Goal: Task Accomplishment & Management: Use online tool/utility

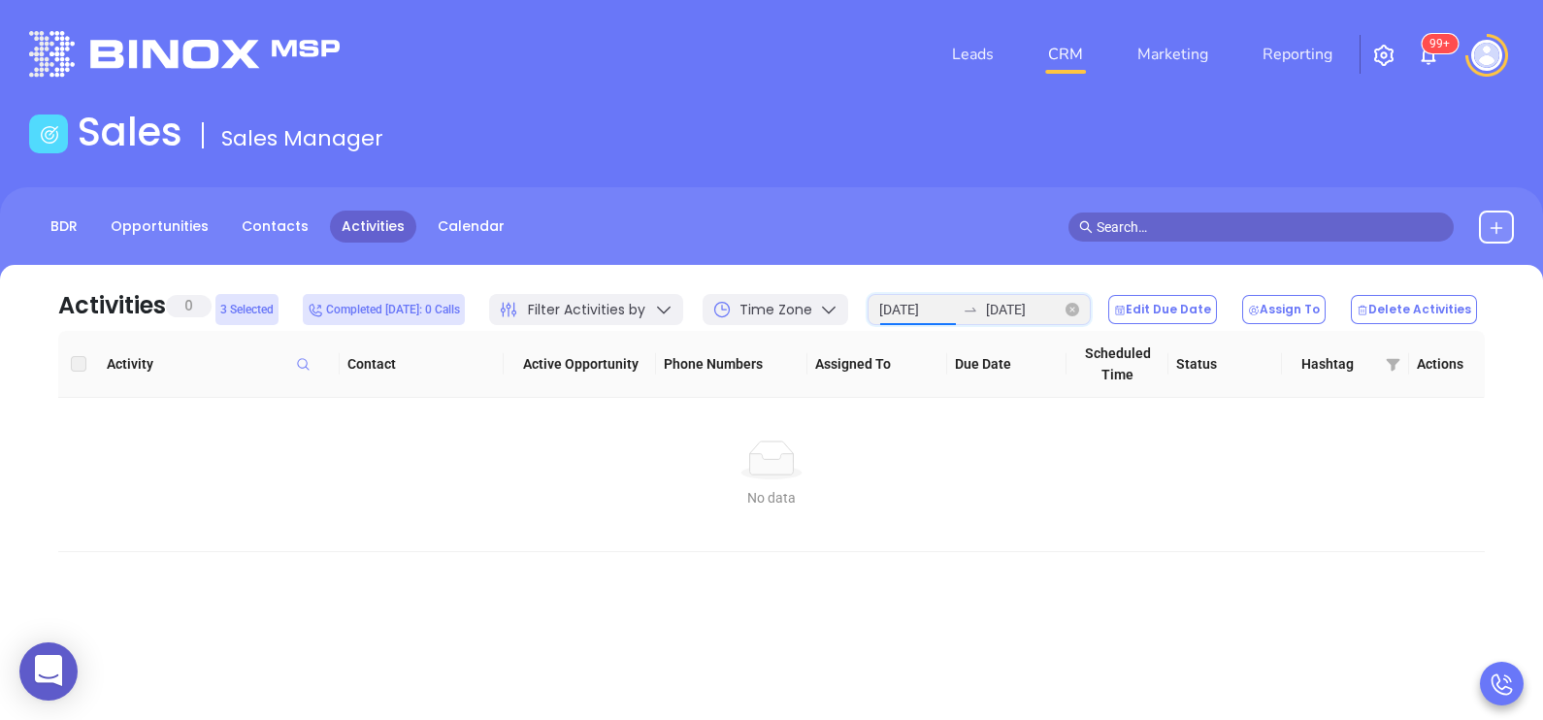
click at [955, 303] on input "[DATE]" at bounding box center [917, 309] width 76 height 21
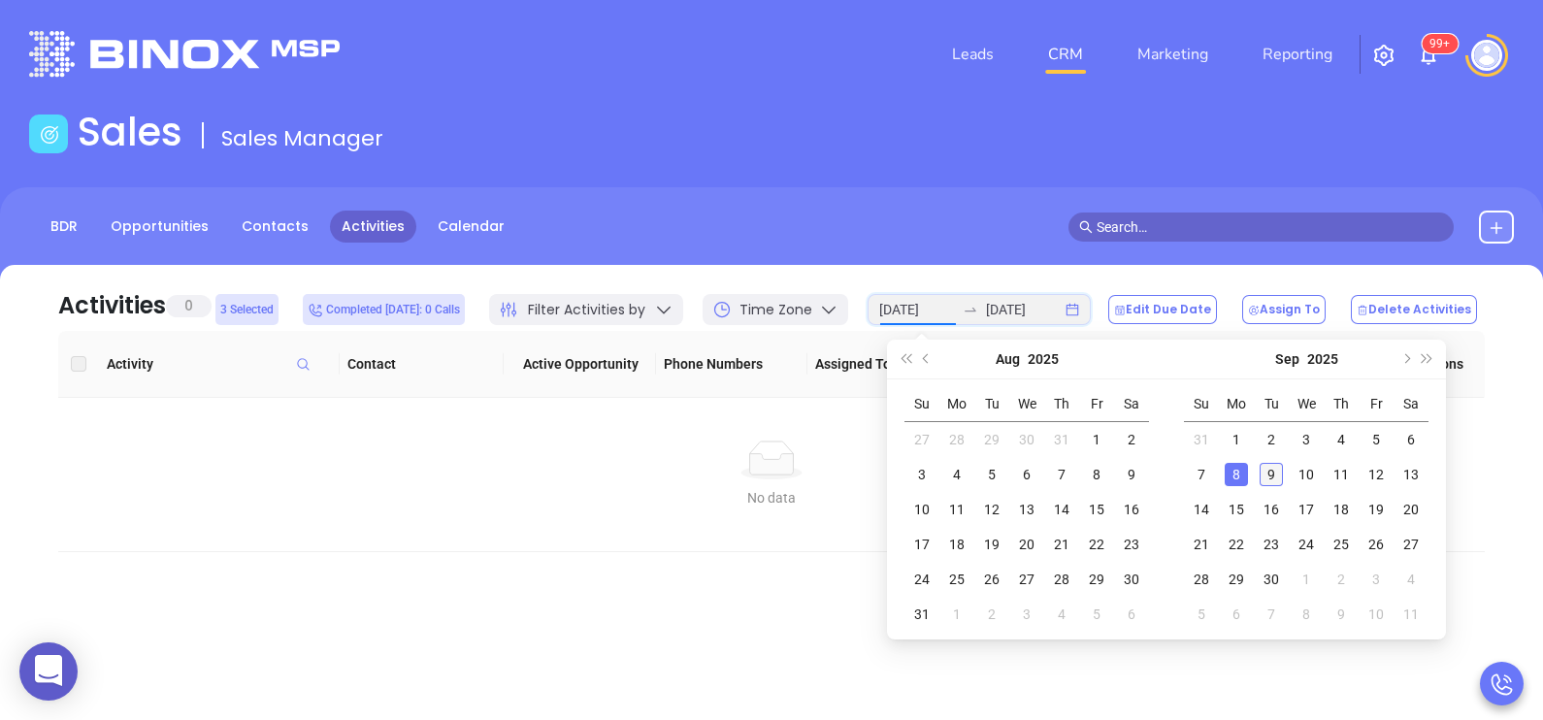
type input "[DATE]"
click at [1266, 475] on div "9" at bounding box center [1271, 474] width 23 height 23
type input "2025-09-09"
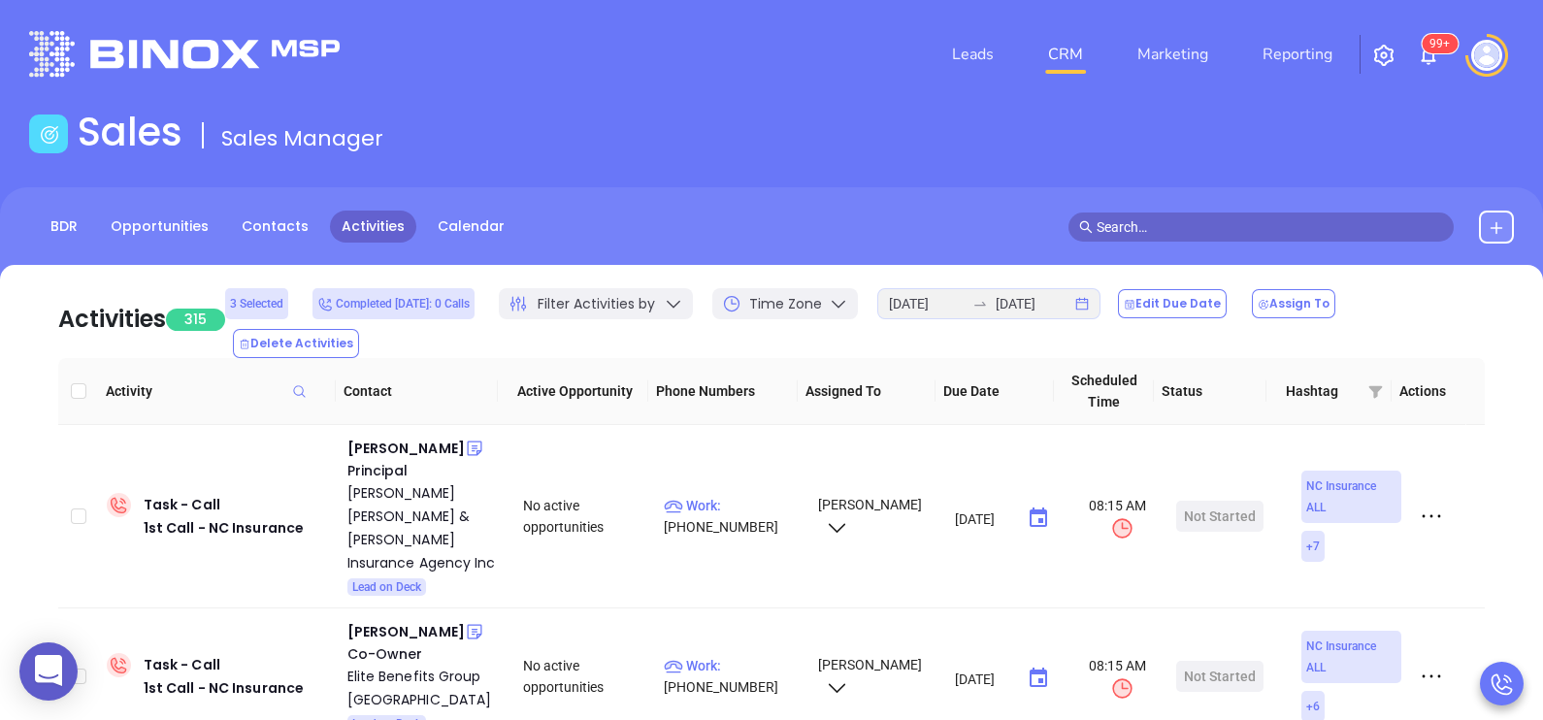
click at [951, 154] on div "Sales Sales Manager" at bounding box center [771, 136] width 1508 height 54
click at [380, 437] on div "Thomas H. Trent" at bounding box center [405, 448] width 117 height 23
click at [1201, 224] on input "text" at bounding box center [1270, 226] width 347 height 21
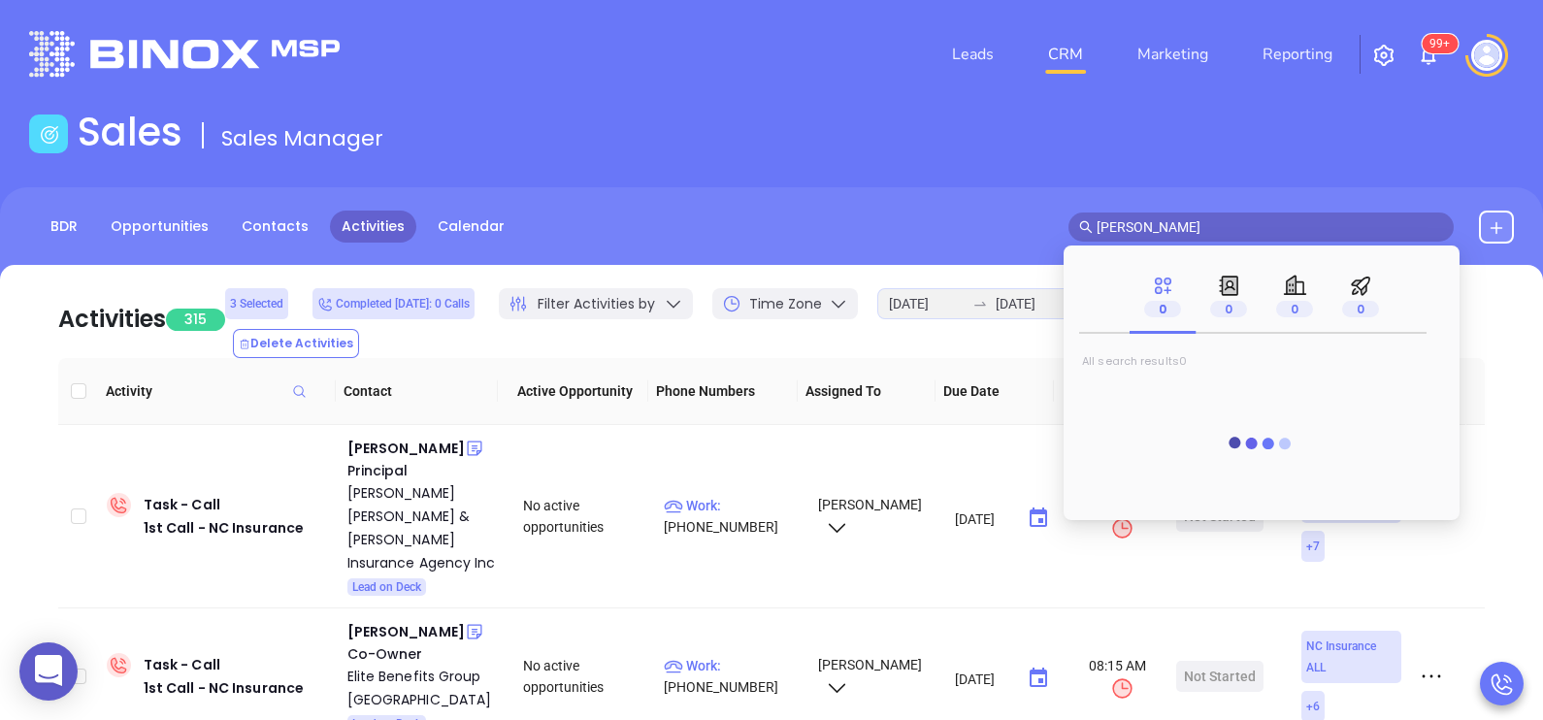
type input "mike domingo"
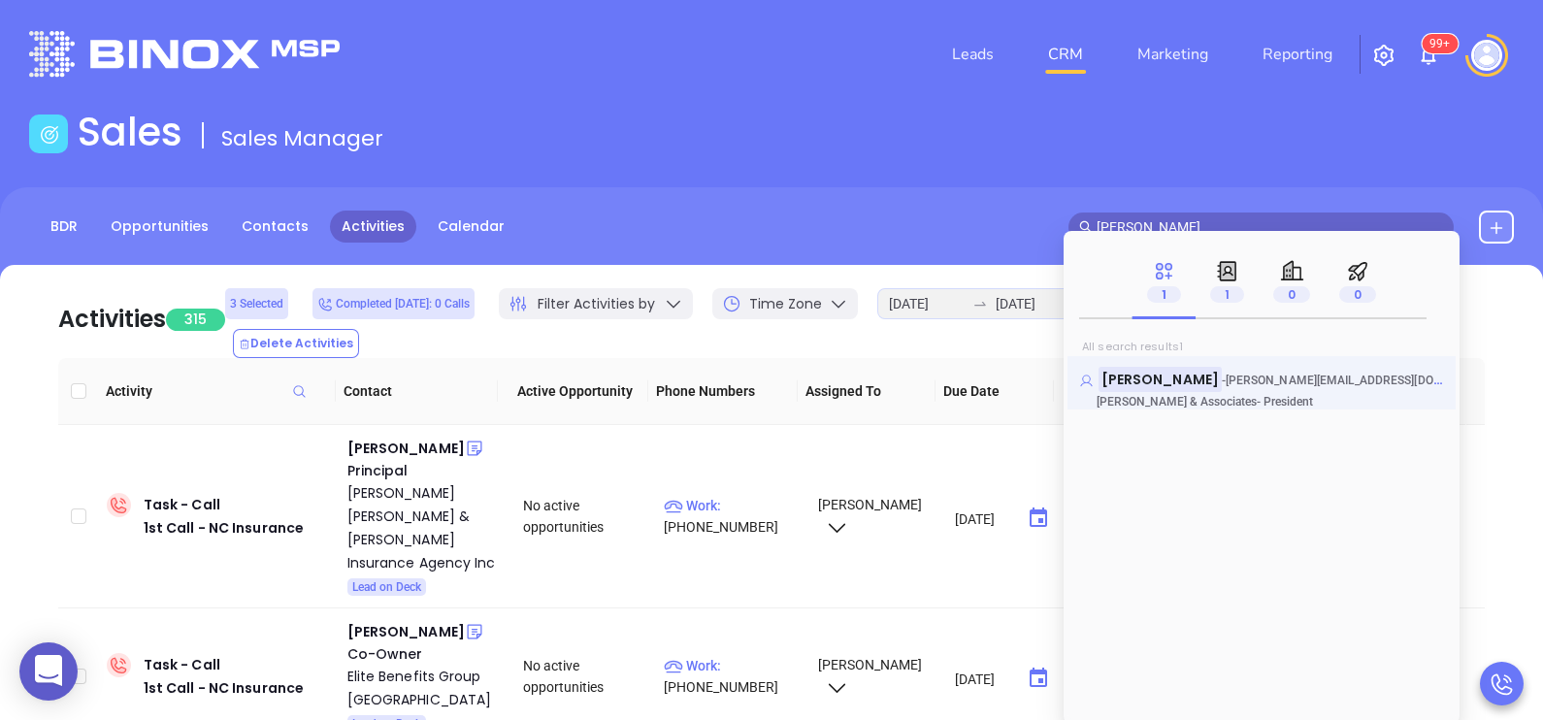
click at [1150, 376] on mark "Mike Domingo" at bounding box center [1159, 379] width 123 height 24
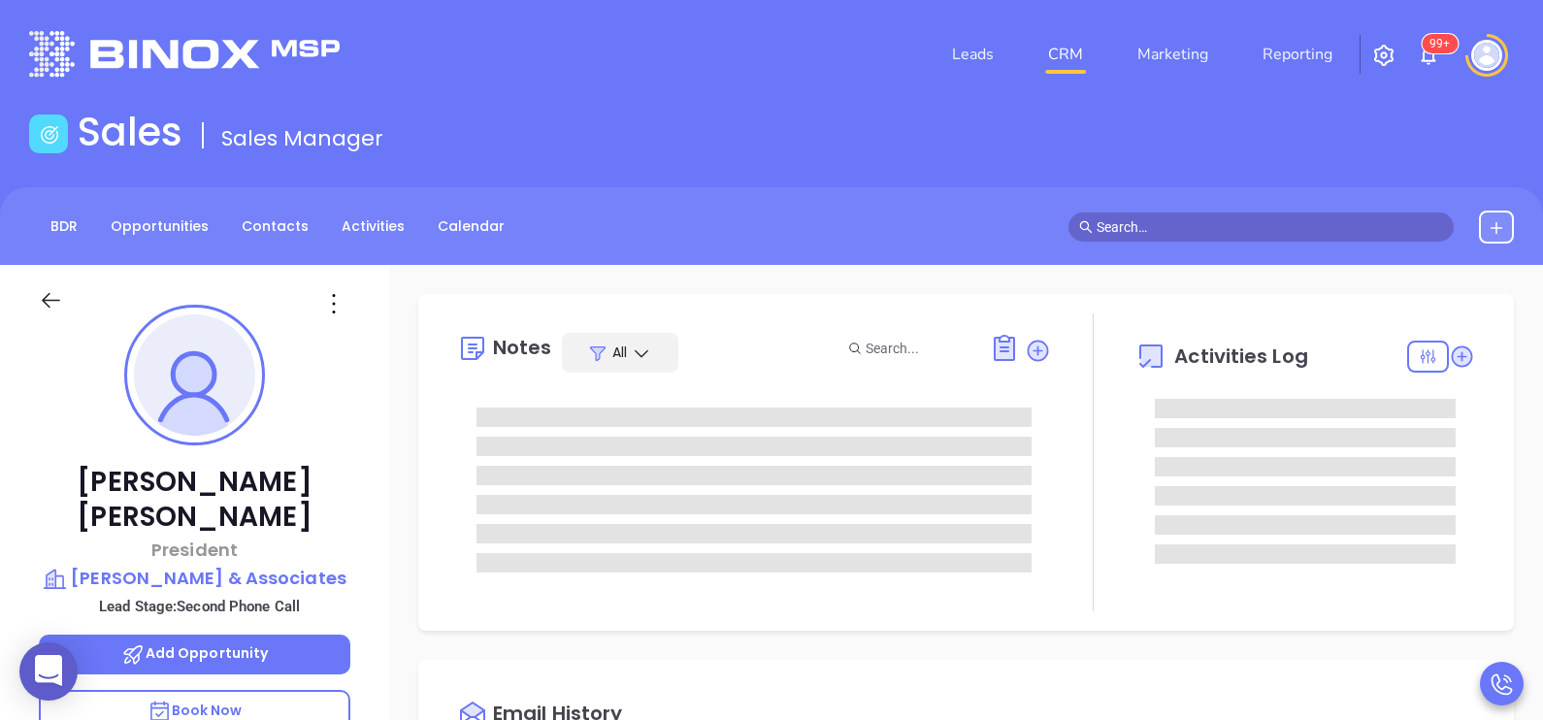
type input "[DATE]"
type input "[PERSON_NAME]"
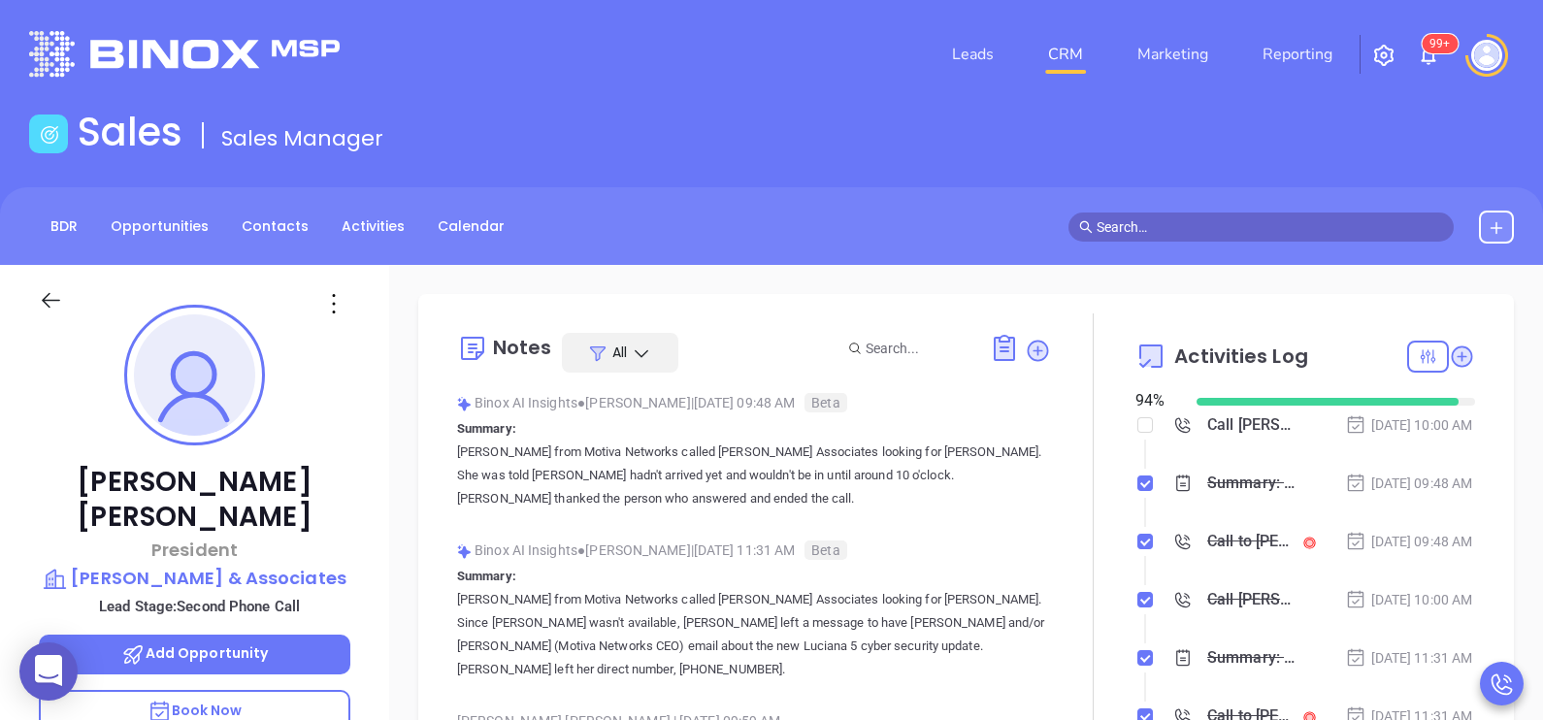
click at [1469, 444] on div "Notes All Binox AI Insights ● Karina Genovez | Sep 8, 2025 09:48 AM Beta Summar…" at bounding box center [966, 542] width 1057 height 458
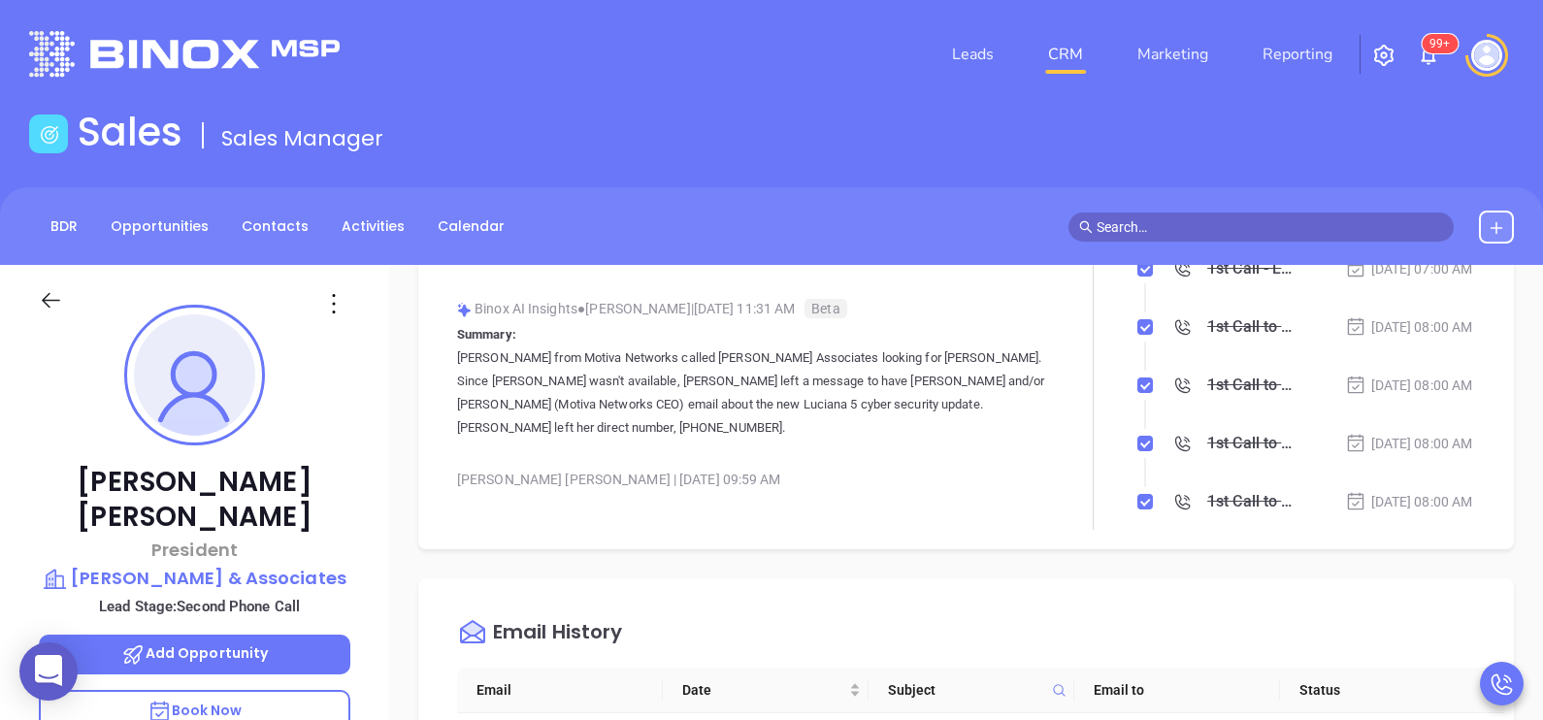
scroll to position [225, 0]
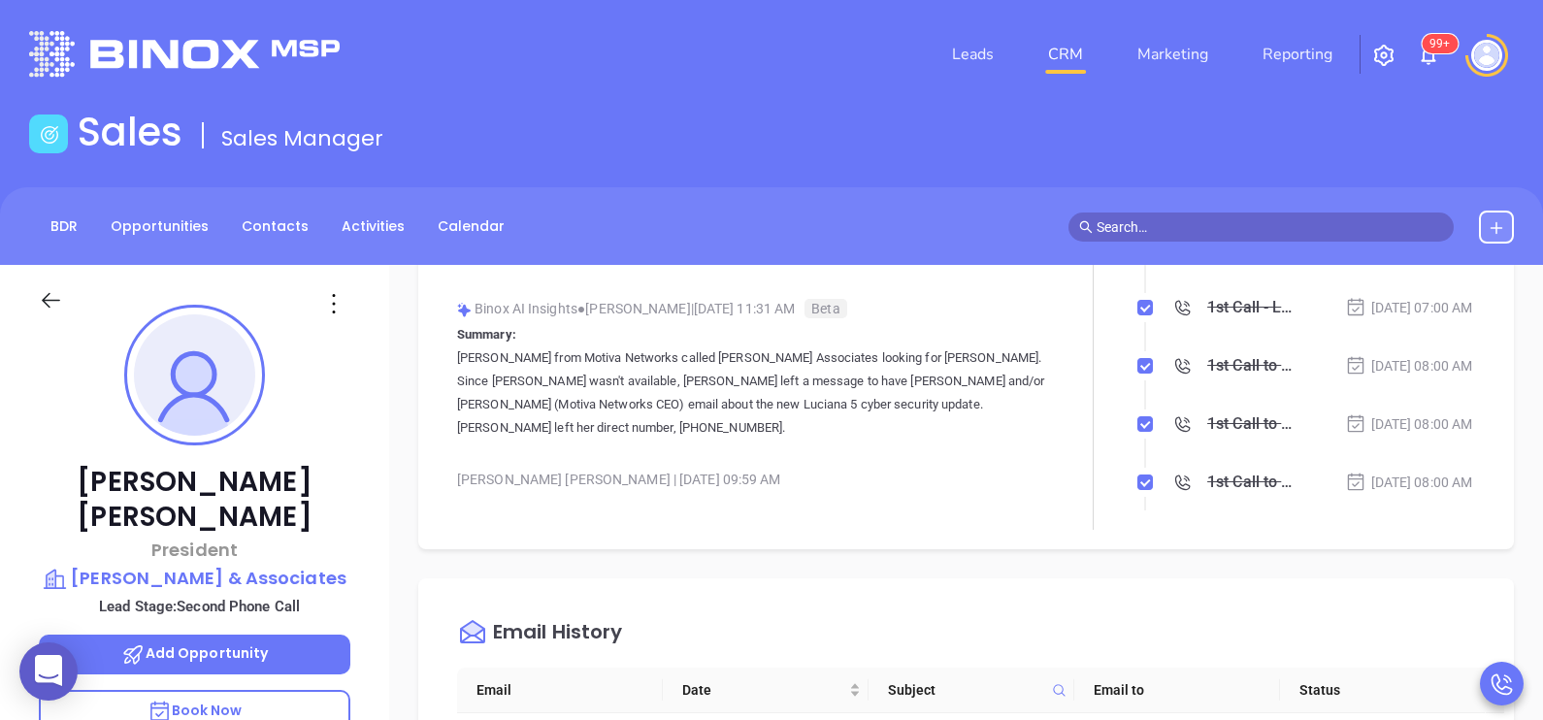
scroll to position [11, 0]
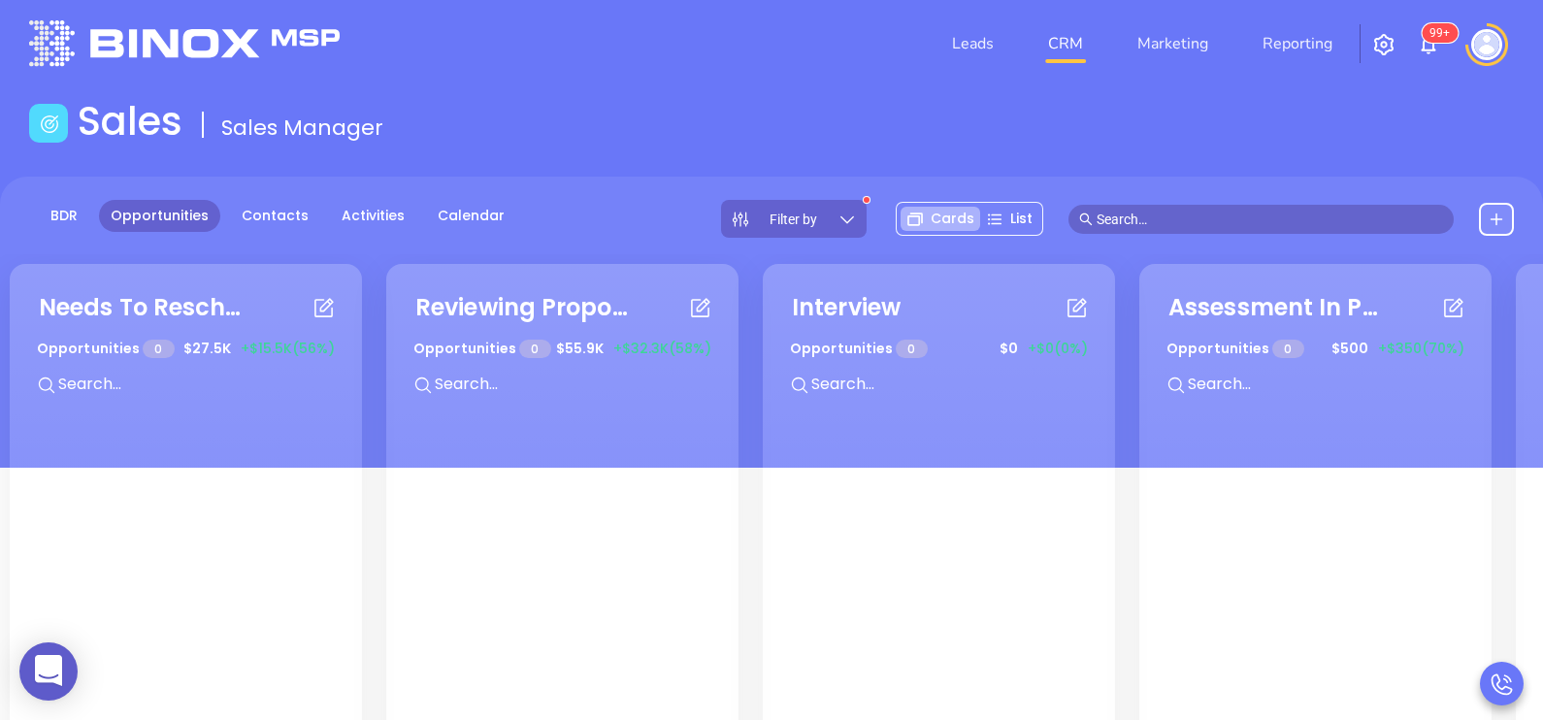
click at [1213, 219] on input "text" at bounding box center [1270, 219] width 347 height 21
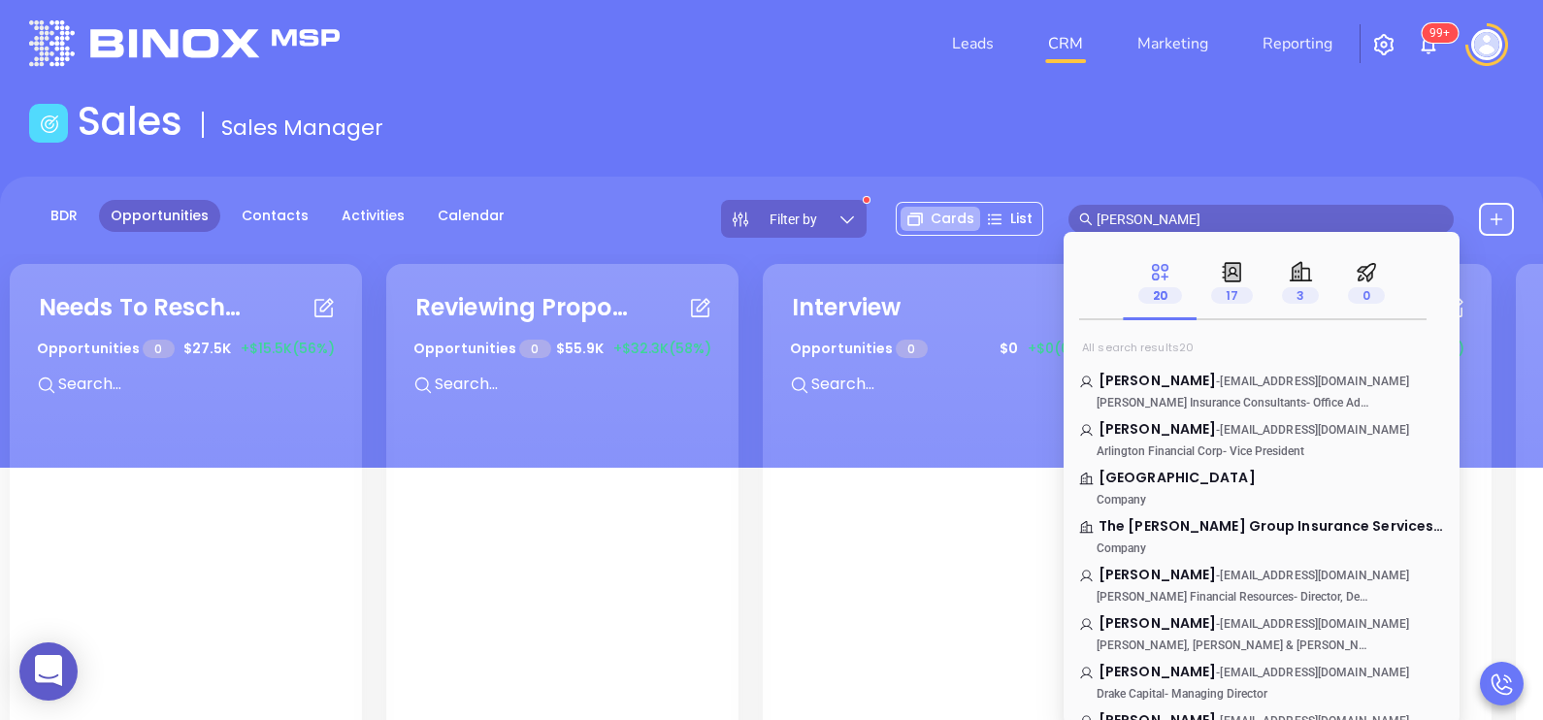
type input "ray guzman jr"
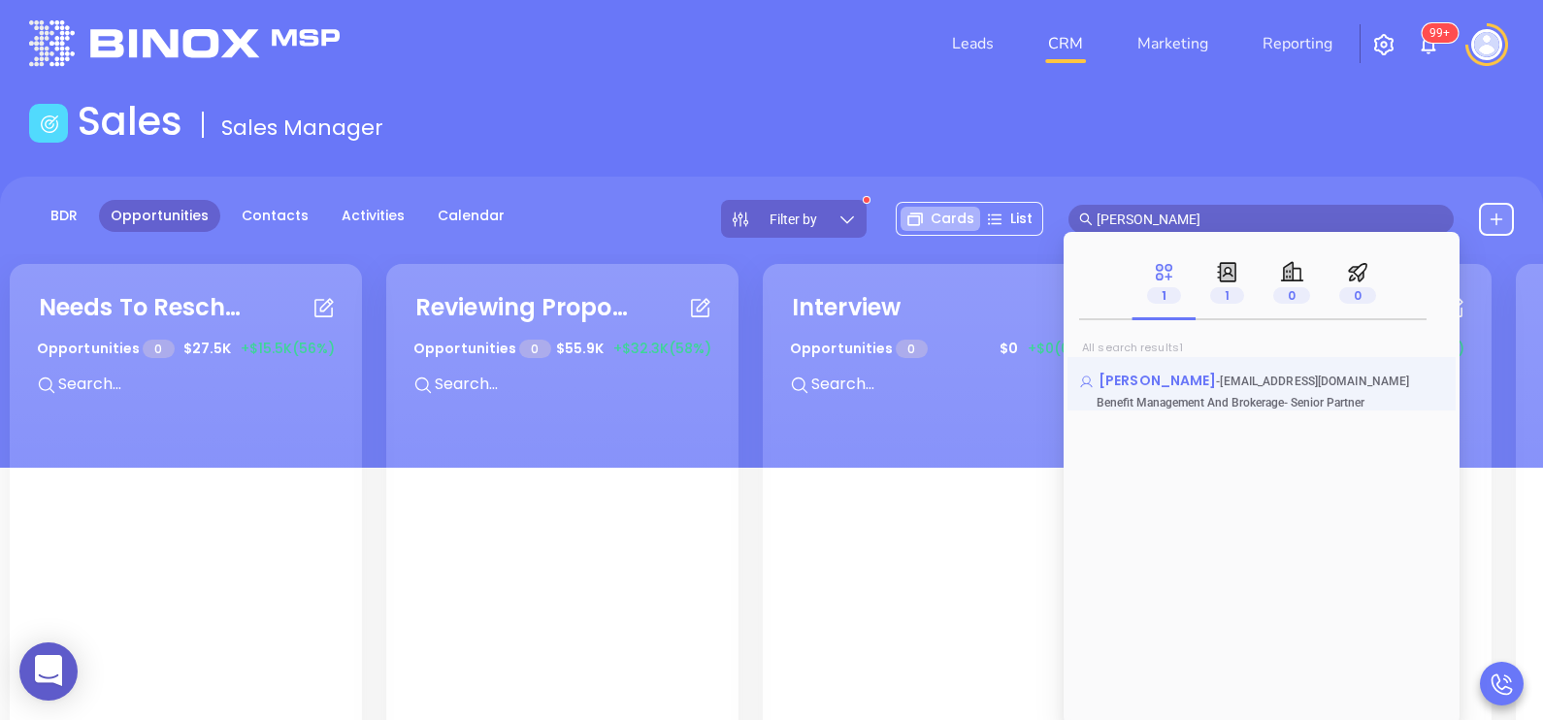
click at [1158, 371] on span "Ray Guzman, Jr" at bounding box center [1156, 380] width 117 height 19
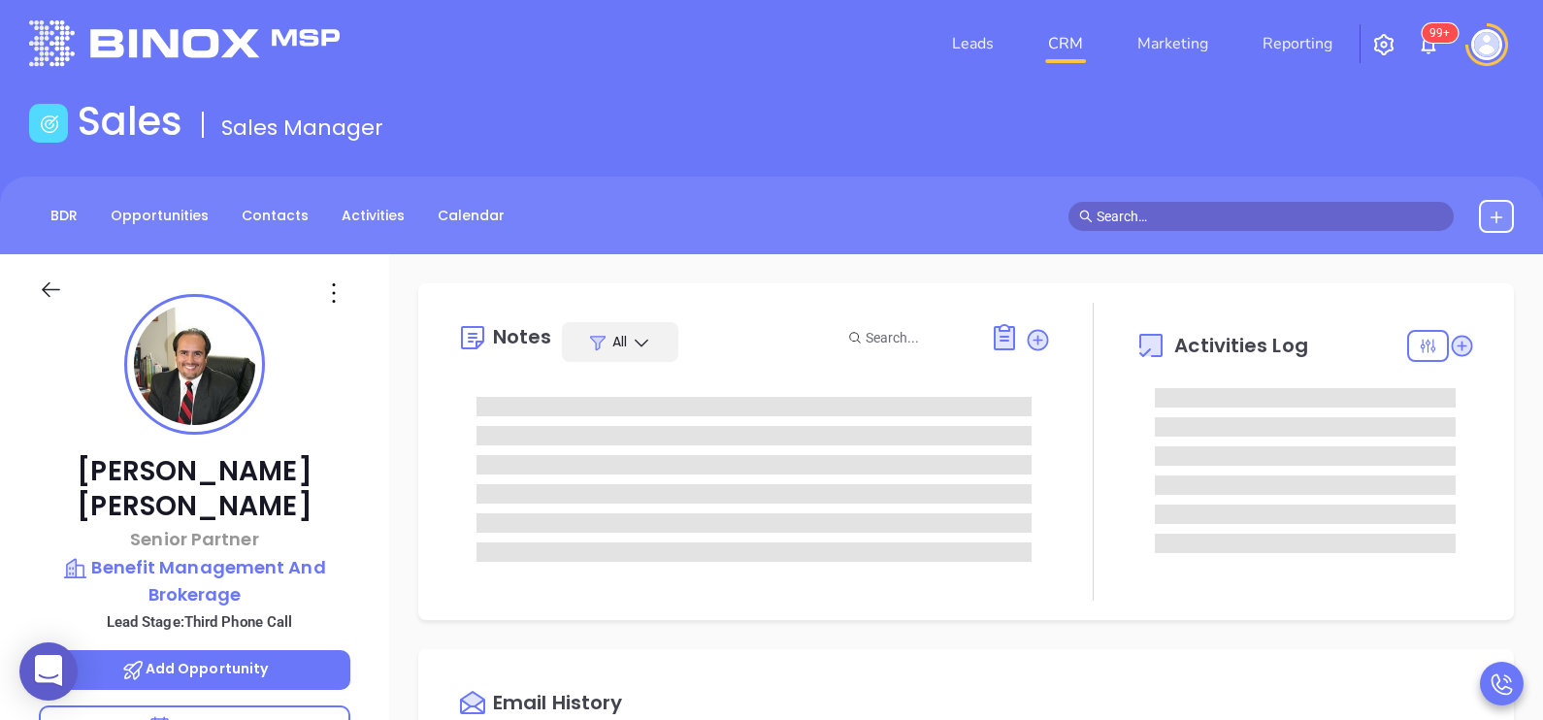
type input "[DATE]"
type input "[PERSON_NAME]"
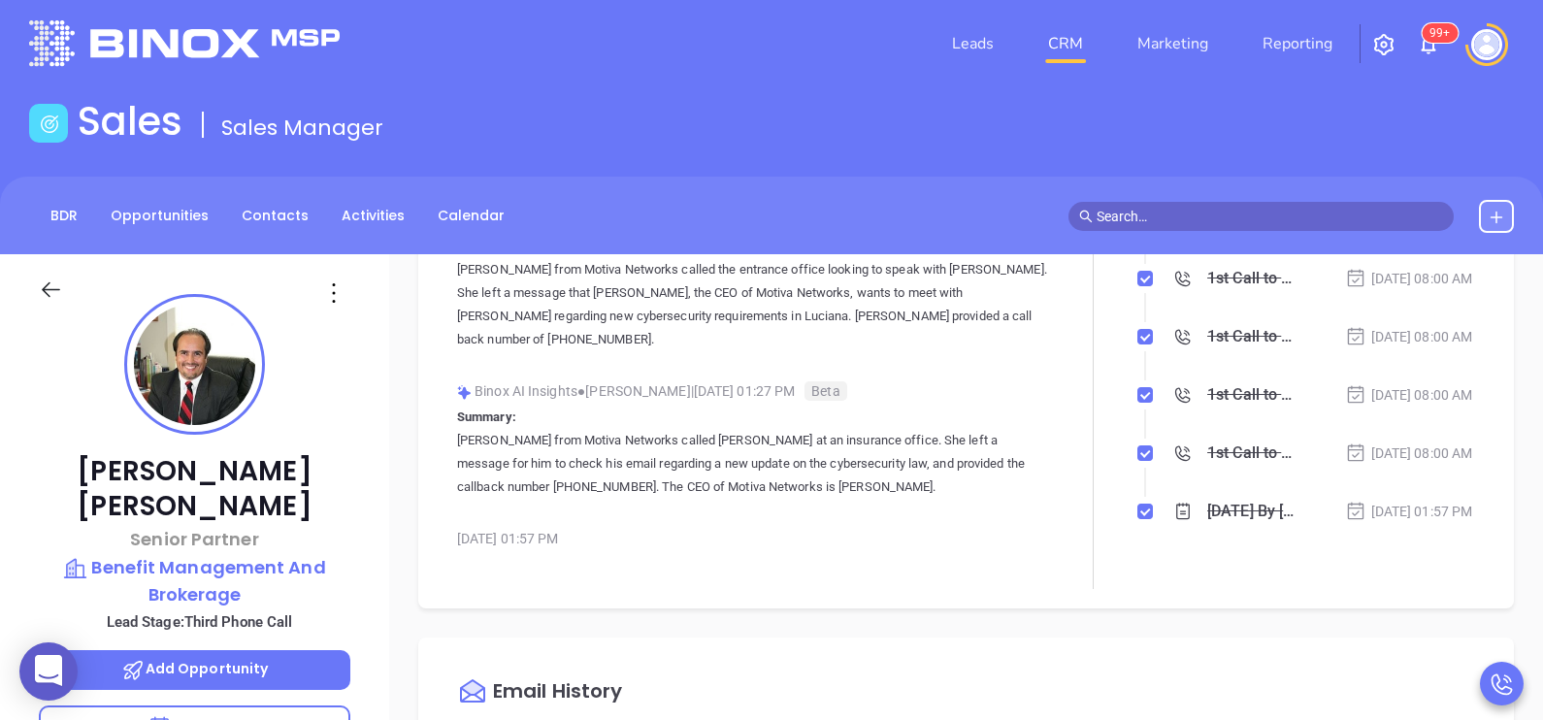
scroll to position [193, 0]
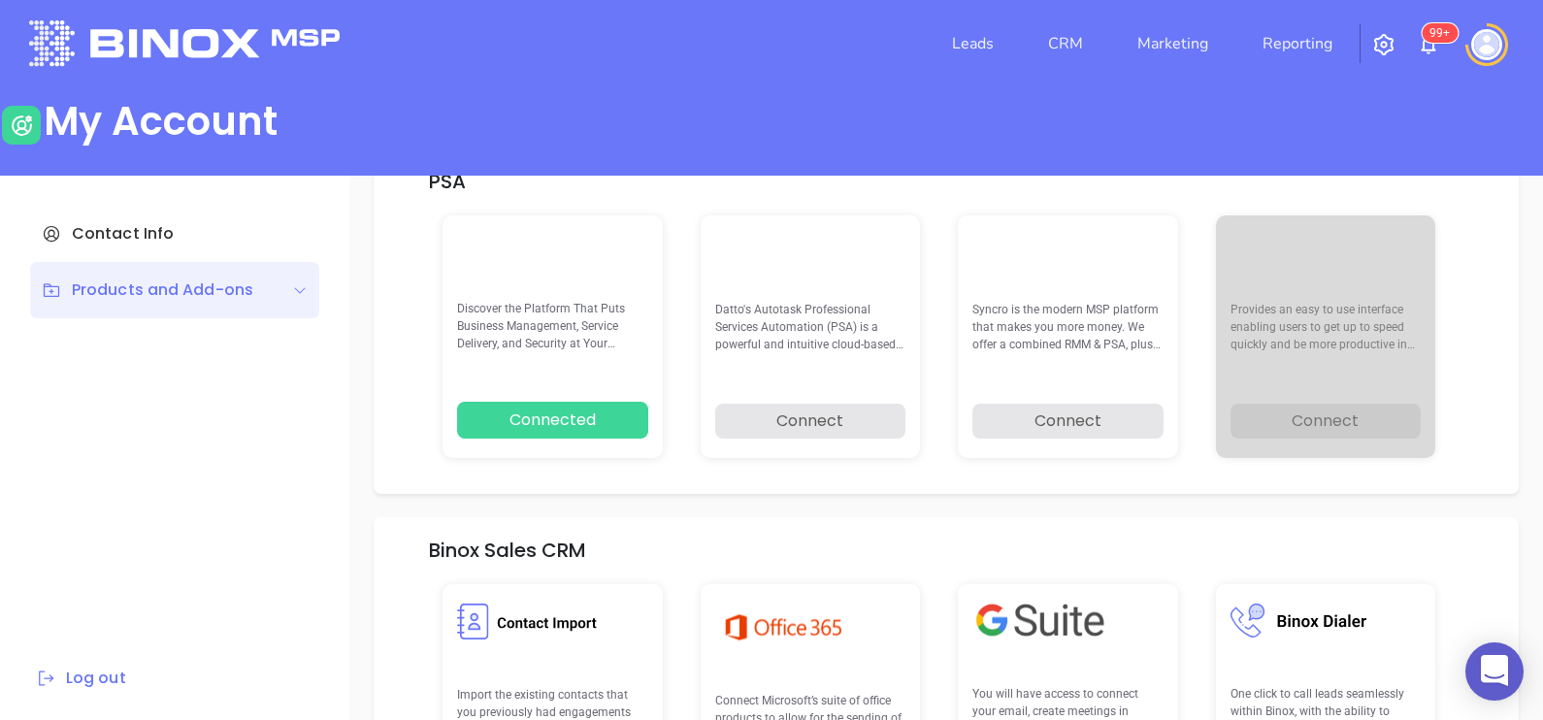
scroll to position [276, 0]
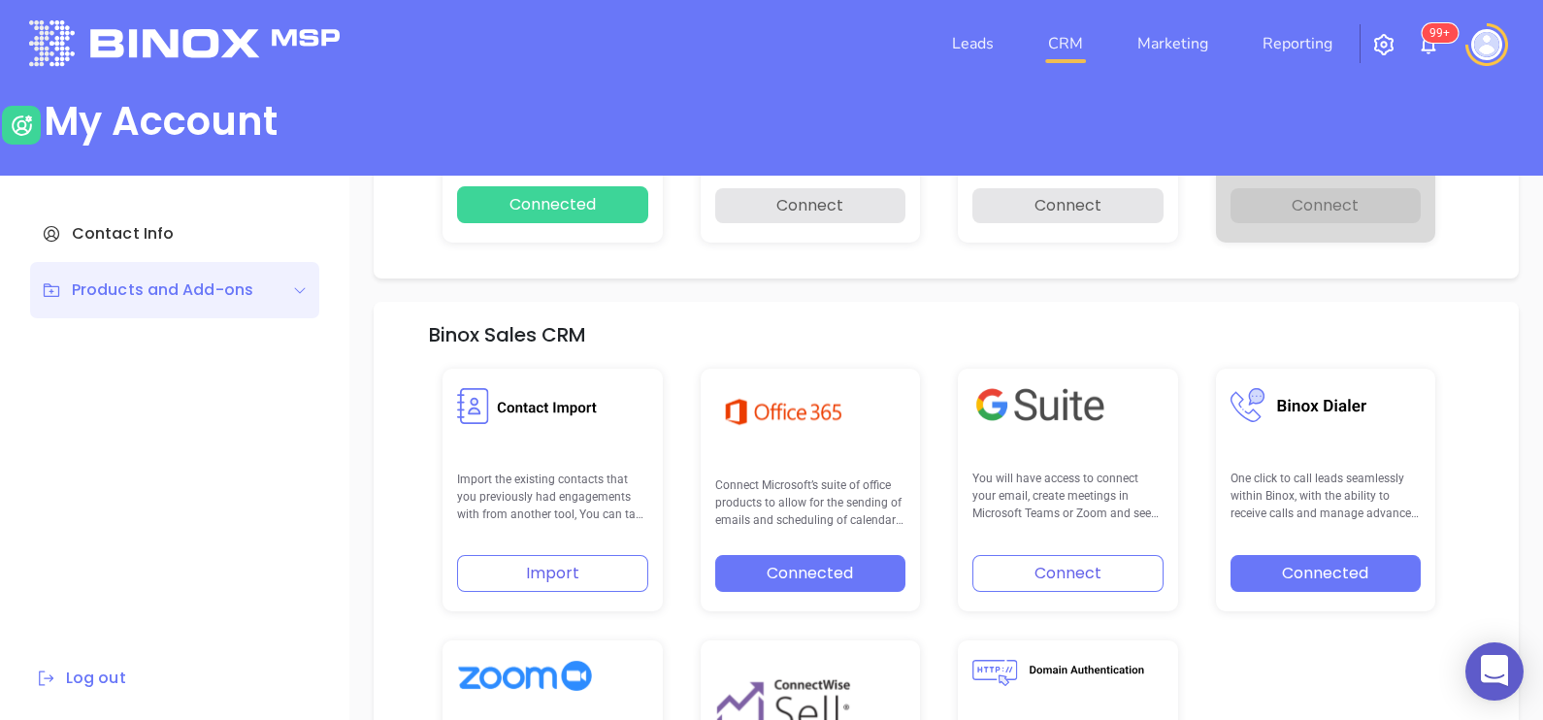
click at [1044, 49] on link "CRM" at bounding box center [1065, 43] width 50 height 39
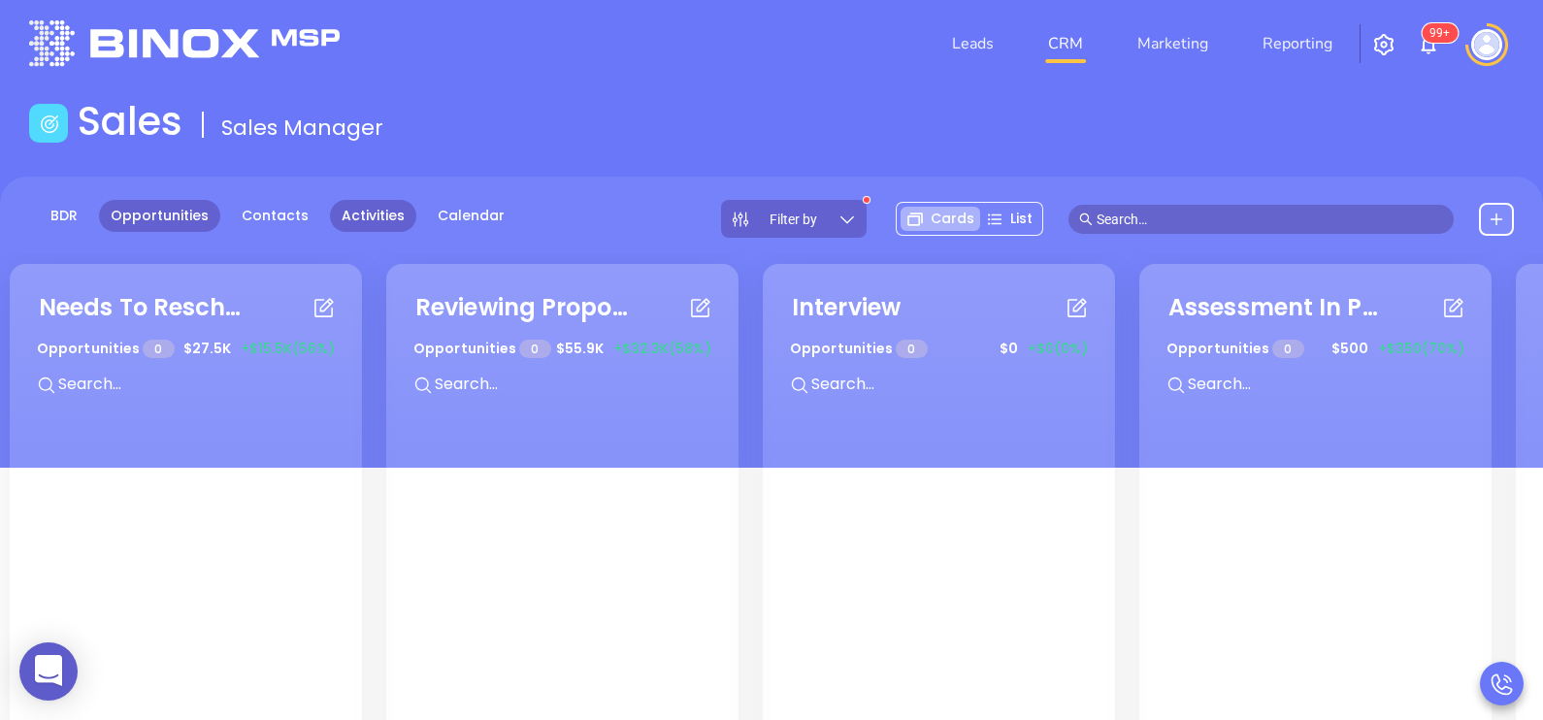
click at [358, 219] on link "Activities" at bounding box center [373, 216] width 86 height 32
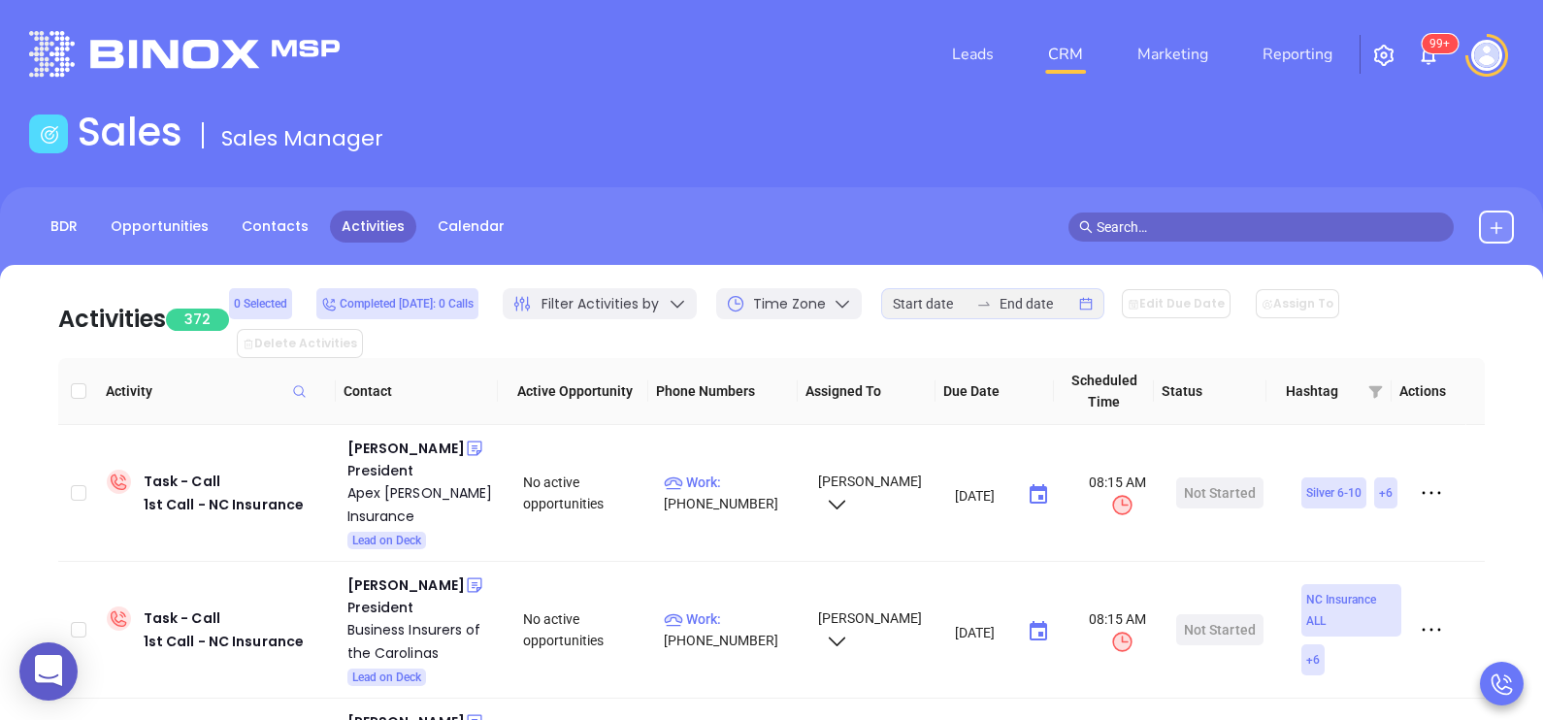
click at [992, 154] on div "Sales Sales Manager" at bounding box center [771, 136] width 1508 height 54
click at [941, 314] on input at bounding box center [931, 303] width 76 height 21
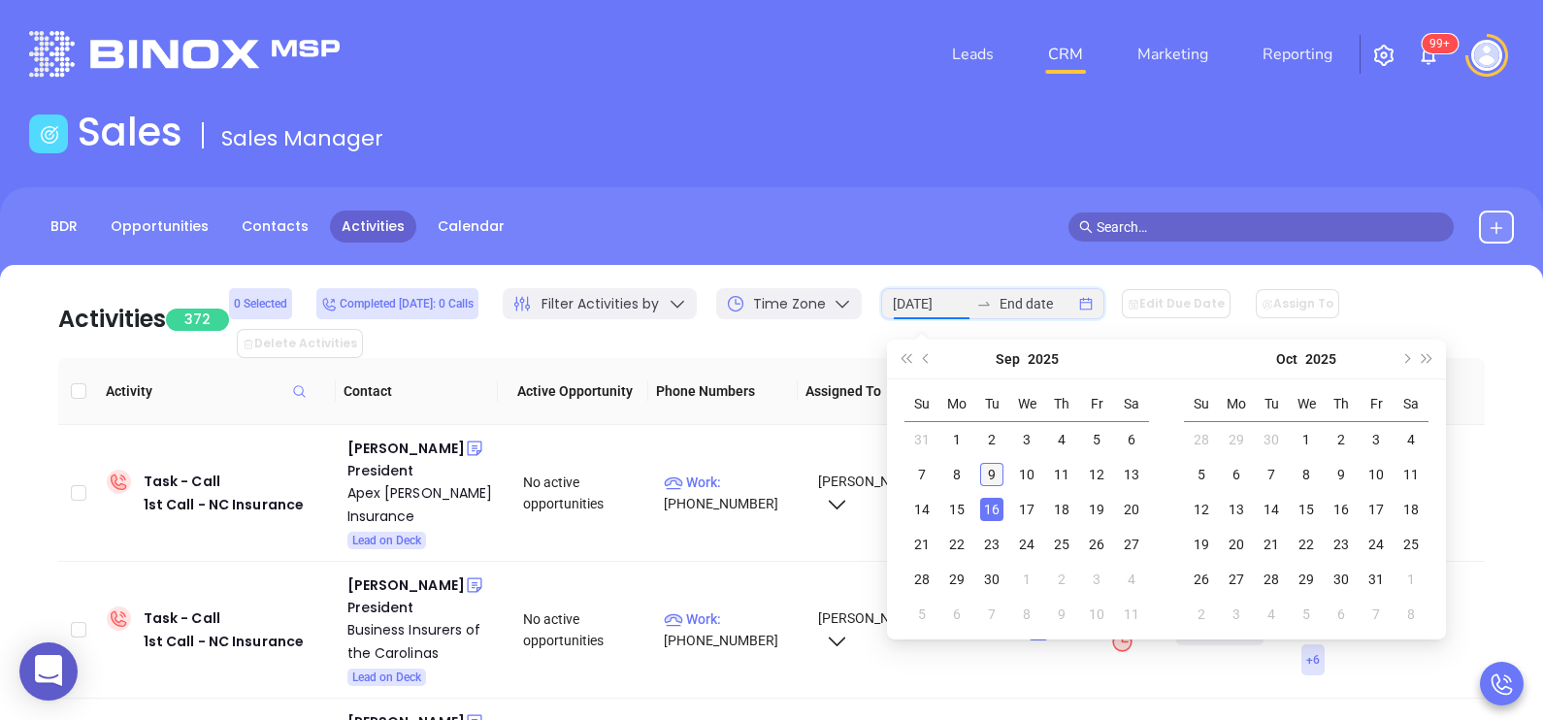
type input "2025-09-09"
click at [992, 484] on div "9" at bounding box center [991, 474] width 23 height 23
type input "2025-09-09"
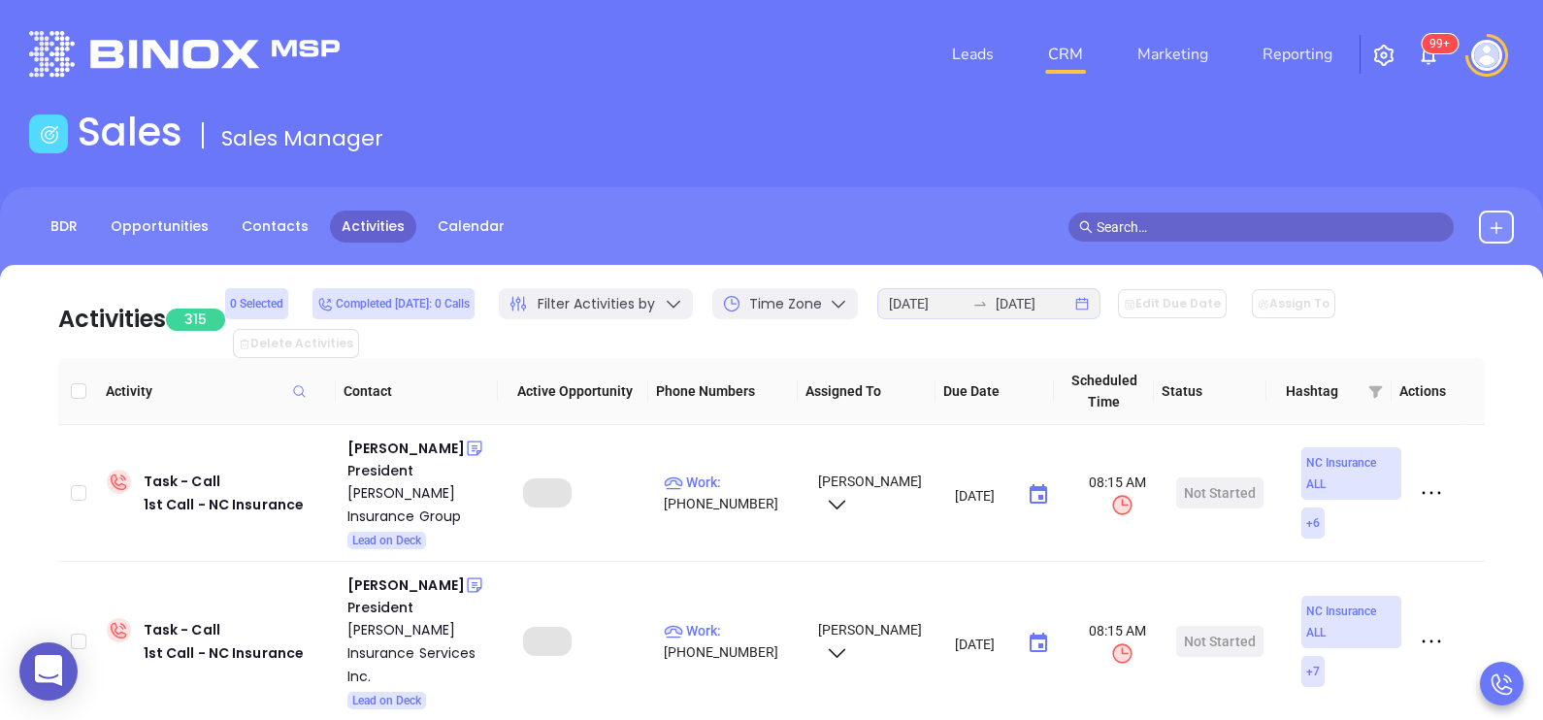
click at [1539, 395] on div "Activities 315 0 Selected Completed today: 0 Calls Filter Activities by Time Zo…" at bounding box center [771, 693] width 1543 height 857
click at [73, 228] on link "BDR" at bounding box center [64, 227] width 50 height 32
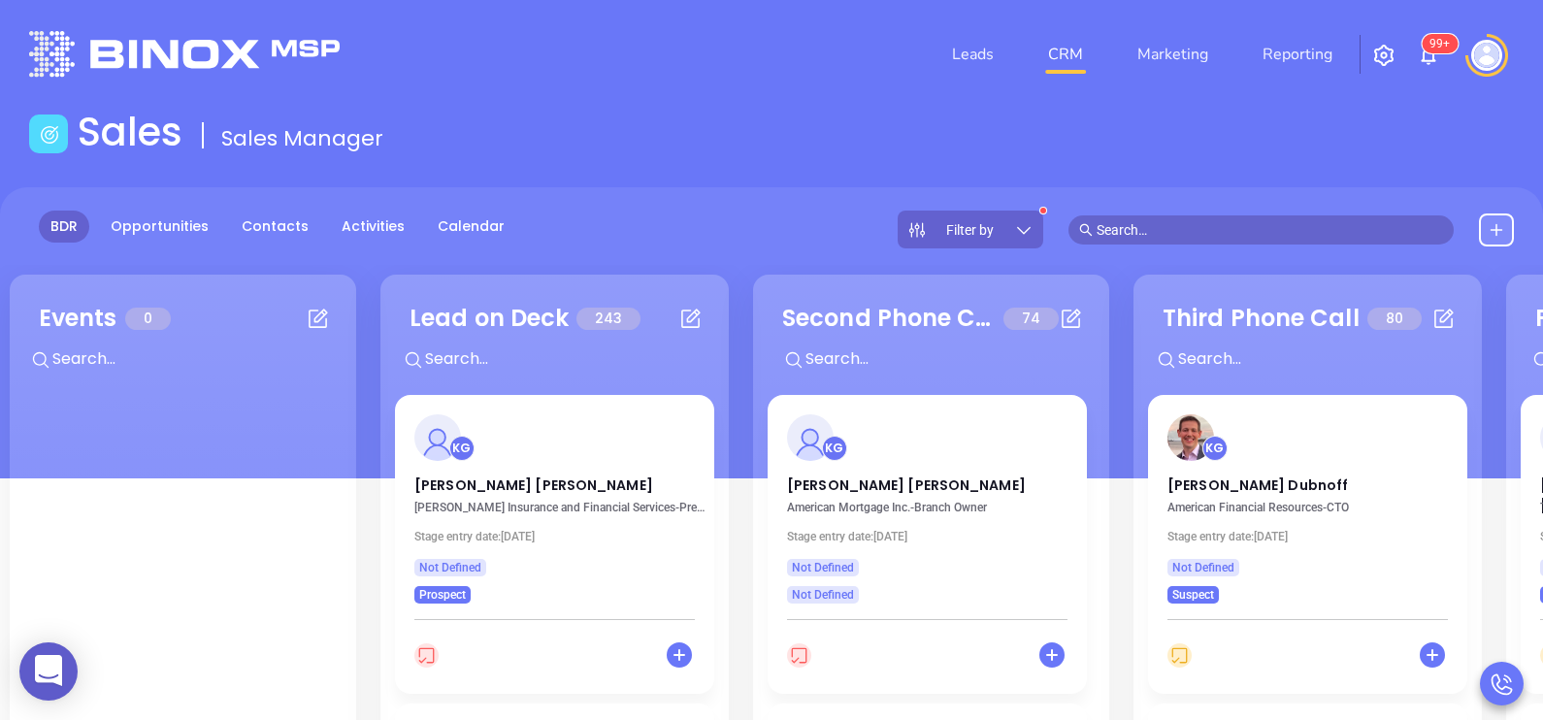
click at [999, 219] on div "Filter by" at bounding box center [971, 230] width 146 height 38
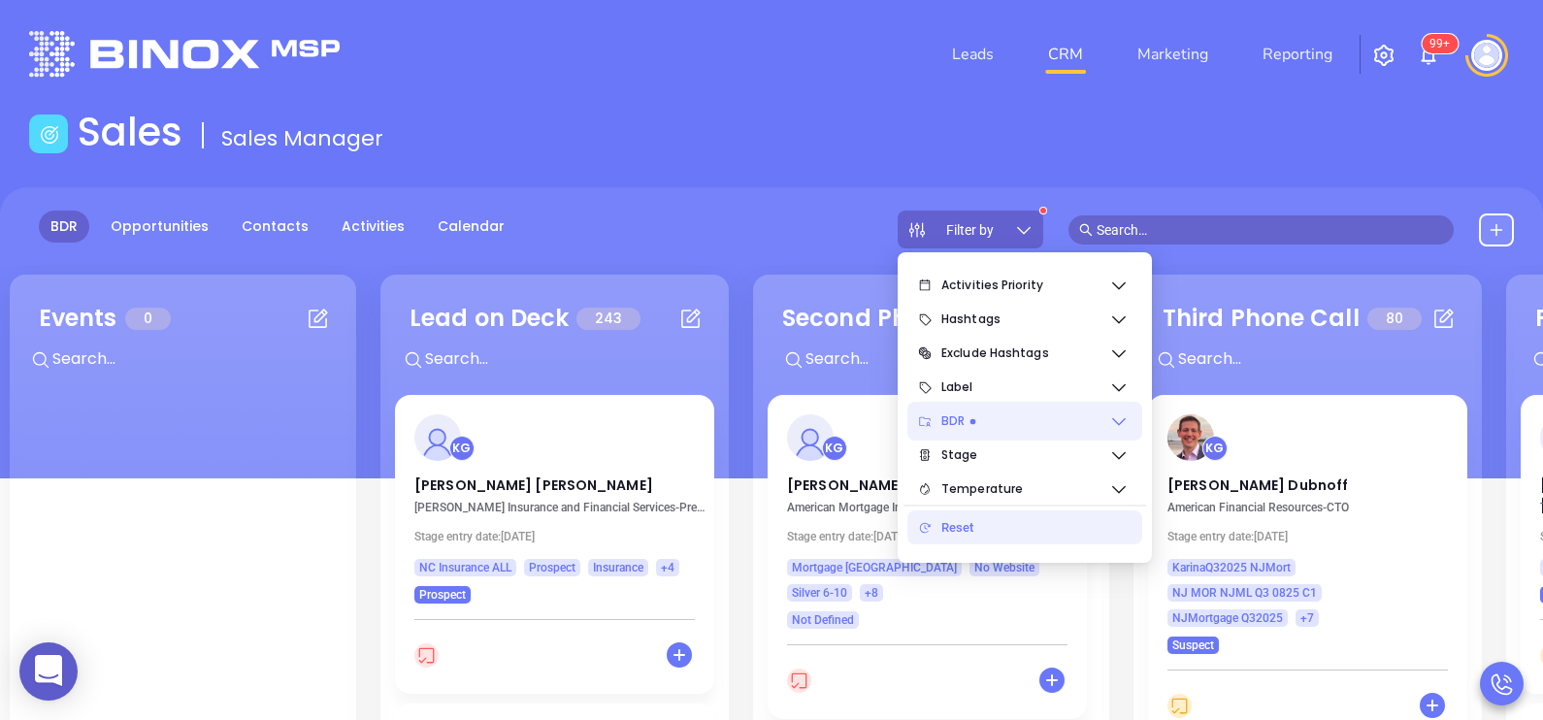
click at [1115, 422] on icon at bounding box center [1118, 420] width 19 height 19
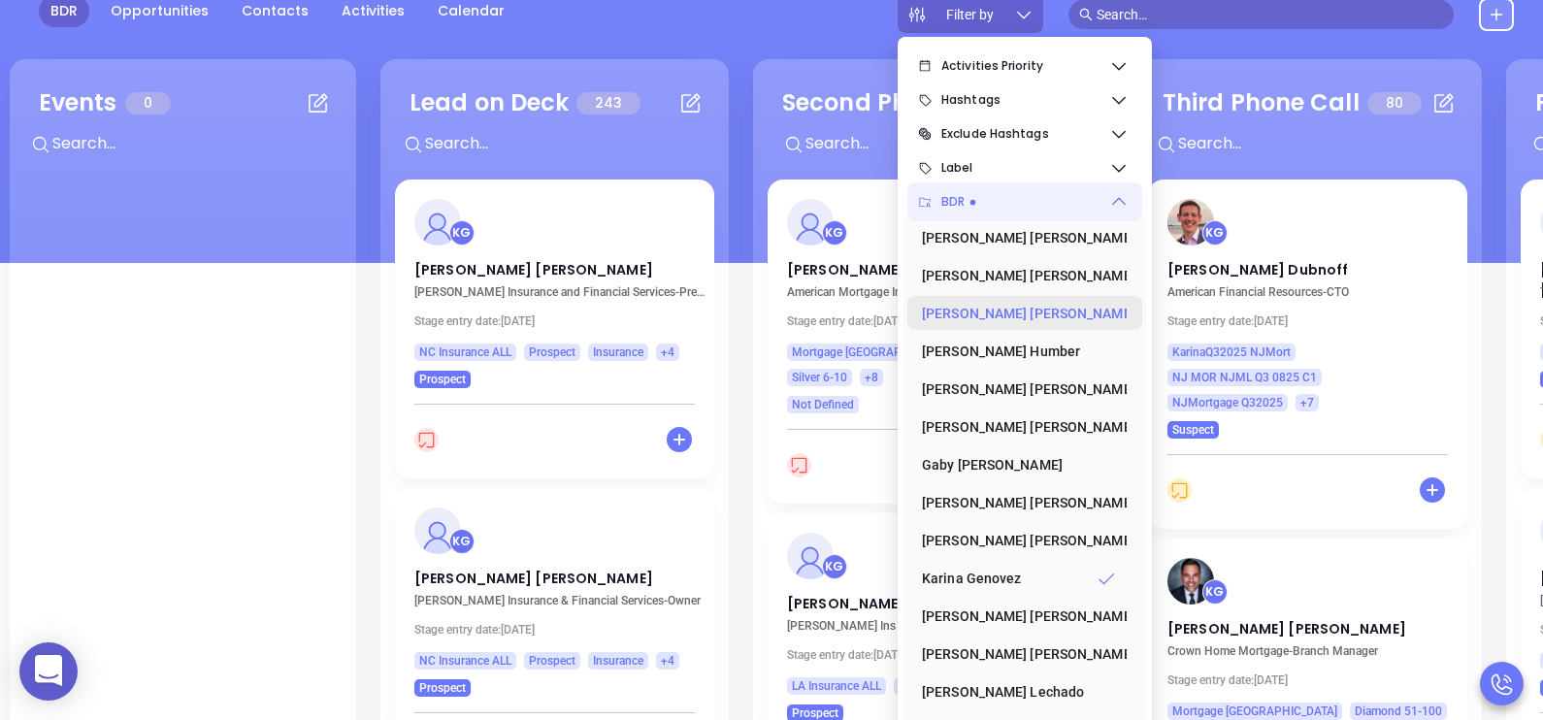
scroll to position [252, 0]
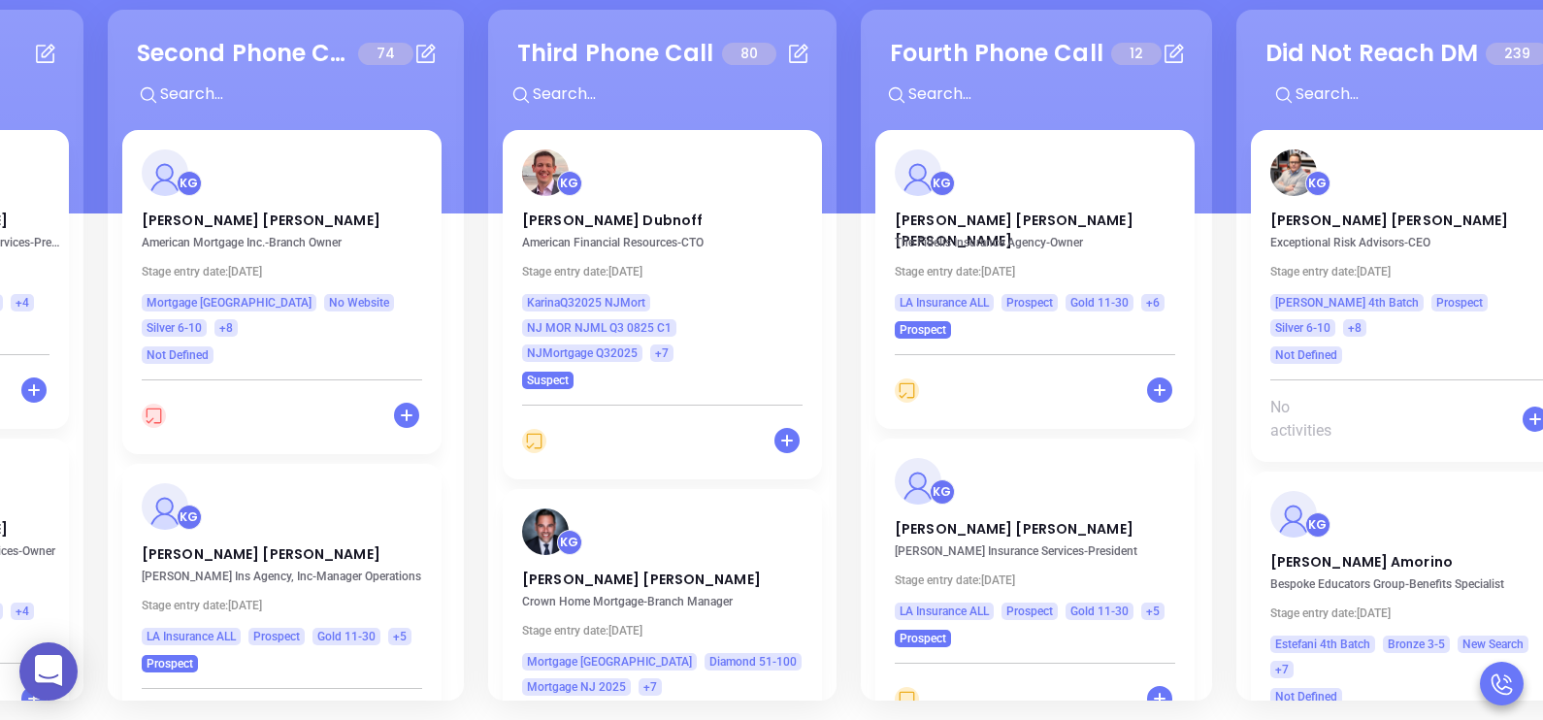
scroll to position [0, 646]
click at [999, 220] on p "Linda Michelle Miller" at bounding box center [1034, 216] width 280 height 10
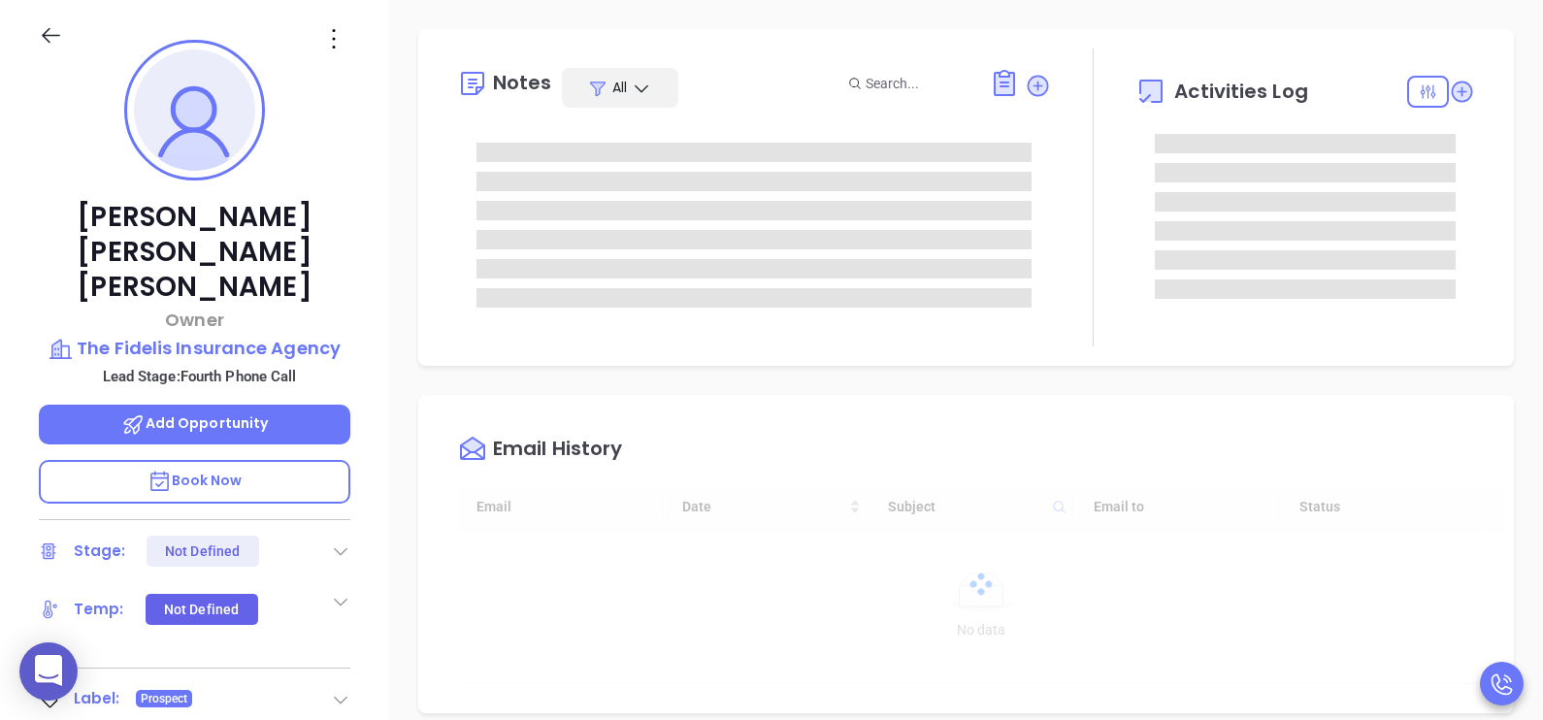
type input "[DATE]"
type input "[PERSON_NAME]"
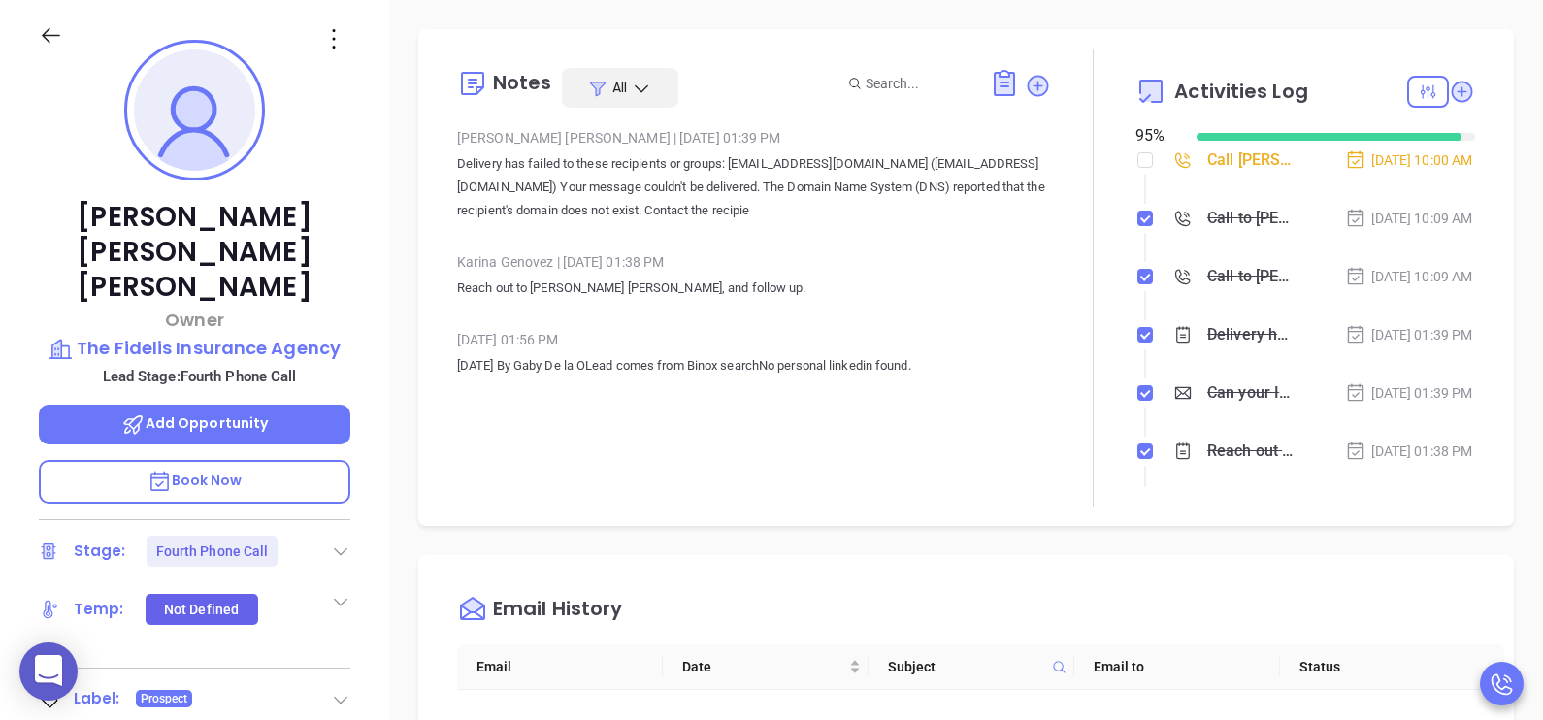
click at [1429, 287] on div "Sep 8, 2025 | 10:09 AM" at bounding box center [1409, 276] width 128 height 21
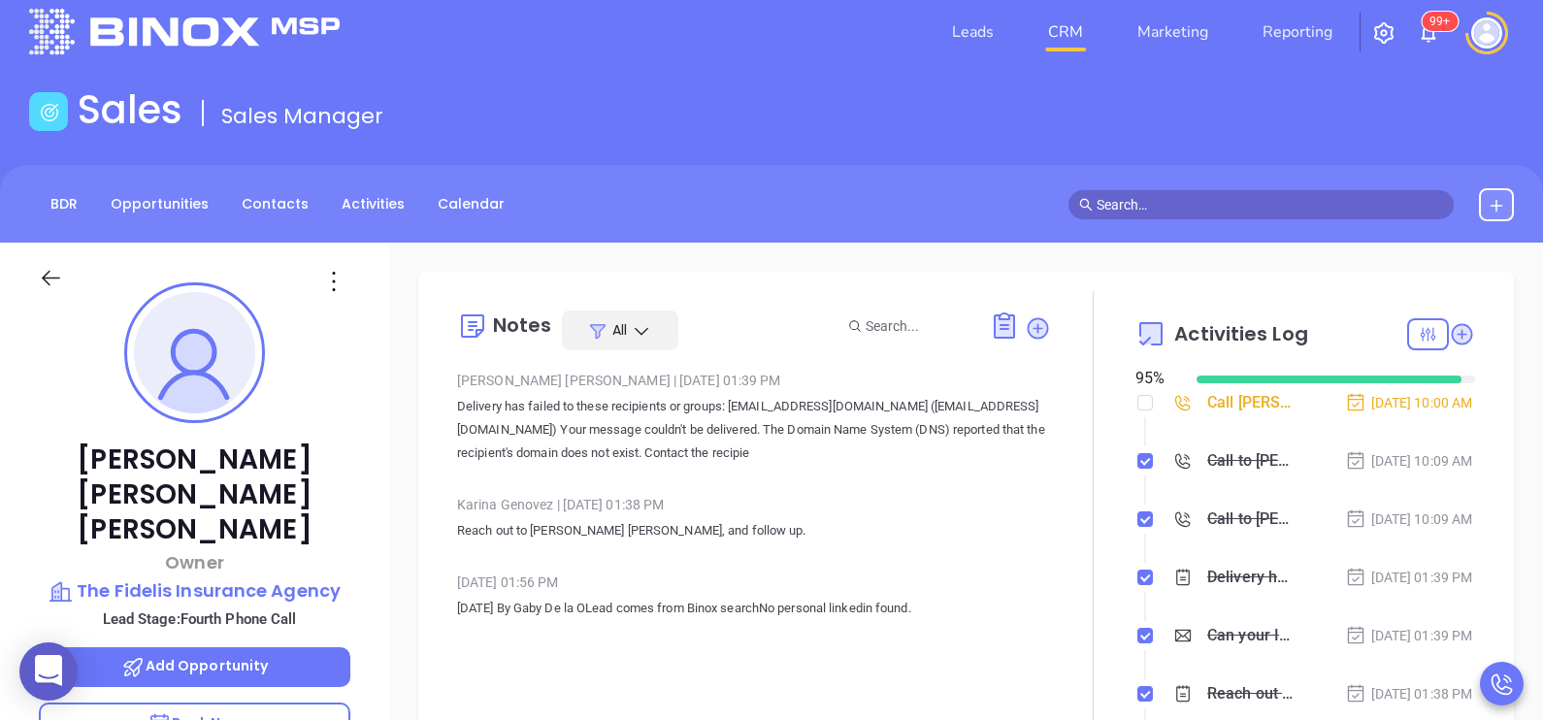
scroll to position [0, 0]
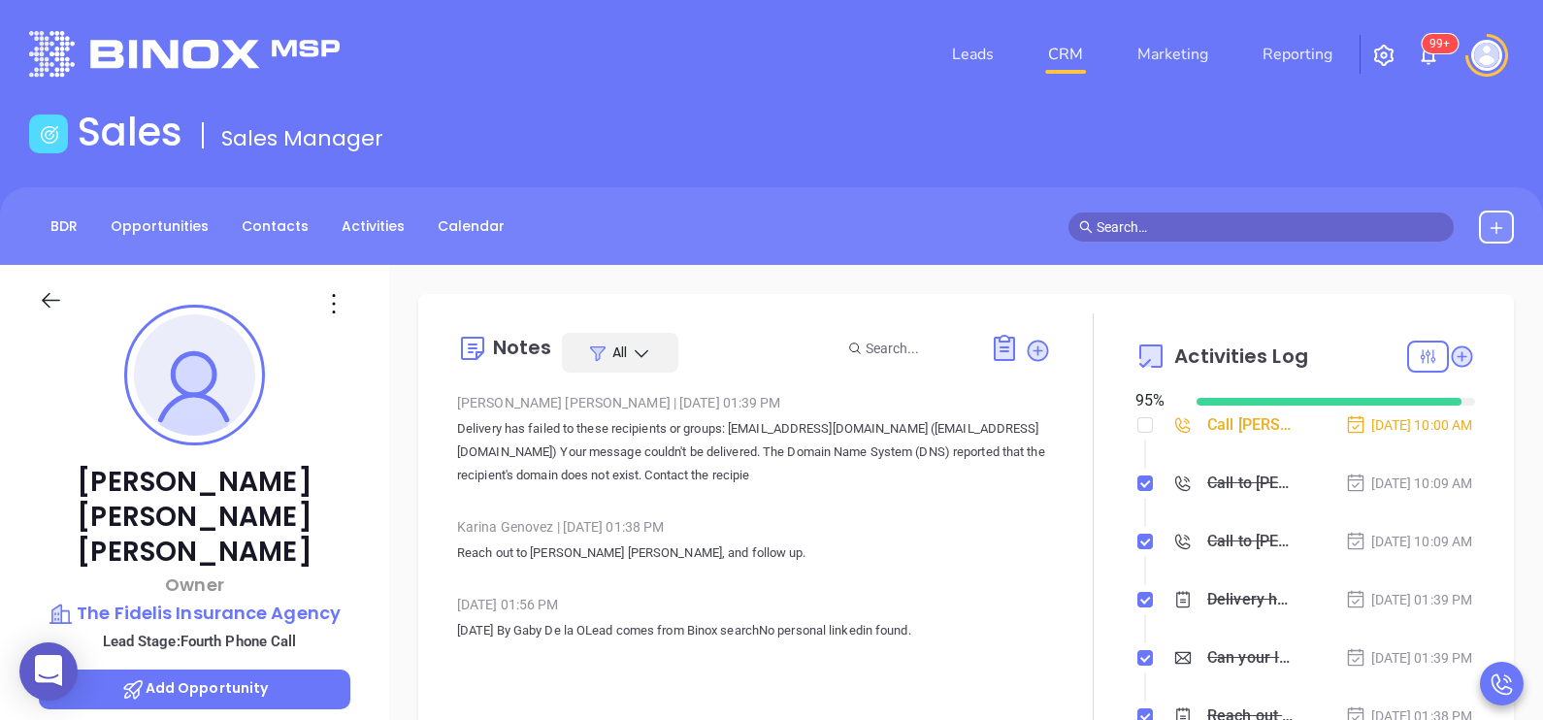
click at [369, 475] on div "Linda Michelle Miller Owner The Fidelis Insurance Agency Lead Stage: Fourth Pho…" at bounding box center [194, 715] width 389 height 901
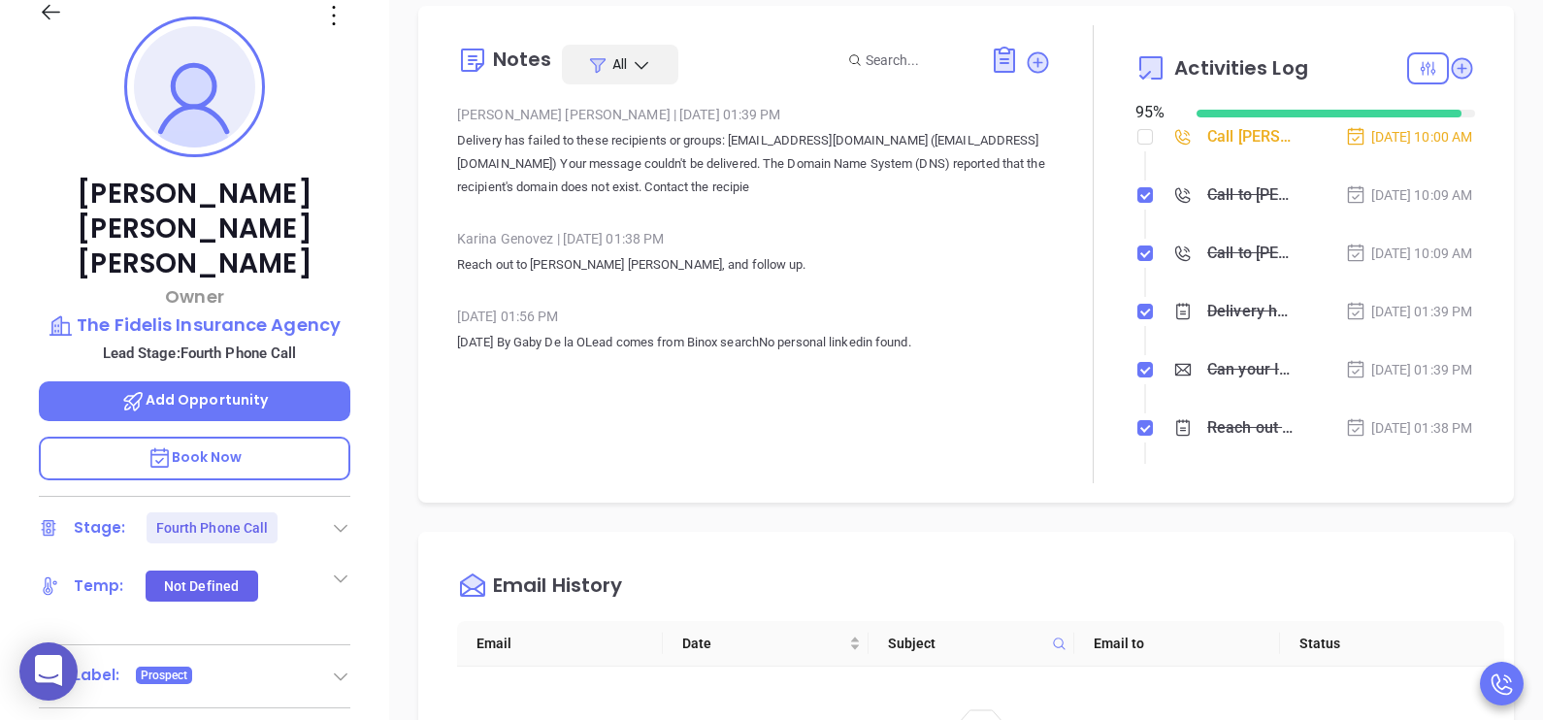
scroll to position [387, 0]
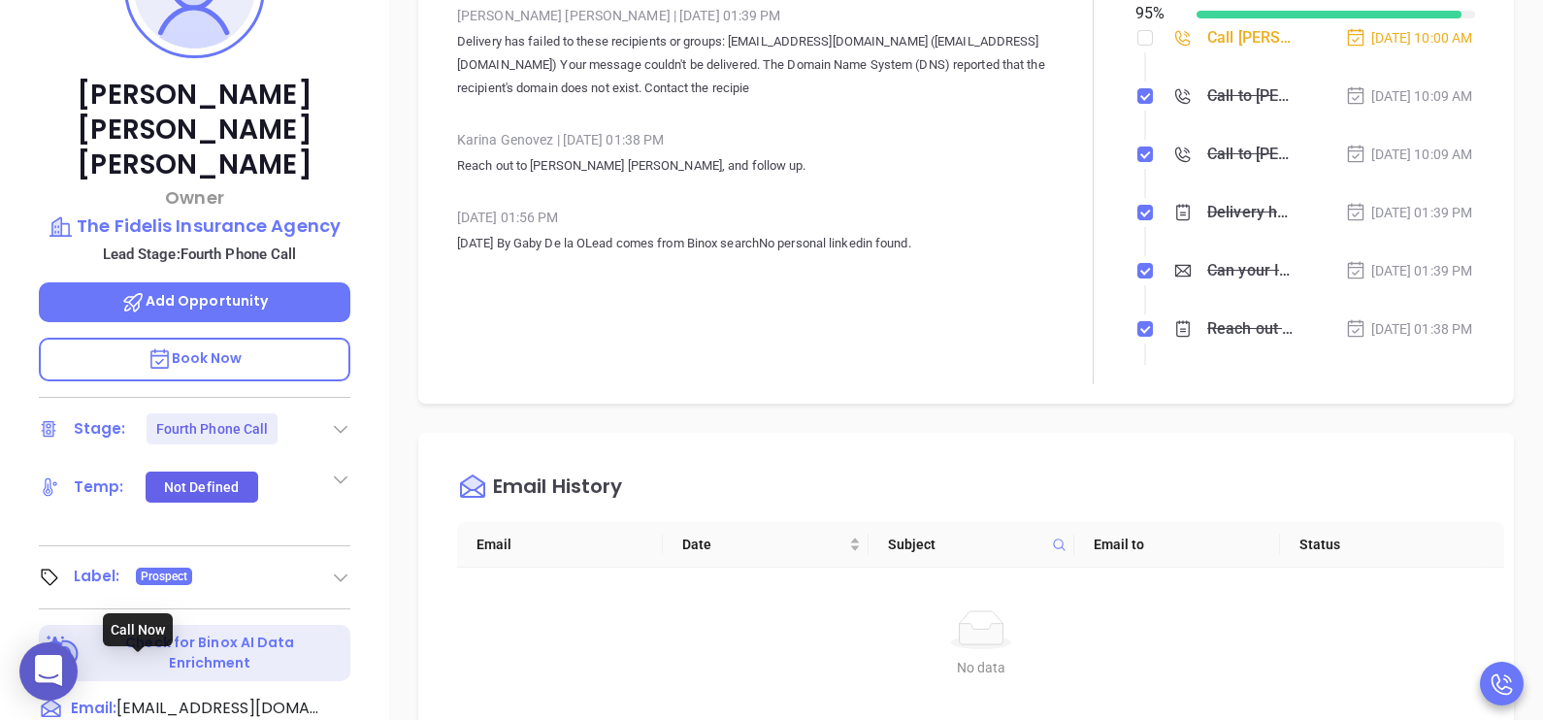
type input "(318) 582-5914"
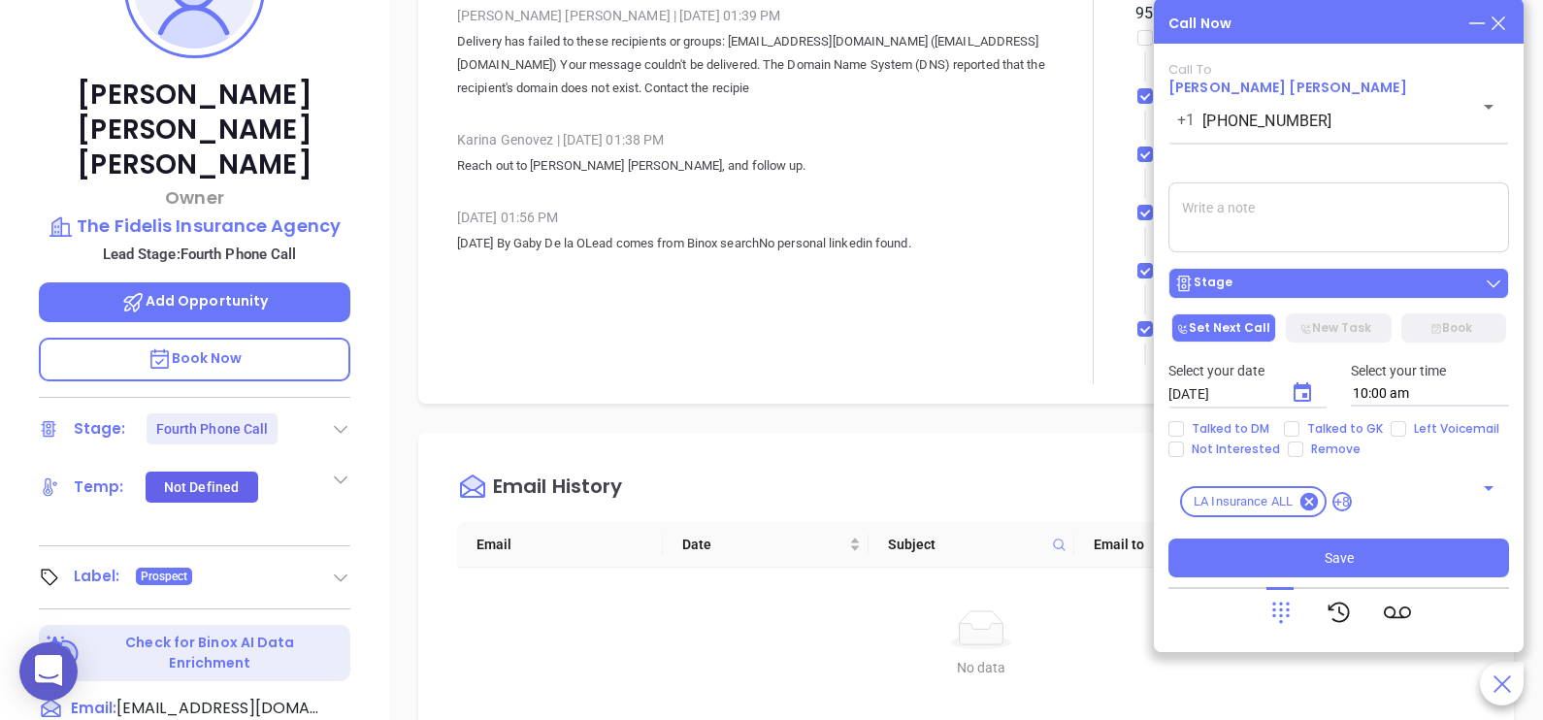
click at [1294, 286] on div "Stage" at bounding box center [1338, 283] width 329 height 19
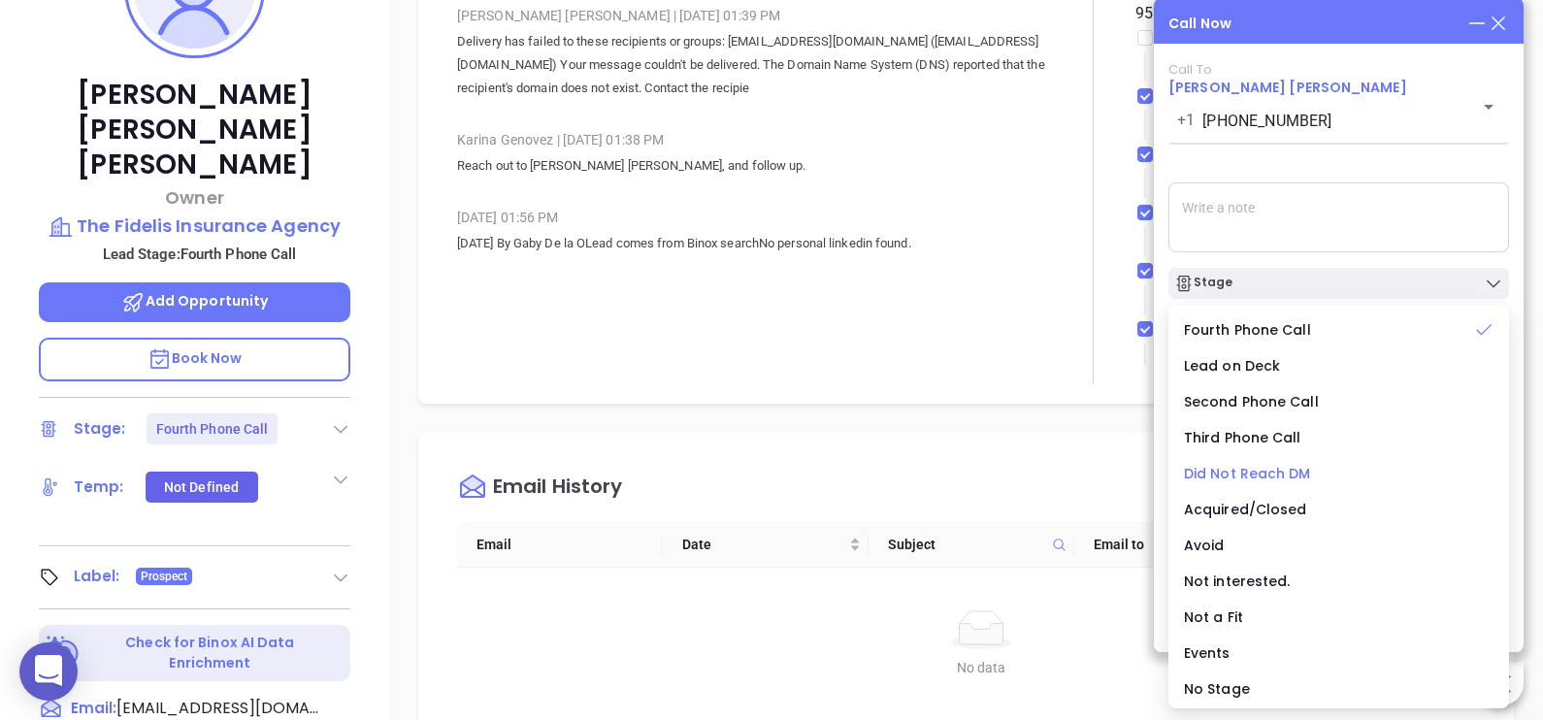
click at [1274, 472] on span "Did Not Reach DM" at bounding box center [1247, 473] width 127 height 19
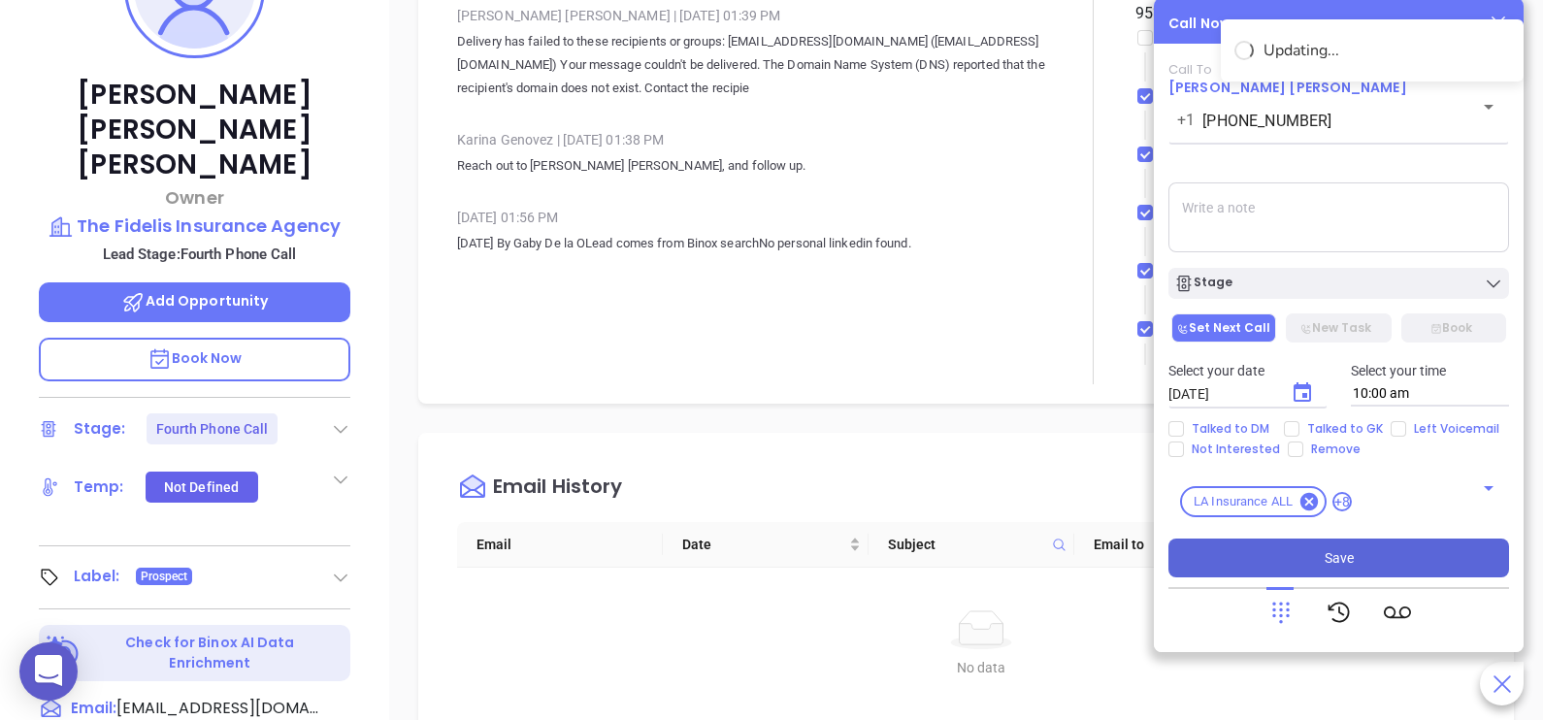
click at [1384, 562] on button "Save" at bounding box center [1338, 558] width 341 height 39
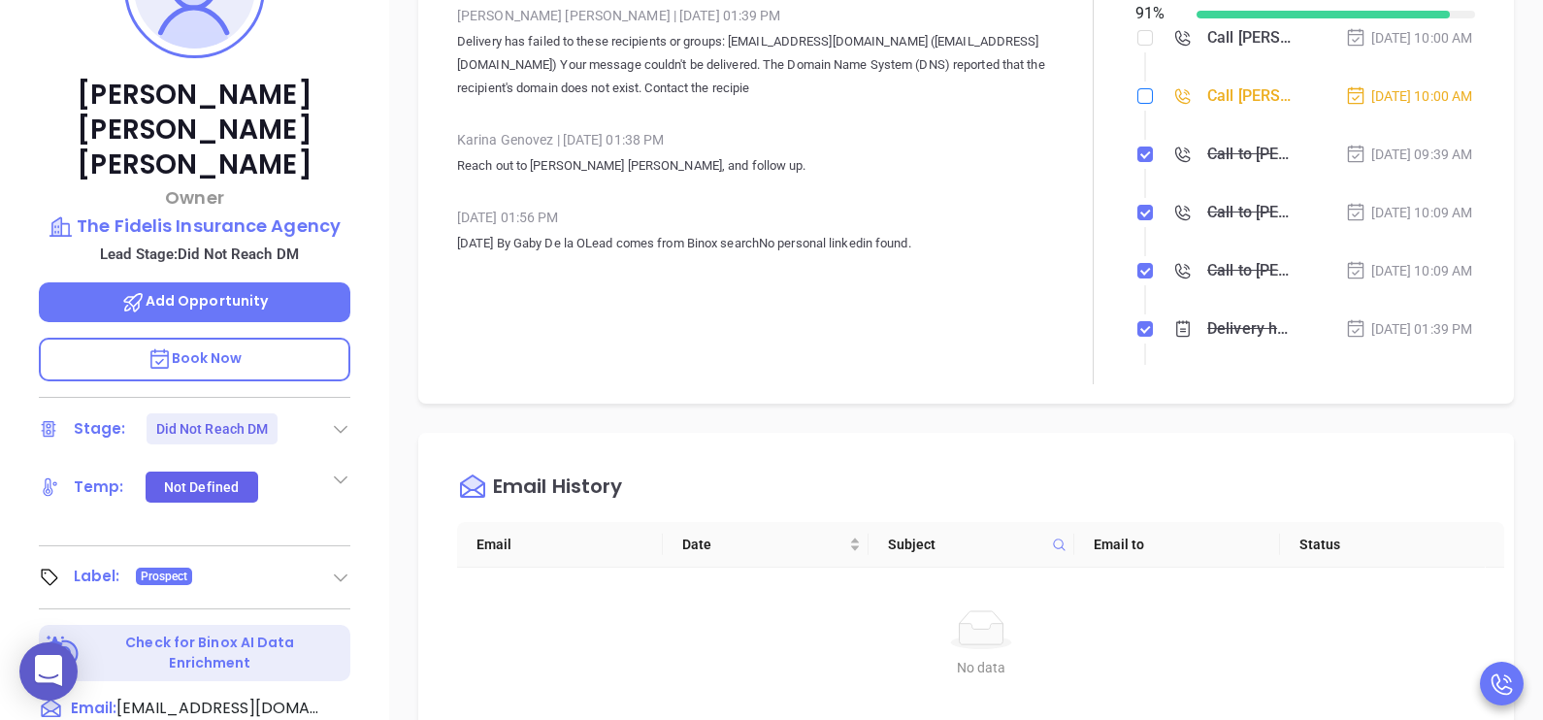
click at [1137, 103] on input "checkbox" at bounding box center [1145, 96] width 16 height 16
checkbox input "true"
click at [1138, 38] on input "checkbox" at bounding box center [1145, 38] width 16 height 16
checkbox input "true"
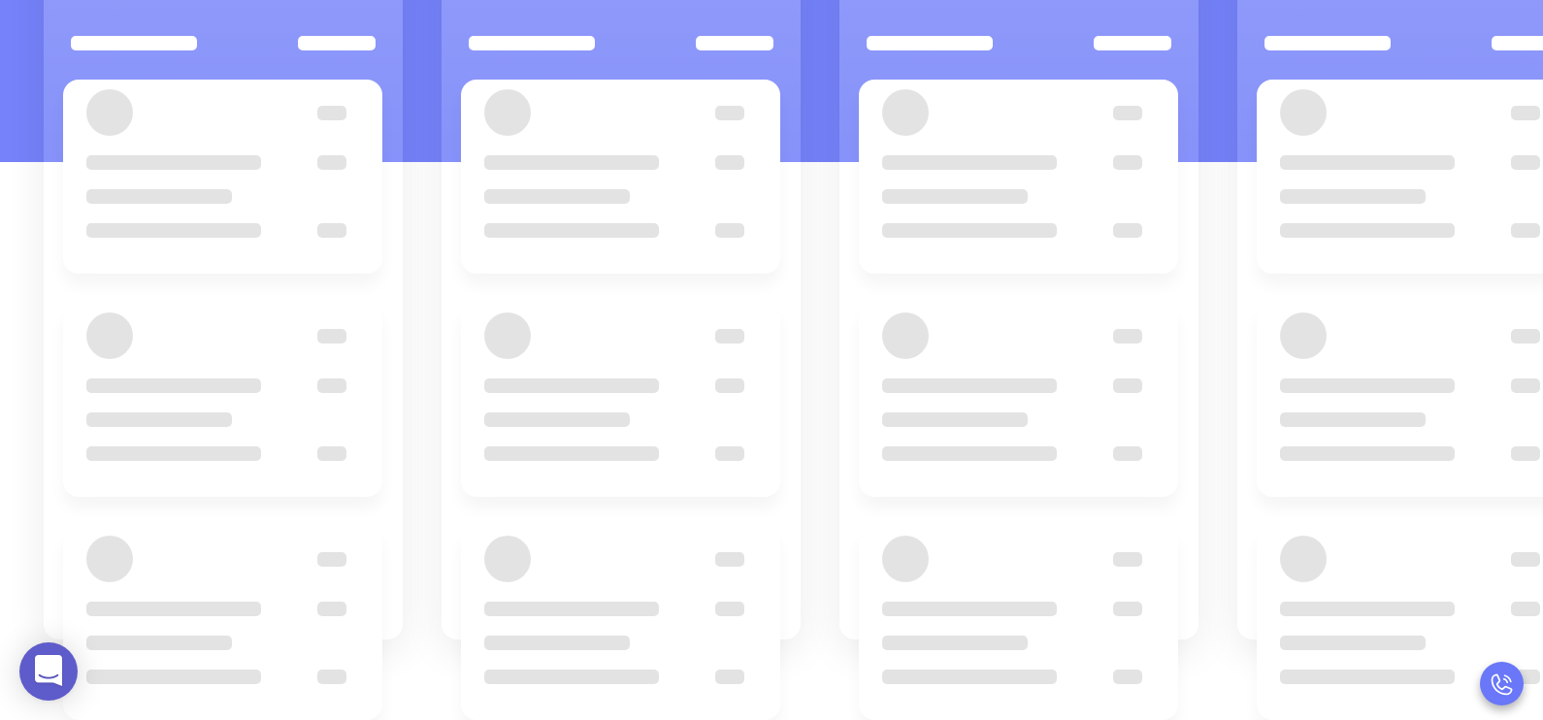
scroll to position [265, 0]
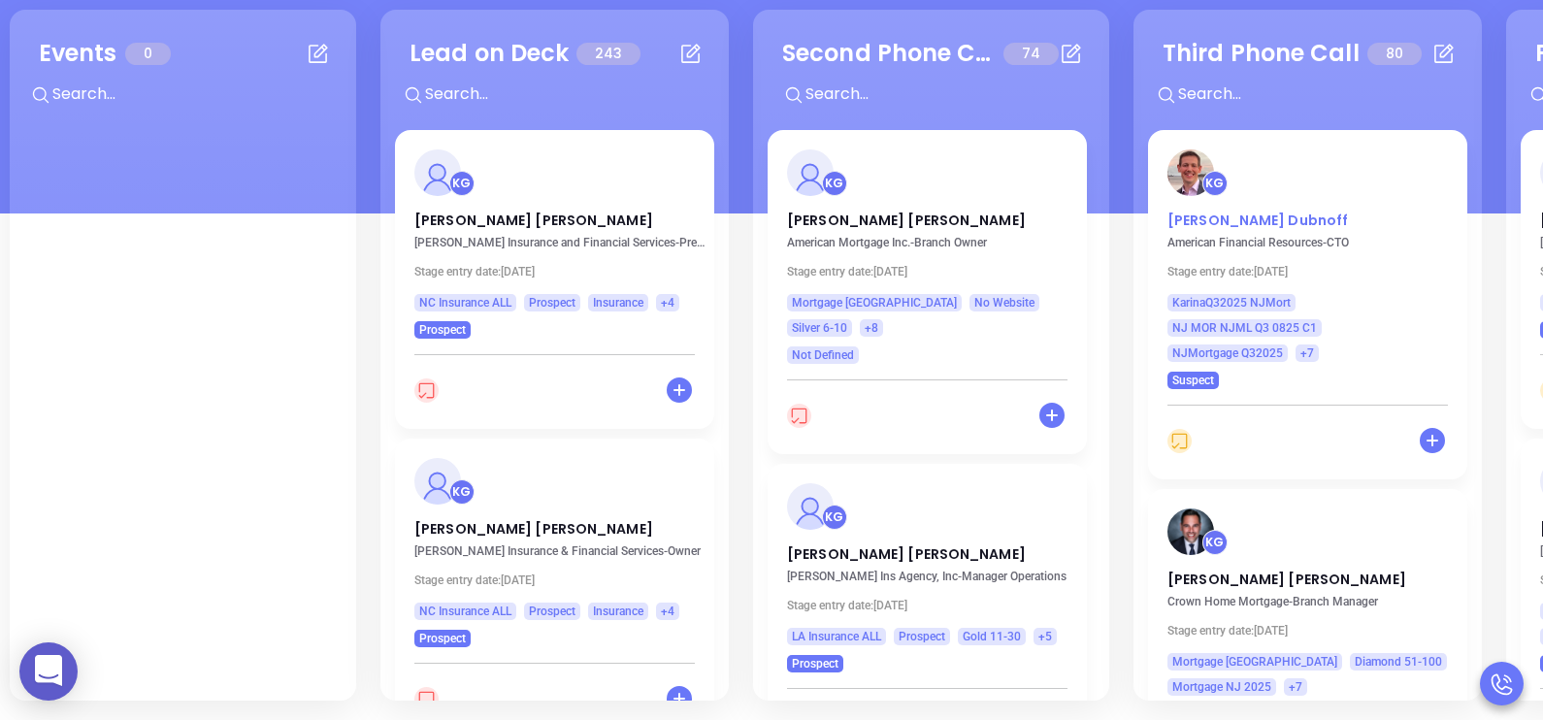
click at [1198, 215] on p "Scott Dubnoff" at bounding box center [1307, 216] width 280 height 10
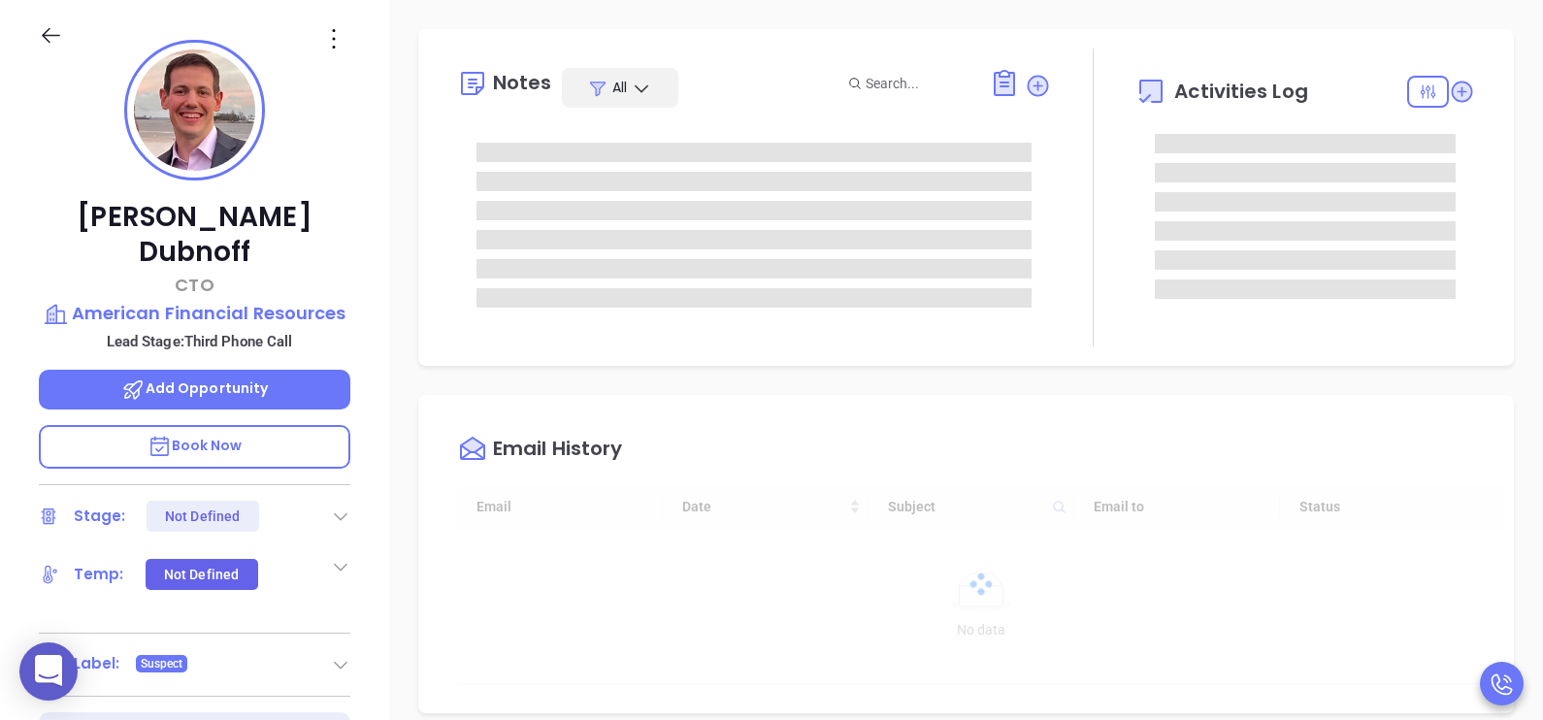
type input "[DATE]"
type input "[PERSON_NAME]"
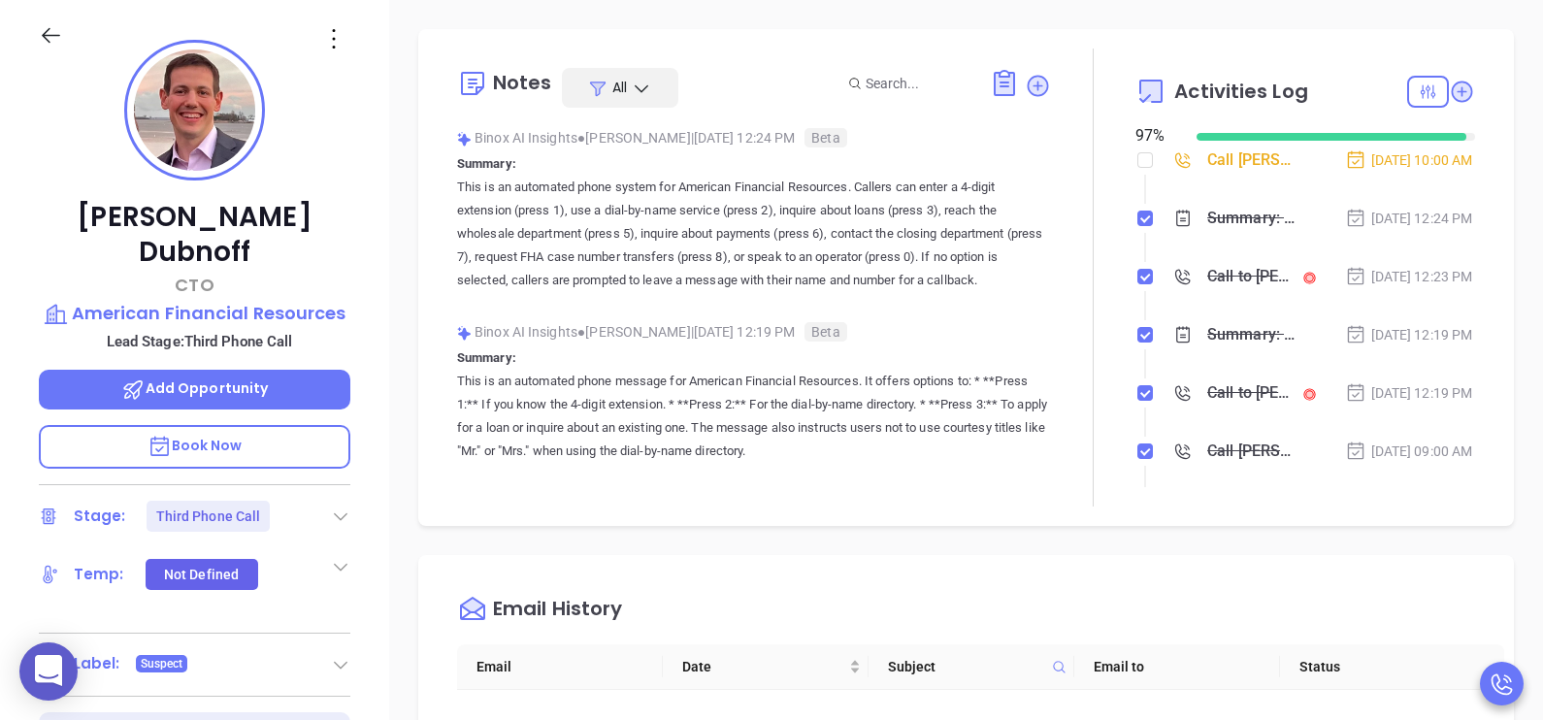
click at [1372, 322] on li "Call to Scott Dubnoff Sep 5, 2025 | 12:23 PM" at bounding box center [1307, 295] width 335 height 53
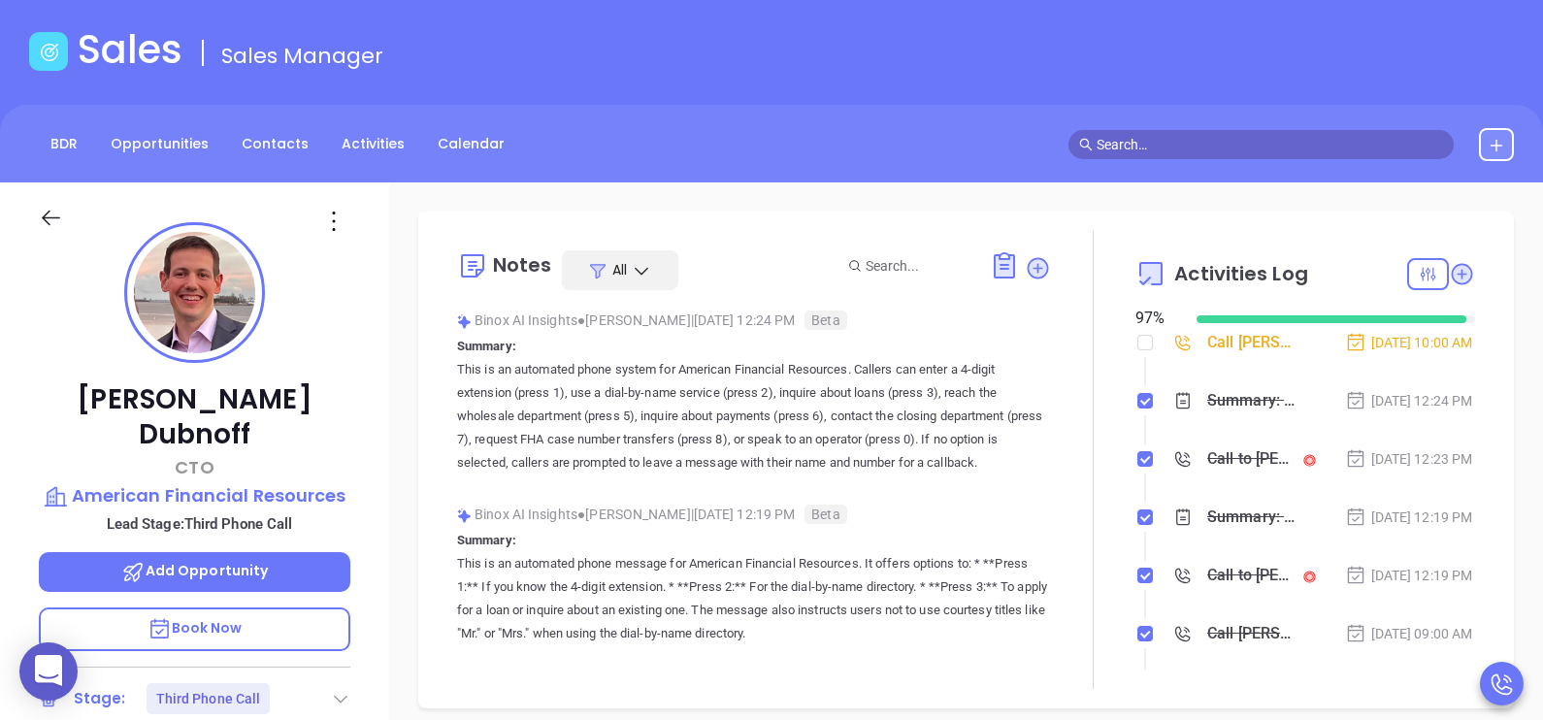
scroll to position [0, 0]
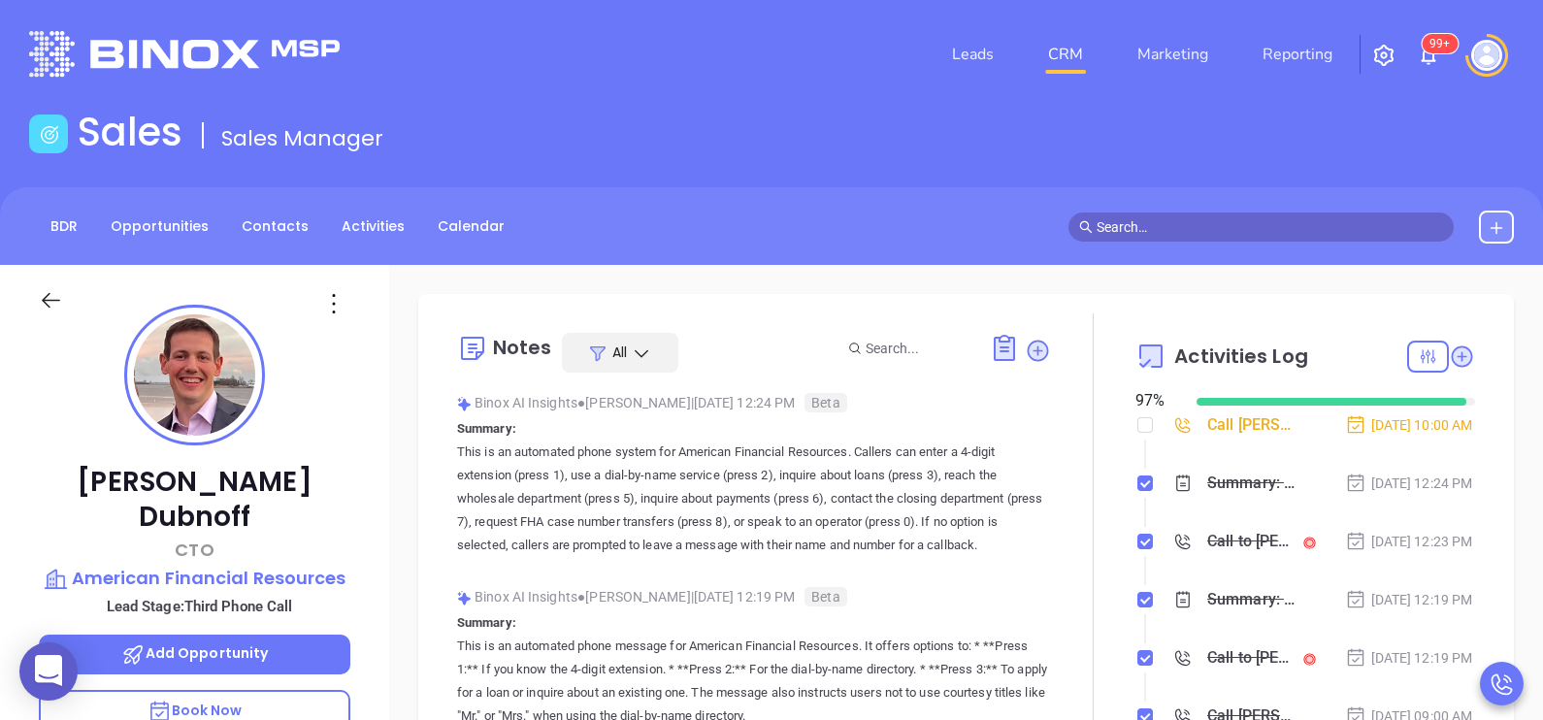
click at [369, 508] on div "Scott Dubnoff CTO American Financial Resources Lead Stage: Third Phone Call Add…" at bounding box center [194, 715] width 389 height 901
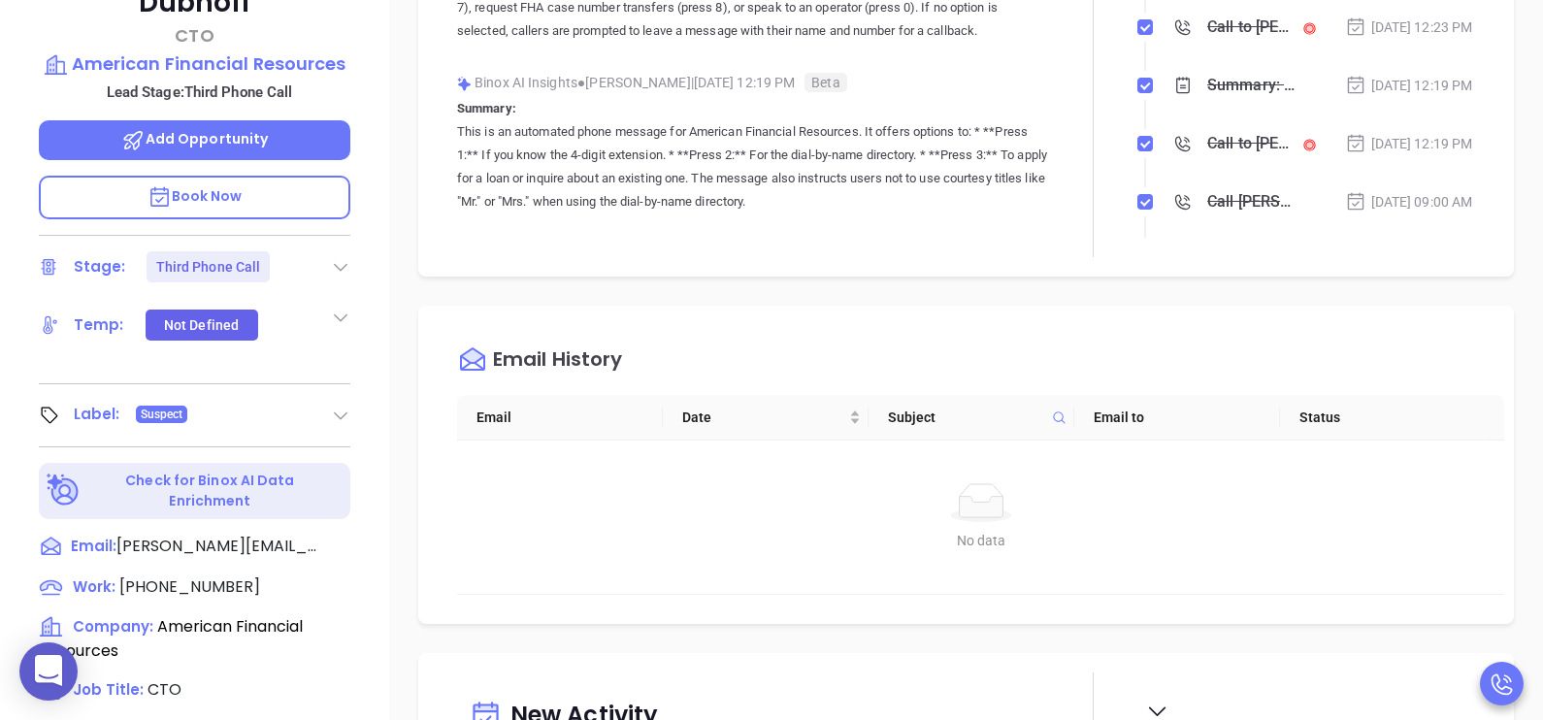
scroll to position [775, 0]
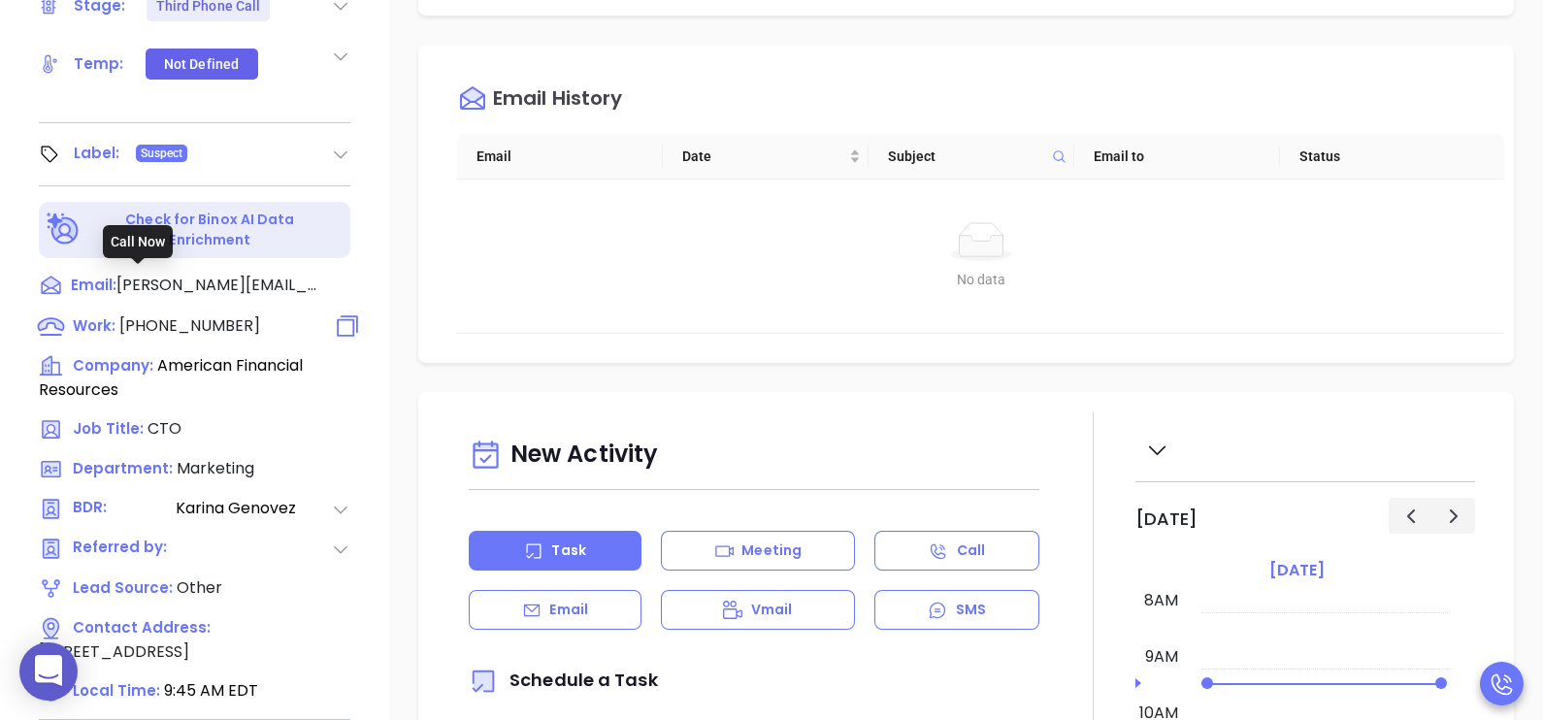
click at [217, 314] on span "(800) 316-9508" at bounding box center [189, 325] width 141 height 22
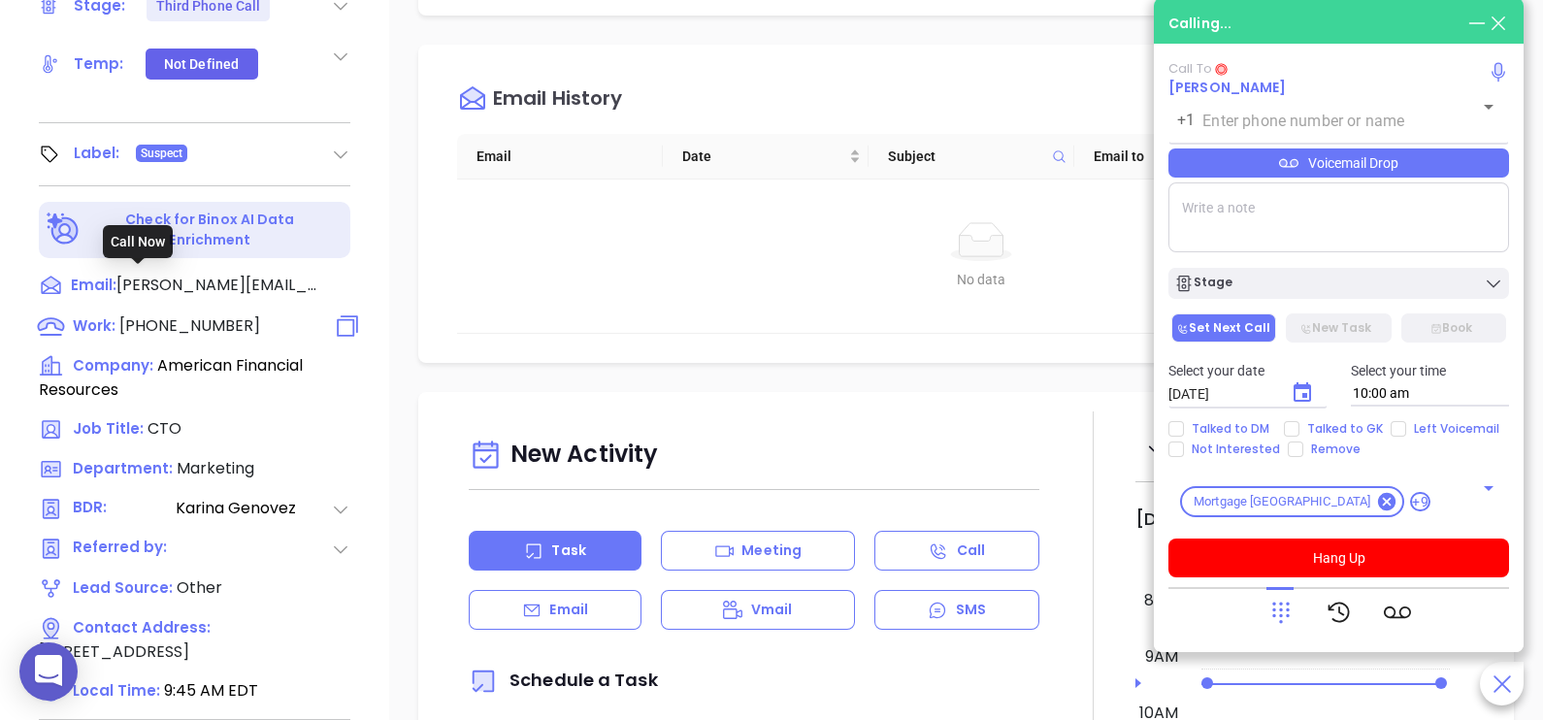
type input "(800) 316-9508"
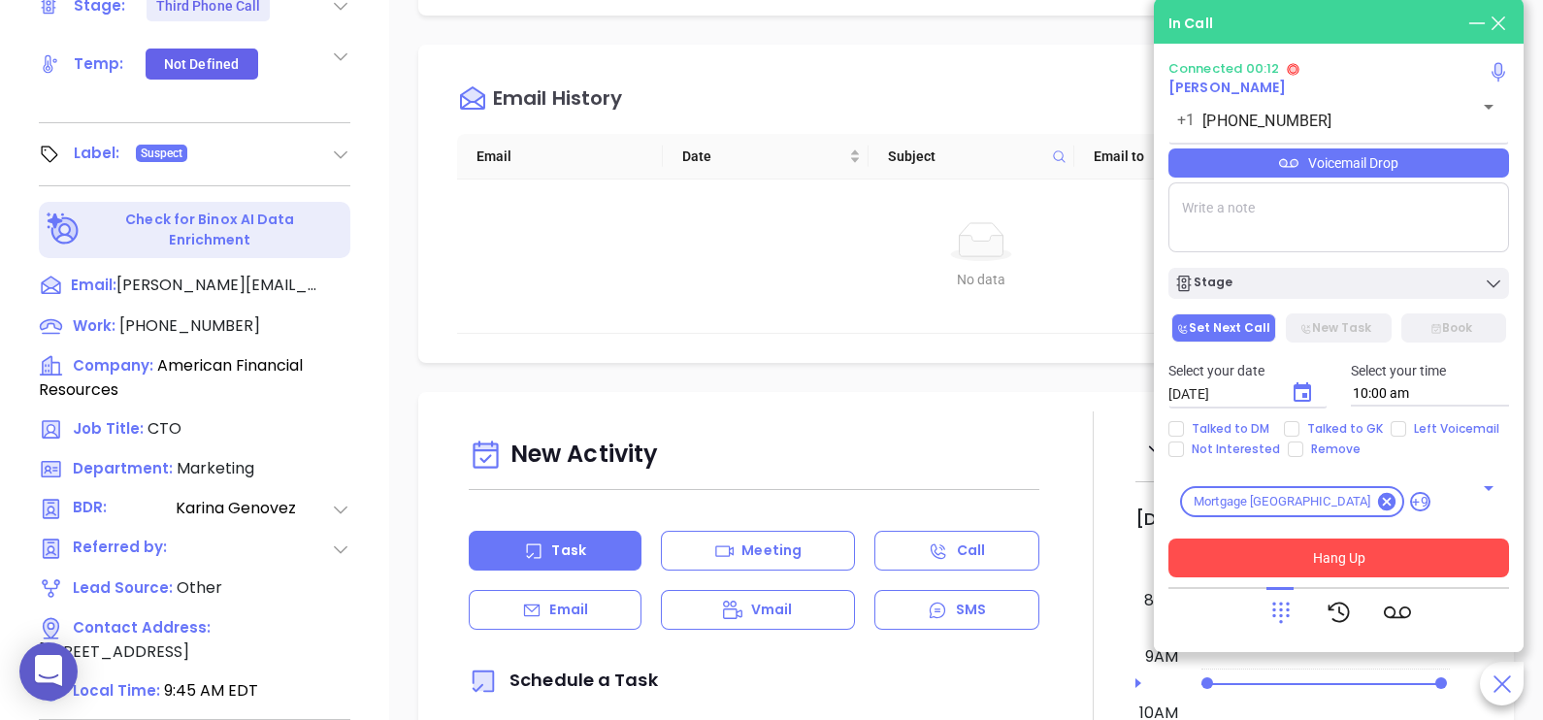
click at [1388, 554] on button "Hang Up" at bounding box center [1338, 558] width 341 height 39
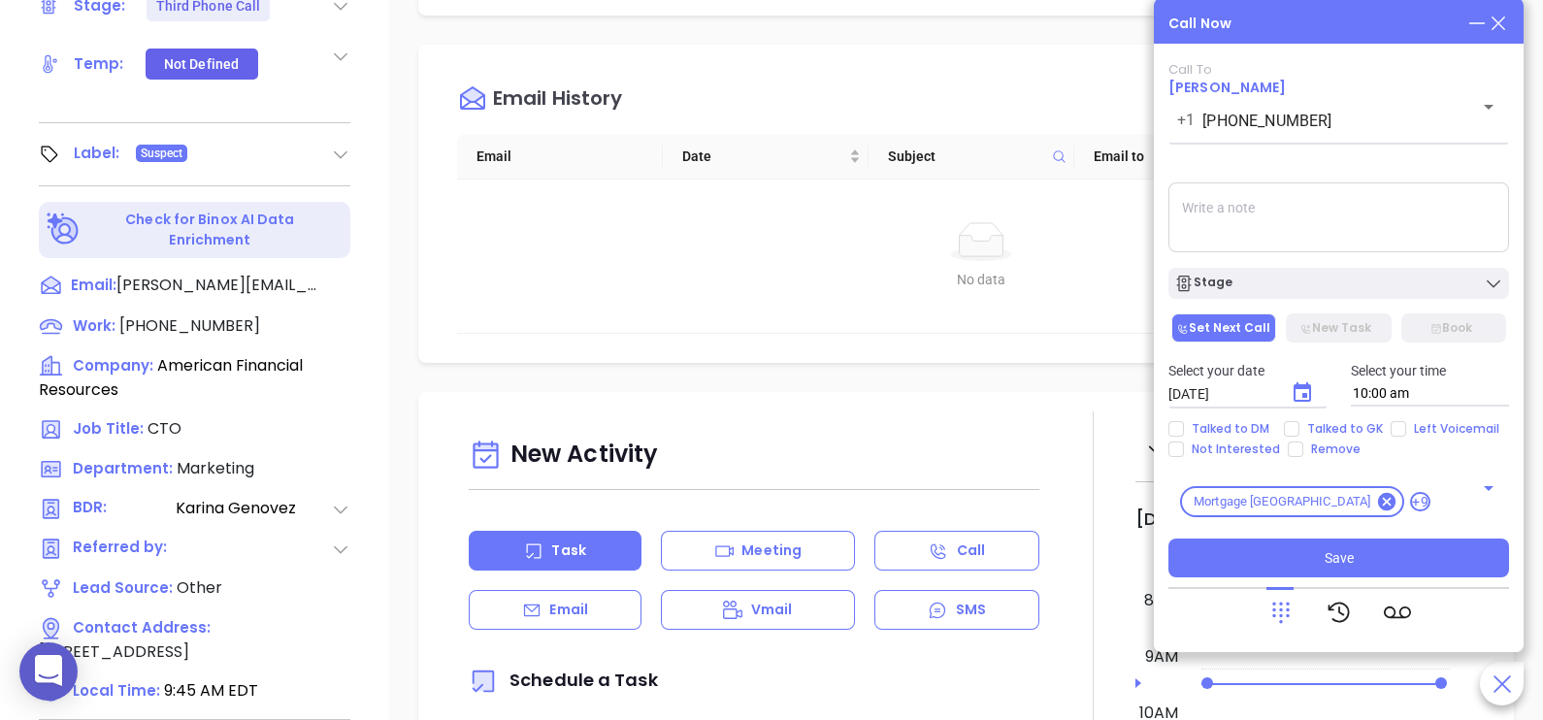
click at [1503, 14] on icon at bounding box center [1498, 23] width 21 height 21
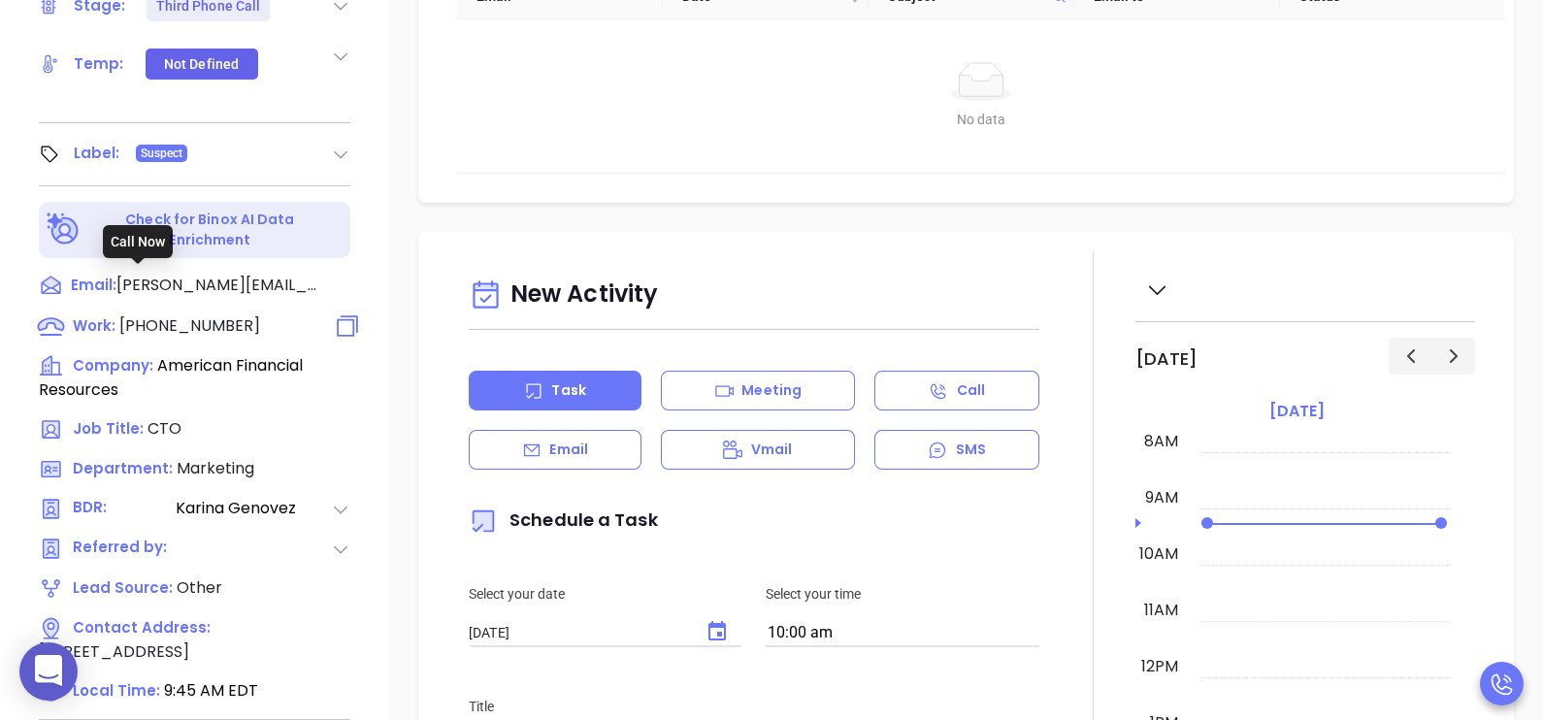
click at [237, 314] on span "(800) 316-9508" at bounding box center [189, 325] width 141 height 22
type input "(800) 316-9508"
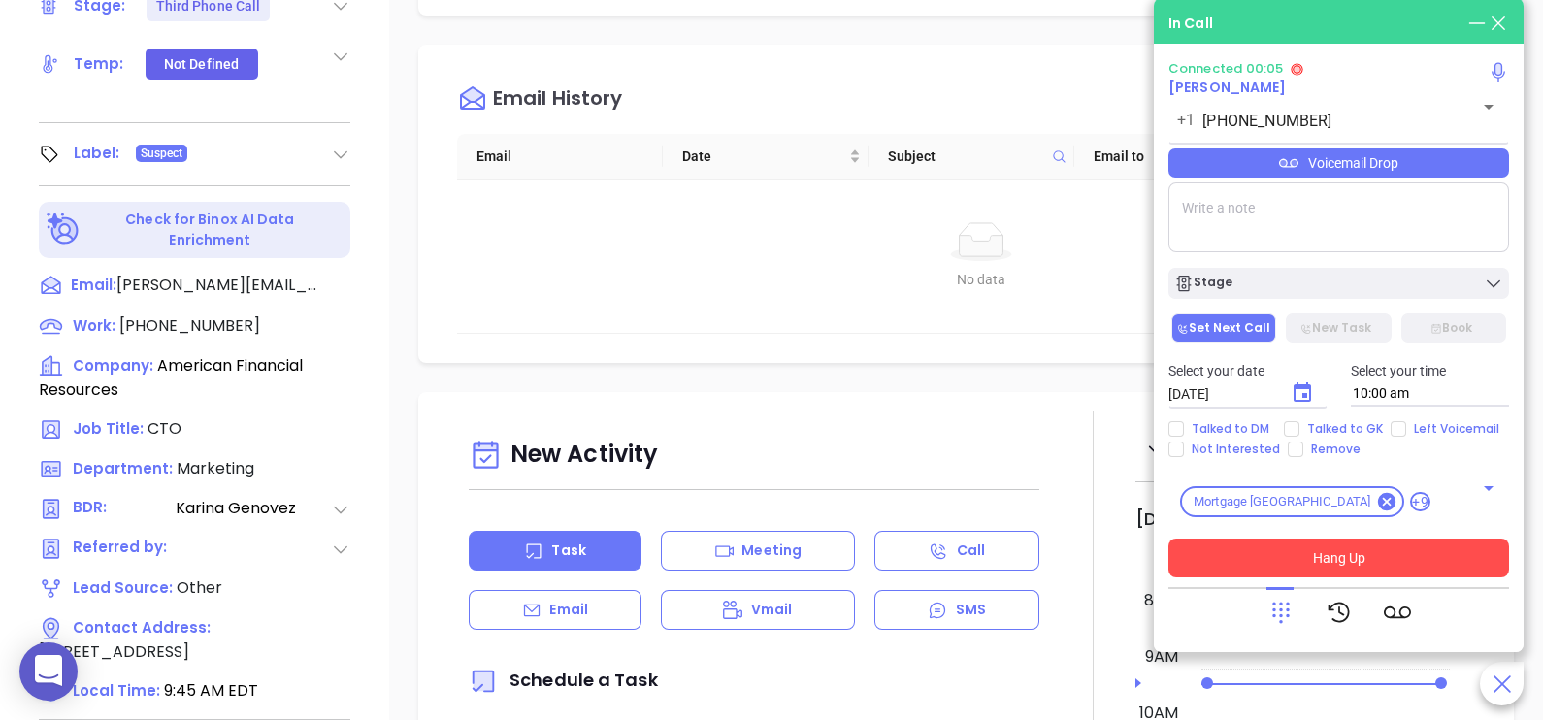
click at [1466, 553] on button "Hang Up" at bounding box center [1338, 558] width 341 height 39
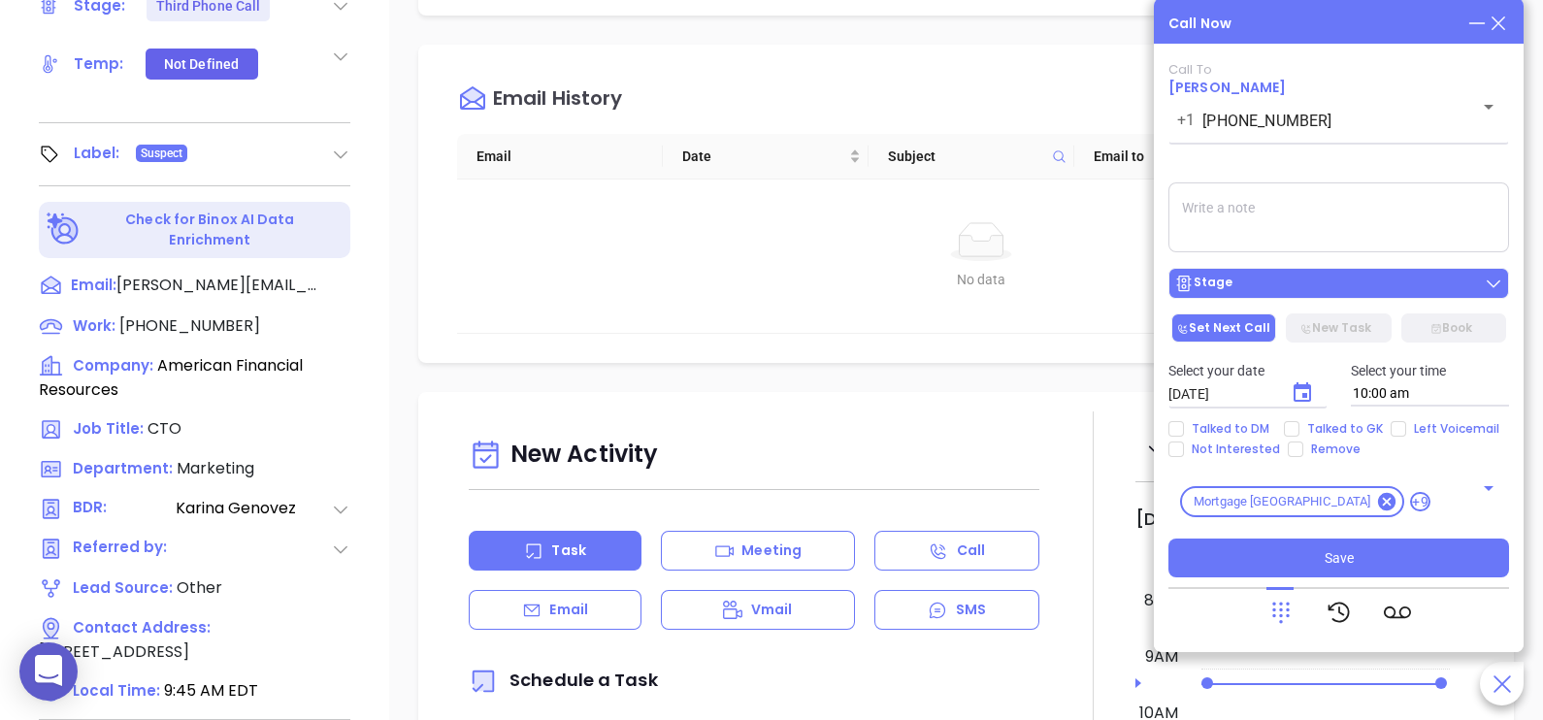
click at [1419, 281] on div "Stage" at bounding box center [1338, 283] width 329 height 19
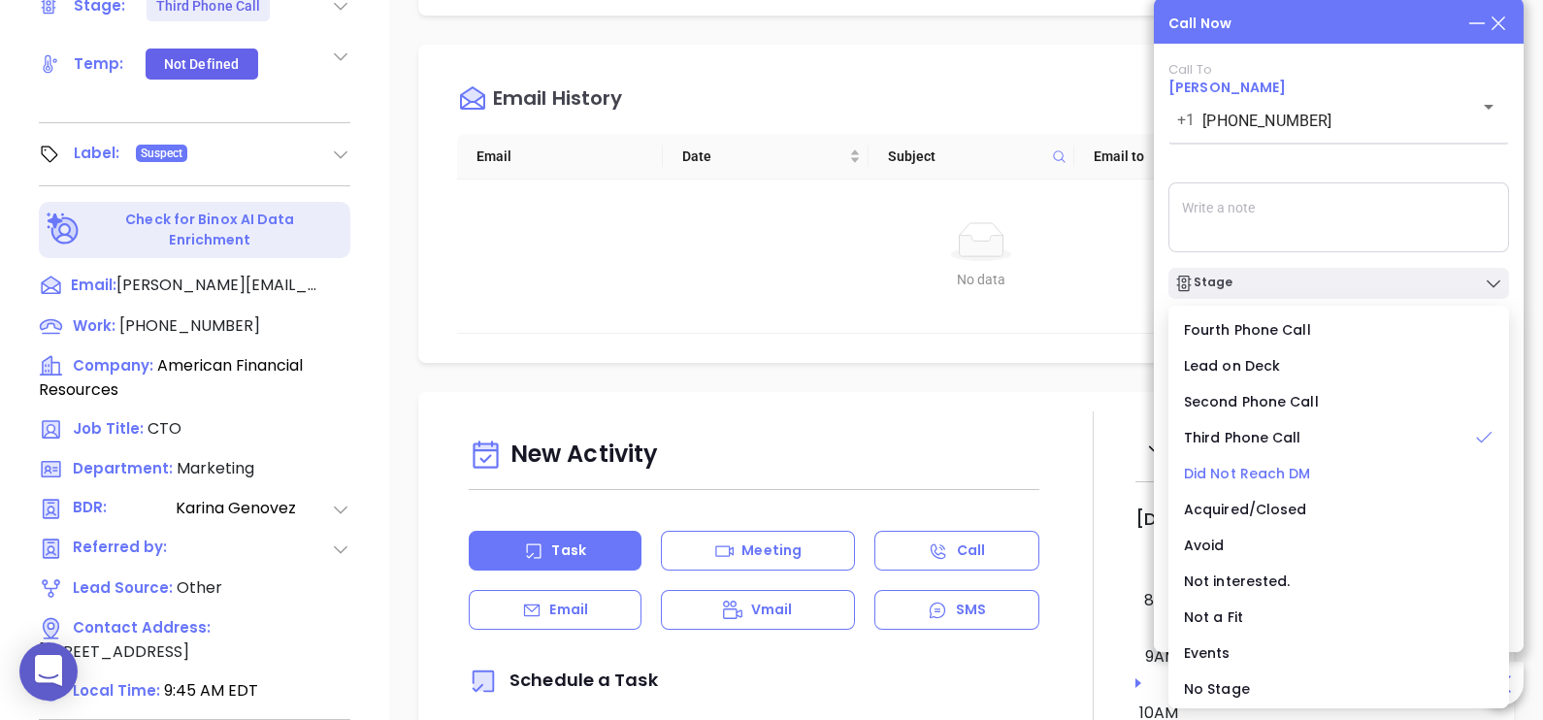
click at [1247, 471] on span "Did Not Reach DM" at bounding box center [1247, 473] width 127 height 19
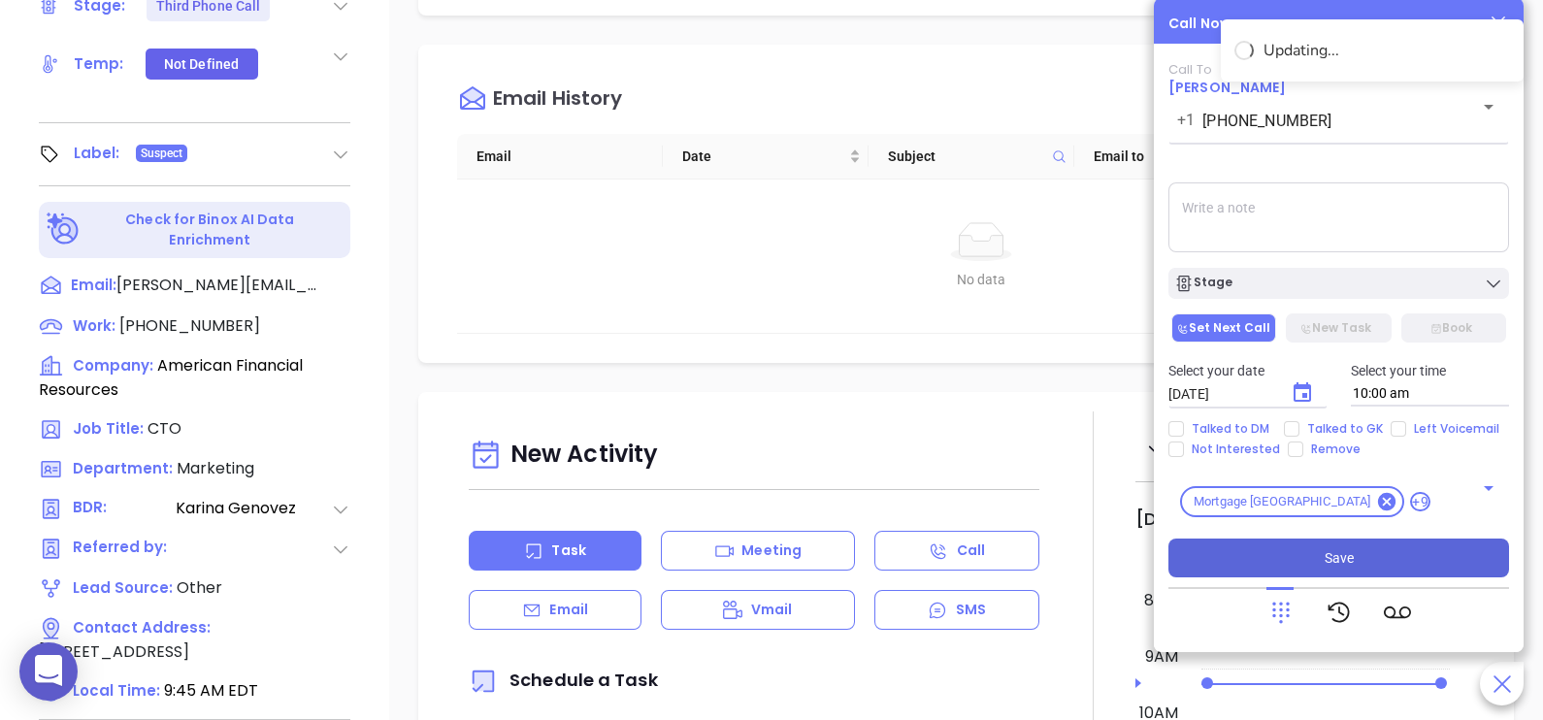
click at [1377, 562] on button "Save" at bounding box center [1338, 558] width 341 height 39
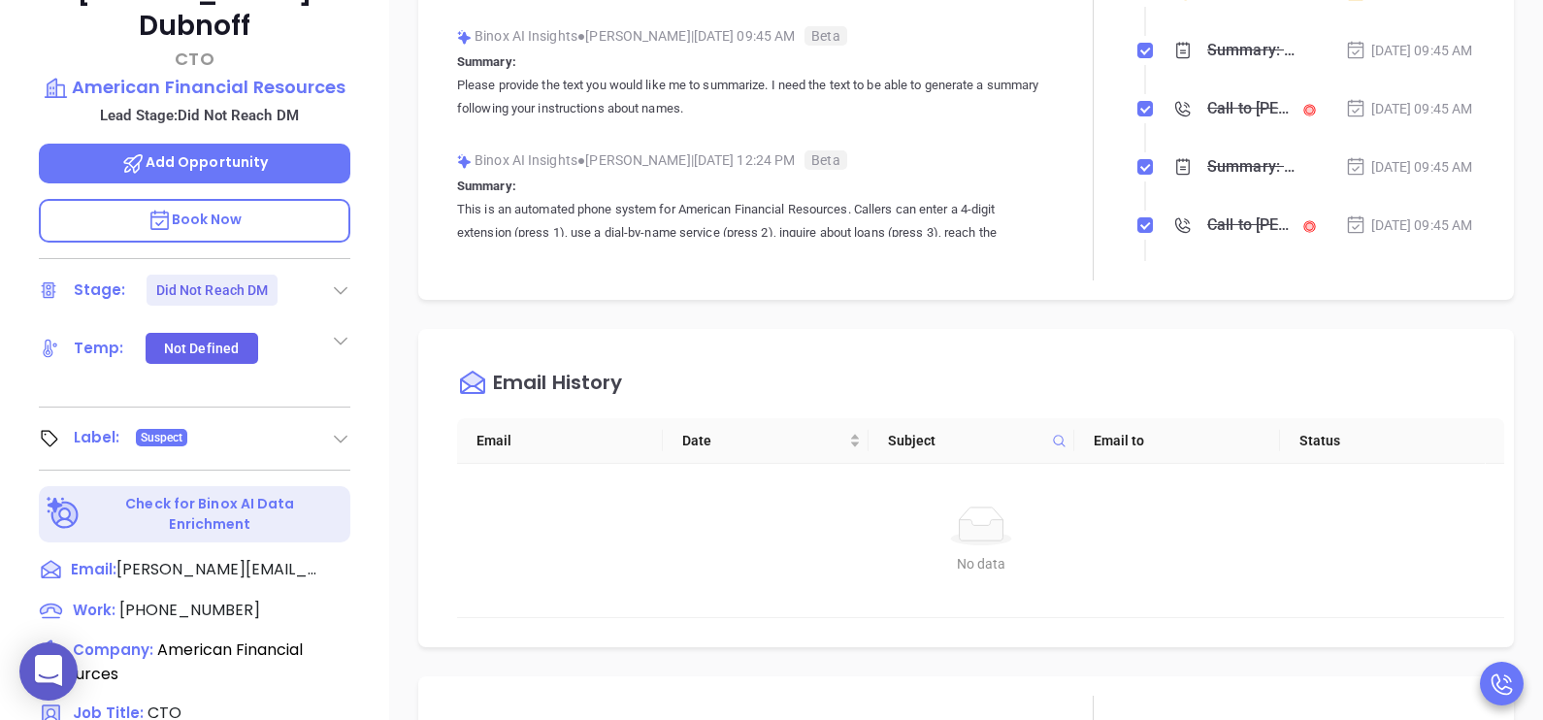
scroll to position [242, 0]
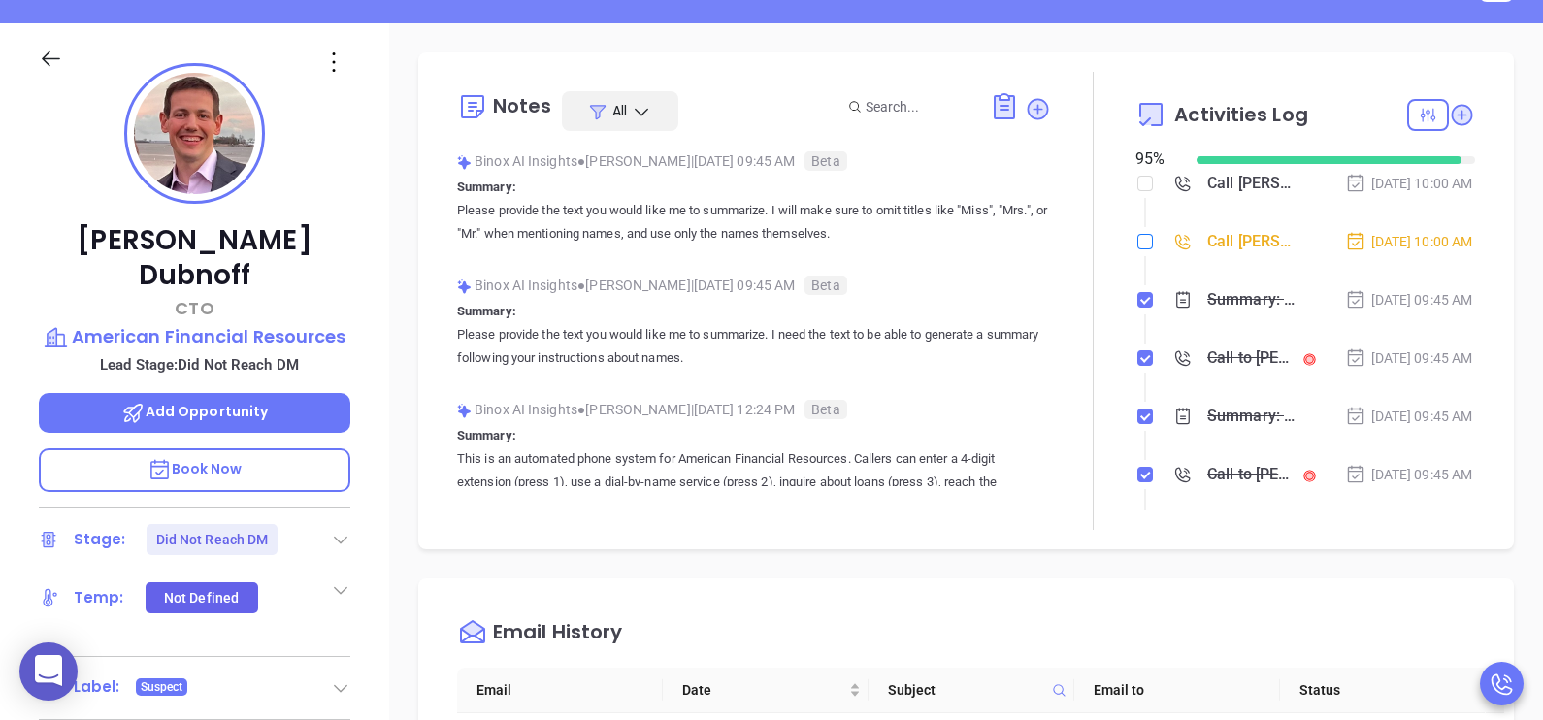
click at [1139, 252] on label at bounding box center [1145, 241] width 16 height 21
click at [1139, 249] on input "checkbox" at bounding box center [1145, 242] width 16 height 16
checkbox input "true"
click at [1137, 182] on input "checkbox" at bounding box center [1145, 184] width 16 height 16
checkbox input "true"
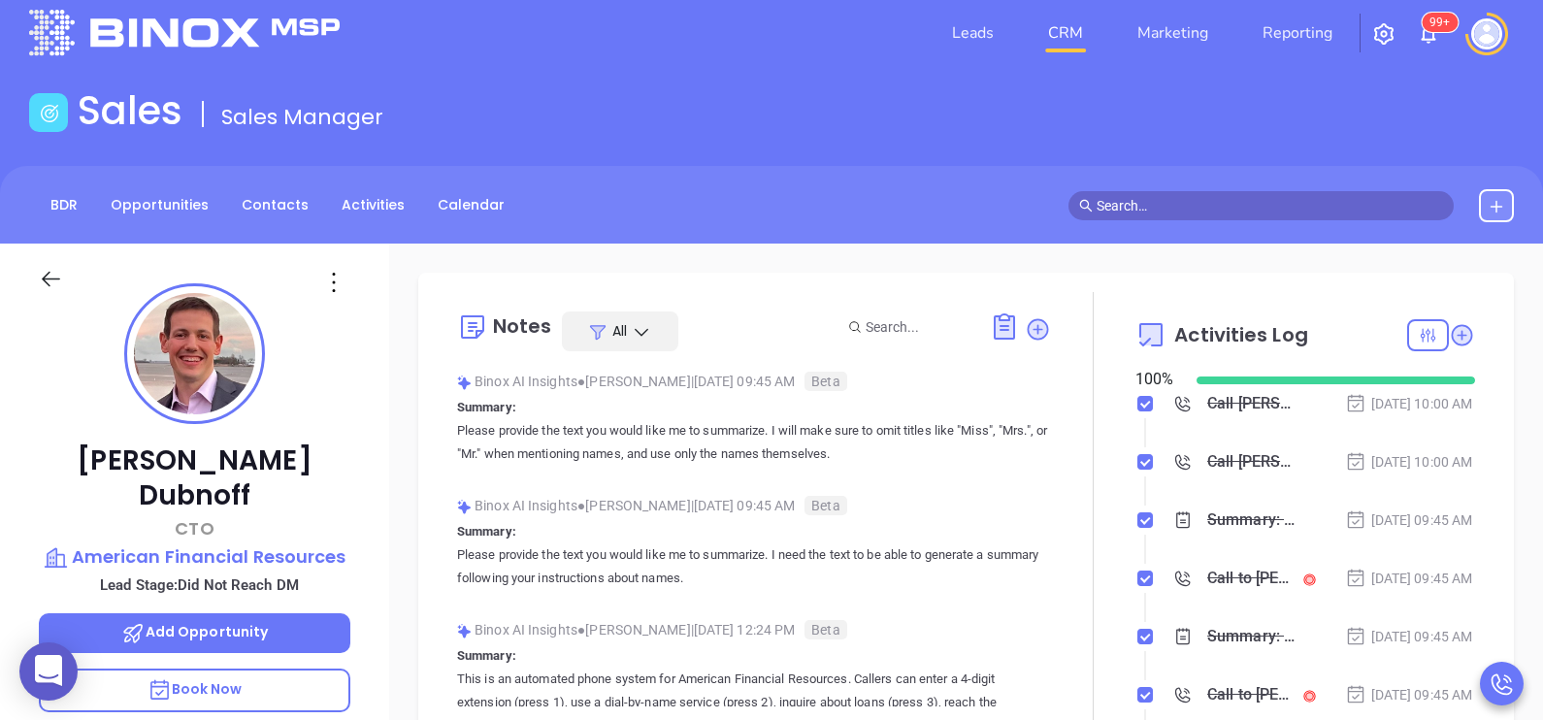
scroll to position [0, 0]
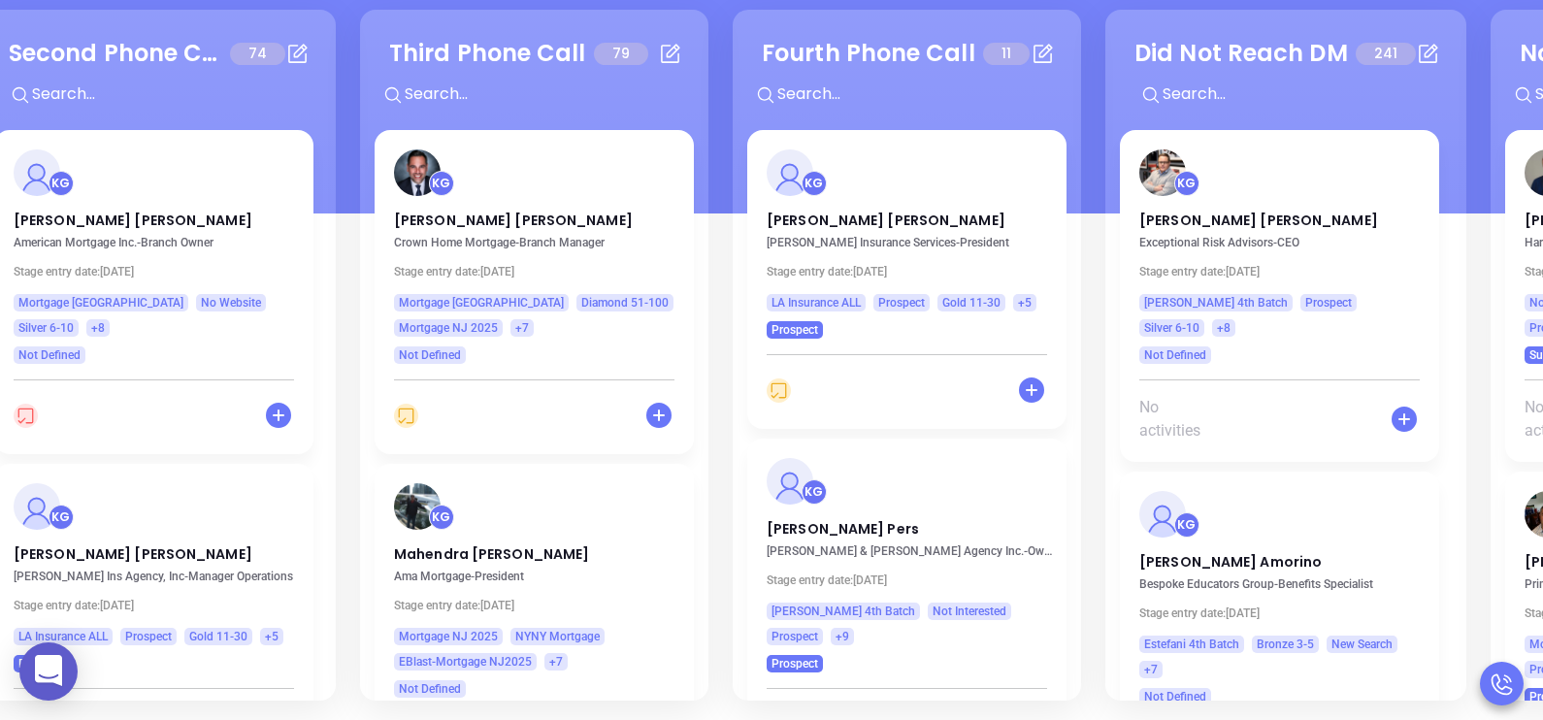
scroll to position [0, 775]
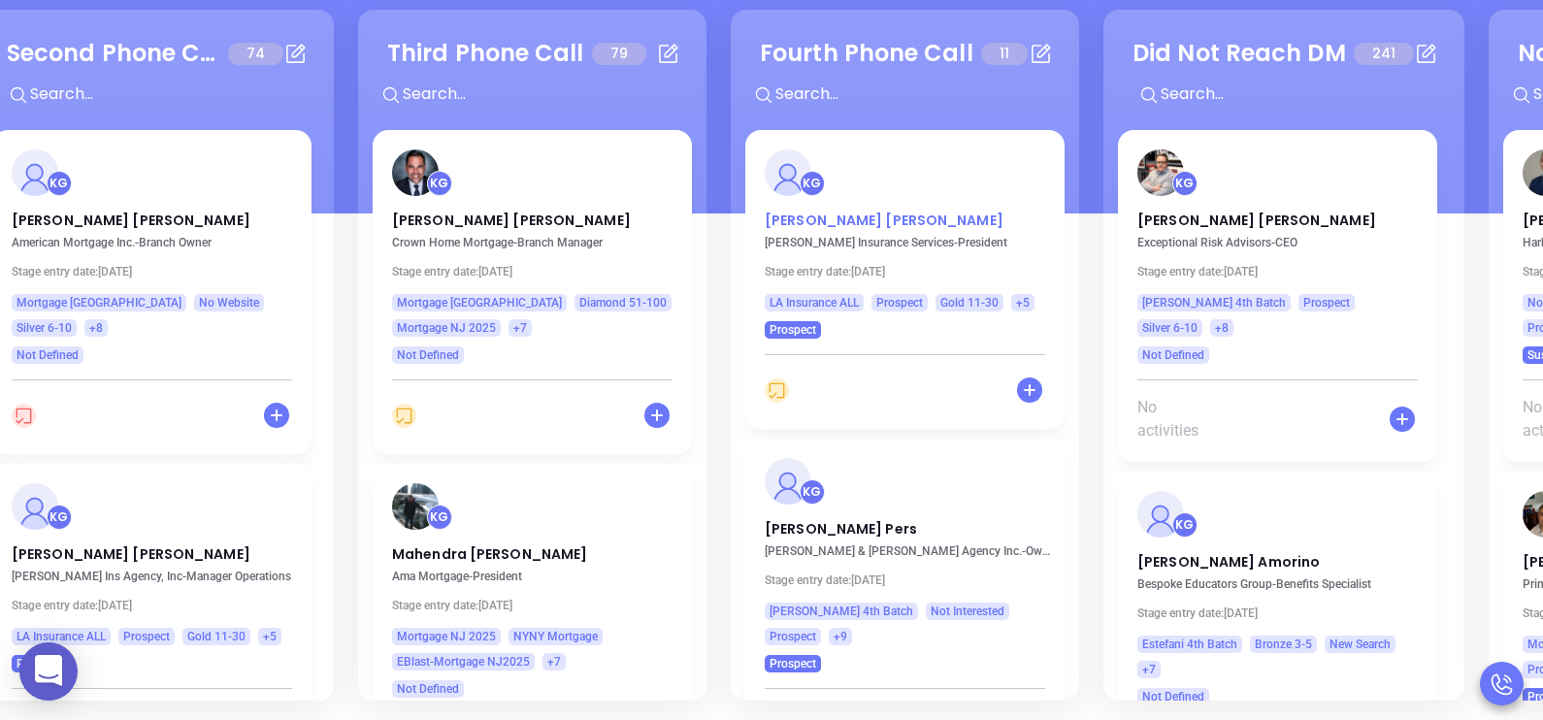
click at [812, 218] on p "Tim Jones" at bounding box center [905, 216] width 280 height 10
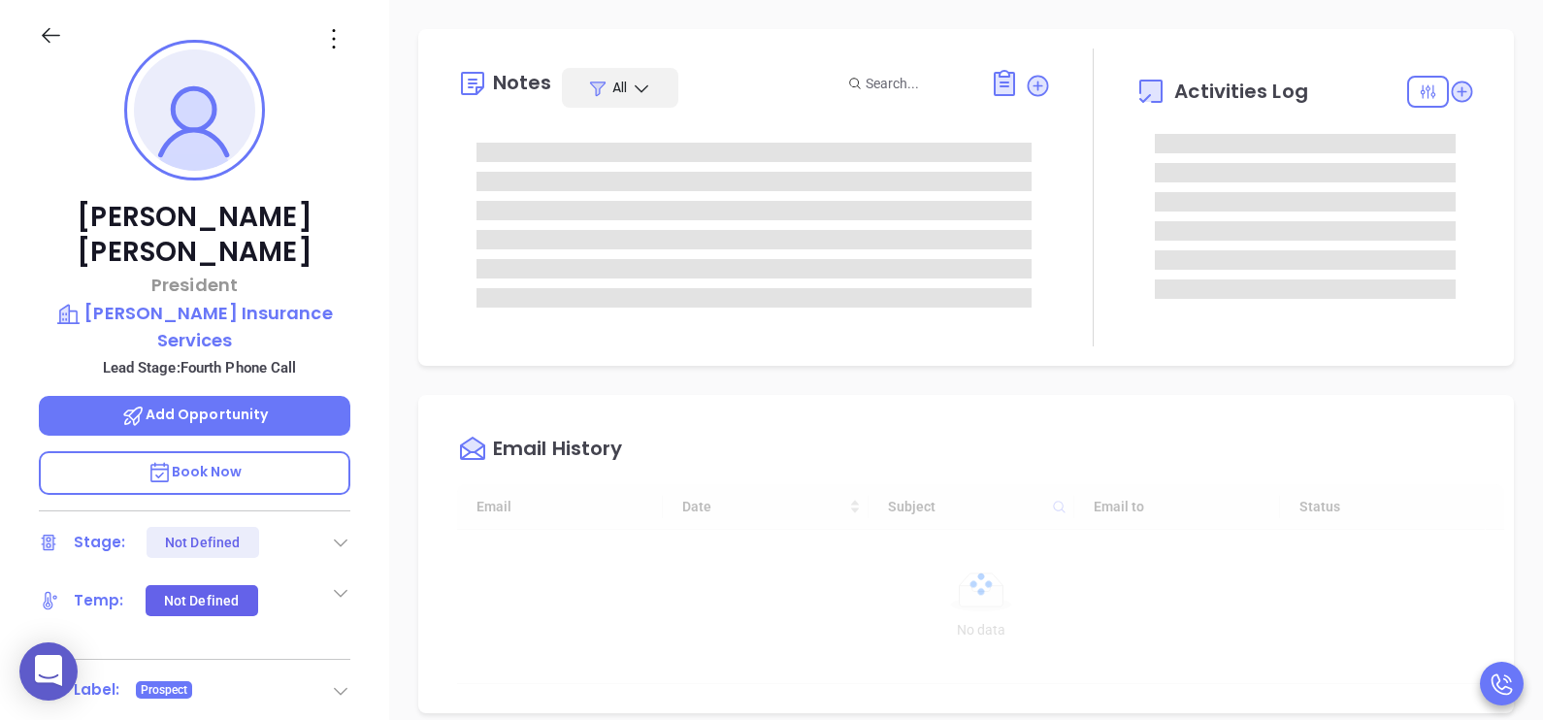
type input "[DATE]"
type input "[PERSON_NAME]"
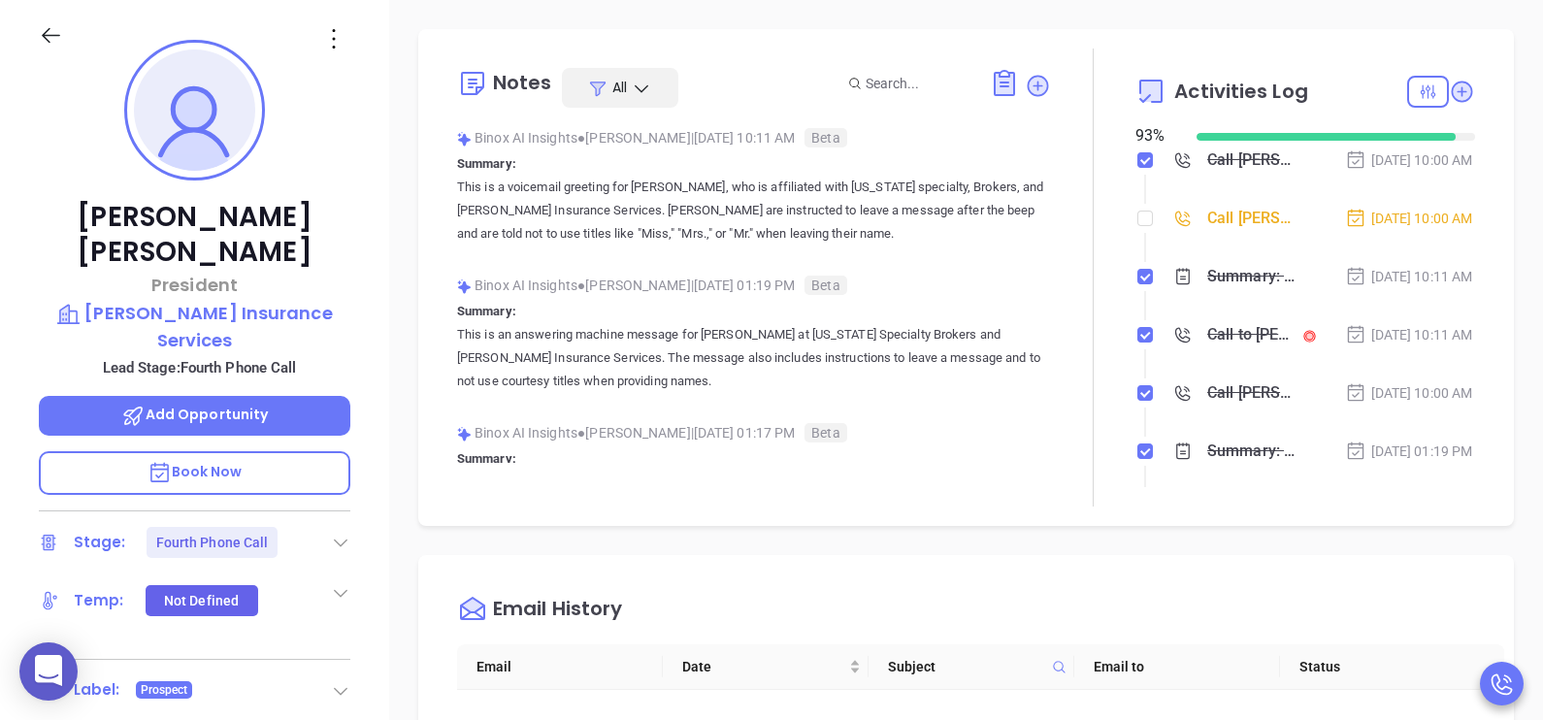
click at [377, 557] on div "Tim Jones President Jones Insurance Services Lead Stage: Fourth Phone Call Add …" at bounding box center [194, 450] width 389 height 901
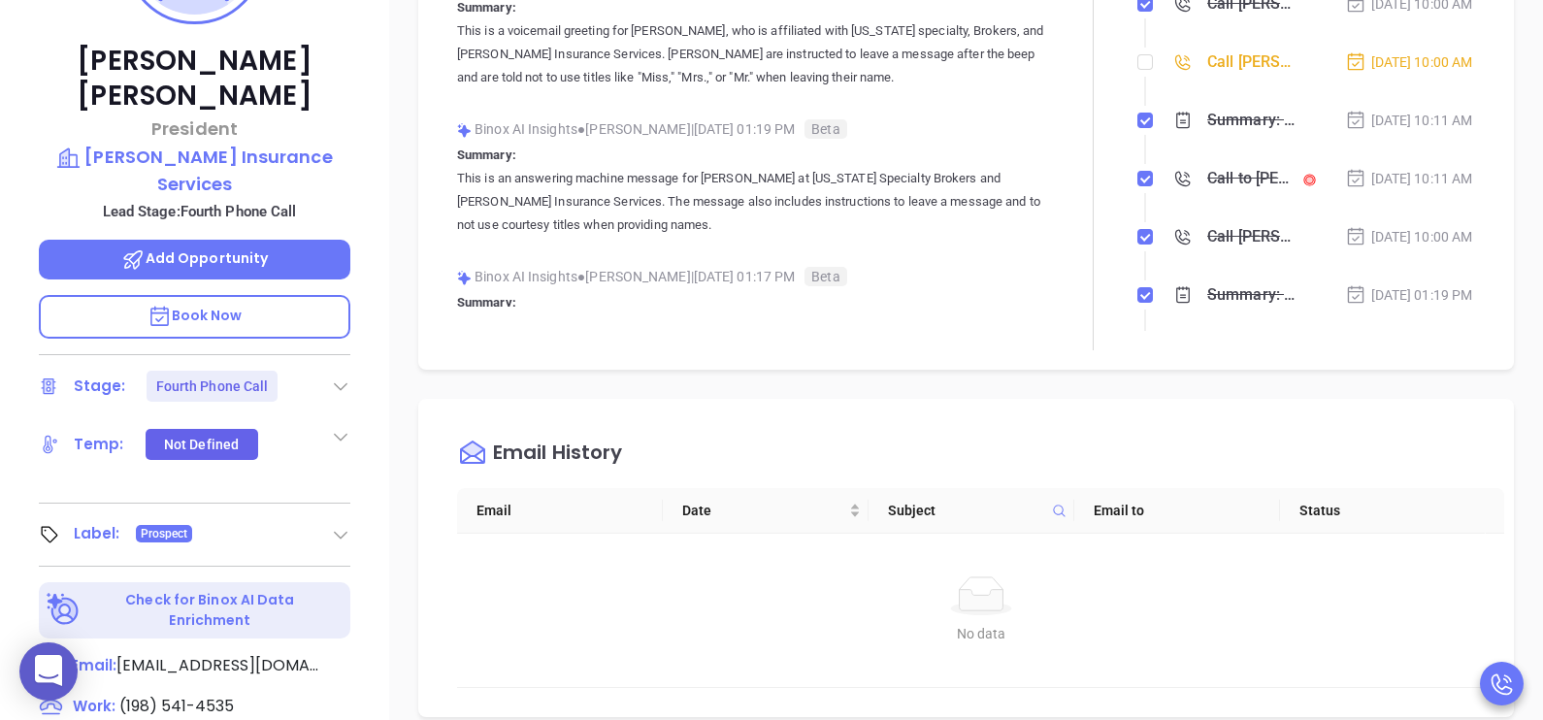
scroll to position [653, 0]
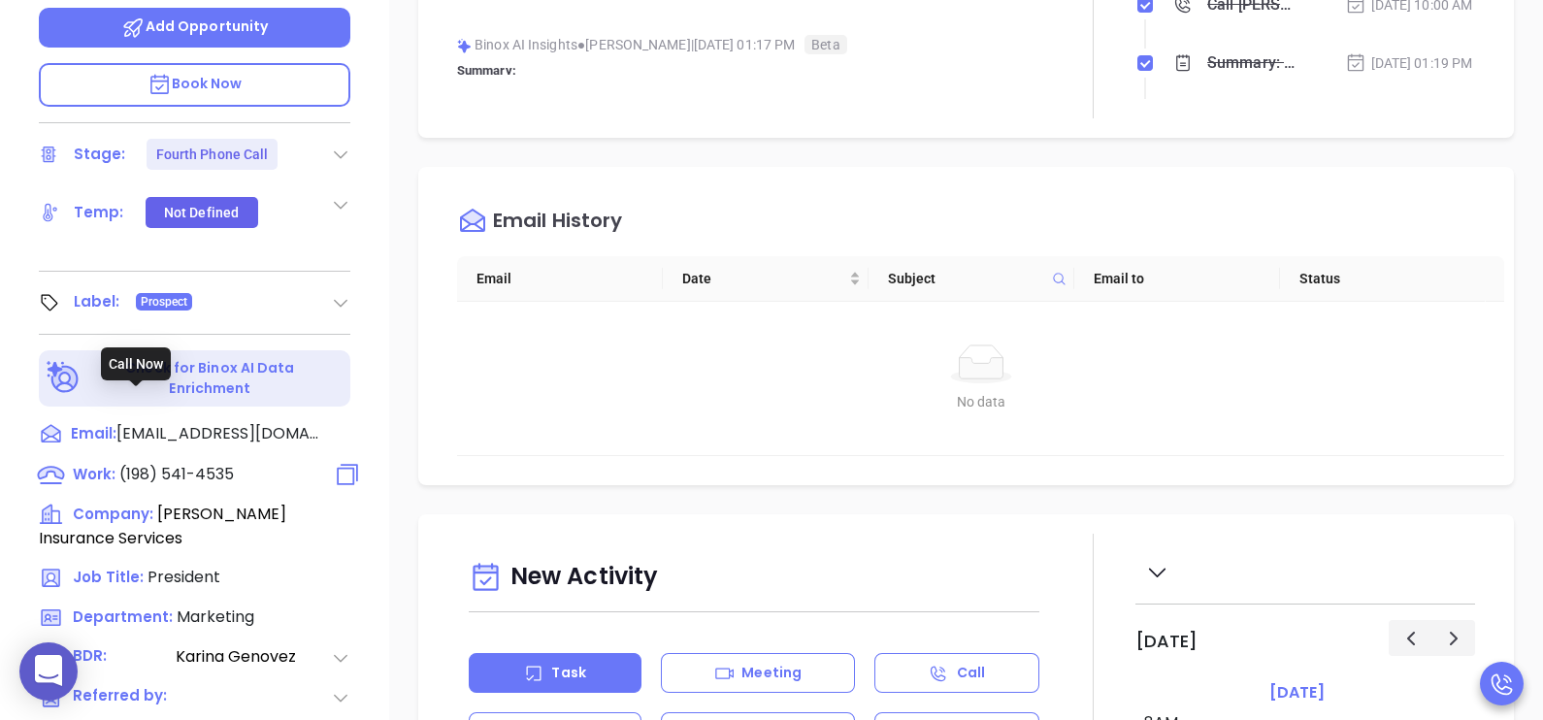
click at [192, 463] on span "(198) 541-4535" at bounding box center [176, 474] width 115 height 22
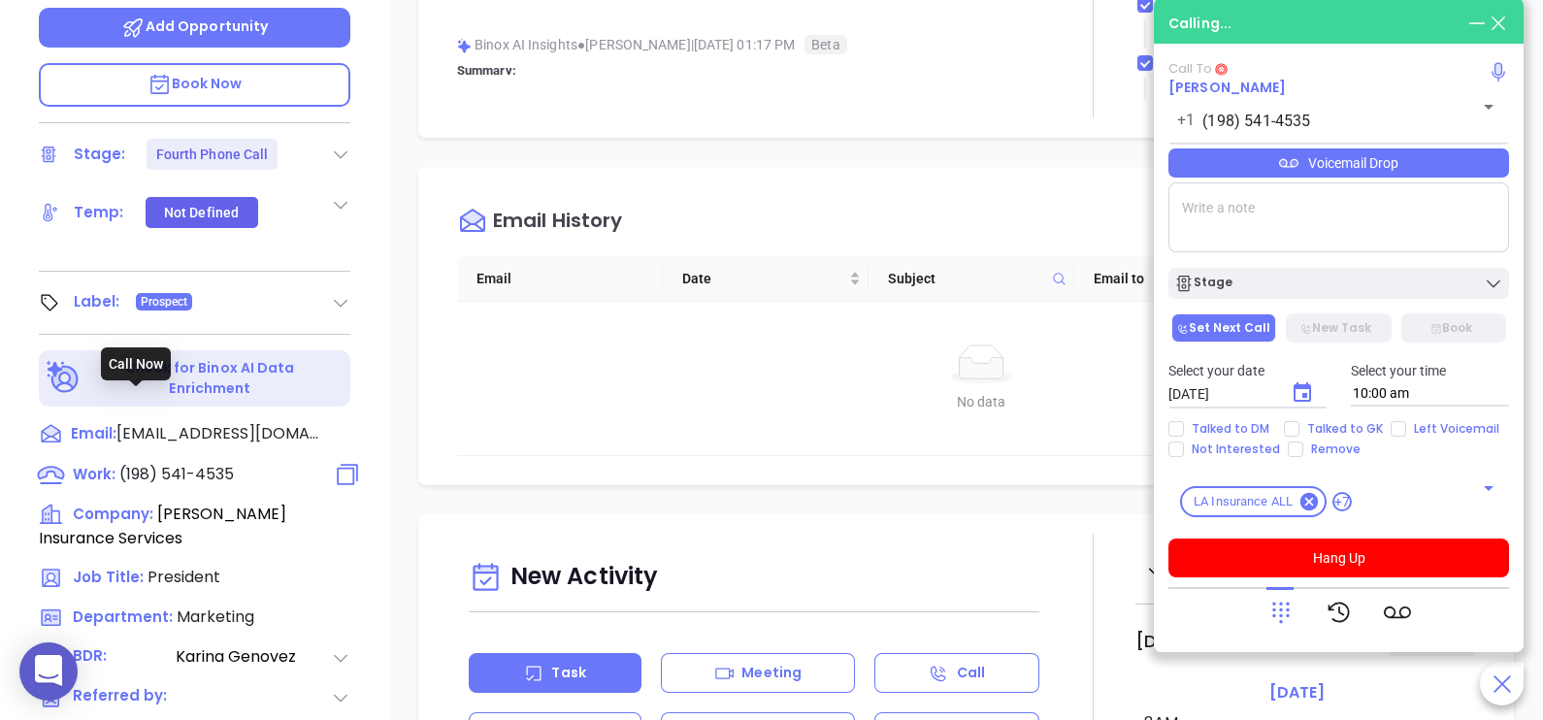
type input "(198) 541-4535"
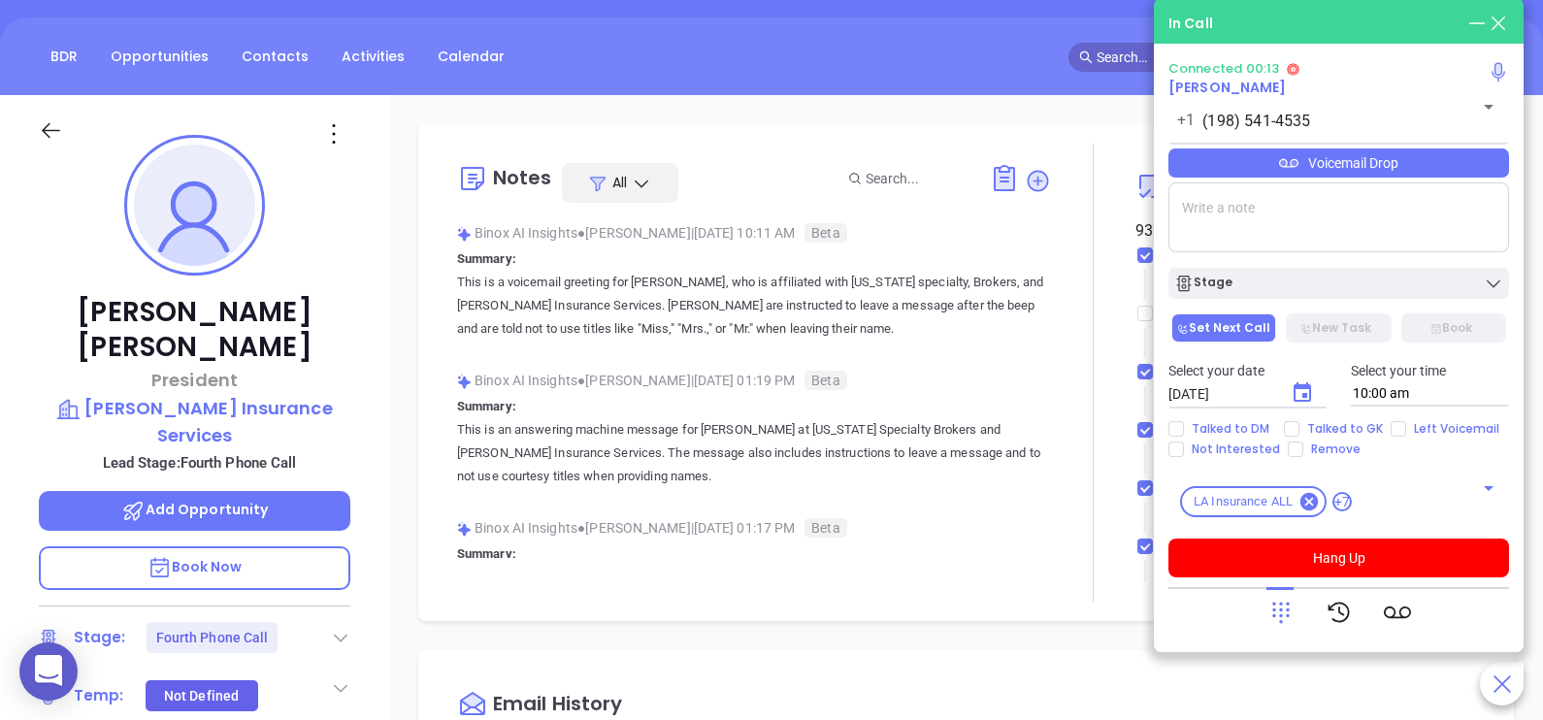
scroll to position [168, 0]
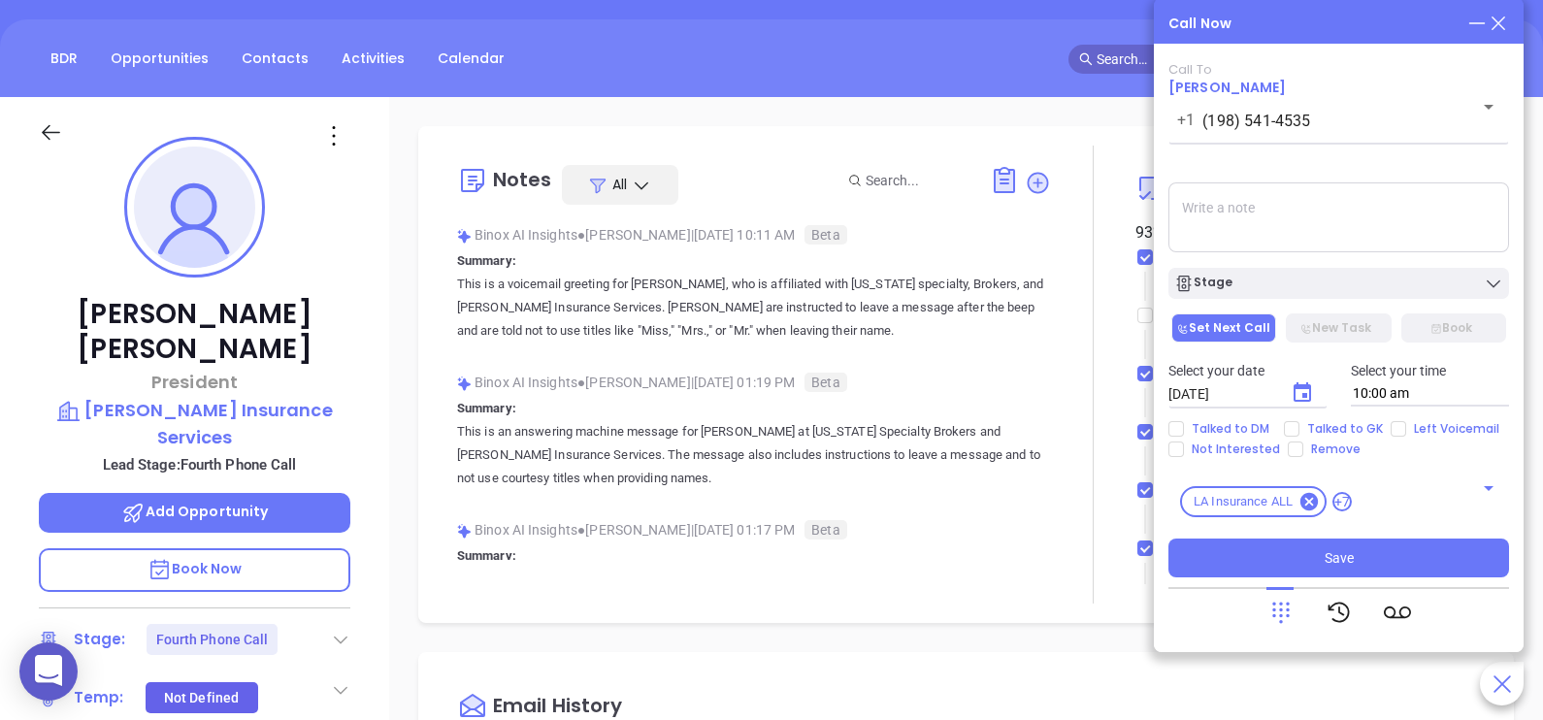
click at [1345, 223] on textarea at bounding box center [1338, 217] width 341 height 70
type textarea "G"
type textarea "g"
click at [1375, 231] on textarea "GK informed me that DM passed away in Jan, and provided me a different ph#" at bounding box center [1338, 217] width 341 height 70
paste textarea "9854474007"
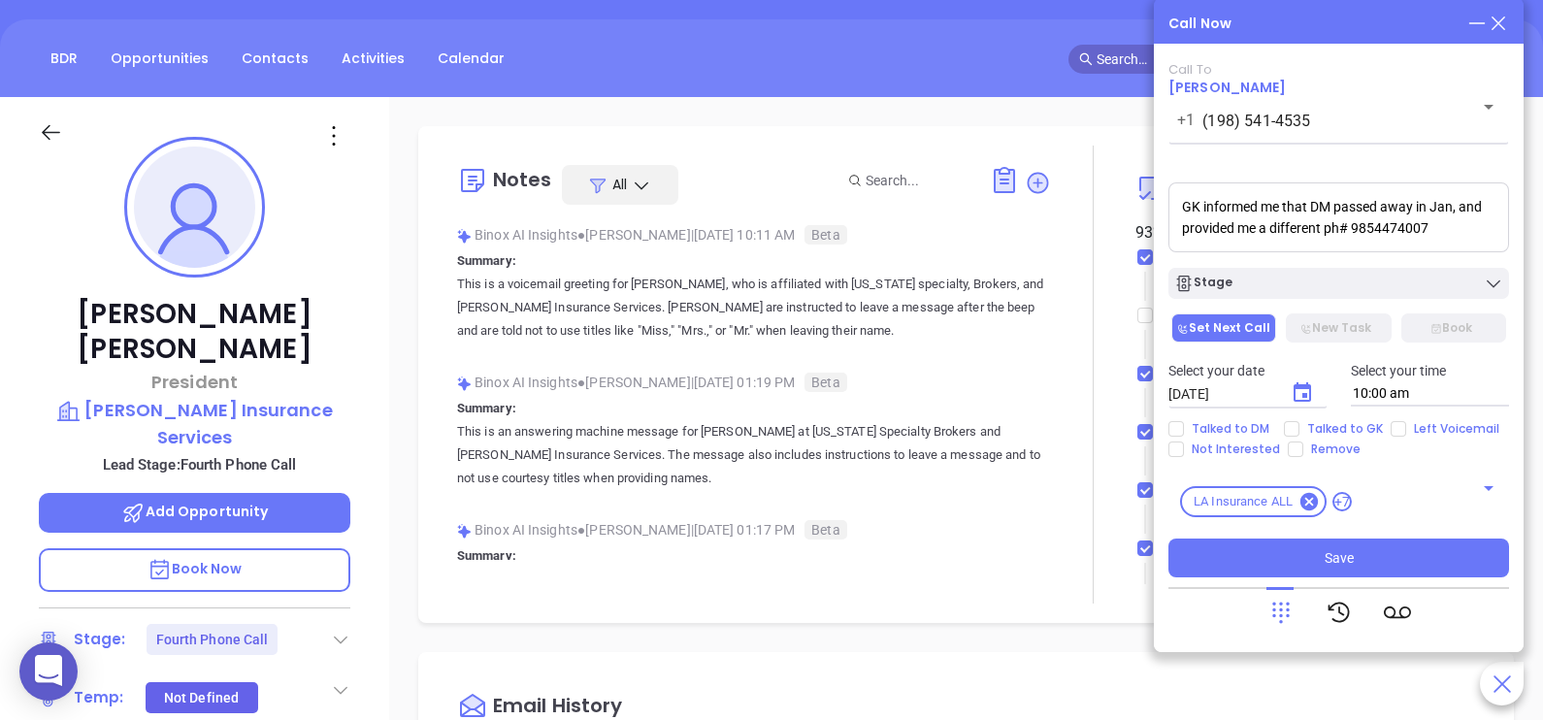
scroll to position [7, 0]
type textarea "GK informed me that DM passed away in Jan, and provided me a different ph# 9854…"
click at [1336, 432] on span "Talked to GK" at bounding box center [1344, 429] width 91 height 16
click at [1299, 432] on input "Talked to GK" at bounding box center [1292, 429] width 16 height 16
checkbox input "true"
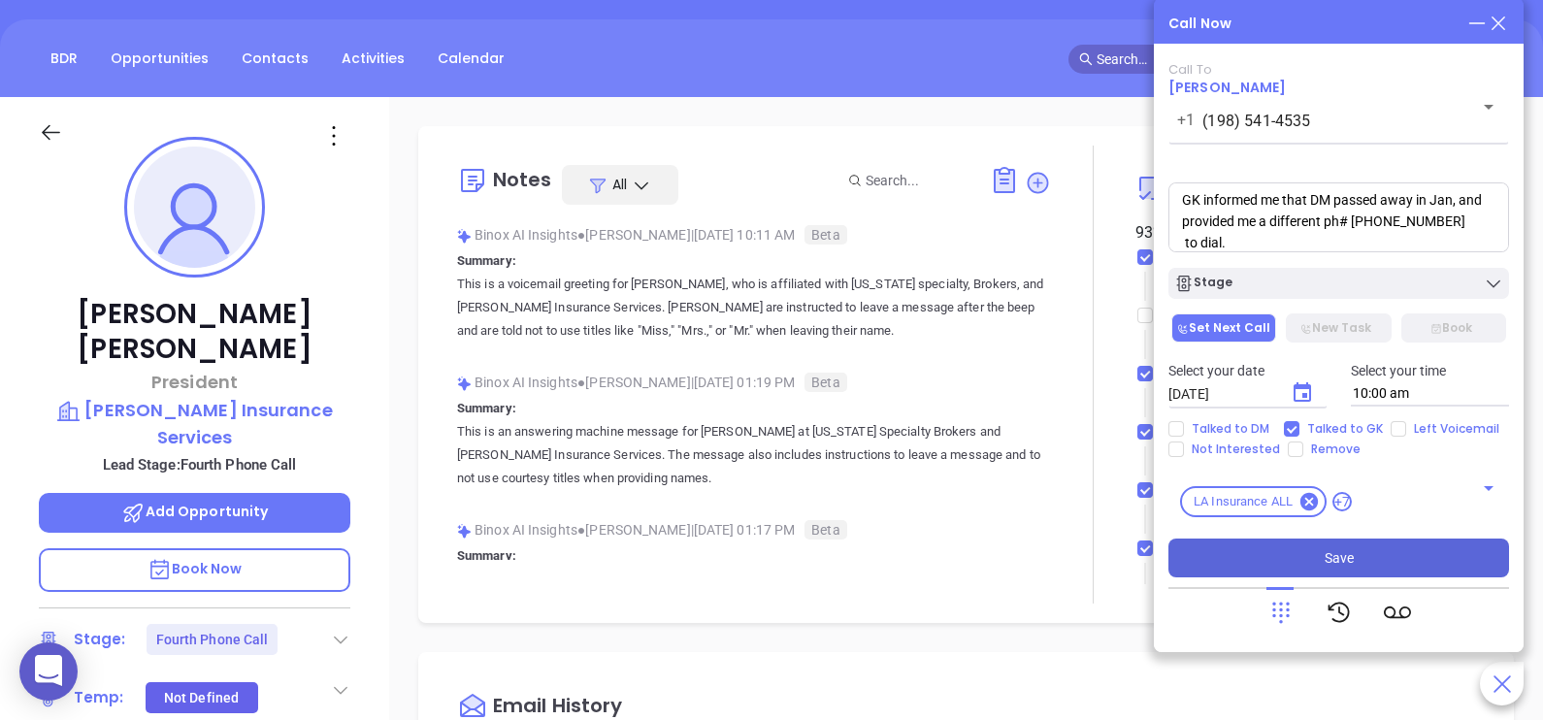
click at [1353, 562] on button "Save" at bounding box center [1338, 558] width 341 height 39
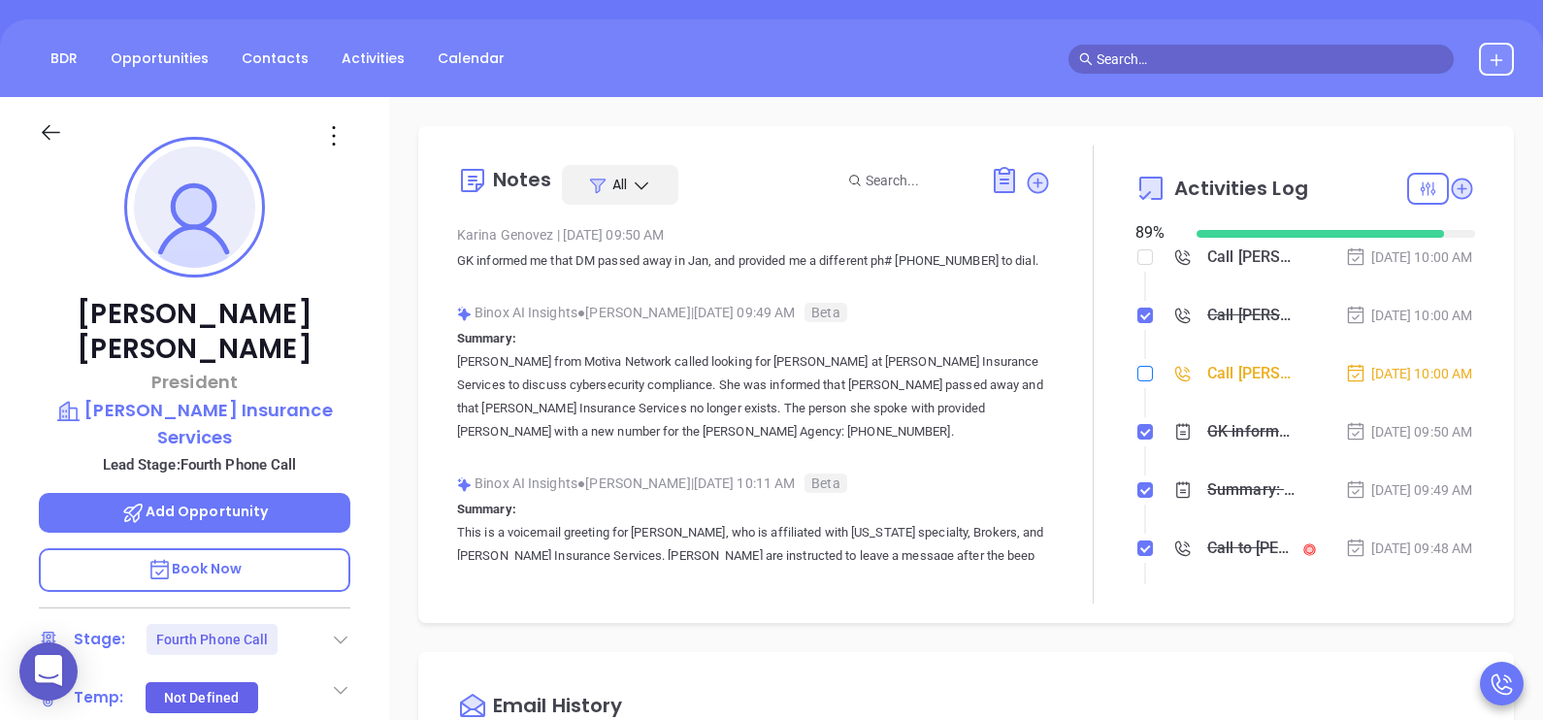
click at [1137, 384] on label at bounding box center [1145, 373] width 16 height 21
click at [1137, 381] on input "checkbox" at bounding box center [1145, 374] width 16 height 16
checkbox input "true"
click at [374, 550] on div "Tim Jones President Jones Insurance Services Lead Stage: Fourth Phone Call Add …" at bounding box center [194, 547] width 389 height 901
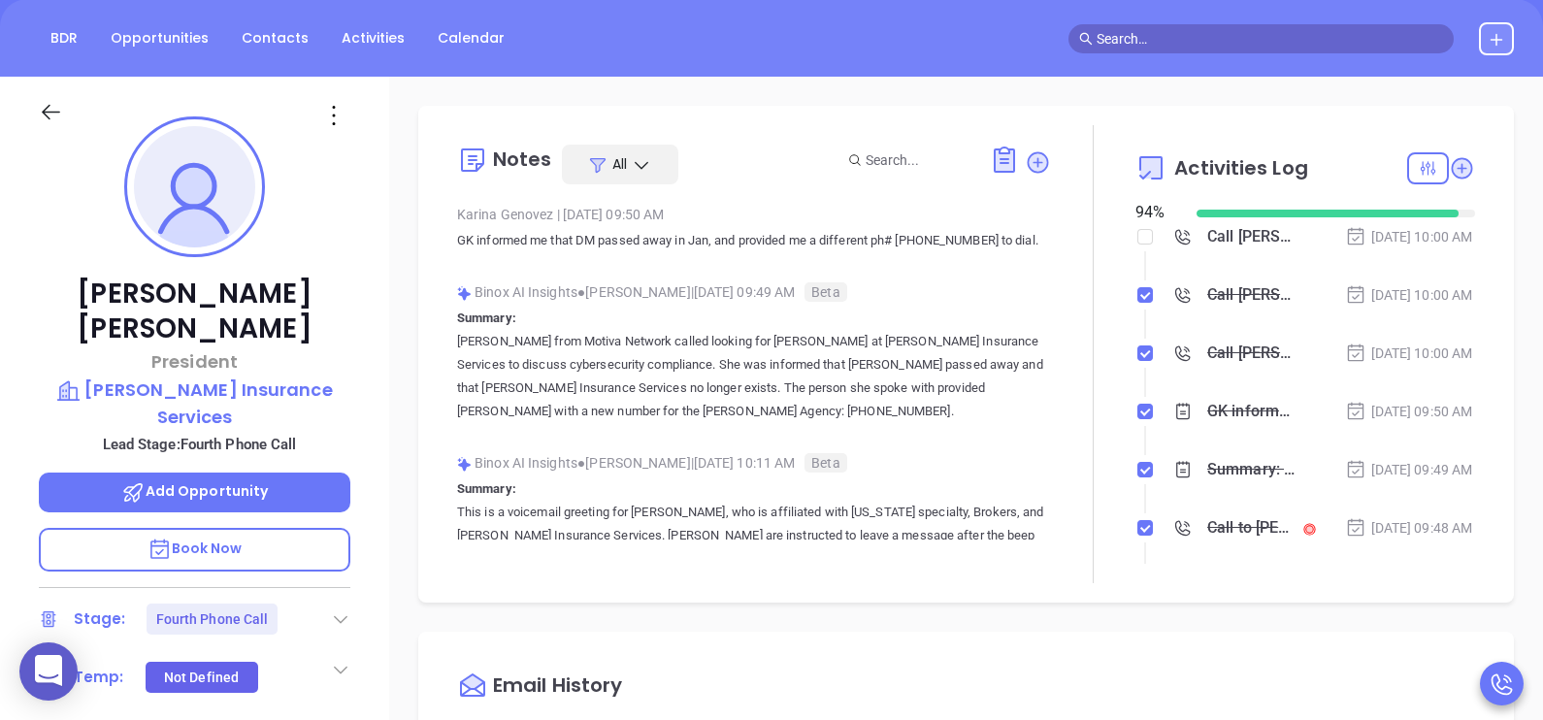
scroll to position [168, 0]
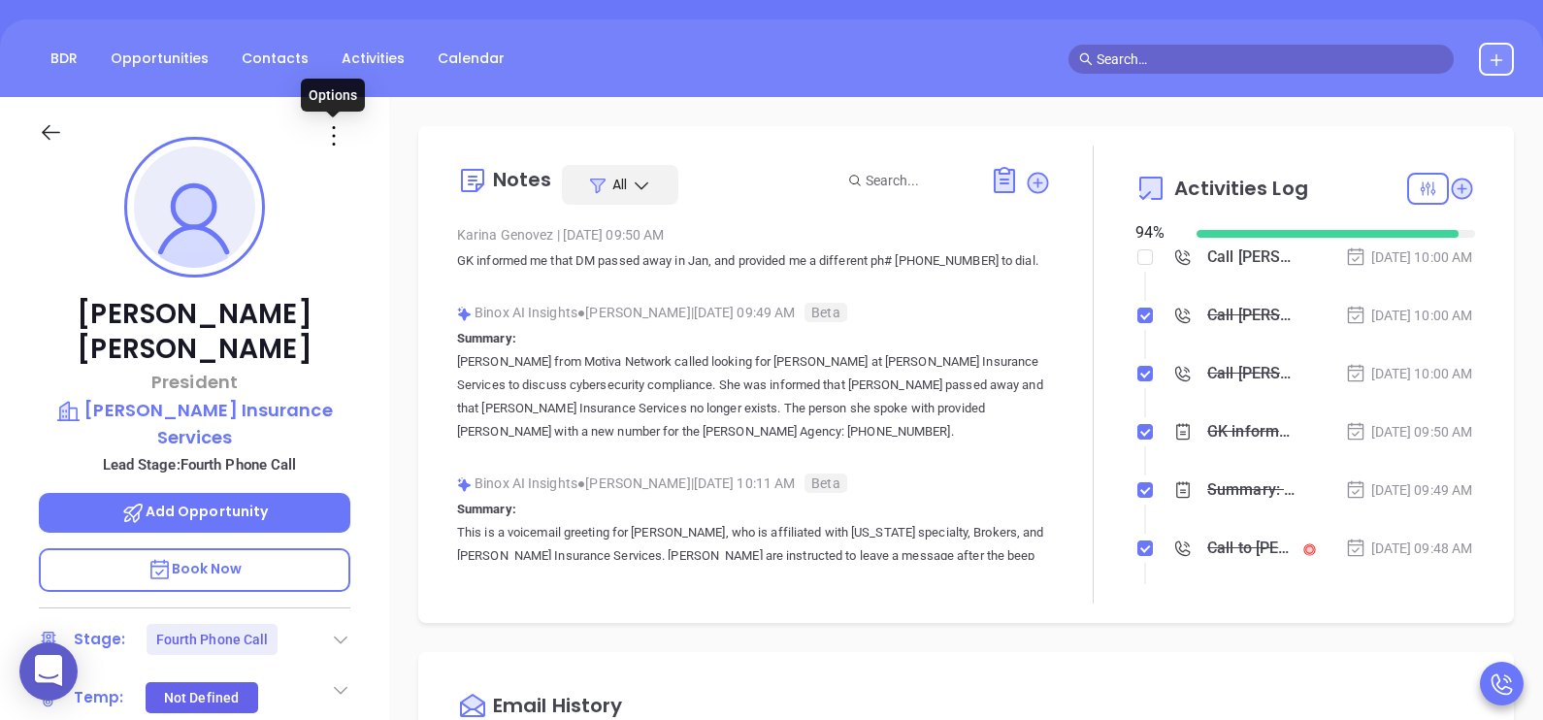
click at [337, 139] on icon at bounding box center [333, 135] width 31 height 31
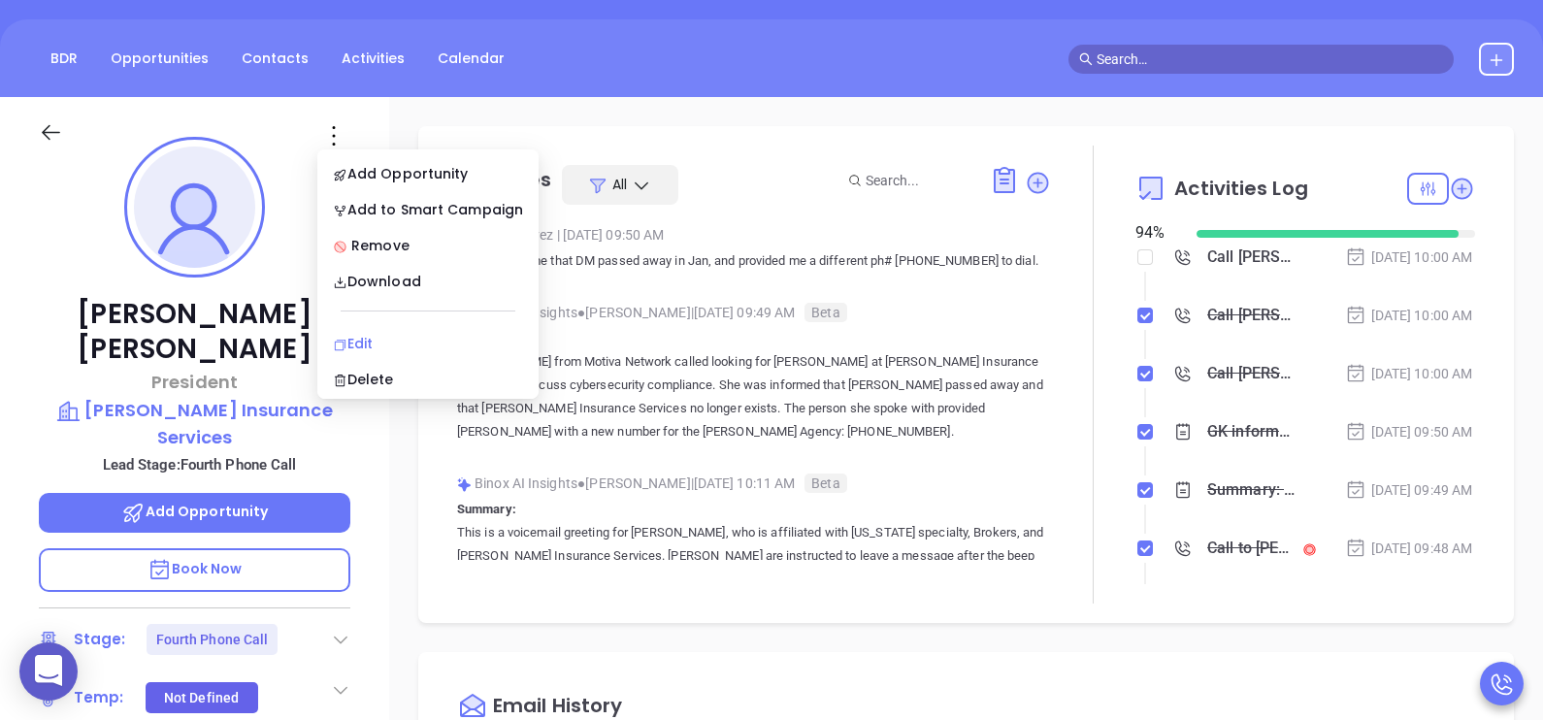
click at [378, 345] on div "Edit" at bounding box center [428, 343] width 190 height 21
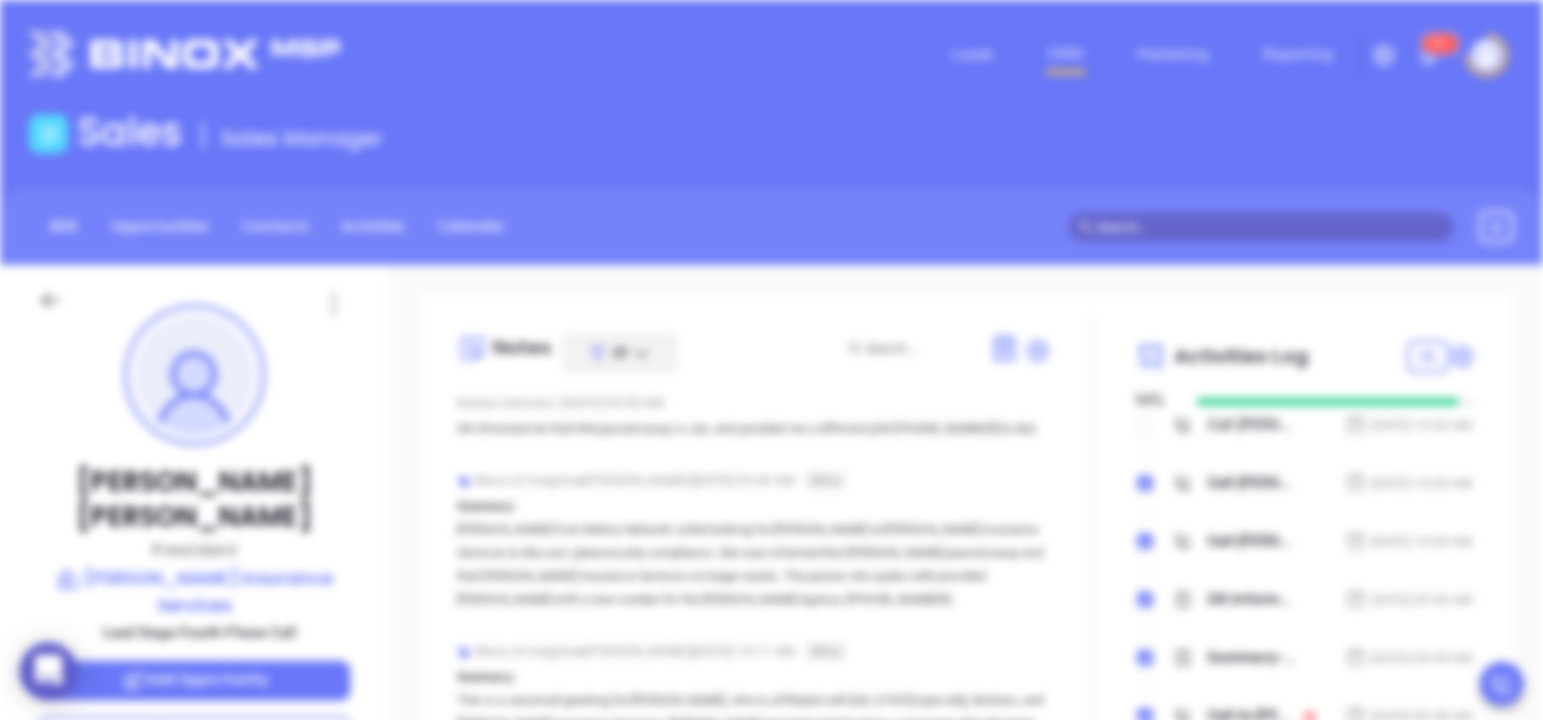
scroll to position [0, 0]
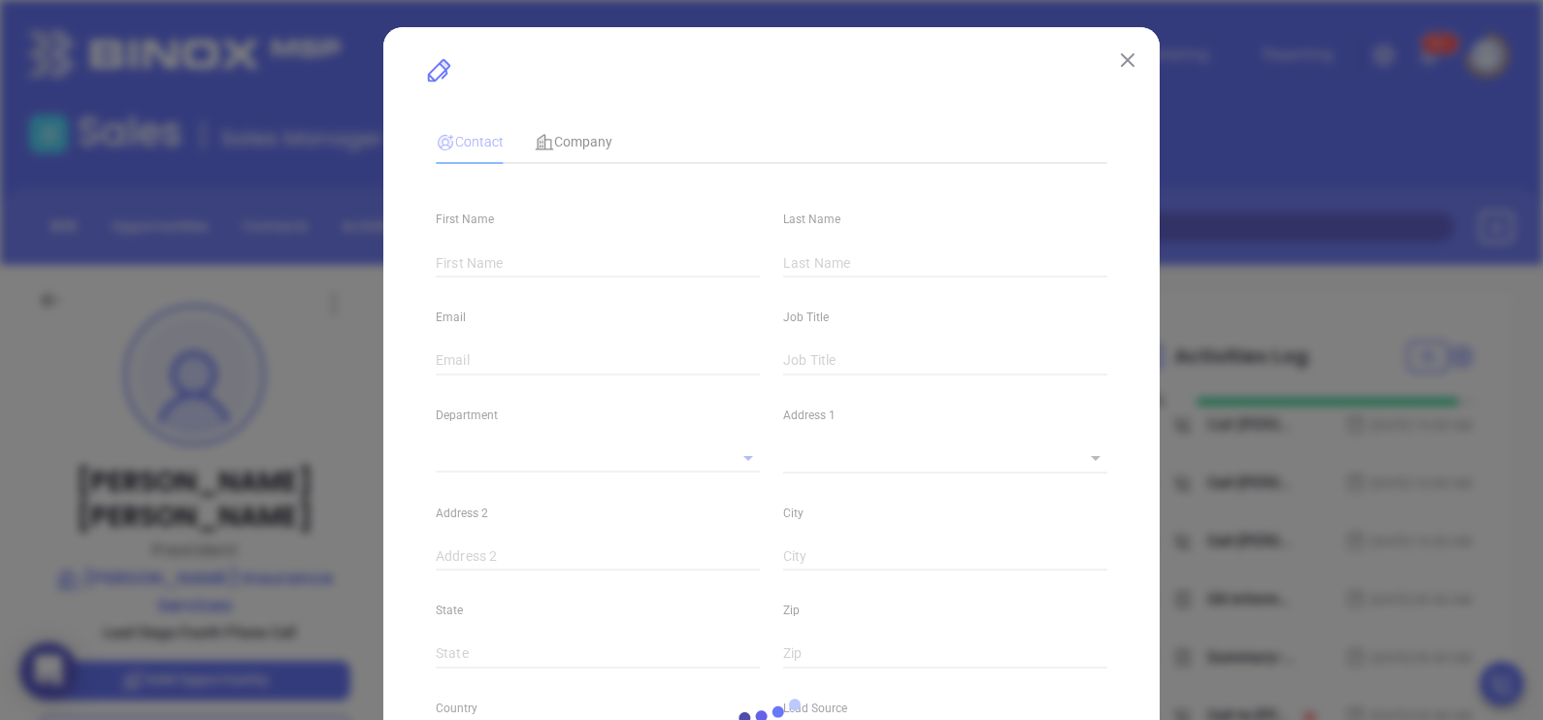
type input "Tim"
type input "[PERSON_NAME]"
type input "timjones@jonesinsurance.net"
type input "President"
type input "1"
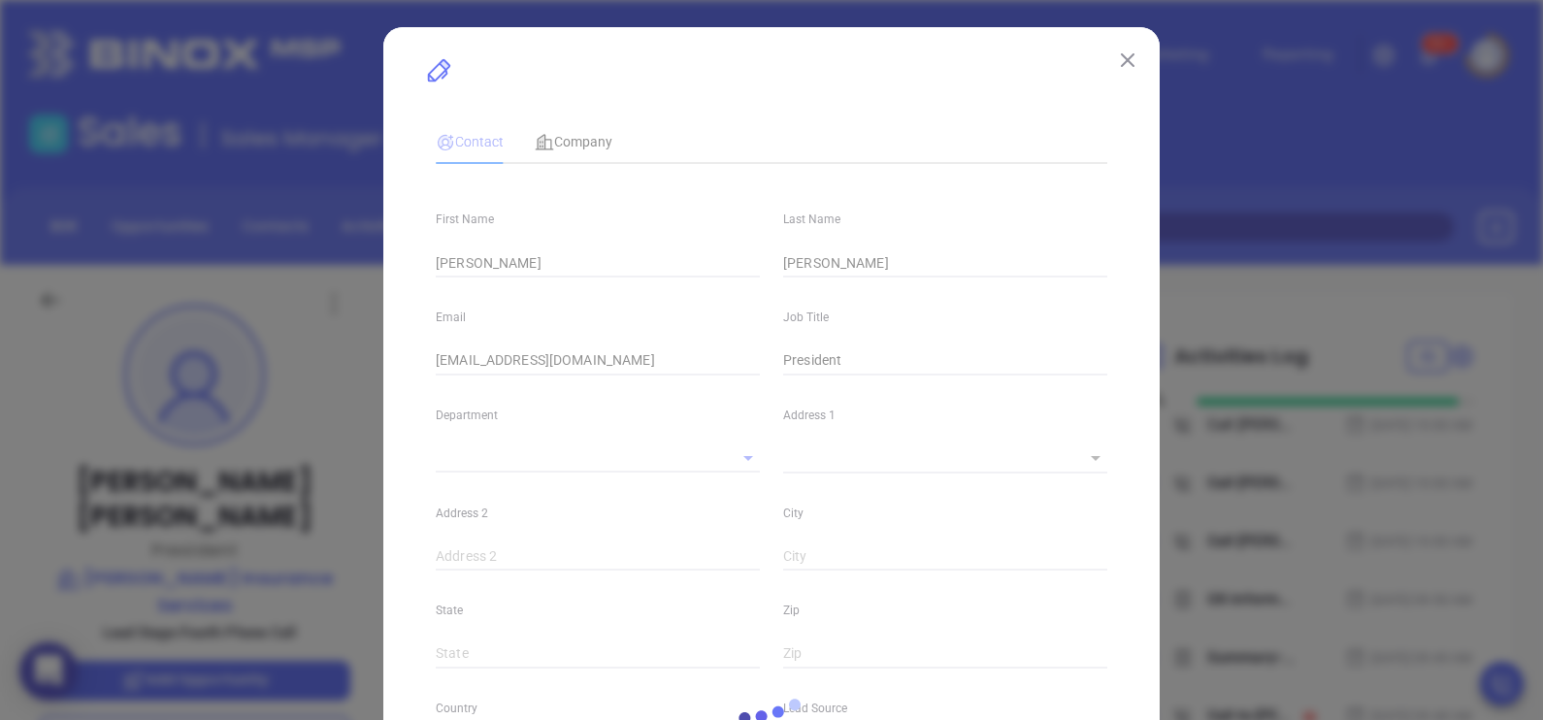
type input "Marketing"
type input "Binox"
type input "[PERSON_NAME]"
type input "Fourth Phone Call"
type input "(198) 541-4535"
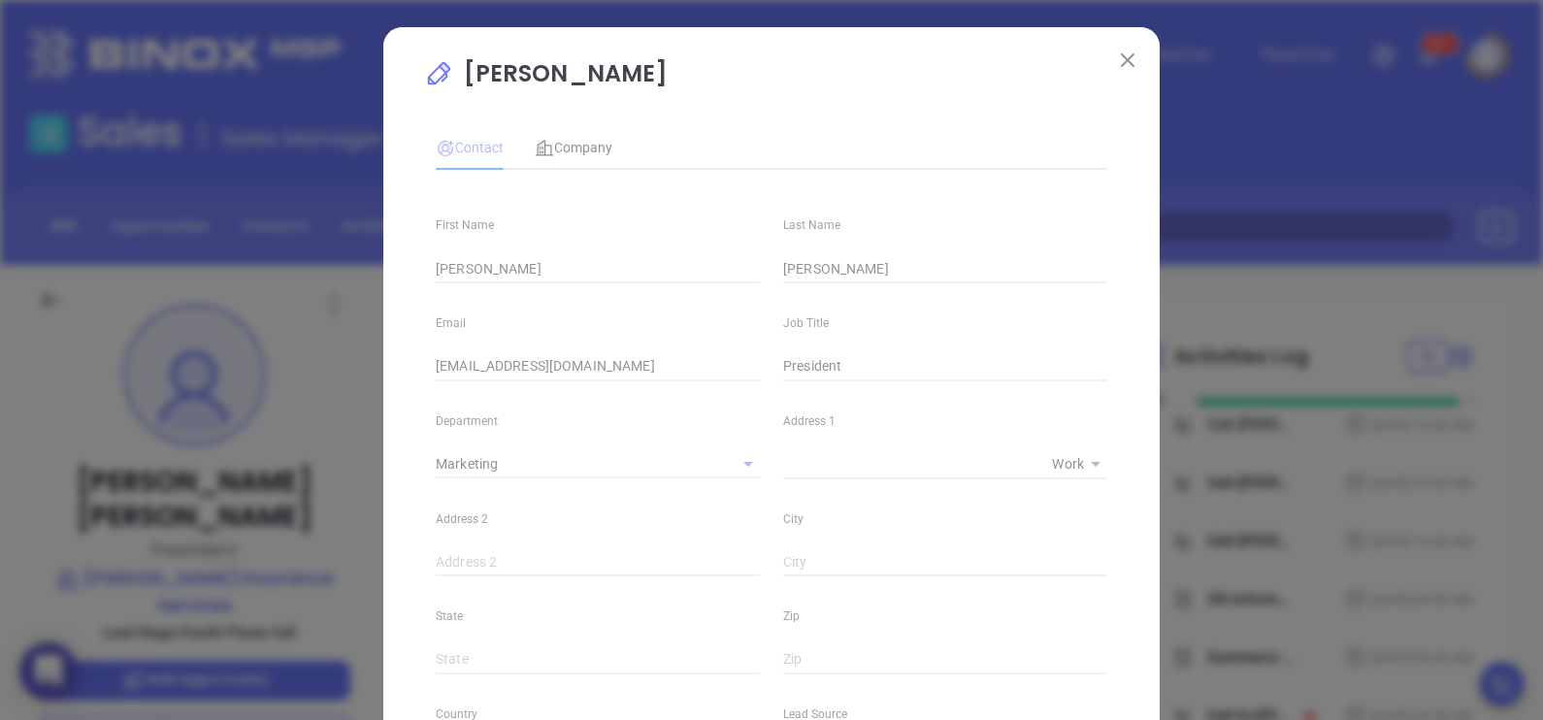
type input "1"
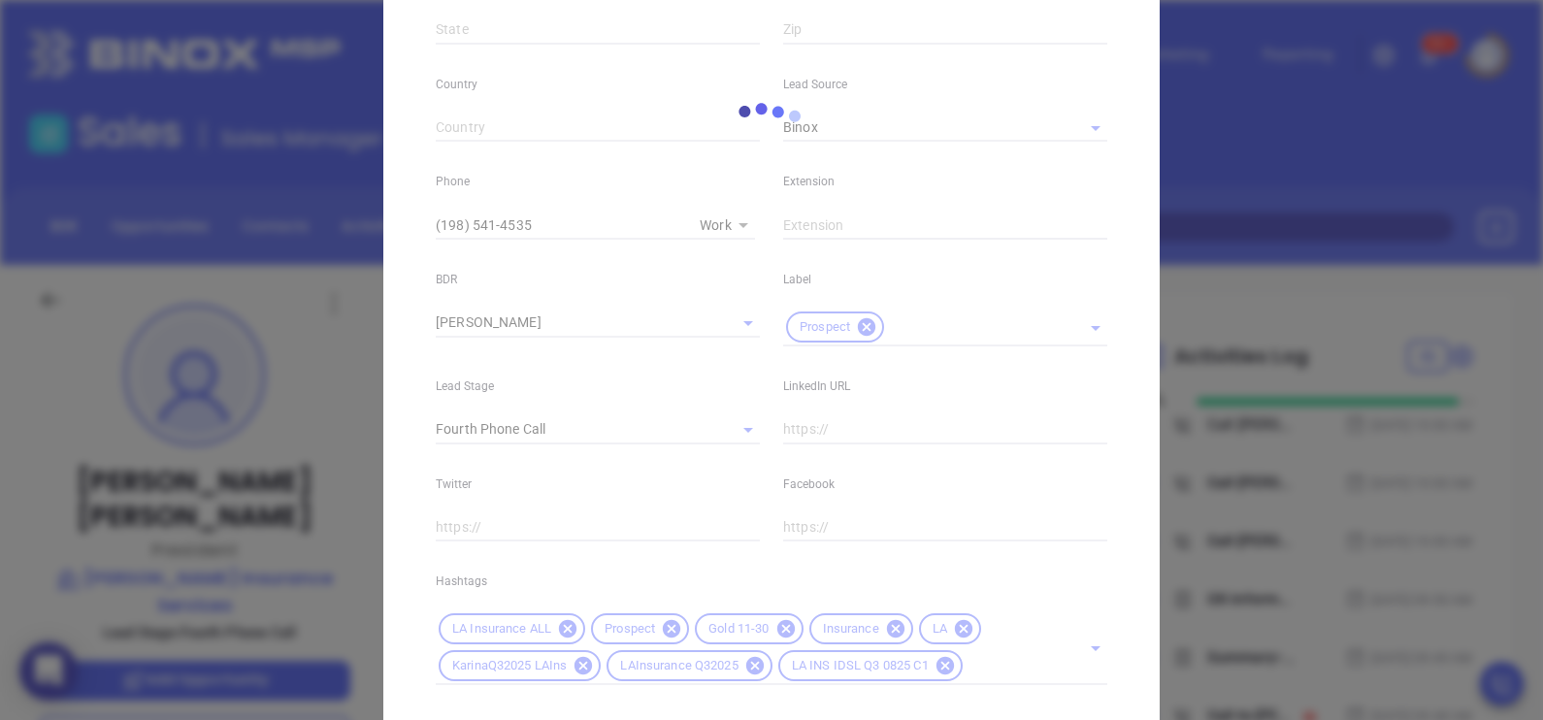
scroll to position [588, 0]
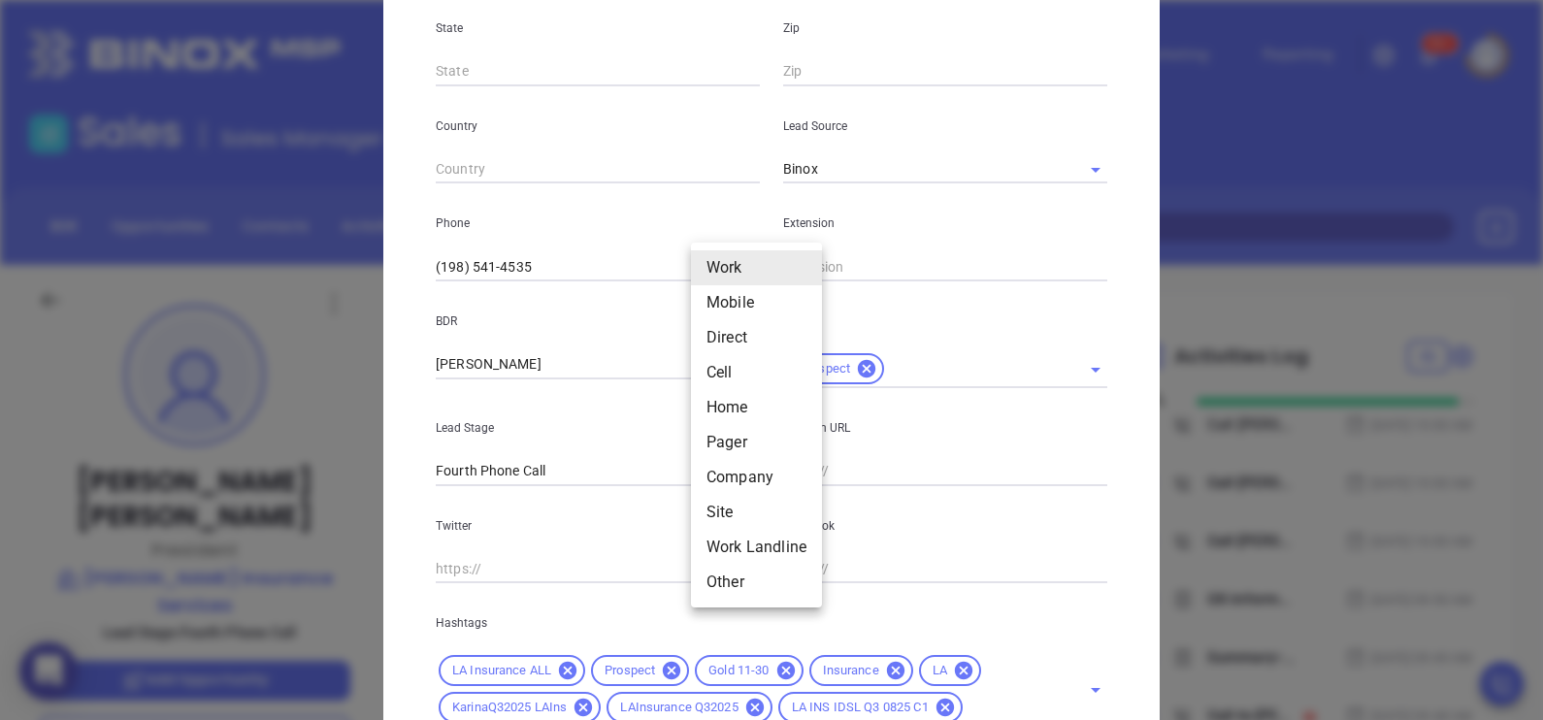
click at [723, 266] on body "0 Leads CRM Marketing Reporting 99+ Financial Leads Leads Sales Sales Manager B…" at bounding box center [771, 360] width 1543 height 720
click at [739, 295] on li "Mobile" at bounding box center [756, 302] width 131 height 35
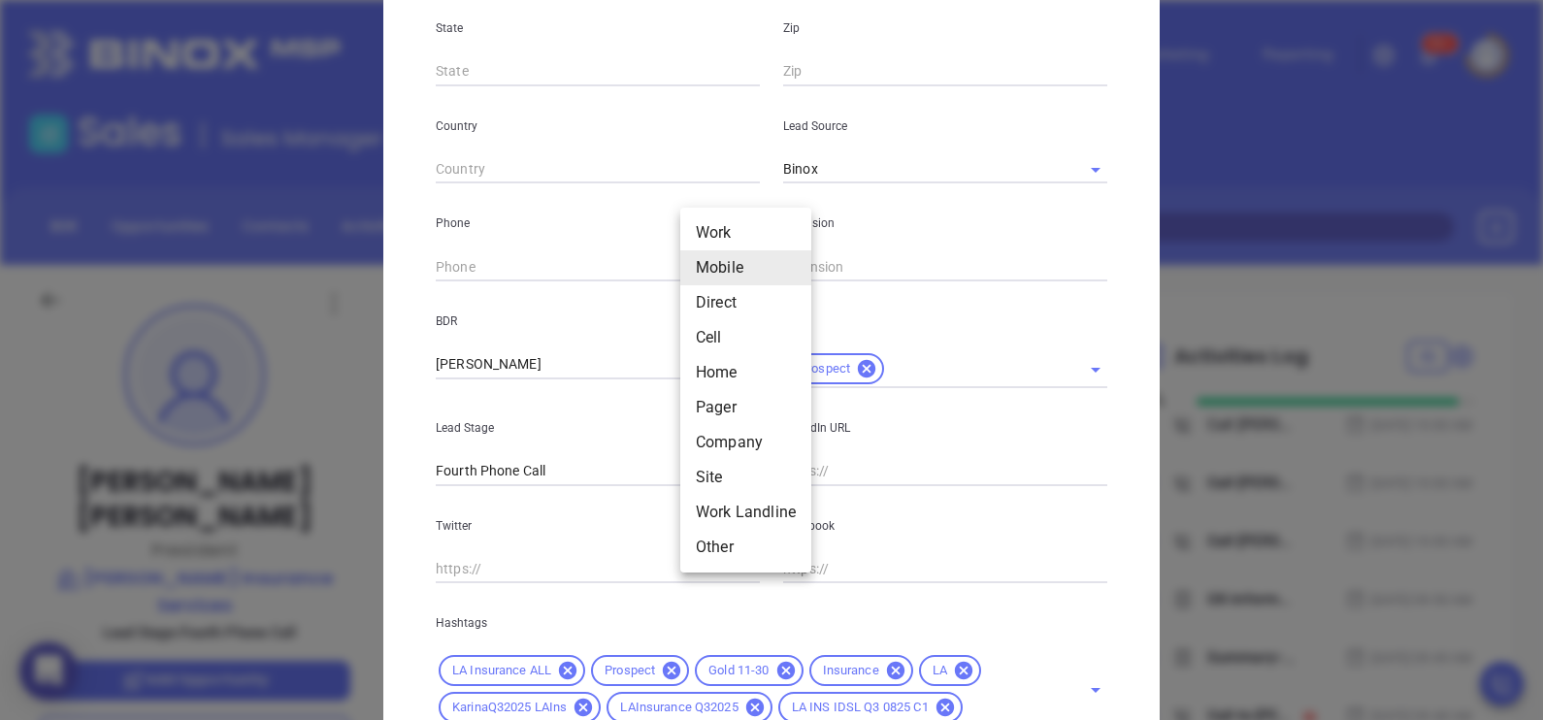
click at [736, 271] on body "0 Leads CRM Marketing Reporting 99+ Financial Leads Leads Sales Sales Manager B…" at bounding box center [771, 360] width 1543 height 720
click at [731, 310] on li "Direct" at bounding box center [745, 302] width 131 height 35
type input "3"
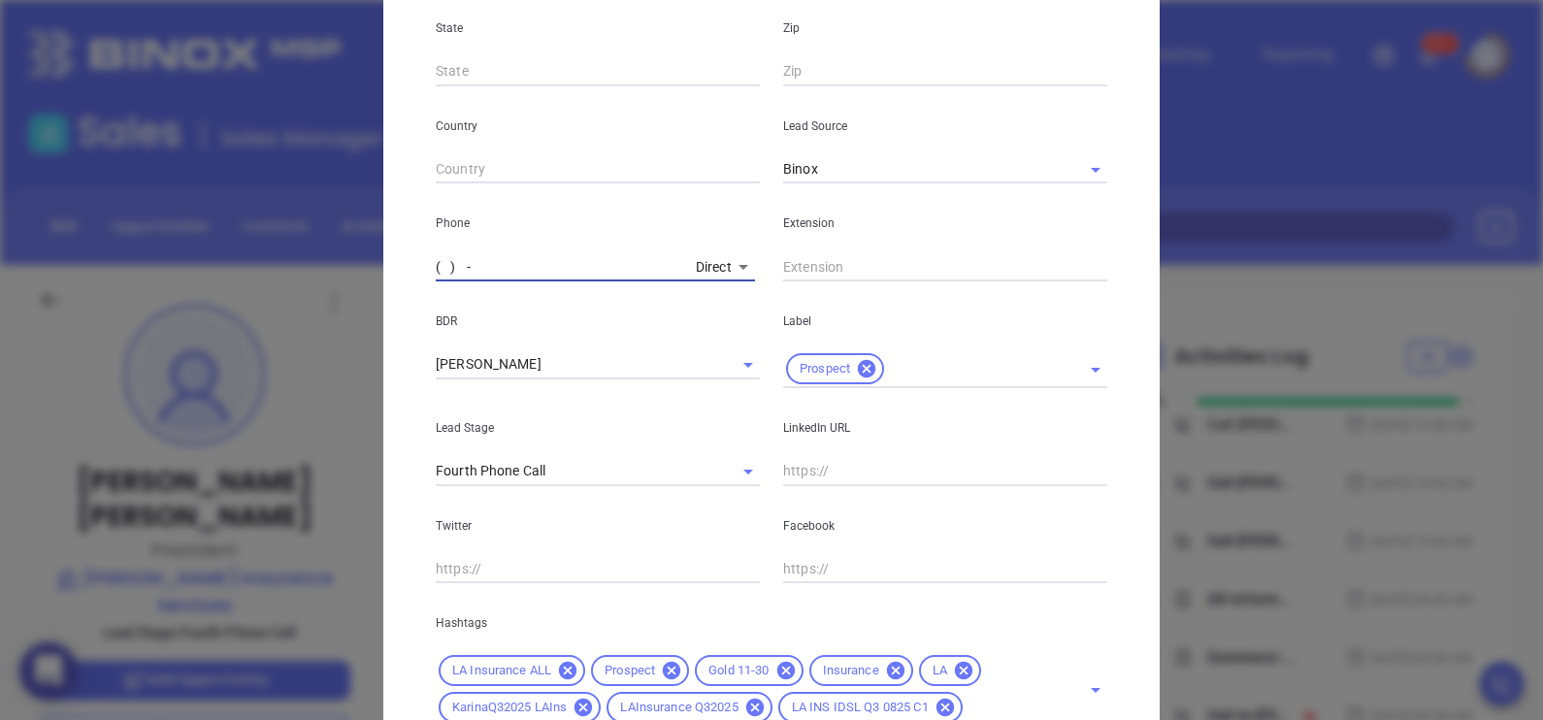
click at [603, 260] on input "( ) -" at bounding box center [562, 266] width 252 height 29
paste input "985) 447-4007"
type input "(985) 447-4007"
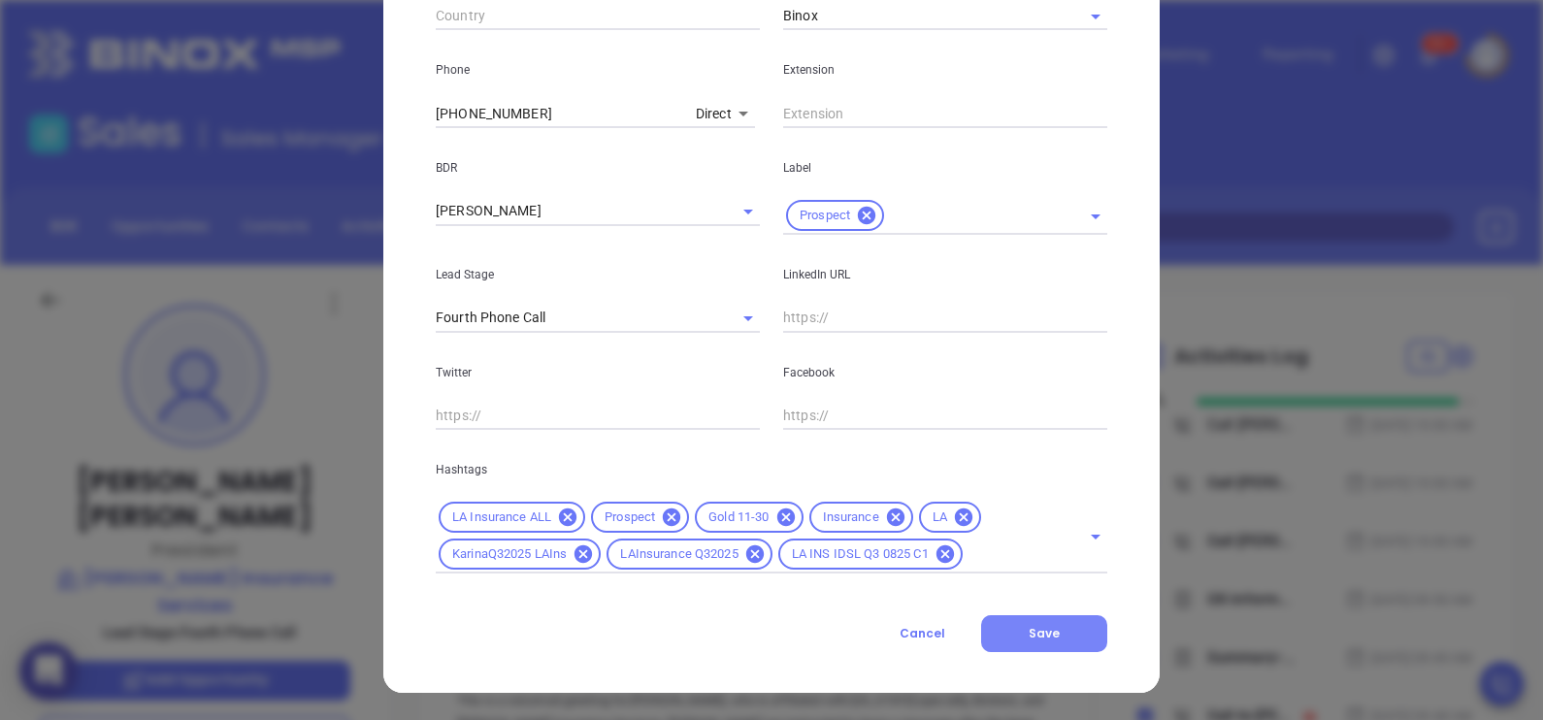
click at [1055, 639] on button "Save" at bounding box center [1044, 633] width 126 height 37
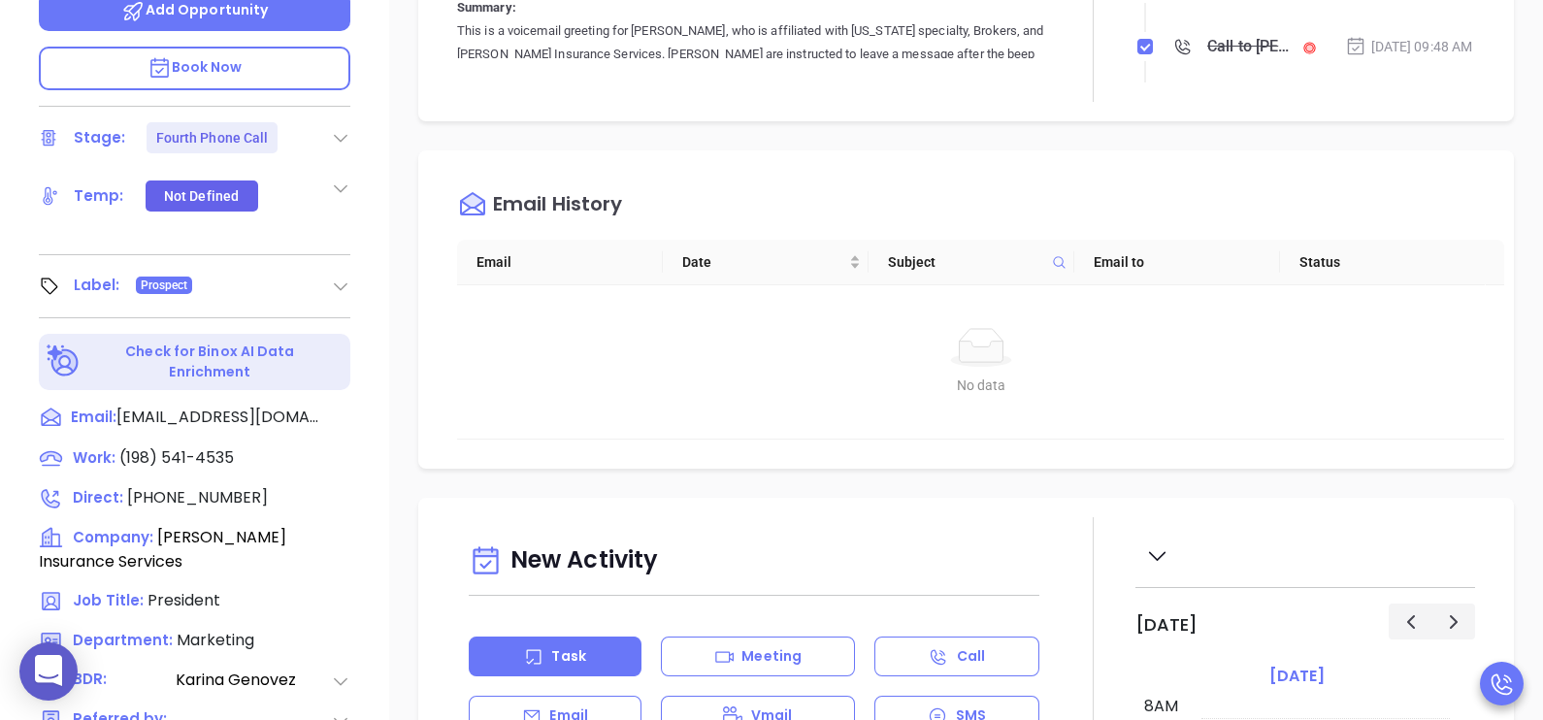
scroll to position [679, 0]
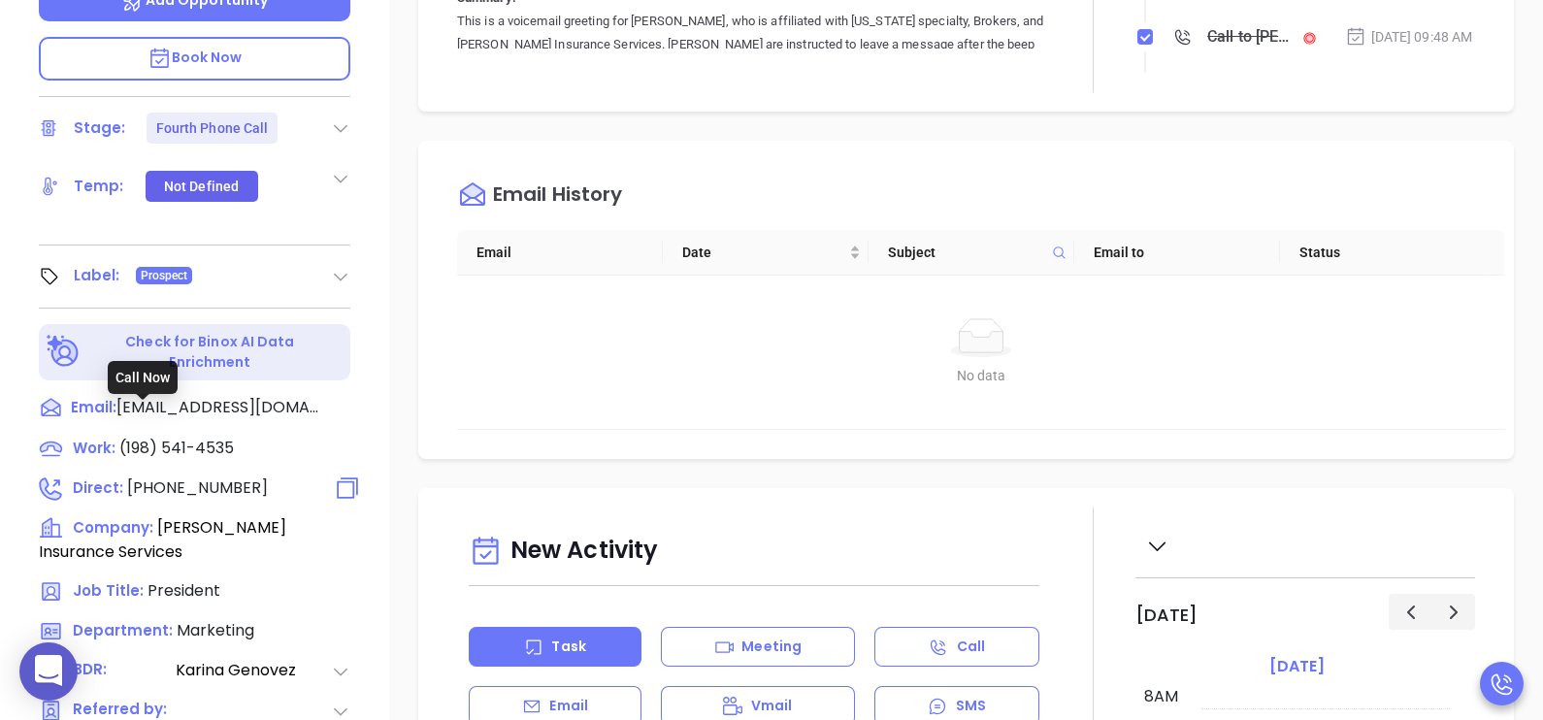
click at [213, 476] on span "(985) 447-4007" at bounding box center [197, 487] width 141 height 22
type input "(985) 447-4007"
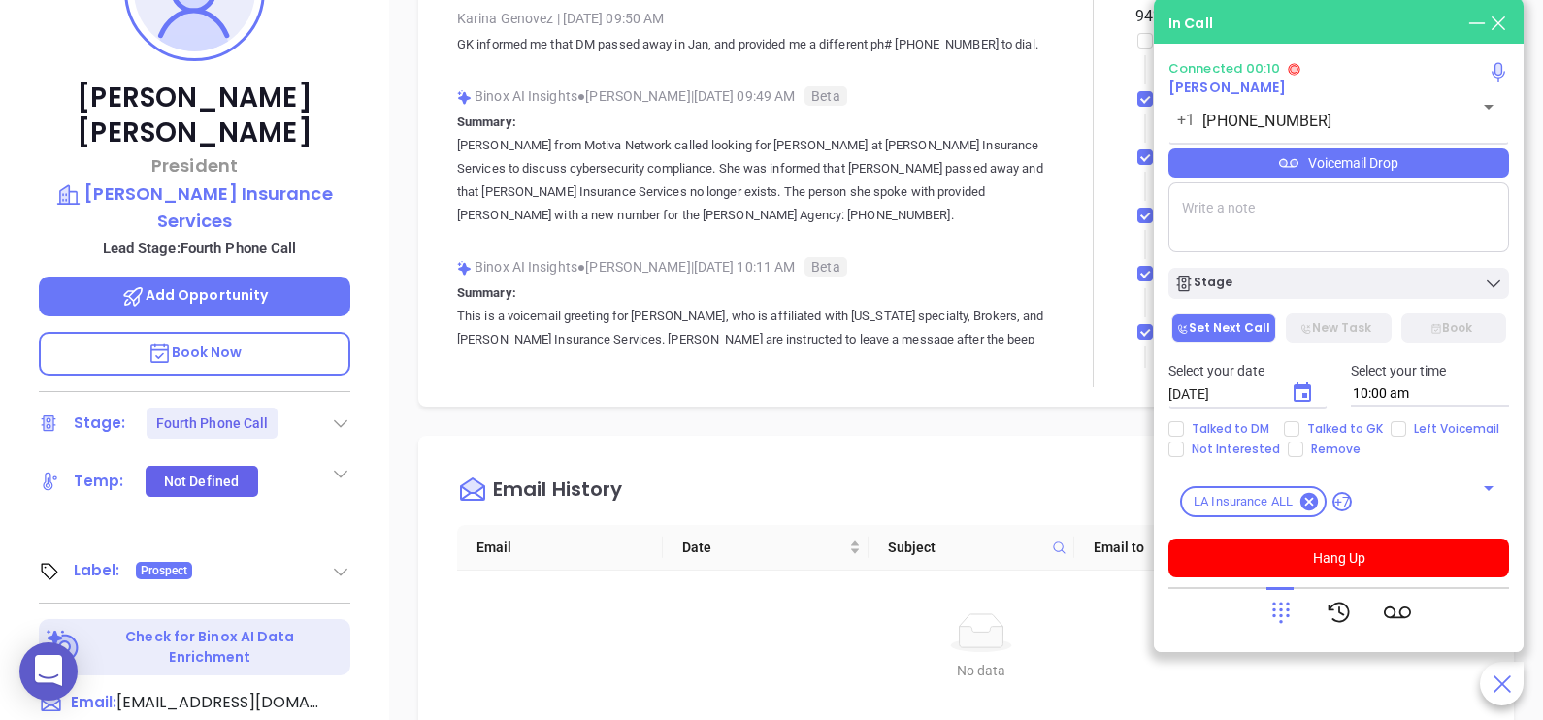
scroll to position [340, 0]
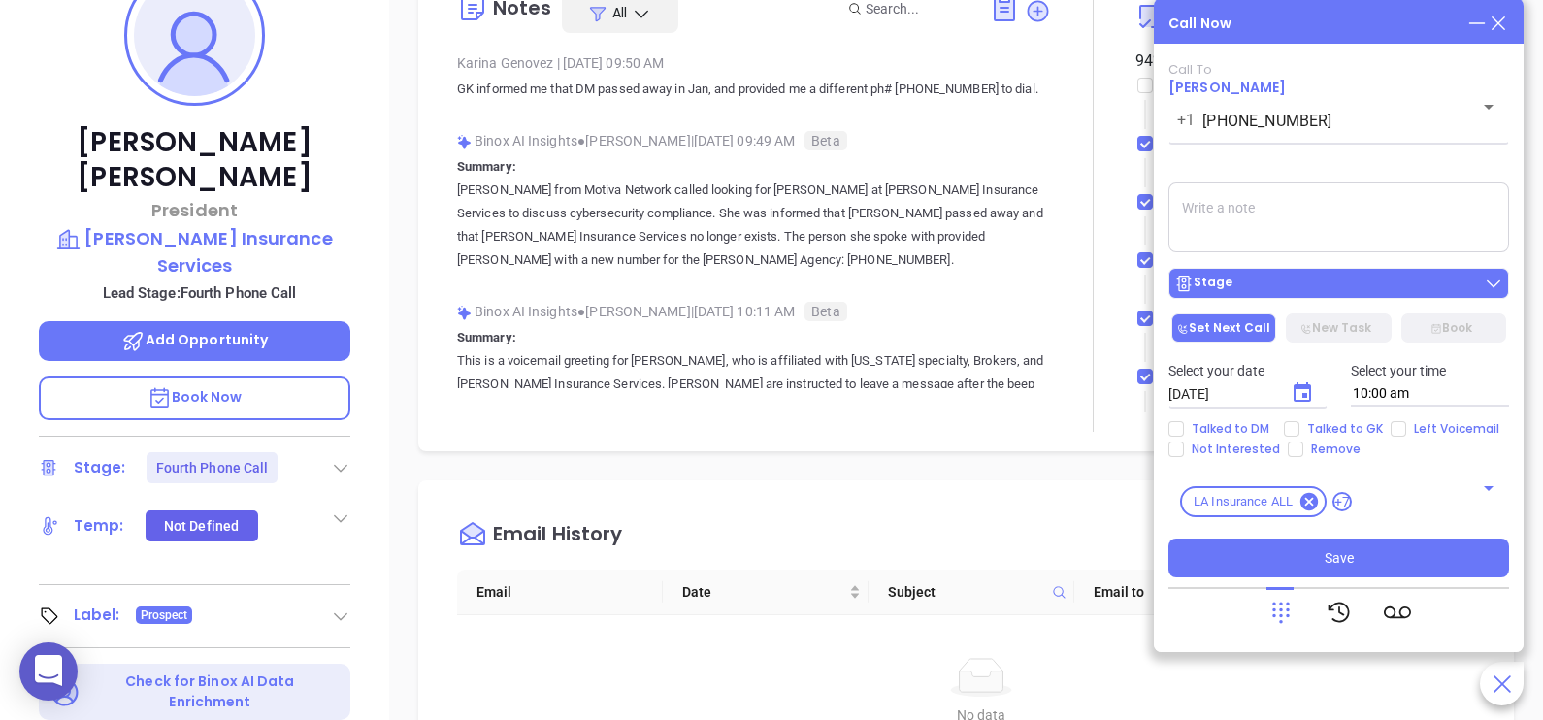
click at [1326, 287] on div "Stage" at bounding box center [1338, 283] width 329 height 19
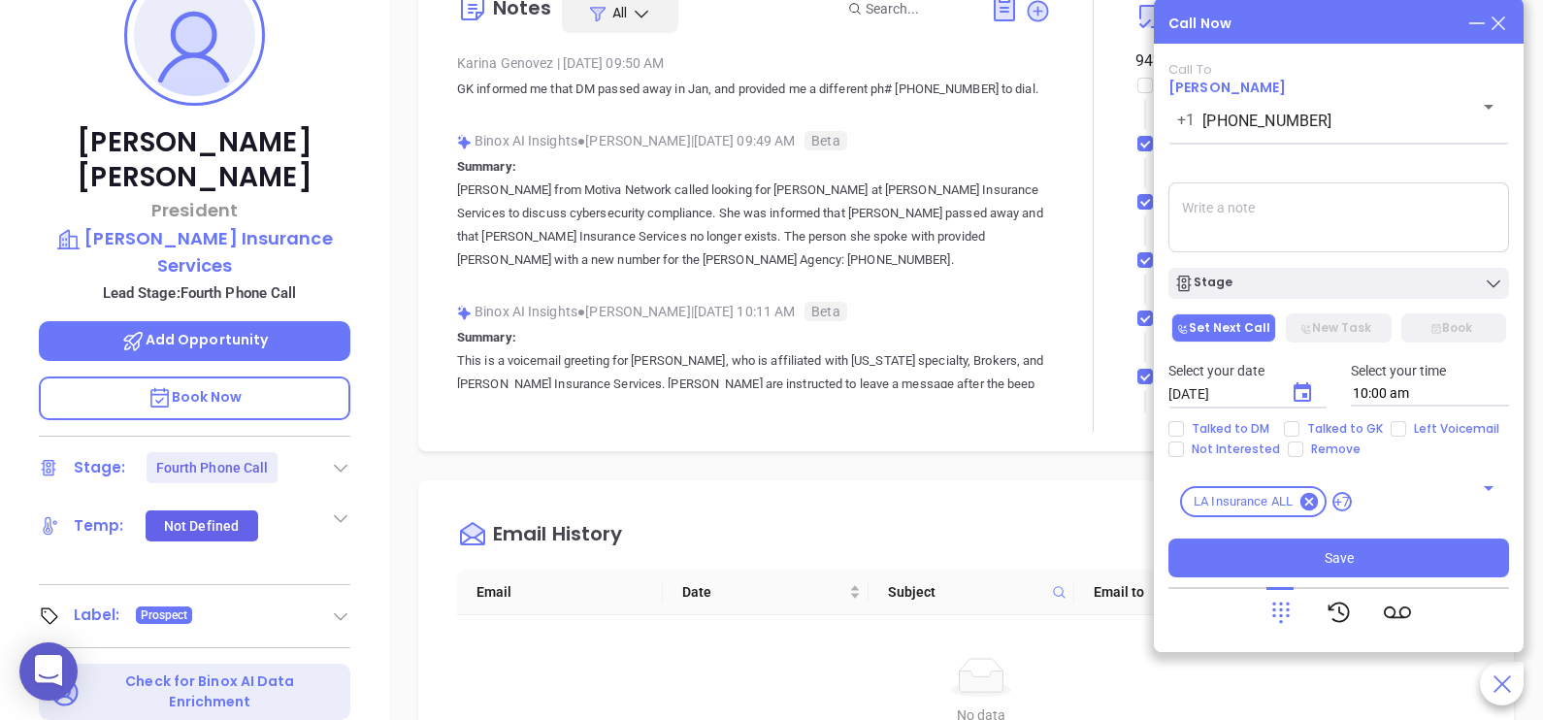
click at [1305, 219] on textarea at bounding box center [1338, 217] width 341 height 70
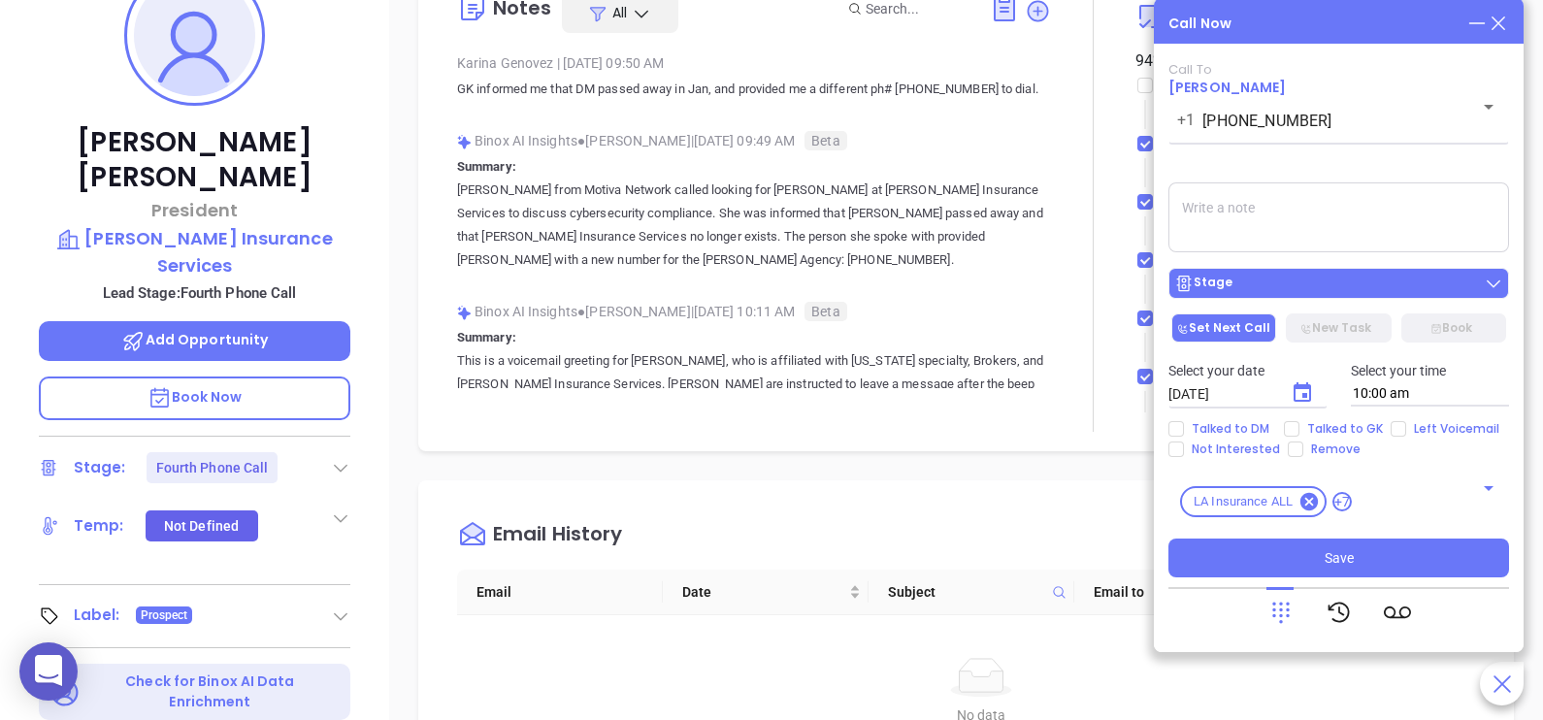
click at [1331, 281] on div "Stage" at bounding box center [1338, 283] width 329 height 19
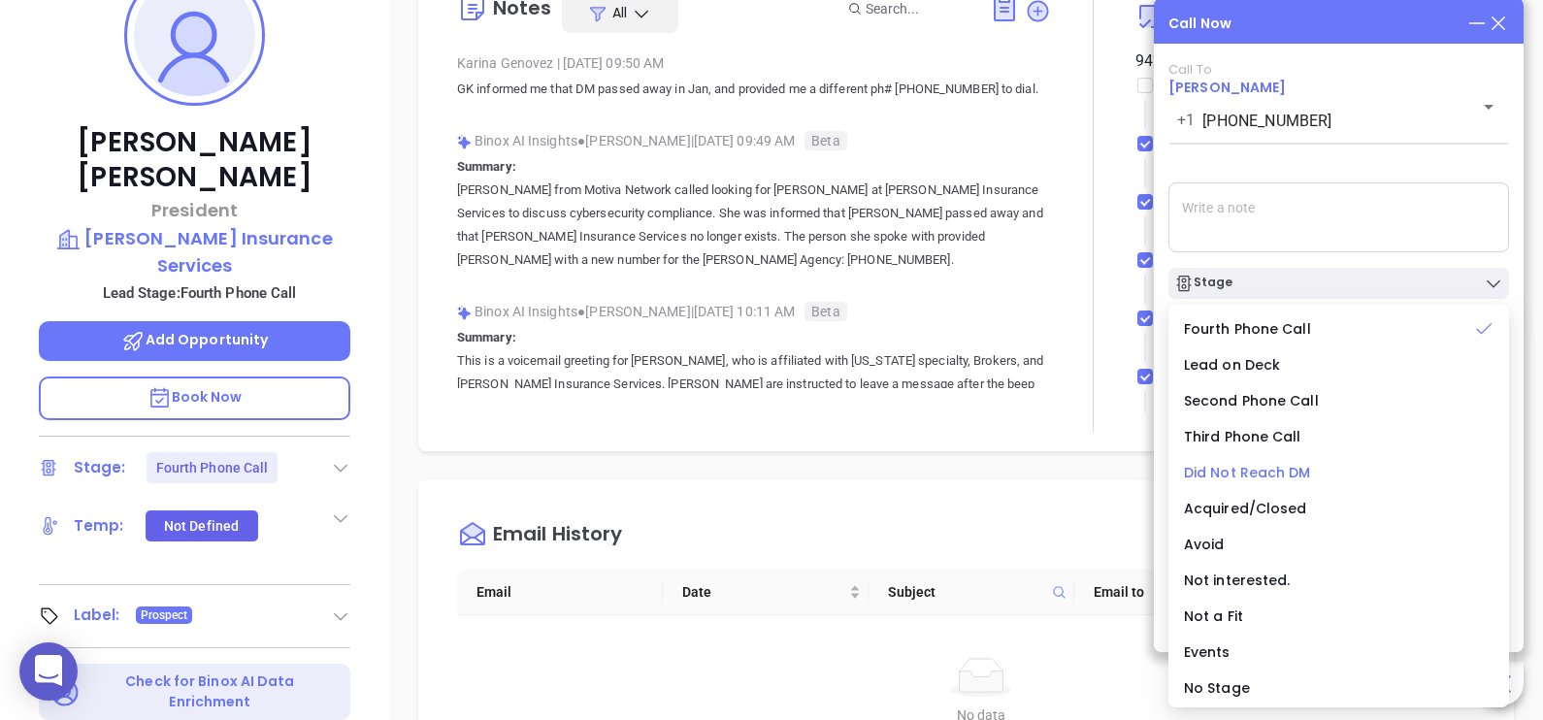
click at [1281, 469] on span "Did Not Reach DM" at bounding box center [1247, 472] width 127 height 19
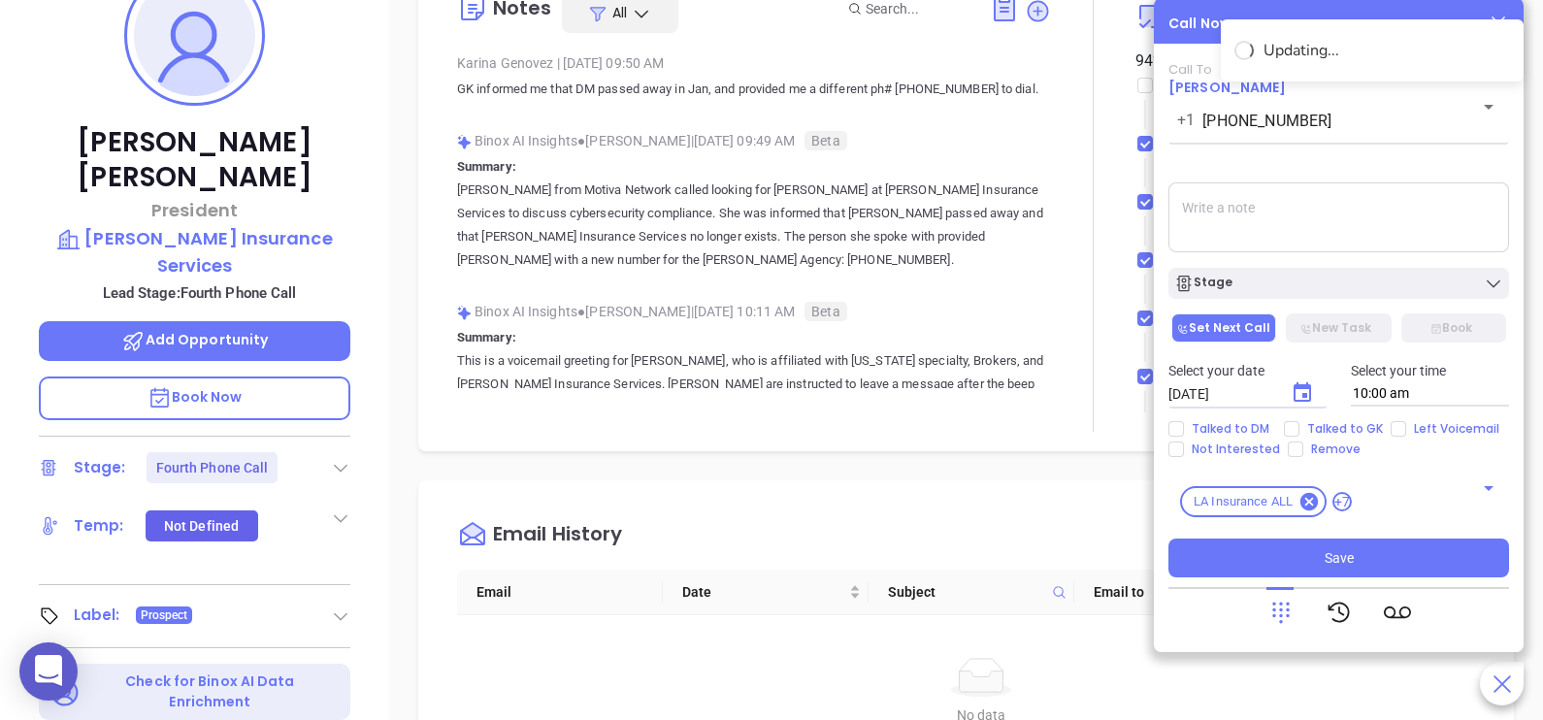
click at [1301, 229] on textarea at bounding box center [1338, 217] width 341 height 70
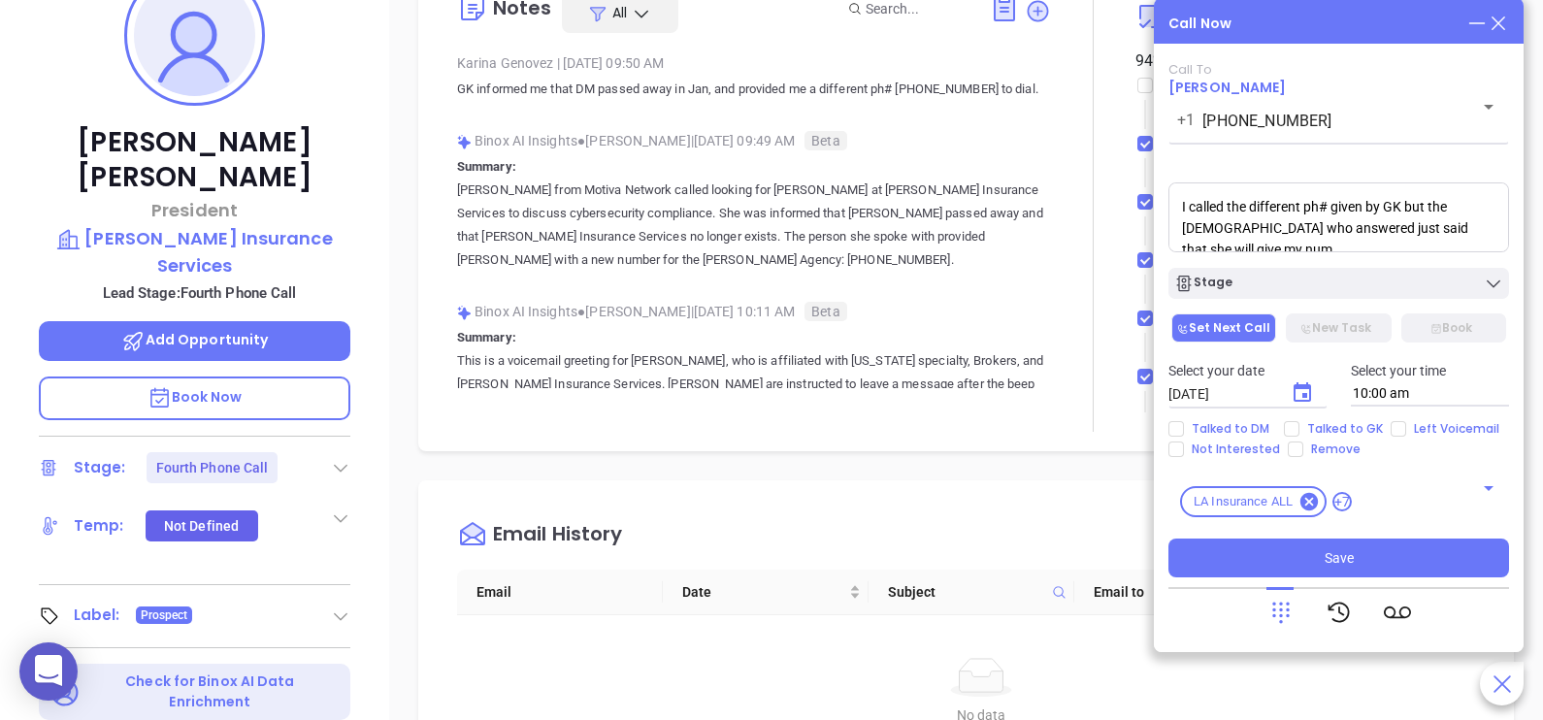
scroll to position [7, 0]
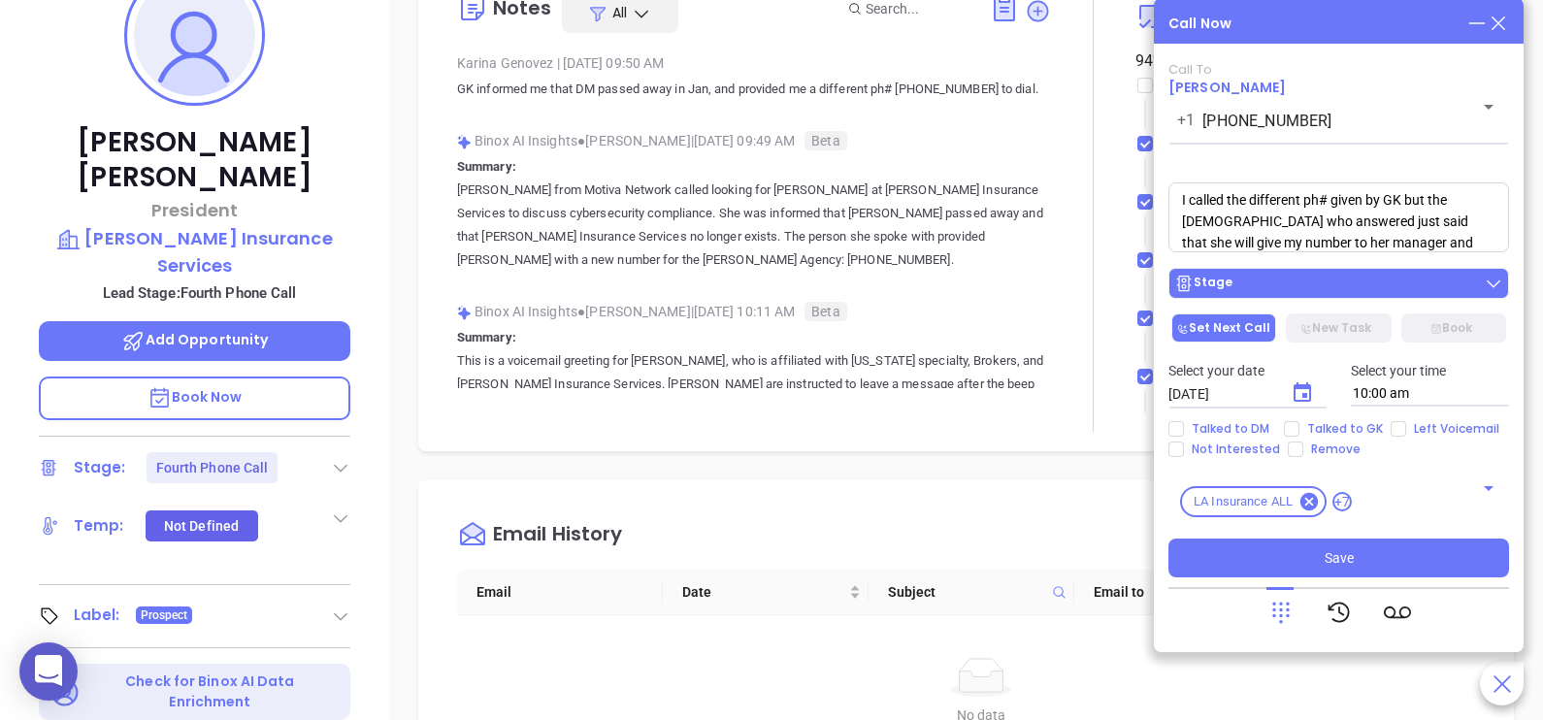
type textarea "I called the different ph# given by GK but the lady who answered just said that…"
click at [1329, 282] on div "Stage" at bounding box center [1338, 283] width 329 height 19
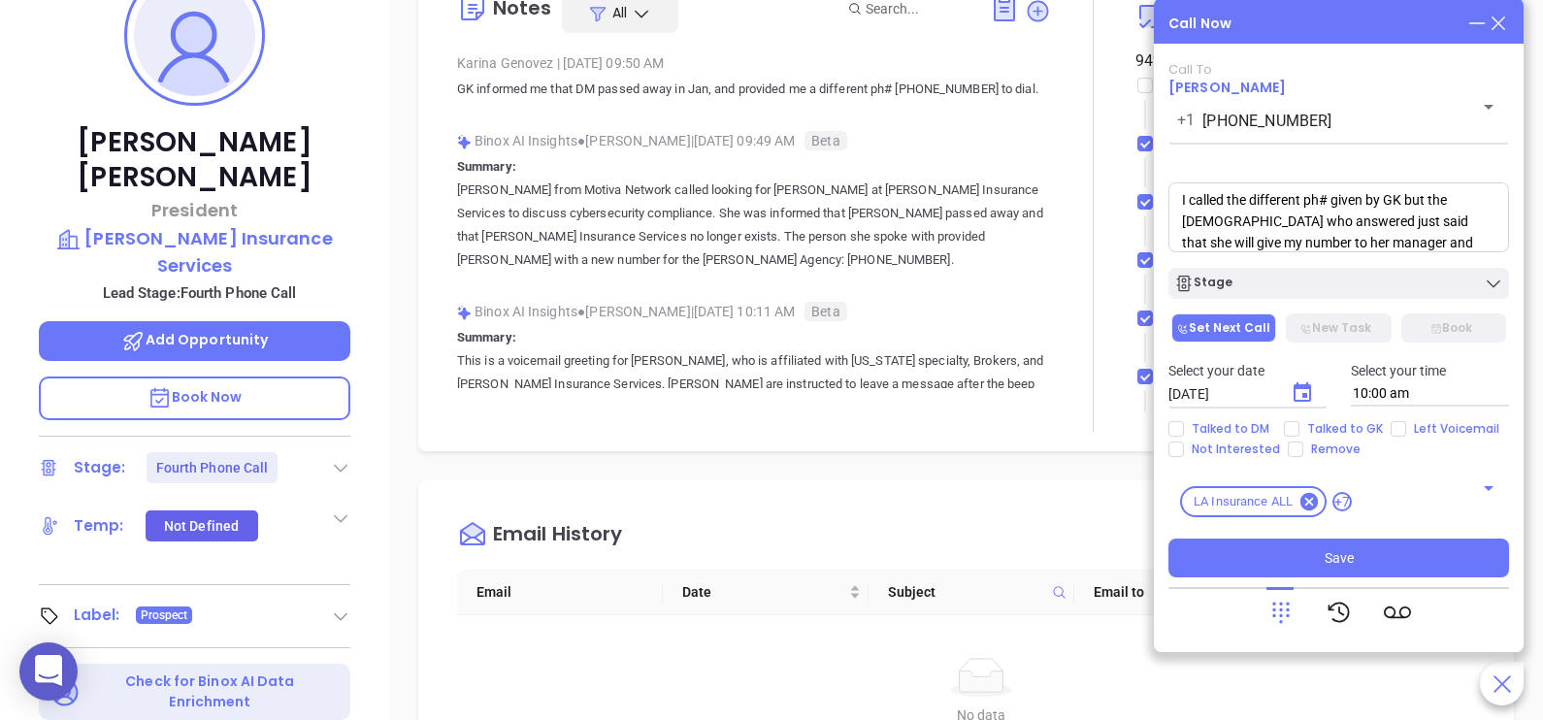
click at [1375, 194] on textarea "I called the different ph# given by GK but the lady who answered just said that…" at bounding box center [1338, 217] width 341 height 70
click at [1312, 446] on span "Remove" at bounding box center [1335, 450] width 65 height 16
click at [1303, 446] on input "Remove" at bounding box center [1296, 450] width 16 height 16
checkbox input "true"
click at [1302, 423] on span "Talked to GK" at bounding box center [1344, 429] width 91 height 16
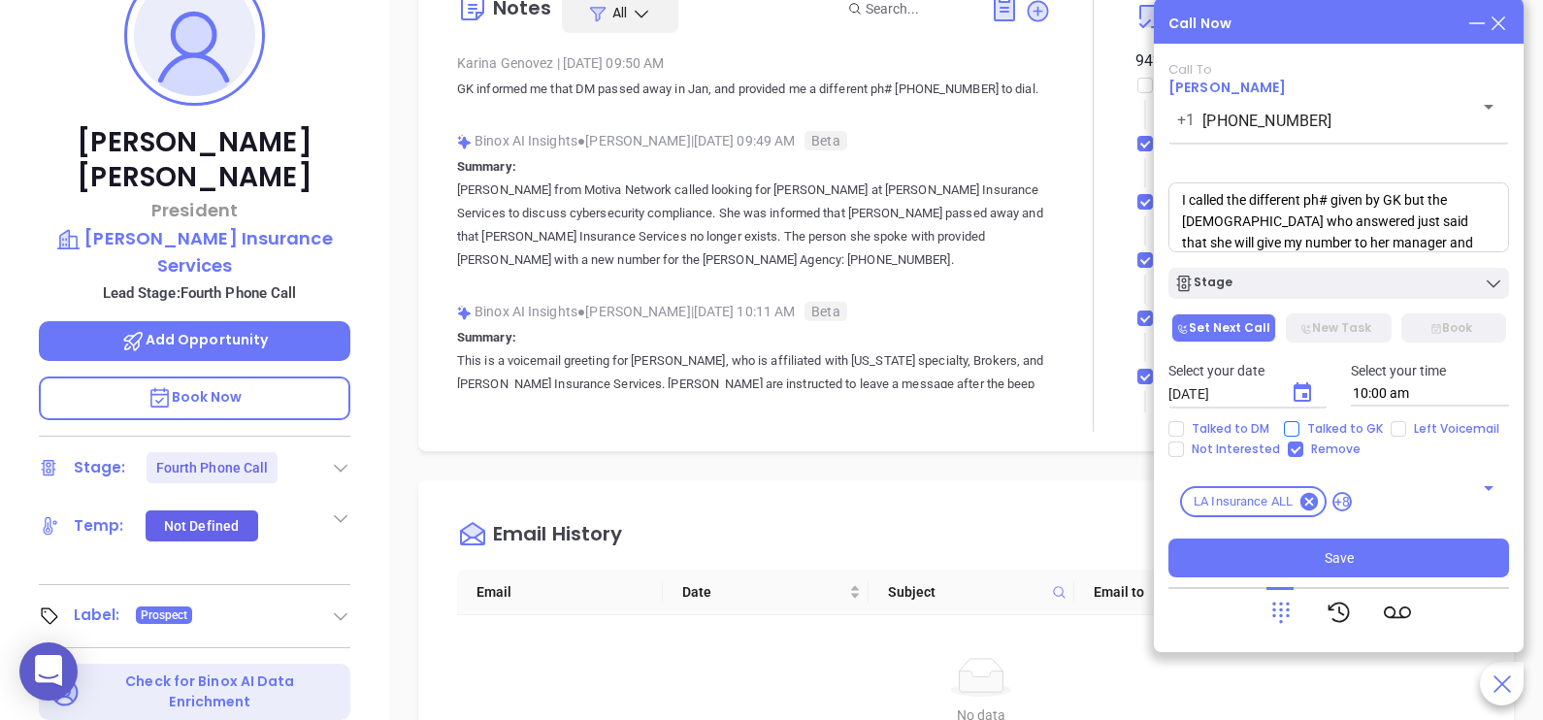
click at [1299, 423] on input "Talked to GK" at bounding box center [1292, 429] width 16 height 16
checkbox input "true"
click at [1310, 441] on div "Talked to DM Talked to GK Left Voicemail Not Interested Remove" at bounding box center [1339, 439] width 364 height 36
click at [1316, 447] on span "Remove" at bounding box center [1335, 450] width 65 height 16
click at [1303, 447] on input "Remove" at bounding box center [1296, 450] width 16 height 16
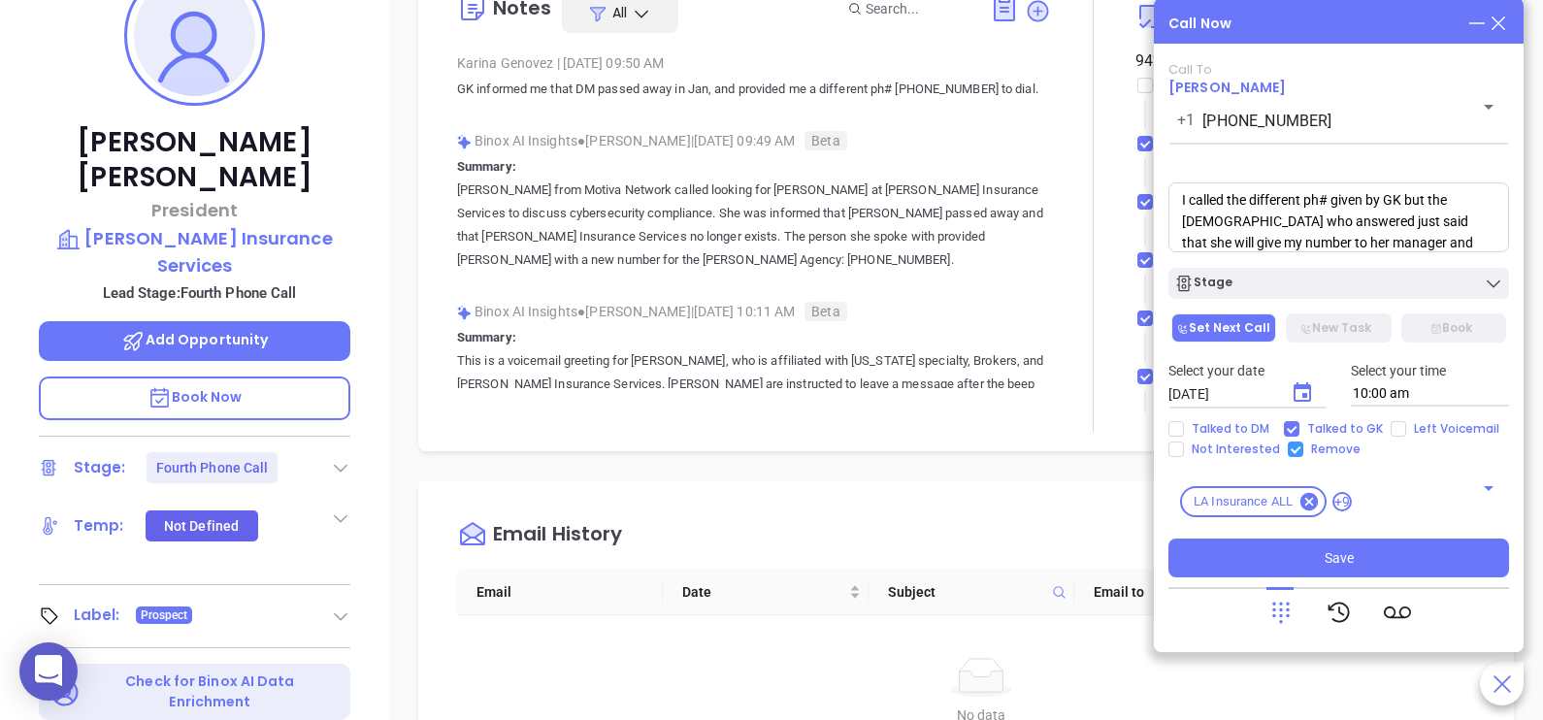
checkbox input "false"
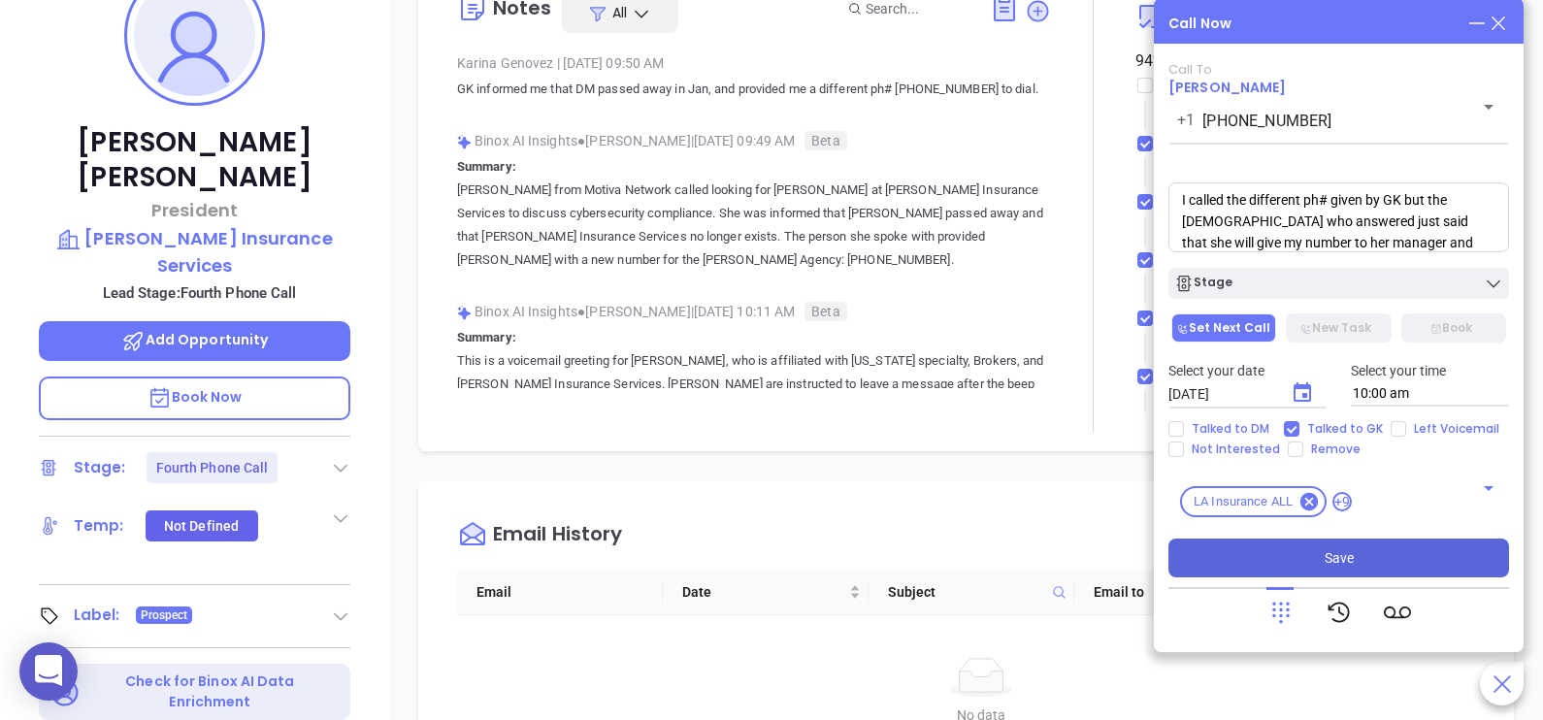
click at [1373, 556] on button "Save" at bounding box center [1338, 558] width 341 height 39
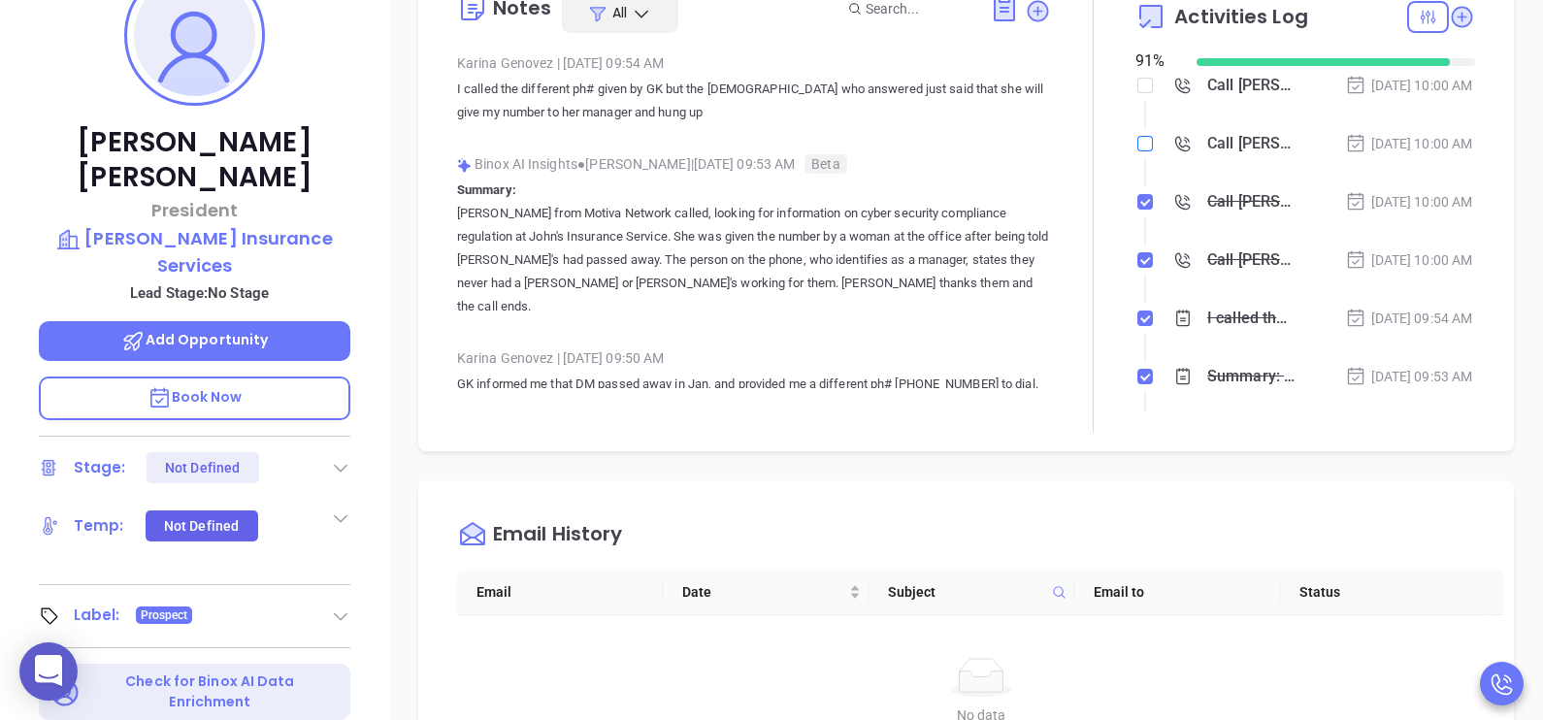
click at [1137, 150] on input "checkbox" at bounding box center [1145, 144] width 16 height 16
checkbox input "true"
click at [1143, 83] on li "Call Tim Jones to follow up Sep 10, 2025 | 10:00 AM" at bounding box center [1307, 104] width 335 height 53
click at [1141, 83] on li "Call Tim Jones to follow up Sep 10, 2025 | 10:00 AM" at bounding box center [1307, 104] width 335 height 53
click at [1140, 83] on li "Call Tim Jones to follow up Sep 10, 2025 | 10:00 AM" at bounding box center [1307, 104] width 335 height 53
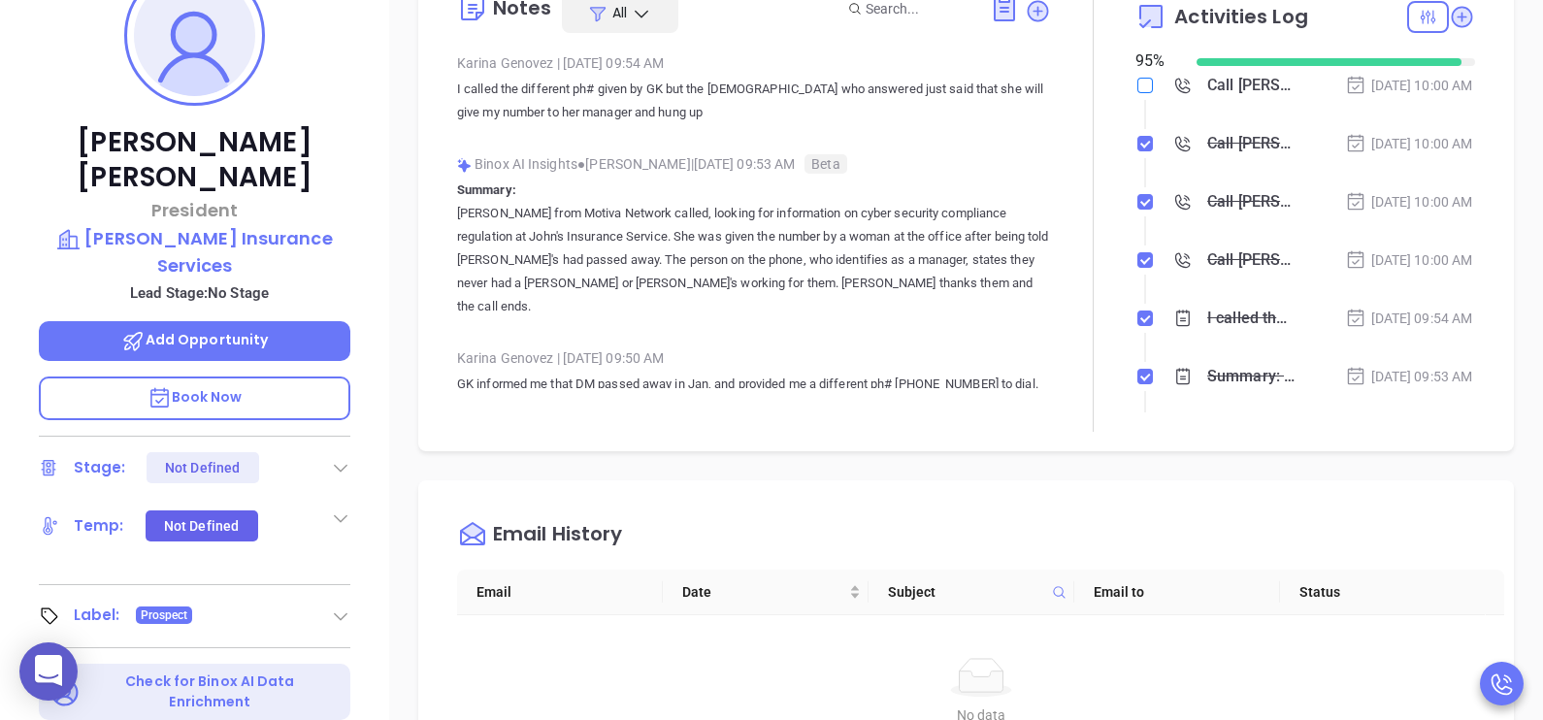
click at [1140, 84] on input "checkbox" at bounding box center [1145, 86] width 16 height 16
checkbox input "true"
click at [1402, 213] on div "Sep 9, 2025 | 10:00 AM" at bounding box center [1409, 201] width 128 height 21
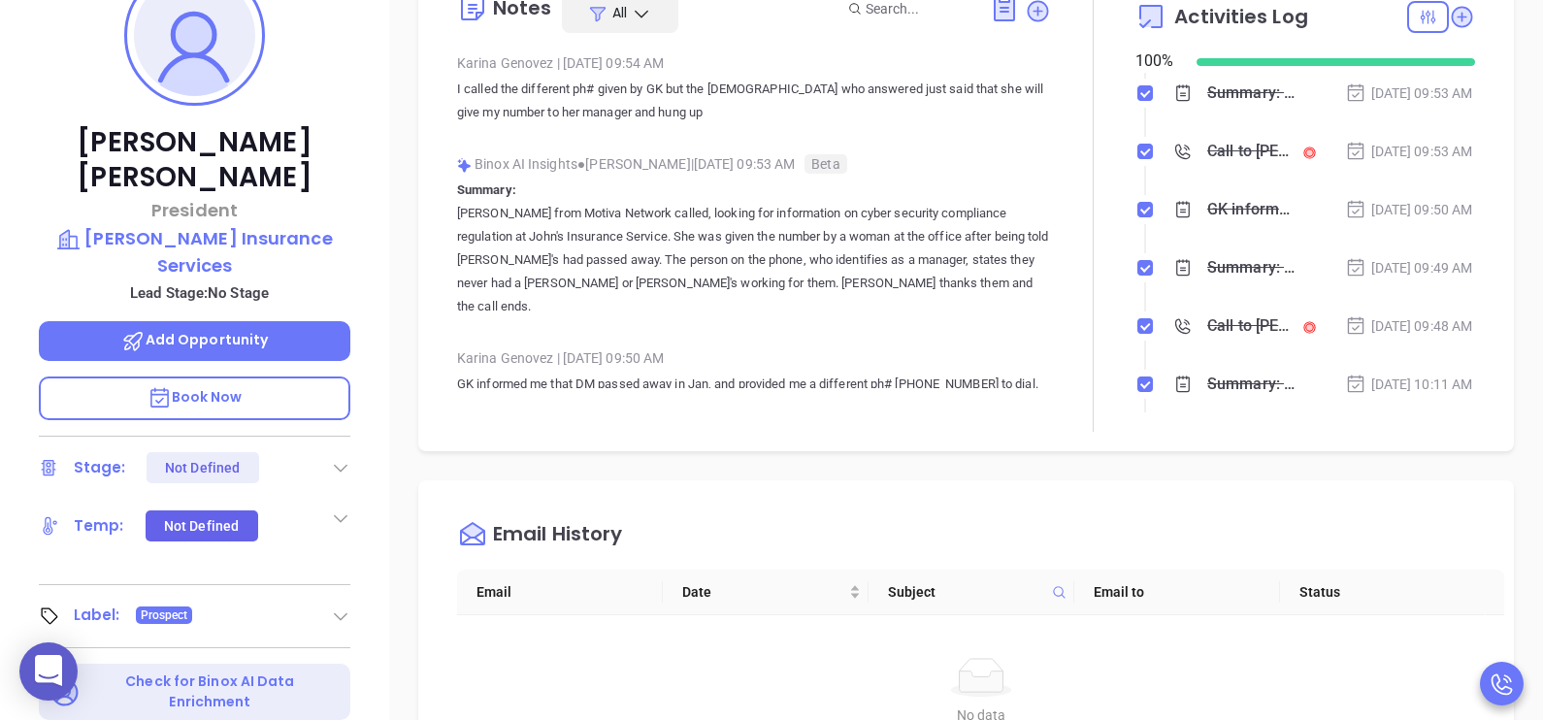
scroll to position [436, 0]
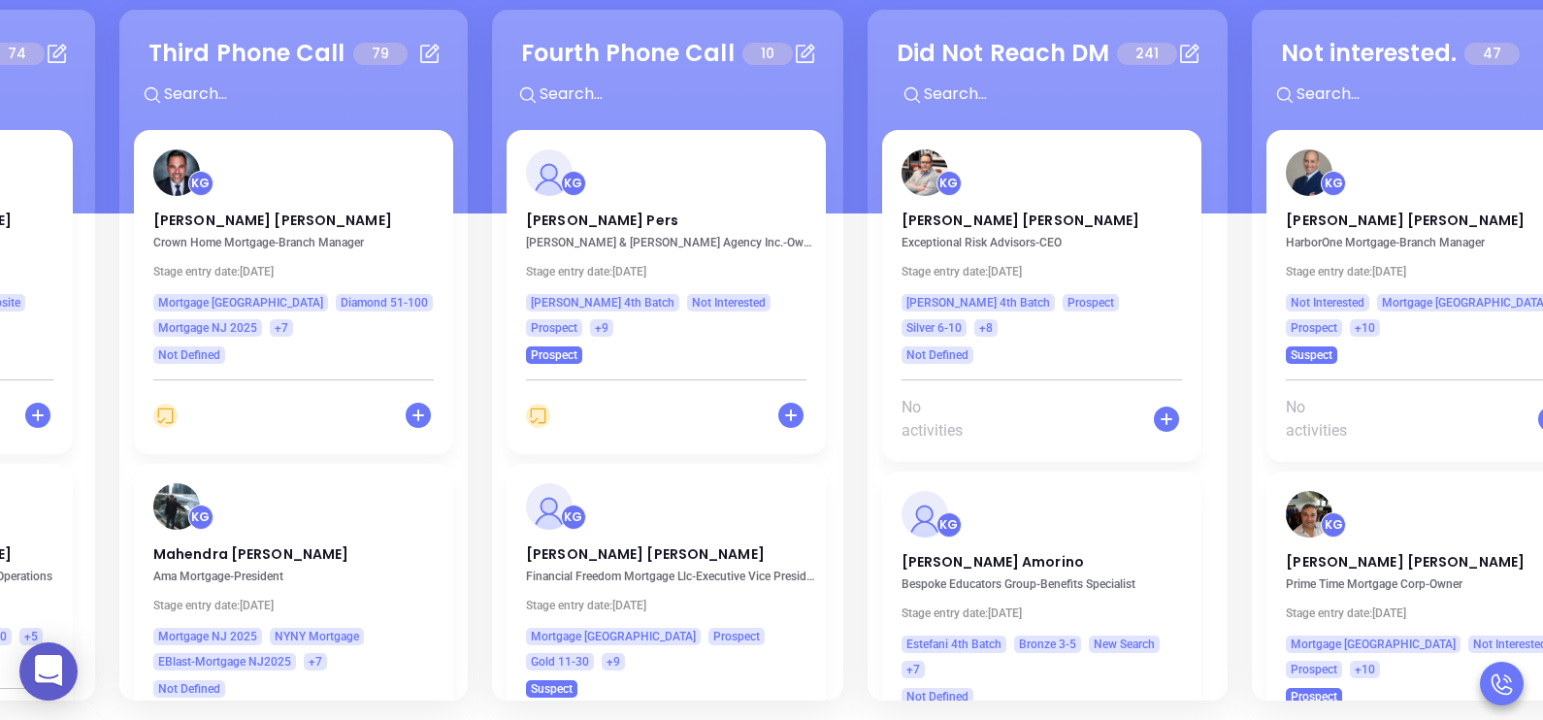
scroll to position [0, 1019]
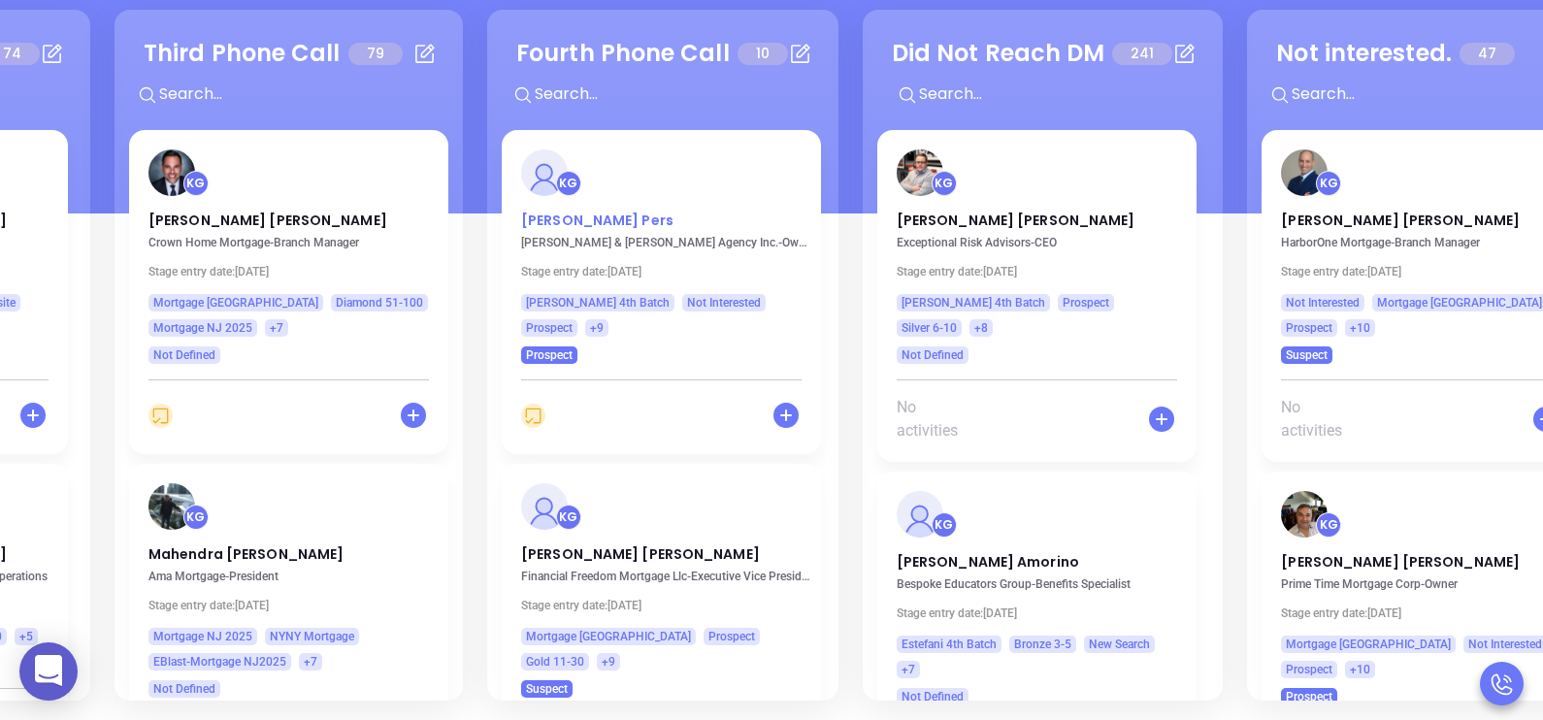
click at [570, 213] on p "Stephen Pers" at bounding box center [661, 216] width 280 height 10
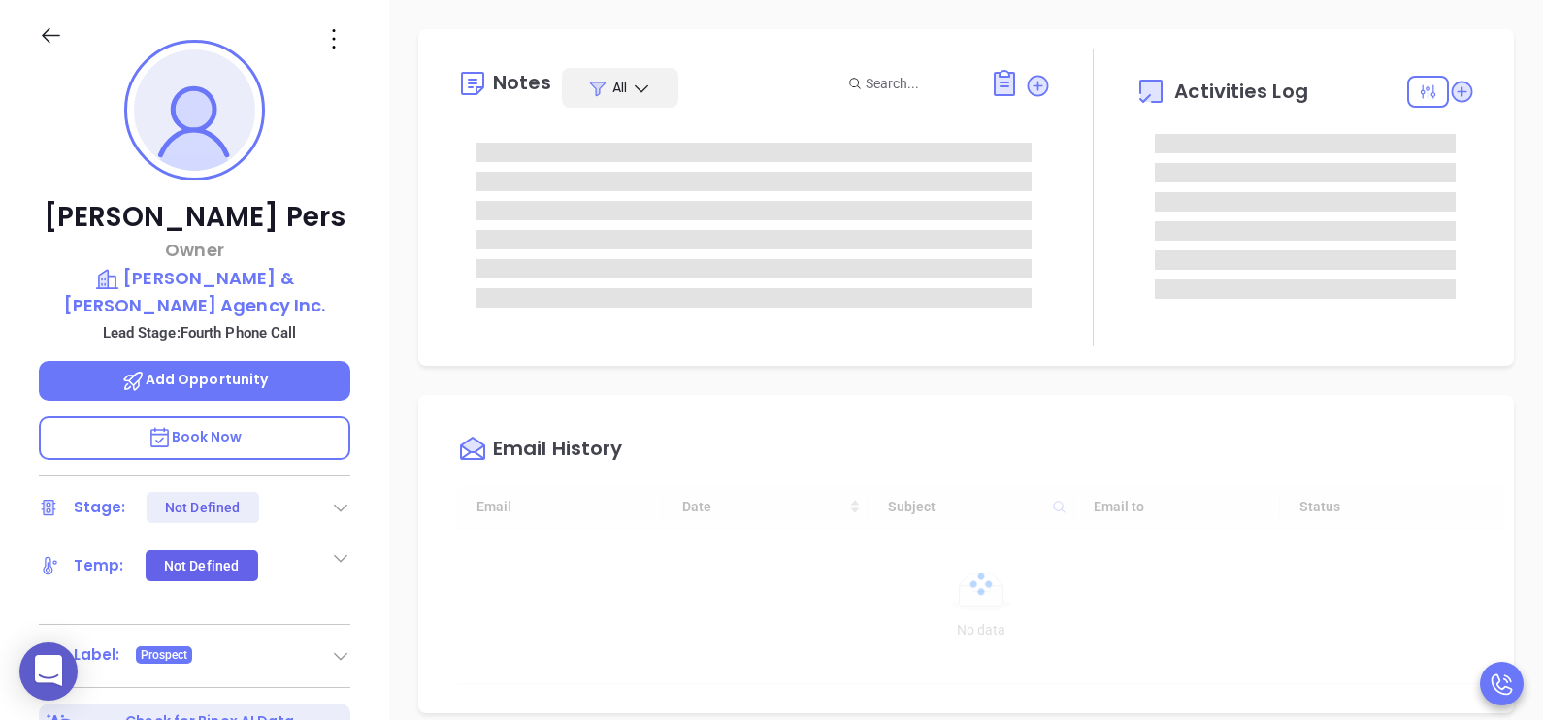
scroll to position [450, 0]
type input "[PERSON_NAME]"
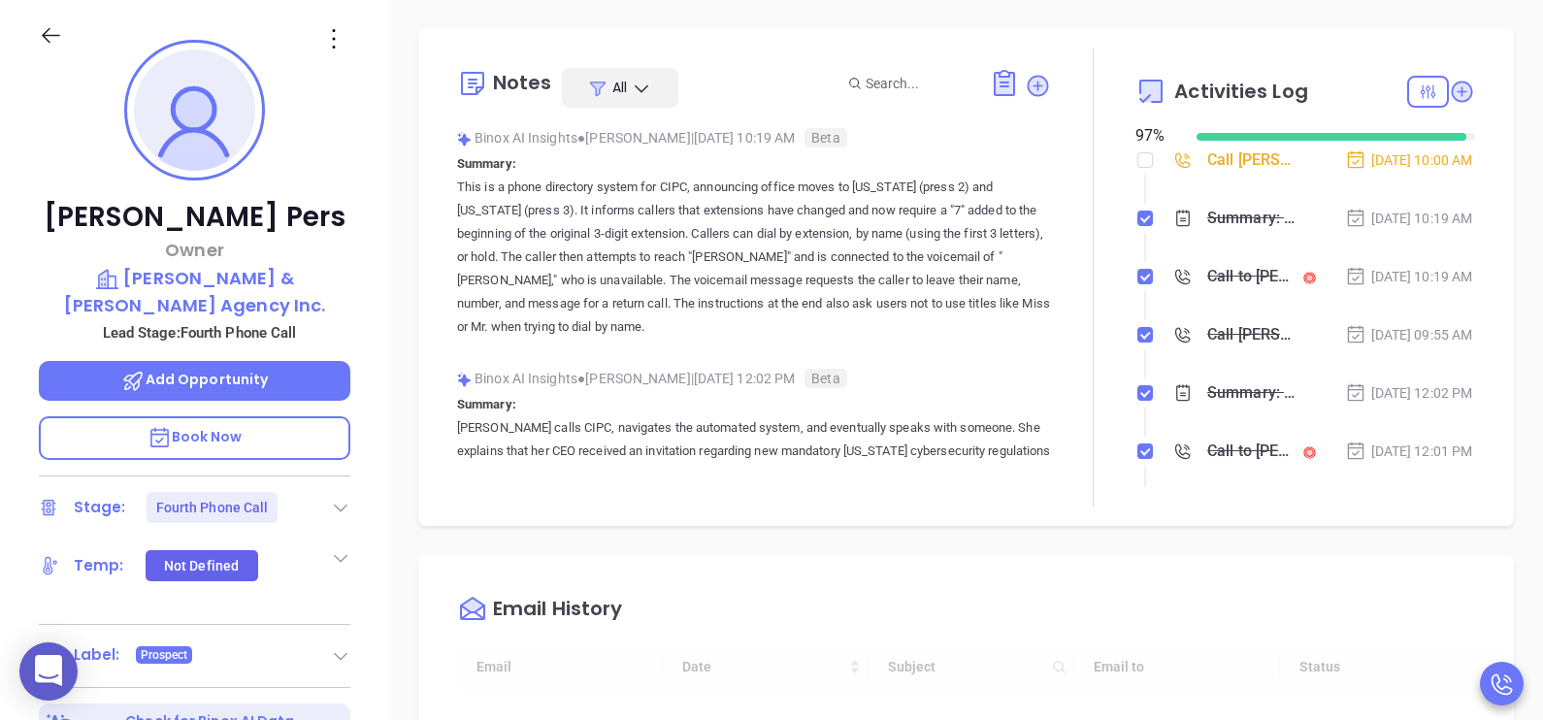
click at [368, 512] on div "Stephen Pers Owner Sypek & Sandford Agency Inc. Lead Stage: Fourth Phone Call A…" at bounding box center [194, 450] width 389 height 901
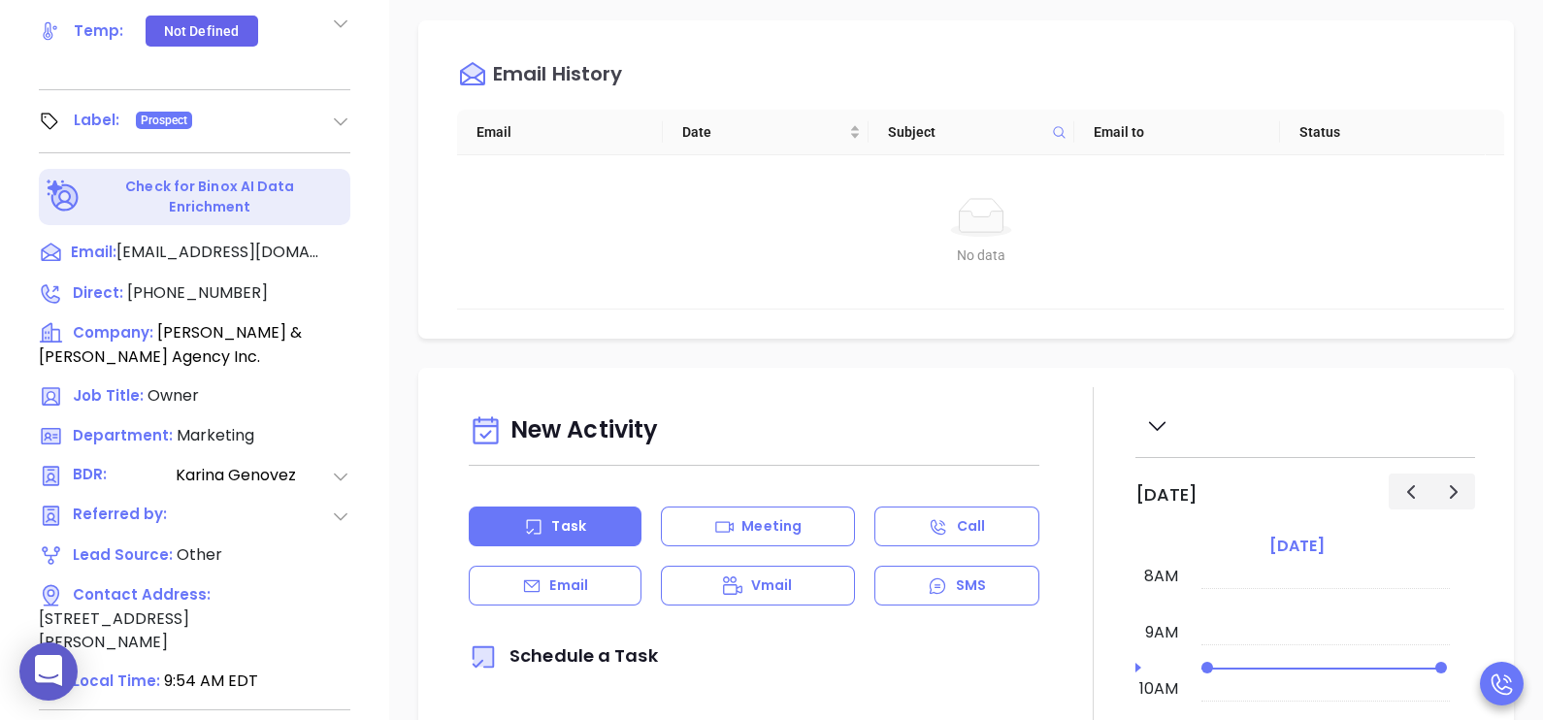
scroll to position [902, 0]
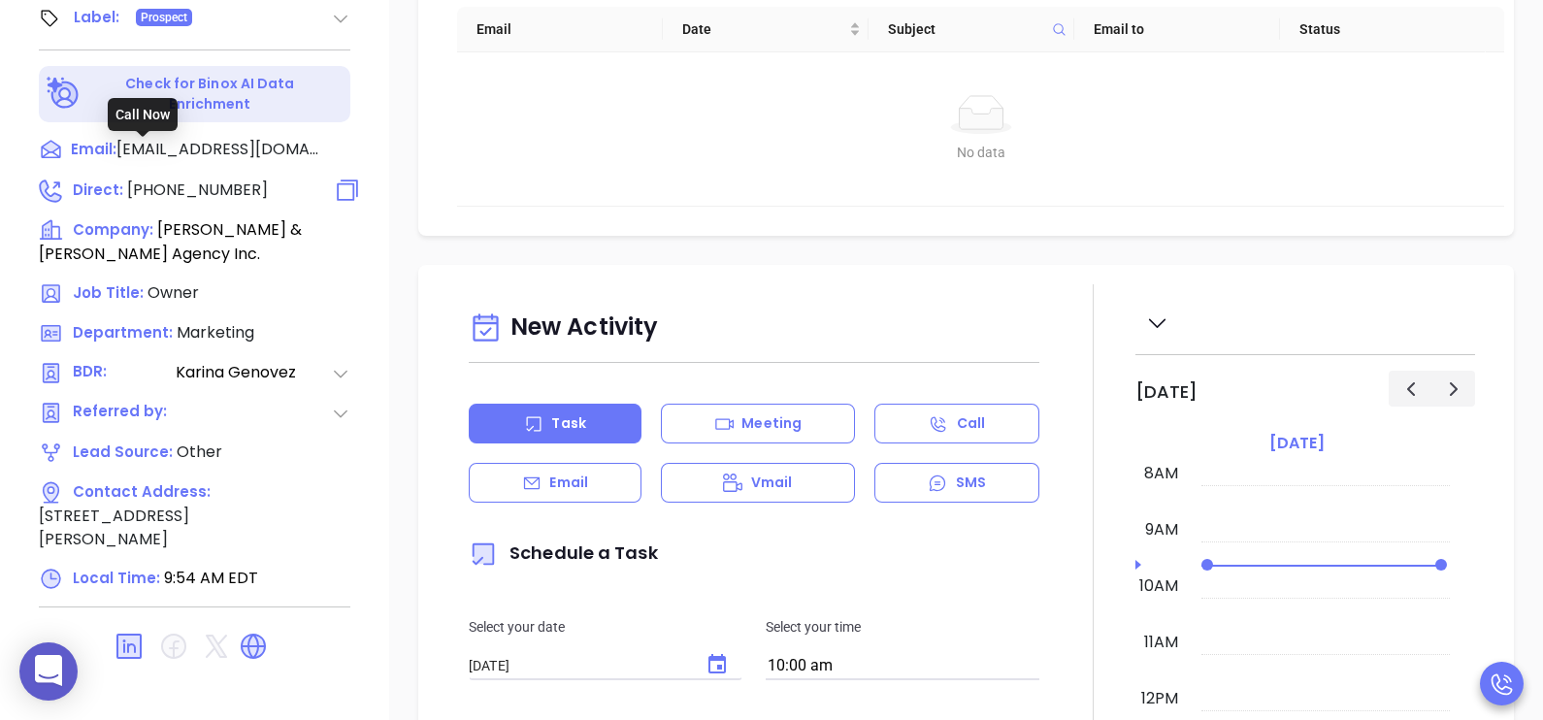
click at [225, 179] on span "(609) 896-7000" at bounding box center [197, 190] width 141 height 22
type input "(609) 896-7000"
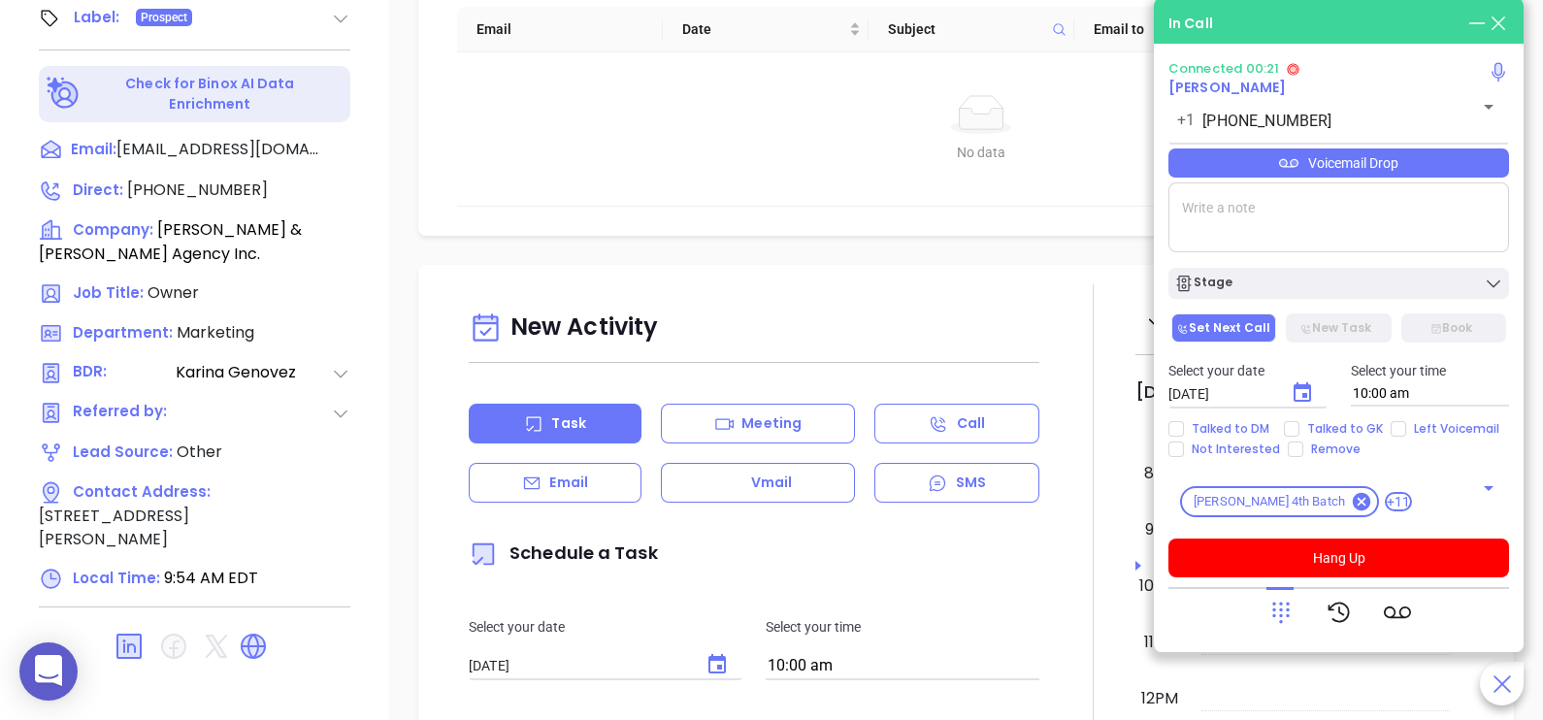
click at [1274, 620] on icon at bounding box center [1280, 612] width 27 height 27
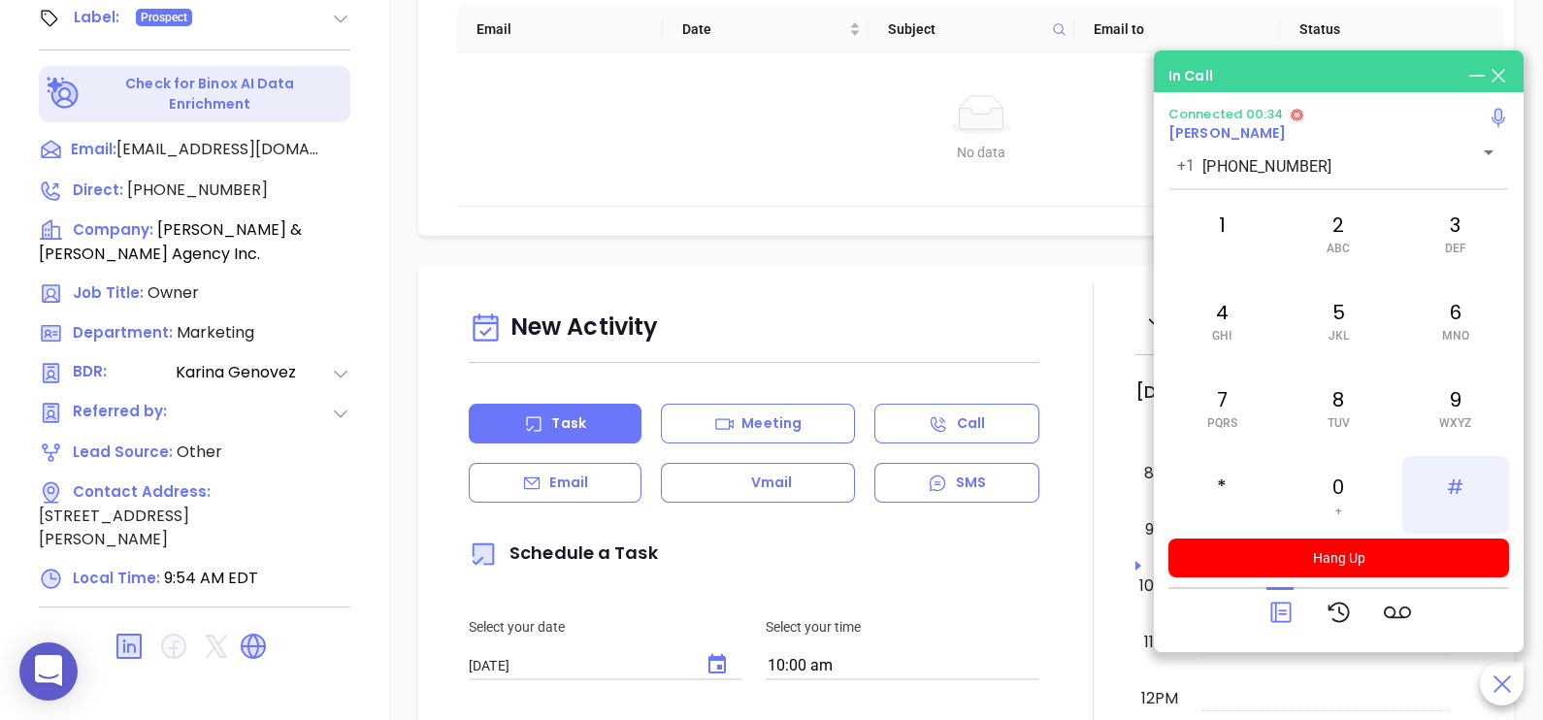
click at [1442, 500] on div "#" at bounding box center [1455, 495] width 107 height 78
click at [1232, 408] on div "7 PQRS" at bounding box center [1221, 408] width 107 height 78
click at [1333, 422] on span "TUV" at bounding box center [1338, 423] width 22 height 14
click at [1438, 261] on div "3 DEF" at bounding box center [1455, 233] width 107 height 78
click at [1210, 237] on div "1" at bounding box center [1221, 233] width 107 height 78
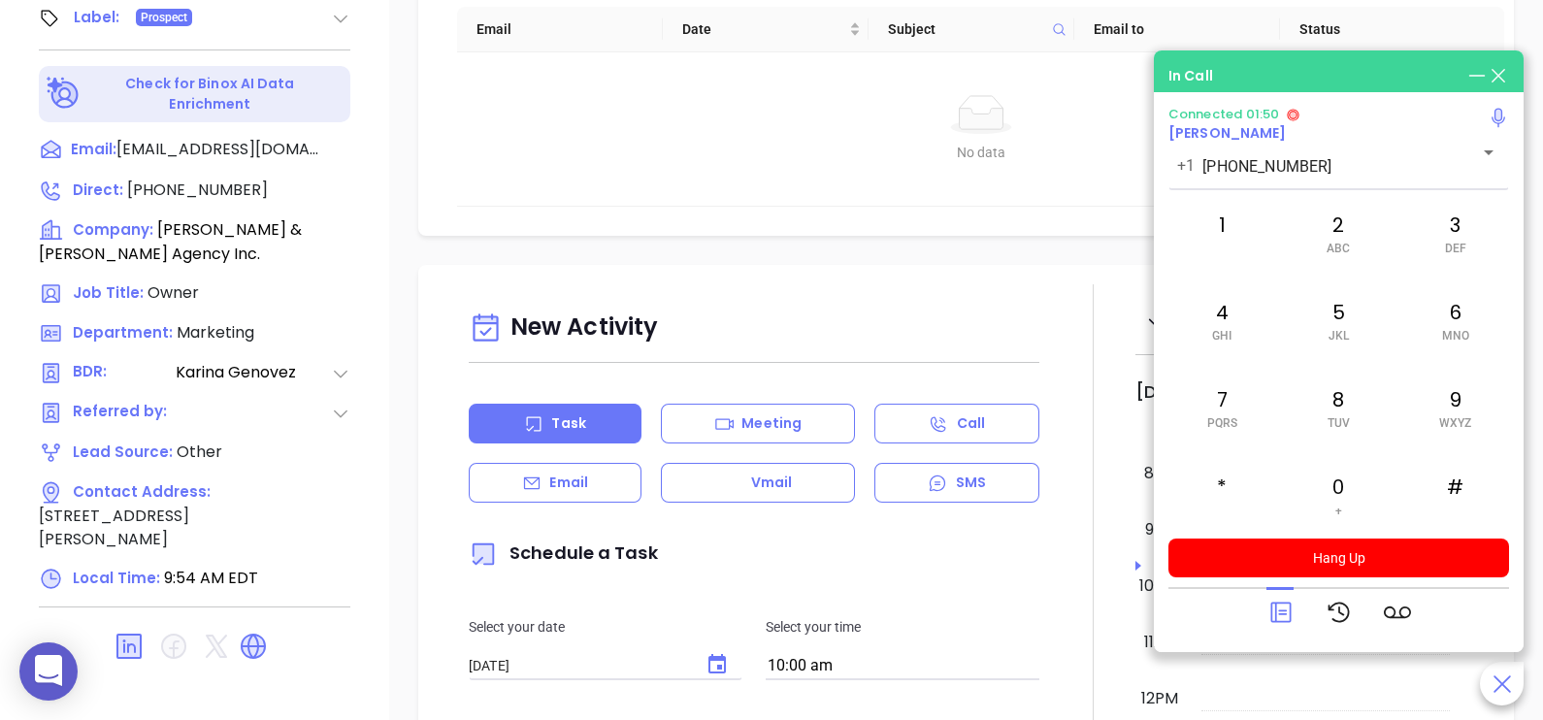
click at [1278, 612] on icon at bounding box center [1280, 612] width 27 height 27
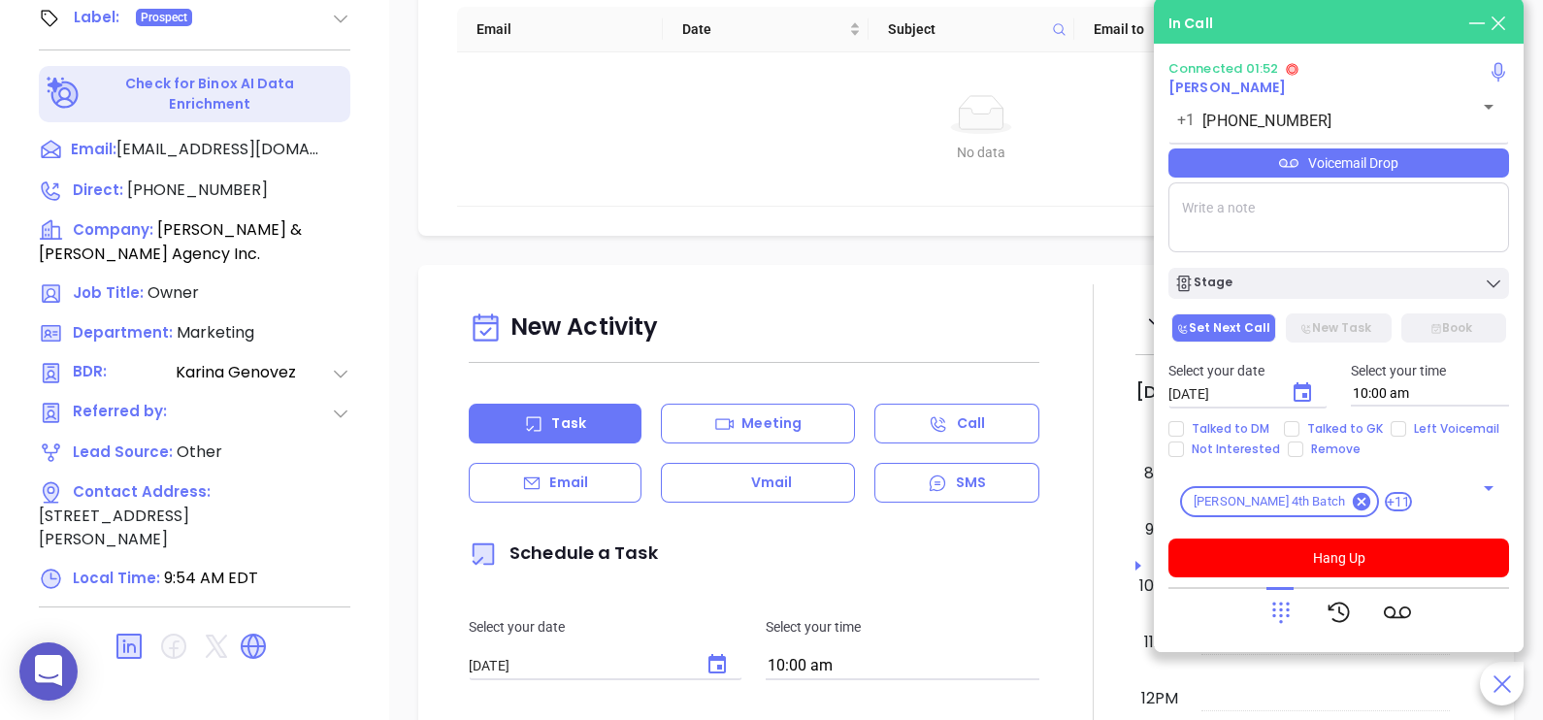
click at [1459, 154] on div "Voicemail Drop" at bounding box center [1338, 162] width 341 height 29
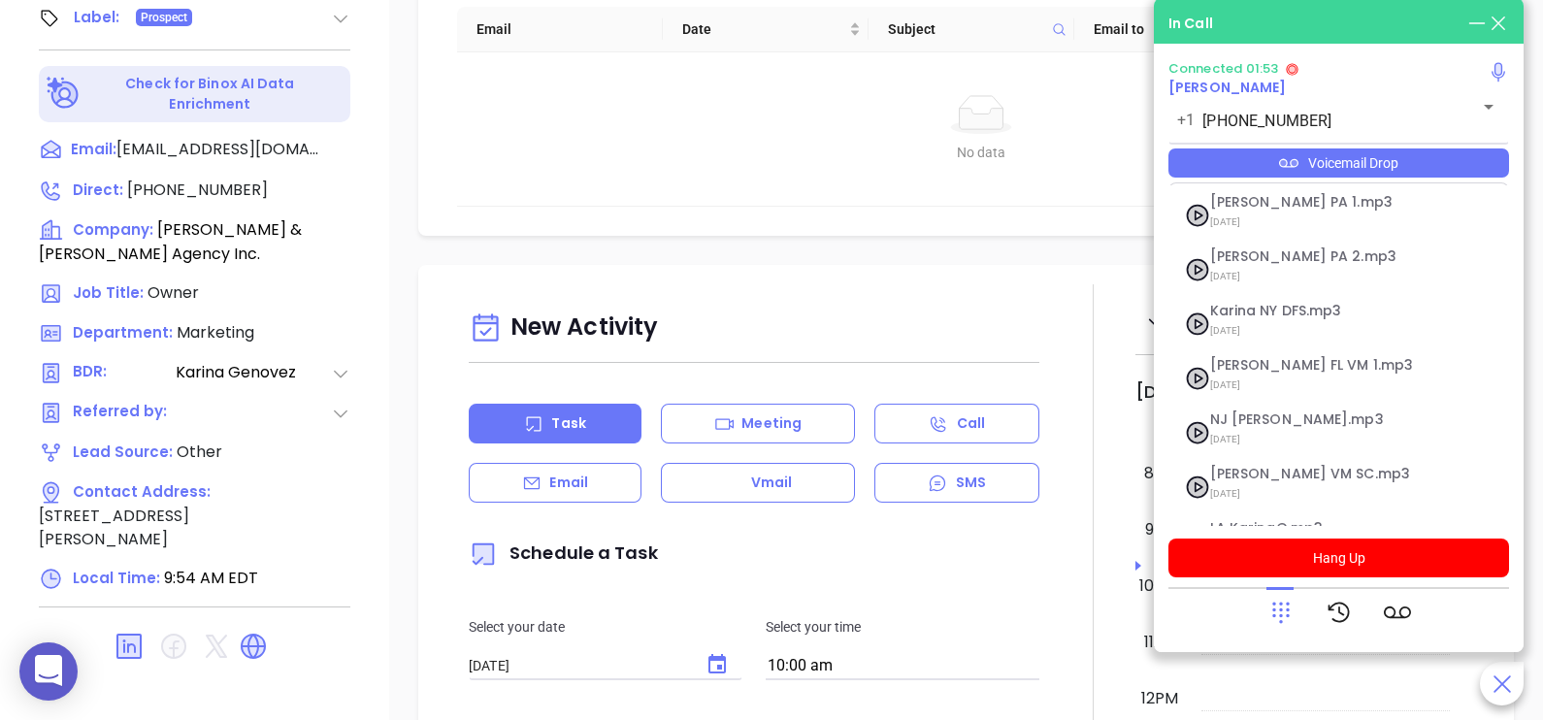
scroll to position [266, 0]
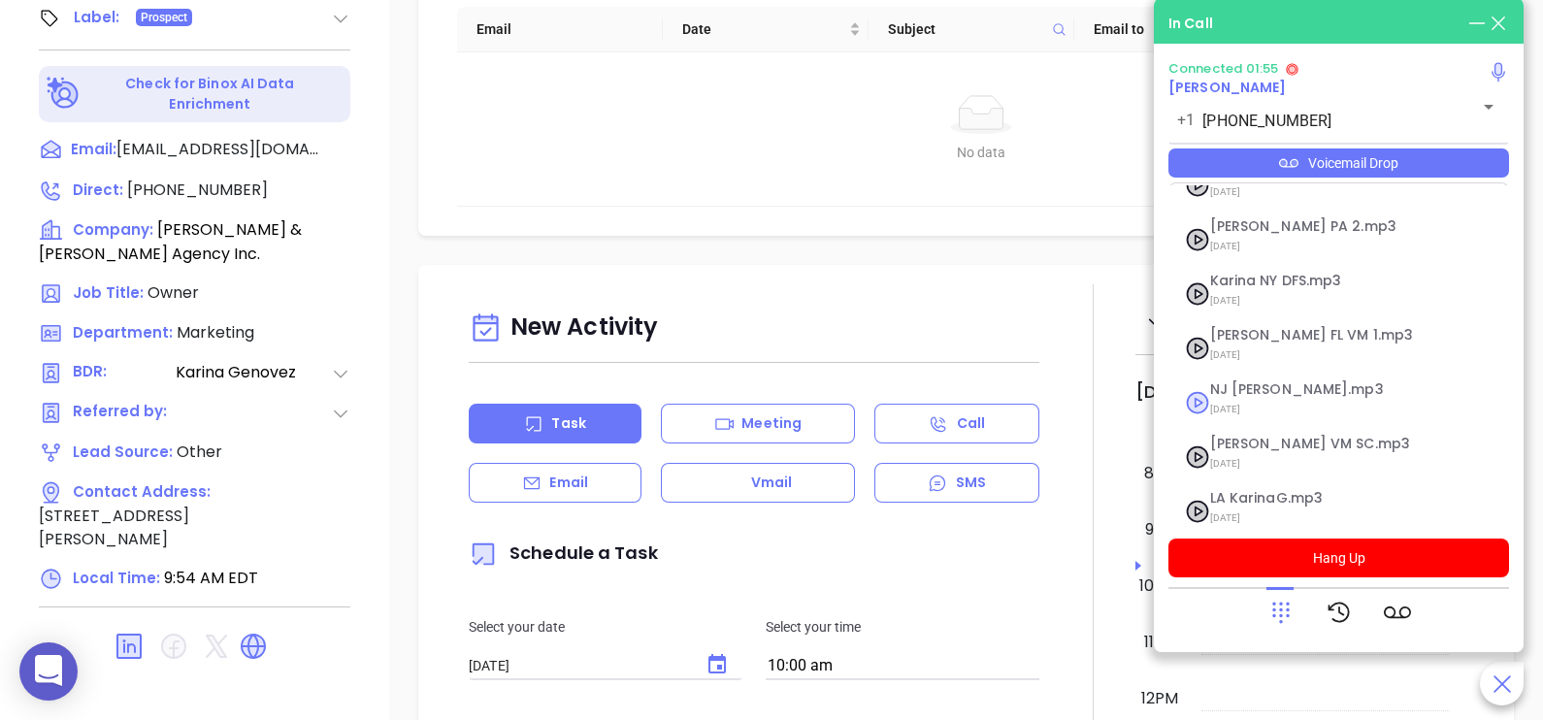
click at [1253, 397] on span "[DATE]" at bounding box center [1315, 409] width 210 height 25
checkbox input "true"
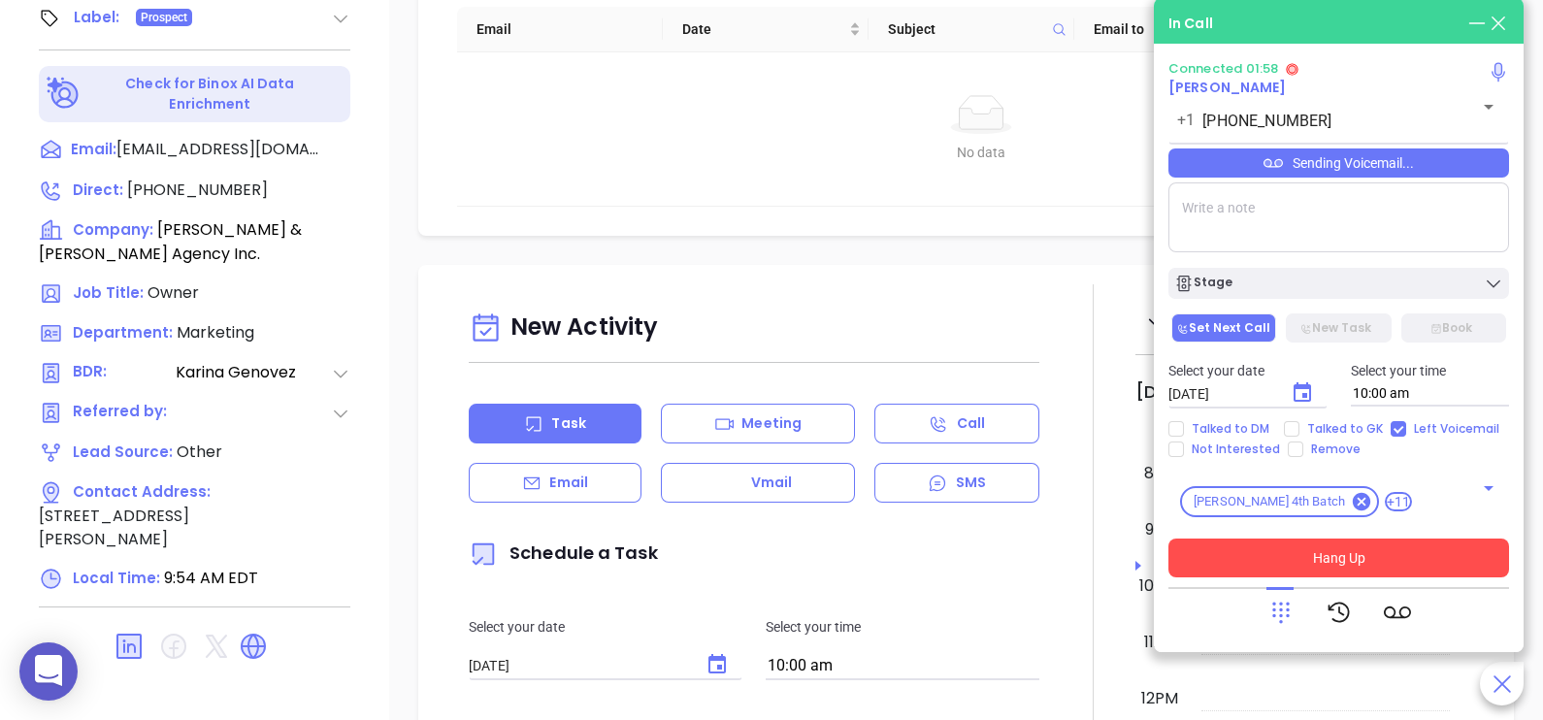
click at [1336, 561] on button "Hang Up" at bounding box center [1338, 558] width 341 height 39
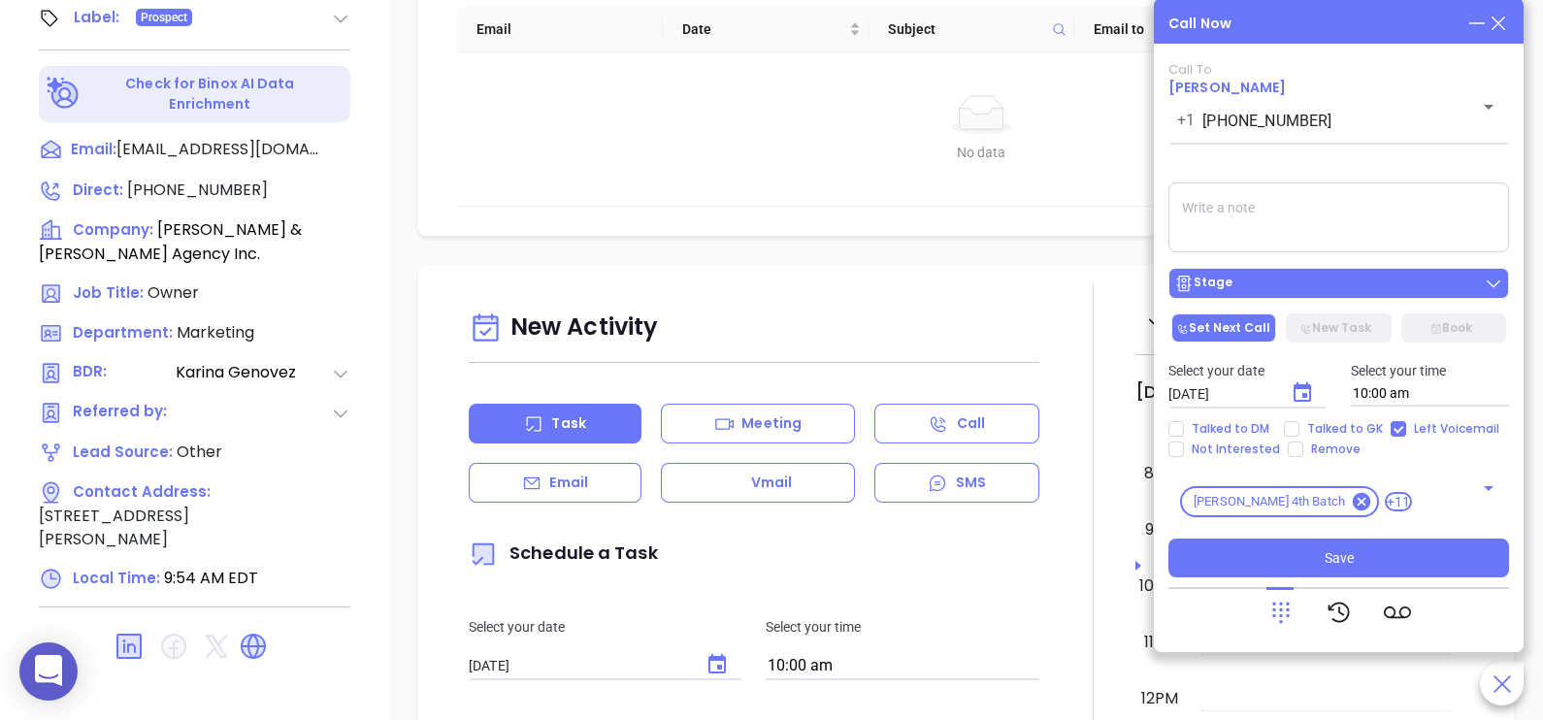
click at [1365, 281] on div "Stage" at bounding box center [1338, 283] width 329 height 19
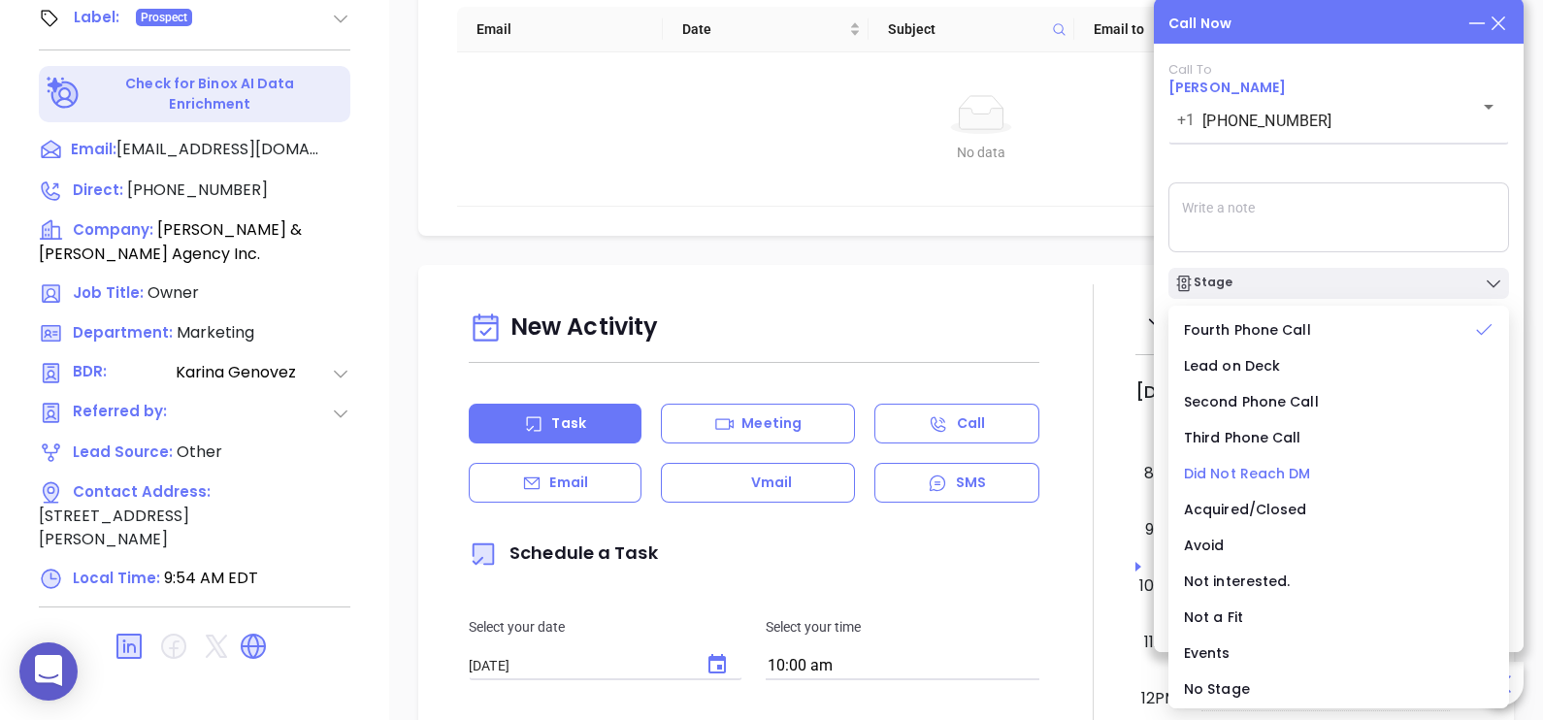
click at [1266, 476] on span "Did Not Reach DM" at bounding box center [1247, 473] width 127 height 19
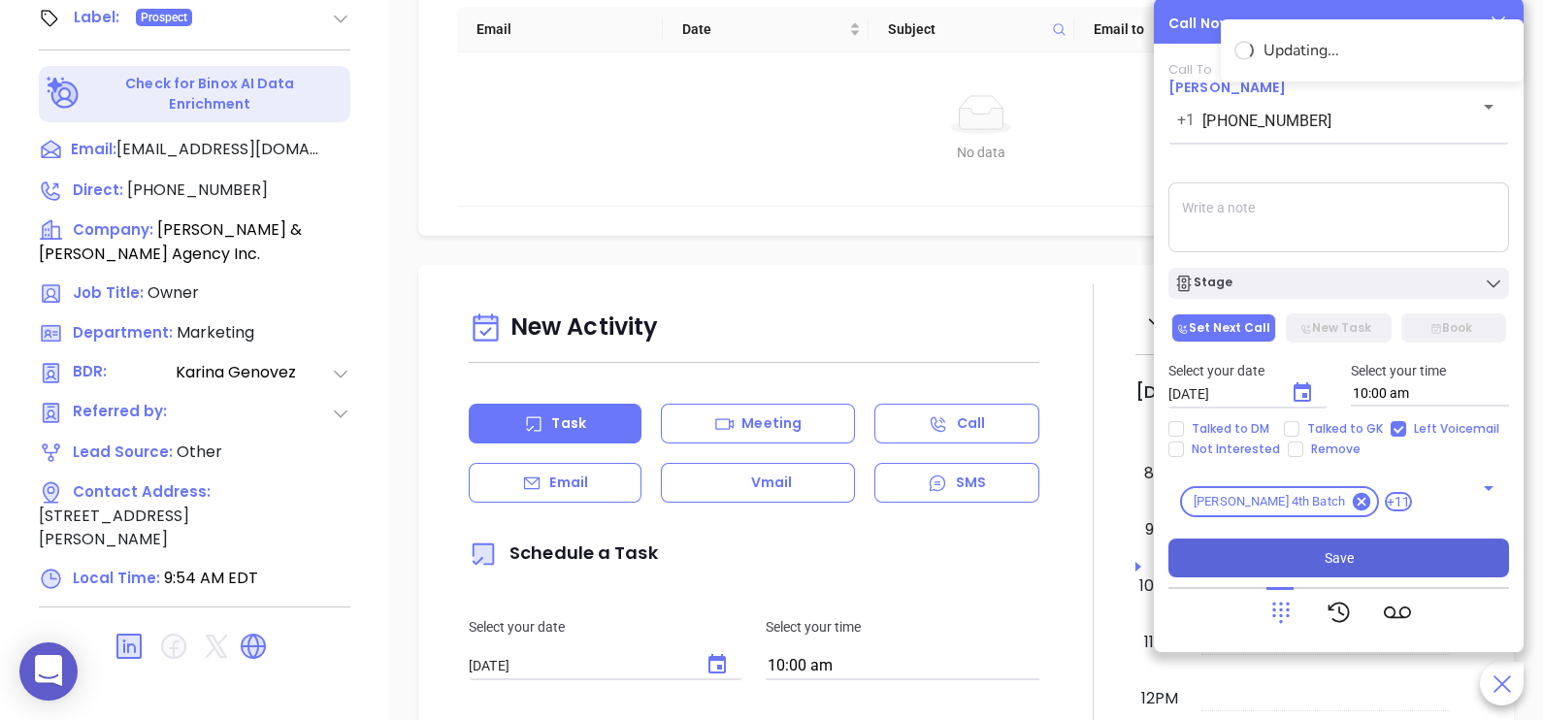
click at [1376, 548] on button "Save" at bounding box center [1338, 558] width 341 height 39
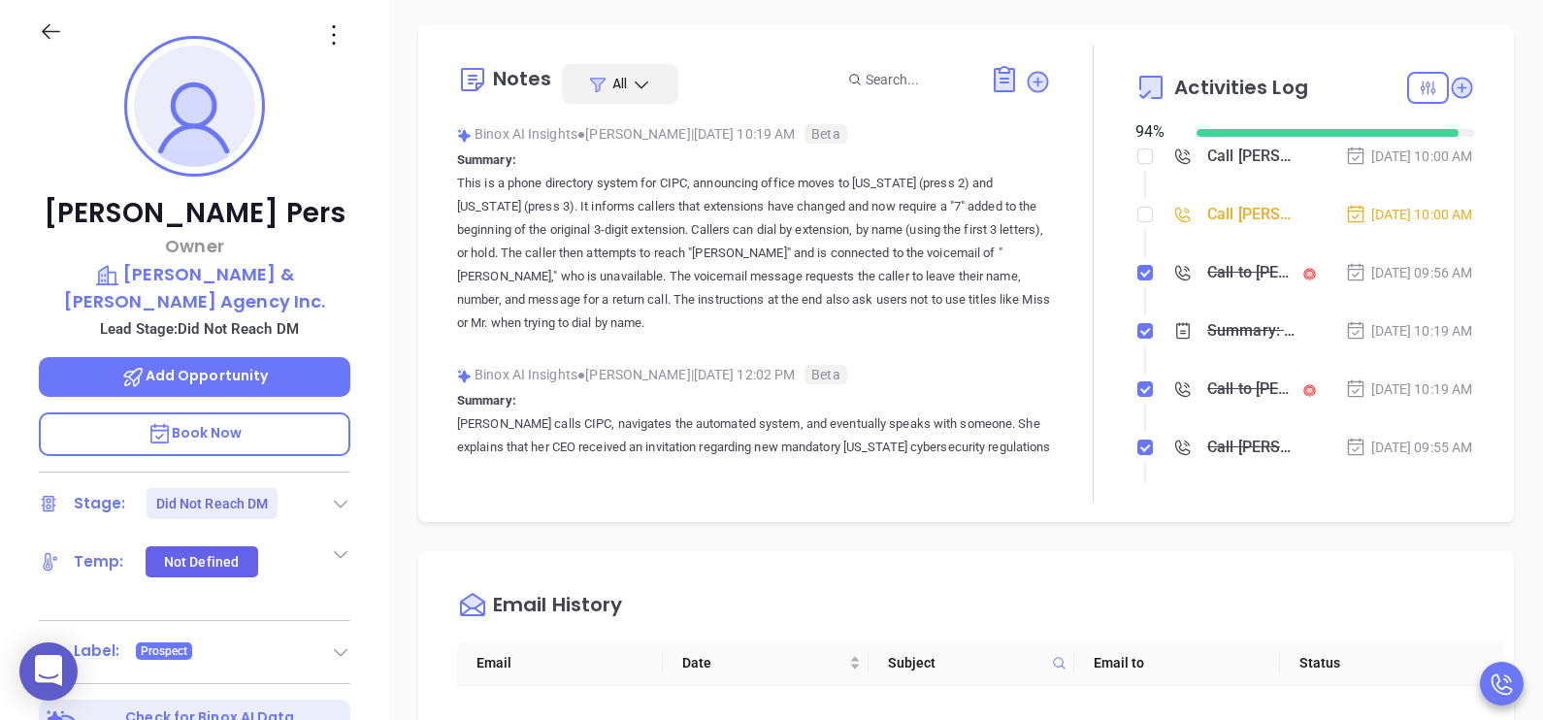
scroll to position [223, 0]
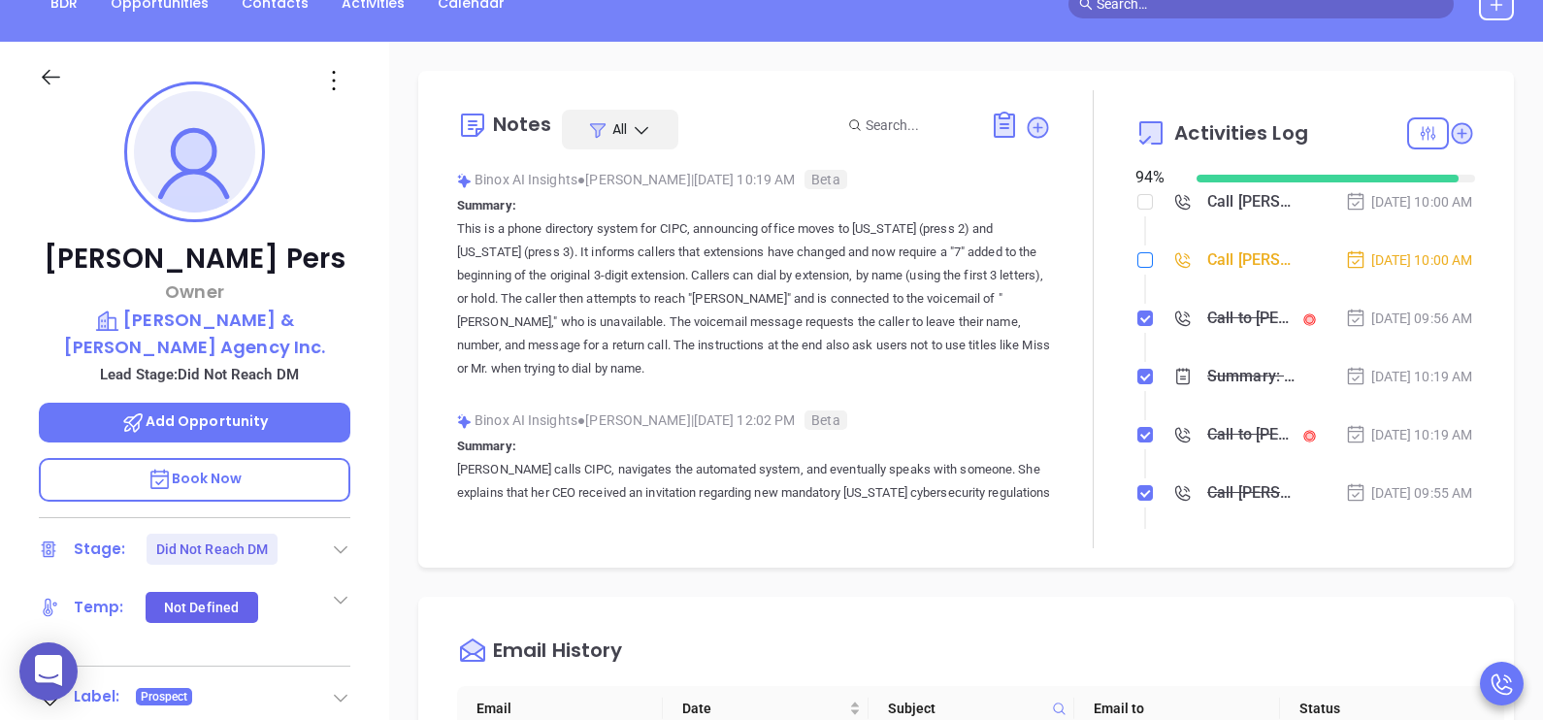
click at [1137, 268] on input "checkbox" at bounding box center [1145, 260] width 16 height 16
checkbox input "true"
click at [1138, 195] on input "checkbox" at bounding box center [1145, 202] width 16 height 16
checkbox input "true"
click at [1368, 271] on div "Sep 9, 2025 | 10:00 AM" at bounding box center [1409, 259] width 128 height 21
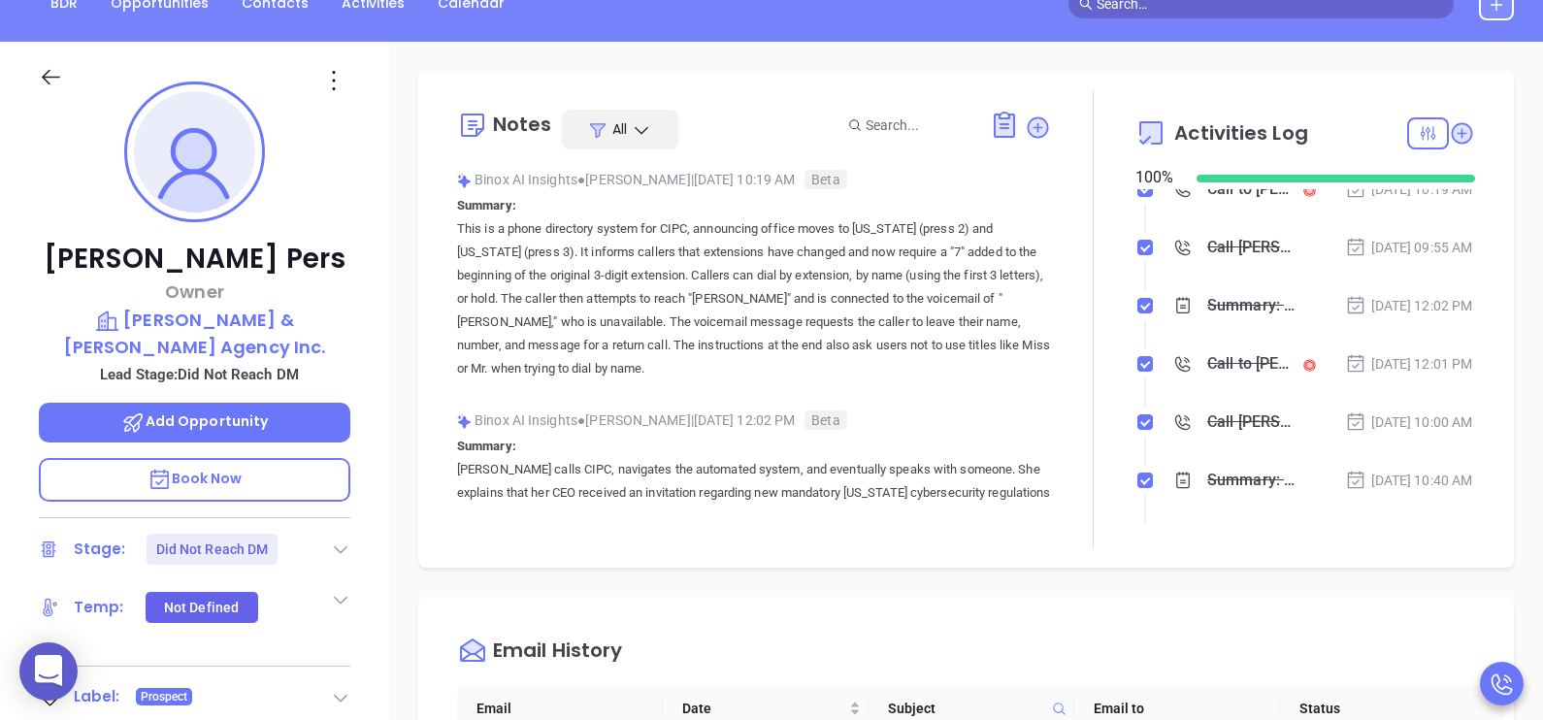
scroll to position [291, 0]
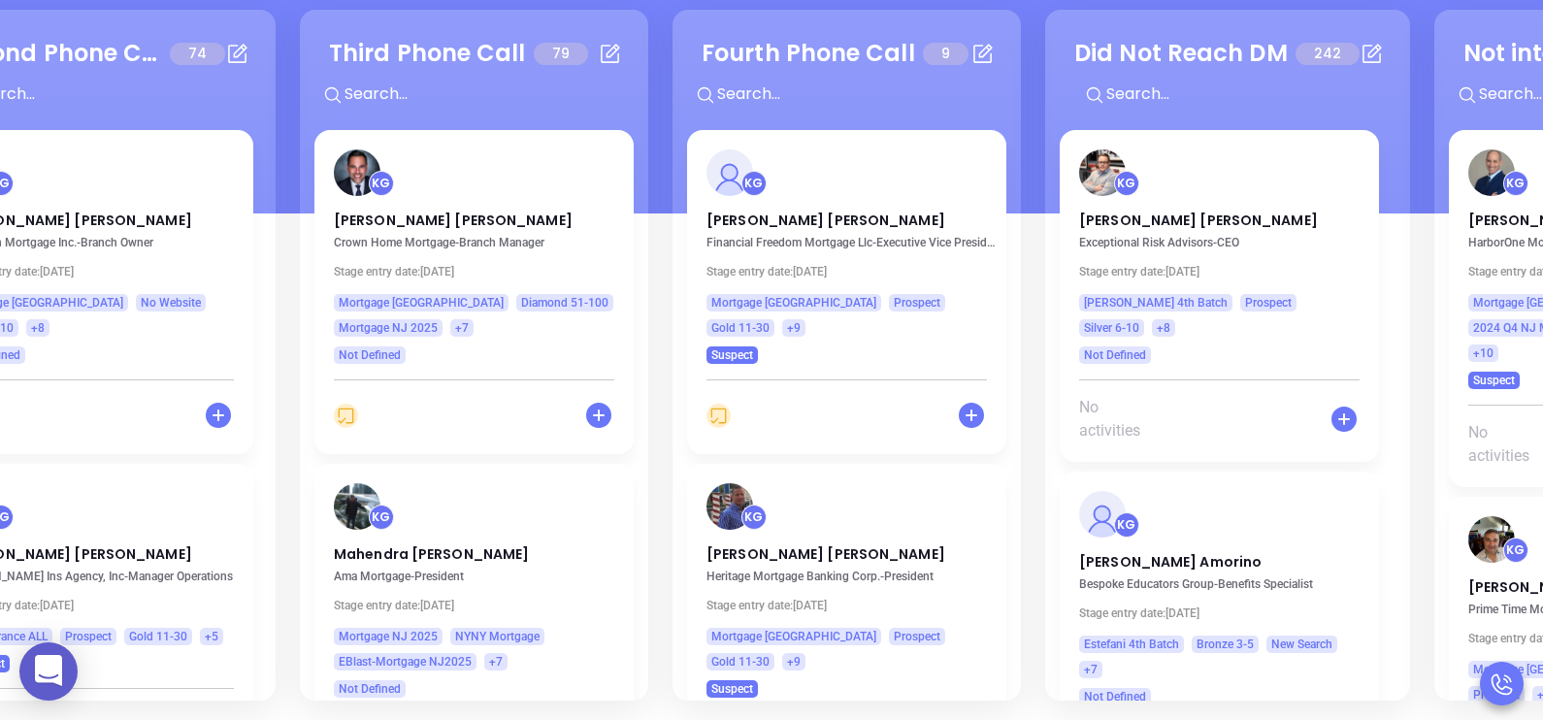
scroll to position [0, 945]
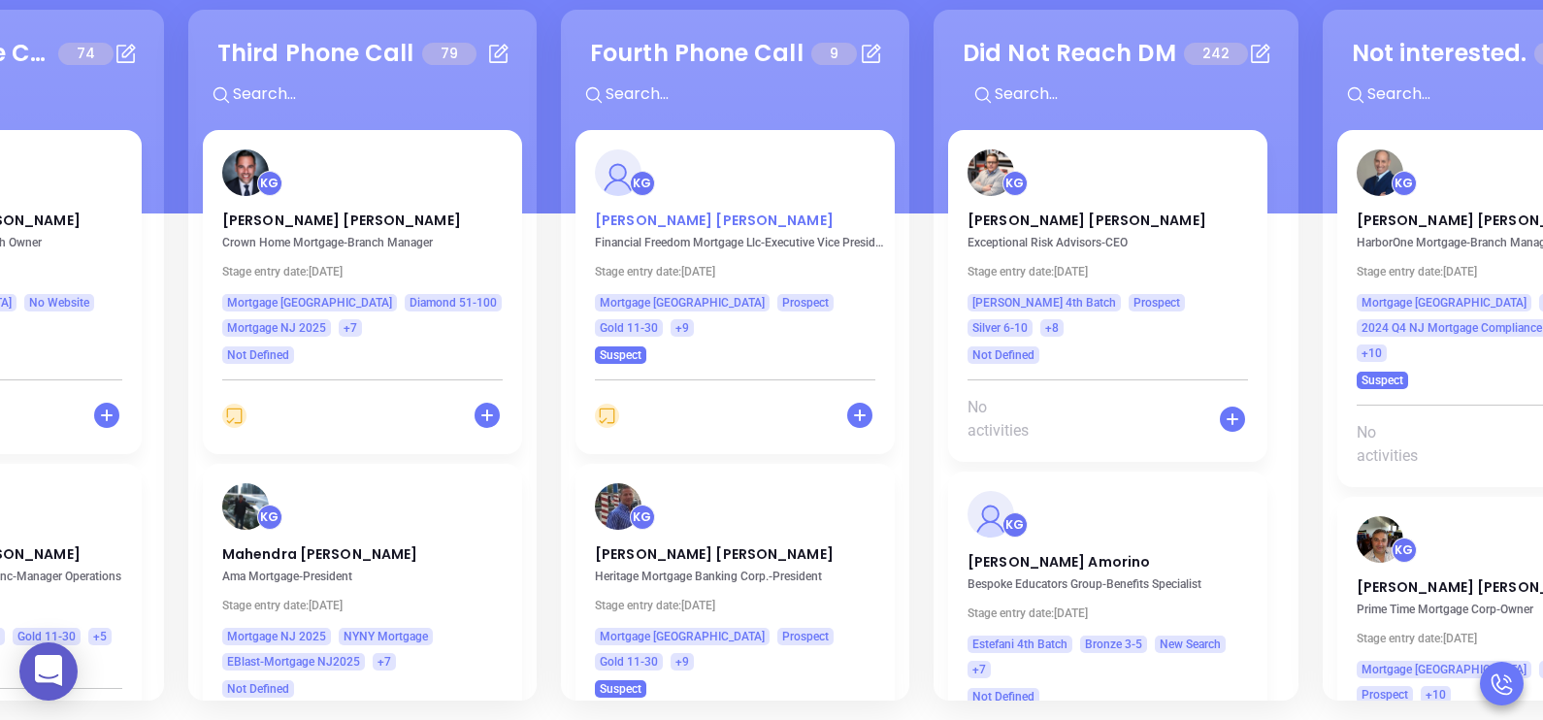
click at [658, 211] on p "Paul Terruso" at bounding box center [735, 216] width 280 height 10
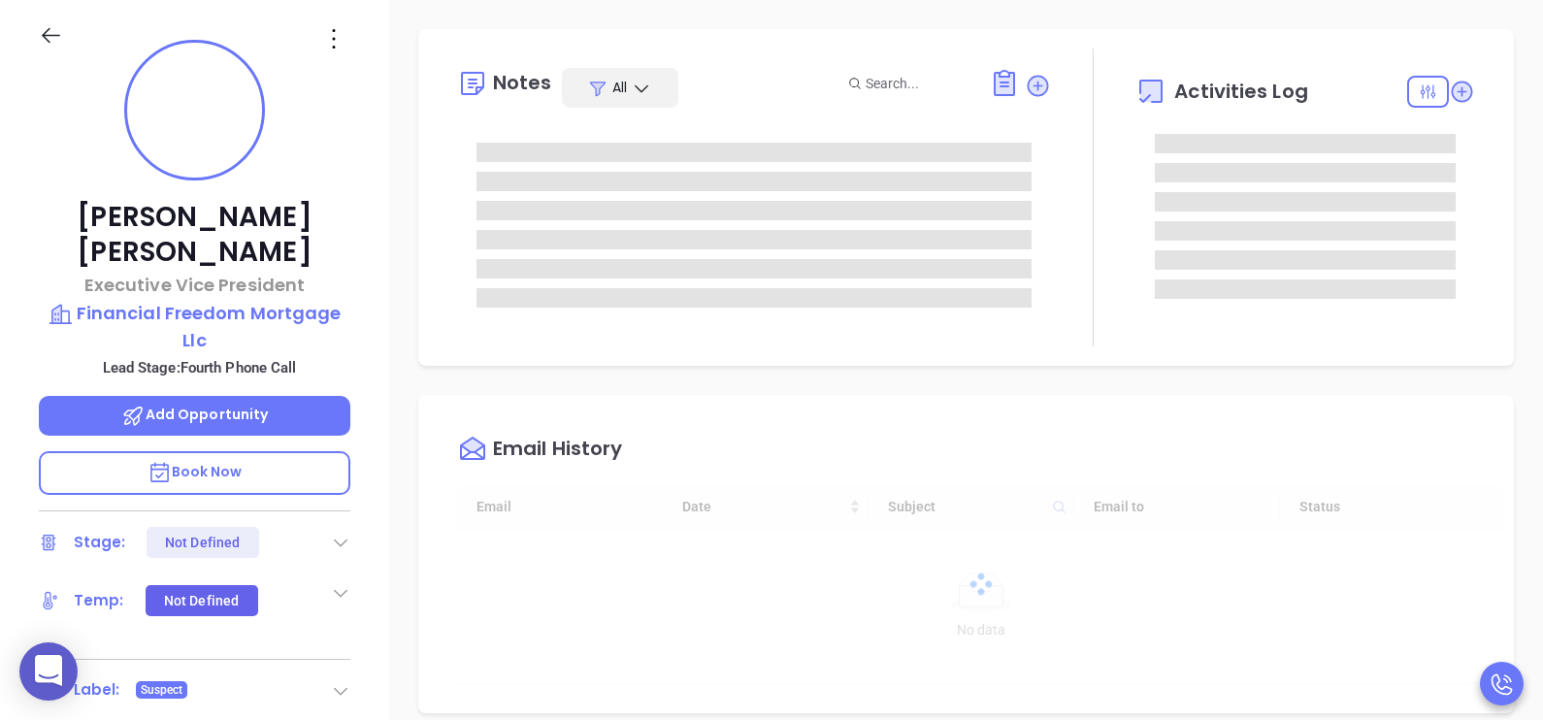
type input "[DATE]"
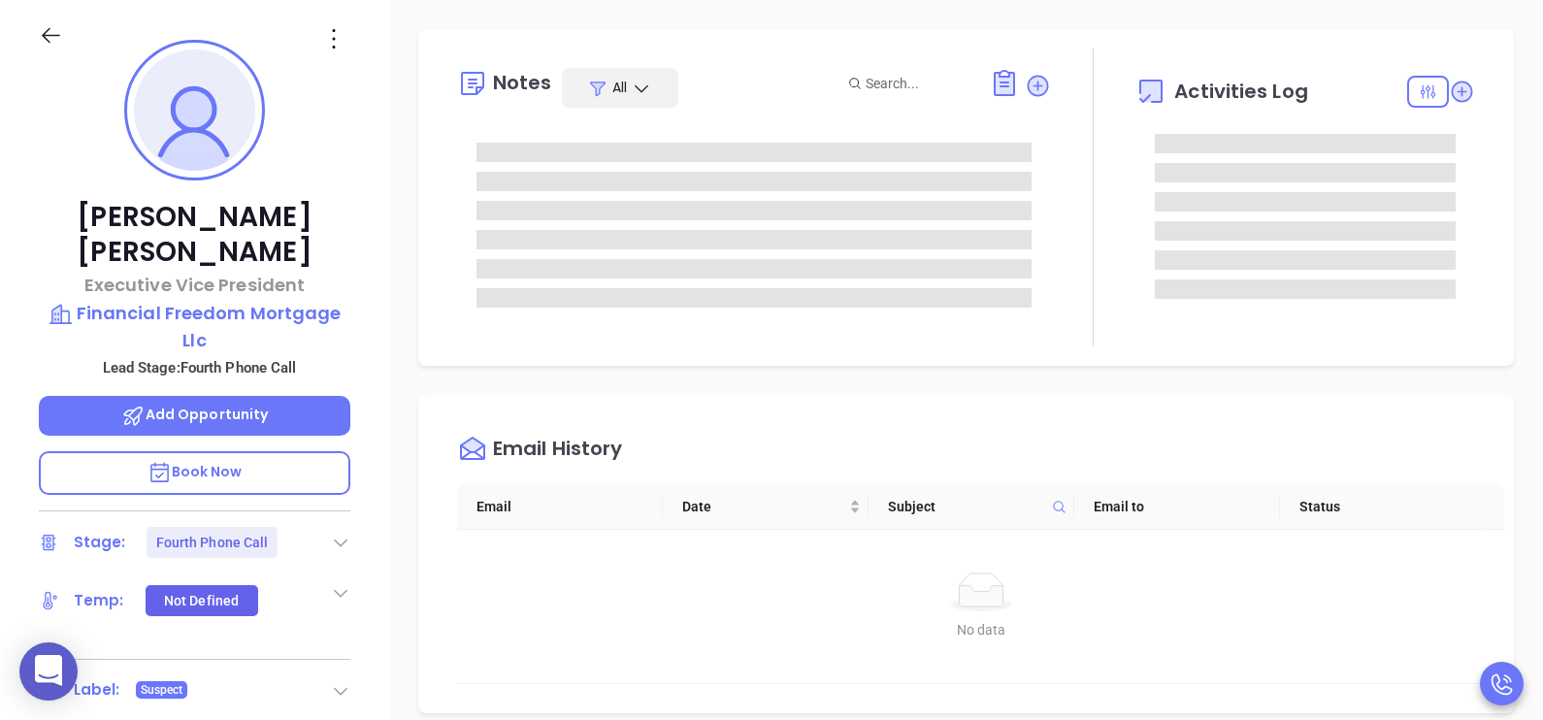
type input "[PERSON_NAME]"
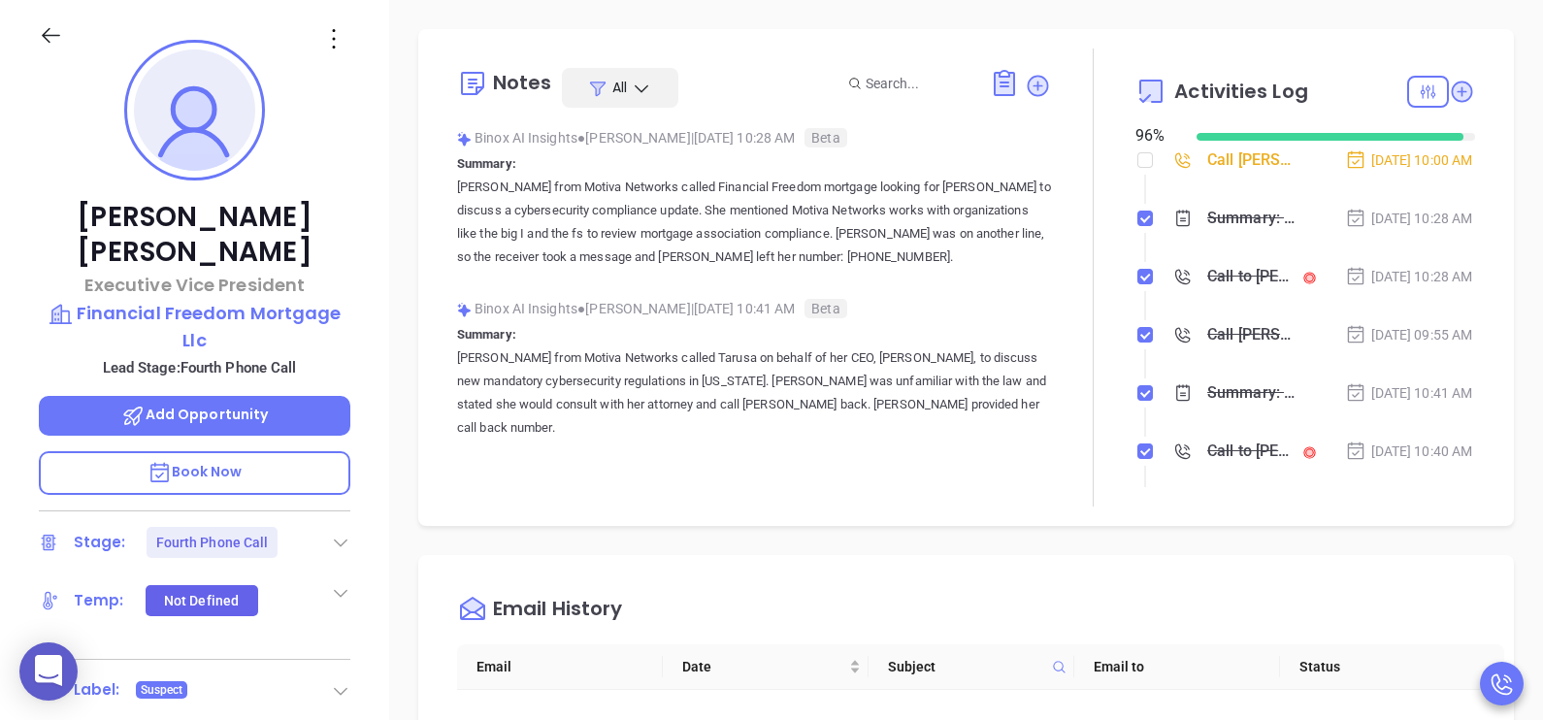
click at [368, 310] on div "Paul Terruso Executive Vice President Financial Freedom Mortgage Llc Lead Stage…" at bounding box center [194, 450] width 389 height 901
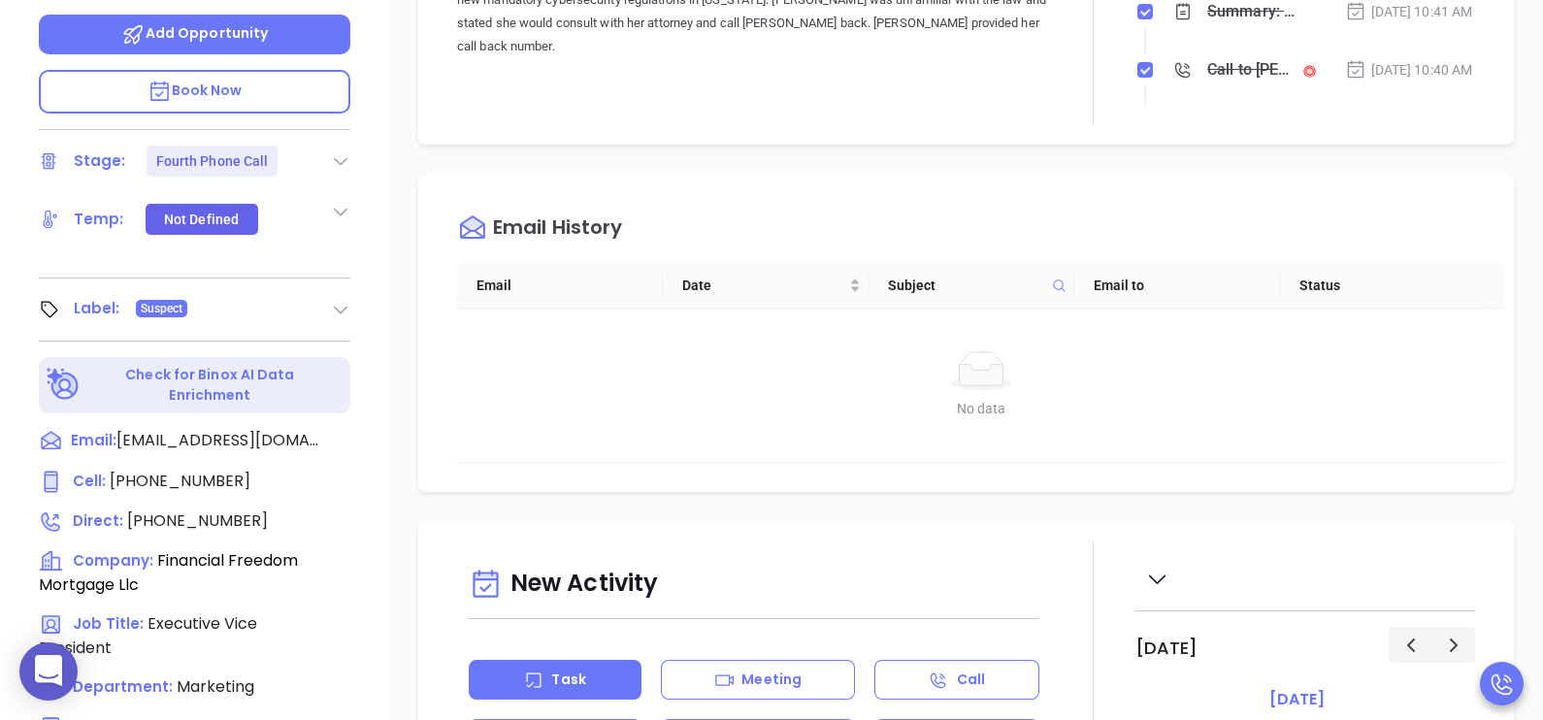
scroll to position [653, 0]
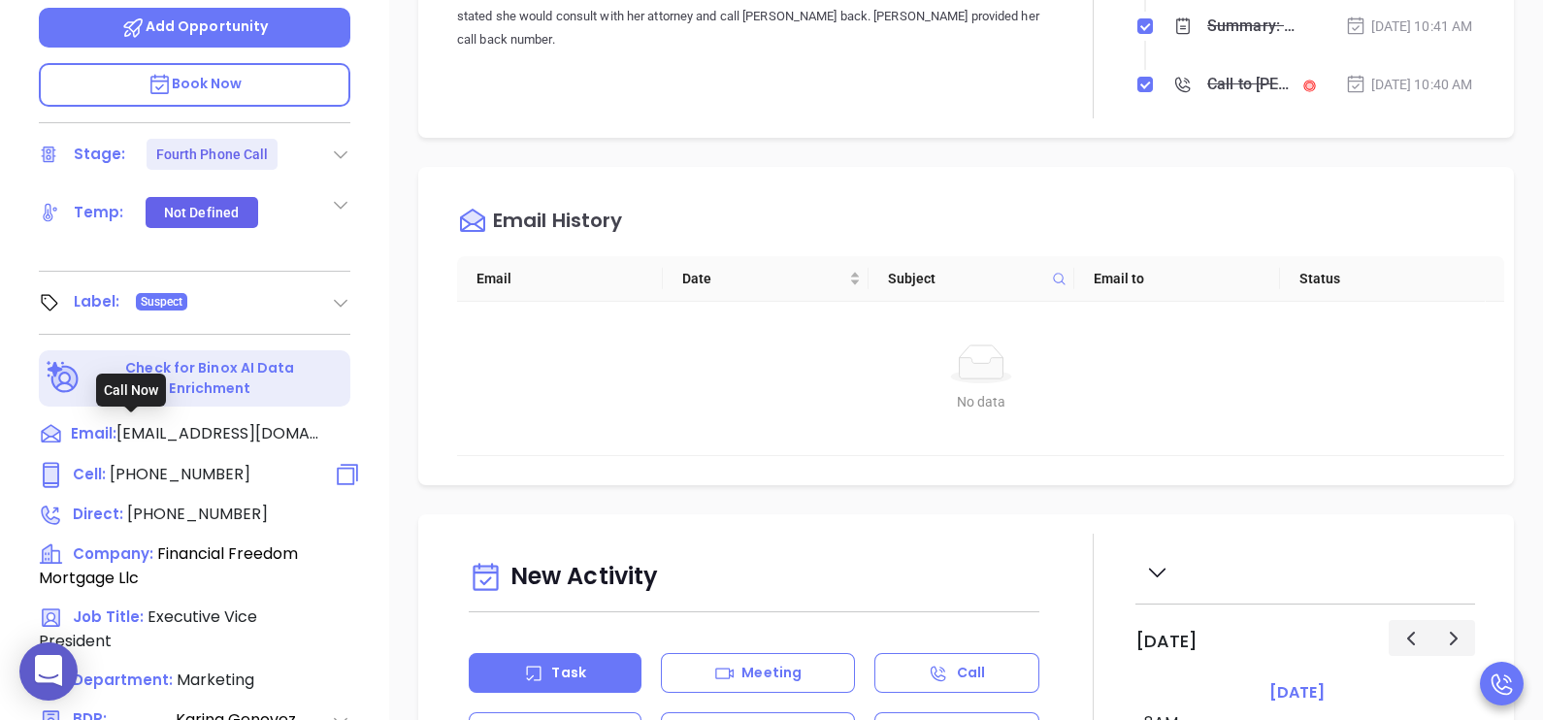
click at [194, 463] on span "(609) 703-2174" at bounding box center [180, 474] width 141 height 22
type input "(609) 703-2174"
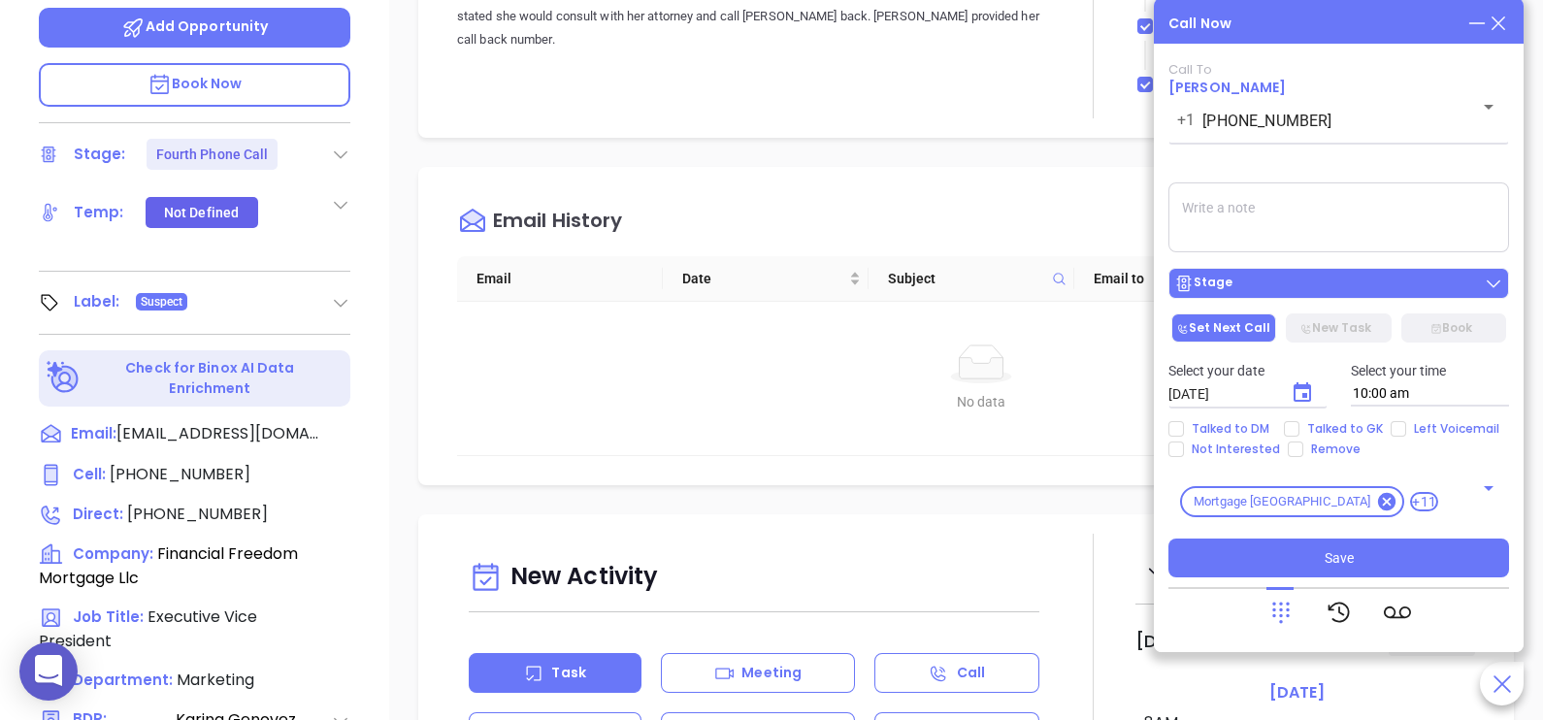
click at [1319, 291] on div "Stage" at bounding box center [1338, 283] width 329 height 19
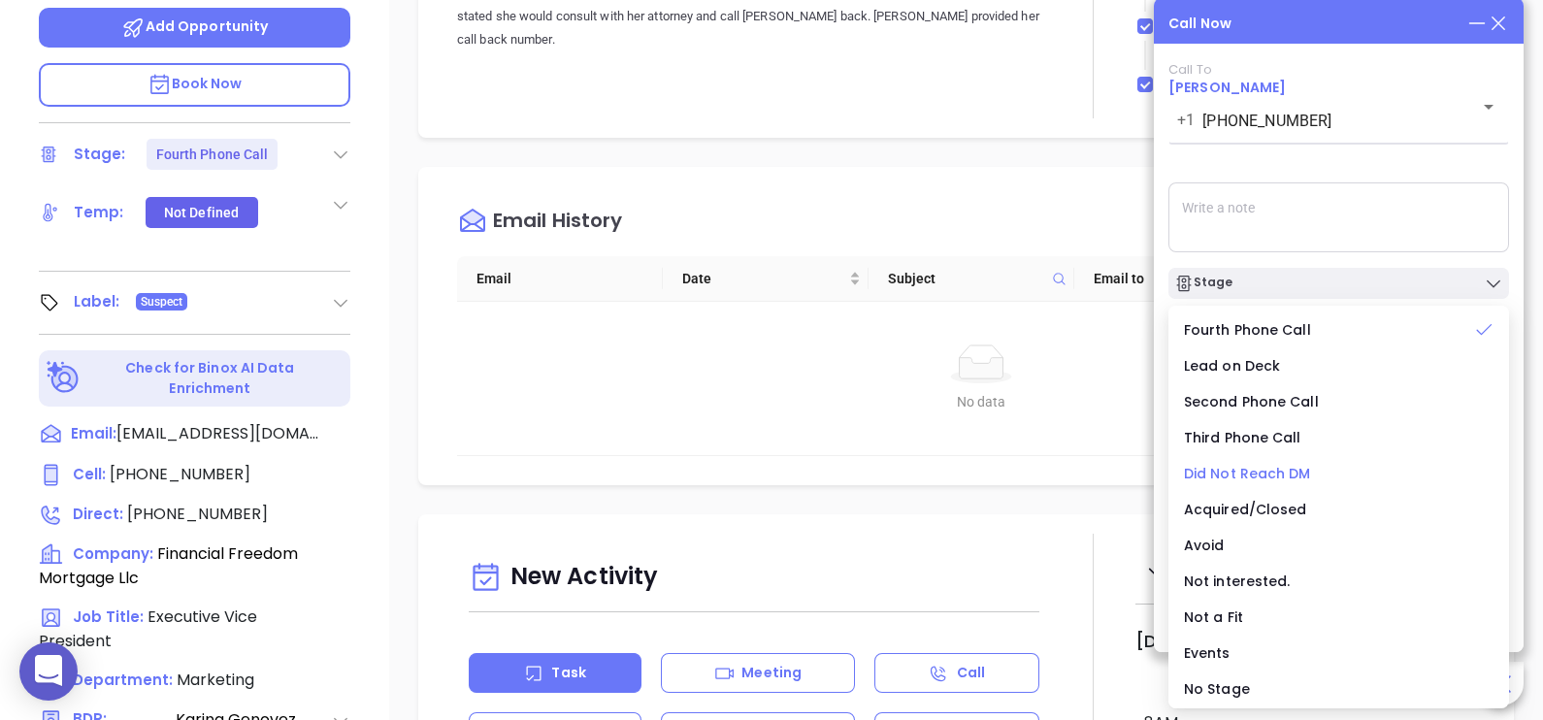
click at [1267, 469] on span "Did Not Reach DM" at bounding box center [1247, 473] width 127 height 19
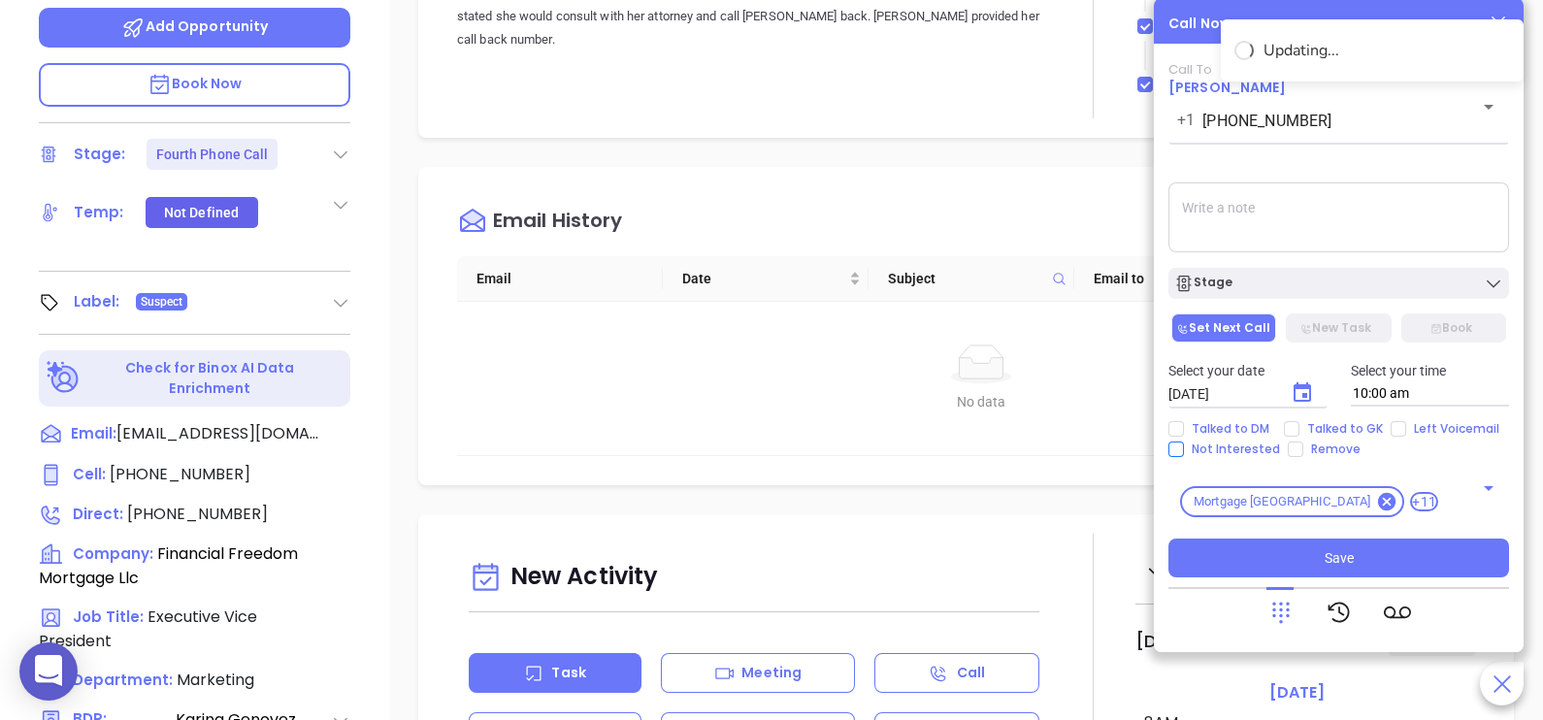
click at [1252, 452] on span "Not Interested" at bounding box center [1236, 450] width 104 height 16
click at [1184, 452] on input "Not Interested" at bounding box center [1176, 450] width 16 height 16
checkbox input "true"
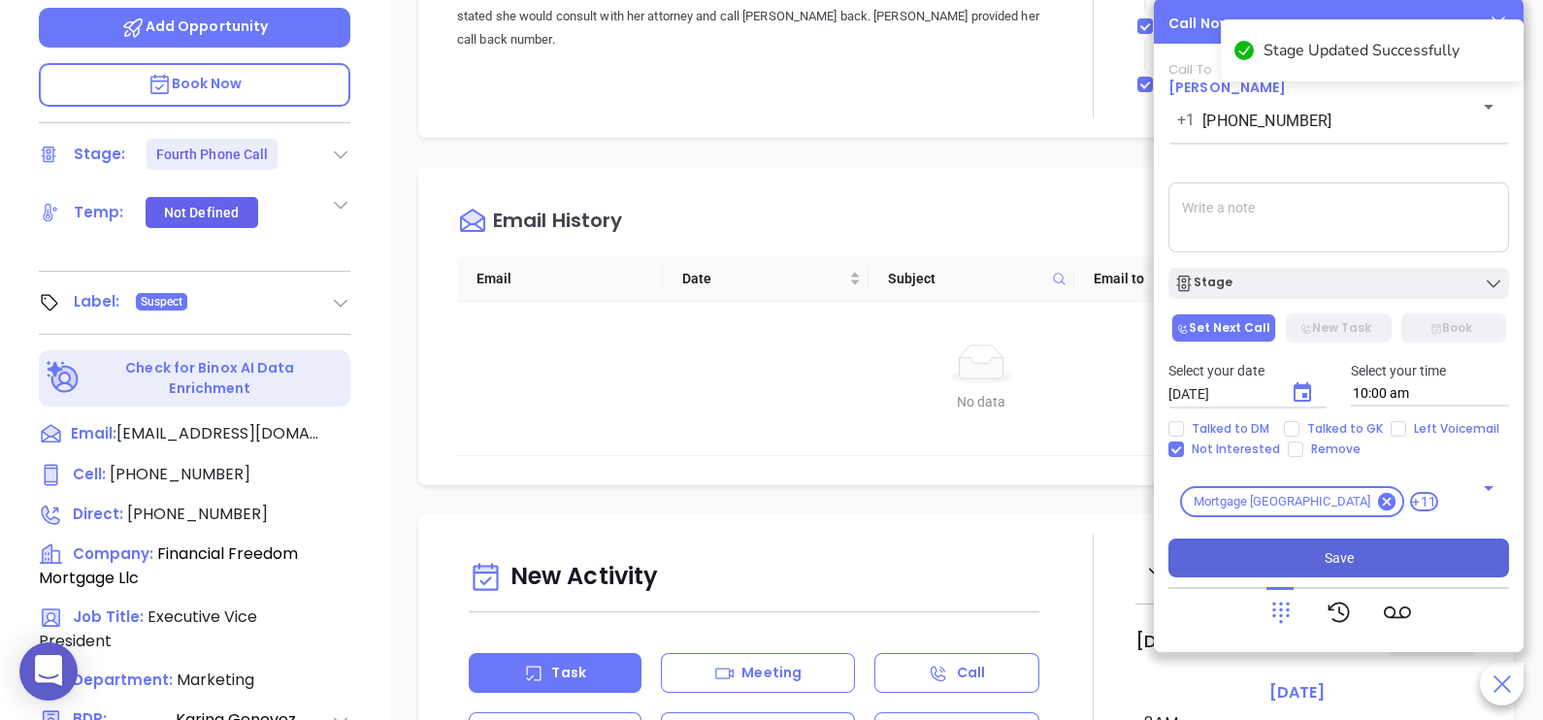
click at [1321, 565] on button "Save" at bounding box center [1338, 558] width 341 height 39
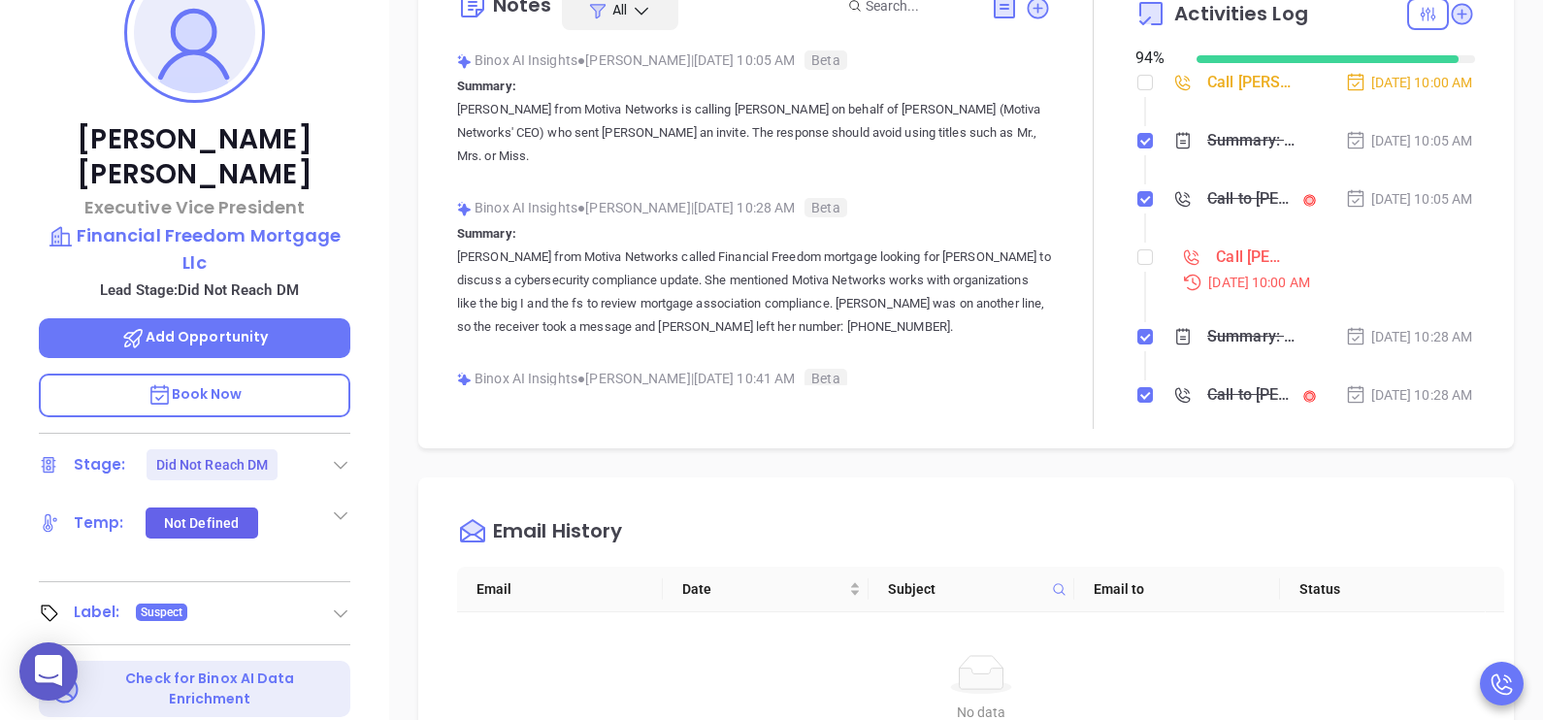
scroll to position [119, 0]
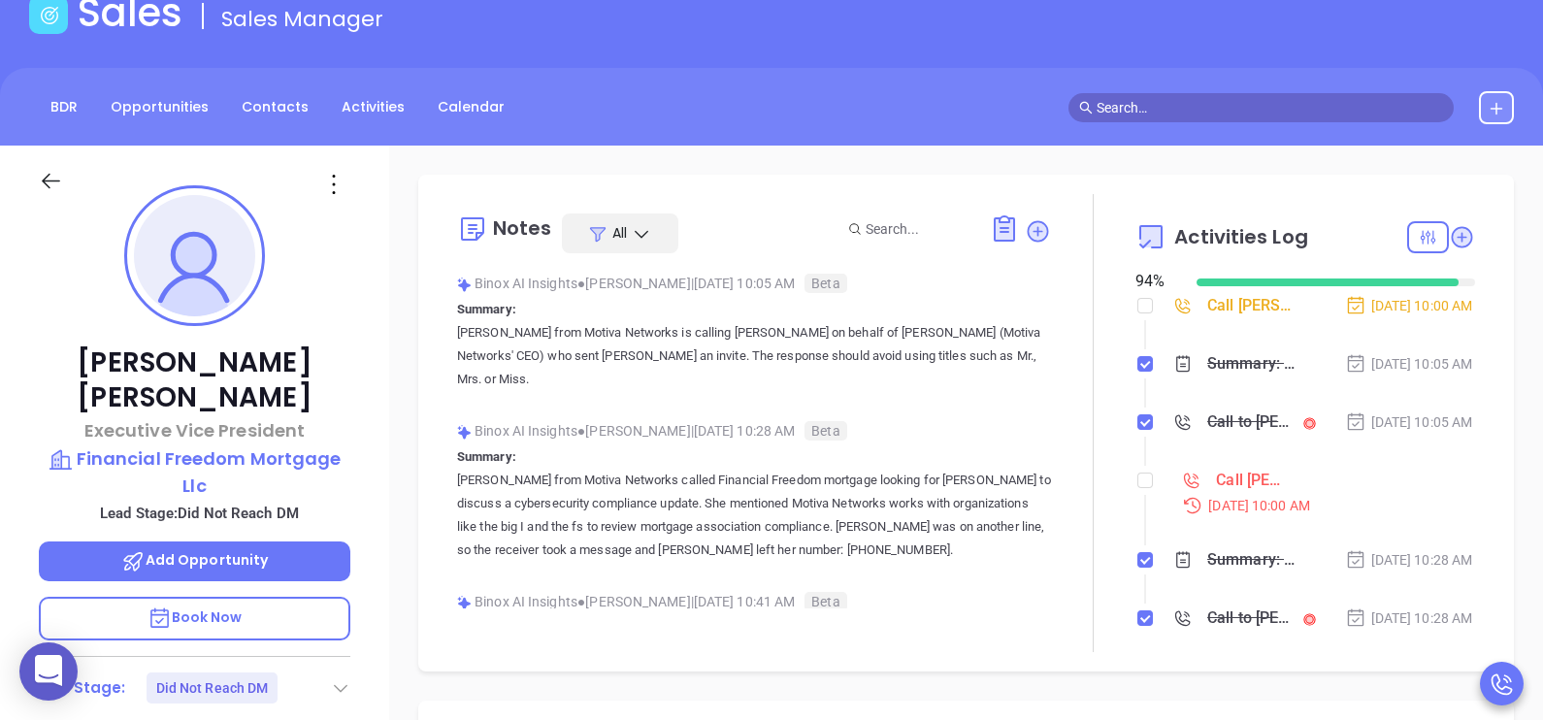
click at [1137, 488] on input "checkbox" at bounding box center [1145, 481] width 16 height 16
checkbox input "true"
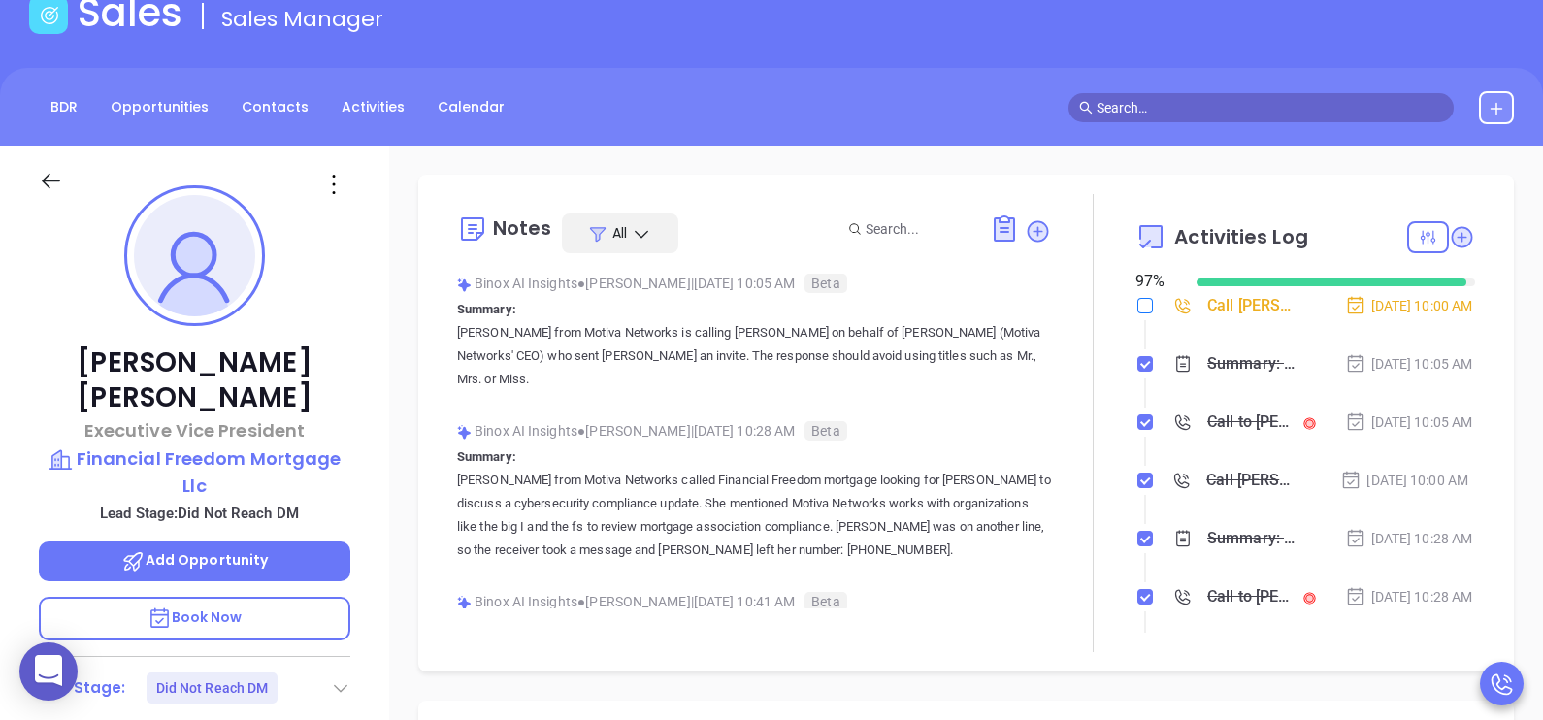
click at [1138, 304] on input "checkbox" at bounding box center [1145, 306] width 16 height 16
checkbox input "true"
click at [1418, 409] on li "Summary: Karina from Motiva Networks is calling Teresa on behalf of Walter Cant…" at bounding box center [1307, 382] width 335 height 53
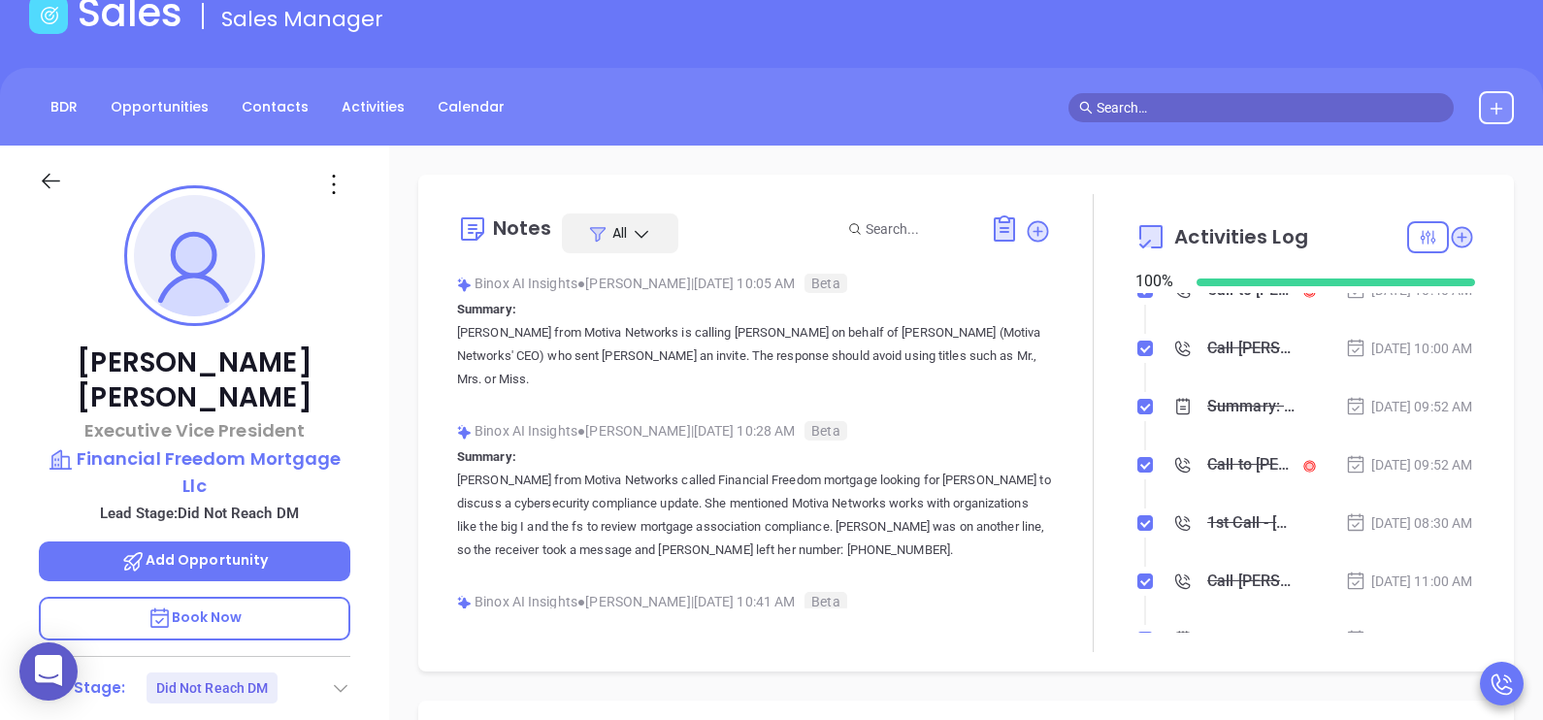
scroll to position [484, 0]
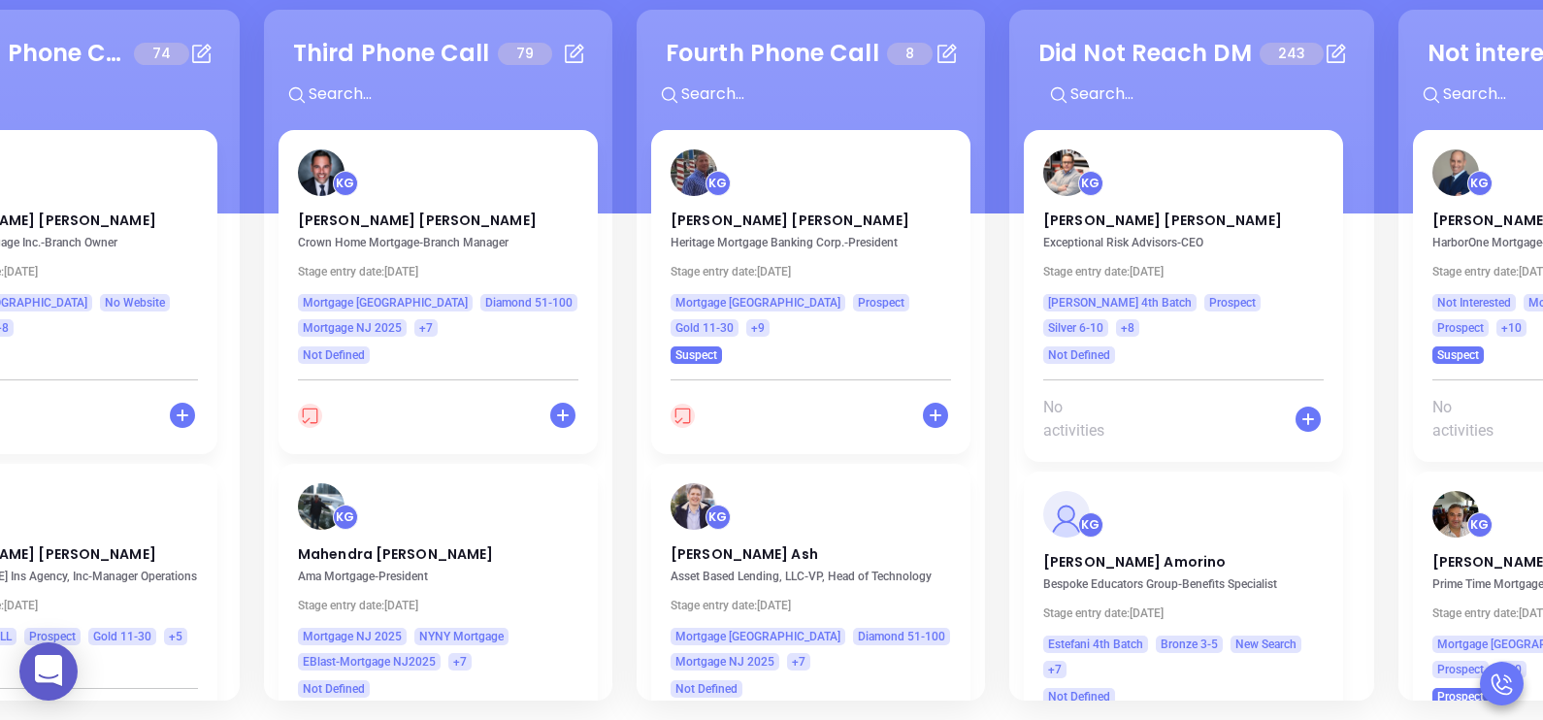
scroll to position [0, 899]
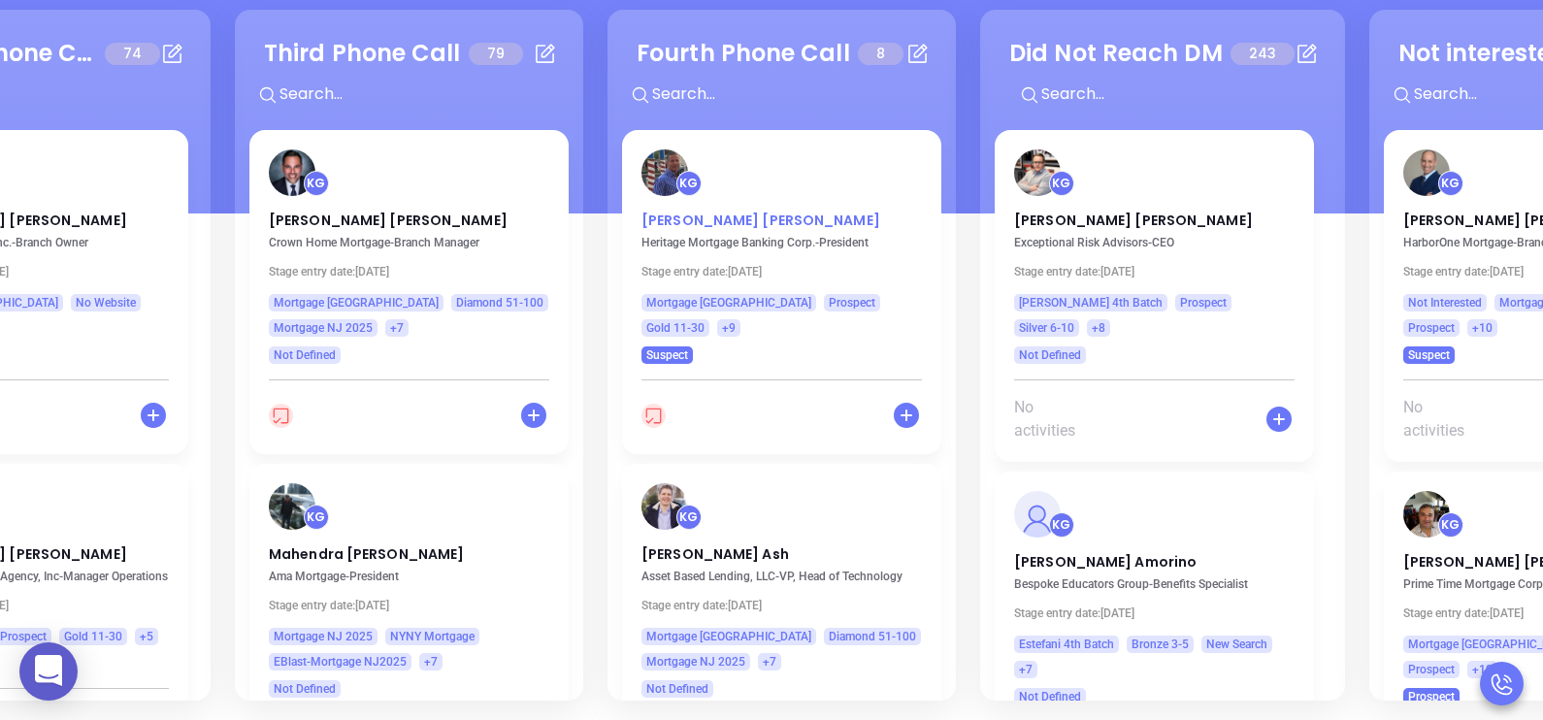
click at [663, 215] on p "Toby Dattolo" at bounding box center [781, 216] width 280 height 10
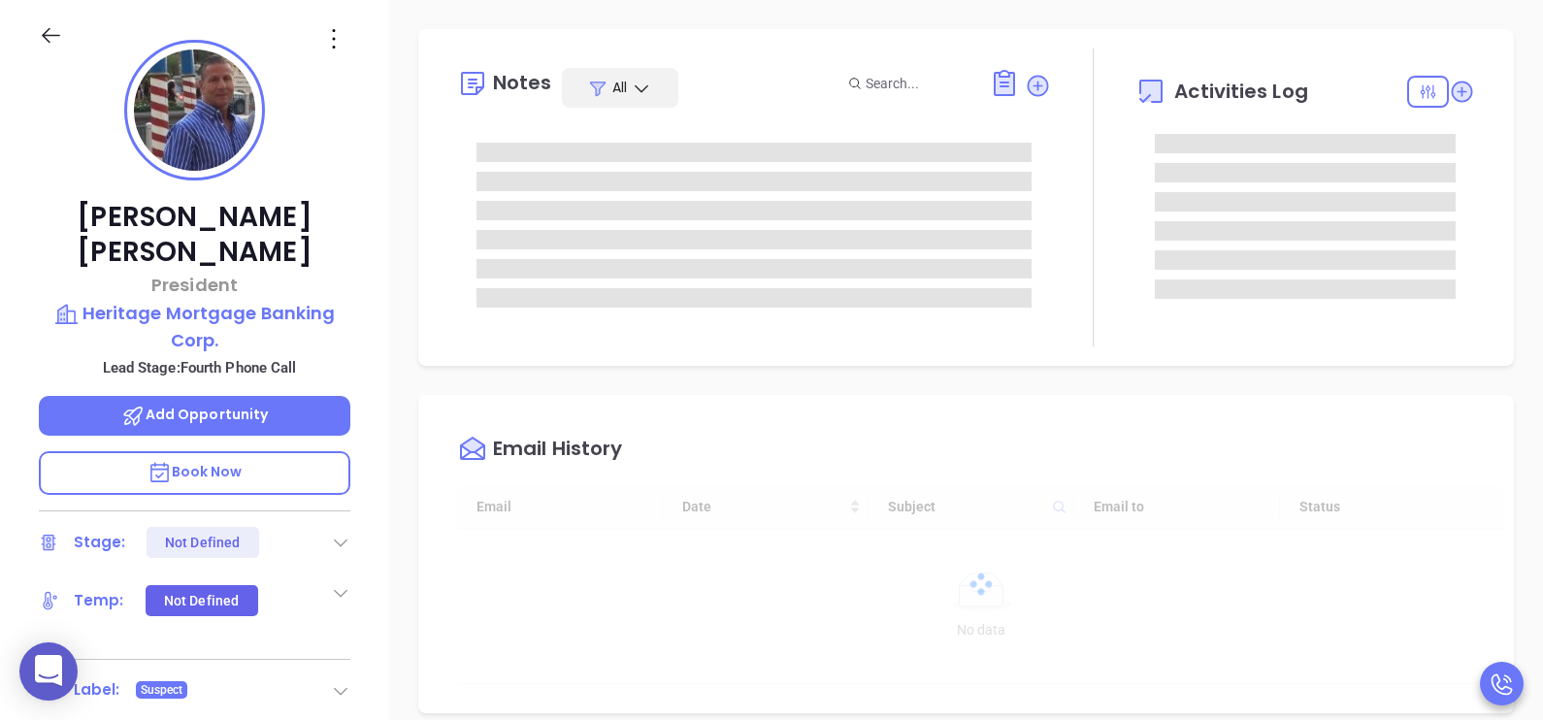
type input "[DATE]"
type input "[PERSON_NAME]"
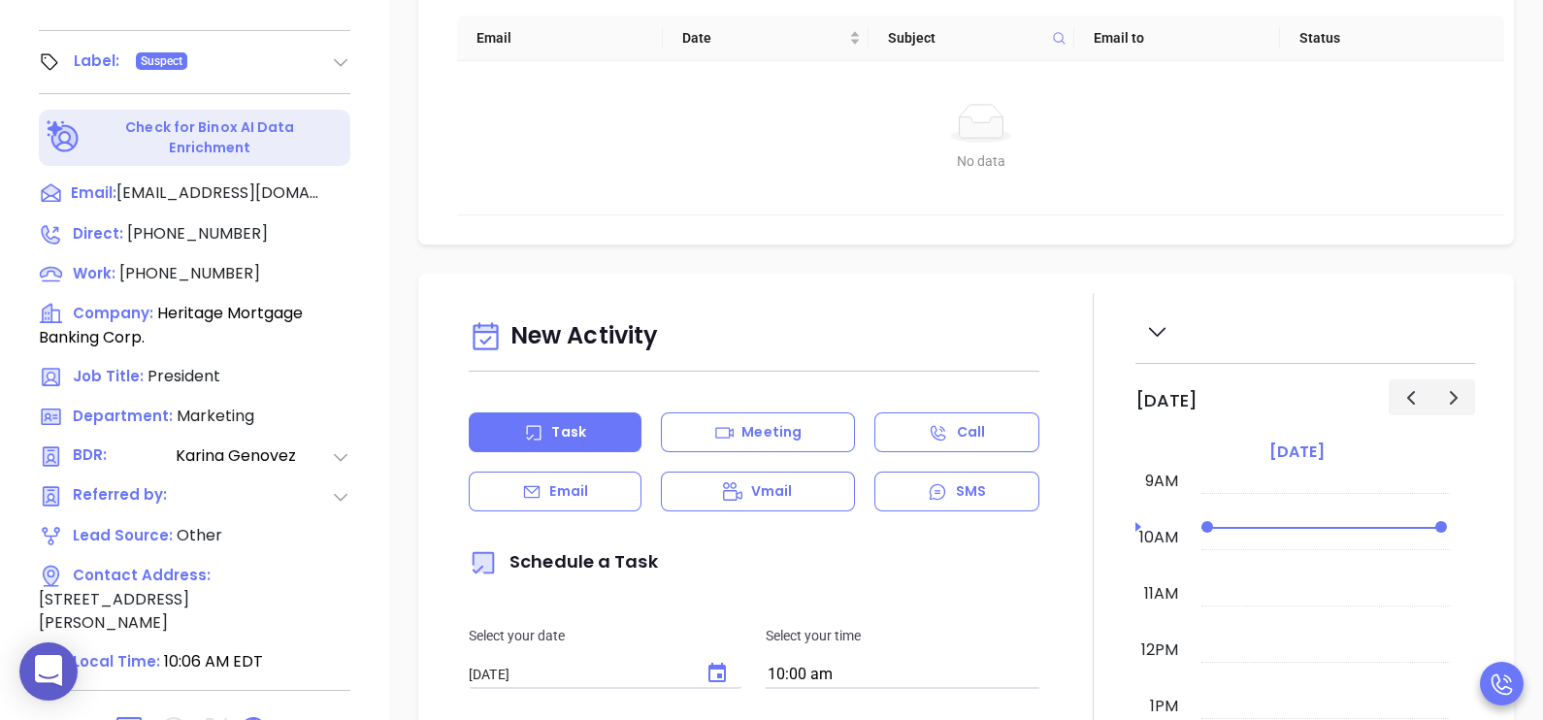
scroll to position [896, 0]
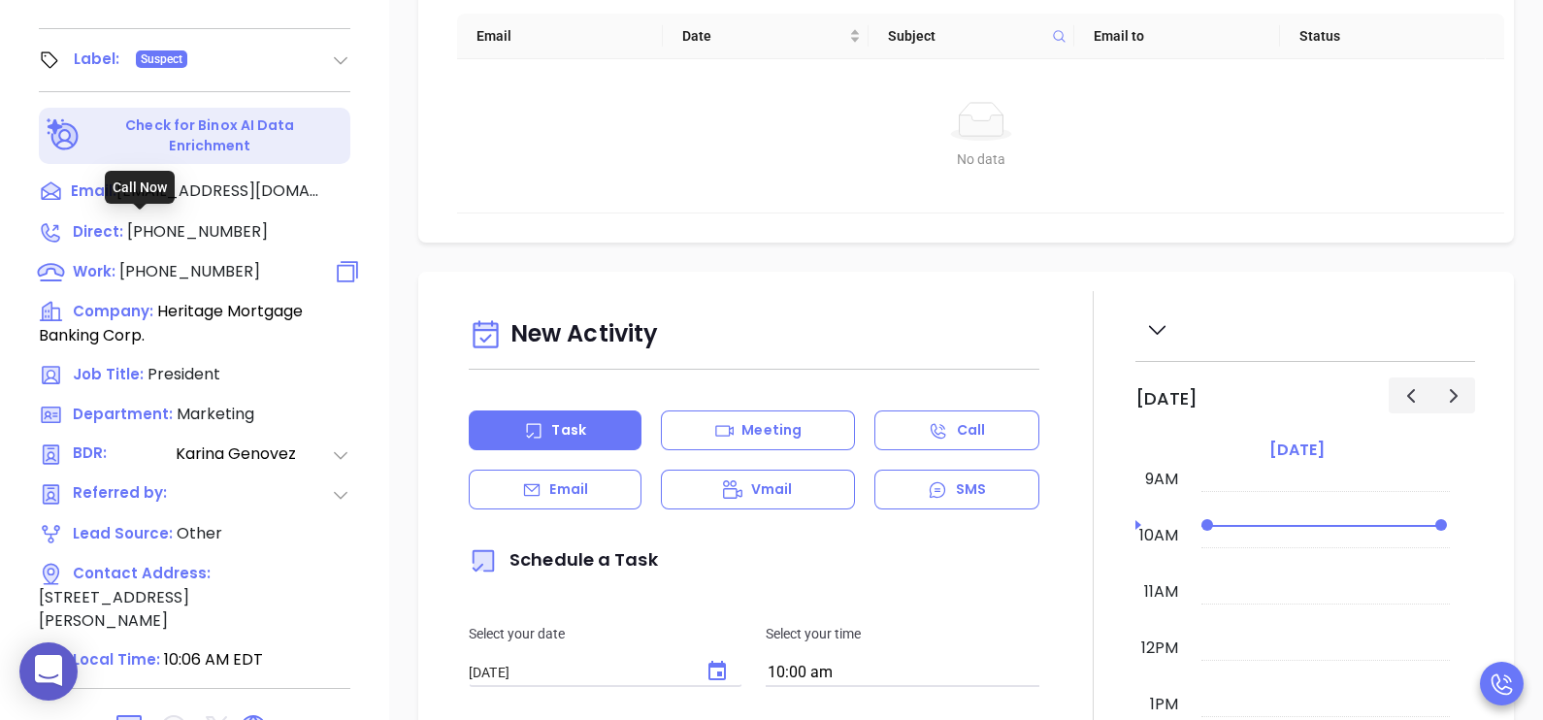
click at [229, 260] on span "(973) 539-9898" at bounding box center [189, 271] width 141 height 22
type input "(973) 539-9898"
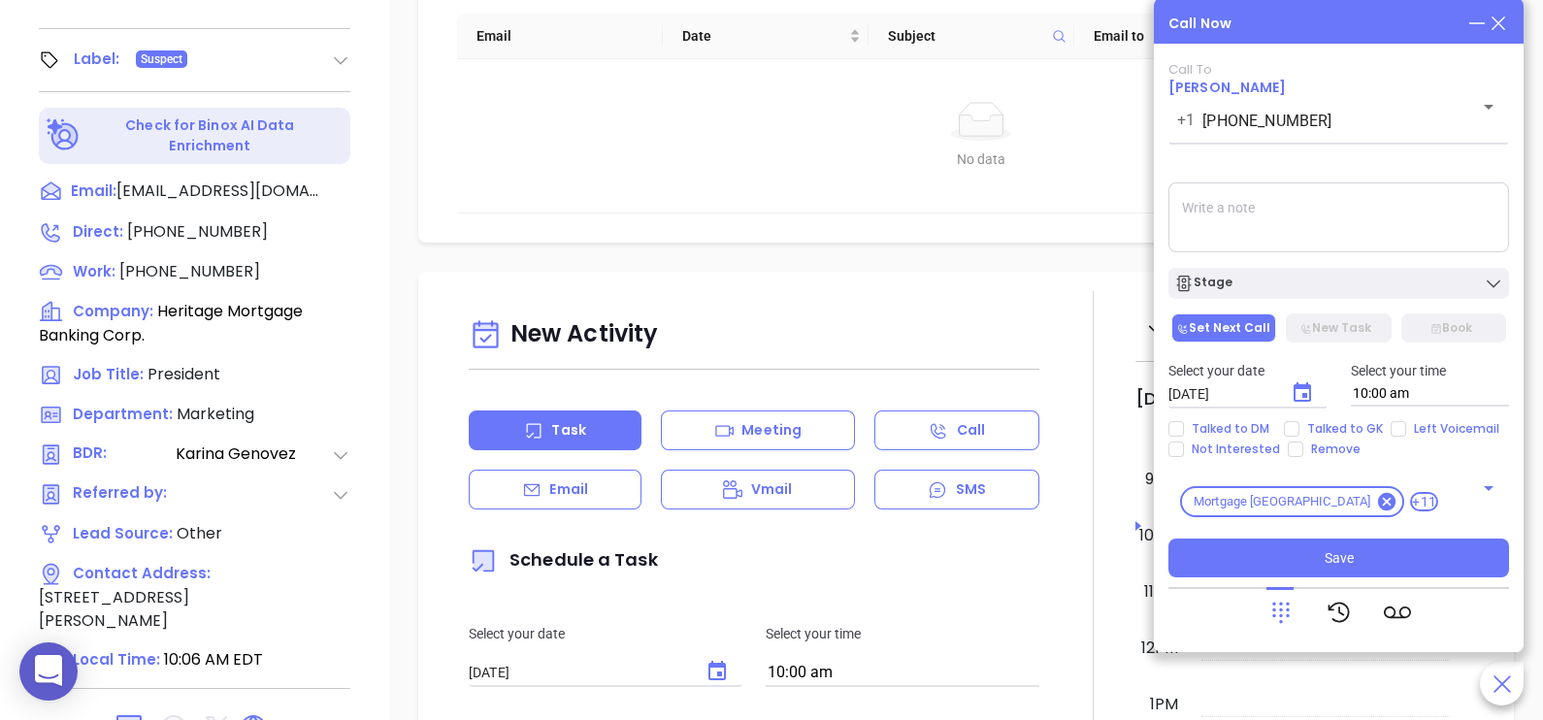
click at [1353, 210] on textarea at bounding box center [1338, 217] width 341 height 70
type textarea "D"
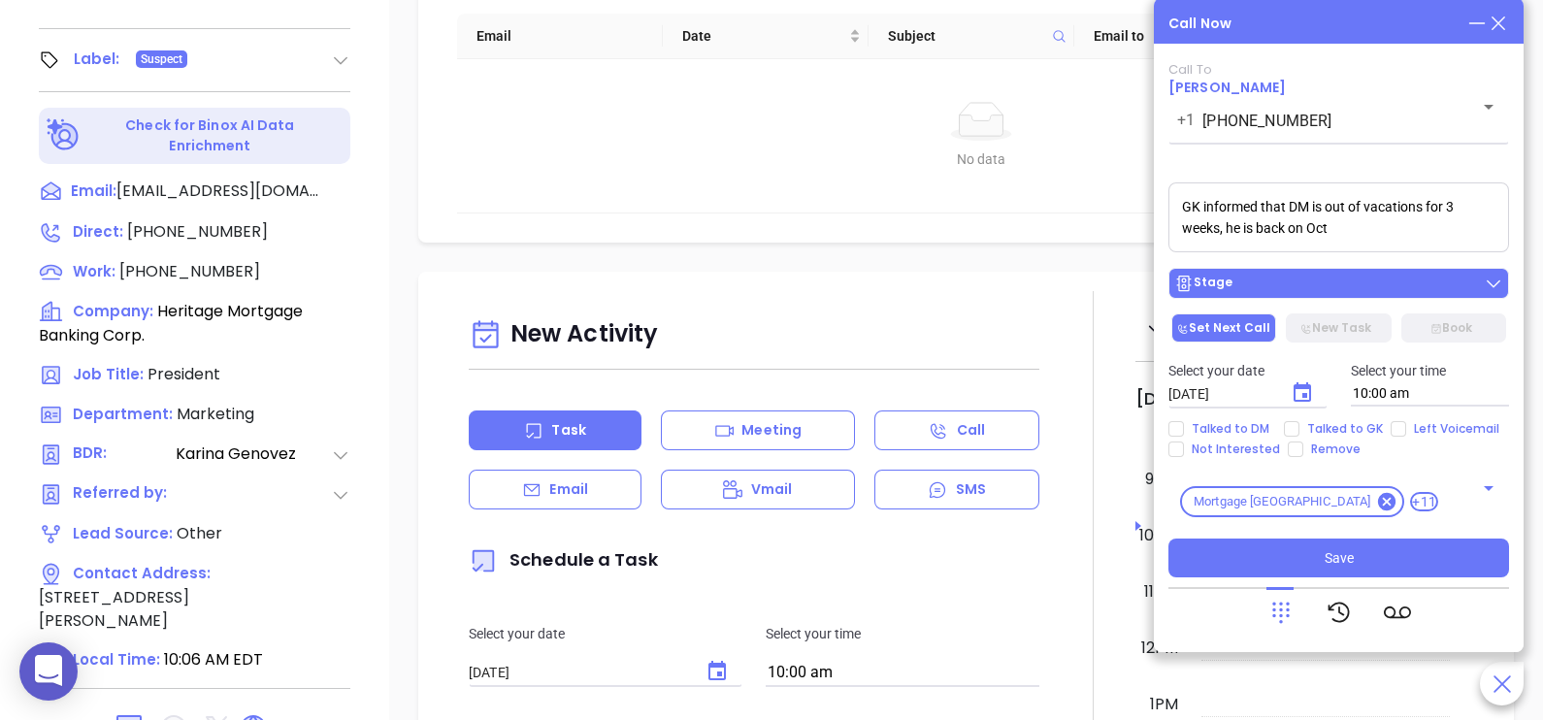
type textarea "GK informed that DM is out of vacations for 3 weeks, he is back on Oct"
click at [1356, 285] on div "Stage" at bounding box center [1338, 283] width 329 height 19
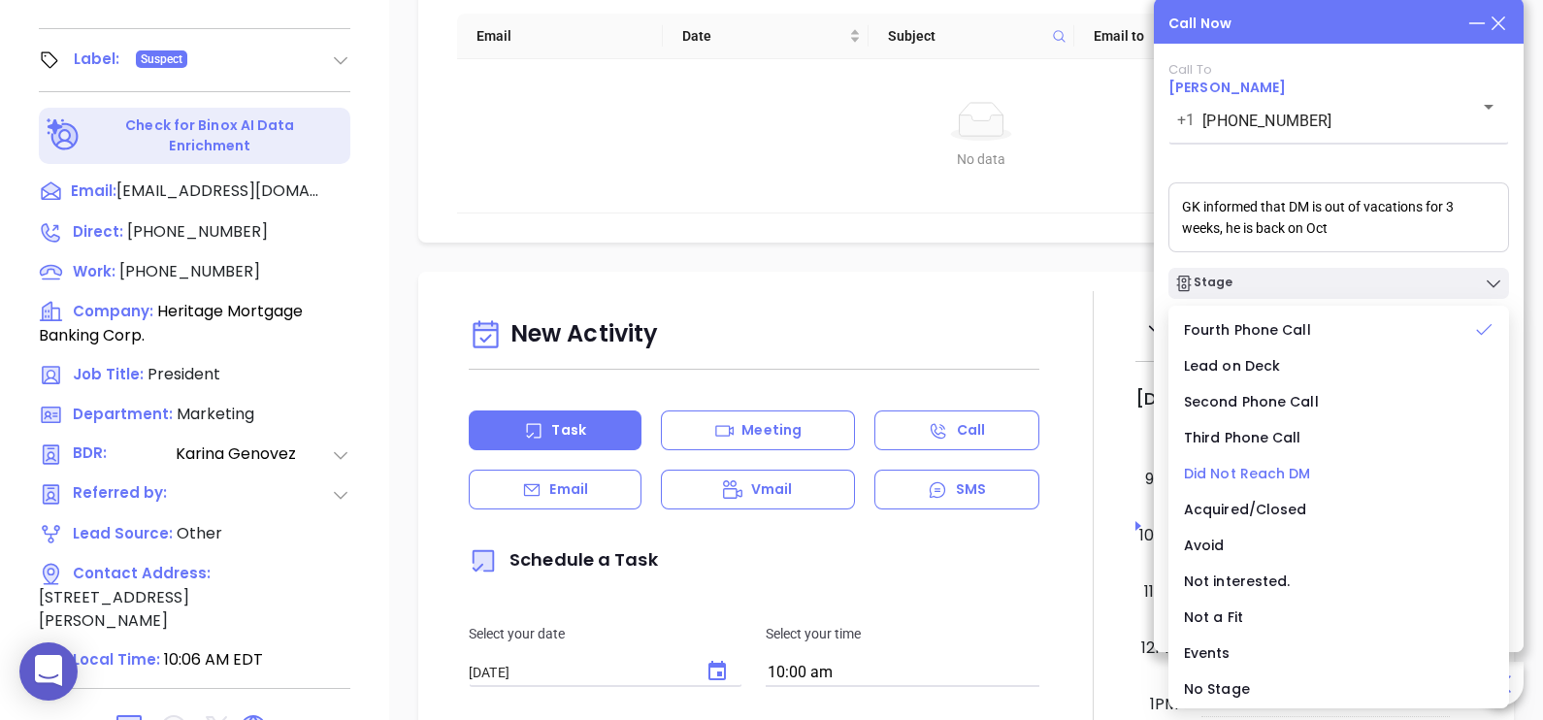
click at [1285, 473] on span "Did Not Reach DM" at bounding box center [1247, 473] width 127 height 19
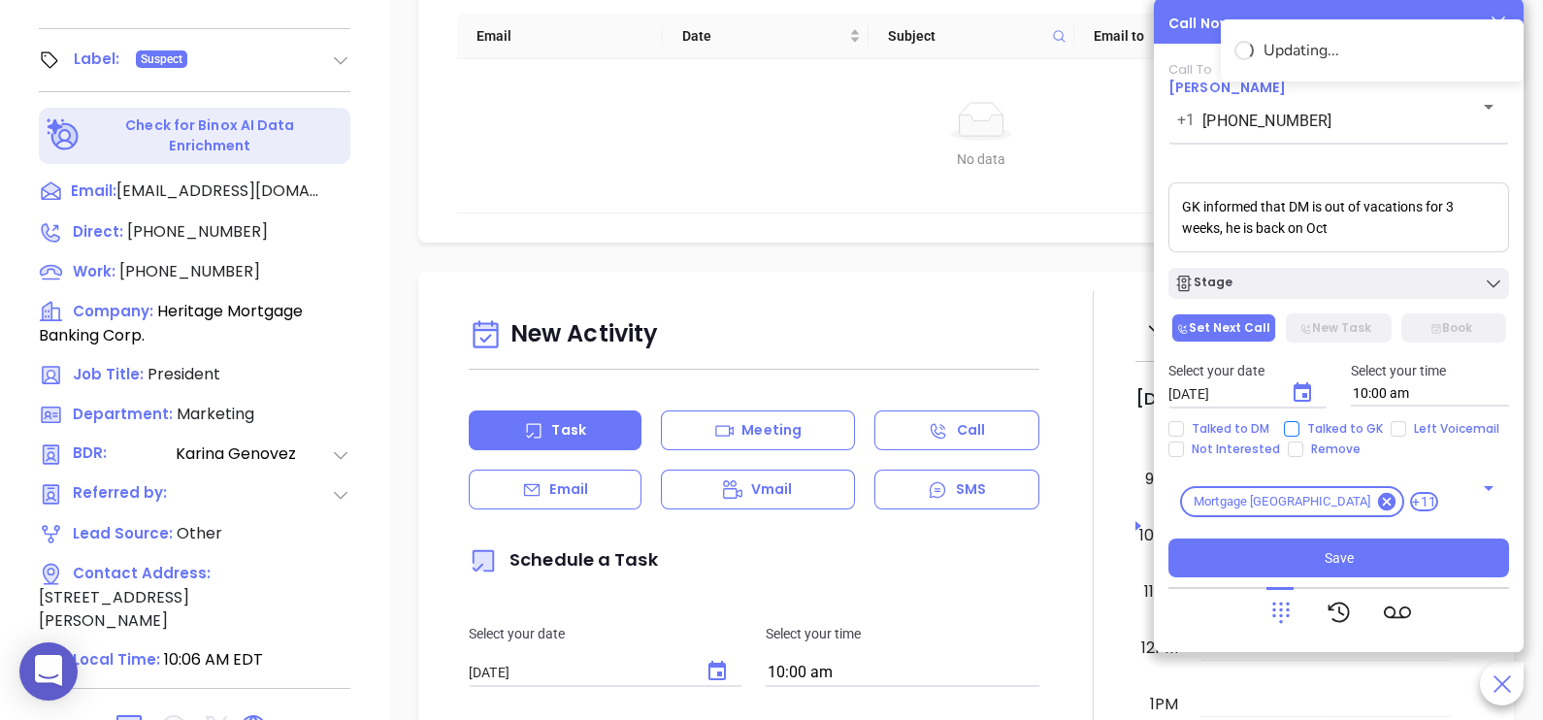
click at [1326, 434] on span "Talked to GK" at bounding box center [1344, 429] width 91 height 16
click at [1299, 434] on input "Talked to GK" at bounding box center [1292, 429] width 16 height 16
checkbox input "true"
click at [1359, 537] on div "Call To Toby Dattolo +1 (973) 539-9898 ​ Voicemail Drop GK informed that DM is …" at bounding box center [1338, 319] width 341 height 515
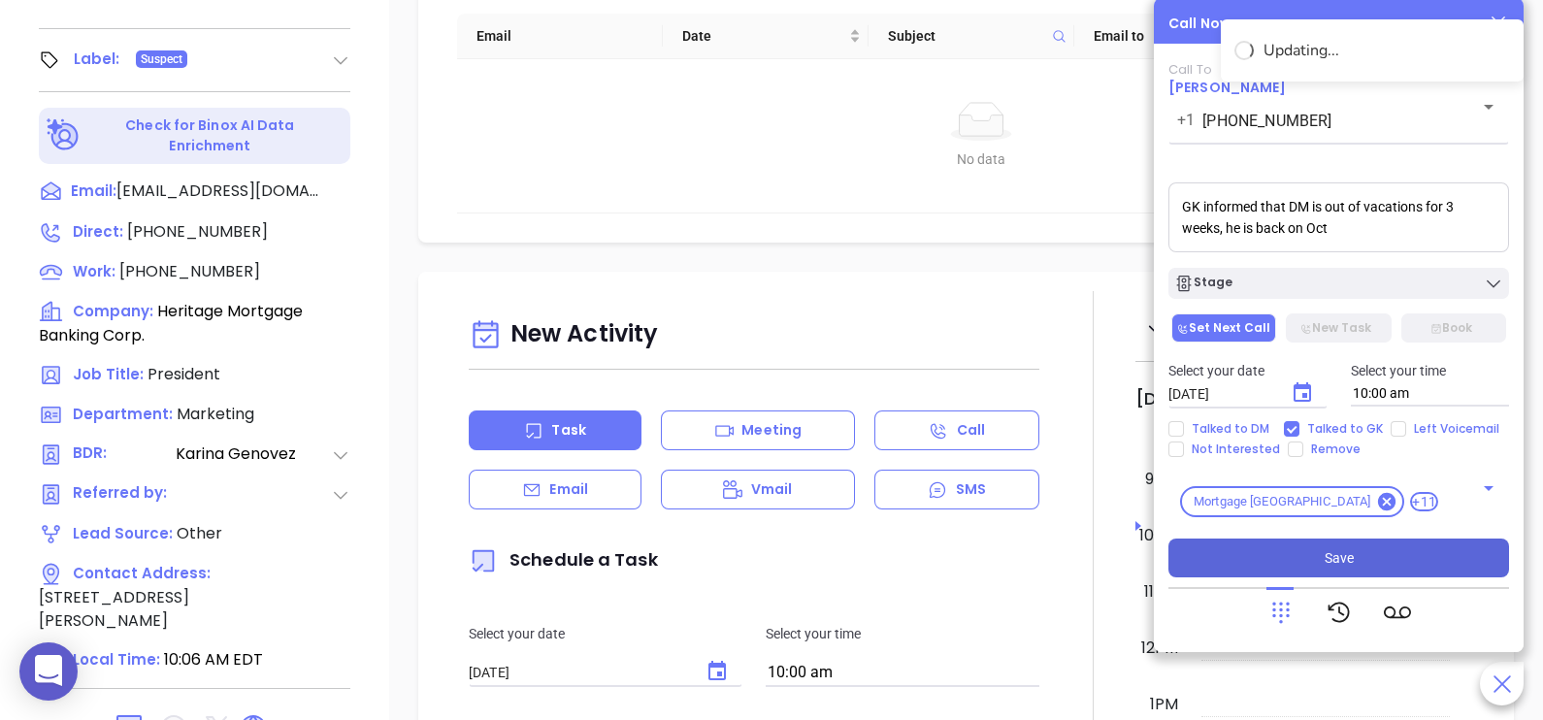
click at [1363, 548] on button "Save" at bounding box center [1338, 558] width 341 height 39
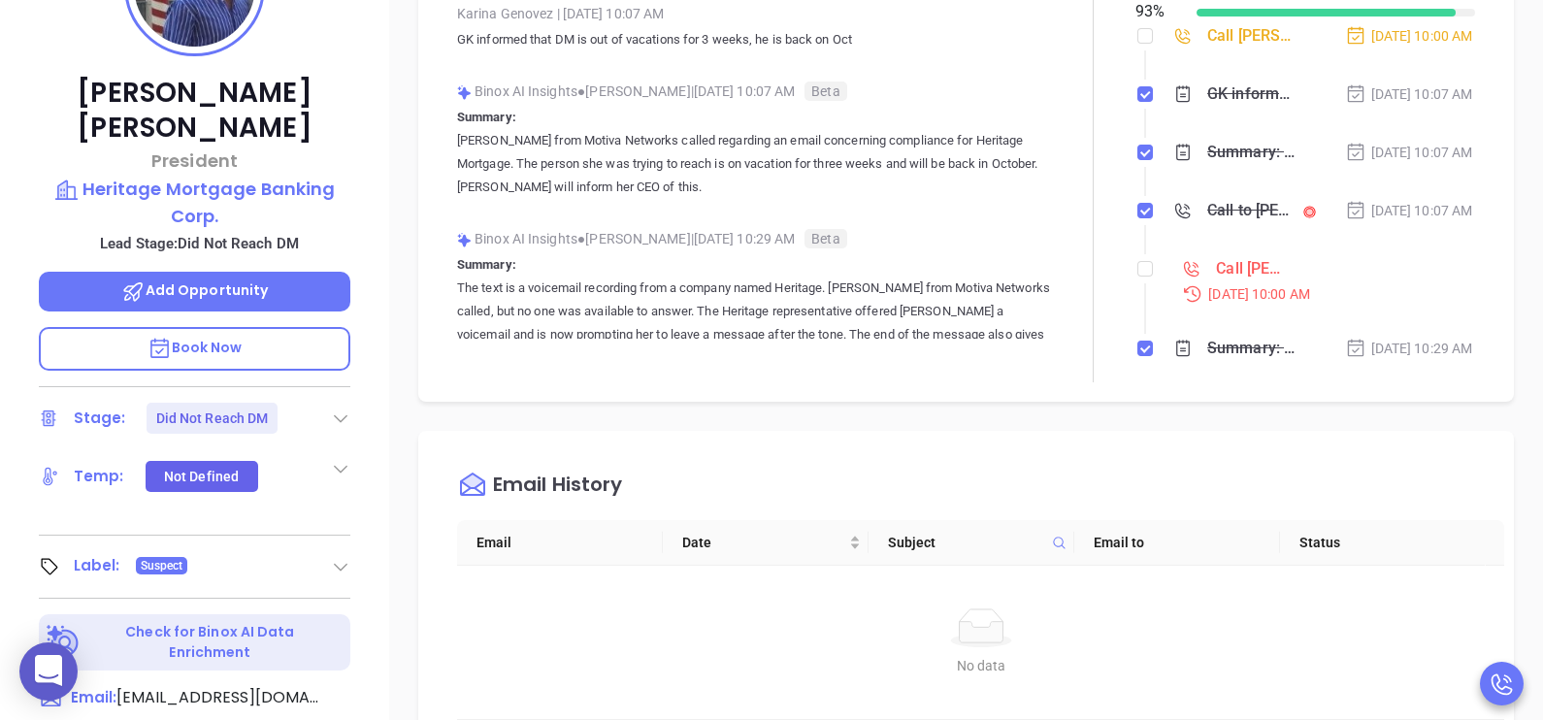
scroll to position [313, 0]
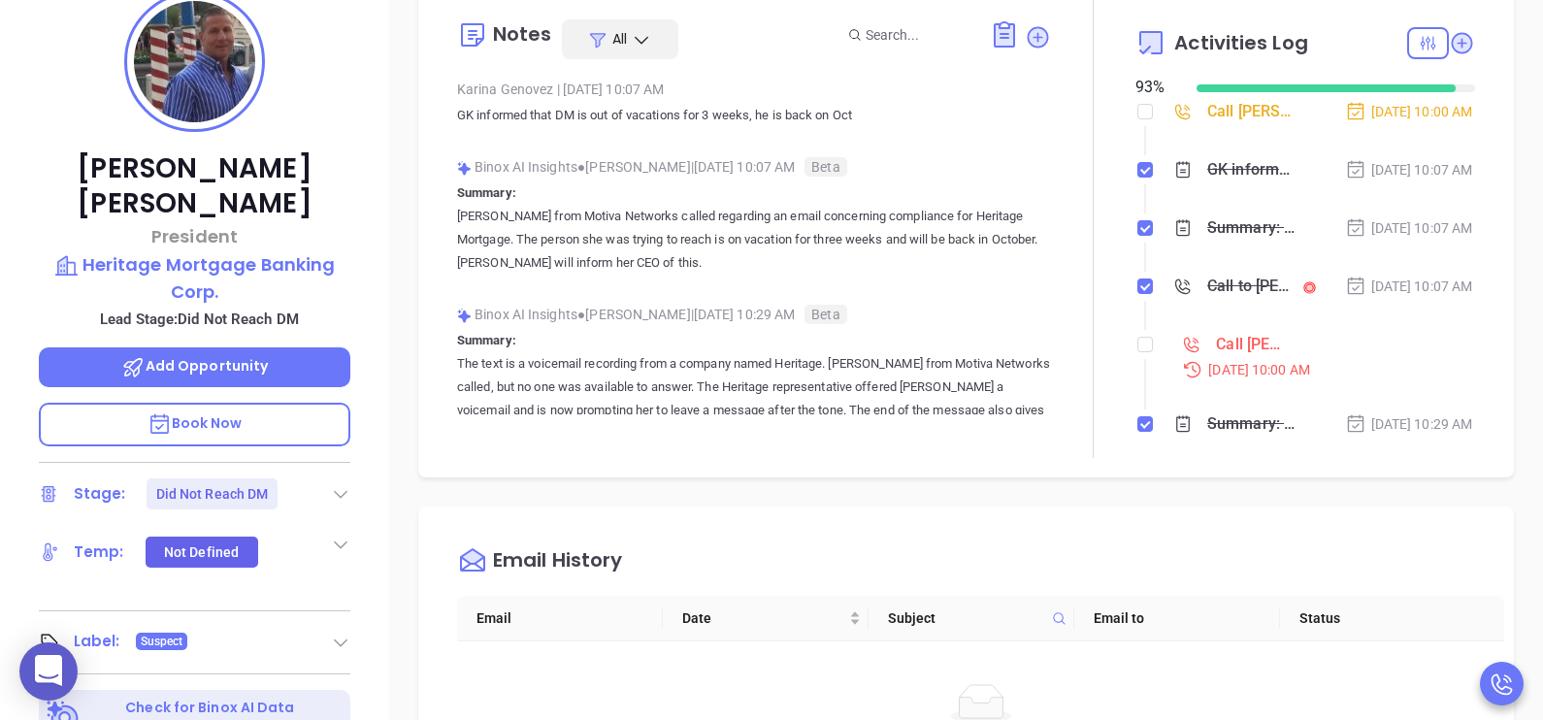
click at [1140, 359] on div at bounding box center [1145, 344] width 16 height 29
click at [1138, 359] on div at bounding box center [1145, 344] width 16 height 29
click at [1137, 352] on input "checkbox" at bounding box center [1145, 345] width 16 height 16
checkbox input "true"
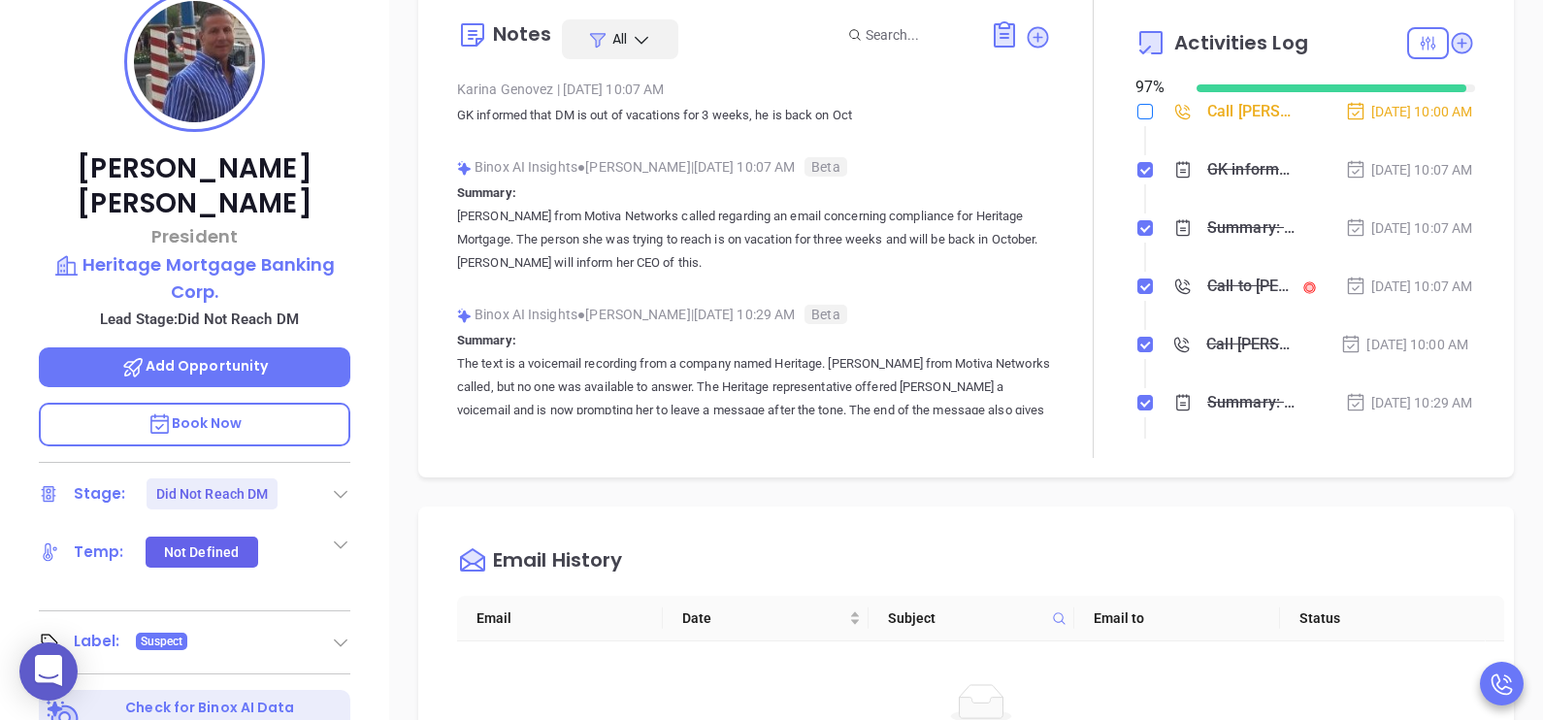
click at [1137, 110] on input "checkbox" at bounding box center [1145, 112] width 16 height 16
checkbox input "true"
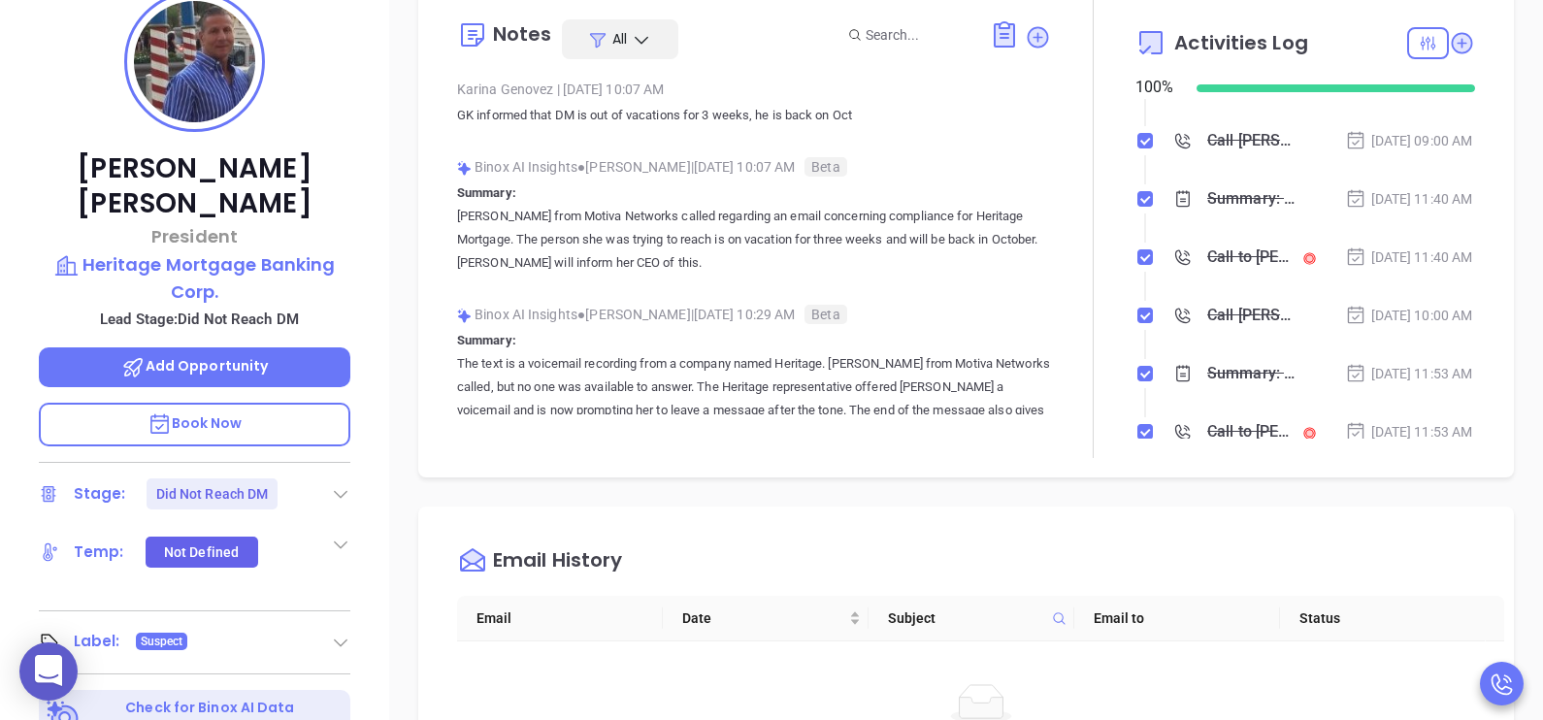
scroll to position [588, 0]
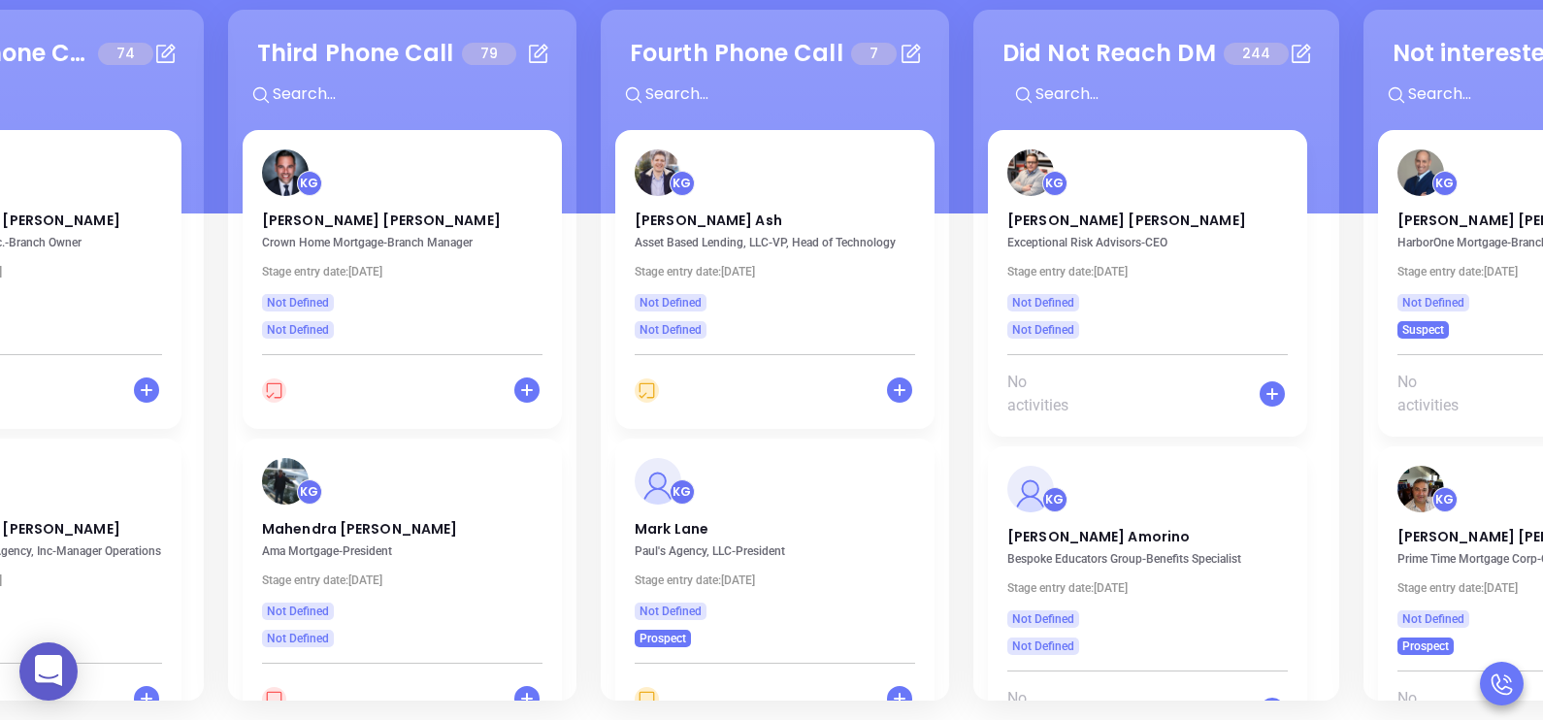
scroll to position [0, 906]
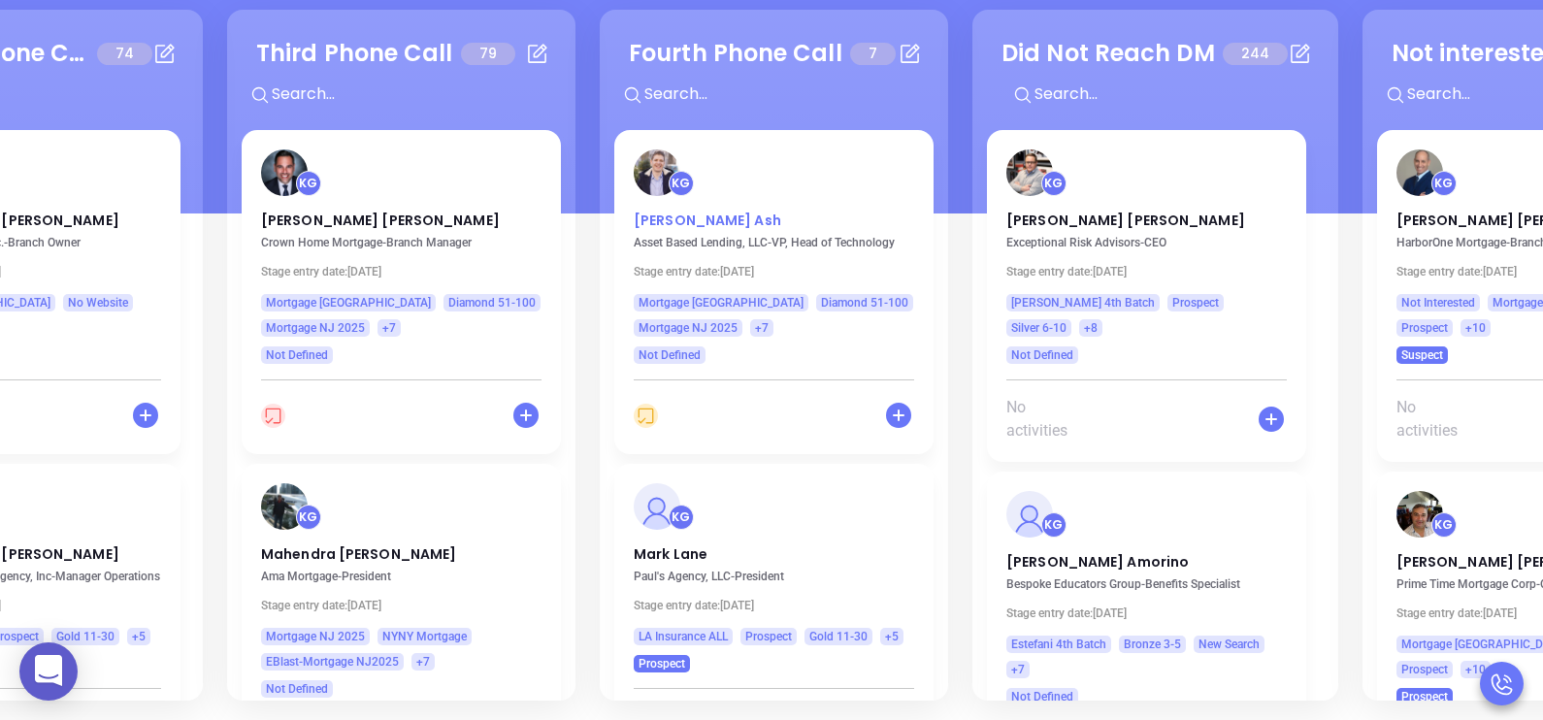
click at [704, 219] on p "William Ash" at bounding box center [774, 216] width 280 height 10
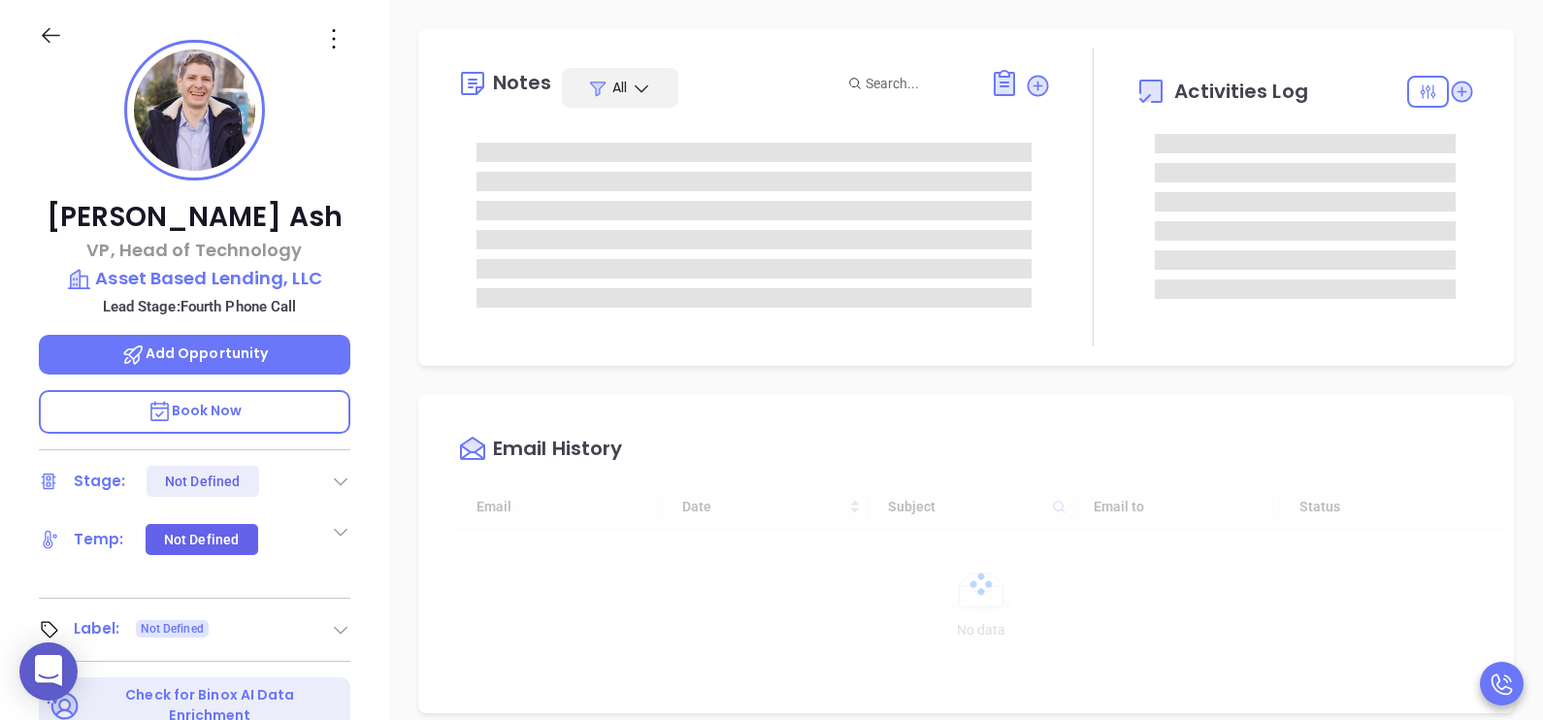
scroll to position [508, 0]
type input "[PERSON_NAME]"
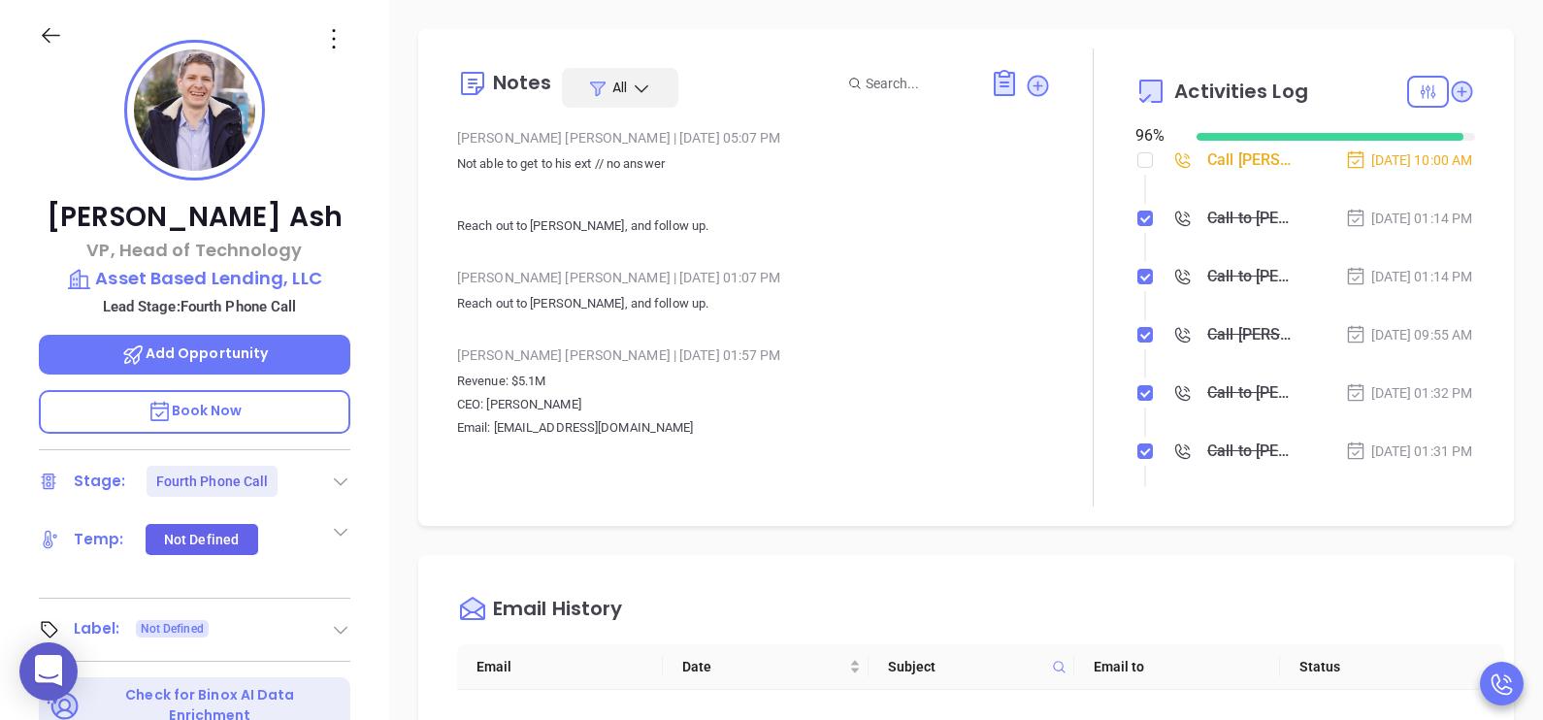
click at [379, 552] on div "William Ash VP, Head of Technology Asset Based Lending, LLC Lead Stage: Fourth …" at bounding box center [194, 450] width 389 height 901
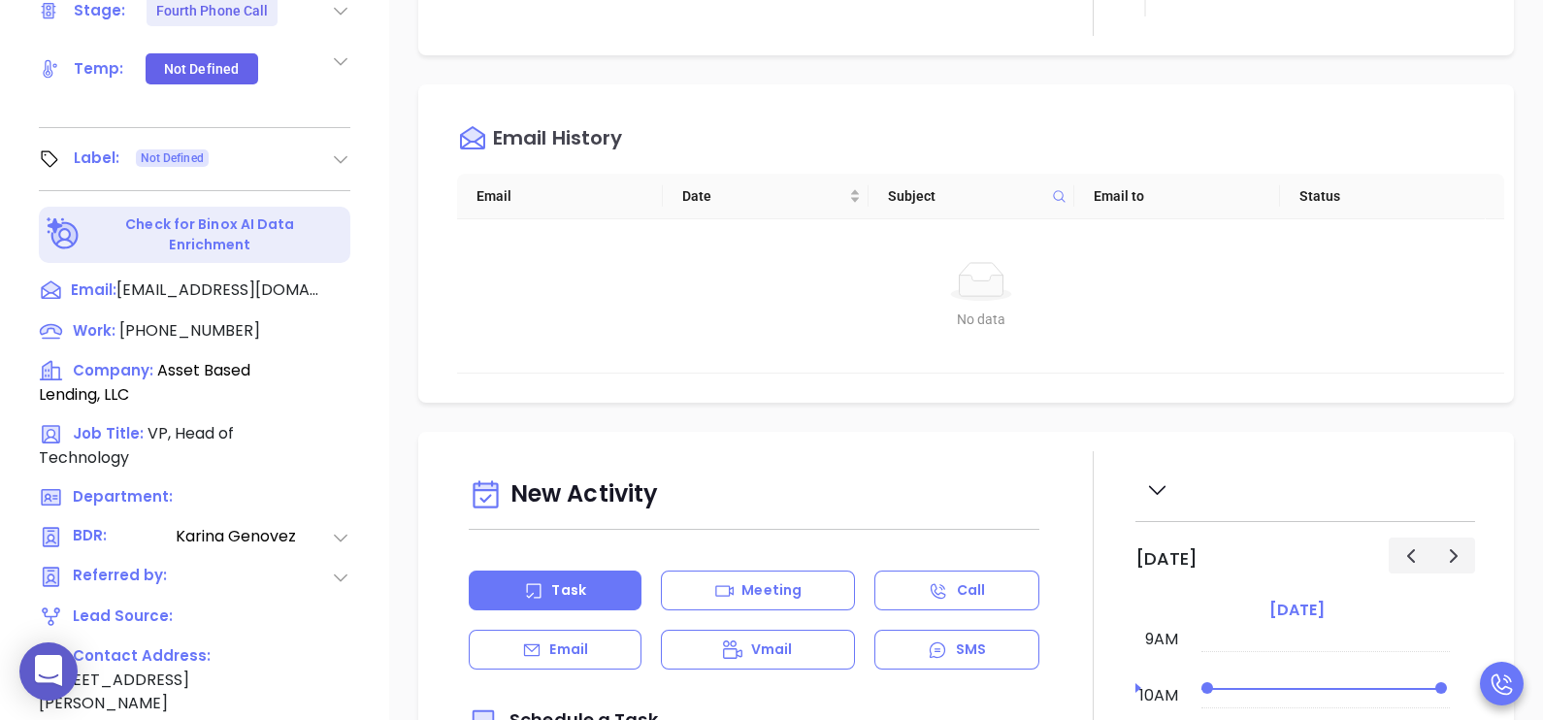
scroll to position [750, 0]
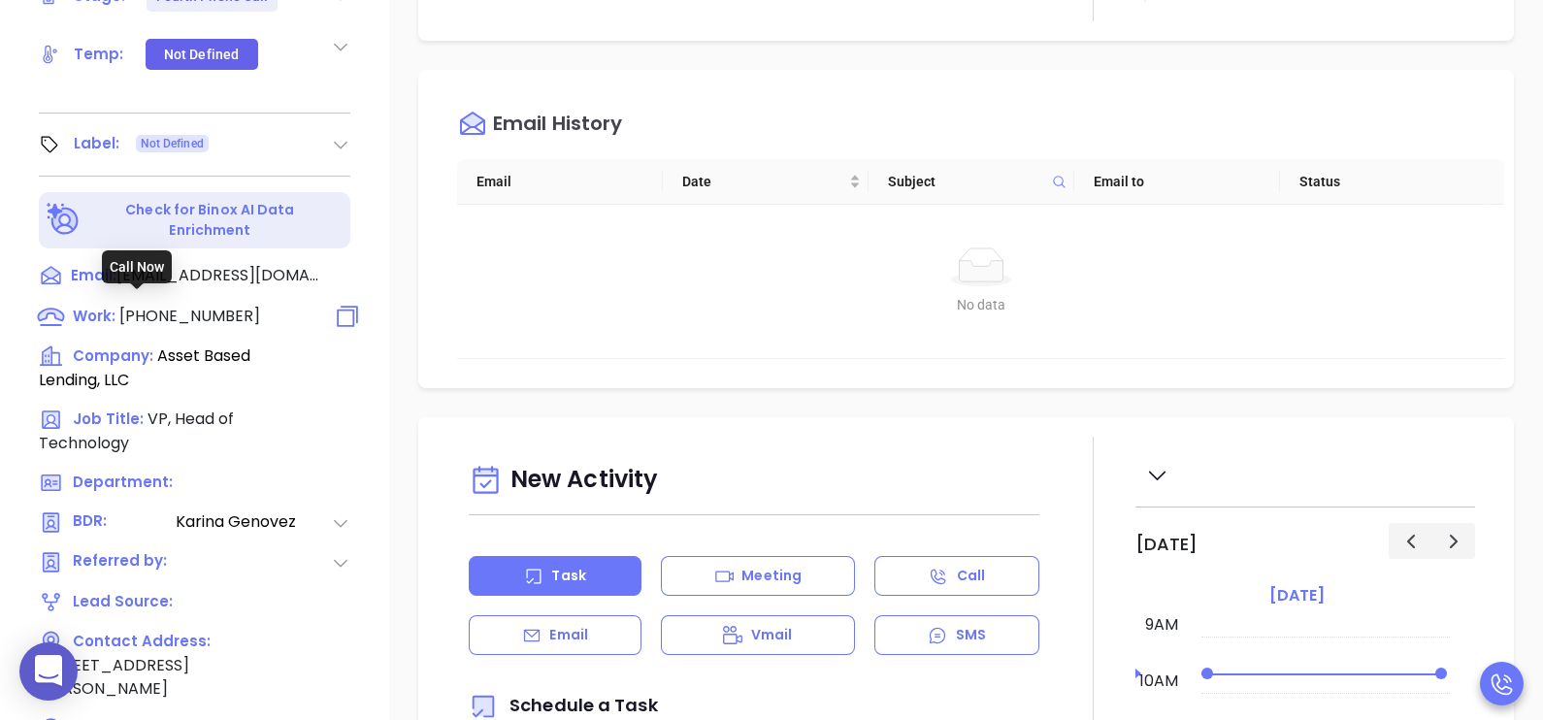
click at [217, 313] on span "(201) 734-5340" at bounding box center [189, 316] width 141 height 22
type input "(201) 734-5340"
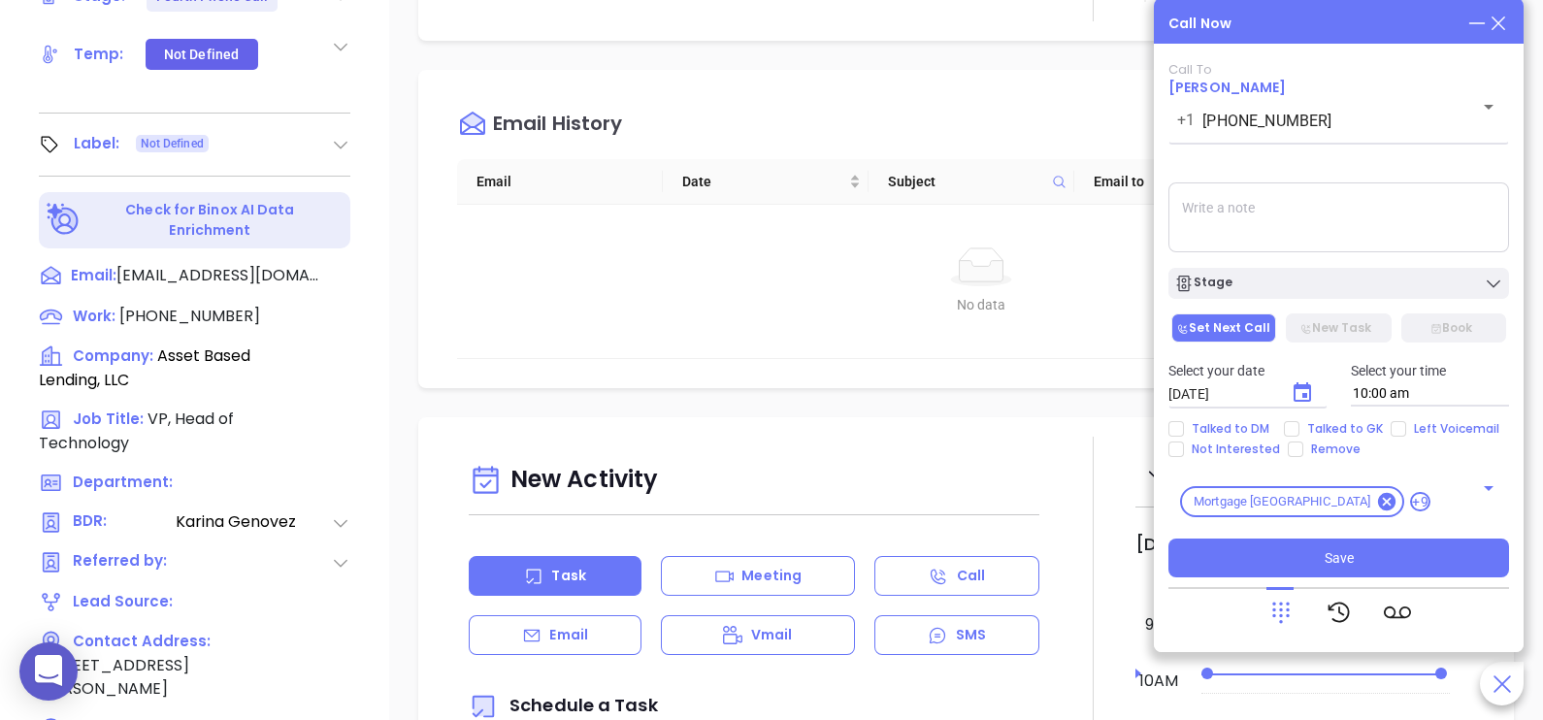
click at [1495, 16] on icon at bounding box center [1498, 23] width 21 height 21
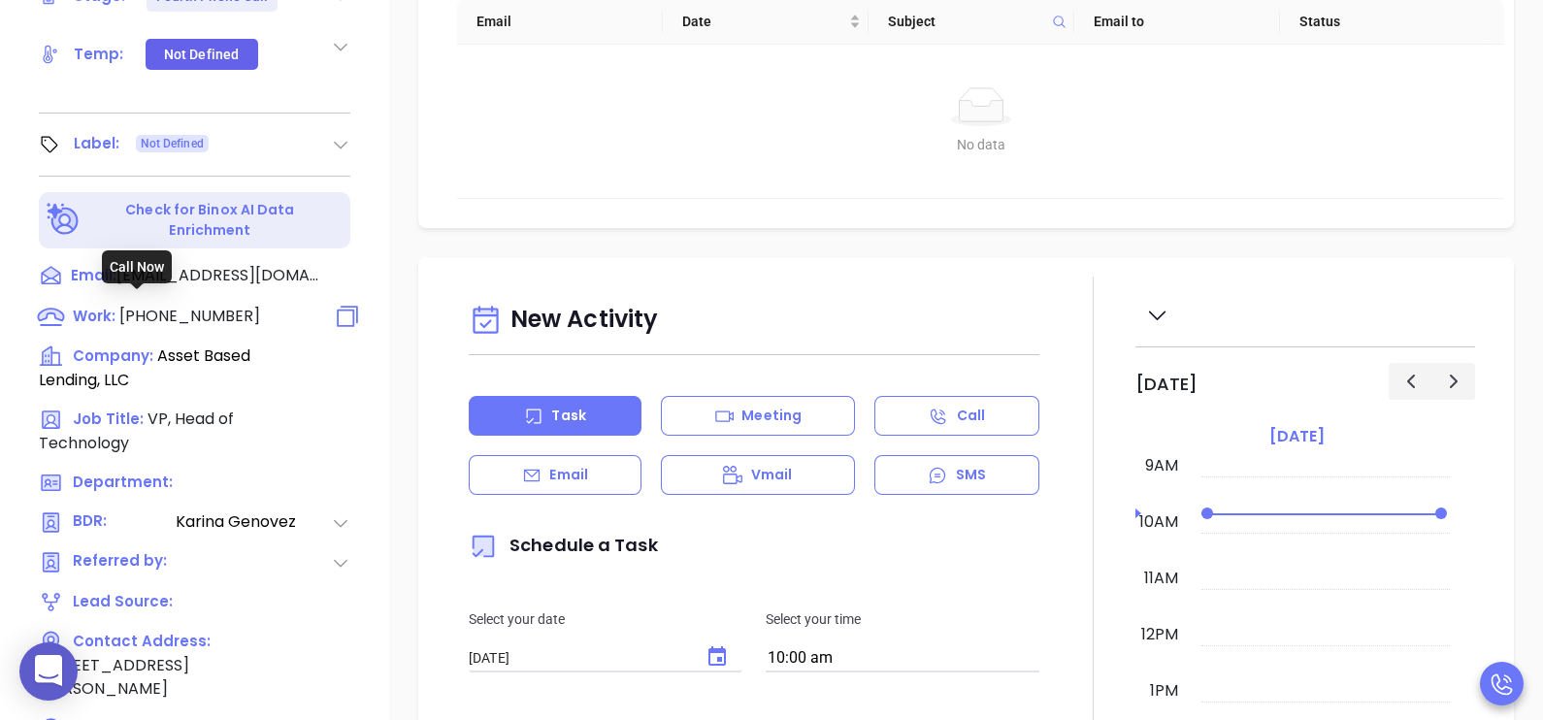
click at [227, 311] on span "(201) 734-5340" at bounding box center [189, 316] width 141 height 22
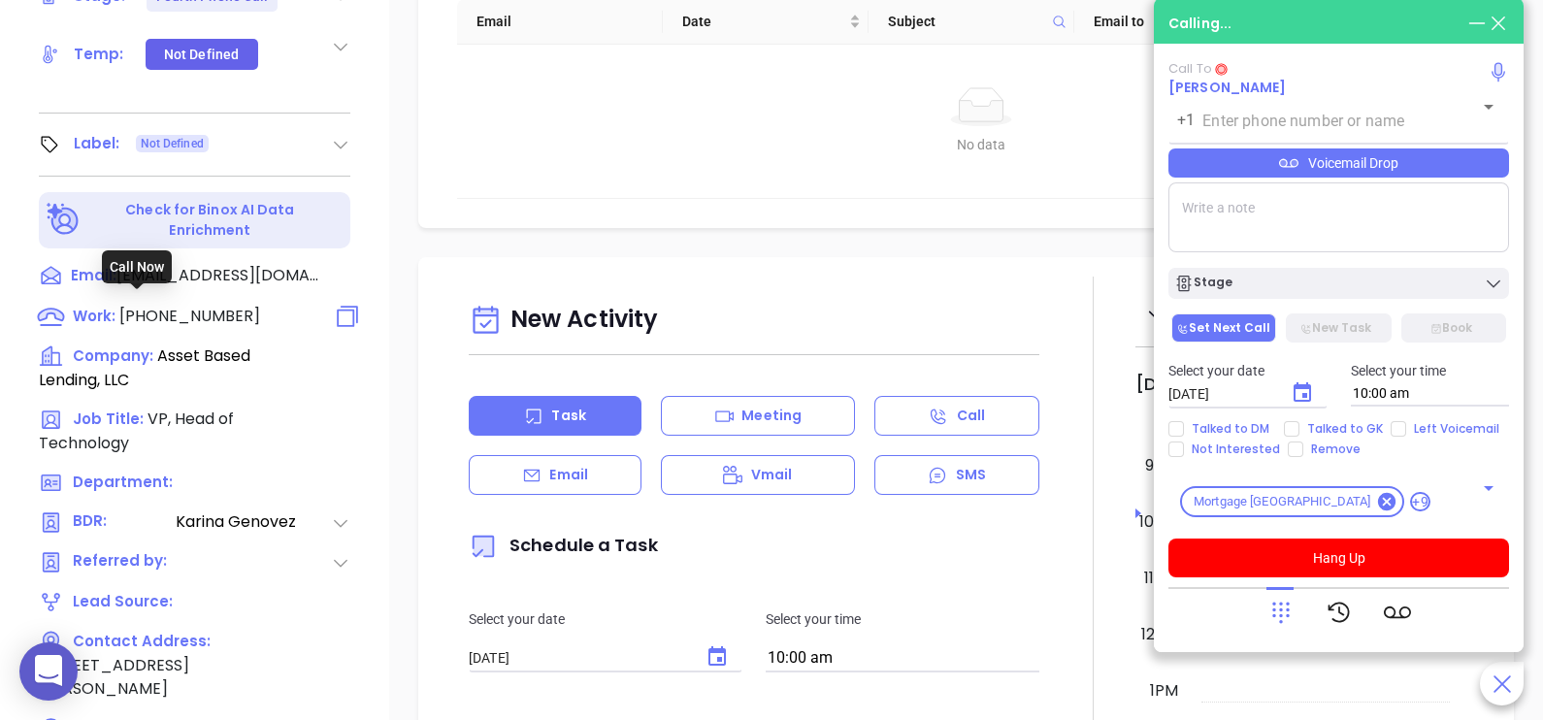
type input "(201) 734-5340"
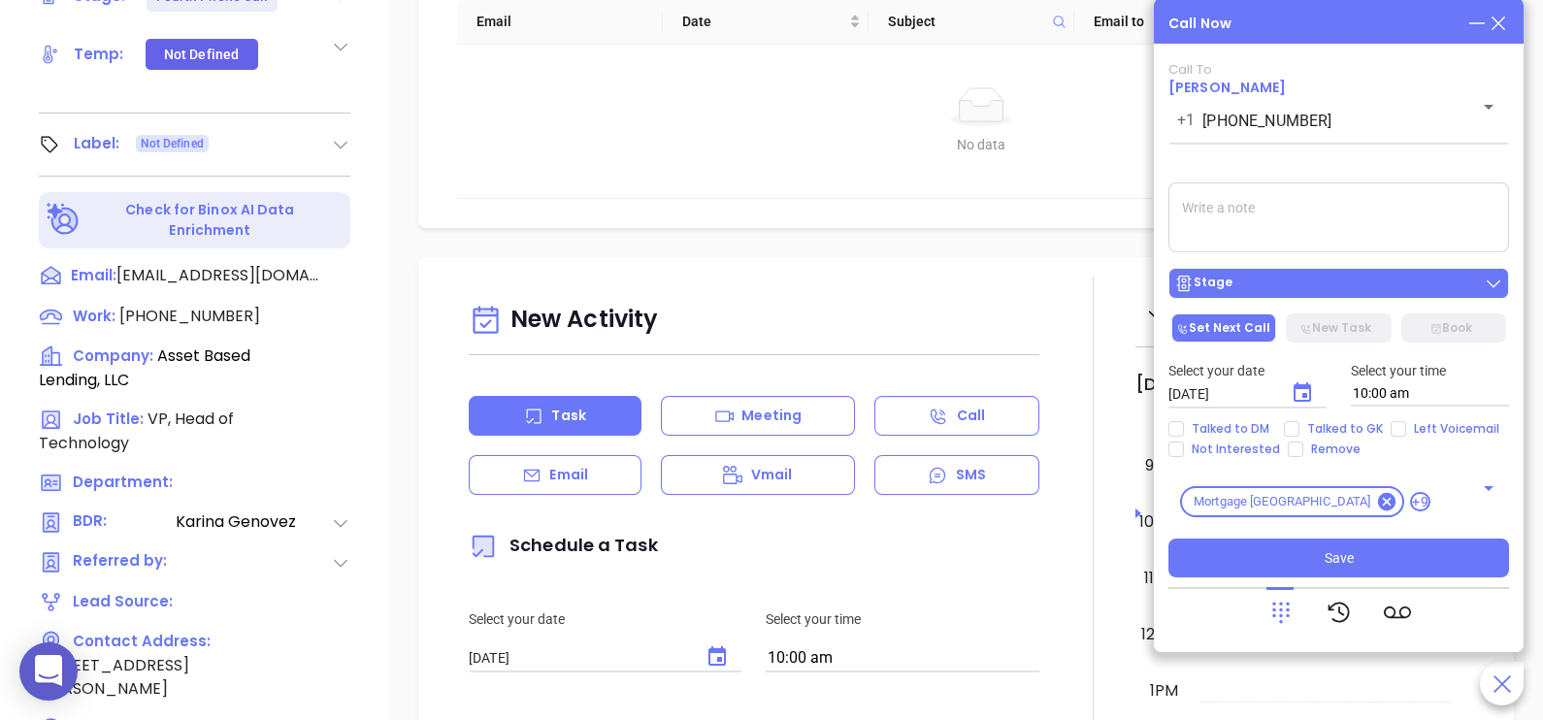
click at [1373, 289] on div "Stage" at bounding box center [1338, 283] width 329 height 19
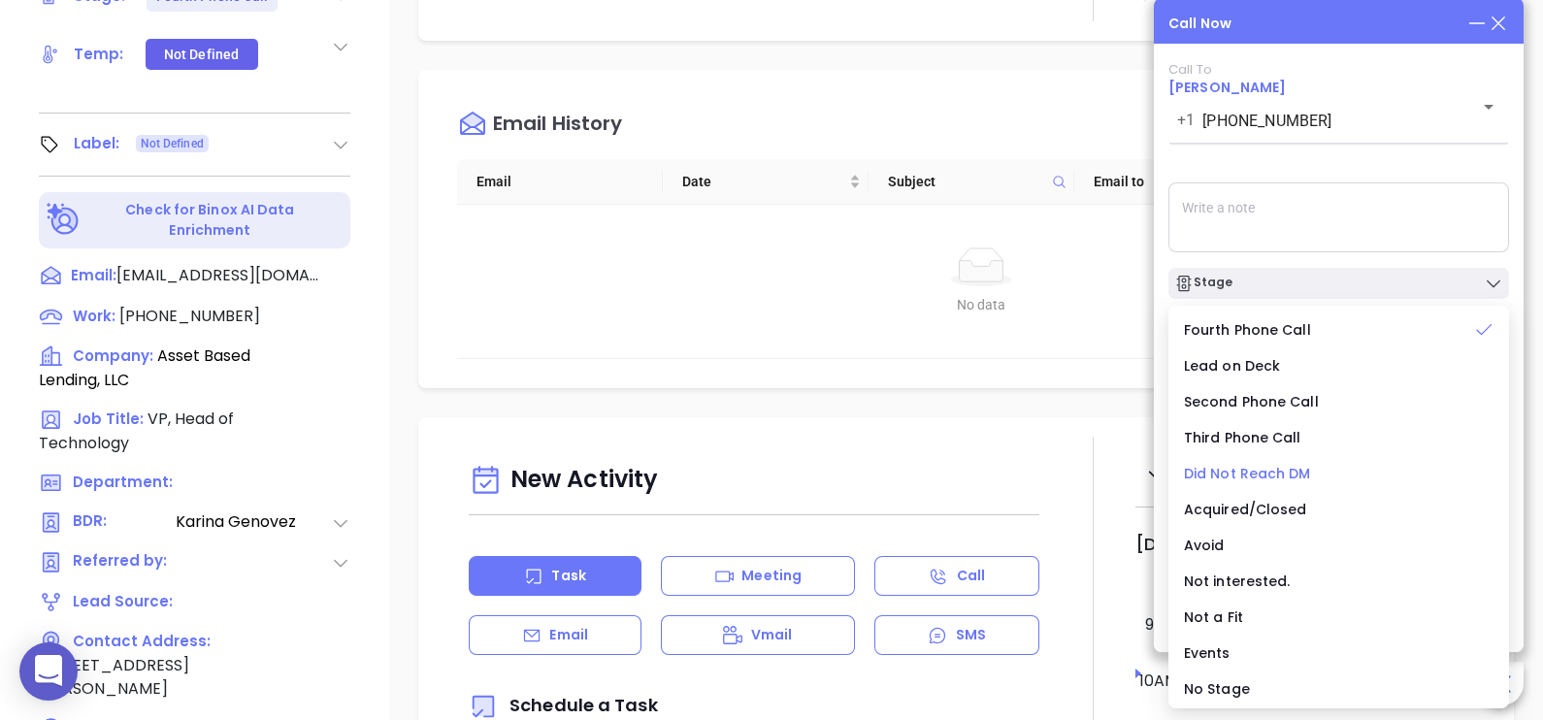
click at [1267, 471] on span "Did Not Reach DM" at bounding box center [1247, 473] width 127 height 19
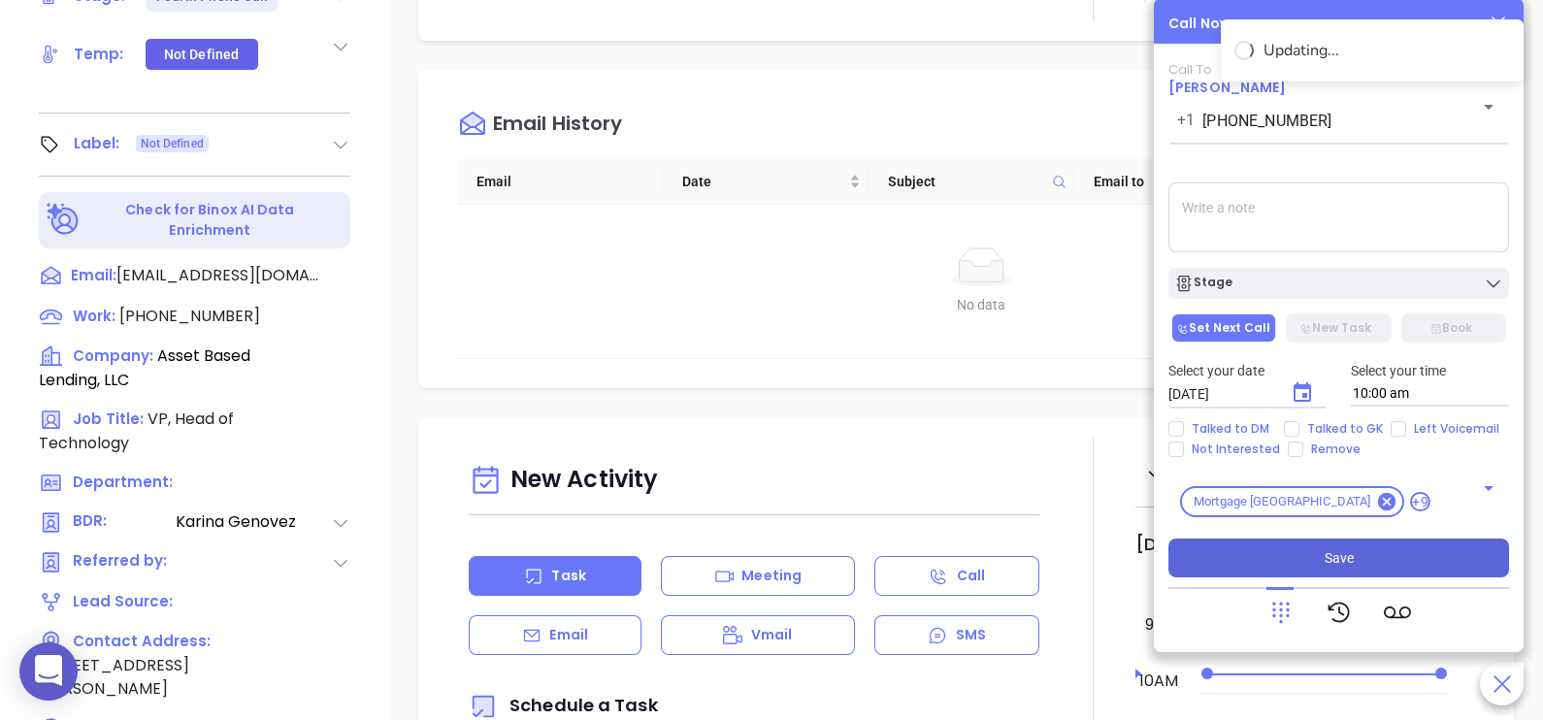
click at [1351, 556] on span "Save" at bounding box center [1339, 557] width 29 height 21
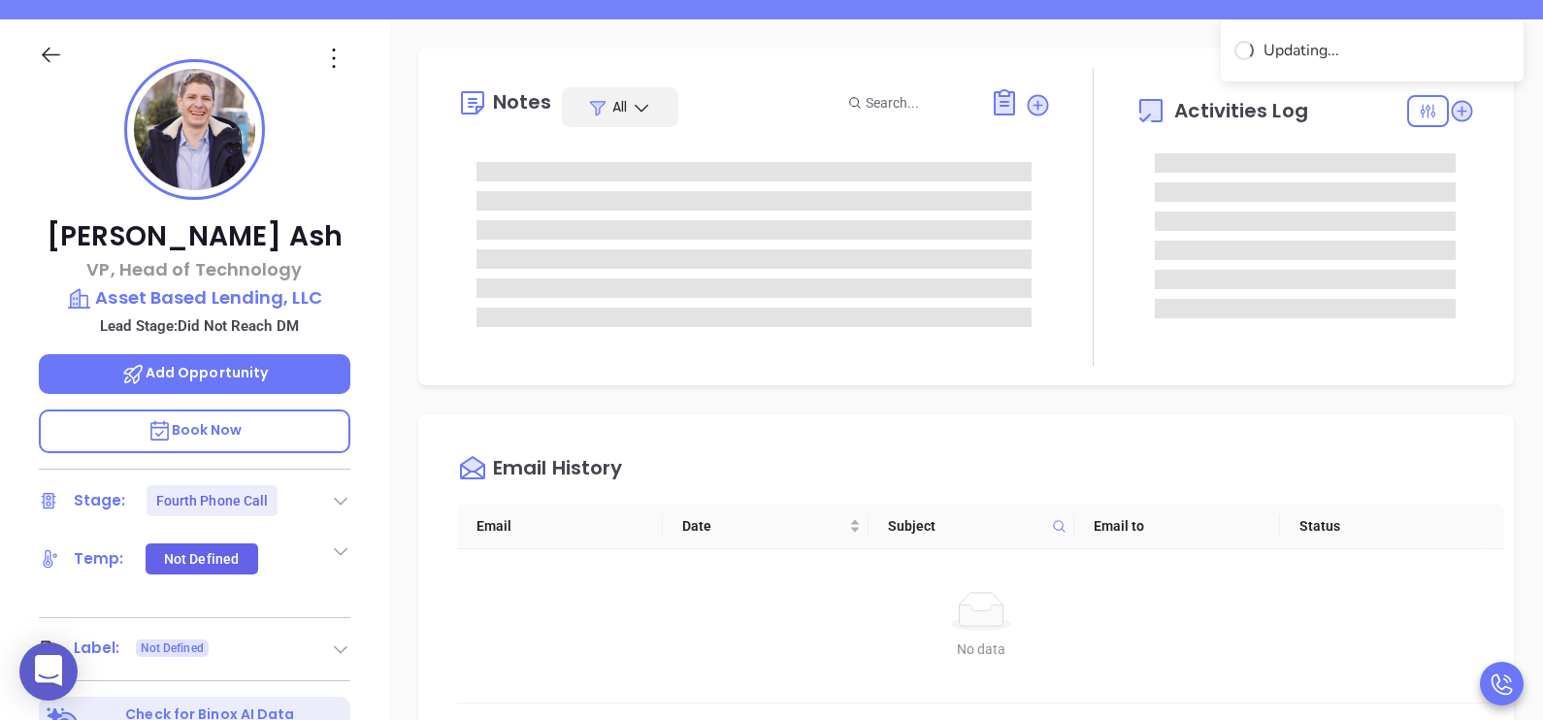
scroll to position [216, 0]
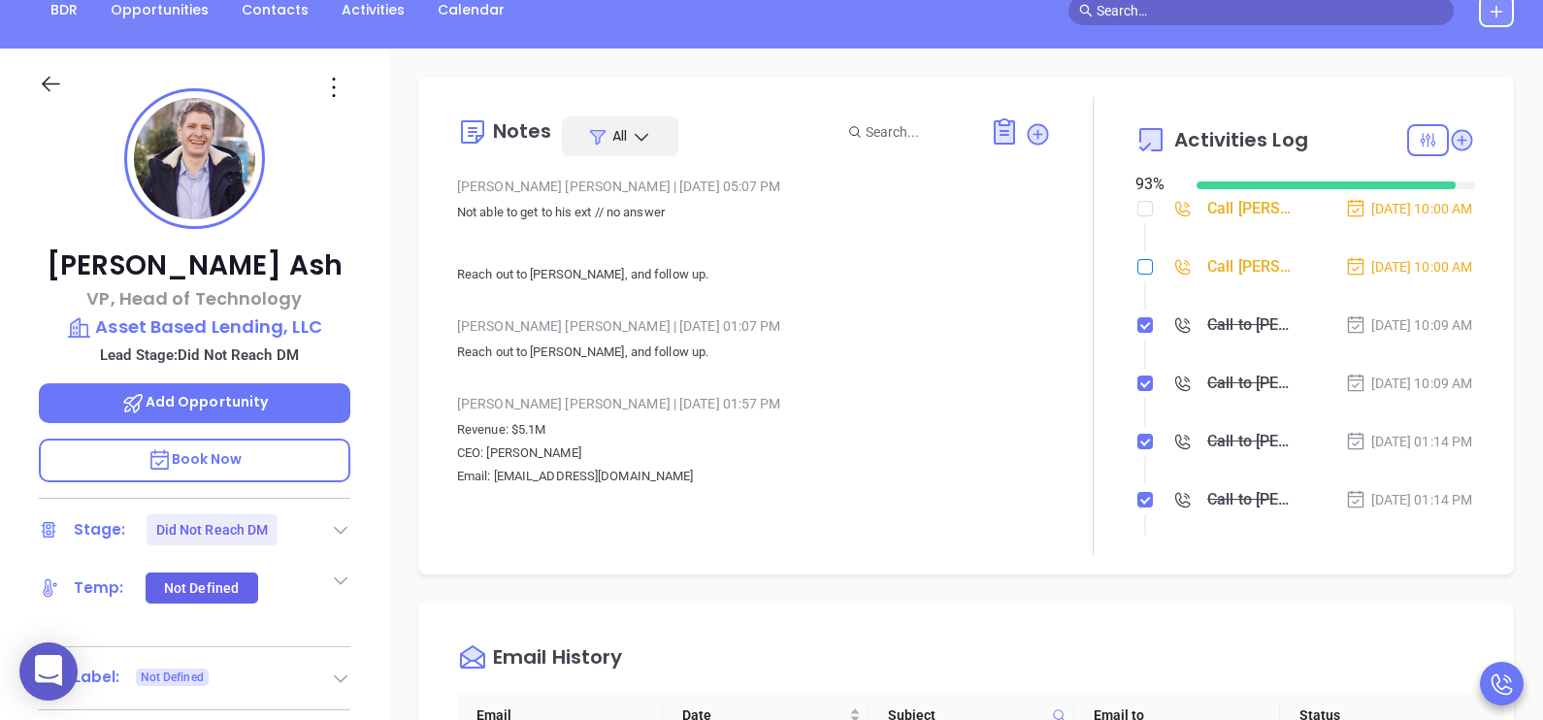
click at [1140, 272] on input "checkbox" at bounding box center [1145, 267] width 16 height 16
checkbox input "true"
click at [1137, 204] on input "checkbox" at bounding box center [1145, 209] width 16 height 16
checkbox input "true"
click at [1379, 312] on li "Call William Ash to follow up Sep 10, 2025 | 10:00 AM" at bounding box center [1307, 285] width 335 height 53
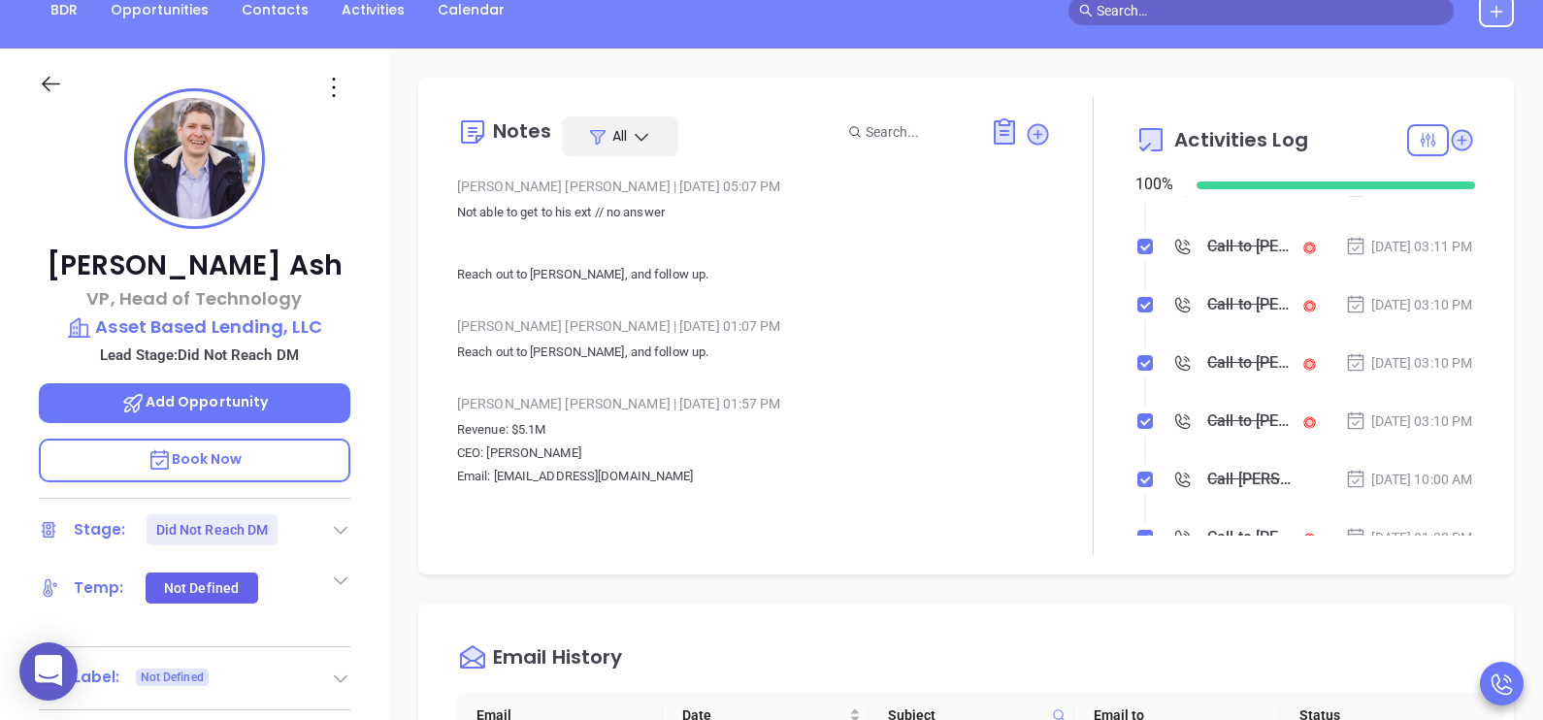
scroll to position [728, 0]
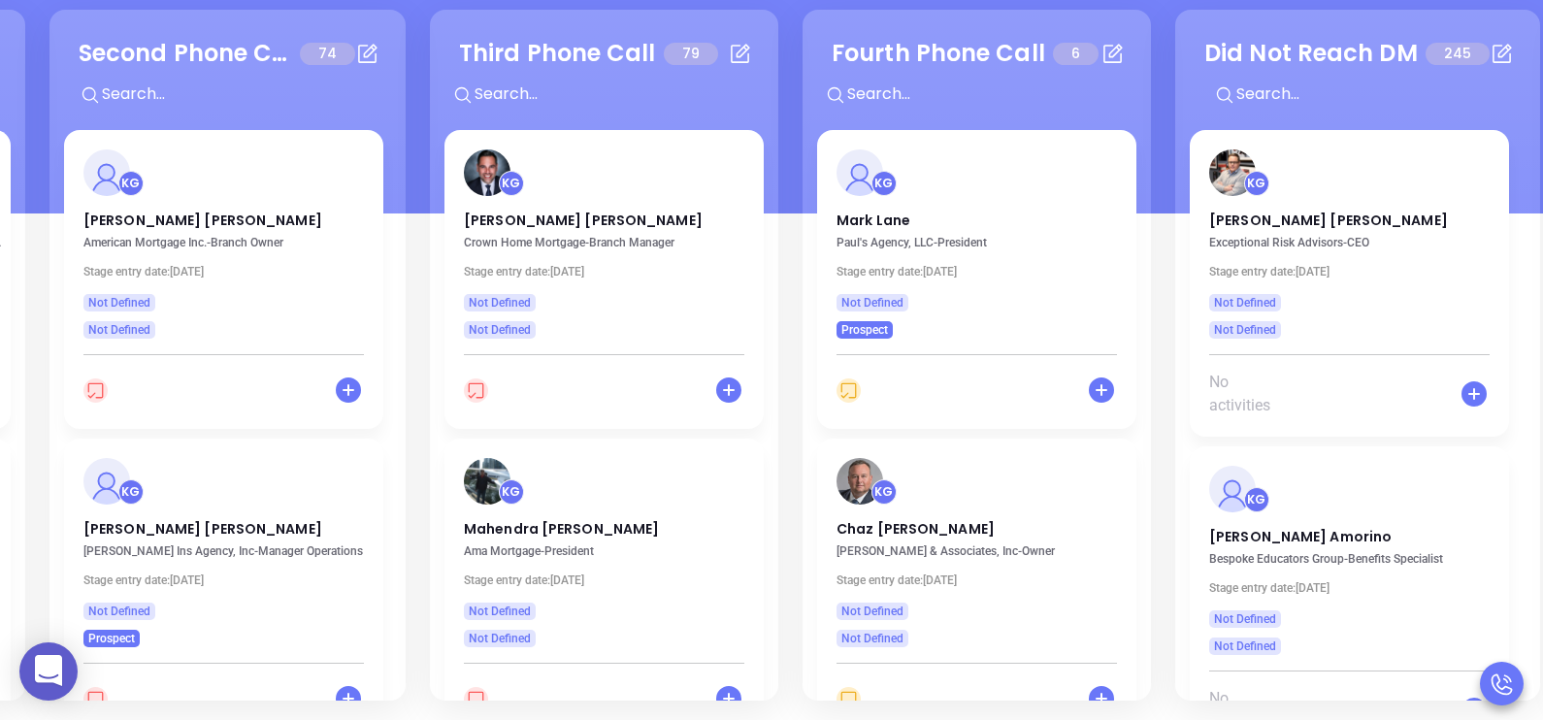
scroll to position [0, 709]
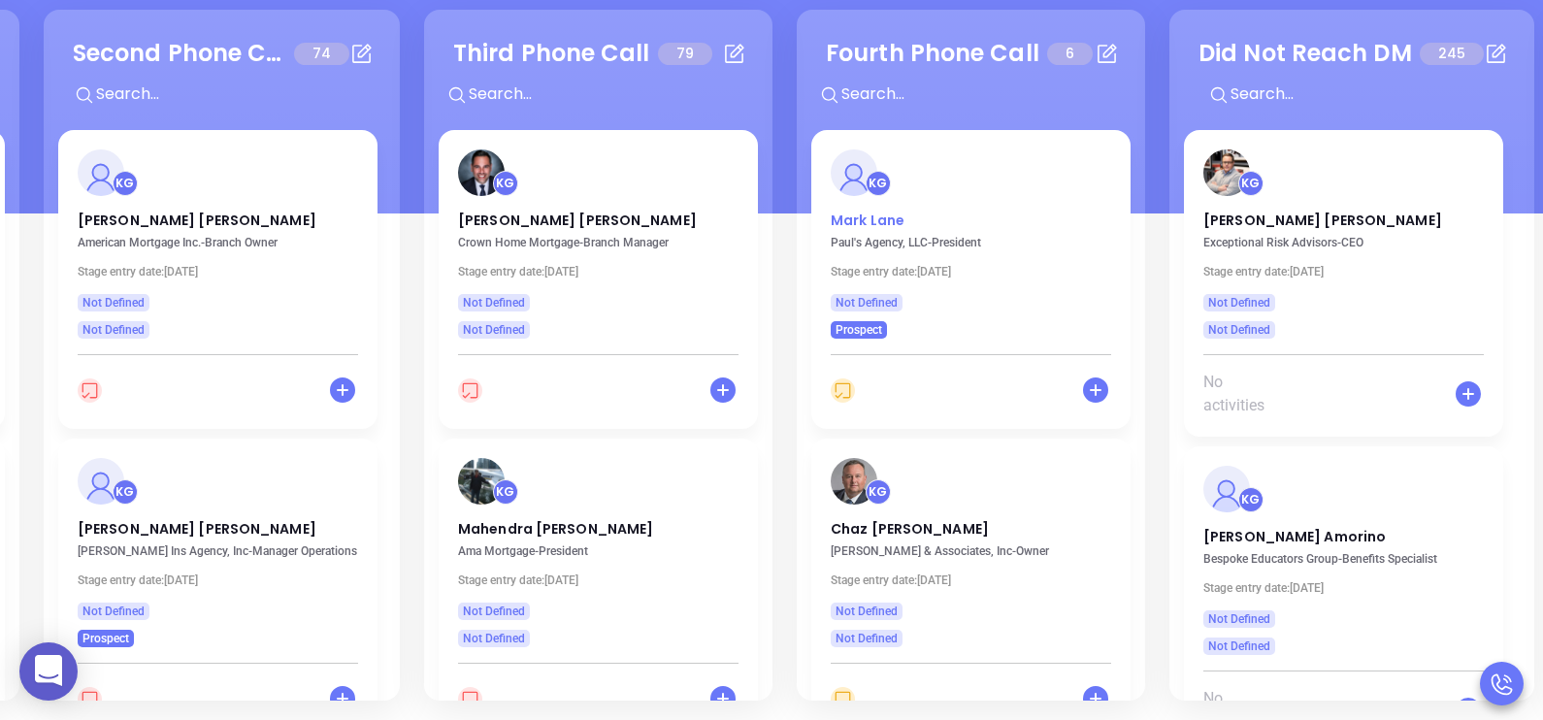
click at [866, 220] on p "Mark Lane" at bounding box center [971, 216] width 280 height 10
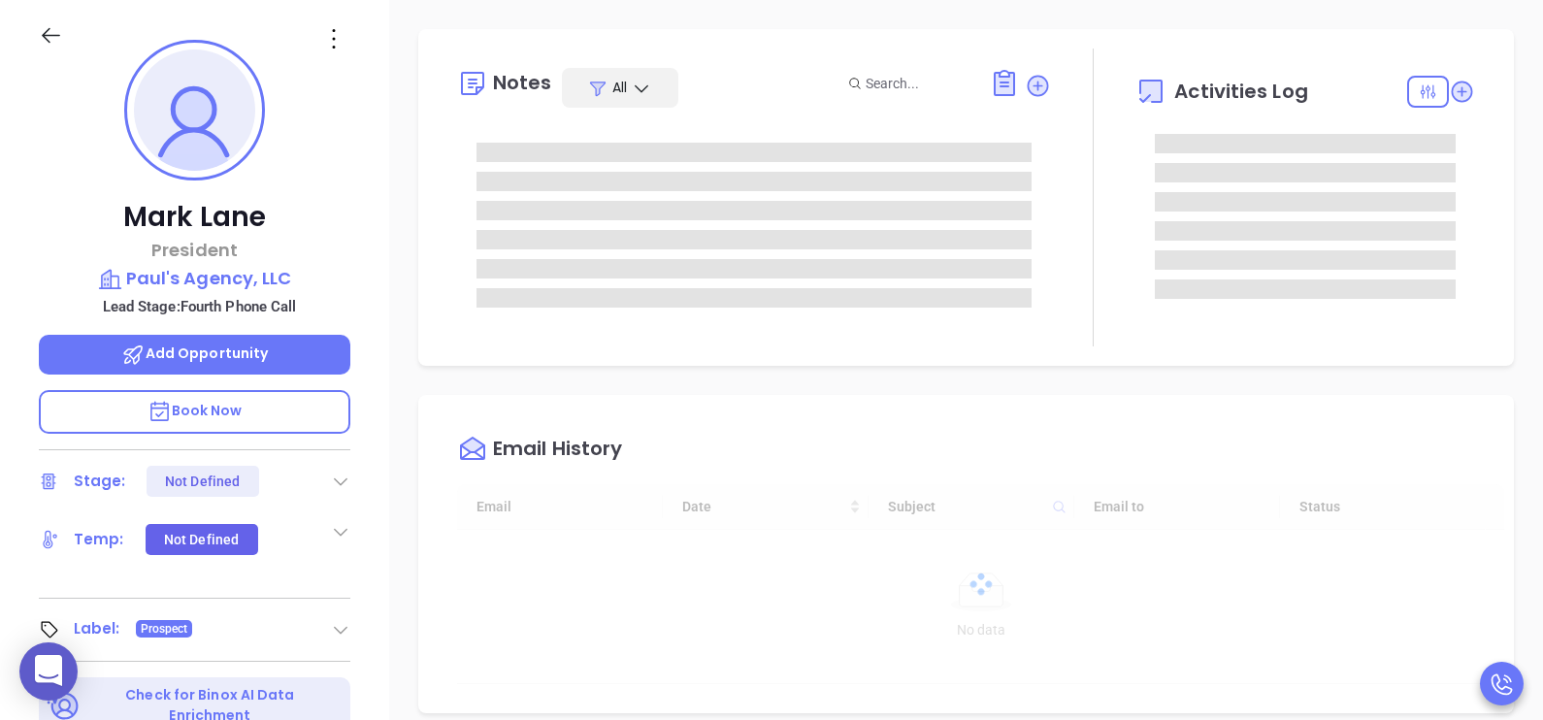
type input "[DATE]"
type input "[PERSON_NAME]"
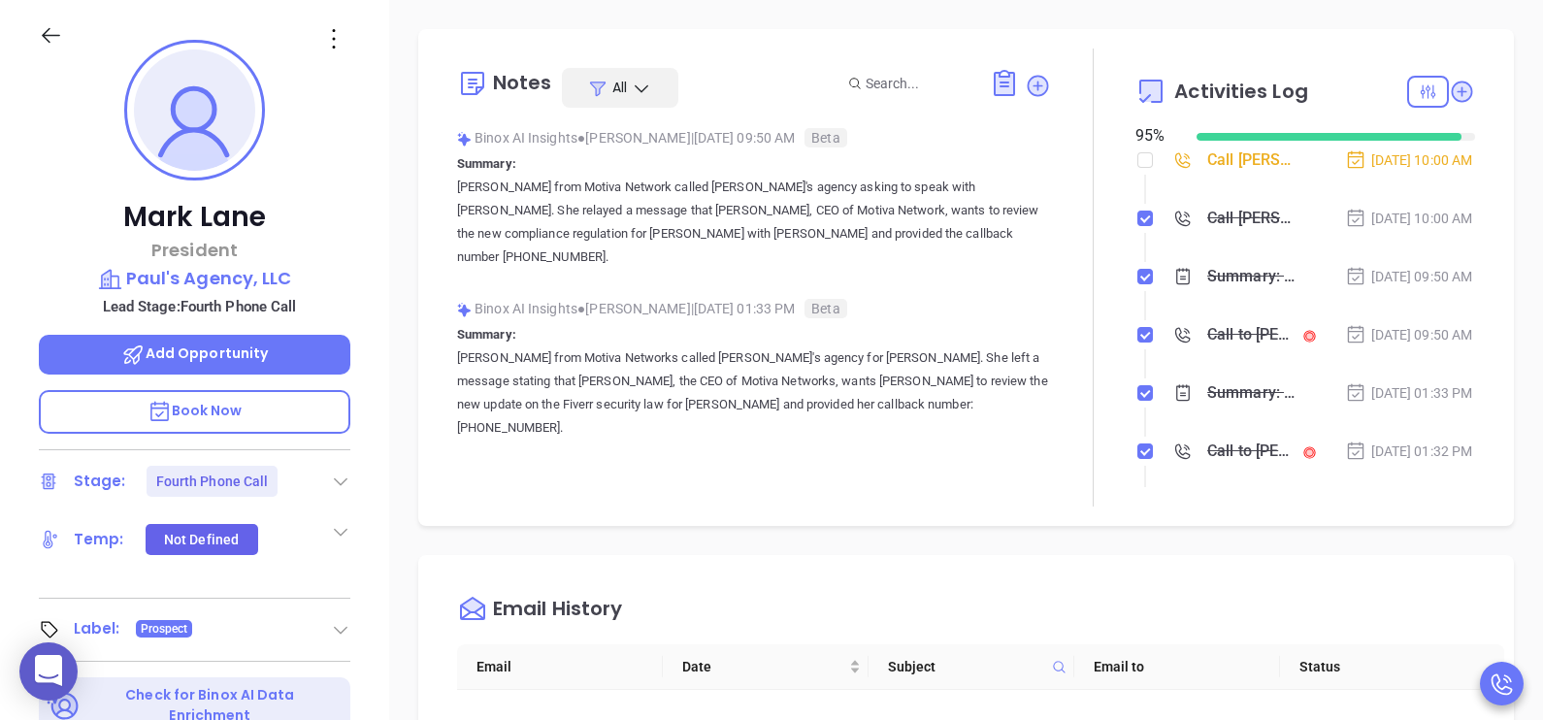
click at [370, 335] on div "Mark Lane President Paul's Agency, LLC Lead Stage: Fourth Phone Call Add Opport…" at bounding box center [194, 450] width 389 height 901
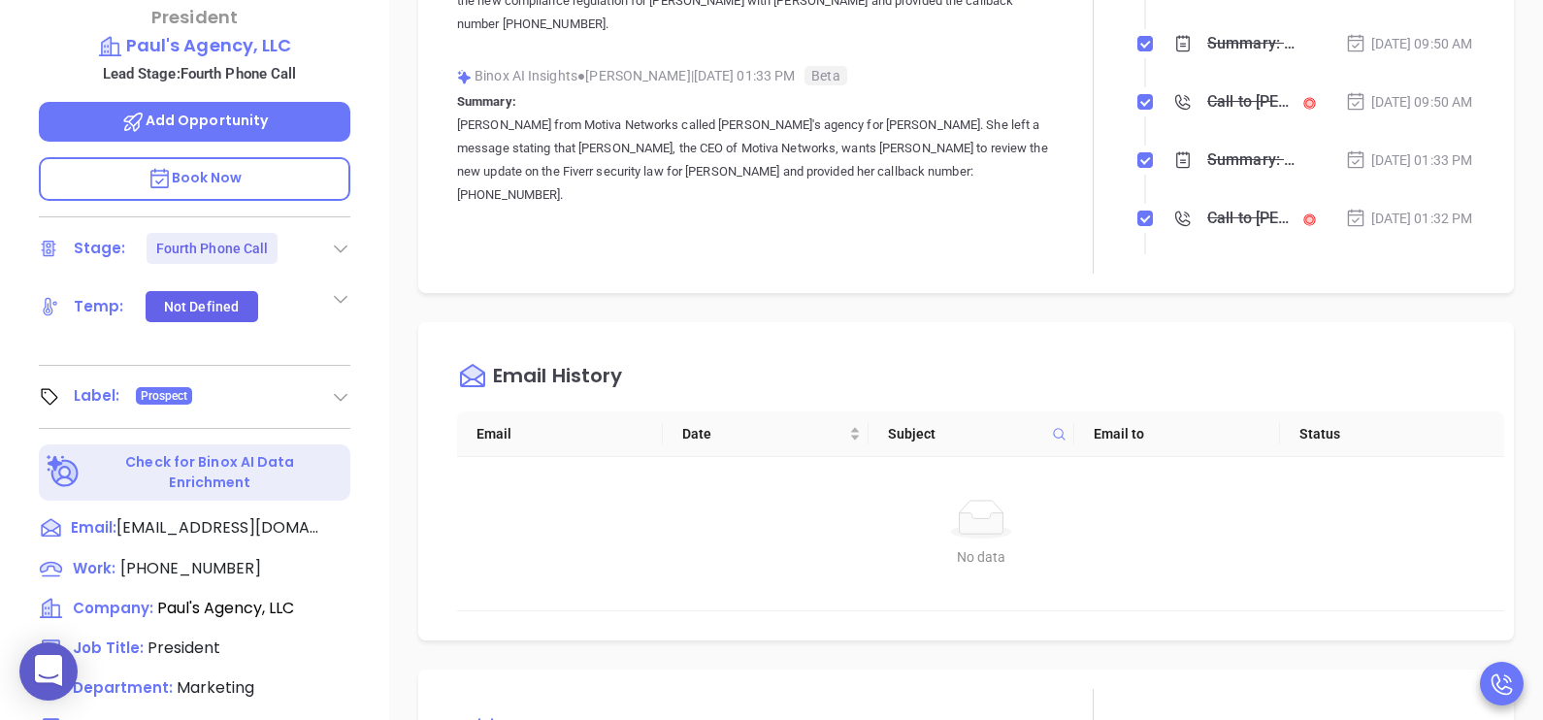
scroll to position [750, 0]
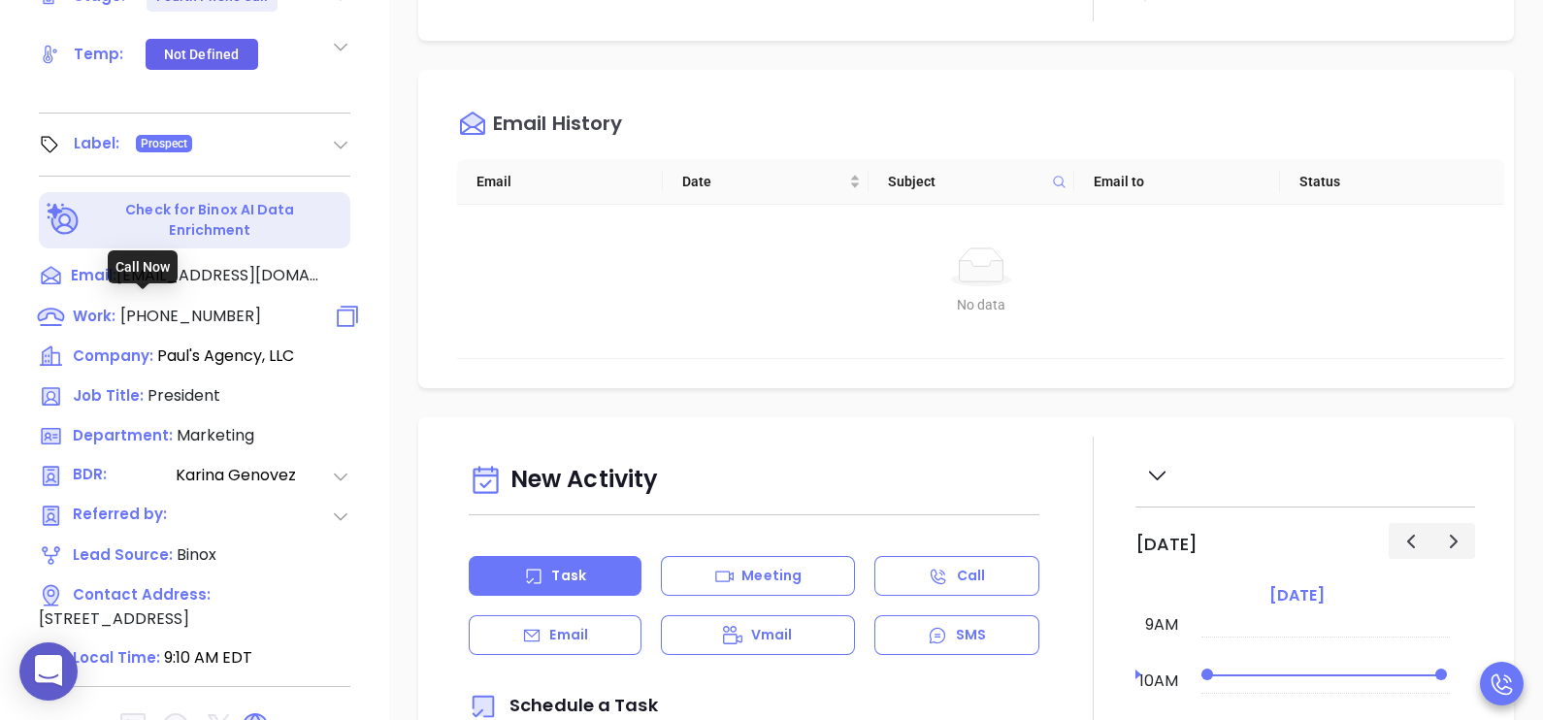
click at [211, 305] on span "(985) 384-4450" at bounding box center [190, 316] width 141 height 22
type input "(985) 384-4450"
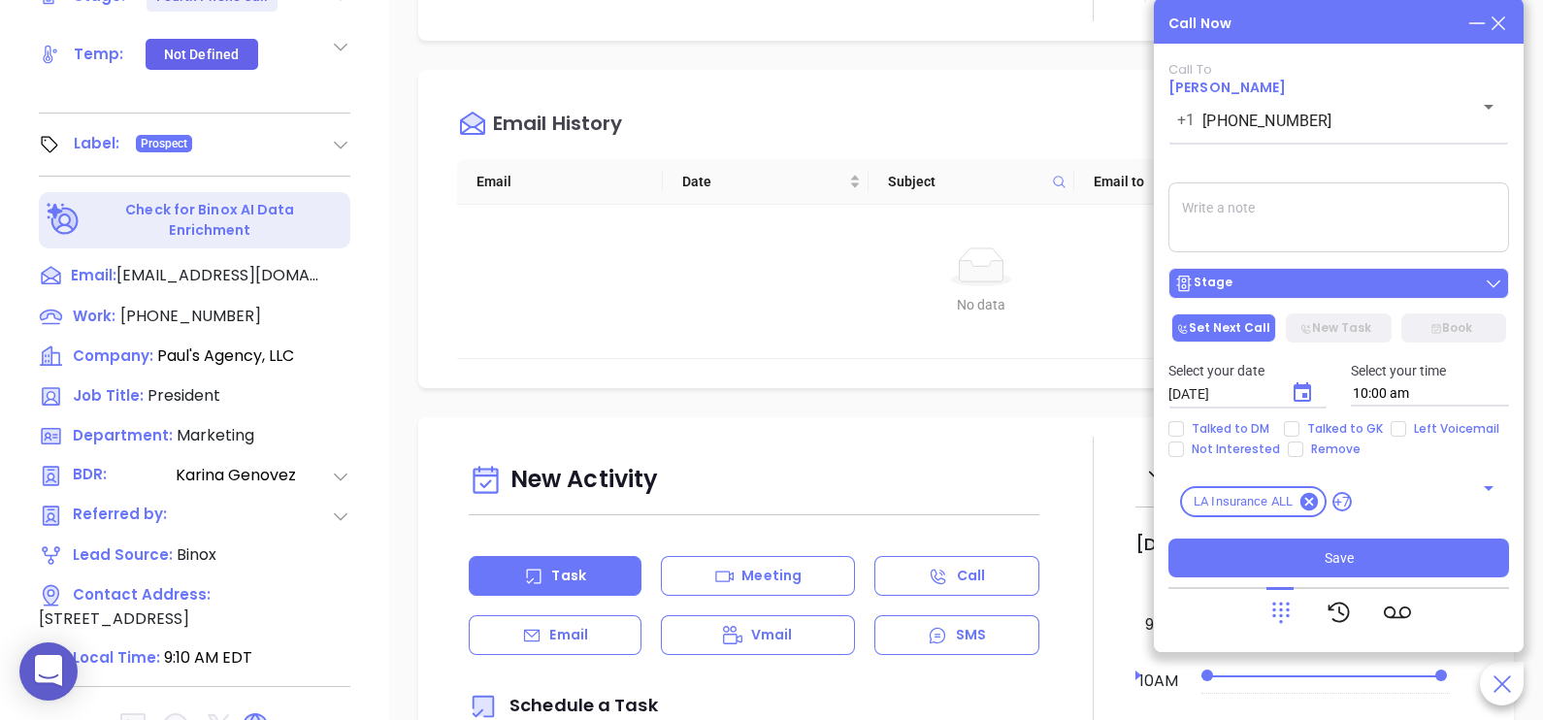
click at [1356, 293] on div "Stage" at bounding box center [1338, 283] width 329 height 19
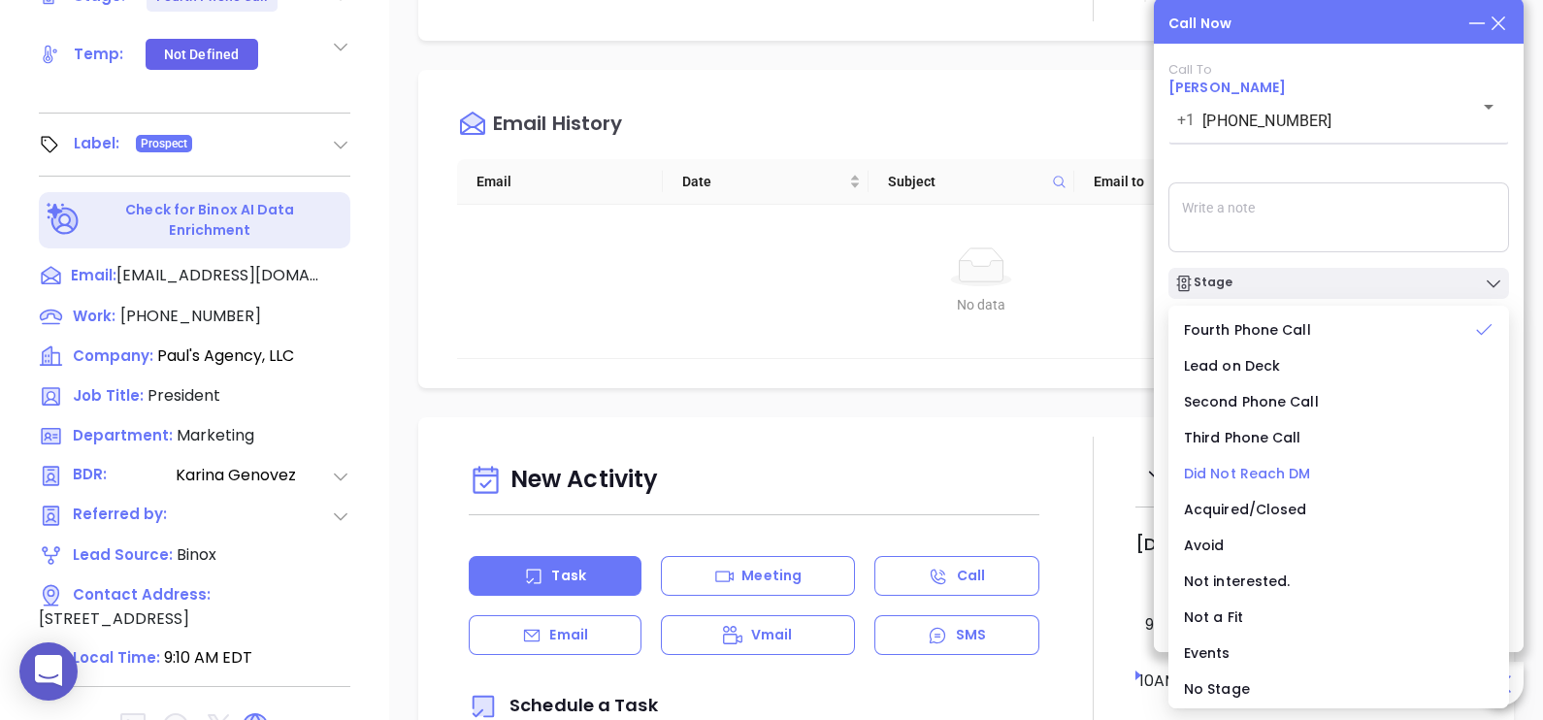
click at [1266, 464] on span "Did Not Reach DM" at bounding box center [1247, 473] width 127 height 19
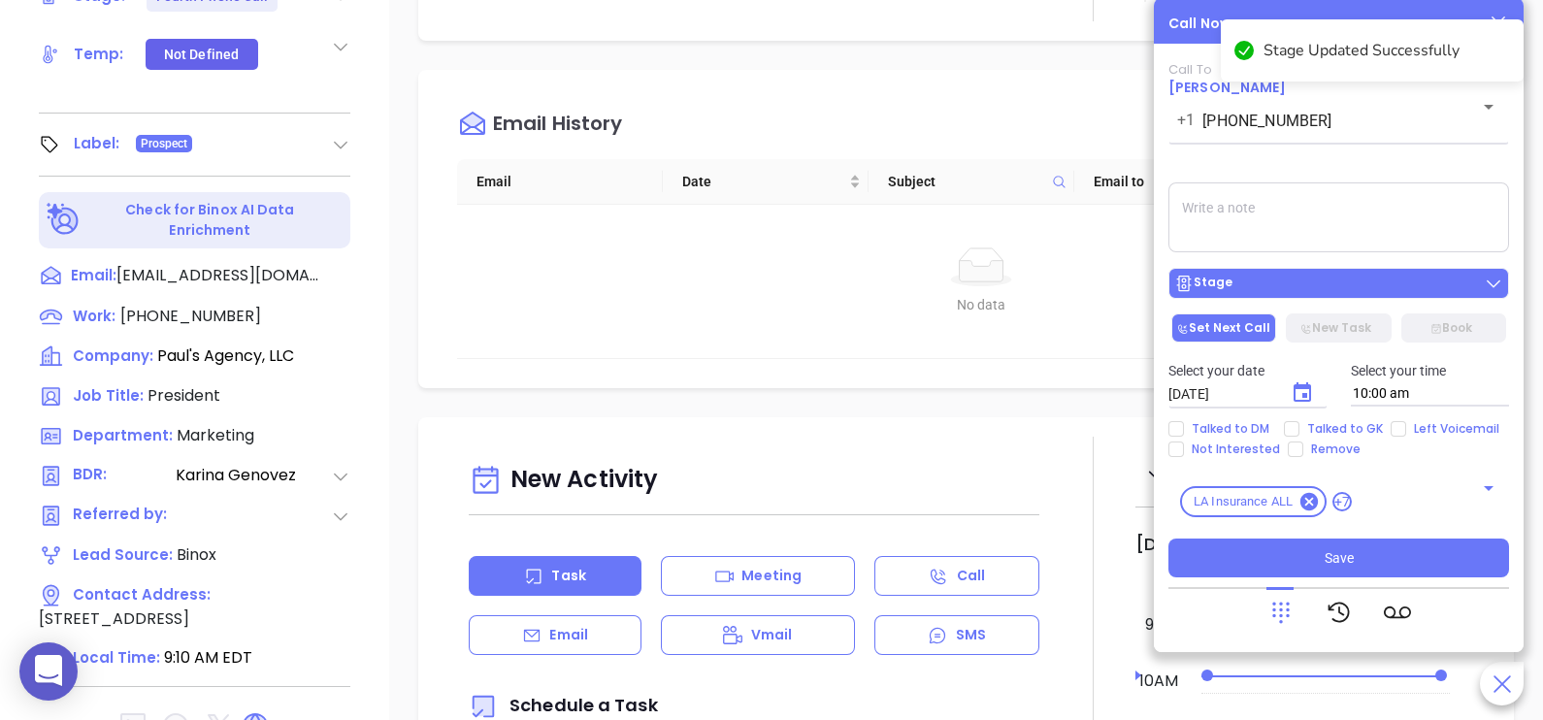
click at [1325, 277] on div "Stage" at bounding box center [1338, 283] width 329 height 19
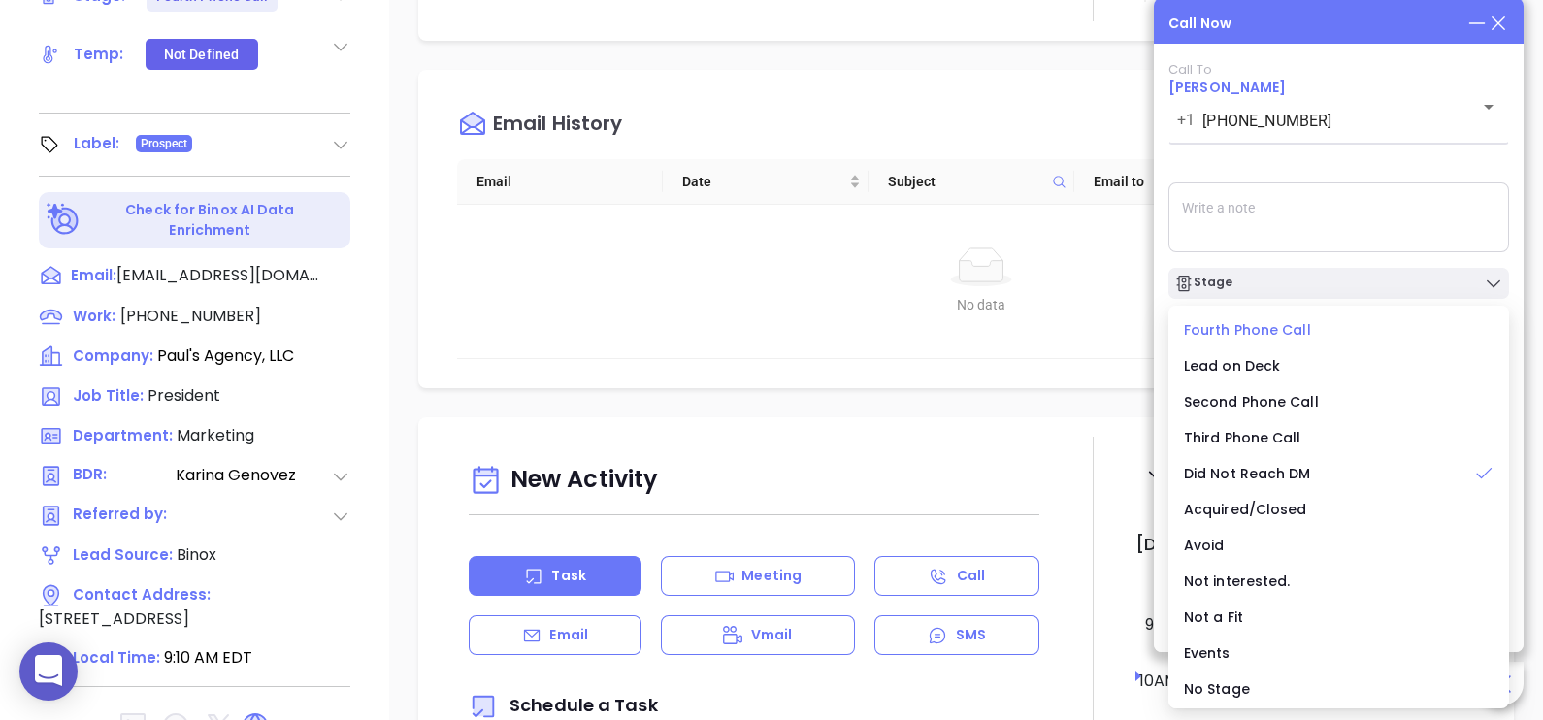
click at [1261, 323] on span "Fourth Phone Call" at bounding box center [1247, 329] width 127 height 19
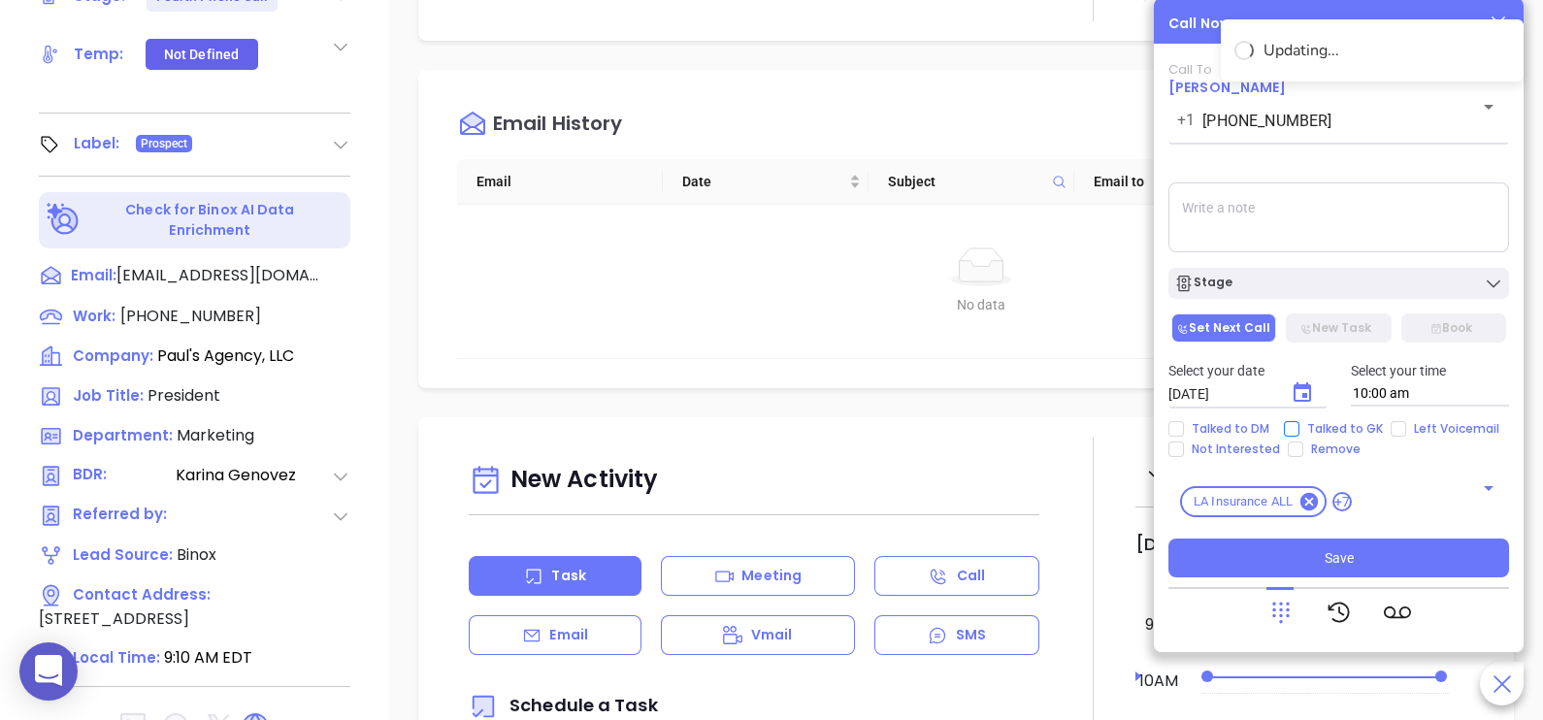
click at [1320, 430] on span "Talked to GK" at bounding box center [1344, 429] width 91 height 16
click at [1299, 430] on input "Talked to GK" at bounding box center [1292, 429] width 16 height 16
checkbox input "true"
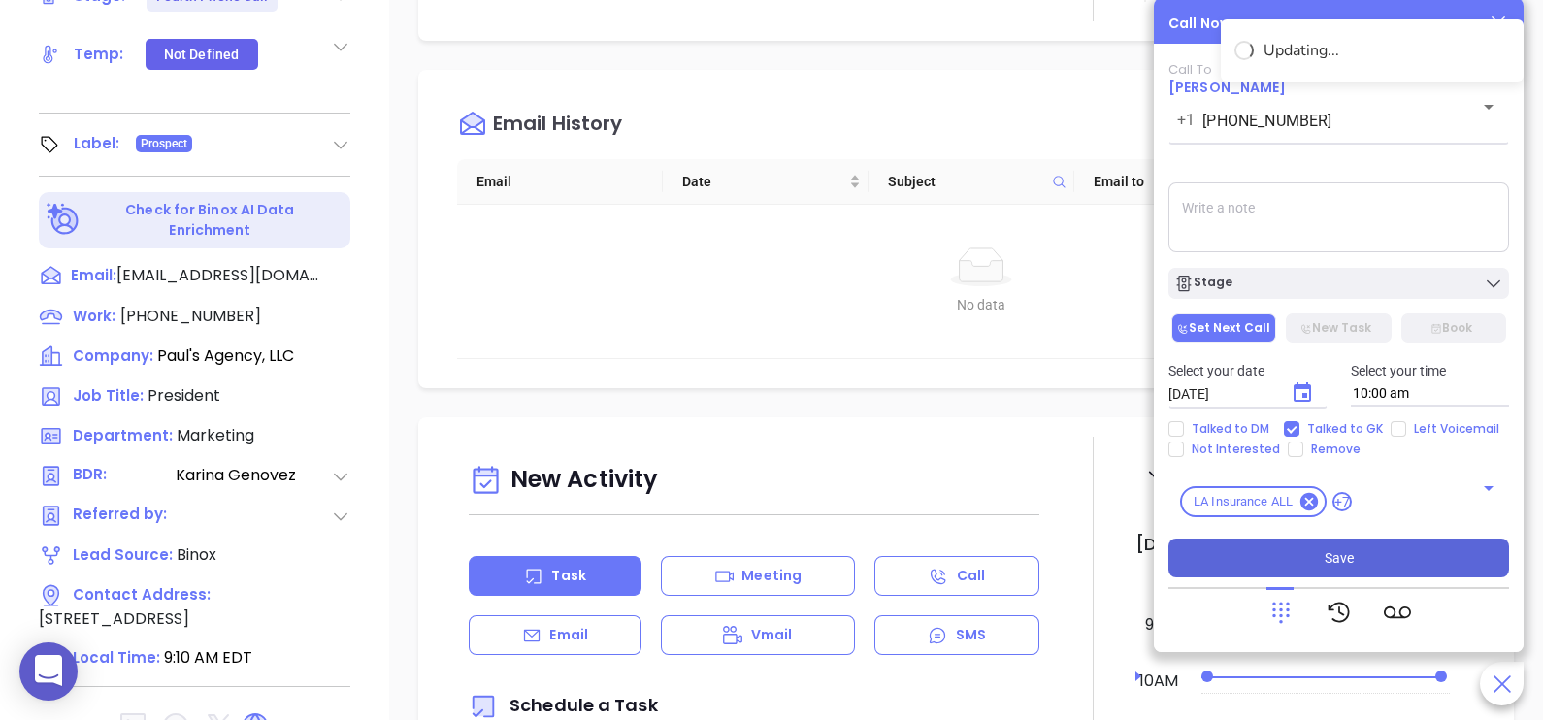
click at [1356, 546] on button "Save" at bounding box center [1338, 558] width 341 height 39
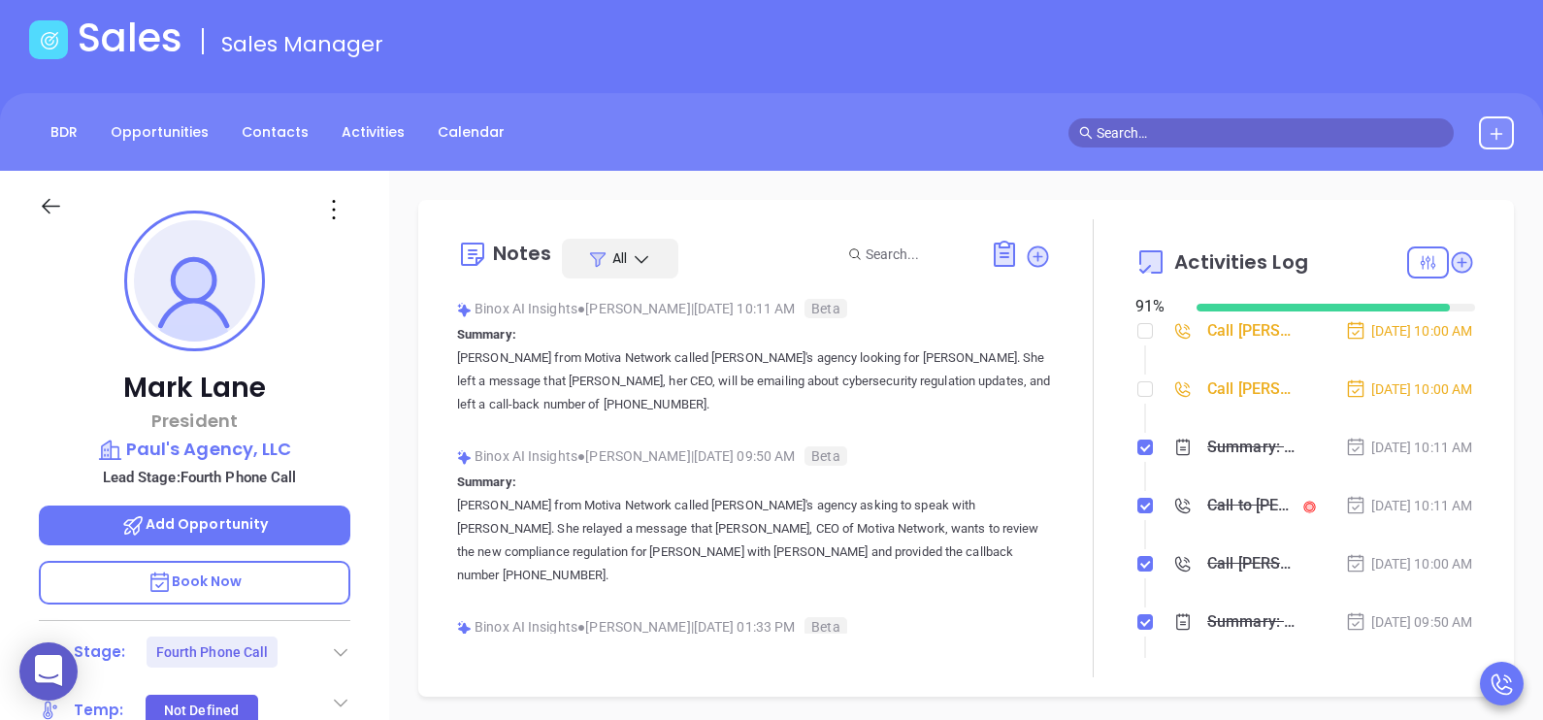
scroll to position [22, 0]
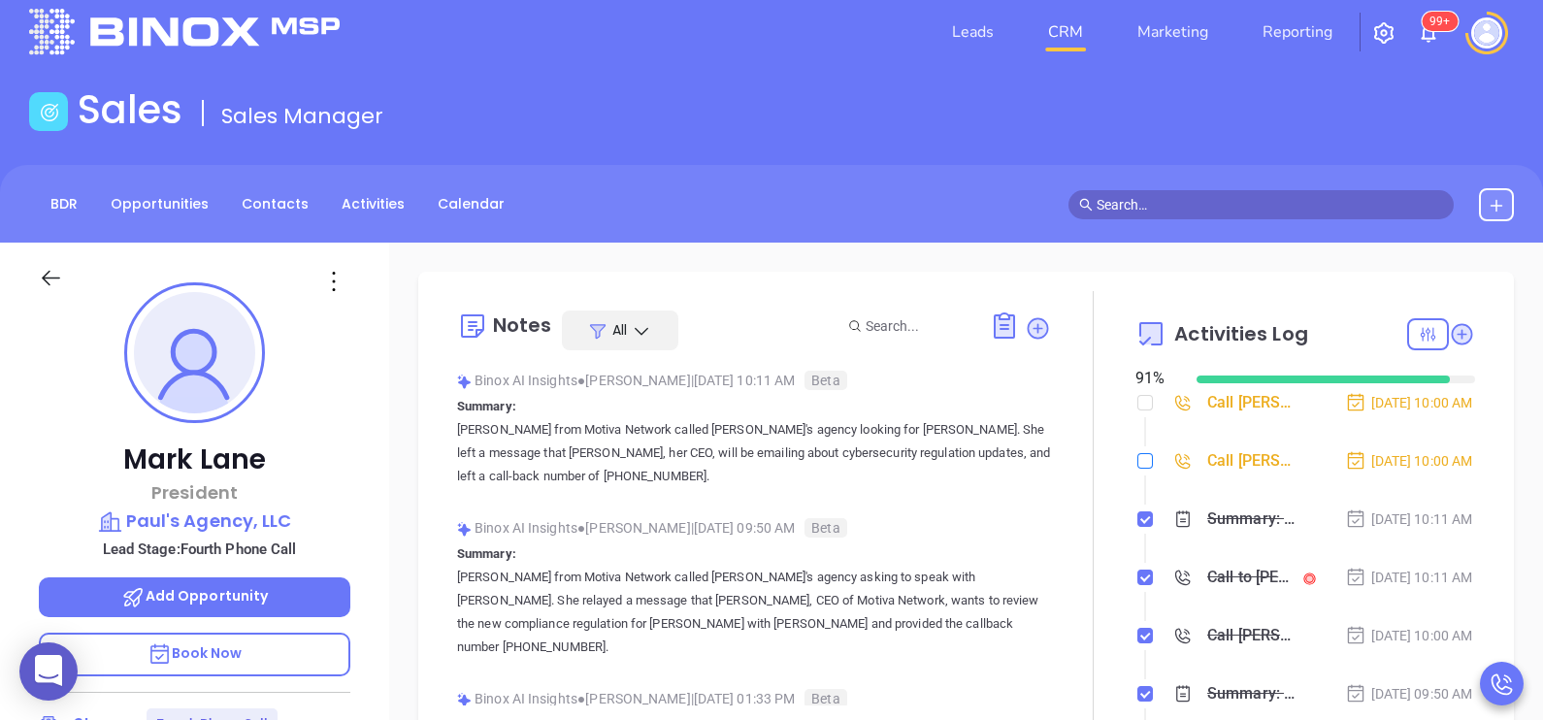
click at [1137, 469] on input "checkbox" at bounding box center [1145, 461] width 16 height 16
checkbox input "true"
click at [1137, 408] on input "checkbox" at bounding box center [1145, 403] width 16 height 16
checkbox input "true"
click at [1390, 472] on div "[DATE] 10:00 AM" at bounding box center [1409, 460] width 128 height 21
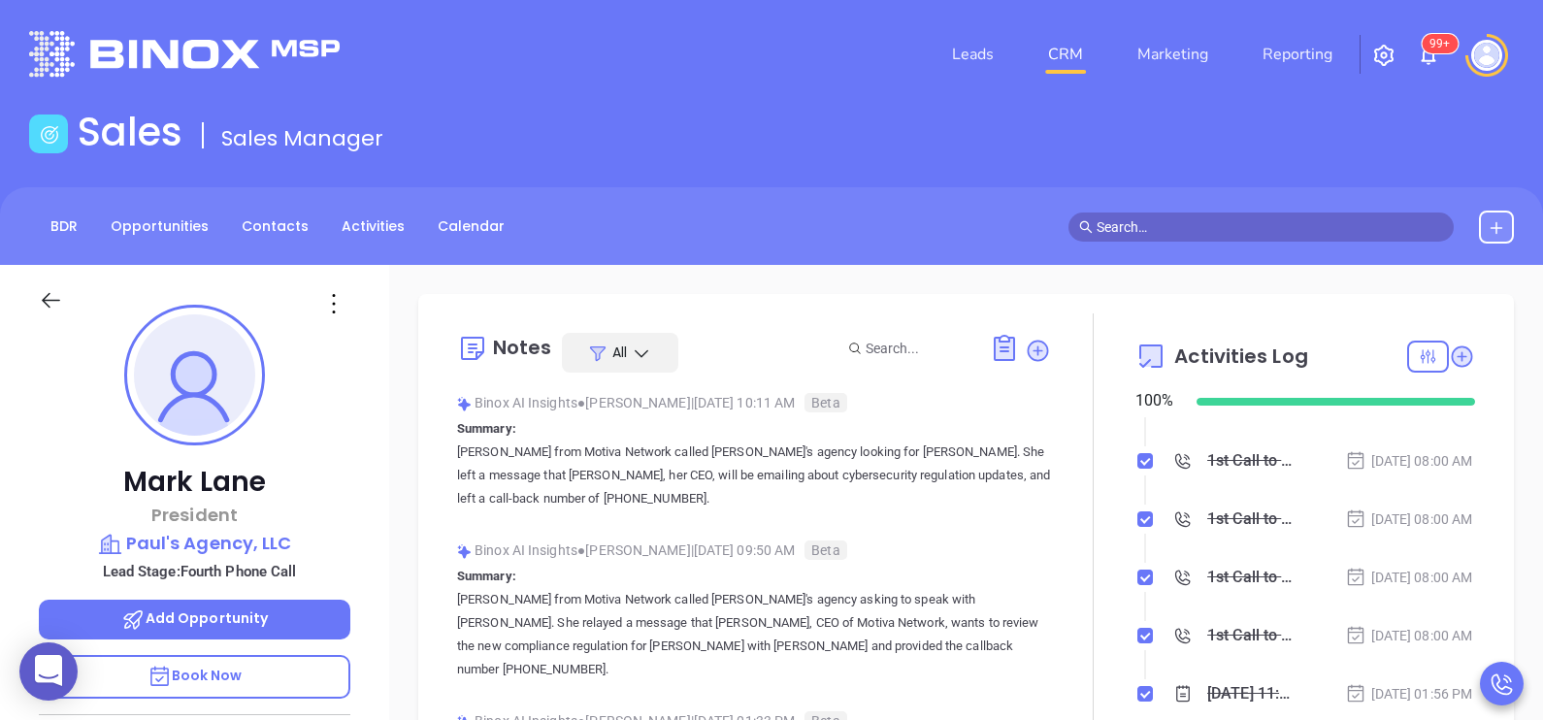
scroll to position [1116, 0]
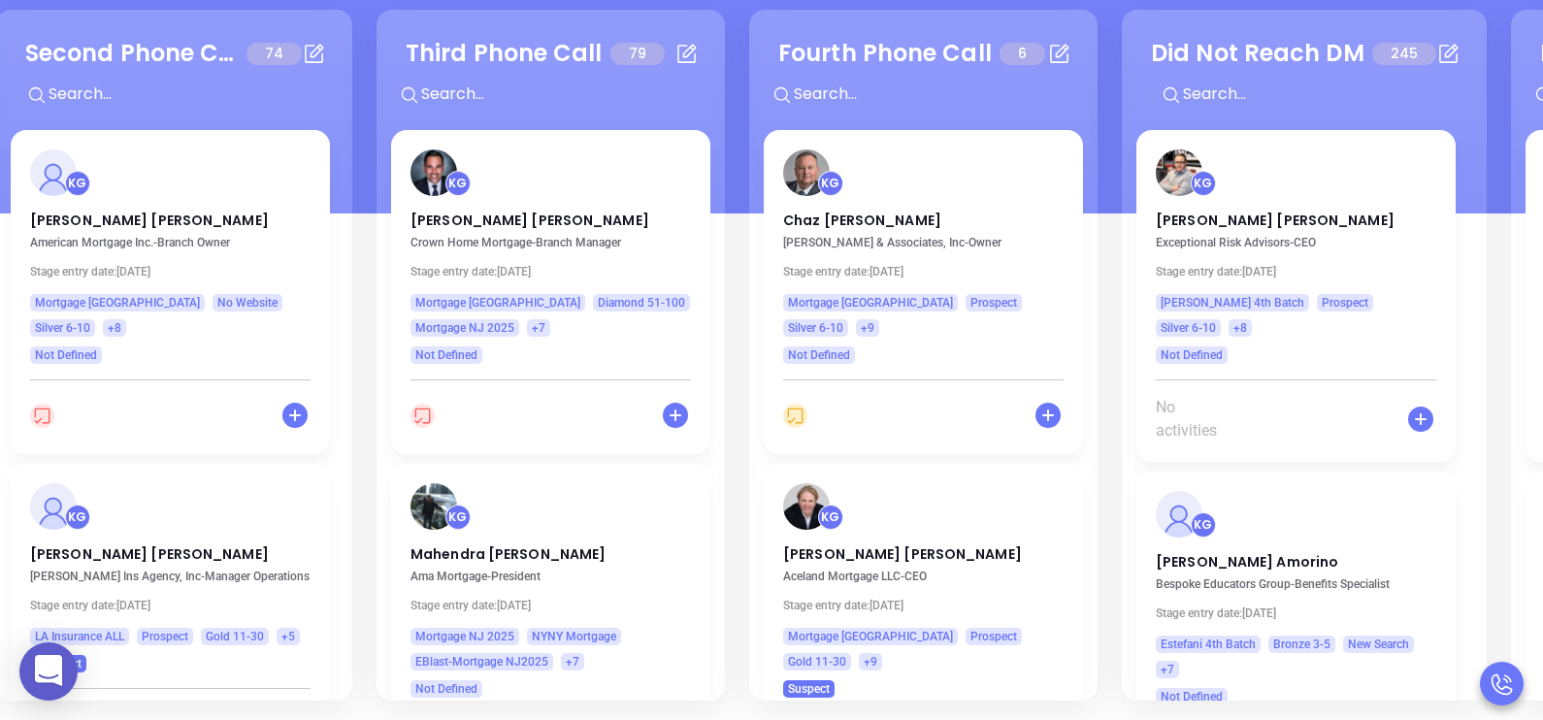
scroll to position [0, 764]
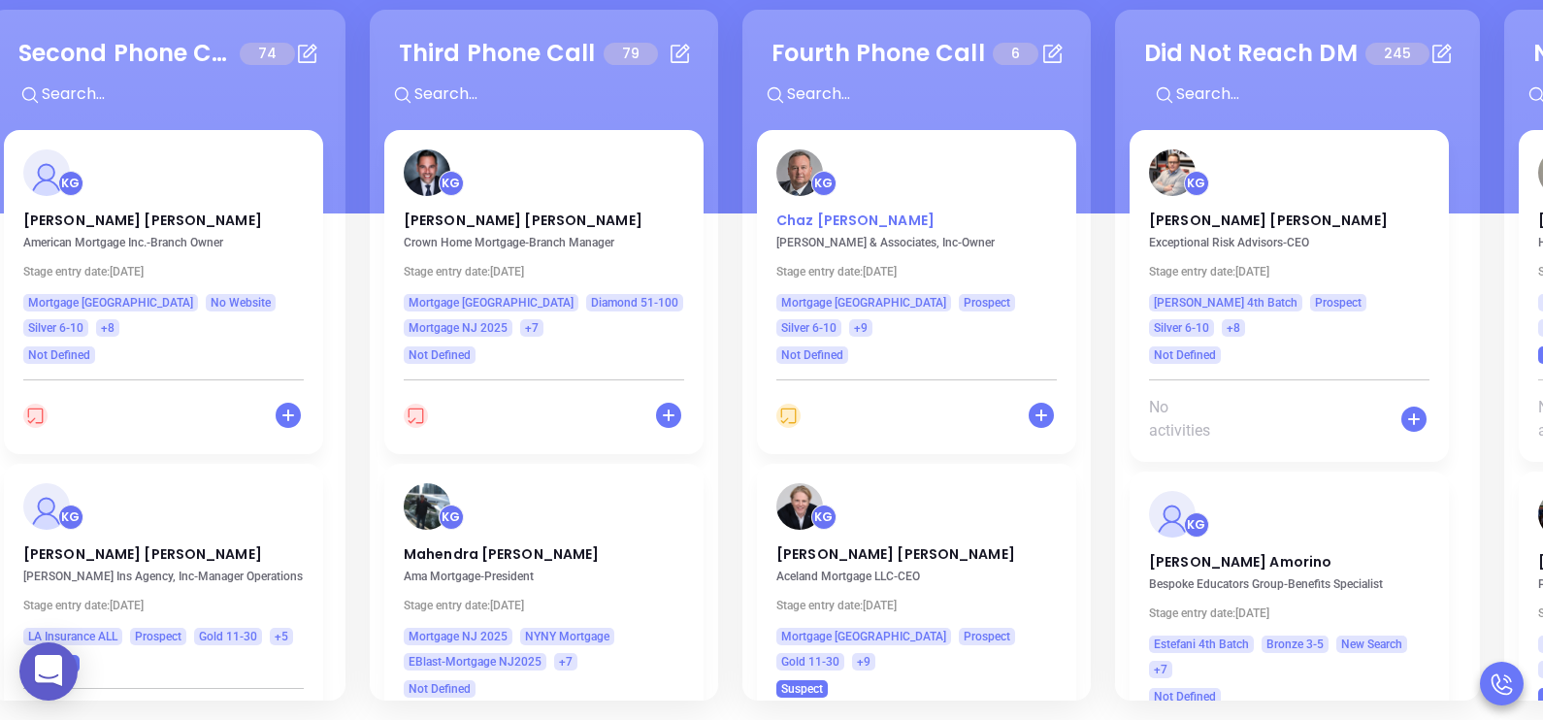
click at [849, 220] on p "Chaz Kauffman" at bounding box center [916, 216] width 280 height 10
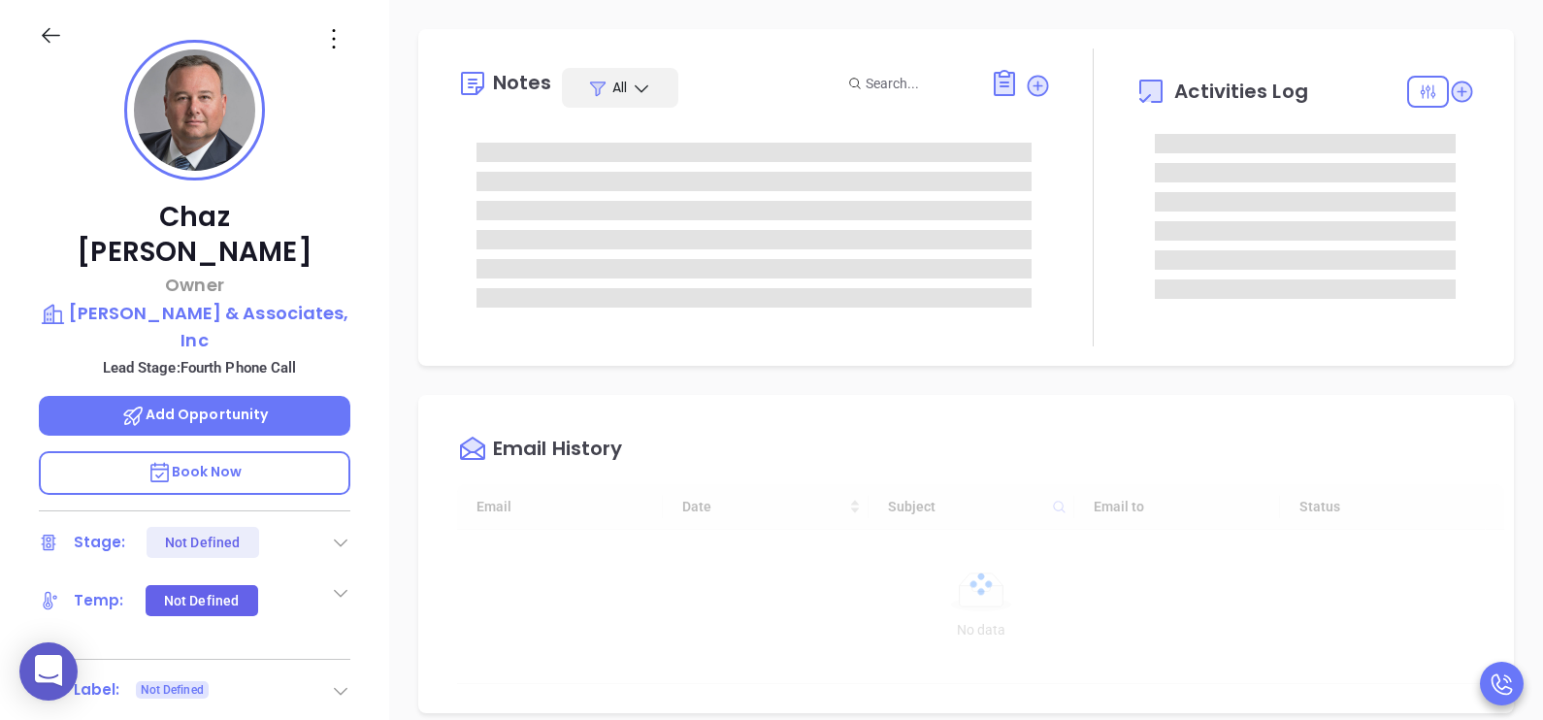
scroll to position [508, 0]
type input "[PERSON_NAME]"
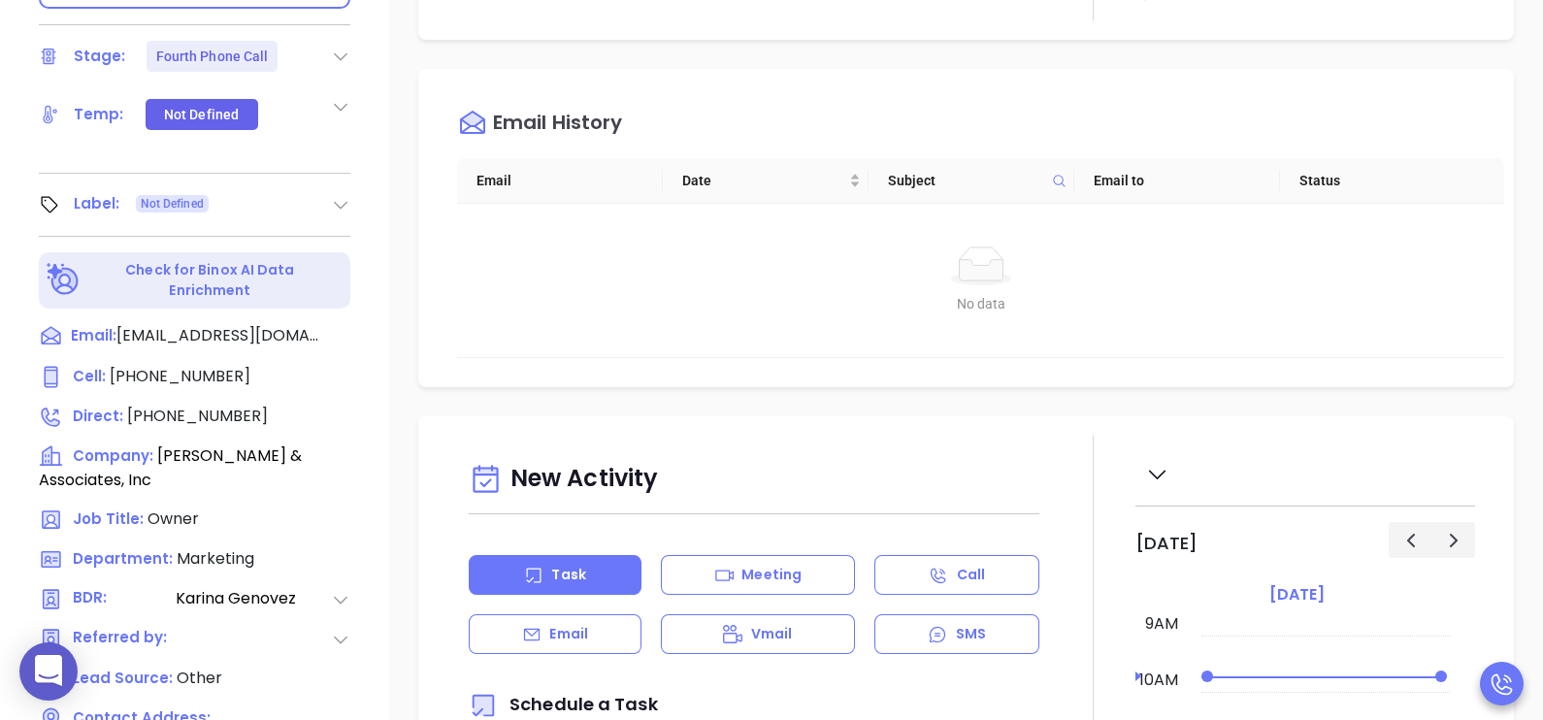
scroll to position [847, 0]
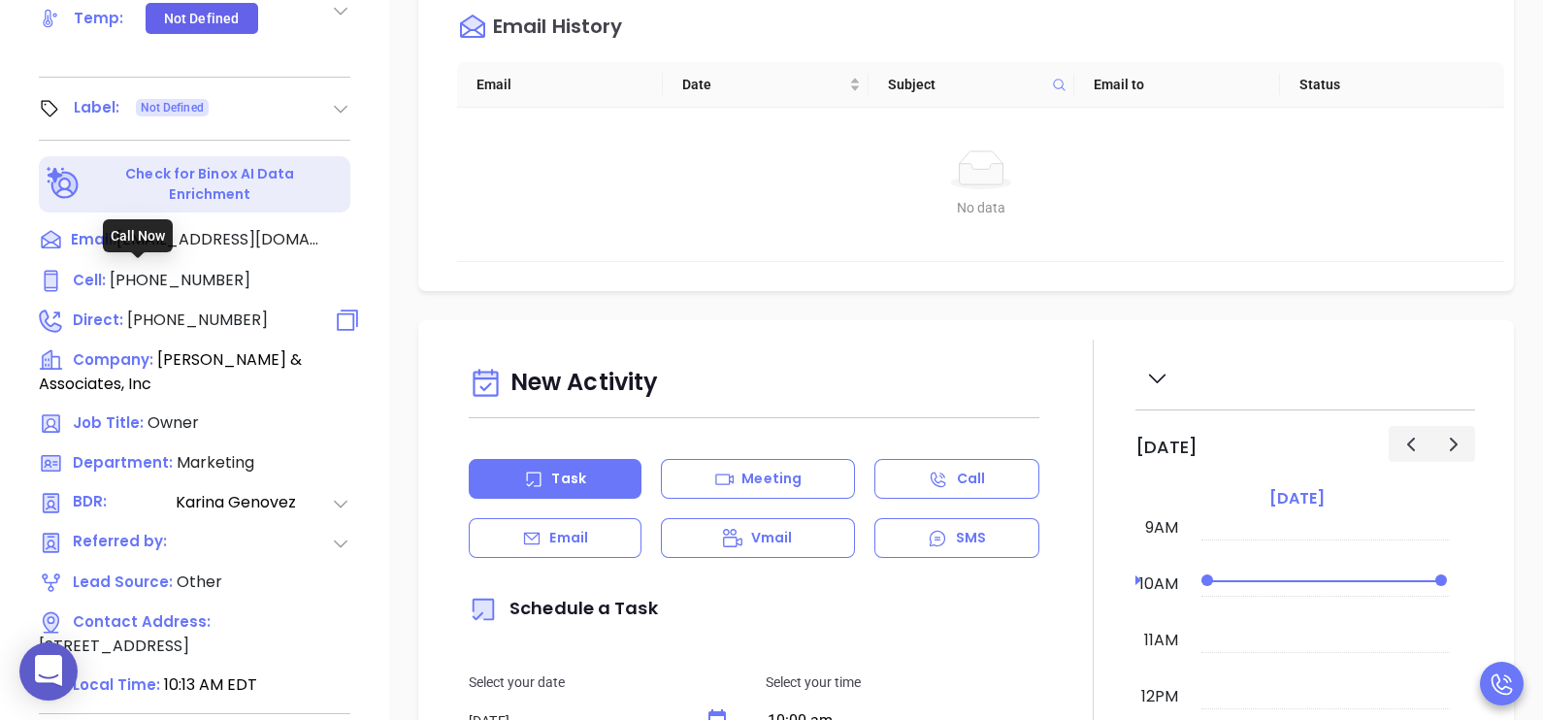
click at [197, 309] on span "(732) 212-0333" at bounding box center [197, 320] width 141 height 22
type input "(732) 212-0333"
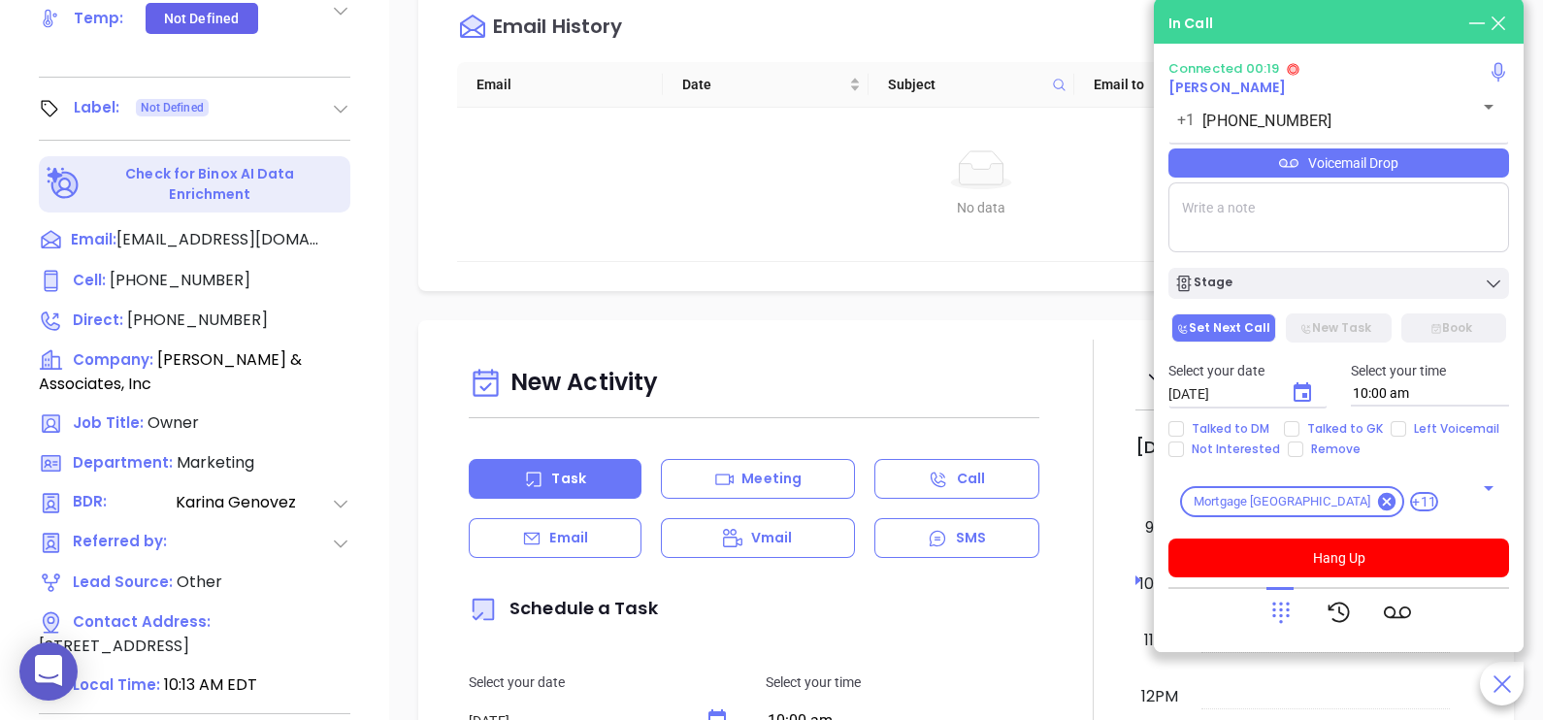
click at [1400, 170] on div "Voicemail Drop" at bounding box center [1338, 162] width 341 height 29
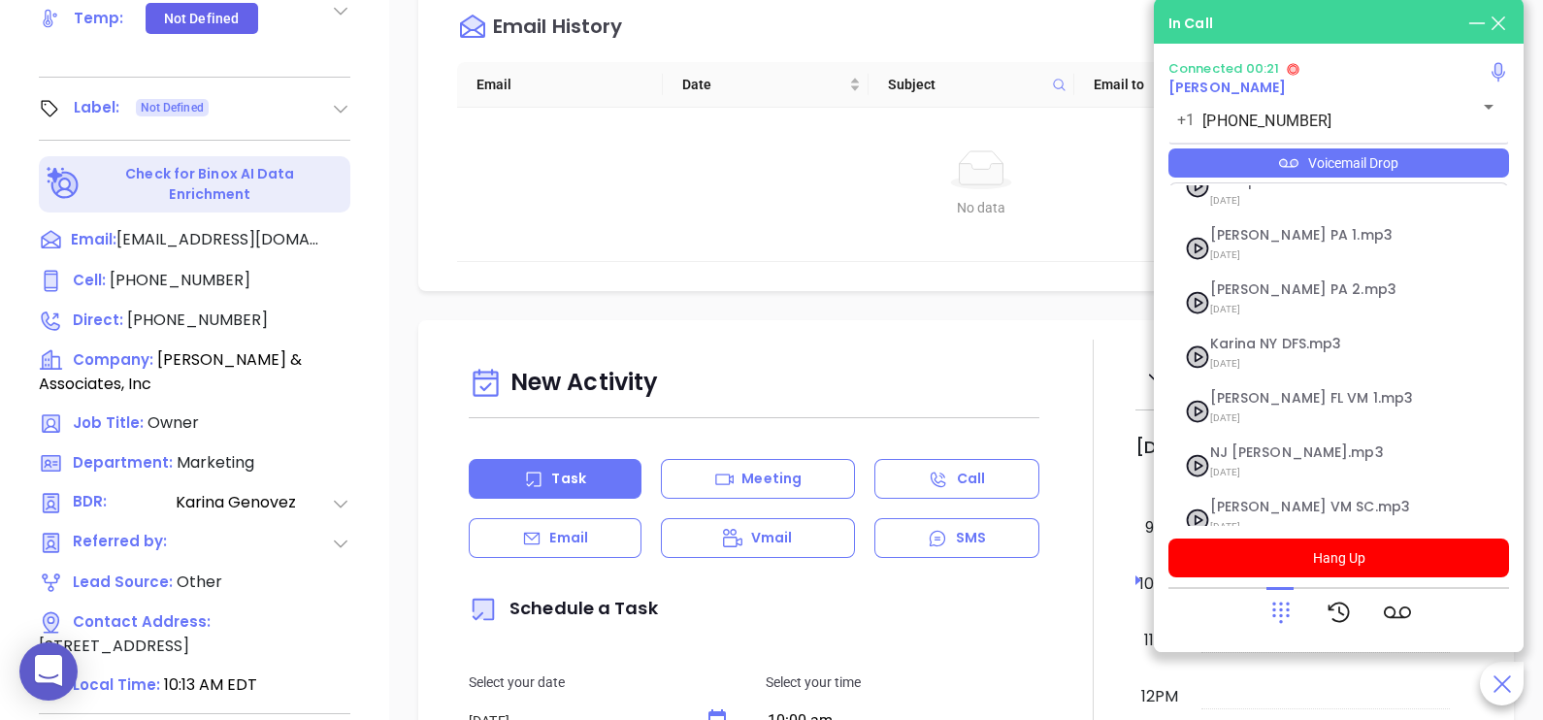
scroll to position [266, 0]
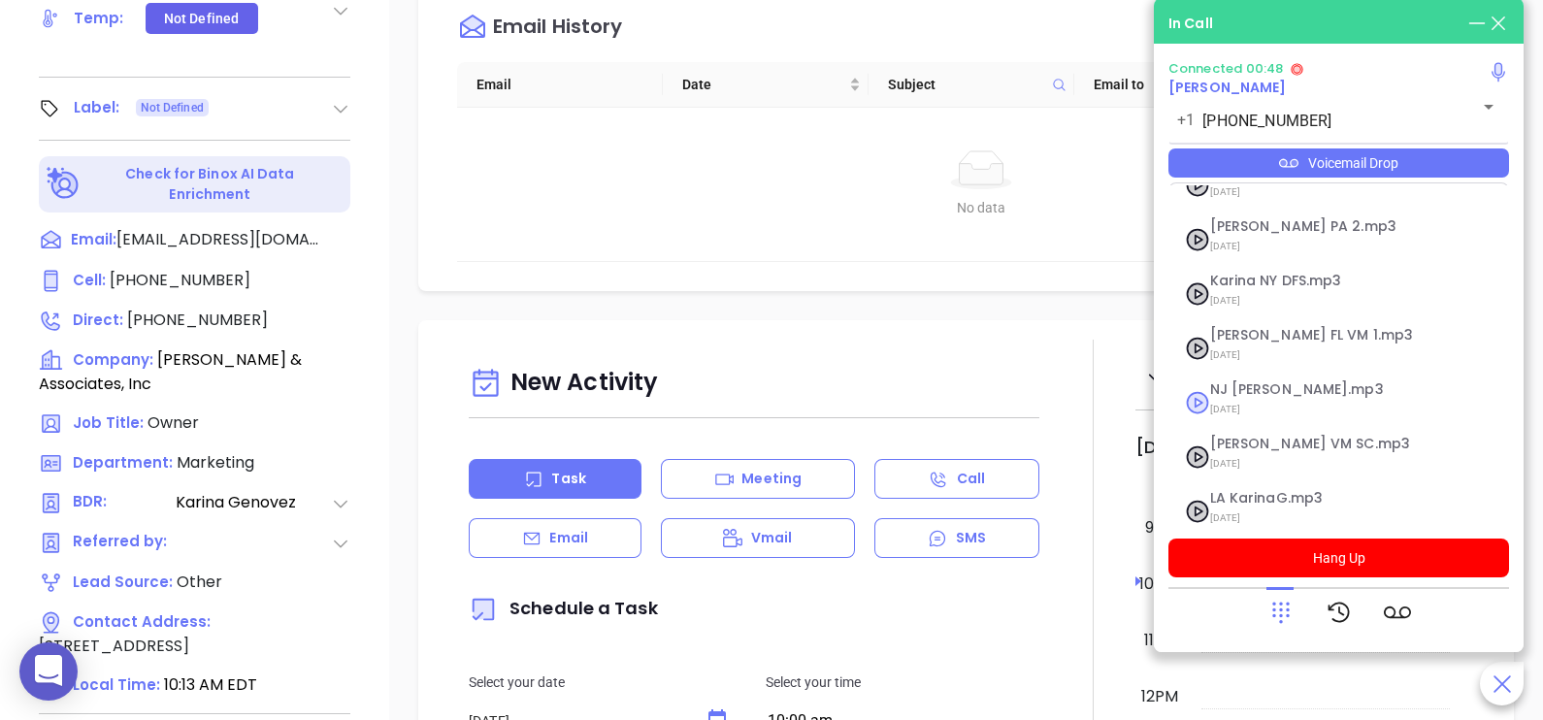
click at [1252, 397] on span "[DATE]" at bounding box center [1315, 409] width 210 height 25
checkbox input "true"
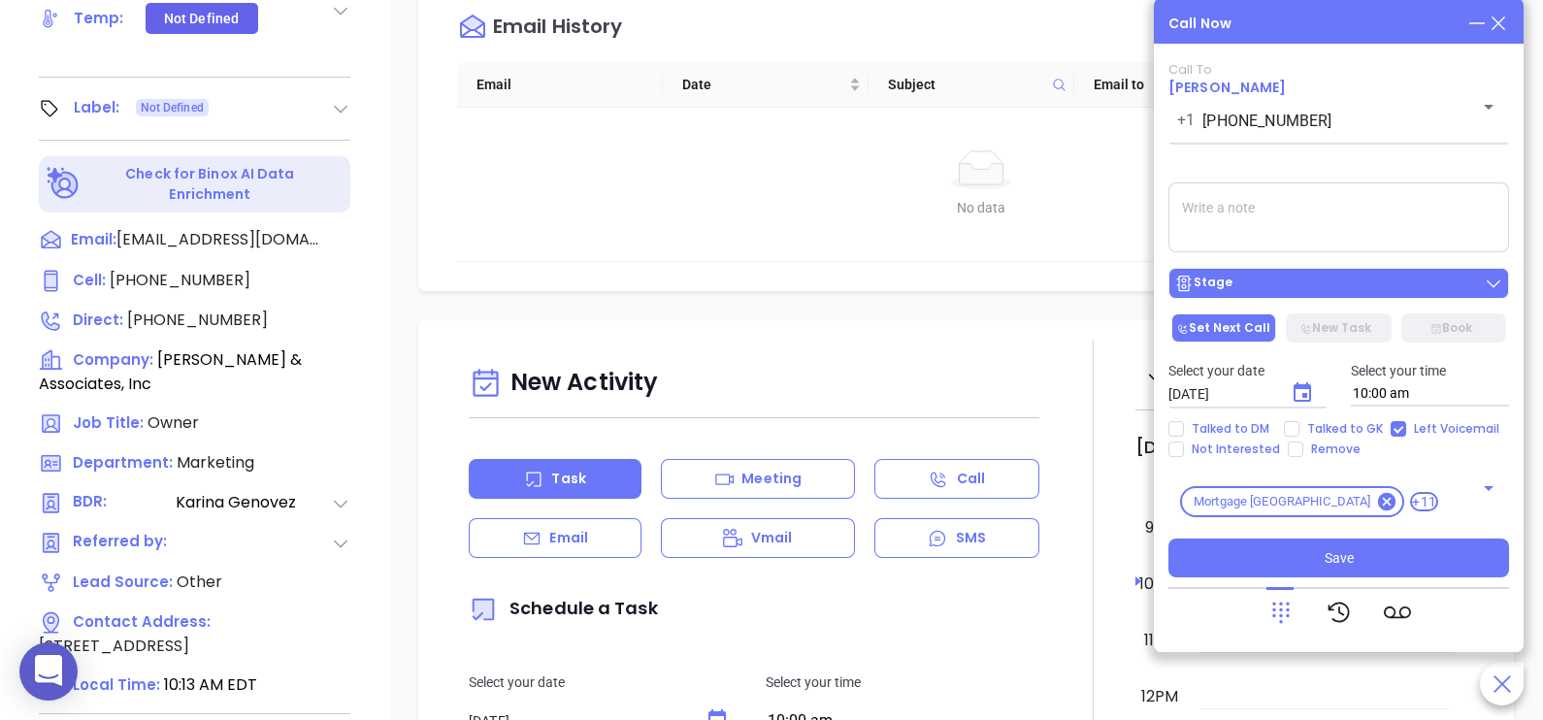
click at [1332, 296] on button "Stage" at bounding box center [1338, 283] width 341 height 31
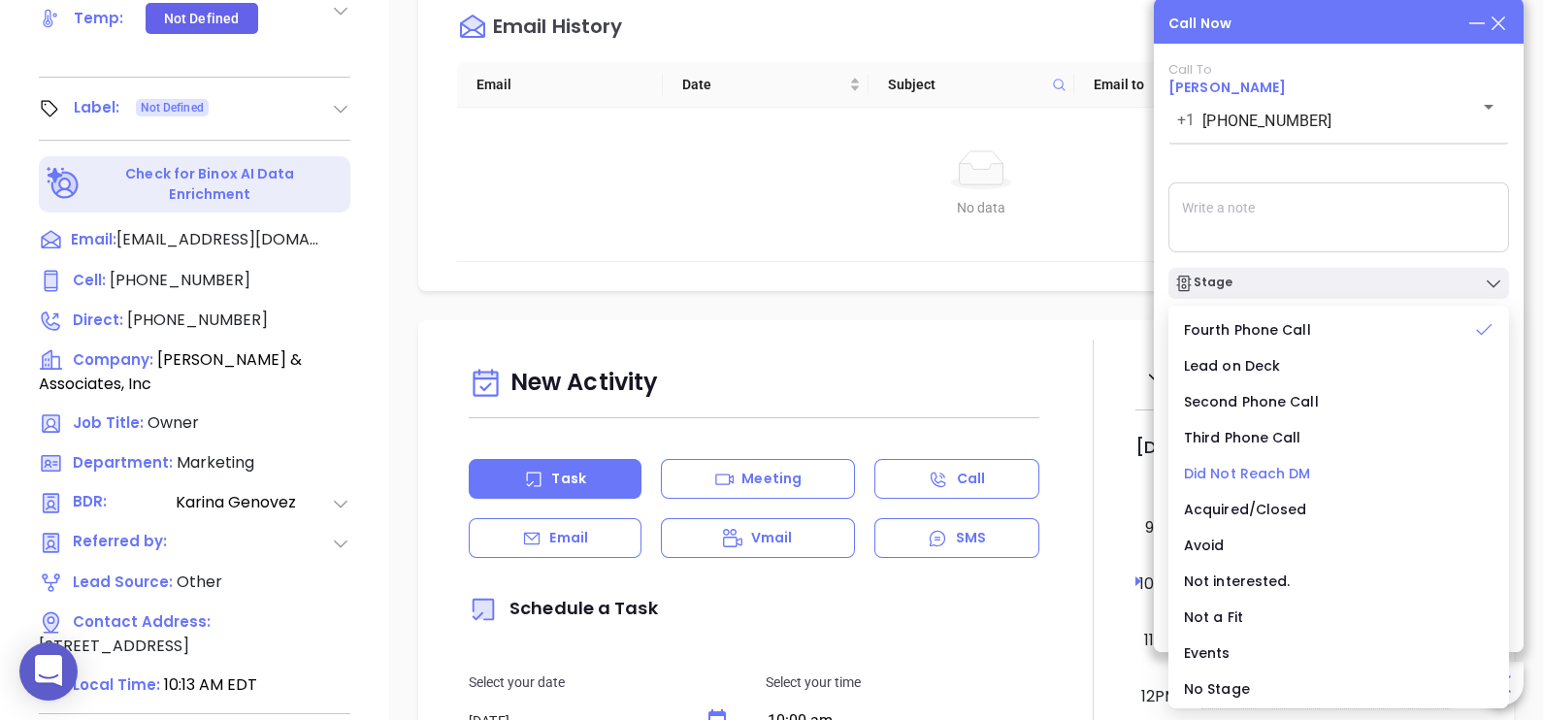
click at [1264, 473] on span "Did Not Reach DM" at bounding box center [1247, 473] width 127 height 19
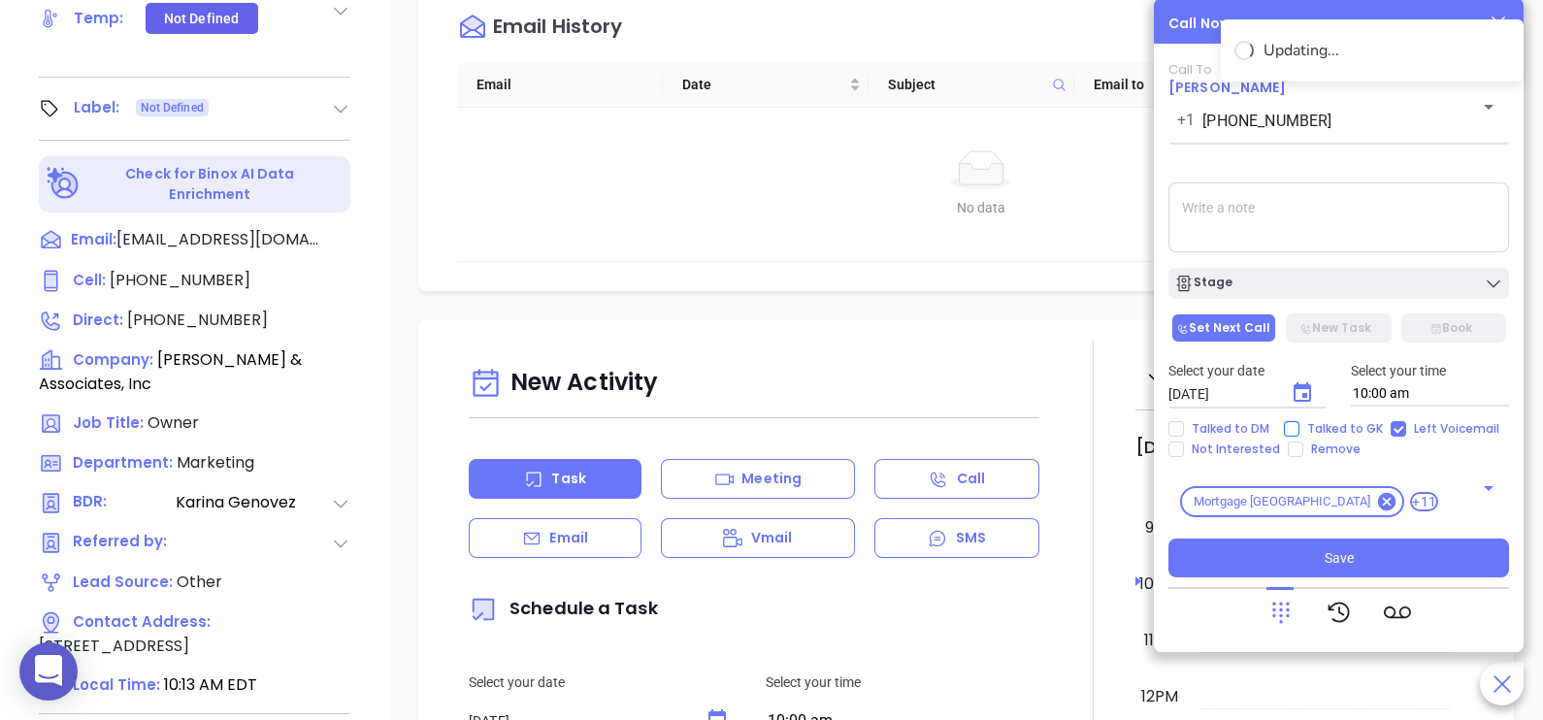
click at [1293, 425] on input "Talked to GK" at bounding box center [1292, 429] width 16 height 16
checkbox input "true"
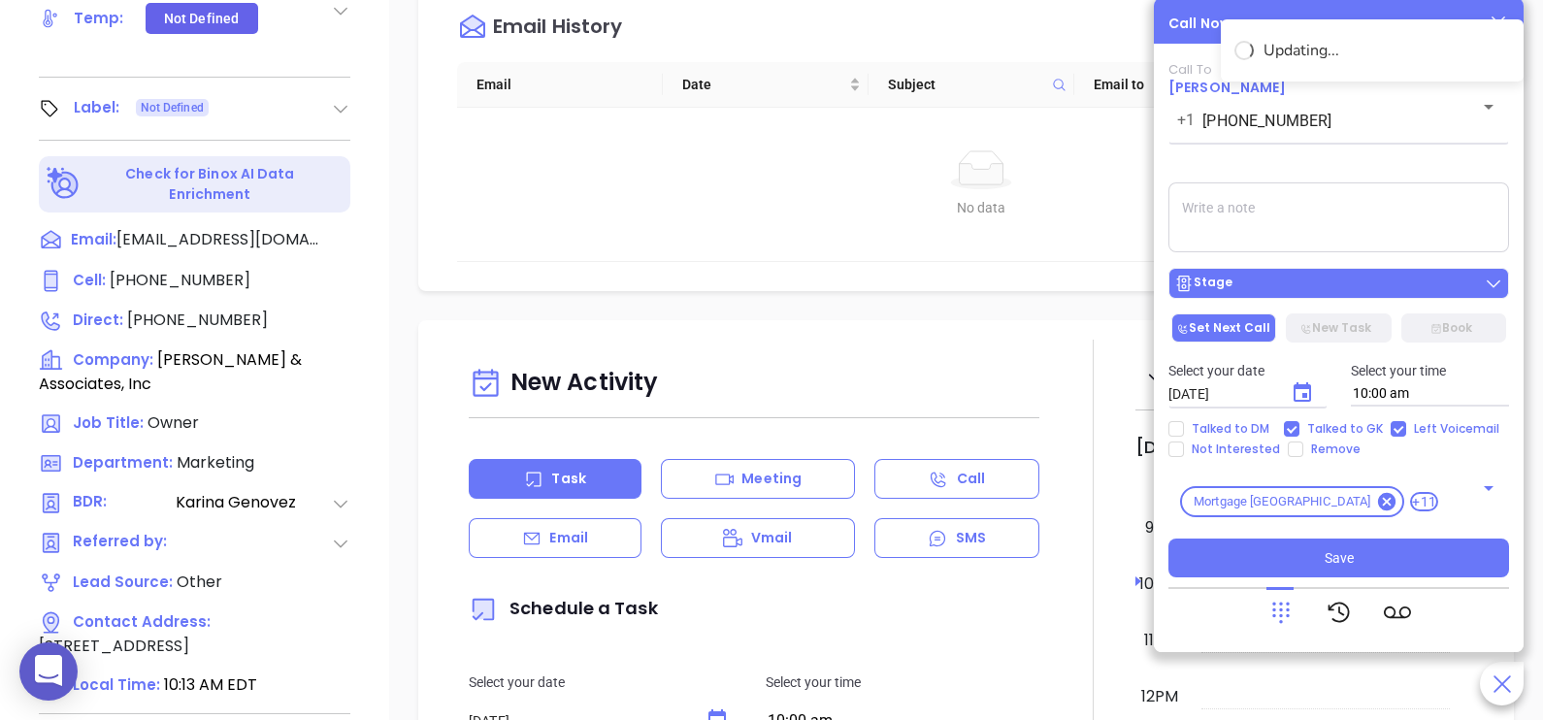
click at [1392, 297] on button "Stage" at bounding box center [1338, 283] width 341 height 31
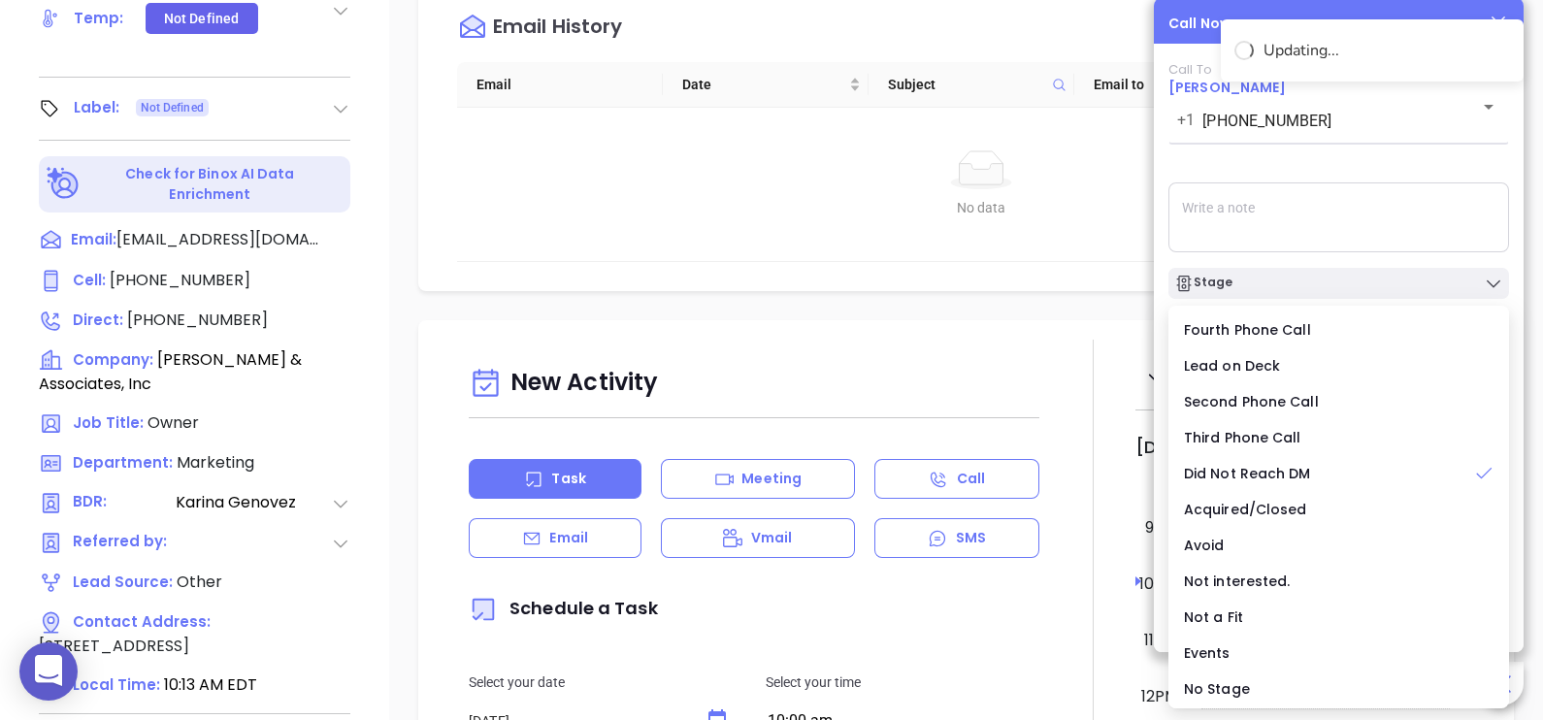
click at [1380, 223] on textarea at bounding box center [1338, 217] width 341 height 70
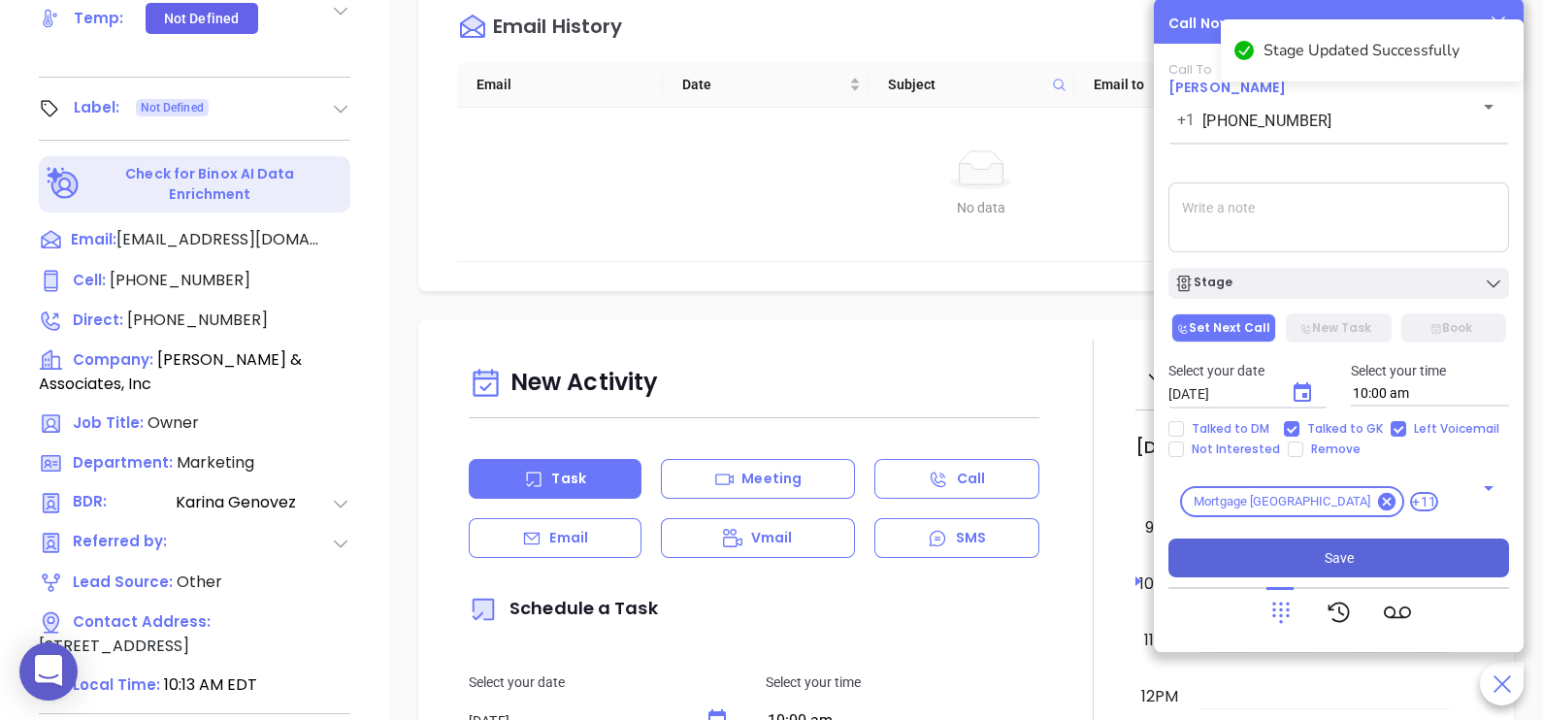
click at [1321, 551] on button "Save" at bounding box center [1338, 558] width 341 height 39
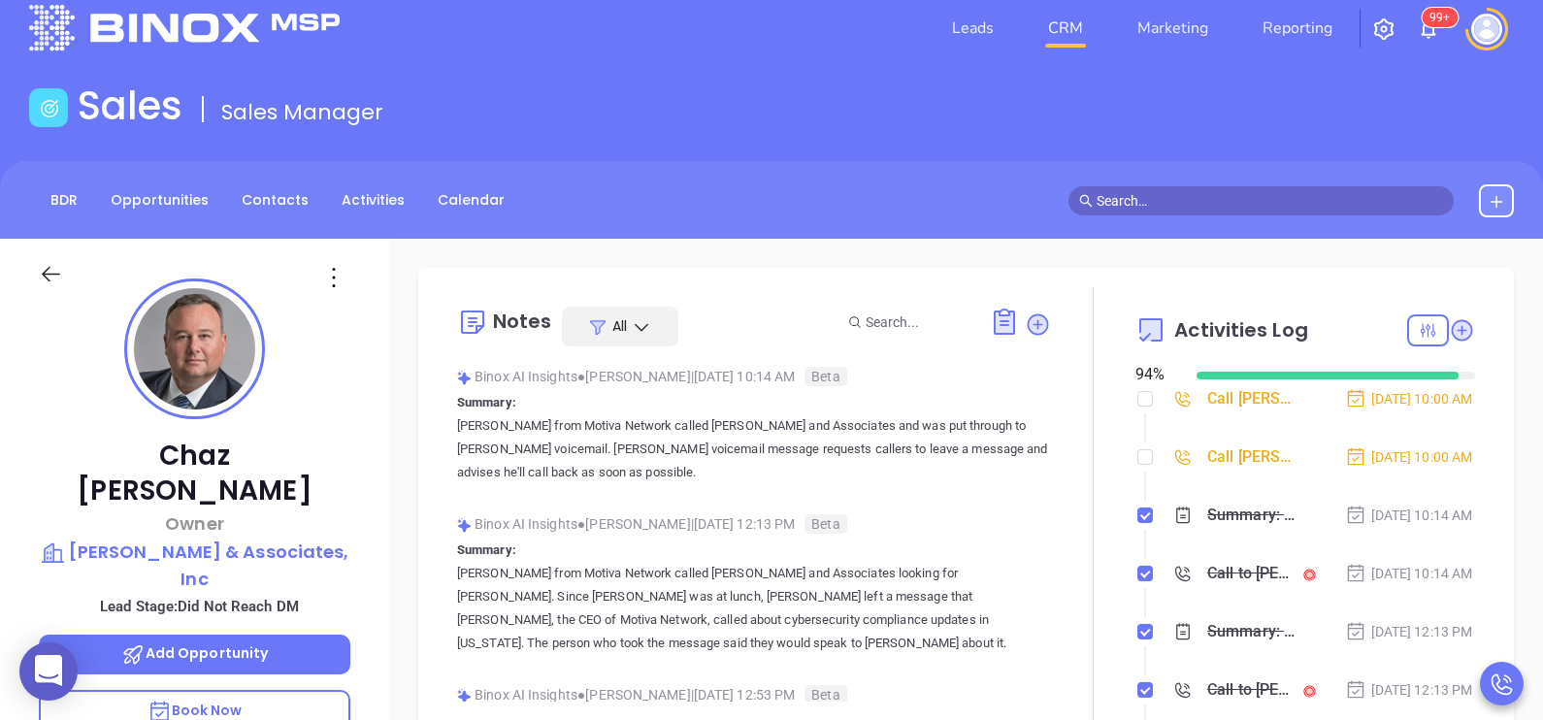
scroll to position [0, 0]
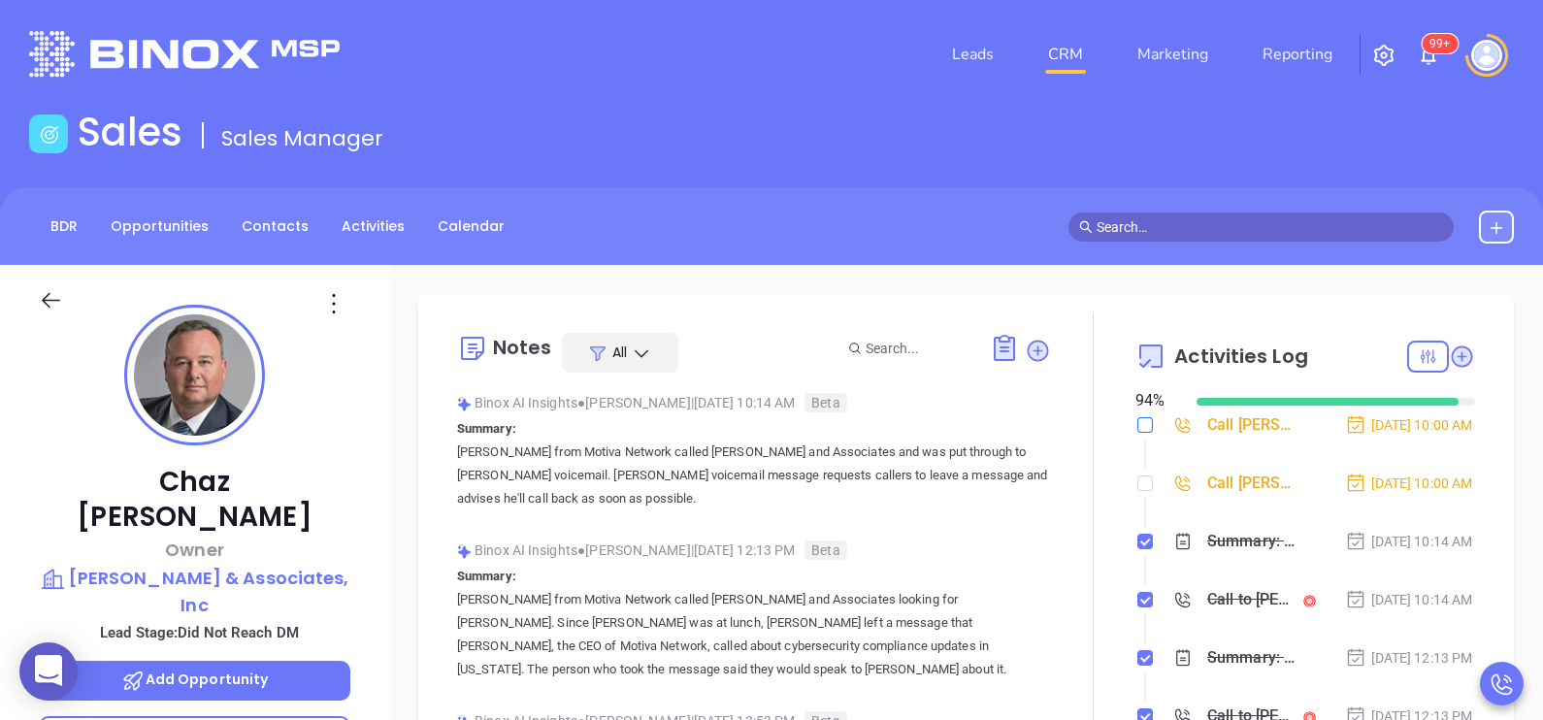
click at [1137, 420] on input "checkbox" at bounding box center [1145, 425] width 16 height 16
checkbox input "true"
click at [1137, 491] on input "checkbox" at bounding box center [1145, 483] width 16 height 16
checkbox input "true"
click at [1430, 471] on li "Call Chaz Kauffman to follow up Sep 10, 2025 | 10:00 AM" at bounding box center [1307, 443] width 335 height 53
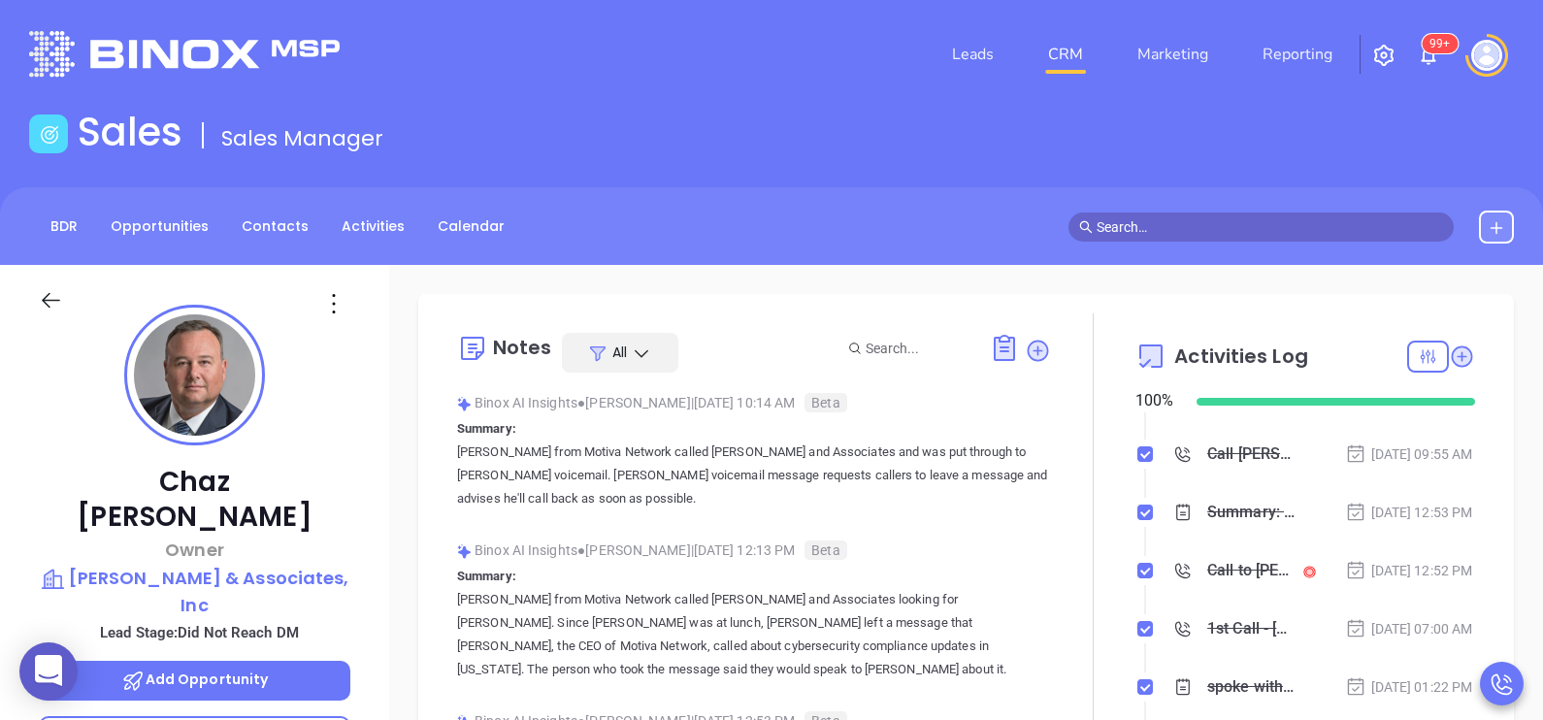
scroll to position [534, 0]
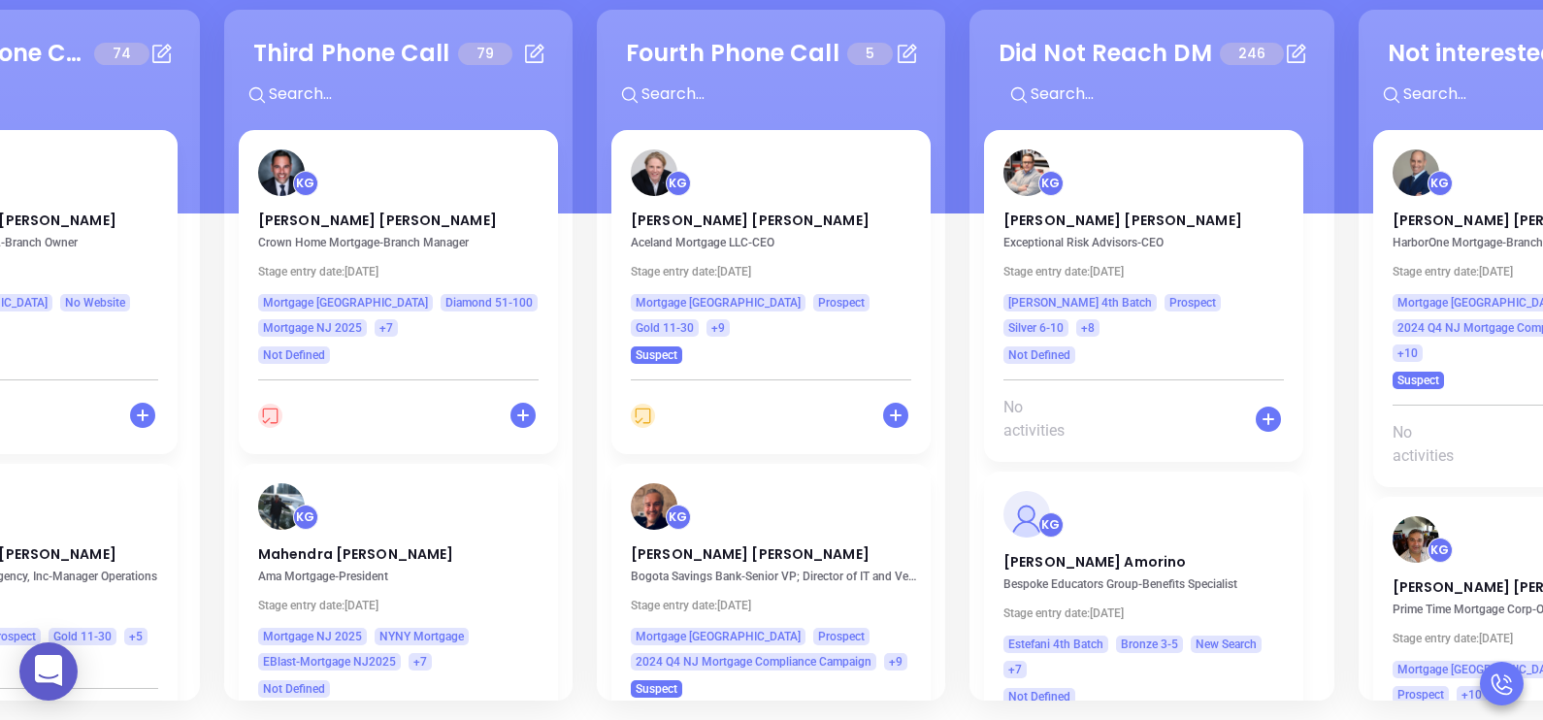
scroll to position [0, 920]
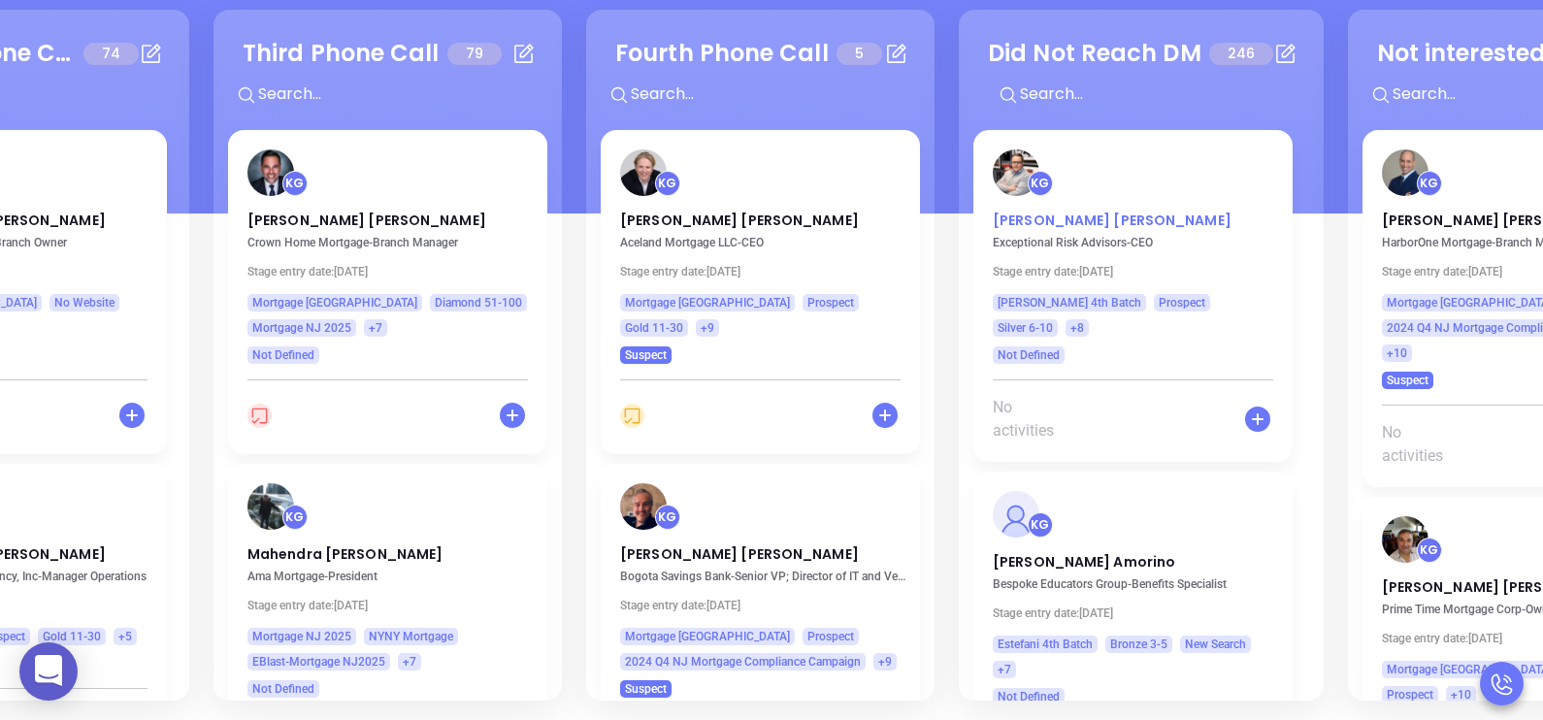
click at [1067, 220] on p "Edward Tafaro" at bounding box center [1133, 216] width 280 height 10
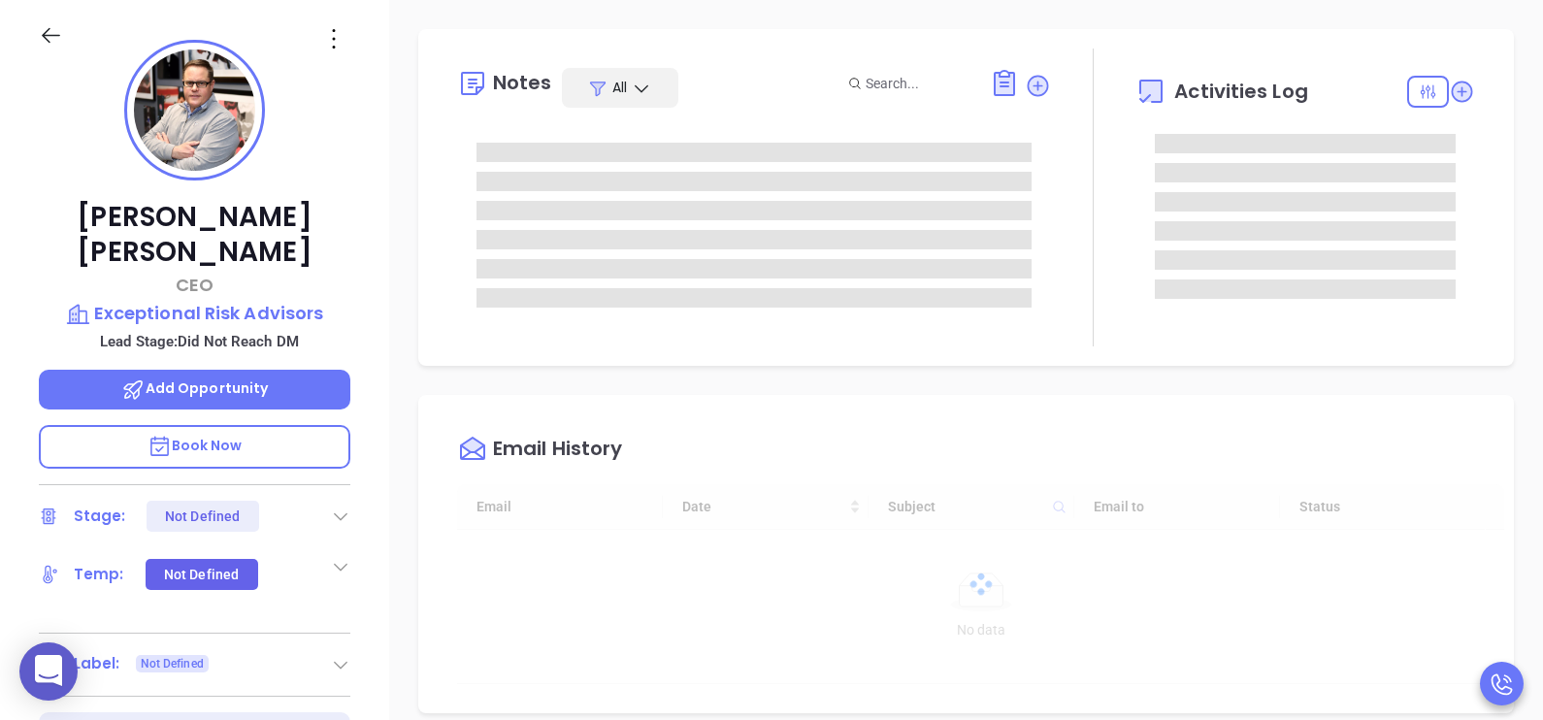
type input "[DATE]"
type input "[PERSON_NAME]"
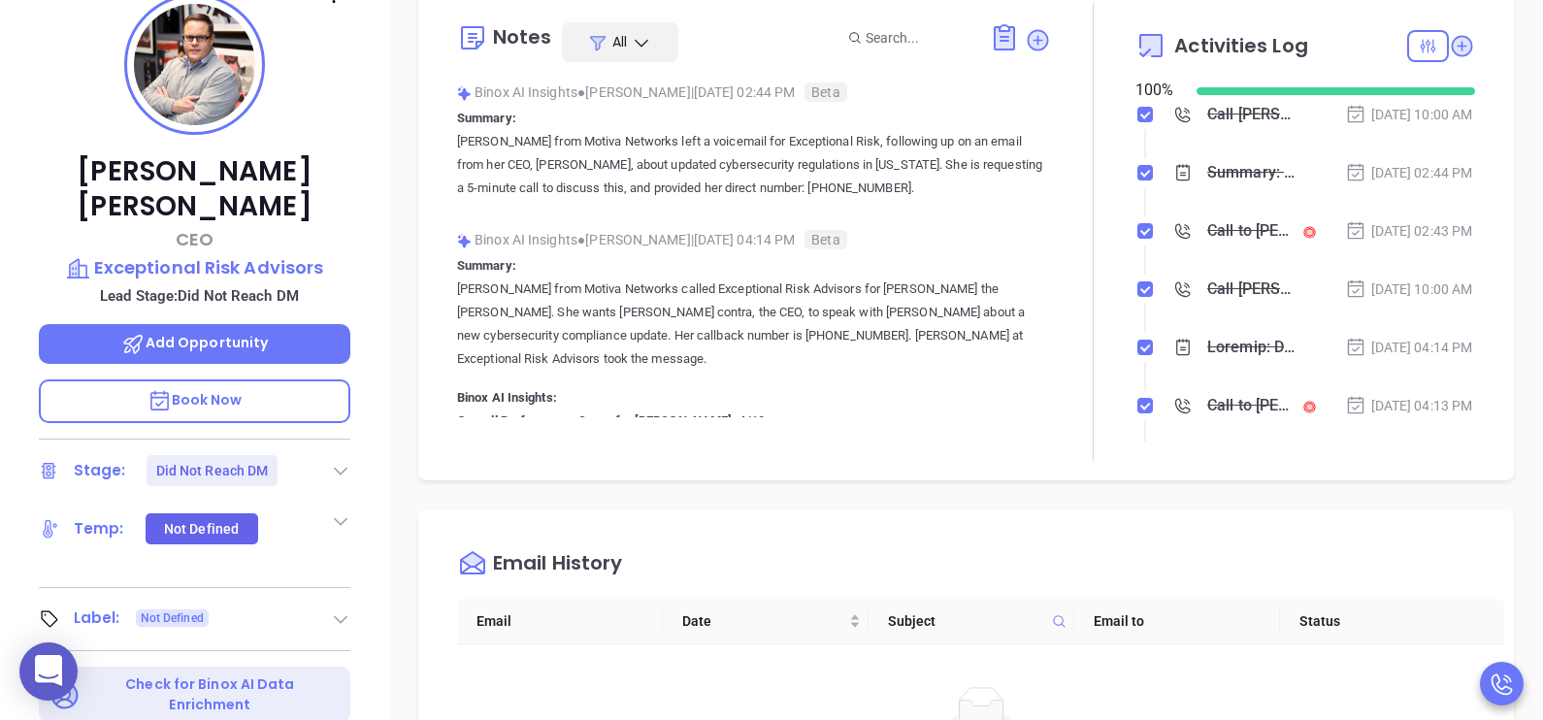
scroll to position [313, 0]
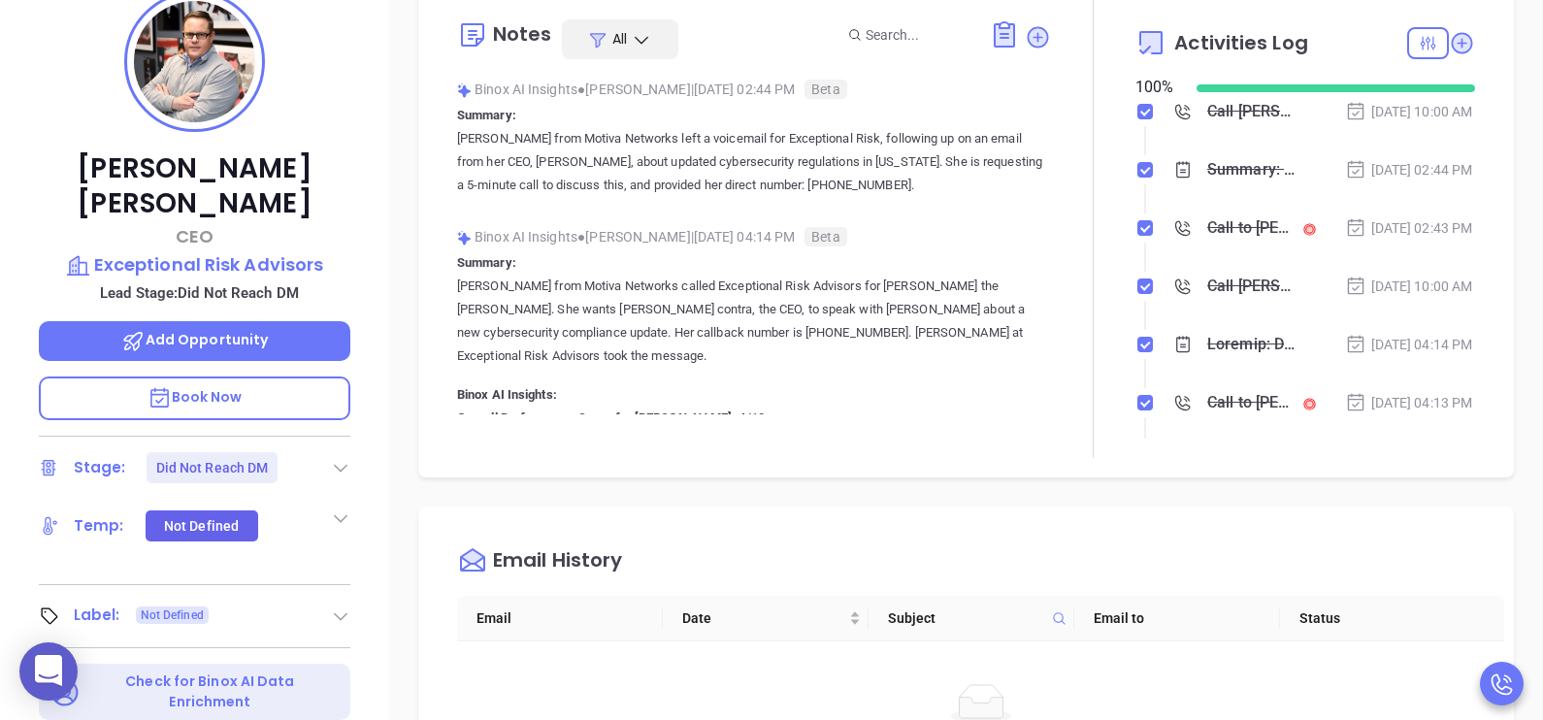
click at [1383, 213] on li "Summary: Karina from Motiva Networks left a voicemail for Exceptional Risk, fol…" at bounding box center [1307, 188] width 335 height 53
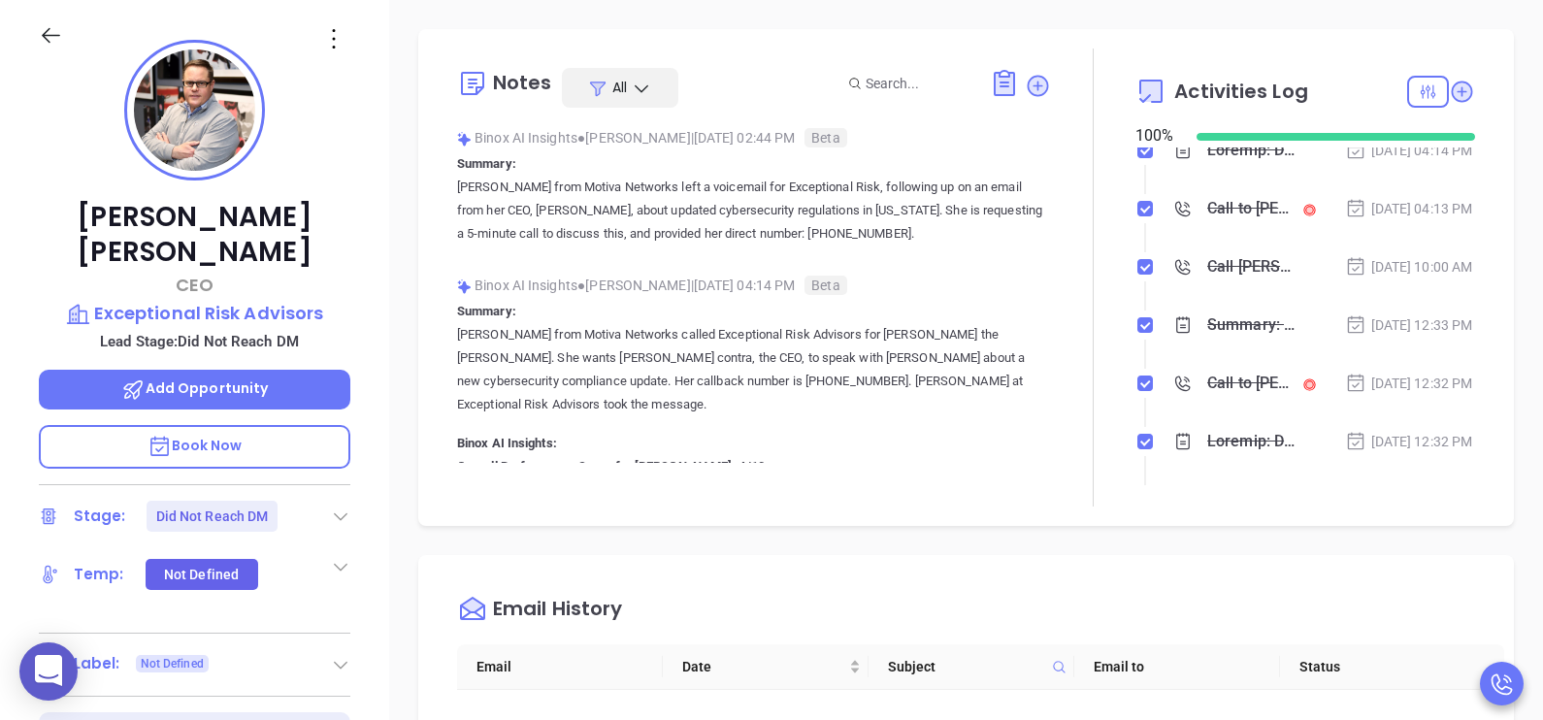
scroll to position [96, 0]
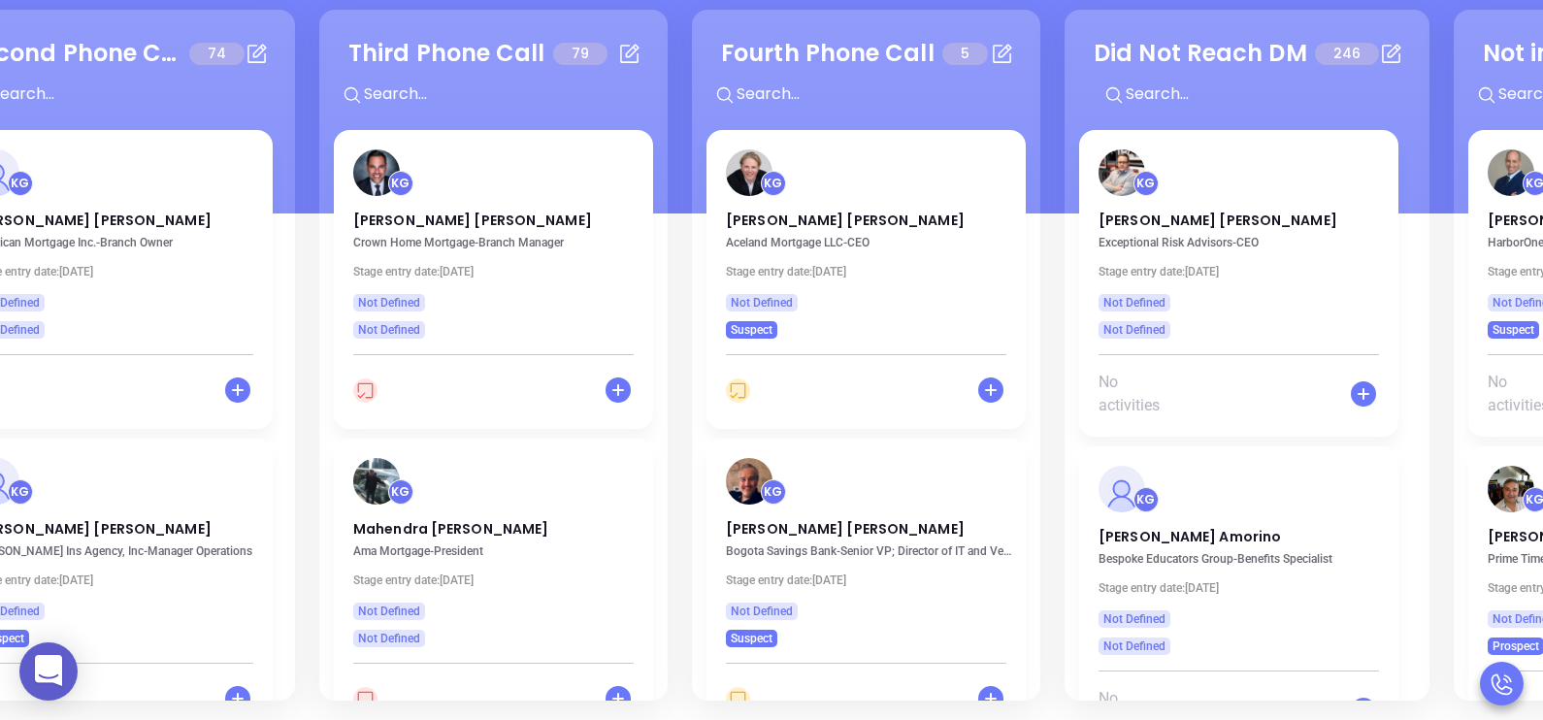
scroll to position [0, 815]
click at [786, 220] on p "William Halick" at bounding box center [865, 216] width 280 height 10
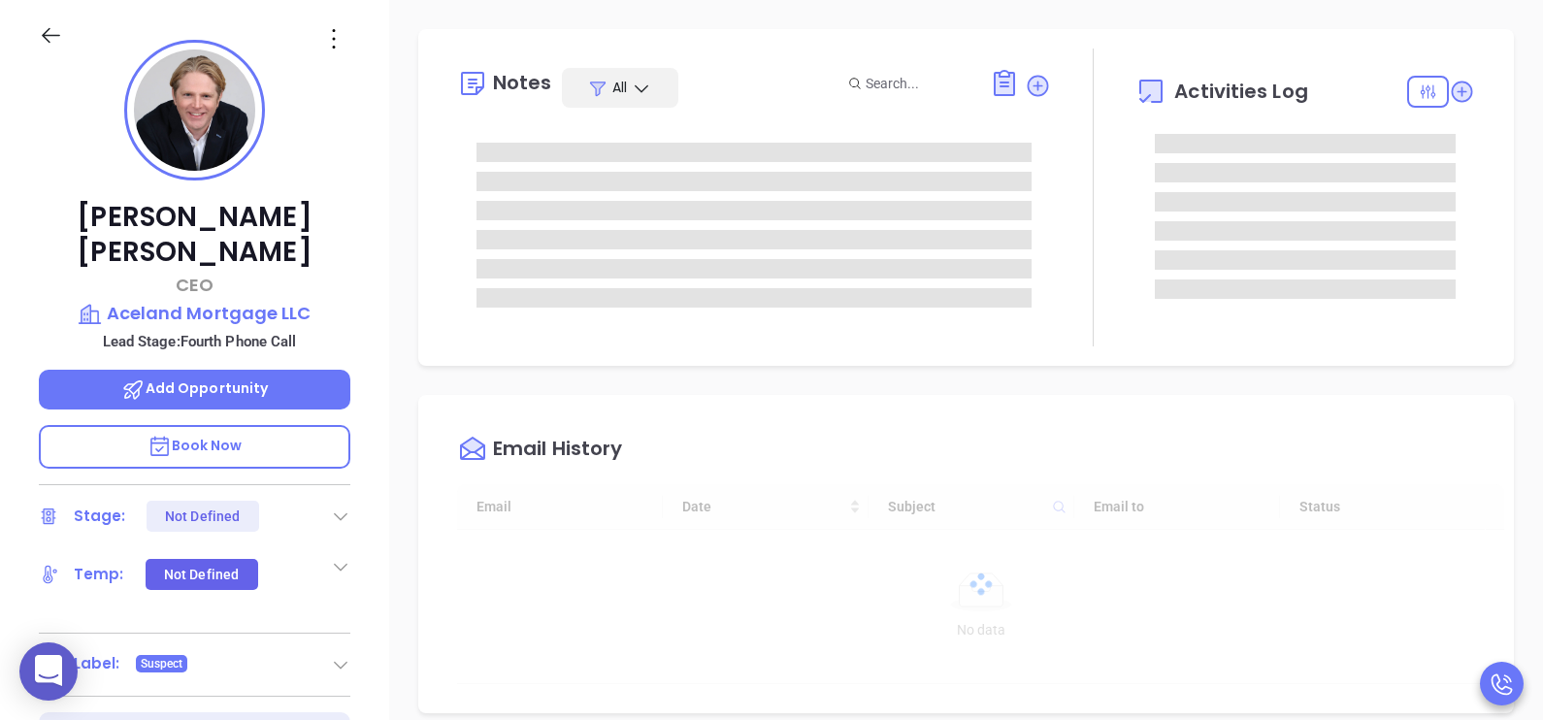
type input "[DATE]"
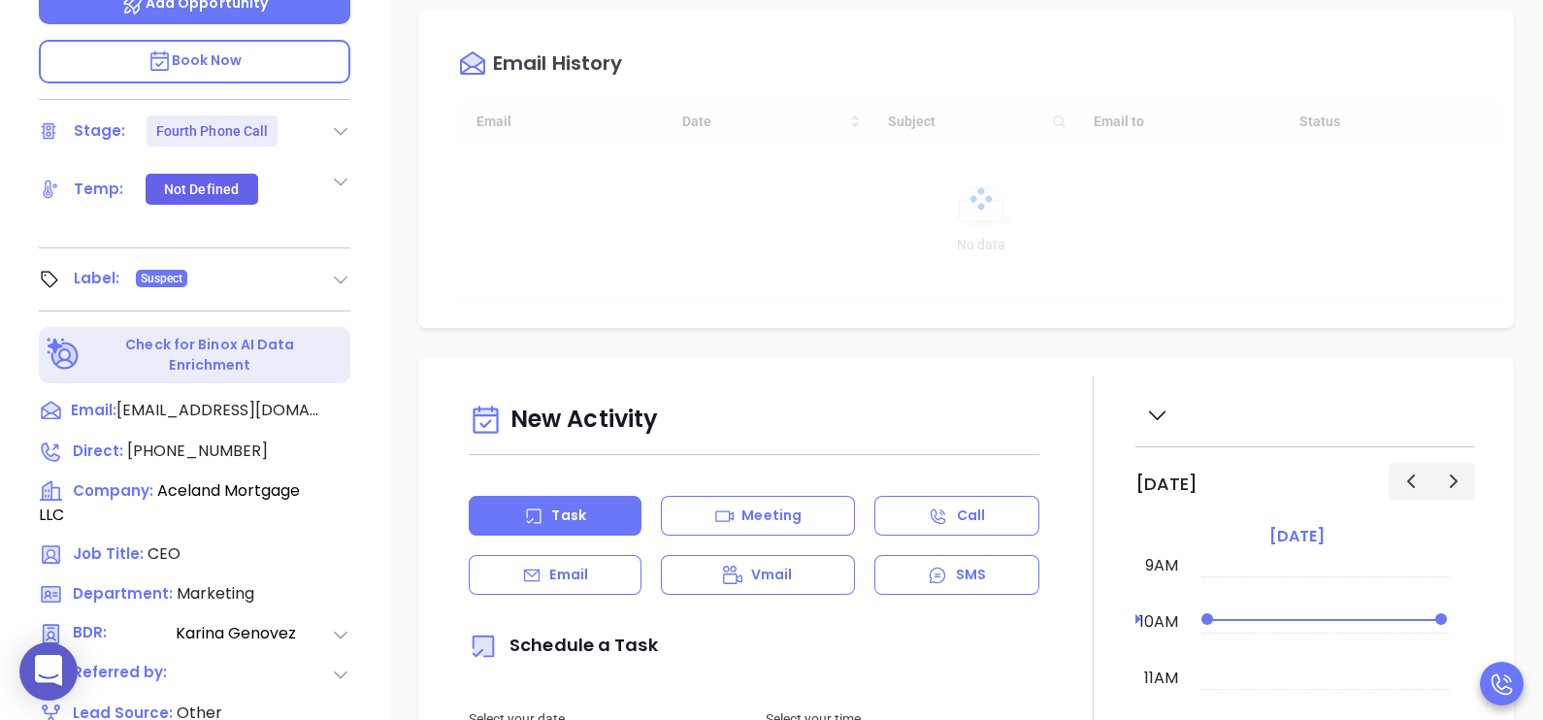
scroll to position [653, 0]
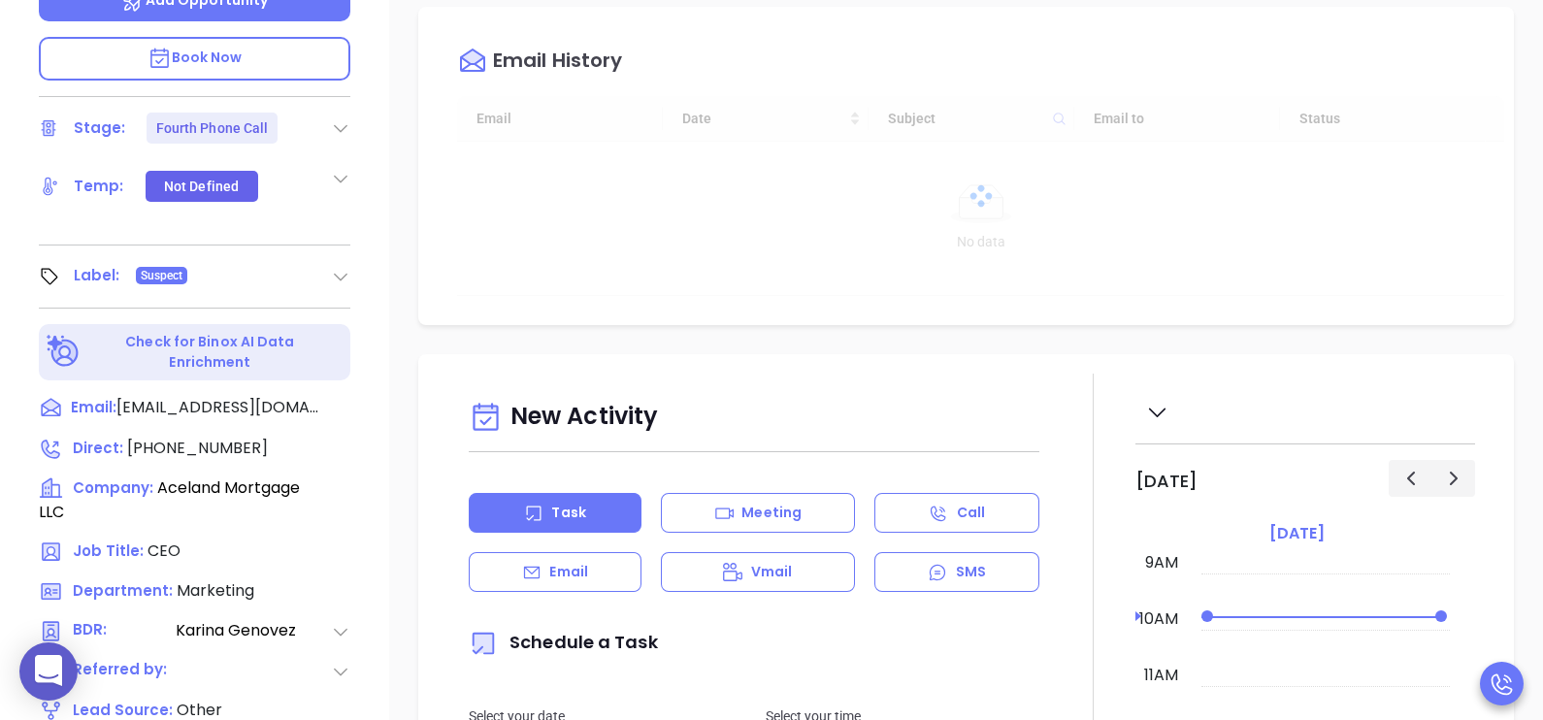
type input "[PERSON_NAME]"
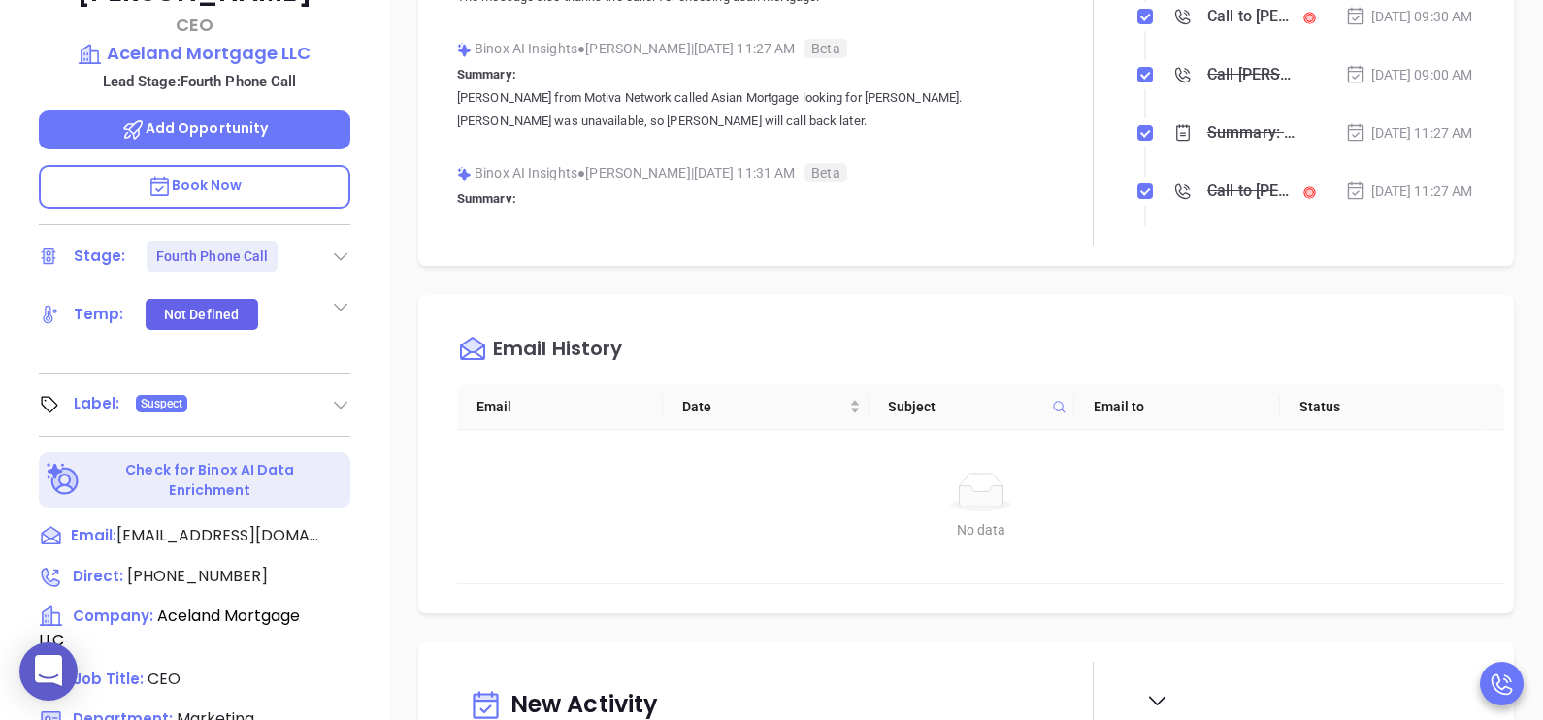
scroll to position [750, 0]
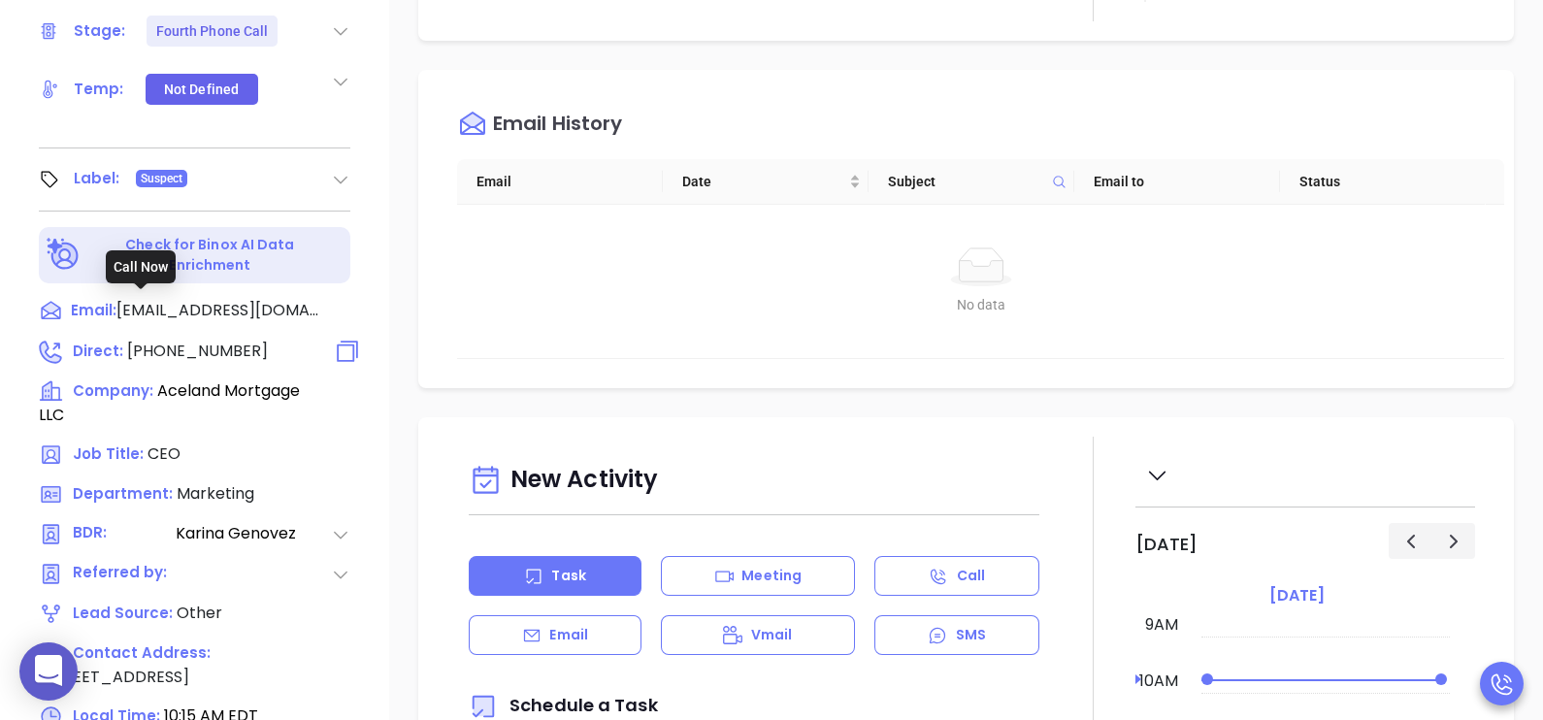
click at [207, 340] on span "(800) 254-3150" at bounding box center [197, 351] width 141 height 22
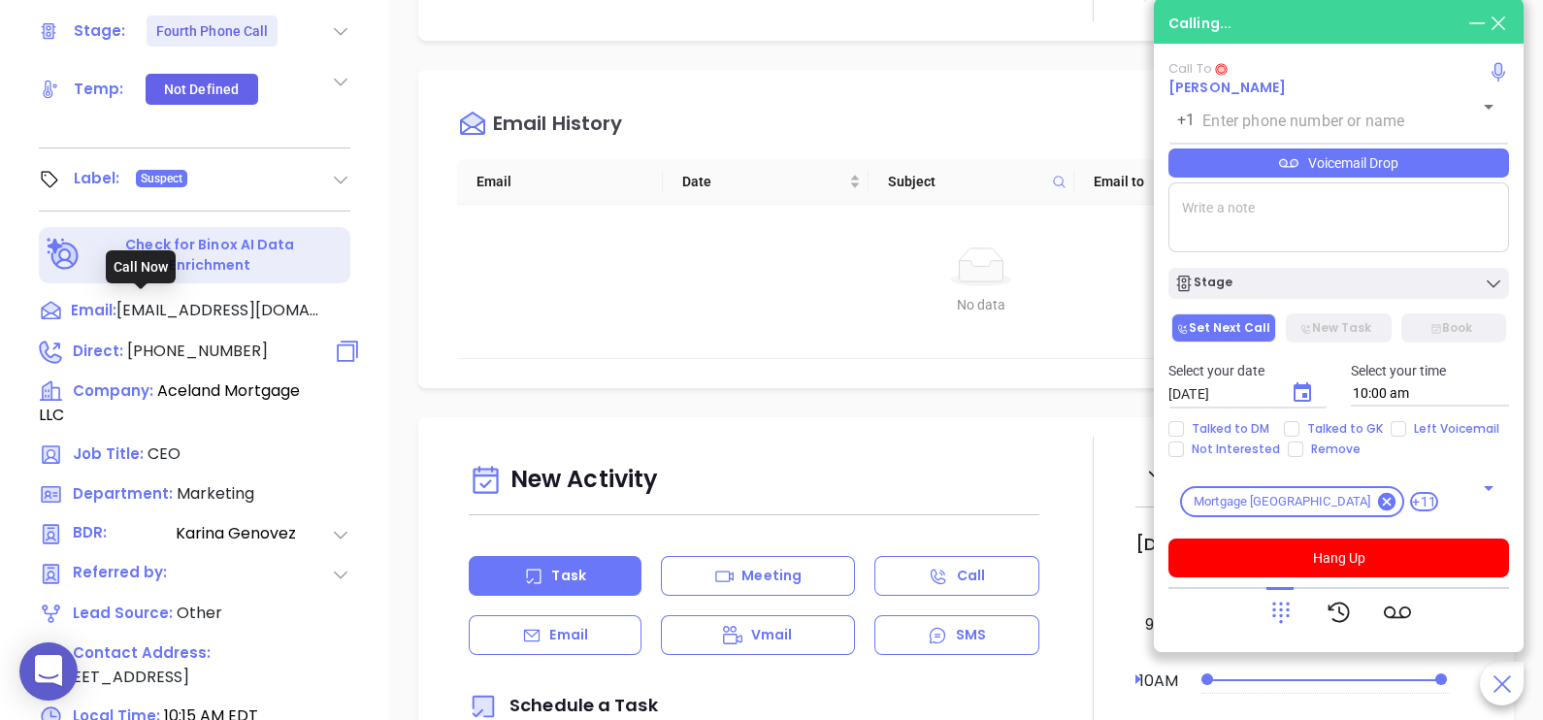
type input "(800) 254-3150"
click at [1411, 175] on div "Voicemail Drop" at bounding box center [1338, 162] width 341 height 29
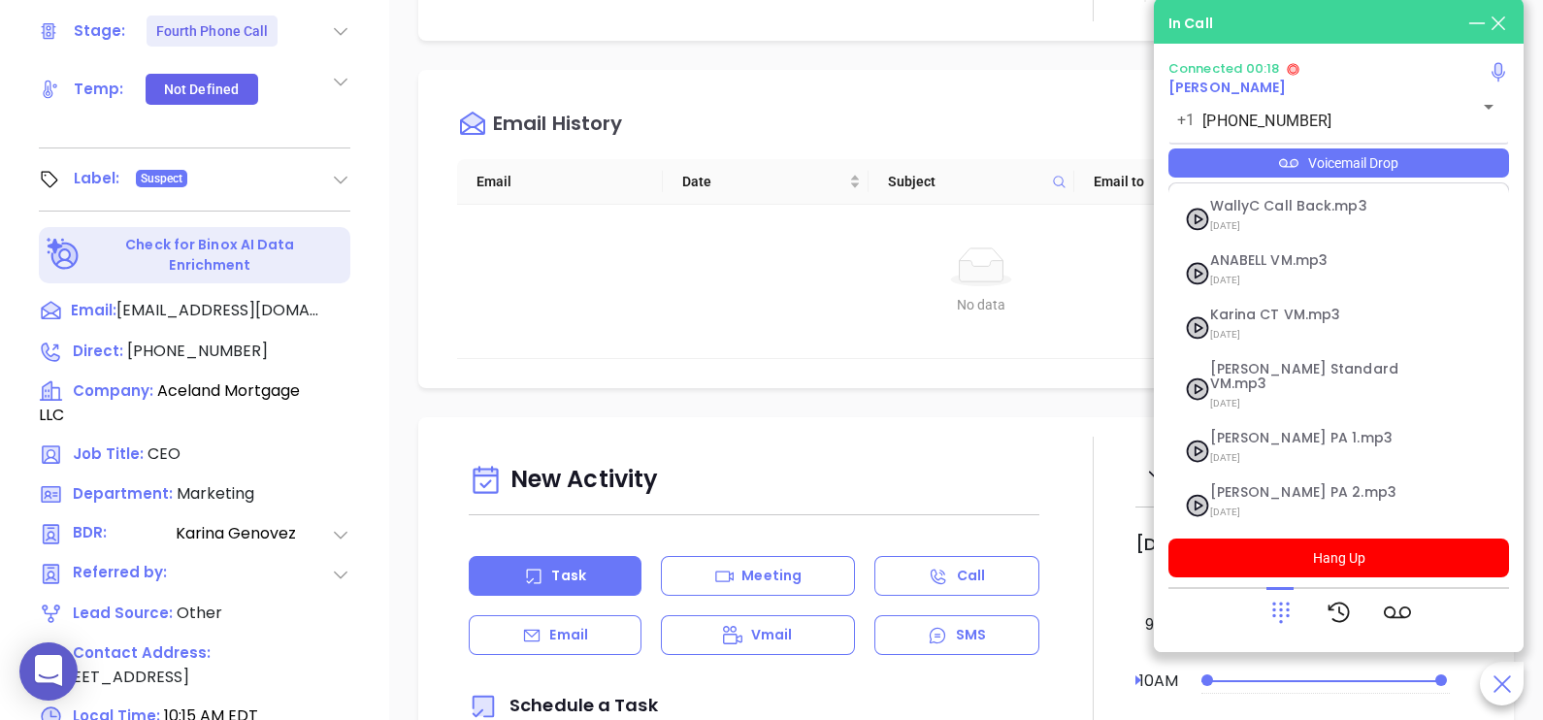
scroll to position [266, 0]
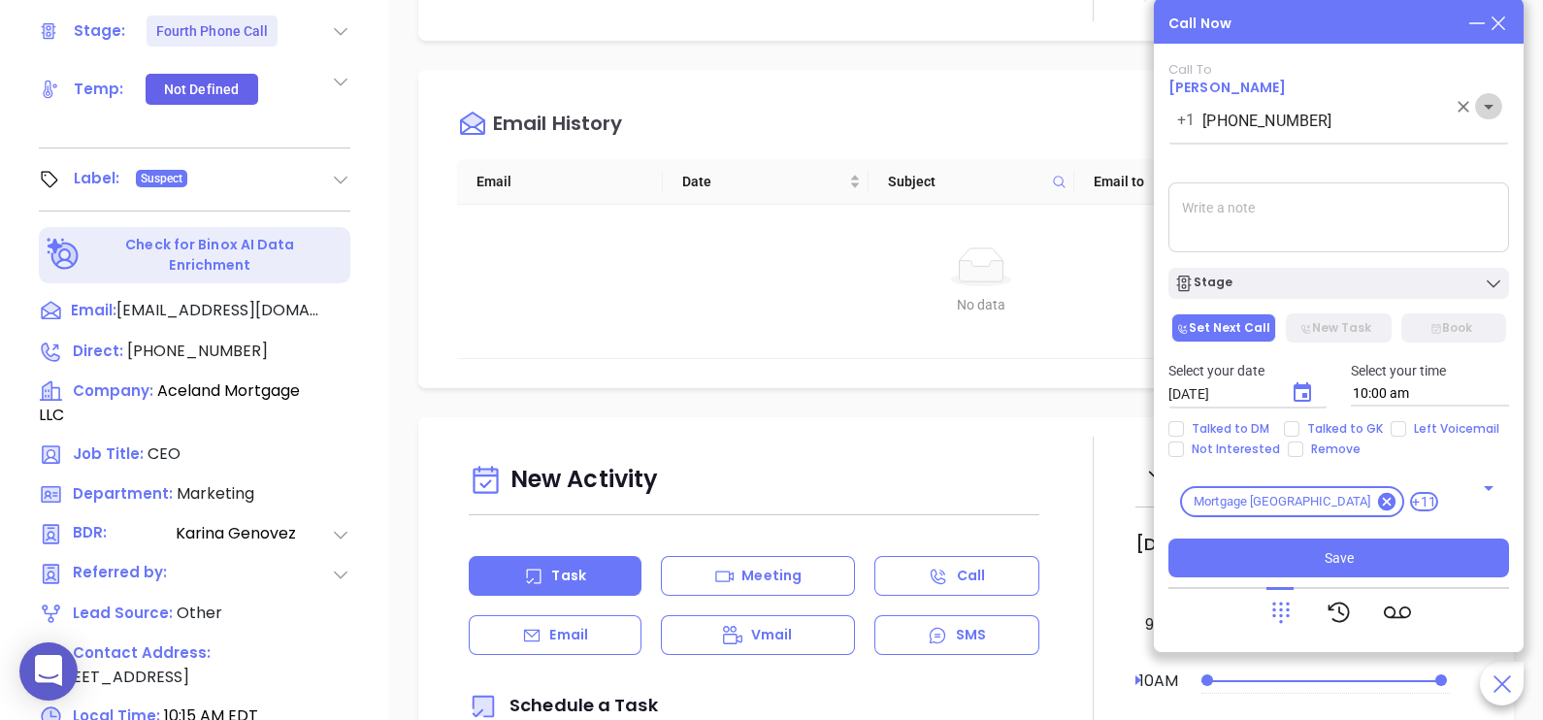
click at [1499, 116] on icon "Open" at bounding box center [1488, 106] width 23 height 23
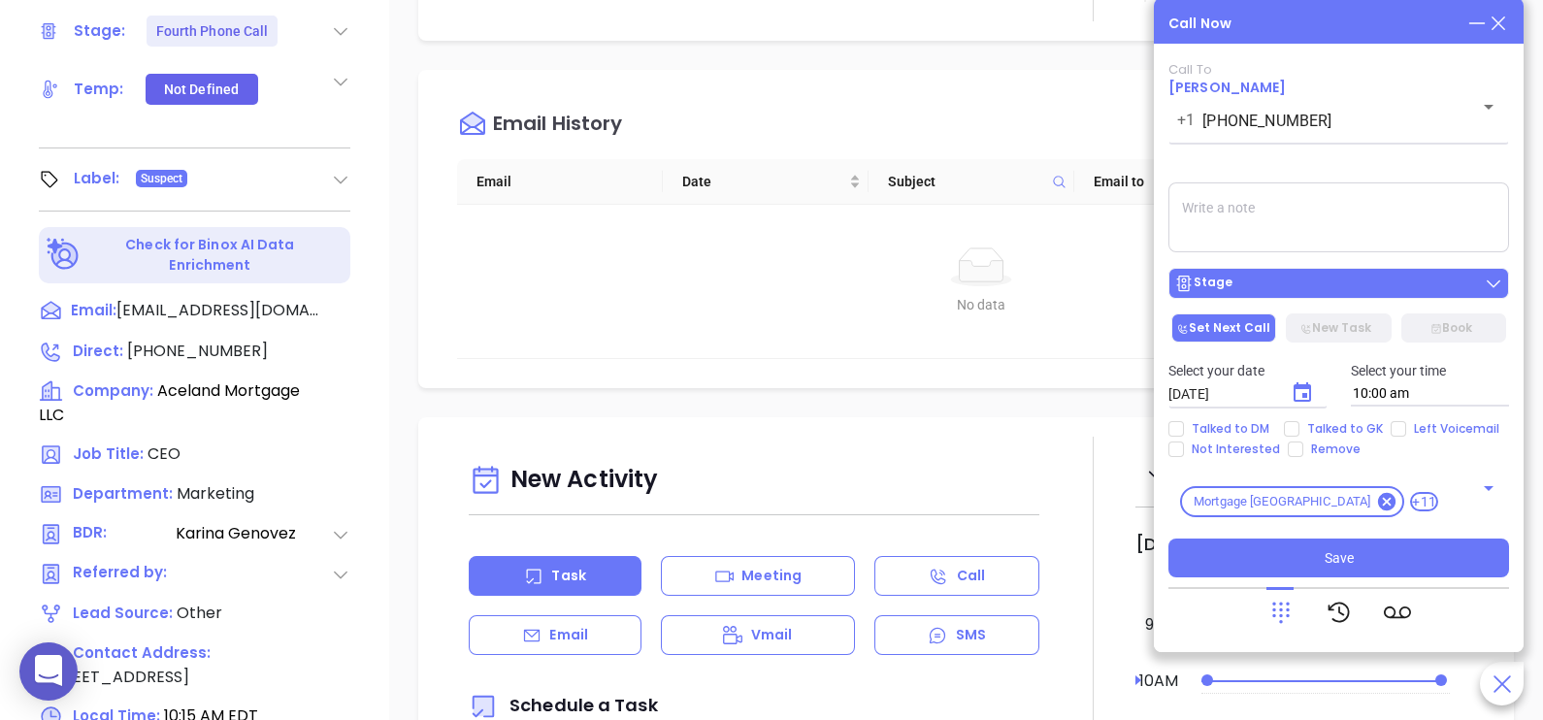
click at [1321, 278] on div "Stage" at bounding box center [1338, 283] width 329 height 19
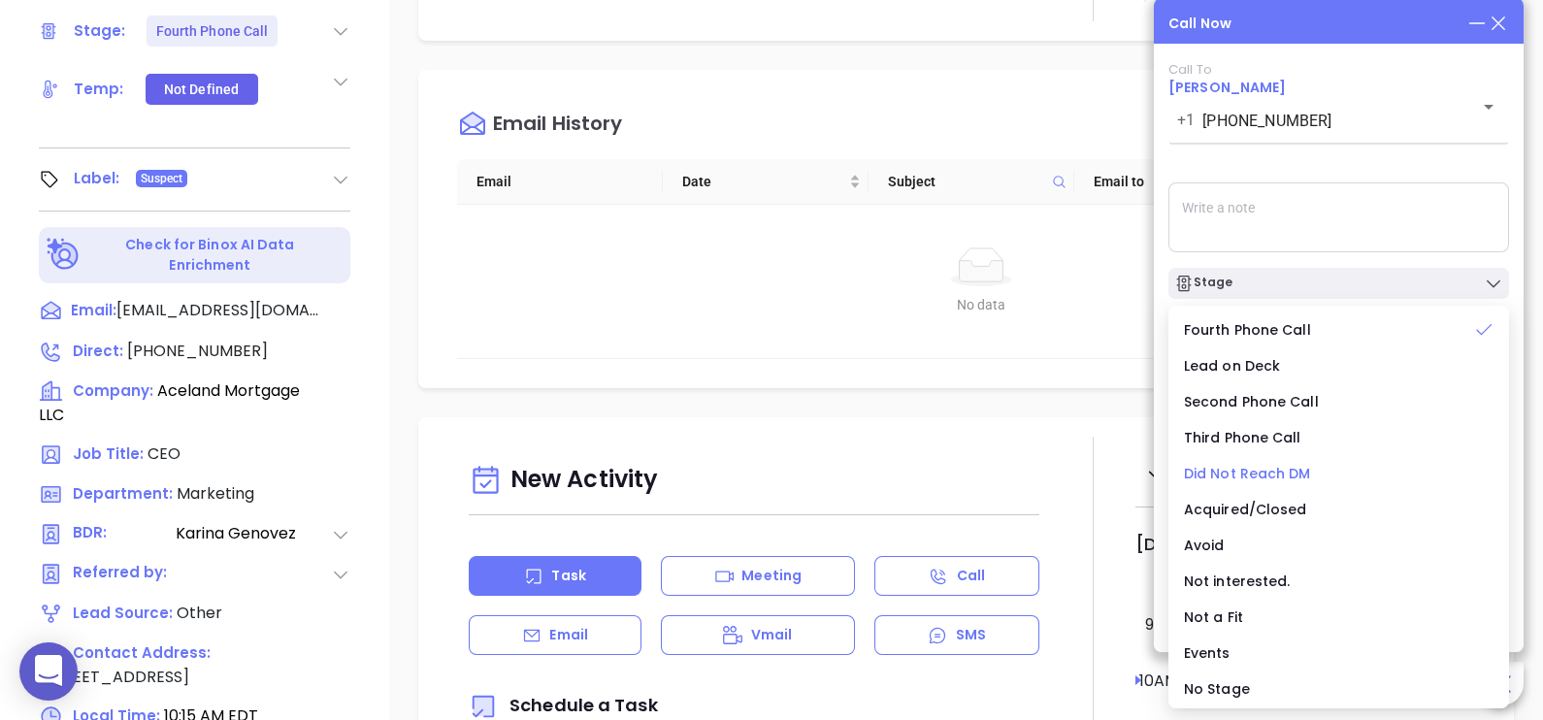
click at [1249, 466] on span "Did Not Reach DM" at bounding box center [1247, 473] width 127 height 19
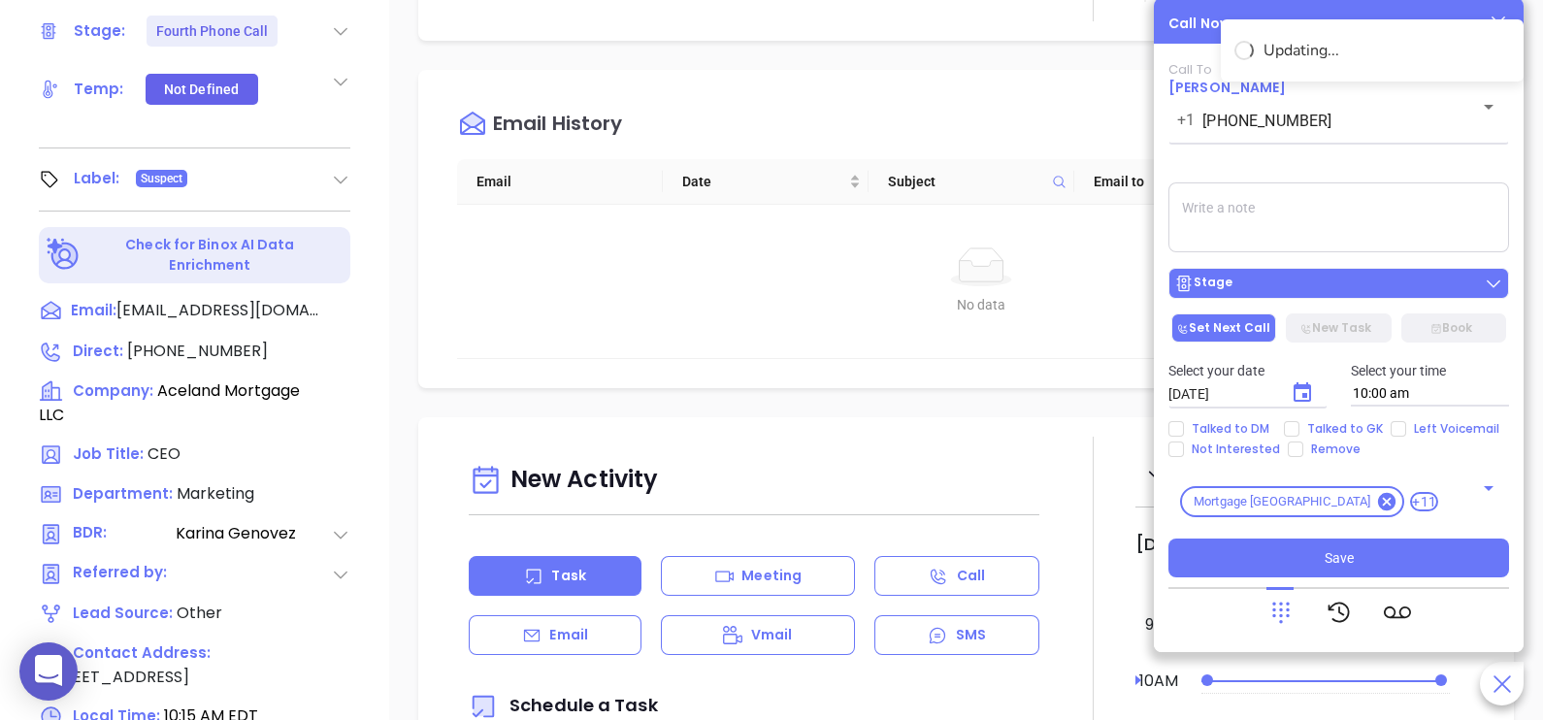
click at [1328, 296] on button "Stage" at bounding box center [1338, 283] width 341 height 31
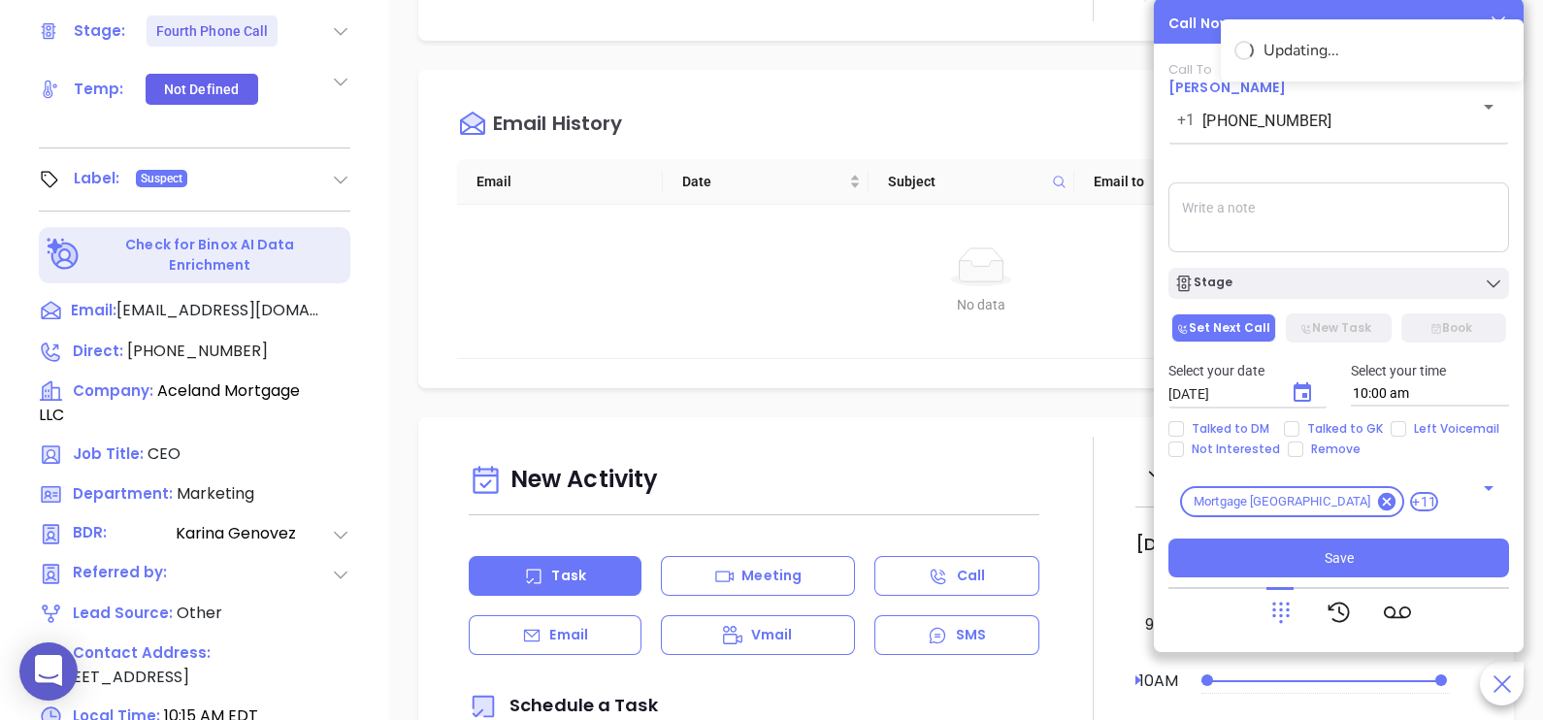
click at [1328, 223] on textarea at bounding box center [1338, 217] width 341 height 70
click at [1327, 430] on span "Talked to GK" at bounding box center [1344, 429] width 91 height 16
click at [1299, 430] on input "Talked to GK" at bounding box center [1292, 429] width 16 height 16
checkbox input "true"
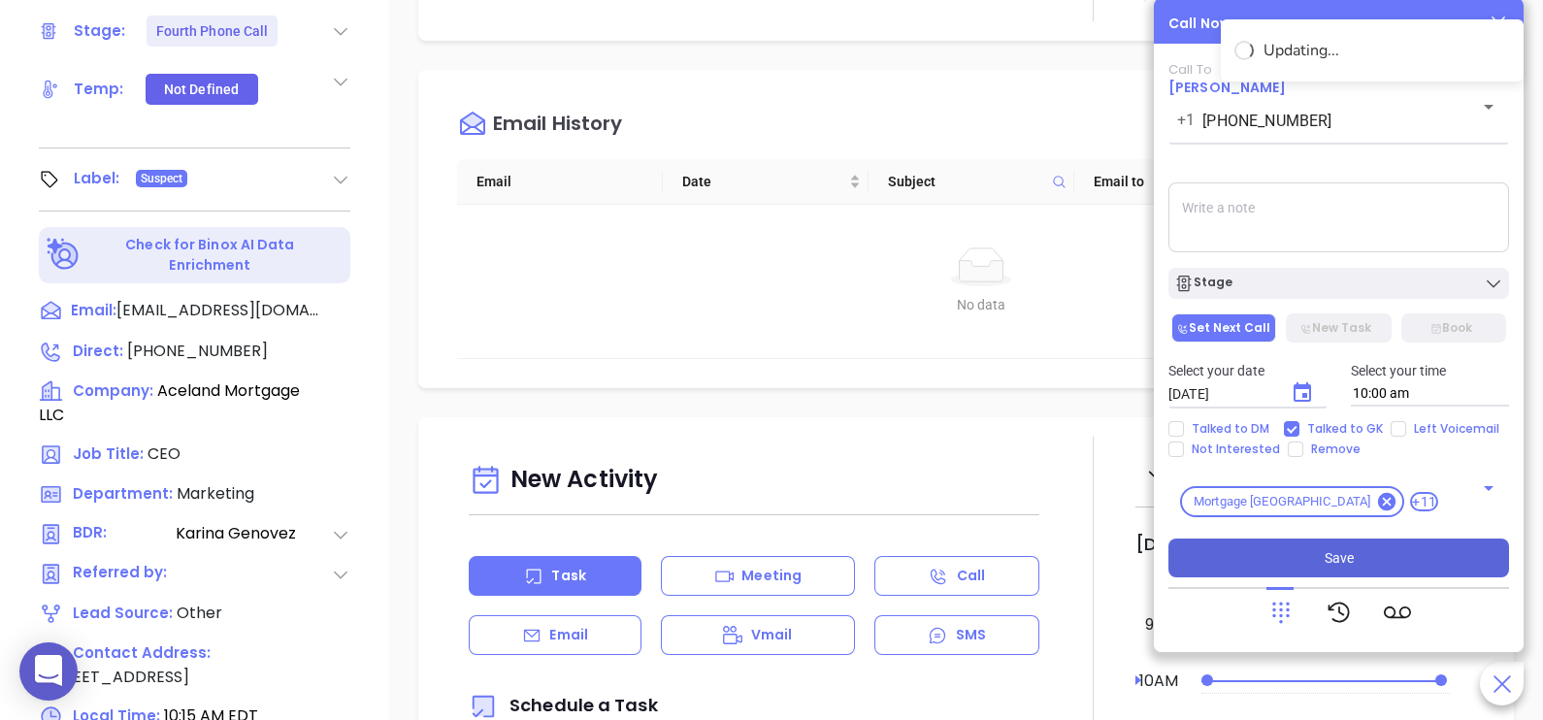
click at [1333, 550] on span "Save" at bounding box center [1339, 557] width 29 height 21
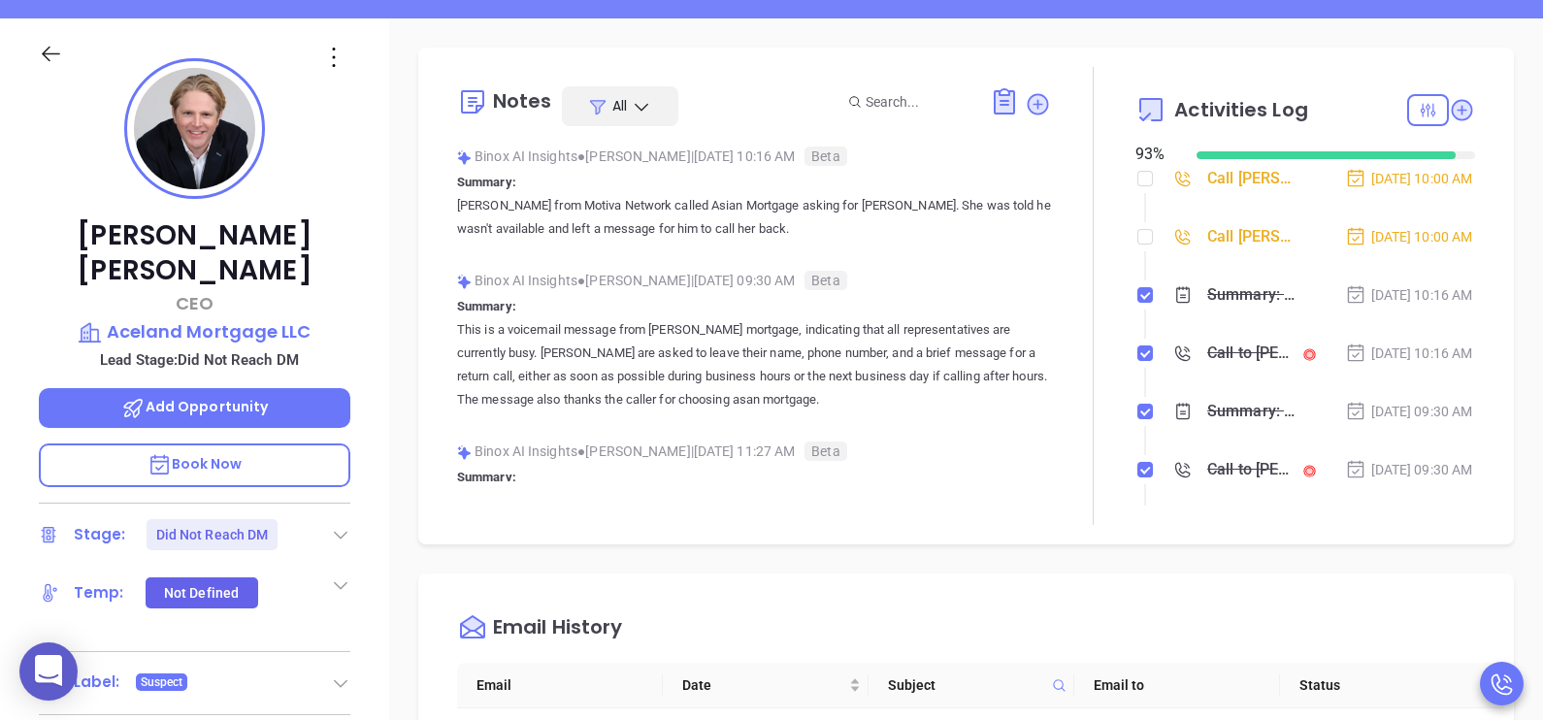
scroll to position [216, 0]
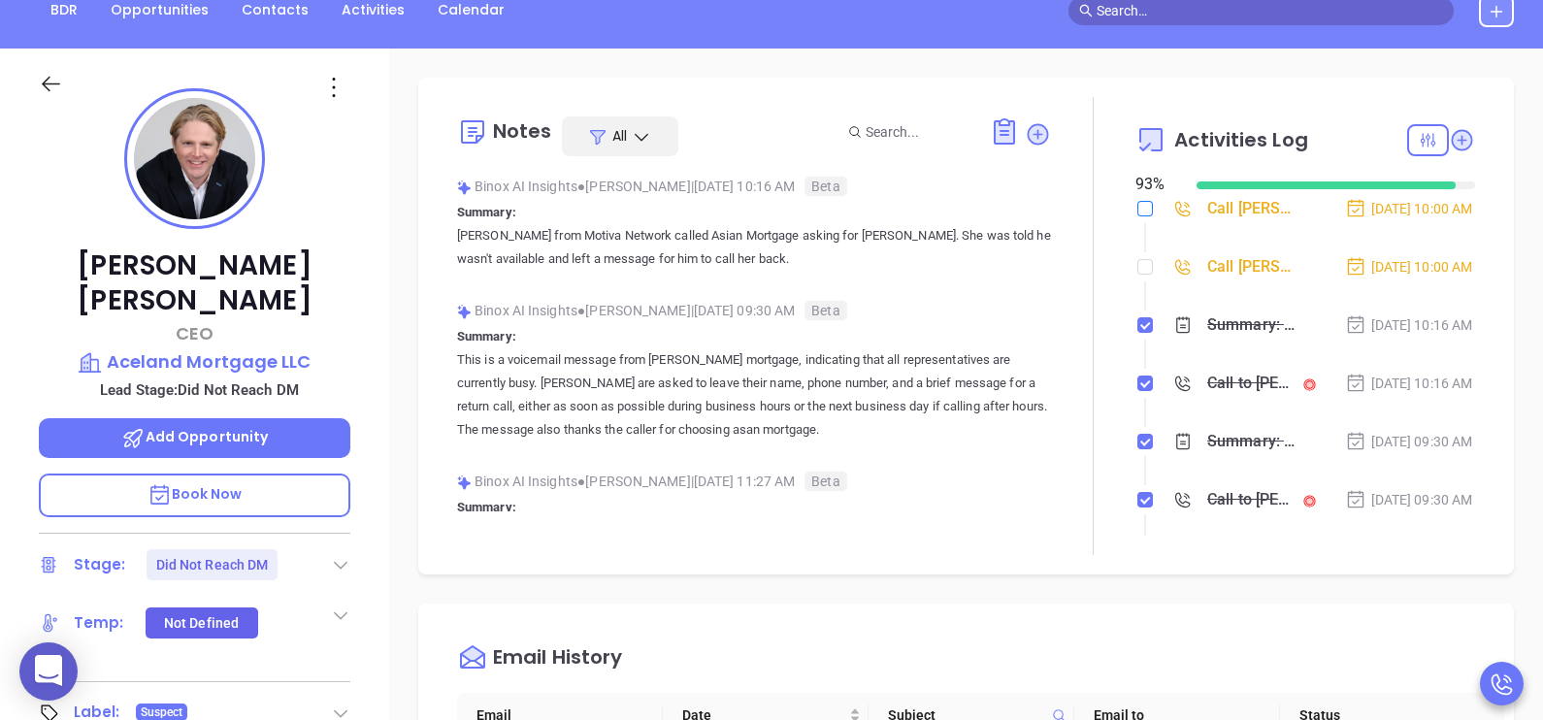
click at [1137, 212] on input "checkbox" at bounding box center [1145, 209] width 16 height 16
checkbox input "true"
click at [1137, 278] on label at bounding box center [1145, 266] width 16 height 21
click at [1137, 275] on input "checkbox" at bounding box center [1145, 267] width 16 height 16
checkbox input "true"
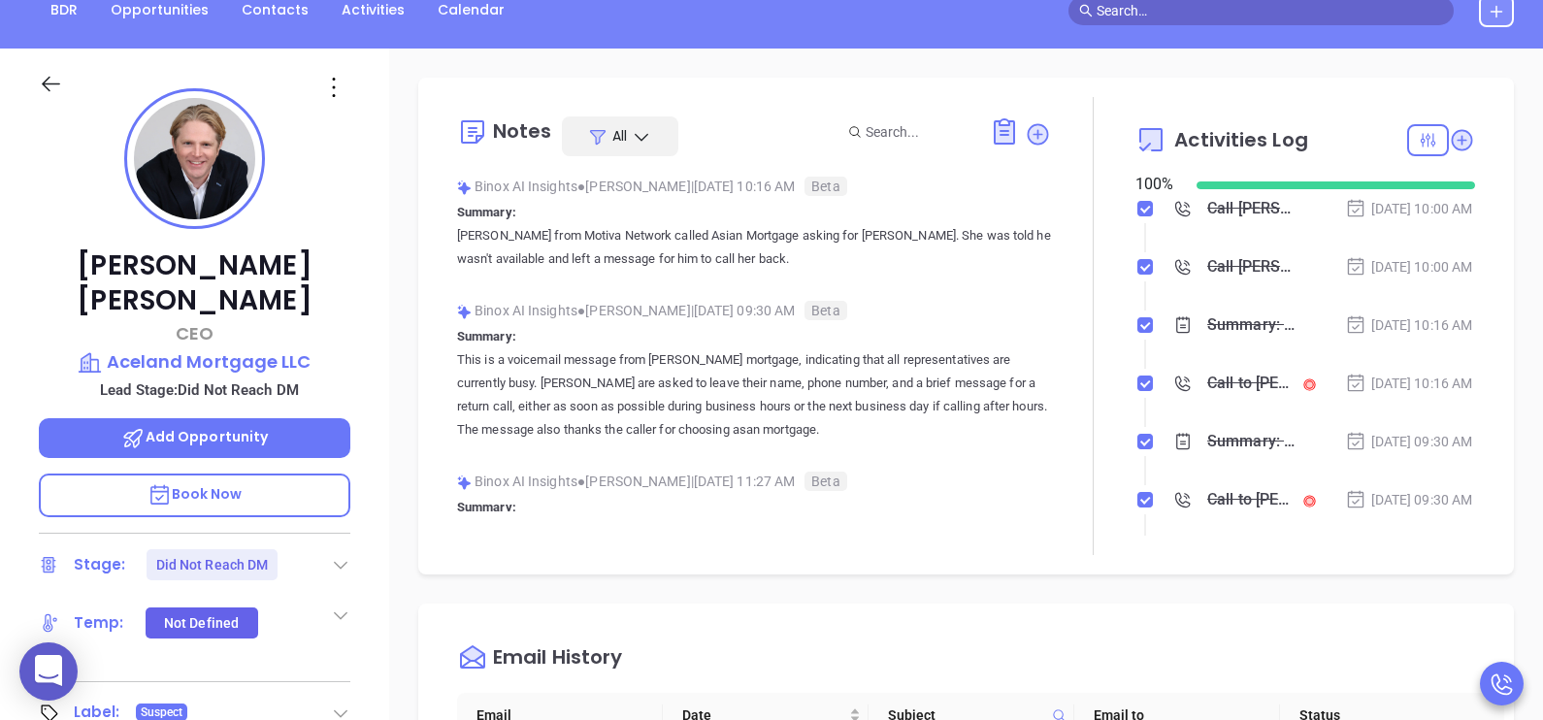
click at [1433, 278] on div "[DATE] 10:00 AM" at bounding box center [1409, 266] width 128 height 21
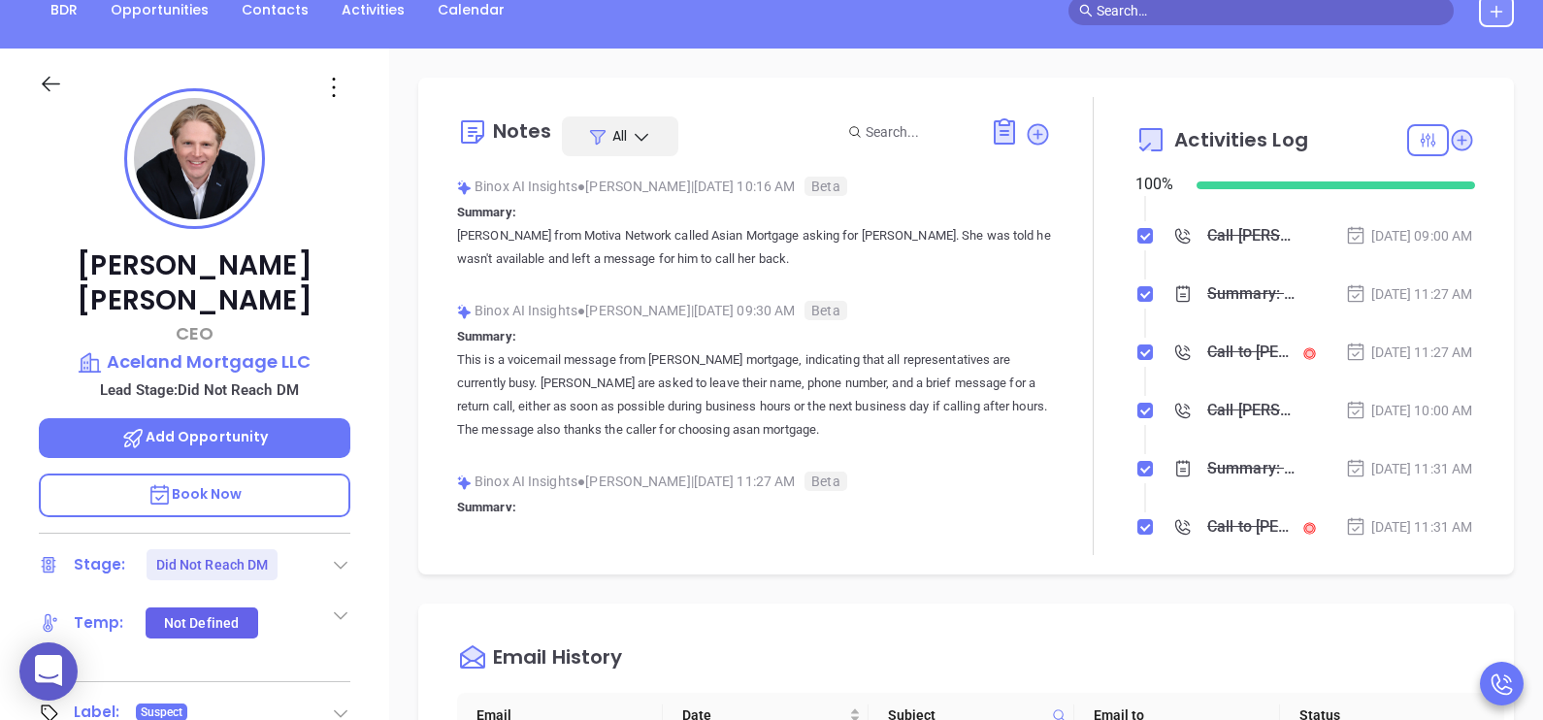
scroll to position [534, 0]
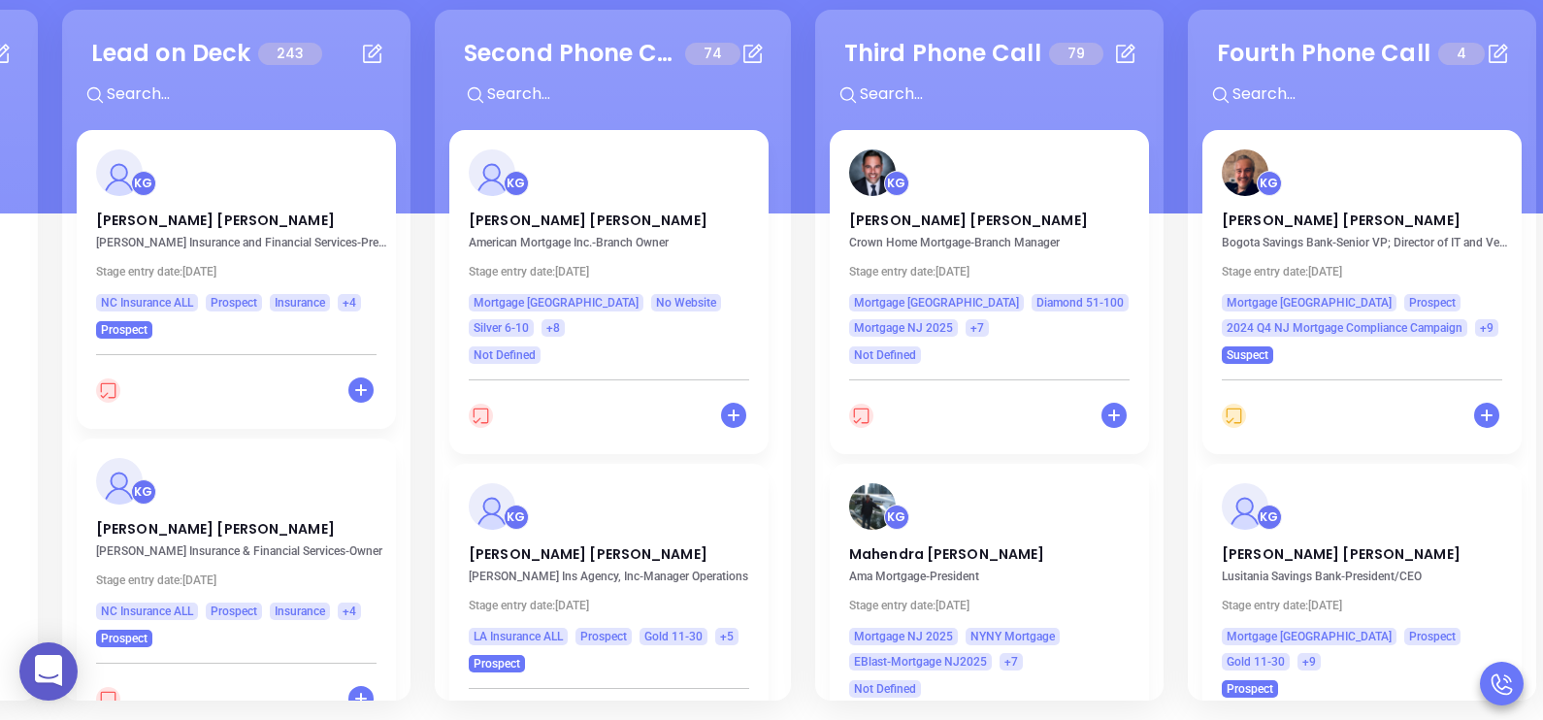
scroll to position [0, 653]
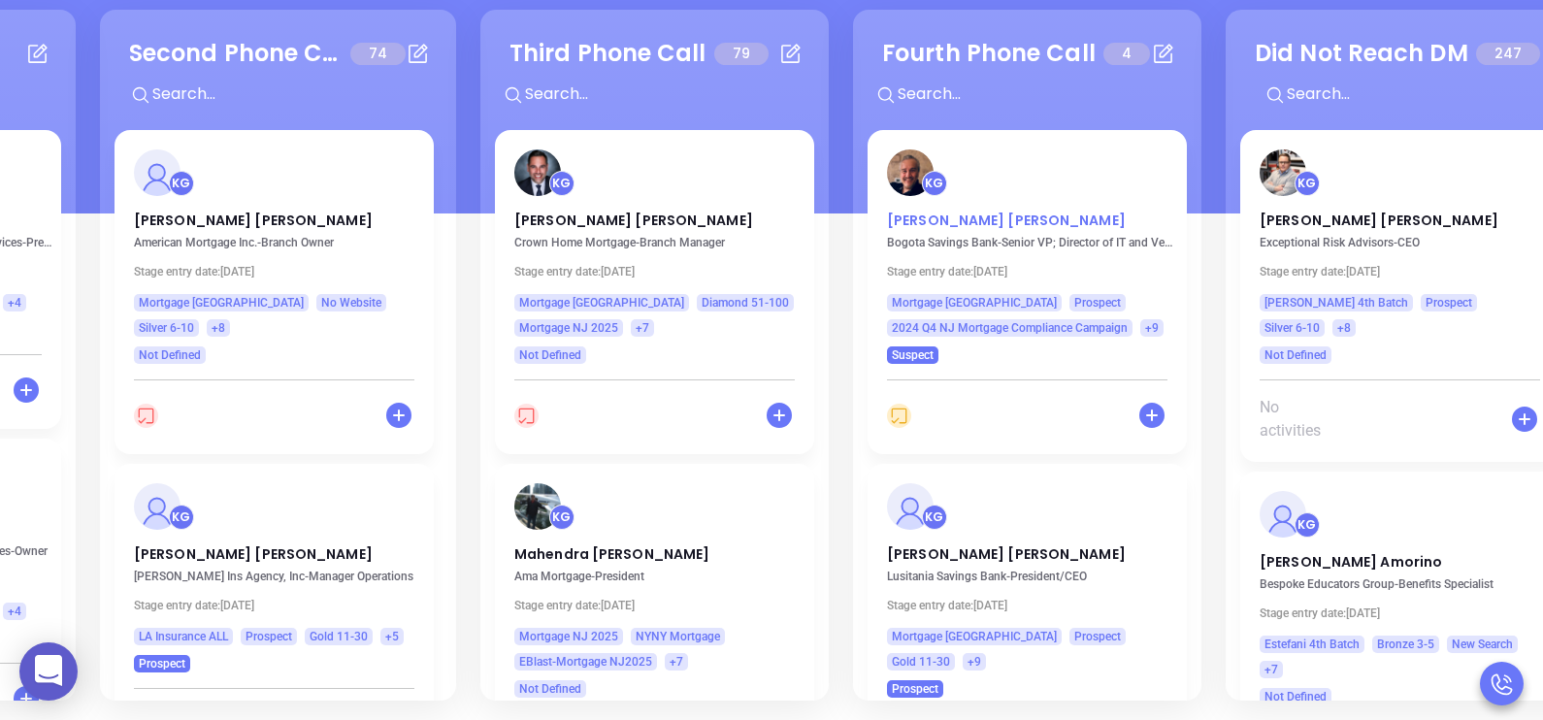
click at [941, 220] on p "Steve Petropoulos" at bounding box center [1027, 216] width 280 height 10
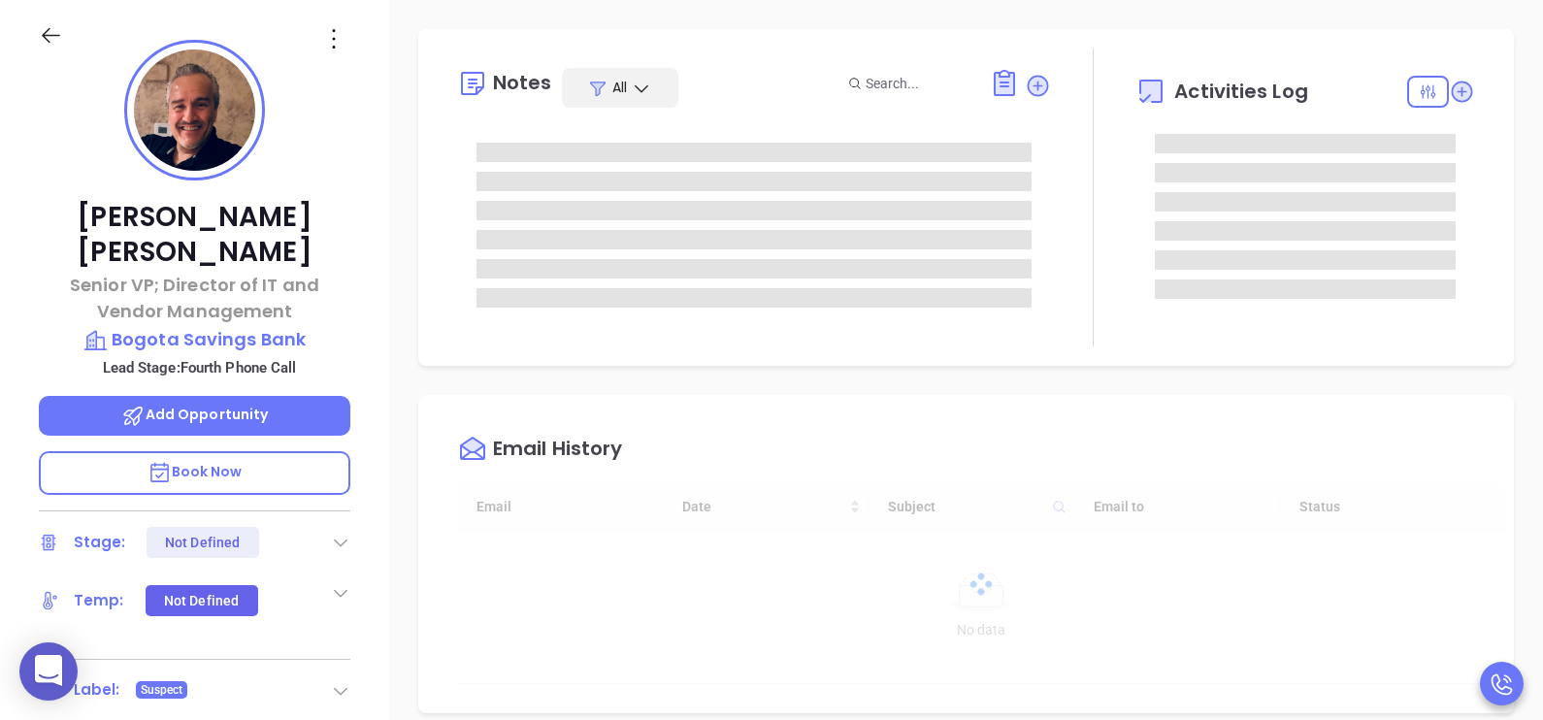
type input "[DATE]"
type input "[PERSON_NAME]"
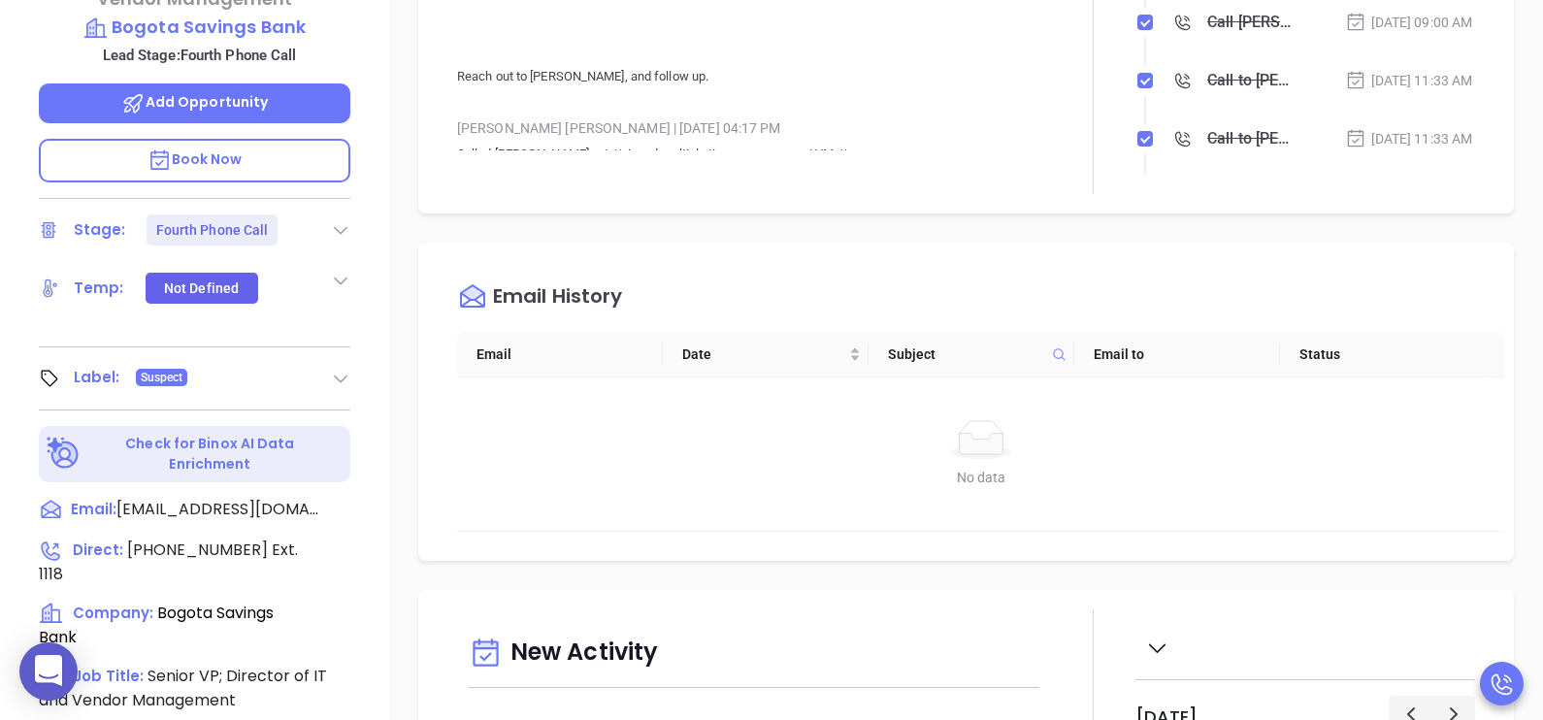
scroll to position [750, 0]
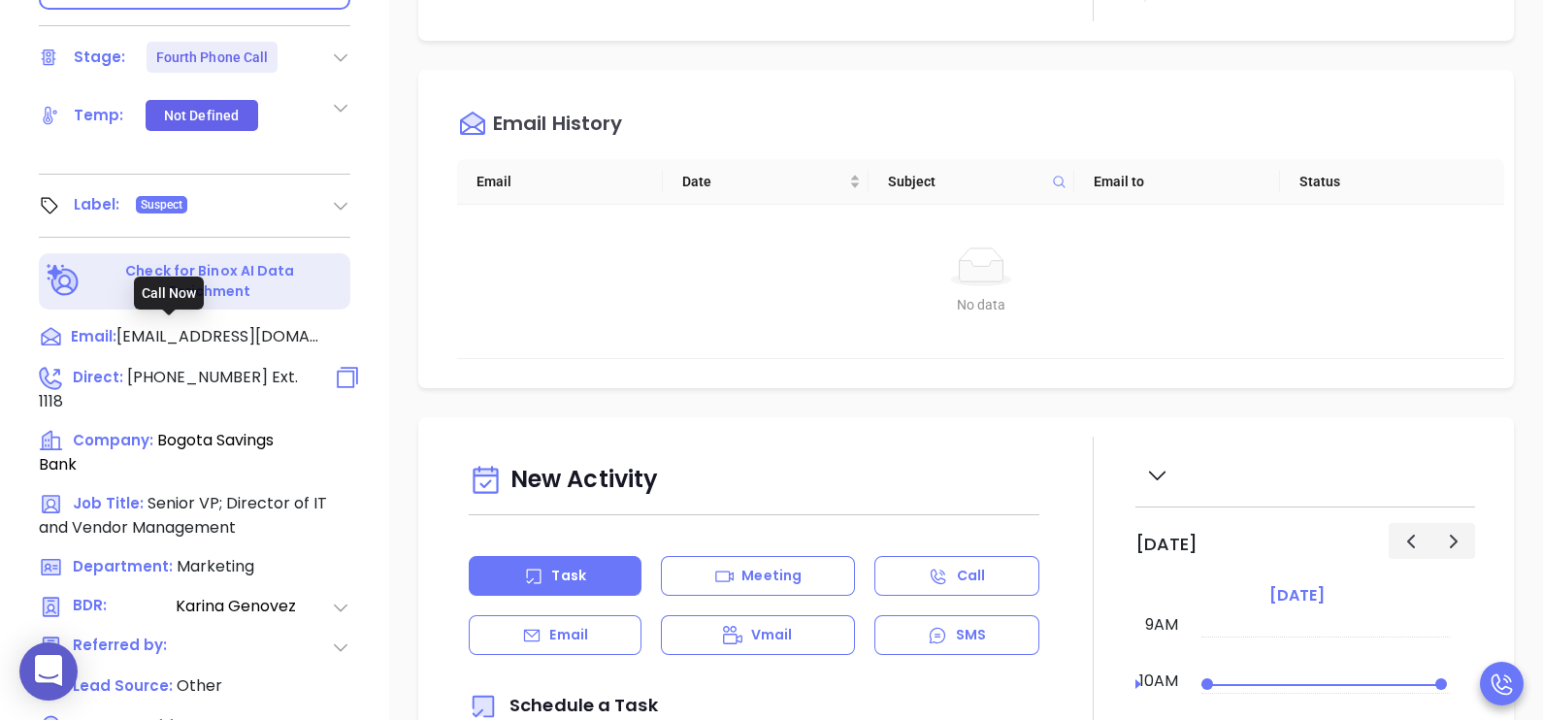
click at [209, 366] on span "(201) 862-8260" at bounding box center [197, 377] width 141 height 22
type input "(201) 862-8260"
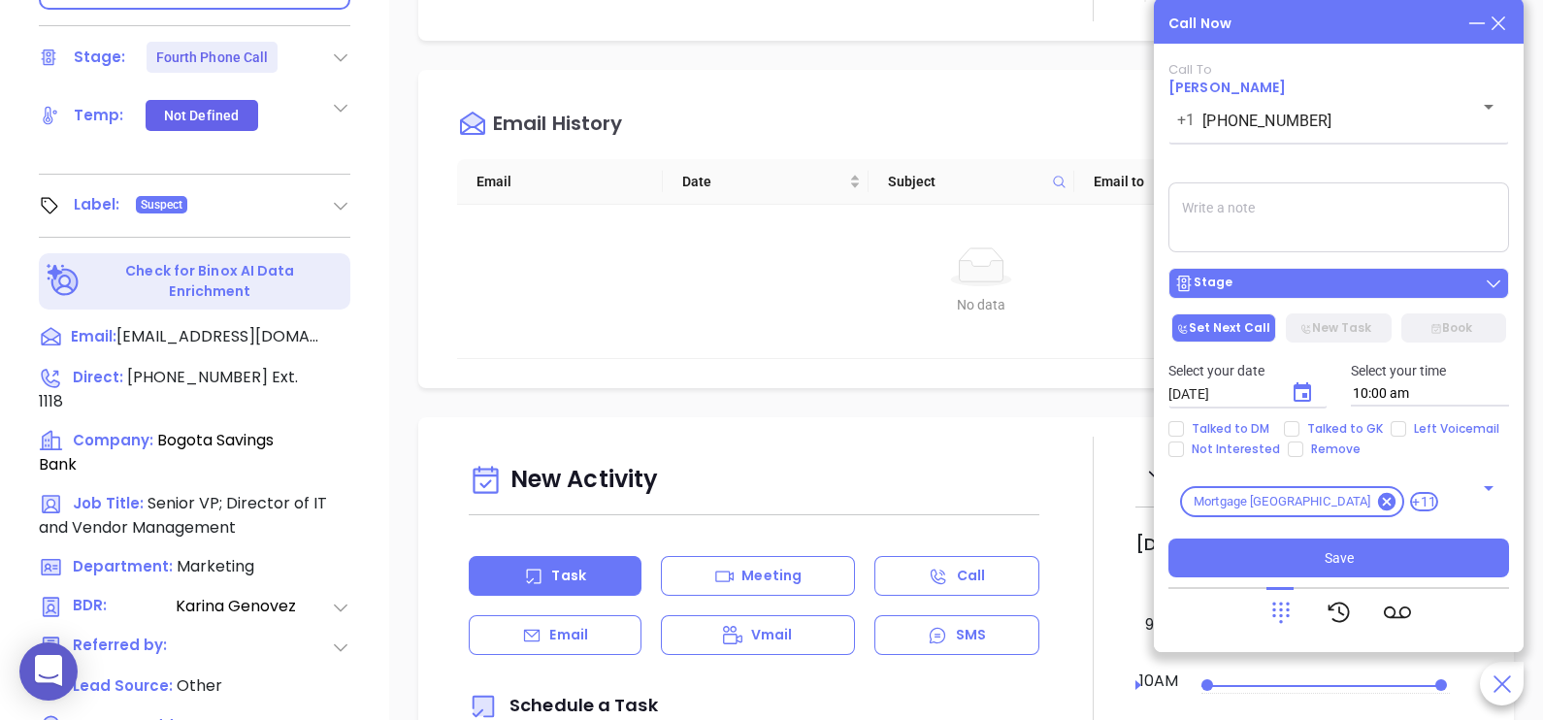
click at [1349, 293] on div "Stage" at bounding box center [1338, 283] width 329 height 19
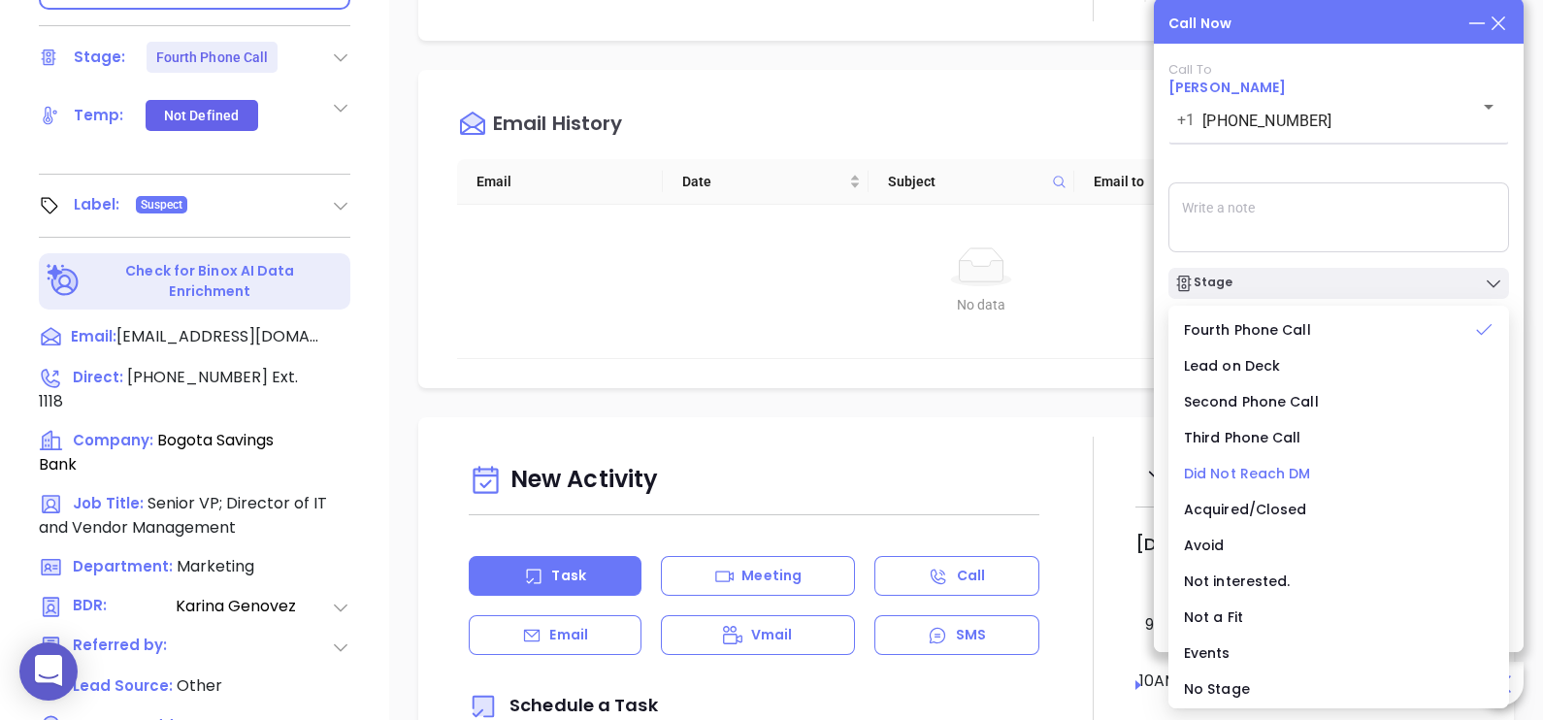
click at [1274, 478] on span "Did Not Reach DM" at bounding box center [1247, 473] width 127 height 19
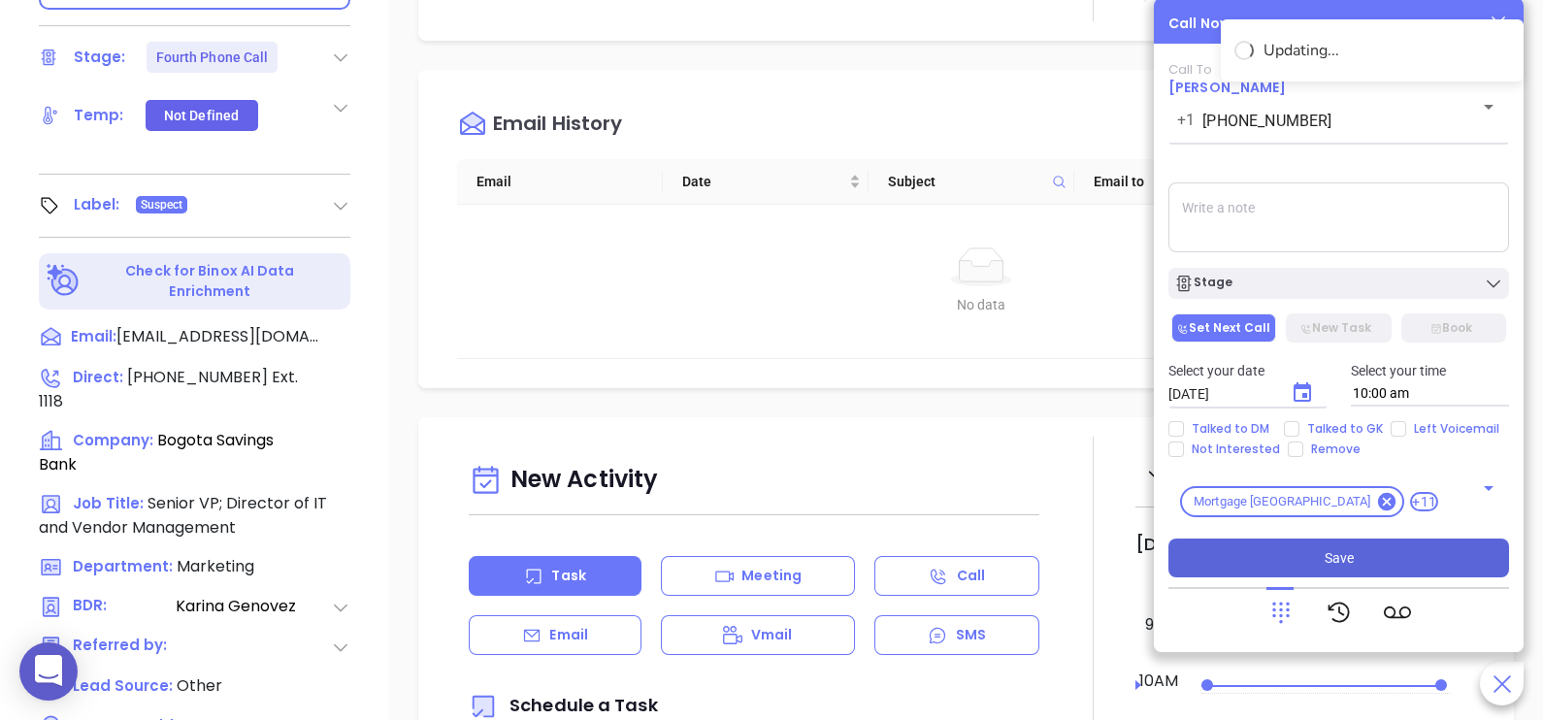
click at [1378, 565] on button "Save" at bounding box center [1338, 558] width 341 height 39
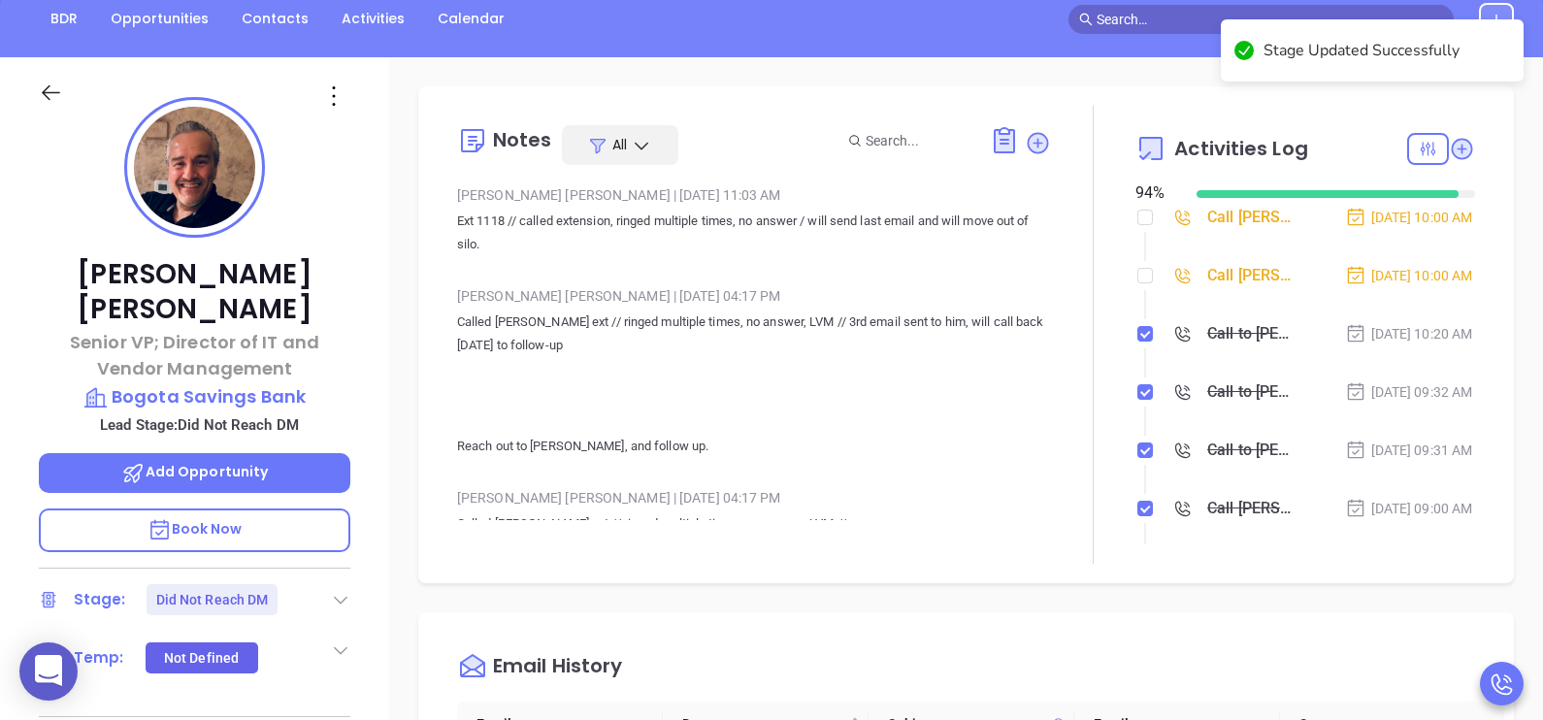
scroll to position [168, 0]
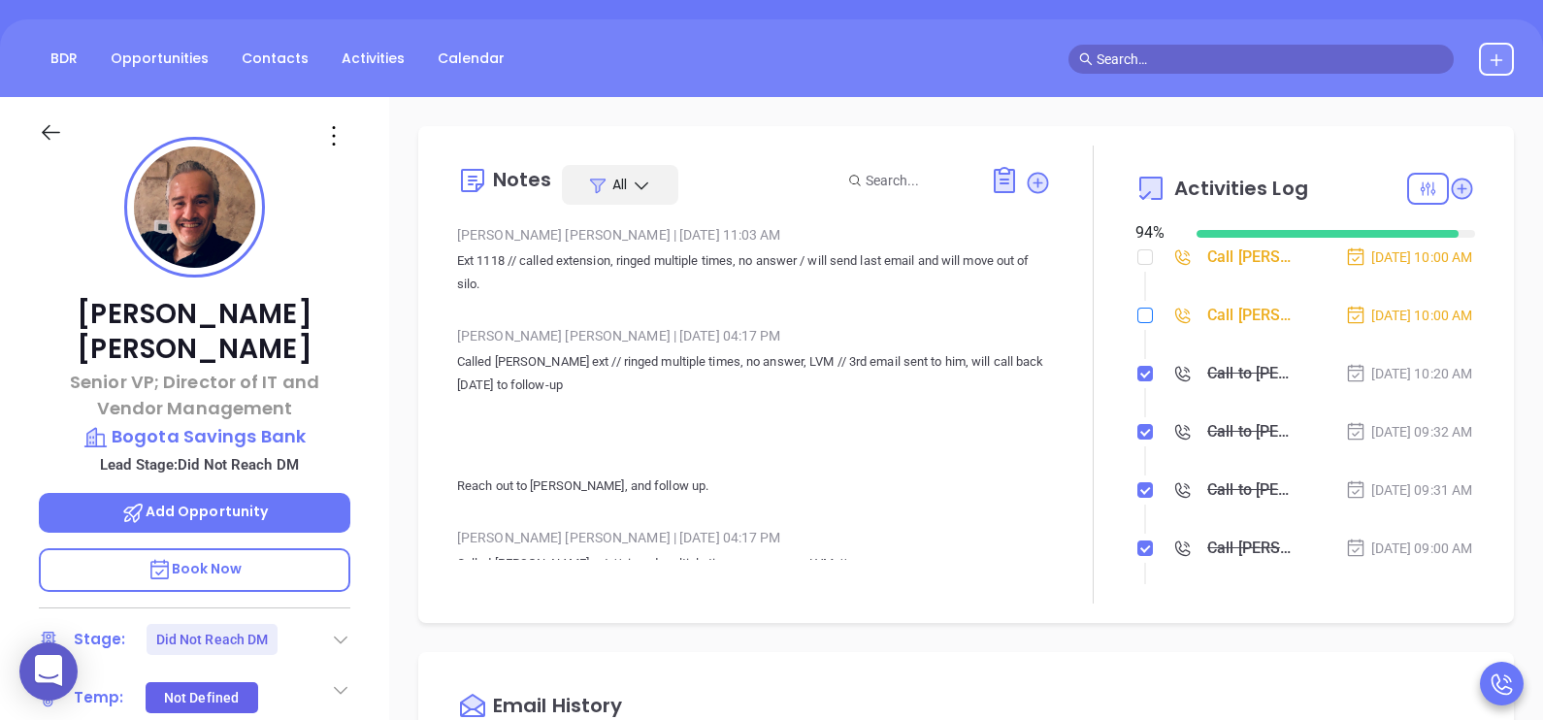
click at [1137, 323] on input "checkbox" at bounding box center [1145, 316] width 16 height 16
checkbox input "true"
click at [1137, 258] on input "checkbox" at bounding box center [1145, 257] width 16 height 16
checkbox input "true"
click at [1402, 326] on div "[DATE] 10:00 AM" at bounding box center [1409, 315] width 128 height 21
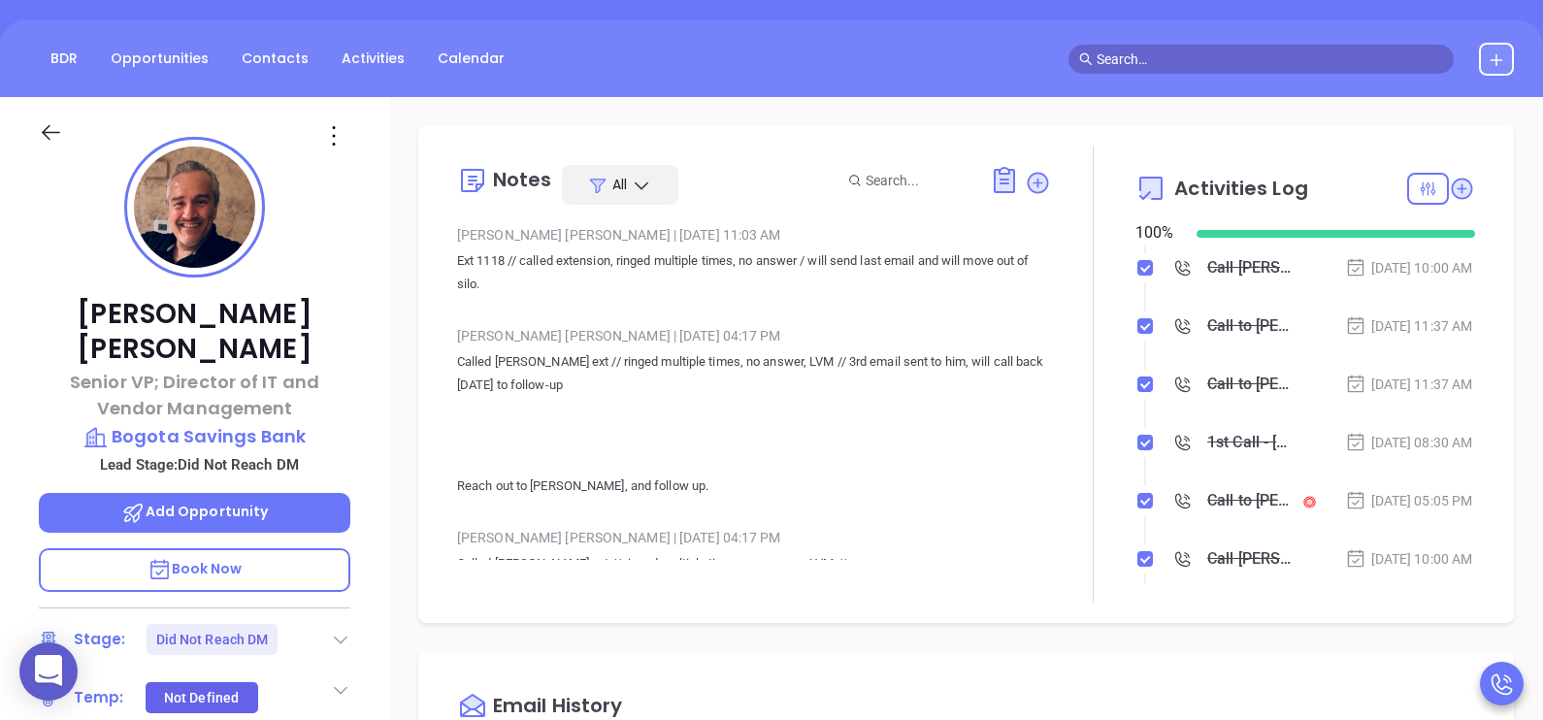
scroll to position [534, 0]
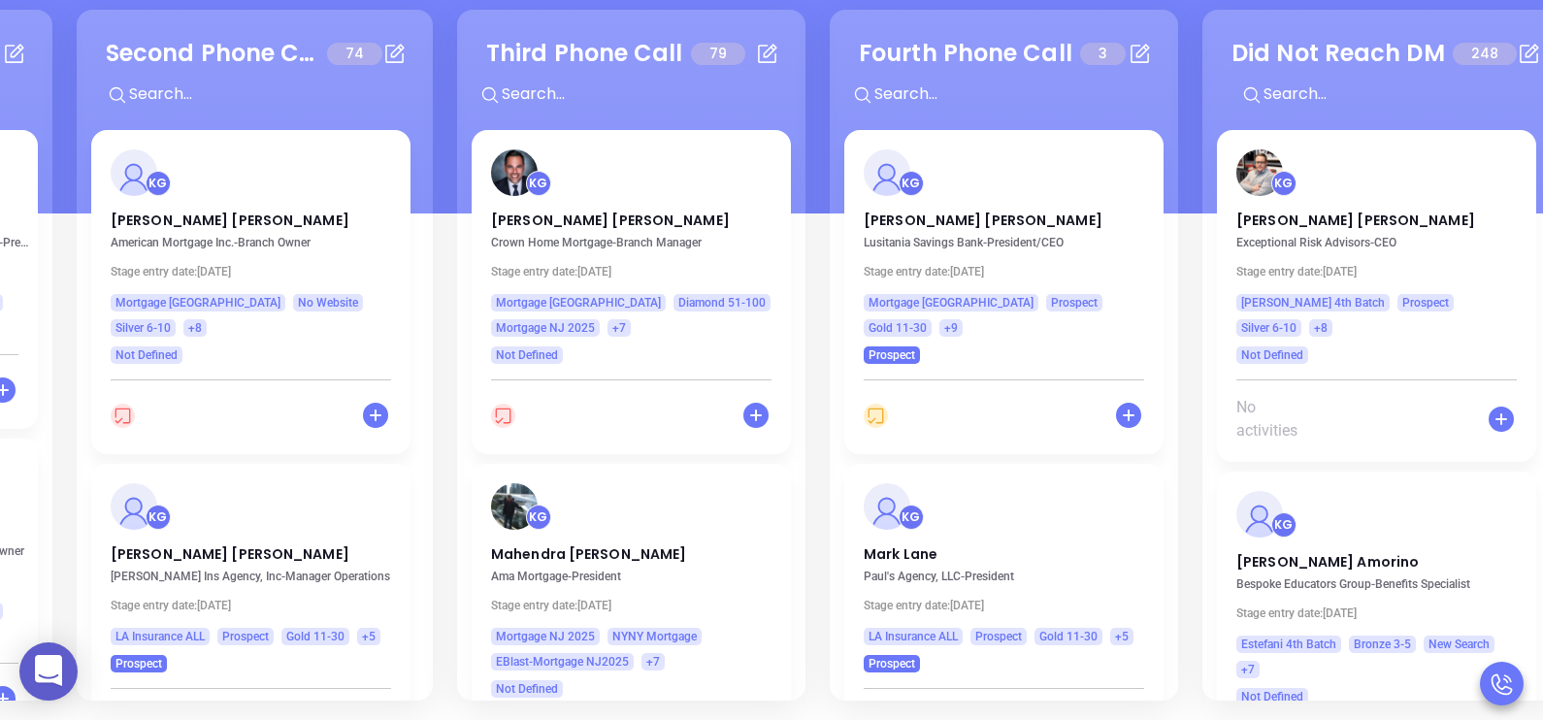
scroll to position [0, 687]
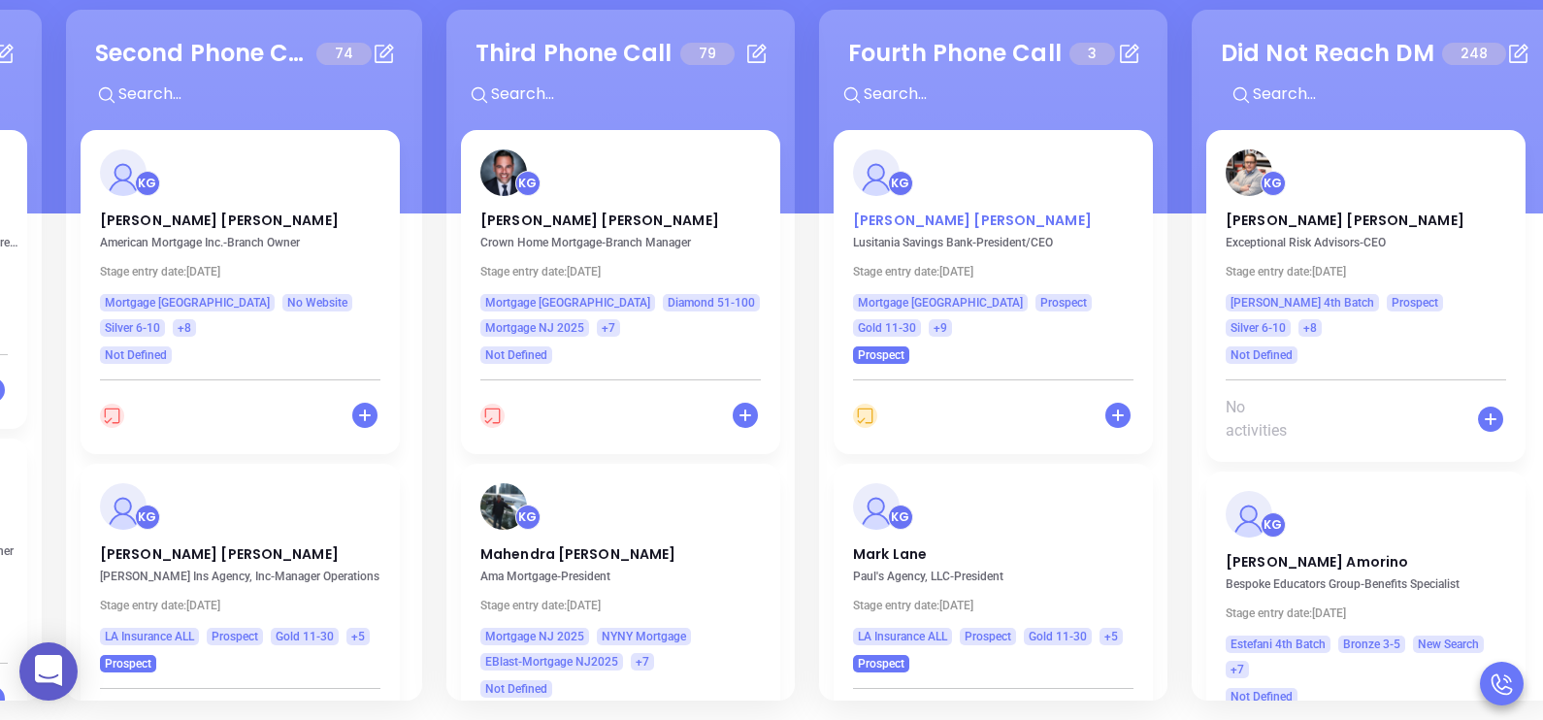
click at [903, 218] on p "Jorge Gomes" at bounding box center [993, 216] width 280 height 10
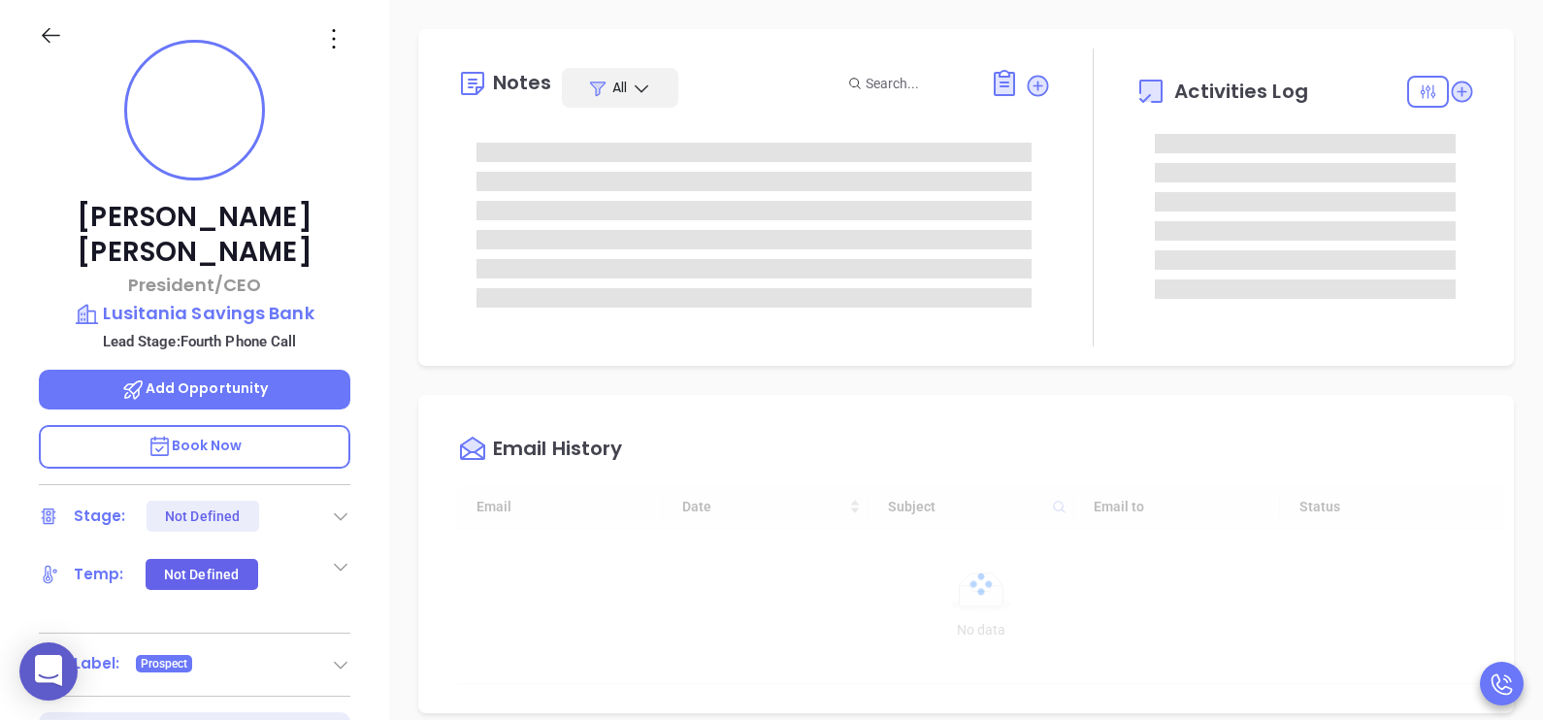
type input "[DATE]"
type input "[PERSON_NAME]"
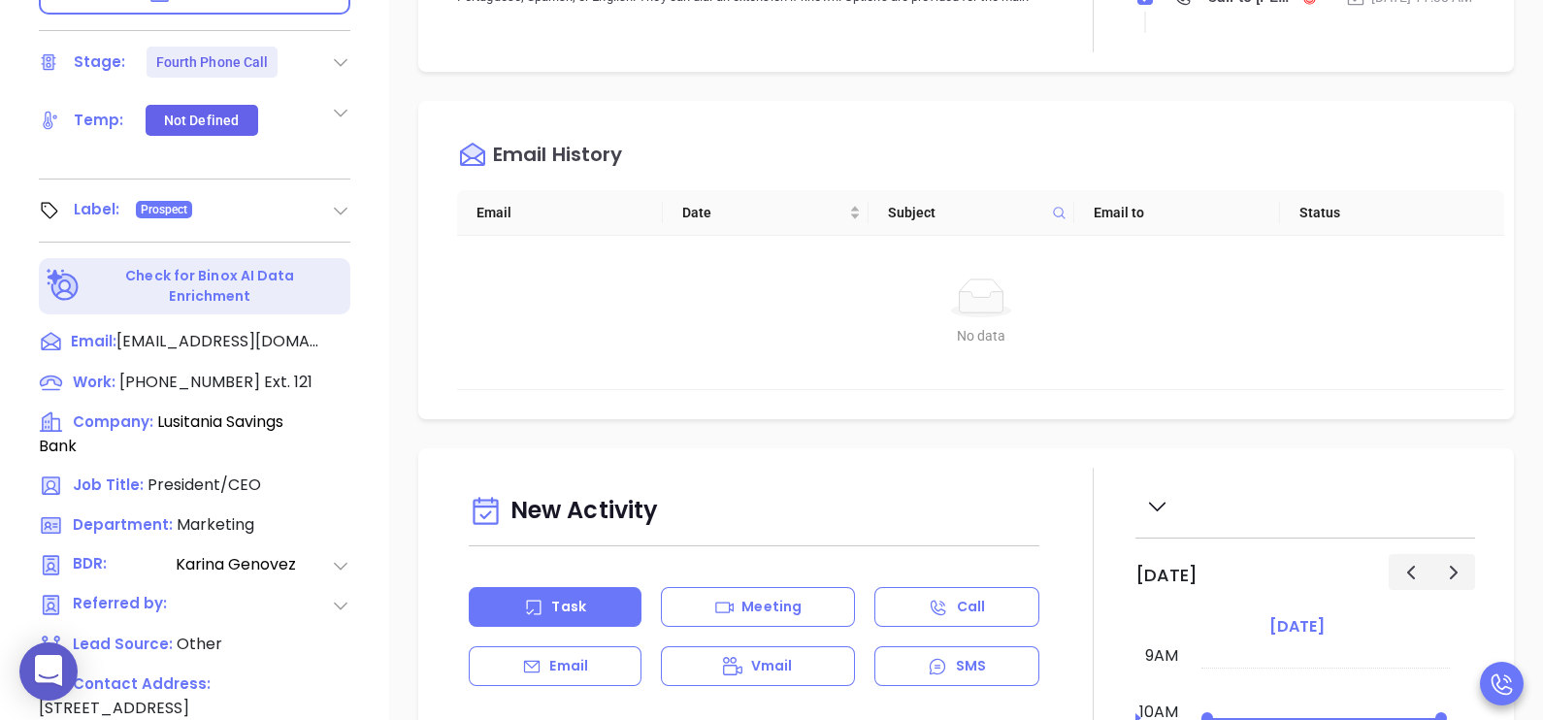
scroll to position [750, 0]
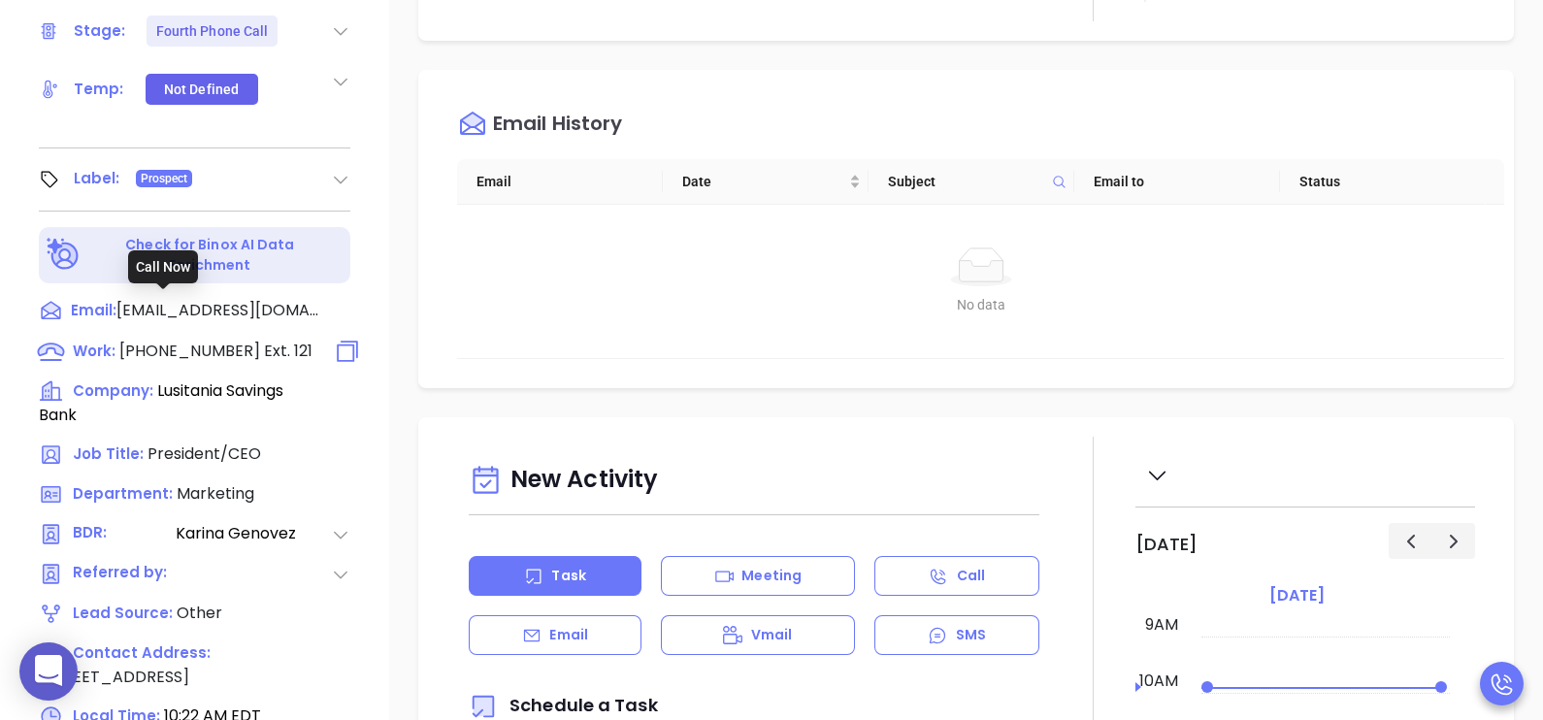
click at [204, 340] on span "(973) 344-5125" at bounding box center [189, 351] width 141 height 22
type input "(973) 344-5125"
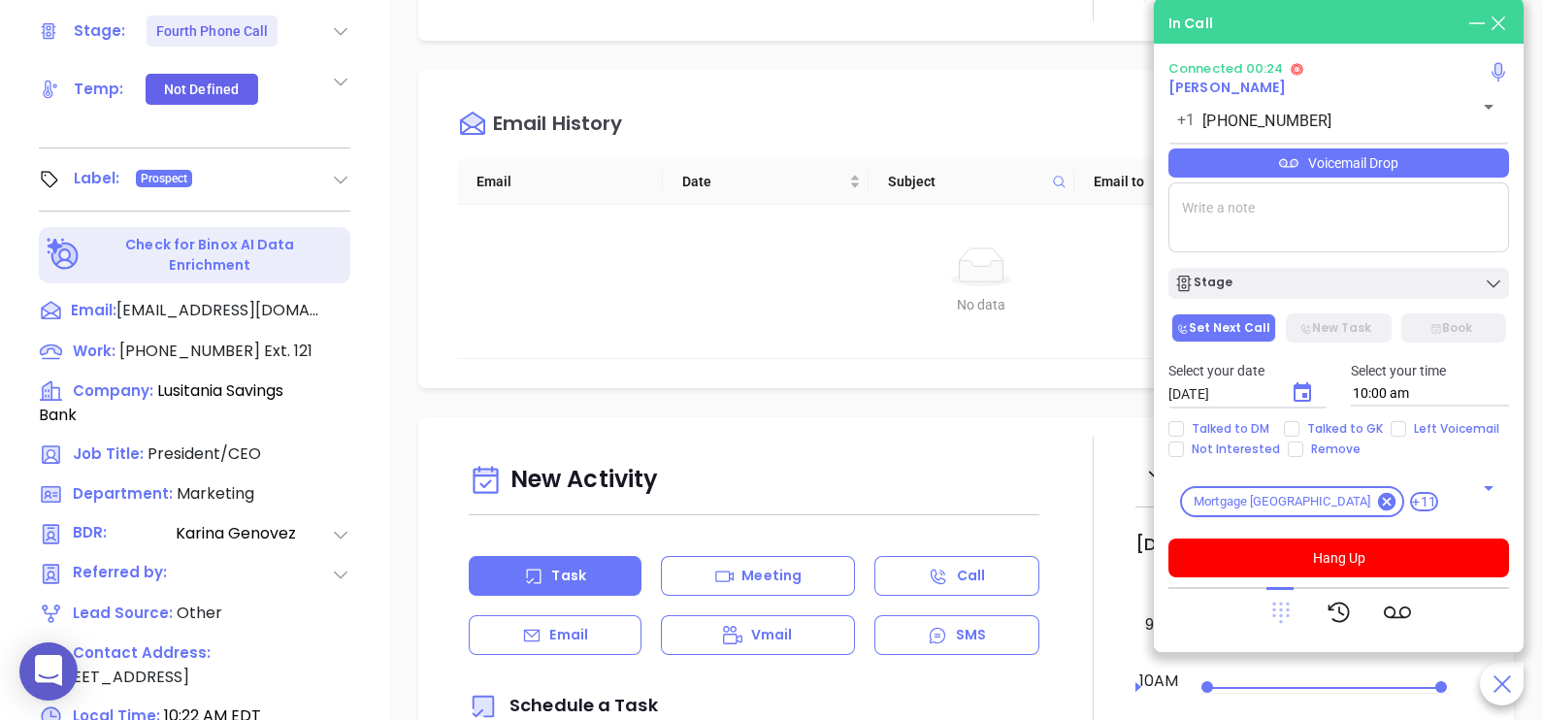
click at [1286, 609] on icon at bounding box center [1280, 613] width 17 height 21
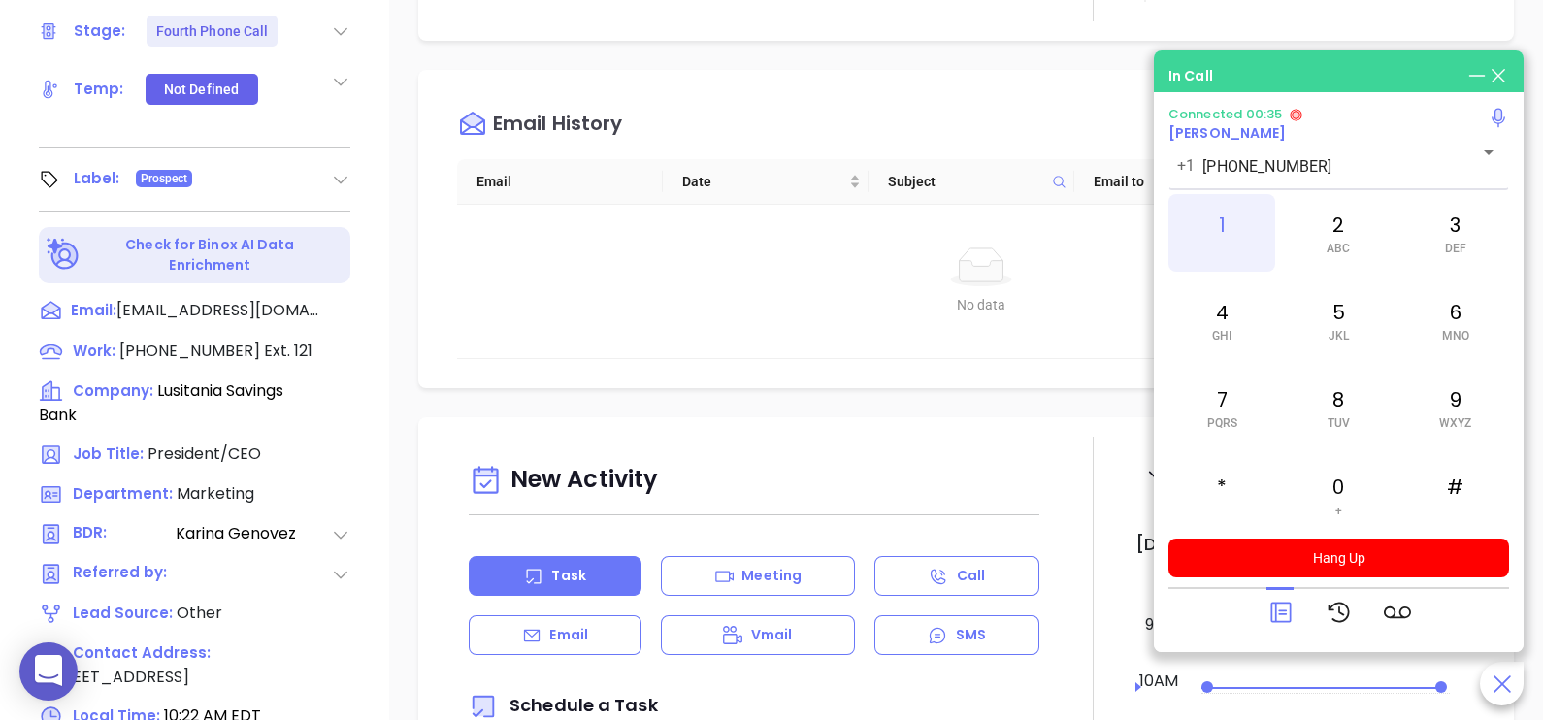
click at [1236, 229] on div "1" at bounding box center [1221, 233] width 107 height 78
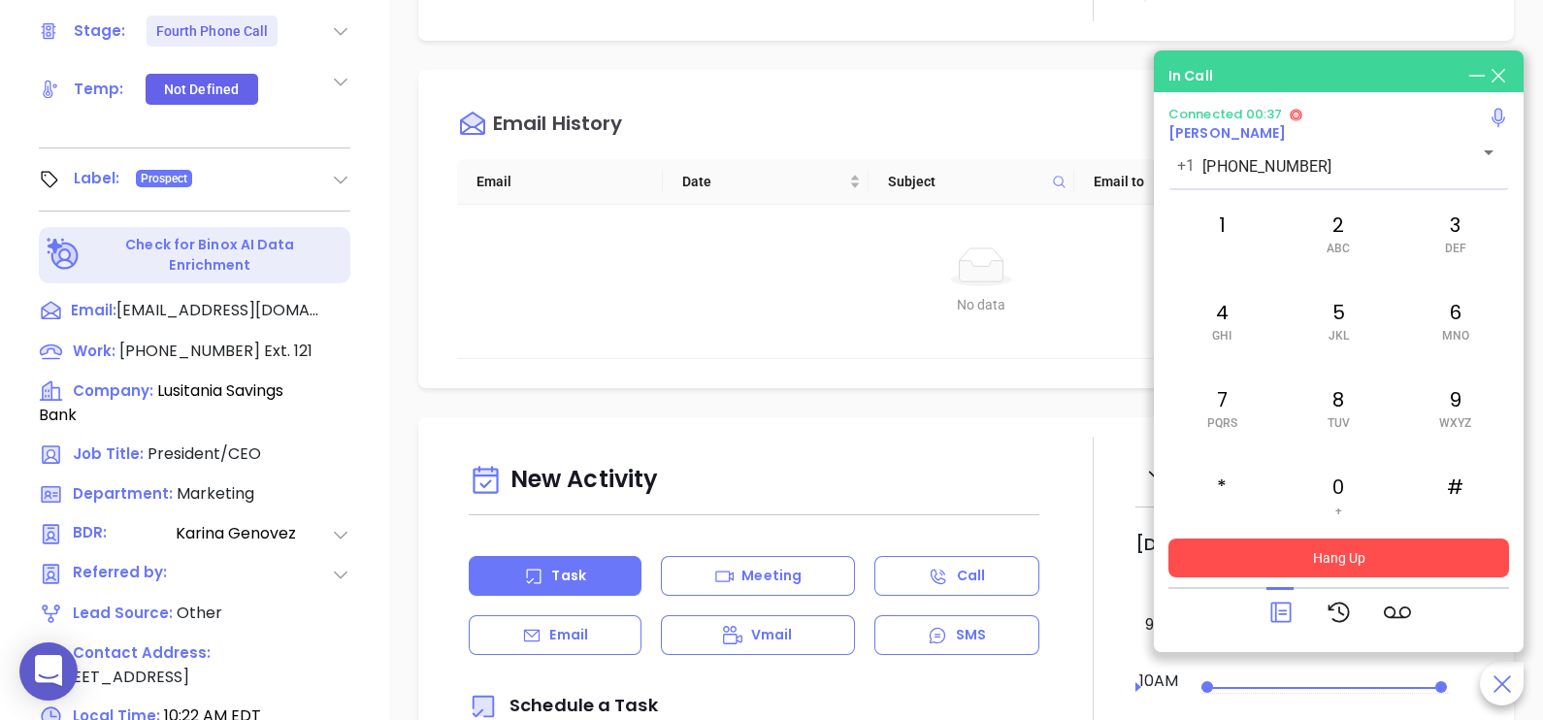
click at [1363, 547] on button "Hang Up" at bounding box center [1338, 558] width 341 height 39
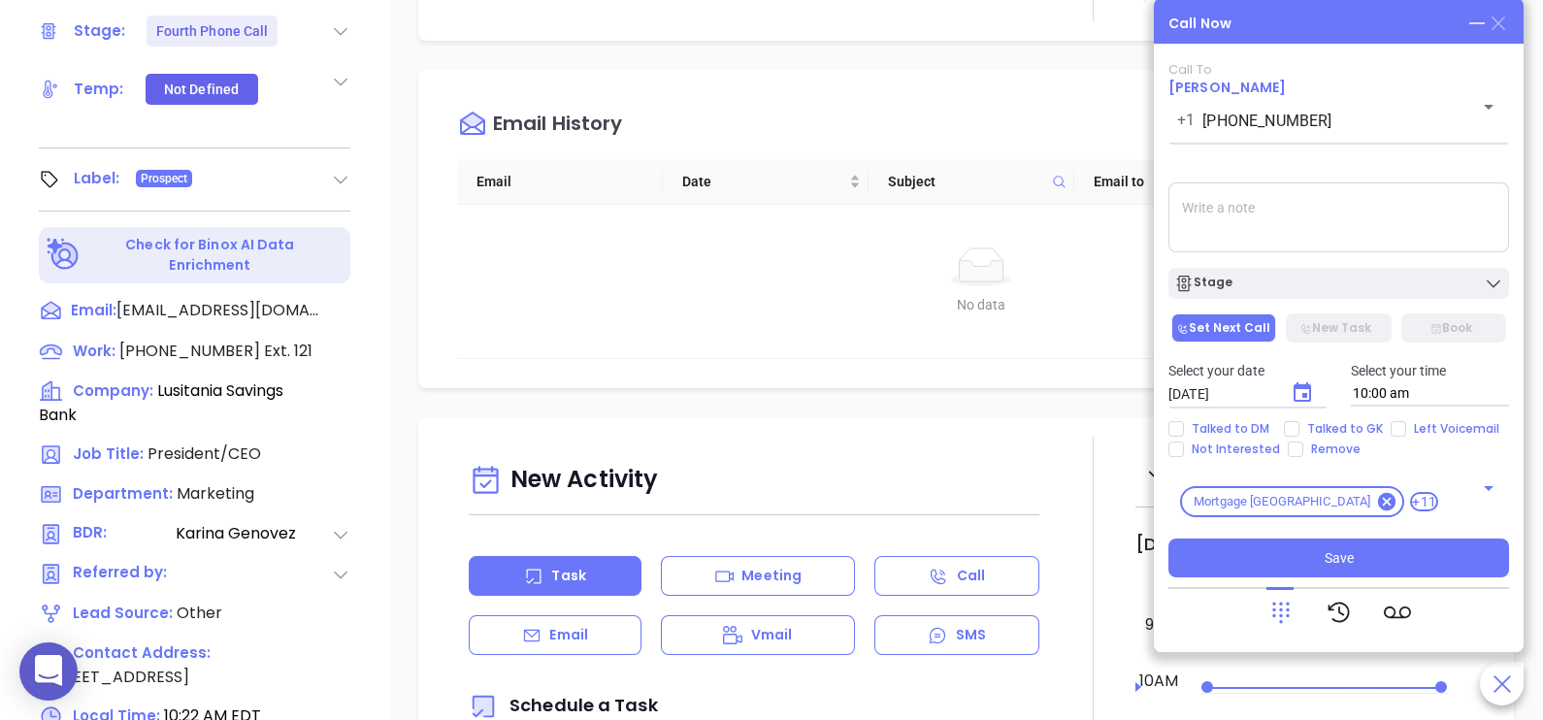
click at [1501, 19] on icon at bounding box center [1498, 23] width 14 height 14
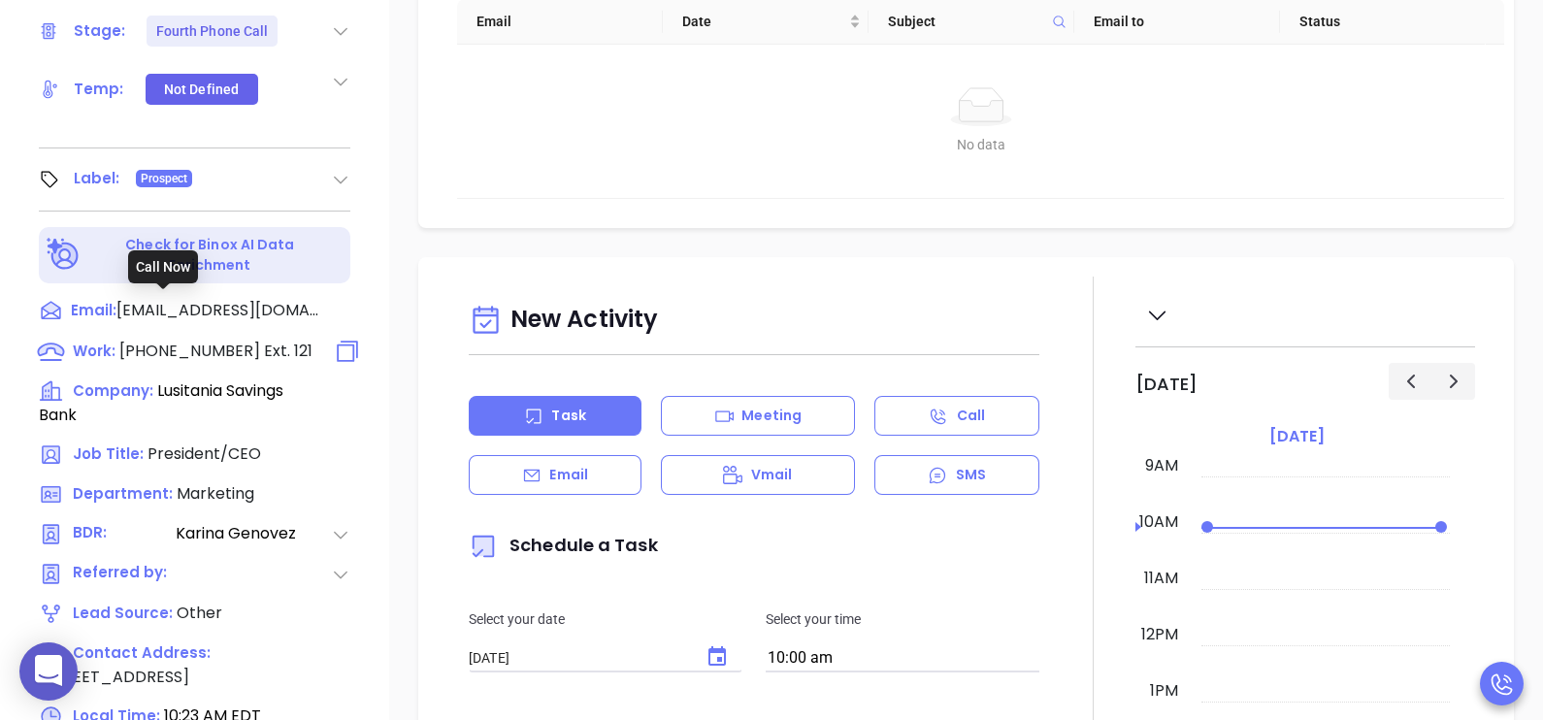
click at [209, 340] on span "(973) 344-5125" at bounding box center [189, 351] width 141 height 22
type input "(973) 344-5125"
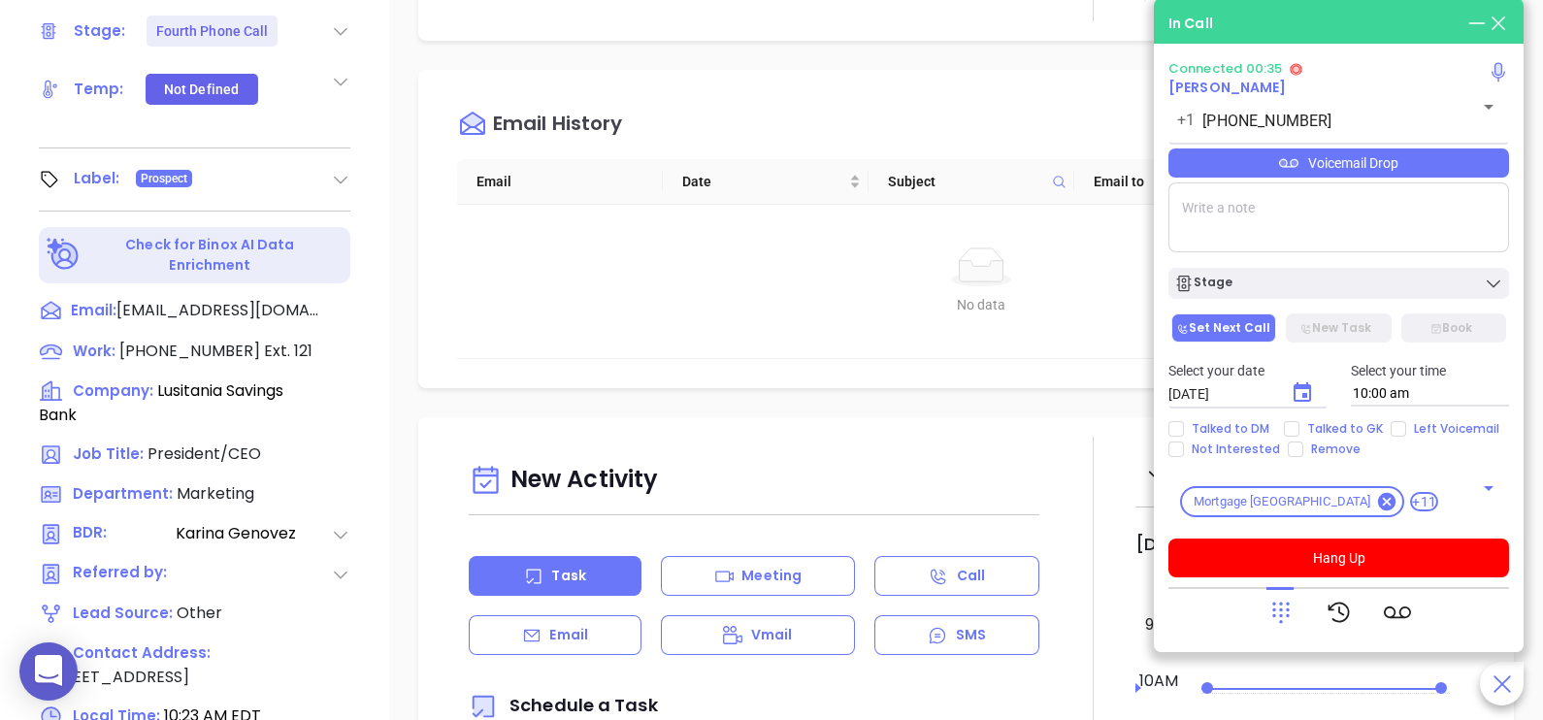
click at [1270, 614] on icon at bounding box center [1280, 612] width 27 height 27
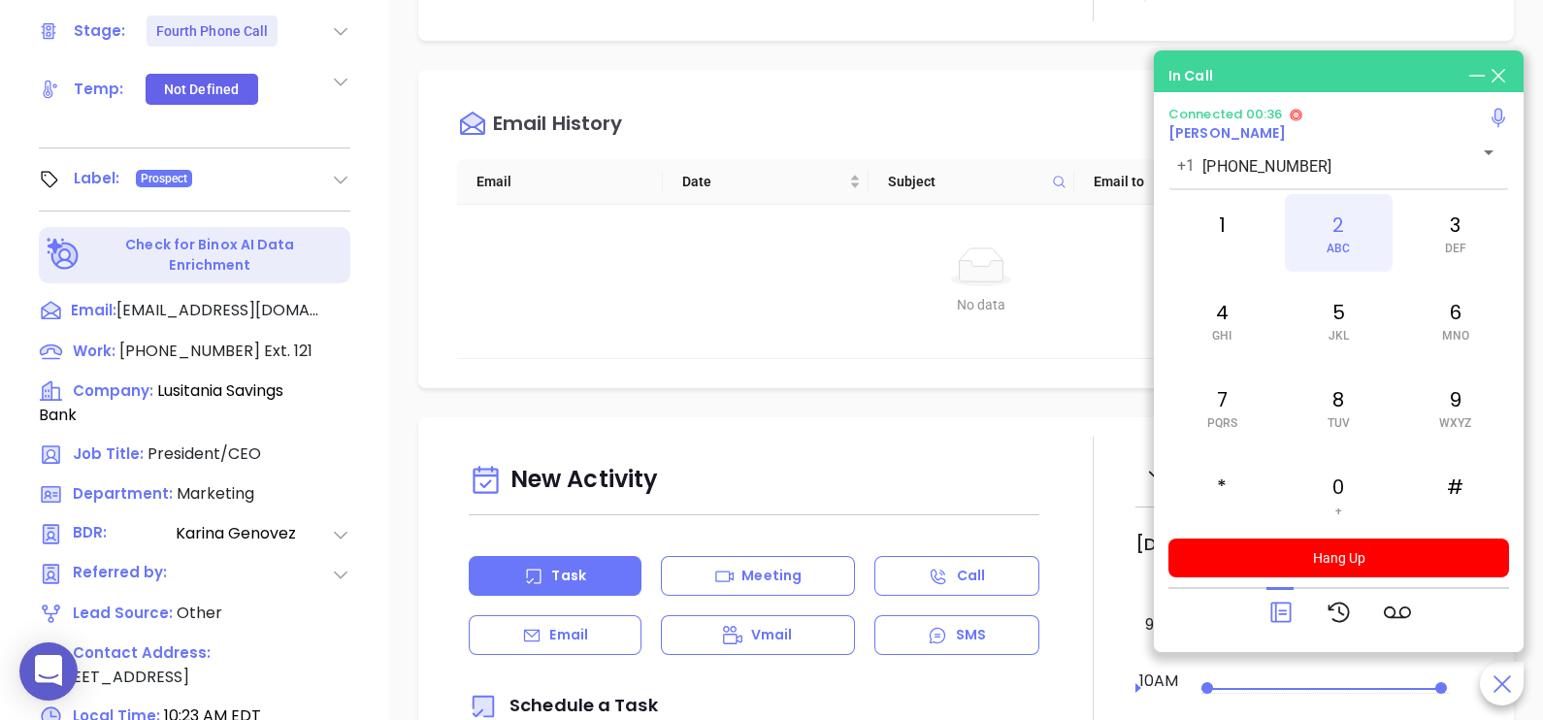
click at [1329, 251] on span "ABC" at bounding box center [1338, 249] width 23 height 14
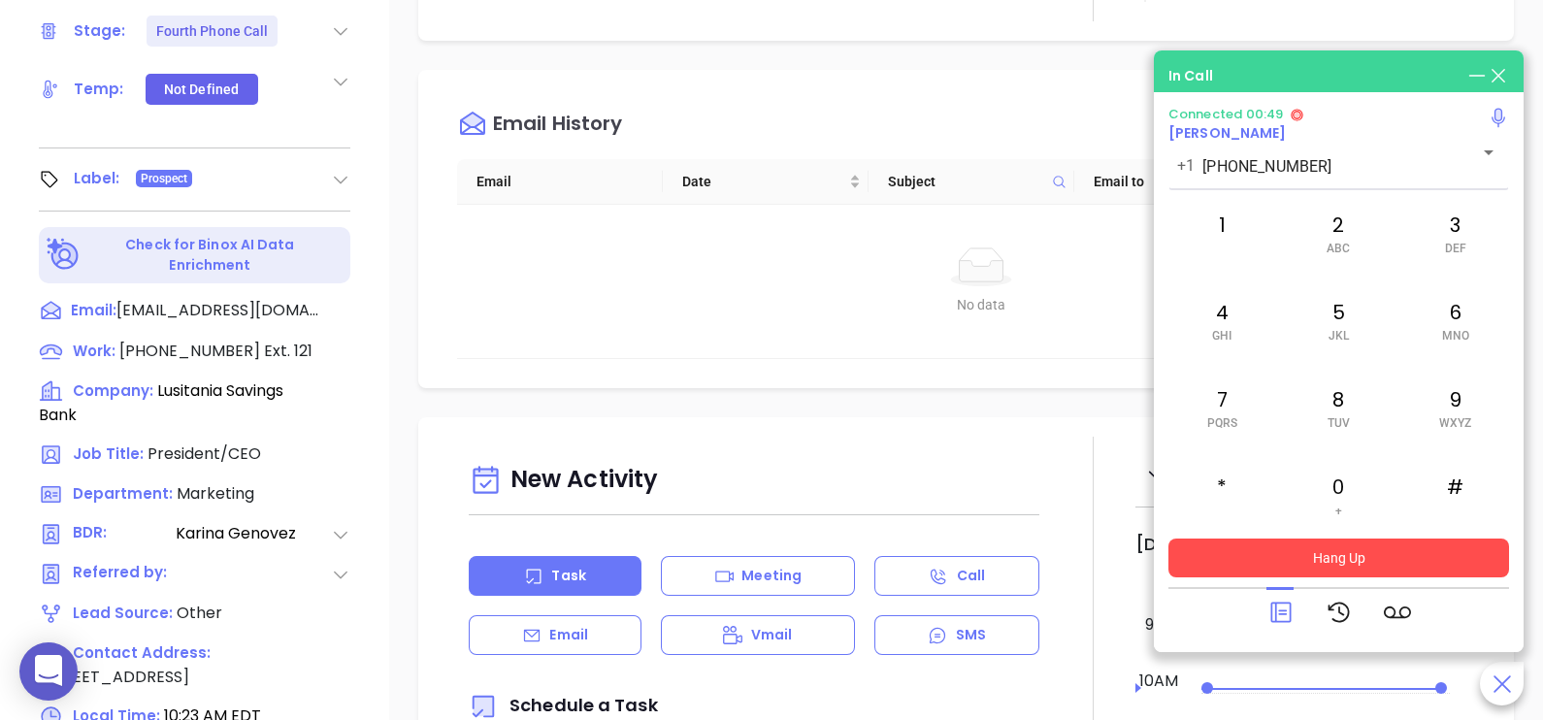
click at [1388, 568] on button "Hang Up" at bounding box center [1338, 558] width 341 height 39
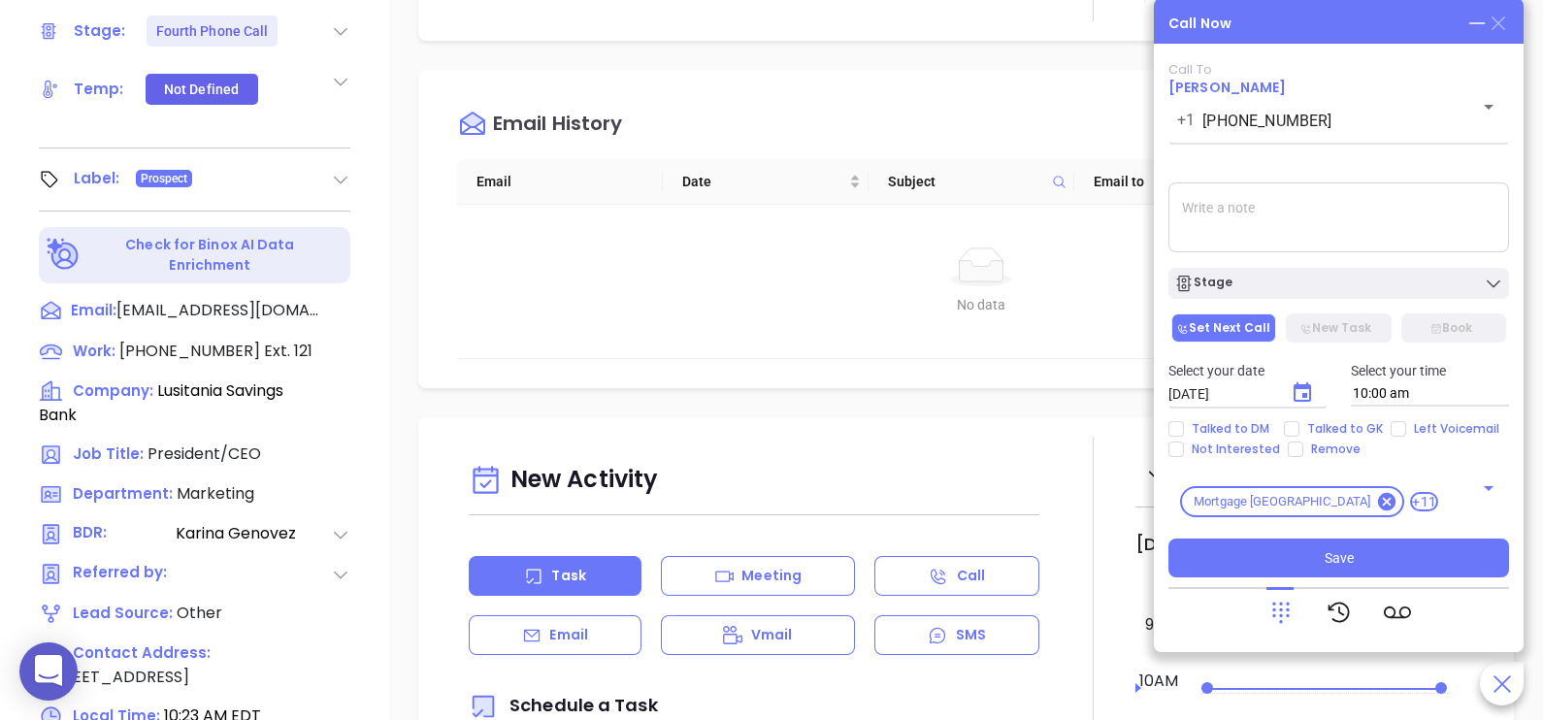
click at [1499, 24] on icon at bounding box center [1498, 23] width 14 height 14
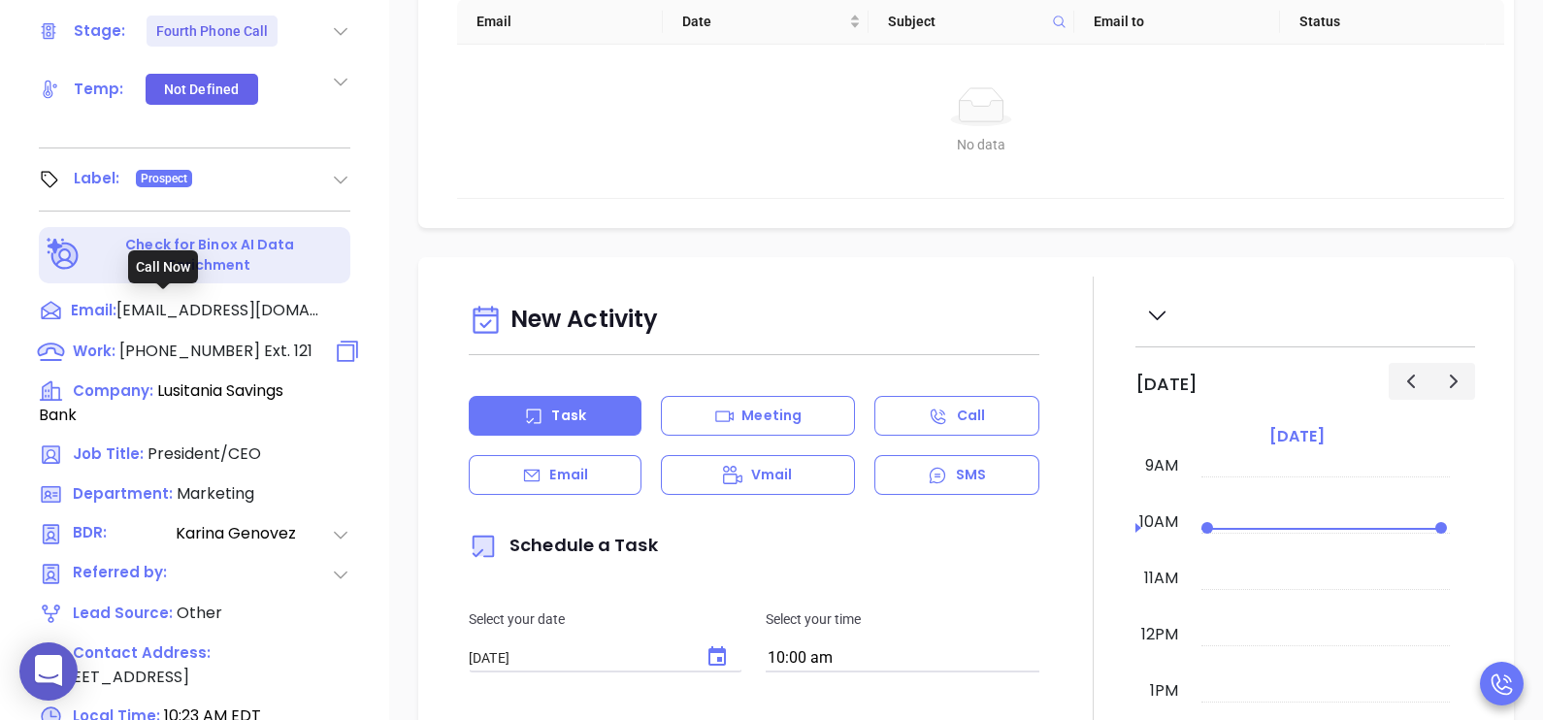
click at [215, 340] on span "(973) 344-5125" at bounding box center [189, 351] width 141 height 22
type input "(973) 344-5125"
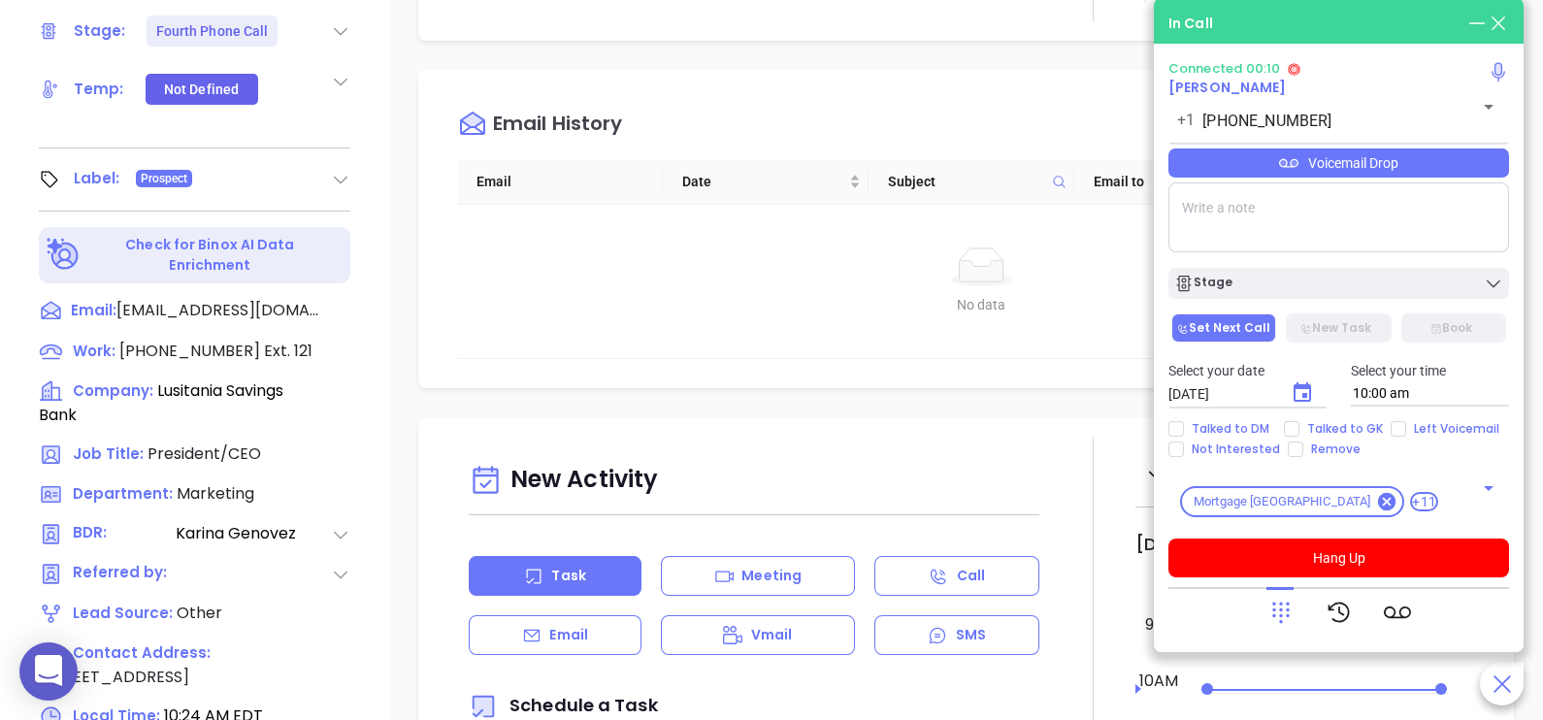
click at [1276, 610] on icon at bounding box center [1280, 612] width 27 height 27
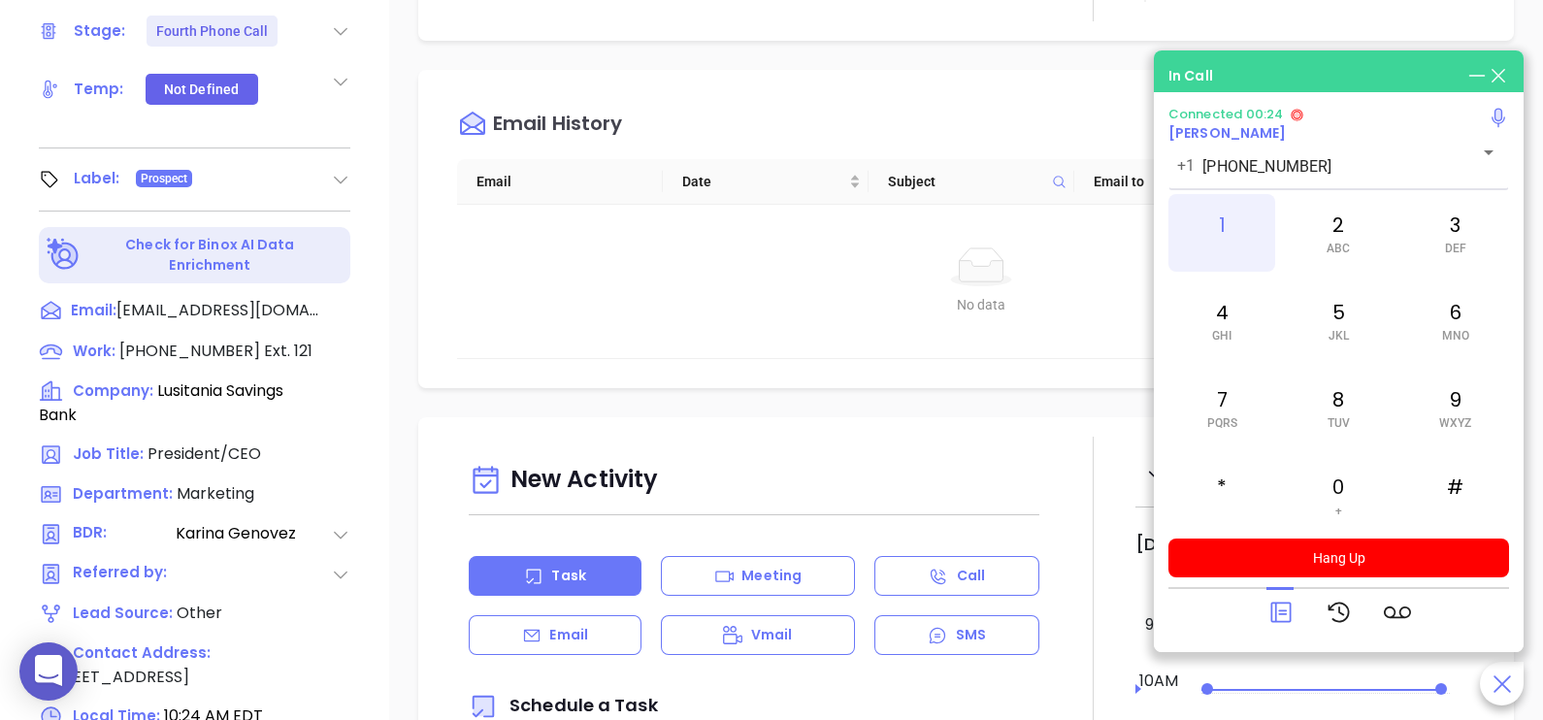
click at [1257, 226] on div "1" at bounding box center [1221, 233] width 107 height 78
click at [1358, 234] on div "2 ABC" at bounding box center [1338, 233] width 107 height 78
click at [1288, 601] on icon at bounding box center [1280, 612] width 27 height 27
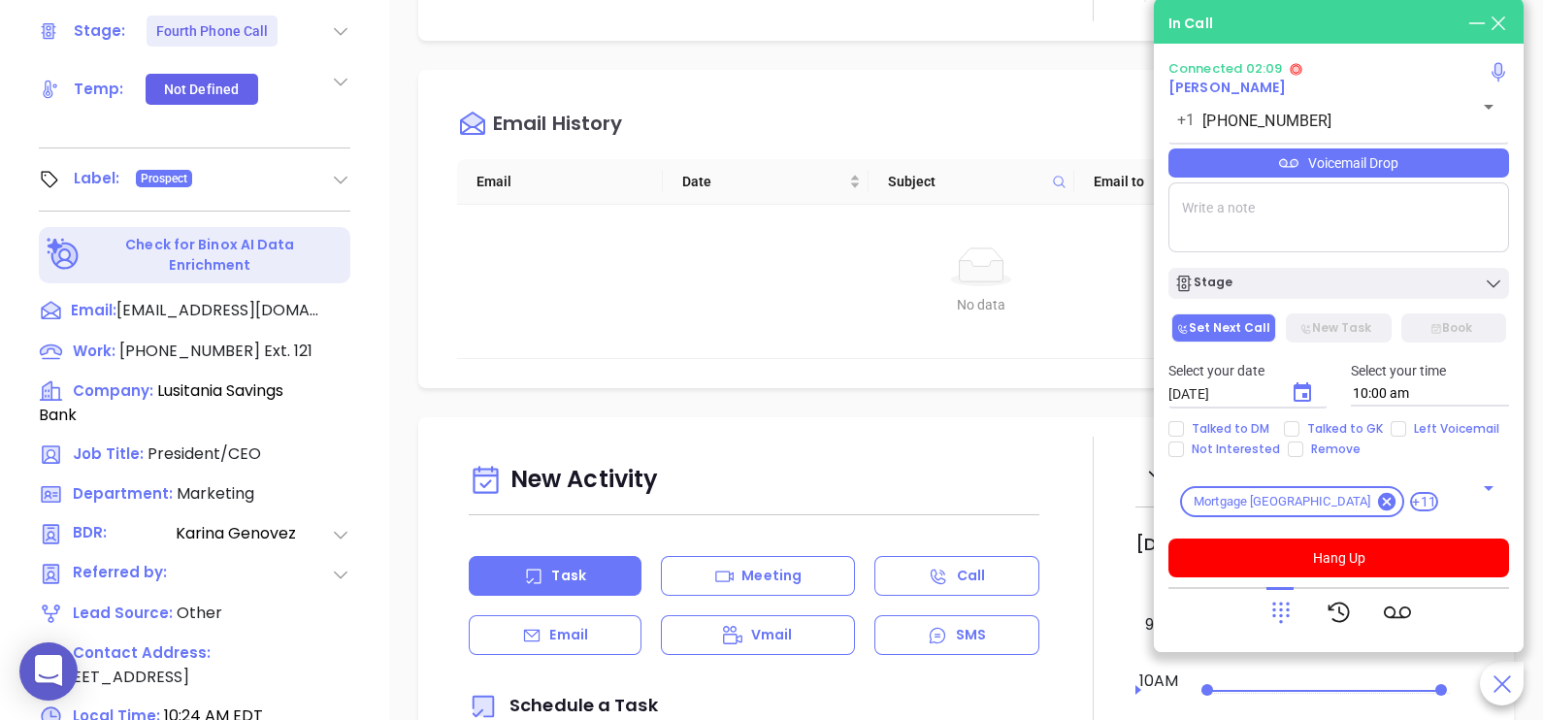
click at [1411, 170] on div "Voicemail Drop" at bounding box center [1338, 162] width 341 height 29
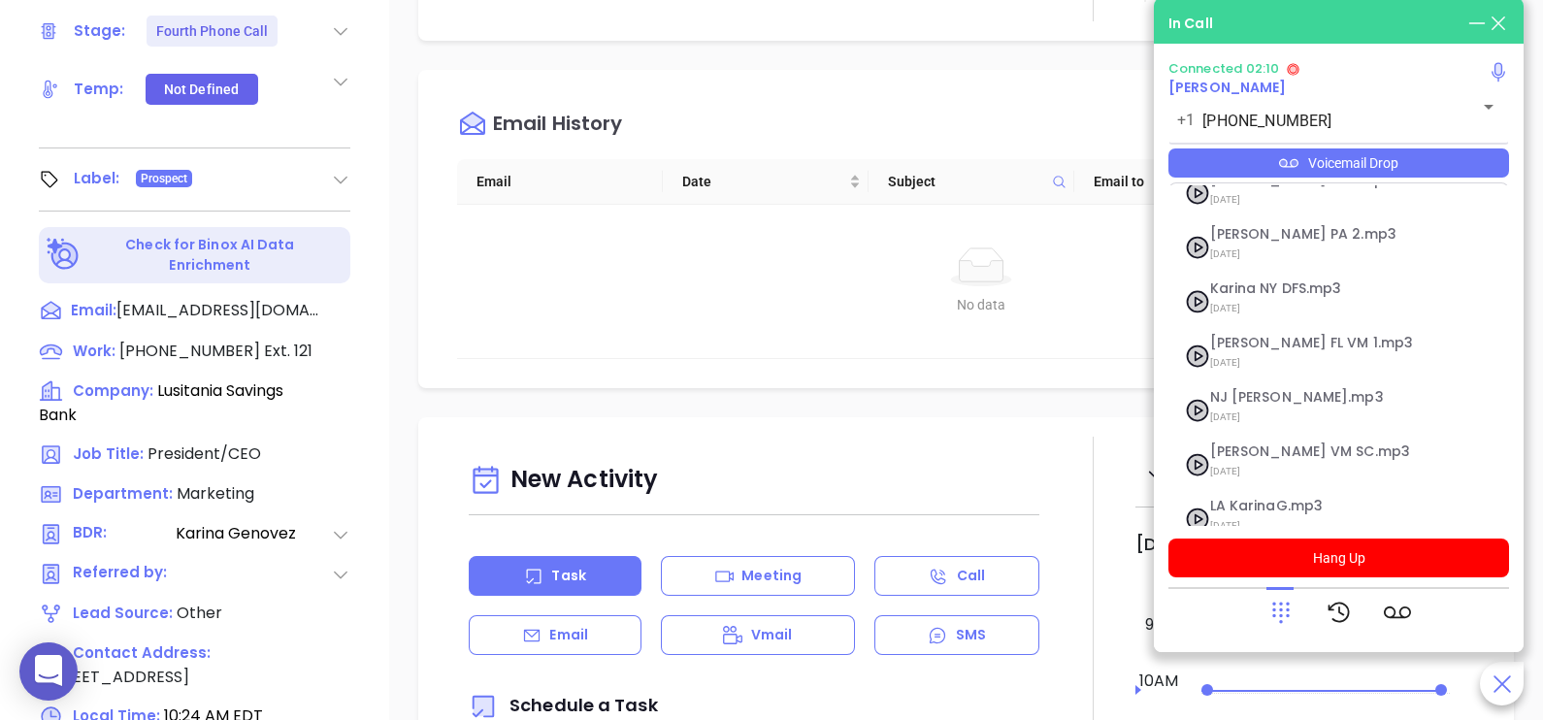
scroll to position [266, 0]
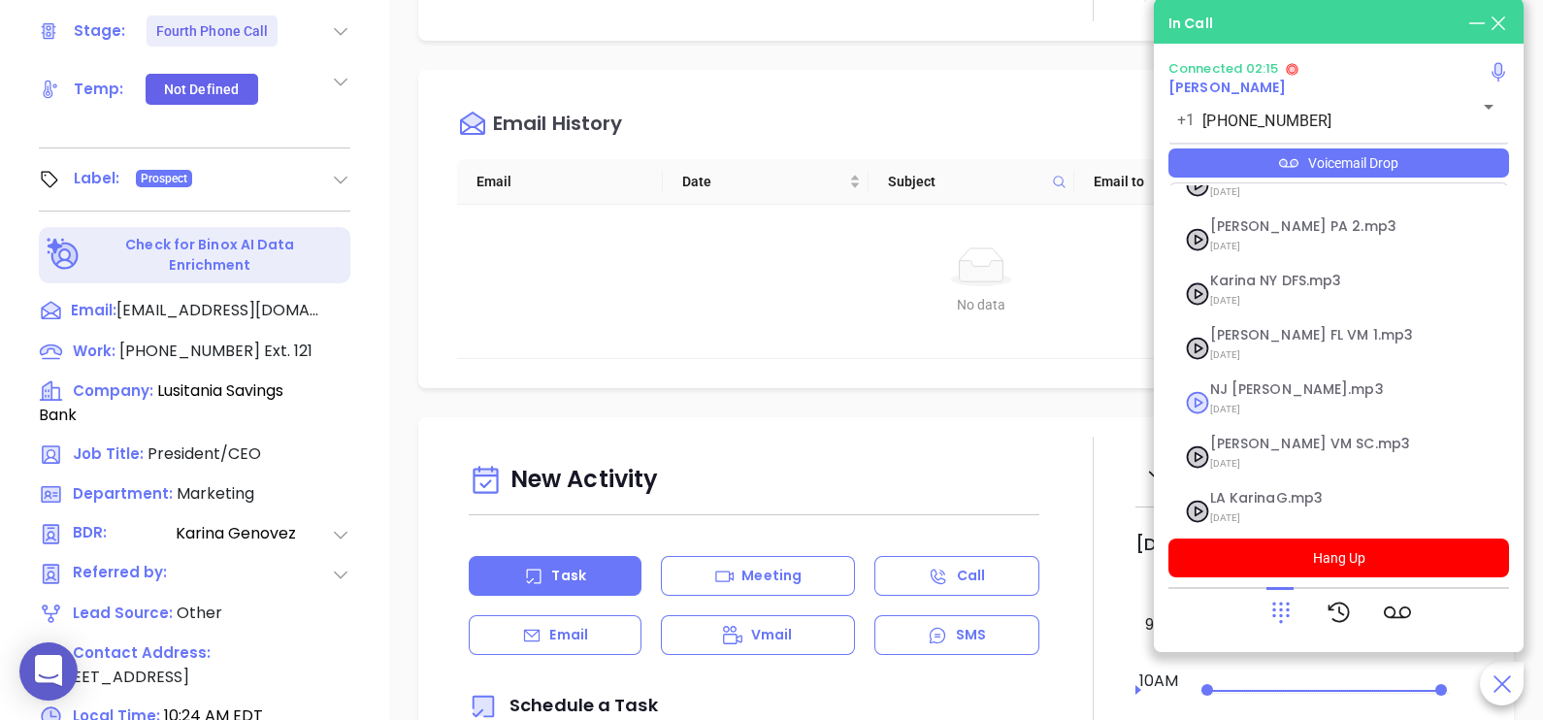
click at [1271, 382] on span "NJ [PERSON_NAME].mp3" at bounding box center [1315, 389] width 210 height 15
checkbox input "true"
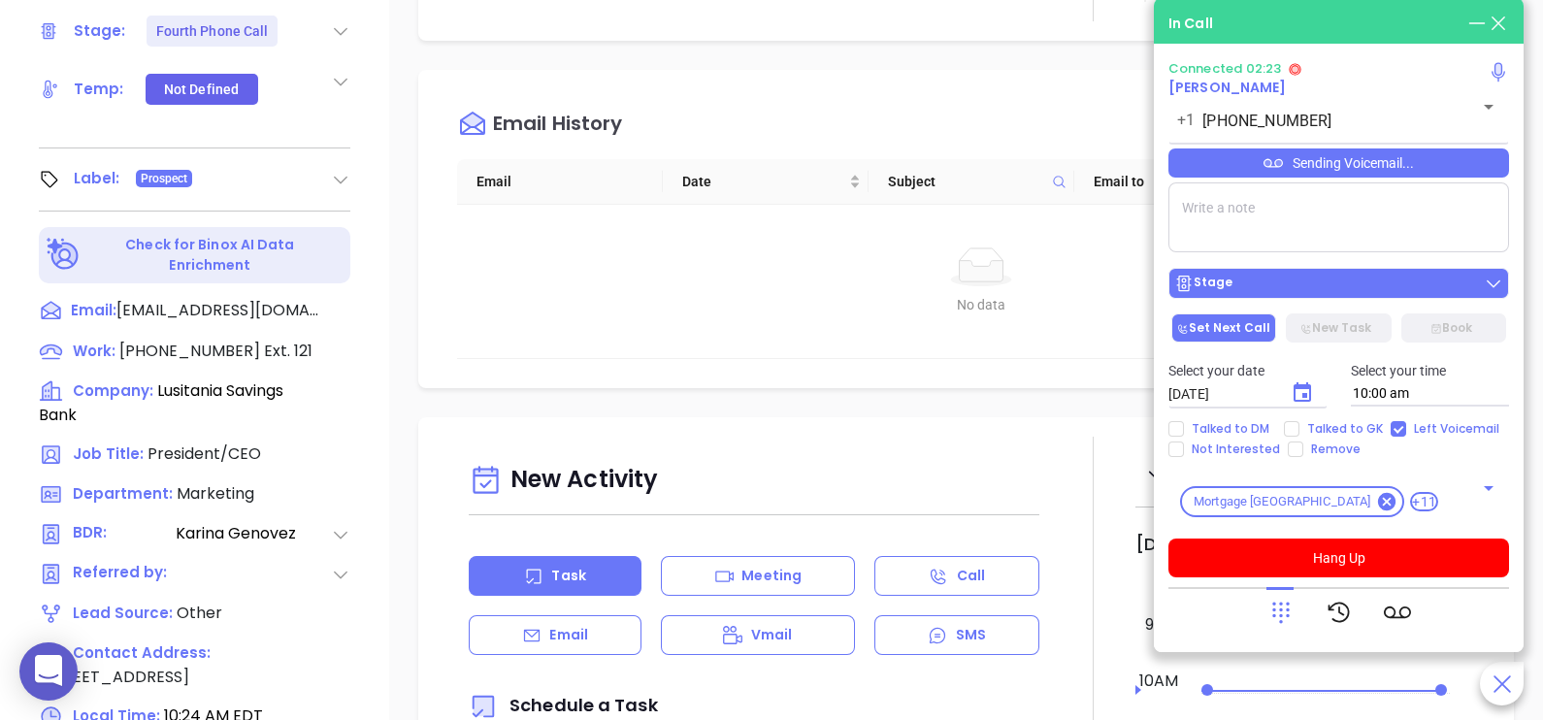
click at [1392, 293] on div "Stage" at bounding box center [1338, 283] width 329 height 19
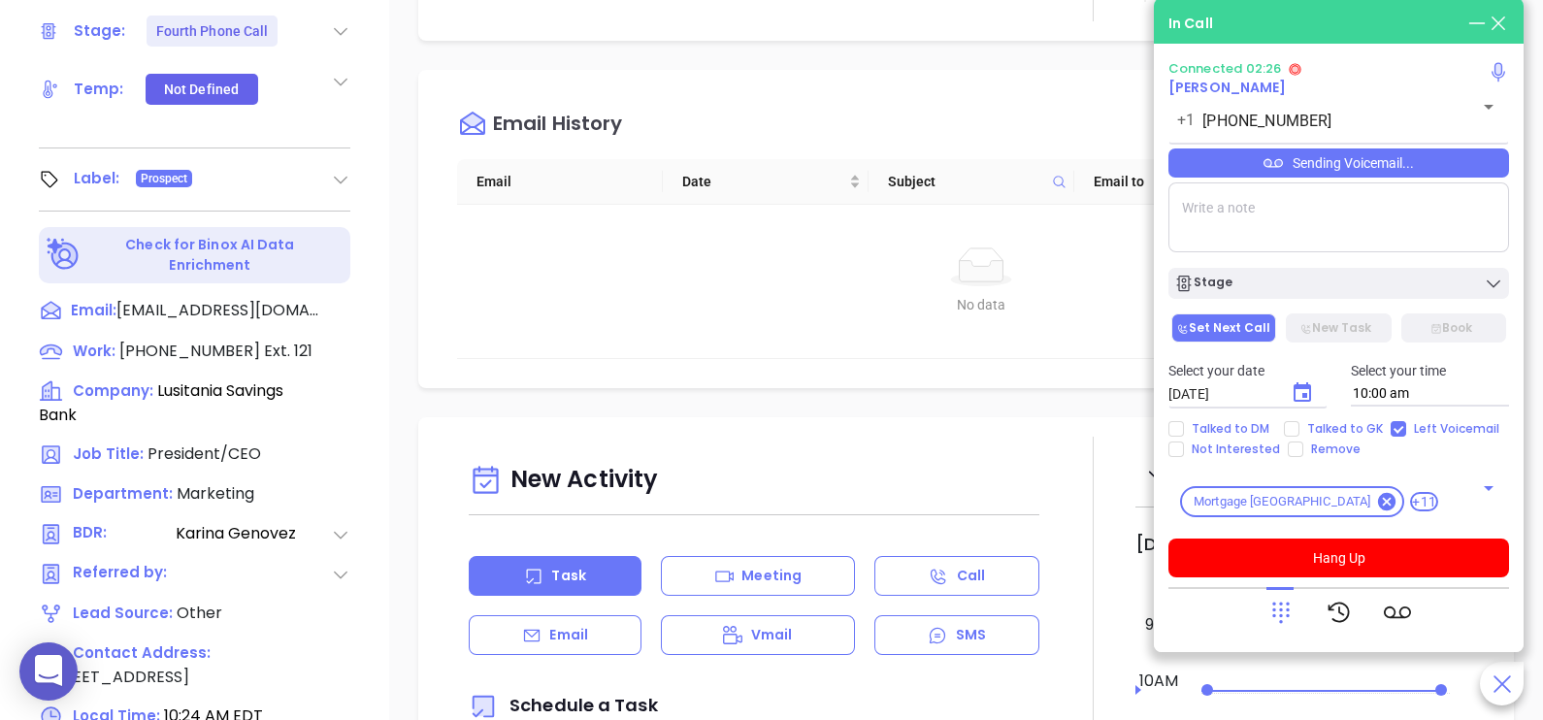
click at [1352, 204] on textarea at bounding box center [1338, 217] width 341 height 70
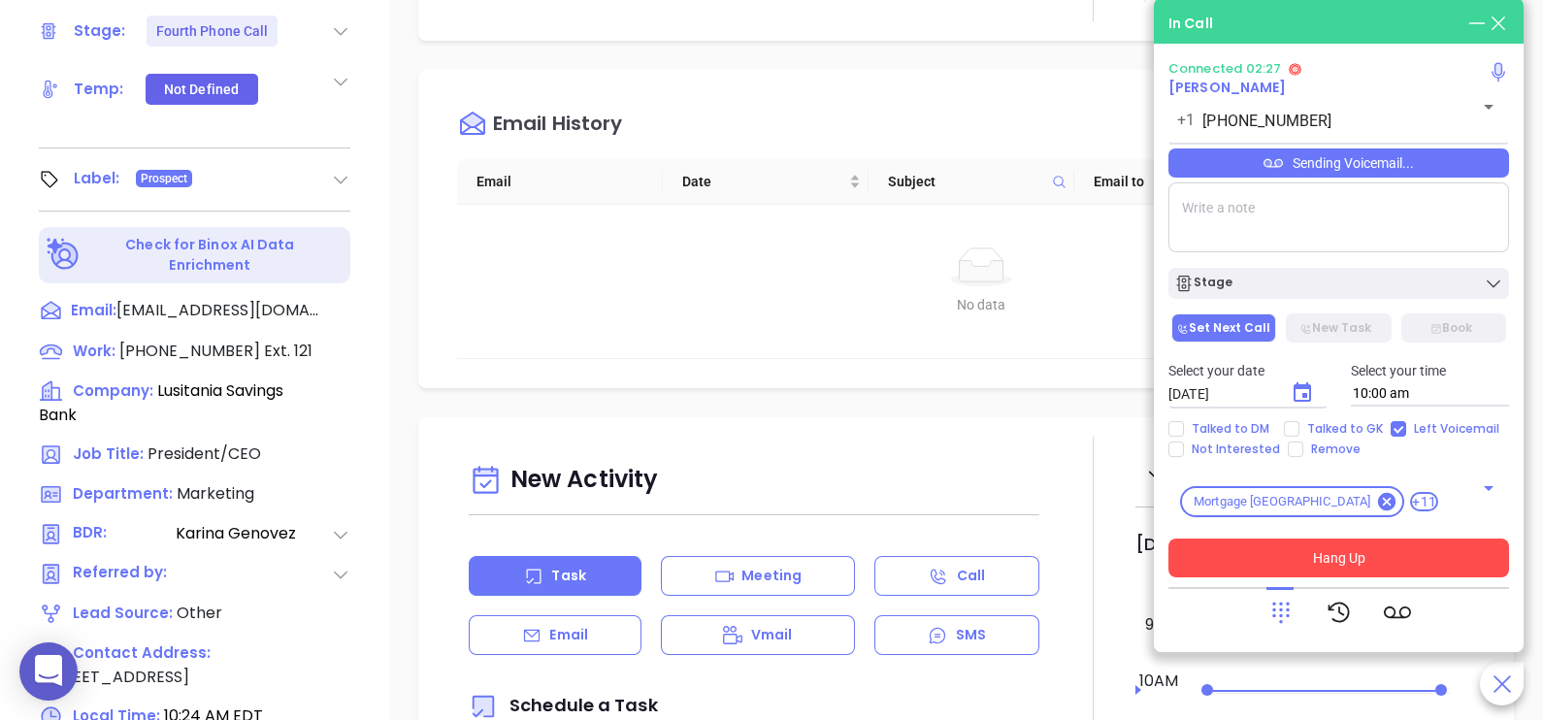
click at [1351, 573] on button "Hang Up" at bounding box center [1338, 558] width 341 height 39
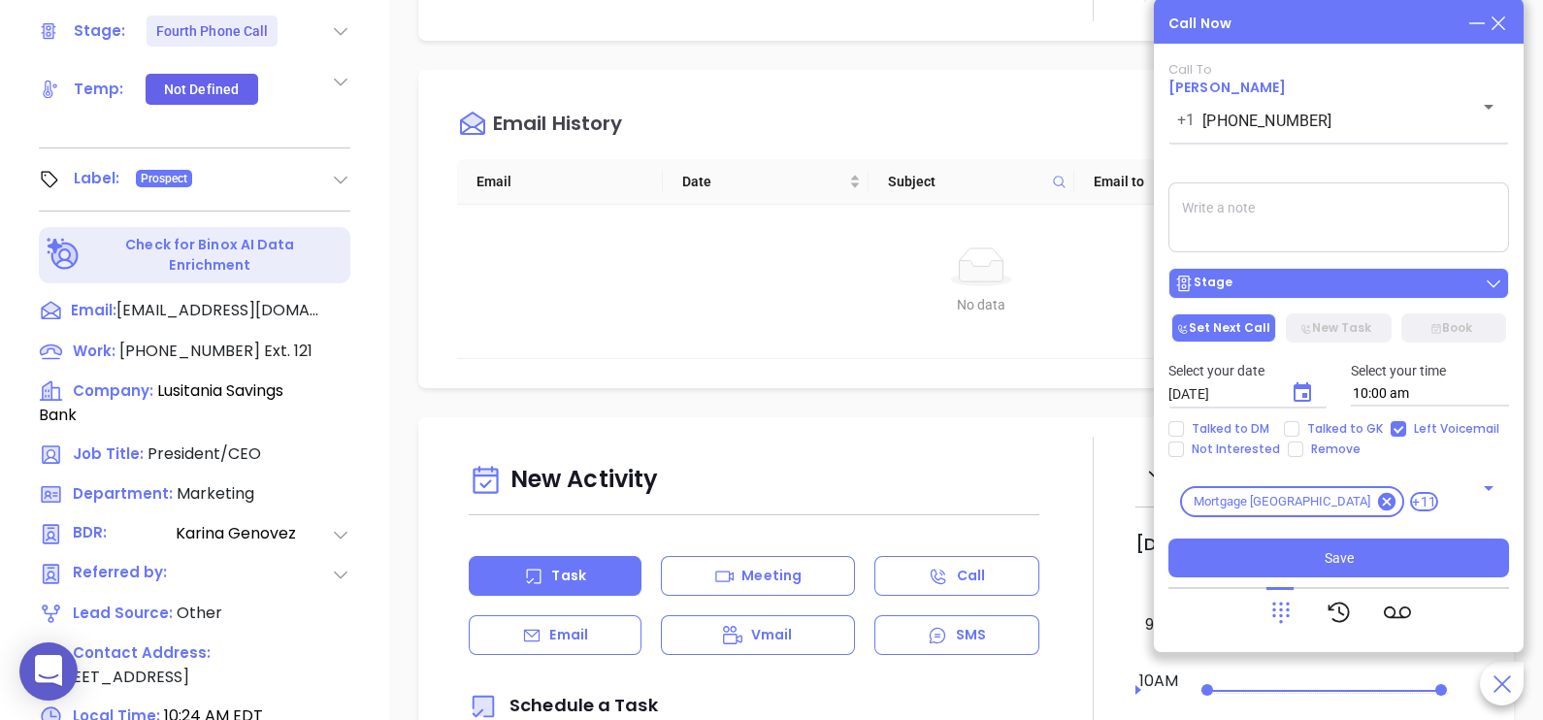
click at [1348, 274] on button "Stage" at bounding box center [1338, 283] width 341 height 31
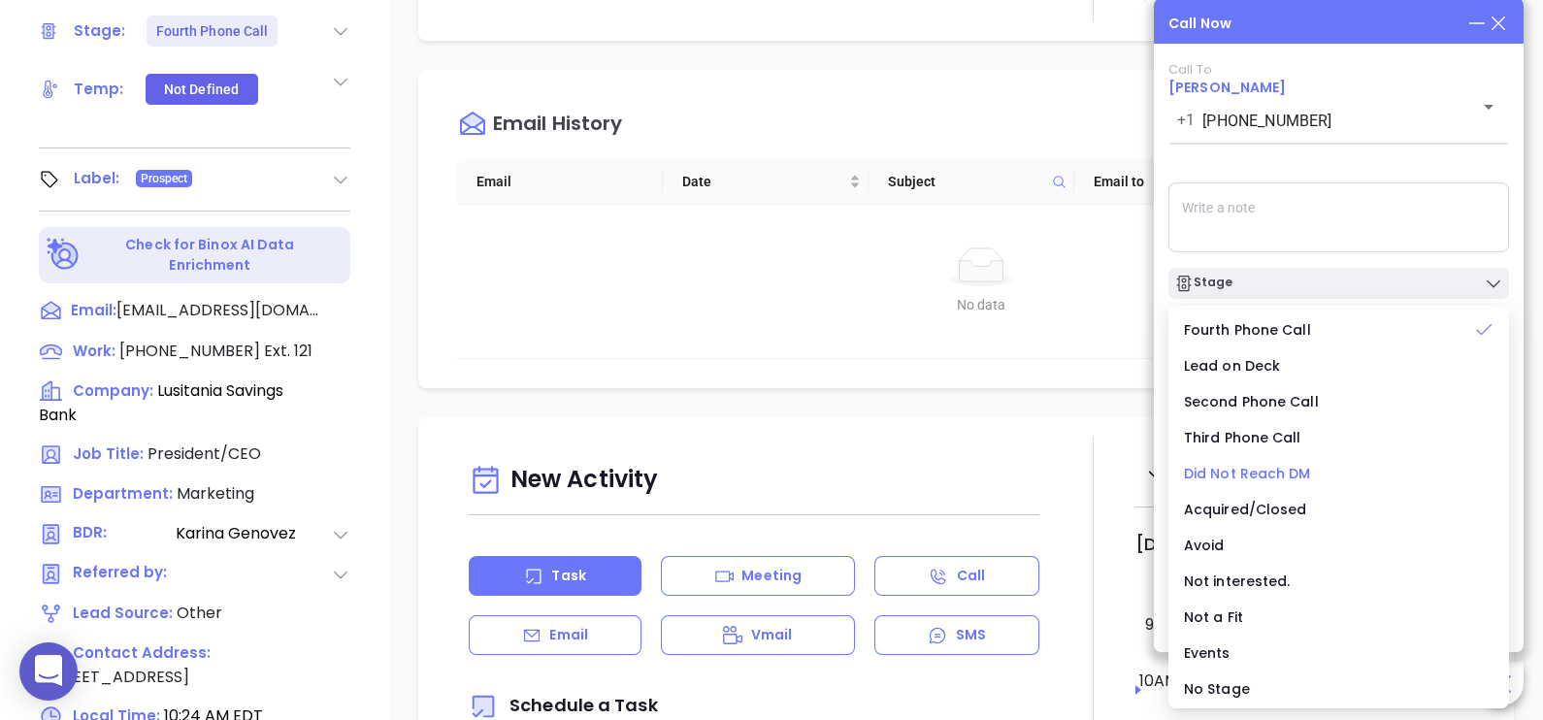
click at [1237, 475] on span "Did Not Reach DM" at bounding box center [1247, 473] width 127 height 19
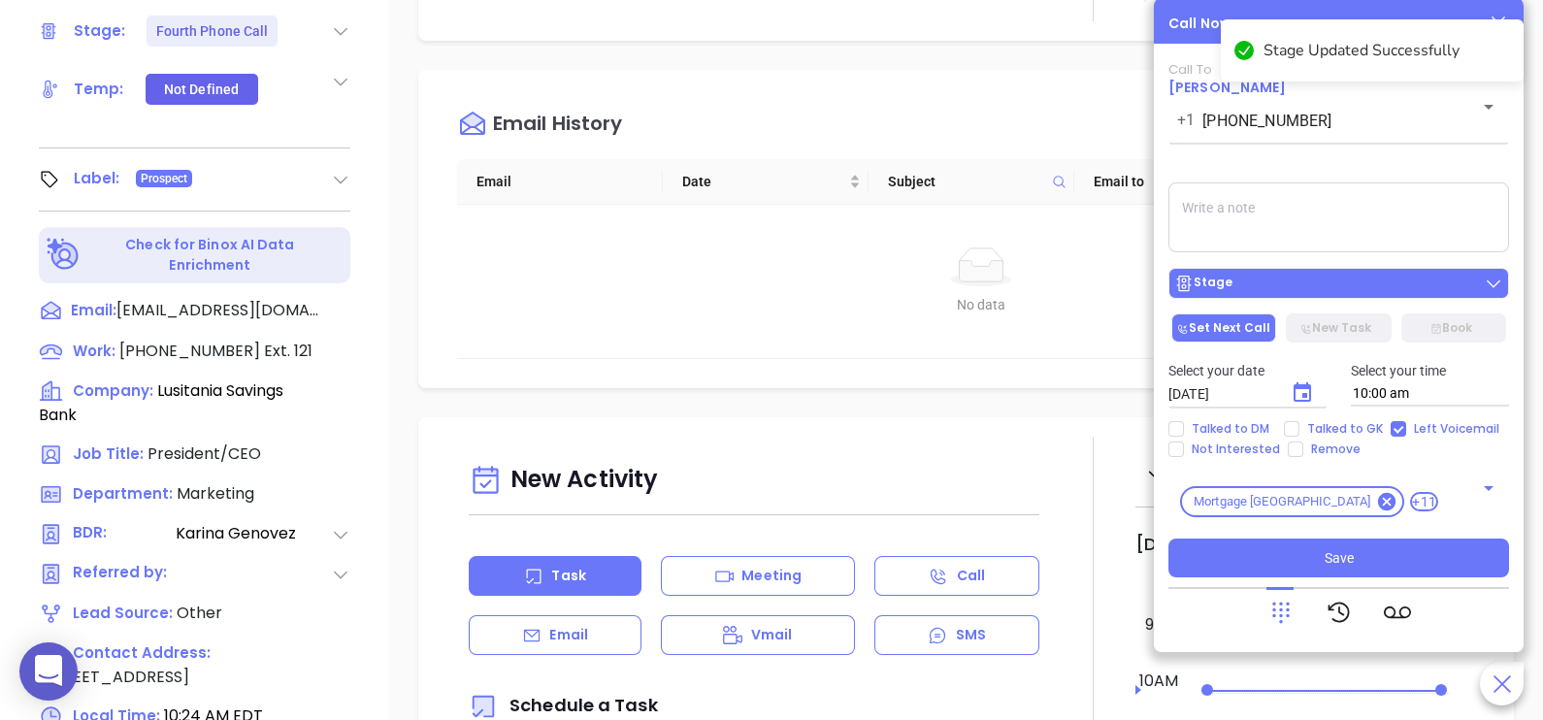
click at [1367, 293] on div "Stage" at bounding box center [1338, 283] width 329 height 19
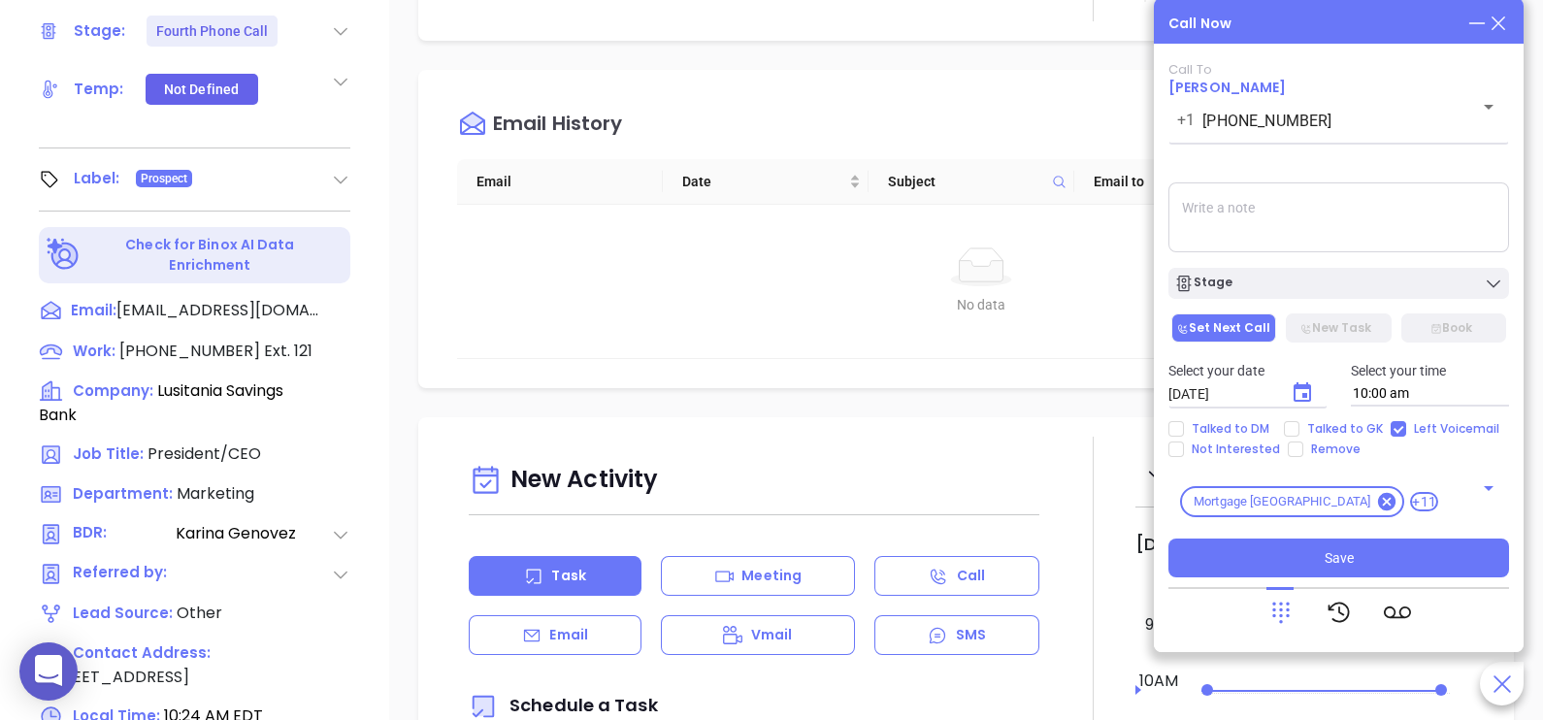
click at [1392, 227] on textarea at bounding box center [1338, 217] width 341 height 70
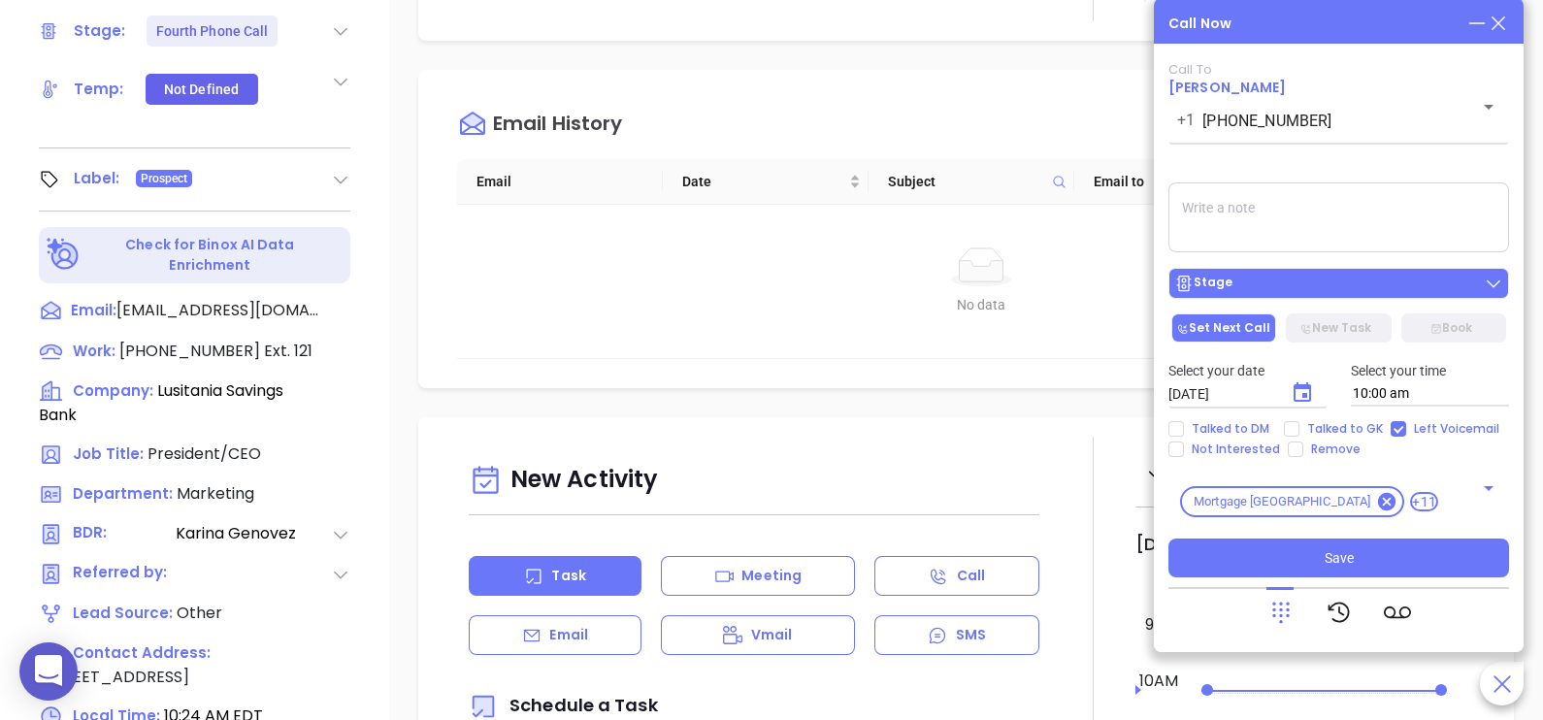
click at [1329, 276] on div "Stage" at bounding box center [1338, 283] width 329 height 19
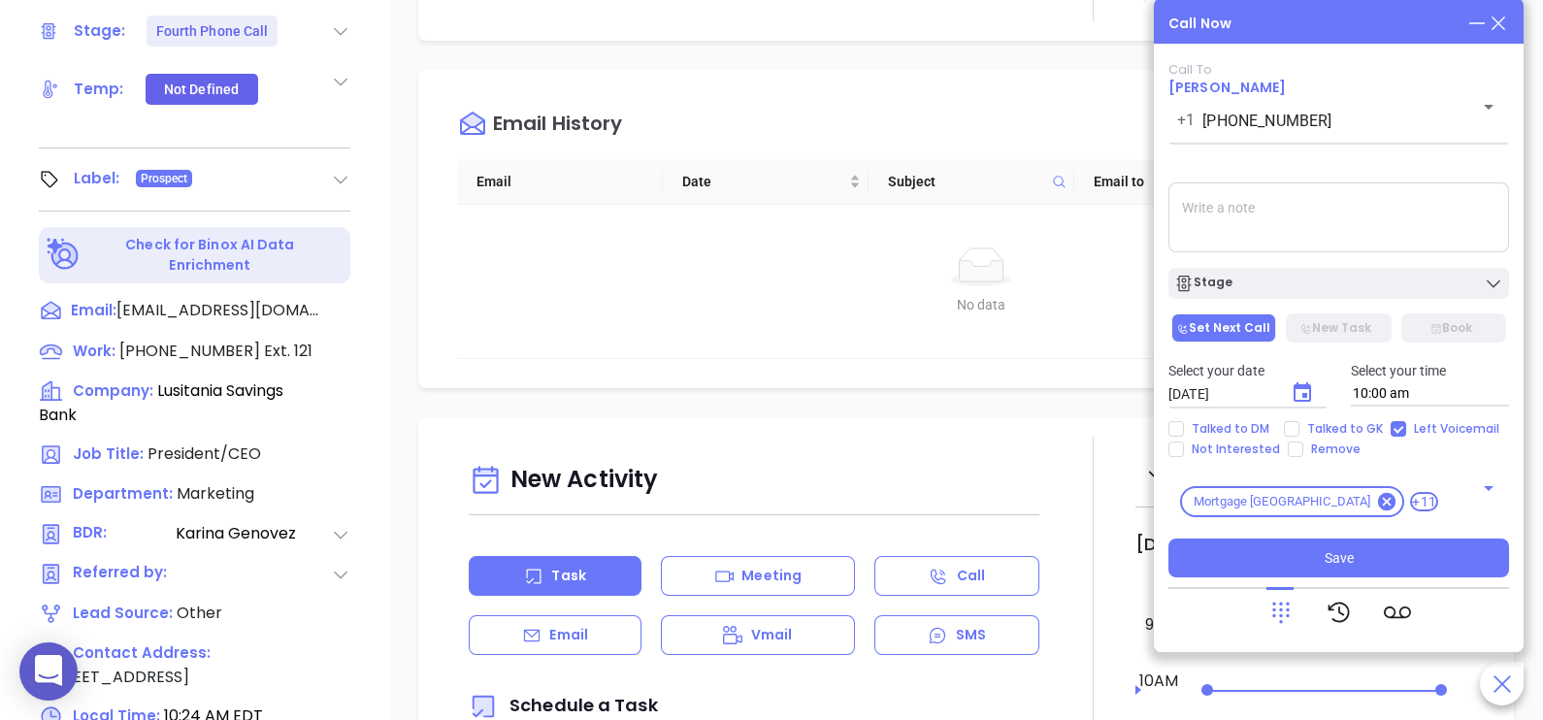
click at [1372, 238] on textarea at bounding box center [1338, 217] width 341 height 70
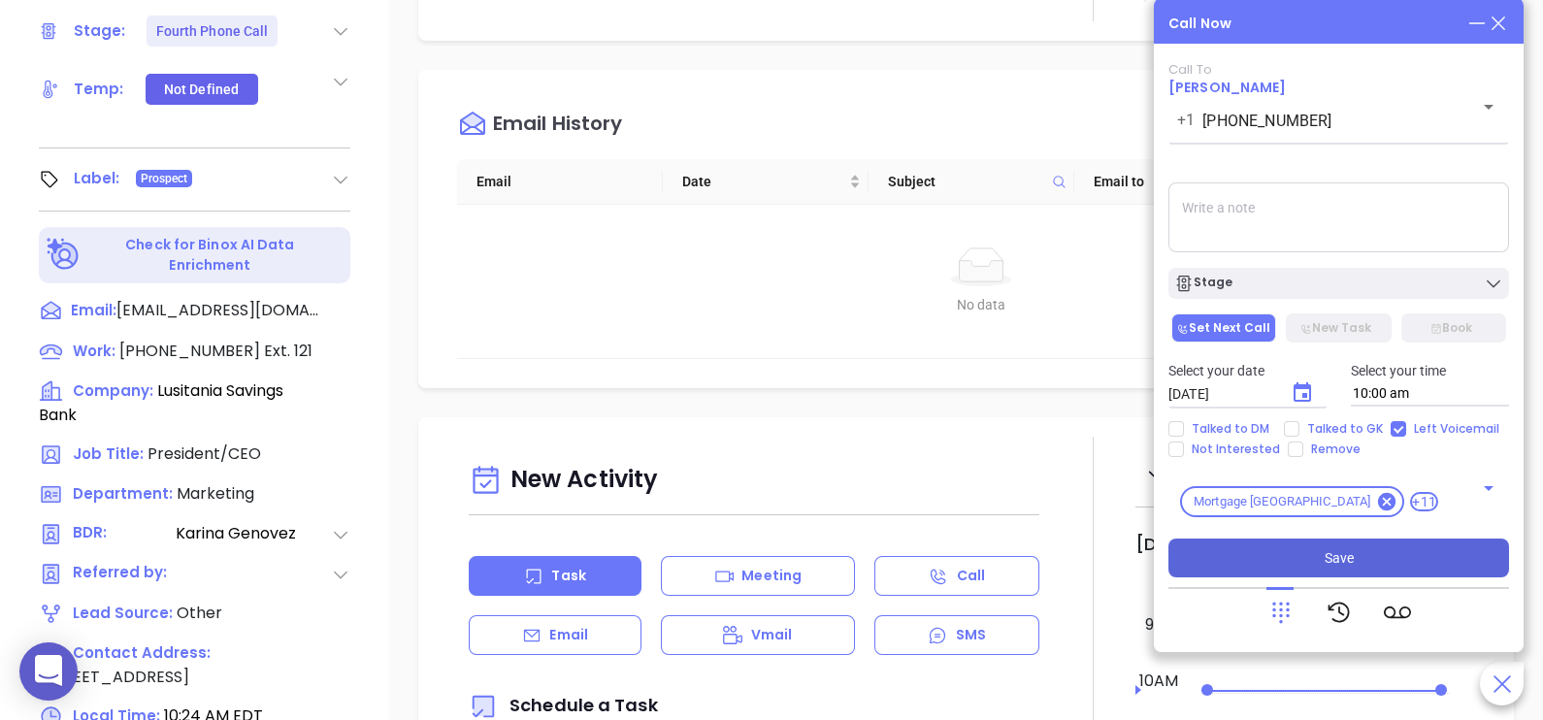
click at [1380, 546] on button "Save" at bounding box center [1338, 558] width 341 height 39
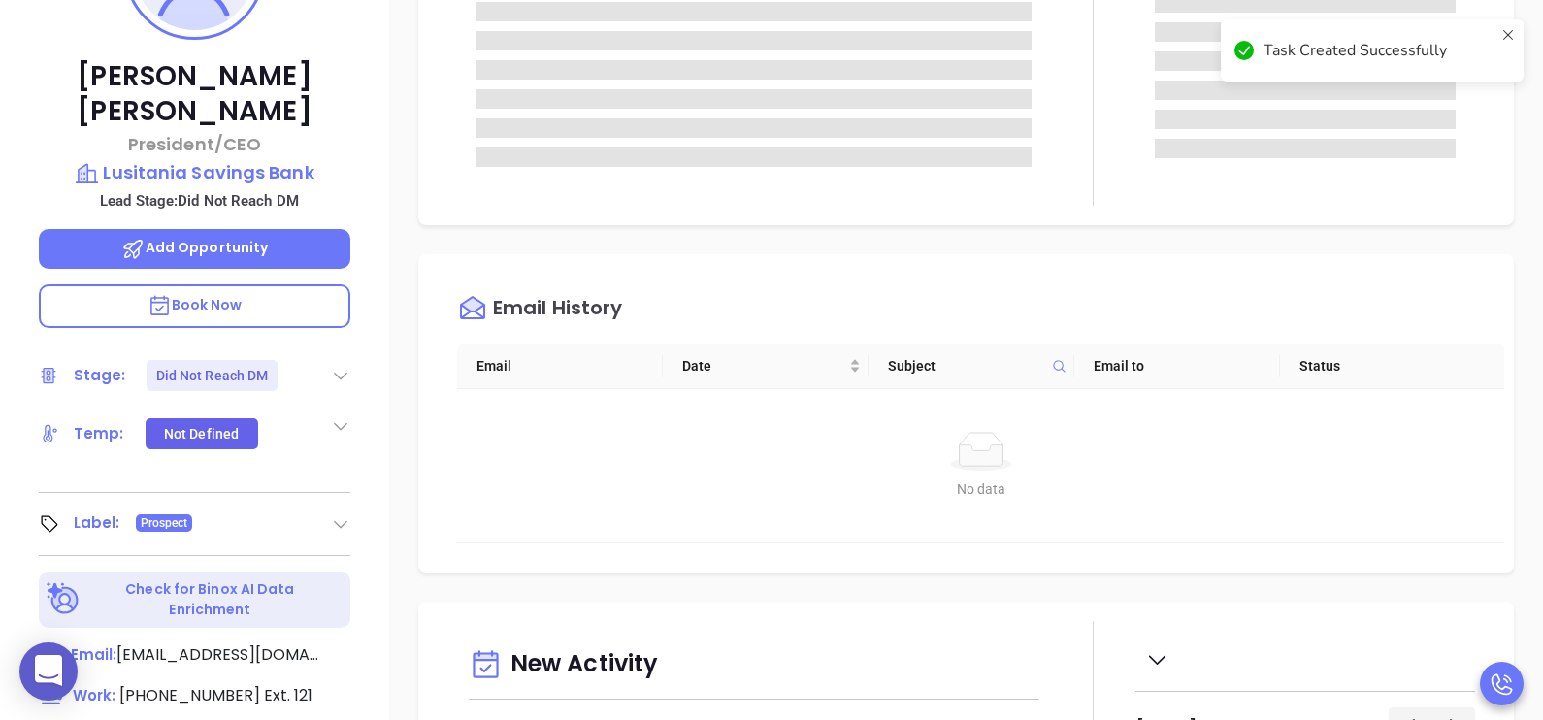
scroll to position [216, 0]
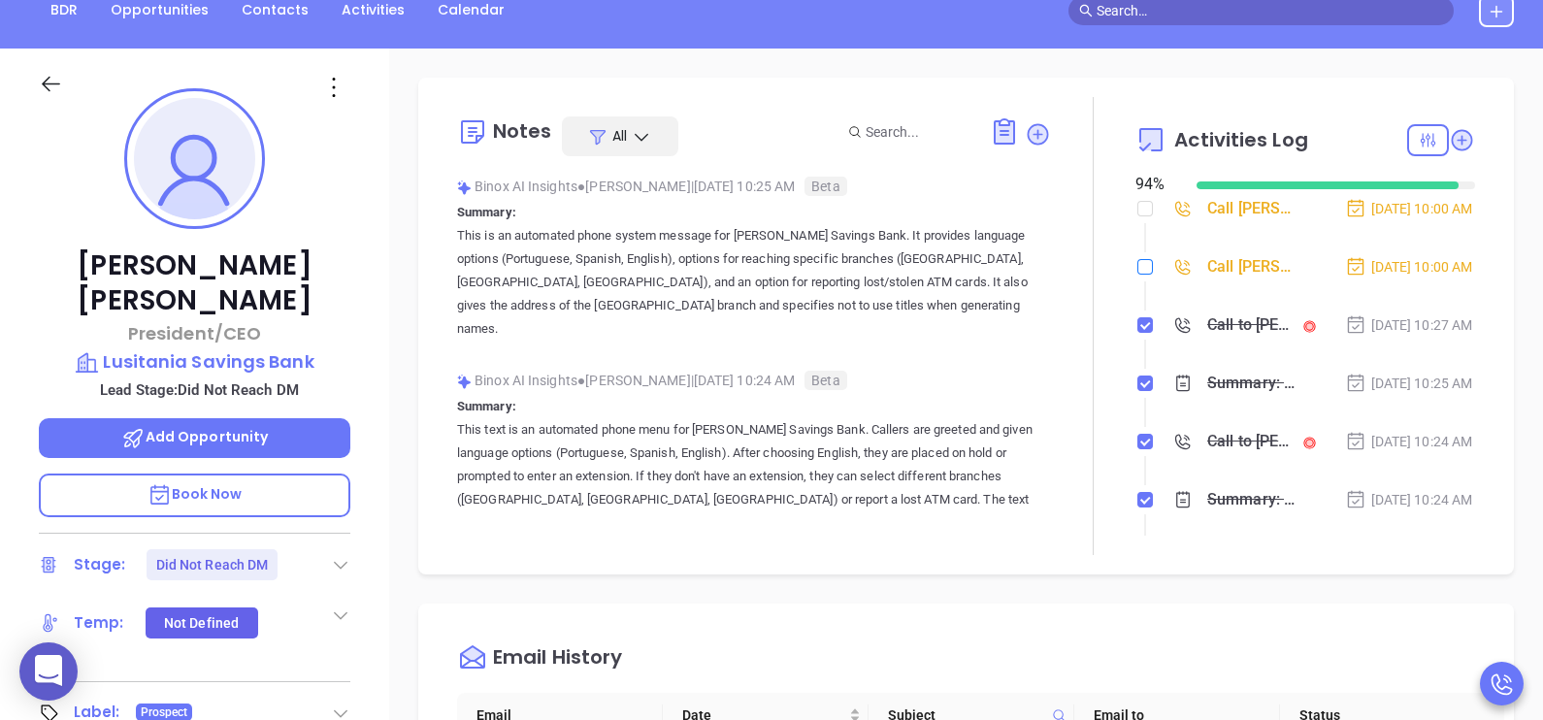
click at [1137, 275] on input "checkbox" at bounding box center [1145, 267] width 16 height 16
checkbox input "true"
click at [1140, 209] on input "checkbox" at bounding box center [1145, 209] width 16 height 16
checkbox input "true"
click at [1363, 312] on li "Call Jorge Gomes to follow up Sep 10, 2025 | 10:00 AM" at bounding box center [1307, 285] width 335 height 53
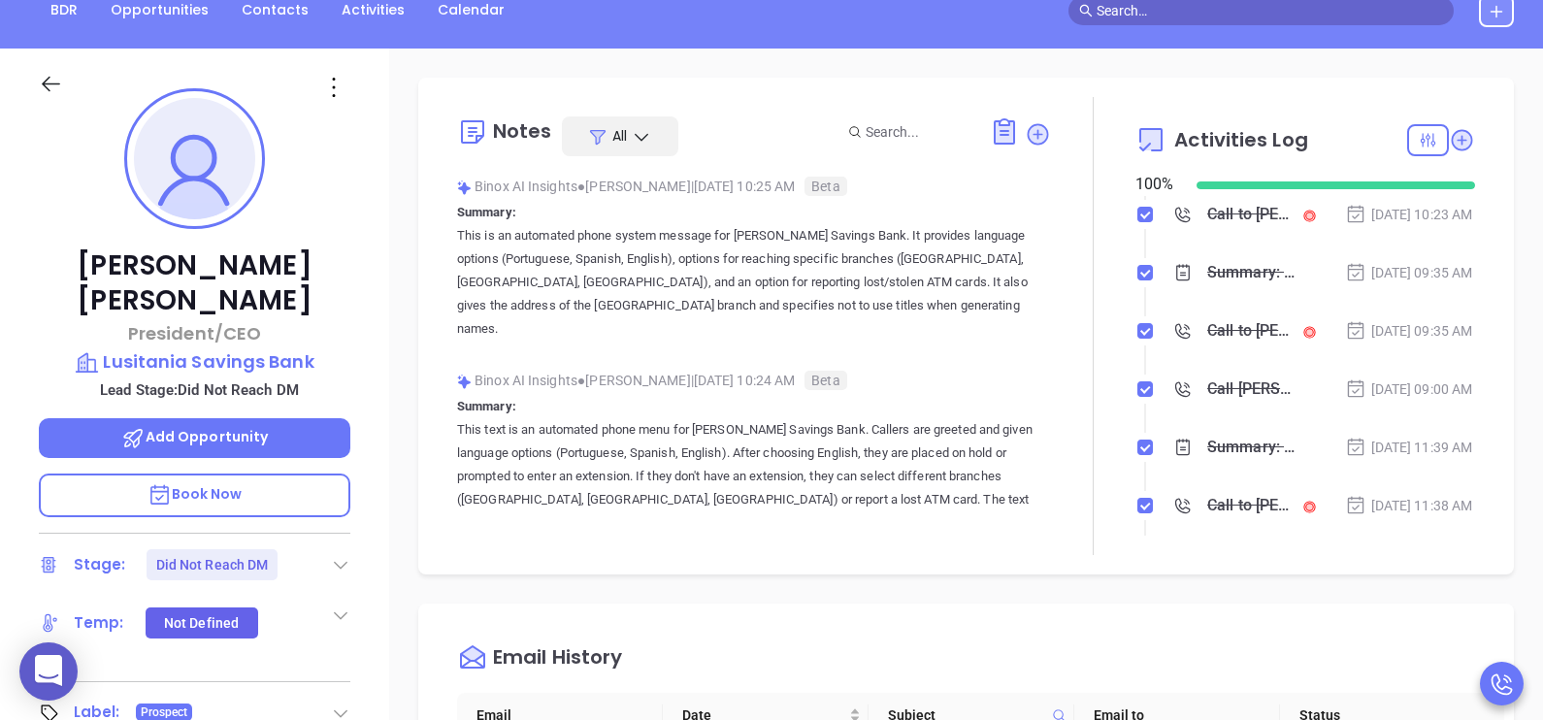
scroll to position [484, 0]
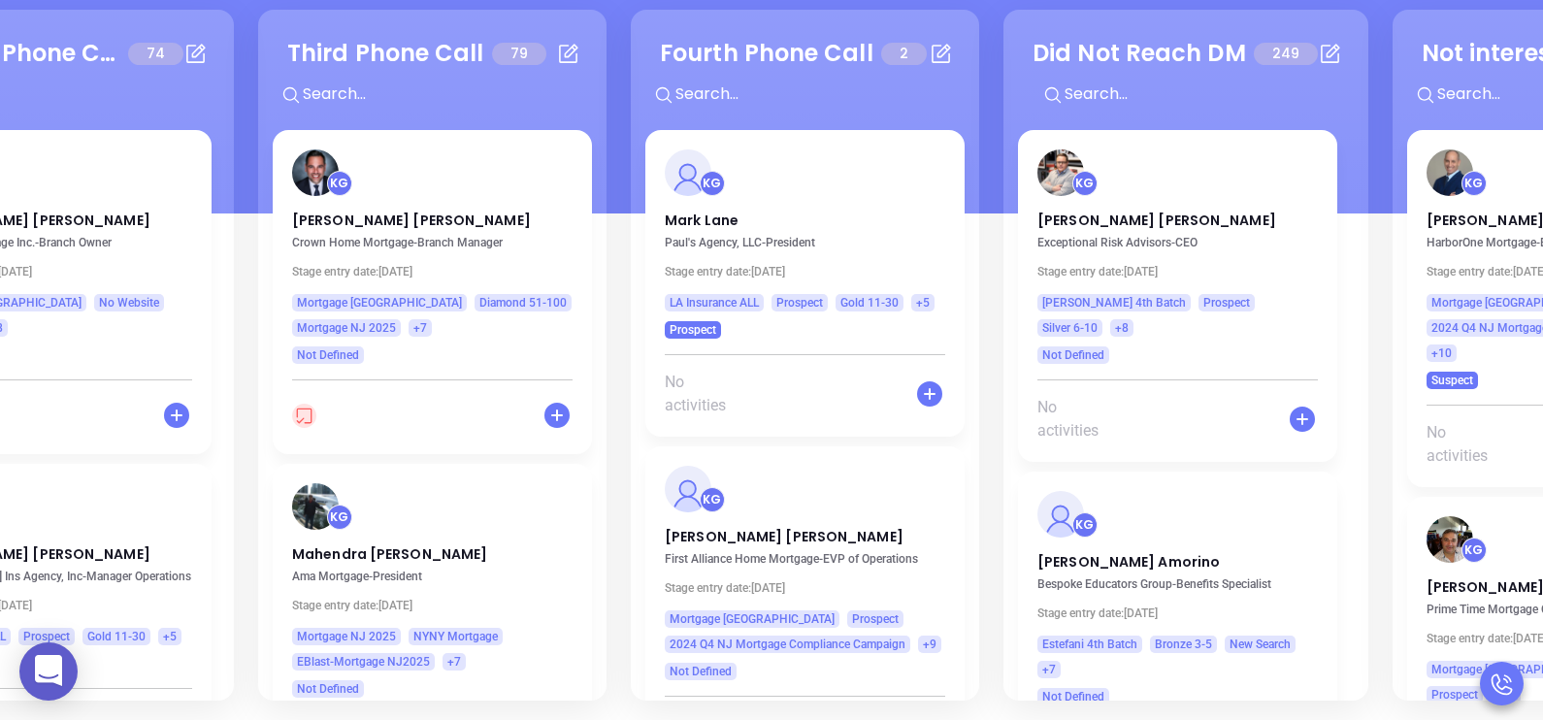
scroll to position [0, 877]
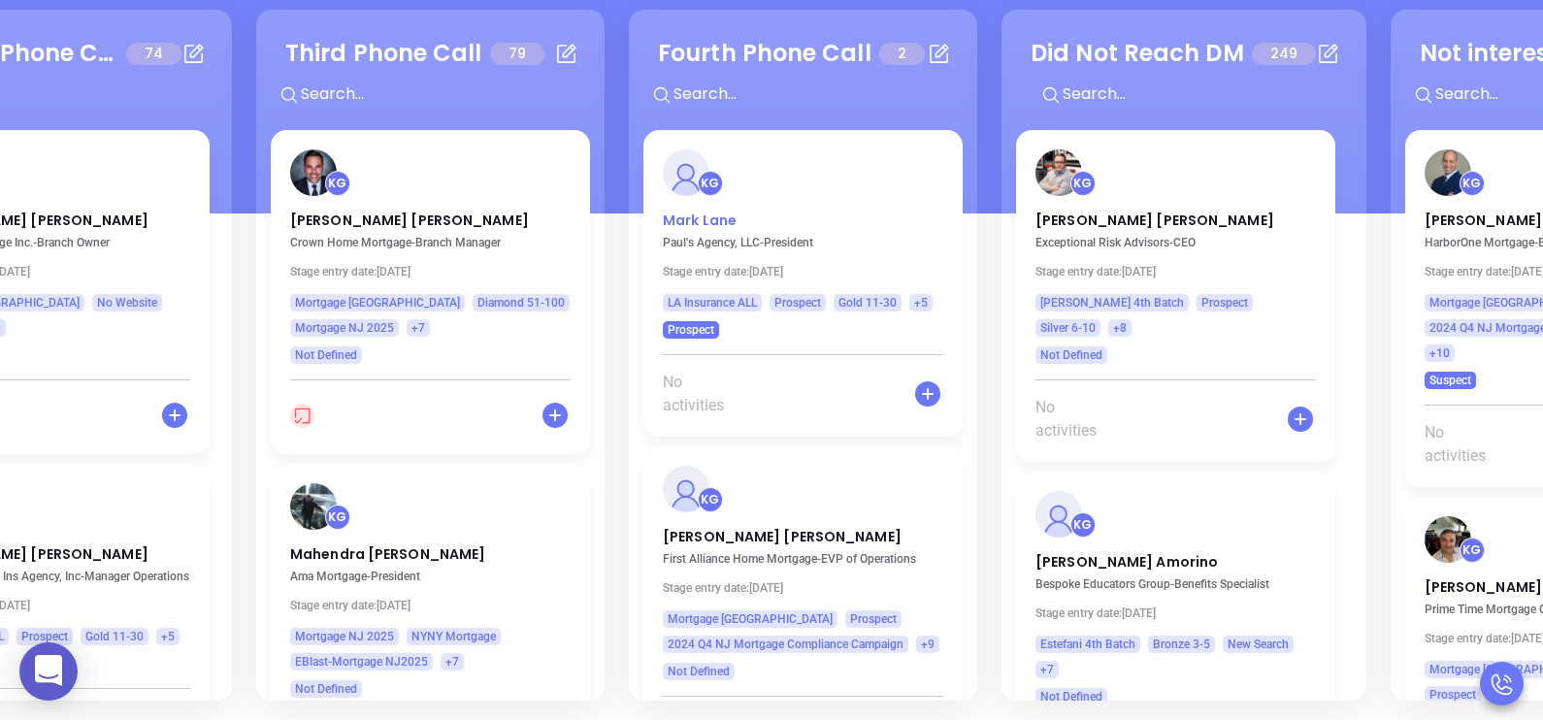
click at [713, 218] on p "Mark Lane" at bounding box center [803, 216] width 280 height 10
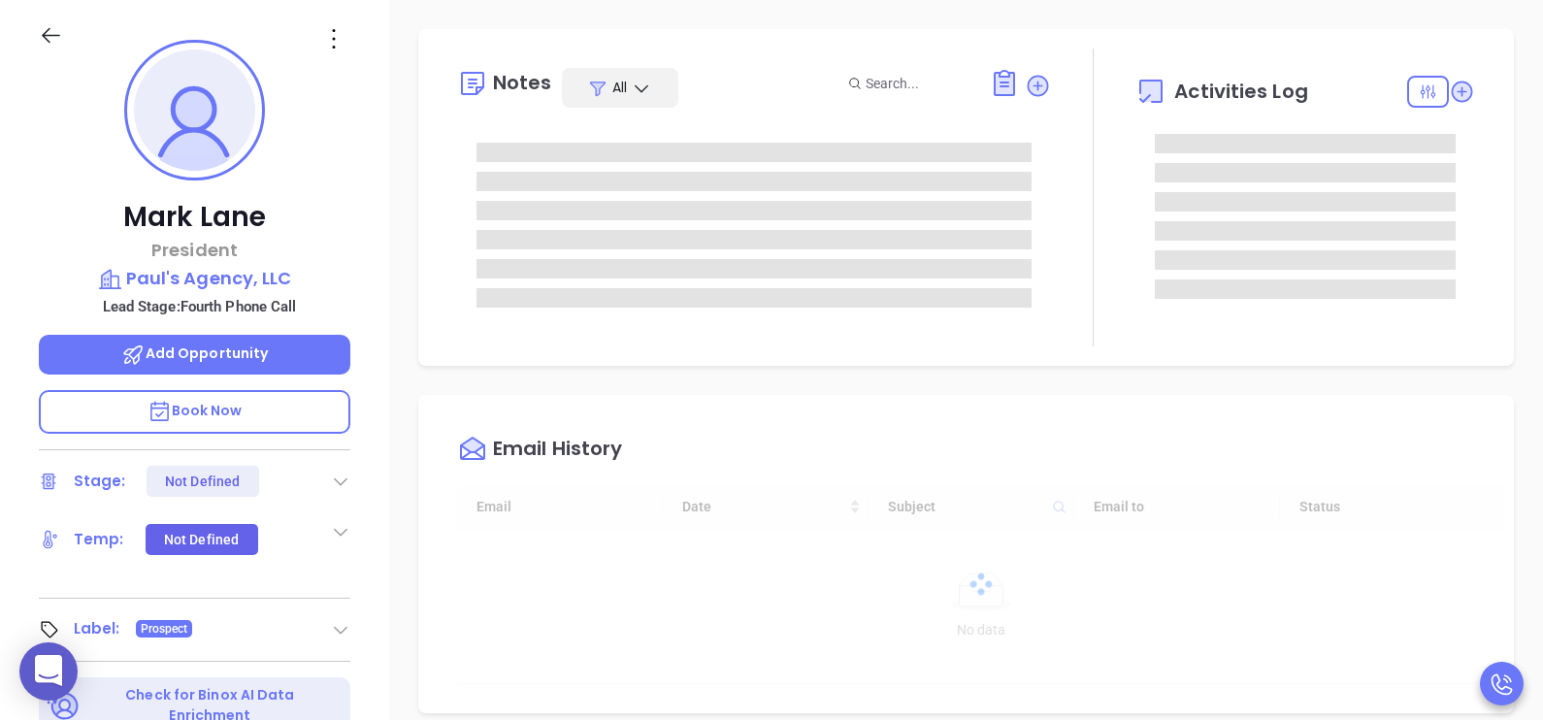
type input "[DATE]"
type input "[PERSON_NAME]"
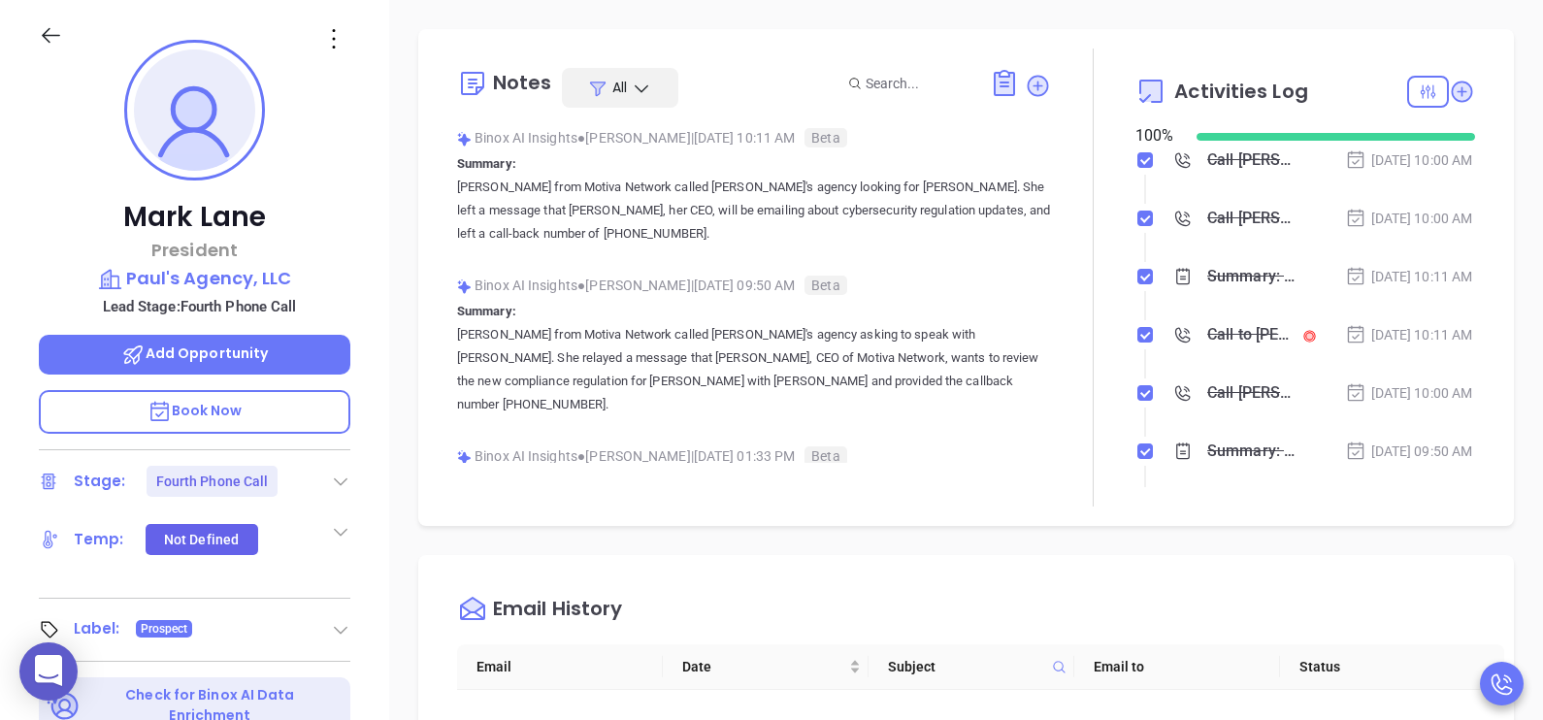
click at [1360, 262] on li "Call Mark Lane to follow up Sep 10, 2025 | 10:00 AM" at bounding box center [1307, 237] width 335 height 53
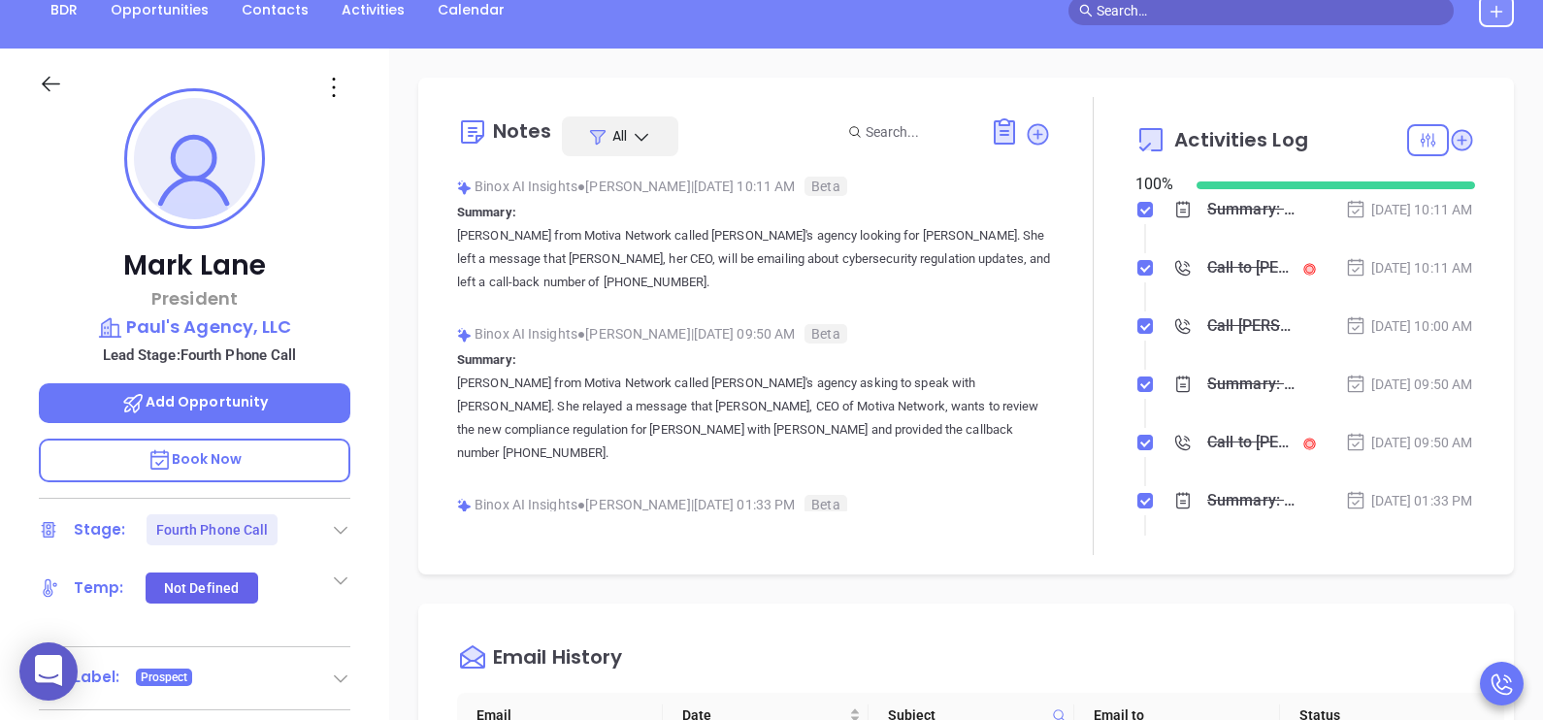
scroll to position [436, 0]
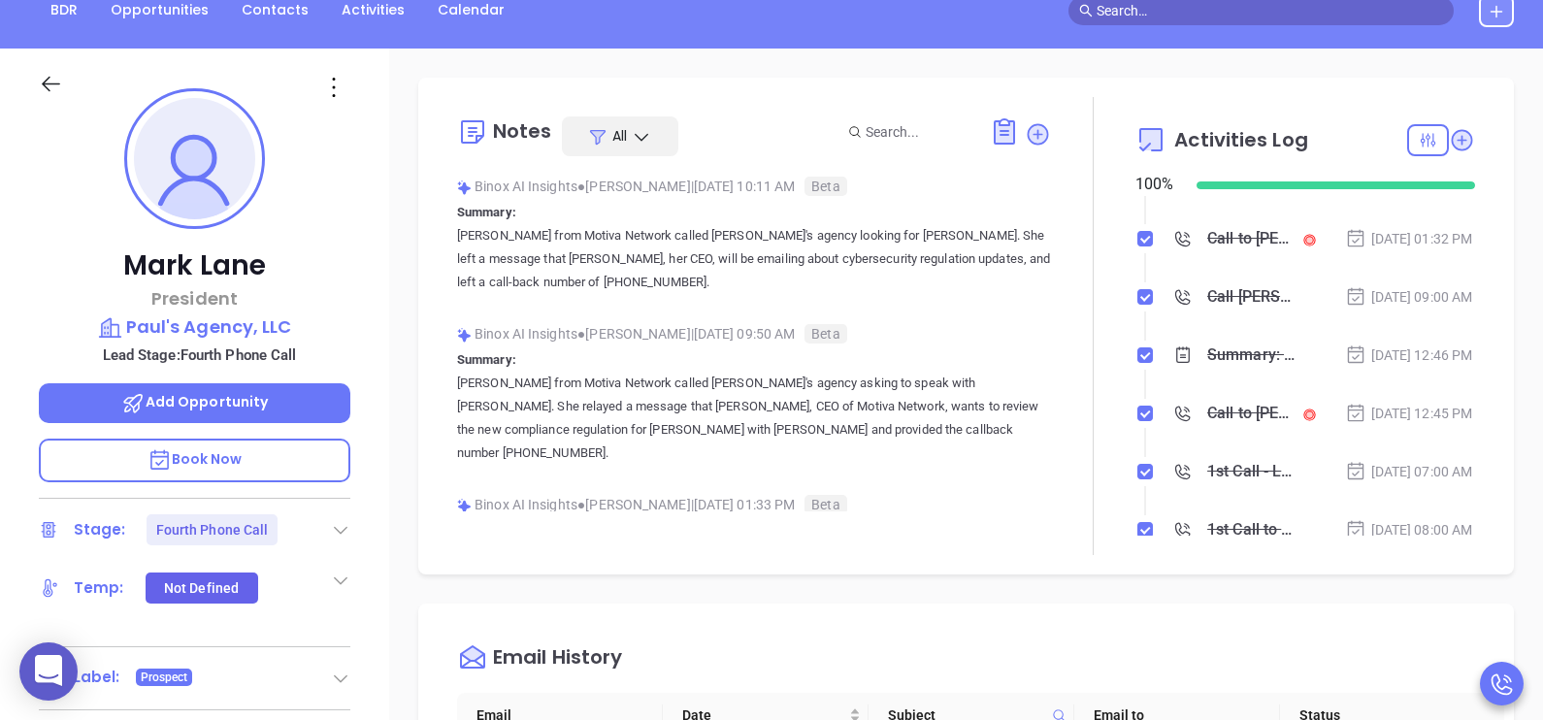
click at [378, 481] on div "Mark Lane President Paul's Agency, LLC Lead Stage: Fourth Phone Call Add Opport…" at bounding box center [194, 499] width 389 height 901
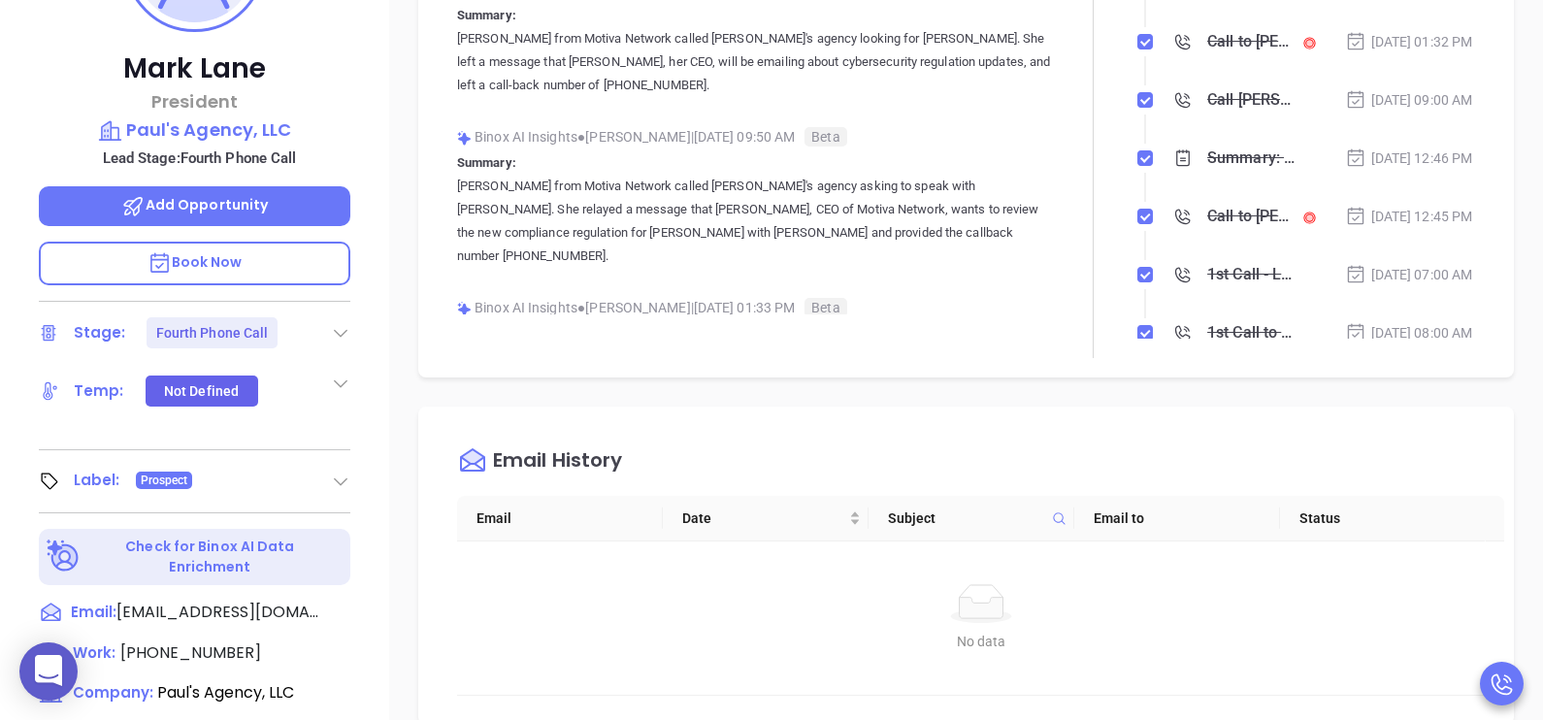
scroll to position [216, 0]
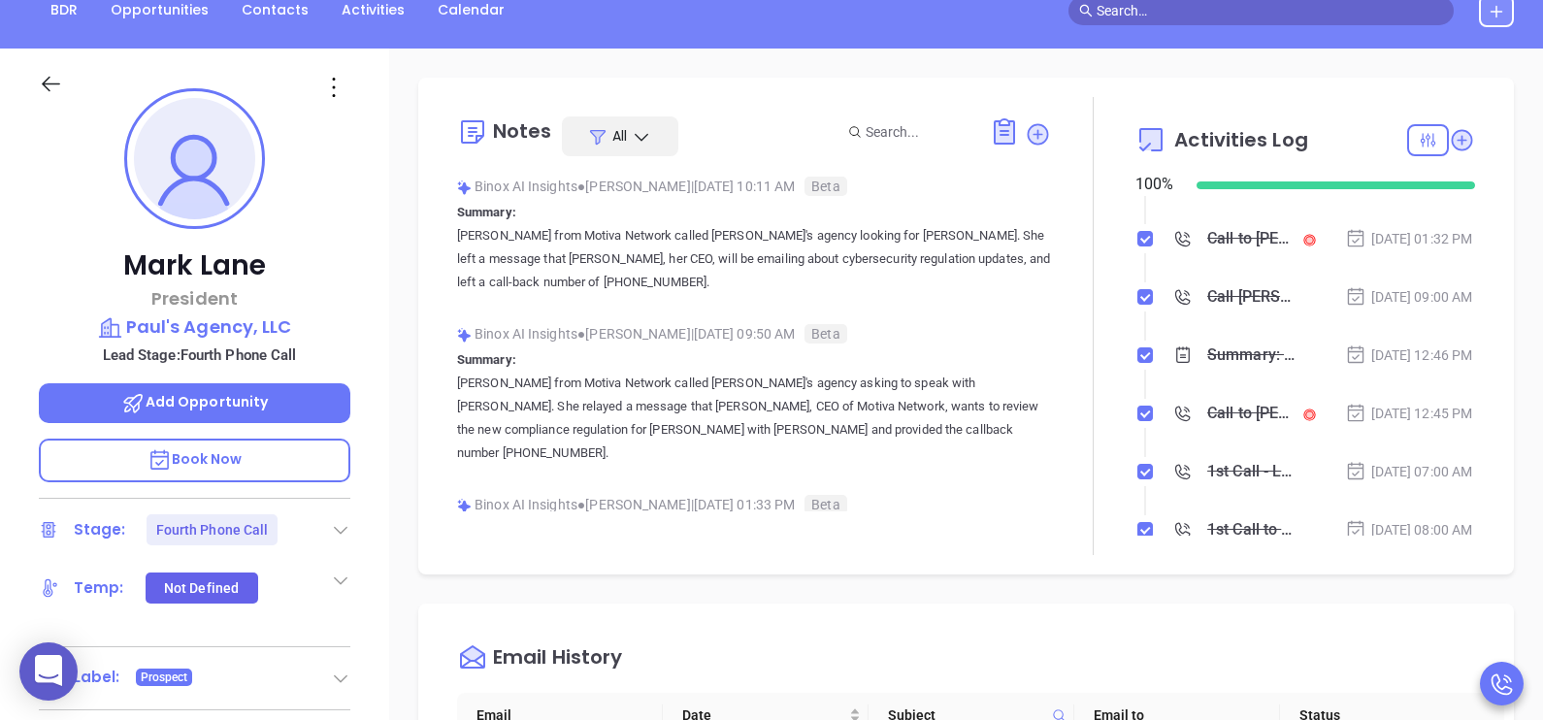
click at [343, 528] on icon at bounding box center [340, 529] width 19 height 19
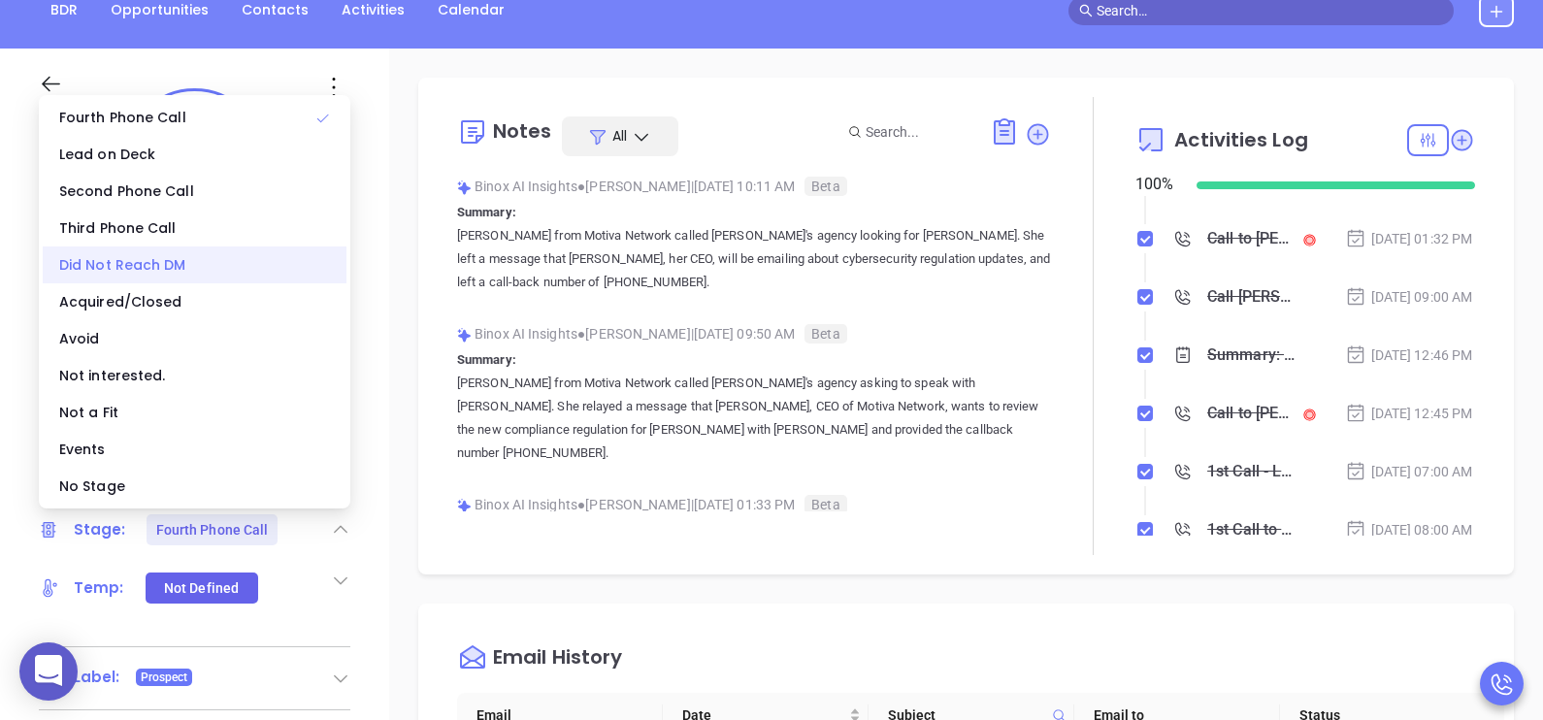
click at [178, 267] on div "Did Not Reach DM" at bounding box center [195, 264] width 304 height 37
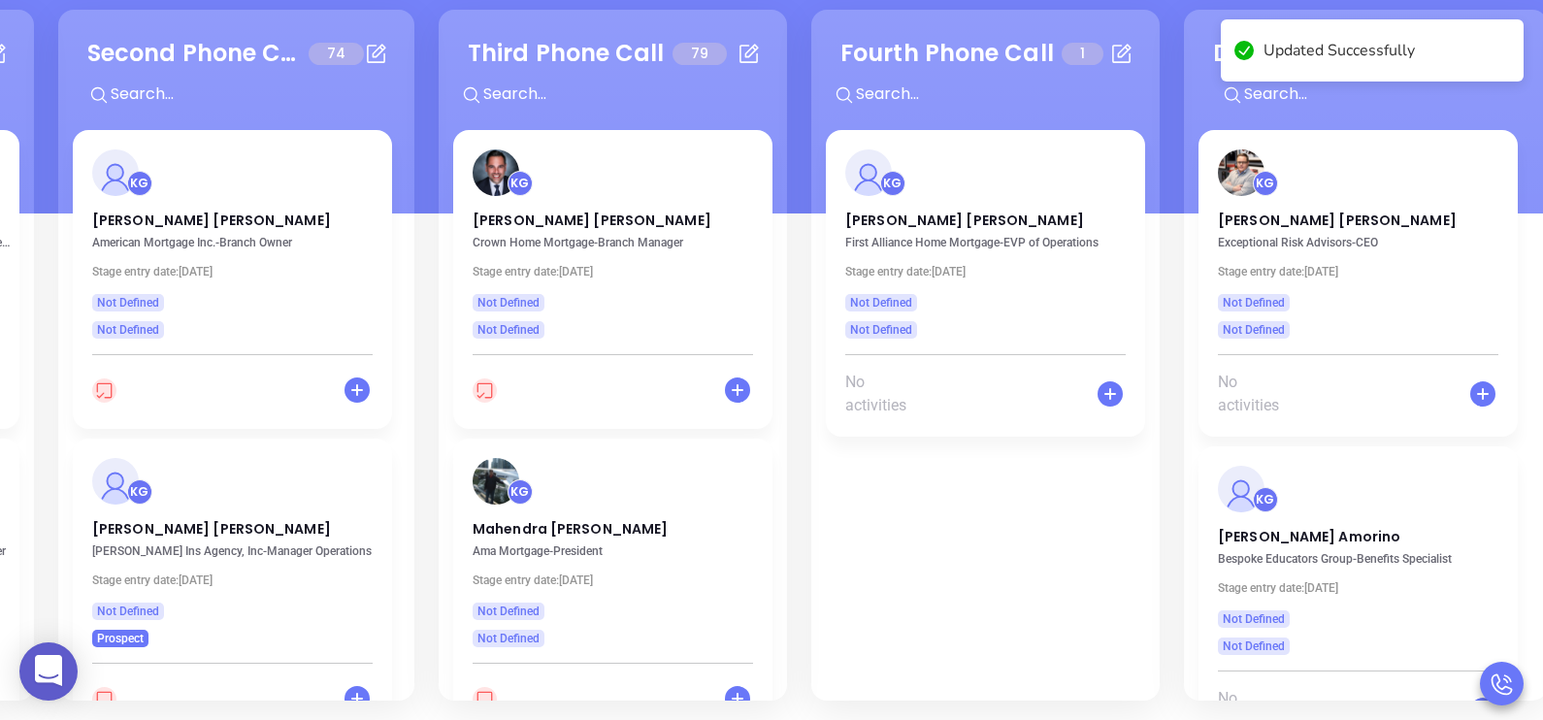
scroll to position [0, 734]
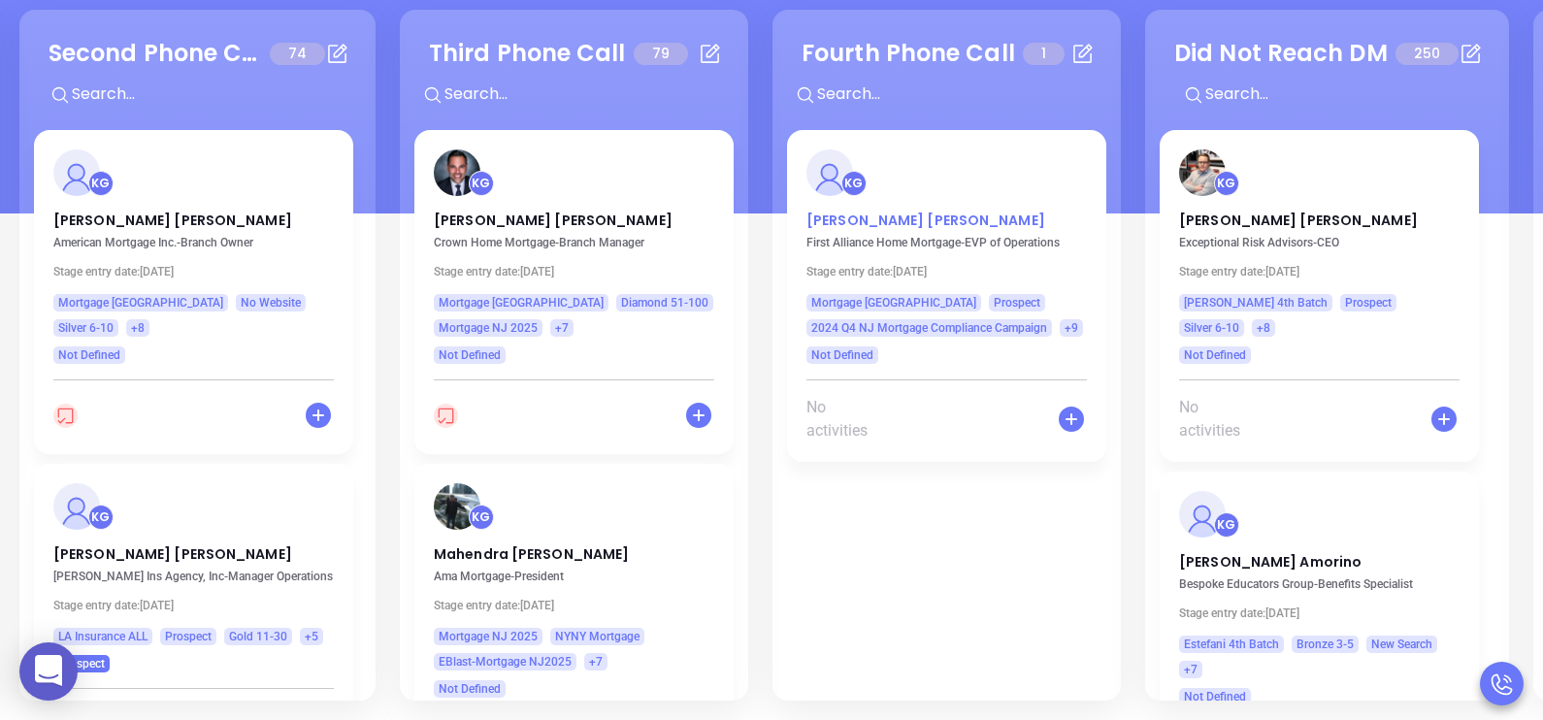
click at [892, 218] on p "AnnMarie Martinez" at bounding box center [946, 216] width 280 height 10
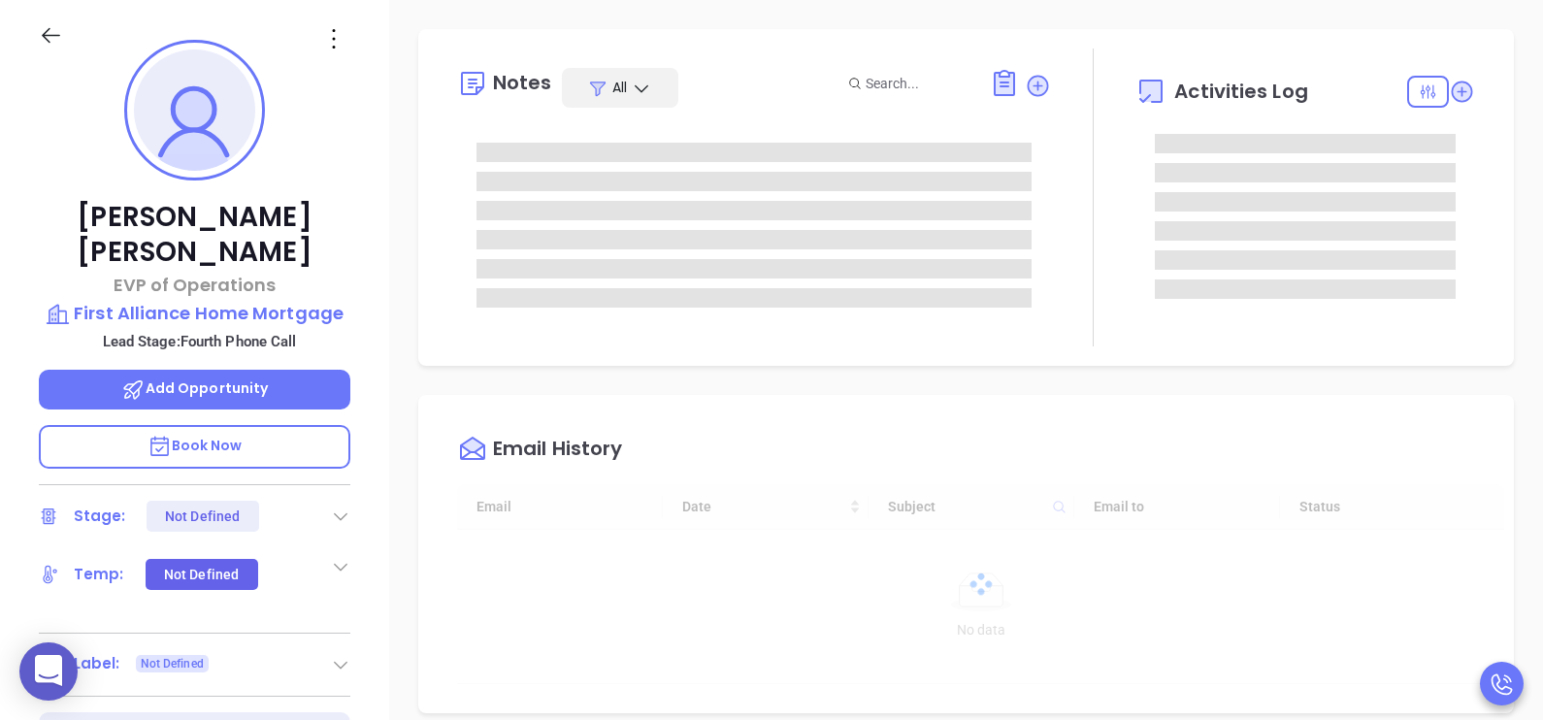
type input "[DATE]"
type input "[PERSON_NAME]"
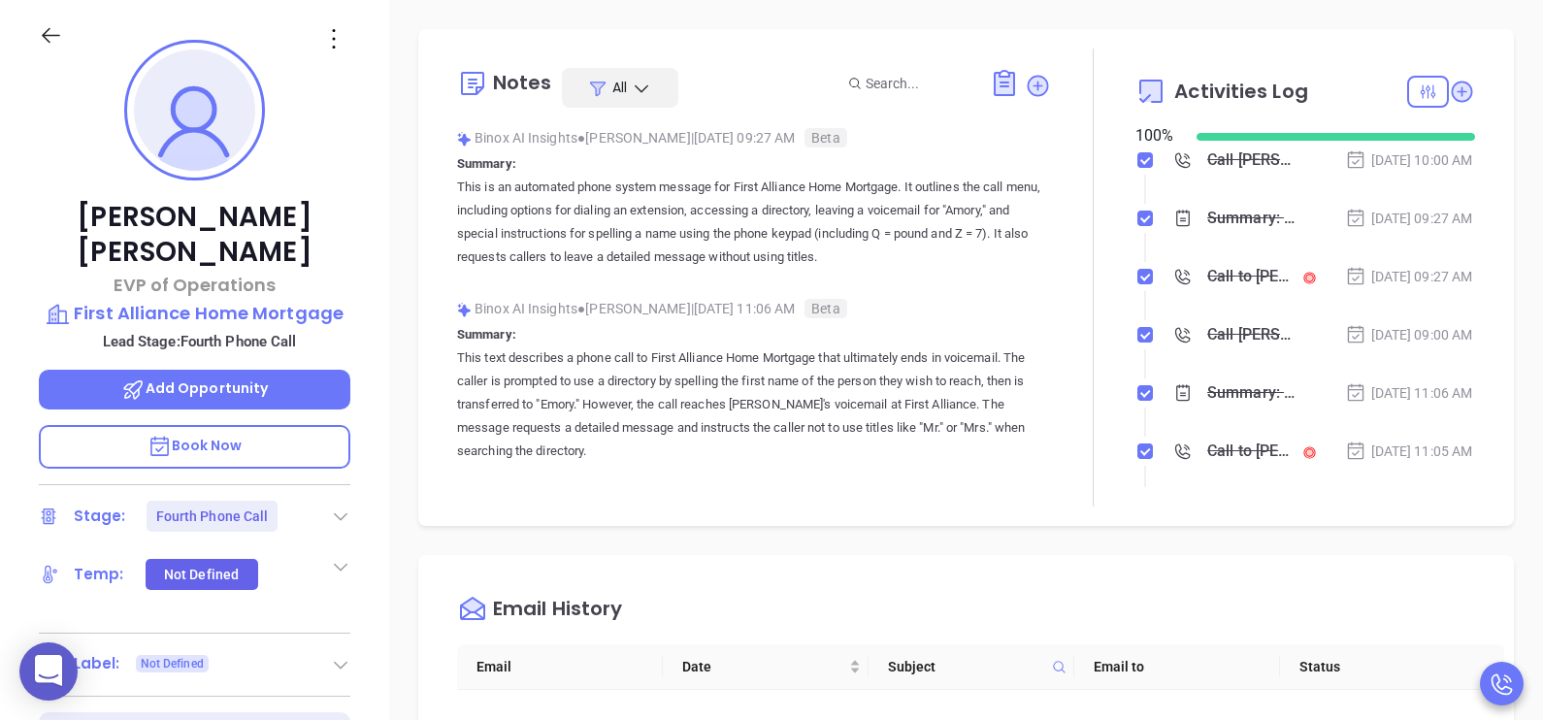
click at [324, 501] on div "Stage: Fourth Phone Call" at bounding box center [194, 516] width 311 height 31
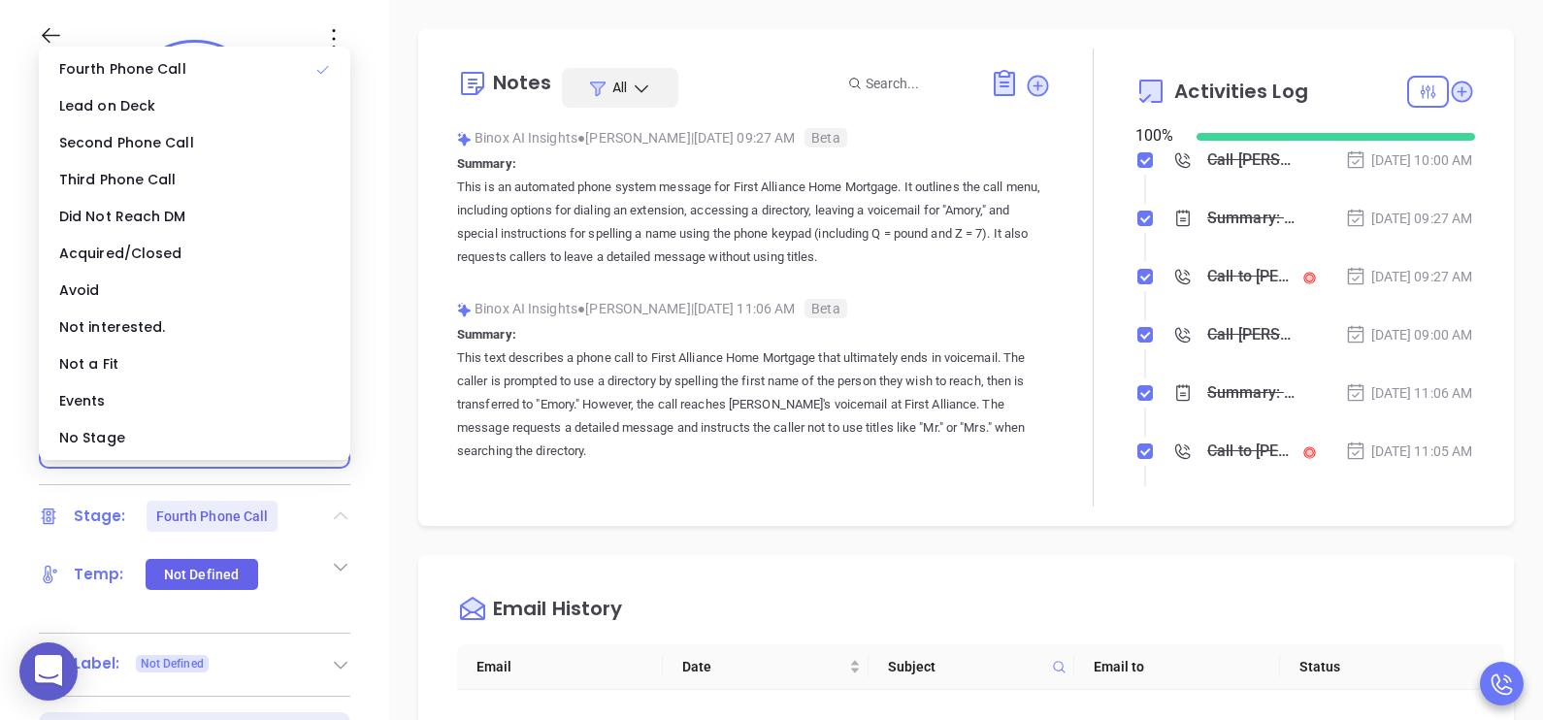
click at [336, 512] on icon at bounding box center [341, 516] width 14 height 8
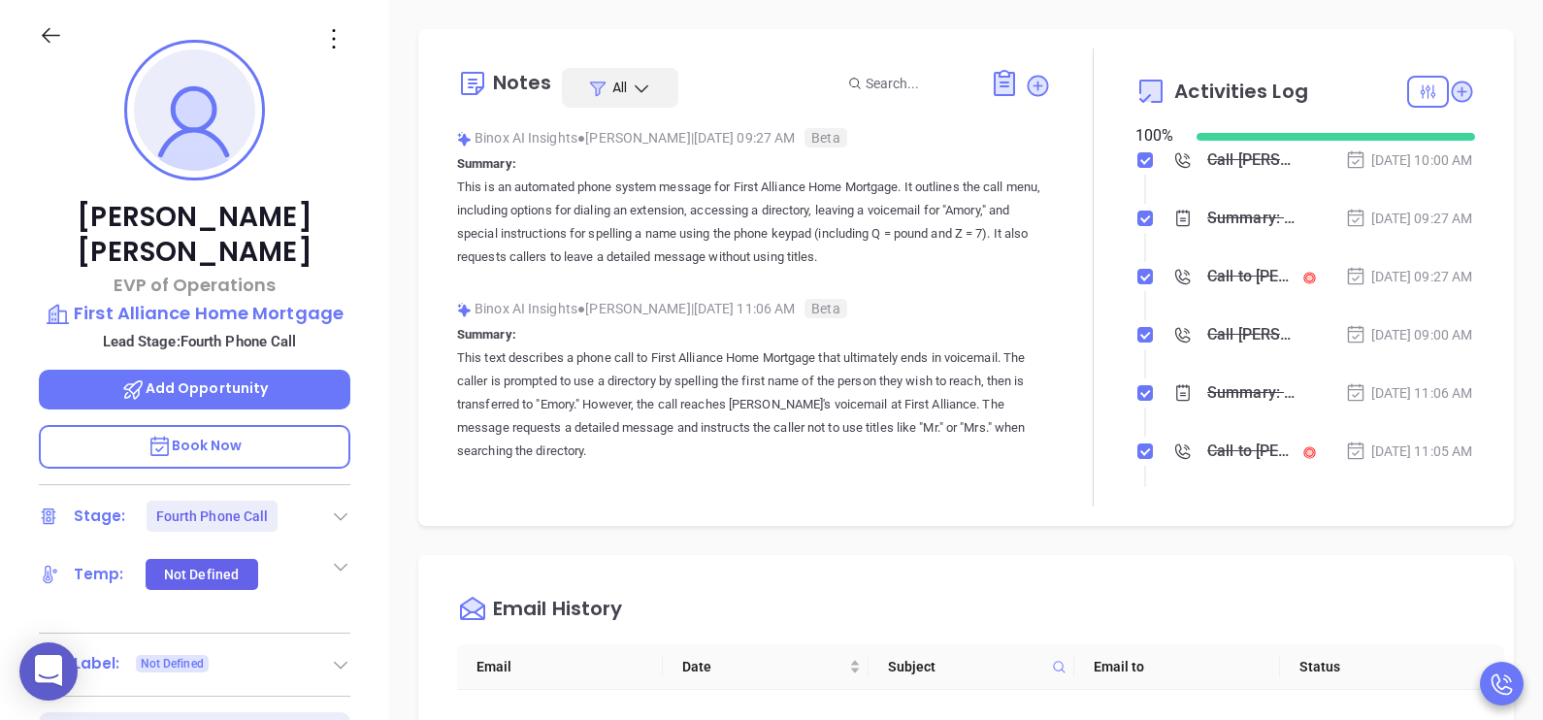
click at [336, 513] on icon at bounding box center [341, 517] width 14 height 8
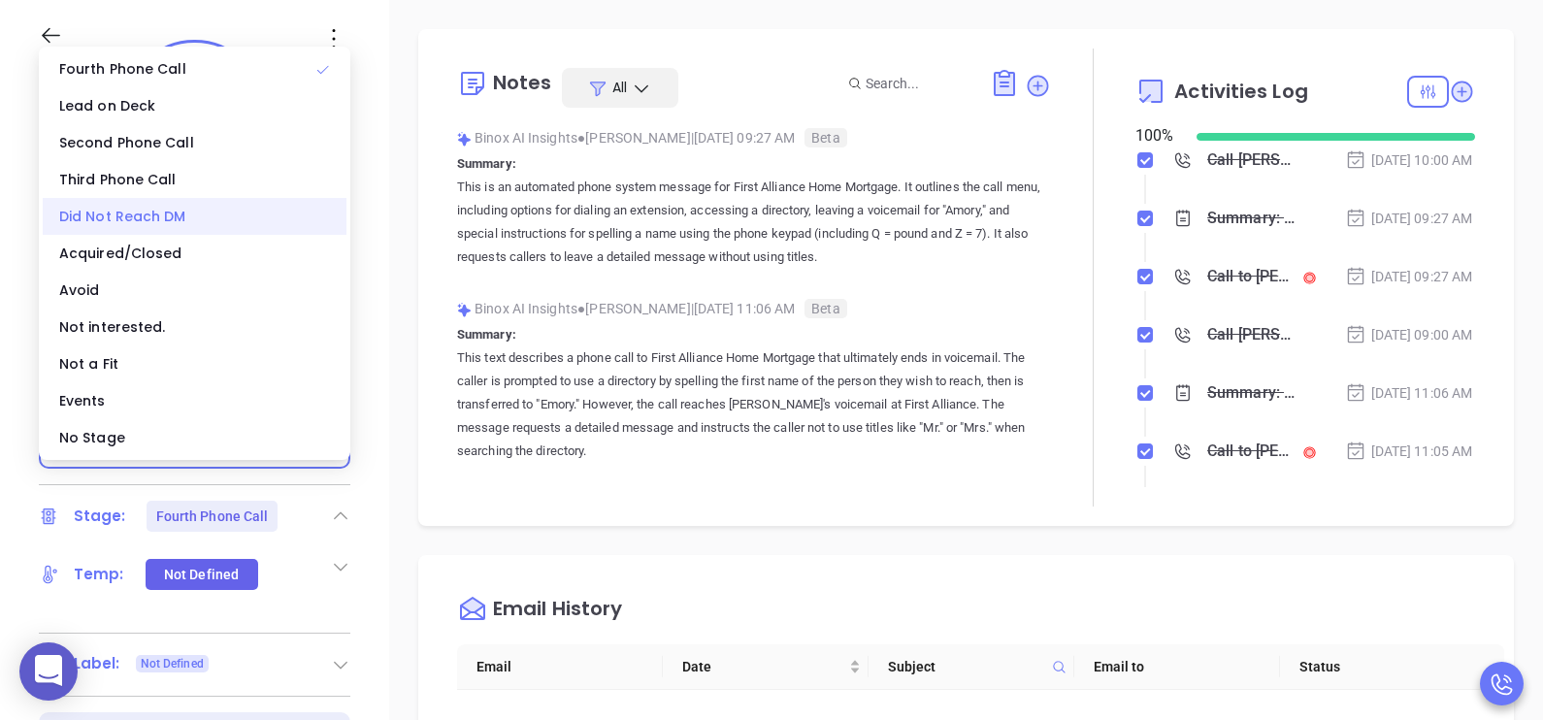
click at [204, 202] on div "Did Not Reach DM" at bounding box center [195, 216] width 304 height 37
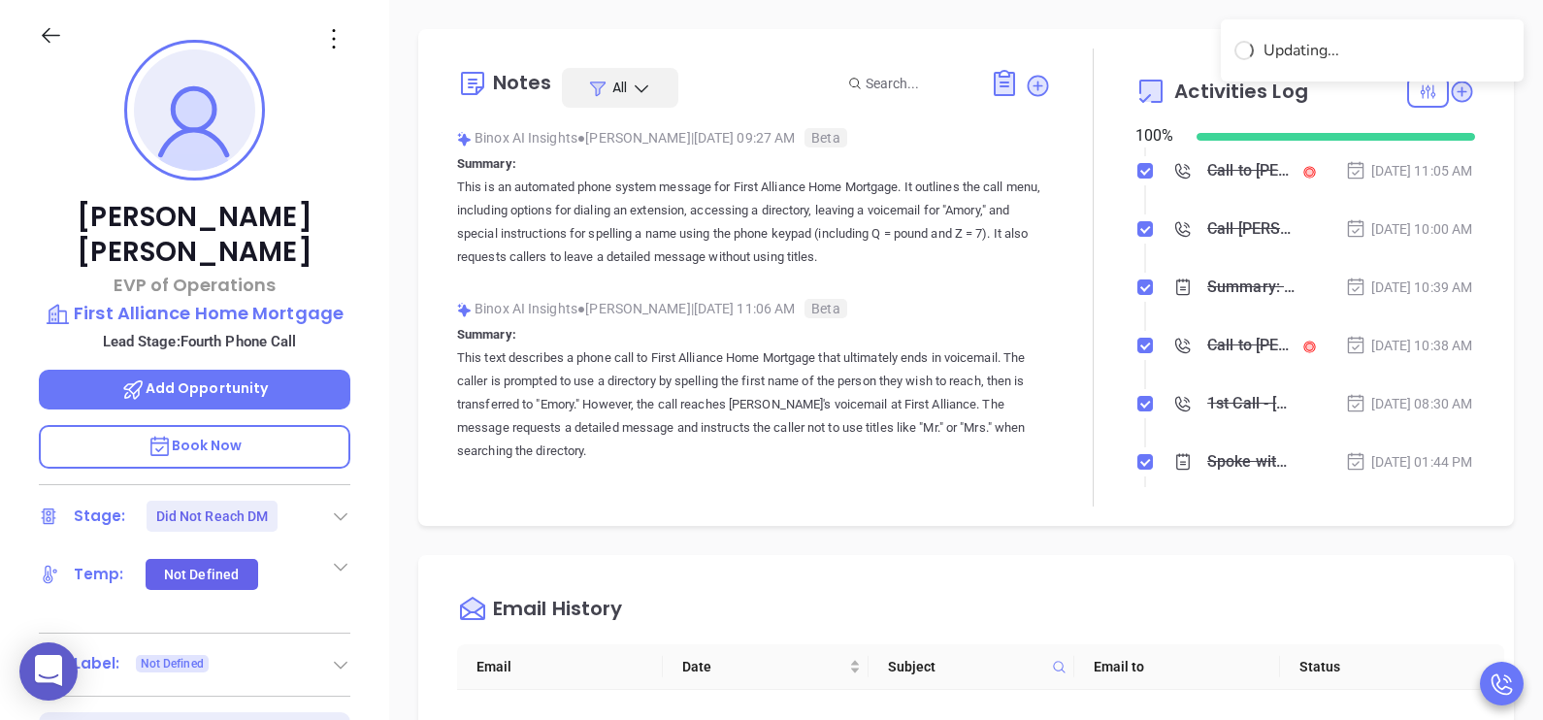
scroll to position [272, 0]
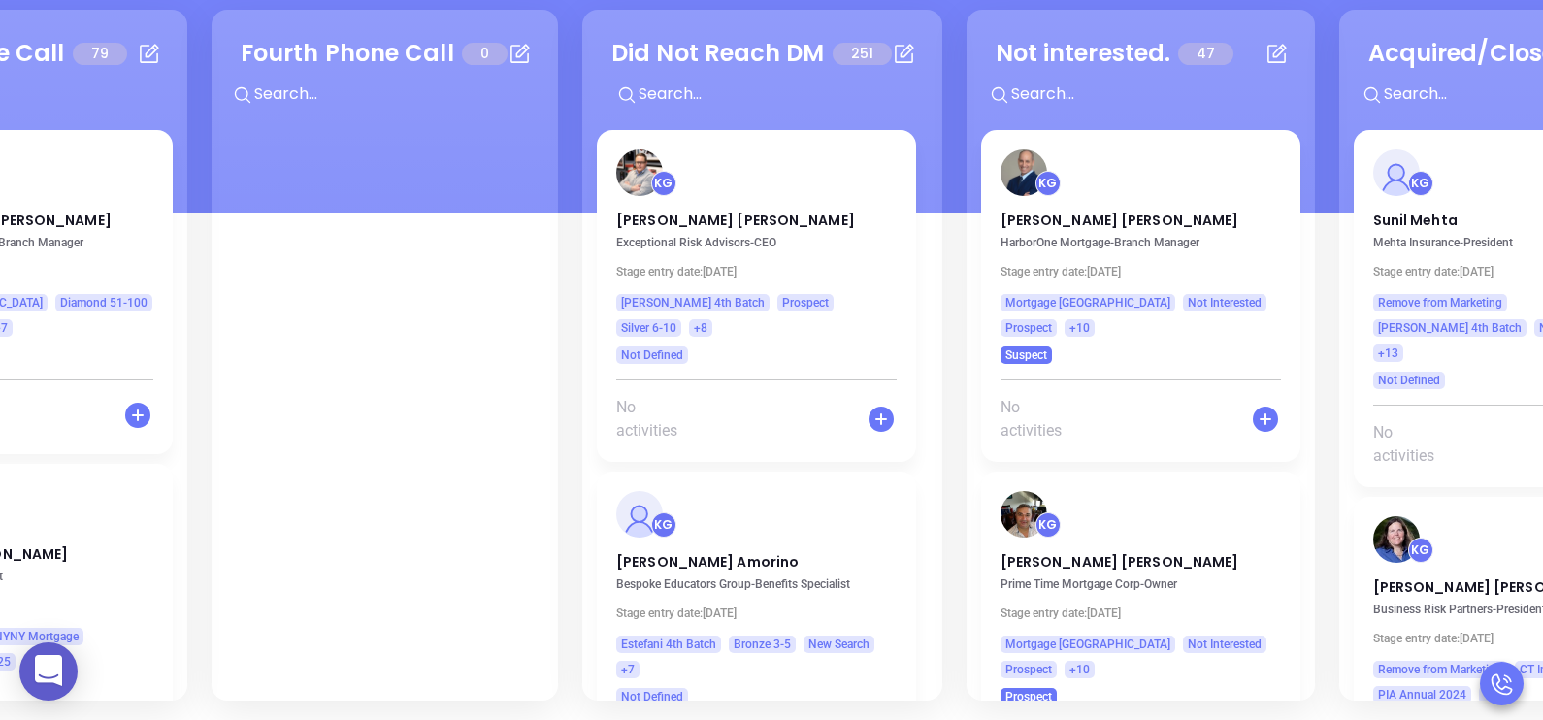
scroll to position [0, 1349]
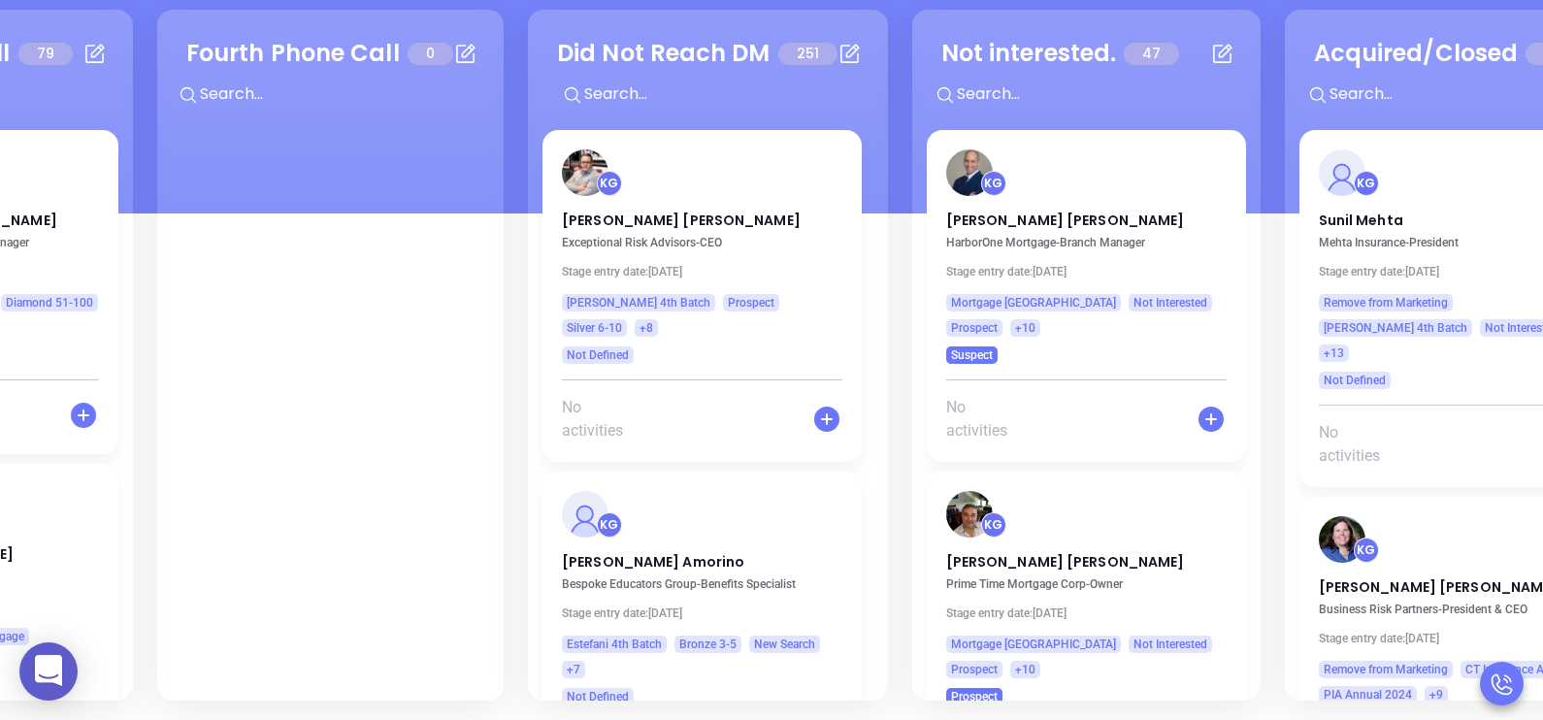
click at [521, 403] on div "Events 0 + Lead on Deck 243 + KG Brett Sawyer Sawyer Insurance and Financial Se…" at bounding box center [525, 355] width 3738 height 701
click at [505, 397] on div "Events 0 + Lead on Deck 243 + KG Brett Sawyer Sawyer Insurance and Financial Se…" at bounding box center [525, 355] width 3738 height 701
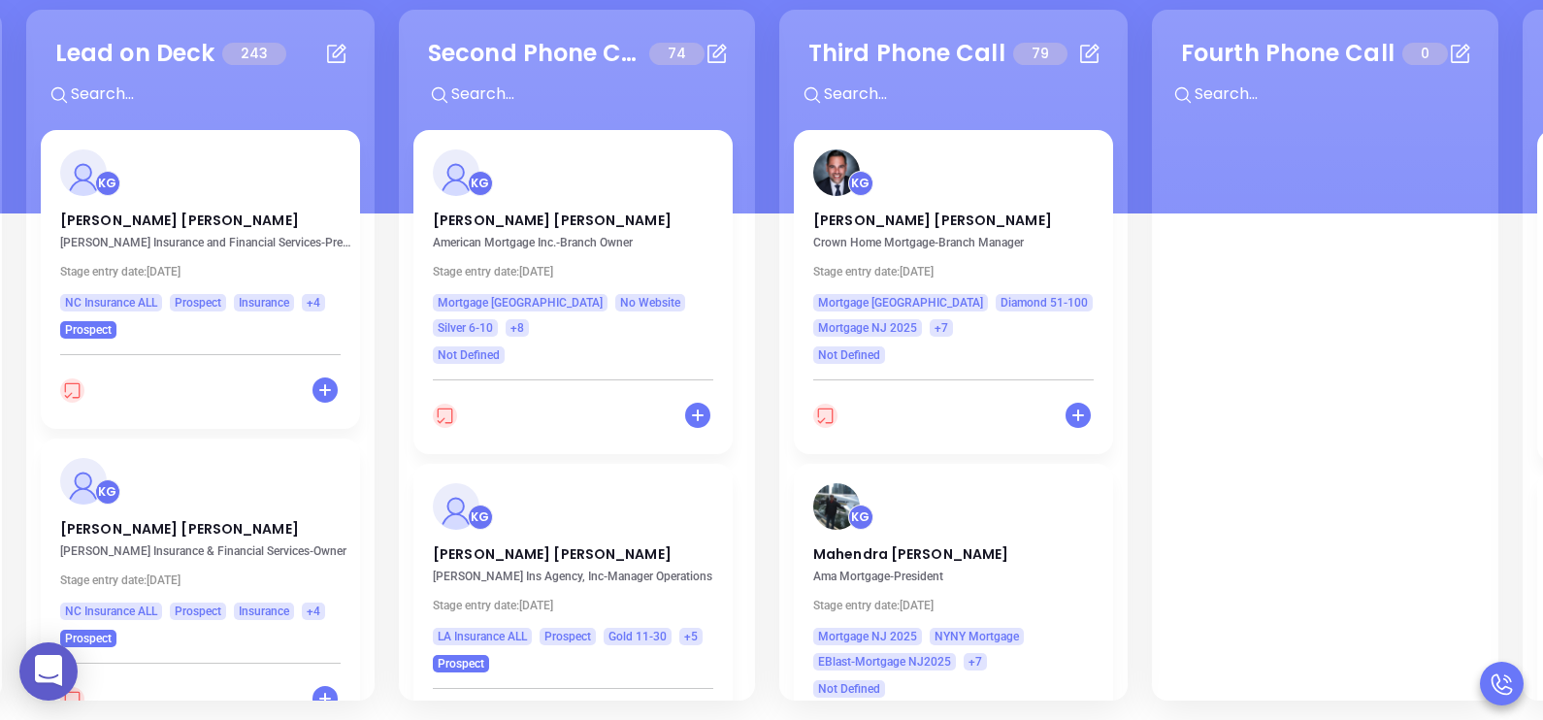
scroll to position [0, 368]
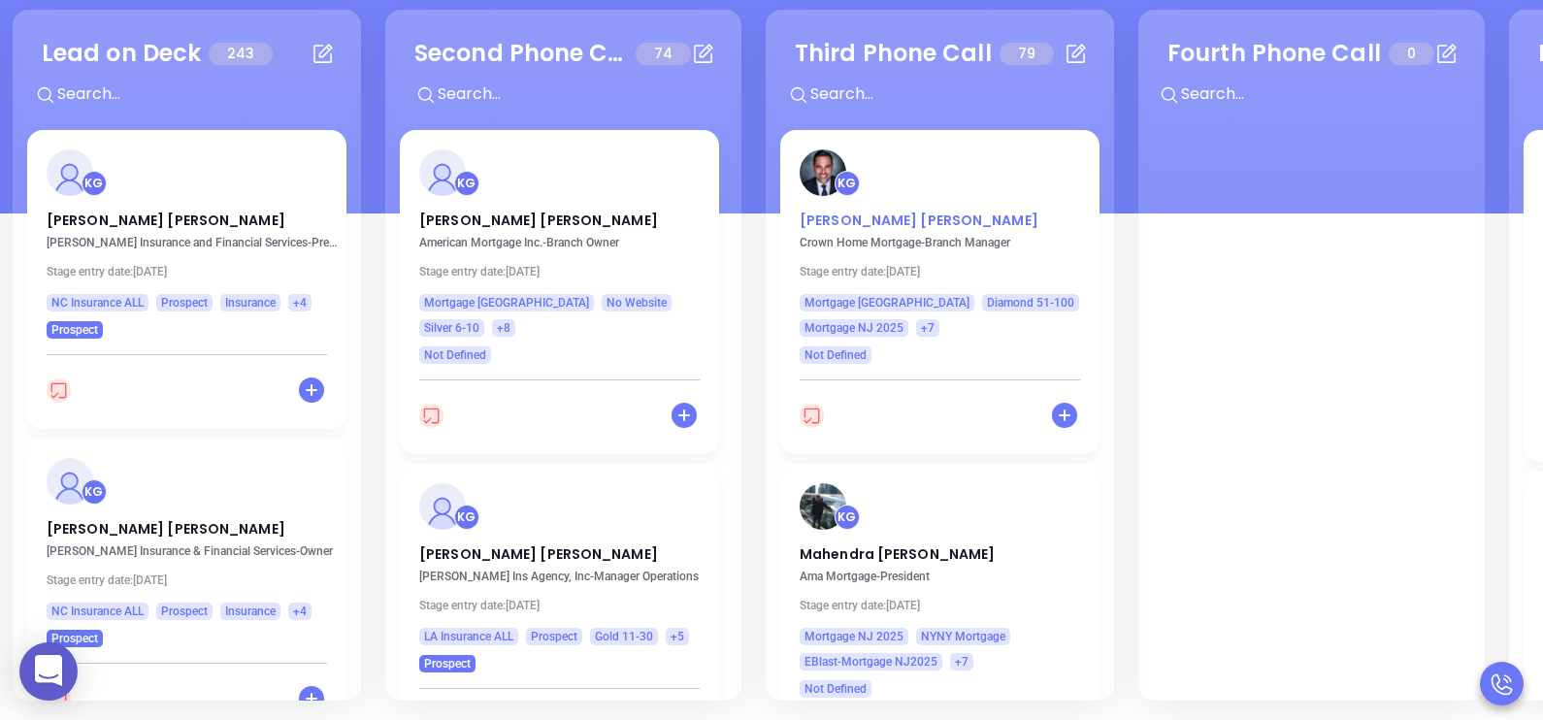
click at [893, 214] on p "Alexander Arcelay" at bounding box center [940, 216] width 280 height 10
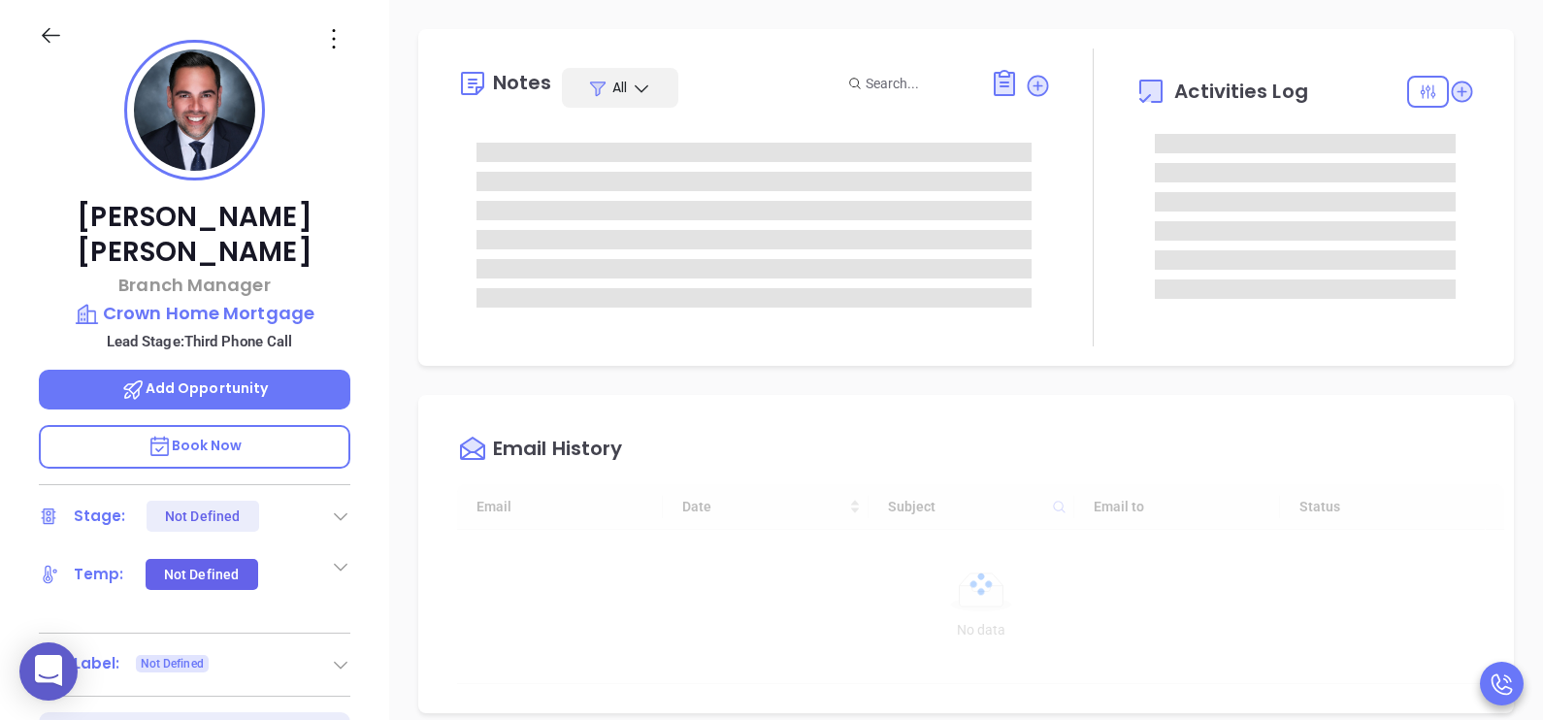
type input "[DATE]"
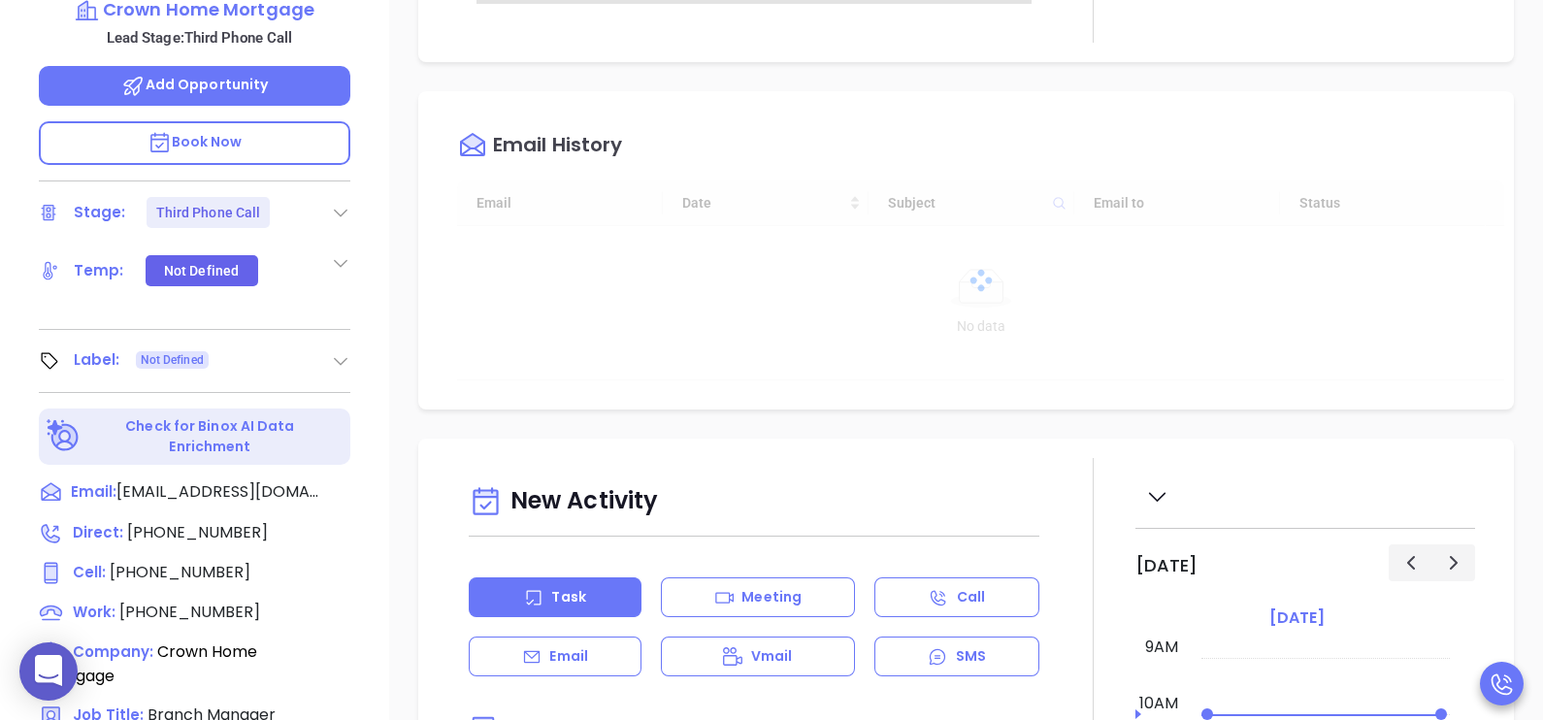
scroll to position [750, 0]
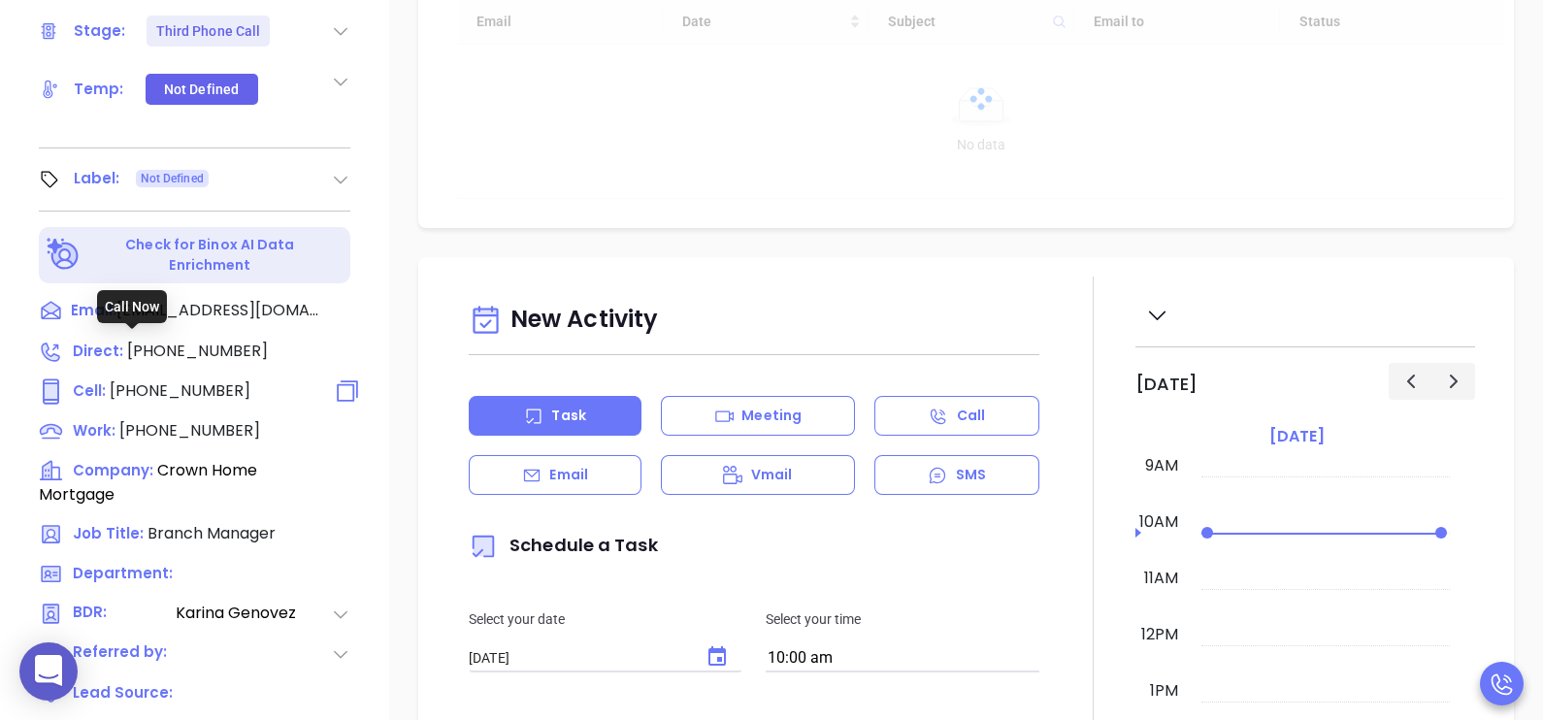
type input "[PERSON_NAME]"
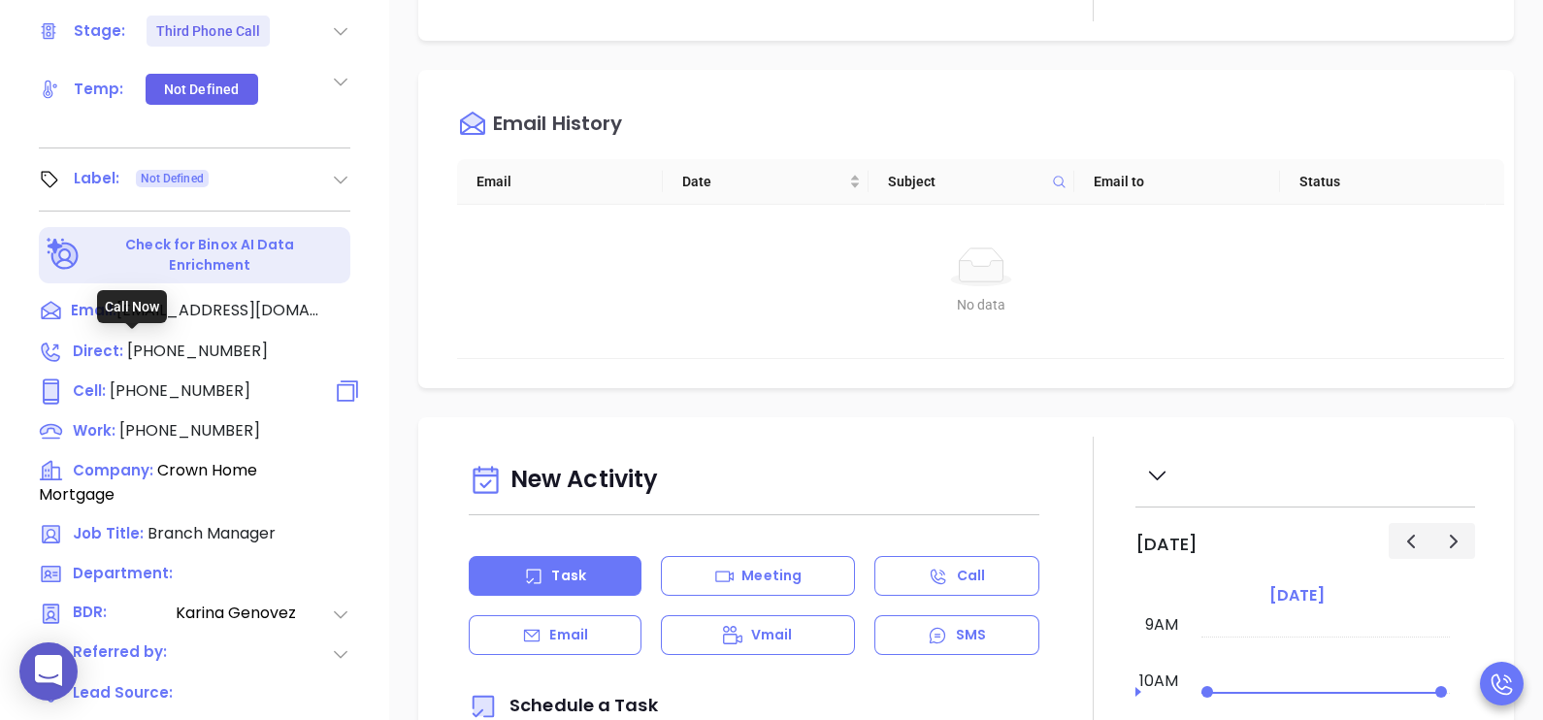
click at [139, 379] on span "(862) 452-5215" at bounding box center [180, 390] width 141 height 22
type input "(862) 452-5215"
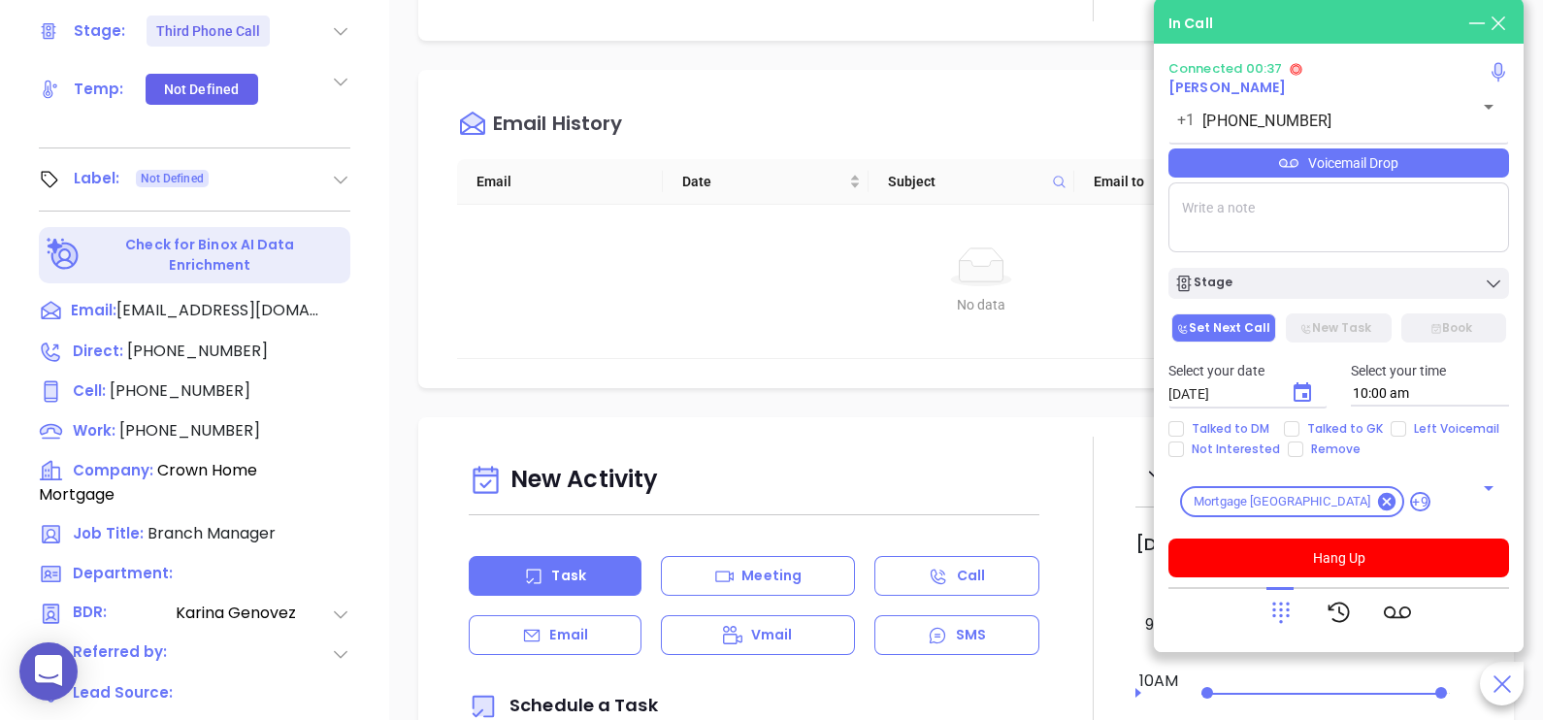
drag, startPoint x: 1475, startPoint y: 184, endPoint x: 1472, endPoint y: 171, distance: 13.9
click at [1472, 171] on div "Connected 00:37 Alexander Arcelay +1 (862) 452-5215 ​ Voicemail Drop Stage Set …" at bounding box center [1338, 319] width 341 height 516
click at [1472, 171] on div "Voicemail Drop" at bounding box center [1338, 162] width 341 height 29
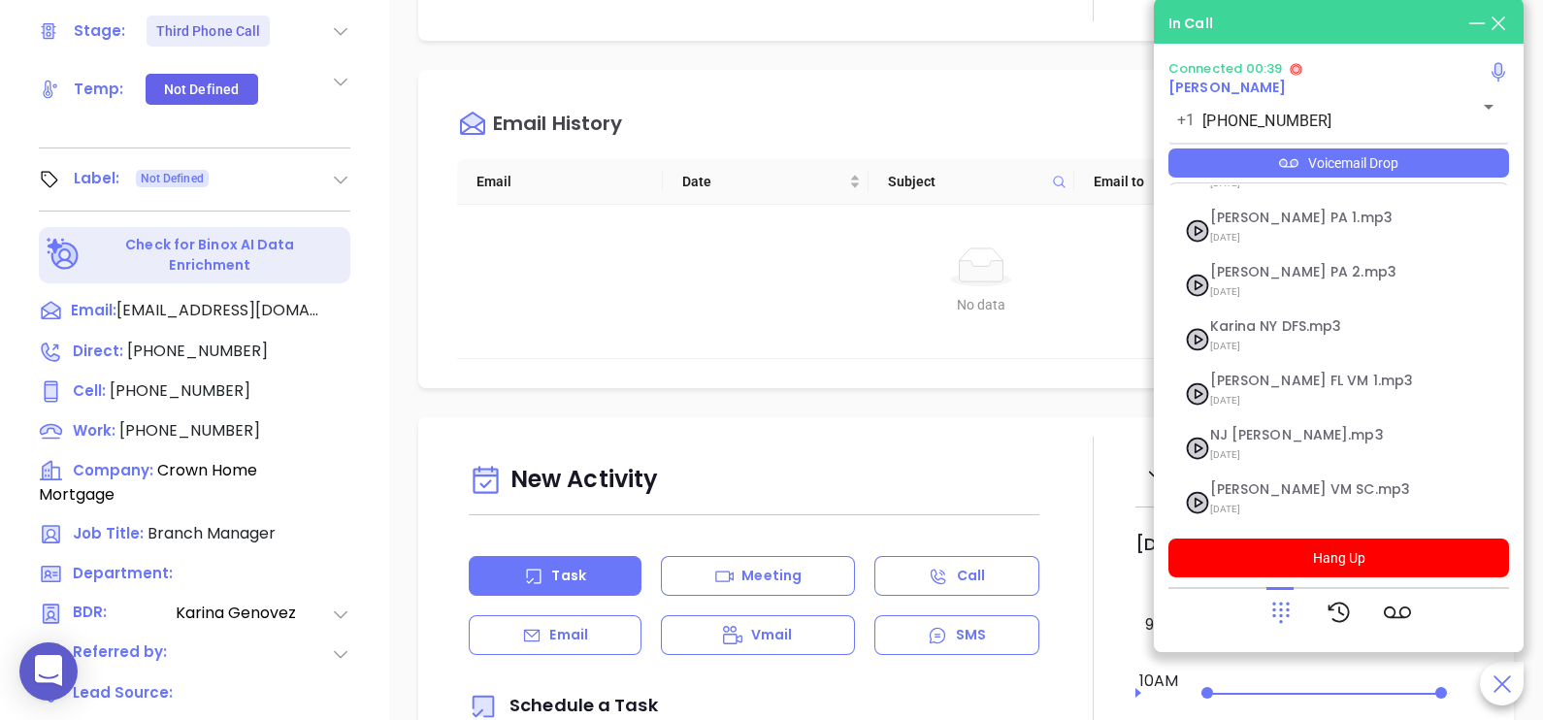
scroll to position [266, 0]
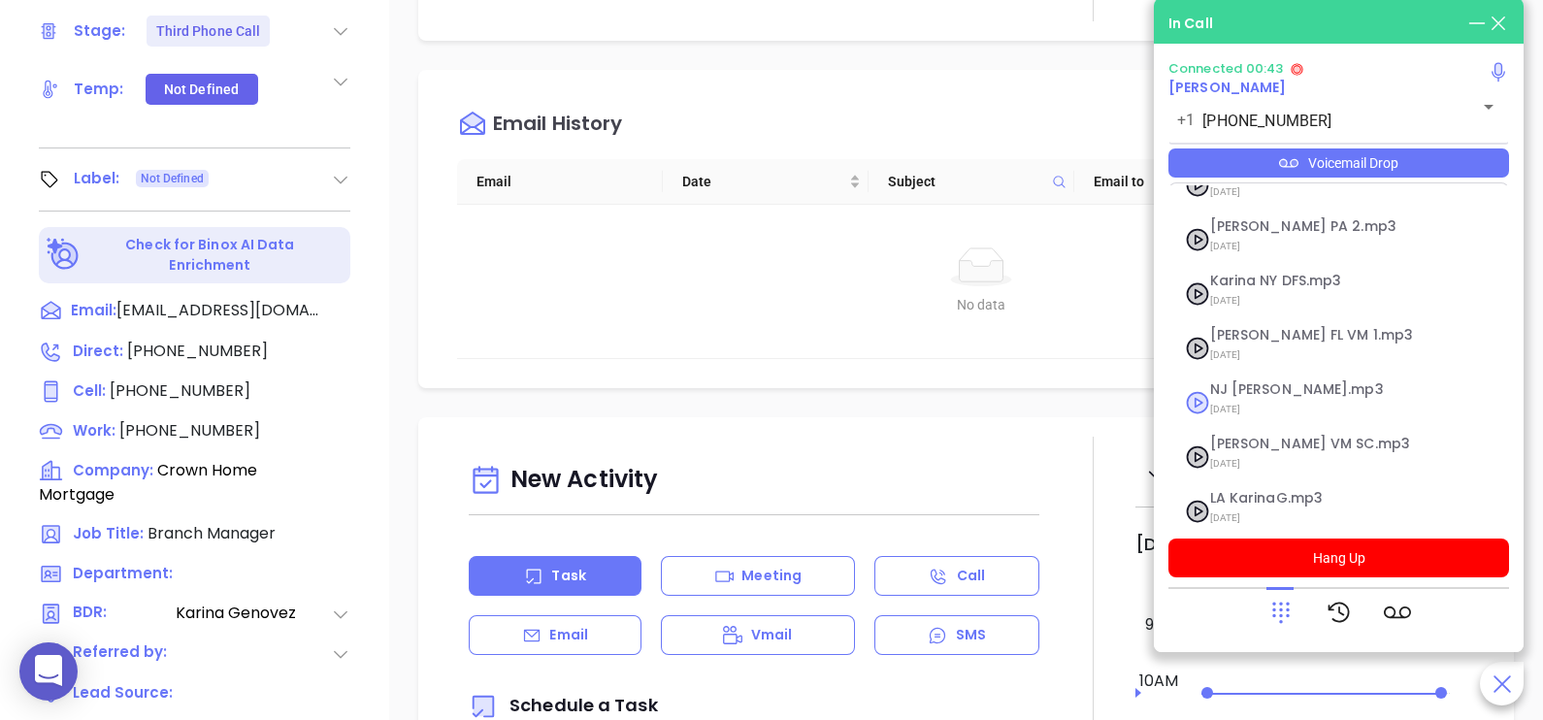
click at [1253, 397] on span "[DATE]" at bounding box center [1315, 409] width 210 height 25
checkbox input "true"
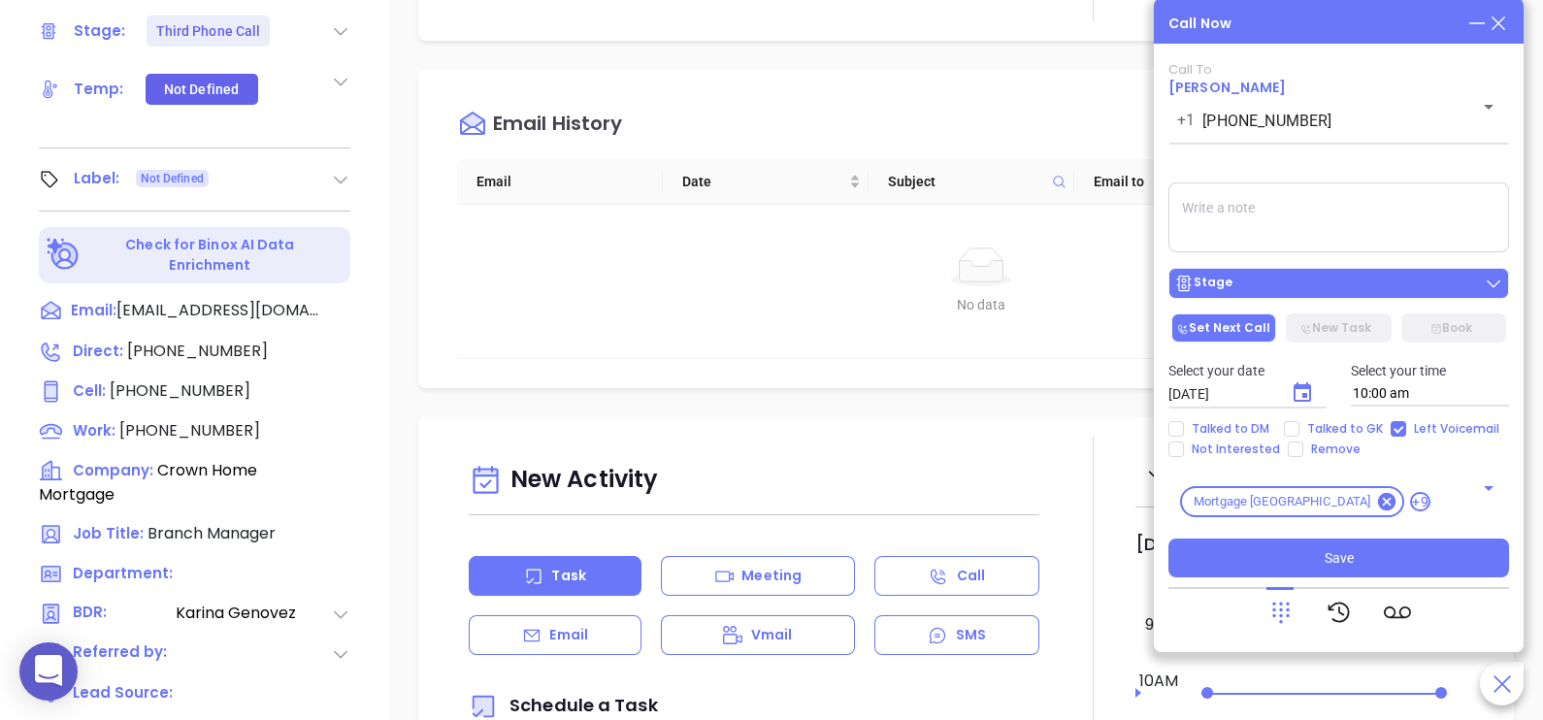
click at [1320, 292] on div "Stage" at bounding box center [1338, 283] width 329 height 19
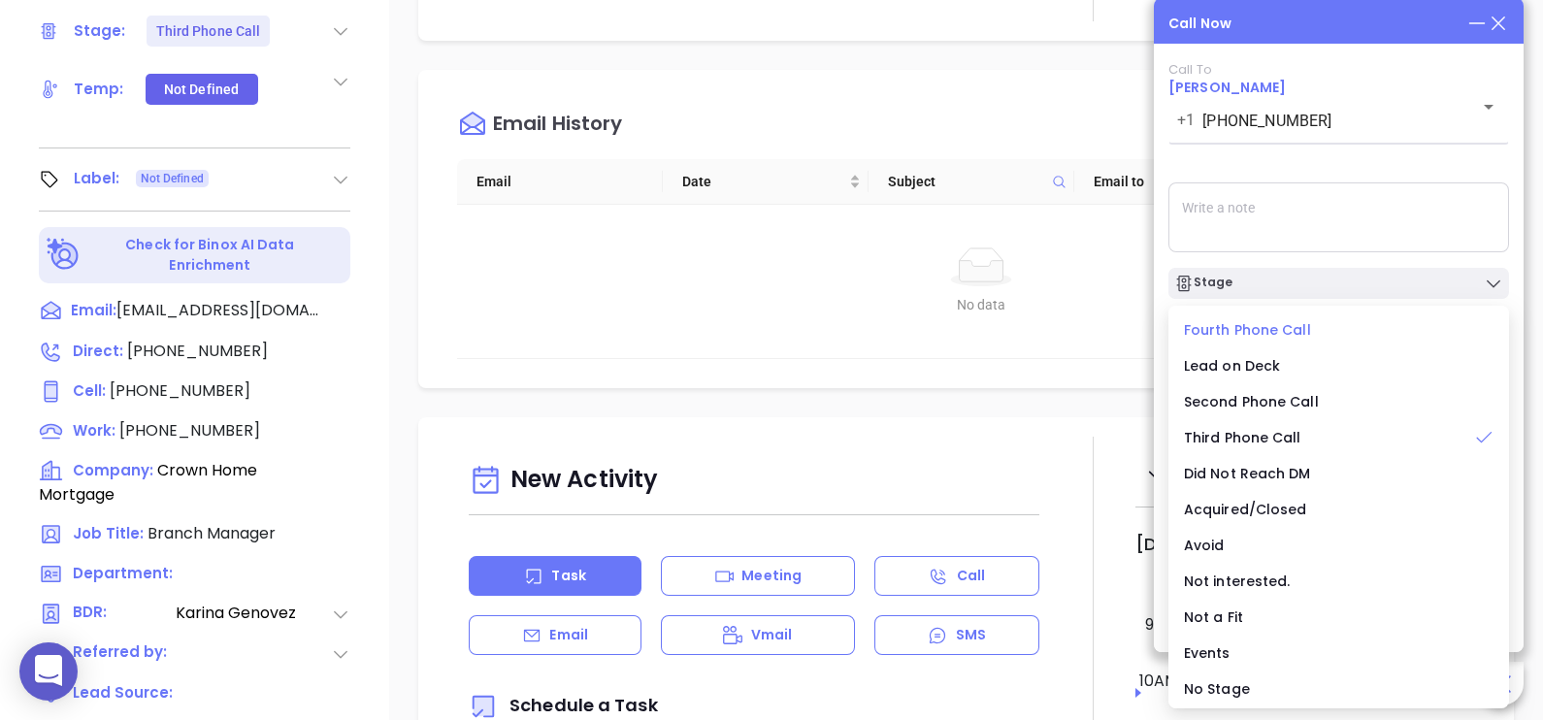
click at [1238, 330] on span "Fourth Phone Call" at bounding box center [1247, 329] width 127 height 19
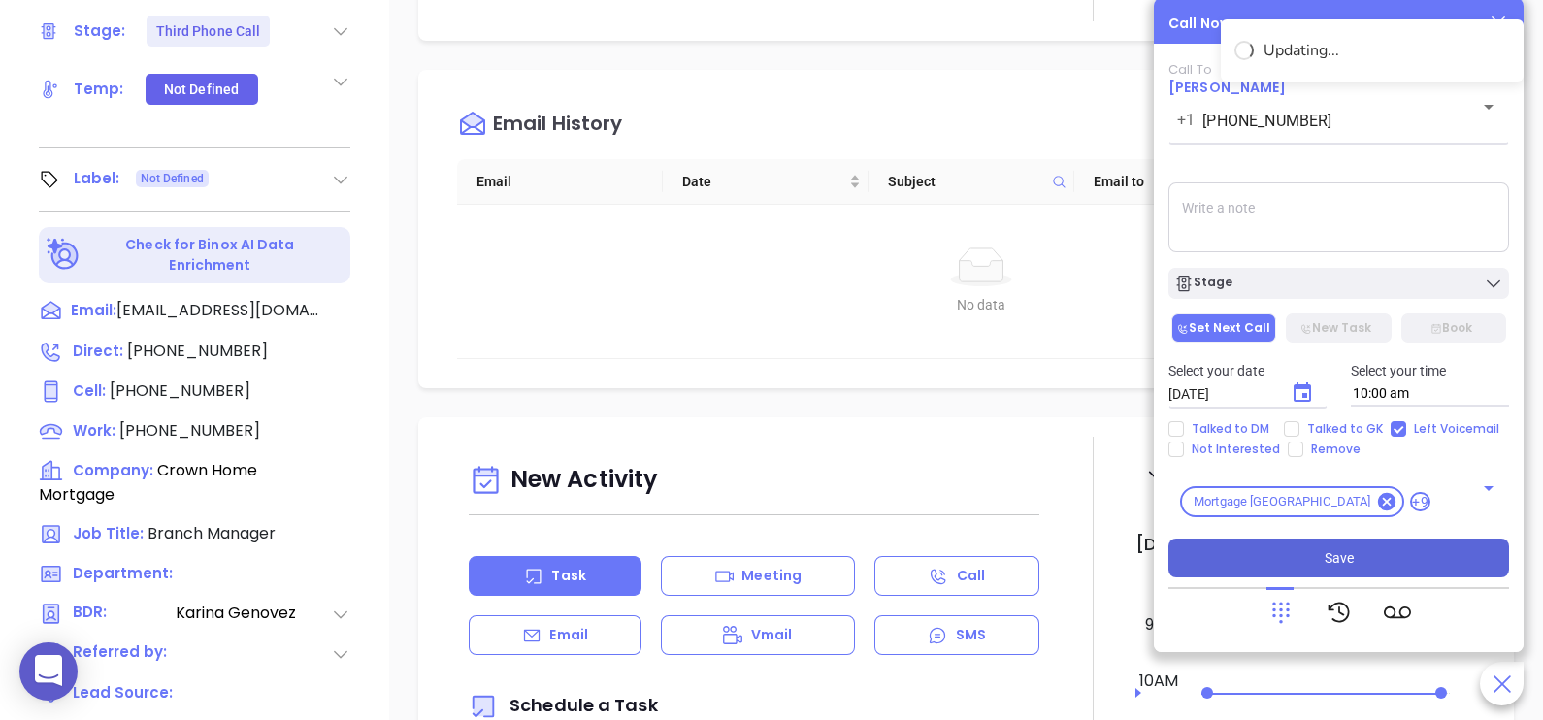
click at [1269, 563] on button "Save" at bounding box center [1338, 558] width 341 height 39
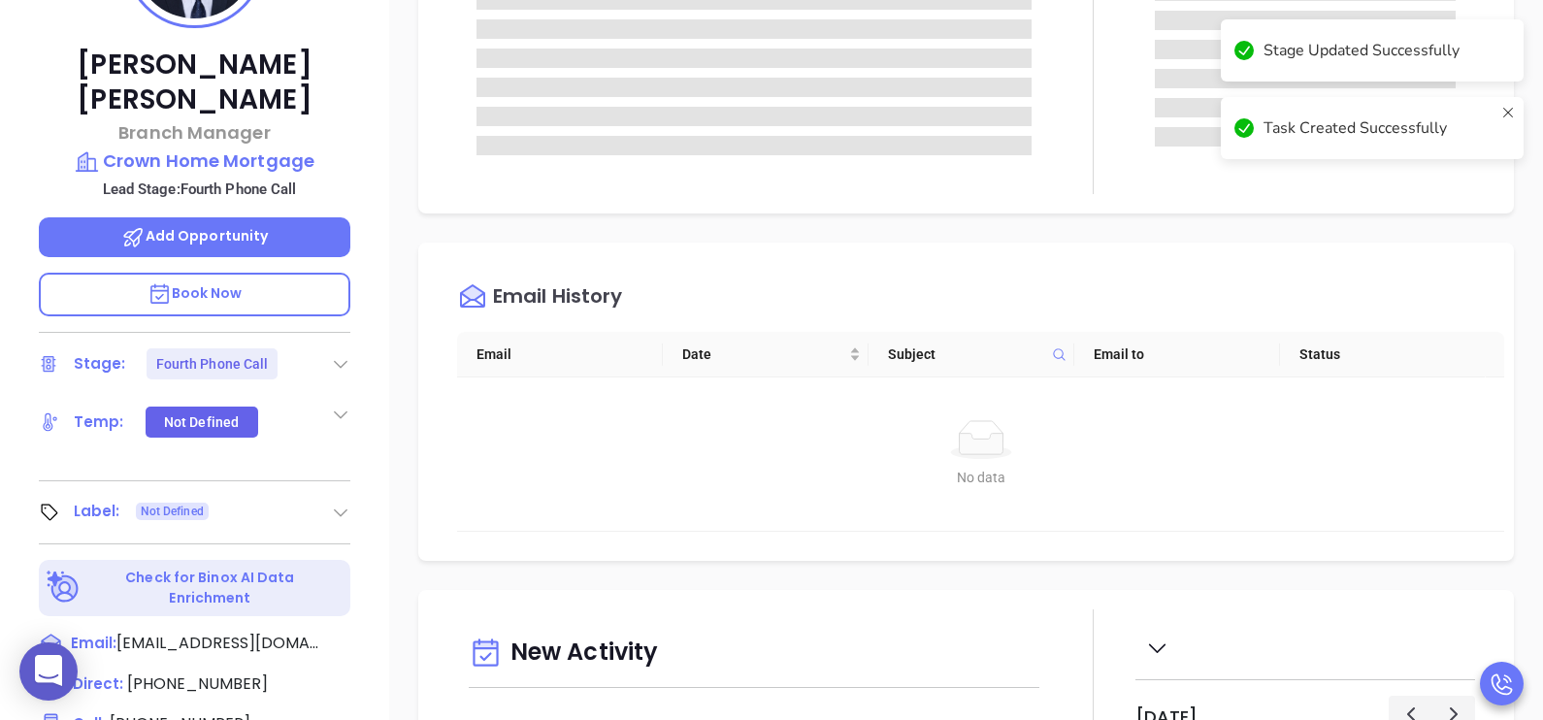
scroll to position [119, 0]
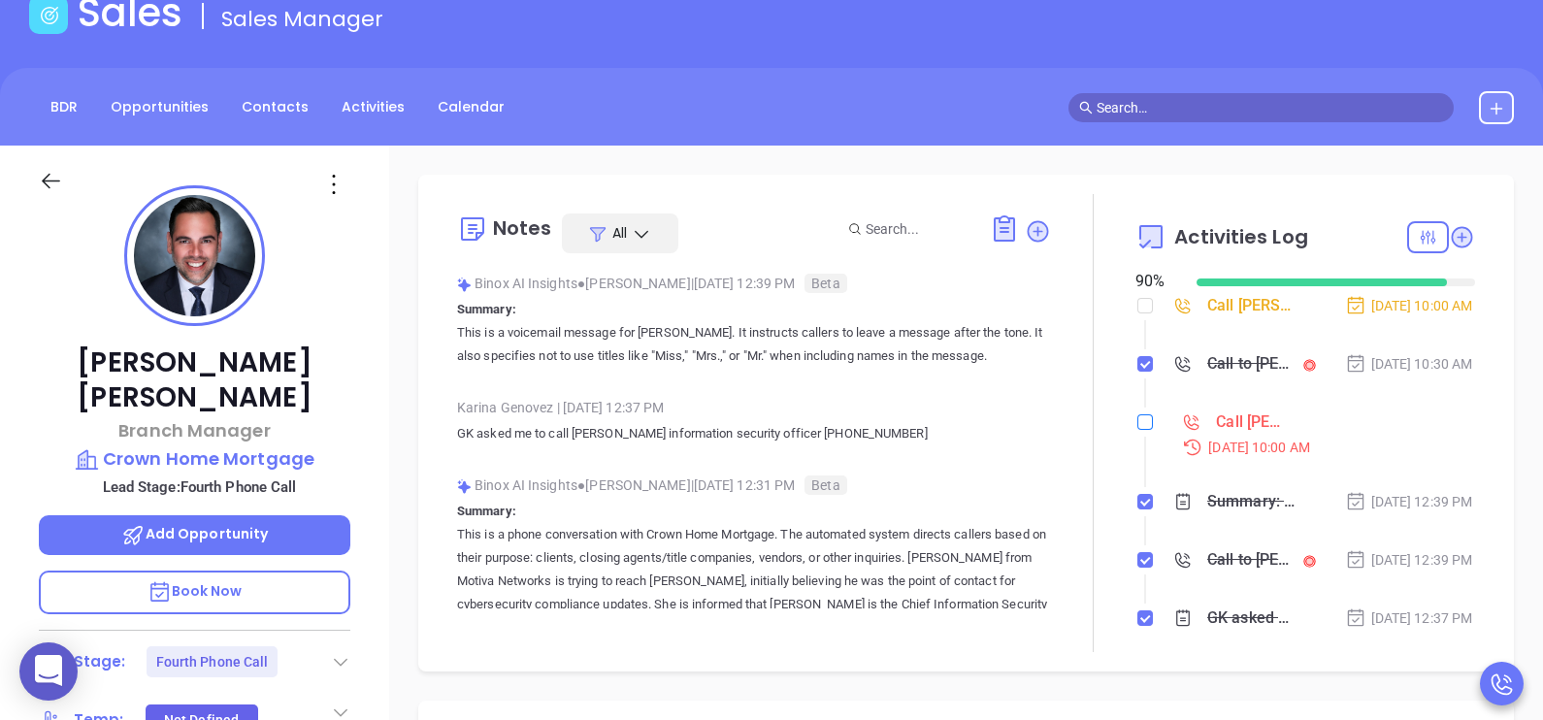
click at [1137, 430] on input "checkbox" at bounding box center [1145, 422] width 16 height 16
checkbox input "true"
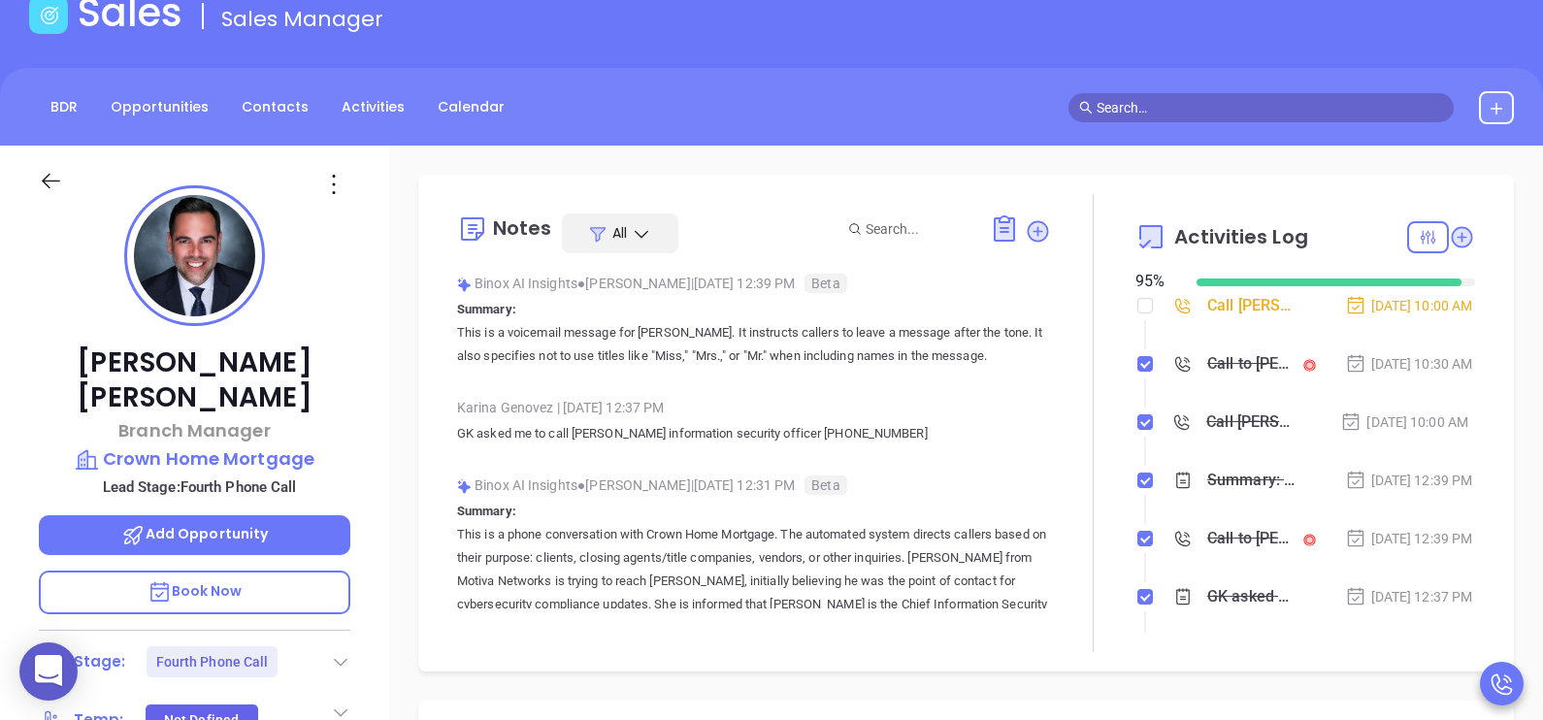
click at [1417, 433] on div "Sep 9, 2025 | 10:00 AM" at bounding box center [1404, 421] width 128 height 21
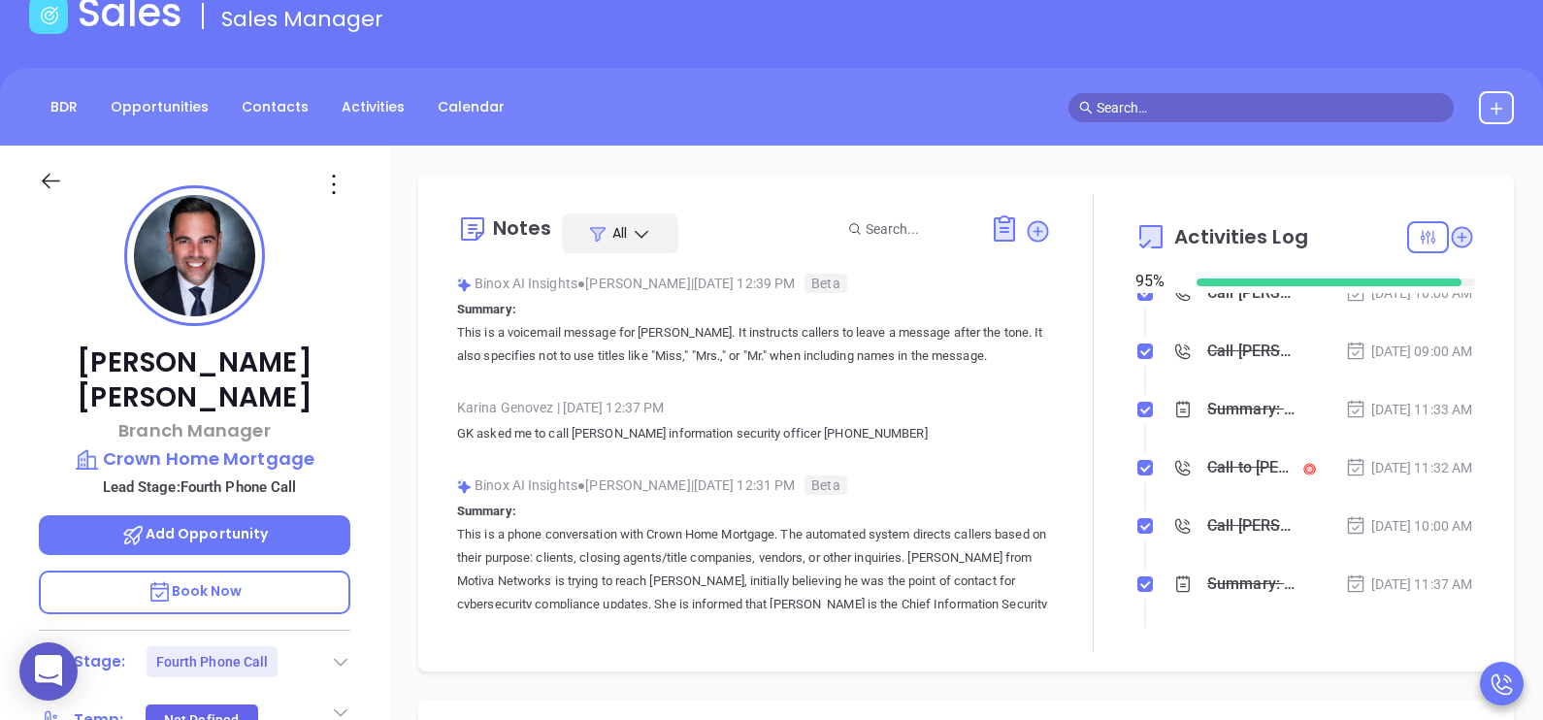
scroll to position [484, 0]
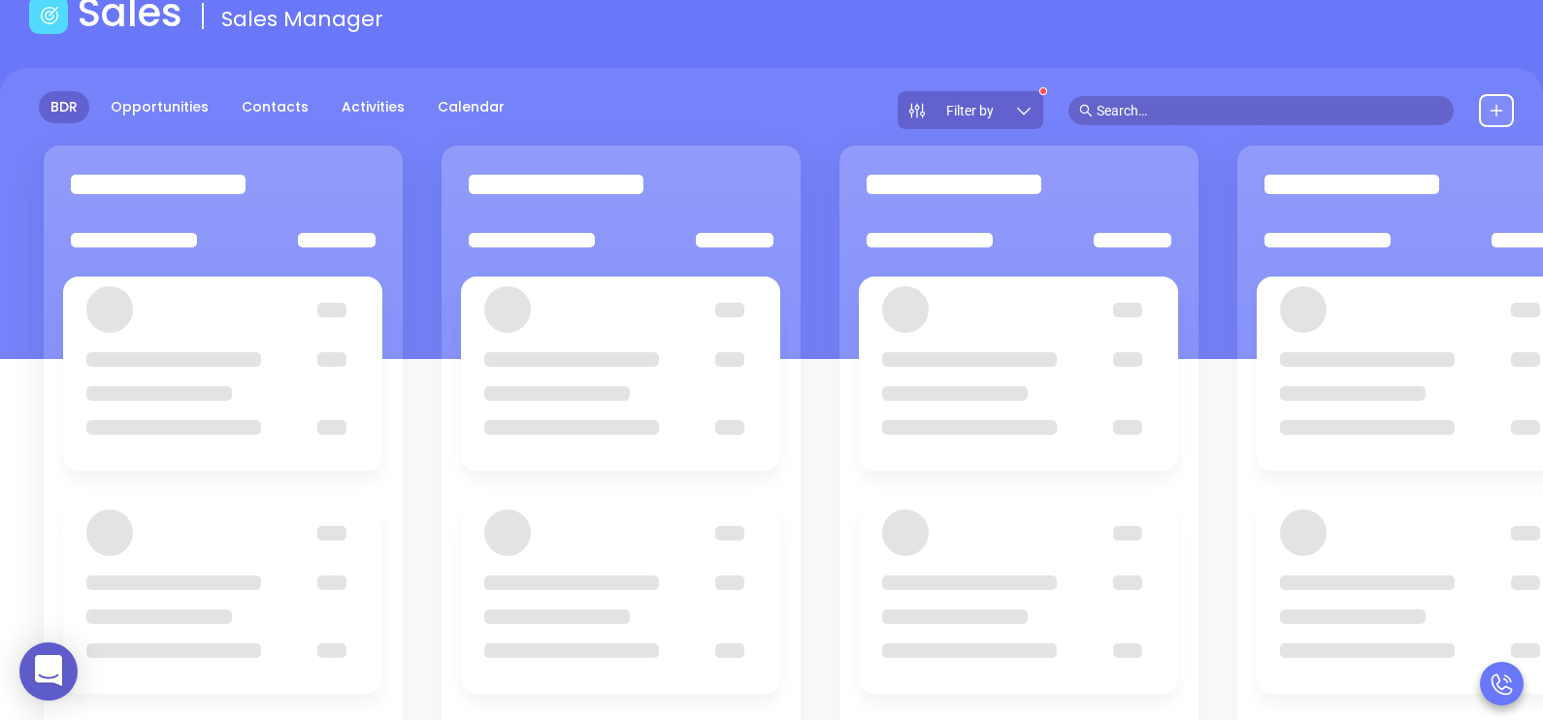
scroll to position [265, 0]
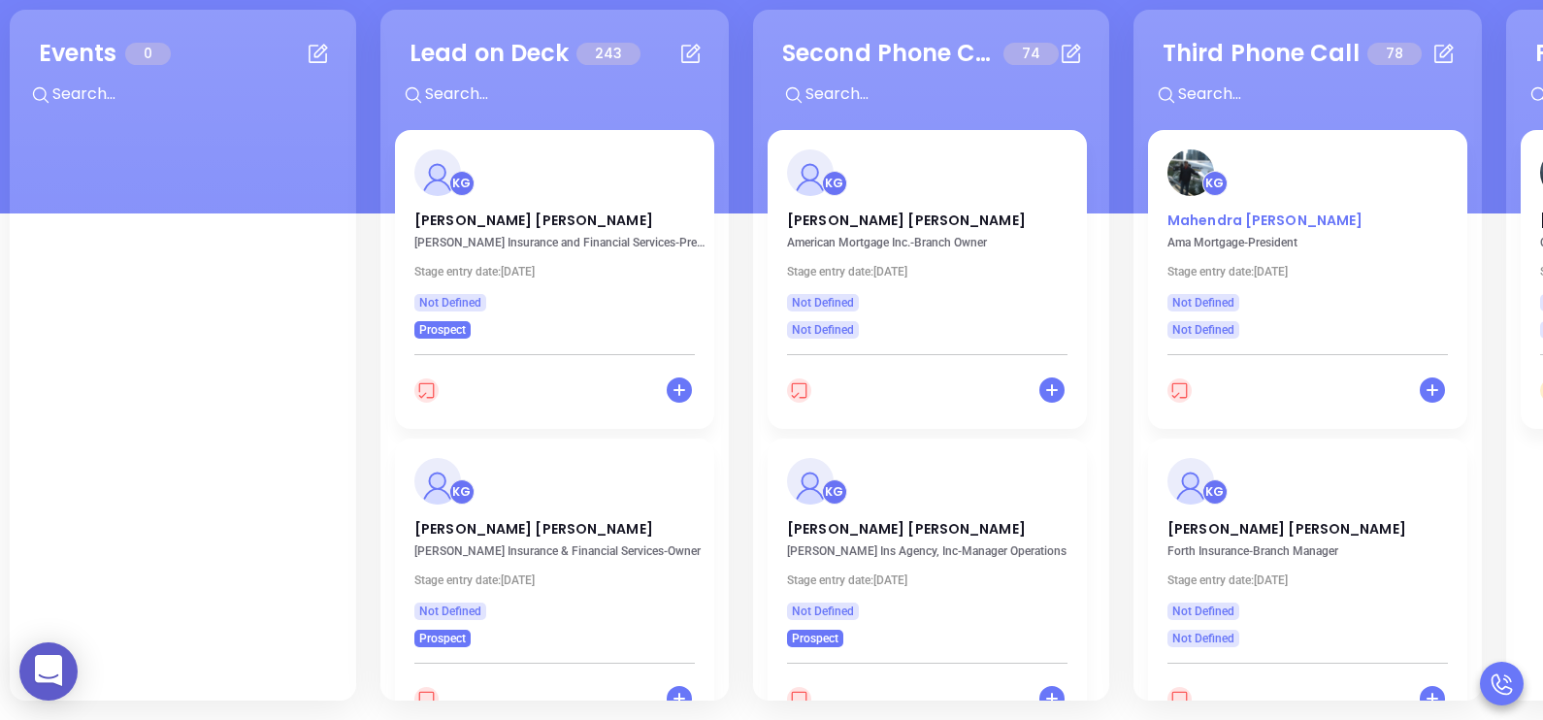
click at [1221, 220] on p "Mahendra Vora" at bounding box center [1307, 216] width 280 height 10
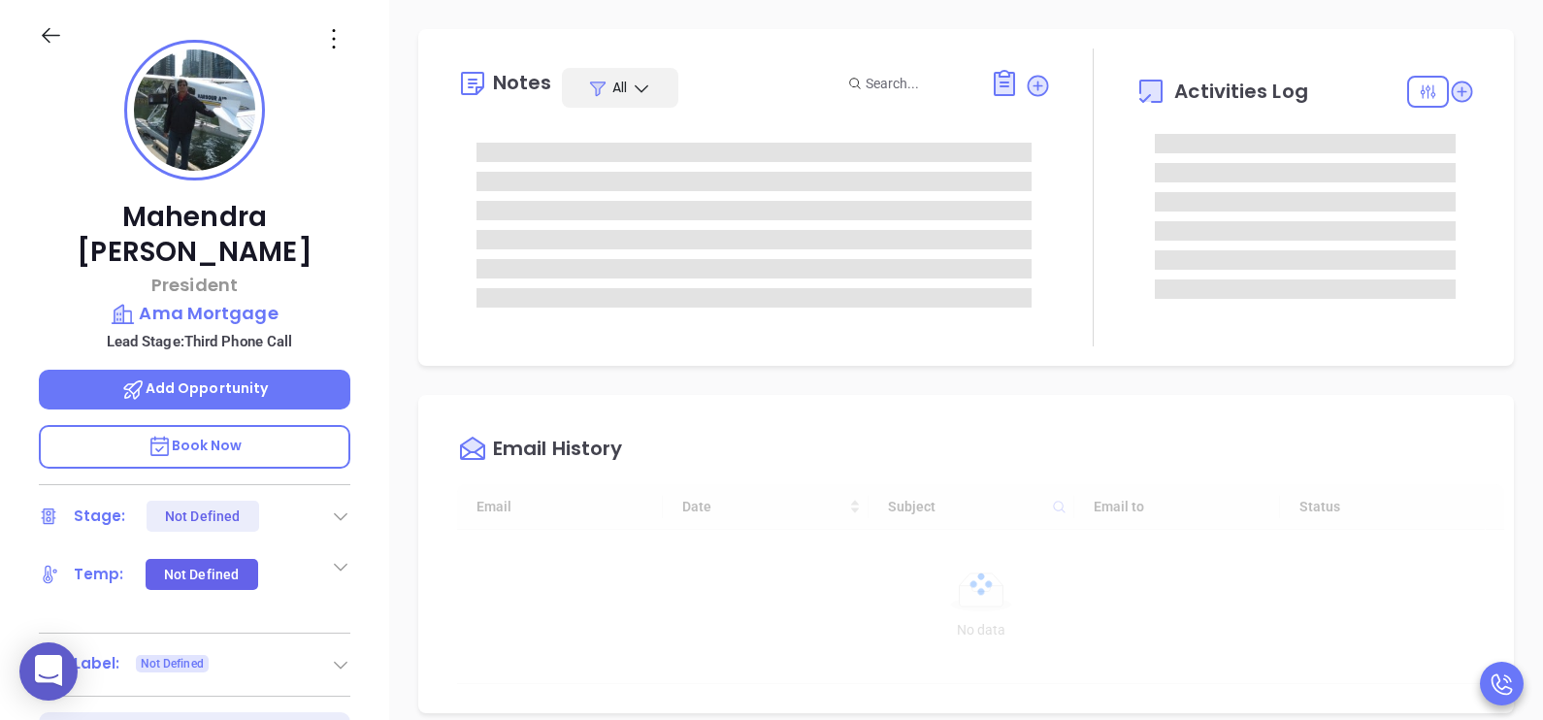
type input "[DATE]"
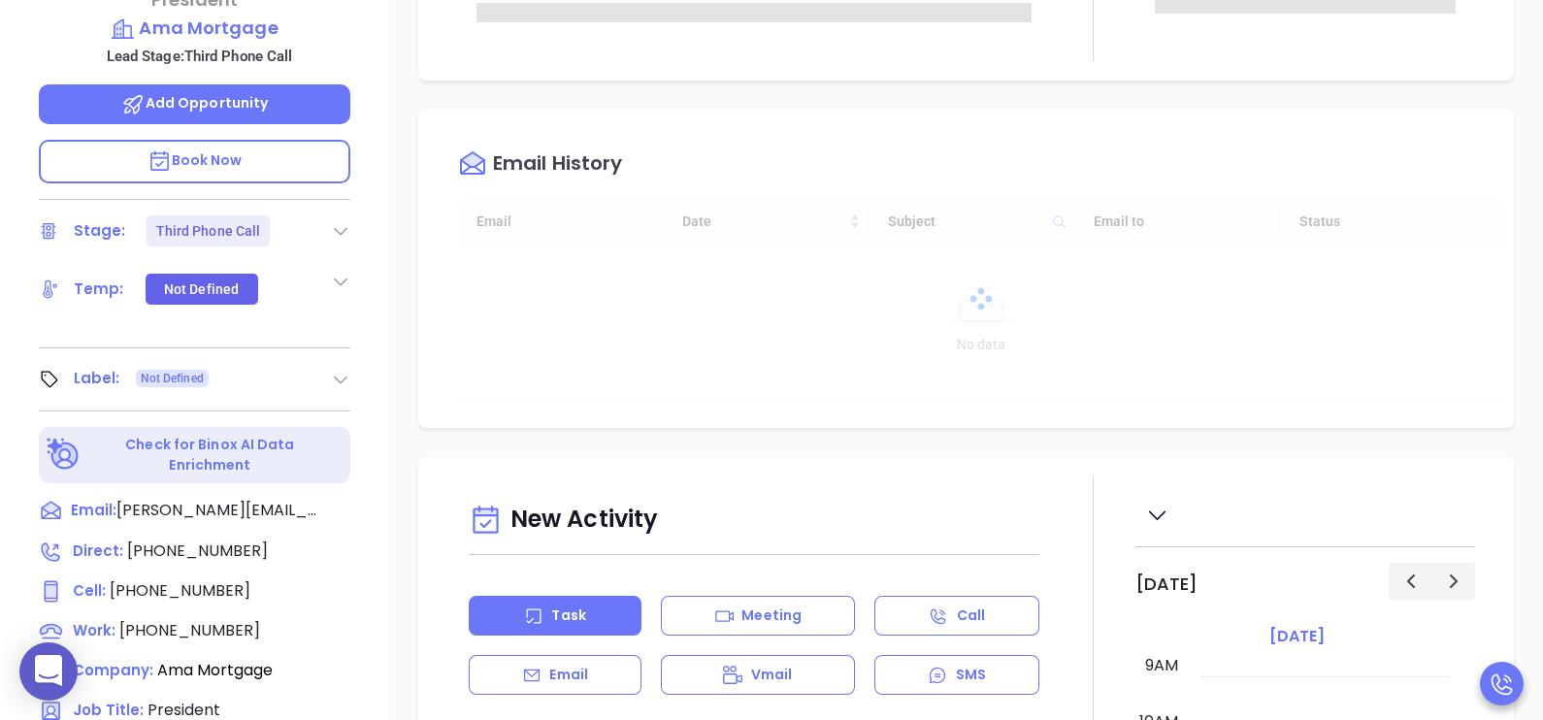
type input "[PERSON_NAME]"
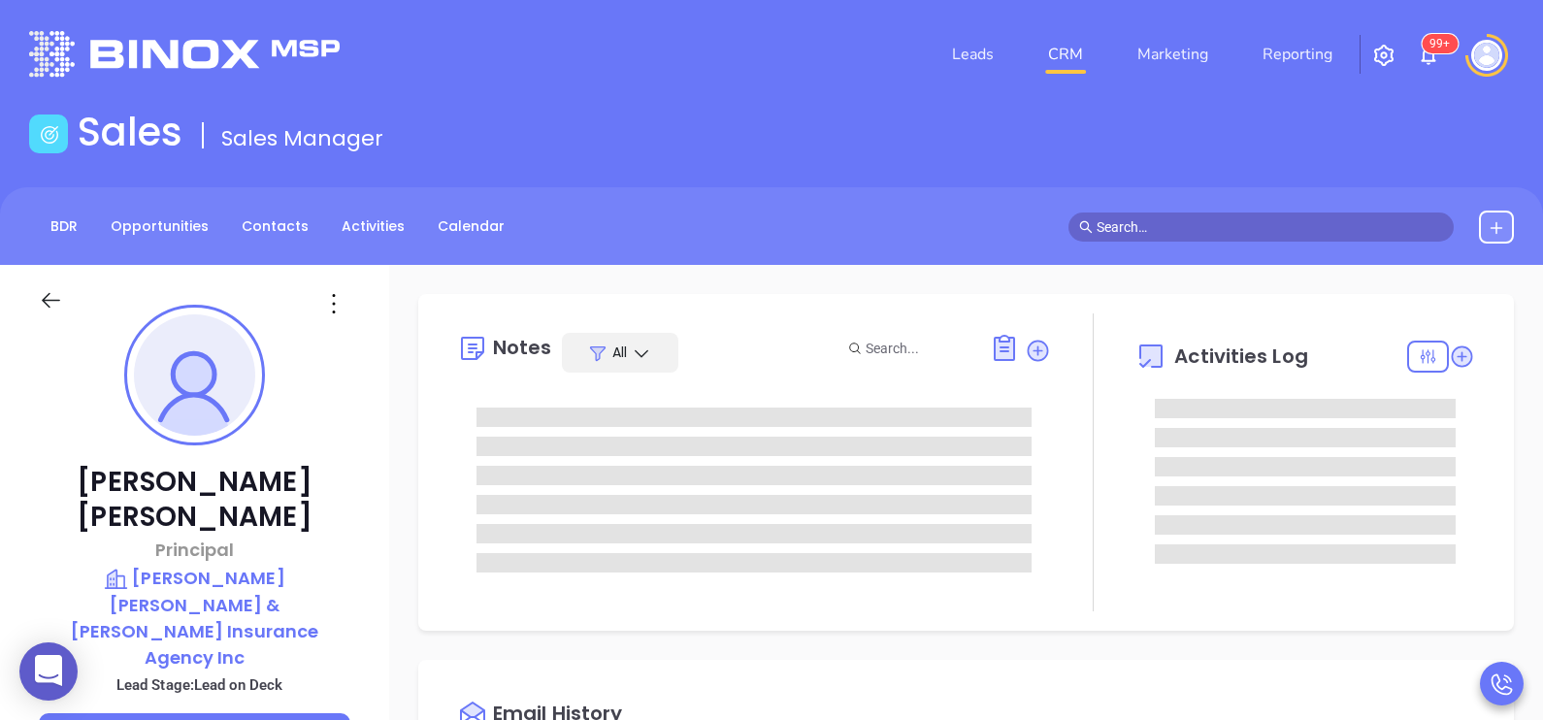
type input "[DATE]"
type input "[PERSON_NAME]"
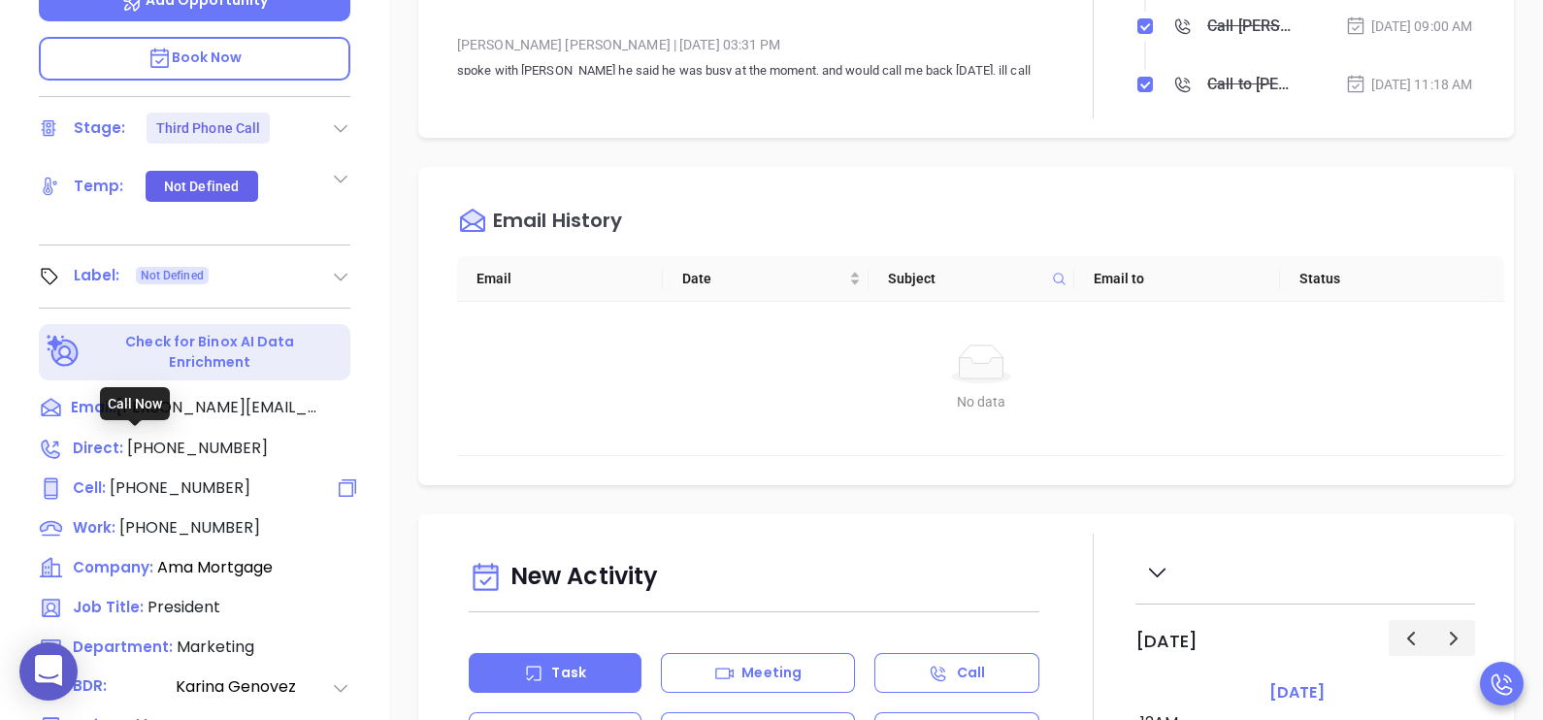
scroll to position [508, 0]
click at [194, 476] on span "(848) 628-4497" at bounding box center [180, 487] width 141 height 22
type input "(848) 628-4497"
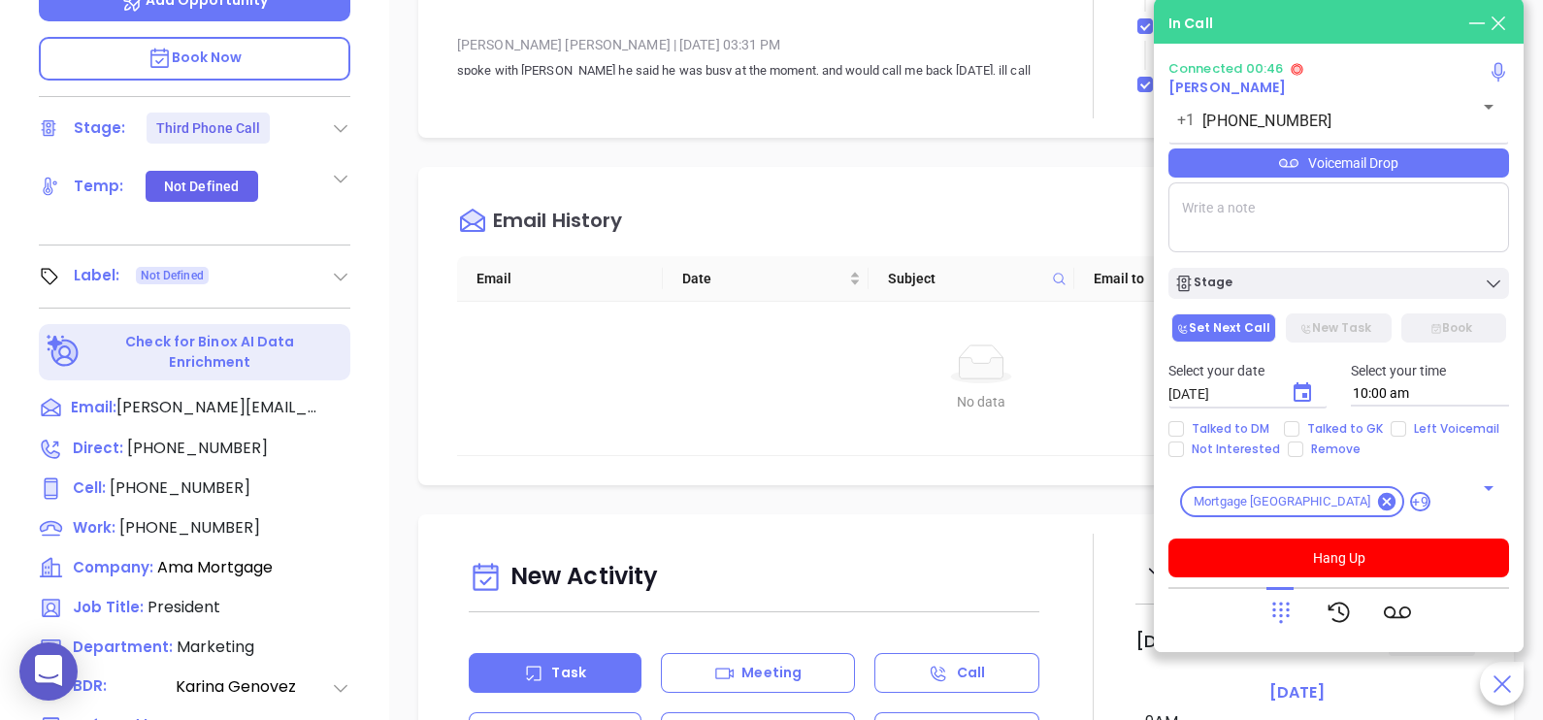
click at [1469, 157] on div "Voicemail Drop" at bounding box center [1338, 162] width 341 height 29
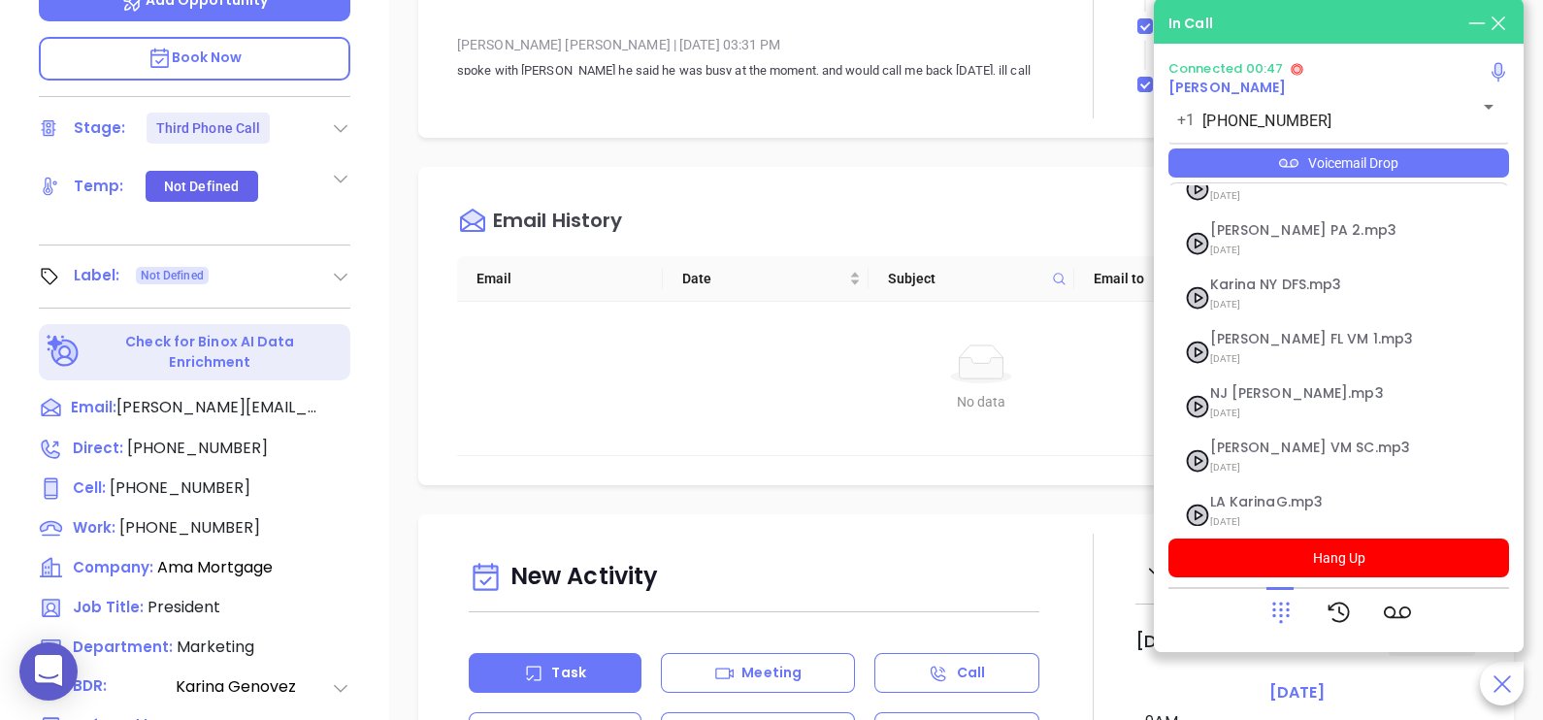
scroll to position [266, 0]
click at [1272, 397] on span "[DATE]" at bounding box center [1315, 409] width 210 height 25
checkbox input "true"
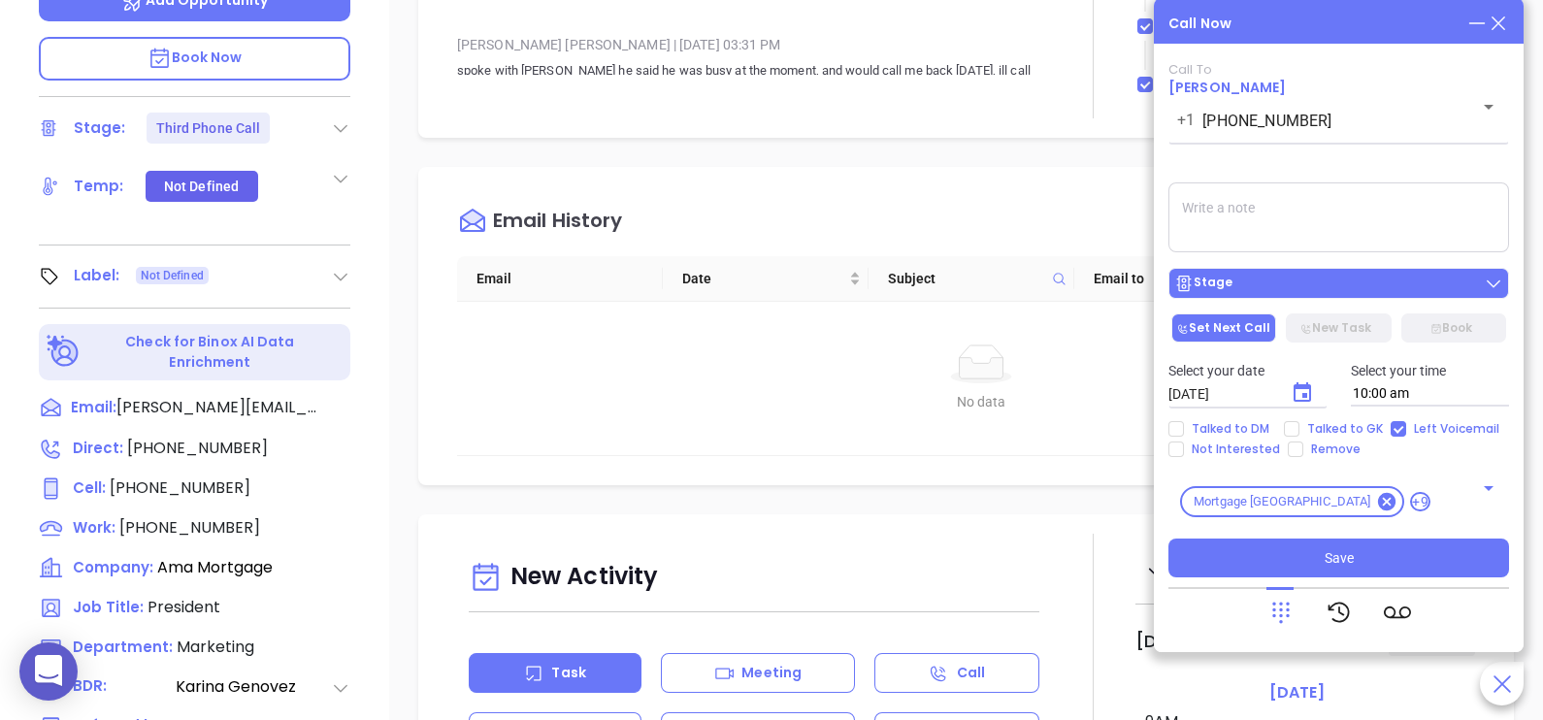
click at [1363, 299] on button "Stage" at bounding box center [1338, 283] width 341 height 31
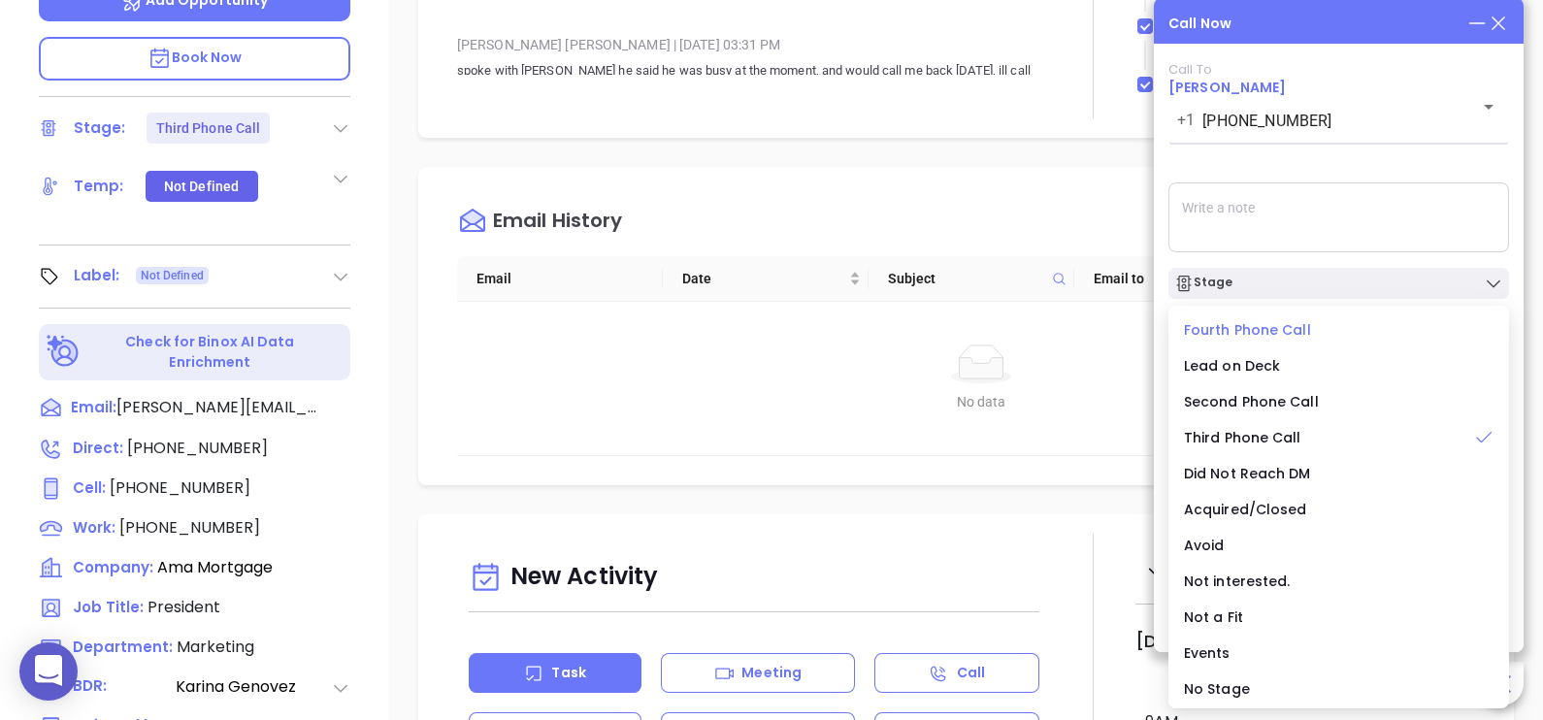
click at [1257, 323] on span "Fourth Phone Call" at bounding box center [1247, 329] width 127 height 19
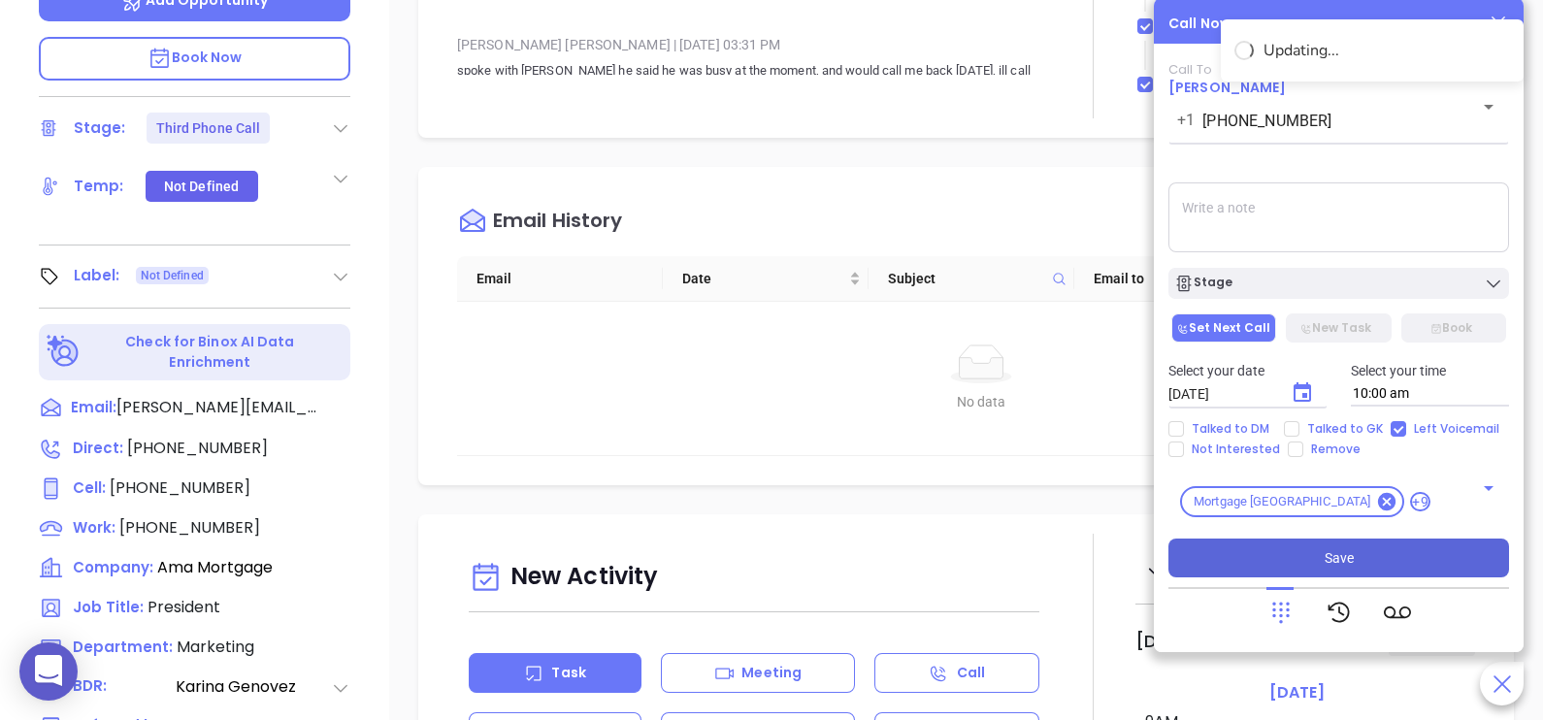
click at [1344, 558] on span "Save" at bounding box center [1339, 557] width 29 height 21
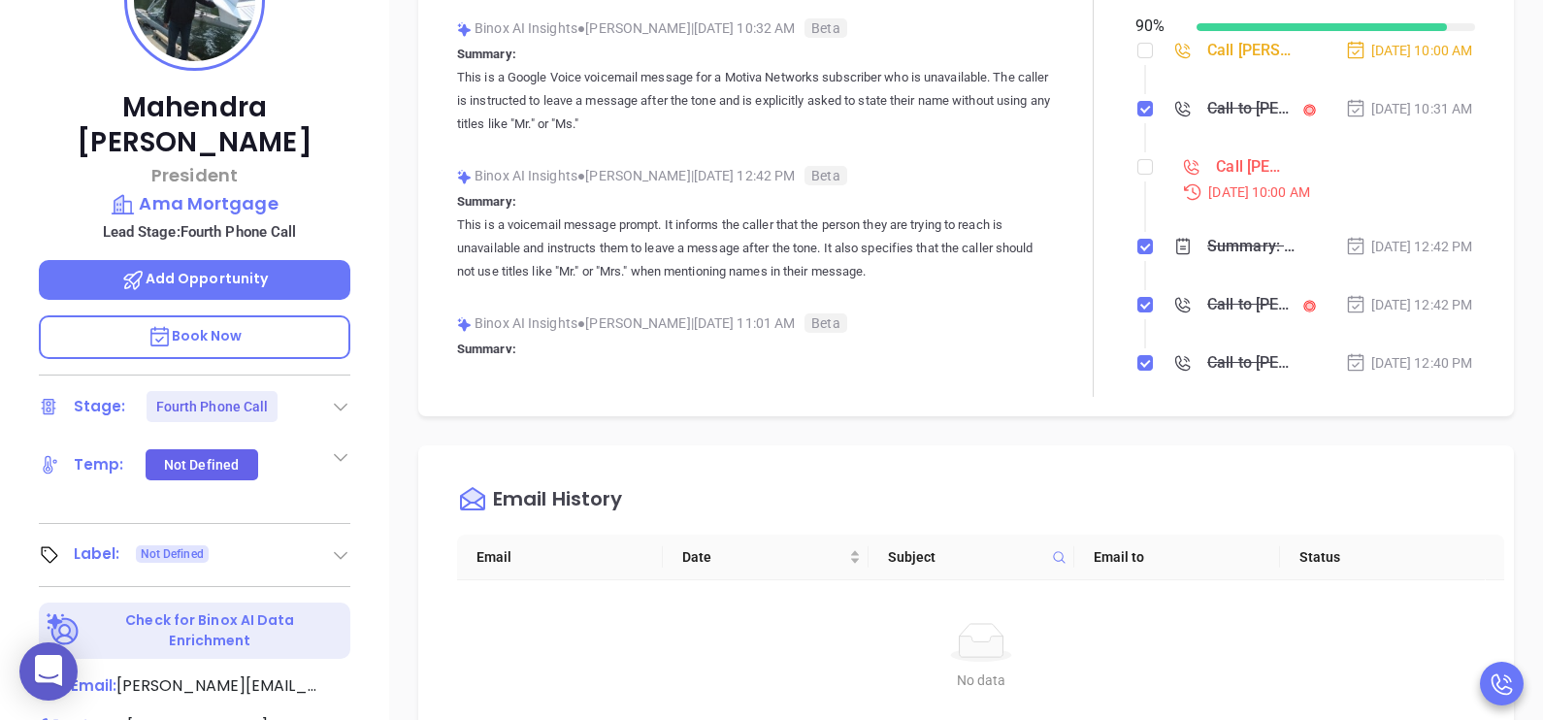
scroll to position [168, 0]
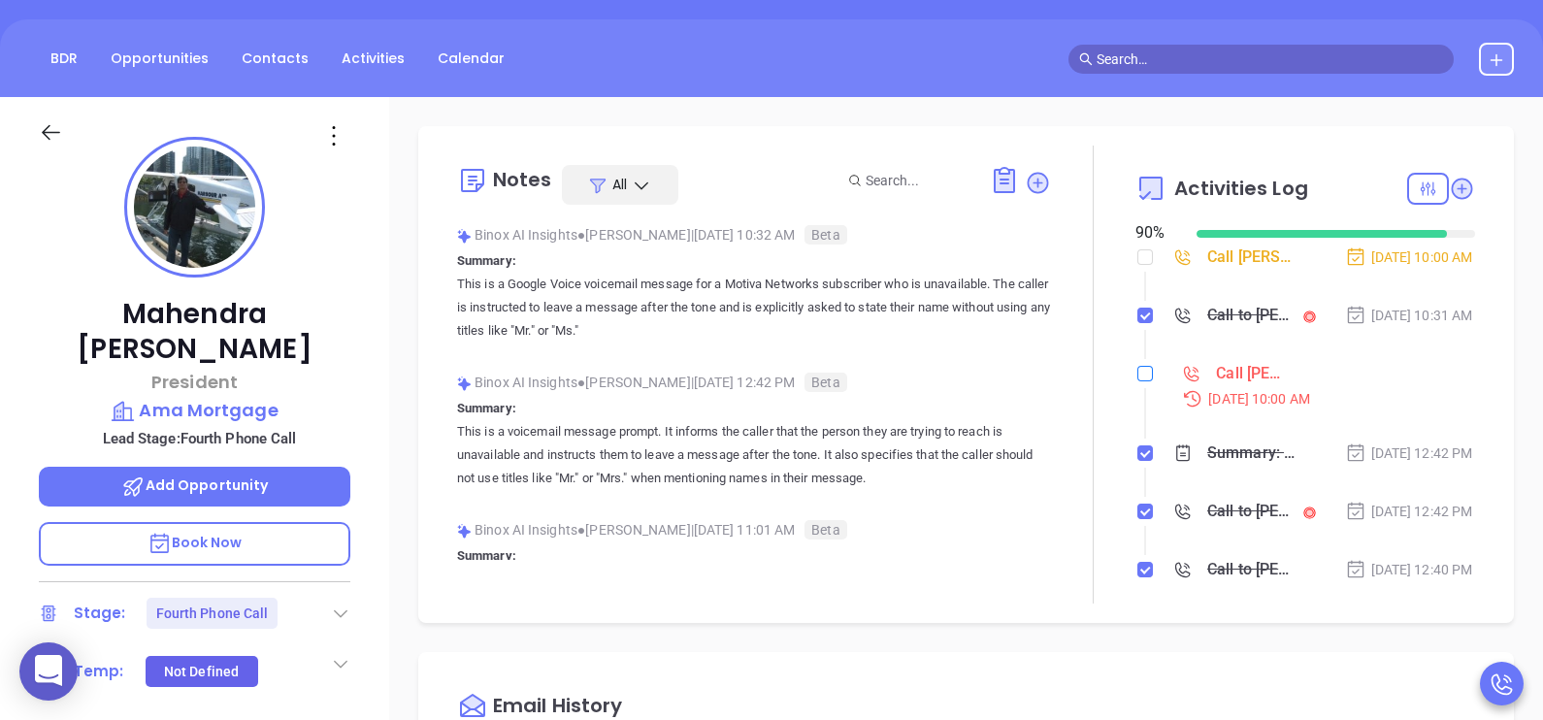
click at [1139, 381] on input "checkbox" at bounding box center [1145, 374] width 16 height 16
checkbox input "true"
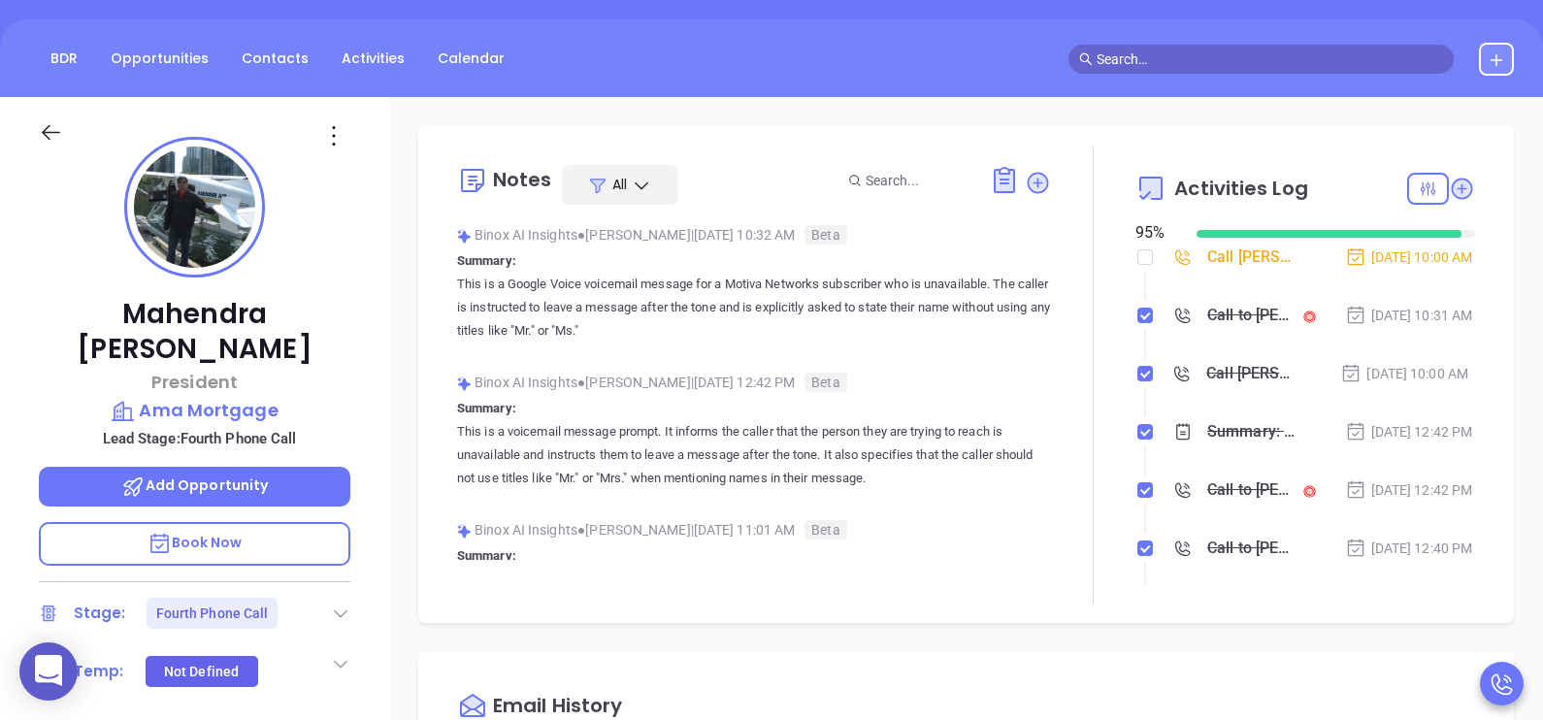
click at [1392, 361] on li "Call to Mahendra Vora Sep 9, 2025 | 10:31 AM" at bounding box center [1307, 334] width 335 height 53
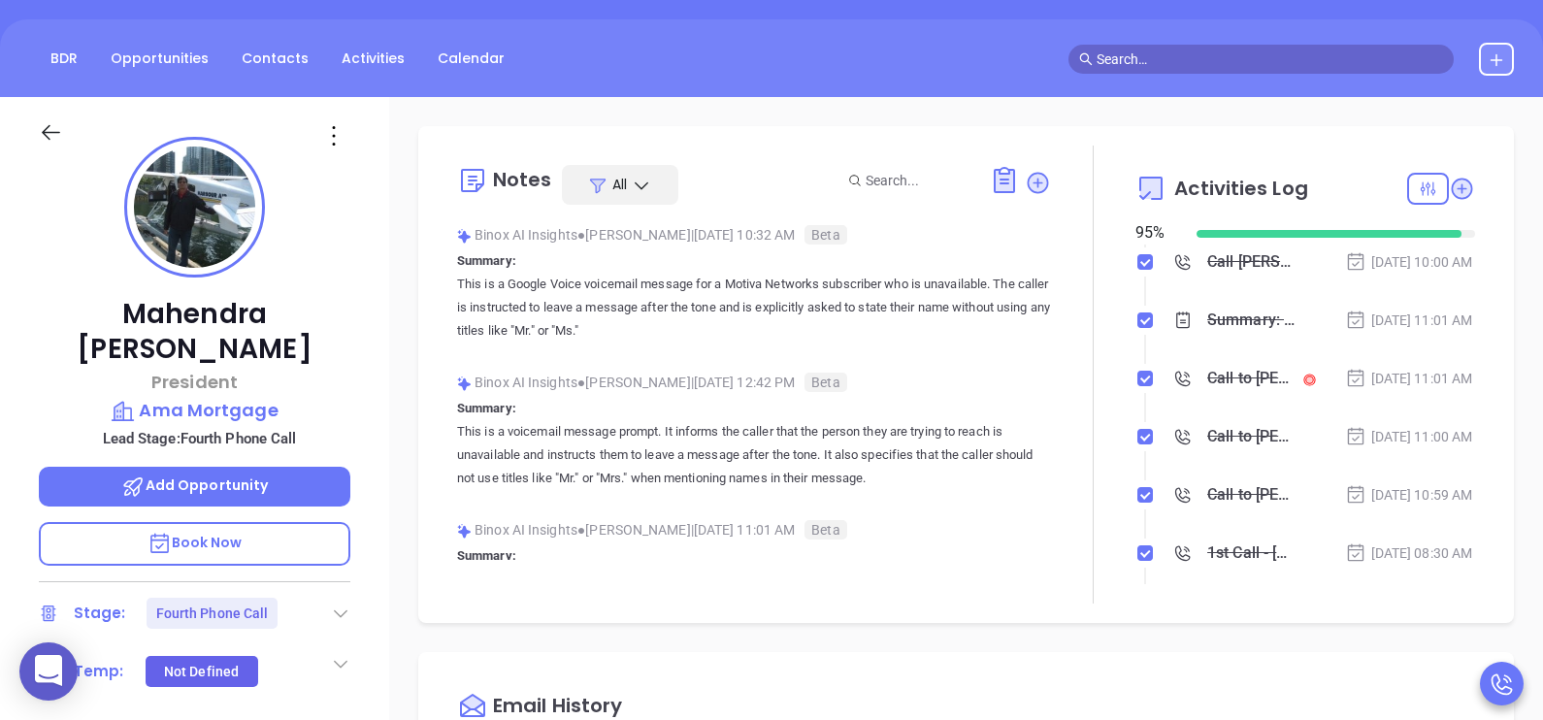
scroll to position [534, 0]
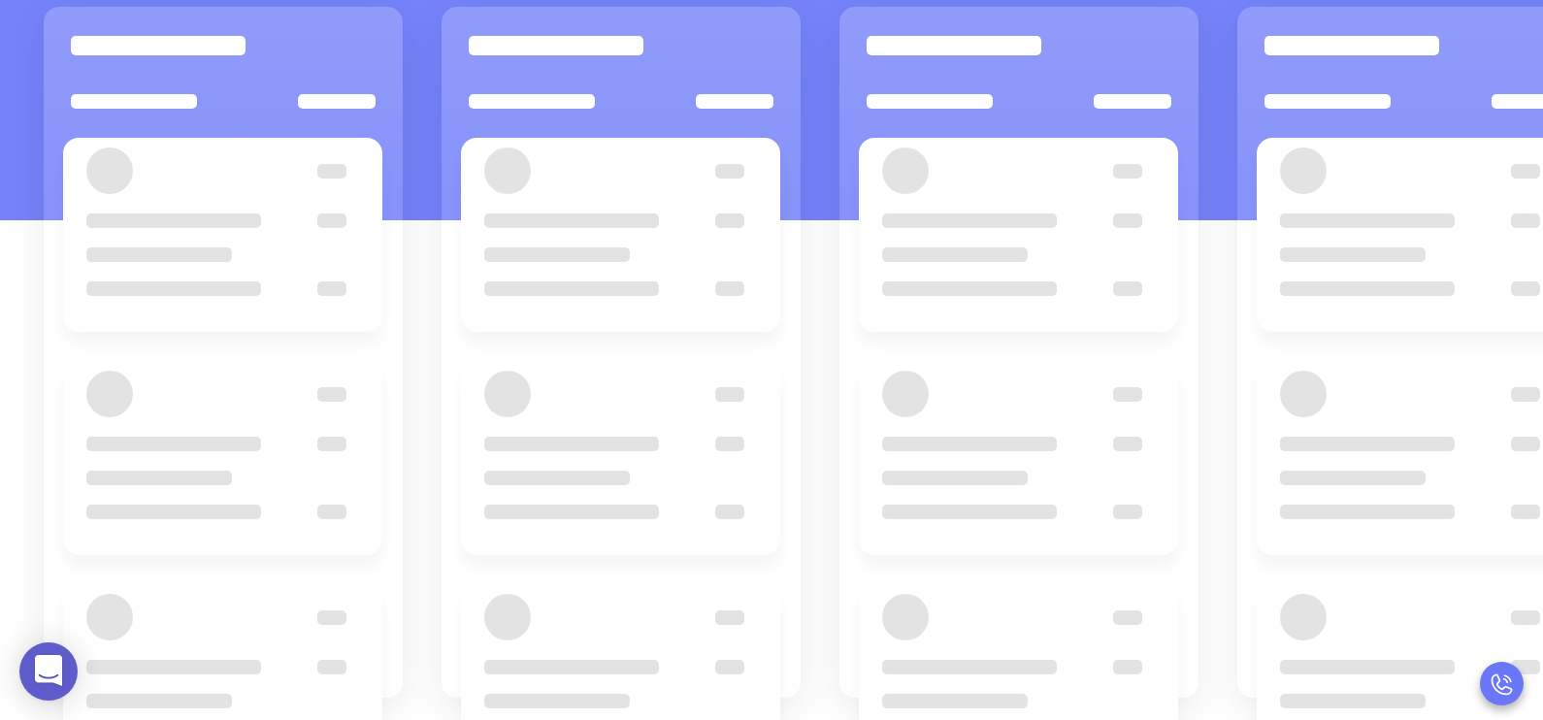
scroll to position [265, 0]
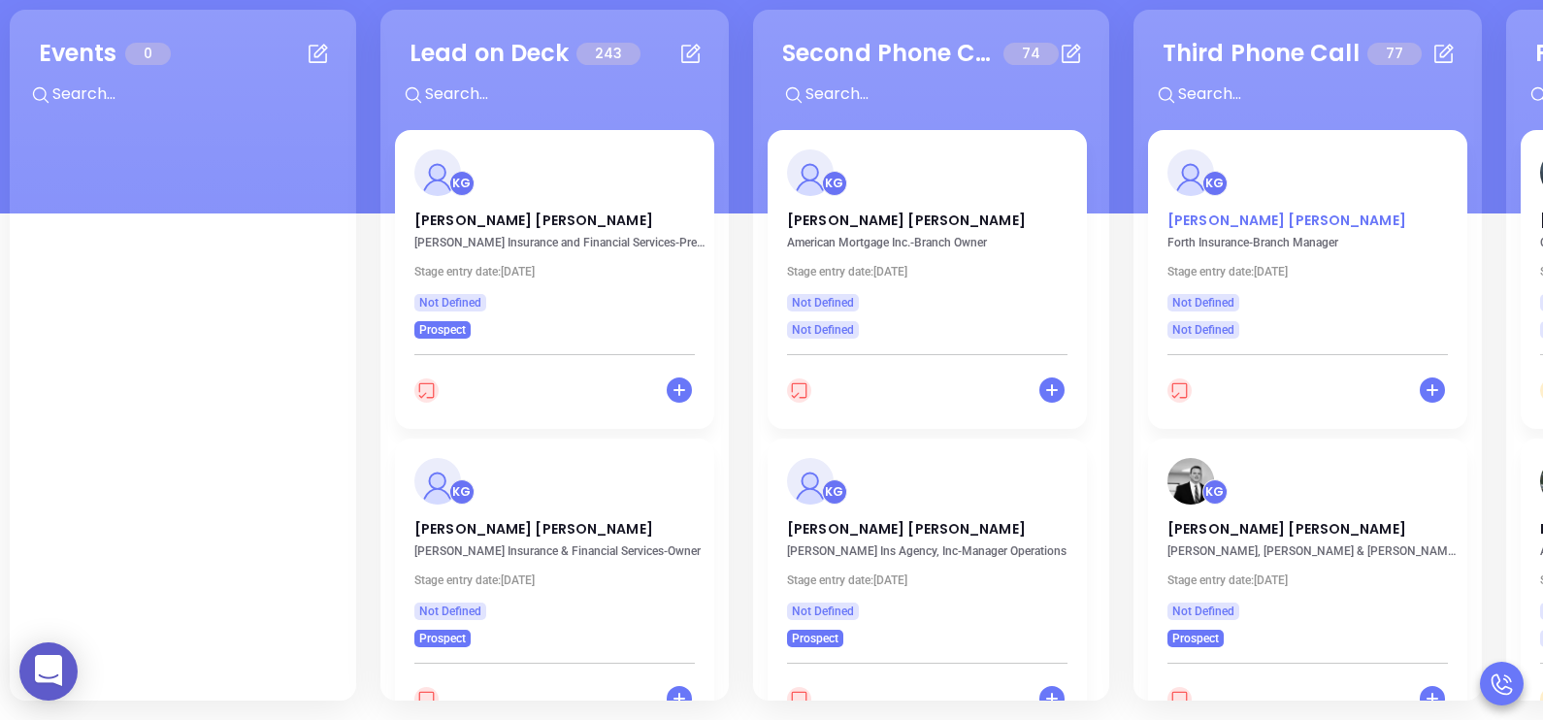
click at [1214, 213] on p "Matt Graham" at bounding box center [1307, 216] width 280 height 10
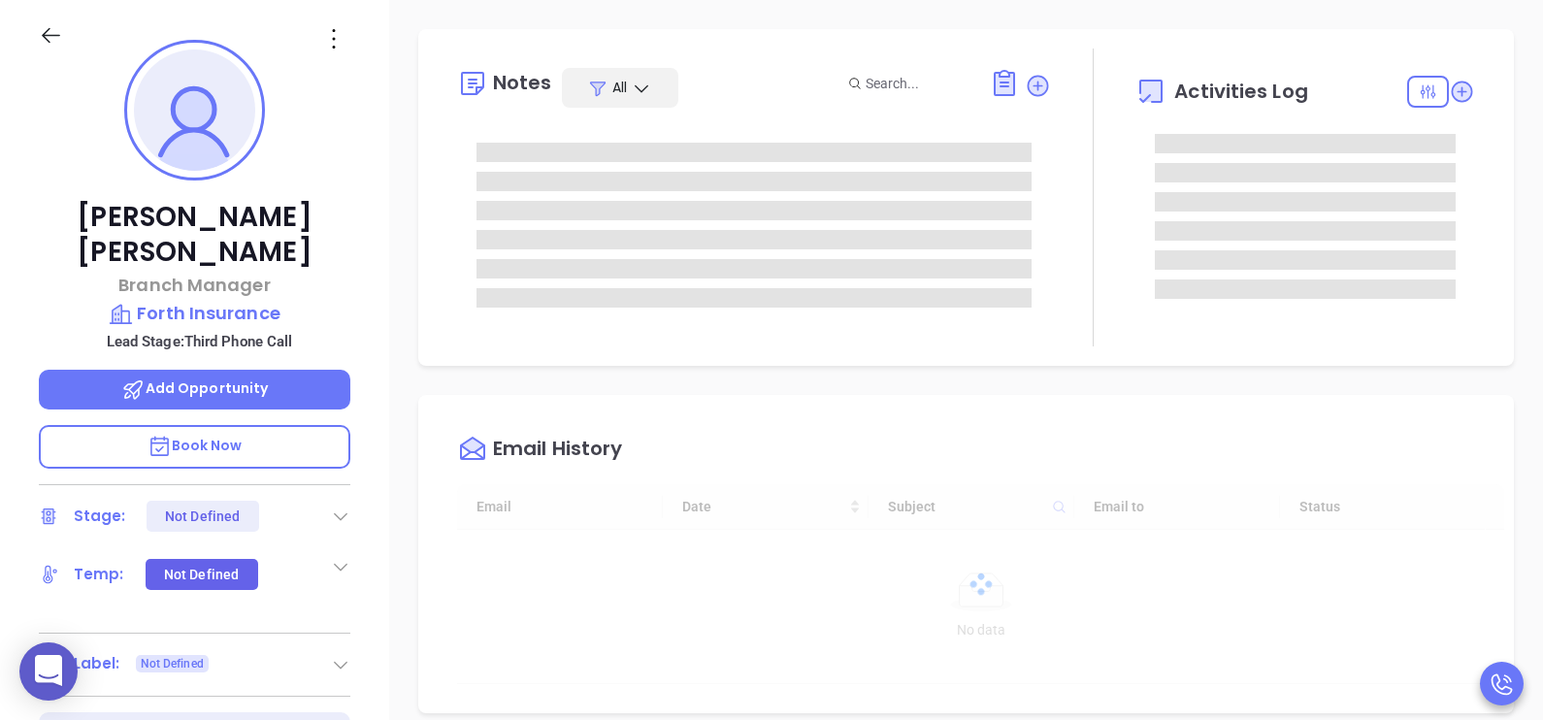
type input "[DATE]"
type input "[PERSON_NAME]"
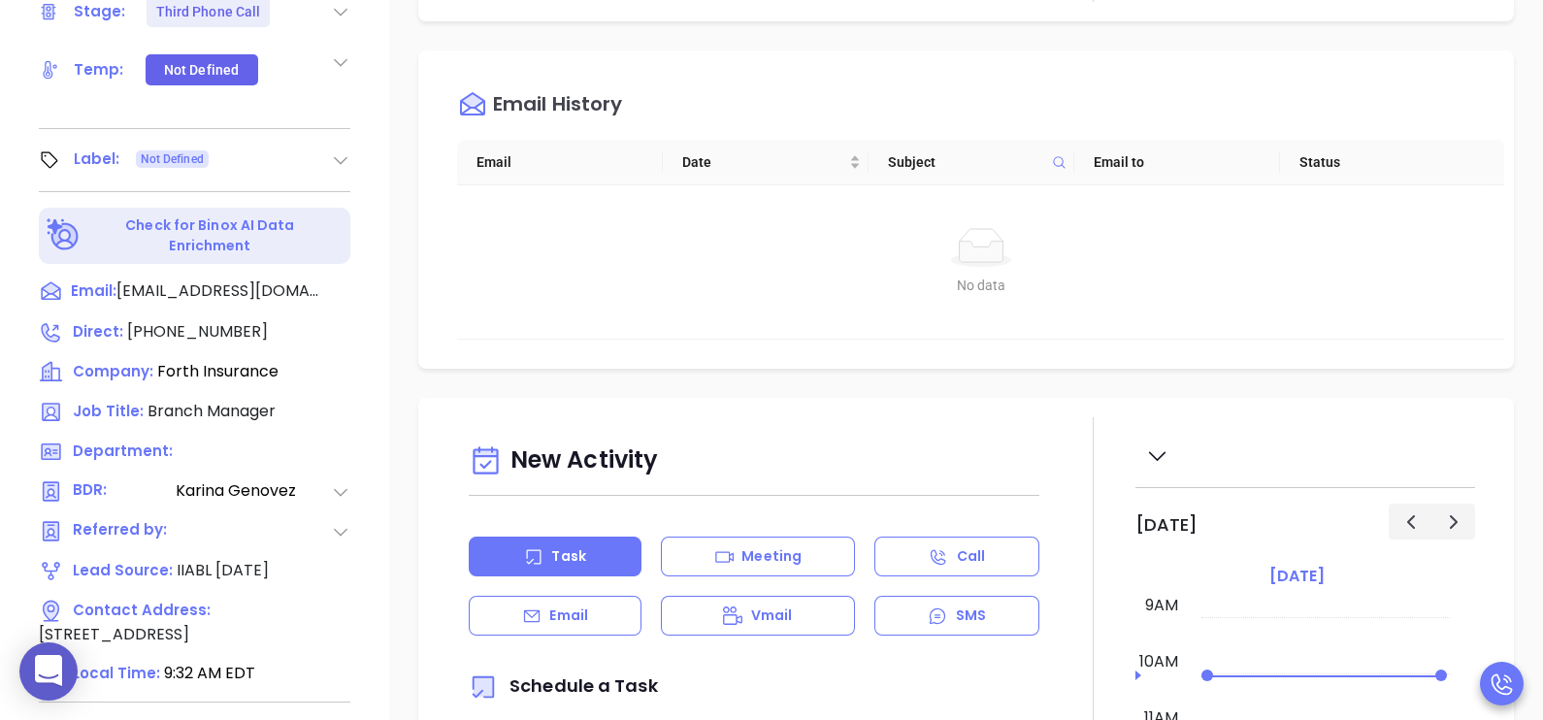
scroll to position [799, 0]
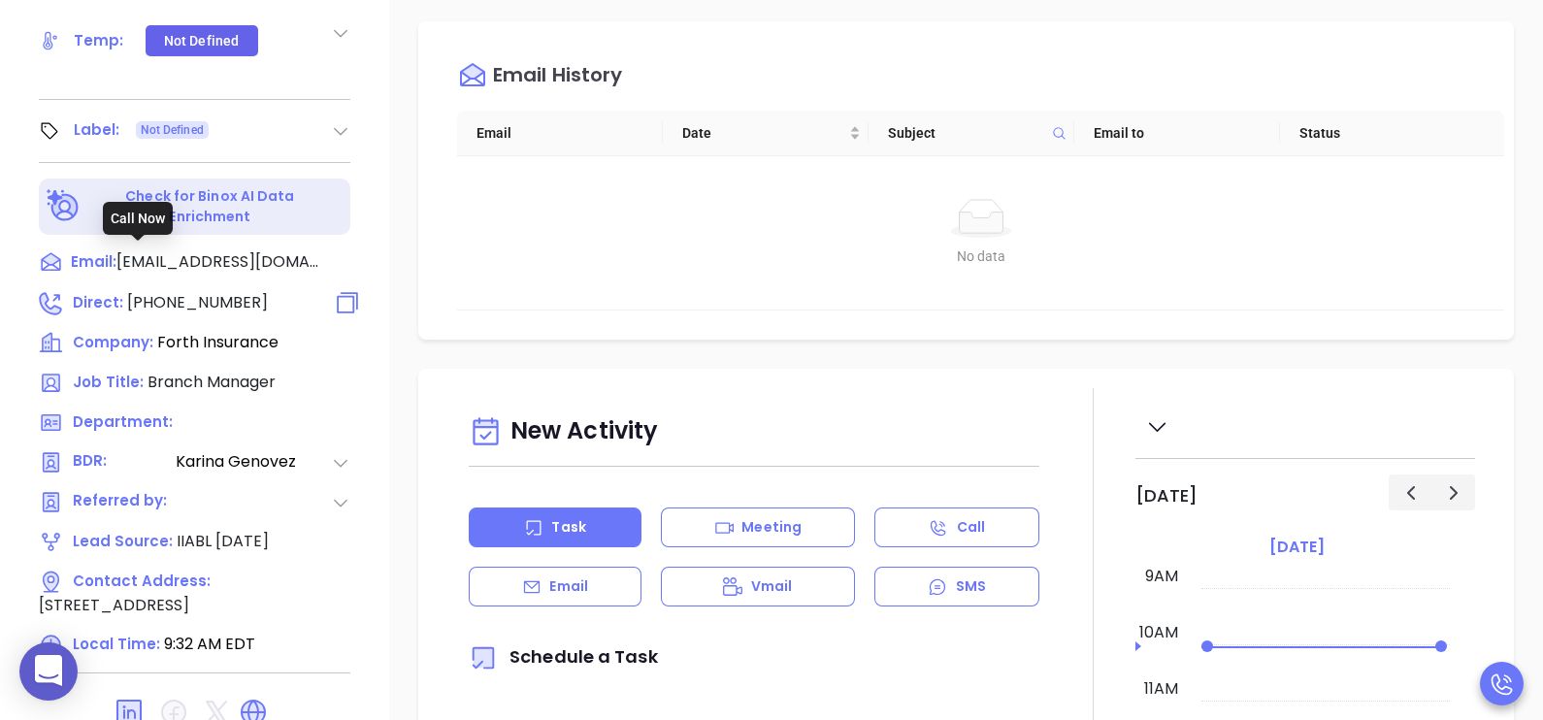
click at [196, 291] on span "(318) 361-0030" at bounding box center [197, 302] width 141 height 22
type input "(318) 361-0030"
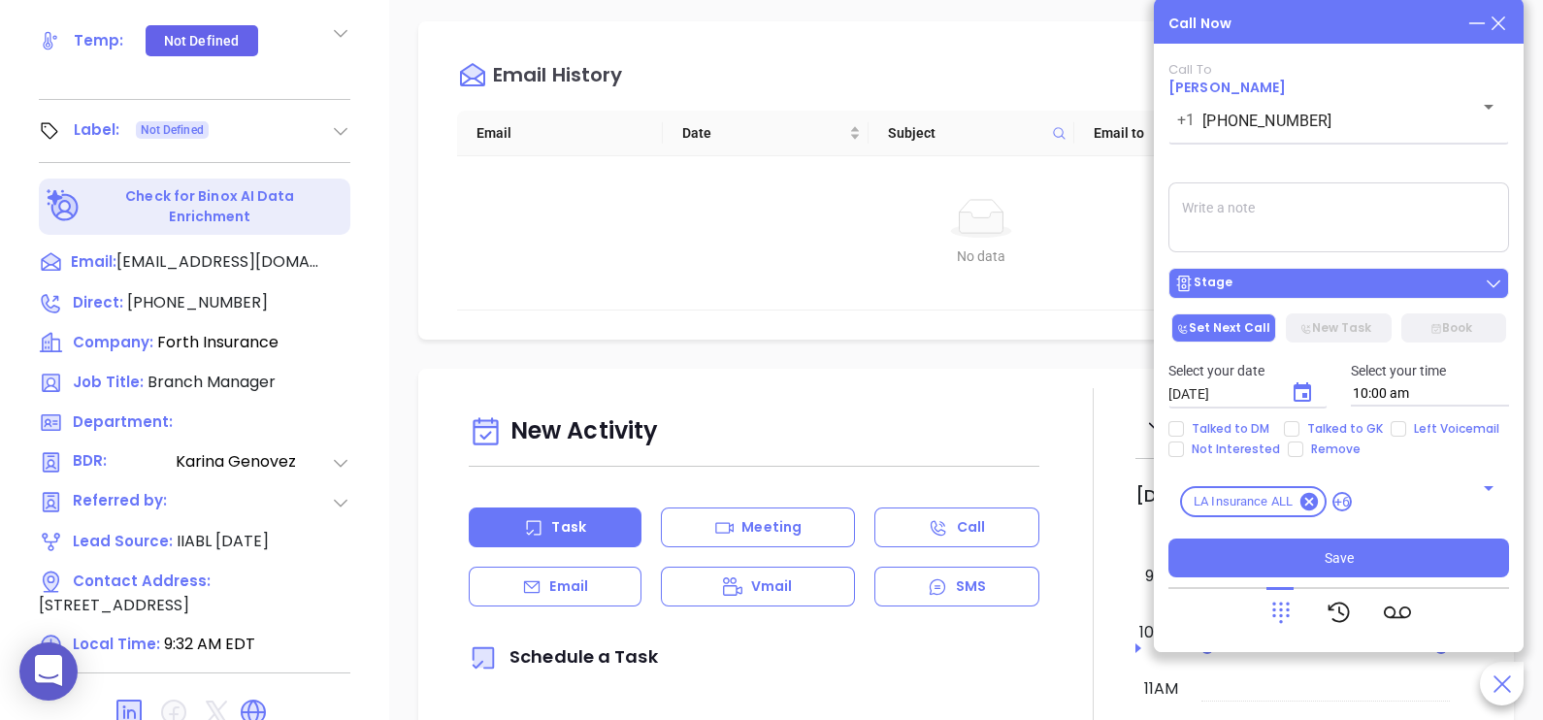
click at [1302, 292] on div "Stage" at bounding box center [1338, 283] width 329 height 19
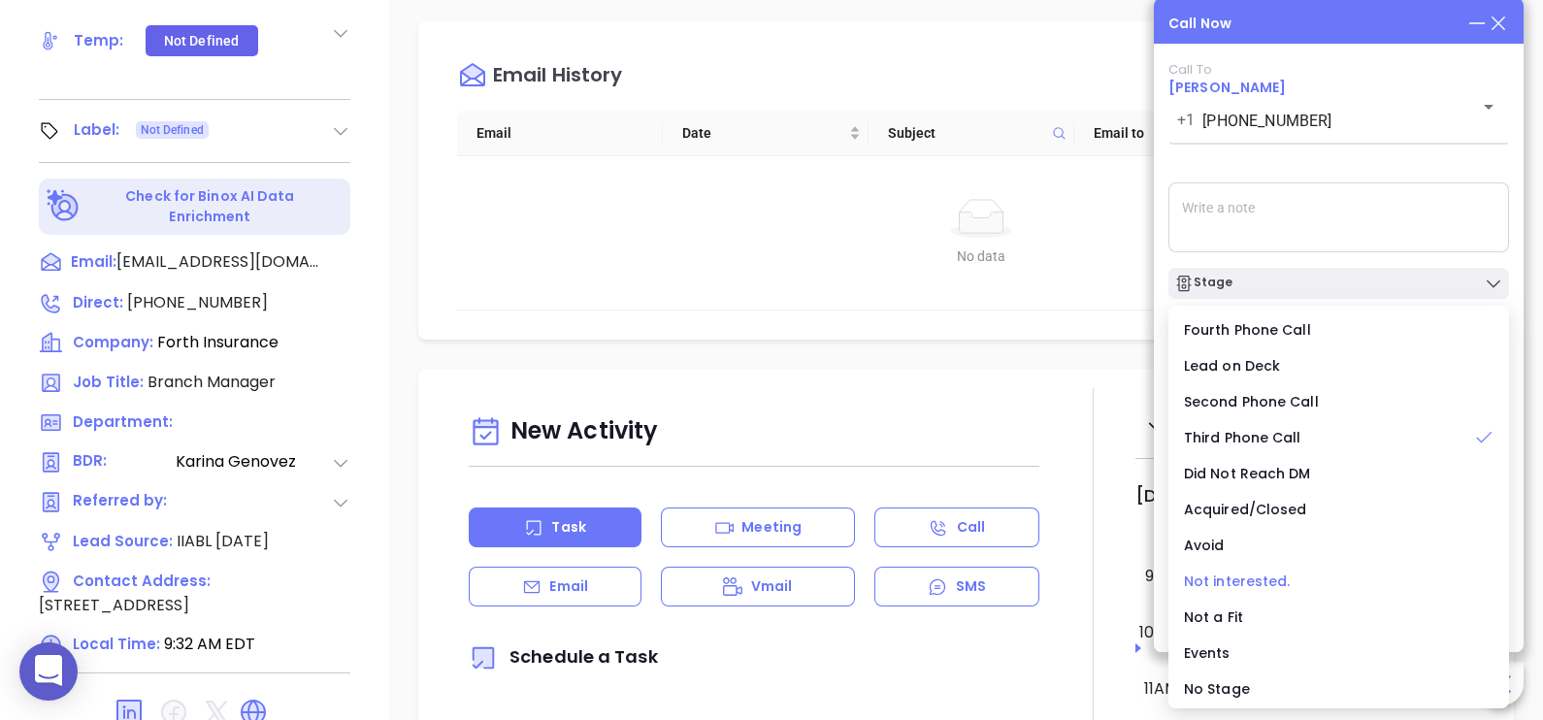
click at [1264, 584] on span "Not interested." at bounding box center [1237, 581] width 107 height 19
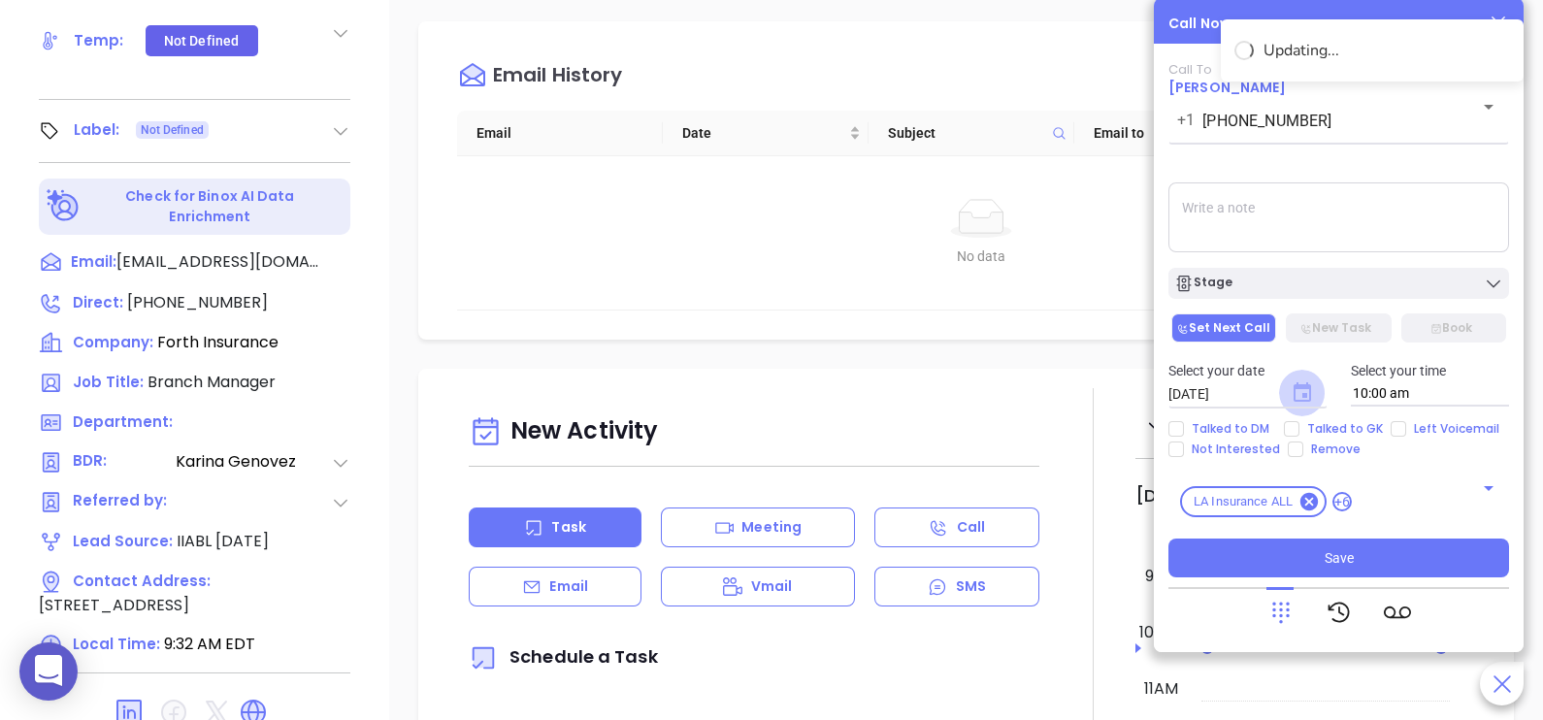
click at [1295, 397] on icon "Choose date, selected date is Sep 10, 2025" at bounding box center [1302, 391] width 17 height 19
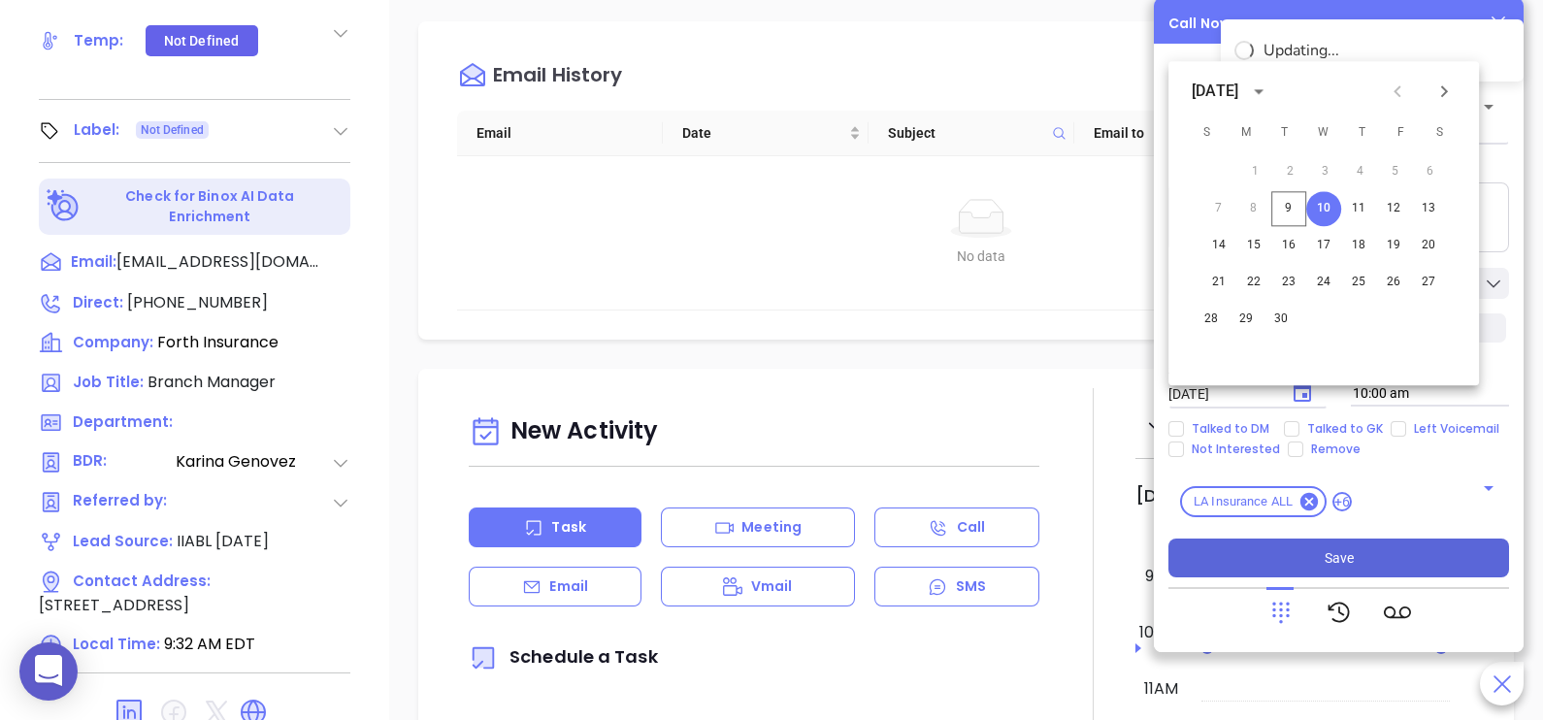
click at [1391, 546] on button "Save" at bounding box center [1338, 558] width 341 height 39
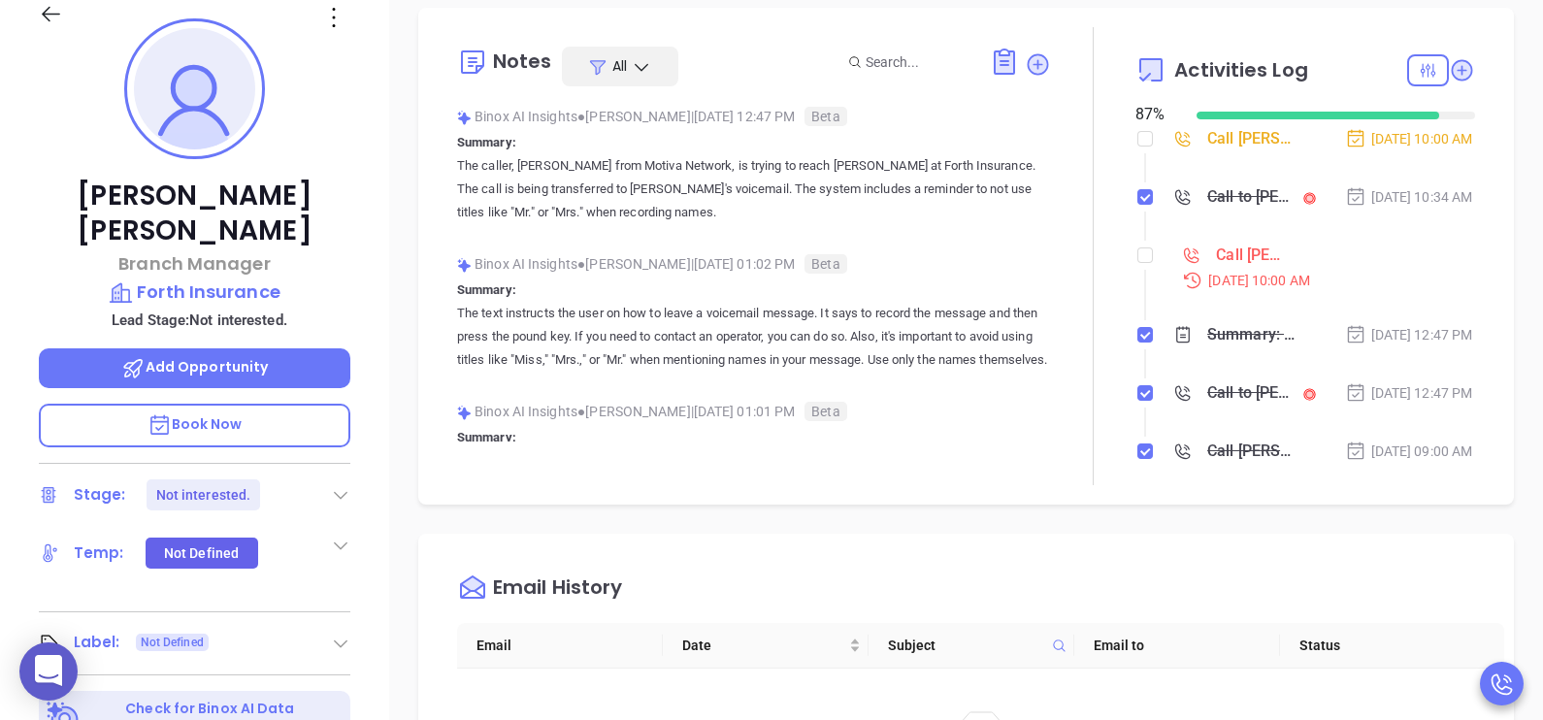
scroll to position [216, 0]
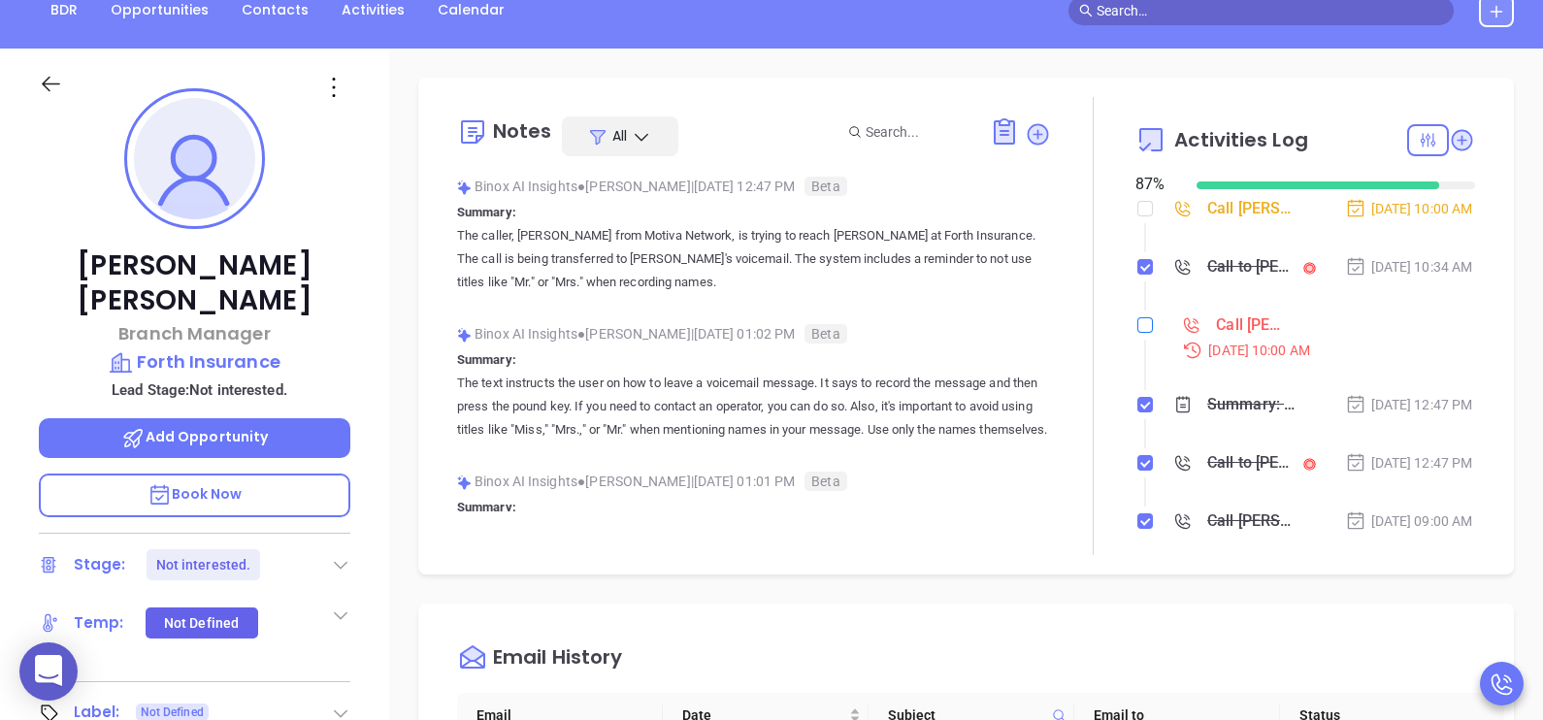
click at [1140, 360] on li "Call Matt Graham to follow up Sep 9, 2025 | 10:00 AM" at bounding box center [1307, 354] width 335 height 75
click at [1137, 203] on input "checkbox" at bounding box center [1145, 209] width 16 height 16
checkbox input "true"
click at [1137, 333] on input "checkbox" at bounding box center [1145, 325] width 16 height 16
checkbox input "true"
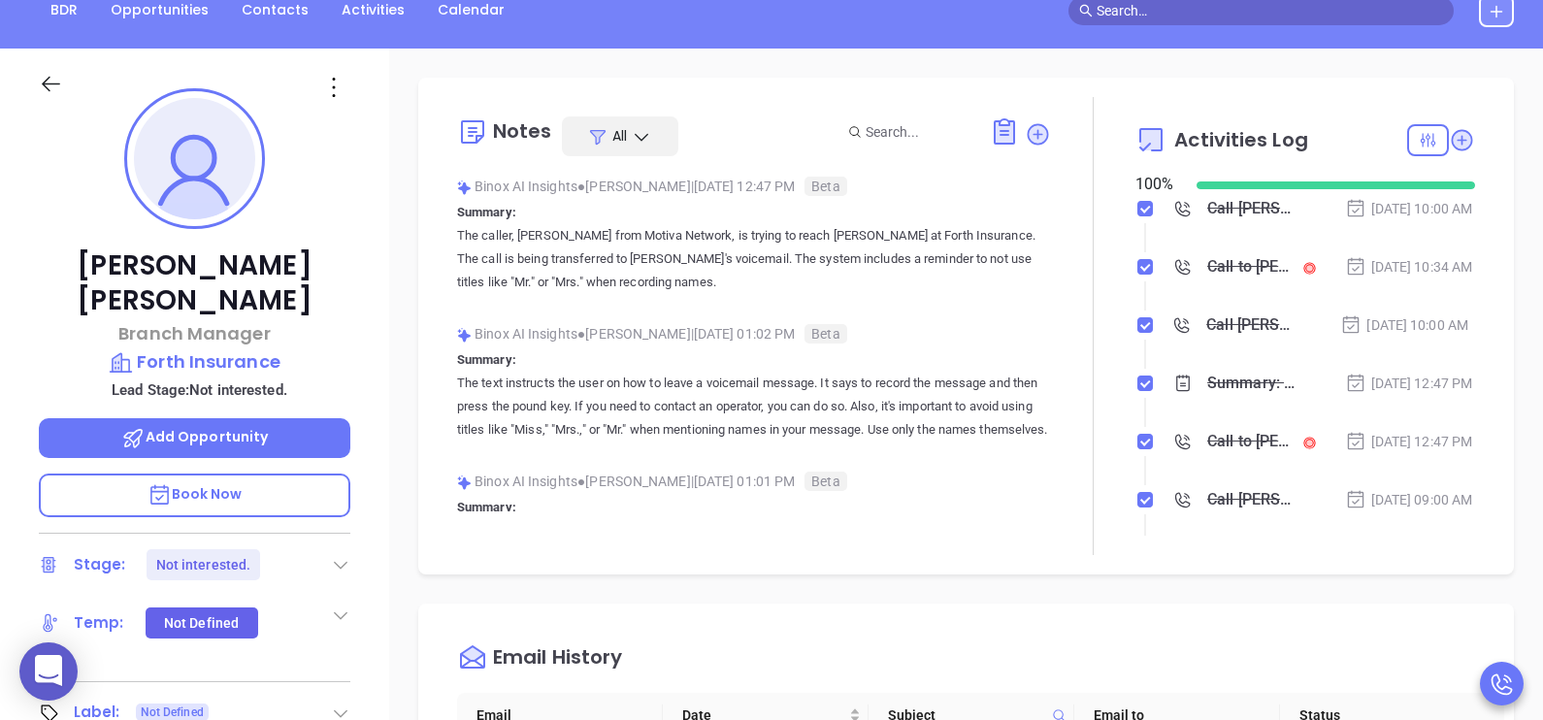
click at [1388, 336] on div "Sep 9, 2025 | 10:00 AM" at bounding box center [1404, 324] width 128 height 21
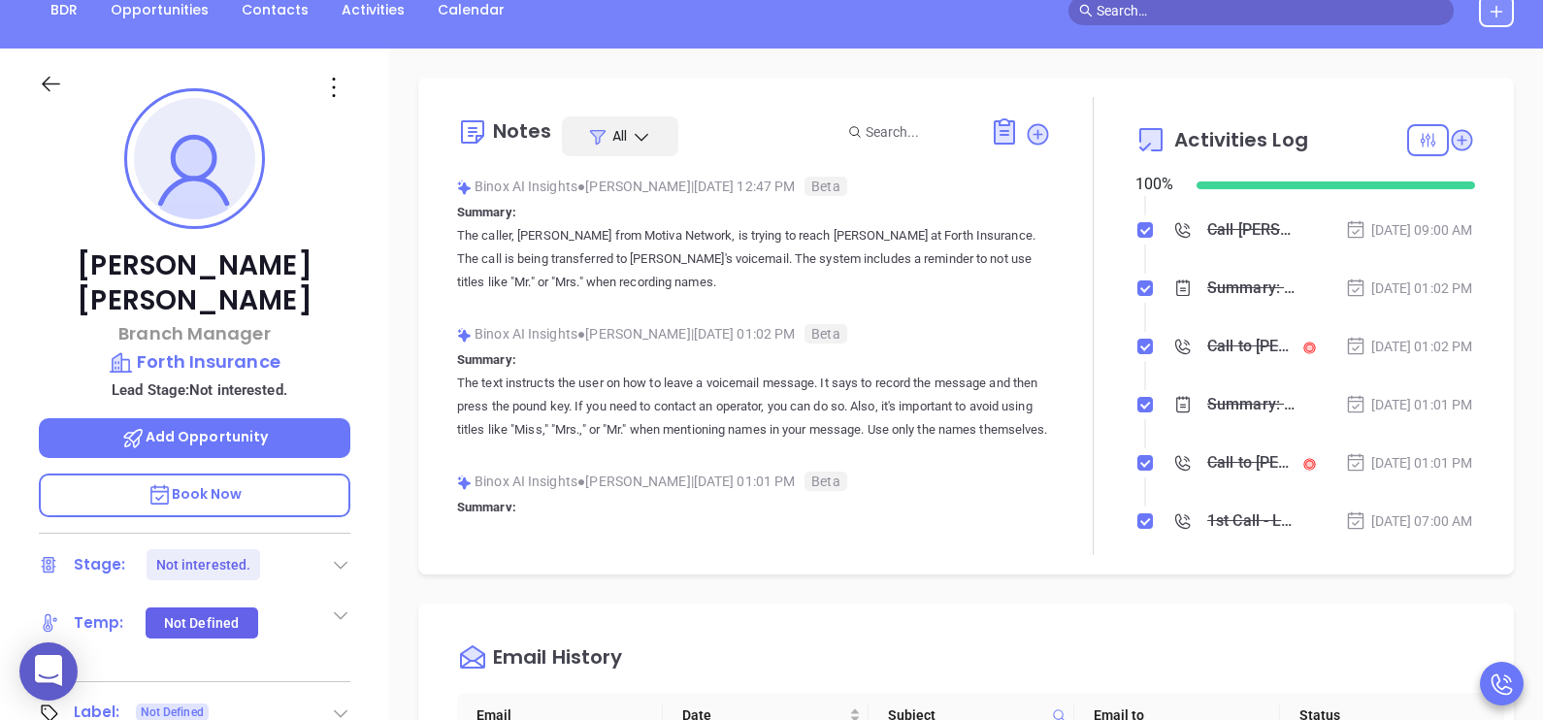
scroll to position [484, 0]
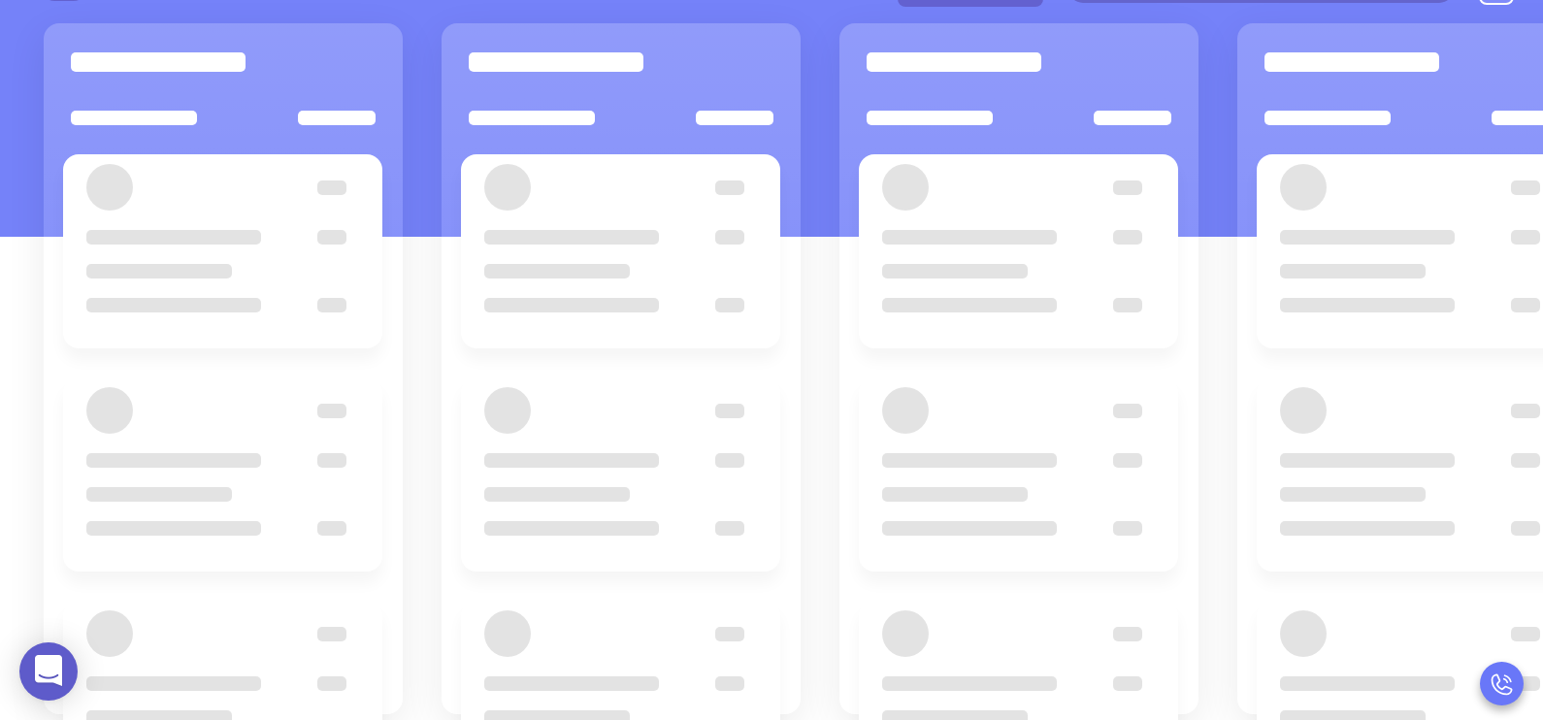
scroll to position [265, 0]
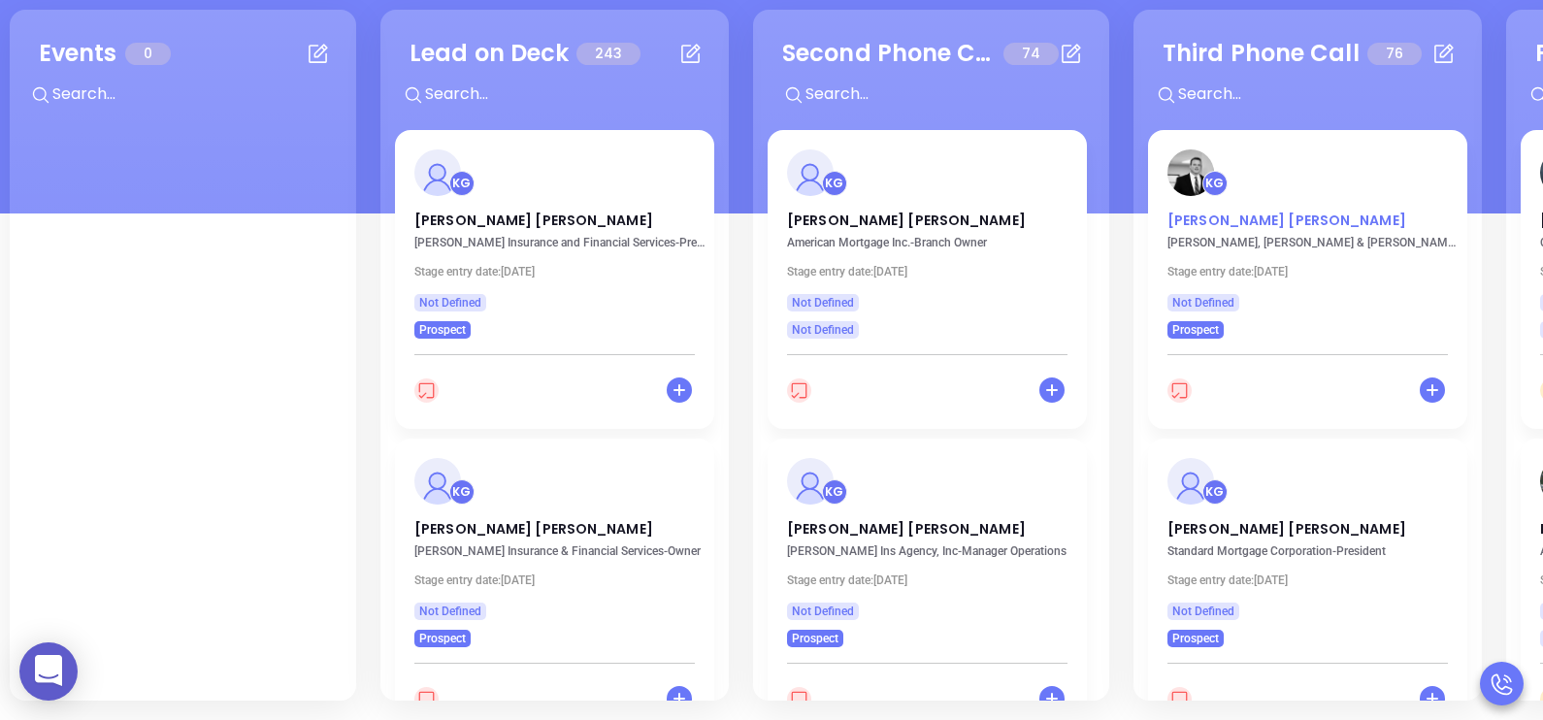
click at [1227, 220] on p "Matthew Nilles" at bounding box center [1307, 216] width 280 height 10
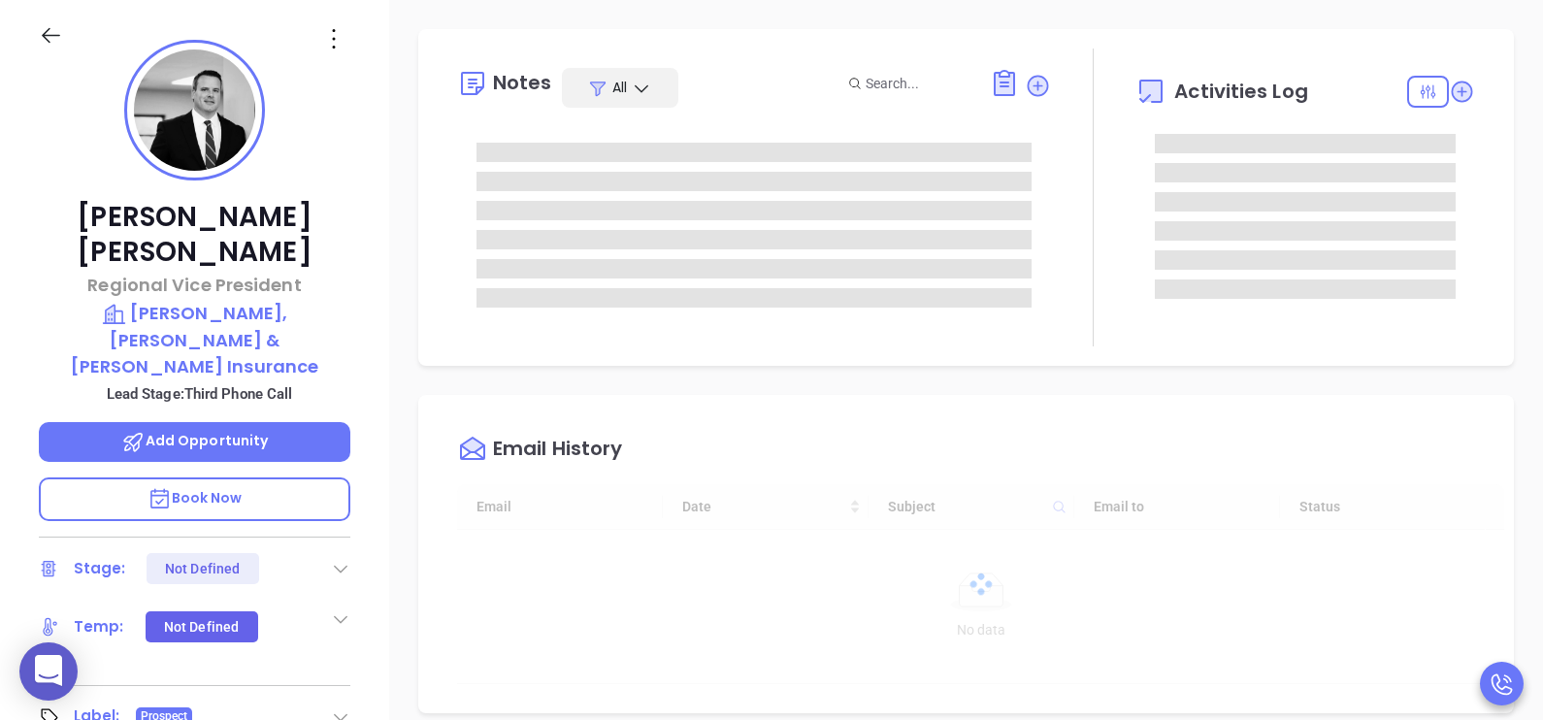
type input "[DATE]"
type input "[PERSON_NAME]"
click at [370, 567] on div "Matthew Nilles Regional Vice President Bowen, Miclette & Britt Insurance Lead S…" at bounding box center [194, 450] width 389 height 901
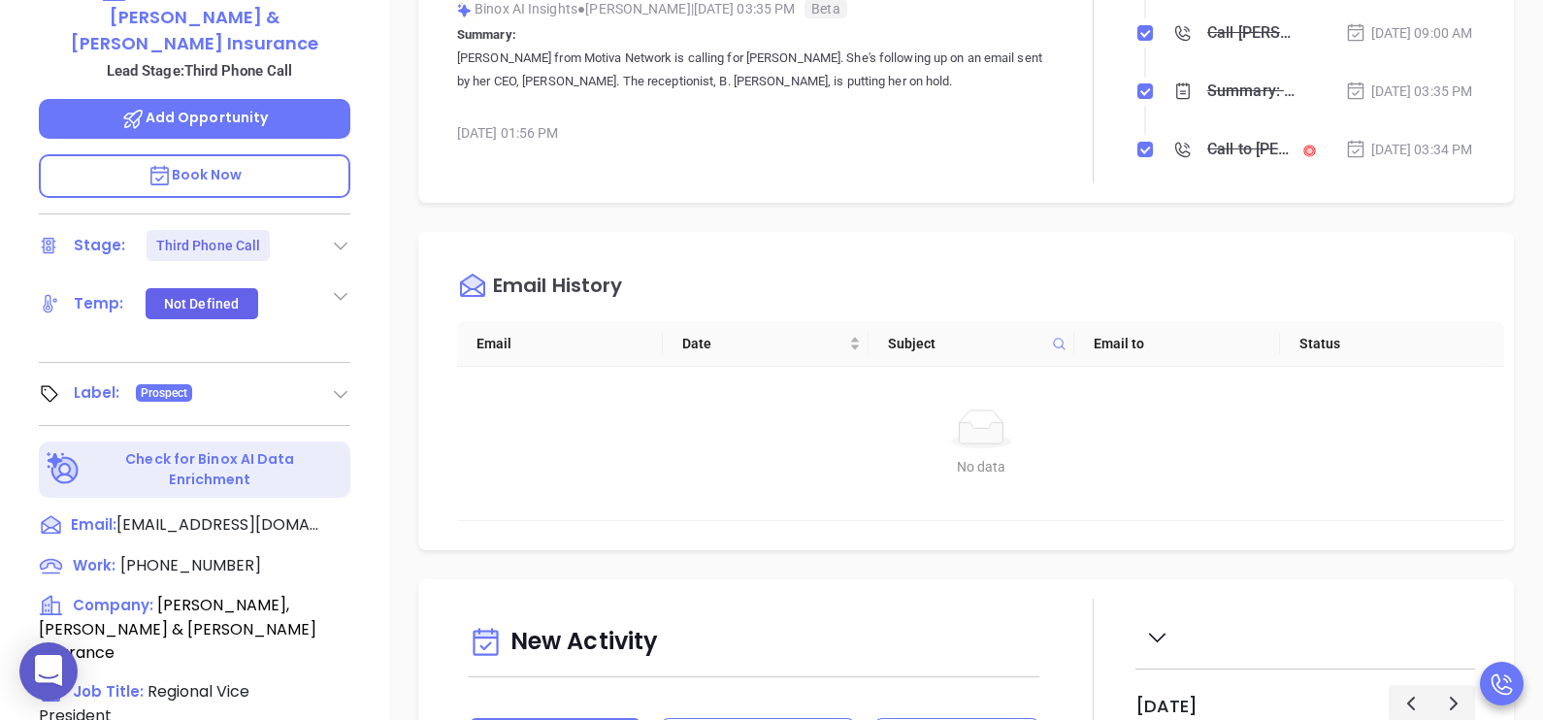
scroll to position [847, 0]
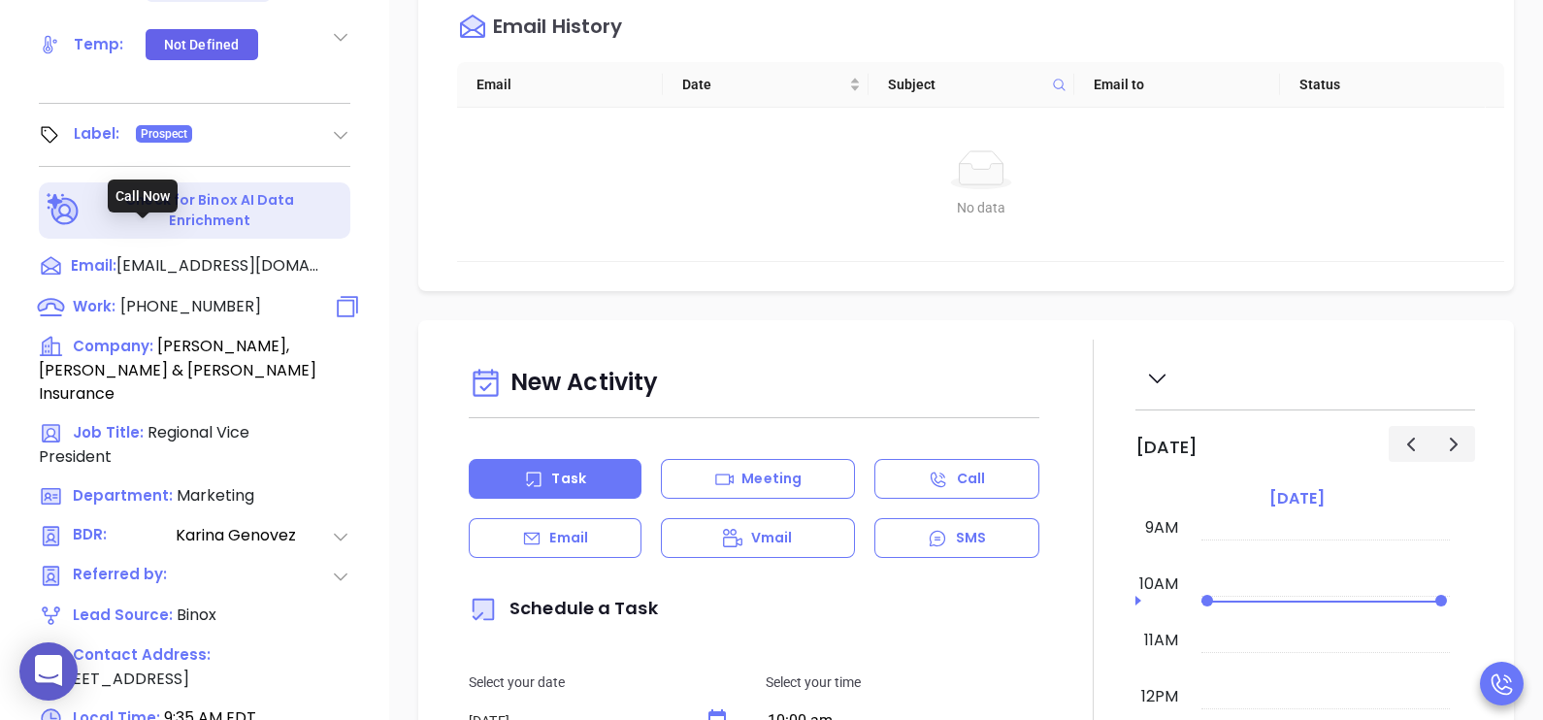
click at [184, 295] on span "(504) 499-5823" at bounding box center [190, 306] width 141 height 22
type input "(504) 499-5823"
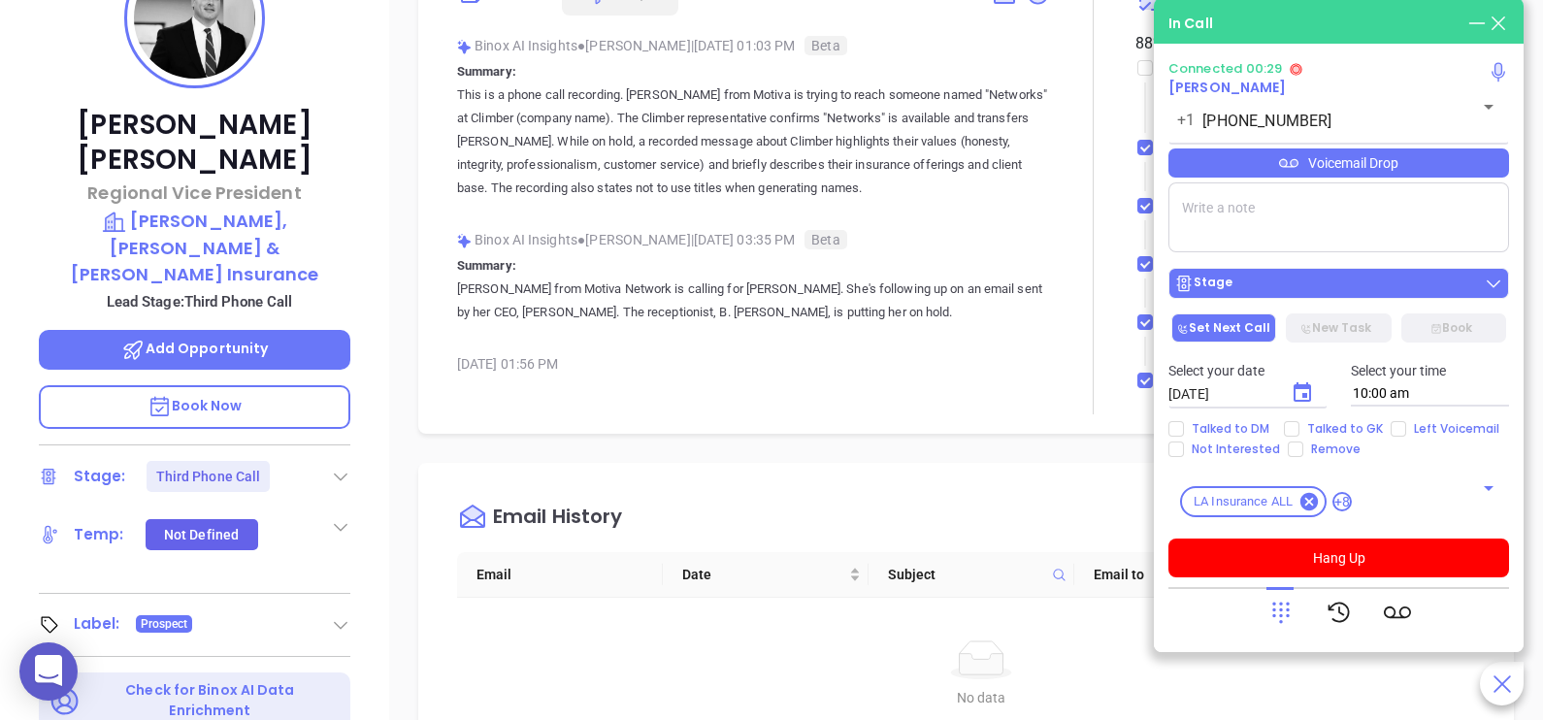
scroll to position [119, 0]
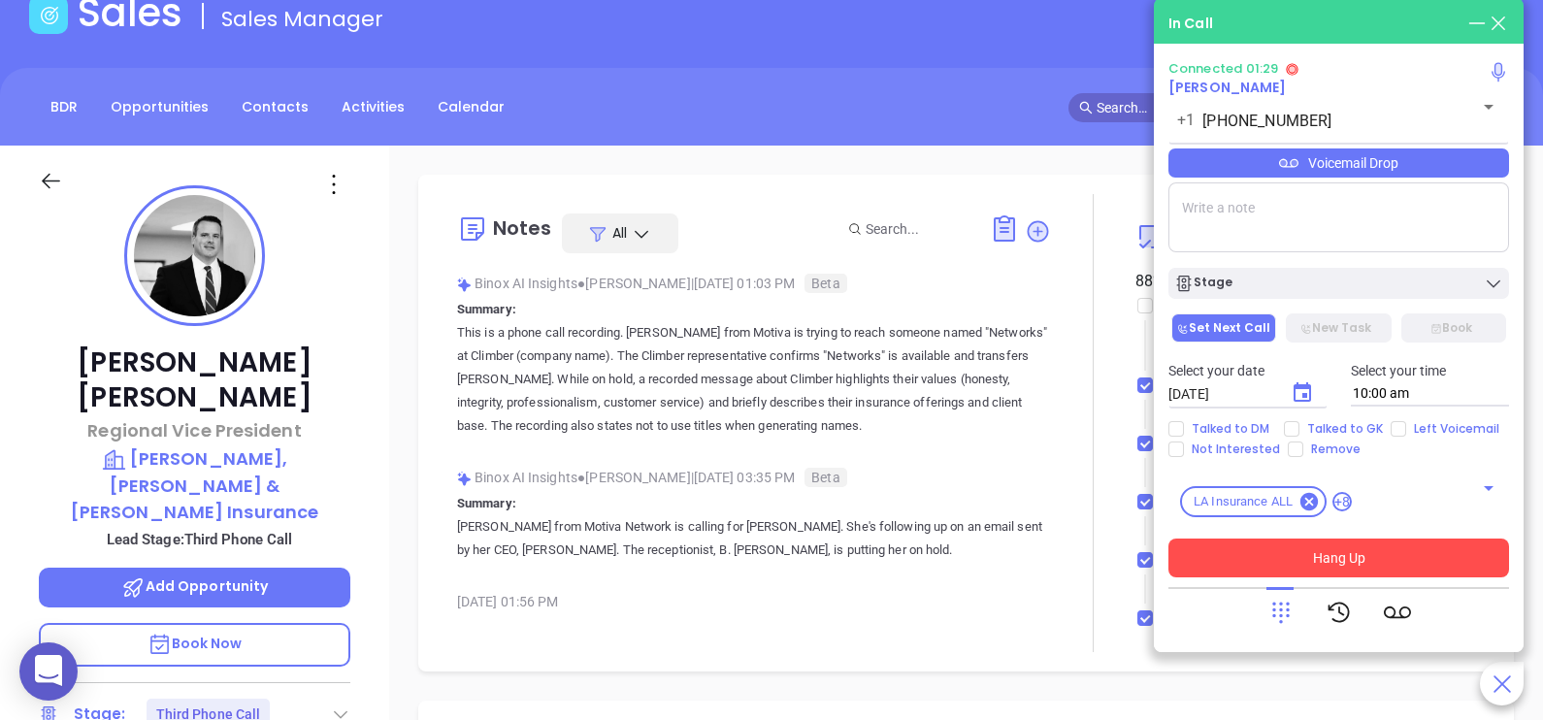
click at [1438, 543] on button "Hang Up" at bounding box center [1338, 558] width 341 height 39
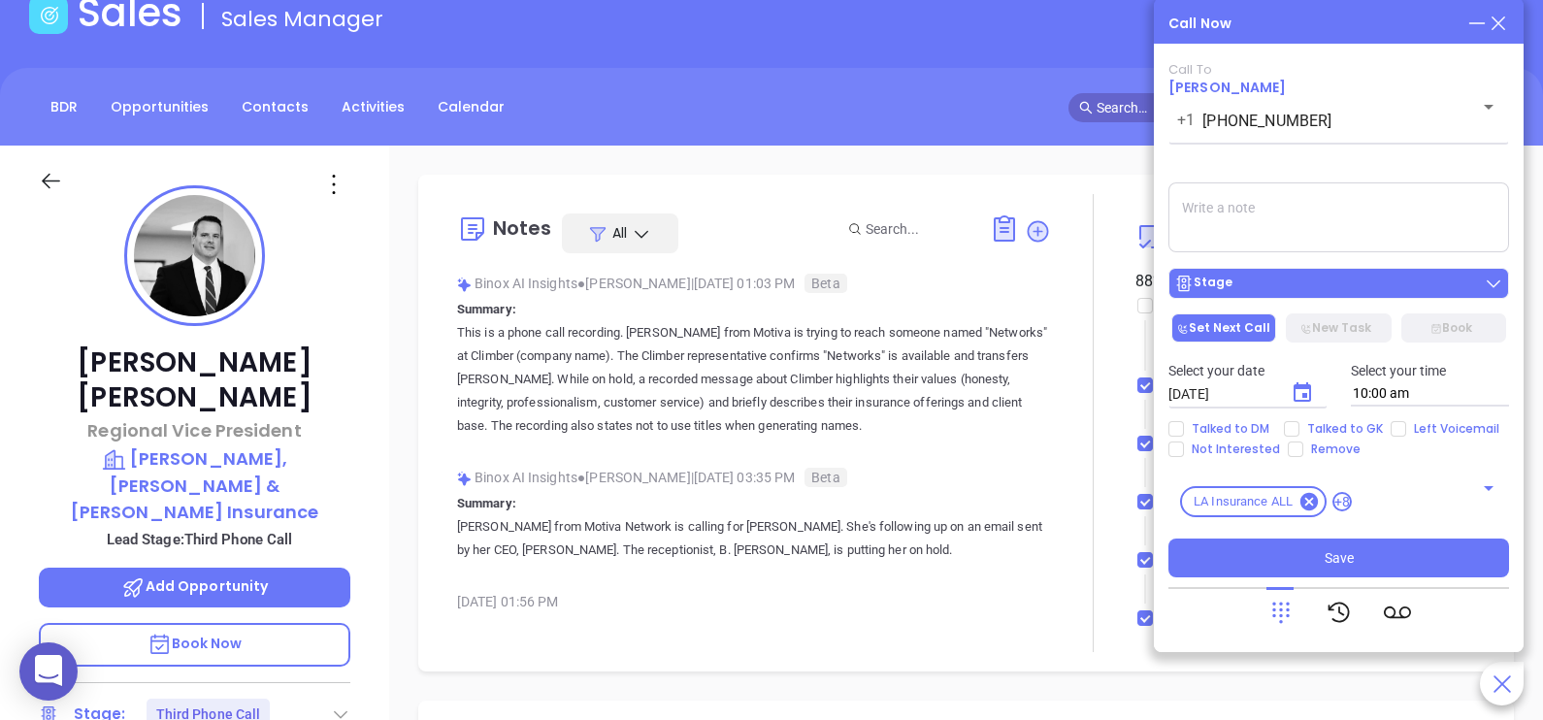
click at [1388, 278] on div "Stage" at bounding box center [1338, 283] width 329 height 19
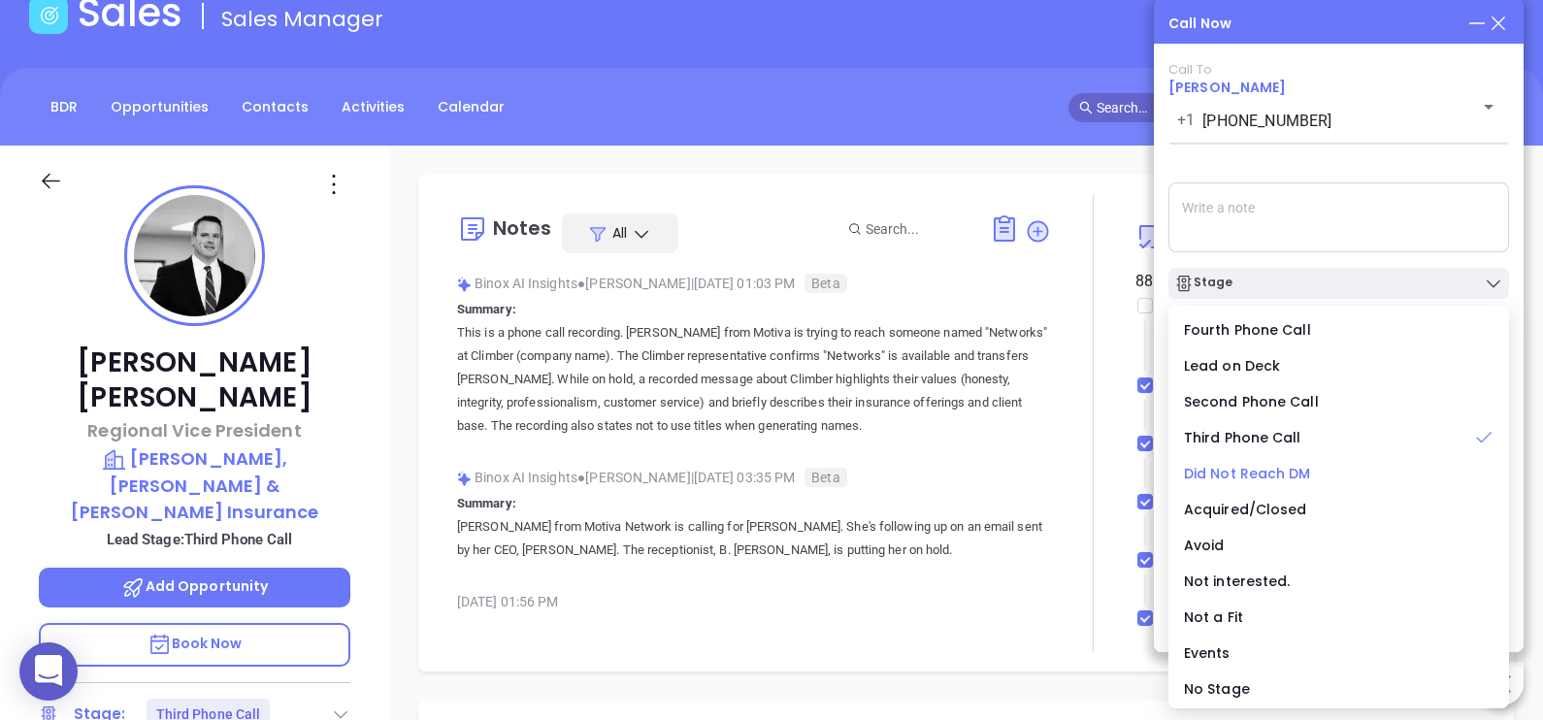
click at [1272, 478] on span "Did Not Reach DM" at bounding box center [1247, 473] width 127 height 19
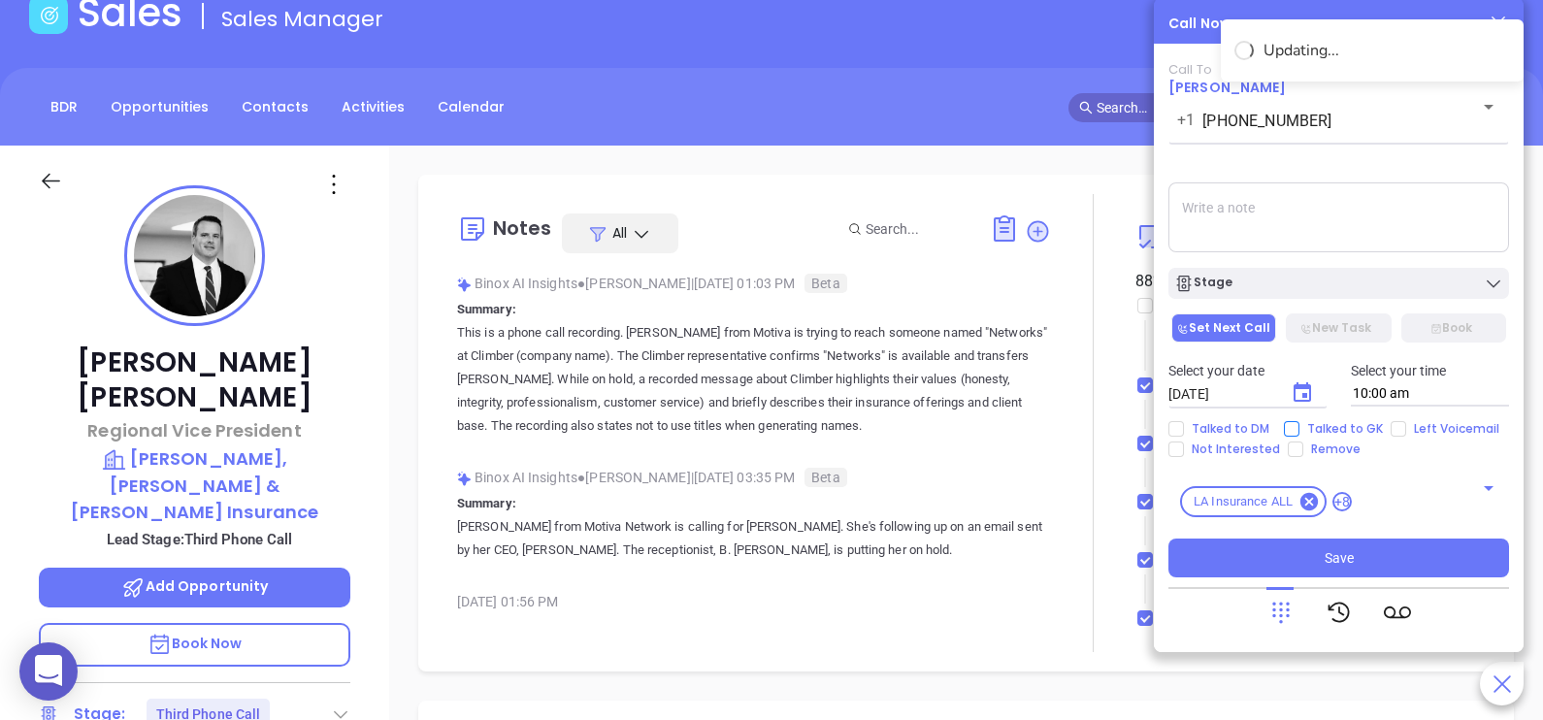
click at [1316, 434] on span "Talked to GK" at bounding box center [1344, 429] width 91 height 16
click at [1299, 434] on input "Talked to GK" at bounding box center [1292, 429] width 16 height 16
checkbox input "true"
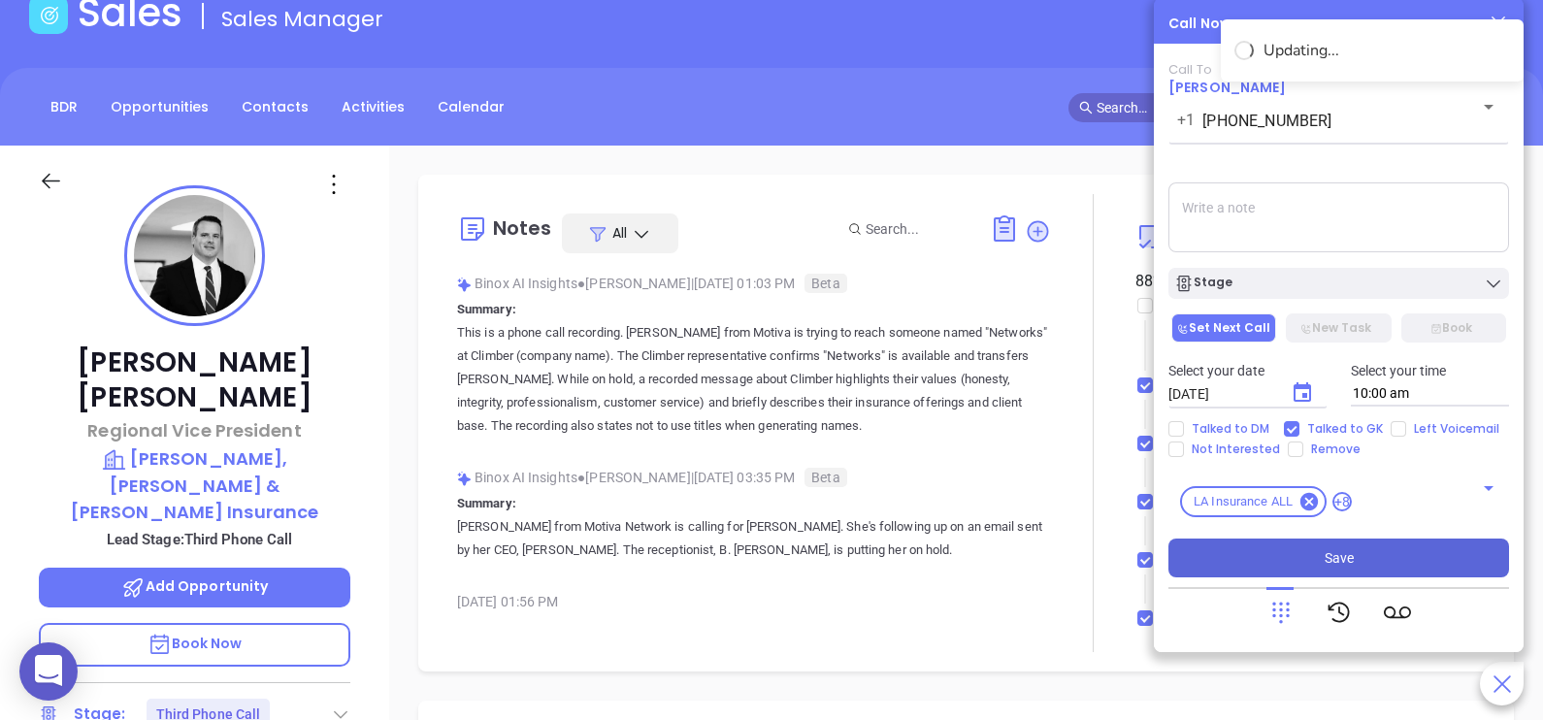
click at [1404, 551] on button "Save" at bounding box center [1338, 558] width 341 height 39
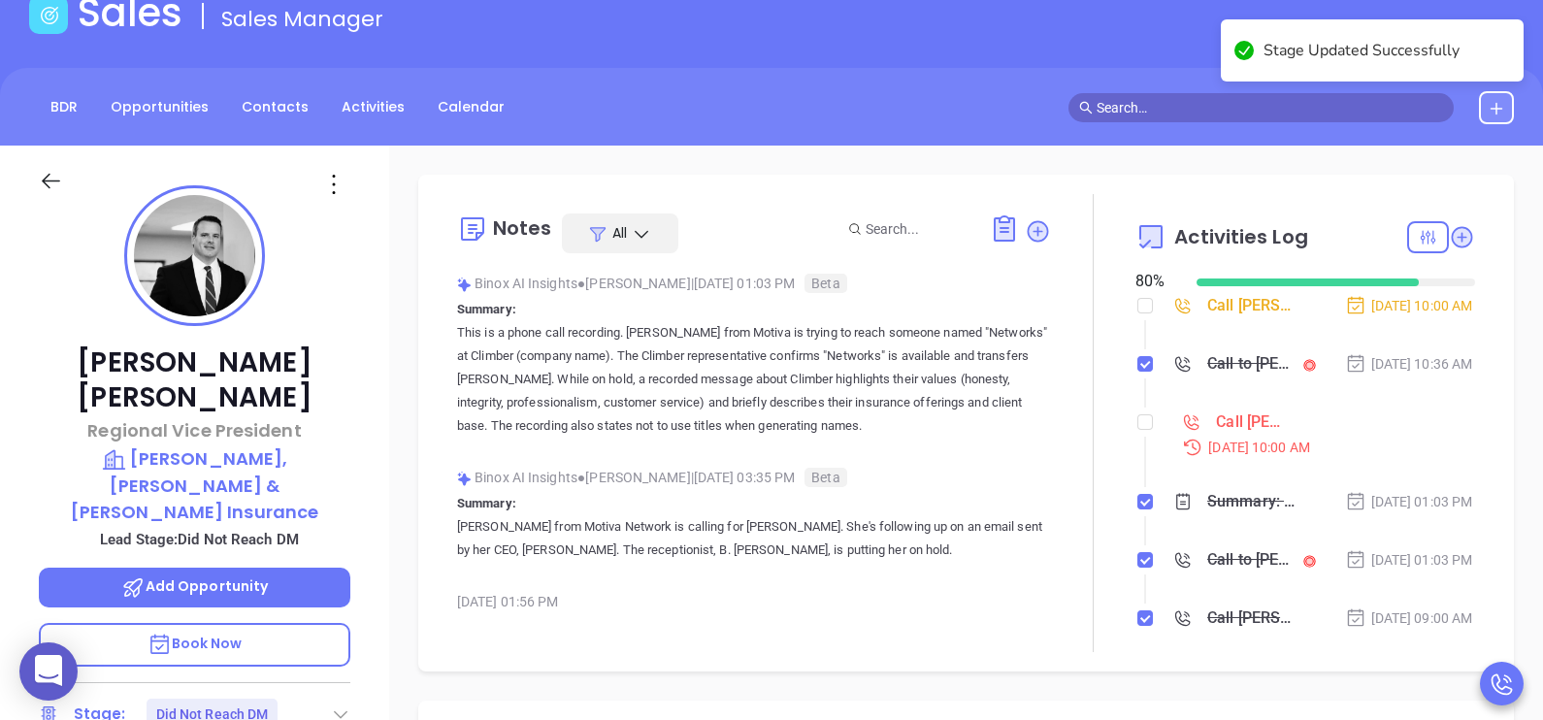
click at [1145, 446] on li "Call Matthew Nilles to follow up Sep 9, 2025 | 10:00 AM" at bounding box center [1307, 451] width 335 height 75
click at [1137, 430] on input "checkbox" at bounding box center [1145, 422] width 16 height 16
checkbox input "true"
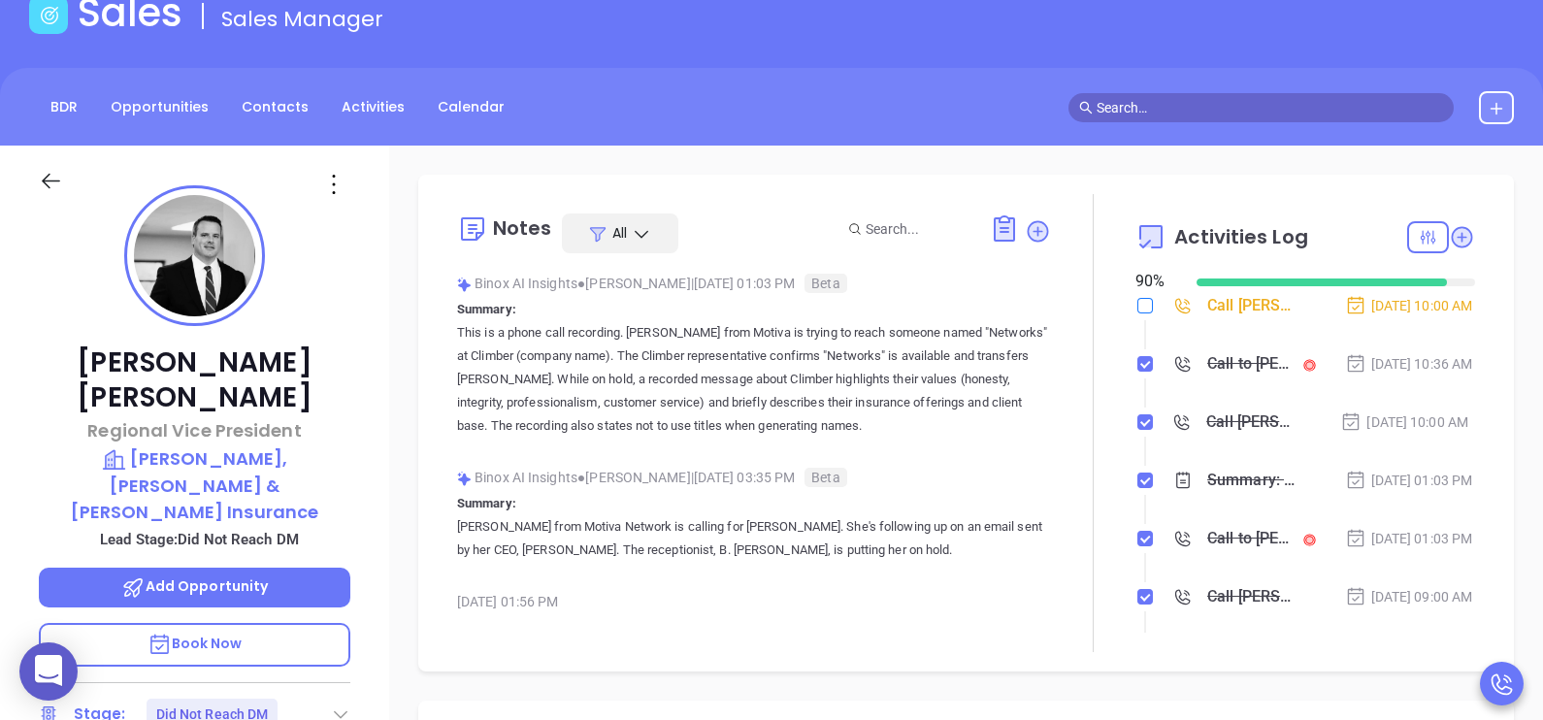
drag, startPoint x: 1147, startPoint y: 311, endPoint x: 1134, endPoint y: 305, distance: 13.9
click at [1140, 305] on li "Call Matthew Nilles to follow up Sep 10, 2025 | 10:00 AM" at bounding box center [1307, 324] width 335 height 53
click at [1137, 305] on input "checkbox" at bounding box center [1145, 306] width 16 height 16
checkbox input "true"
click at [1426, 409] on li "Call to Matthew Nilles Sep 9, 2025 | 10:36 AM" at bounding box center [1307, 382] width 335 height 53
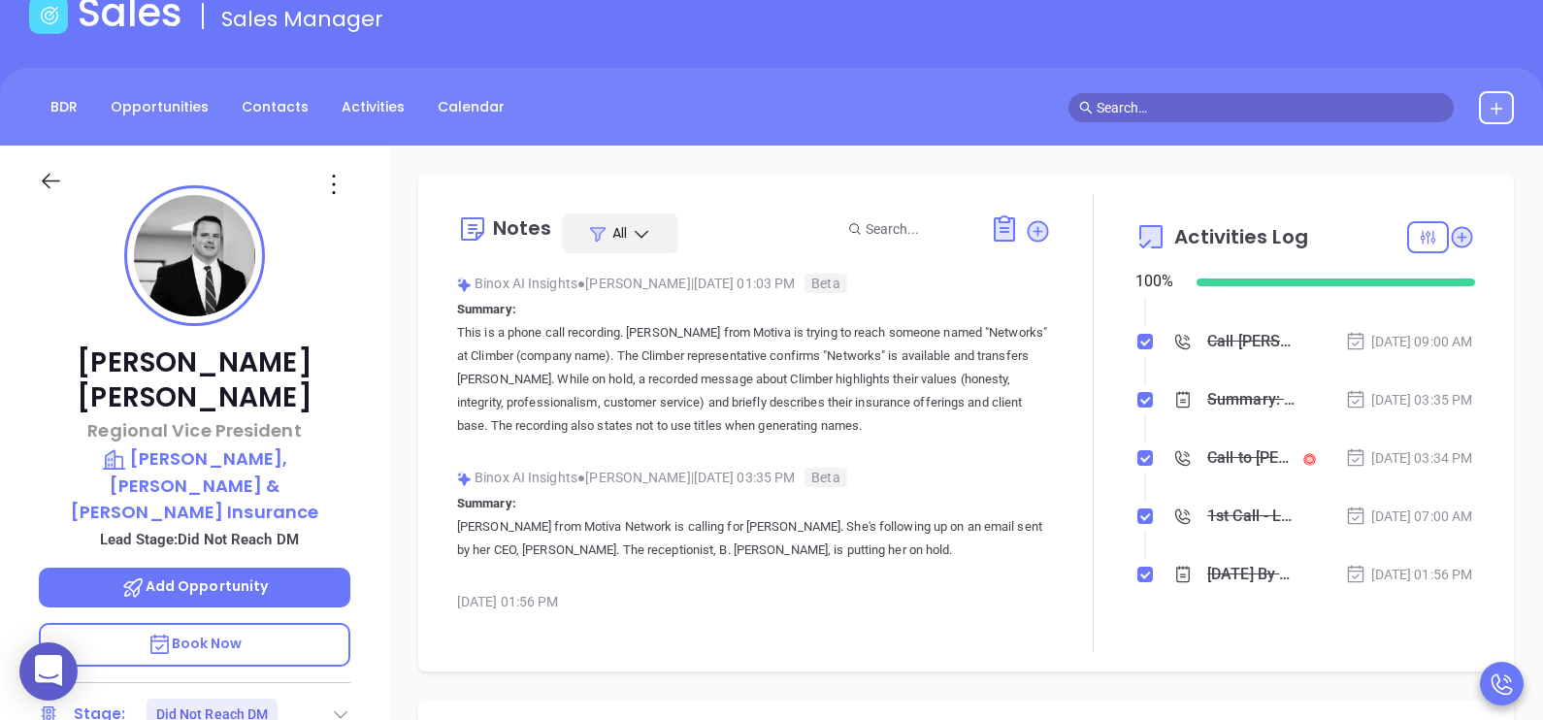
scroll to position [377, 0]
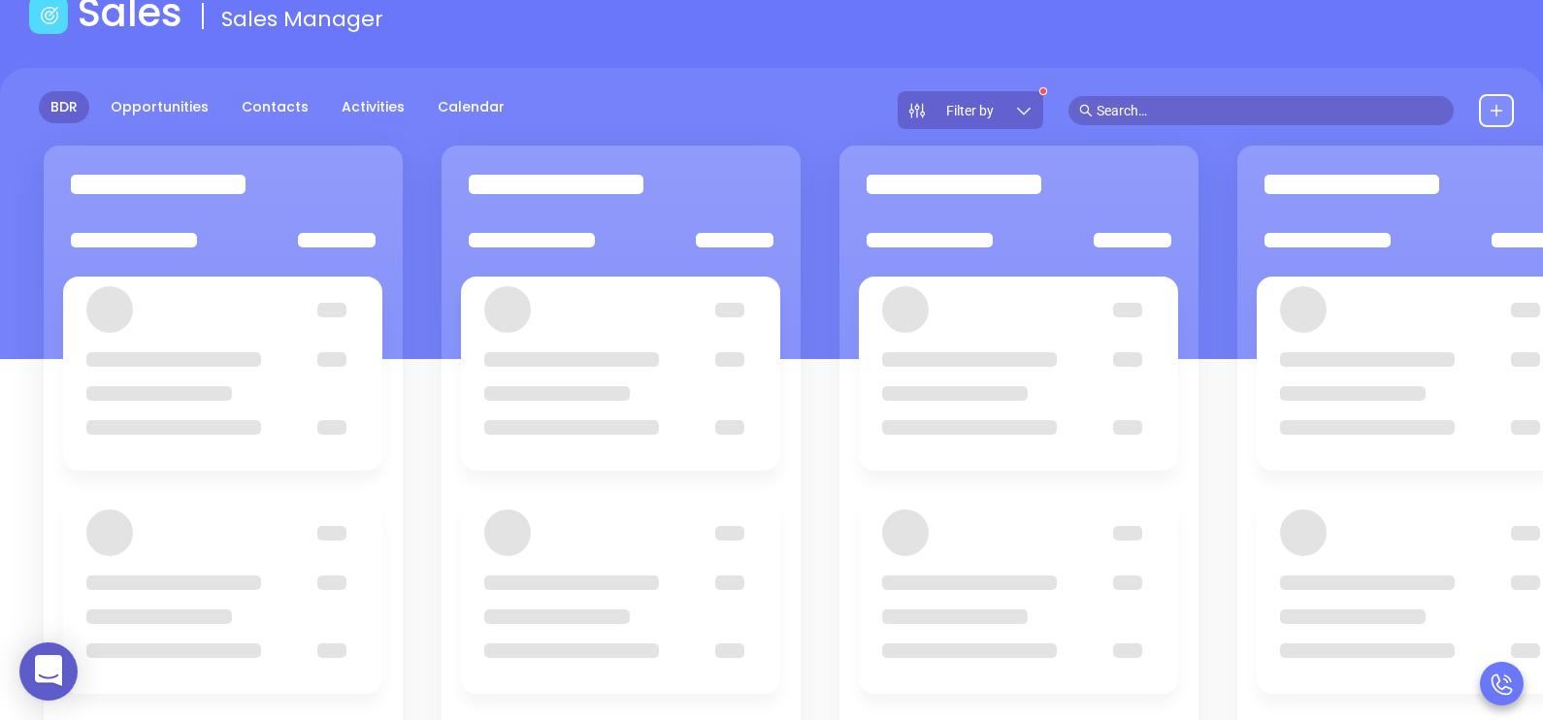
scroll to position [265, 0]
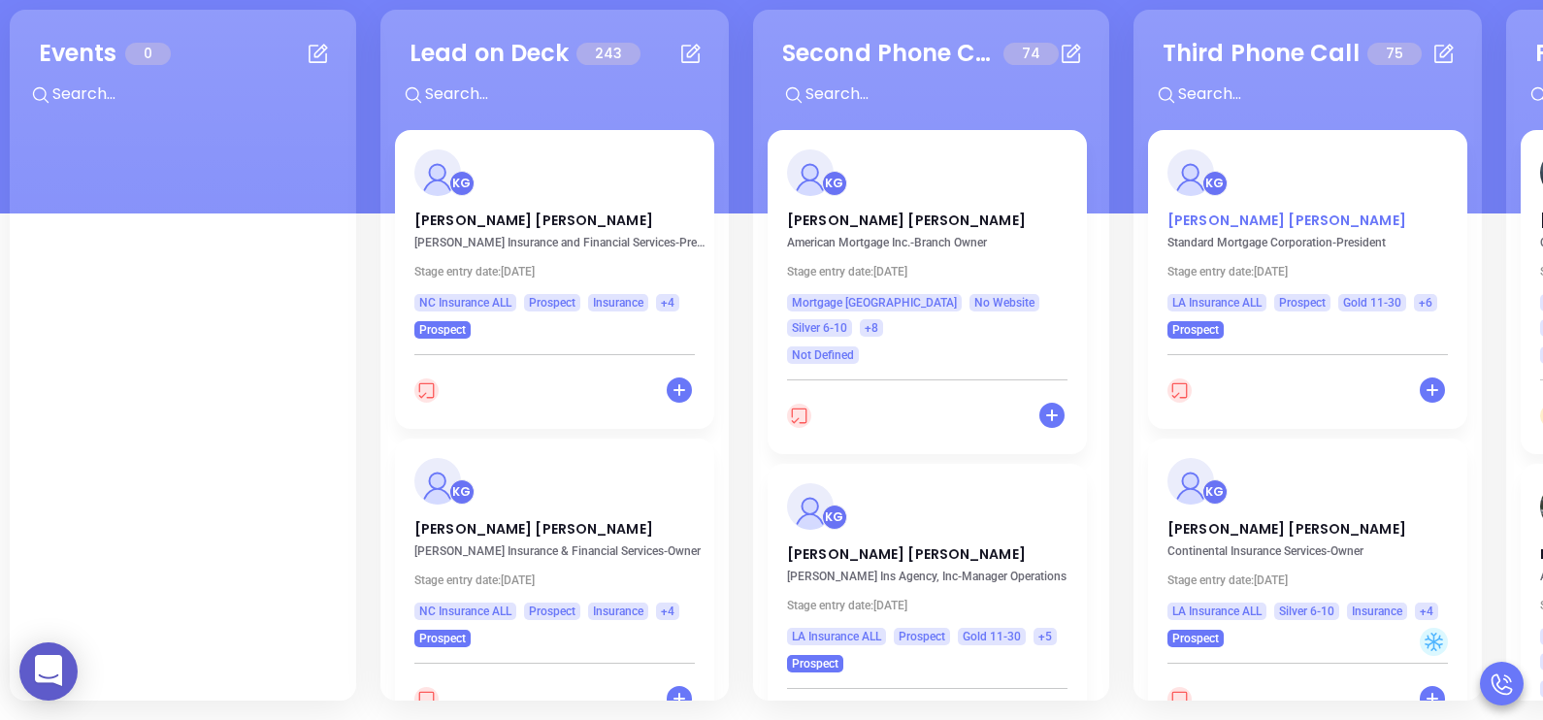
click at [1249, 220] on p "Linda Schaeffer" at bounding box center [1307, 216] width 280 height 10
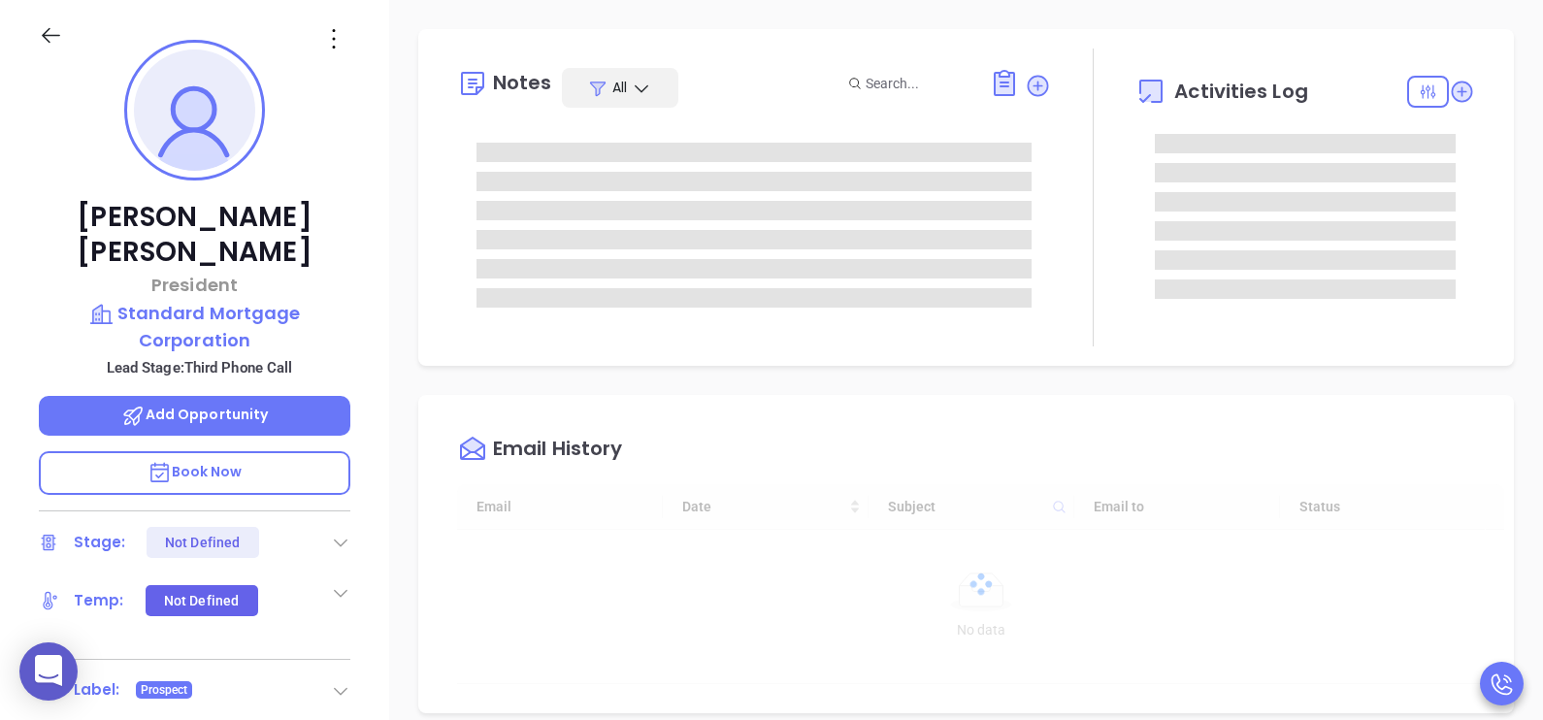
type input "[DATE]"
type input "[PERSON_NAME]"
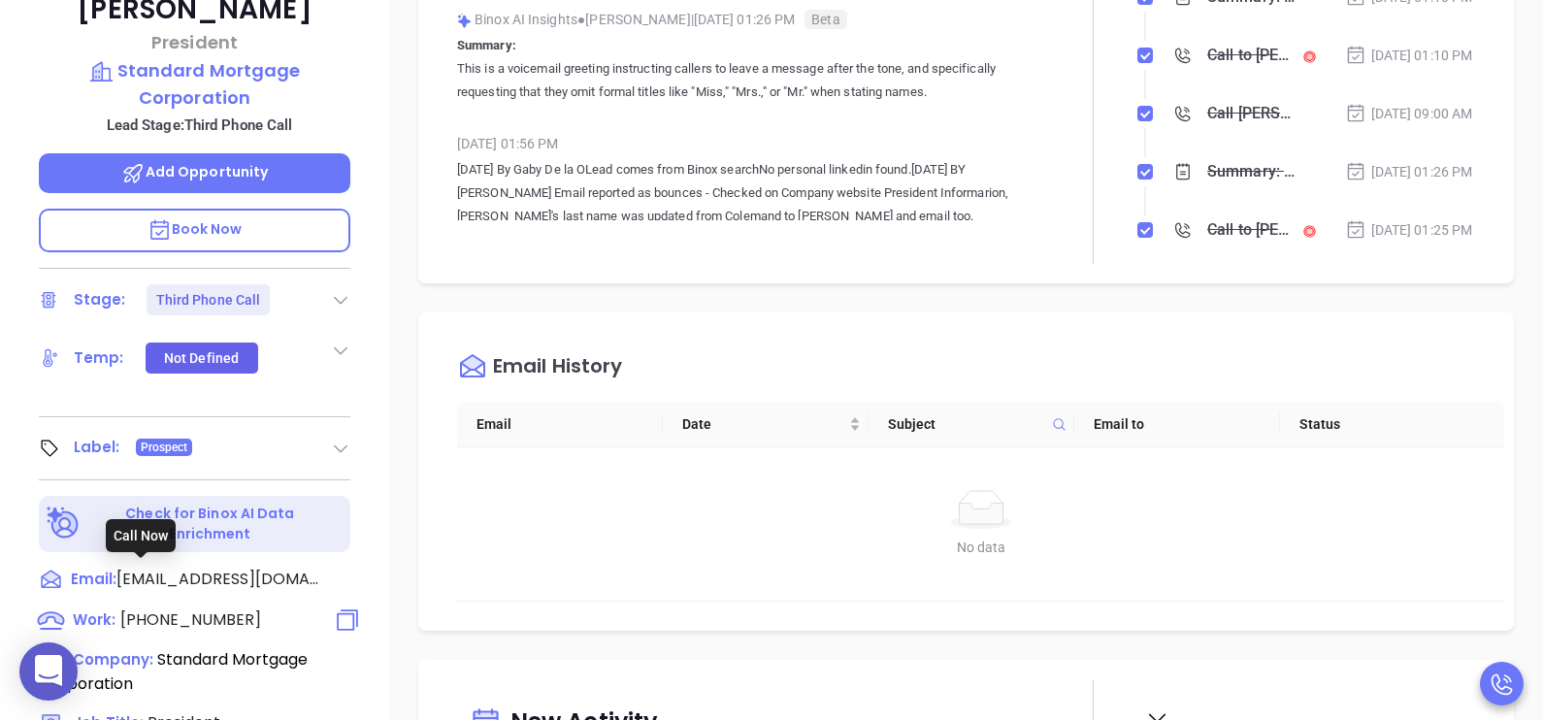
click at [232, 608] on span "(504) 569-3913" at bounding box center [190, 619] width 141 height 22
type input "(504) 569-3913"
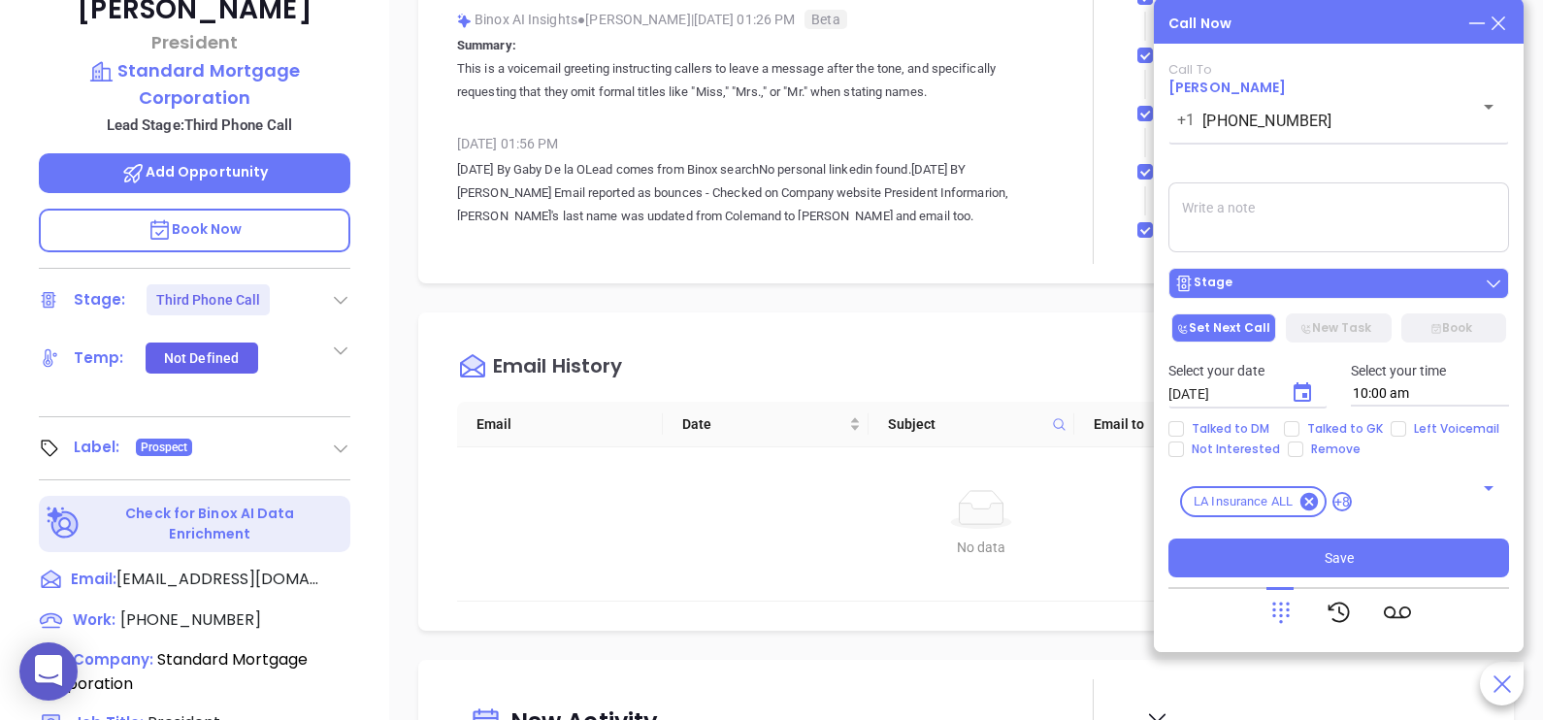
click at [1204, 275] on button "Stage" at bounding box center [1338, 283] width 341 height 31
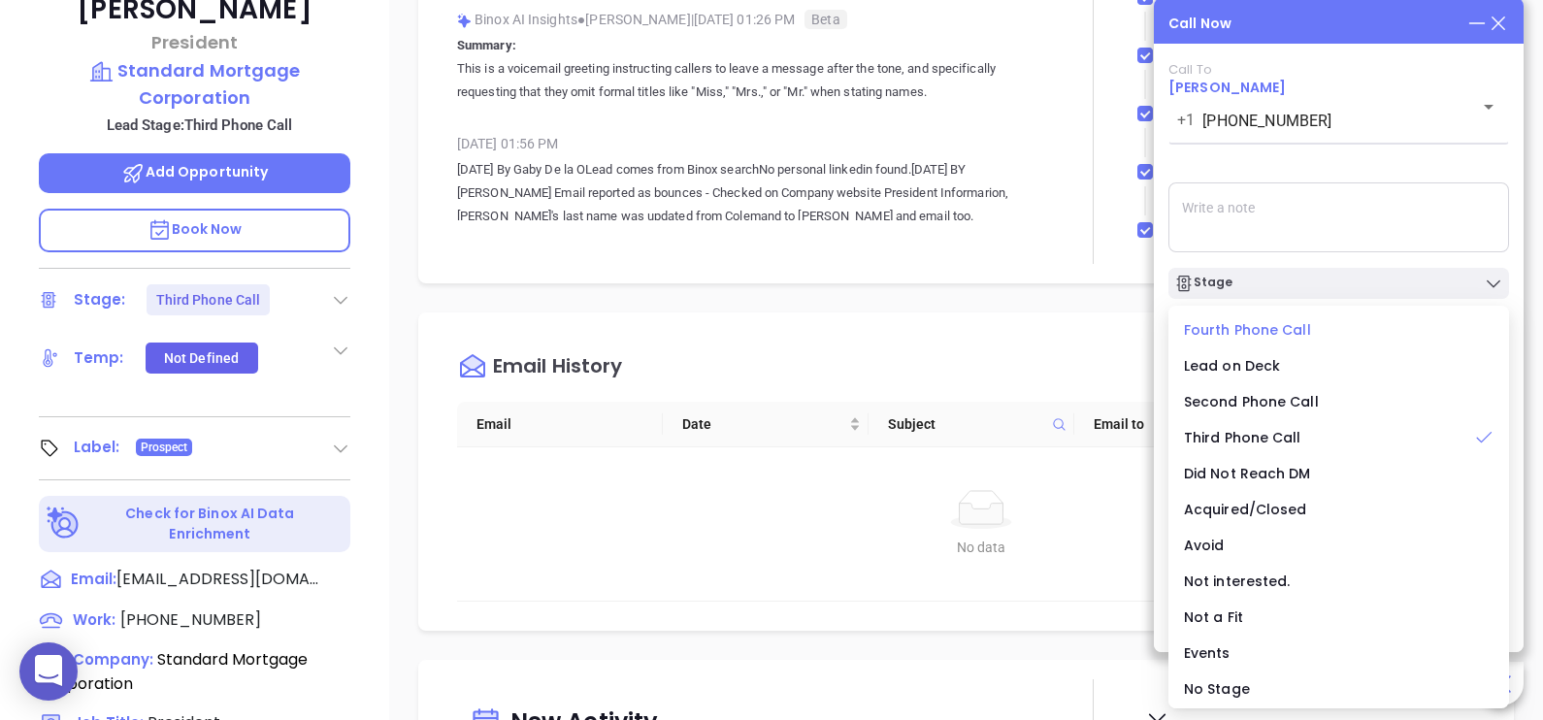
click at [1246, 333] on span "Fourth Phone Call" at bounding box center [1247, 329] width 127 height 19
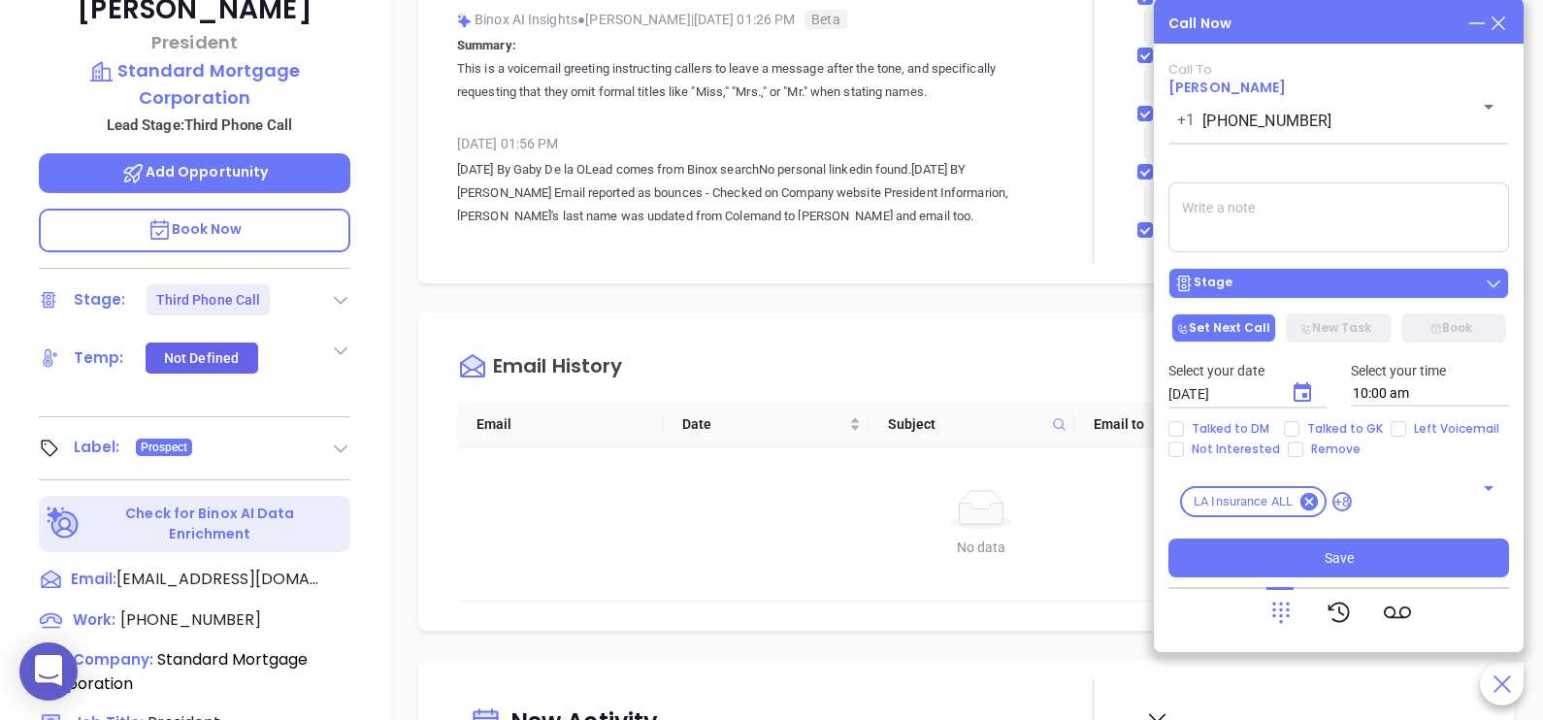
click at [1372, 288] on div "Stage" at bounding box center [1338, 283] width 329 height 19
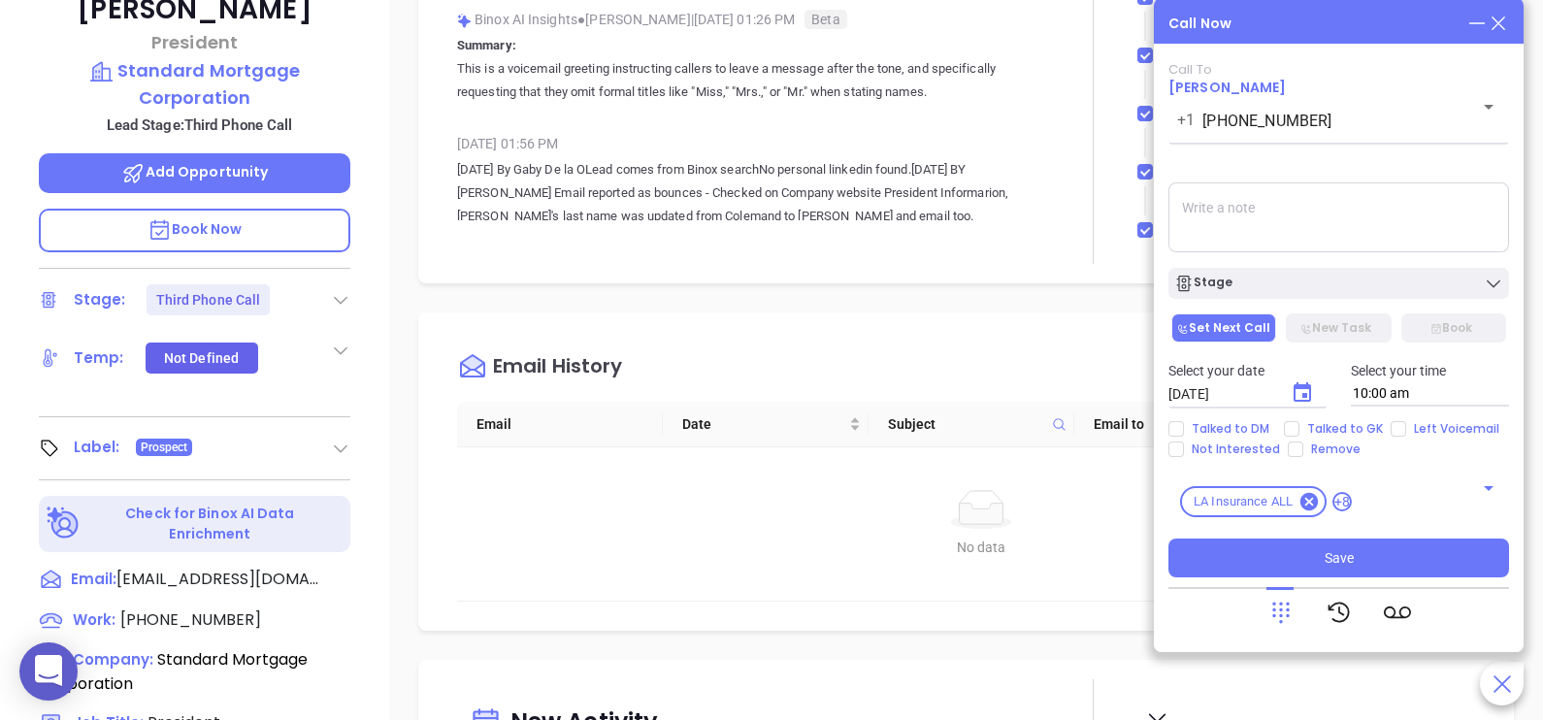
click at [1374, 244] on textarea at bounding box center [1338, 217] width 341 height 70
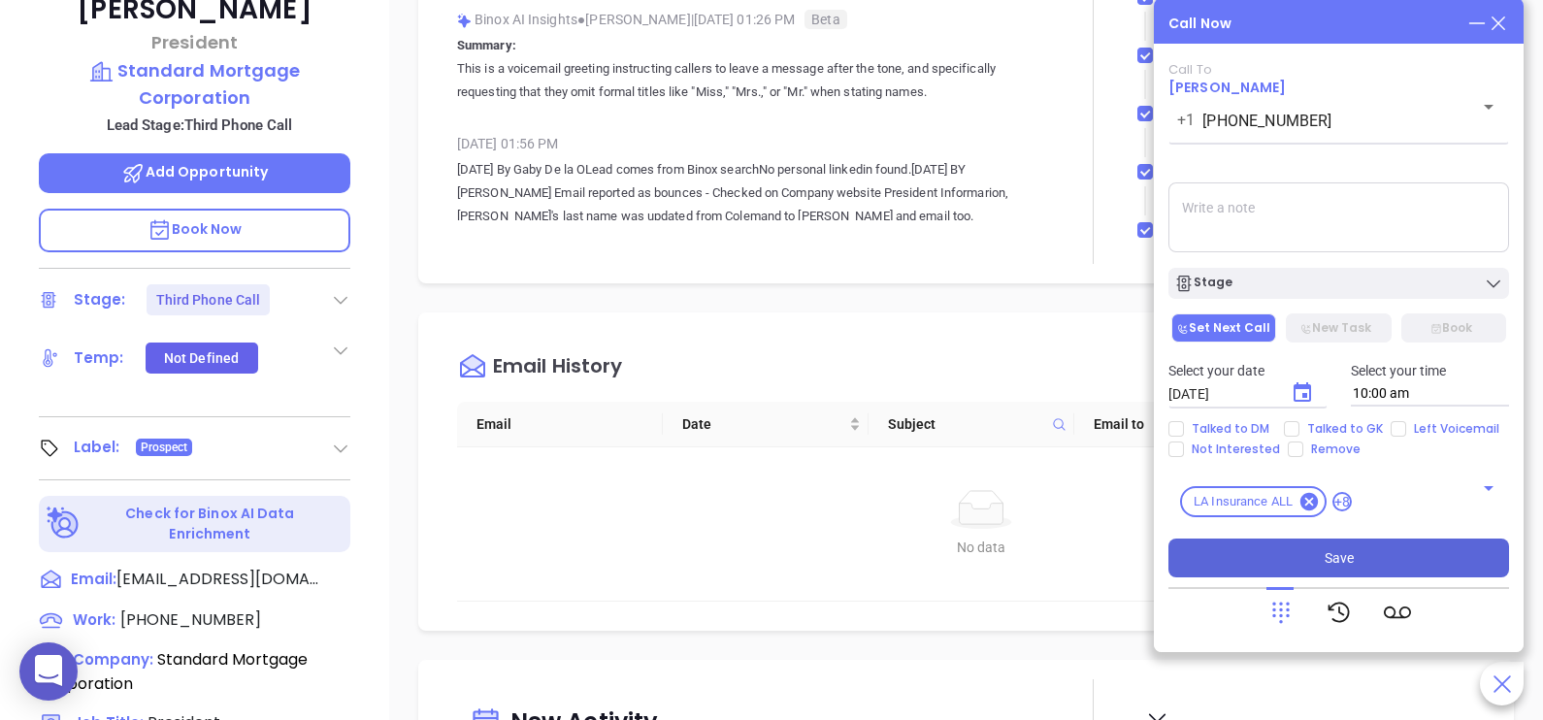
click at [1361, 556] on button "Save" at bounding box center [1338, 558] width 341 height 39
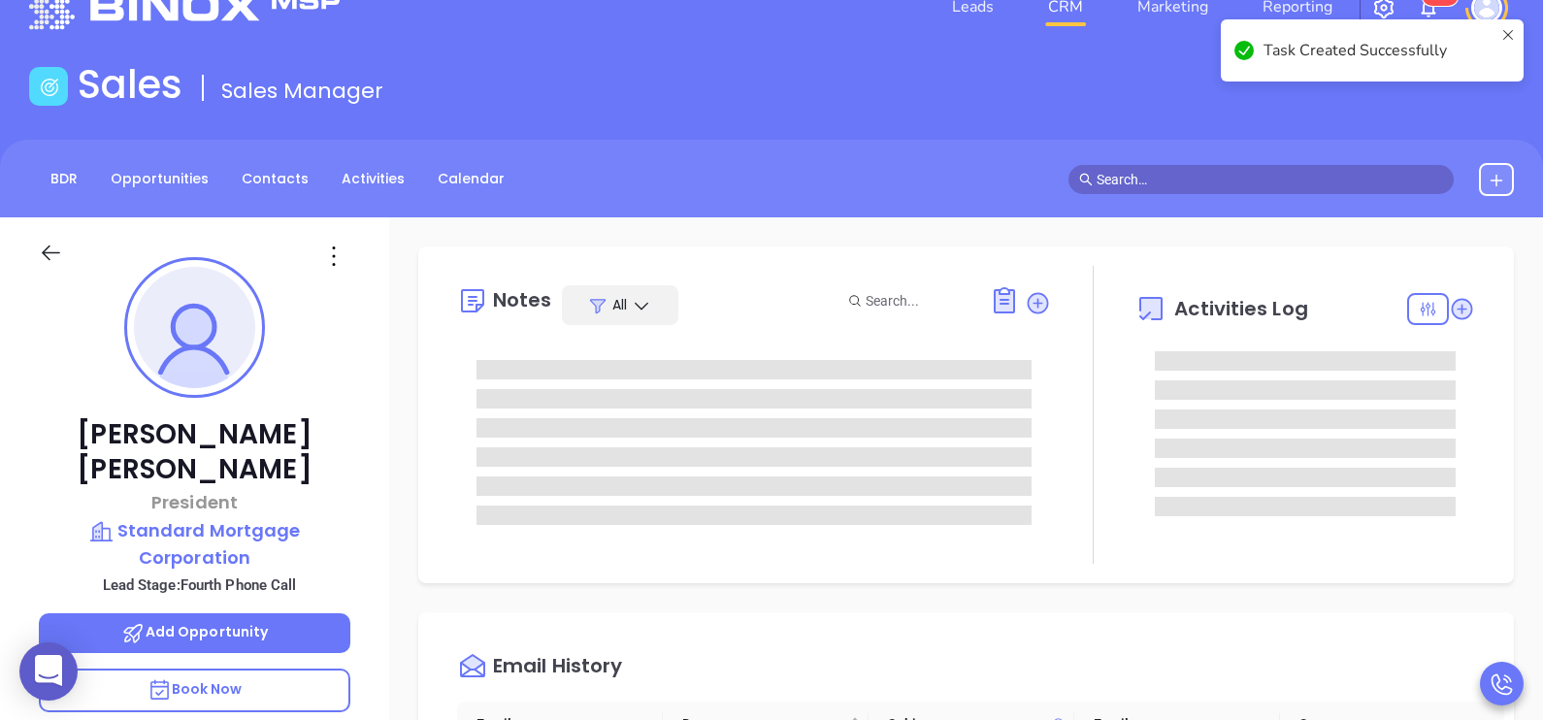
scroll to position [96, 0]
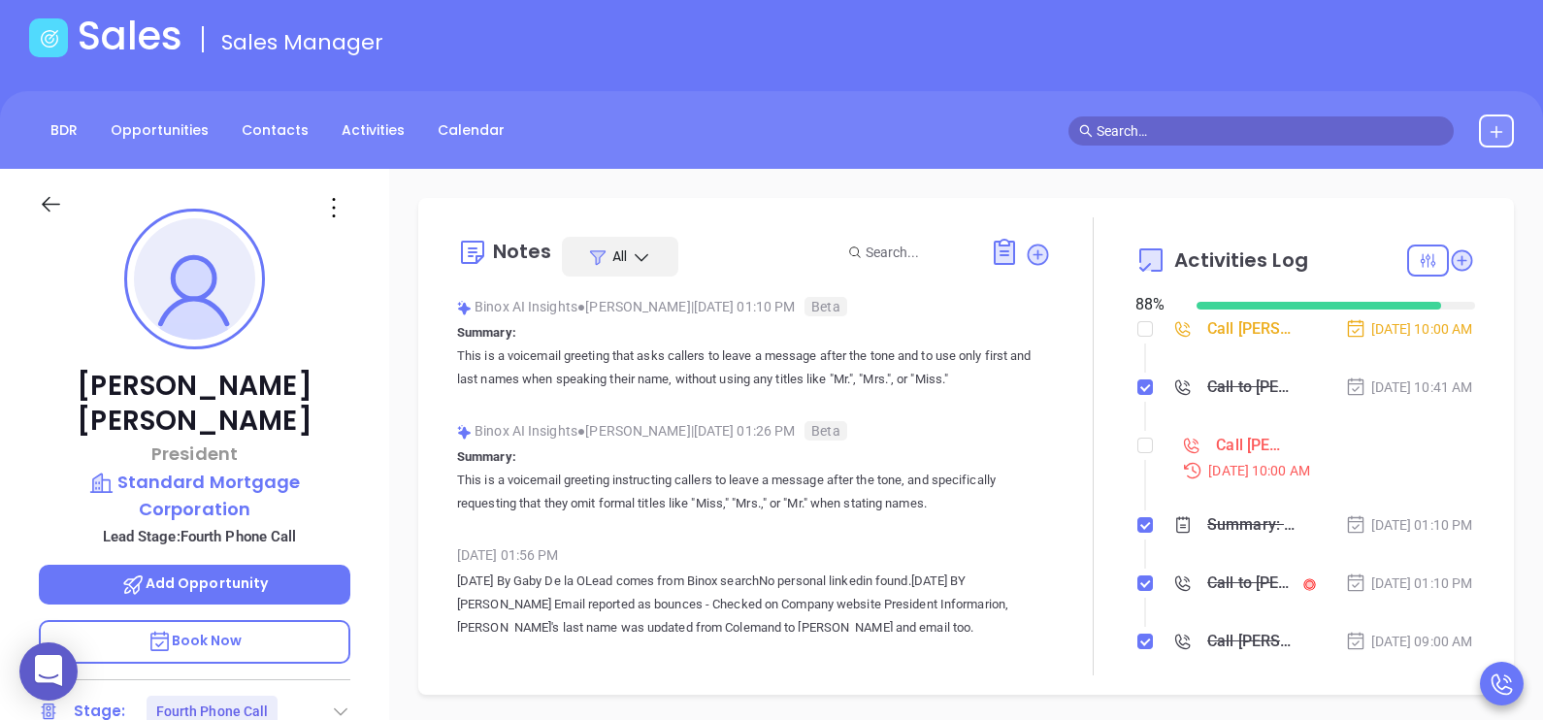
click at [1141, 474] on li "Call Linda Schaeffer to follow up Sep 9, 2025 | 10:00 AM" at bounding box center [1307, 475] width 335 height 75
click at [1137, 453] on input "checkbox" at bounding box center [1145, 446] width 16 height 16
checkbox input "true"
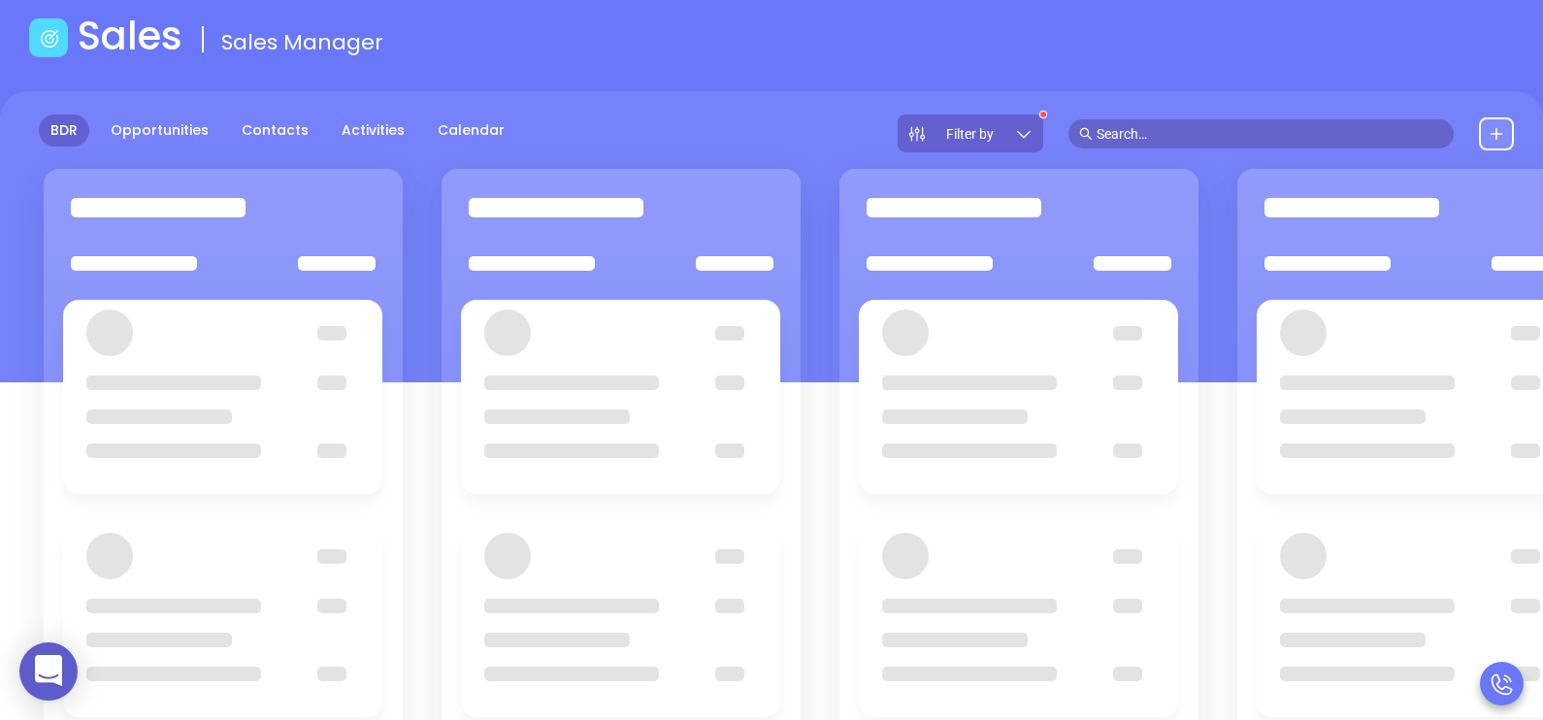
scroll to position [265, 0]
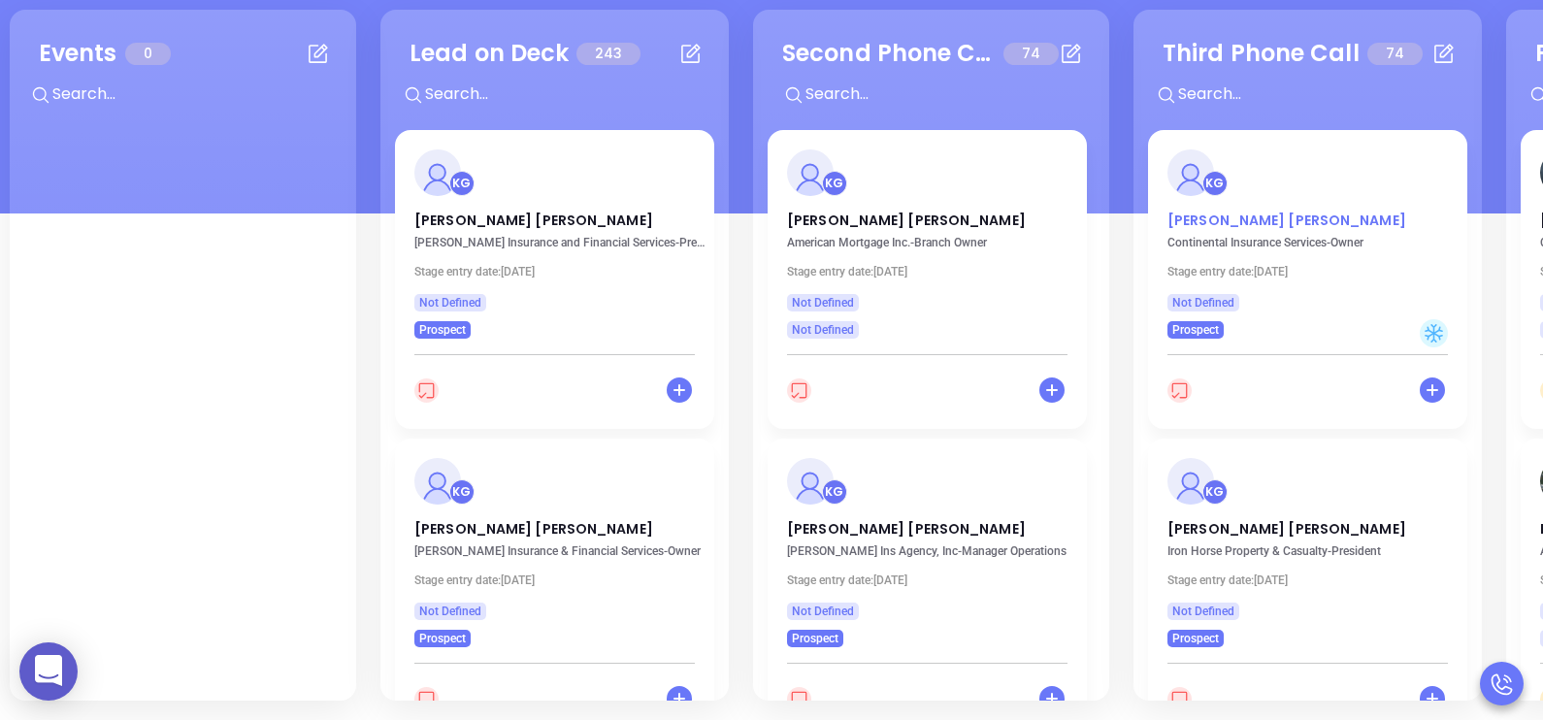
click at [1232, 213] on p "Matthew DeBlanc" at bounding box center [1307, 216] width 280 height 10
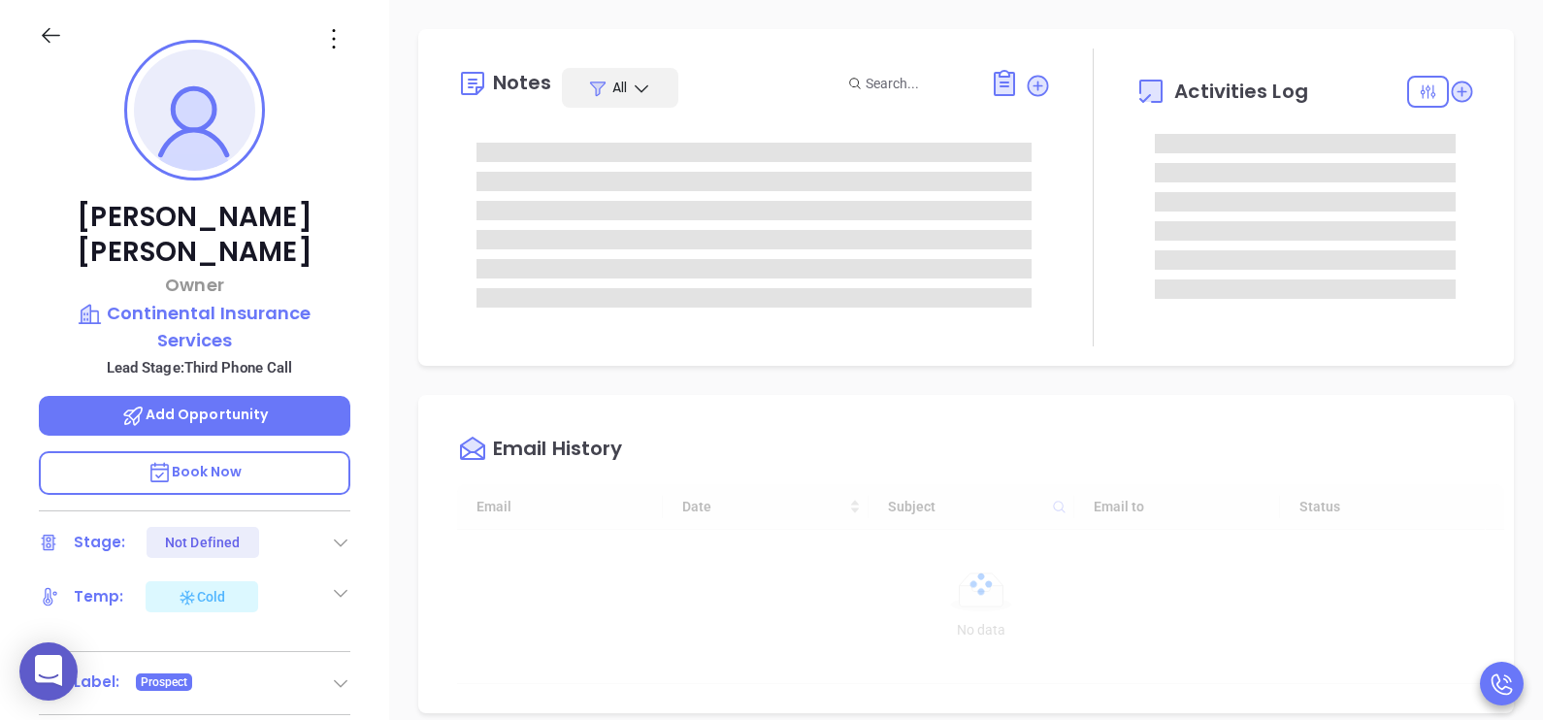
scroll to position [508, 0]
type input "[PERSON_NAME]"
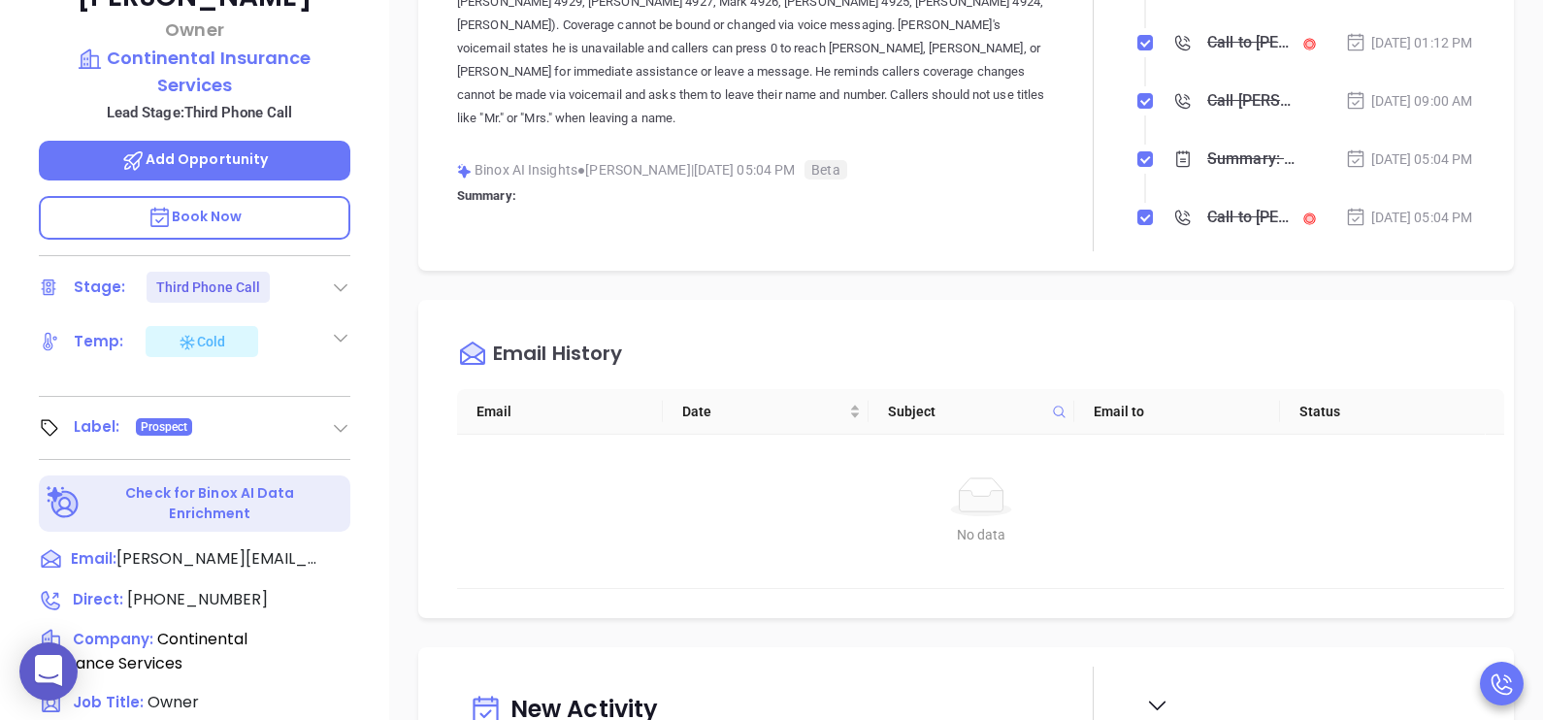
scroll to position [750, 0]
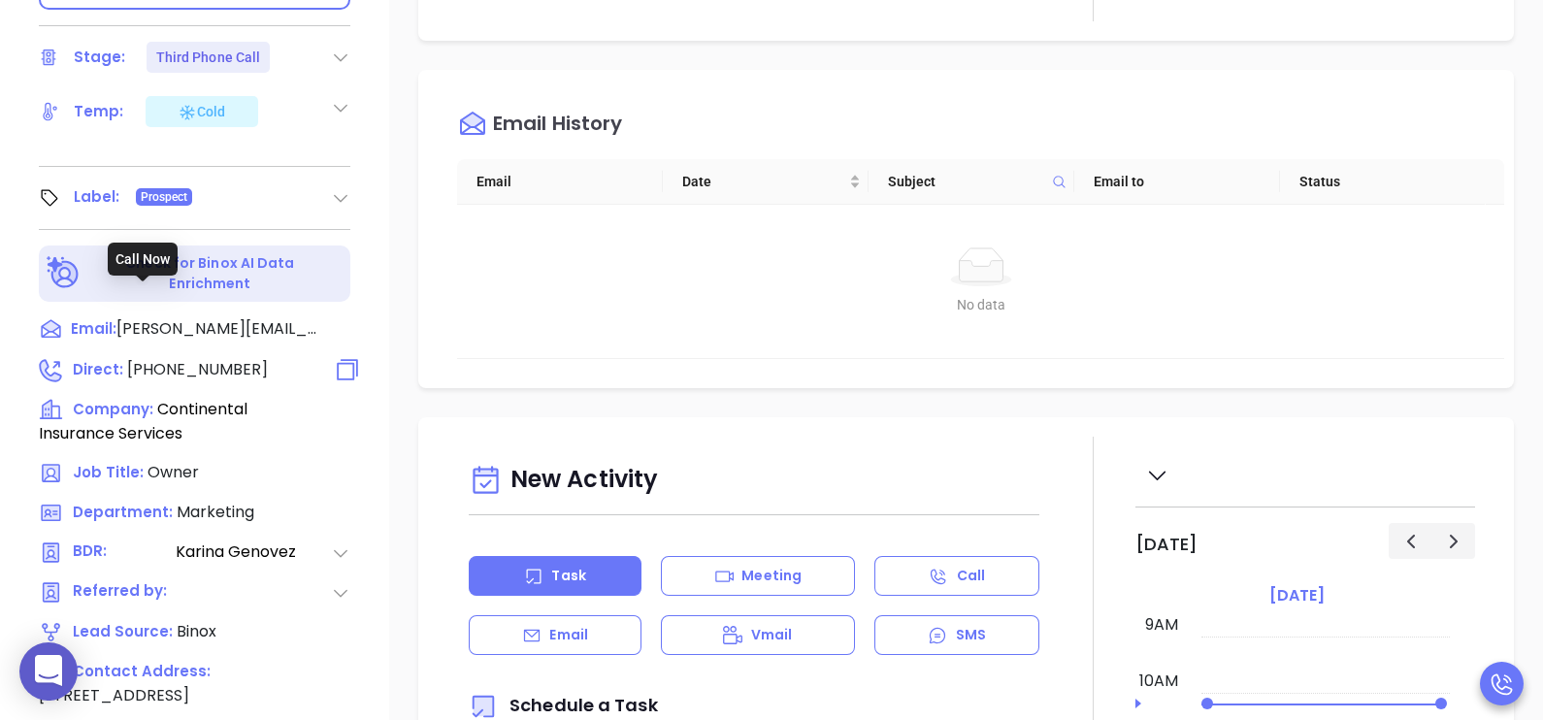
click at [192, 358] on span "(504) 340-0366" at bounding box center [197, 369] width 141 height 22
type input "(504) 340-0366"
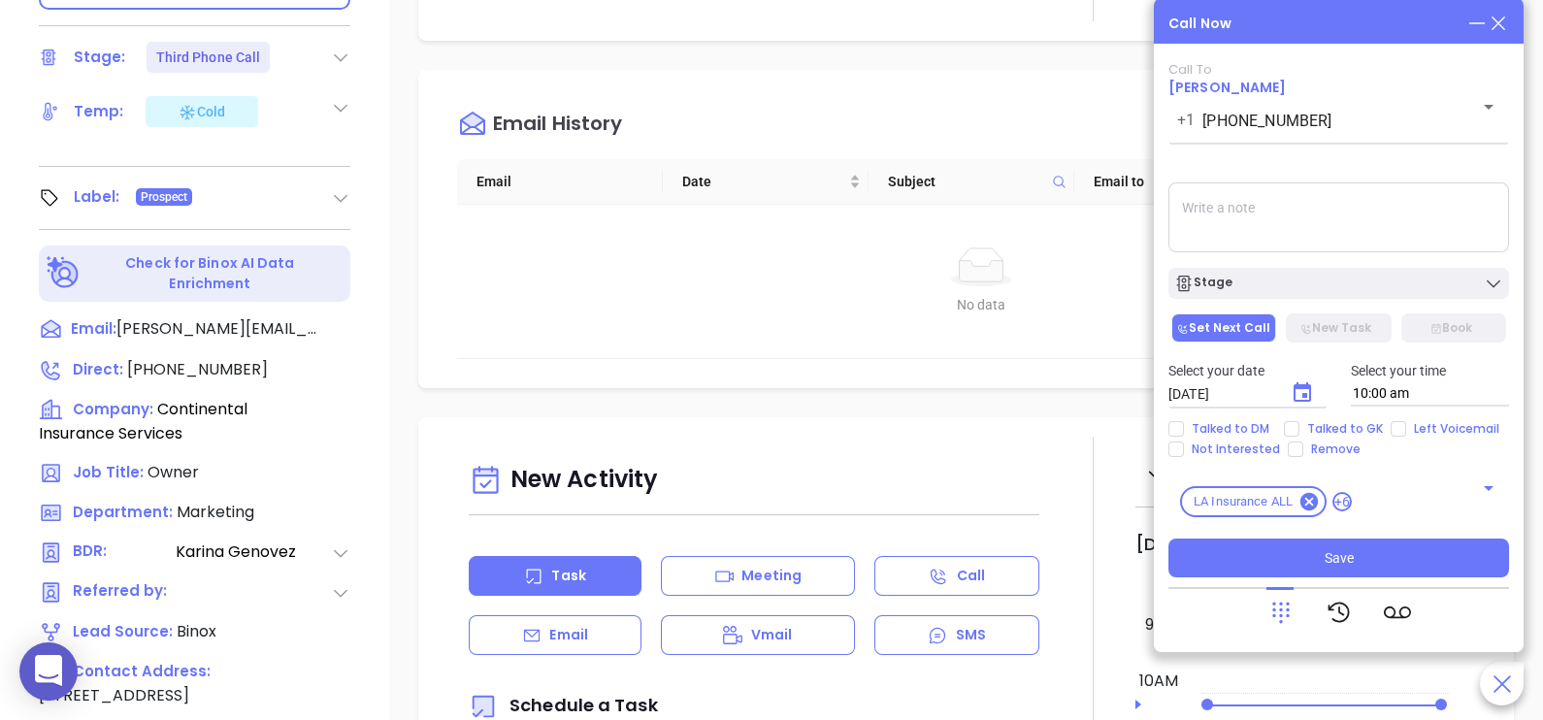
click at [1297, 225] on textarea at bounding box center [1338, 217] width 341 height 70
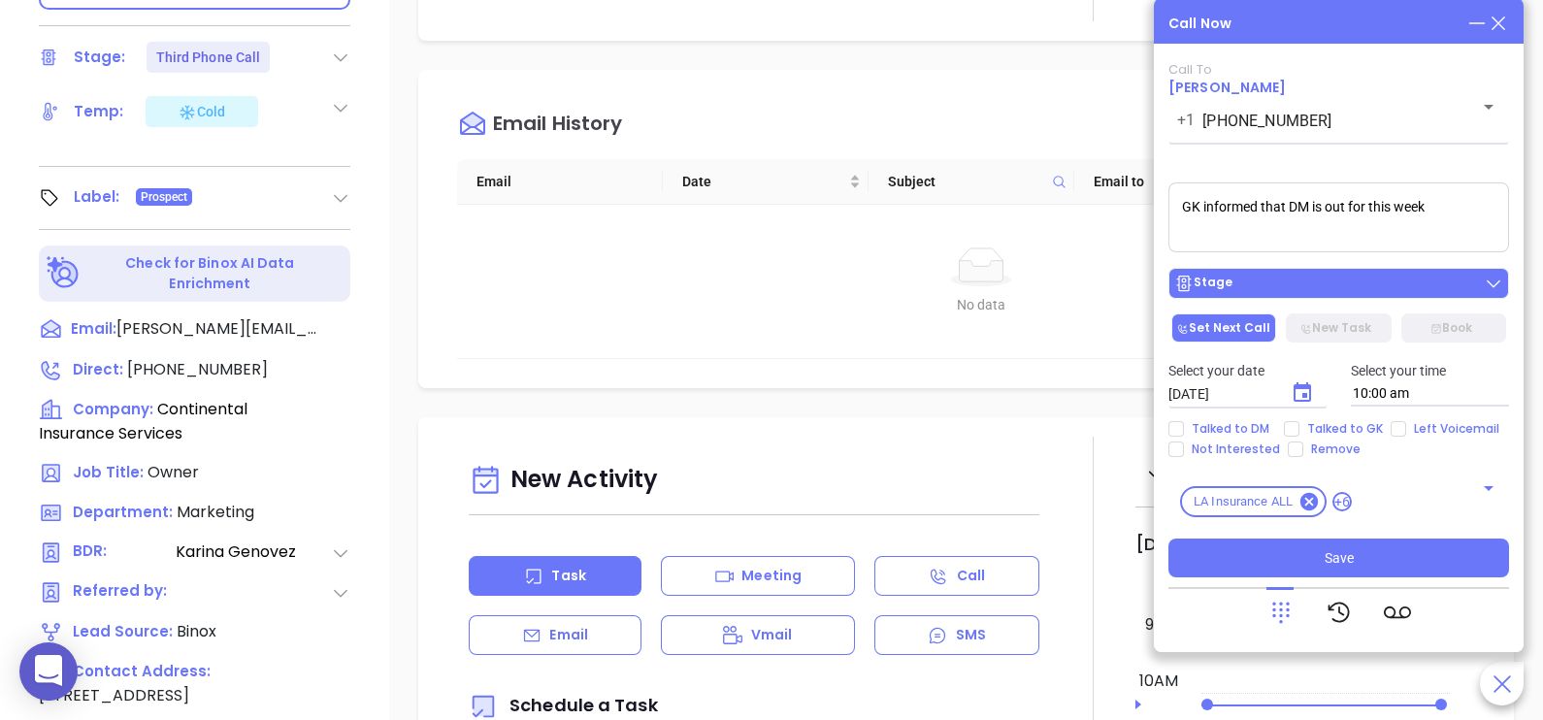
type textarea "GK informed that DM is out for this week"
click at [1325, 286] on div "Stage" at bounding box center [1338, 283] width 329 height 19
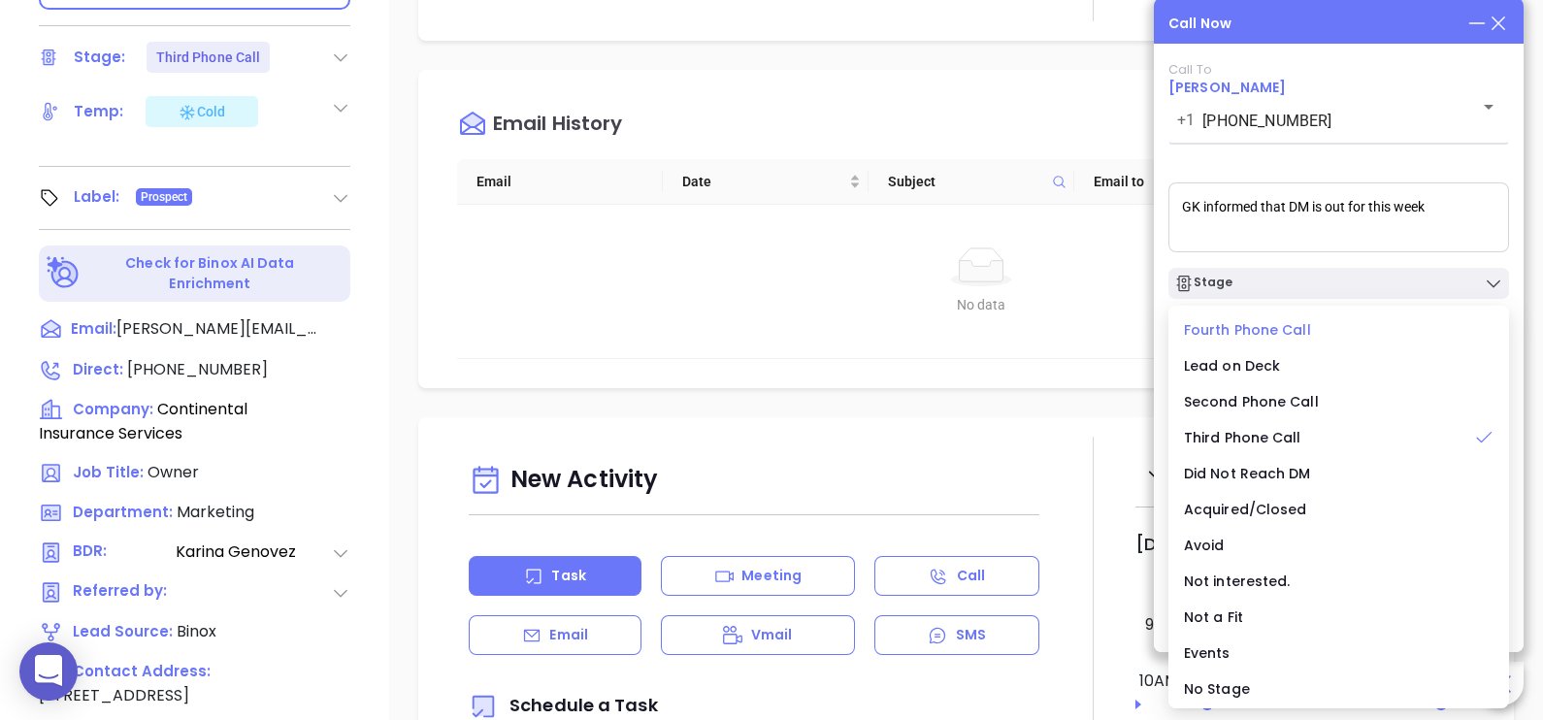
click at [1254, 335] on span "Fourth Phone Call" at bounding box center [1247, 329] width 127 height 19
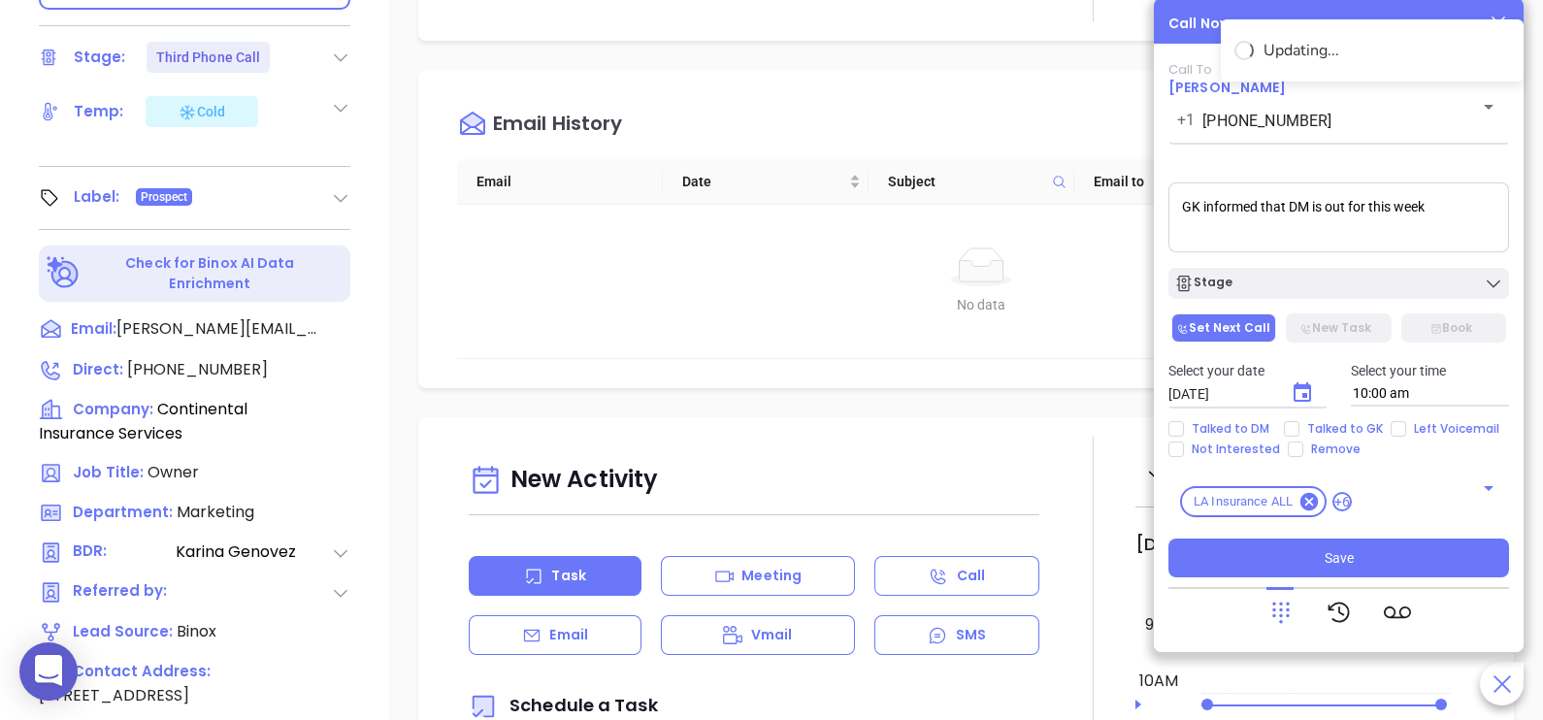
click at [1346, 414] on div "Select your date 09/10/2025 ​ Select your time 10:00 am" at bounding box center [1339, 383] width 364 height 76
click at [1345, 434] on span "Talked to GK" at bounding box center [1344, 429] width 91 height 16
click at [1299, 434] on input "Talked to GK" at bounding box center [1292, 429] width 16 height 16
checkbox input "true"
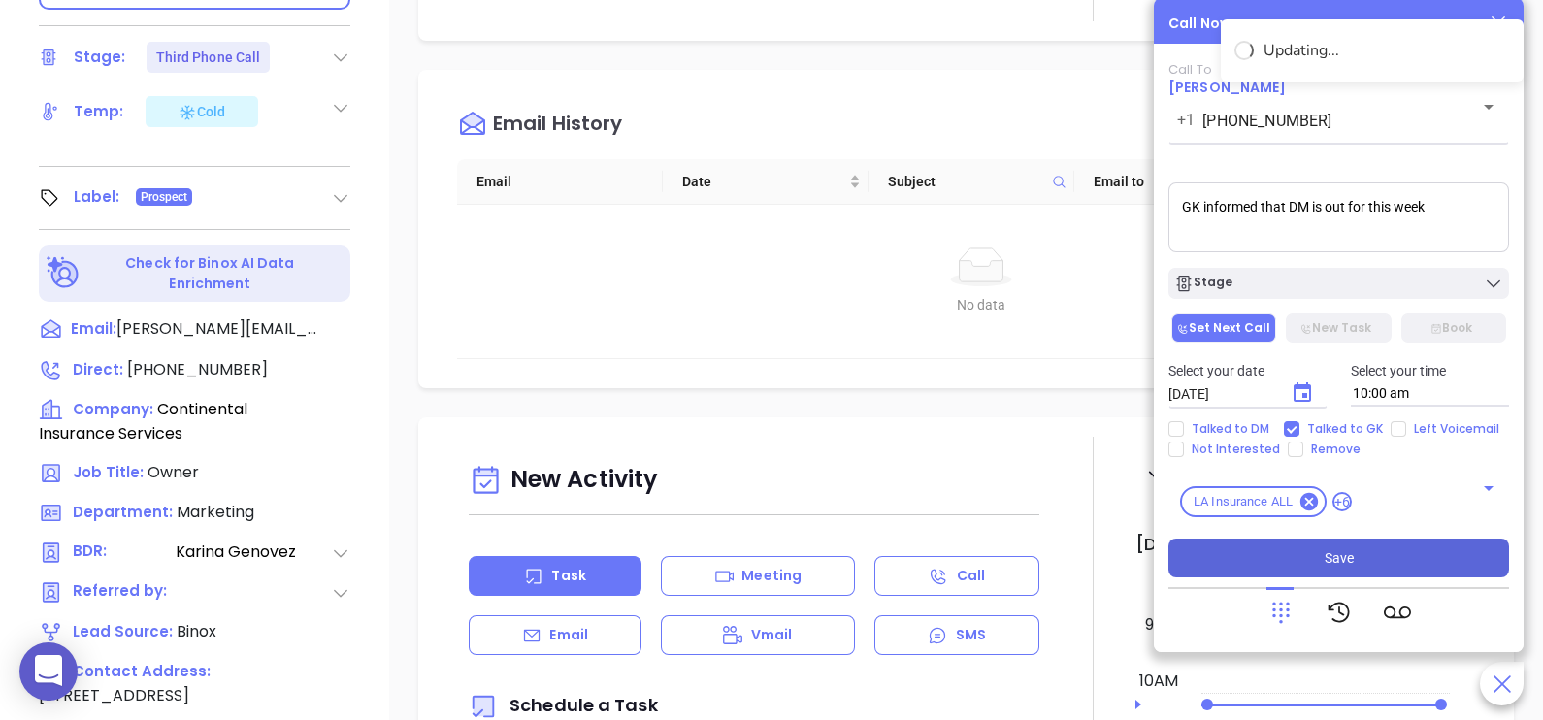
click at [1367, 544] on button "Save" at bounding box center [1338, 558] width 341 height 39
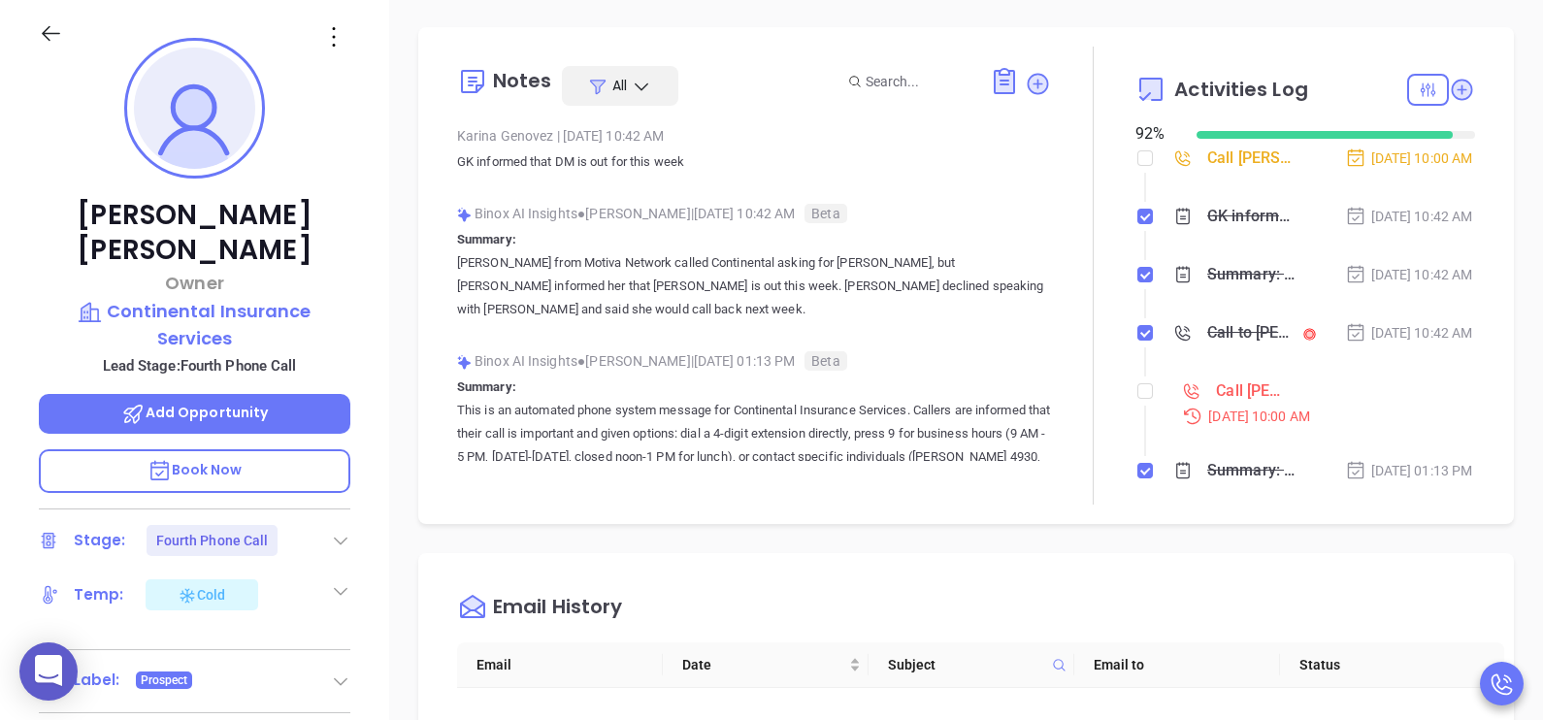
scroll to position [265, 0]
click at [1137, 401] on input "checkbox" at bounding box center [1145, 393] width 16 height 16
checkbox input "true"
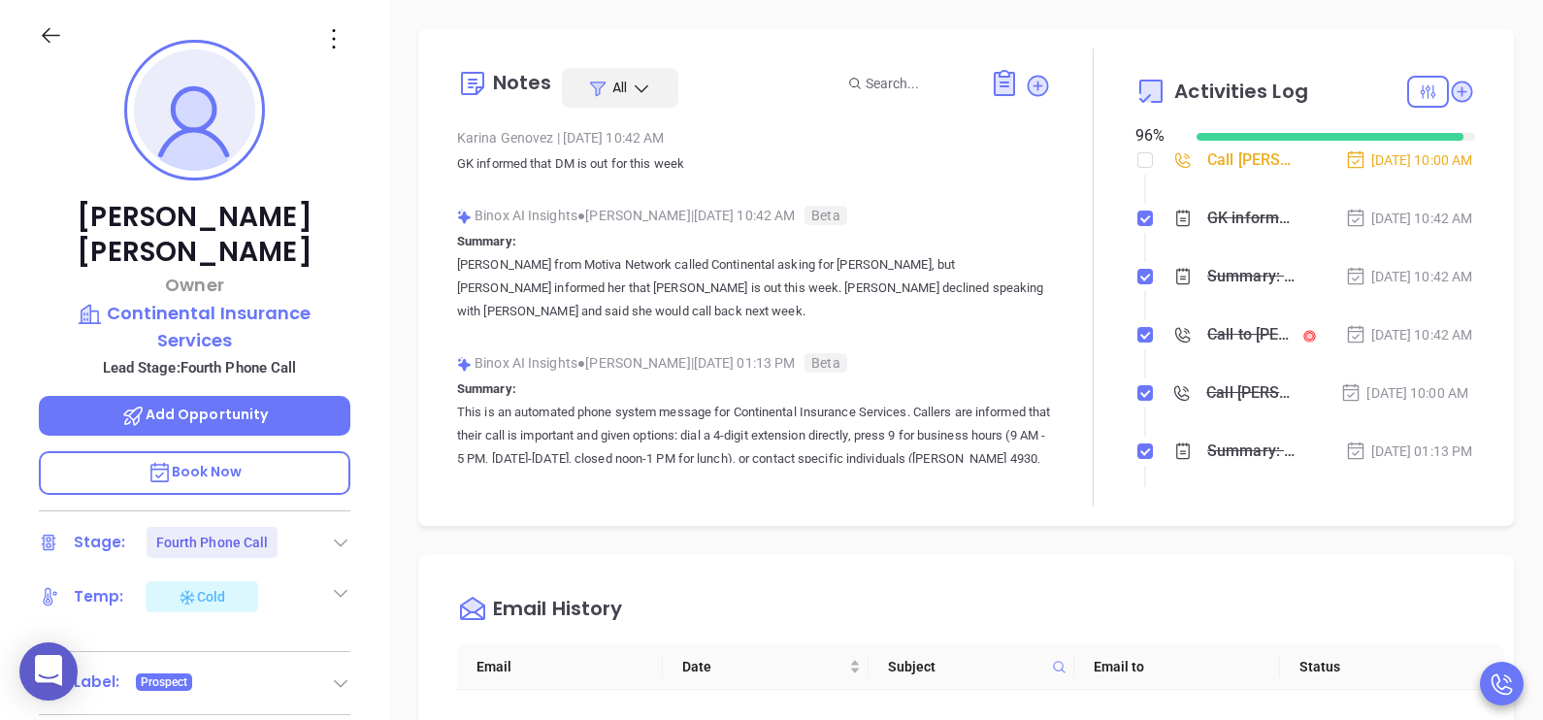
click at [1254, 172] on div "Call Matthew DeBlanc to follow up" at bounding box center [1250, 160] width 87 height 29
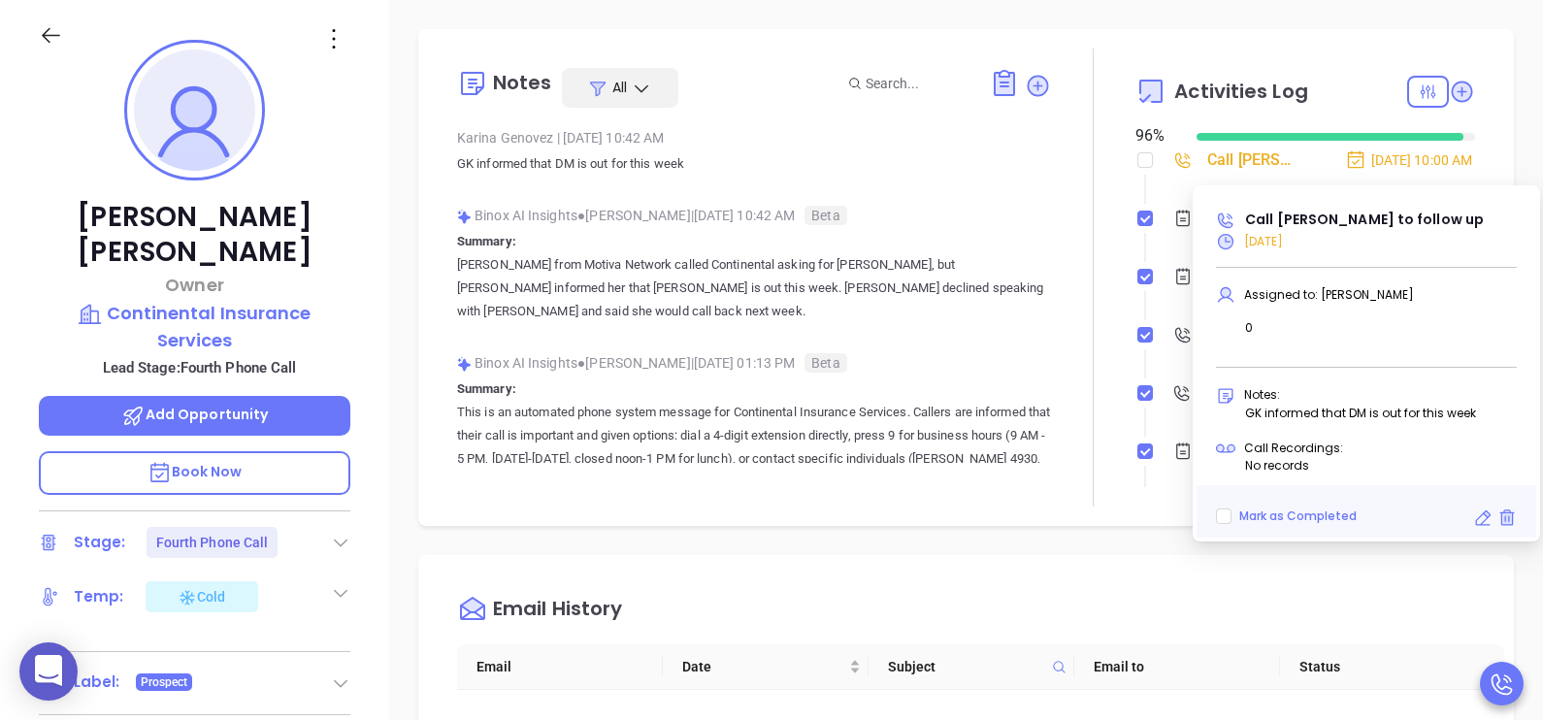
click at [1475, 517] on icon at bounding box center [1482, 517] width 19 height 19
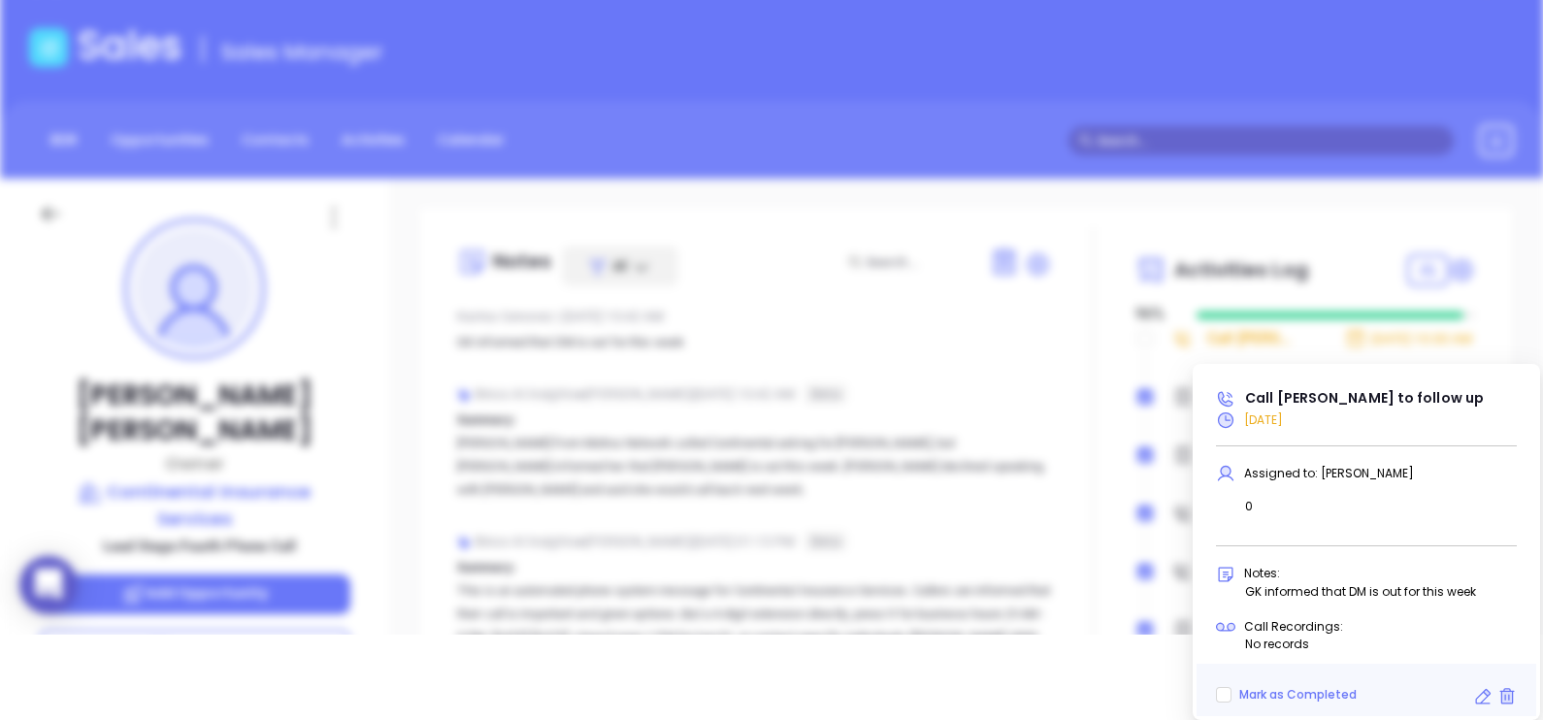
type input "[DATE]"
type input "Call Matthew DeBlanc to follow up"
type input "Call"
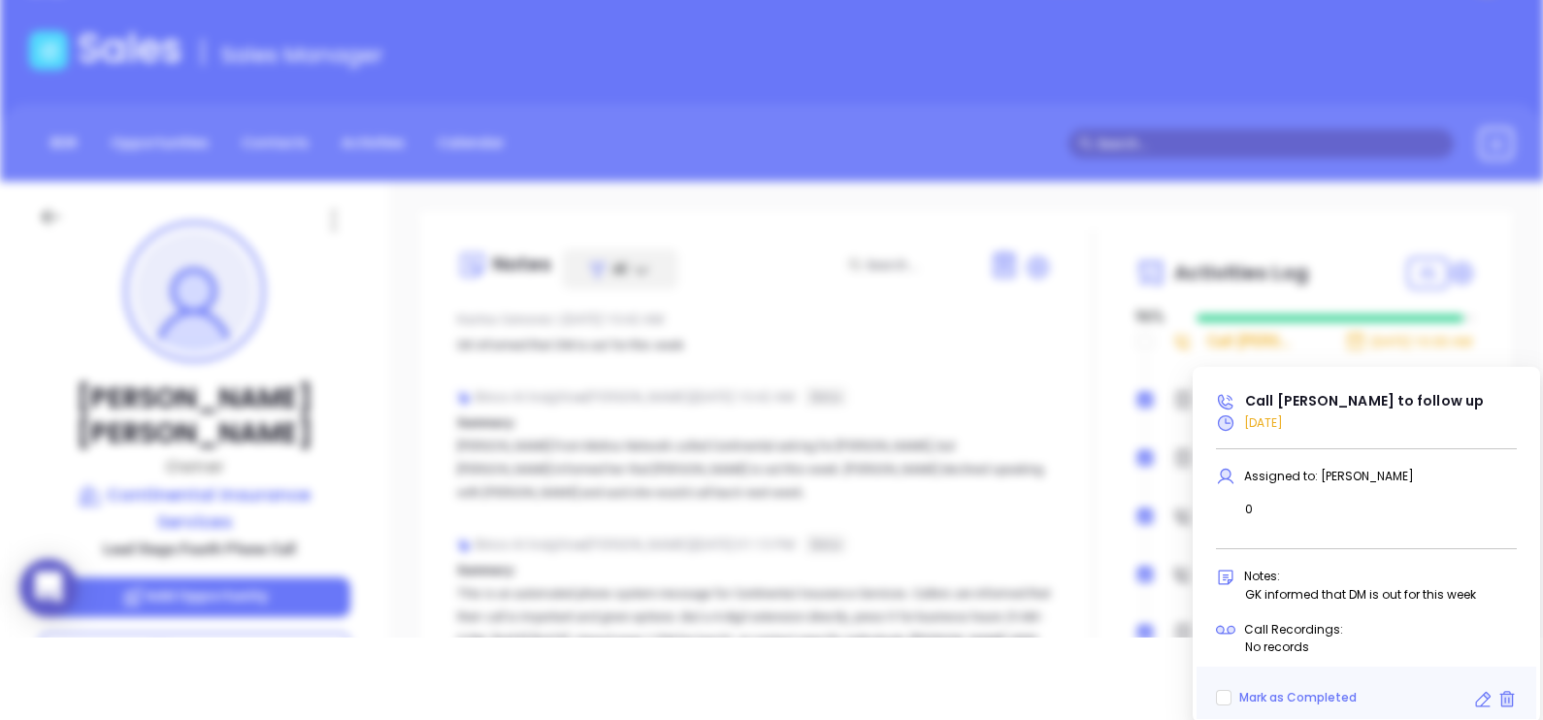
scroll to position [508, 0]
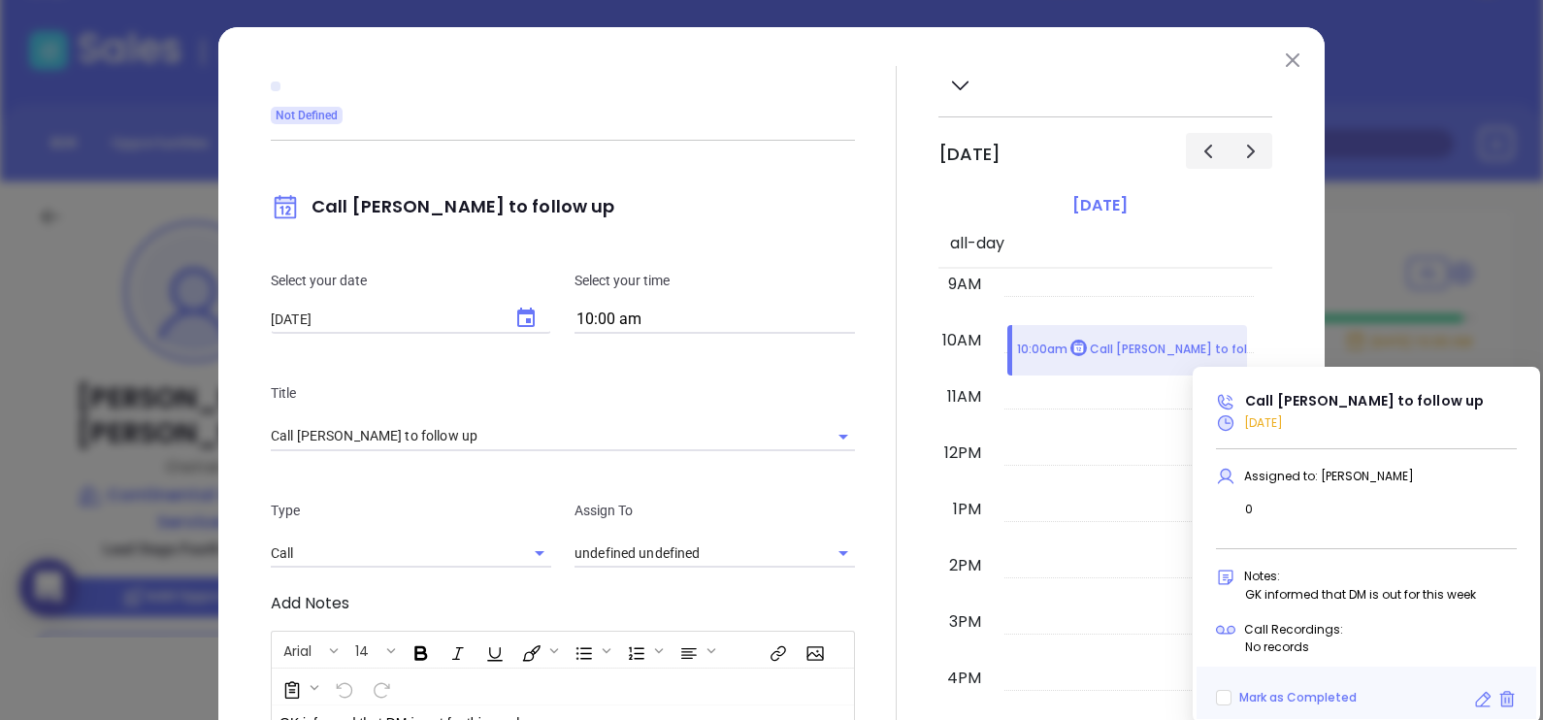
type input "[PERSON_NAME]"
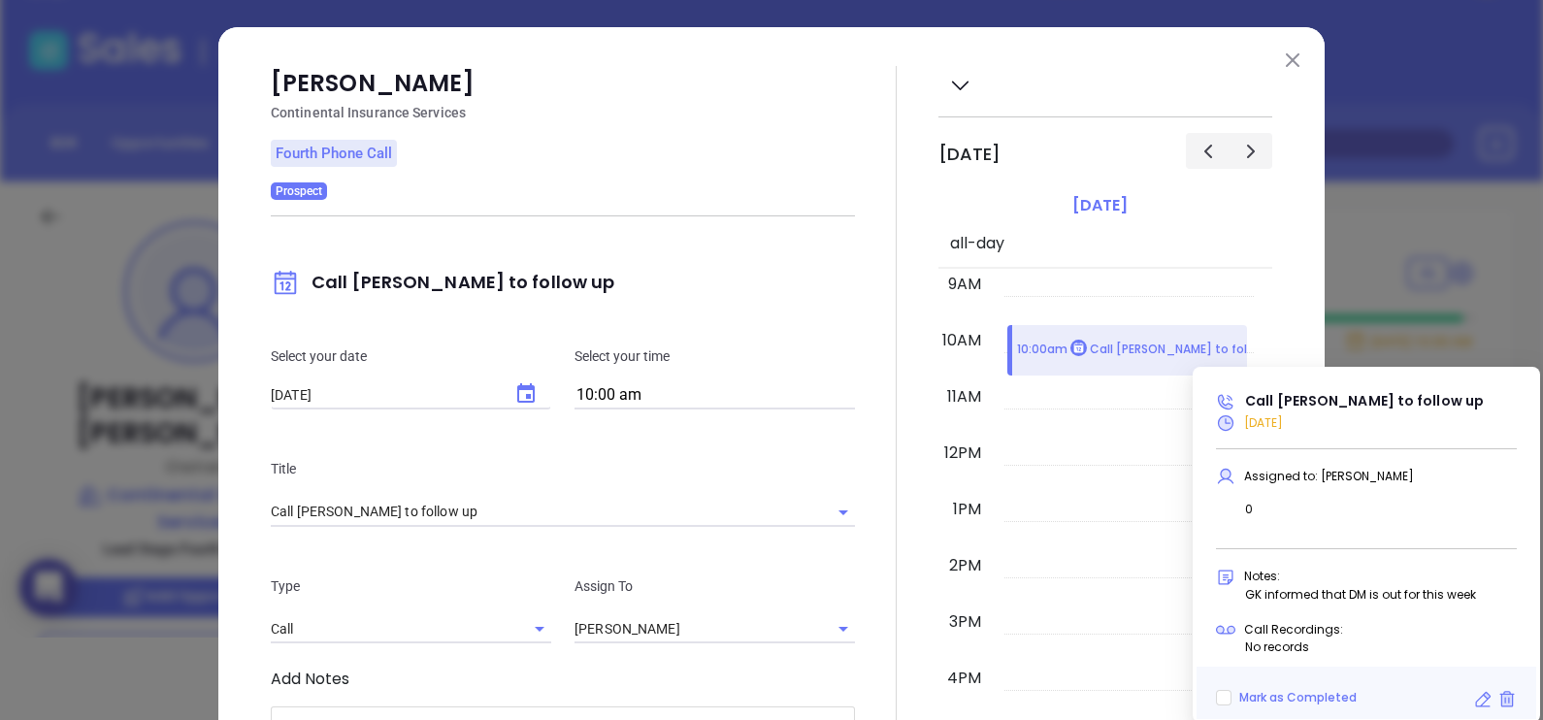
scroll to position [71, 0]
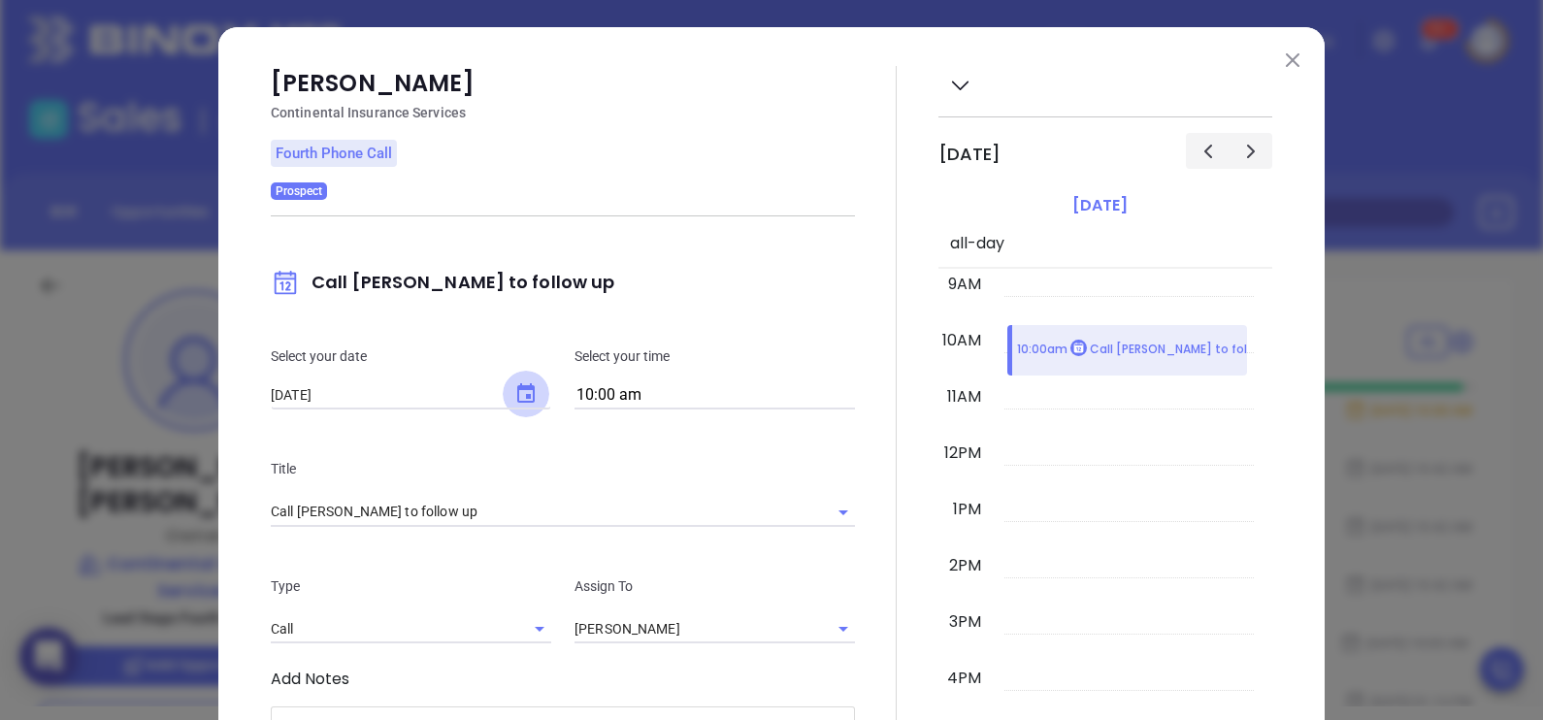
click at [517, 378] on button "Choose date, selected date is Sep 10, 2025" at bounding box center [526, 394] width 47 height 47
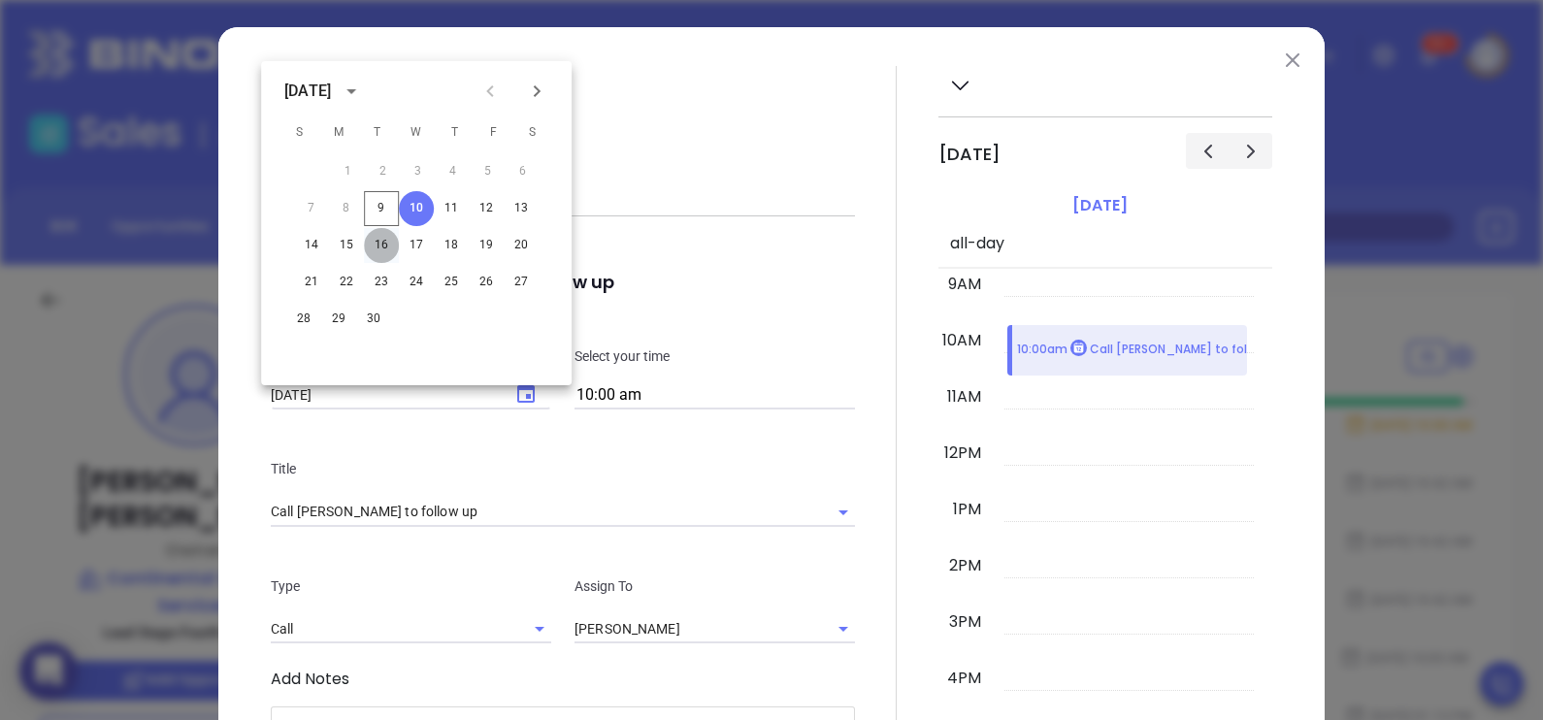
click at [384, 233] on button "16" at bounding box center [381, 245] width 35 height 35
type input "09/16/2025"
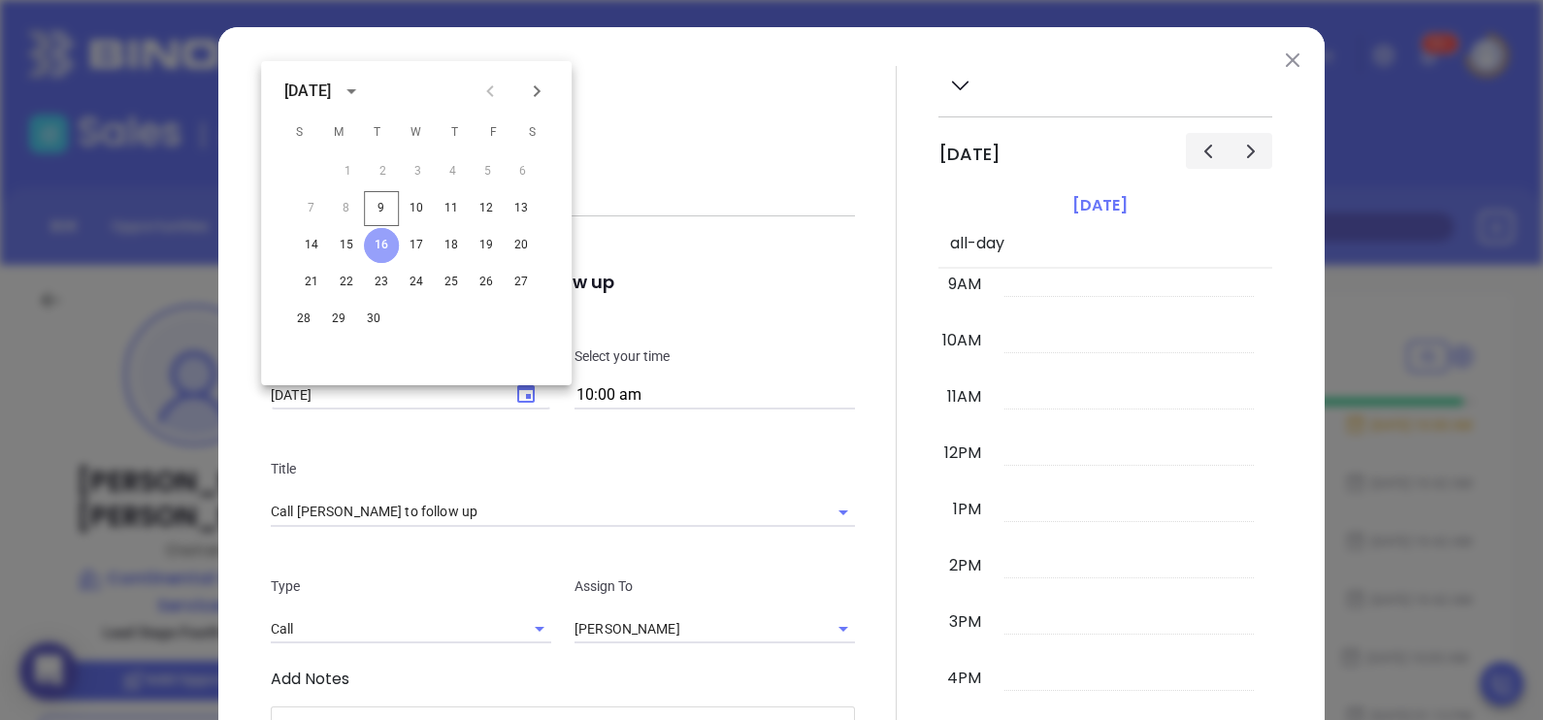
click at [383, 252] on button "16" at bounding box center [381, 245] width 35 height 35
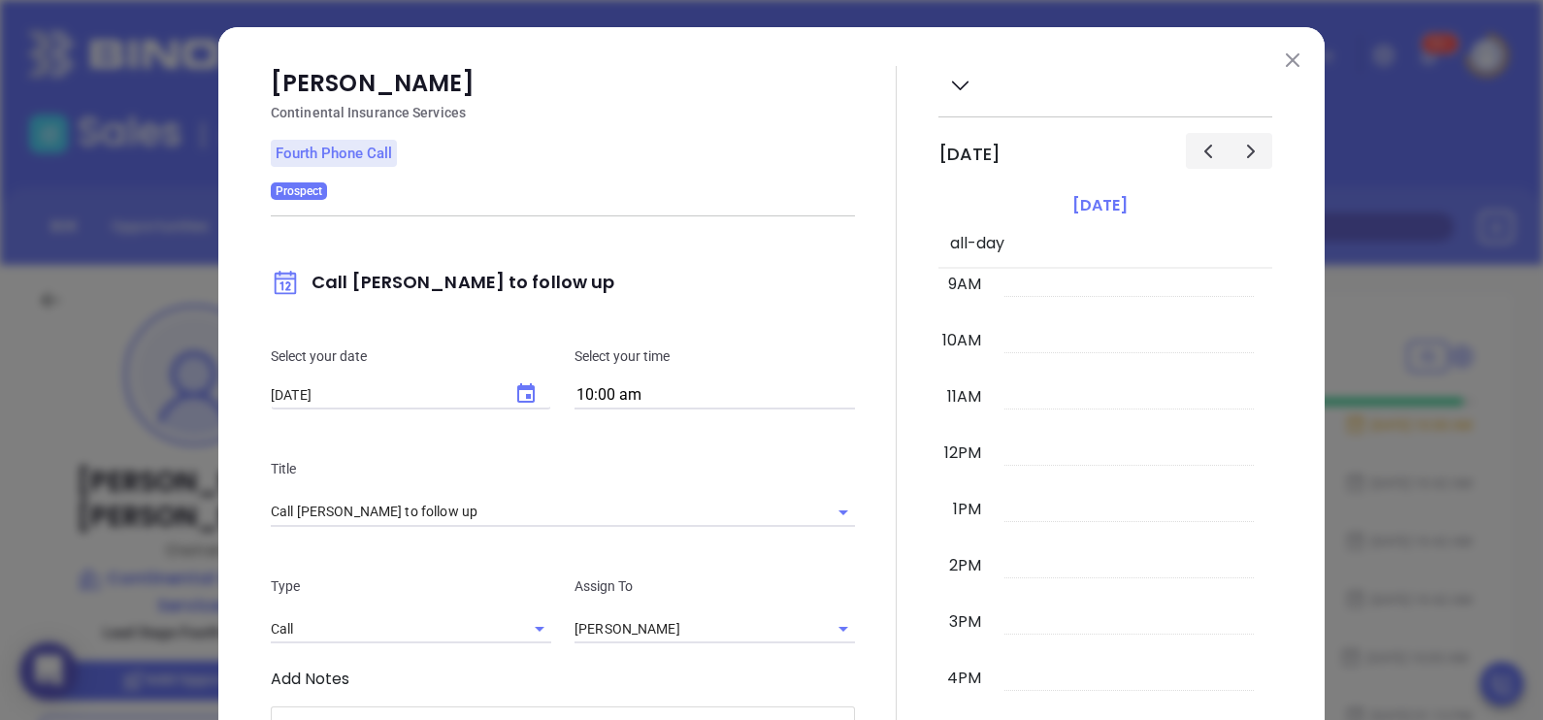
click at [855, 425] on div at bounding box center [896, 565] width 83 height 998
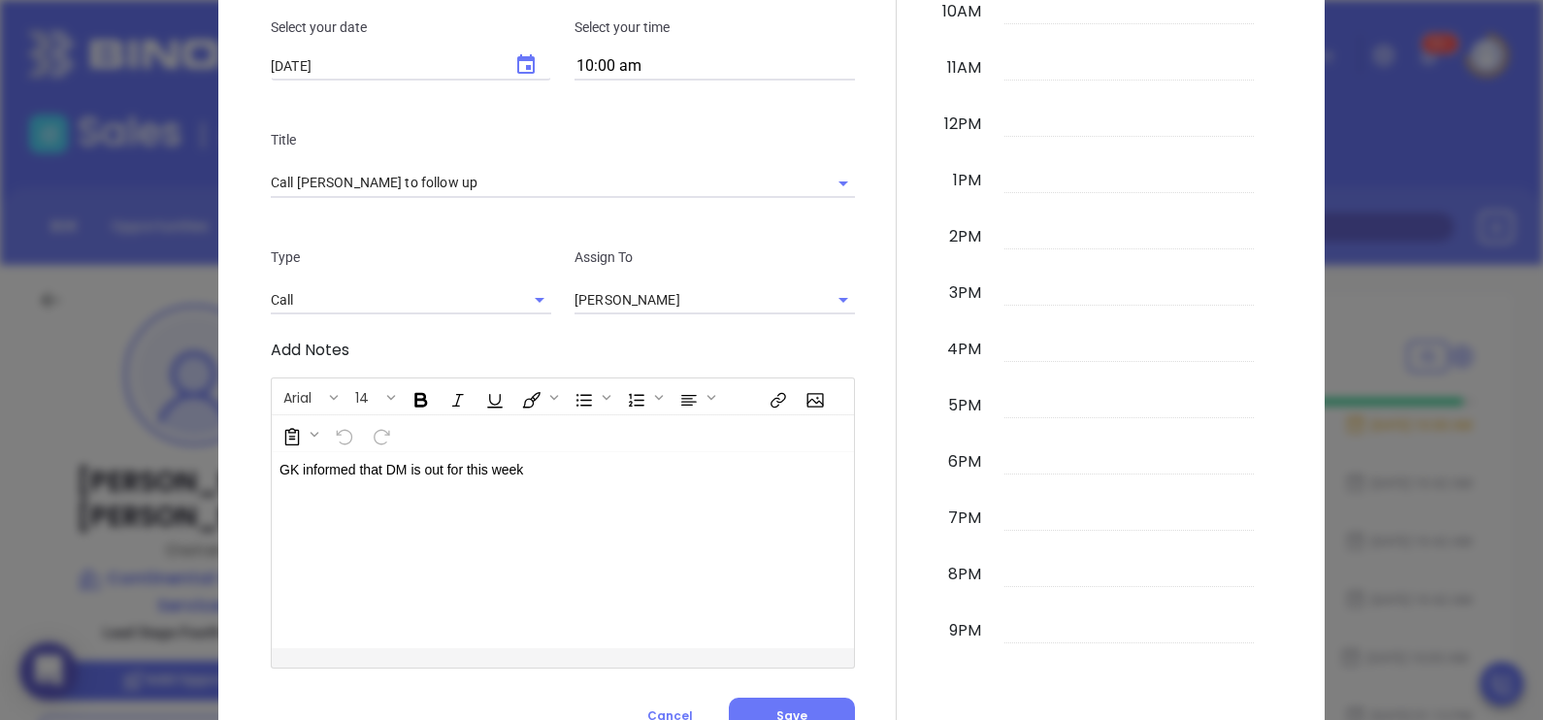
scroll to position [410, 0]
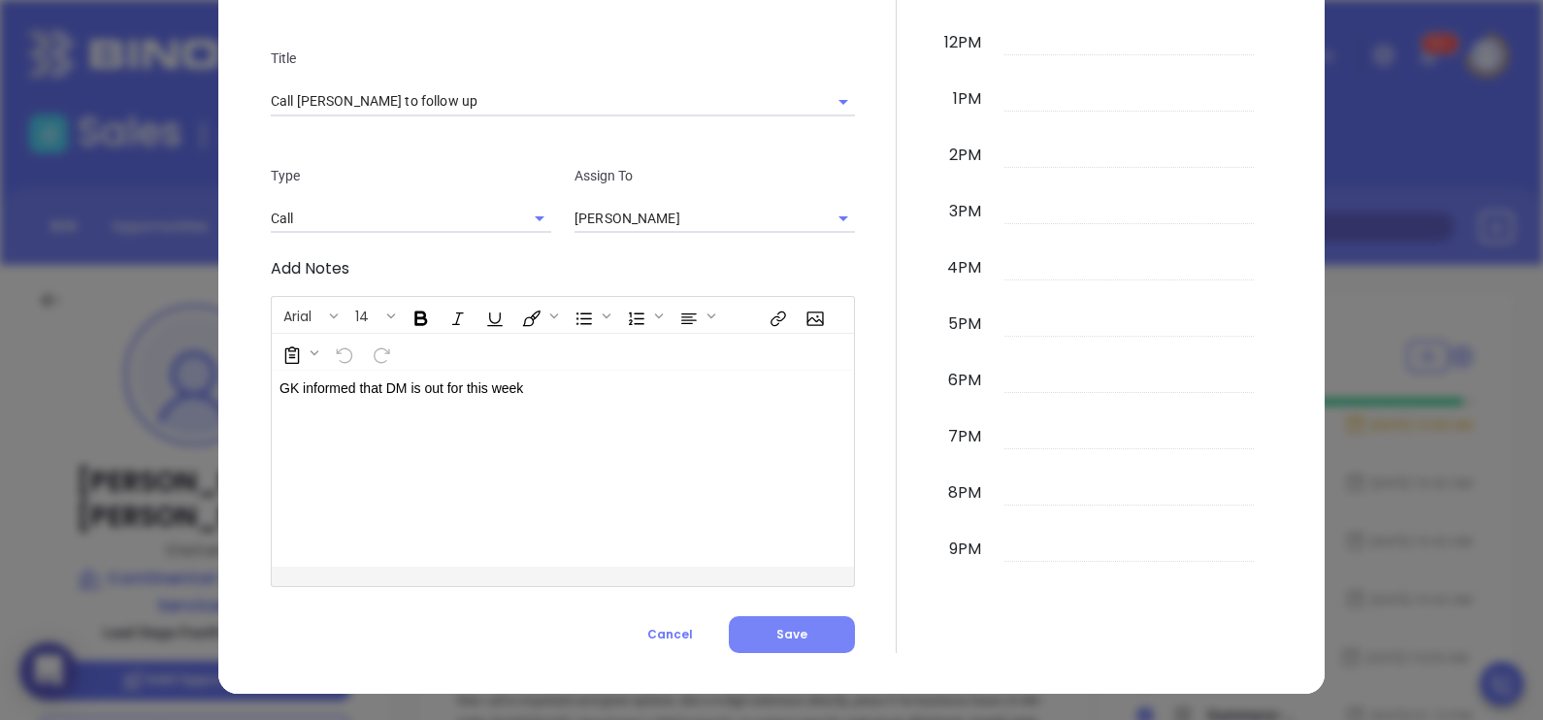
click at [802, 626] on button "Save" at bounding box center [792, 634] width 126 height 37
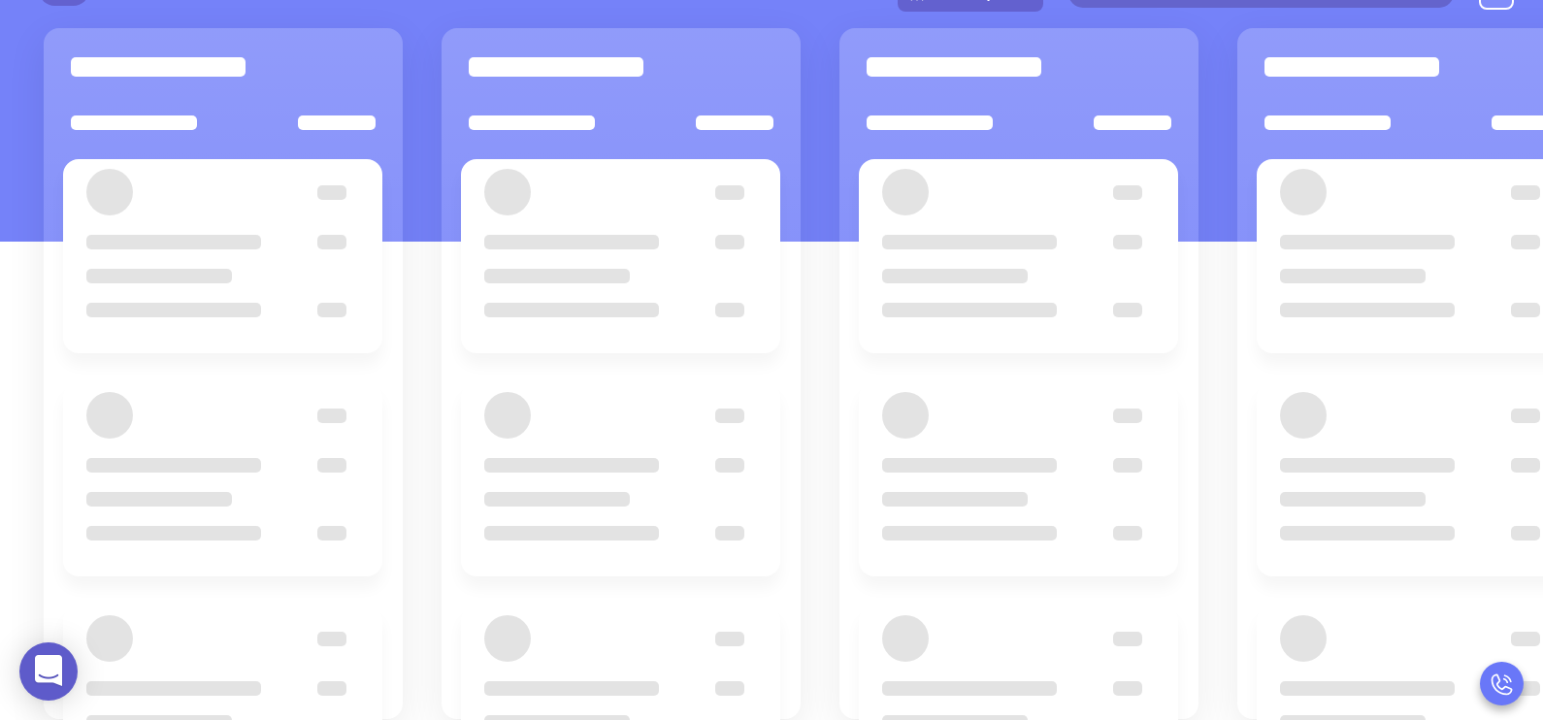
scroll to position [265, 0]
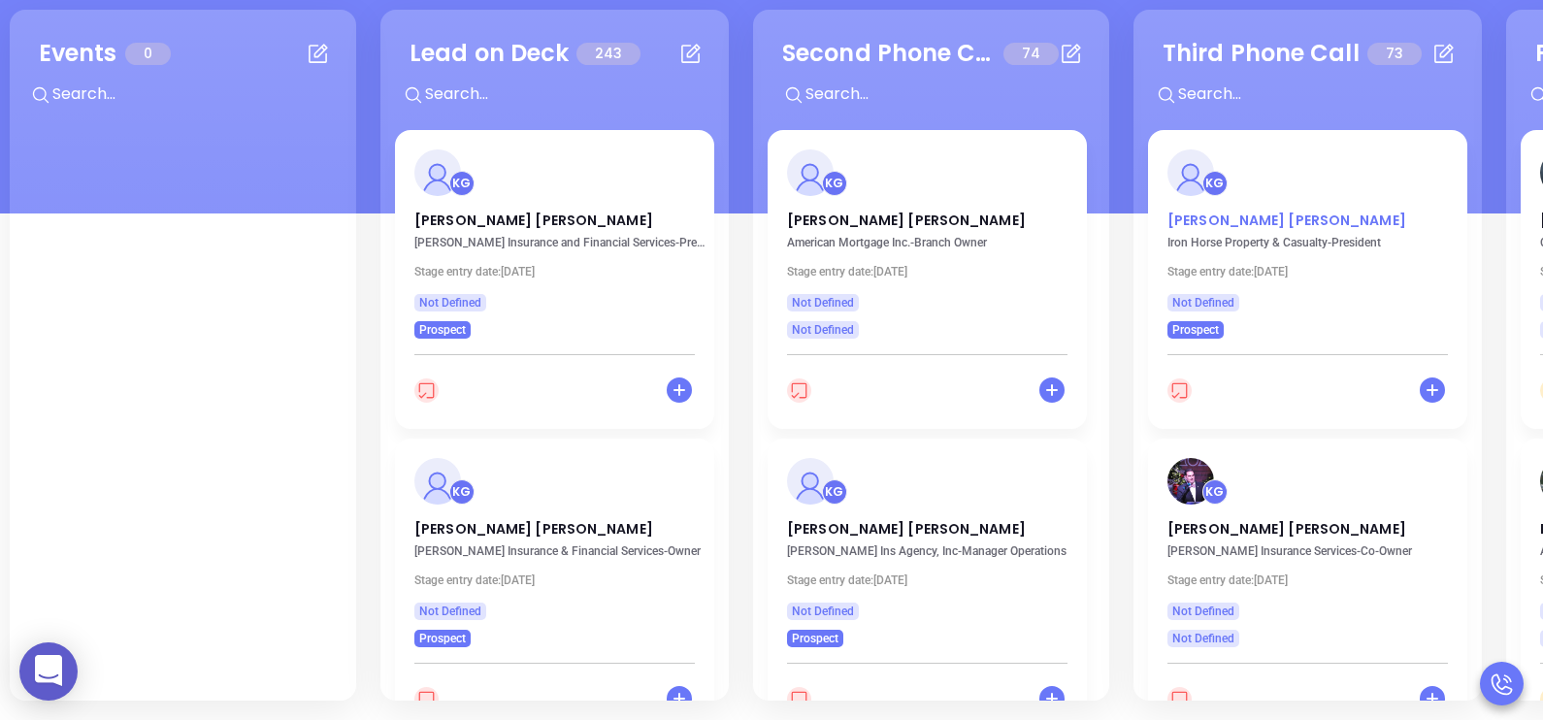
click at [1179, 220] on p "John Caswell" at bounding box center [1307, 216] width 280 height 10
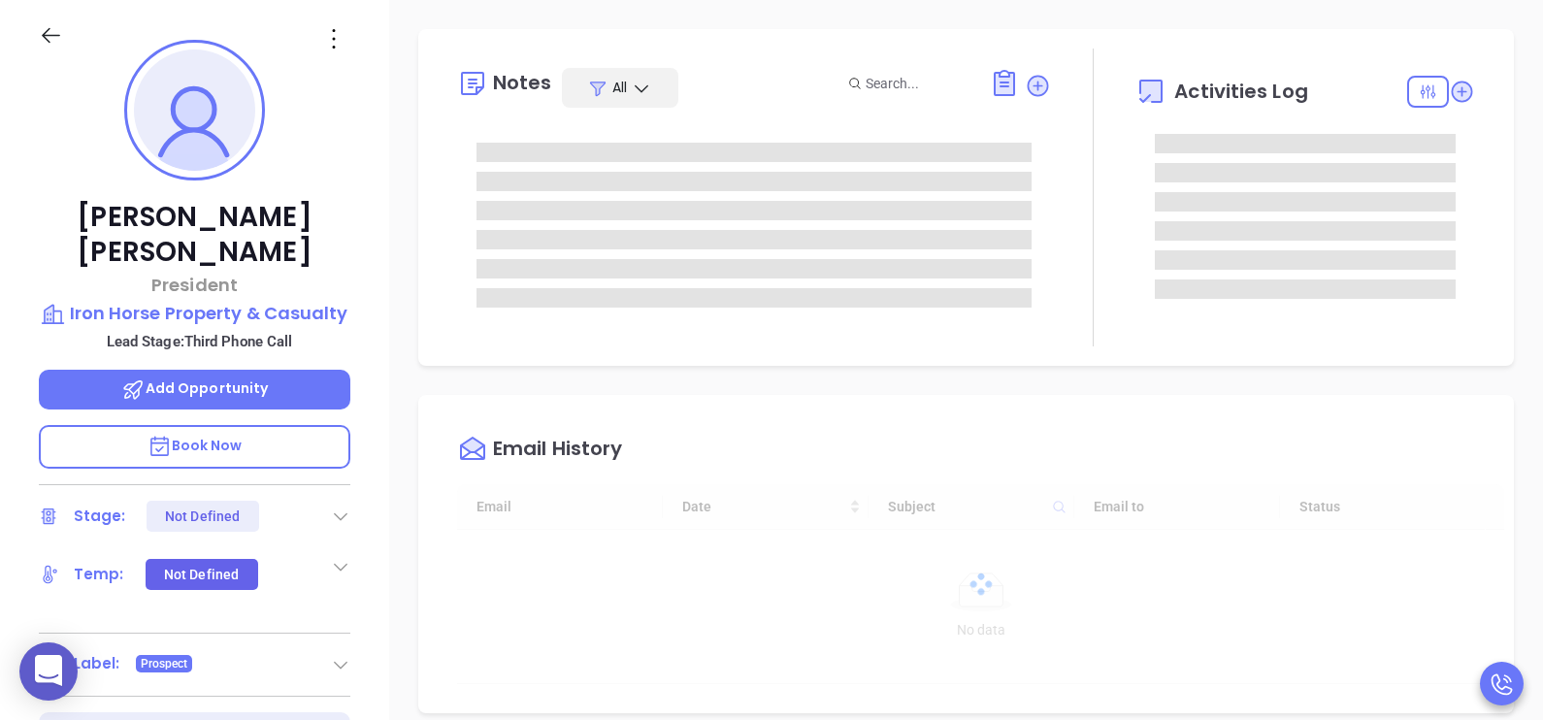
type input "10:00 am"
type input "[DATE]"
type input "[PERSON_NAME]"
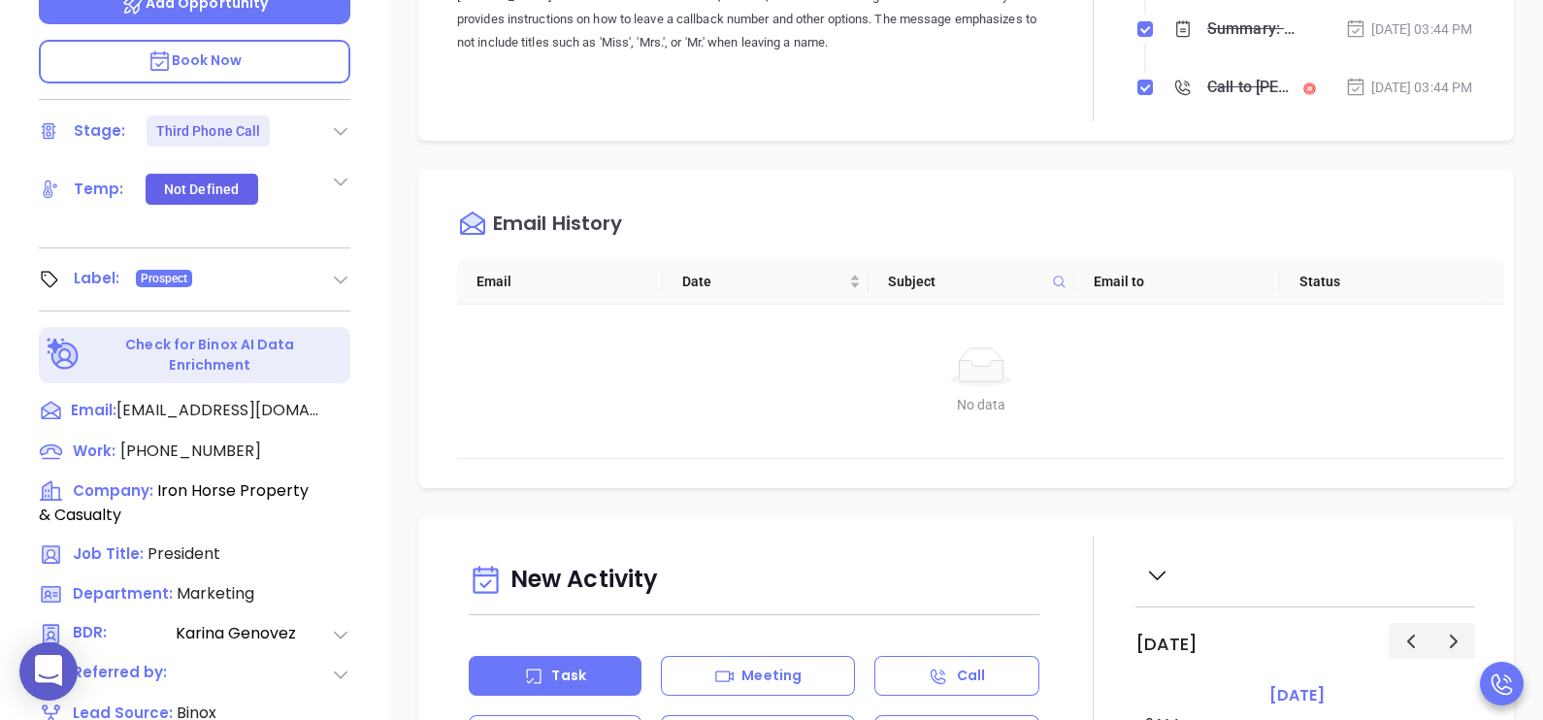
scroll to position [653, 0]
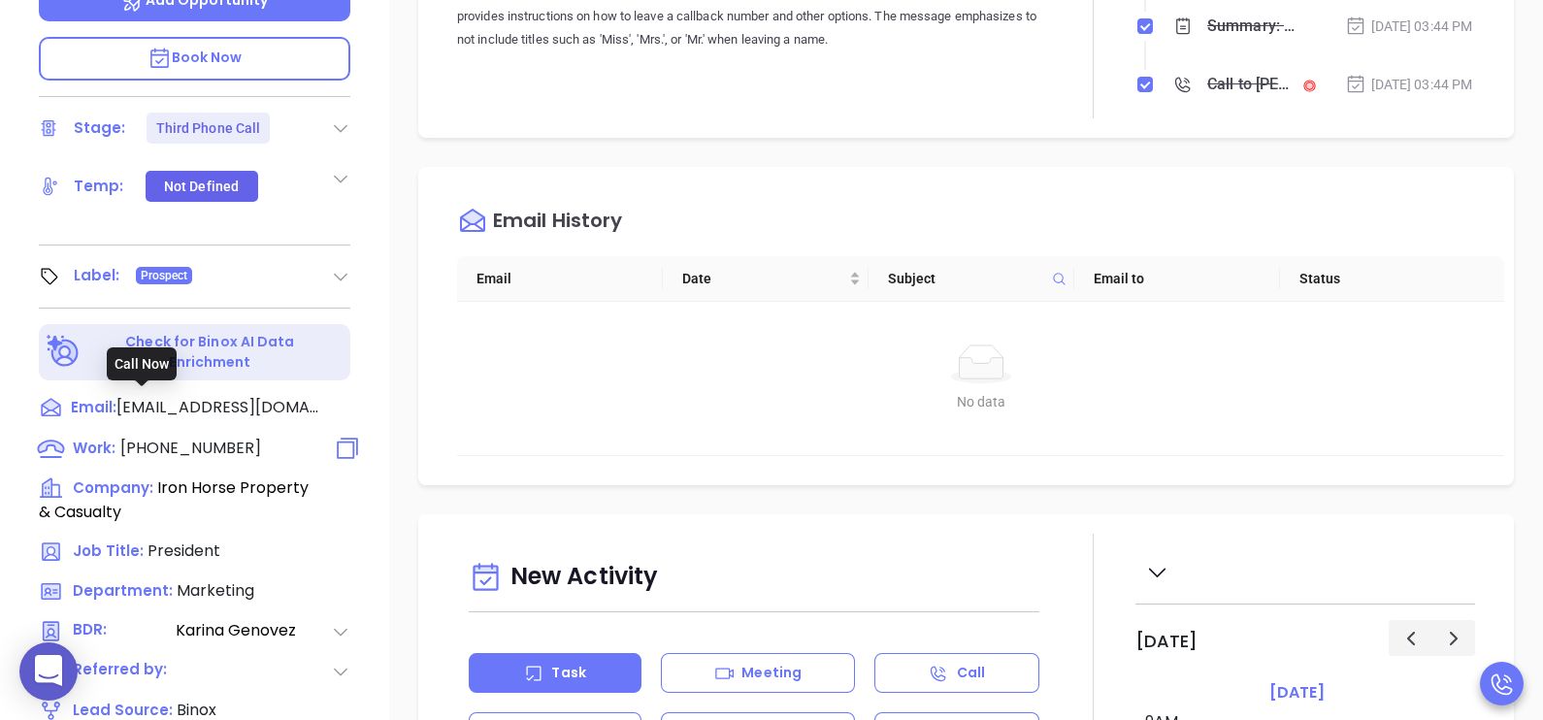
click at [216, 437] on span "(225) 766-9700" at bounding box center [190, 448] width 141 height 22
type input "(225) 766-9700"
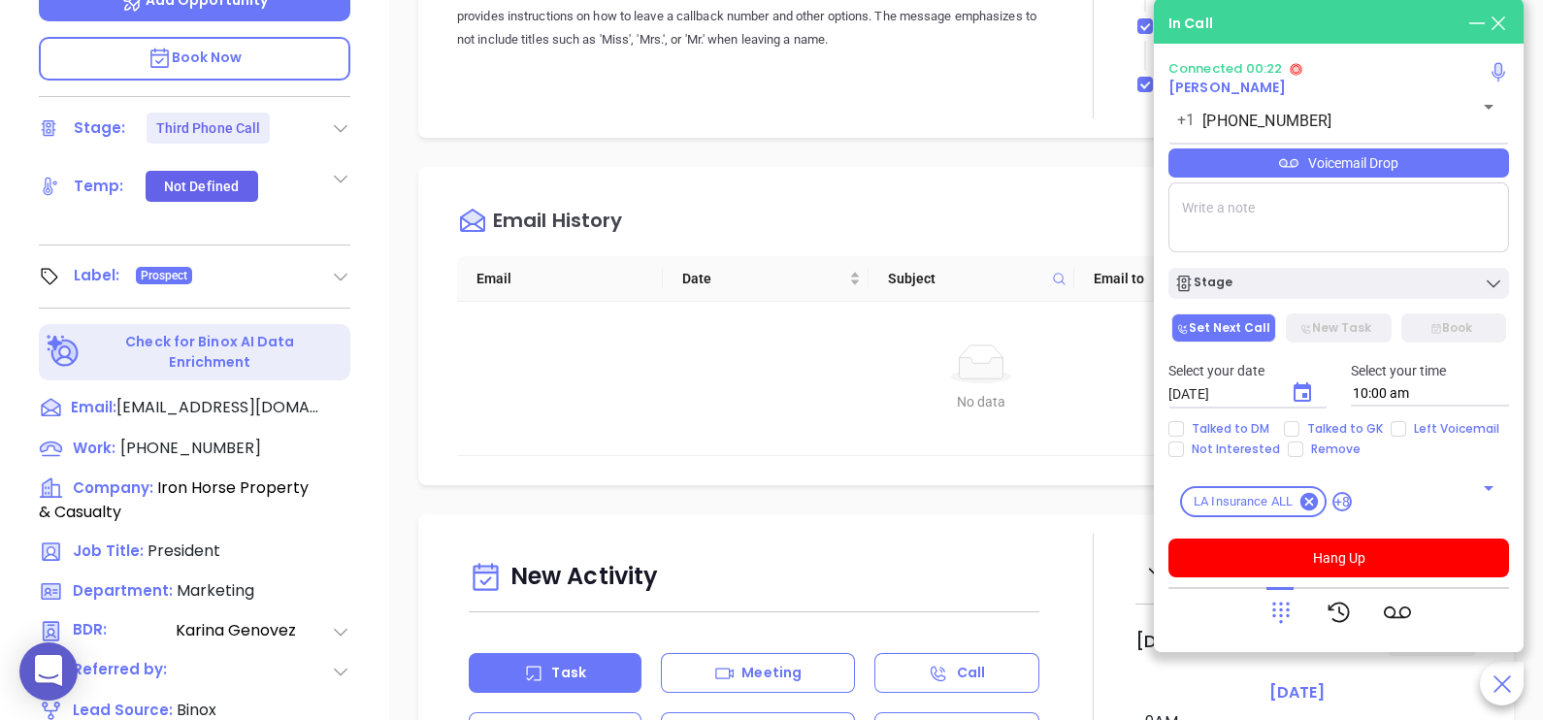
click at [1405, 174] on div "Voicemail Drop" at bounding box center [1338, 162] width 341 height 29
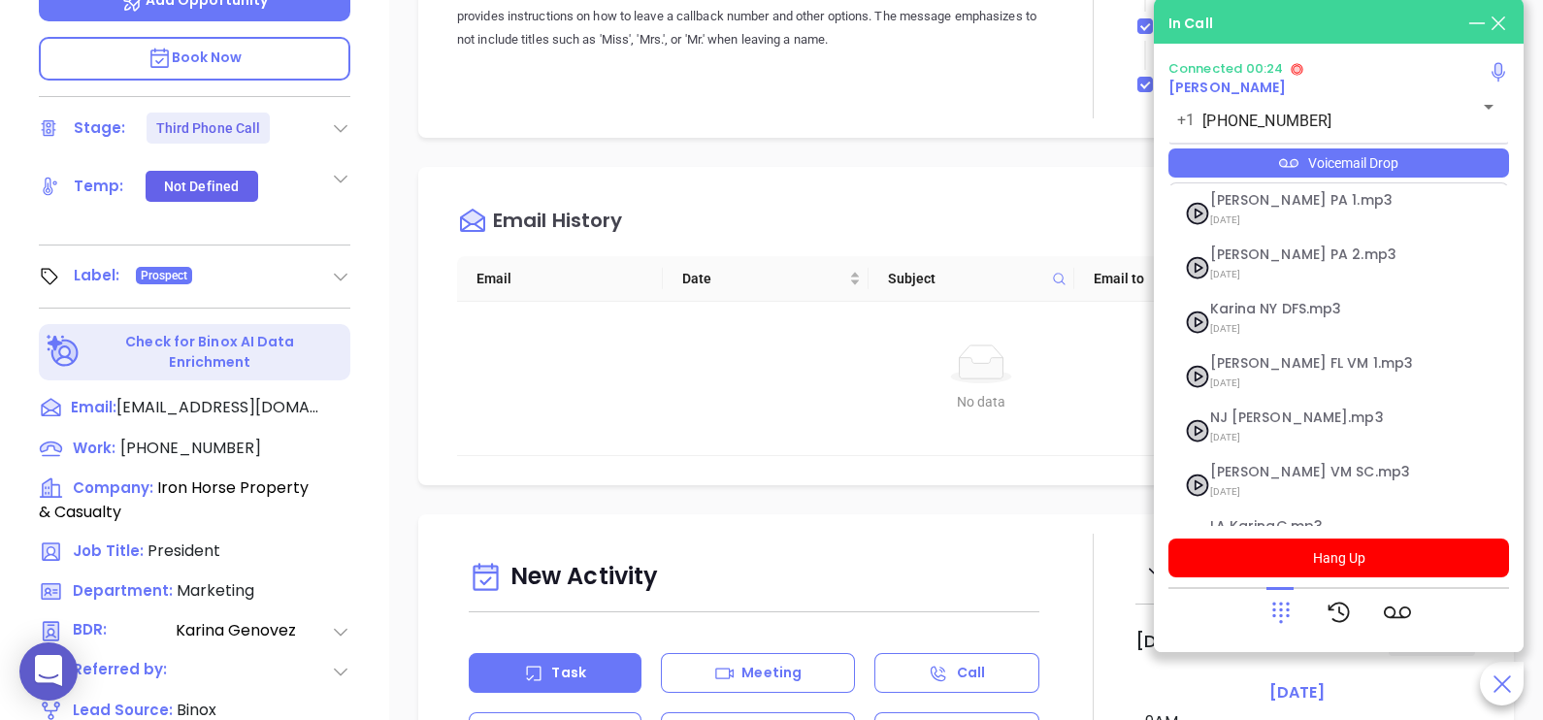
scroll to position [266, 0]
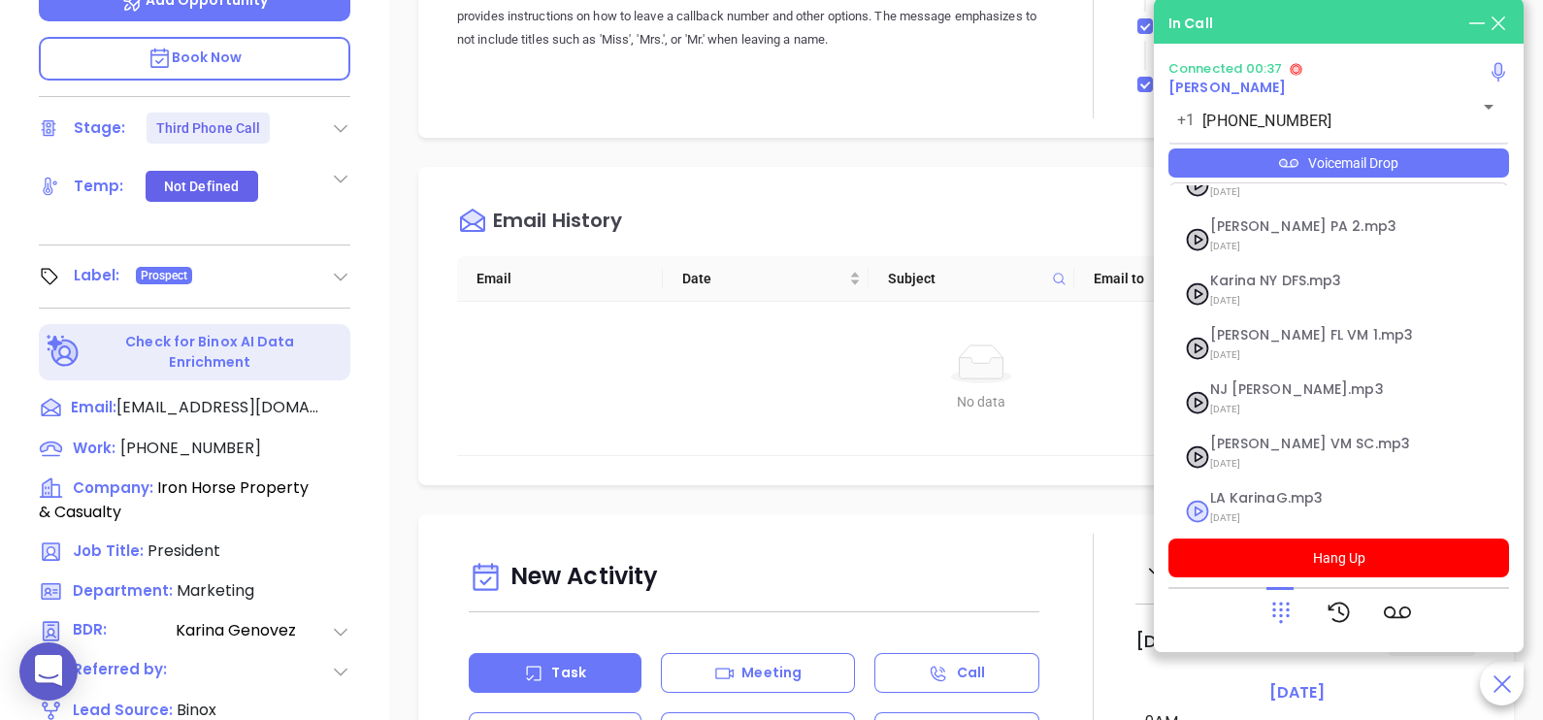
click at [1311, 491] on span "LA KarinaG.mp3" at bounding box center [1315, 498] width 210 height 15
checkbox input "true"
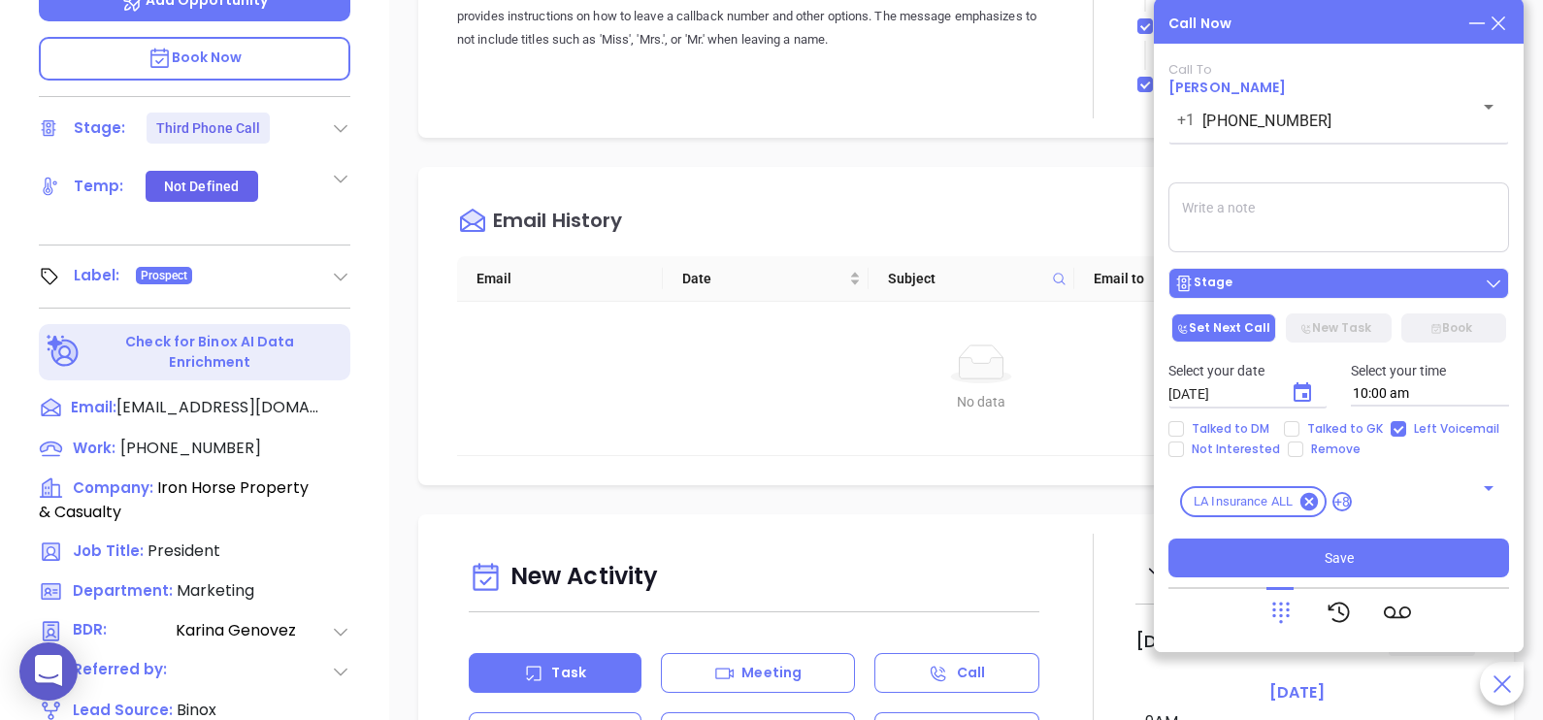
click at [1373, 297] on button "Stage" at bounding box center [1338, 283] width 341 height 31
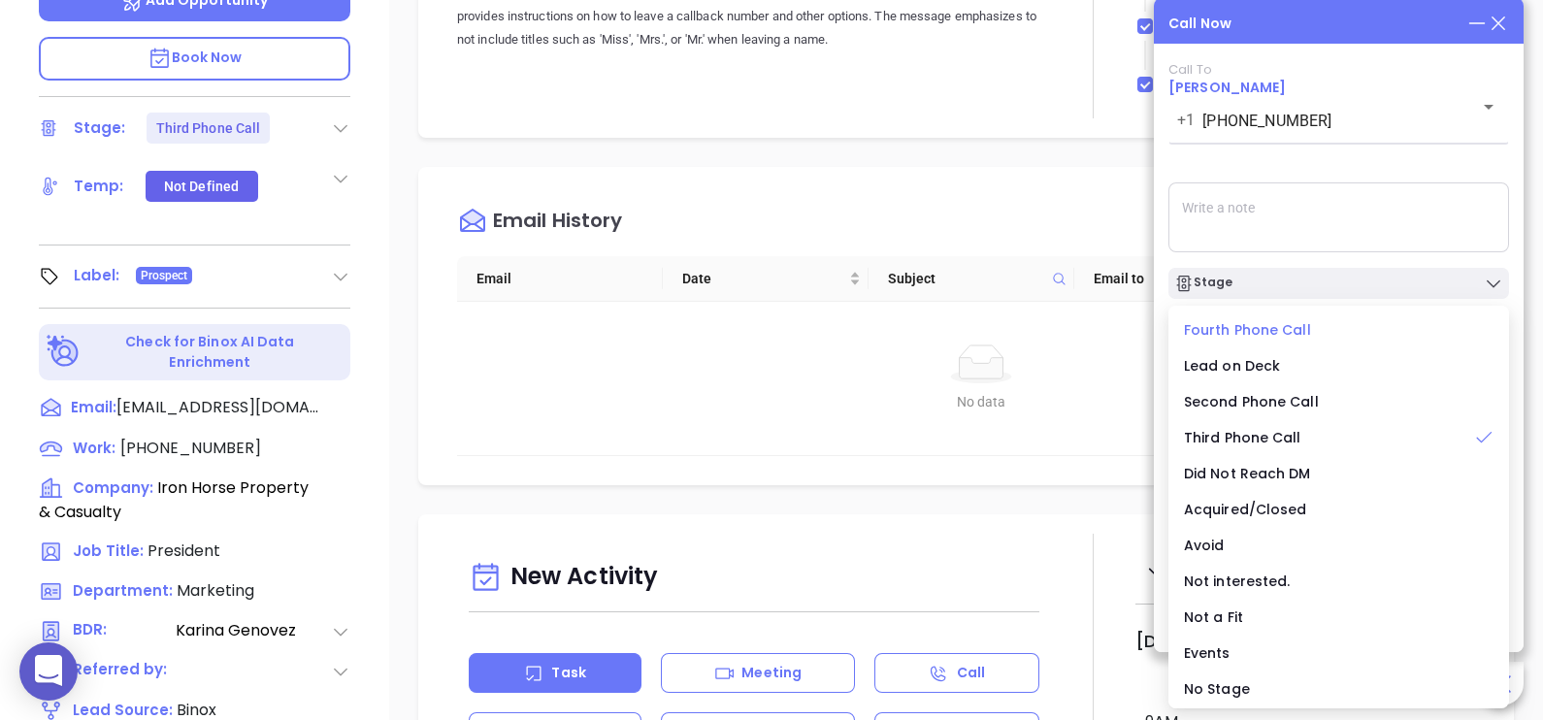
click at [1280, 334] on span "Fourth Phone Call" at bounding box center [1247, 329] width 127 height 19
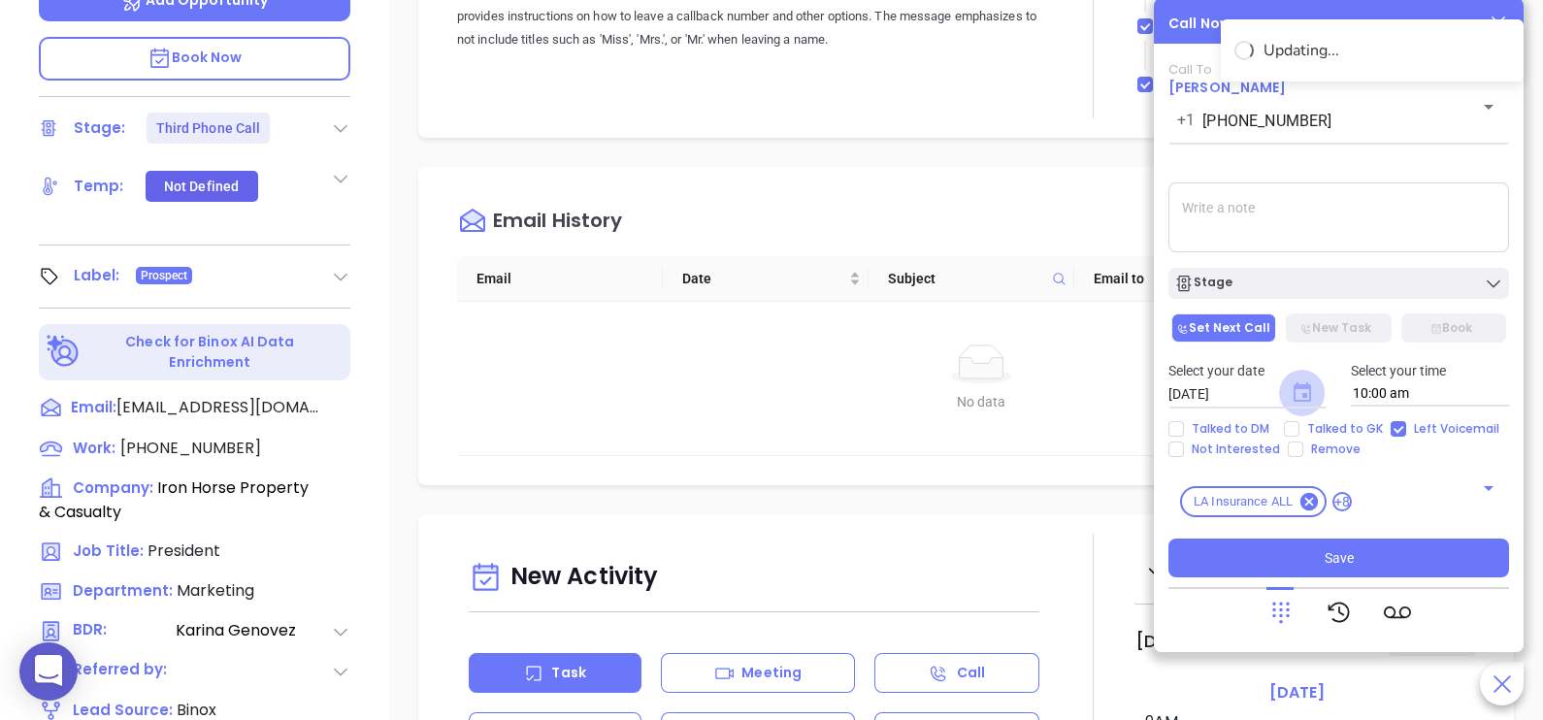
click at [1294, 386] on icon "Choose date, selected date is Sep 10, 2025" at bounding box center [1302, 391] width 17 height 19
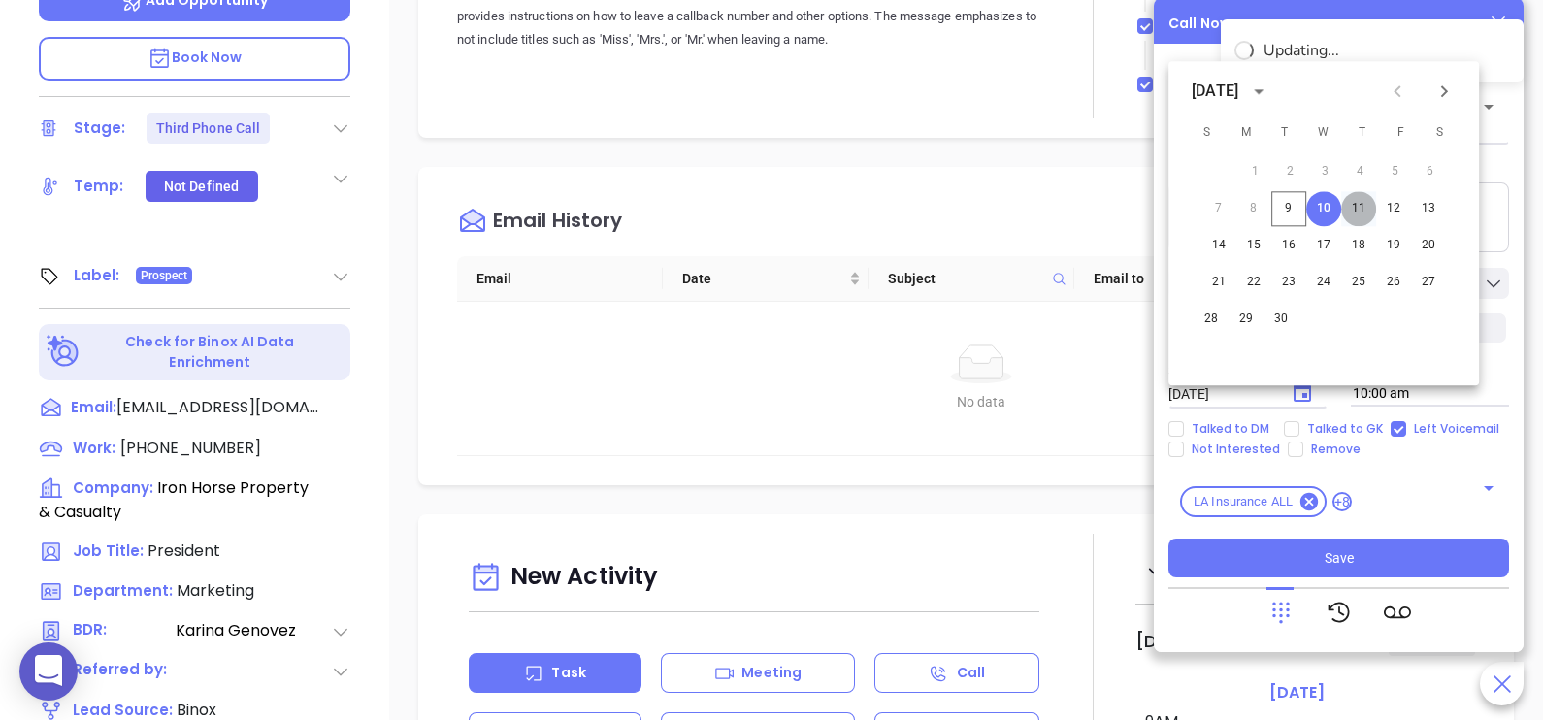
click at [1354, 216] on button "11" at bounding box center [1358, 208] width 35 height 35
type input "09/11/2025"
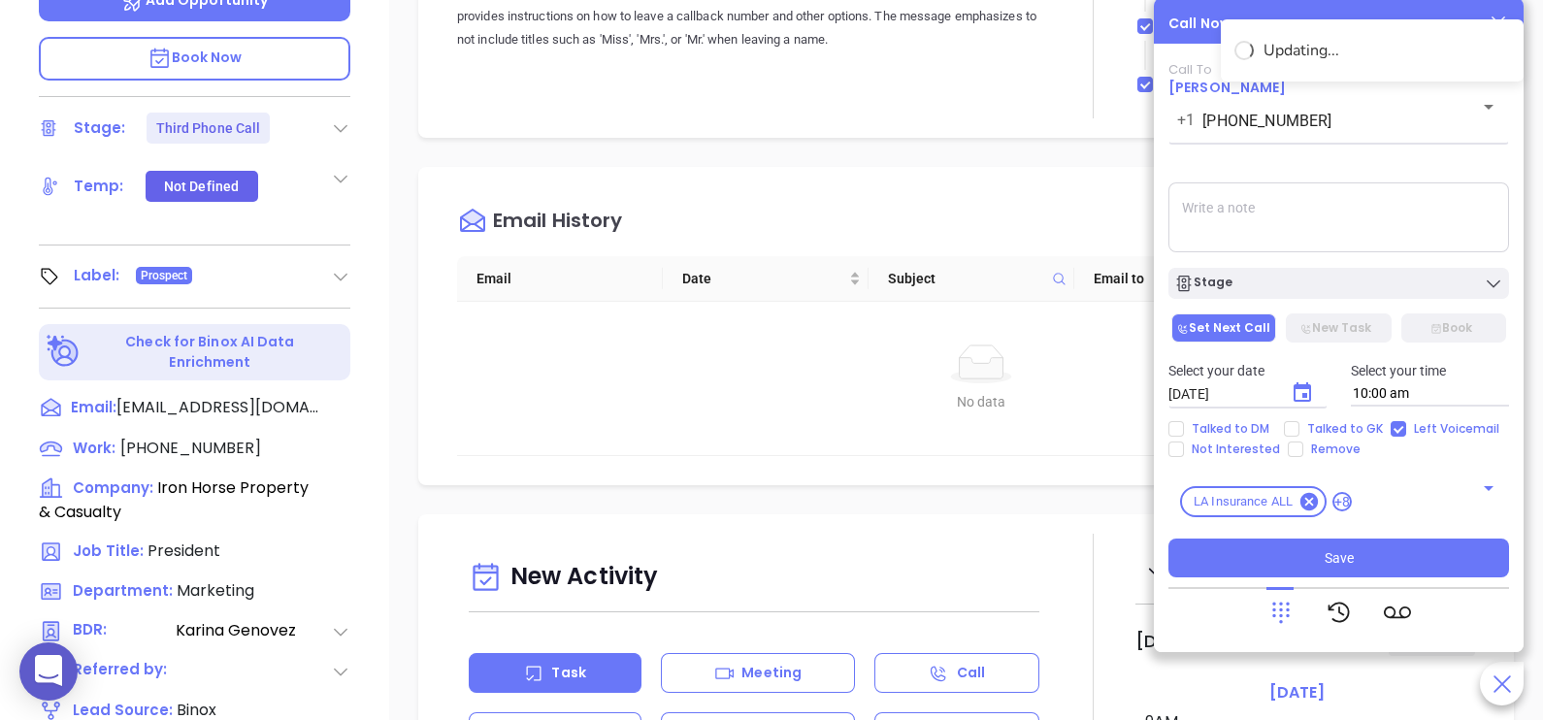
click at [1354, 216] on div "September 2025 S M T W T F S 1 2 3 4 5 6 7 8 9 10 11 12 13 14 15 16 17 18 19 20…" at bounding box center [1323, 294] width 233 height 182
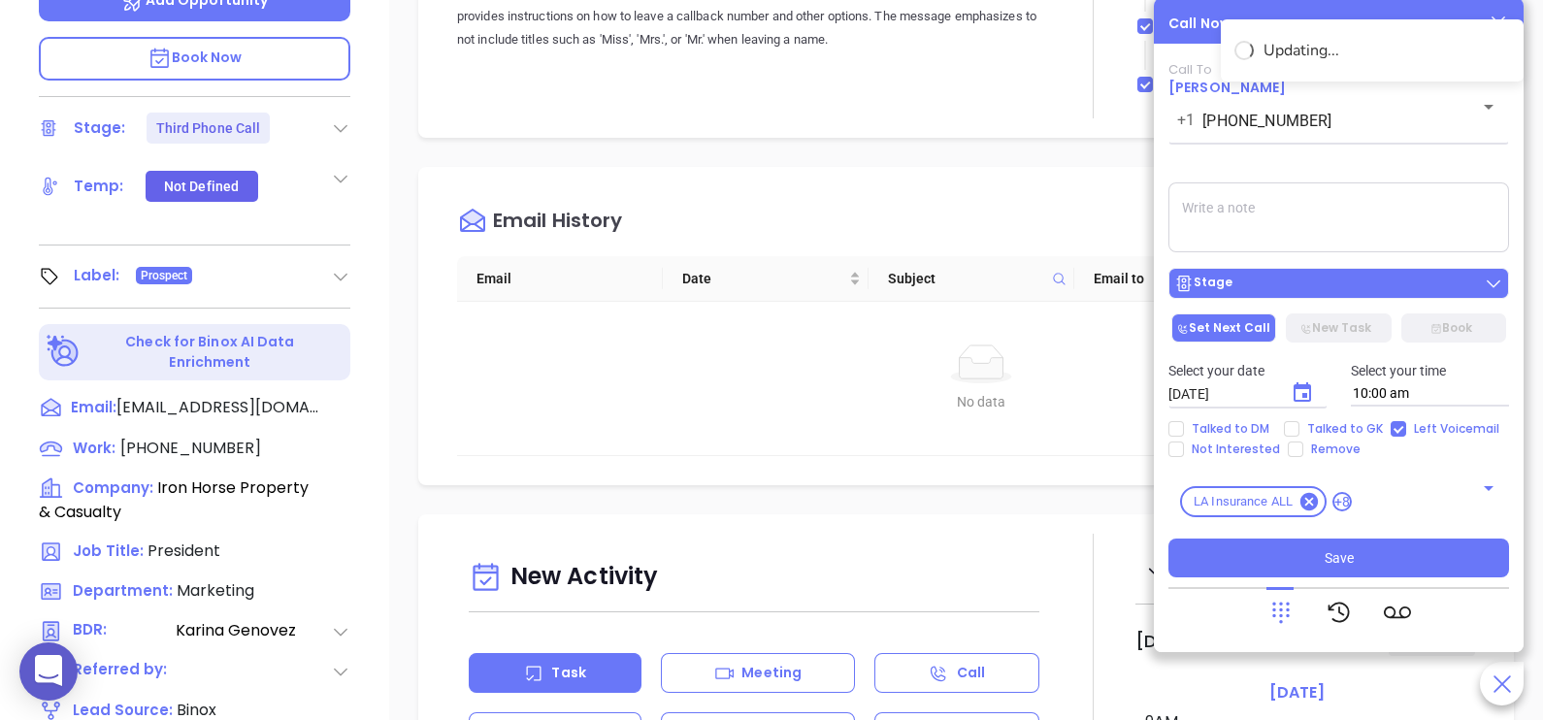
click at [1310, 272] on button "Stage" at bounding box center [1338, 283] width 341 height 31
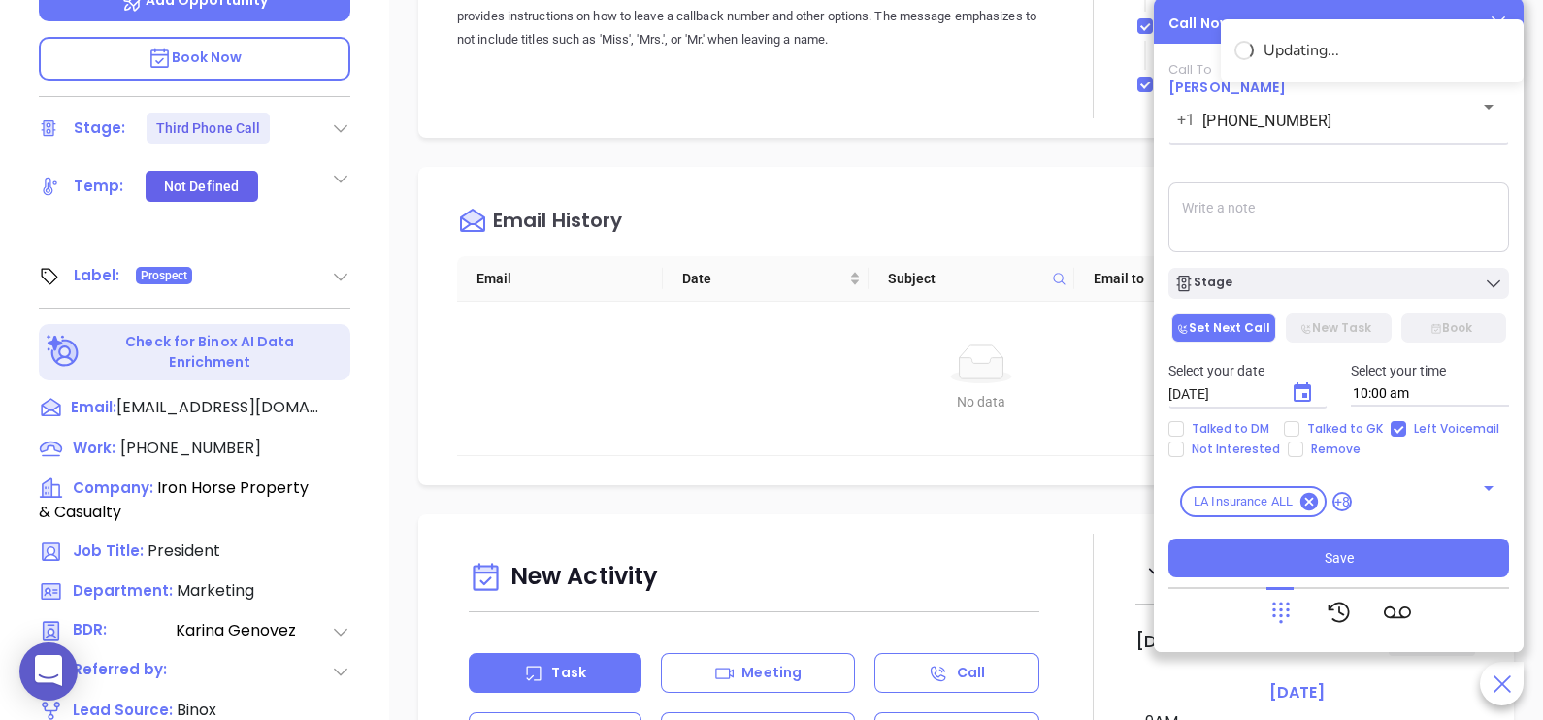
click at [1332, 238] on textarea at bounding box center [1338, 217] width 341 height 70
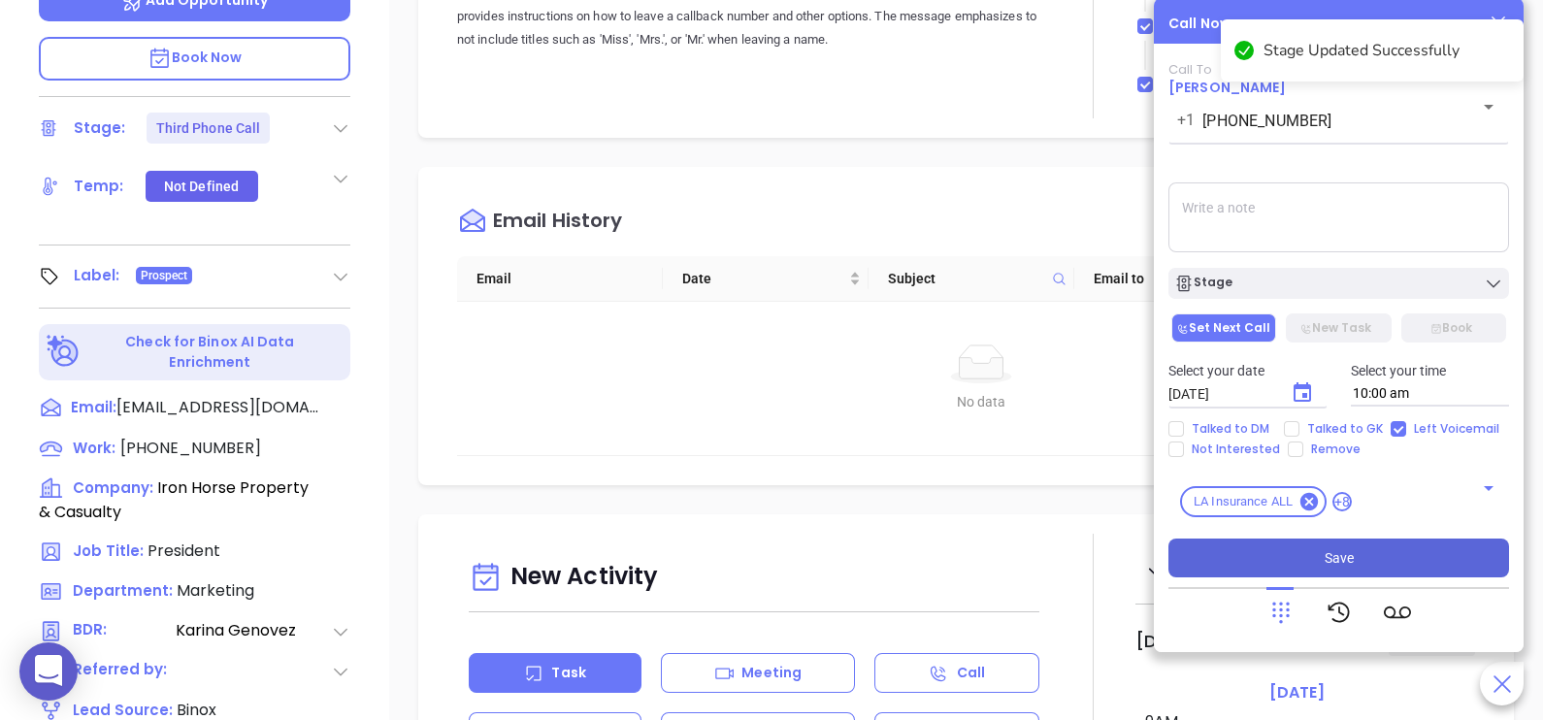
click at [1342, 550] on span "Save" at bounding box center [1339, 557] width 29 height 21
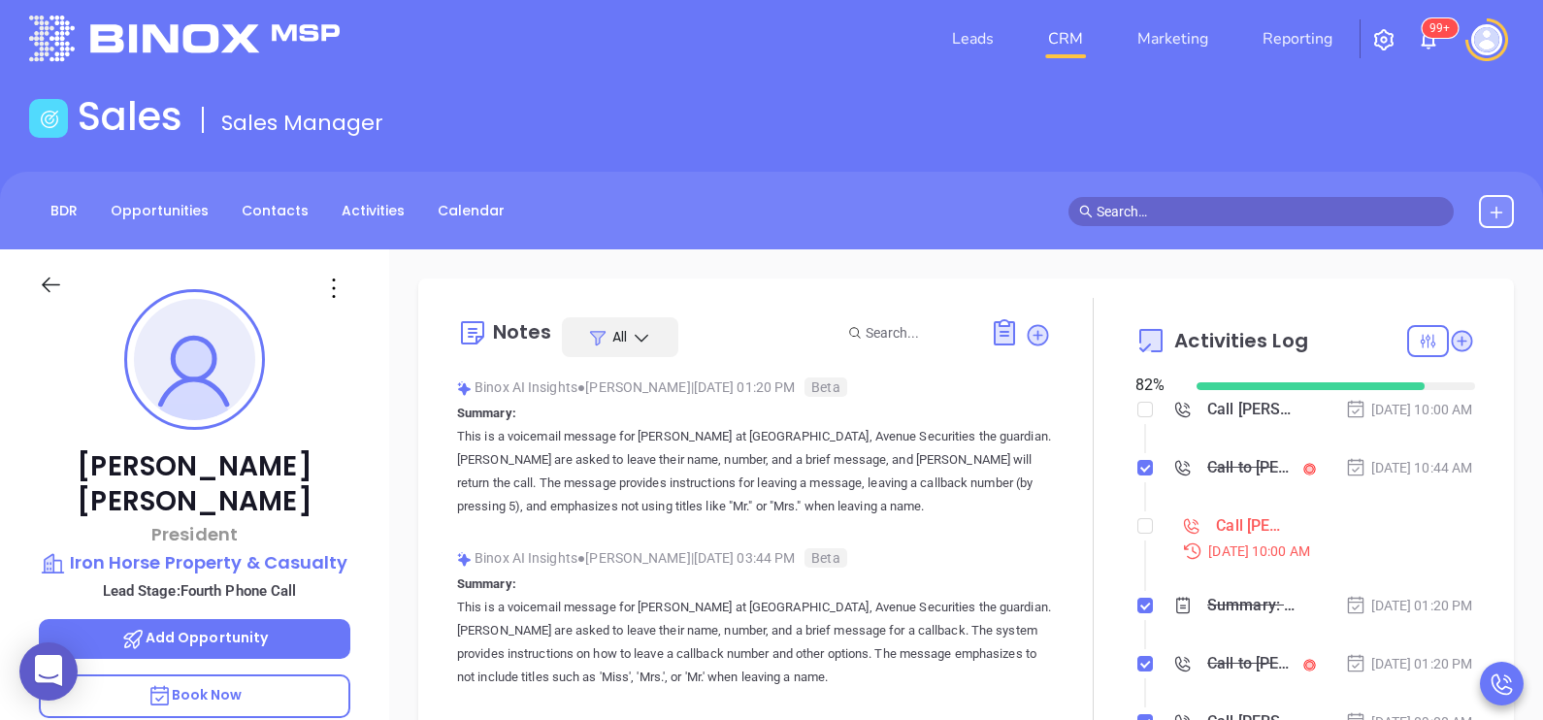
scroll to position [0, 0]
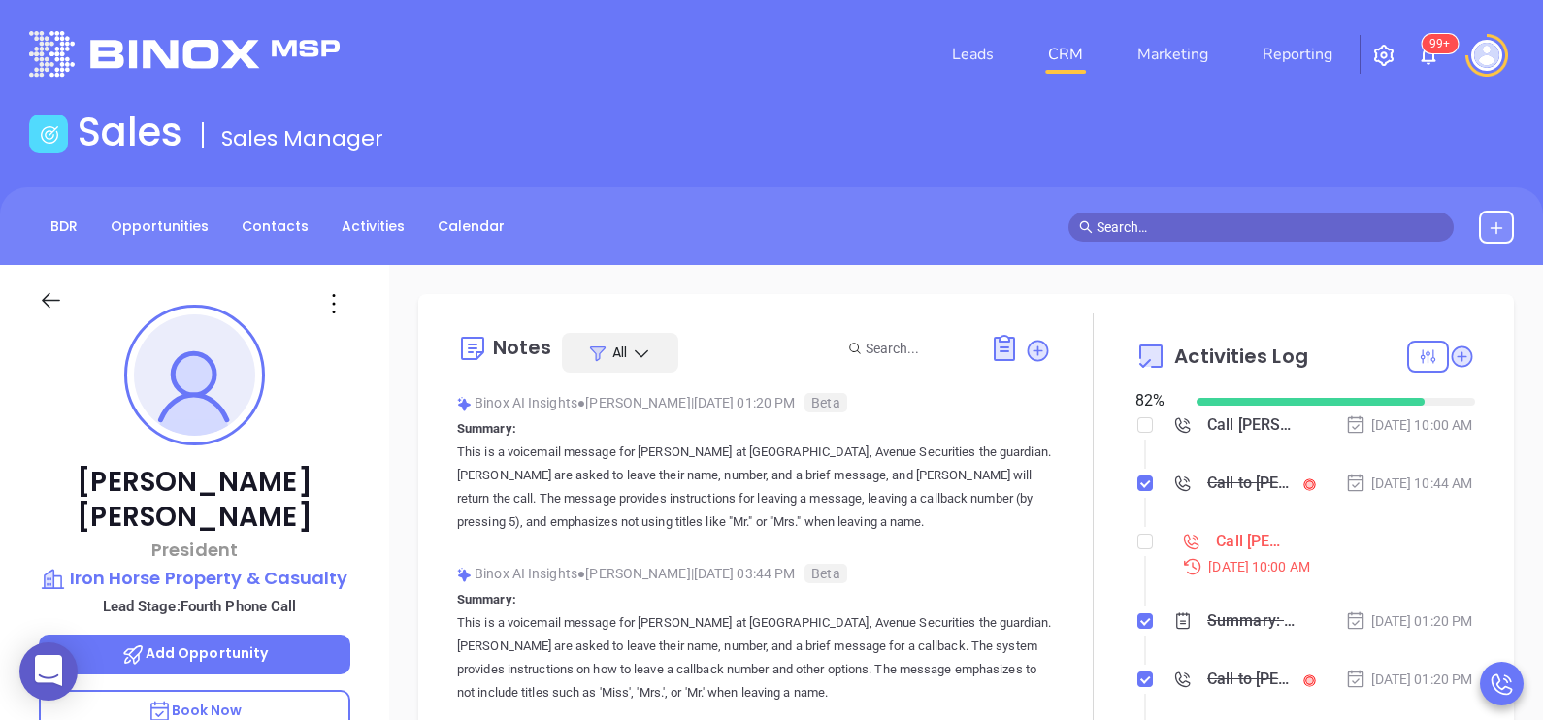
click at [1144, 529] on div at bounding box center [1145, 507] width 2 height 44
click at [1137, 549] on input "checkbox" at bounding box center [1145, 542] width 16 height 16
checkbox input "true"
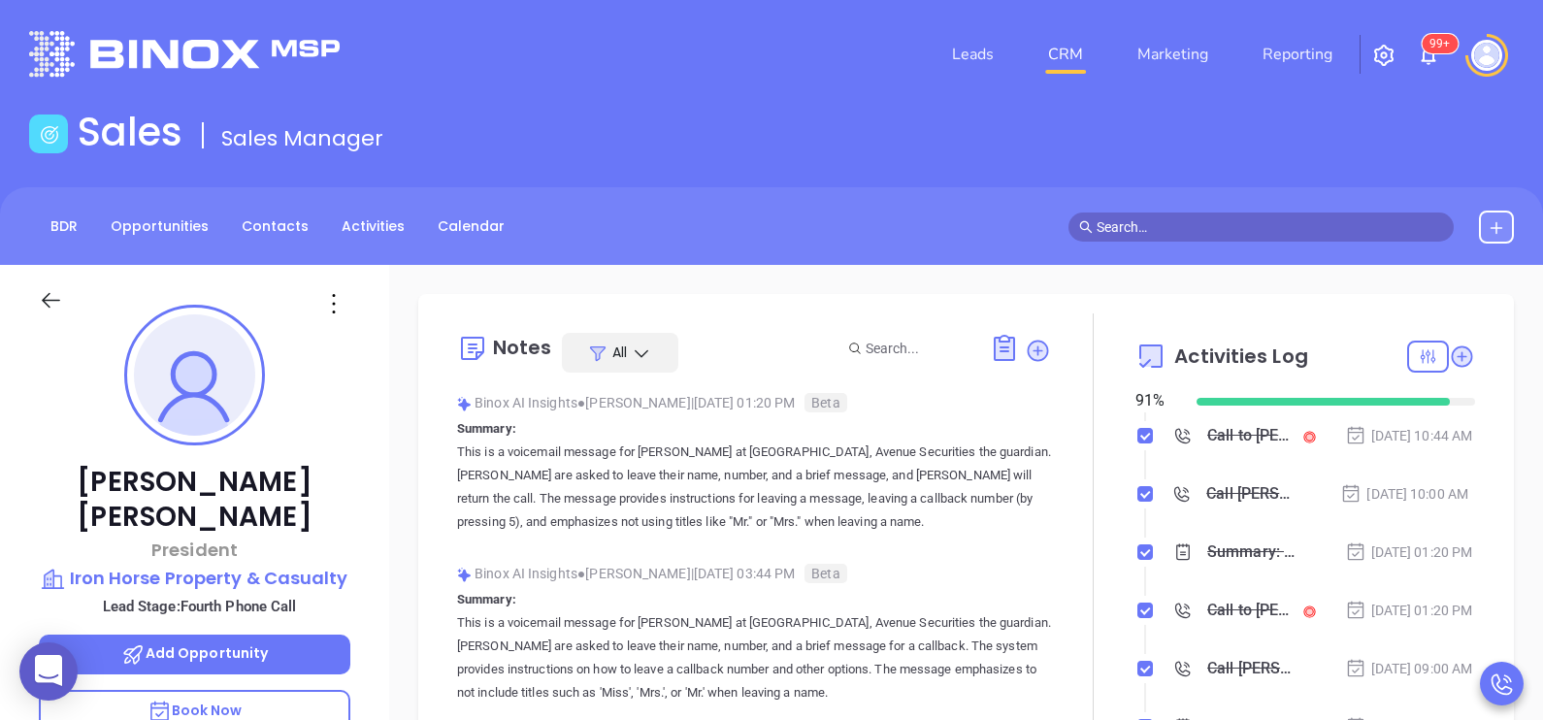
scroll to position [146, 0]
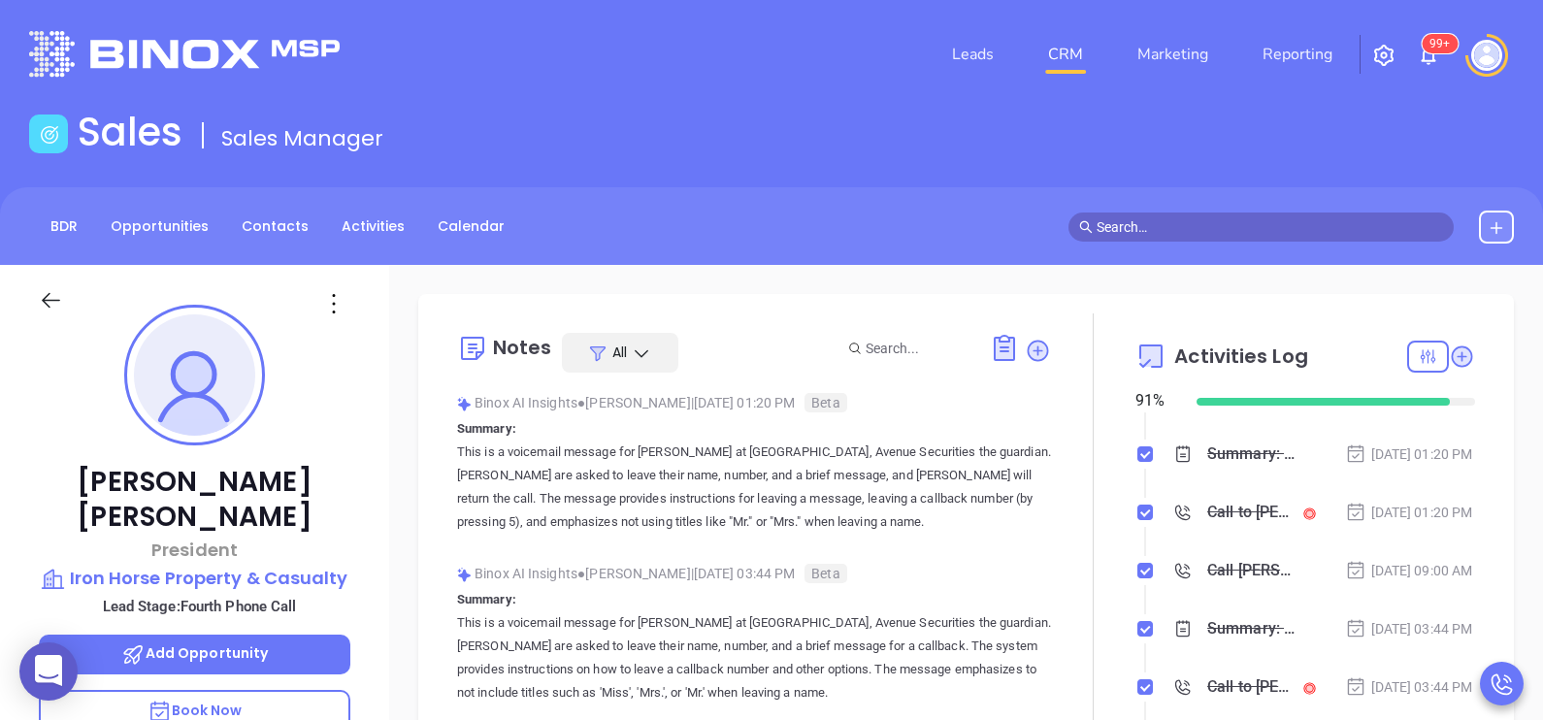
click at [381, 524] on div "John Caswell President Iron Horse Property & Casualty Lead Stage: Fourth Phone …" at bounding box center [194, 715] width 389 height 901
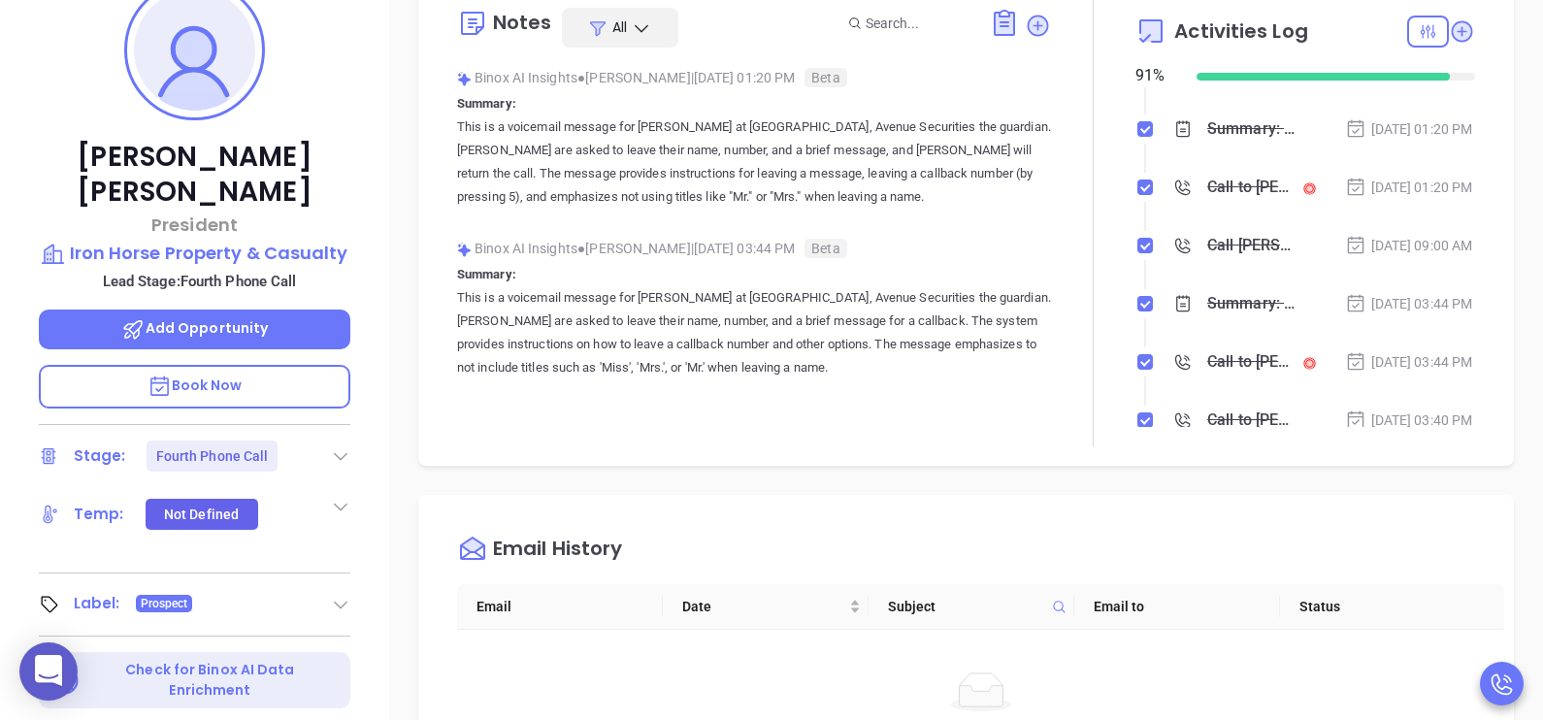
scroll to position [582, 0]
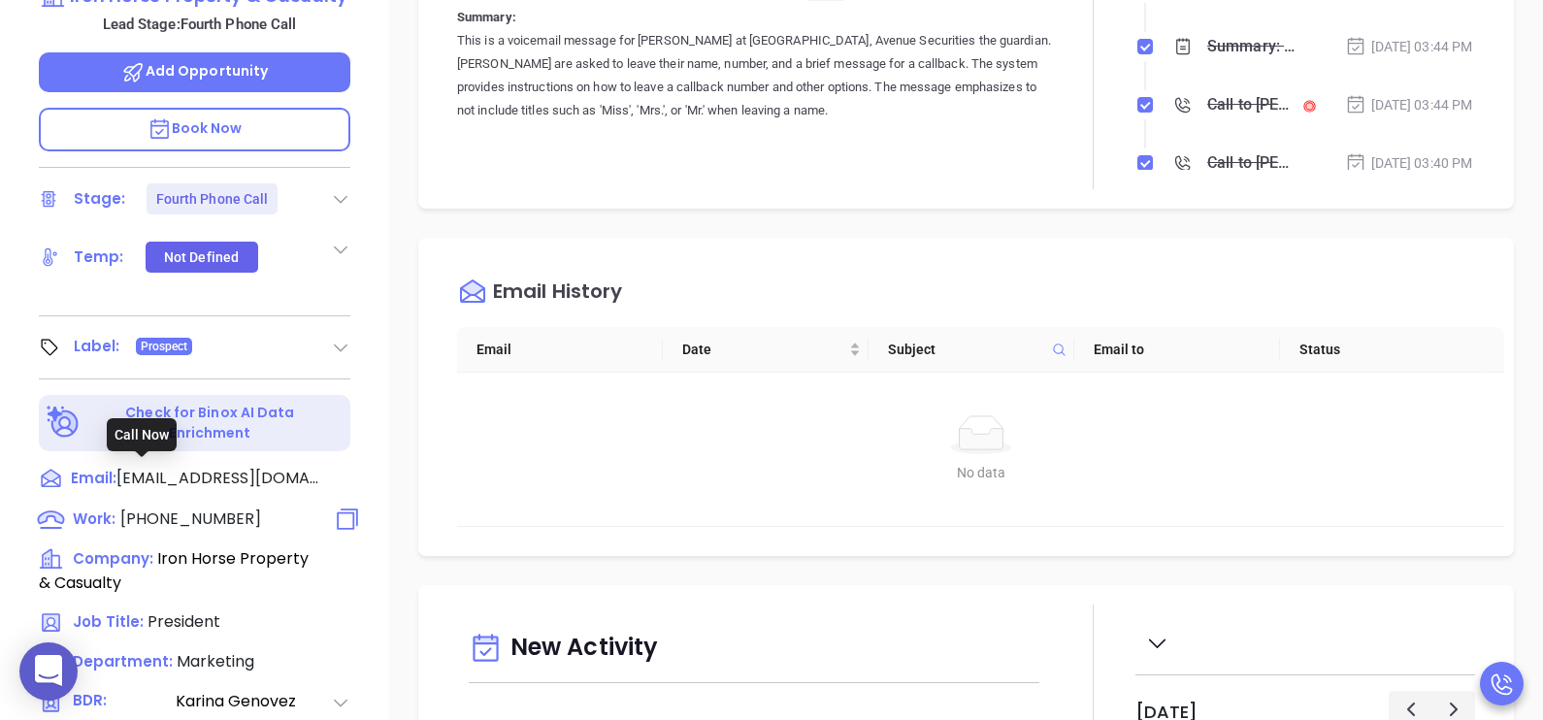
click at [241, 508] on span "(225) 766-9700" at bounding box center [190, 519] width 141 height 22
type input "(225) 766-9700"
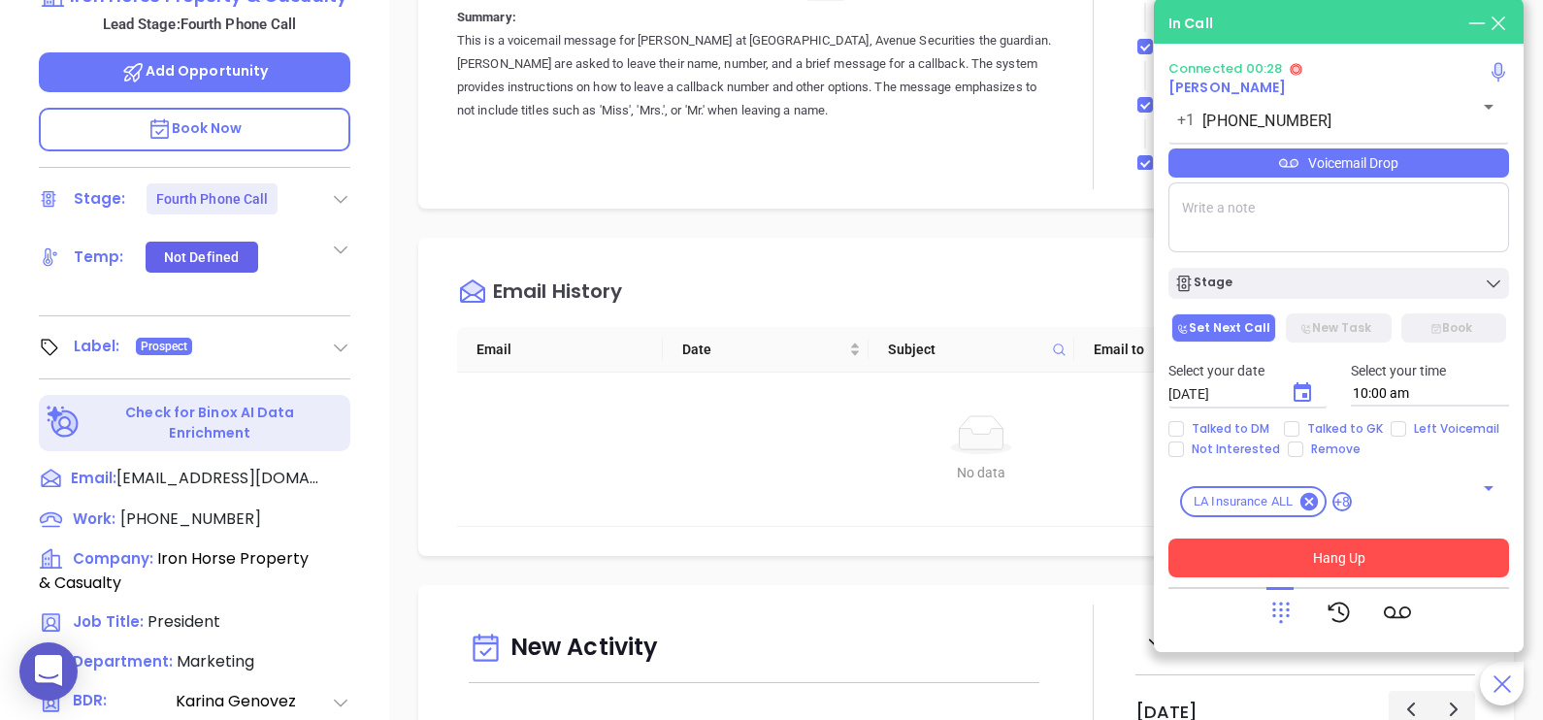
click at [1449, 167] on div "Voicemail Drop" at bounding box center [1338, 162] width 341 height 29
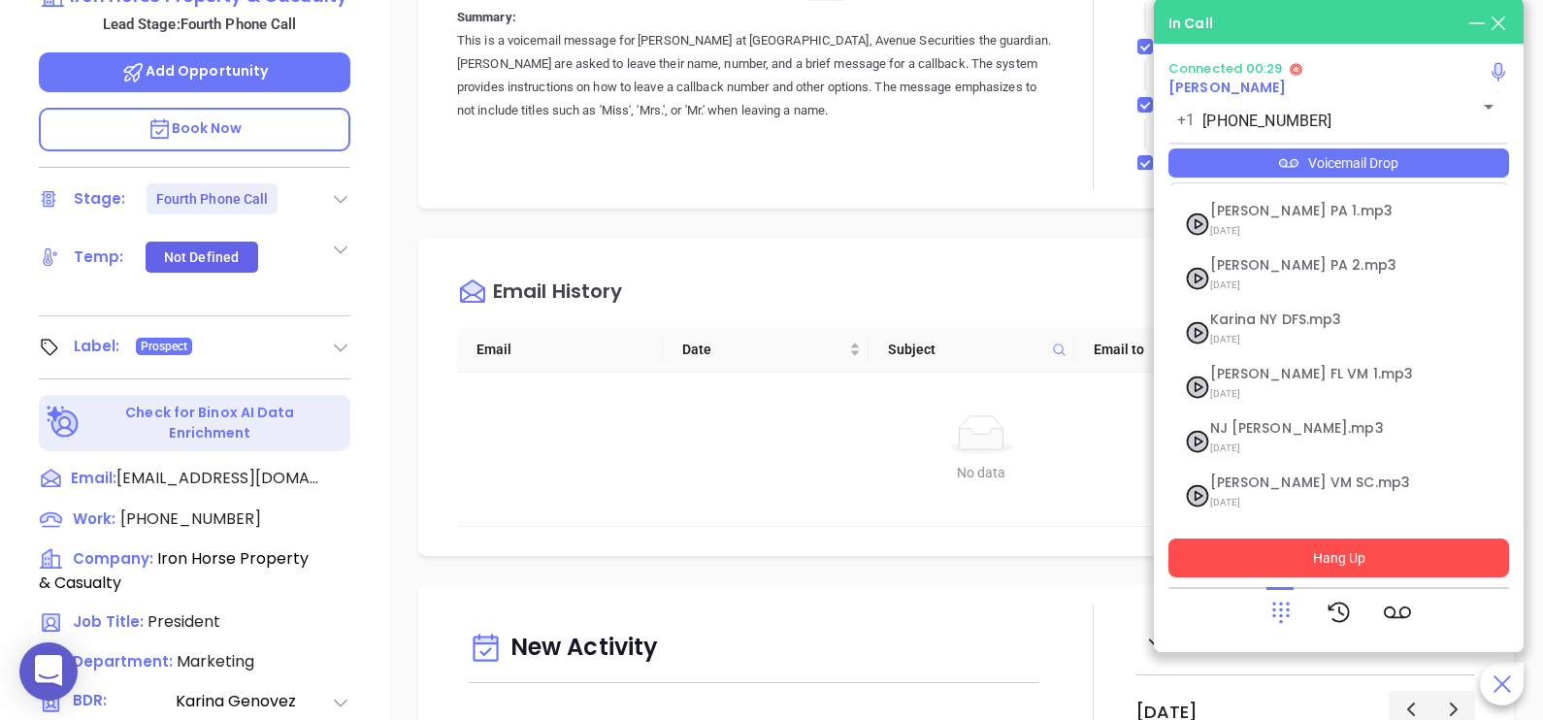
scroll to position [266, 0]
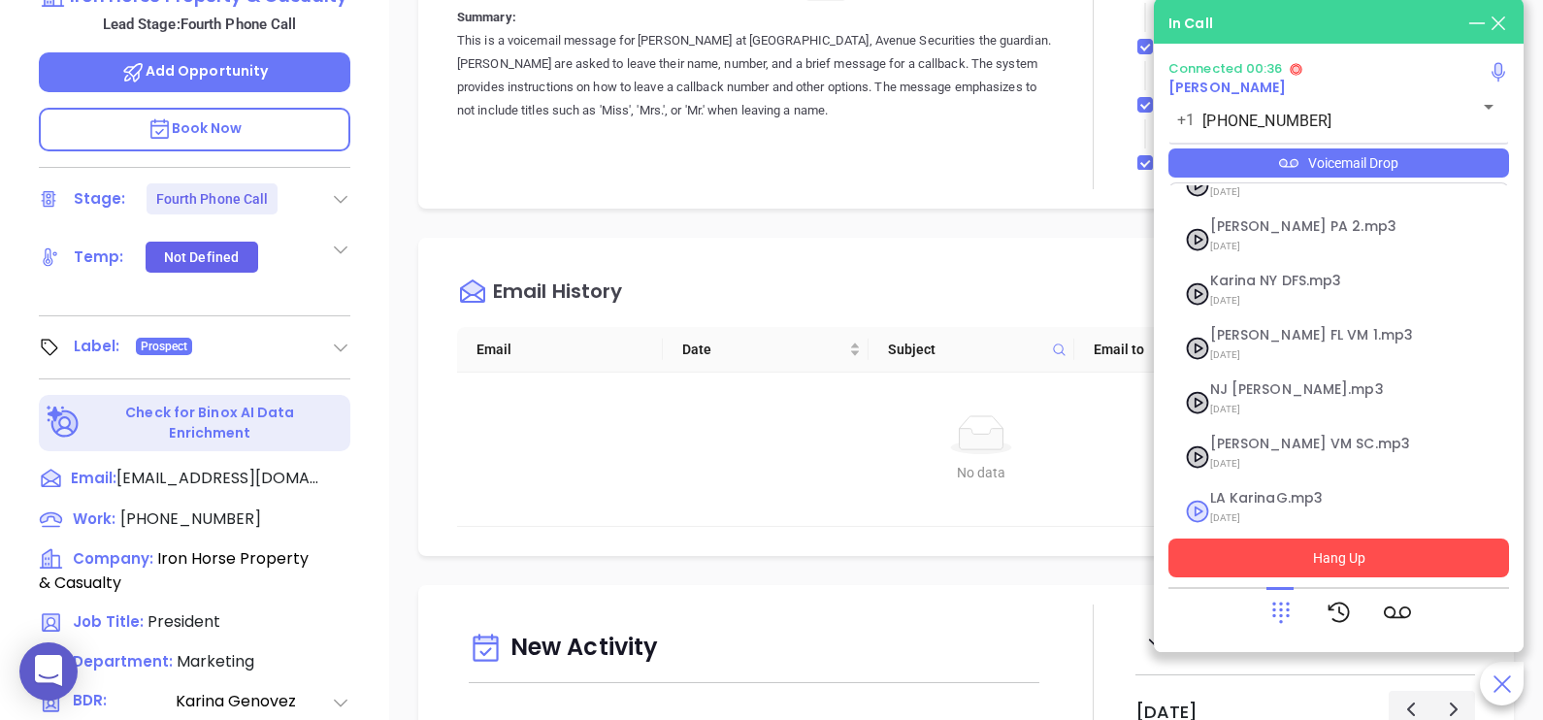
click at [1264, 491] on span "LA KarinaG.mp3" at bounding box center [1315, 498] width 210 height 15
checkbox input "true"
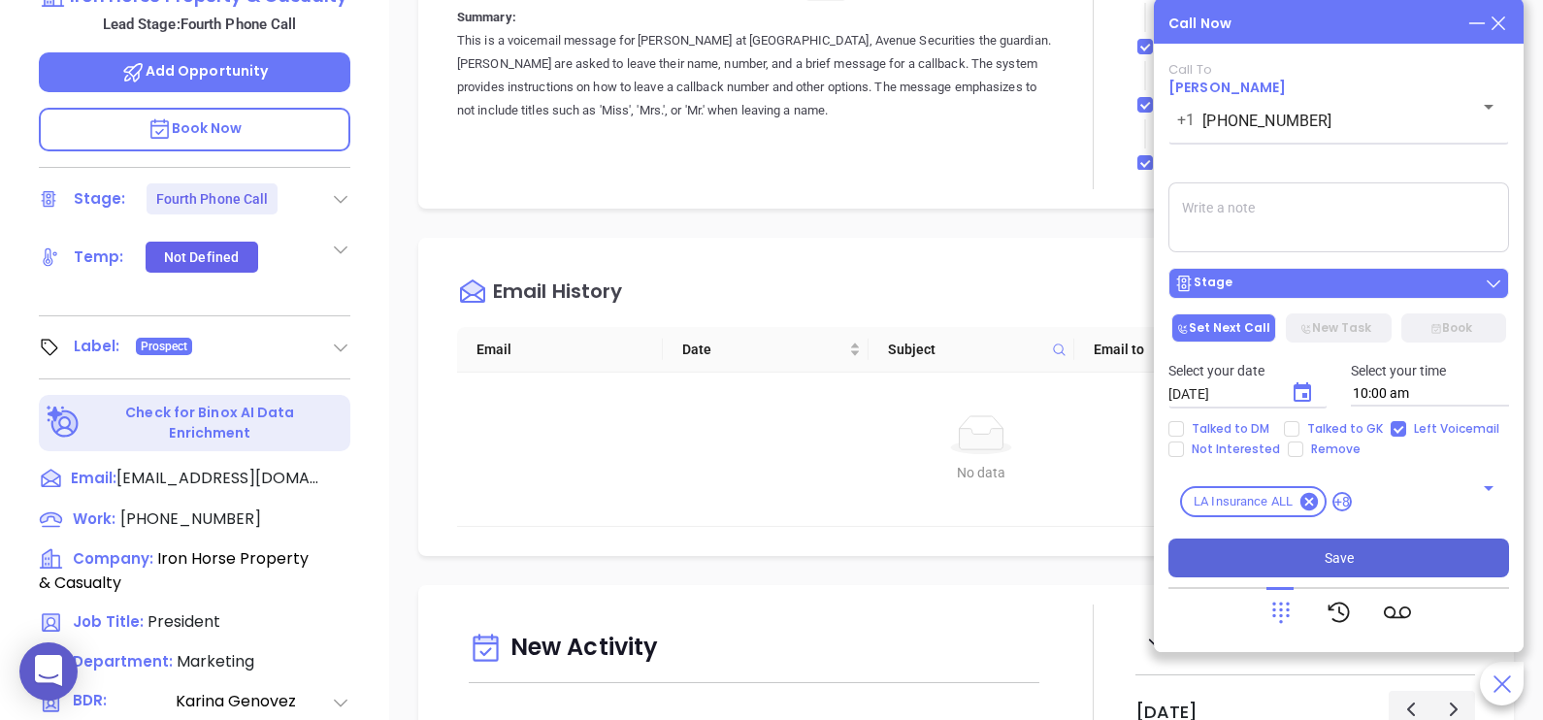
click at [1306, 271] on button "Stage" at bounding box center [1338, 283] width 341 height 31
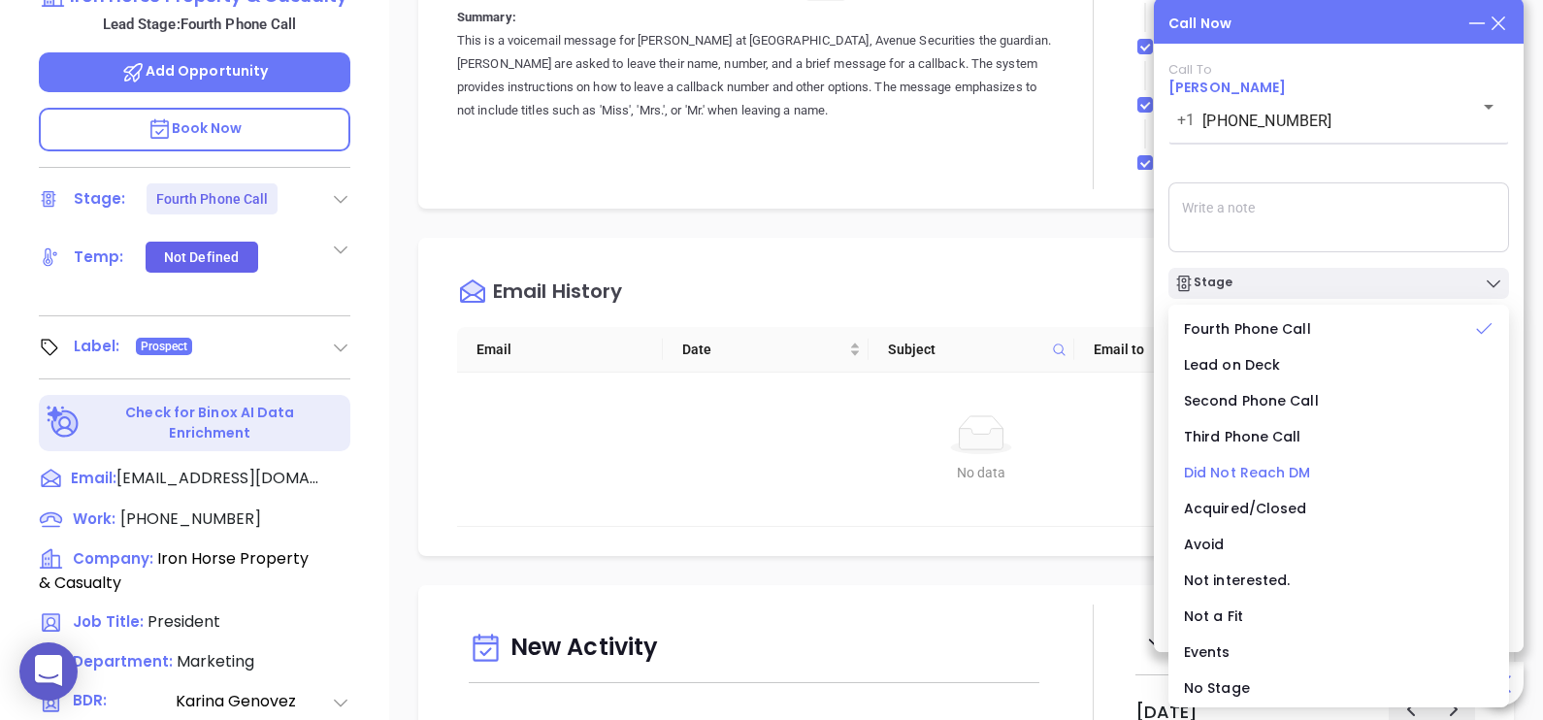
click at [1255, 471] on span "Did Not Reach DM" at bounding box center [1247, 472] width 127 height 19
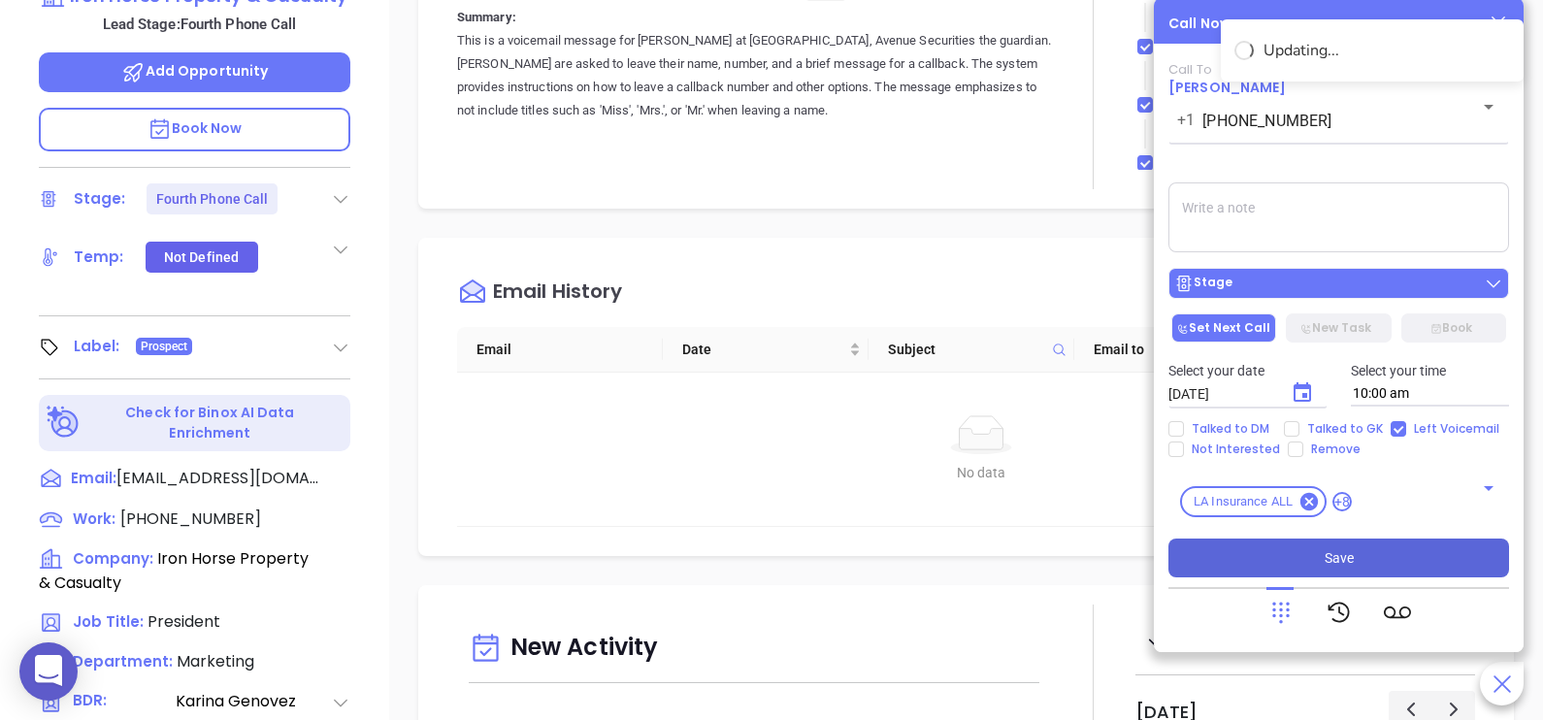
click at [1292, 275] on button "Stage" at bounding box center [1338, 283] width 341 height 31
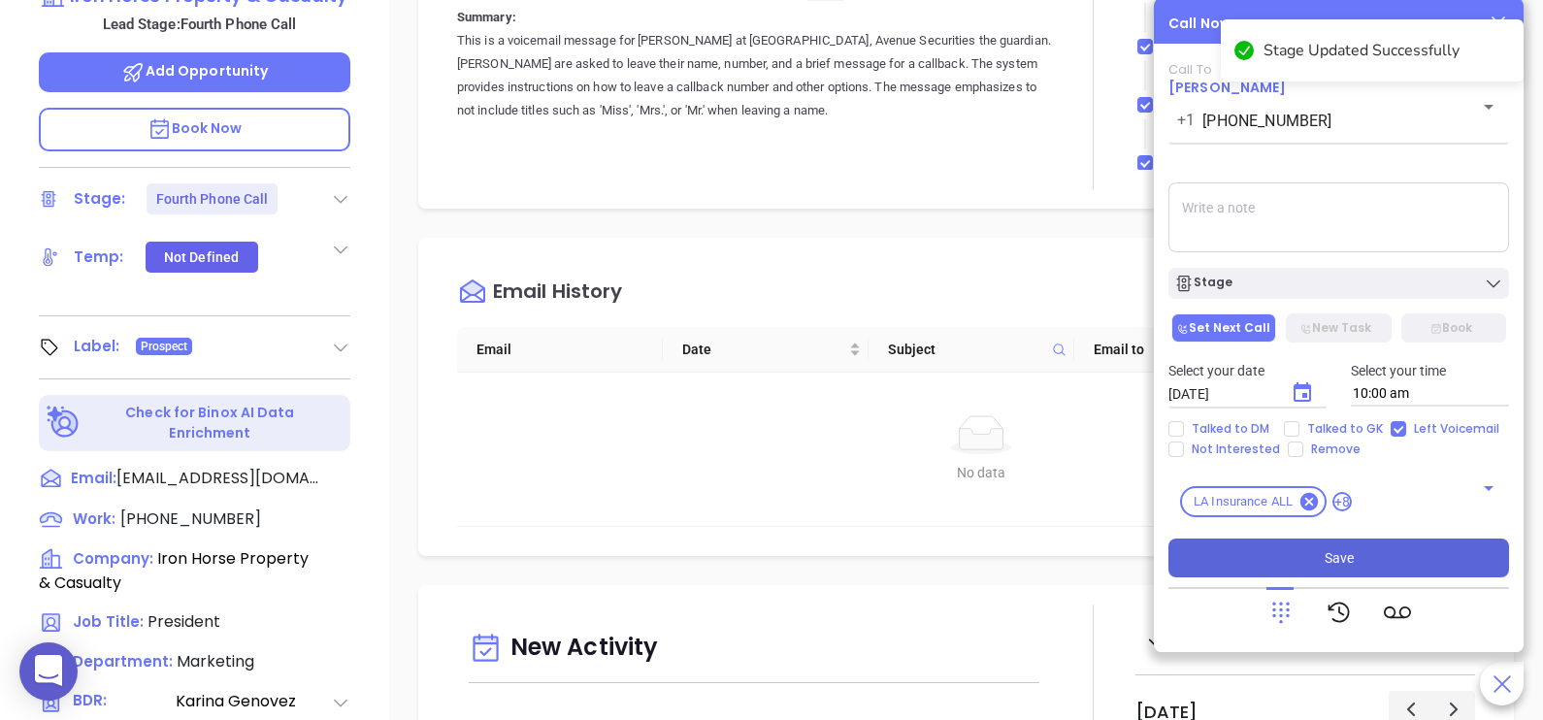
click at [1339, 252] on textarea at bounding box center [1338, 217] width 341 height 70
click at [1334, 532] on div "Call To John Caswell +1 (225) 766-9700 ​ Voicemail Drop Stage Set Next Call New…" at bounding box center [1338, 319] width 341 height 515
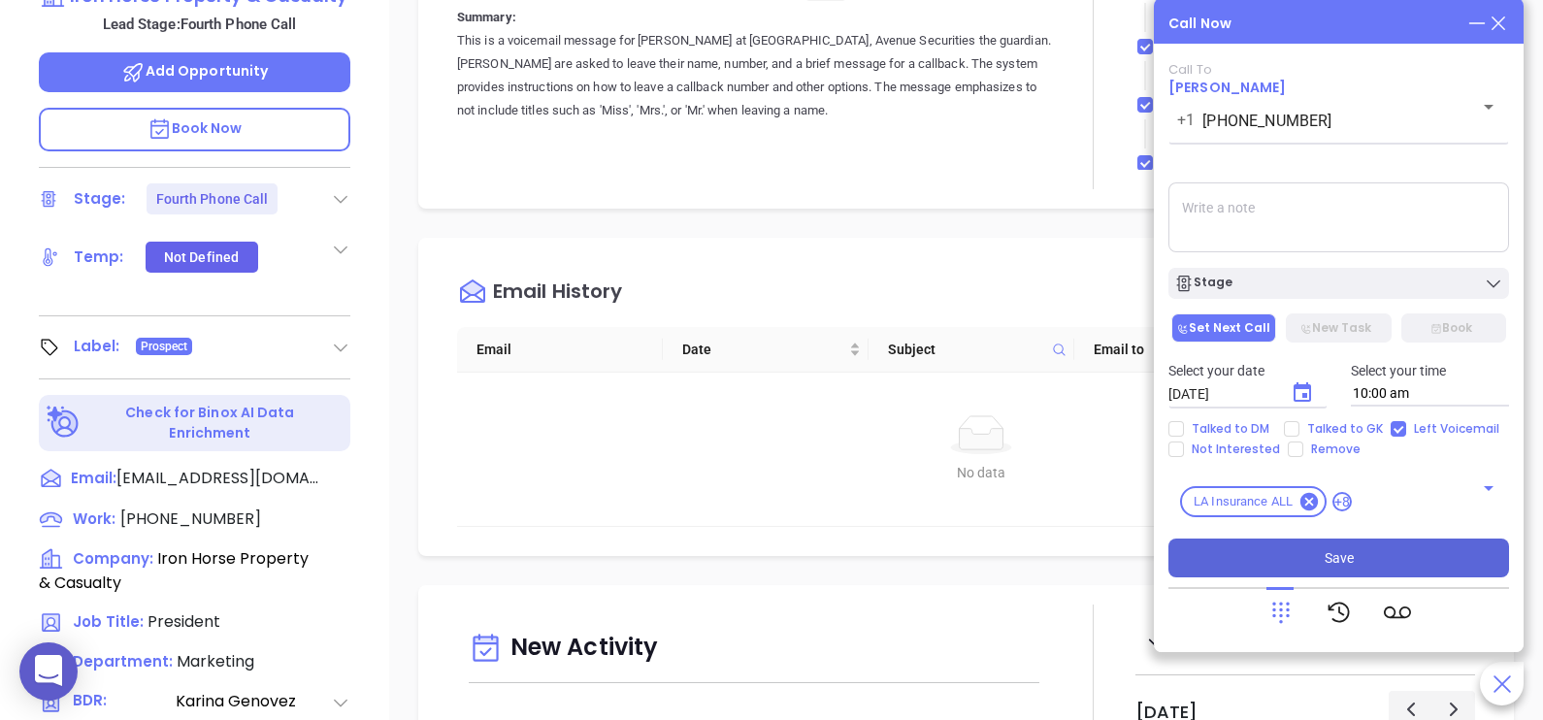
click at [1335, 542] on button "Save" at bounding box center [1338, 558] width 341 height 39
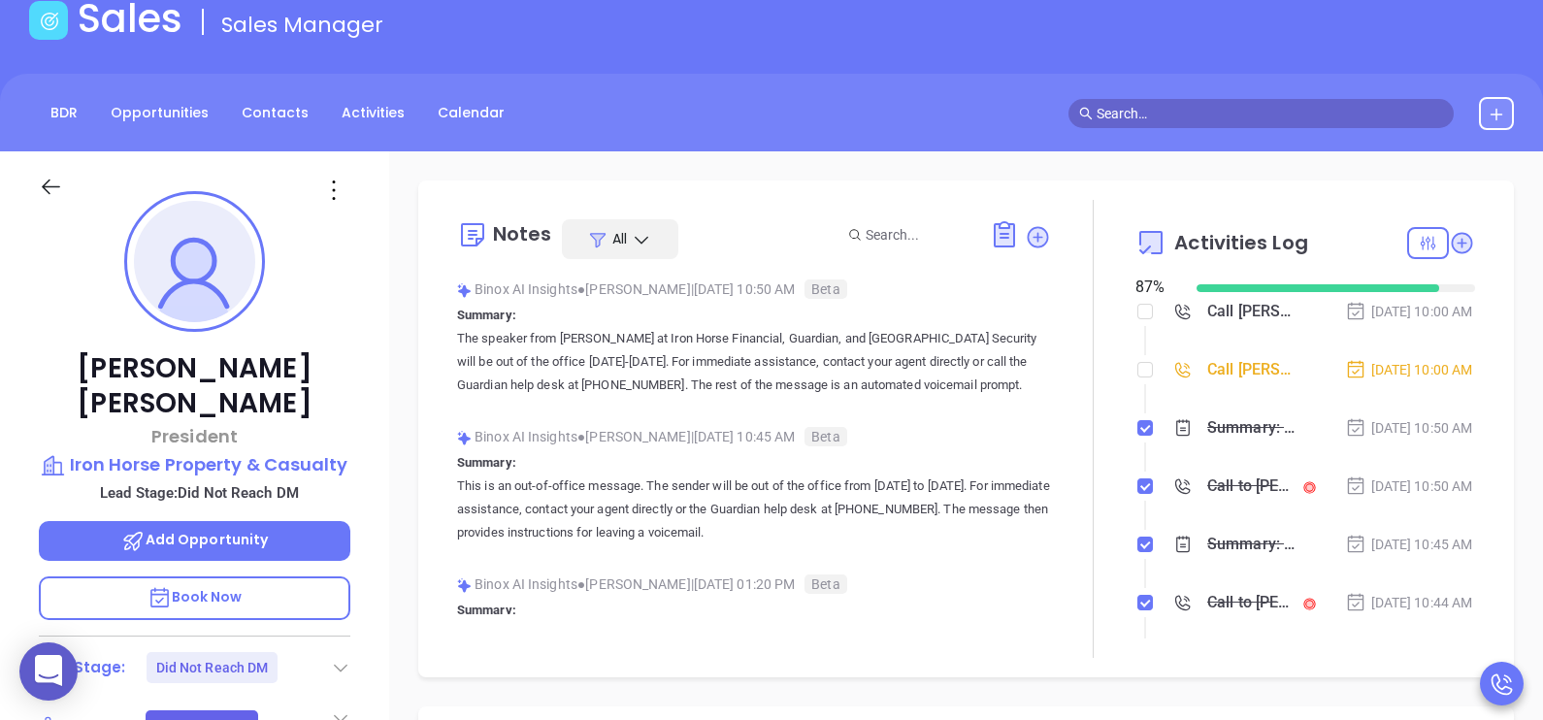
scroll to position [96, 0]
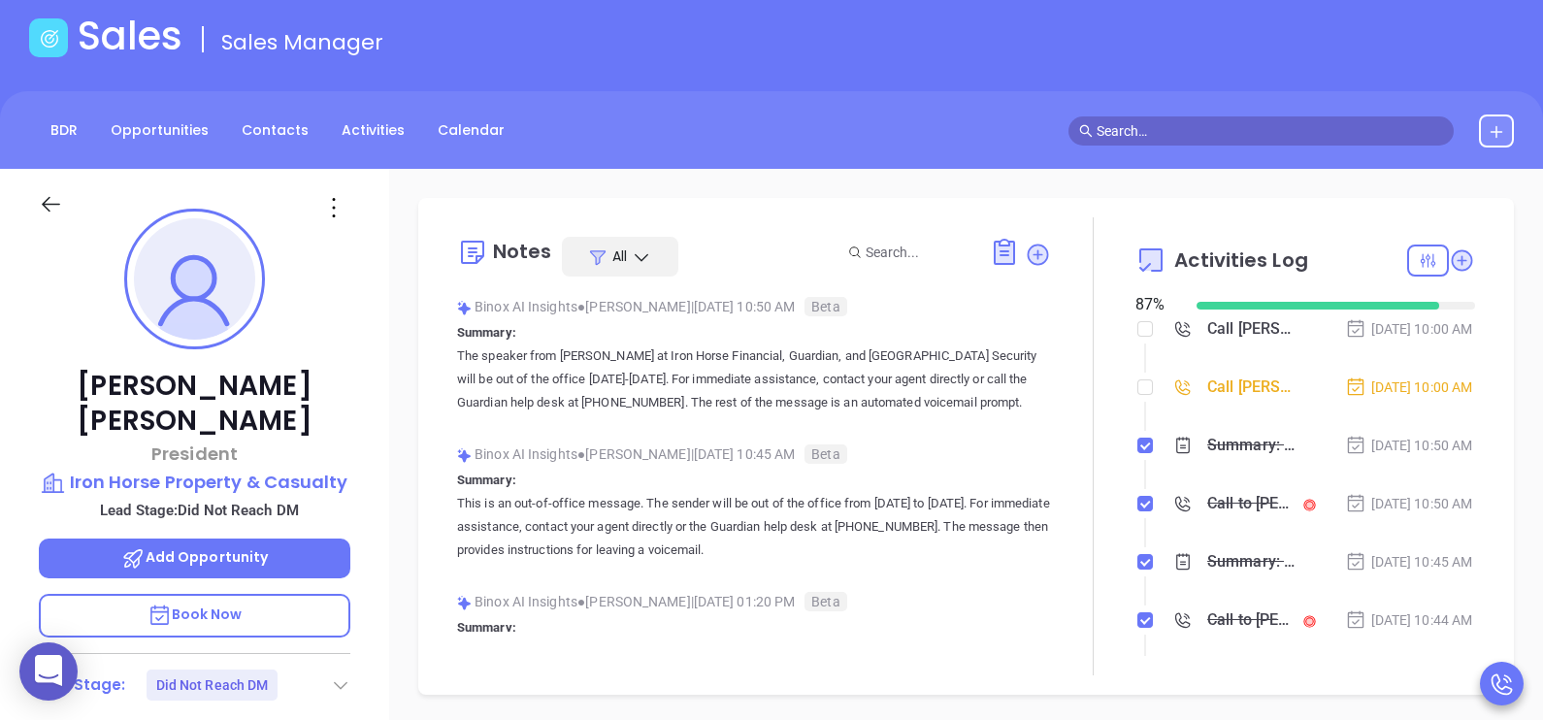
click at [1140, 406] on li "Call John Caswell to follow up Sep 10, 2025 | 10:00 AM" at bounding box center [1307, 405] width 335 height 53
click at [1138, 395] on input "checkbox" at bounding box center [1145, 387] width 16 height 16
checkbox input "true"
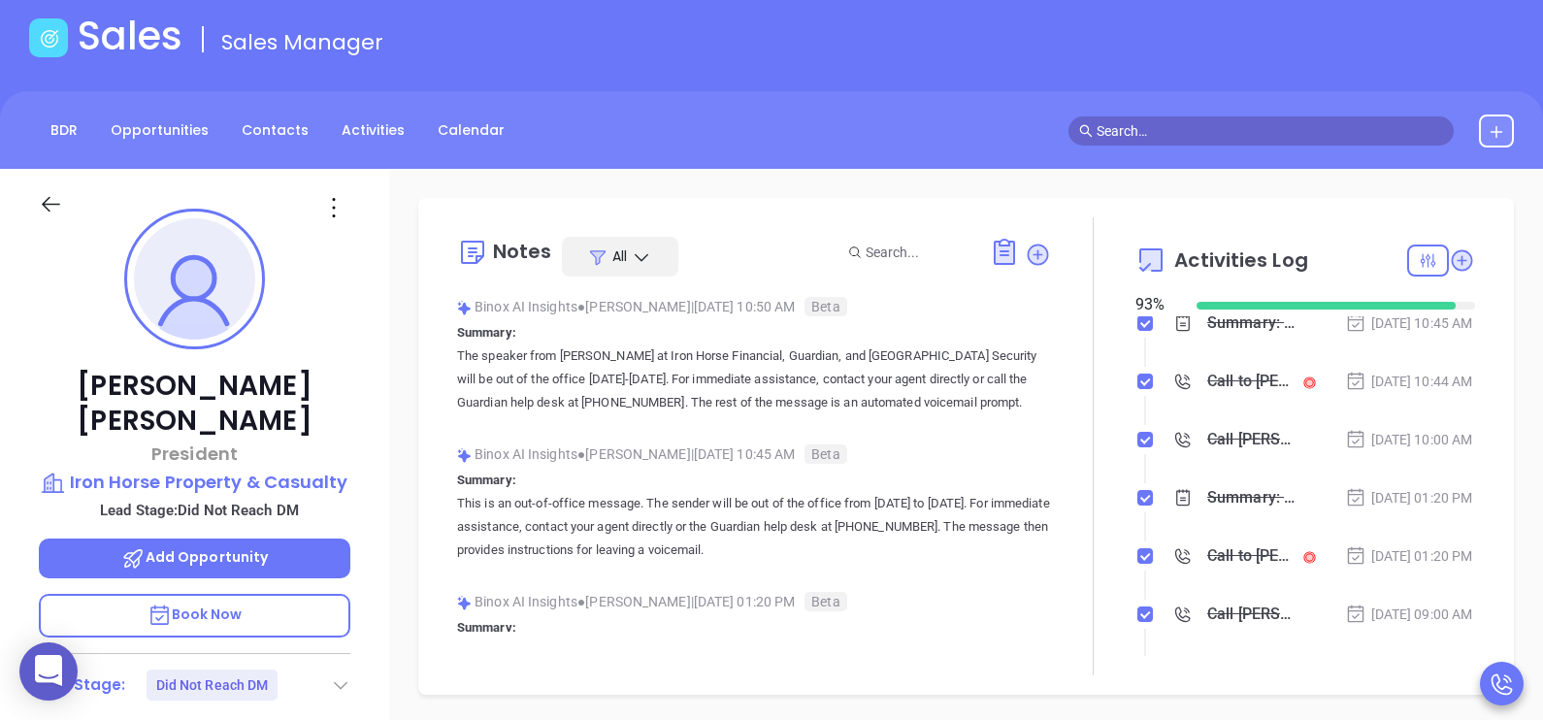
scroll to position [242, 0]
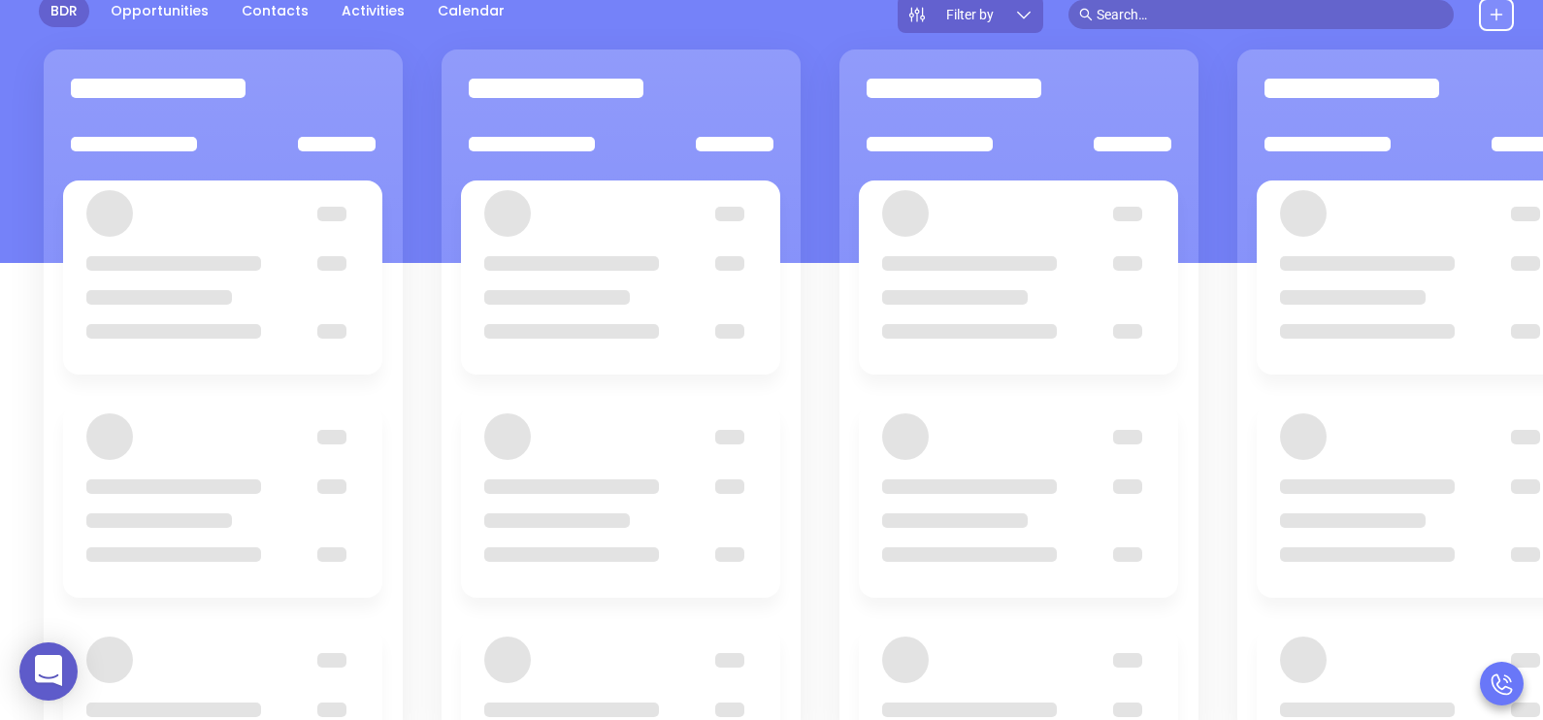
scroll to position [265, 0]
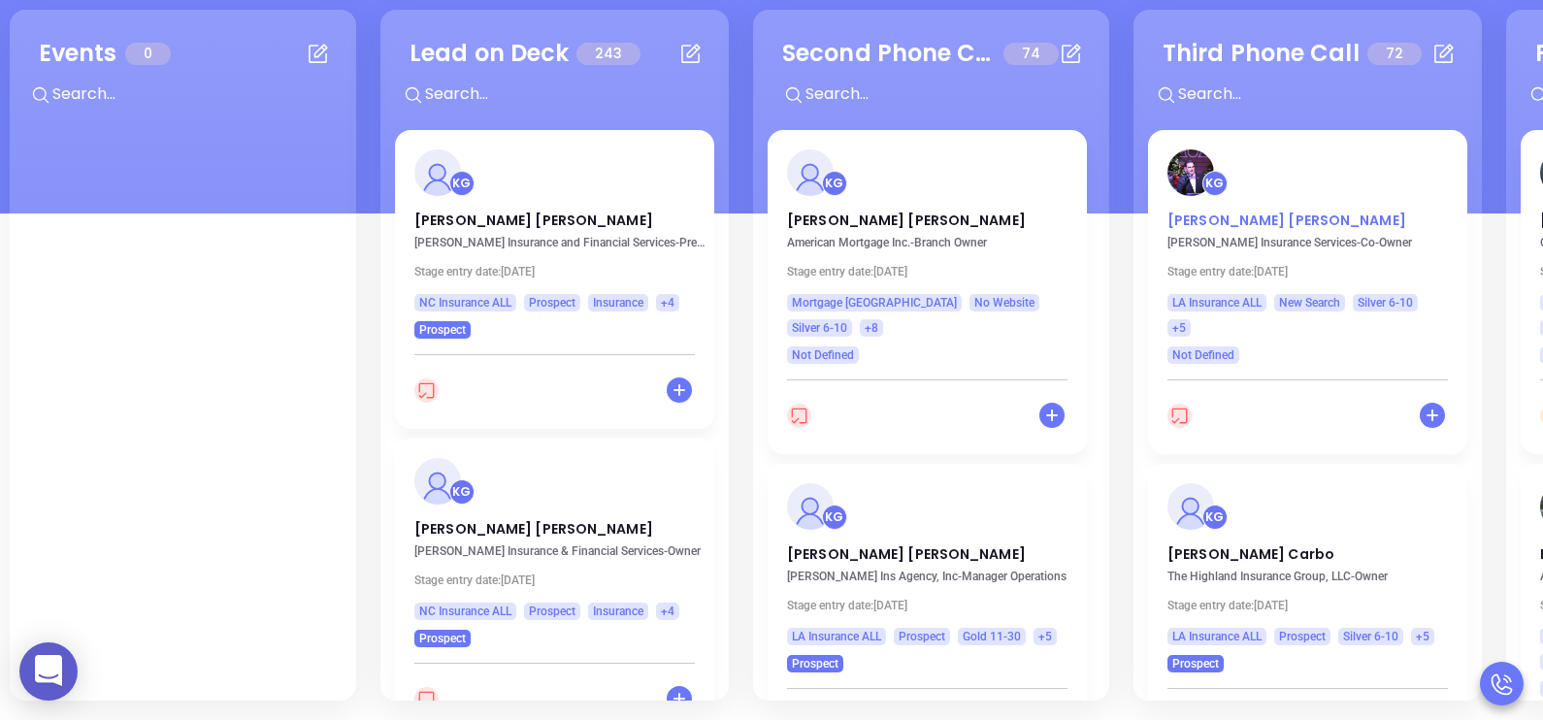
click at [1276, 218] on p "Timothy Clements" at bounding box center [1307, 216] width 280 height 10
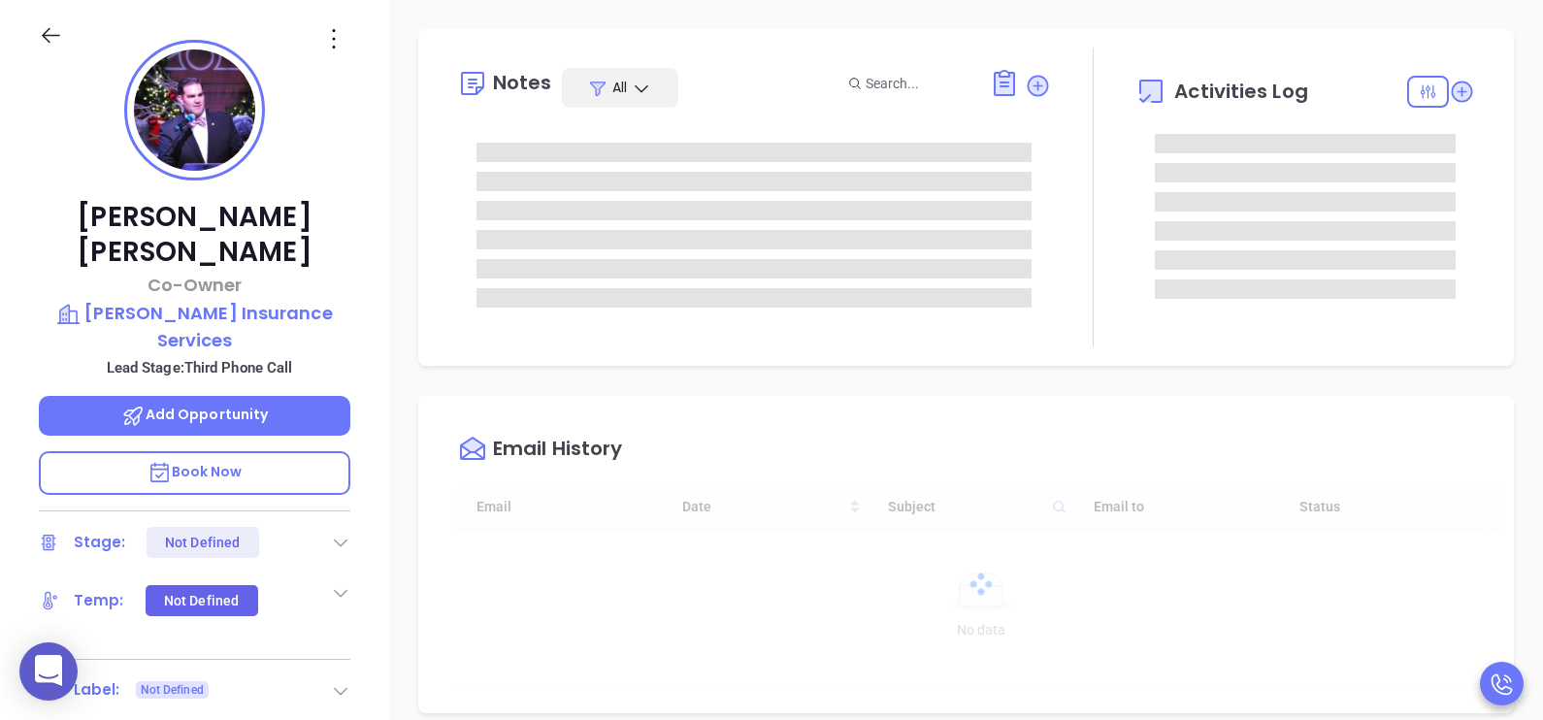
type input "[DATE]"
type input "[PERSON_NAME]"
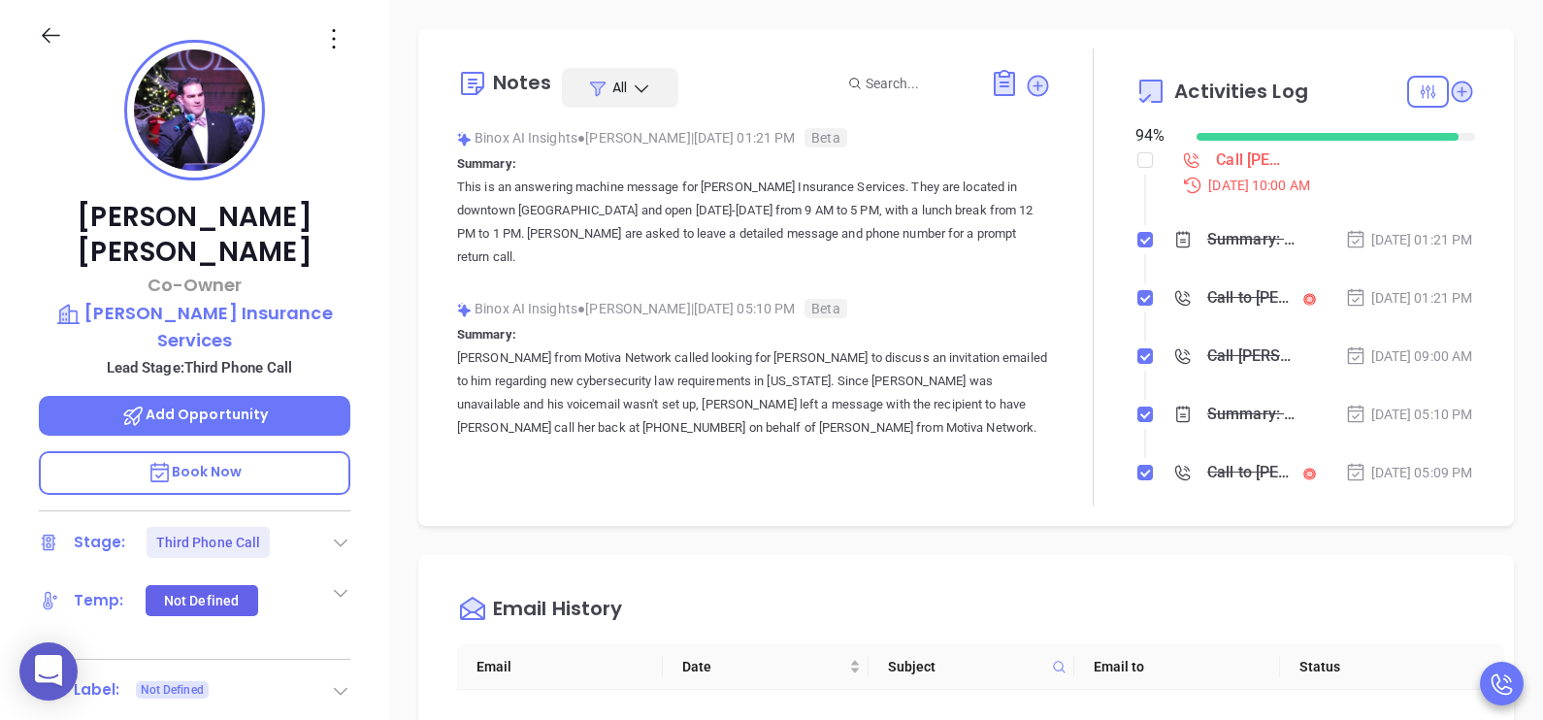
click at [398, 417] on div "Notes All Binox AI Insights ● Karina Genovez | Sep 5, 2025 01:21 PM Beta Summar…" at bounding box center [966, 679] width 1154 height 1359
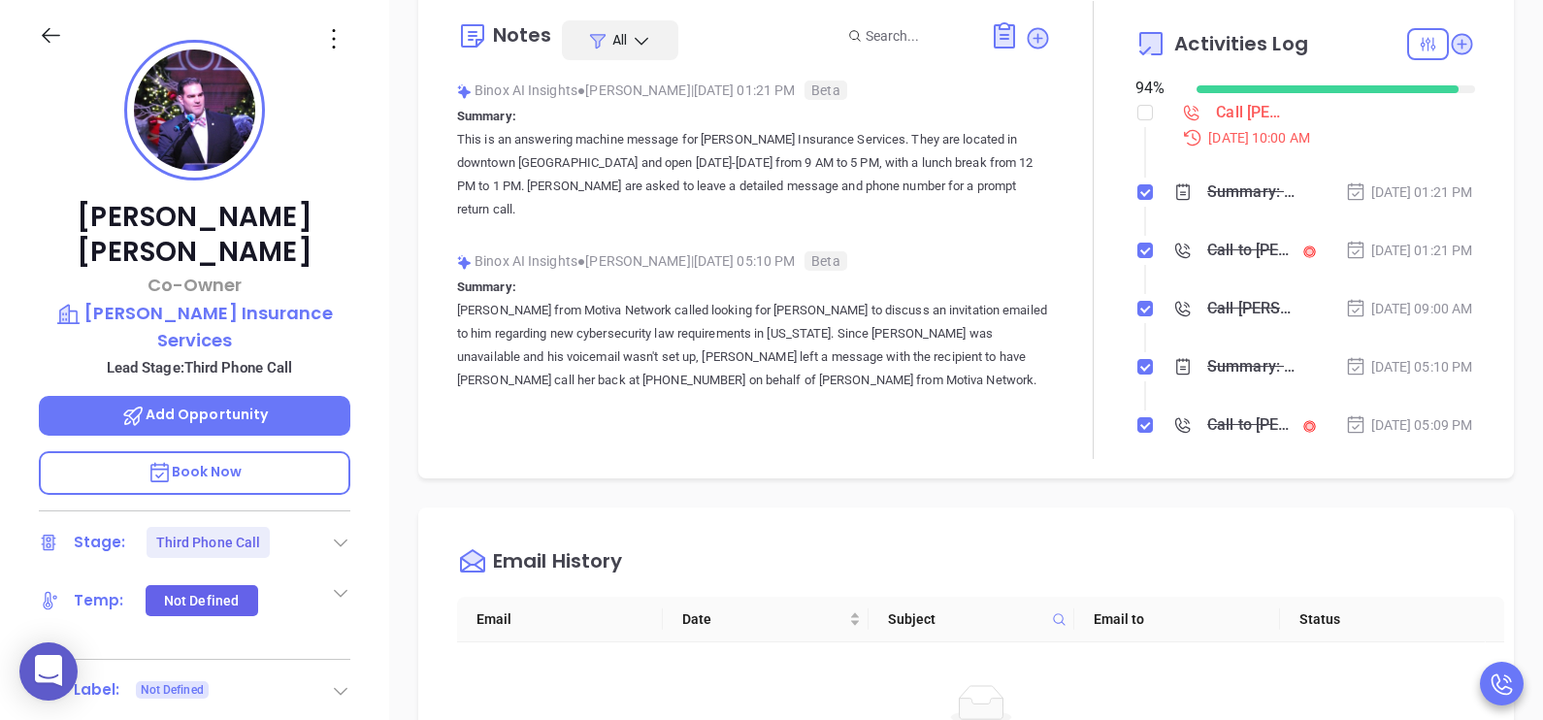
drag, startPoint x: 398, startPoint y: 417, endPoint x: 381, endPoint y: 446, distance: 33.5
click at [381, 446] on div "Timothy Clements Co-Owner Clements Insurance Services Lead Stage: Third Phone C…" at bounding box center [194, 450] width 389 height 901
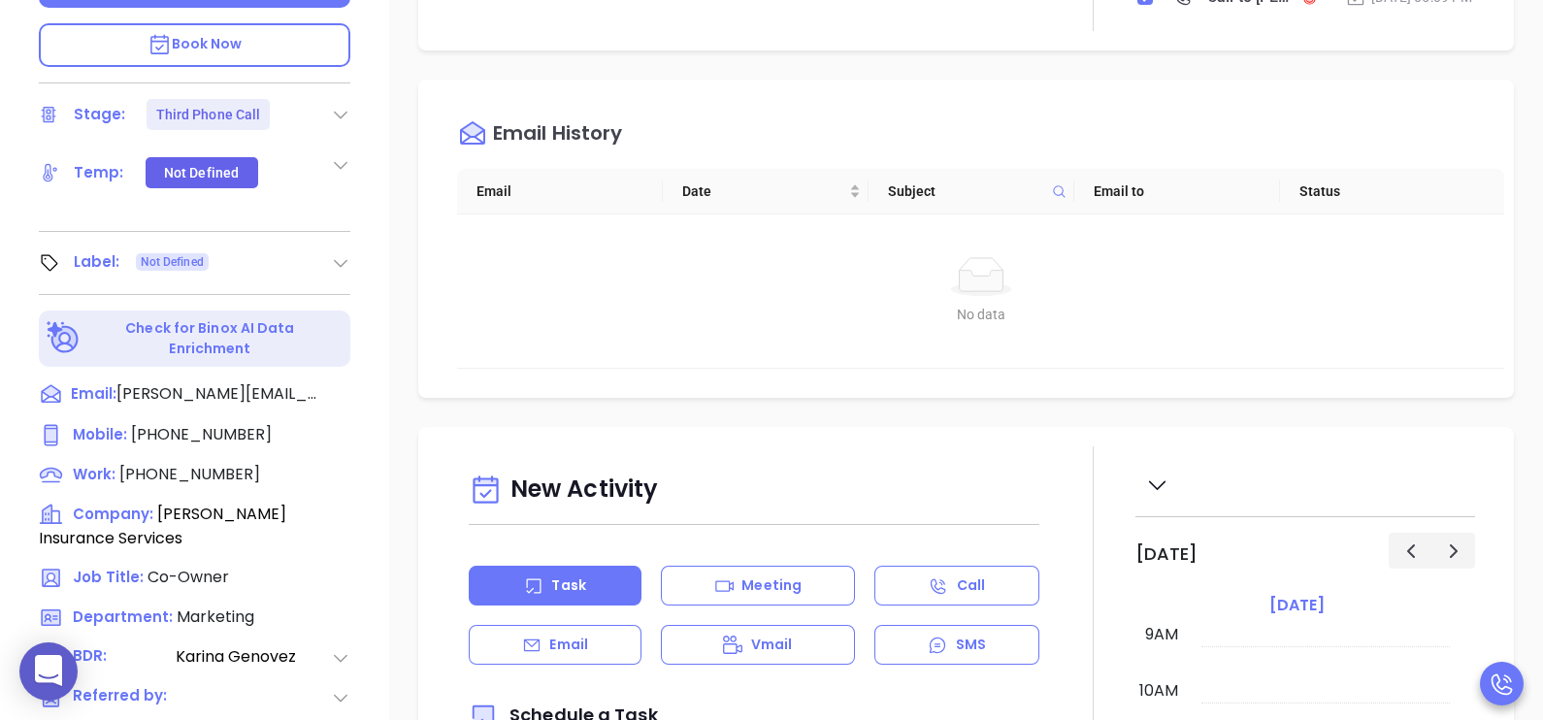
scroll to position [702, 0]
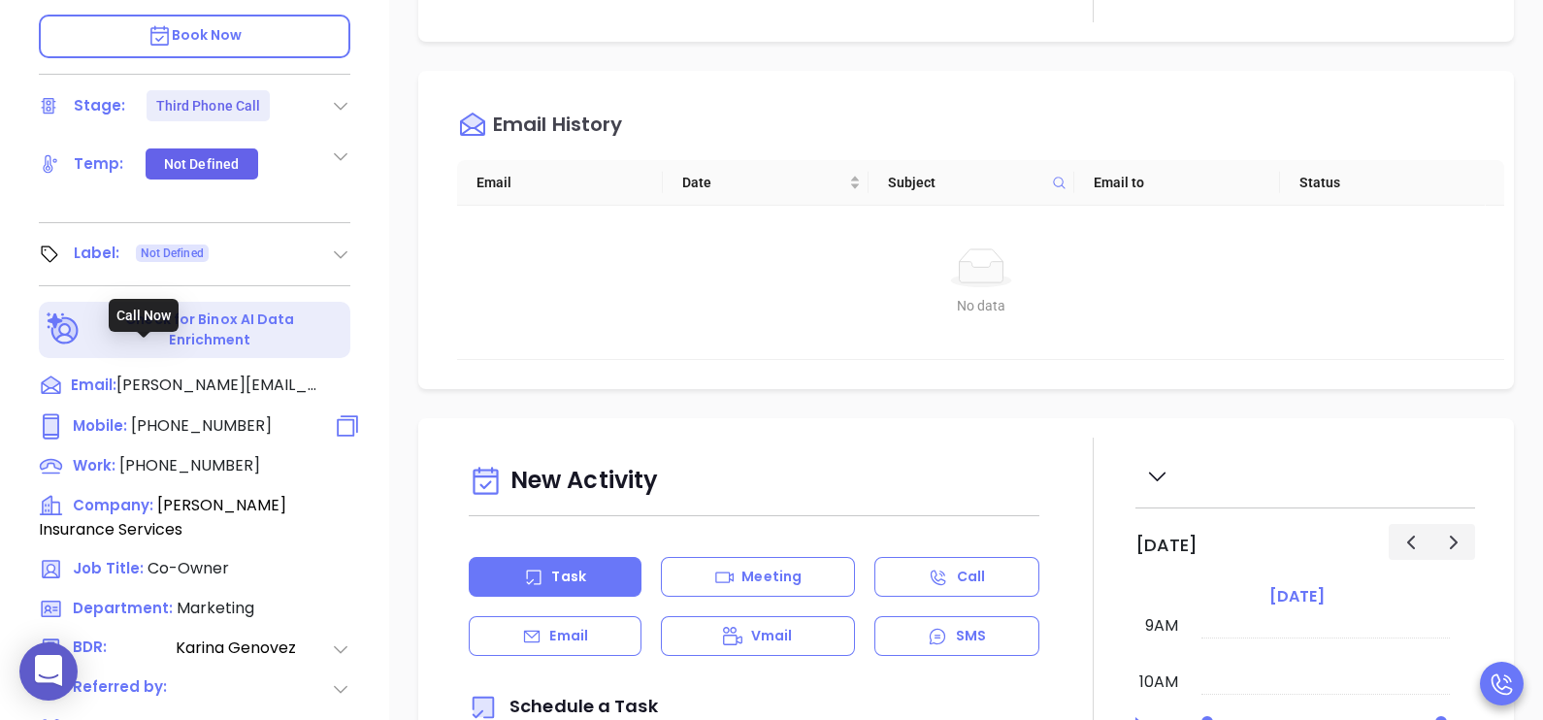
click at [205, 414] on span "(504) 491-2639" at bounding box center [201, 425] width 141 height 22
type input "(504) 491-2639"
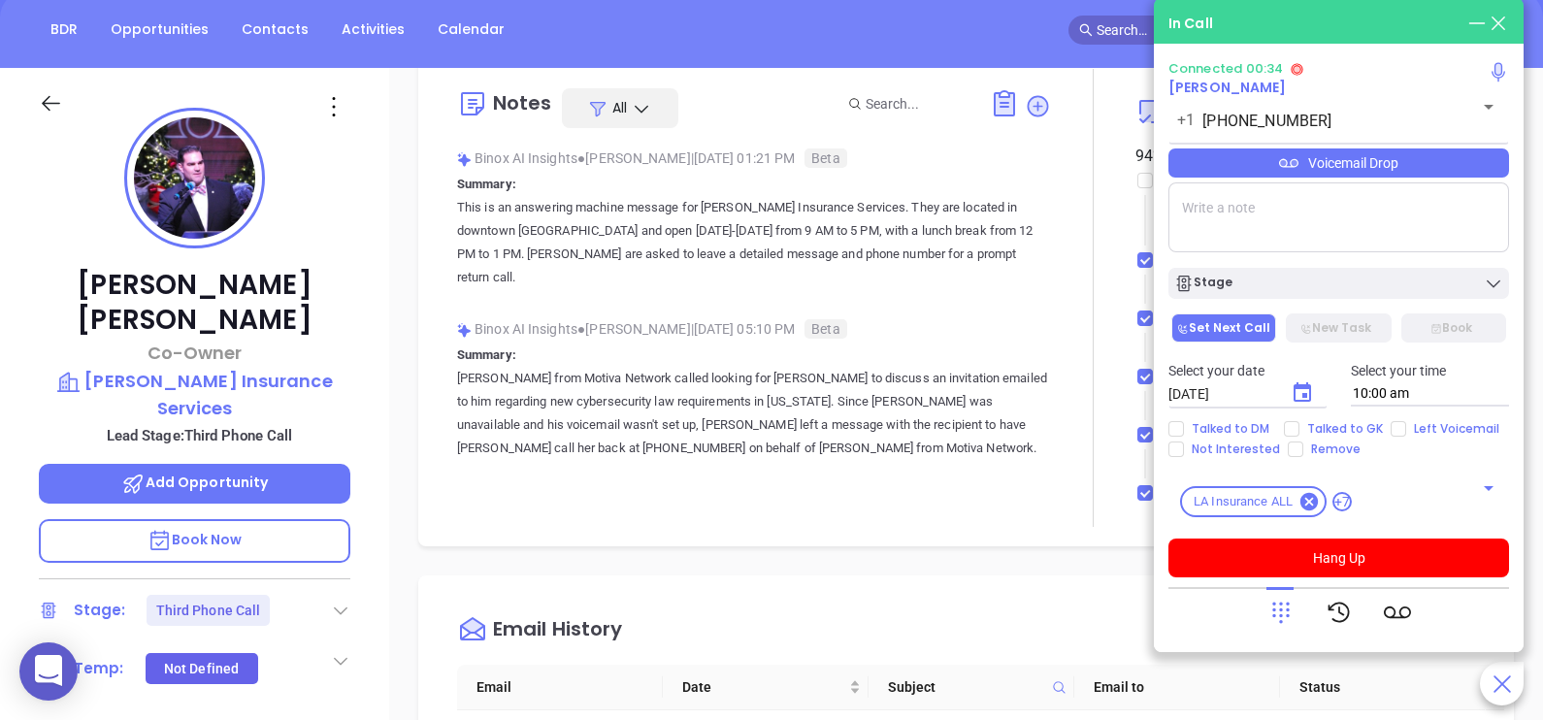
scroll to position [168, 0]
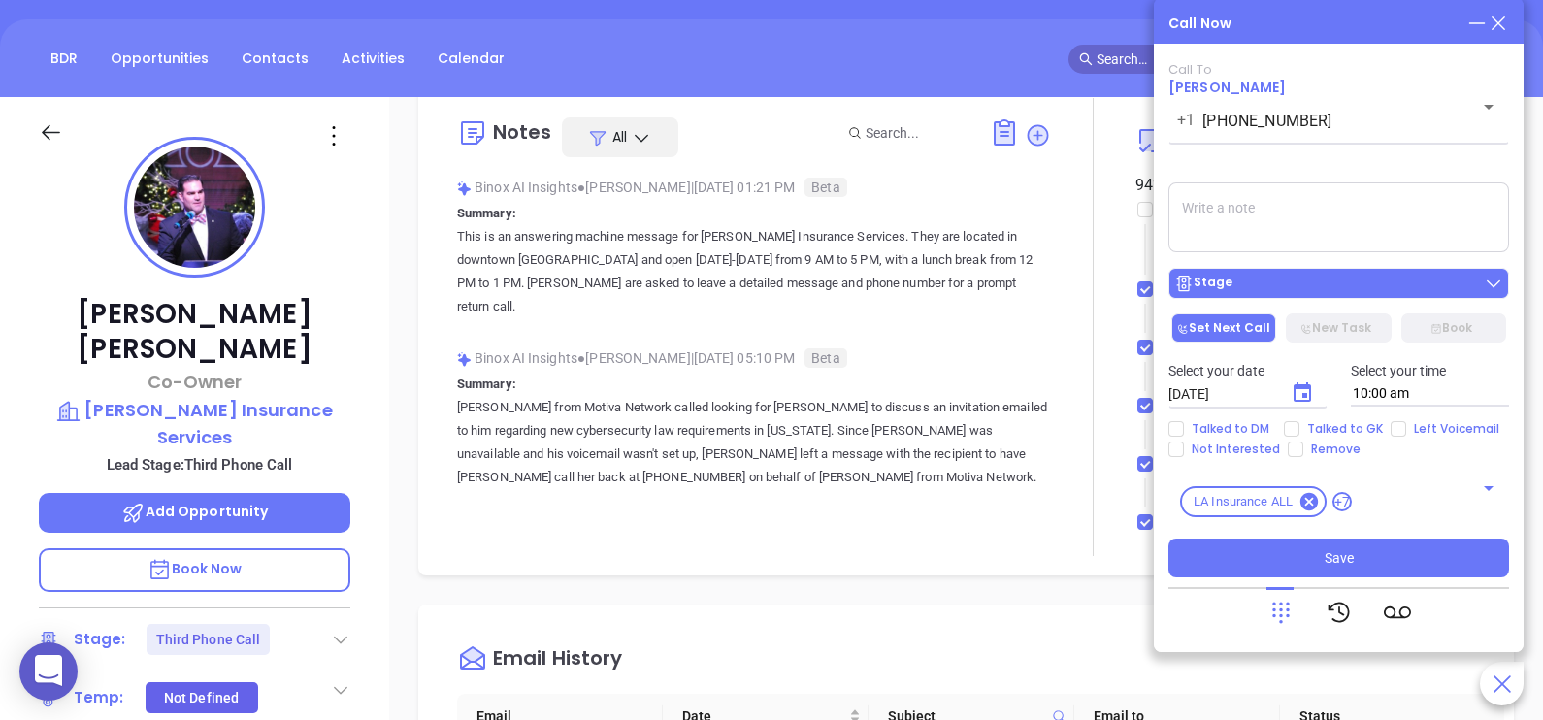
click at [1473, 283] on div "Stage" at bounding box center [1338, 283] width 329 height 19
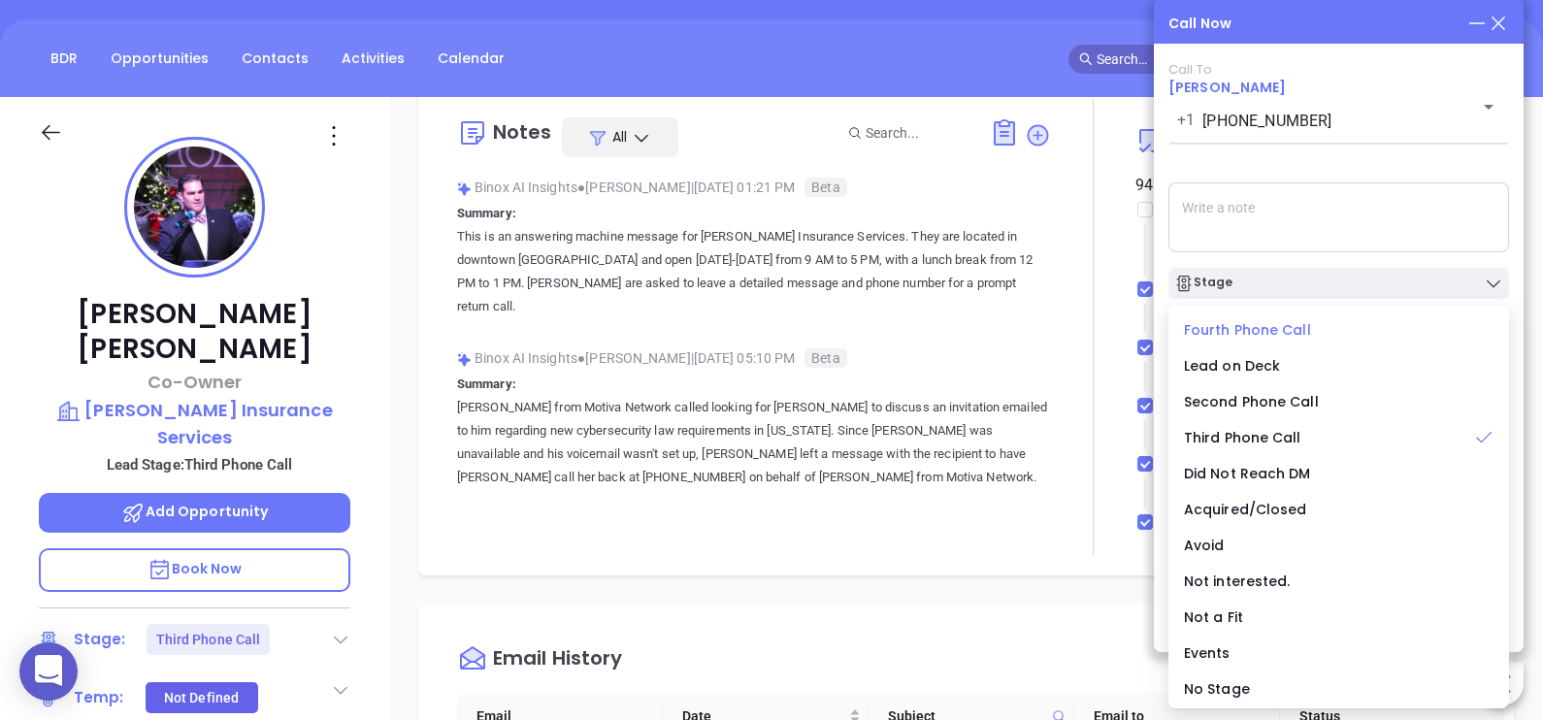
click at [1291, 330] on span "Fourth Phone Call" at bounding box center [1247, 329] width 127 height 19
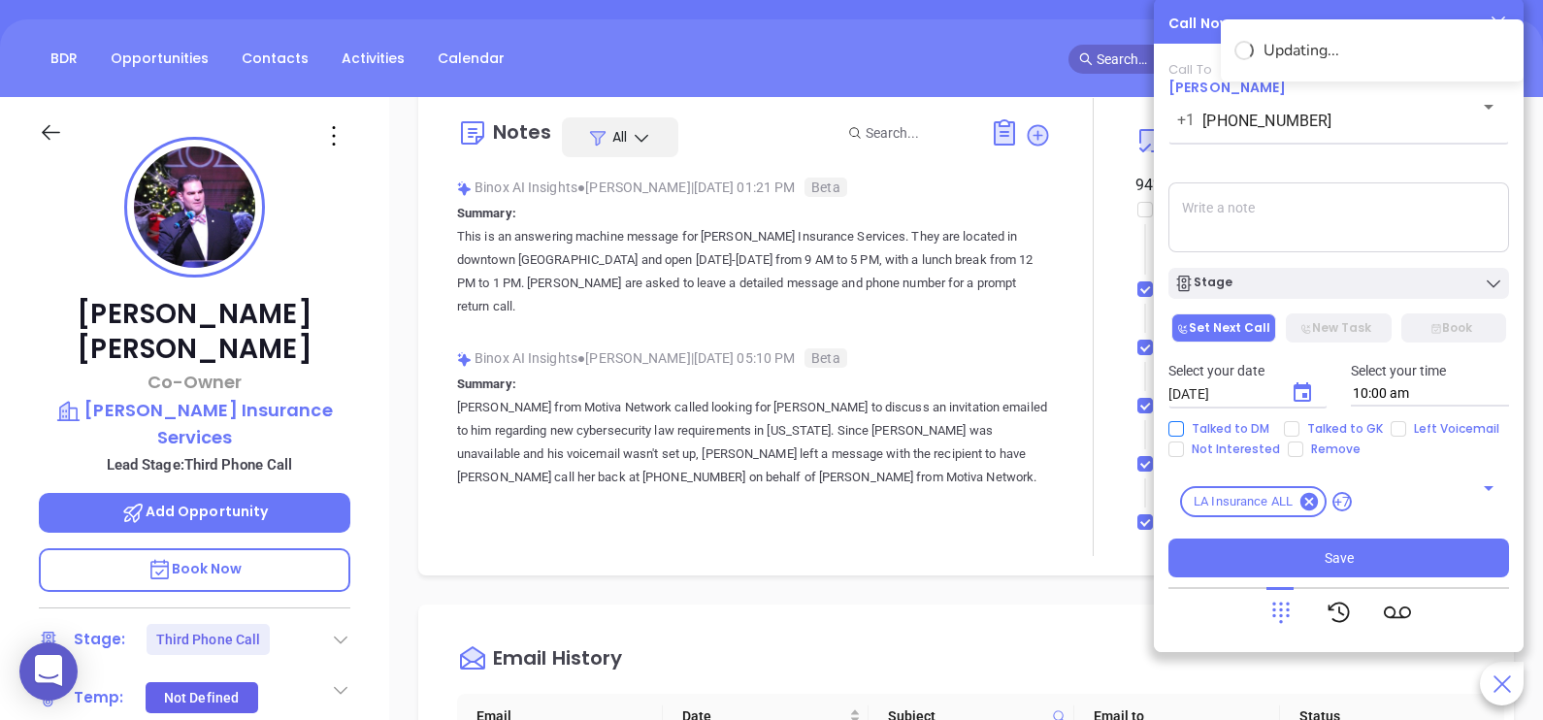
click at [1253, 421] on span "Talked to DM" at bounding box center [1230, 429] width 93 height 16
click at [1184, 421] on input "Talked to DM" at bounding box center [1176, 429] width 16 height 16
checkbox input "true"
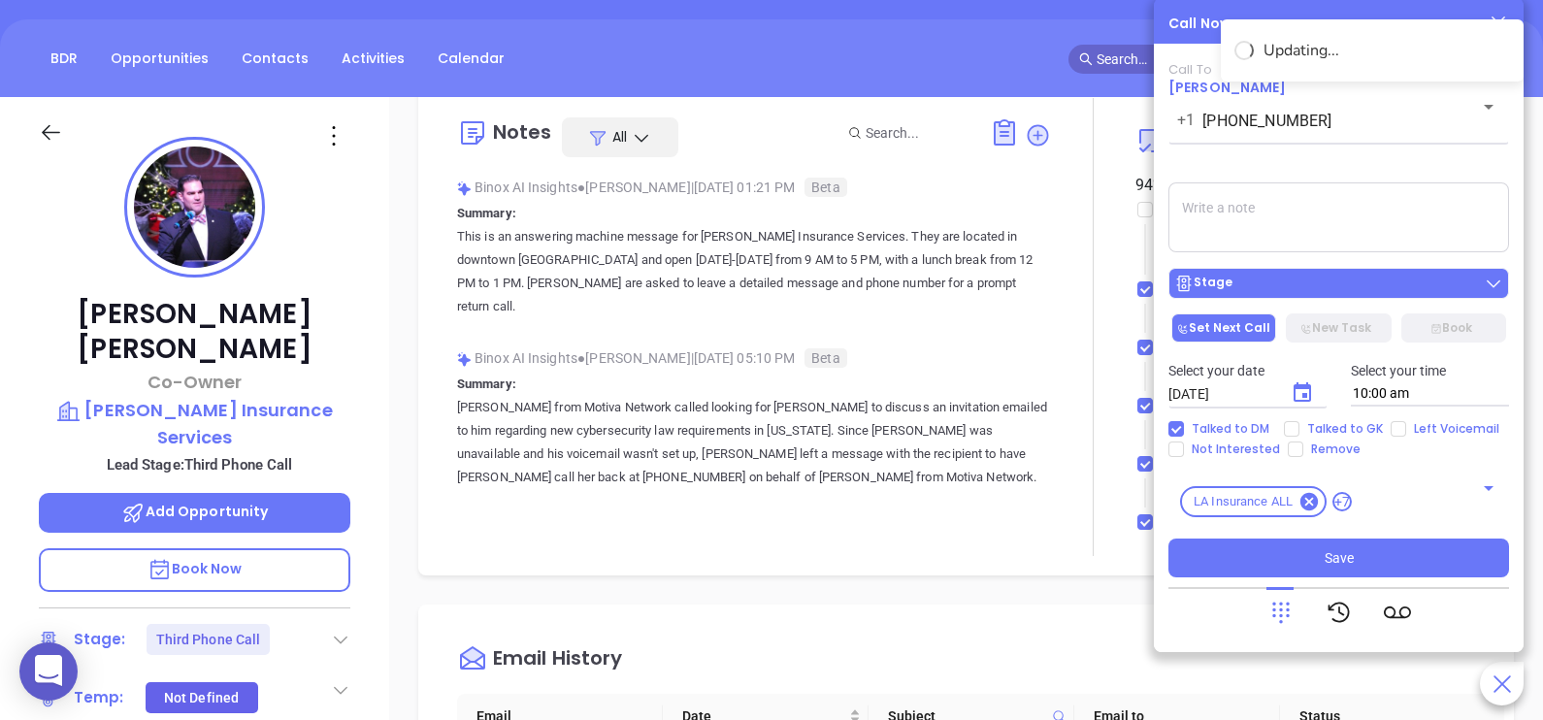
click at [1334, 269] on div "Stage" at bounding box center [1339, 278] width 364 height 41
click at [1339, 291] on div "Stage" at bounding box center [1338, 283] width 329 height 19
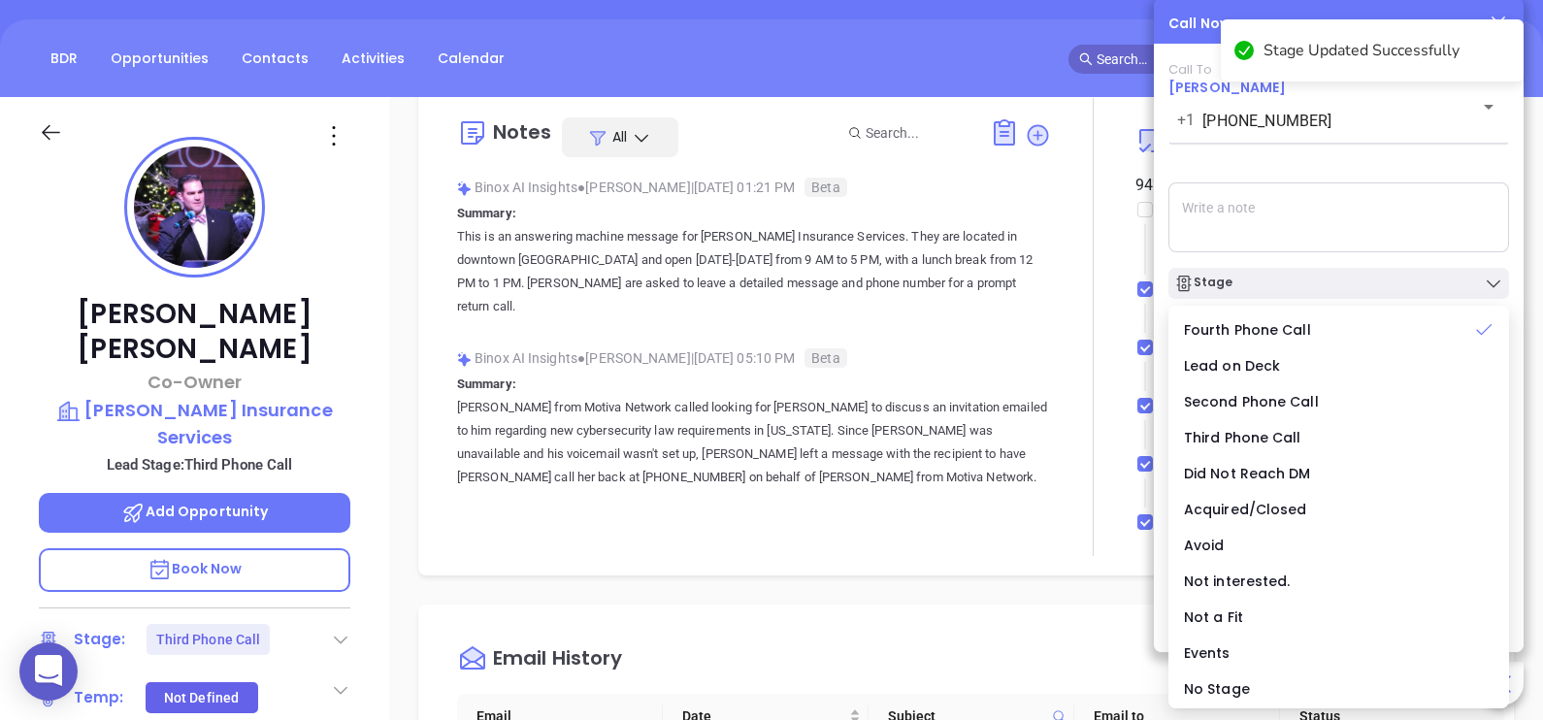
click at [1368, 228] on textarea at bounding box center [1338, 217] width 341 height 70
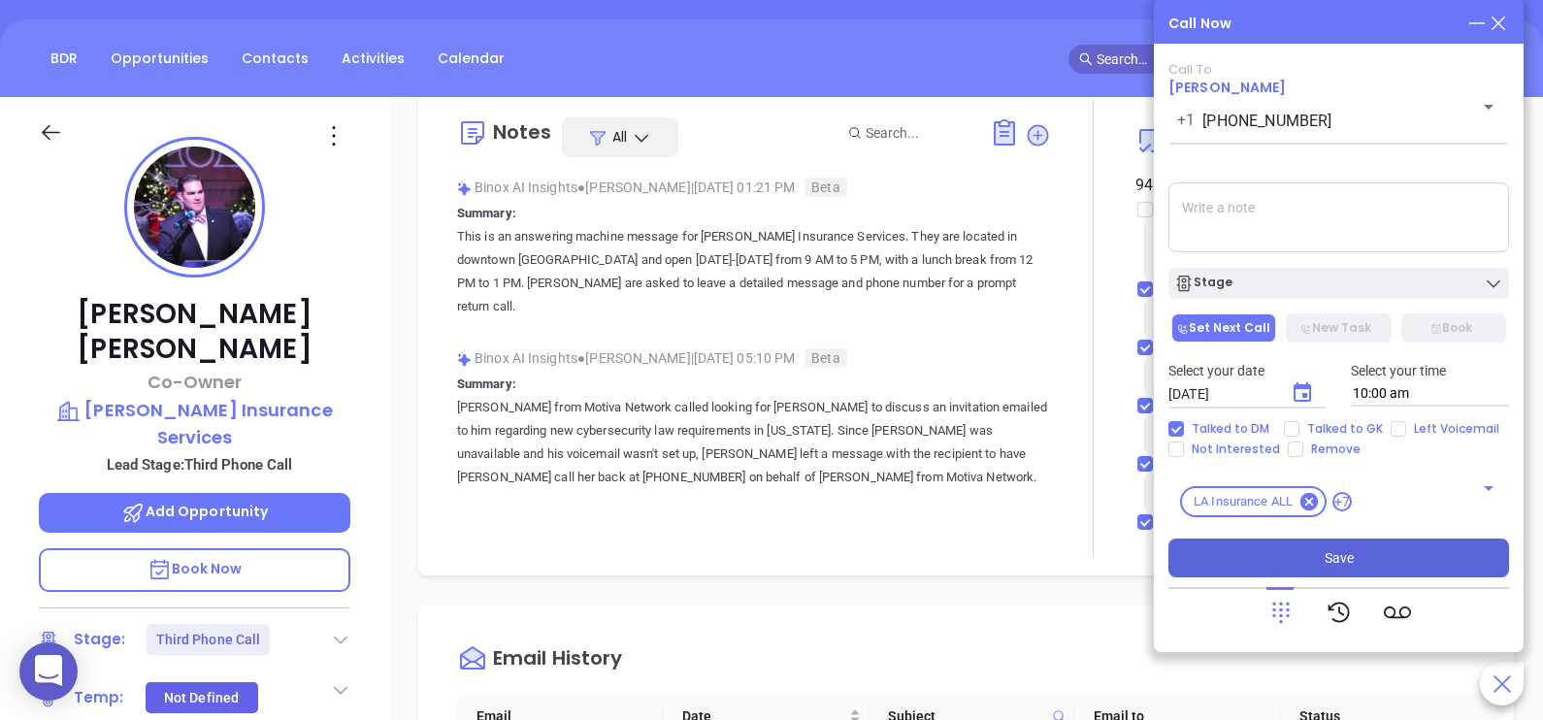
click at [1393, 555] on button "Save" at bounding box center [1338, 558] width 341 height 39
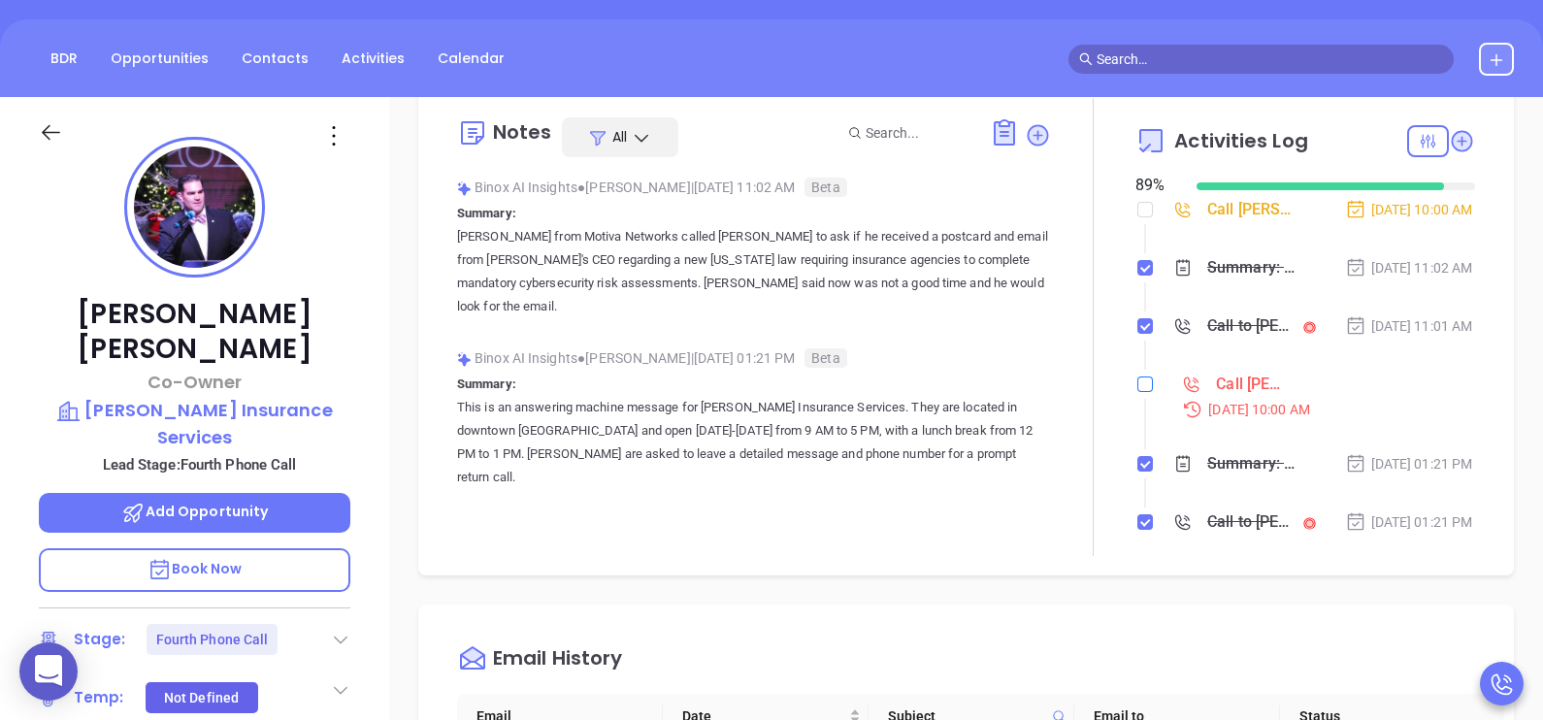
click at [1137, 392] on input "checkbox" at bounding box center [1145, 385] width 16 height 16
checkbox input "true"
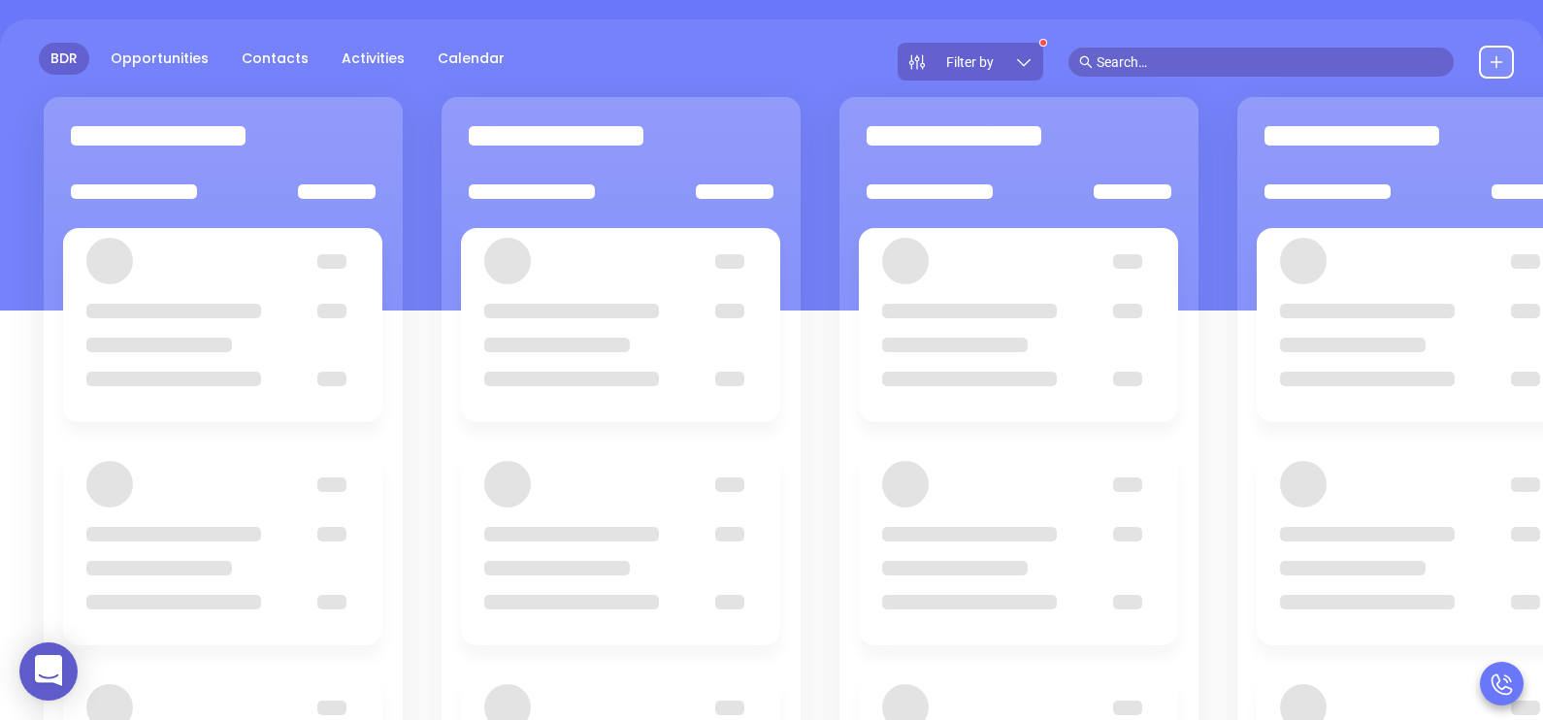
scroll to position [265, 0]
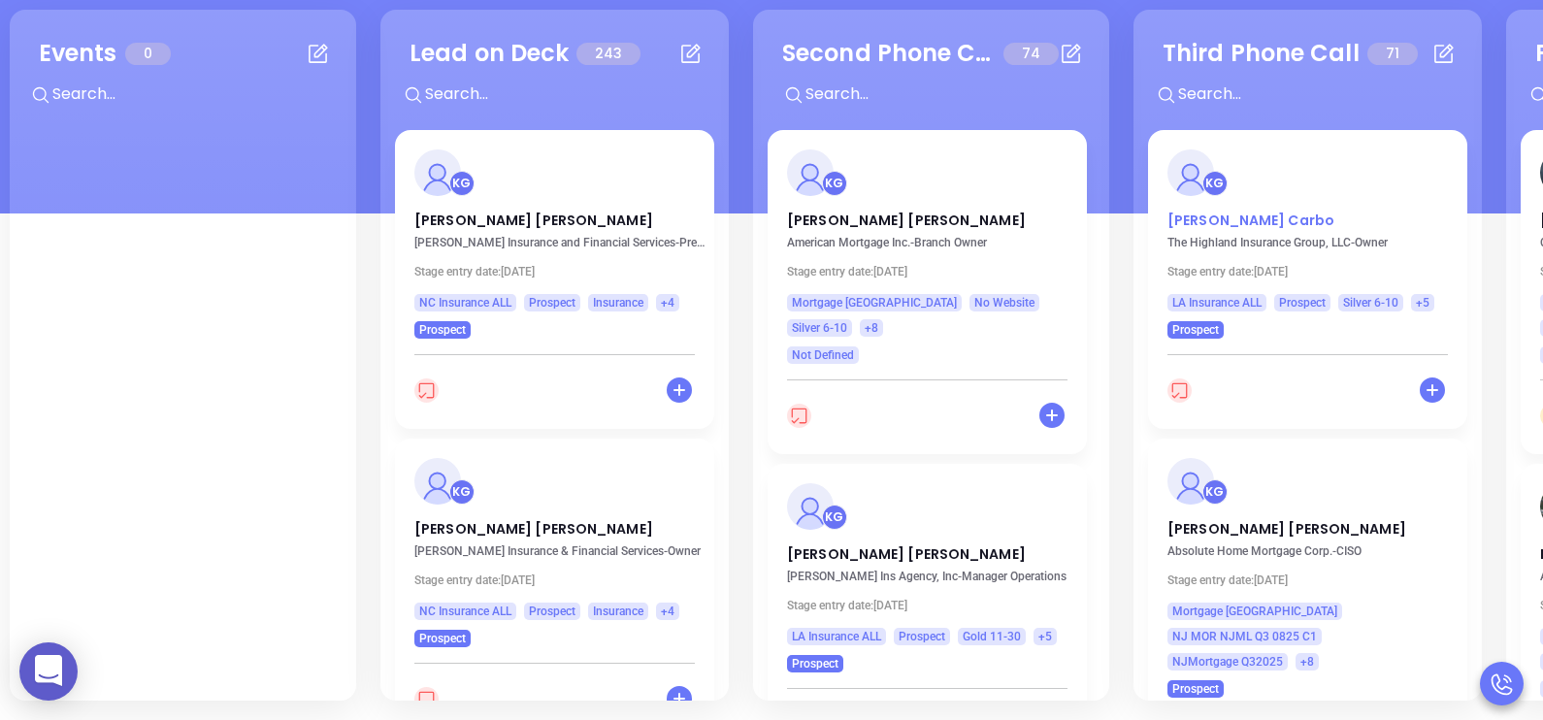
click at [1195, 220] on p "Lynda Carbo" at bounding box center [1307, 216] width 280 height 10
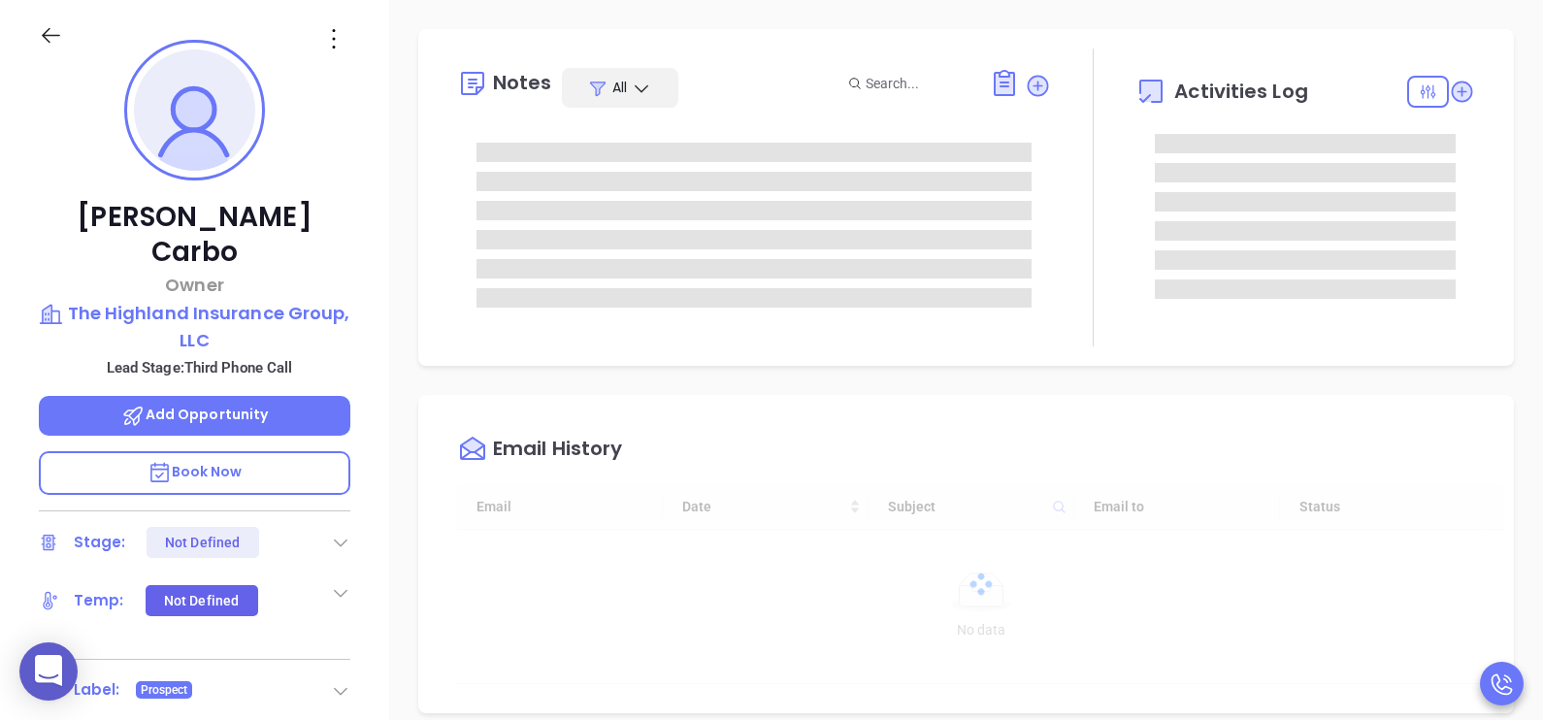
type input "[DATE]"
type input "[PERSON_NAME]"
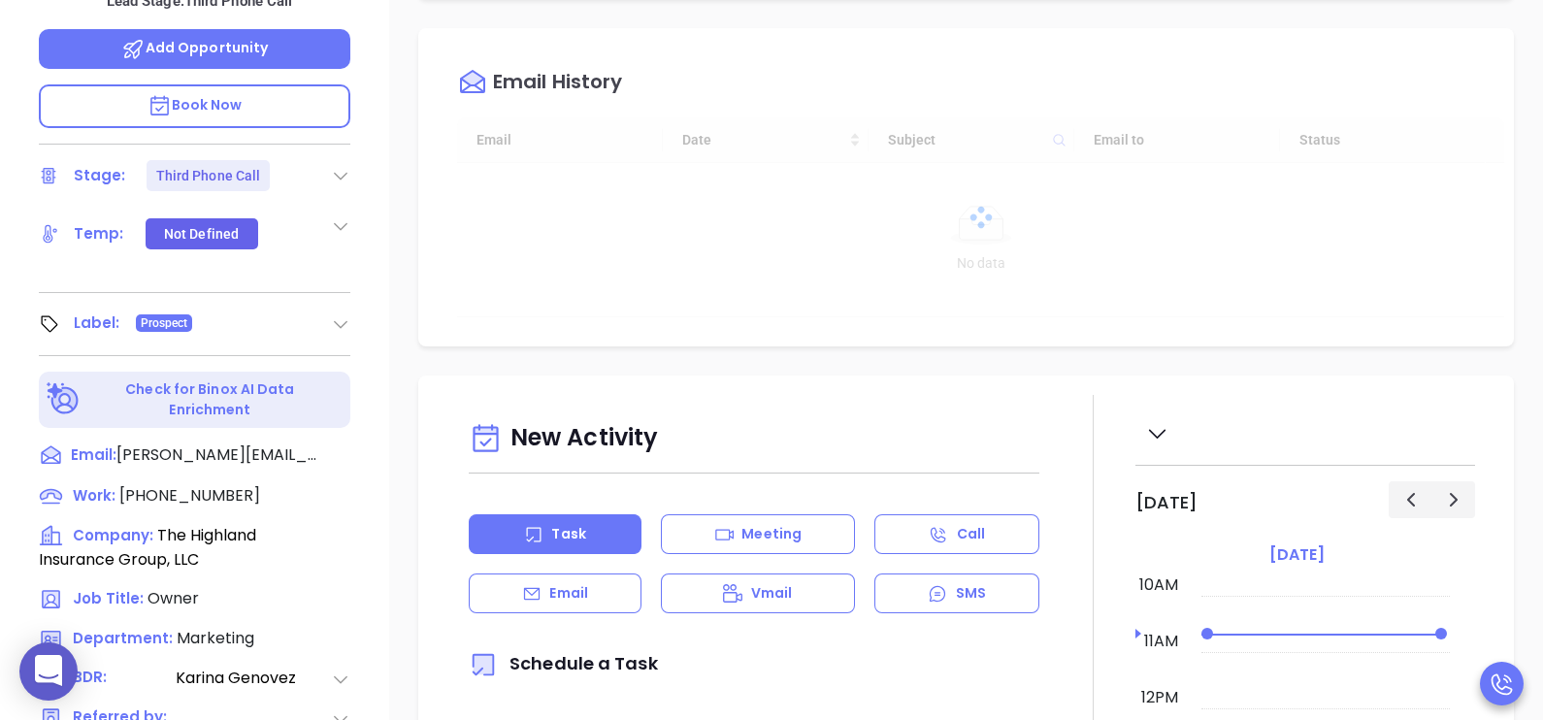
scroll to position [653, 0]
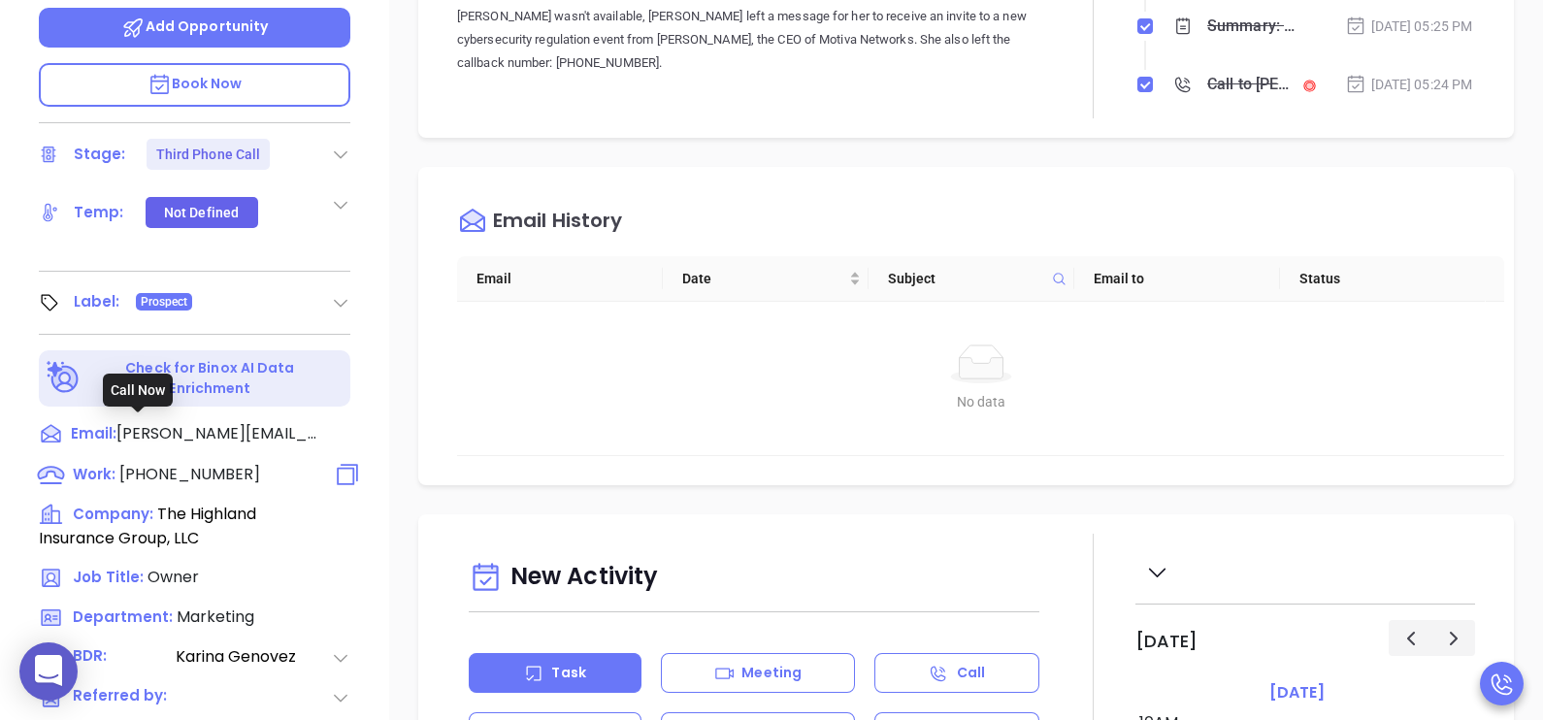
click at [171, 463] on span "(225) 408-1630" at bounding box center [189, 474] width 141 height 22
type input "(225) 408-1630"
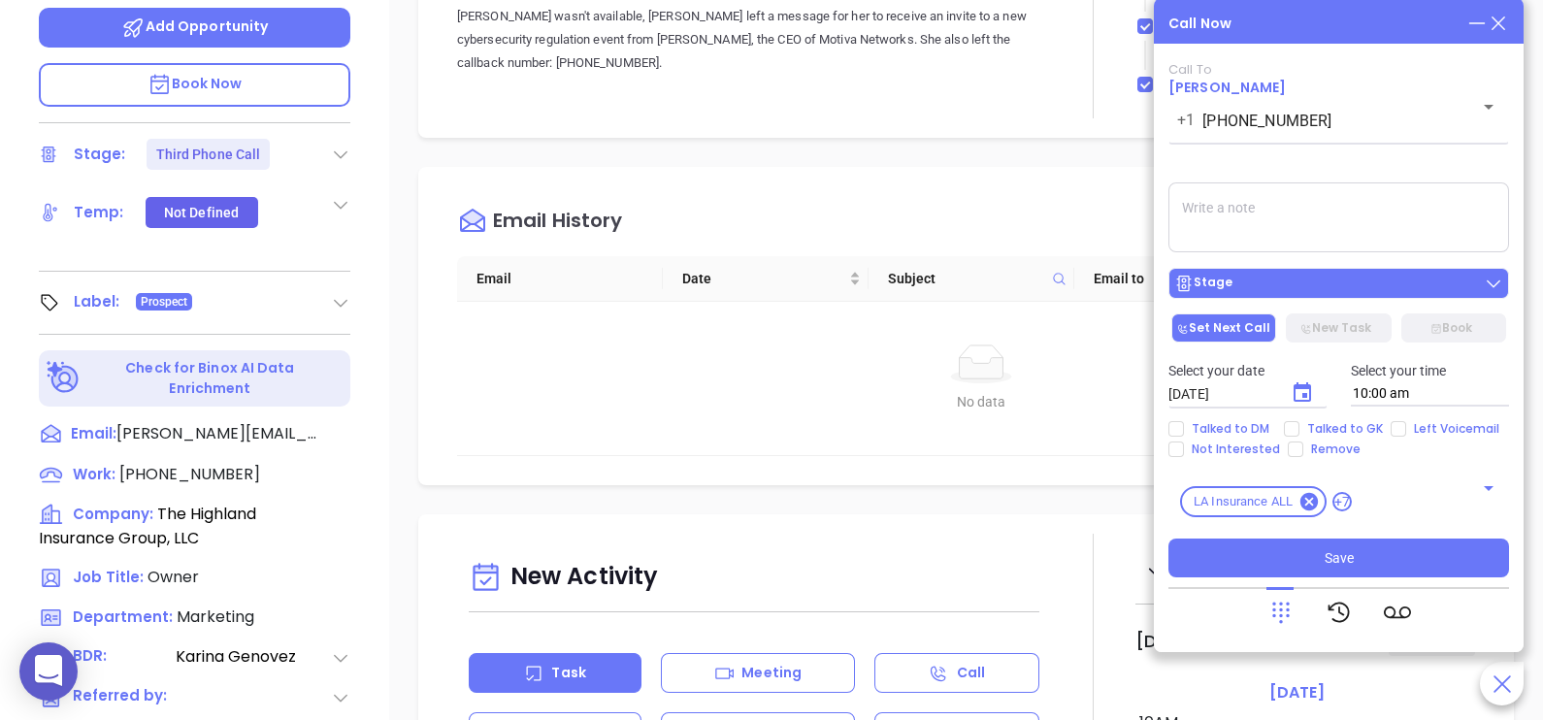
click at [1378, 297] on button "Stage" at bounding box center [1338, 283] width 341 height 31
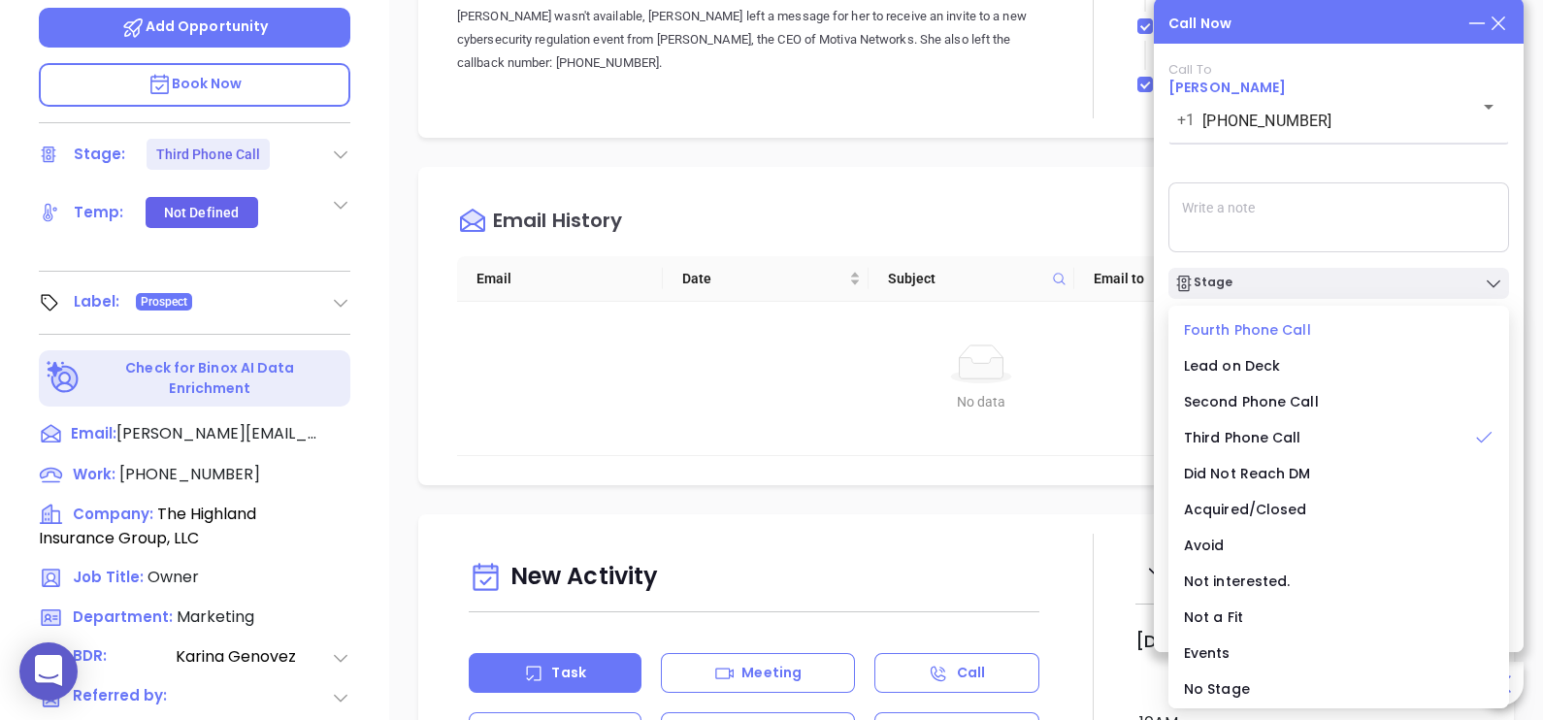
click at [1266, 333] on span "Fourth Phone Call" at bounding box center [1247, 329] width 127 height 19
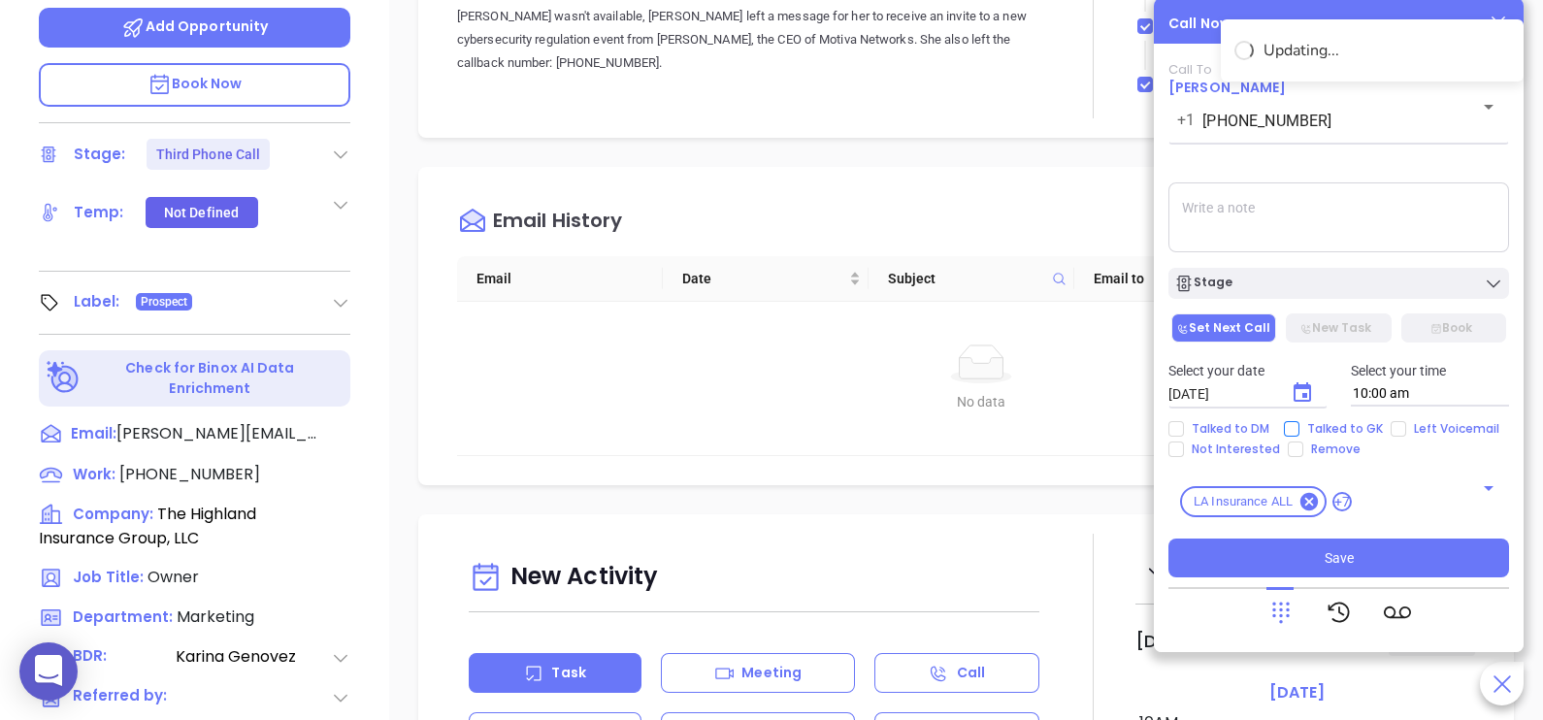
click at [1329, 428] on span "Talked to GK" at bounding box center [1344, 429] width 91 height 16
click at [1299, 428] on input "Talked to GK" at bounding box center [1292, 429] width 16 height 16
checkbox input "true"
click at [1307, 399] on icon "Choose date, selected date is Sep 10, 2025" at bounding box center [1302, 392] width 23 height 23
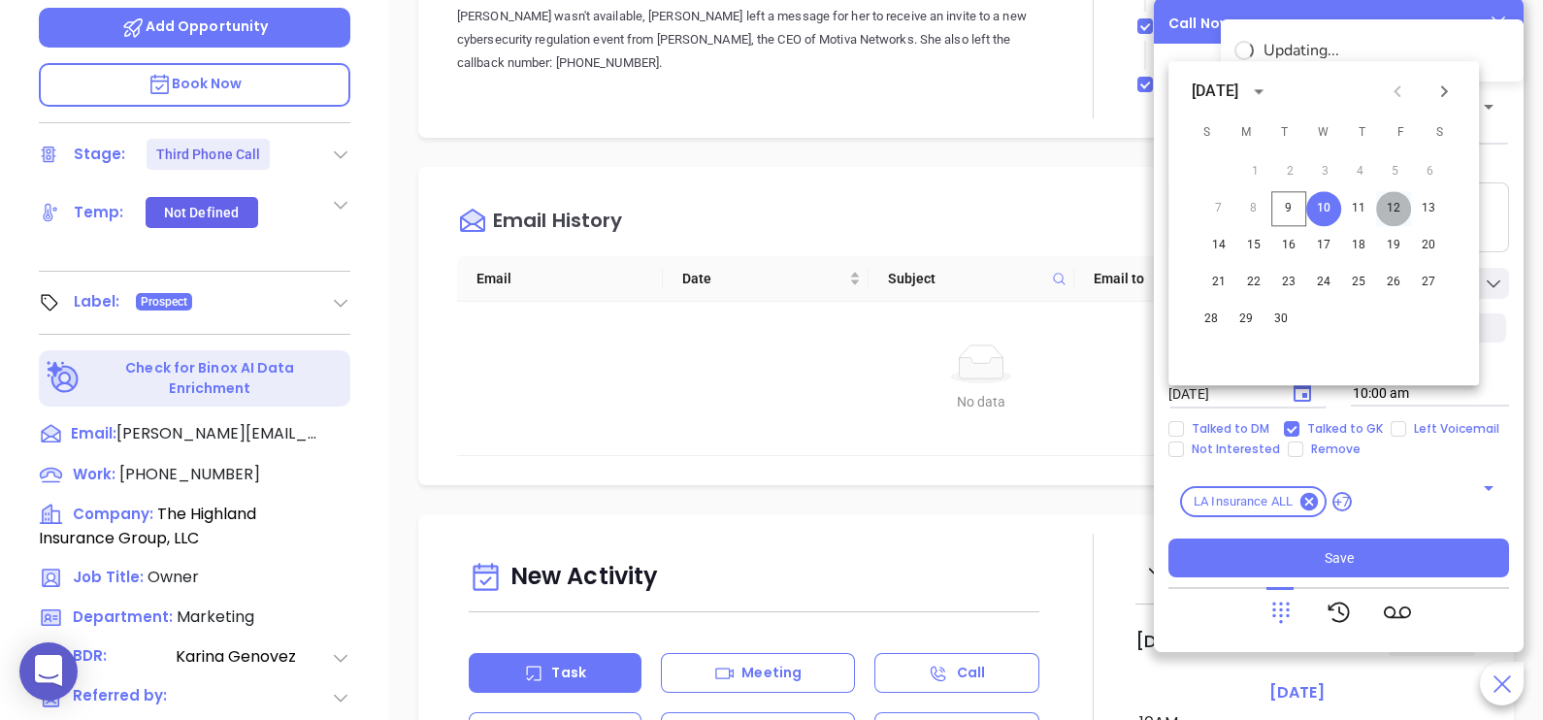
click at [1388, 213] on button "12" at bounding box center [1393, 208] width 35 height 35
type input "09/12/2025"
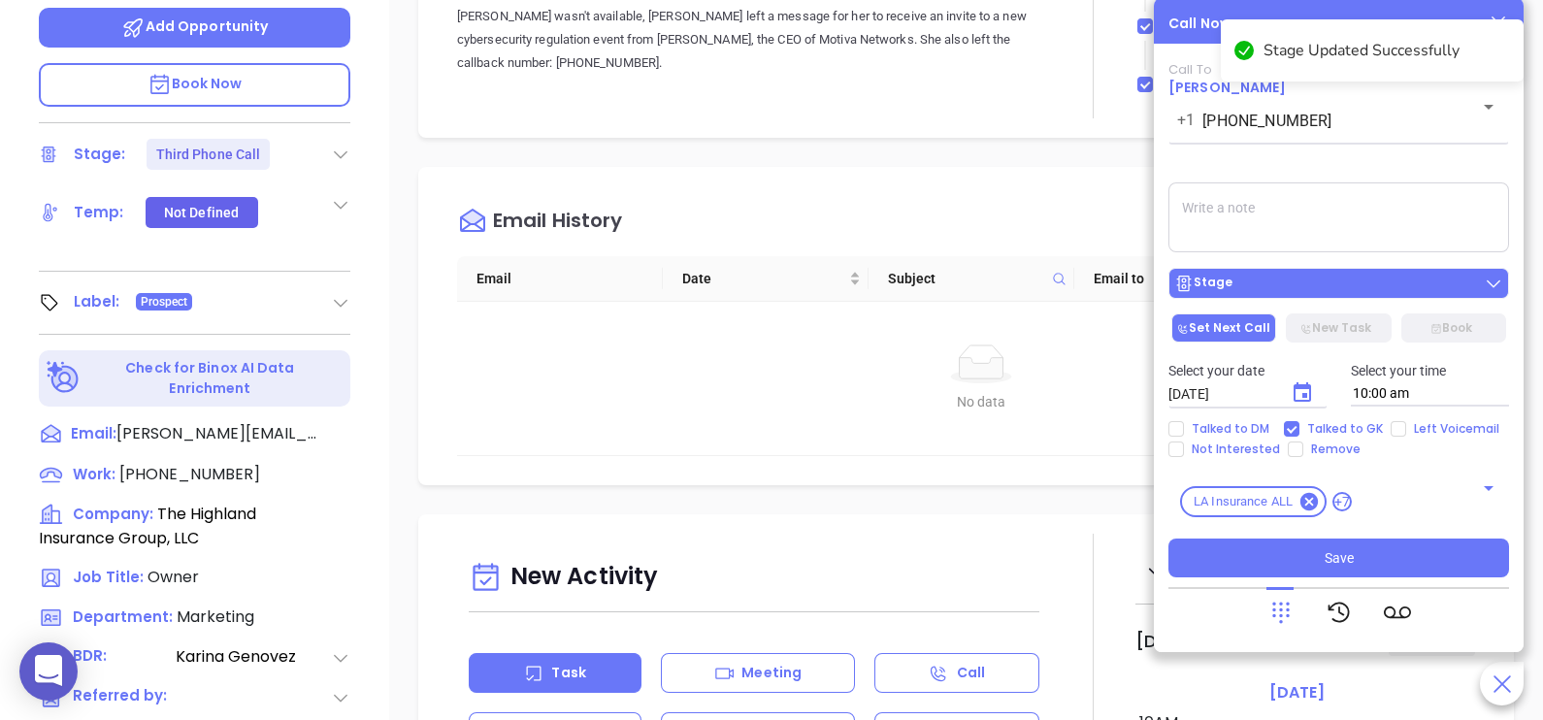
click at [1345, 291] on div "Stage" at bounding box center [1338, 283] width 329 height 19
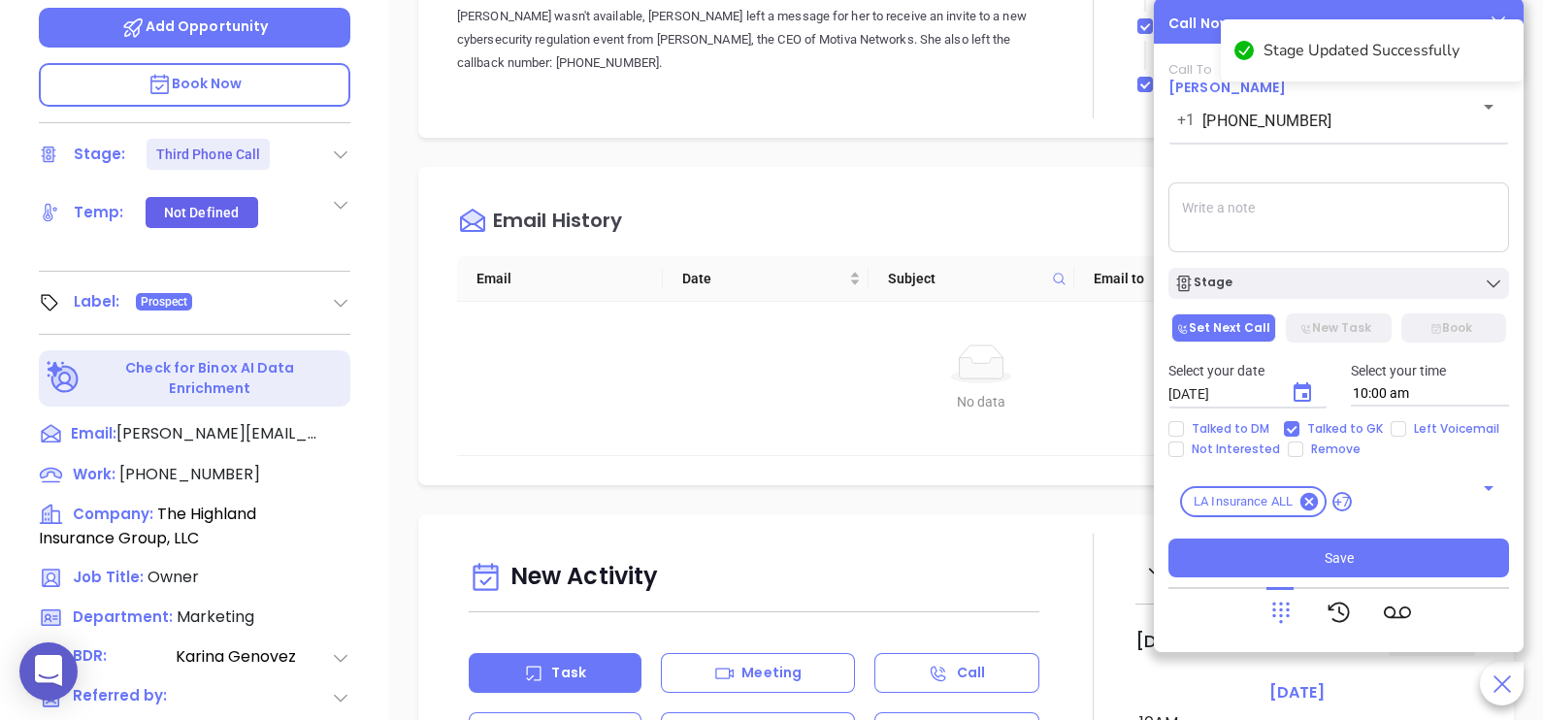
click at [1366, 220] on textarea at bounding box center [1338, 217] width 341 height 70
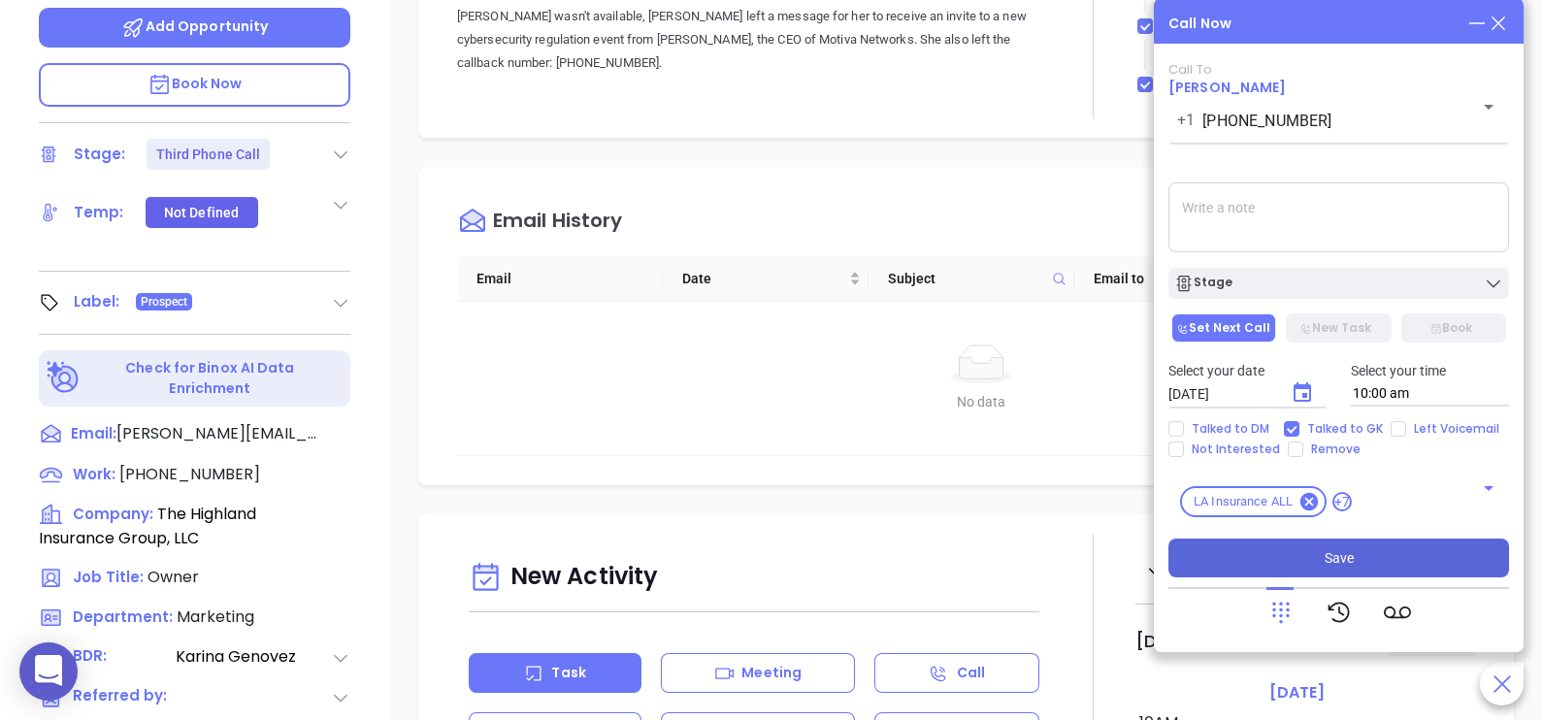
click at [1308, 553] on button "Save" at bounding box center [1338, 558] width 341 height 39
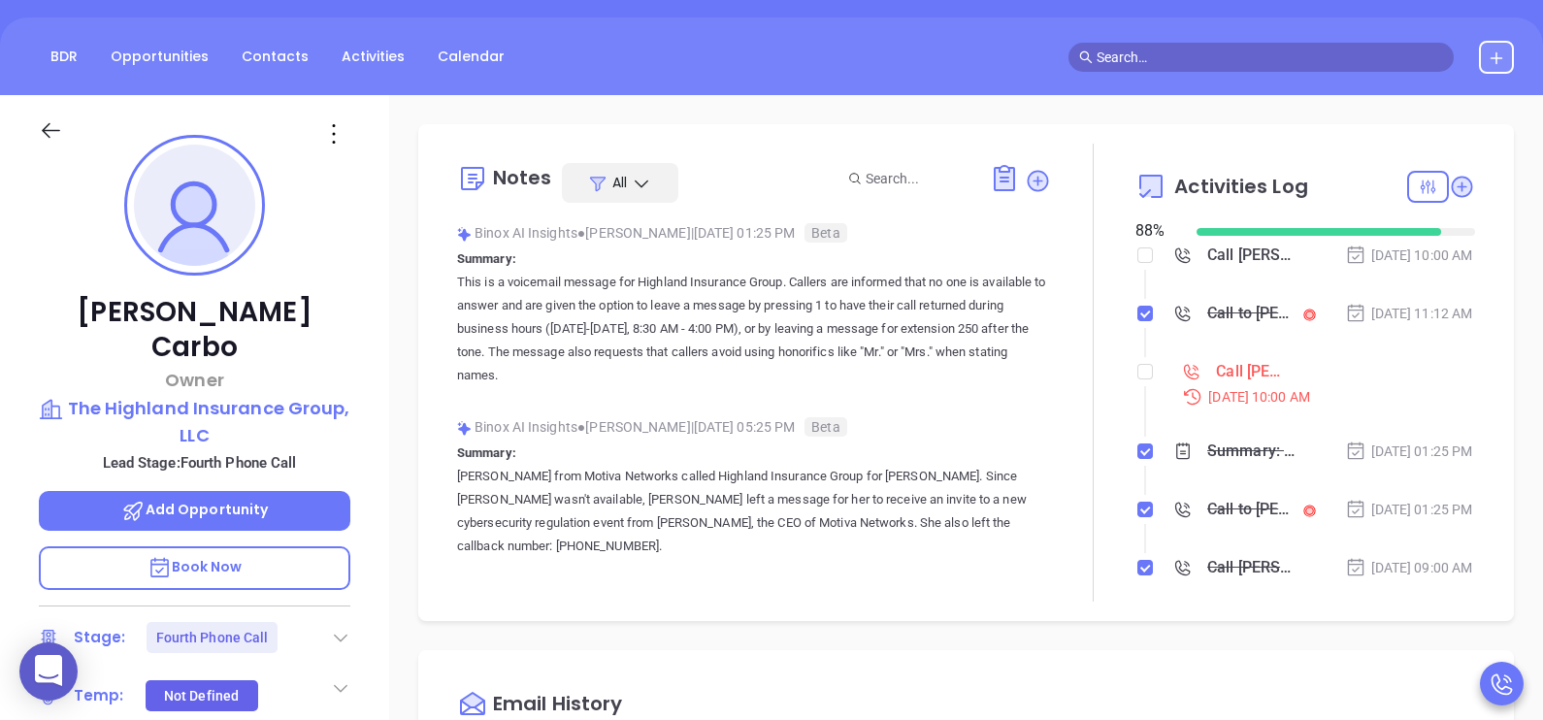
scroll to position [168, 0]
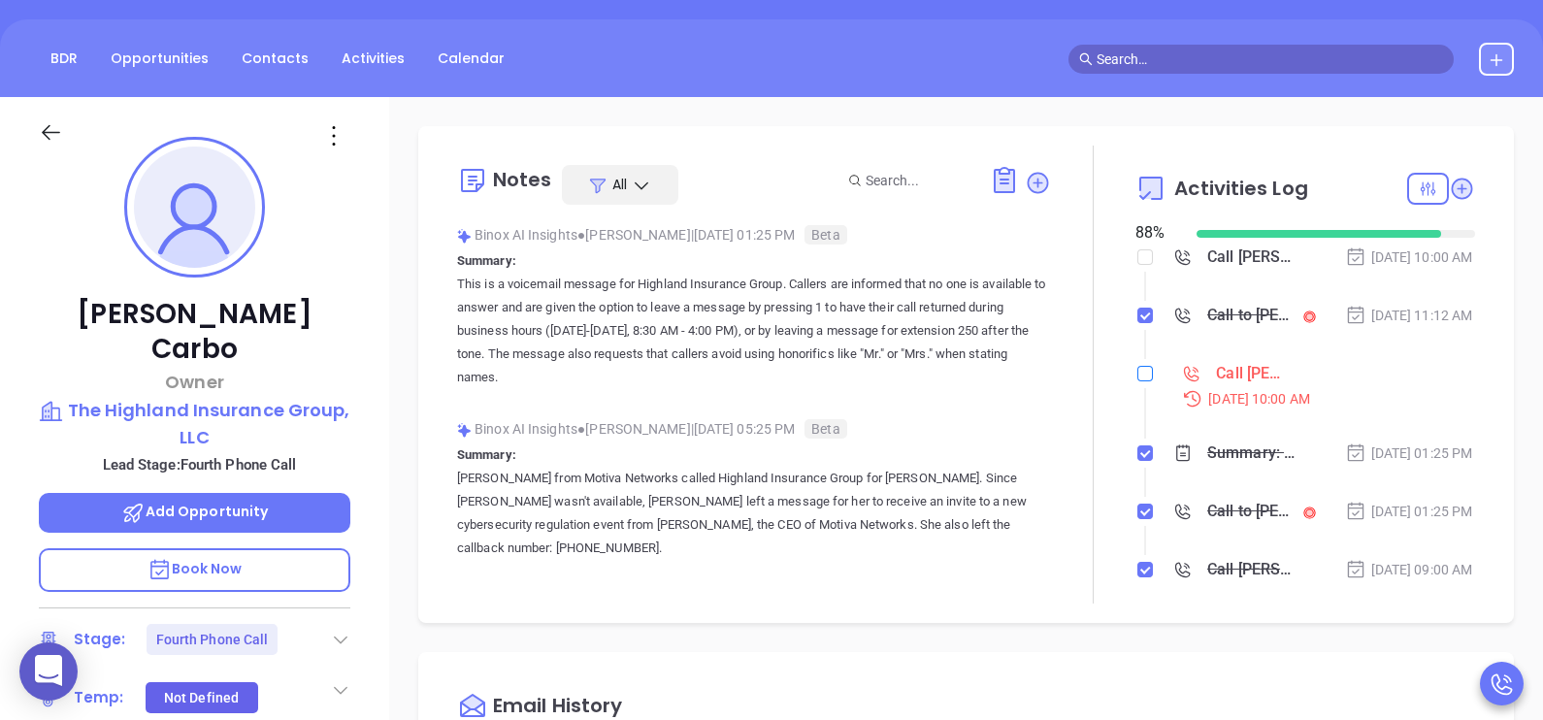
click at [1137, 381] on input "checkbox" at bounding box center [1145, 374] width 16 height 16
checkbox input "true"
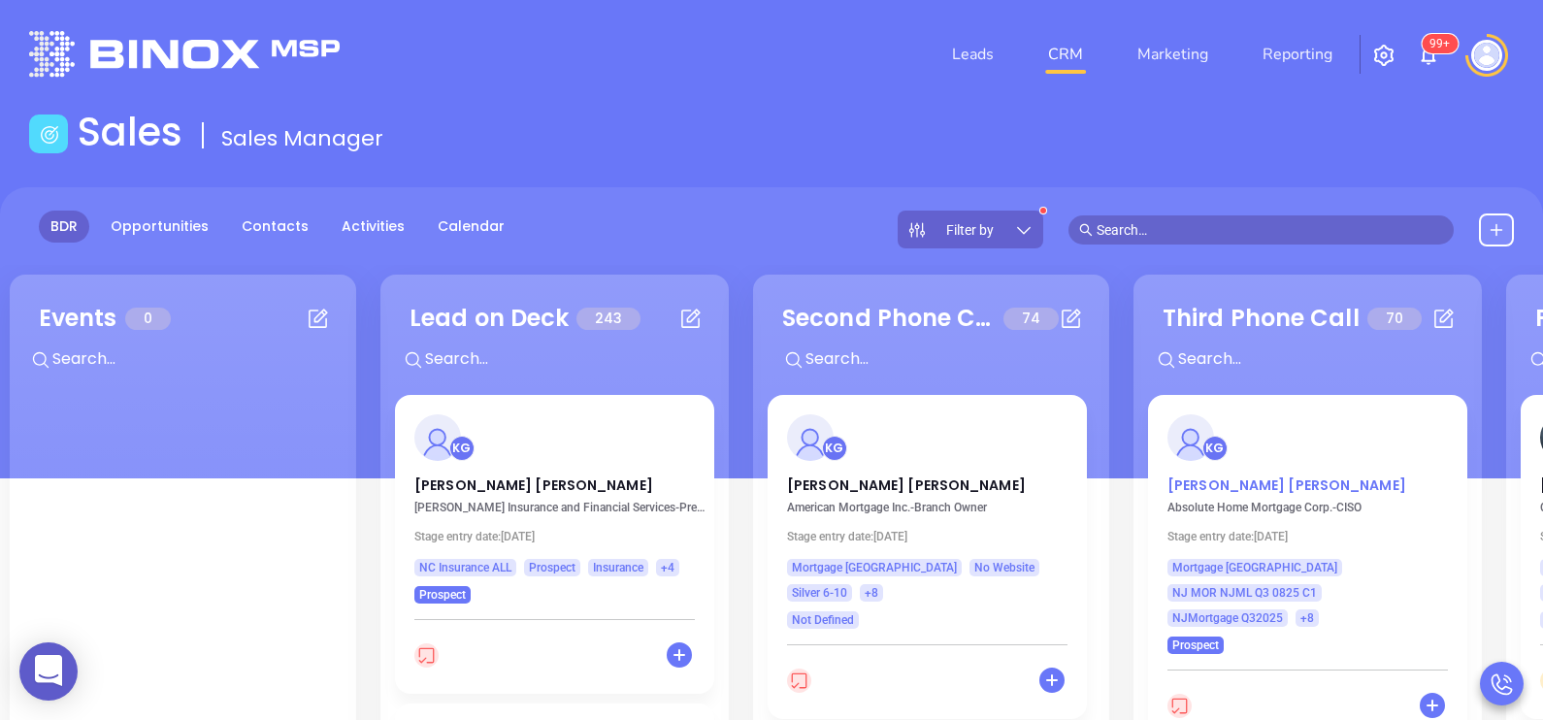
click at [1214, 485] on p "Alex Martin" at bounding box center [1307, 480] width 280 height 10
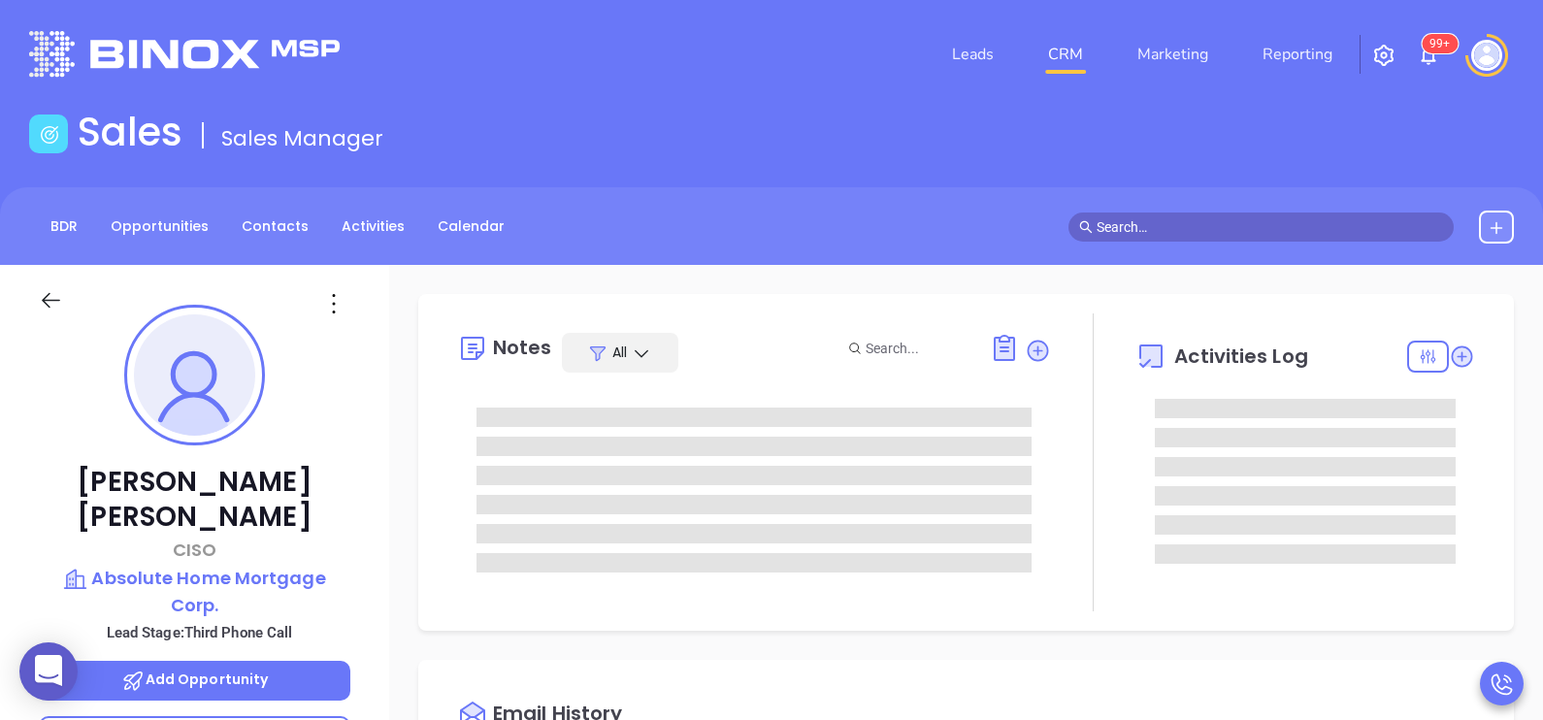
type input "[DATE]"
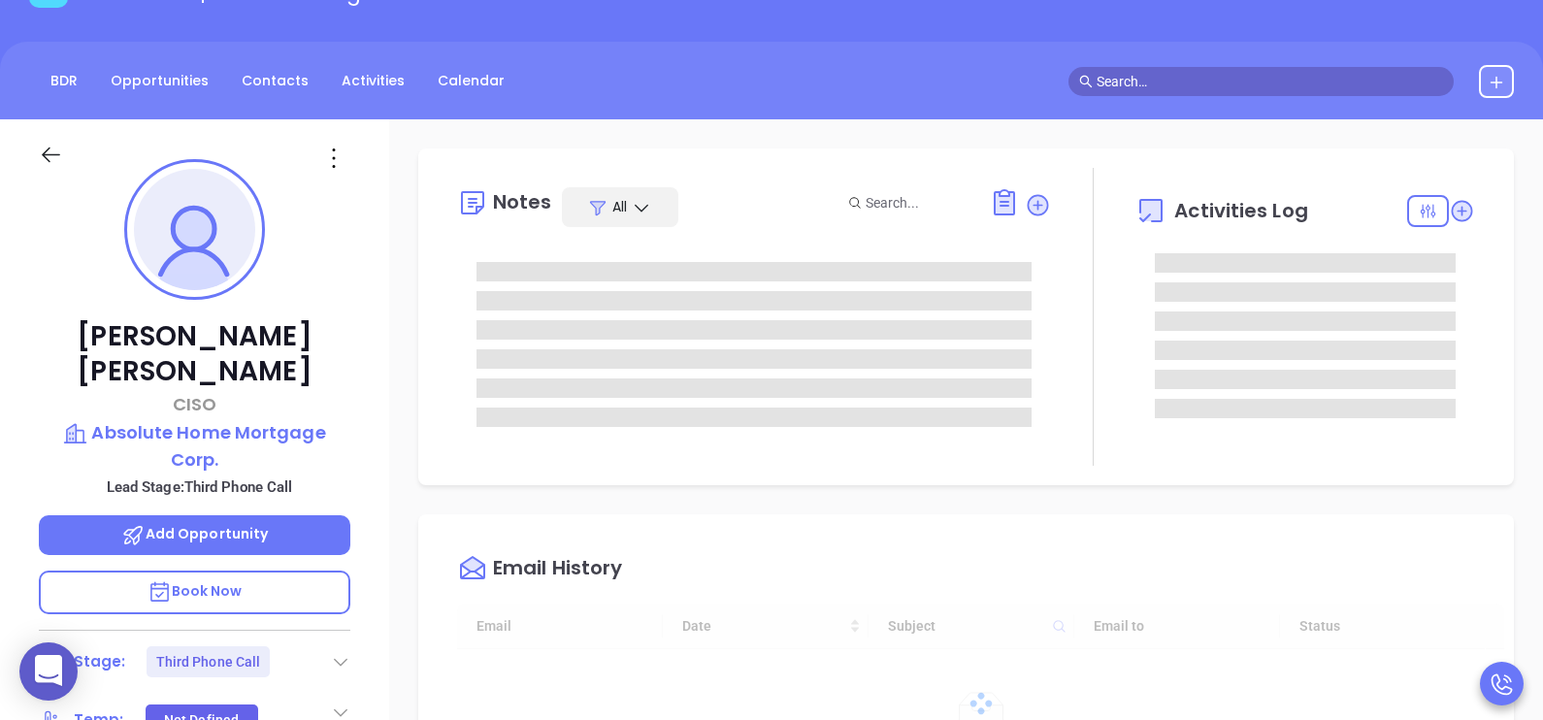
type input "[PERSON_NAME]"
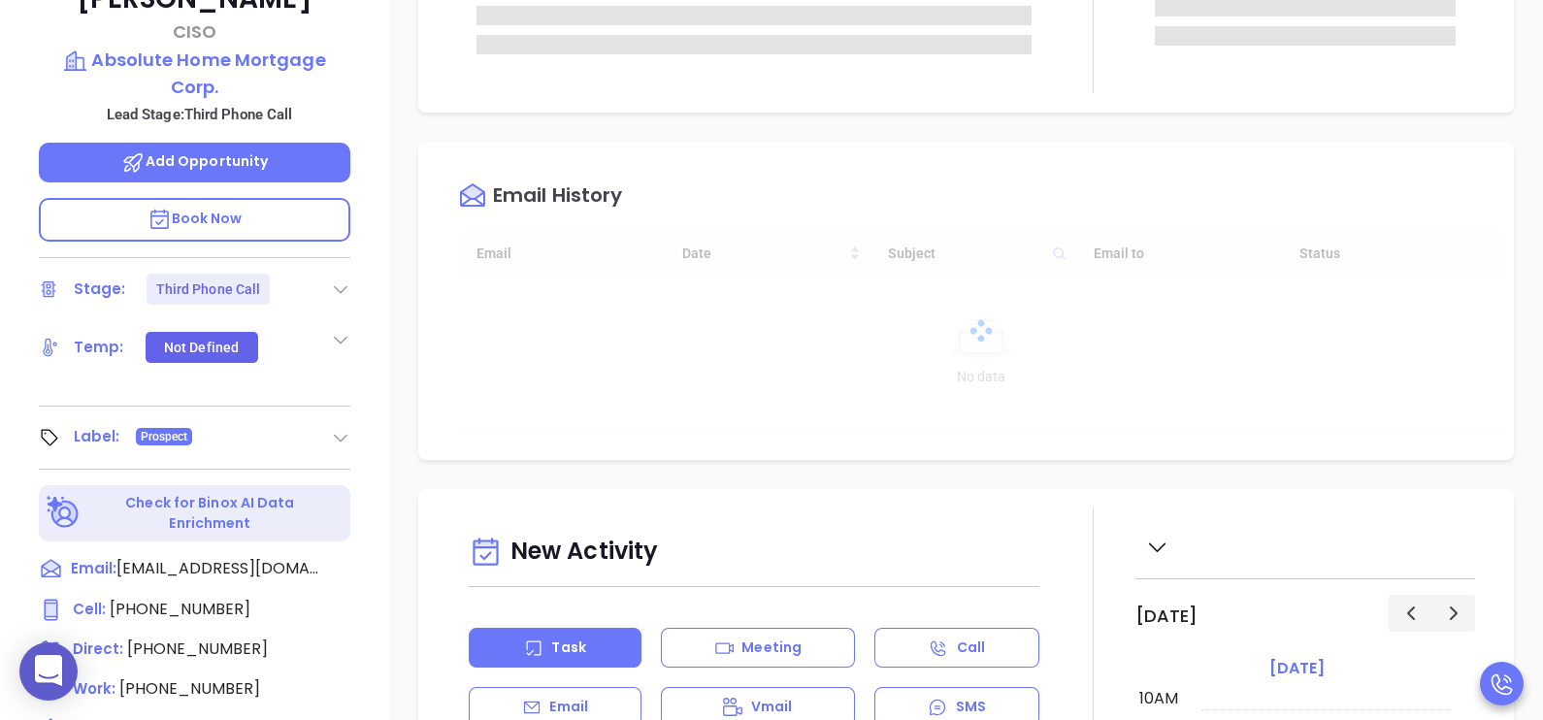
scroll to position [631, 0]
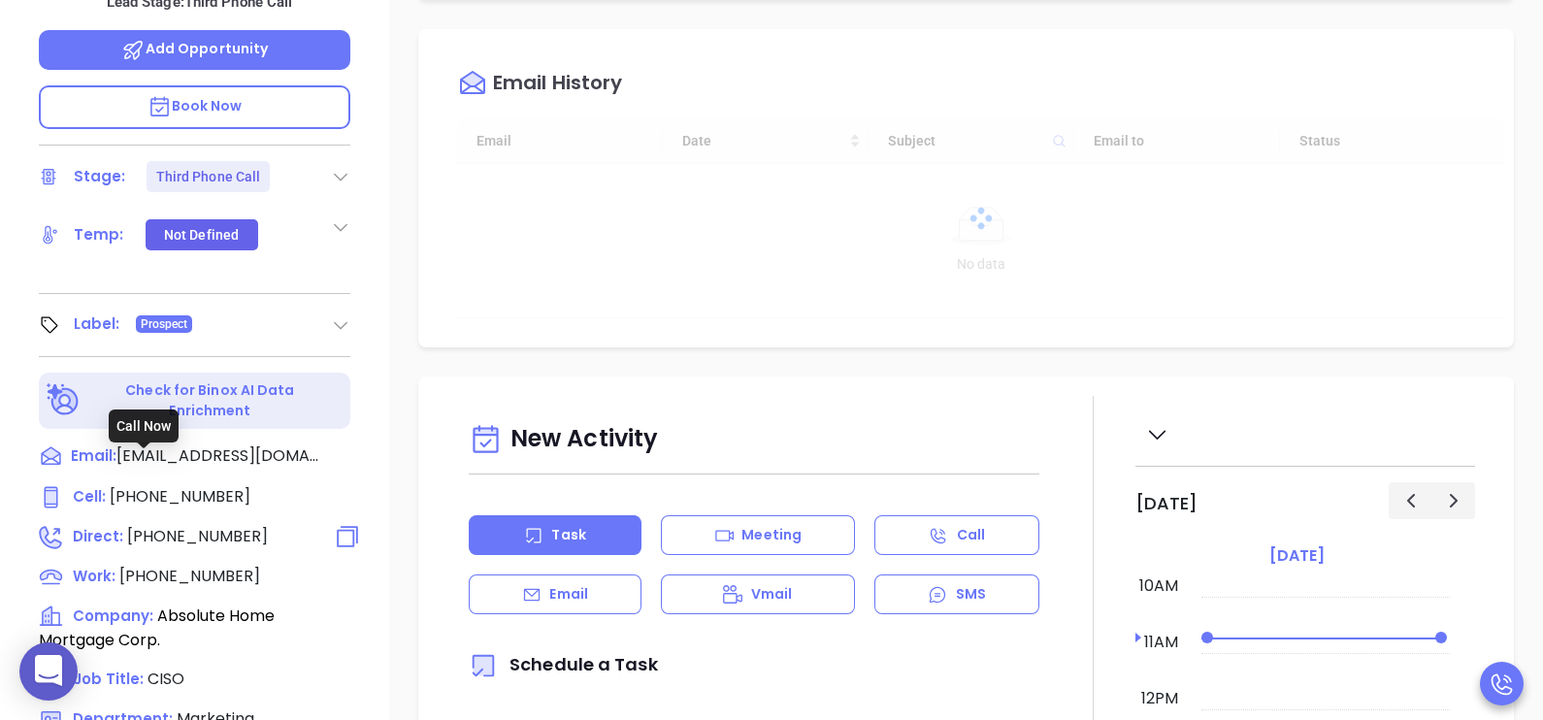
click at [204, 525] on span "(856) 890-5028" at bounding box center [197, 536] width 141 height 22
type input "(856) 890-5028"
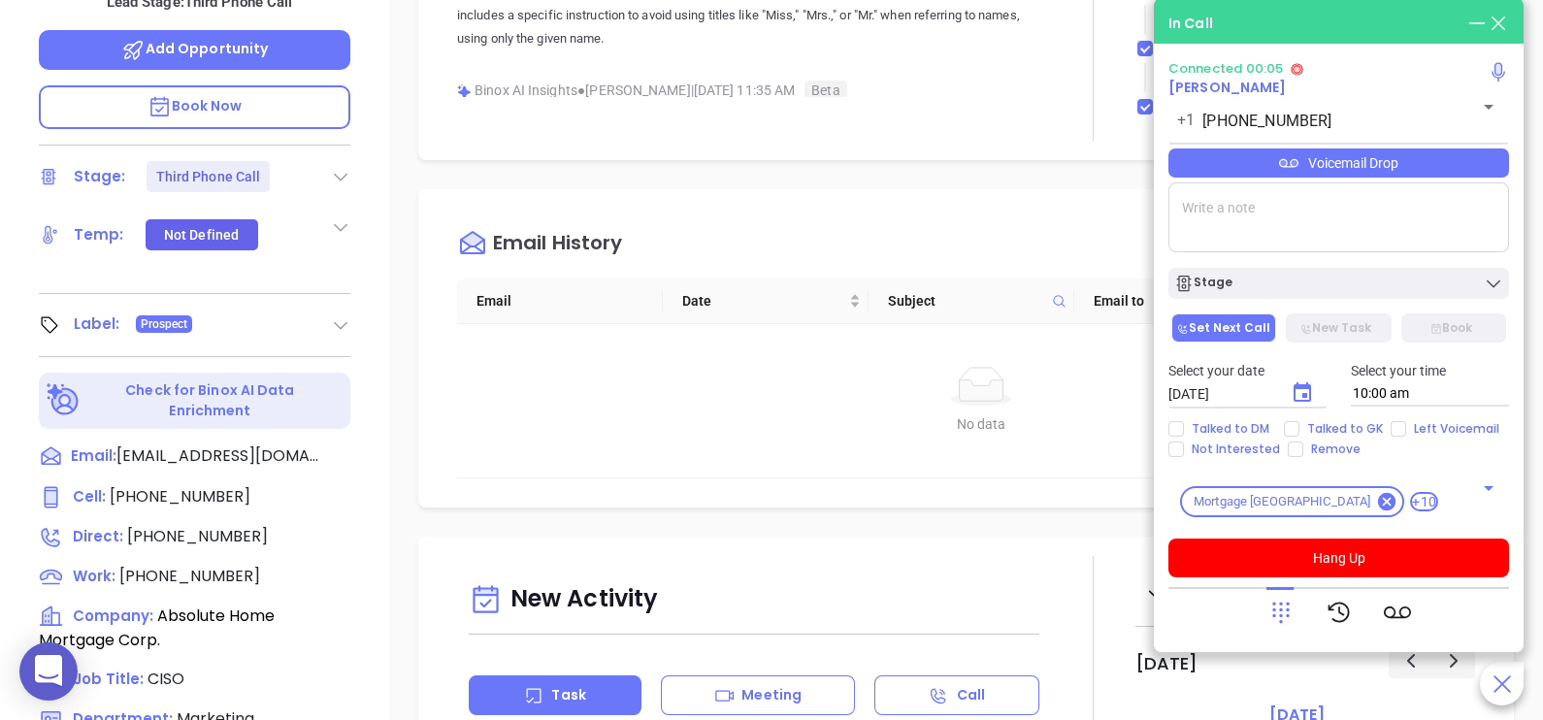
click at [1449, 162] on div "Voicemail Drop" at bounding box center [1338, 162] width 341 height 29
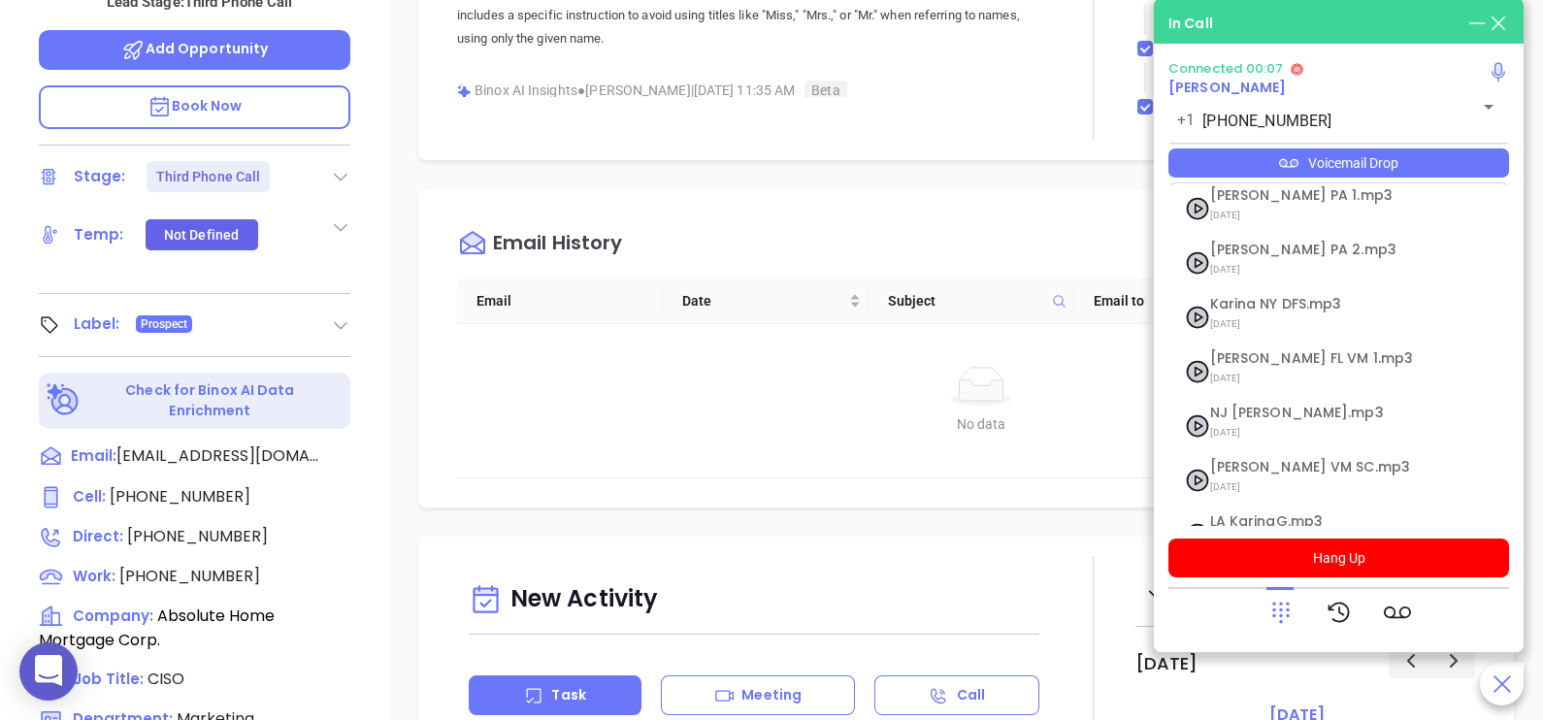
scroll to position [266, 0]
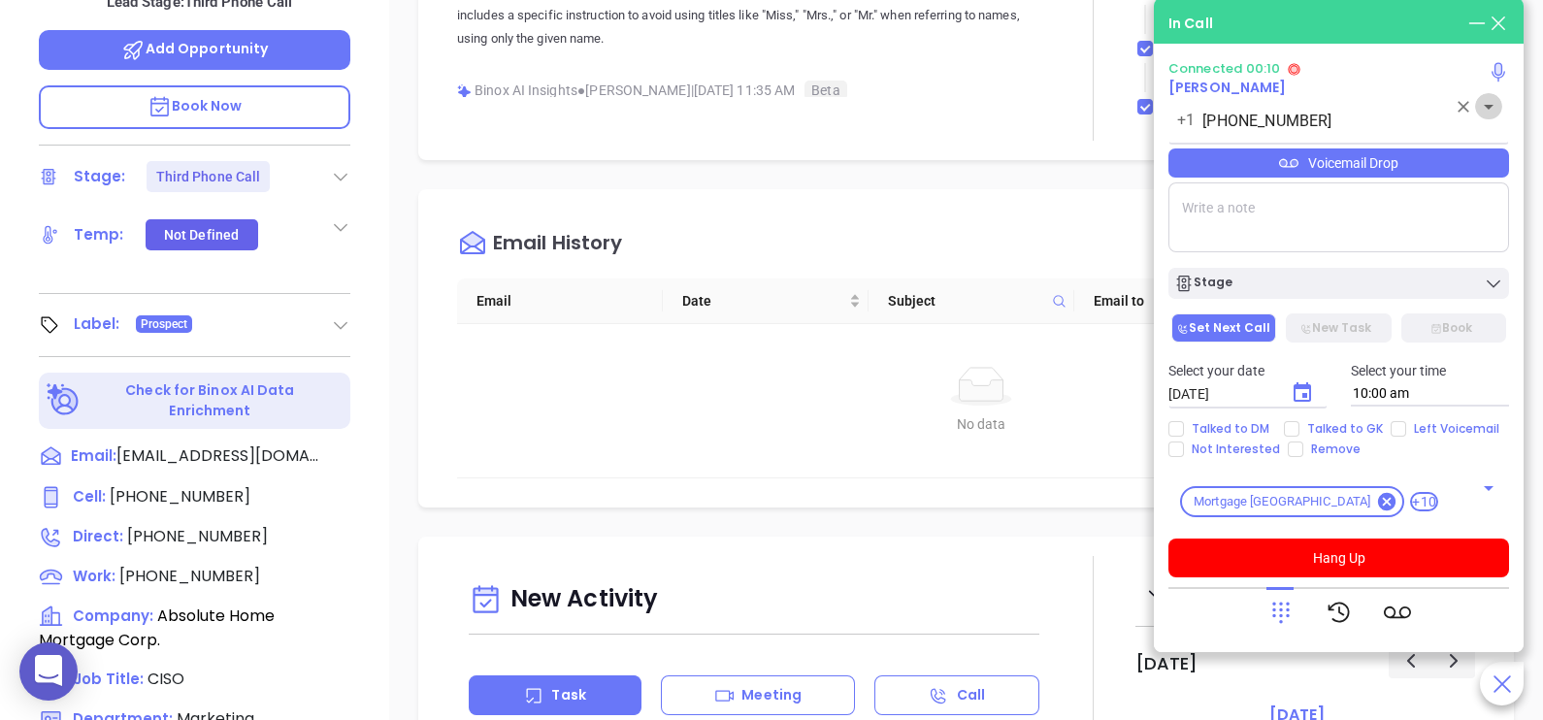
click at [1487, 118] on icon "Open" at bounding box center [1488, 106] width 23 height 23
click at [1381, 247] on textarea at bounding box center [1338, 217] width 341 height 70
click at [1413, 166] on div "Voicemail Drop" at bounding box center [1338, 162] width 341 height 29
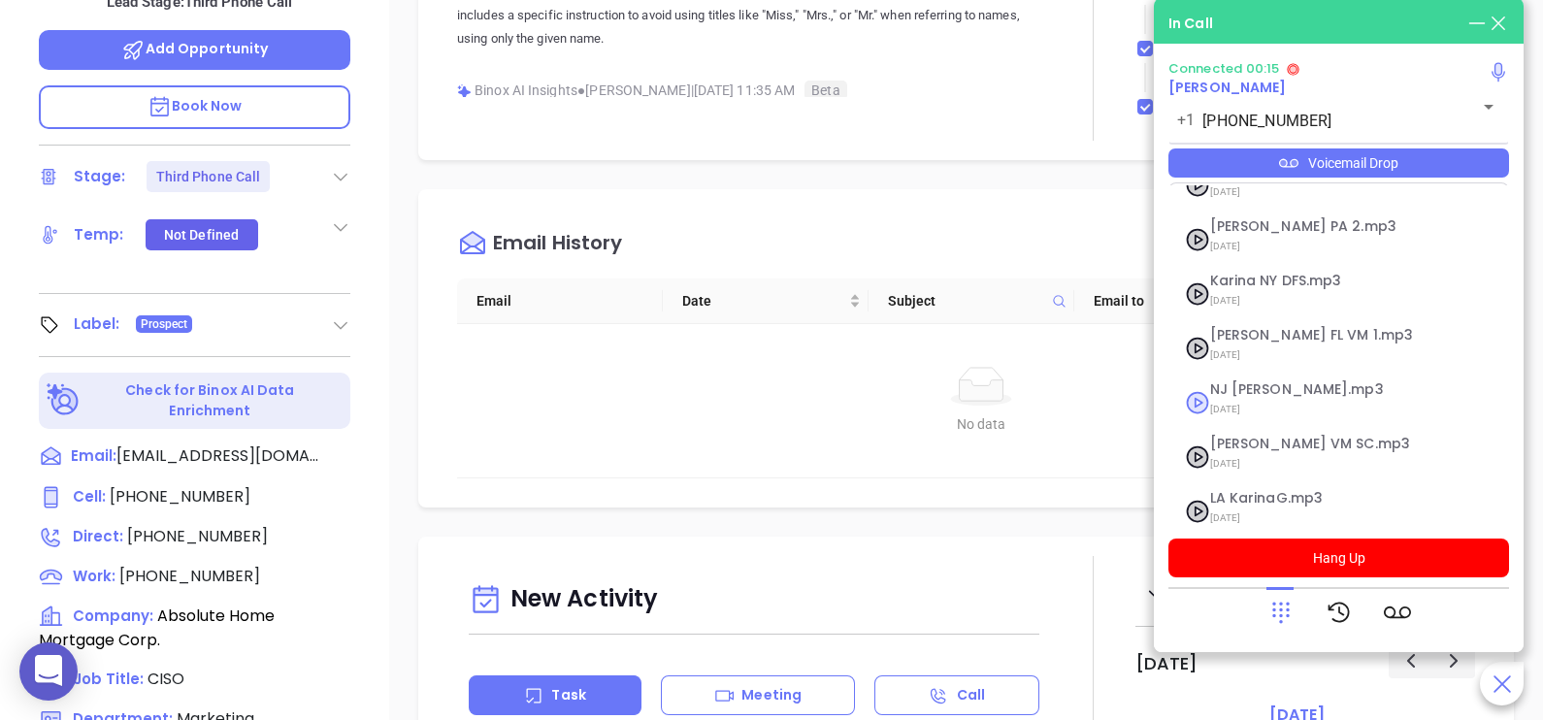
click at [1292, 397] on span "[DATE]" at bounding box center [1315, 409] width 210 height 25
checkbox input "true"
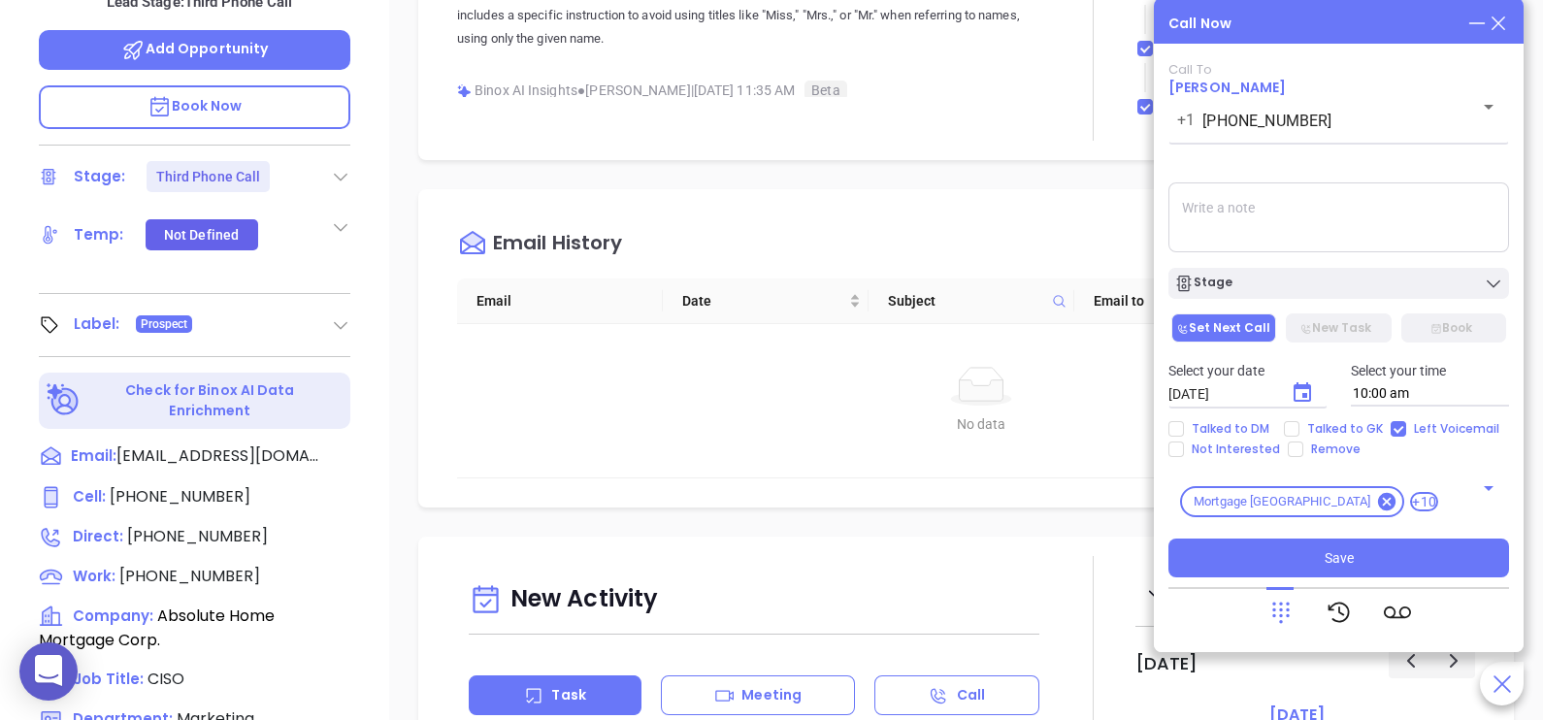
click at [1501, 24] on icon at bounding box center [1498, 23] width 21 height 21
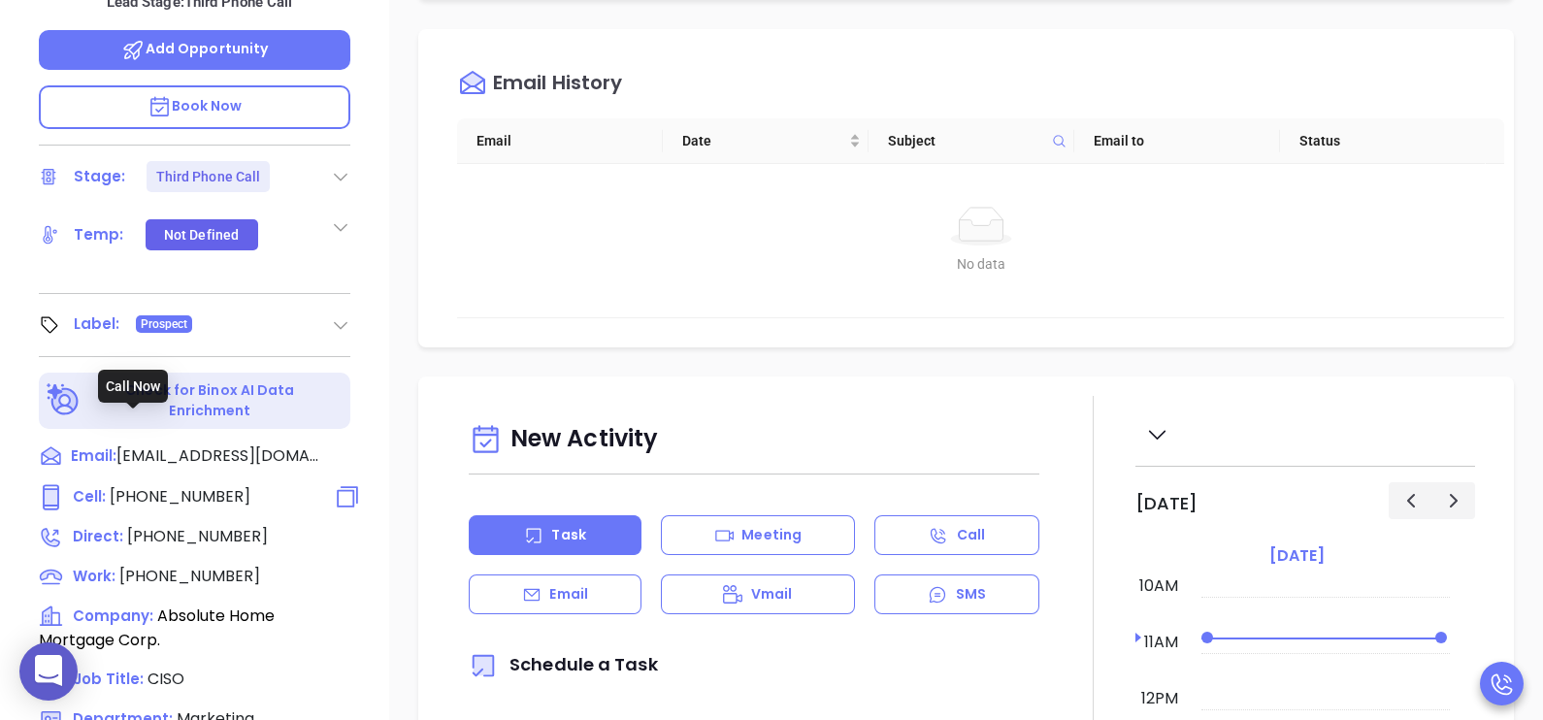
click at [171, 485] on span "(609) 556-9701" at bounding box center [180, 496] width 141 height 22
type input "(609) 556-9701"
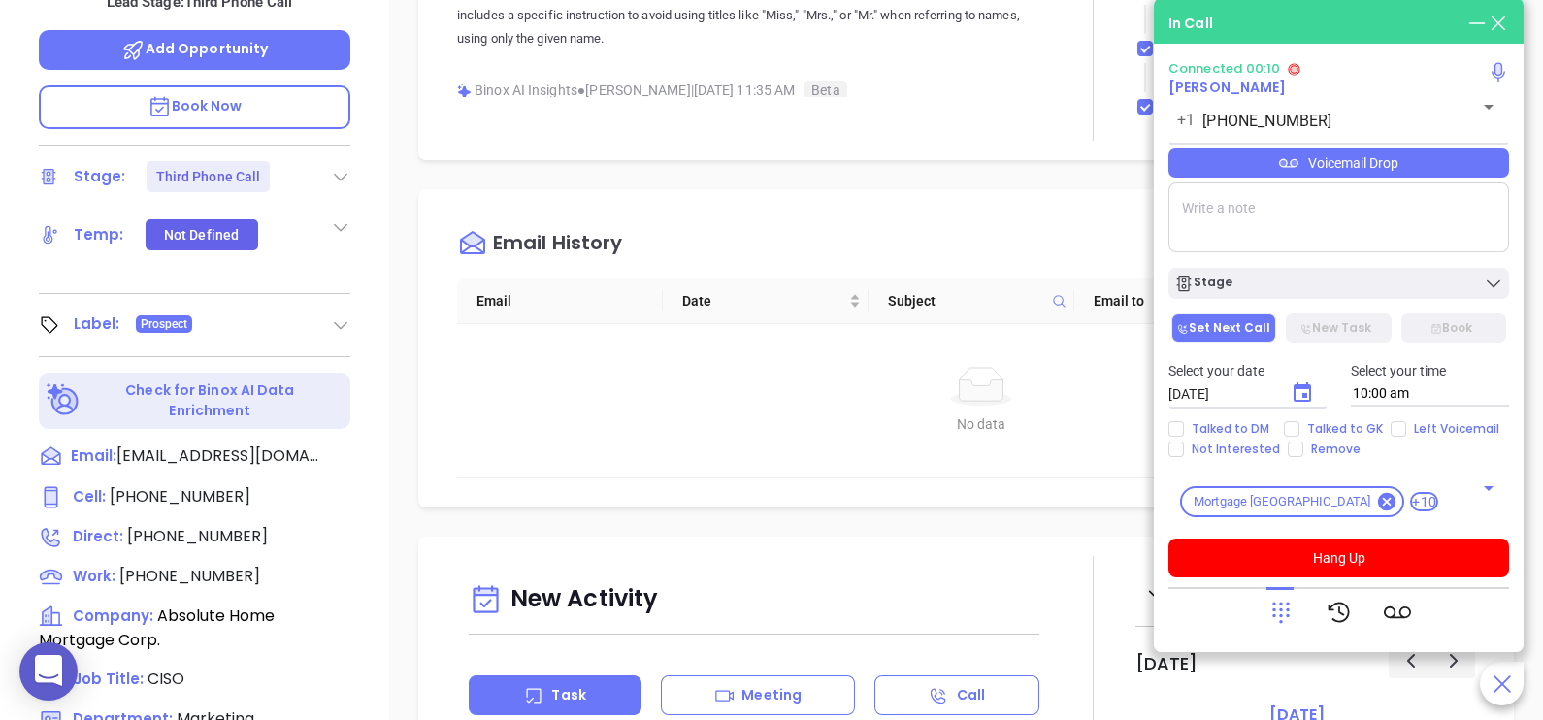
click at [1454, 177] on div "Voicemail Drop" at bounding box center [1338, 162] width 341 height 29
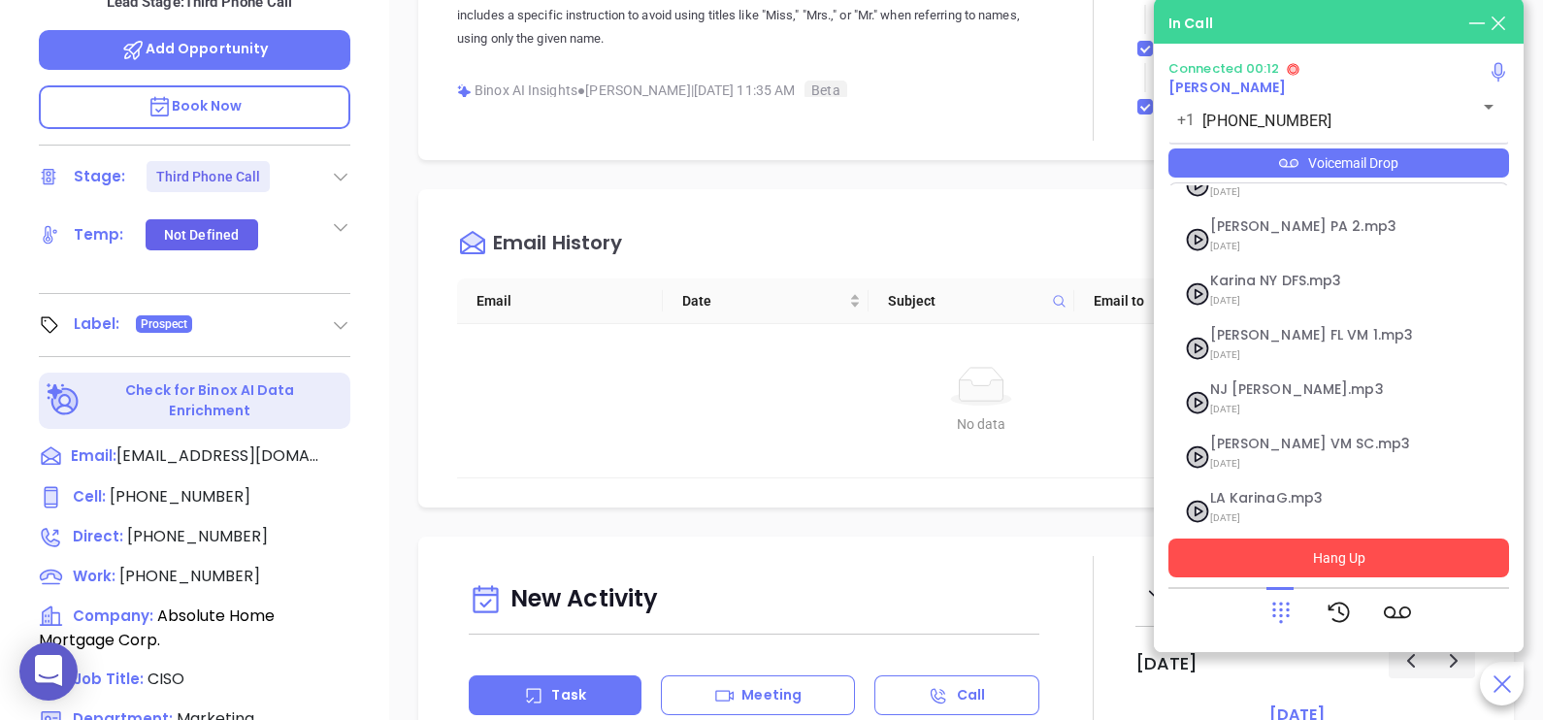
click at [1386, 560] on button "Hang Up" at bounding box center [1338, 558] width 341 height 39
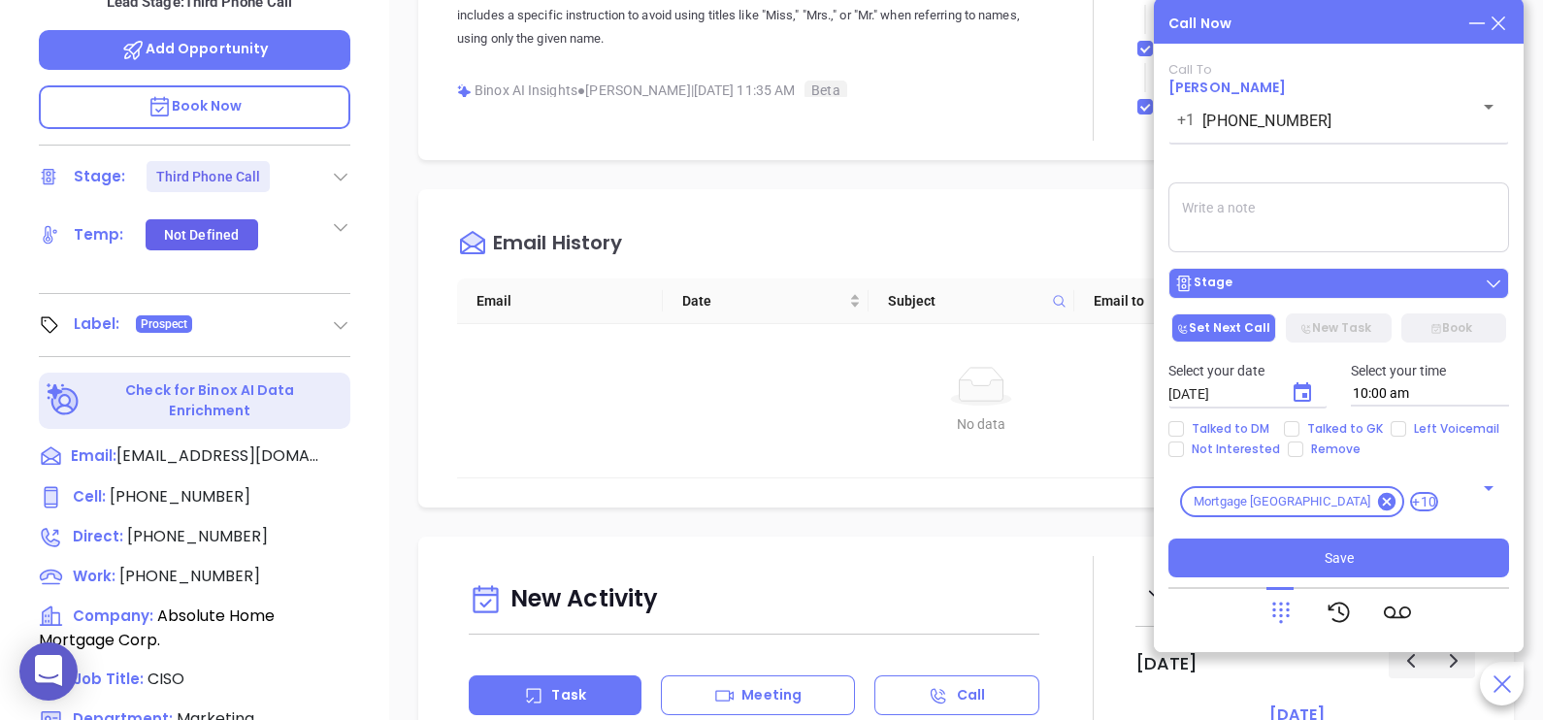
click at [1314, 287] on div "Stage" at bounding box center [1338, 283] width 329 height 19
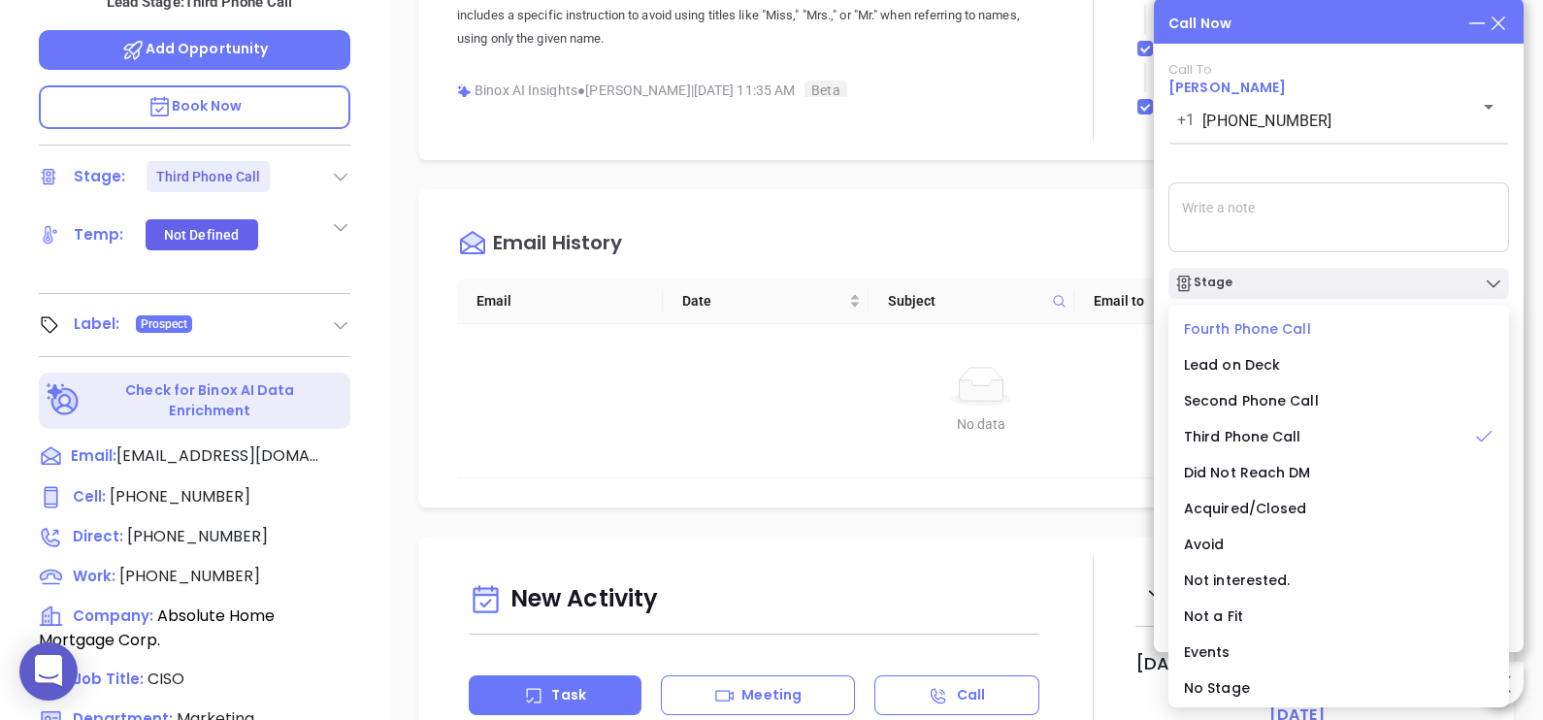
click at [1265, 335] on span "Fourth Phone Call" at bounding box center [1247, 328] width 127 height 19
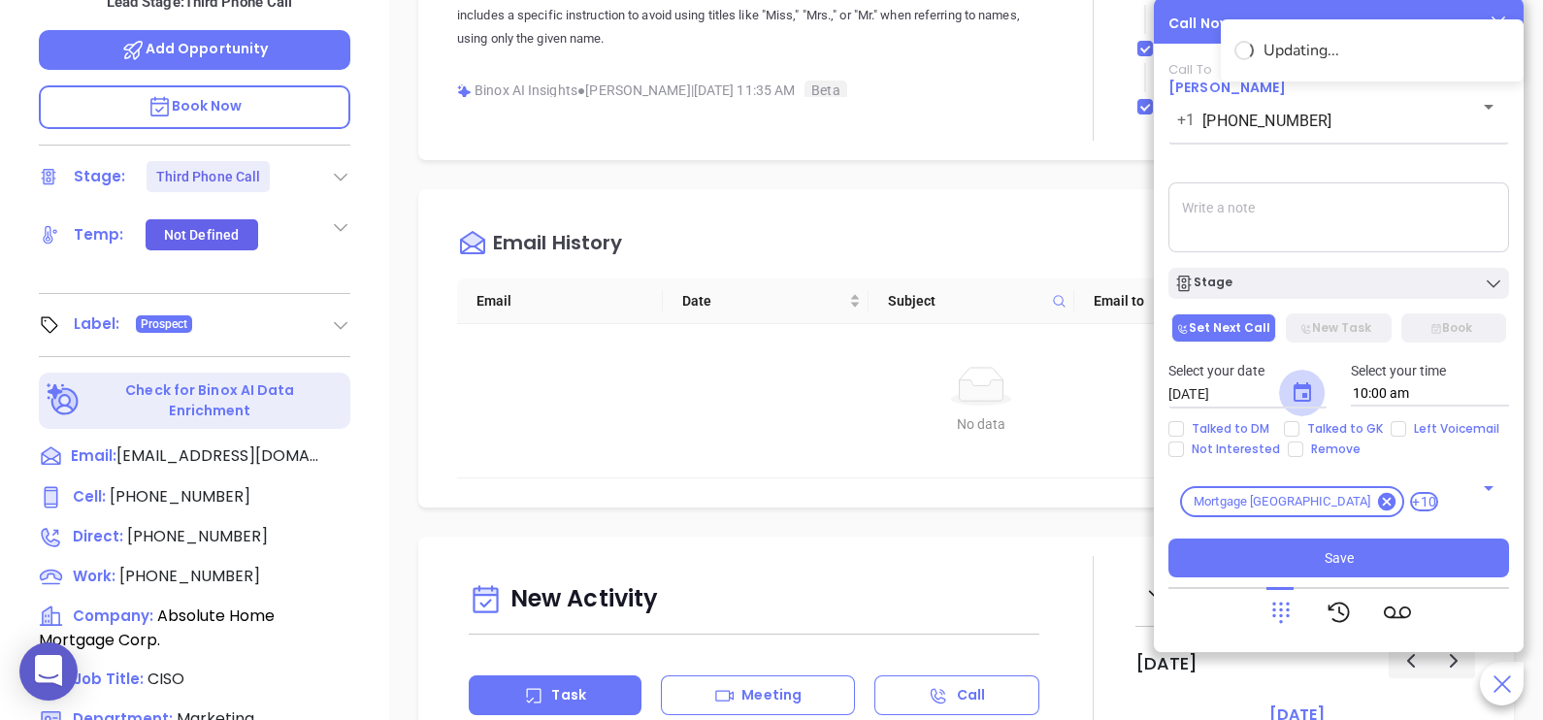
click at [1300, 398] on icon "Choose date, selected date is Sep 10, 2025" at bounding box center [1302, 392] width 23 height 23
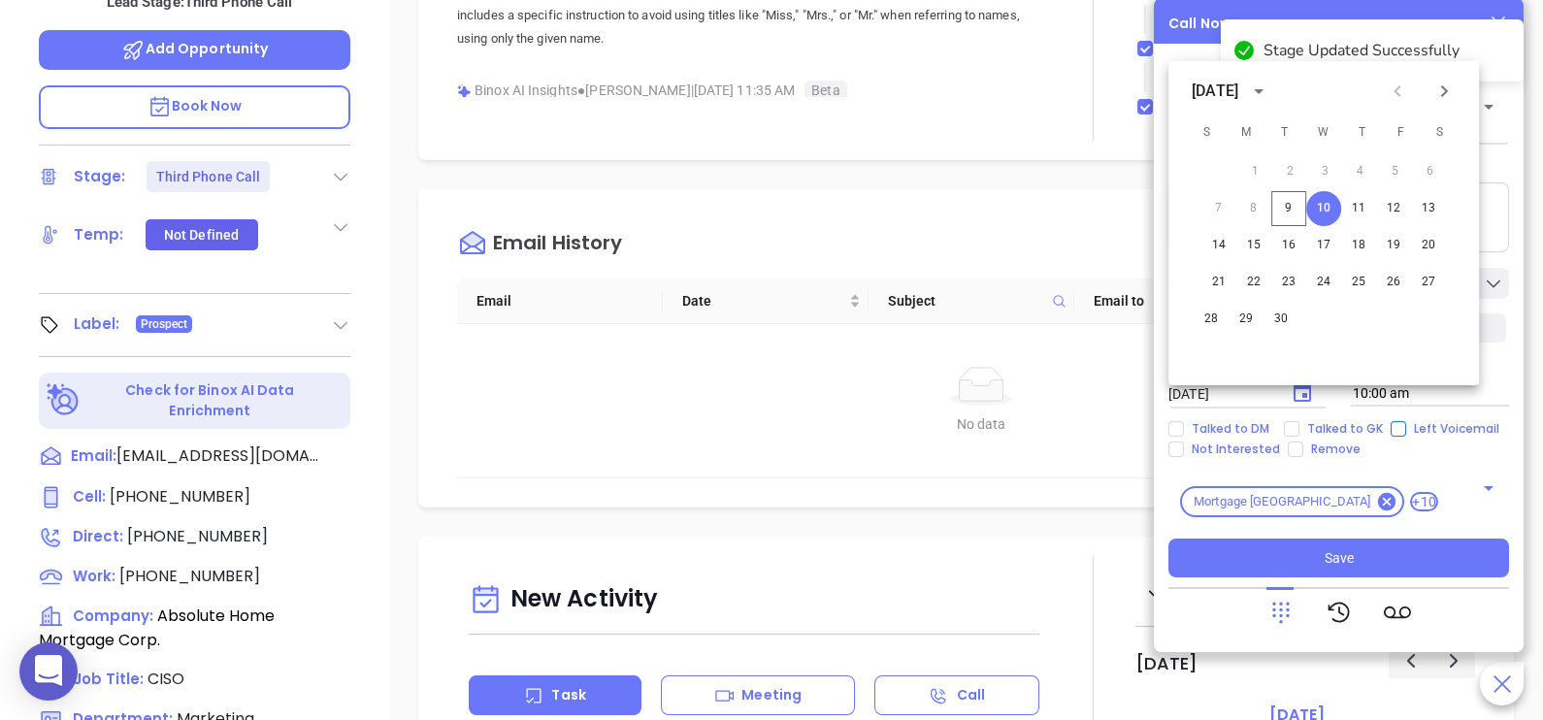
click at [1392, 425] on input "Left Voicemail" at bounding box center [1399, 429] width 16 height 16
checkbox input "true"
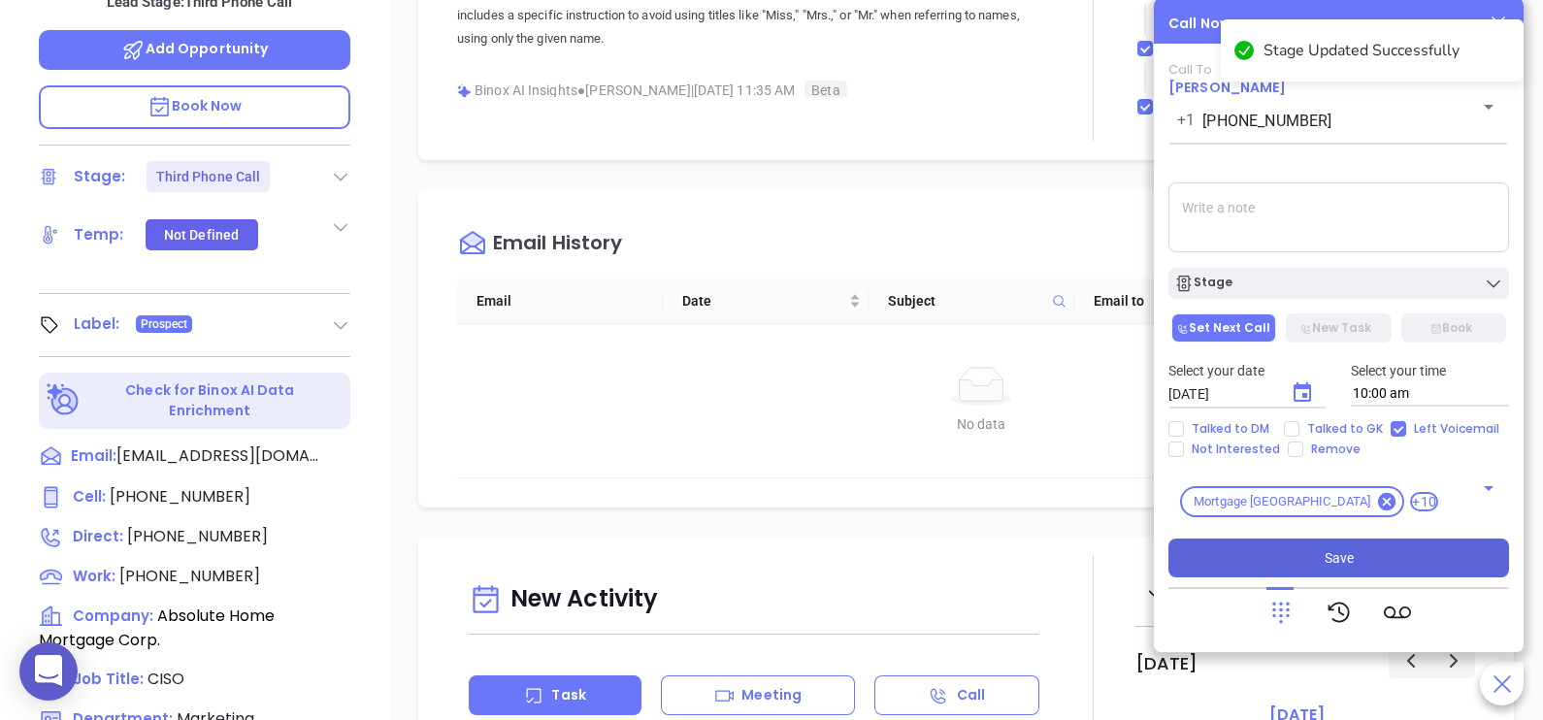
click at [1399, 555] on button "Save" at bounding box center [1338, 558] width 341 height 39
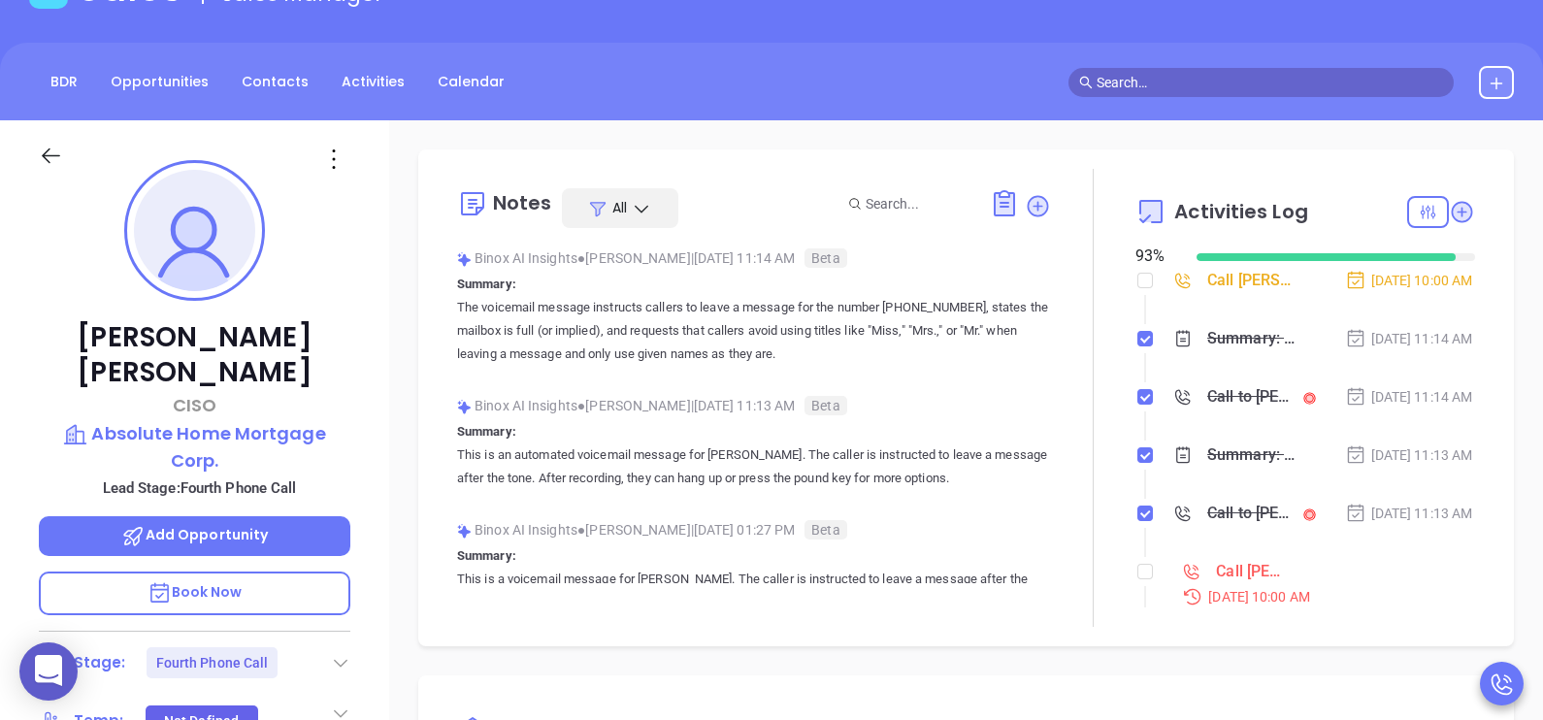
scroll to position [96, 0]
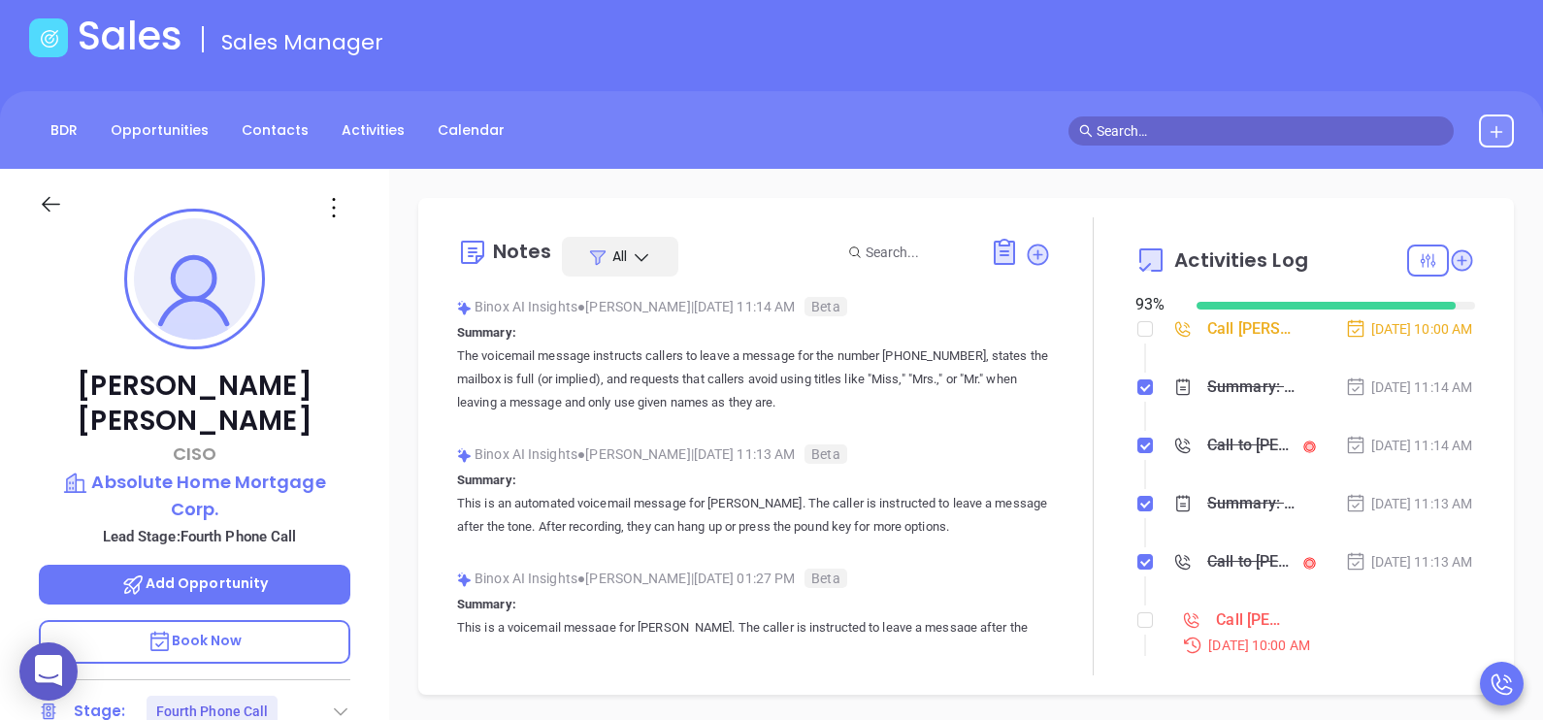
click at [1345, 456] on div "Sep 9, 2025 | 11:14 AM" at bounding box center [1409, 445] width 128 height 21
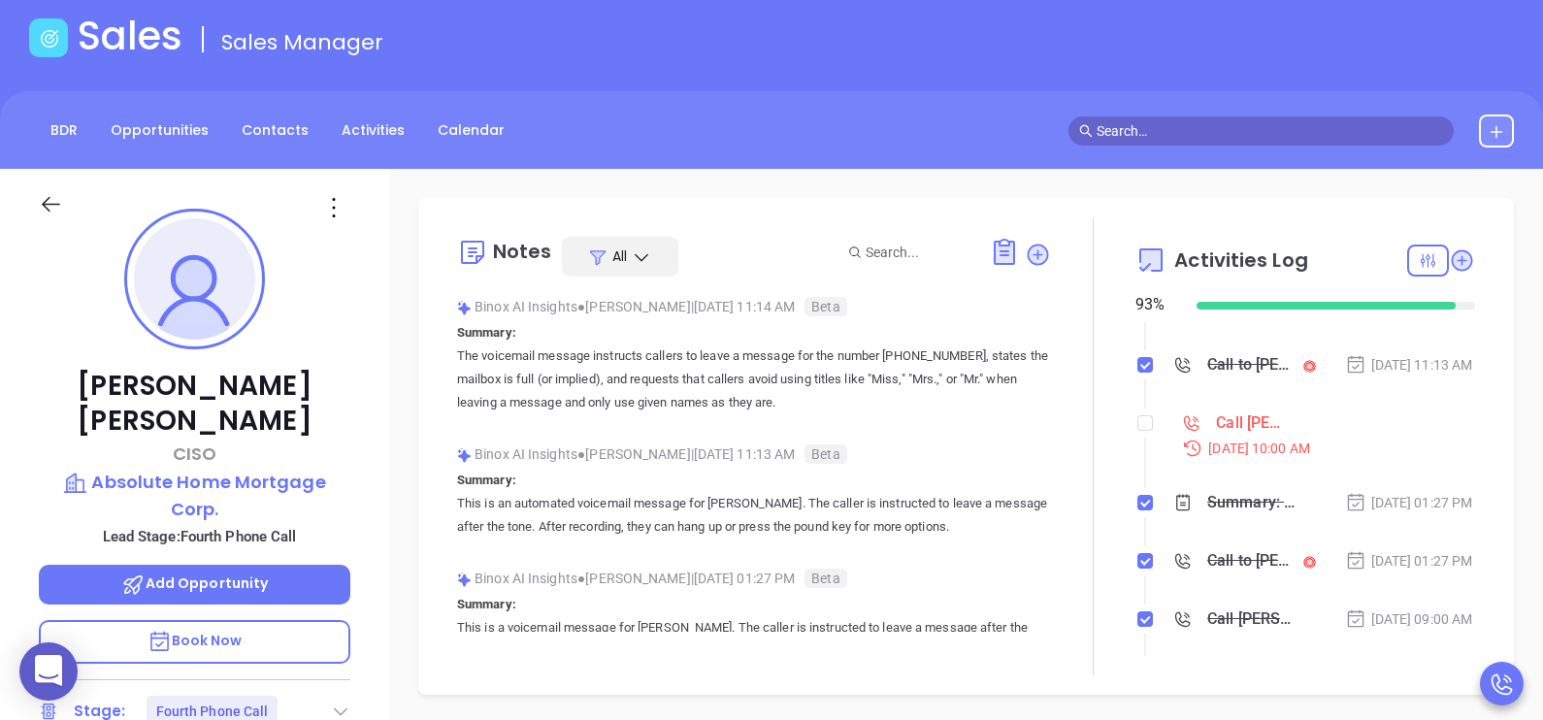
scroll to position [242, 0]
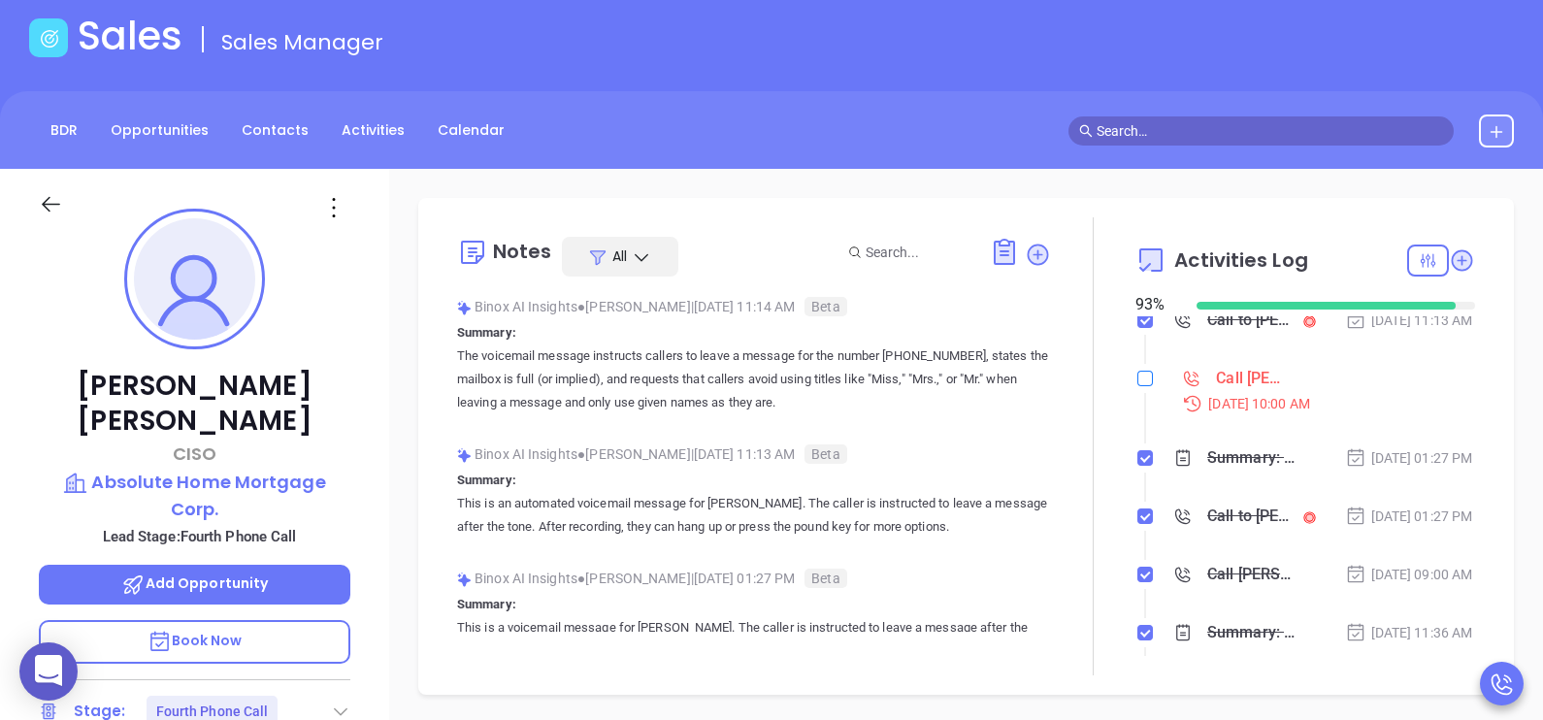
click at [1137, 386] on input "checkbox" at bounding box center [1145, 379] width 16 height 16
checkbox input "true"
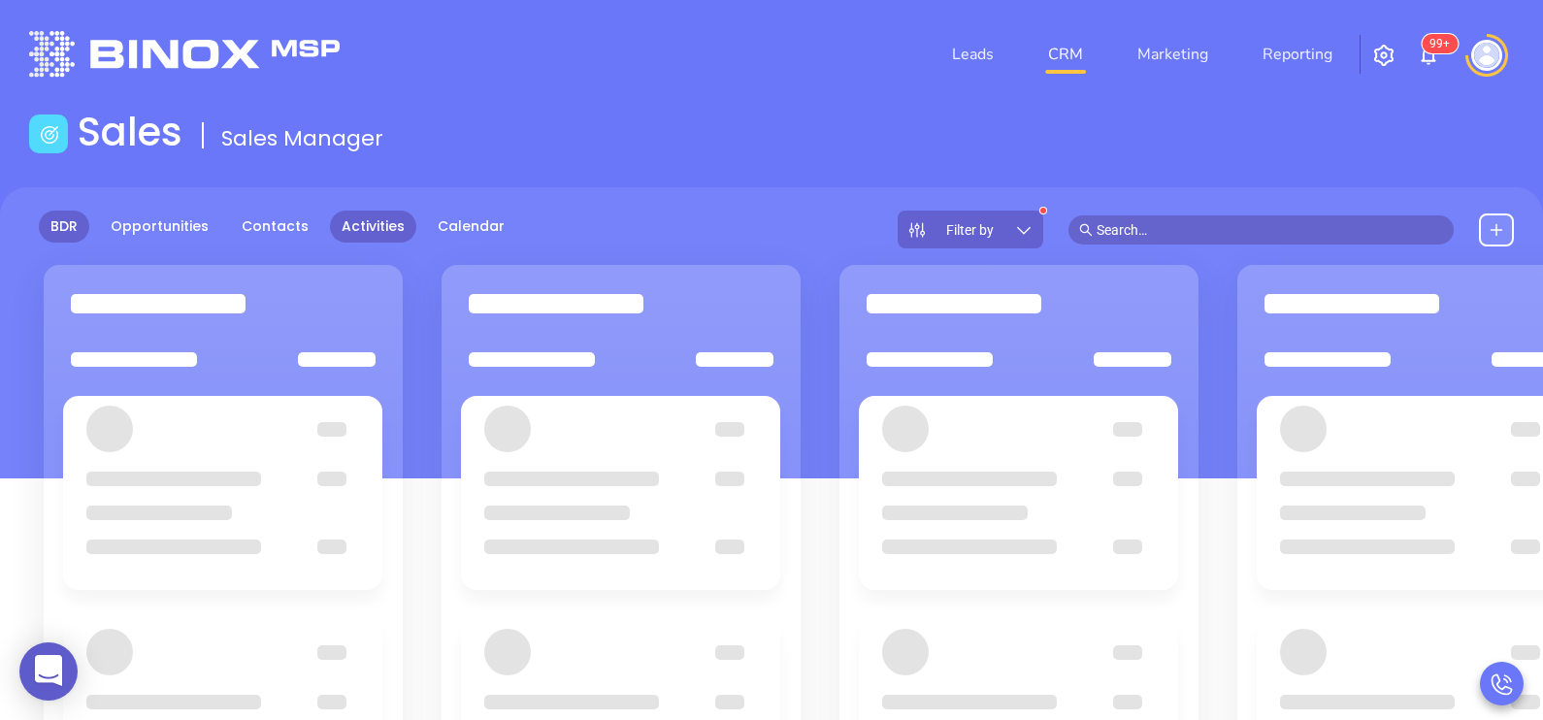
click at [346, 223] on link "Activities" at bounding box center [373, 227] width 86 height 32
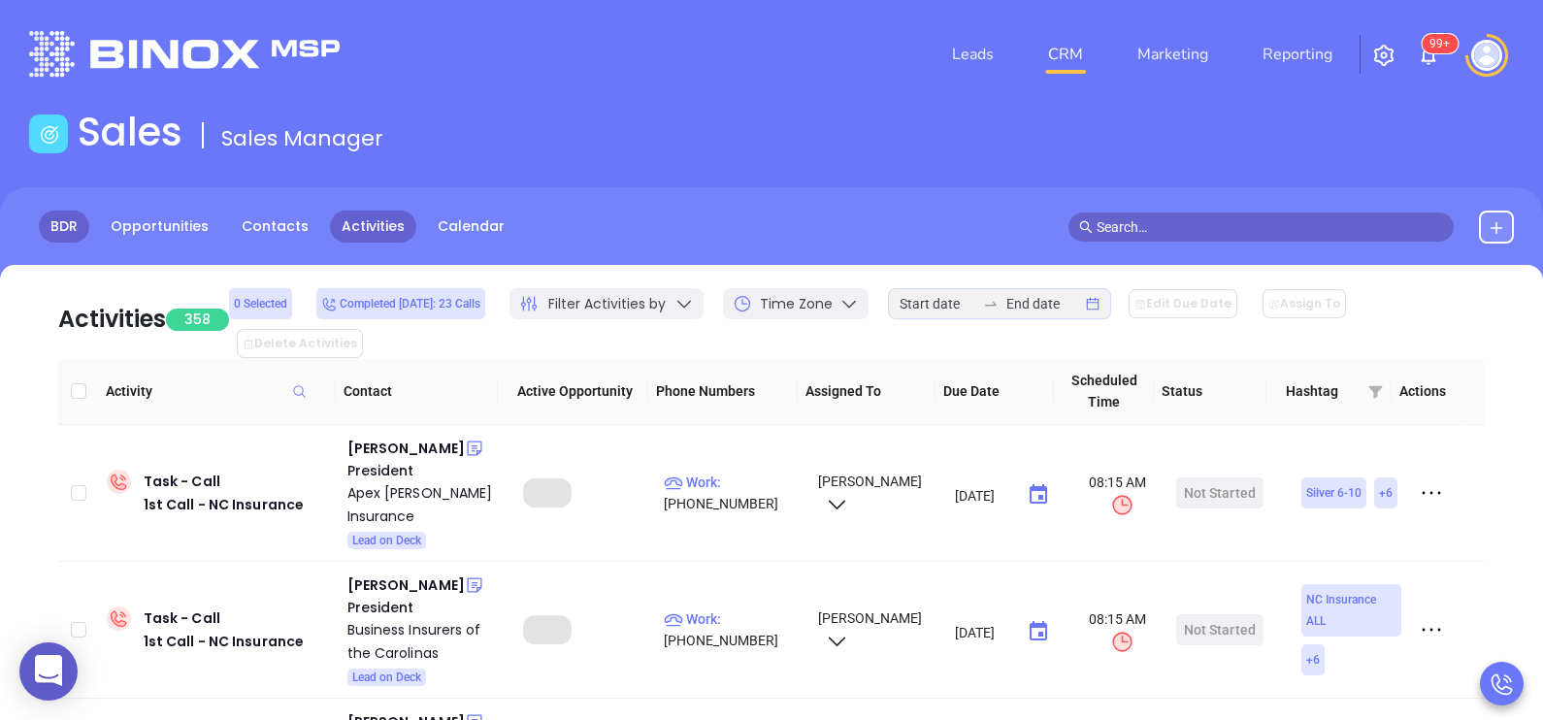
click at [70, 227] on link "BDR" at bounding box center [64, 227] width 50 height 32
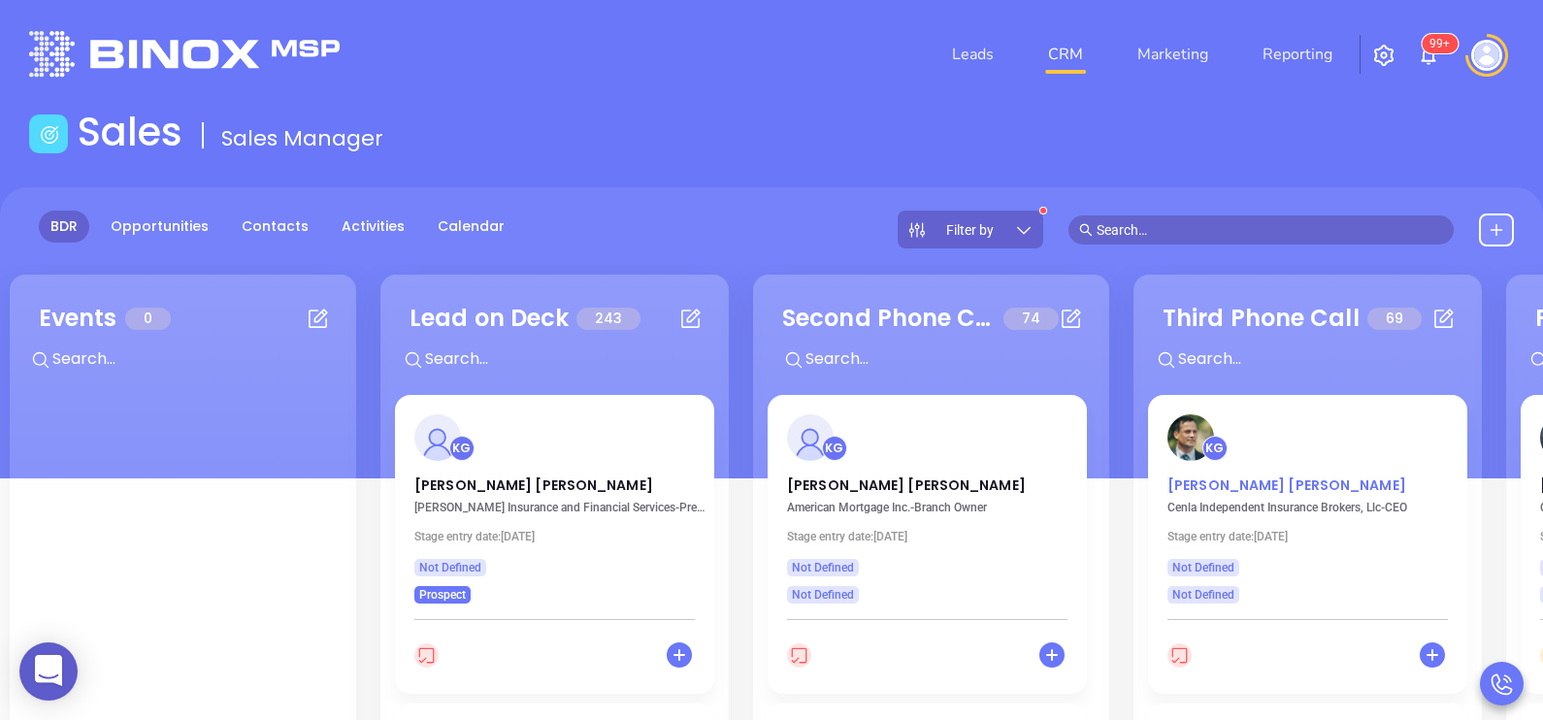
click at [1286, 480] on p "Stephen Ira Adams" at bounding box center [1307, 480] width 280 height 10
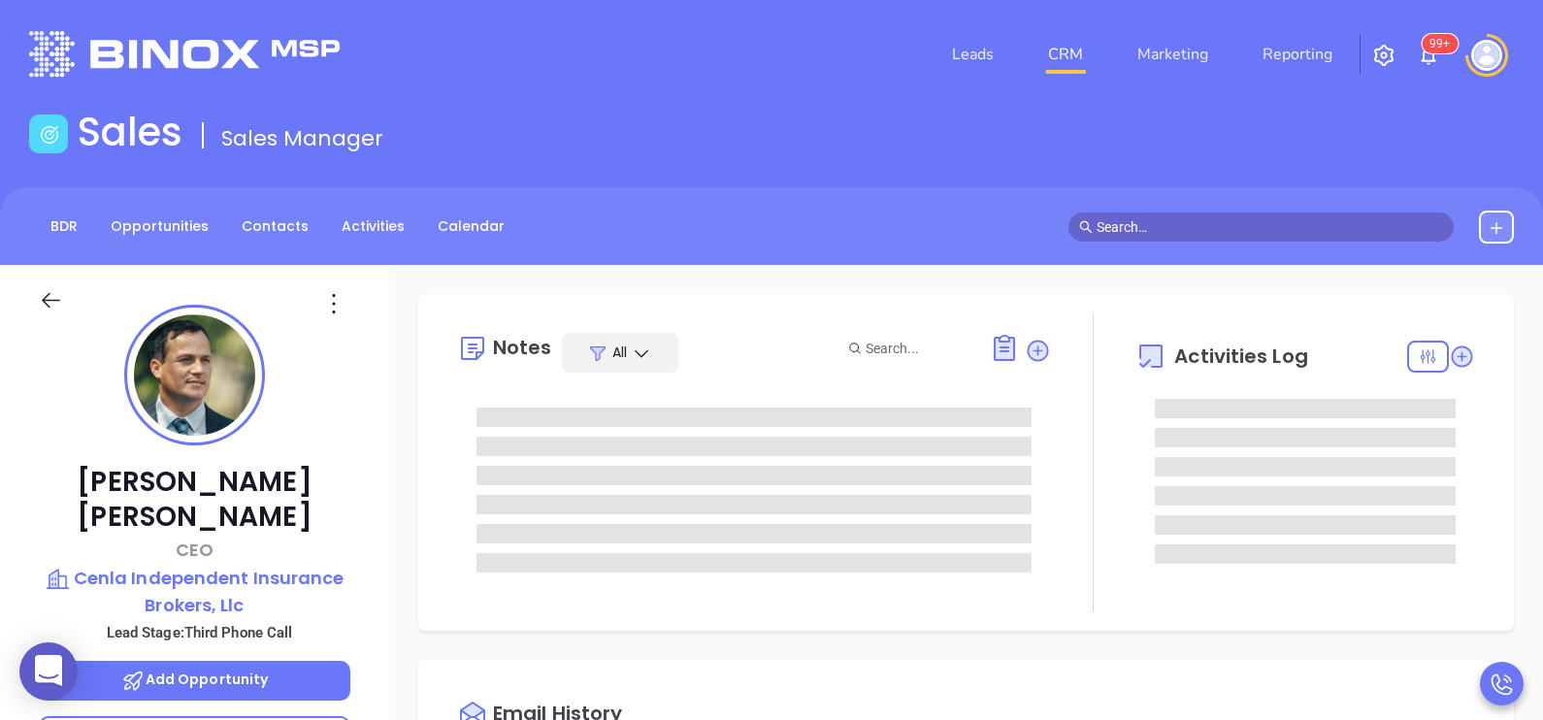
type input "[DATE]"
type input "[PERSON_NAME]"
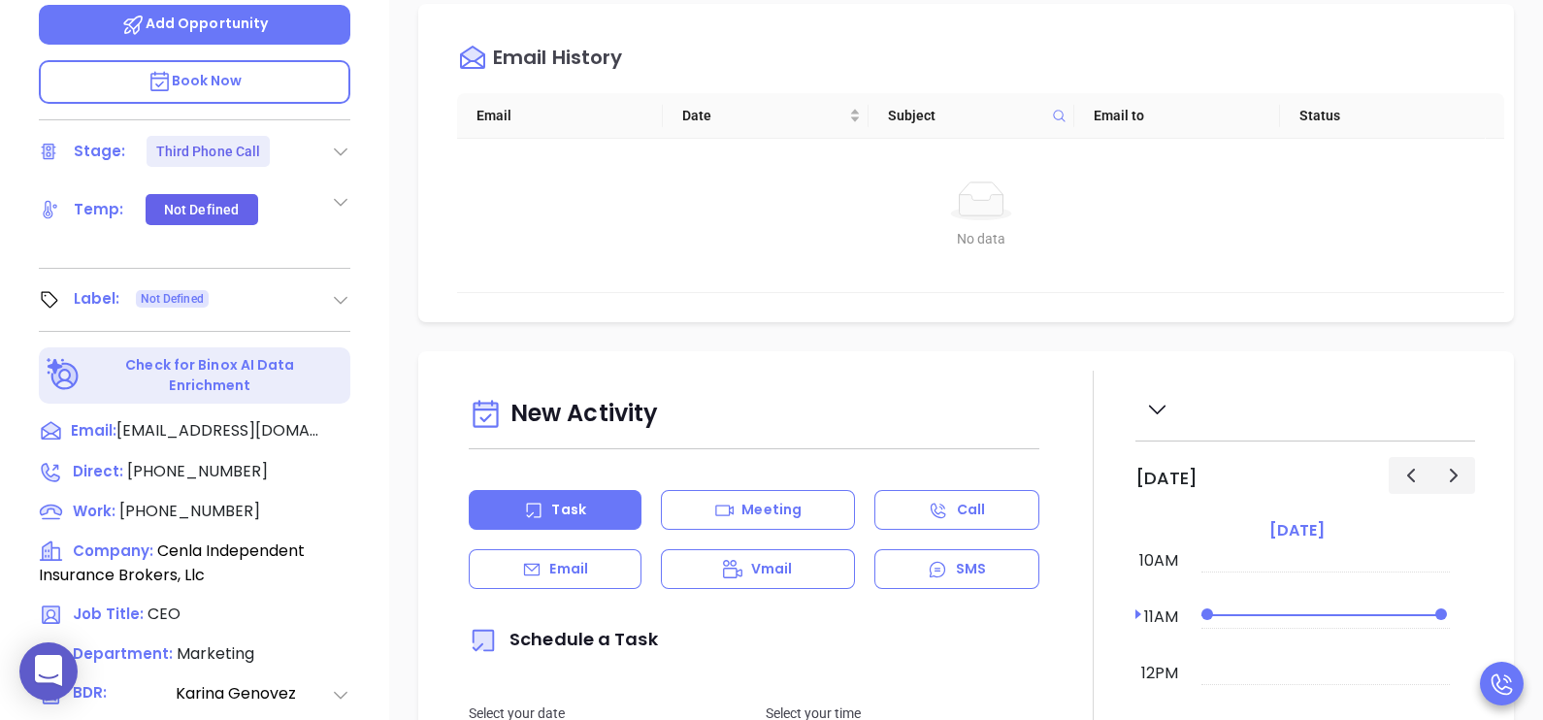
scroll to position [679, 0]
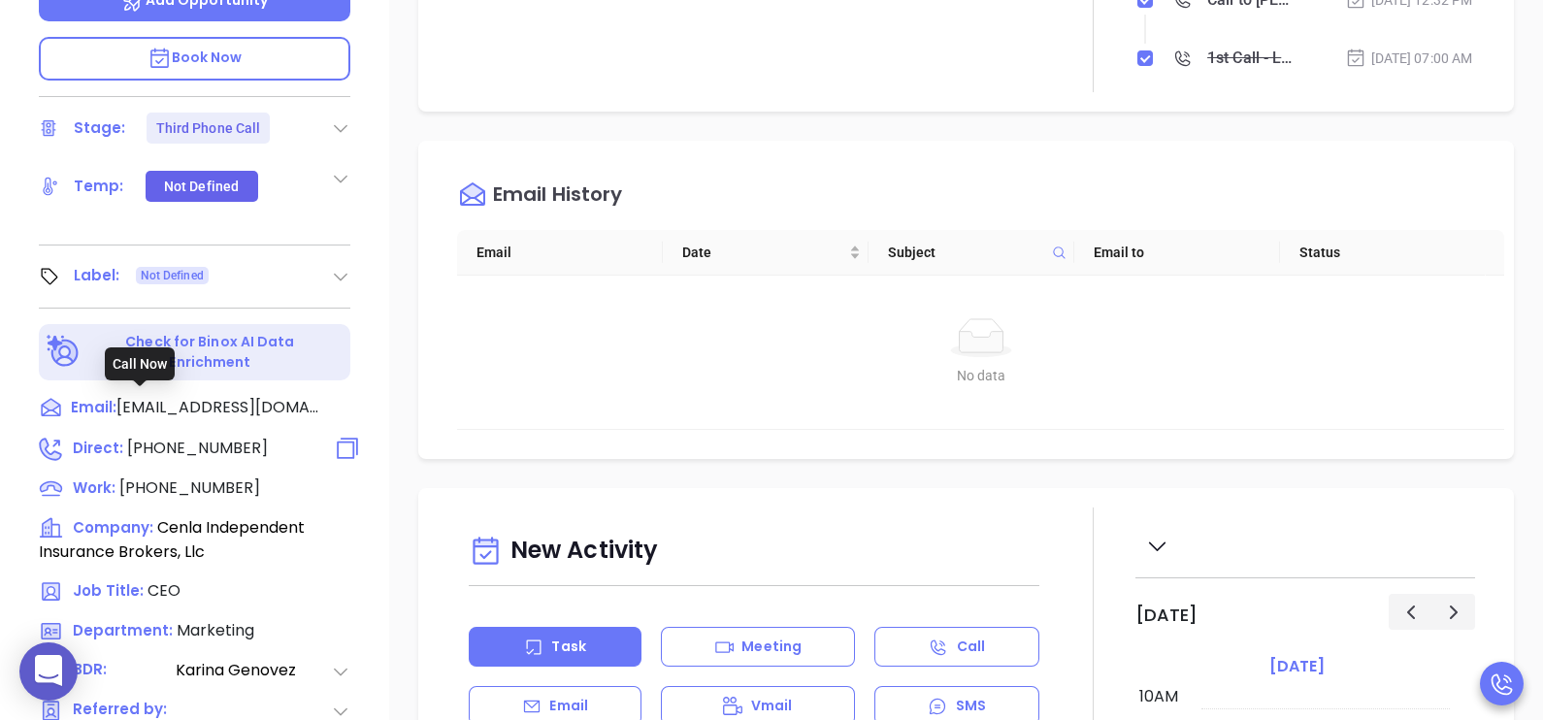
click at [212, 437] on span "(318) 704-6200" at bounding box center [197, 448] width 141 height 22
type input "(318) 704-6200"
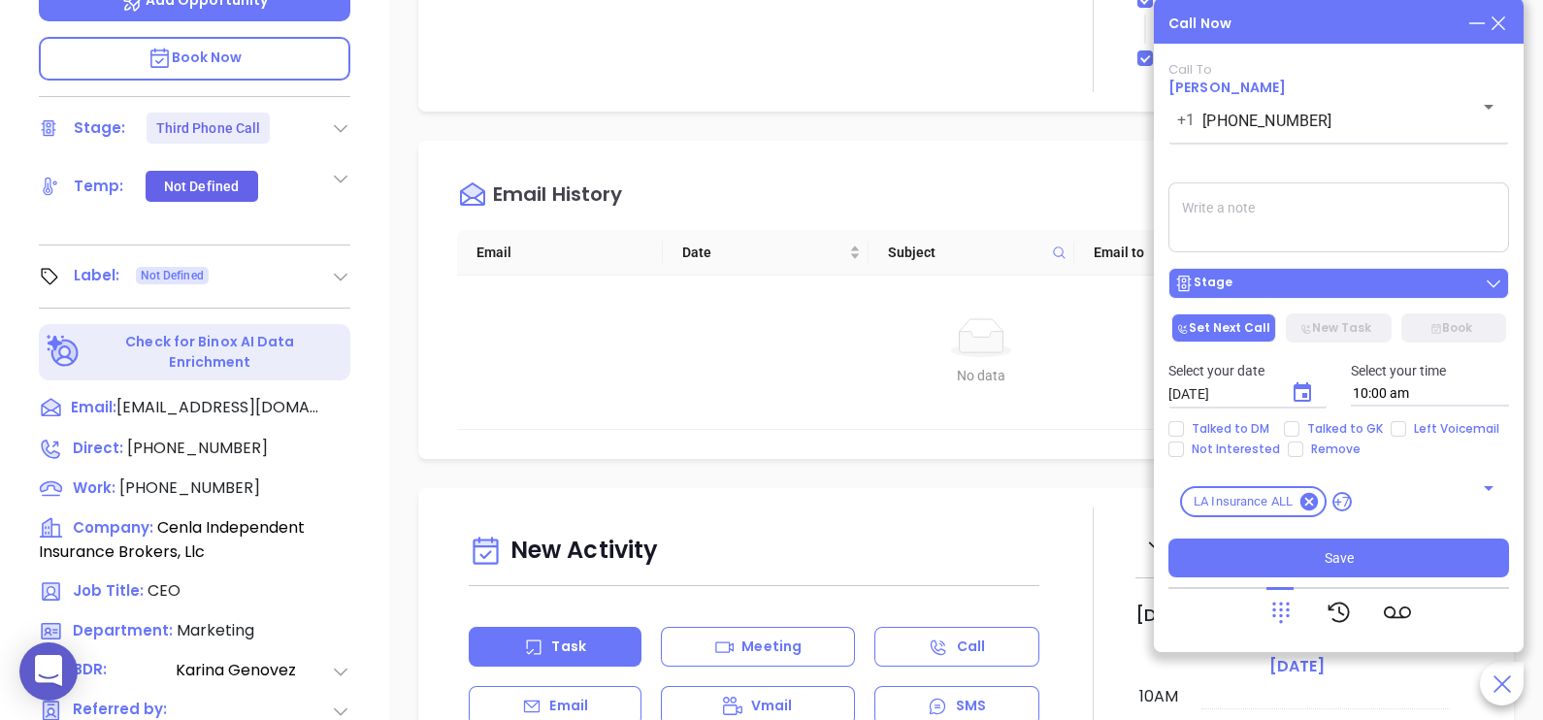
click at [1398, 291] on div "Stage" at bounding box center [1338, 283] width 329 height 19
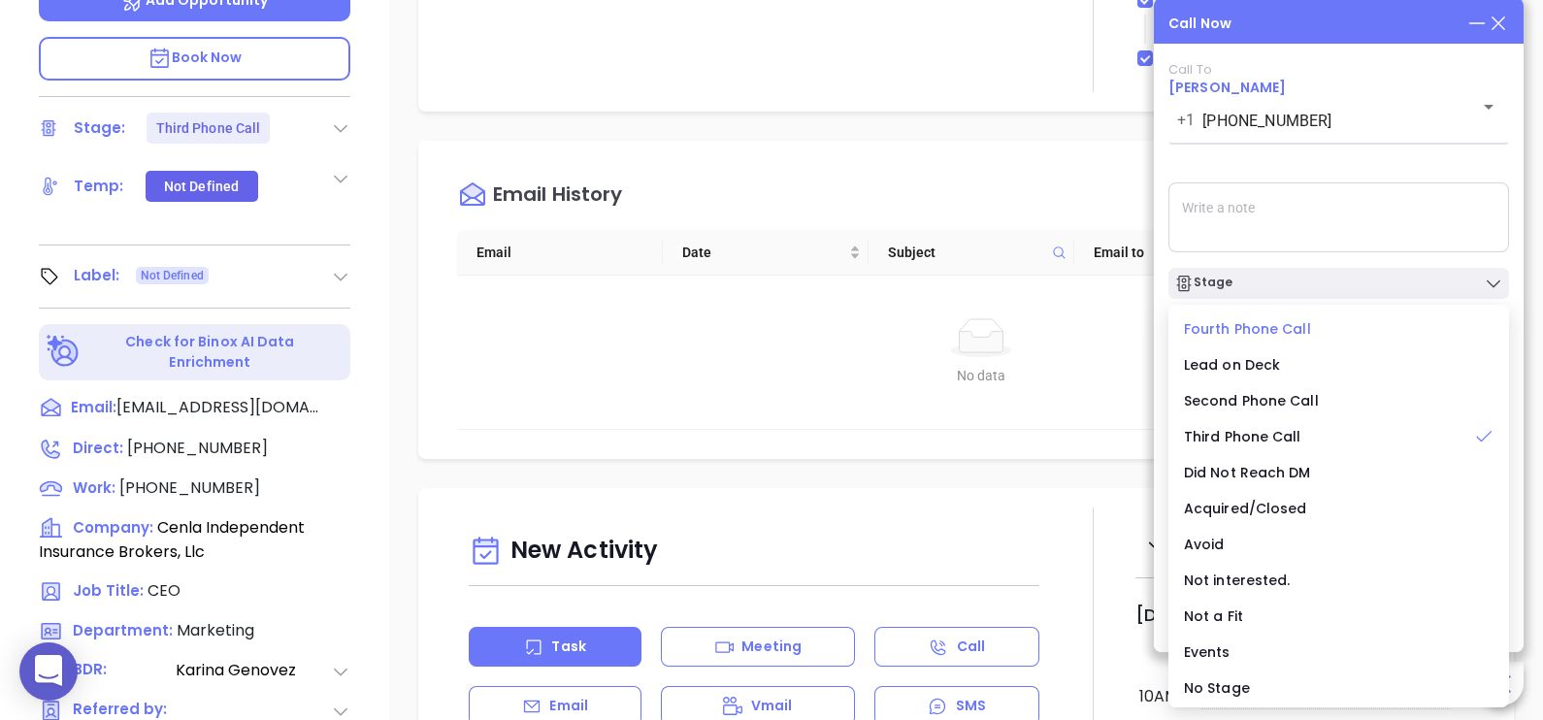
click at [1295, 325] on span "Fourth Phone Call" at bounding box center [1247, 328] width 127 height 19
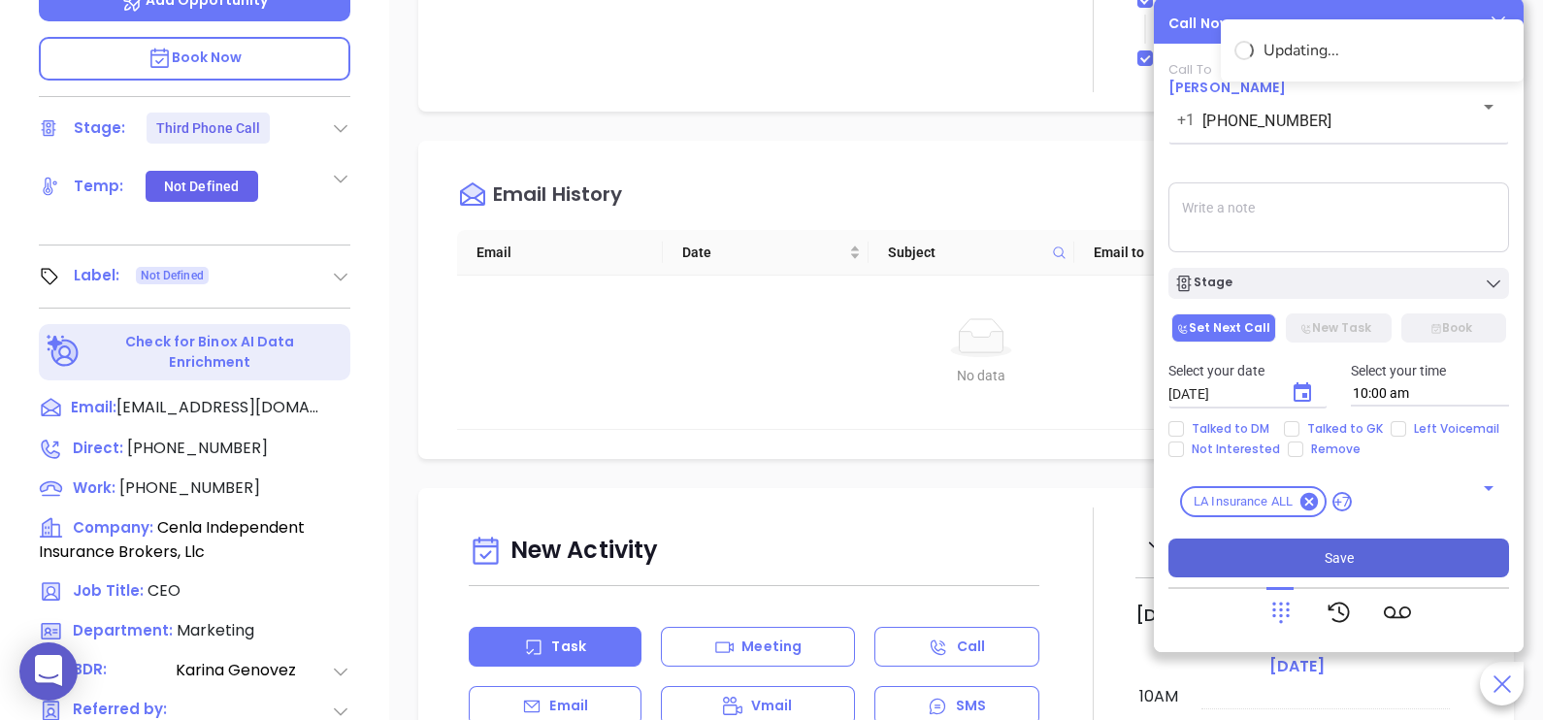
click at [1336, 563] on span "Save" at bounding box center [1339, 557] width 29 height 21
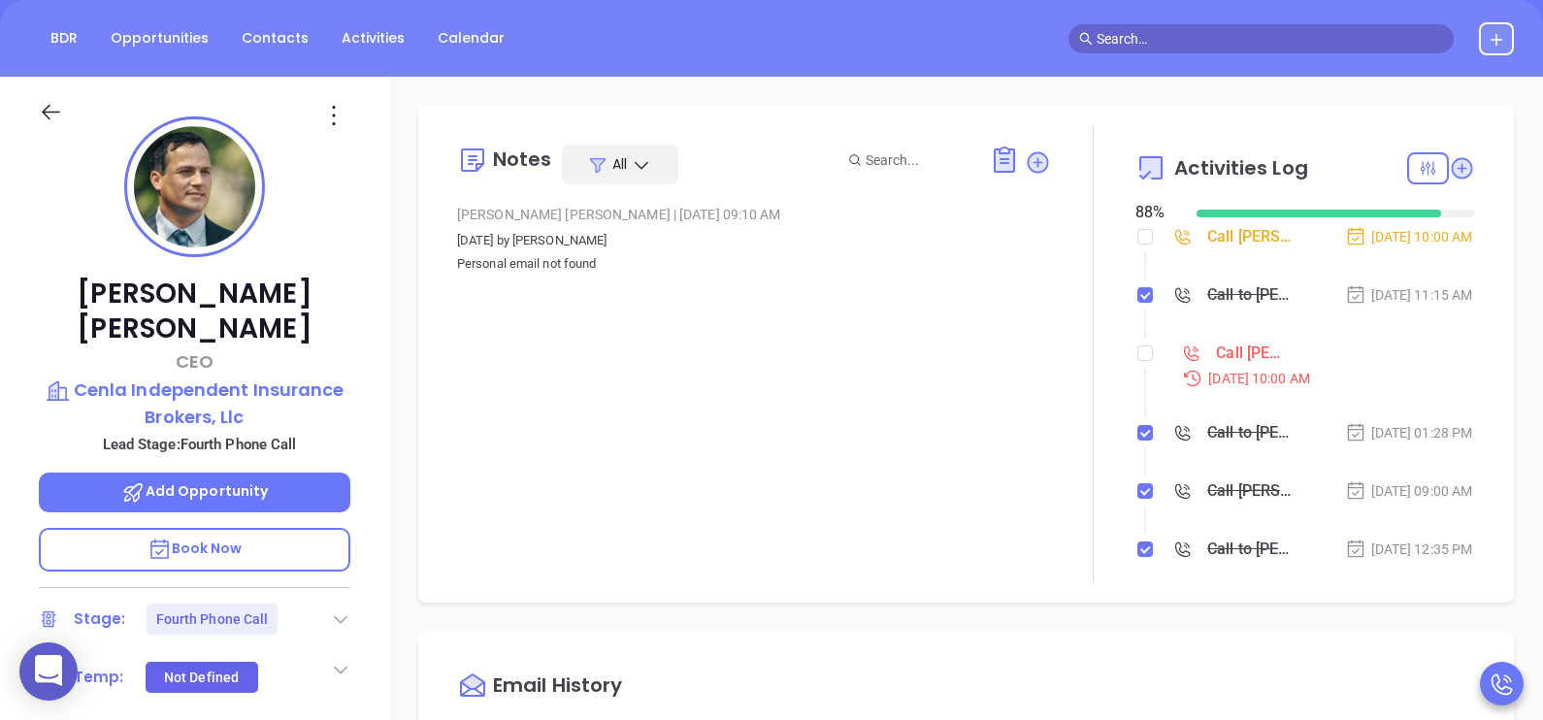
scroll to position [146, 0]
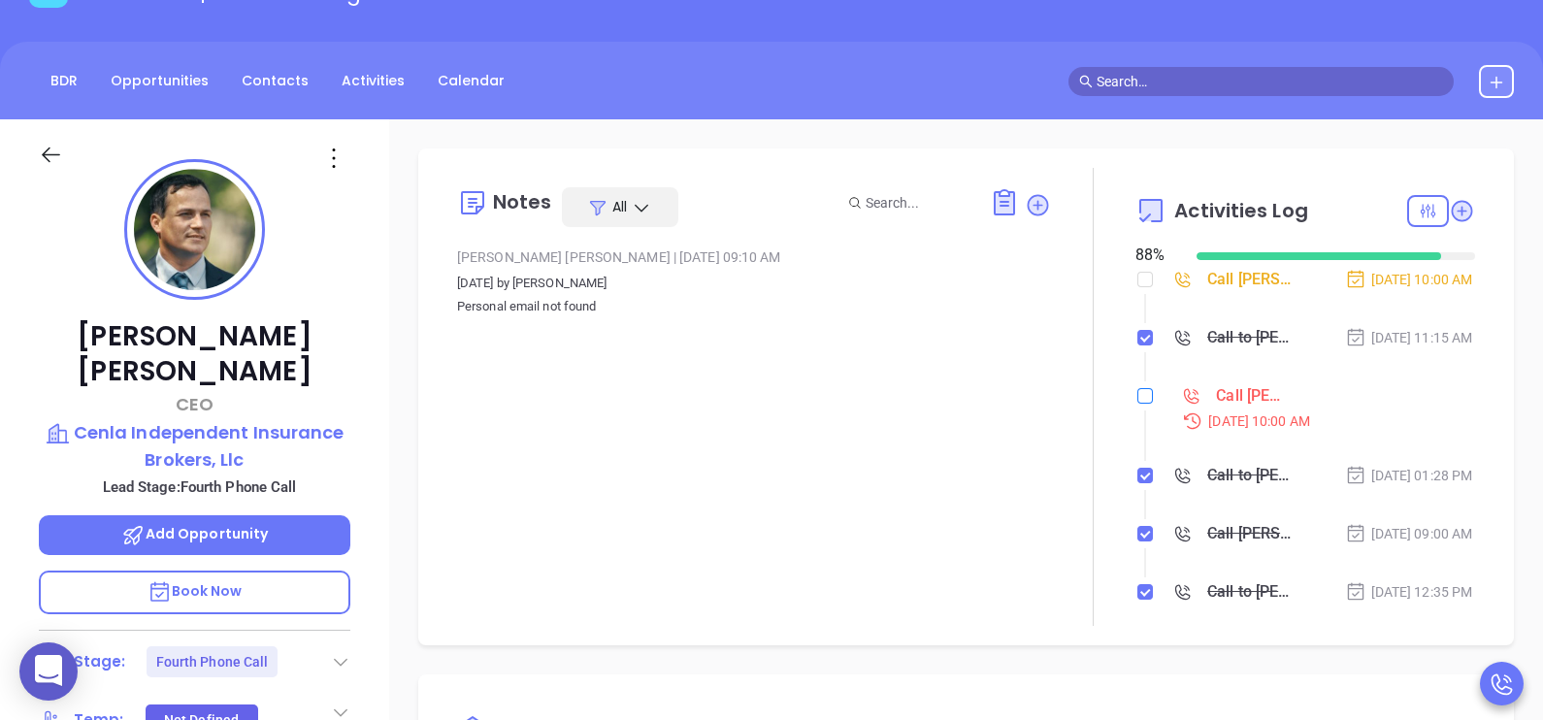
click at [1137, 404] on input "checkbox" at bounding box center [1145, 396] width 16 height 16
checkbox input "true"
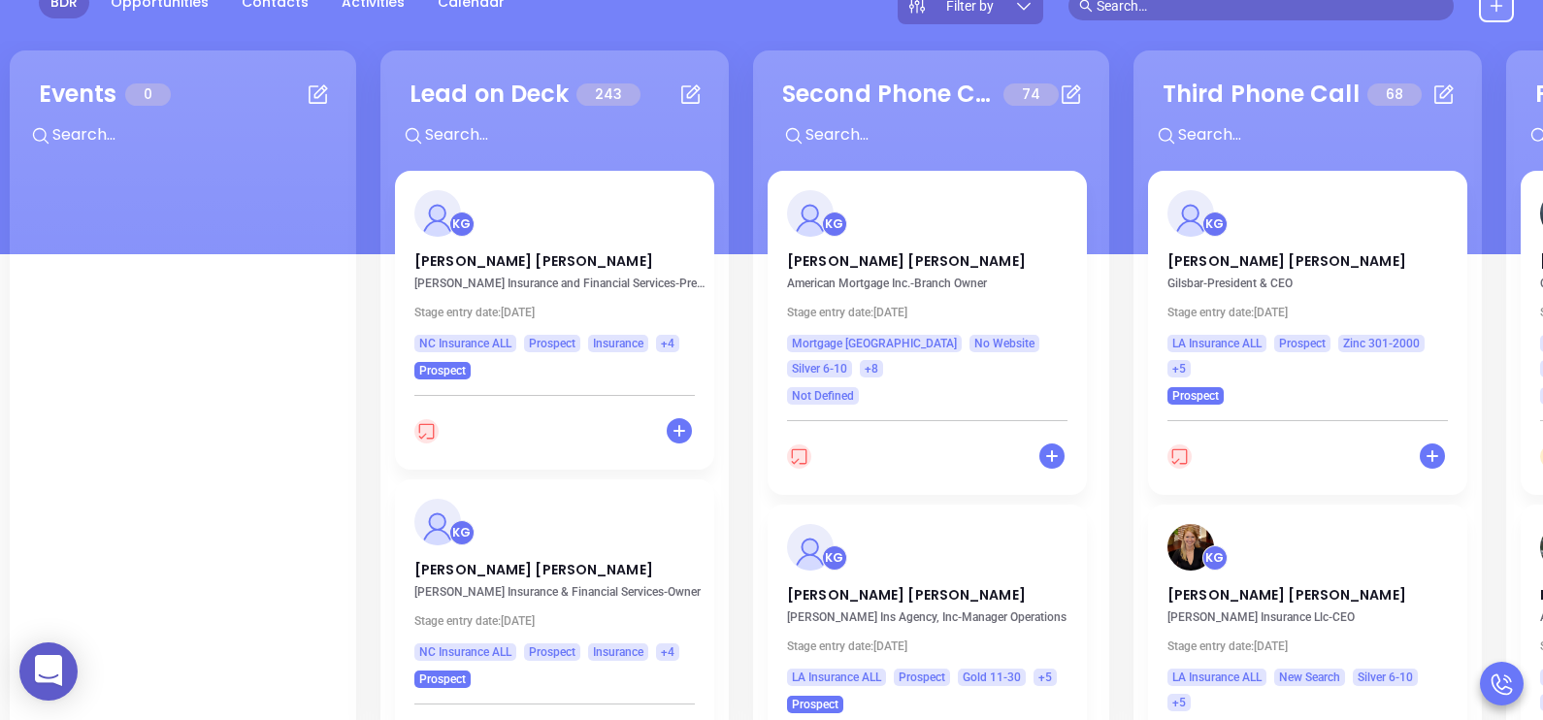
scroll to position [265, 0]
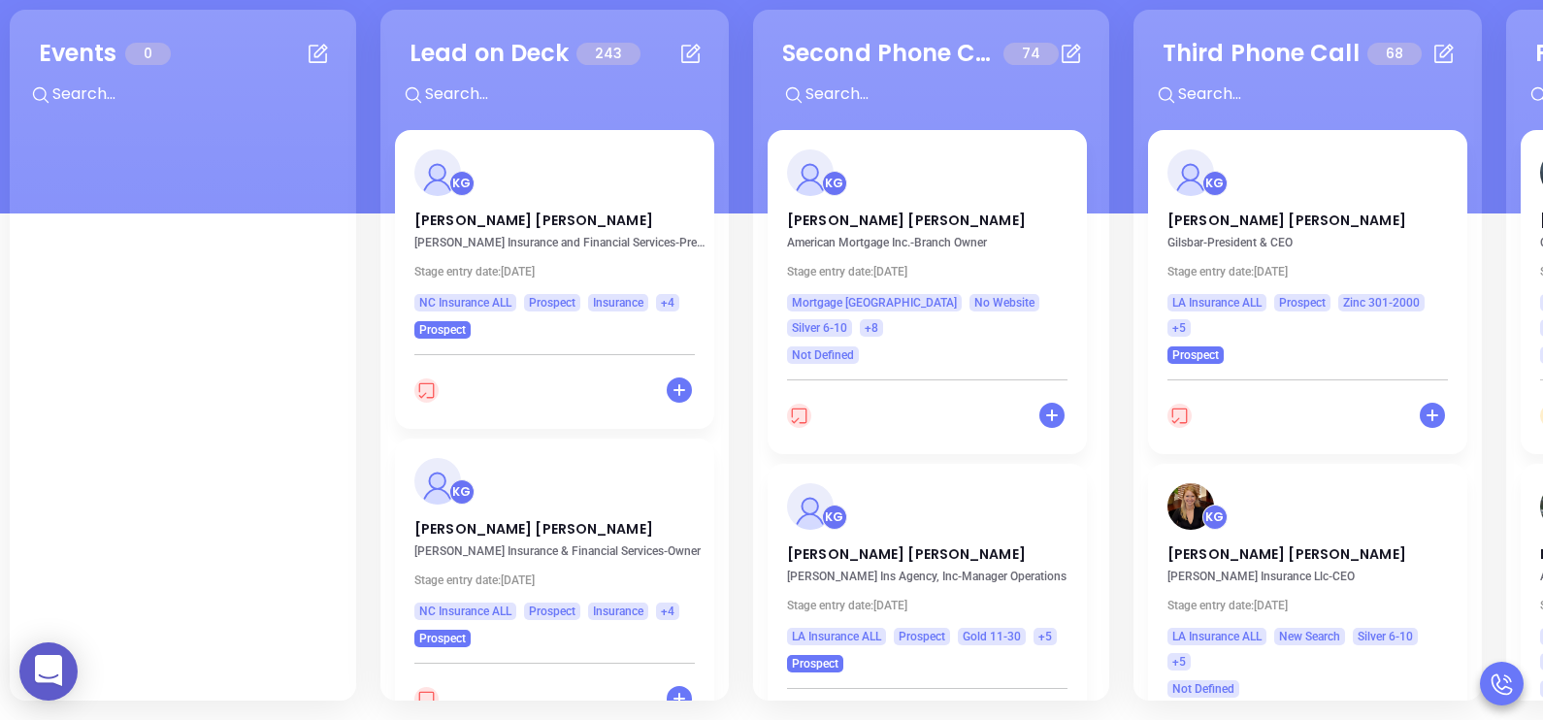
click at [383, 290] on div "Lead on Deck 243 + KG Brett Sawyer Sawyer Insurance and Financial Services - Pr…" at bounding box center [554, 355] width 348 height 691
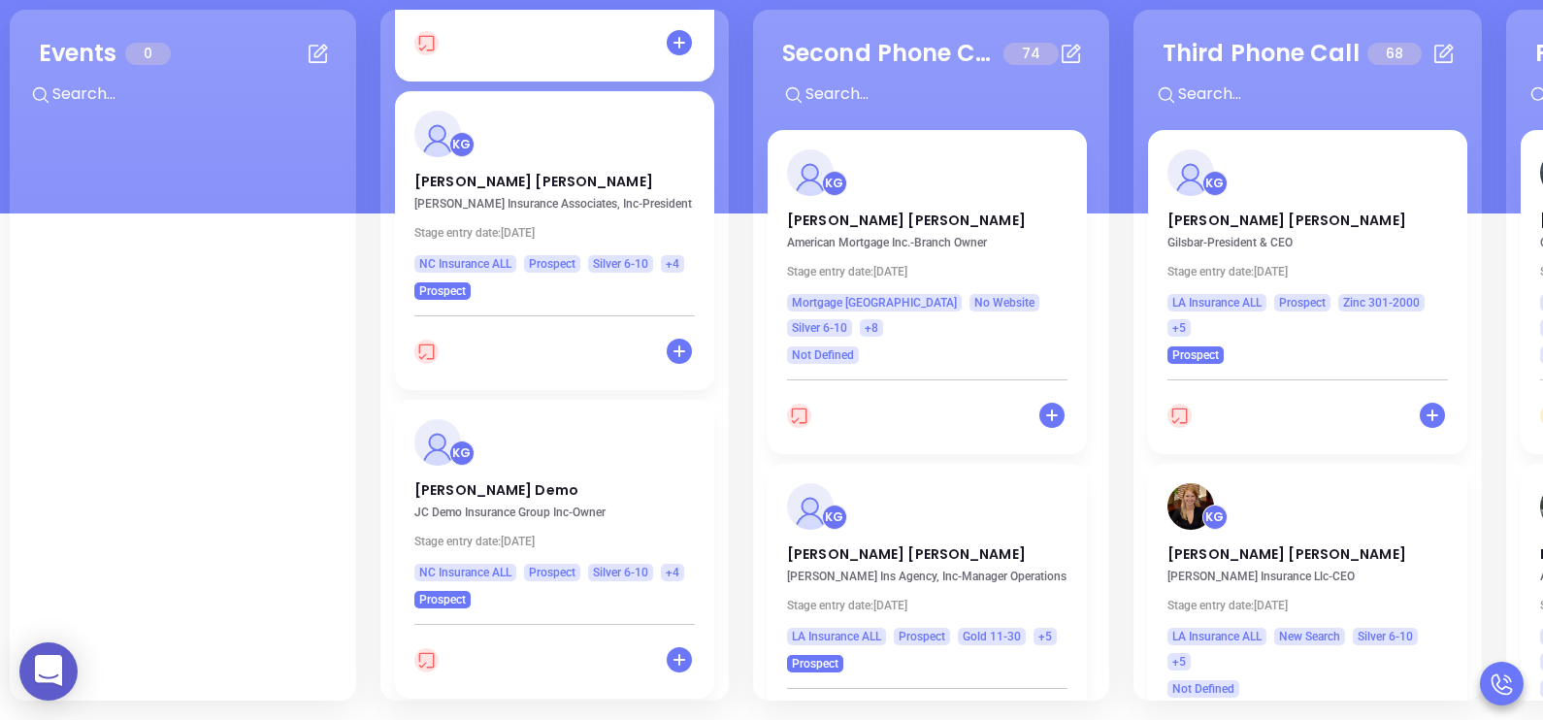
scroll to position [2511, 0]
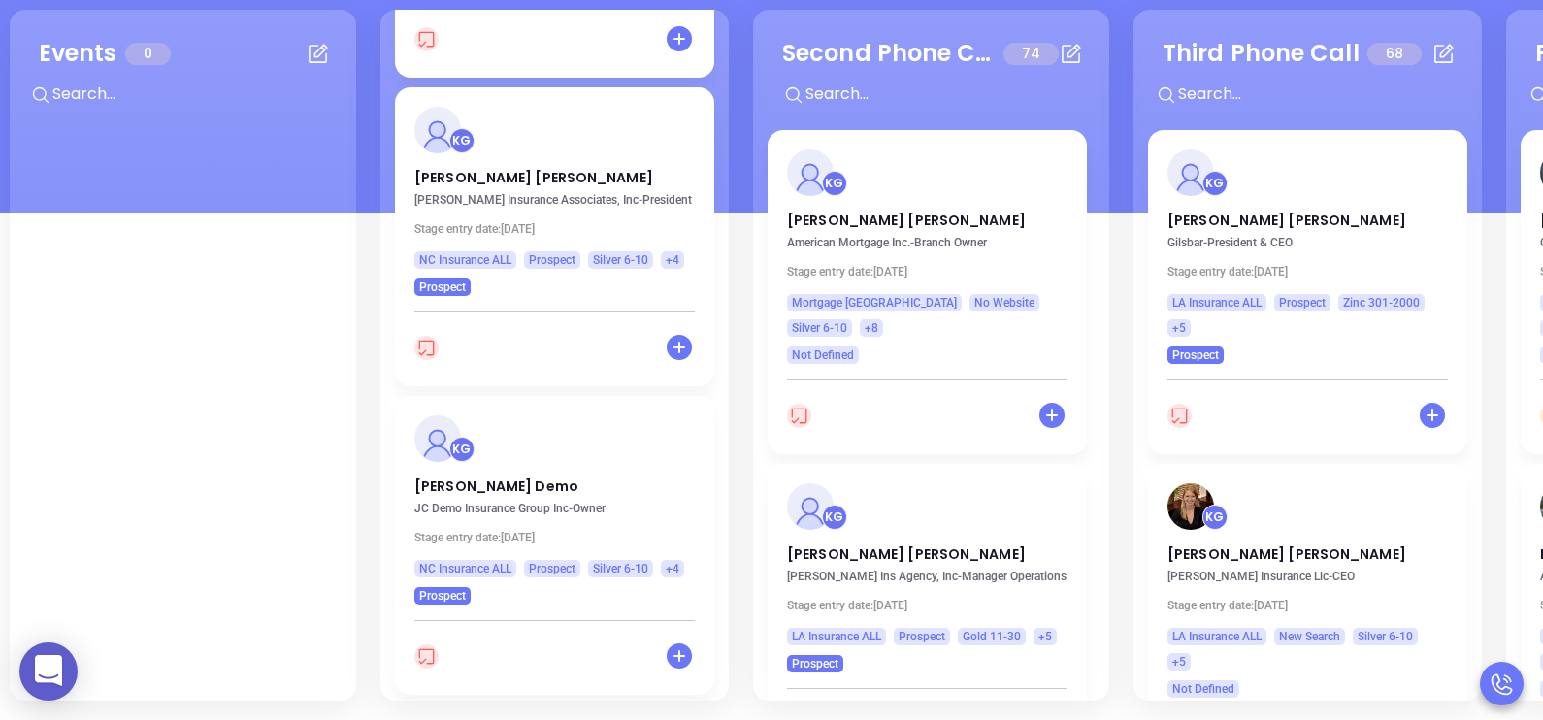
click at [1097, 223] on div "Second Phone Call 74 + KG Diane Wilkowski American Mortgage Inc. - Branch Owner…" at bounding box center [931, 355] width 356 height 691
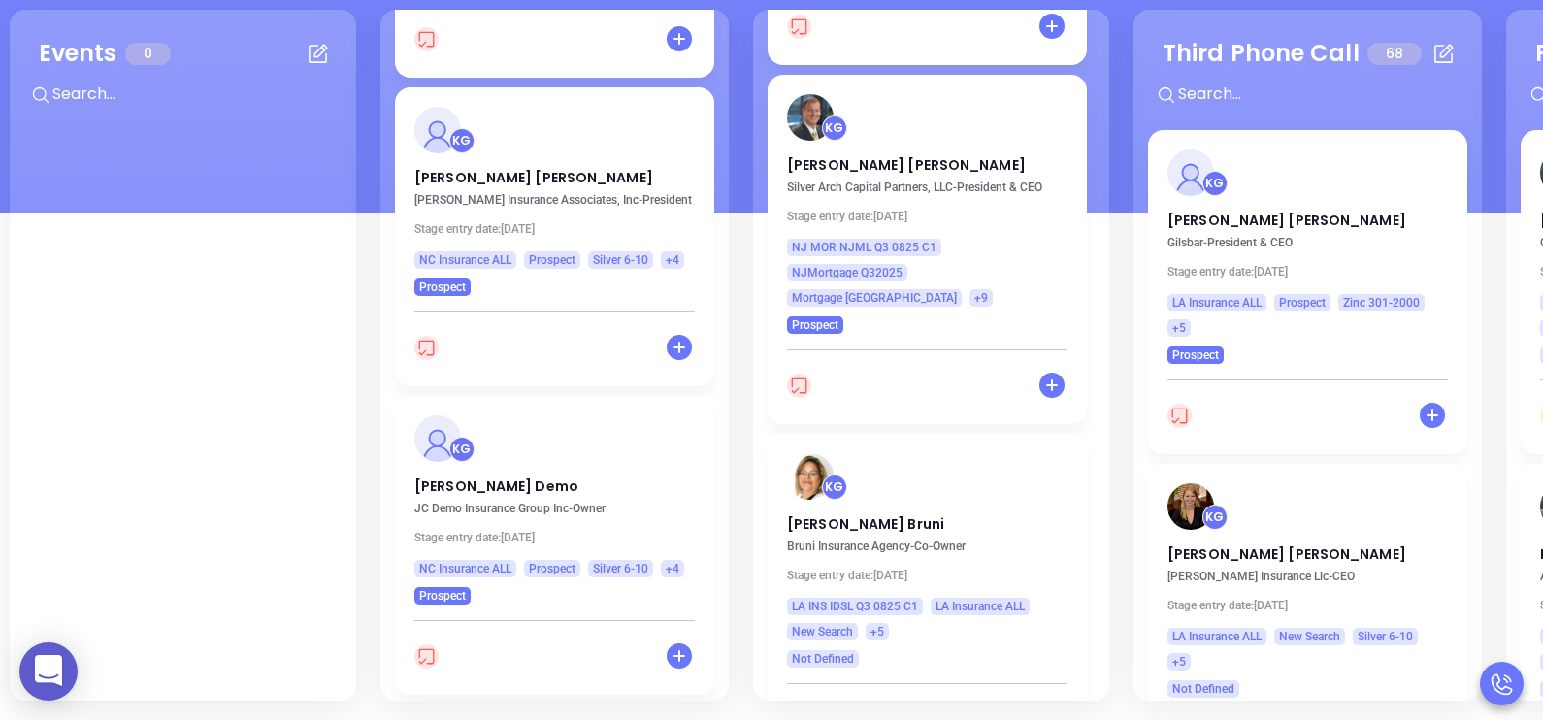
scroll to position [2707, 0]
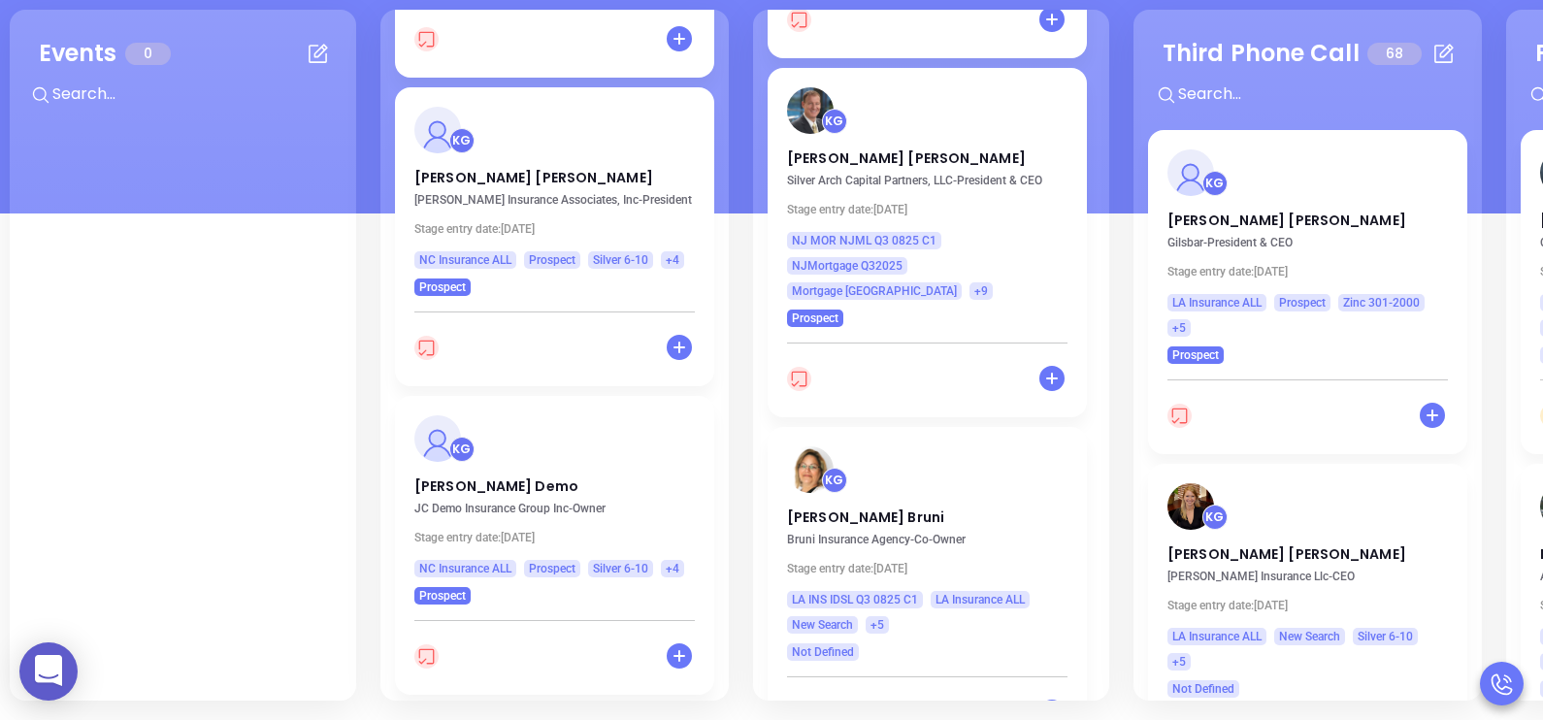
click at [1471, 220] on div "Third Phone Call 68 + KG Ryan Haun Gilsbar - President & CEO Stage entry date: …" at bounding box center [1307, 355] width 348 height 691
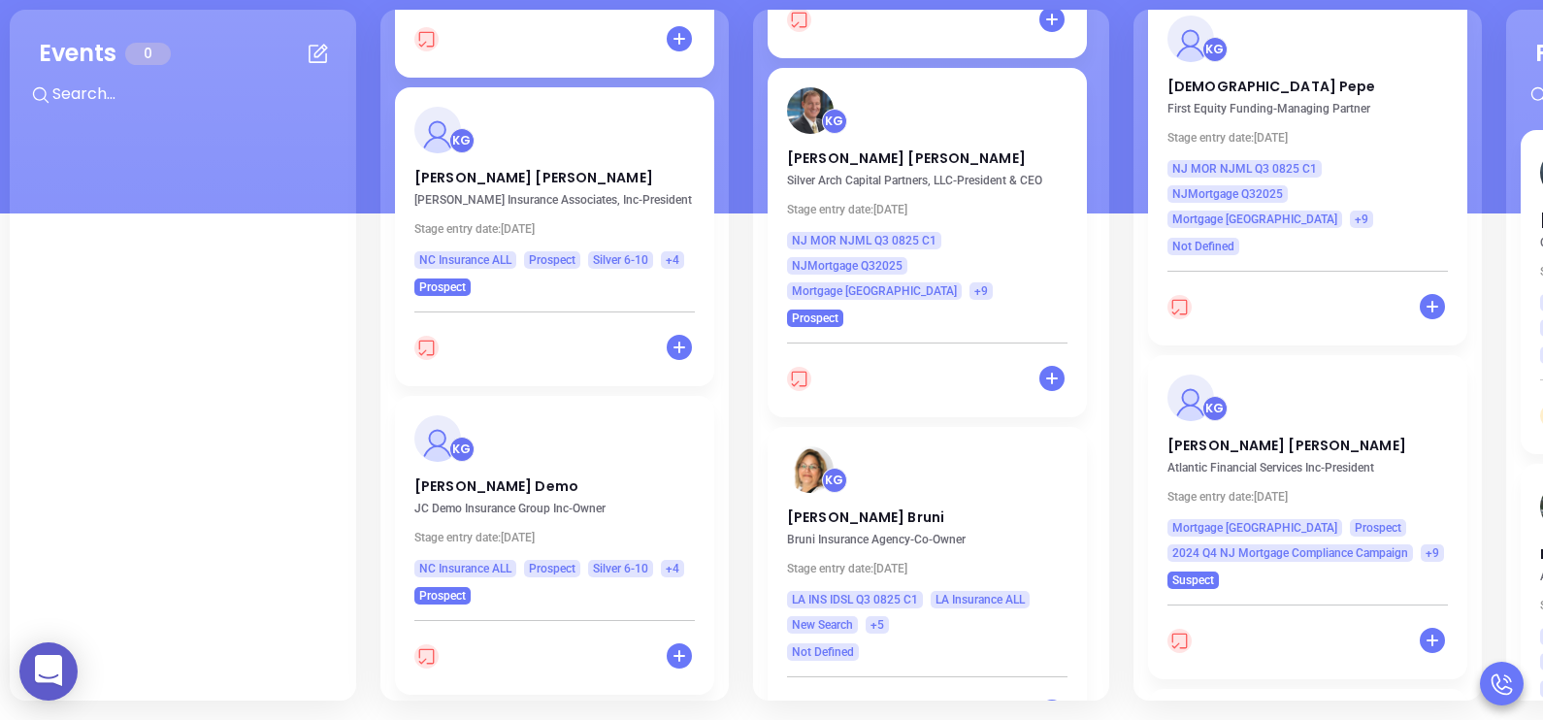
scroll to position [2038, 0]
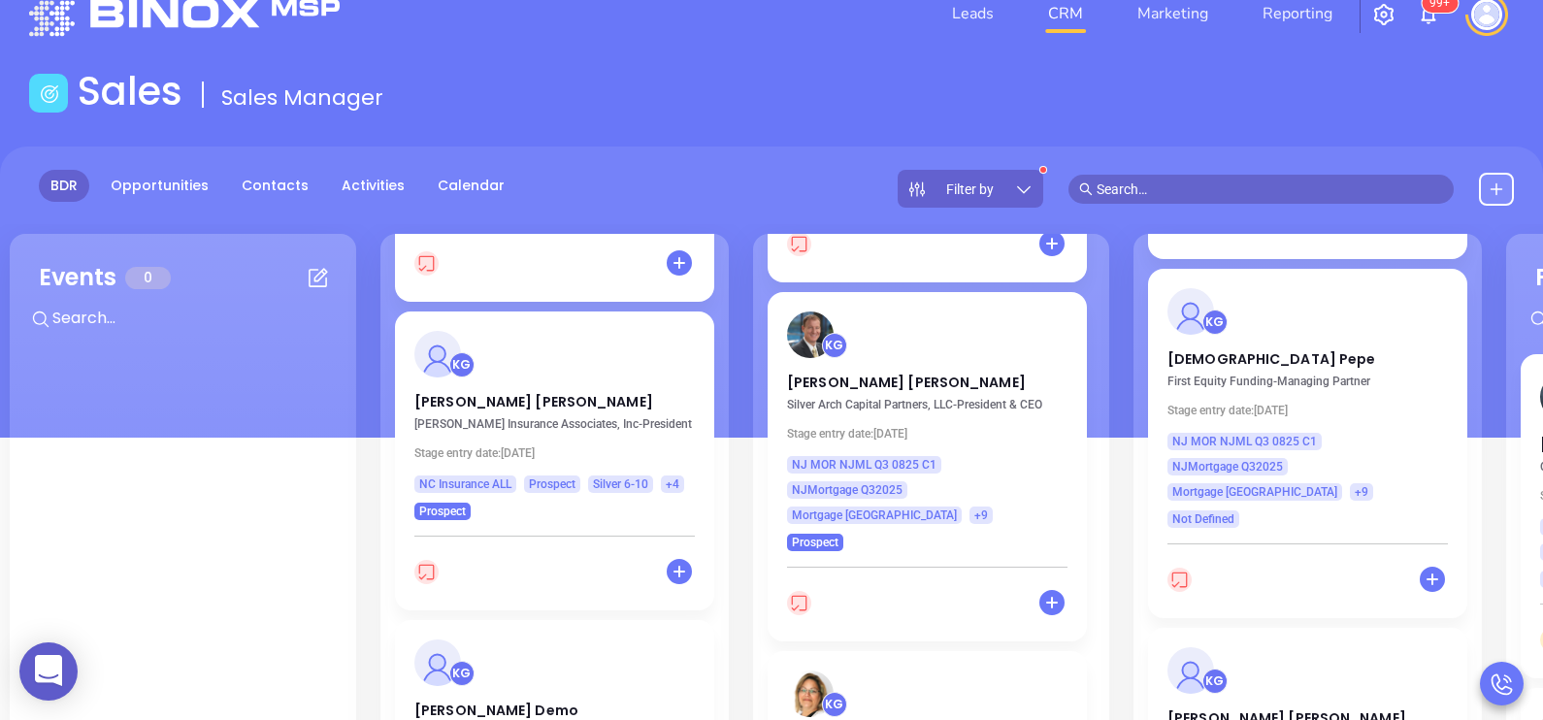
scroll to position [0, 0]
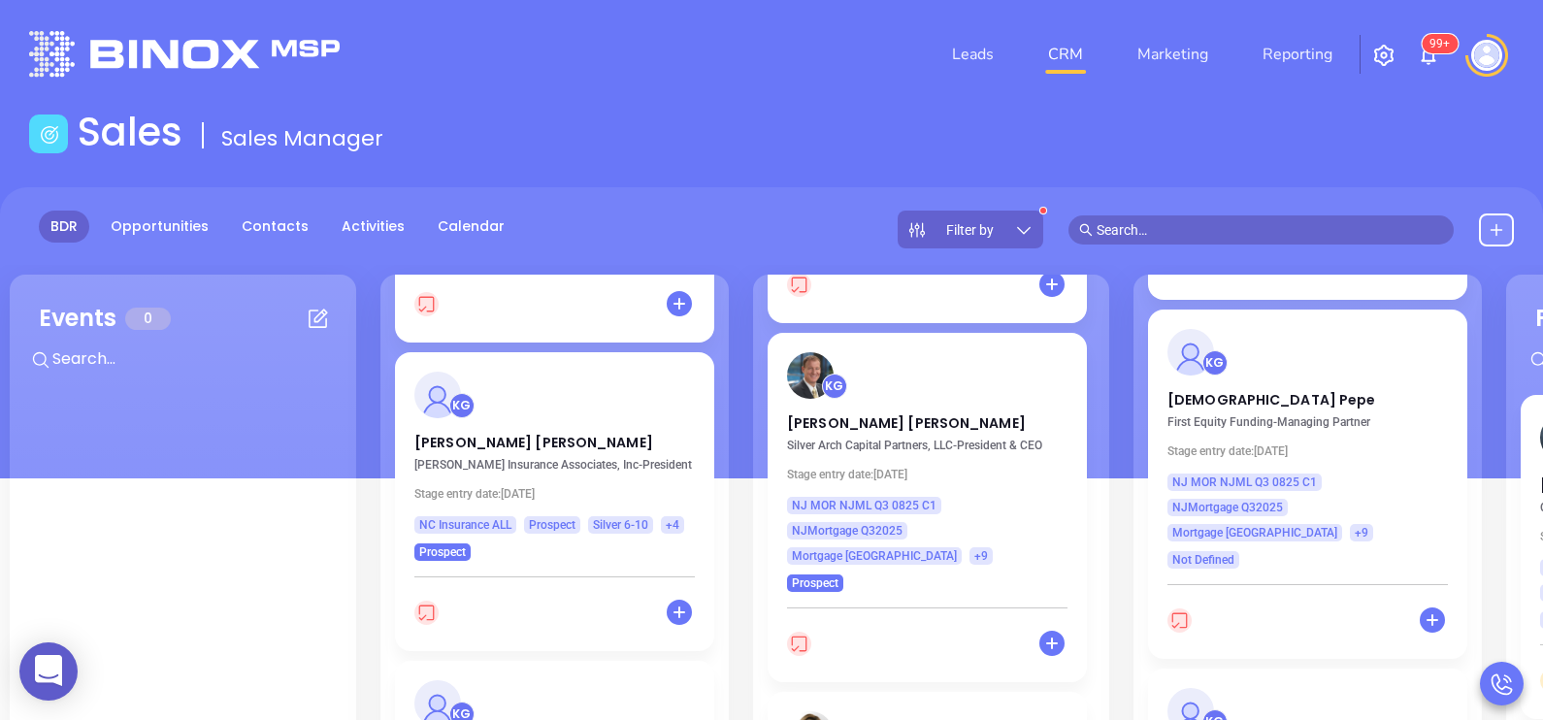
click at [357, 209] on div "BDR Opportunities Contacts Activities Calendar Filter by" at bounding box center [771, 332] width 1543 height 291
click at [359, 225] on link "Activities" at bounding box center [373, 227] width 86 height 32
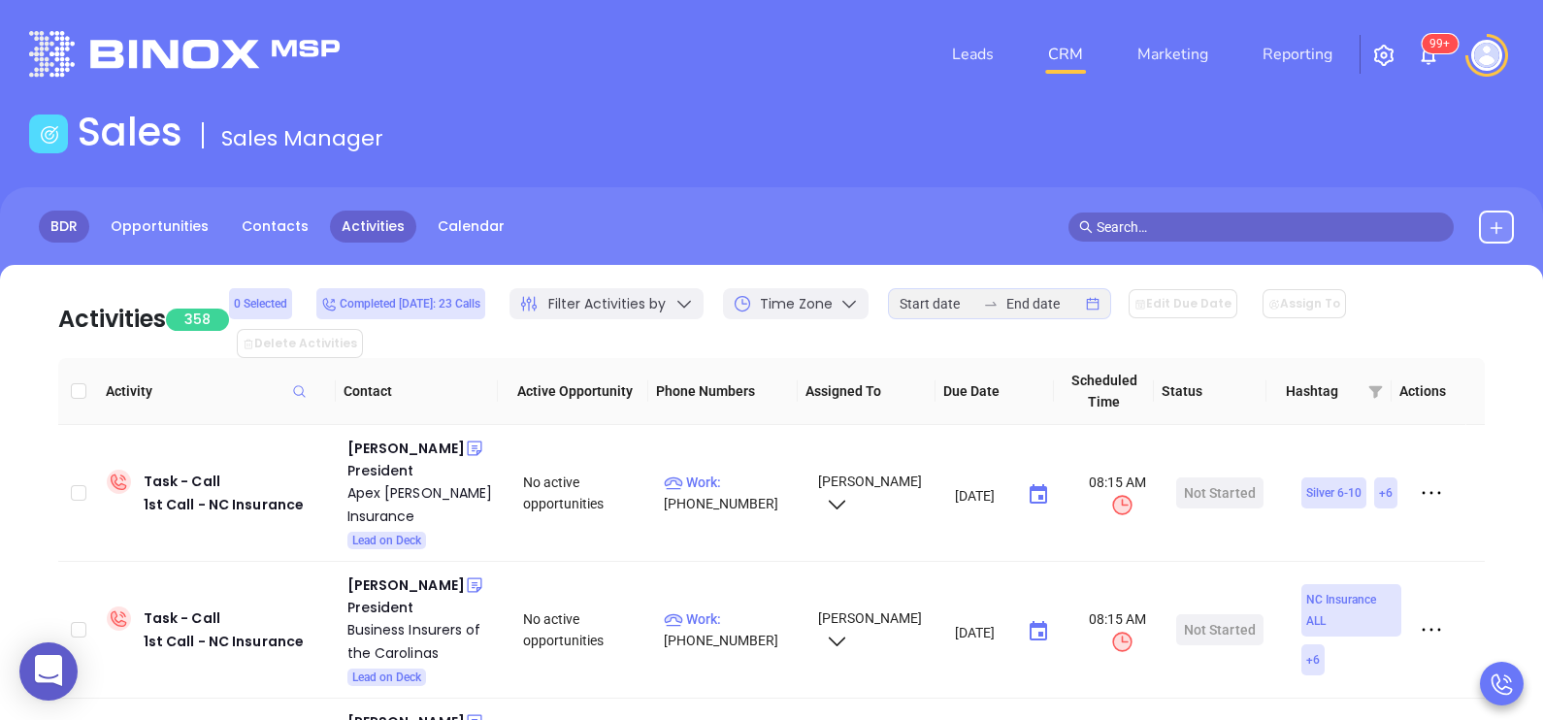
click at [76, 213] on link "BDR" at bounding box center [64, 227] width 50 height 32
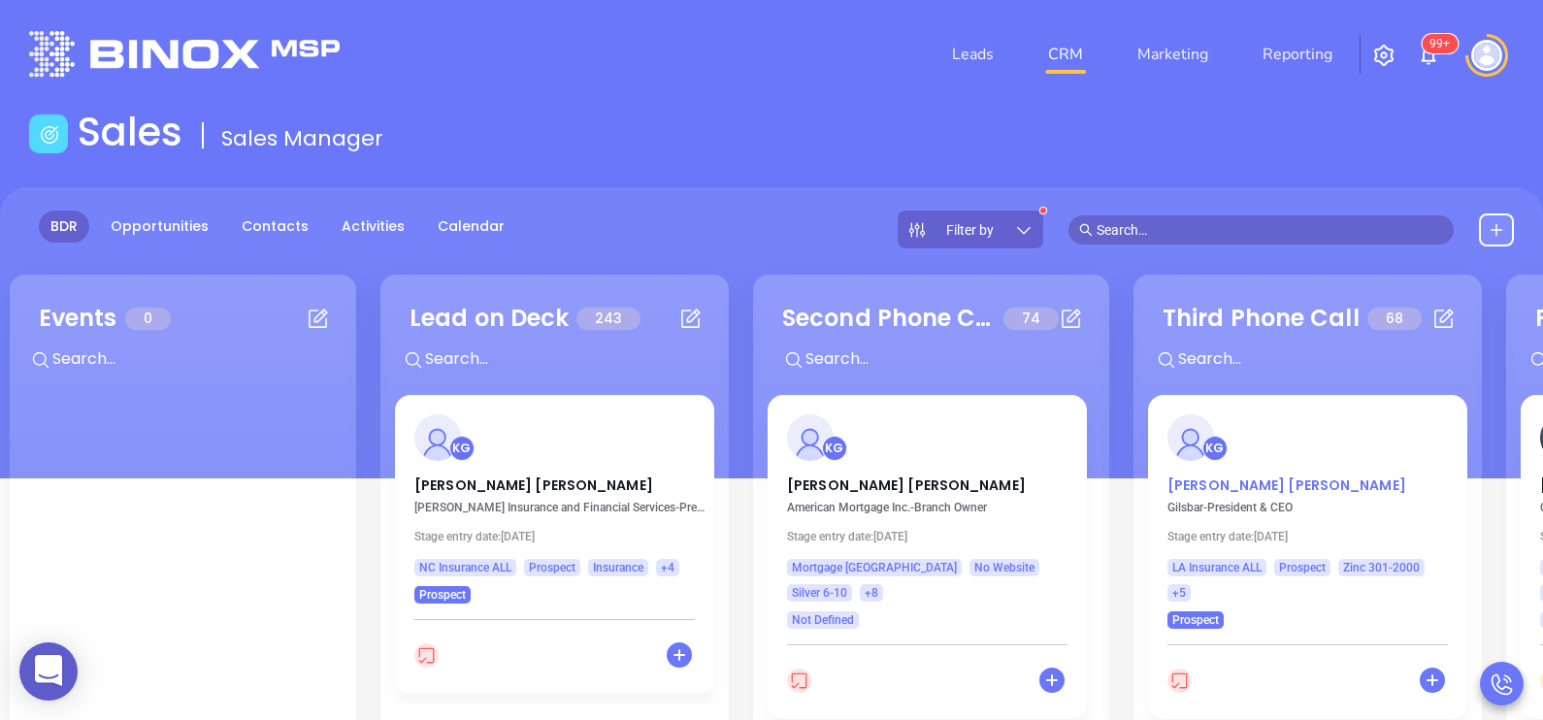
click at [1210, 483] on p "Ryan Haun" at bounding box center [1307, 480] width 280 height 10
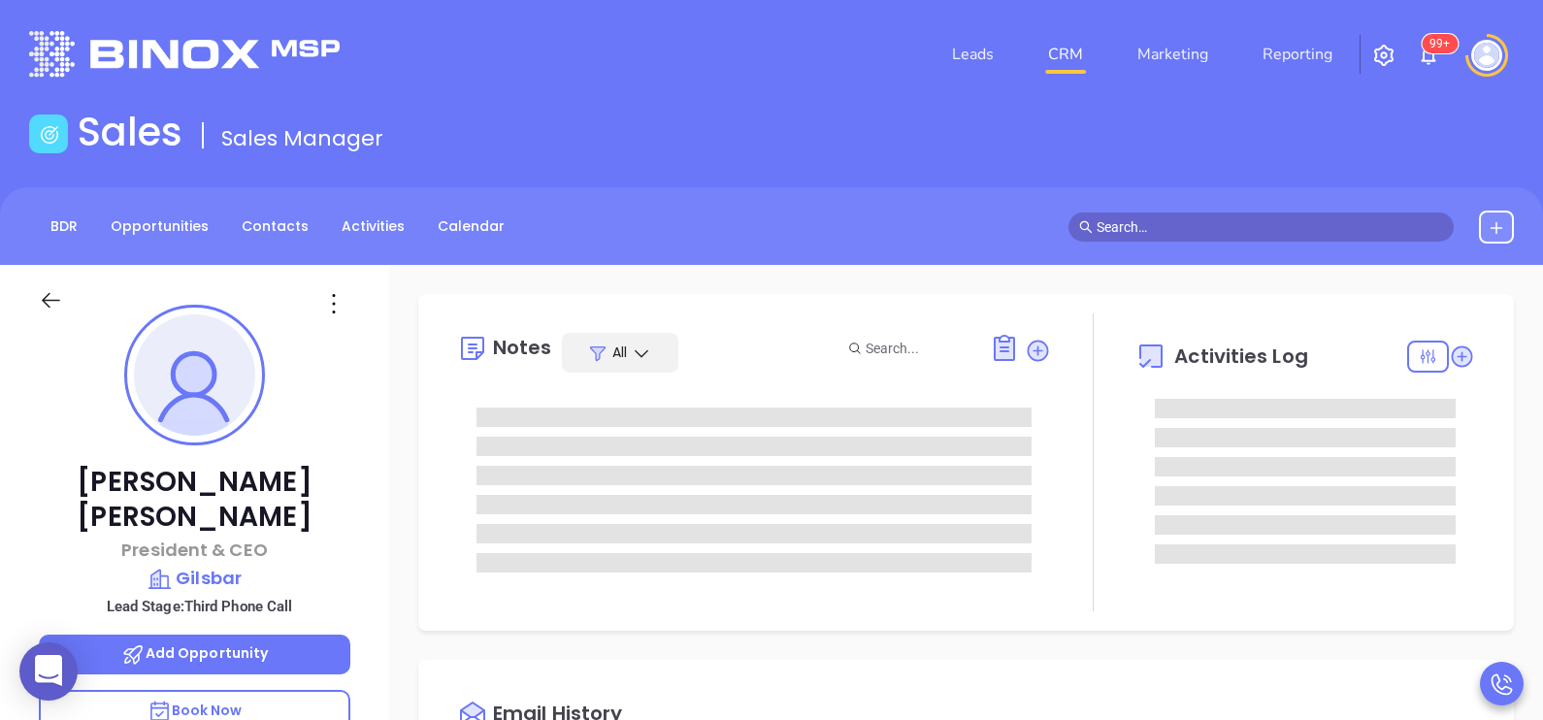
scroll to position [563, 0]
type input "[PERSON_NAME]"
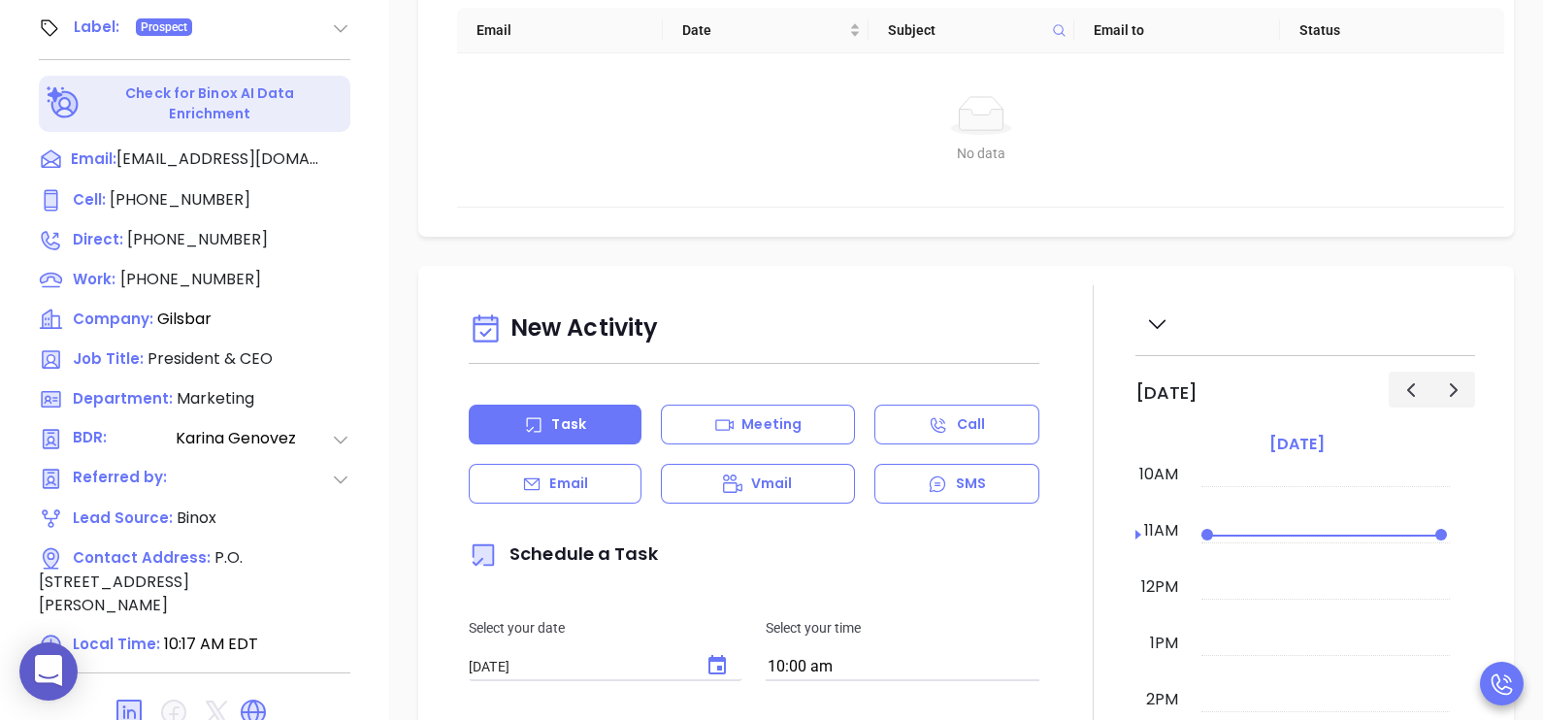
scroll to position [902, 0]
click at [211, 187] on span "(800) 906-9654" at bounding box center [180, 198] width 141 height 22
type input "(800) 906-9654"
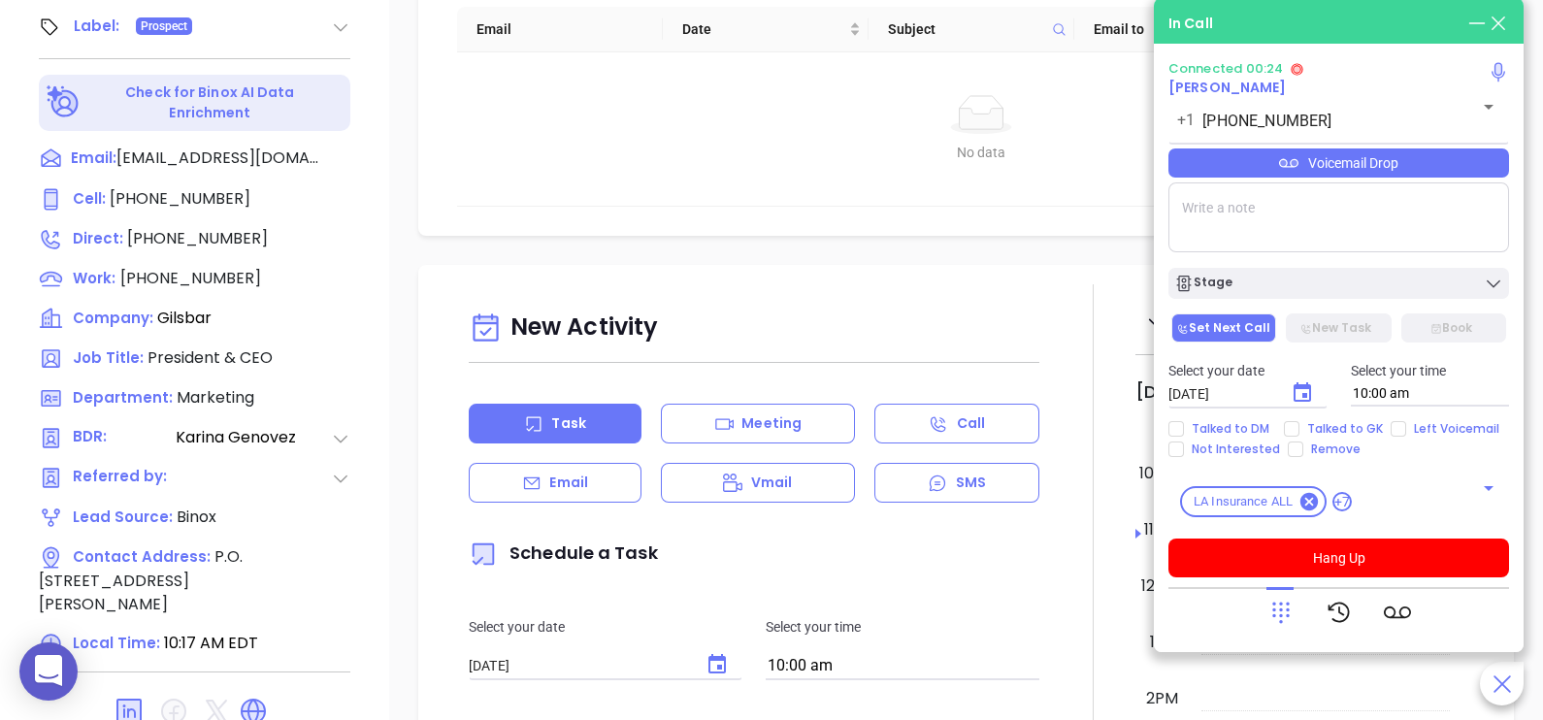
click at [1279, 621] on icon at bounding box center [1280, 613] width 17 height 21
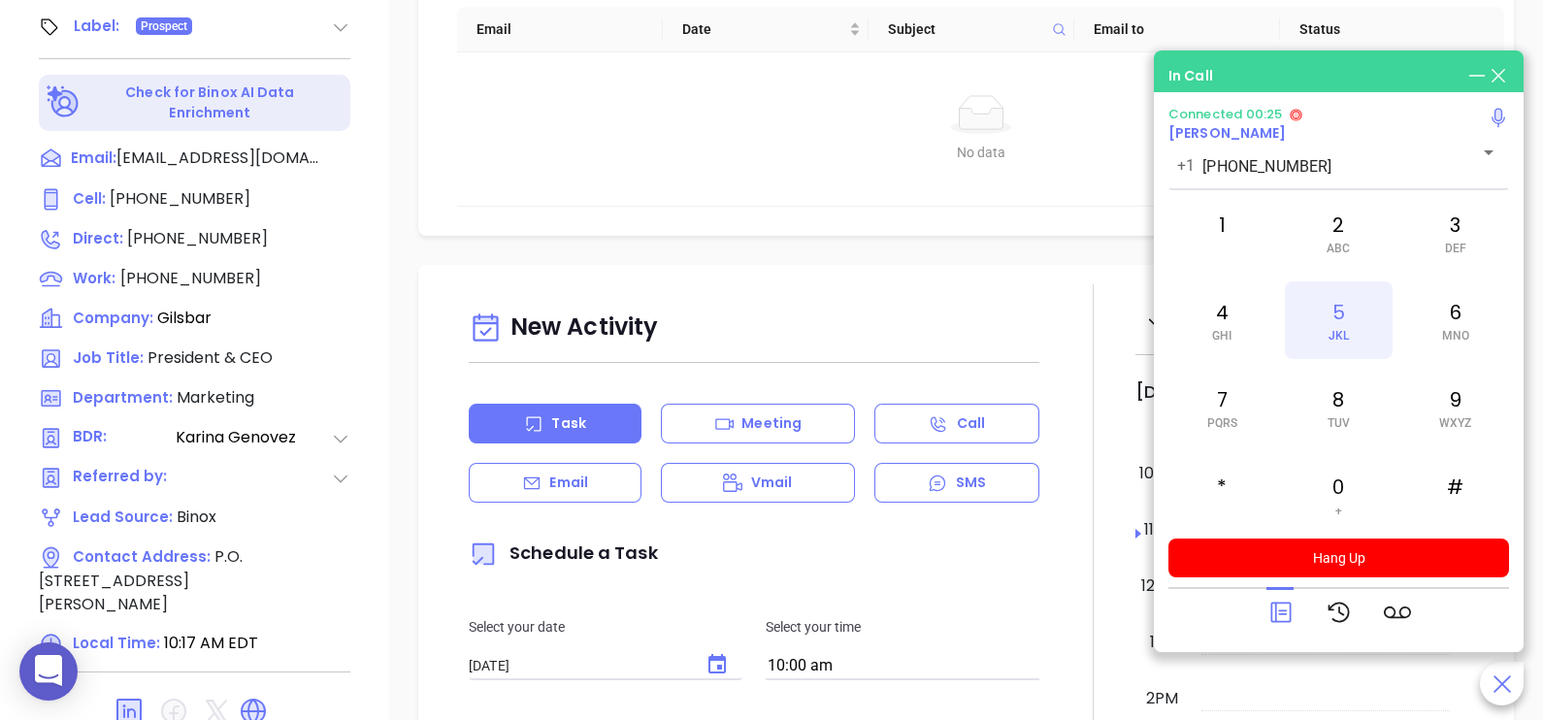
click at [1345, 341] on span "JKL" at bounding box center [1338, 336] width 20 height 14
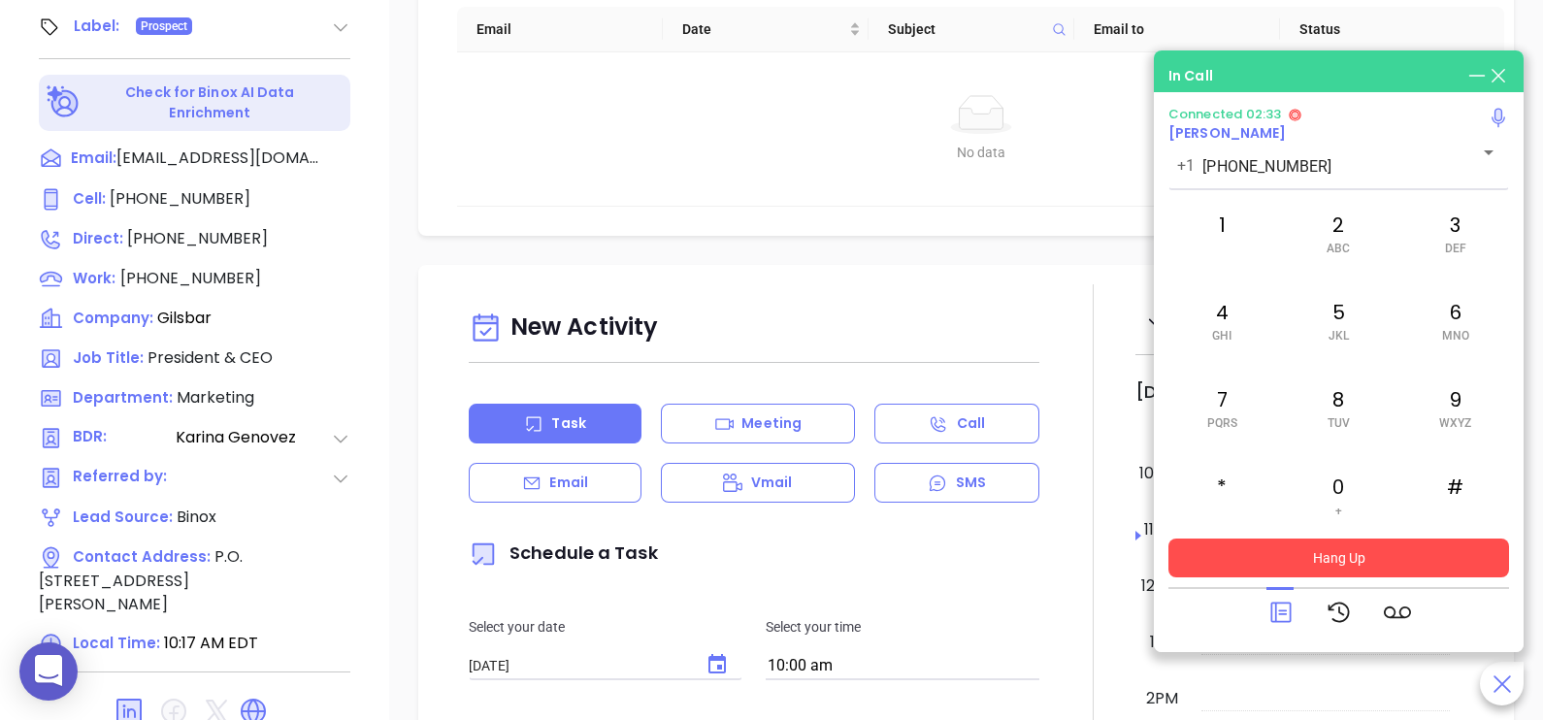
click at [1356, 556] on button "Hang Up" at bounding box center [1338, 558] width 341 height 39
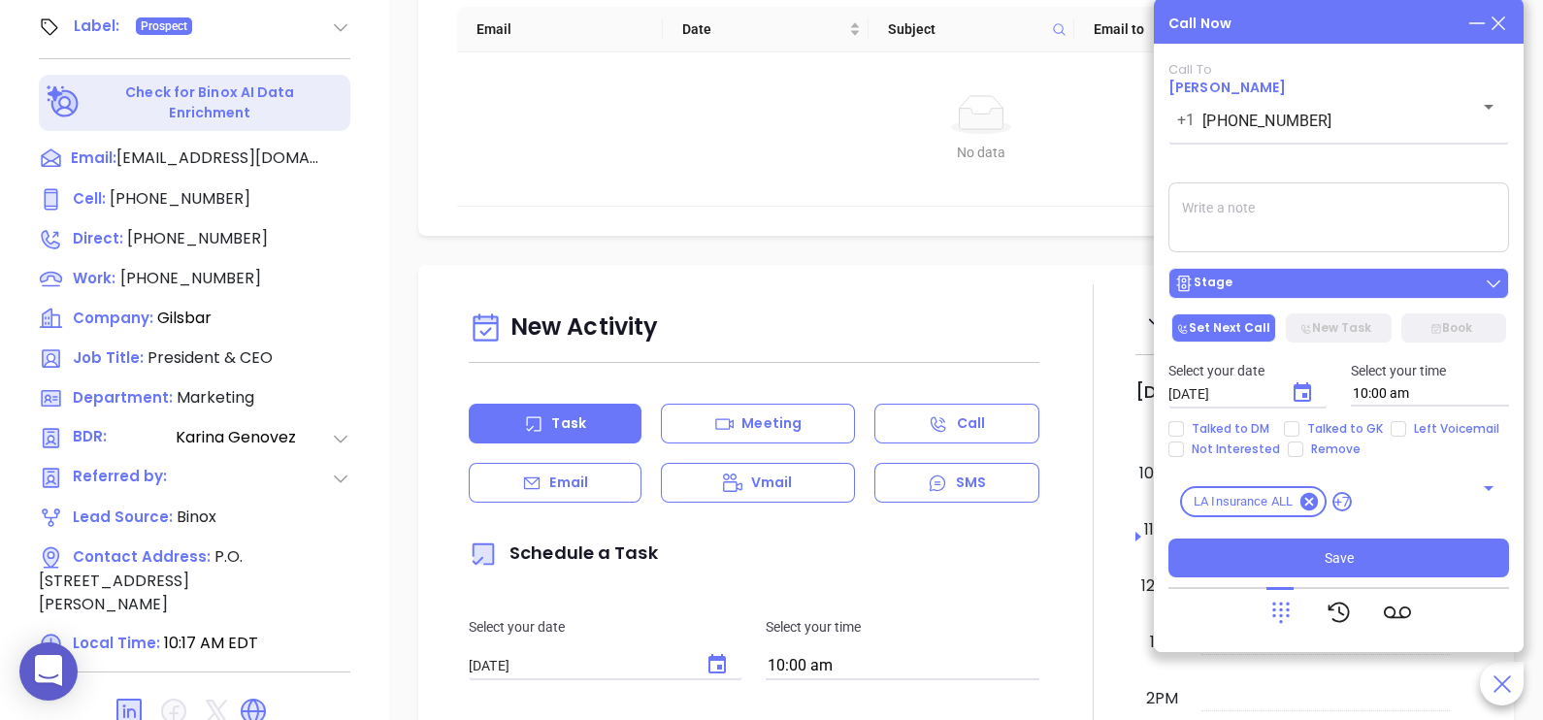
click at [1413, 298] on button "Stage" at bounding box center [1338, 283] width 341 height 31
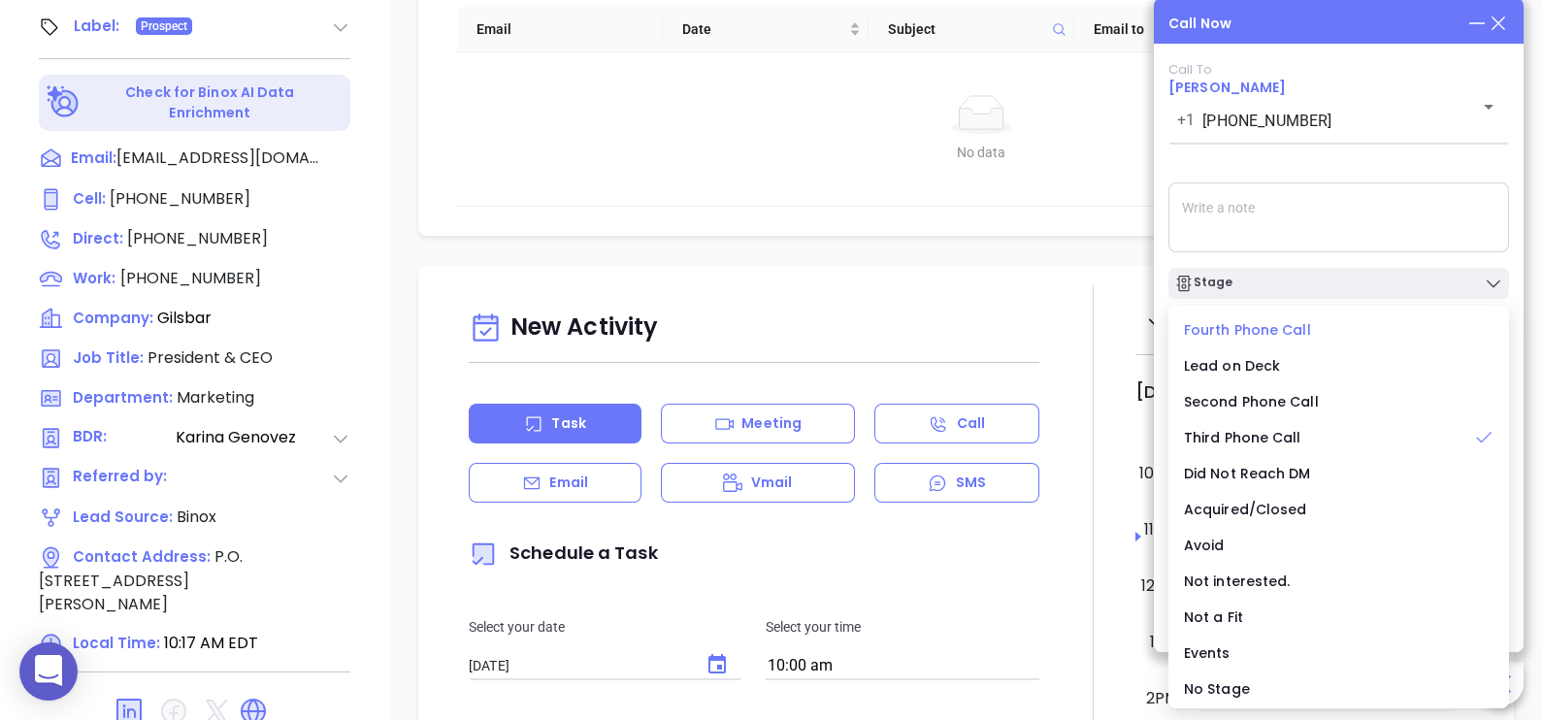
click at [1263, 334] on span "Fourth Phone Call" at bounding box center [1247, 329] width 127 height 19
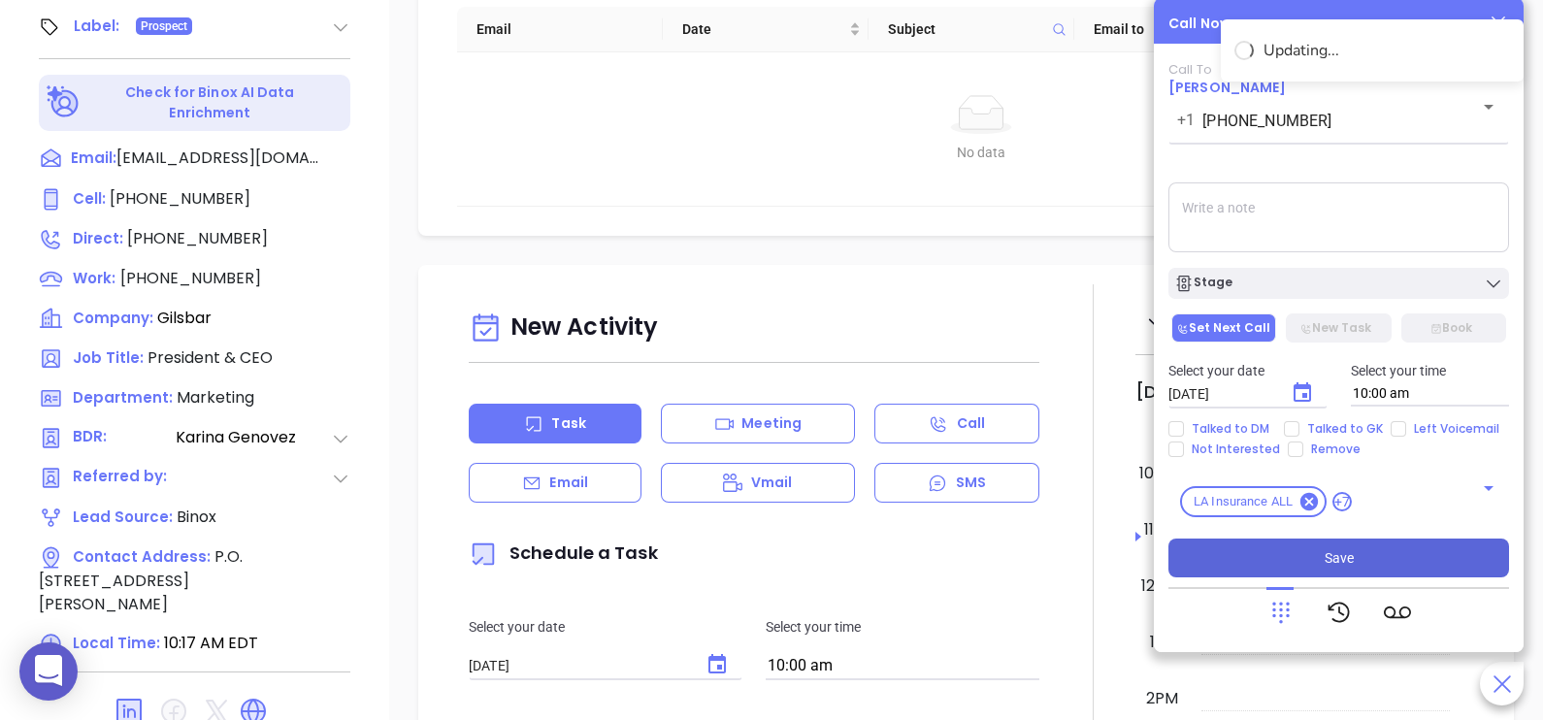
click at [1281, 558] on button "Save" at bounding box center [1338, 558] width 341 height 39
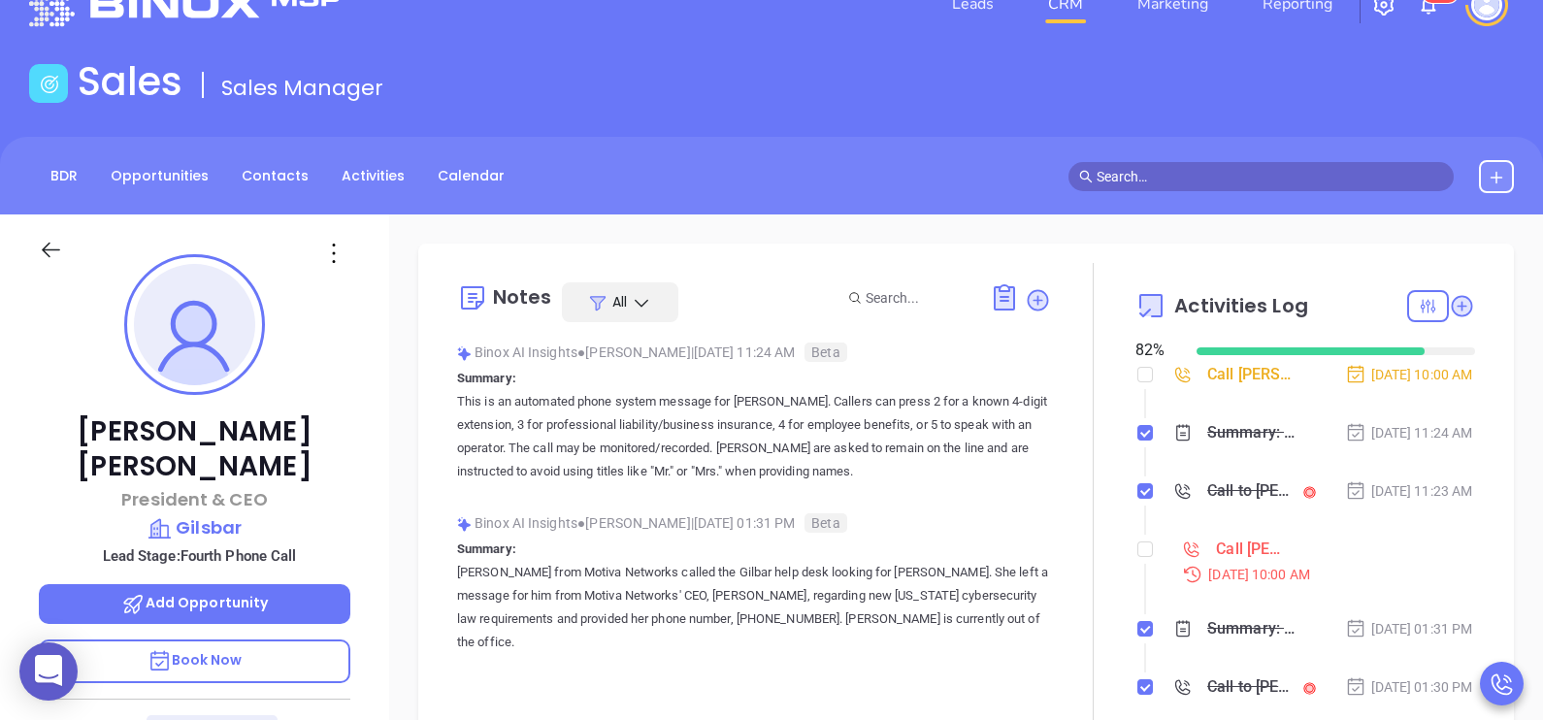
scroll to position [29, 0]
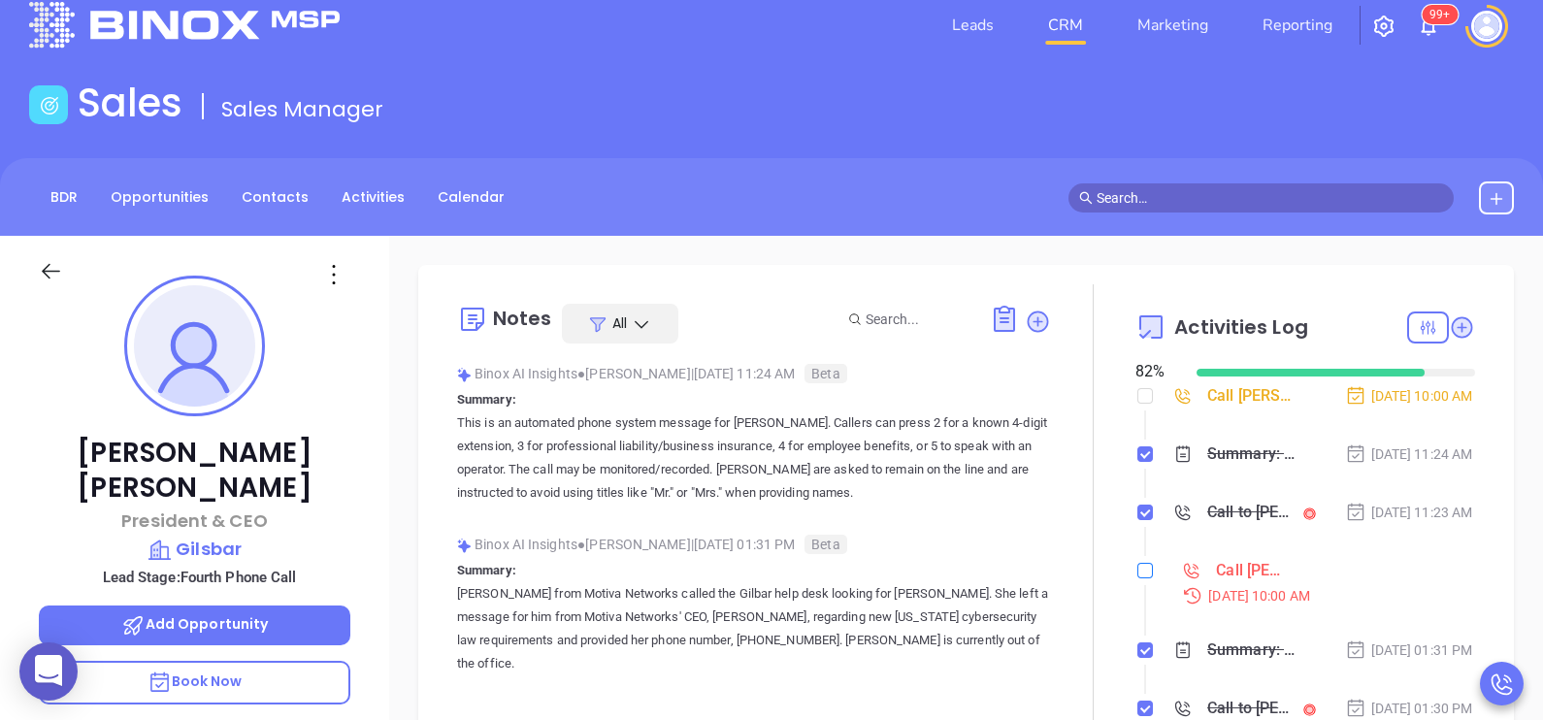
click at [1138, 578] on input "checkbox" at bounding box center [1145, 571] width 16 height 16
checkbox input "true"
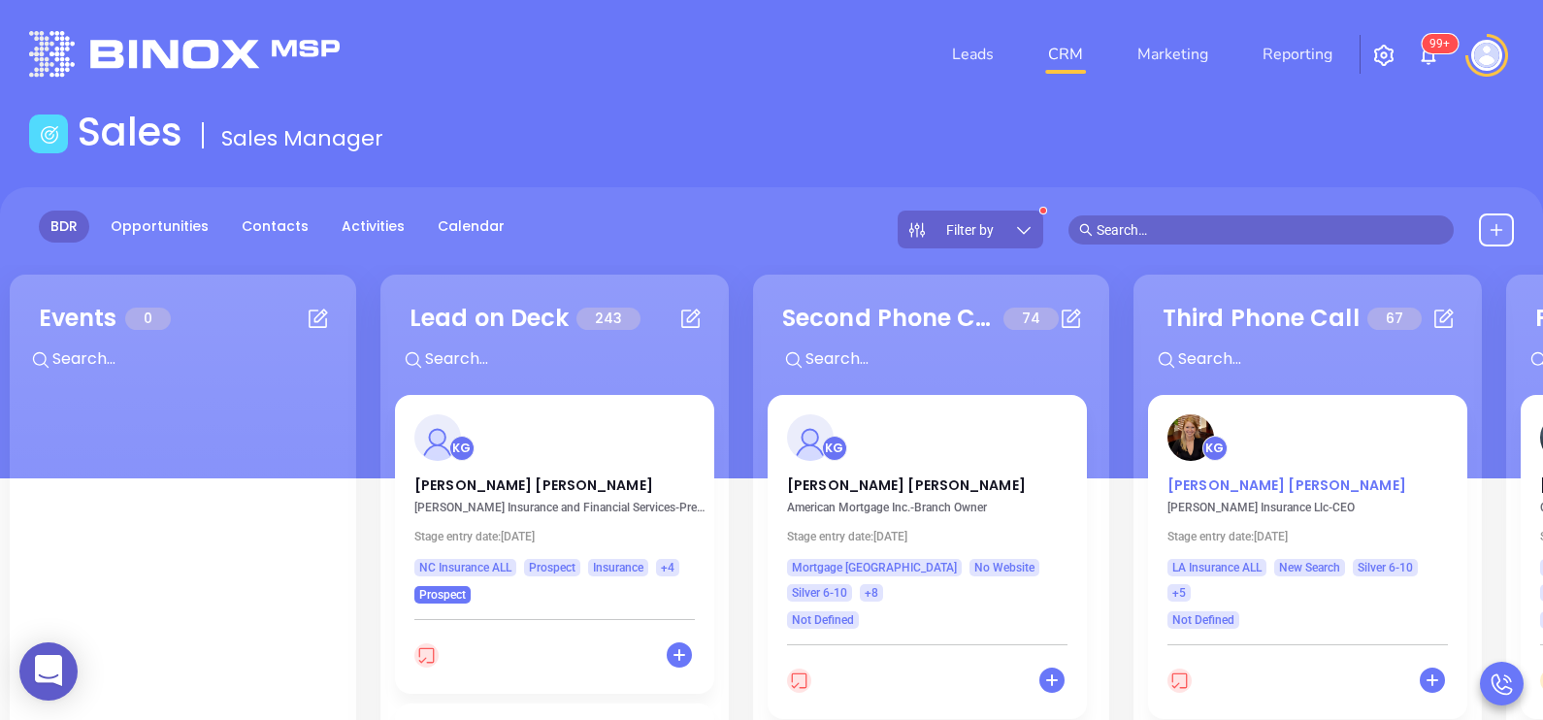
click at [1234, 485] on p "Melissa Bennett" at bounding box center [1307, 480] width 280 height 10
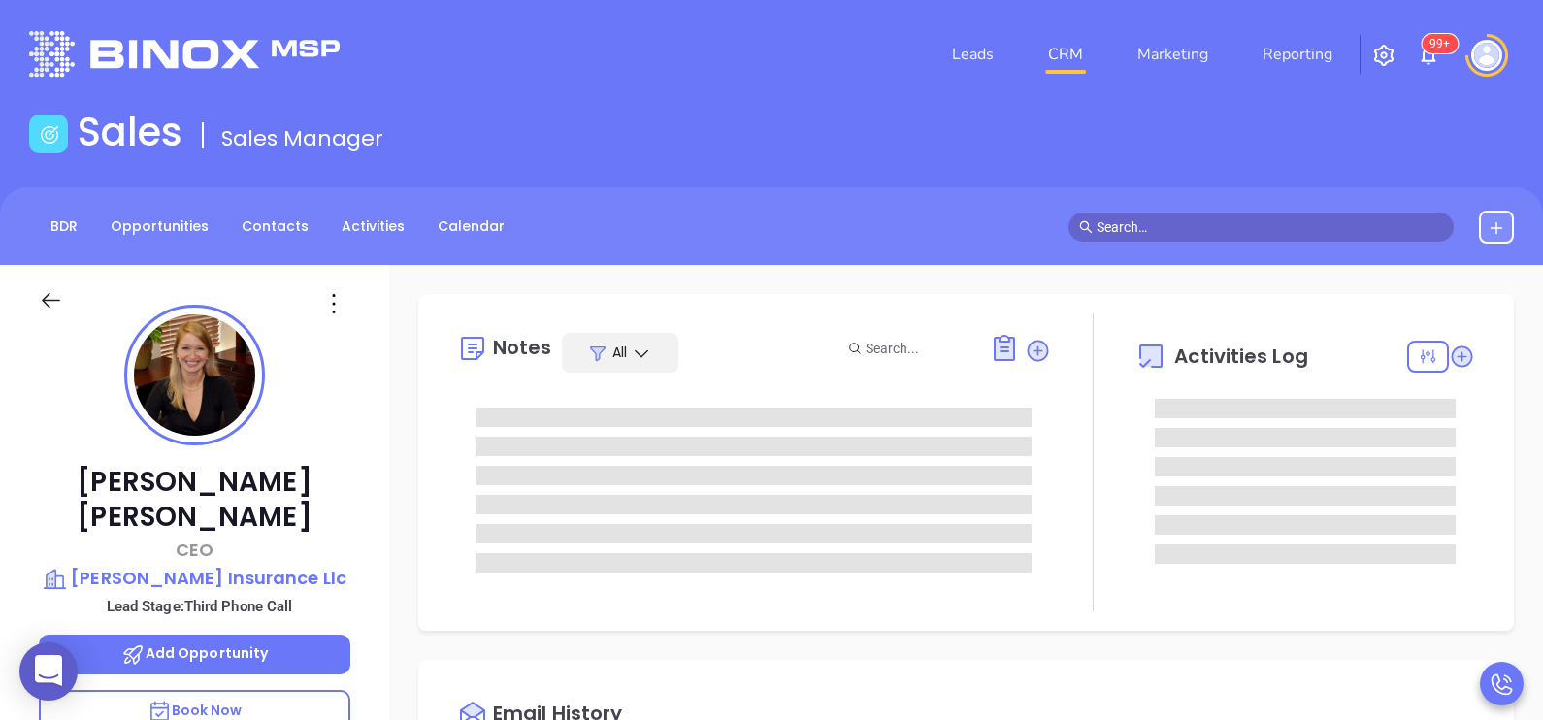
scroll to position [563, 0]
type input "[PERSON_NAME]"
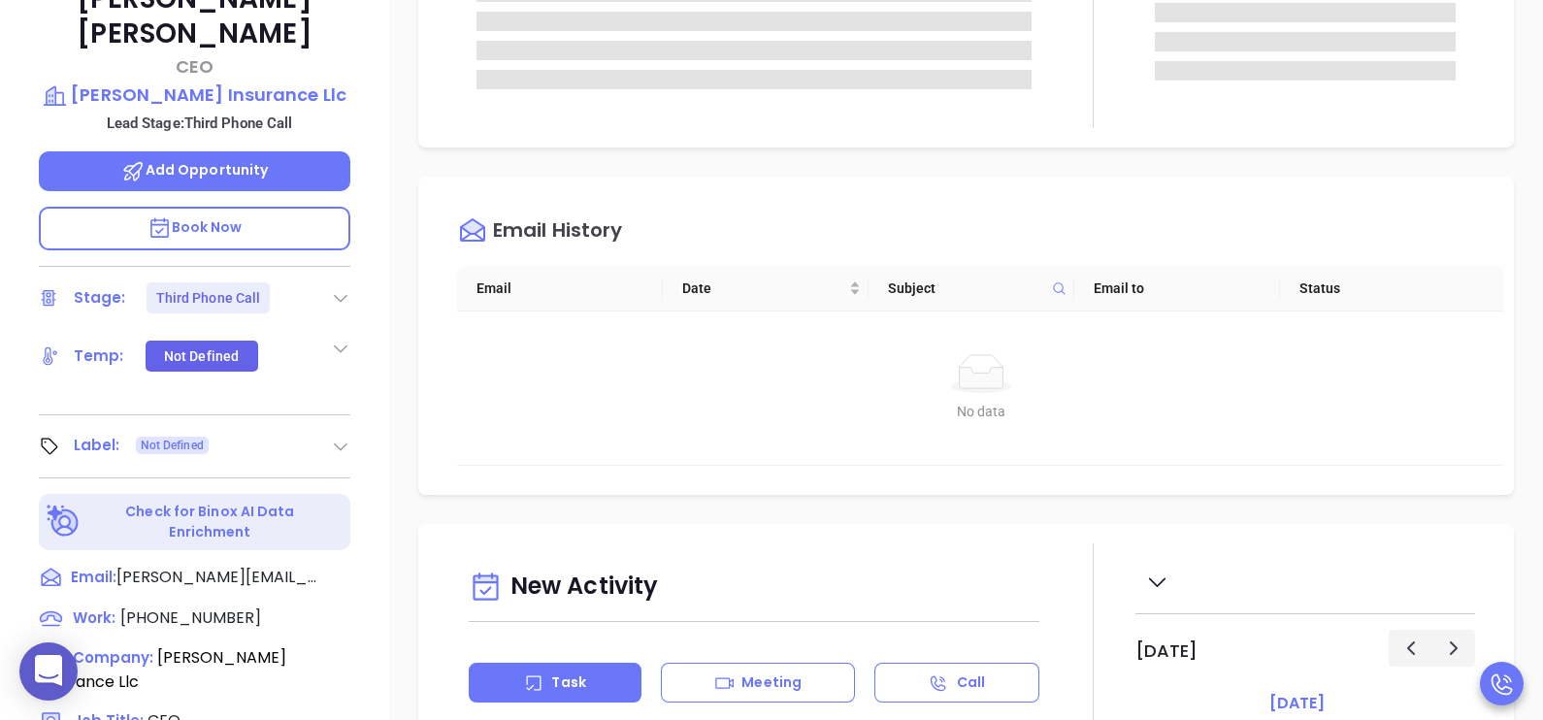
scroll to position [534, 0]
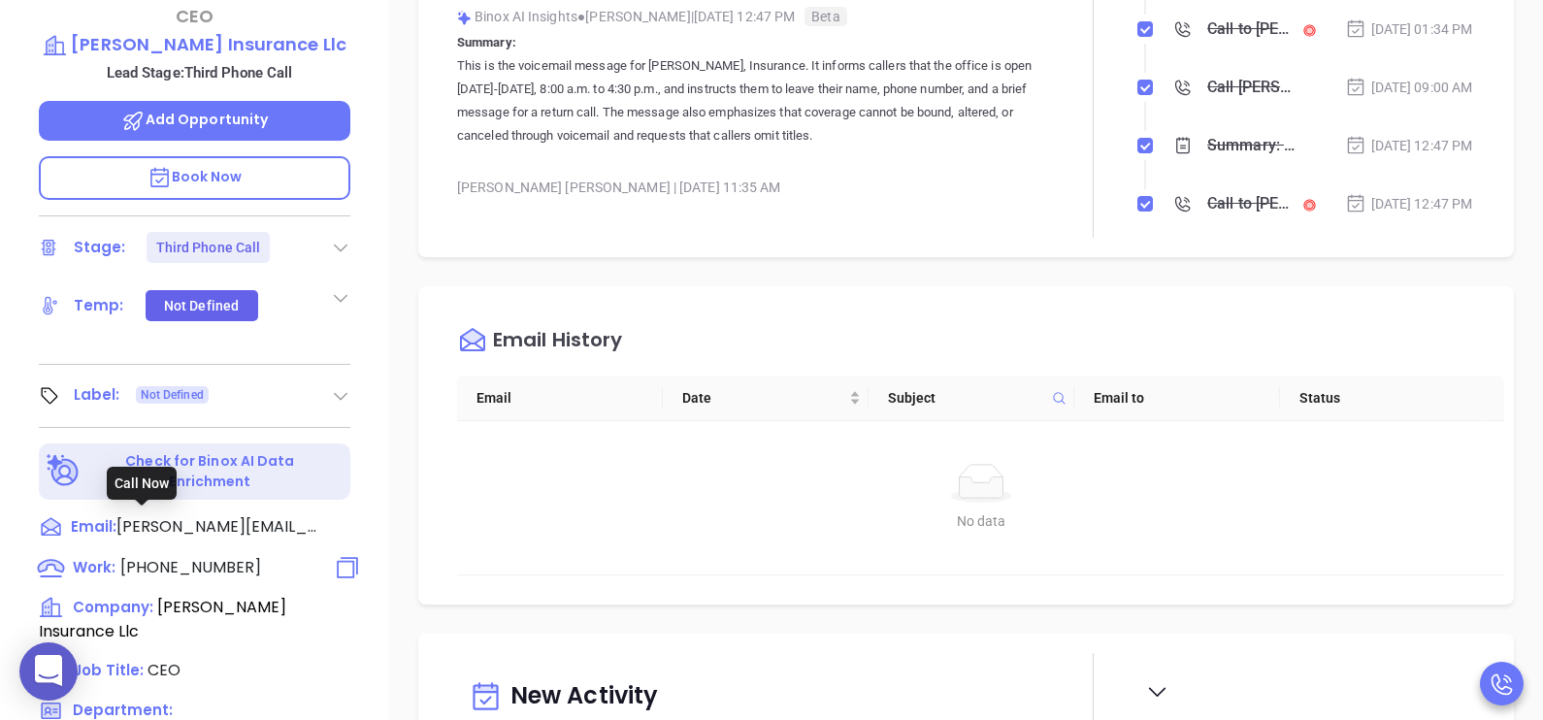
click at [161, 556] on span "(504) 603-3333" at bounding box center [190, 567] width 141 height 22
type input "(504) 603-3333"
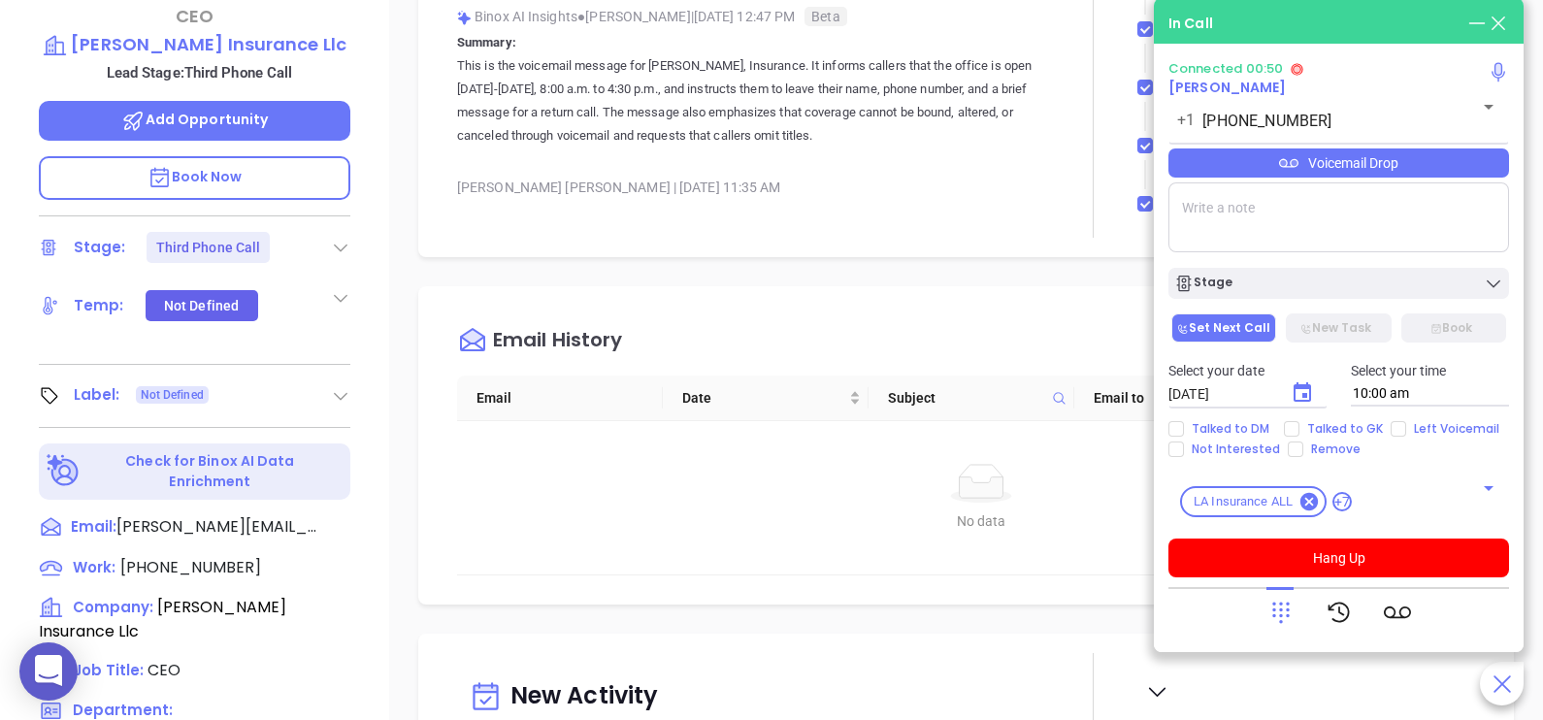
click at [1397, 160] on div "Voicemail Drop" at bounding box center [1338, 162] width 341 height 29
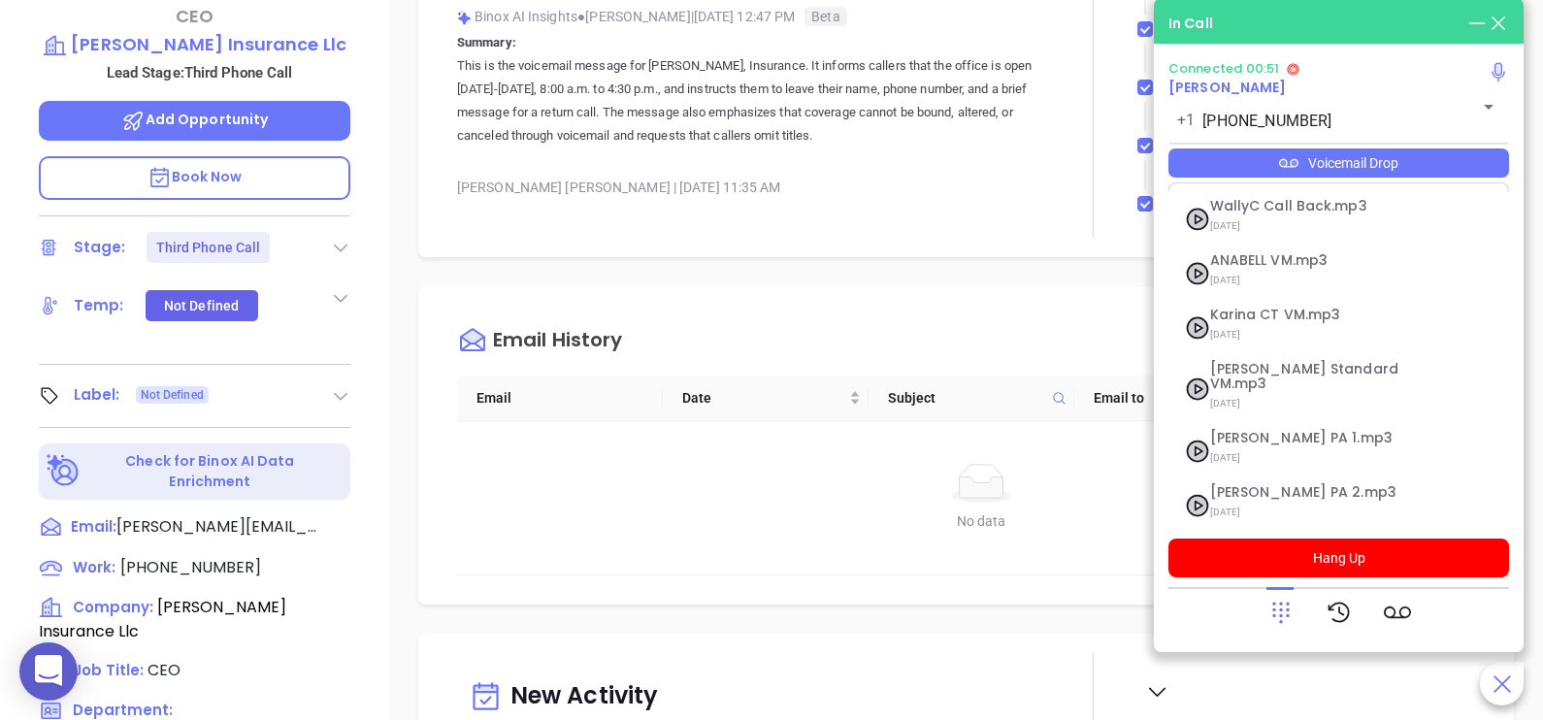
scroll to position [266, 0]
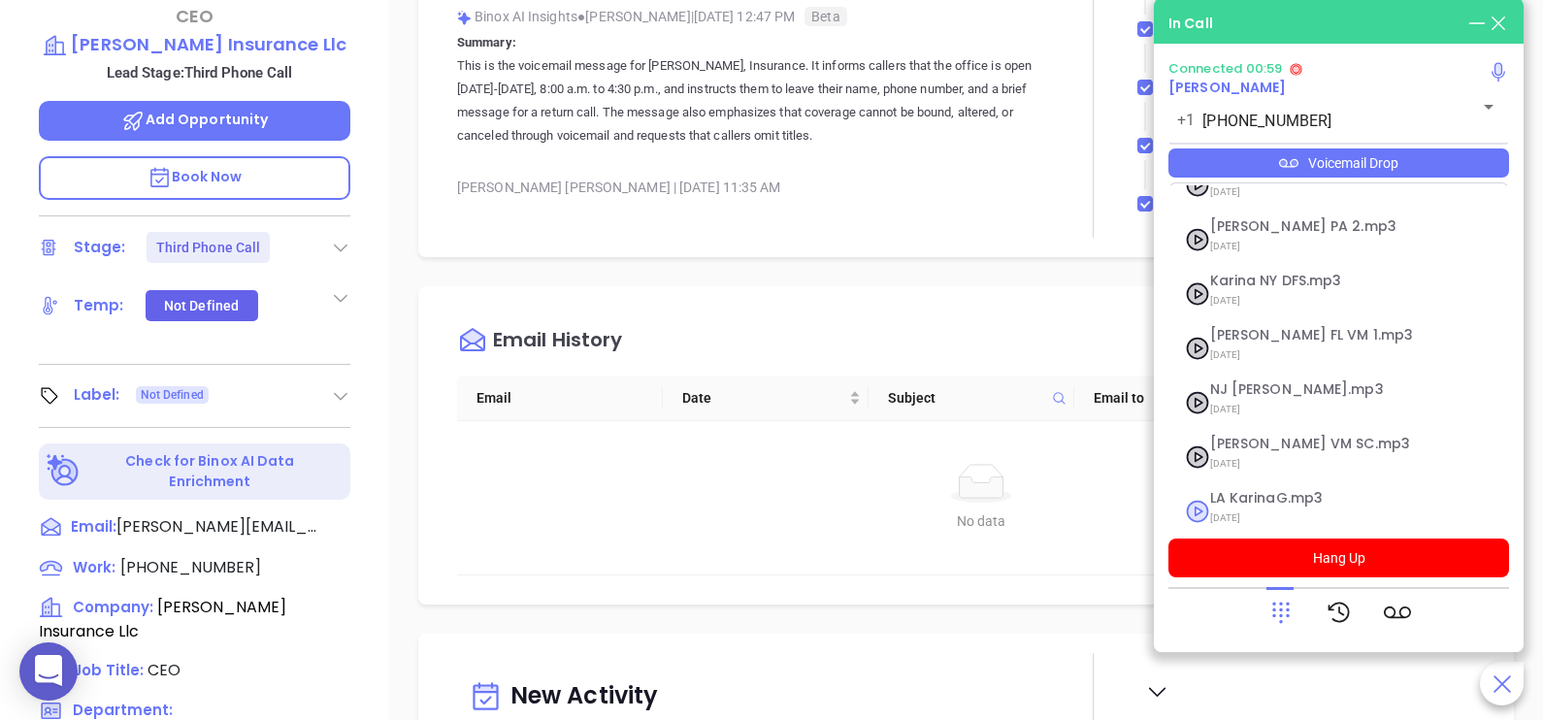
click at [1266, 491] on span "LA KarinaG.mp3" at bounding box center [1315, 498] width 210 height 15
checkbox input "true"
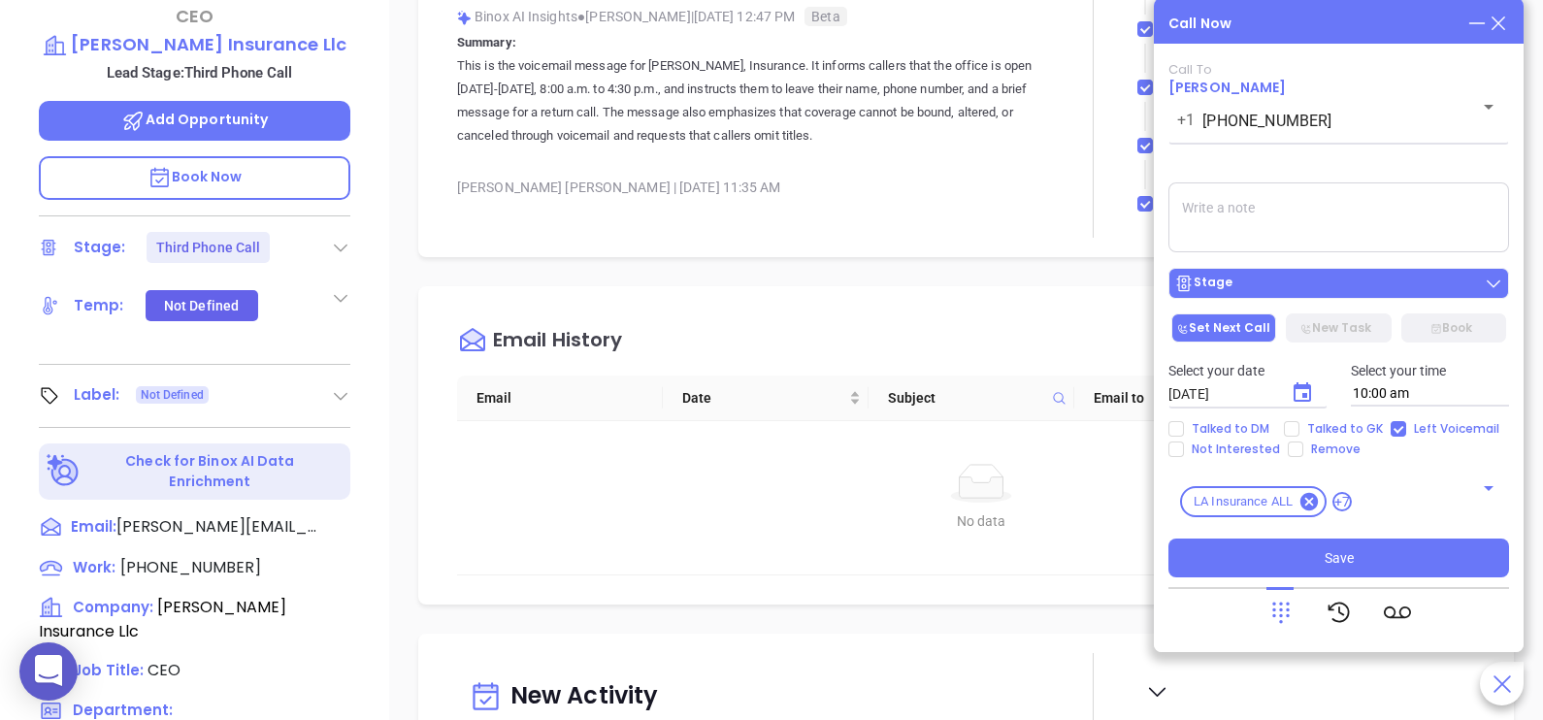
click at [1294, 285] on div "Stage" at bounding box center [1338, 283] width 329 height 19
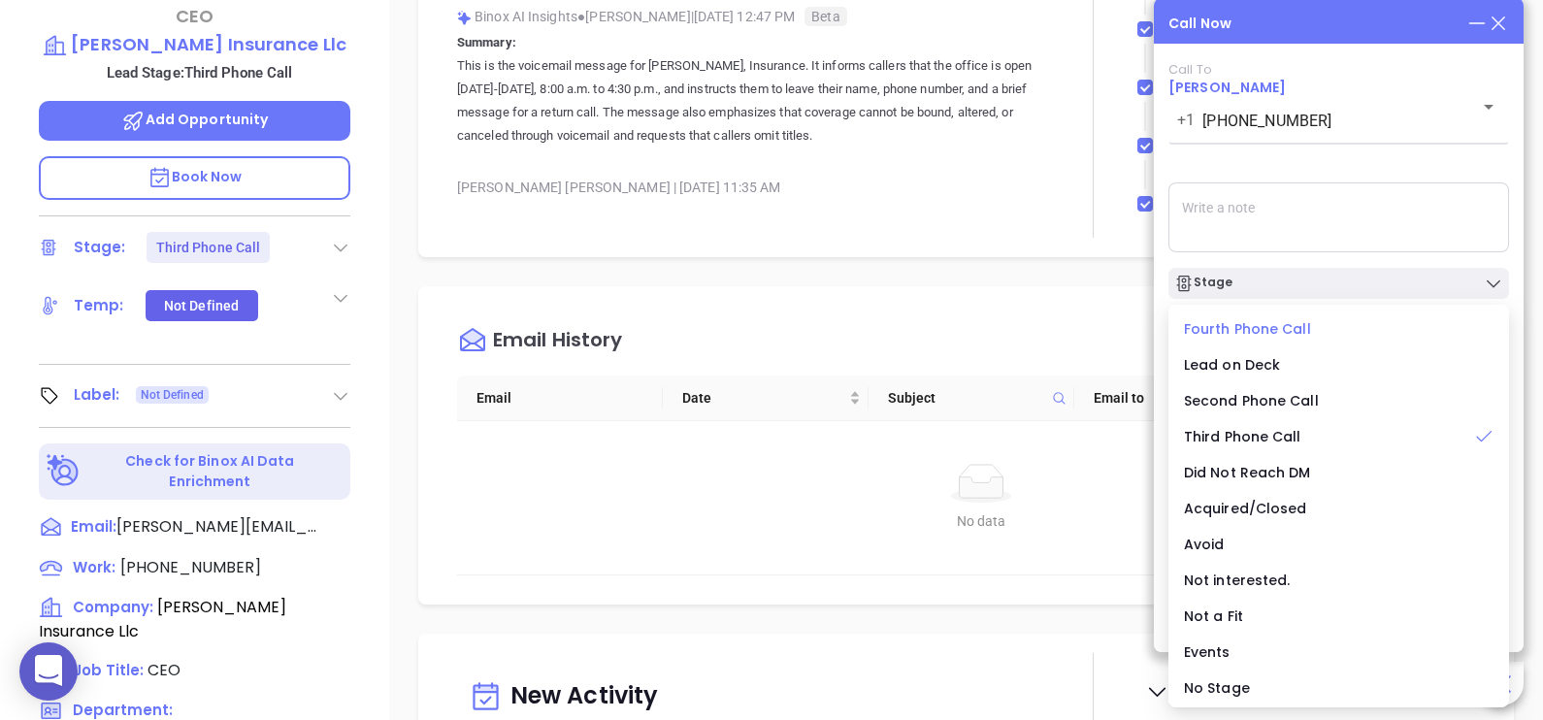
click at [1286, 336] on span "Fourth Phone Call" at bounding box center [1247, 328] width 127 height 19
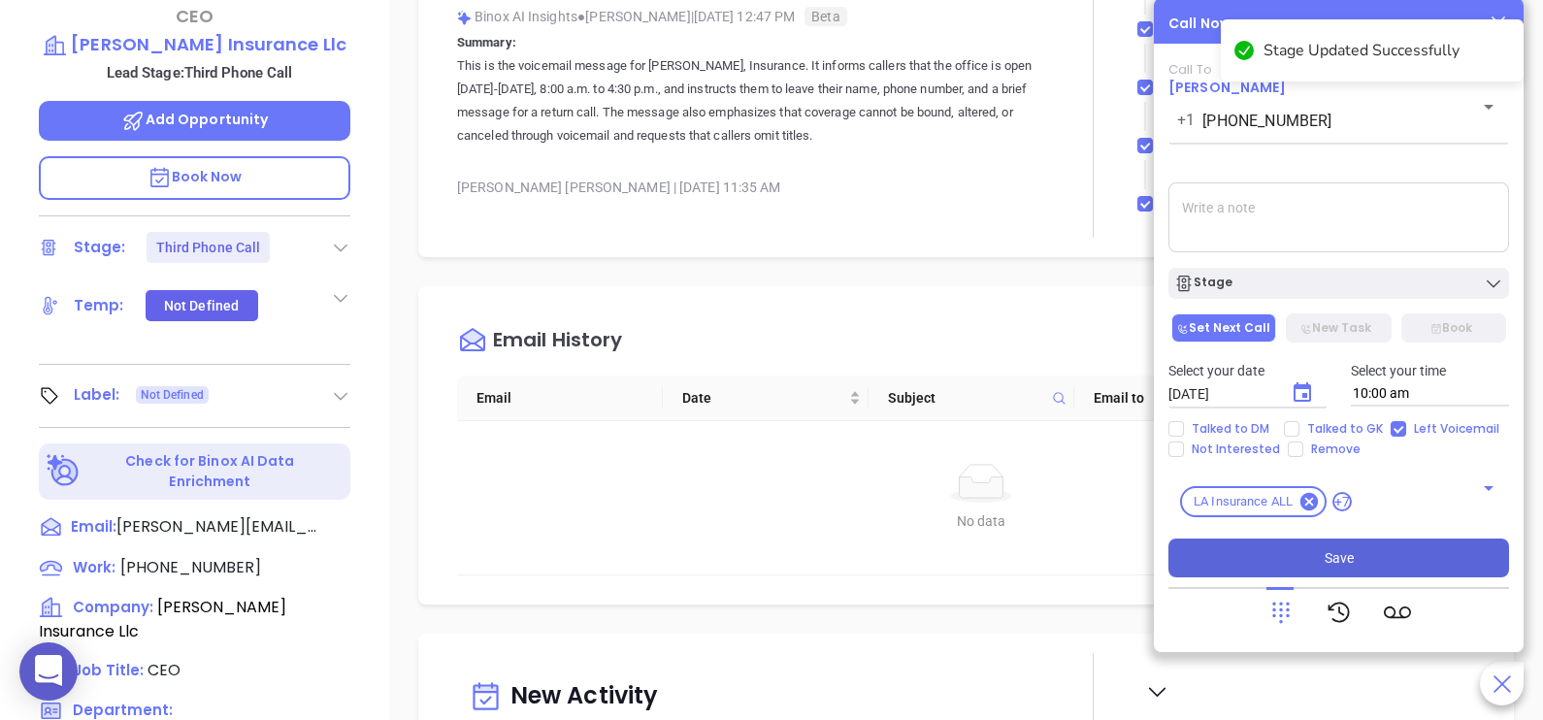
click at [1357, 560] on button "Save" at bounding box center [1338, 558] width 341 height 39
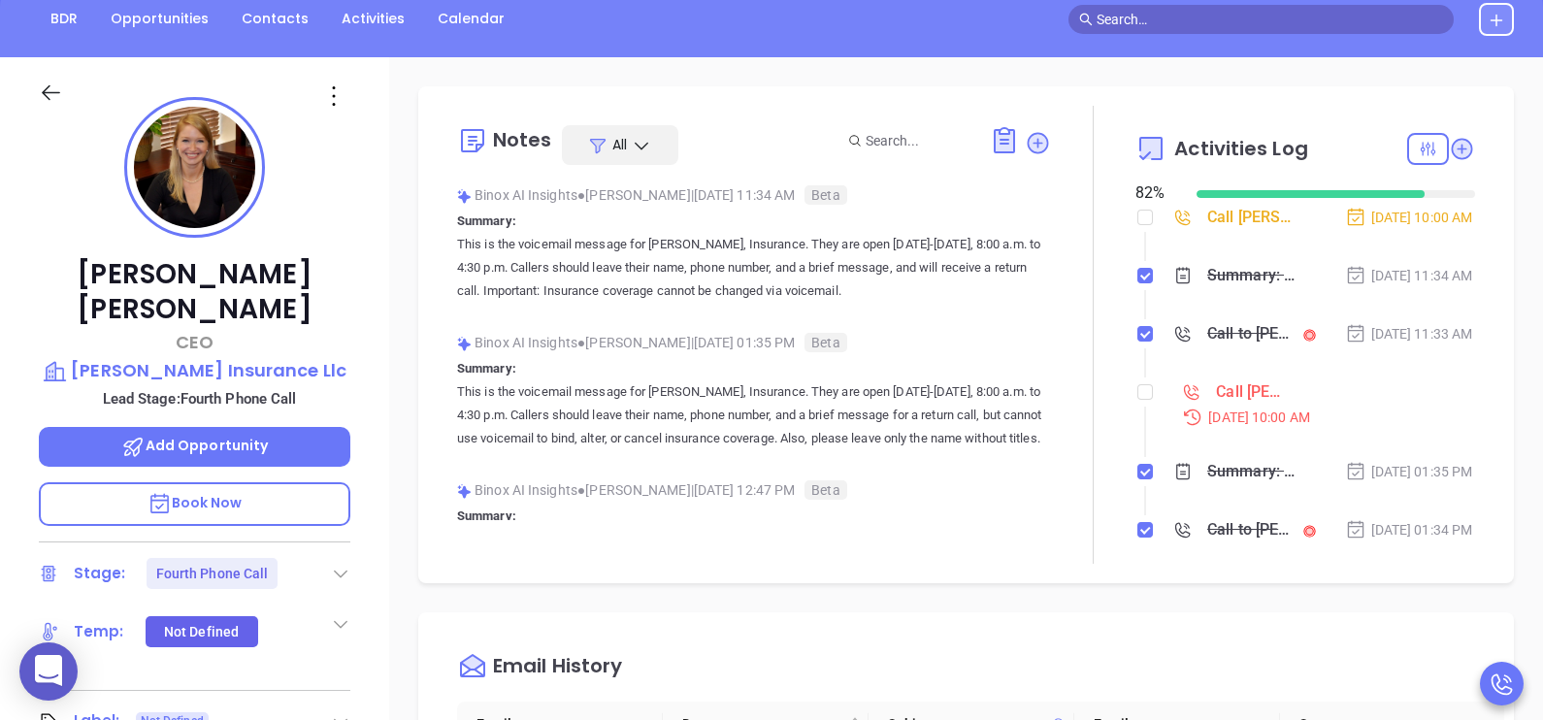
scroll to position [146, 0]
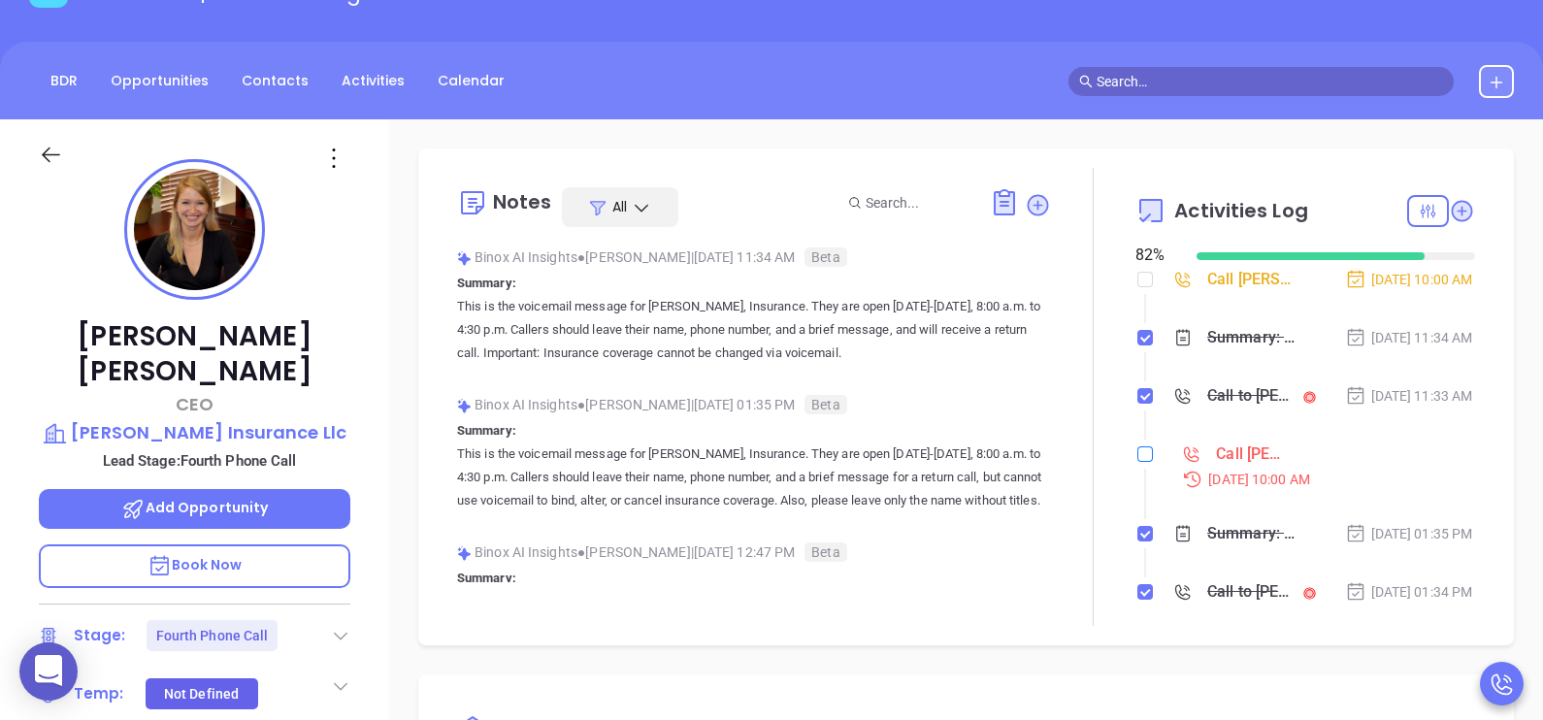
click at [1137, 462] on input "checkbox" at bounding box center [1145, 454] width 16 height 16
checkbox input "true"
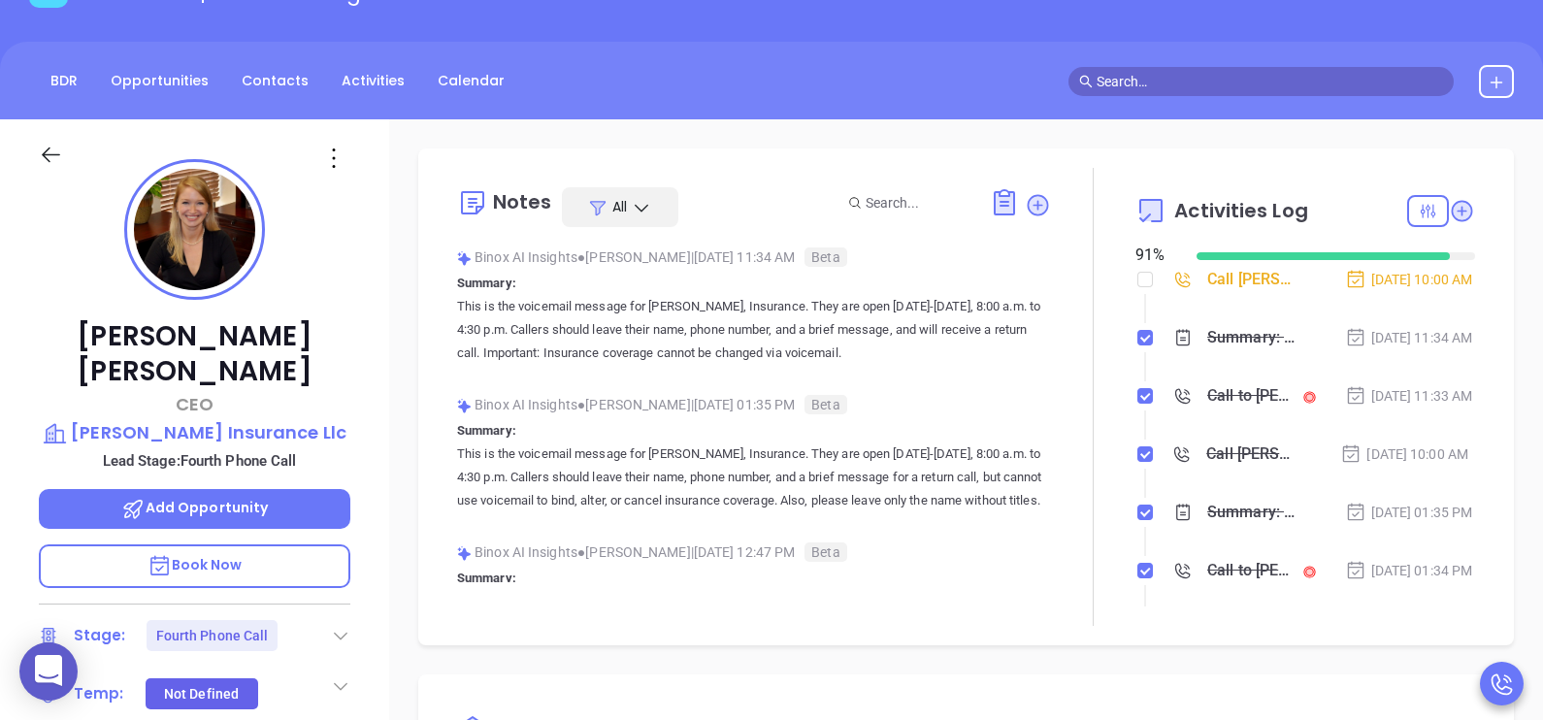
click at [1378, 442] on li "Call to Melissa Bennett Sep 9, 2025 | 11:33 AM" at bounding box center [1307, 414] width 335 height 53
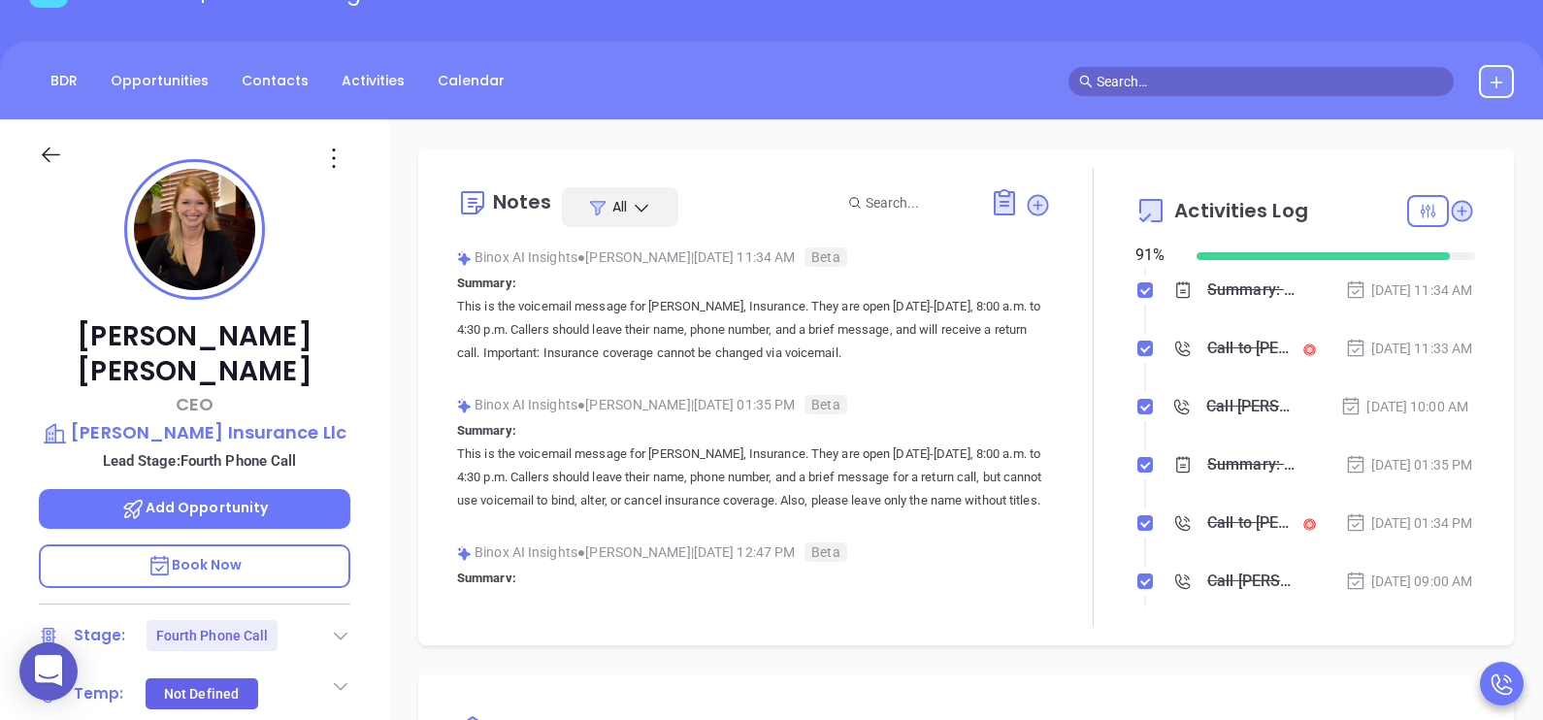
scroll to position [193, 0]
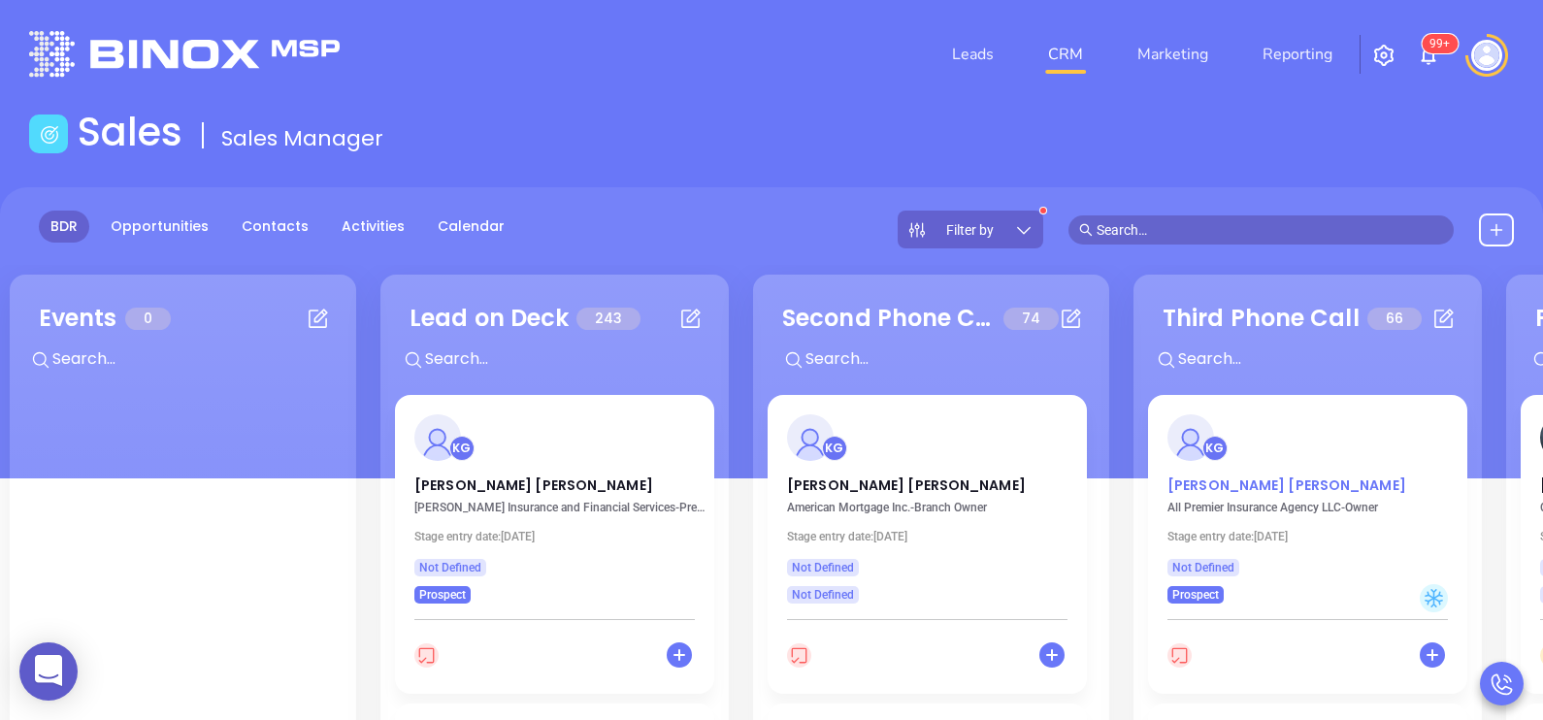
click at [1218, 485] on p "Karen Bryant" at bounding box center [1307, 480] width 280 height 10
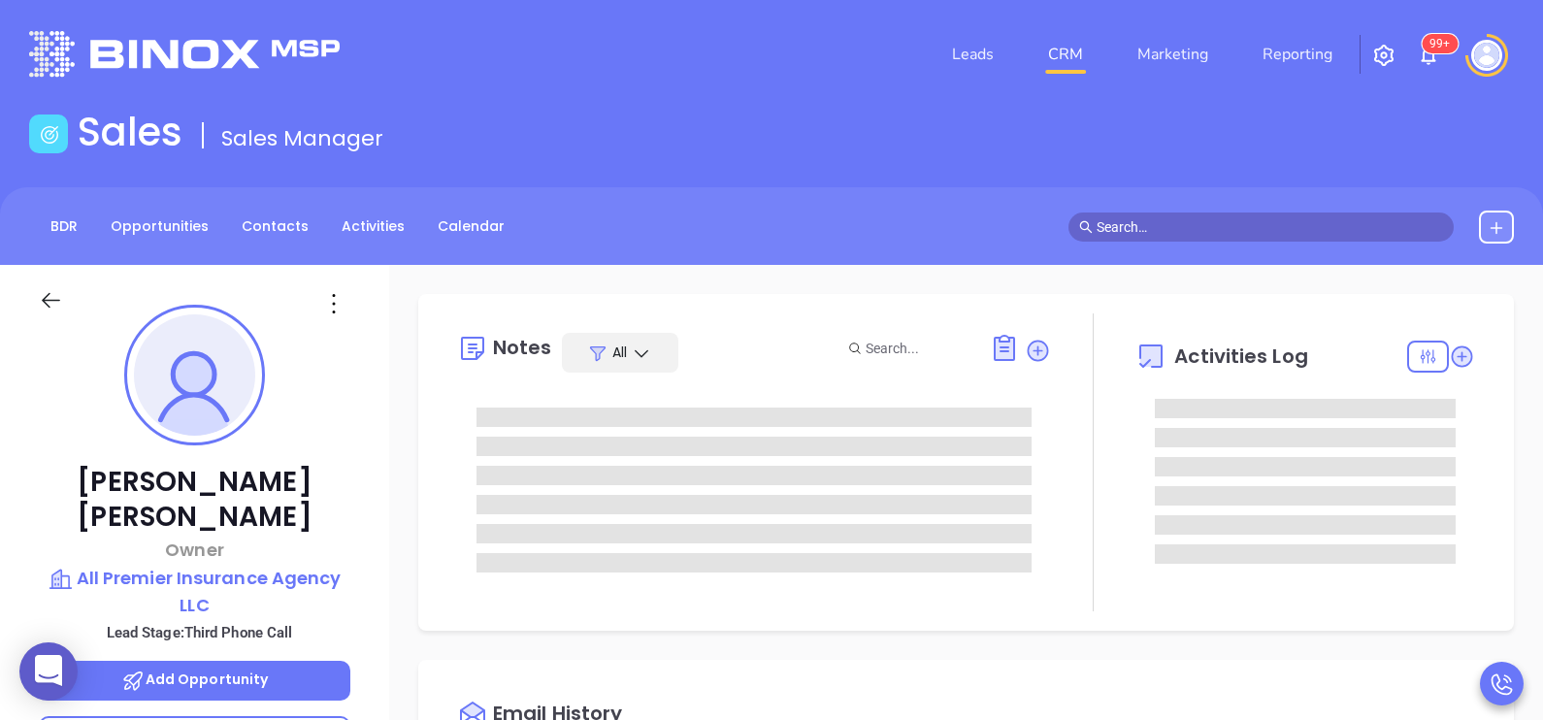
scroll to position [563, 0]
type input "[PERSON_NAME]"
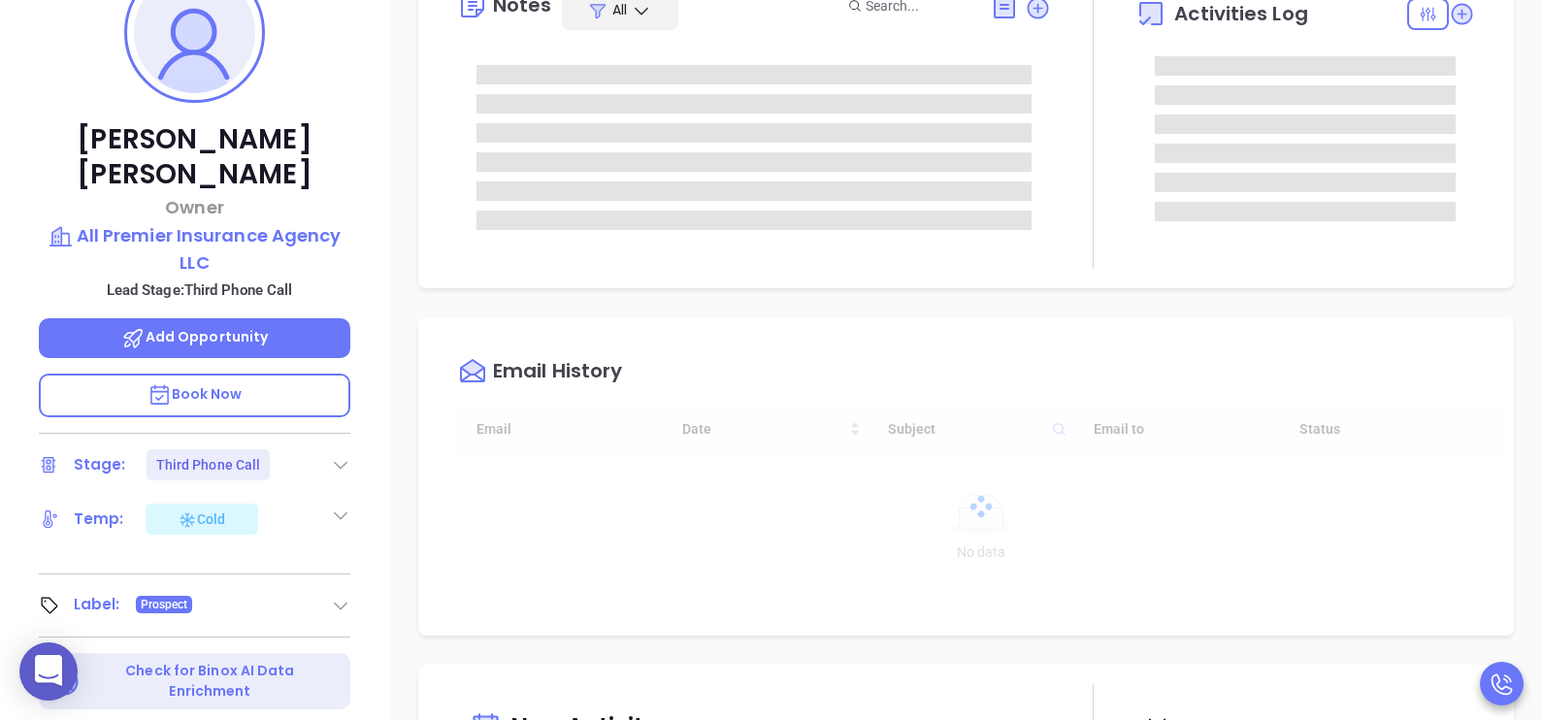
scroll to position [436, 0]
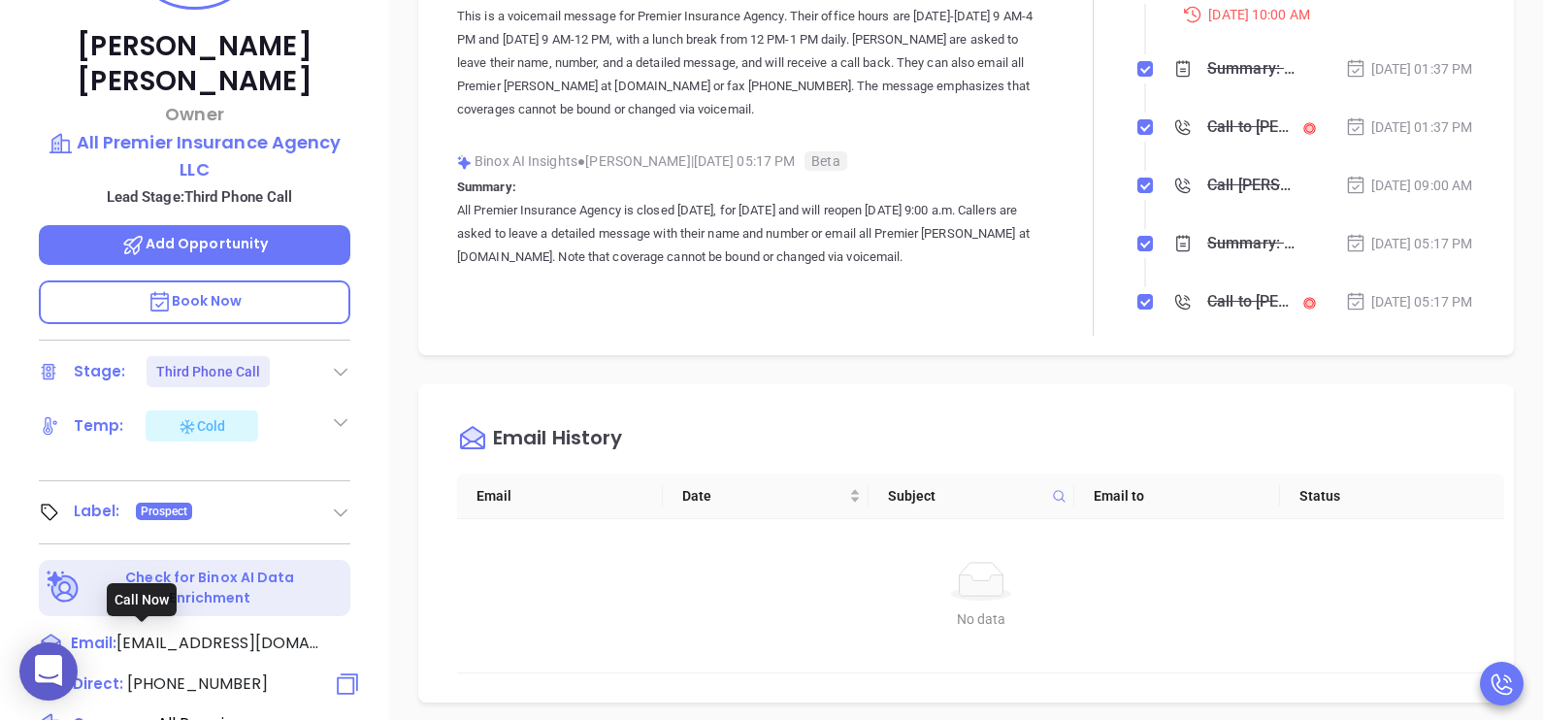
click at [218, 672] on span "(225) 667-8700" at bounding box center [197, 683] width 141 height 22
type input "(225) 667-8700"
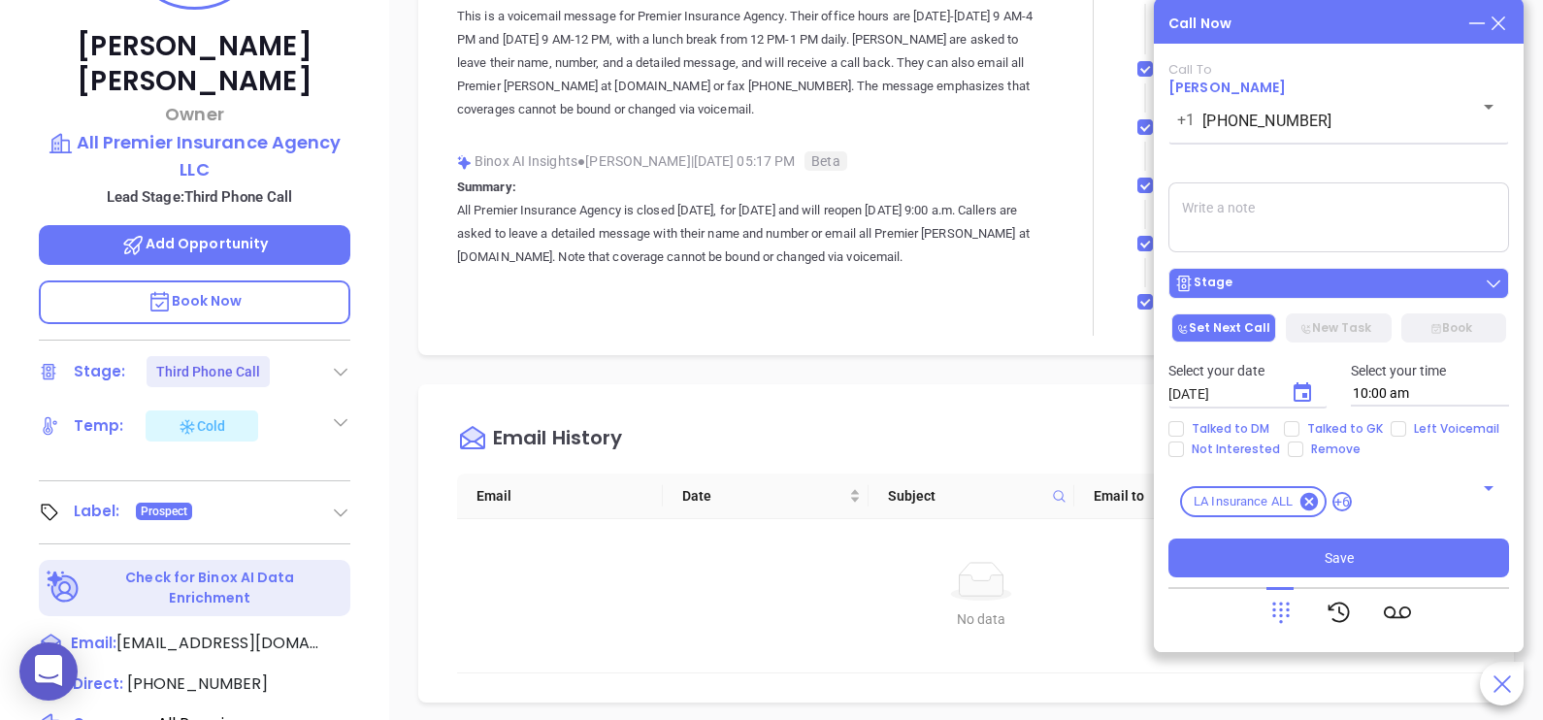
click at [1247, 278] on div "Stage" at bounding box center [1338, 283] width 329 height 19
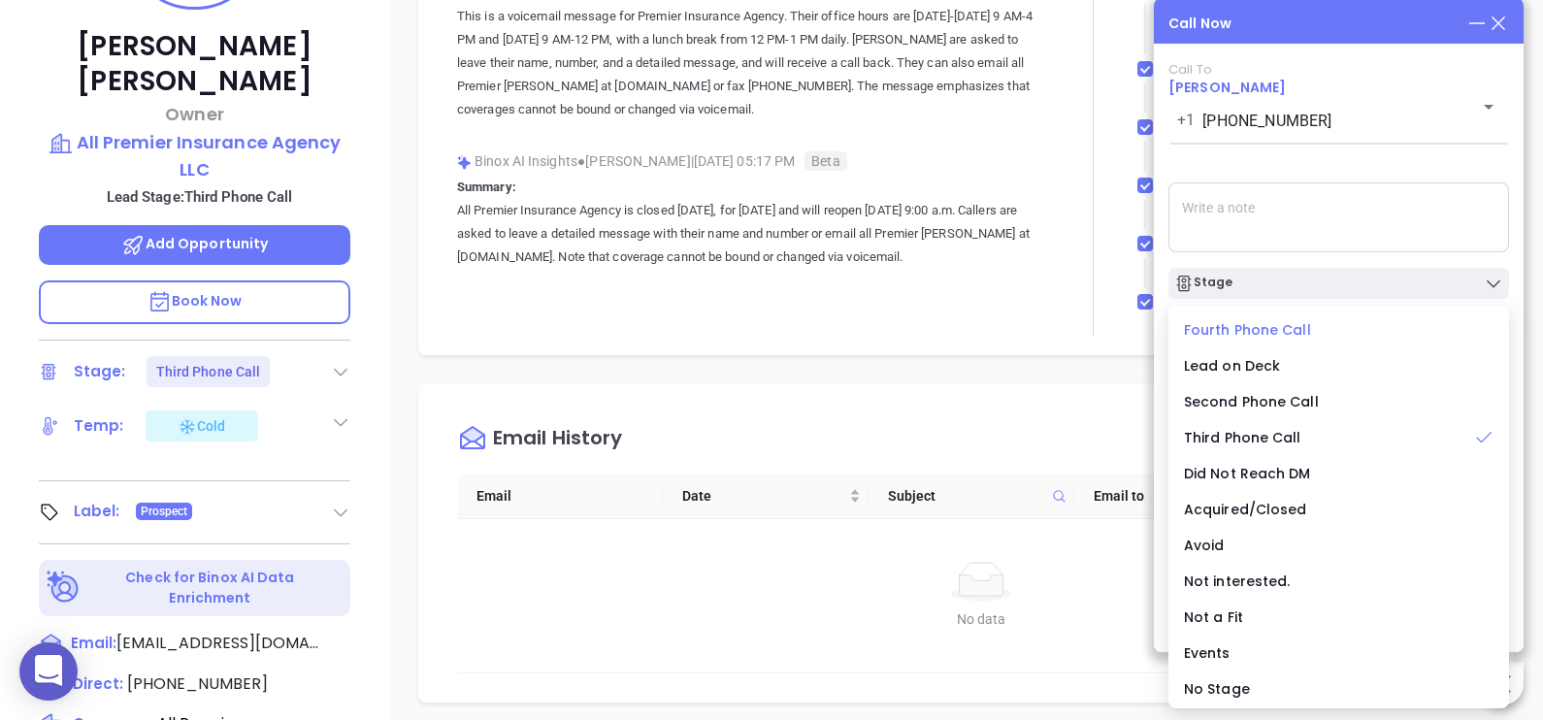
click at [1245, 325] on span "Fourth Phone Call" at bounding box center [1247, 329] width 127 height 19
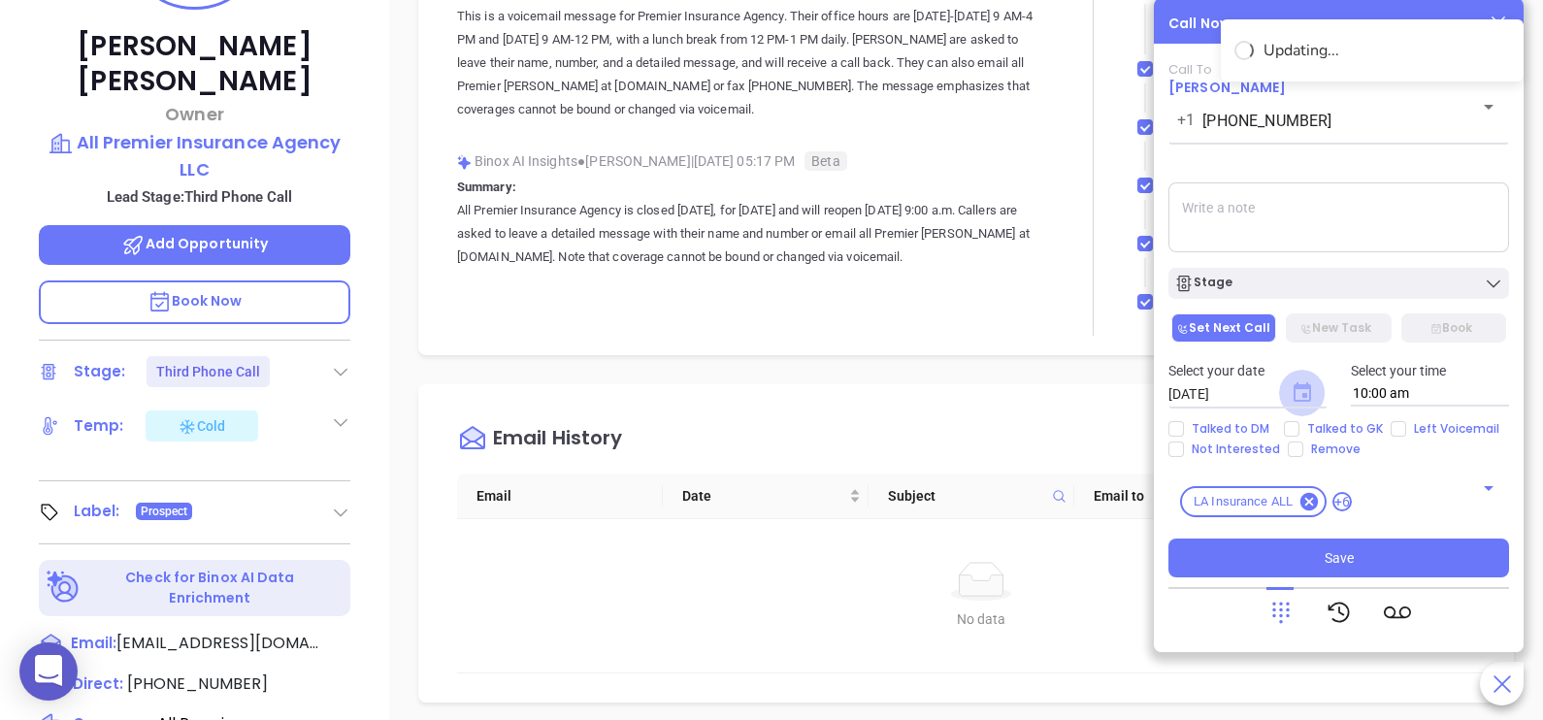
click at [1303, 395] on icon "Choose date, selected date is Sep 10, 2025" at bounding box center [1302, 391] width 17 height 19
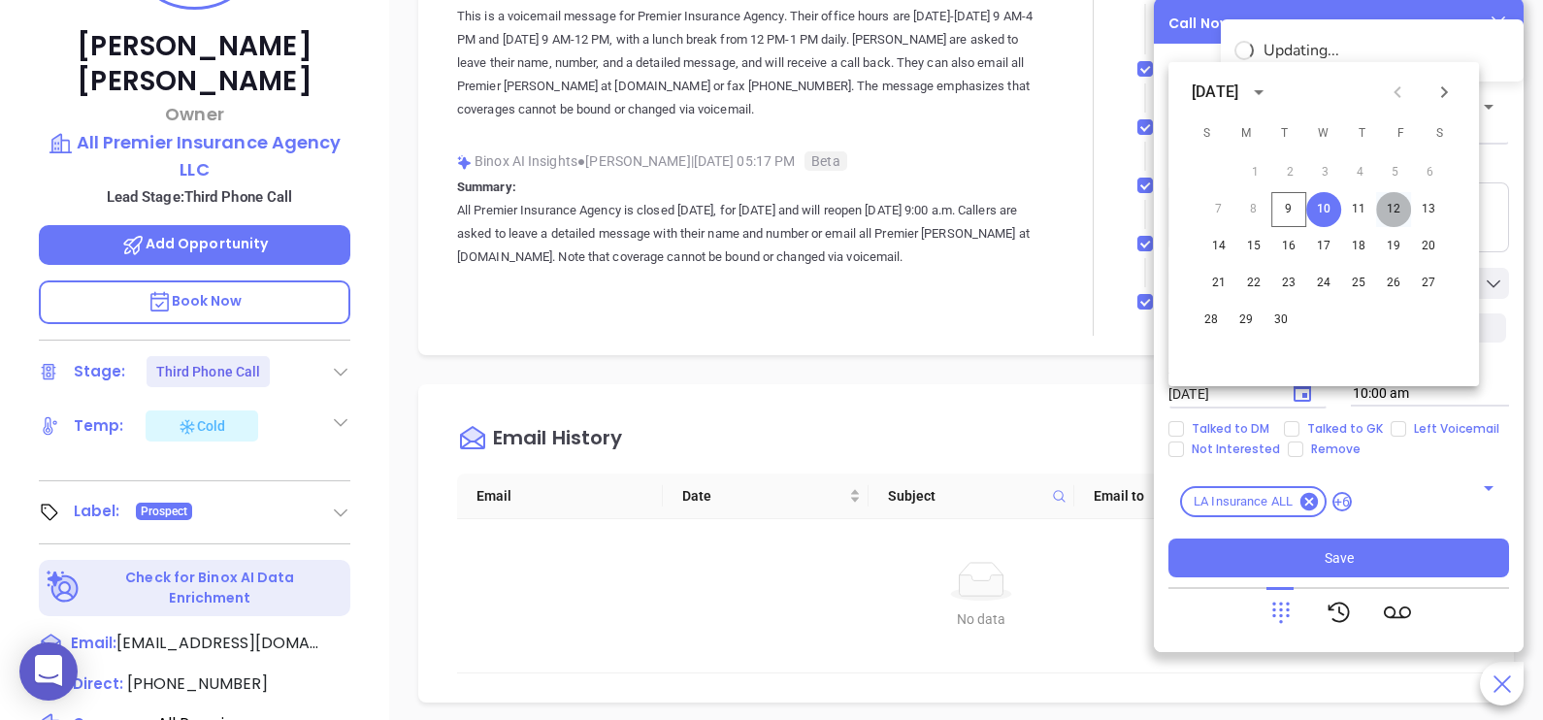
click at [1404, 202] on button "12" at bounding box center [1393, 209] width 35 height 35
type input "09/12/2025"
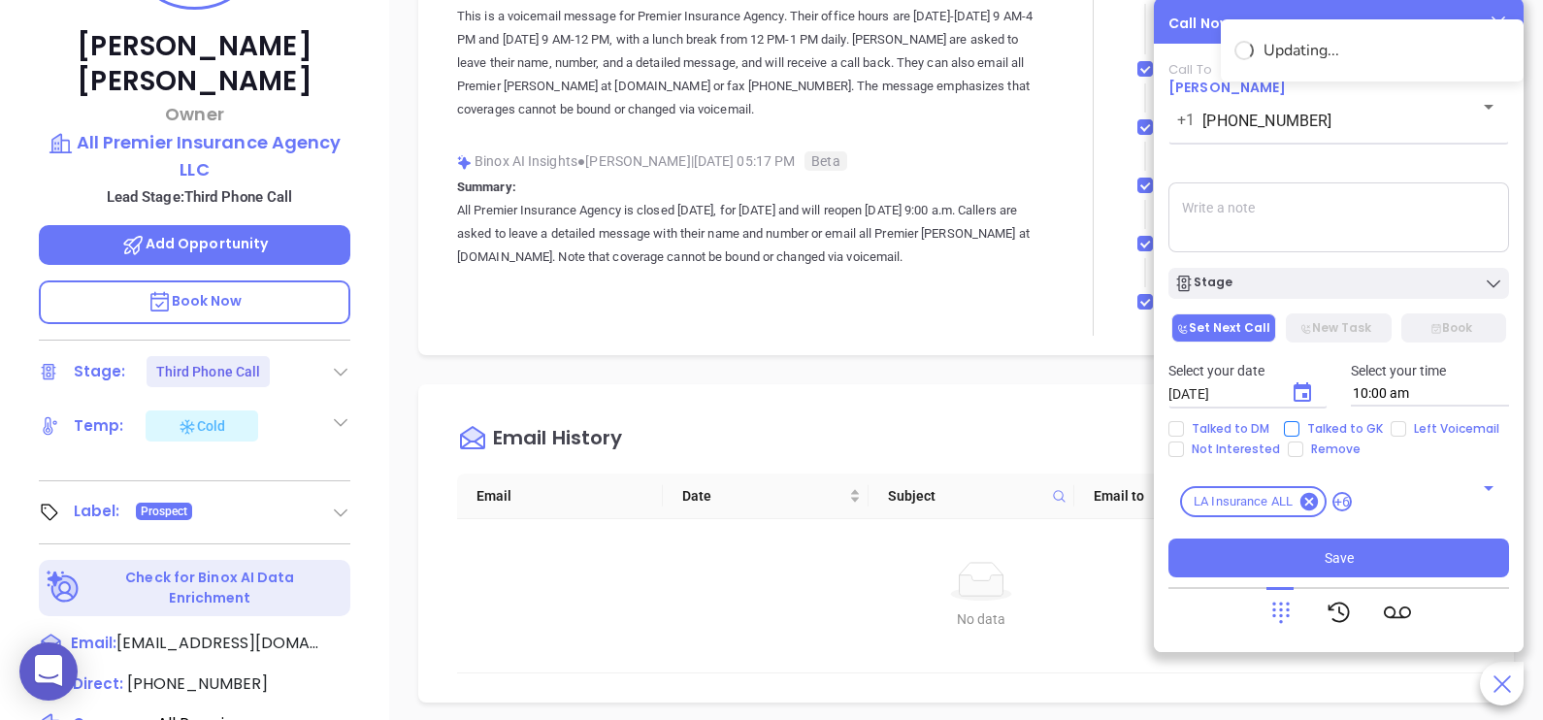
click at [1342, 433] on span "Talked to GK" at bounding box center [1344, 429] width 91 height 16
click at [1299, 433] on input "Talked to GK" at bounding box center [1292, 429] width 16 height 16
checkbox input "true"
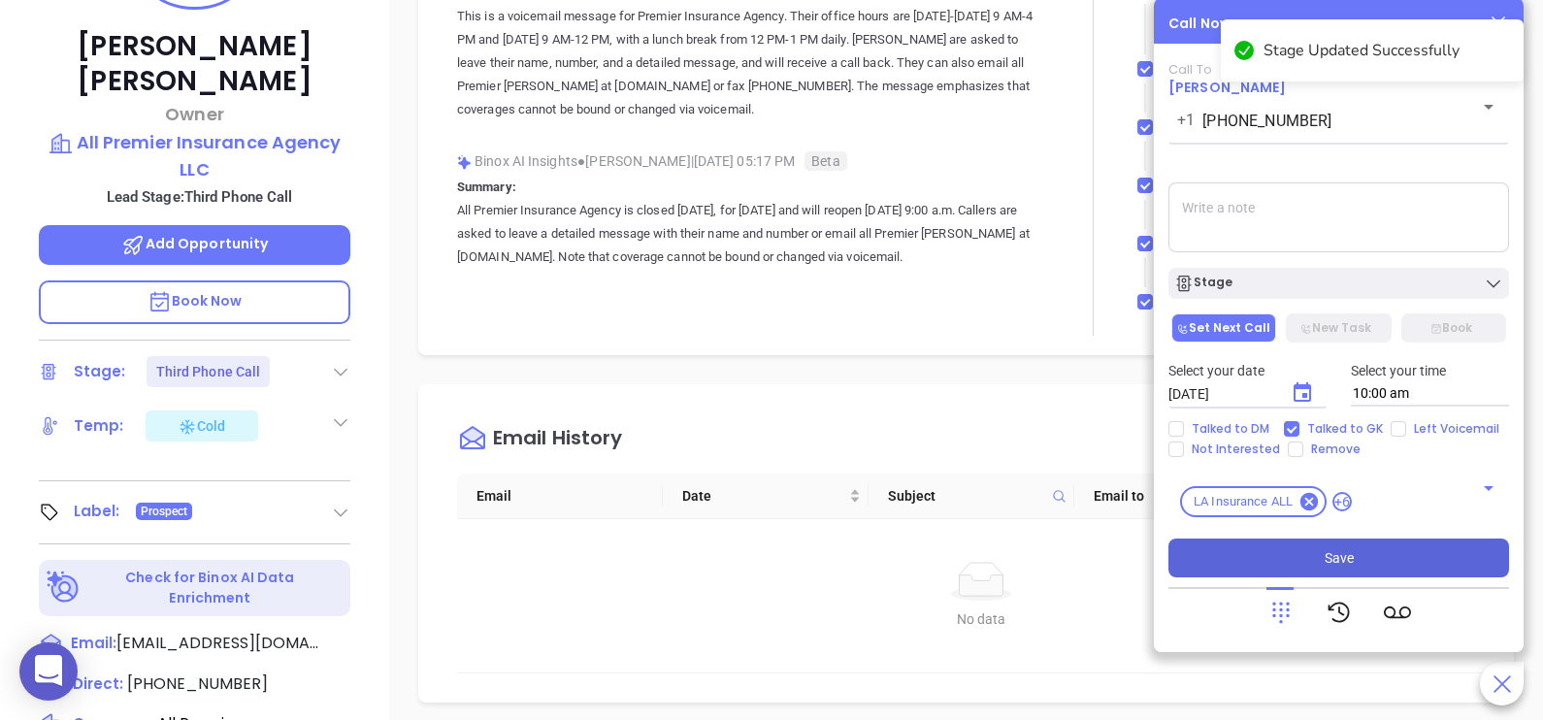
click at [1348, 569] on button "Save" at bounding box center [1338, 558] width 341 height 39
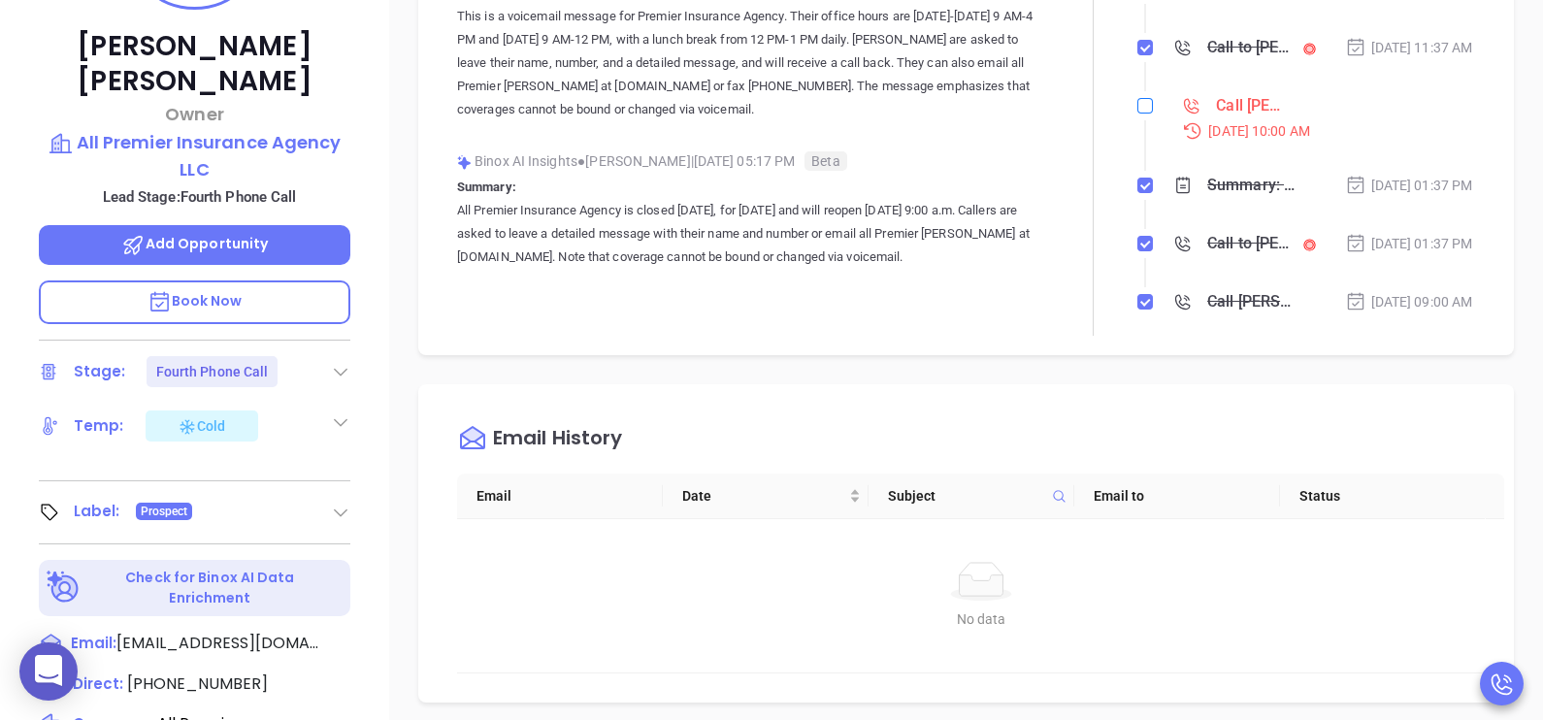
click at [1137, 114] on input "checkbox" at bounding box center [1145, 106] width 16 height 16
checkbox input "true"
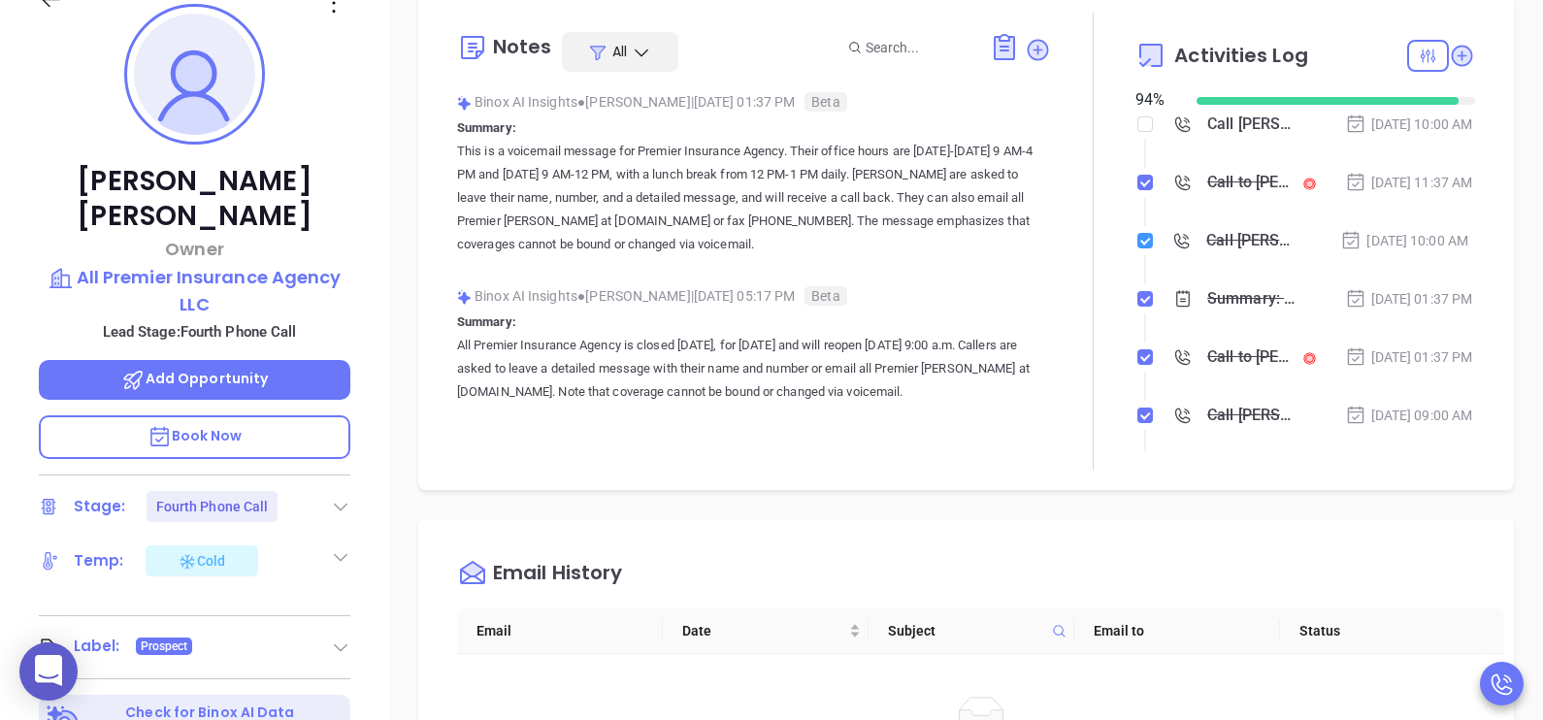
scroll to position [242, 0]
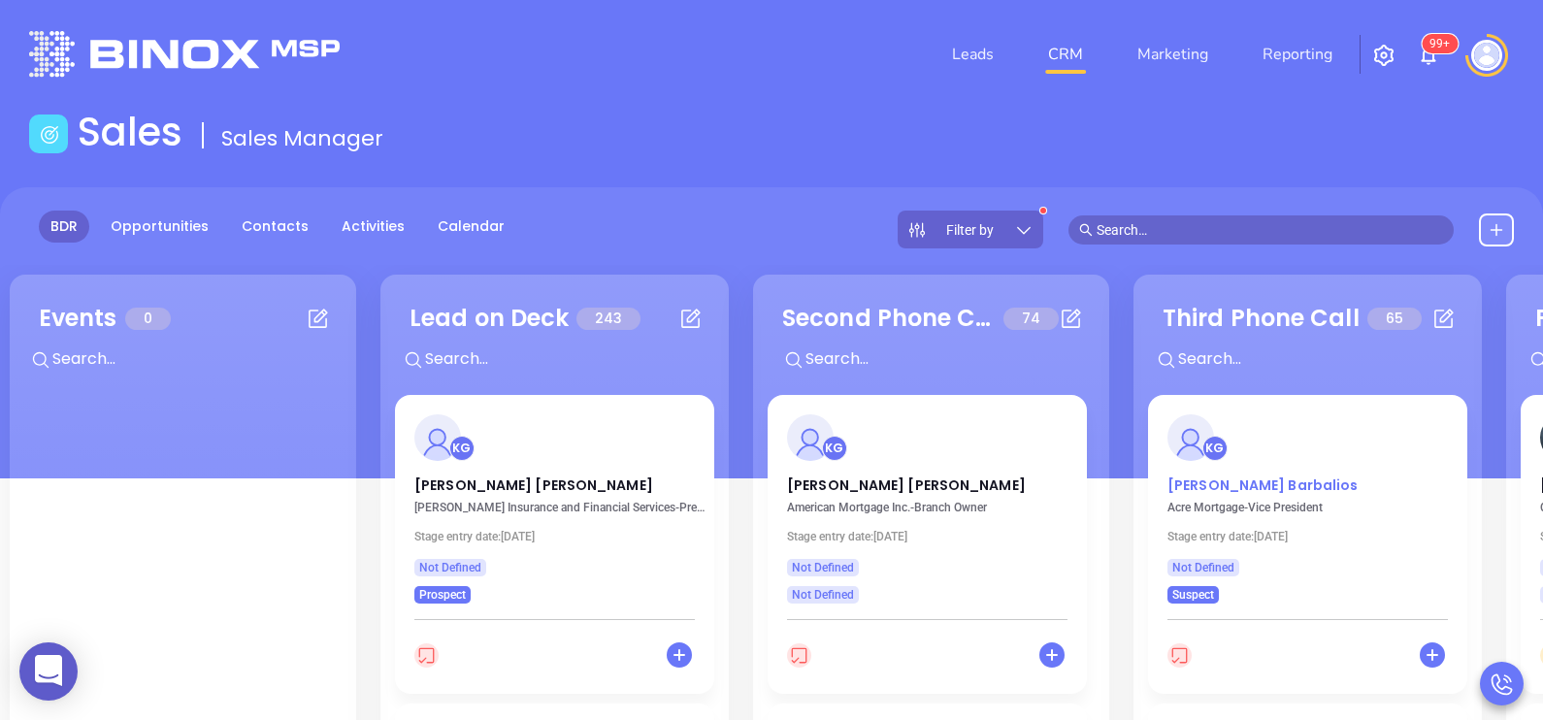
click at [1242, 481] on p "Ryan Barbalios" at bounding box center [1307, 480] width 280 height 10
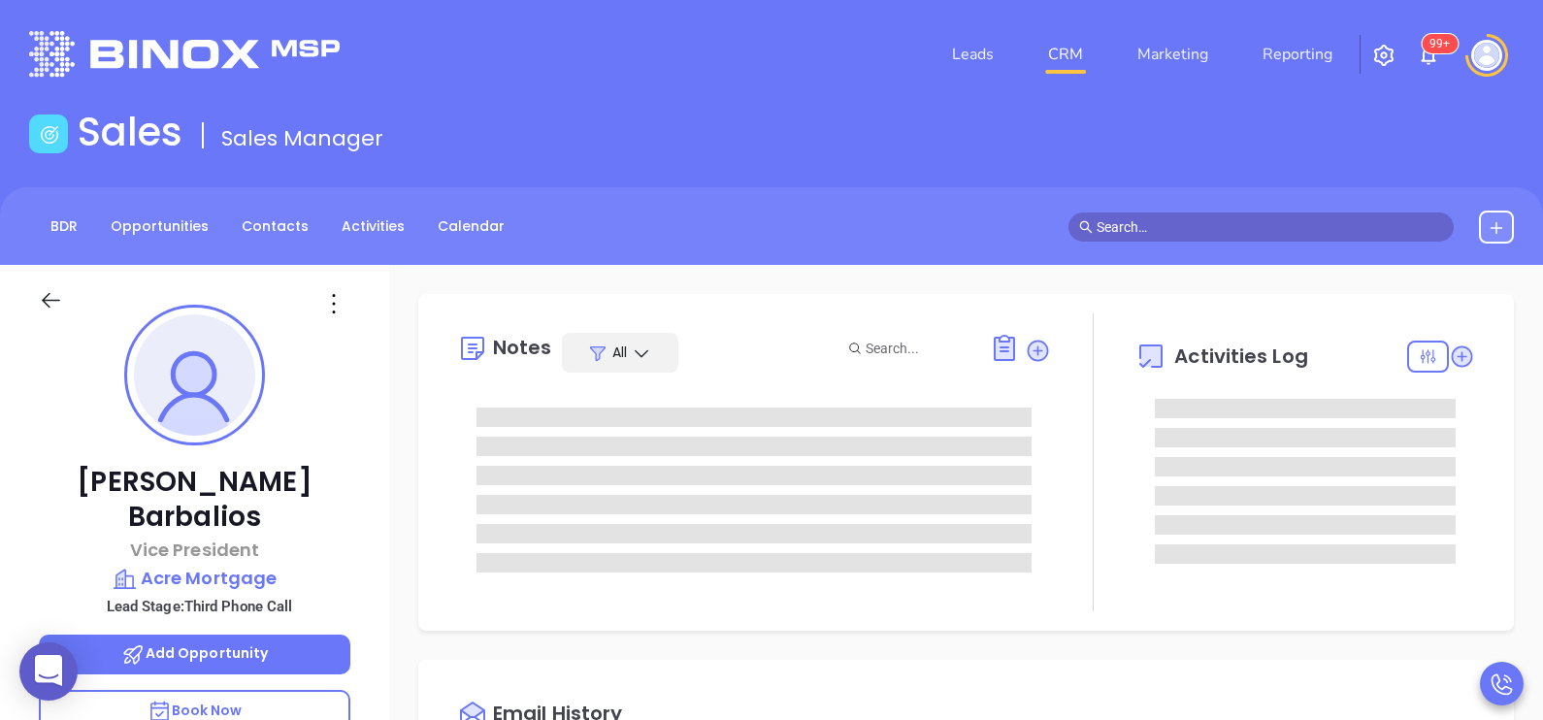
scroll to position [563, 0]
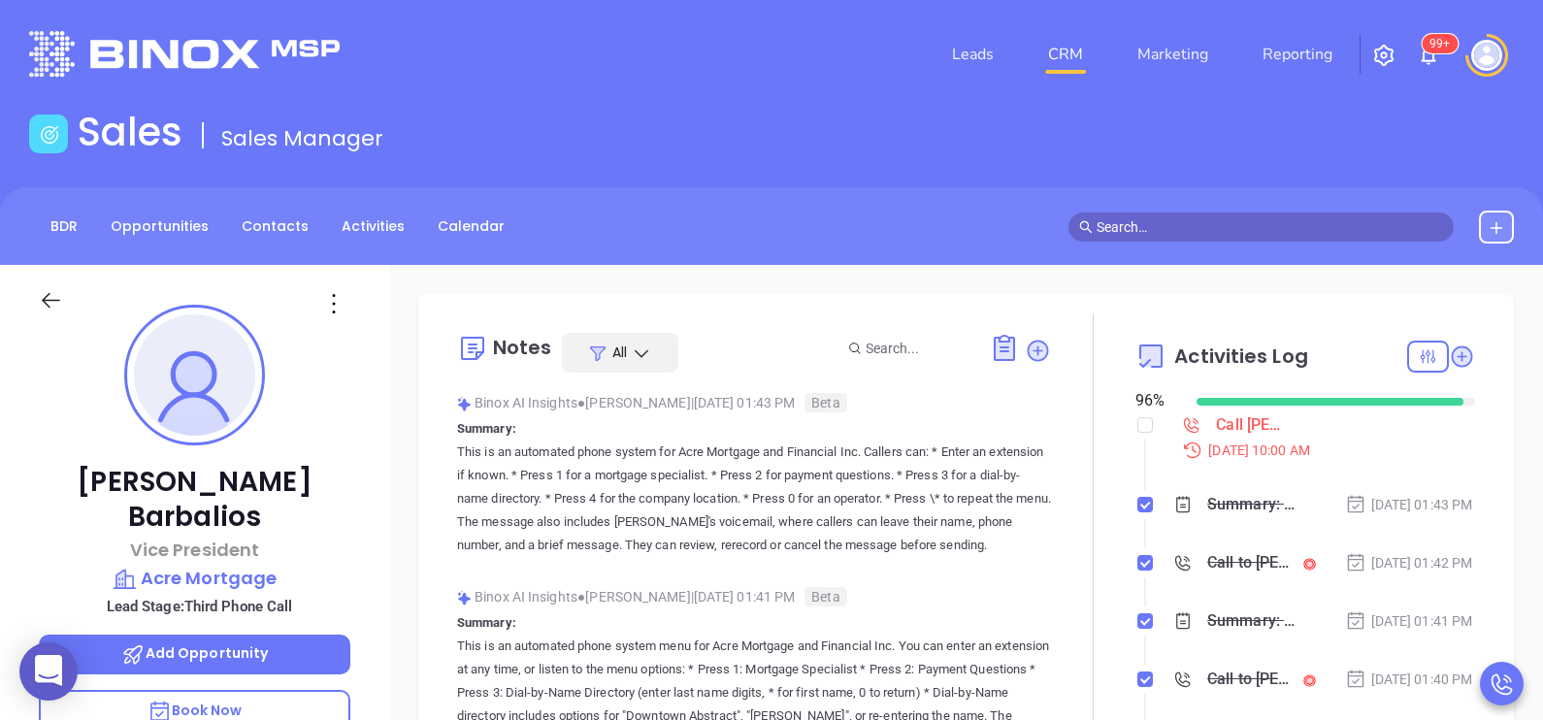
type input "[PERSON_NAME]"
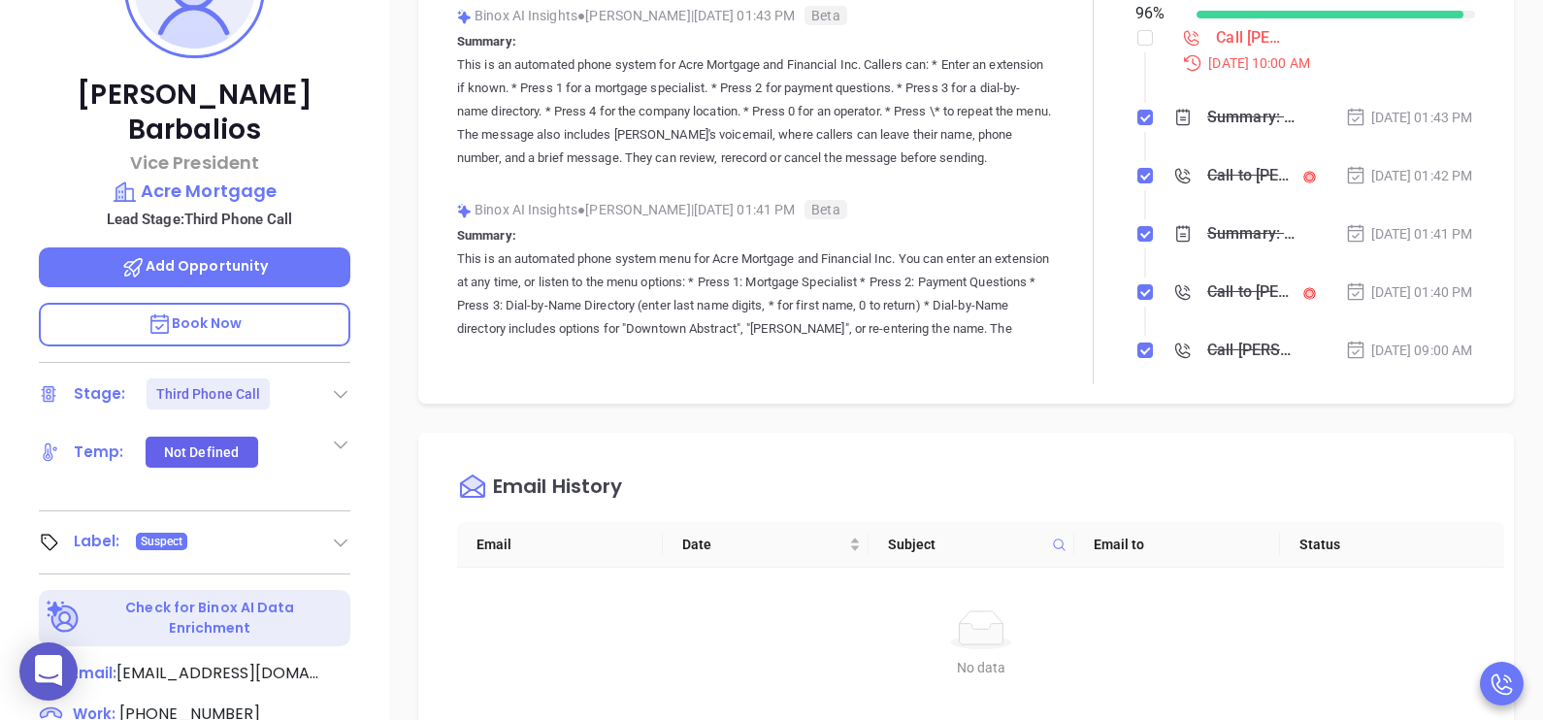
scroll to position [582, 0]
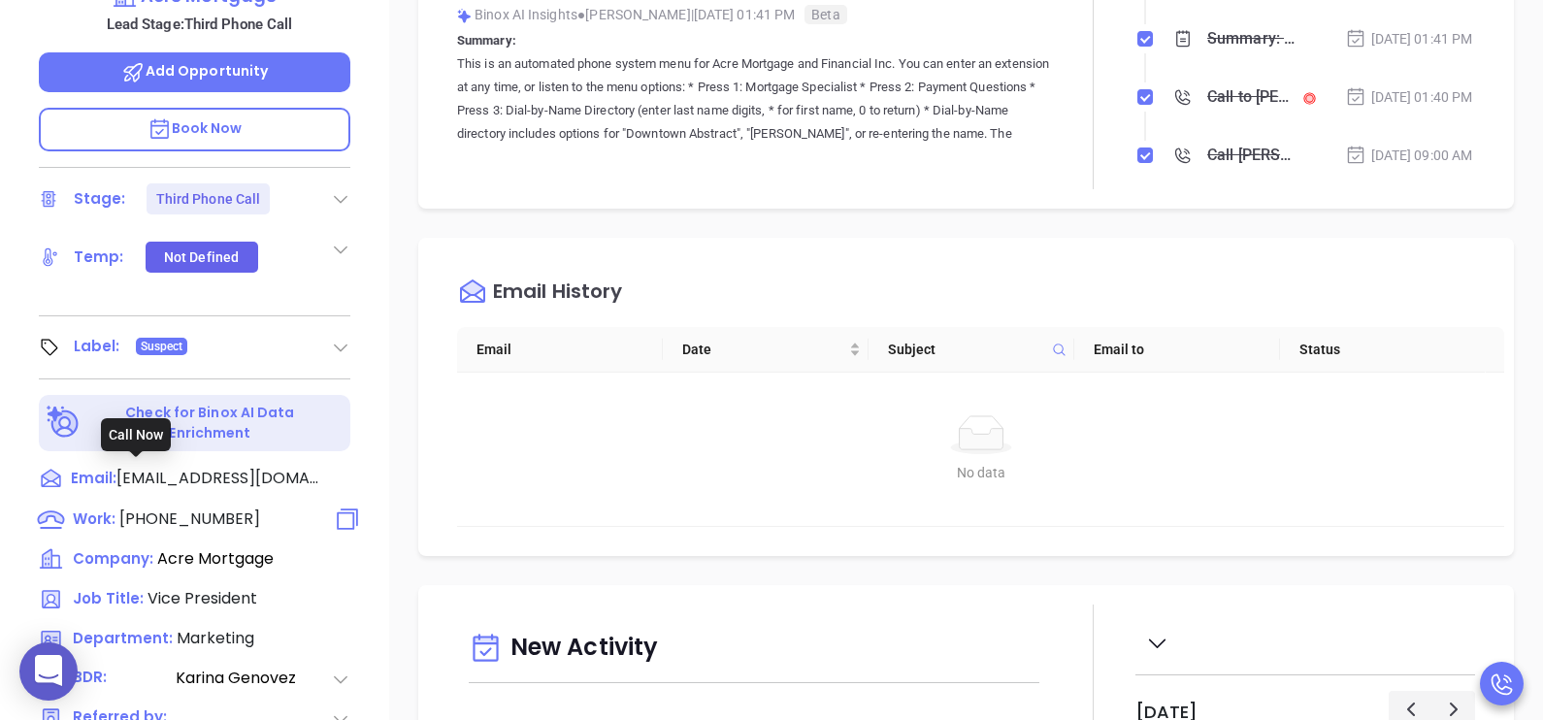
click at [196, 508] on span "(856) 810-1000" at bounding box center [189, 519] width 141 height 22
type input "(856) 810-1000"
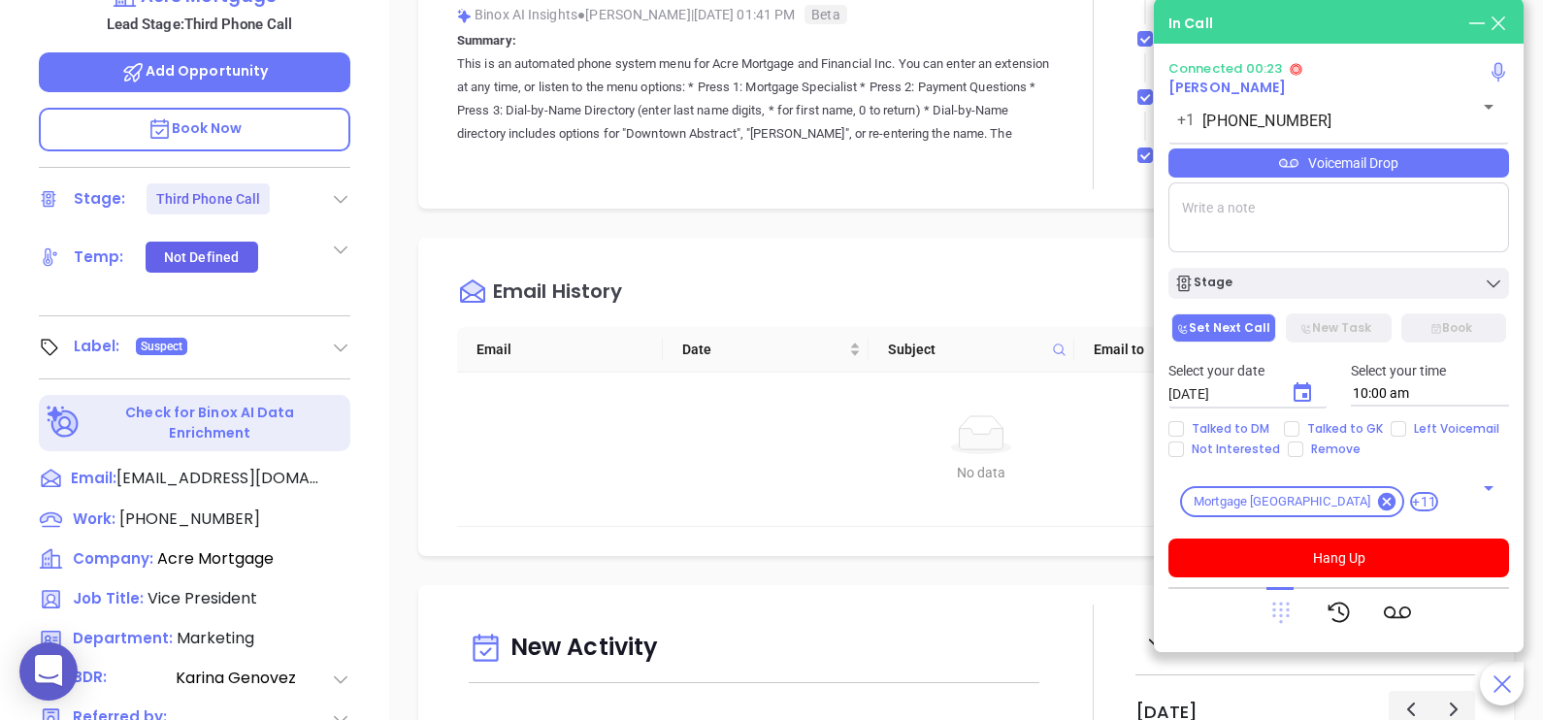
click at [1287, 609] on icon at bounding box center [1280, 613] width 17 height 21
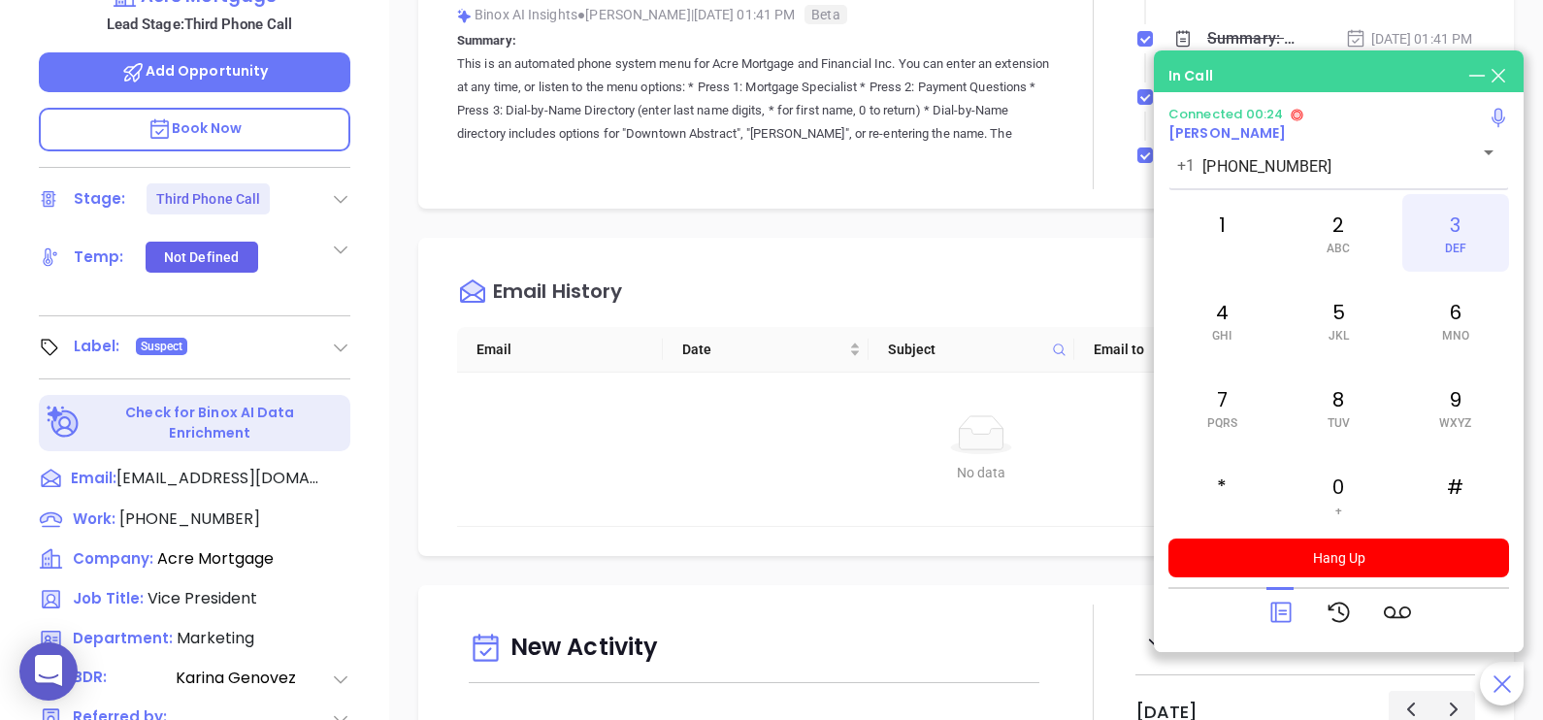
click at [1458, 247] on span "DEF" at bounding box center [1455, 249] width 21 height 14
click at [1336, 246] on span "ABC" at bounding box center [1338, 249] width 23 height 14
click at [1223, 384] on div "7 PQRS" at bounding box center [1221, 408] width 107 height 78
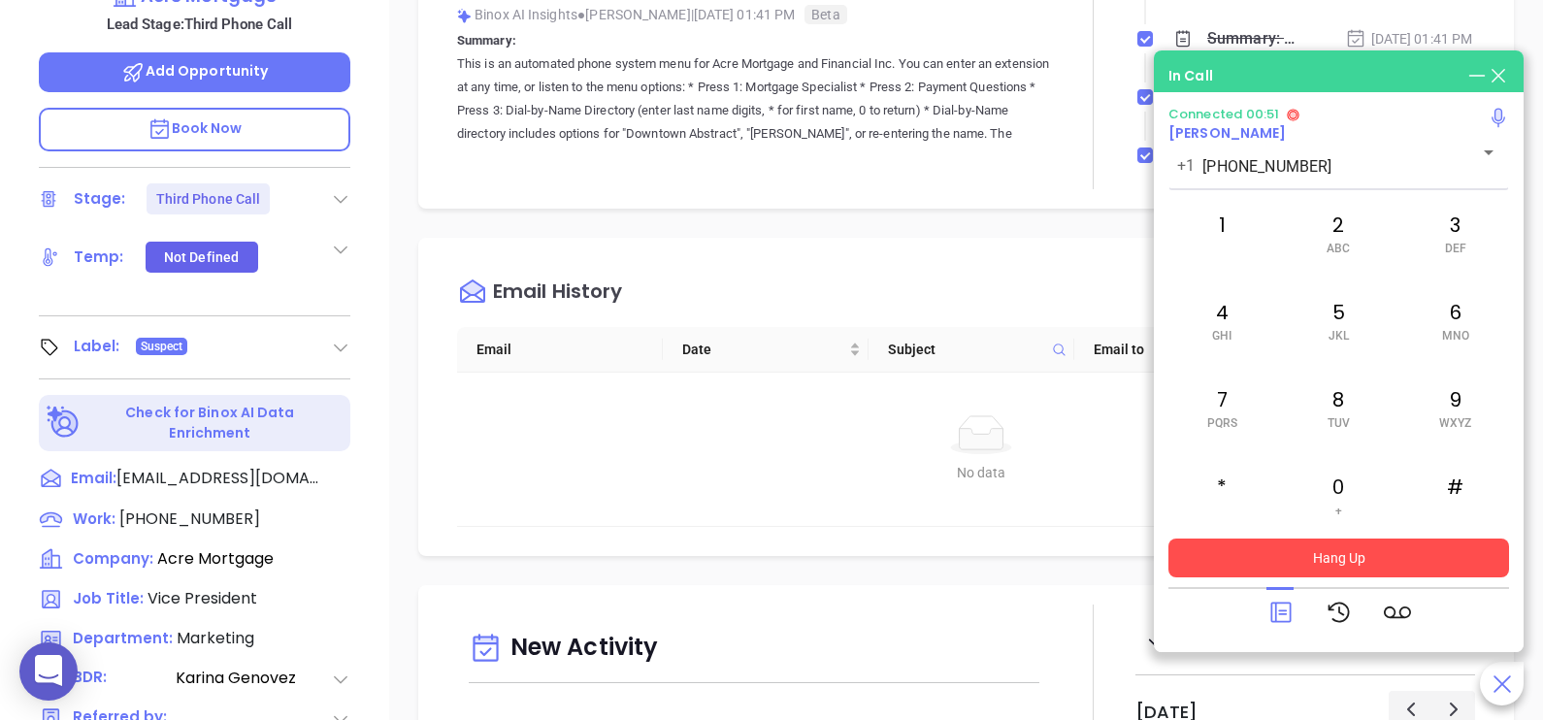
click at [1348, 549] on button "Hang Up" at bounding box center [1338, 558] width 341 height 39
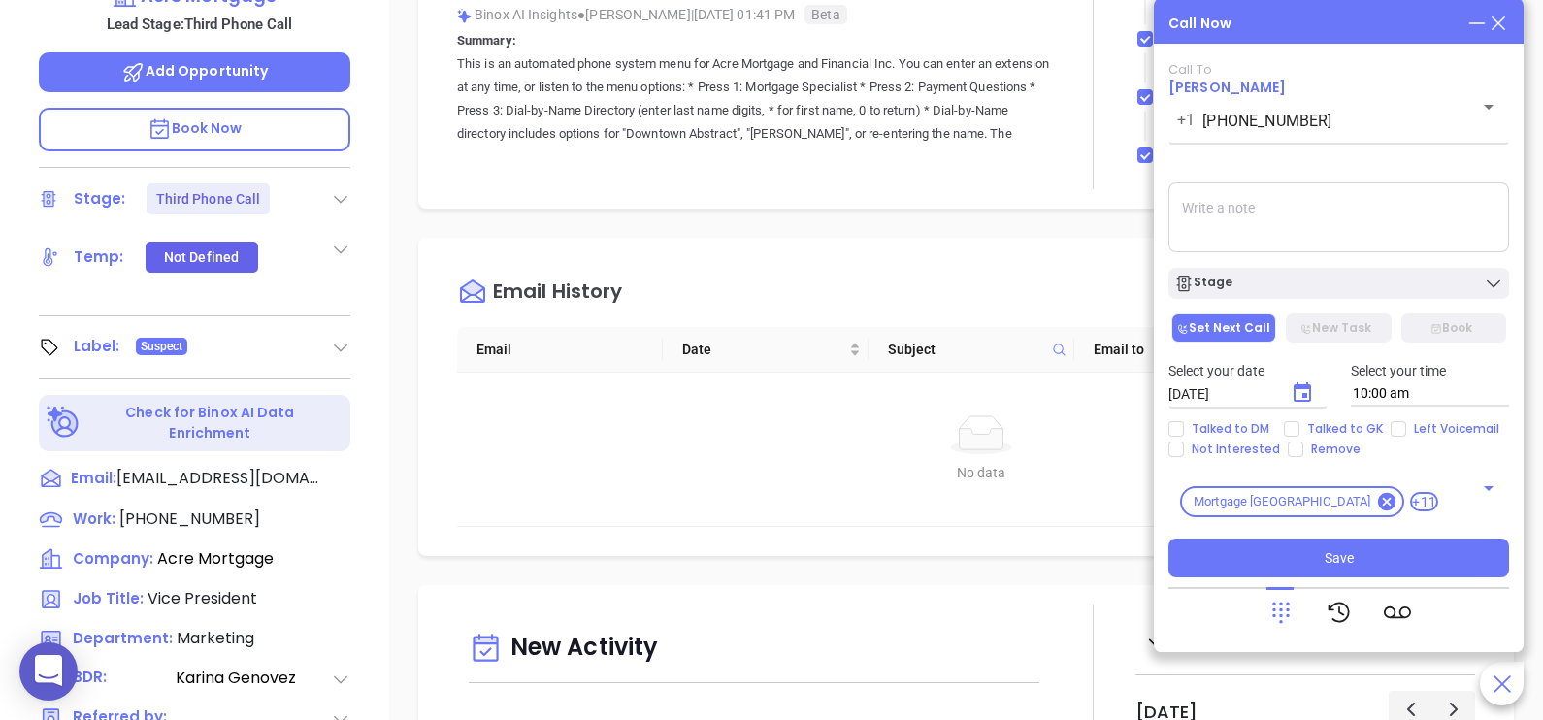
click at [1504, 23] on icon at bounding box center [1498, 23] width 21 height 21
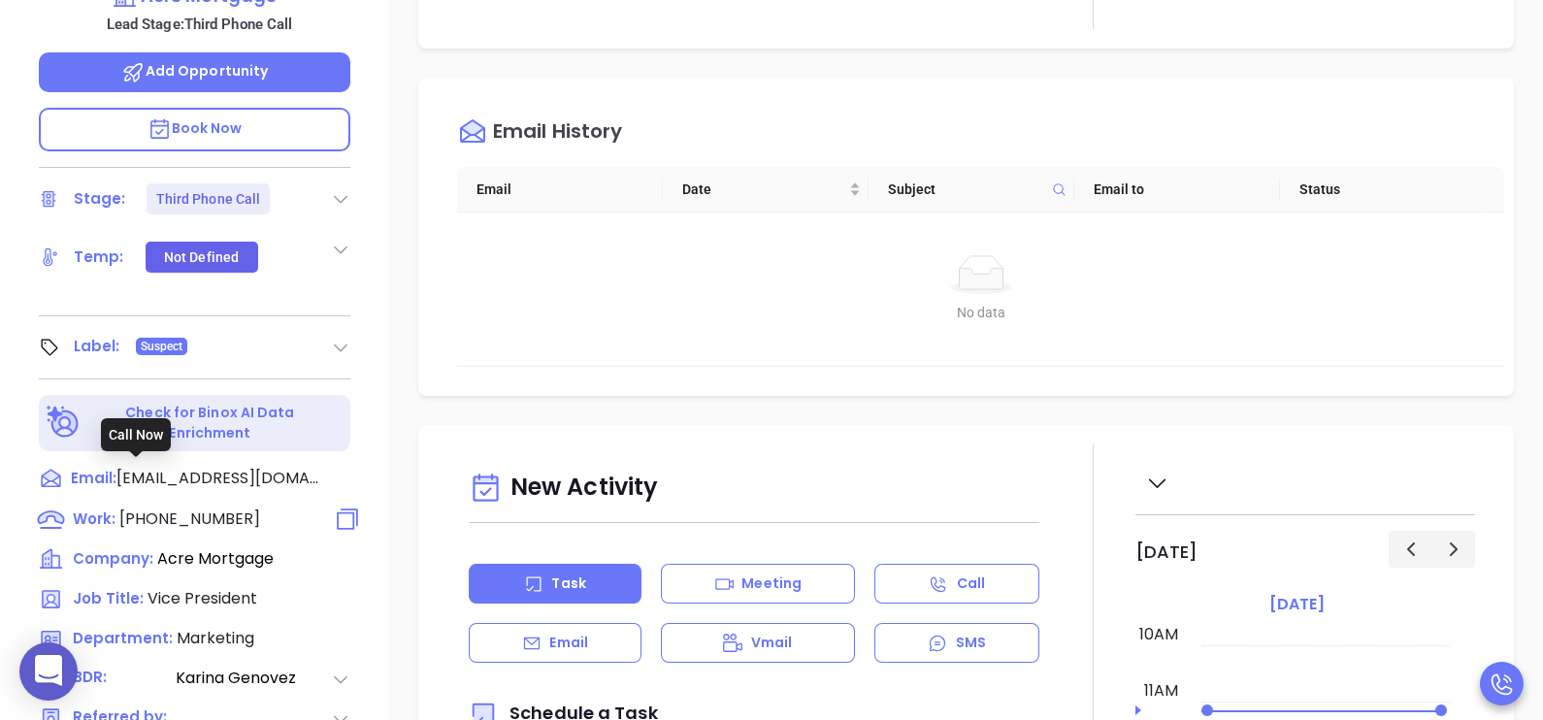
click at [209, 508] on span "(856) 810-1000" at bounding box center [189, 519] width 141 height 22
type input "(856) 810-1000"
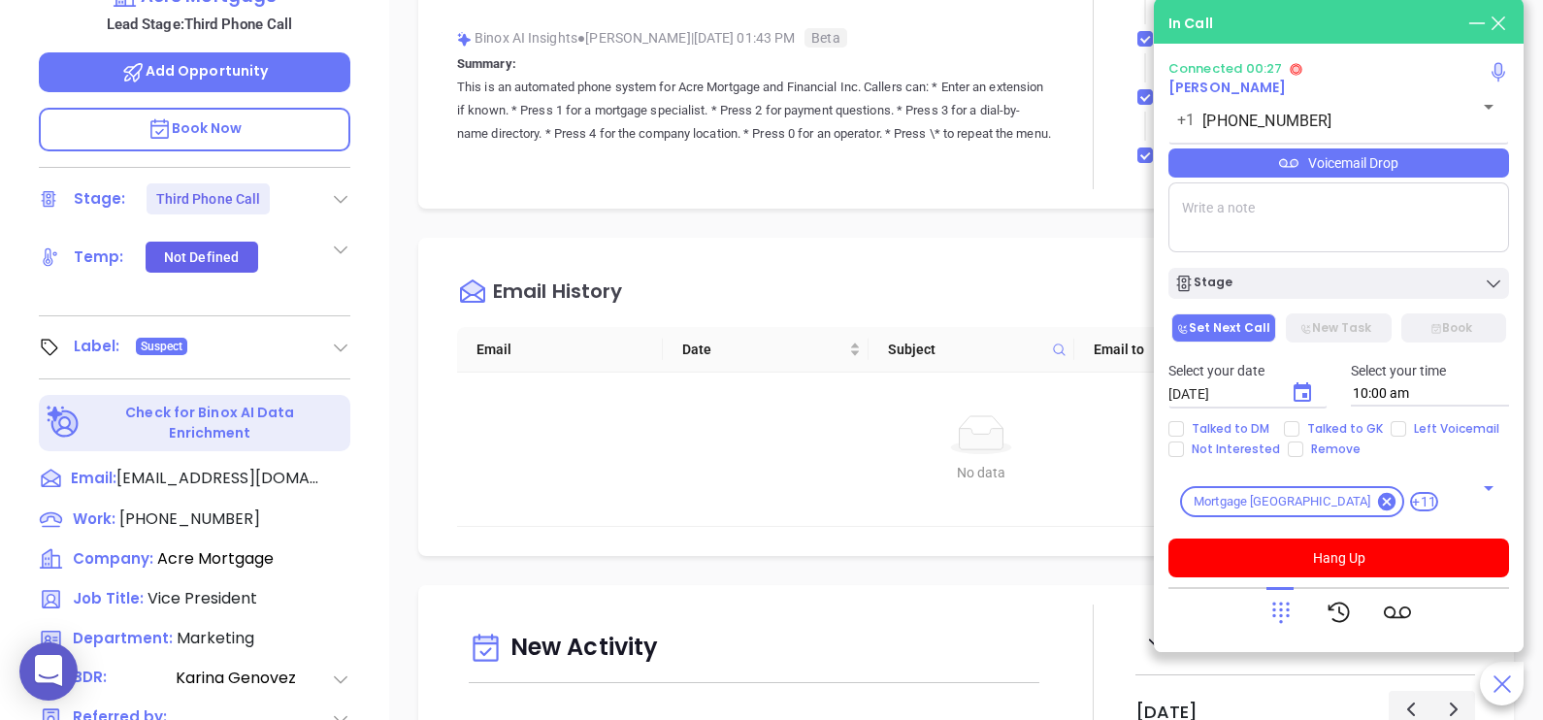
click at [1277, 615] on icon at bounding box center [1280, 612] width 27 height 27
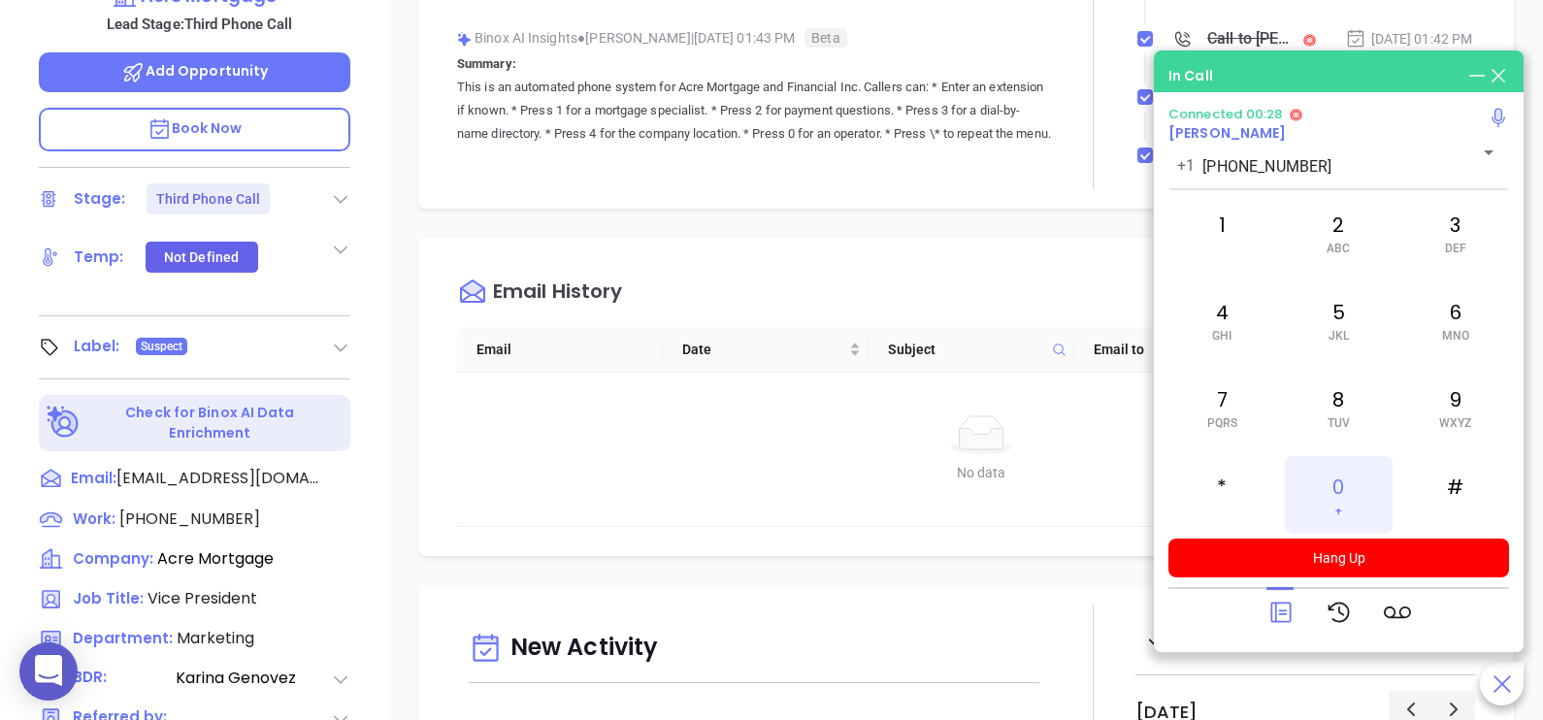
click at [1342, 471] on div "0 +" at bounding box center [1338, 495] width 107 height 78
click at [1278, 621] on icon at bounding box center [1280, 613] width 20 height 20
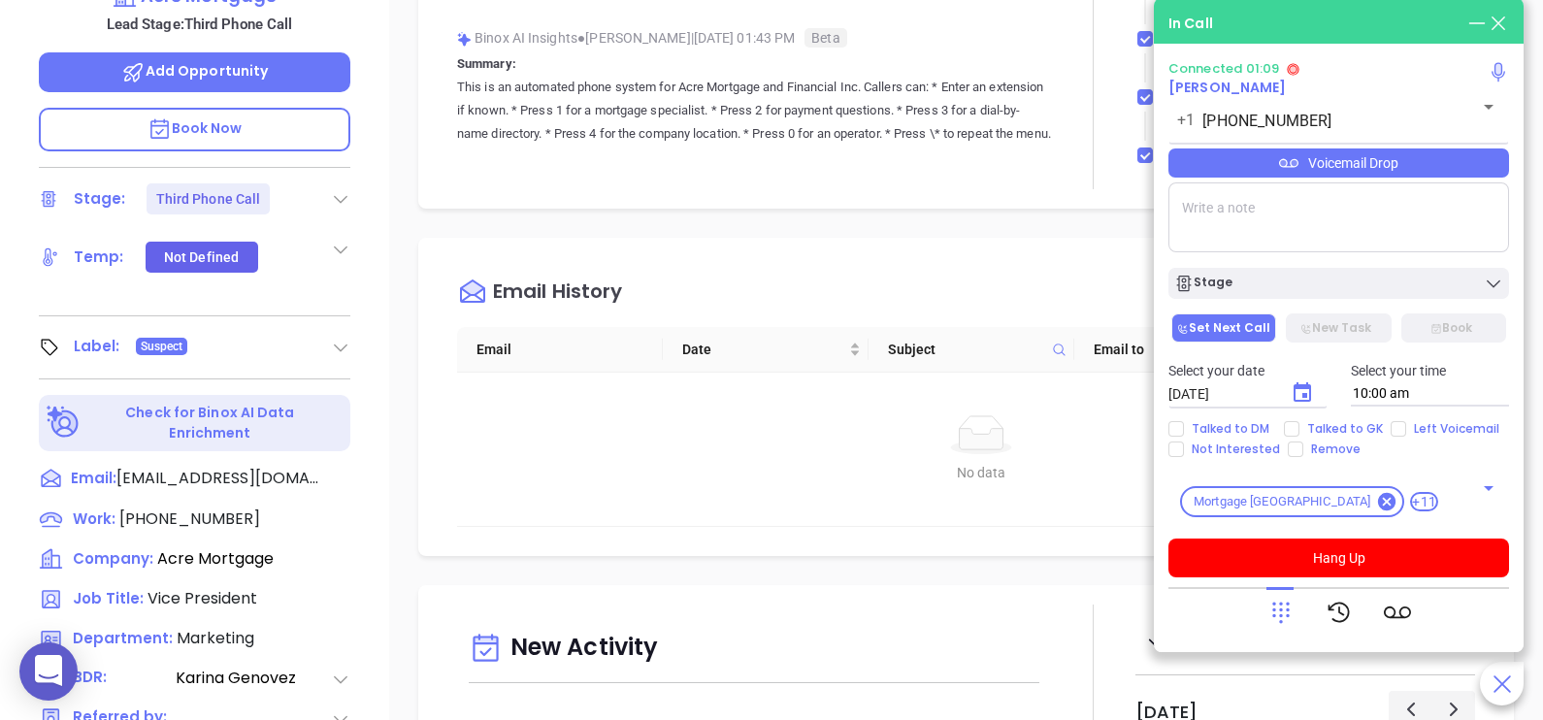
click at [1428, 171] on div "Voicemail Drop" at bounding box center [1338, 162] width 341 height 29
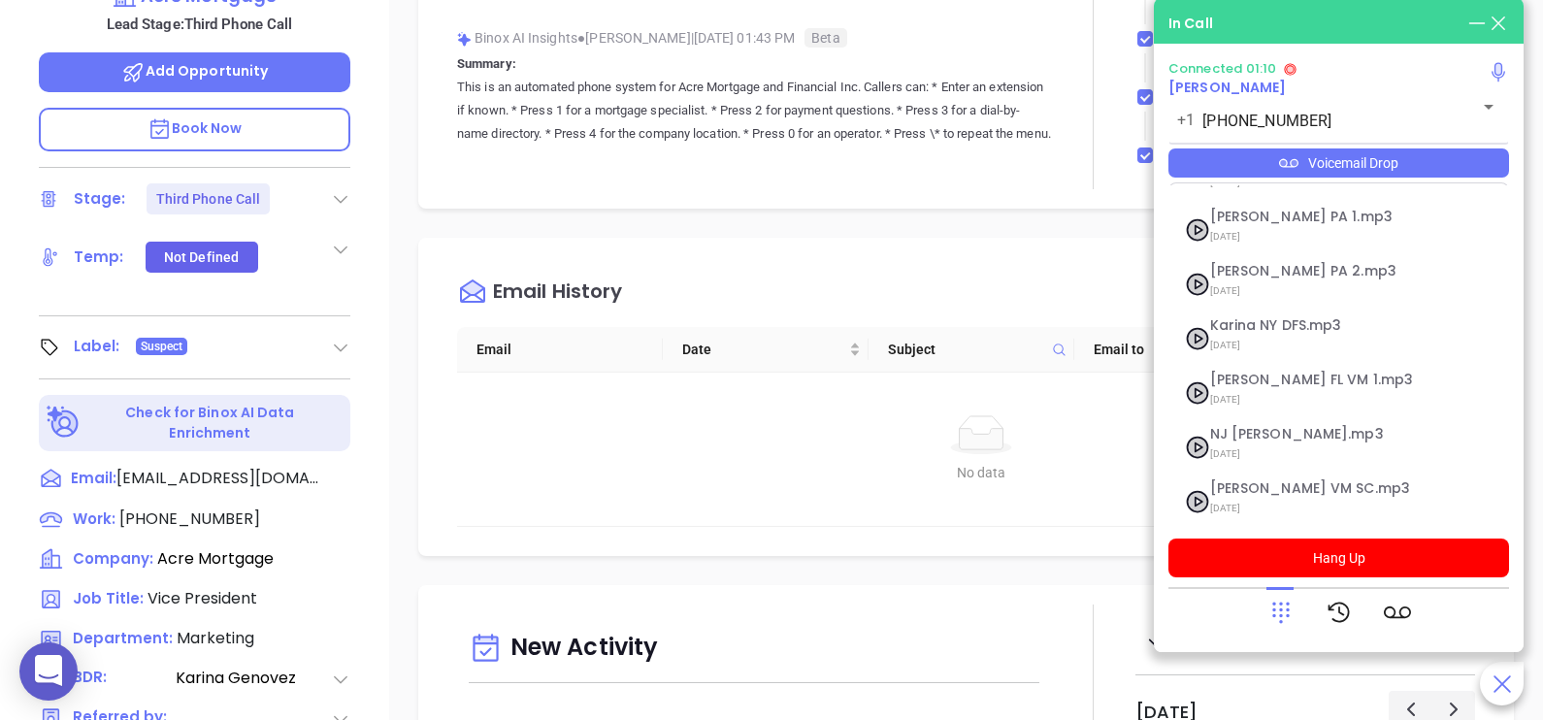
scroll to position [266, 0]
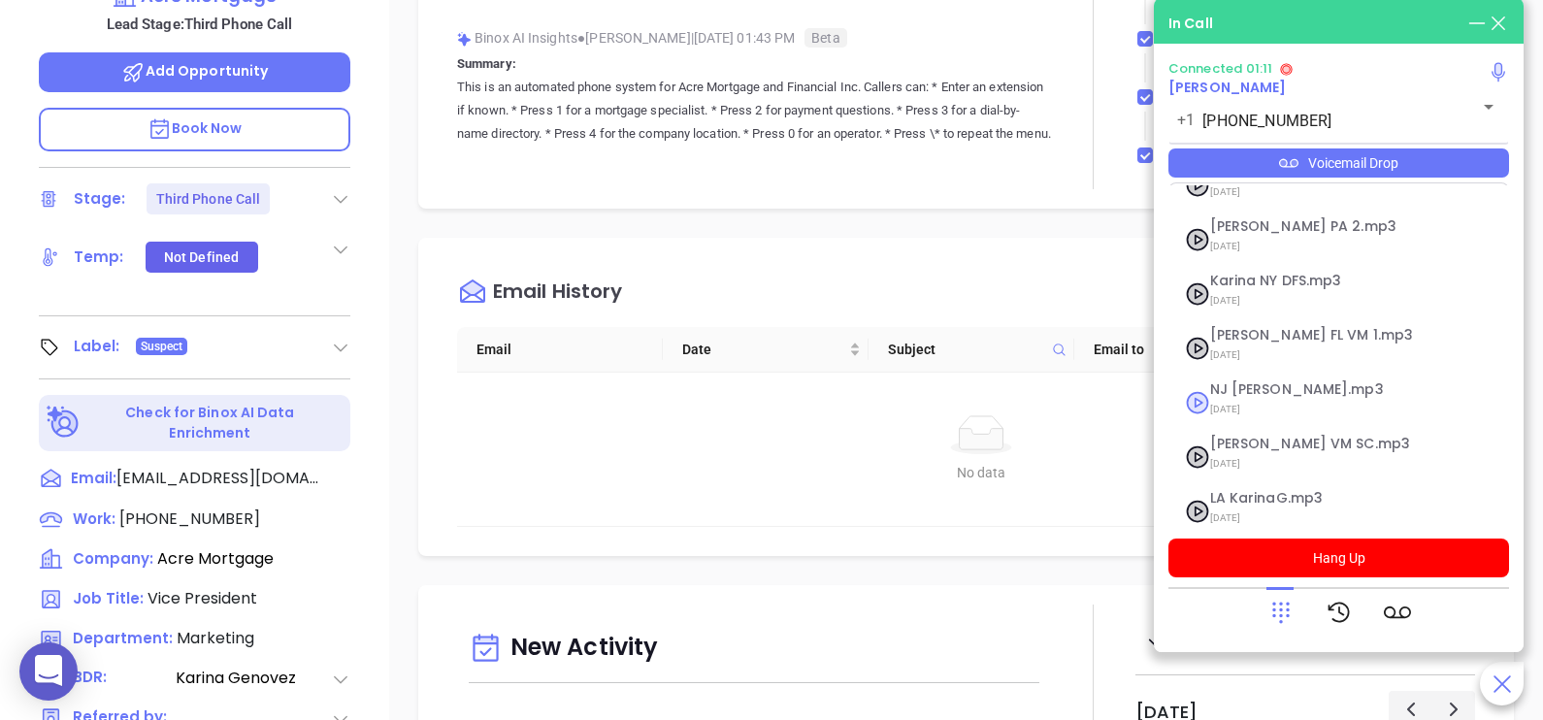
click at [1255, 382] on span "NJ [PERSON_NAME].mp3" at bounding box center [1315, 389] width 210 height 15
checkbox input "true"
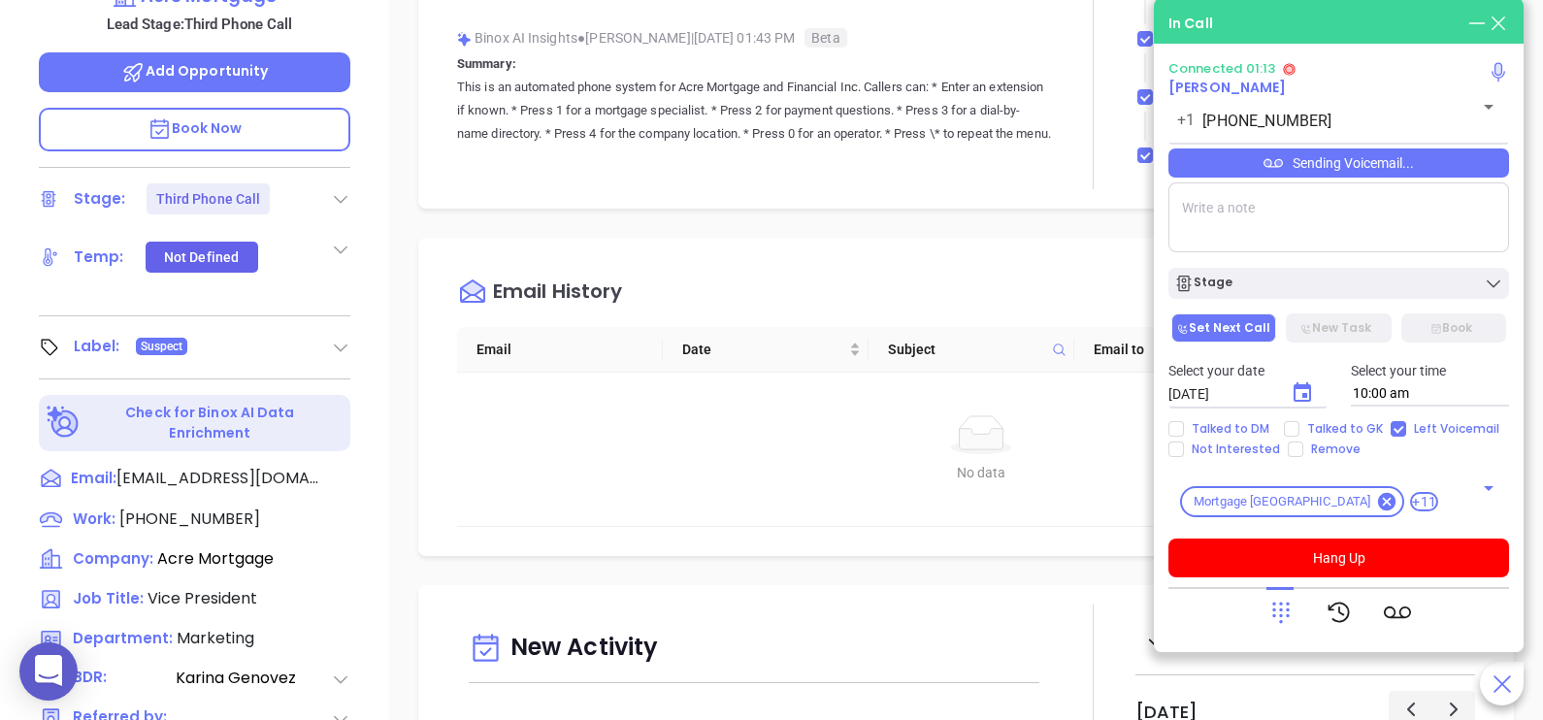
click at [1283, 601] on icon at bounding box center [1280, 612] width 27 height 27
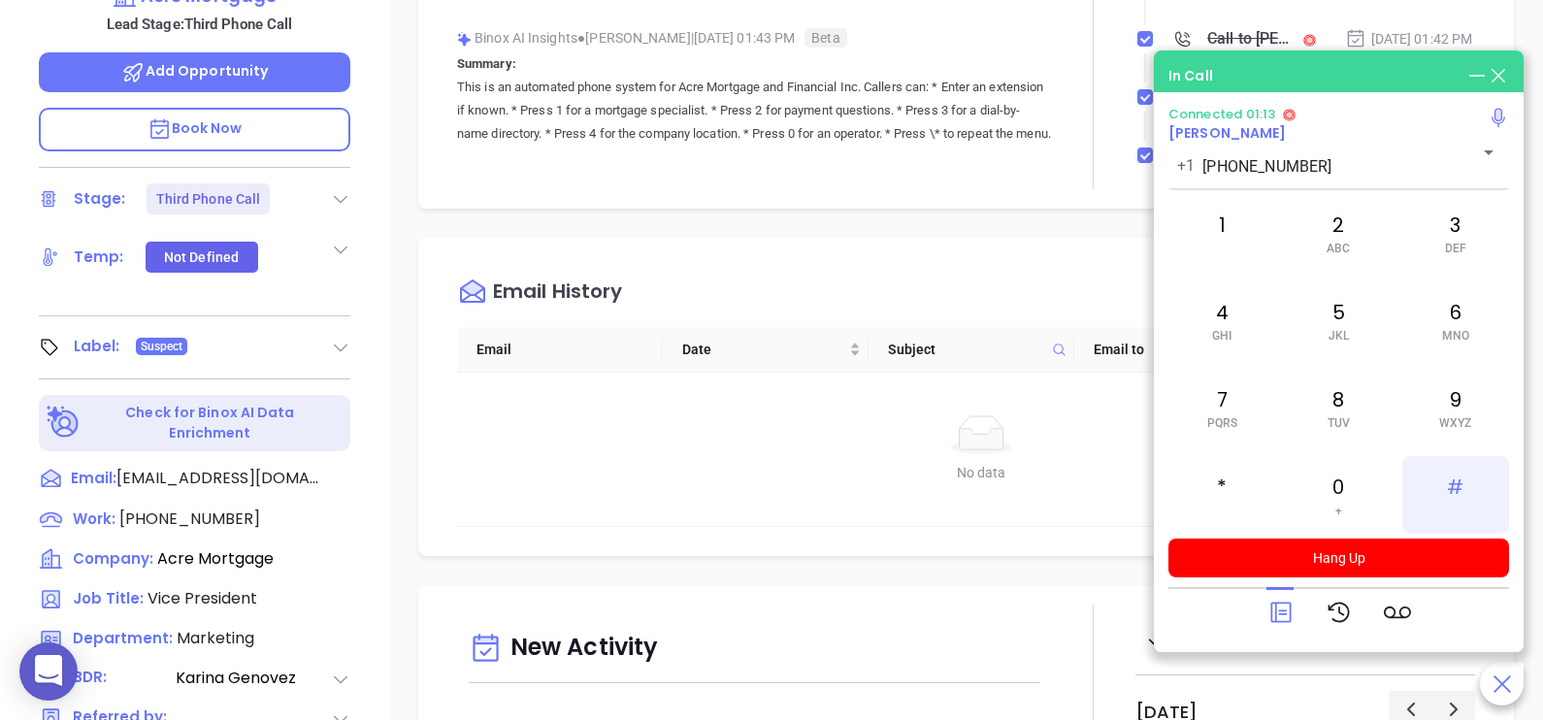
click at [1443, 473] on div "#" at bounding box center [1455, 495] width 107 height 78
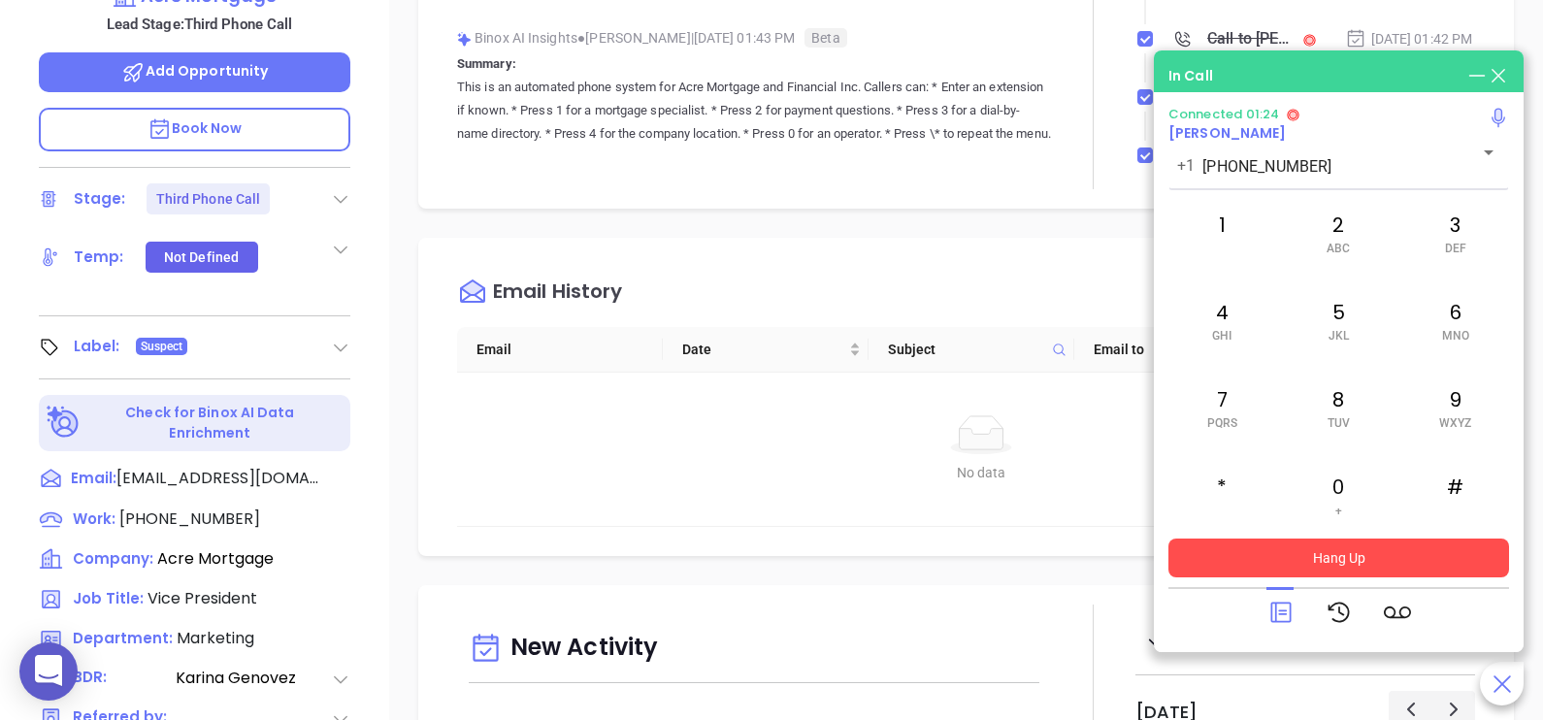
click at [1357, 539] on button "Hang Up" at bounding box center [1338, 558] width 341 height 39
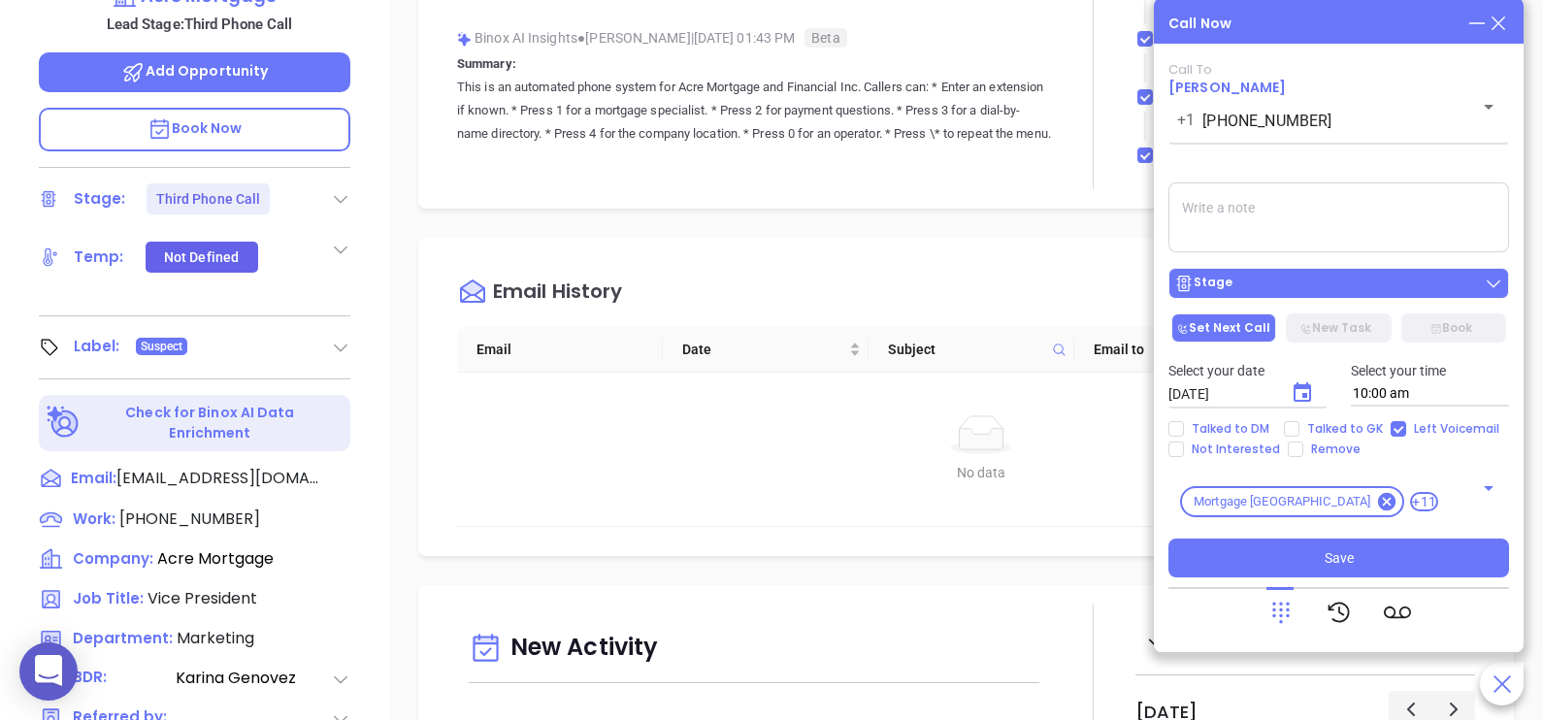
click at [1329, 283] on div "Stage" at bounding box center [1338, 283] width 329 height 19
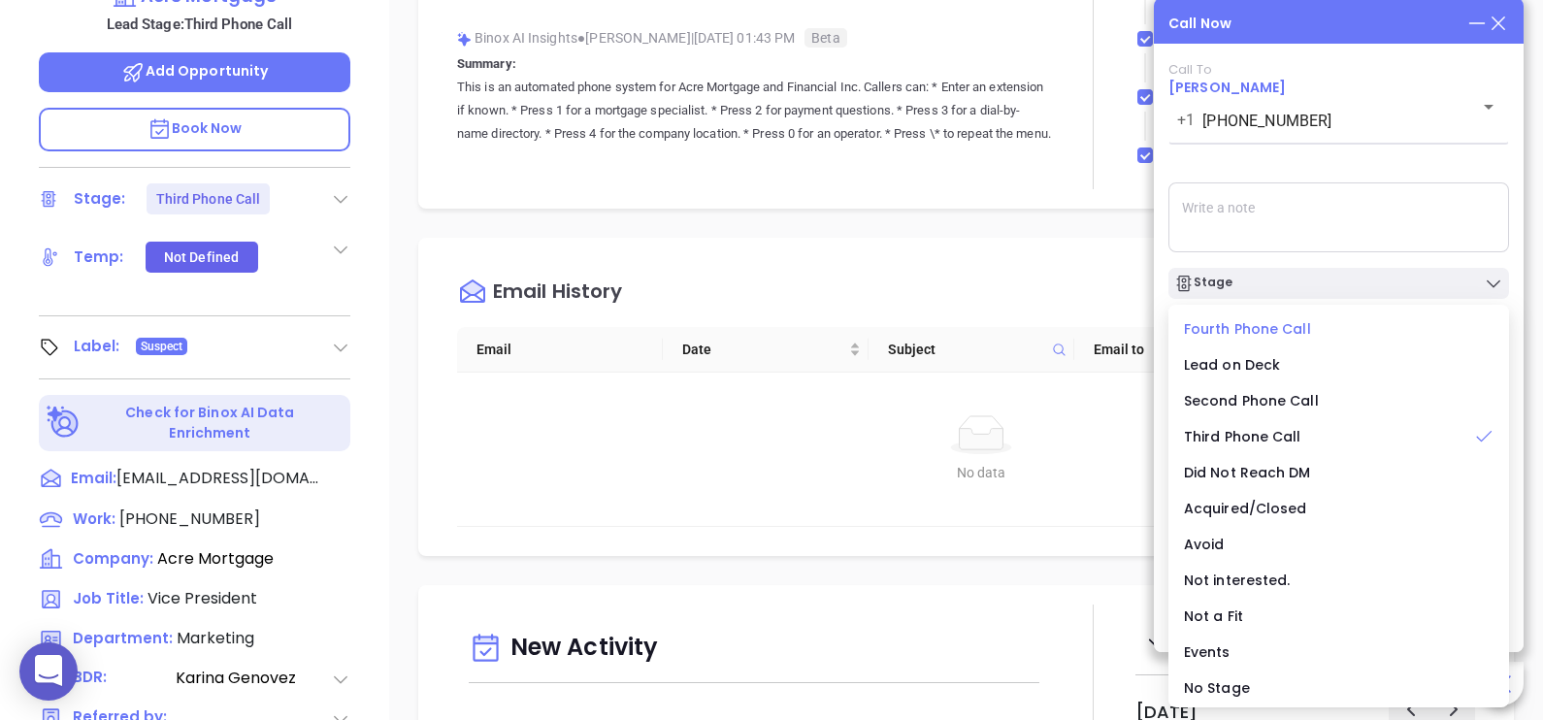
click at [1262, 325] on span "Fourth Phone Call" at bounding box center [1247, 328] width 127 height 19
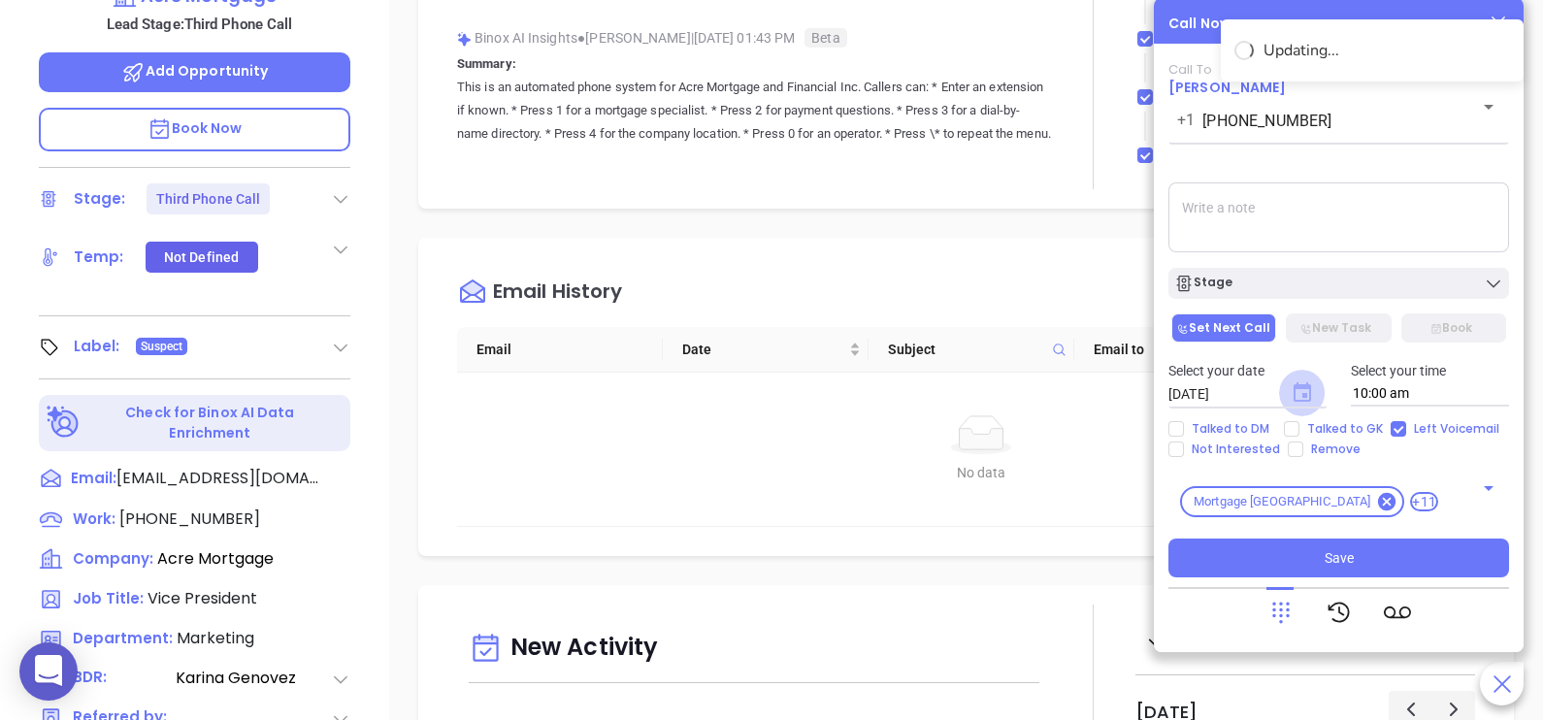
click at [1310, 398] on icon "Choose date, selected date is Sep 10, 2025" at bounding box center [1302, 391] width 17 height 19
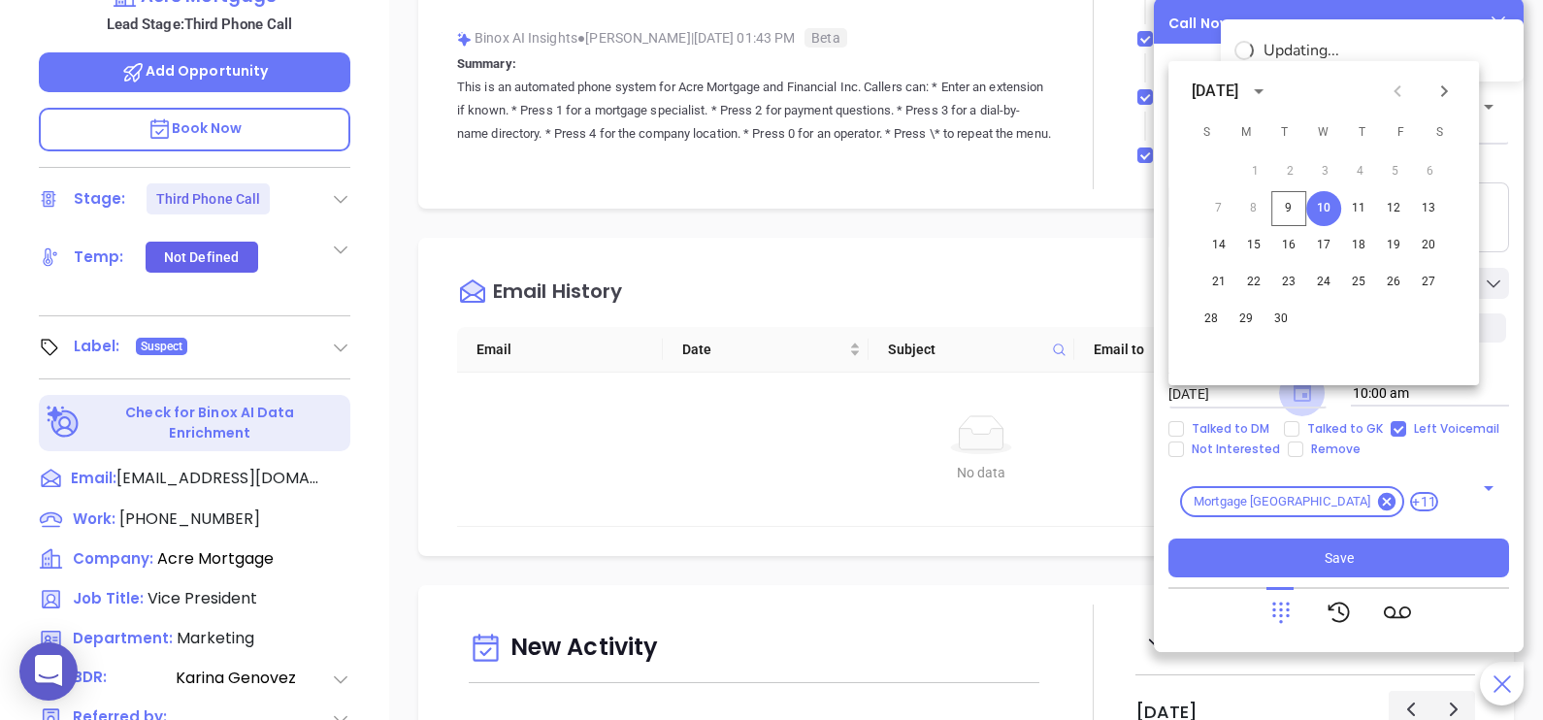
click at [1310, 398] on icon "Choose date, selected date is Sep 10, 2025" at bounding box center [1302, 391] width 17 height 19
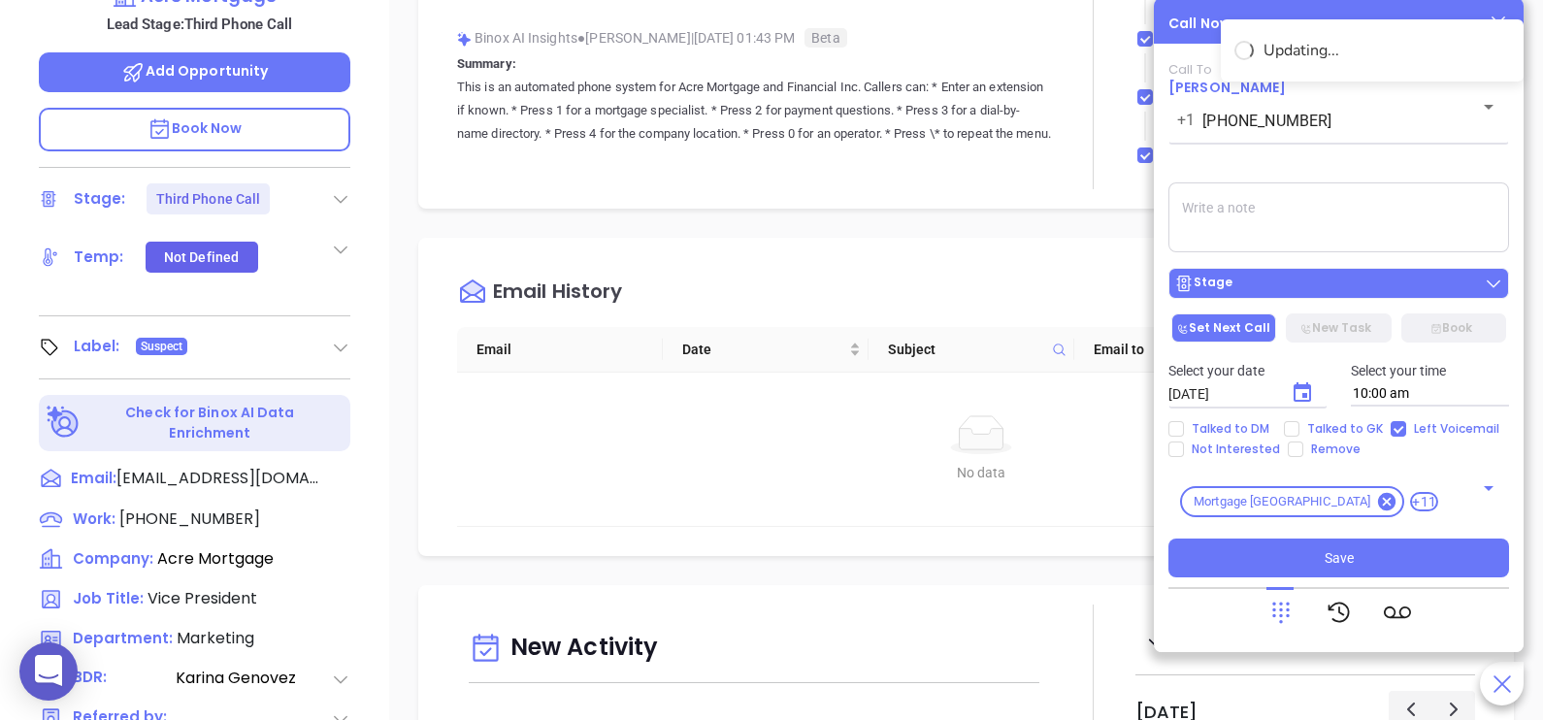
click at [1367, 277] on div "Stage" at bounding box center [1338, 283] width 329 height 19
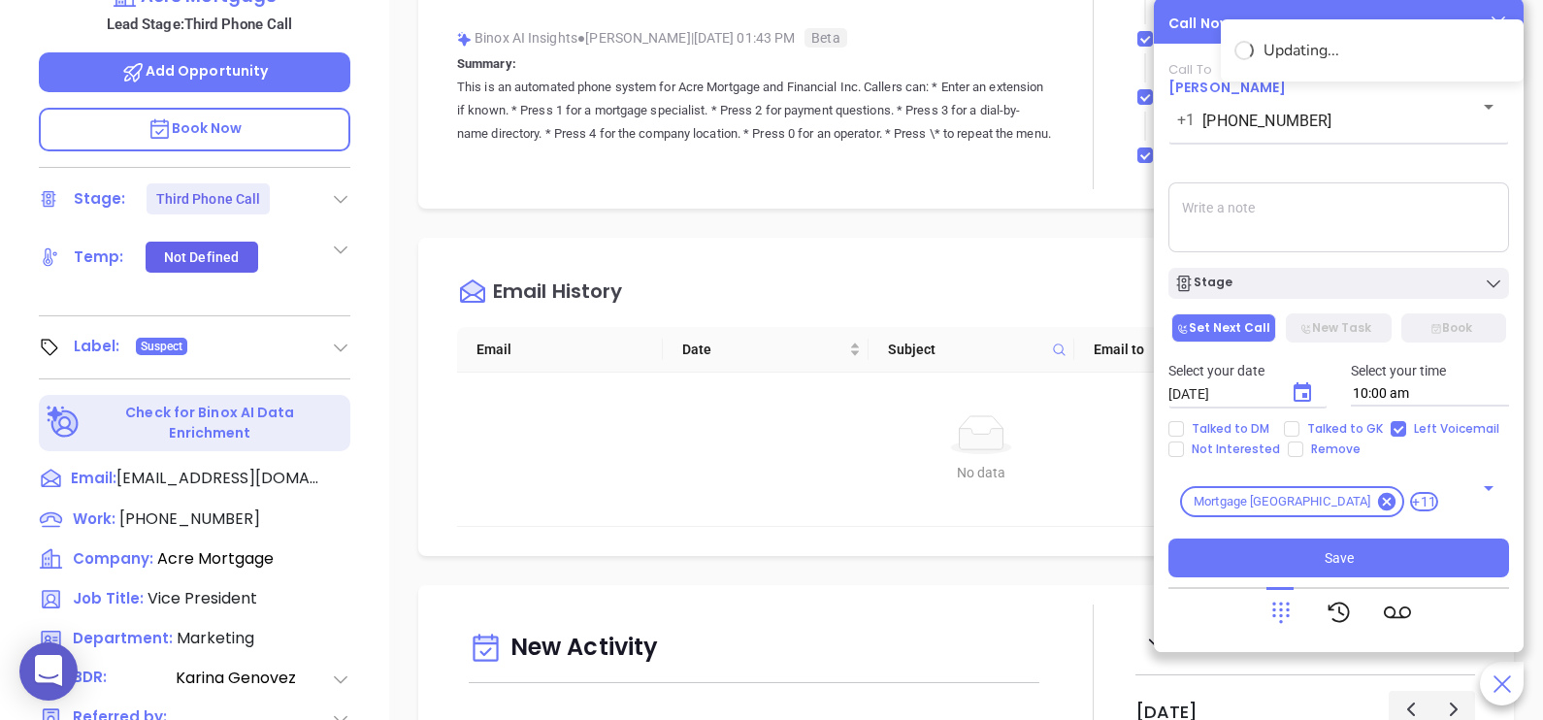
click at [1381, 202] on textarea at bounding box center [1338, 217] width 341 height 70
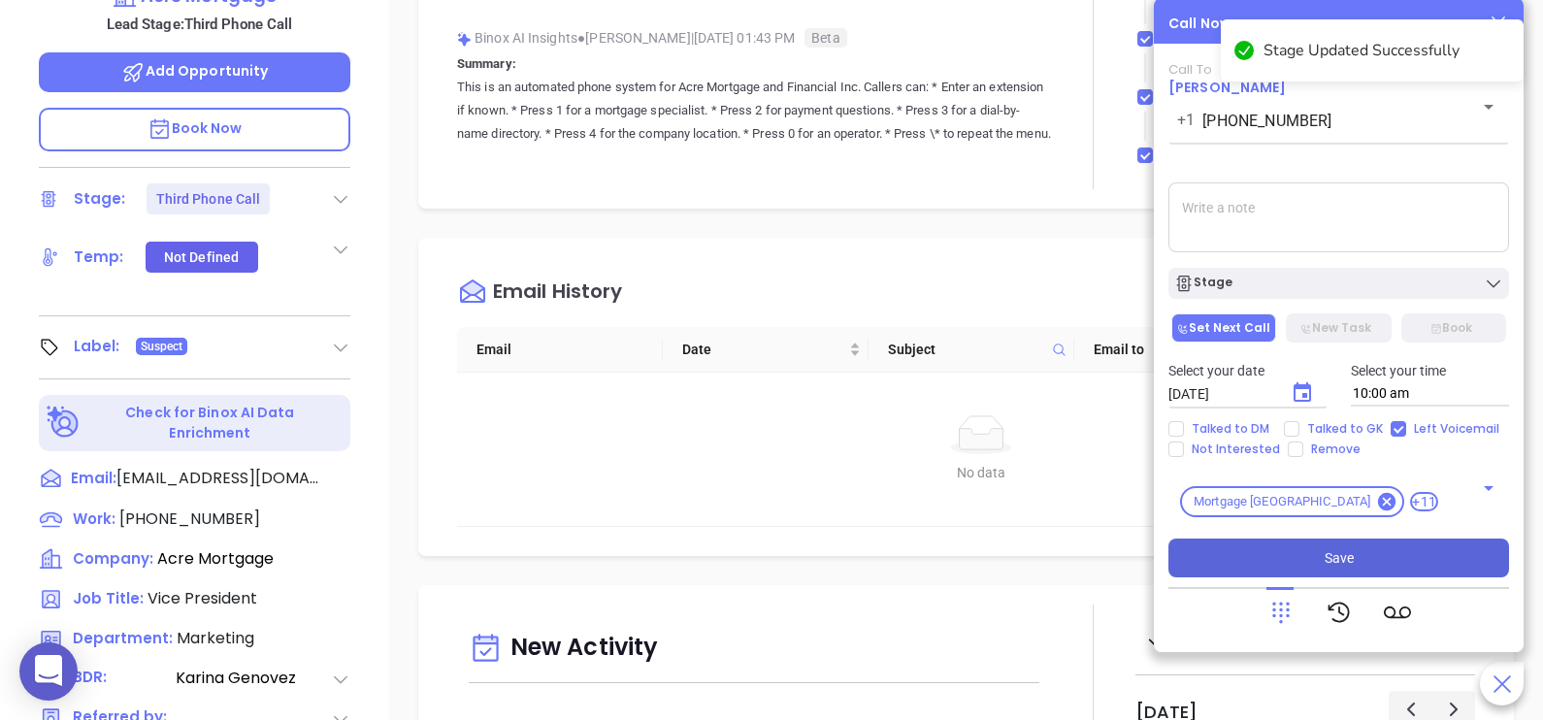
click at [1373, 560] on button "Save" at bounding box center [1338, 558] width 341 height 39
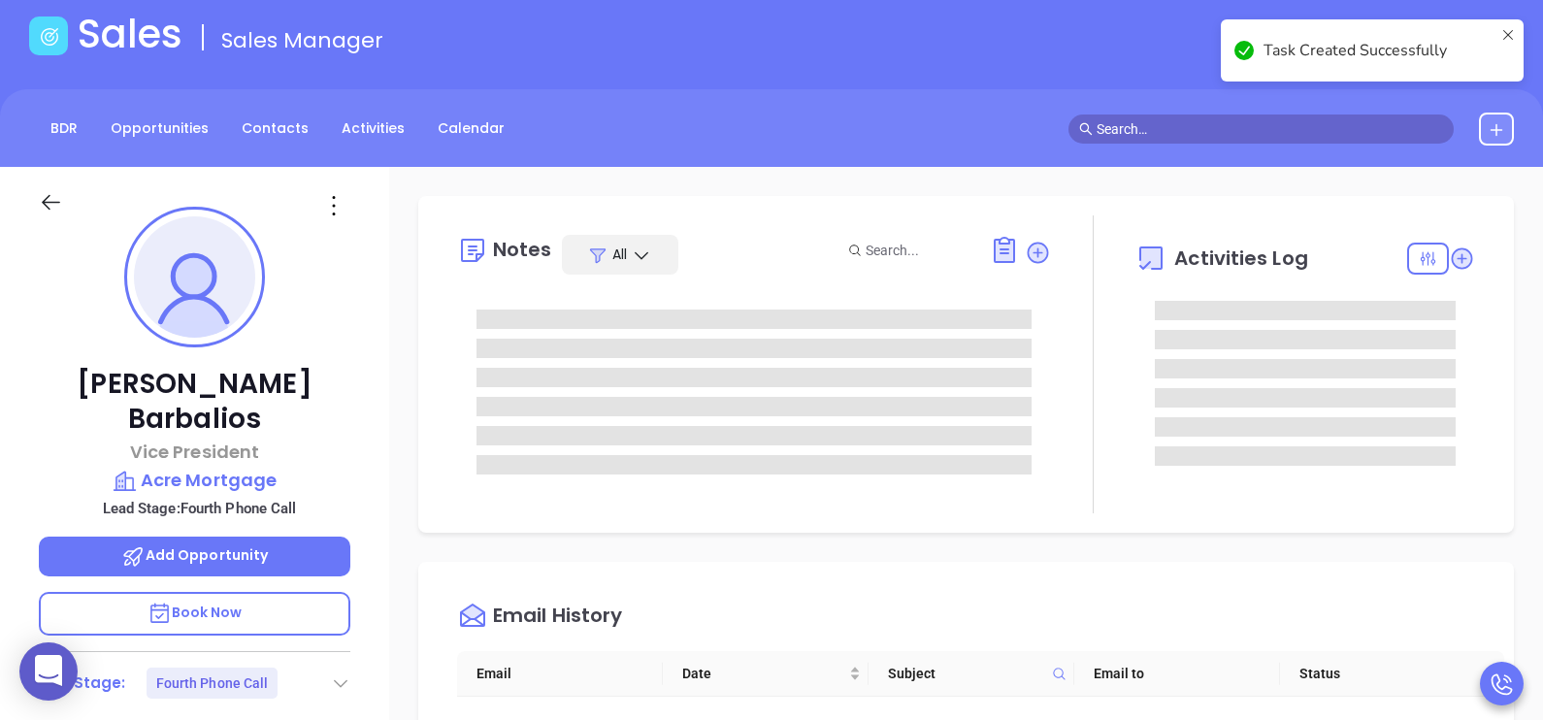
scroll to position [96, 0]
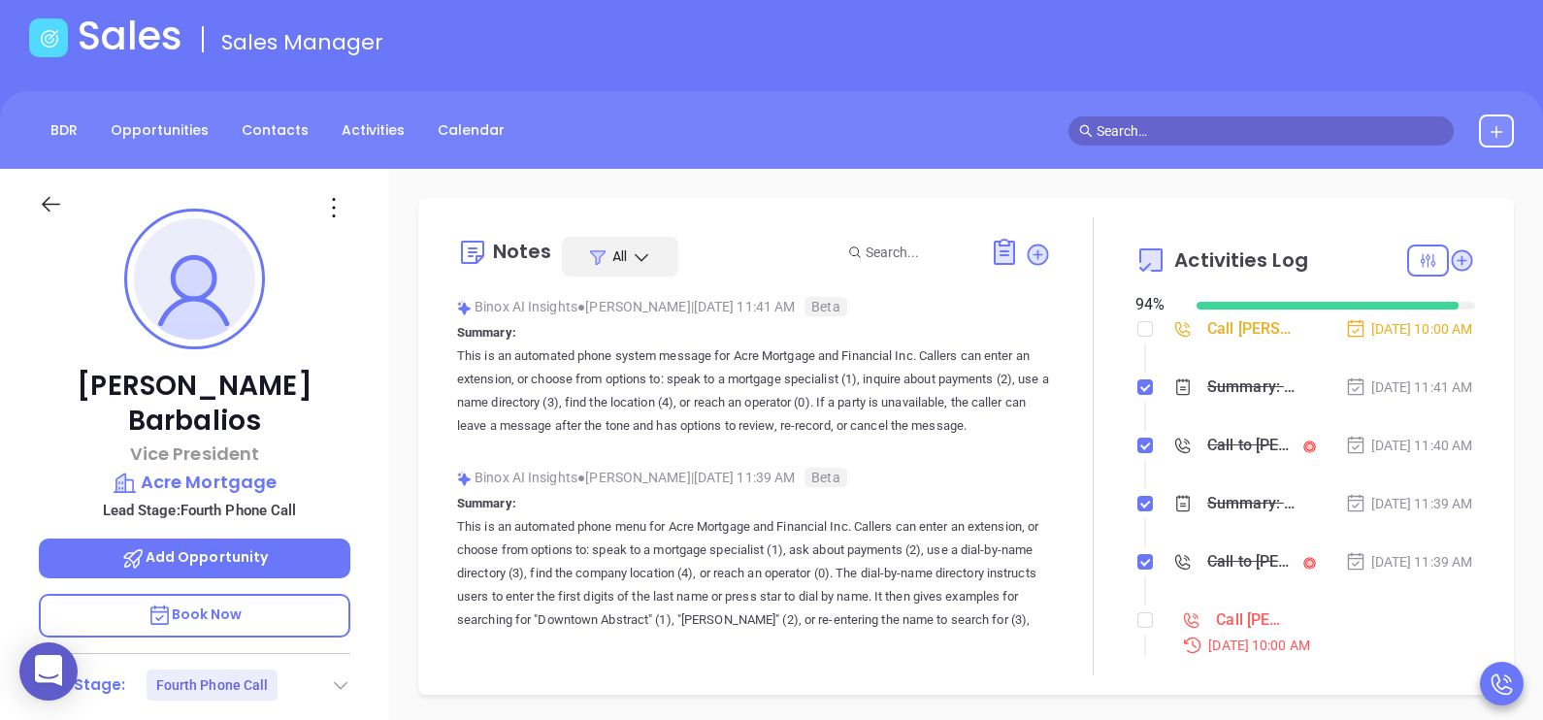
click at [1389, 456] on div "Sep 9, 2025 | 11:40 AM" at bounding box center [1409, 445] width 128 height 21
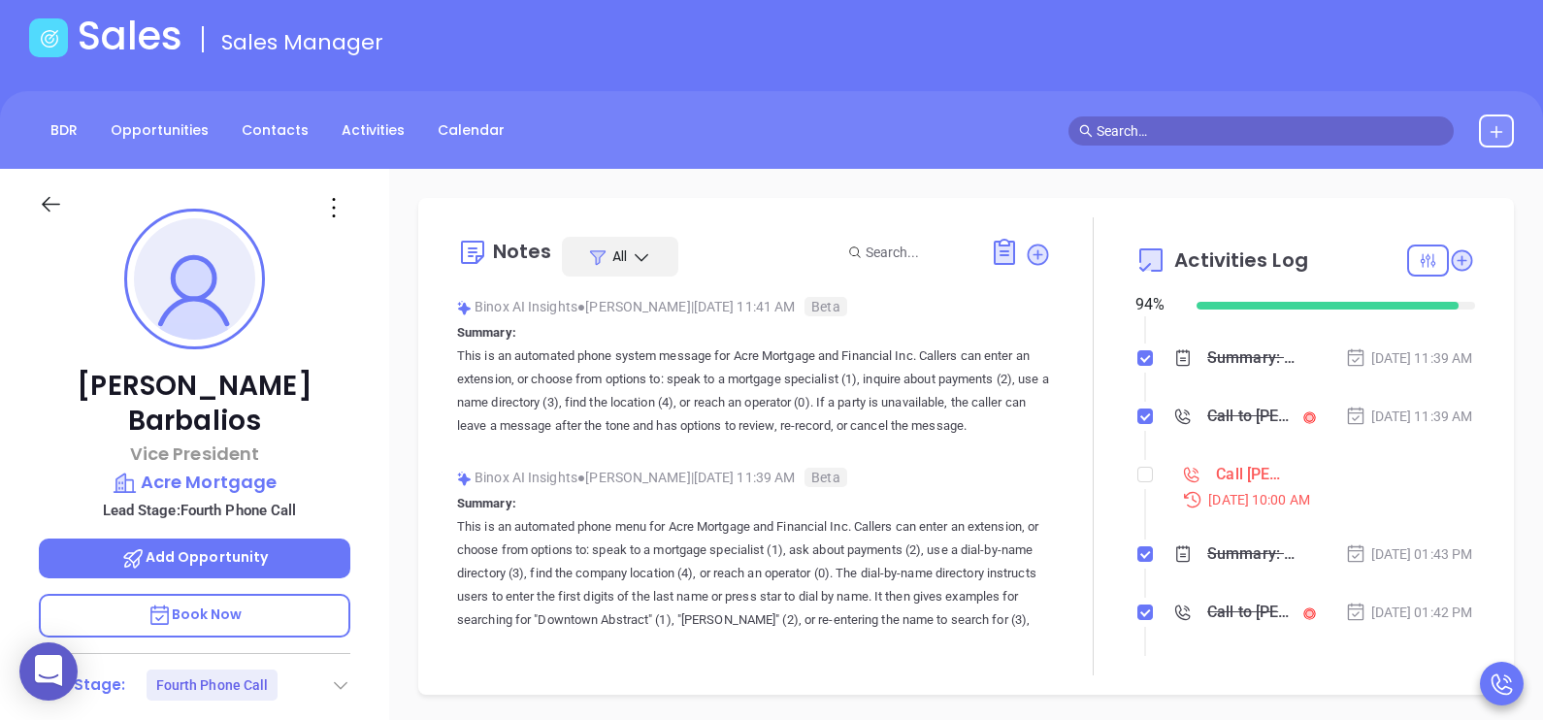
scroll to position [193, 0]
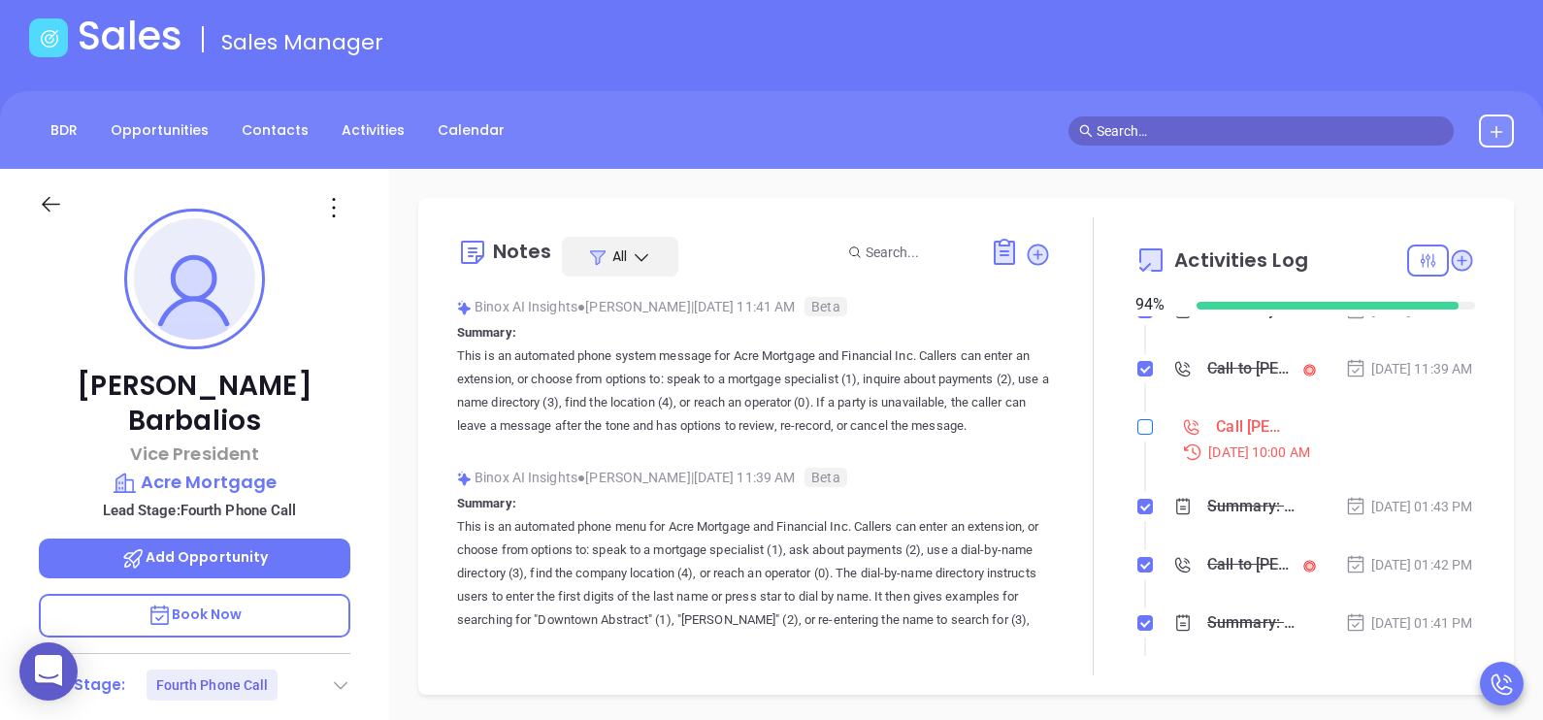
click at [1137, 435] on input "checkbox" at bounding box center [1145, 427] width 16 height 16
checkbox input "true"
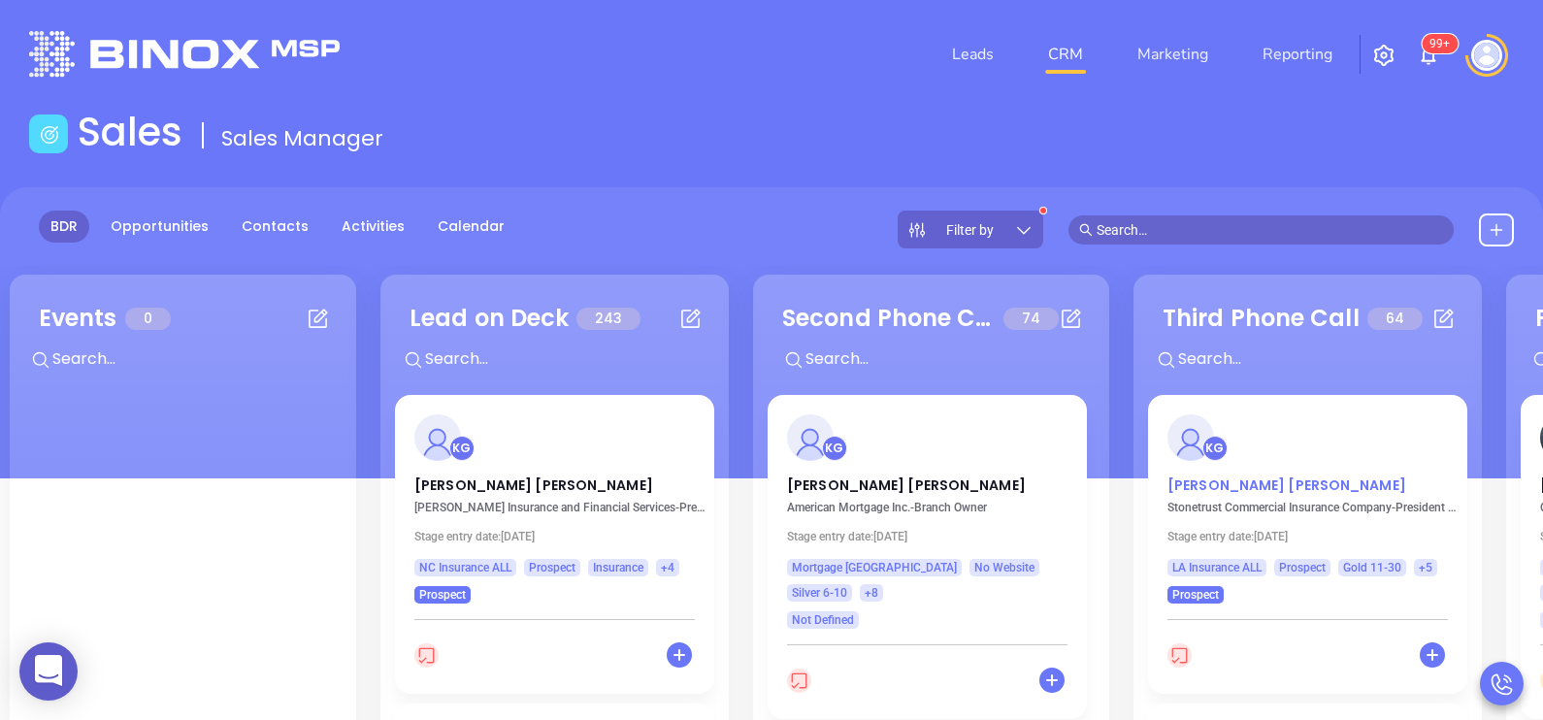
click at [1228, 480] on p "Michael Dileo" at bounding box center [1307, 480] width 280 height 10
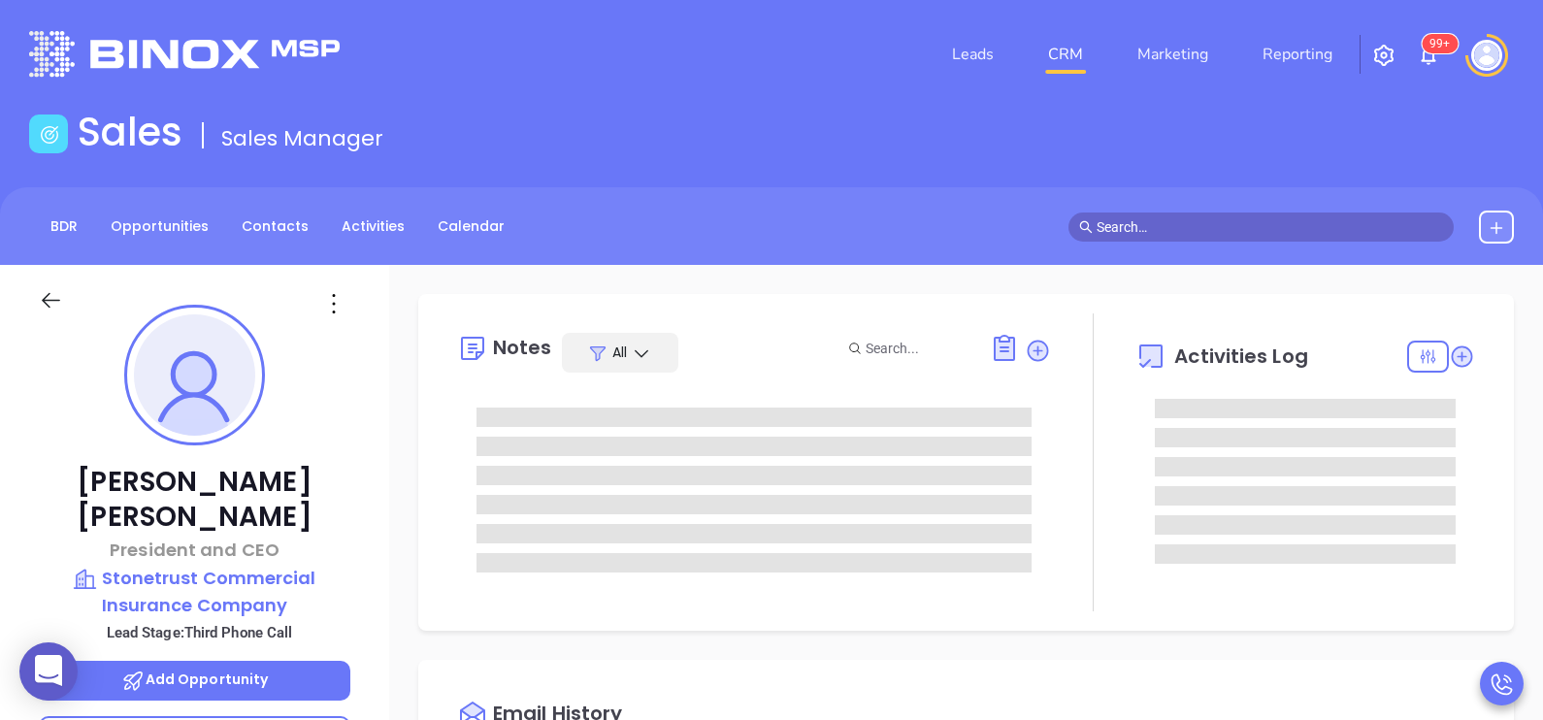
scroll to position [563, 0]
type input "[PERSON_NAME]"
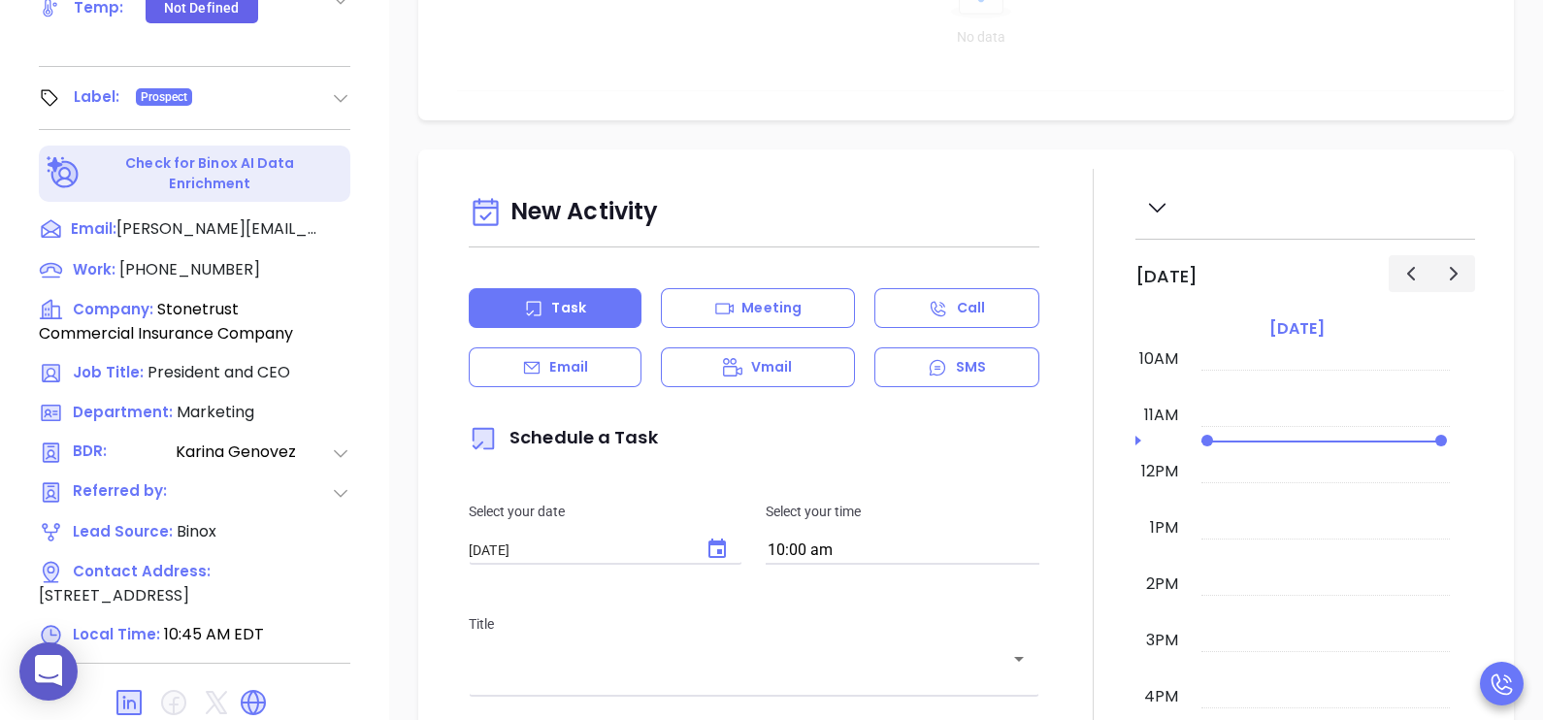
scroll to position [872, 0]
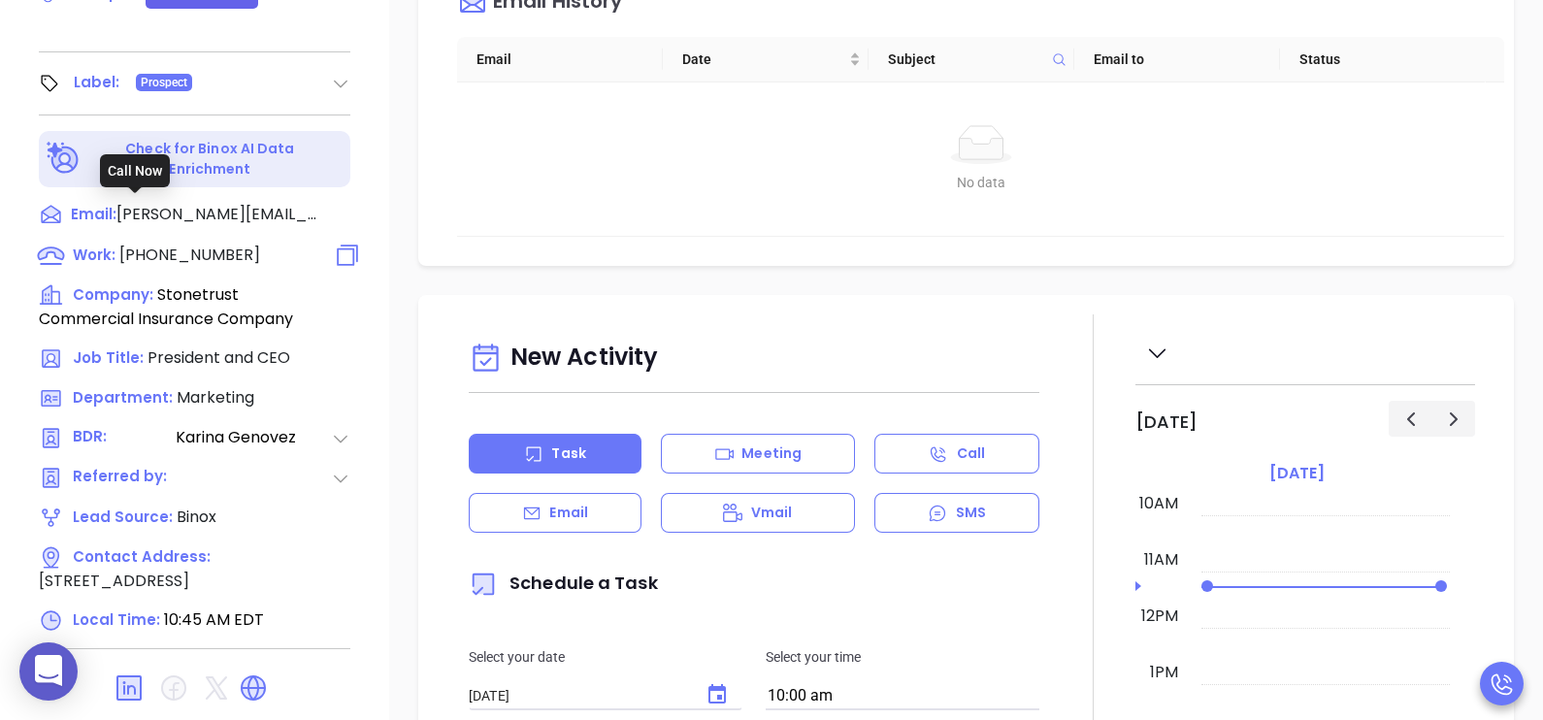
click at [196, 244] on span "(800) 311-0997" at bounding box center [189, 255] width 141 height 22
type input "(800) 311-0997"
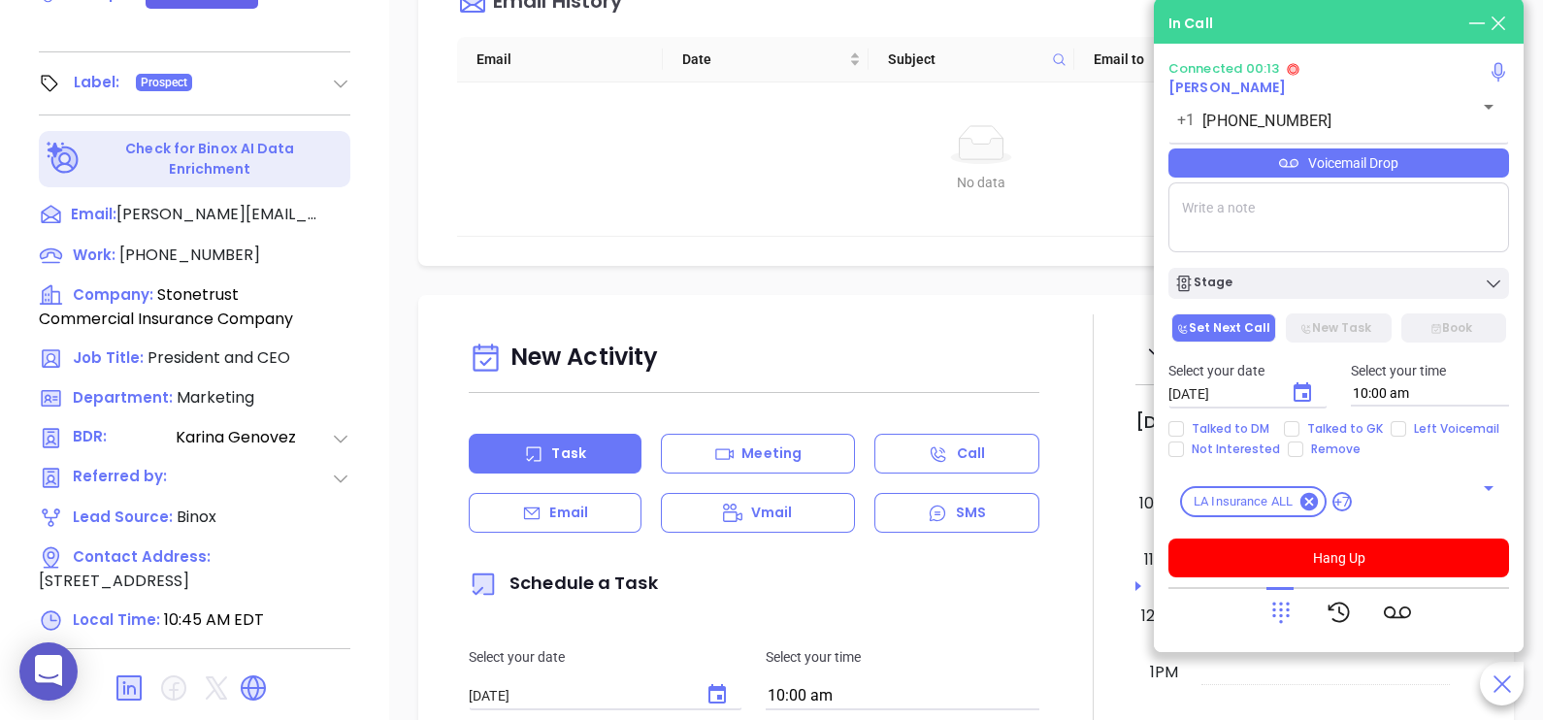
click at [1268, 616] on icon at bounding box center [1280, 612] width 27 height 27
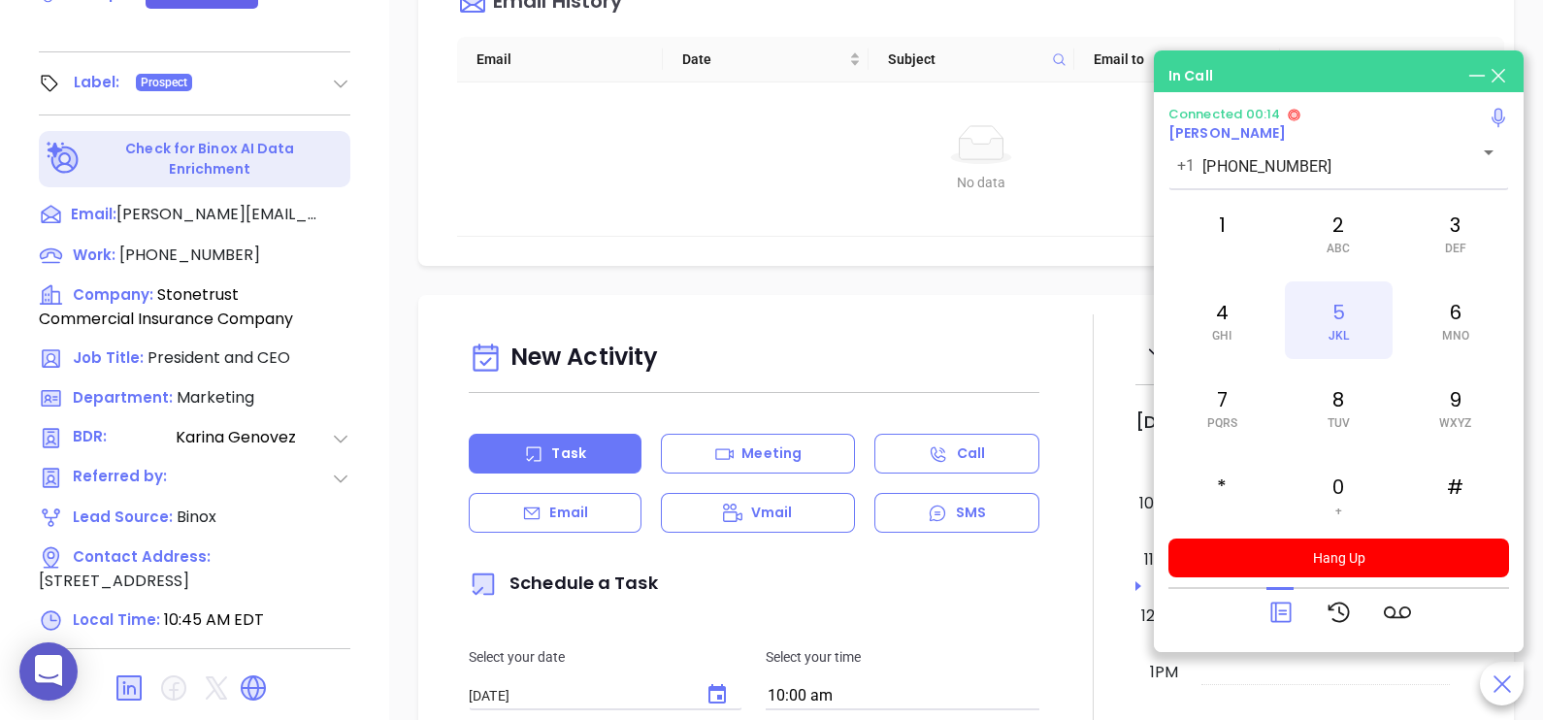
click at [1344, 330] on span "JKL" at bounding box center [1338, 336] width 20 height 14
click at [1462, 238] on div "3 DEF" at bounding box center [1455, 233] width 107 height 78
click at [1269, 304] on div "4 GHI" at bounding box center [1221, 320] width 107 height 78
click at [1345, 325] on div "5 JKL" at bounding box center [1338, 320] width 107 height 78
click at [1449, 249] on span "DEF" at bounding box center [1455, 249] width 21 height 14
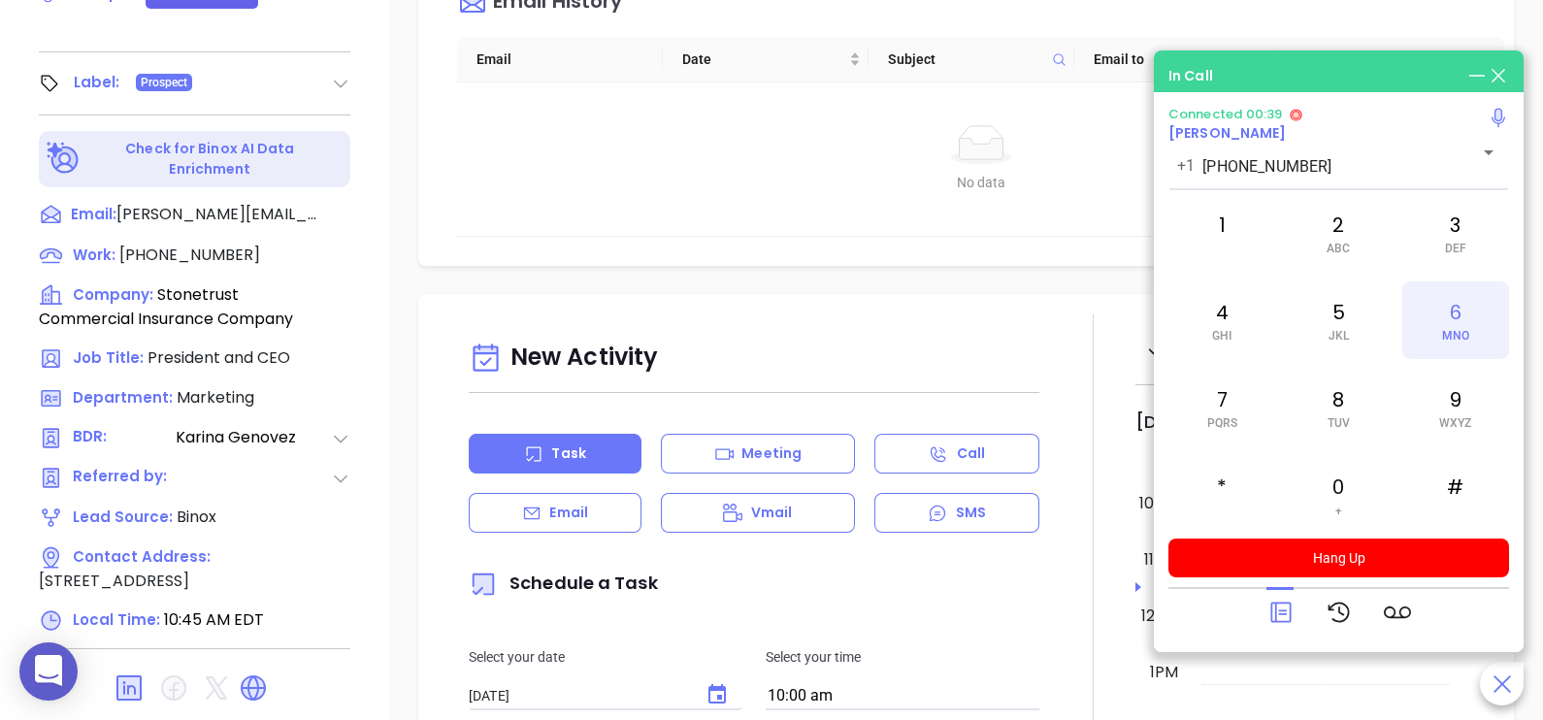
click at [1461, 316] on div "6 MNO" at bounding box center [1455, 320] width 107 height 78
click at [1216, 228] on div "1" at bounding box center [1221, 233] width 107 height 78
click at [1282, 626] on div at bounding box center [1280, 612] width 27 height 50
click at [1274, 616] on icon at bounding box center [1280, 612] width 27 height 27
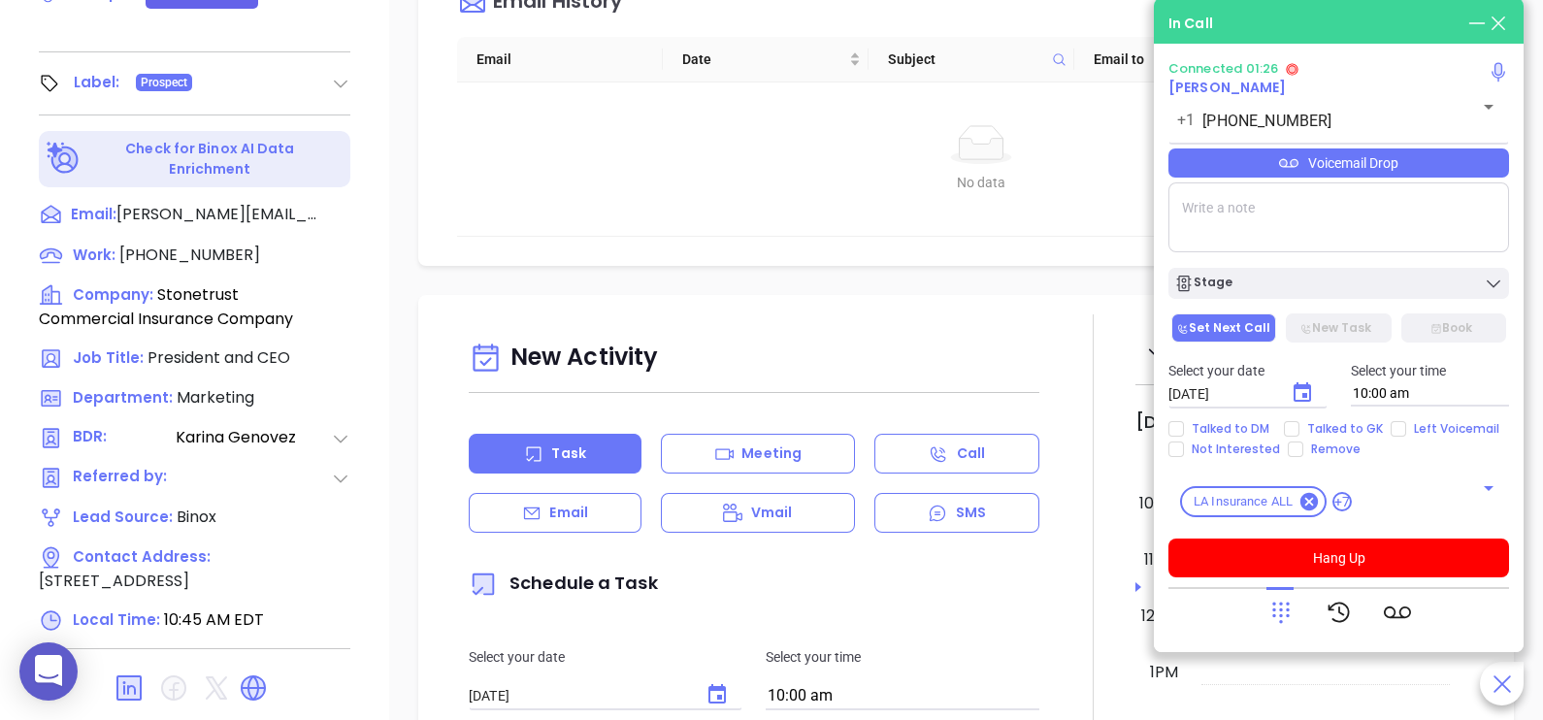
click at [1437, 162] on div "Voicemail Drop" at bounding box center [1338, 162] width 341 height 29
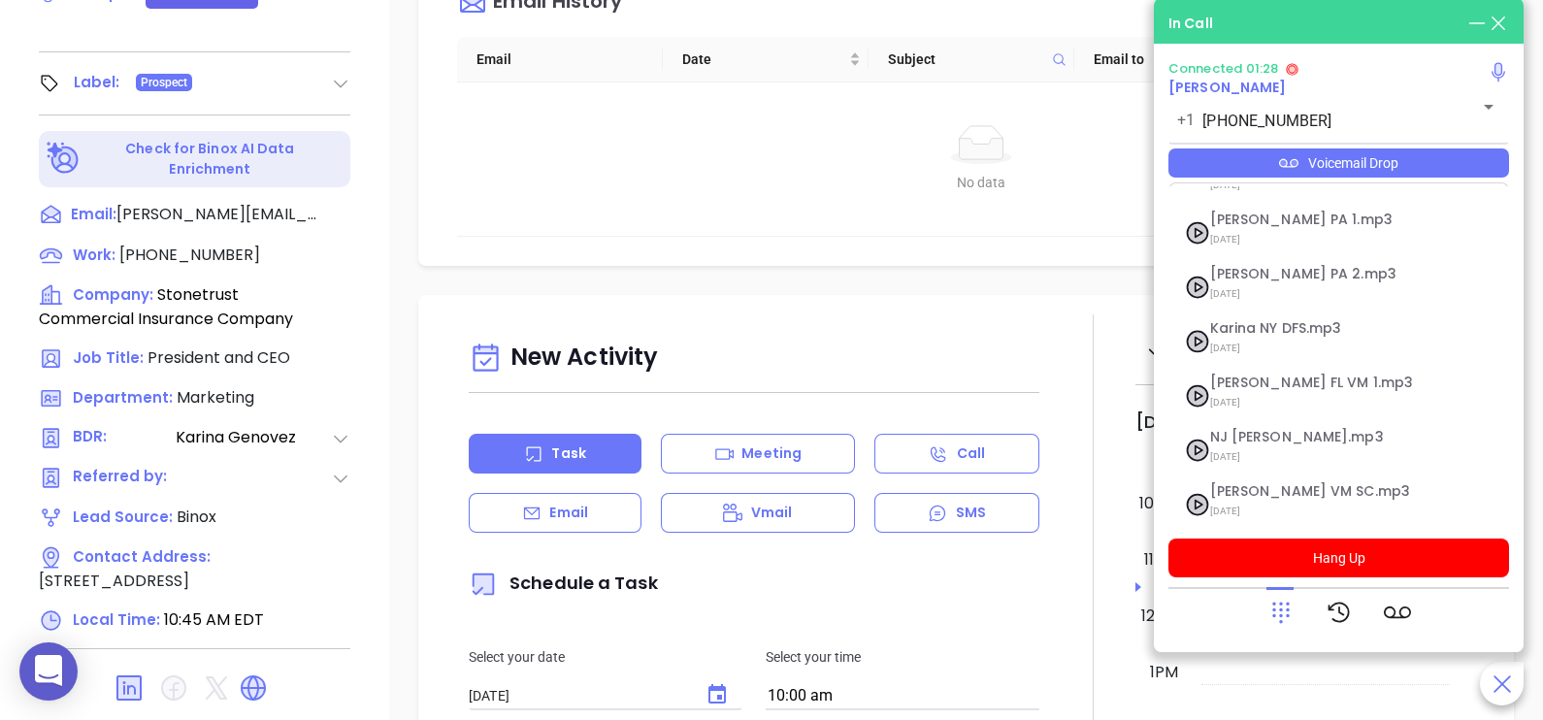
scroll to position [266, 0]
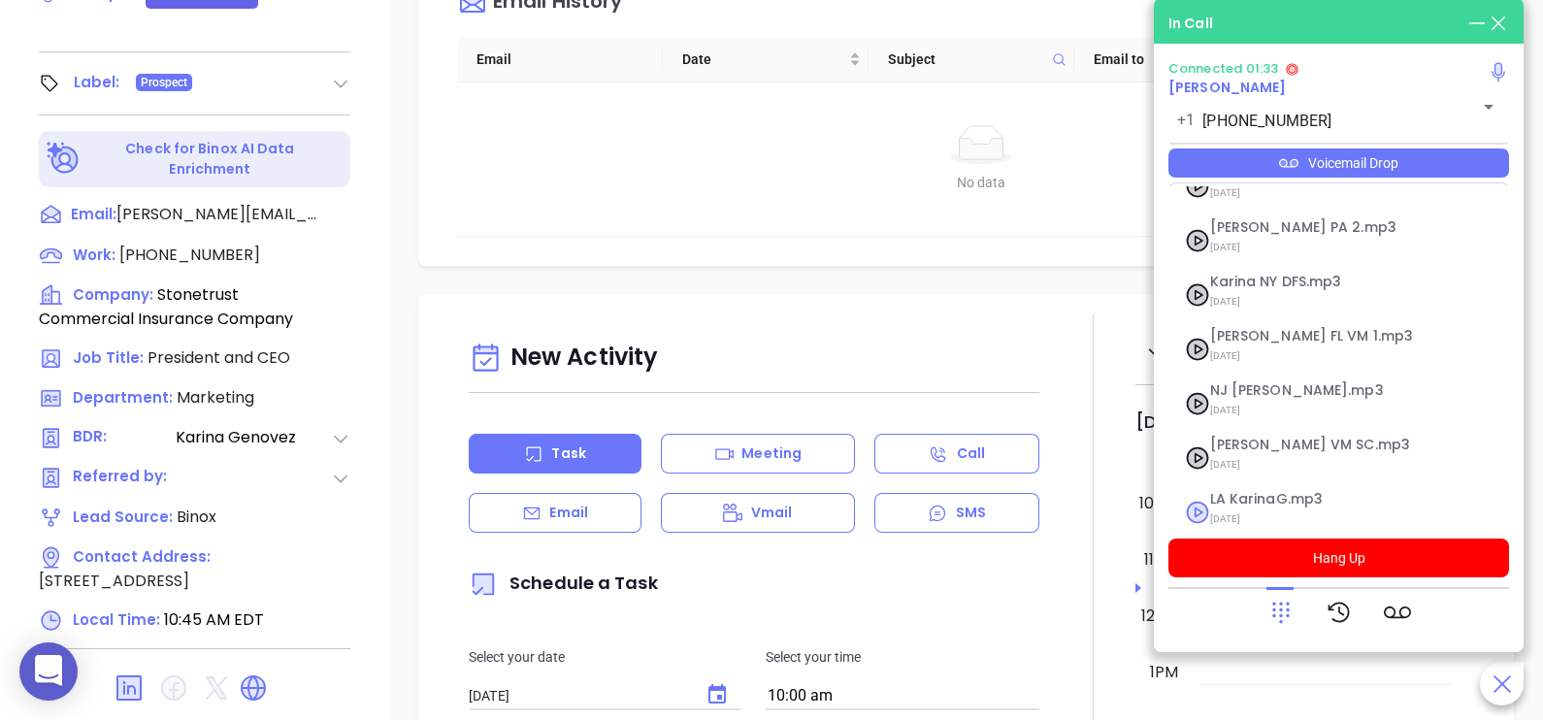
click at [1261, 492] on span "LA KarinaG.mp3" at bounding box center [1315, 499] width 210 height 15
checkbox input "true"
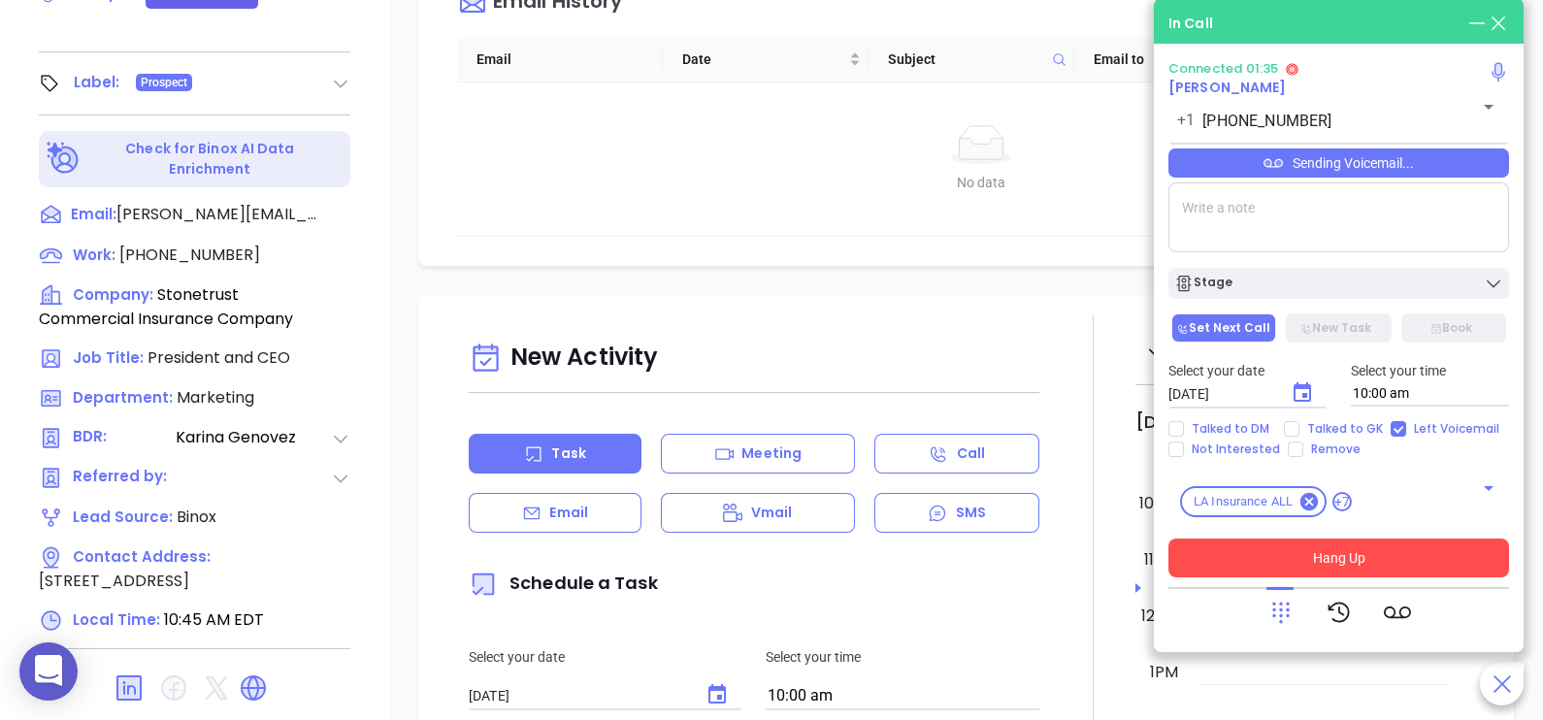
click at [1252, 563] on button "Hang Up" at bounding box center [1338, 558] width 341 height 39
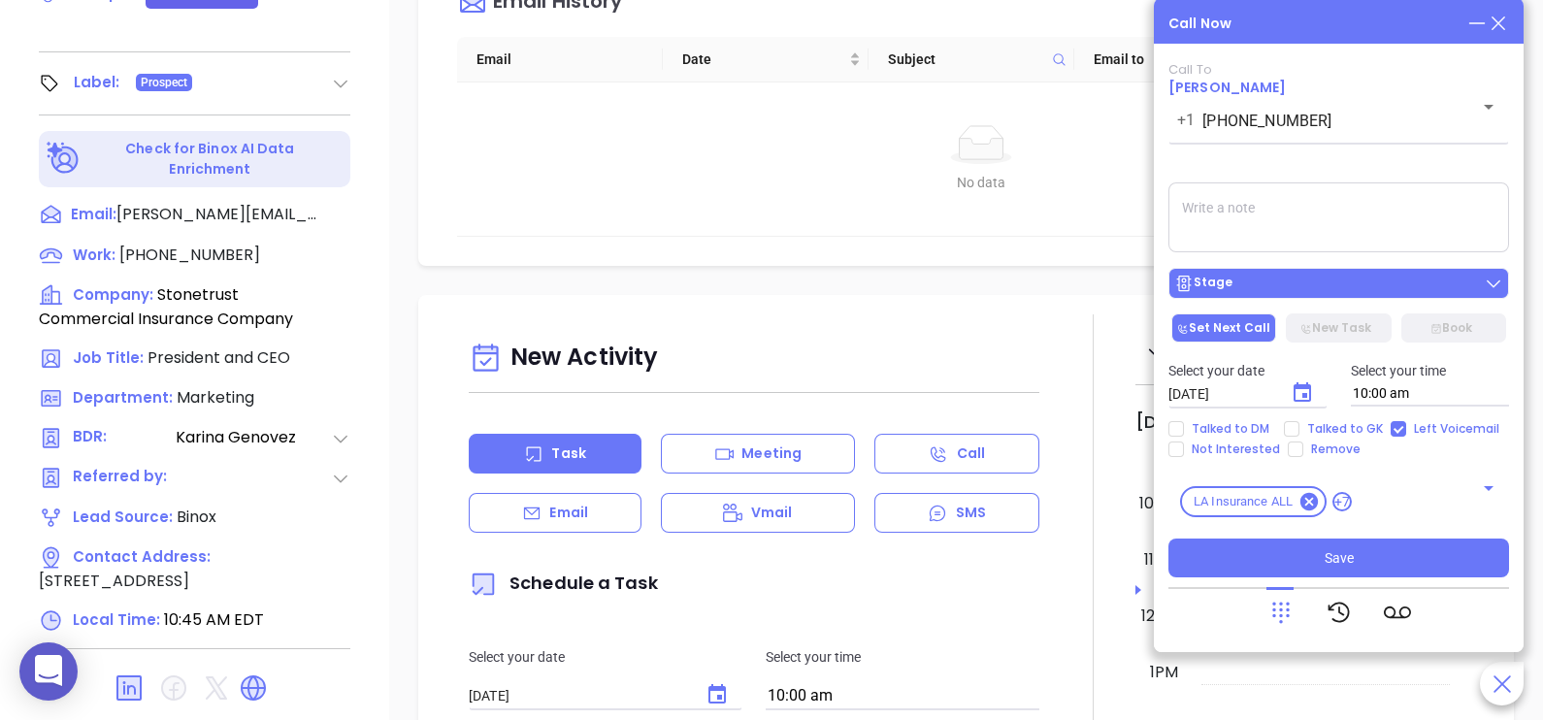
click at [1458, 288] on div "Stage" at bounding box center [1338, 283] width 329 height 19
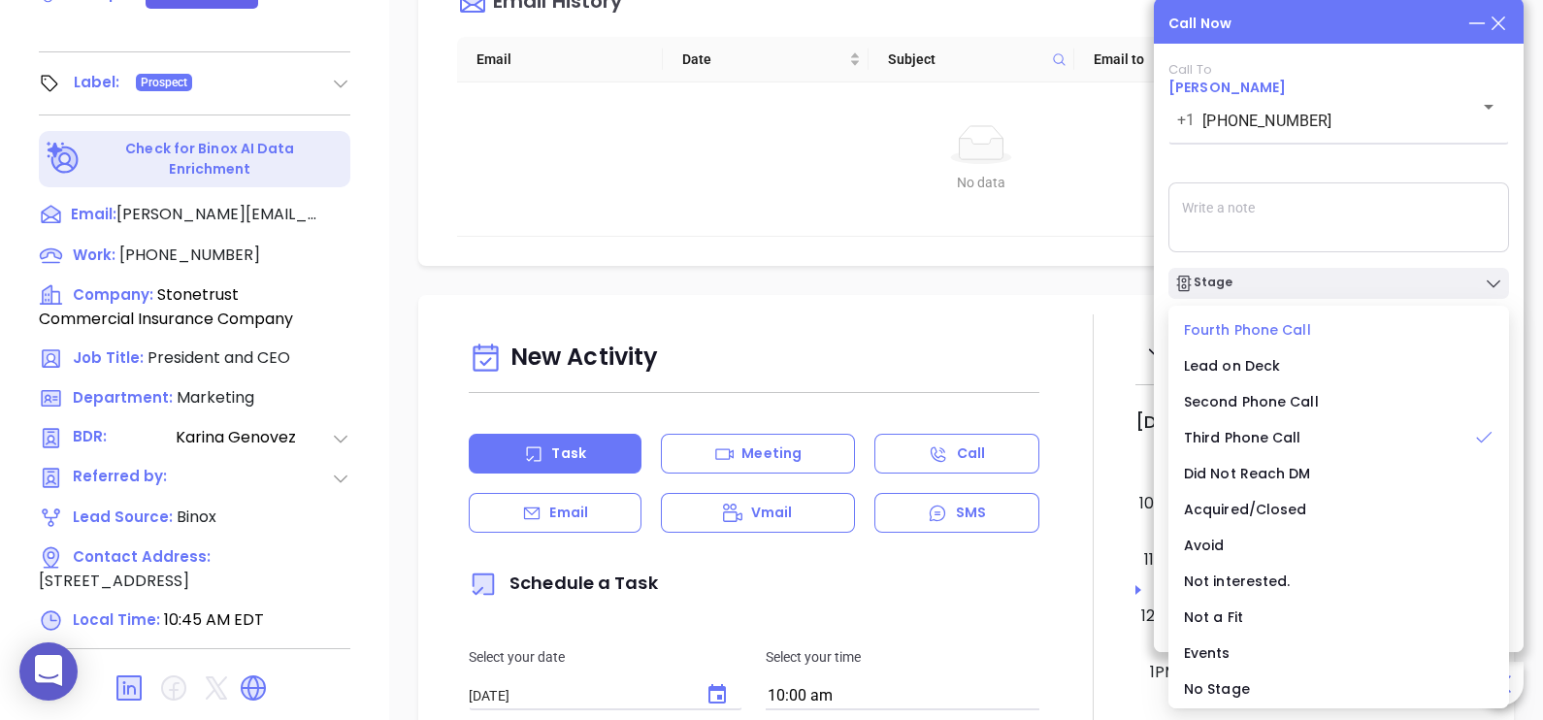
click at [1288, 338] on span "Fourth Phone Call" at bounding box center [1247, 329] width 127 height 19
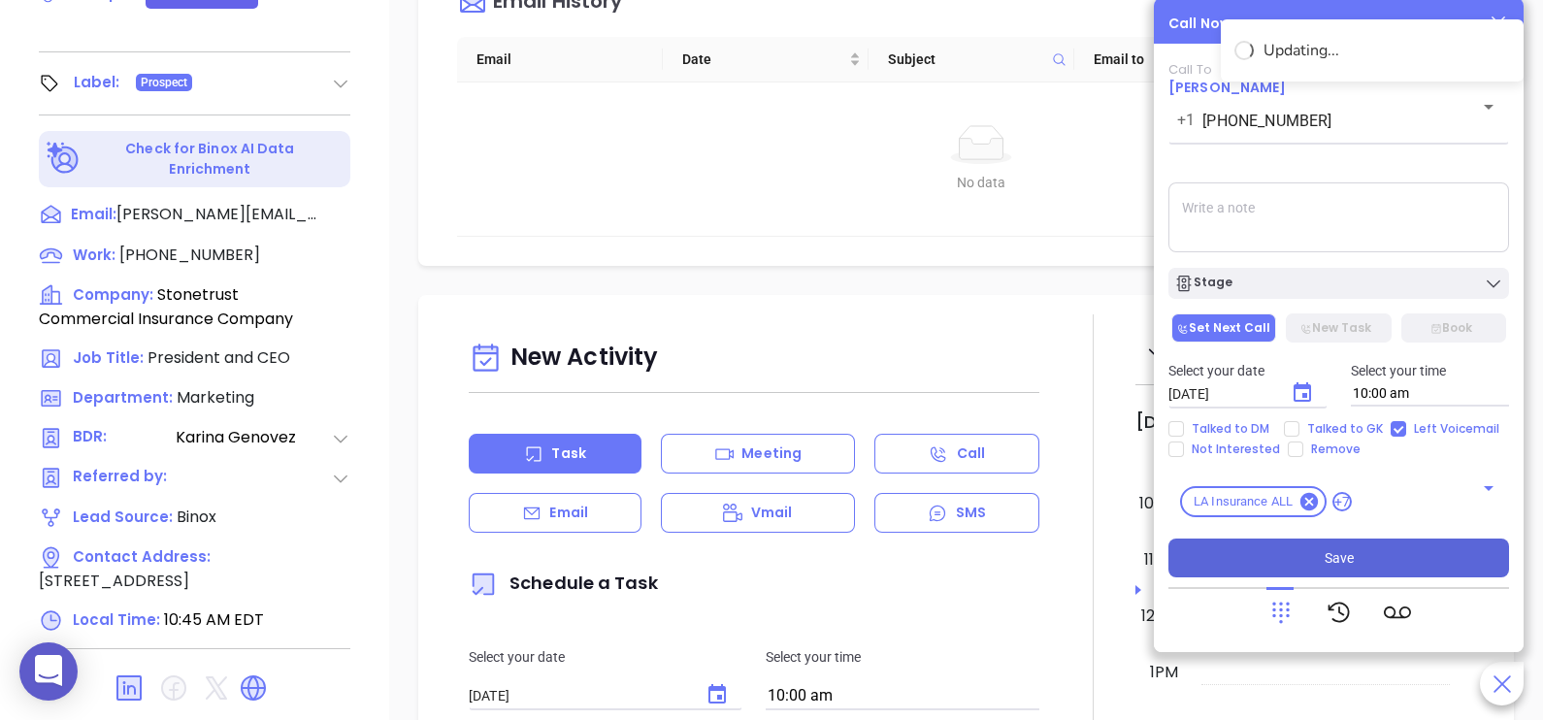
click at [1370, 569] on button "Save" at bounding box center [1338, 558] width 341 height 39
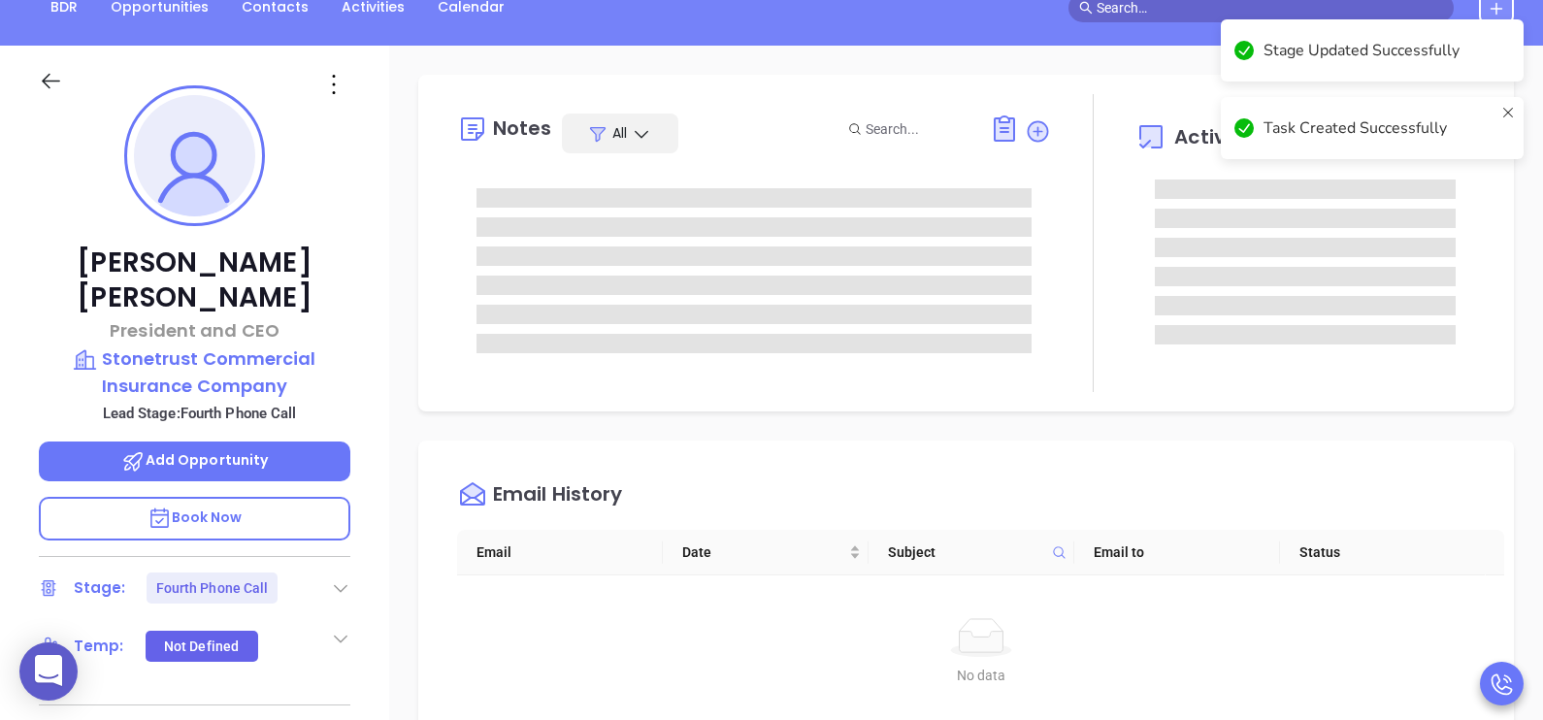
scroll to position [193, 0]
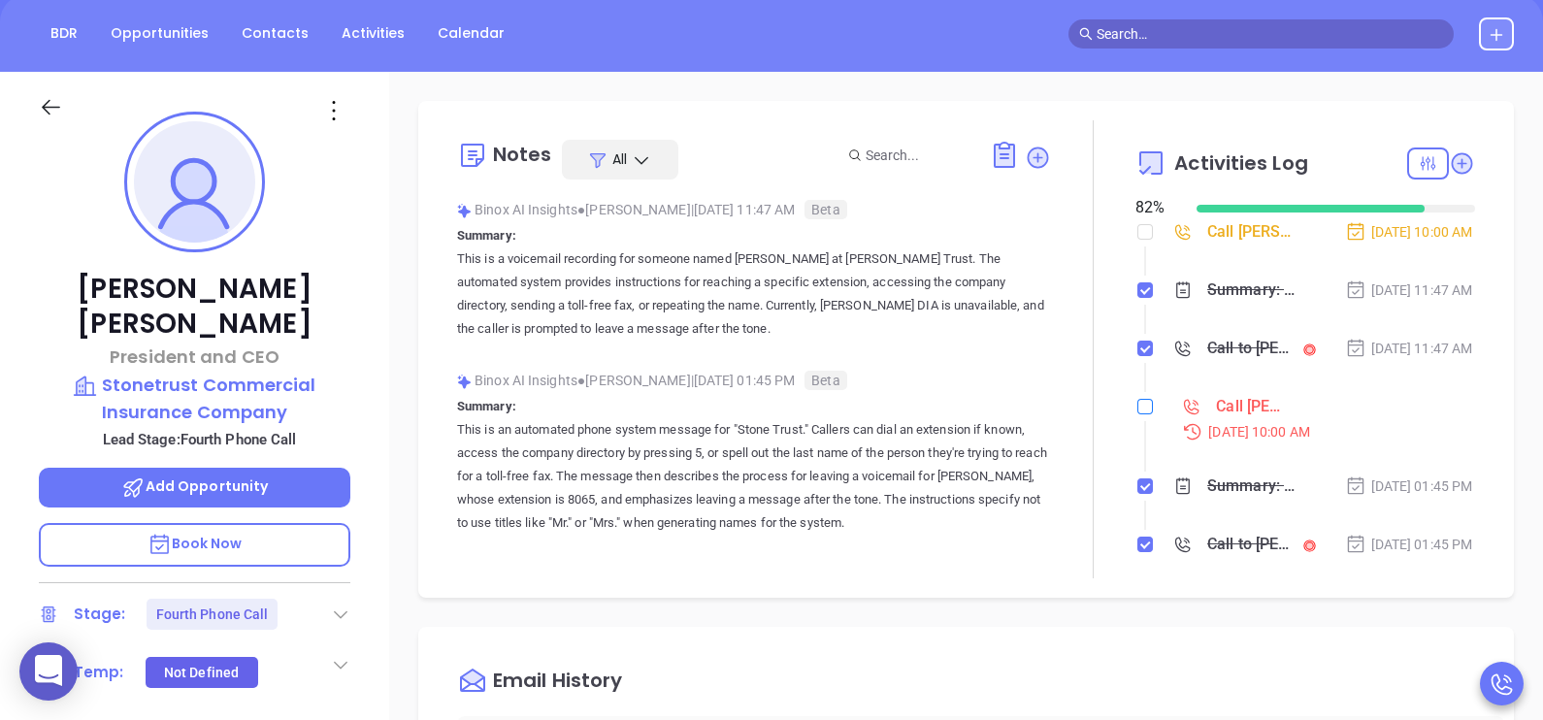
click at [1137, 414] on input "checkbox" at bounding box center [1145, 407] width 16 height 16
checkbox input "true"
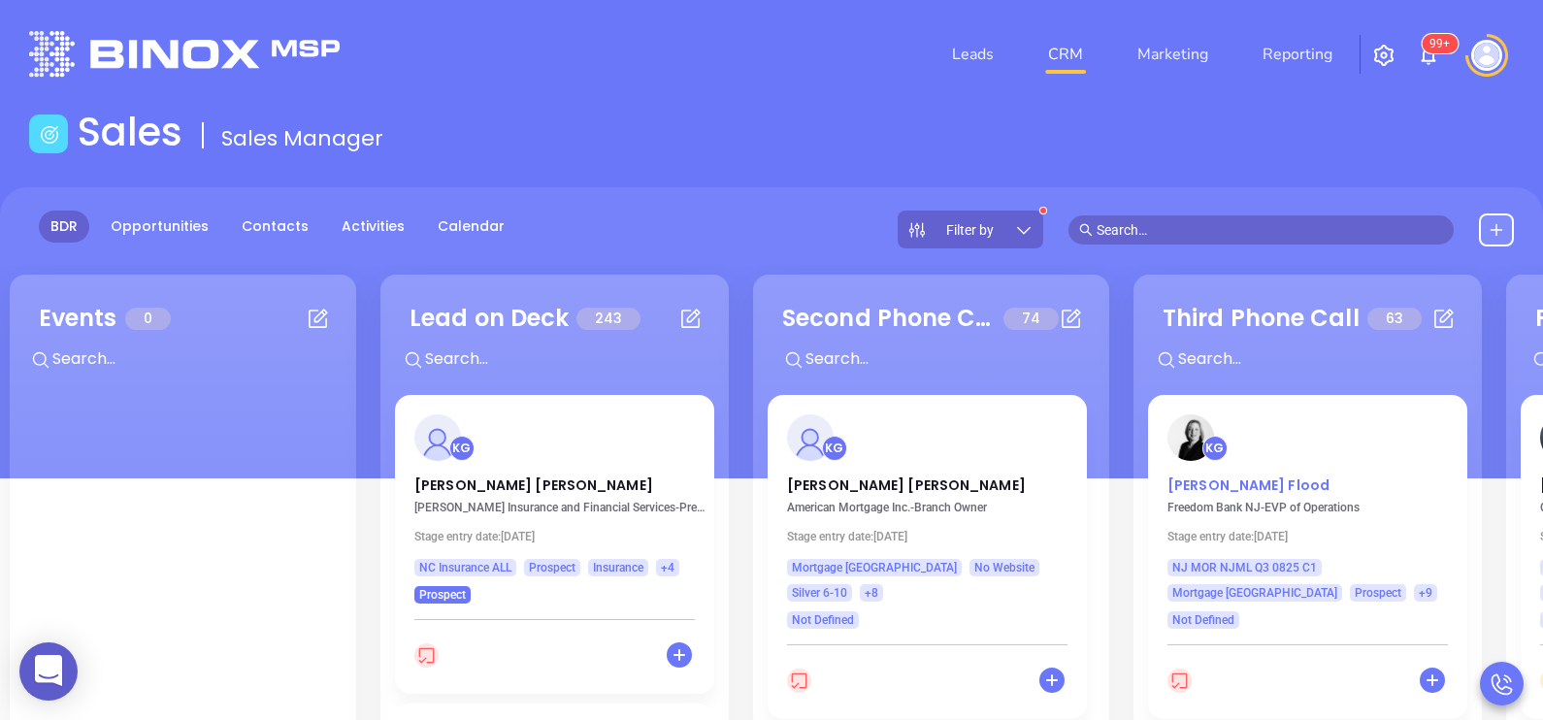
click at [1213, 479] on p "Jennifer Flood" at bounding box center [1307, 480] width 280 height 10
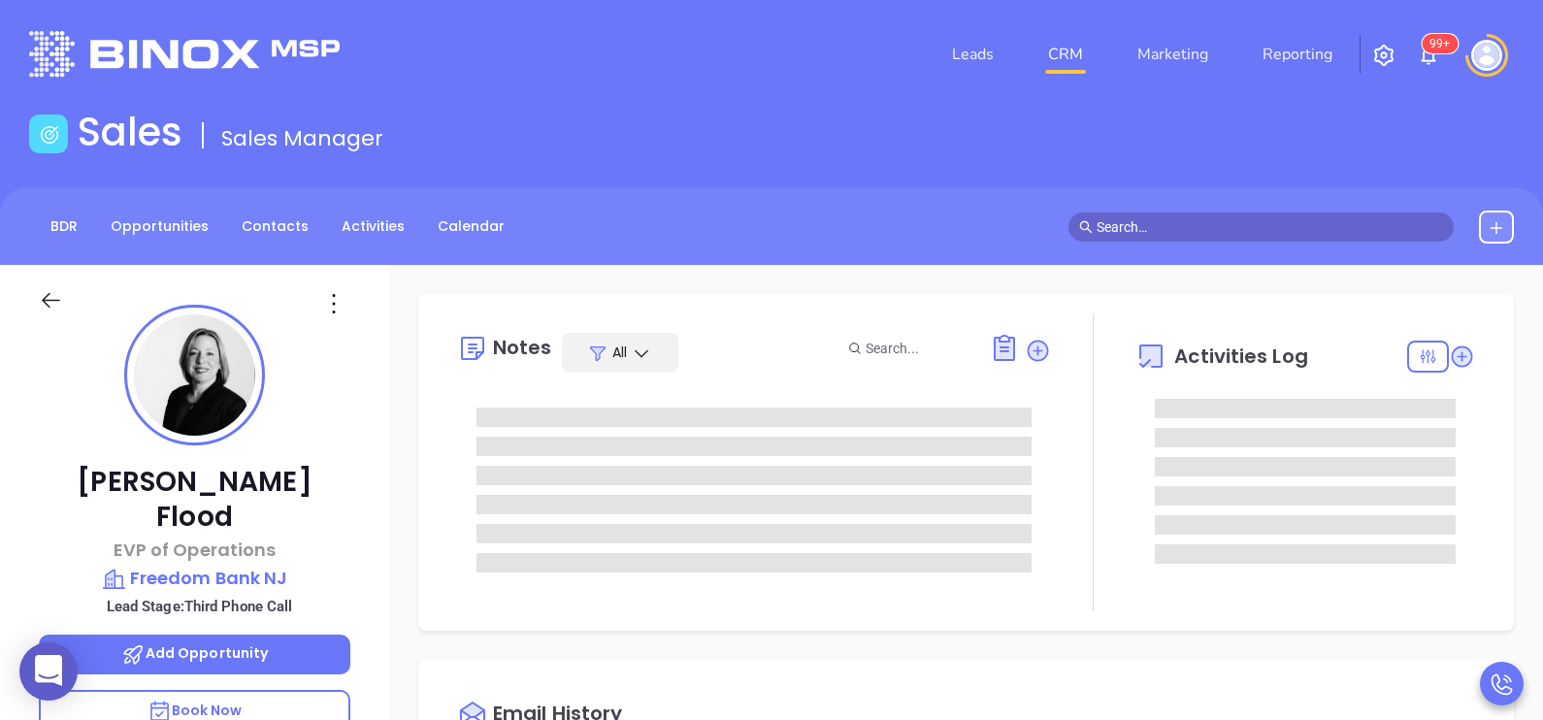
type input "[DATE]"
type input "[PERSON_NAME]"
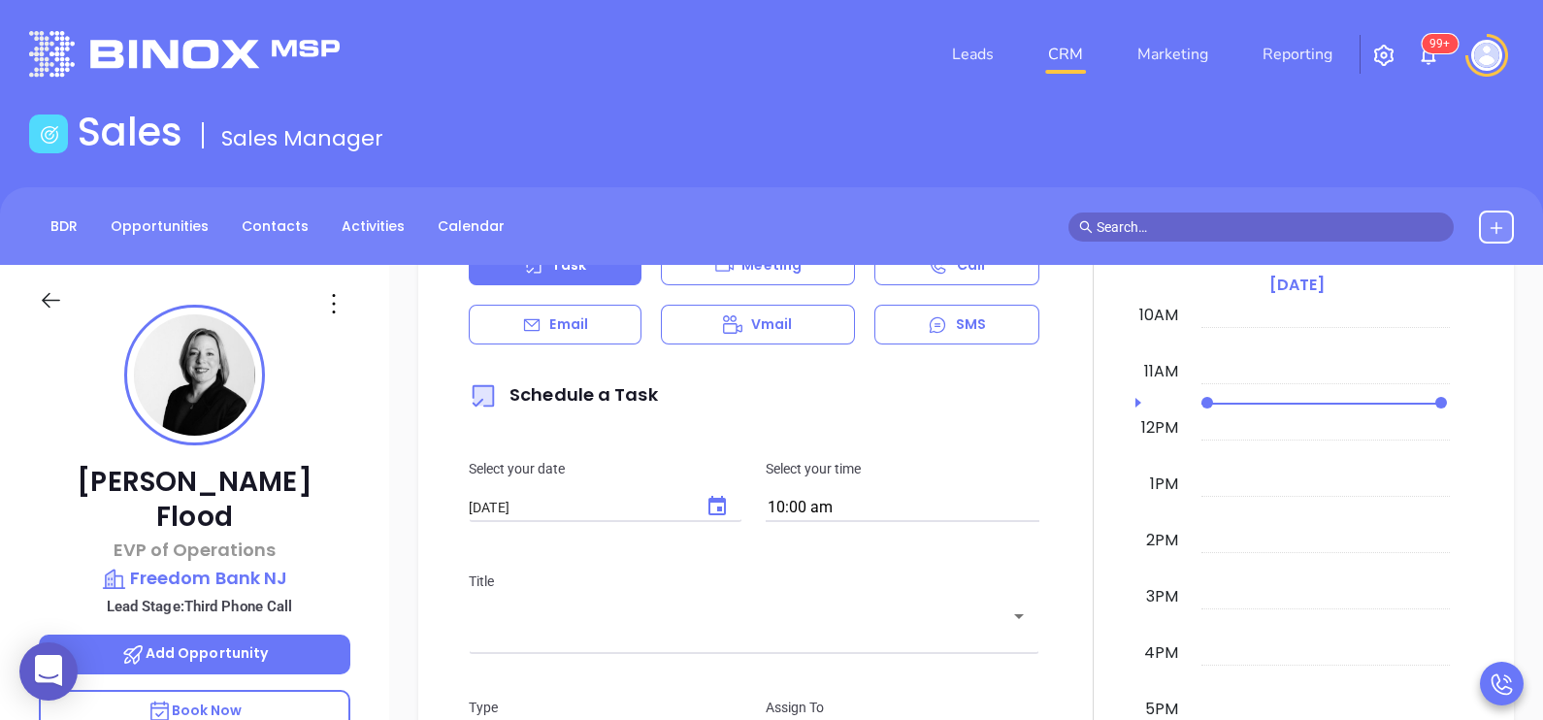
scroll to position [1067, 0]
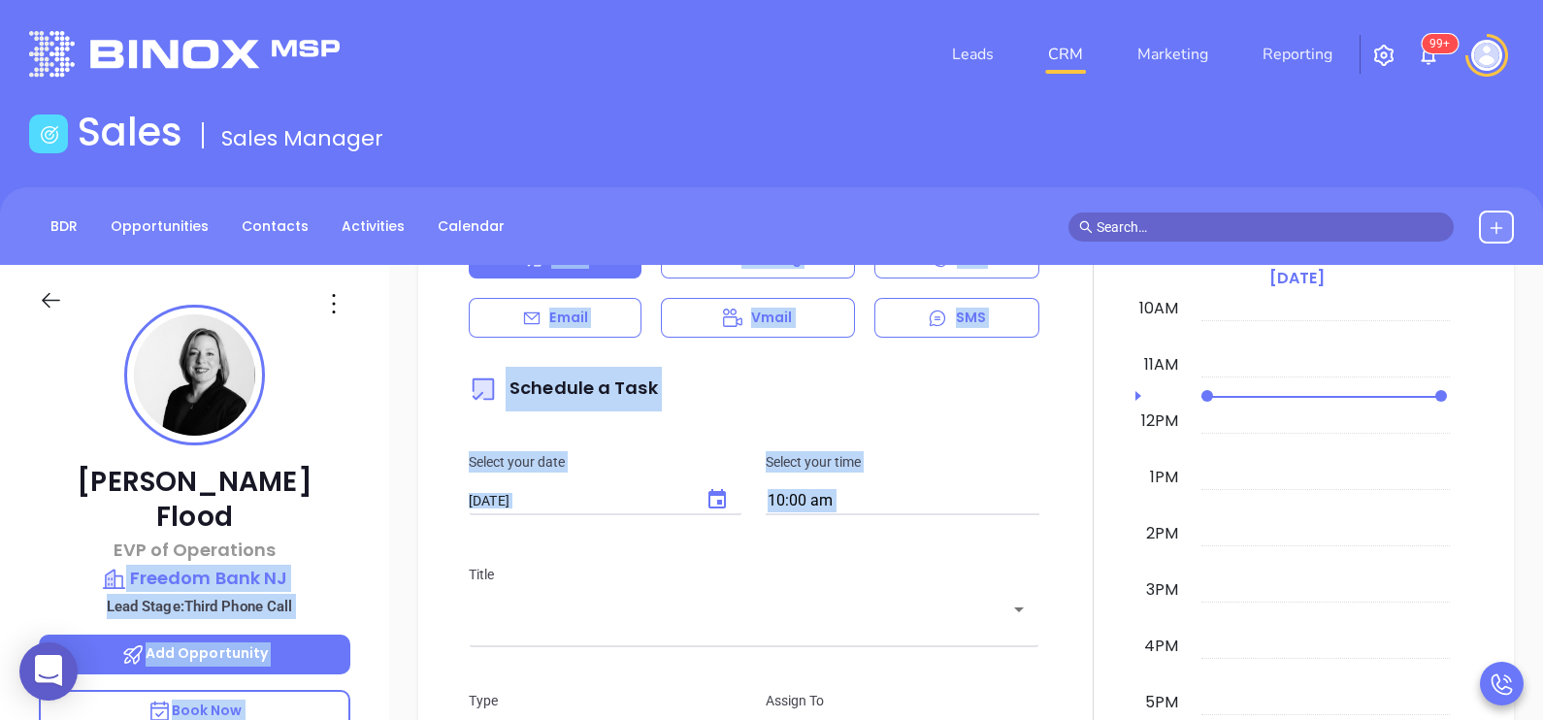
drag, startPoint x: 389, startPoint y: 545, endPoint x: 369, endPoint y: 517, distance: 34.7
click at [369, 517] on div "Jennifer Flood EVP of Operations Freedom Bank NJ Lead Stage: Third Phone Call A…" at bounding box center [771, 715] width 1543 height 901
click at [369, 517] on div "Jennifer Flood EVP of Operations Freedom Bank NJ Lead Stage: Third Phone Call A…" at bounding box center [194, 715] width 389 height 901
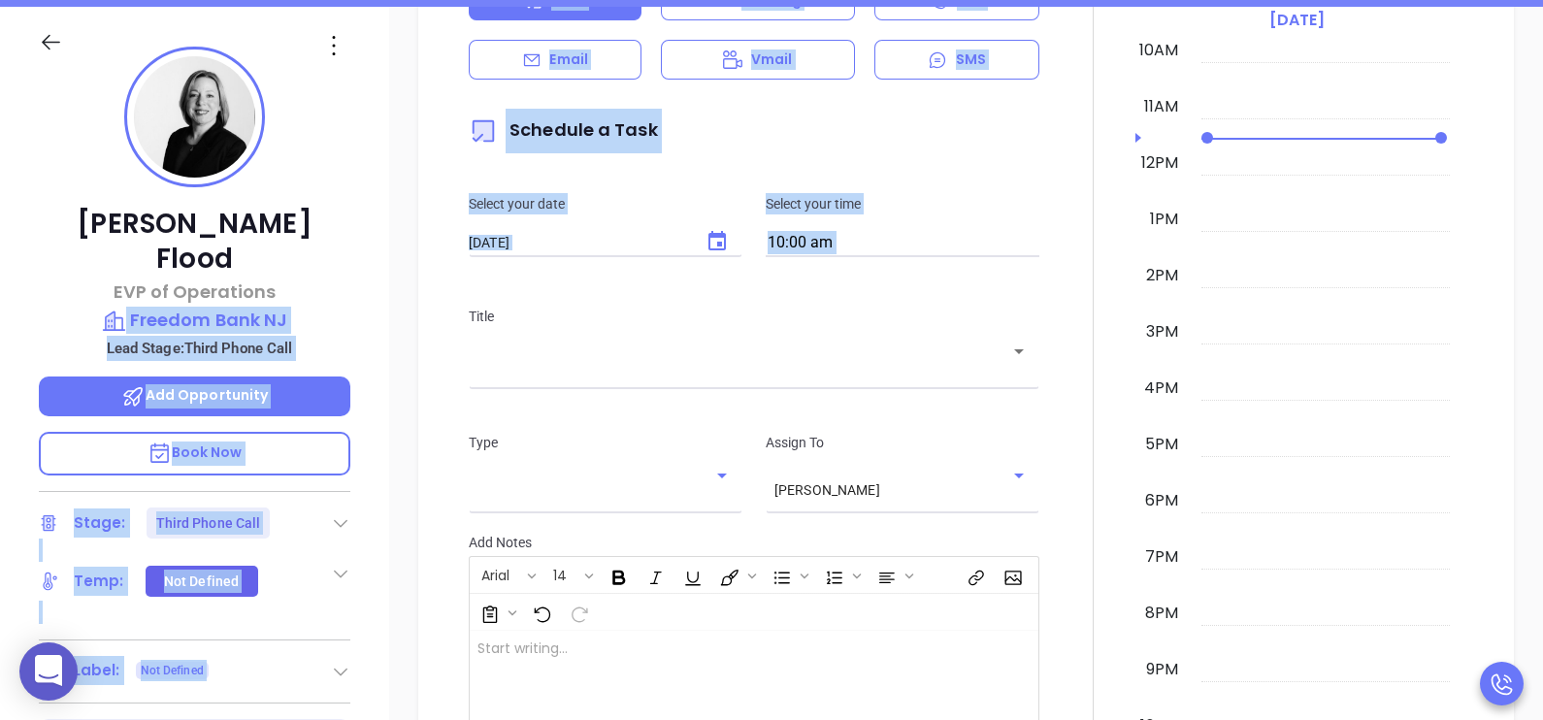
scroll to position [582, 0]
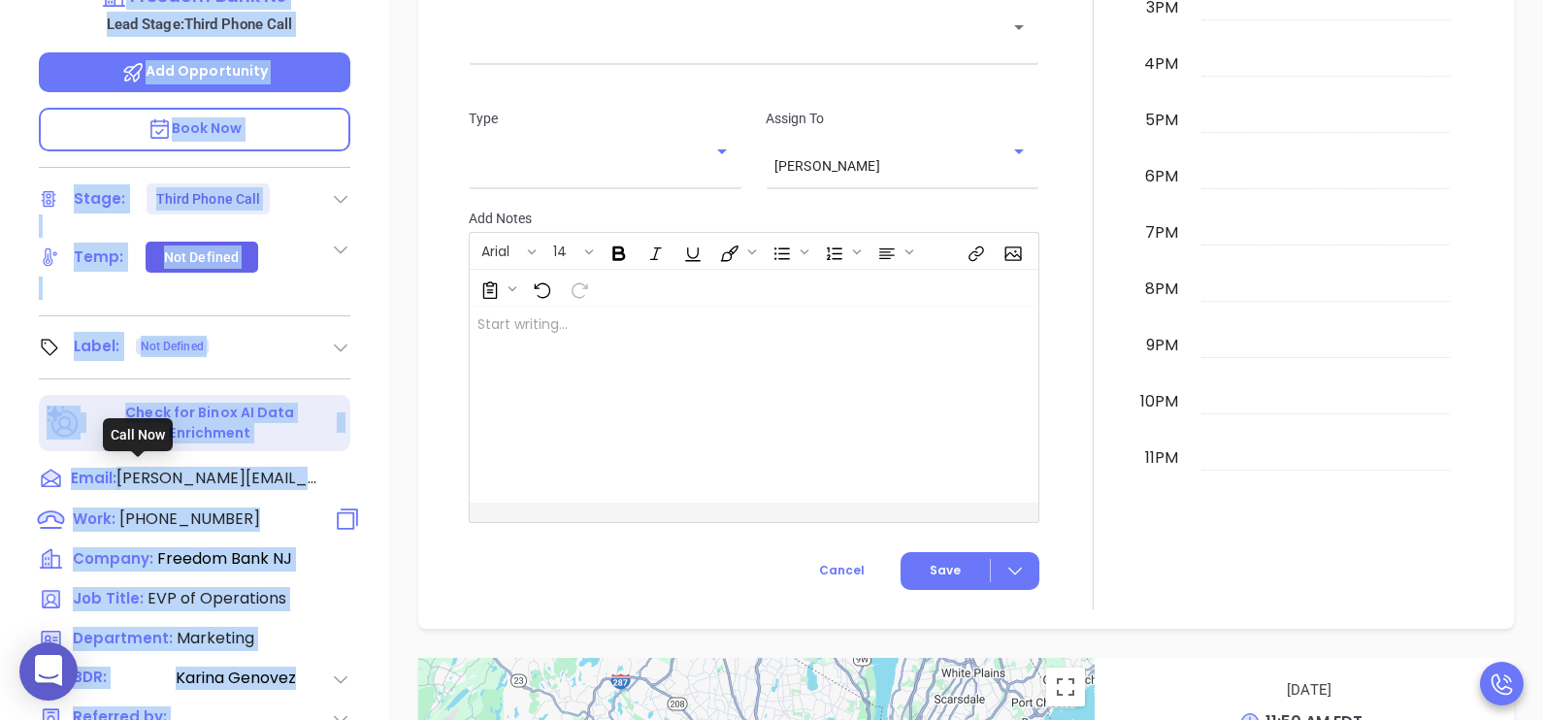
click at [191, 508] on span "(201) 599-3000" at bounding box center [189, 519] width 141 height 22
type input "(201) 599-3000"
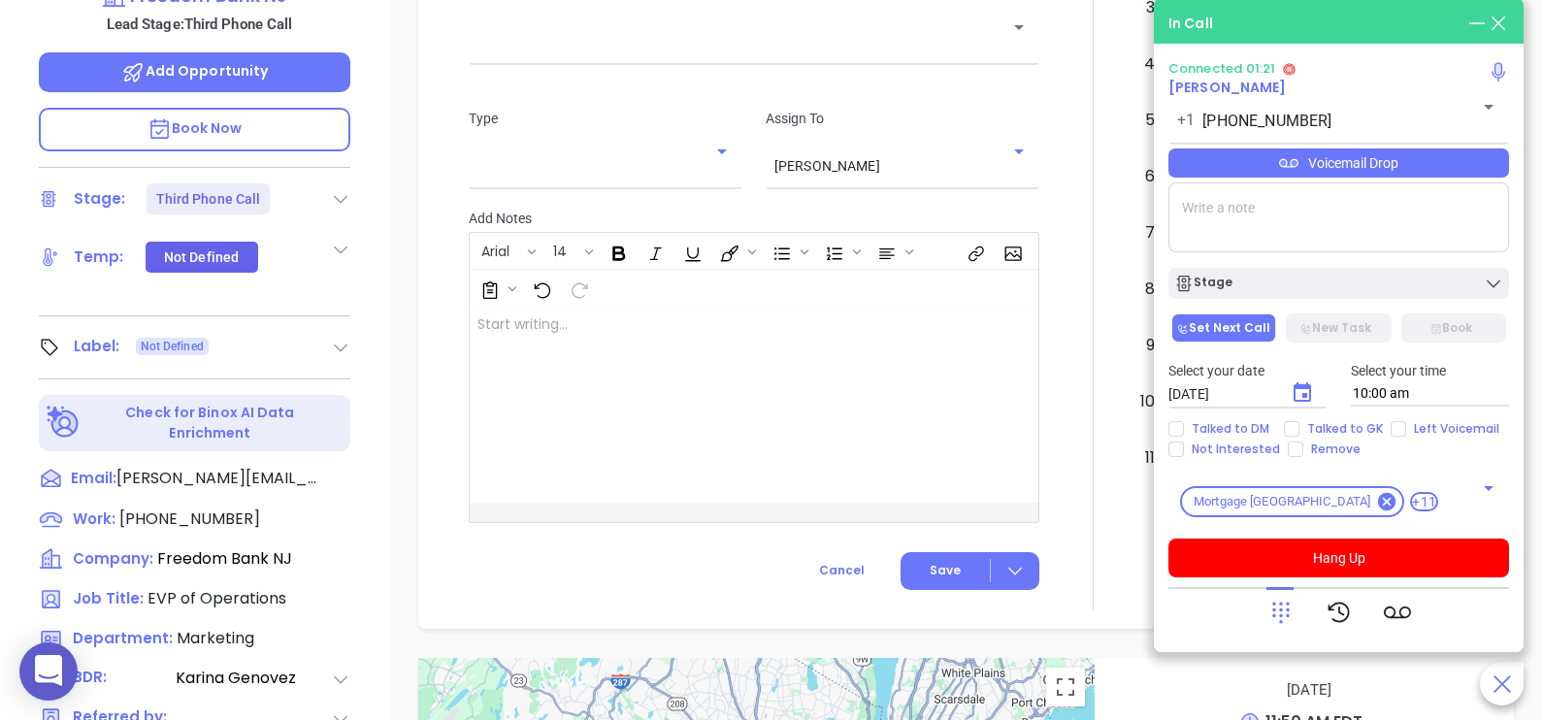
click at [1378, 171] on div "Voicemail Drop" at bounding box center [1338, 162] width 341 height 29
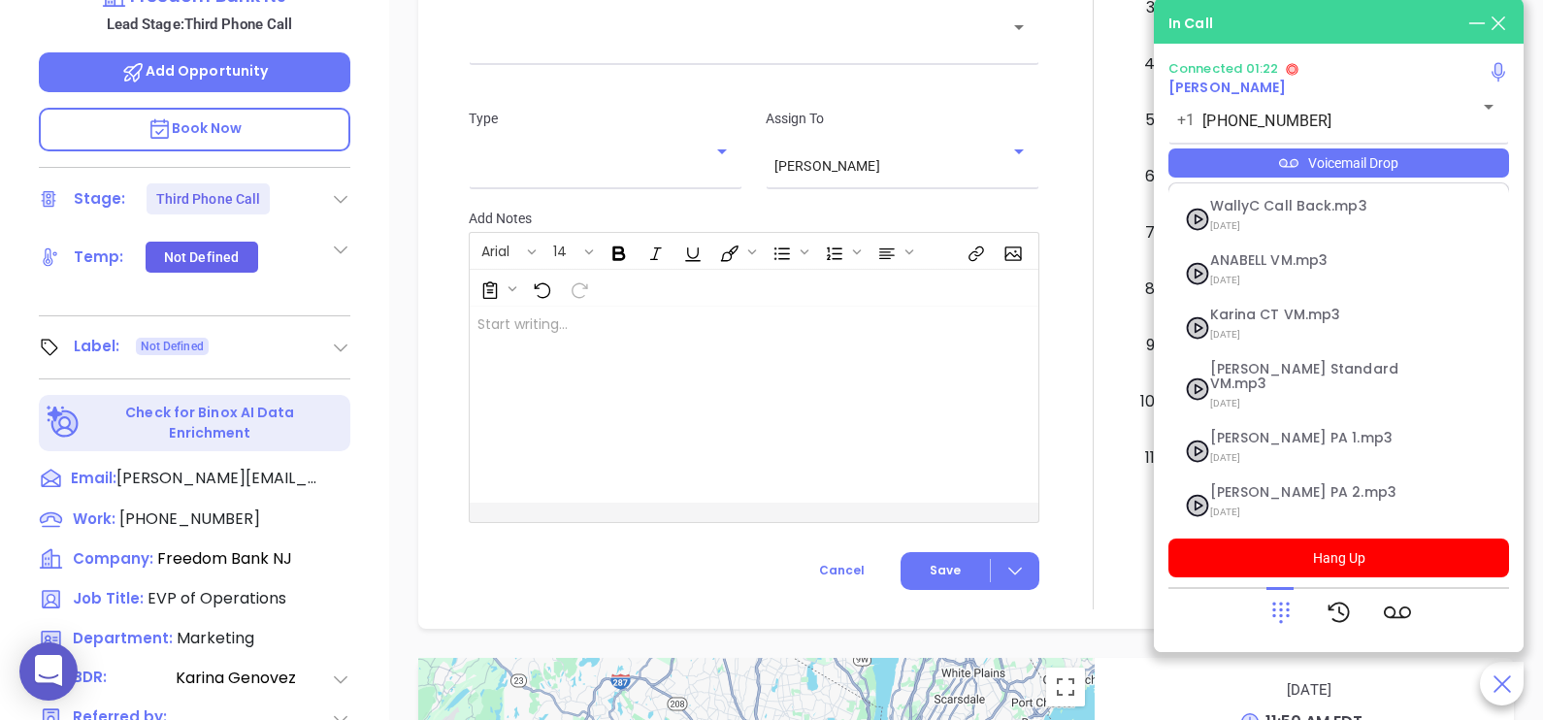
scroll to position [266, 0]
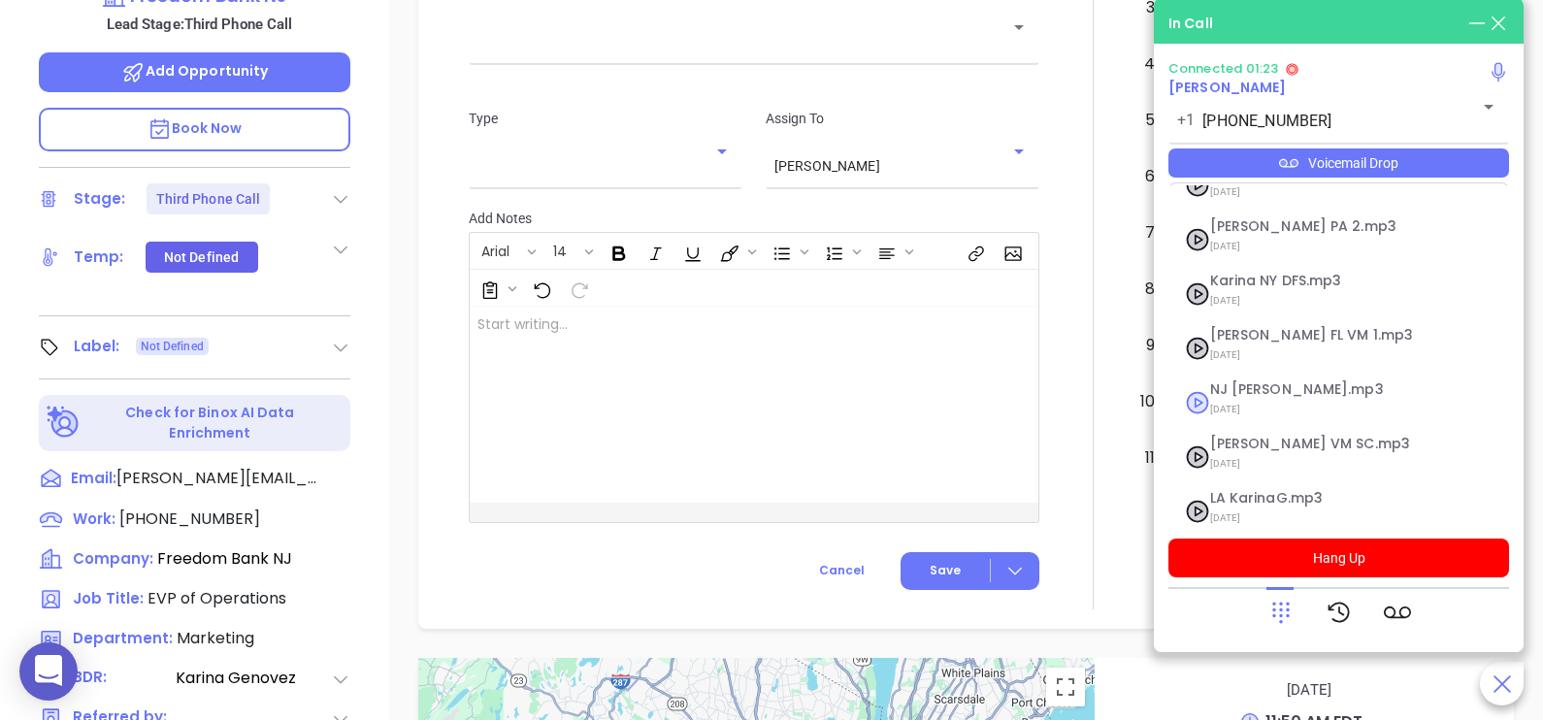
click at [1265, 382] on span "NJ [PERSON_NAME].mp3" at bounding box center [1315, 389] width 210 height 15
checkbox input "true"
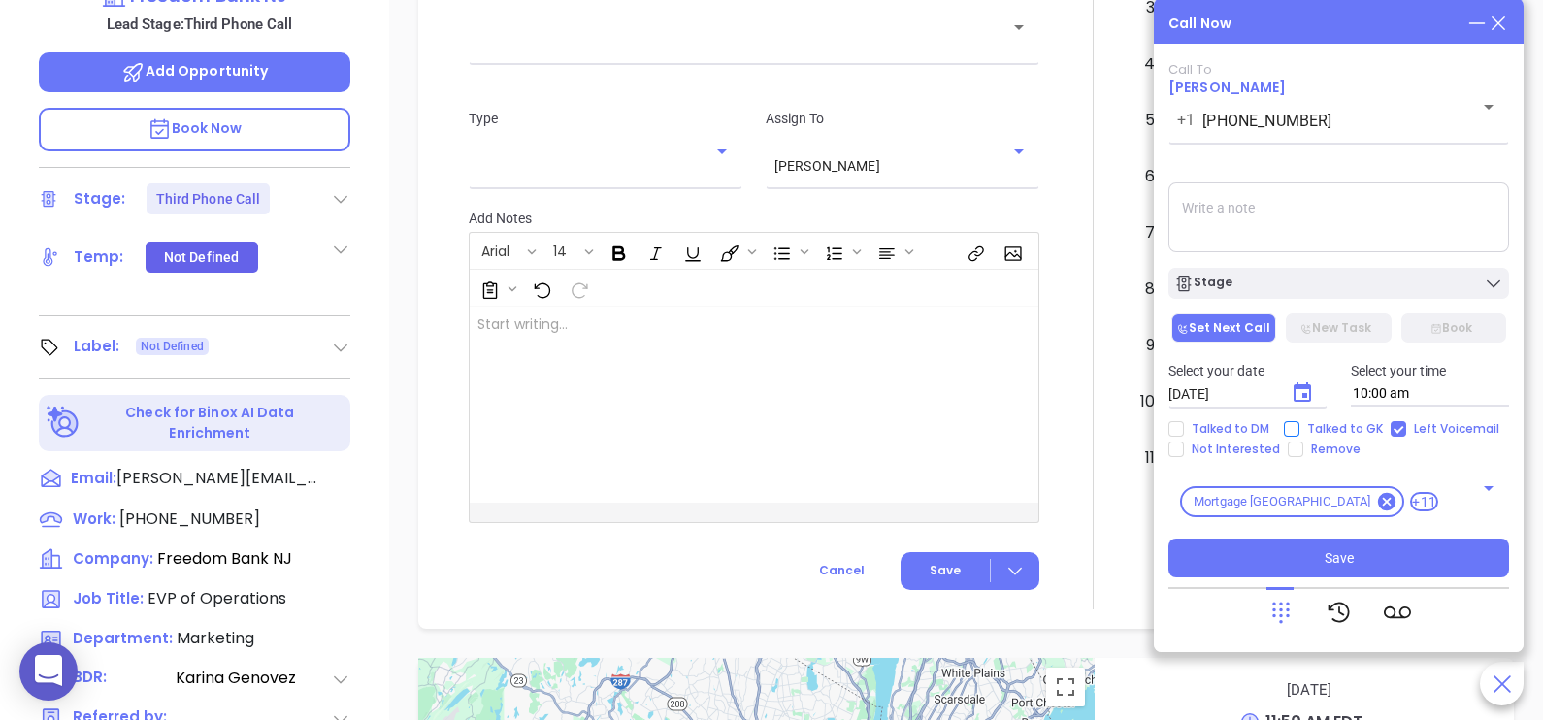
click at [1310, 426] on span "Talked to GK" at bounding box center [1344, 429] width 91 height 16
click at [1299, 426] on input "Talked to GK" at bounding box center [1292, 429] width 16 height 16
checkbox input "true"
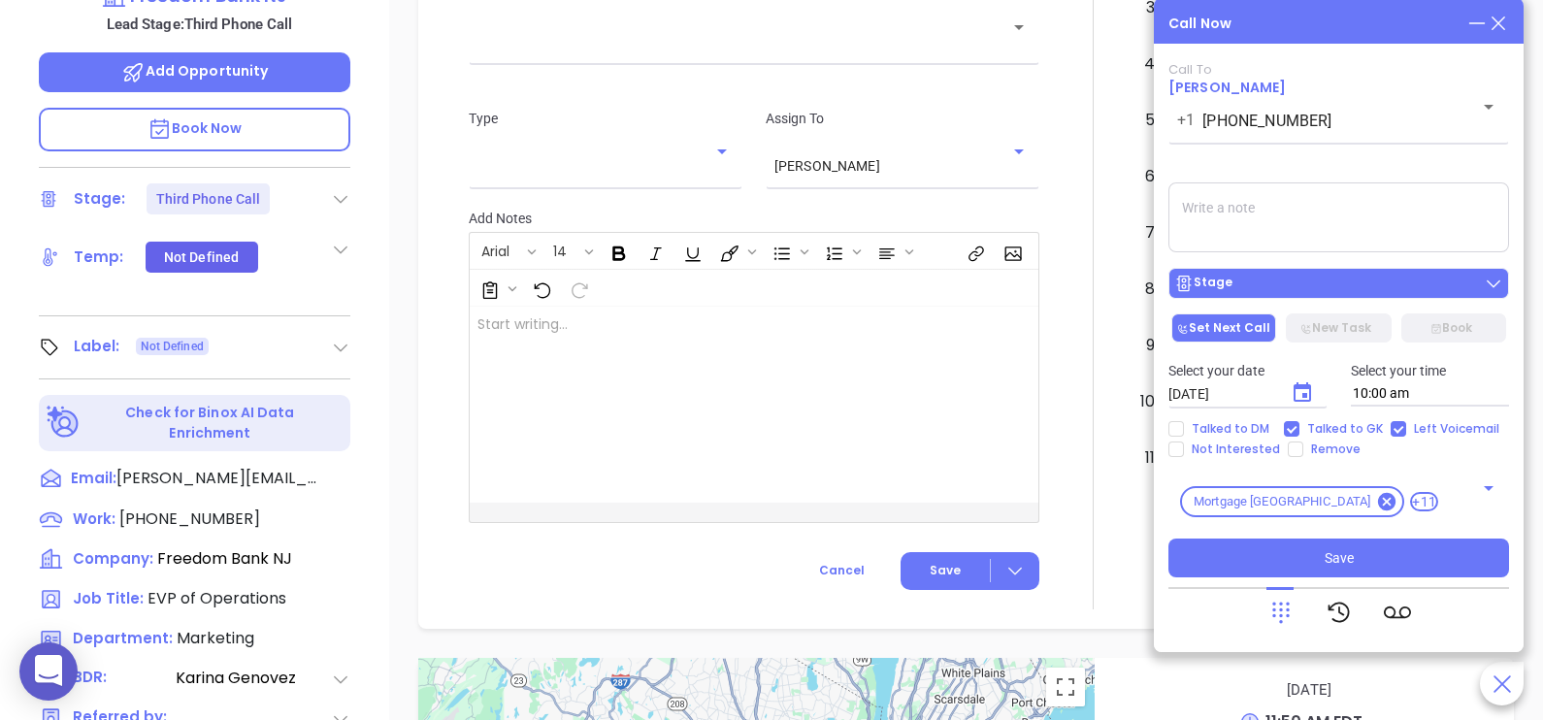
click at [1326, 288] on div "Stage" at bounding box center [1338, 283] width 329 height 19
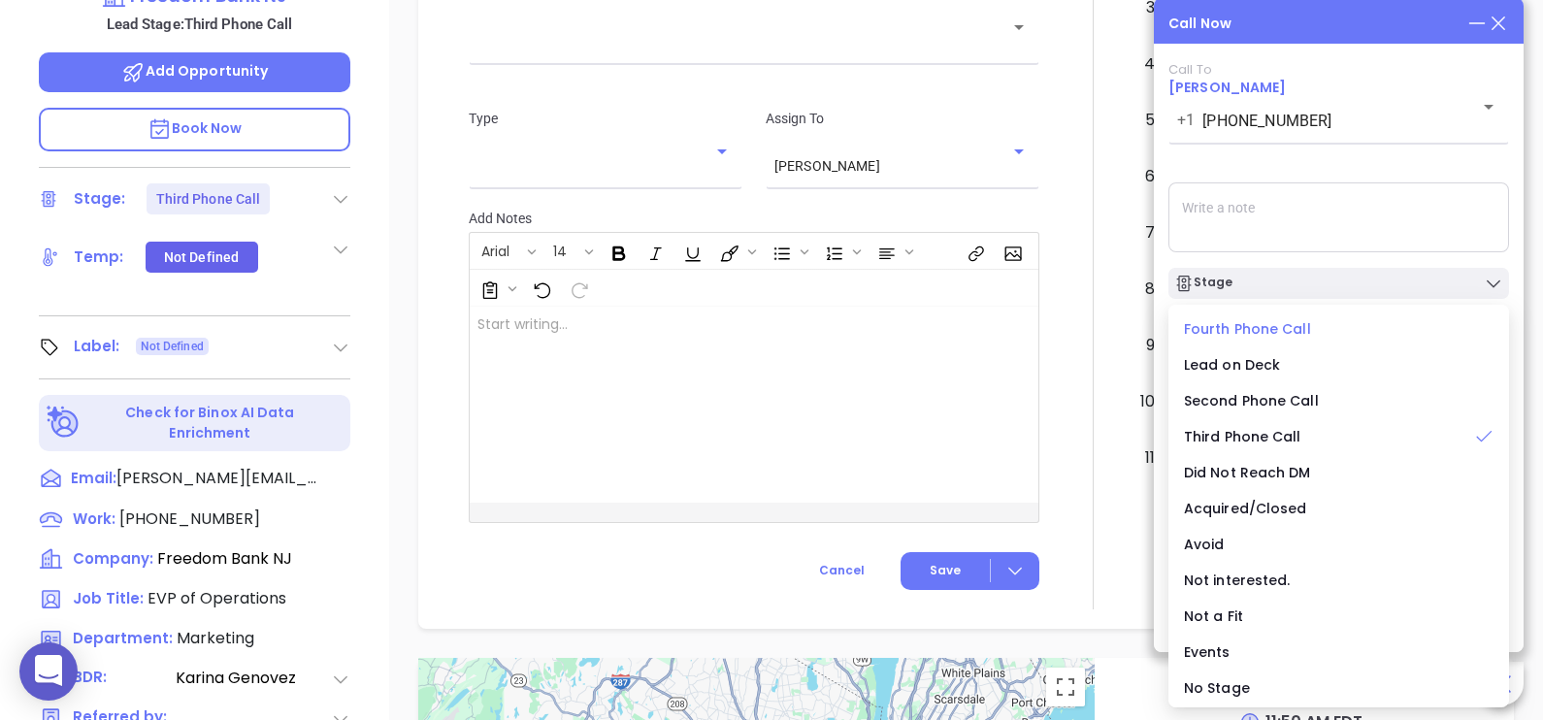
click at [1251, 330] on span "Fourth Phone Call" at bounding box center [1247, 328] width 127 height 19
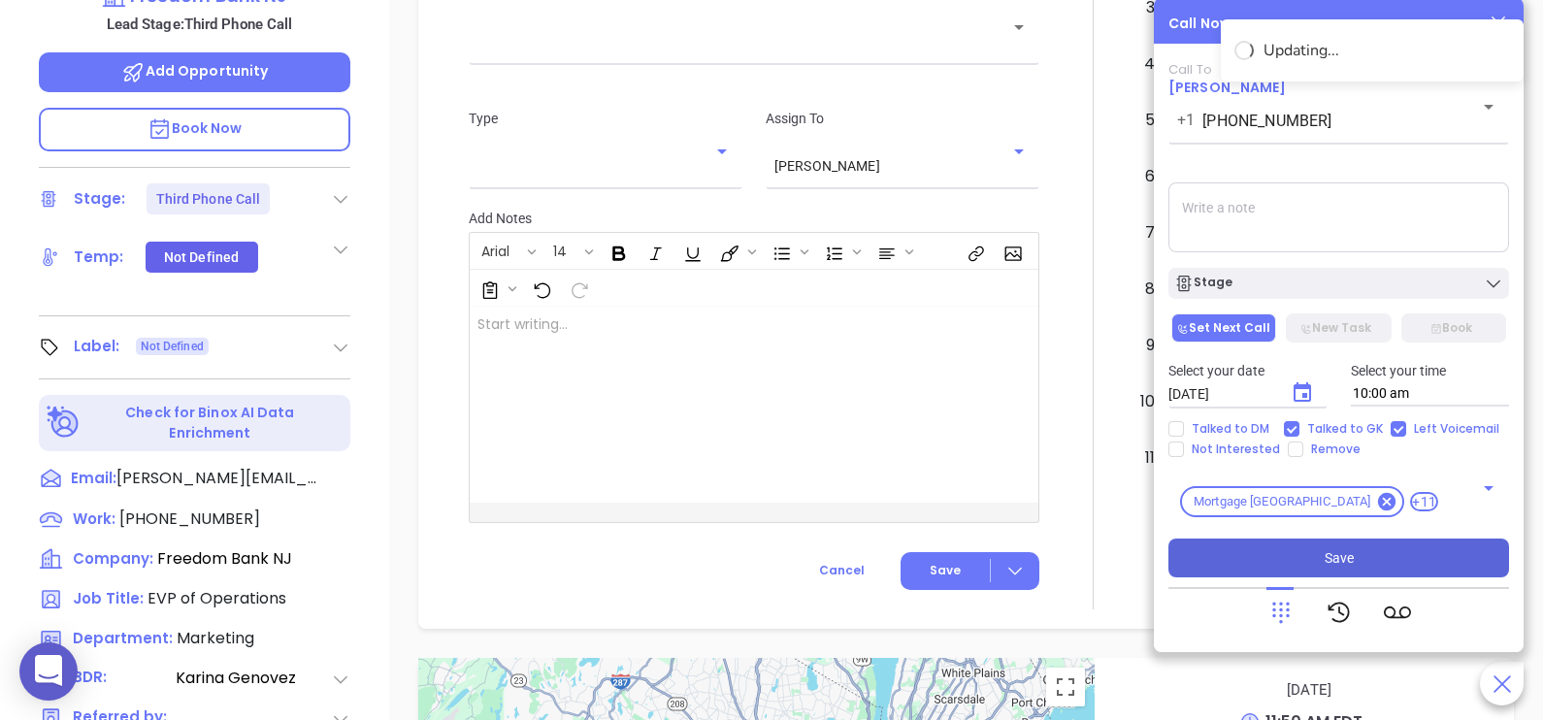
click at [1359, 560] on button "Save" at bounding box center [1338, 558] width 341 height 39
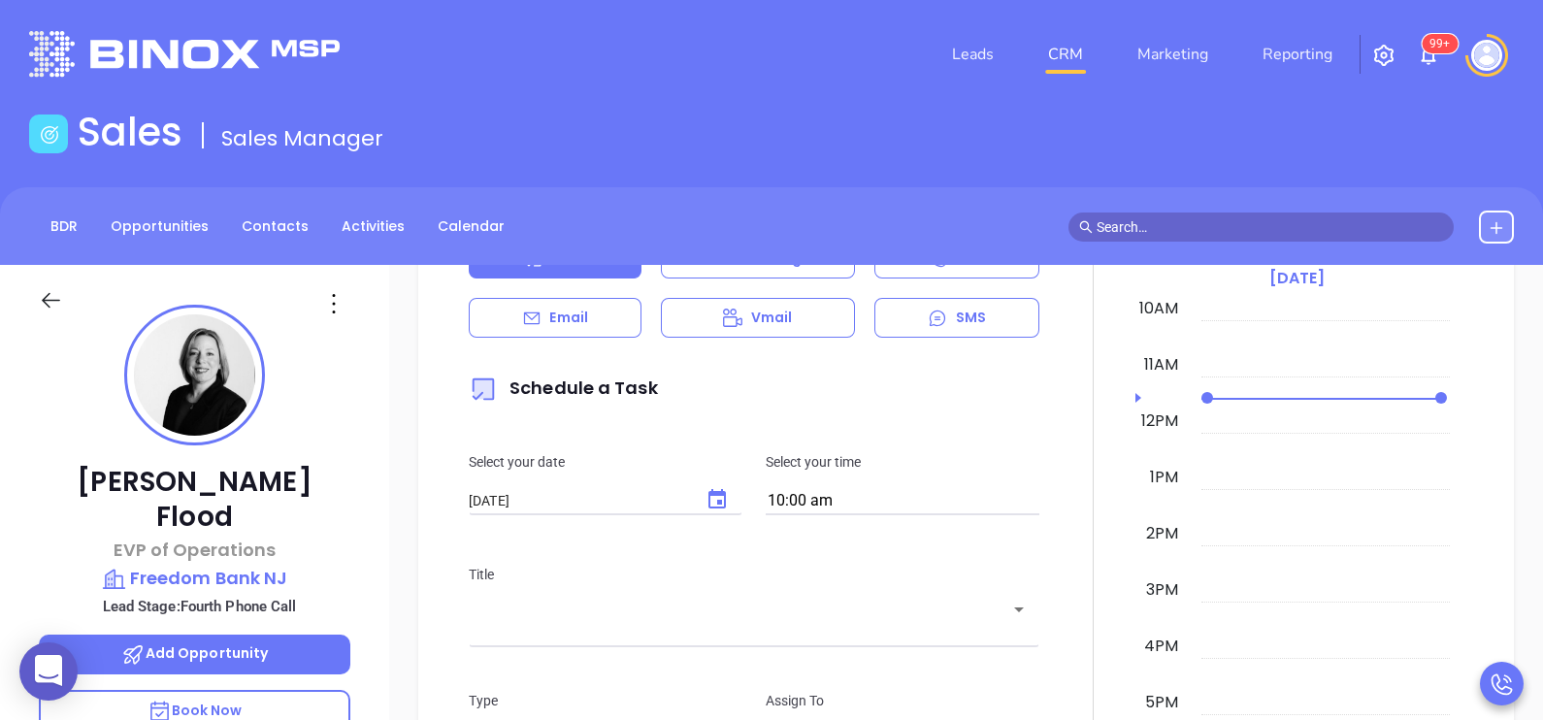
scroll to position [0, 0]
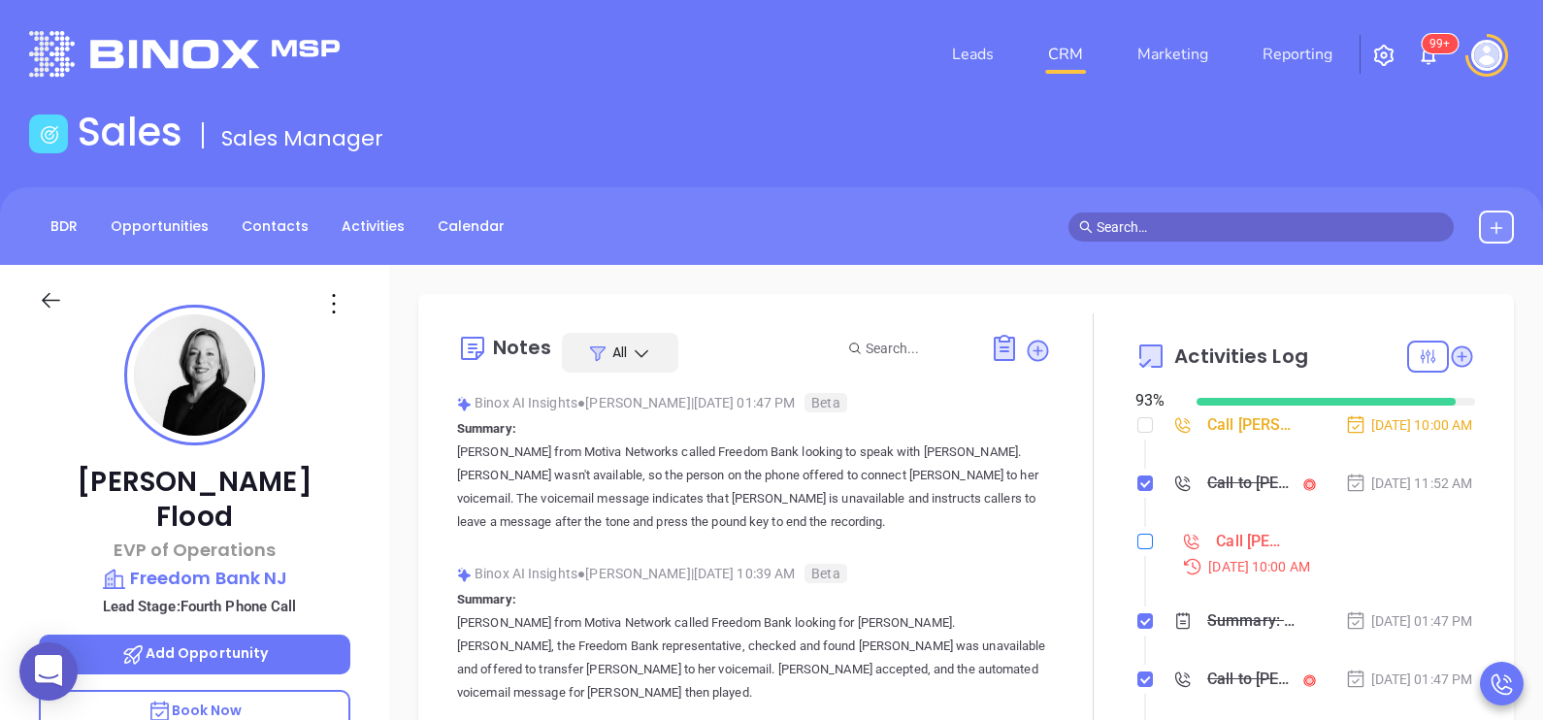
click at [1137, 549] on input "checkbox" at bounding box center [1145, 542] width 16 height 16
checkbox input "true"
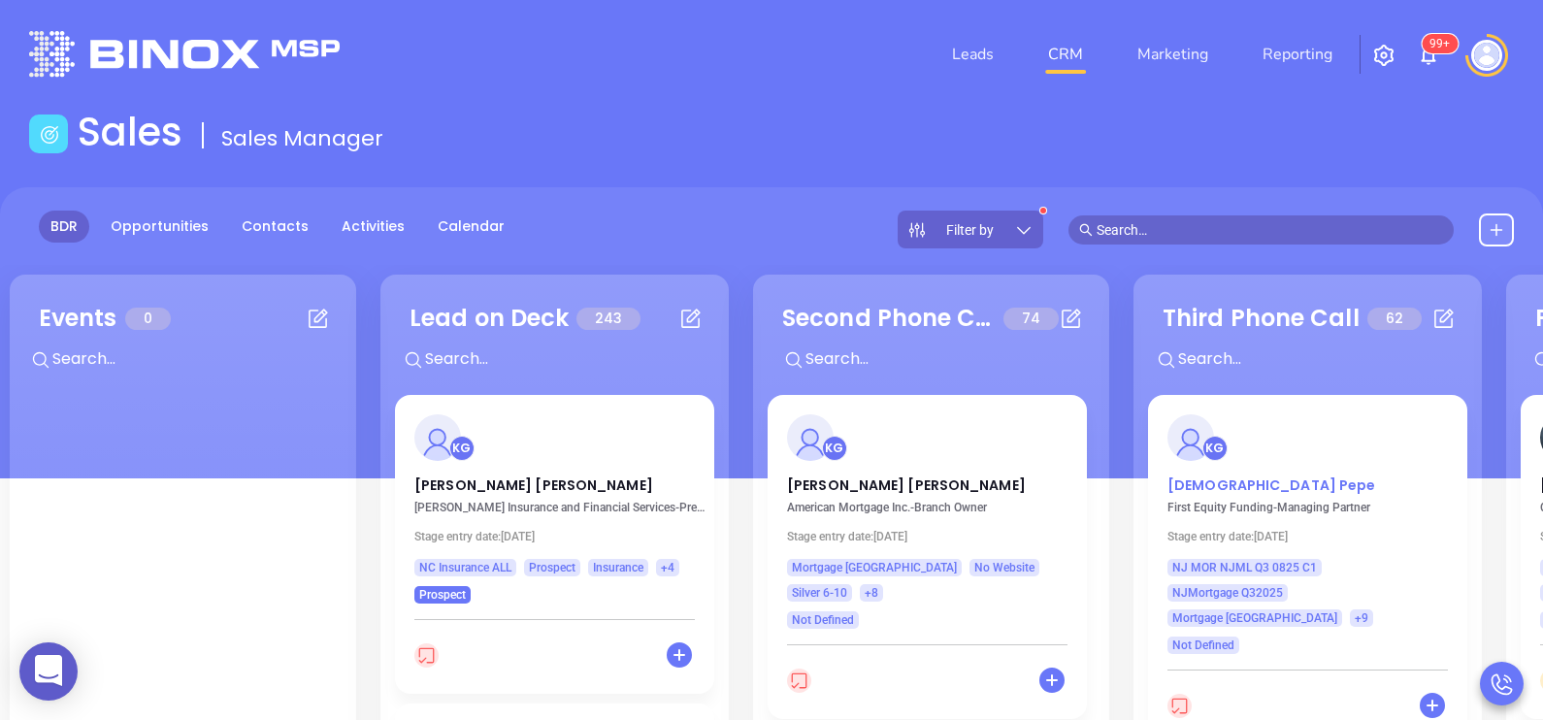
click at [1219, 485] on p "Christian Pepe" at bounding box center [1307, 480] width 280 height 10
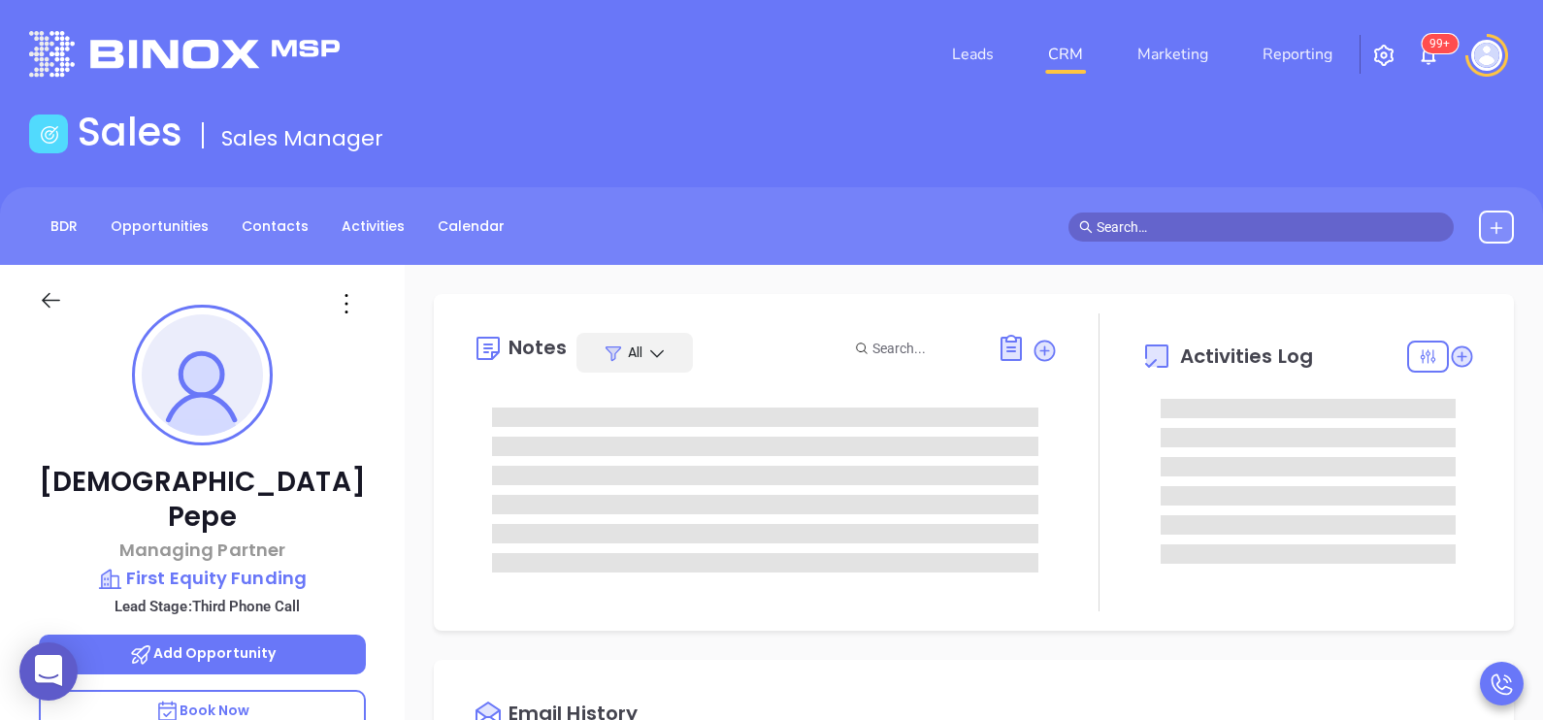
scroll to position [563, 0]
type input "[PERSON_NAME]"
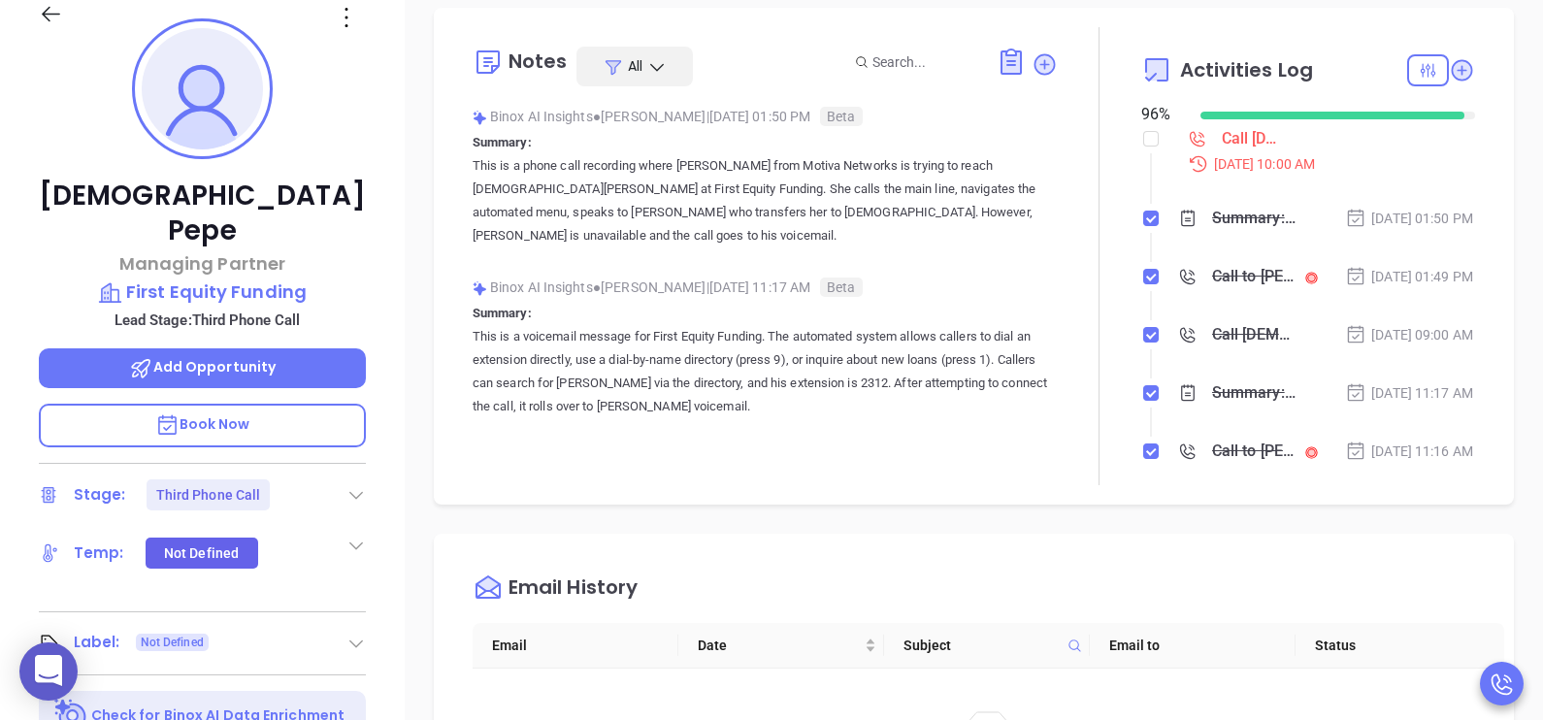
scroll to position [484, 0]
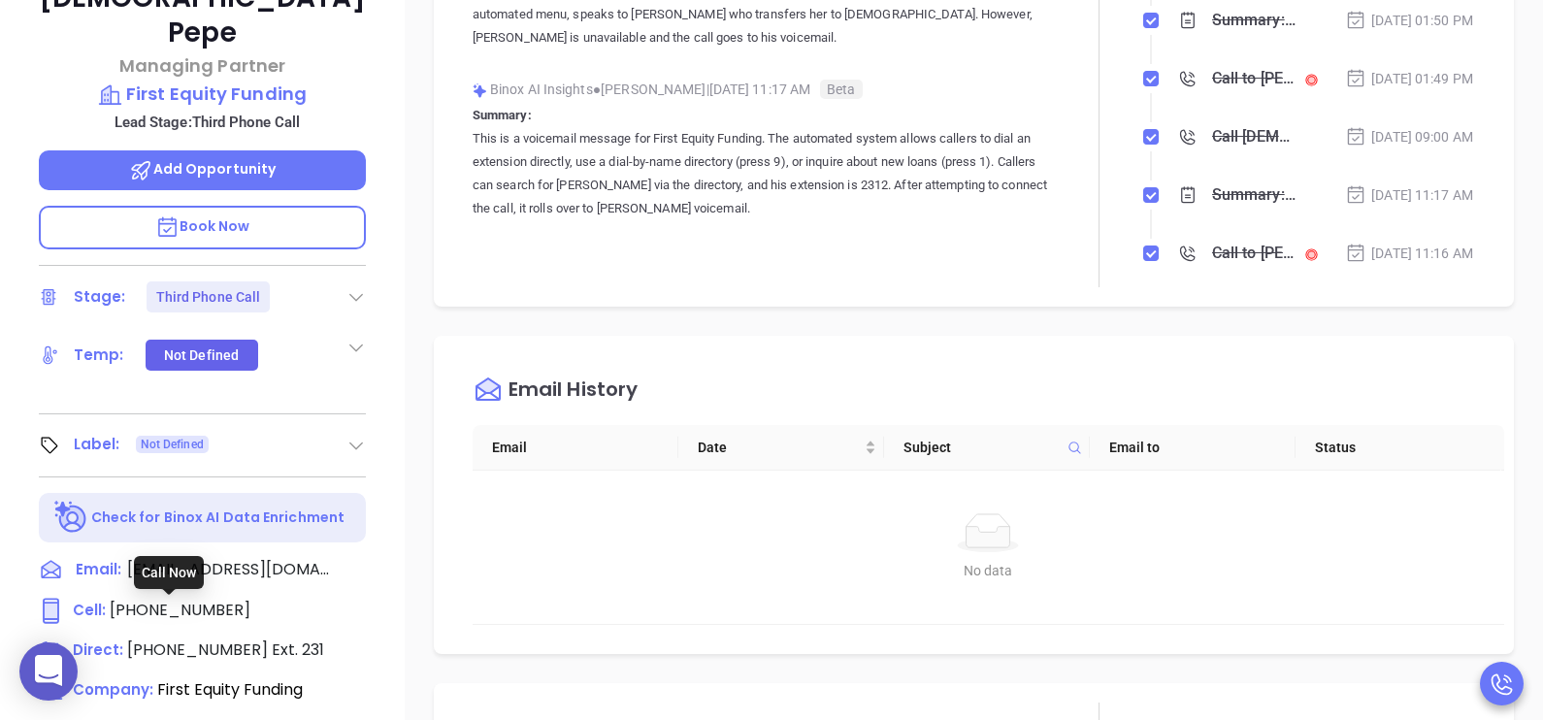
click at [180, 565] on div "Call Now" at bounding box center [169, 572] width 70 height 33
click at [200, 599] on span "(973) 981-2118" at bounding box center [180, 610] width 141 height 22
type input "(973) 981-2118"
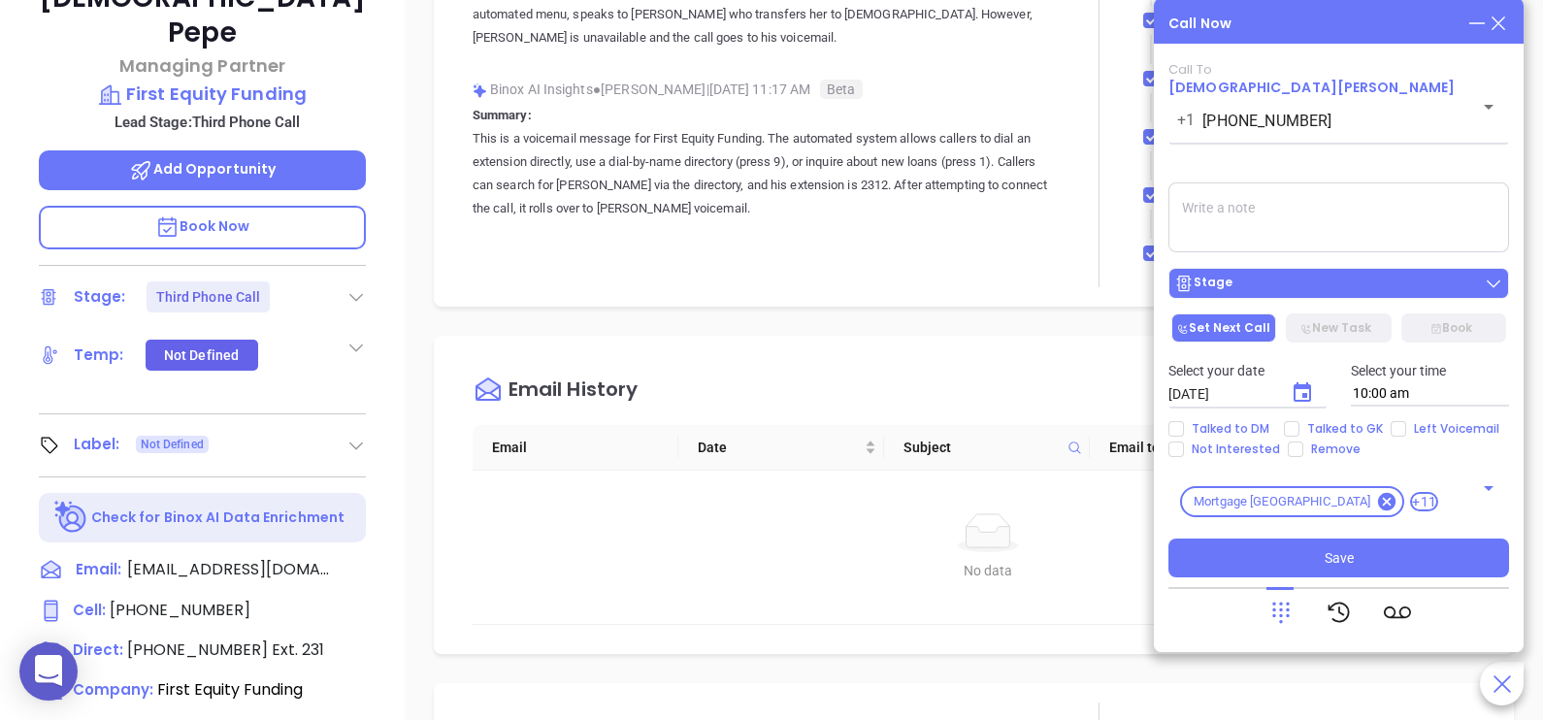
click at [1287, 278] on div "Stage" at bounding box center [1338, 283] width 329 height 19
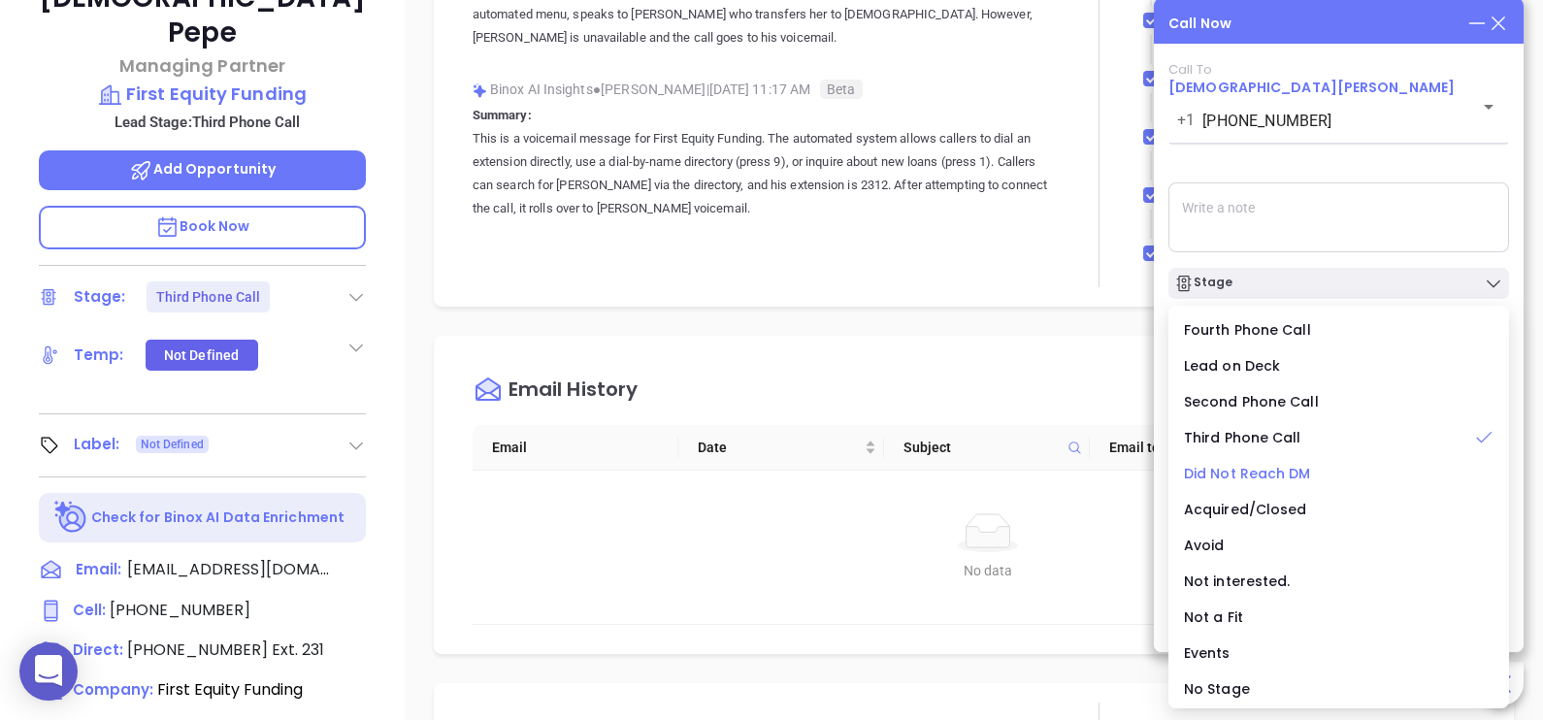
click at [1261, 478] on span "Did Not Reach DM" at bounding box center [1247, 473] width 127 height 19
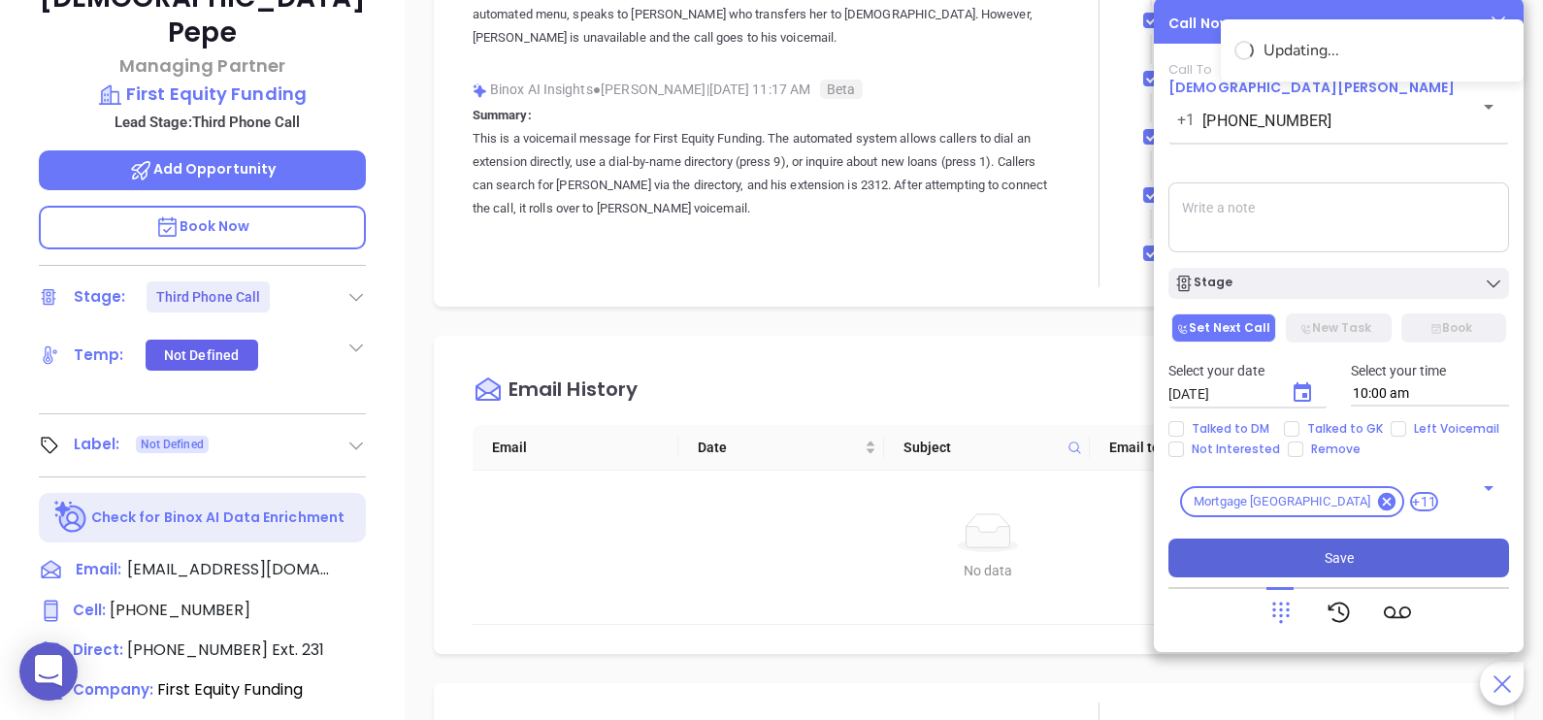
click at [1333, 549] on span "Save" at bounding box center [1339, 557] width 29 height 21
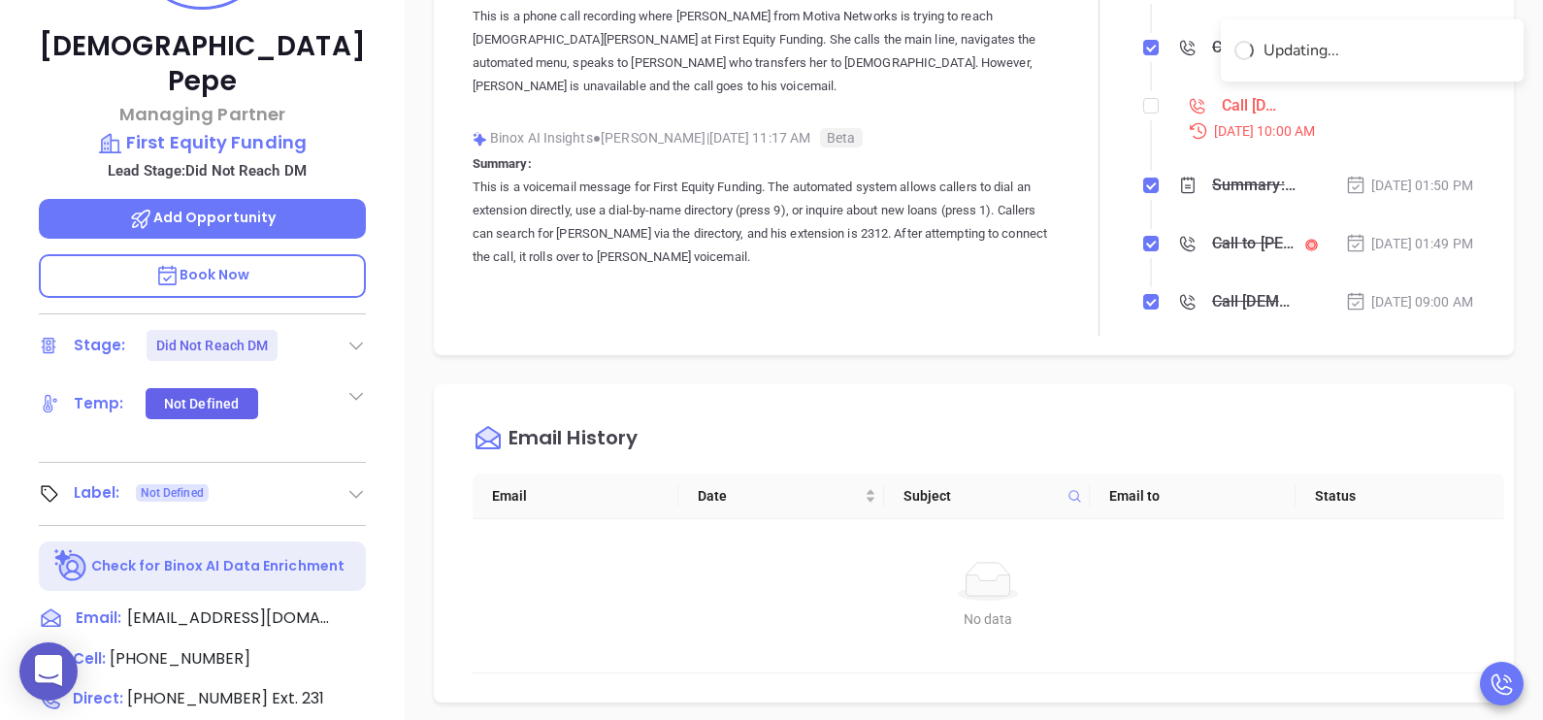
scroll to position [242, 0]
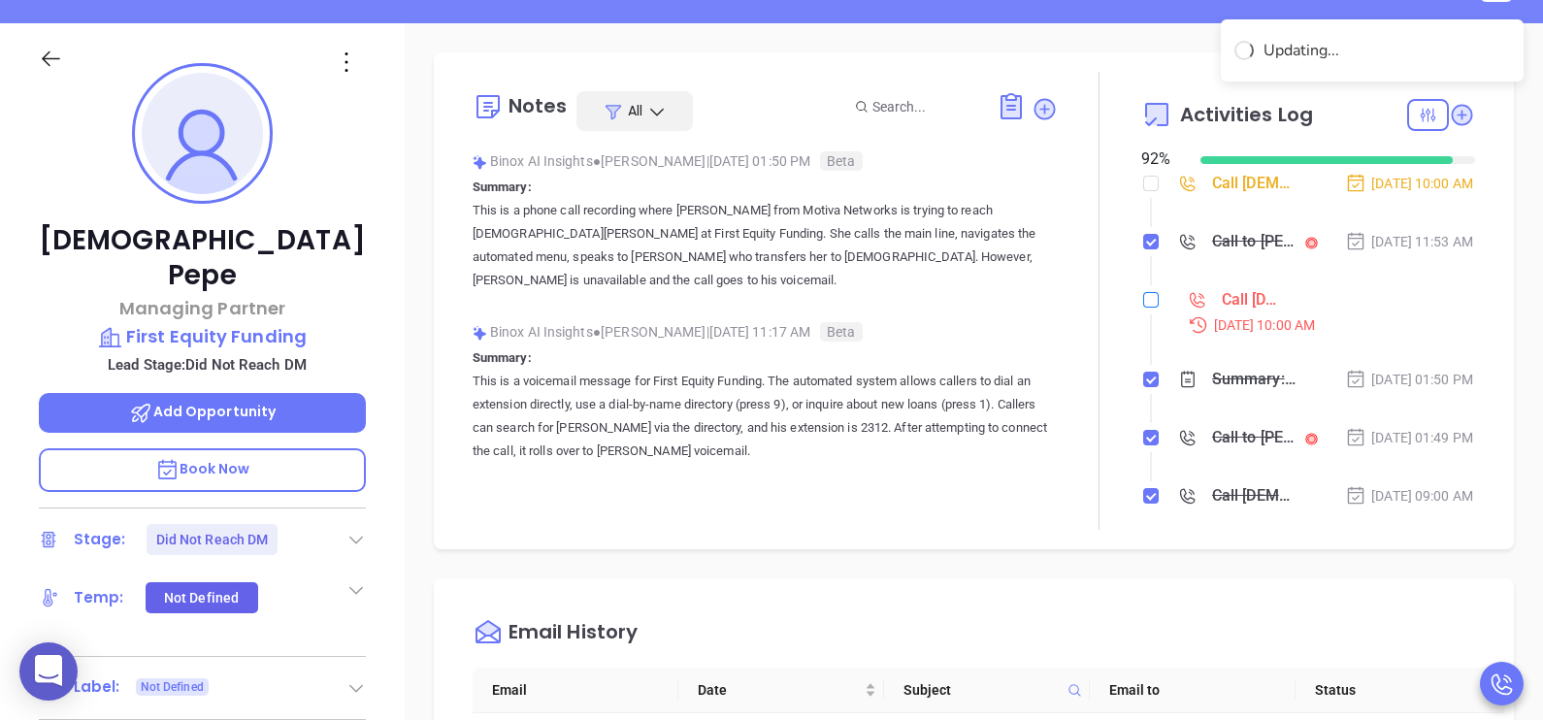
click at [1143, 311] on label at bounding box center [1151, 299] width 16 height 21
click at [1143, 308] on input "checkbox" at bounding box center [1151, 300] width 16 height 16
checkbox input "true"
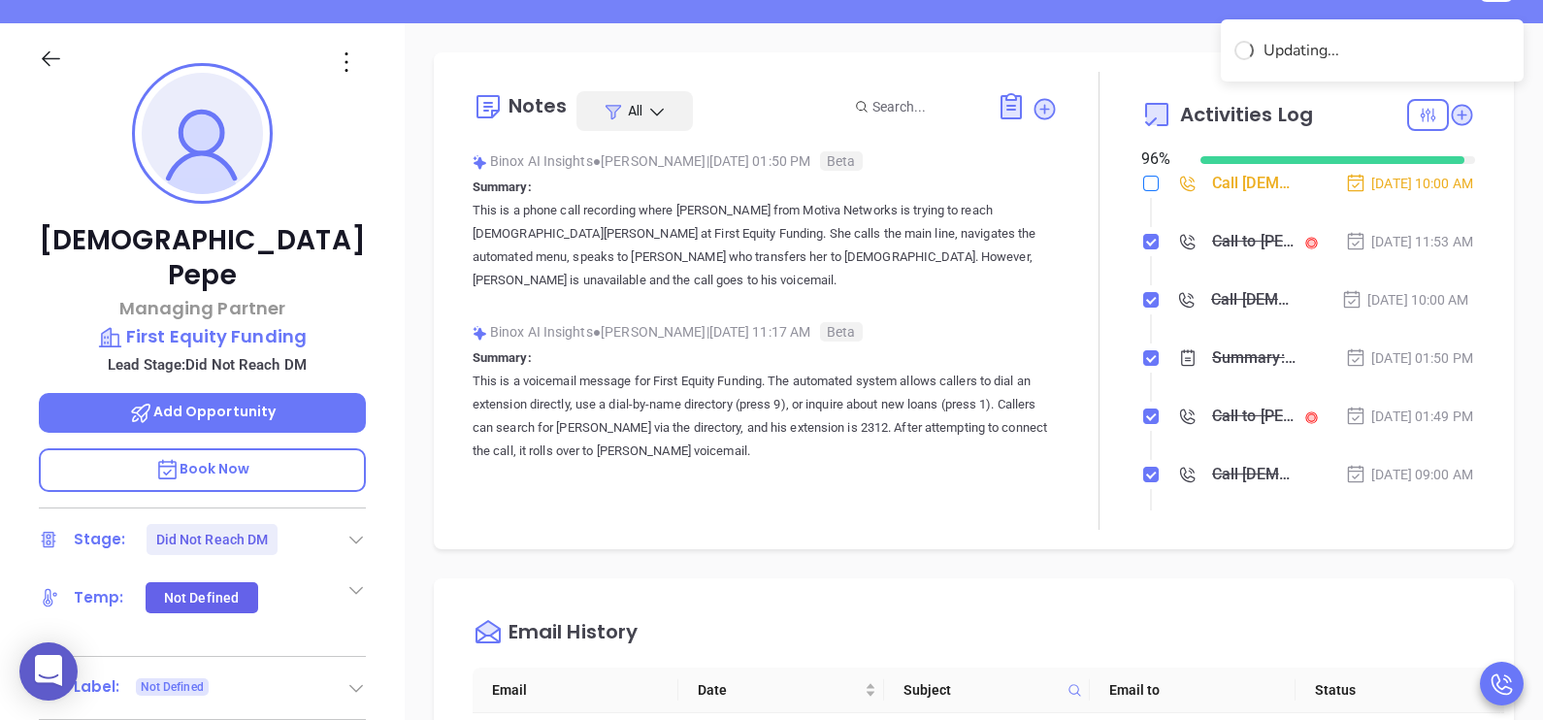
click at [1143, 176] on input "checkbox" at bounding box center [1151, 184] width 16 height 16
checkbox input "true"
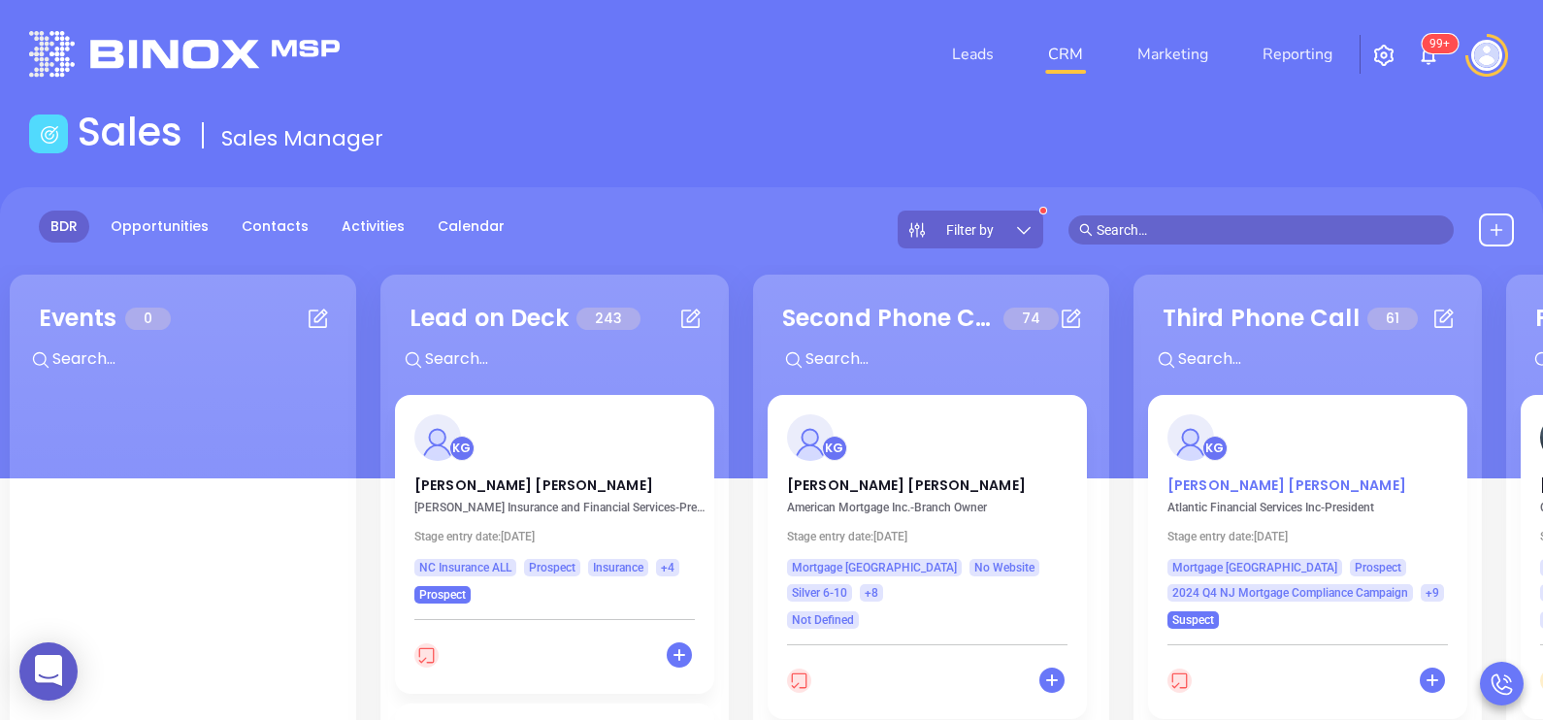
click at [1198, 485] on p "Jill Quinn" at bounding box center [1307, 480] width 280 height 10
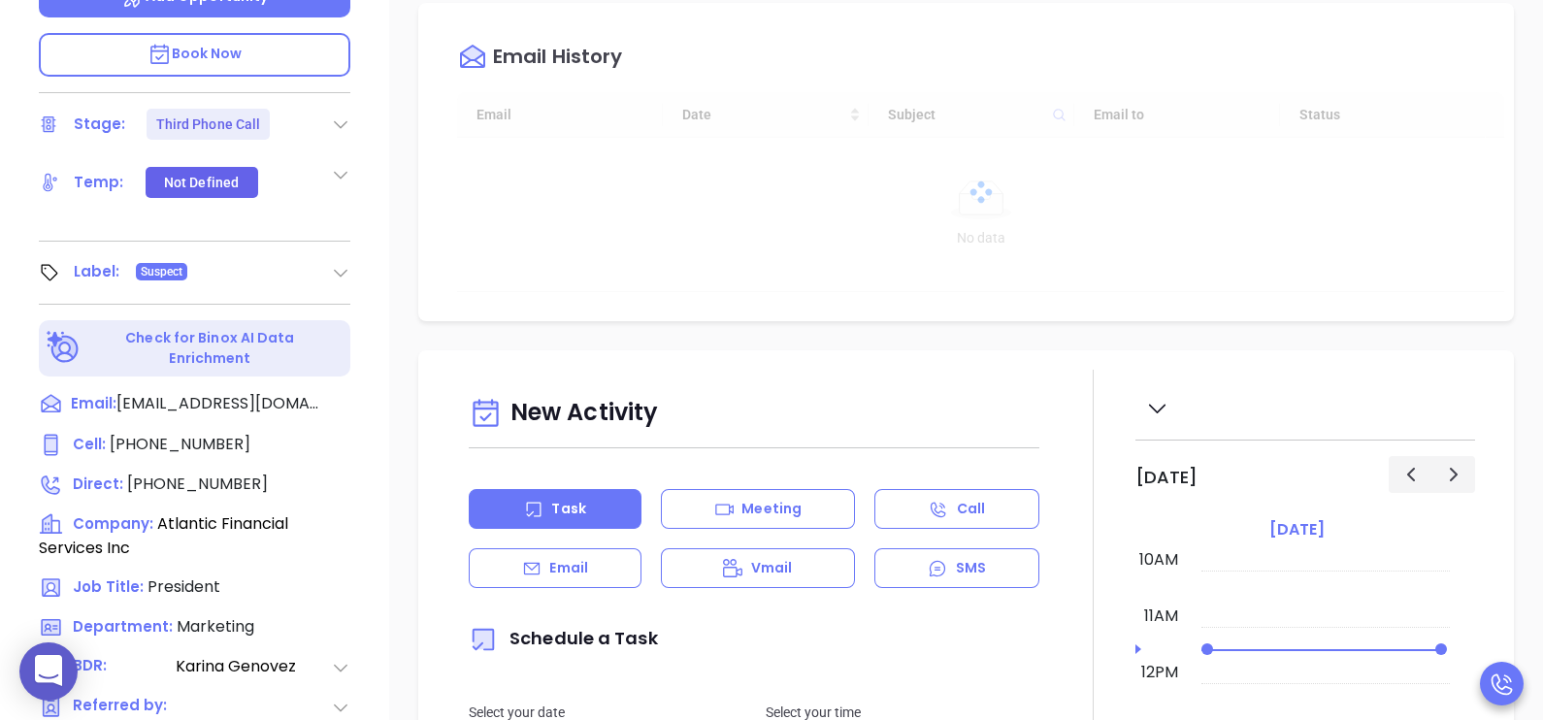
scroll to position [728, 0]
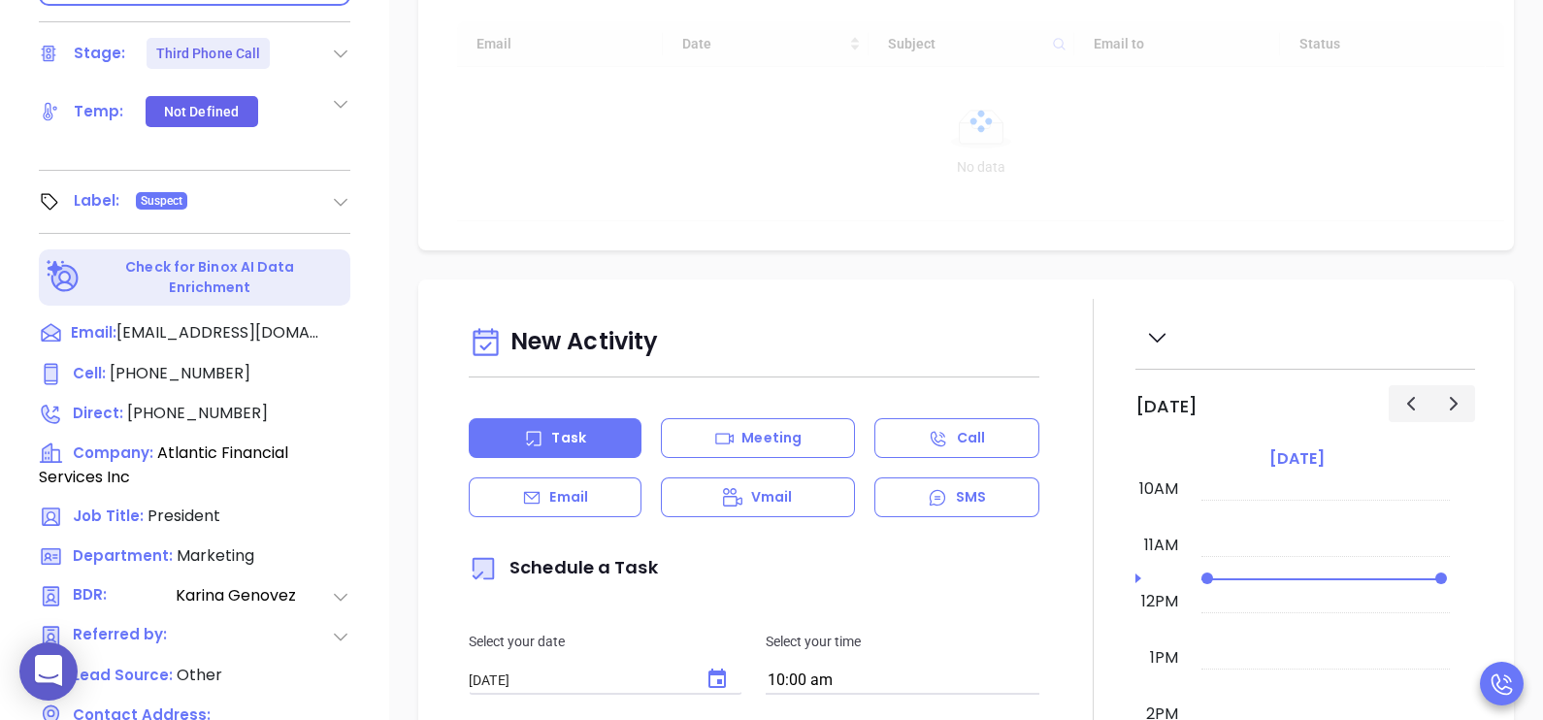
type input "[PERSON_NAME]"
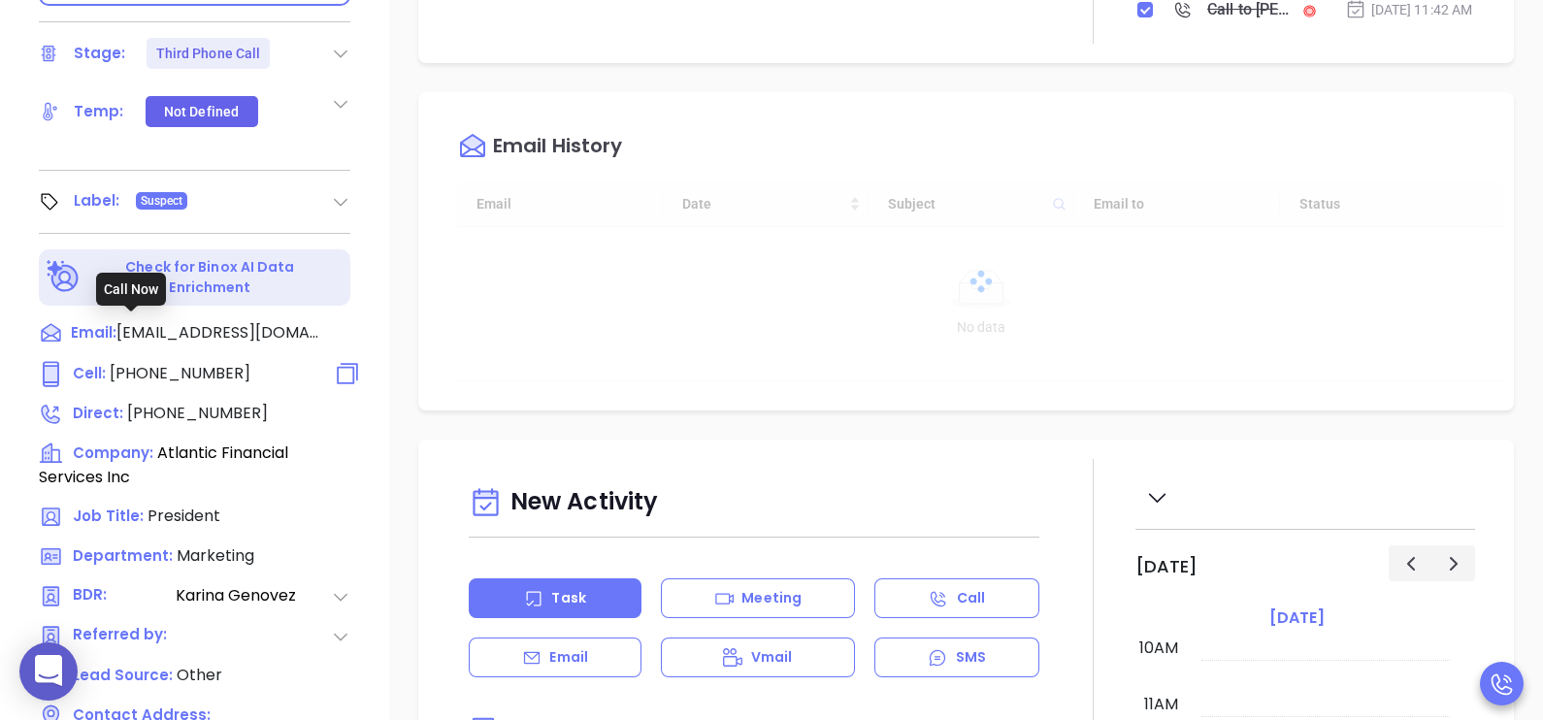
click at [157, 362] on span "(732) 995-1479" at bounding box center [180, 373] width 141 height 22
type input "(732) 995-1479"
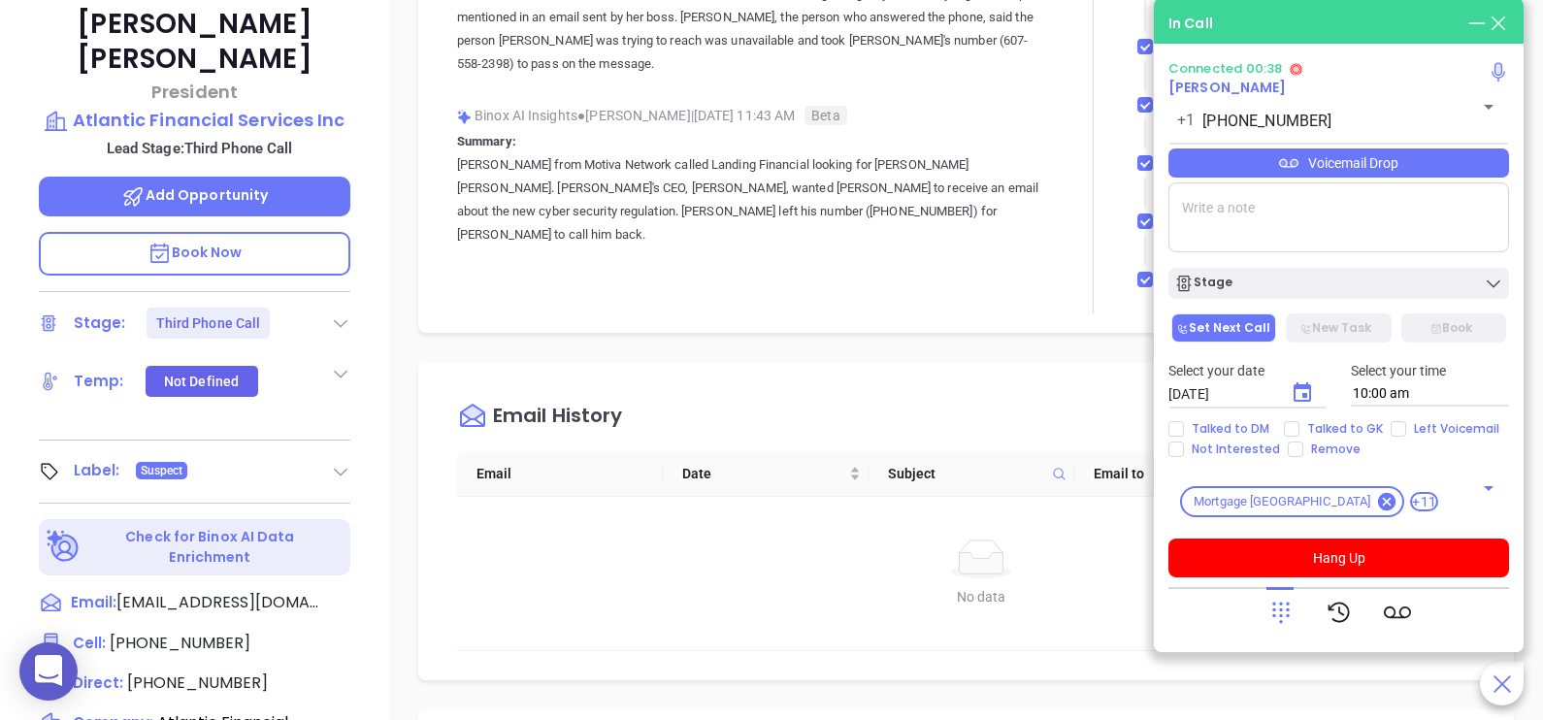
scroll to position [436, 0]
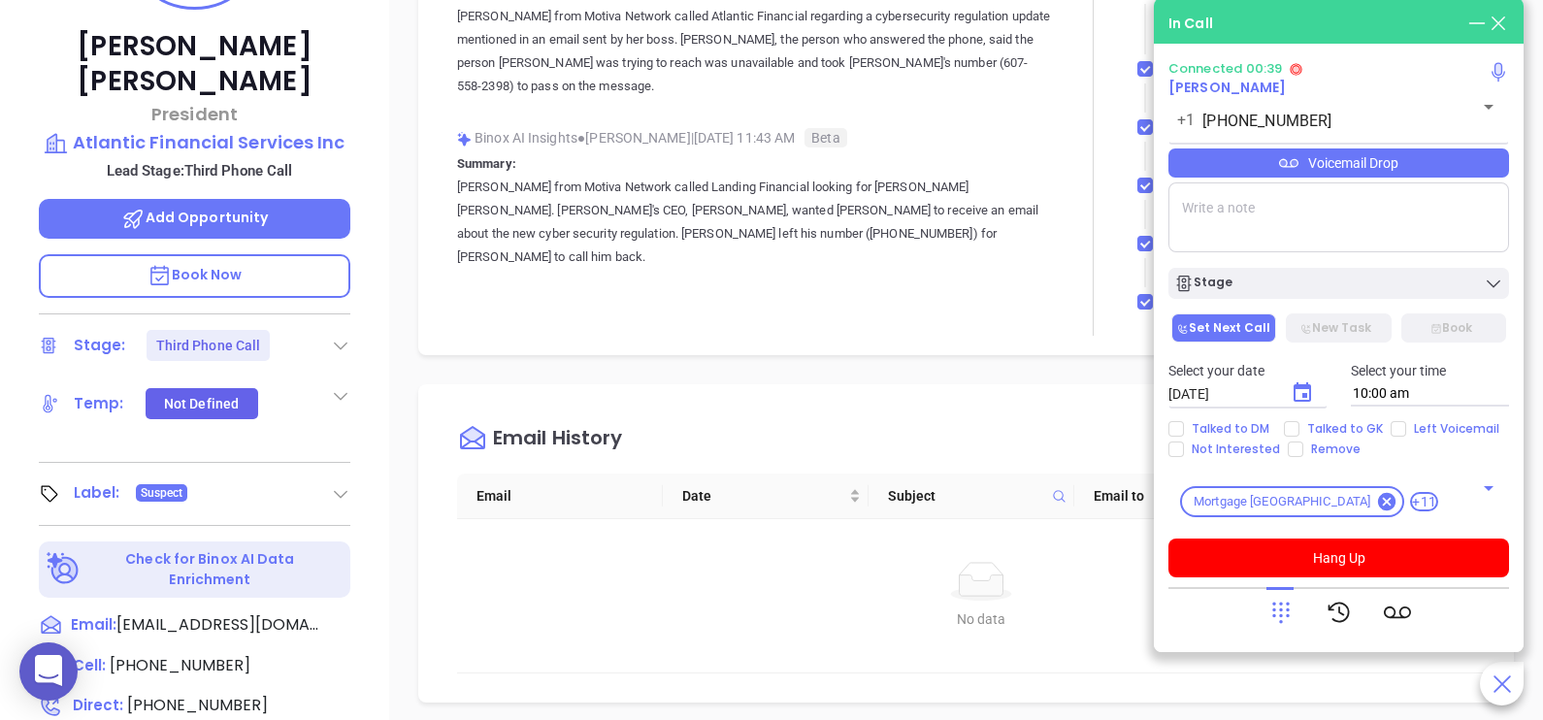
click at [286, 254] on p "Book Now" at bounding box center [194, 276] width 311 height 44
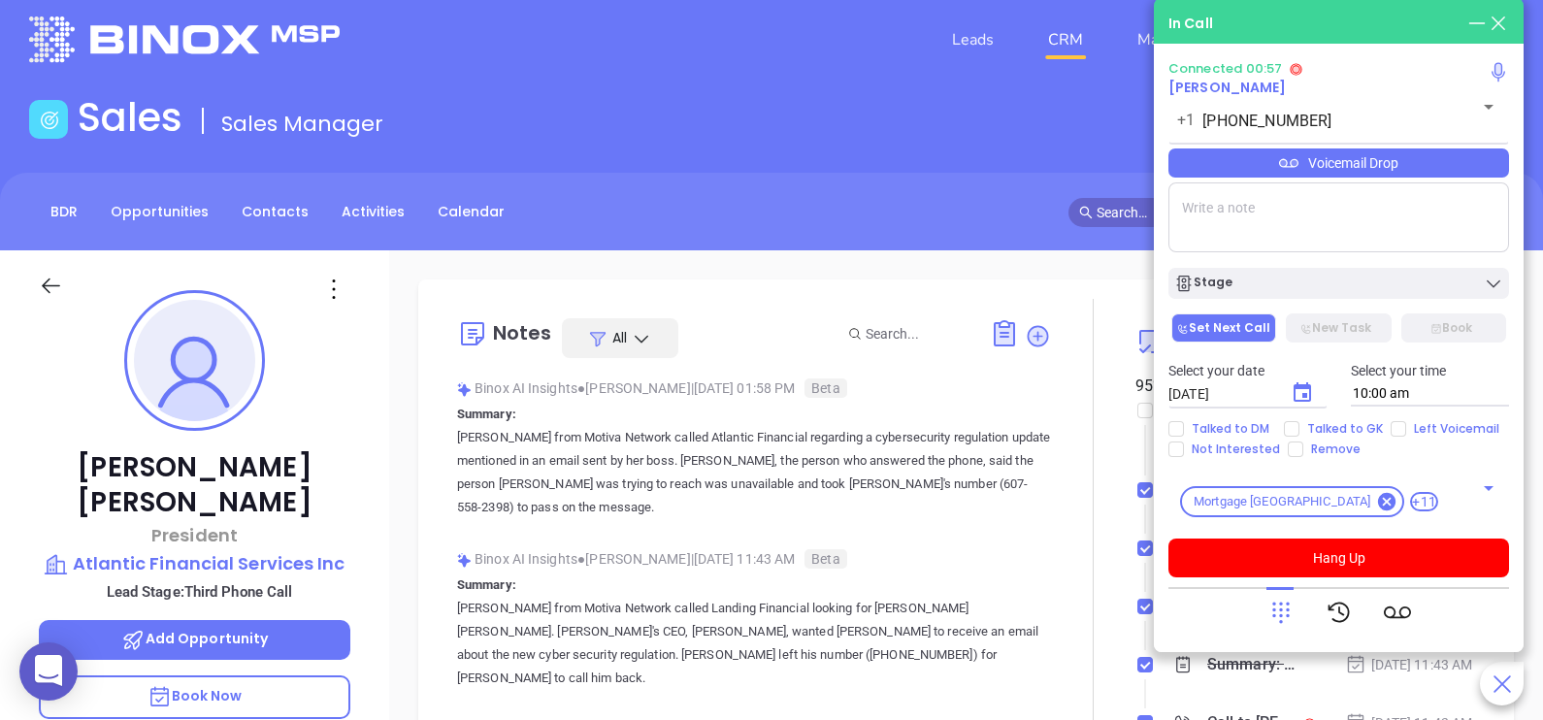
scroll to position [0, 0]
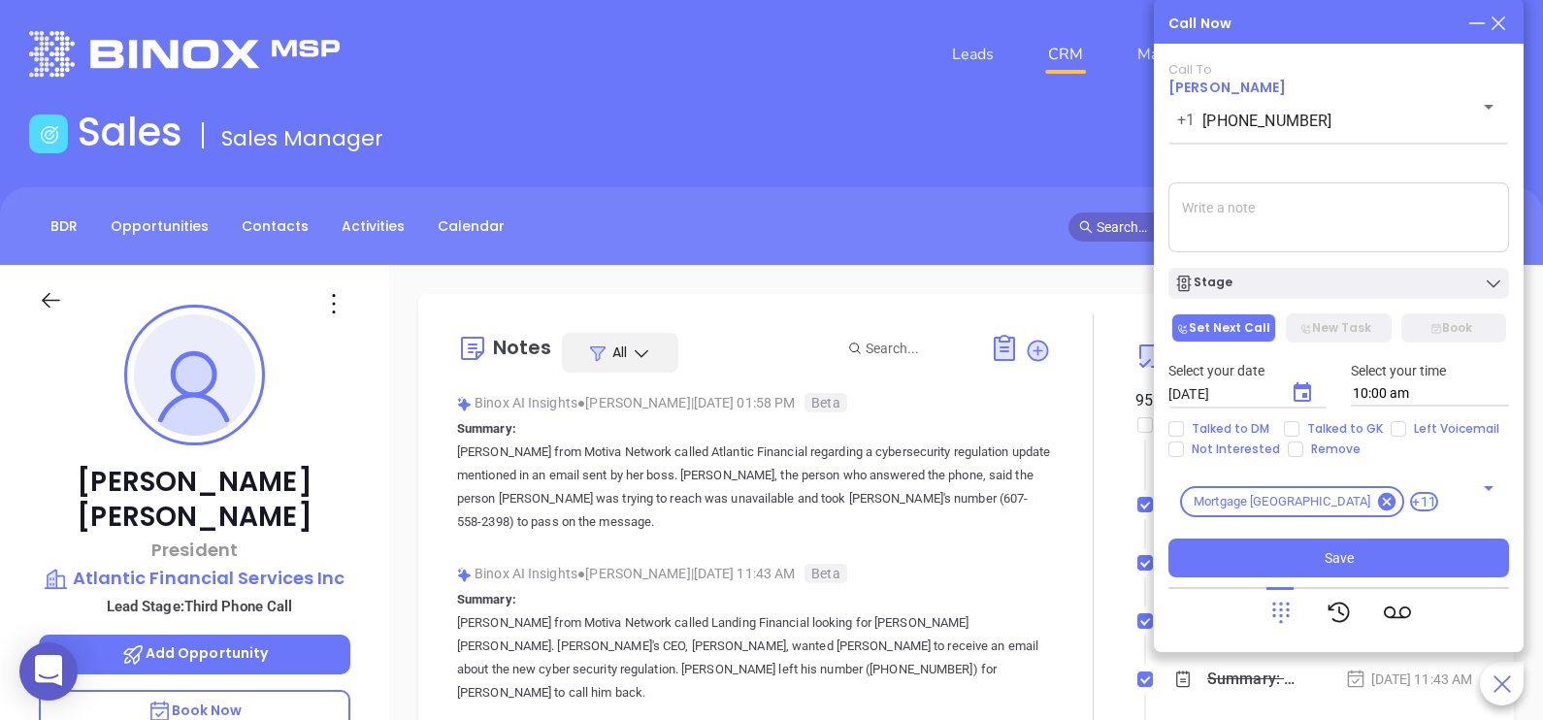
click at [1354, 246] on textarea at bounding box center [1338, 217] width 341 height 70
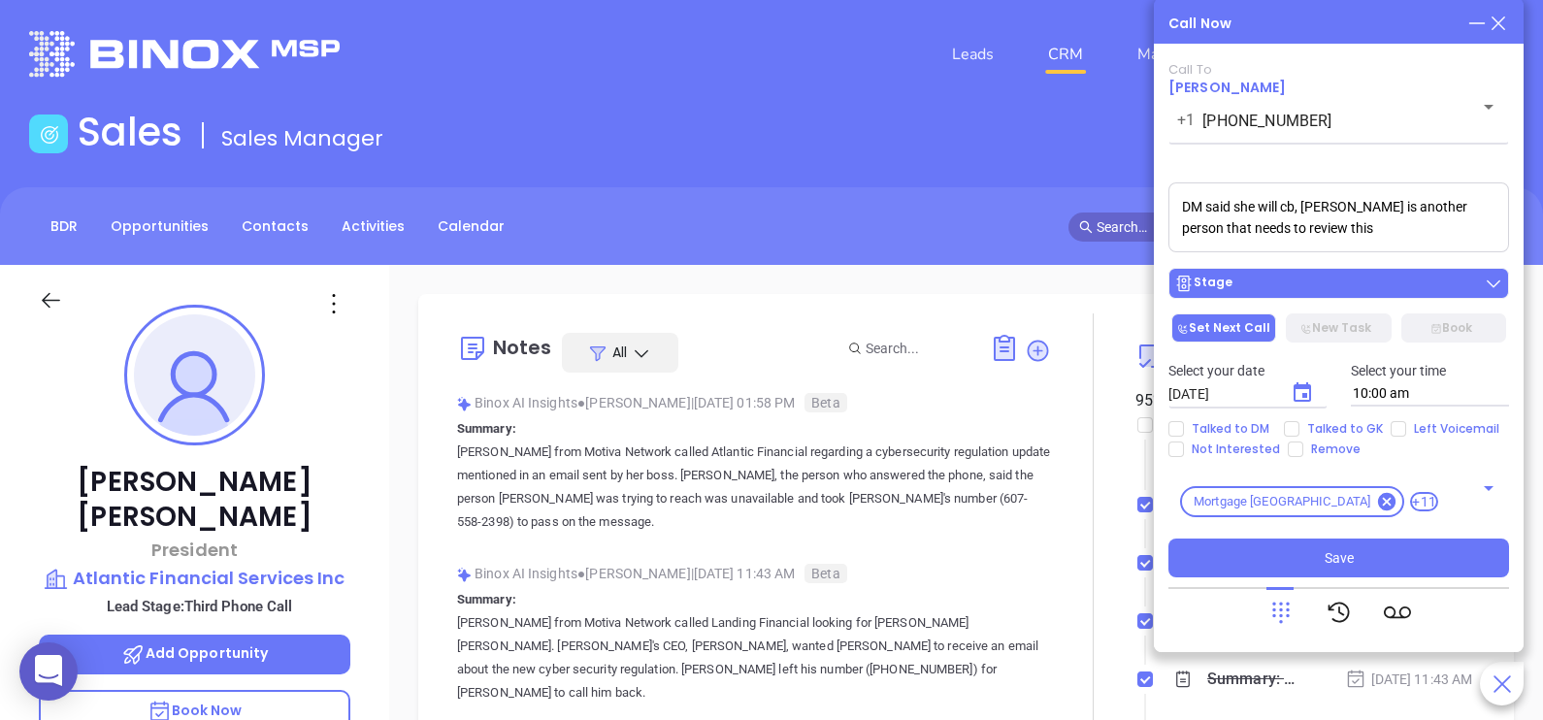
type textarea "DM said she will cb, bec is another person that needs to review this"
click at [1292, 281] on div "Stage" at bounding box center [1338, 283] width 329 height 19
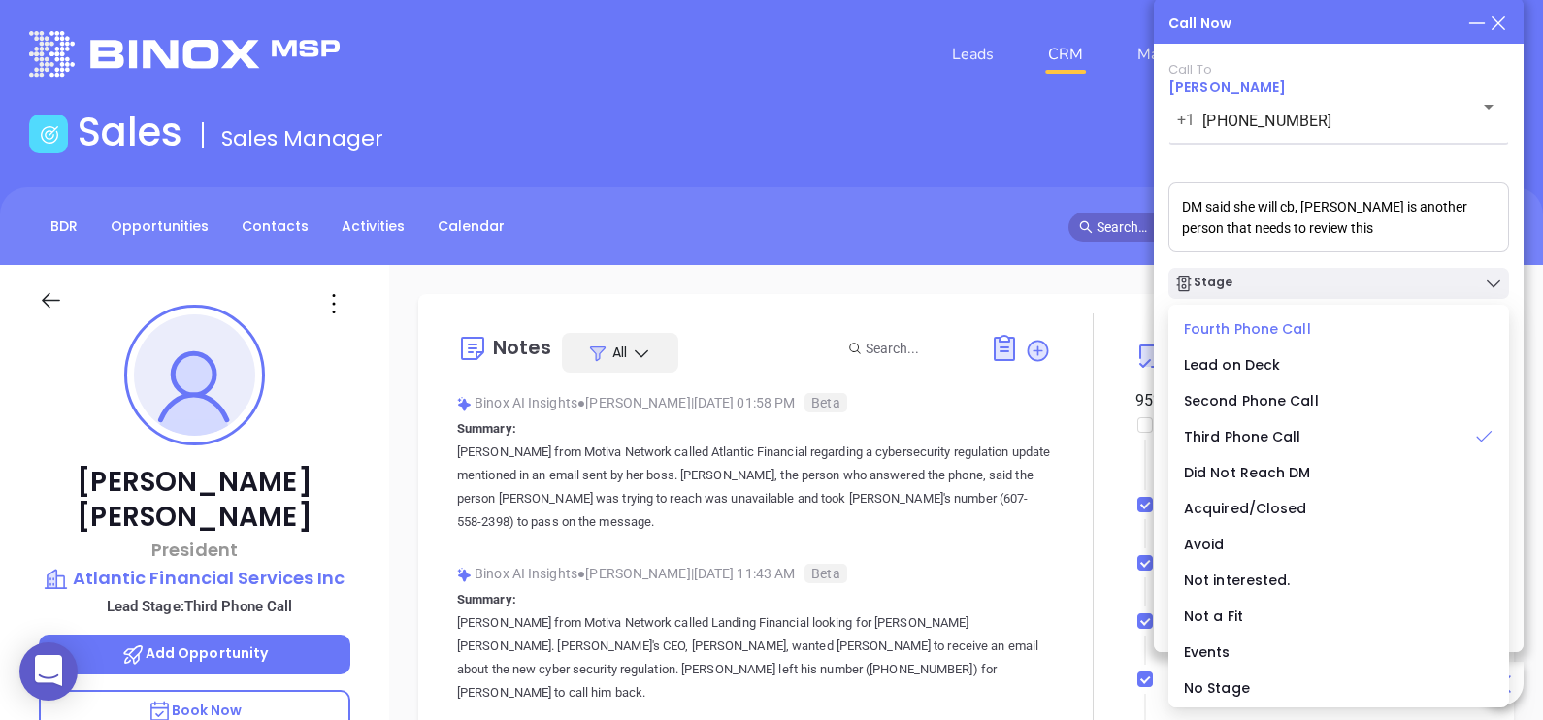
click at [1266, 323] on span "Fourth Phone Call" at bounding box center [1247, 328] width 127 height 19
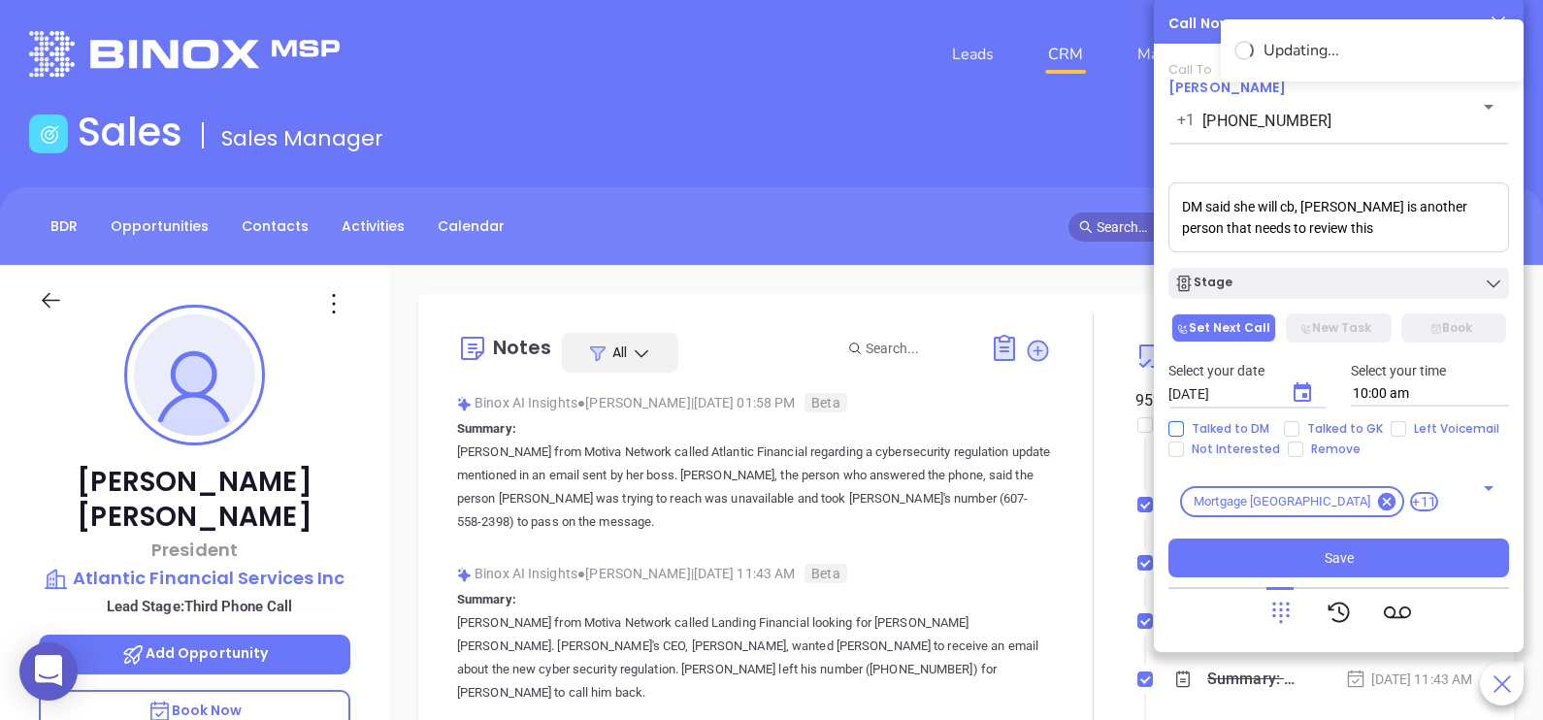
click at [1257, 426] on span "Talked to DM" at bounding box center [1230, 429] width 93 height 16
click at [1184, 426] on input "Talked to DM" at bounding box center [1176, 429] width 16 height 16
checkbox input "true"
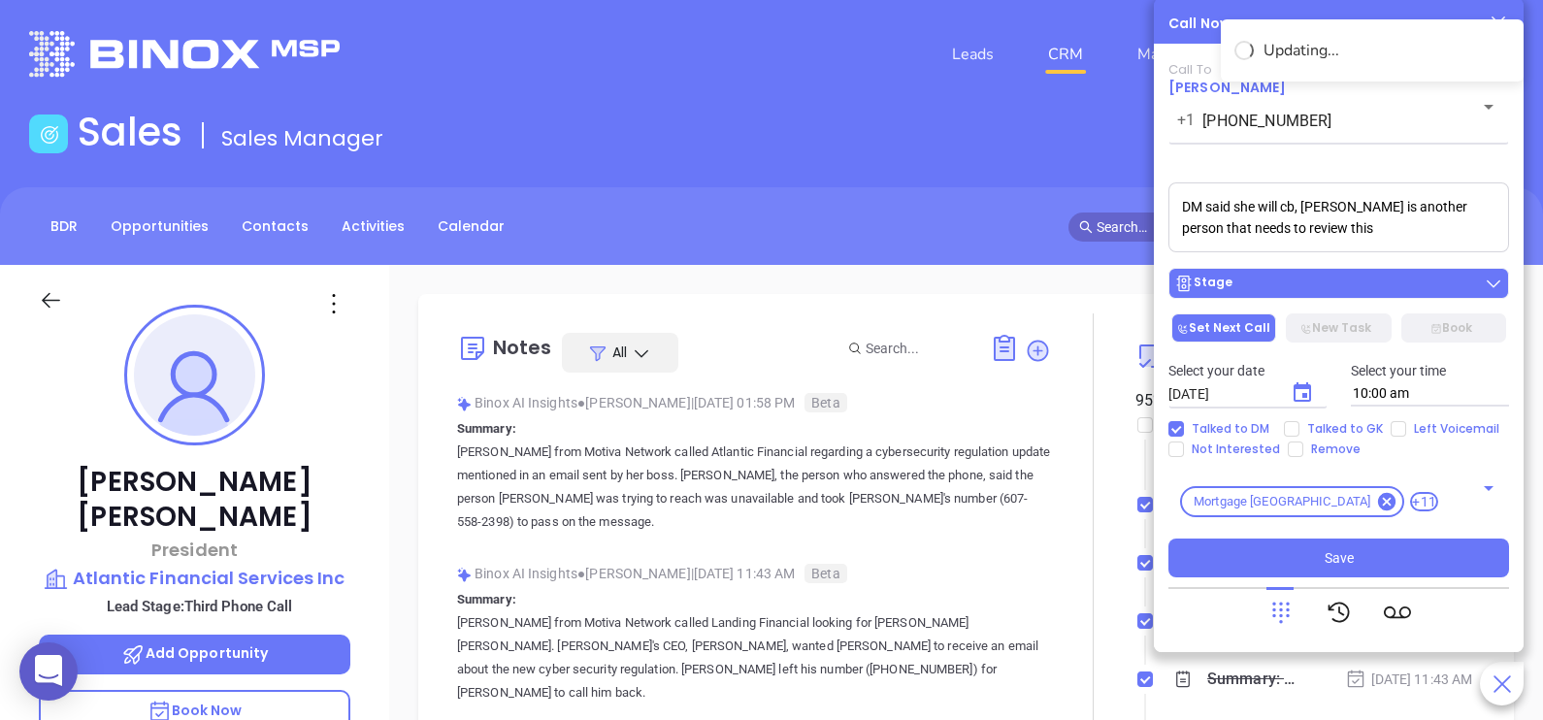
click at [1298, 277] on div "Stage" at bounding box center [1338, 283] width 329 height 19
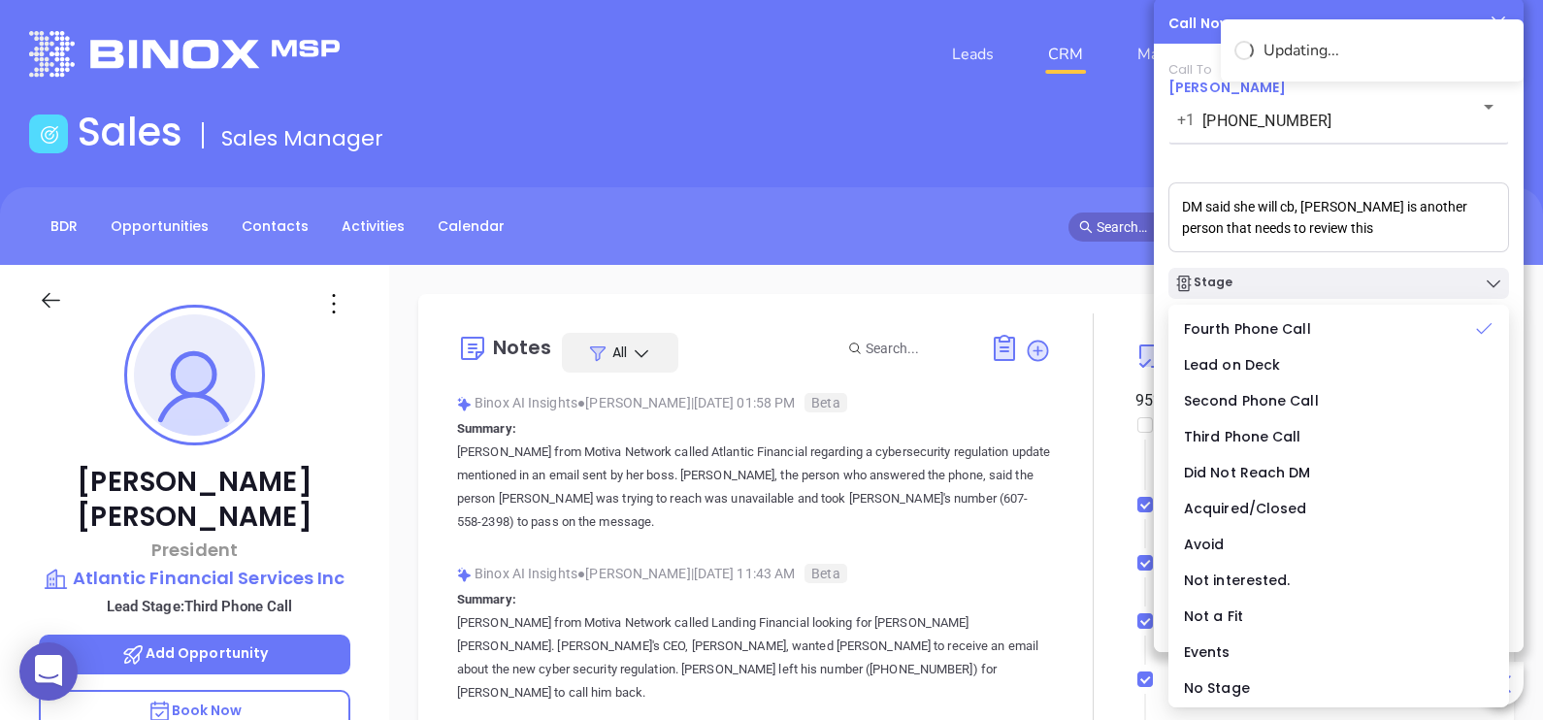
click at [1358, 234] on textarea "DM said she will cb, bec is another person that needs to review this" at bounding box center [1338, 217] width 341 height 70
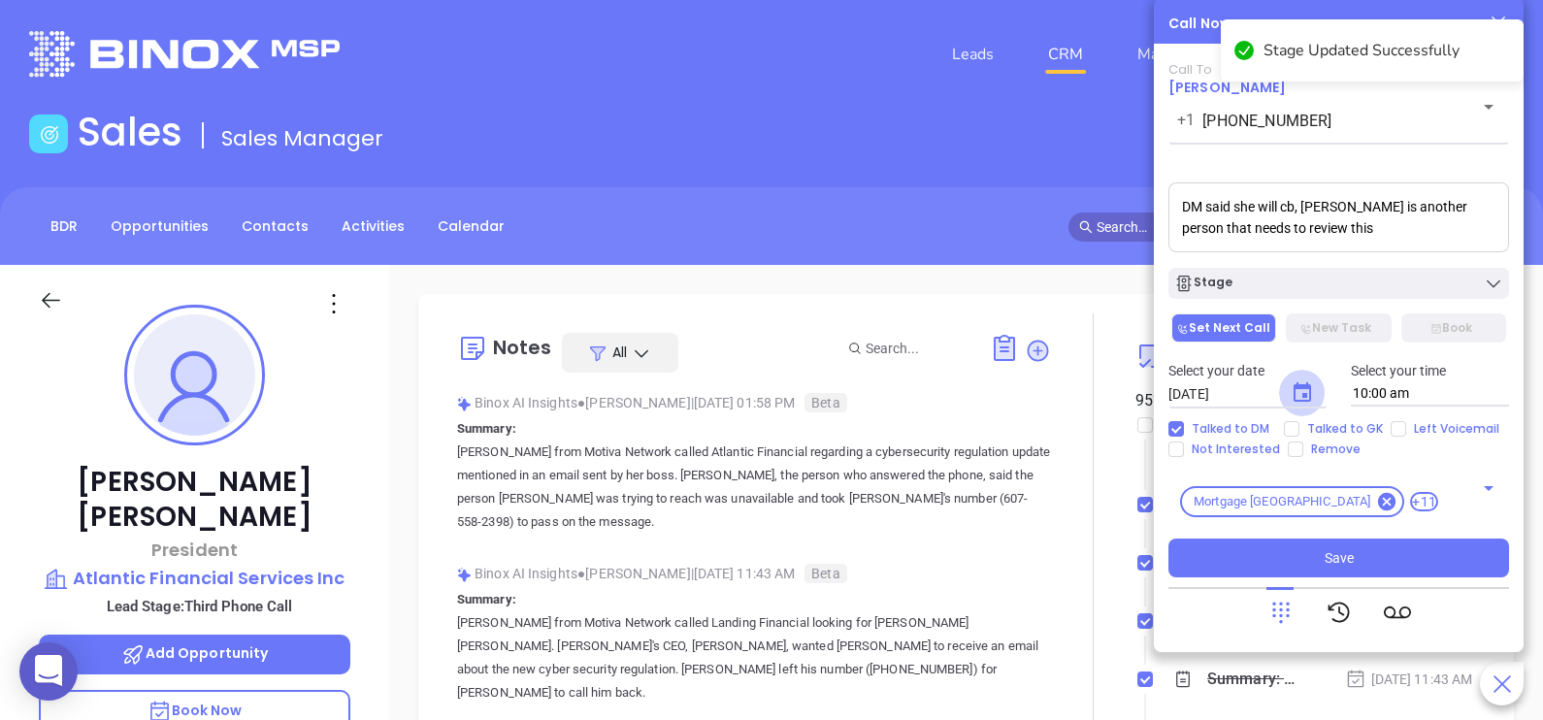
click at [1304, 405] on icon "Choose date, selected date is Sep 10, 2025" at bounding box center [1302, 392] width 23 height 23
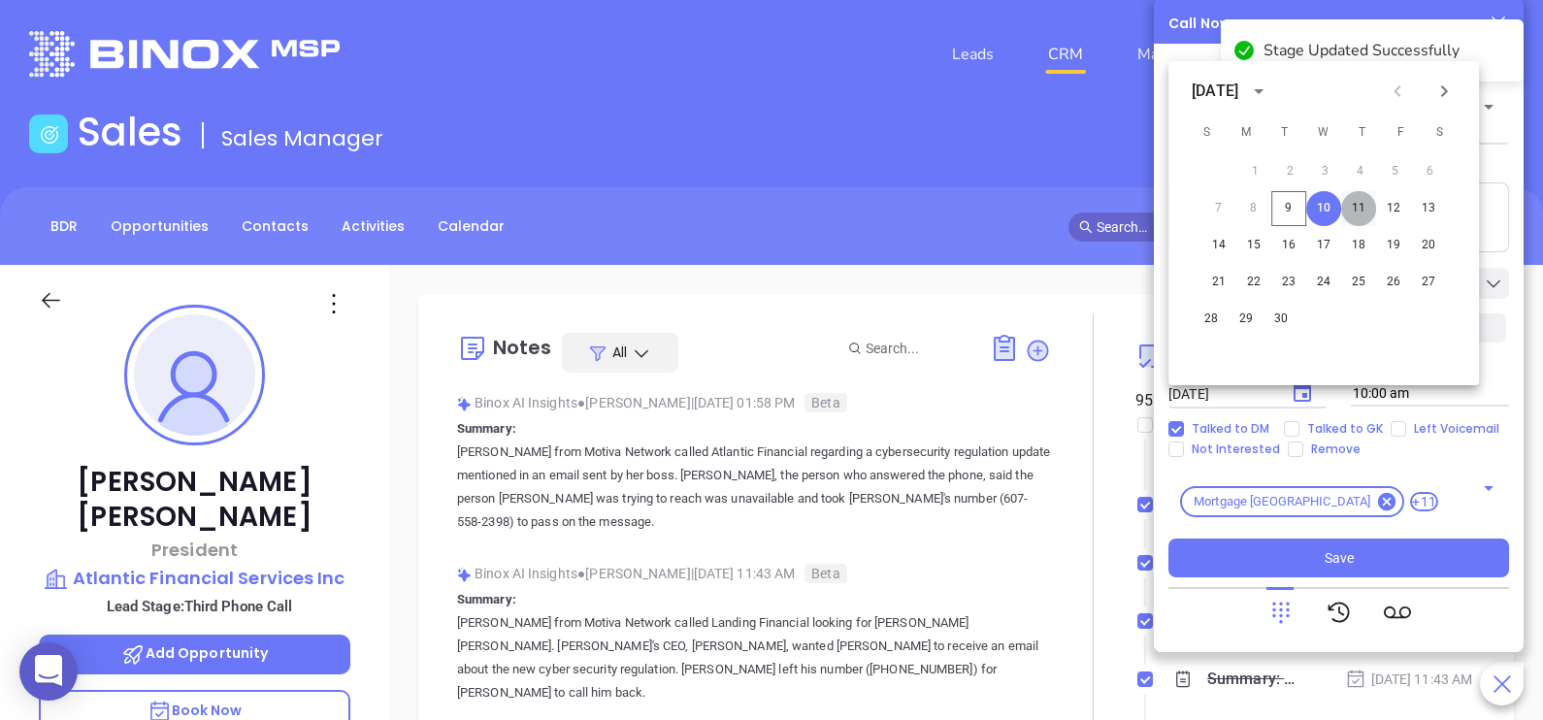
click at [1360, 213] on button "11" at bounding box center [1358, 208] width 35 height 35
type input "09/11/2025"
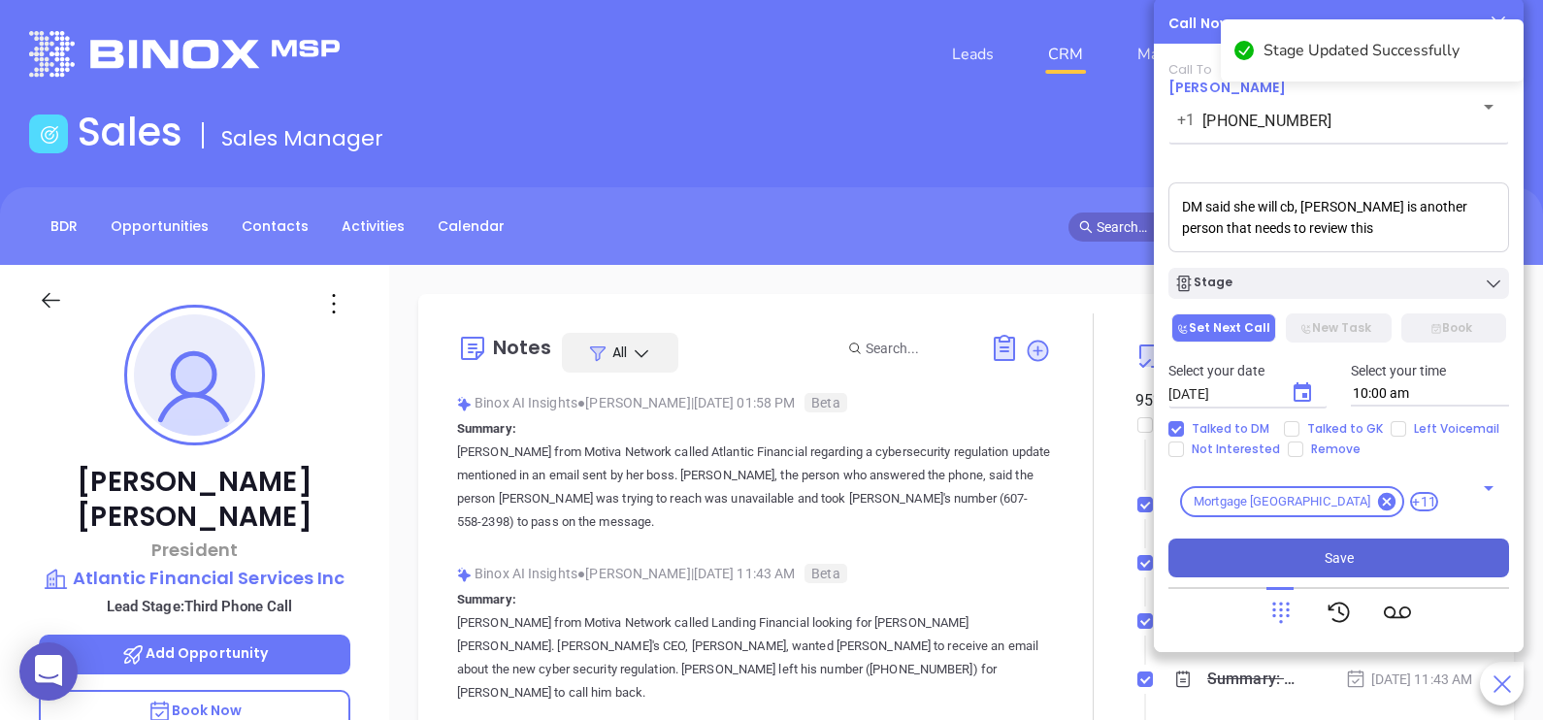
click at [1403, 556] on button "Save" at bounding box center [1338, 558] width 341 height 39
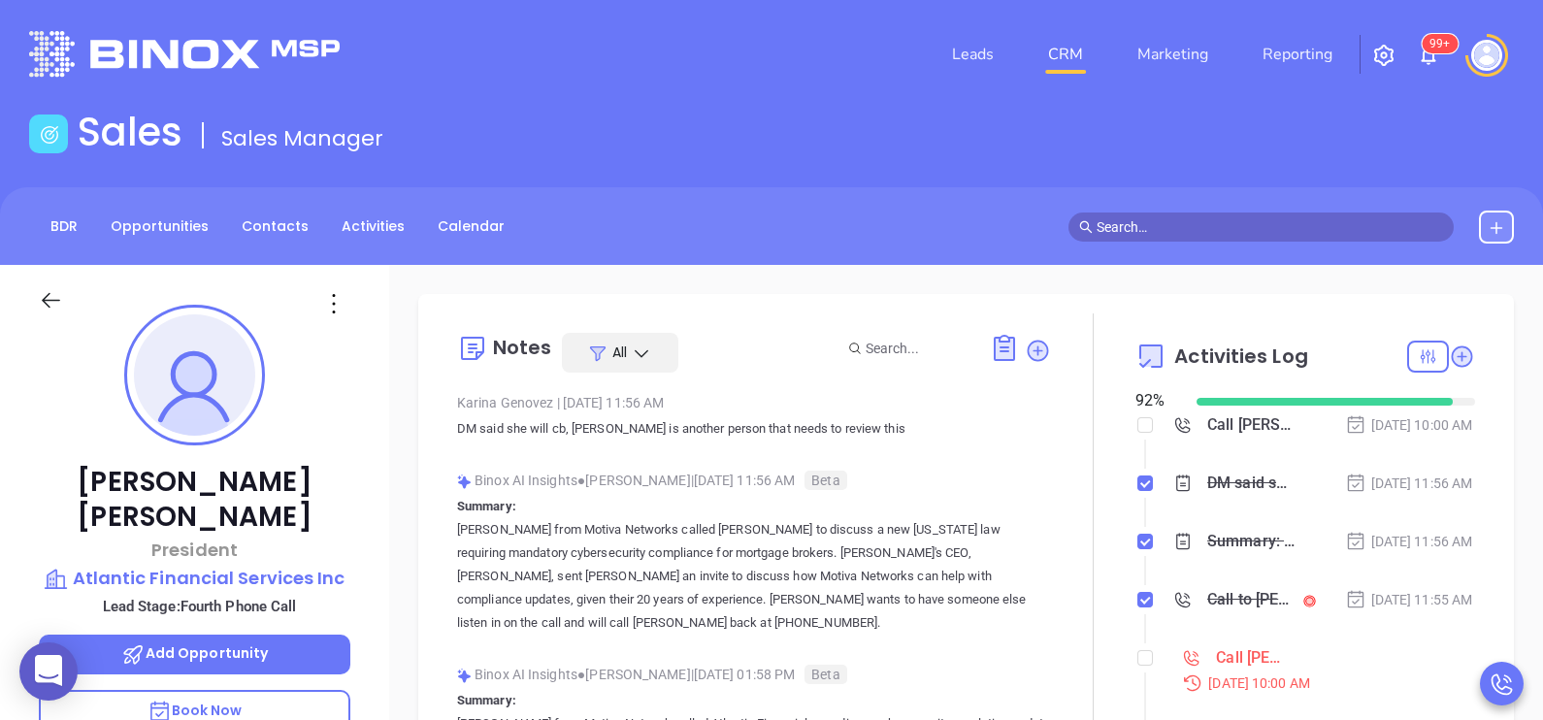
click at [1417, 494] on div "Sep 9, 2025 | 11:56 AM" at bounding box center [1409, 483] width 128 height 21
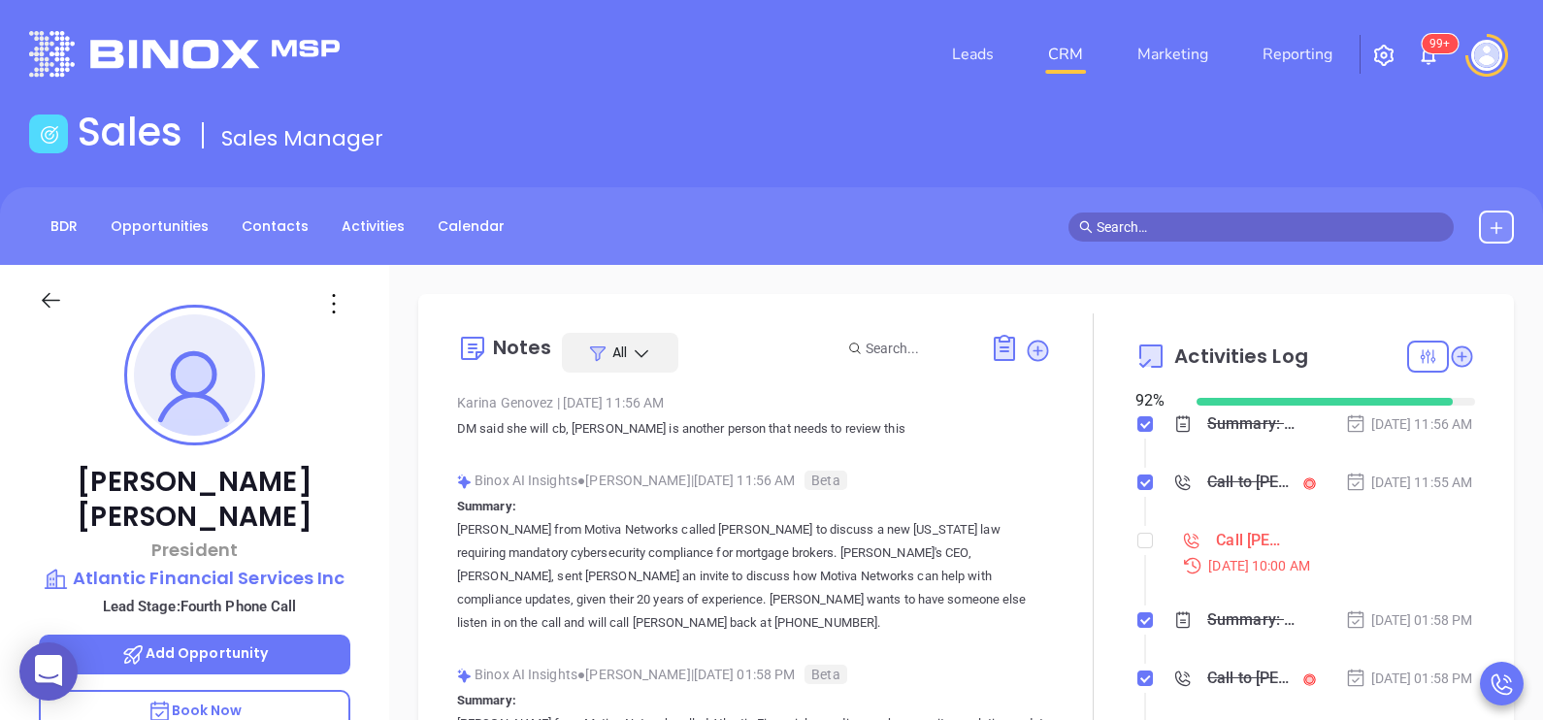
scroll to position [146, 0]
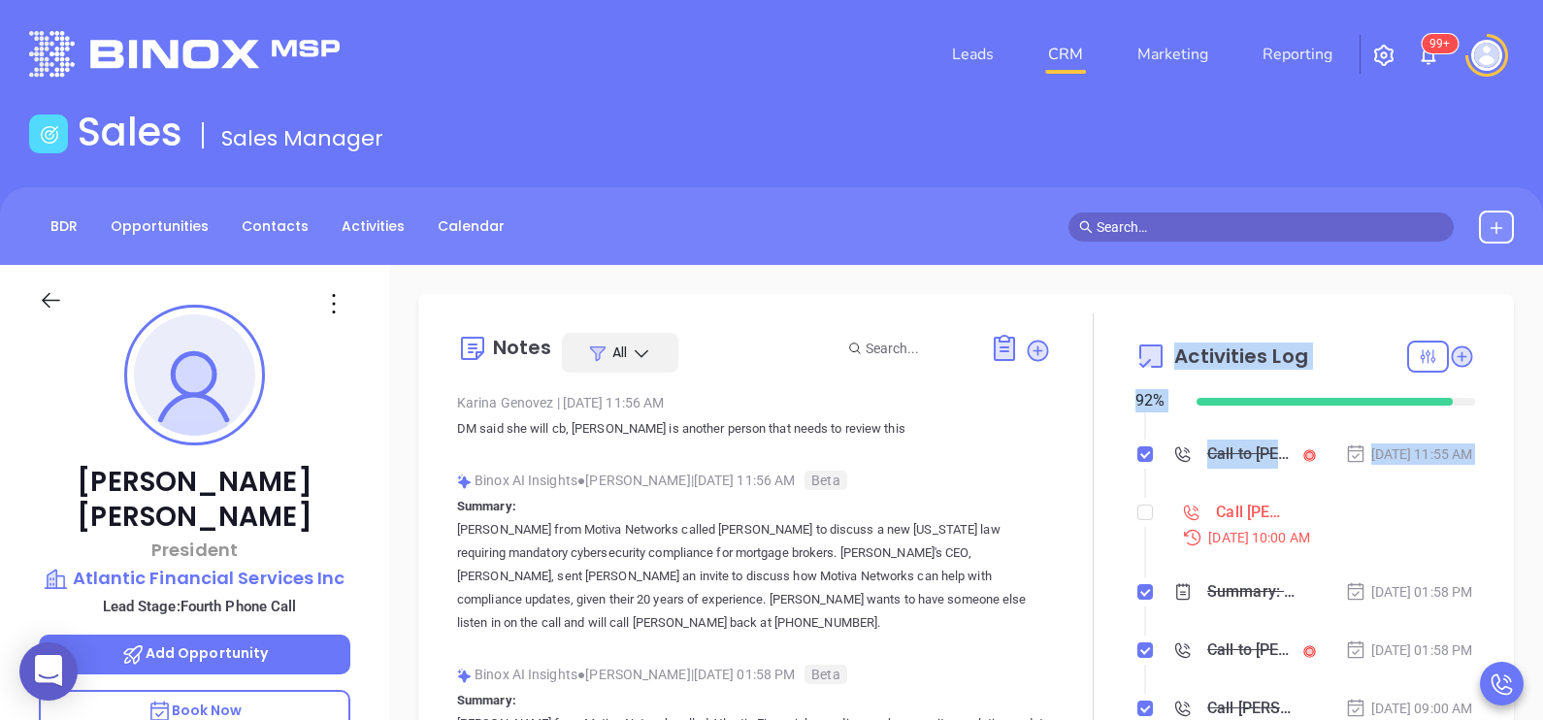
drag, startPoint x: 1147, startPoint y: 569, endPoint x: 1124, endPoint y: 558, distance: 25.6
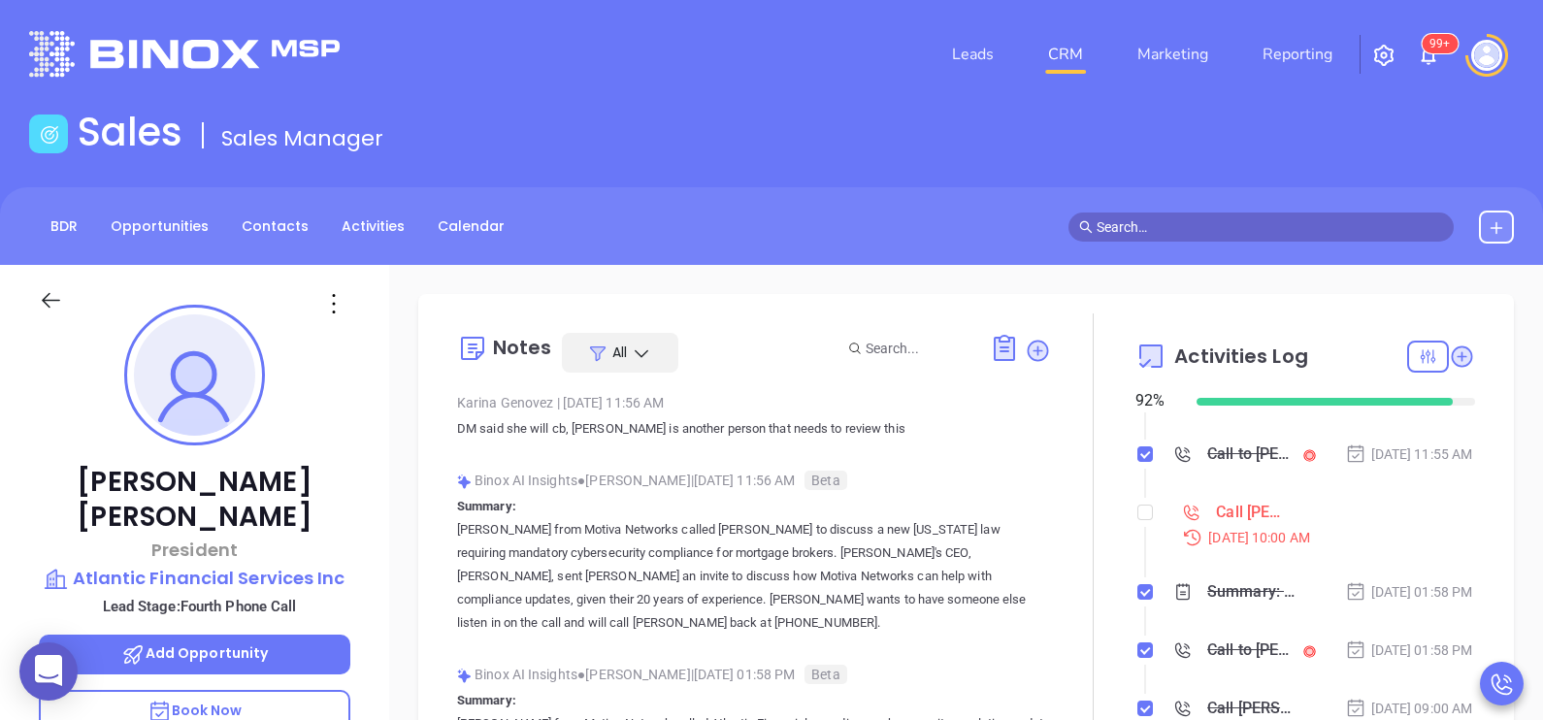
click at [1137, 520] on input "checkbox" at bounding box center [1145, 513] width 16 height 16
checkbox input "true"
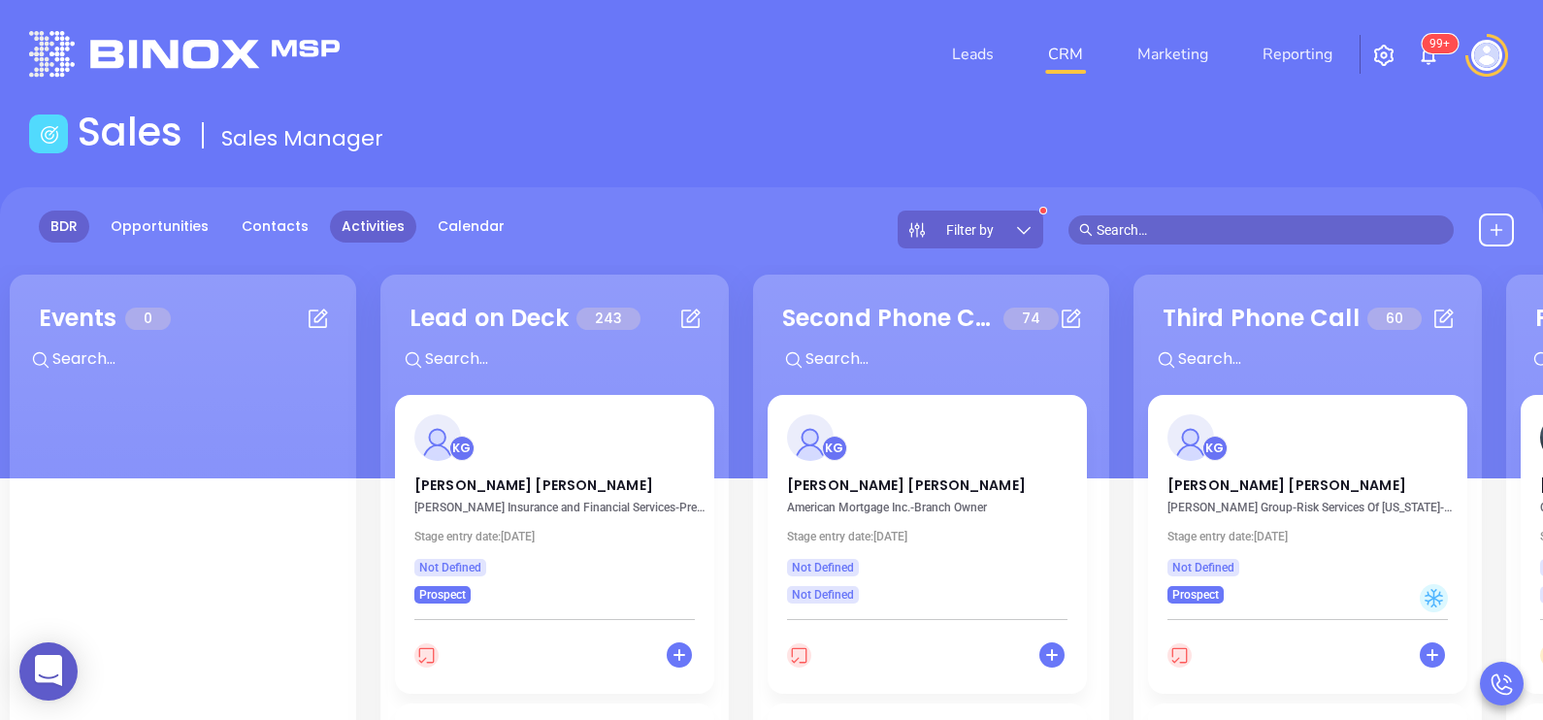
click at [372, 216] on link "Activities" at bounding box center [373, 227] width 86 height 32
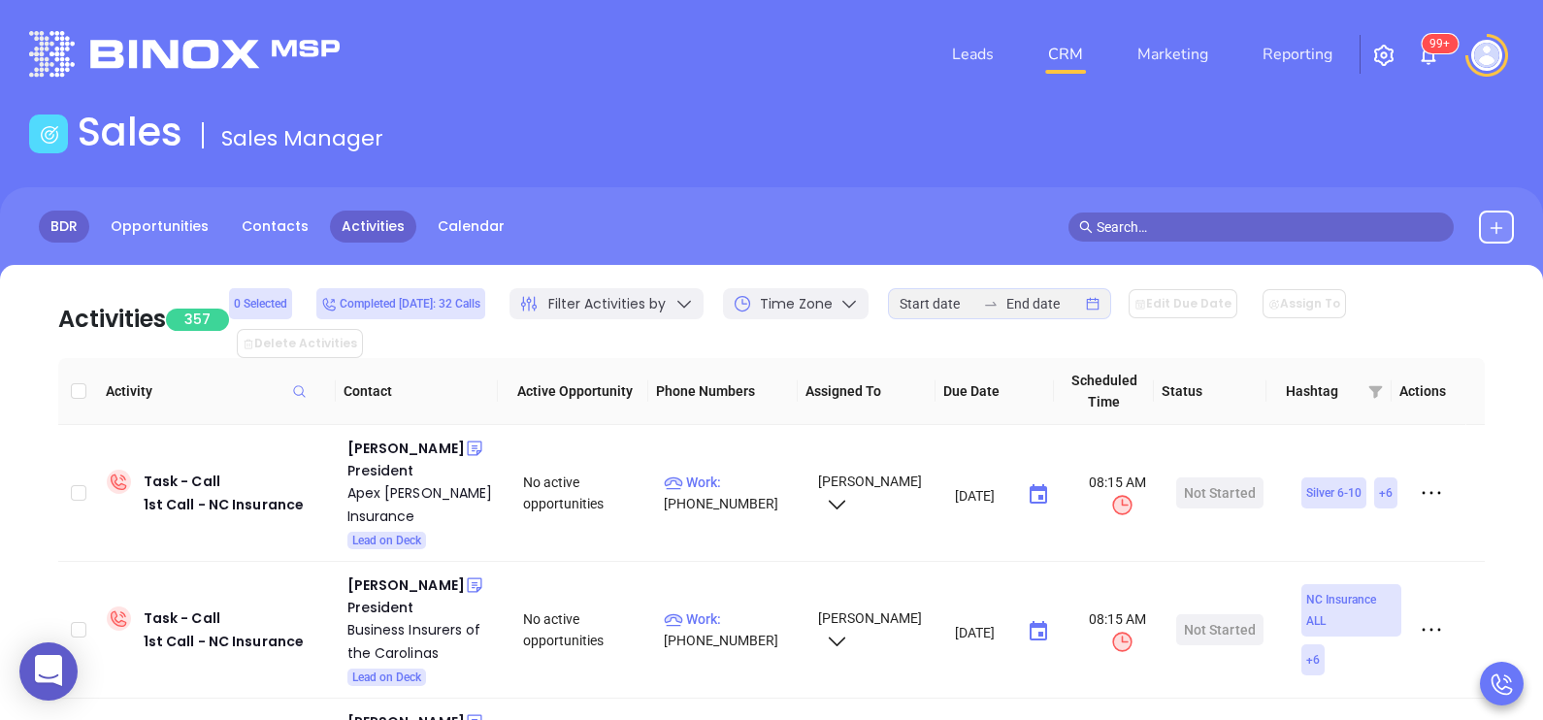
click at [44, 220] on link "BDR" at bounding box center [64, 227] width 50 height 32
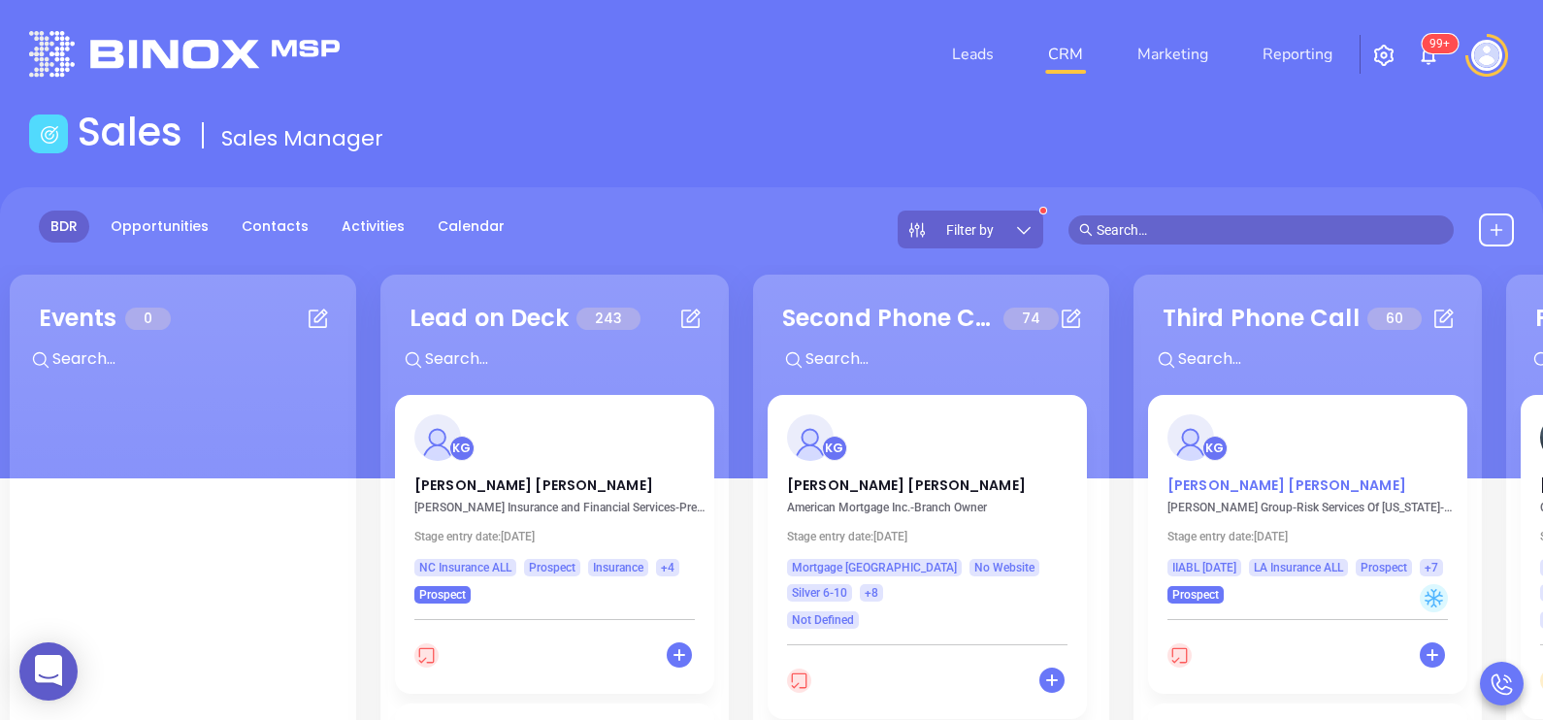
click at [1228, 484] on p "Rob Eppers" at bounding box center [1307, 480] width 280 height 10
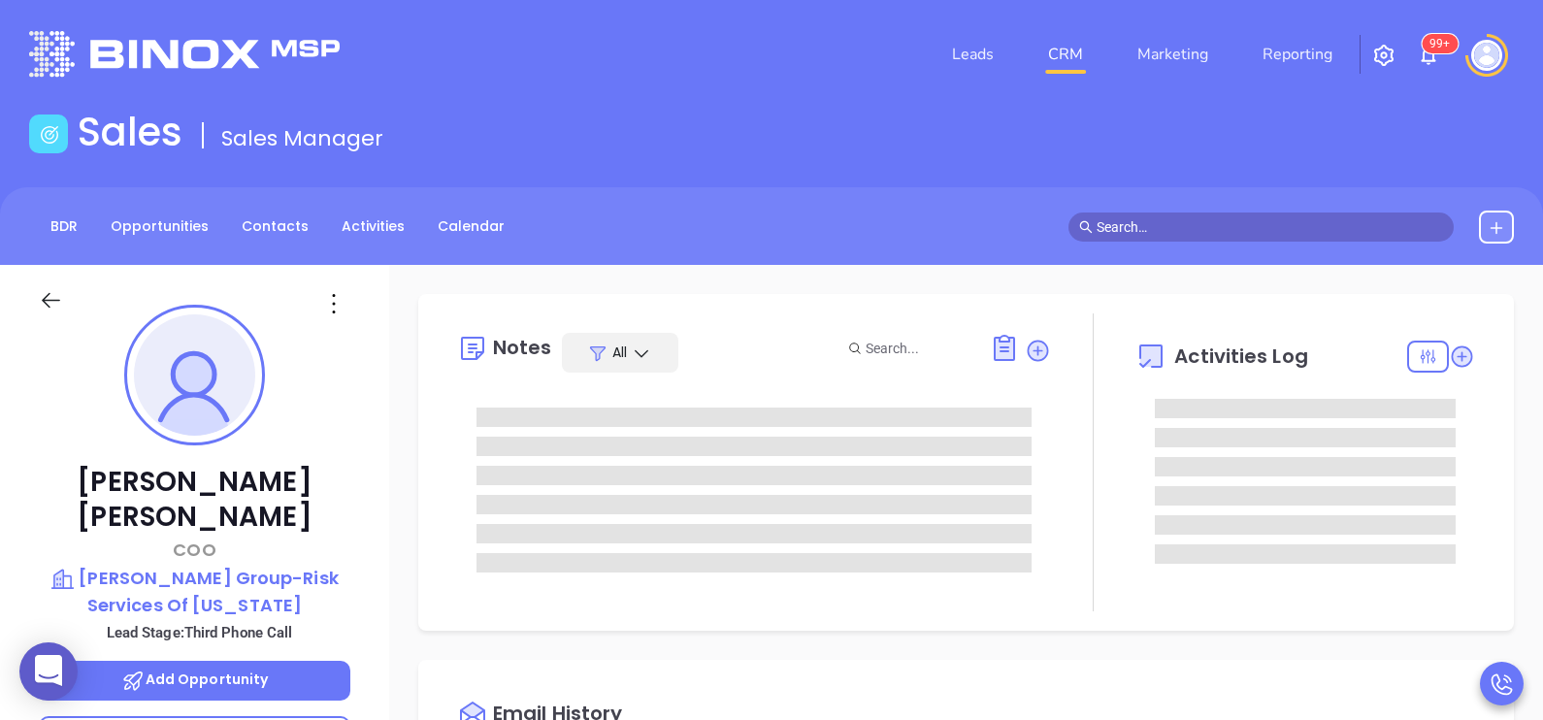
type input "[DATE]"
type input "[PERSON_NAME]"
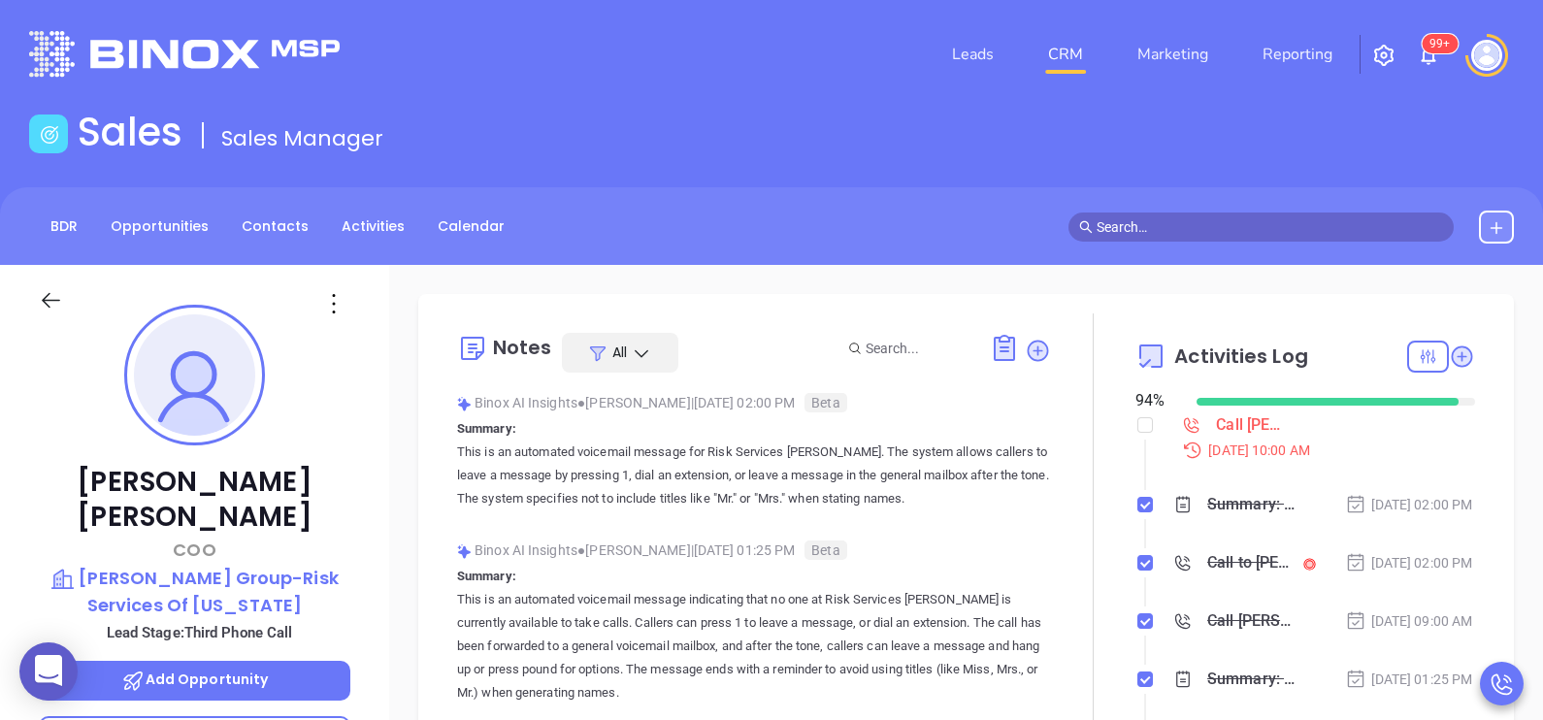
click at [371, 585] on div "Rob Eppers COO Leavitt Group-Risk Services Of Louisiana Lead Stage: Third Phone…" at bounding box center [194, 715] width 389 height 901
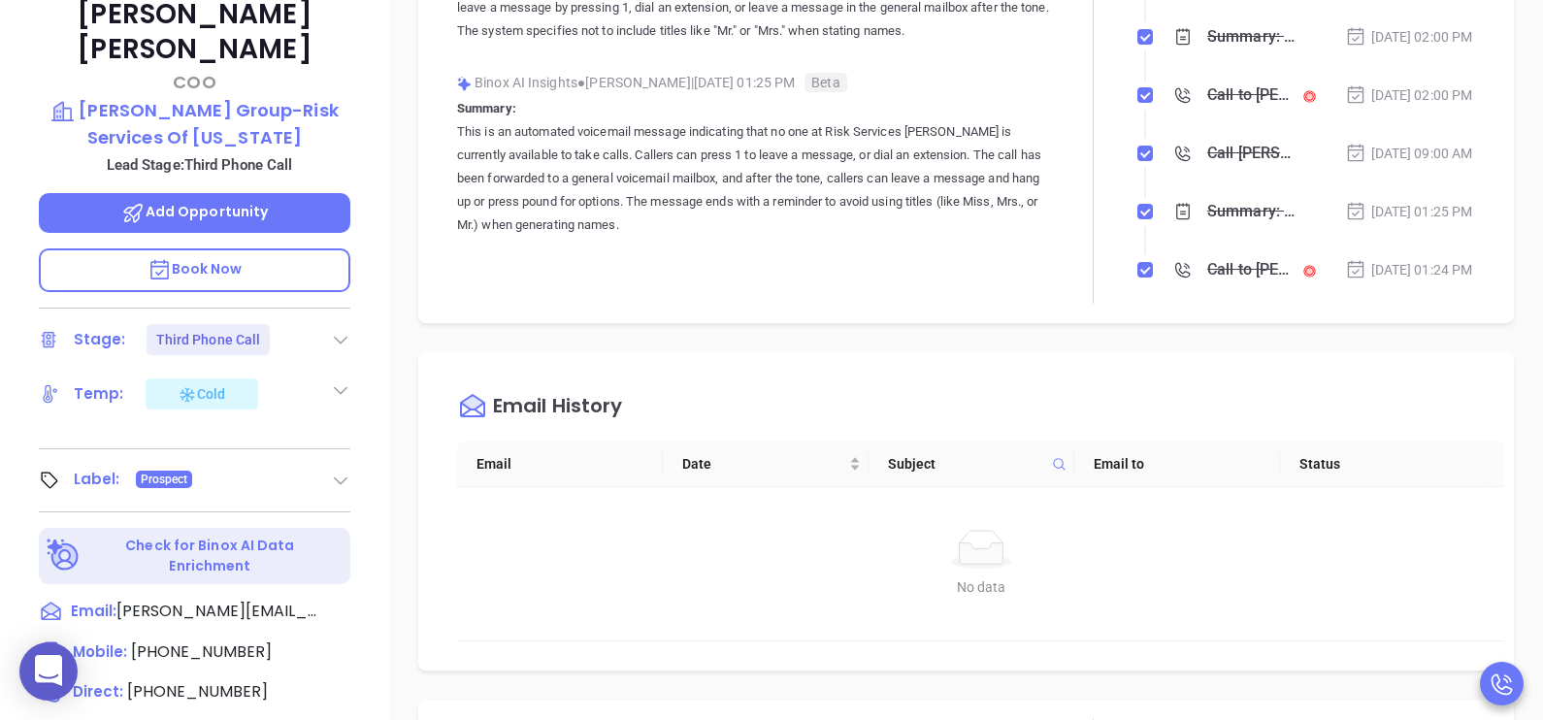
scroll to position [582, 0]
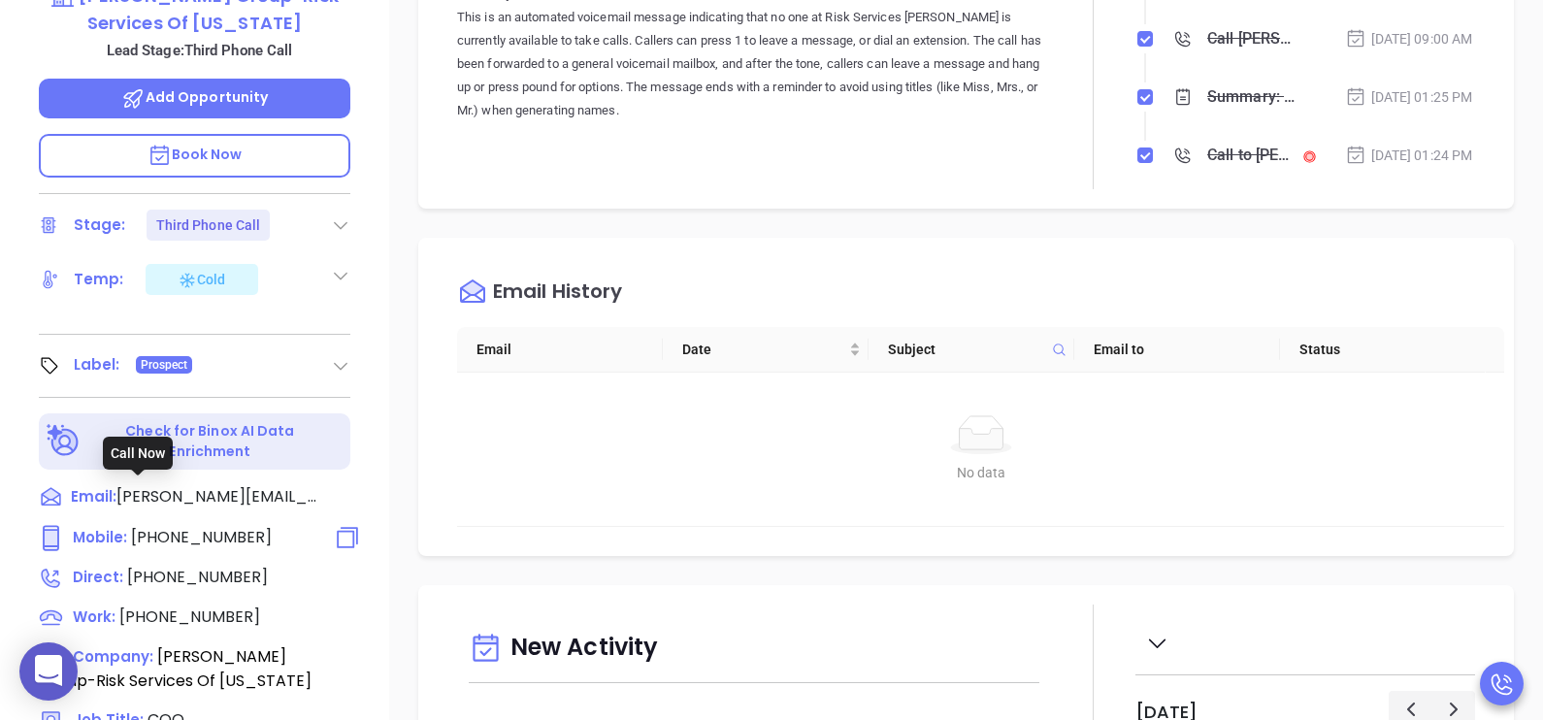
click at [202, 526] on span "(318) 419-1072" at bounding box center [201, 537] width 141 height 22
type input "(318) 419-1072"
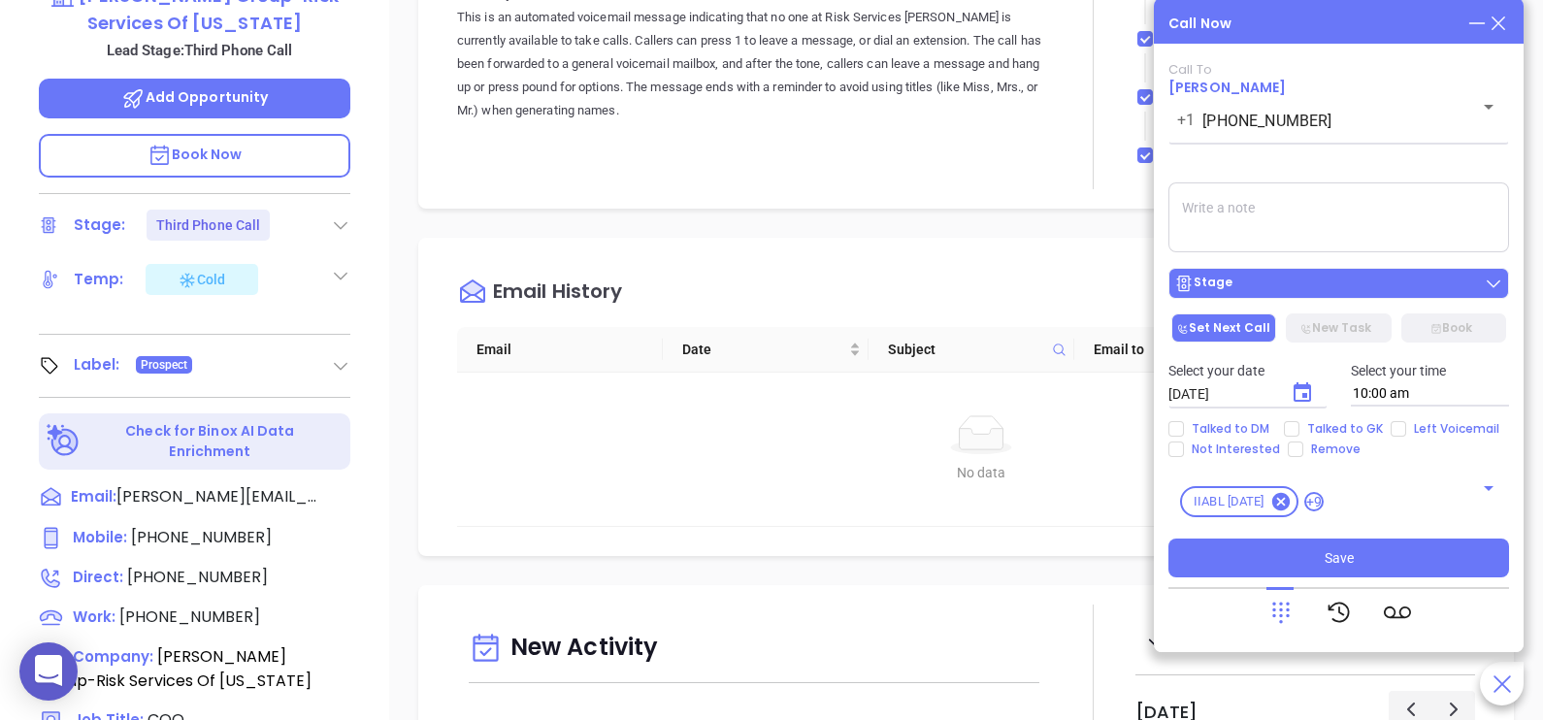
click at [1342, 299] on button "Stage" at bounding box center [1338, 283] width 341 height 31
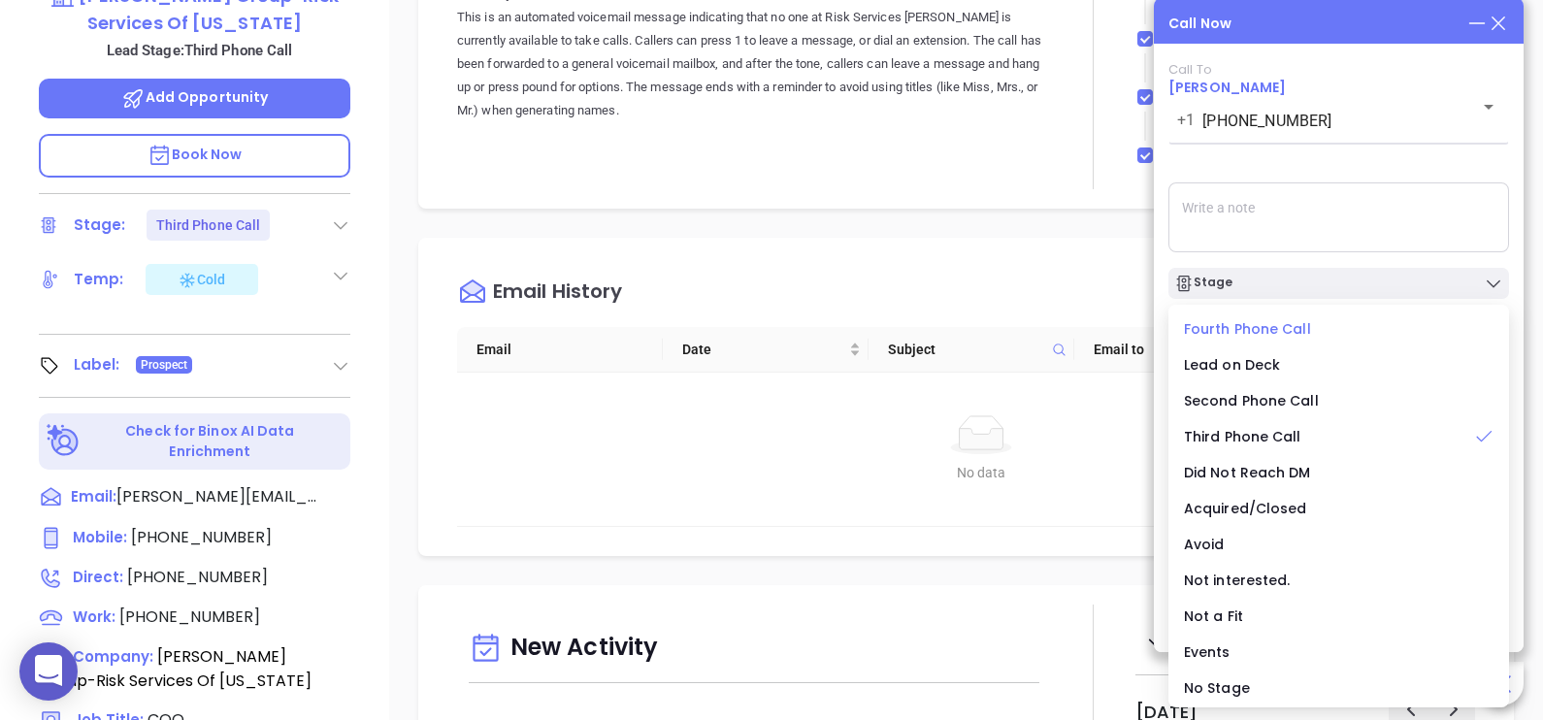
click at [1291, 325] on span "Fourth Phone Call" at bounding box center [1247, 328] width 127 height 19
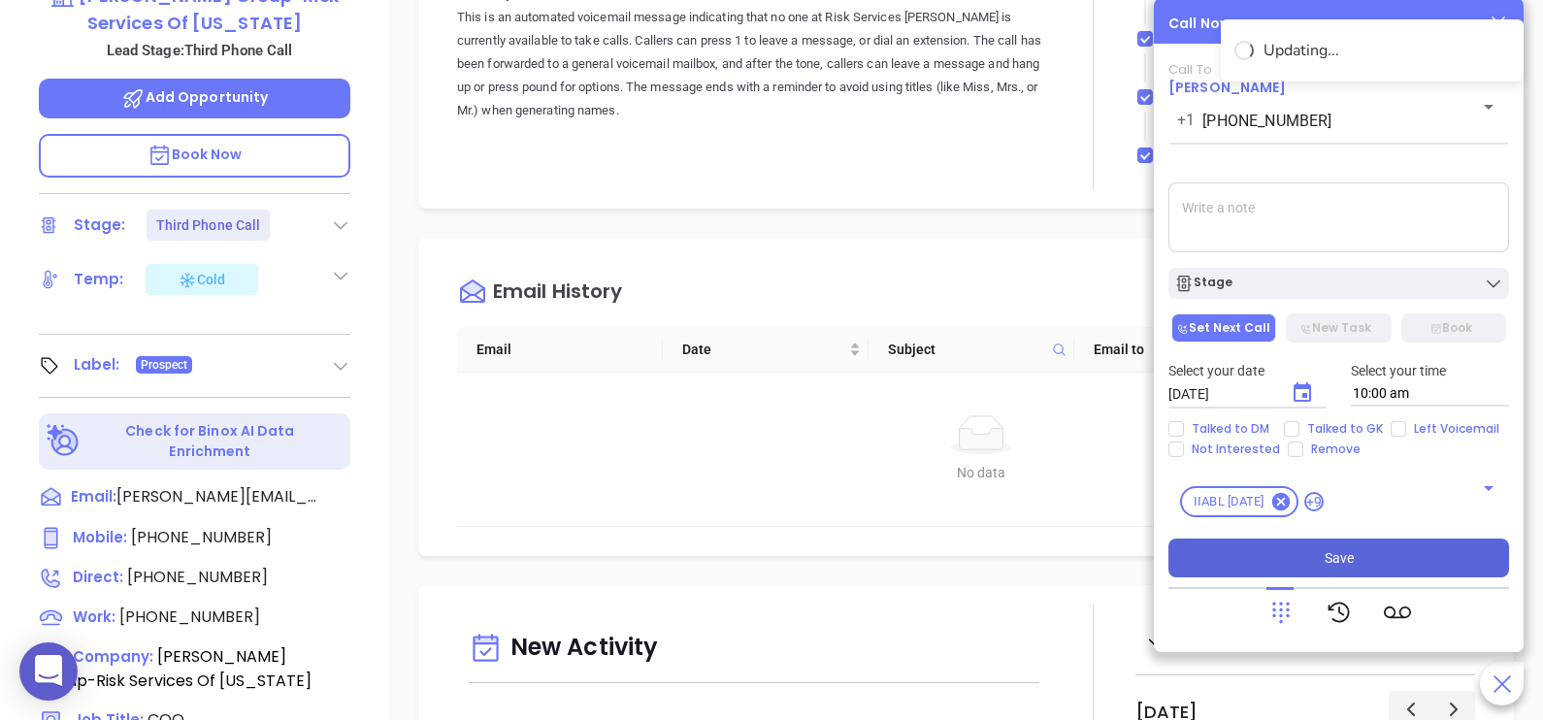
click at [1295, 551] on button "Save" at bounding box center [1338, 558] width 341 height 39
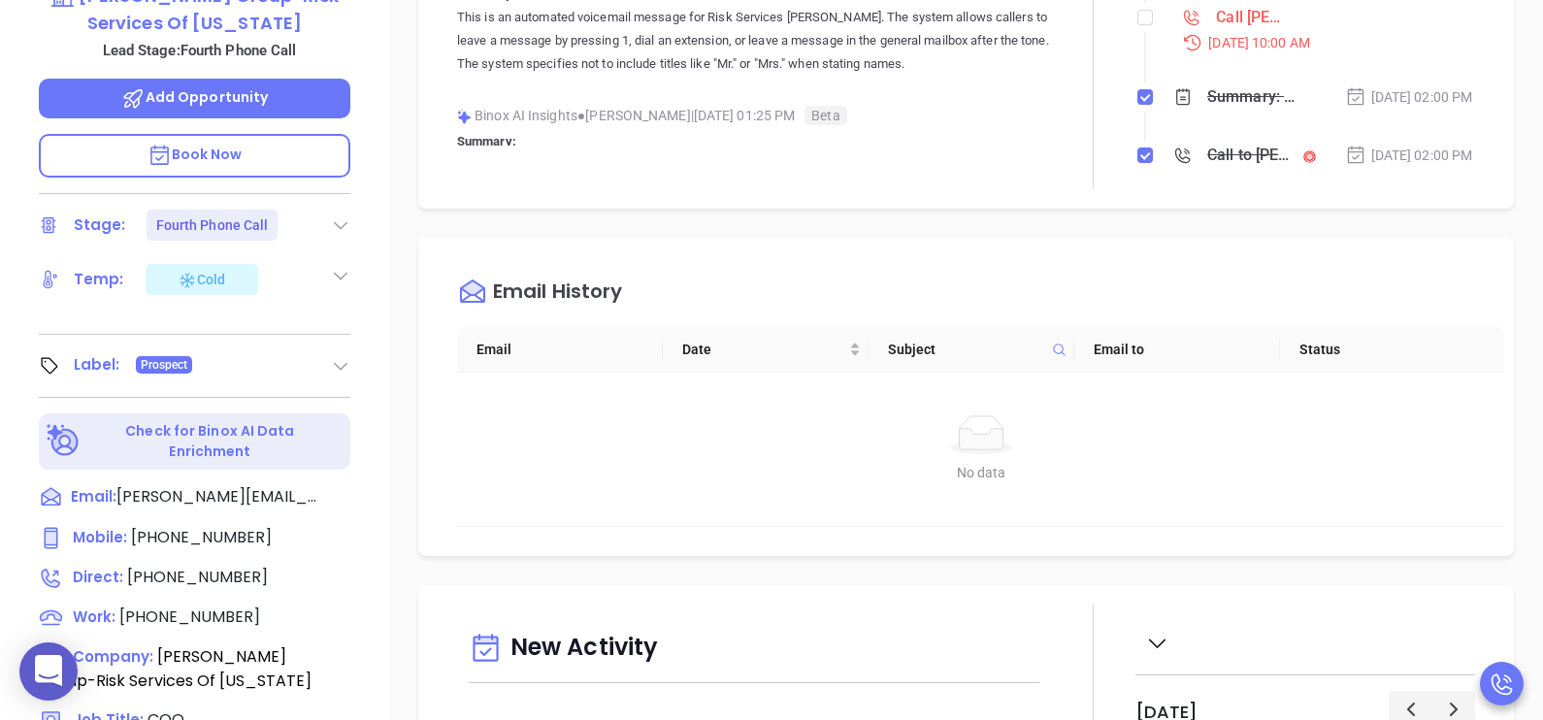
click at [1140, 54] on li "Call Rob Eppers to follow up Sep 9, 2025 | 10:00 AM" at bounding box center [1307, 47] width 335 height 75
click at [1140, 25] on input "checkbox" at bounding box center [1145, 18] width 16 height 16
checkbox input "true"
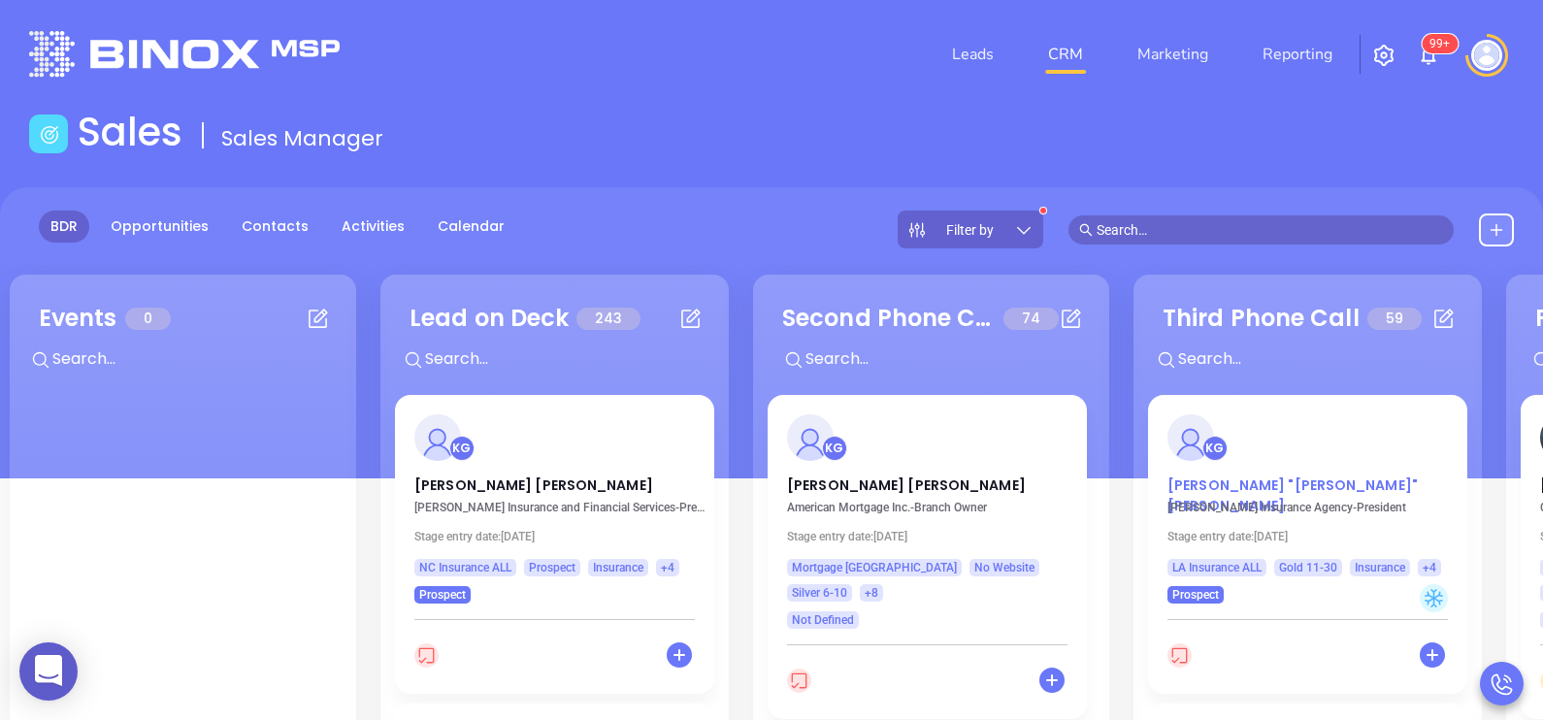
click at [1235, 485] on p "Paul "Randy" Maddox Jr" at bounding box center [1307, 480] width 280 height 10
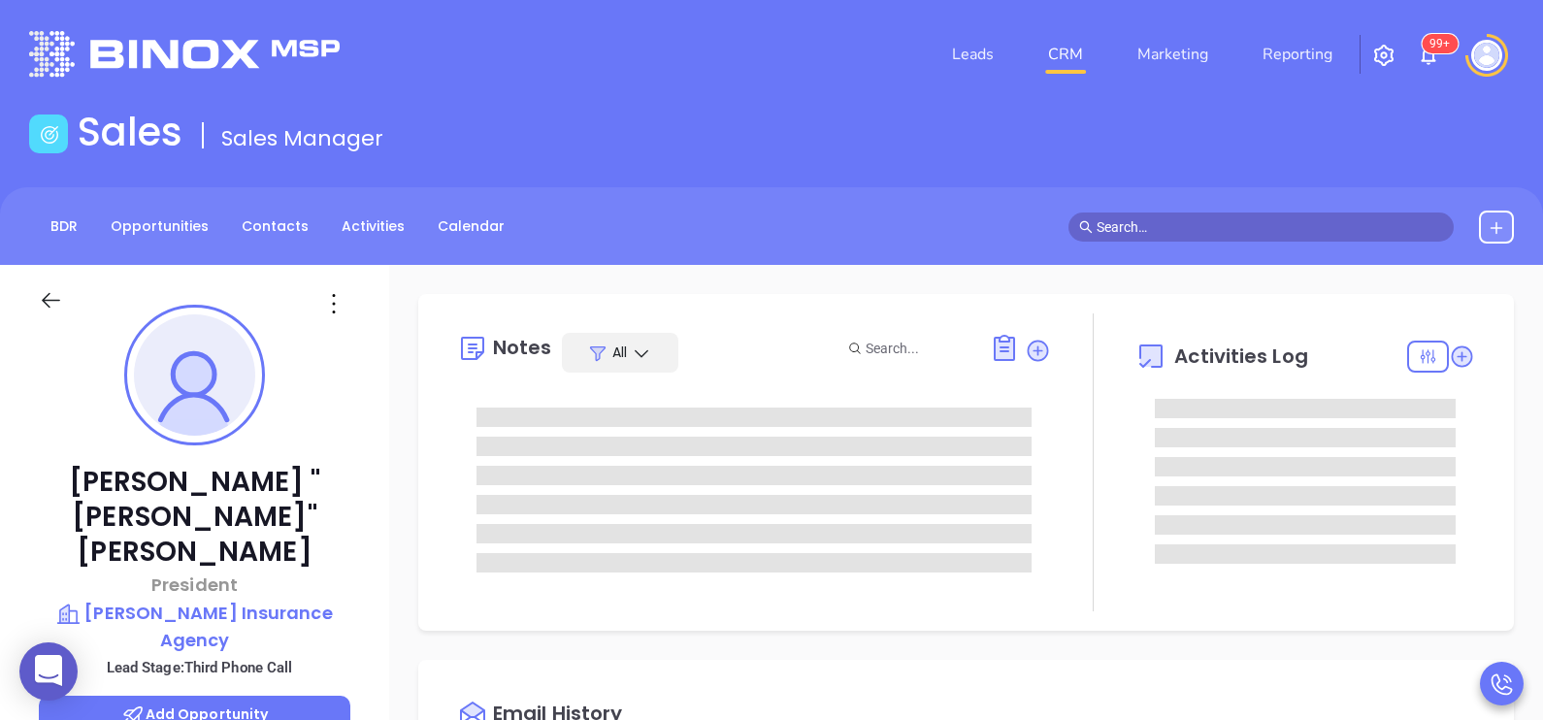
scroll to position [563, 0]
type input "[PERSON_NAME]"
click at [370, 538] on div "Paul "Randy" Maddox Jr President Morrison Insurance Agency Lead Stage: Third Ph…" at bounding box center [194, 715] width 389 height 901
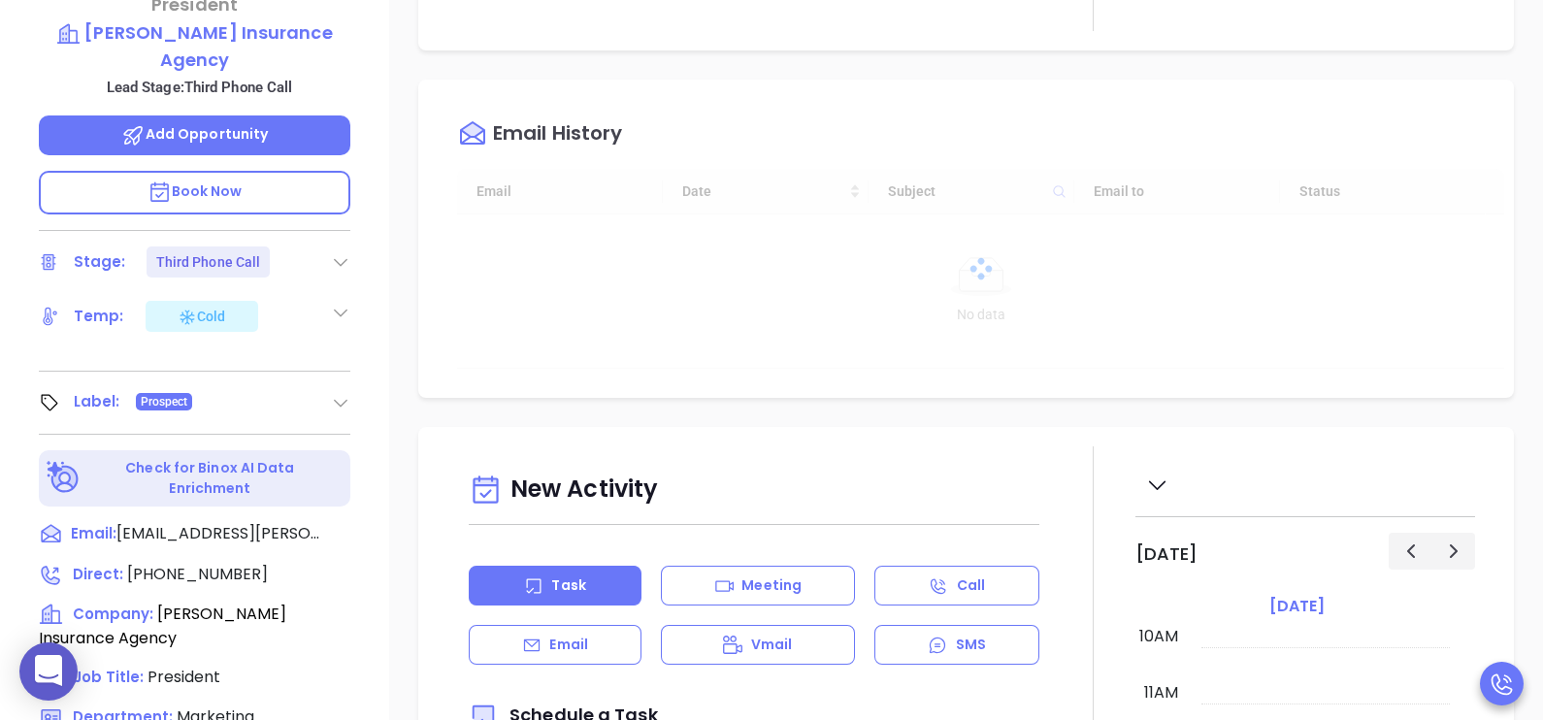
scroll to position [582, 0]
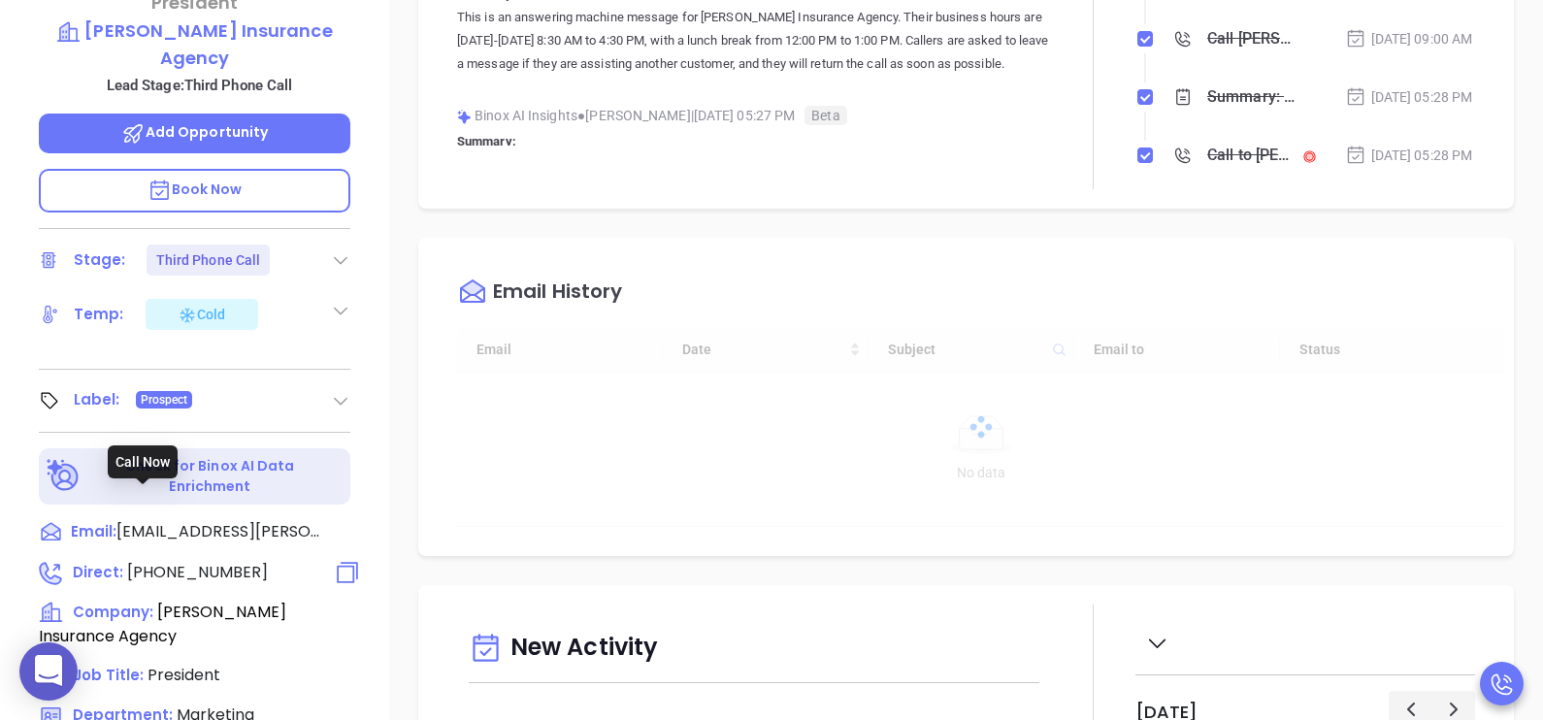
click at [229, 561] on span "(504) 888-9393" at bounding box center [197, 572] width 141 height 22
type input "(504) 888-9393"
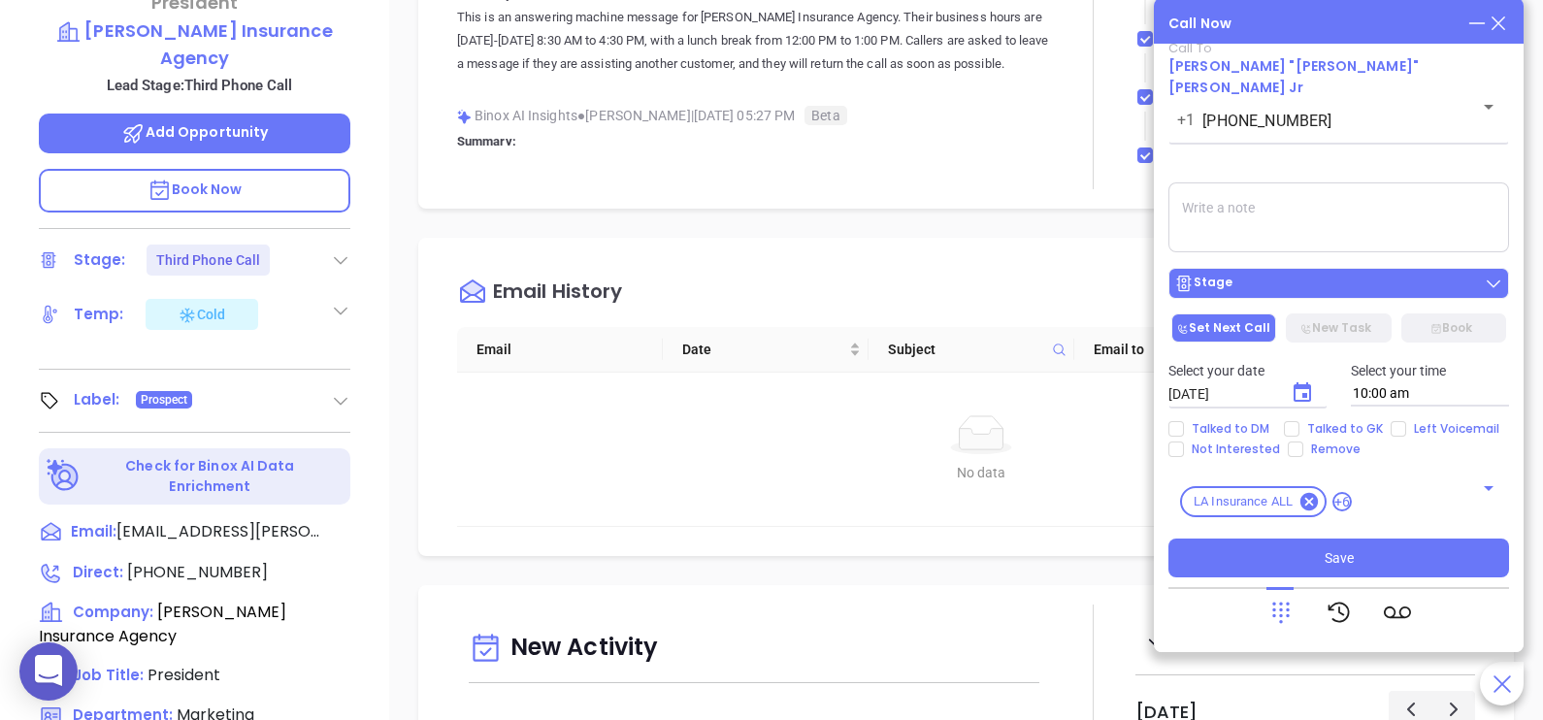
click at [1359, 271] on button "Stage" at bounding box center [1338, 283] width 341 height 31
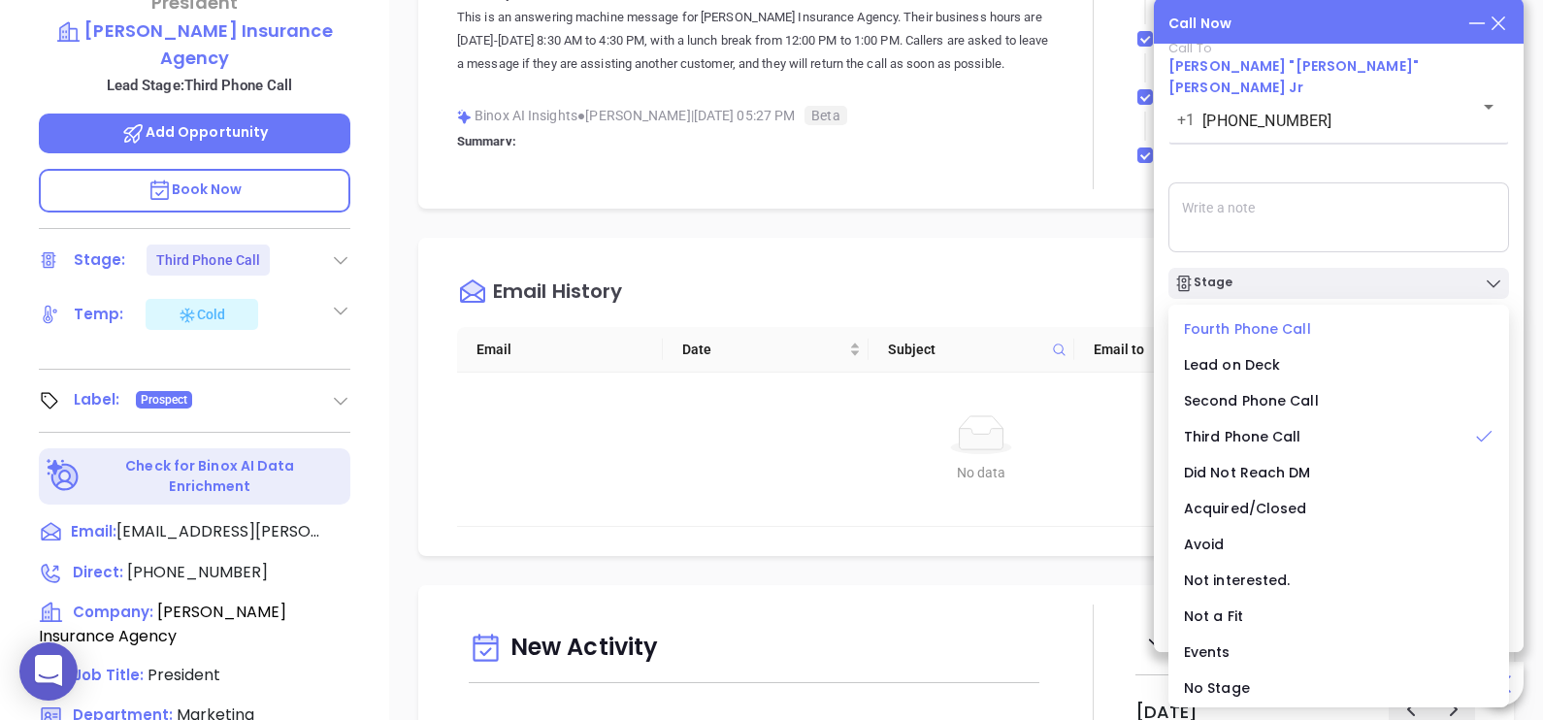
click at [1261, 331] on span "Fourth Phone Call" at bounding box center [1247, 328] width 127 height 19
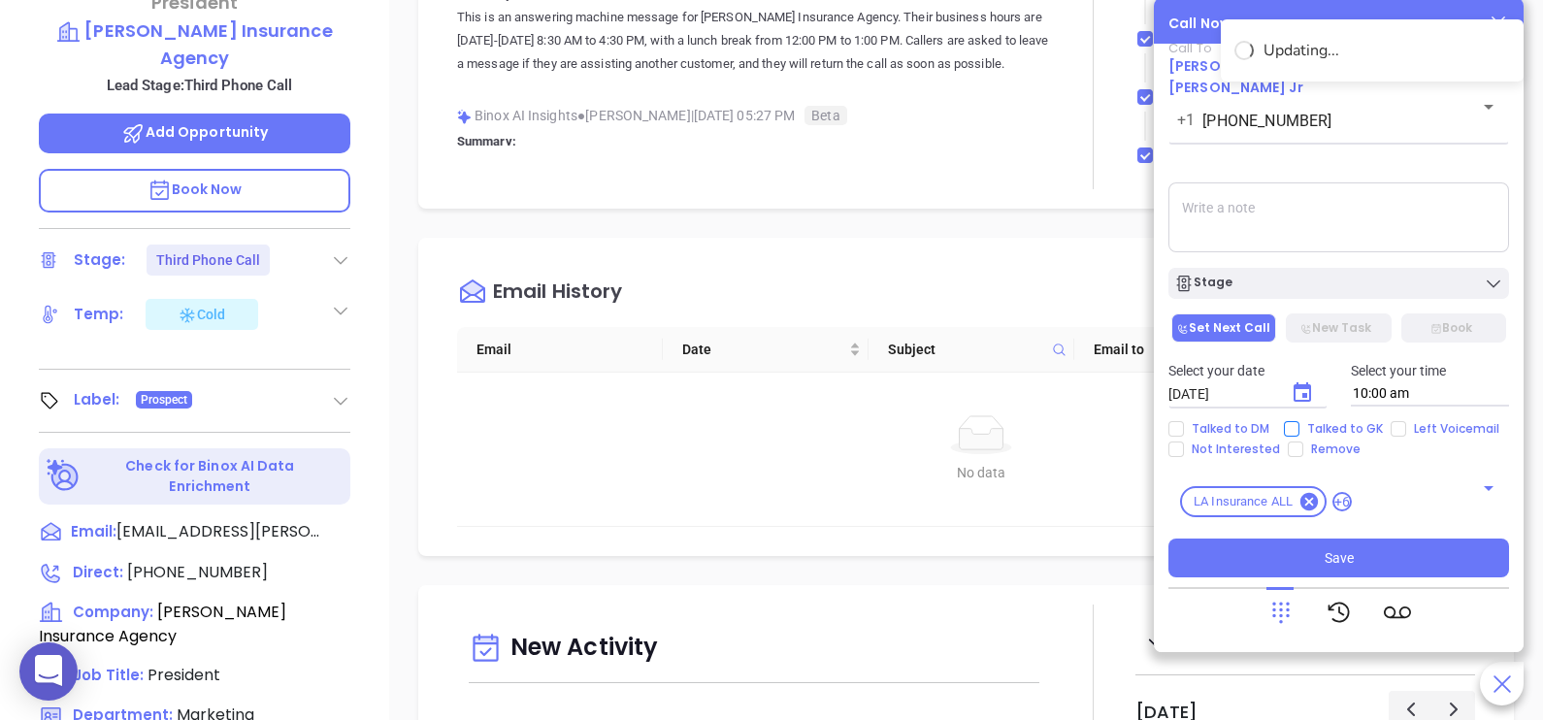
click at [1323, 422] on span "Talked to GK" at bounding box center [1344, 429] width 91 height 16
click at [1299, 422] on input "Talked to GK" at bounding box center [1292, 429] width 16 height 16
checkbox input "true"
click at [1308, 394] on icon "Choose date, selected date is Sep 10, 2025" at bounding box center [1302, 391] width 17 height 19
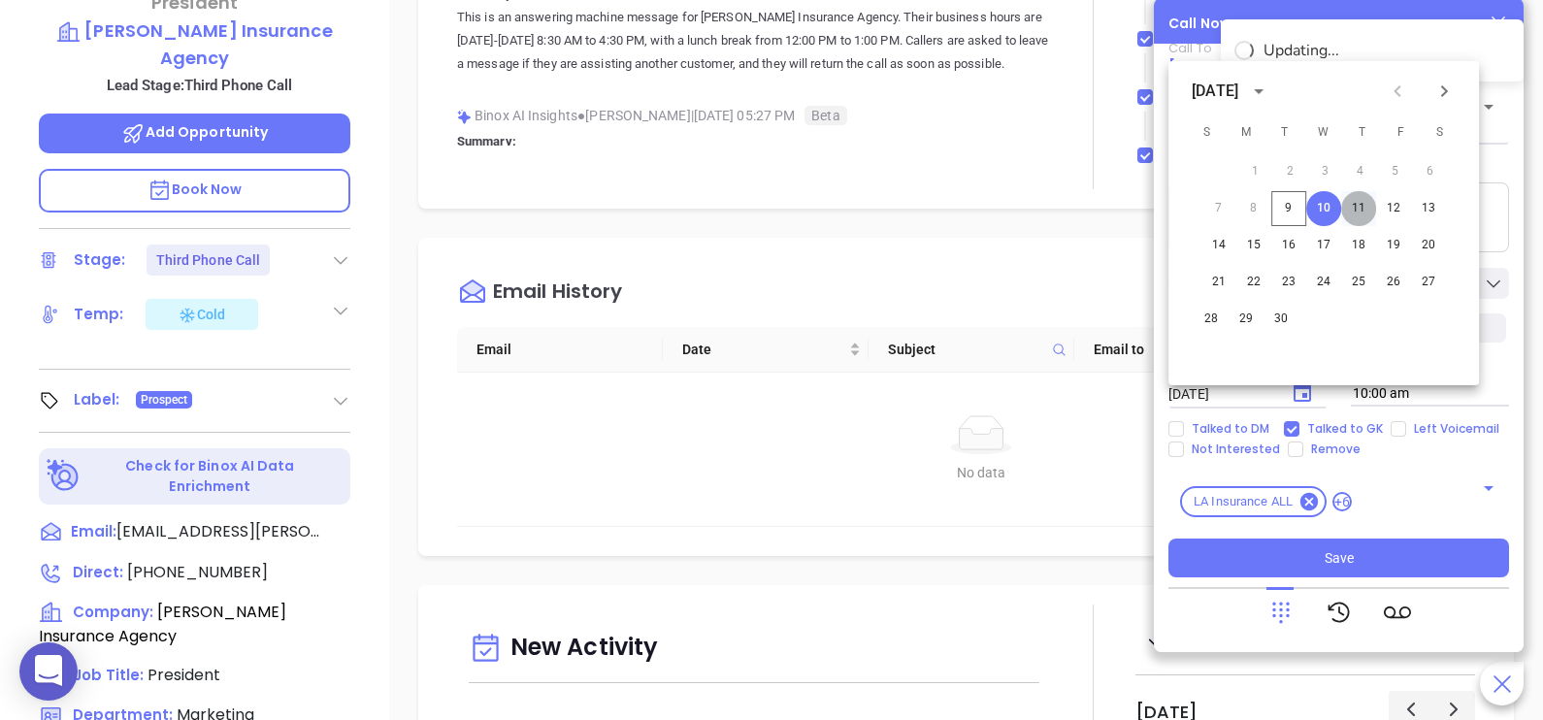
click at [1359, 213] on button "11" at bounding box center [1358, 208] width 35 height 35
type input "09/11/2025"
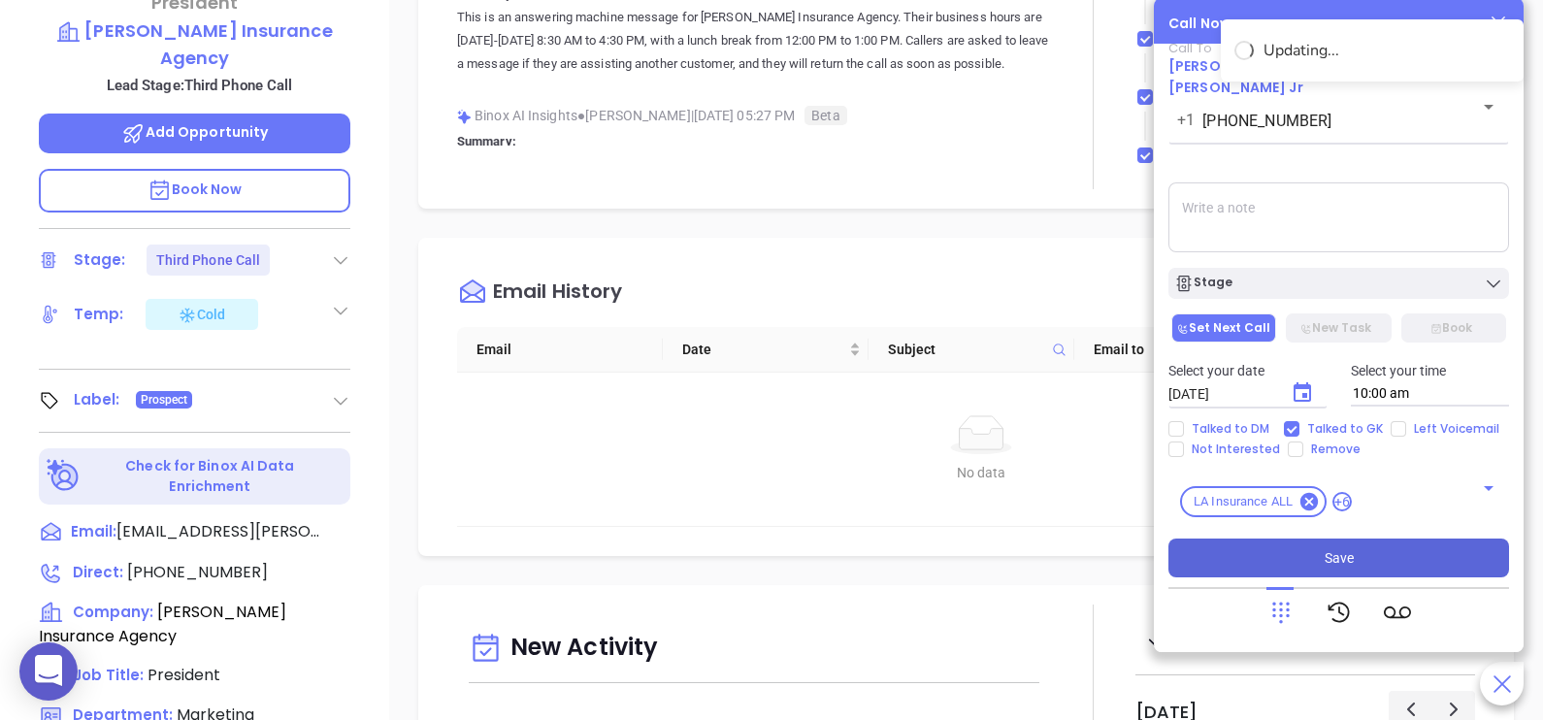
click at [1320, 544] on button "Save" at bounding box center [1338, 558] width 341 height 39
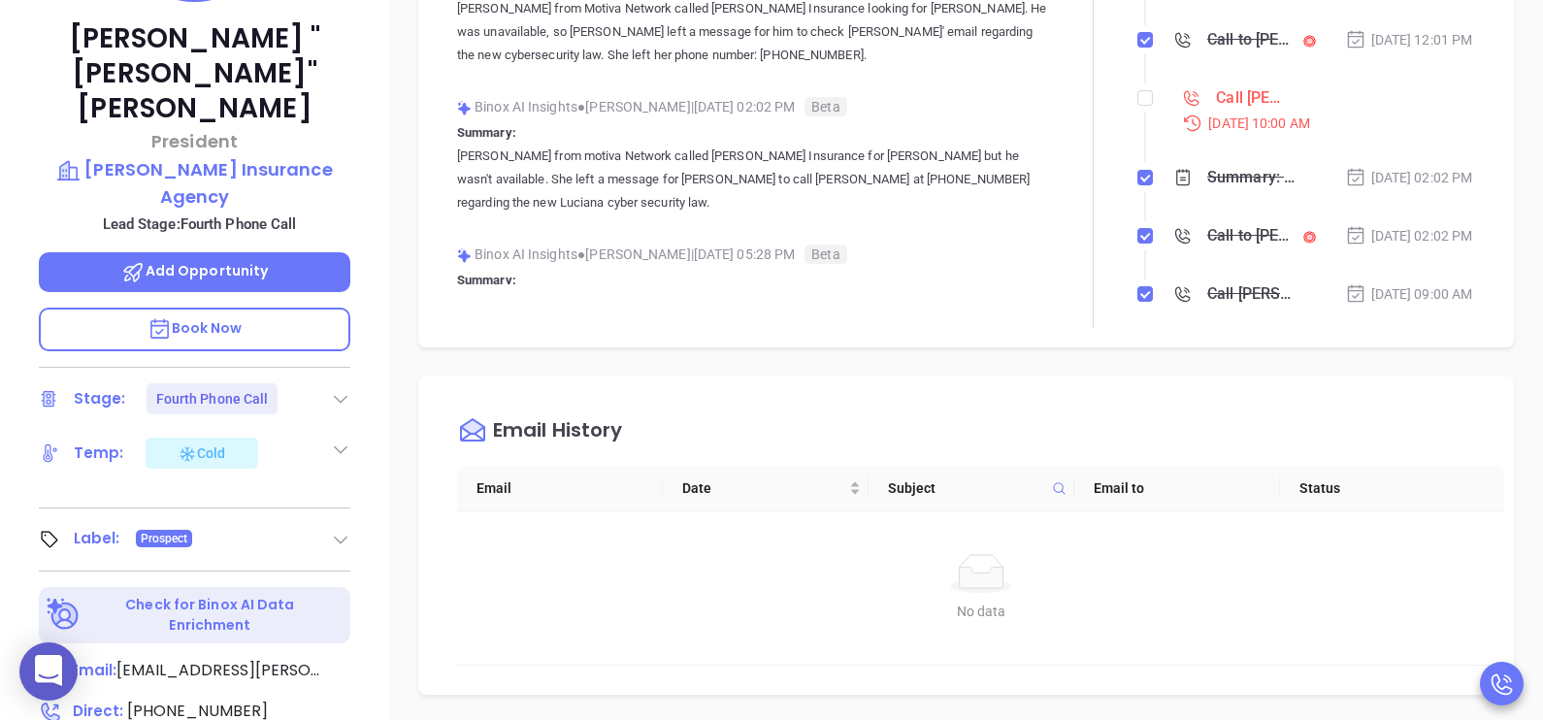
scroll to position [146, 0]
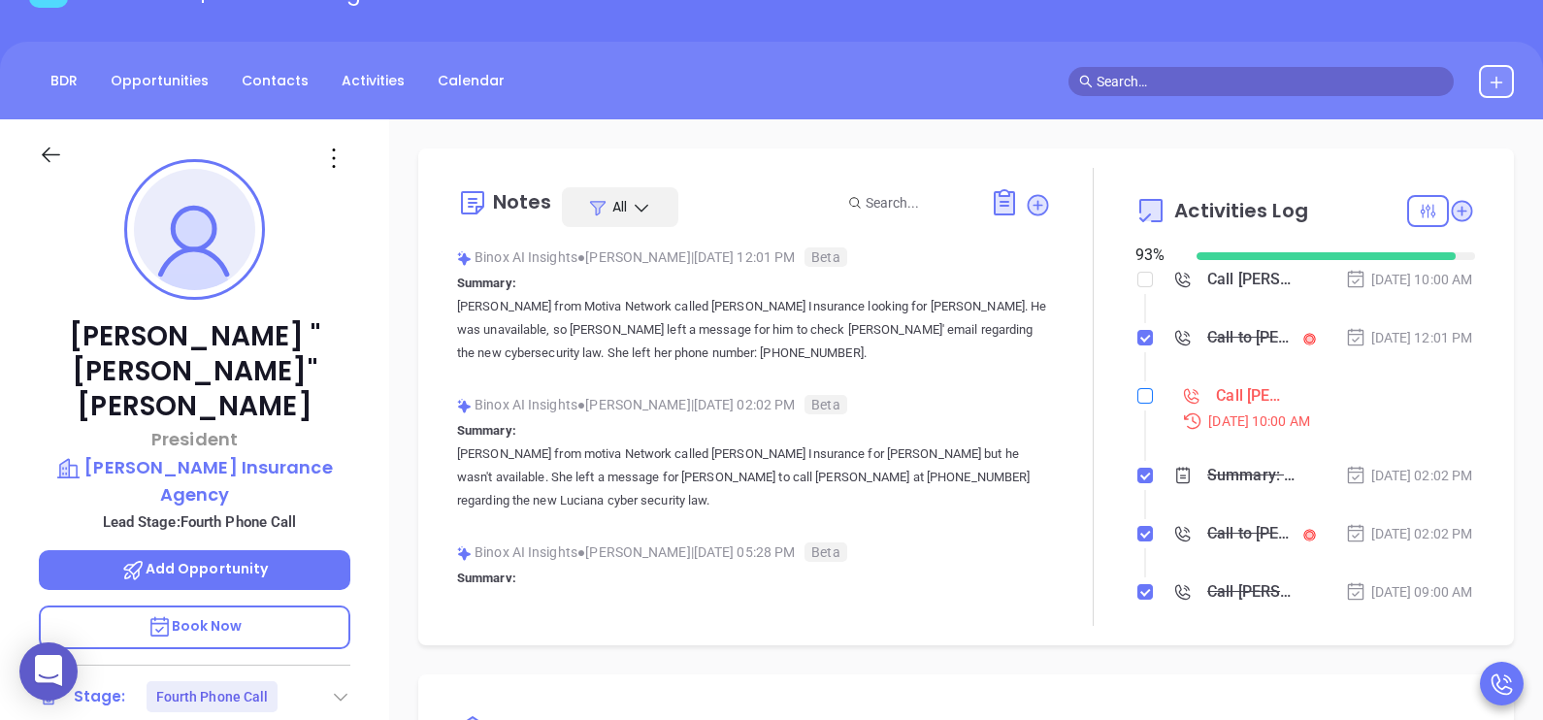
click at [1137, 404] on input "checkbox" at bounding box center [1145, 396] width 16 height 16
checkbox input "true"
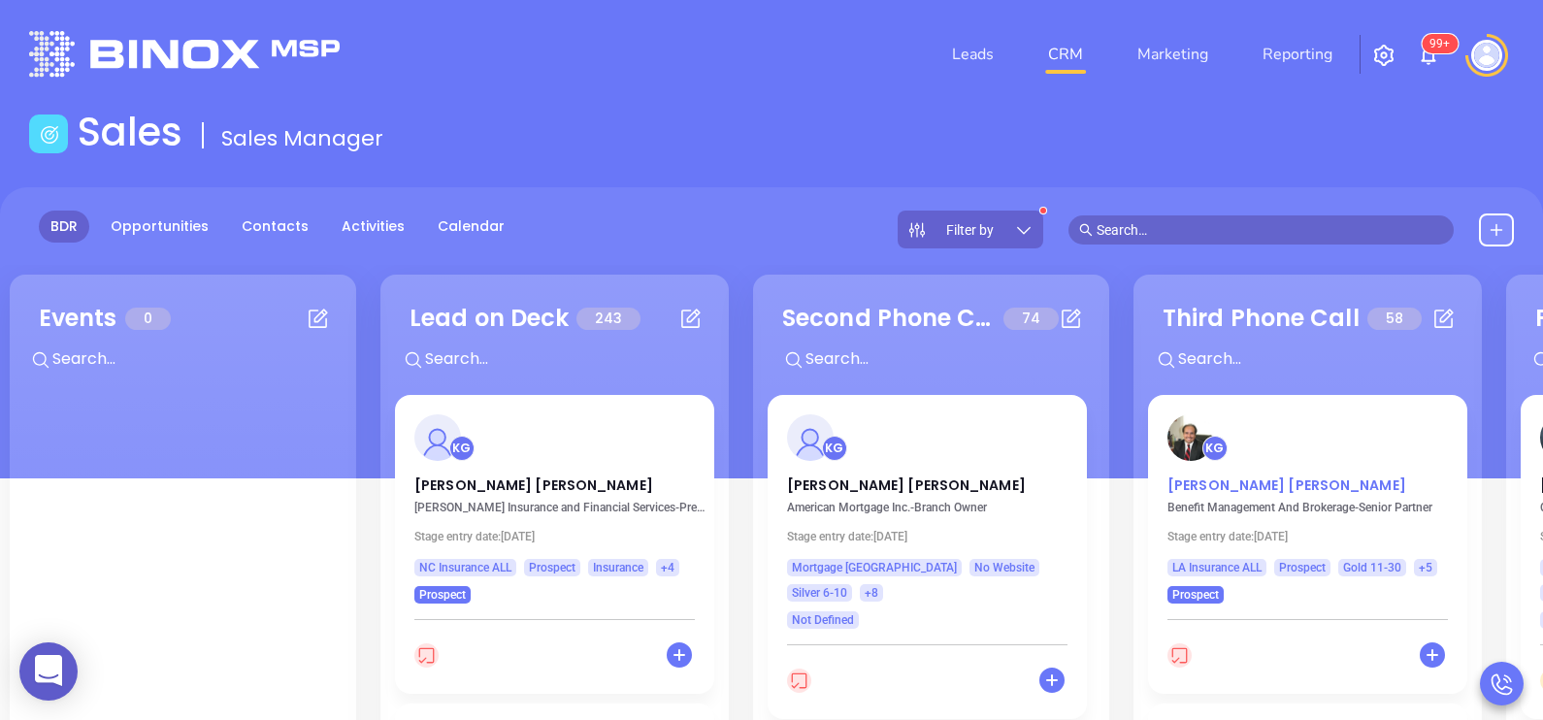
click at [1246, 482] on p "Ray Guzman, Jr" at bounding box center [1307, 480] width 280 height 10
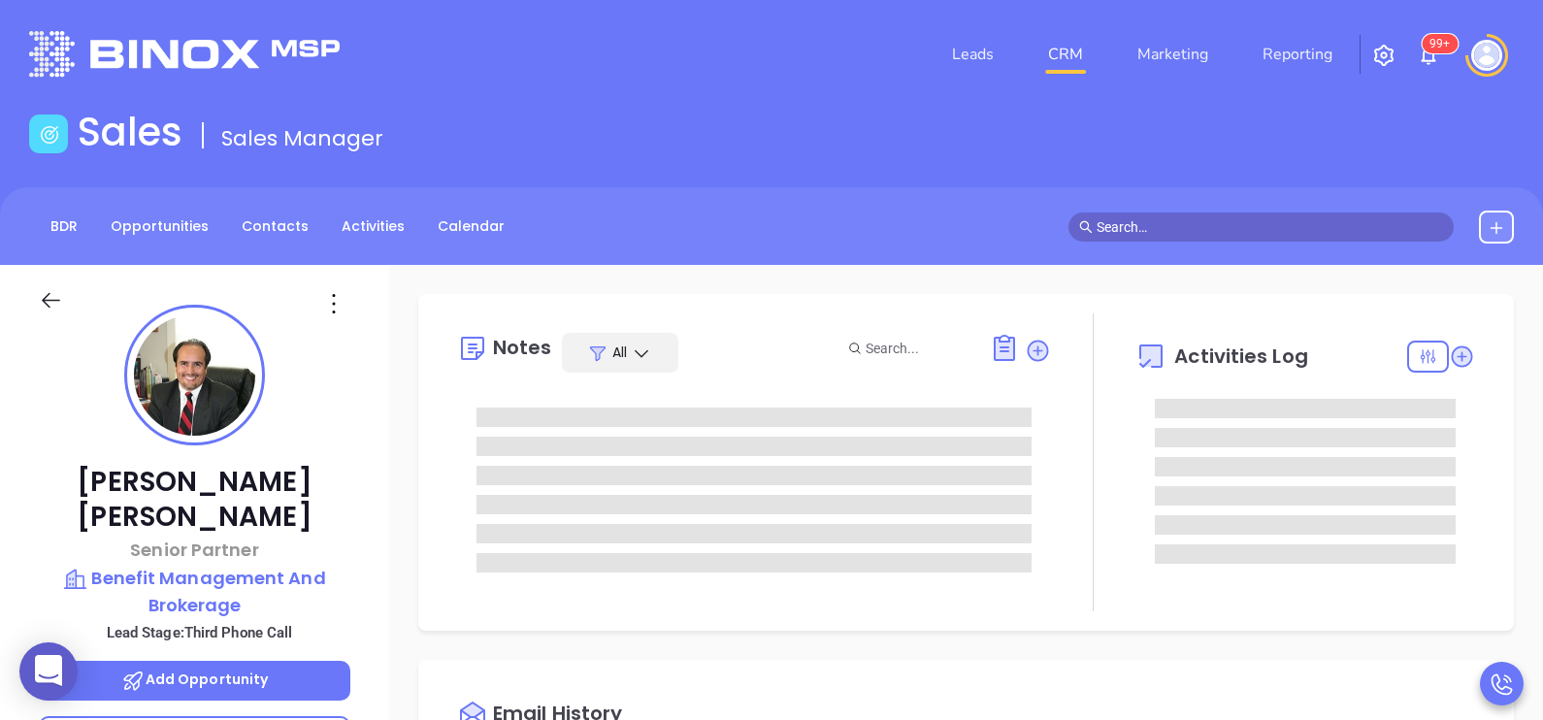
type input "[DATE]"
type input "[PERSON_NAME]"
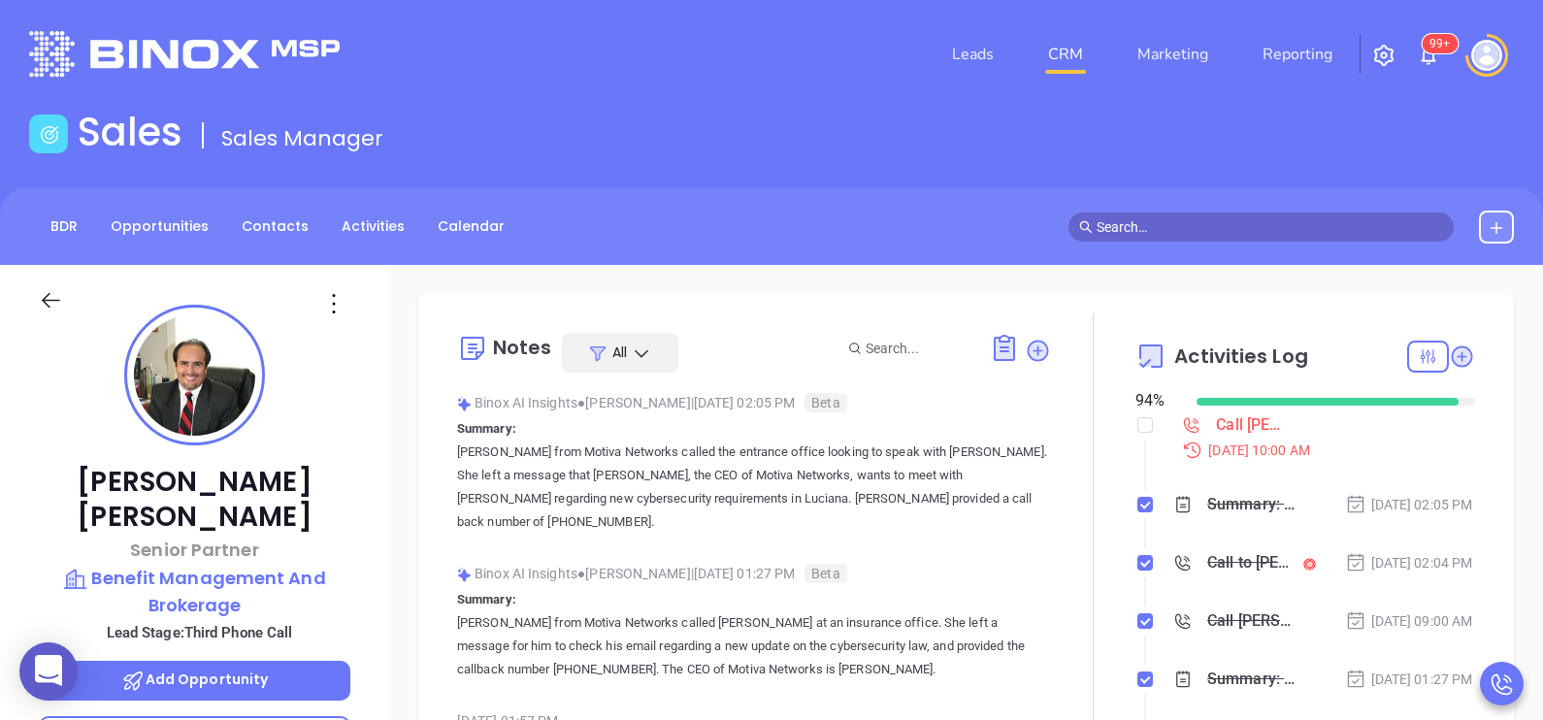
click at [369, 498] on div "Ray Guzman, Jr Senior Partner Benefit Management And Brokerage Lead Stage: Thir…" at bounding box center [194, 715] width 389 height 901
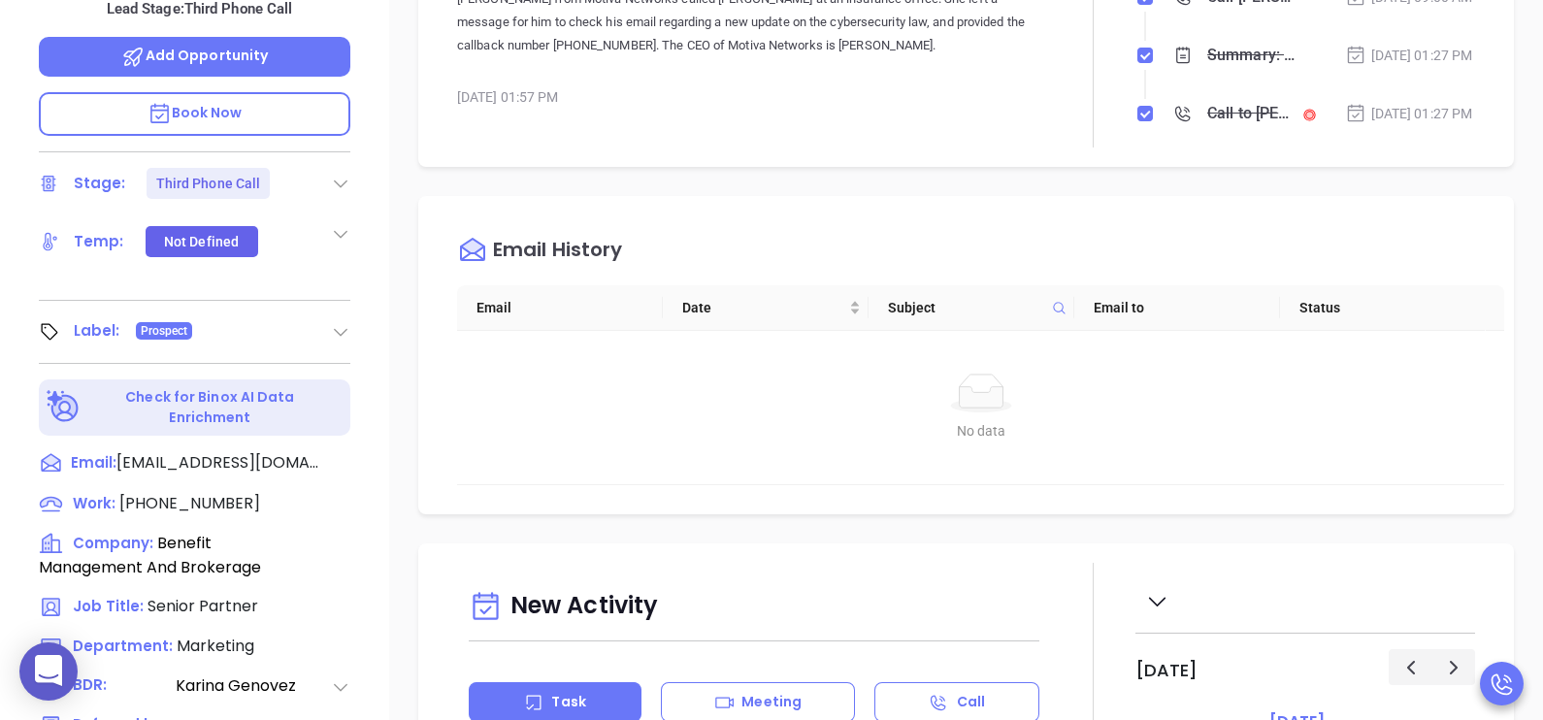
scroll to position [631, 0]
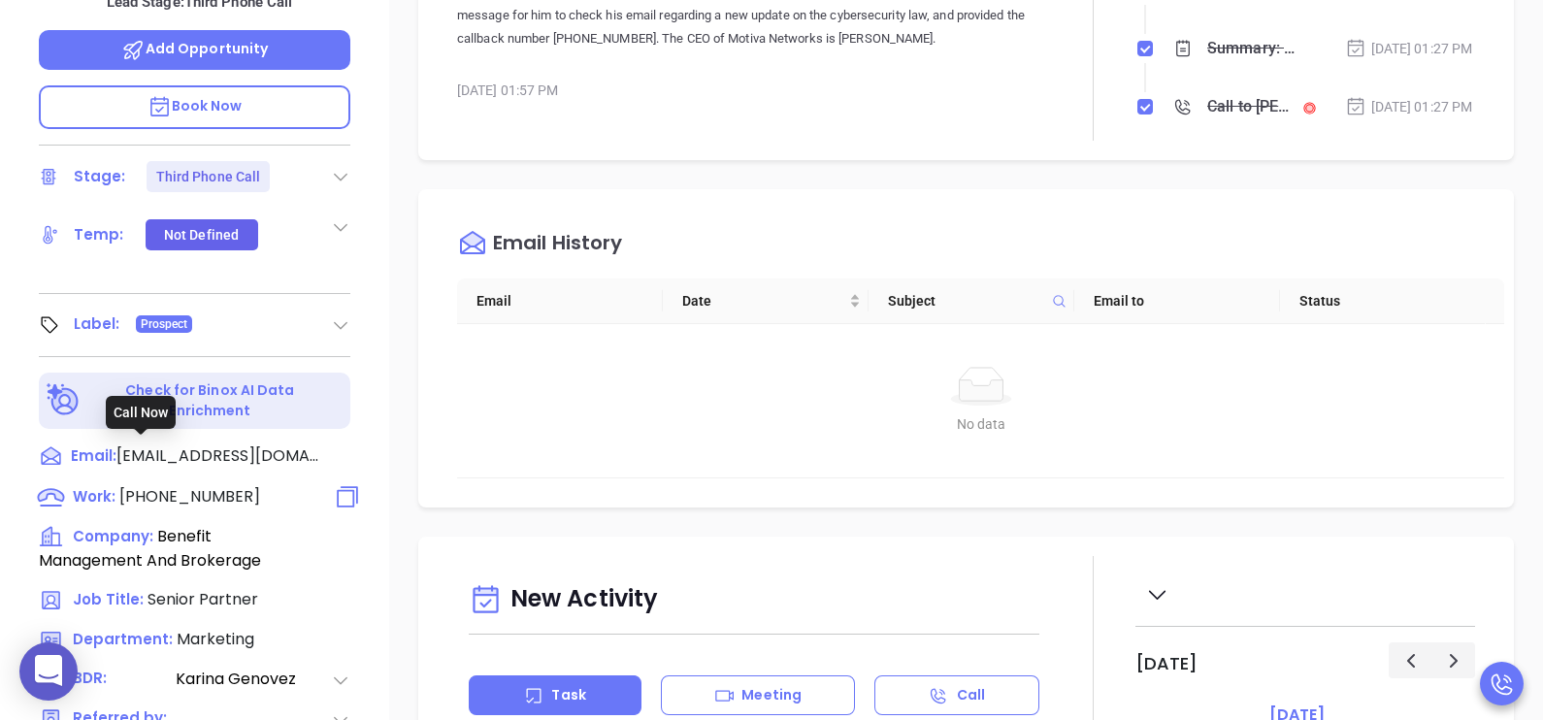
click at [186, 485] on span "(985) 649-0350" at bounding box center [189, 496] width 141 height 22
type input "(985) 649-0350"
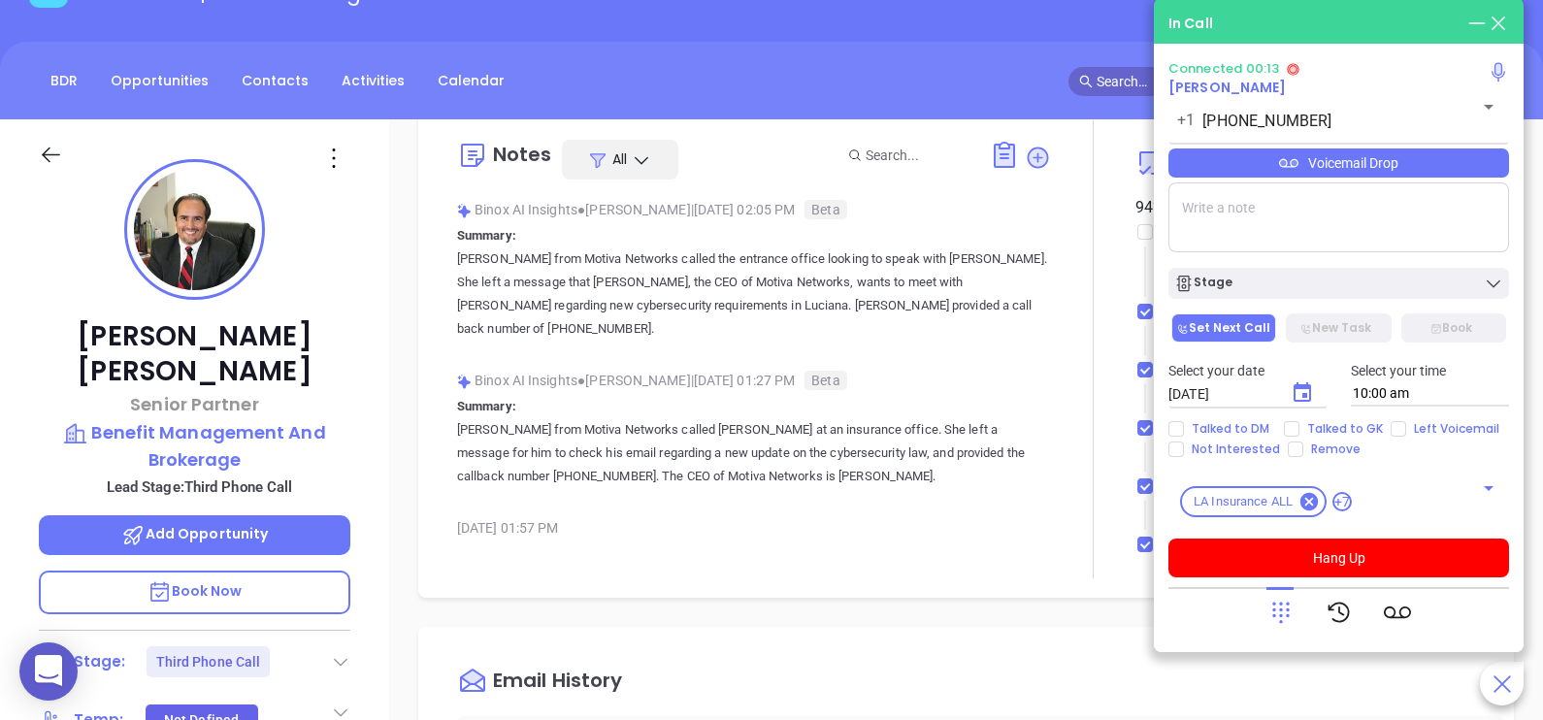
scroll to position [146, 0]
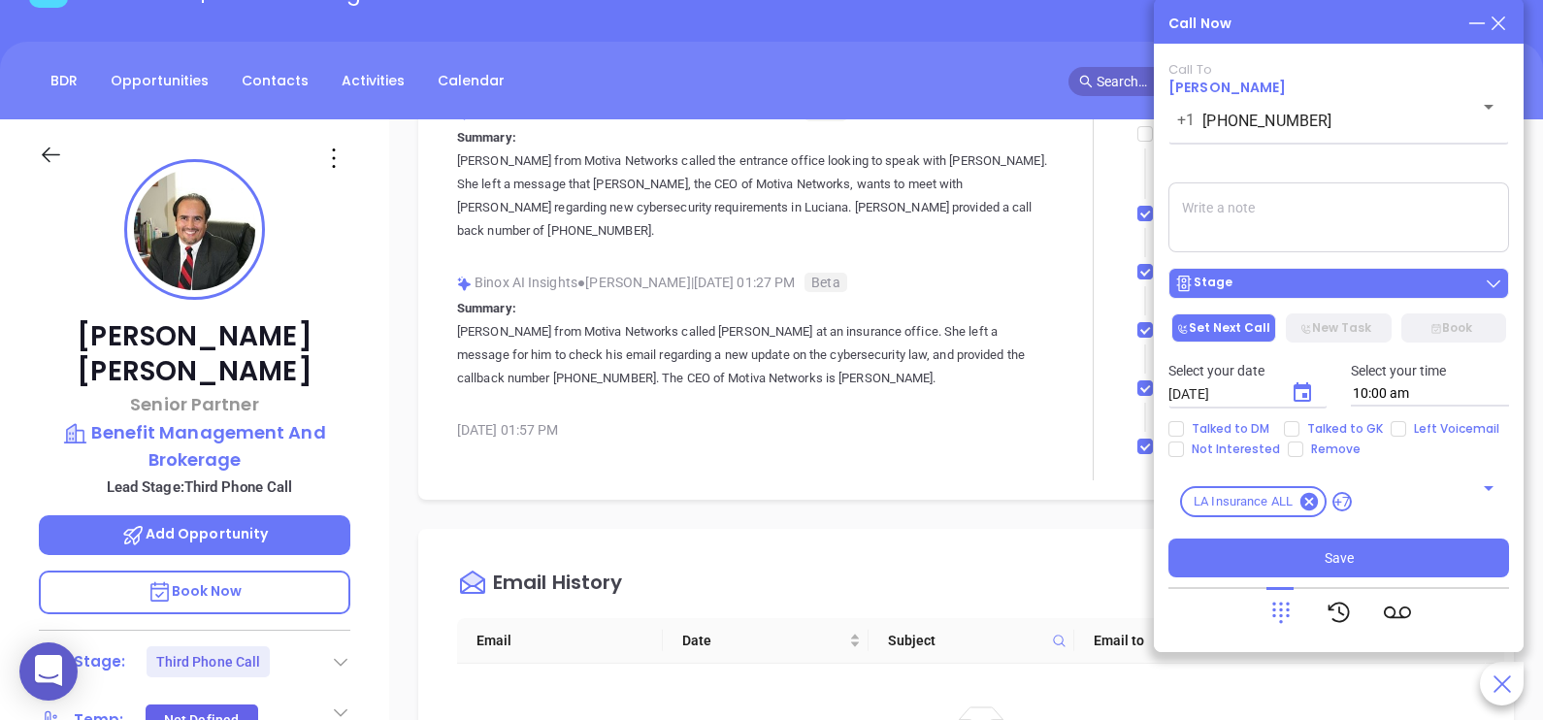
click at [1311, 298] on button "Stage" at bounding box center [1338, 283] width 341 height 31
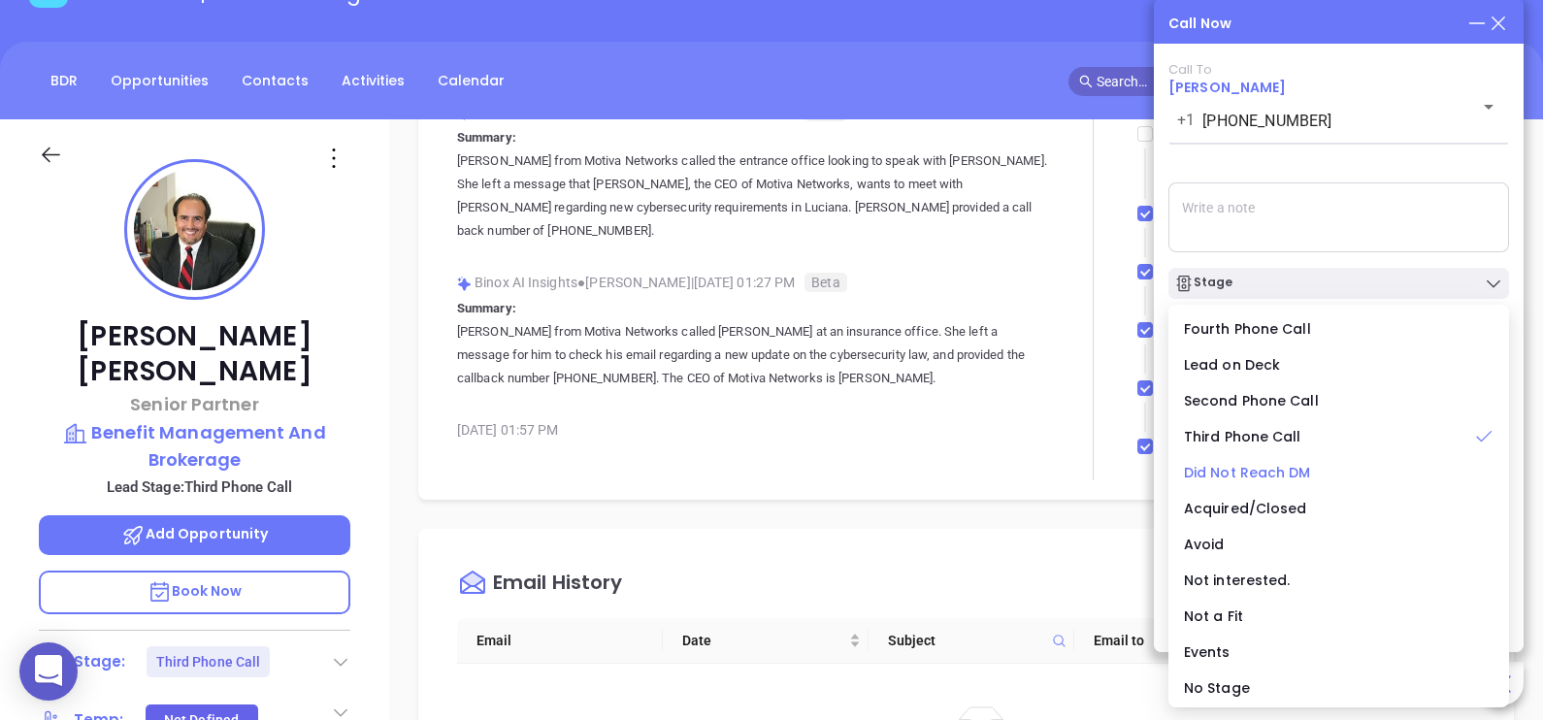
click at [1258, 475] on span "Did Not Reach DM" at bounding box center [1247, 472] width 127 height 19
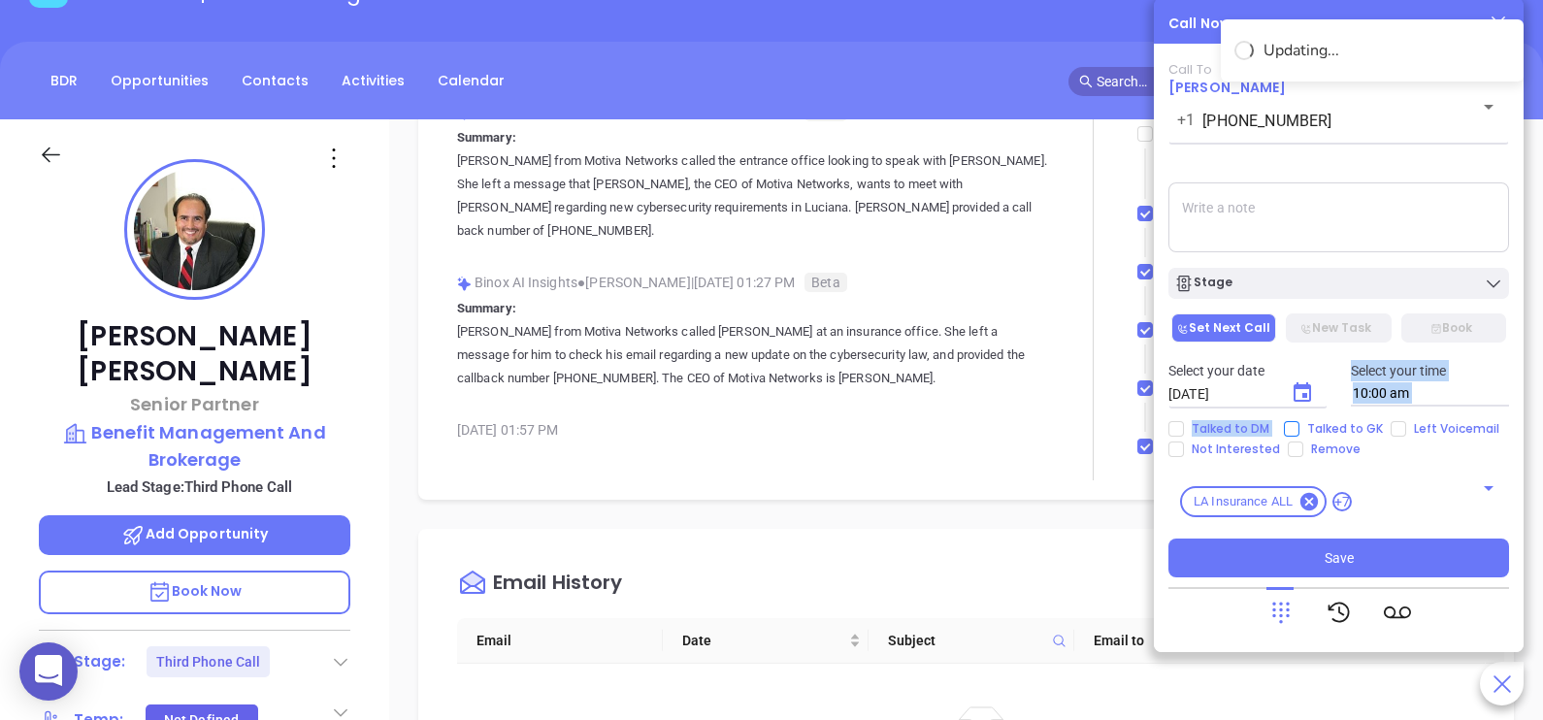
drag, startPoint x: 1322, startPoint y: 415, endPoint x: 1300, endPoint y: 426, distance: 23.9
click at [1300, 426] on div "Call To Ray Guzman, Jr +1 (985) 649-0350 ​ Voicemail Drop Stage Set Next Call N…" at bounding box center [1338, 319] width 341 height 515
click at [1300, 426] on span "Talked to GK" at bounding box center [1344, 429] width 91 height 16
click at [1299, 426] on input "Talked to GK" at bounding box center [1292, 429] width 16 height 16
checkbox input "true"
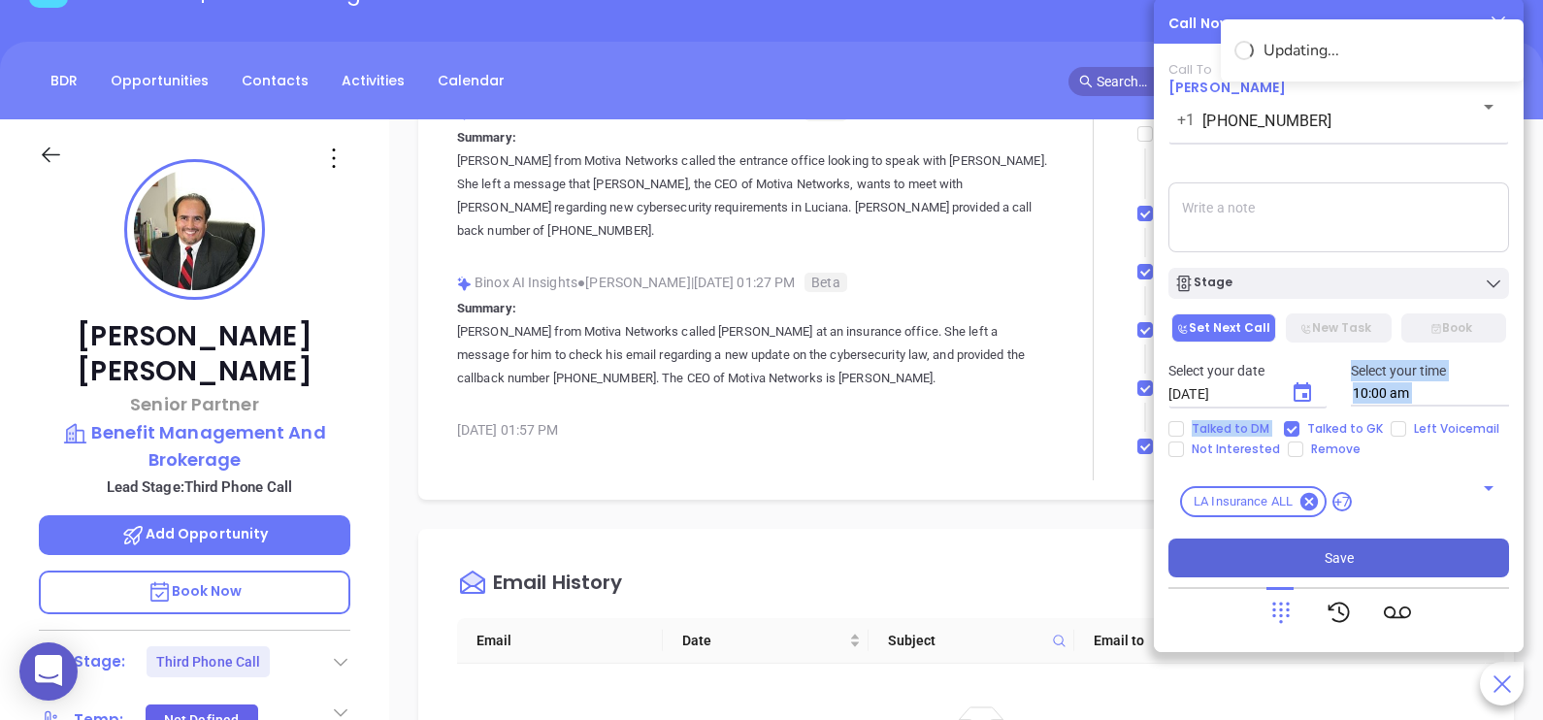
click at [1368, 553] on button "Save" at bounding box center [1338, 558] width 341 height 39
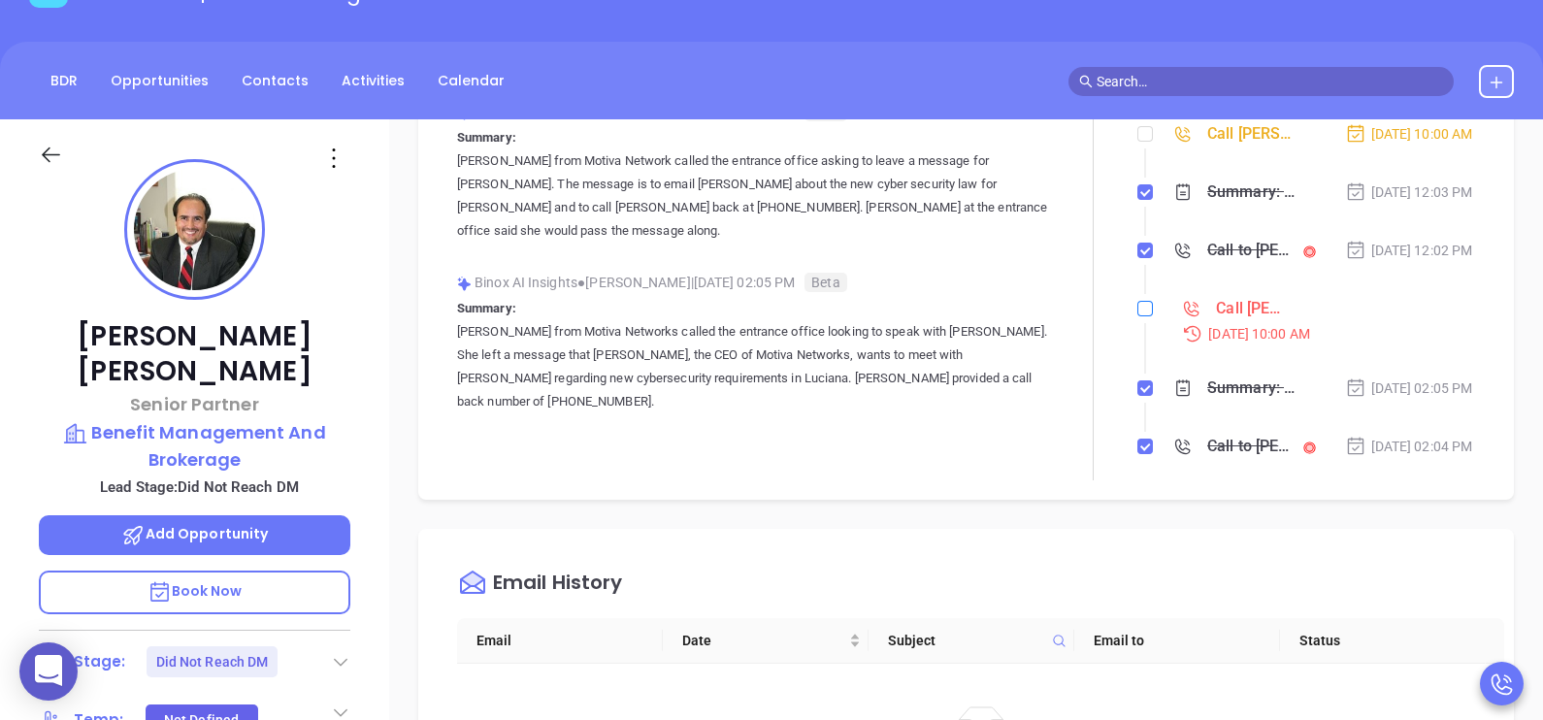
click at [1137, 319] on label at bounding box center [1145, 308] width 16 height 21
click at [1137, 316] on input "checkbox" at bounding box center [1145, 309] width 16 height 16
checkbox input "true"
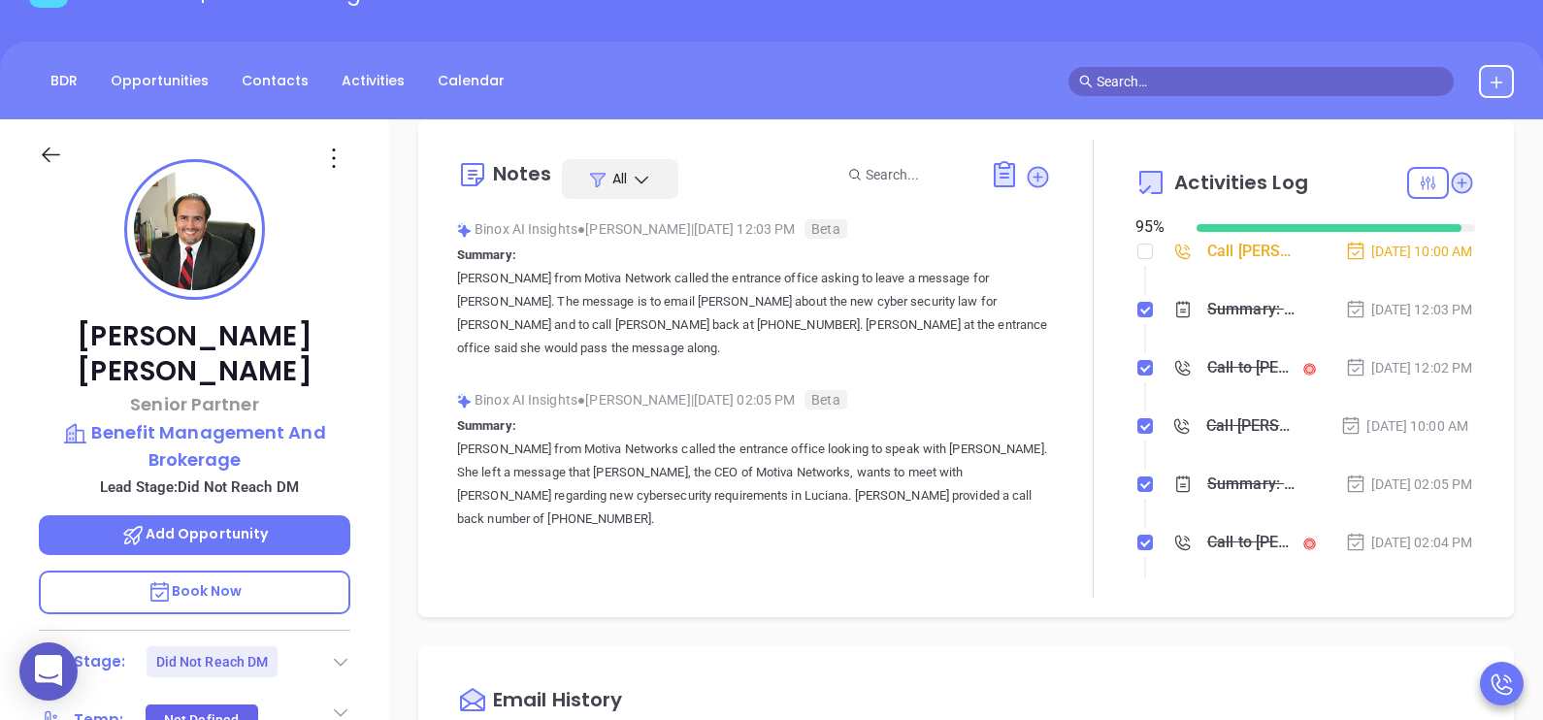
scroll to position [0, 0]
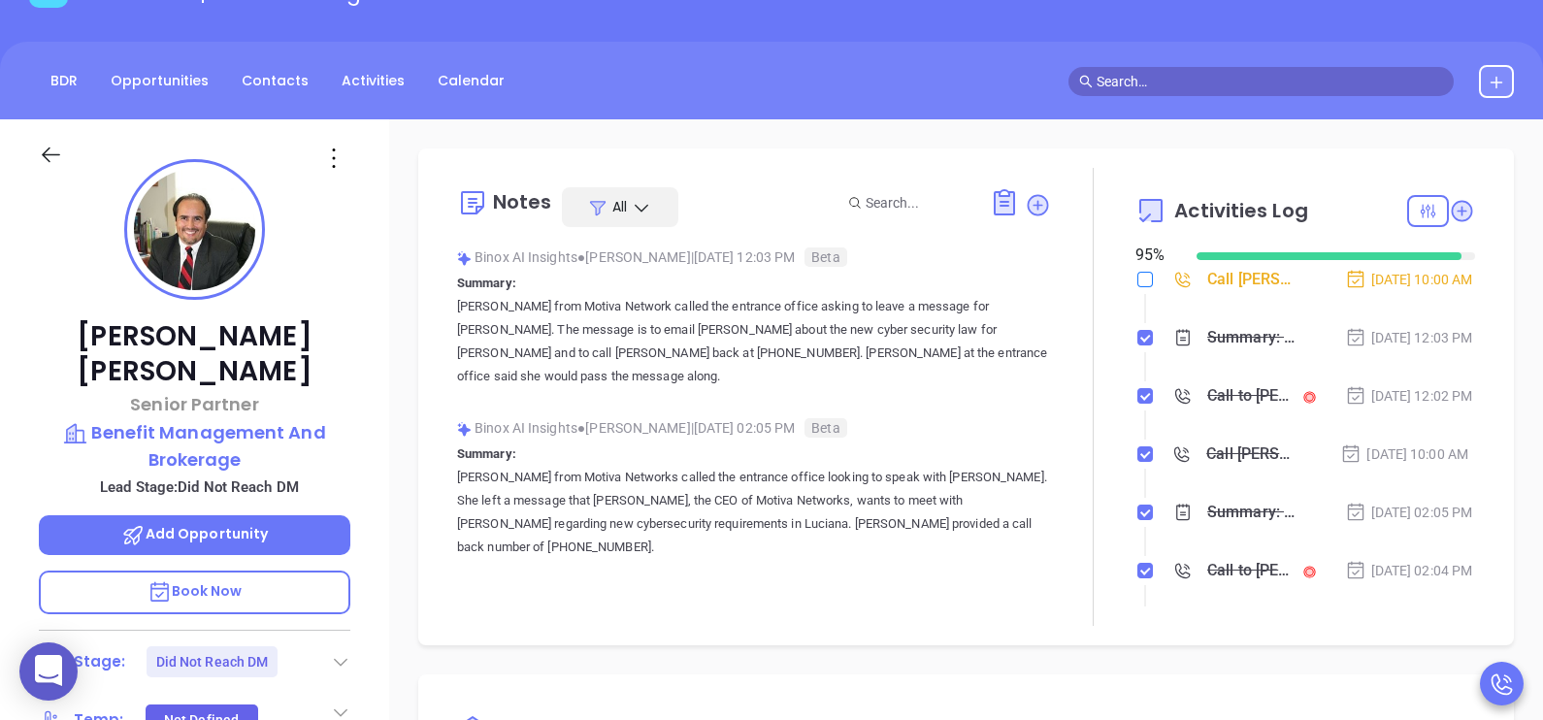
click at [1137, 279] on input "checkbox" at bounding box center [1145, 280] width 16 height 16
checkbox input "true"
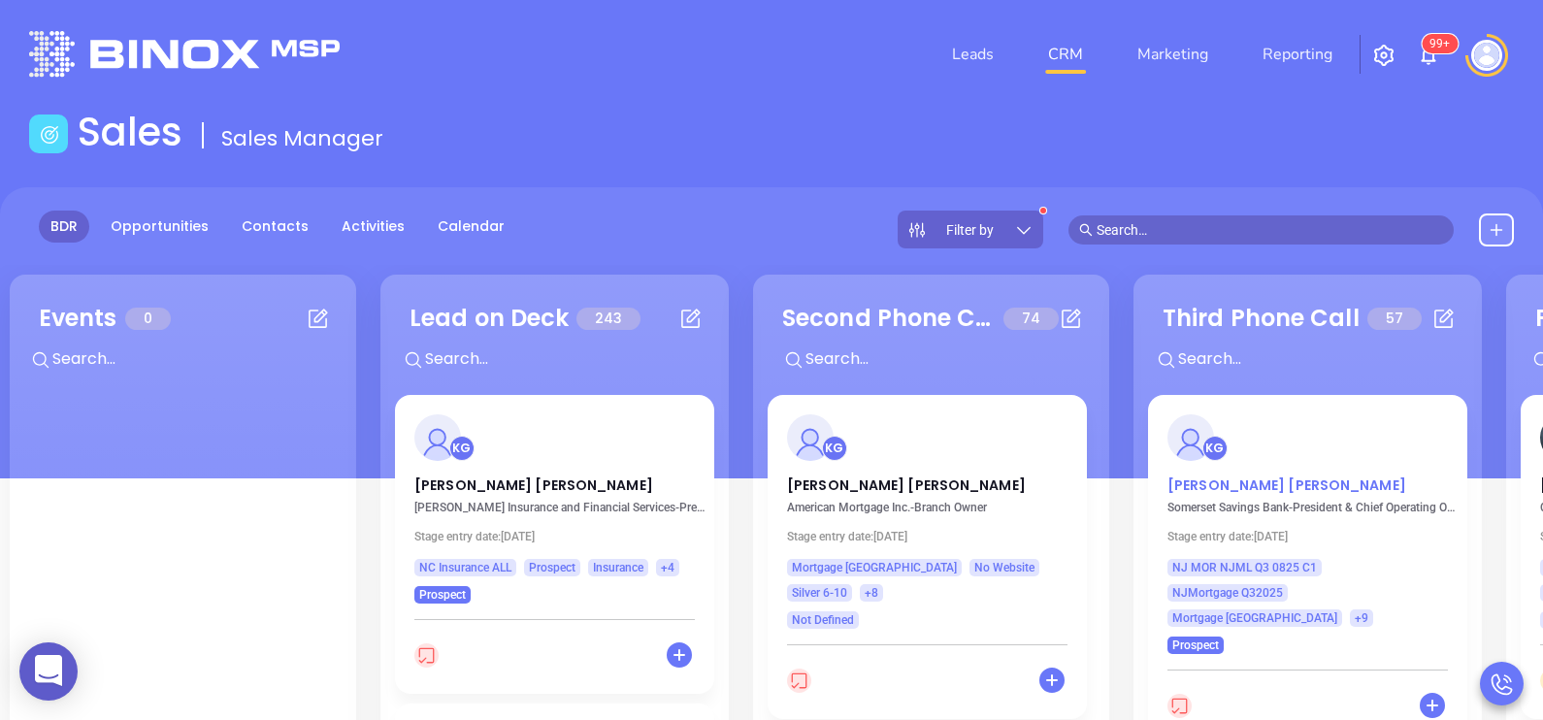
click at [1223, 485] on p "Christopher Pribula" at bounding box center [1307, 480] width 280 height 10
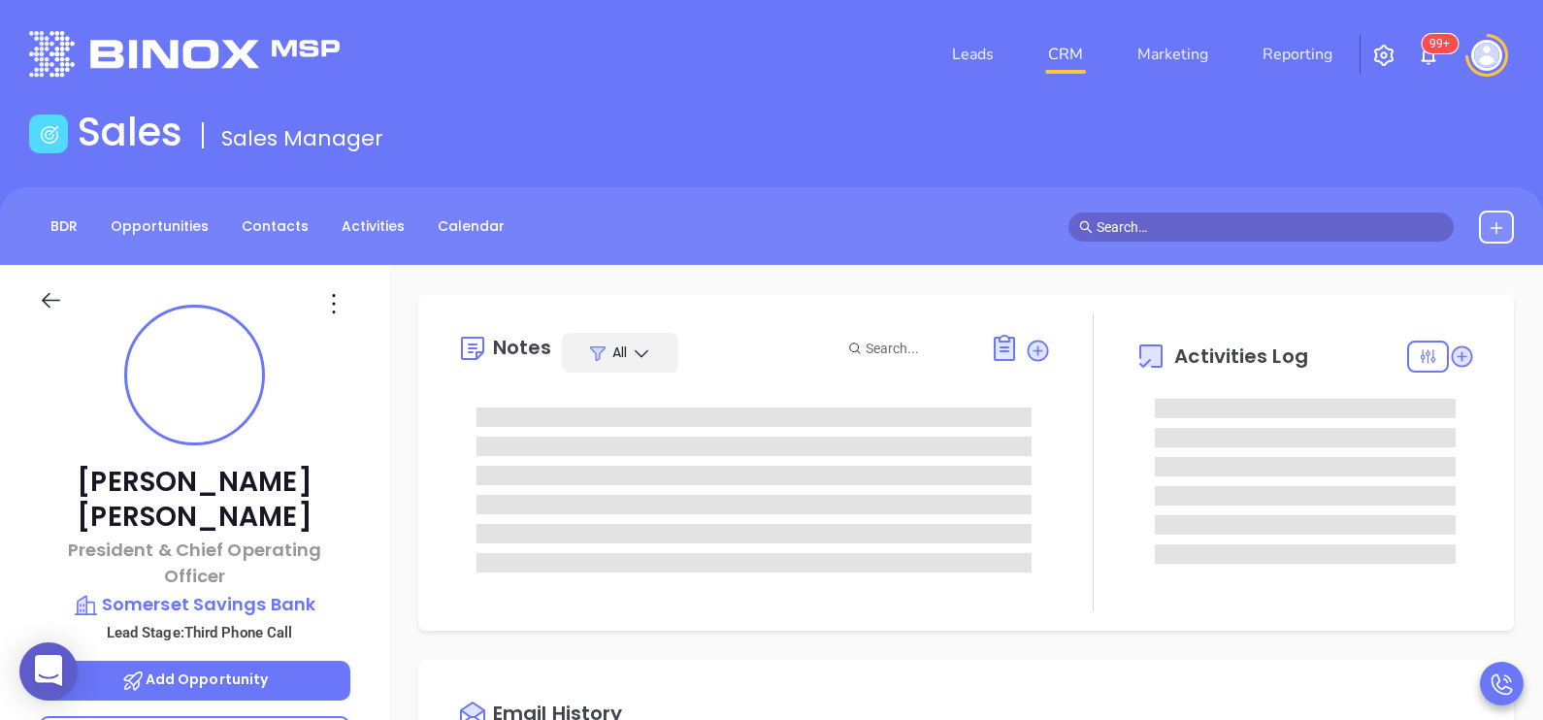
type input "[DATE]"
type input "[PERSON_NAME]"
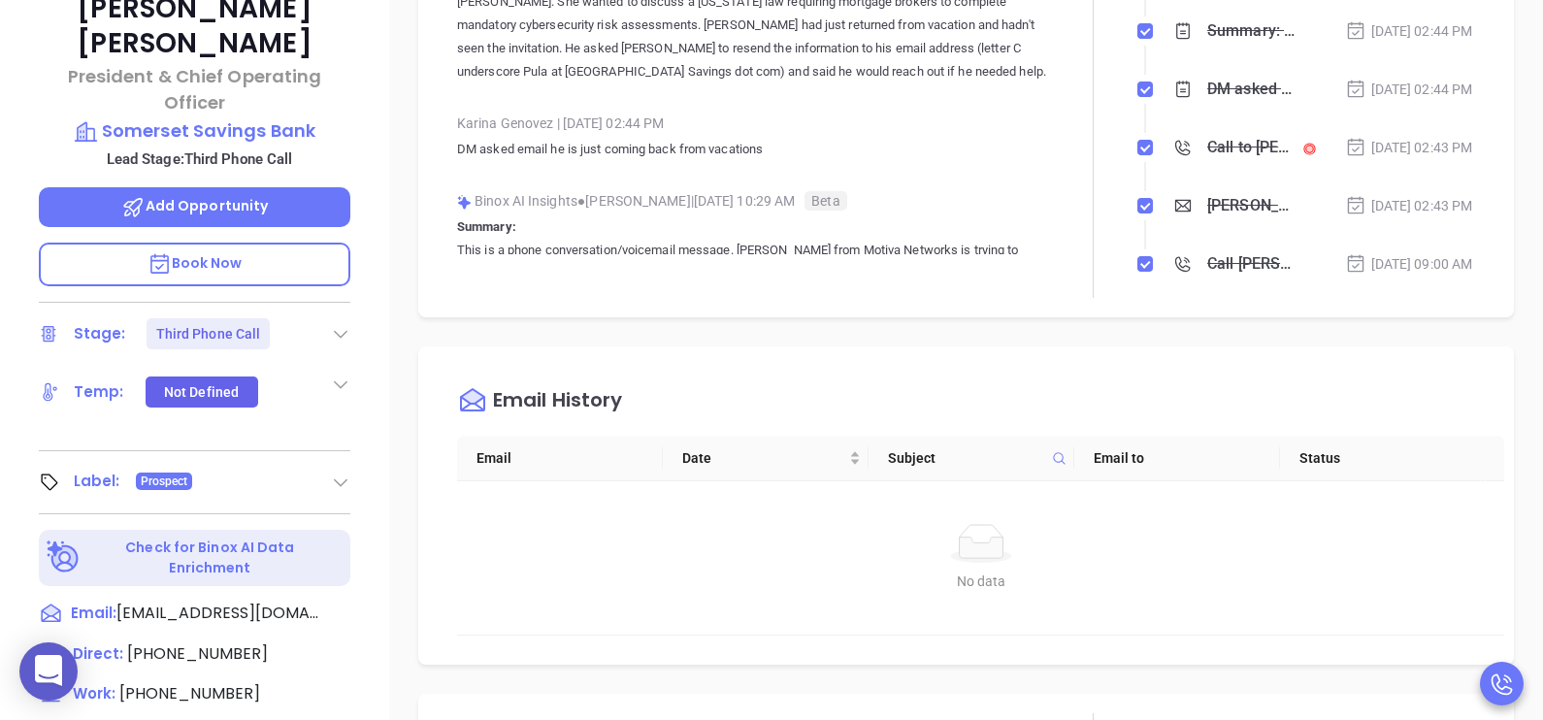
scroll to position [484, 0]
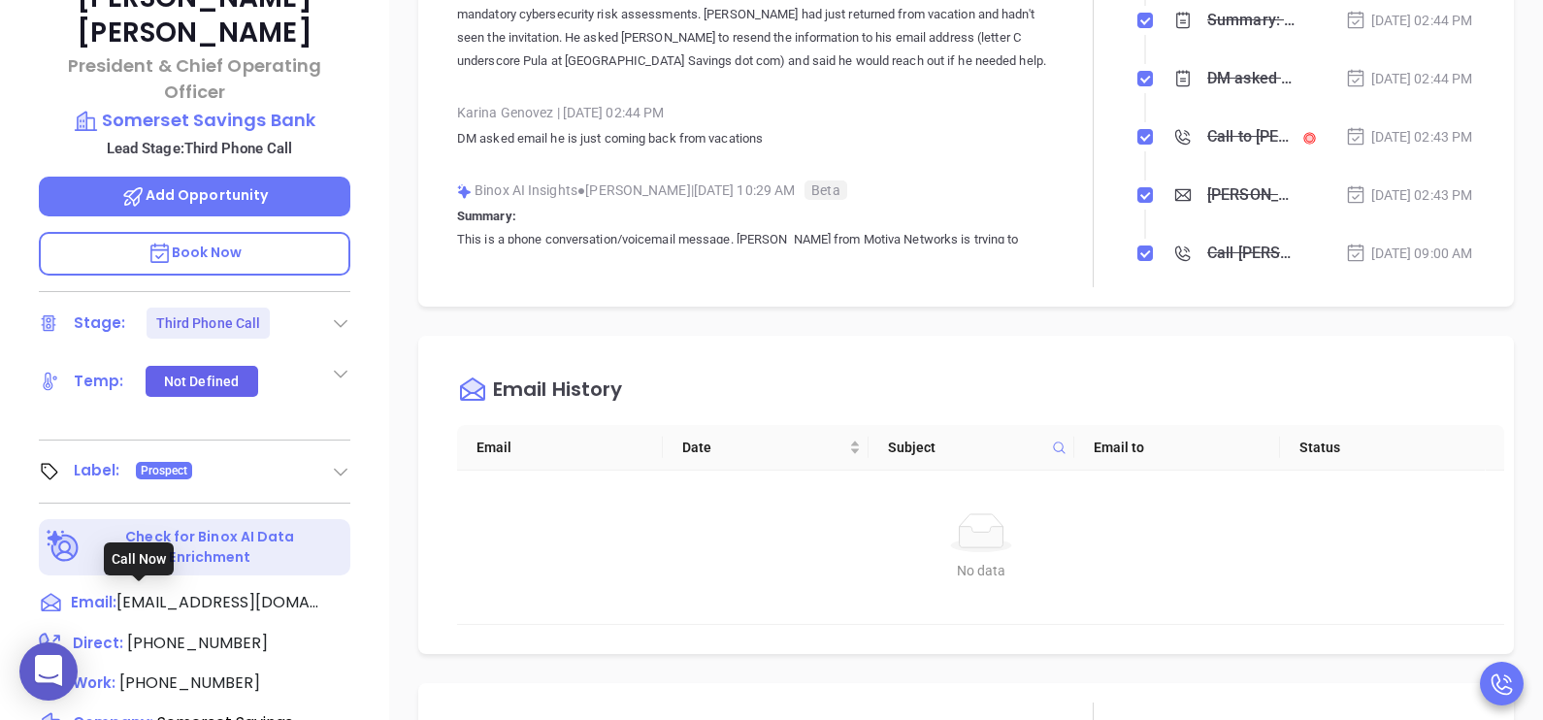
click at [204, 632] on span "(800) 225-2176" at bounding box center [197, 643] width 141 height 22
type input "(800) 225-2176"
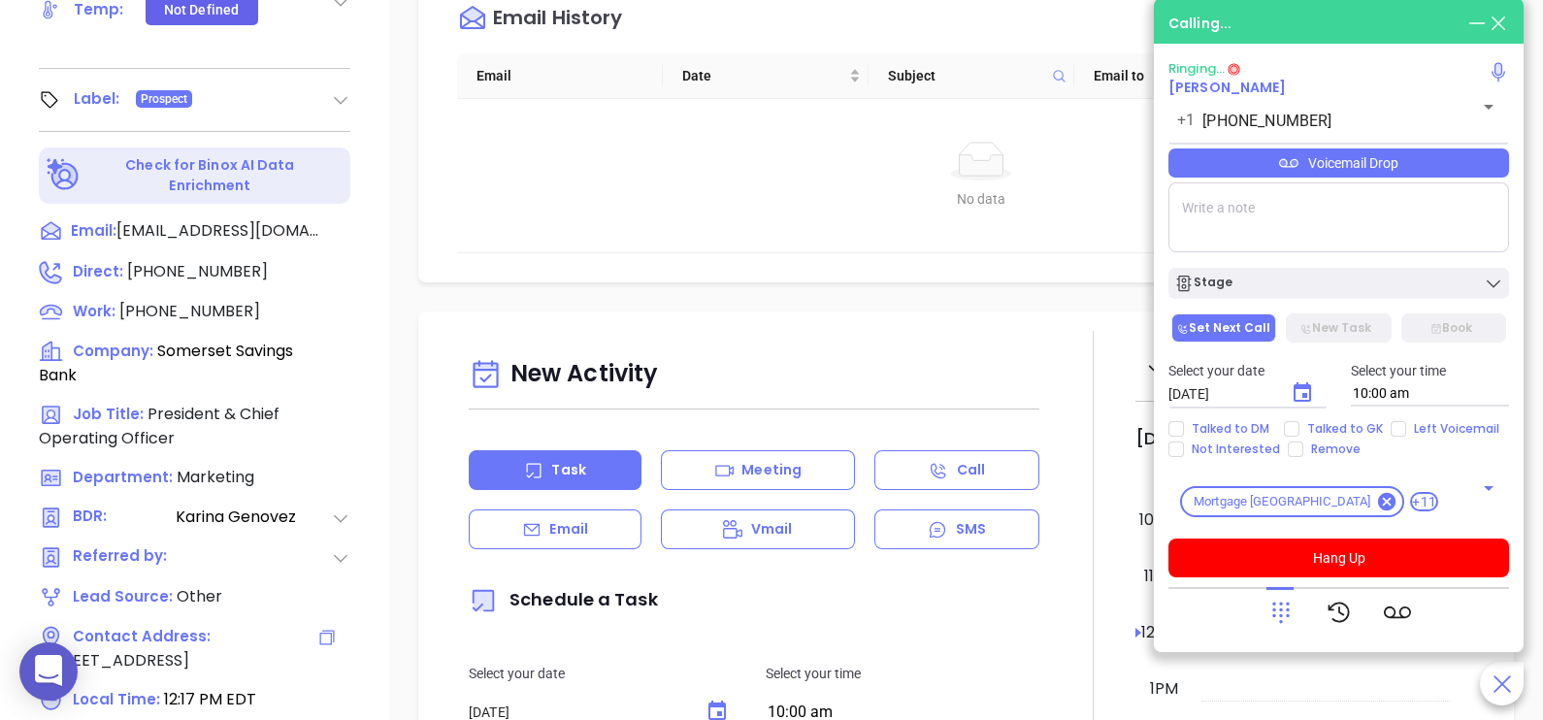
scroll to position [872, 0]
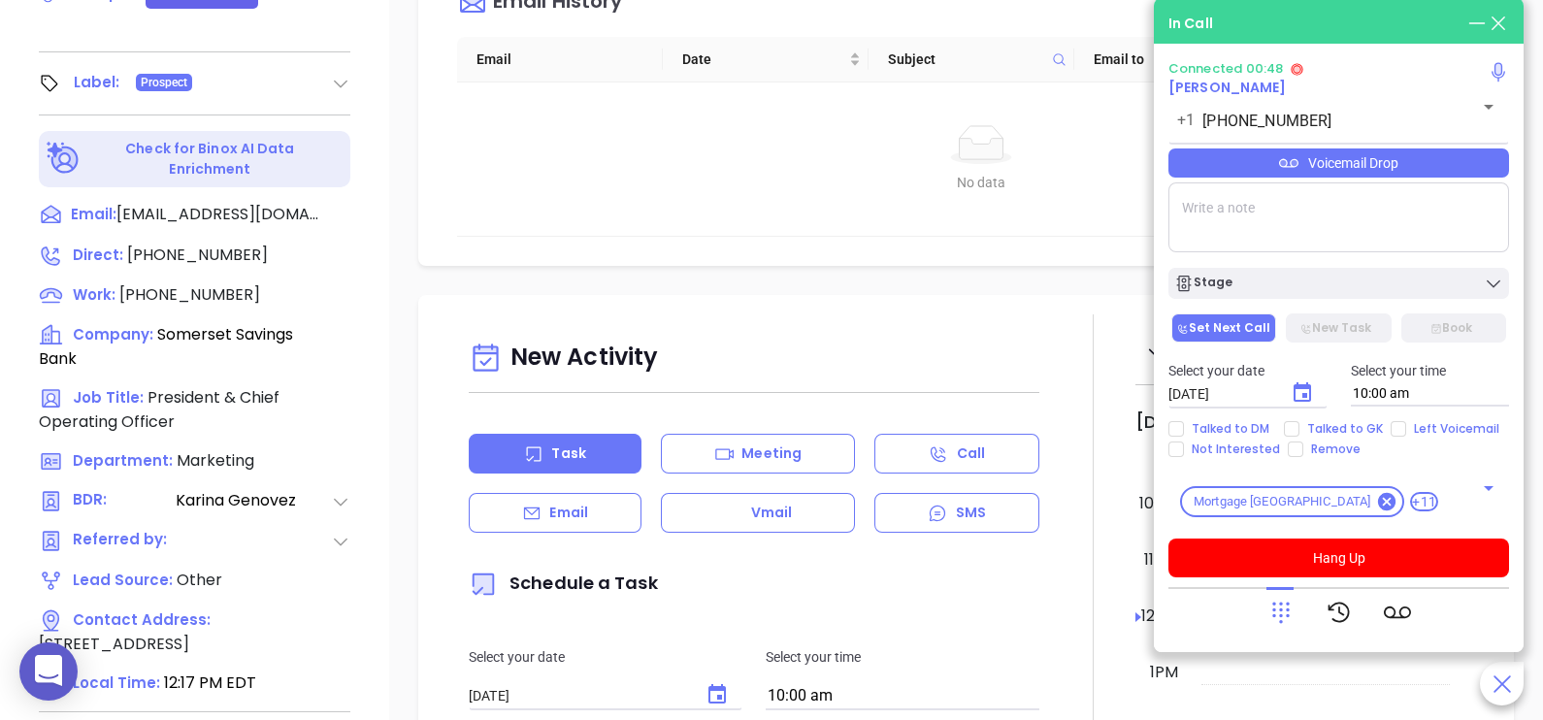
click at [1451, 170] on div "Voicemail Drop" at bounding box center [1338, 162] width 341 height 29
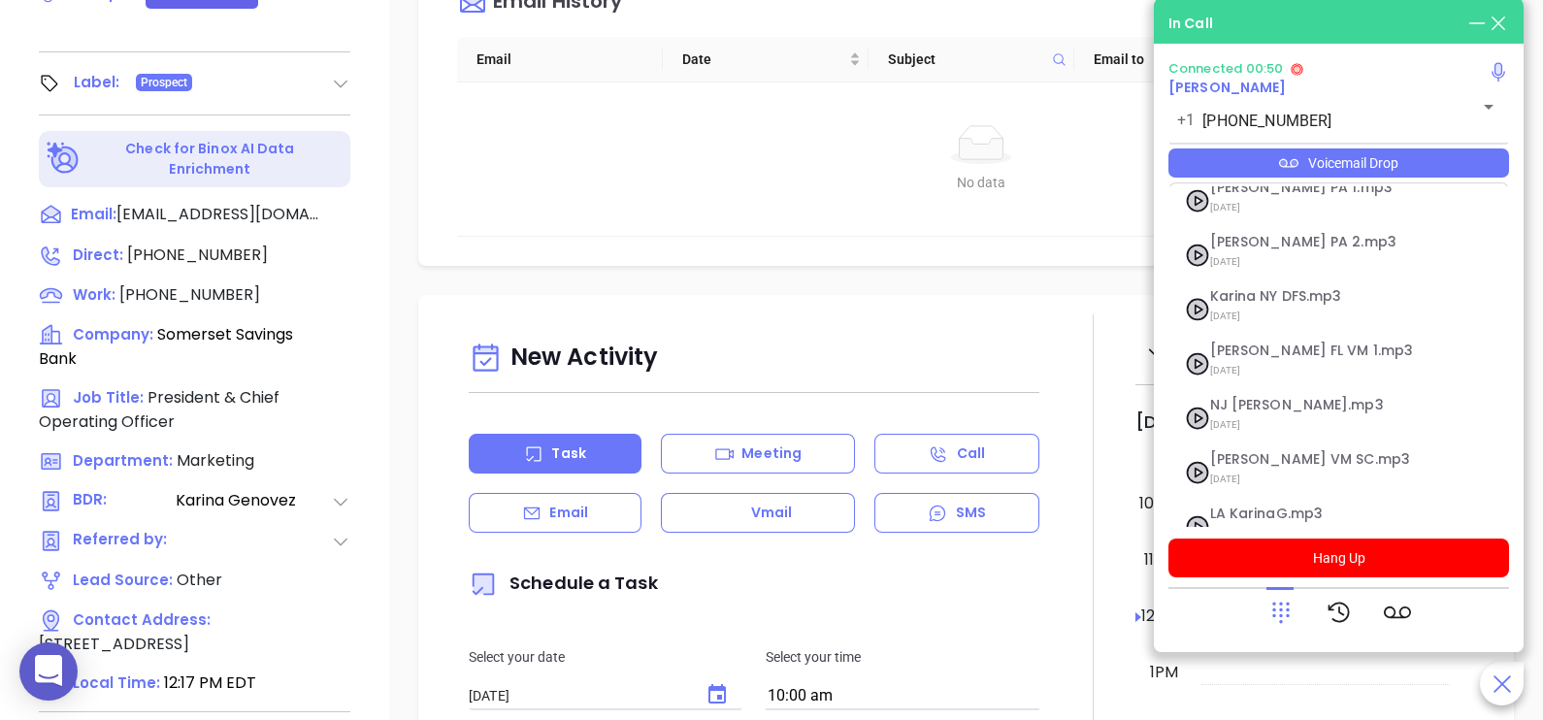
scroll to position [266, 0]
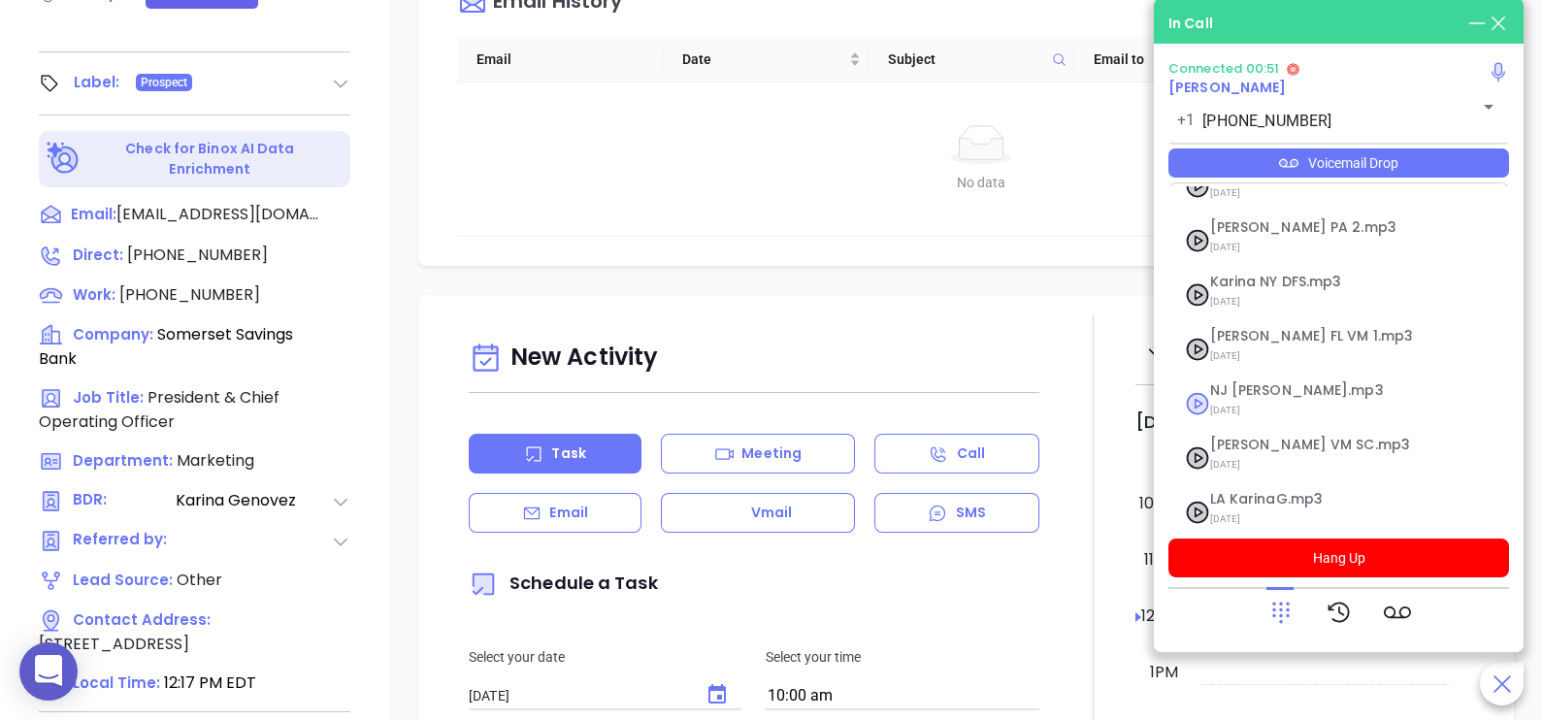
click at [1262, 398] on span "[DATE]" at bounding box center [1315, 410] width 210 height 25
checkbox input "true"
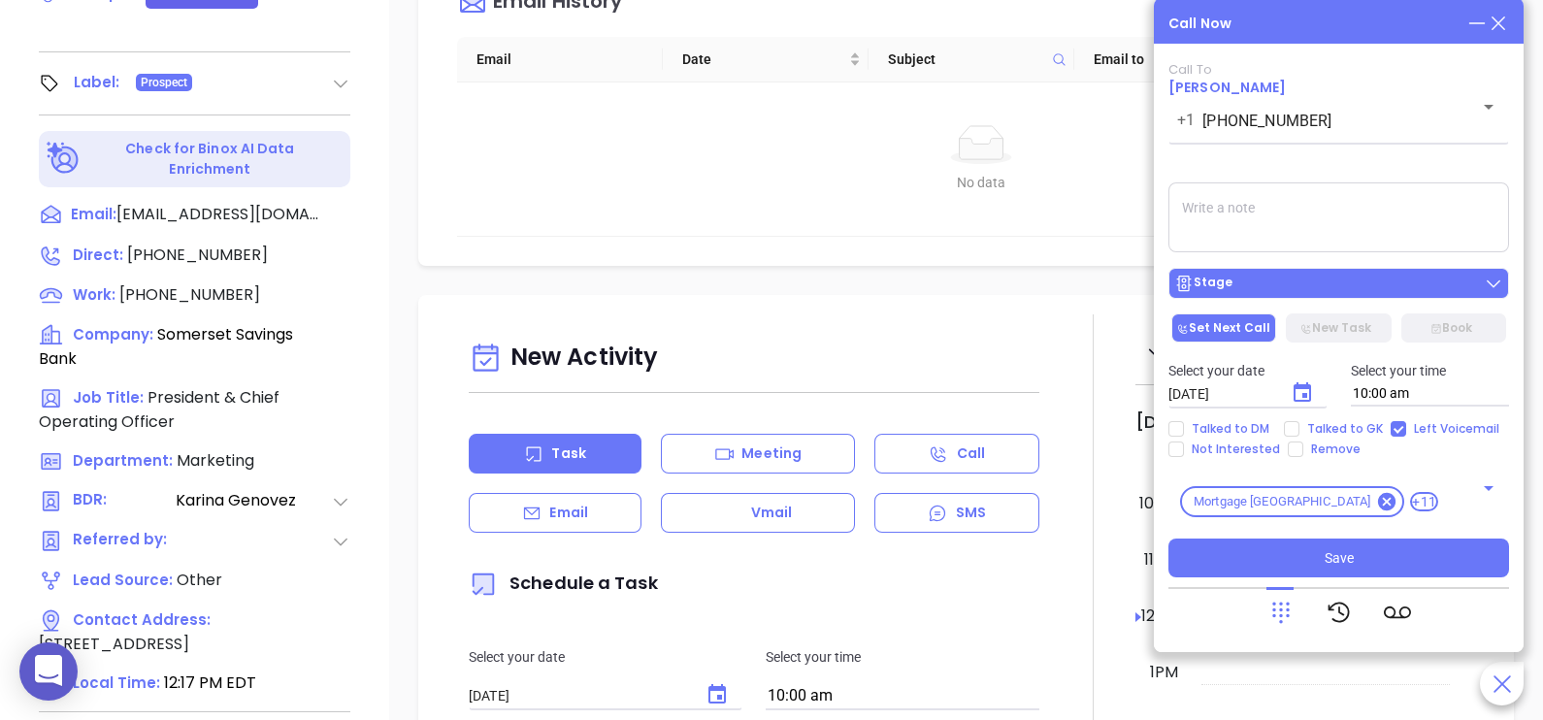
click at [1345, 285] on div "Stage" at bounding box center [1338, 283] width 329 height 19
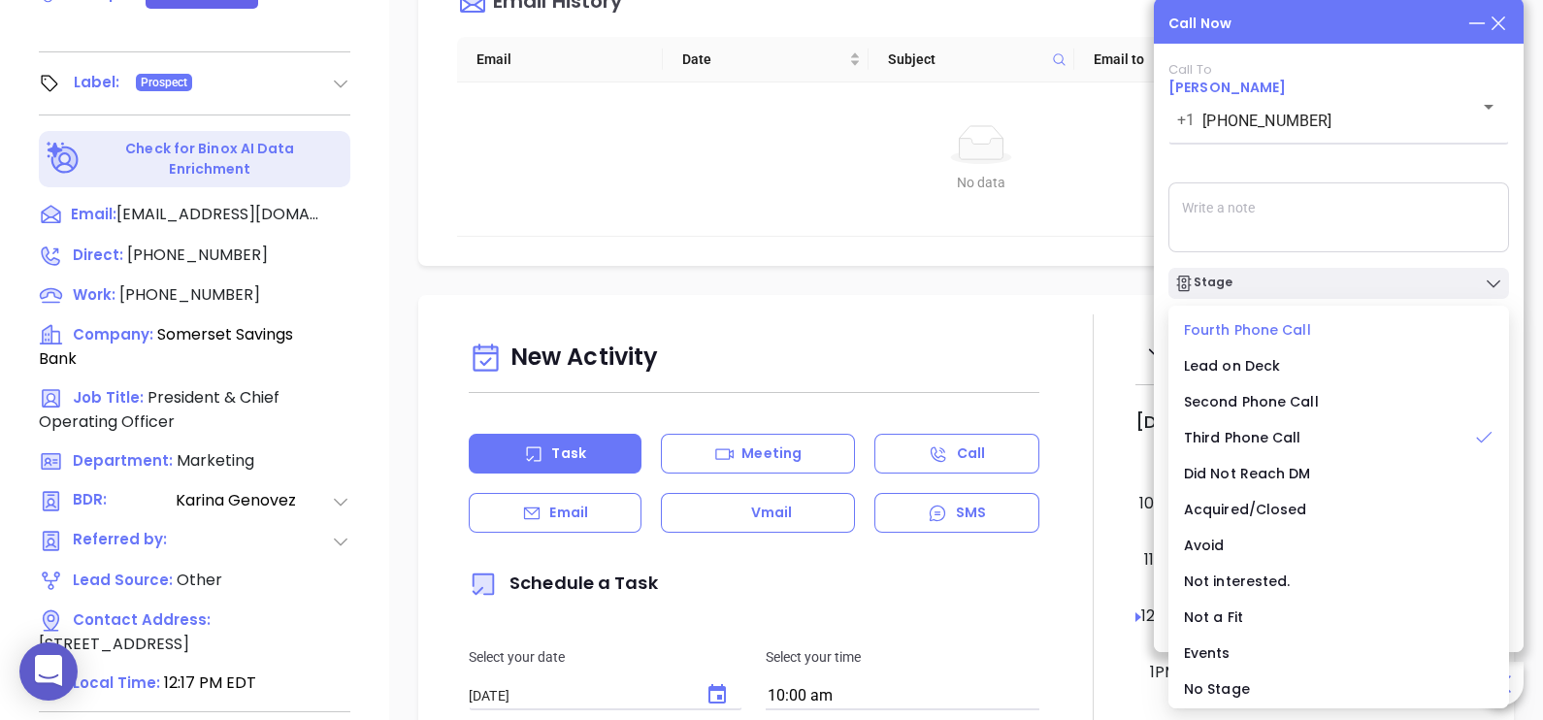
click at [1271, 338] on span "Fourth Phone Call" at bounding box center [1247, 329] width 127 height 19
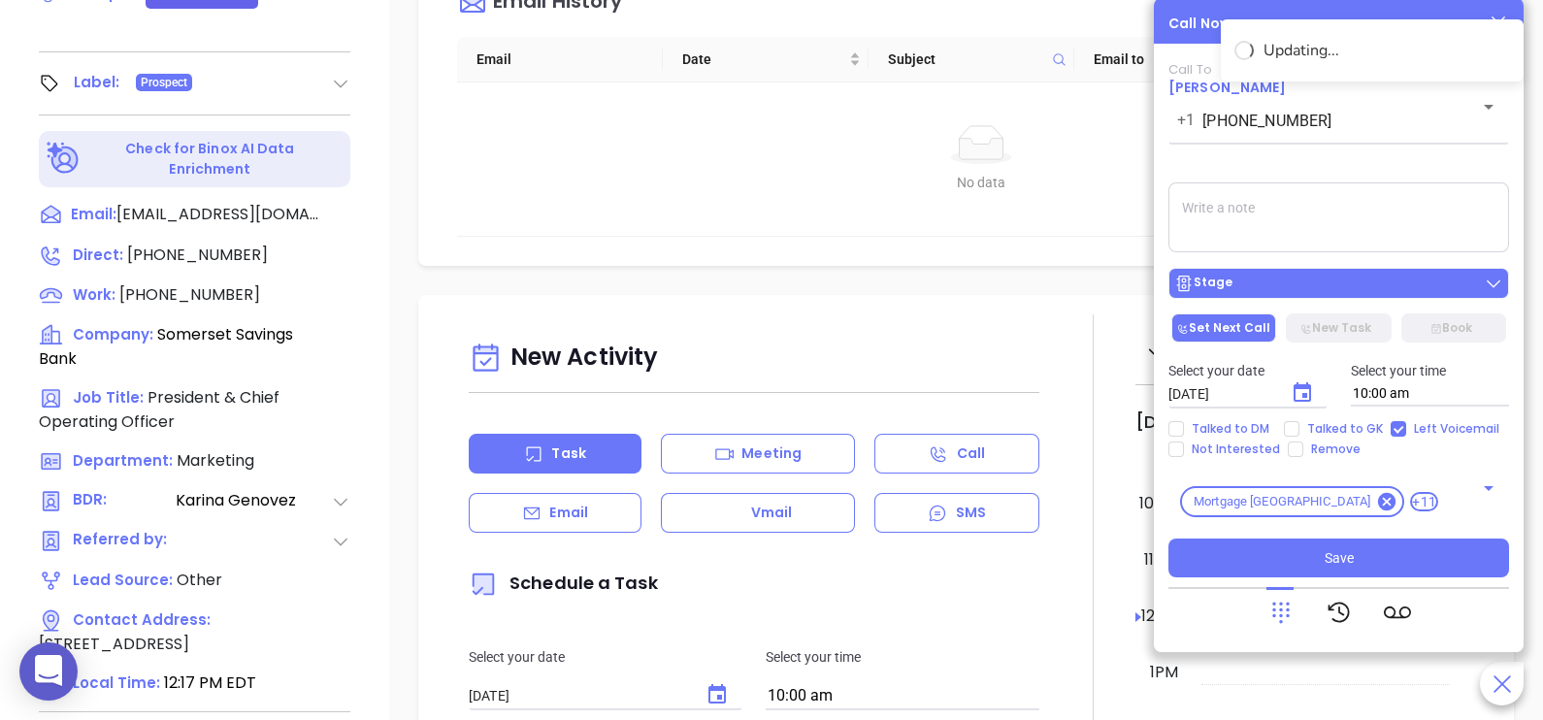
click at [1394, 291] on div "Stage" at bounding box center [1338, 283] width 329 height 19
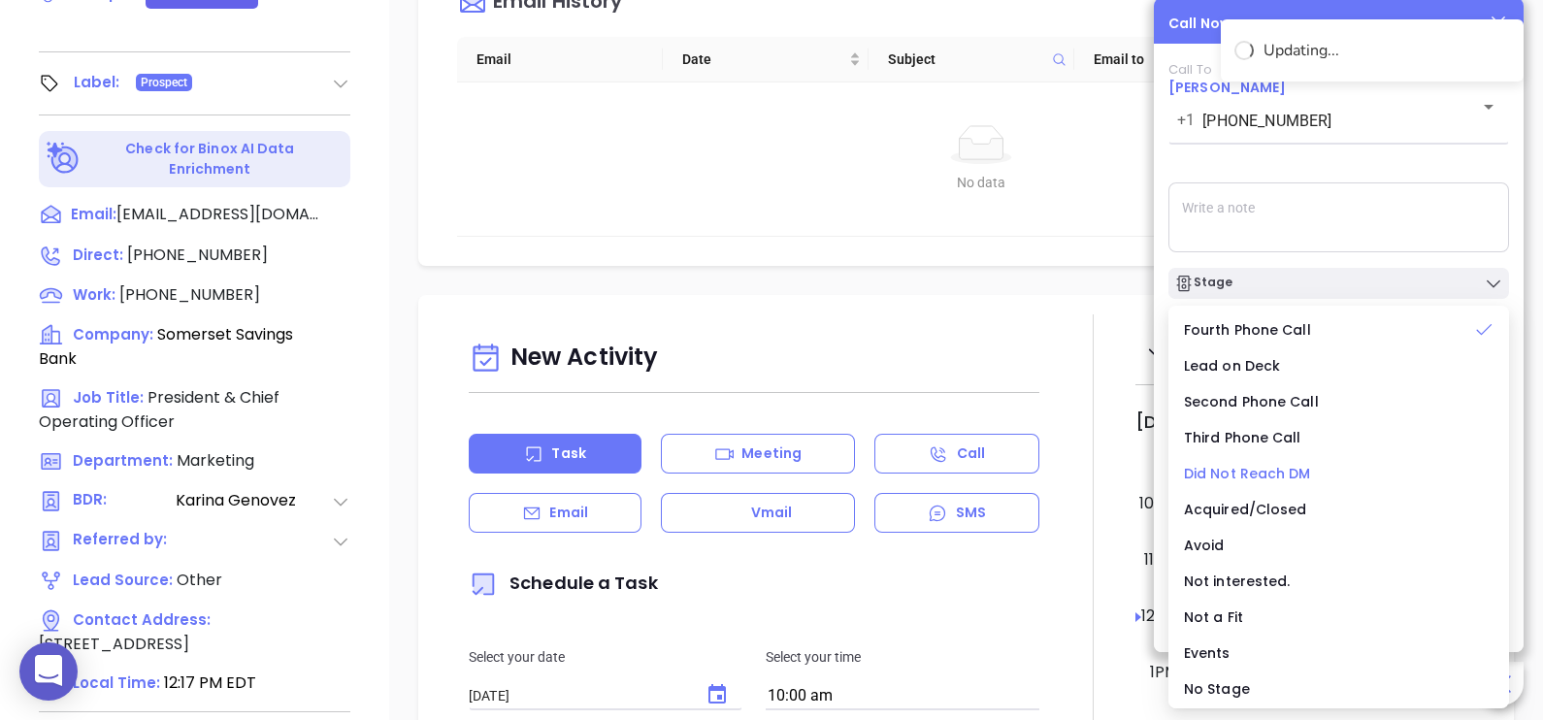
click at [1271, 472] on span "Did Not Reach DM" at bounding box center [1247, 473] width 127 height 19
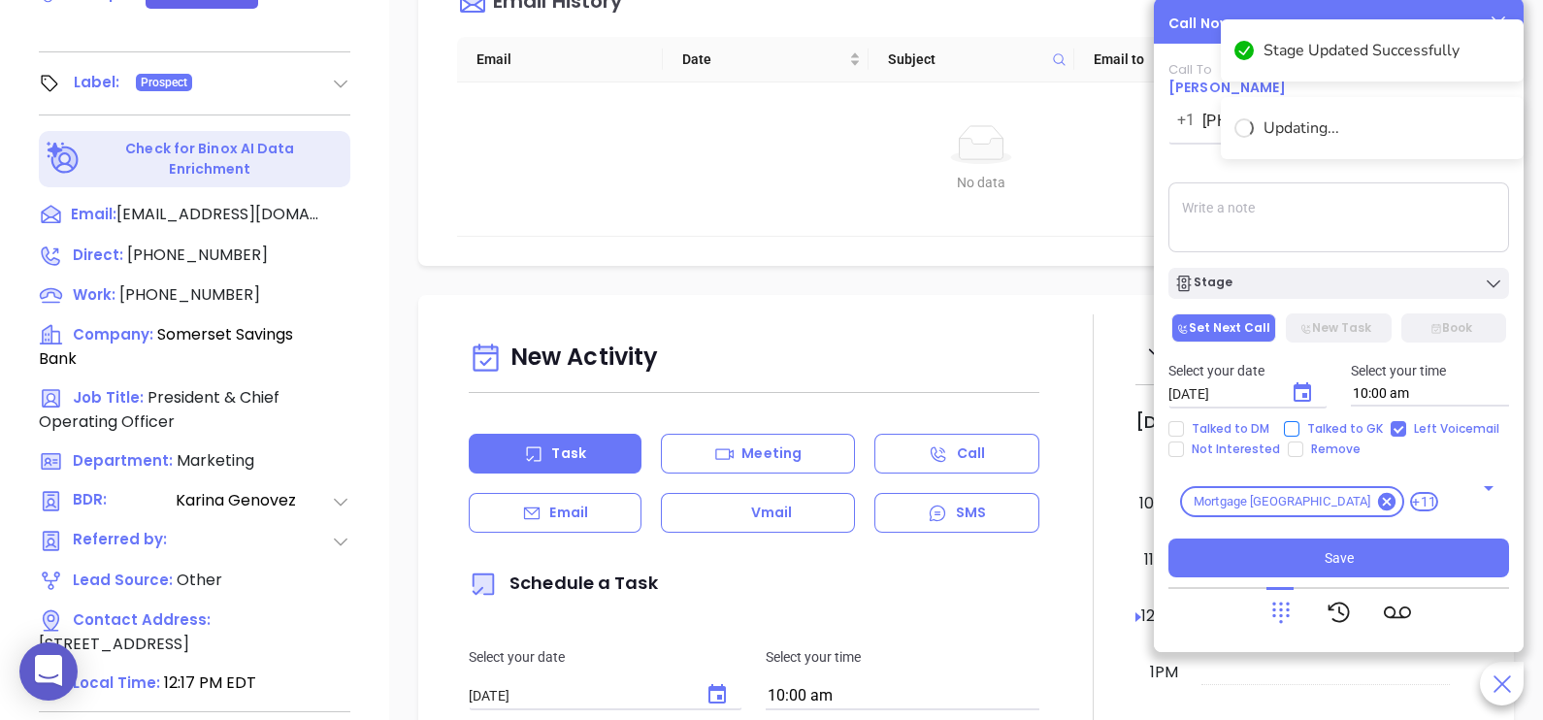
click at [1339, 433] on span "Talked to GK" at bounding box center [1344, 429] width 91 height 16
click at [1299, 433] on input "Talked to GK" at bounding box center [1292, 429] width 16 height 16
checkbox input "true"
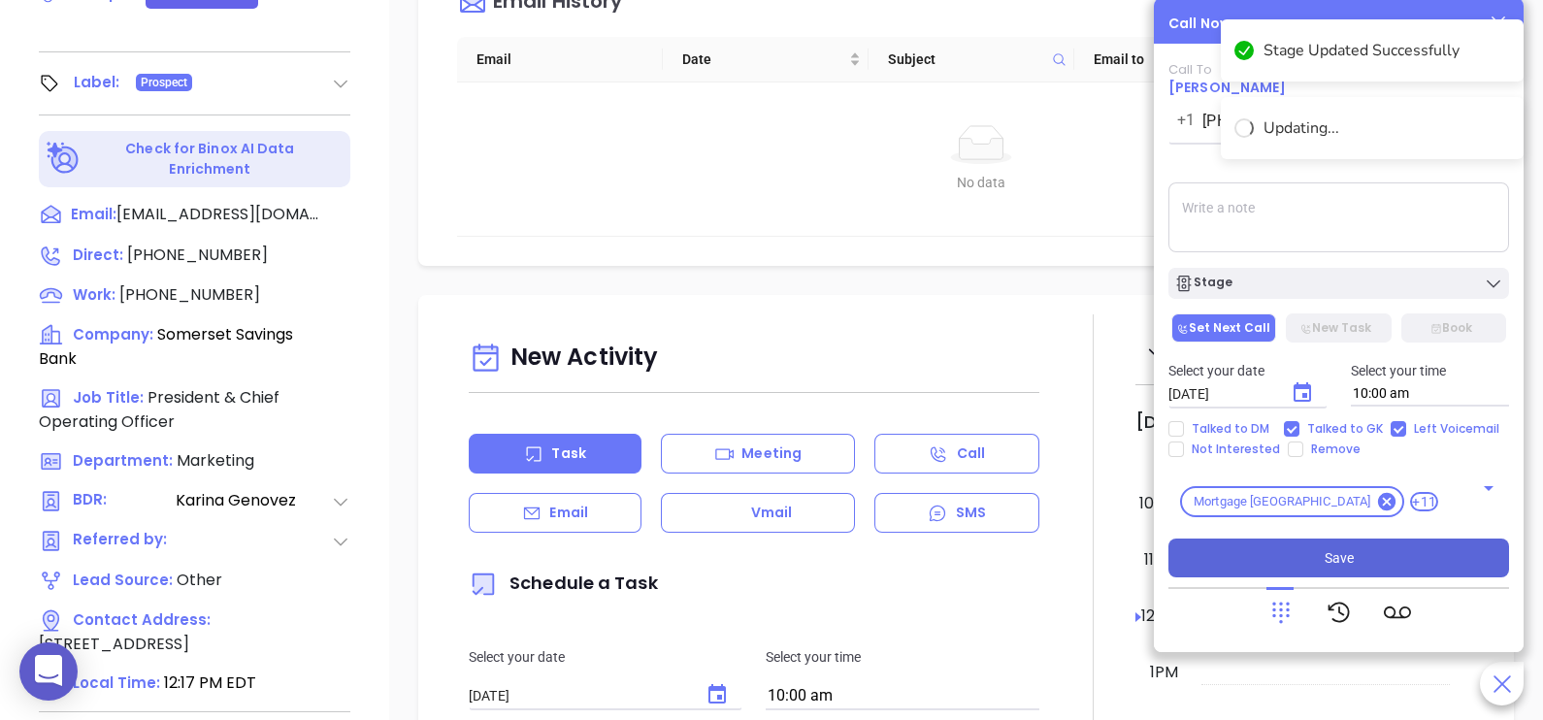
click at [1368, 563] on button "Save" at bounding box center [1338, 558] width 341 height 39
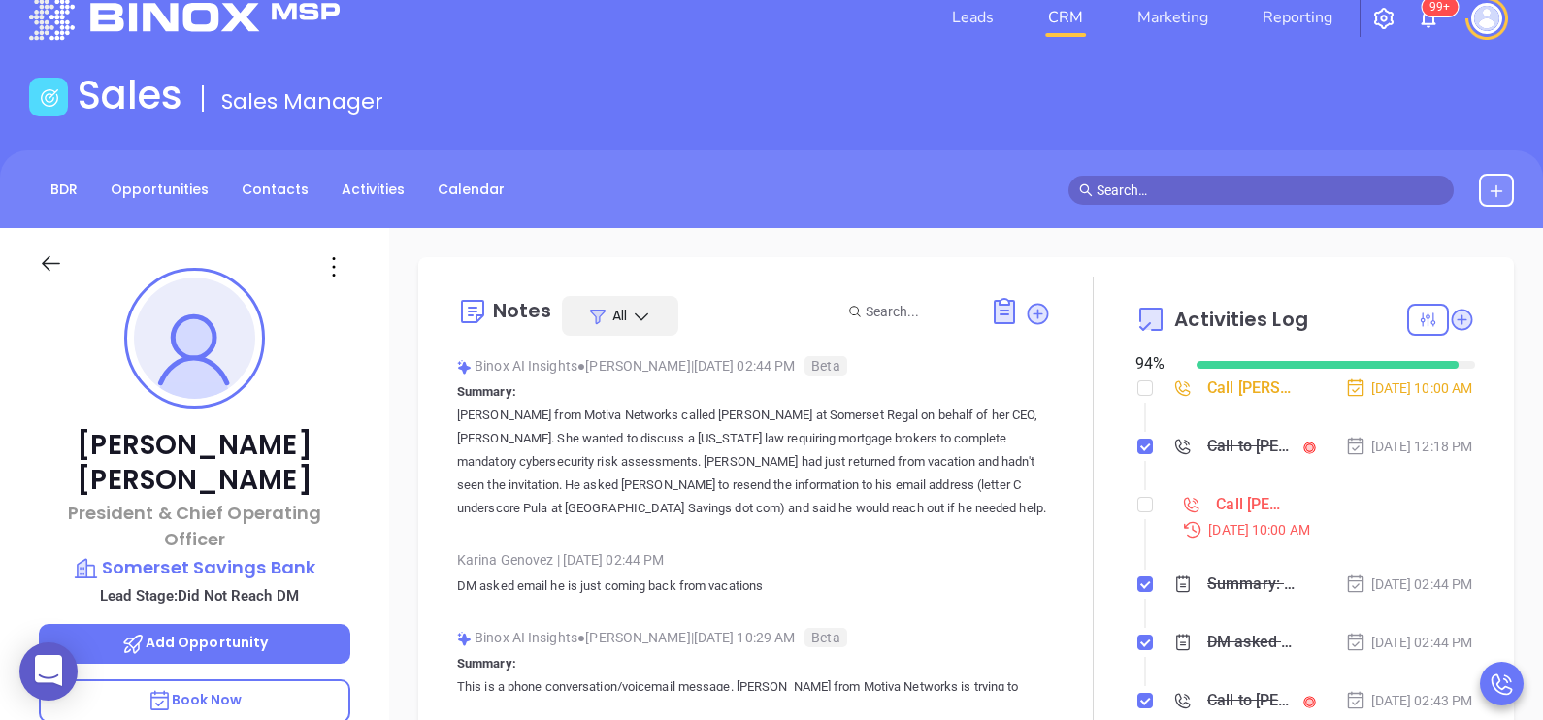
scroll to position [29, 0]
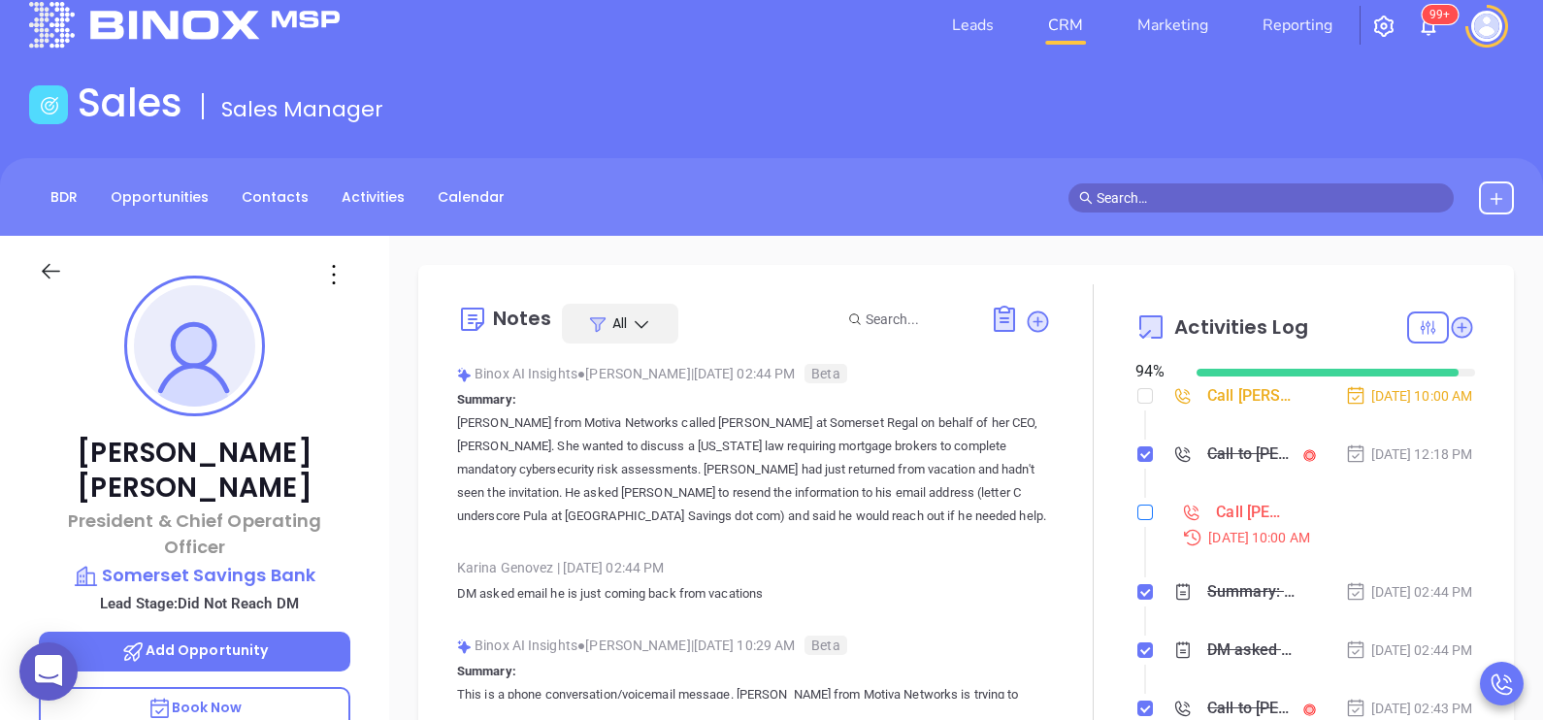
click at [1140, 520] on input "checkbox" at bounding box center [1145, 513] width 16 height 16
checkbox input "true"
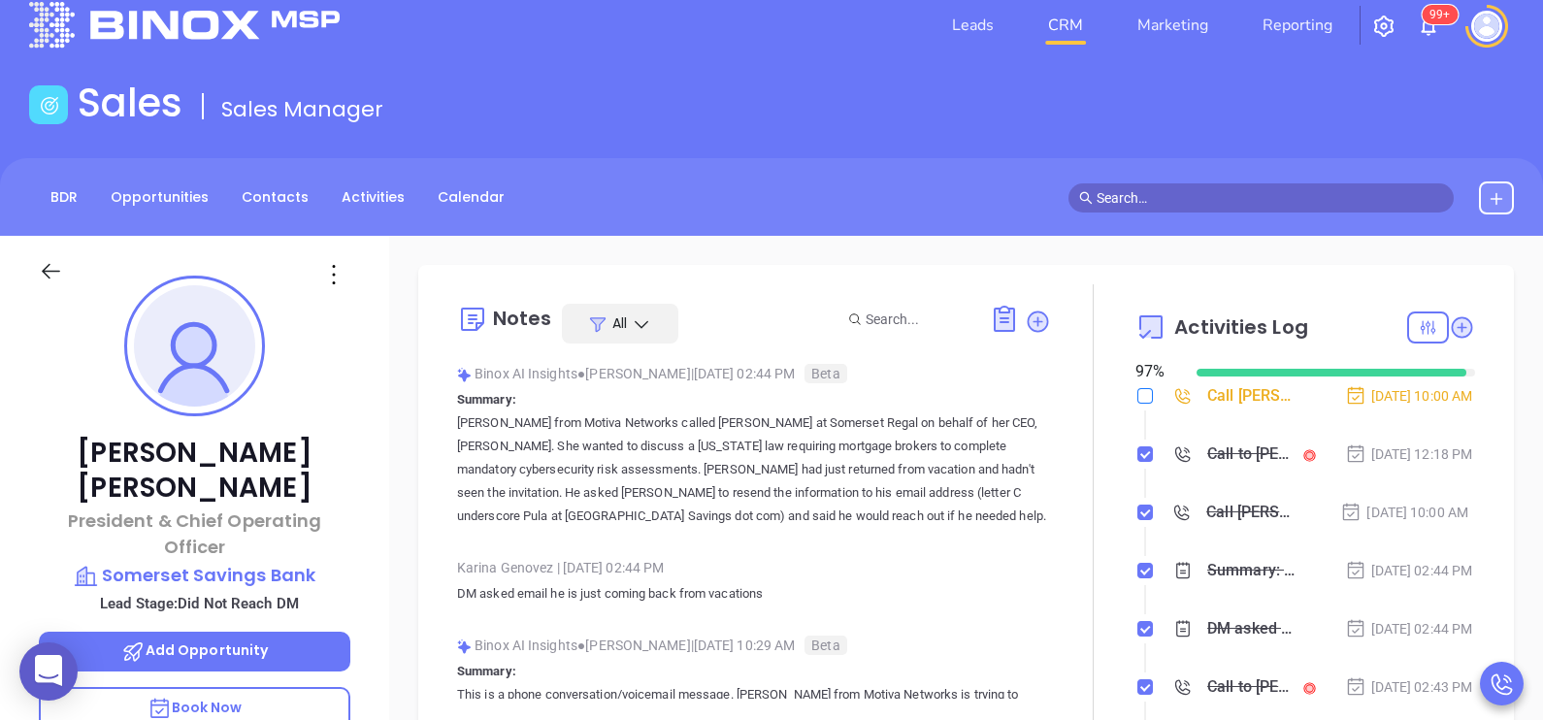
click at [1137, 396] on input "checkbox" at bounding box center [1145, 396] width 16 height 16
checkbox input "true"
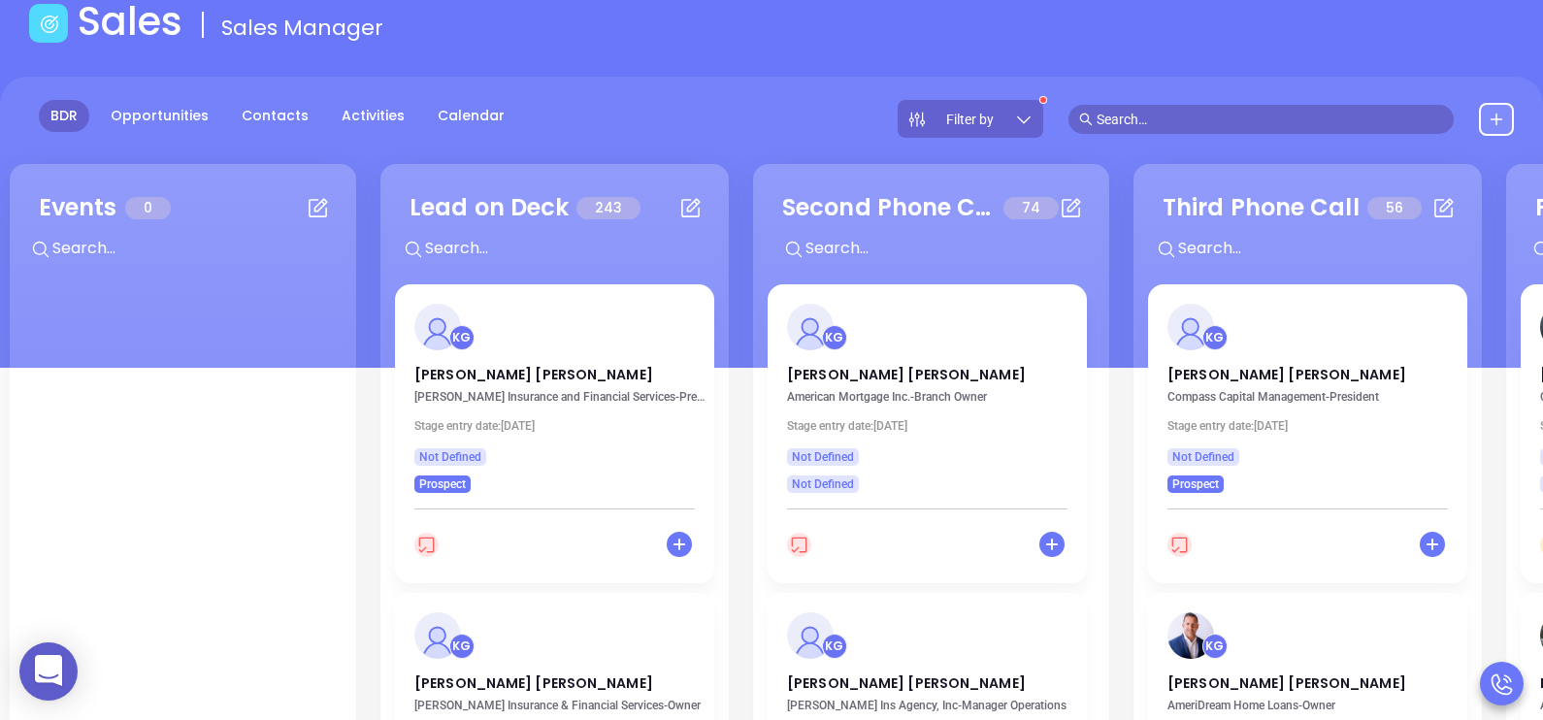
scroll to position [146, 0]
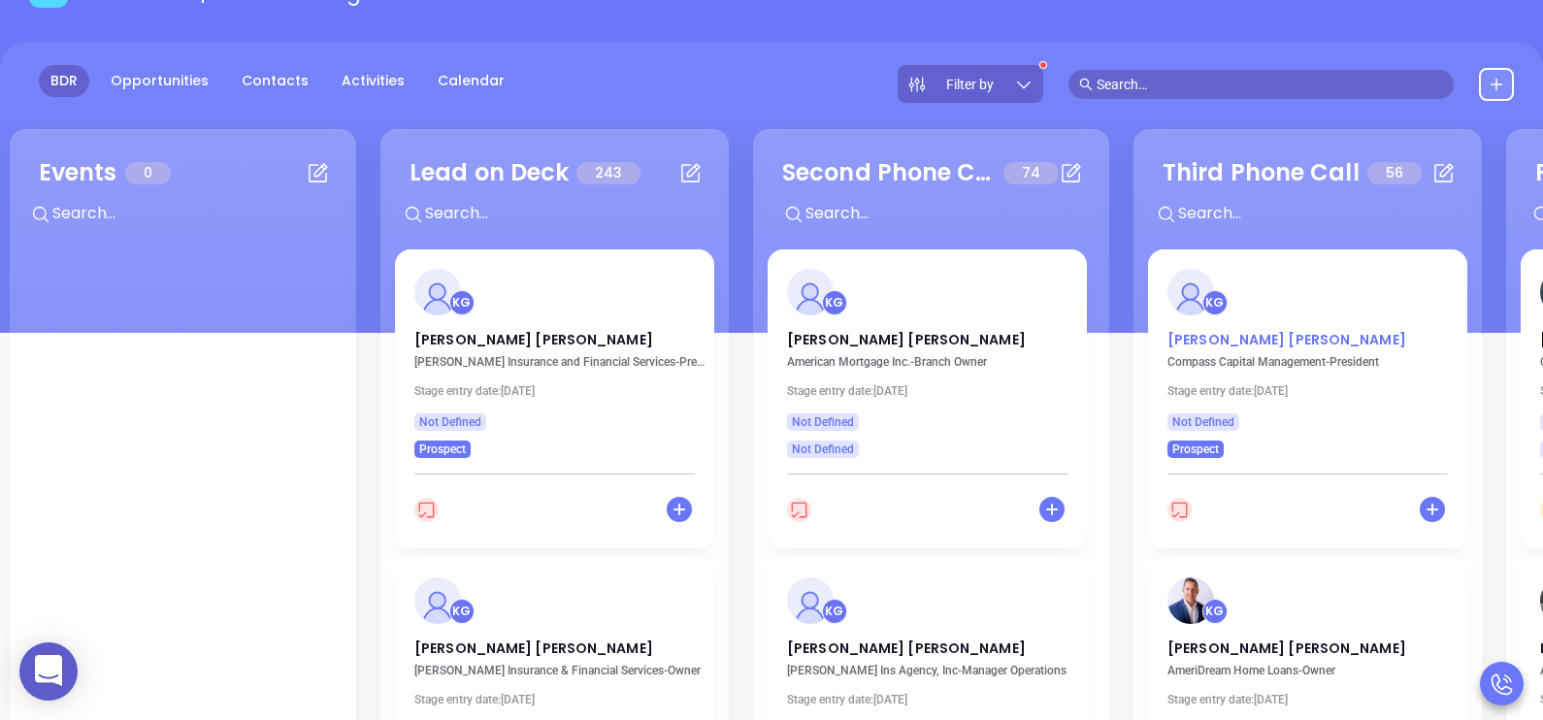
click at [1239, 335] on p "Joseph Cantrell" at bounding box center [1307, 335] width 280 height 10
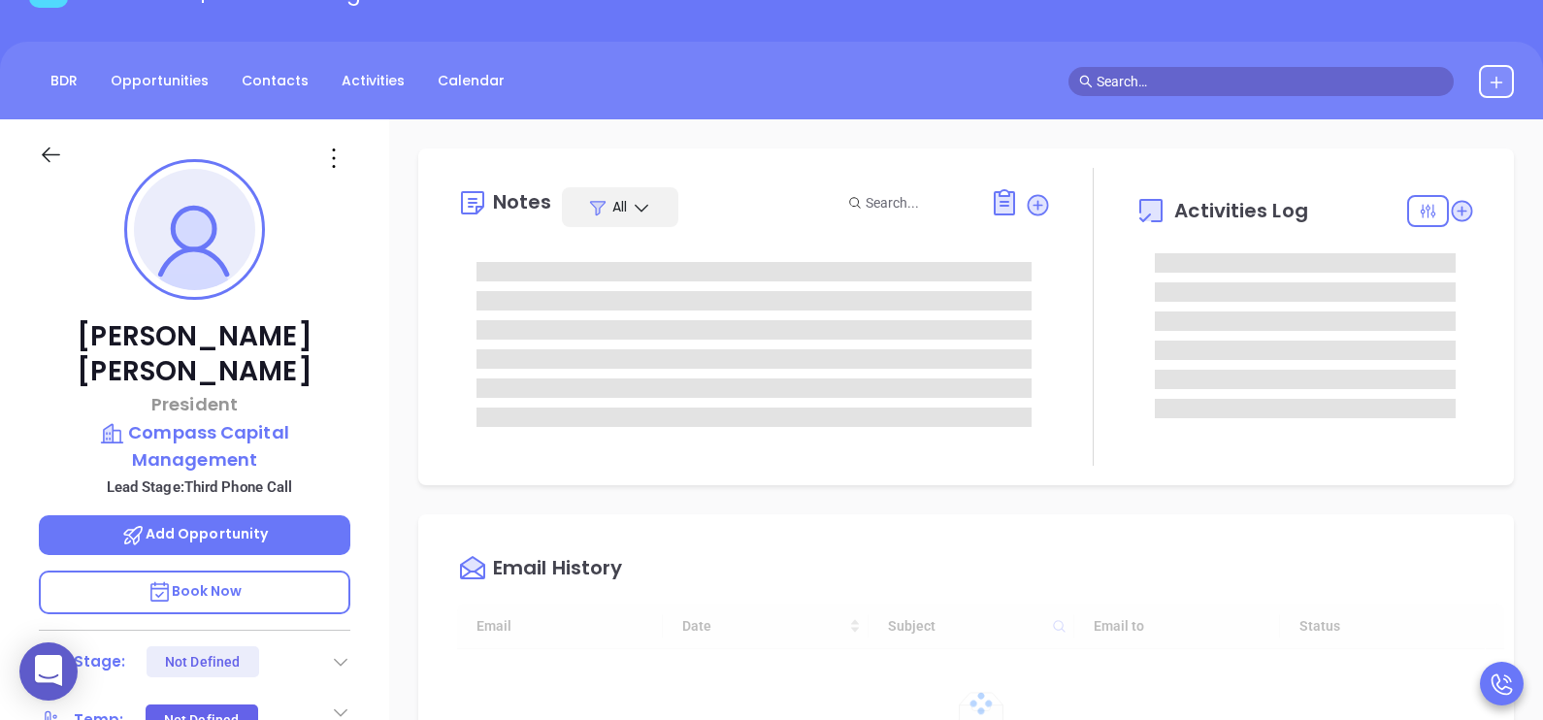
scroll to position [563, 0]
type input "[PERSON_NAME]"
click at [375, 531] on div "Joseph Cantrell President Compass Capital Management Lead Stage: Third Phone Ca…" at bounding box center [194, 569] width 389 height 901
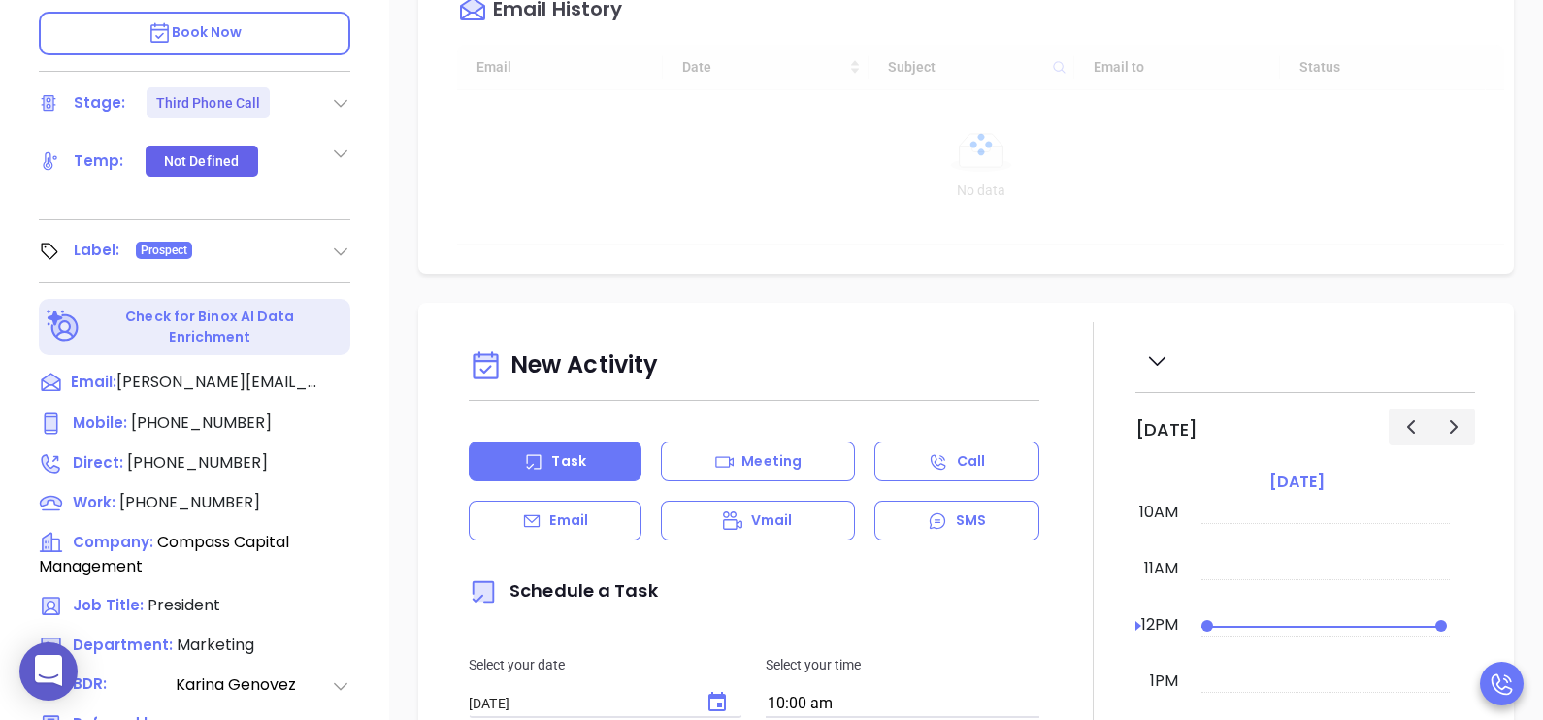
scroll to position [728, 0]
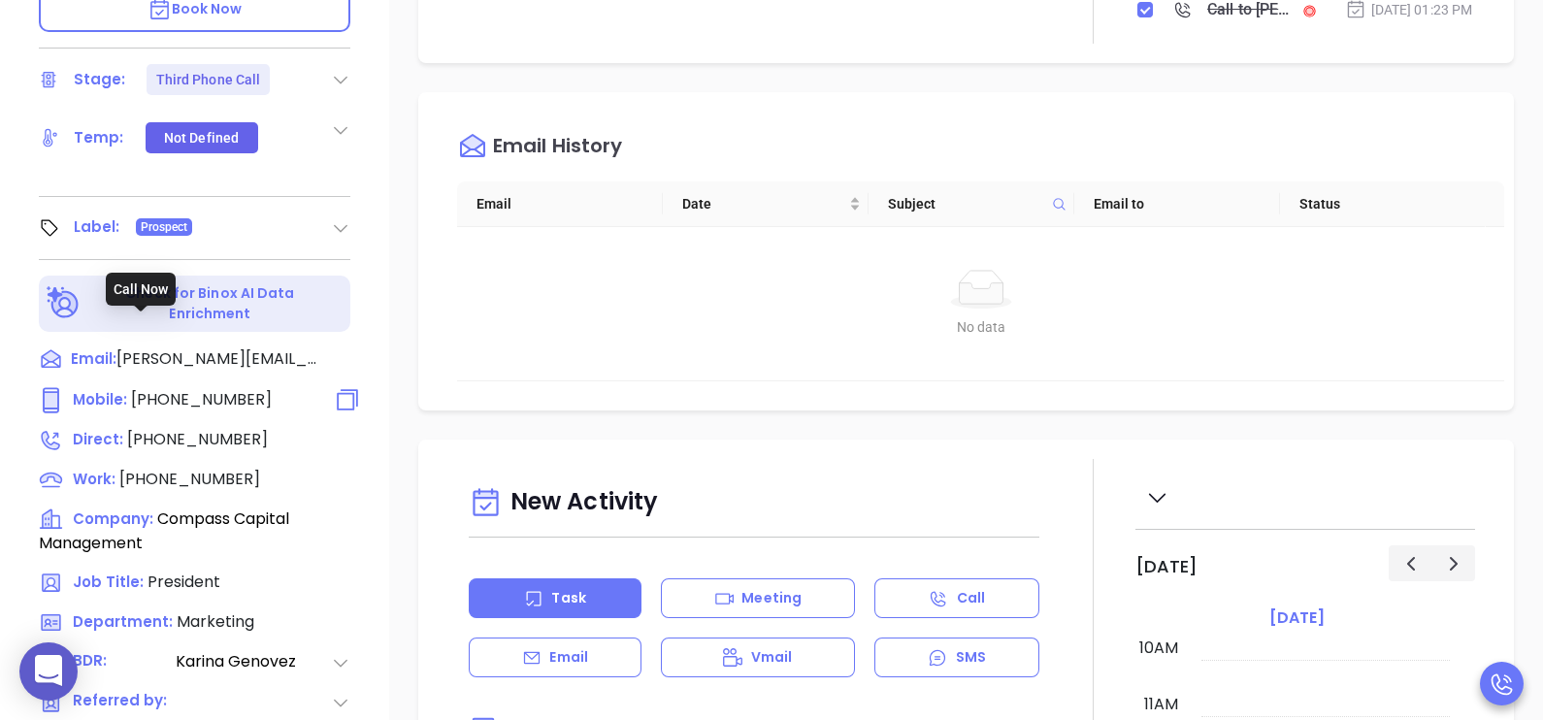
click at [179, 388] on span "(504) 837-7177" at bounding box center [201, 399] width 141 height 22
type input "(504) 837-7177"
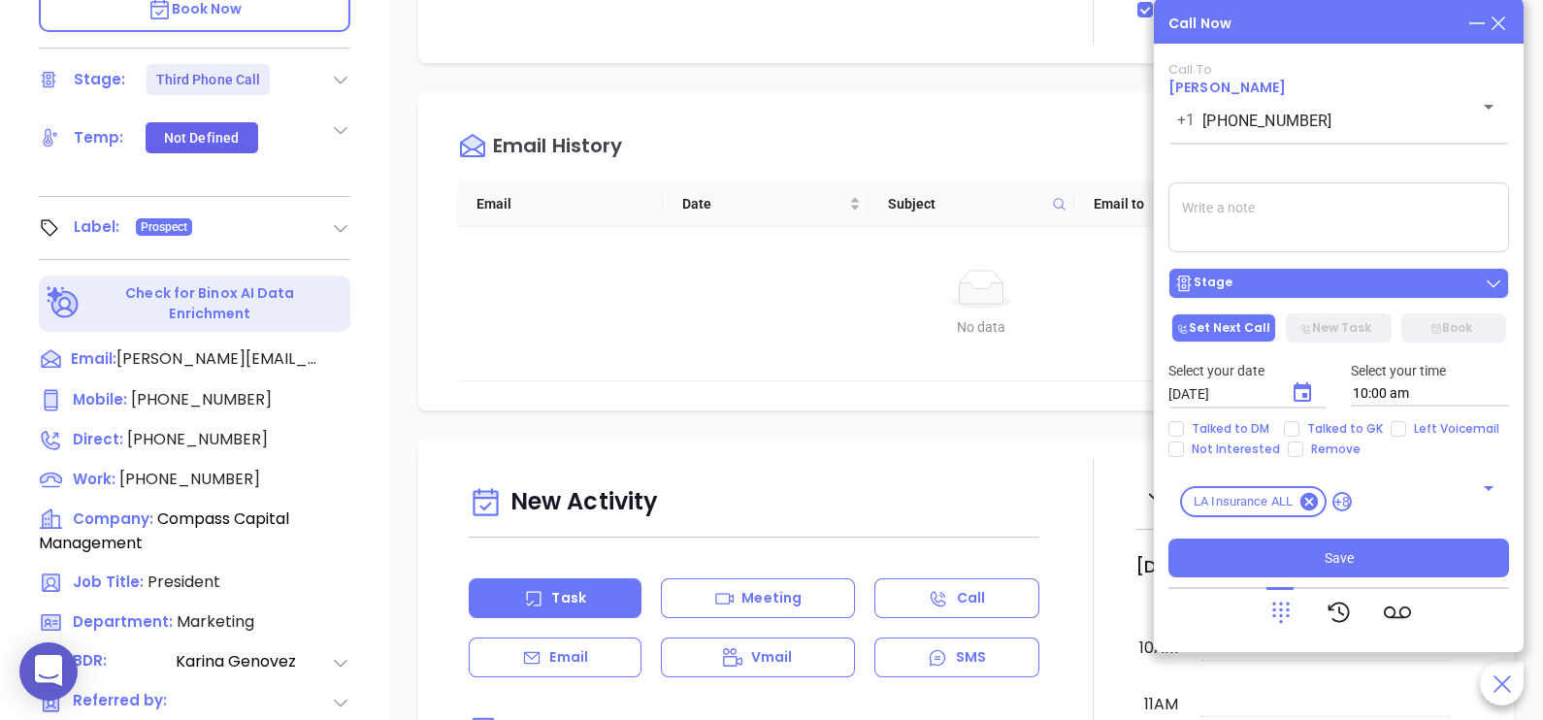
click at [1415, 279] on div "Stage" at bounding box center [1338, 283] width 329 height 19
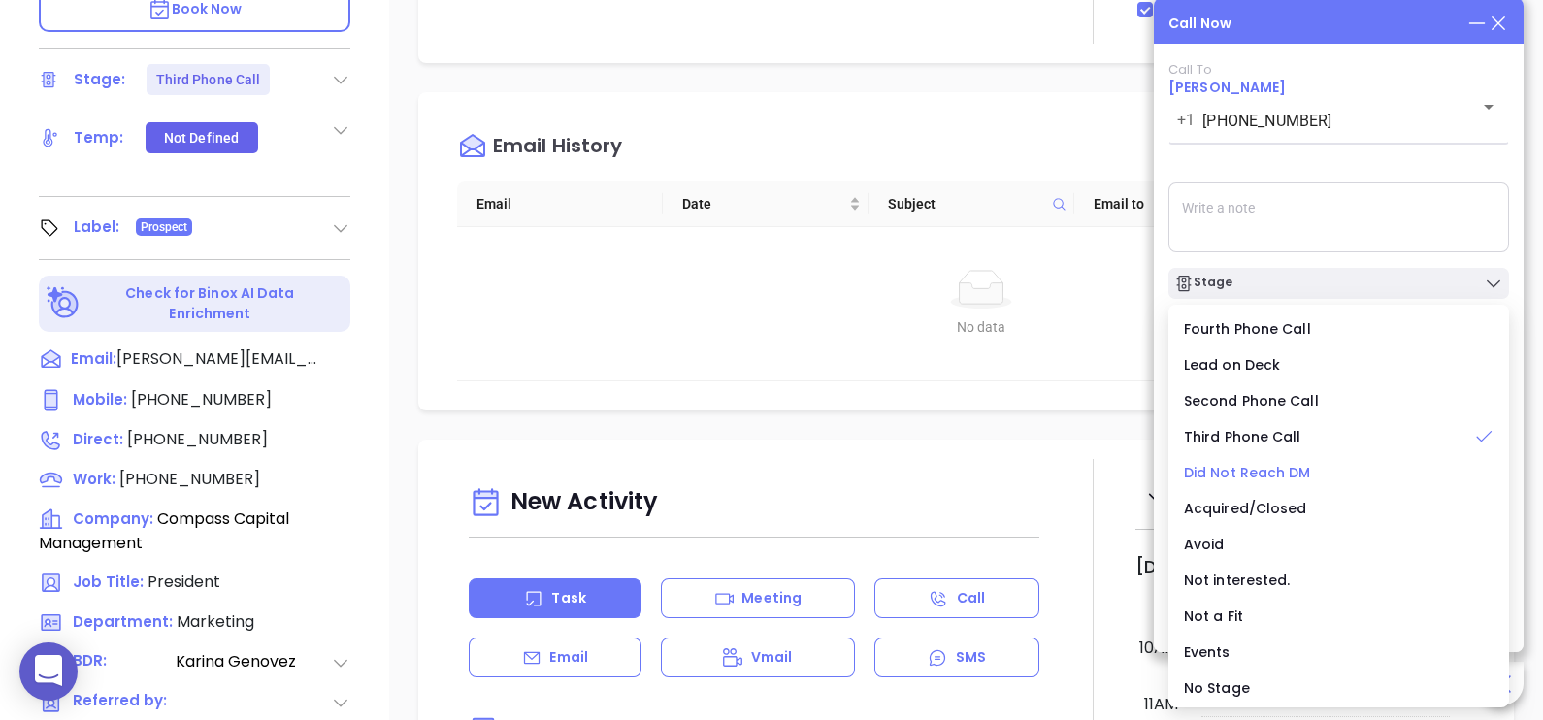
click at [1254, 464] on span "Did Not Reach DM" at bounding box center [1247, 472] width 127 height 19
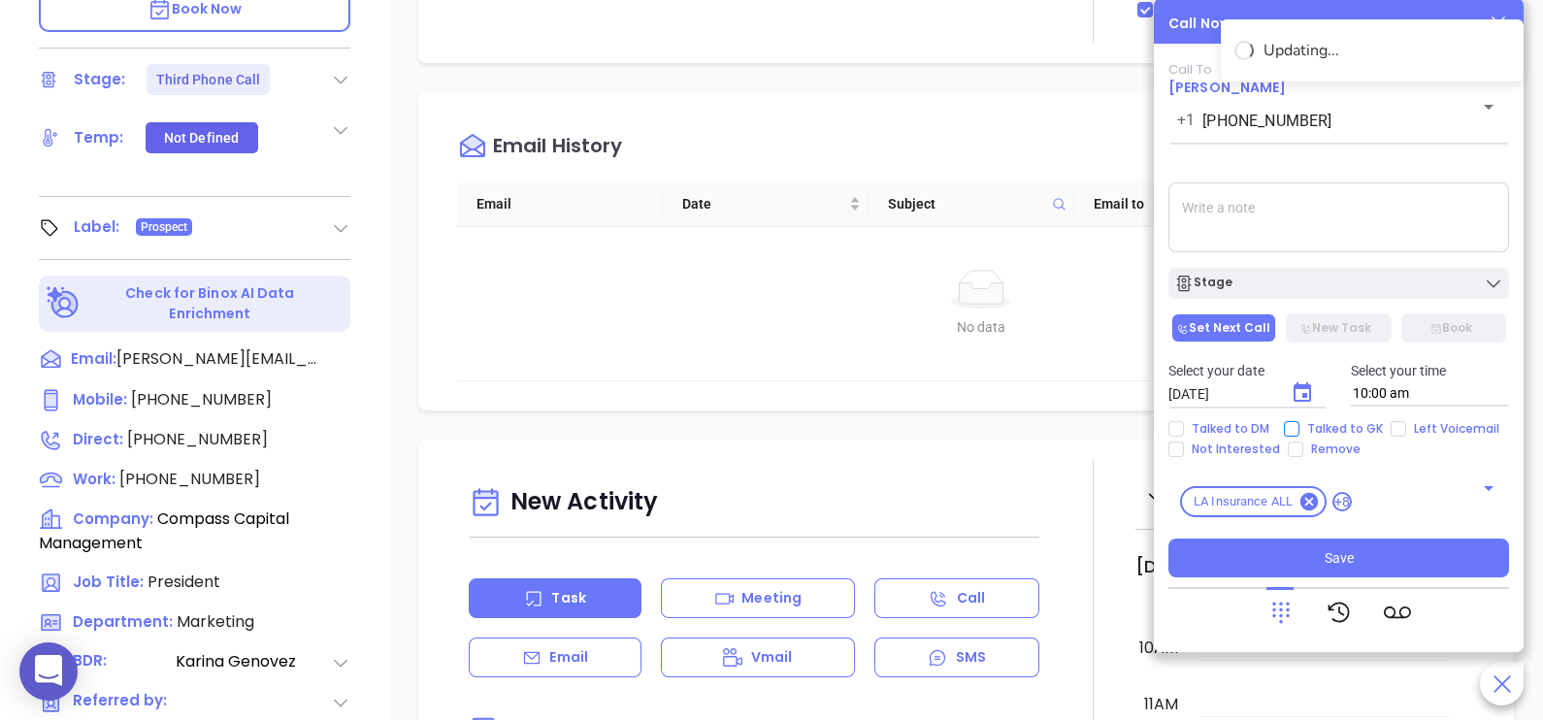
click at [1306, 422] on span "Talked to GK" at bounding box center [1344, 429] width 91 height 16
click at [1299, 422] on input "Talked to GK" at bounding box center [1292, 429] width 16 height 16
checkbox input "true"
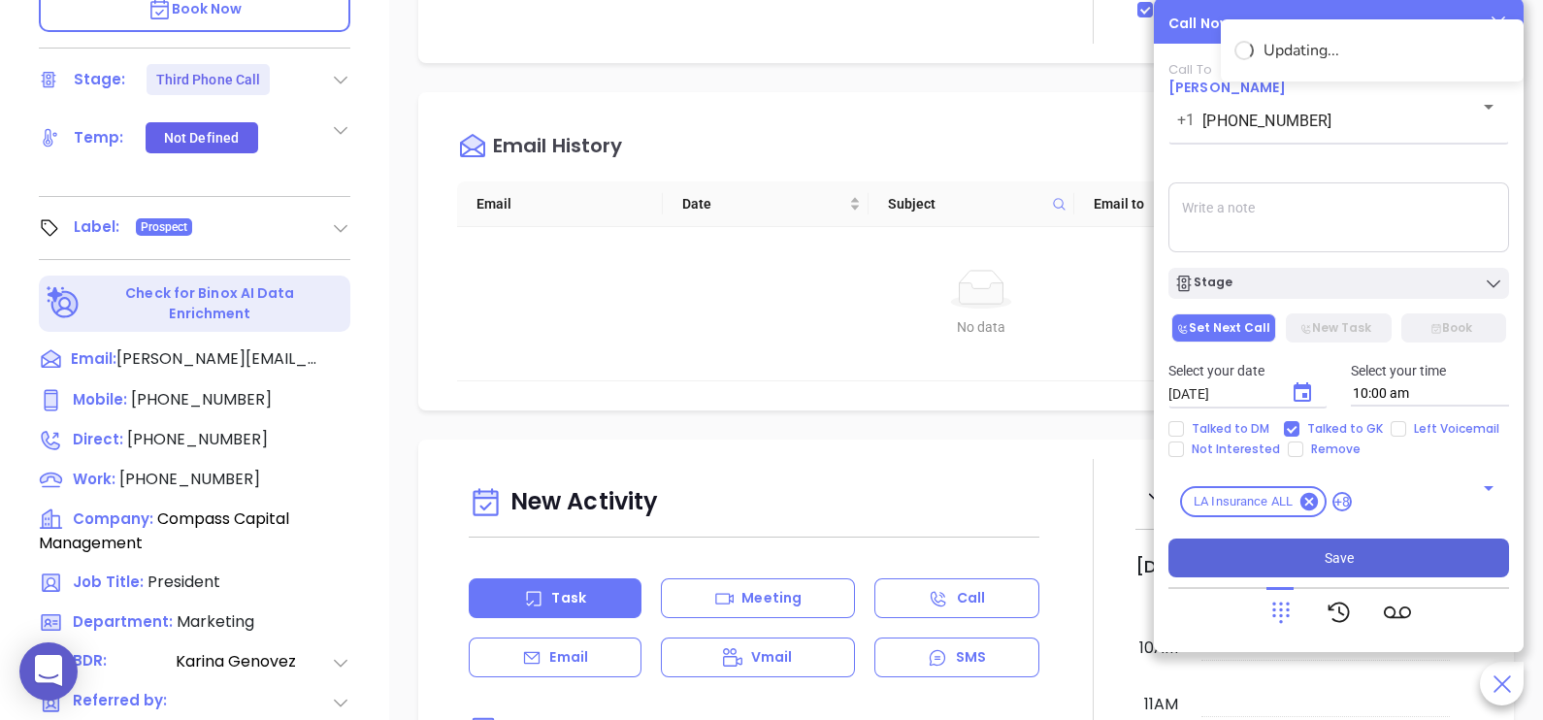
click at [1368, 551] on button "Save" at bounding box center [1338, 558] width 341 height 39
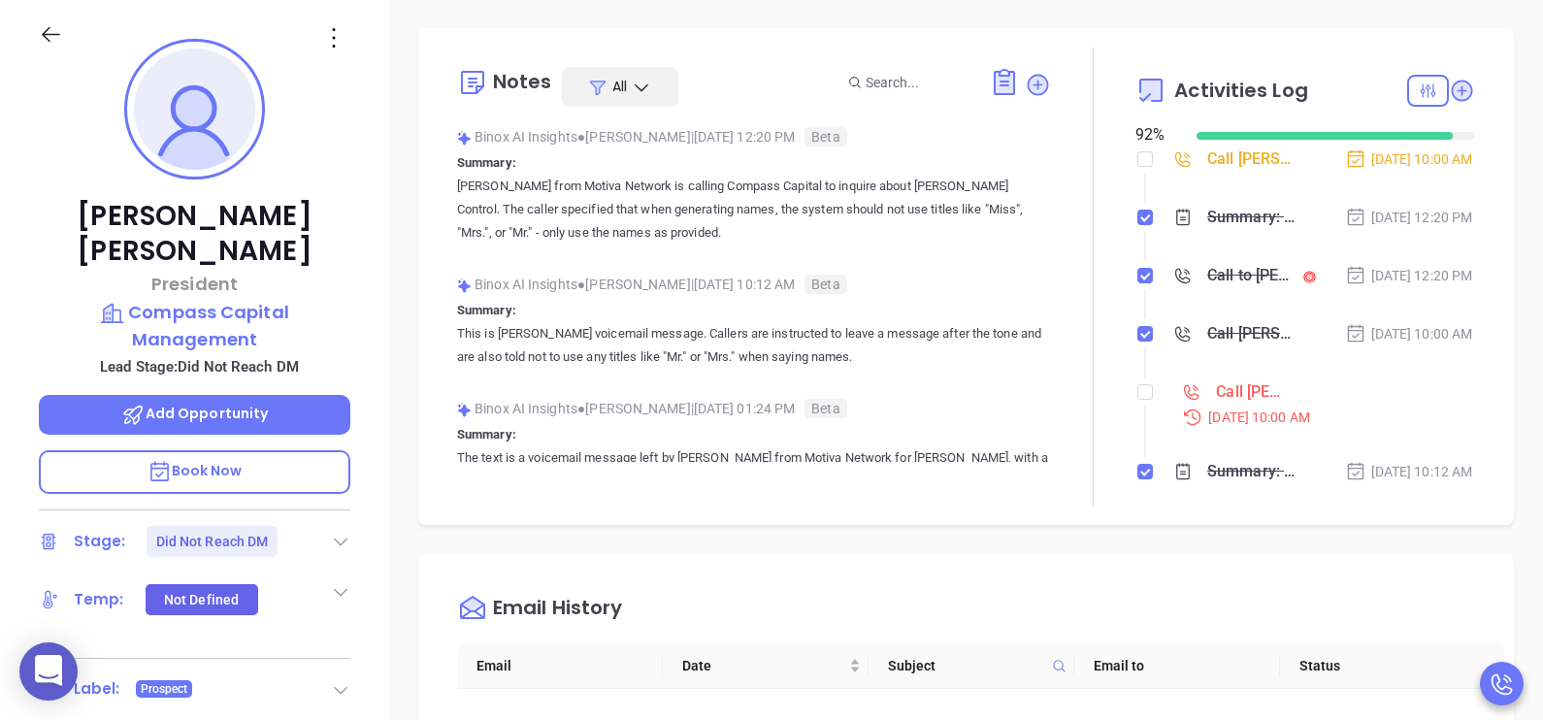
scroll to position [242, 0]
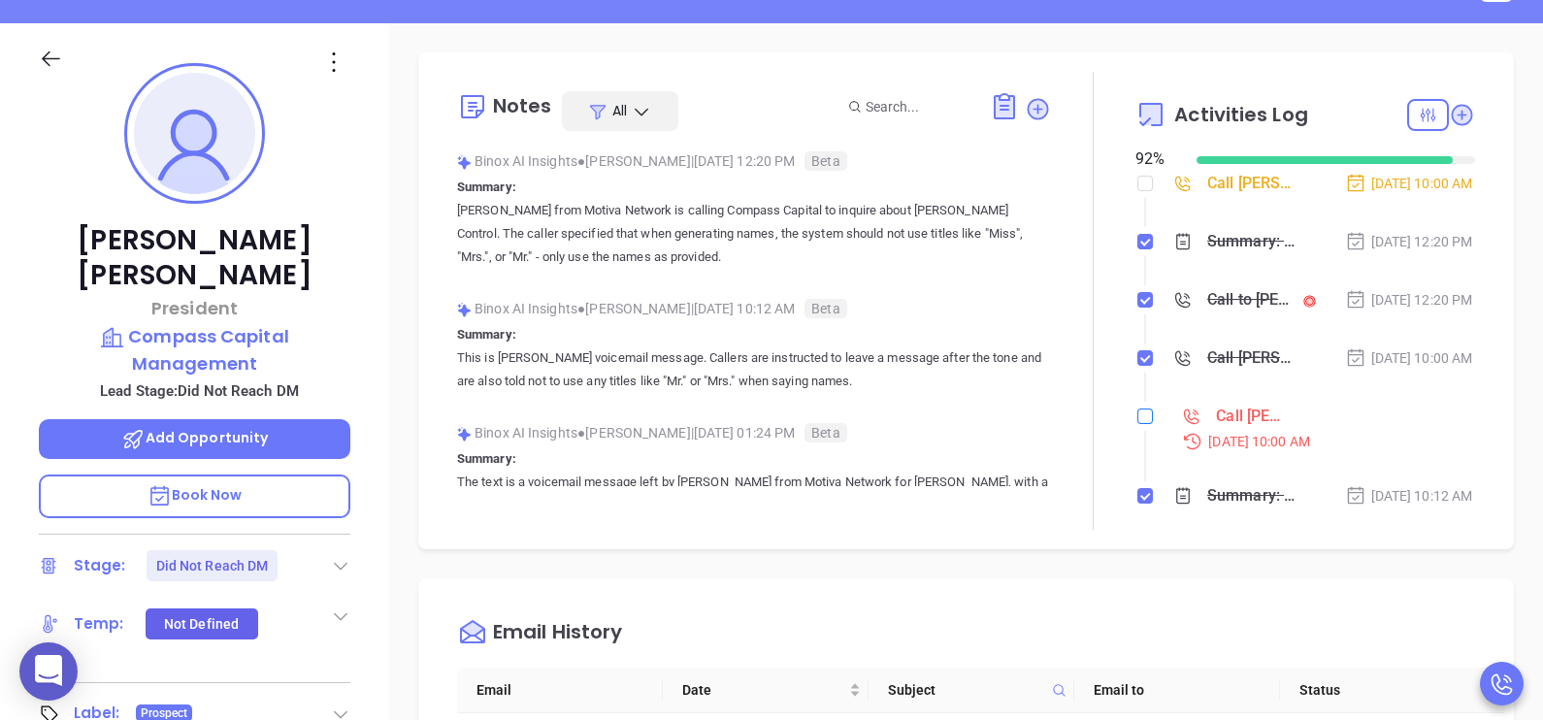
click at [1137, 424] on input "checkbox" at bounding box center [1145, 417] width 16 height 16
checkbox input "true"
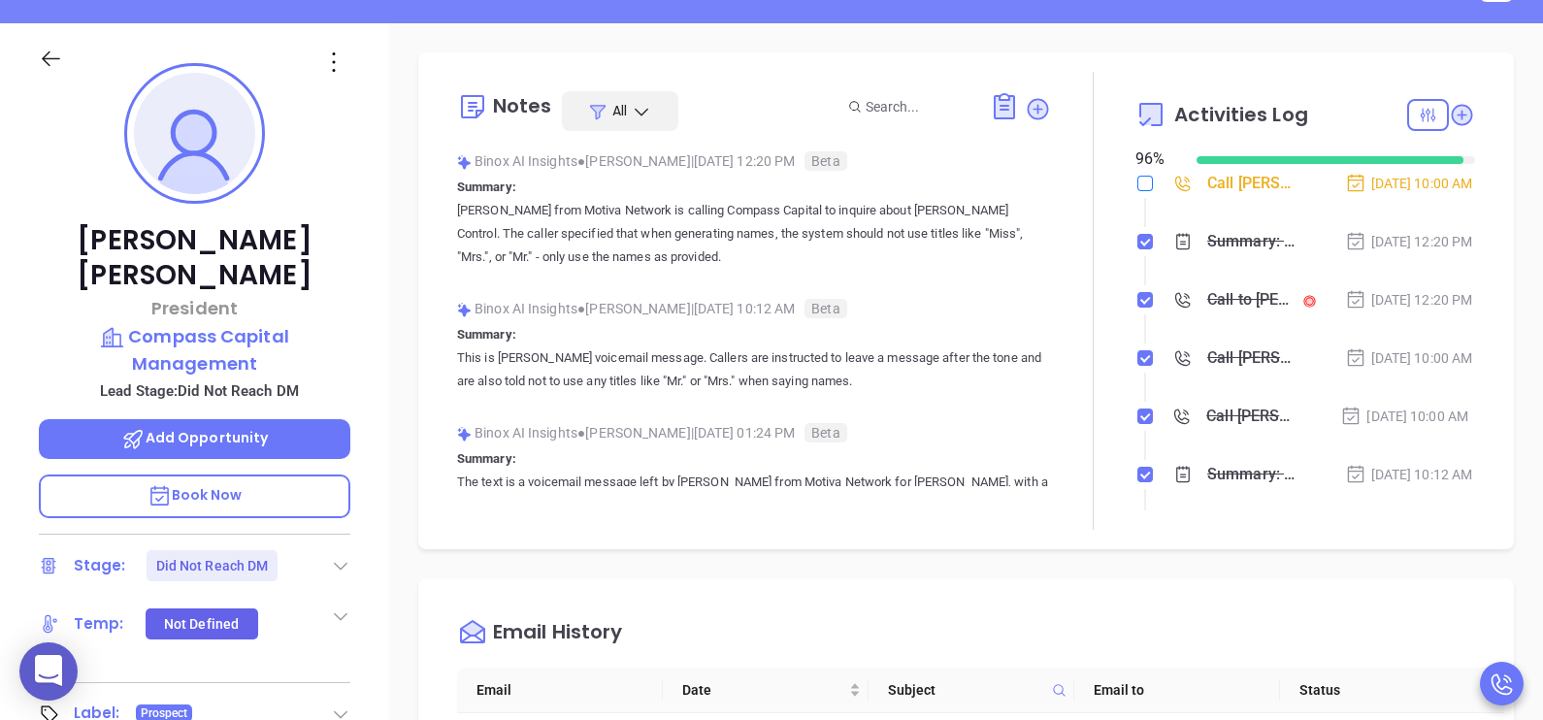
click at [1137, 184] on input "checkbox" at bounding box center [1145, 184] width 16 height 16
checkbox input "true"
click at [1425, 311] on div "Sep 9, 2025 | 12:20 PM" at bounding box center [1409, 299] width 128 height 21
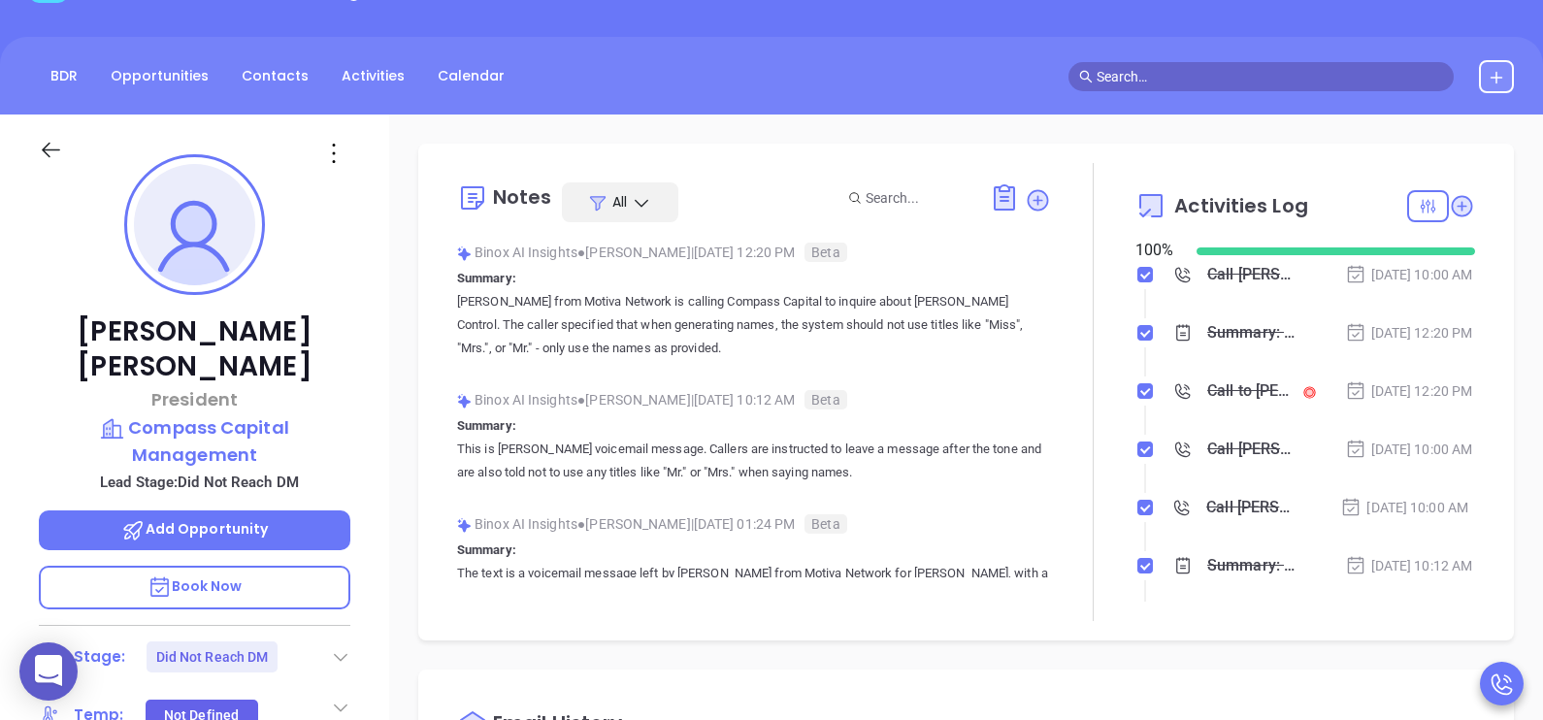
scroll to position [0, 0]
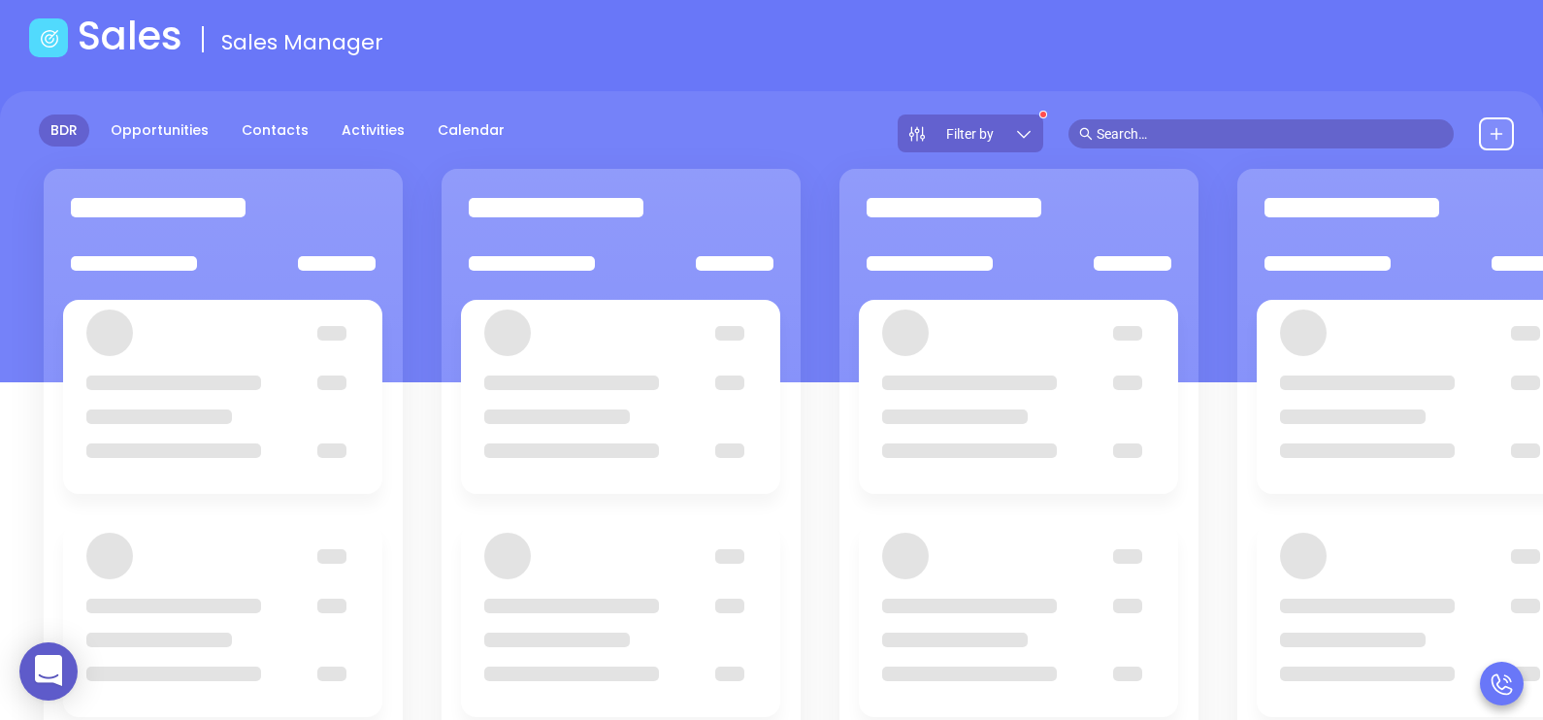
scroll to position [146, 0]
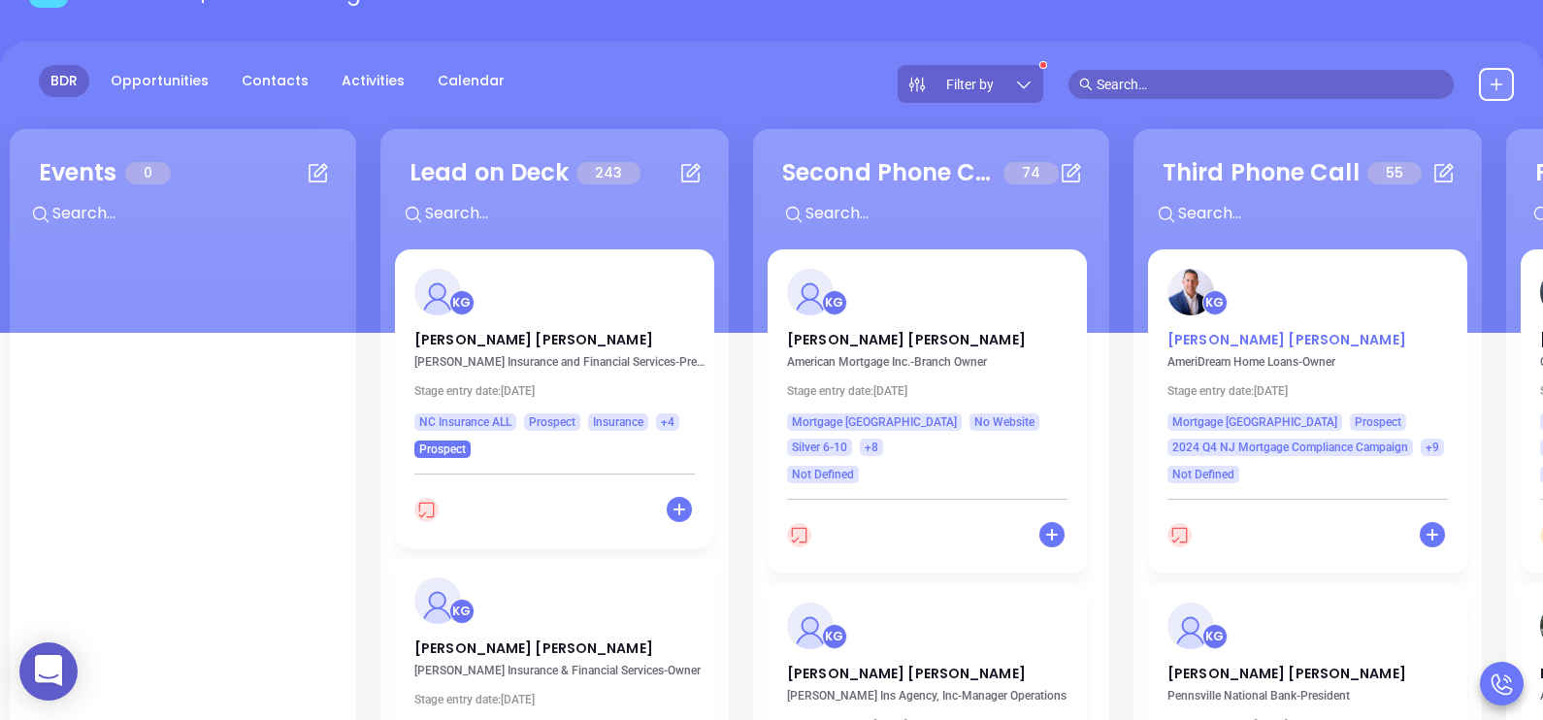
click at [1263, 335] on p "Genaro E. Rojas" at bounding box center [1307, 335] width 280 height 10
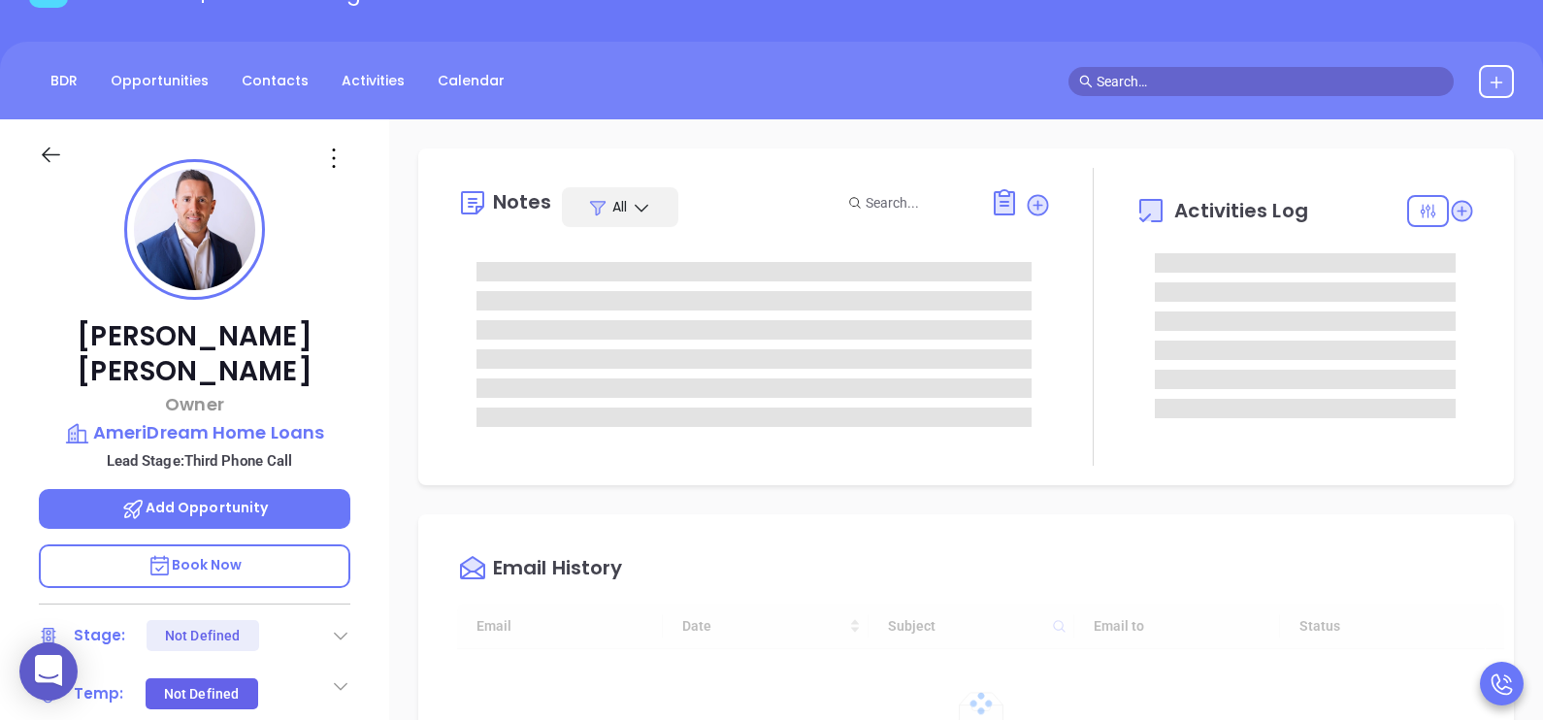
type input "[DATE]"
type input "[PERSON_NAME]"
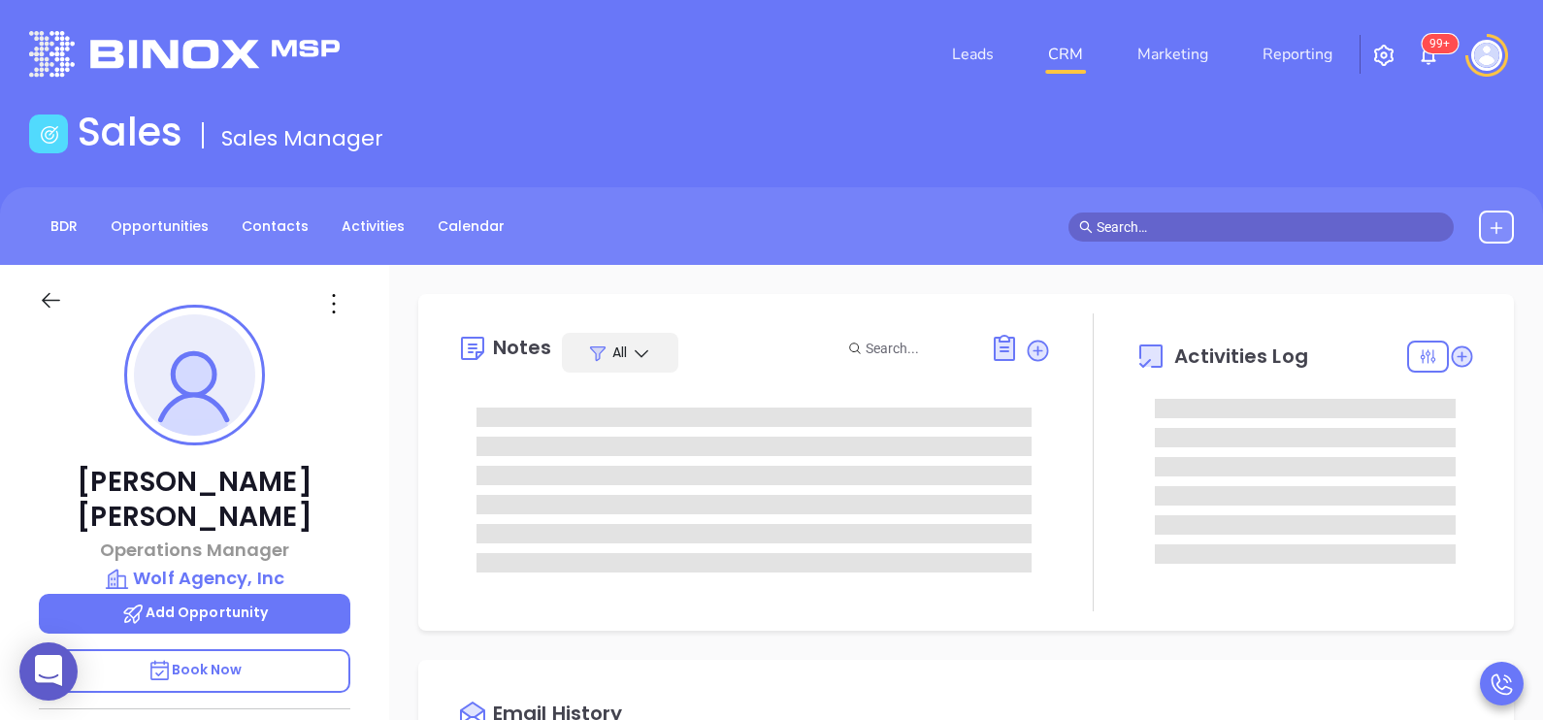
type input "10:00 am"
type input "[DATE]"
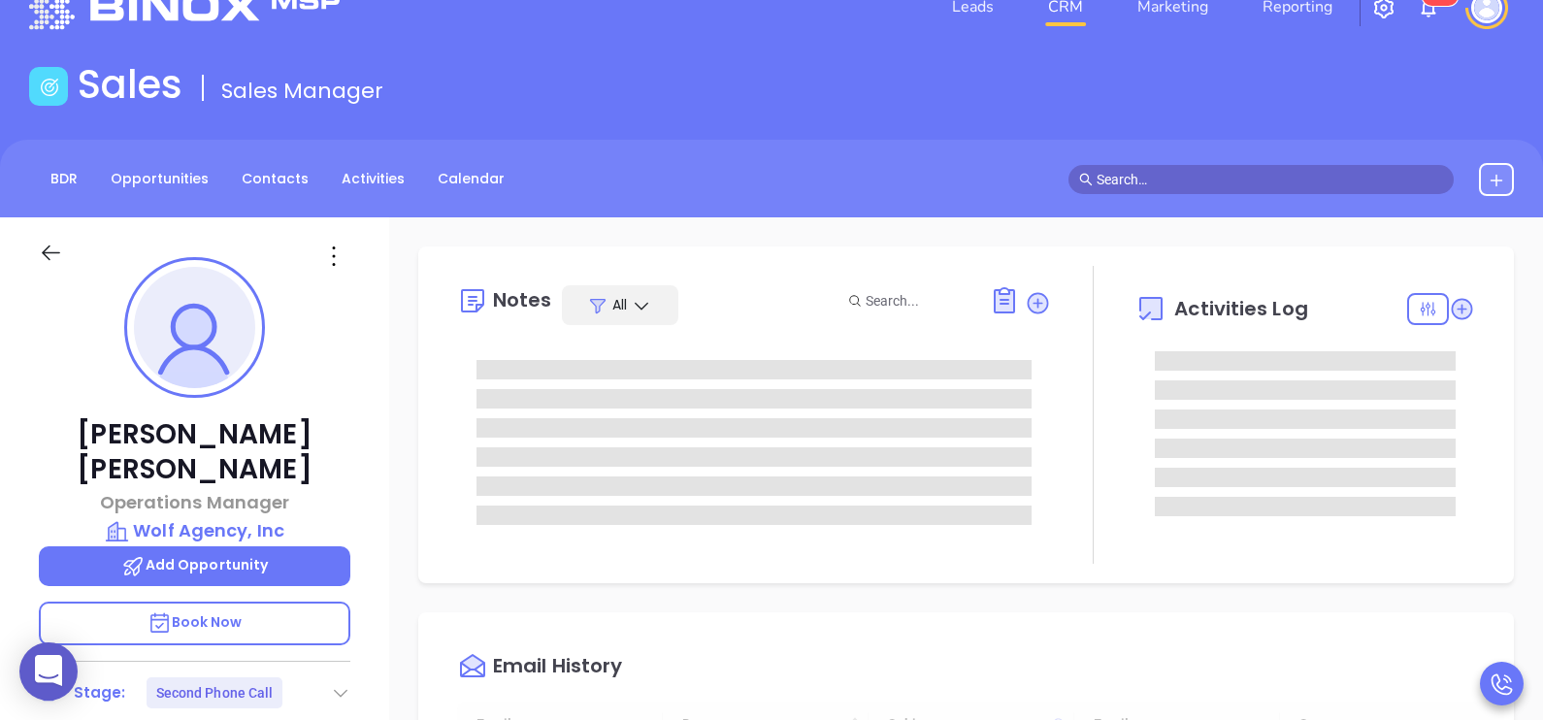
type input "[PERSON_NAME]"
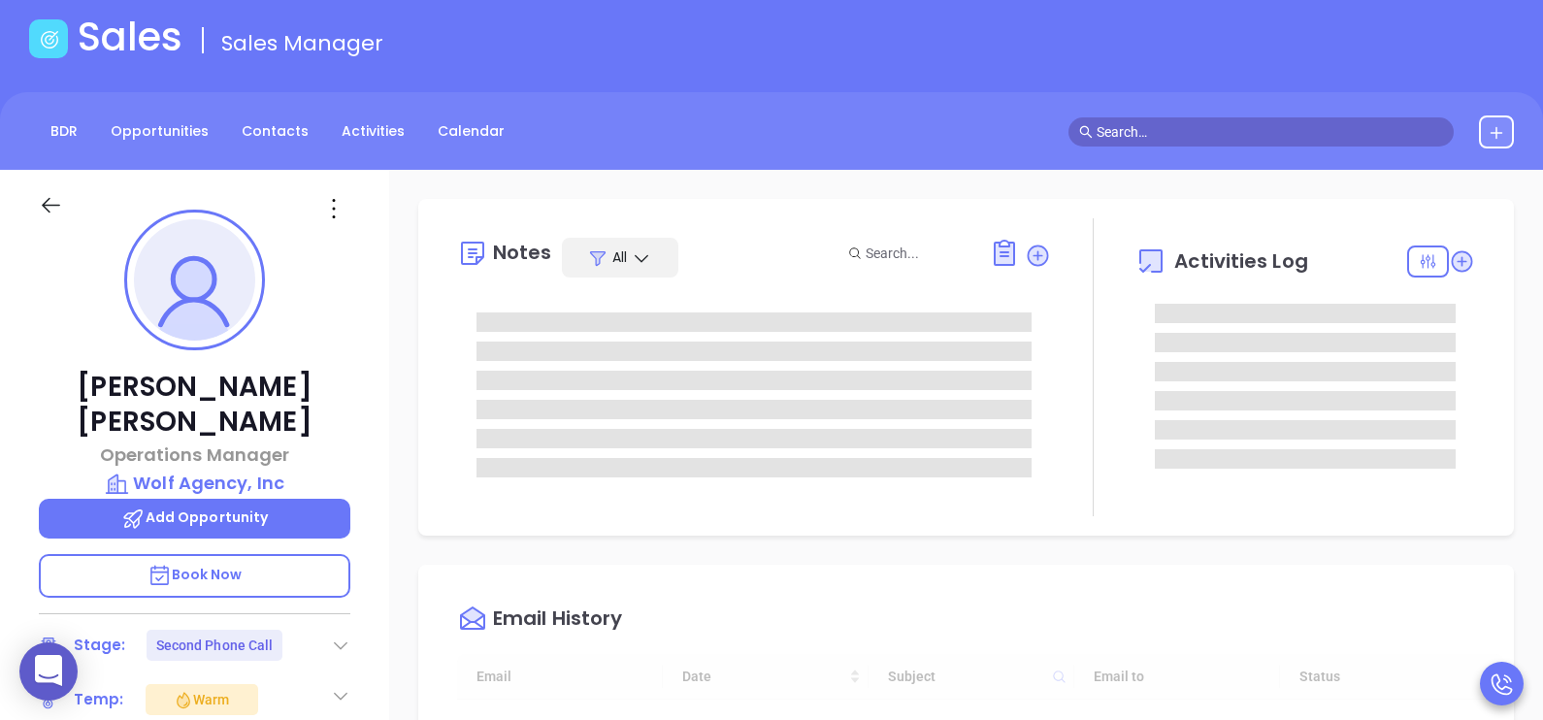
scroll to position [96, 0]
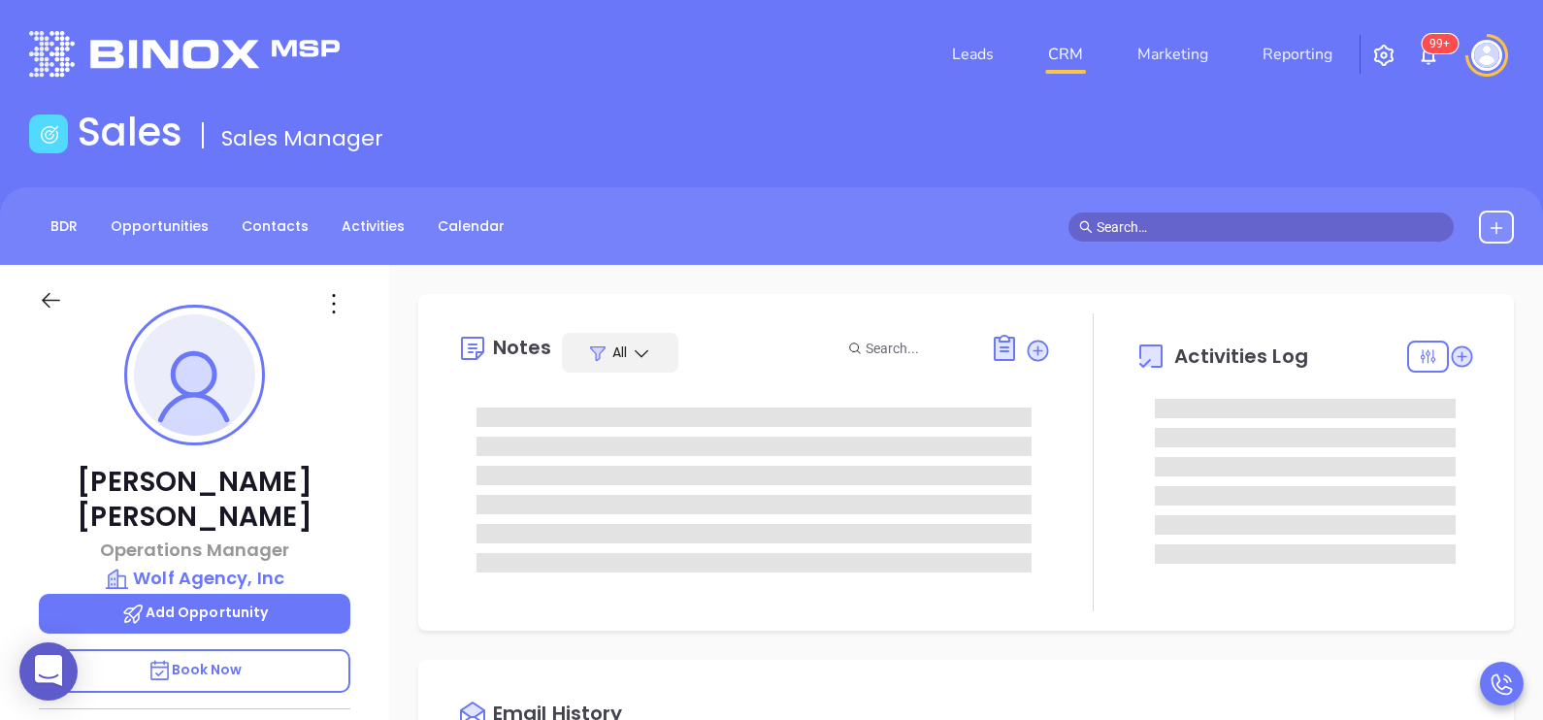
type input "[DATE]"
type input "[PERSON_NAME]"
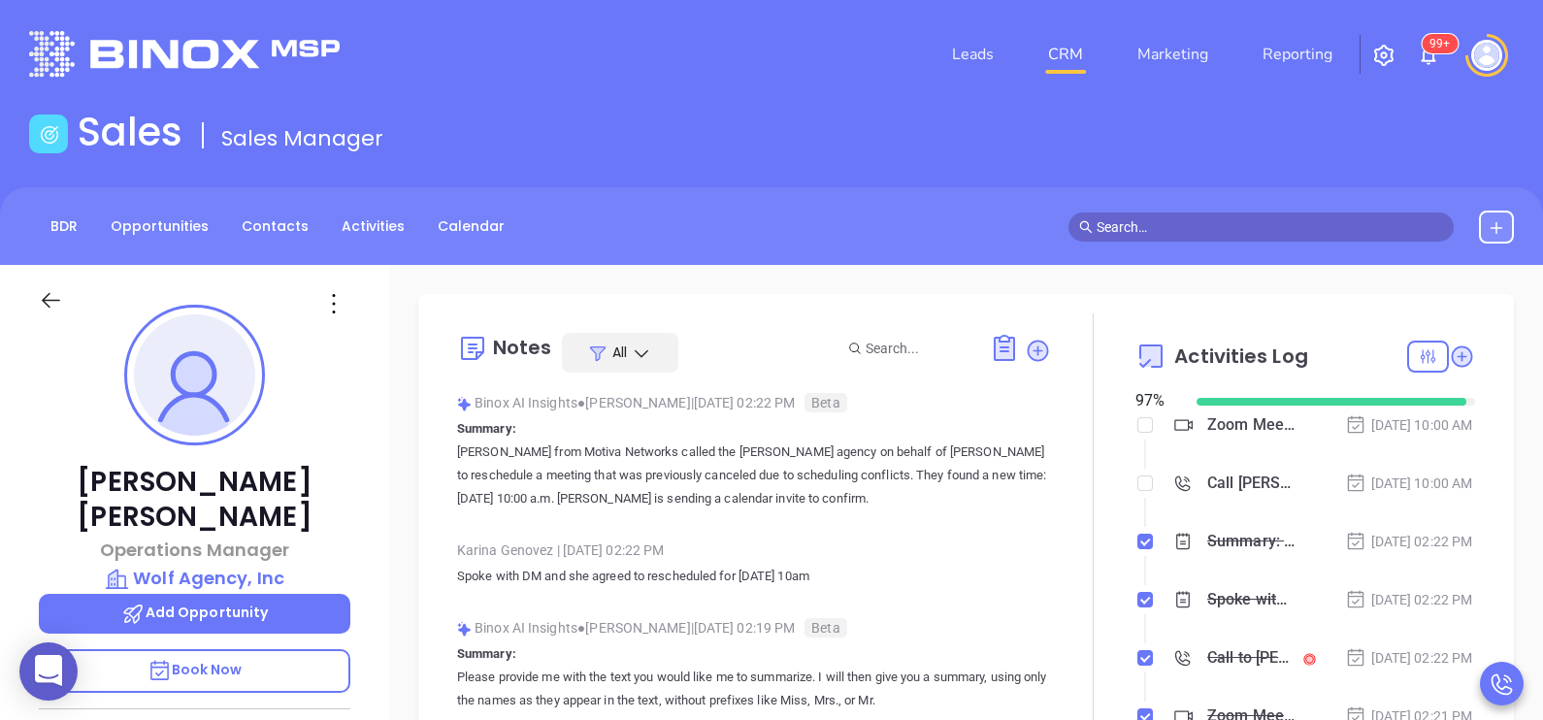
click at [1386, 142] on div "Sales Sales Manager" at bounding box center [771, 136] width 1508 height 54
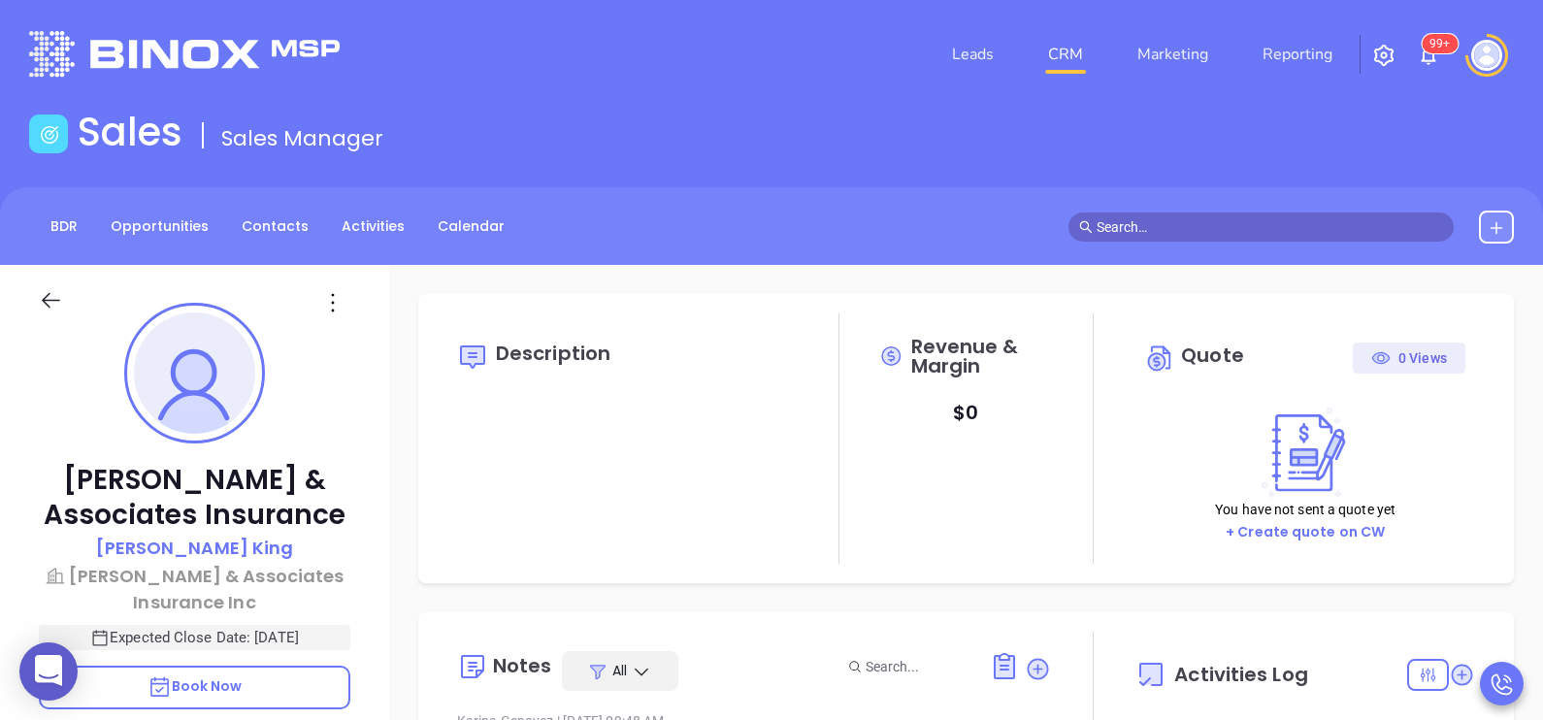
type input "[DATE]"
type input "[PERSON_NAME]"
click at [368, 450] on div "[PERSON_NAME] & Associates Insurance [PERSON_NAME] [PERSON_NAME] & Associates I…" at bounding box center [194, 715] width 389 height 901
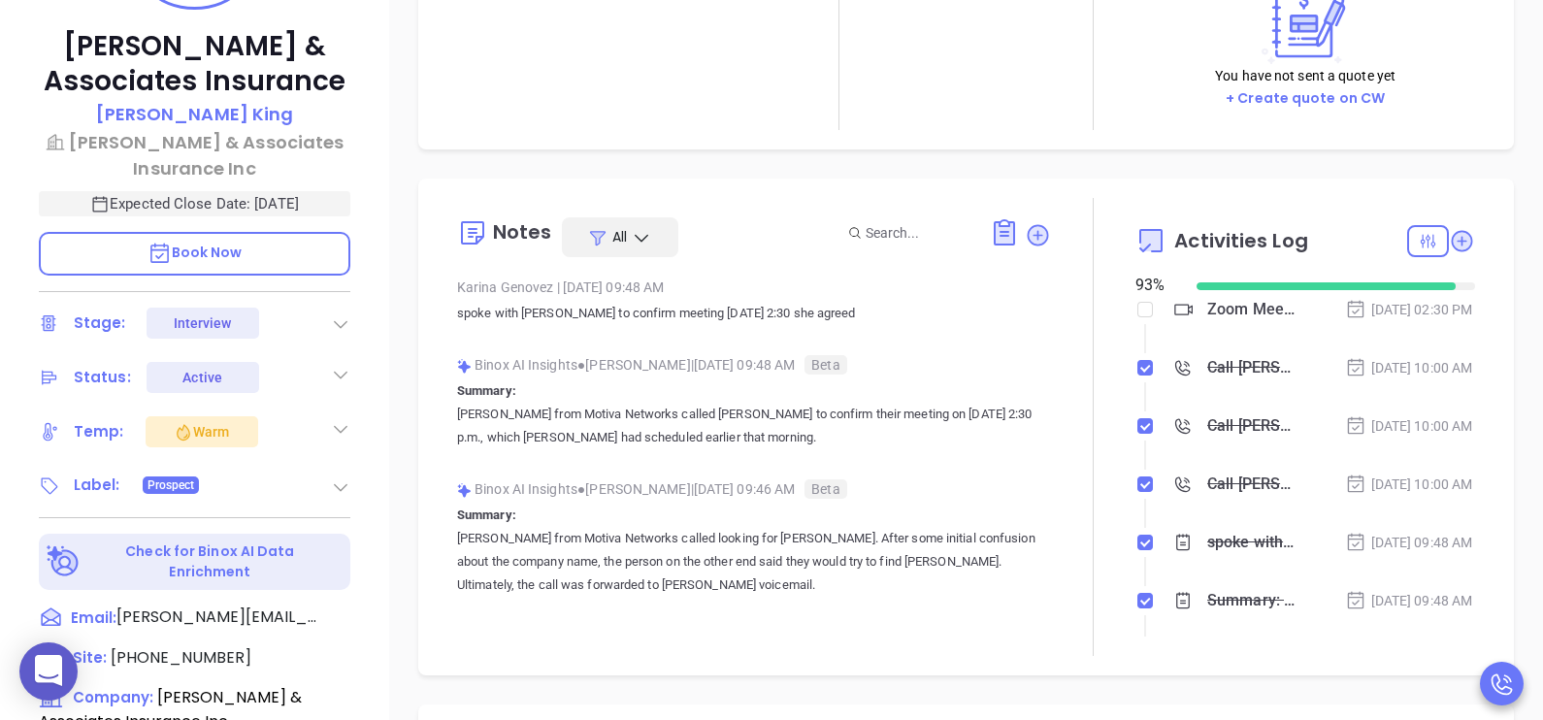
scroll to position [436, 0]
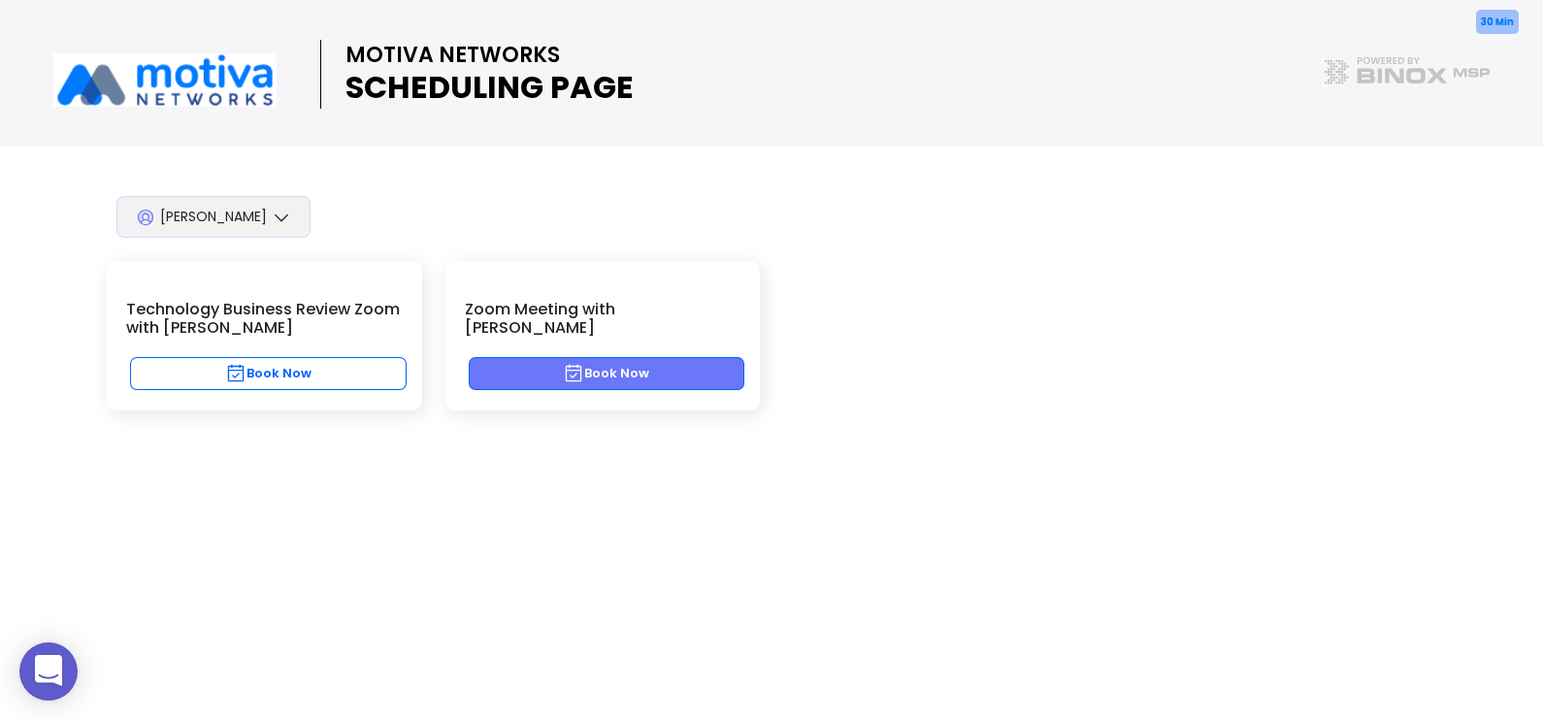
click at [699, 361] on button "Book Now" at bounding box center [607, 373] width 277 height 33
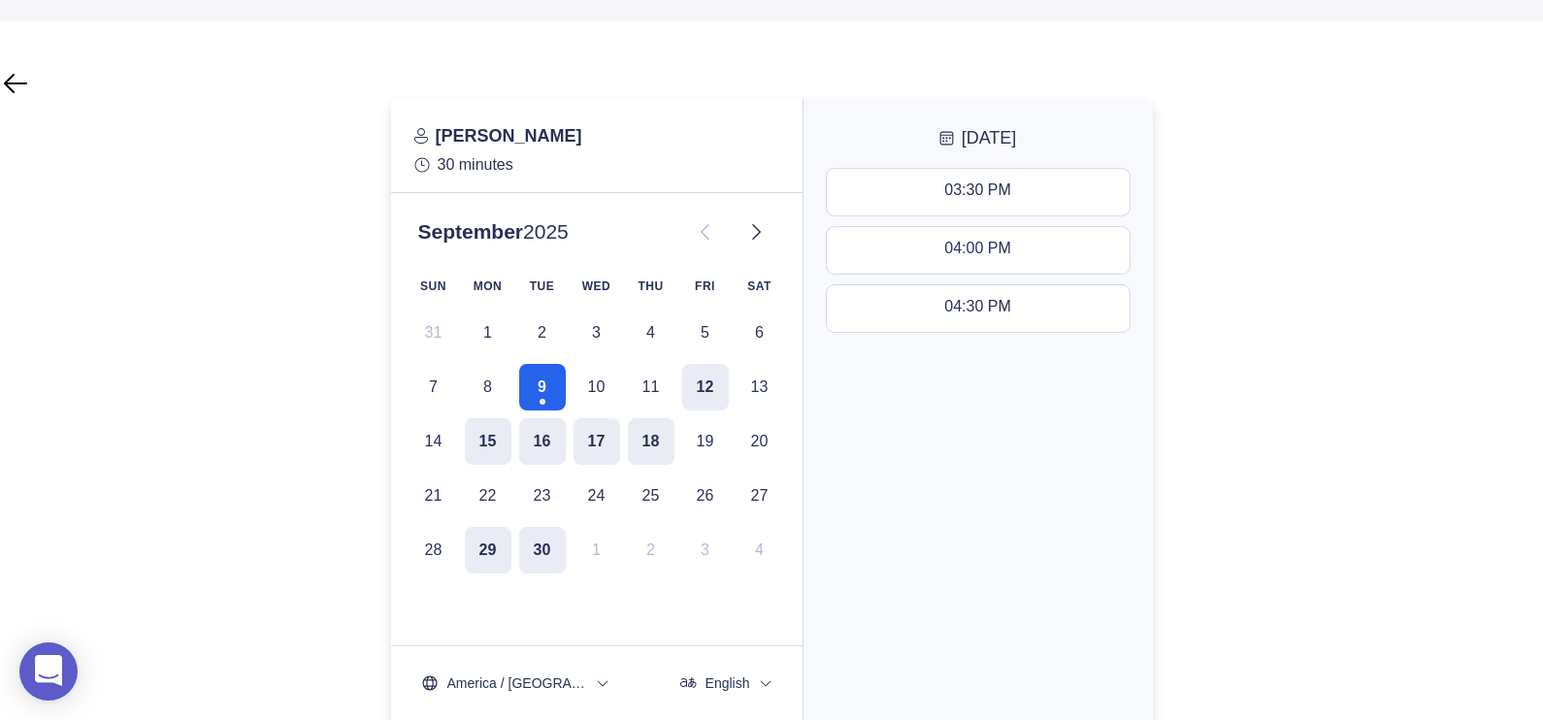
scroll to position [179, 0]
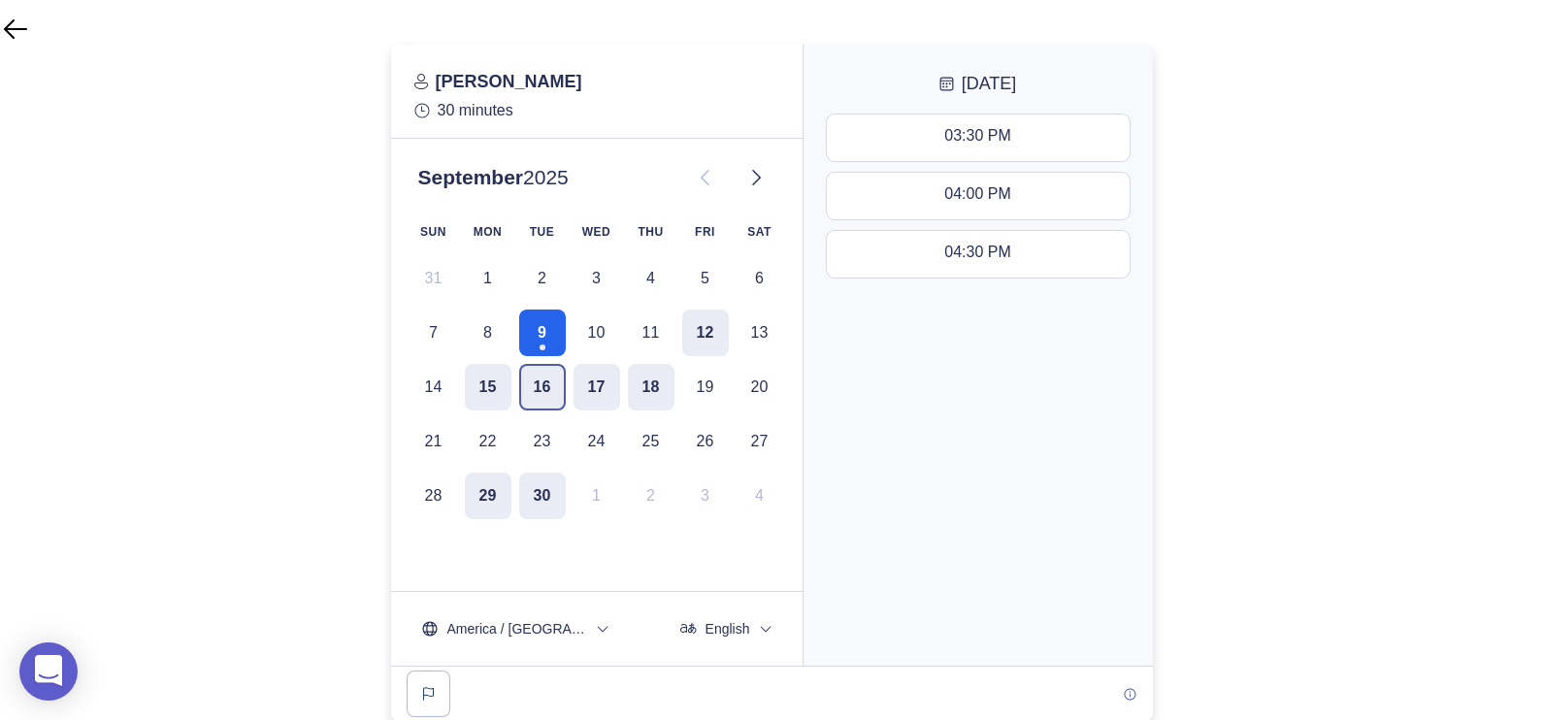
click at [557, 405] on button "16" at bounding box center [542, 387] width 47 height 47
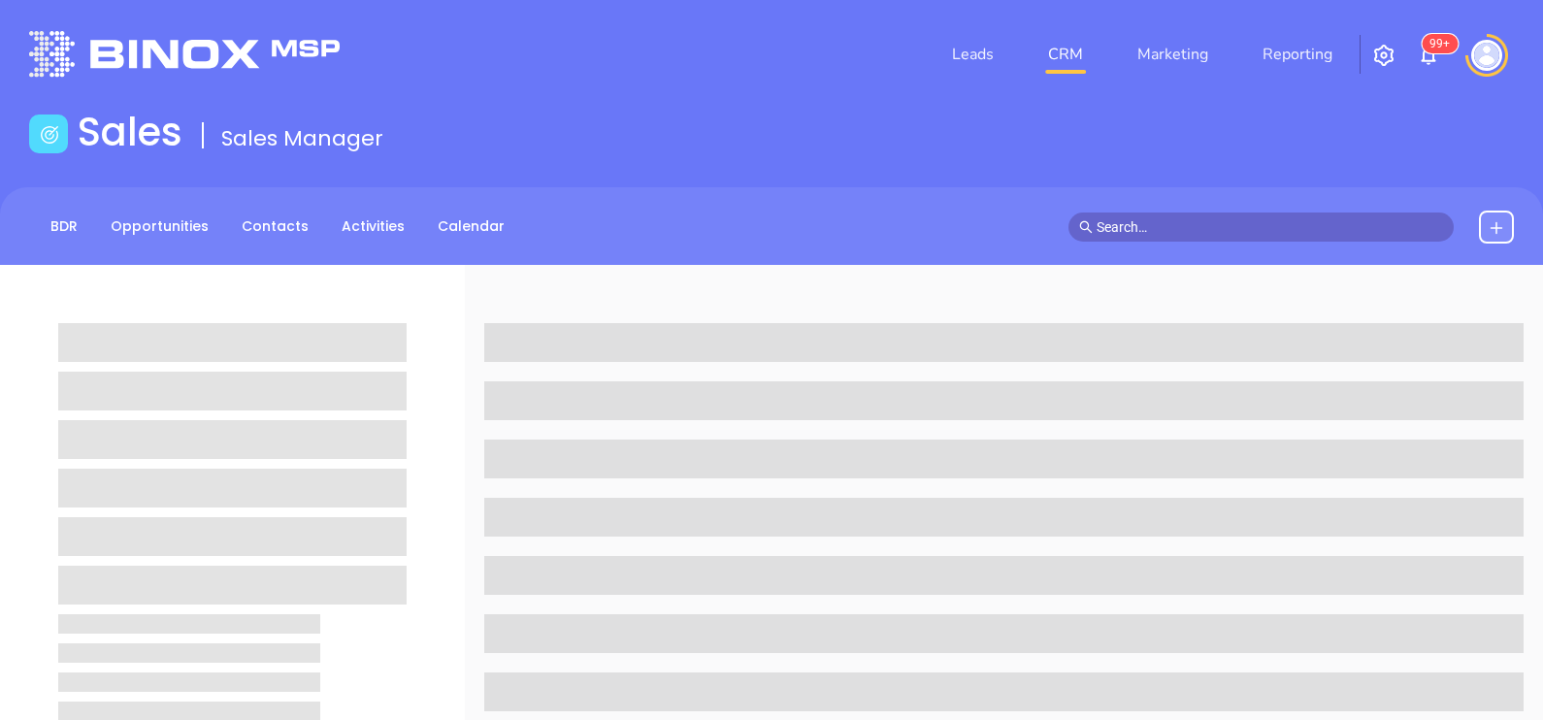
scroll to position [146, 0]
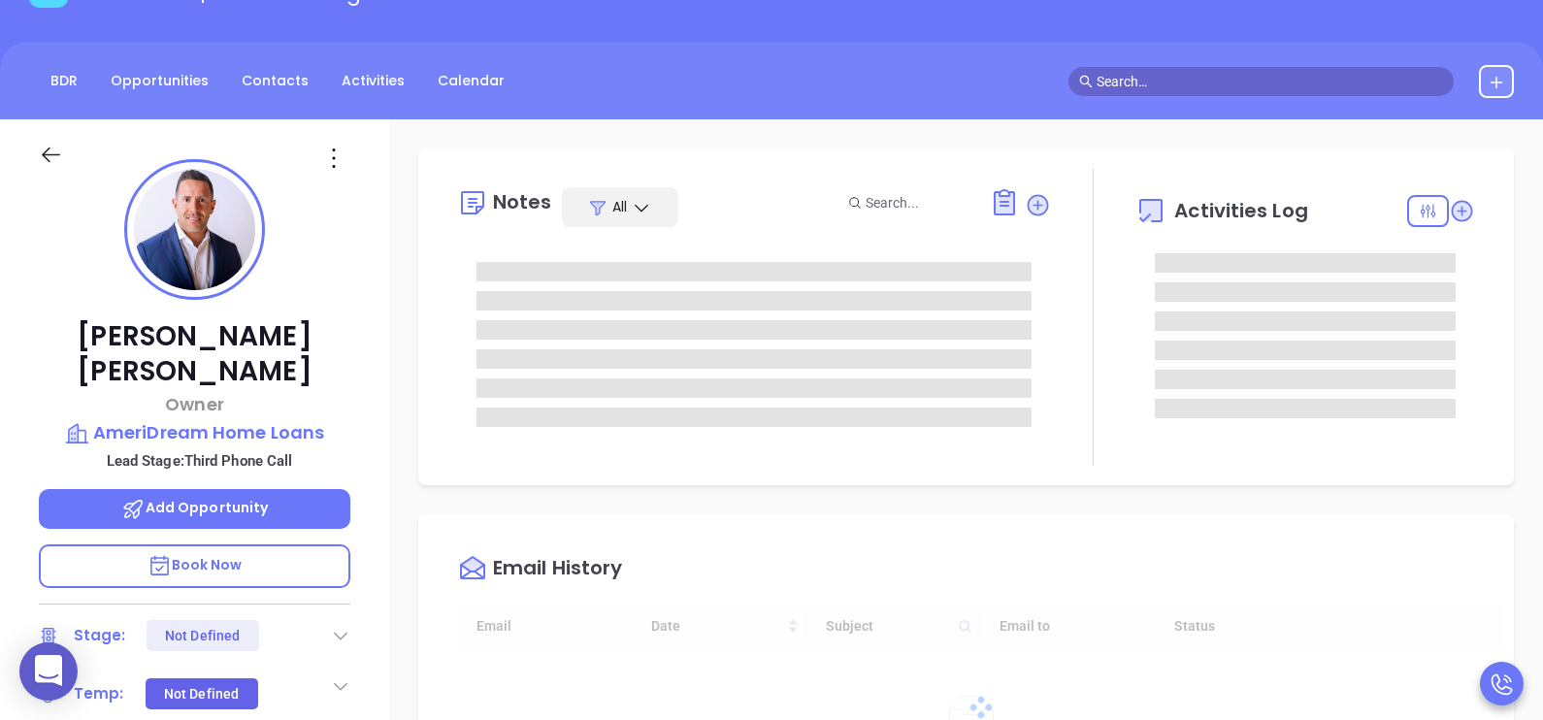
type input "[DATE]"
type input "[PERSON_NAME]"
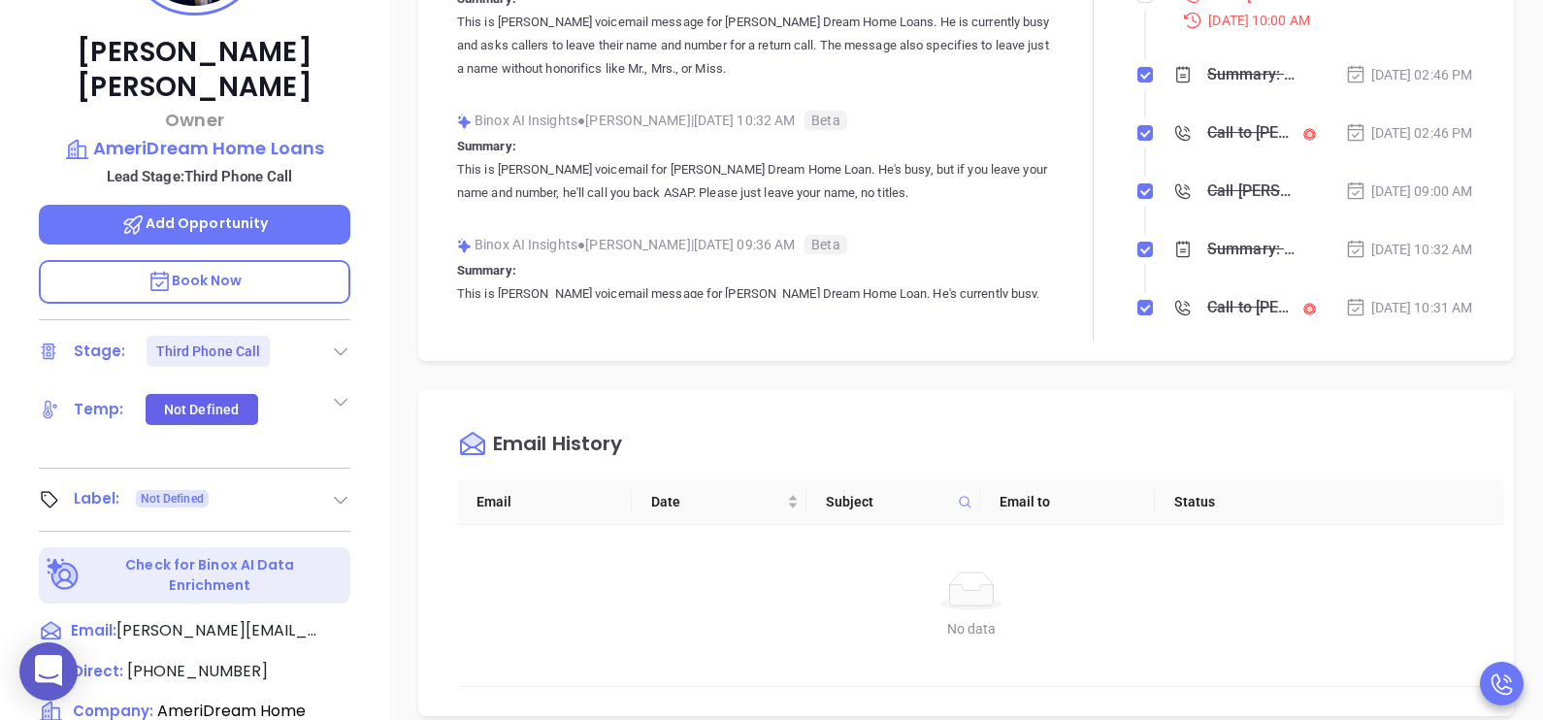
scroll to position [631, 0]
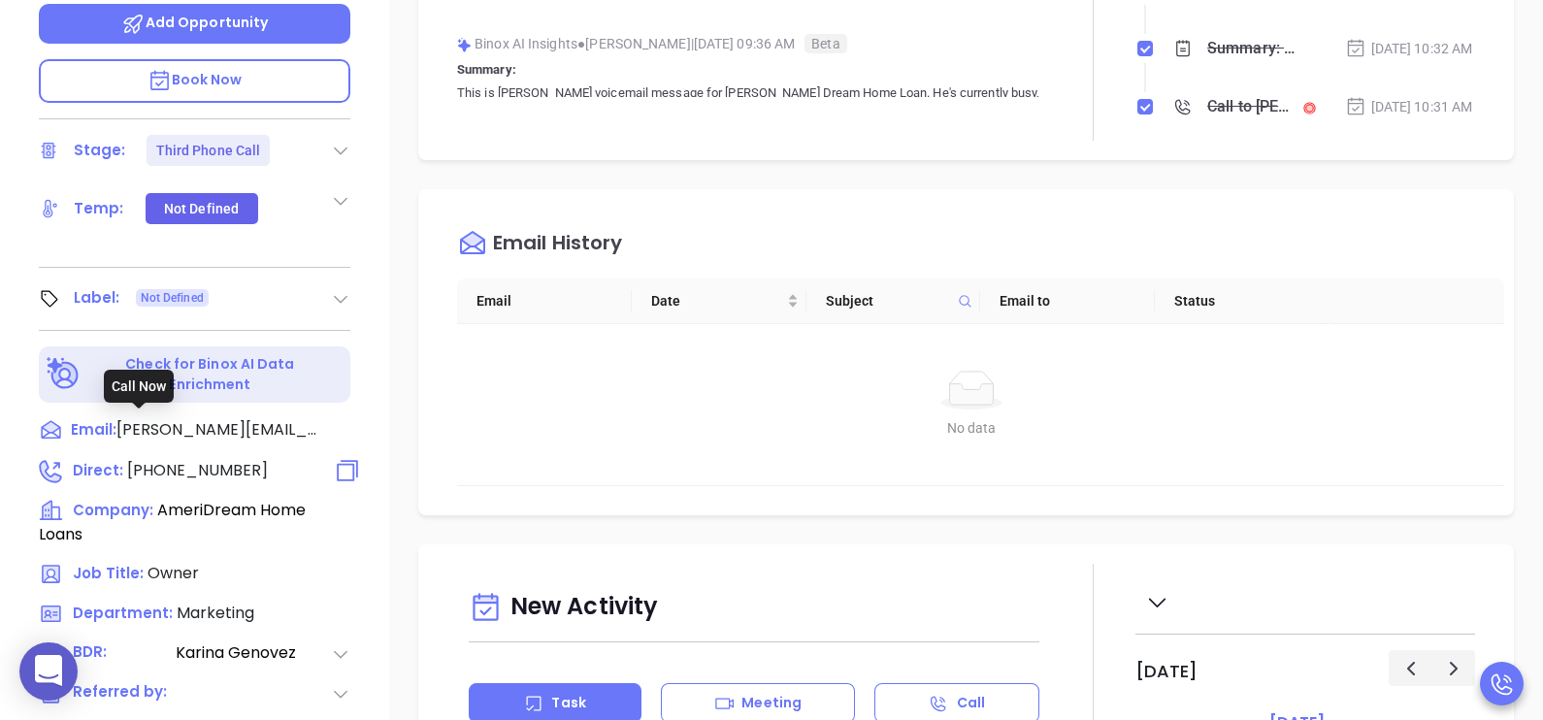
click at [210, 459] on span "[PHONE_NUMBER]" at bounding box center [197, 470] width 141 height 22
type input "(201) 739-8224"
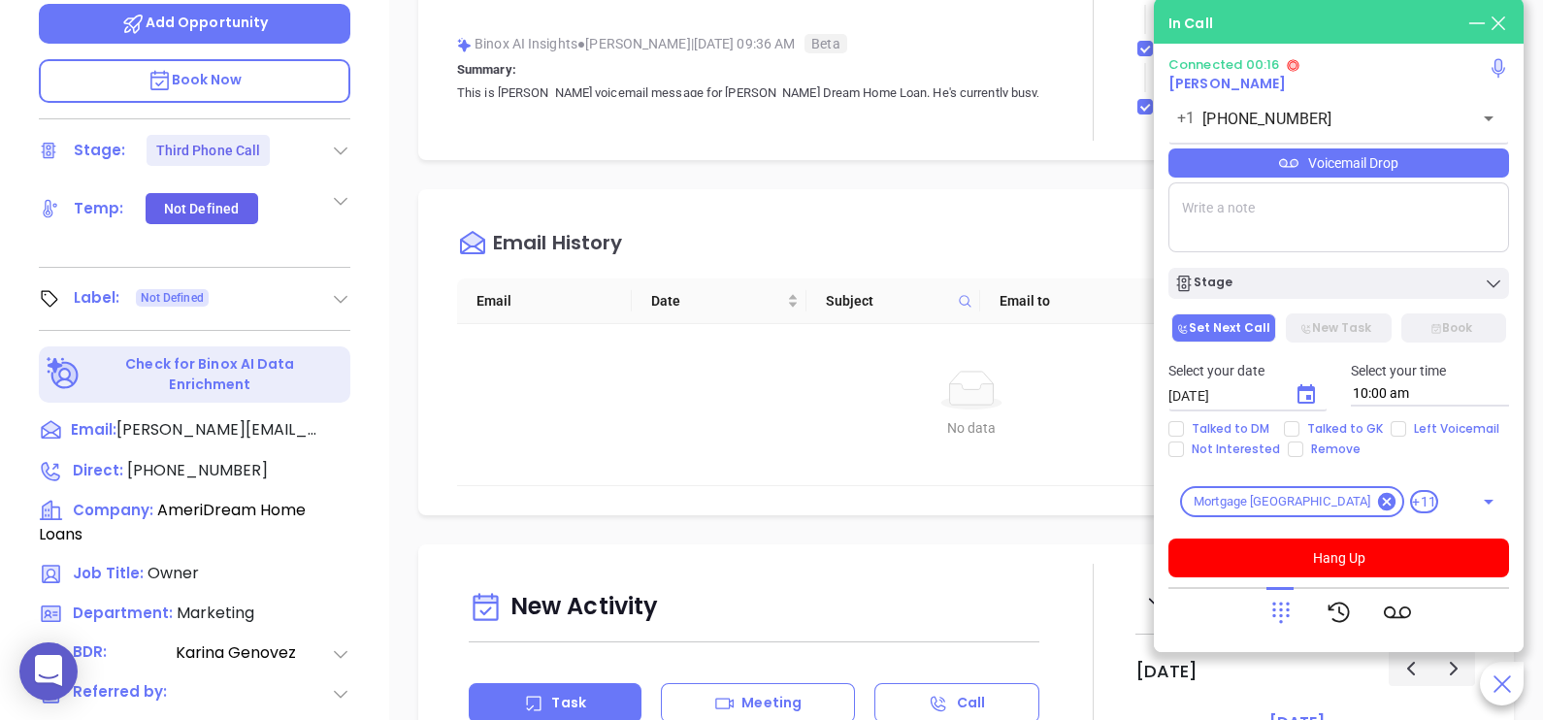
click at [1444, 165] on div "Voicemail Drop" at bounding box center [1338, 162] width 341 height 29
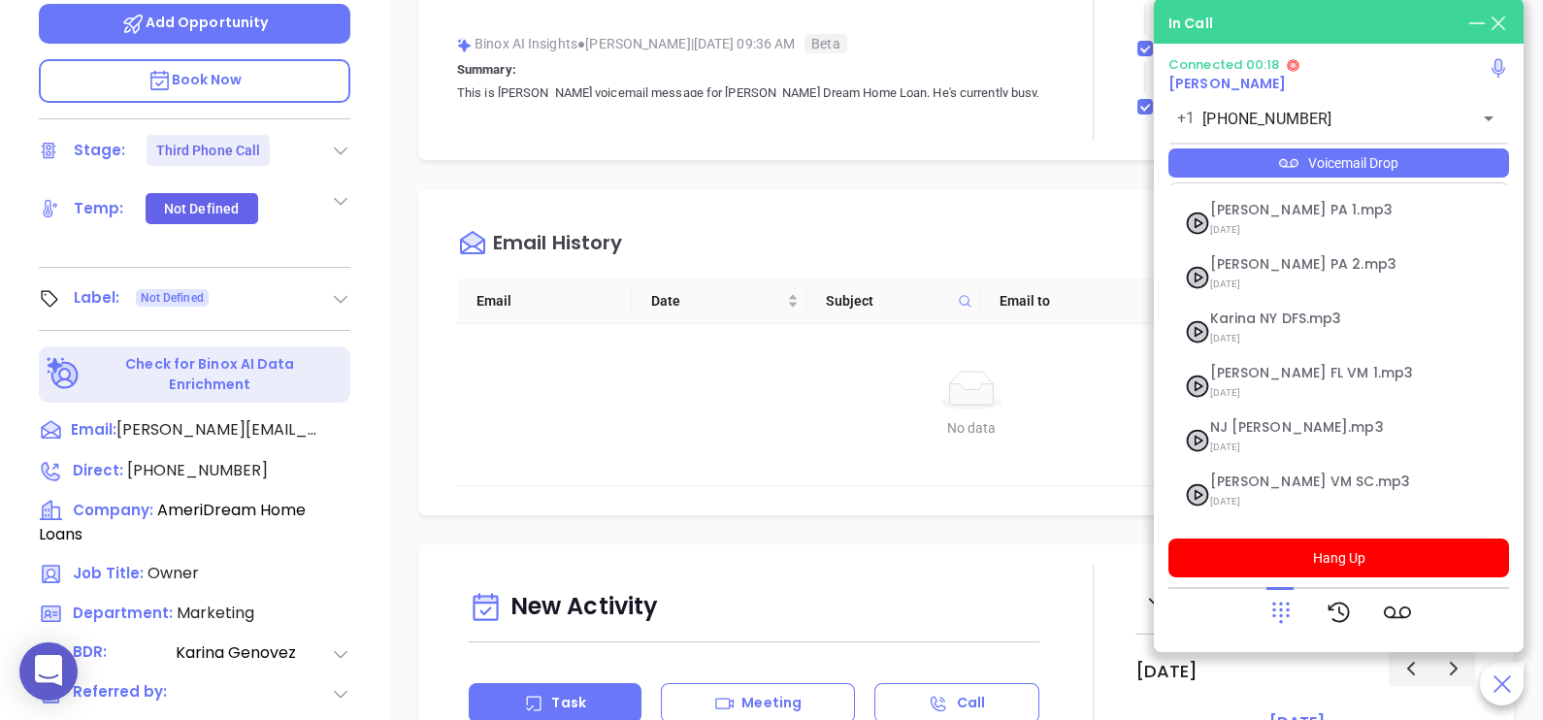
scroll to position [266, 0]
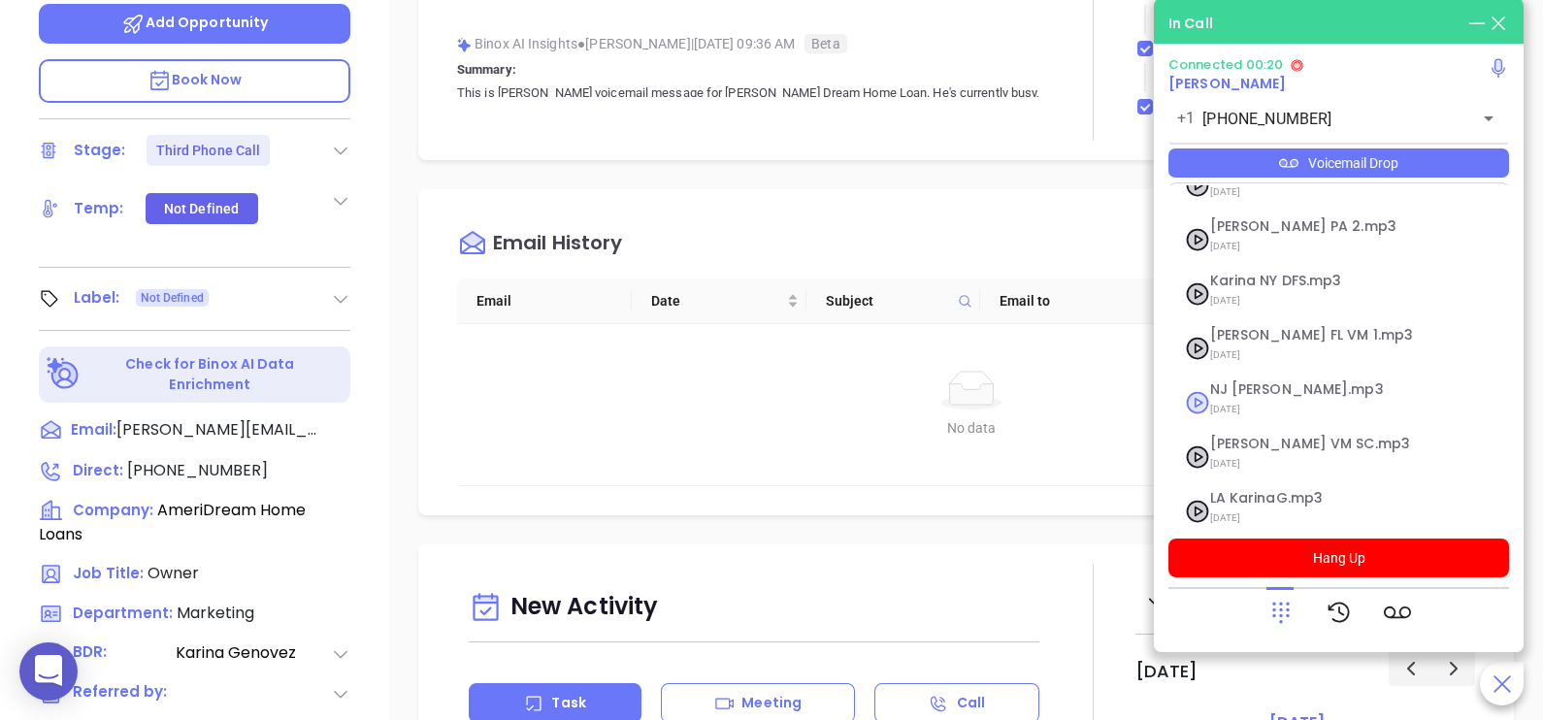
click at [1257, 382] on span "NJ [PERSON_NAME].mp3" at bounding box center [1315, 389] width 210 height 15
checkbox input "true"
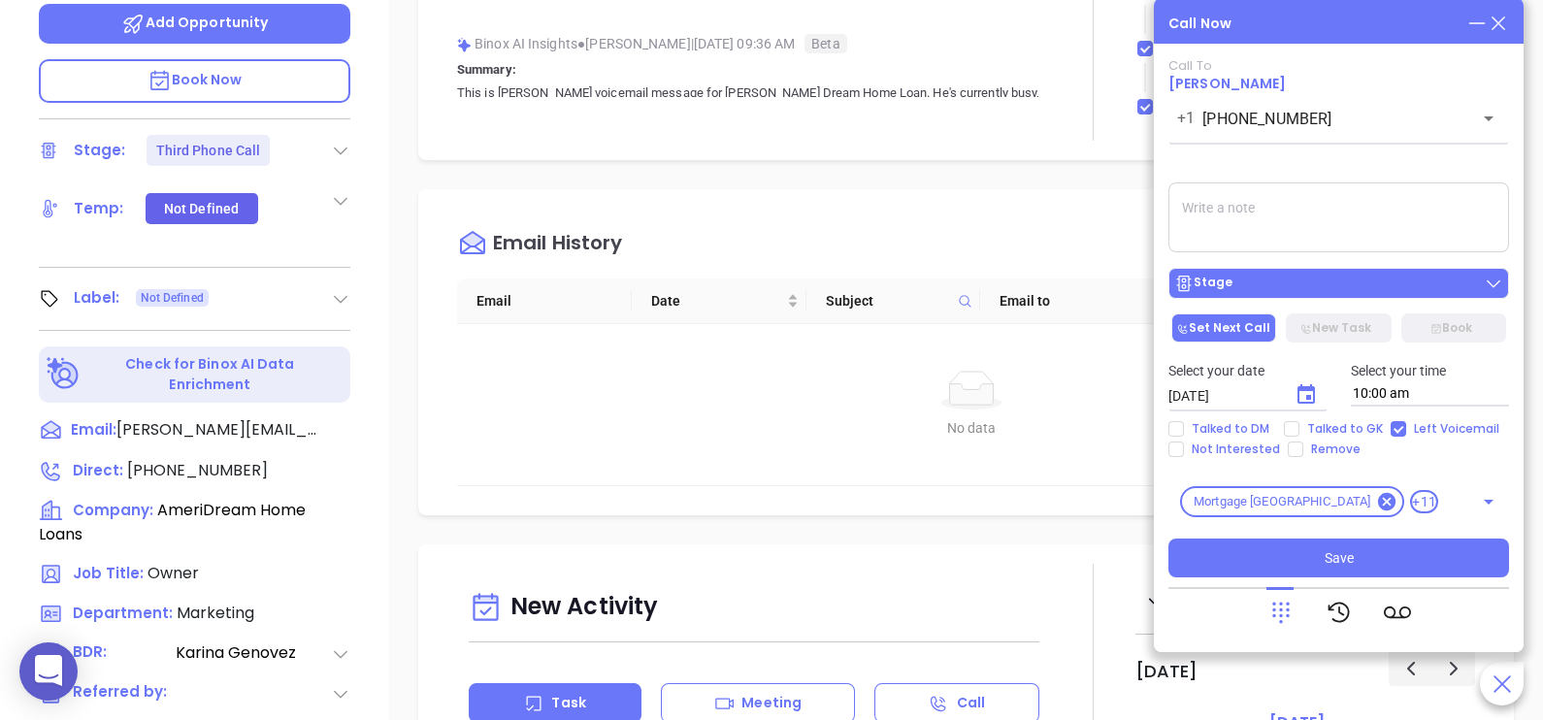
click at [1334, 286] on div "Stage" at bounding box center [1338, 283] width 329 height 19
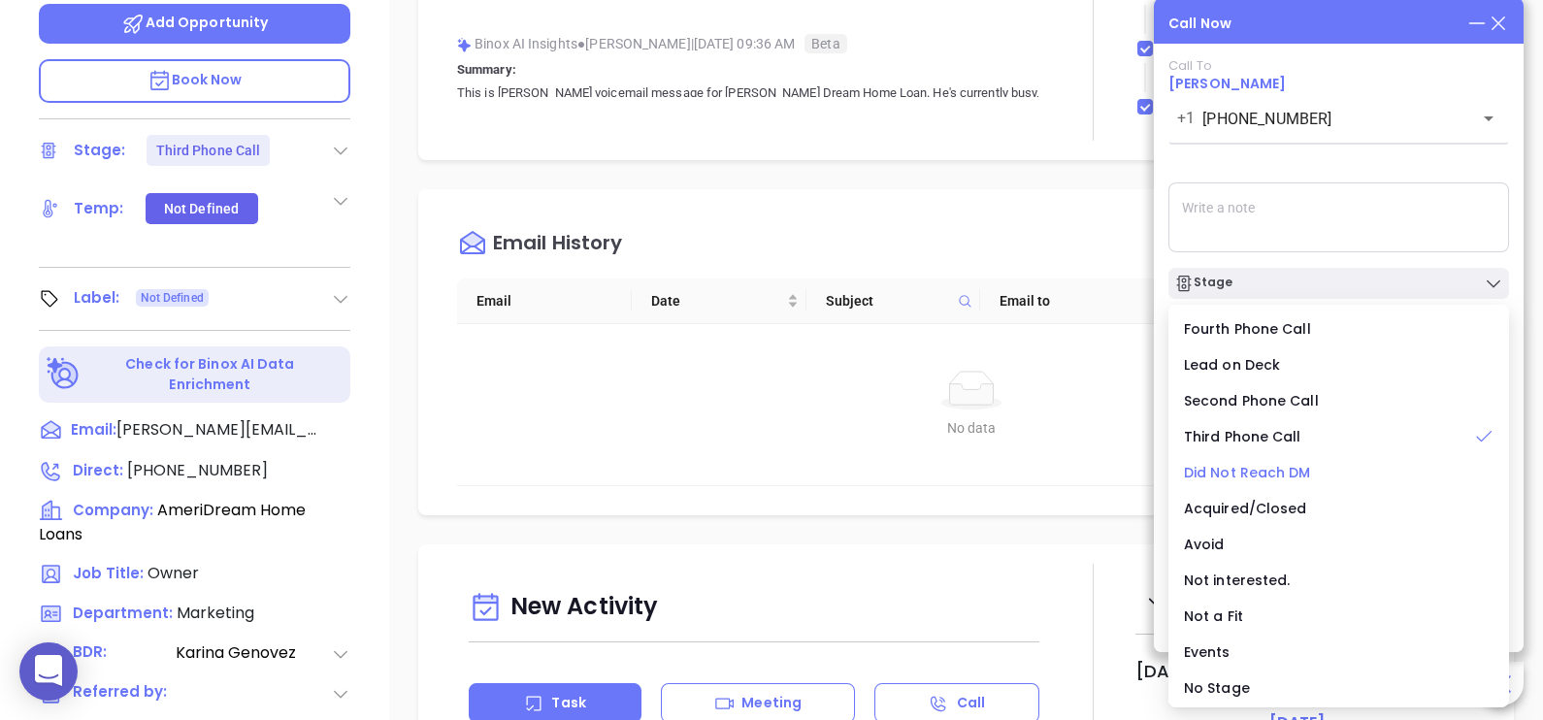
click at [1269, 474] on span "Did Not Reach DM" at bounding box center [1247, 472] width 127 height 19
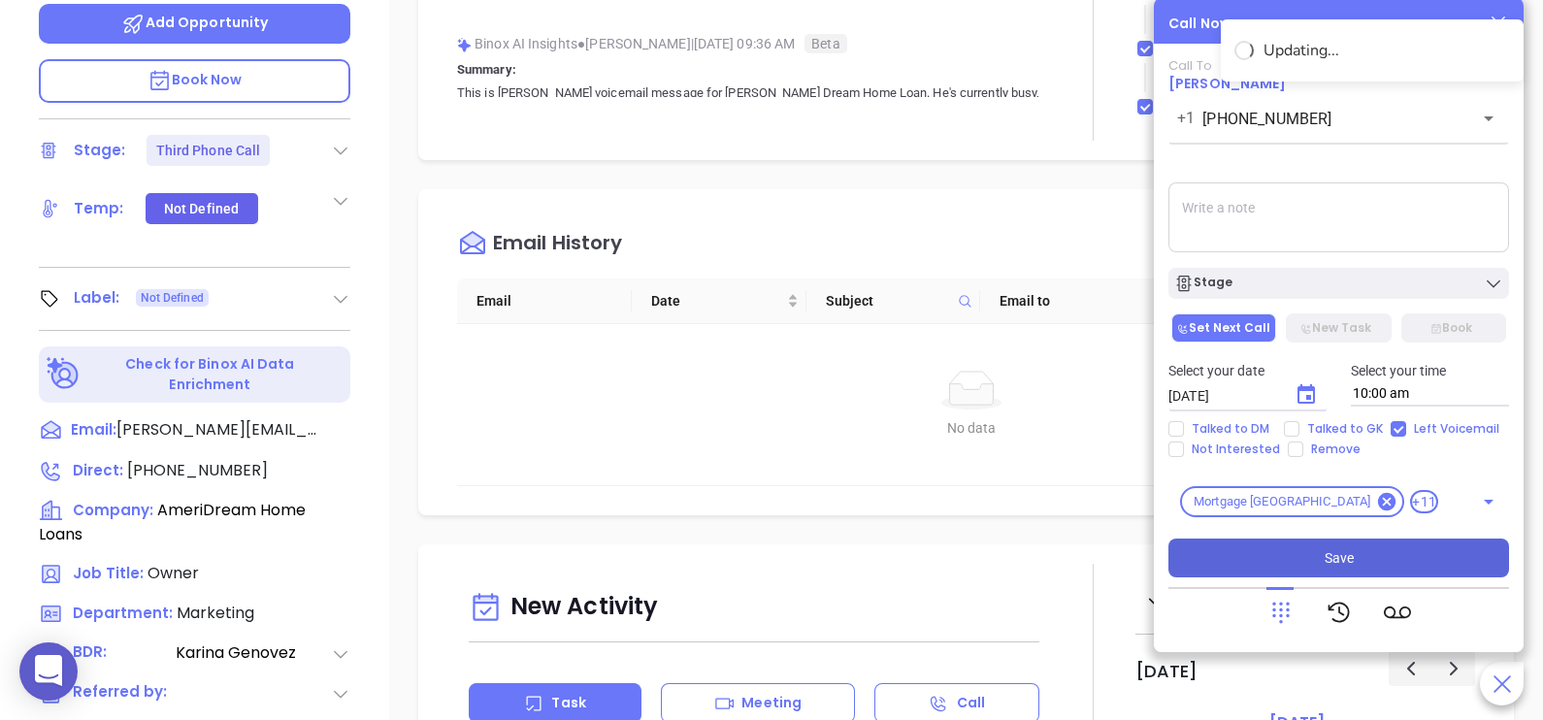
click at [1354, 561] on button "Save" at bounding box center [1338, 558] width 341 height 39
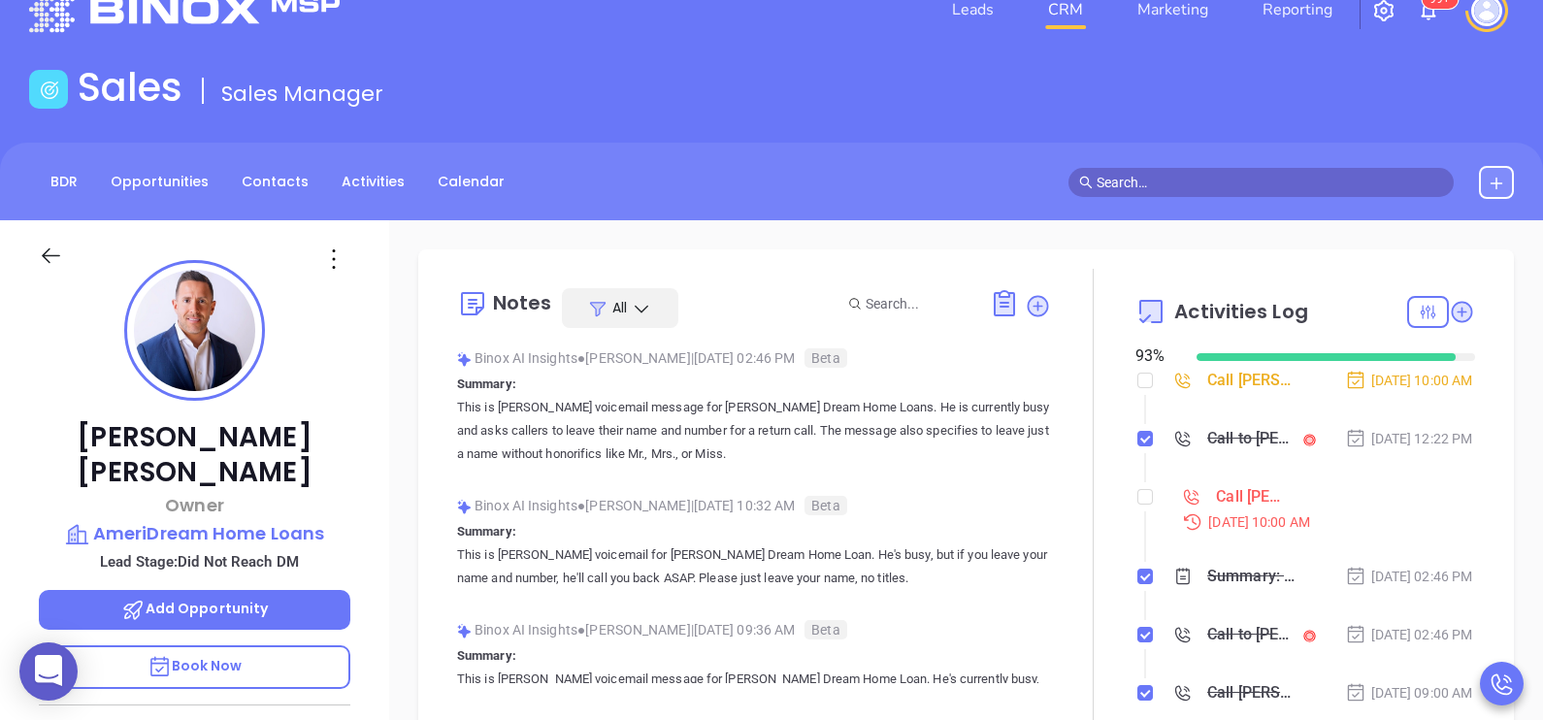
scroll to position [48, 0]
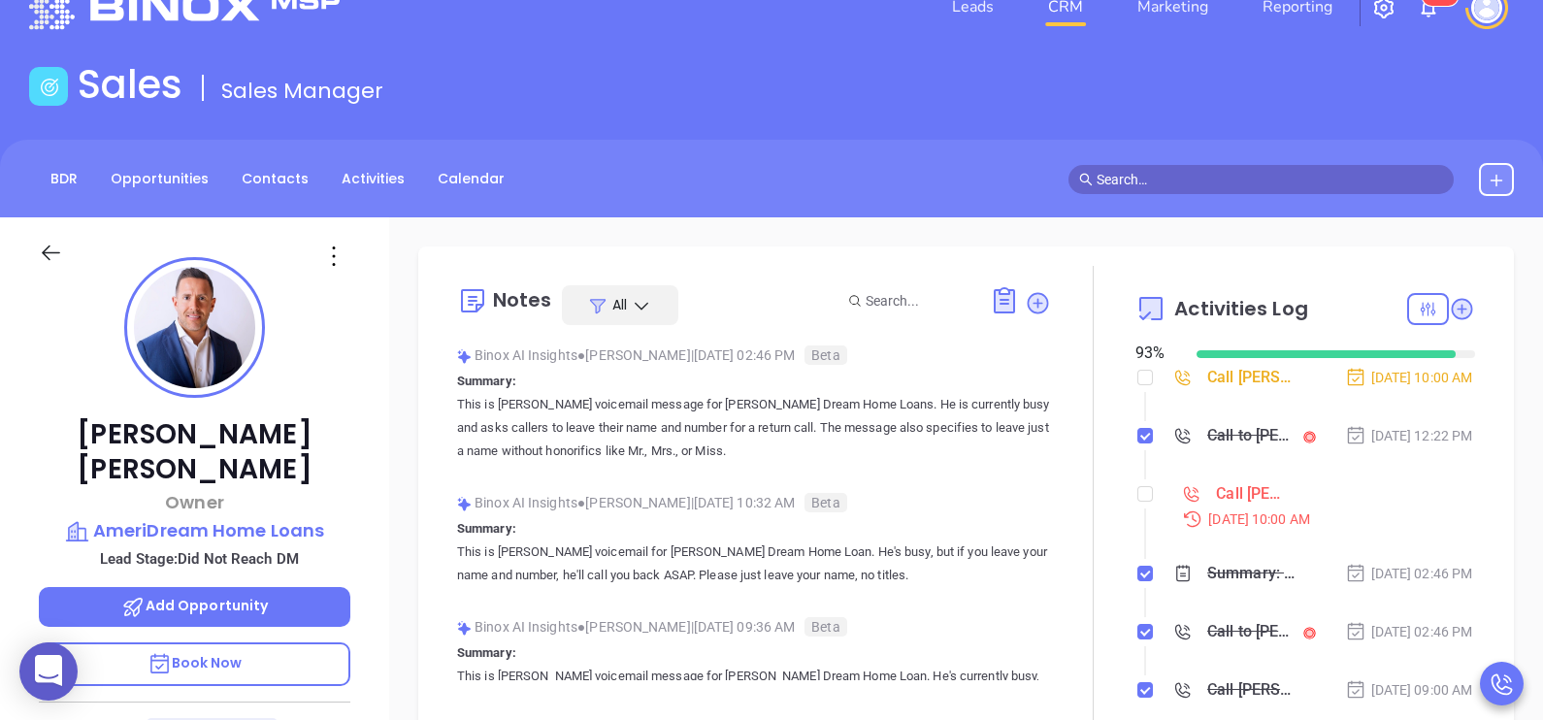
click at [1143, 524] on li "Call Genaro E. Rojas to follow up Sep 9, 2025 | 10:00 AM" at bounding box center [1307, 523] width 335 height 75
click at [1137, 502] on input "checkbox" at bounding box center [1145, 494] width 16 height 16
checkbox input "true"
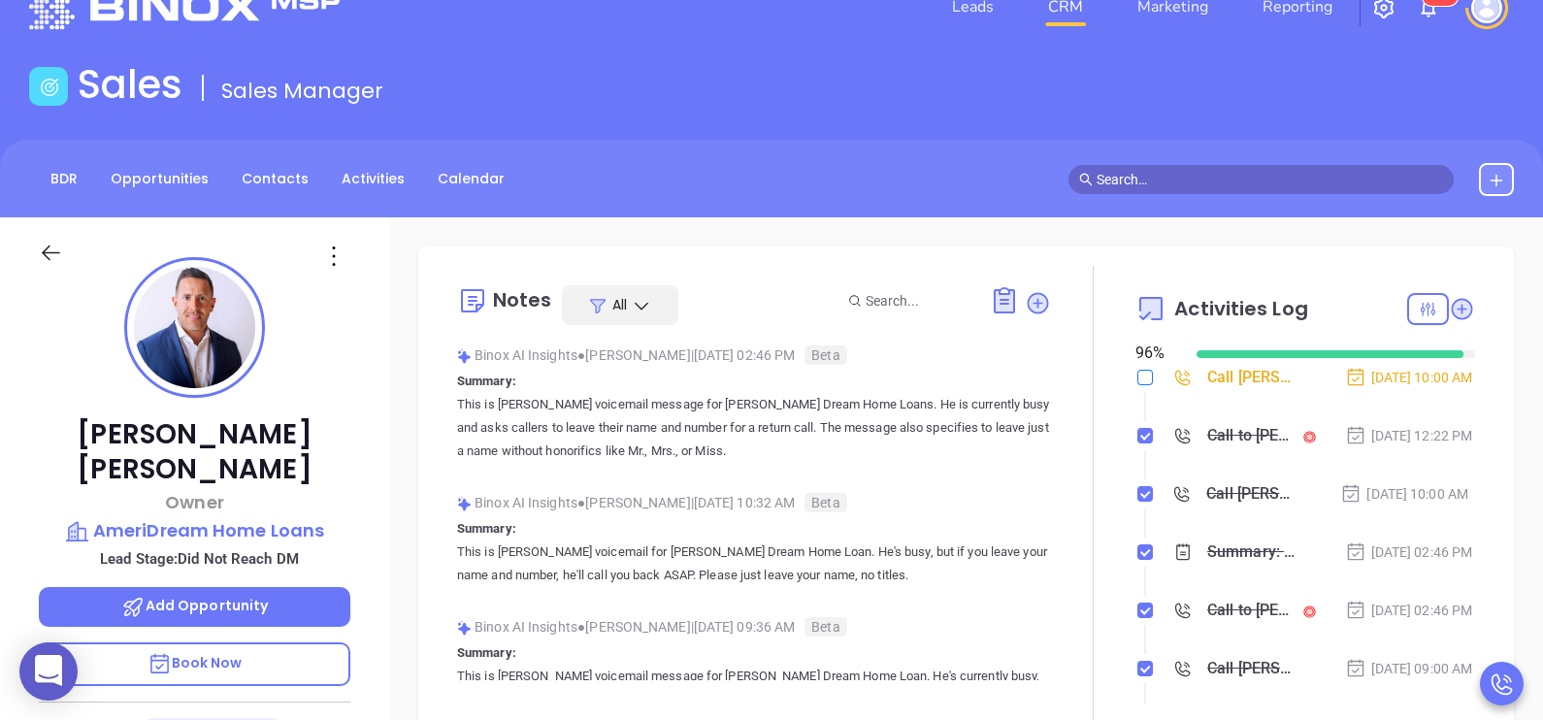
click at [1137, 380] on input "checkbox" at bounding box center [1145, 378] width 16 height 16
checkbox input "true"
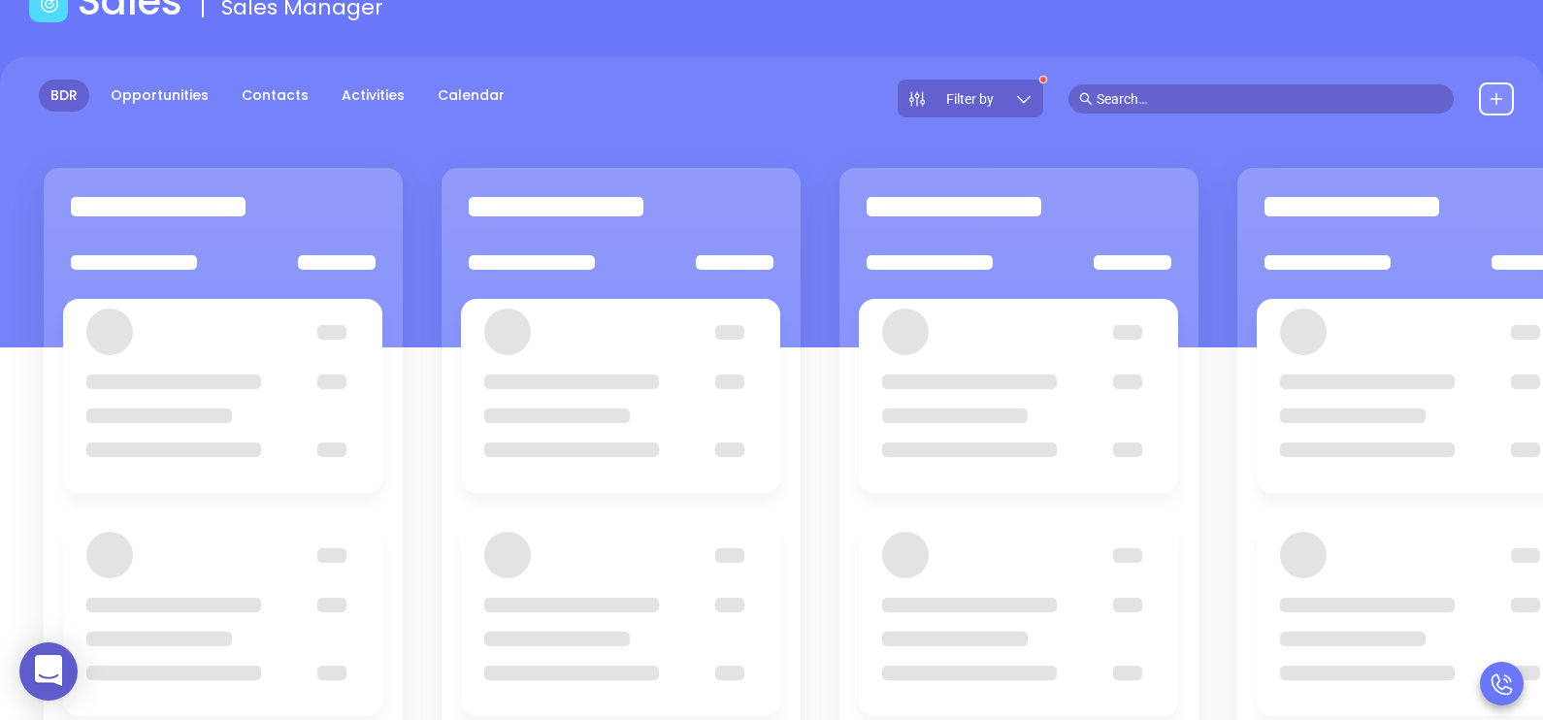
scroll to position [146, 0]
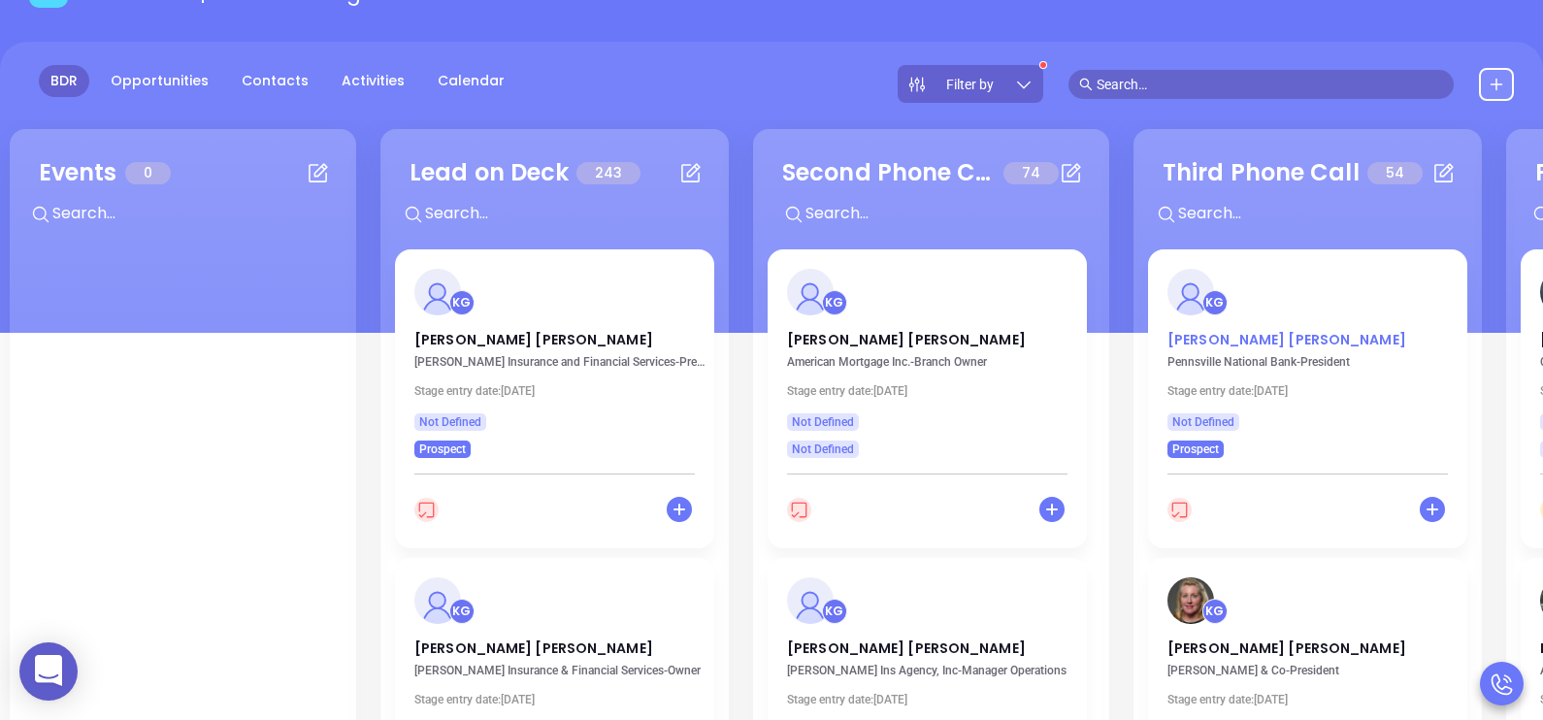
click at [1247, 337] on p "William Masten" at bounding box center [1307, 335] width 280 height 10
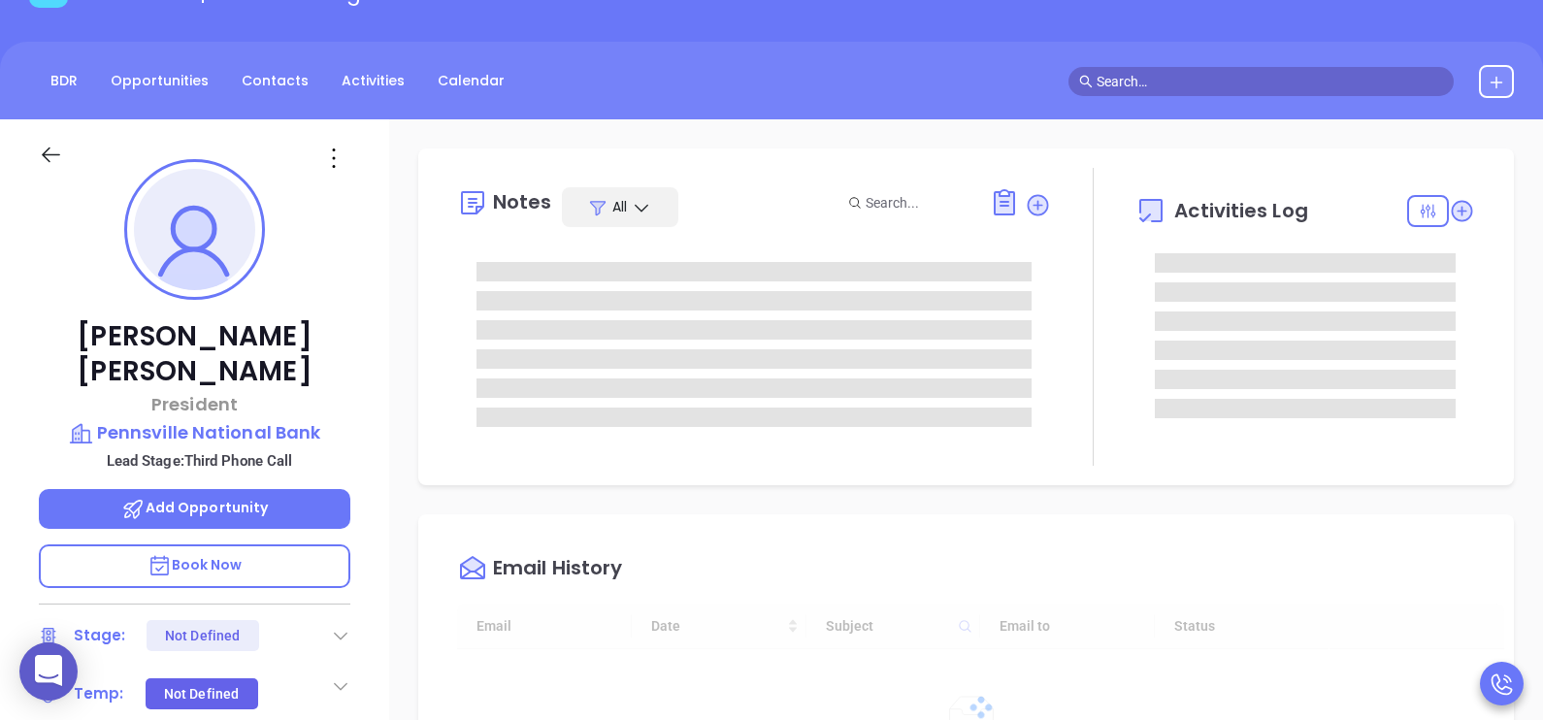
scroll to position [563, 0]
type input "[PERSON_NAME]"
click at [380, 571] on div "William Masten President Pennsville National Bank Lead Stage: Third Phone Call …" at bounding box center [194, 569] width 389 height 901
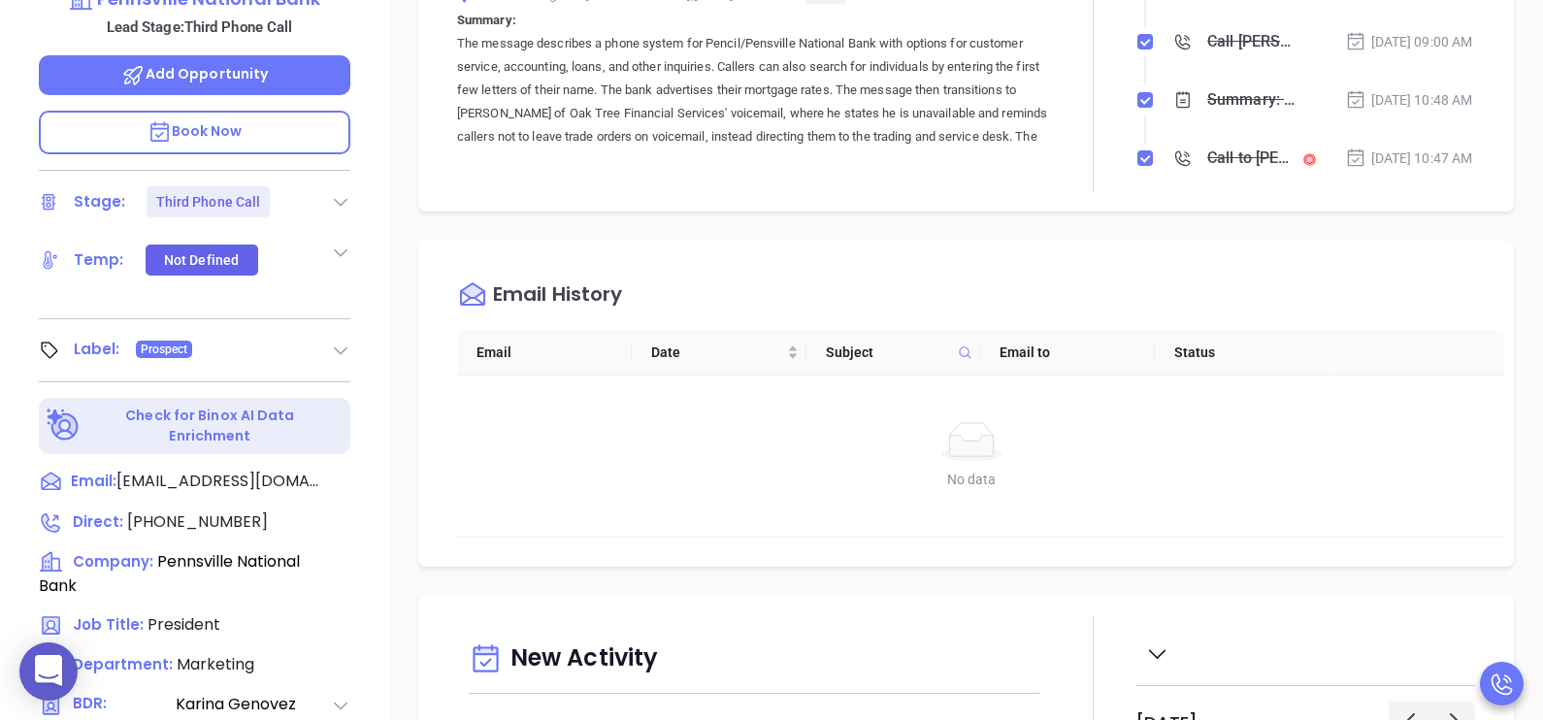
scroll to position [582, 0]
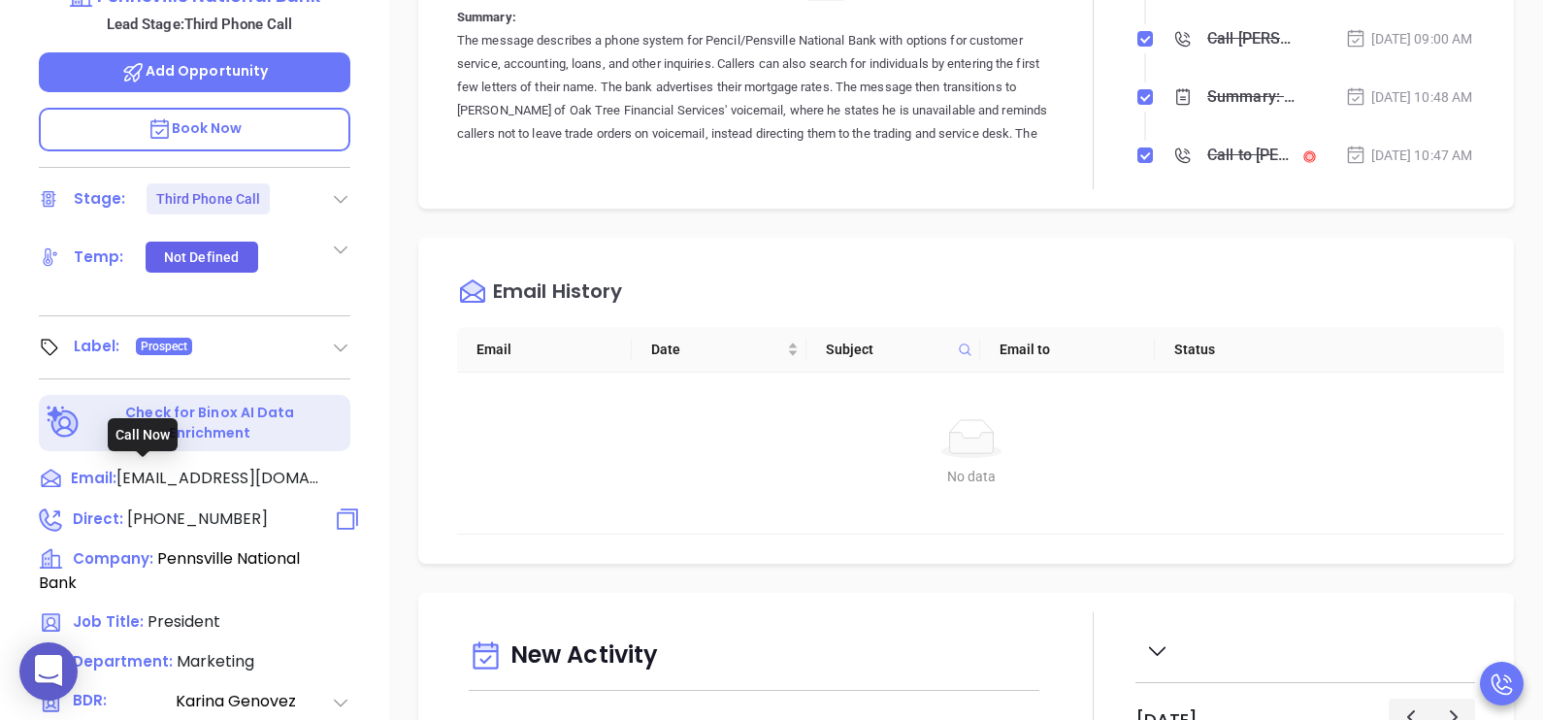
click at [219, 508] on span "(856) 678-6006" at bounding box center [197, 519] width 141 height 22
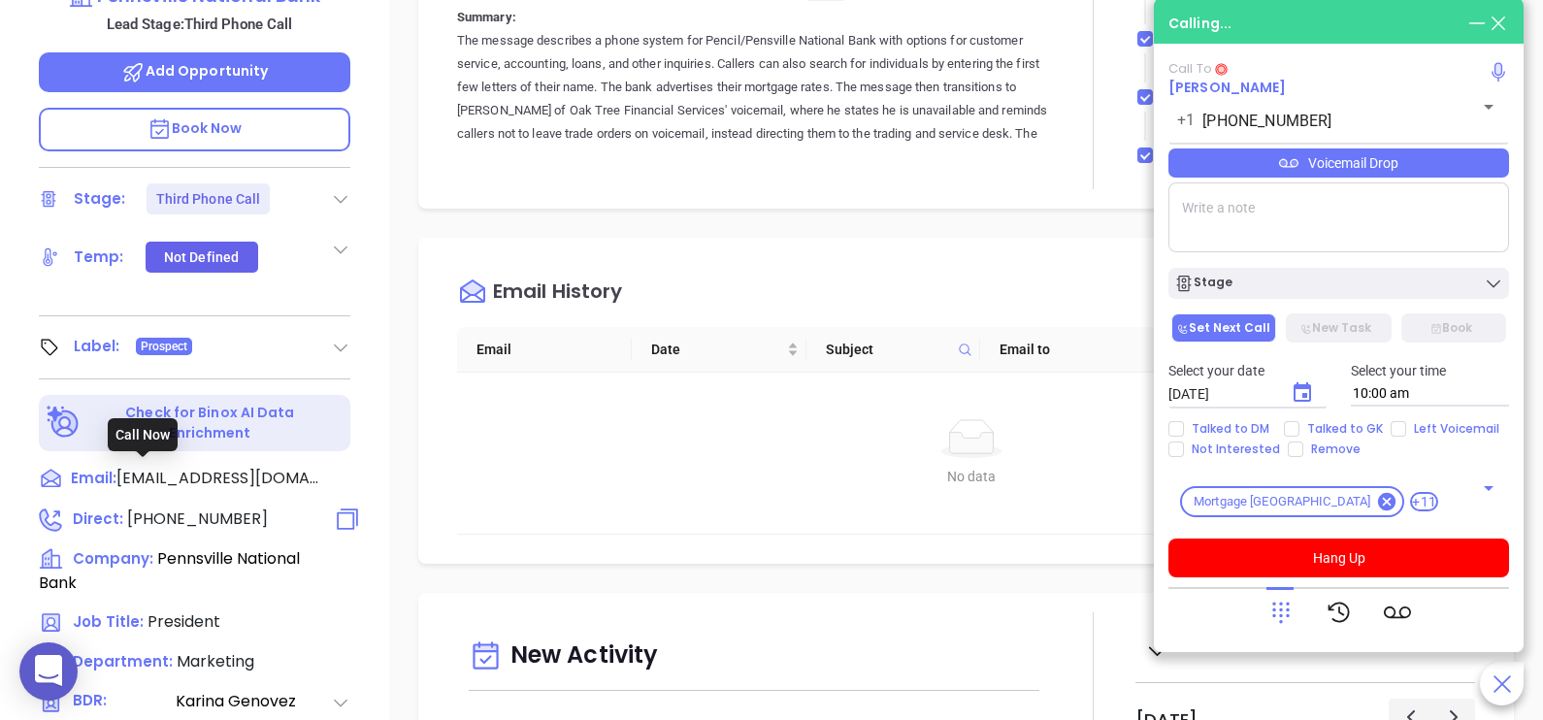
type input "(856) 678-6006"
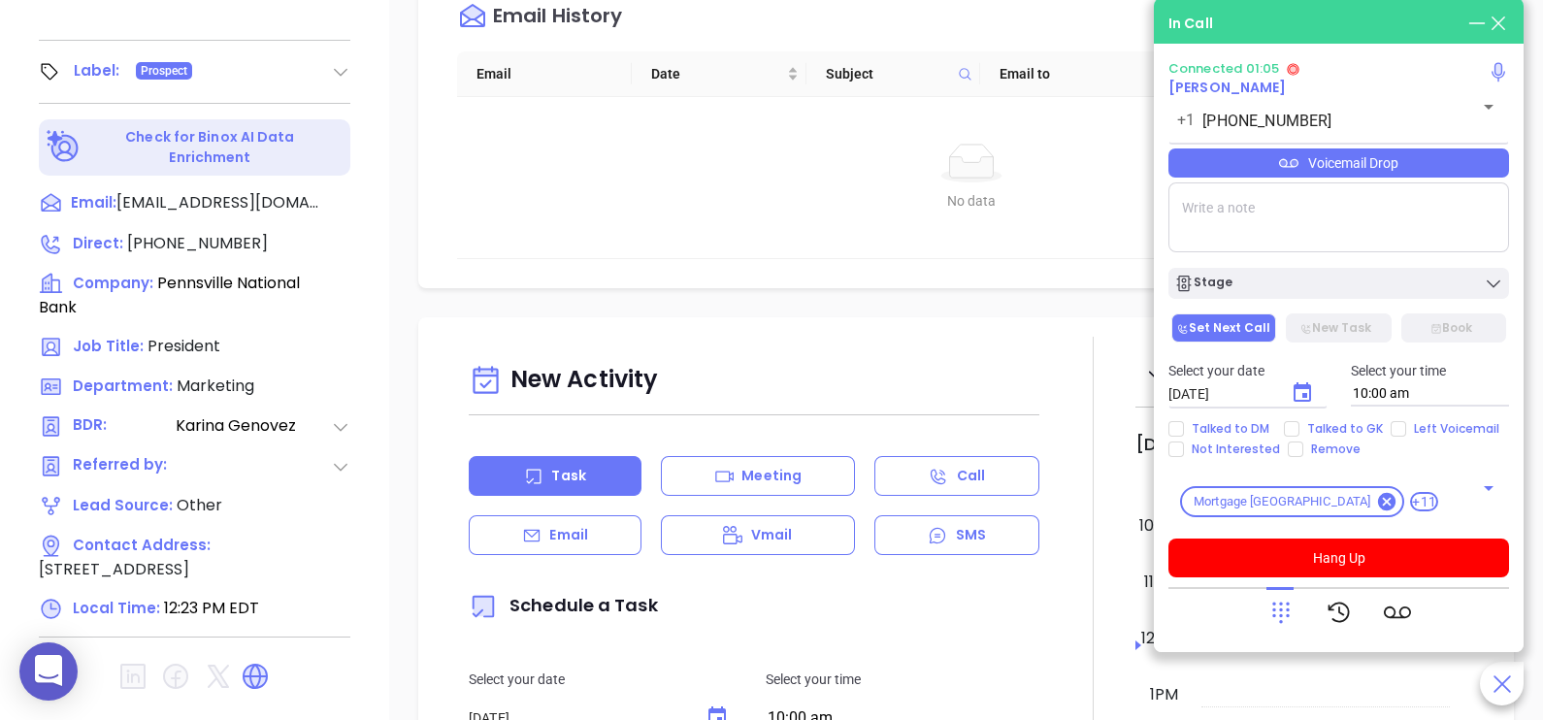
scroll to position [854, 0]
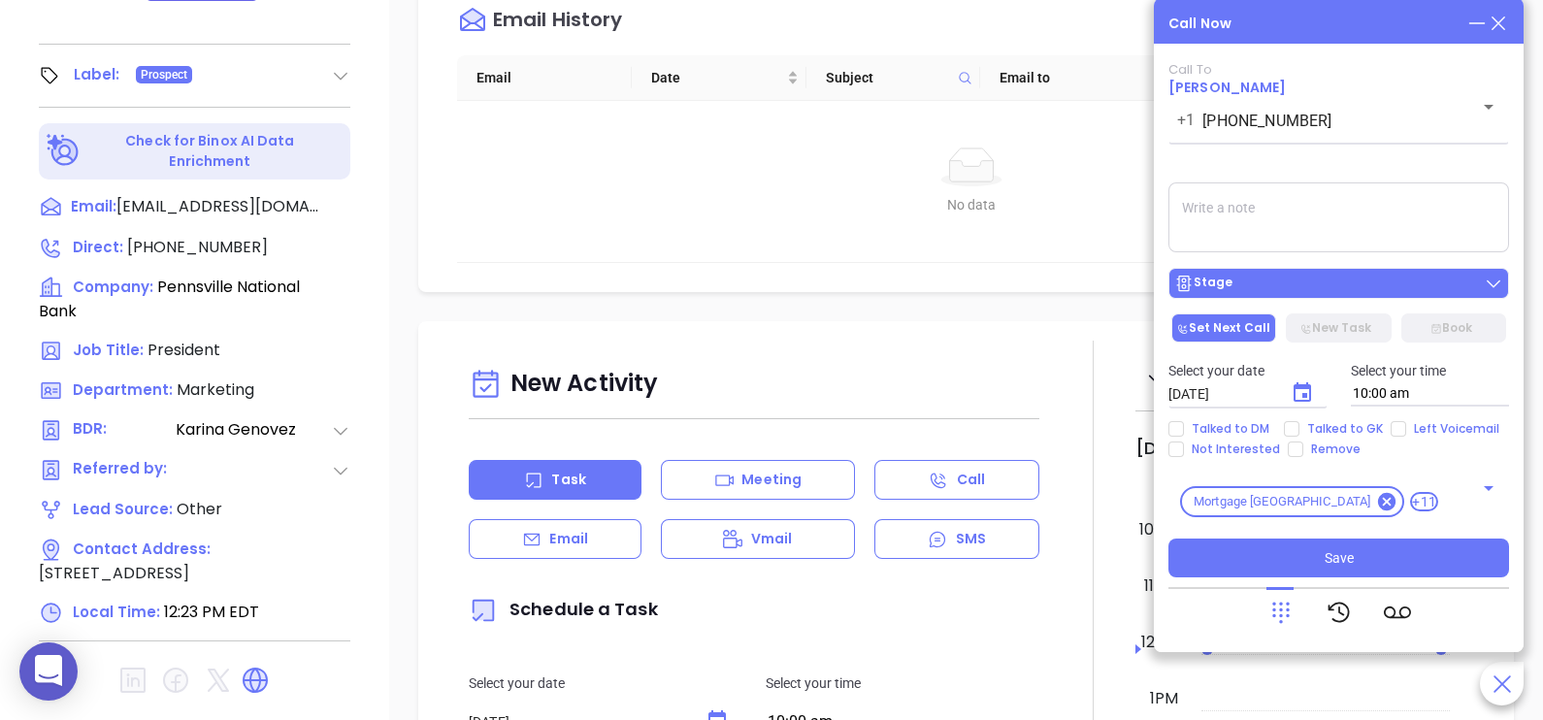
click at [1339, 279] on div "Stage" at bounding box center [1338, 283] width 329 height 19
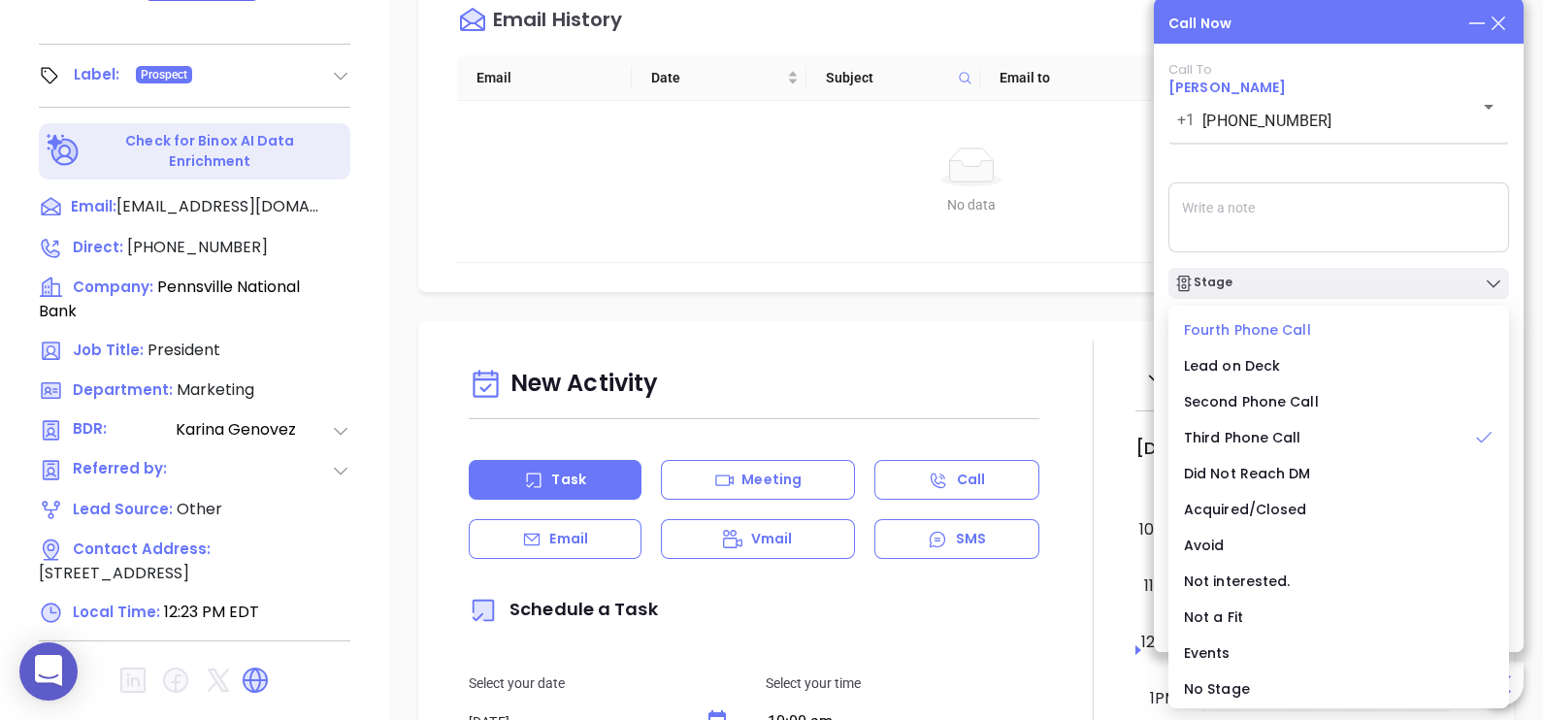
click at [1261, 332] on span "Fourth Phone Call" at bounding box center [1247, 329] width 127 height 19
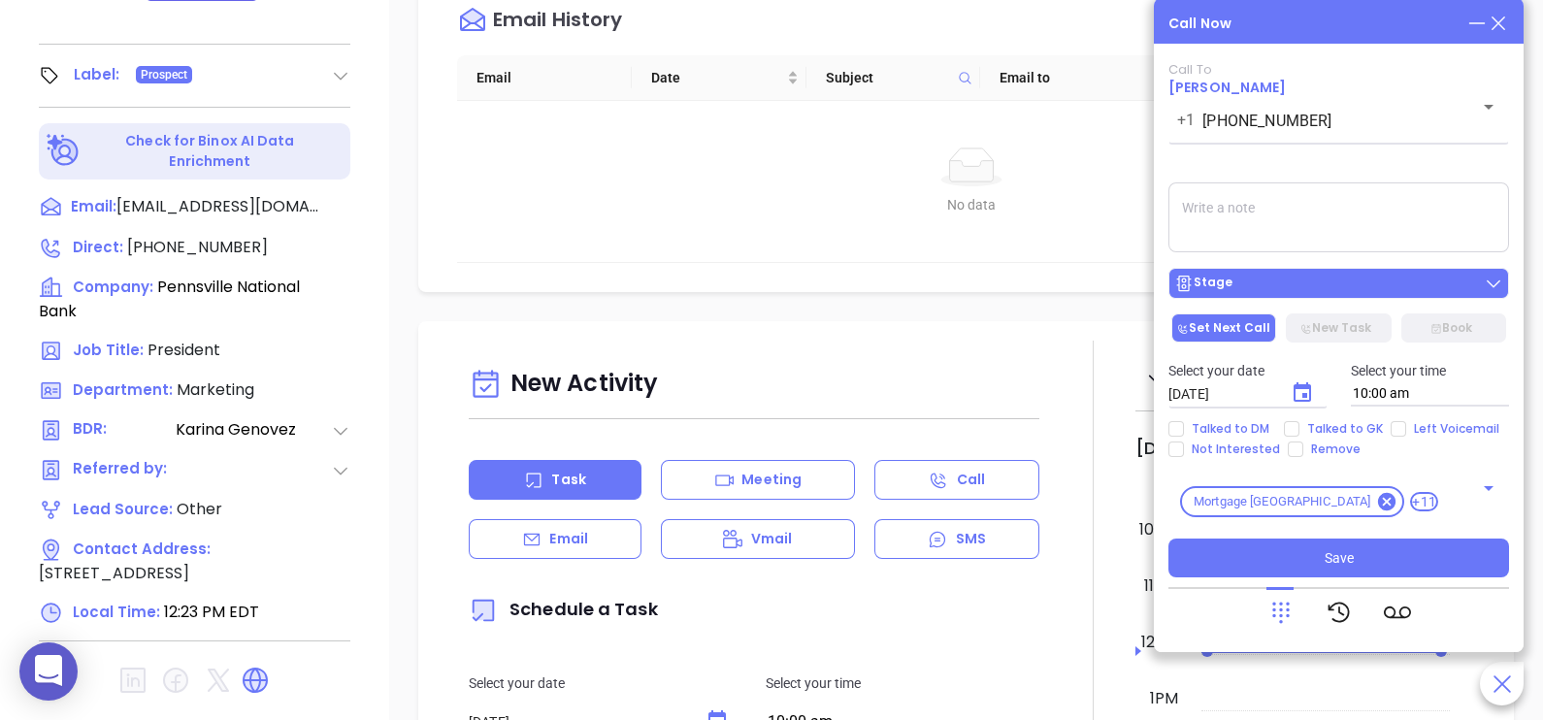
click at [1333, 293] on div "Stage" at bounding box center [1338, 283] width 329 height 19
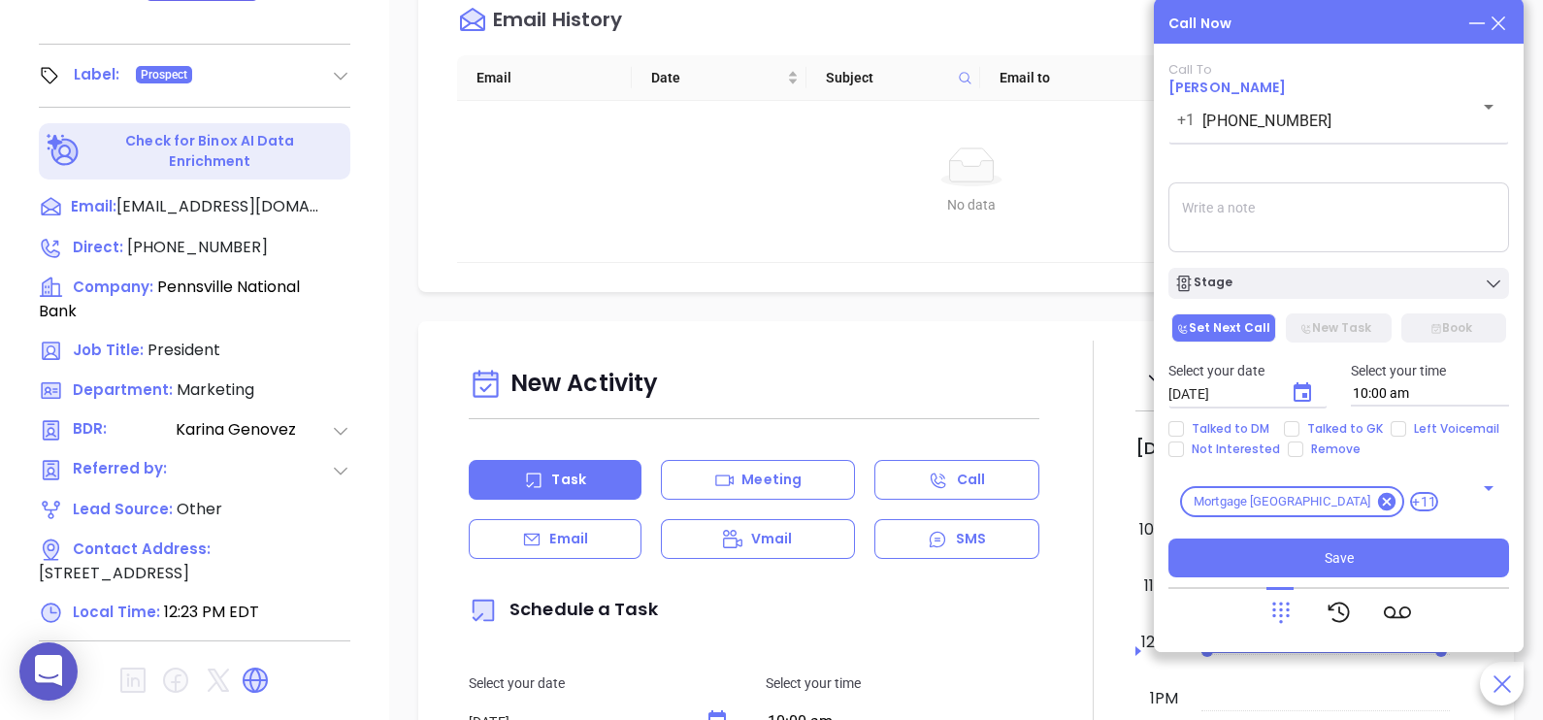
click at [1356, 219] on textarea at bounding box center [1338, 217] width 341 height 70
click at [1306, 425] on span "Talked to GK" at bounding box center [1344, 429] width 91 height 16
click at [1299, 425] on input "Talked to GK" at bounding box center [1292, 429] width 16 height 16
checkbox input "true"
click at [1299, 397] on icon "Choose date, selected date is Sep 10, 2025" at bounding box center [1302, 392] width 23 height 23
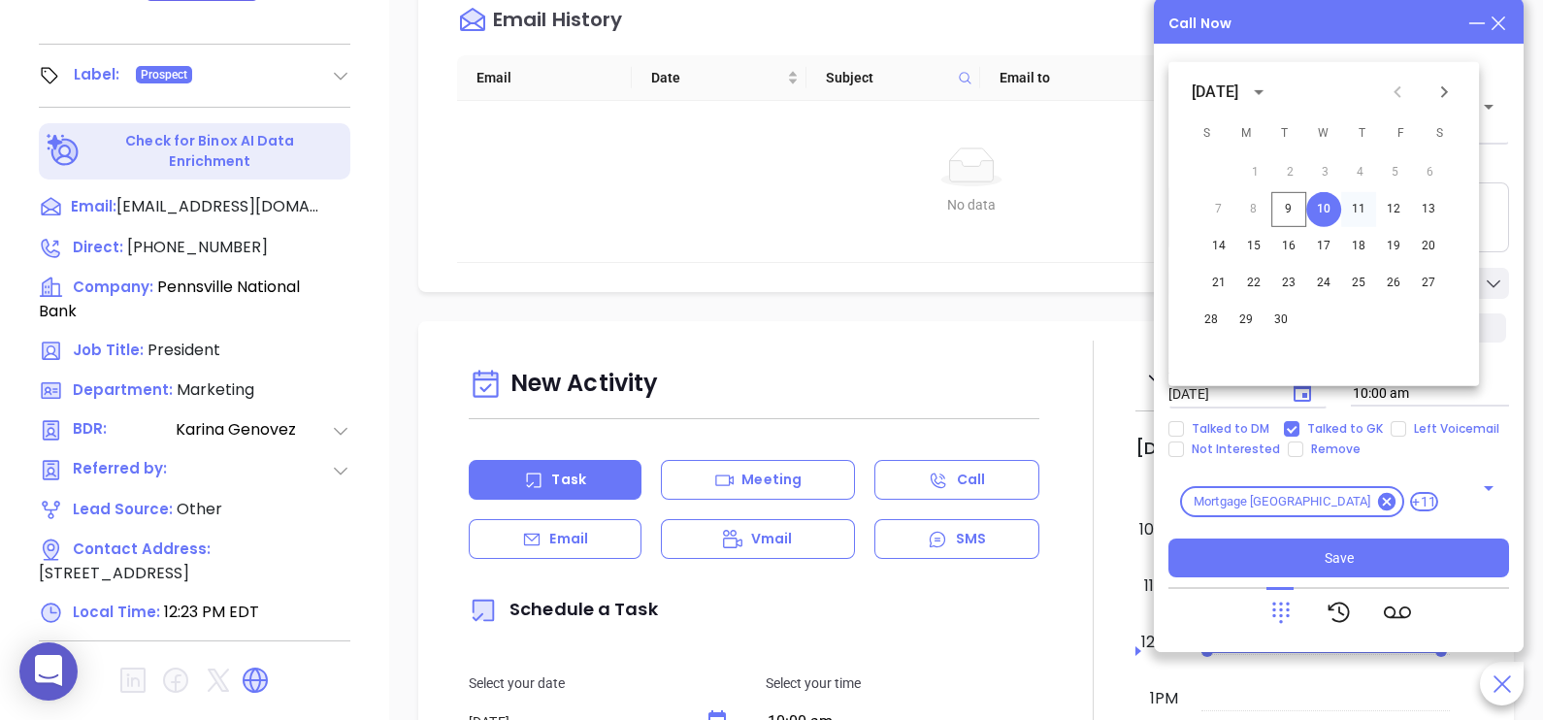
click at [1364, 213] on button "11" at bounding box center [1358, 209] width 35 height 35
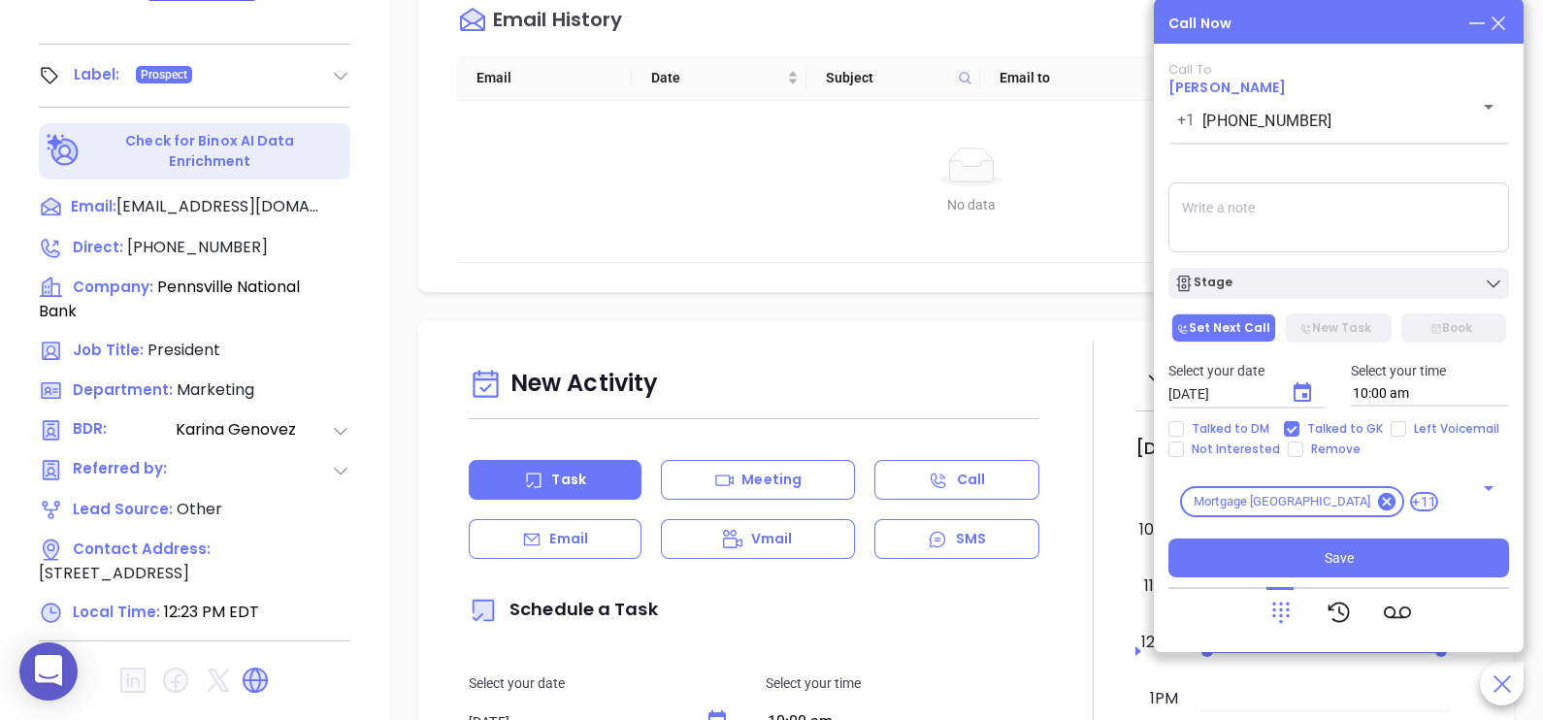
type input "09/11/2025"
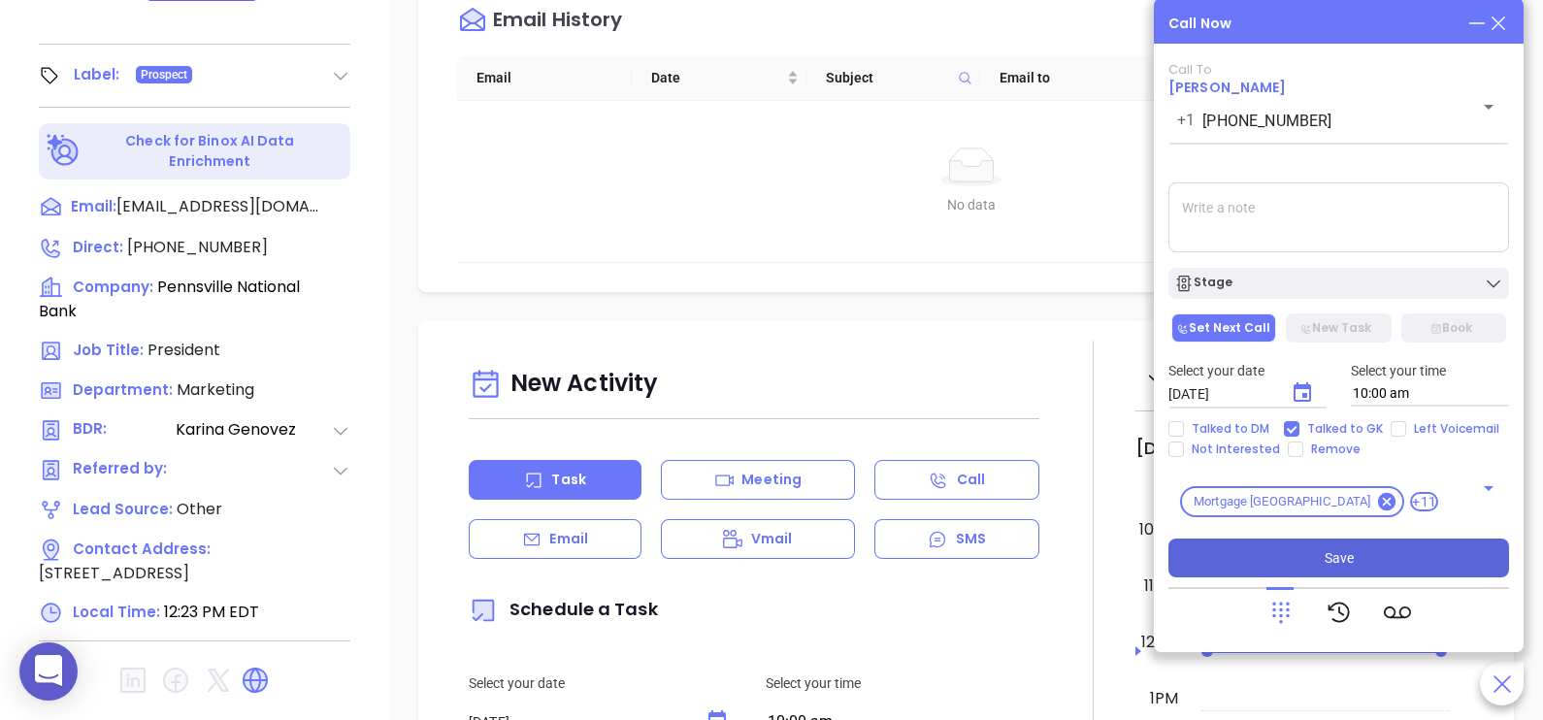
click at [1432, 570] on button "Save" at bounding box center [1338, 558] width 341 height 39
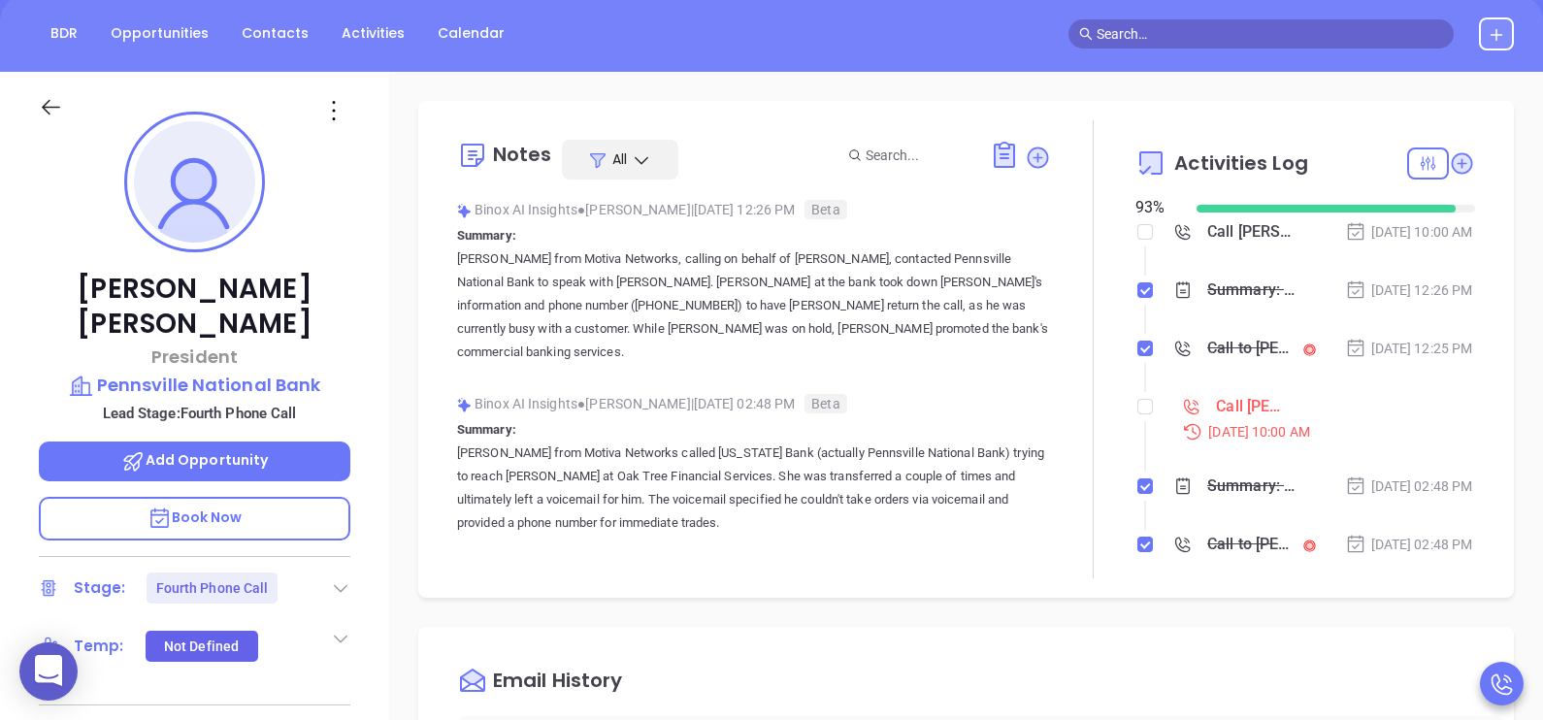
scroll to position [175, 0]
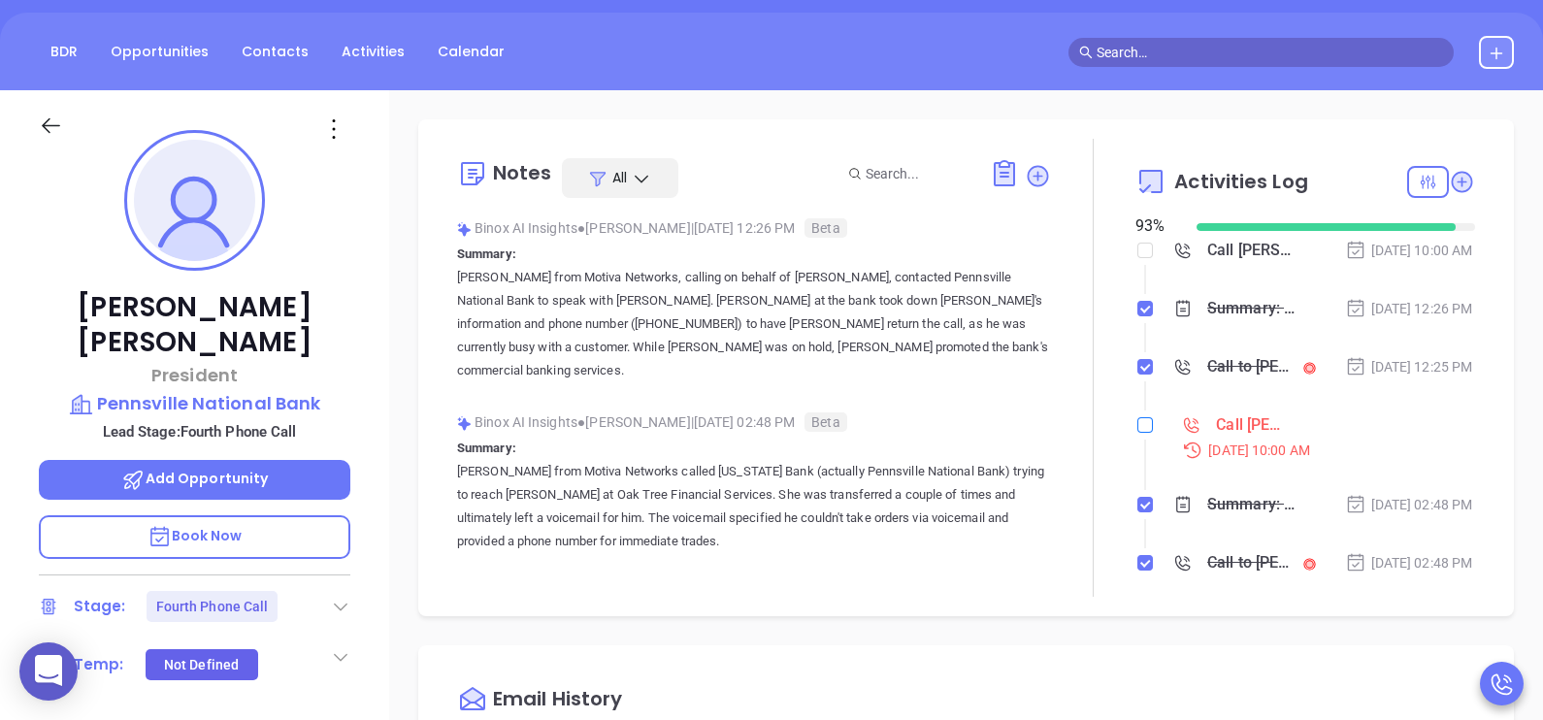
click at [1137, 433] on input "checkbox" at bounding box center [1145, 425] width 16 height 16
checkbox input "true"
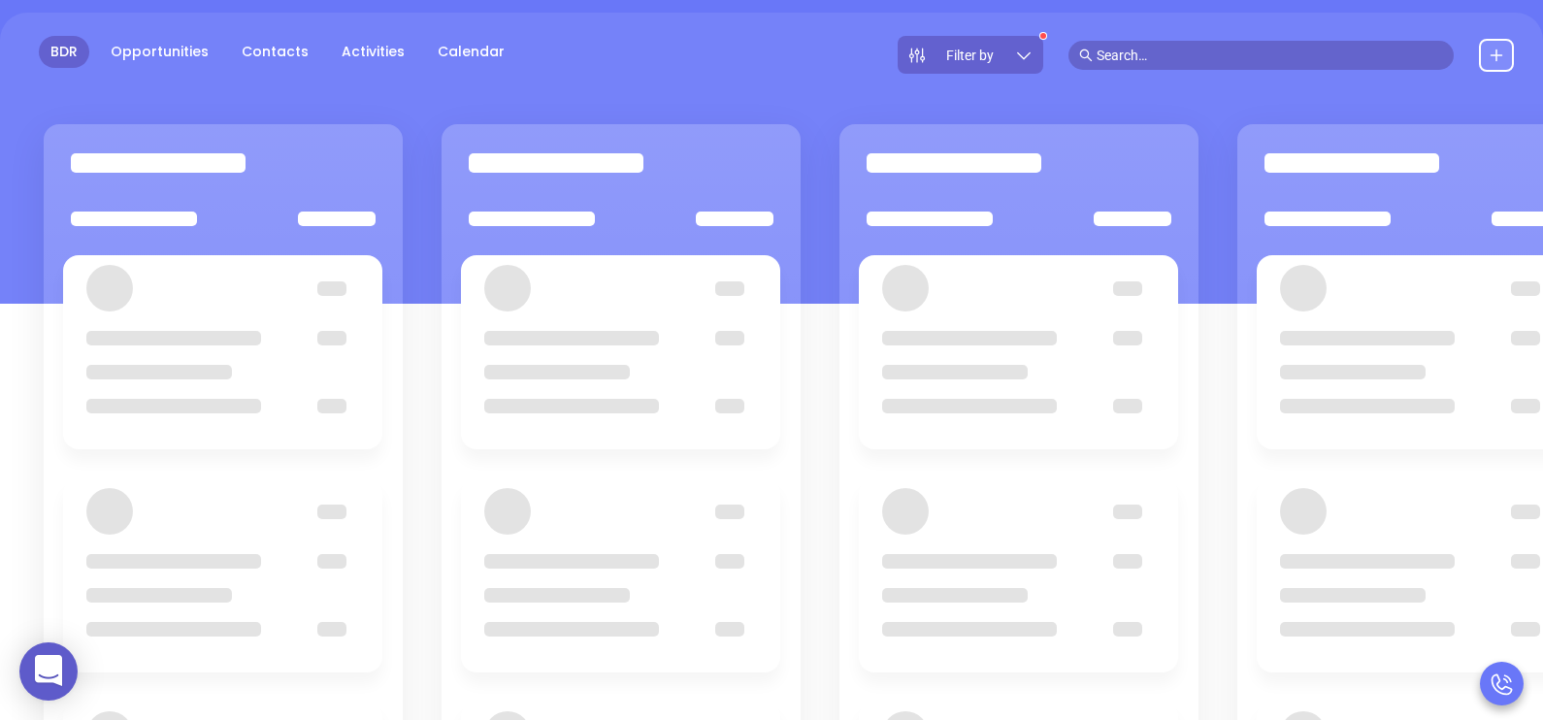
scroll to position [146, 0]
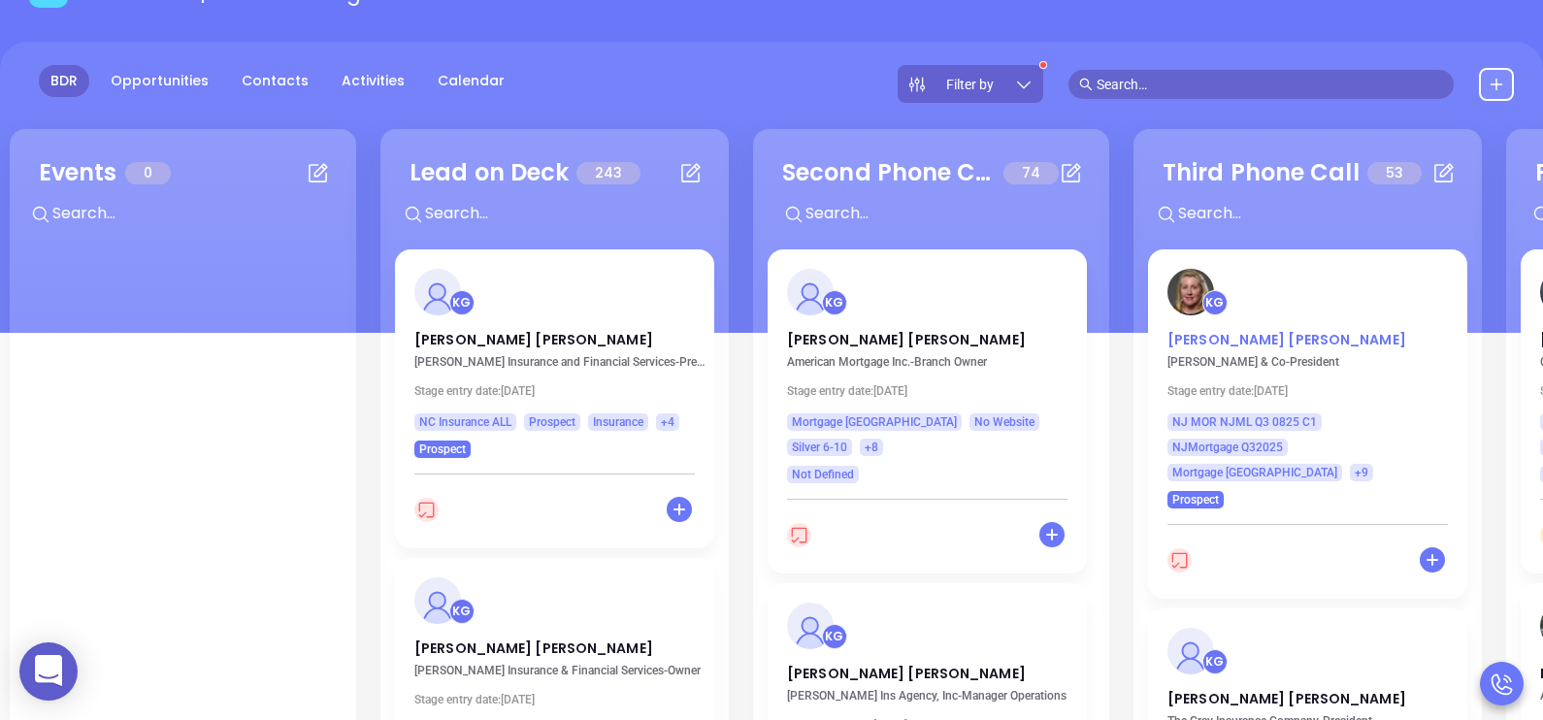
click at [1251, 336] on p "Gretchen Wilcox" at bounding box center [1307, 335] width 280 height 10
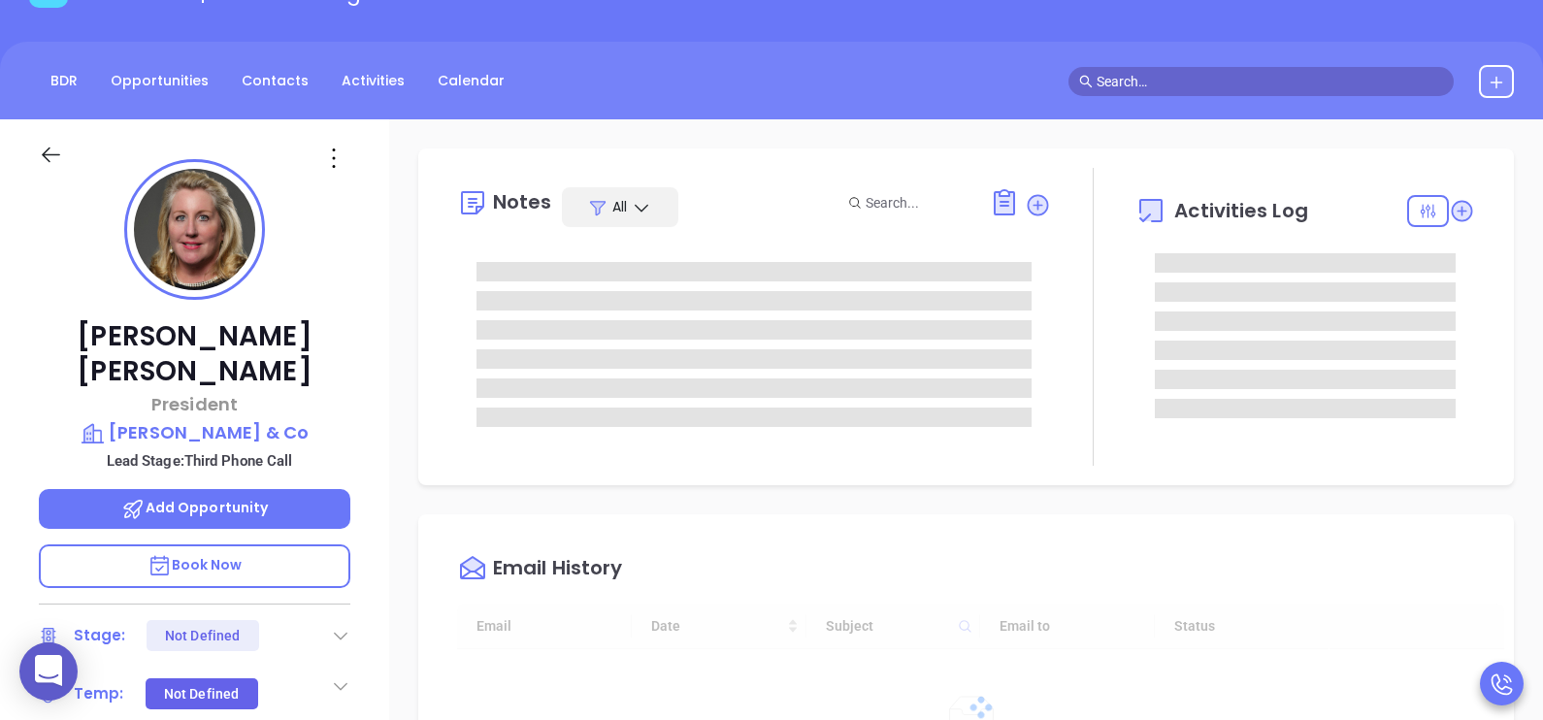
type input "[DATE]"
type input "[PERSON_NAME]"
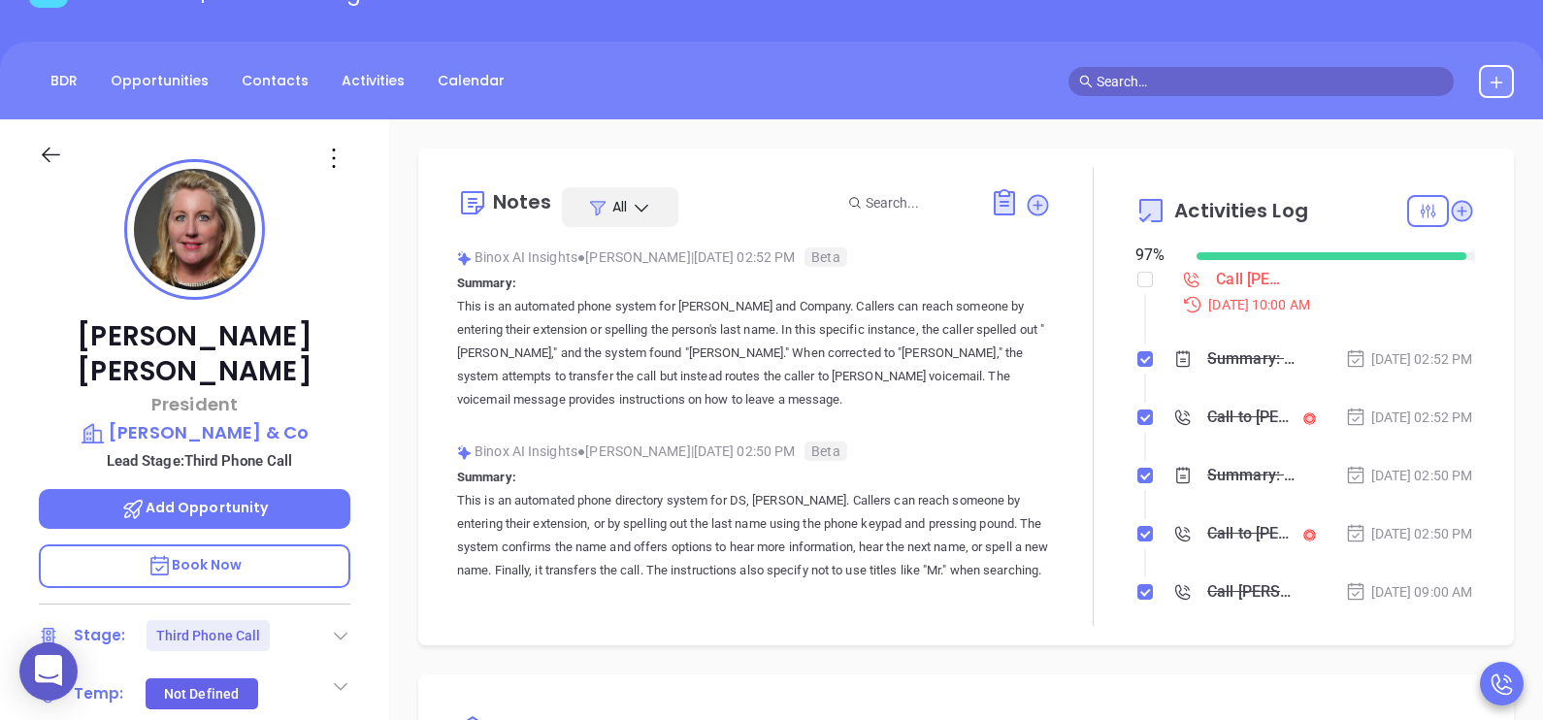
click at [382, 390] on div "Gretchen Wilcox President G.S. Wilcox & Co Lead Stage: Third Phone Call Add Opp…" at bounding box center [194, 569] width 389 height 901
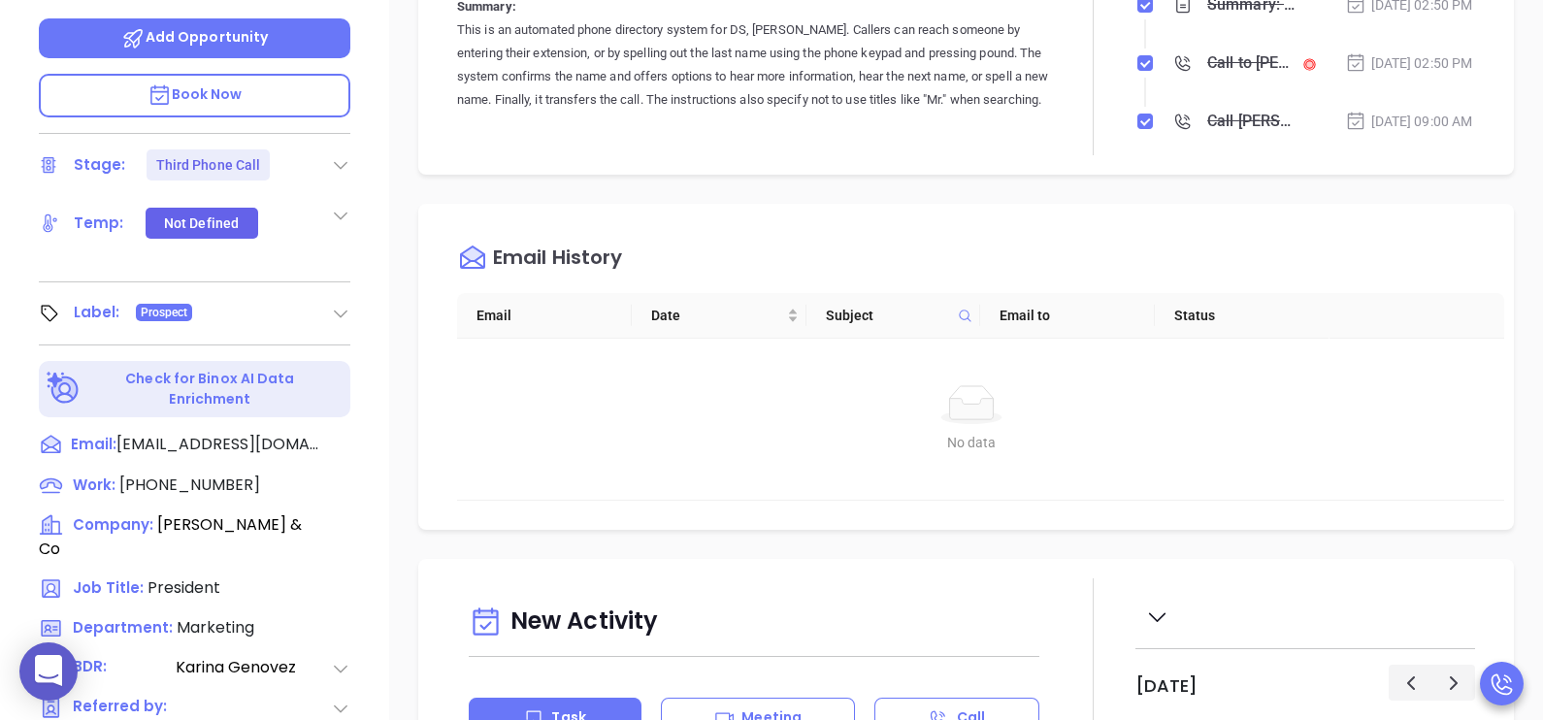
scroll to position [631, 0]
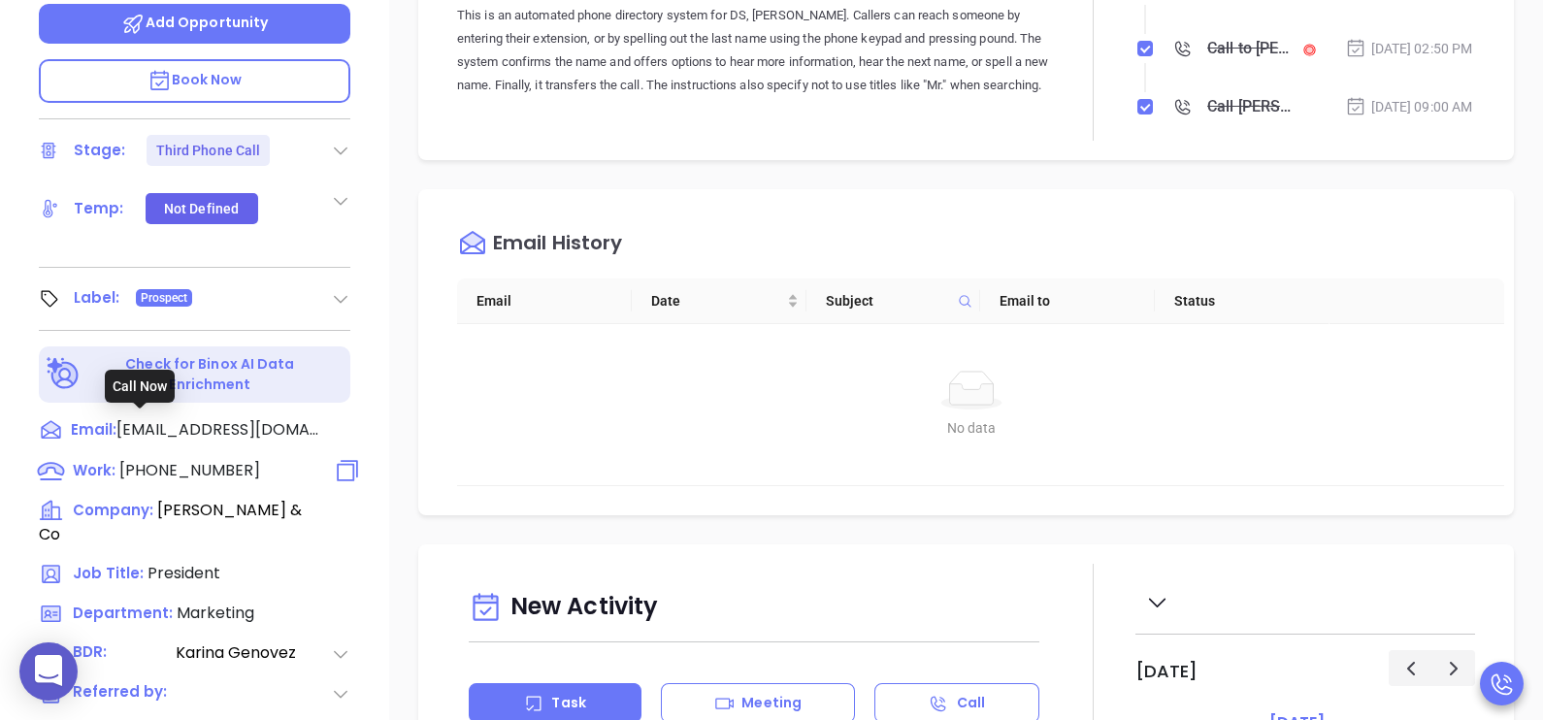
click at [177, 459] on span "(973) 538-0008" at bounding box center [189, 470] width 141 height 22
type input "(973) 538-0008"
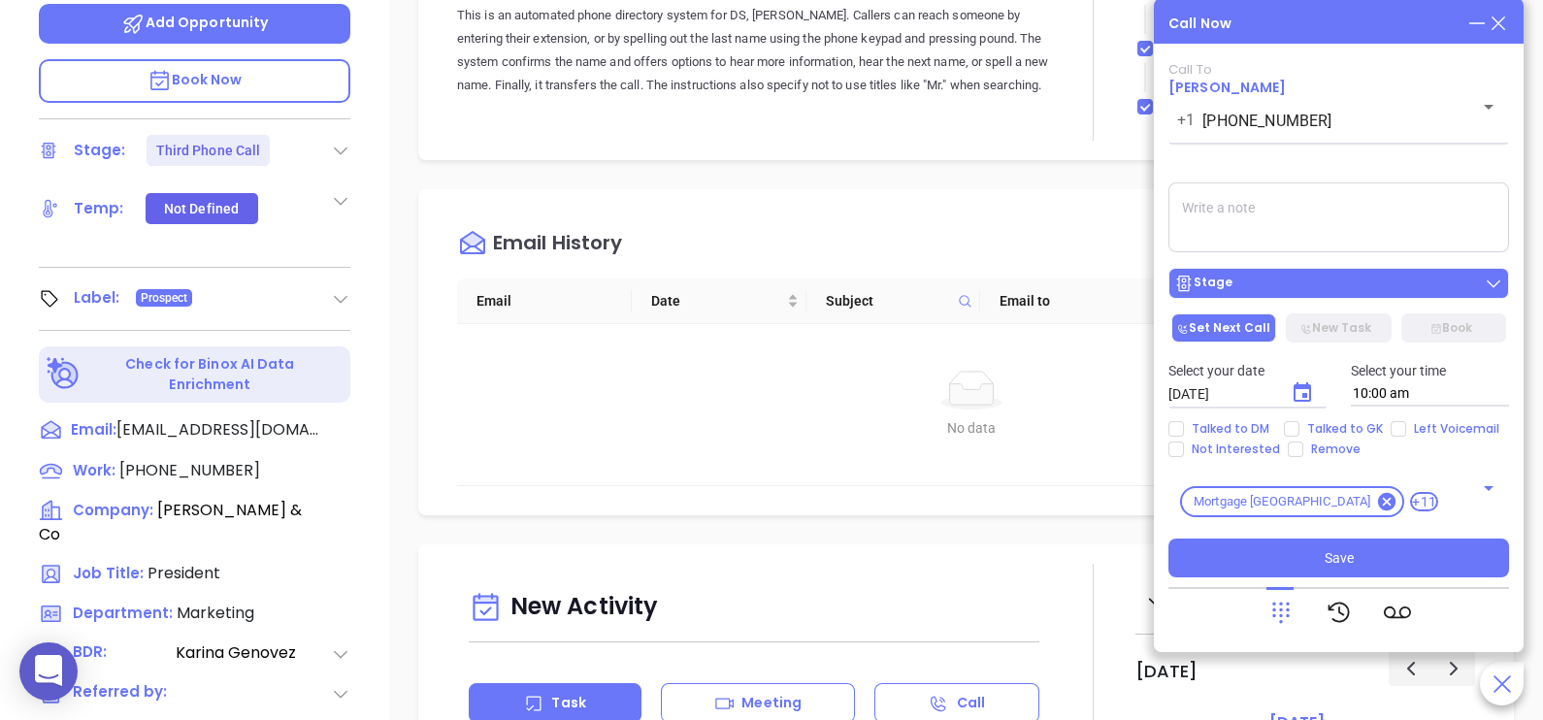
click at [1316, 289] on div "Stage" at bounding box center [1338, 283] width 329 height 19
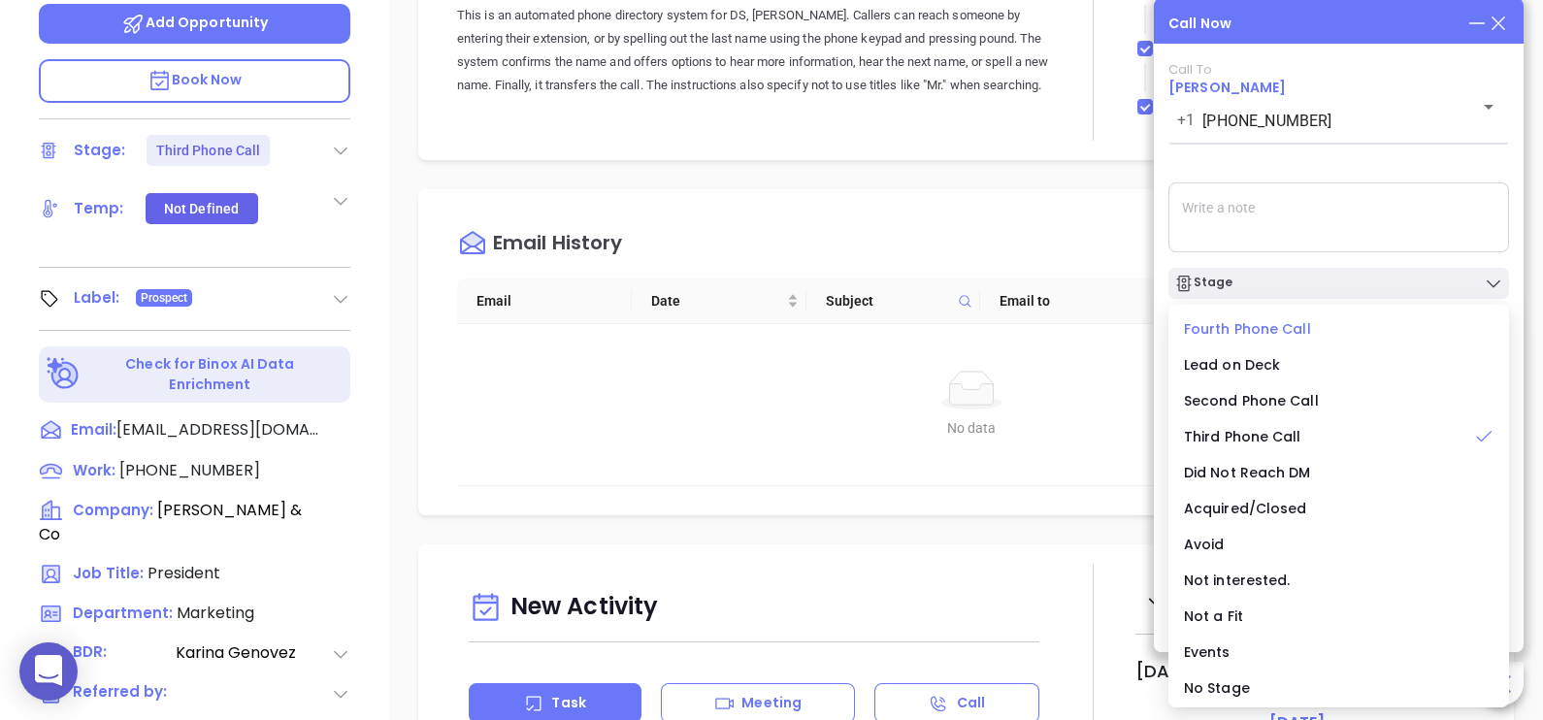
click at [1275, 330] on span "Fourth Phone Call" at bounding box center [1247, 328] width 127 height 19
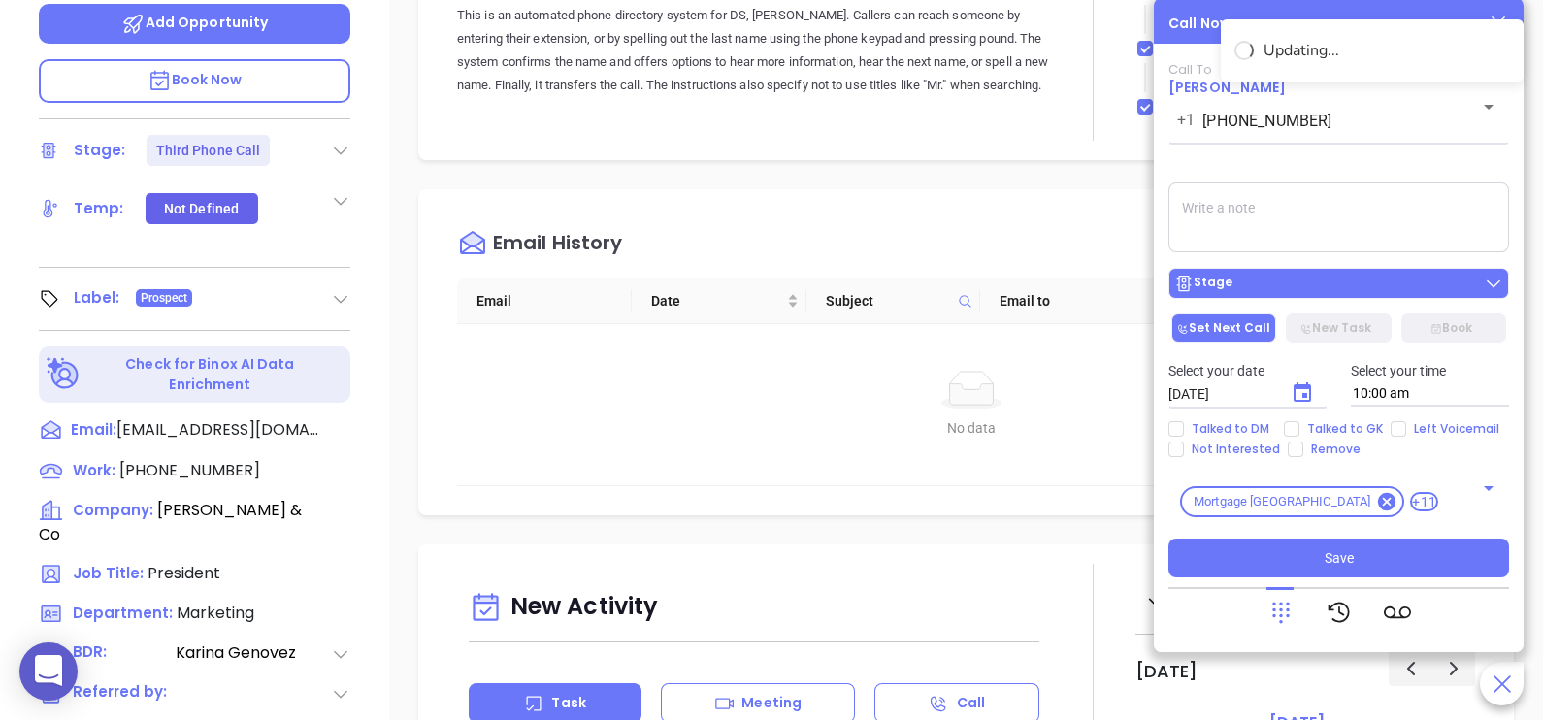
click at [1310, 278] on div "Stage" at bounding box center [1338, 283] width 329 height 19
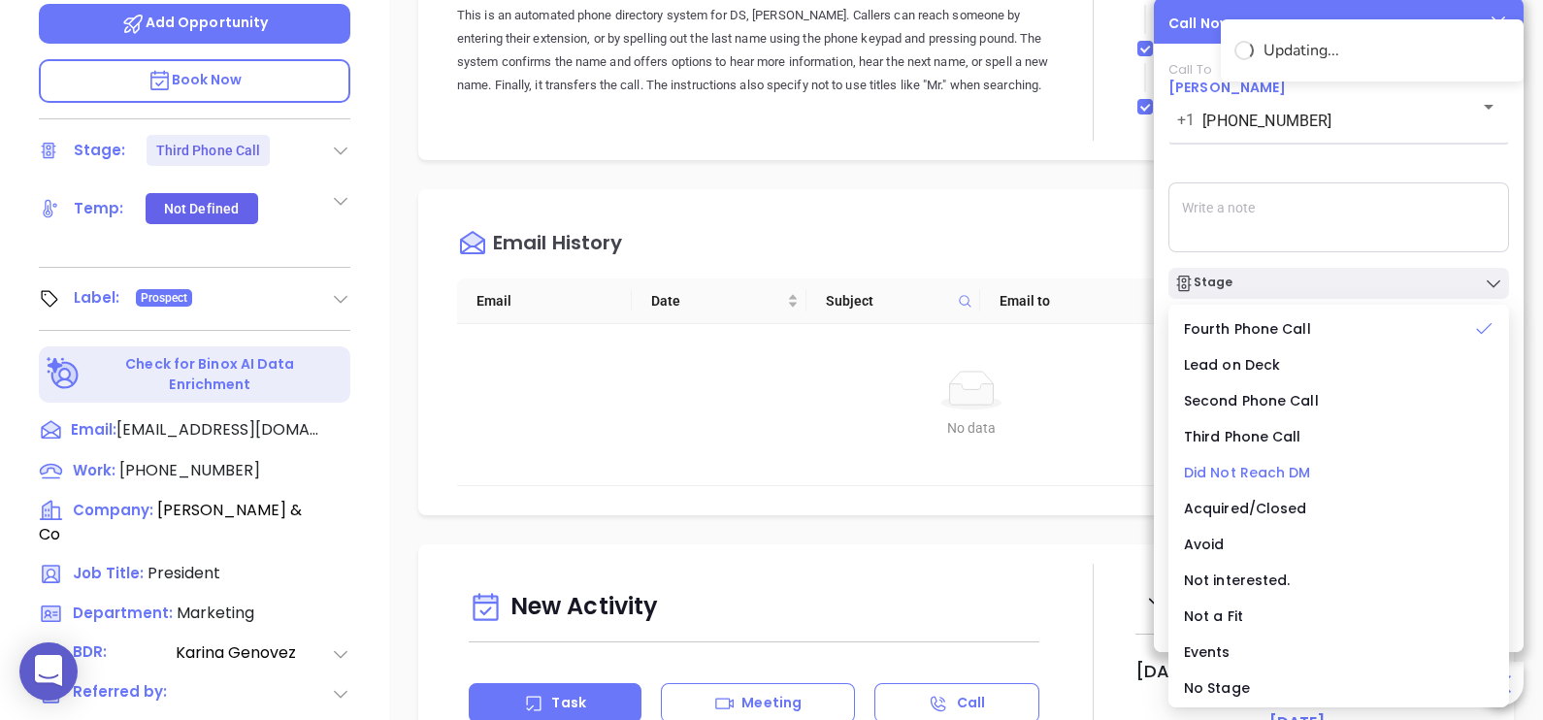
click at [1270, 475] on span "Did Not Reach DM" at bounding box center [1247, 472] width 127 height 19
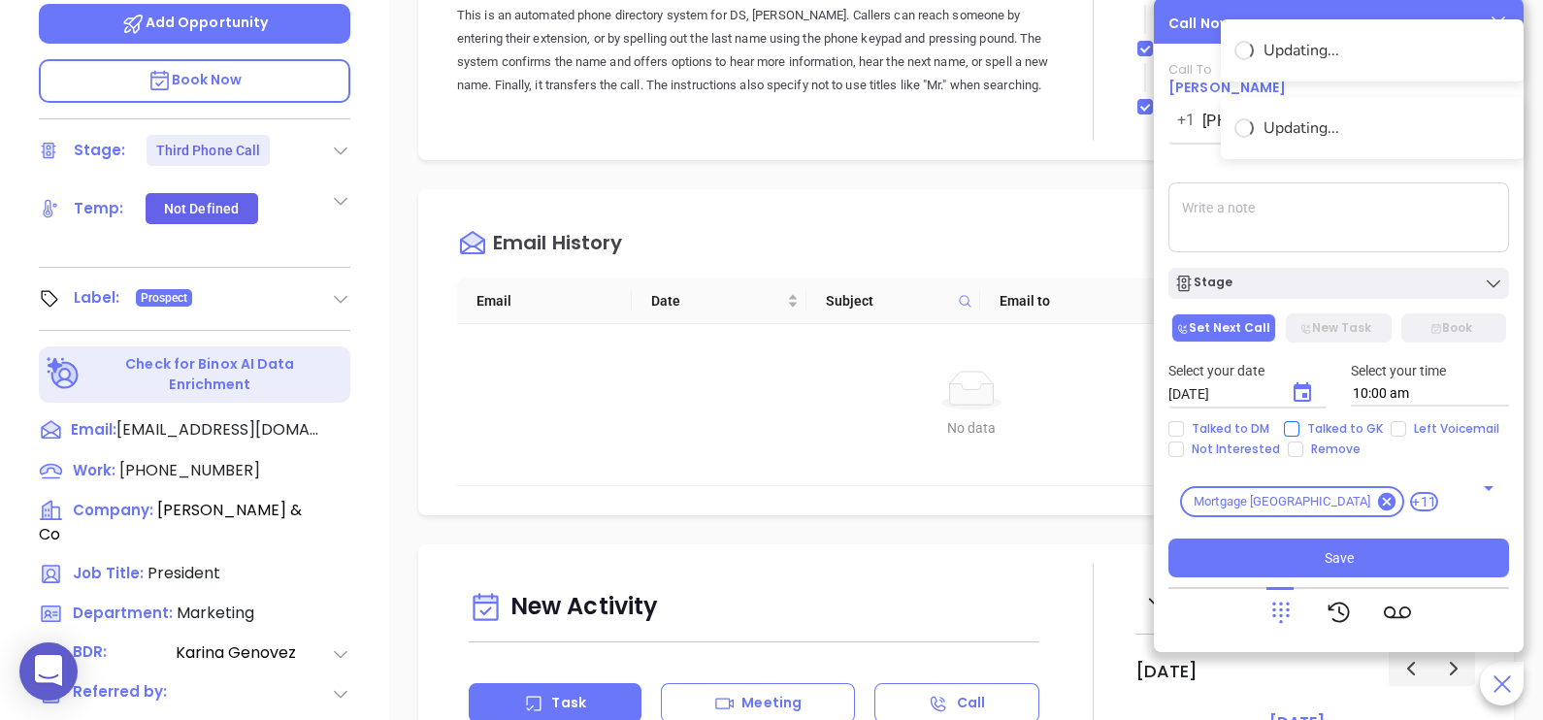
click at [1343, 431] on span "Talked to GK" at bounding box center [1344, 429] width 91 height 16
click at [1299, 431] on input "Talked to GK" at bounding box center [1292, 429] width 16 height 16
checkbox input "true"
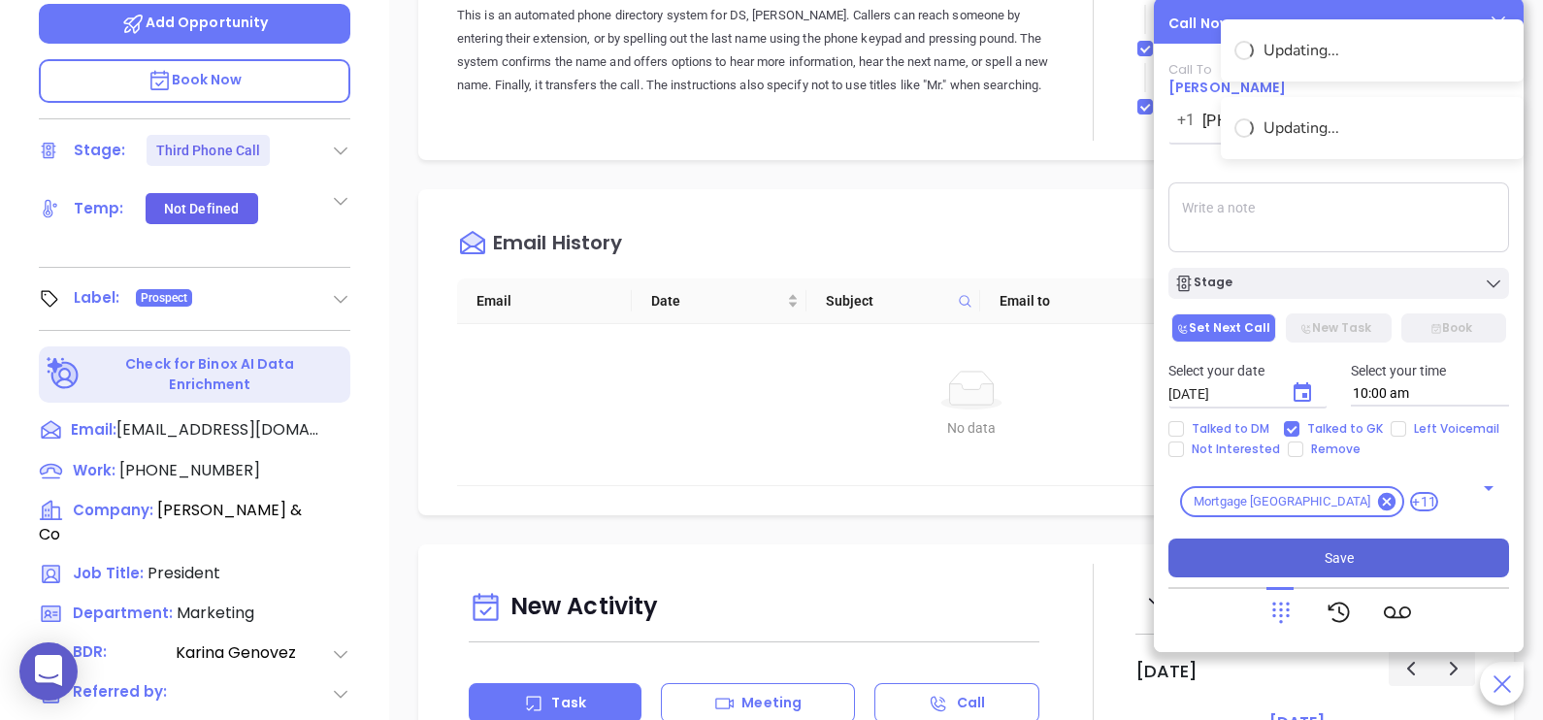
click at [1354, 558] on button "Save" at bounding box center [1338, 558] width 341 height 39
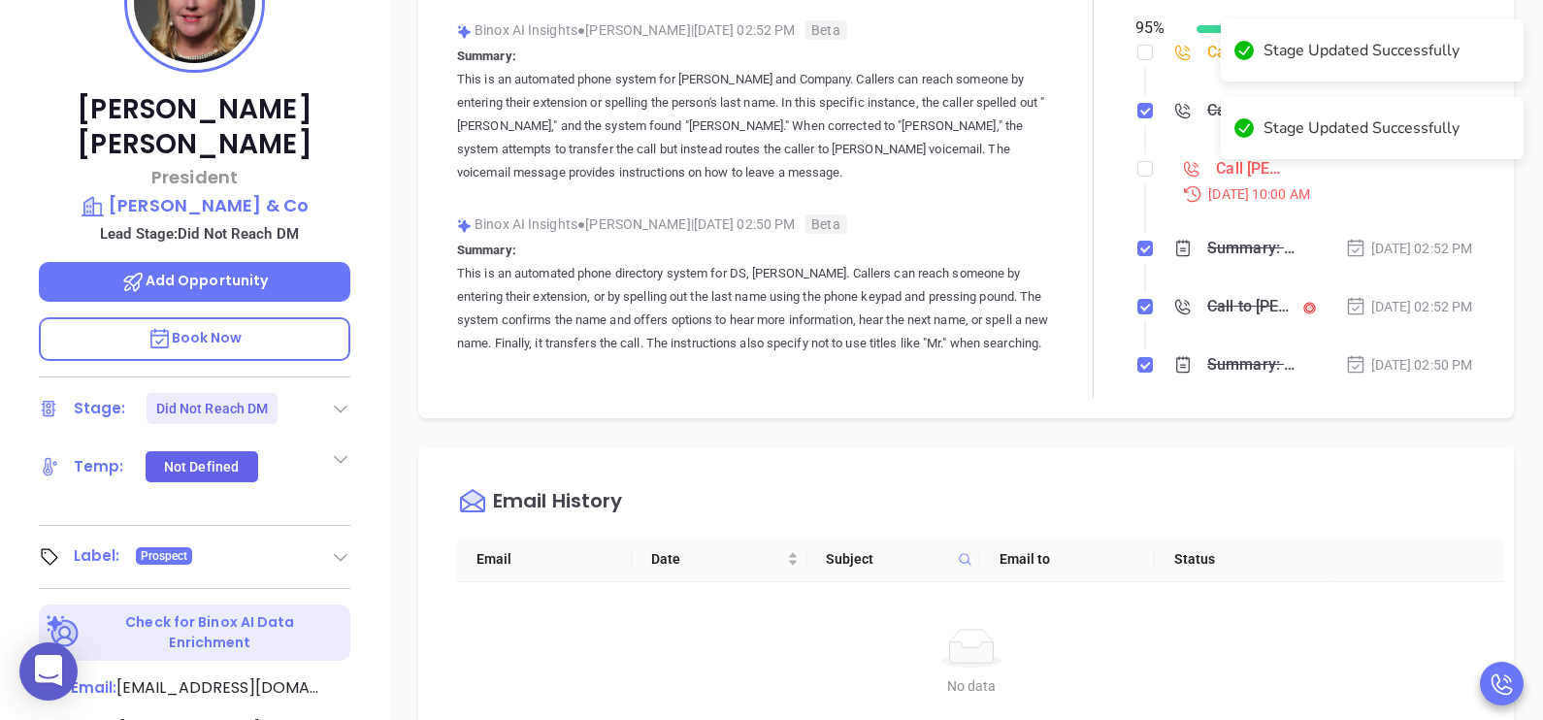
scroll to position [193, 0]
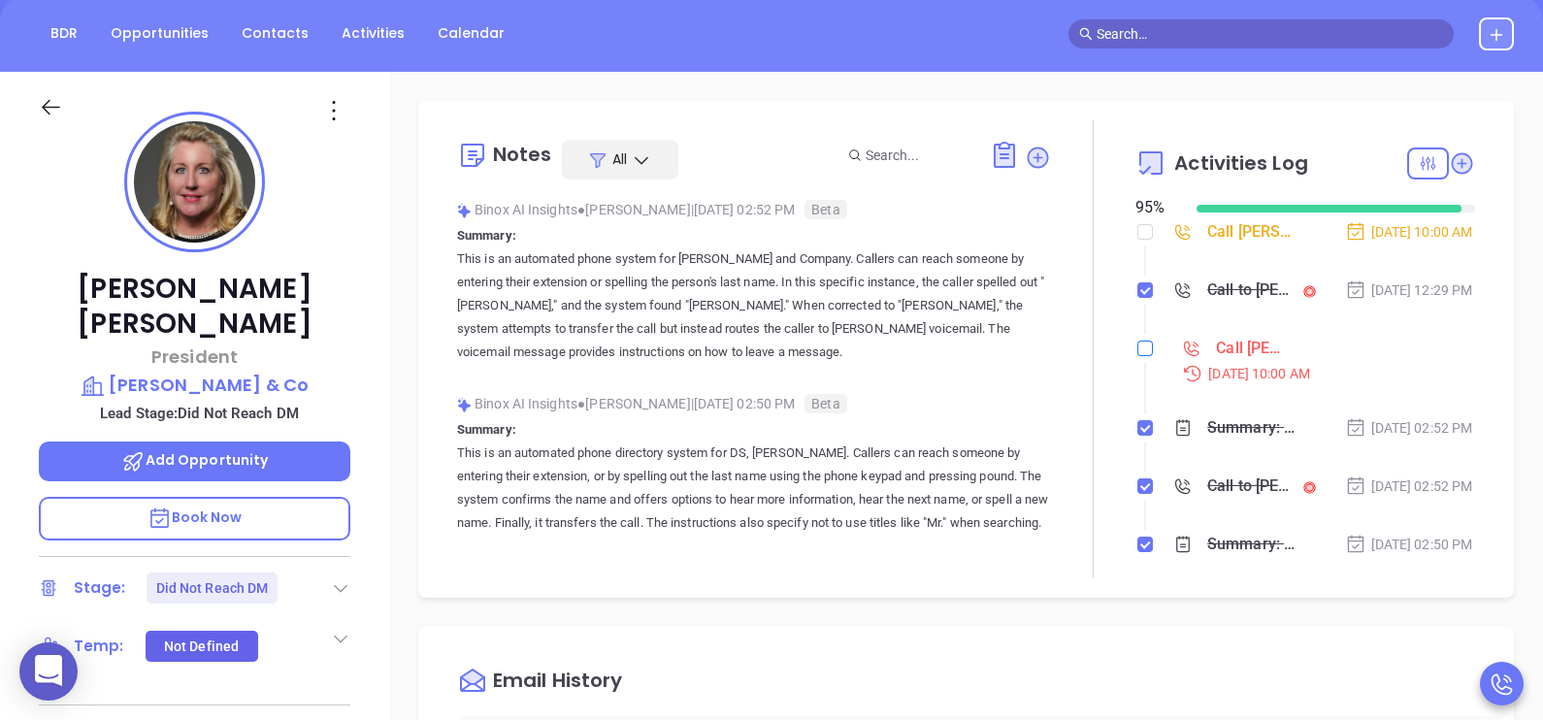
click at [1139, 356] on input "checkbox" at bounding box center [1145, 349] width 16 height 16
checkbox input "true"
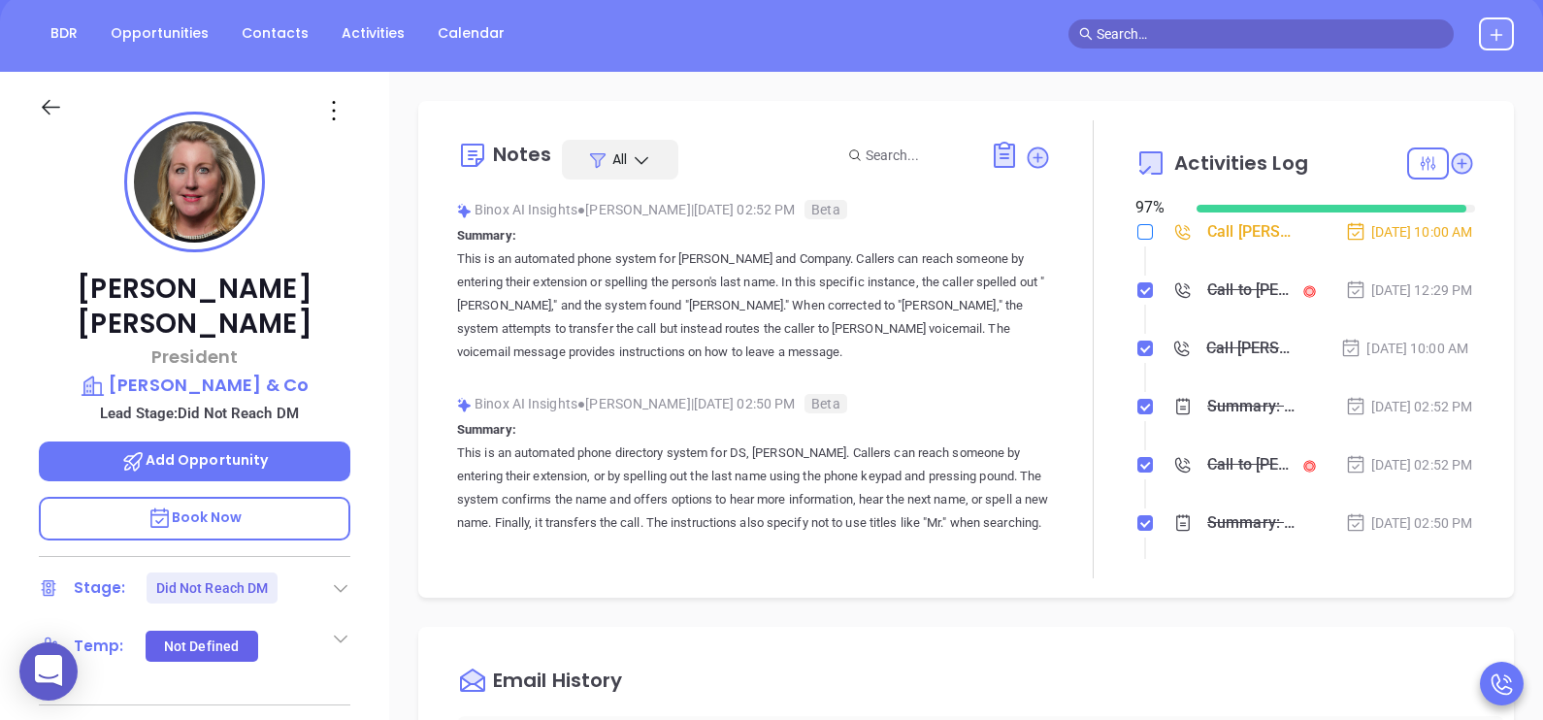
click at [1137, 225] on input "checkbox" at bounding box center [1145, 232] width 16 height 16
checkbox input "true"
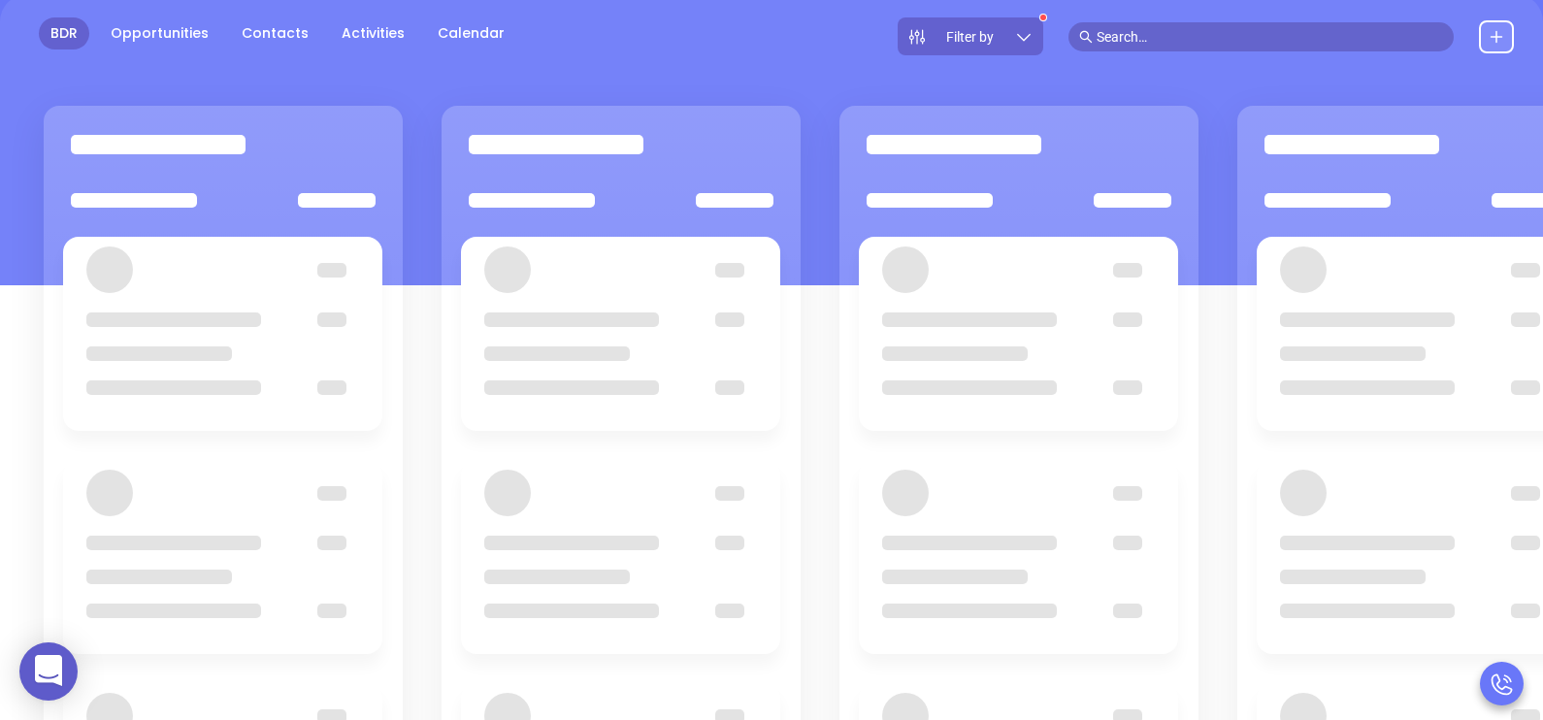
scroll to position [146, 0]
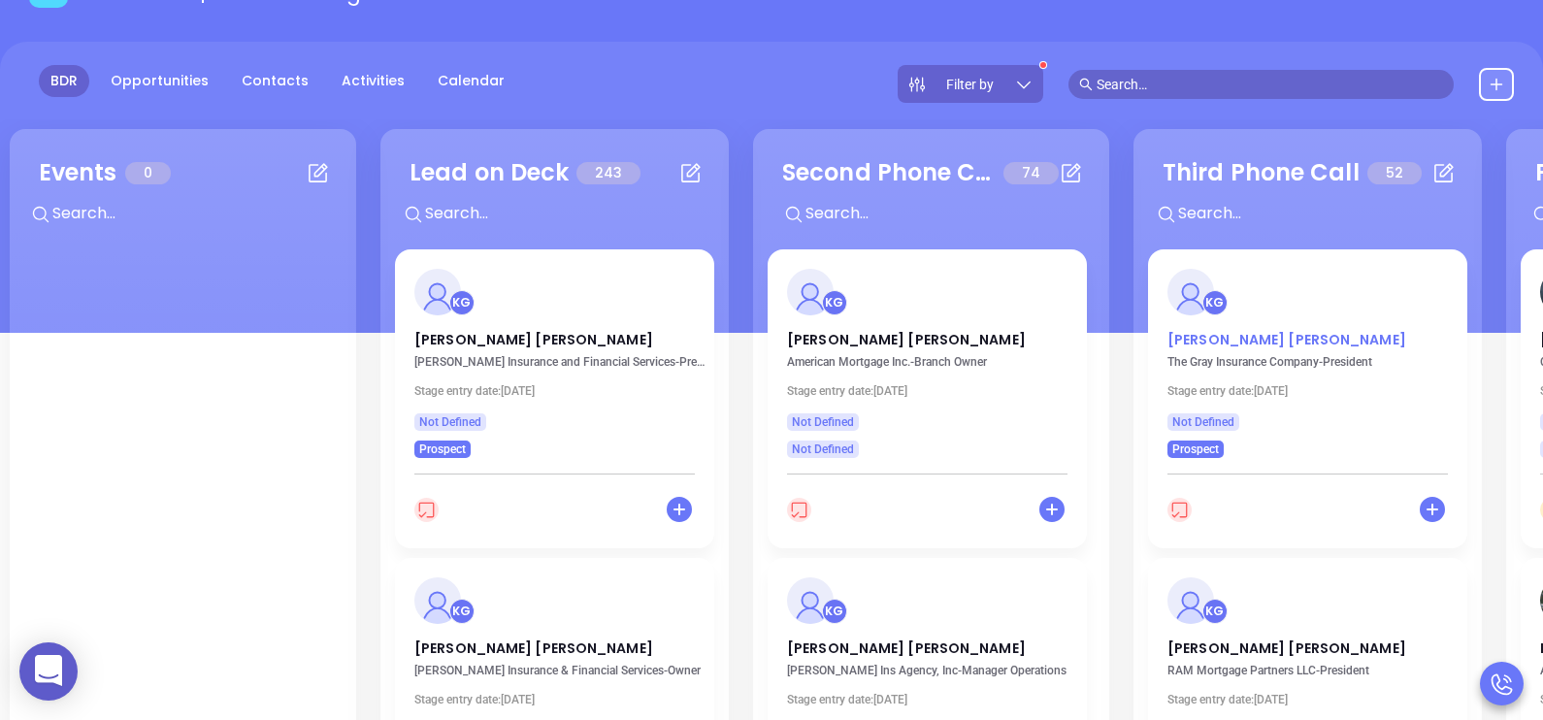
click at [1245, 338] on p "Paul Boudreaux" at bounding box center [1307, 335] width 280 height 10
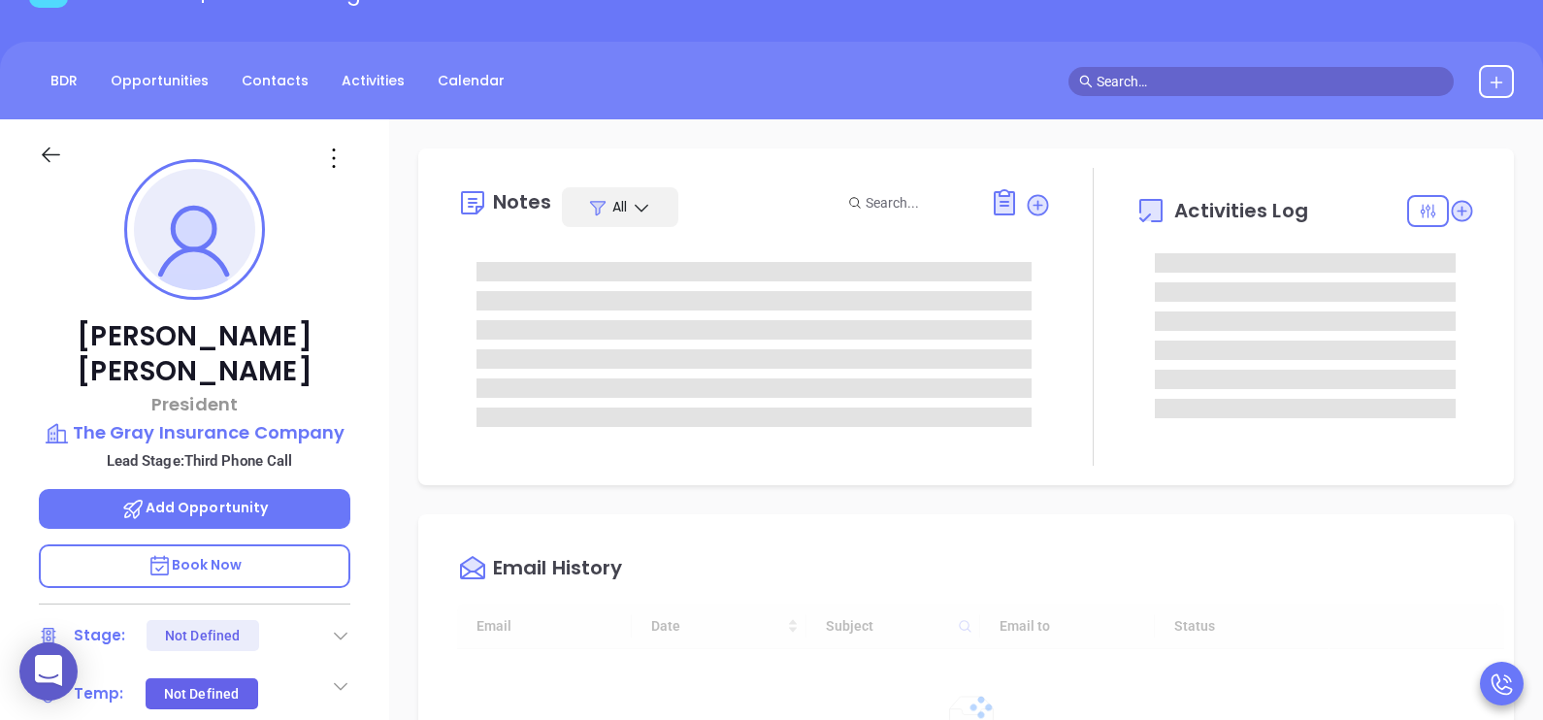
type input "[DATE]"
type input "[PERSON_NAME]"
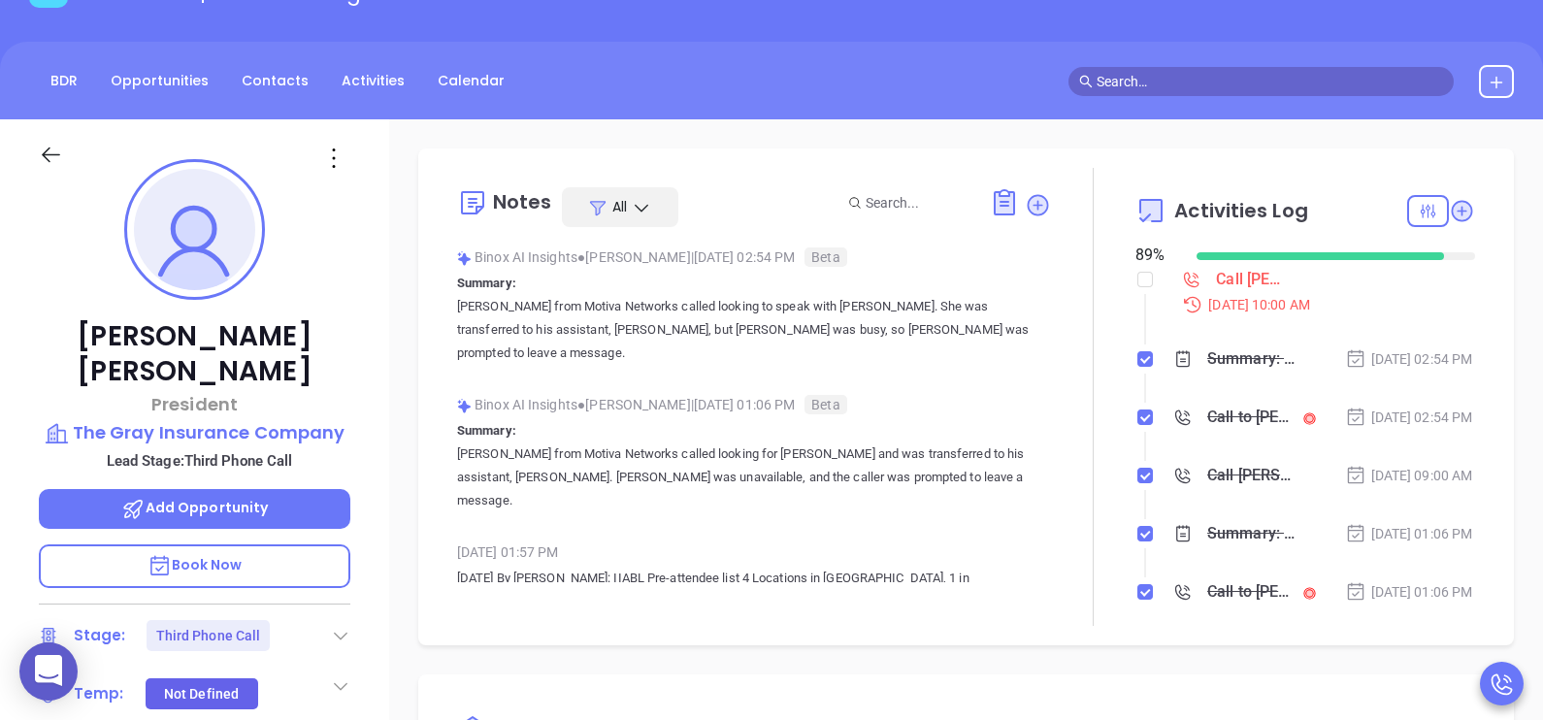
click at [377, 422] on div "Paul Boudreaux President The Gray Insurance Company Lead Stage: Third Phone Cal…" at bounding box center [194, 569] width 389 height 901
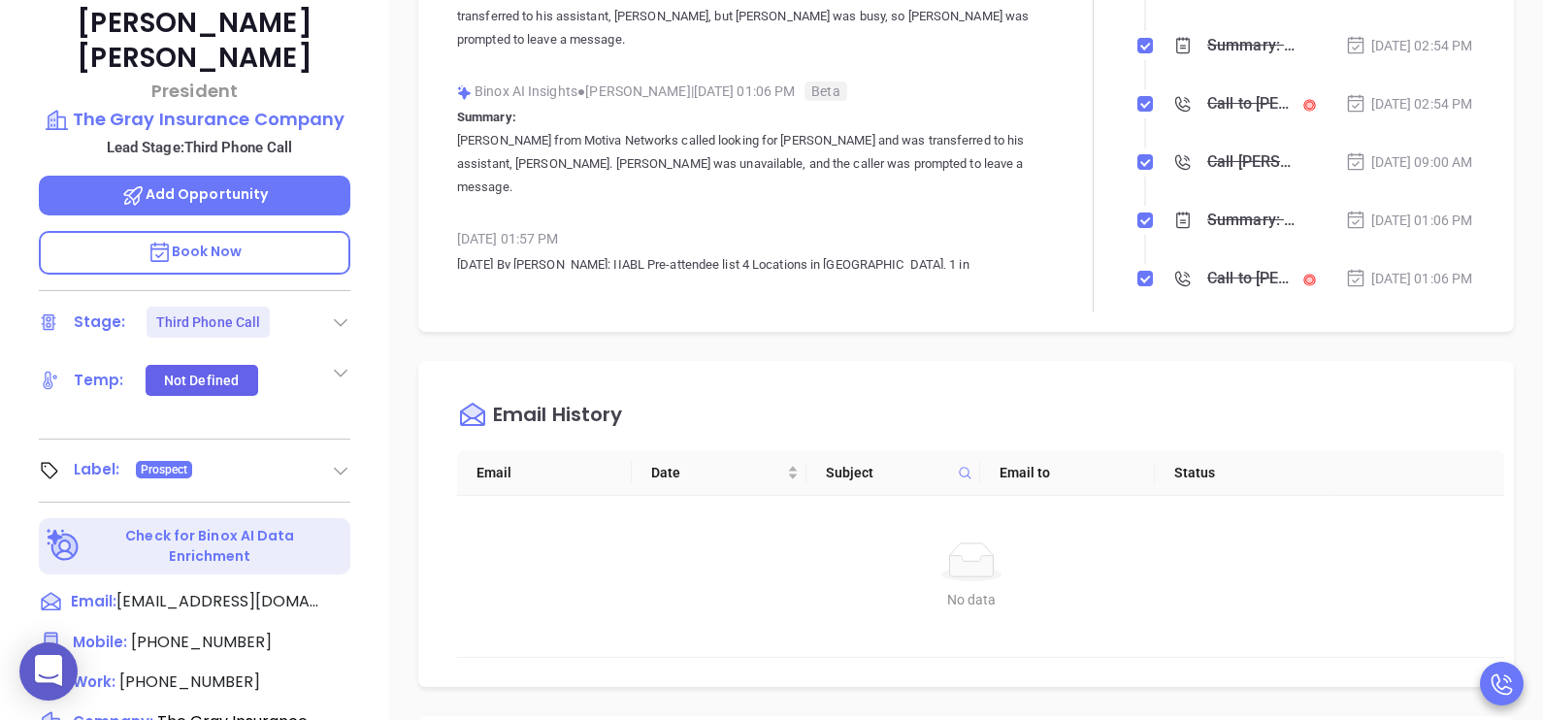
scroll to position [631, 0]
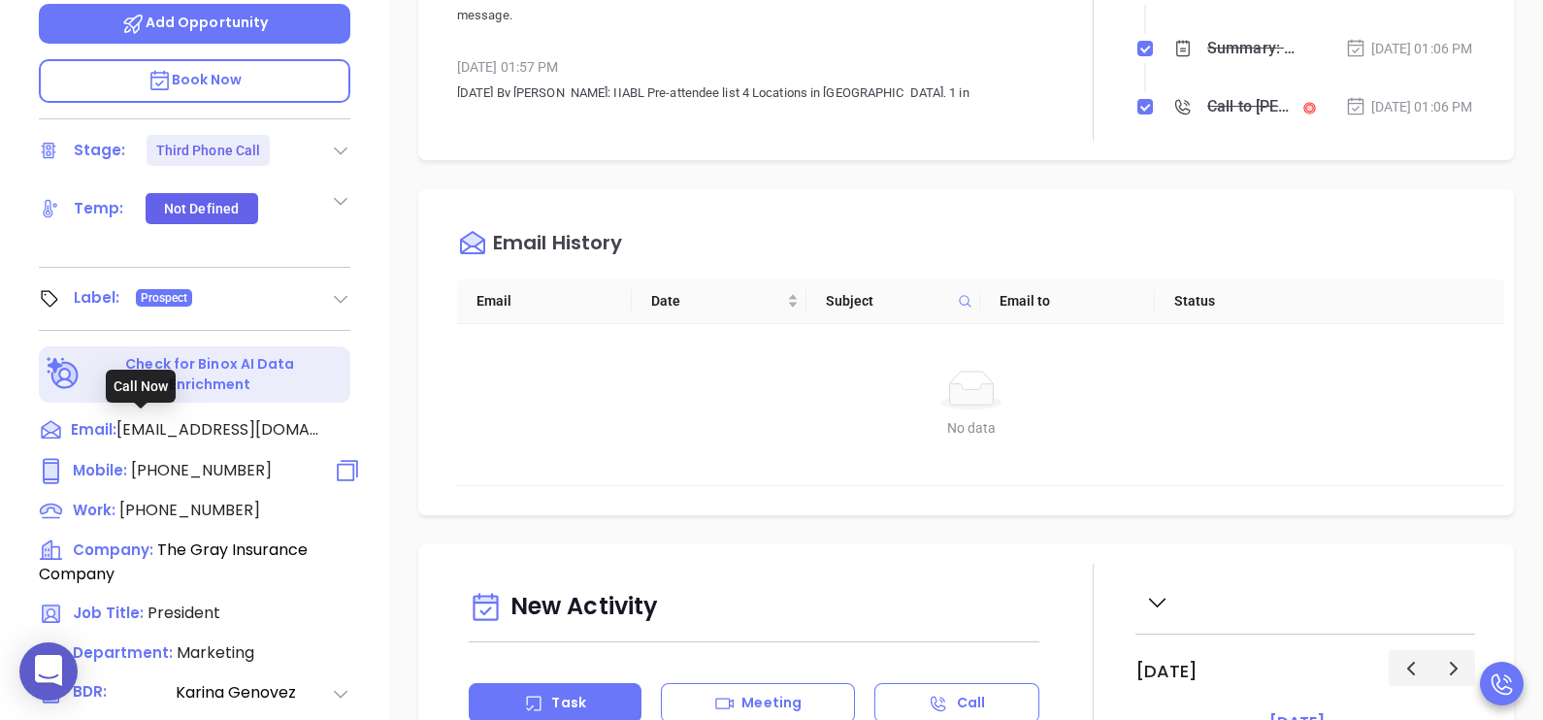
click at [213, 459] on span "(504) 442-1418" at bounding box center [201, 470] width 141 height 22
type input "(504) 442-1418"
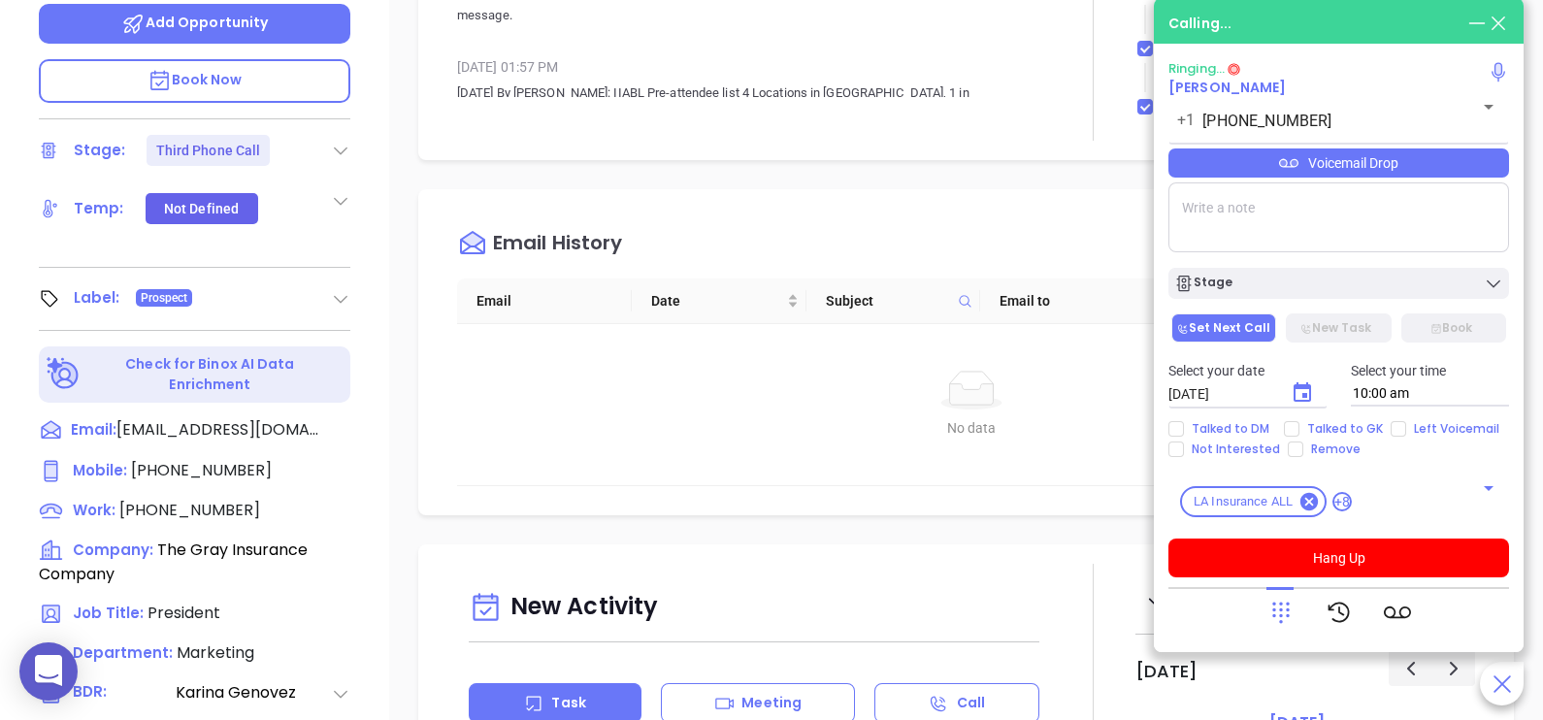
drag, startPoint x: 936, startPoint y: 318, endPoint x: 958, endPoint y: 311, distance: 22.4
click at [958, 311] on th "Subject" at bounding box center [893, 301] width 175 height 46
click at [1293, 218] on textarea at bounding box center [1338, 217] width 341 height 70
click at [1409, 168] on div "Voicemail Drop" at bounding box center [1338, 162] width 341 height 29
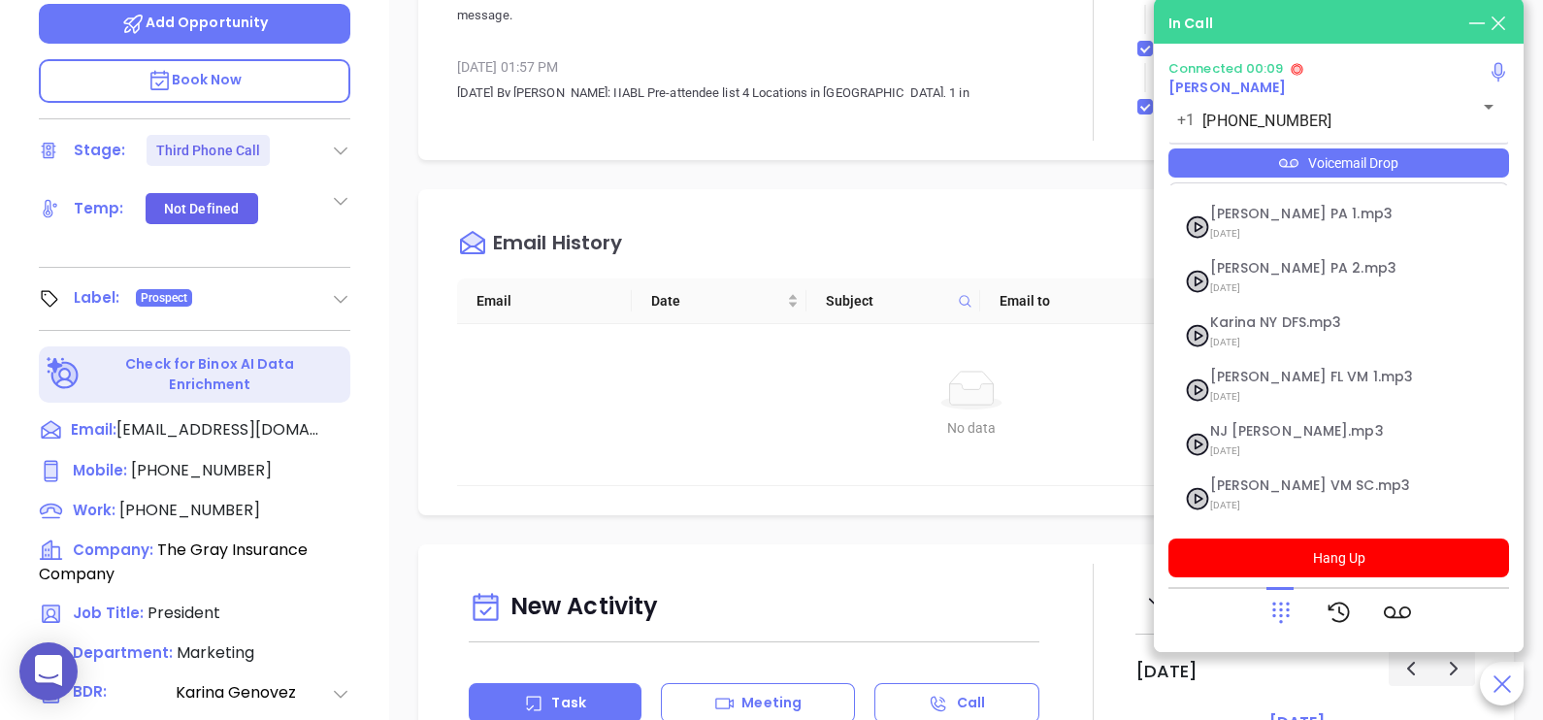
scroll to position [266, 0]
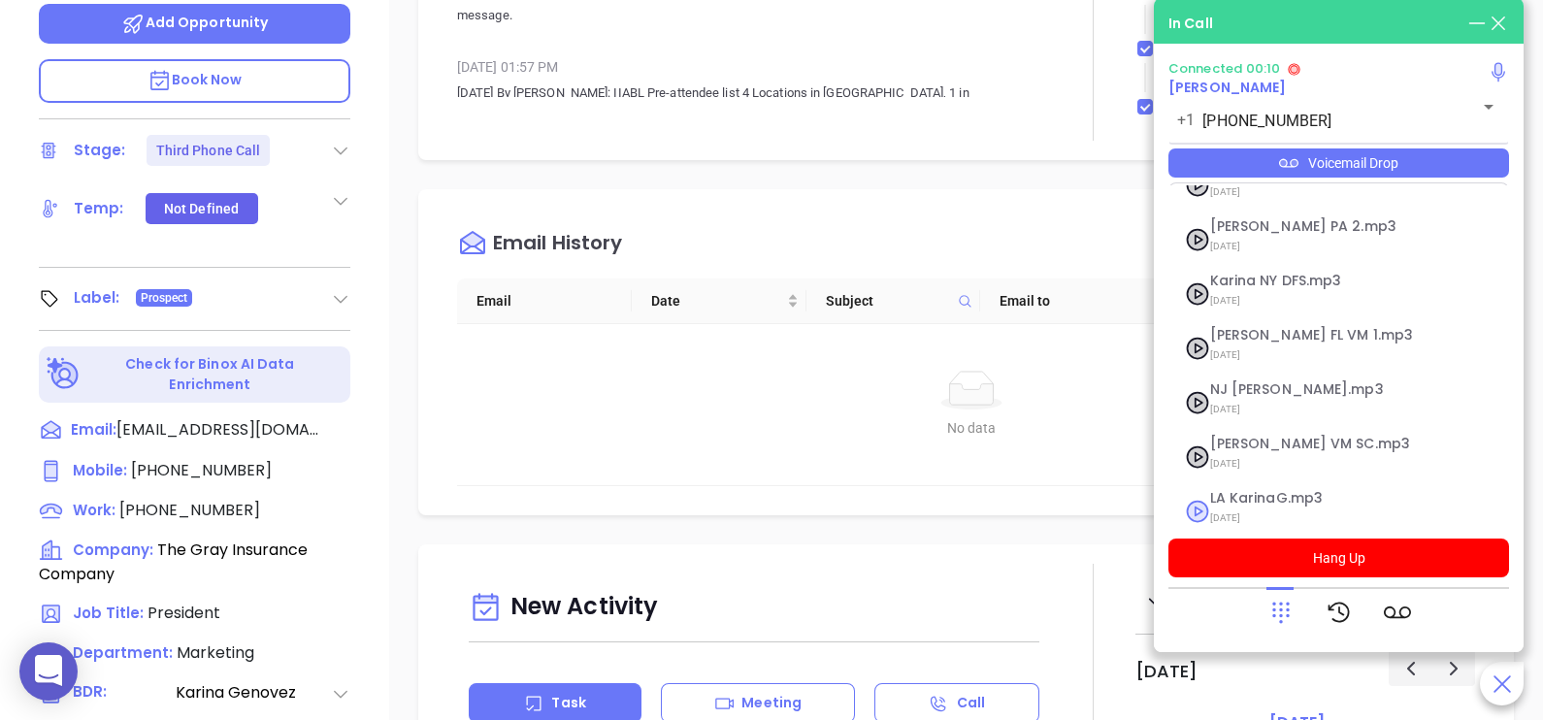
click at [1294, 506] on span "[DATE]" at bounding box center [1315, 518] width 210 height 25
checkbox input "true"
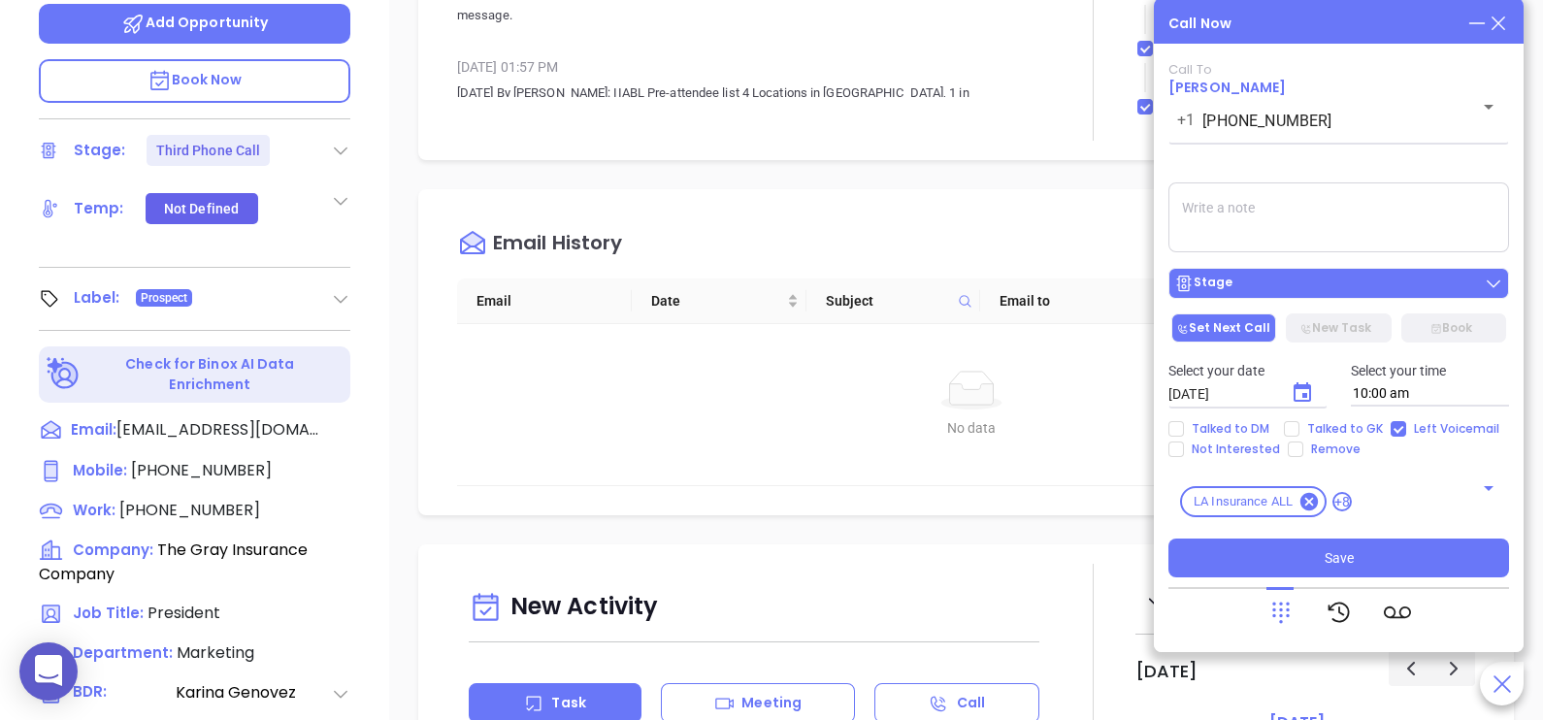
click at [1399, 293] on div "Stage" at bounding box center [1338, 283] width 329 height 19
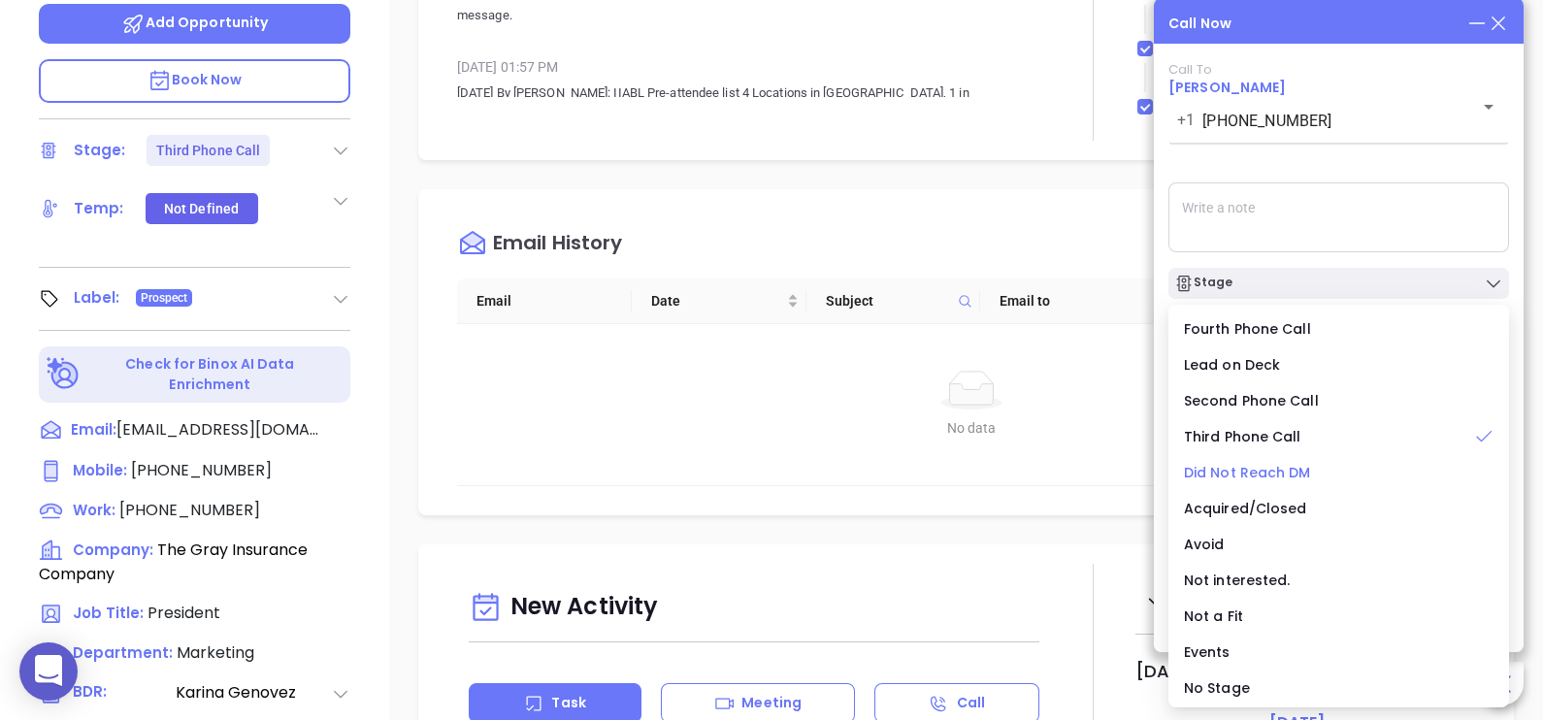
click at [1272, 481] on span "Did Not Reach DM" at bounding box center [1247, 472] width 127 height 19
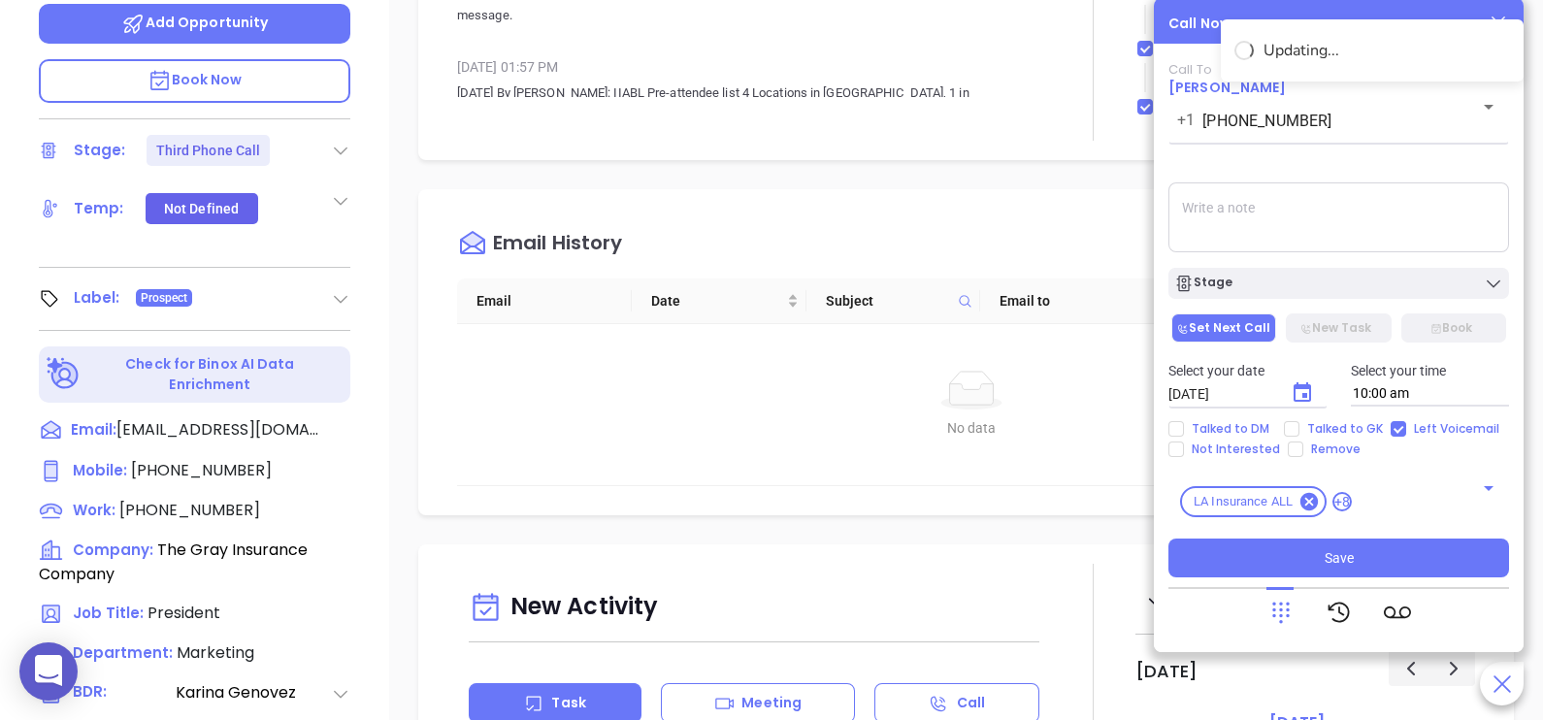
click at [1334, 266] on div "Stage" at bounding box center [1339, 278] width 364 height 41
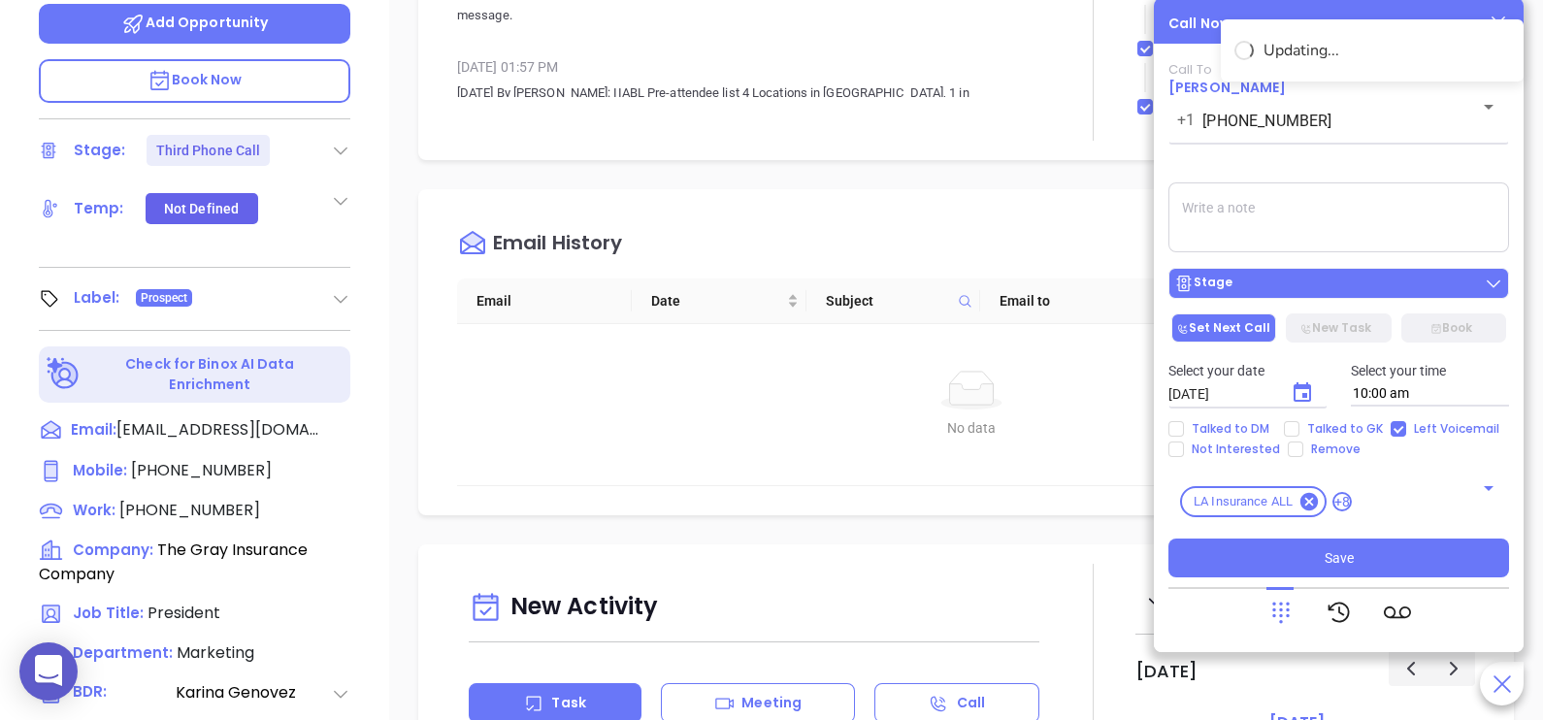
click at [1344, 277] on div "Stage" at bounding box center [1338, 283] width 329 height 19
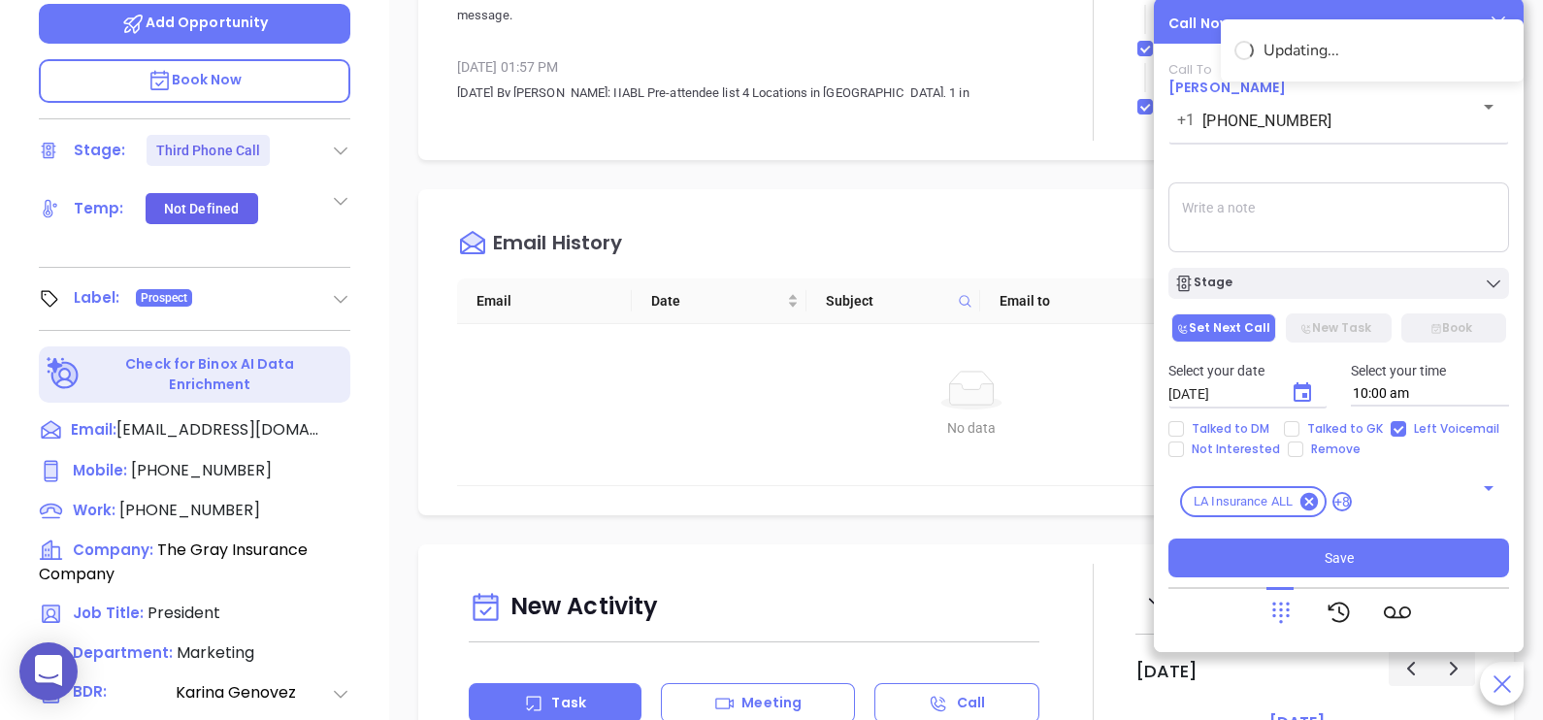
click at [1408, 223] on textarea at bounding box center [1338, 217] width 341 height 70
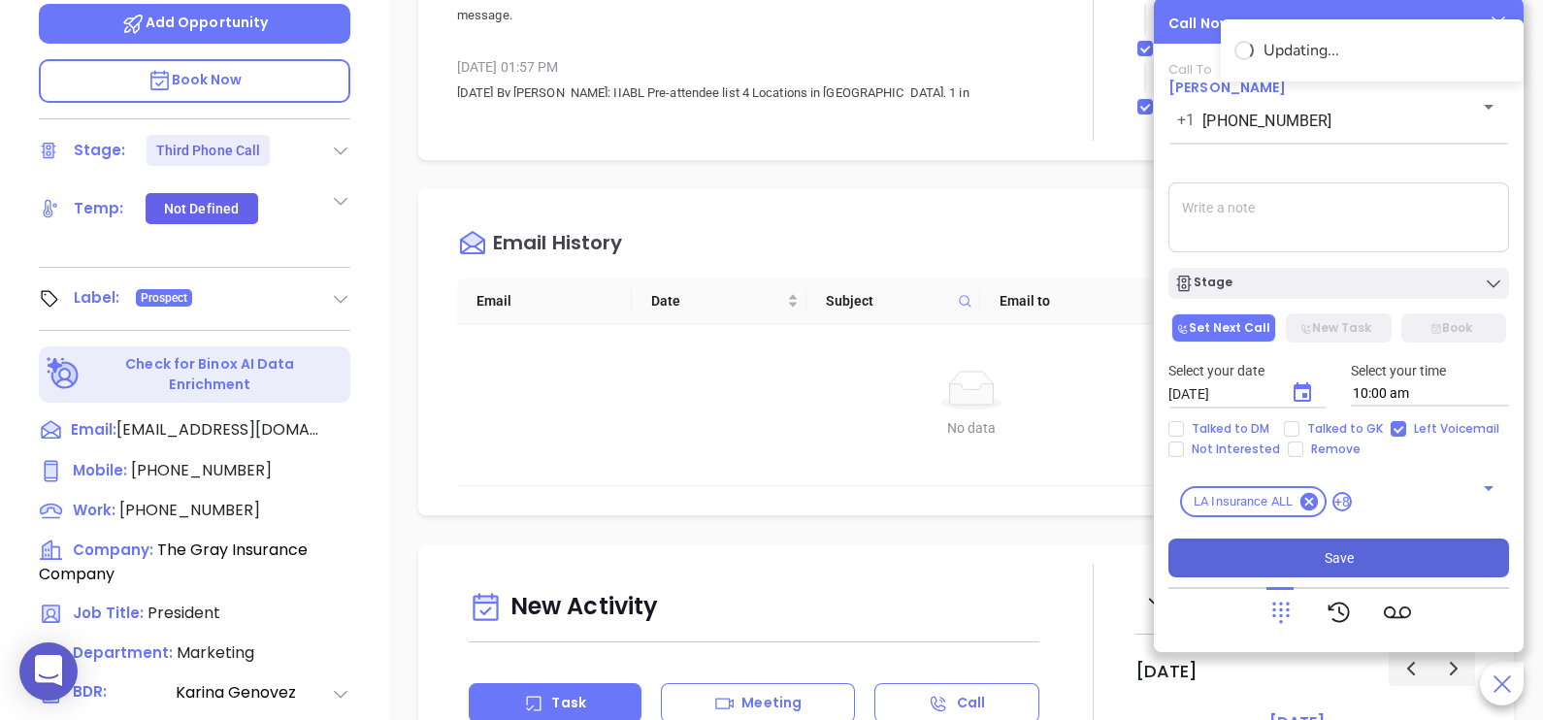
click at [1429, 571] on button "Save" at bounding box center [1338, 558] width 341 height 39
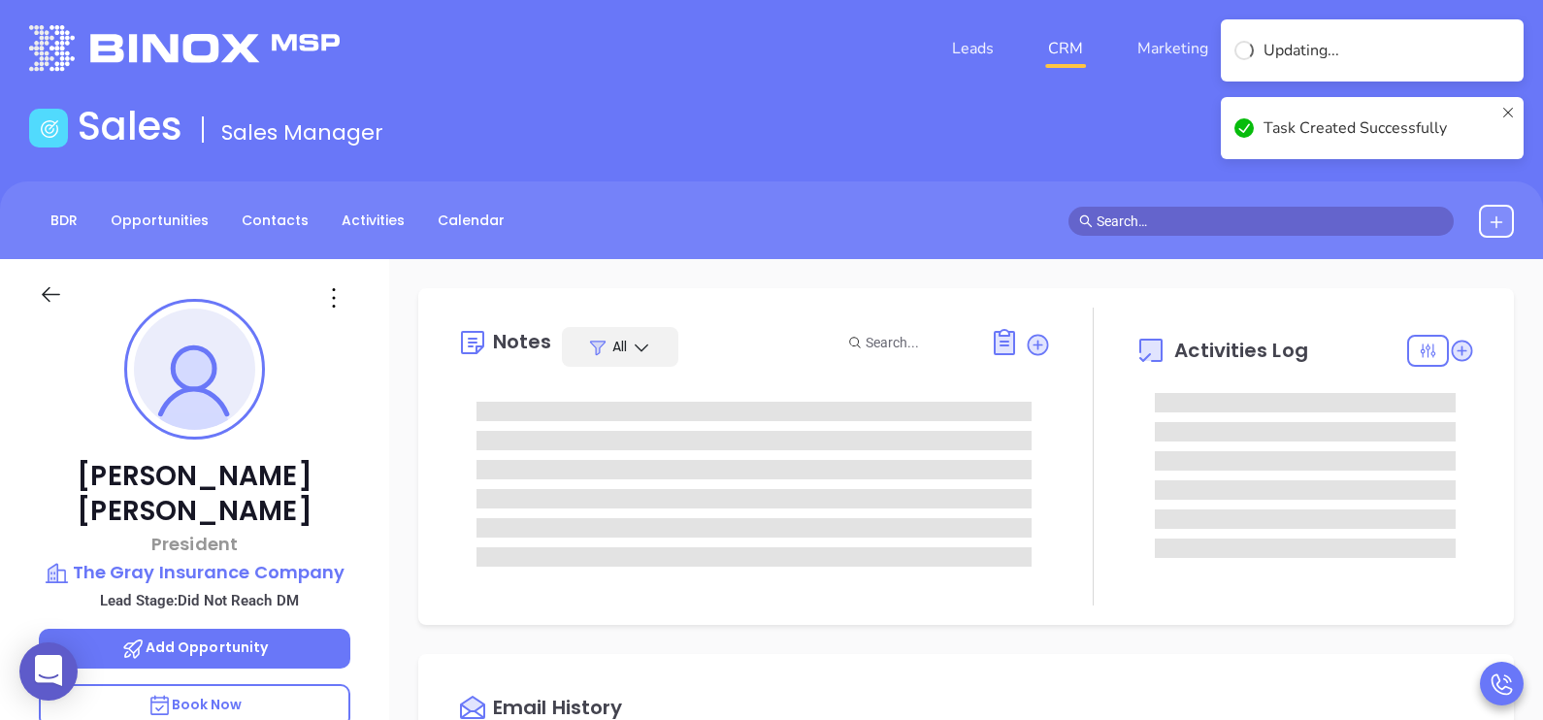
scroll to position [0, 0]
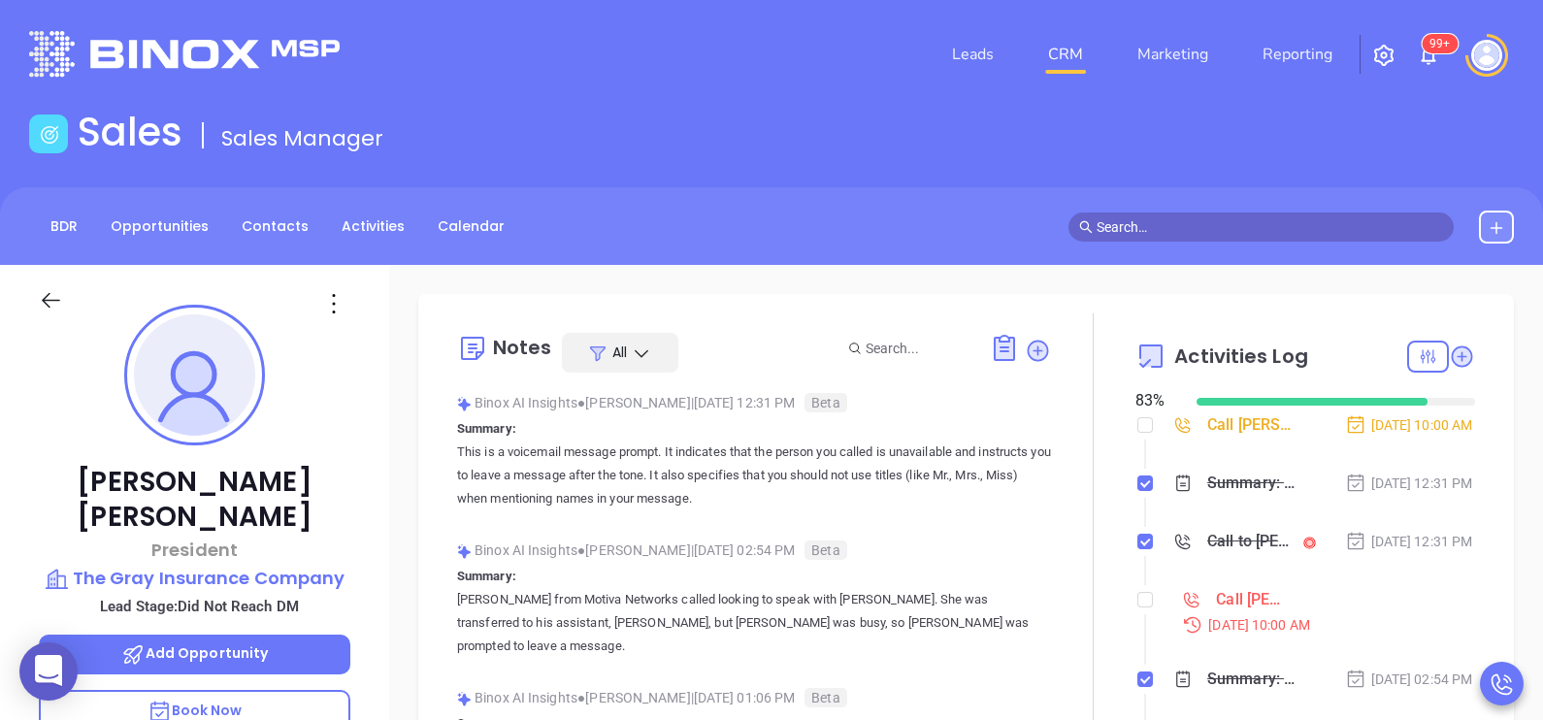
click at [1429, 552] on div "Sep 9, 2025 | 12:31 PM" at bounding box center [1409, 541] width 128 height 21
click at [1137, 607] on input "checkbox" at bounding box center [1145, 600] width 16 height 16
checkbox input "true"
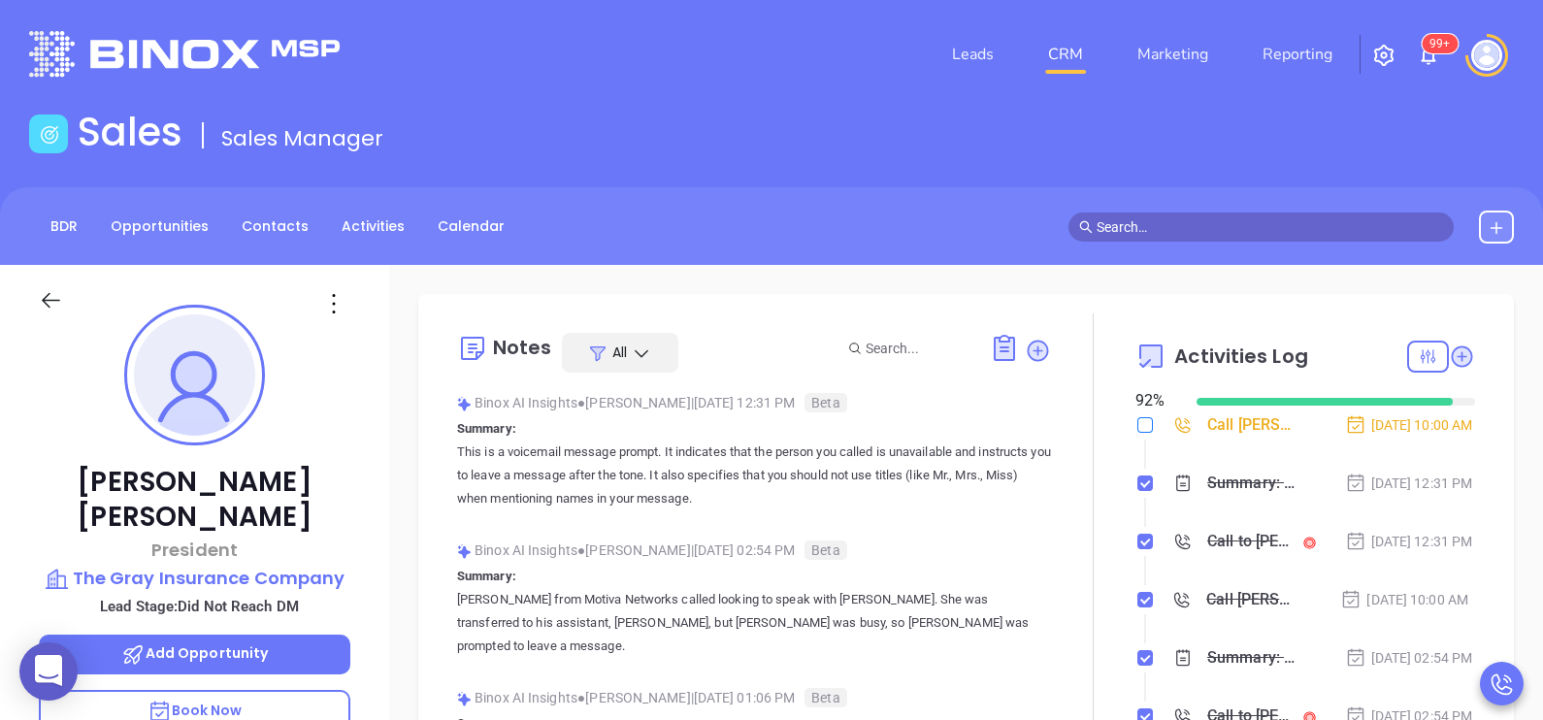
click at [1137, 428] on input "checkbox" at bounding box center [1145, 425] width 16 height 16
checkbox input "true"
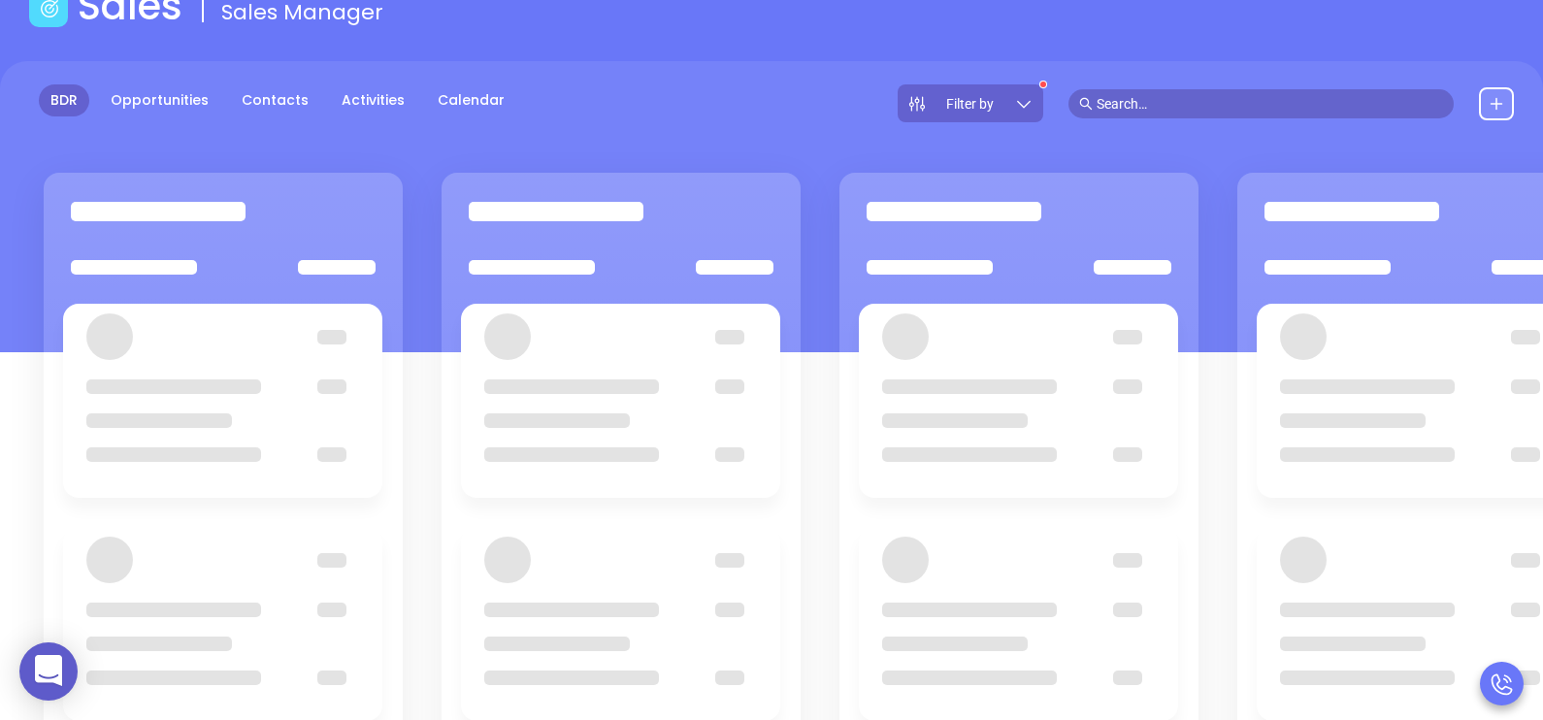
scroll to position [146, 0]
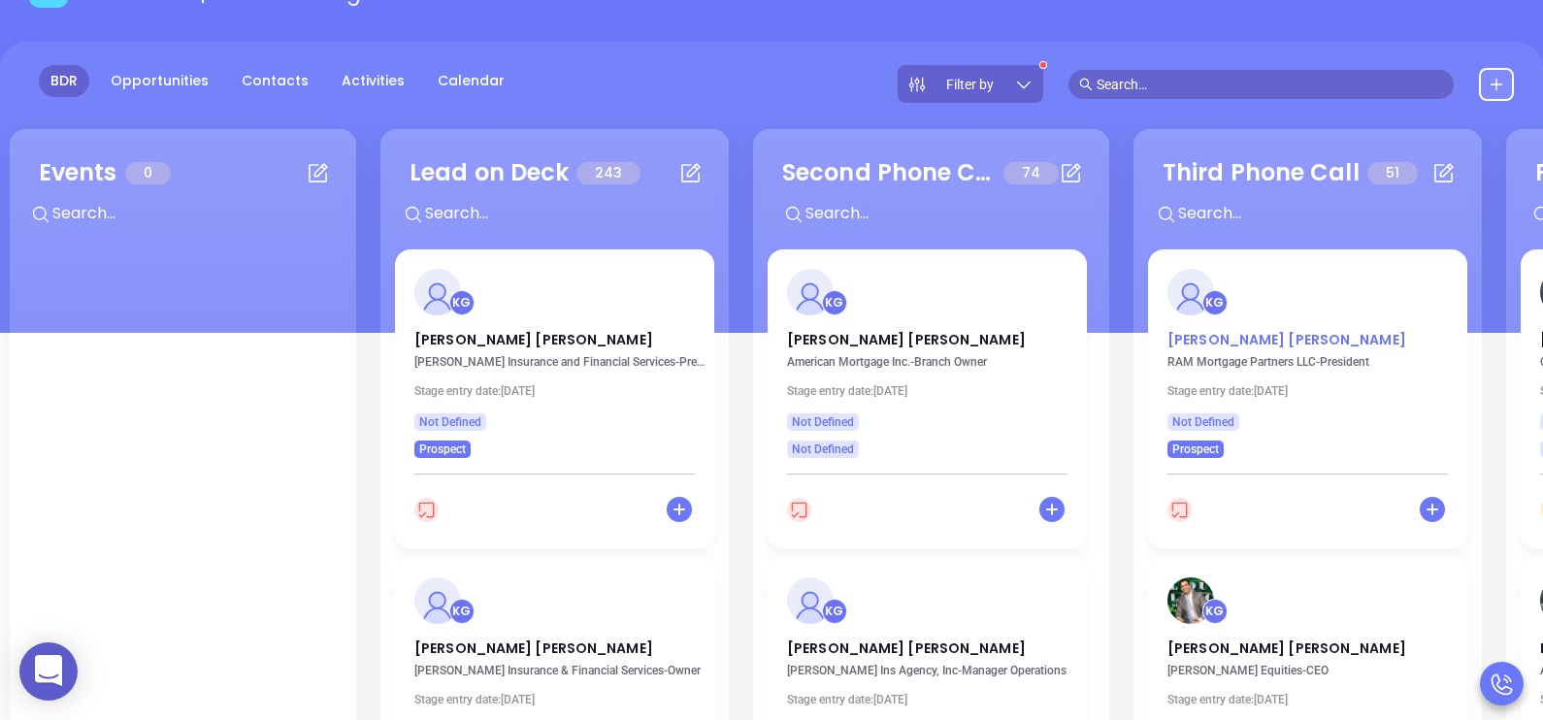
click at [1244, 340] on p "Richard Messano" at bounding box center [1307, 335] width 280 height 10
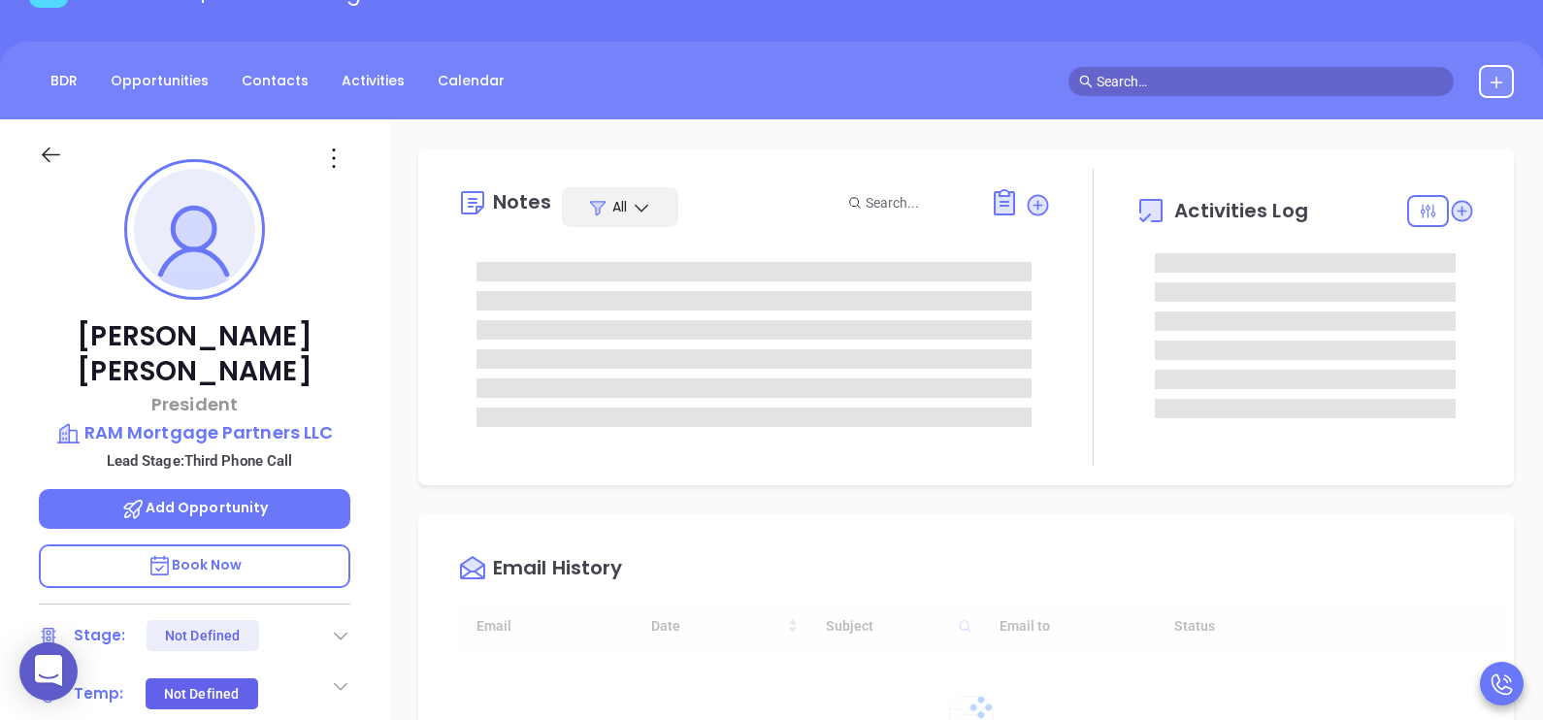
type input "[DATE]"
type input "[PERSON_NAME]"
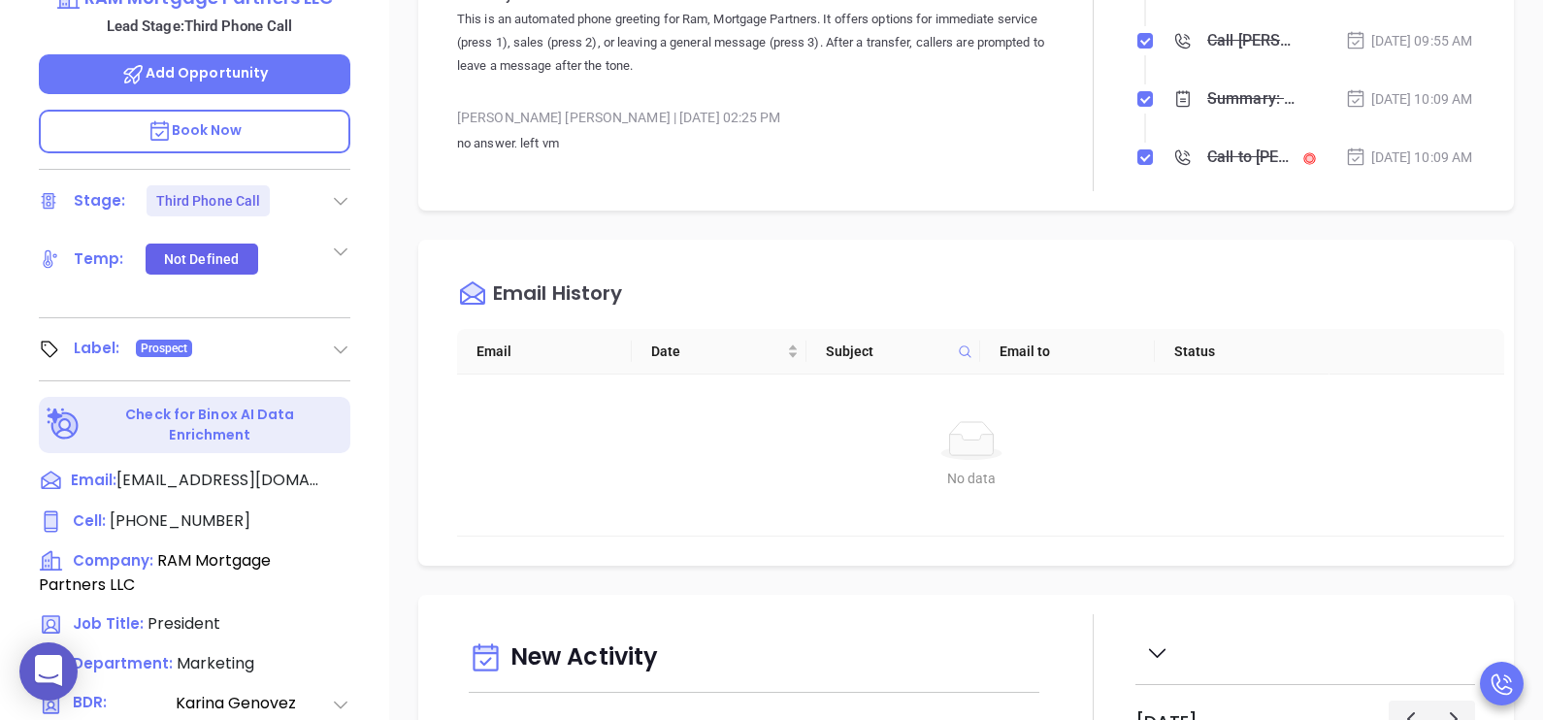
scroll to position [631, 0]
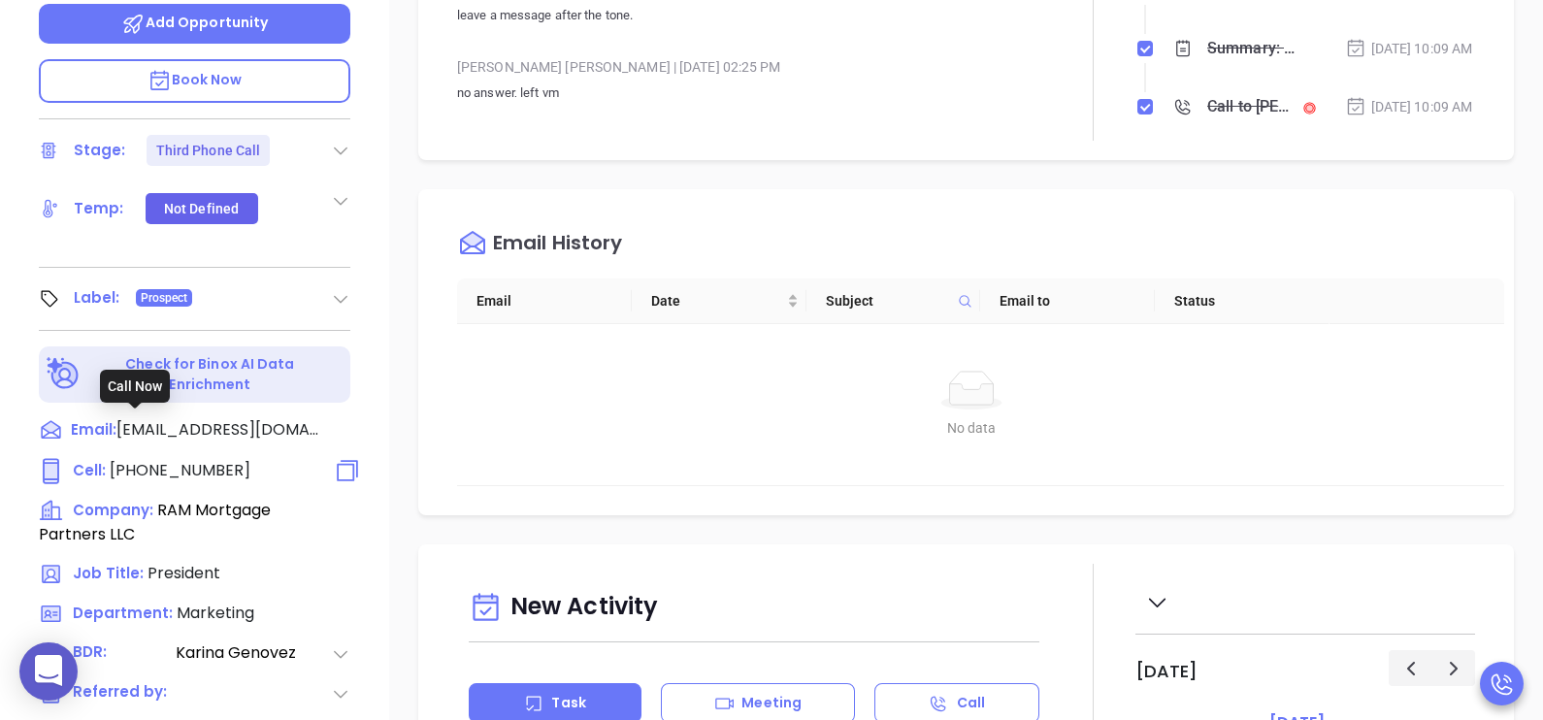
click at [196, 459] on span "(888) 460-7524" at bounding box center [180, 470] width 141 height 22
type input "(888) 460-7524"
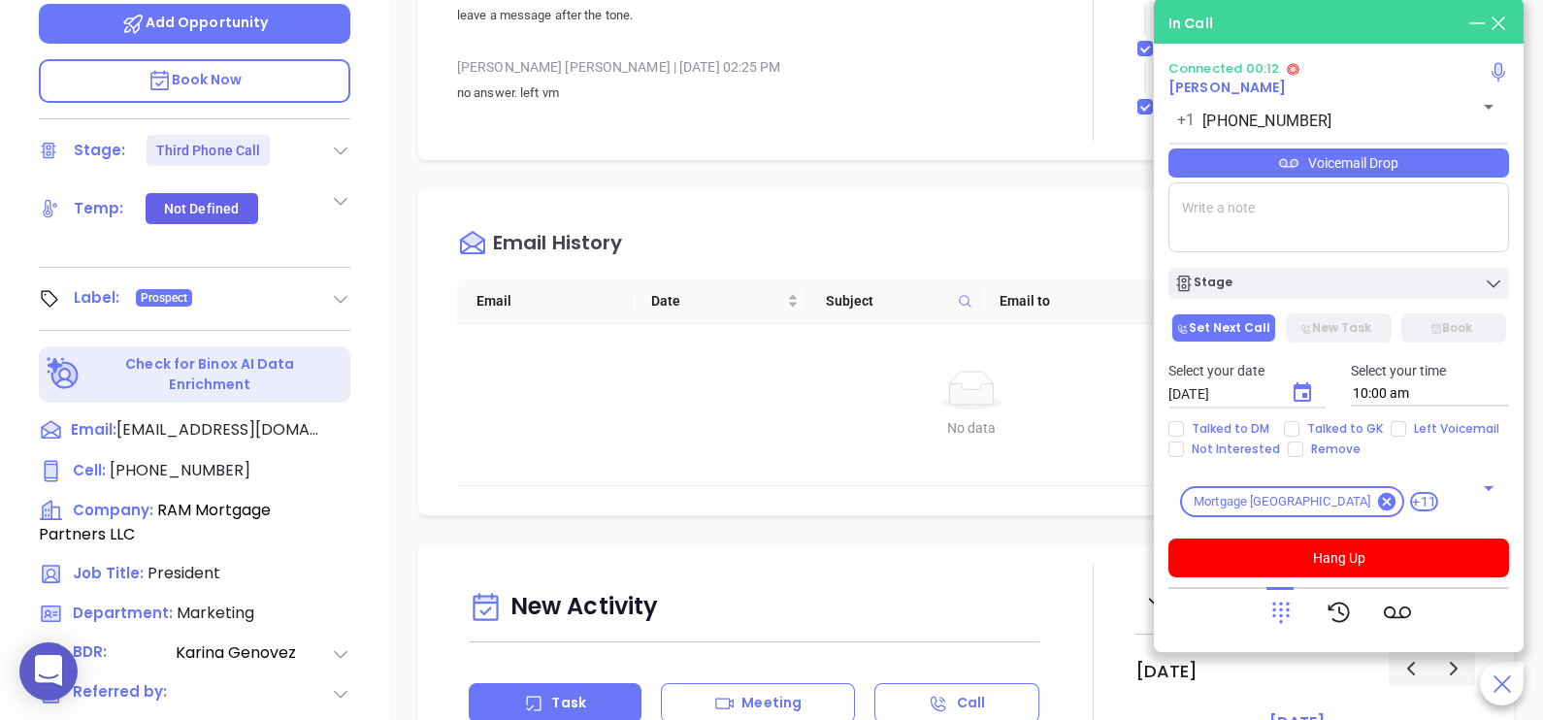
click at [1284, 602] on icon at bounding box center [1280, 612] width 27 height 27
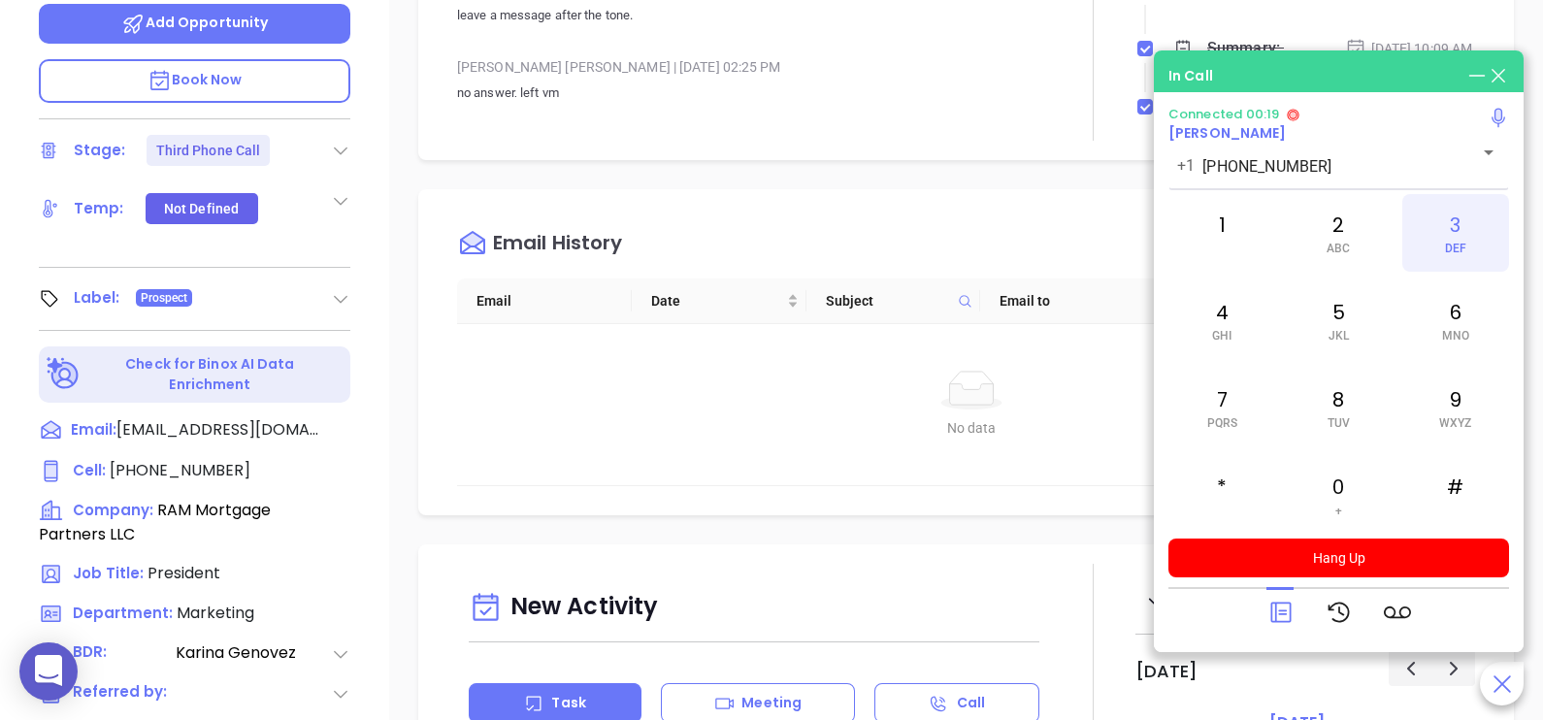
click at [1459, 218] on div "3 DEF" at bounding box center [1455, 233] width 107 height 78
click at [1284, 602] on icon at bounding box center [1280, 612] width 27 height 27
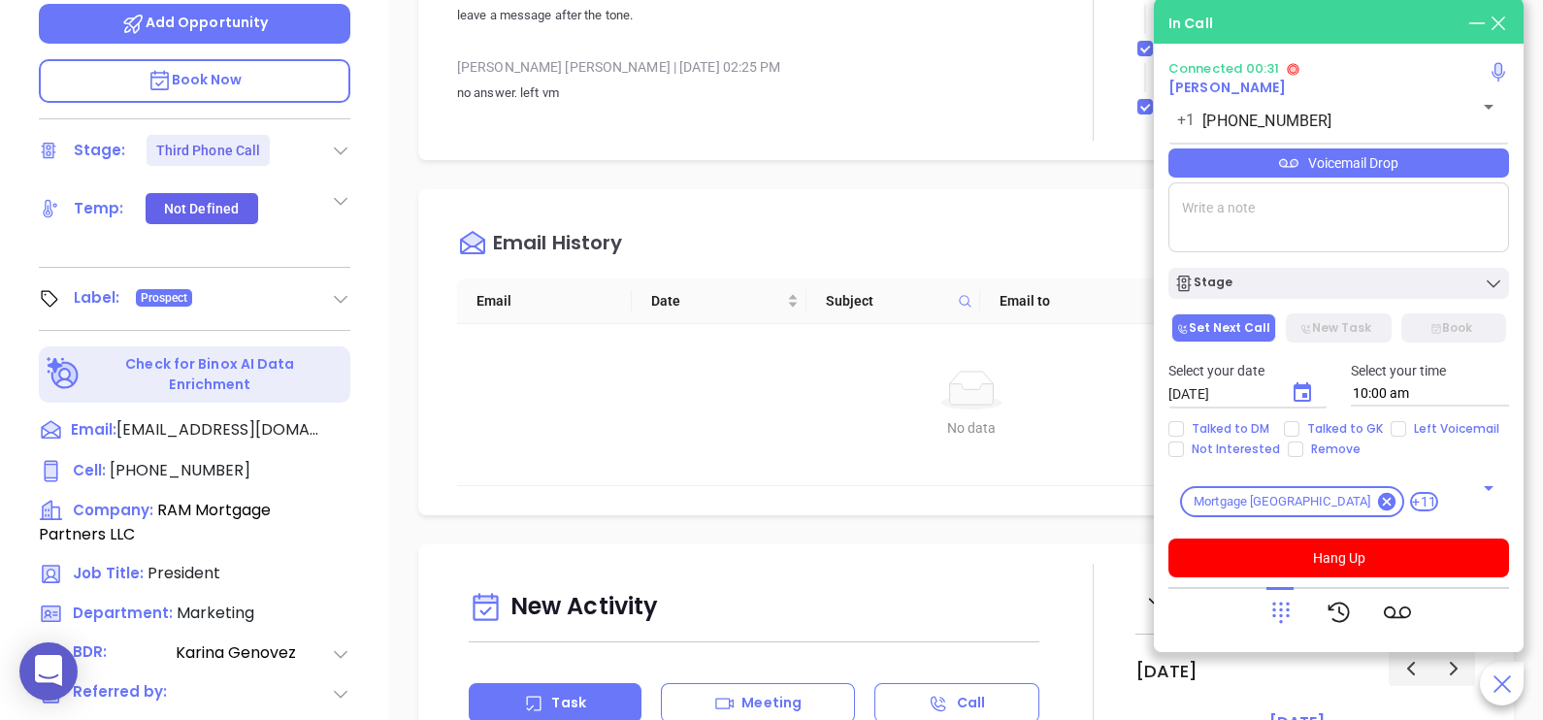
click at [1445, 164] on div "Voicemail Drop" at bounding box center [1338, 162] width 341 height 29
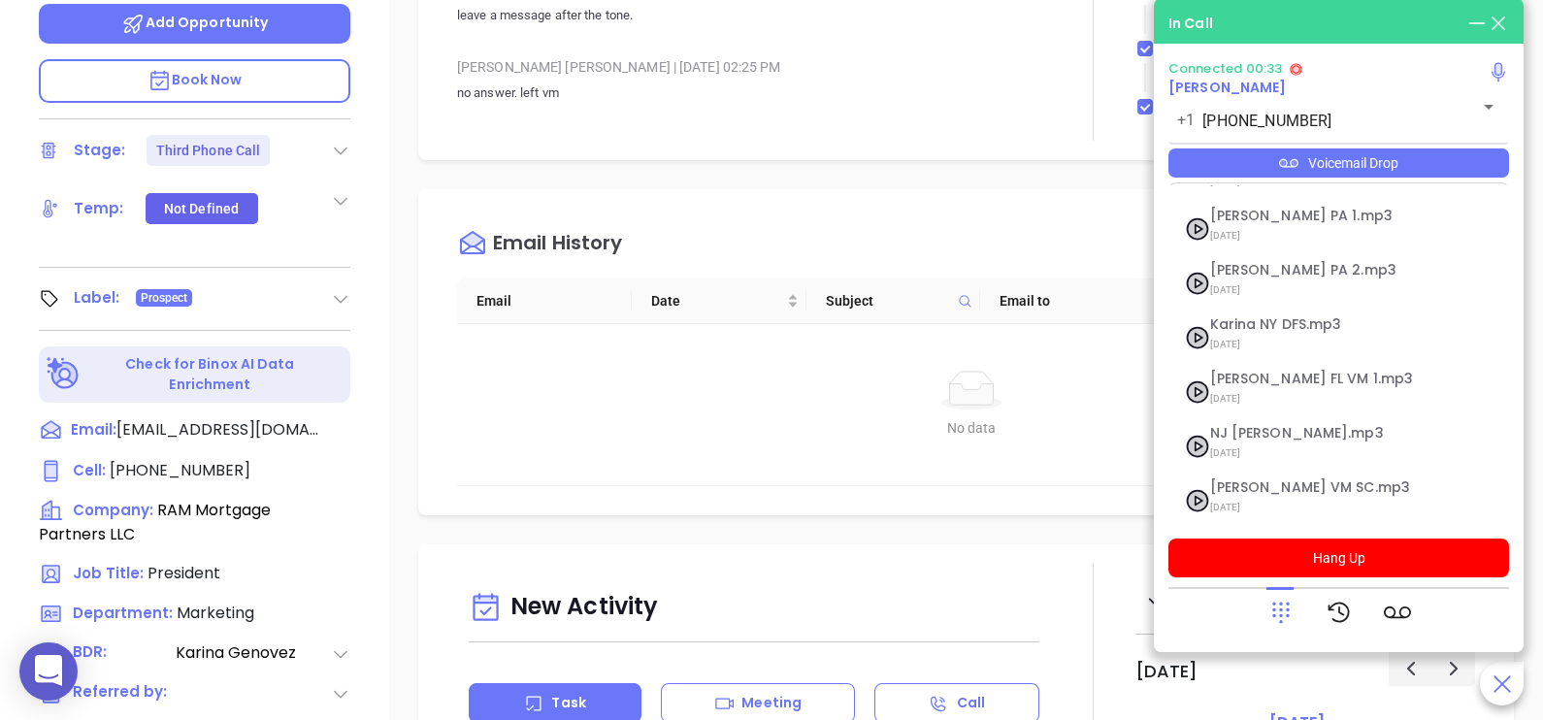
scroll to position [266, 0]
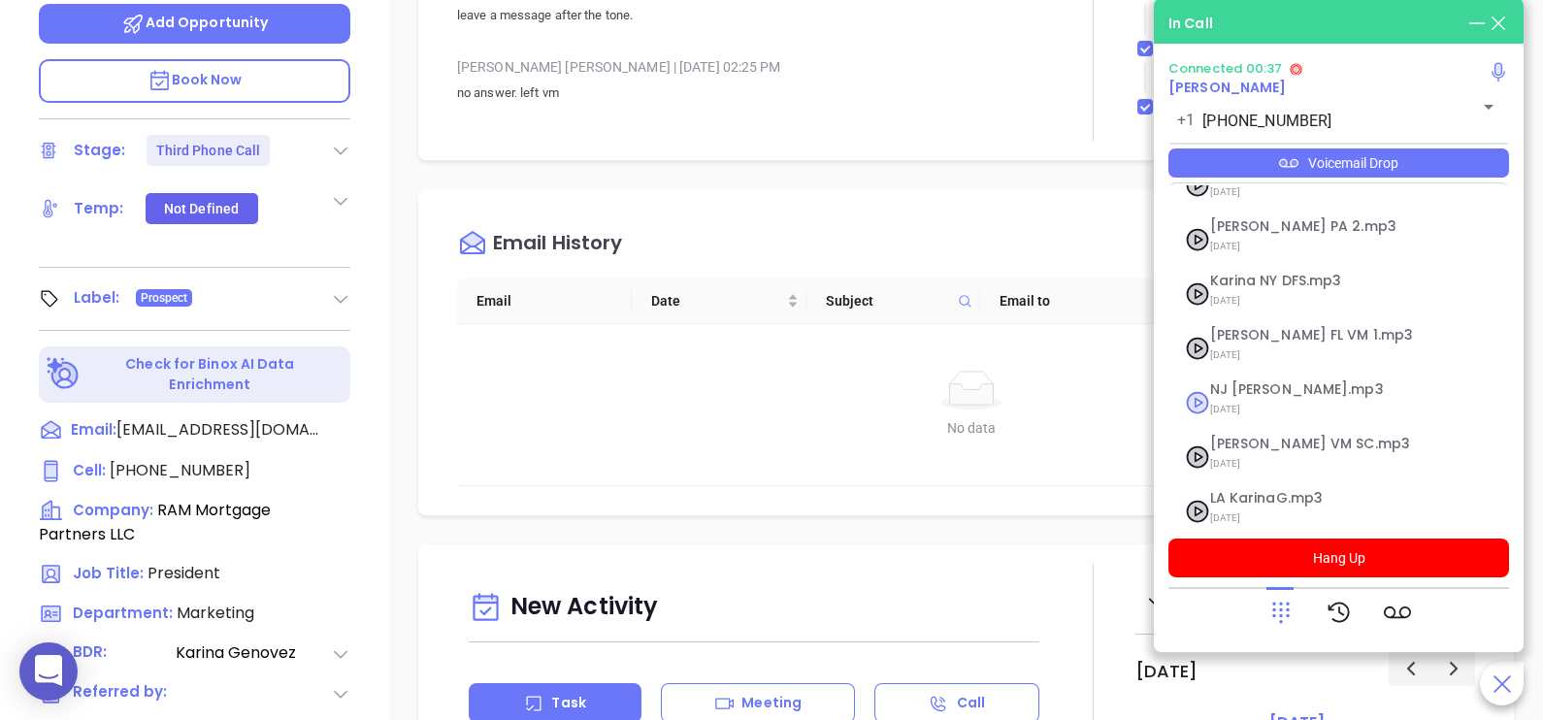
click at [1263, 397] on span "[DATE]" at bounding box center [1315, 409] width 210 height 25
checkbox input "true"
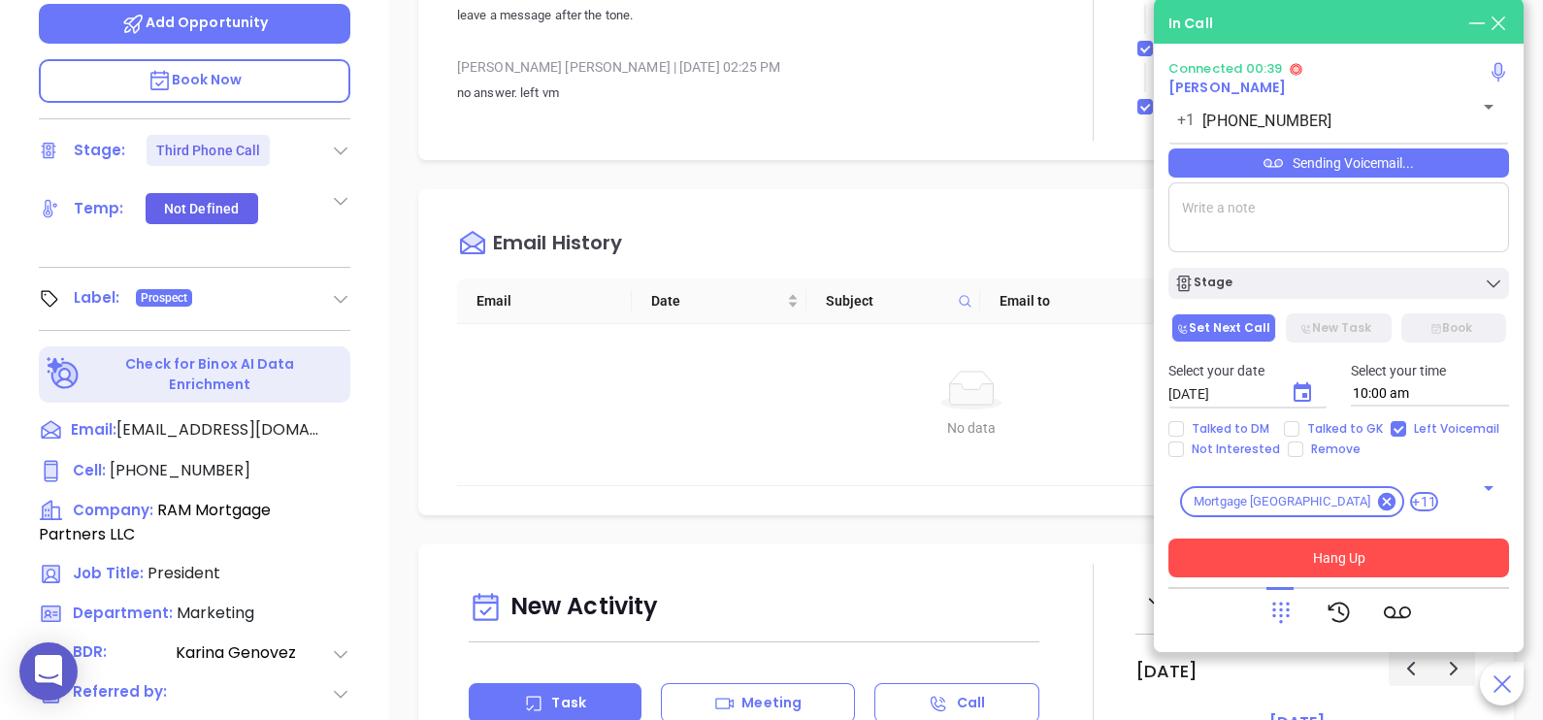
click at [1308, 565] on button "Hang Up" at bounding box center [1338, 558] width 341 height 39
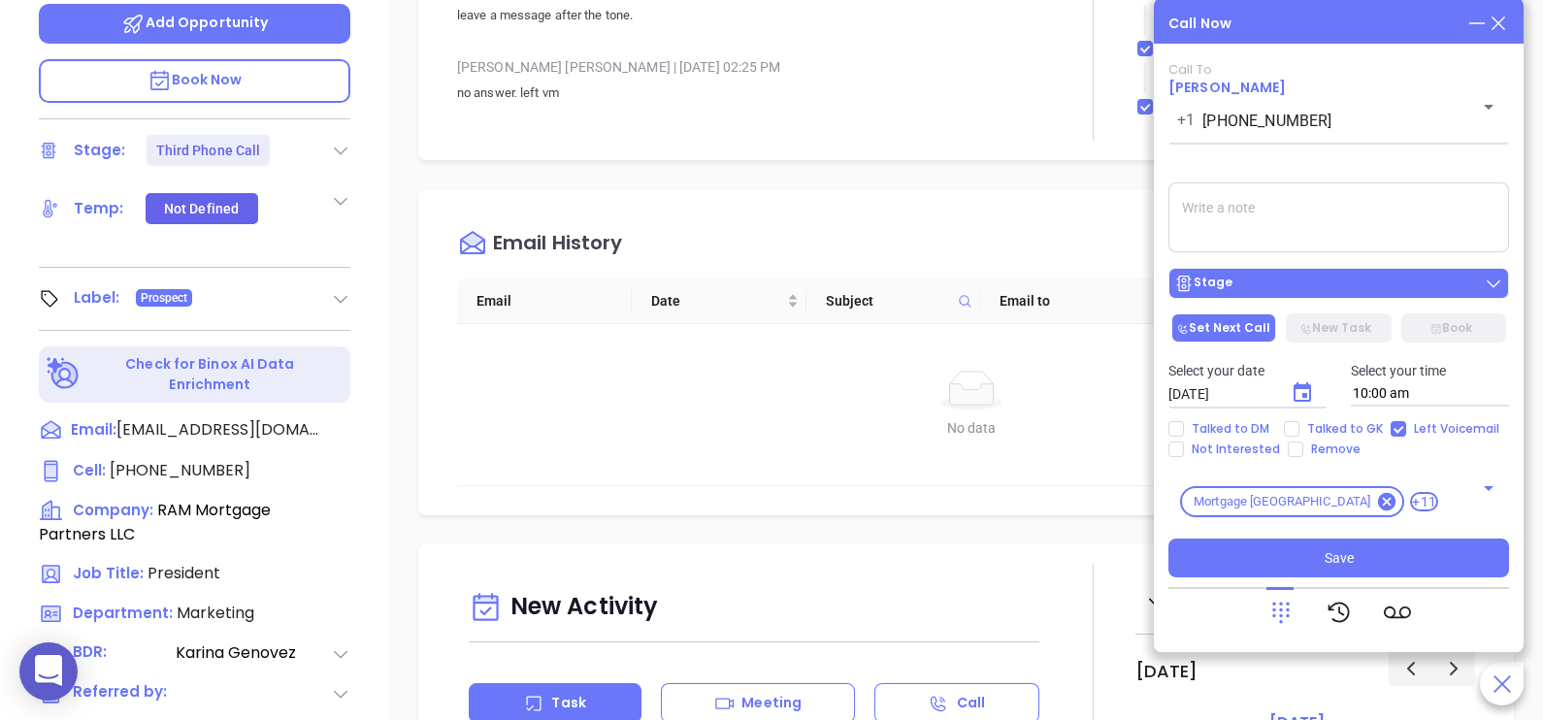
click at [1358, 280] on div "Stage" at bounding box center [1338, 283] width 329 height 19
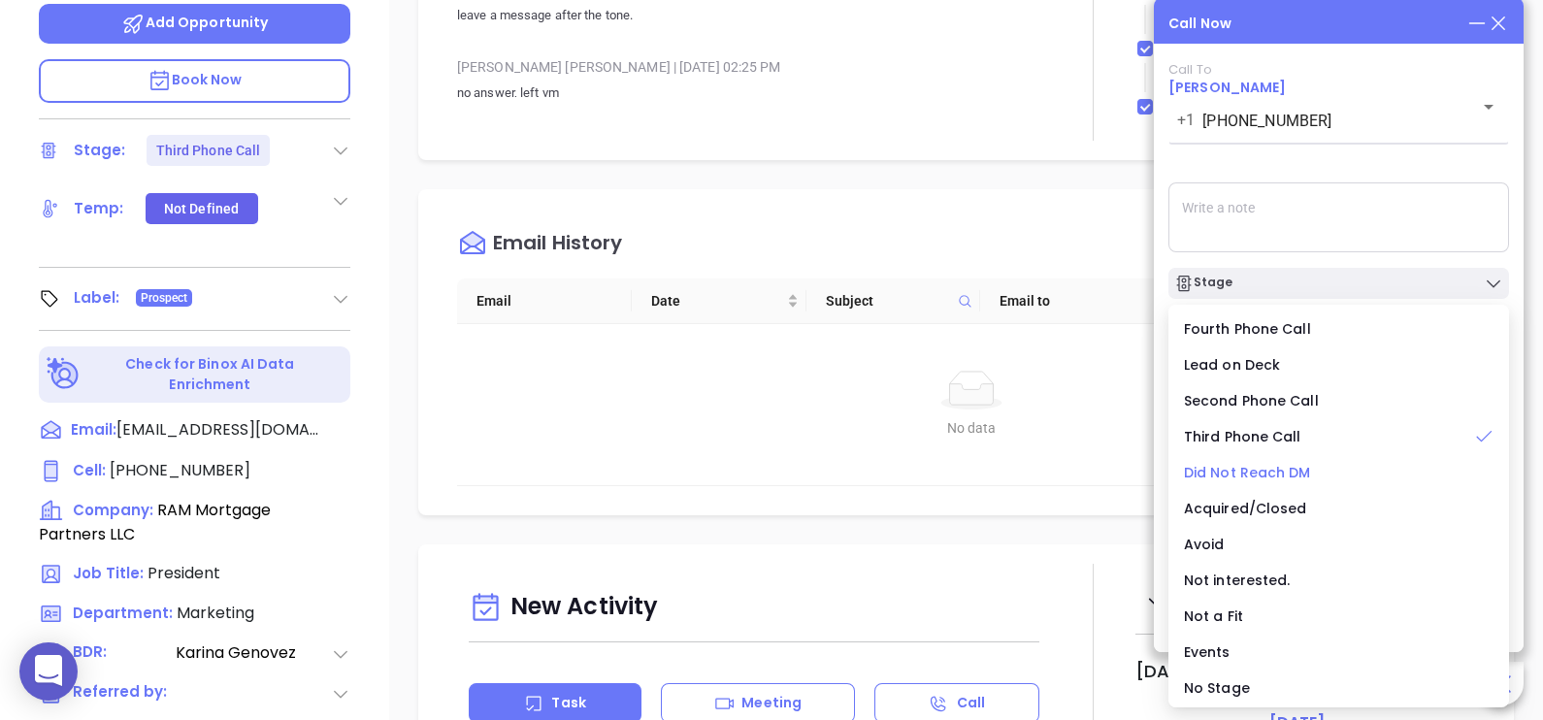
click at [1274, 471] on span "Did Not Reach DM" at bounding box center [1247, 472] width 127 height 19
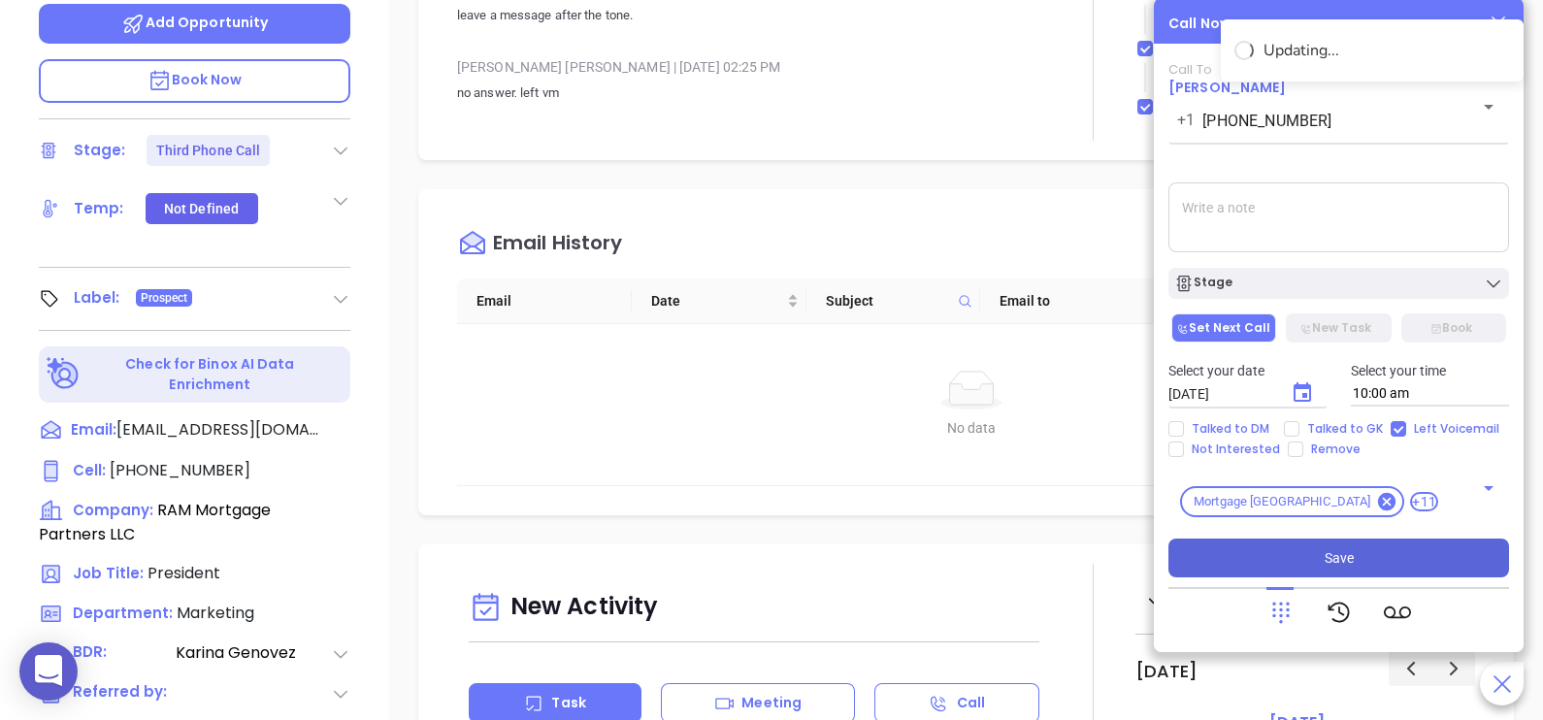
click at [1351, 545] on button "Save" at bounding box center [1338, 558] width 341 height 39
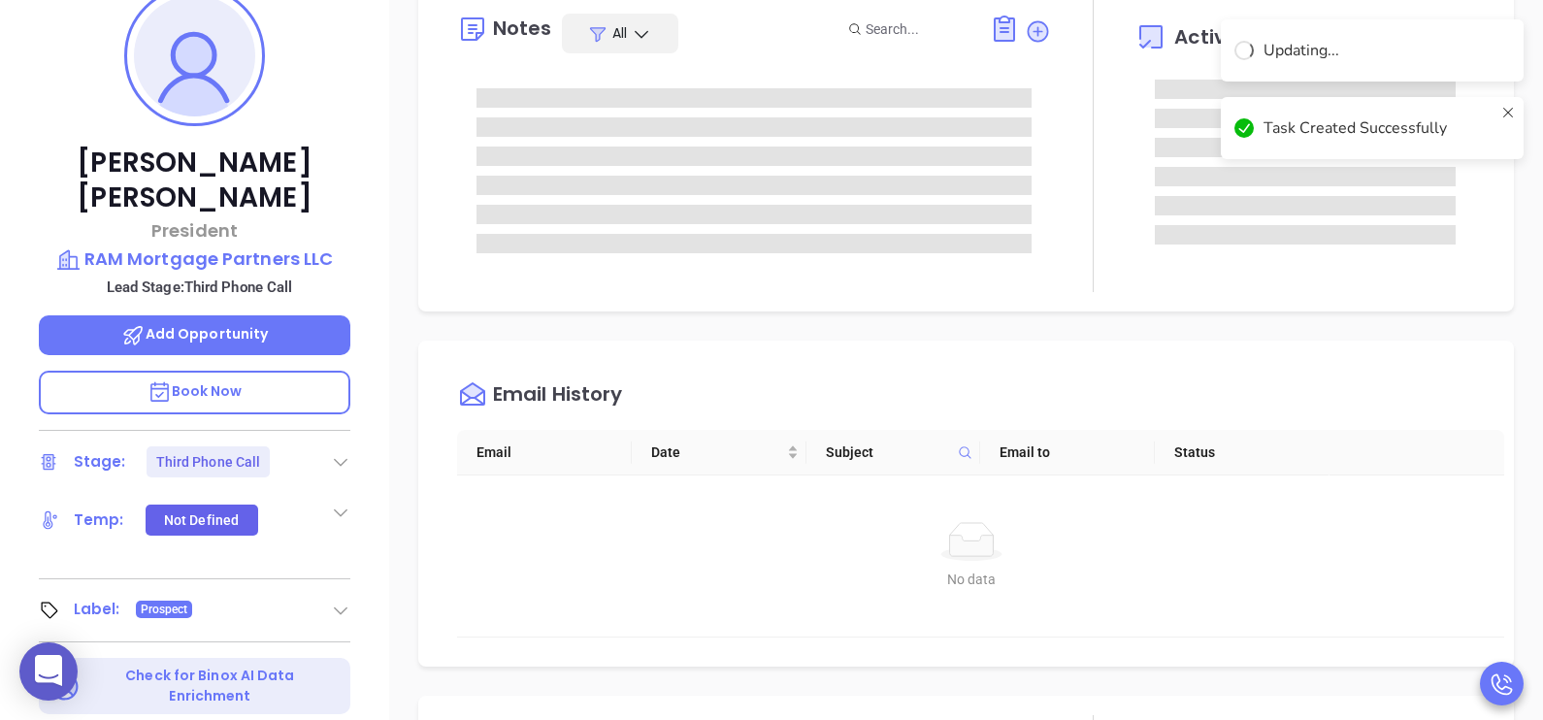
scroll to position [146, 0]
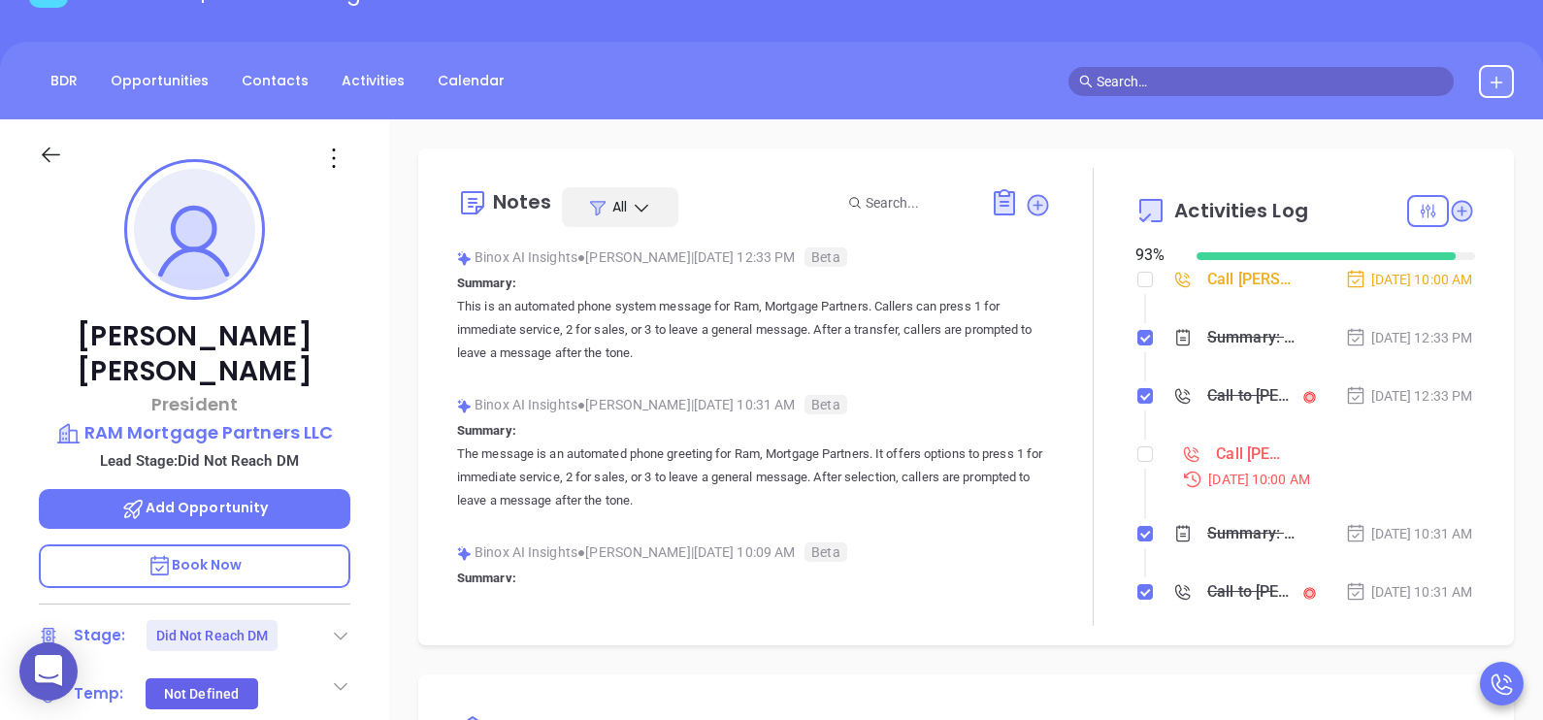
click at [1143, 494] on li "Call Richard Messano to follow up Sep 9, 2025 | 10:00 AM" at bounding box center [1307, 483] width 335 height 75
click at [1137, 462] on input "checkbox" at bounding box center [1145, 454] width 16 height 16
checkbox input "true"
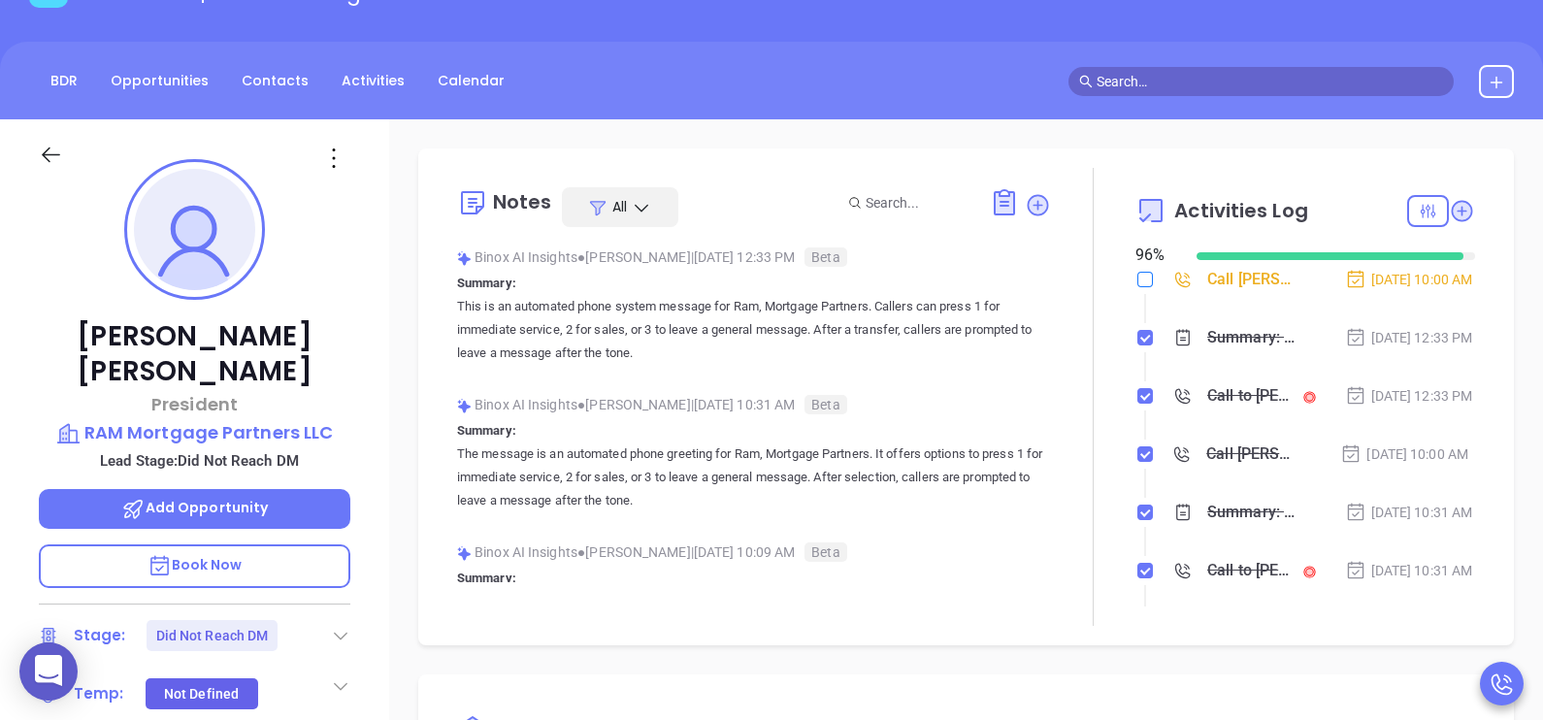
click at [1137, 270] on label at bounding box center [1145, 279] width 16 height 21
click at [1137, 272] on input "checkbox" at bounding box center [1145, 280] width 16 height 16
checkbox input "true"
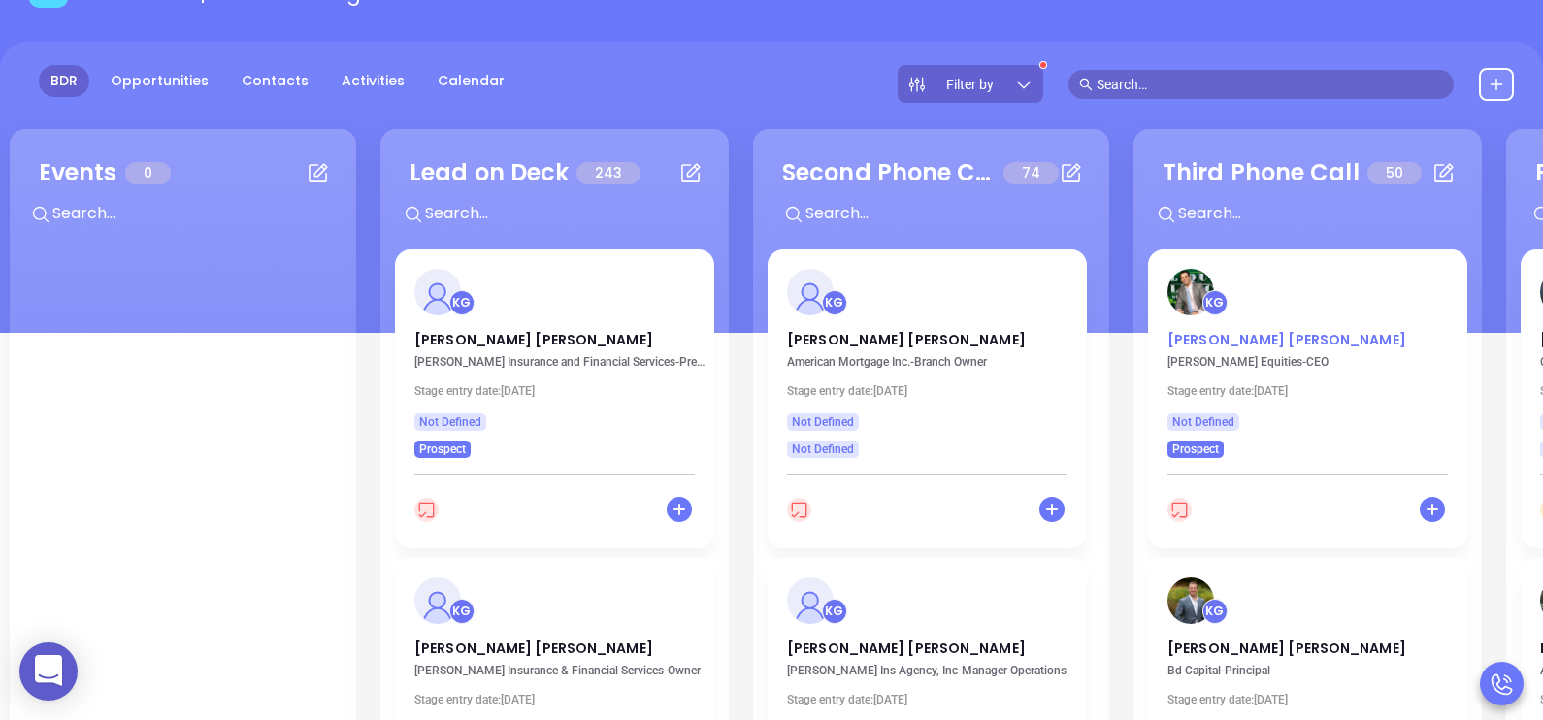
click at [1195, 336] on p "Michael Mikhail" at bounding box center [1307, 335] width 280 height 10
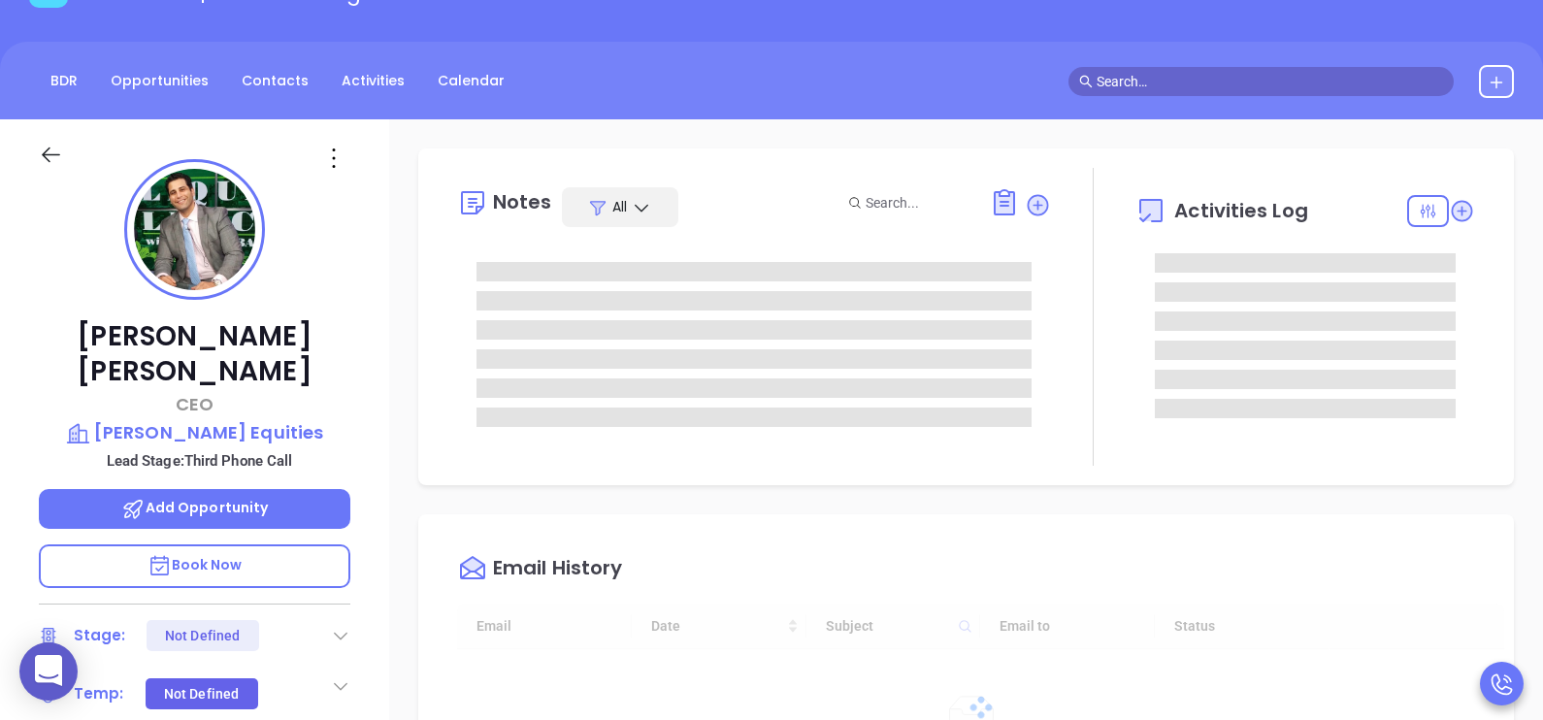
type input "[DATE]"
type input "[PERSON_NAME]"
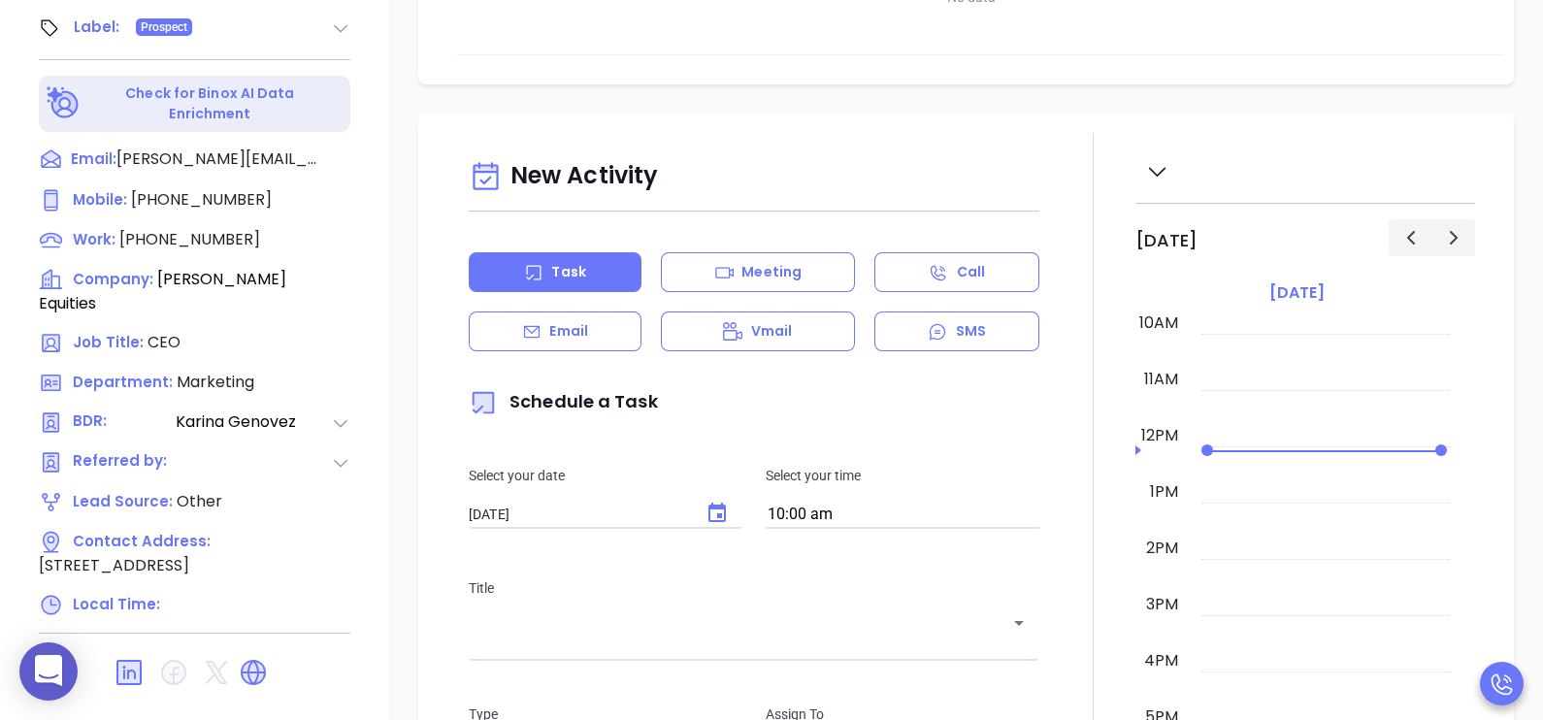
scroll to position [902, 0]
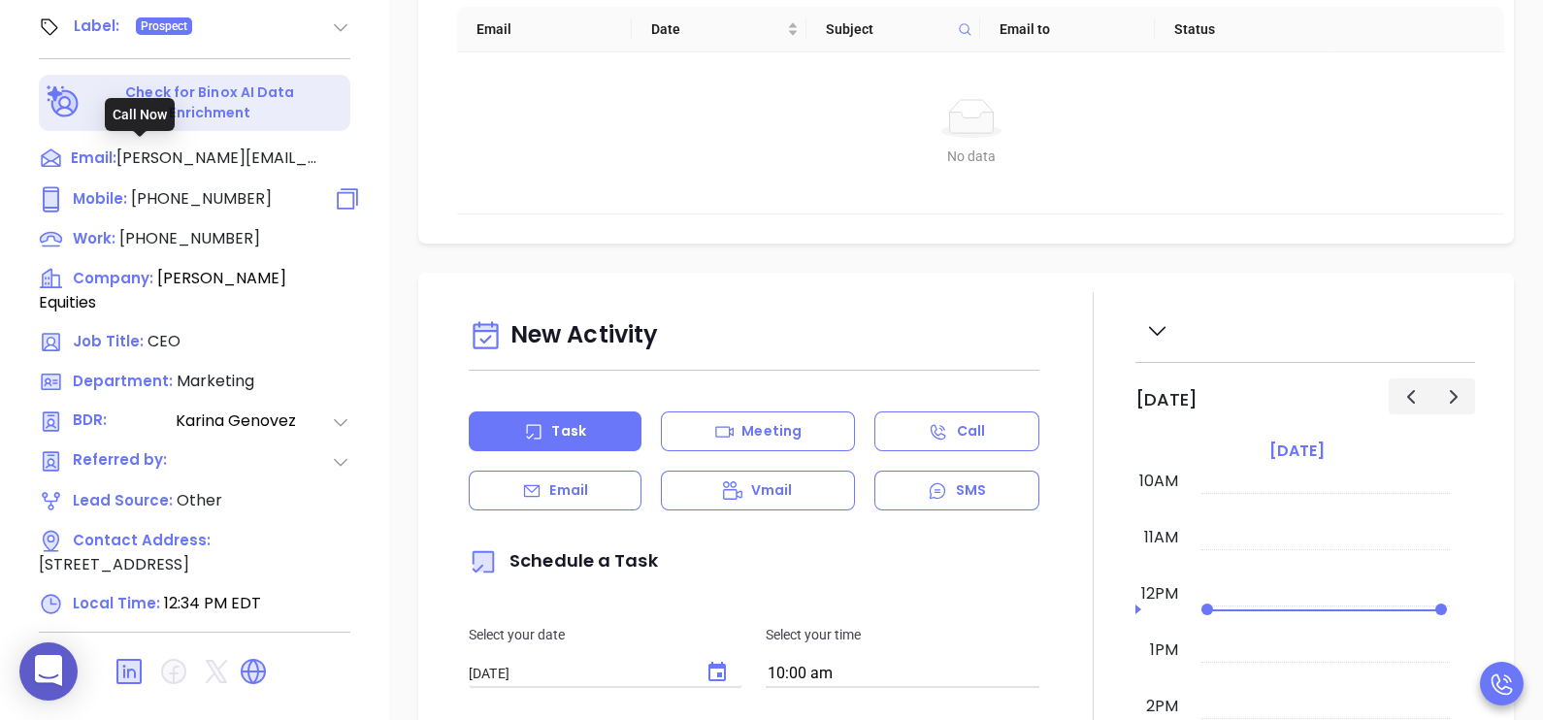
click at [180, 187] on span "(917) 900-7517" at bounding box center [201, 198] width 141 height 22
type input "(917) 900-7517"
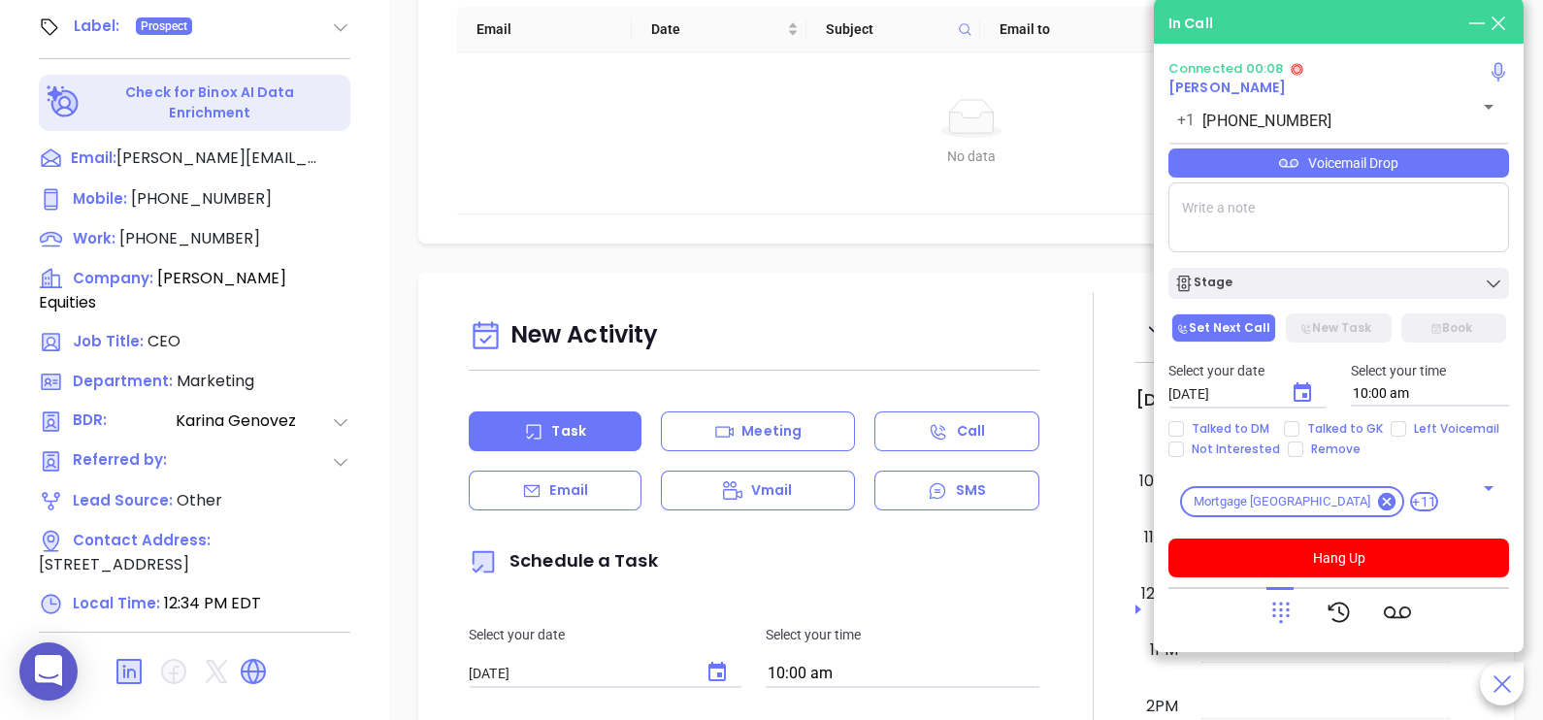
click at [1383, 163] on div "Voicemail Drop" at bounding box center [1338, 162] width 341 height 29
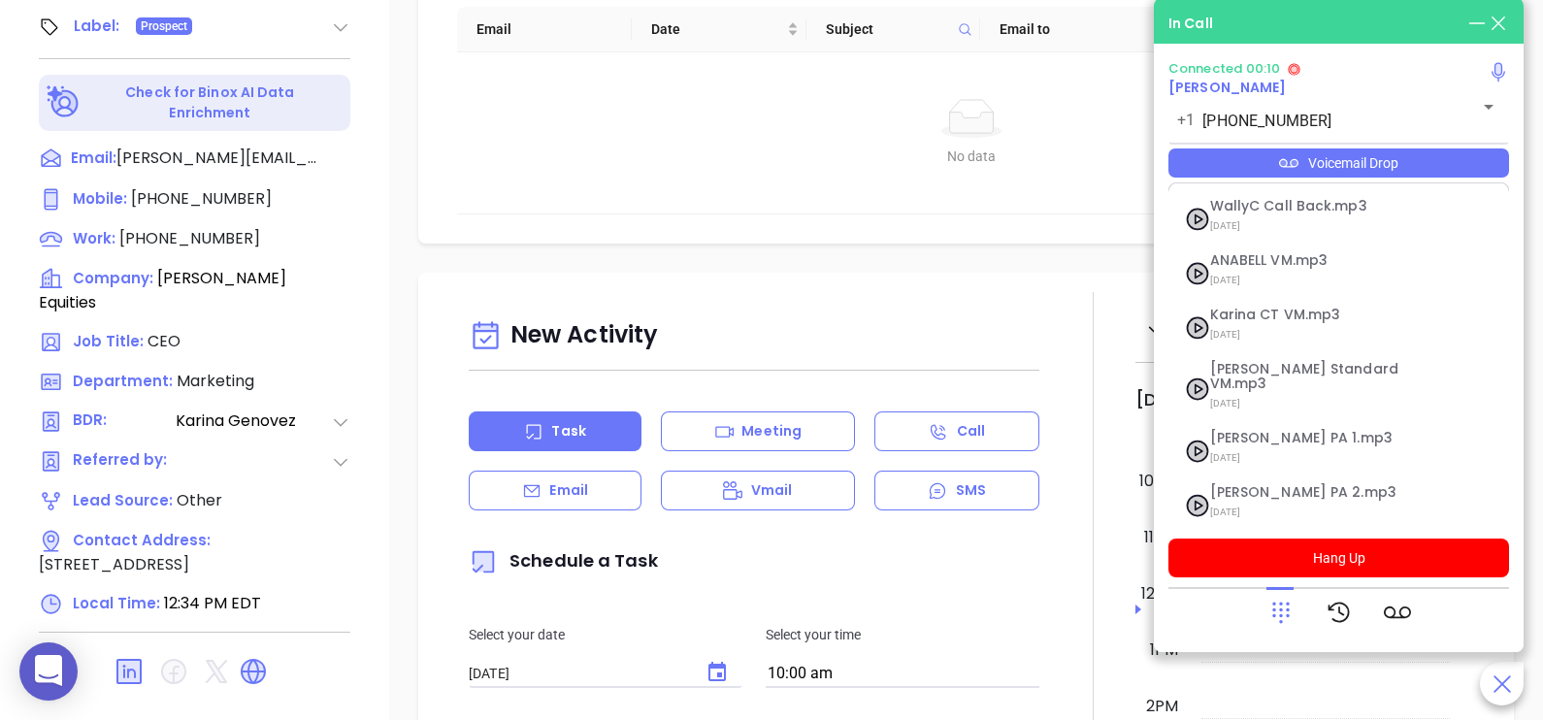
scroll to position [266, 0]
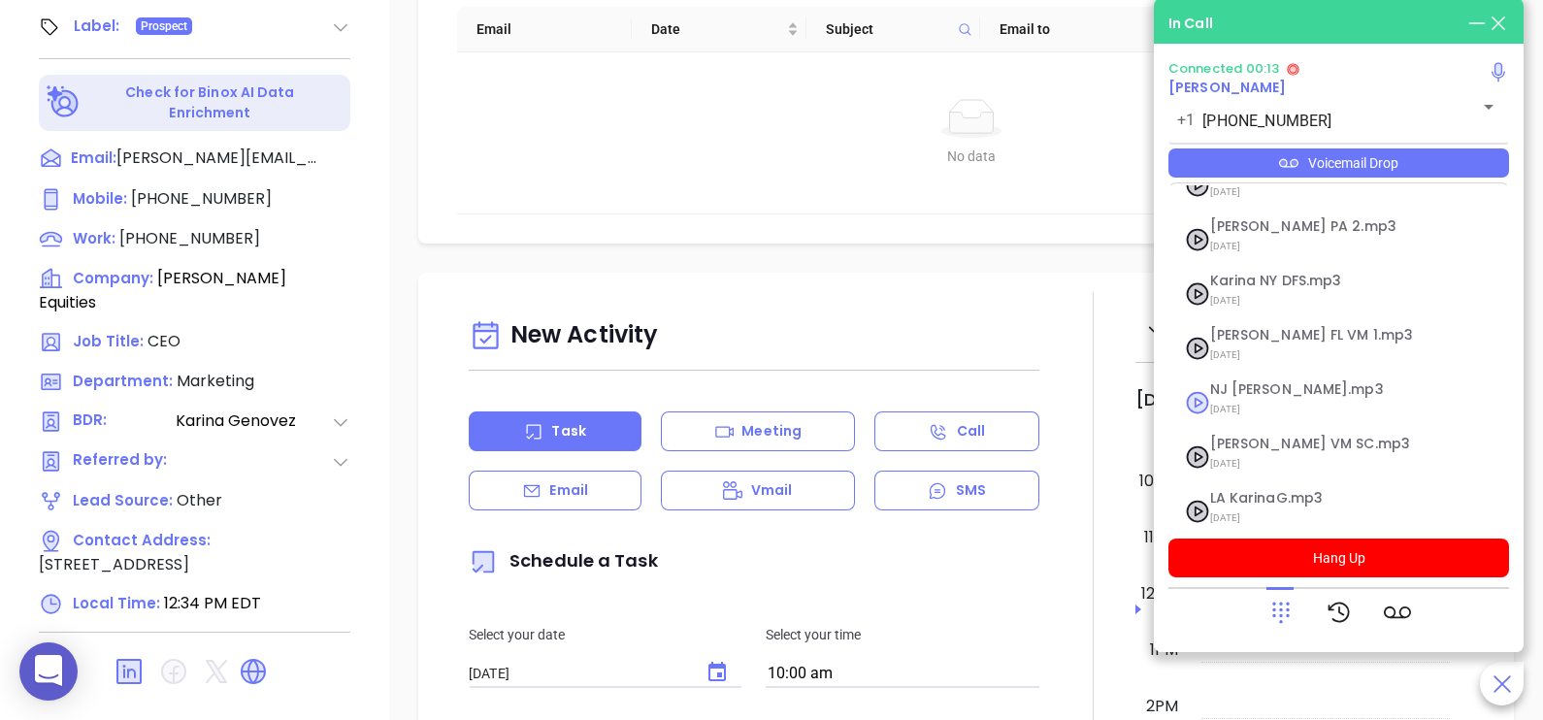
click at [1270, 397] on span "[DATE]" at bounding box center [1315, 409] width 210 height 25
checkbox input "true"
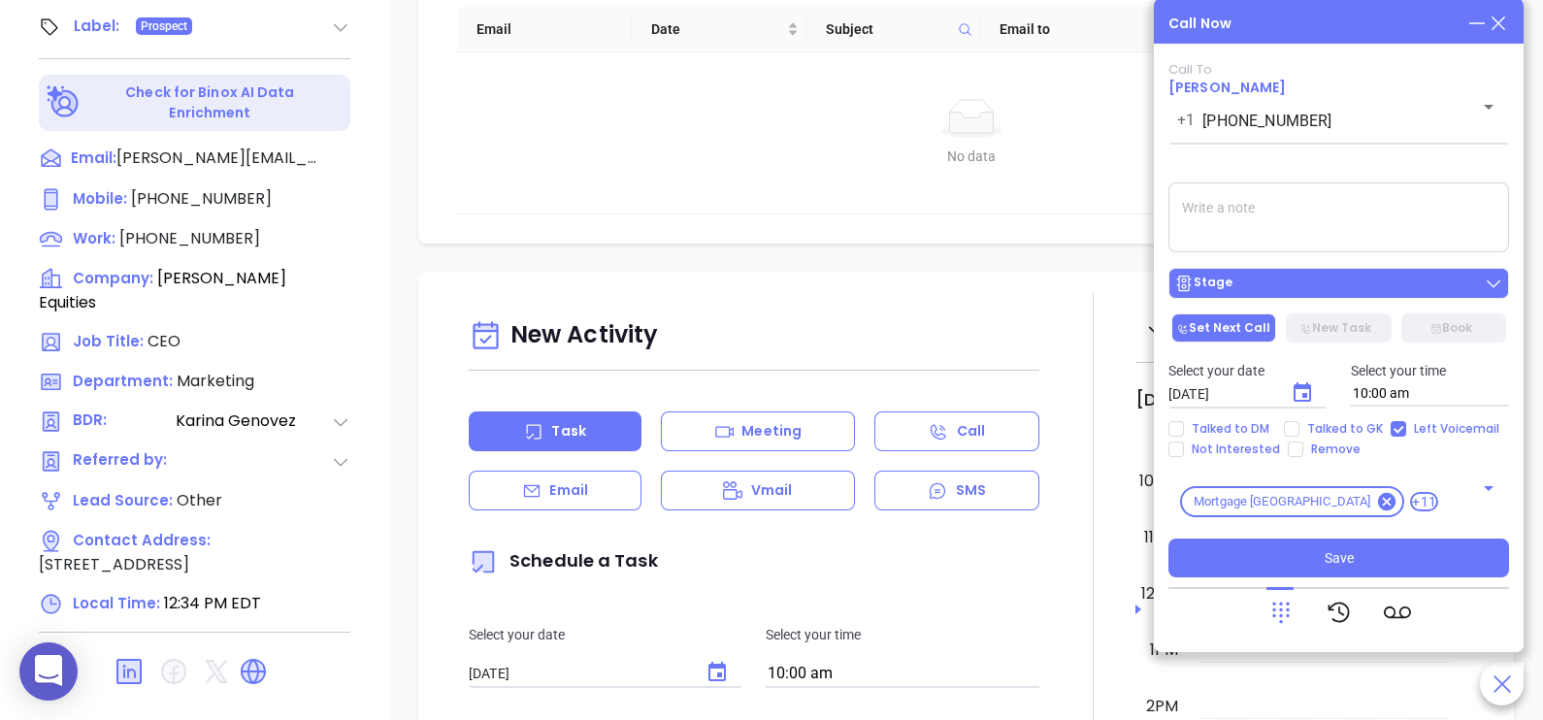
click at [1388, 281] on div "Stage" at bounding box center [1338, 283] width 329 height 19
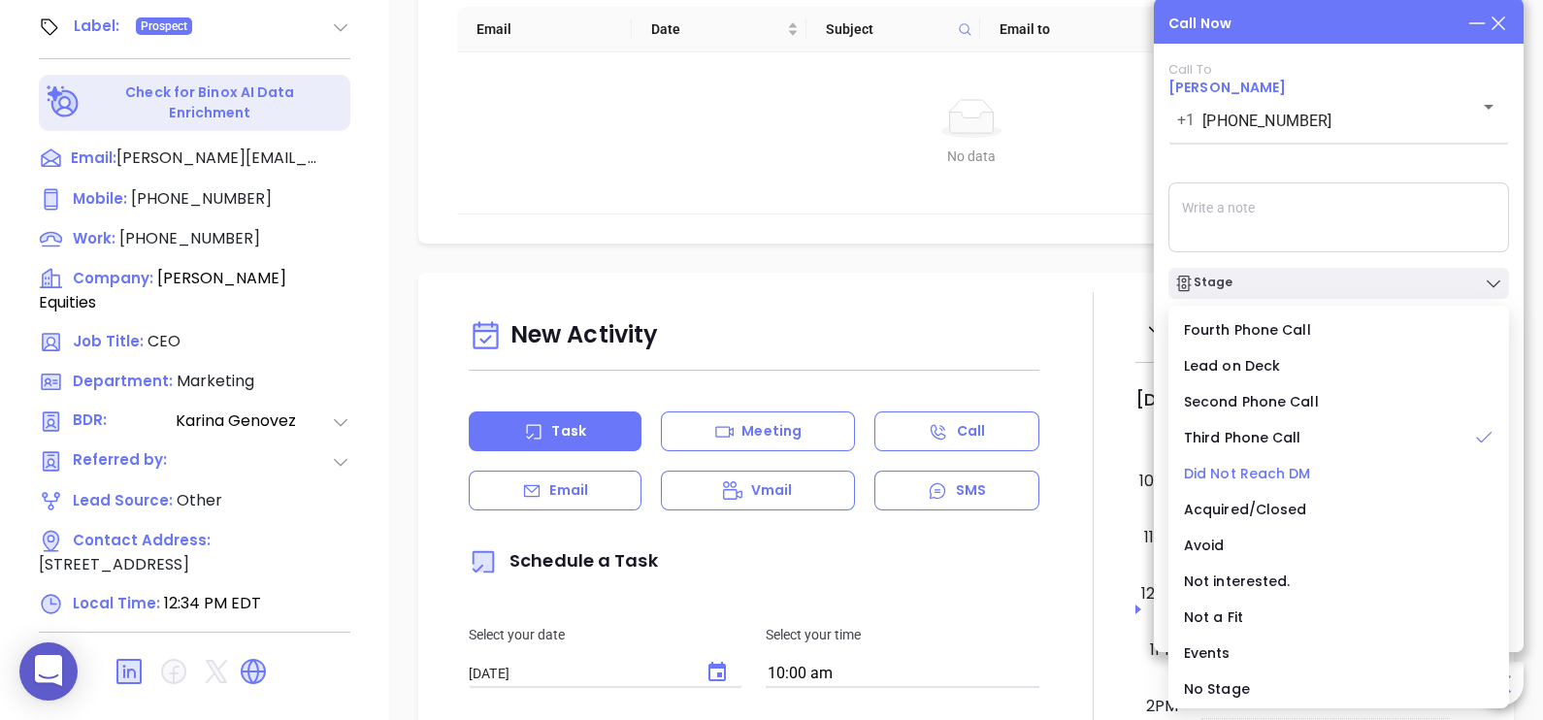
click at [1286, 471] on span "Did Not Reach DM" at bounding box center [1247, 473] width 127 height 19
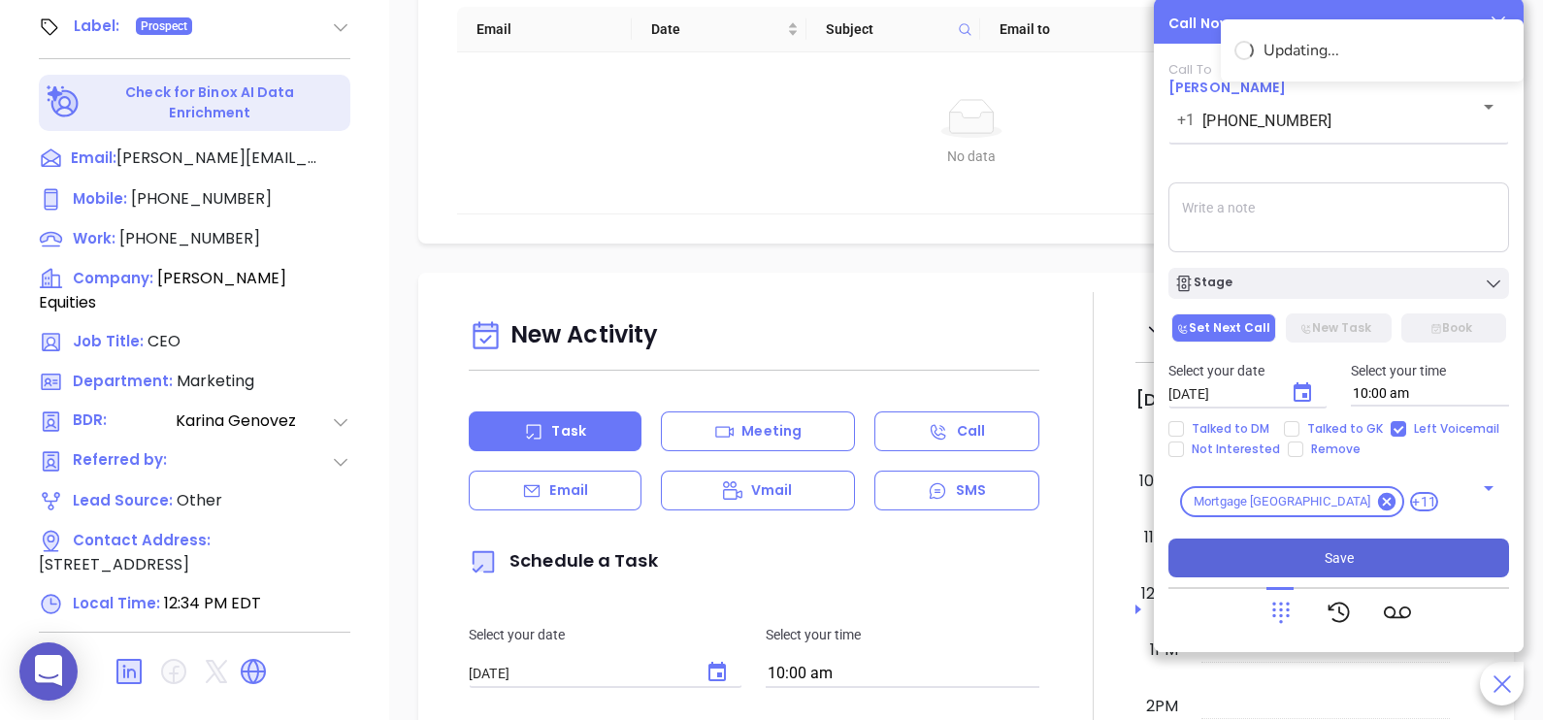
click at [1371, 550] on button "Save" at bounding box center [1338, 558] width 341 height 39
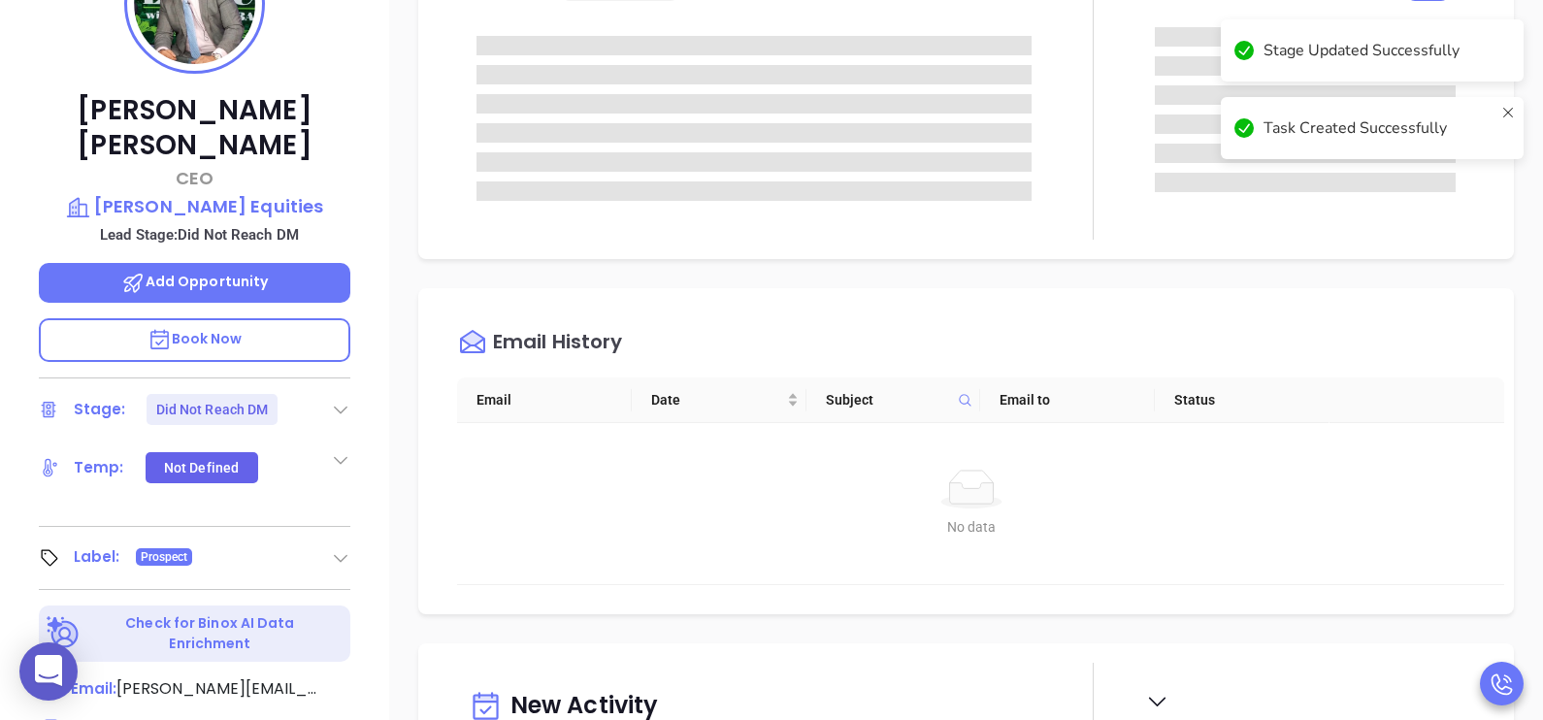
scroll to position [126, 0]
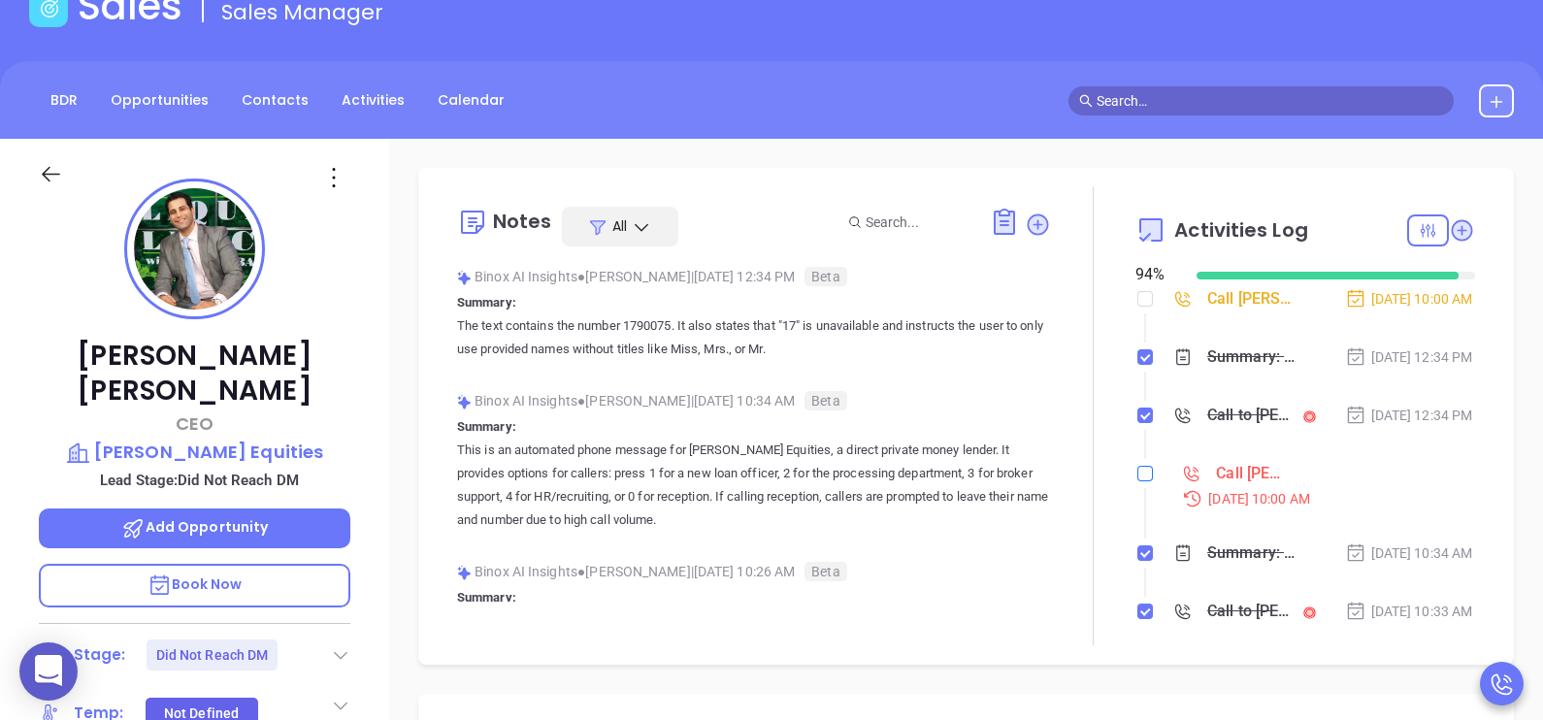
click at [1139, 481] on input "checkbox" at bounding box center [1145, 474] width 16 height 16
checkbox input "true"
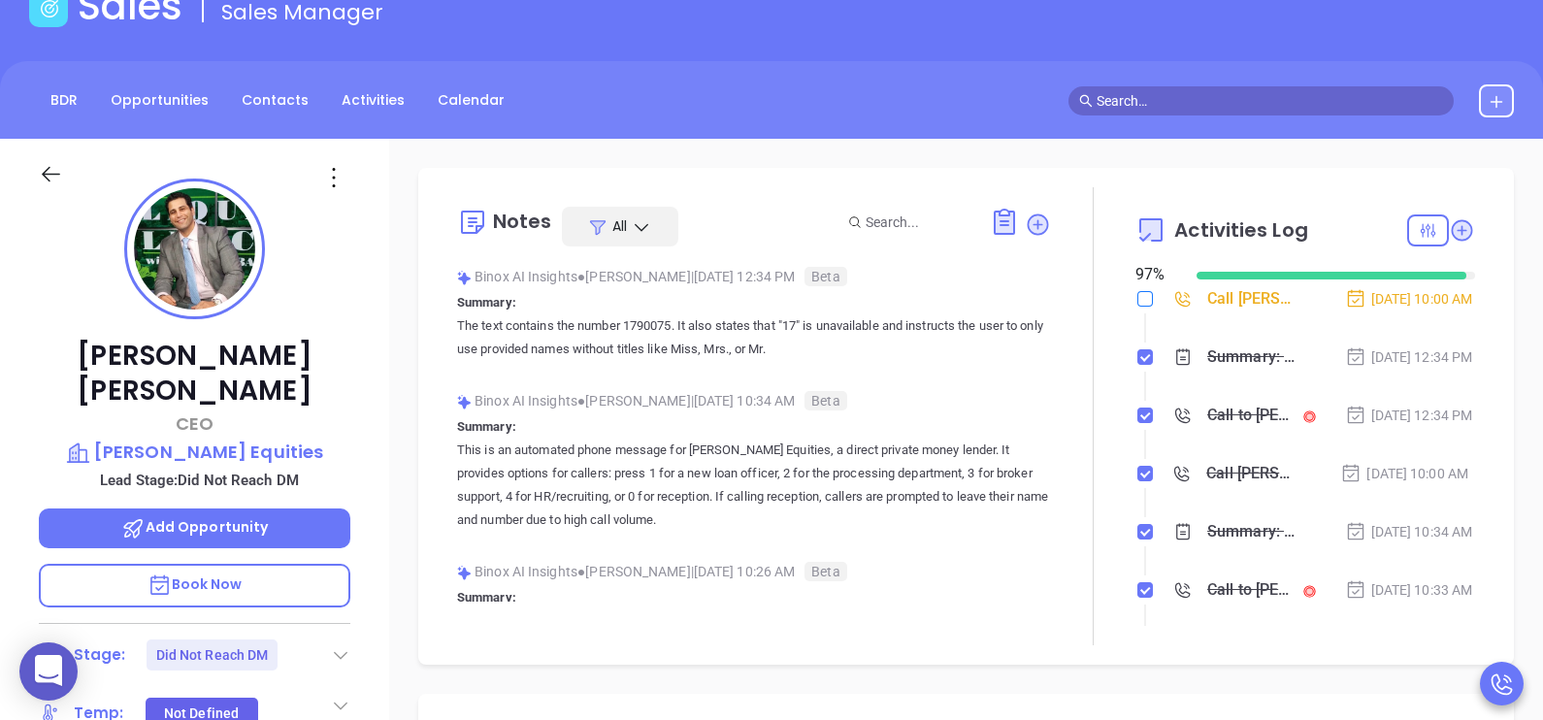
click at [1137, 299] on input "checkbox" at bounding box center [1145, 299] width 16 height 16
checkbox input "true"
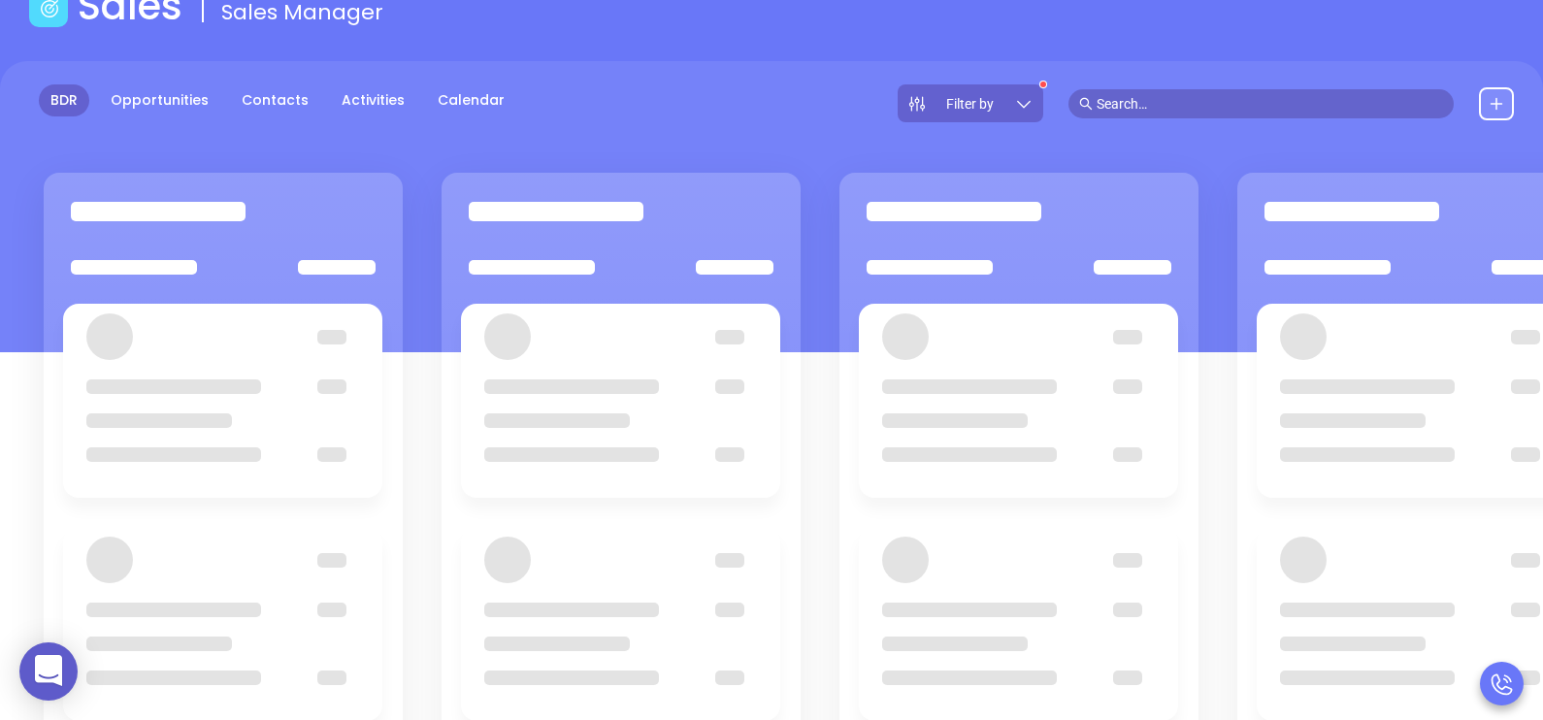
scroll to position [146, 0]
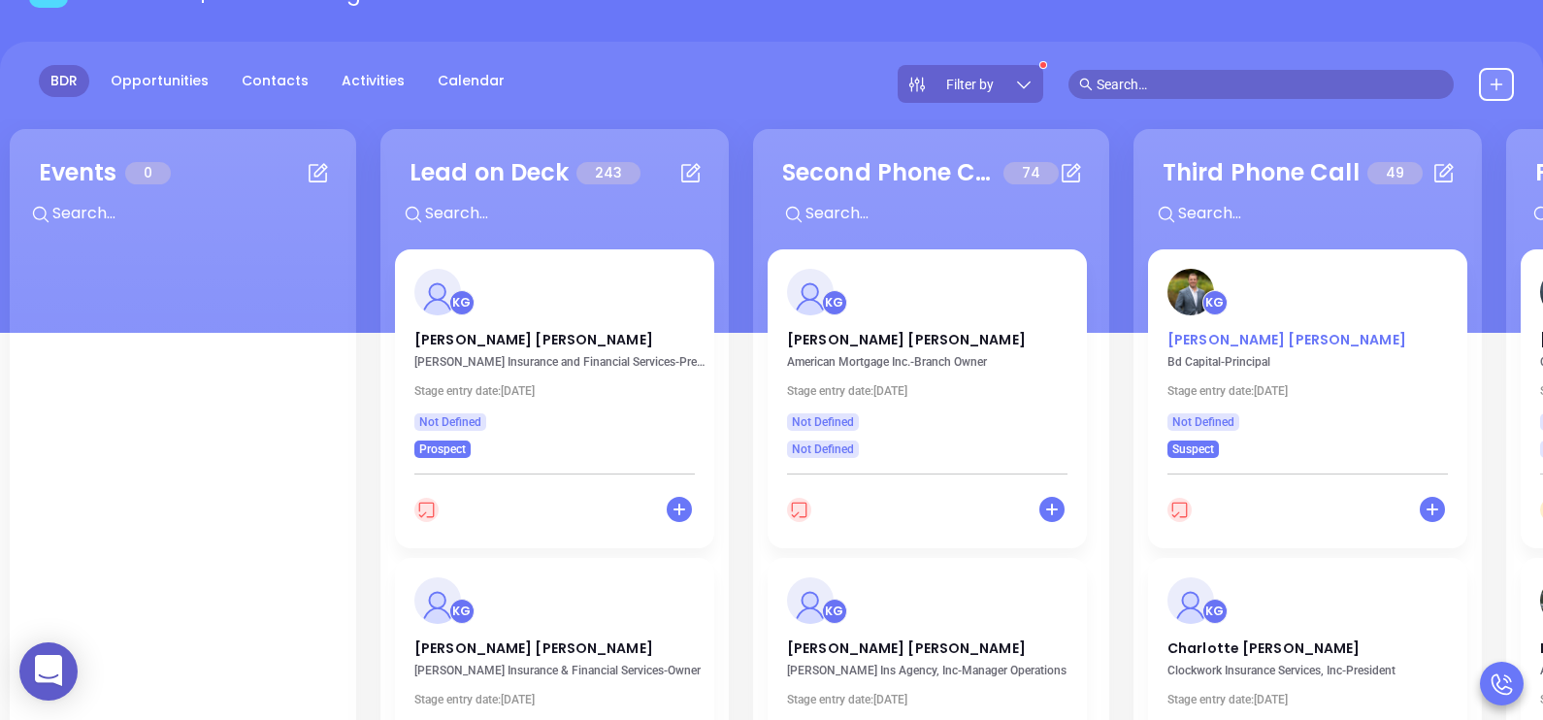
click at [1238, 335] on p "Martin Segal" at bounding box center [1307, 335] width 280 height 10
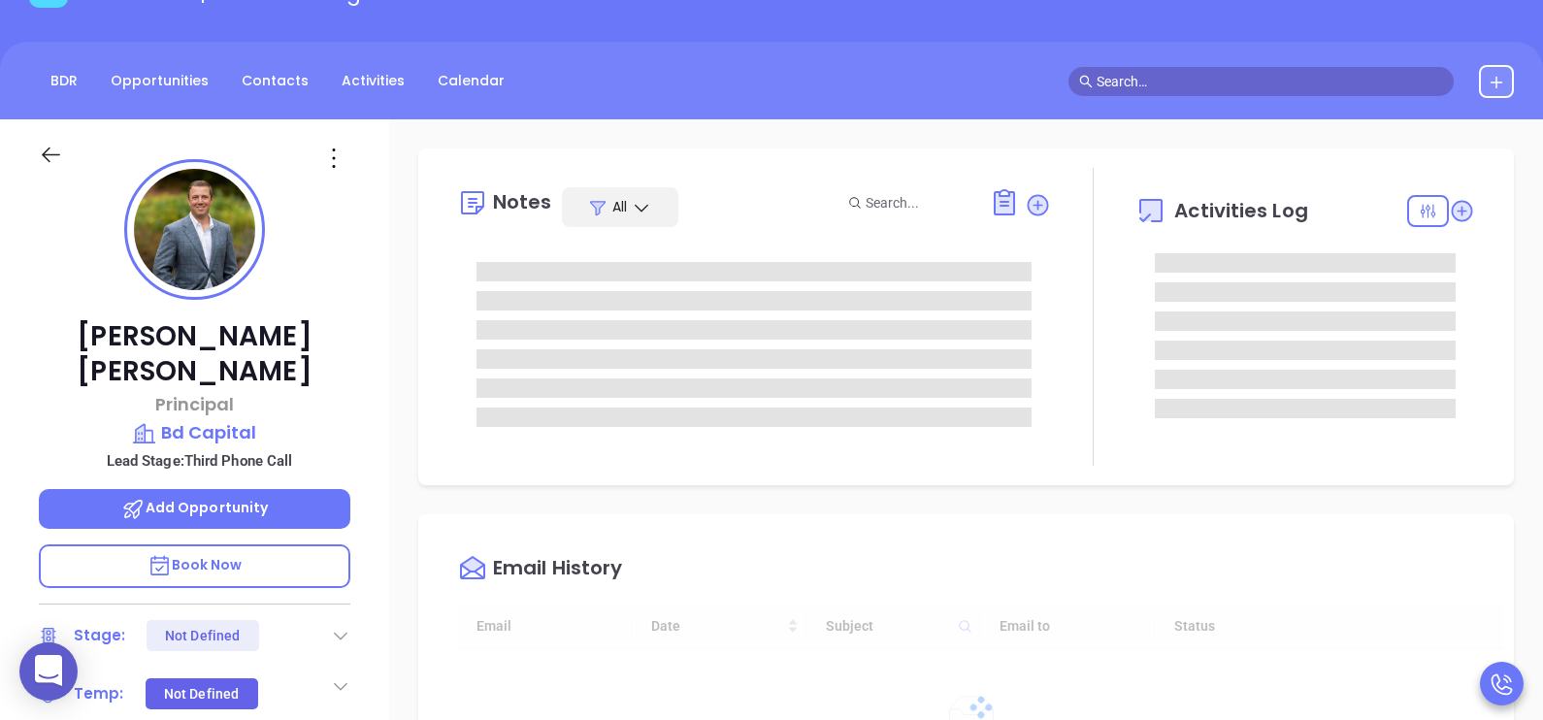
type input "[DATE]"
type input "[PERSON_NAME]"
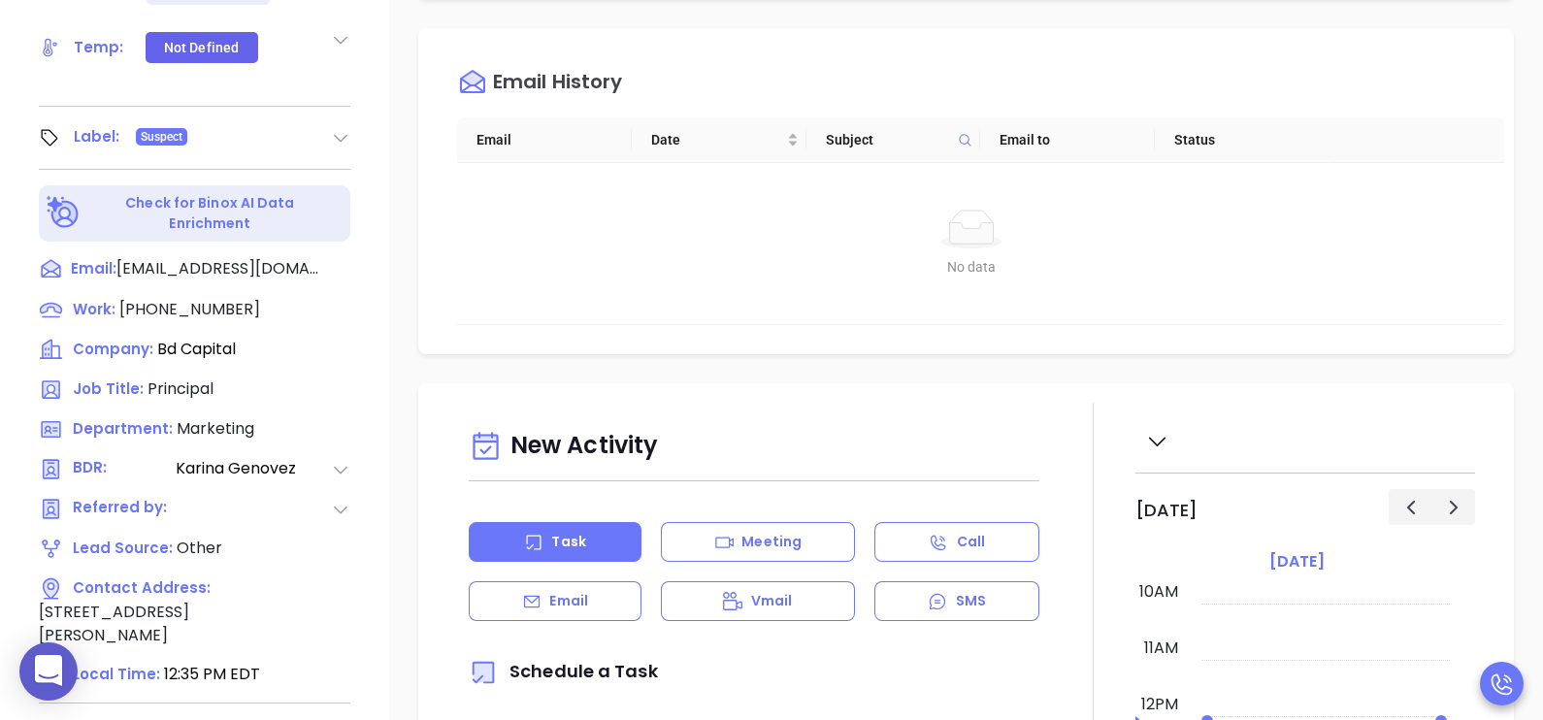
scroll to position [824, 0]
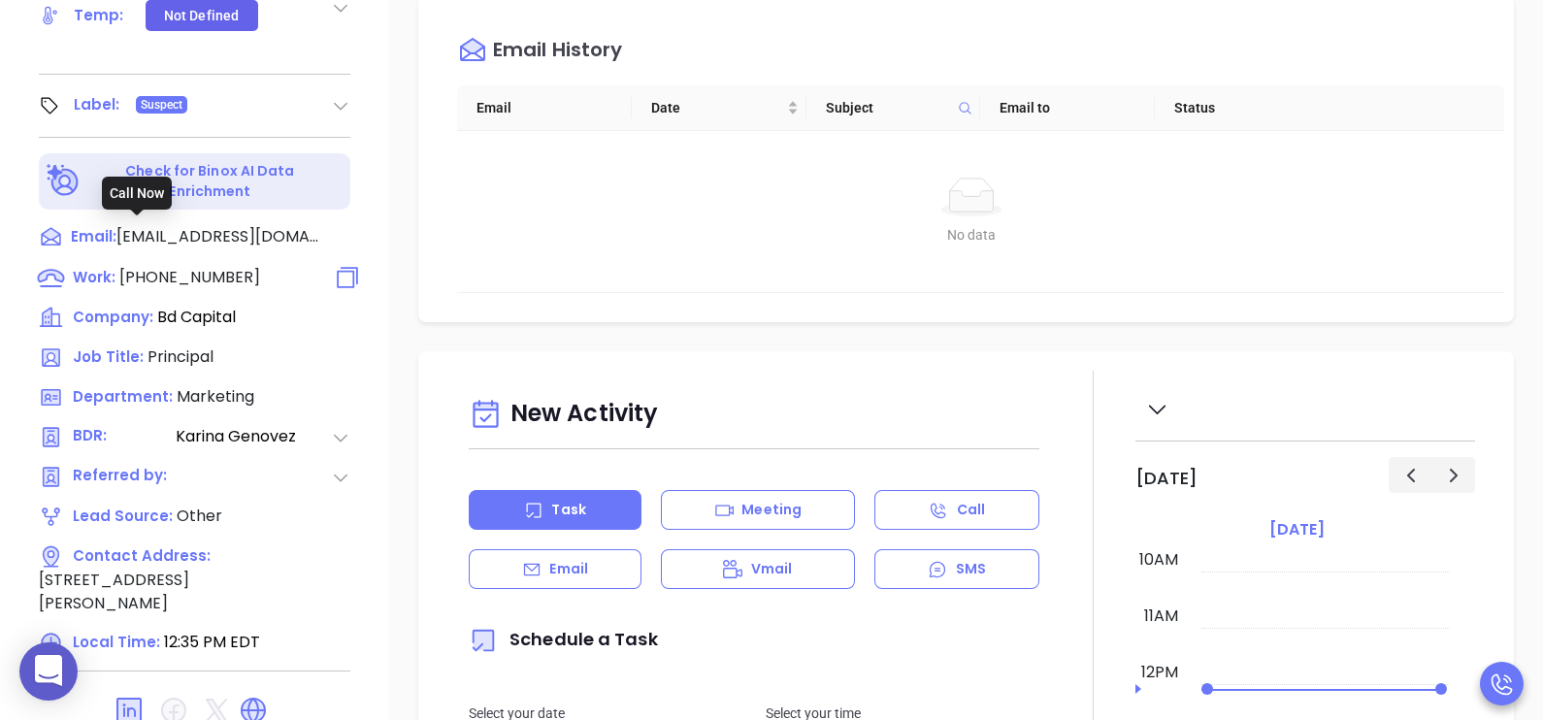
click at [154, 266] on span "(908) 279-7881" at bounding box center [189, 277] width 141 height 22
type input "(908) 279-7881"
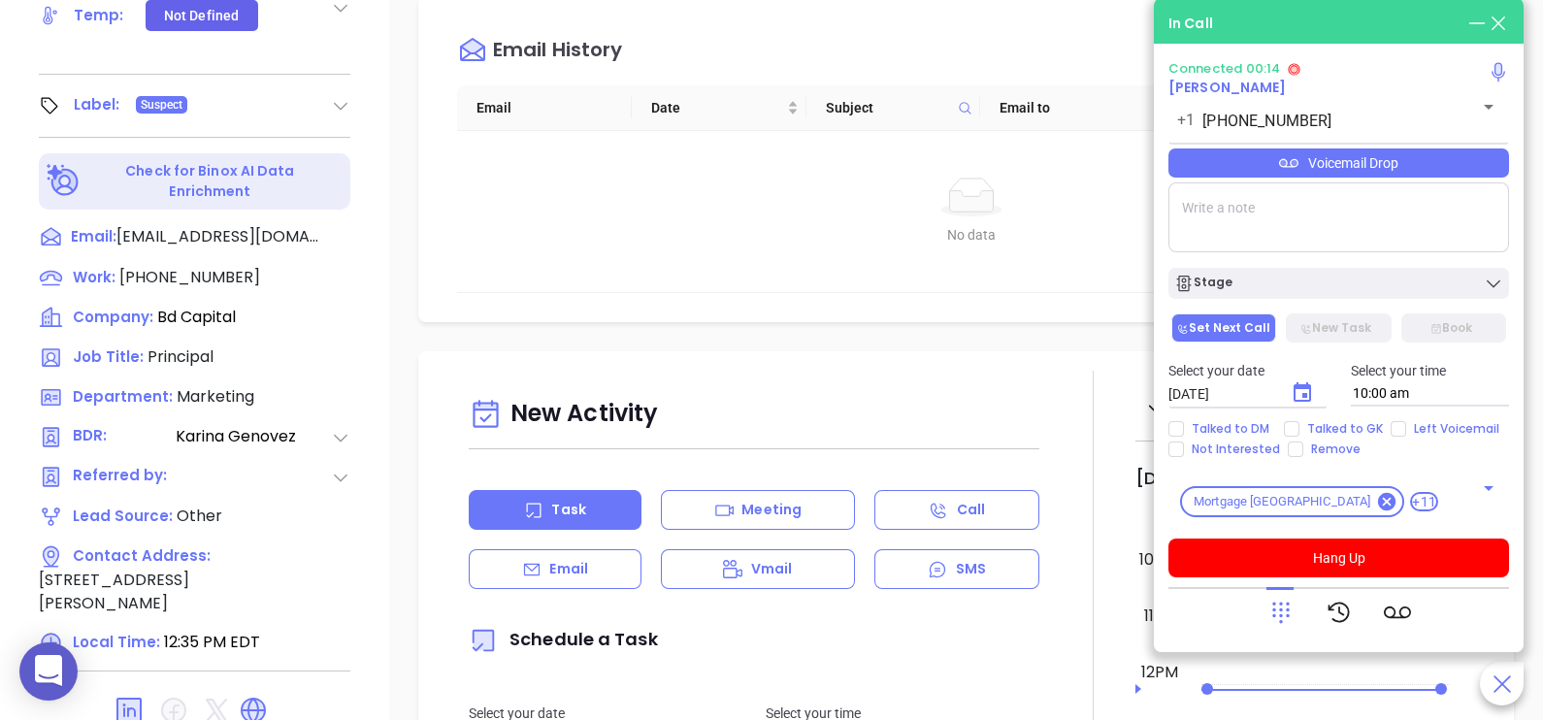
click at [1279, 614] on icon at bounding box center [1280, 612] width 27 height 27
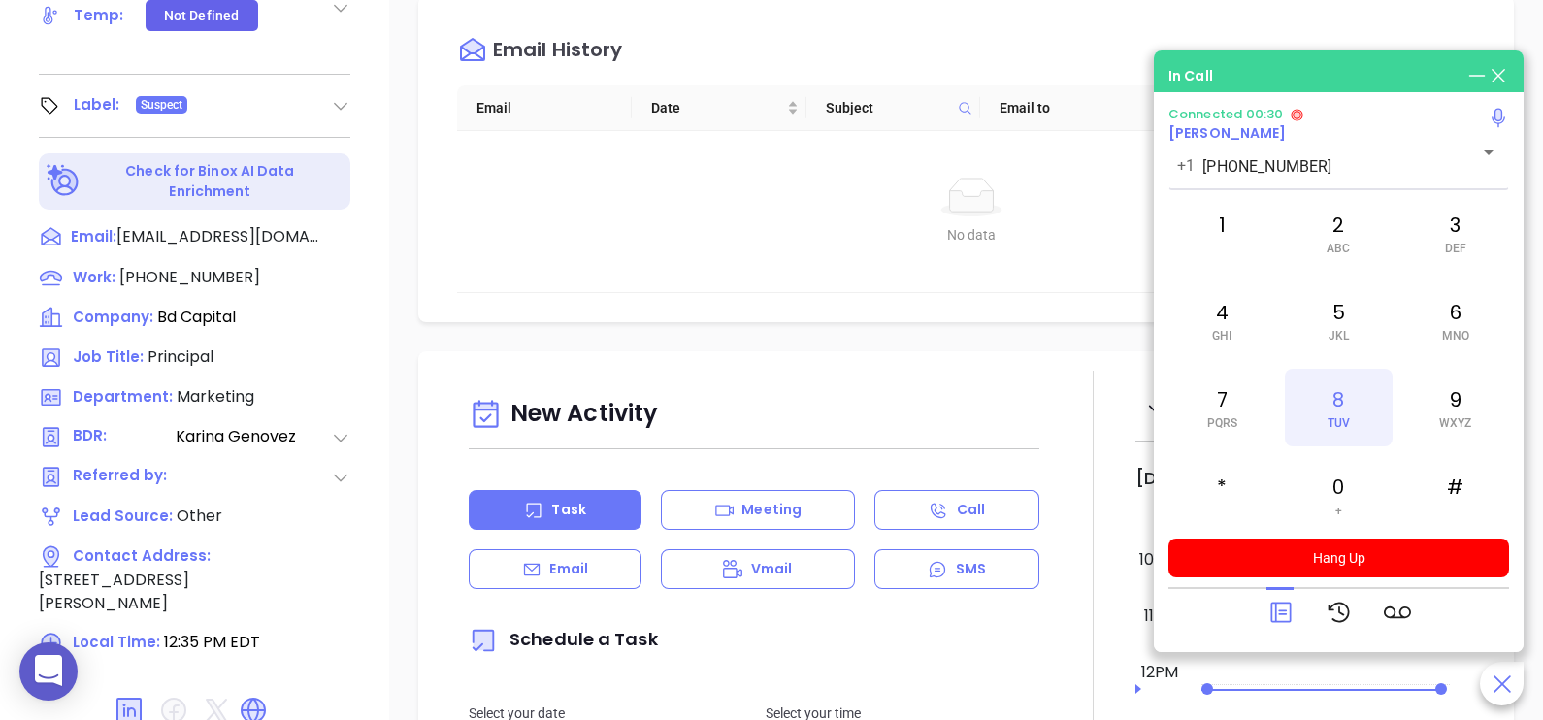
click at [1354, 409] on div "8 TUV" at bounding box center [1338, 408] width 107 height 78
click at [1276, 612] on icon at bounding box center [1280, 613] width 20 height 20
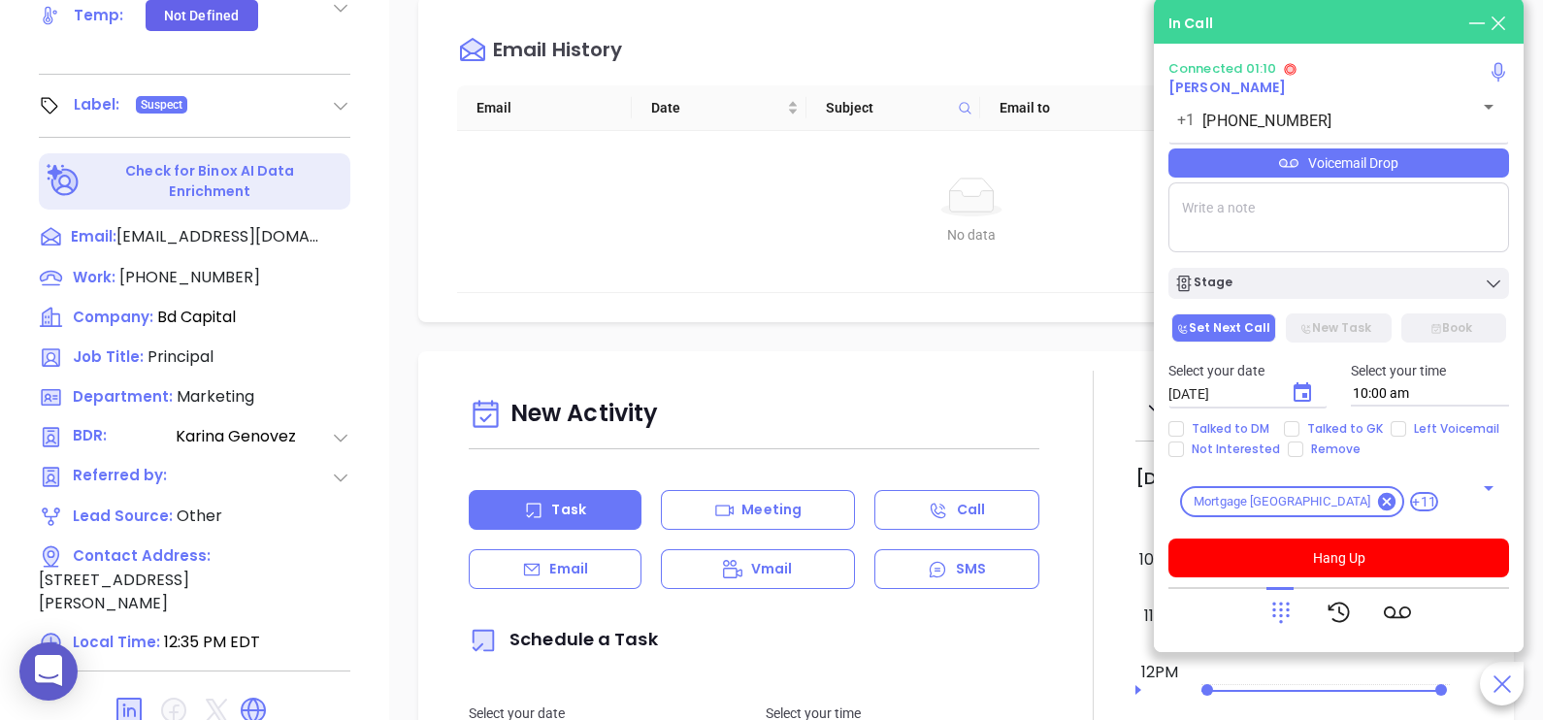
click at [1087, 58] on div "Email History" at bounding box center [980, 51] width 1047 height 70
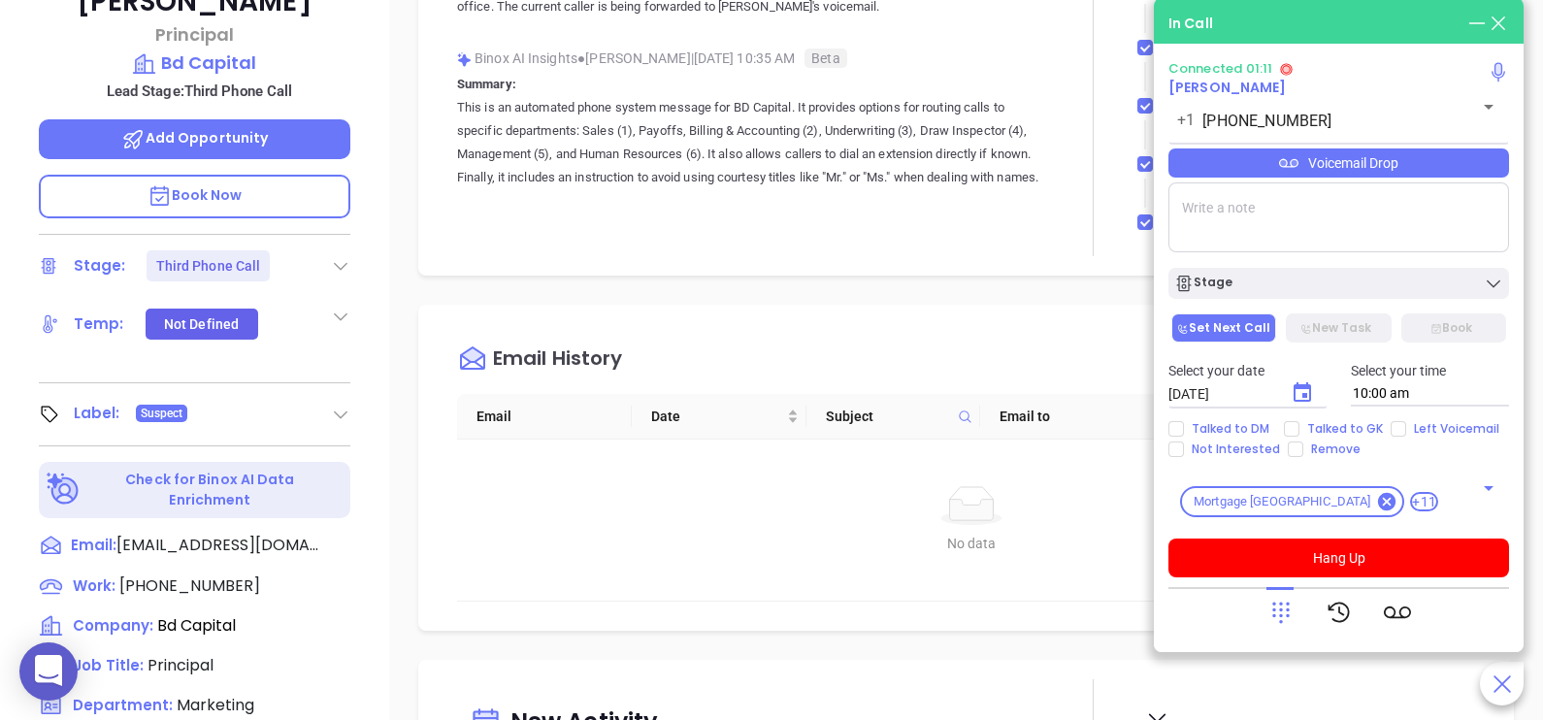
scroll to position [242, 0]
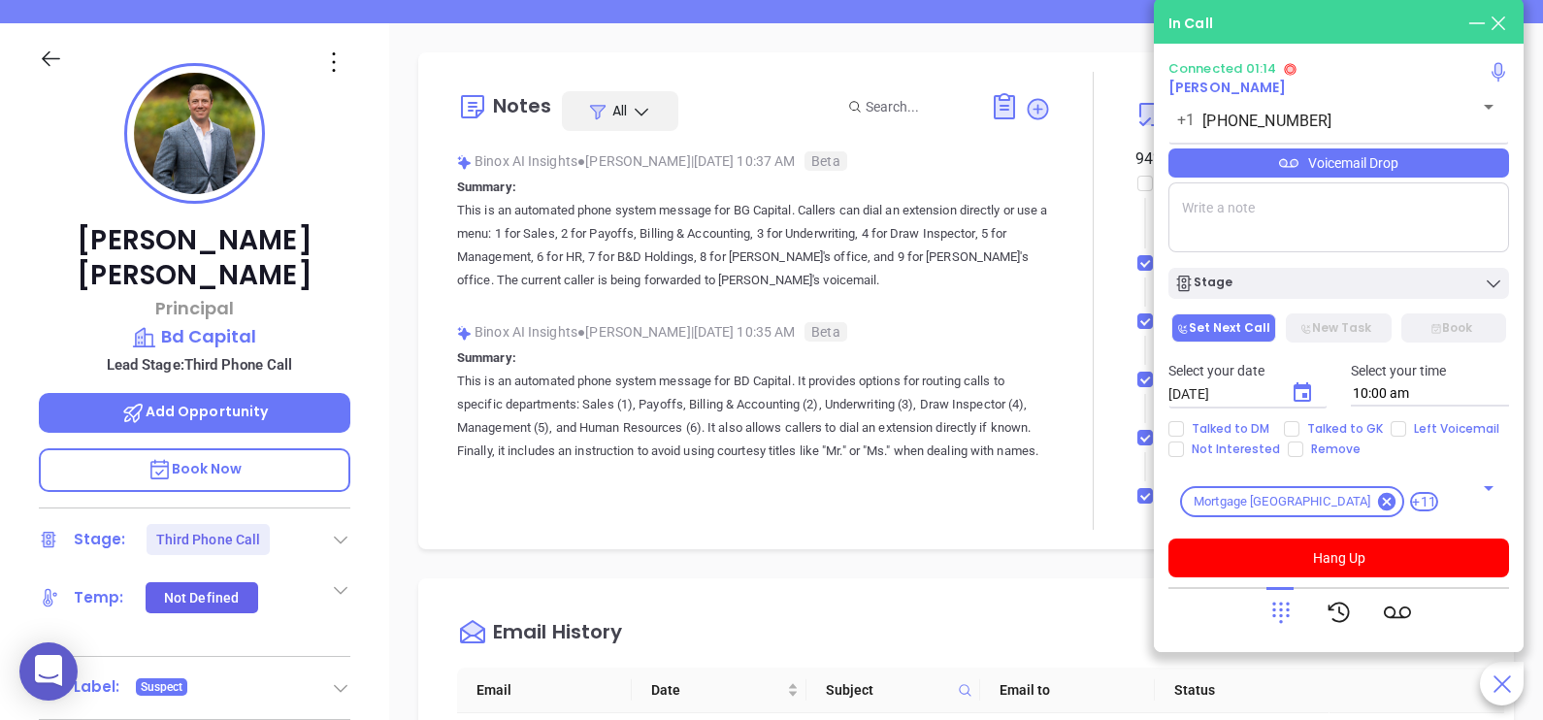
click at [368, 380] on div "Martin Segal Principal Bd Capital Lead Stage: Third Phone Call Add Opportunity …" at bounding box center [194, 473] width 389 height 901
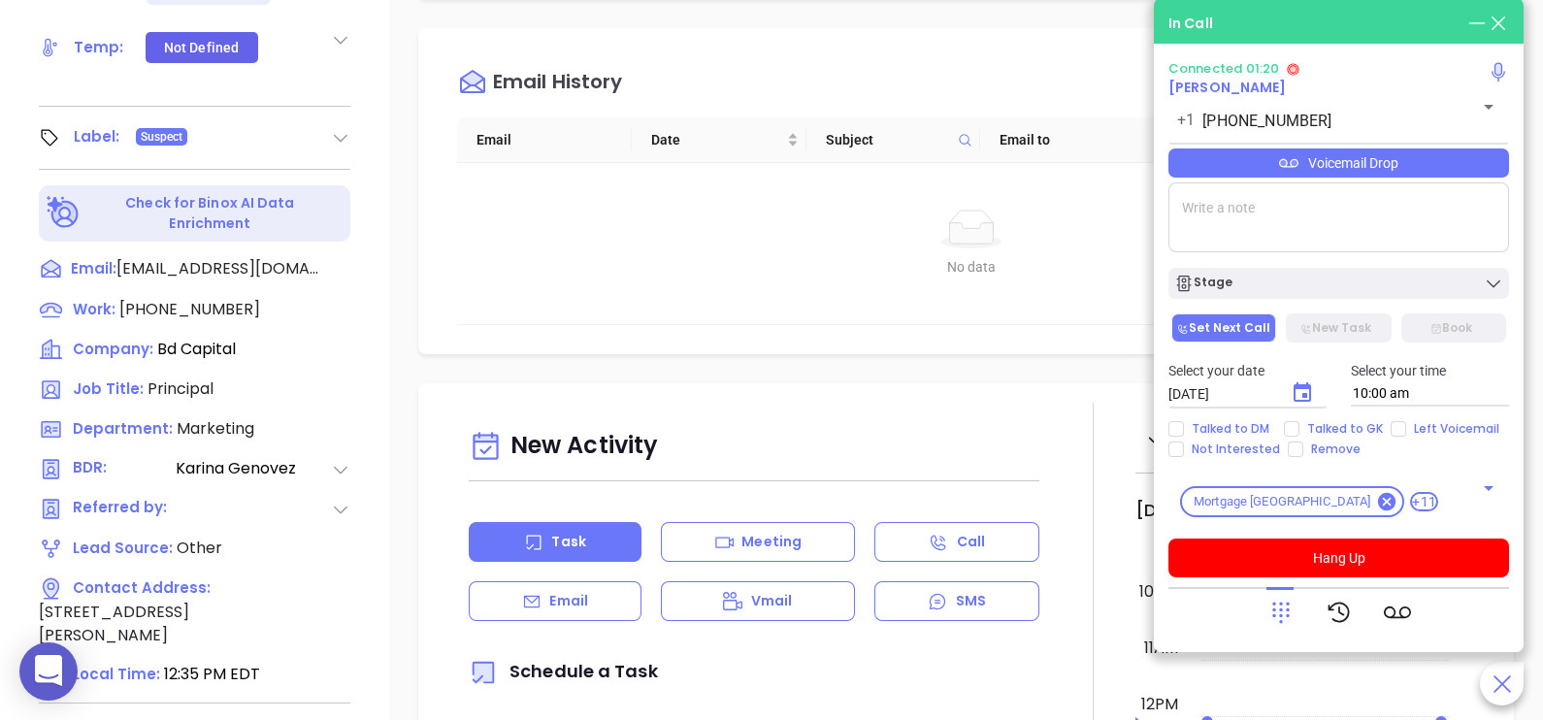
scroll to position [902, 0]
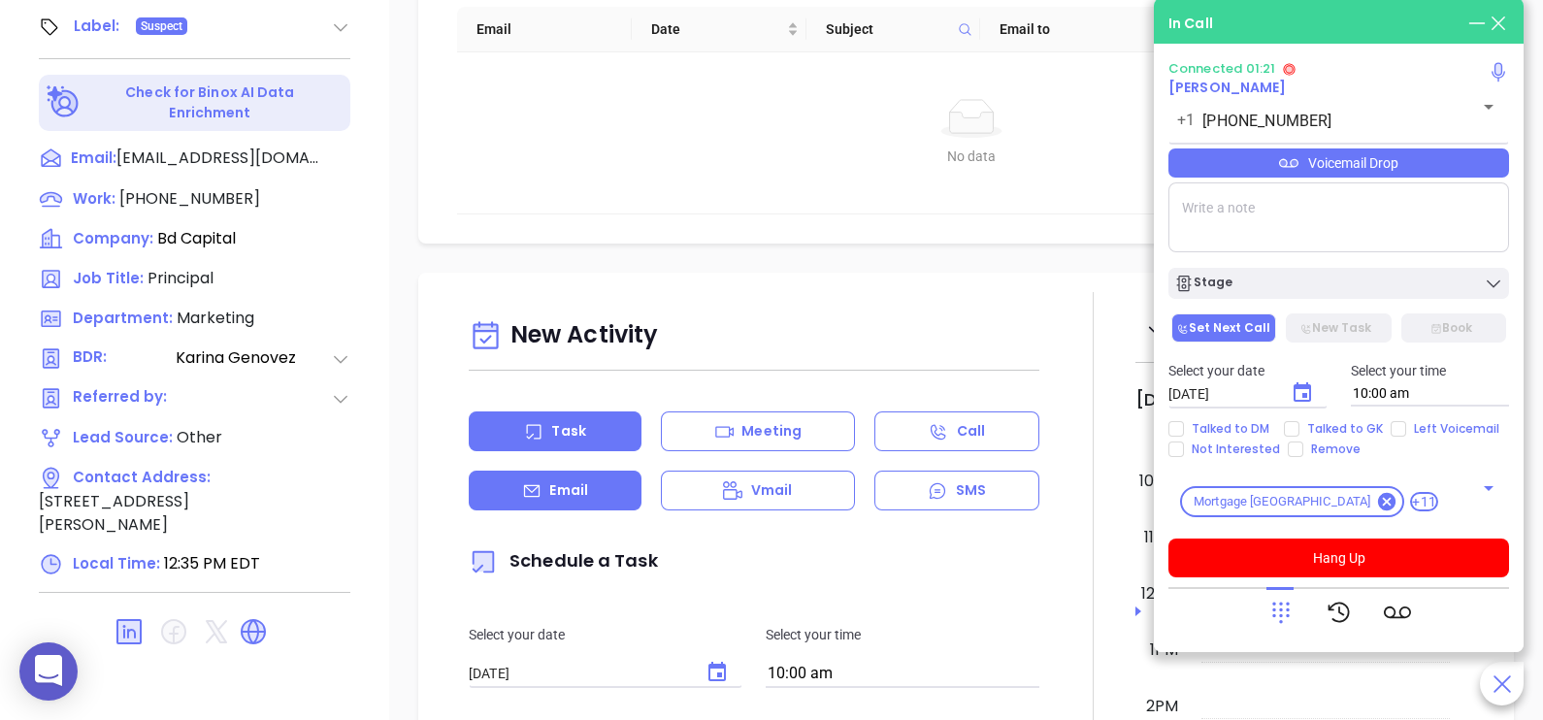
click at [602, 479] on div "Email" at bounding box center [555, 491] width 173 height 40
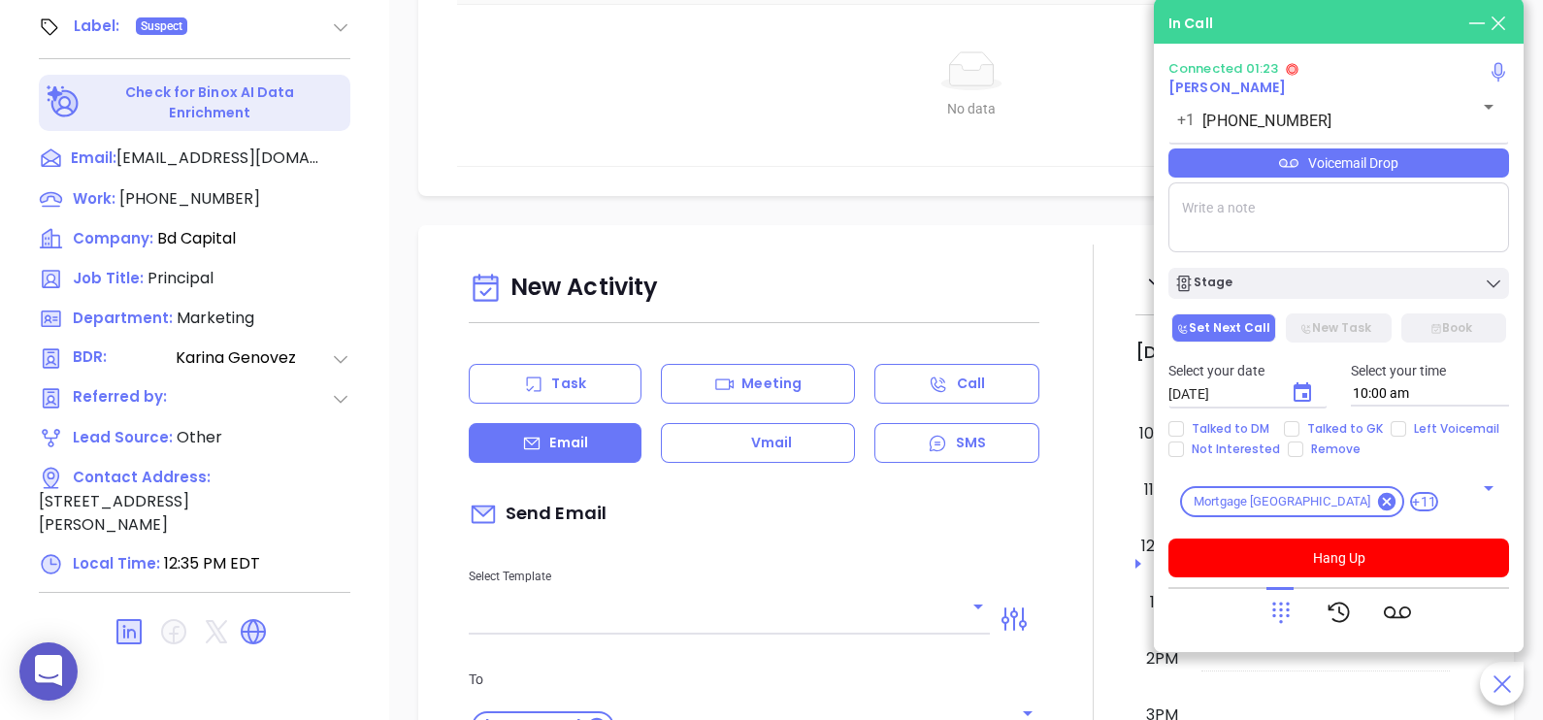
type input "[PERSON_NAME]"
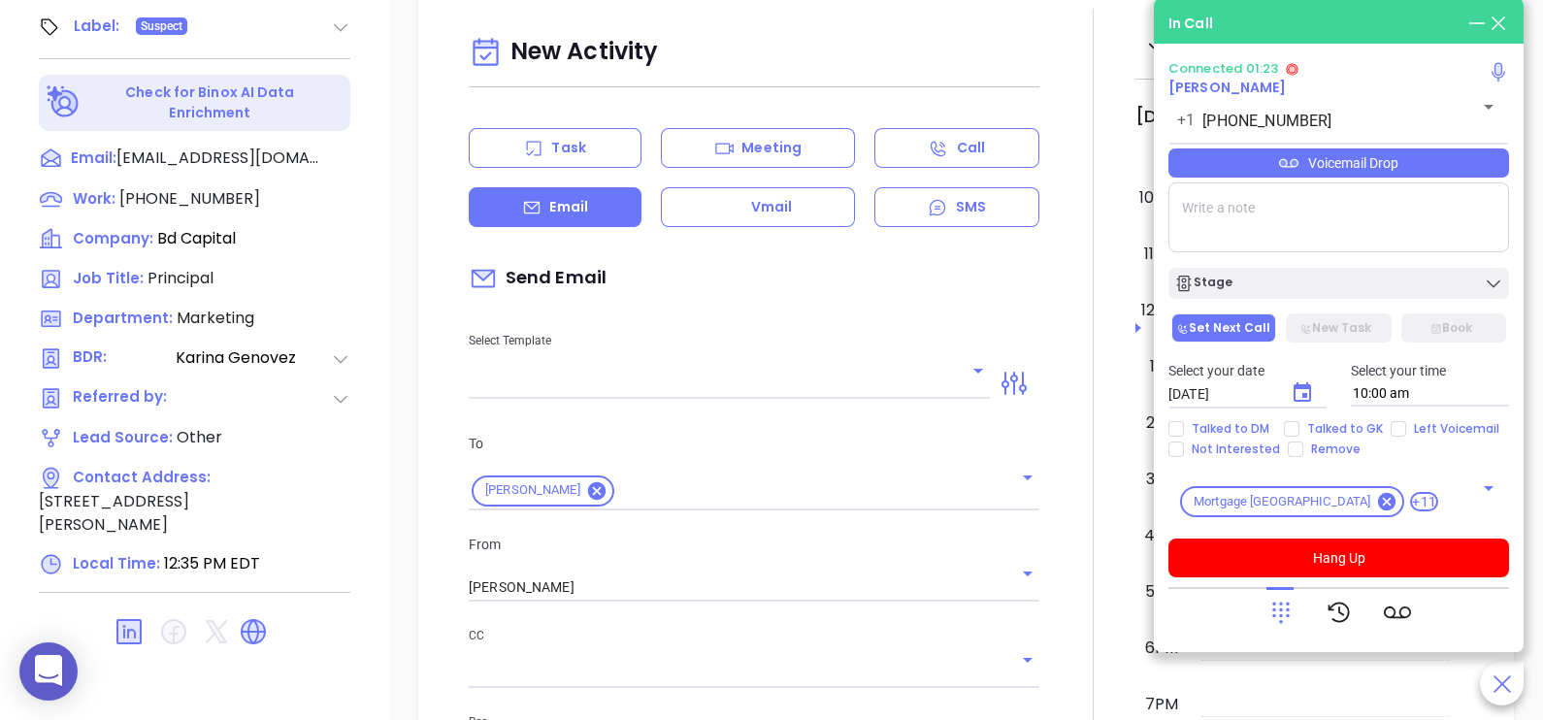
scroll to position [387, 0]
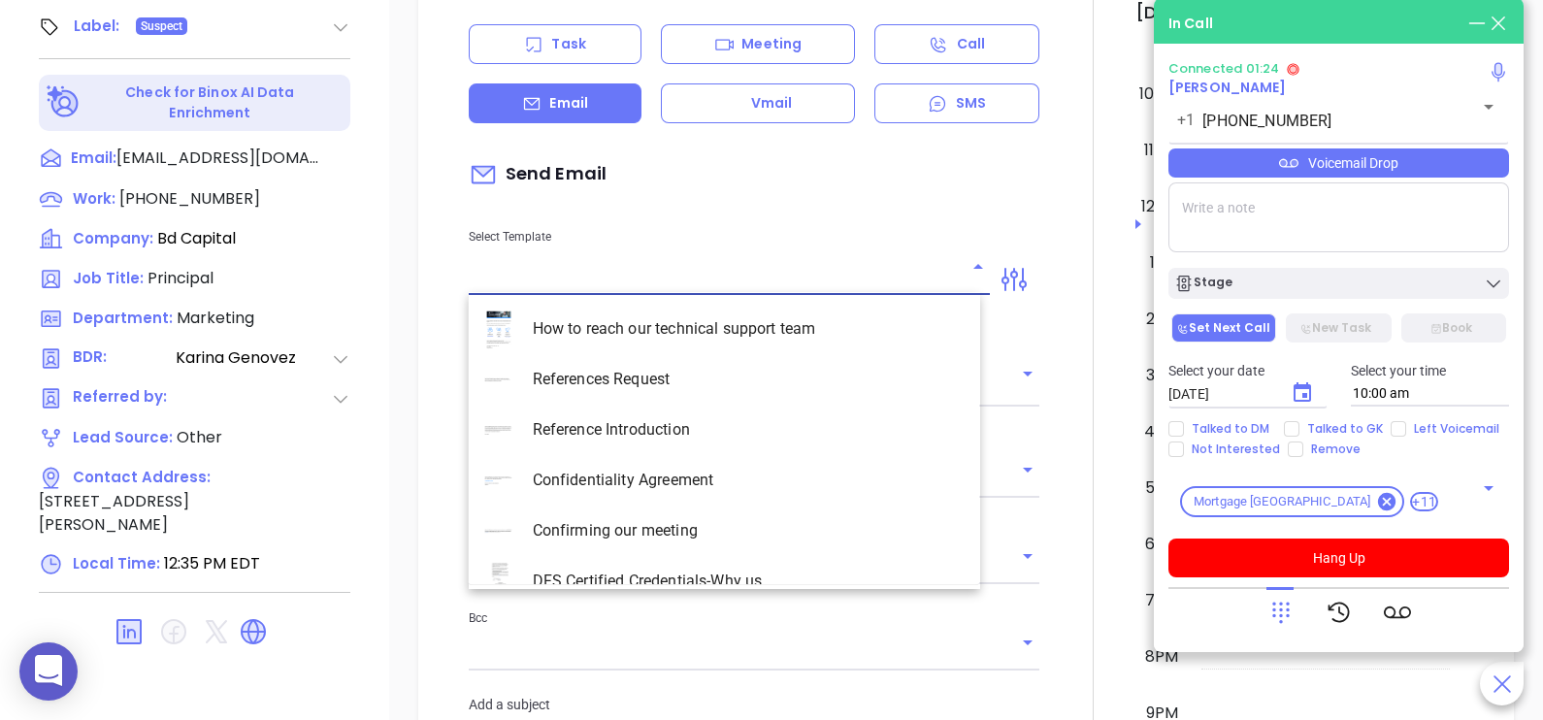
click at [862, 271] on input "text" at bounding box center [715, 280] width 492 height 28
click at [718, 430] on li "NJ Insurance 2 0725 - Email 3" at bounding box center [724, 430] width 511 height 50
type input "NJ Insurance 2 0725 - Email 3"
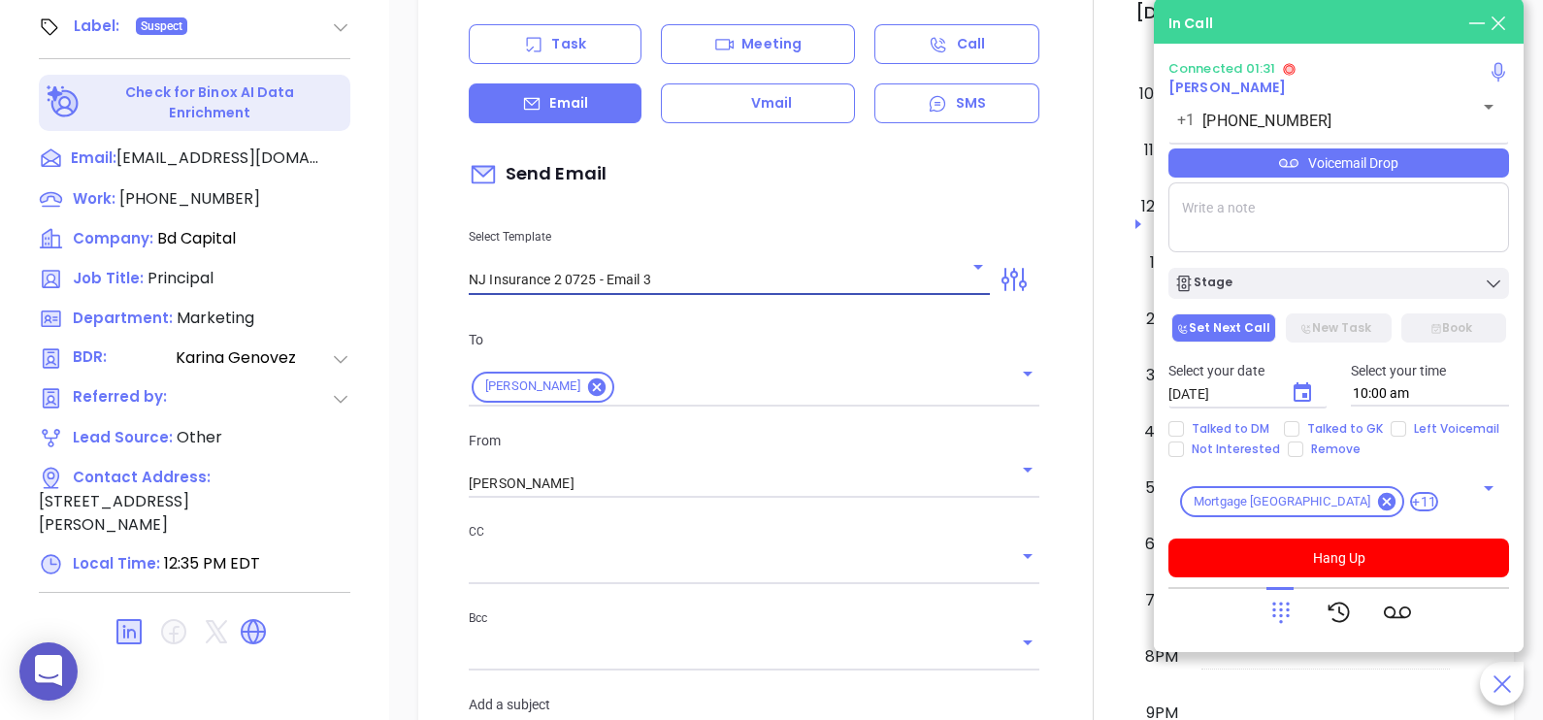
type input "Martin, could your agency survive a data breach?"
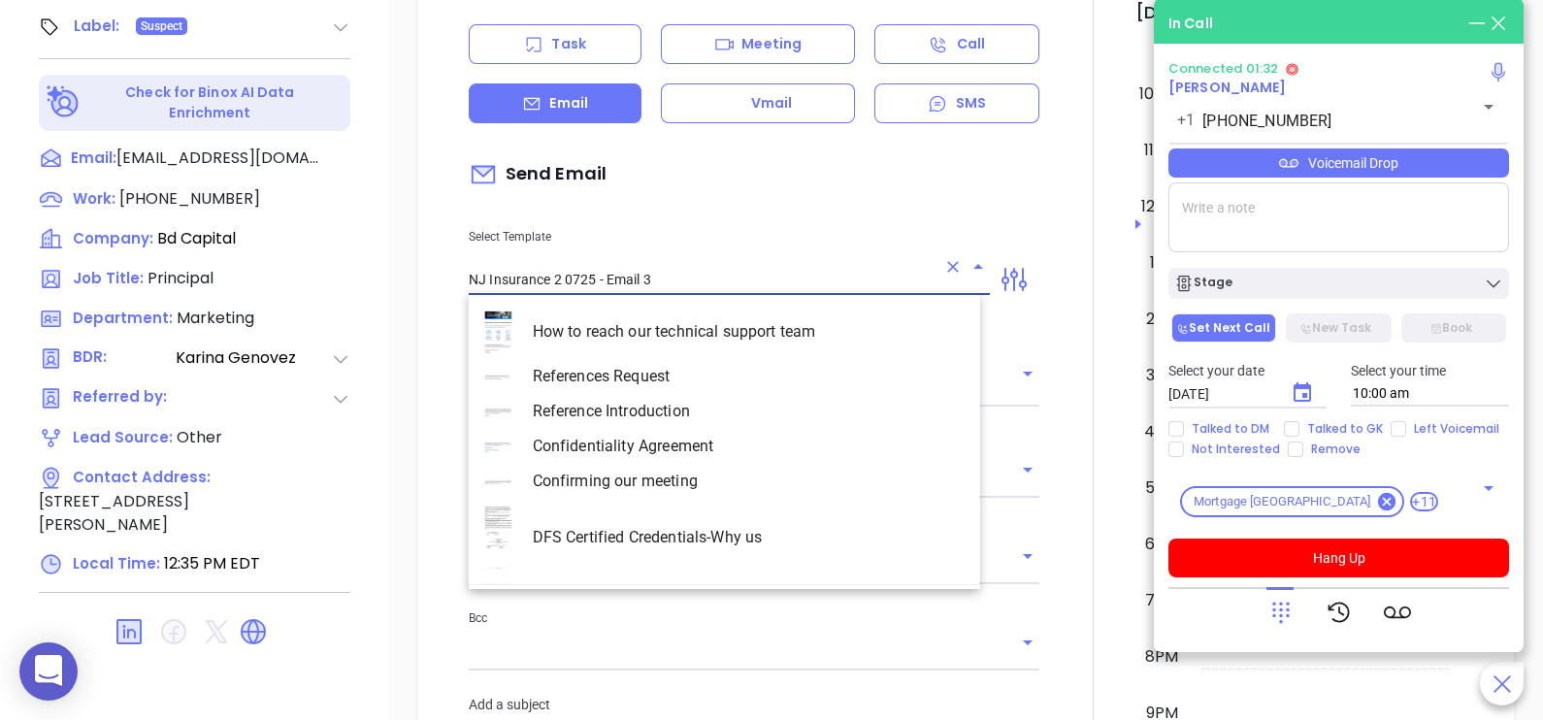
scroll to position [2926, 0]
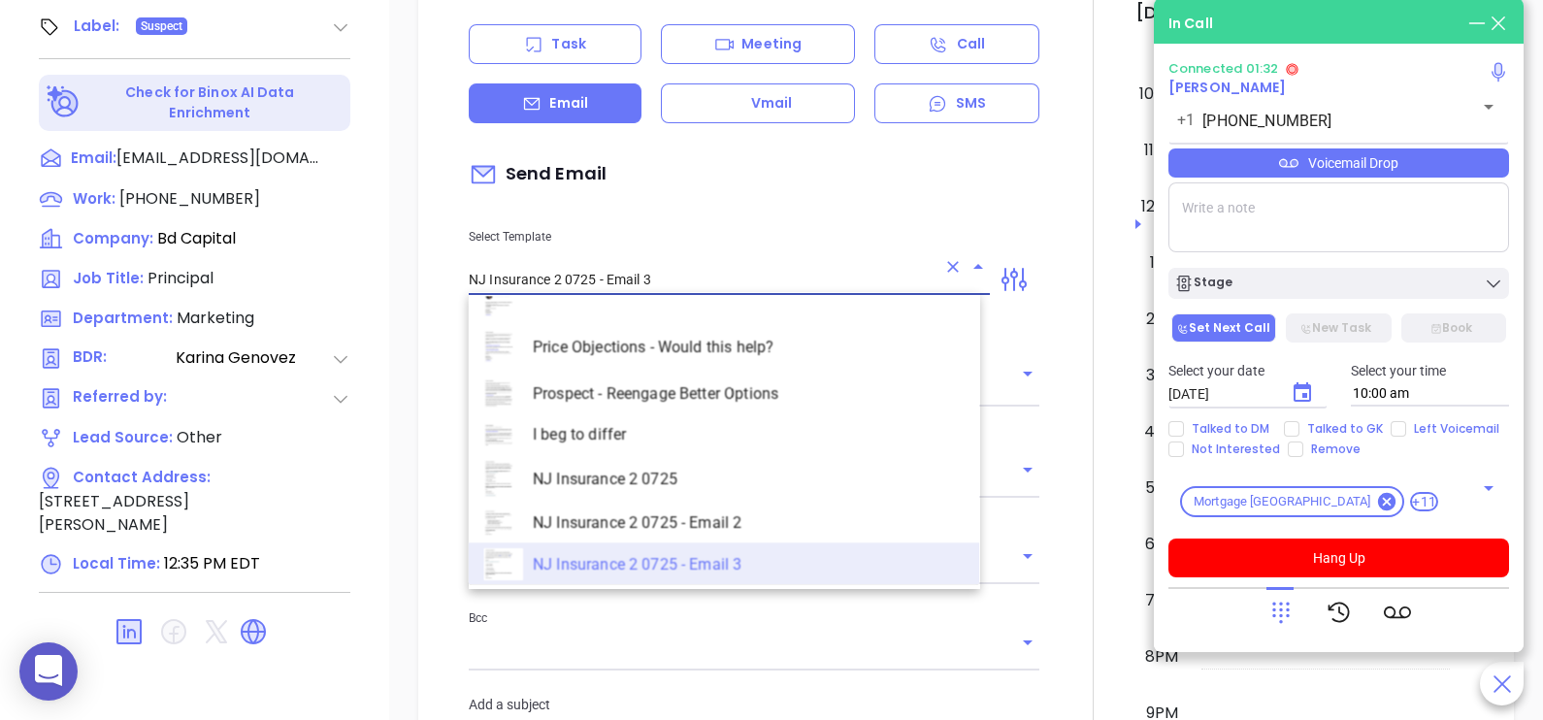
click at [764, 289] on input "NJ Insurance 2 0725 - Email 3" at bounding box center [702, 280] width 467 height 28
click at [750, 513] on li "NJ Insurance 2 0725 - Email 2" at bounding box center [724, 523] width 511 height 39
type input "NJ Insurance 2 0725 - Email 2"
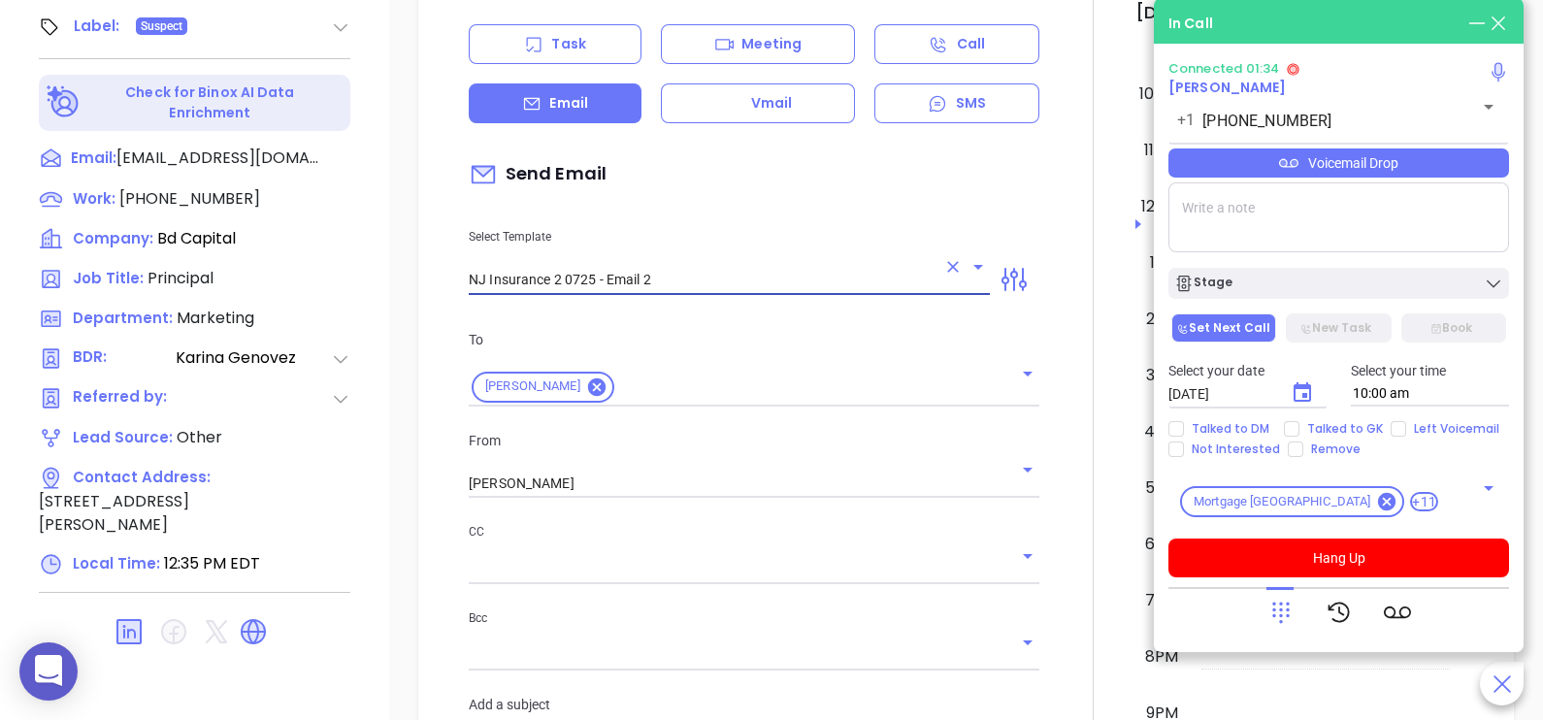
type input "Can your IT partner prove you're covered?"
type input "NJ Insurance 2 0725 - Email 2"
click at [712, 477] on input "[PERSON_NAME]" at bounding box center [727, 484] width 516 height 28
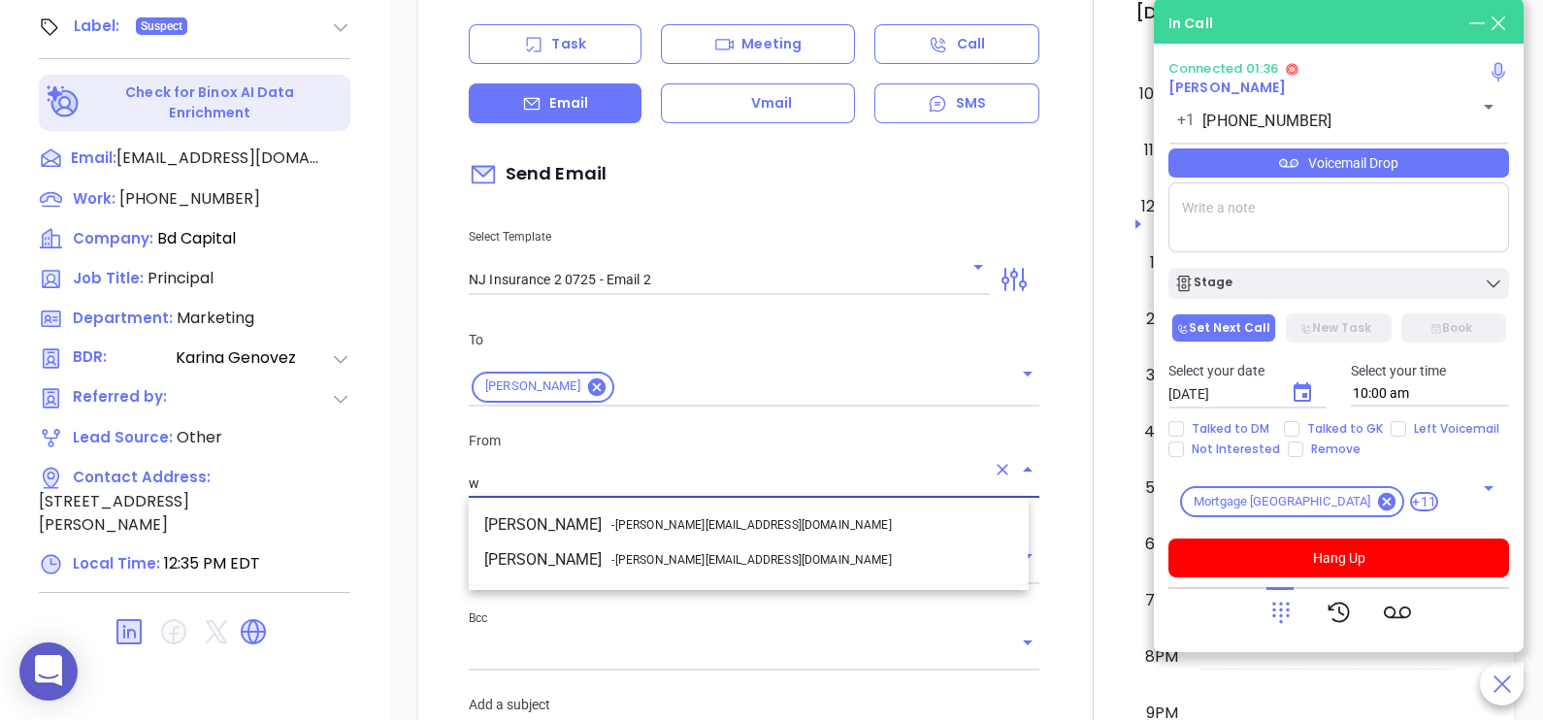
scroll to position [0, 0]
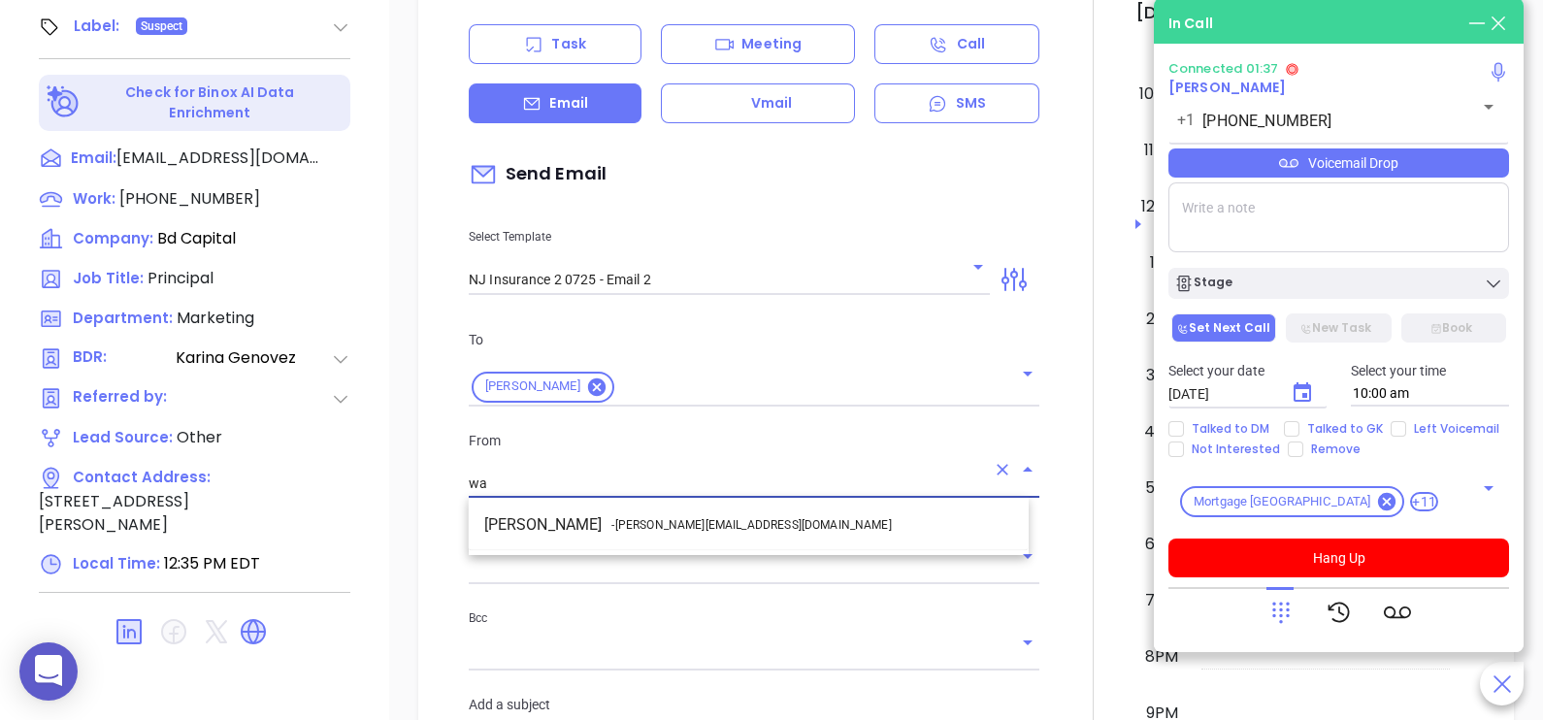
click at [717, 521] on span "- walter@motiva.net" at bounding box center [750, 524] width 279 height 17
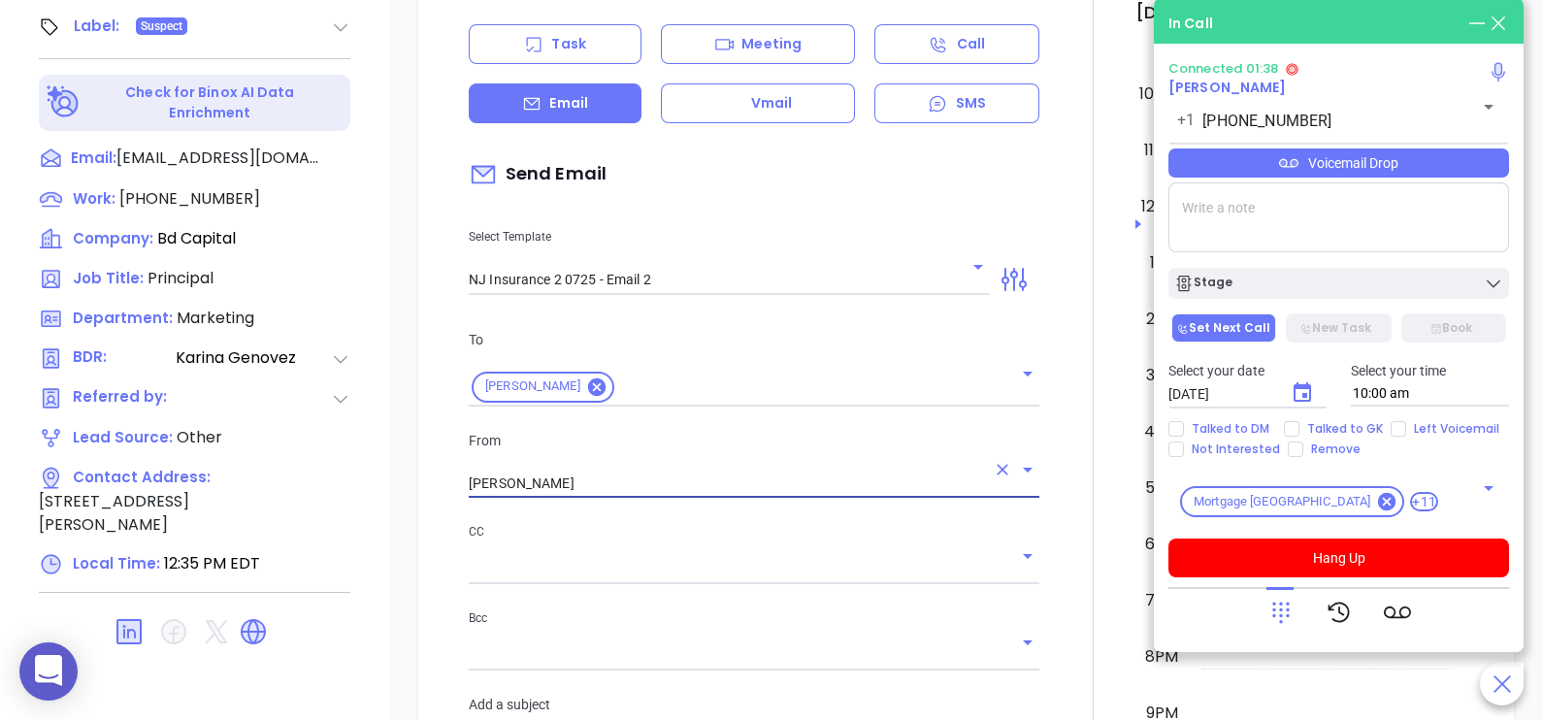
type input "Walter Contreras"
click at [1058, 558] on div at bounding box center [1093, 729] width 84 height 1649
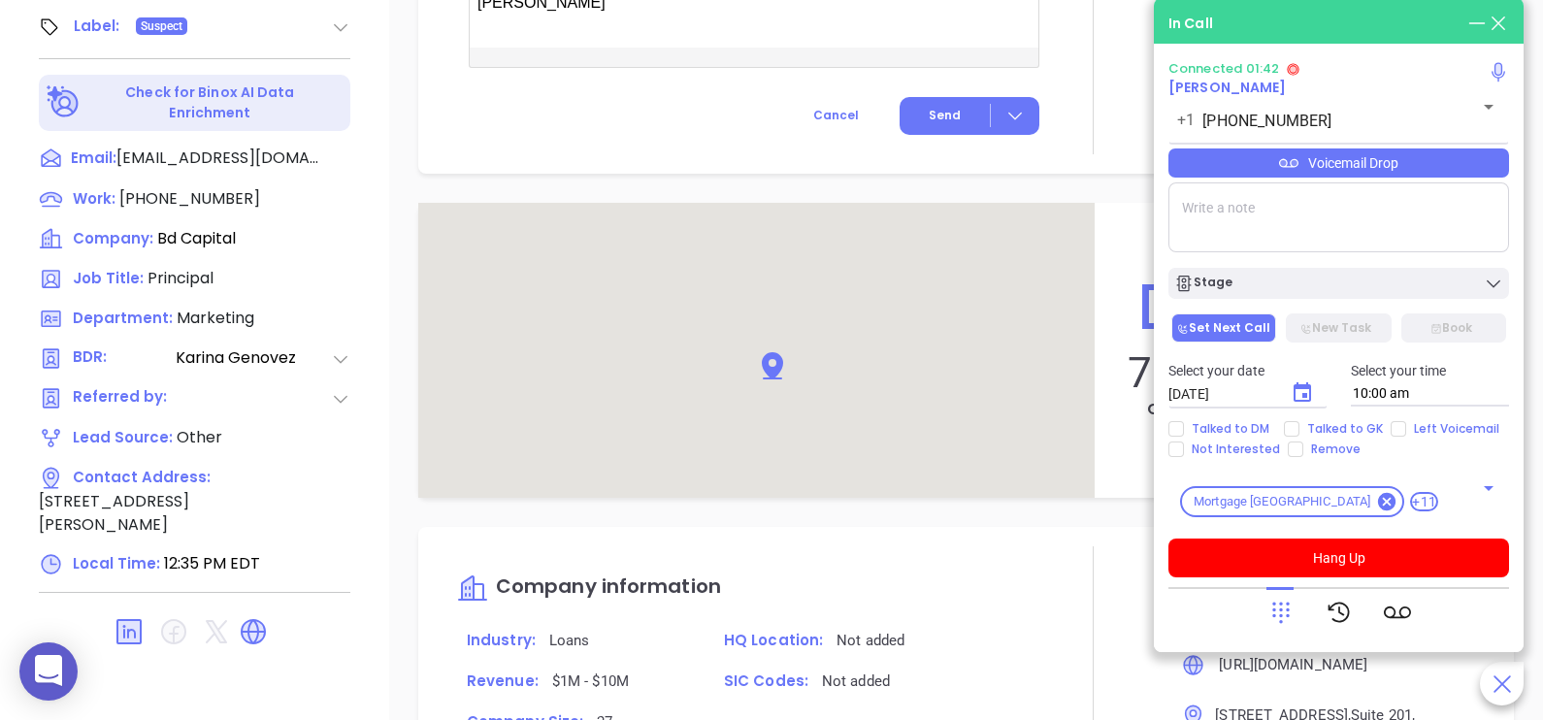
scroll to position [1794, 0]
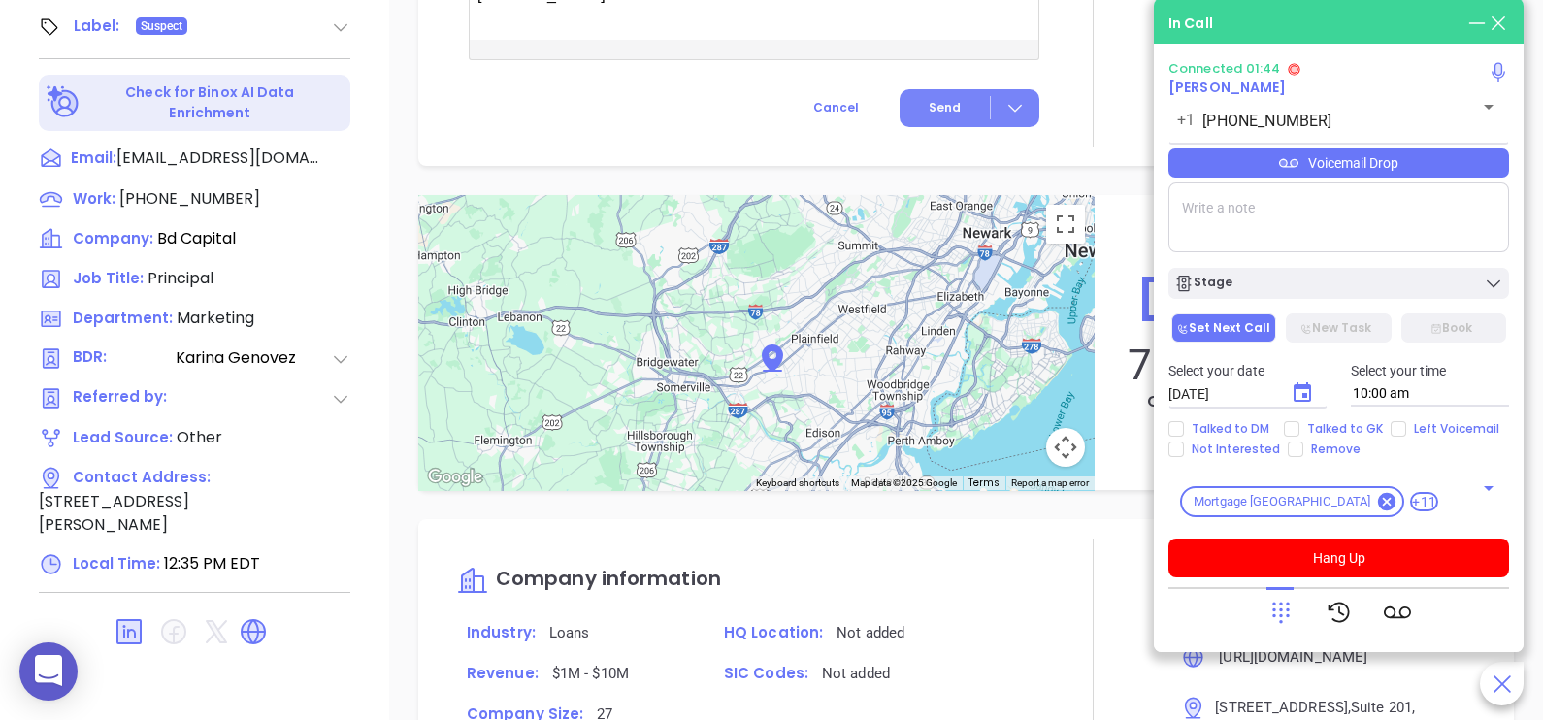
click at [932, 107] on span "Send" at bounding box center [945, 107] width 32 height 17
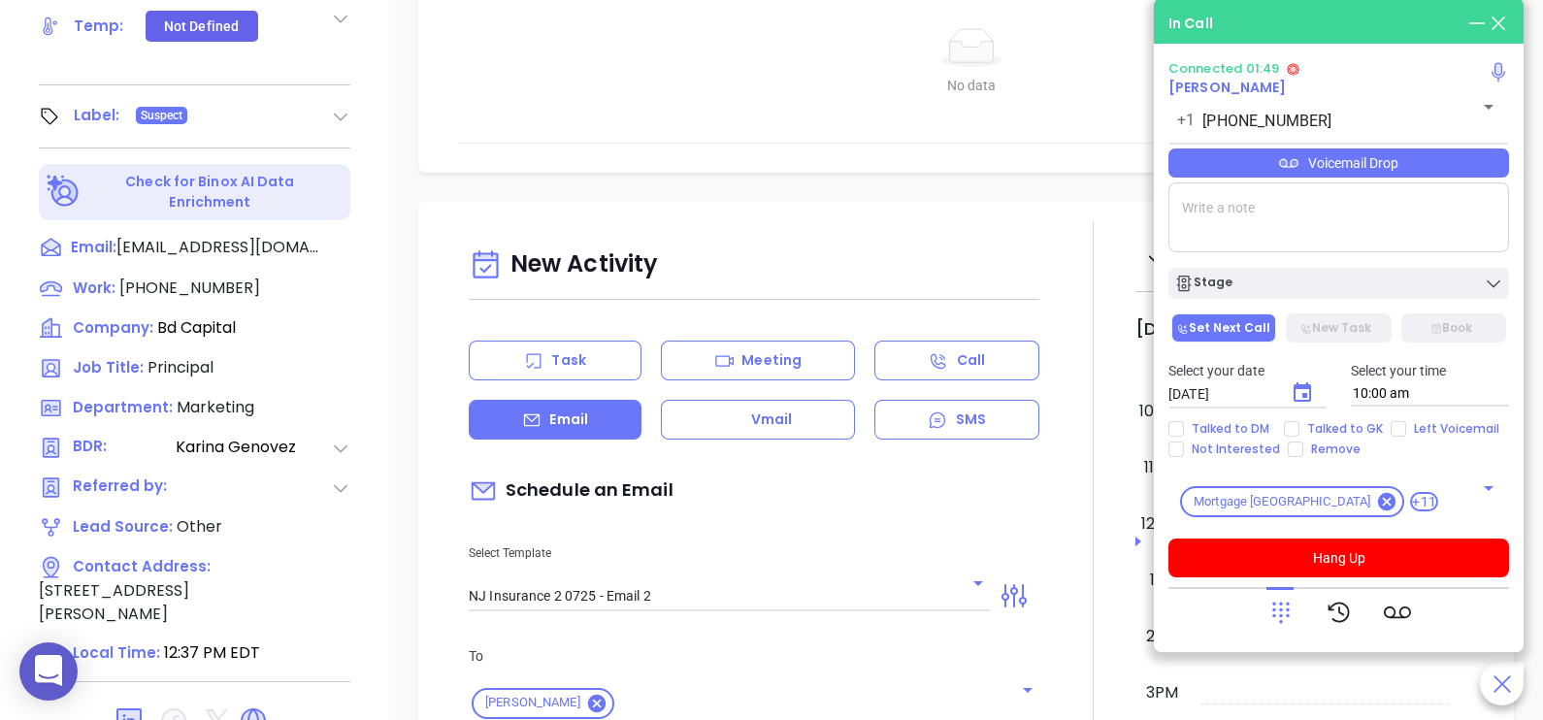
scroll to position [660, 0]
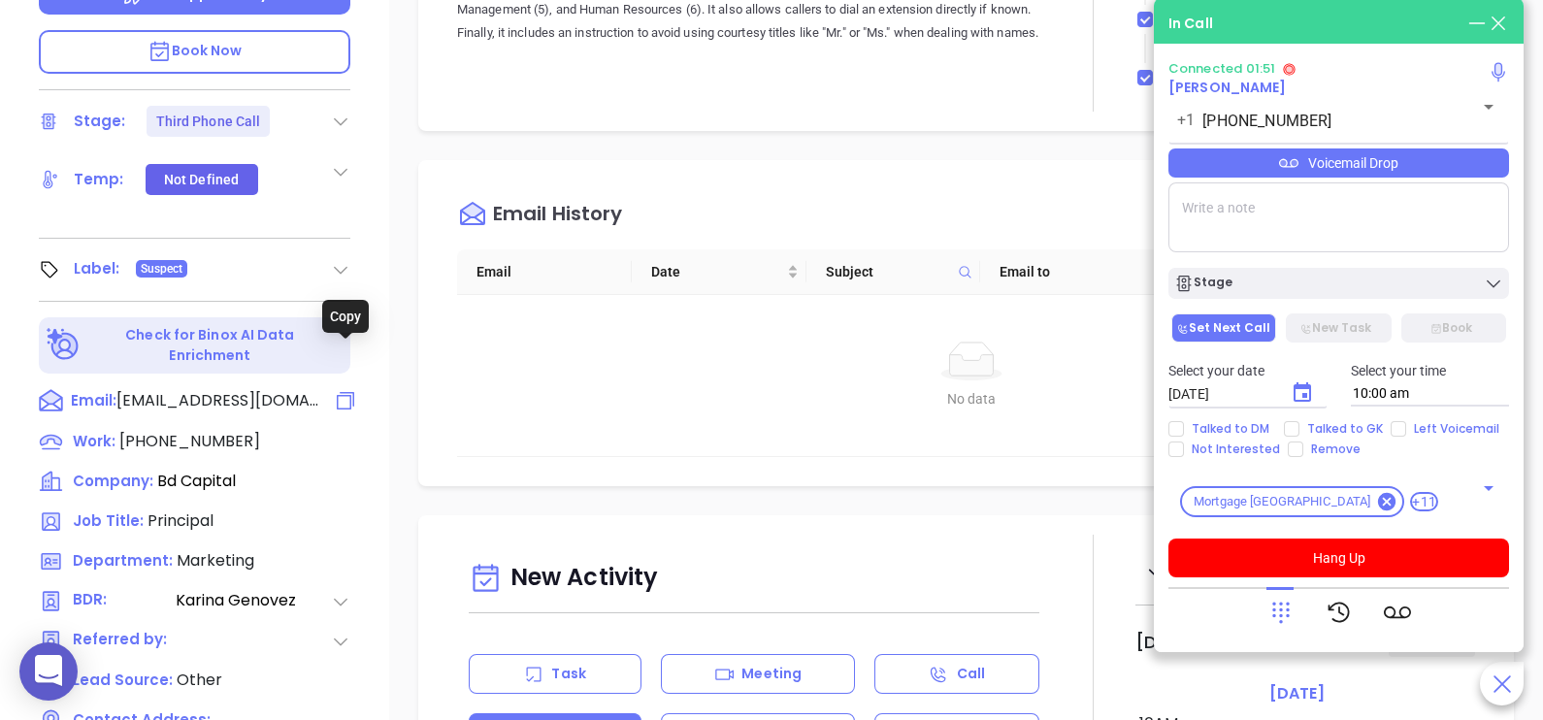
click at [342, 389] on icon at bounding box center [345, 400] width 23 height 23
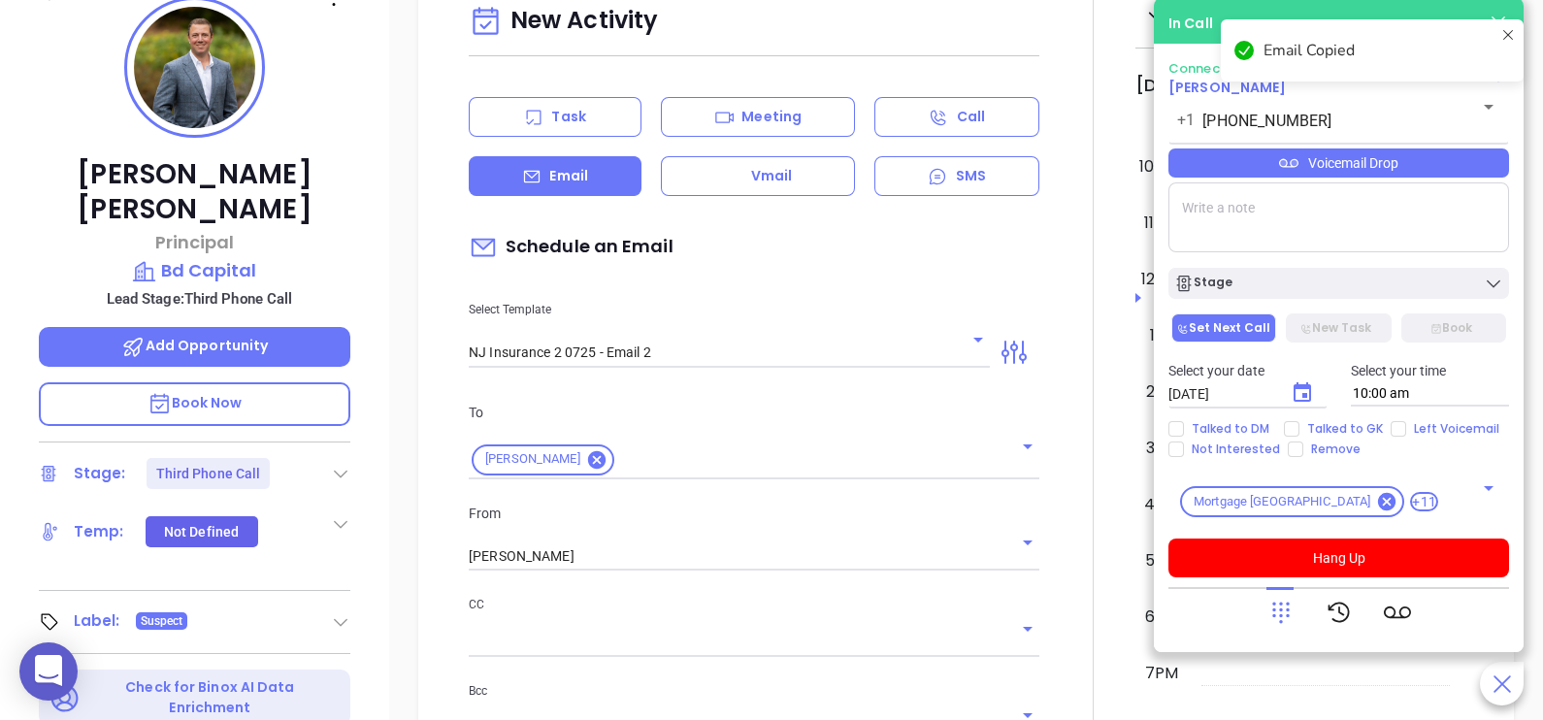
scroll to position [265, 0]
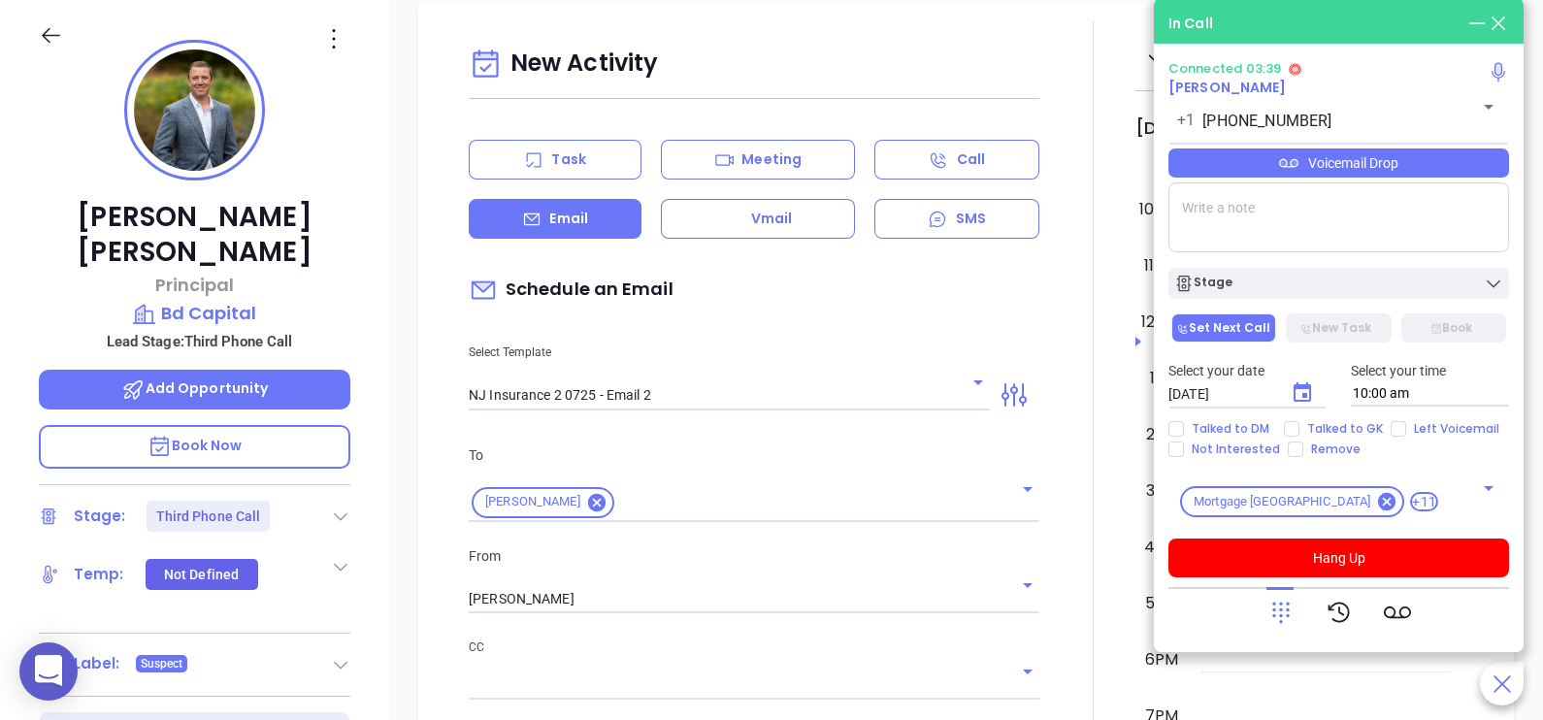
click at [1055, 343] on div at bounding box center [1093, 666] width 84 height 1293
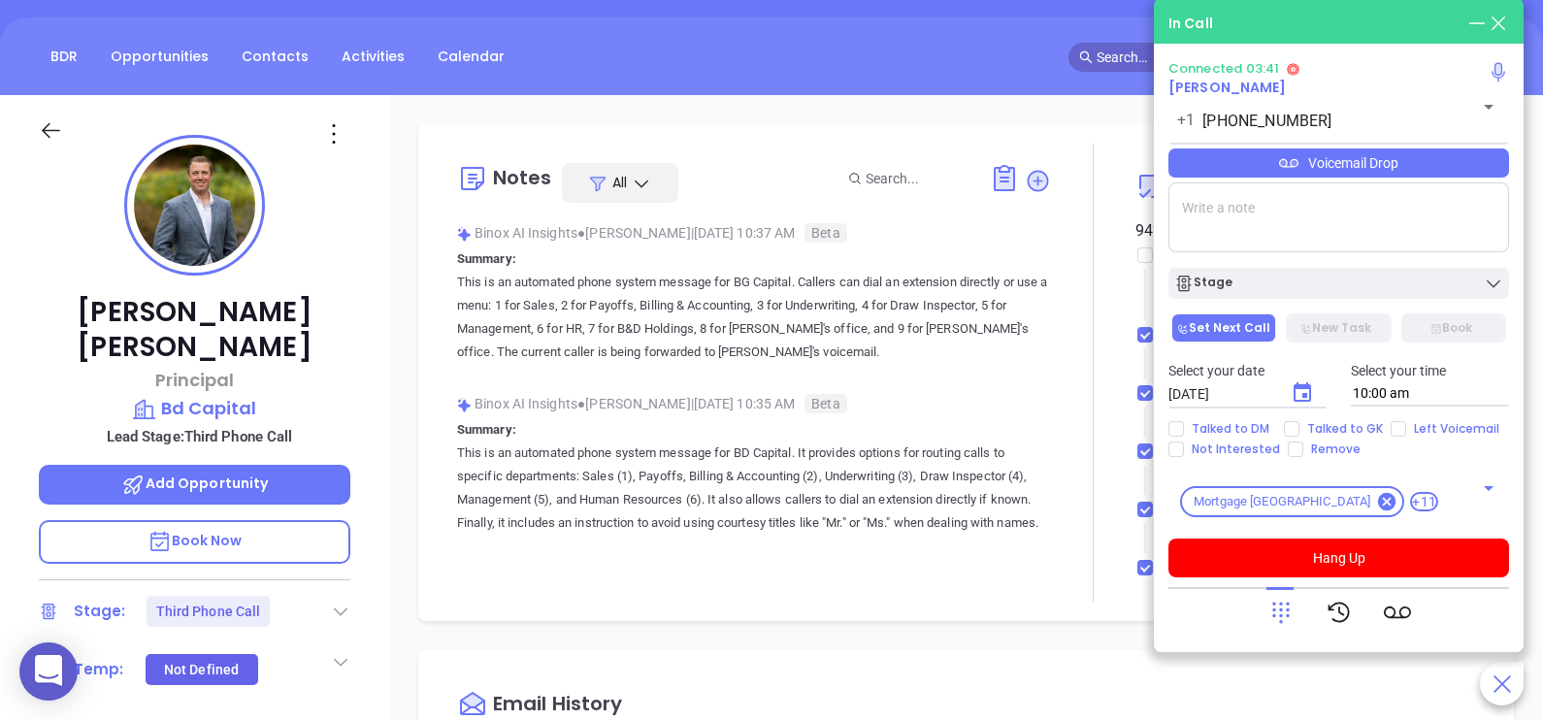
scroll to position [22, 0]
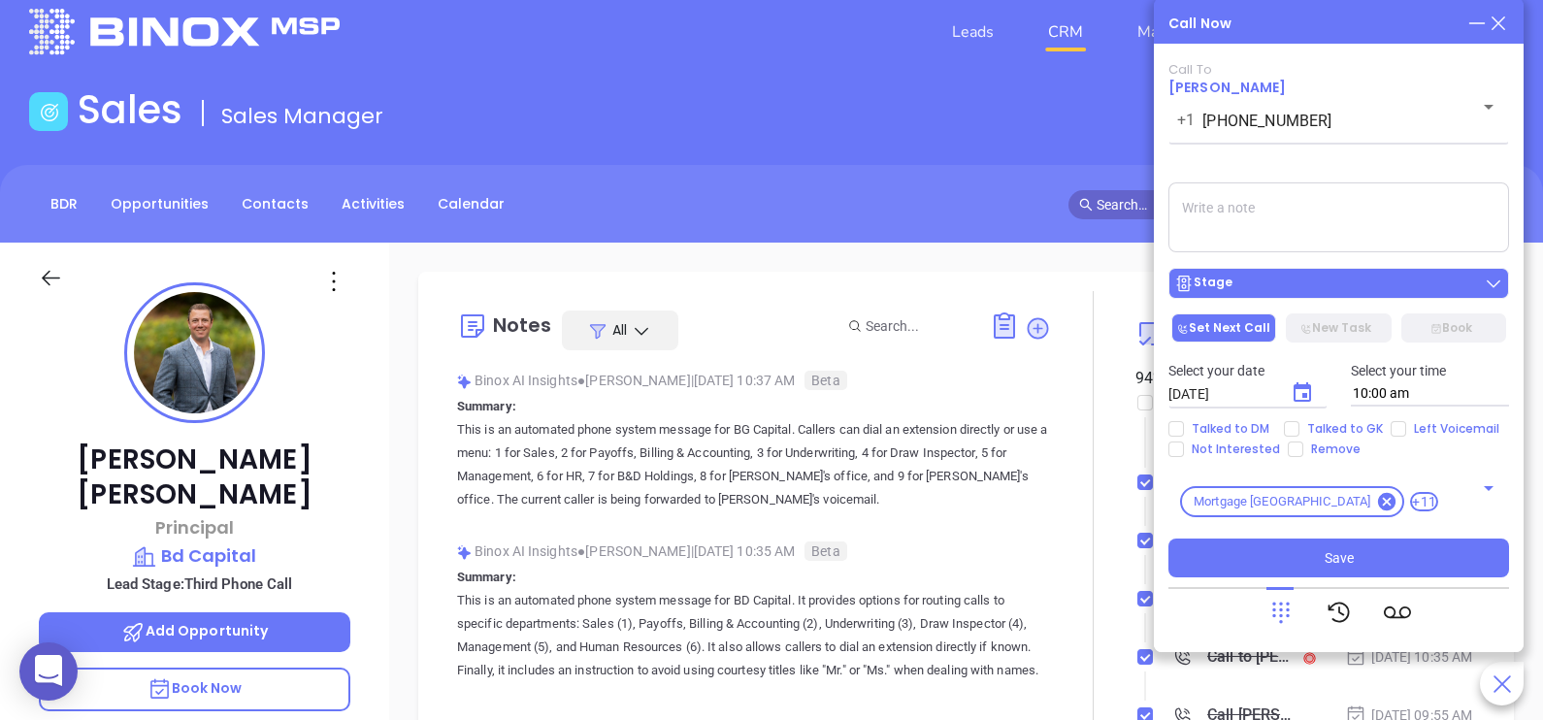
click at [1325, 290] on div "Stage" at bounding box center [1338, 283] width 329 height 19
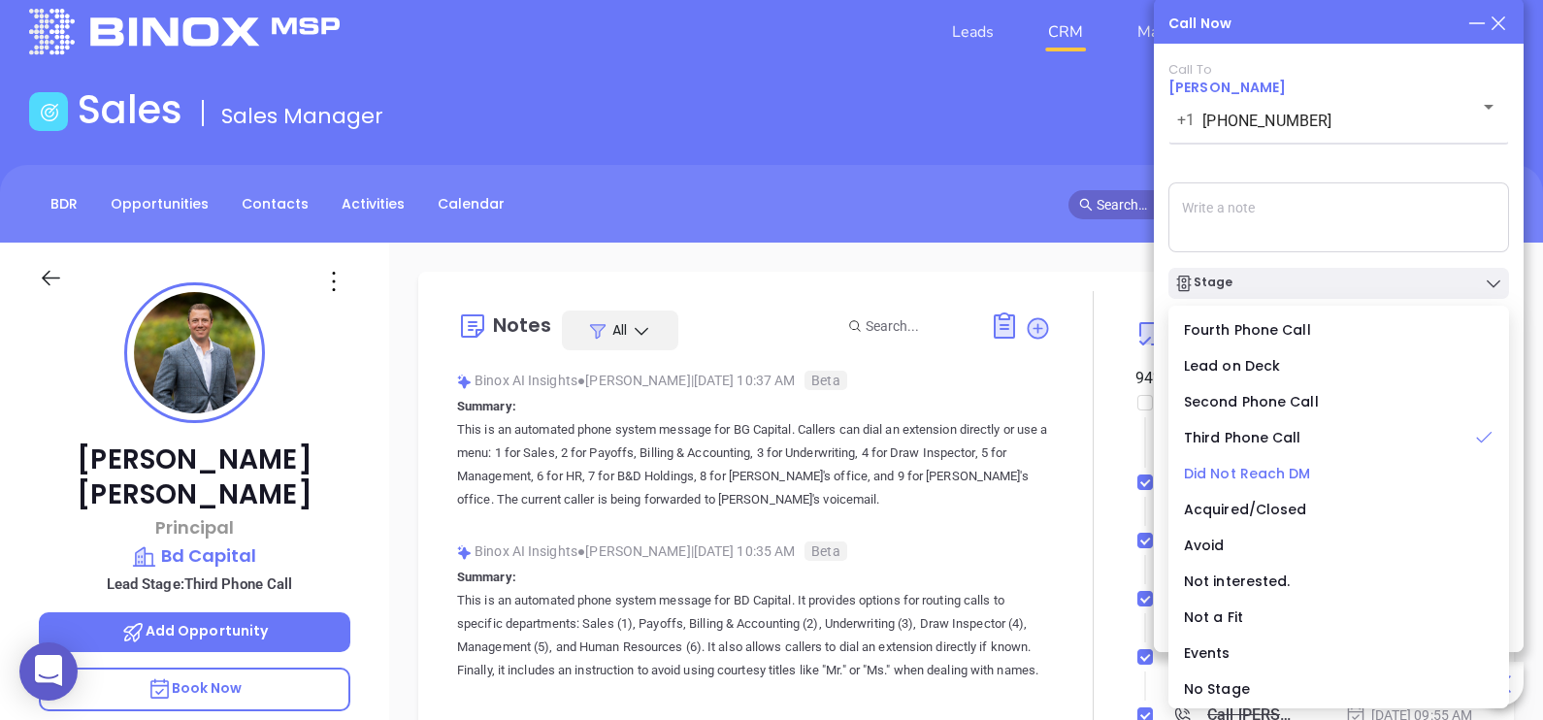
click at [1257, 480] on span "Did Not Reach DM" at bounding box center [1247, 473] width 127 height 19
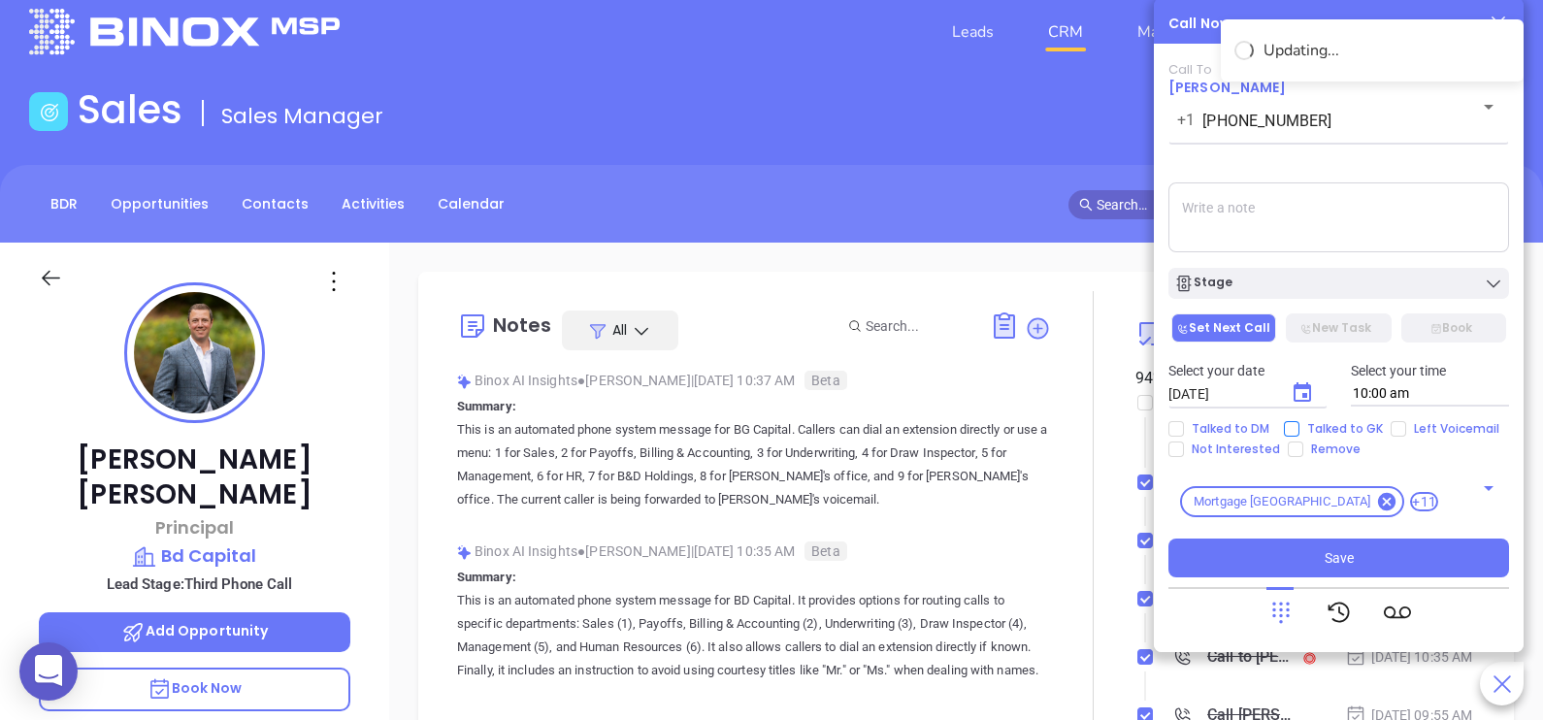
click at [1327, 422] on span "Talked to GK" at bounding box center [1344, 429] width 91 height 16
click at [1299, 422] on input "Talked to GK" at bounding box center [1292, 429] width 16 height 16
checkbox input "true"
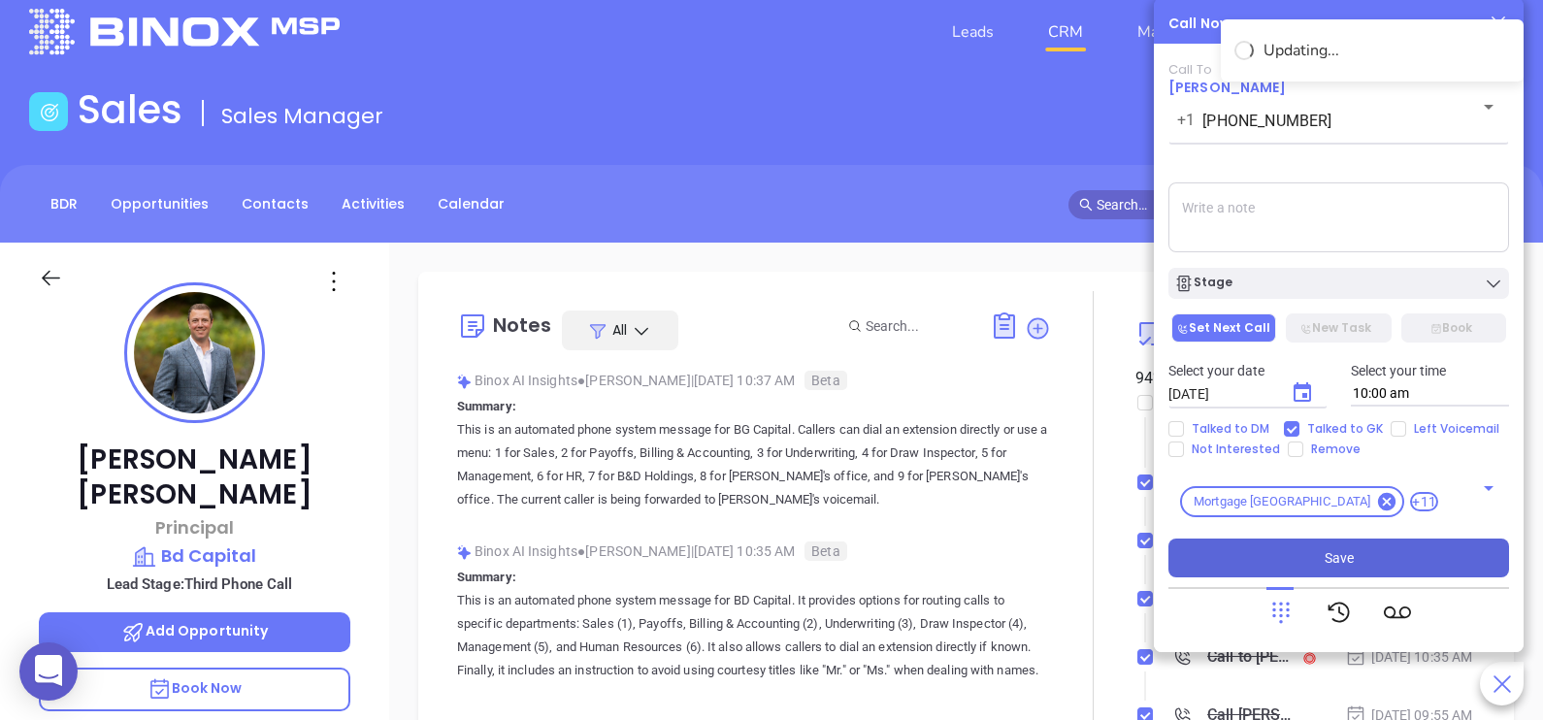
click at [1411, 552] on button "Save" at bounding box center [1338, 558] width 341 height 39
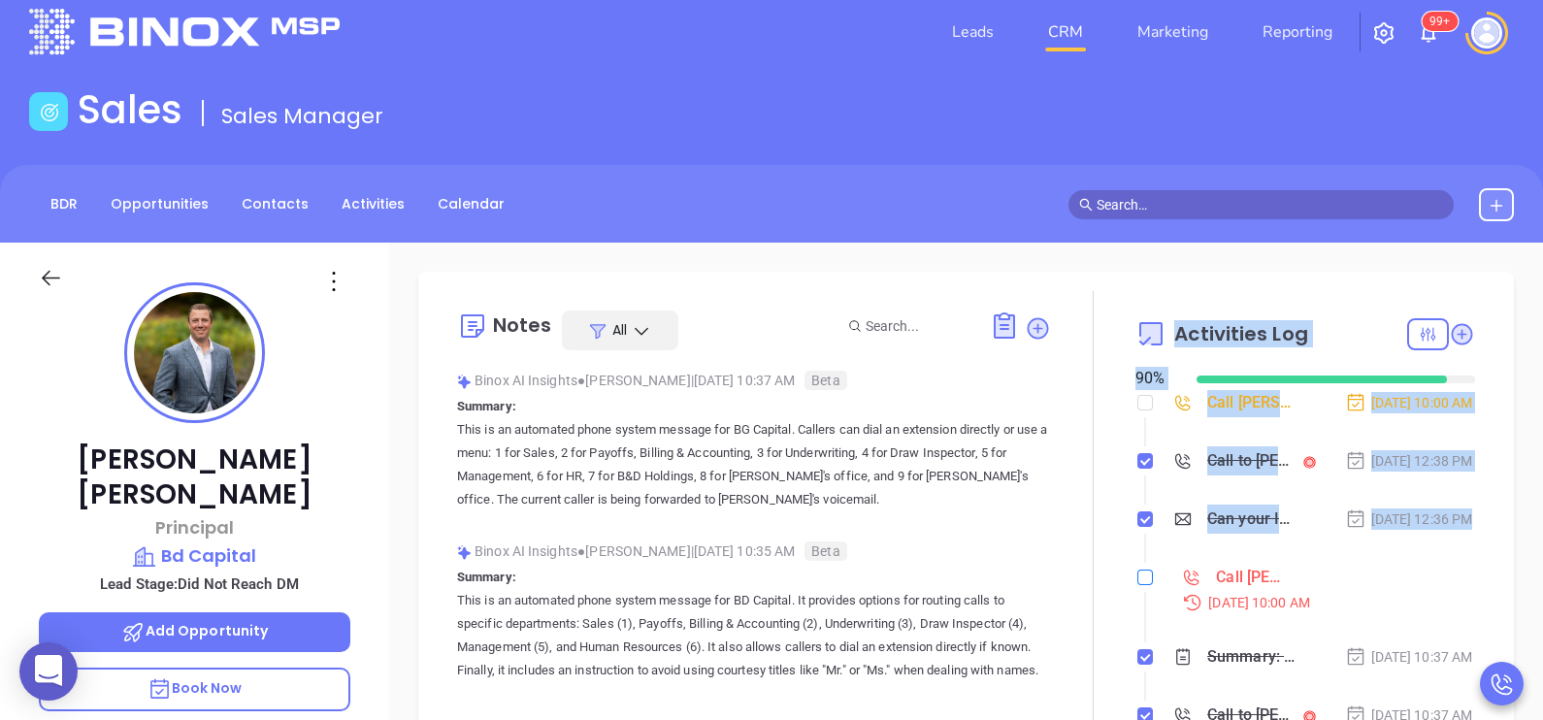
drag, startPoint x: 1121, startPoint y: 604, endPoint x: 1135, endPoint y: 621, distance: 22.7
click at [1135, 621] on div "Notes All Binox AI Insights ● Karina Genovez | Sep 8, 2025 10:37 AM Beta Summar…" at bounding box center [966, 520] width 1057 height 458
click at [1137, 585] on input "checkbox" at bounding box center [1145, 578] width 16 height 16
checkbox input "true"
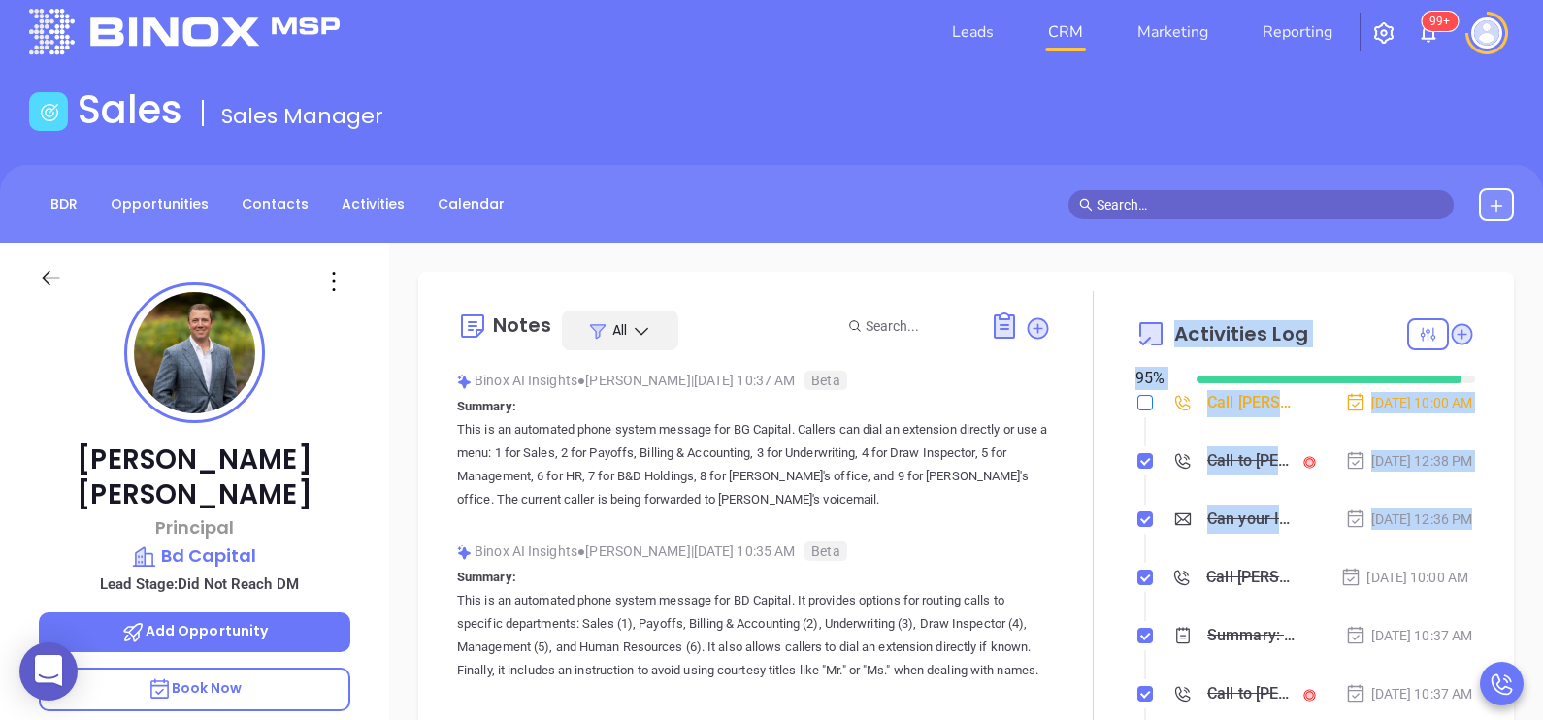
click at [1137, 405] on input "checkbox" at bounding box center [1145, 403] width 16 height 16
checkbox input "true"
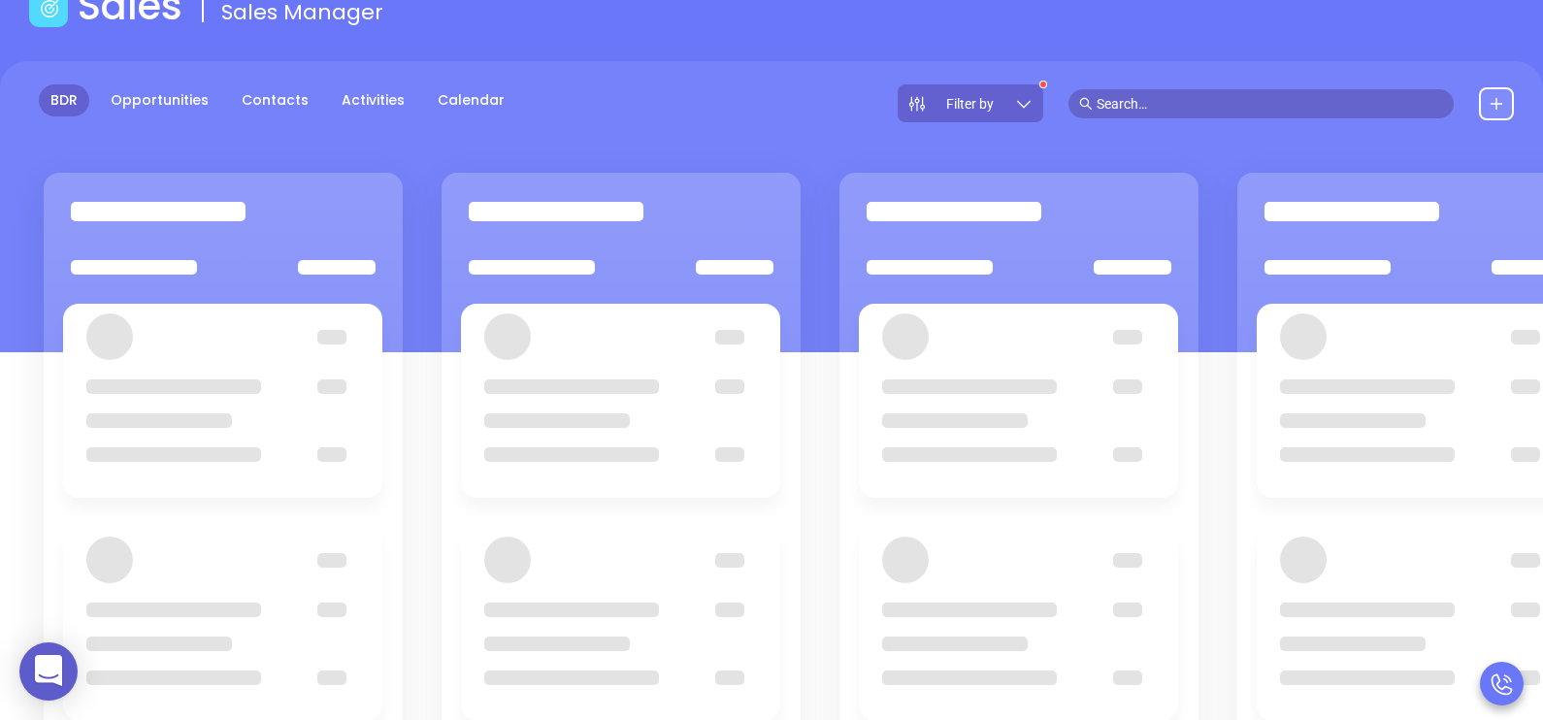
scroll to position [146, 0]
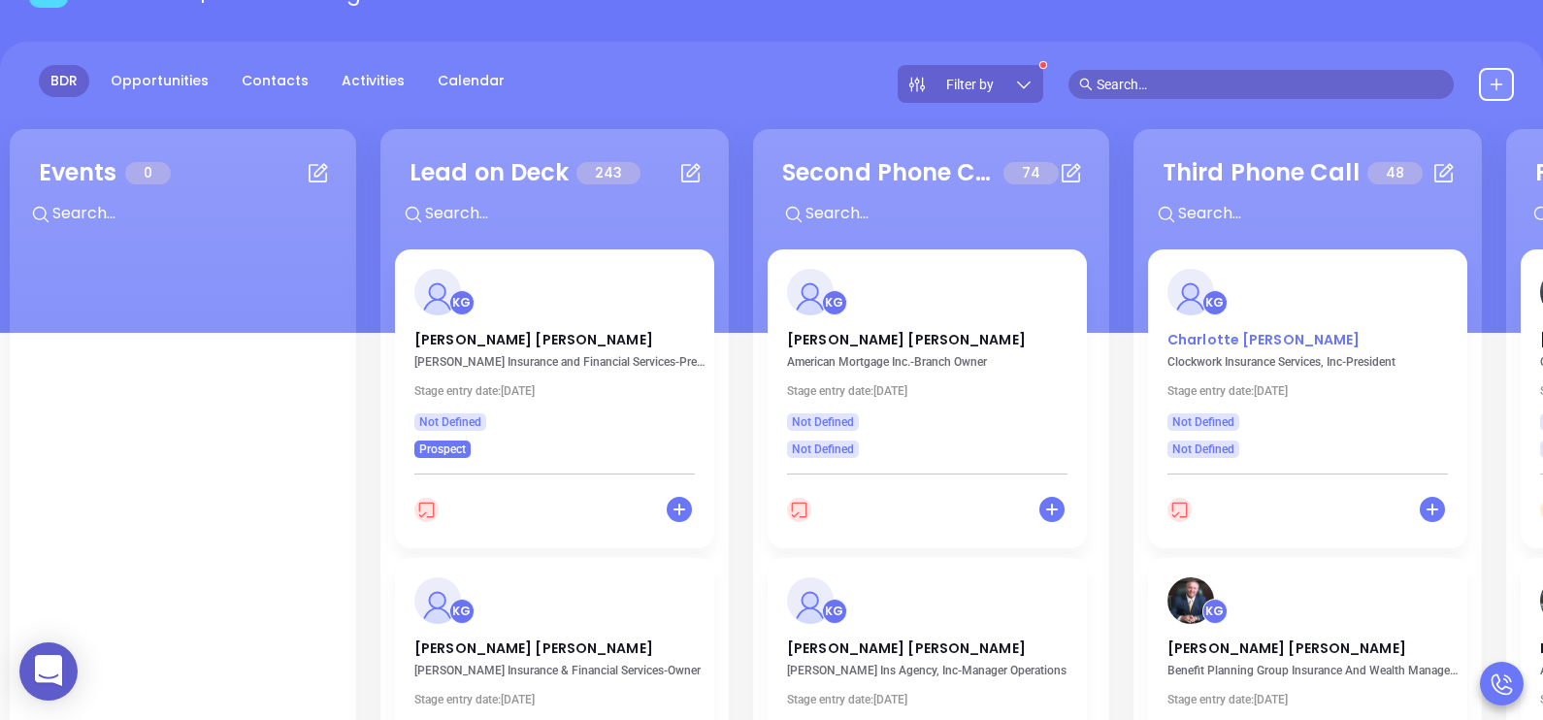
click at [1272, 335] on p "Charlotte Mcfarland" at bounding box center [1307, 335] width 280 height 10
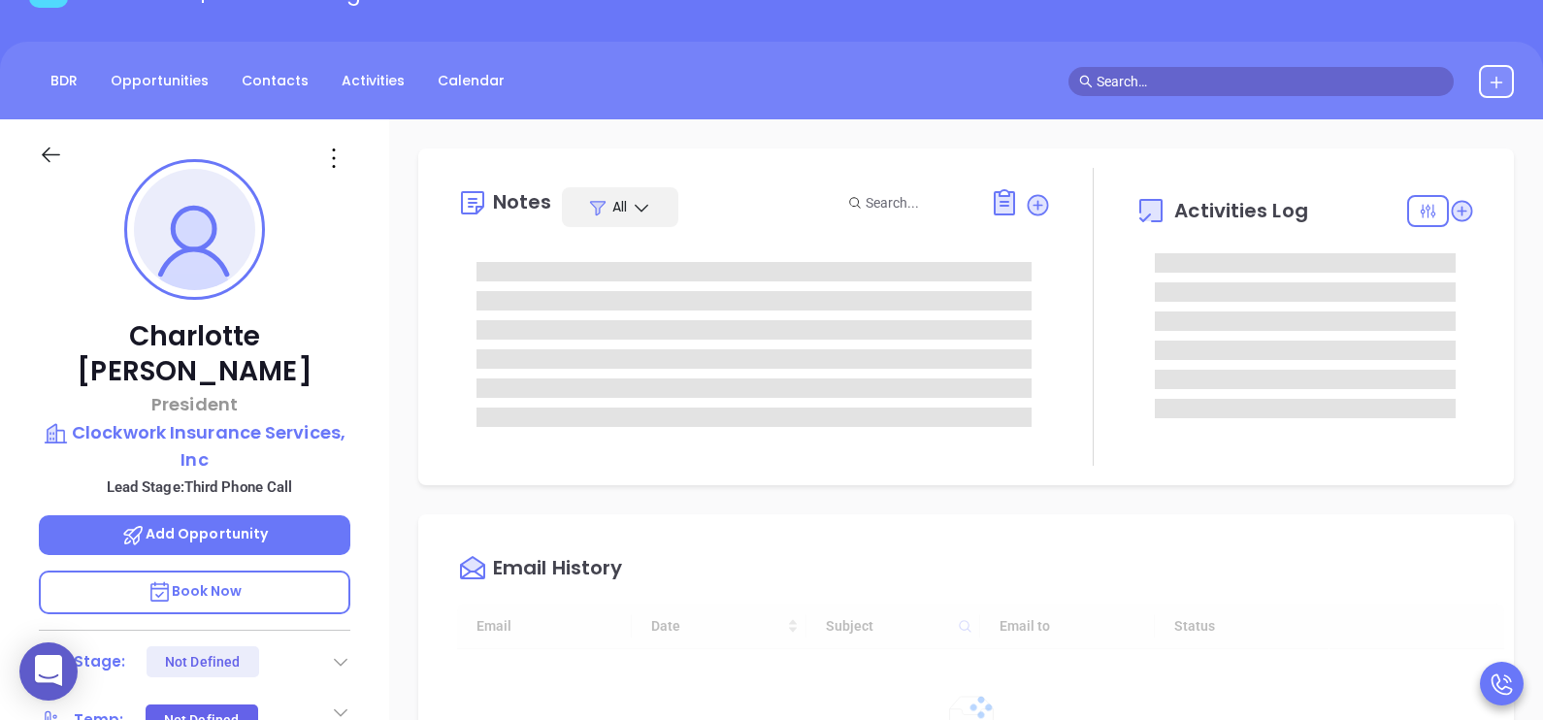
scroll to position [563, 0]
type input "[PERSON_NAME]"
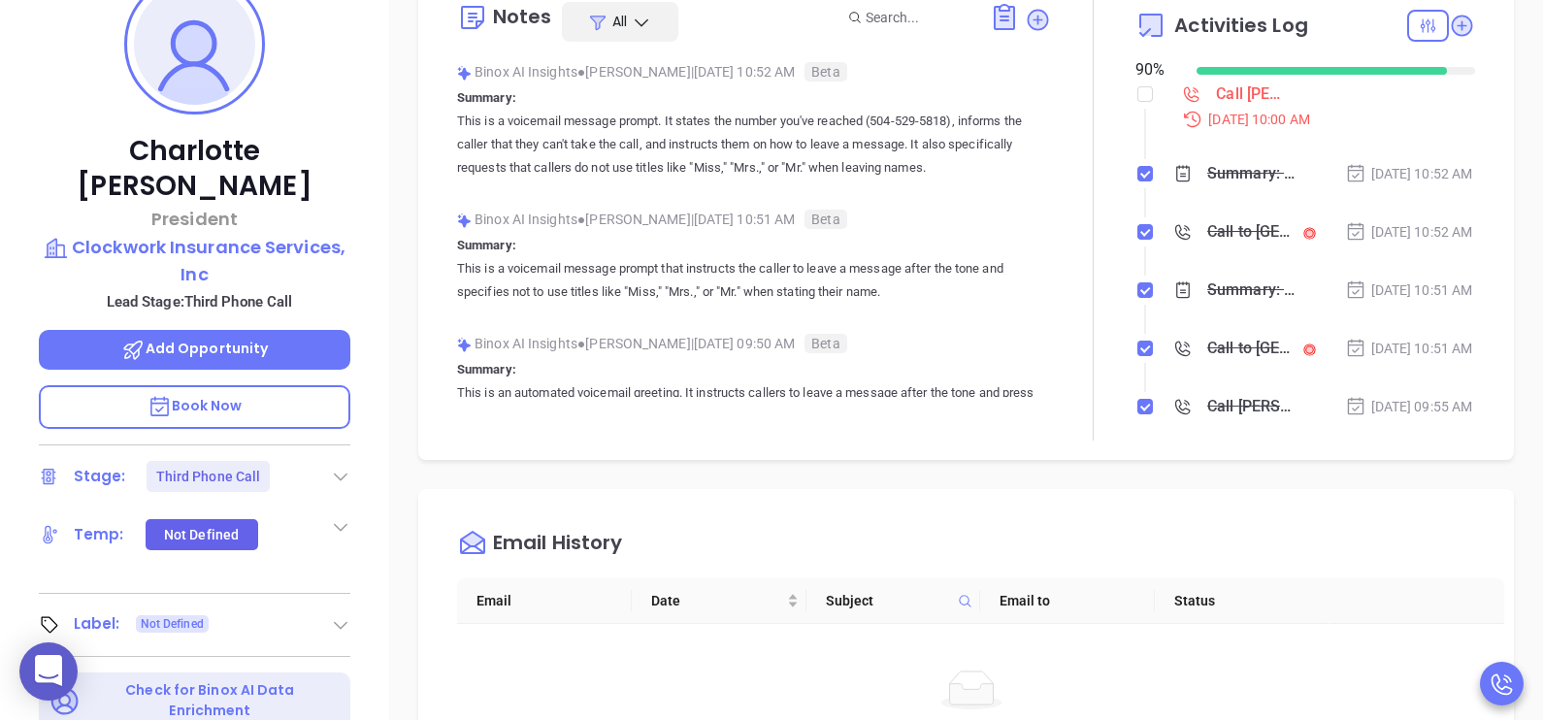
scroll to position [582, 0]
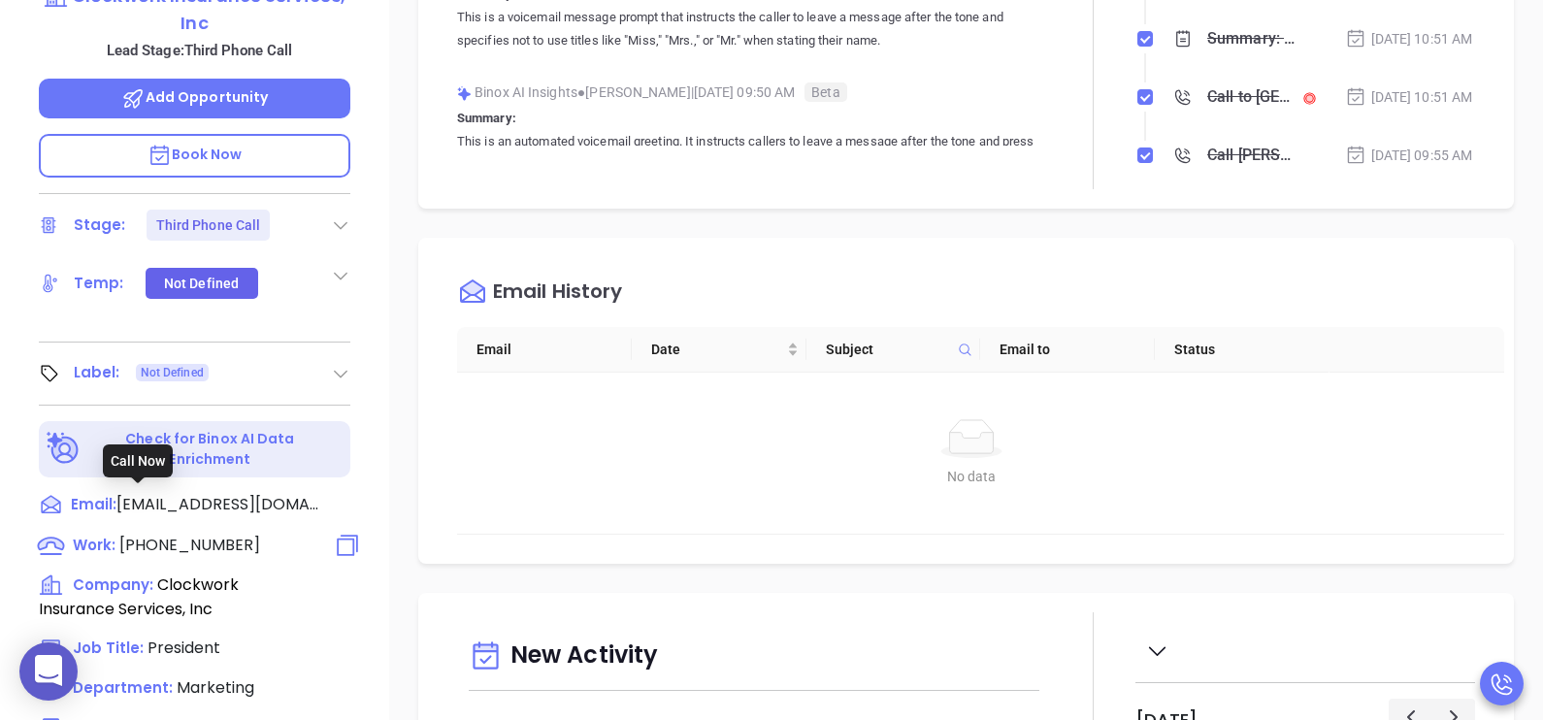
click at [204, 534] on span "(504) 529-5818" at bounding box center [189, 545] width 141 height 22
type input "(504) 529-5818"
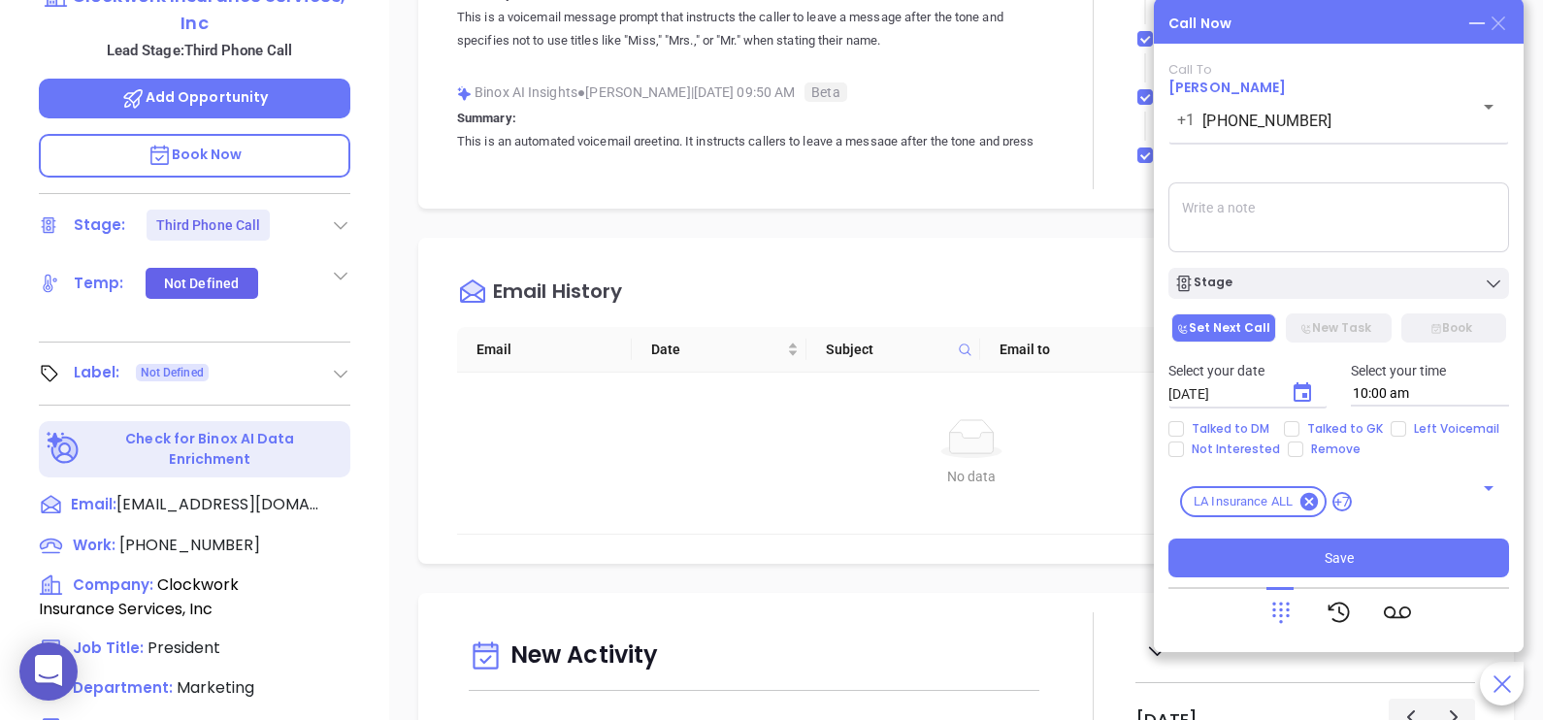
click at [1499, 24] on icon at bounding box center [1498, 23] width 21 height 21
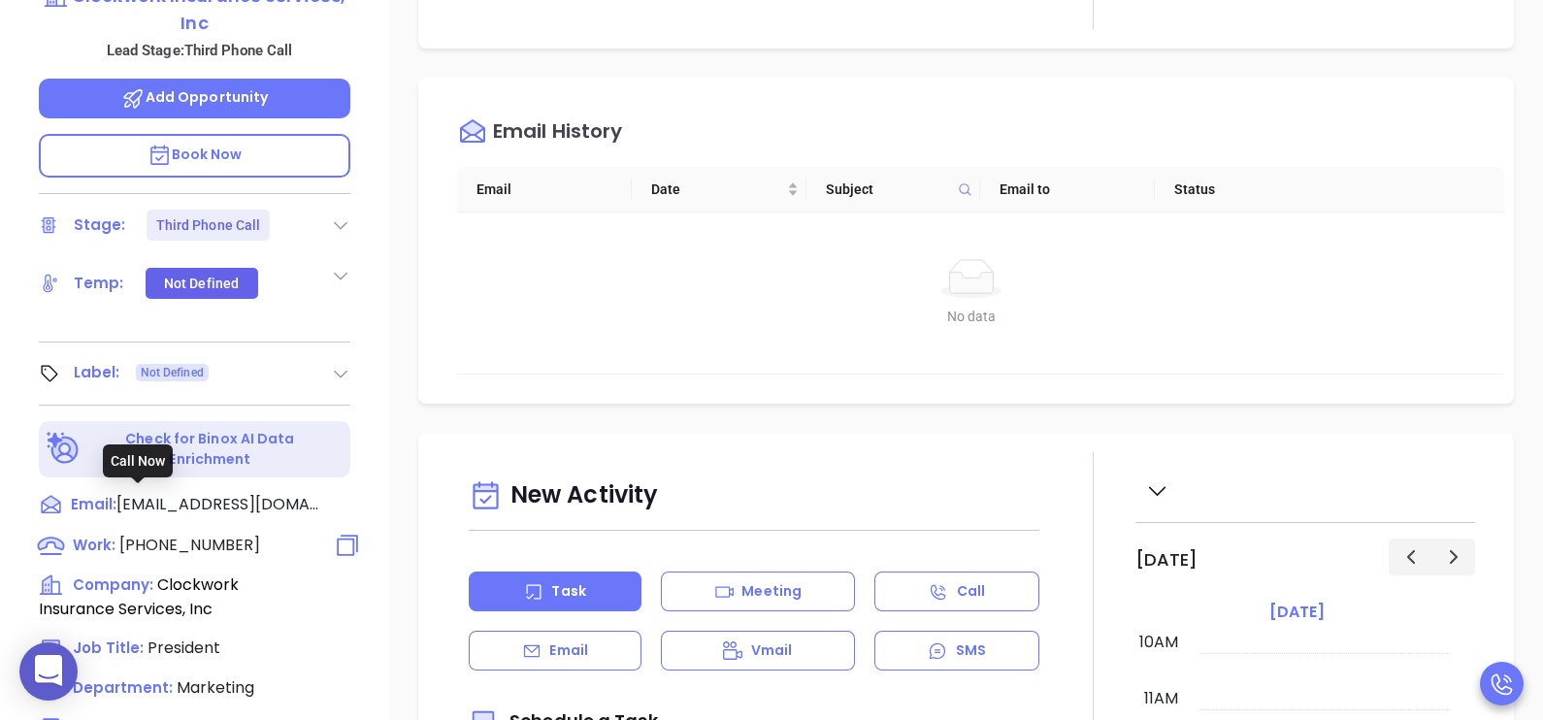
click at [221, 534] on span "(504) 529-5818" at bounding box center [189, 545] width 141 height 22
type input "(504) 529-5818"
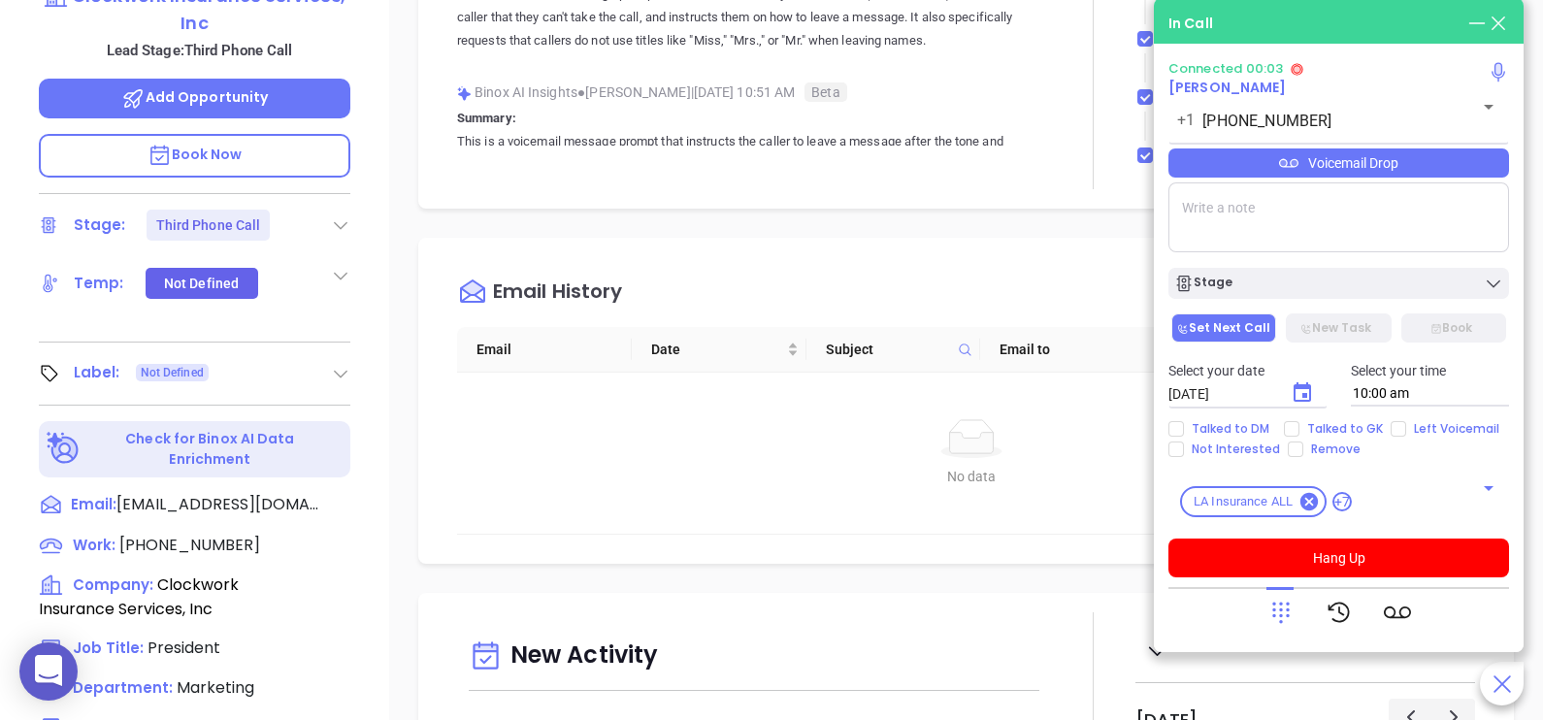
click at [1434, 170] on div "Voicemail Drop" at bounding box center [1338, 162] width 341 height 29
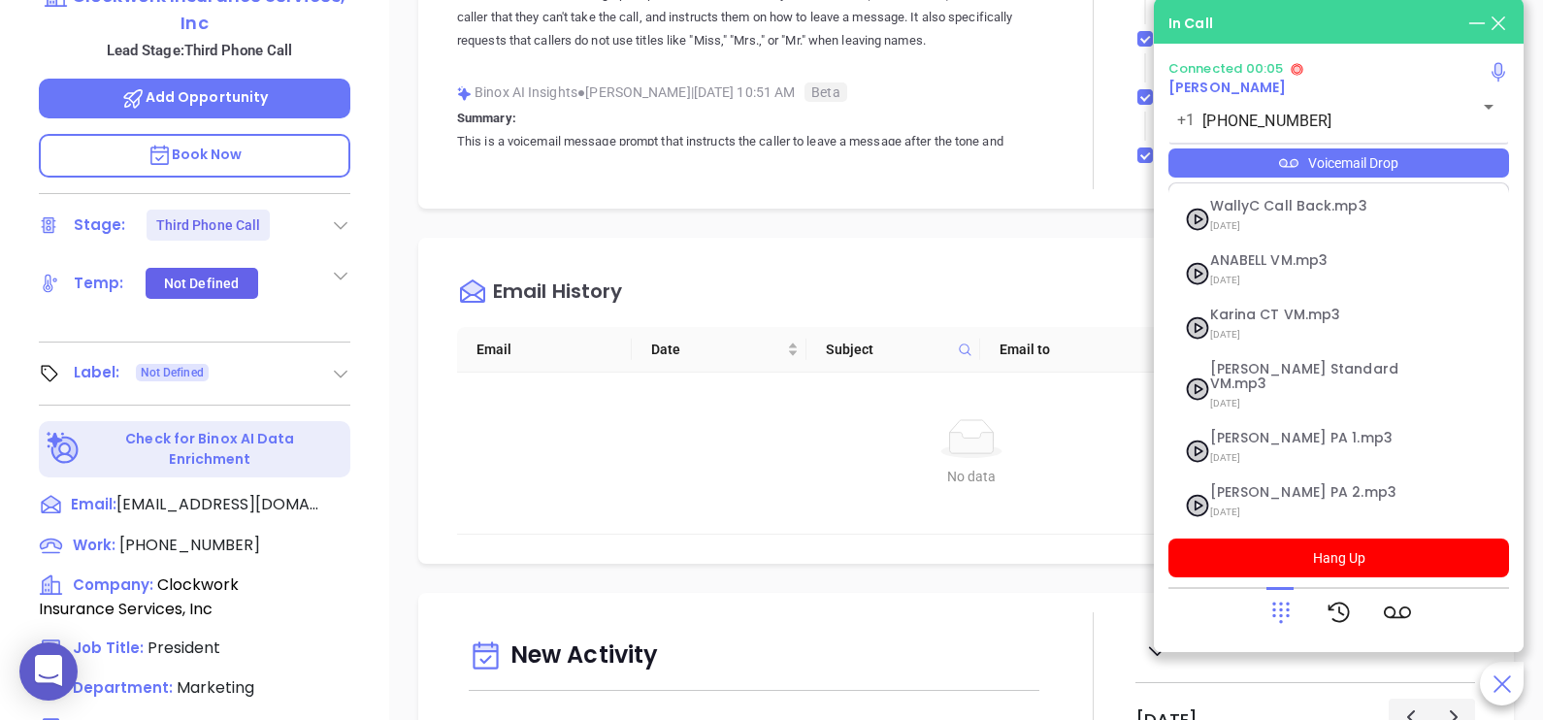
scroll to position [266, 0]
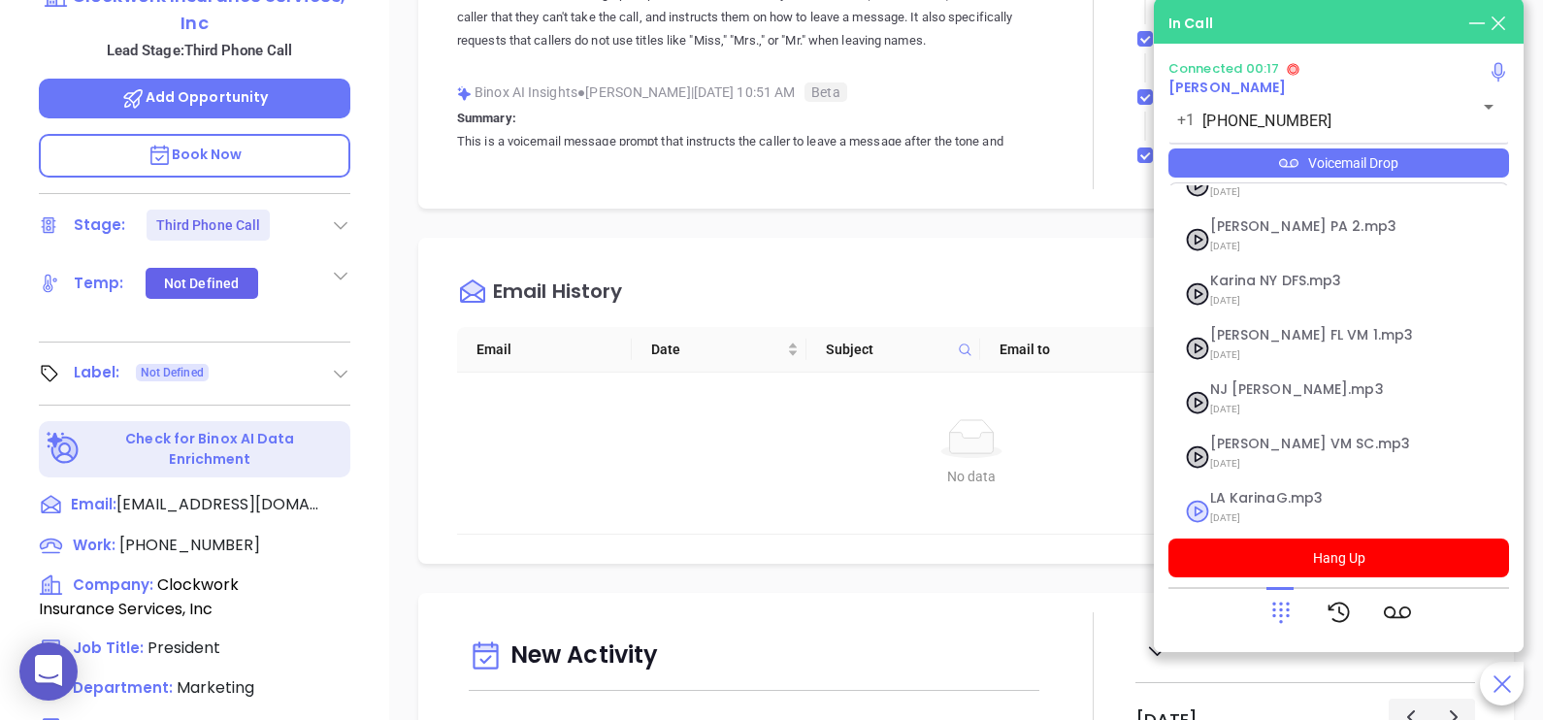
click at [1261, 506] on span "[DATE]" at bounding box center [1315, 518] width 210 height 25
checkbox input "true"
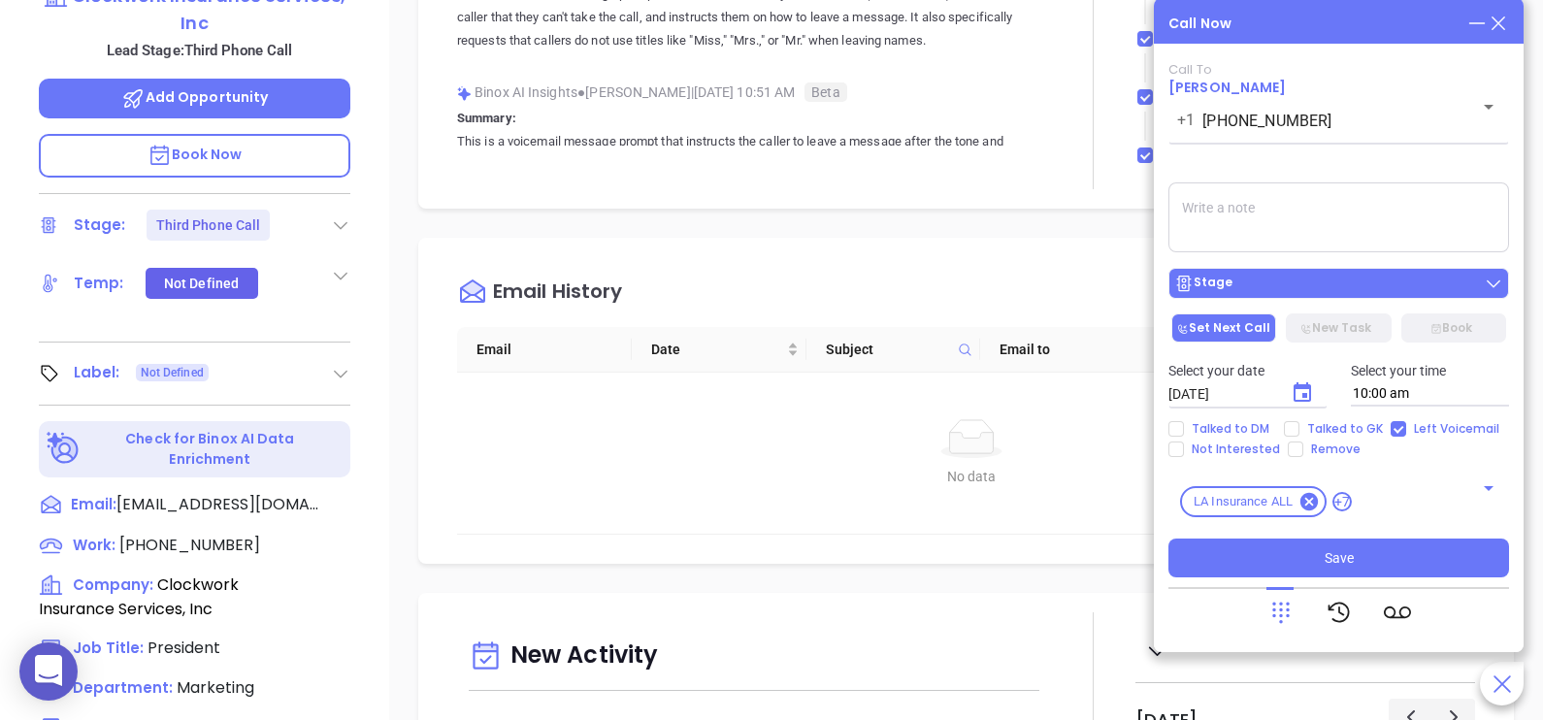
click at [1359, 283] on div "Stage" at bounding box center [1338, 283] width 329 height 19
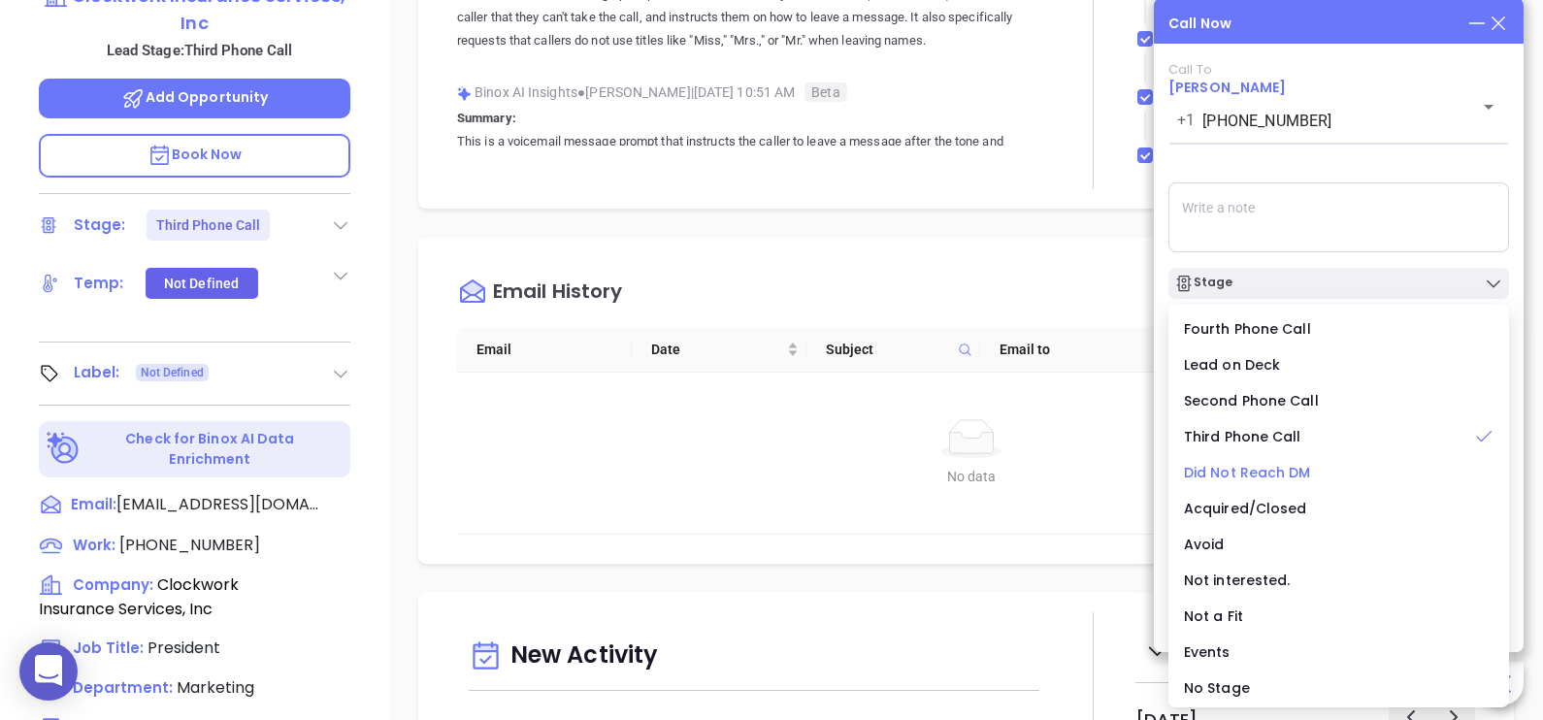
click at [1271, 479] on span "Did Not Reach DM" at bounding box center [1247, 472] width 127 height 19
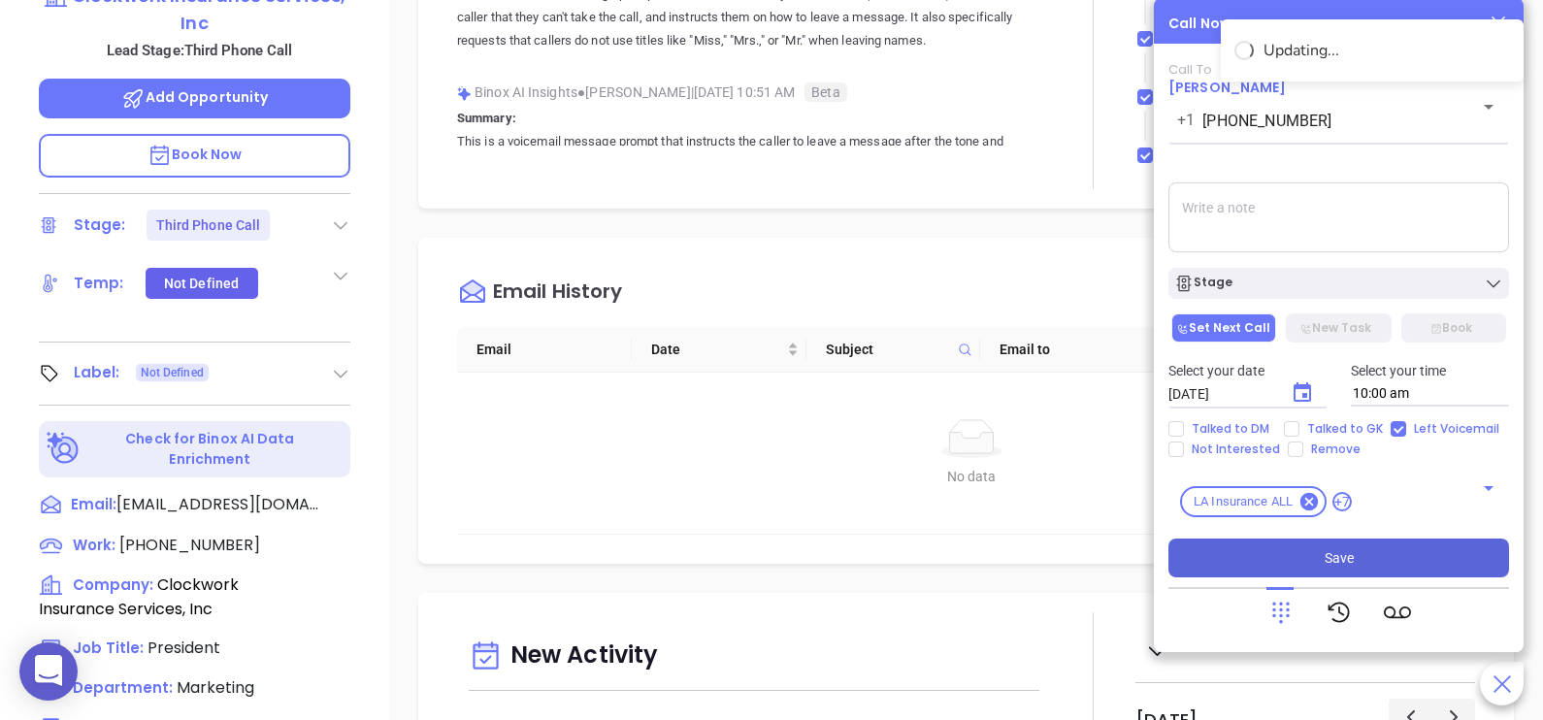
click at [1370, 549] on button "Save" at bounding box center [1338, 558] width 341 height 39
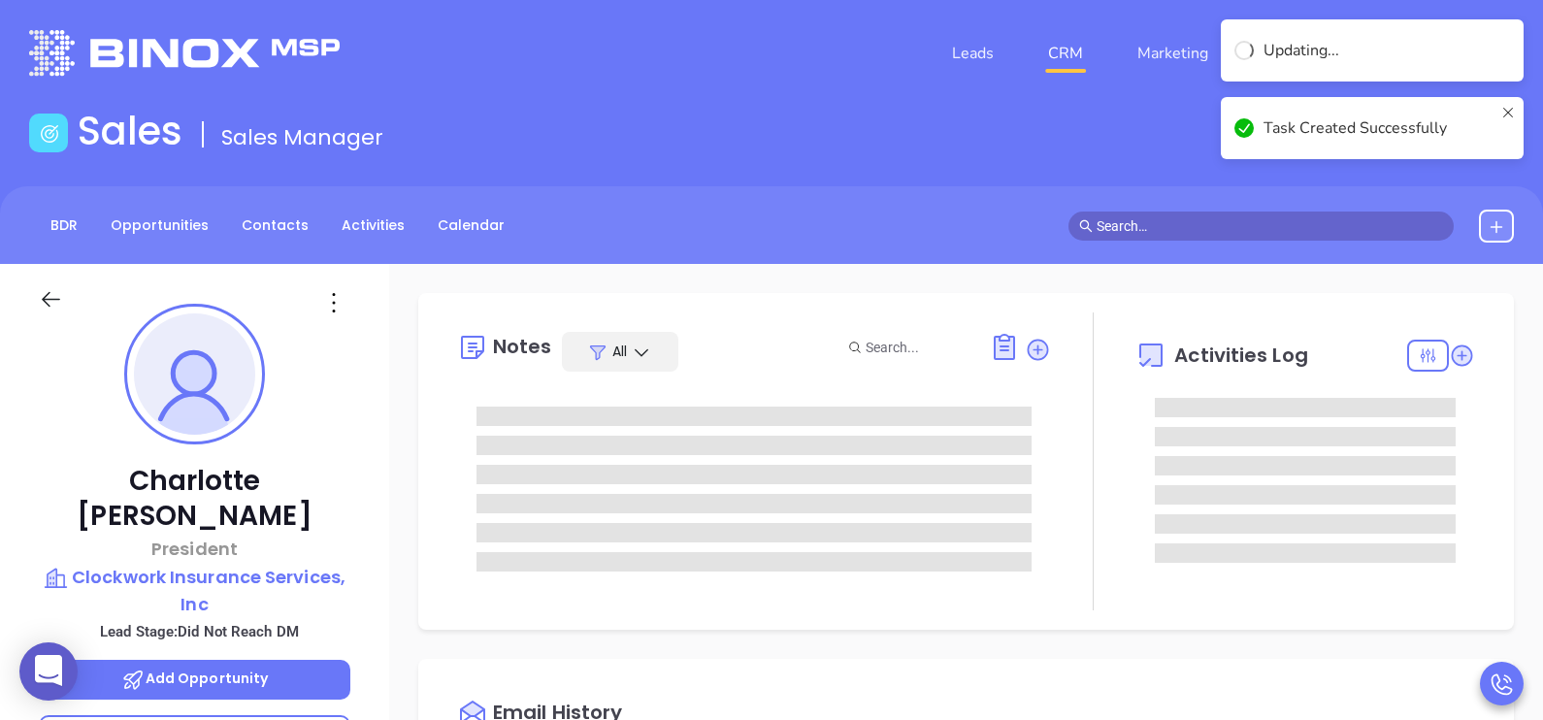
scroll to position [0, 0]
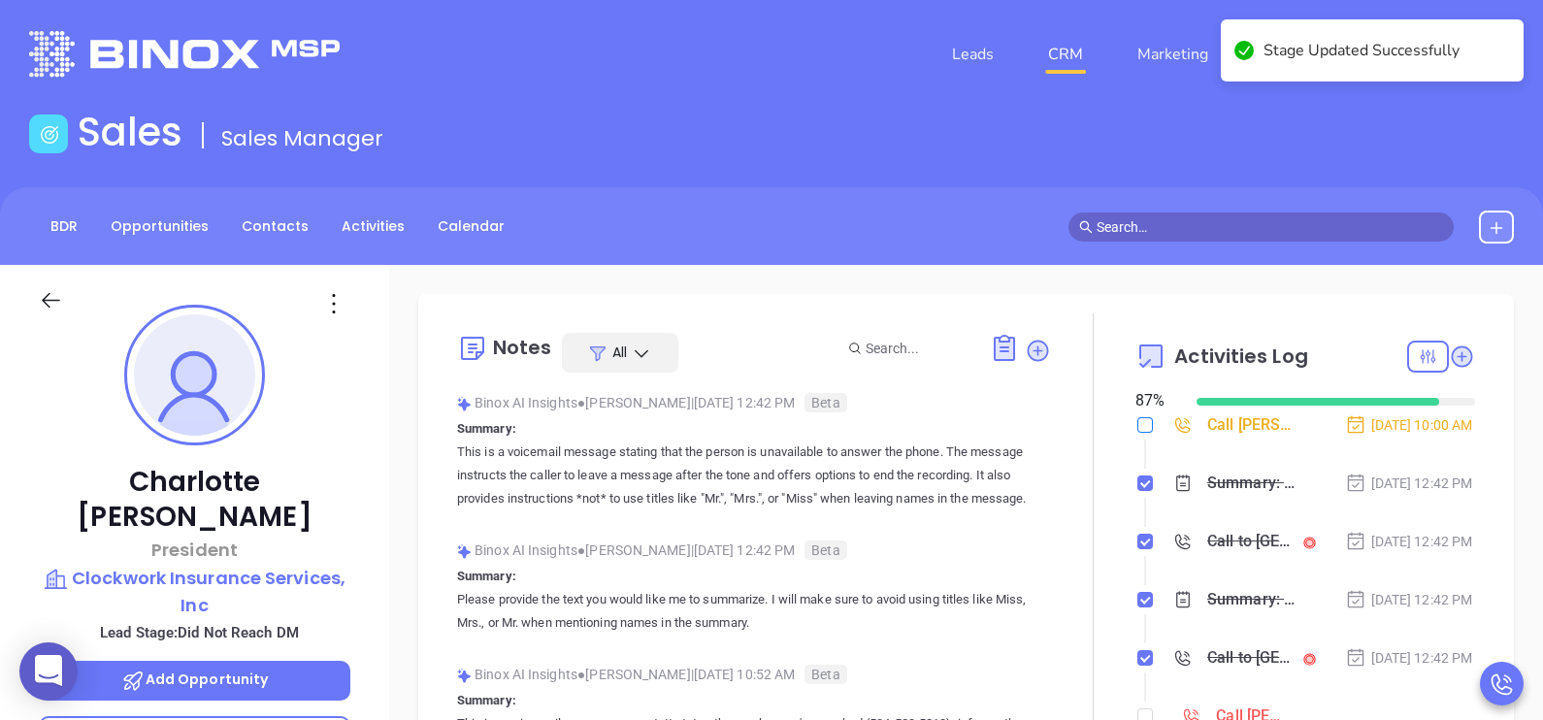
click at [1137, 423] on input "checkbox" at bounding box center [1145, 425] width 16 height 16
checkbox input "true"
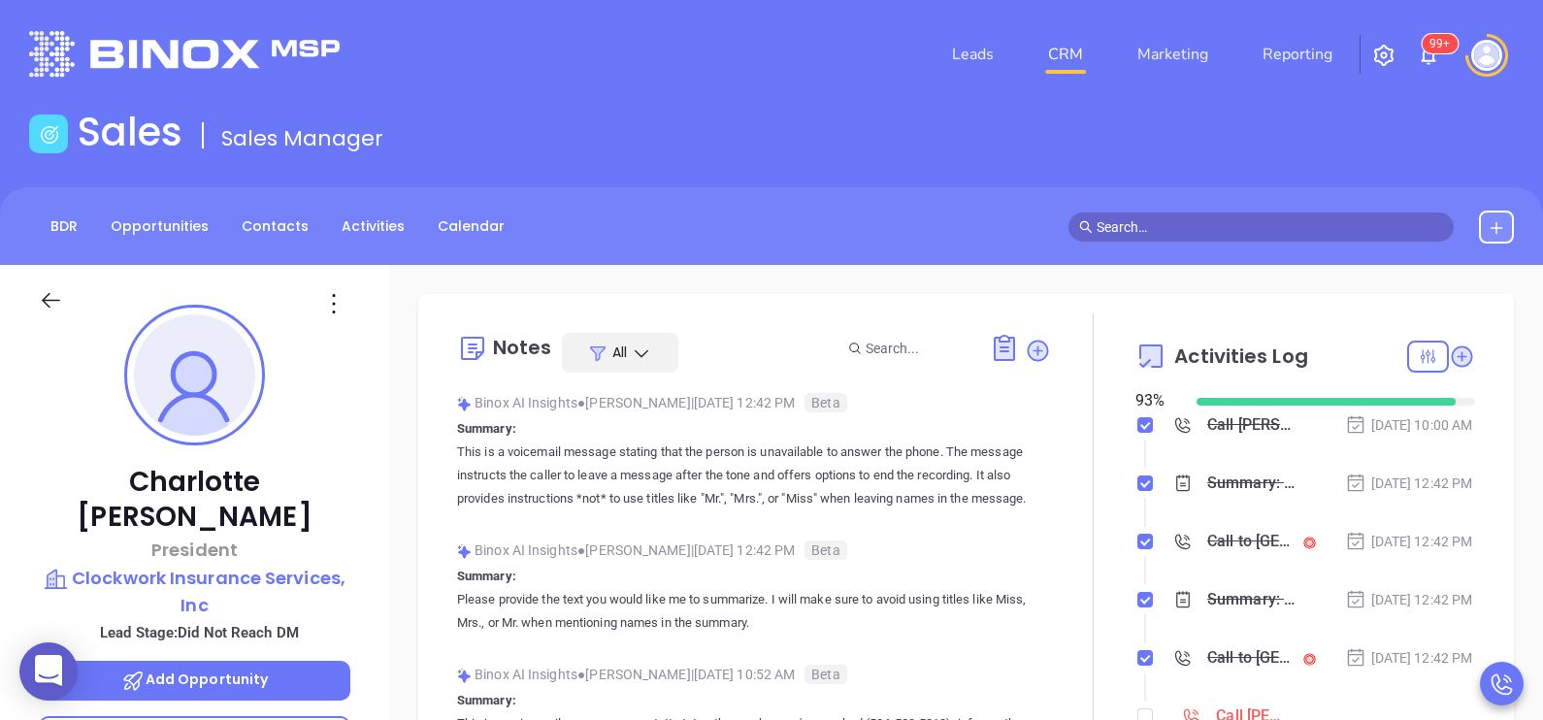
click at [1417, 552] on div "Sep 9, 2025 | 12:42 PM" at bounding box center [1409, 541] width 128 height 21
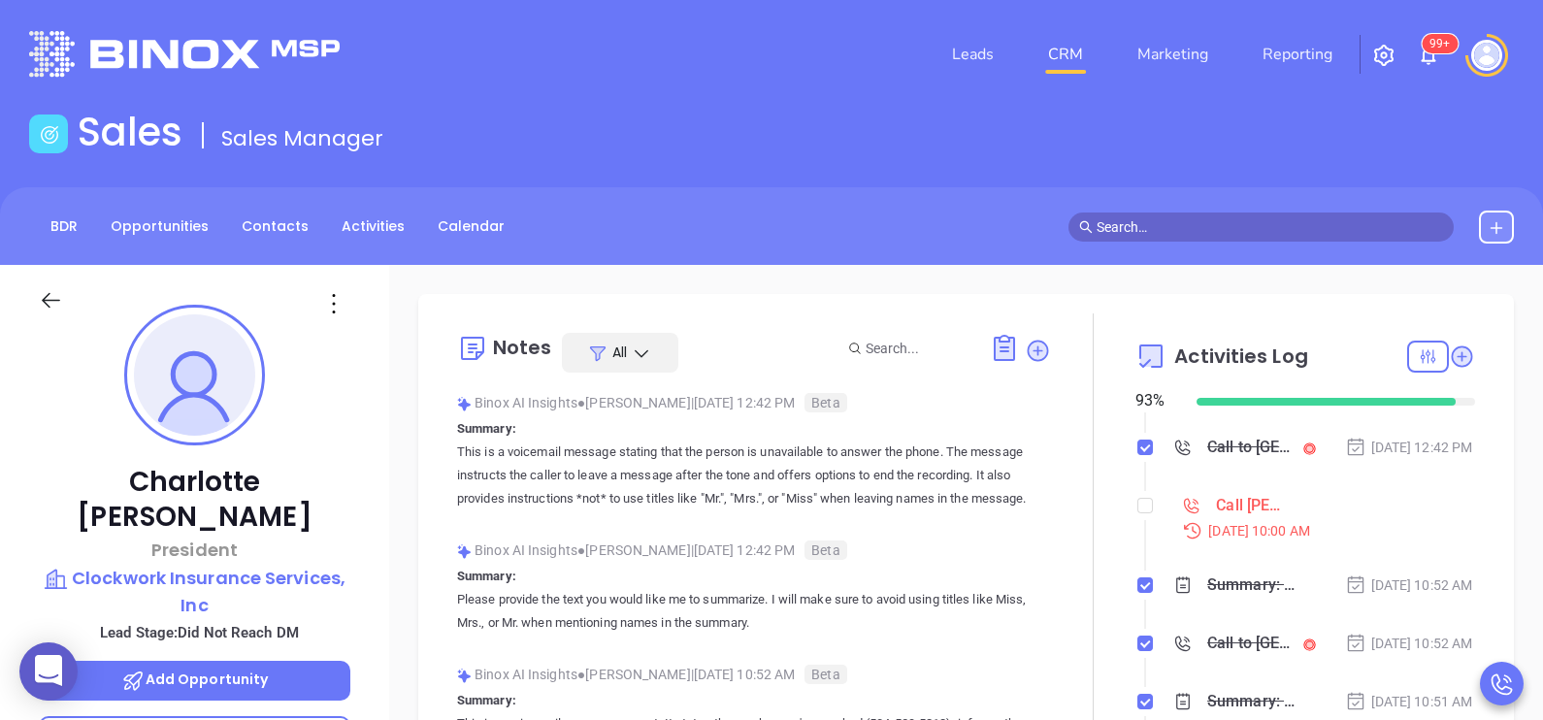
scroll to position [242, 0]
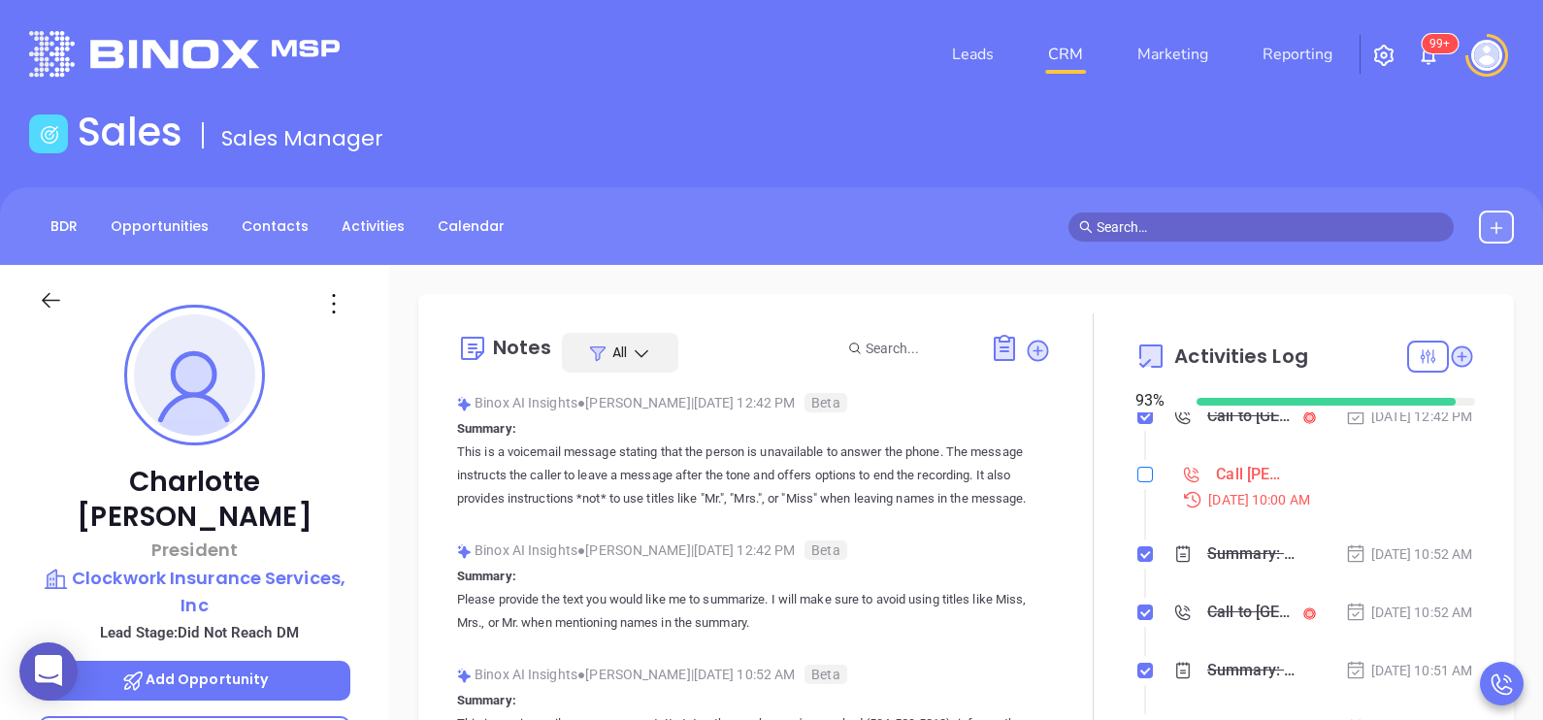
click at [1137, 482] on input "checkbox" at bounding box center [1145, 475] width 16 height 16
checkbox input "true"
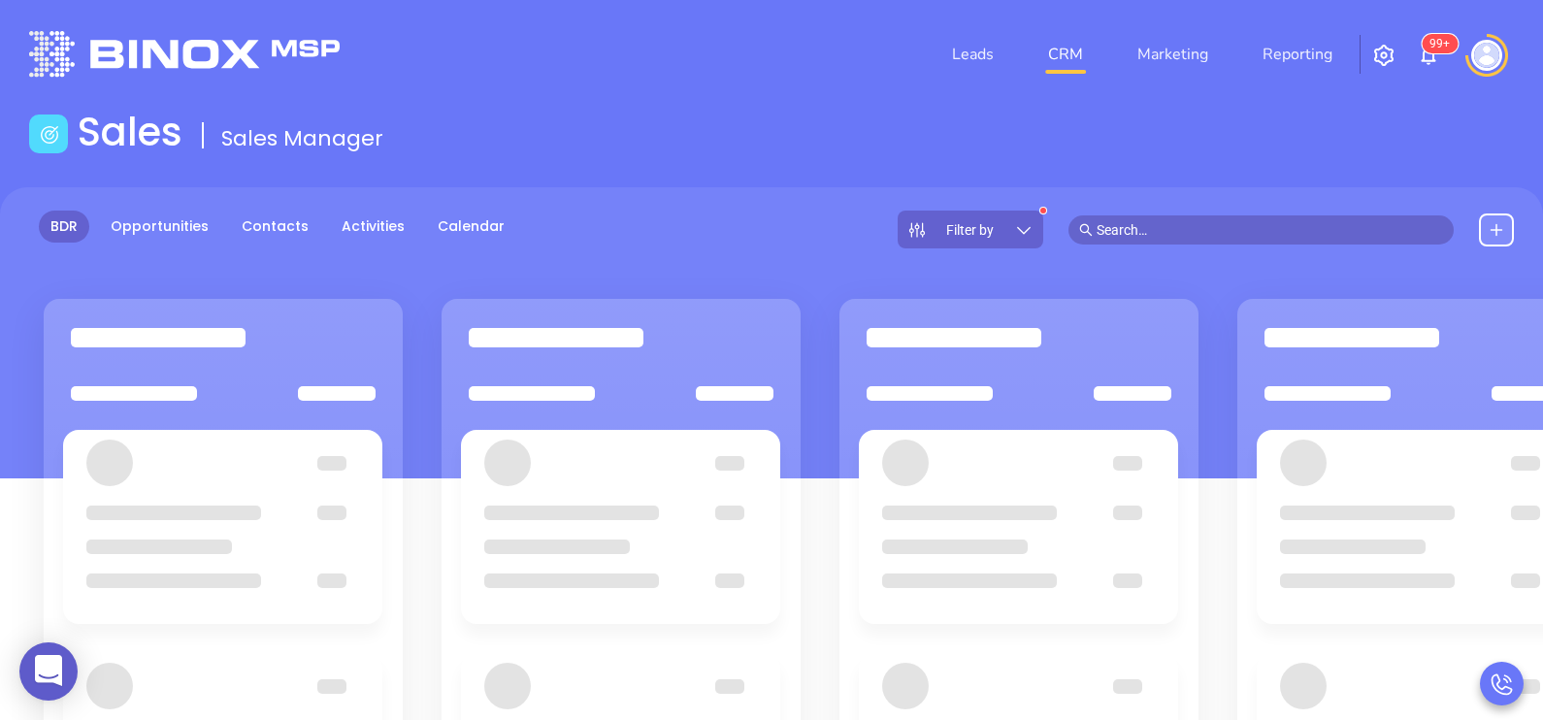
scroll to position [146, 0]
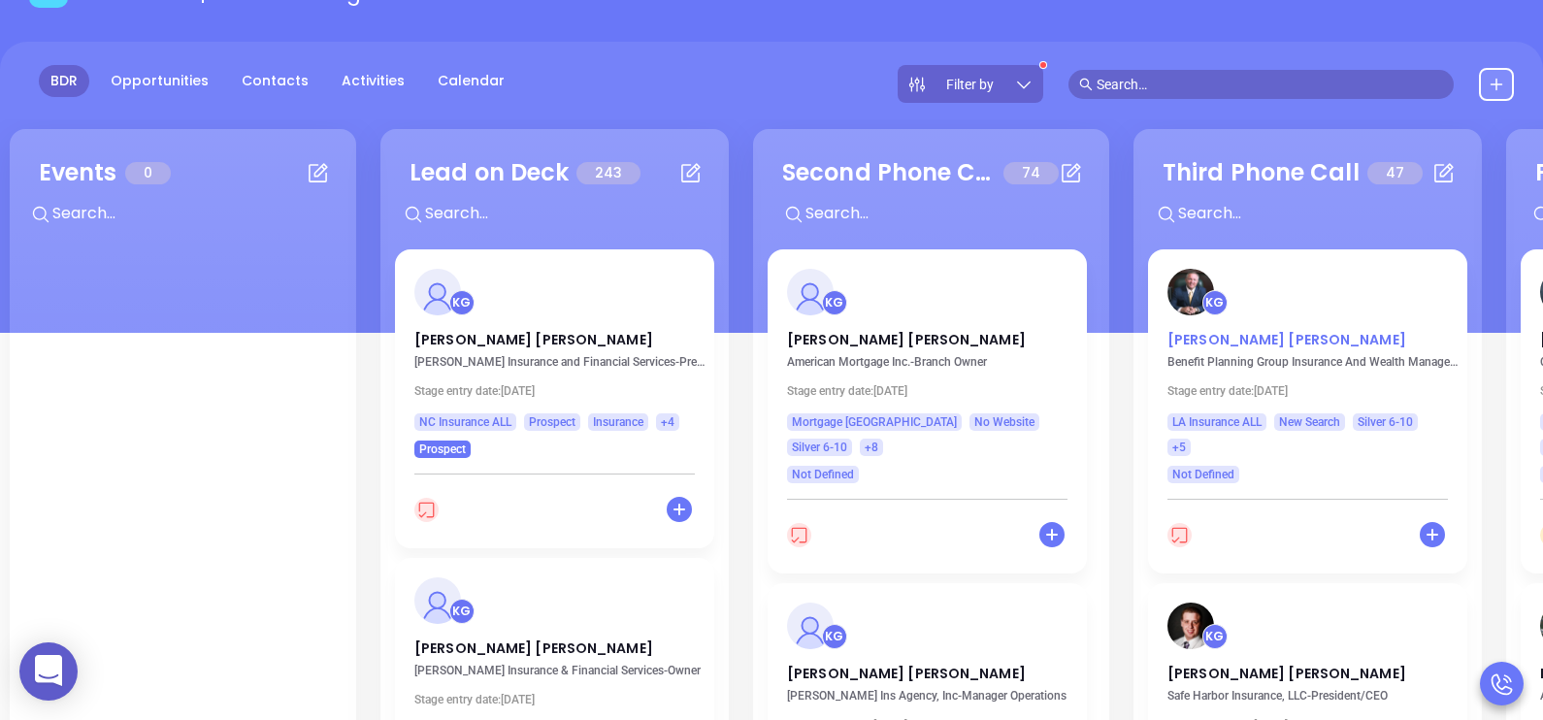
click at [1194, 340] on p "Patrick Taylor" at bounding box center [1307, 335] width 280 height 10
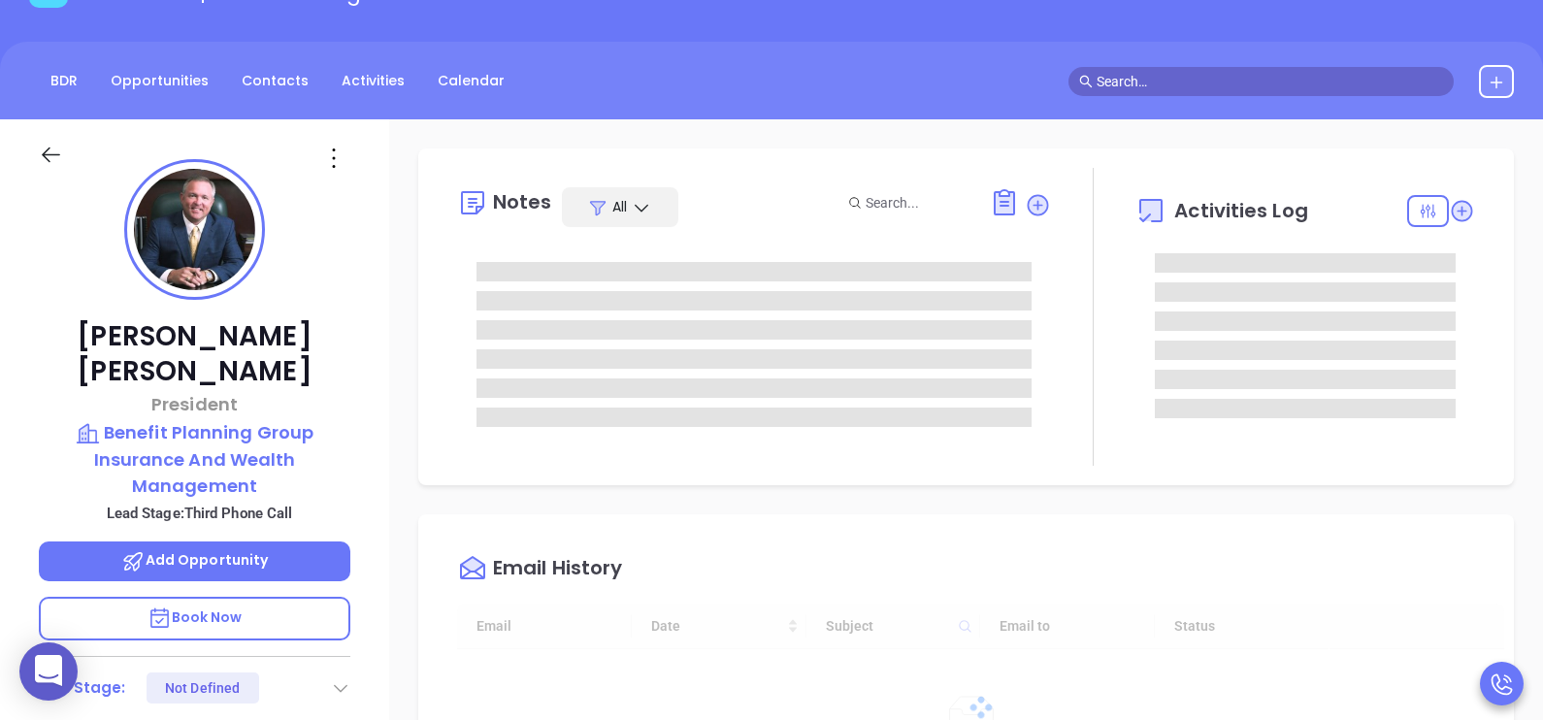
type input "[DATE]"
type input "[PERSON_NAME]"
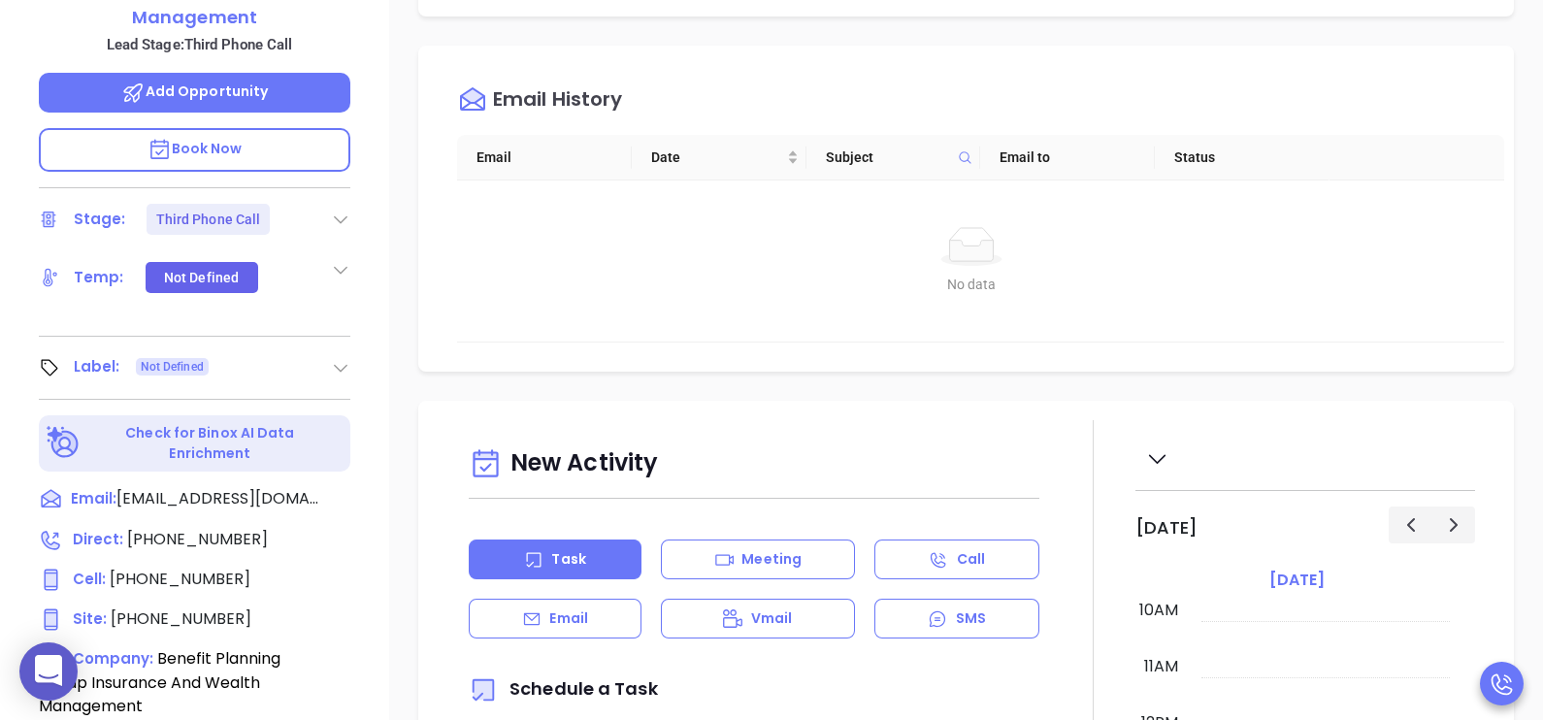
scroll to position [631, 0]
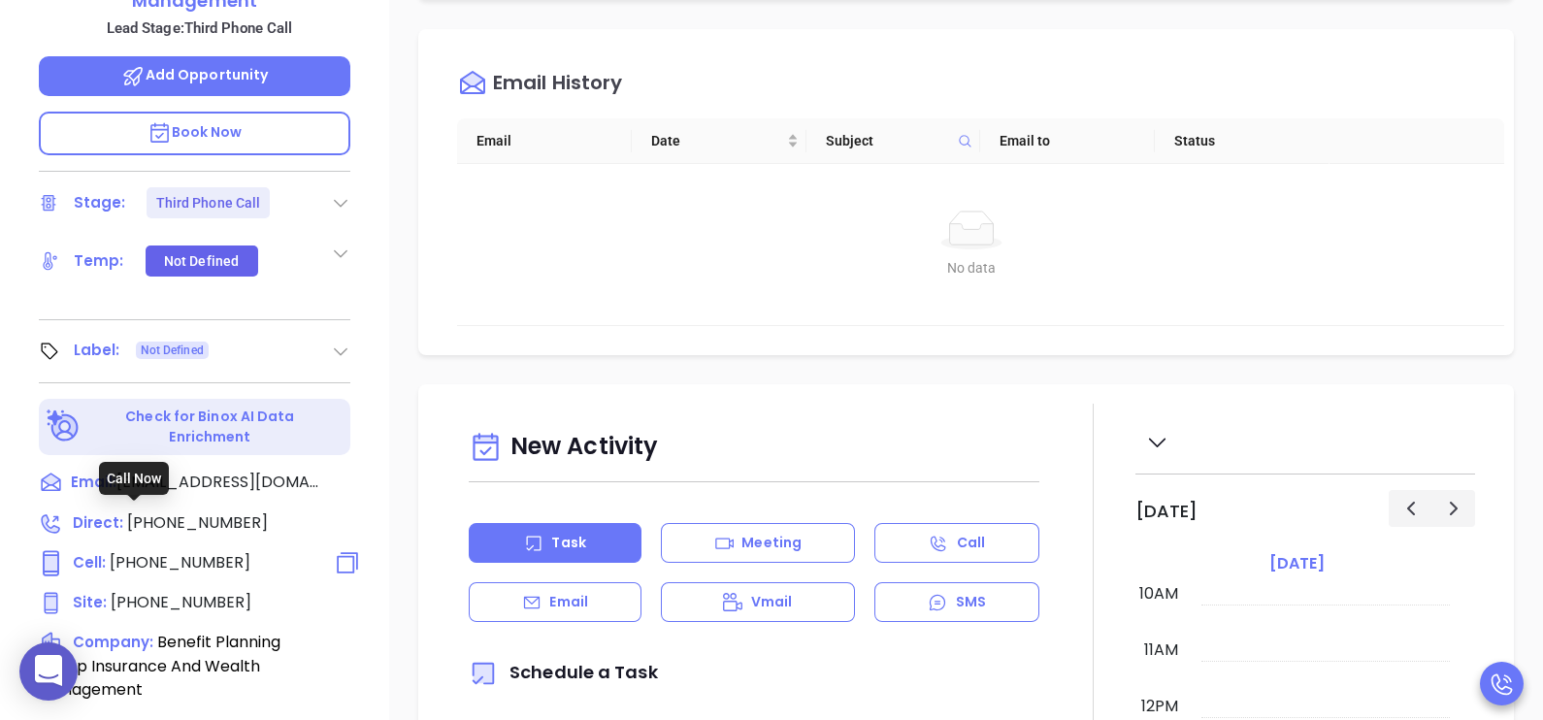
click at [225, 551] on span "(504) 722-3434" at bounding box center [180, 562] width 141 height 22
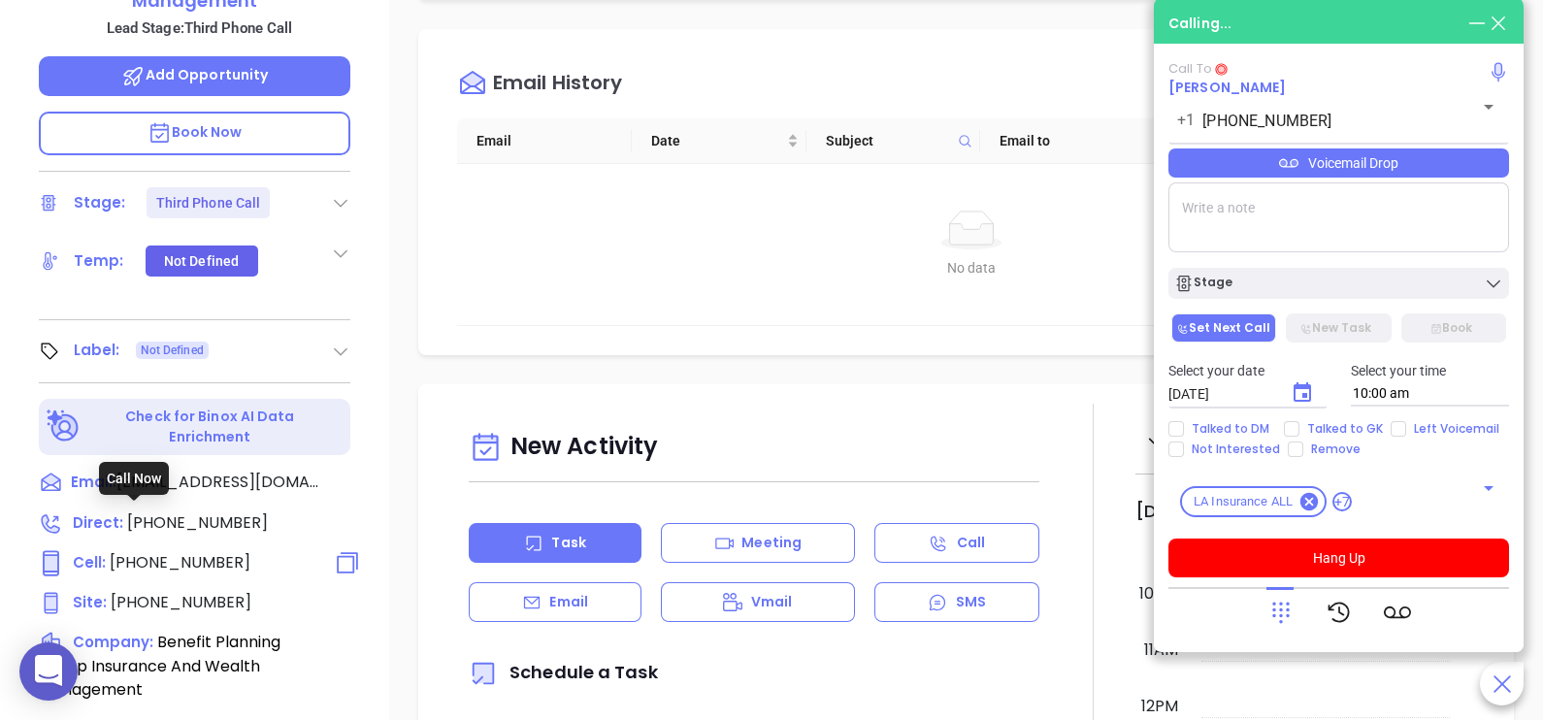
type input "(504) 722-3434"
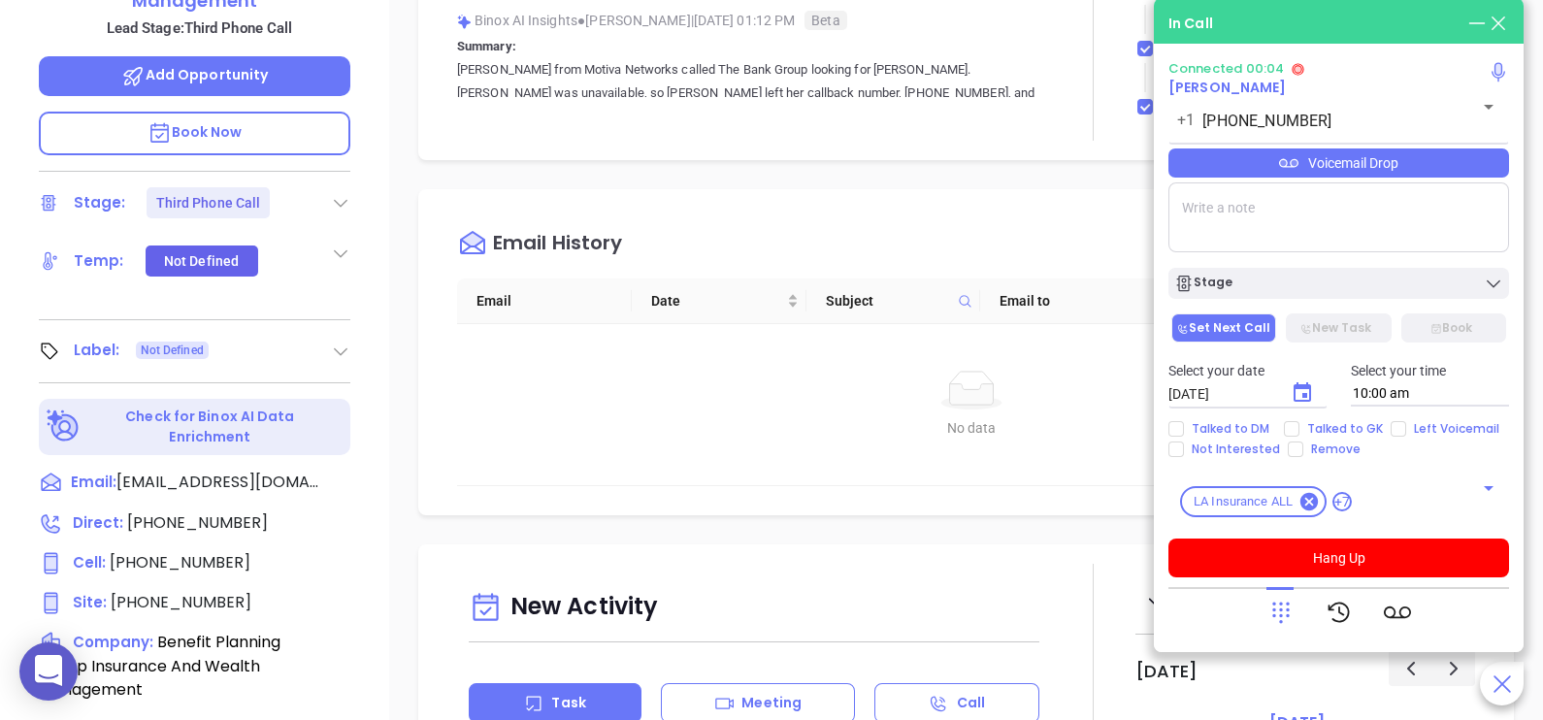
click at [1436, 170] on div "Voicemail Drop" at bounding box center [1338, 162] width 341 height 29
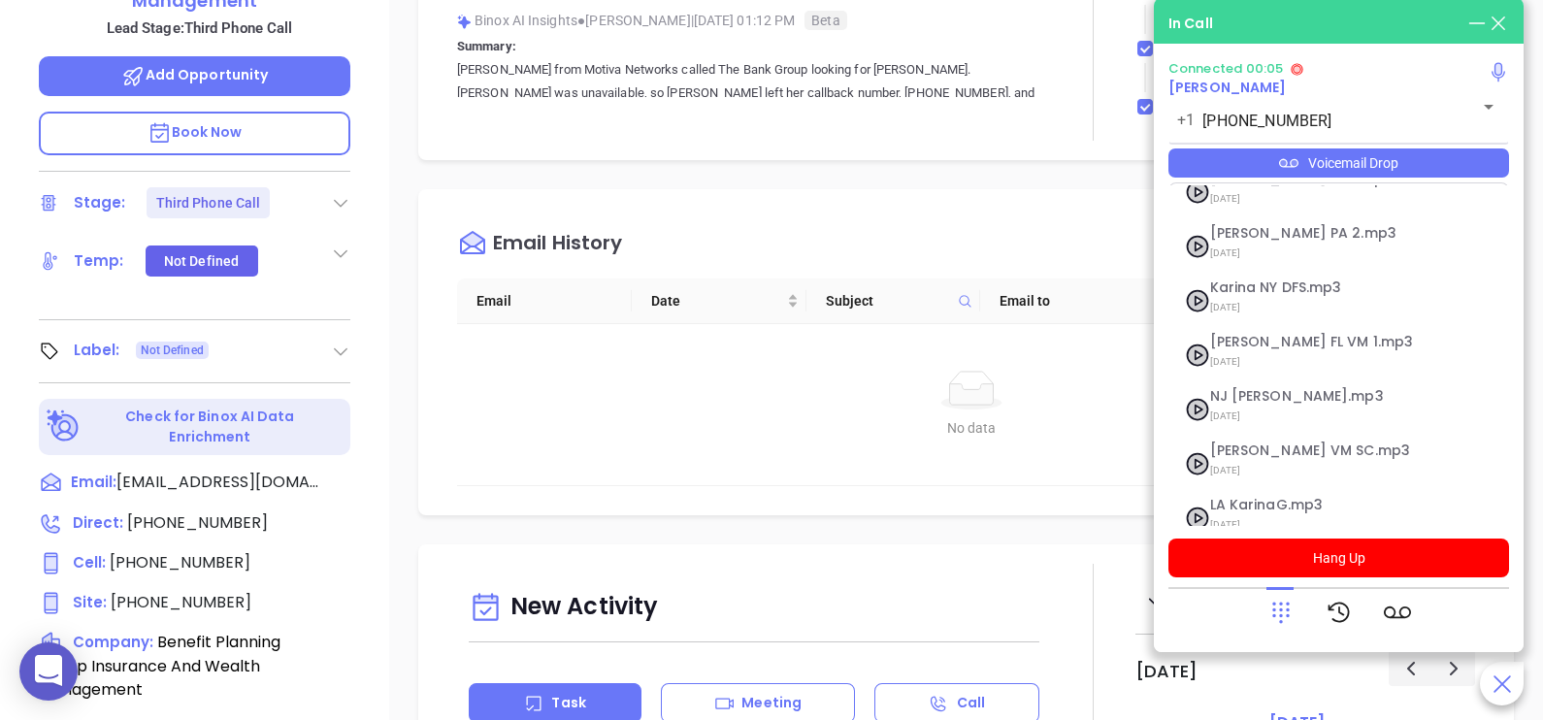
scroll to position [266, 0]
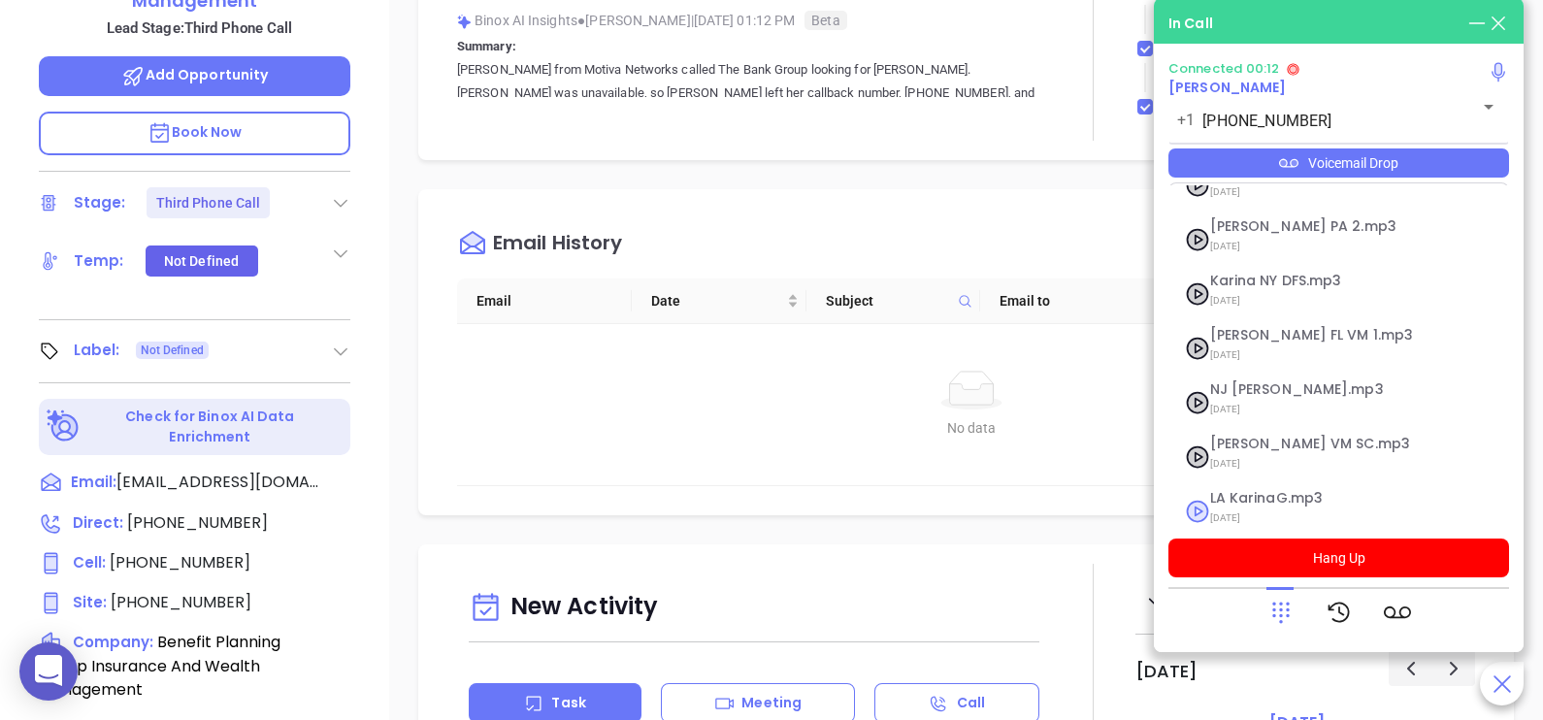
click at [1309, 491] on span "LA KarinaG.mp3" at bounding box center [1315, 498] width 210 height 15
checkbox input "true"
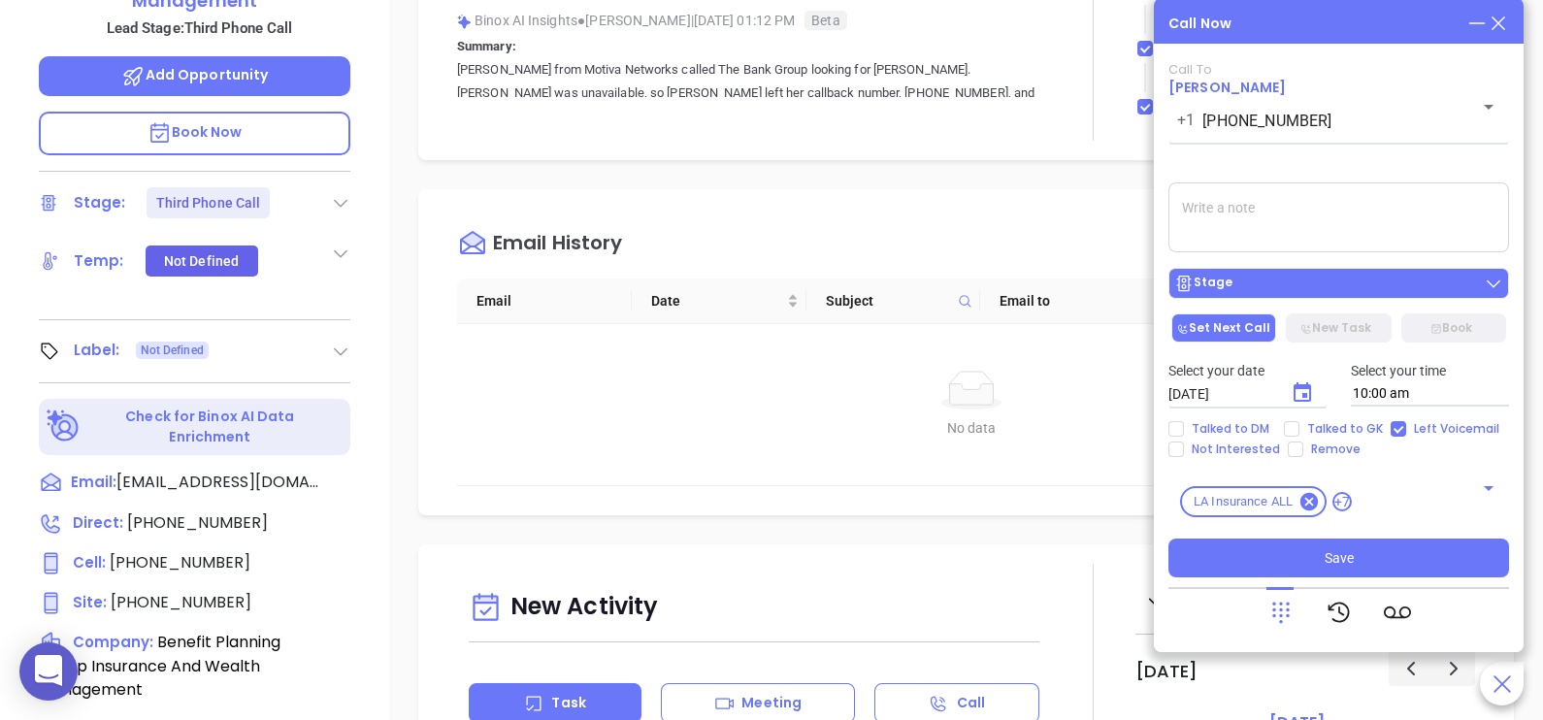
click at [1406, 291] on div "Stage" at bounding box center [1338, 283] width 329 height 19
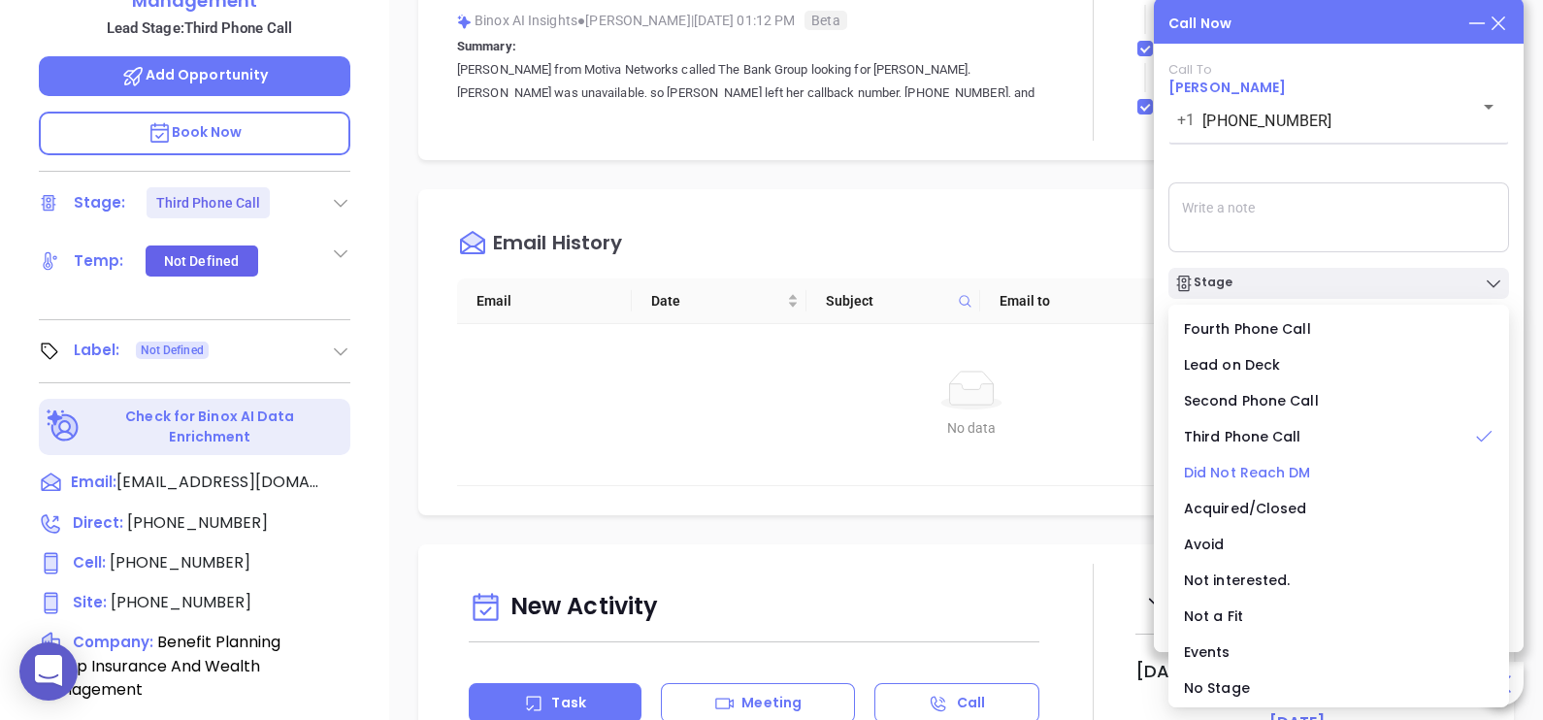
click at [1266, 471] on span "Did Not Reach DM" at bounding box center [1247, 472] width 127 height 19
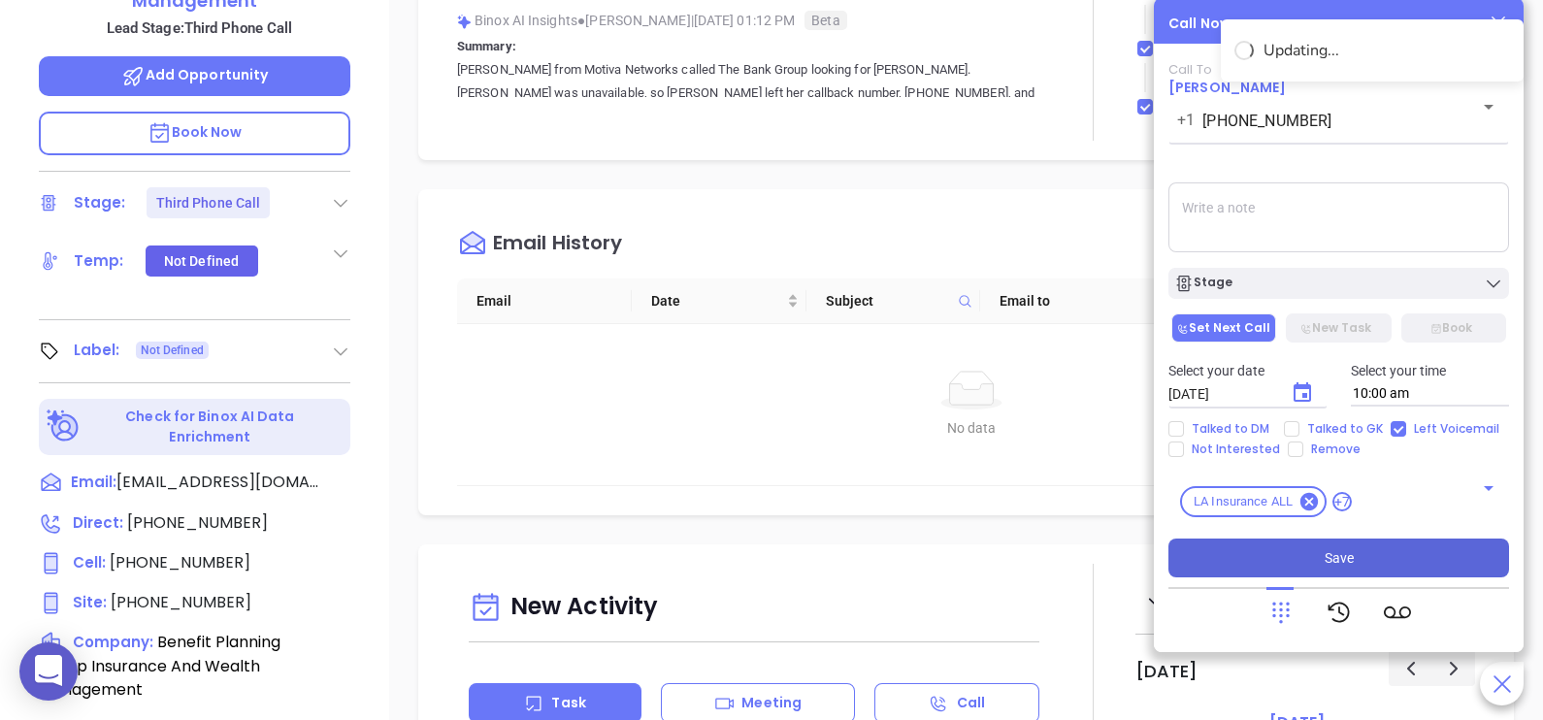
click at [1374, 553] on button "Save" at bounding box center [1338, 558] width 341 height 39
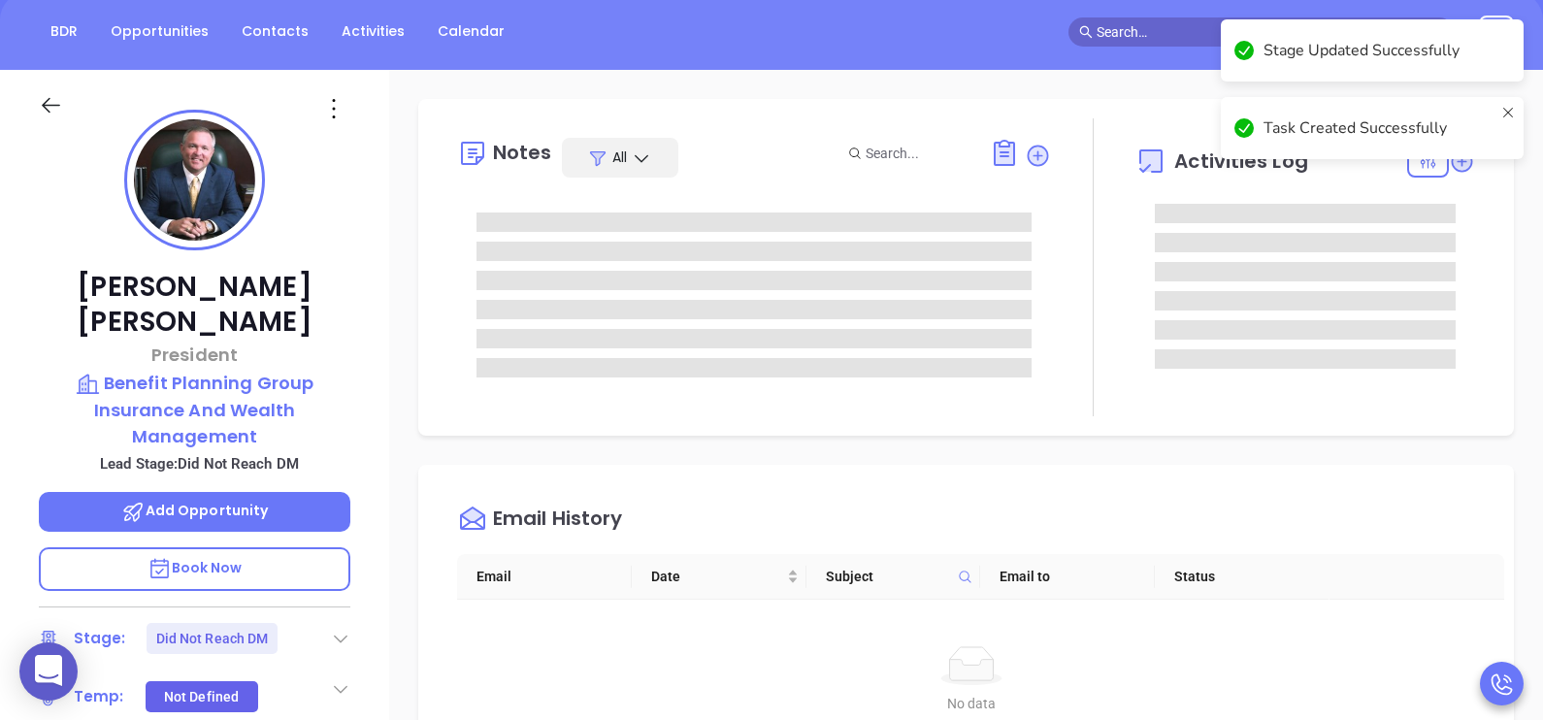
scroll to position [193, 0]
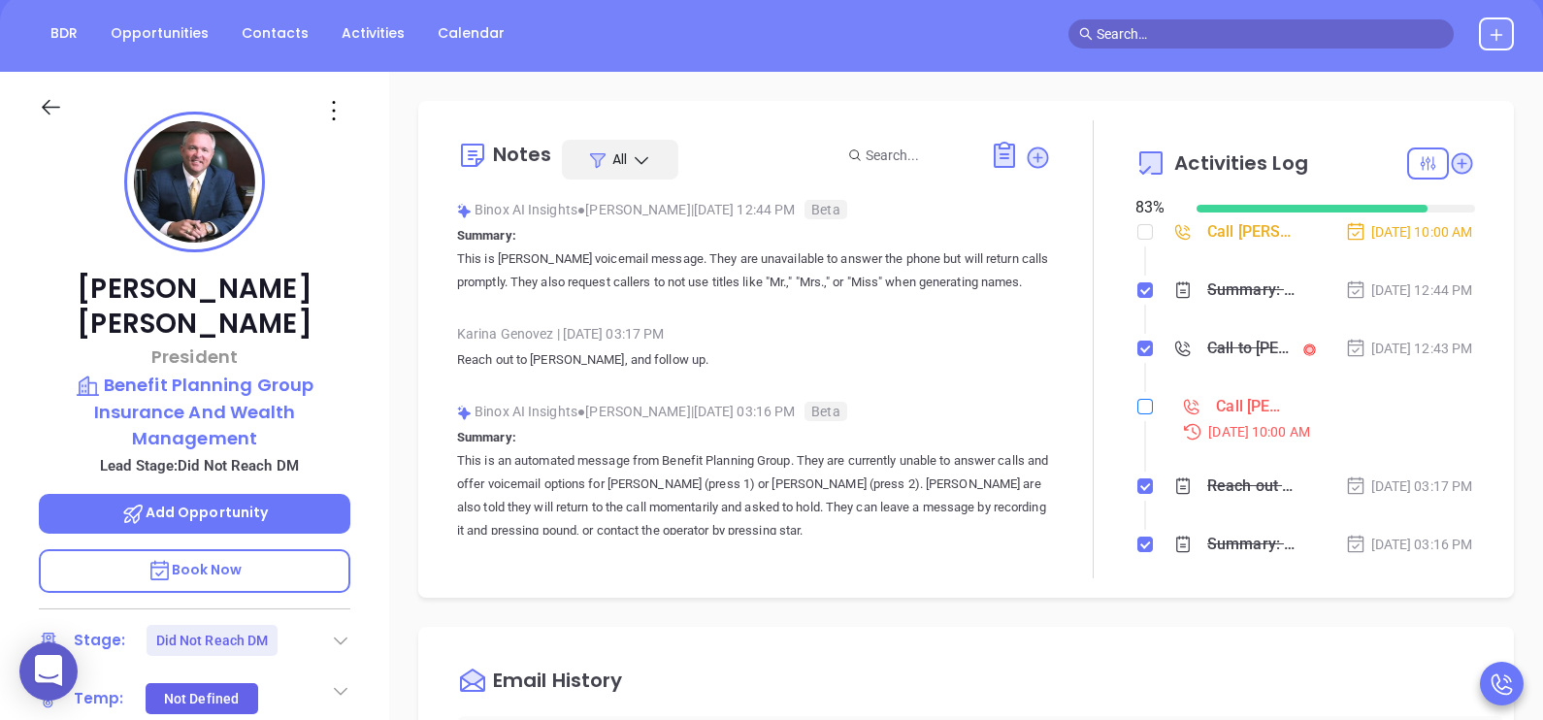
click at [1138, 414] on input "checkbox" at bounding box center [1145, 407] width 16 height 16
checkbox input "true"
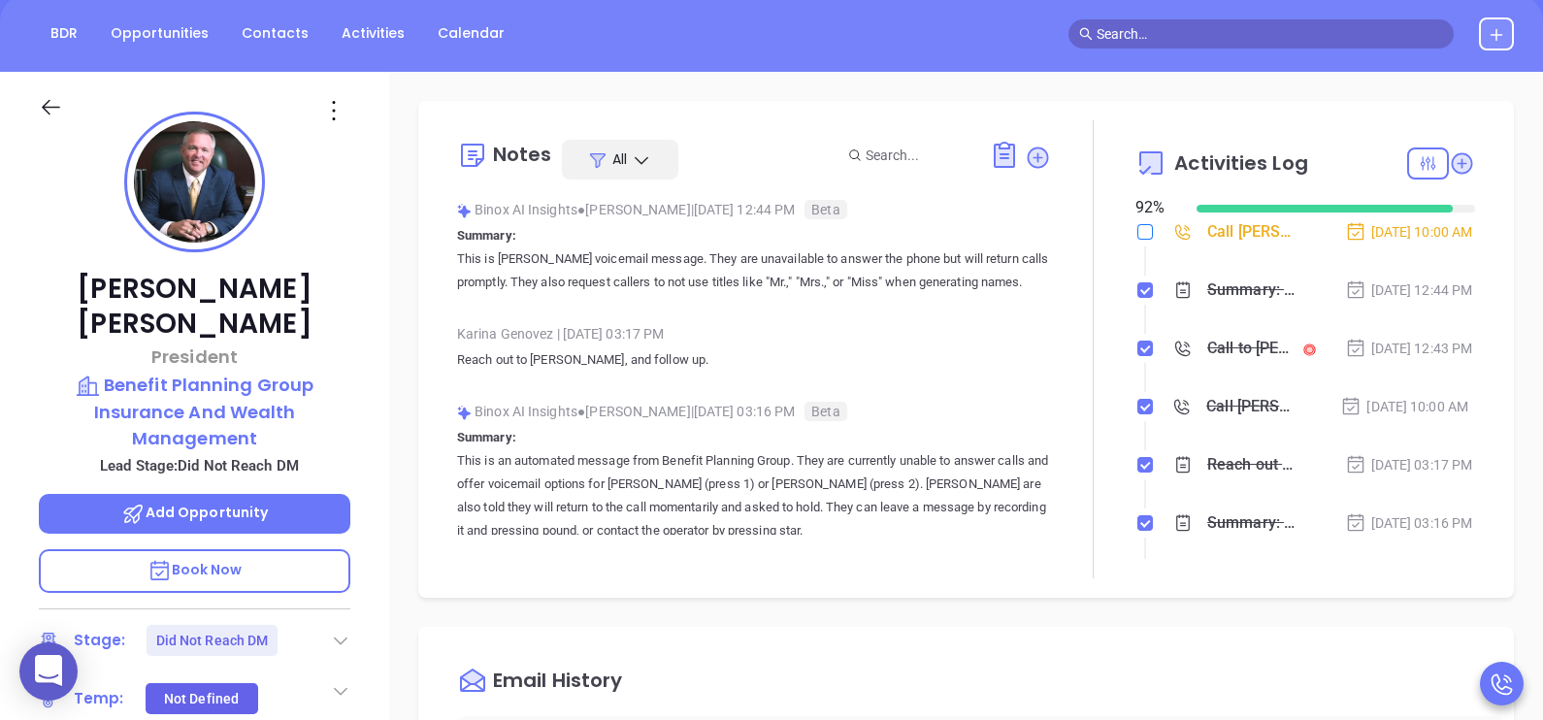
click at [1137, 225] on input "checkbox" at bounding box center [1145, 232] width 16 height 16
checkbox input "true"
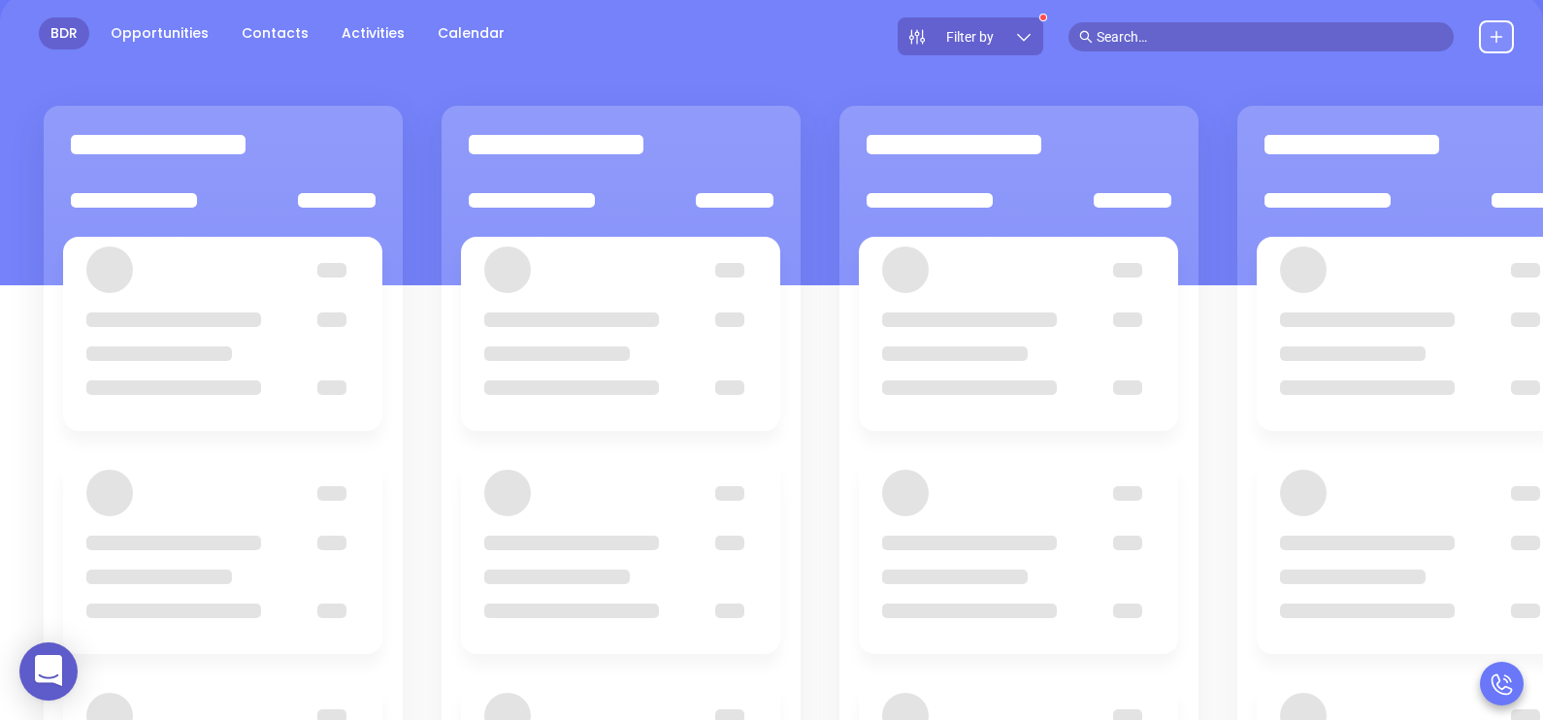
scroll to position [146, 0]
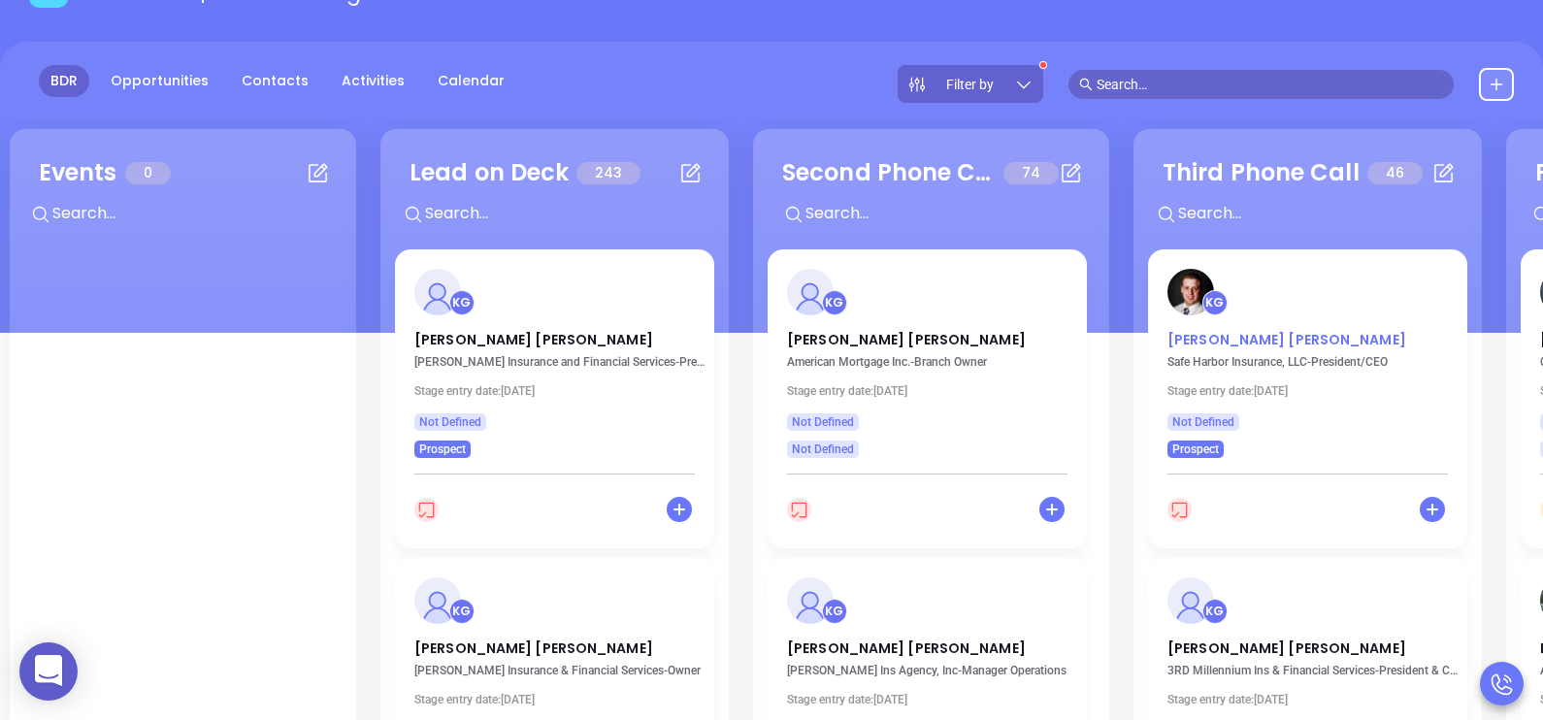
click at [1234, 340] on p "Brandon Ray" at bounding box center [1307, 335] width 280 height 10
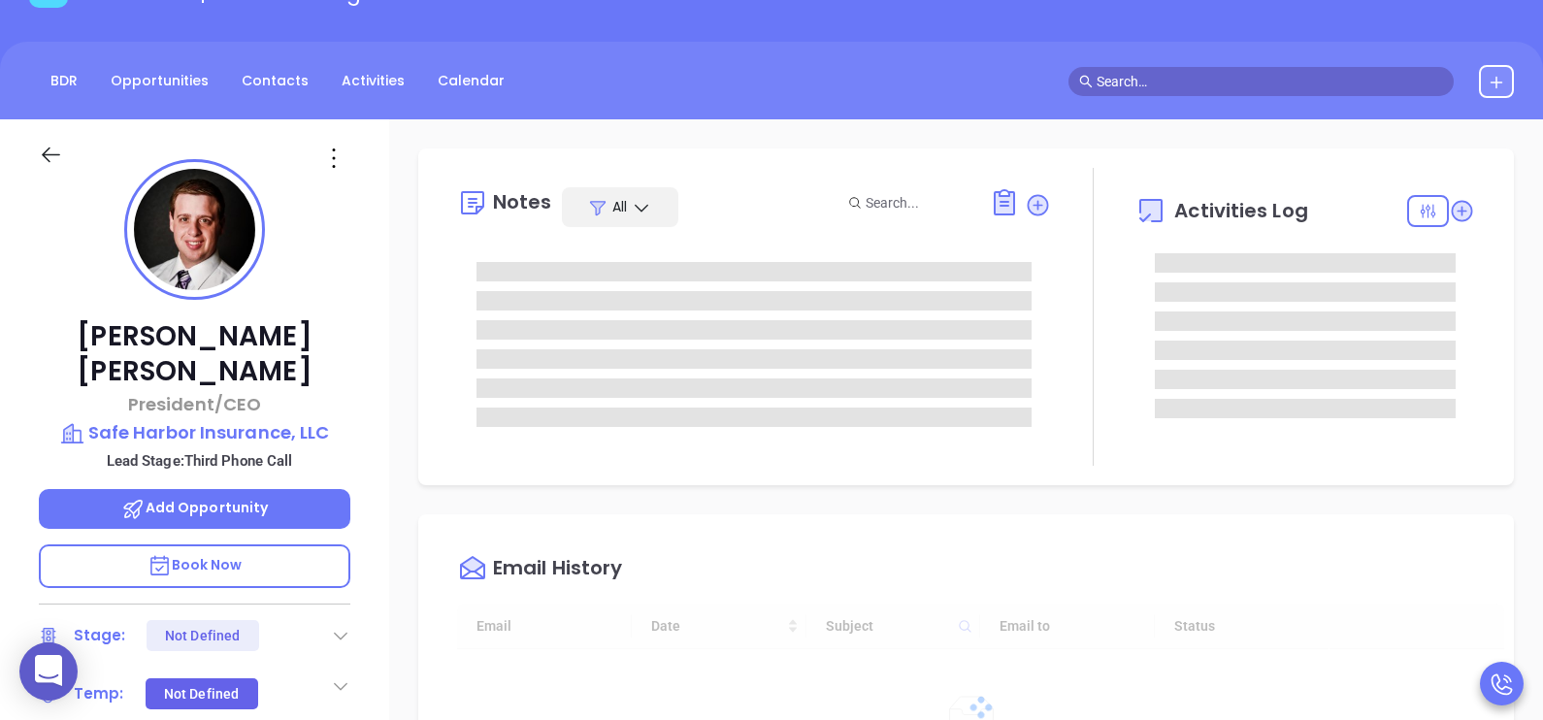
type input "[DATE]"
type input "[PERSON_NAME]"
click at [378, 500] on div "Brandon Ray President/CEO Safe Harbor Insurance, LLC Lead Stage: Third Phone Ca…" at bounding box center [194, 569] width 389 height 901
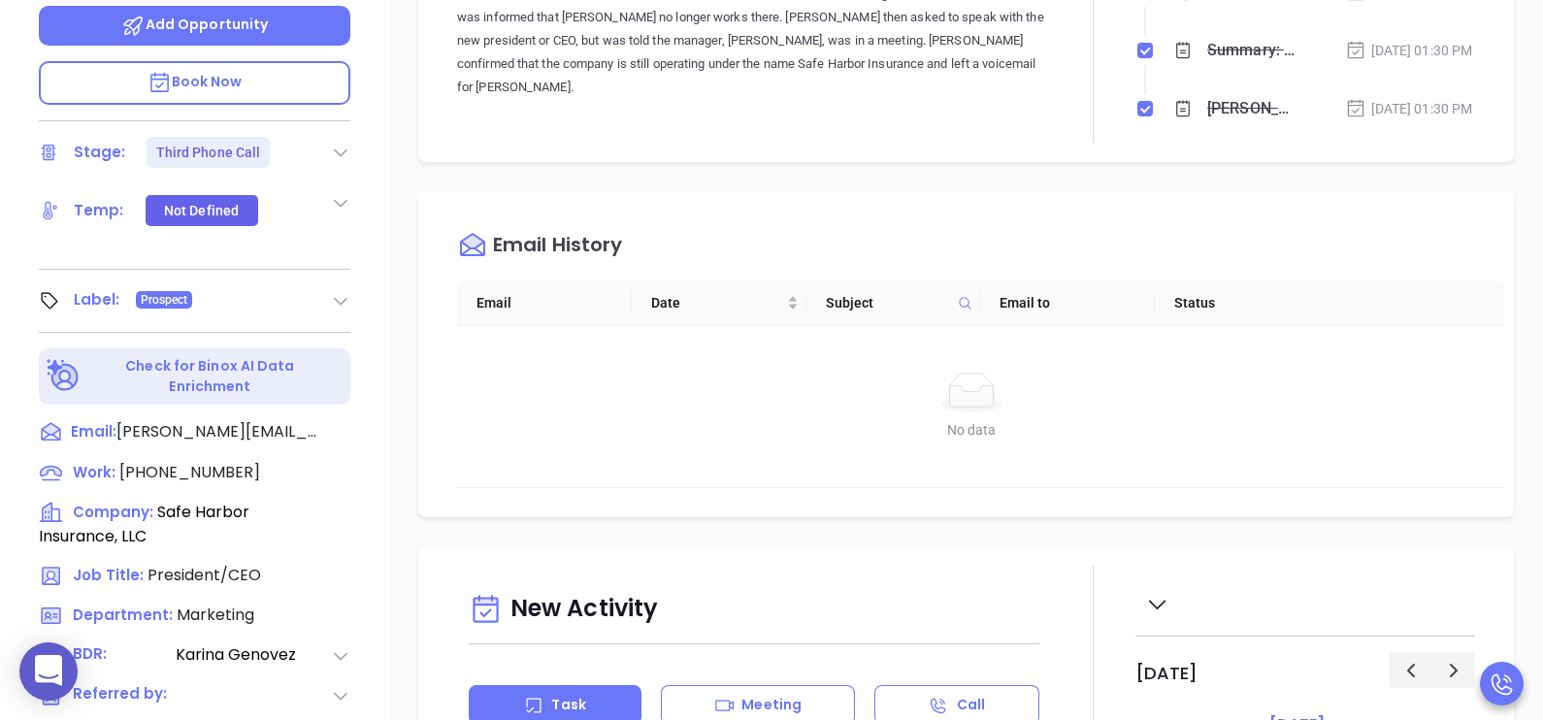
scroll to position [631, 0]
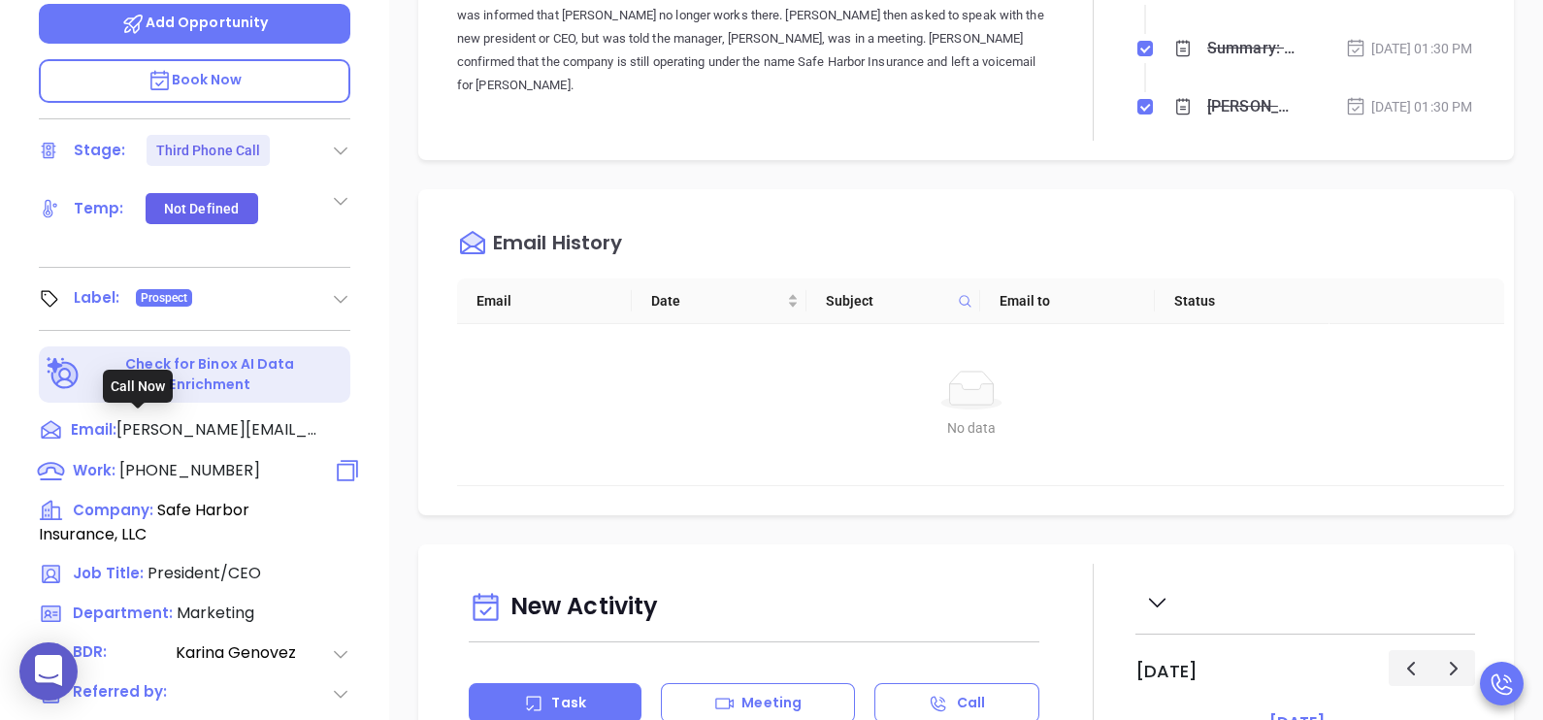
click at [172, 459] on span "(318) 658-9529" at bounding box center [189, 470] width 141 height 22
type input "(318) 658-9529"
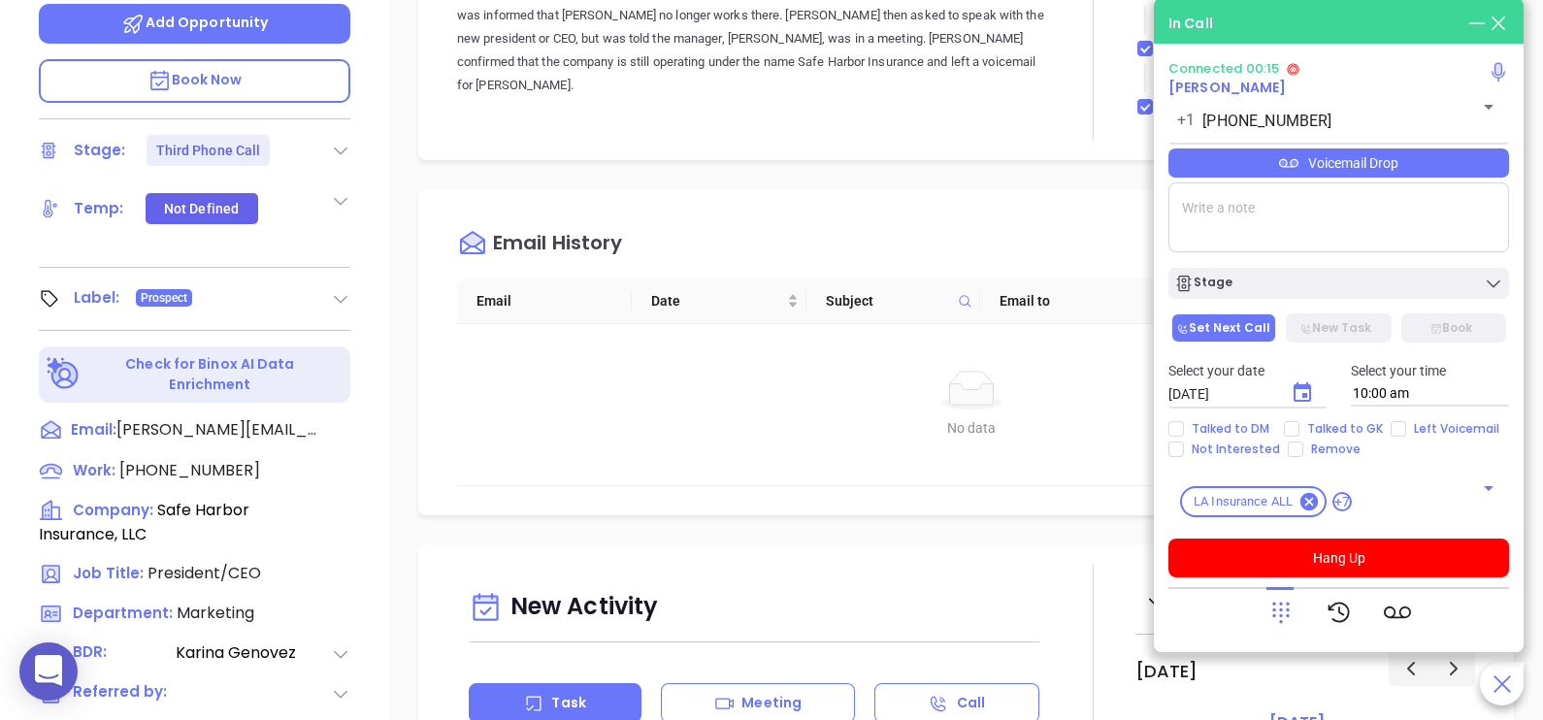
click at [1284, 611] on icon at bounding box center [1280, 612] width 27 height 27
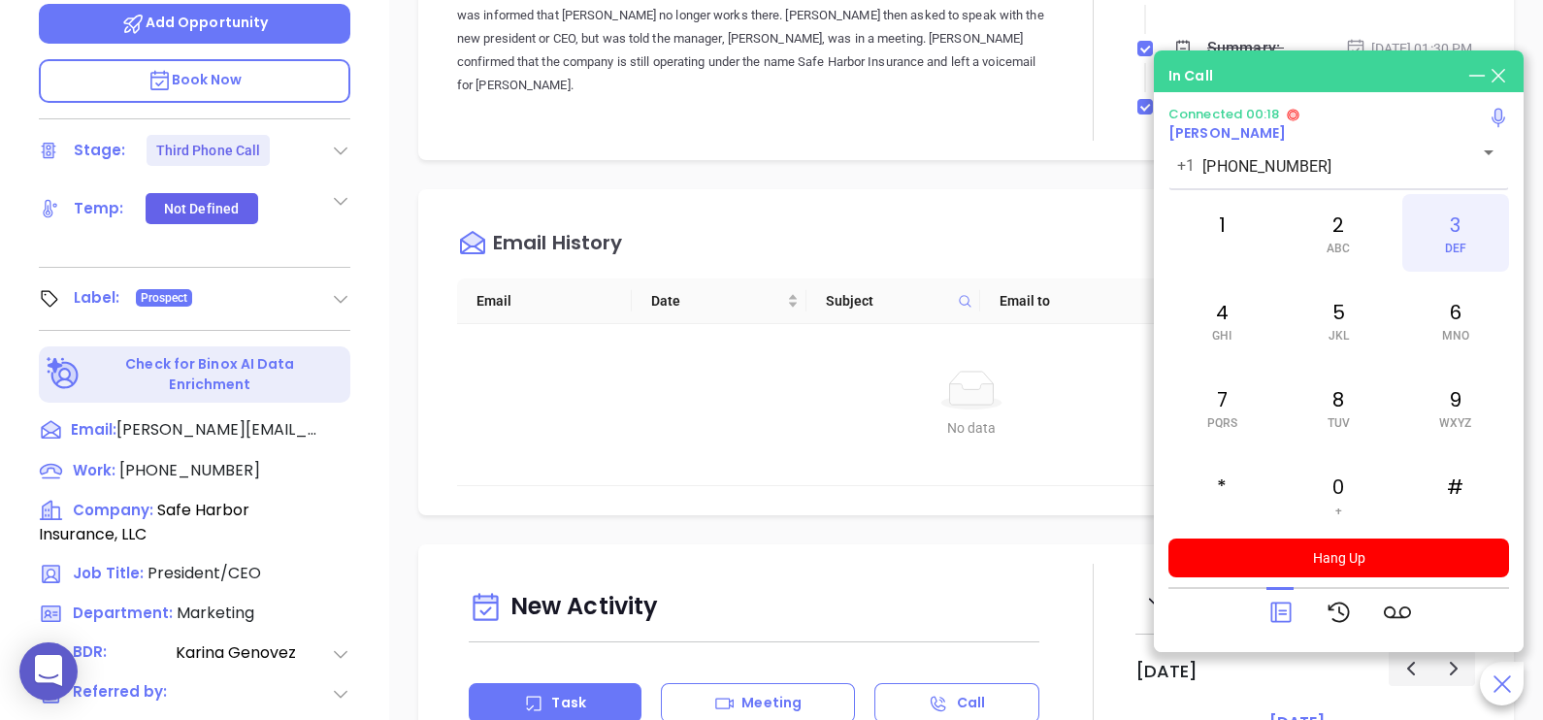
click at [1475, 228] on div "3 DEF" at bounding box center [1455, 233] width 107 height 78
click at [1344, 232] on div "2 ABC" at bounding box center [1338, 233] width 107 height 78
click at [1277, 606] on icon at bounding box center [1280, 612] width 27 height 27
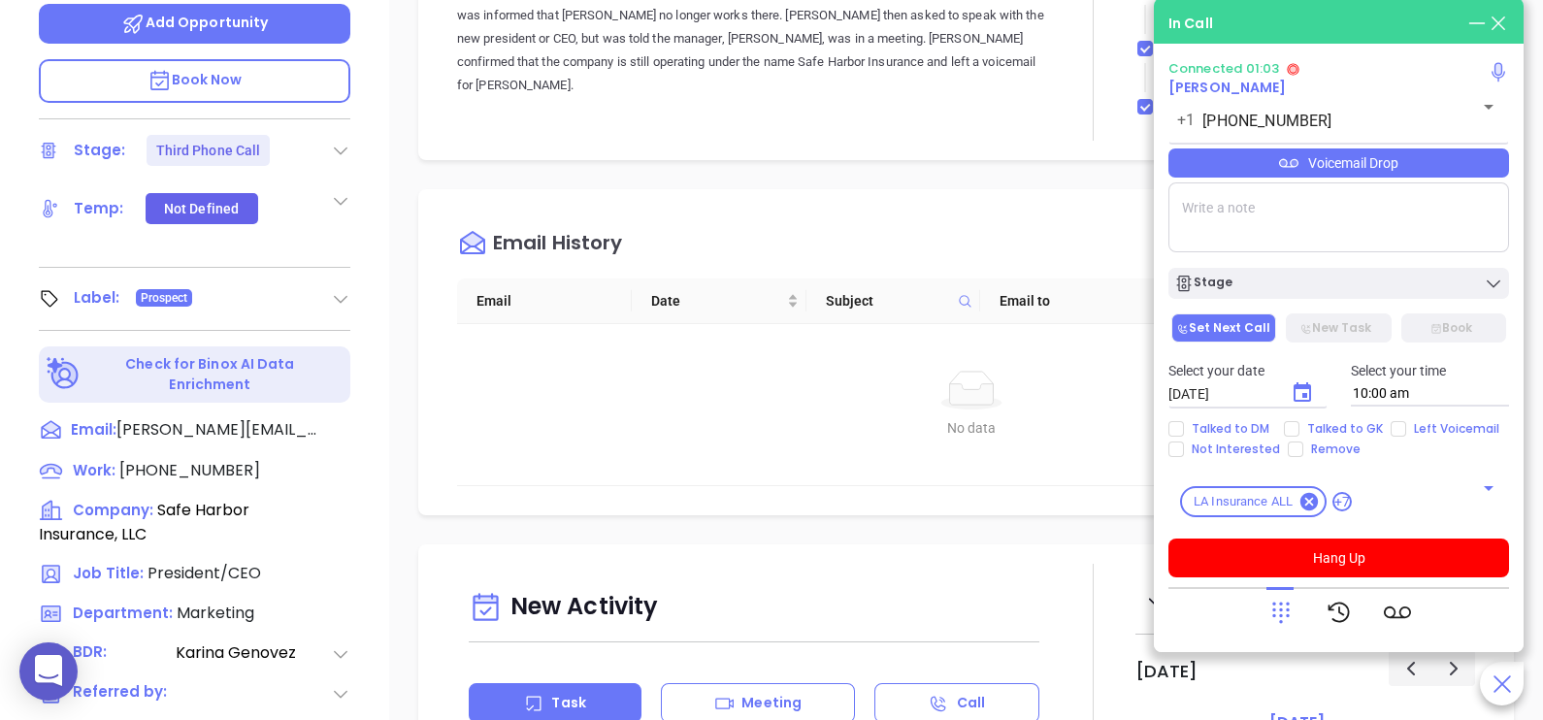
click at [369, 170] on div "Brandon Ray President/CEO Safe Harbor Insurance, LLC Lead Stage: Third Phone Ca…" at bounding box center [194, 84] width 389 height 901
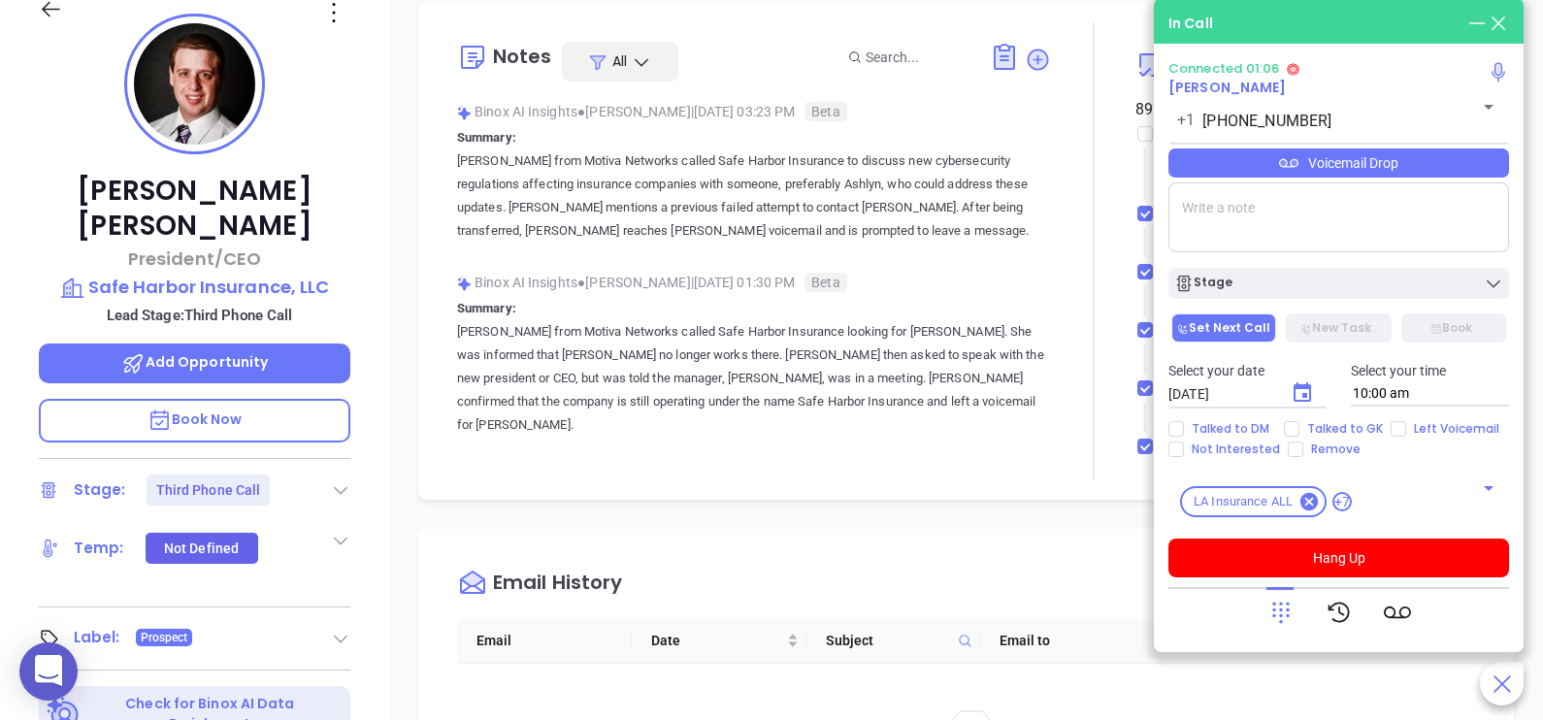
scroll to position [242, 0]
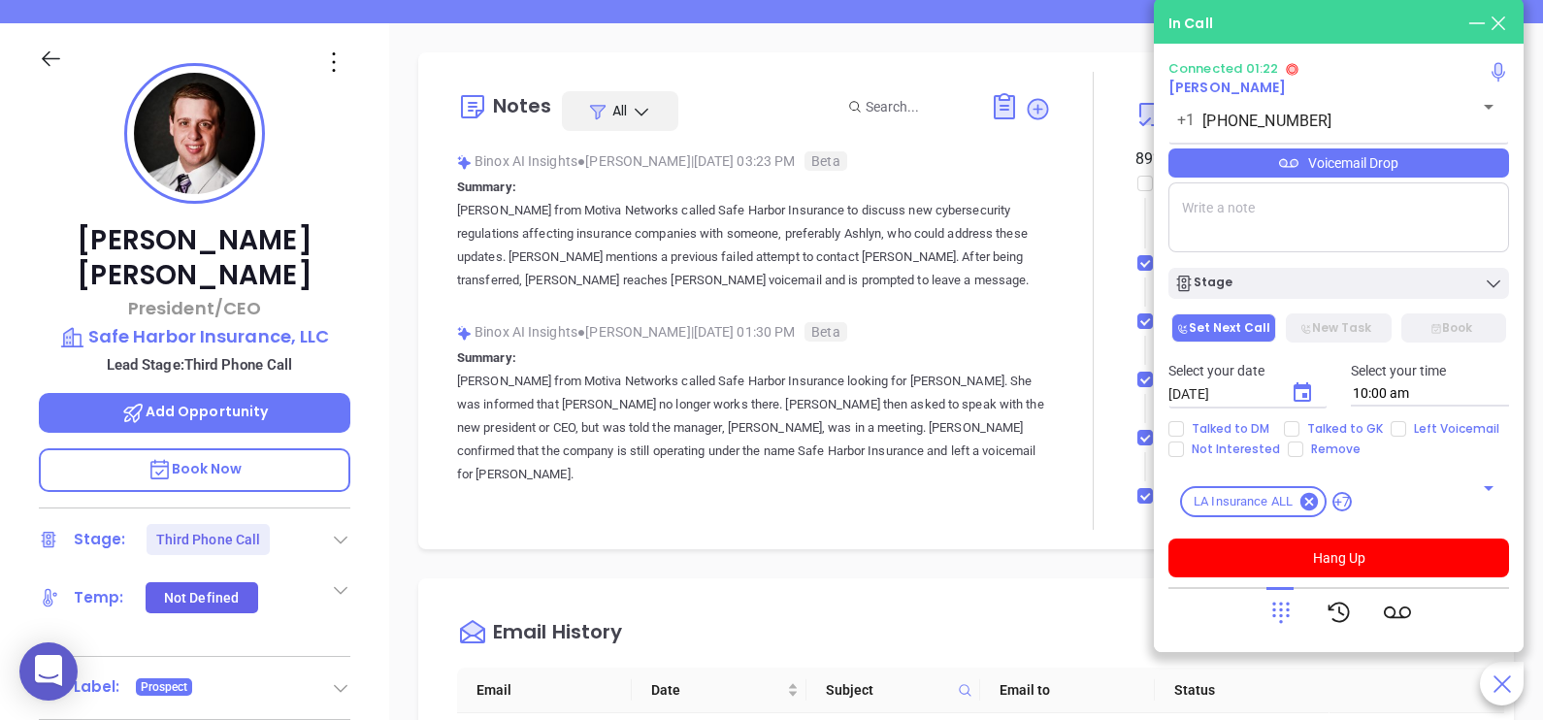
click at [1446, 171] on div "Voicemail Drop" at bounding box center [1338, 162] width 341 height 29
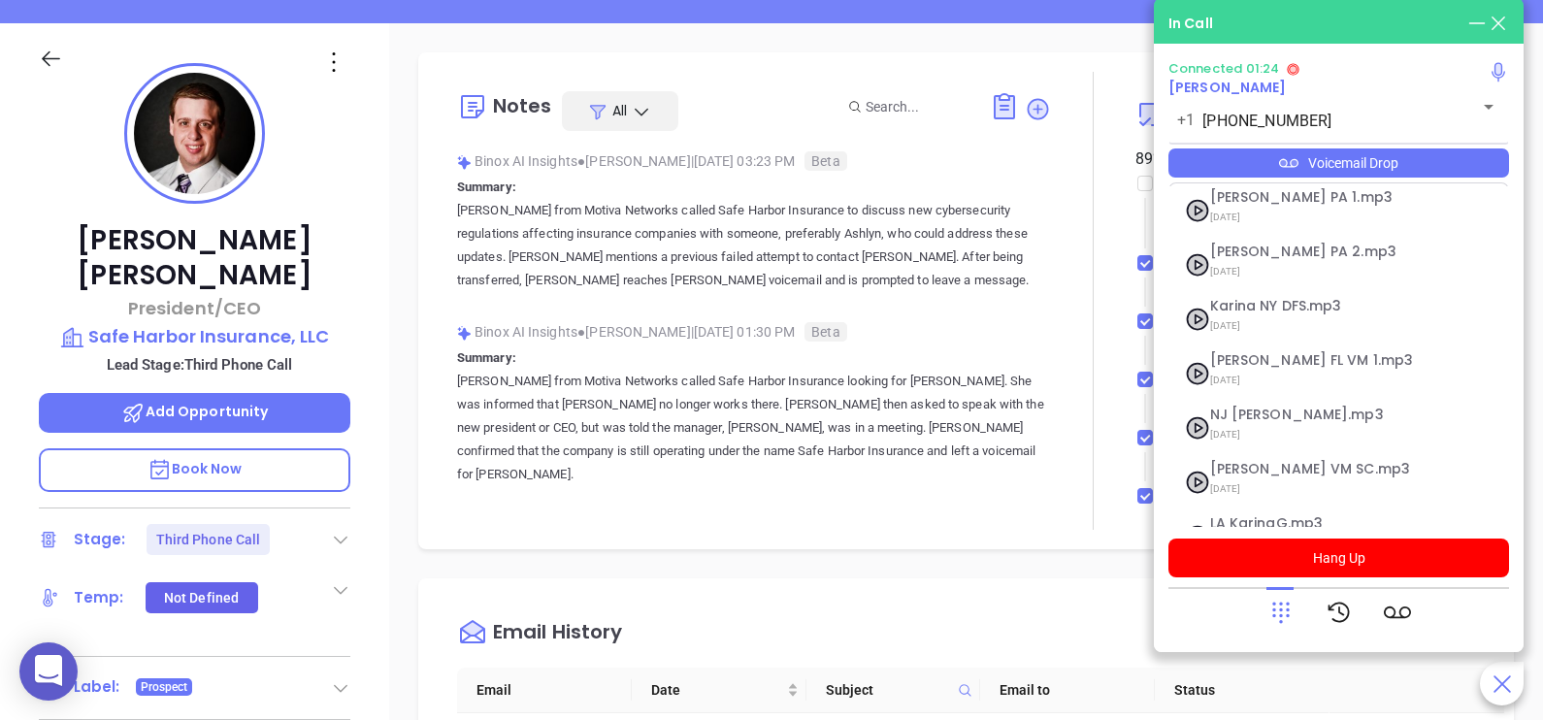
scroll to position [266, 0]
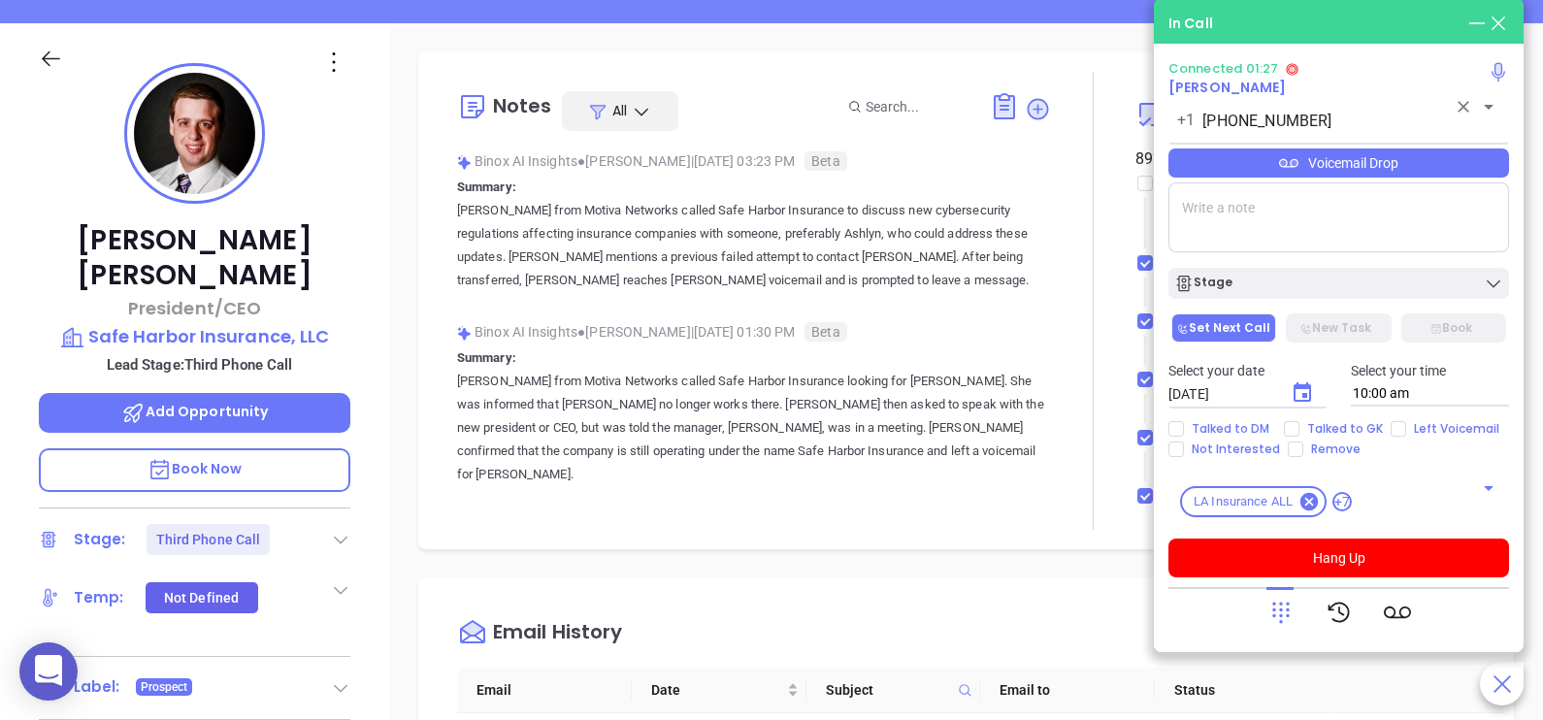
click at [1406, 109] on div "+1 (318) 658-9529 ​" at bounding box center [1338, 120] width 341 height 38
click at [1393, 236] on textarea at bounding box center [1338, 217] width 341 height 70
click at [1410, 170] on div "Voicemail Drop" at bounding box center [1338, 162] width 341 height 29
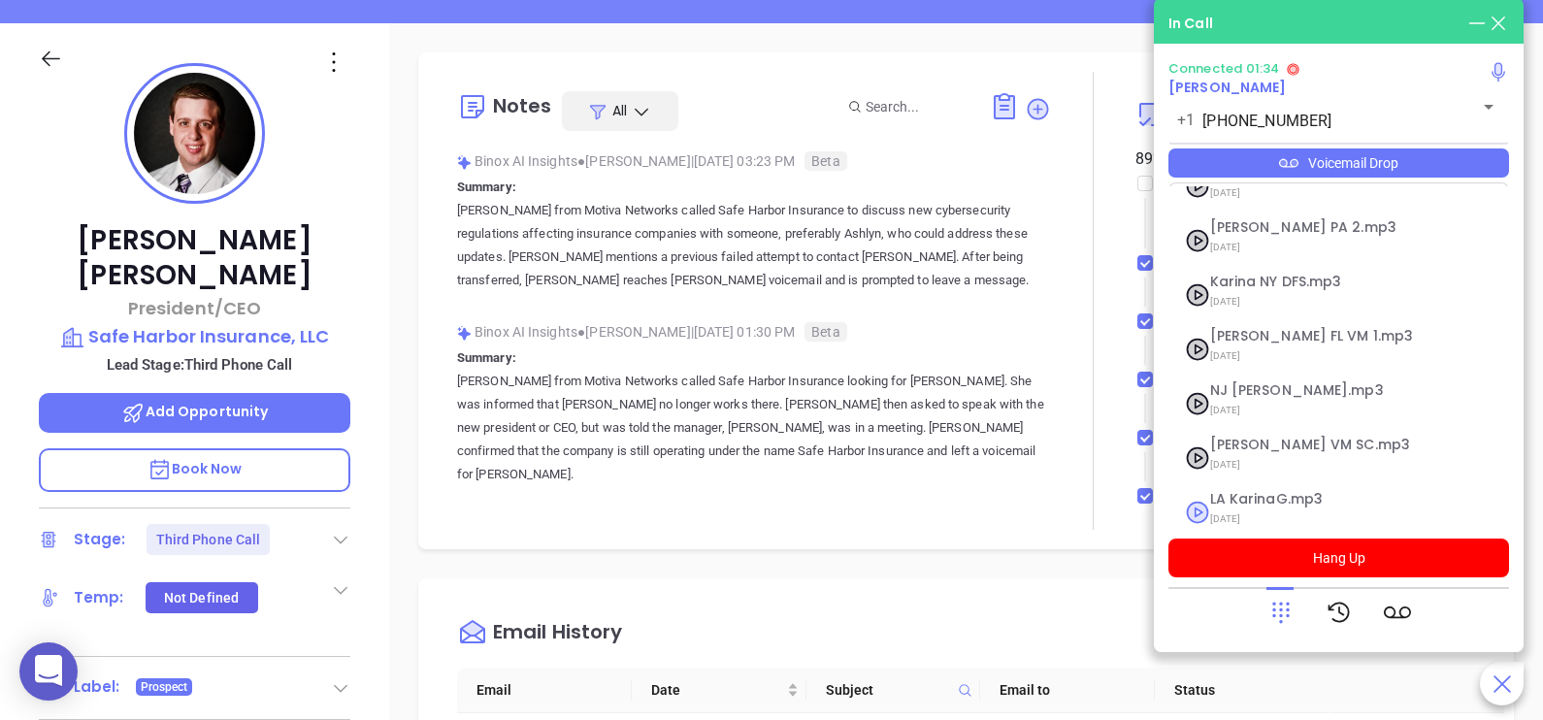
click at [1280, 492] on span "LA KarinaG.mp3" at bounding box center [1315, 499] width 210 height 15
checkbox input "true"
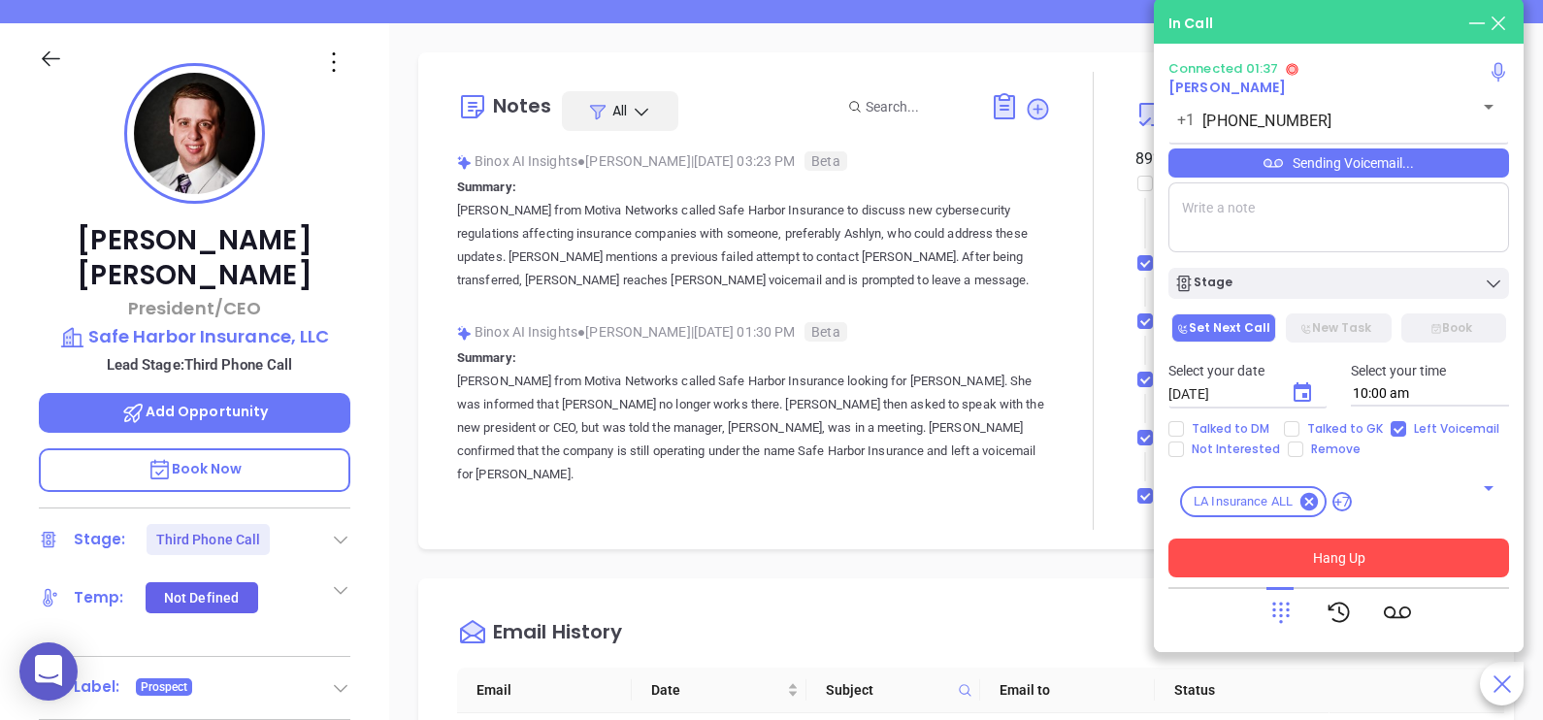
click at [1335, 562] on button "Hang Up" at bounding box center [1338, 558] width 341 height 39
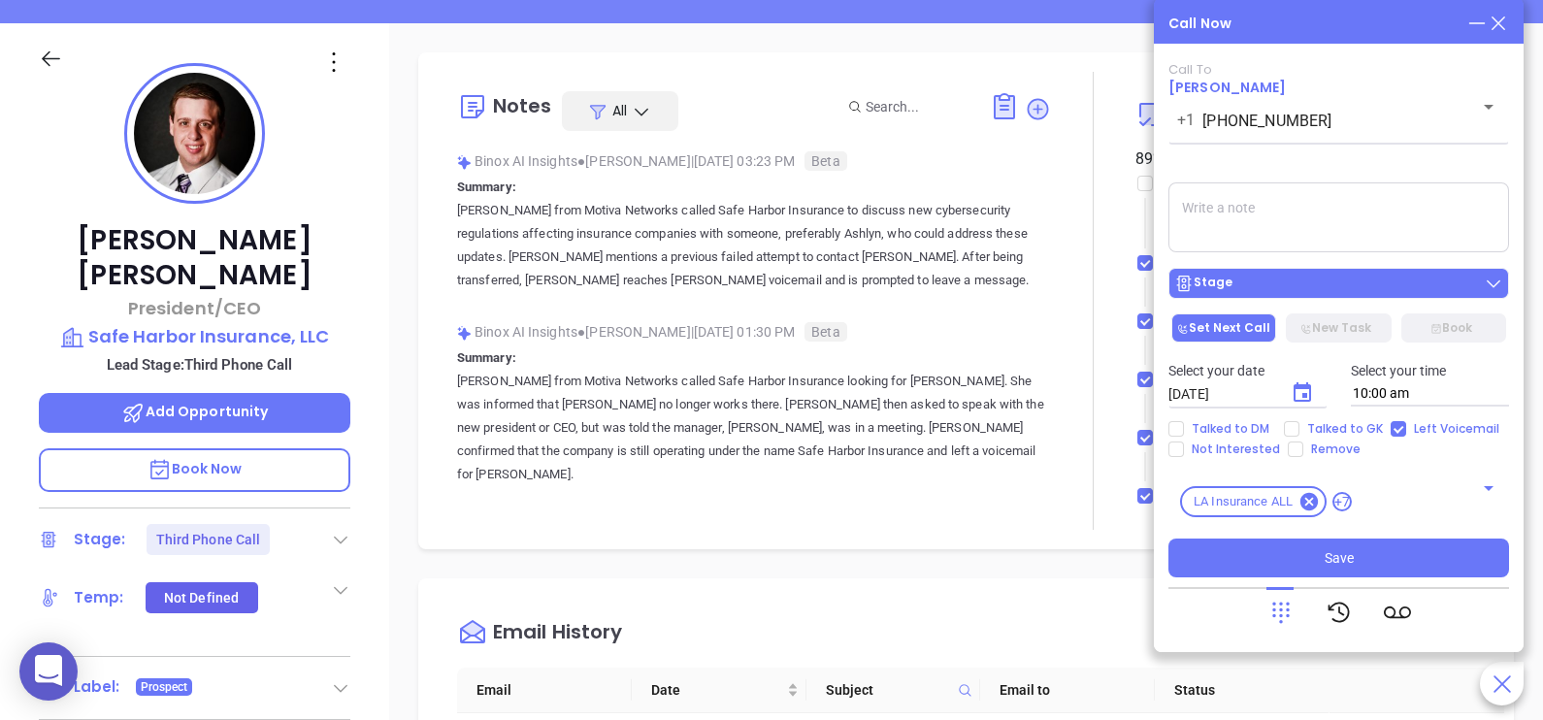
click at [1298, 288] on div "Stage" at bounding box center [1338, 283] width 329 height 19
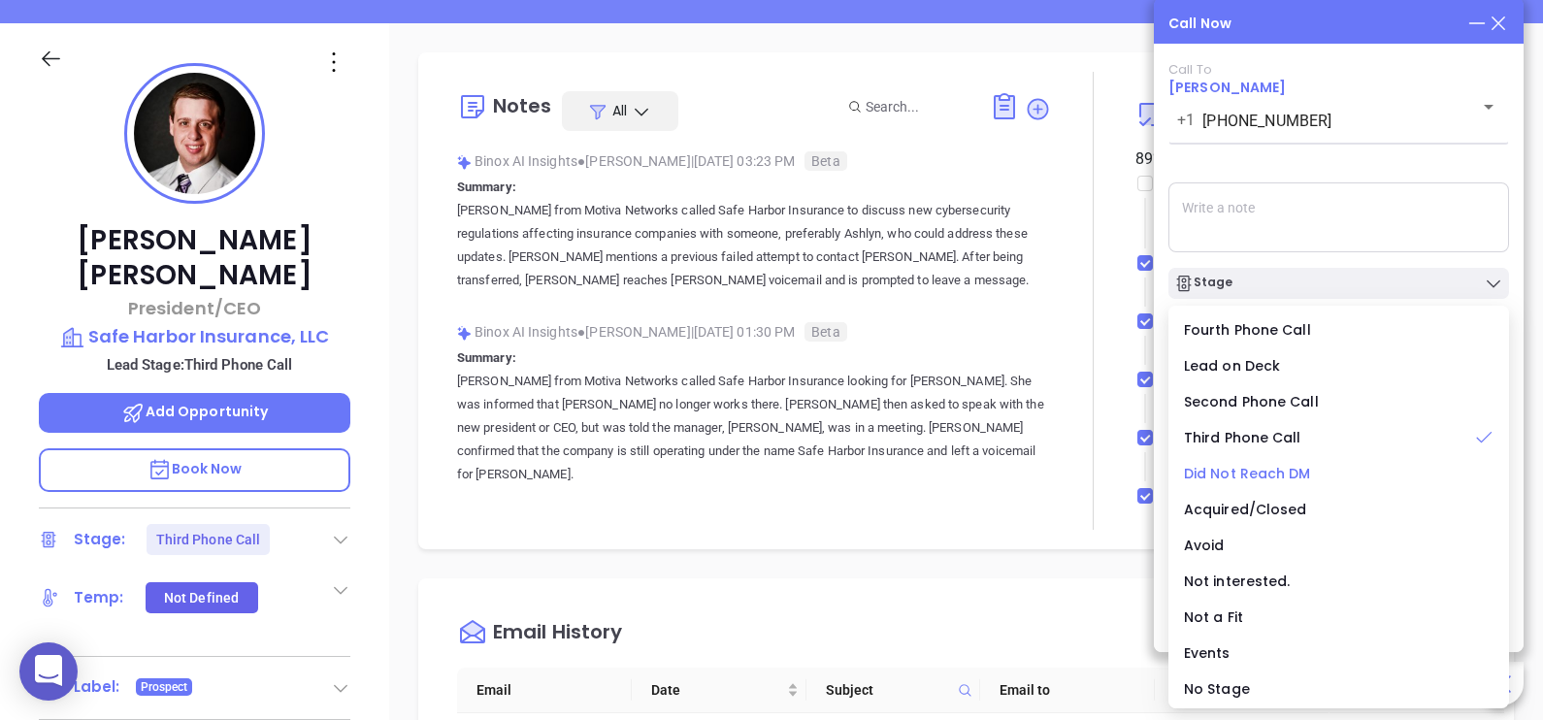
click at [1237, 471] on span "Did Not Reach DM" at bounding box center [1247, 473] width 127 height 19
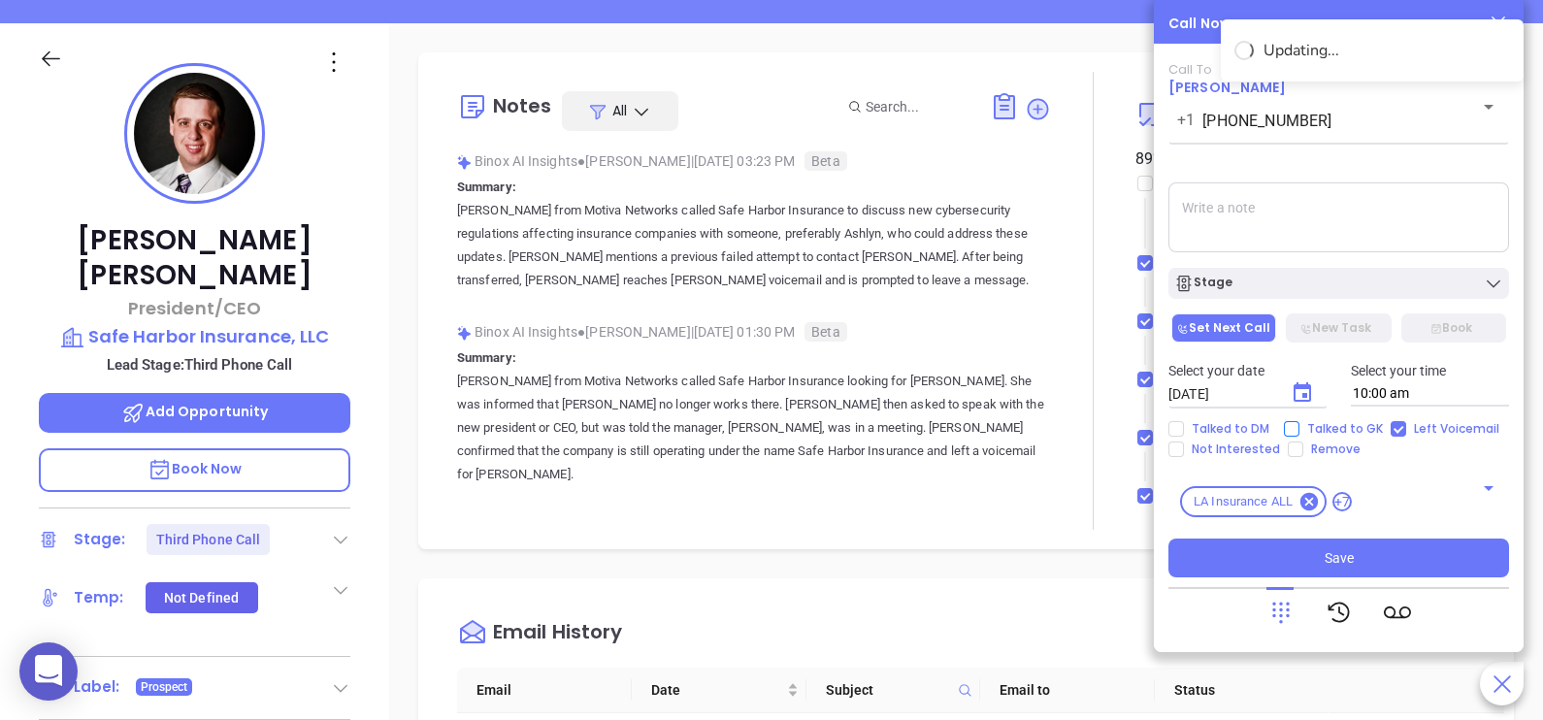
click at [1320, 424] on span "Talked to GK" at bounding box center [1344, 429] width 91 height 16
click at [1299, 424] on input "Talked to GK" at bounding box center [1292, 429] width 16 height 16
checkbox input "true"
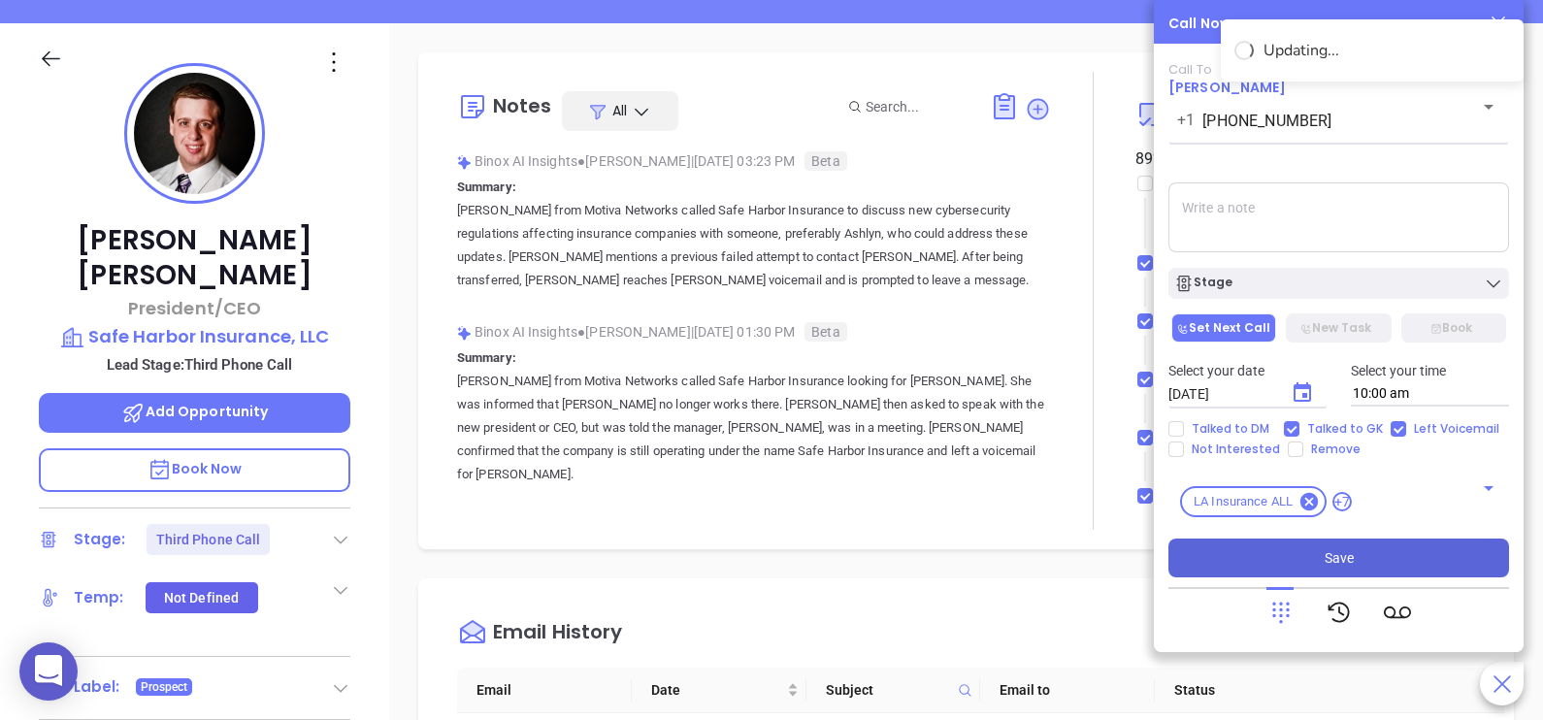
click at [1368, 569] on button "Save" at bounding box center [1338, 558] width 341 height 39
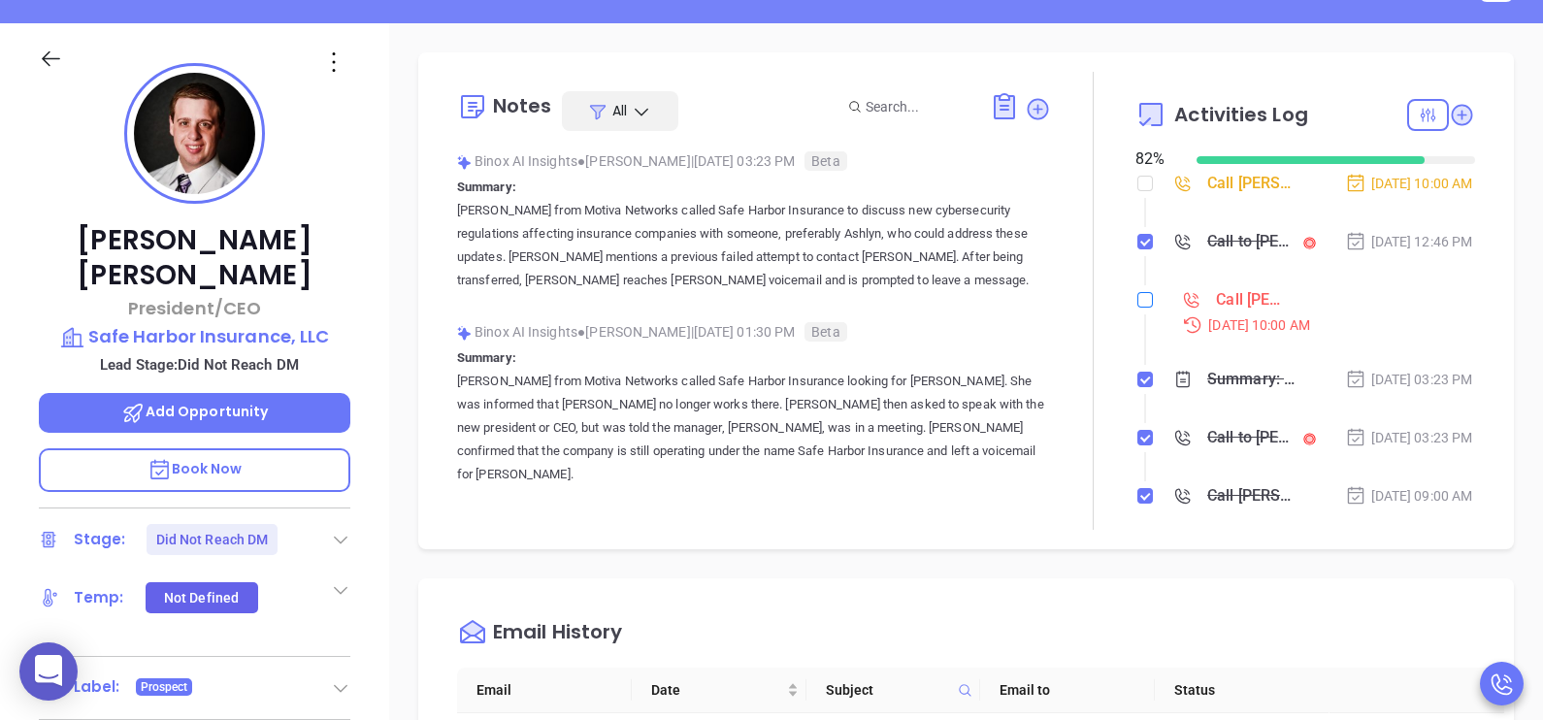
click at [1137, 311] on label at bounding box center [1145, 299] width 16 height 21
click at [1137, 308] on input "checkbox" at bounding box center [1145, 300] width 16 height 16
checkbox input "true"
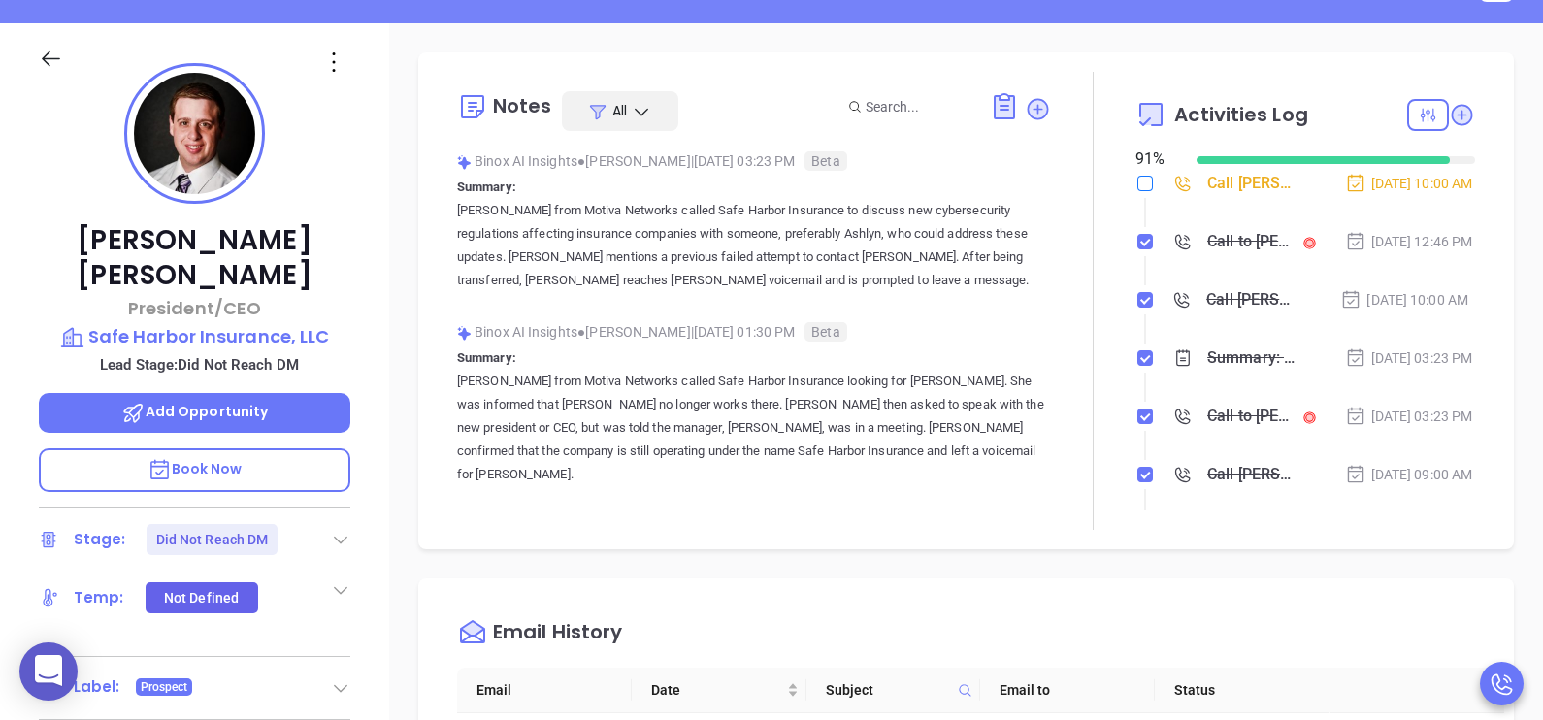
click at [1137, 176] on input "checkbox" at bounding box center [1145, 184] width 16 height 16
checkbox input "true"
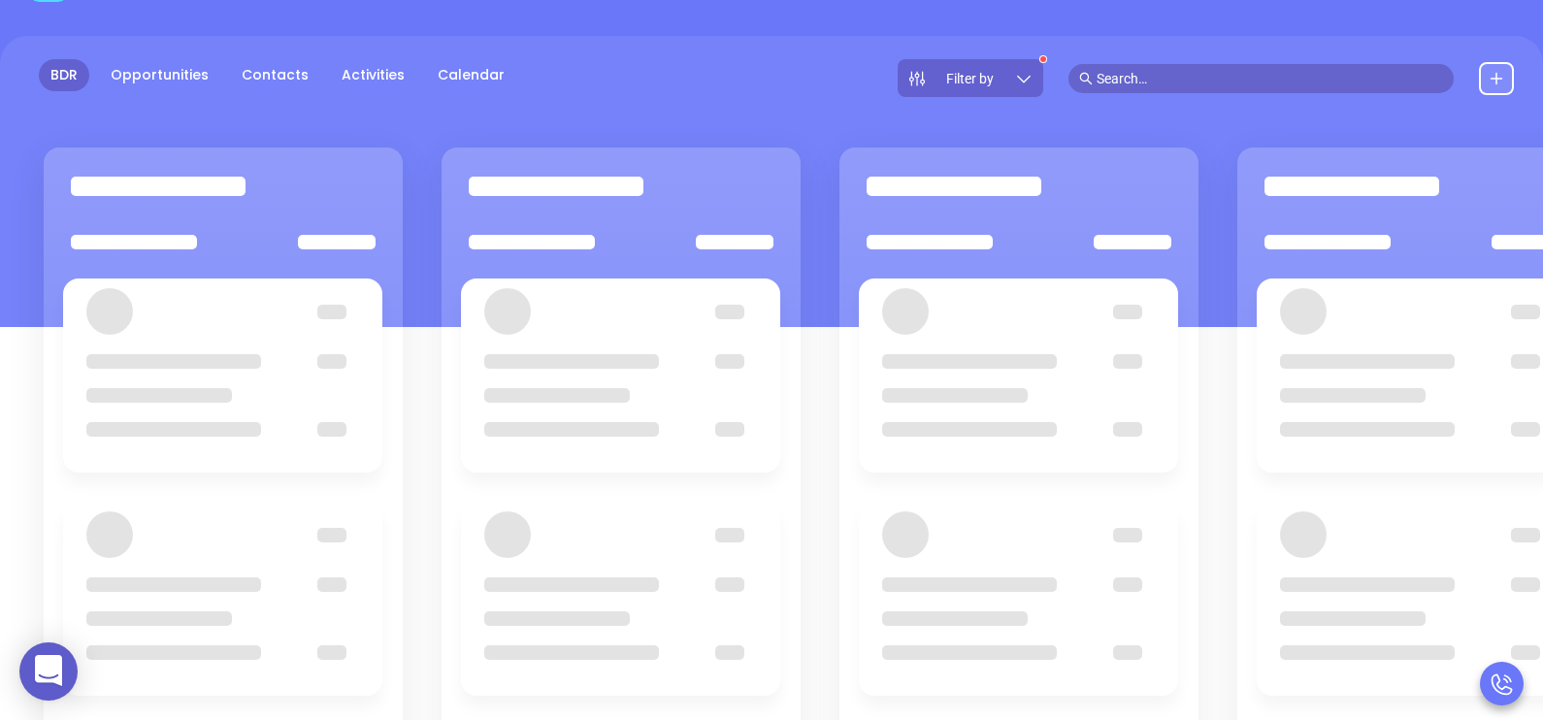
scroll to position [146, 0]
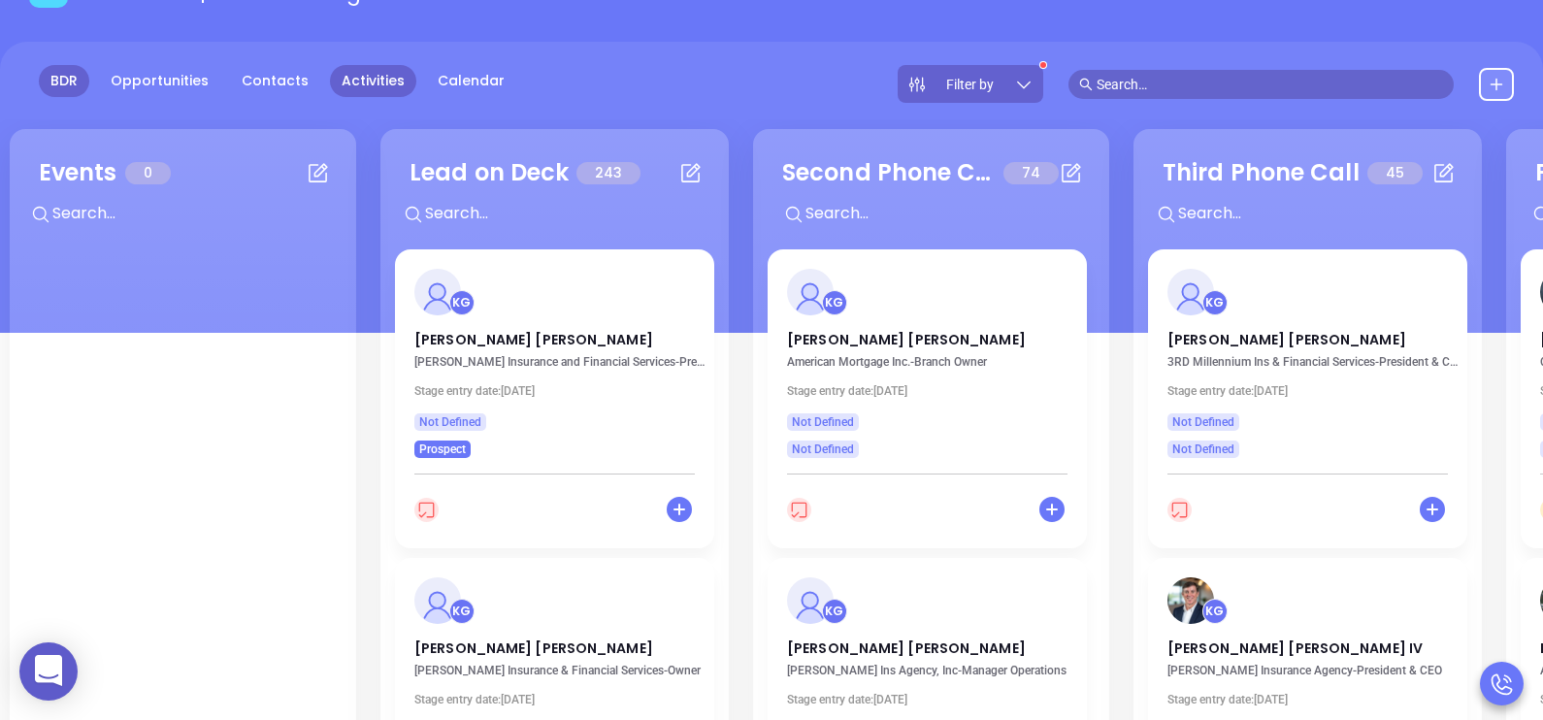
click at [373, 92] on link "Activities" at bounding box center [373, 81] width 86 height 32
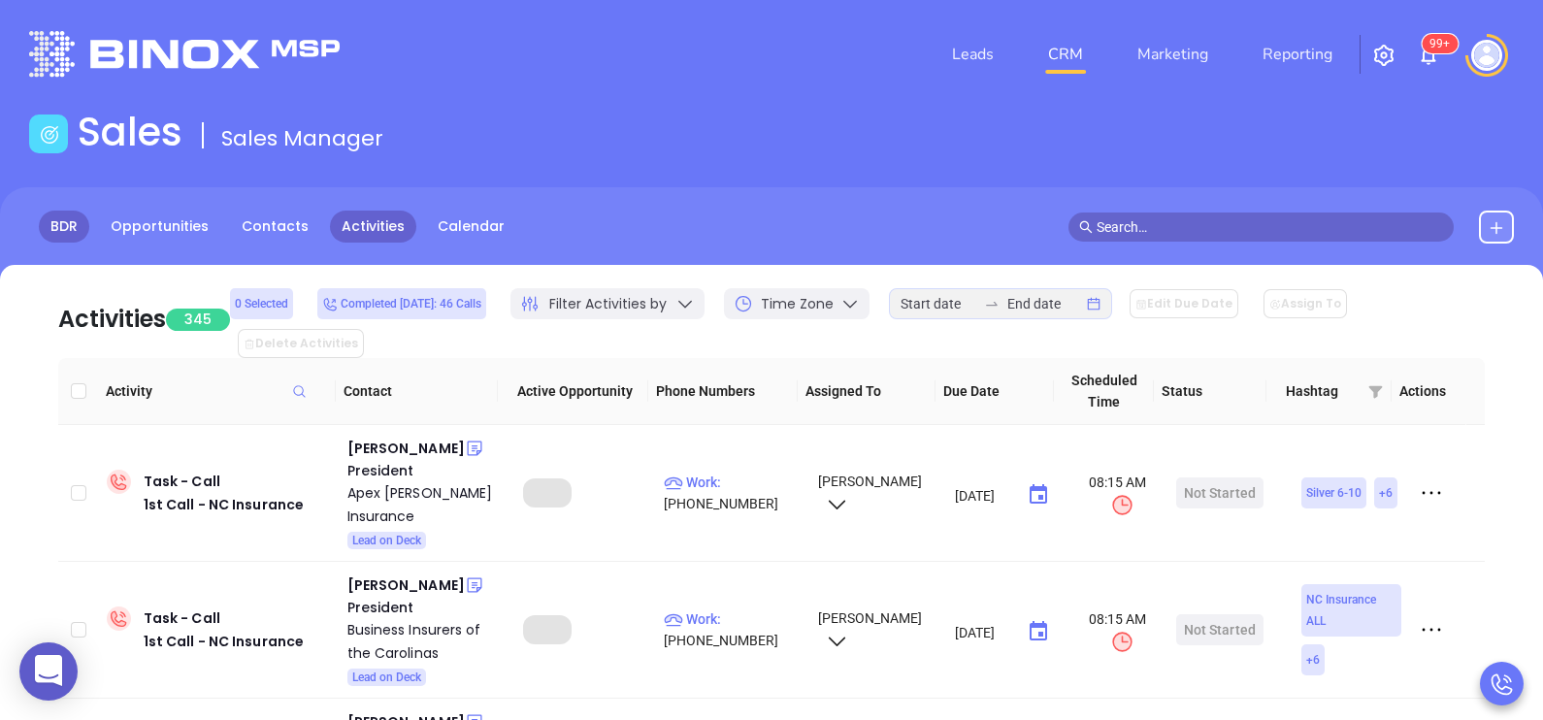
click at [76, 226] on link "BDR" at bounding box center [64, 227] width 50 height 32
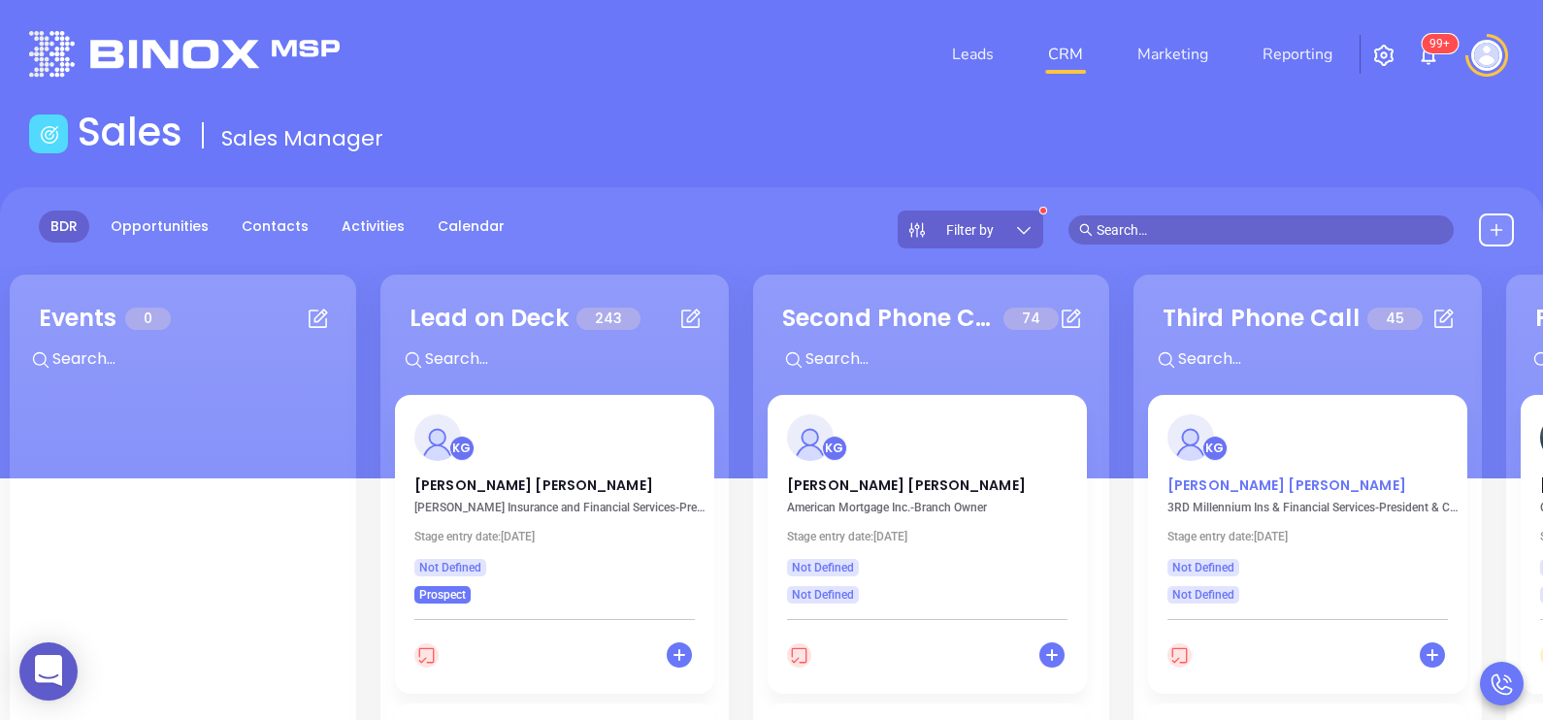
click at [1205, 482] on p "Loretta Rabb" at bounding box center [1307, 480] width 280 height 10
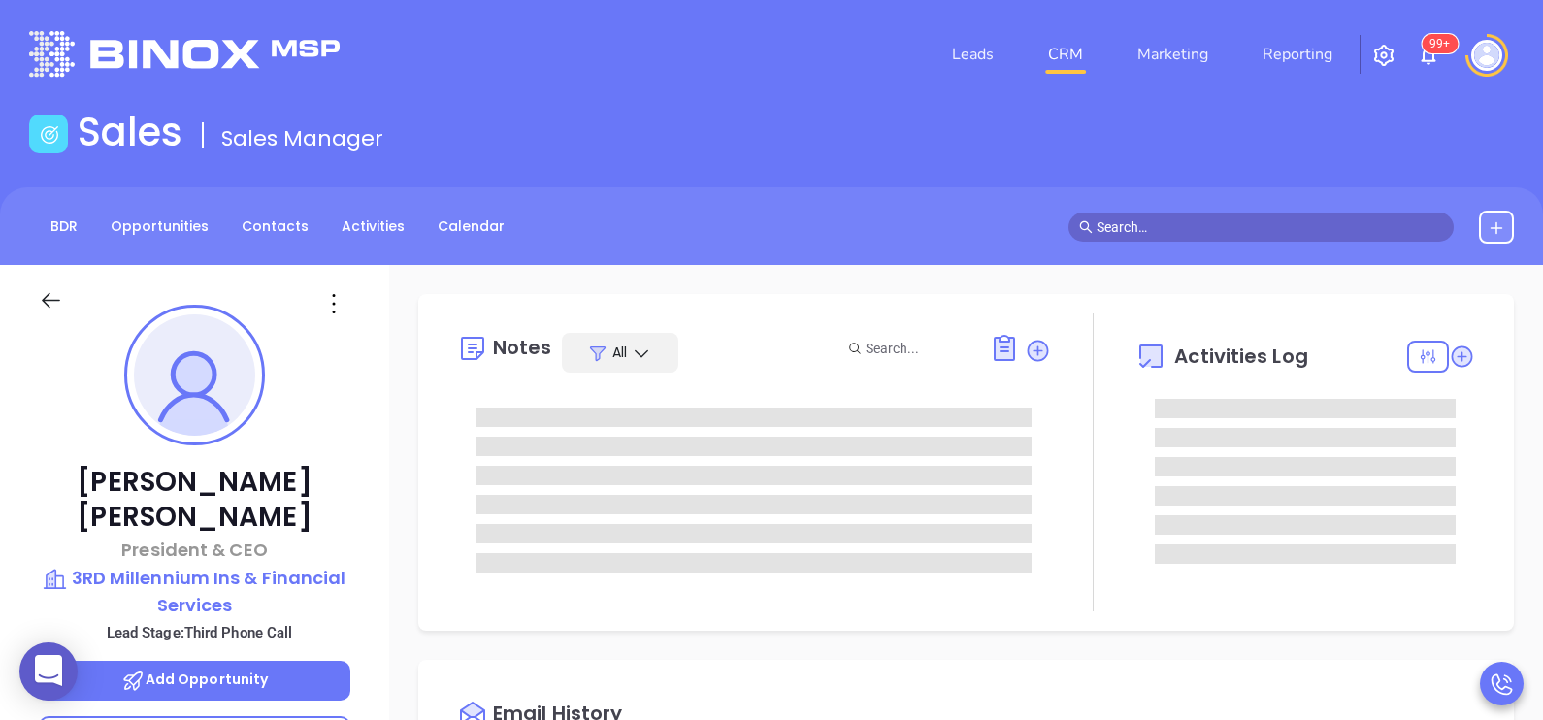
scroll to position [563, 0]
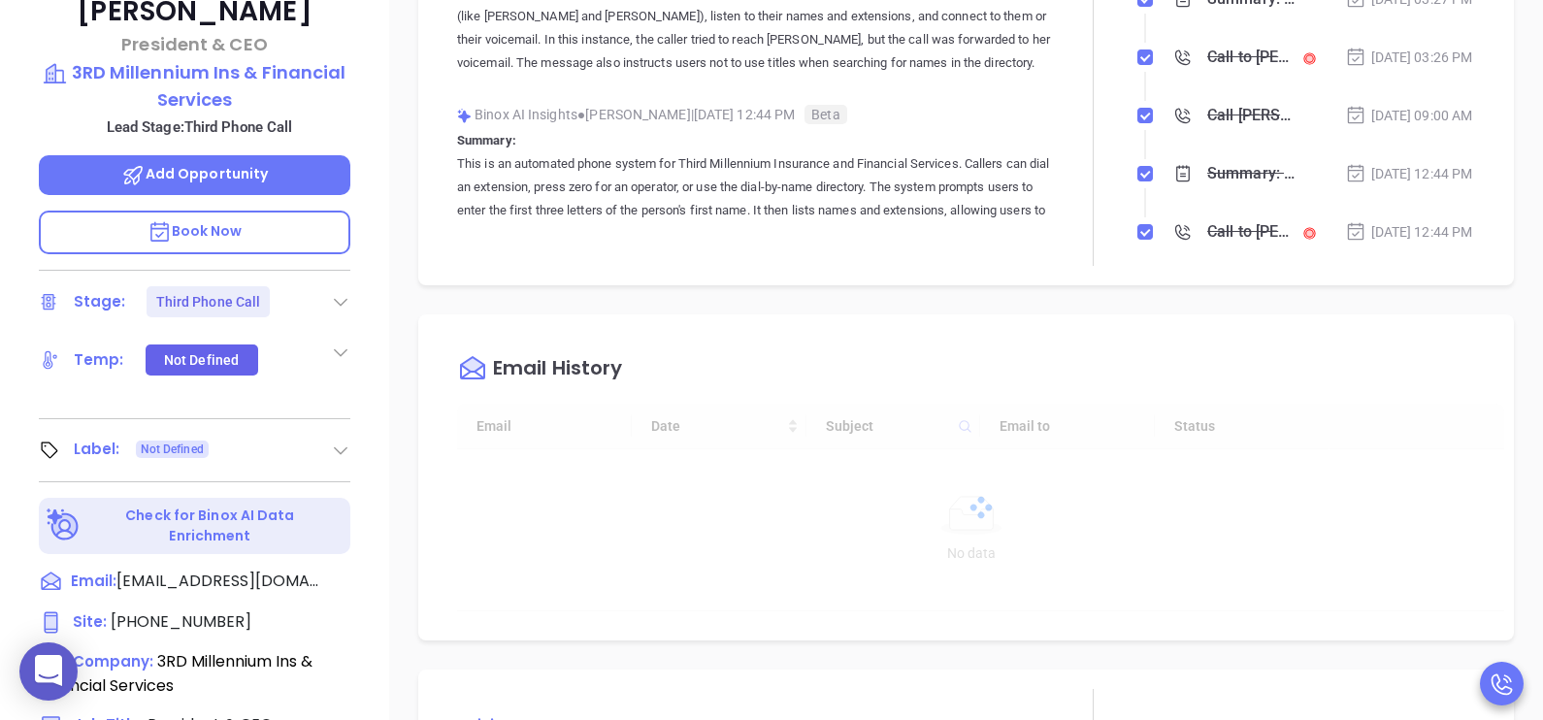
type input "[PERSON_NAME]"
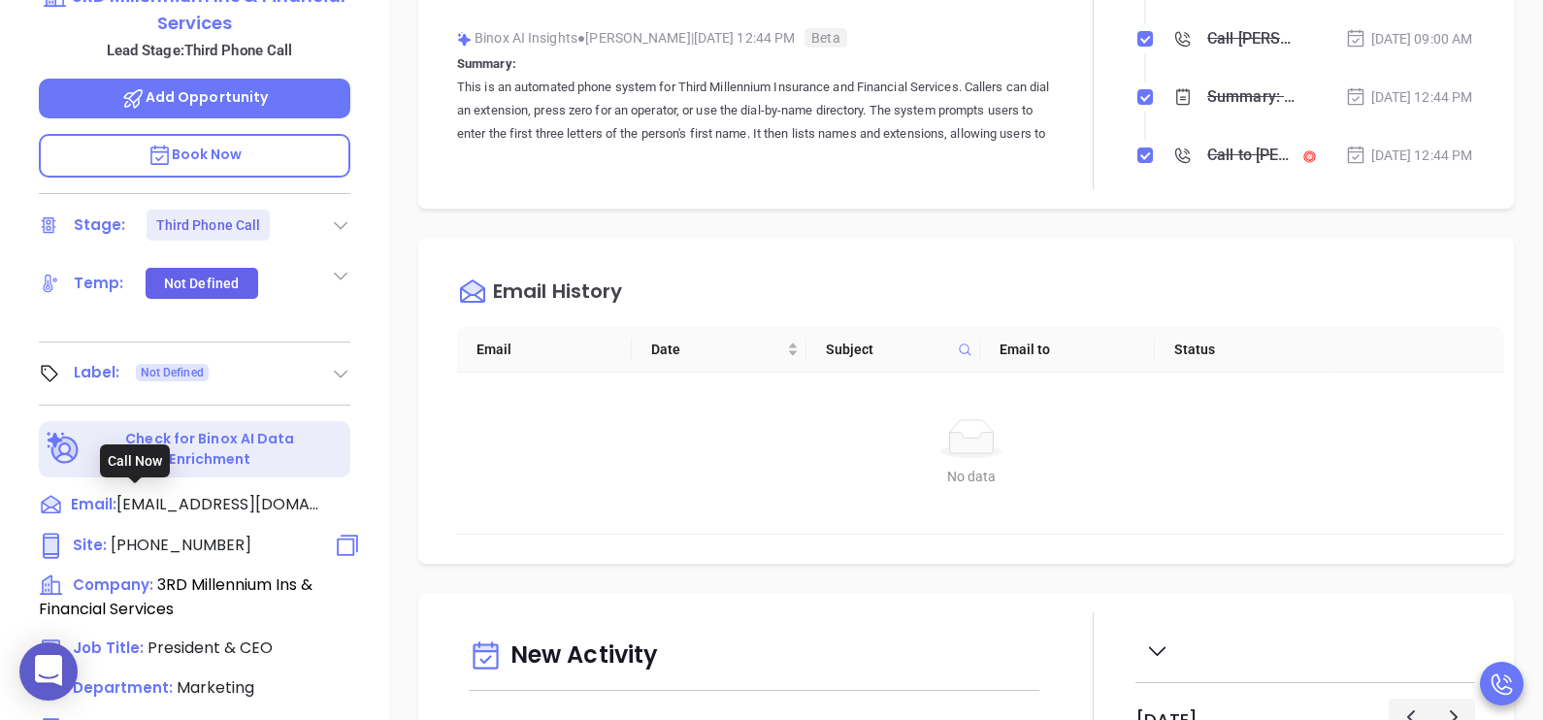
click at [216, 534] on span "(800) 936-0705" at bounding box center [181, 545] width 141 height 22
type input "(800) 936-0705"
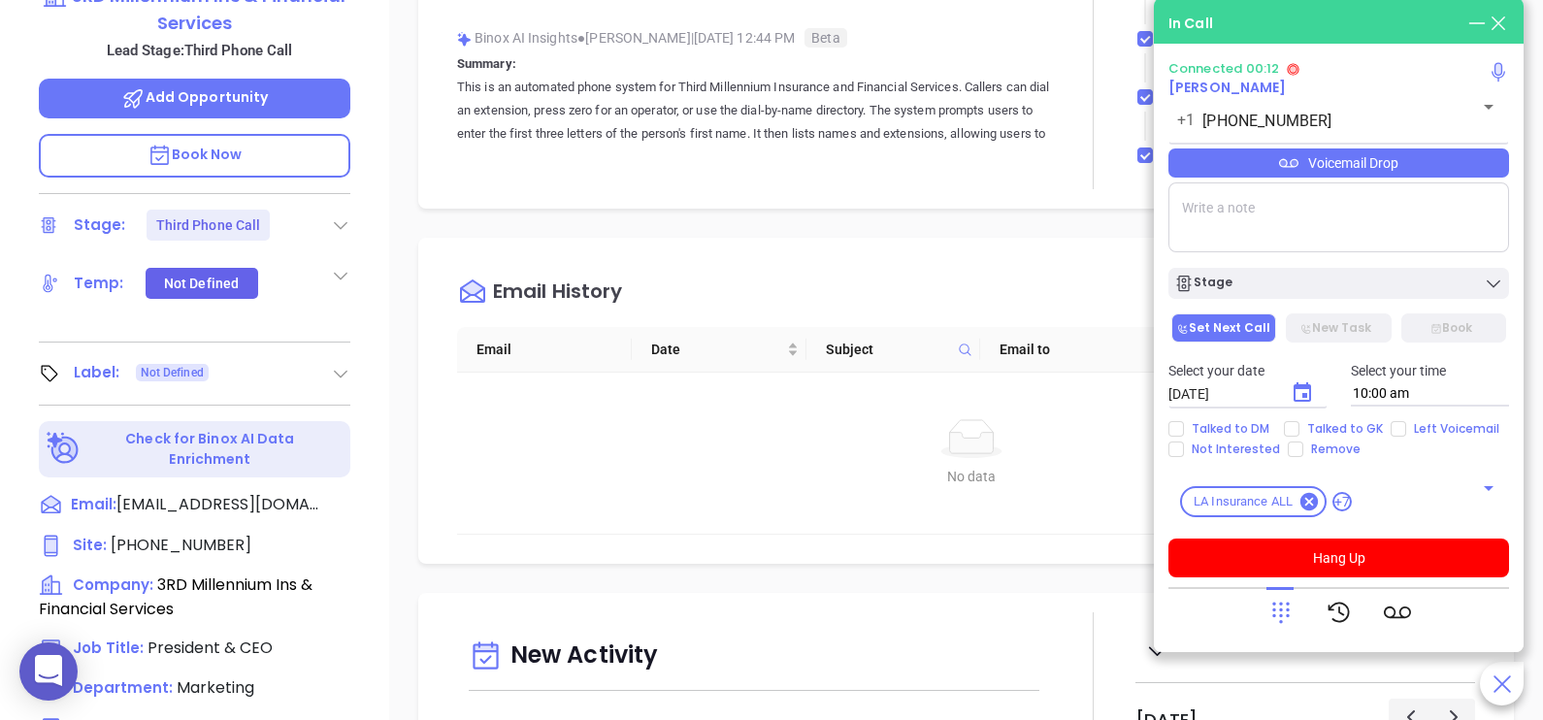
click at [1289, 602] on icon at bounding box center [1280, 612] width 27 height 27
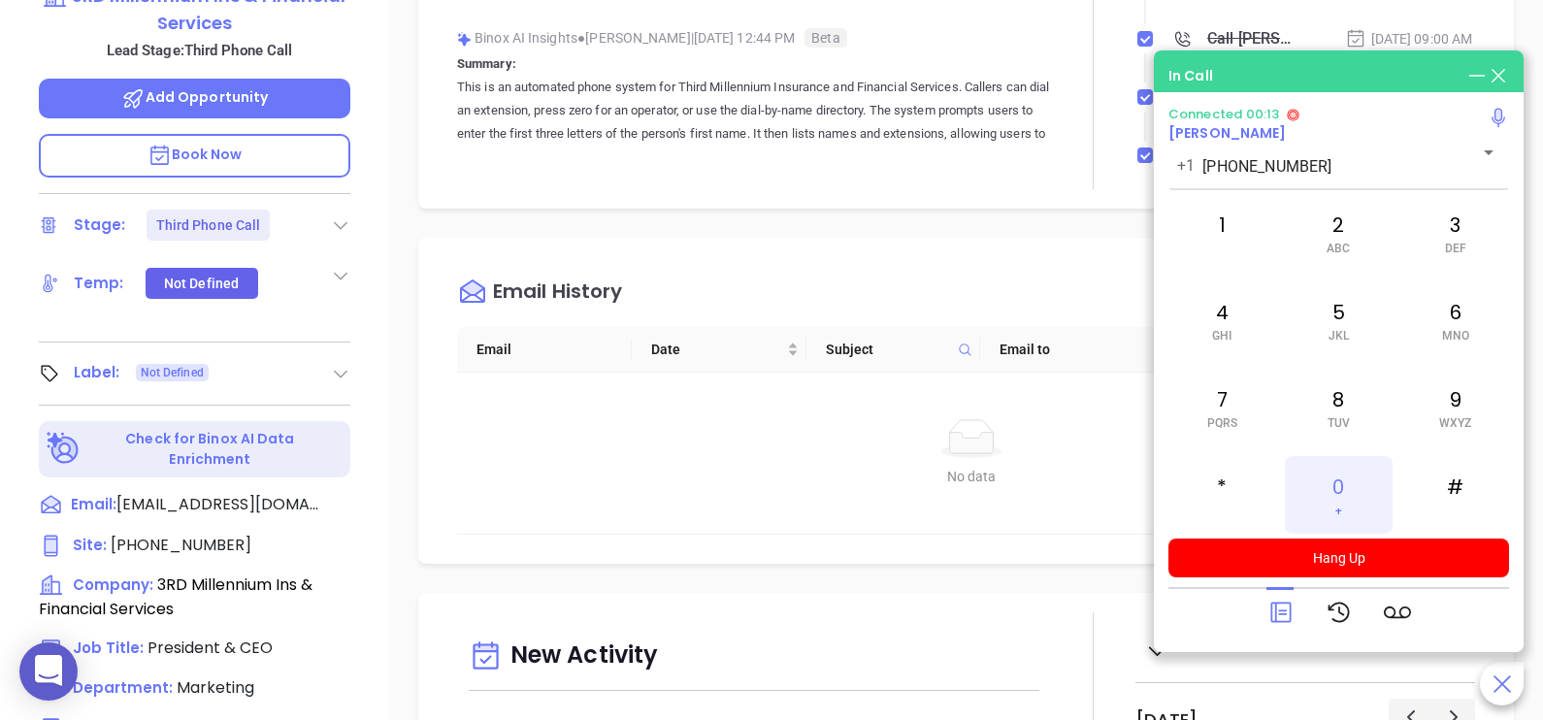
click at [1357, 495] on div "0 +" at bounding box center [1338, 495] width 107 height 78
click at [1289, 612] on icon at bounding box center [1280, 613] width 20 height 20
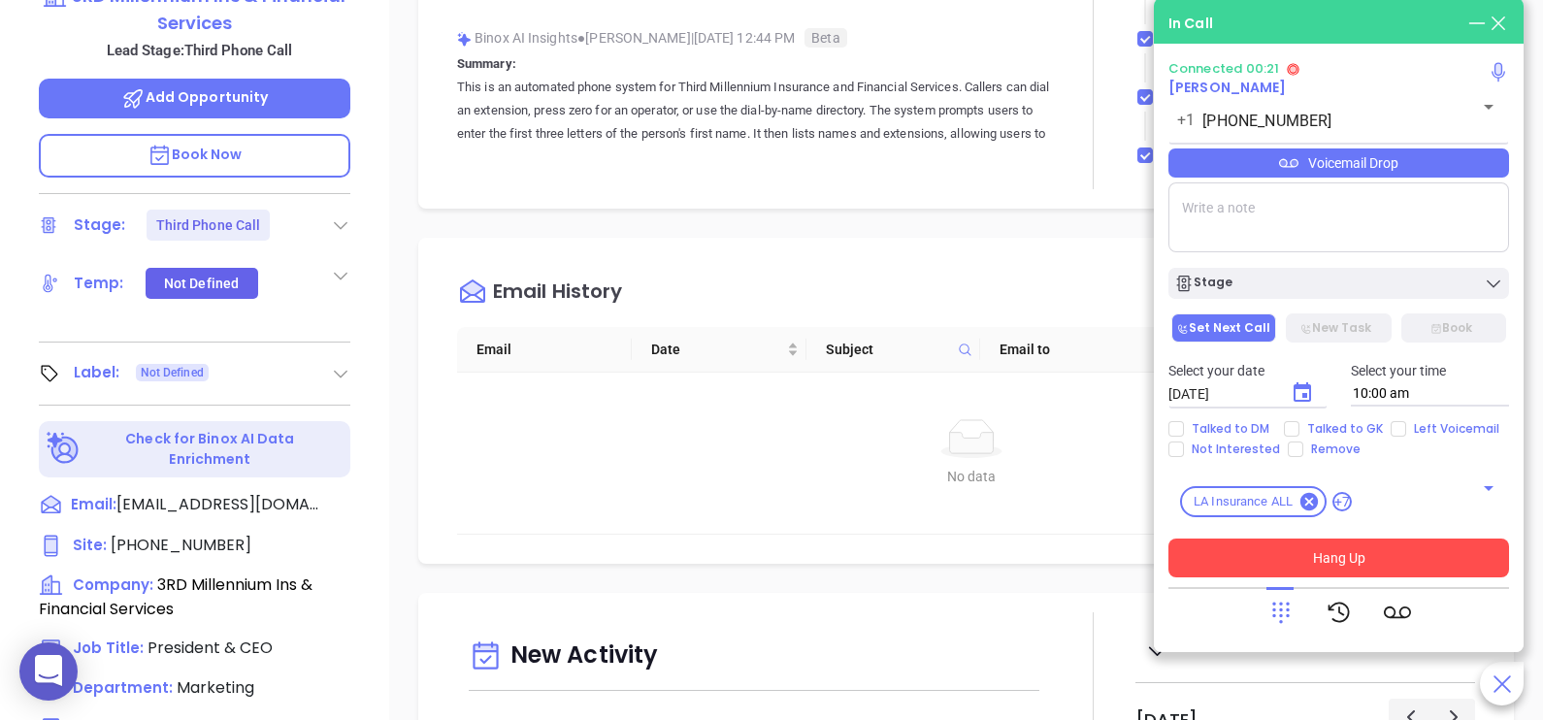
click at [1425, 554] on button "Hang Up" at bounding box center [1338, 558] width 341 height 39
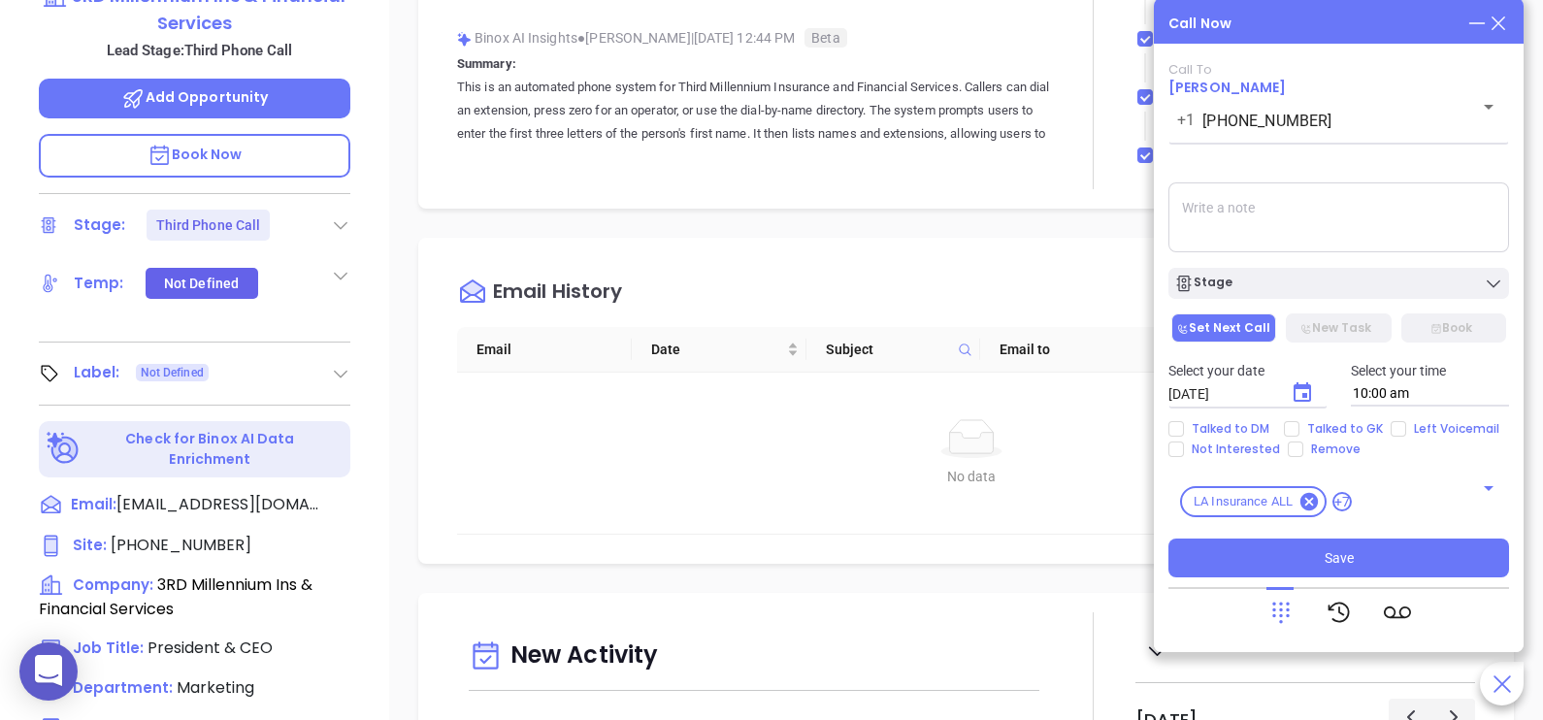
click at [1500, 24] on icon at bounding box center [1498, 23] width 21 height 21
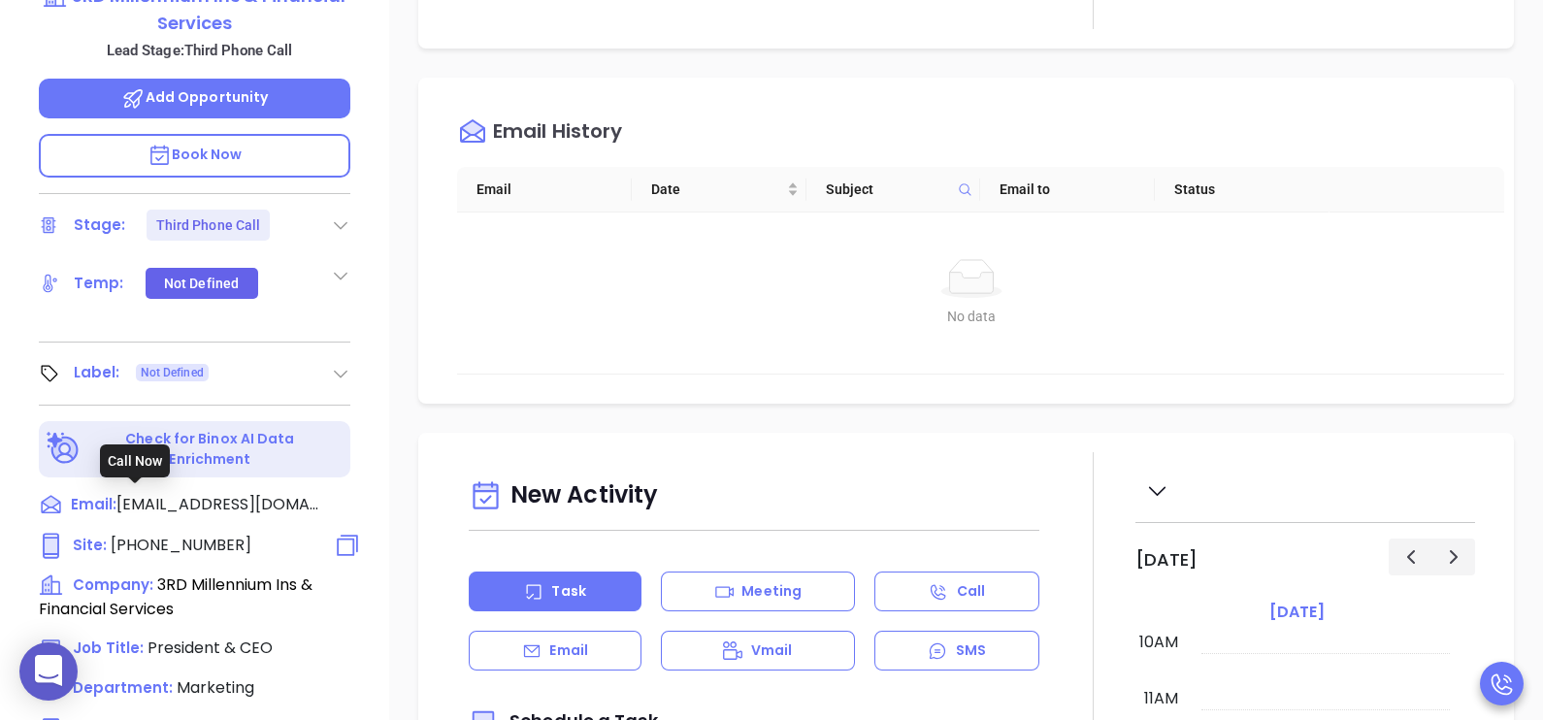
click at [215, 534] on span "(800) 936-0705" at bounding box center [181, 545] width 141 height 22
type input "(800) 936-0705"
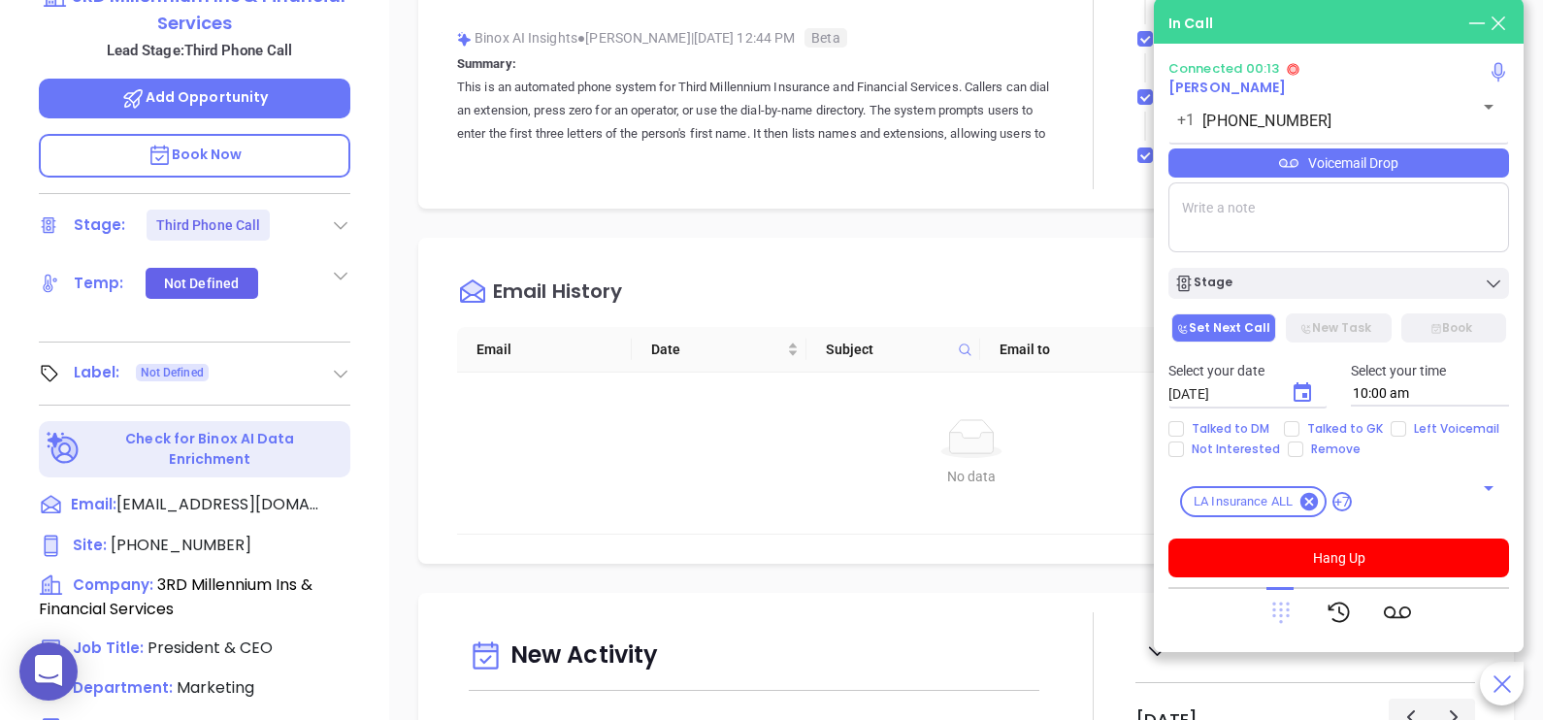
click at [1281, 605] on icon at bounding box center [1280, 613] width 17 height 21
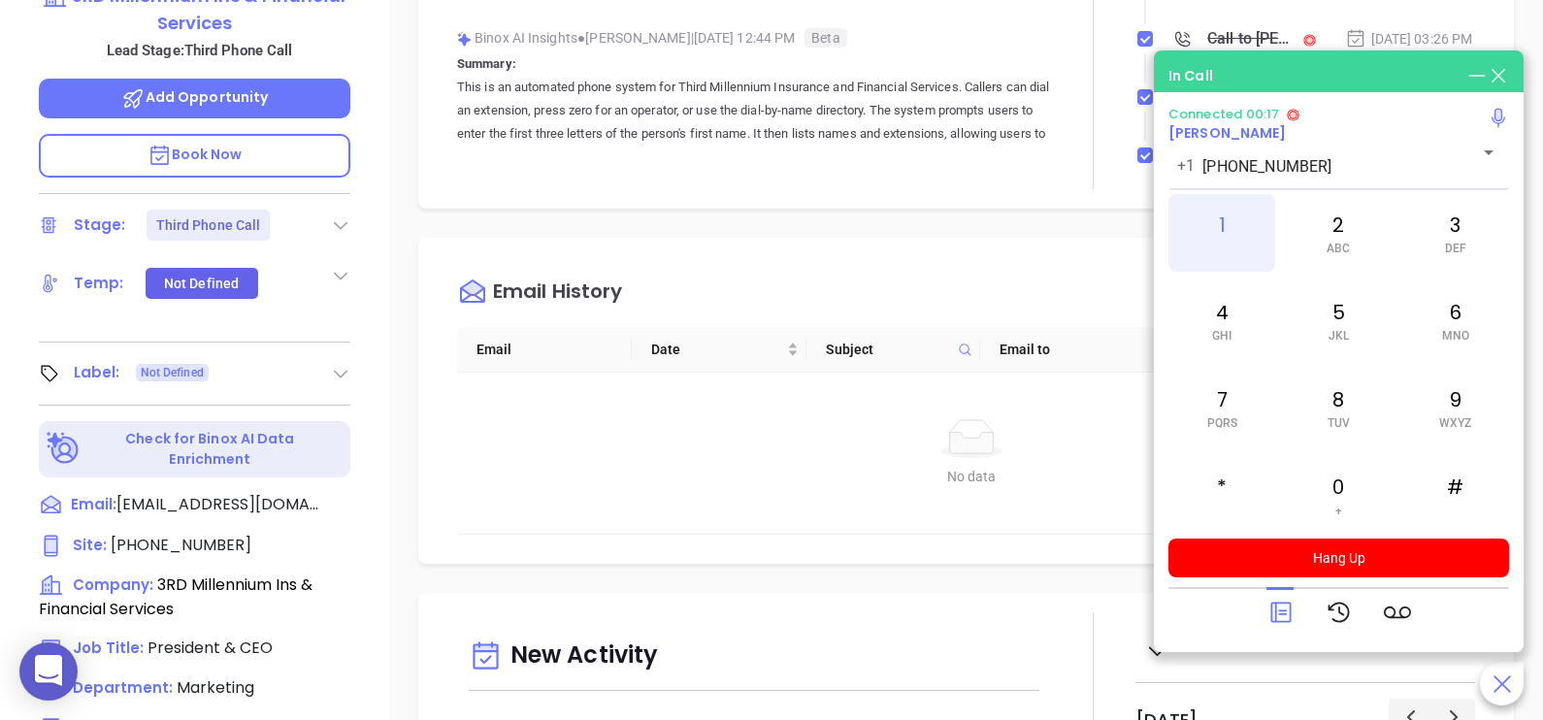
click at [1240, 241] on div "1" at bounding box center [1221, 233] width 107 height 78
click at [1334, 319] on div "5 JKL" at bounding box center [1338, 320] width 107 height 78
click at [1423, 321] on div "6 MNO" at bounding box center [1455, 320] width 107 height 78
click at [1284, 400] on div "1 2 ABC 3 DEF 4 GHI 5 JKL 6 MNO 7 PQRS 8 TUV 9 WXYZ * 0 + #" at bounding box center [1338, 364] width 341 height 340
click at [1228, 412] on div "7 PQRS" at bounding box center [1221, 408] width 107 height 78
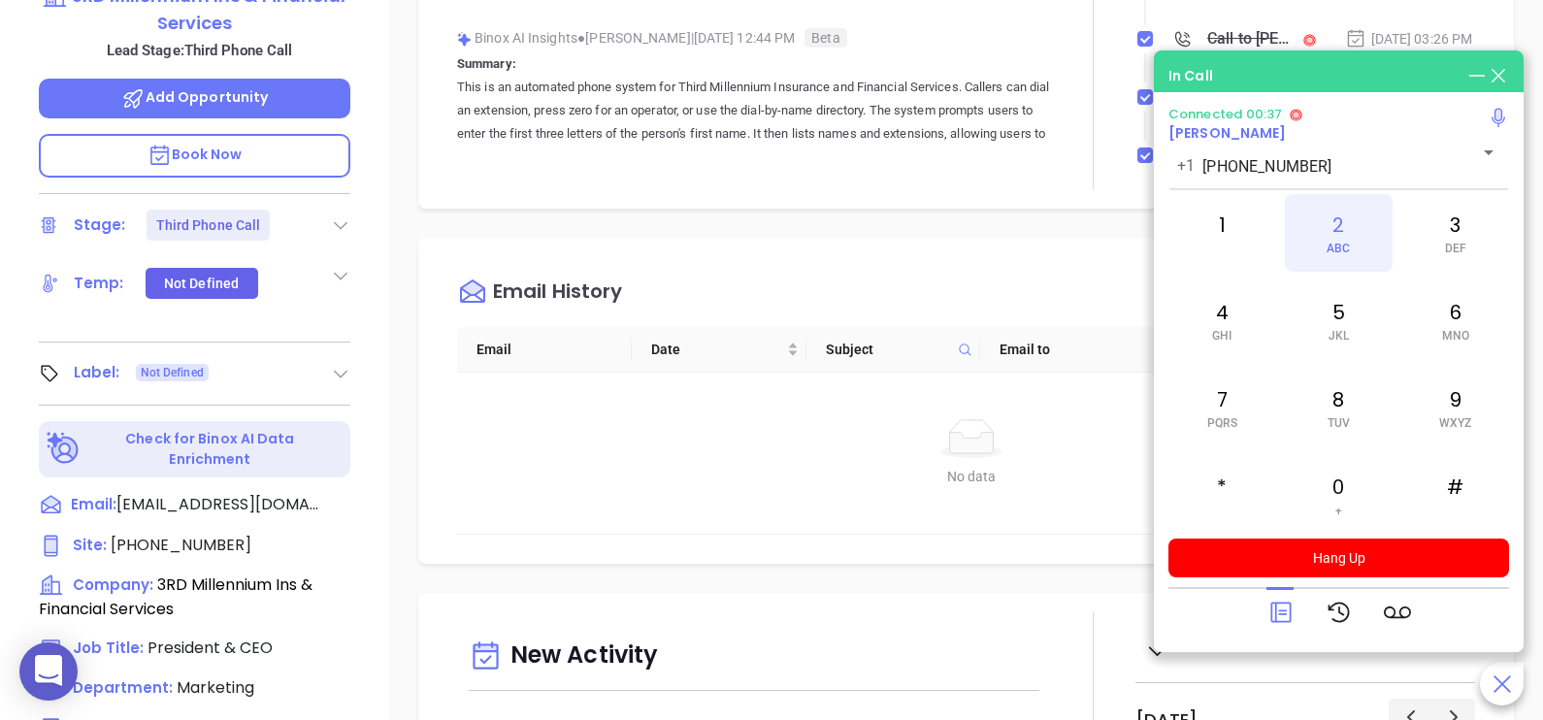
click at [1339, 228] on div "2 ABC" at bounding box center [1338, 233] width 107 height 78
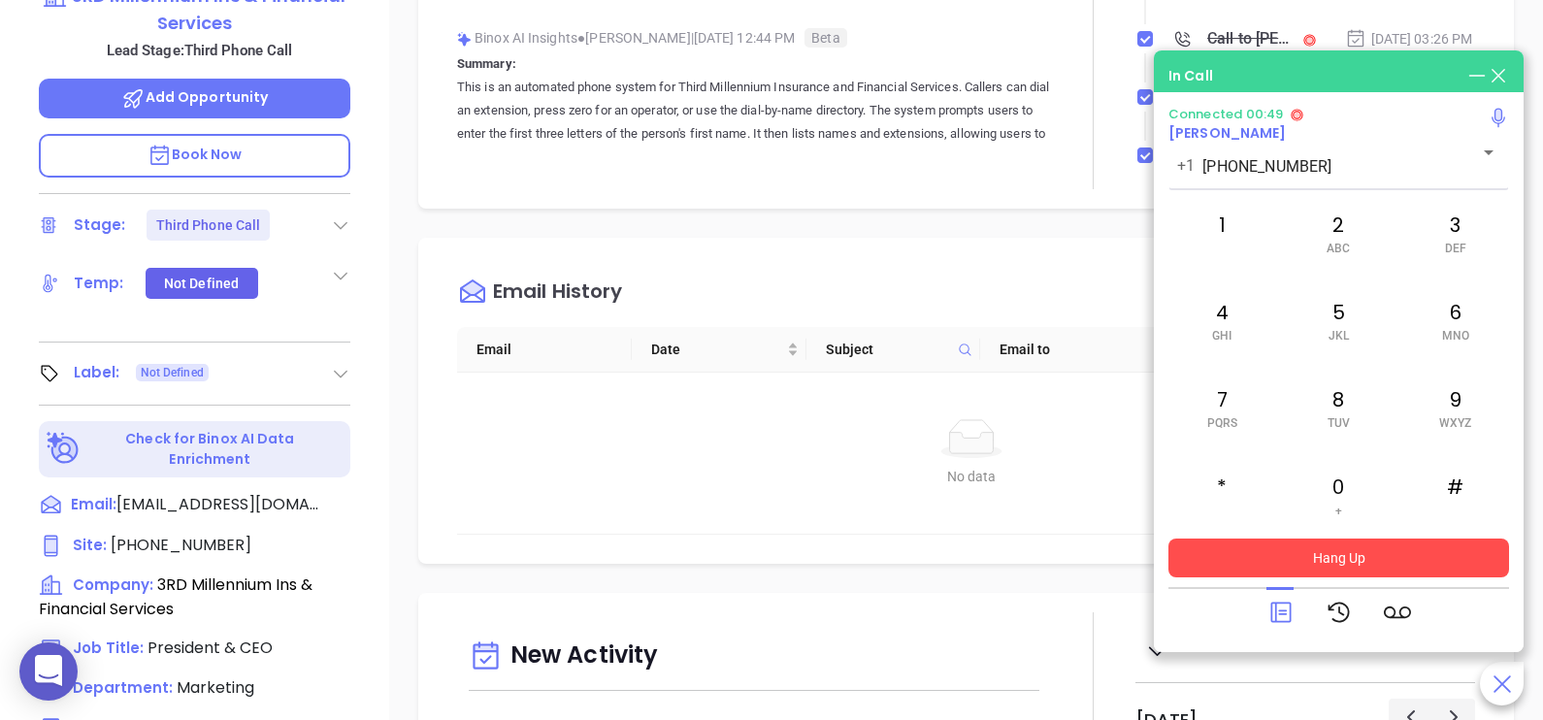
click at [1323, 553] on button "Hang Up" at bounding box center [1338, 558] width 341 height 39
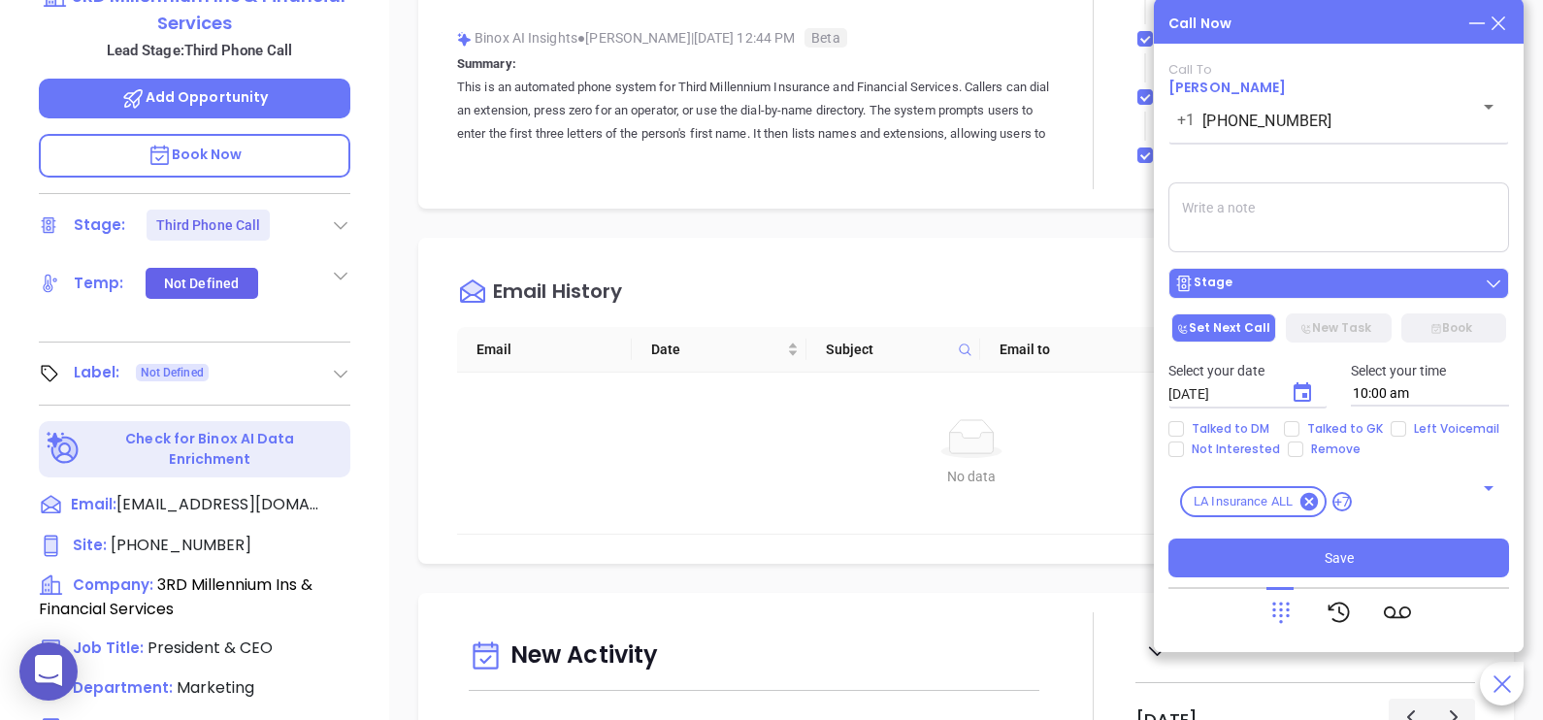
click at [1343, 283] on div "Stage" at bounding box center [1338, 283] width 329 height 19
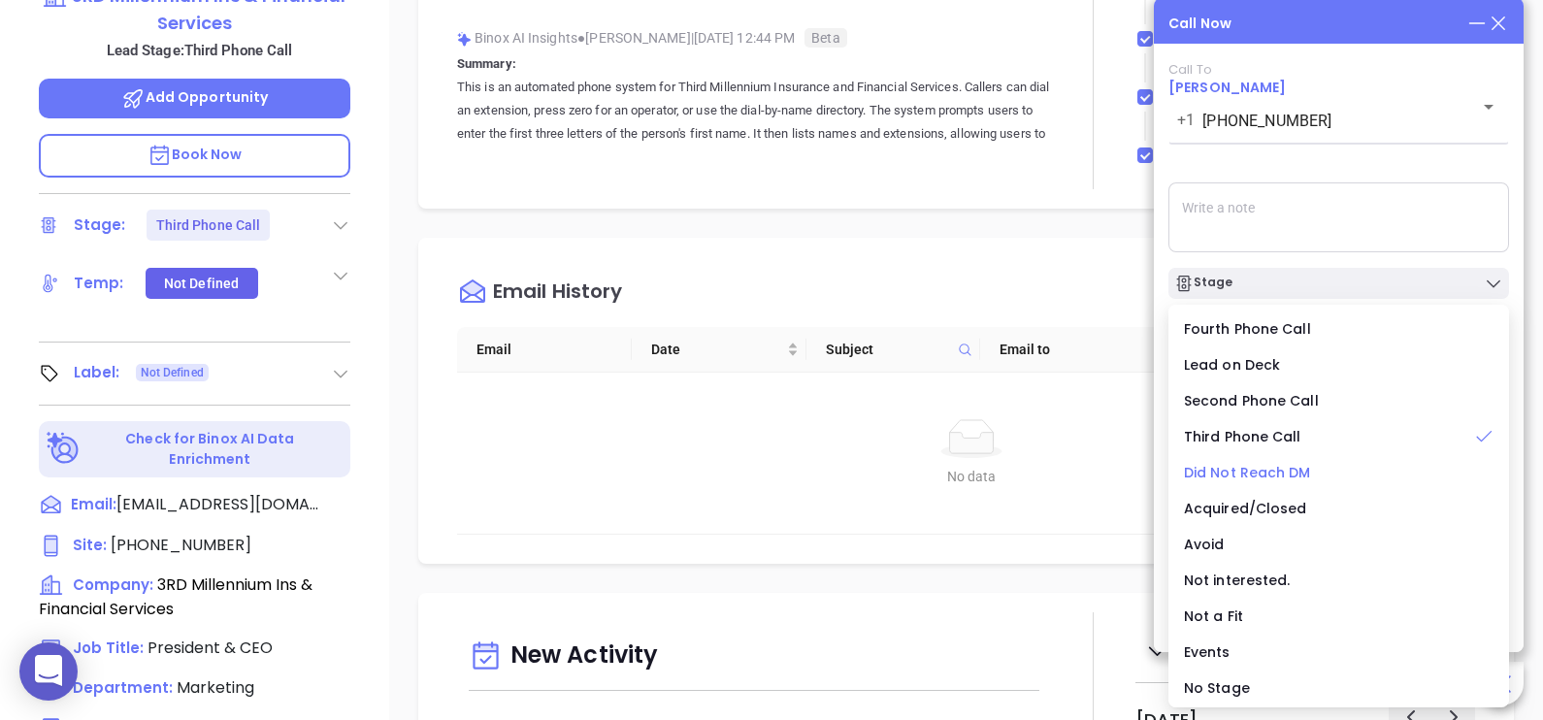
click at [1263, 469] on span "Did Not Reach DM" at bounding box center [1247, 472] width 127 height 19
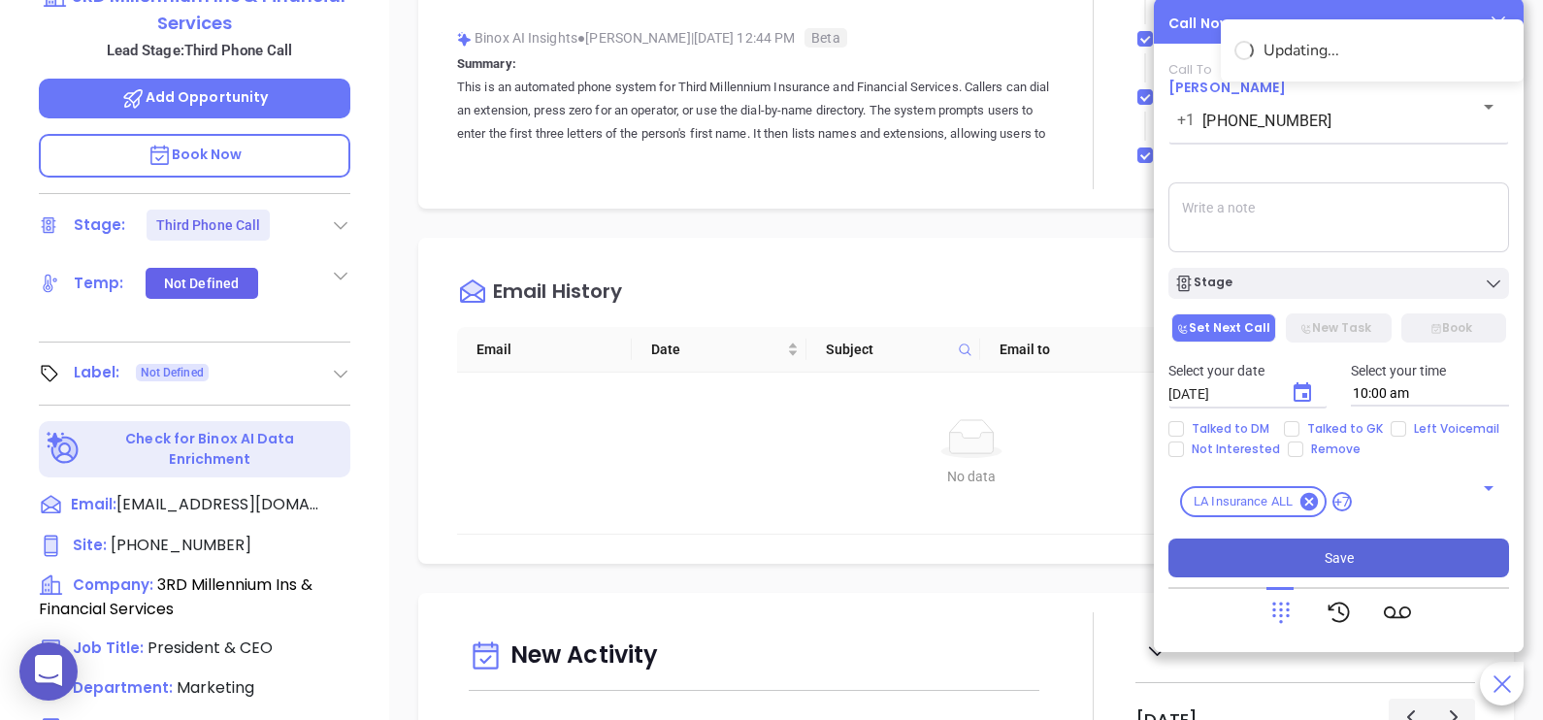
click at [1344, 556] on span "Save" at bounding box center [1339, 557] width 29 height 21
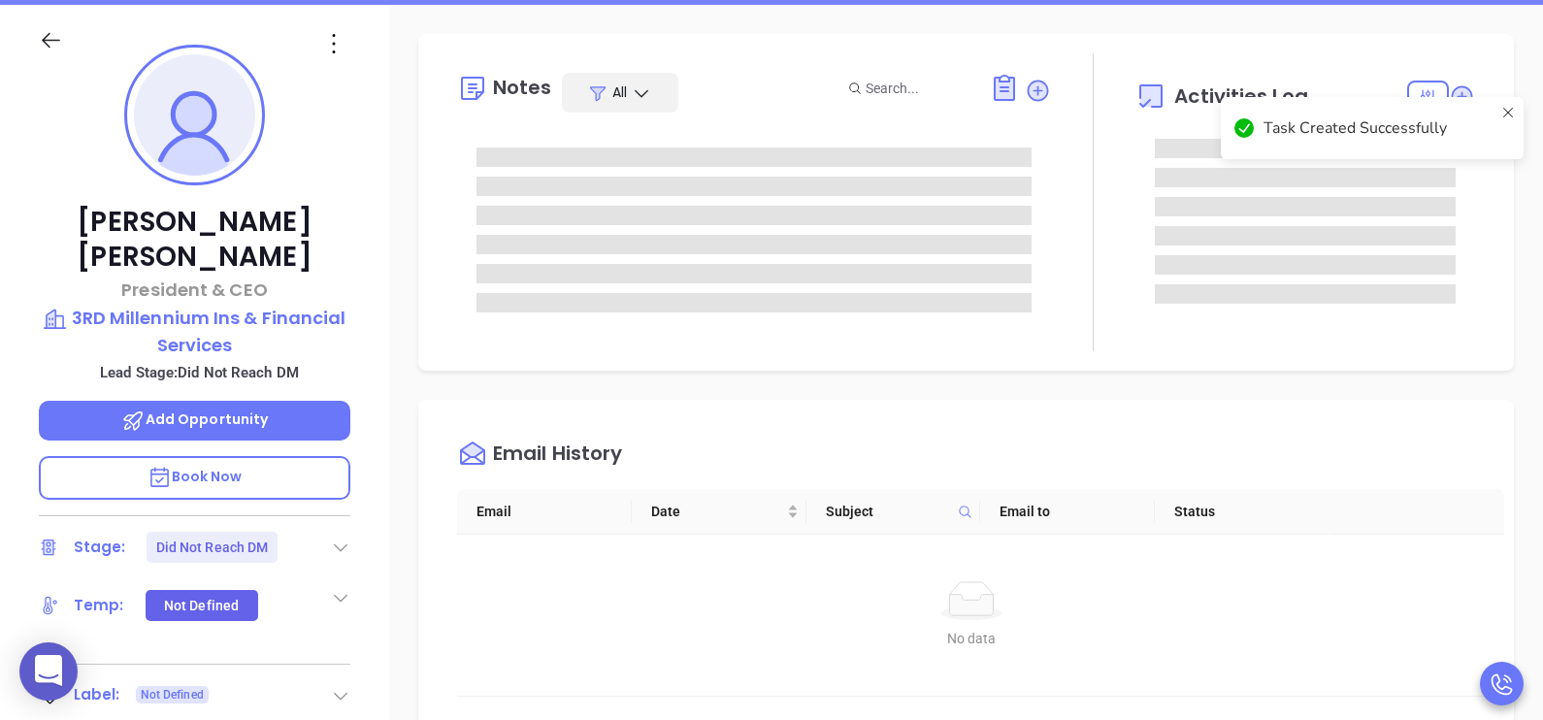
scroll to position [96, 0]
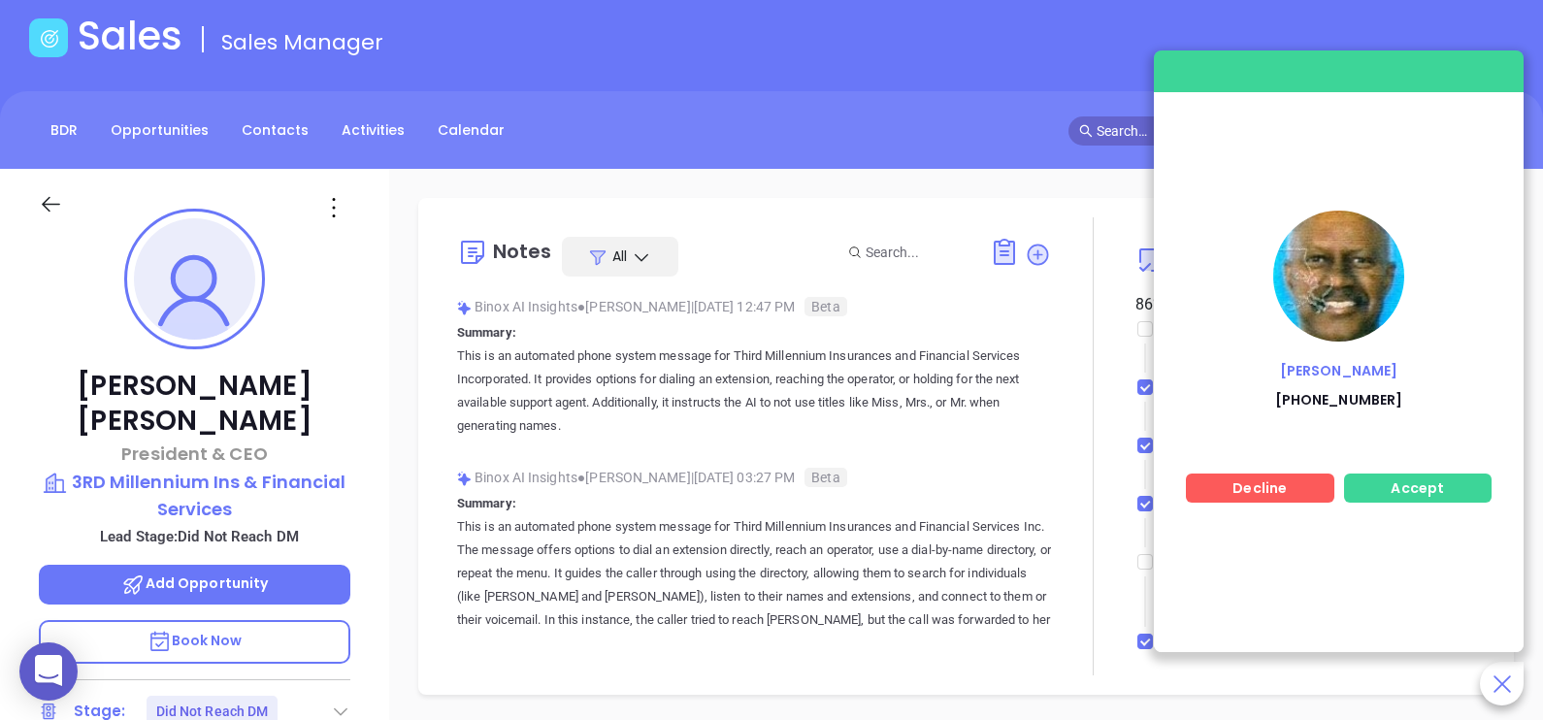
click at [1359, 367] on p "Virgil Jonson" at bounding box center [1338, 366] width 259 height 10
click at [1350, 246] on img at bounding box center [1338, 276] width 131 height 131
click at [1075, 346] on div at bounding box center [1093, 446] width 84 height 458
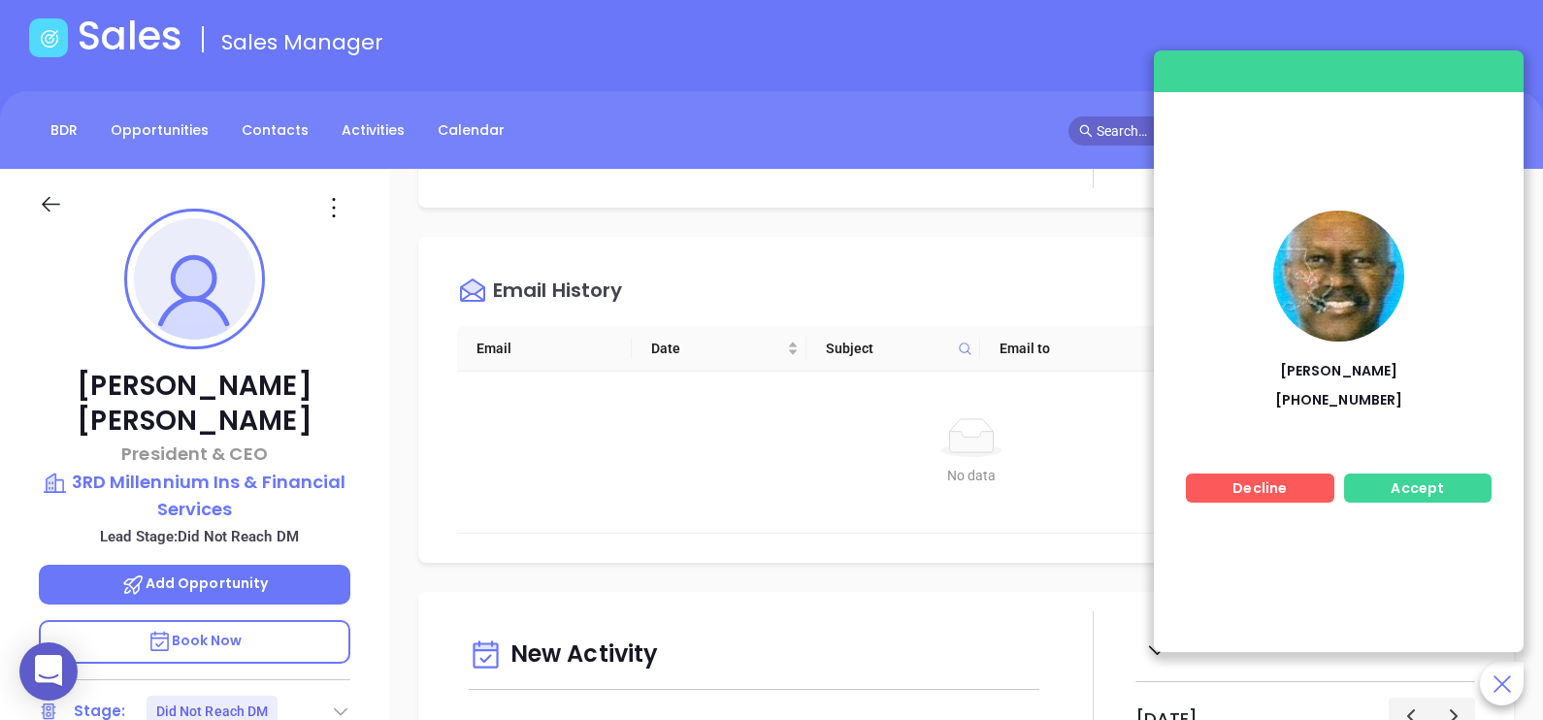
scroll to position [484, 0]
drag, startPoint x: 1348, startPoint y: 381, endPoint x: 1354, endPoint y: 403, distance: 22.1
click at [1354, 403] on div "Virgil Jonson +15042451400" at bounding box center [1338, 313] width 282 height 205
click at [1354, 400] on p "+15042451400" at bounding box center [1338, 395] width 259 height 10
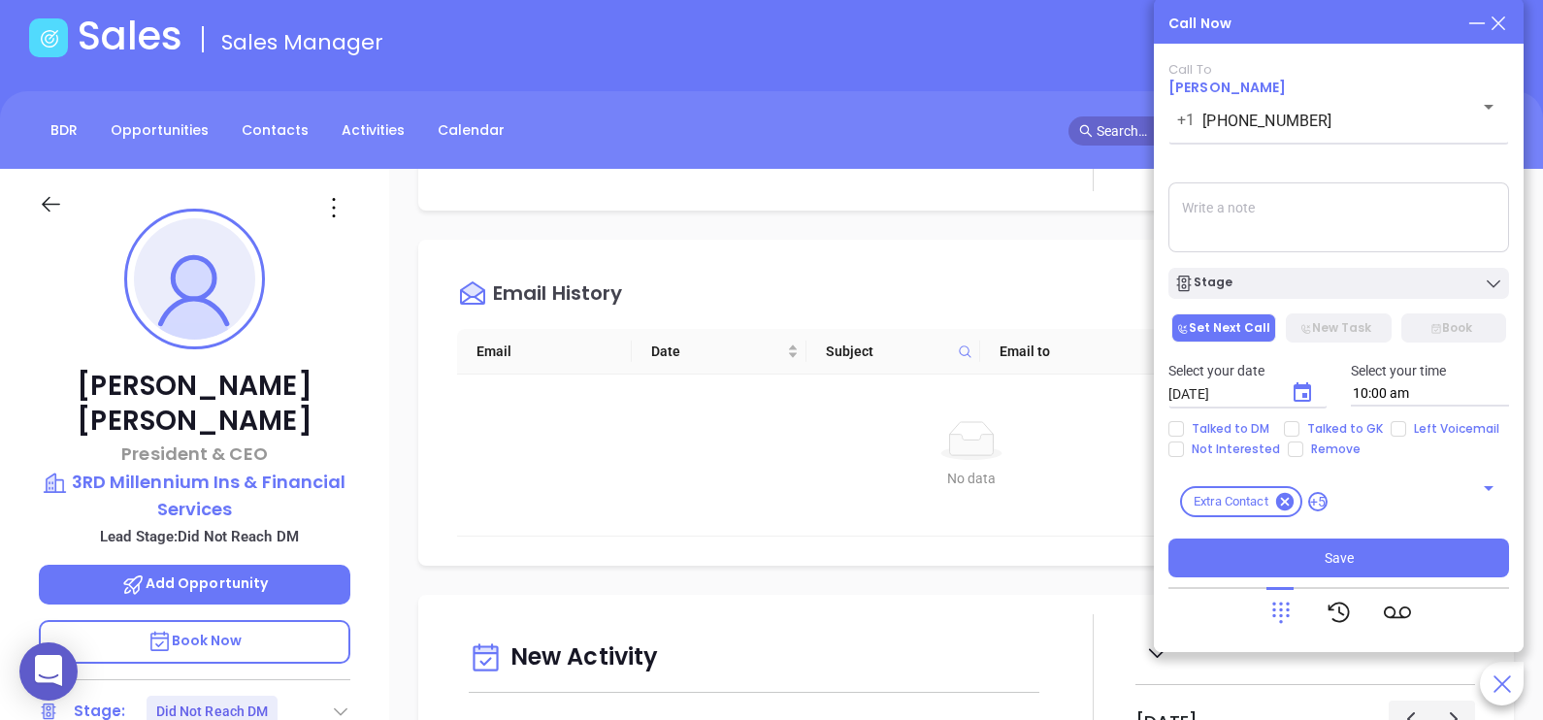
click at [1509, 27] on div "Call Now Call To Virgil Jonson +1 (504) 245-1400 ​ Voicemail Drop Stage Set Nex…" at bounding box center [1339, 325] width 370 height 654
click at [1505, 19] on icon at bounding box center [1498, 23] width 21 height 21
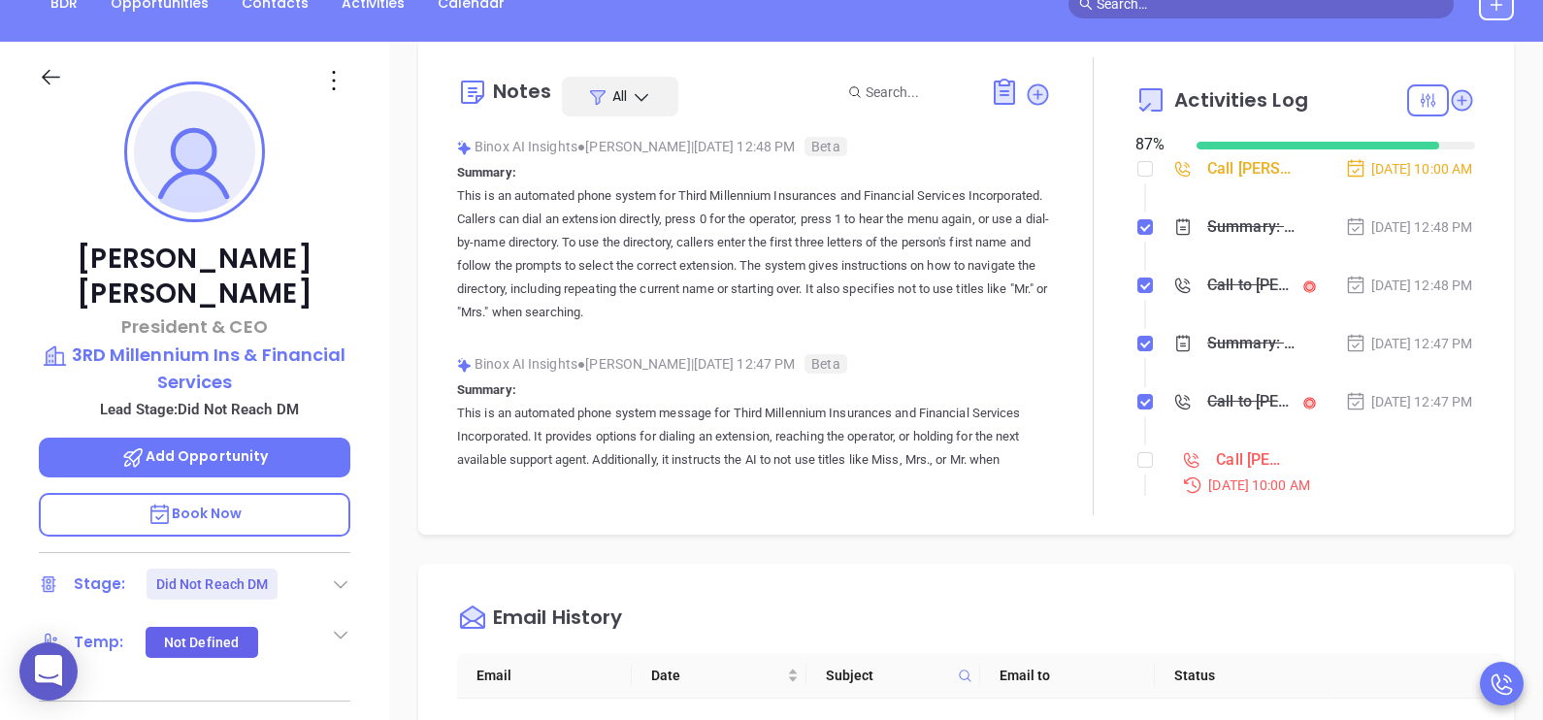
scroll to position [36, 0]
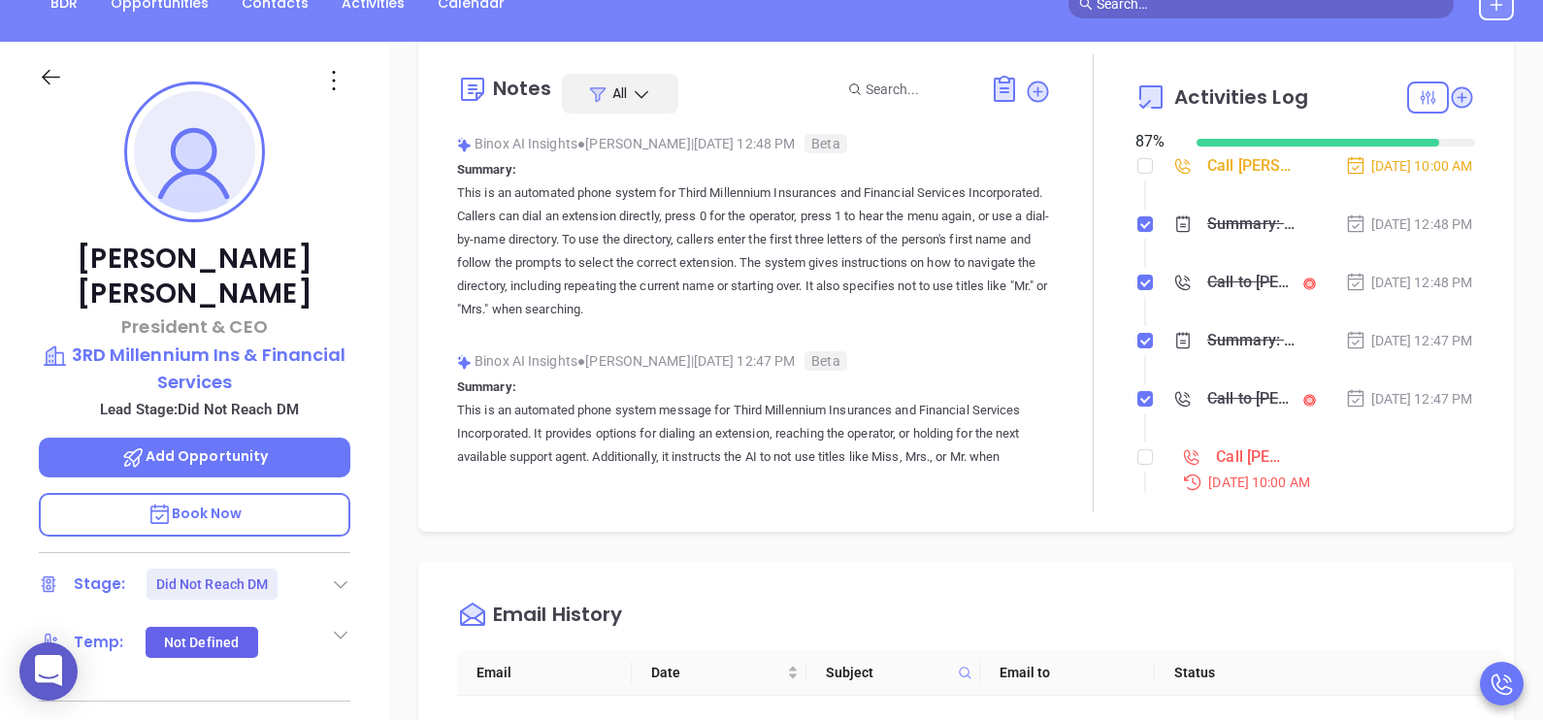
click at [1141, 158] on li "Call Loretta Rabb to follow up Sep 10, 2025 | 10:00 AM" at bounding box center [1307, 184] width 335 height 53
click at [1137, 170] on input "checkbox" at bounding box center [1145, 166] width 16 height 16
checkbox input "true"
click at [1382, 270] on li "Summary: This is an automated phone system for Third Millennium Insurances and …" at bounding box center [1307, 242] width 335 height 53
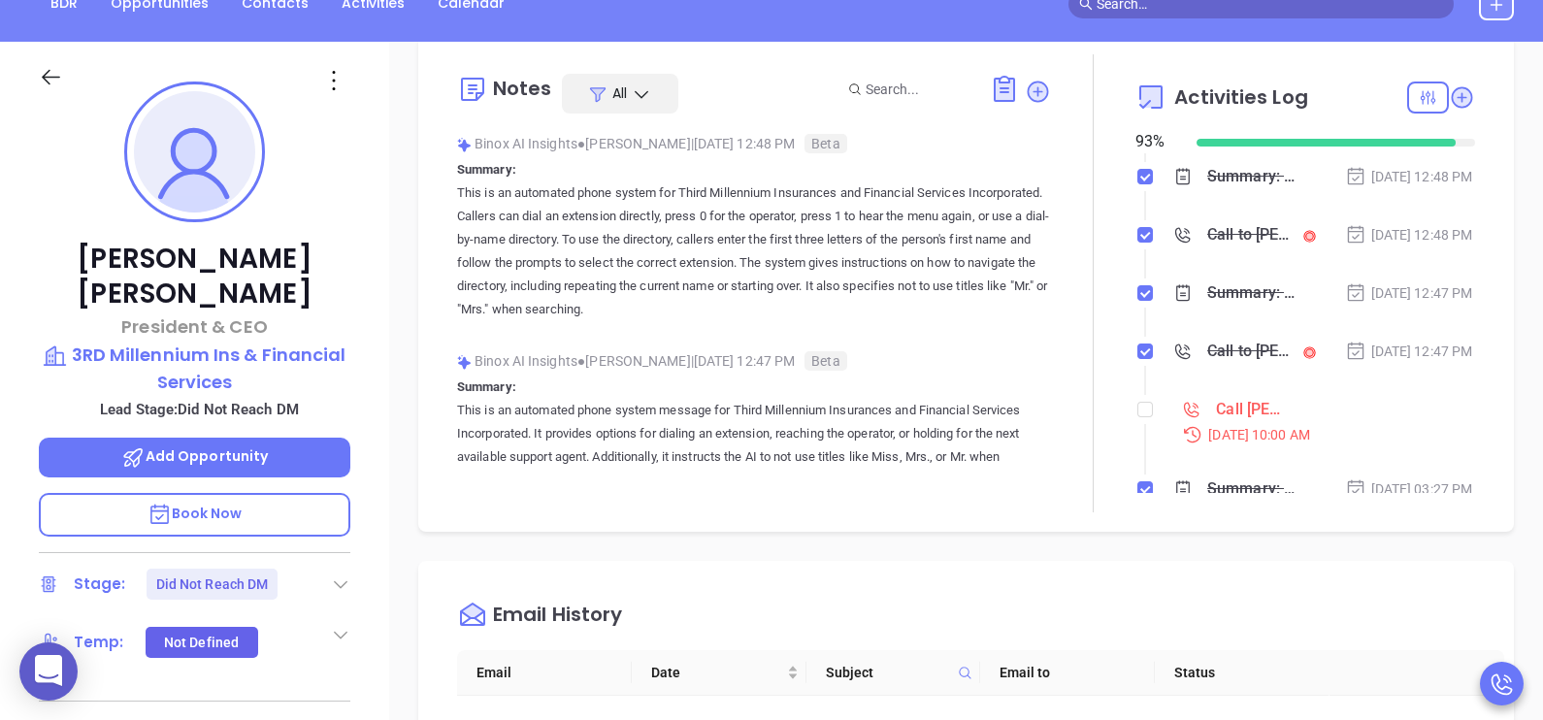
scroll to position [242, 0]
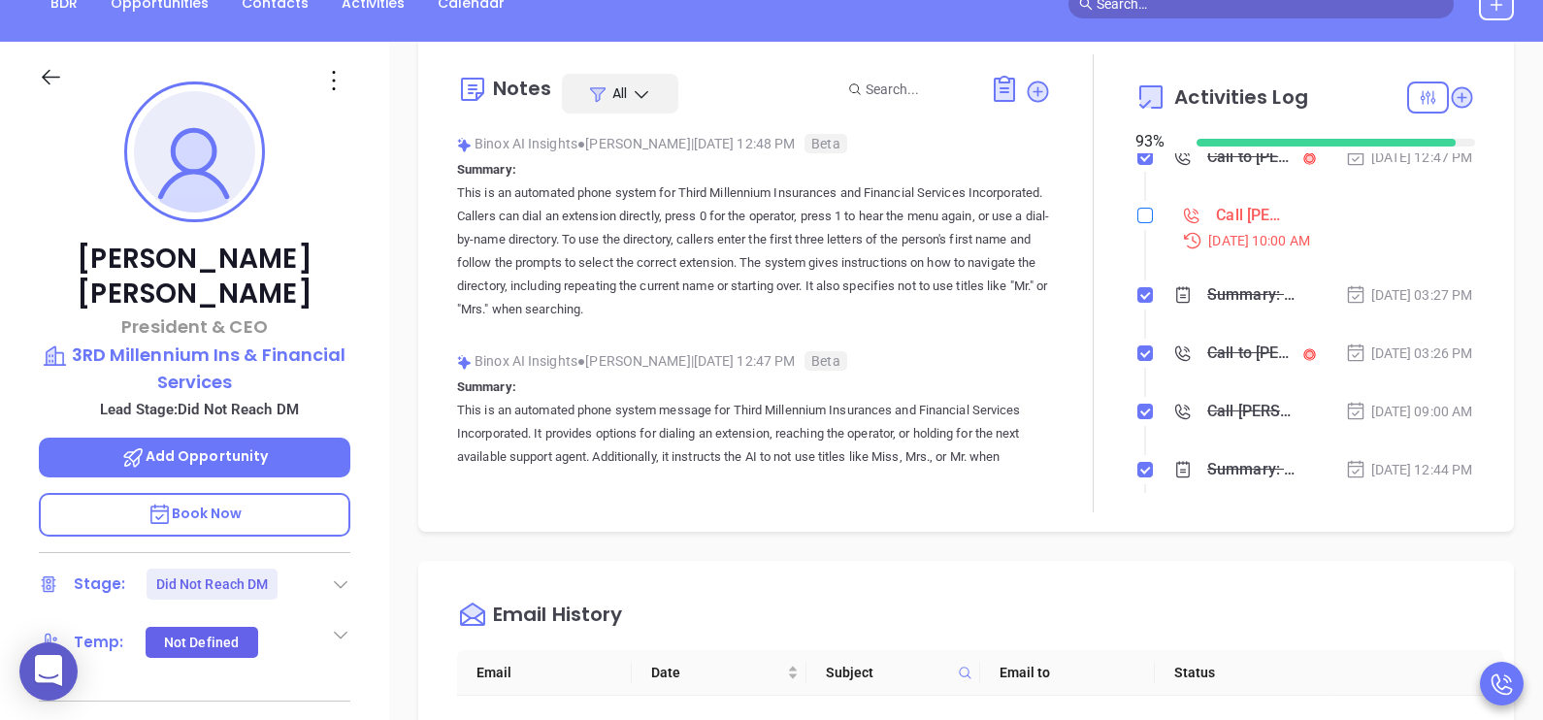
click at [1137, 223] on input "checkbox" at bounding box center [1145, 216] width 16 height 16
checkbox input "true"
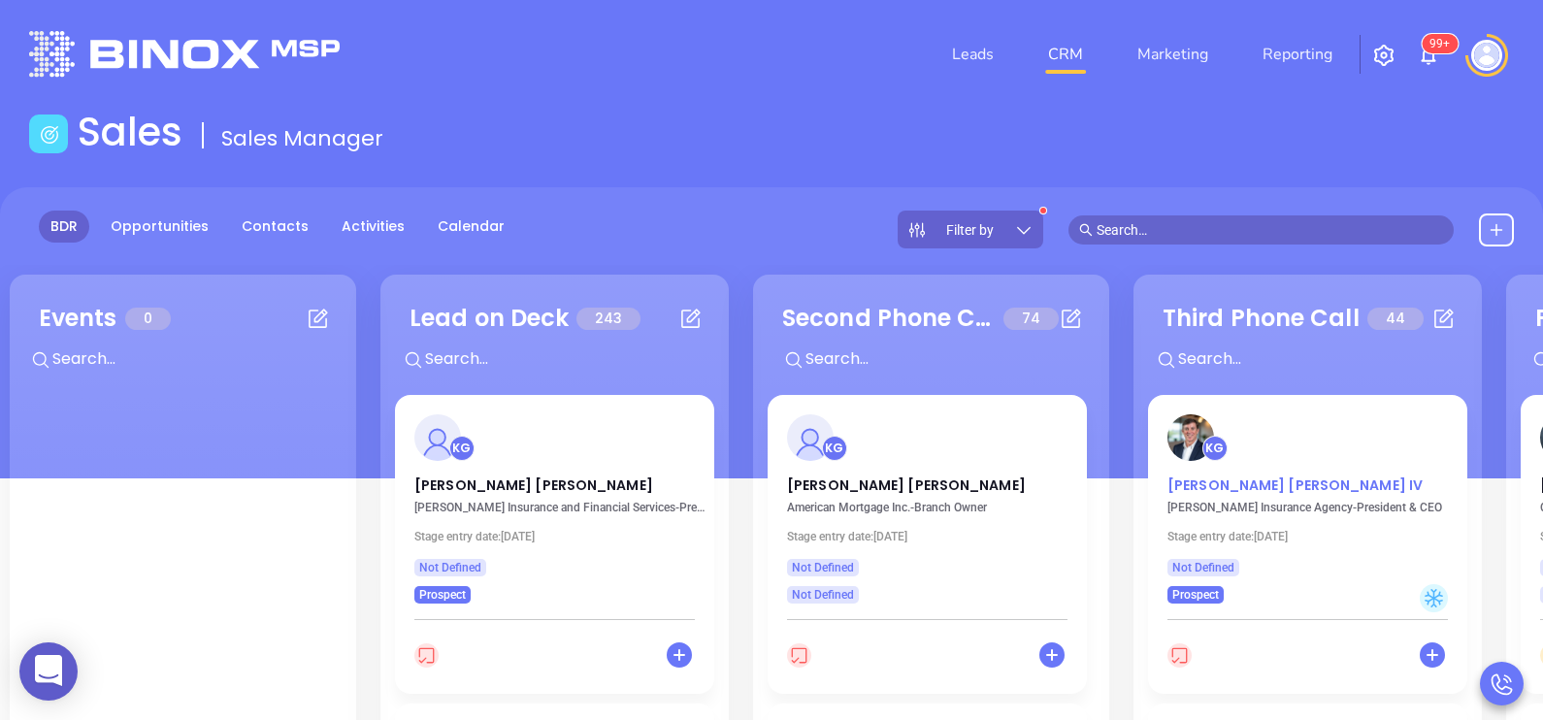
click at [1254, 478] on p "Robby Moss IV" at bounding box center [1307, 480] width 280 height 10
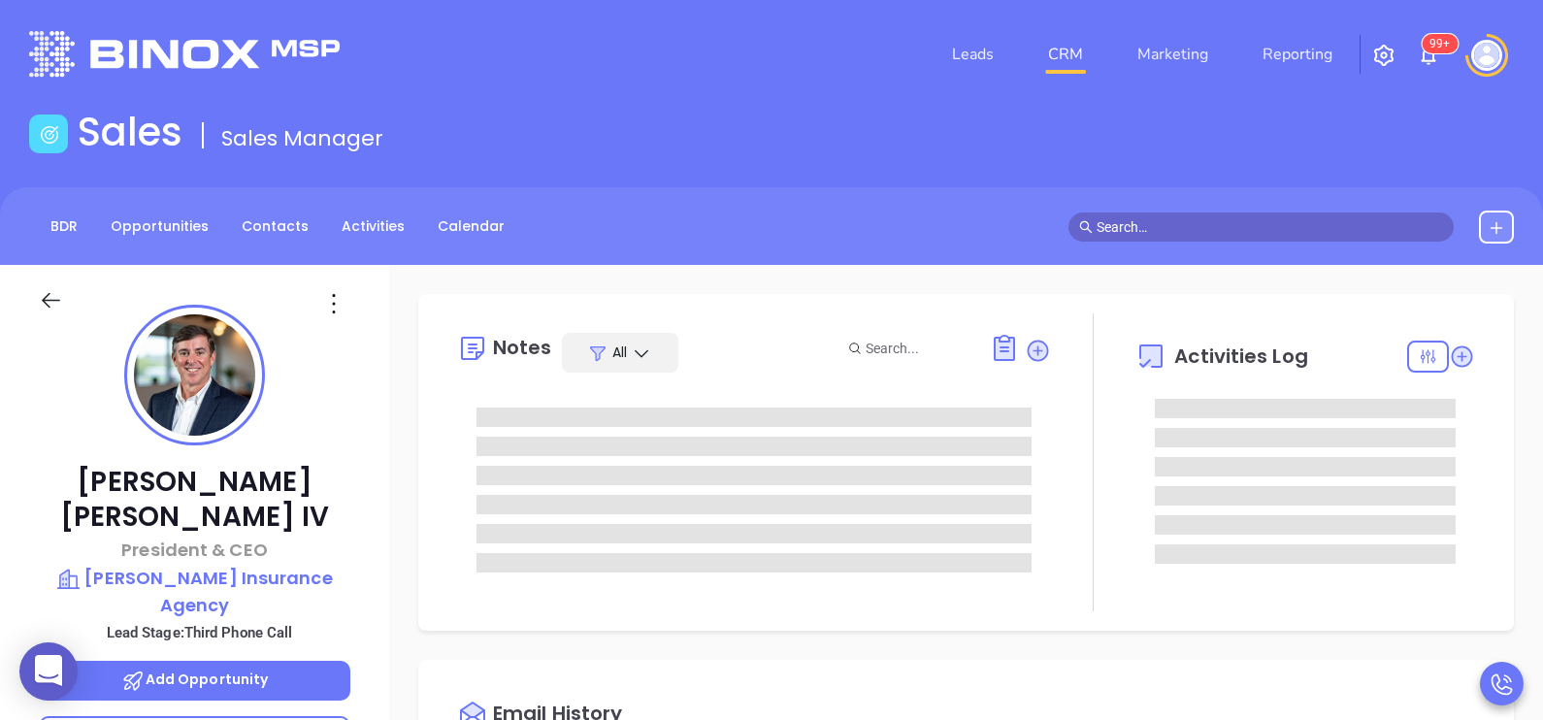
scroll to position [563, 0]
type input "[PERSON_NAME]"
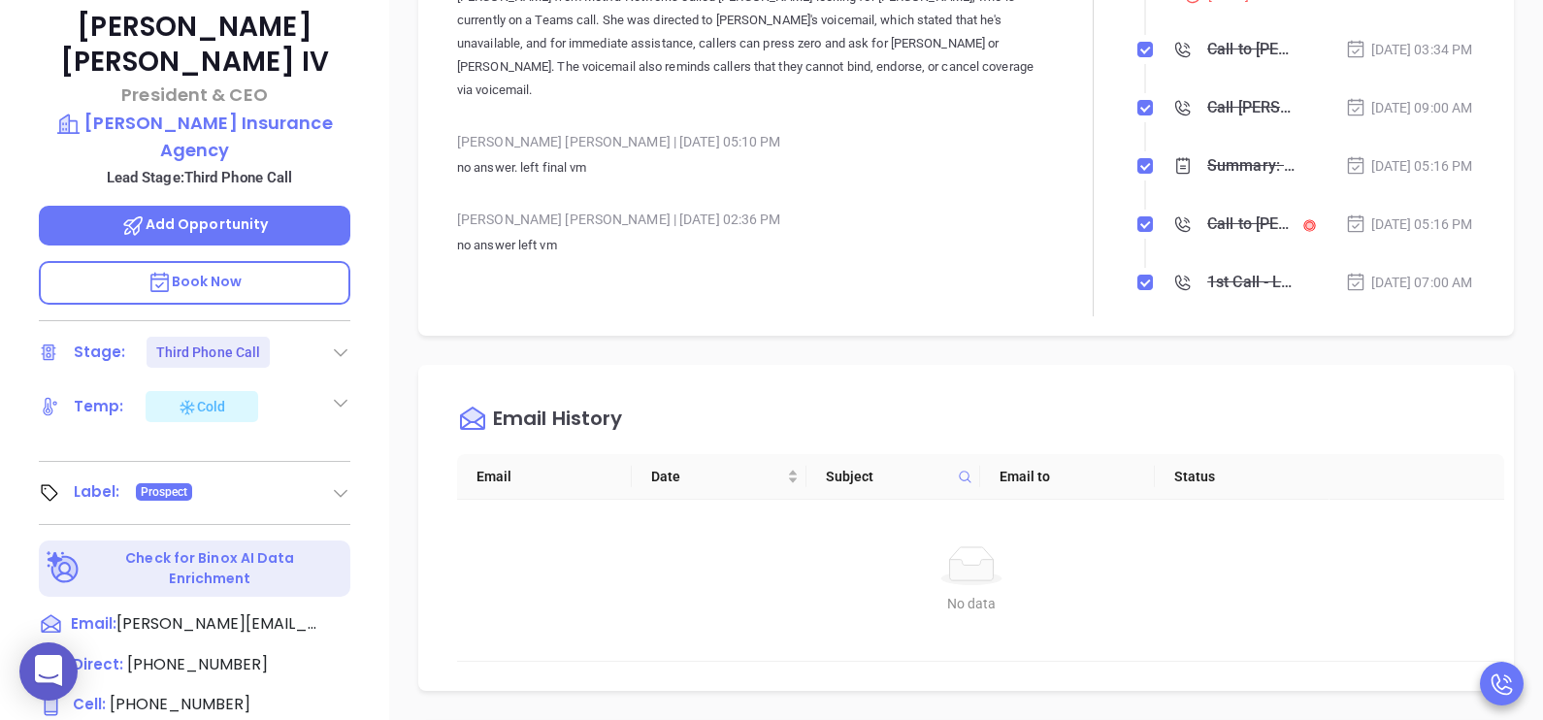
scroll to position [484, 0]
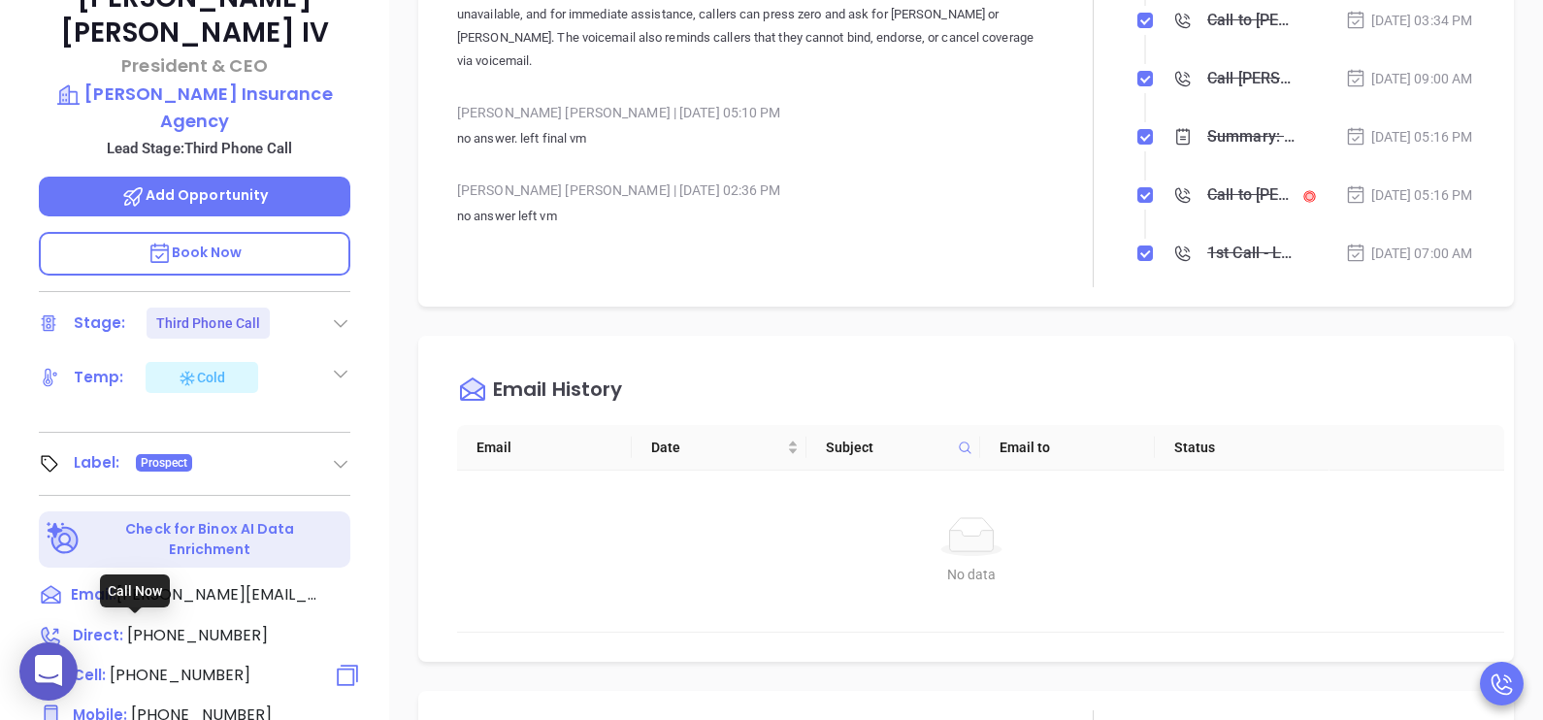
click at [223, 664] on span "(504) 827-8936" at bounding box center [180, 675] width 141 height 22
type input "(504) 827-8936"
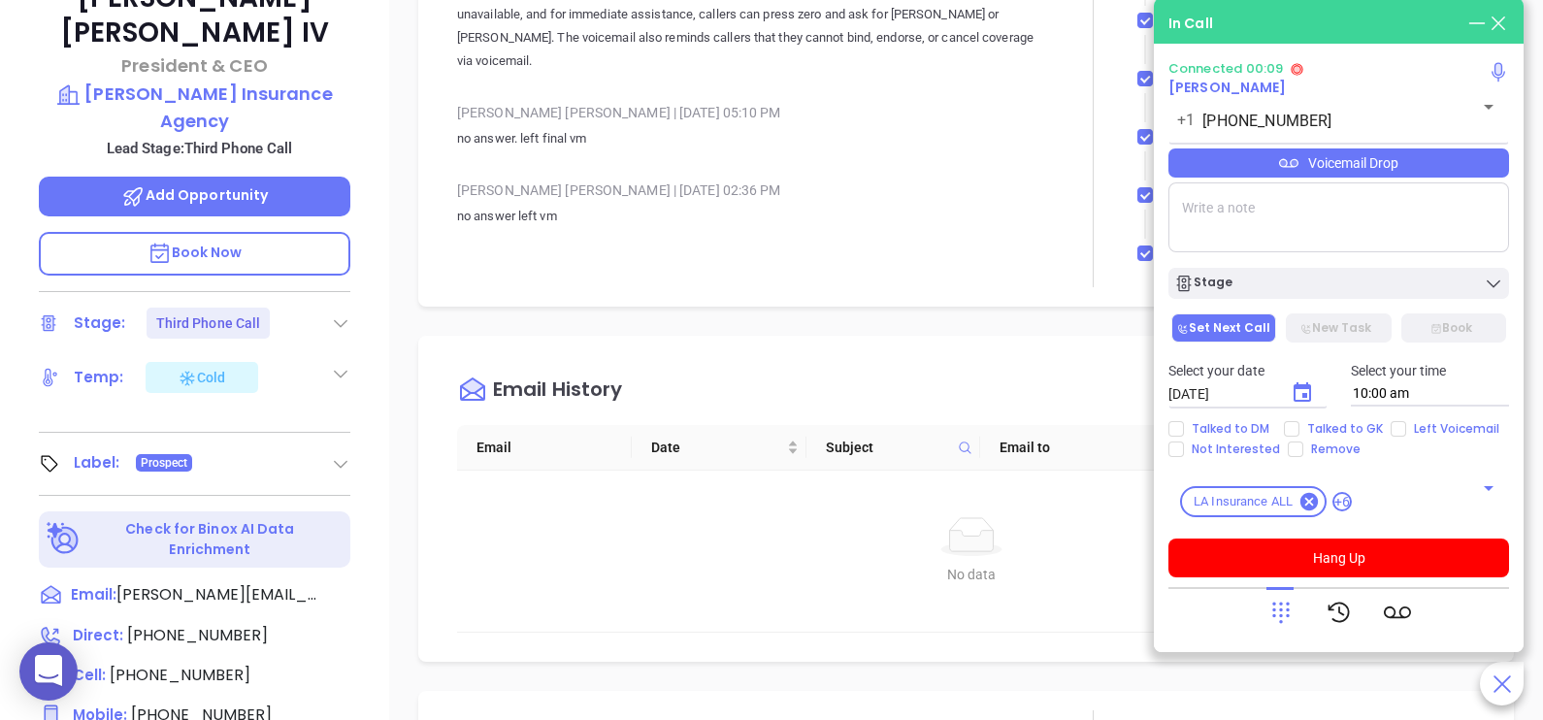
click at [1430, 172] on div "Voicemail Drop" at bounding box center [1338, 162] width 341 height 29
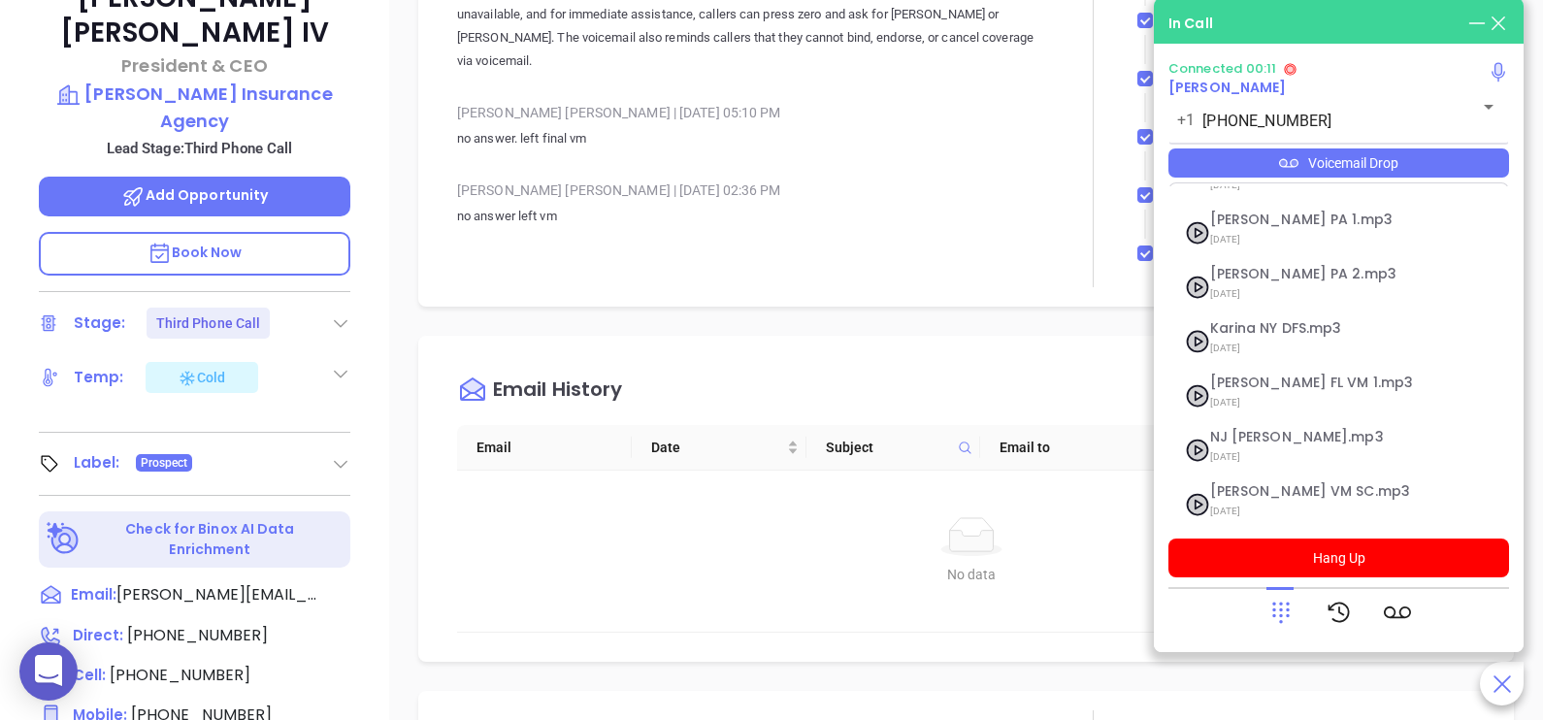
scroll to position [266, 0]
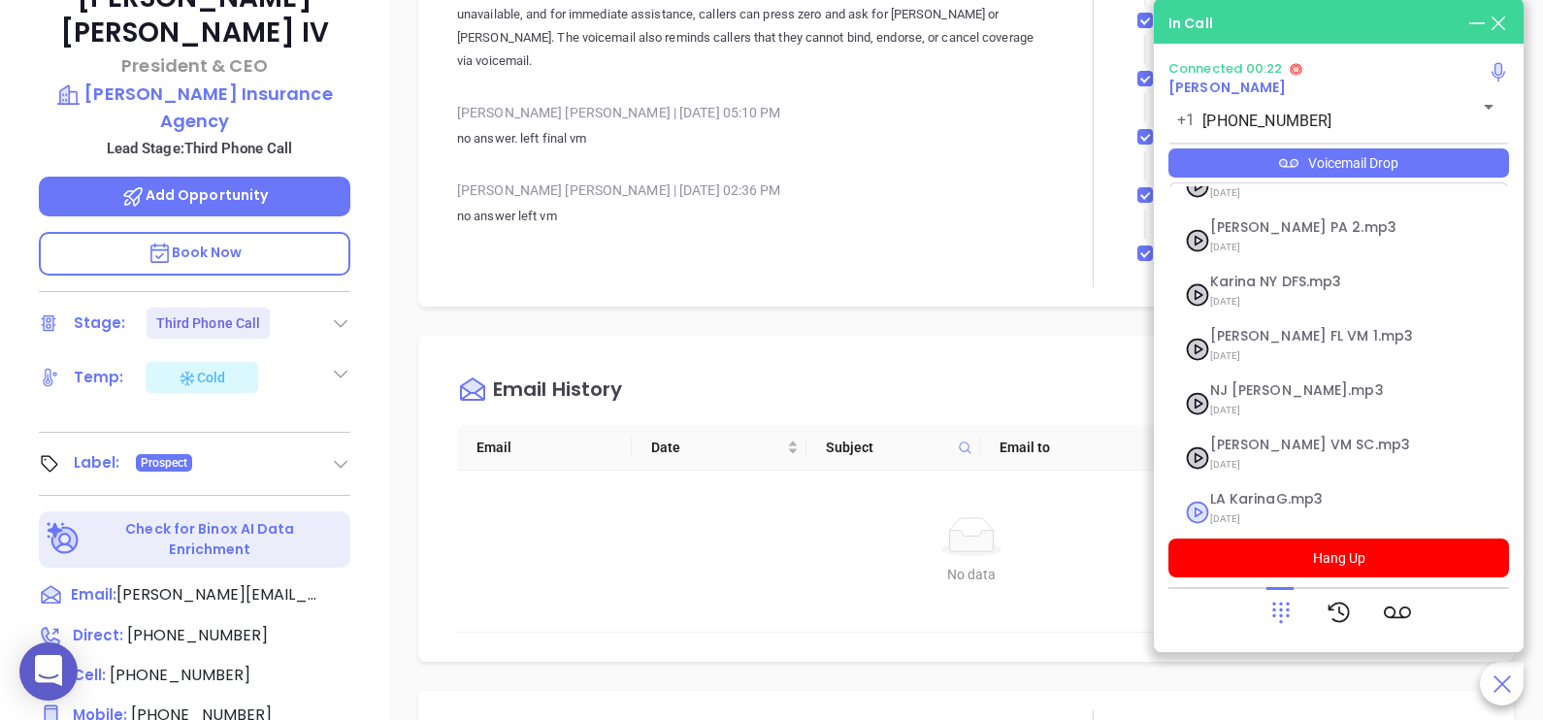
click at [1305, 507] on span "[DATE]" at bounding box center [1315, 519] width 210 height 25
checkbox input "true"
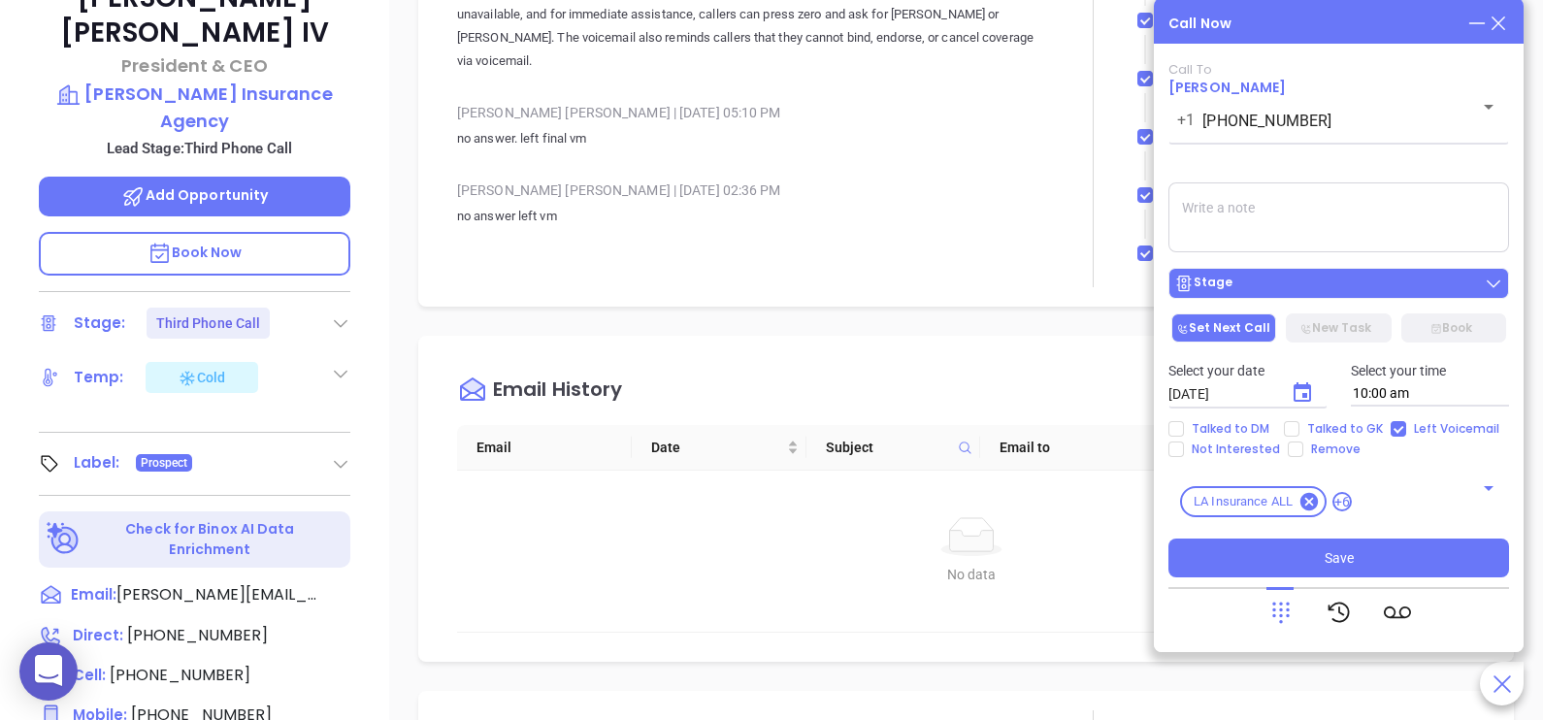
click at [1437, 278] on div "Stage" at bounding box center [1338, 283] width 329 height 19
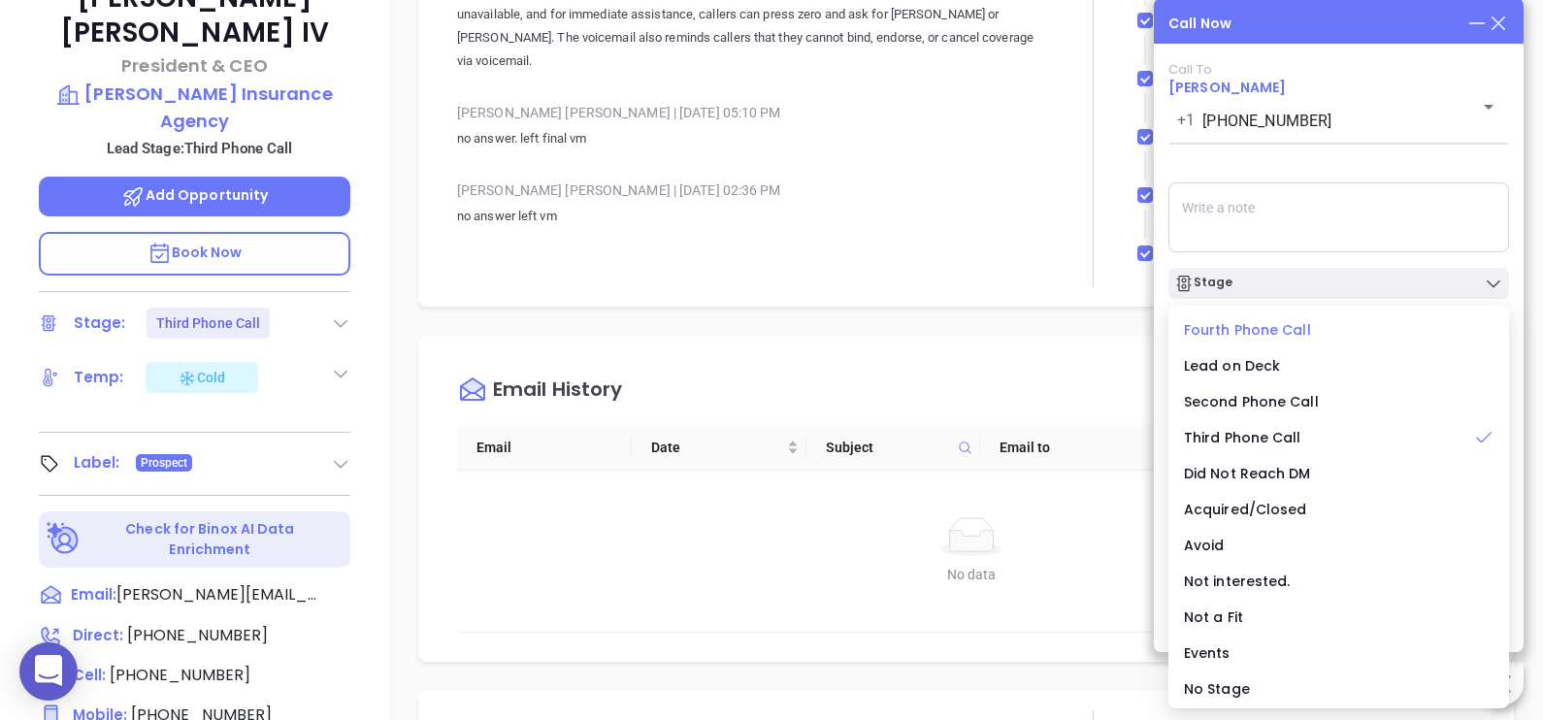
click at [1279, 335] on span "Fourth Phone Call" at bounding box center [1247, 329] width 127 height 19
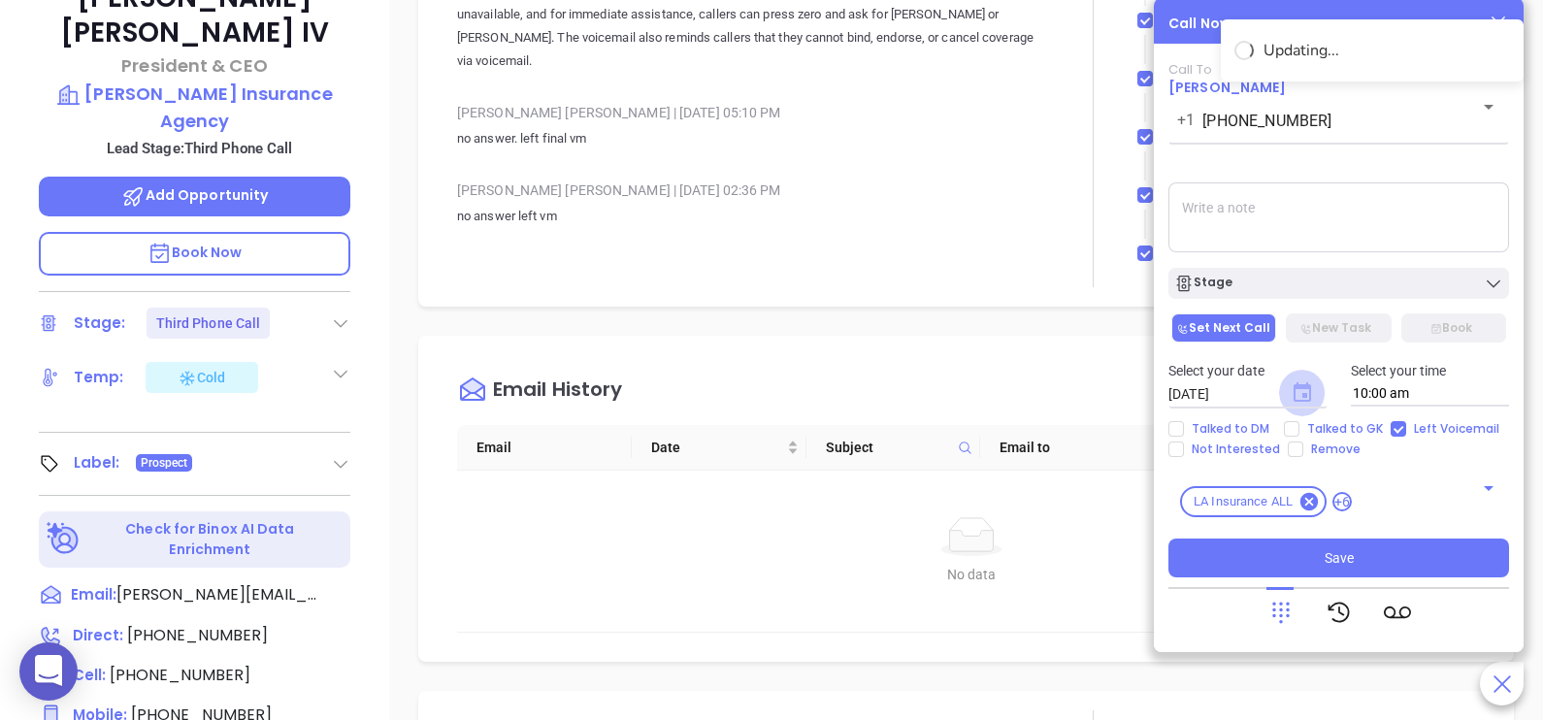
click at [1308, 389] on icon "Choose date, selected date is Sep 10, 2025" at bounding box center [1302, 391] width 17 height 19
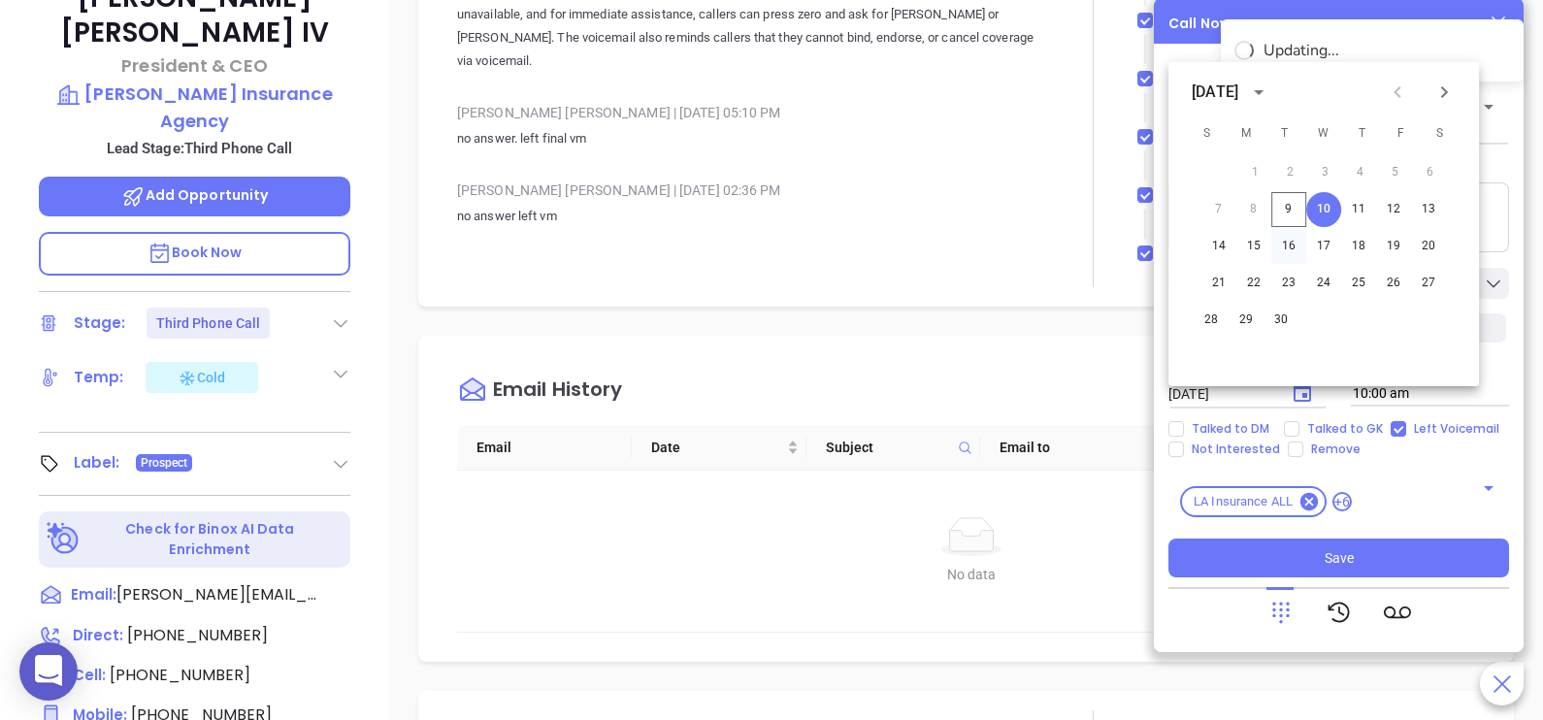
click at [1294, 243] on button "16" at bounding box center [1288, 246] width 35 height 35
type input "09/16/2025"
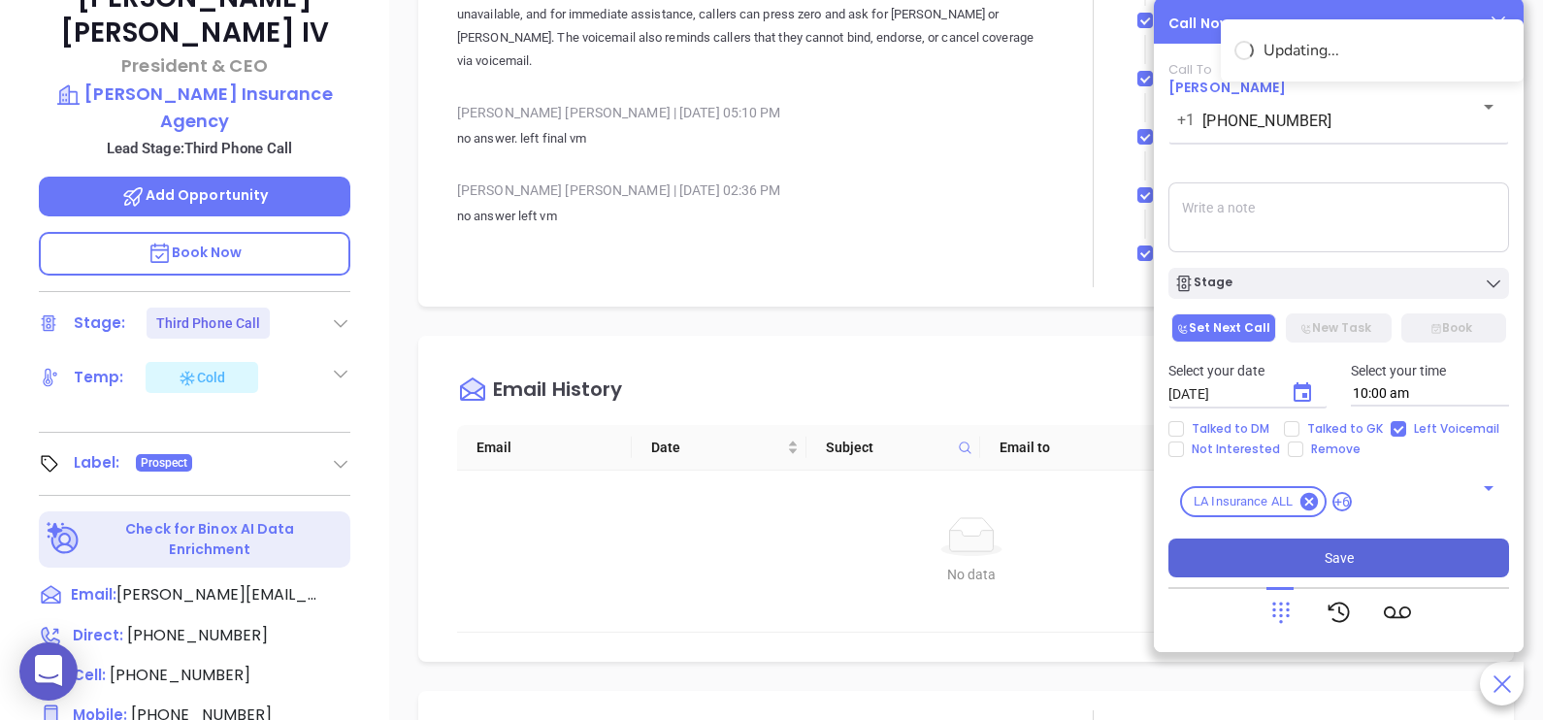
click at [1292, 569] on button "Save" at bounding box center [1338, 558] width 341 height 39
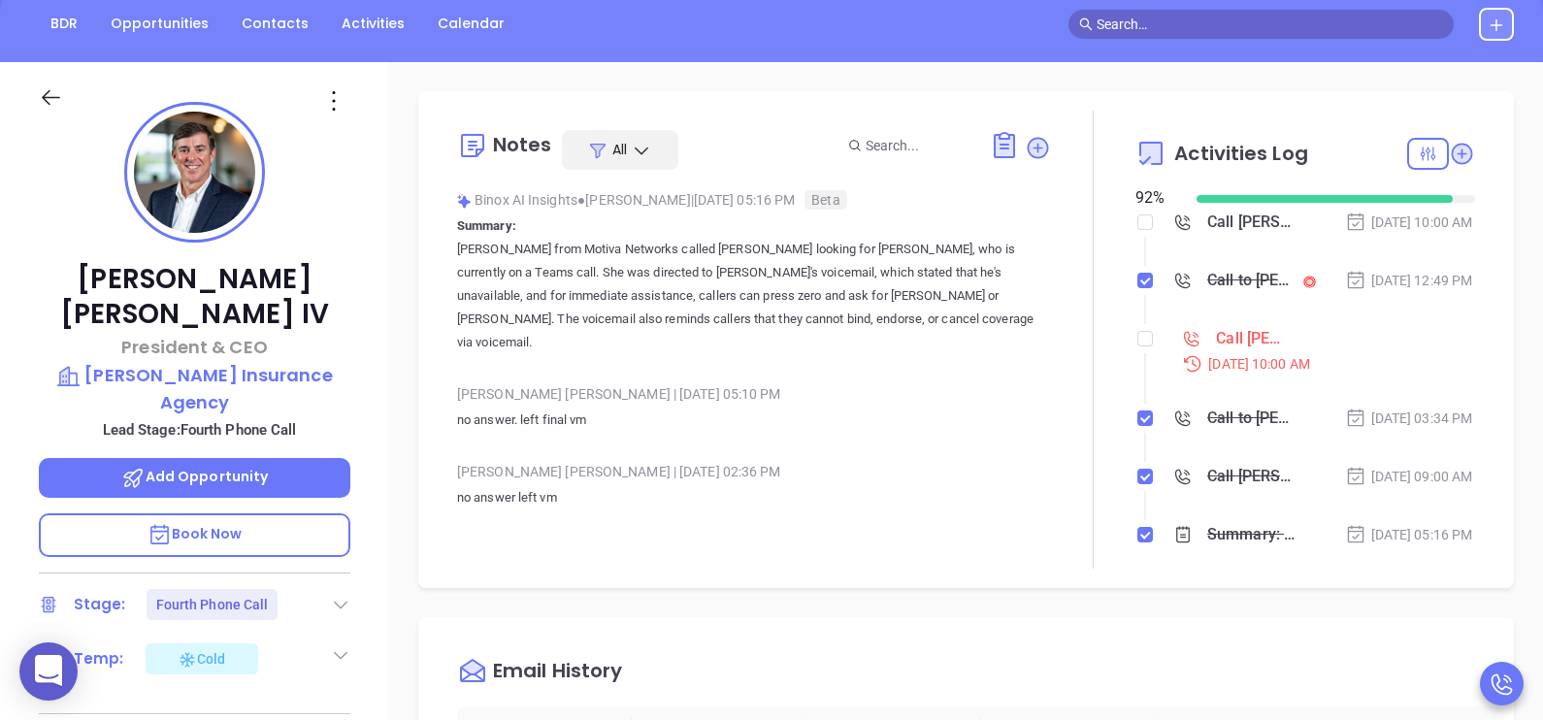
scroll to position [193, 0]
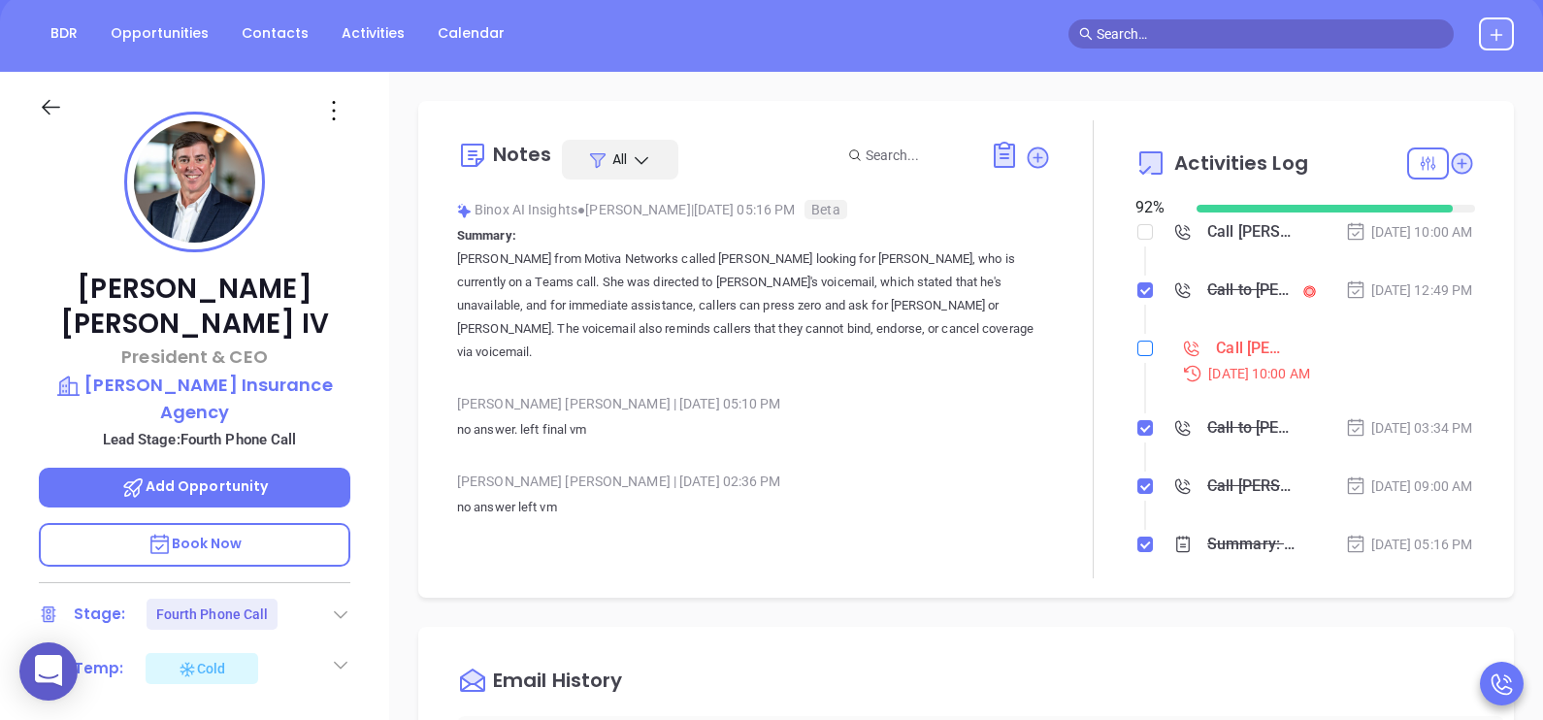
click at [1137, 356] on input "checkbox" at bounding box center [1145, 349] width 16 height 16
checkbox input "true"
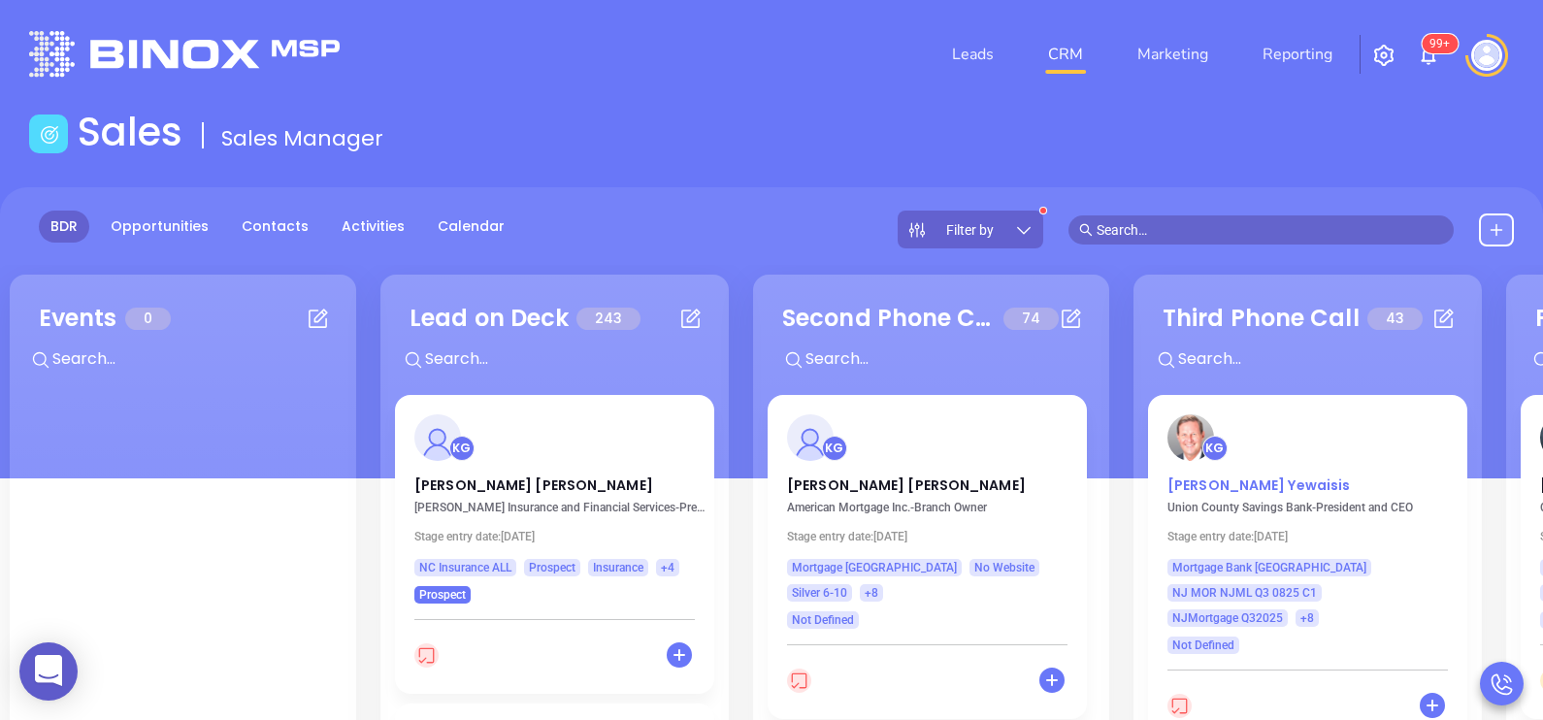
click at [1242, 475] on p "Joseph Yewaisis" at bounding box center [1307, 480] width 280 height 10
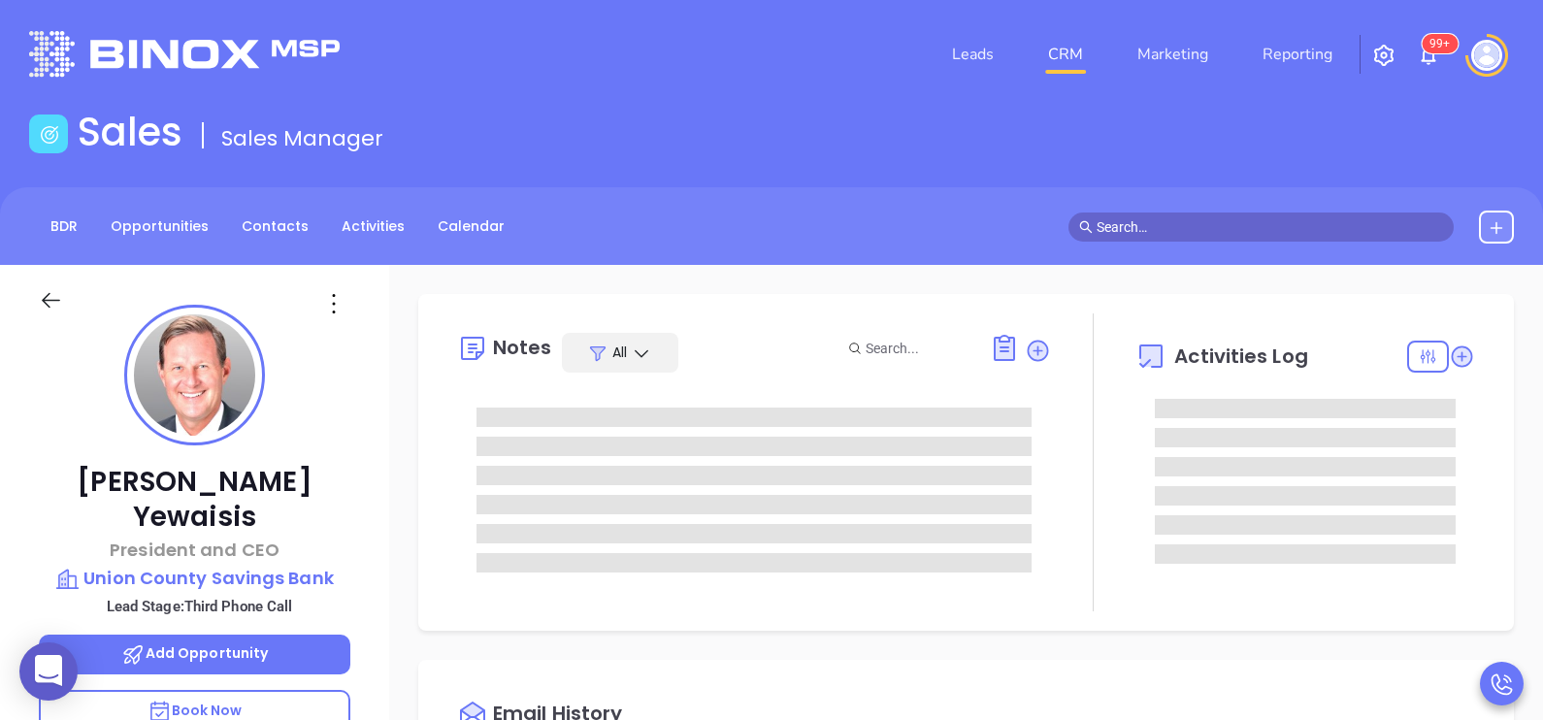
scroll to position [563, 0]
type input "[PERSON_NAME]"
click at [354, 523] on div "Joseph Yewaisis President and CEO Union County Savings Bank Lead Stage: Third P…" at bounding box center [194, 715] width 389 height 901
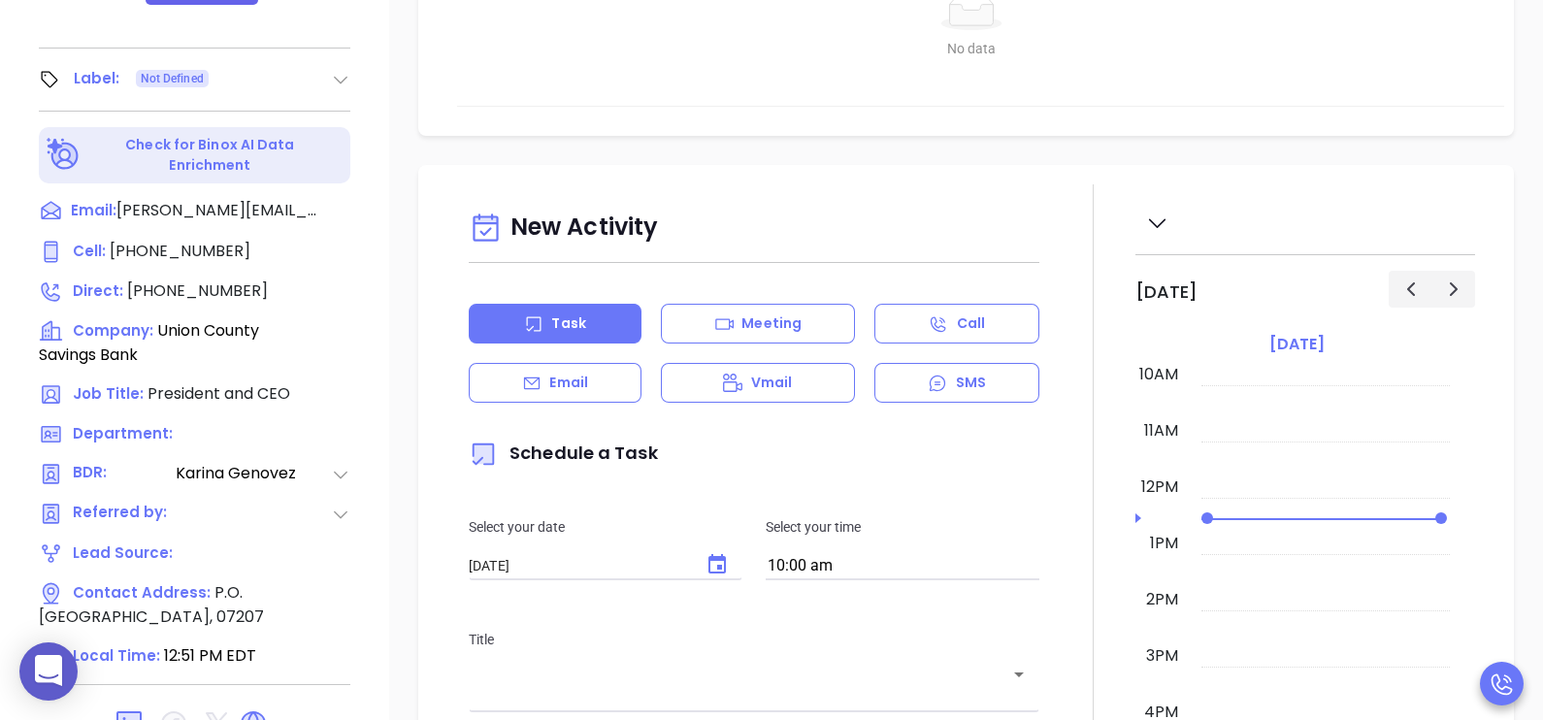
scroll to position [902, 0]
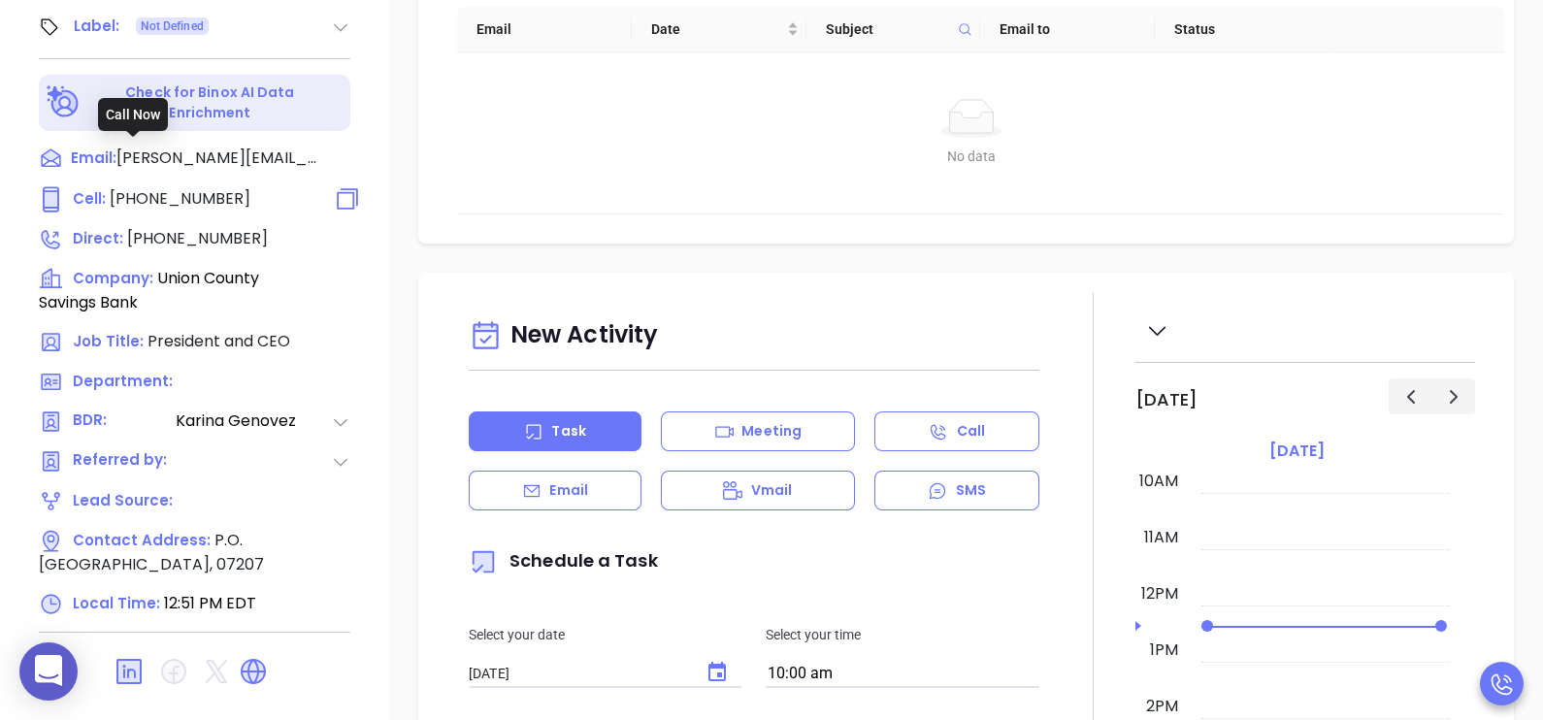
click at [178, 187] on span "(833) 354-8272" at bounding box center [180, 198] width 141 height 22
type input "(833) 354-8272"
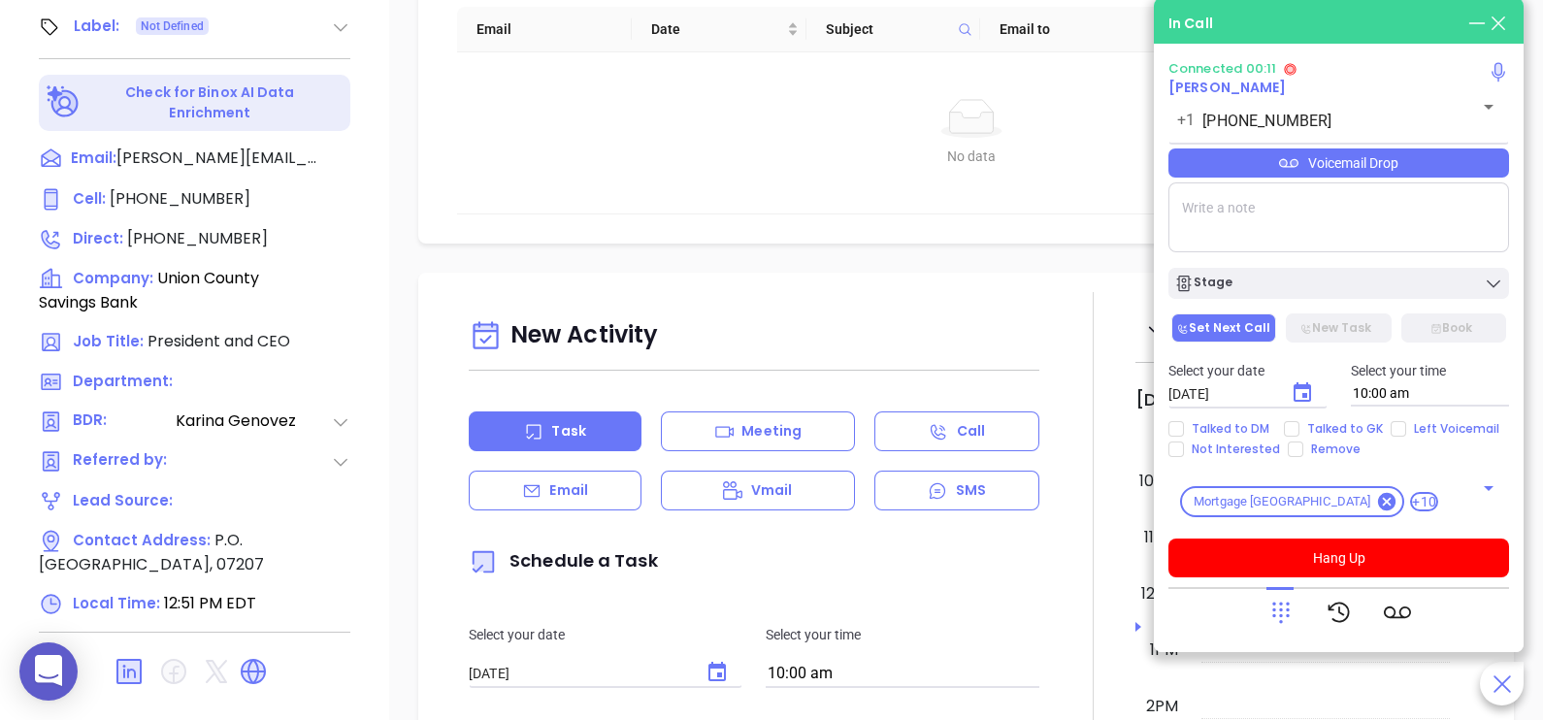
click at [1284, 599] on icon at bounding box center [1280, 612] width 27 height 27
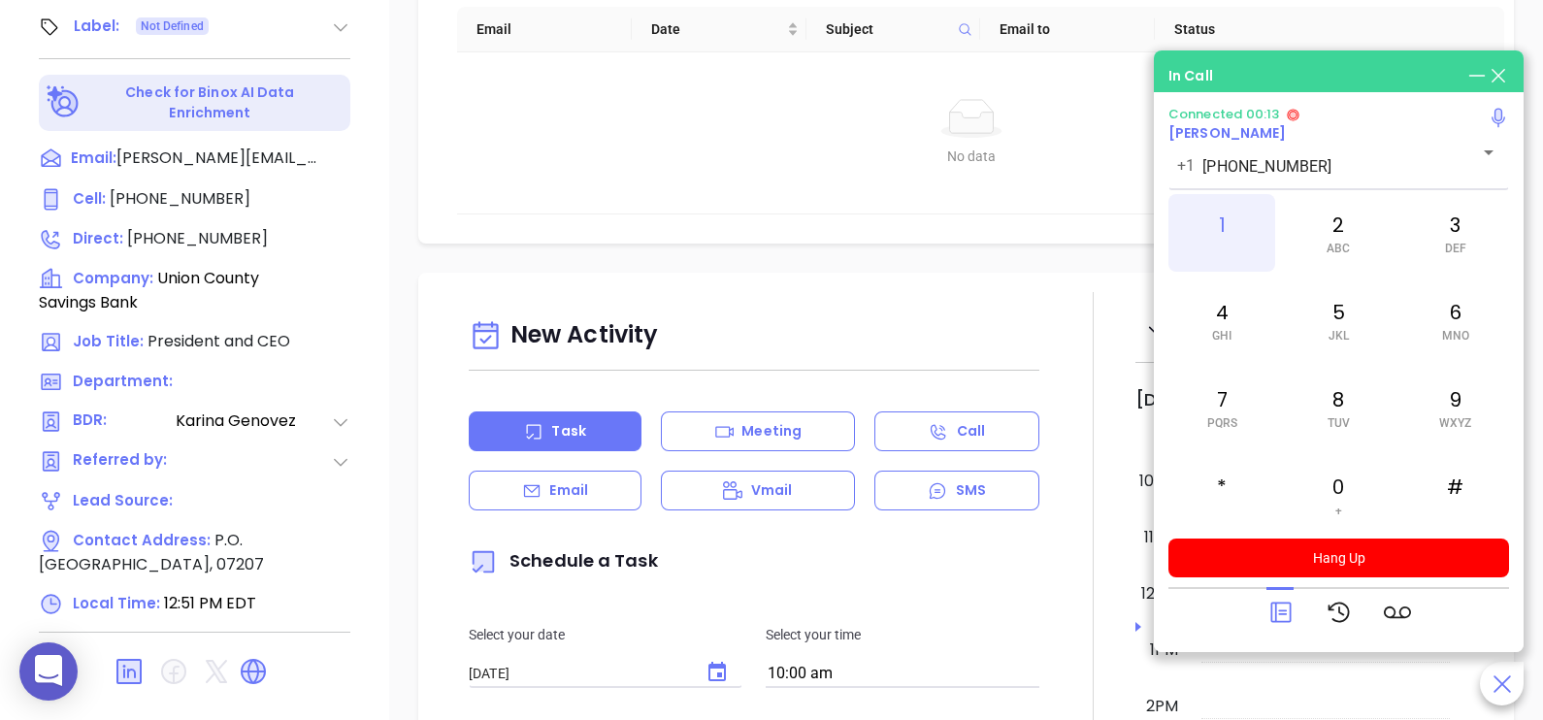
click at [1218, 257] on div "1" at bounding box center [1221, 233] width 107 height 78
click at [1334, 493] on div "0 +" at bounding box center [1338, 495] width 107 height 78
click at [1228, 207] on div "1" at bounding box center [1221, 233] width 107 height 78
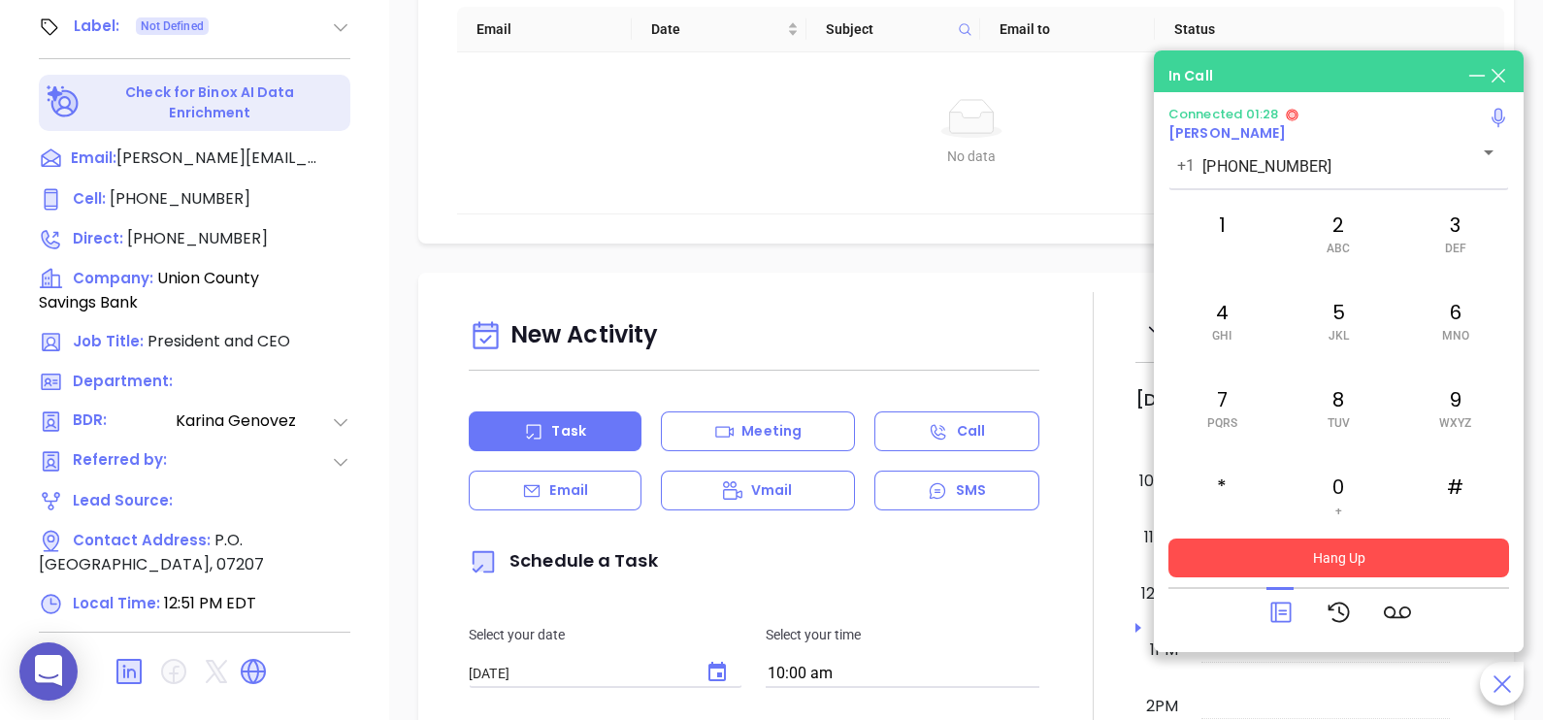
click at [1382, 541] on button "Hang Up" at bounding box center [1338, 558] width 341 height 39
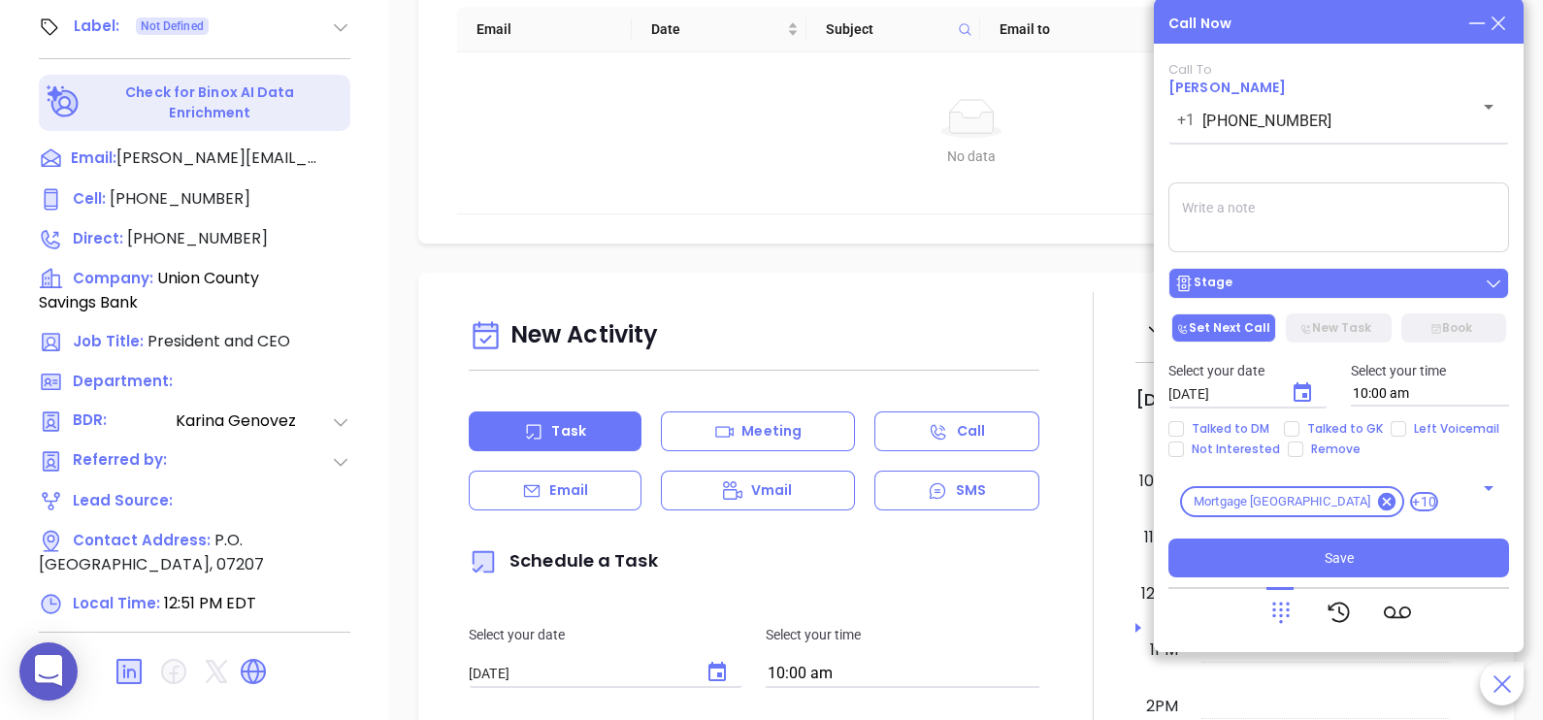
click at [1373, 286] on div "Stage" at bounding box center [1338, 283] width 329 height 19
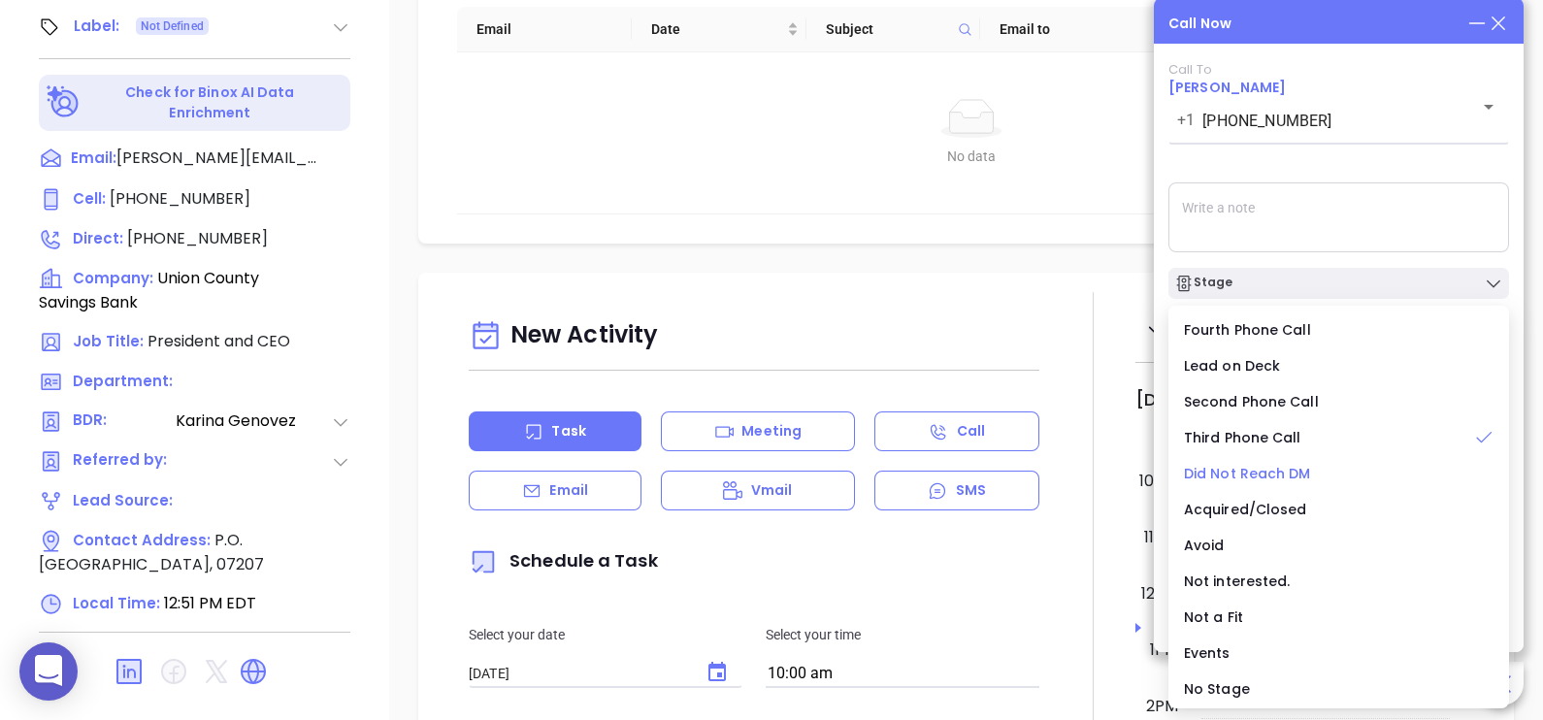
click at [1262, 465] on span "Did Not Reach DM" at bounding box center [1247, 473] width 127 height 19
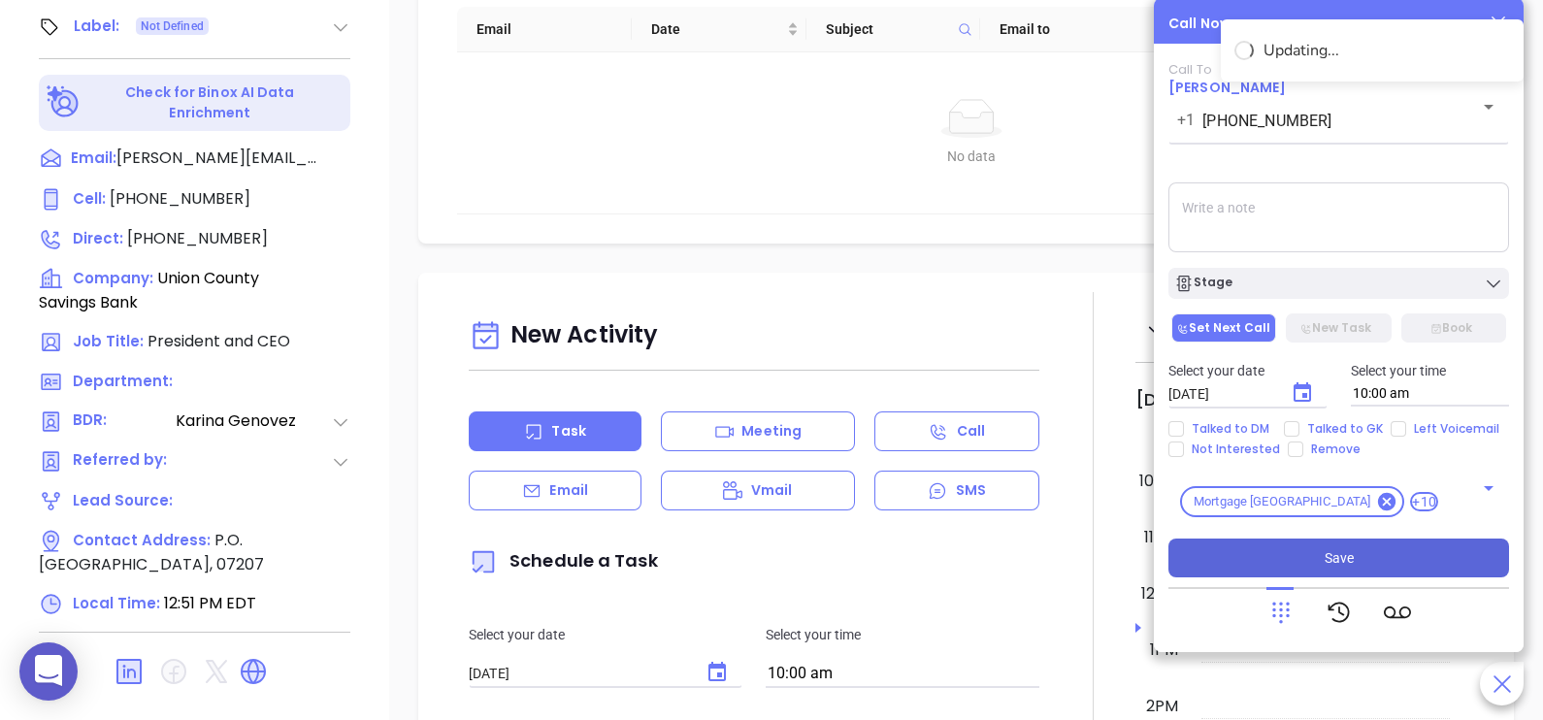
click at [1354, 554] on button "Save" at bounding box center [1338, 558] width 341 height 39
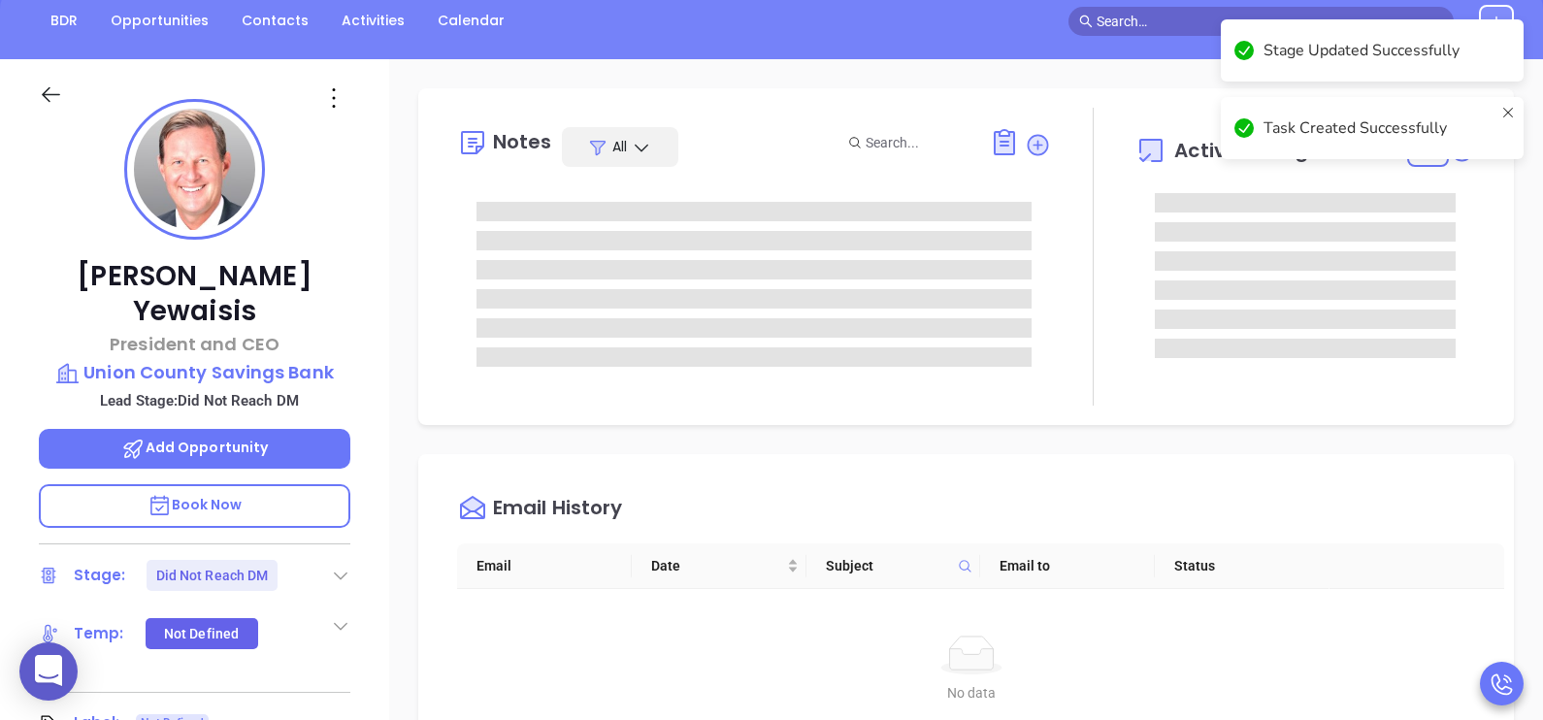
scroll to position [175, 0]
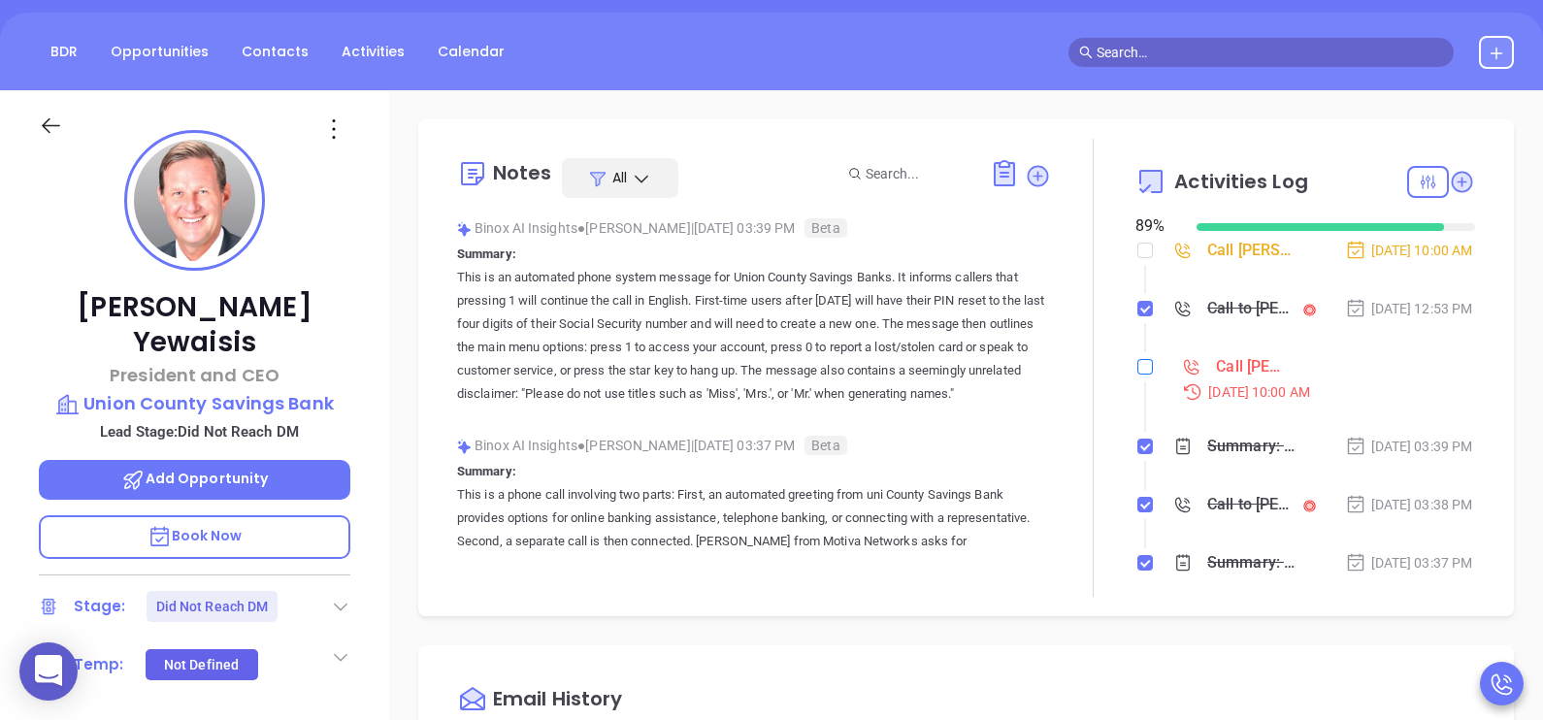
click at [1137, 375] on input "checkbox" at bounding box center [1145, 367] width 16 height 16
checkbox input "true"
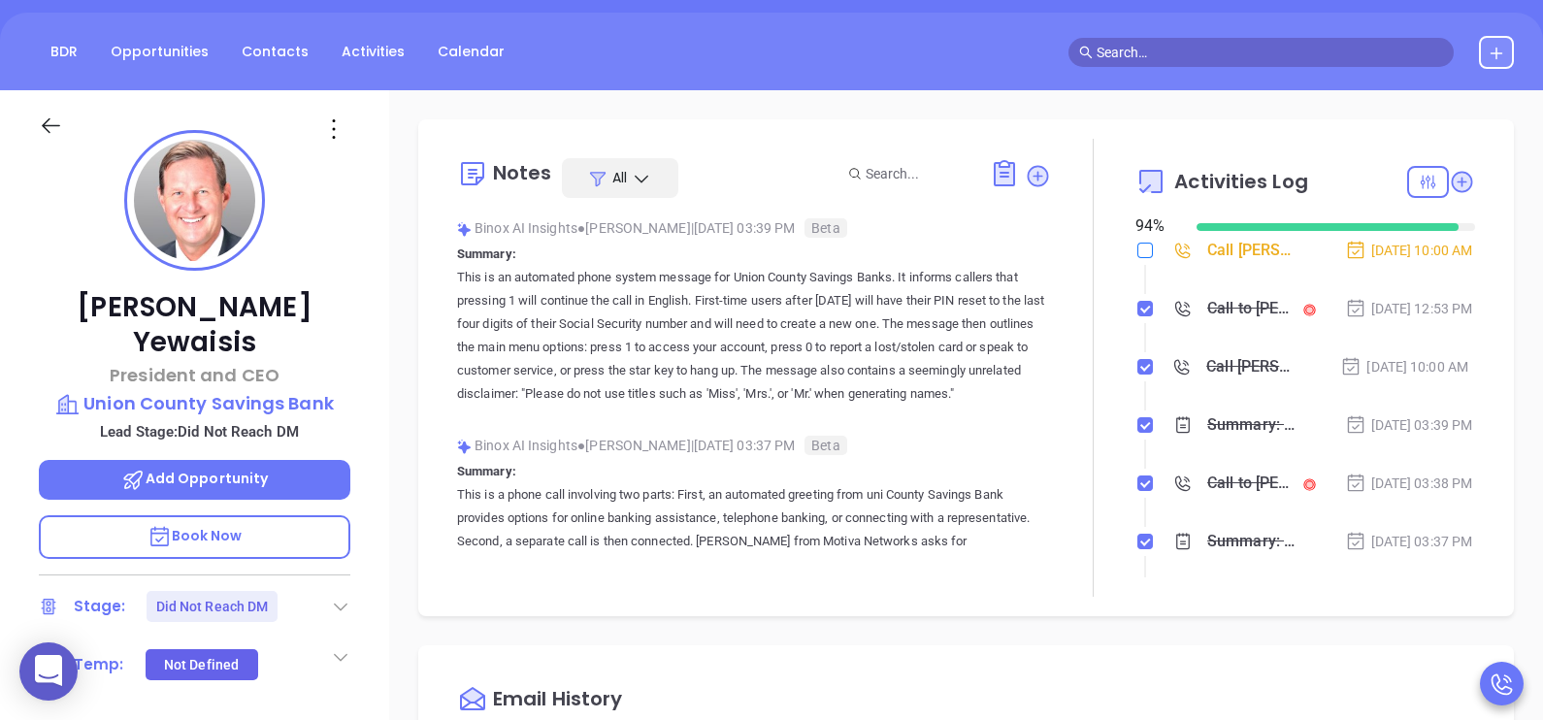
click at [1137, 252] on input "checkbox" at bounding box center [1145, 251] width 16 height 16
checkbox input "true"
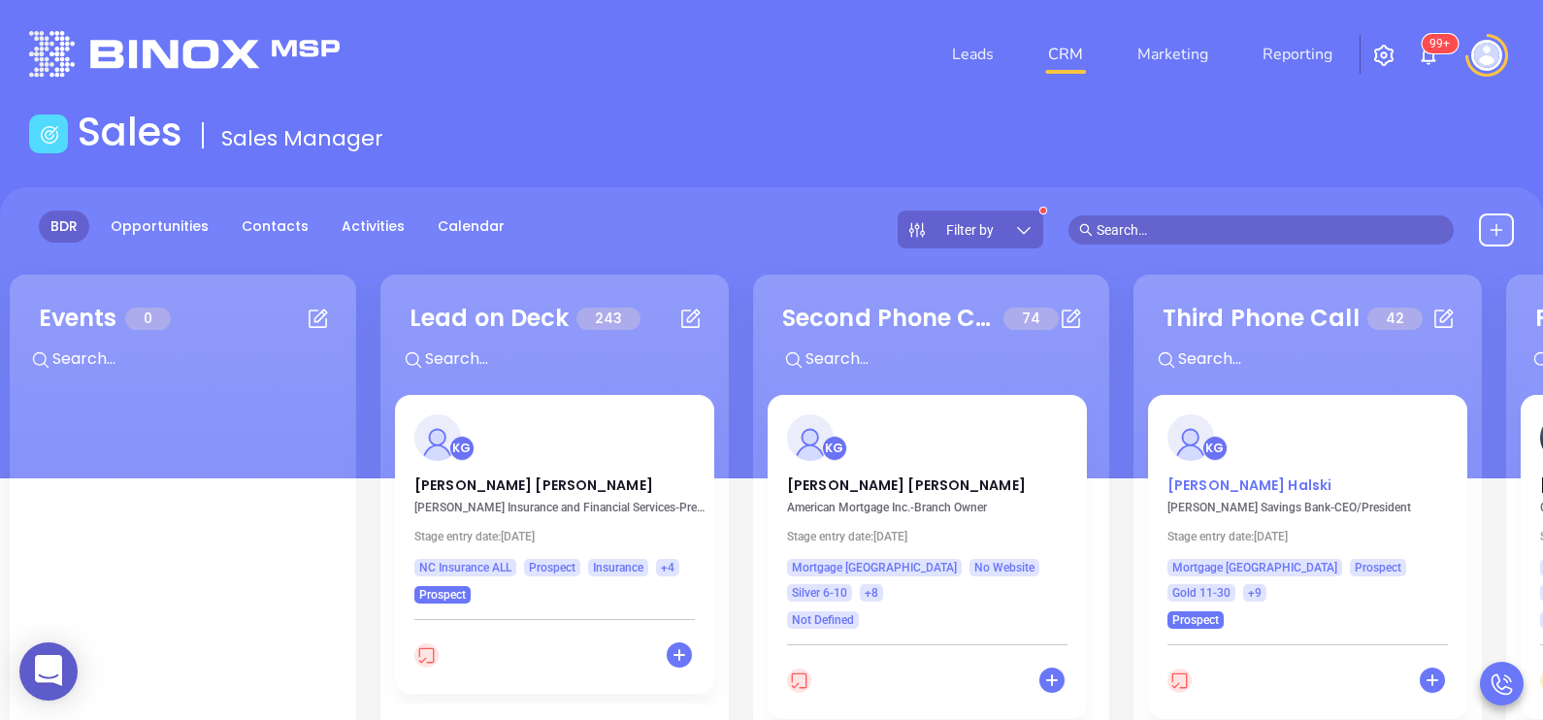
click at [1242, 478] on p "George Halski" at bounding box center [1307, 480] width 280 height 10
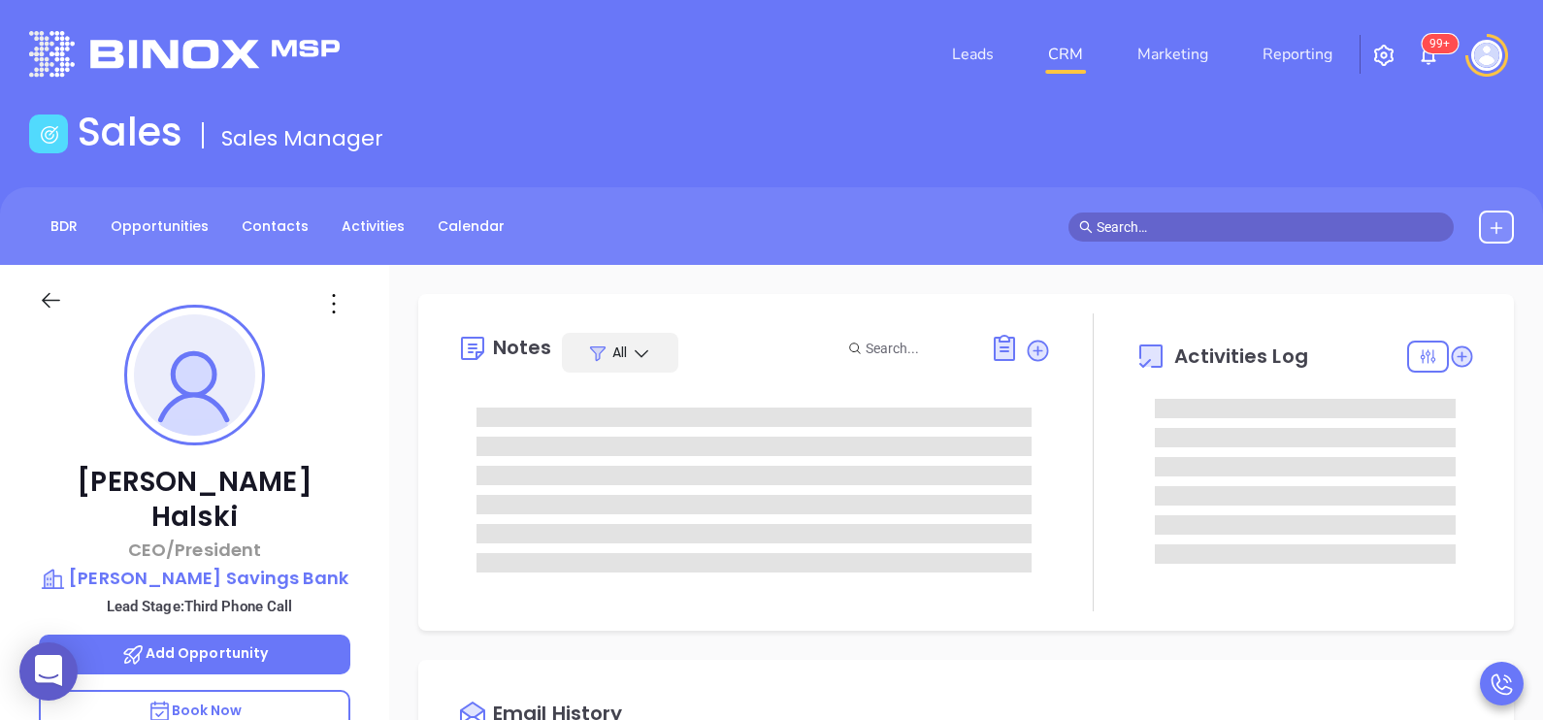
scroll to position [563, 0]
type input "[PERSON_NAME]"
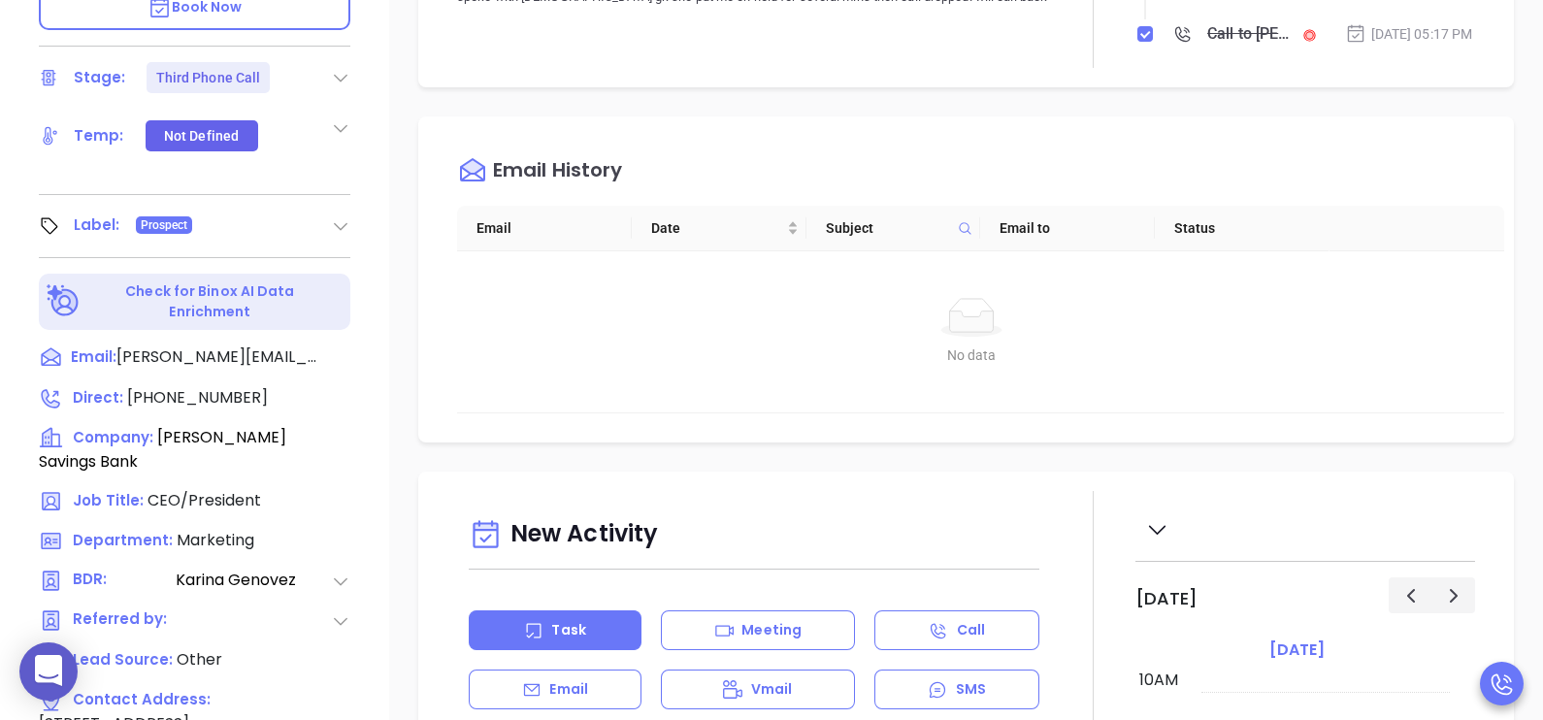
scroll to position [775, 0]
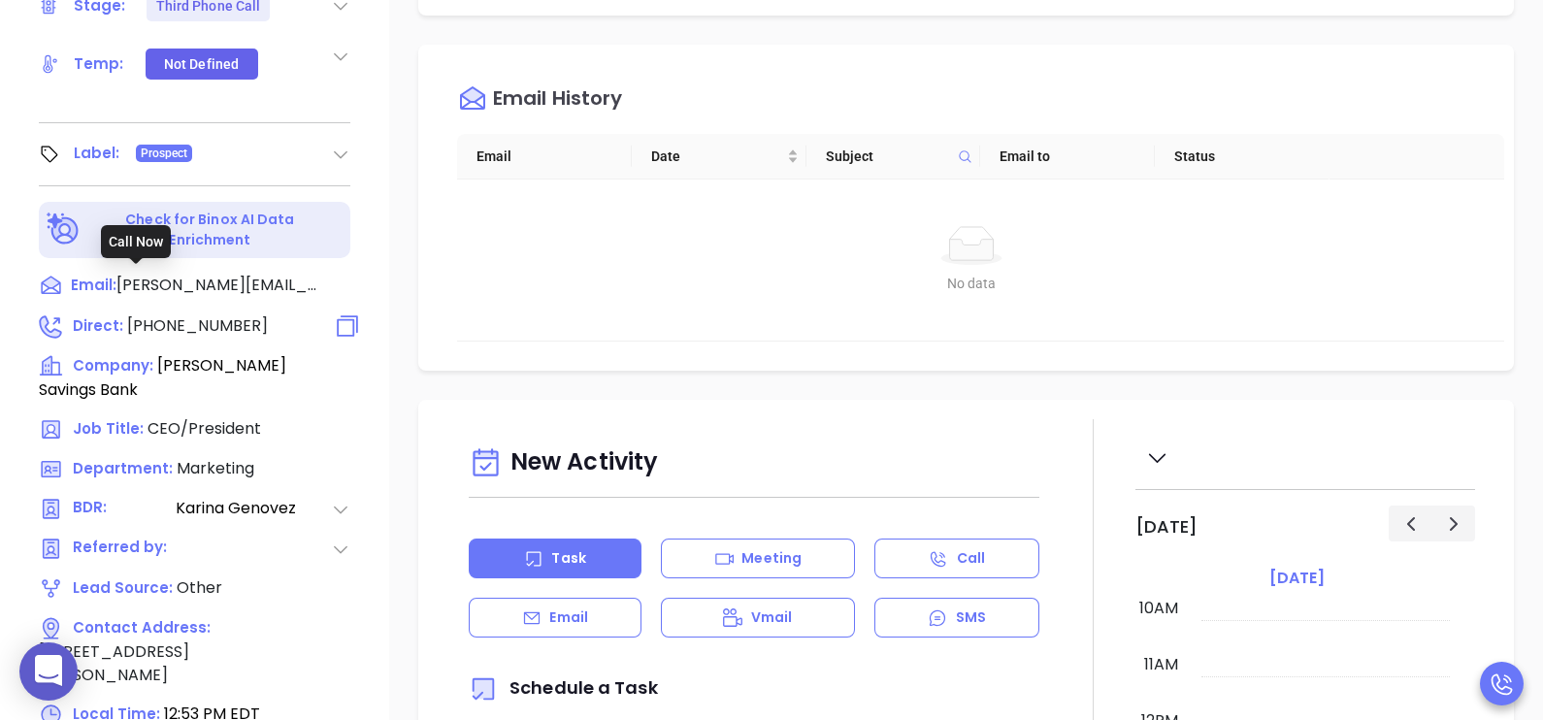
click at [213, 314] on span "(201) 991-0001" at bounding box center [197, 325] width 141 height 22
type input "(201) 991-0001"
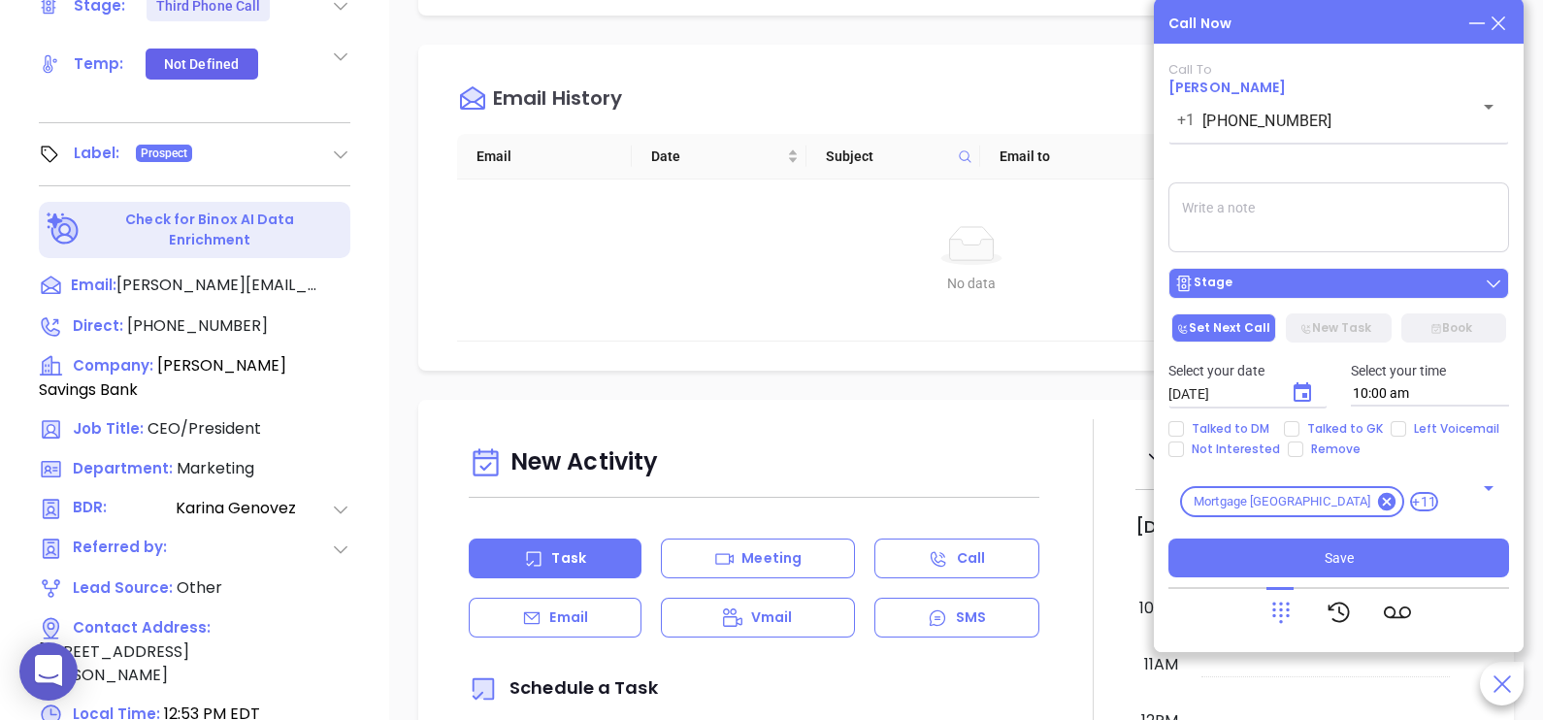
click at [1344, 299] on button "Stage" at bounding box center [1338, 283] width 341 height 31
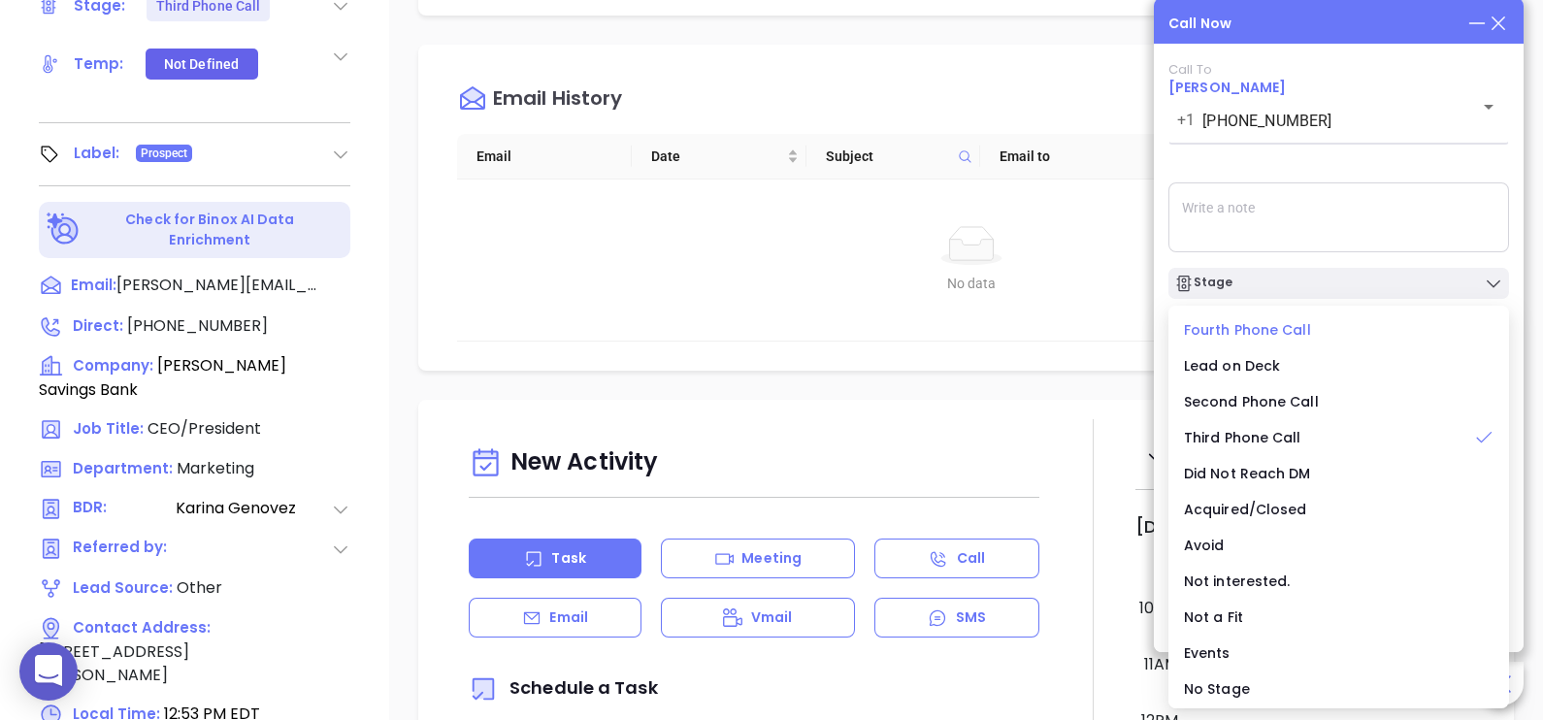
click at [1290, 331] on span "Fourth Phone Call" at bounding box center [1247, 329] width 127 height 19
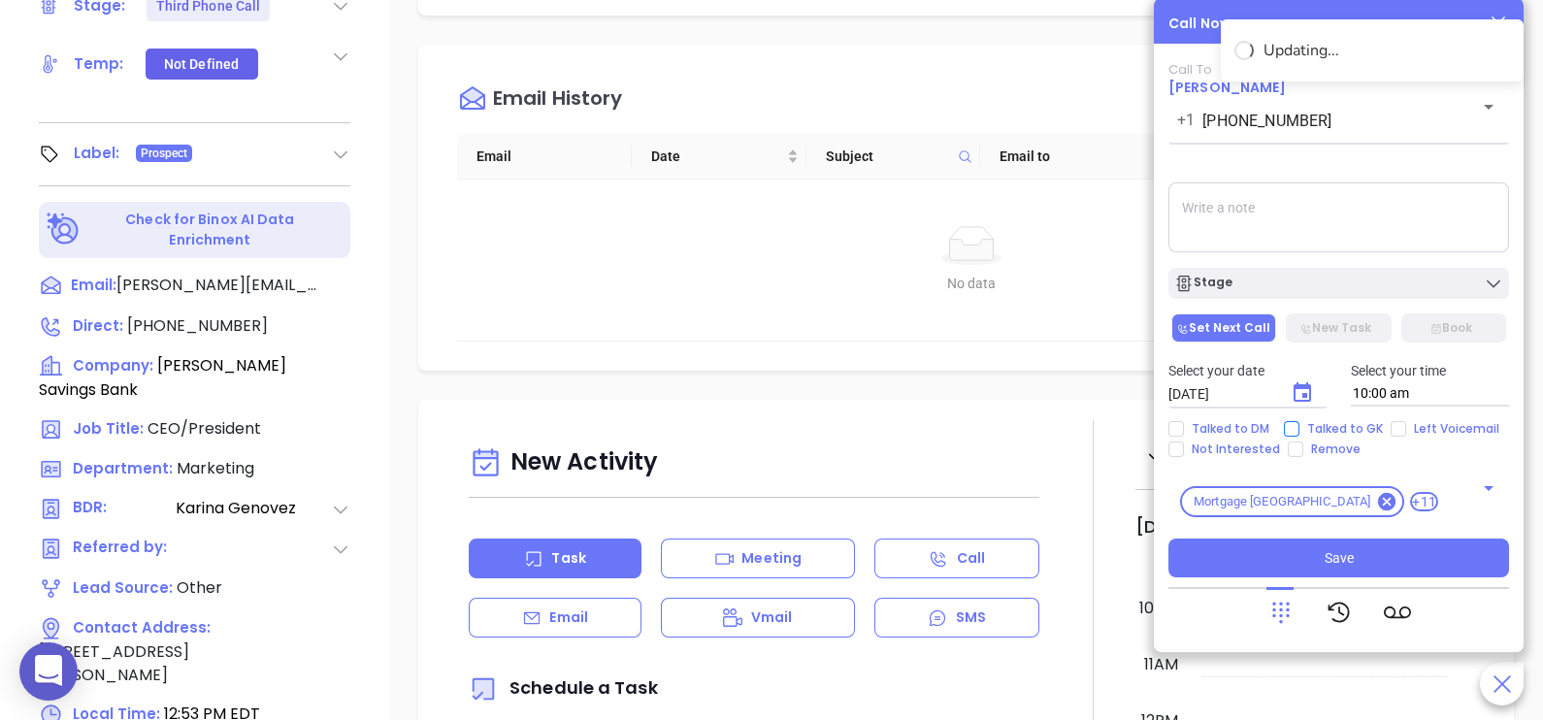
click at [1334, 435] on span "Talked to GK" at bounding box center [1344, 429] width 91 height 16
click at [1299, 435] on input "Talked to GK" at bounding box center [1292, 429] width 16 height 16
checkbox input "true"
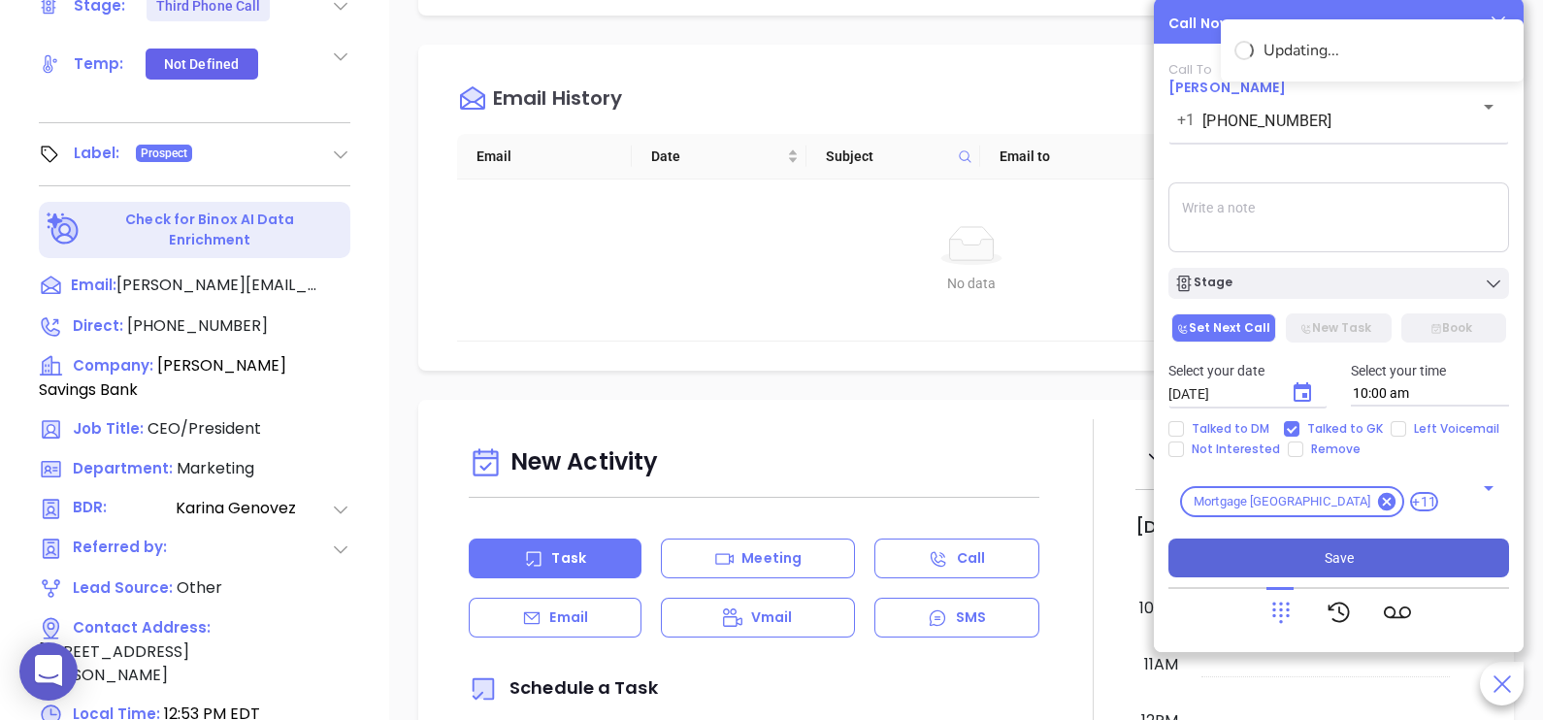
click at [1329, 553] on span "Save" at bounding box center [1339, 557] width 29 height 21
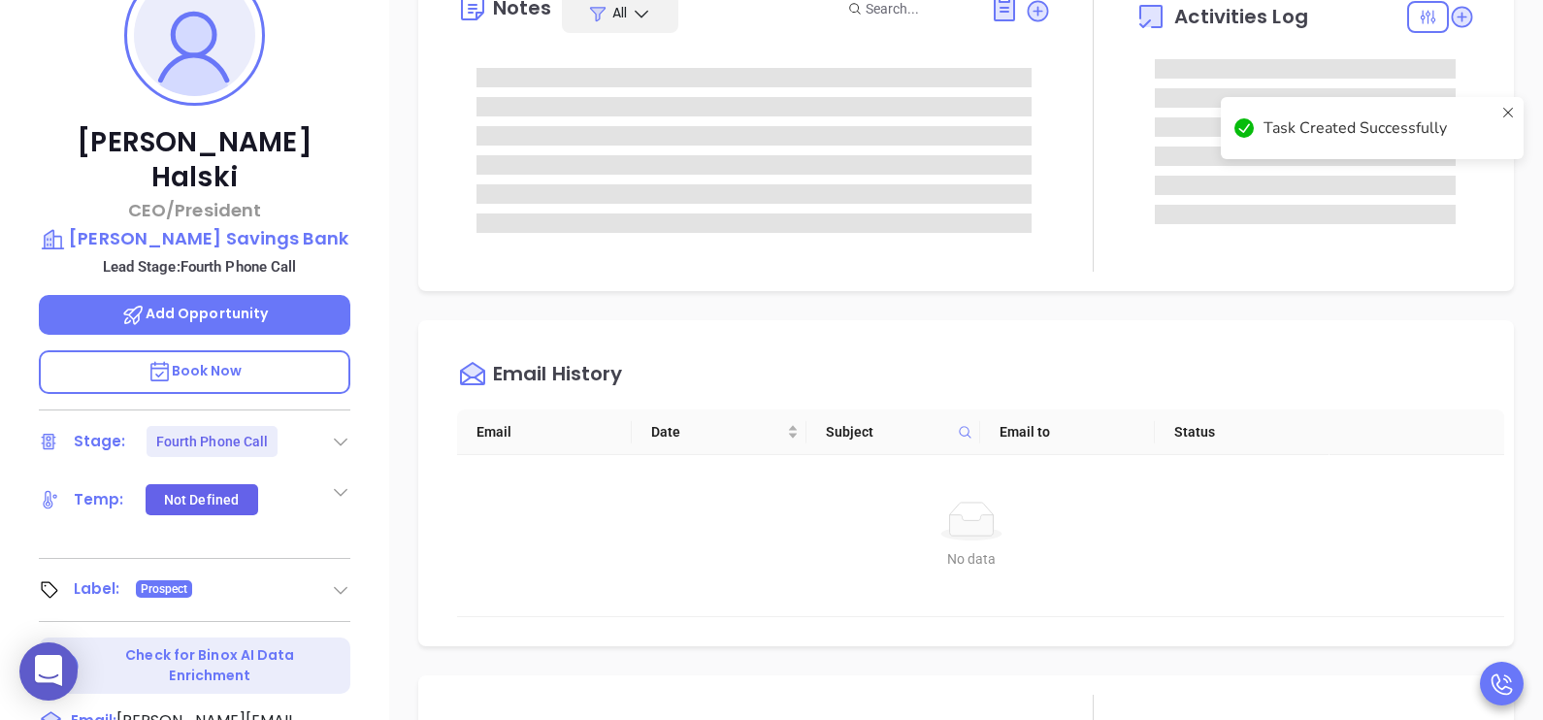
scroll to position [291, 0]
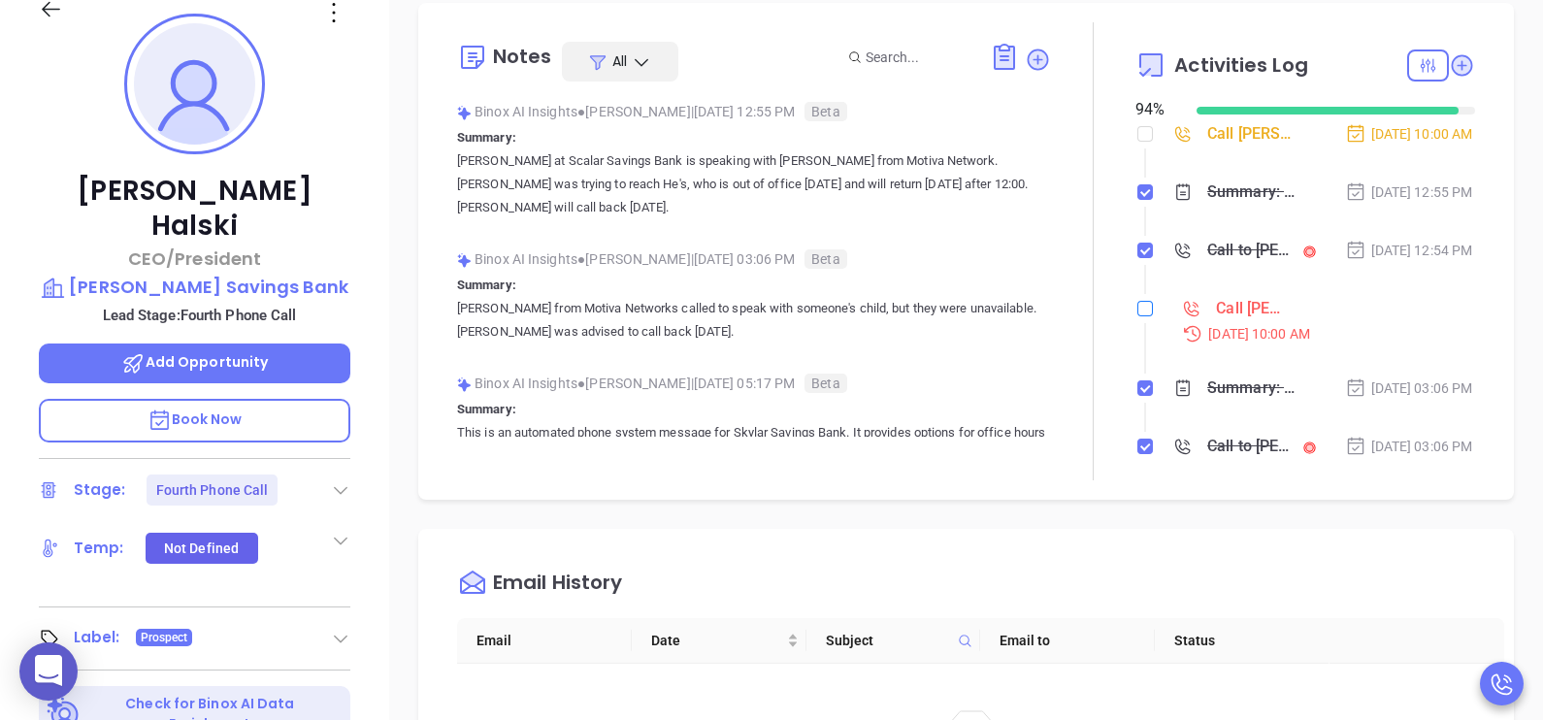
click at [1137, 316] on input "checkbox" at bounding box center [1145, 309] width 16 height 16
checkbox input "true"
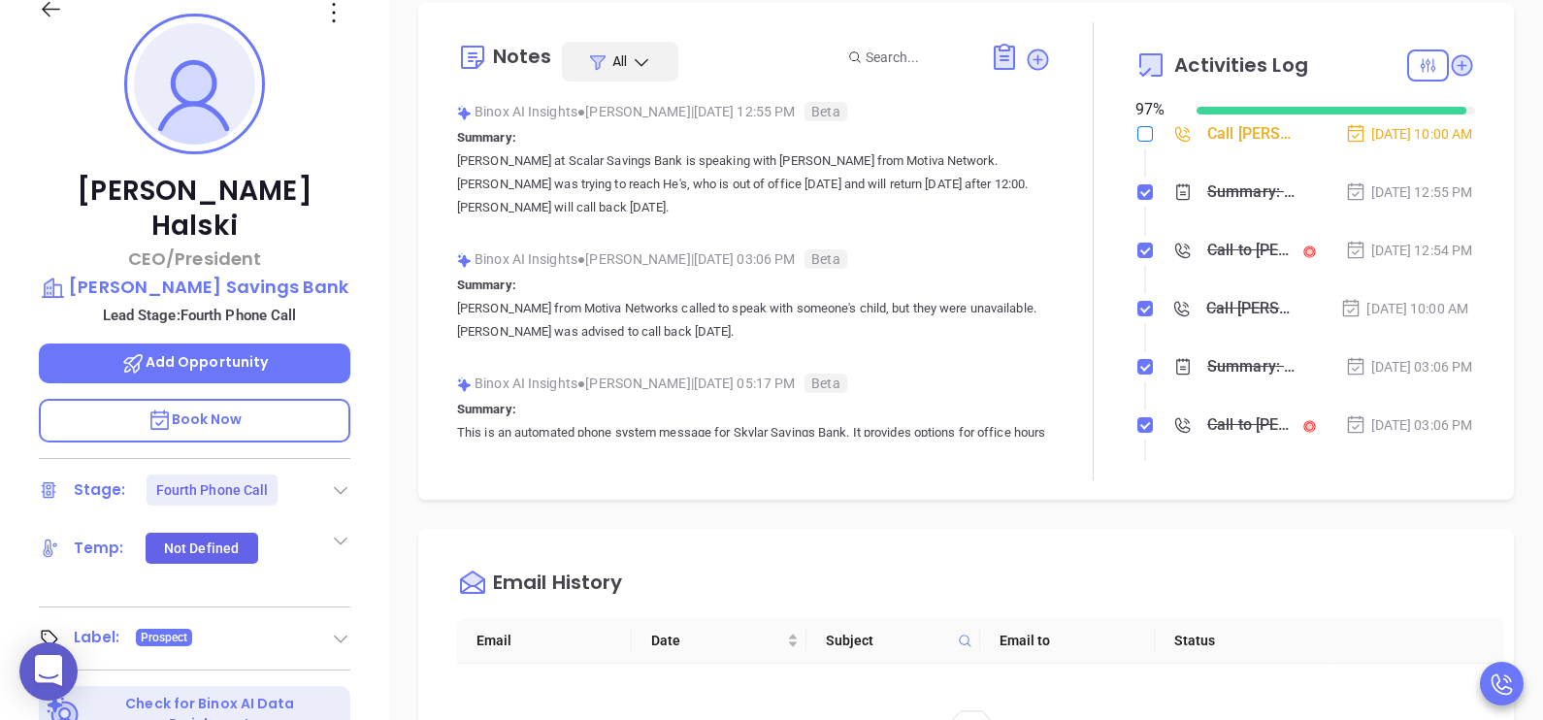
click at [1137, 132] on input "checkbox" at bounding box center [1145, 134] width 16 height 16
checkbox input "true"
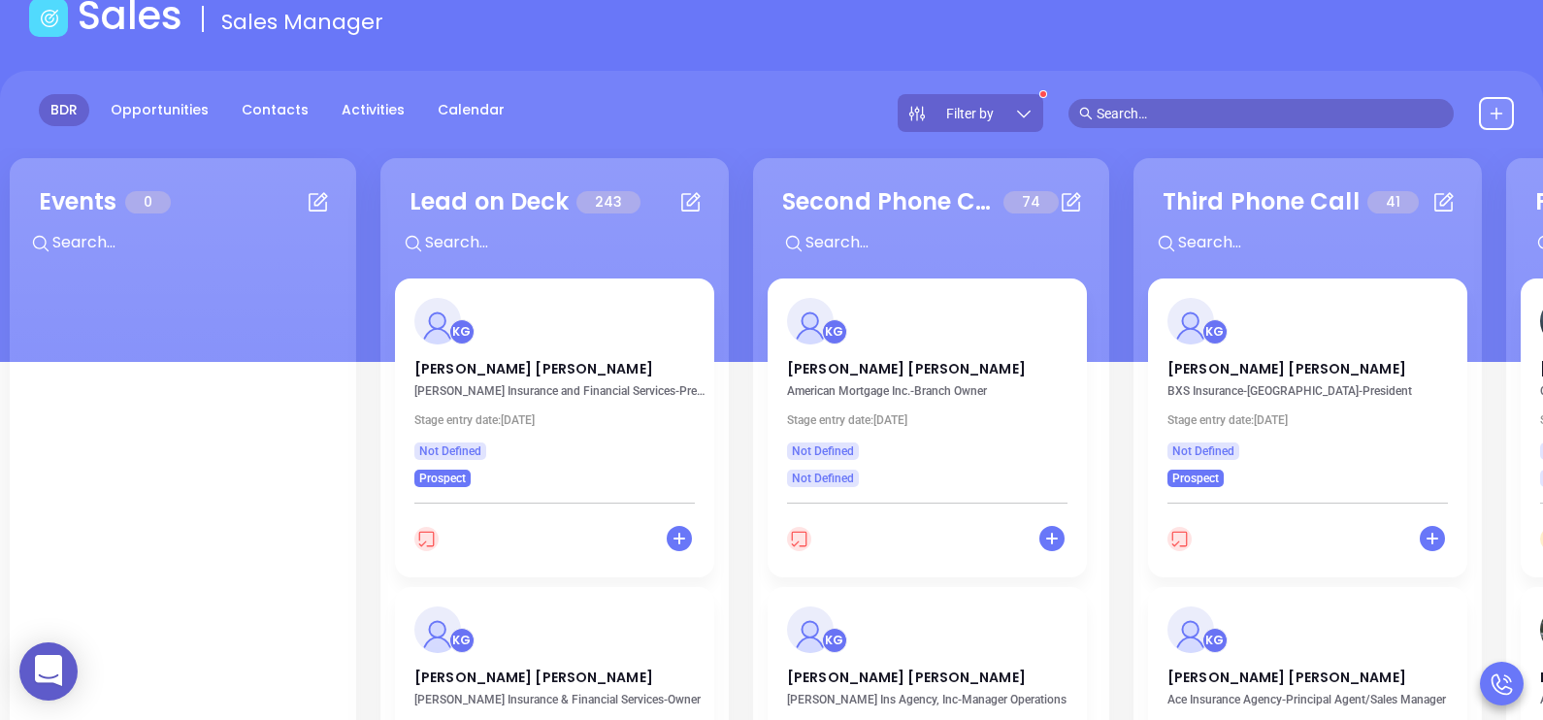
scroll to position [242, 0]
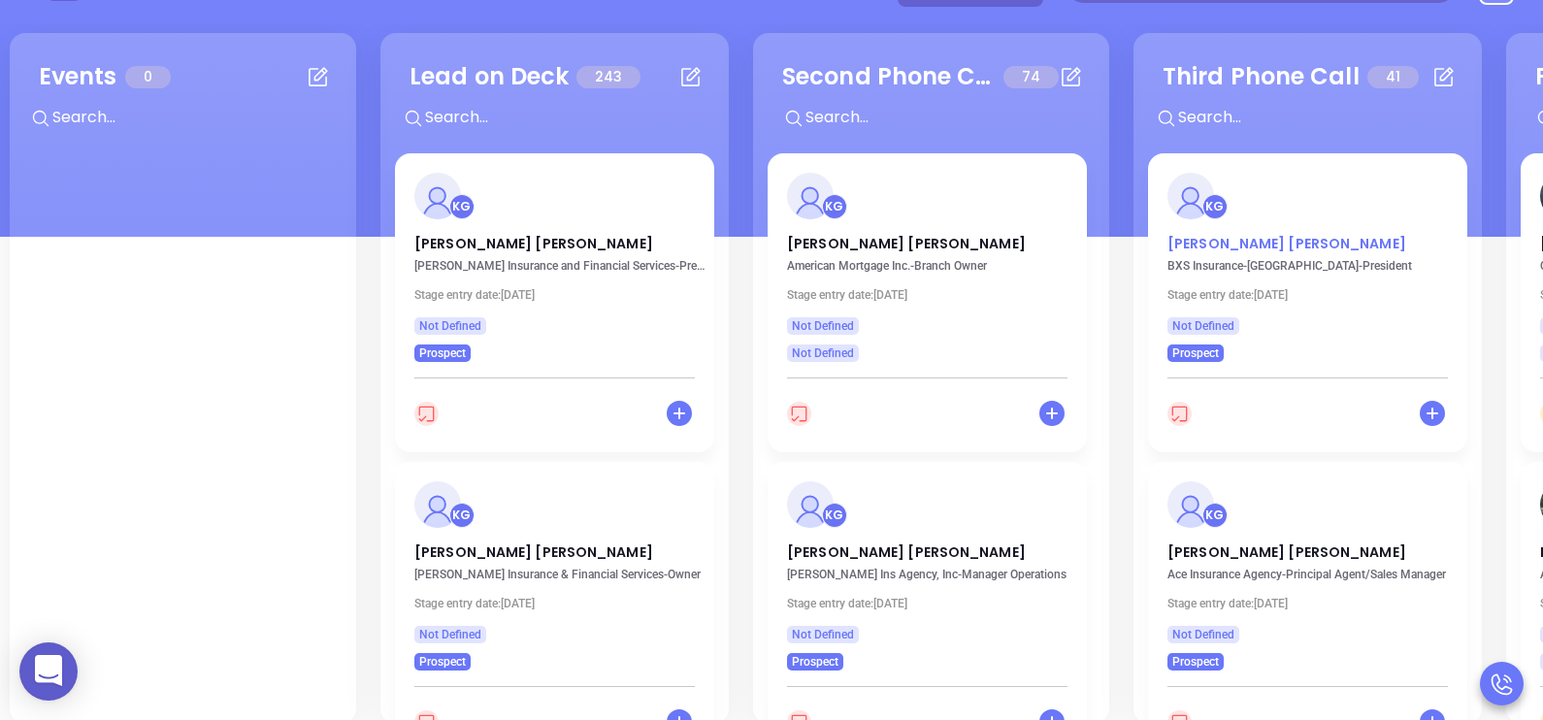
click at [1204, 244] on p "Kerry Drake" at bounding box center [1307, 239] width 280 height 10
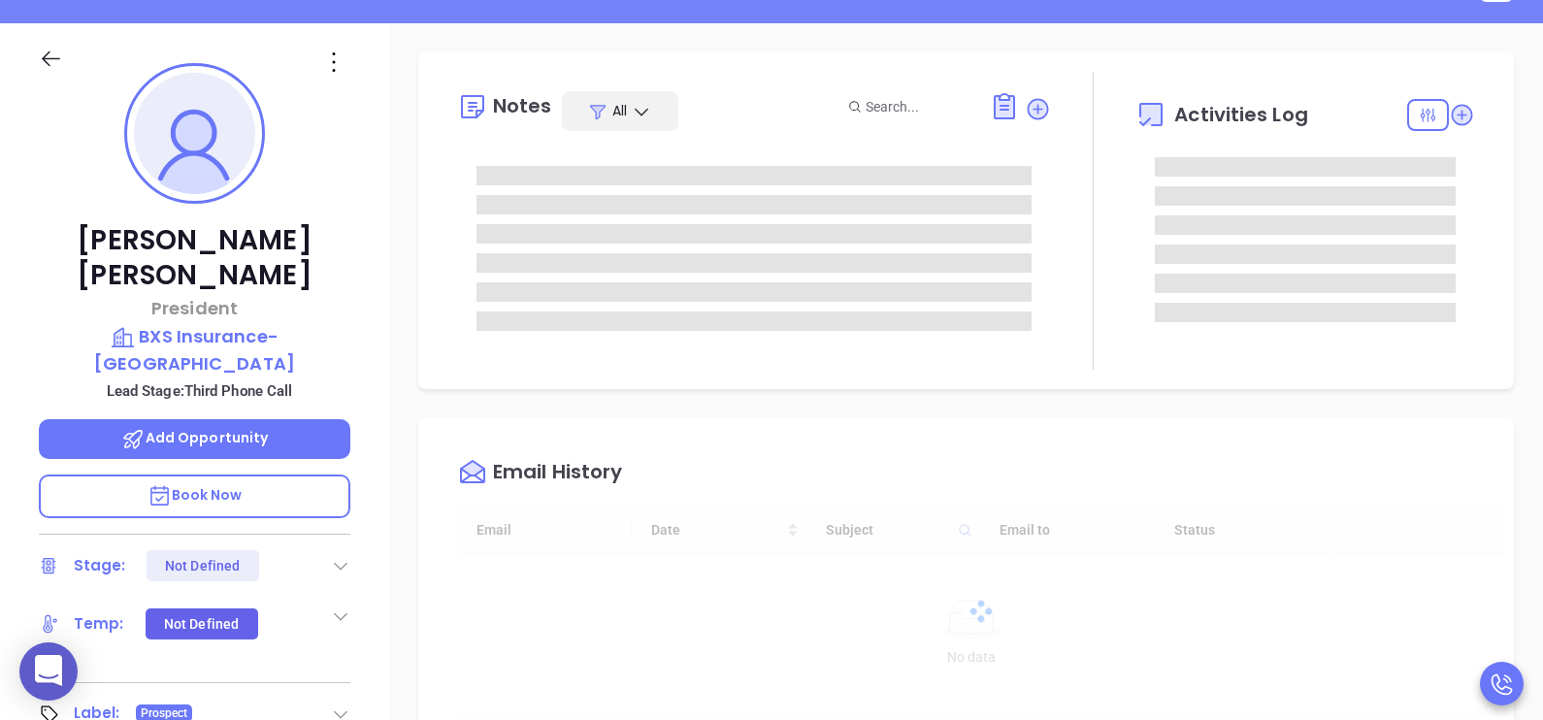
type input "[DATE]"
type input "[PERSON_NAME]"
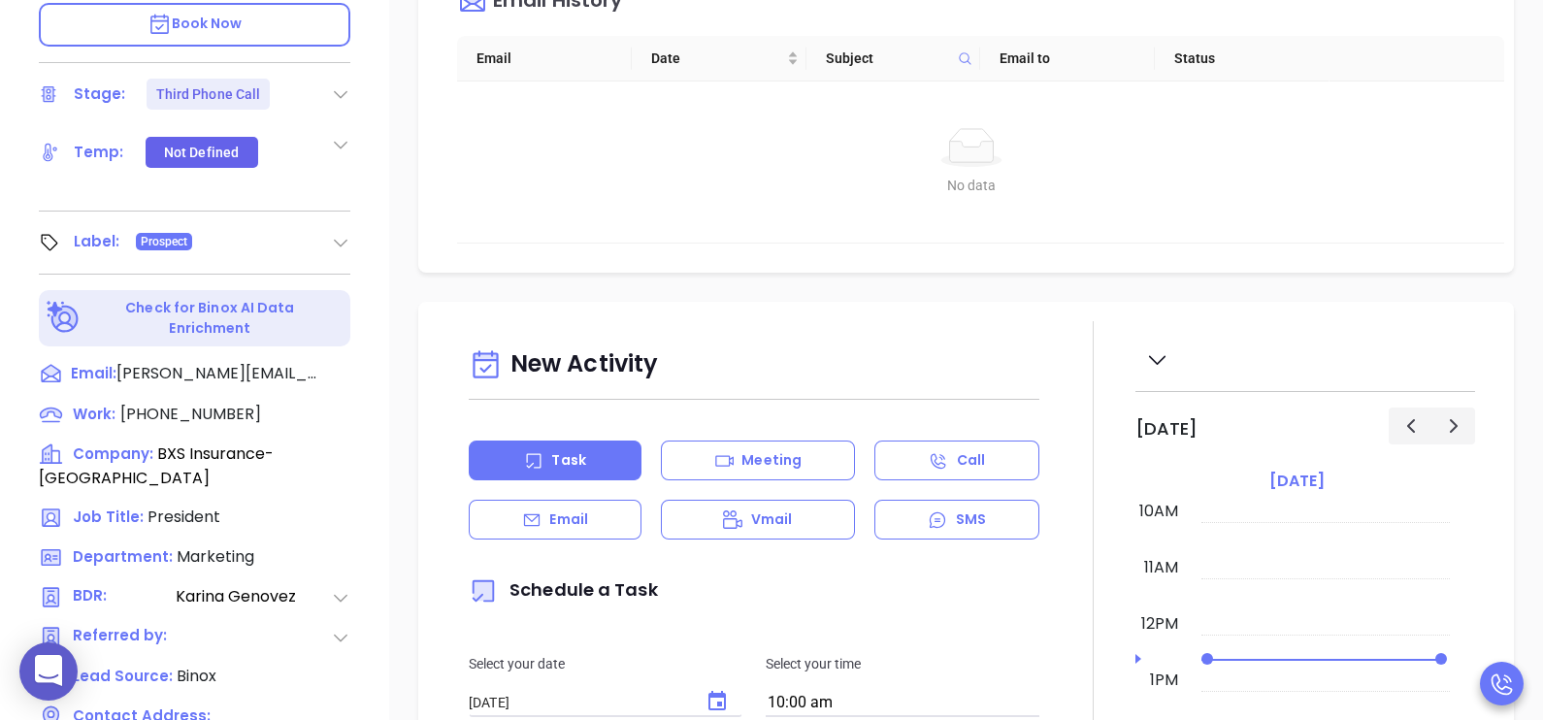
scroll to position [728, 0]
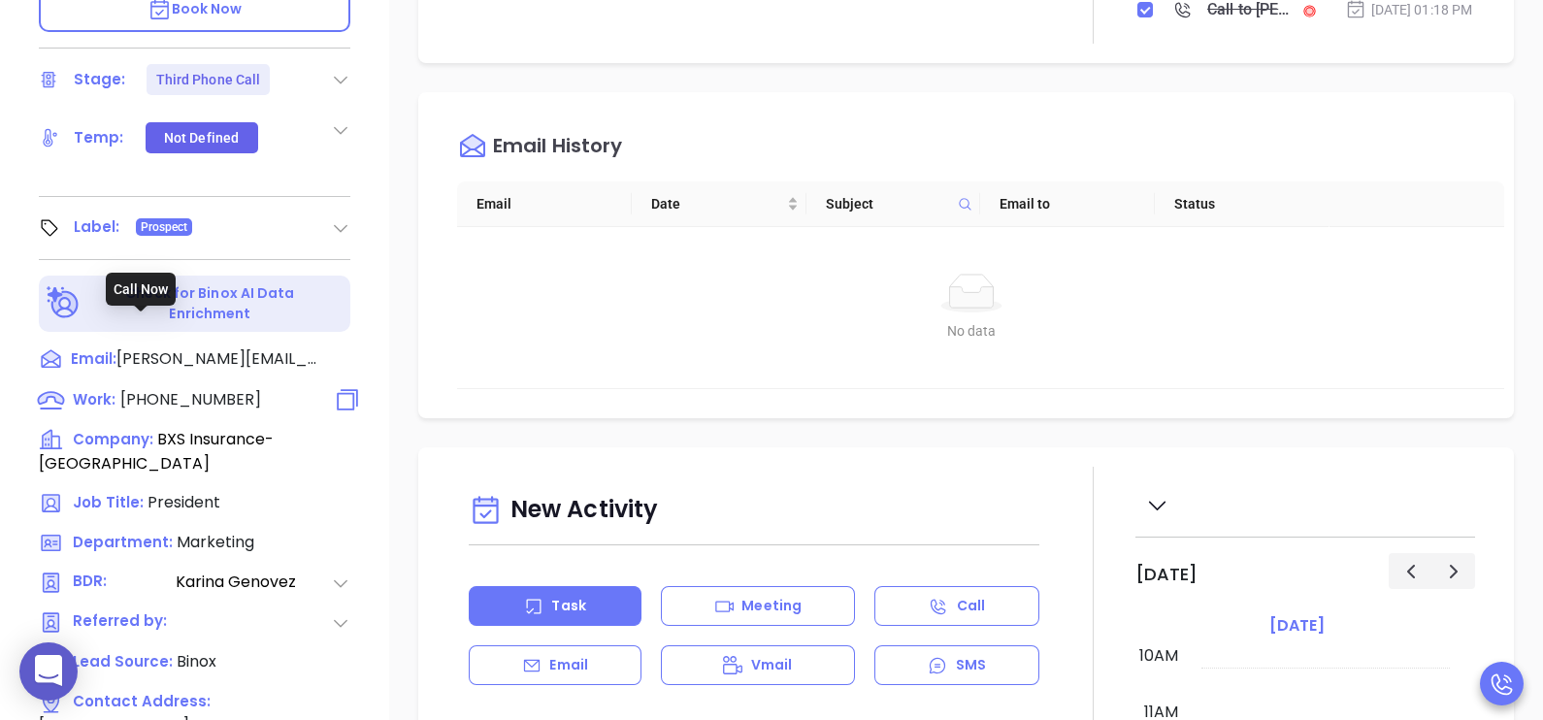
click at [186, 388] on span "(225) 336-3200" at bounding box center [190, 399] width 141 height 22
type input "(225) 336-3200"
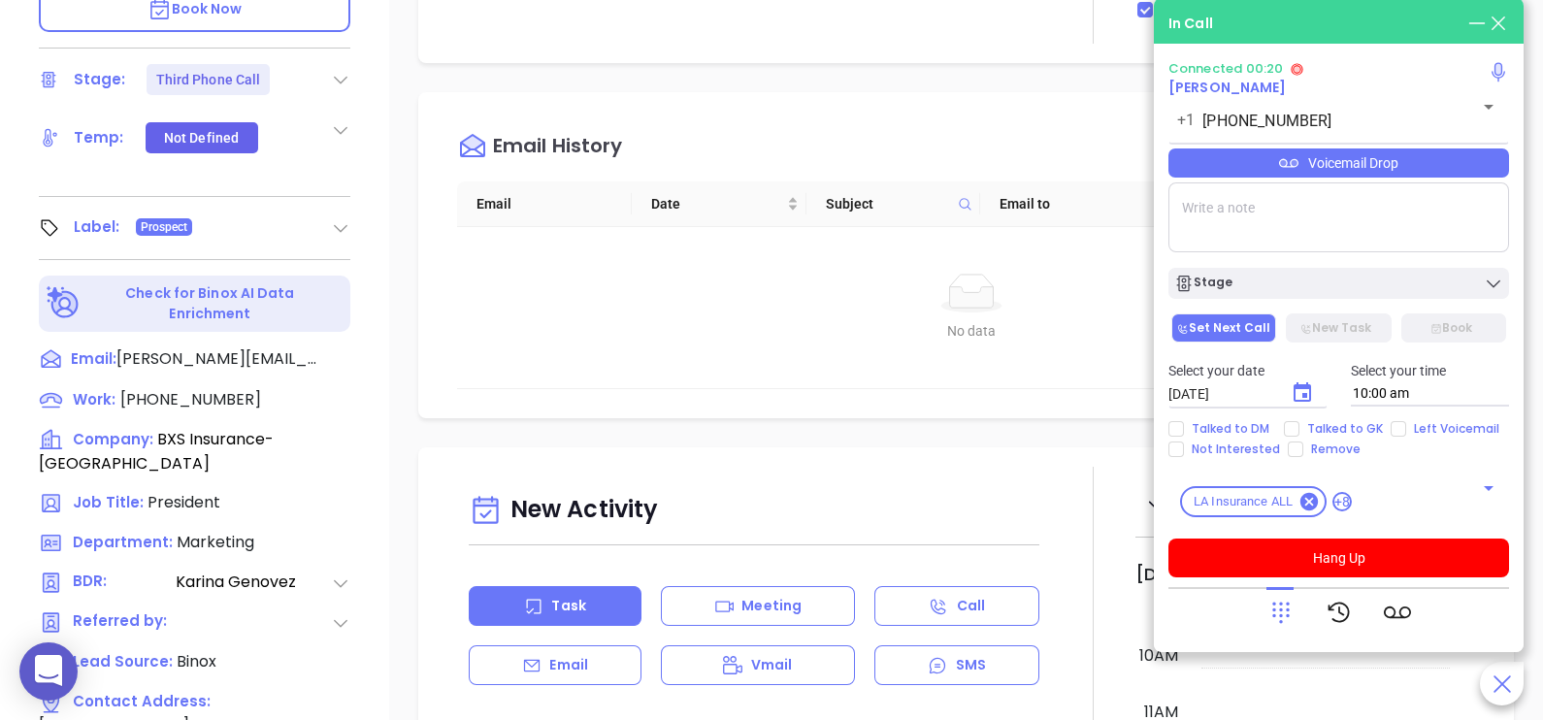
click at [1290, 606] on icon at bounding box center [1280, 612] width 27 height 27
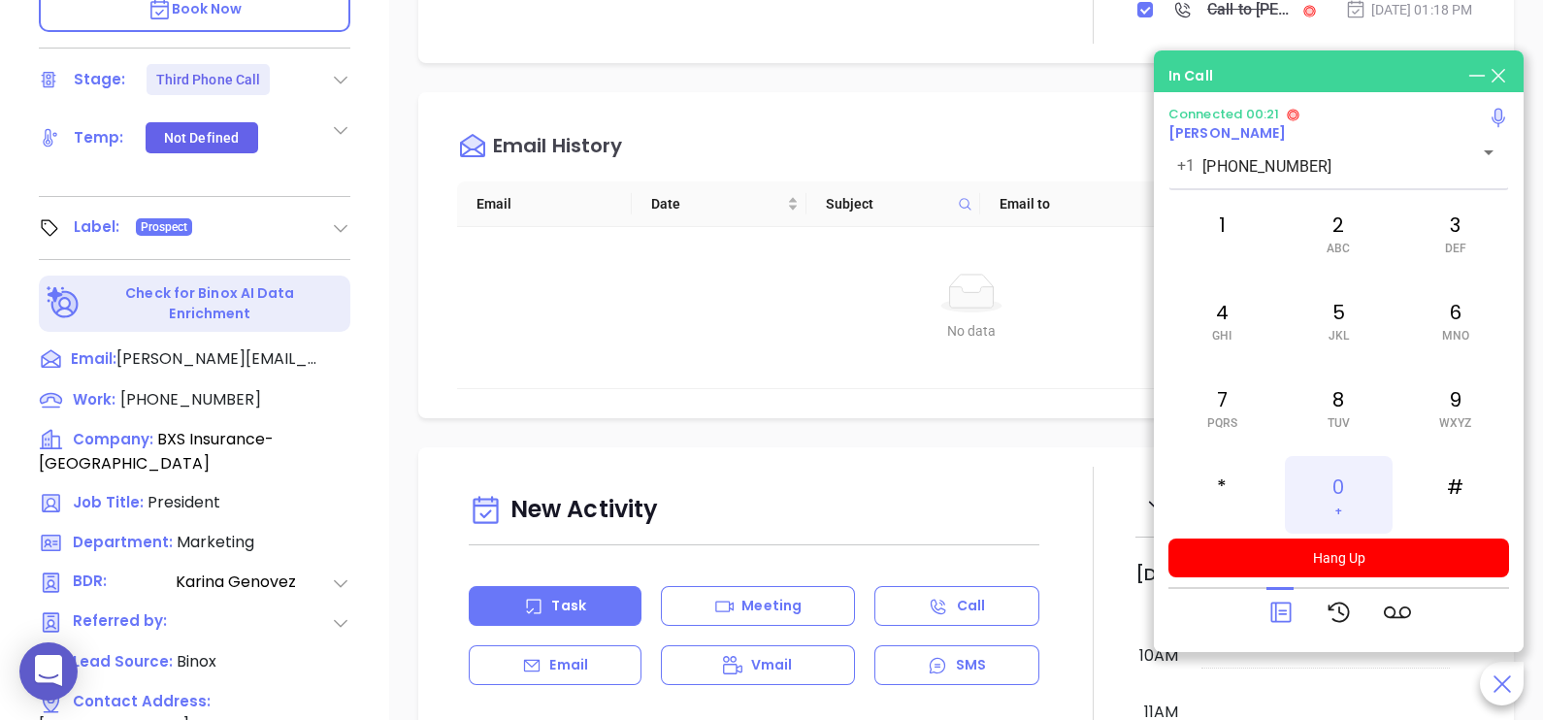
click at [1334, 480] on div "0 +" at bounding box center [1338, 495] width 107 height 78
click at [1273, 603] on icon at bounding box center [1280, 613] width 20 height 20
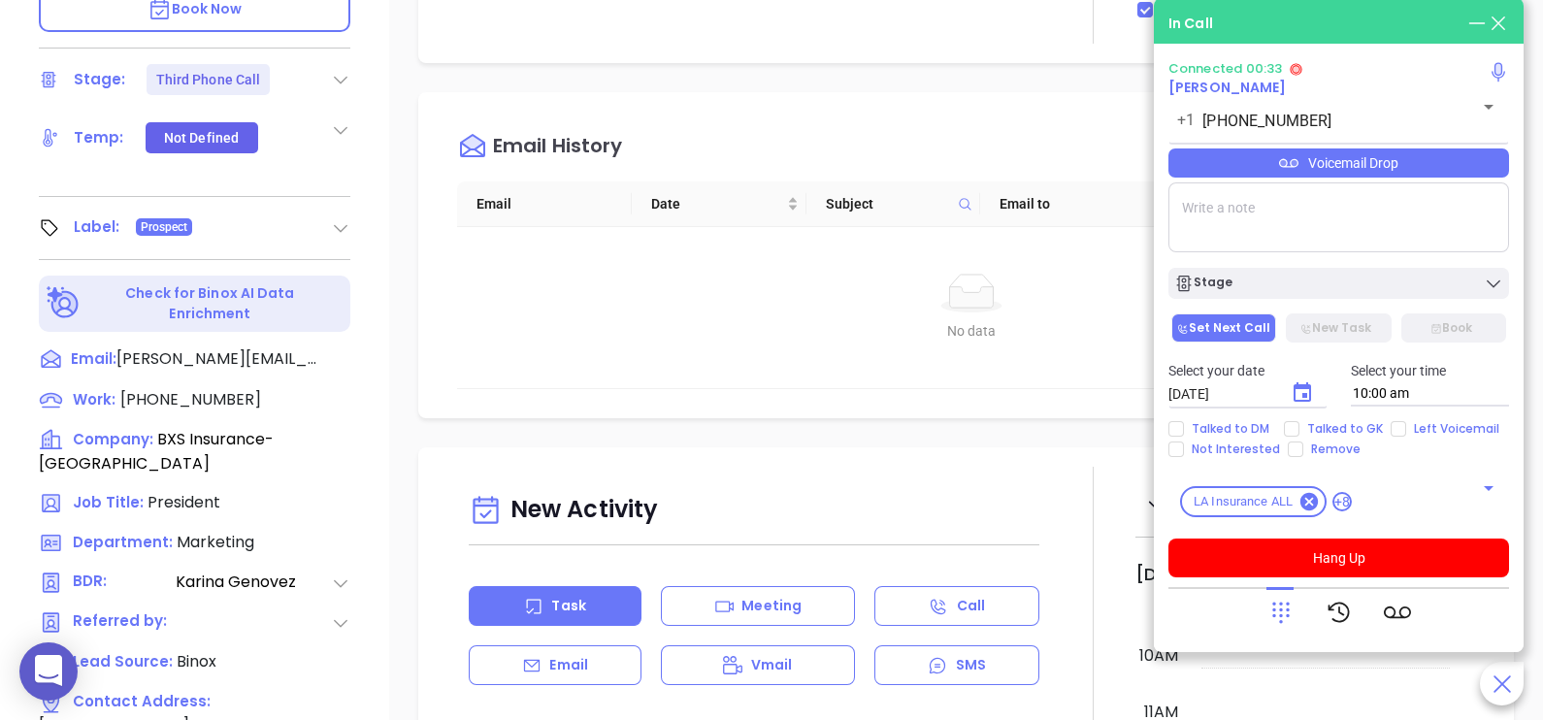
click at [1471, 166] on div "Voicemail Drop" at bounding box center [1338, 162] width 341 height 29
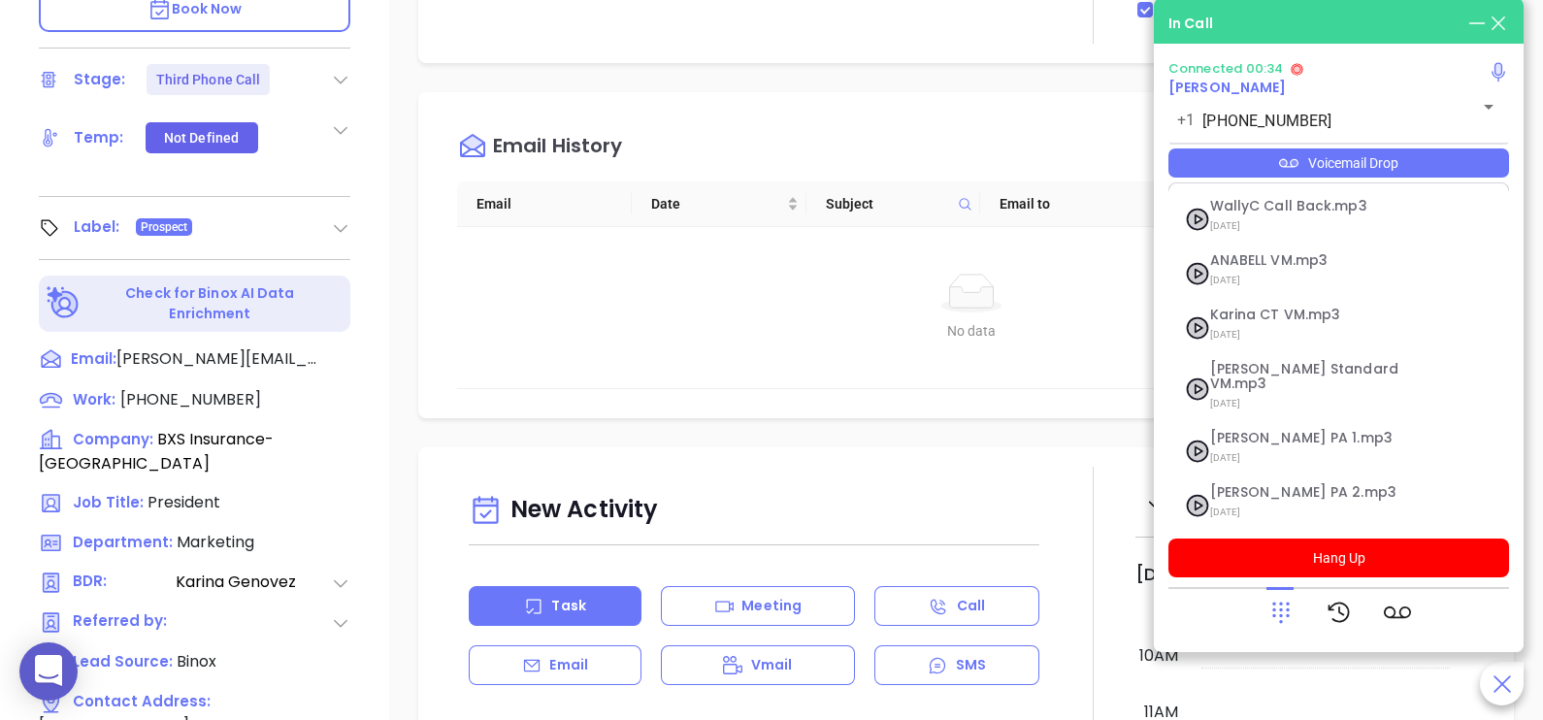
scroll to position [266, 0]
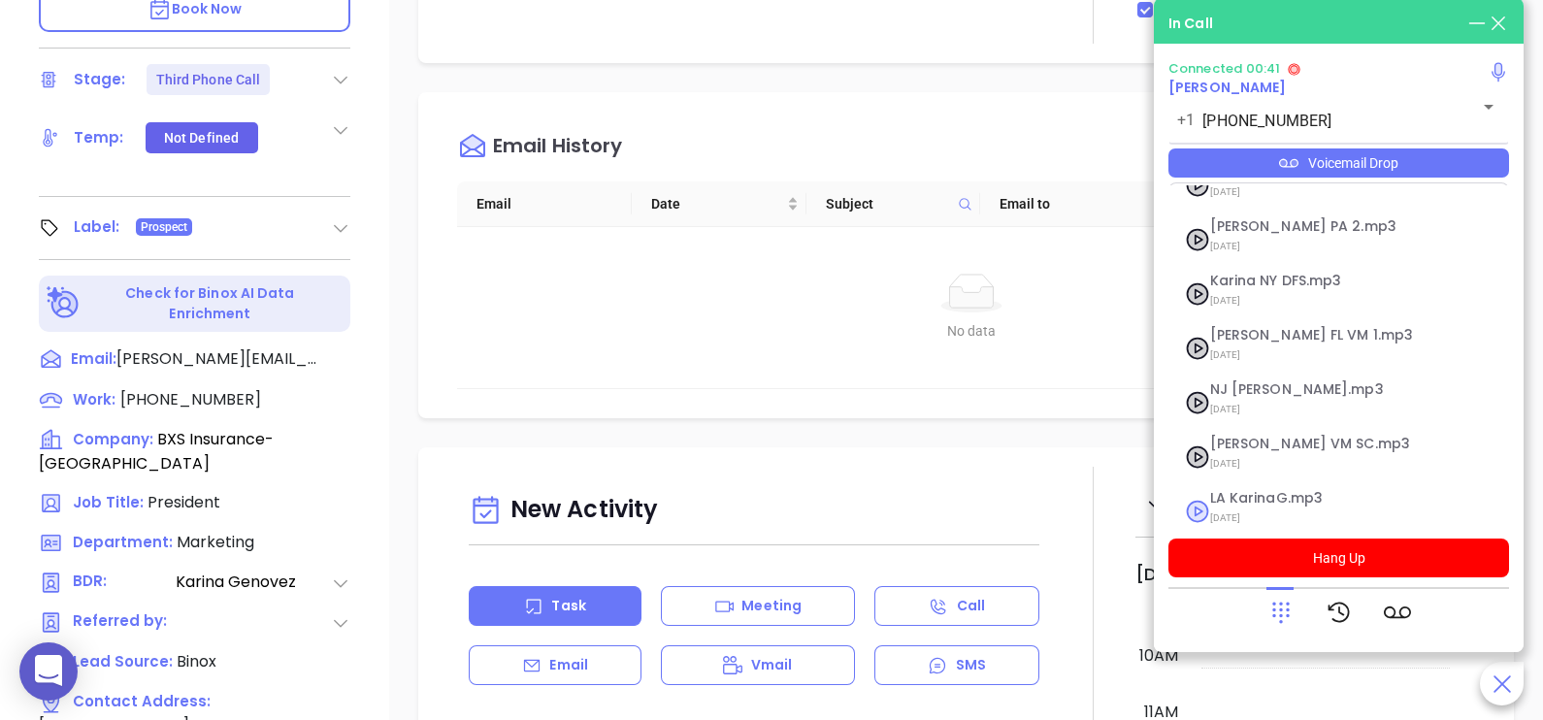
click at [1264, 491] on span "LA KarinaG.mp3" at bounding box center [1315, 498] width 210 height 15
checkbox input "true"
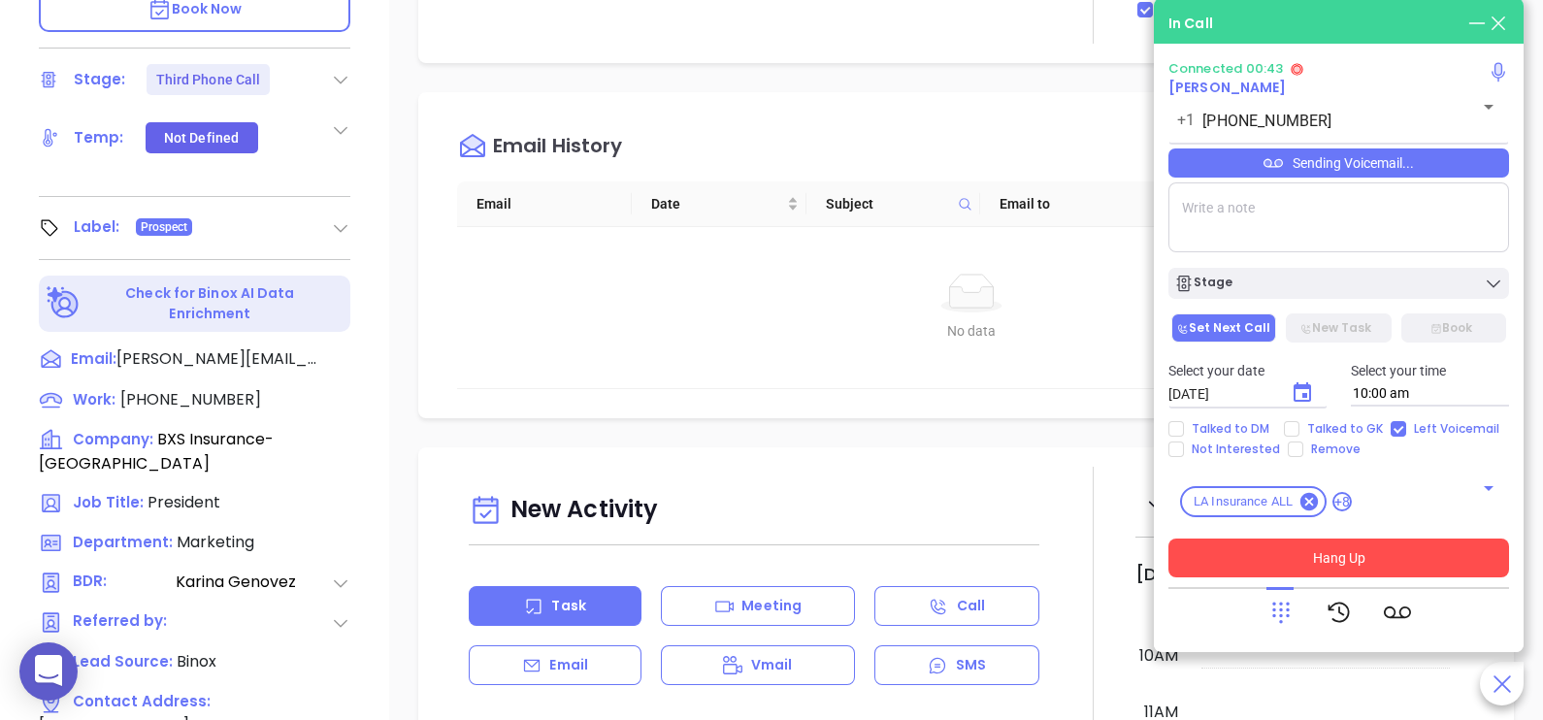
click at [1332, 558] on button "Hang Up" at bounding box center [1338, 558] width 341 height 39
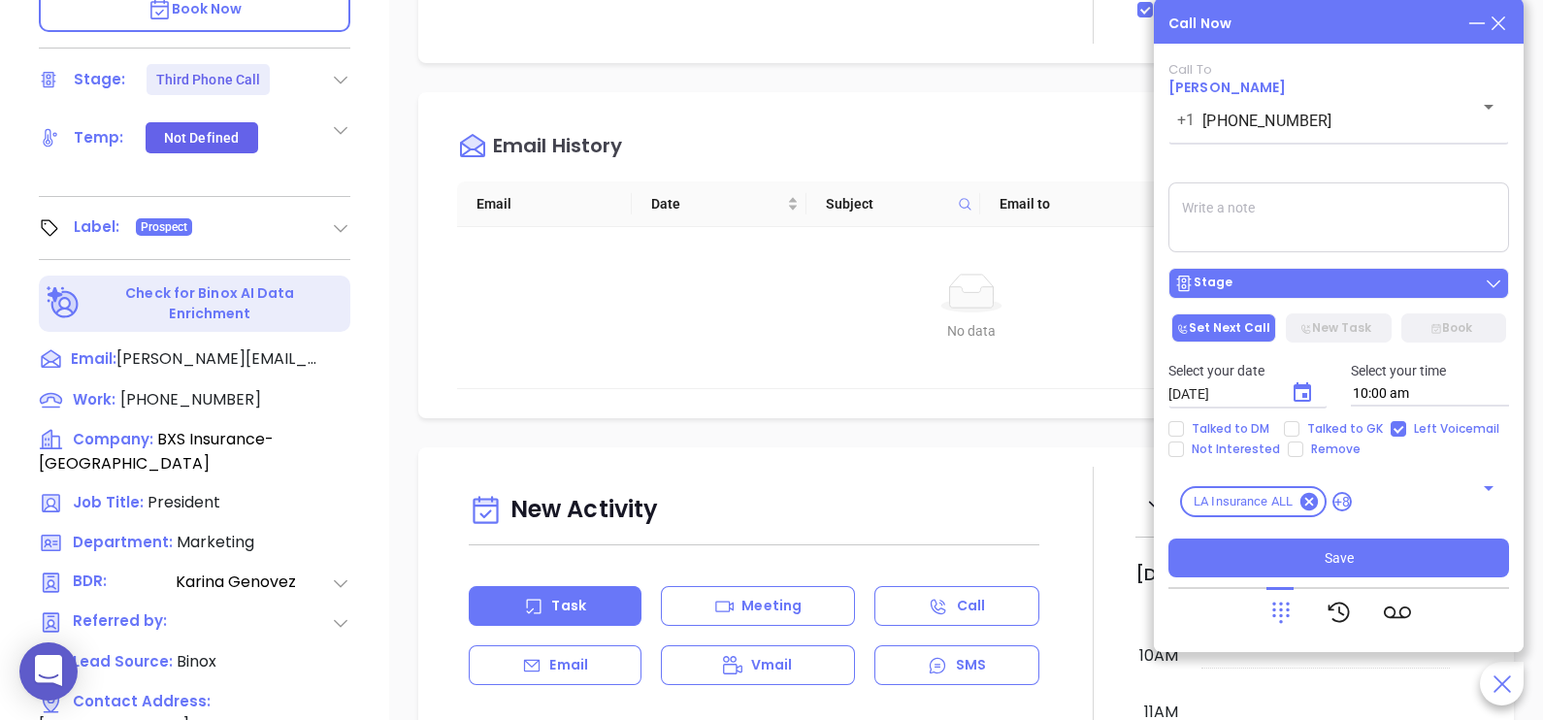
click at [1300, 286] on div "Stage" at bounding box center [1338, 283] width 329 height 19
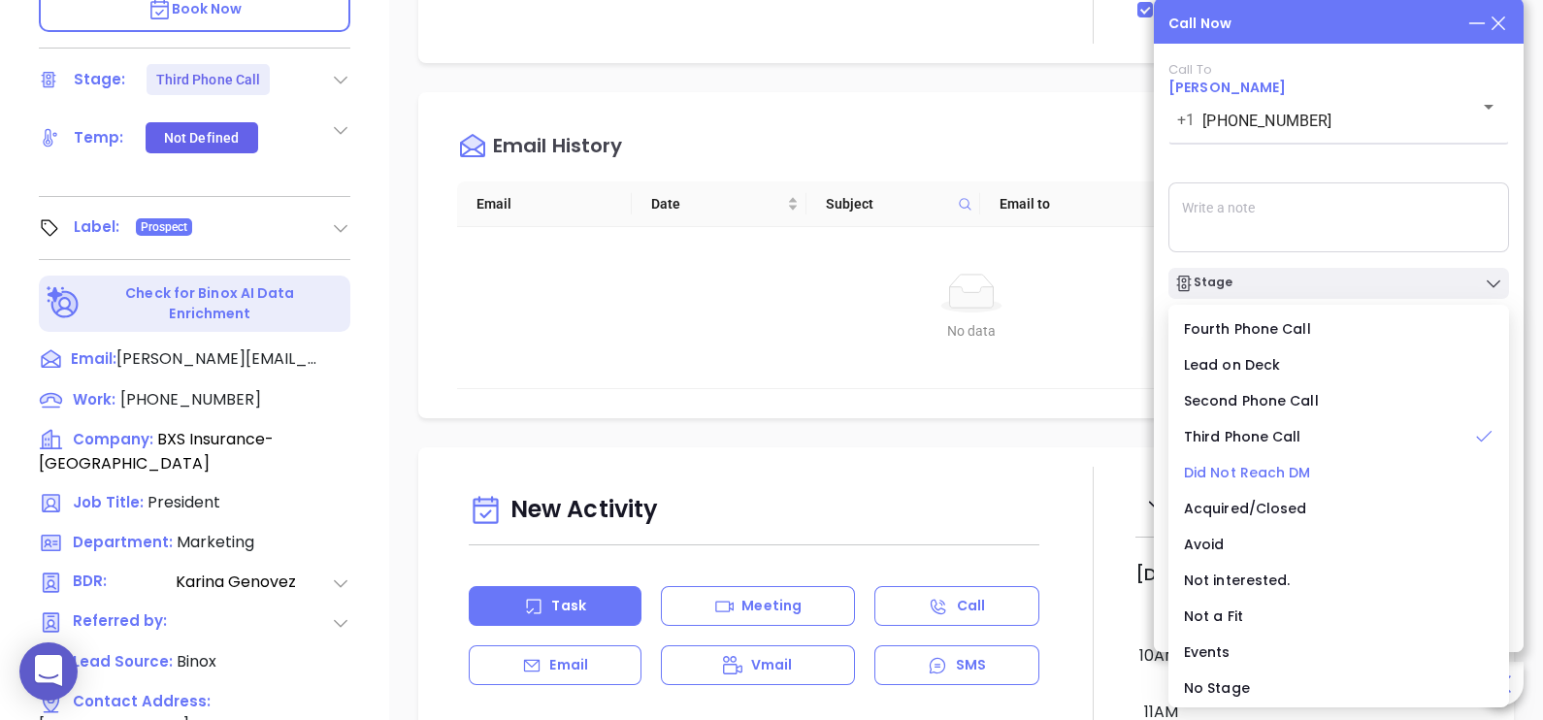
click at [1273, 473] on span "Did Not Reach DM" at bounding box center [1247, 472] width 127 height 19
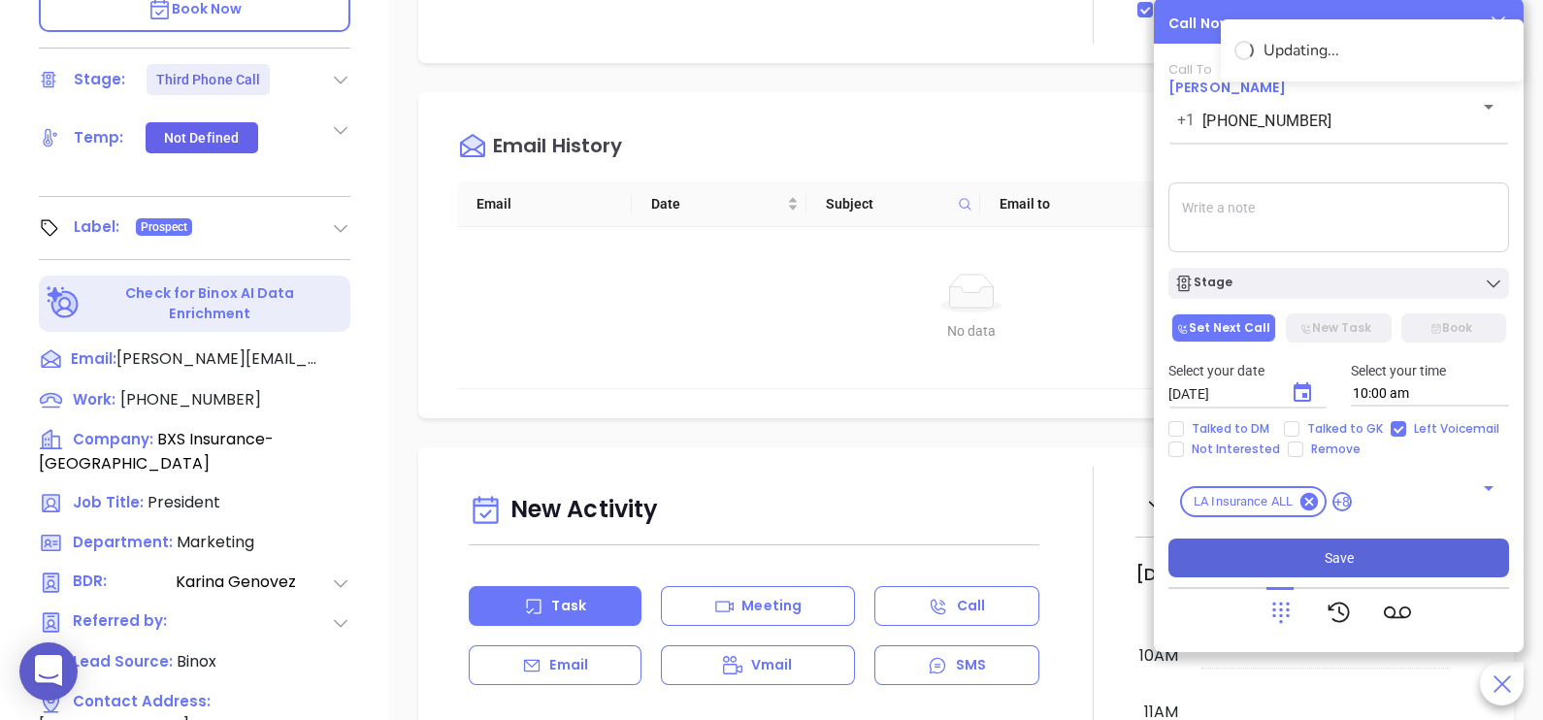
click at [1334, 543] on button "Save" at bounding box center [1338, 558] width 341 height 39
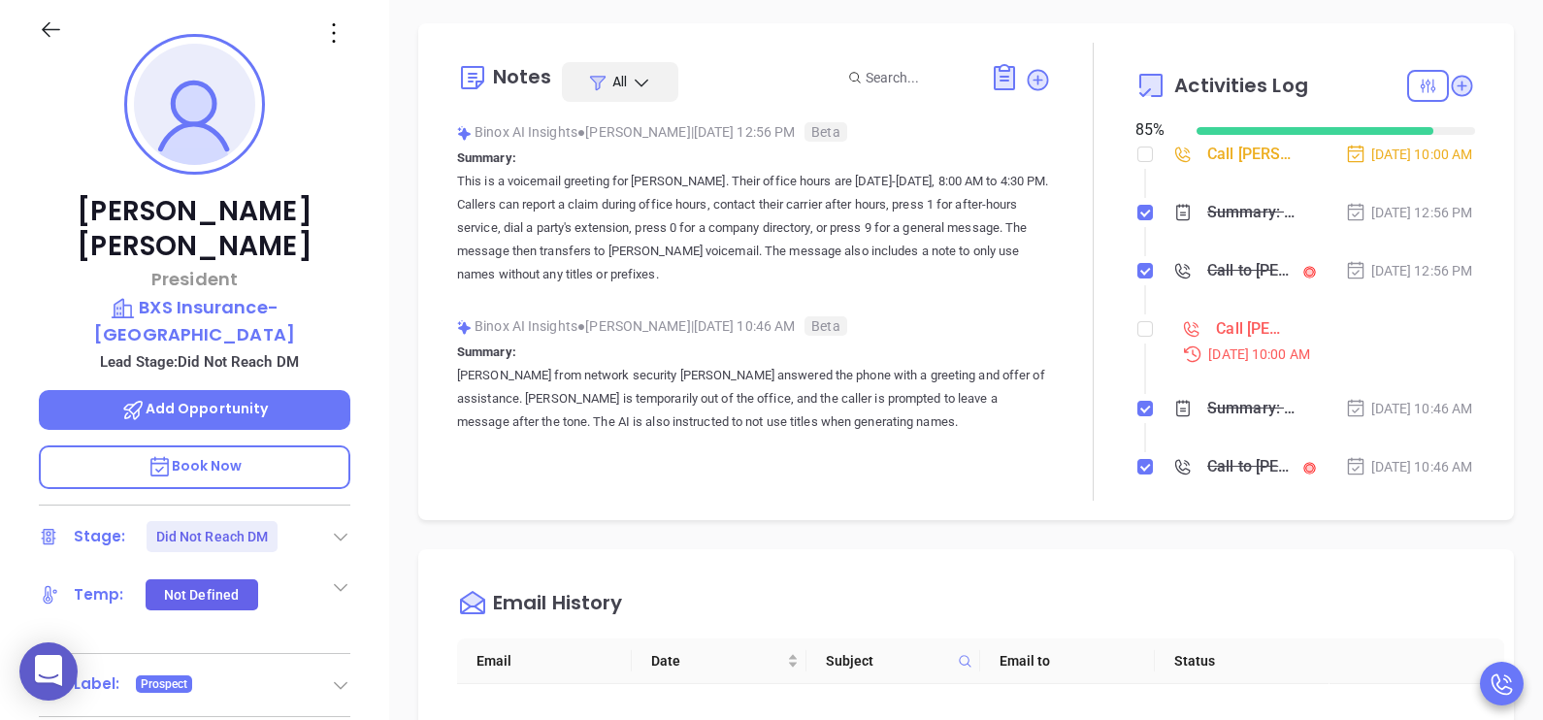
scroll to position [242, 0]
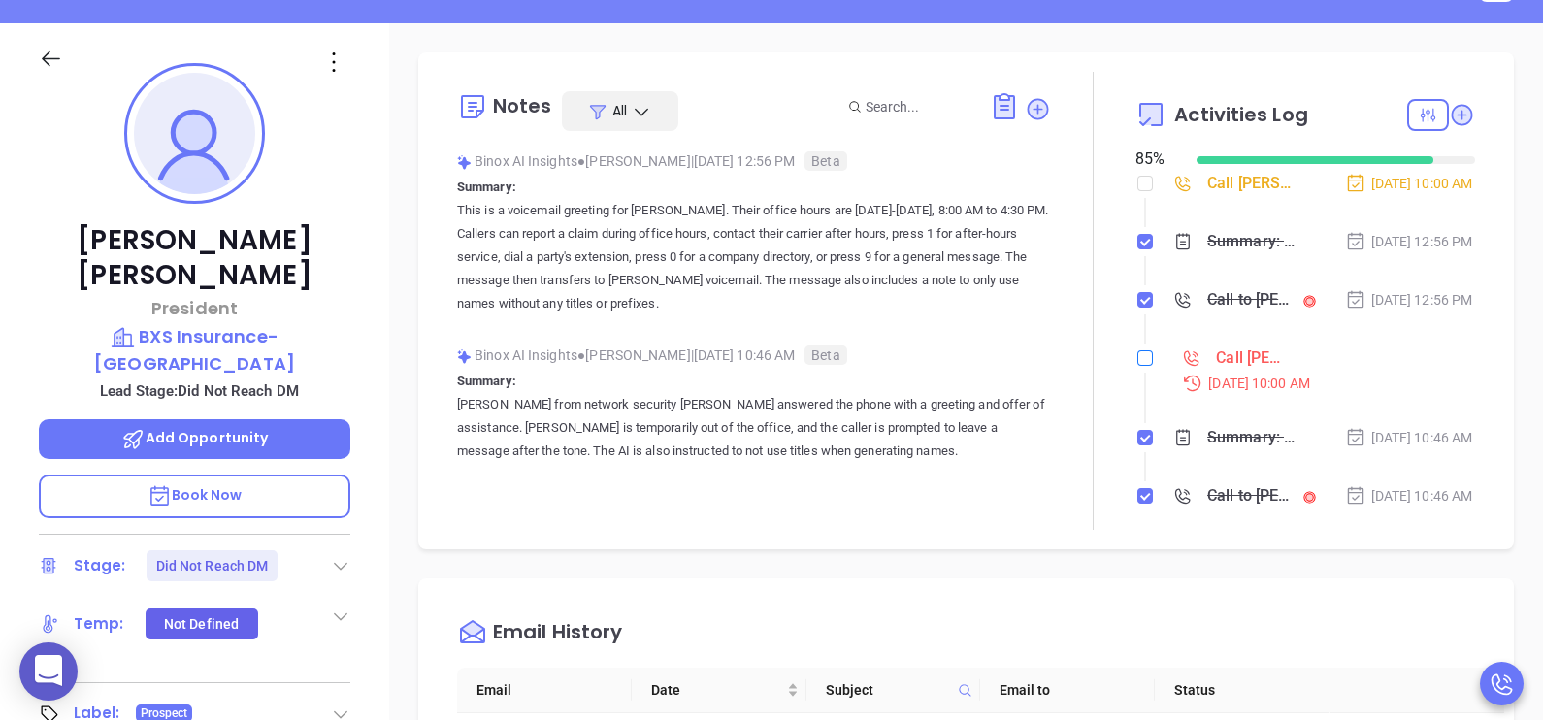
click at [1137, 366] on input "checkbox" at bounding box center [1145, 358] width 16 height 16
checkbox input "true"
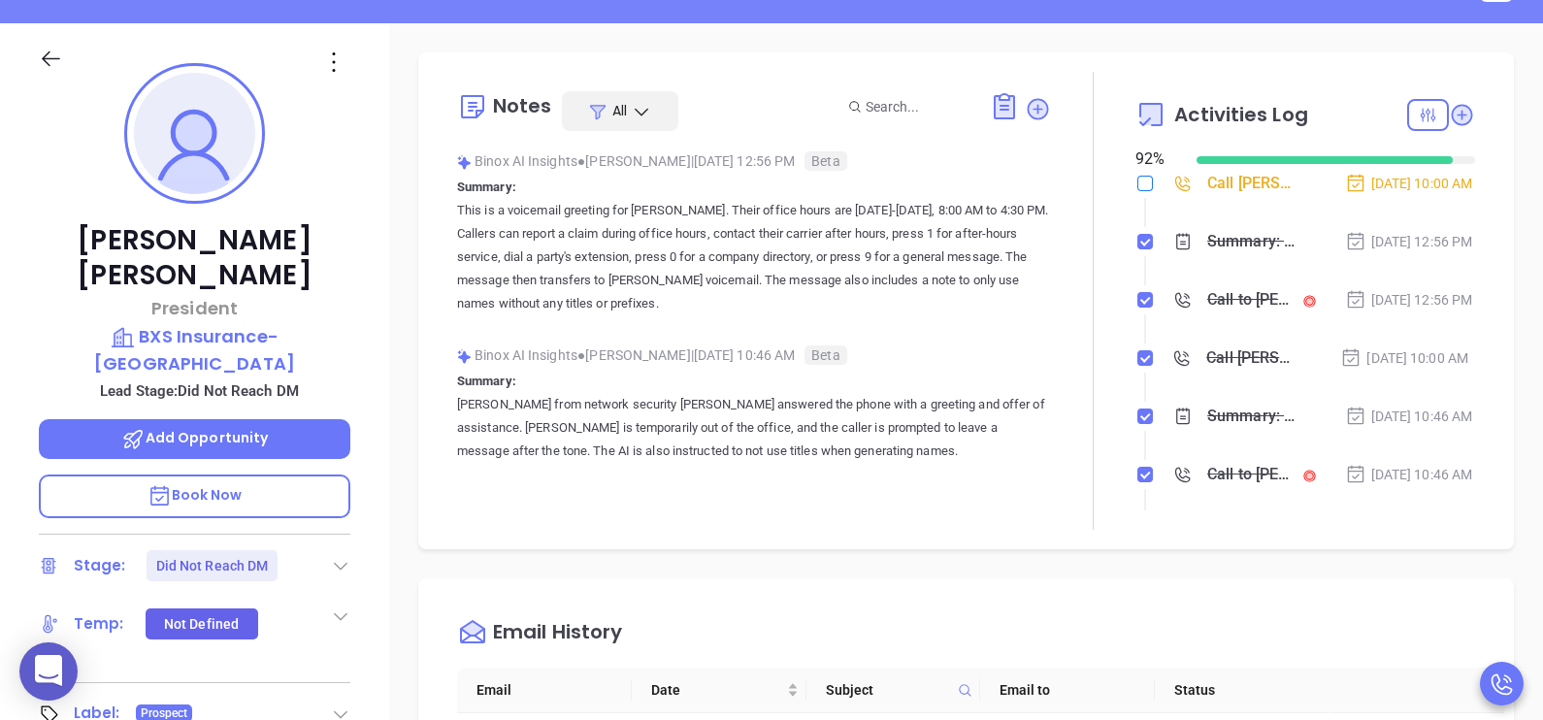
click at [1137, 186] on input "checkbox" at bounding box center [1145, 184] width 16 height 16
checkbox input "true"
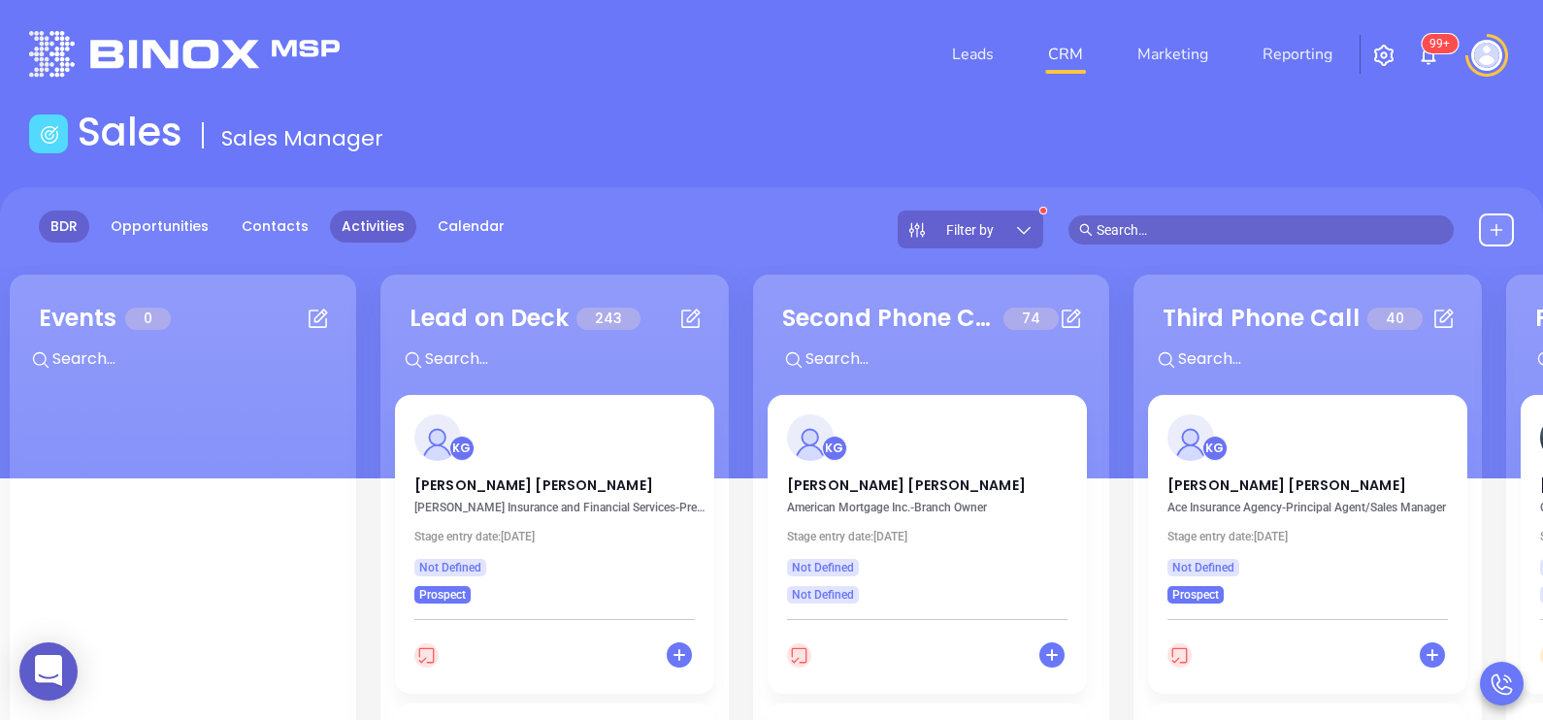
click at [387, 226] on link "Activities" at bounding box center [373, 227] width 86 height 32
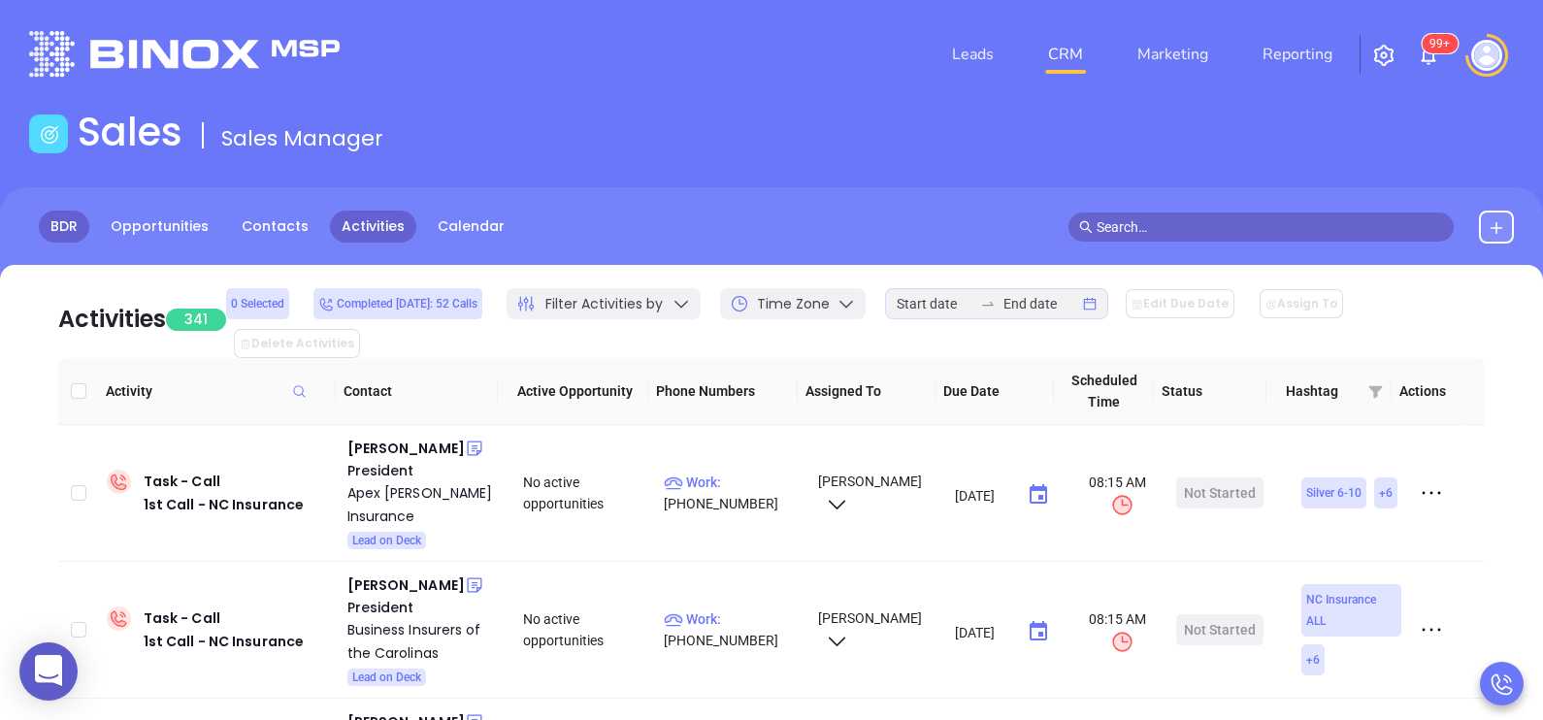
click at [53, 223] on link "BDR" at bounding box center [64, 227] width 50 height 32
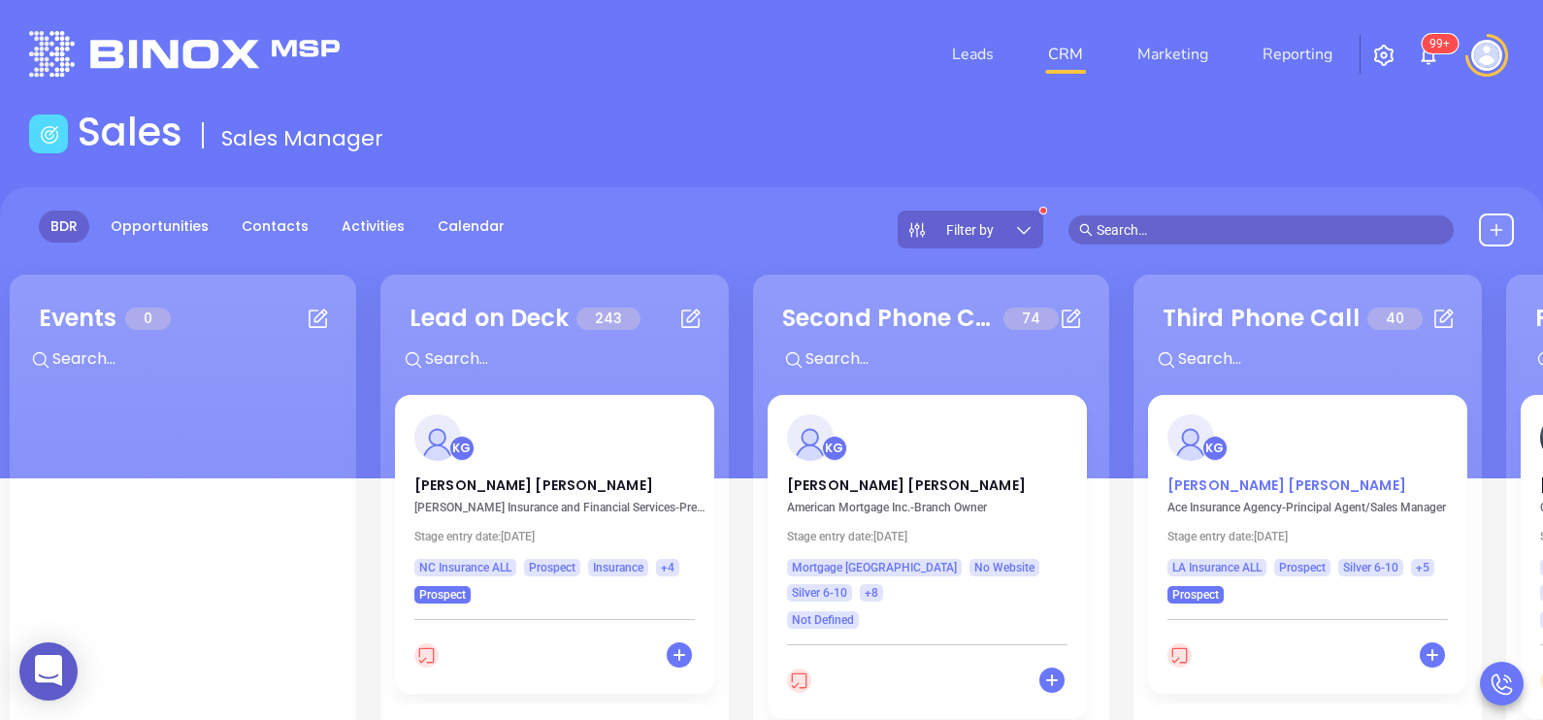
click at [1225, 485] on p "Megan Provenzano" at bounding box center [1307, 480] width 280 height 10
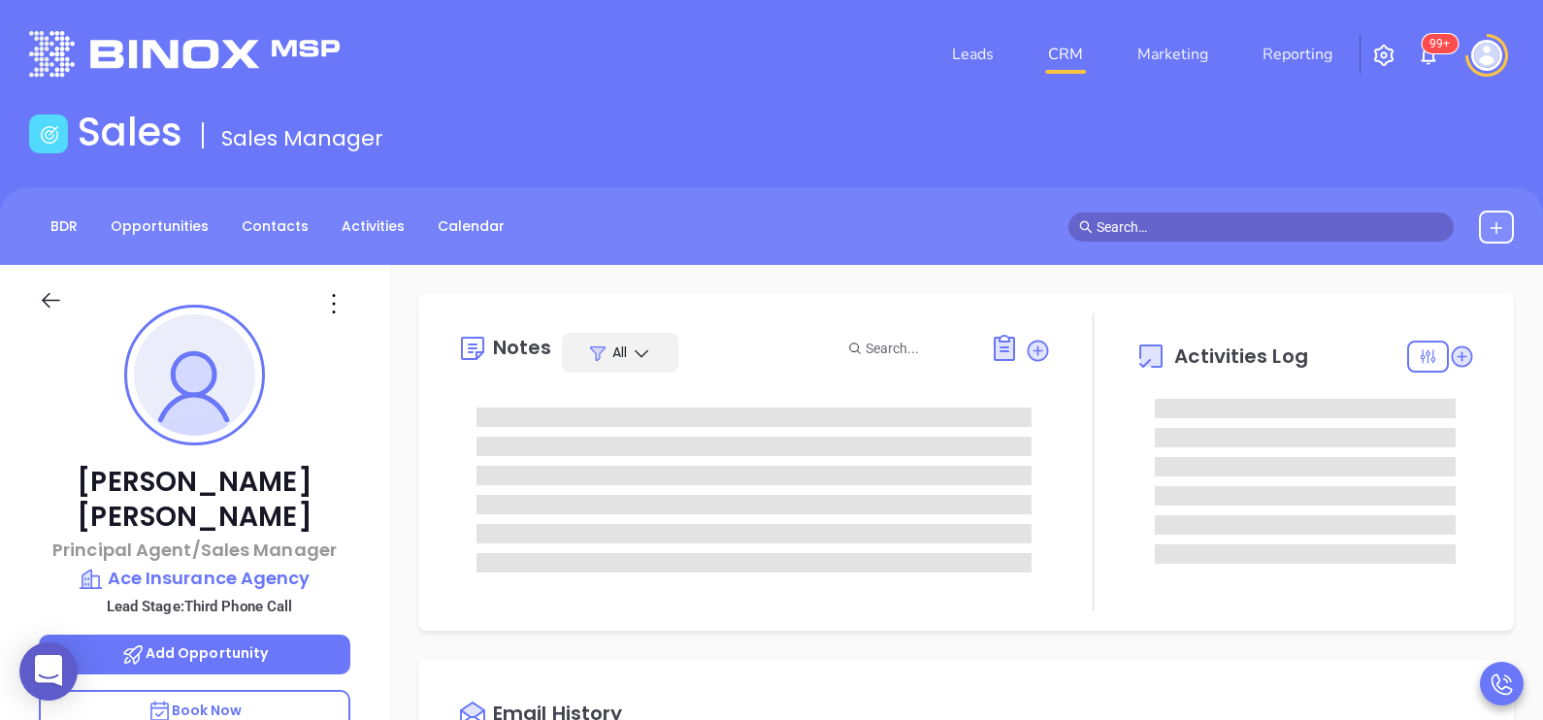
type input "[DATE]"
type input "[PERSON_NAME]"
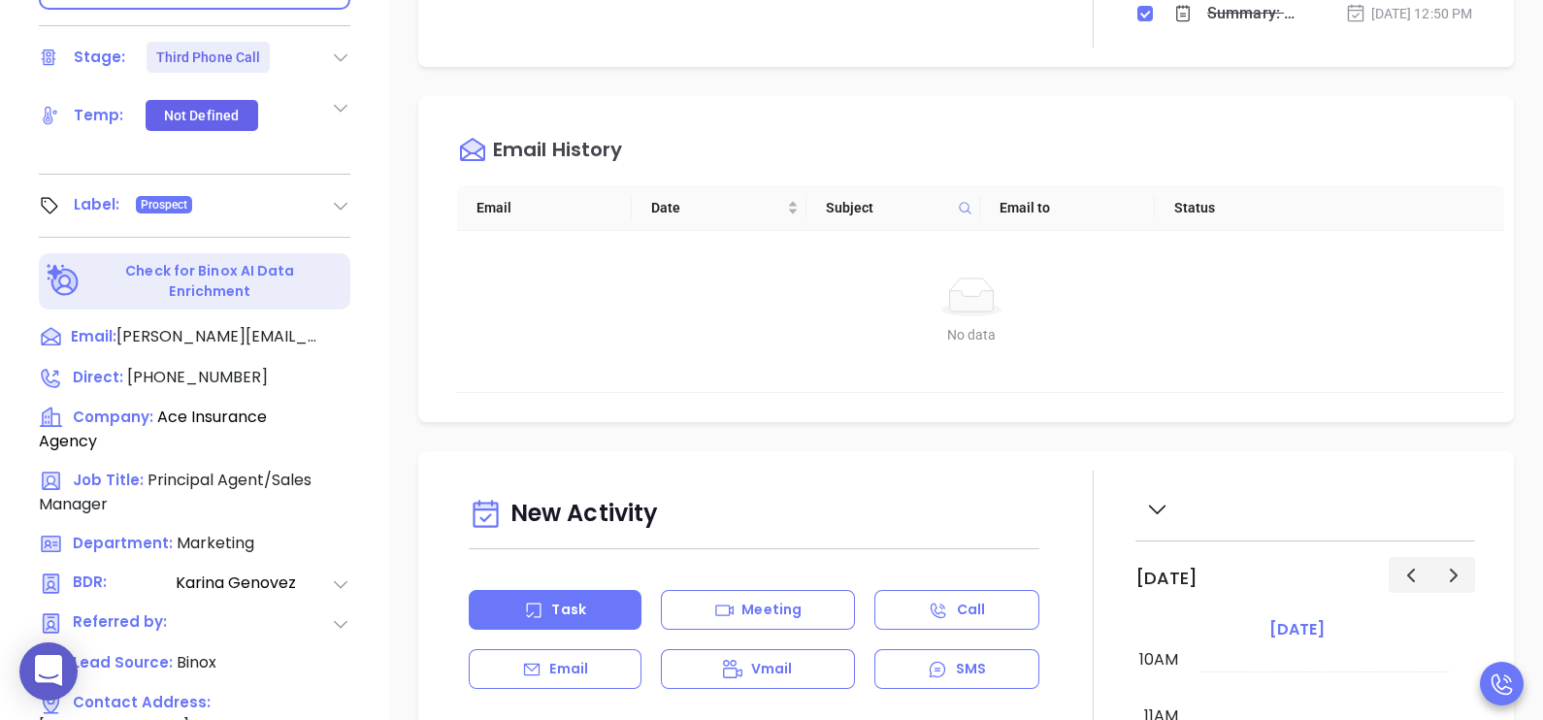
scroll to position [728, 0]
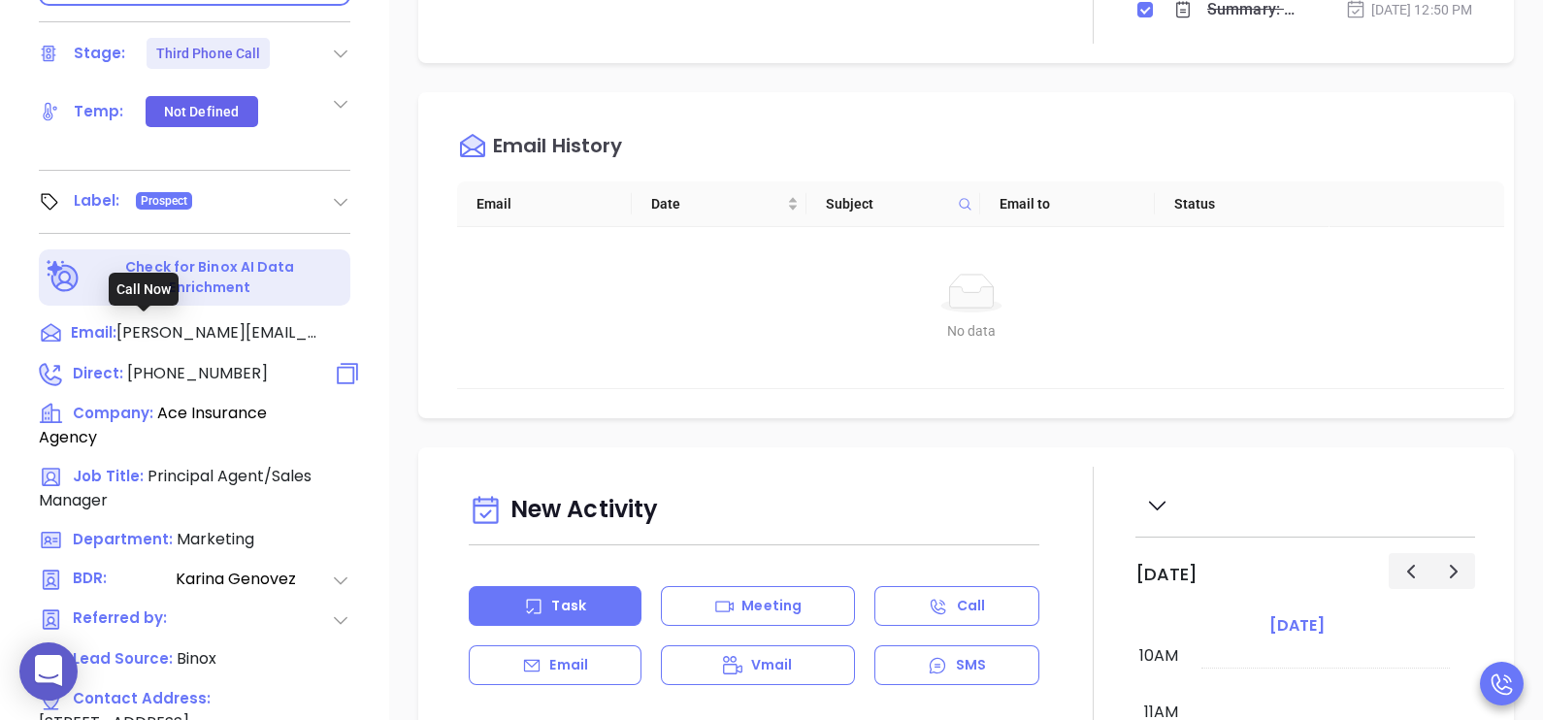
click at [218, 362] on span "(985) 643-5440" at bounding box center [197, 373] width 141 height 22
type input "(985) 643-5440"
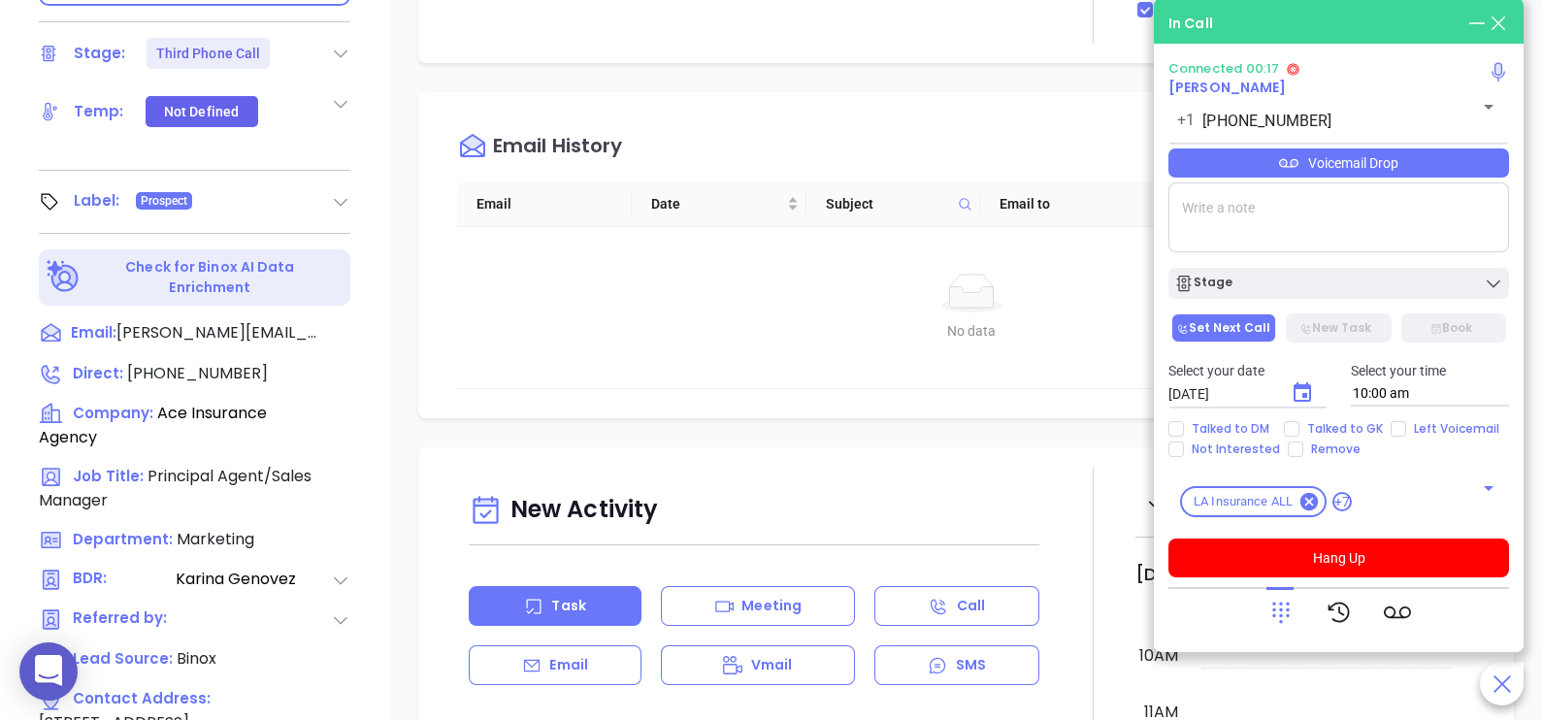
click at [1282, 613] on icon at bounding box center [1280, 612] width 27 height 27
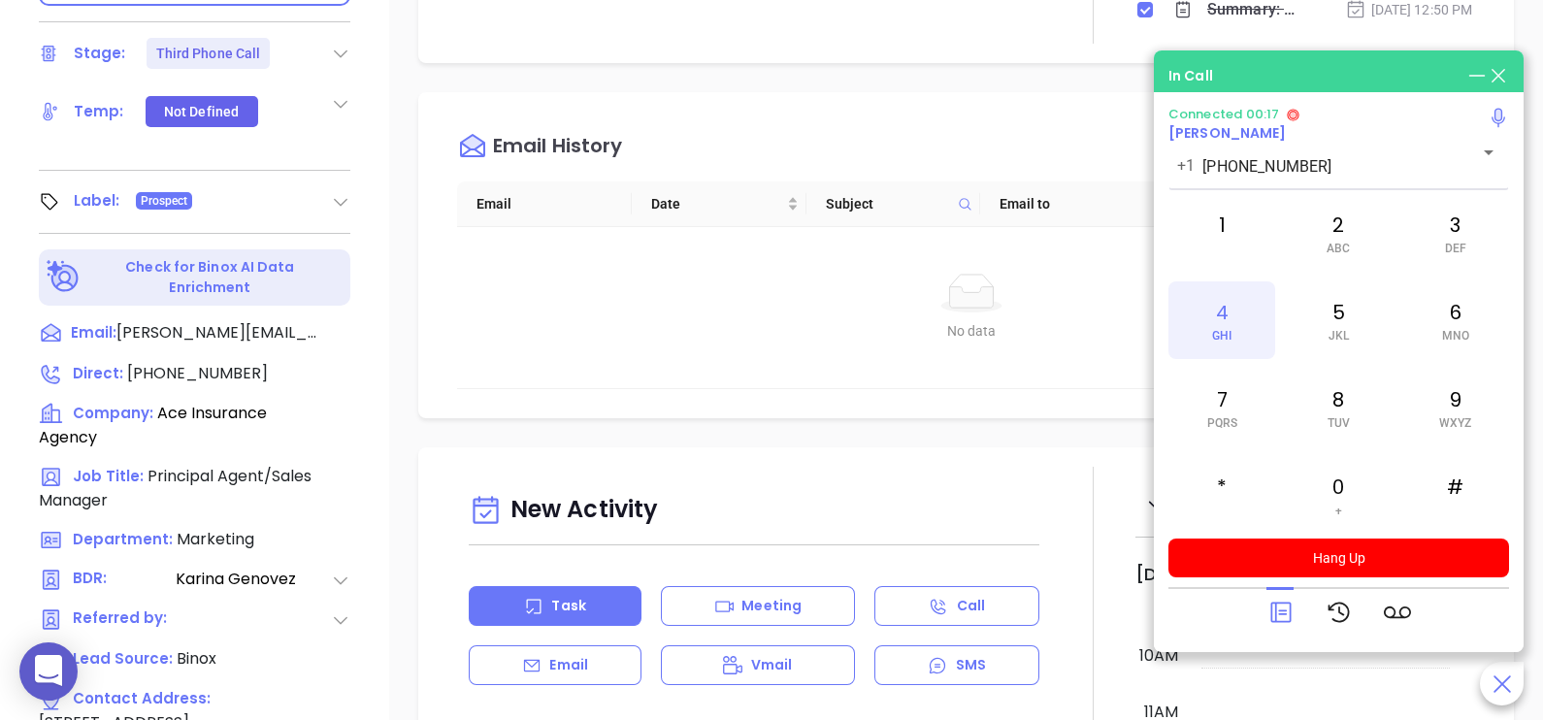
click at [1240, 317] on div "4 GHI" at bounding box center [1221, 320] width 107 height 78
click at [1227, 475] on div "*" at bounding box center [1221, 495] width 107 height 78
click at [1449, 350] on div "6 MNO" at bounding box center [1455, 320] width 107 height 78
click at [1466, 223] on div "3 DEF" at bounding box center [1455, 233] width 107 height 78
click at [1228, 321] on div "4 GHI" at bounding box center [1221, 320] width 107 height 78
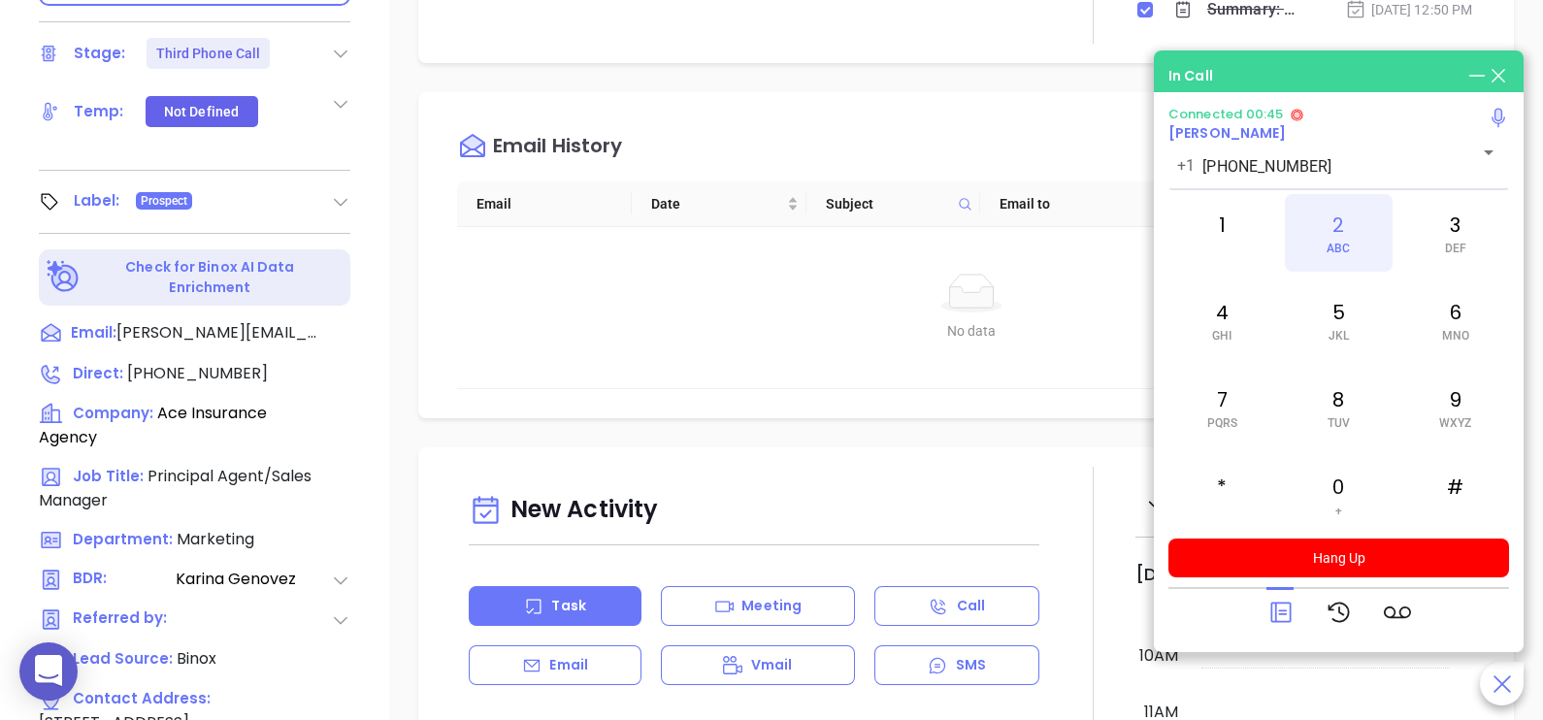
click at [1316, 255] on div "2 ABC" at bounding box center [1338, 233] width 107 height 78
click at [1436, 319] on div "6 MNO" at bounding box center [1455, 320] width 107 height 78
click at [1241, 245] on div "1" at bounding box center [1221, 233] width 107 height 78
click at [1224, 243] on span at bounding box center [1222, 249] width 9 height 14
click at [1273, 613] on icon at bounding box center [1280, 612] width 27 height 27
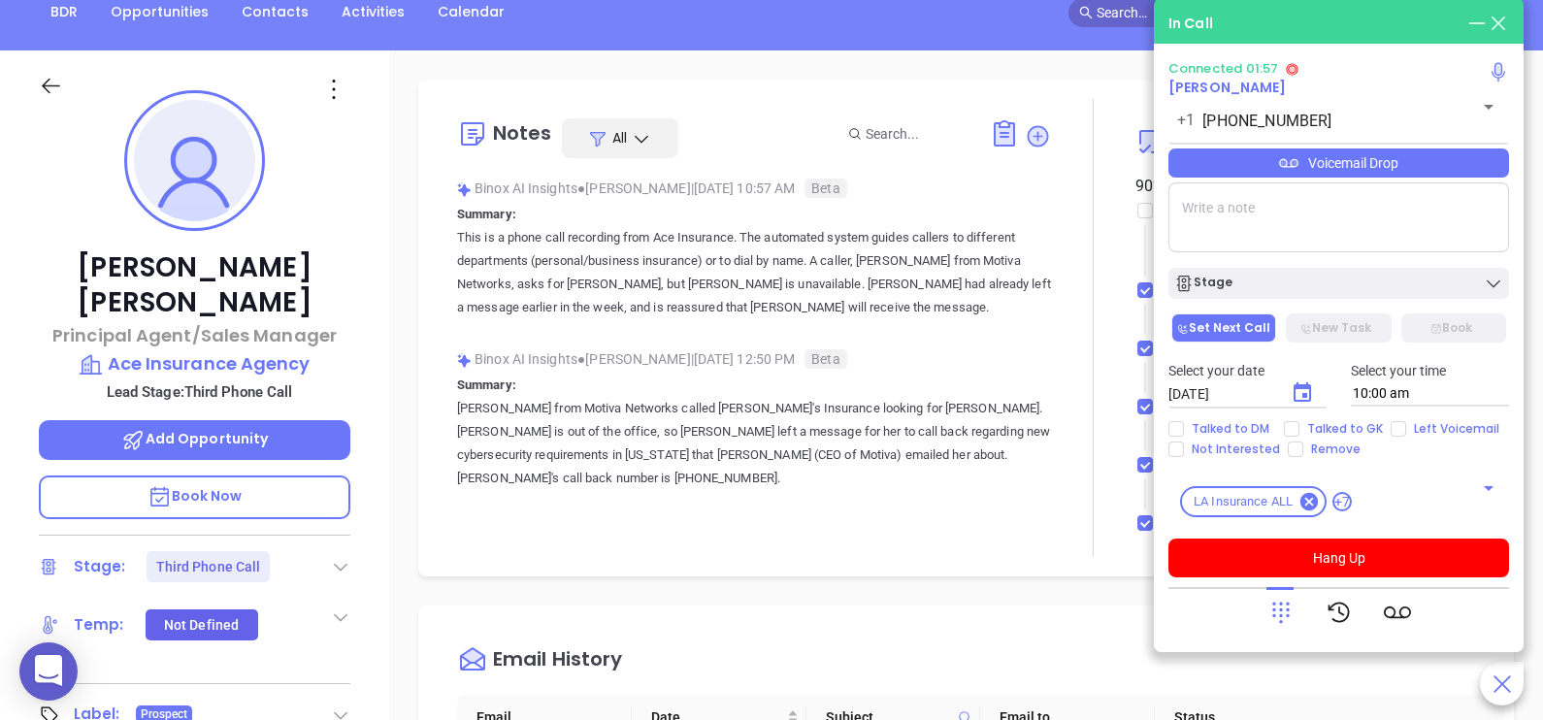
scroll to position [146, 0]
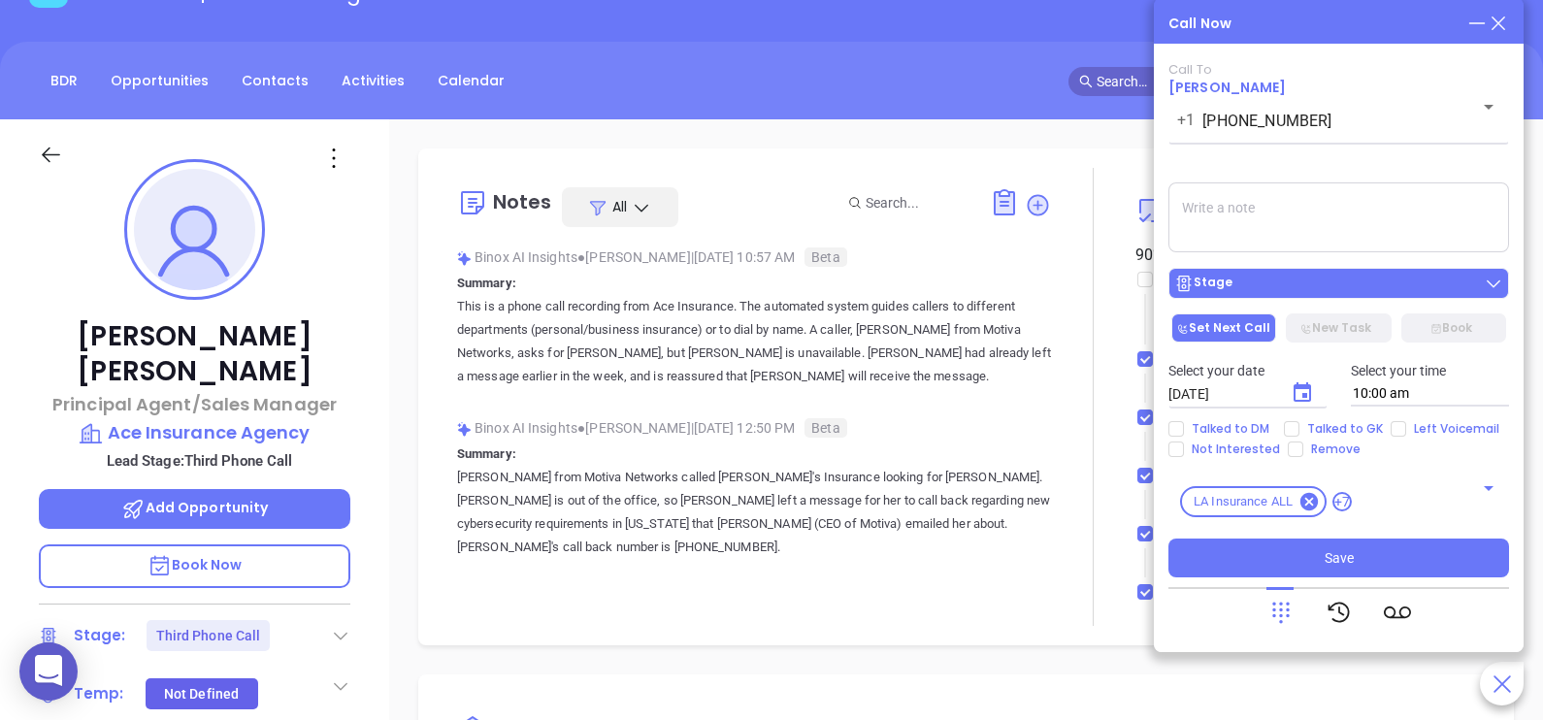
click at [1323, 293] on div "Stage" at bounding box center [1338, 283] width 329 height 19
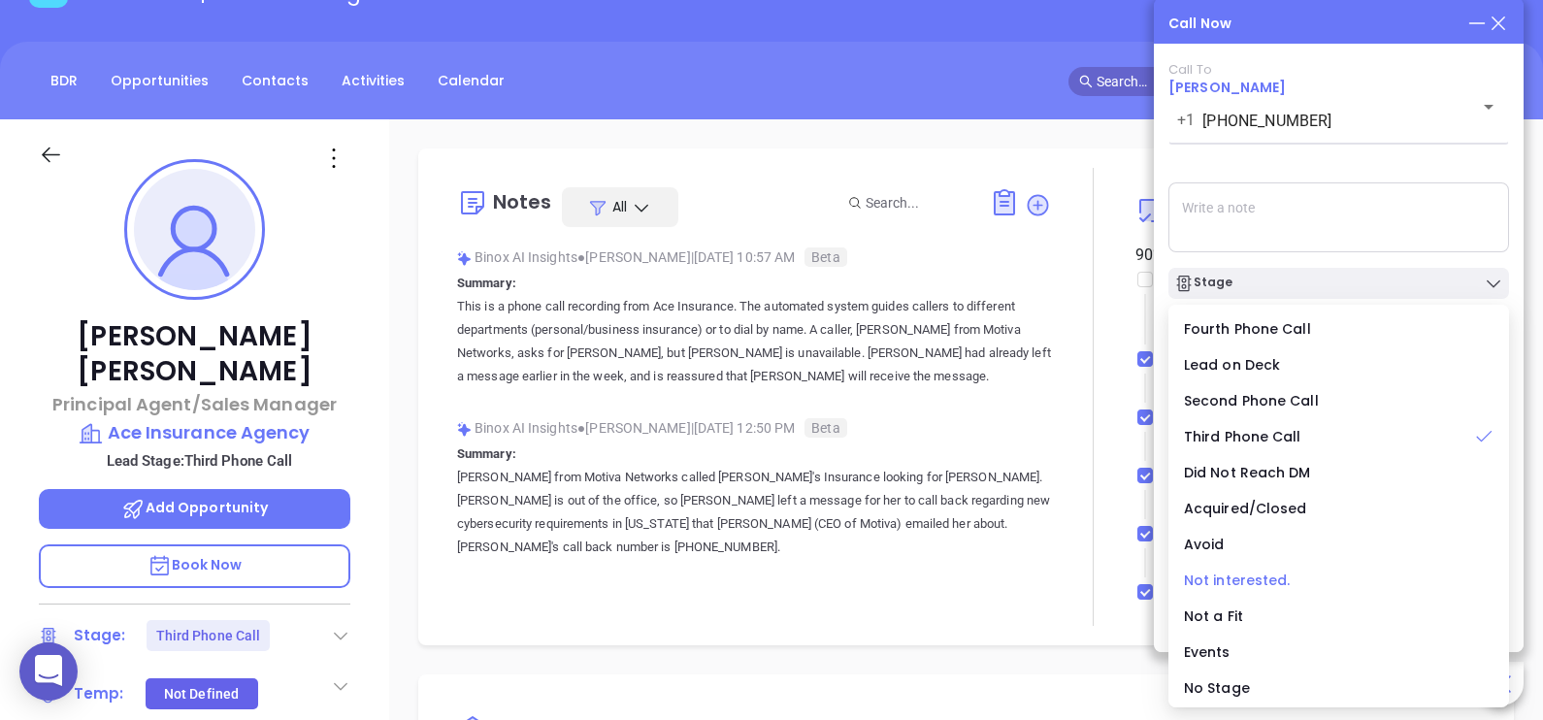
click at [1247, 573] on span "Not interested." at bounding box center [1237, 580] width 107 height 19
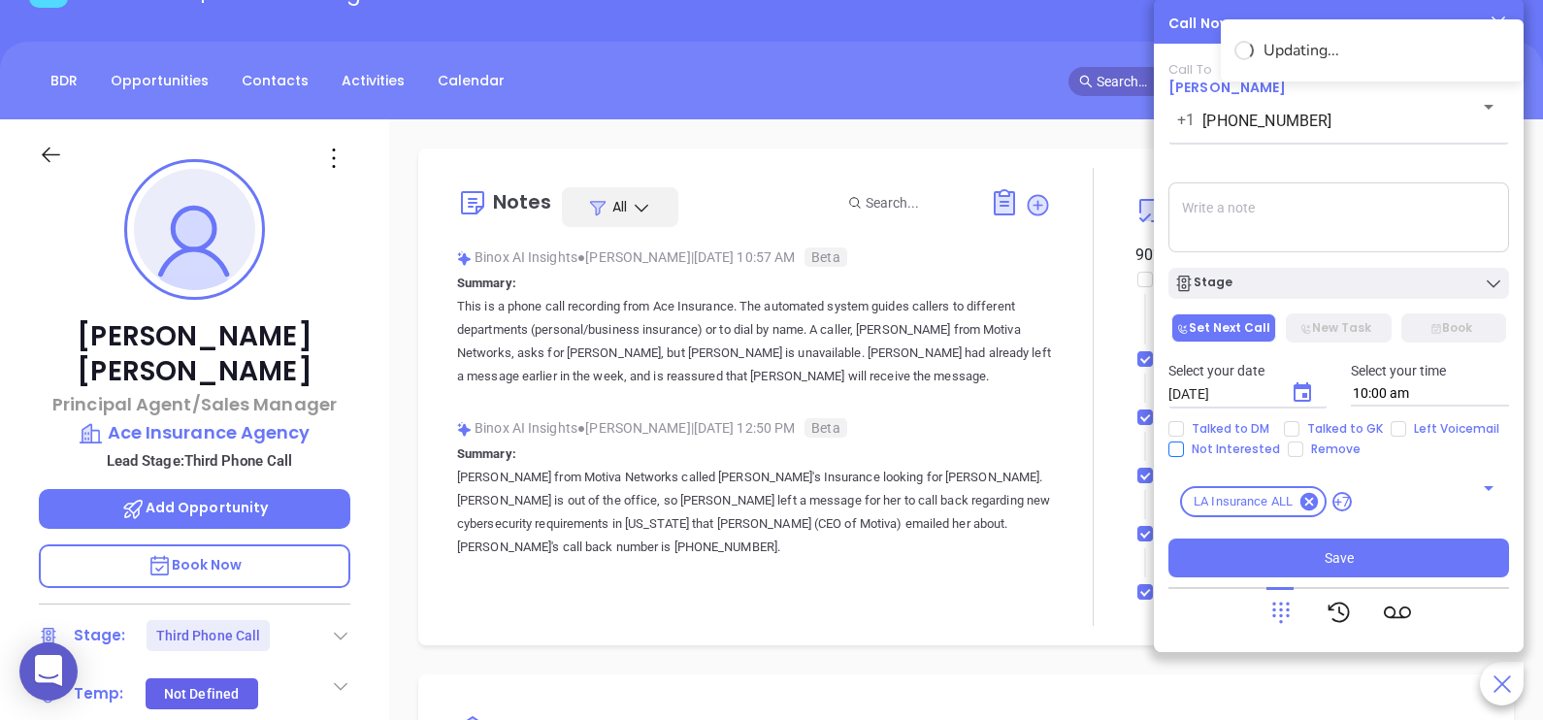
click at [1247, 445] on span "Not Interested" at bounding box center [1236, 450] width 104 height 16
click at [1184, 445] on input "Not Interested" at bounding box center [1176, 450] width 16 height 16
checkbox input "true"
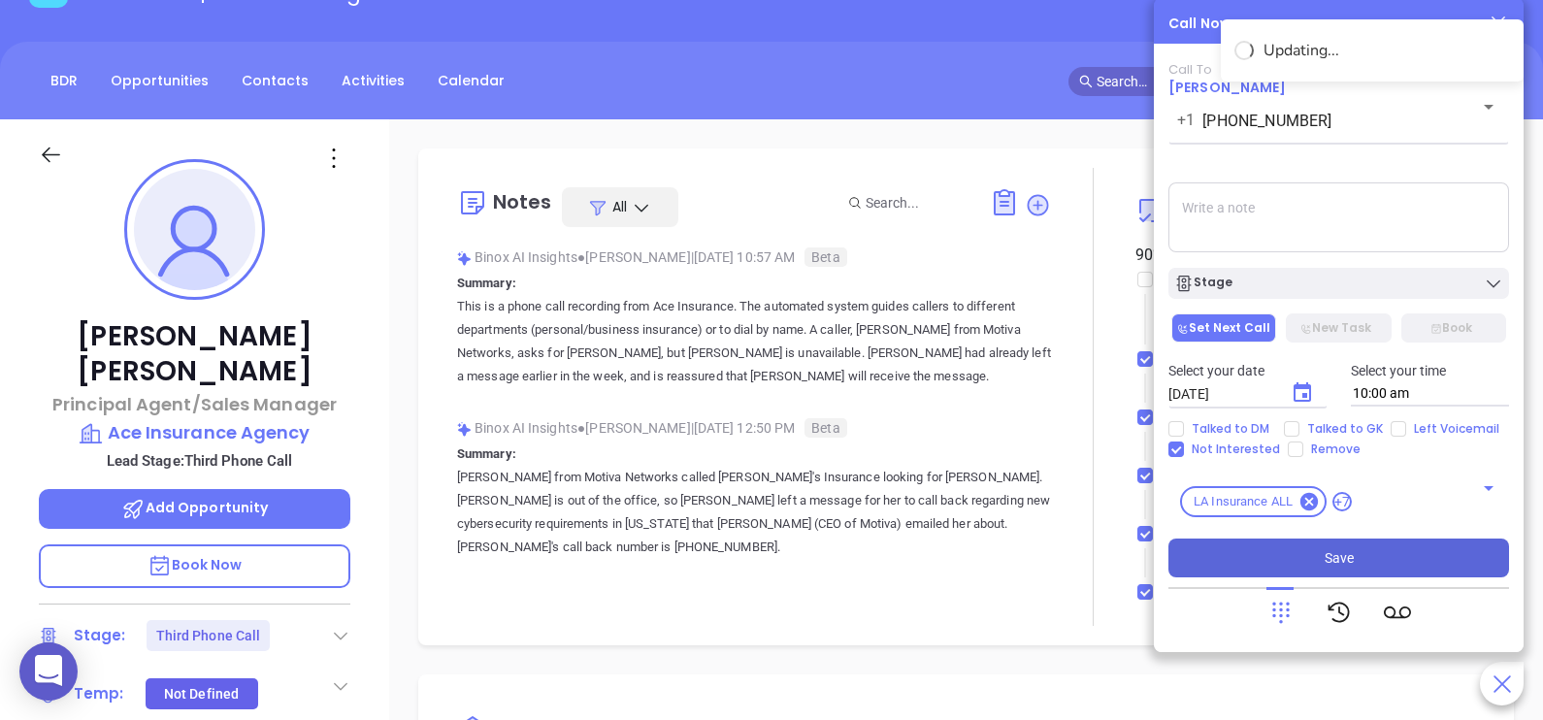
click at [1278, 564] on button "Save" at bounding box center [1338, 558] width 341 height 39
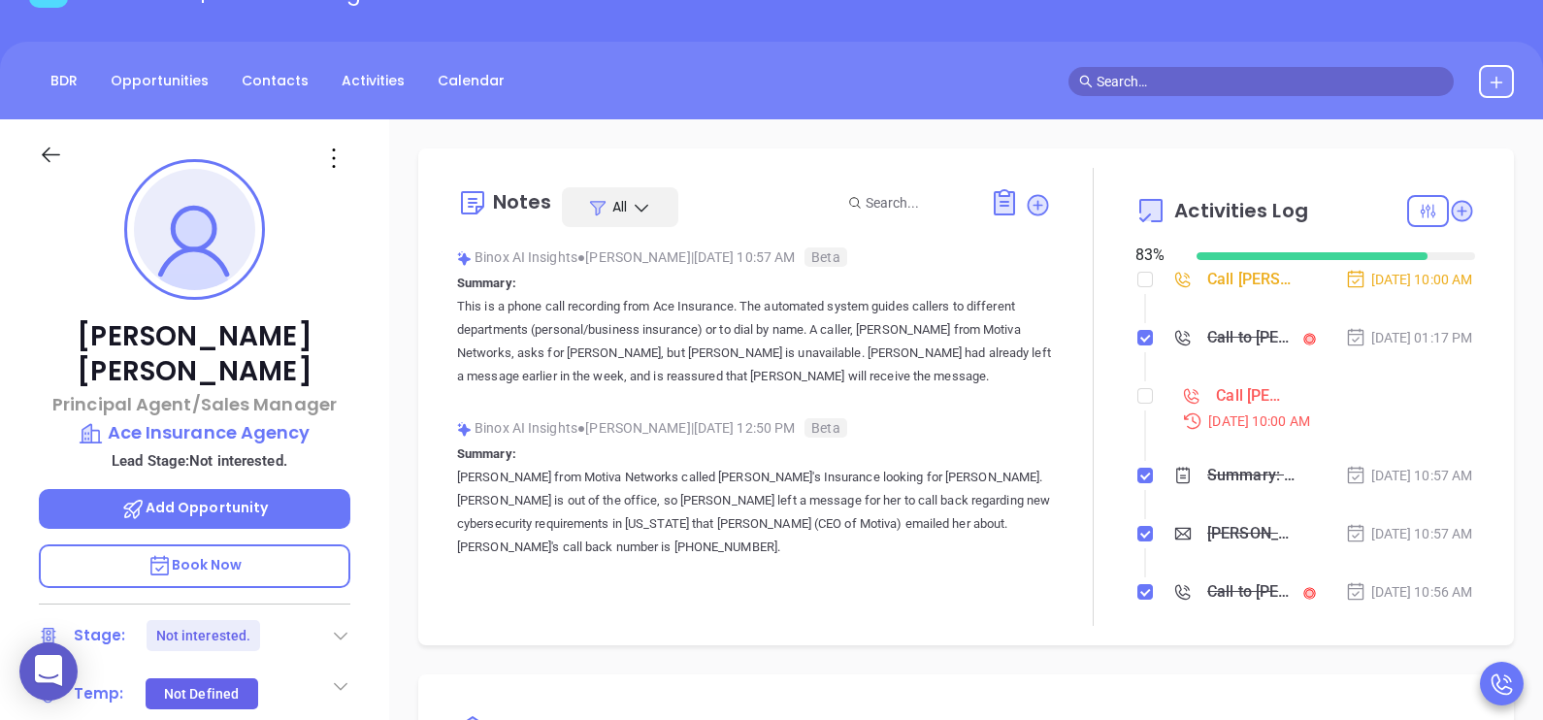
click at [1145, 421] on li "Call Megan Provenzano to follow up Sep 9, 2025 | 10:00 AM" at bounding box center [1307, 425] width 335 height 75
click at [1137, 404] on input "checkbox" at bounding box center [1145, 396] width 16 height 16
checkbox input "true"
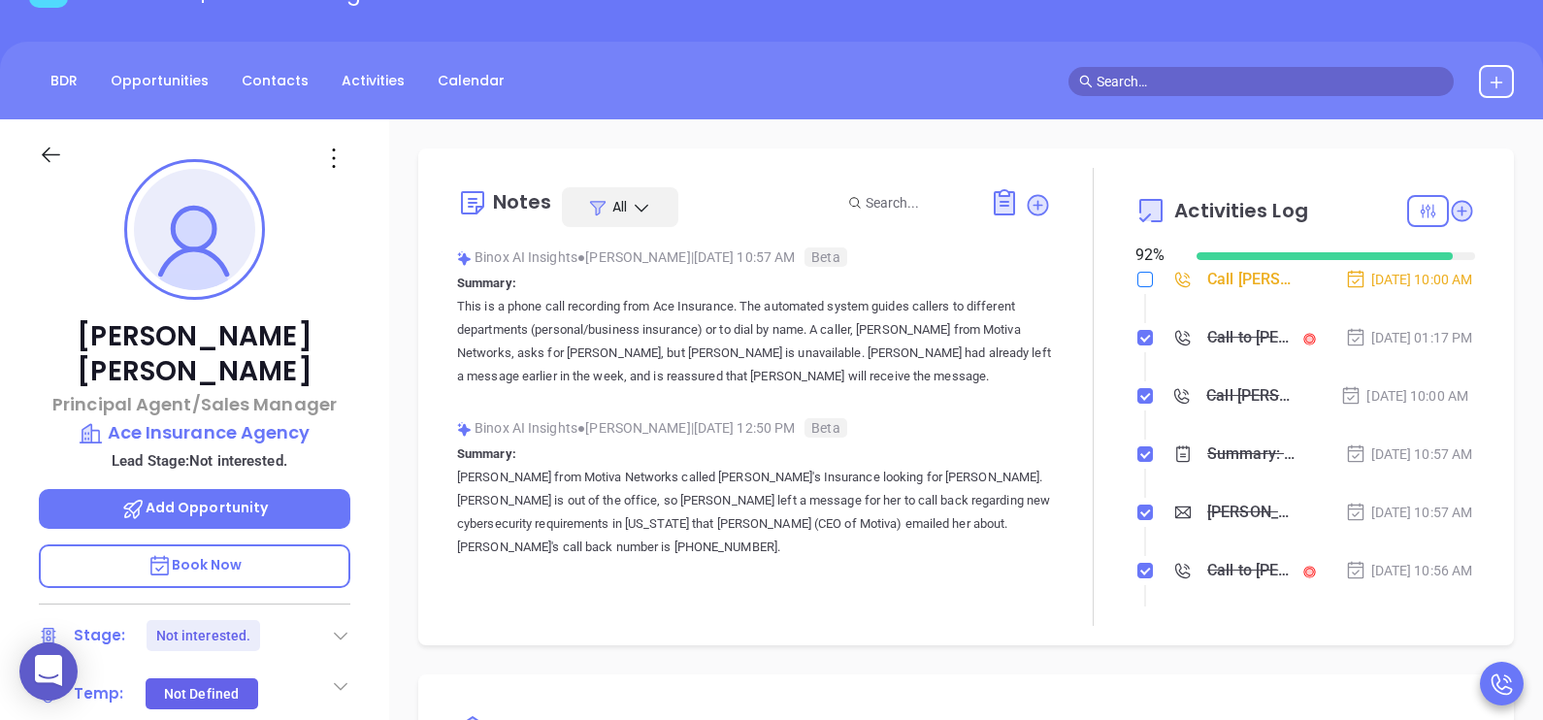
click at [1137, 281] on input "checkbox" at bounding box center [1145, 280] width 16 height 16
checkbox input "true"
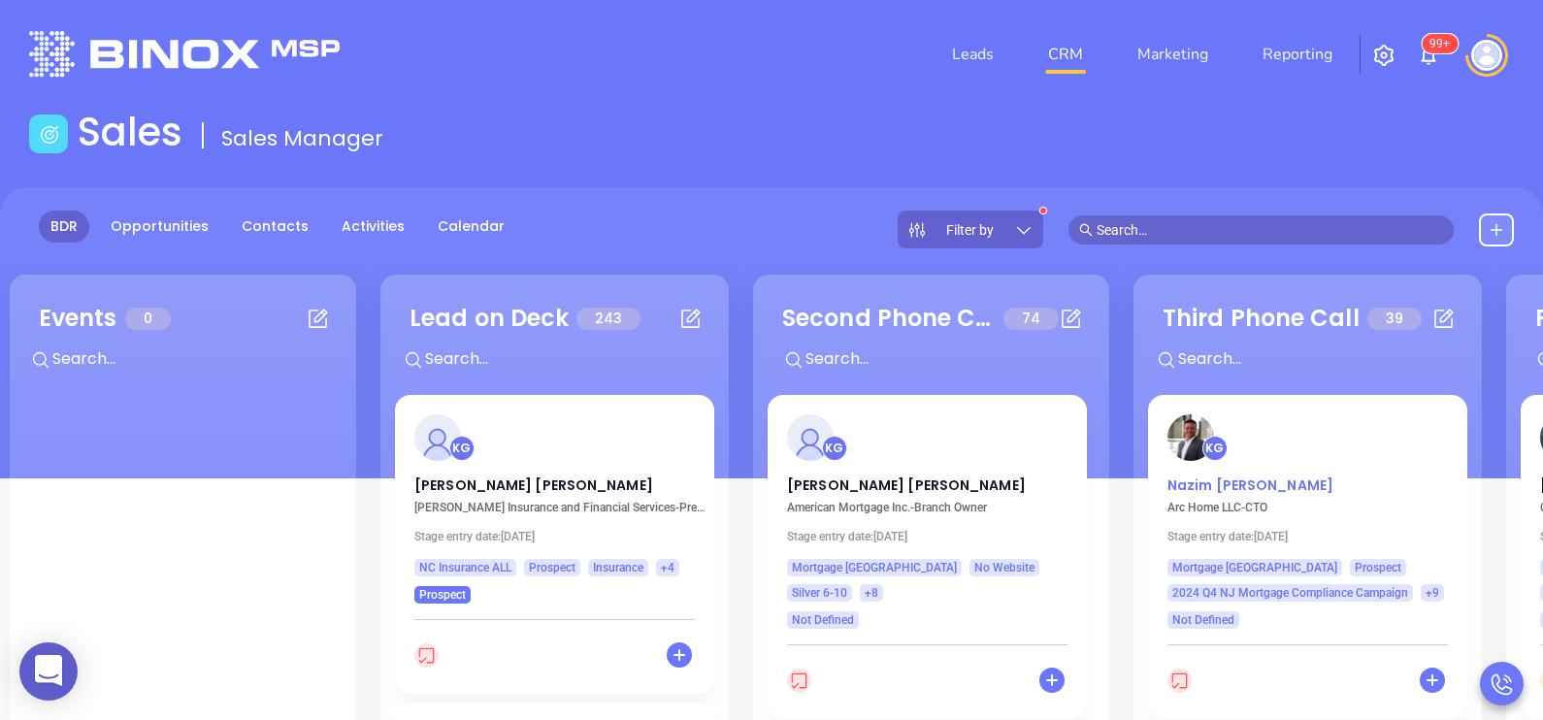
click at [1242, 479] on p "Nazim Ahmed" at bounding box center [1307, 480] width 280 height 10
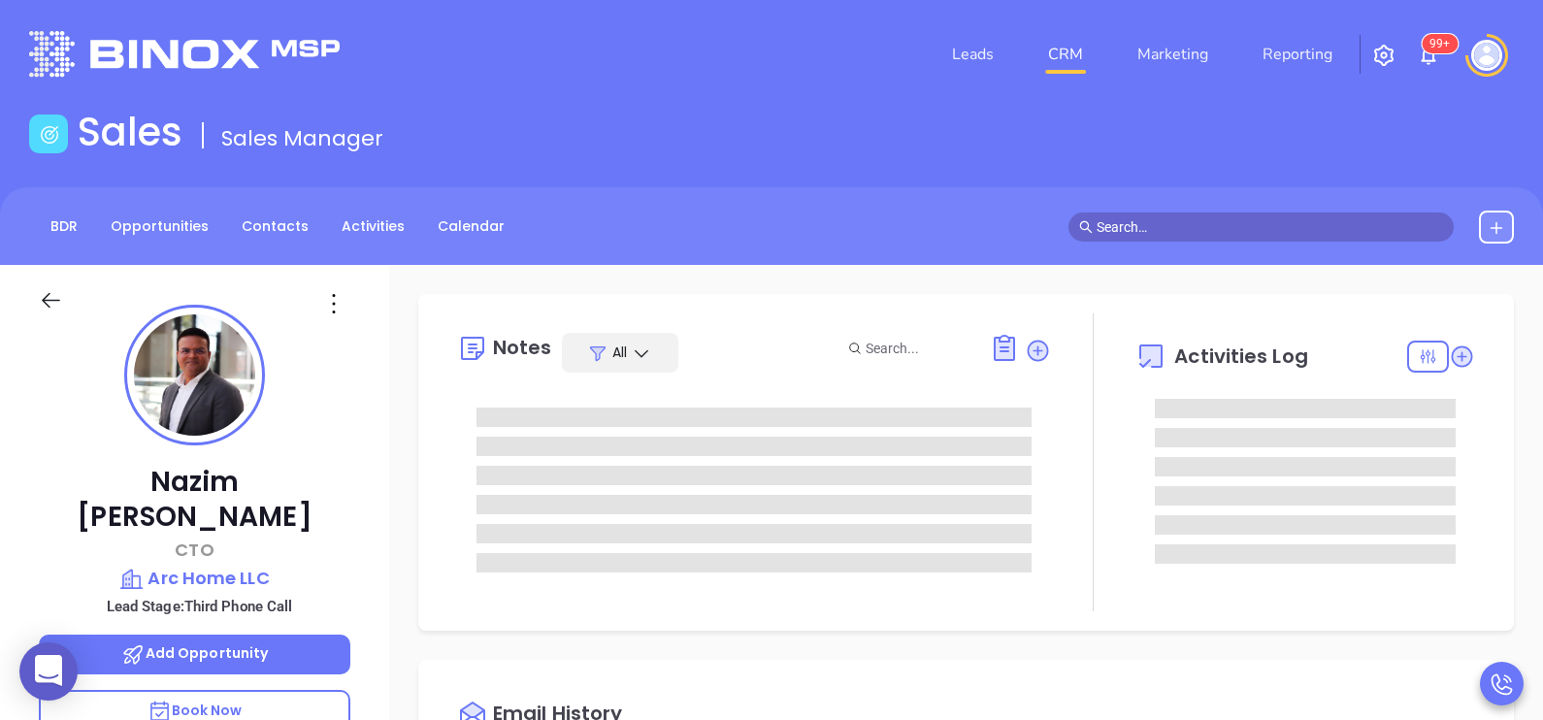
type input "[DATE]"
type input "[PERSON_NAME]"
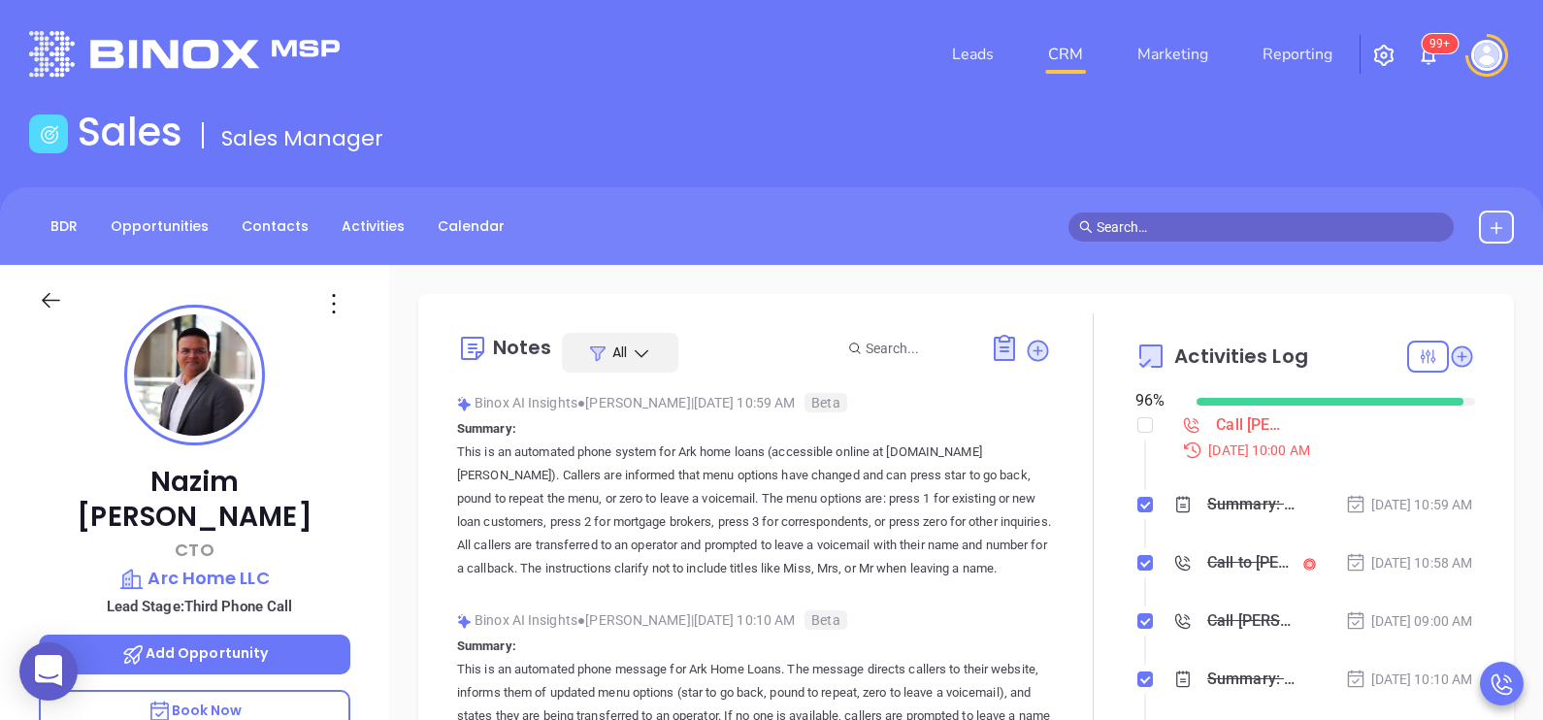
click at [378, 517] on div "Nazim Ahmed CTO Arc Home LLC Lead Stage: Third Phone Call Add Opportunity Book …" at bounding box center [194, 715] width 389 height 901
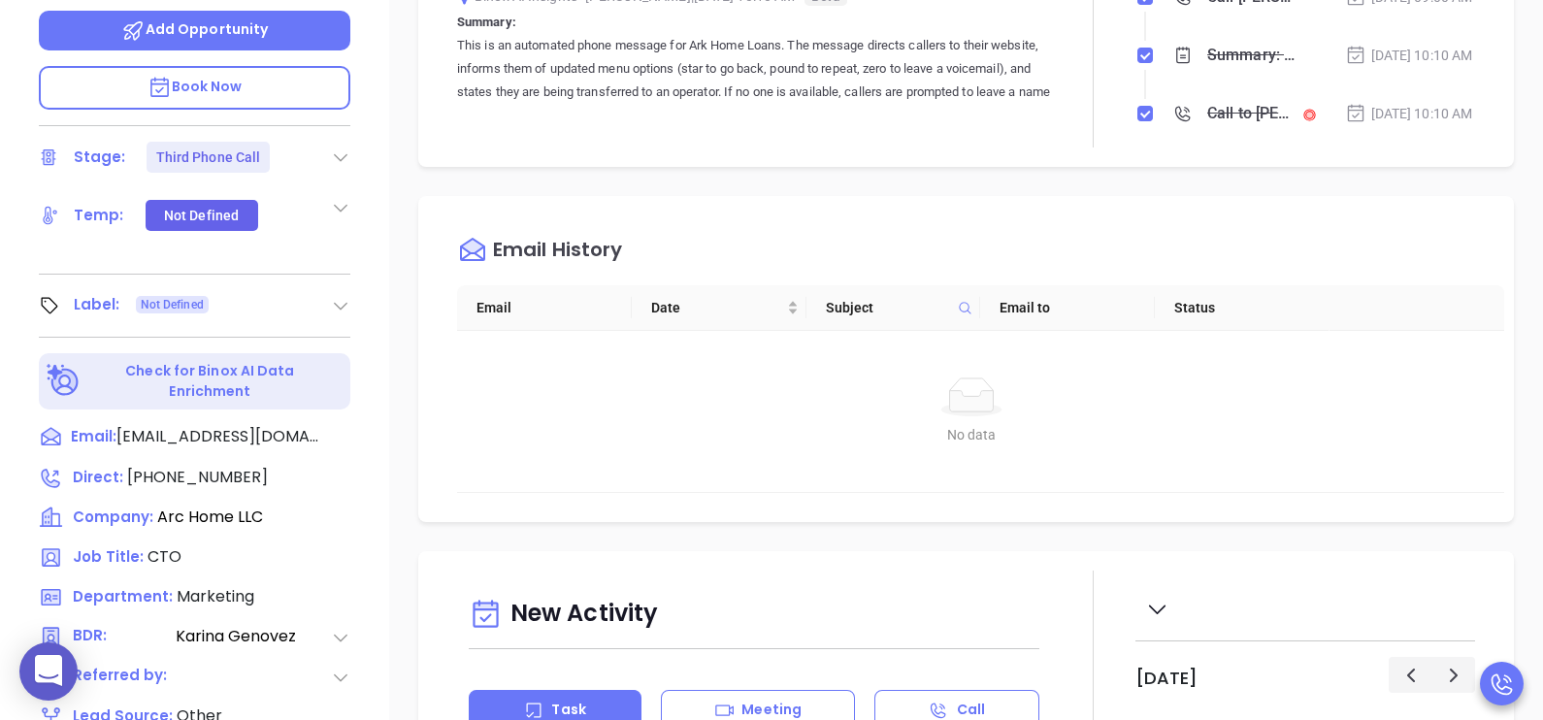
scroll to position [631, 0]
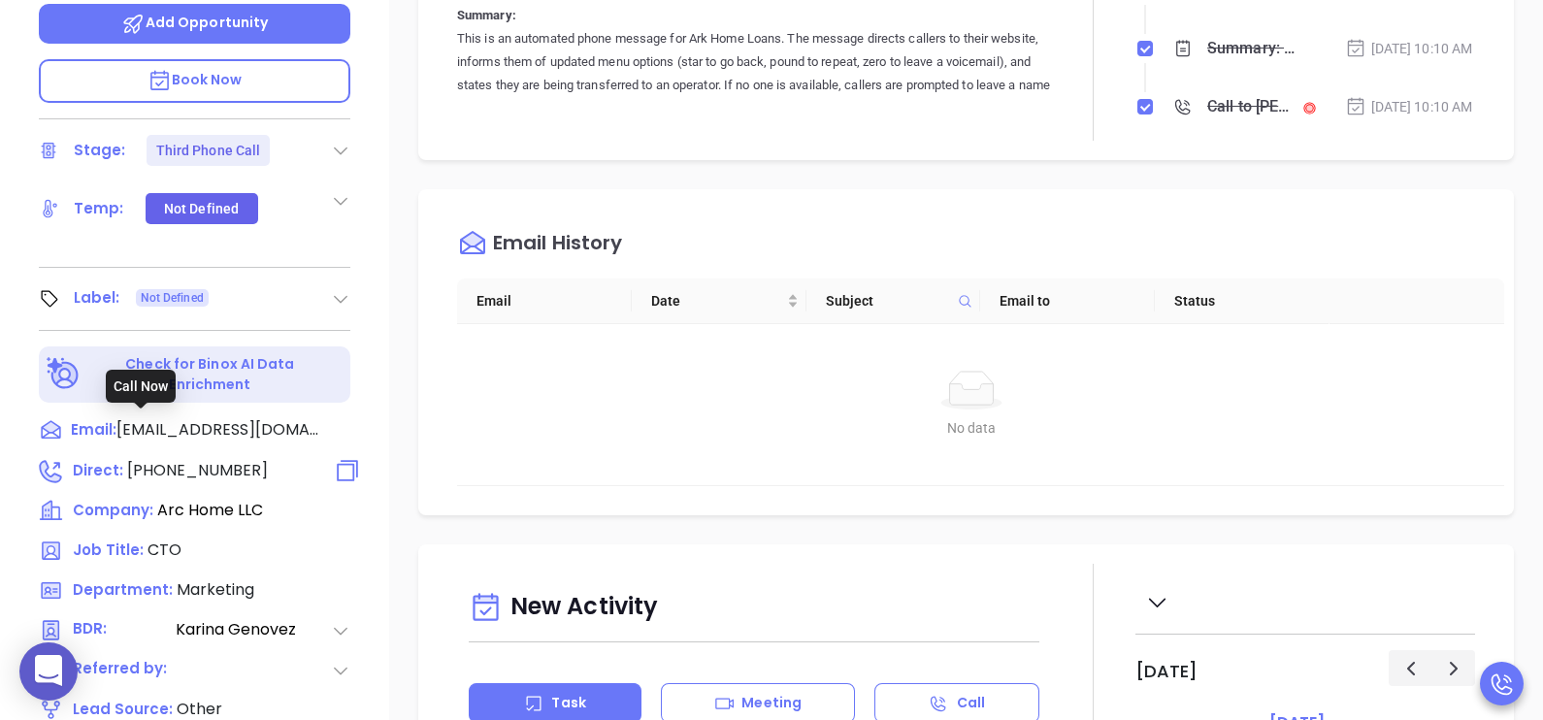
click at [222, 459] on span "(844) 851-3600" at bounding box center [197, 470] width 141 height 22
type input "(844) 851-3600"
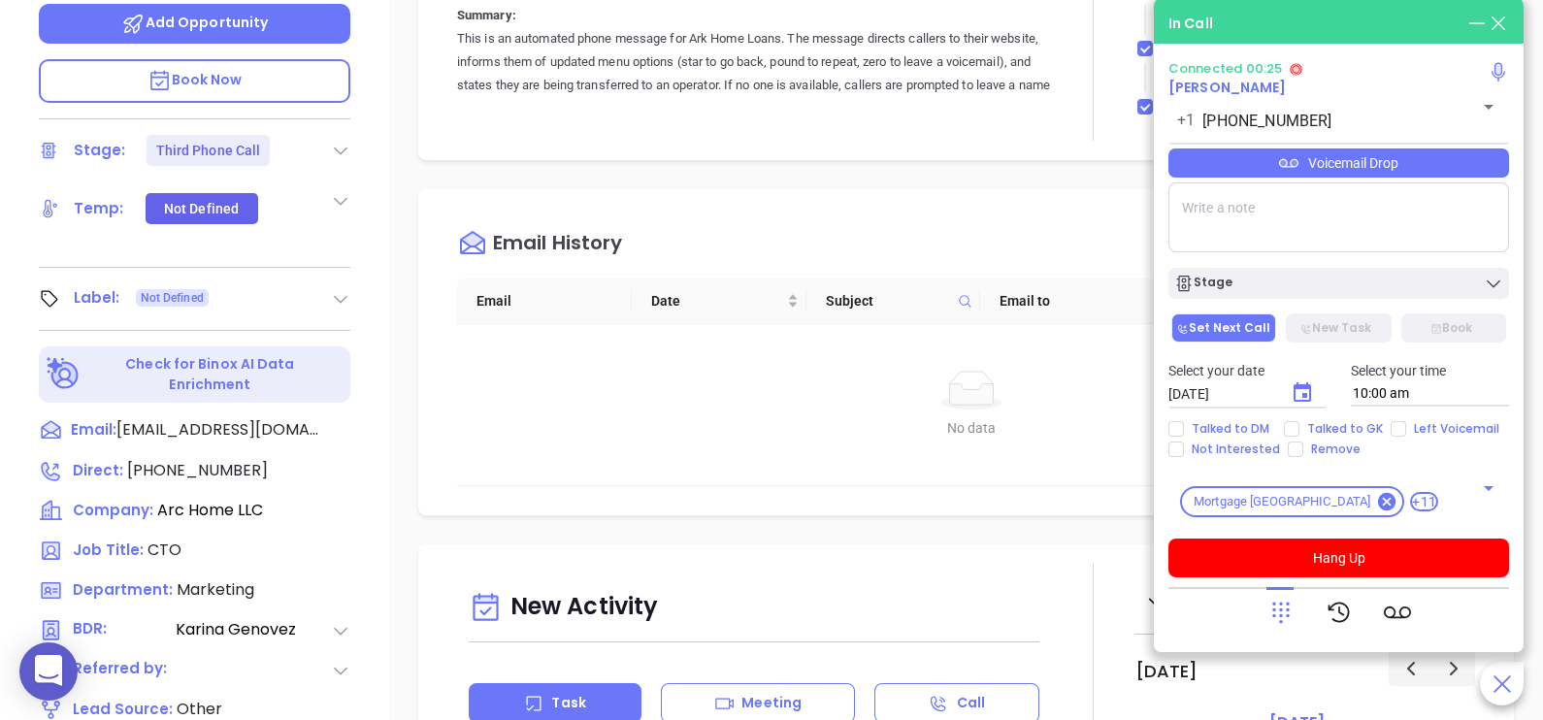
click at [1267, 634] on div at bounding box center [1280, 612] width 27 height 50
click at [1287, 616] on icon at bounding box center [1280, 613] width 17 height 21
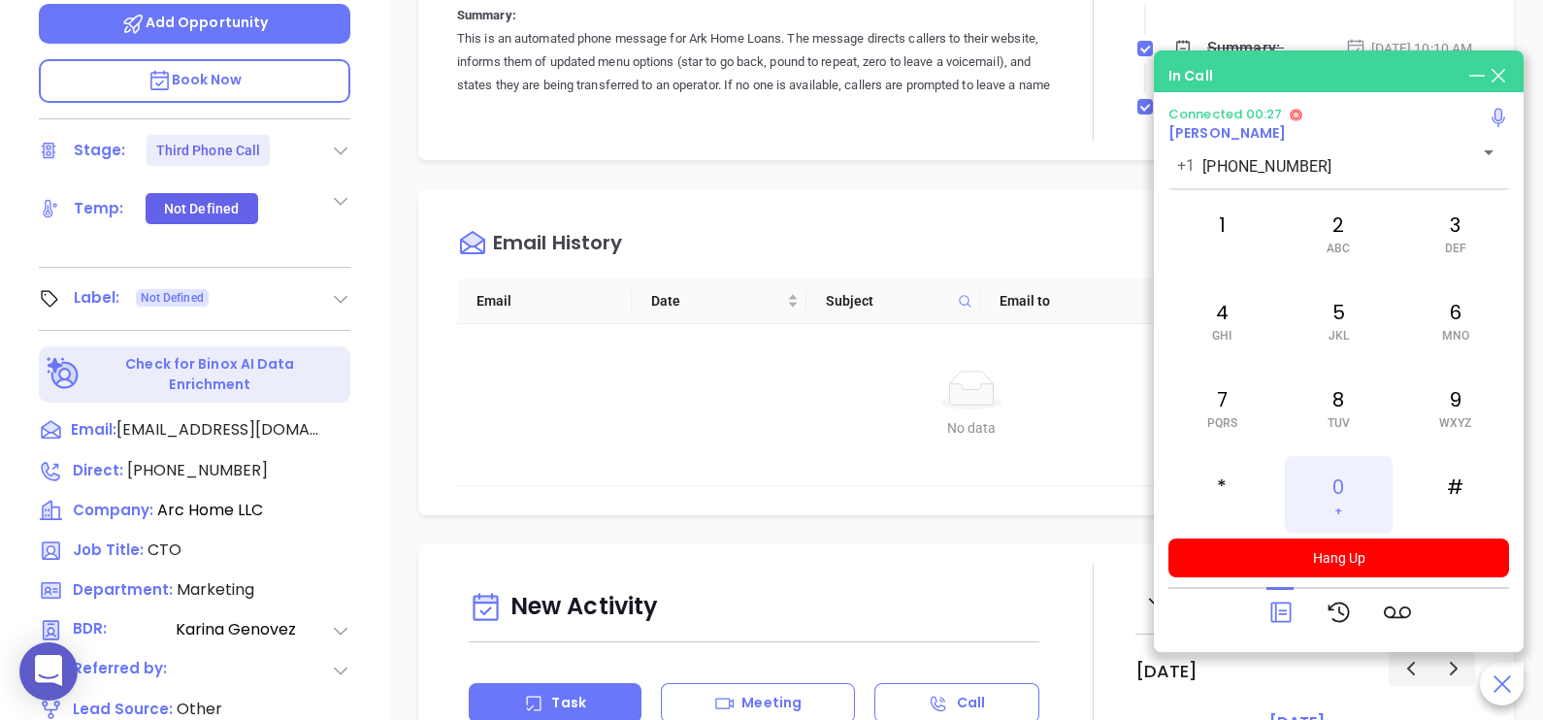
click at [1340, 495] on div "0 +" at bounding box center [1338, 495] width 107 height 78
click at [1281, 604] on icon at bounding box center [1280, 613] width 20 height 20
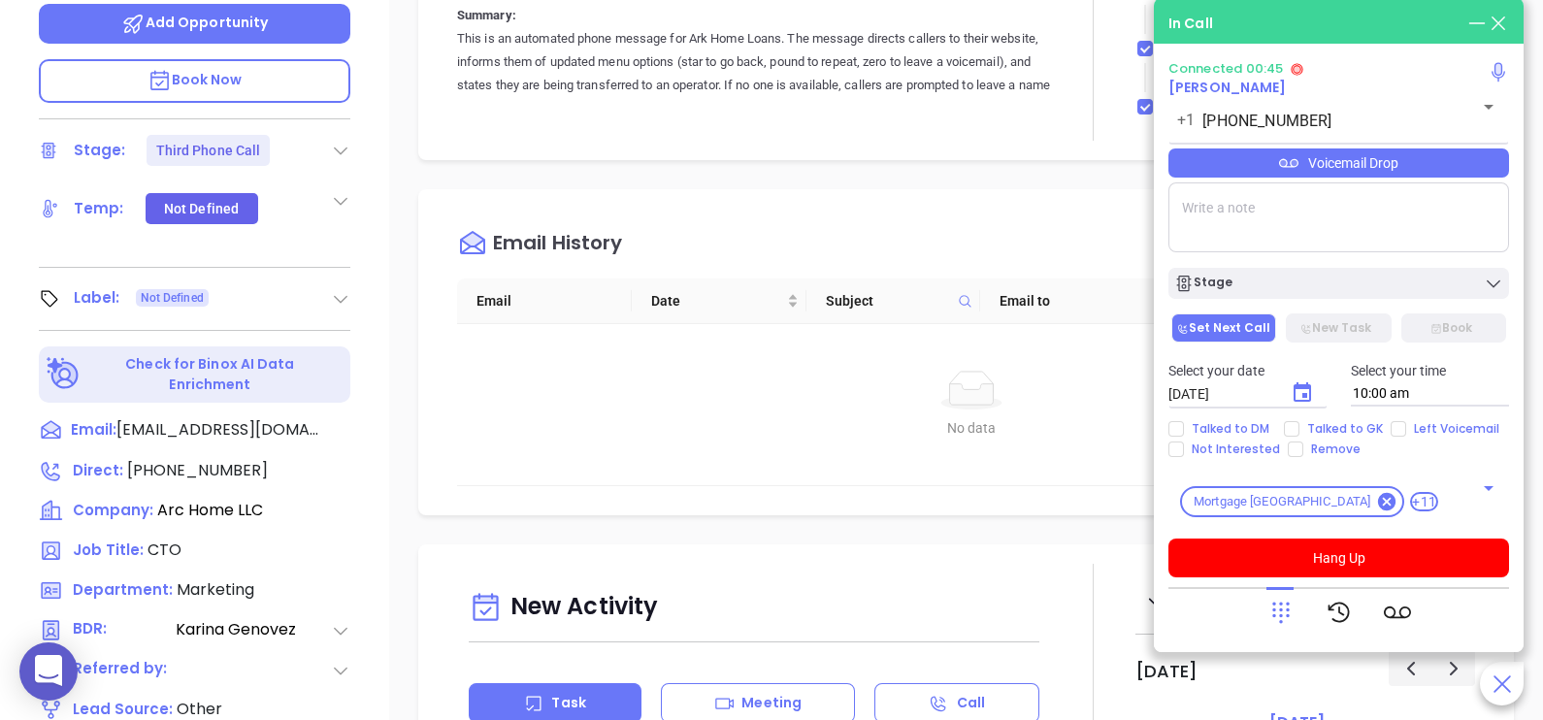
click at [1429, 172] on div "Voicemail Drop" at bounding box center [1338, 162] width 341 height 29
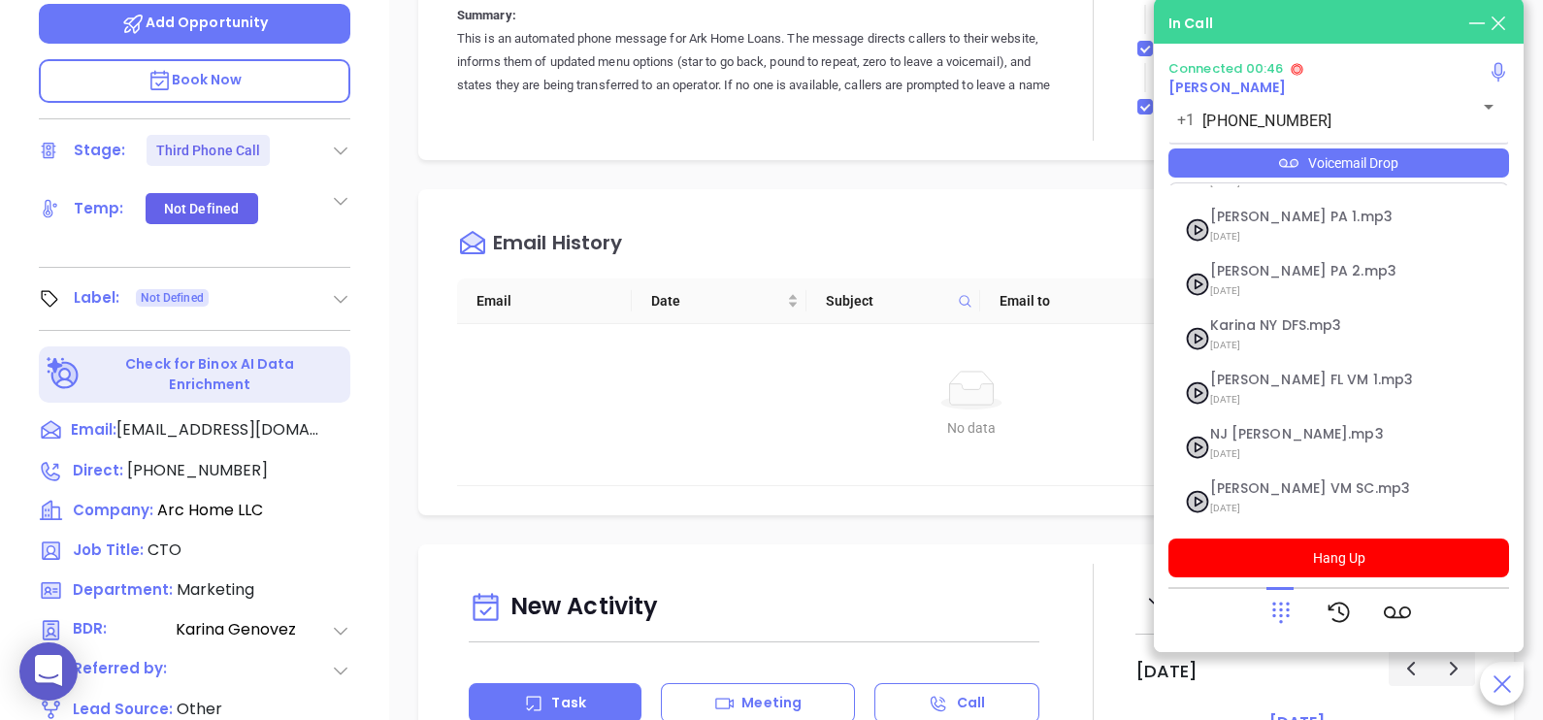
scroll to position [266, 0]
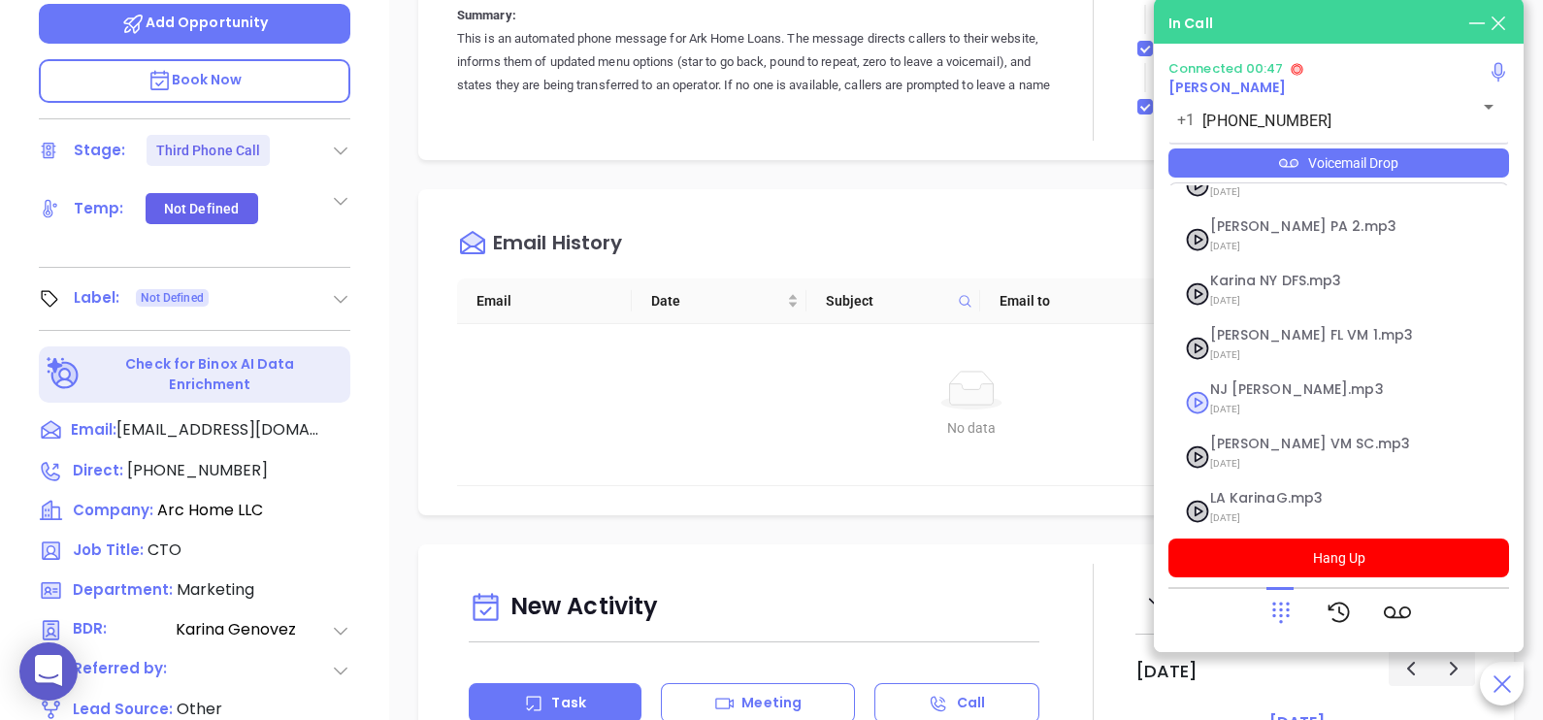
click at [1276, 382] on span "NJ [PERSON_NAME].mp3" at bounding box center [1315, 389] width 210 height 15
checkbox input "true"
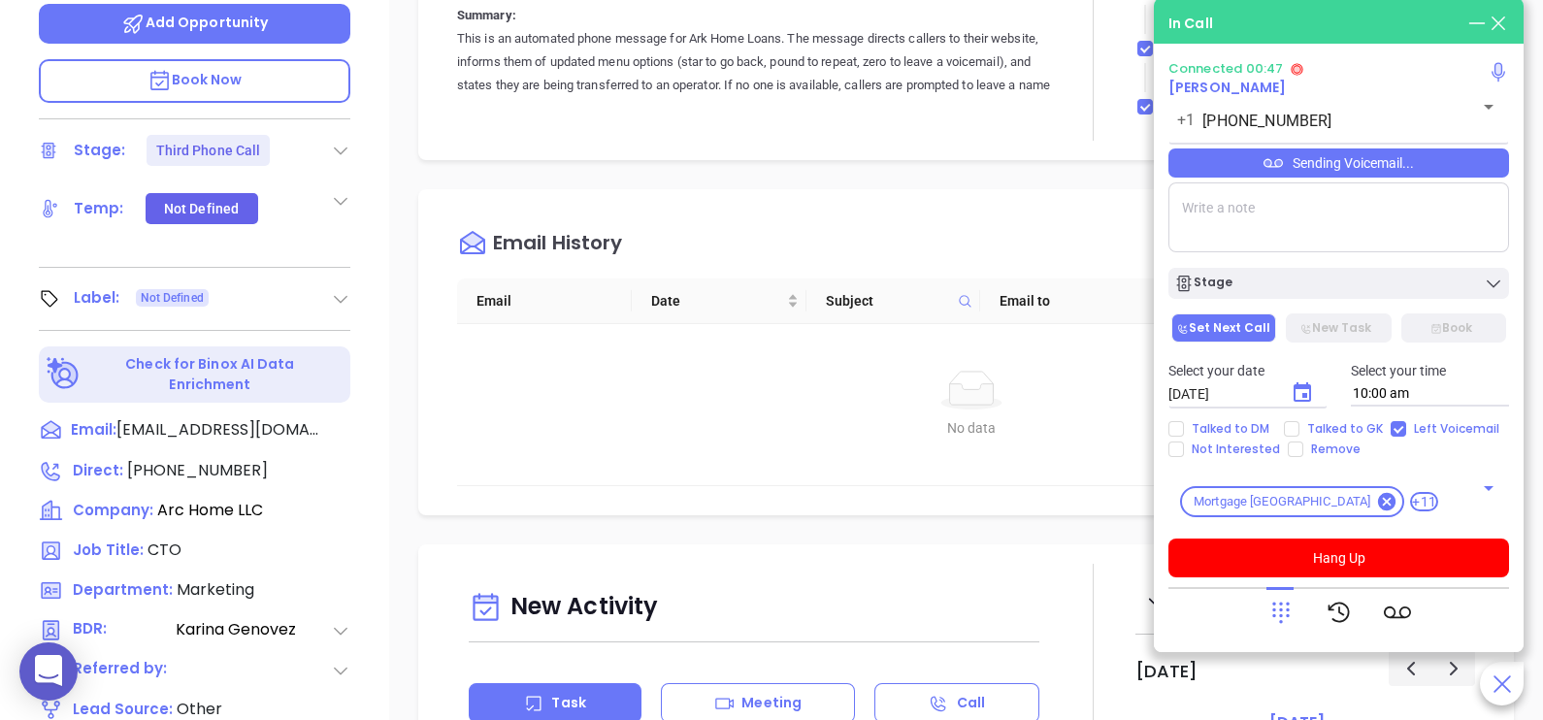
click at [1276, 377] on p "Select your date" at bounding box center [1247, 370] width 159 height 21
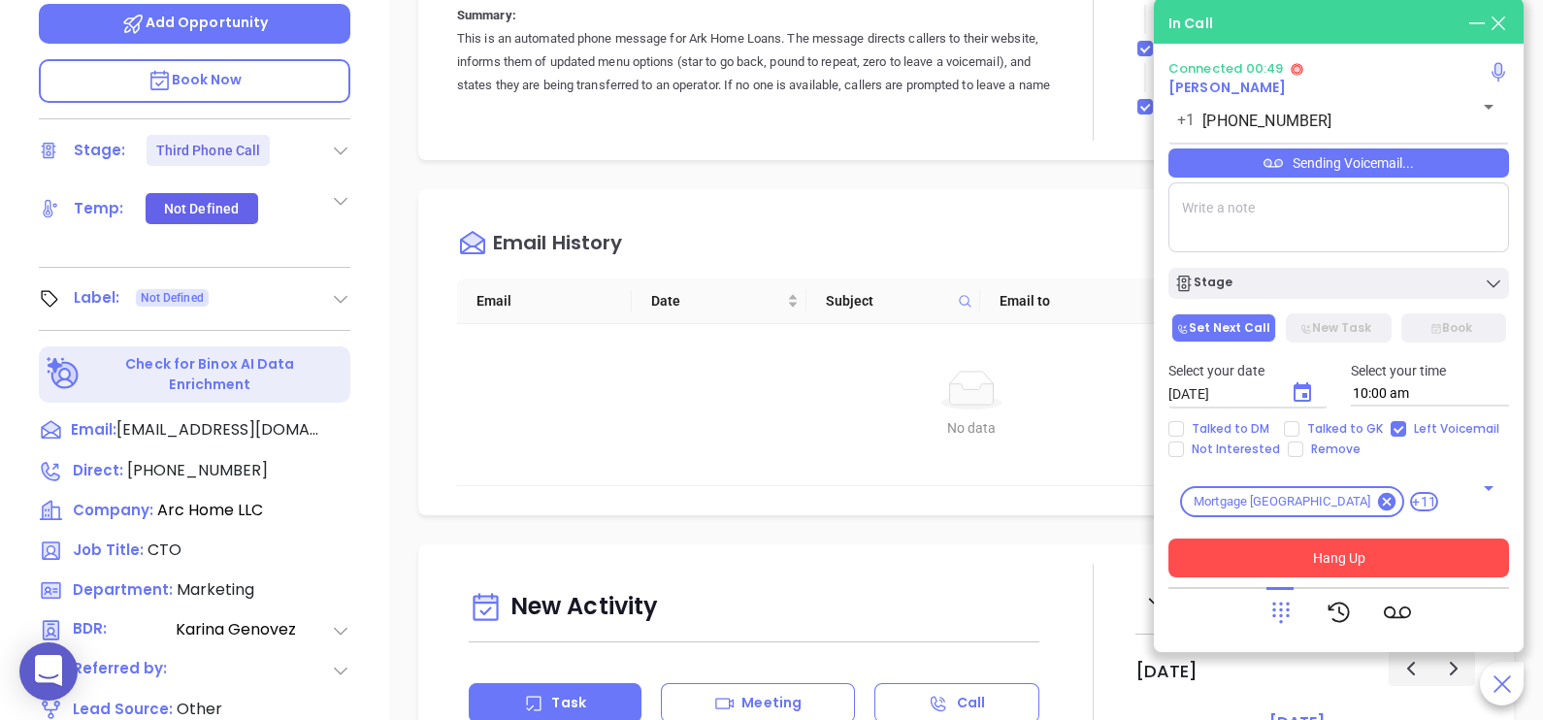
click at [1382, 558] on button "Hang Up" at bounding box center [1338, 558] width 341 height 39
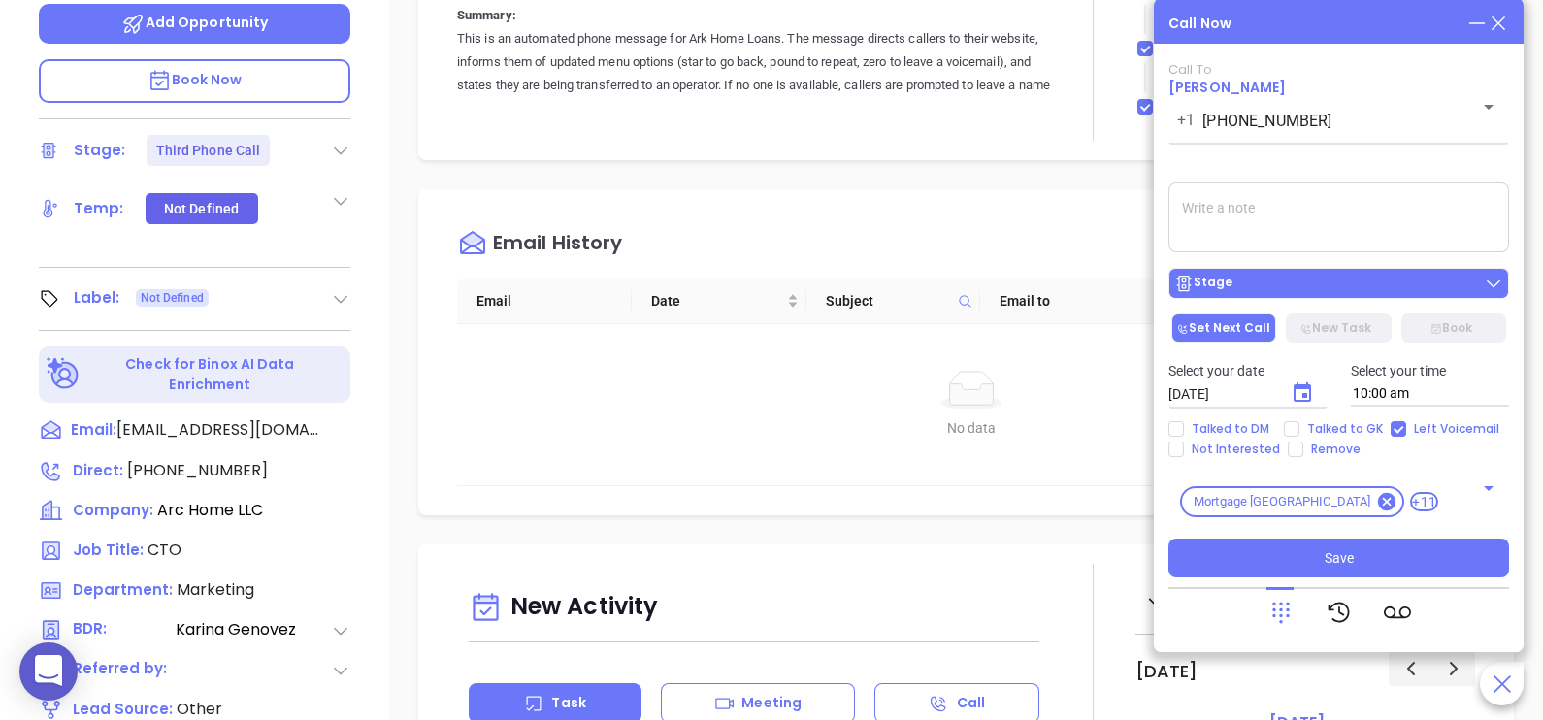
click at [1410, 286] on div "Stage" at bounding box center [1338, 283] width 329 height 19
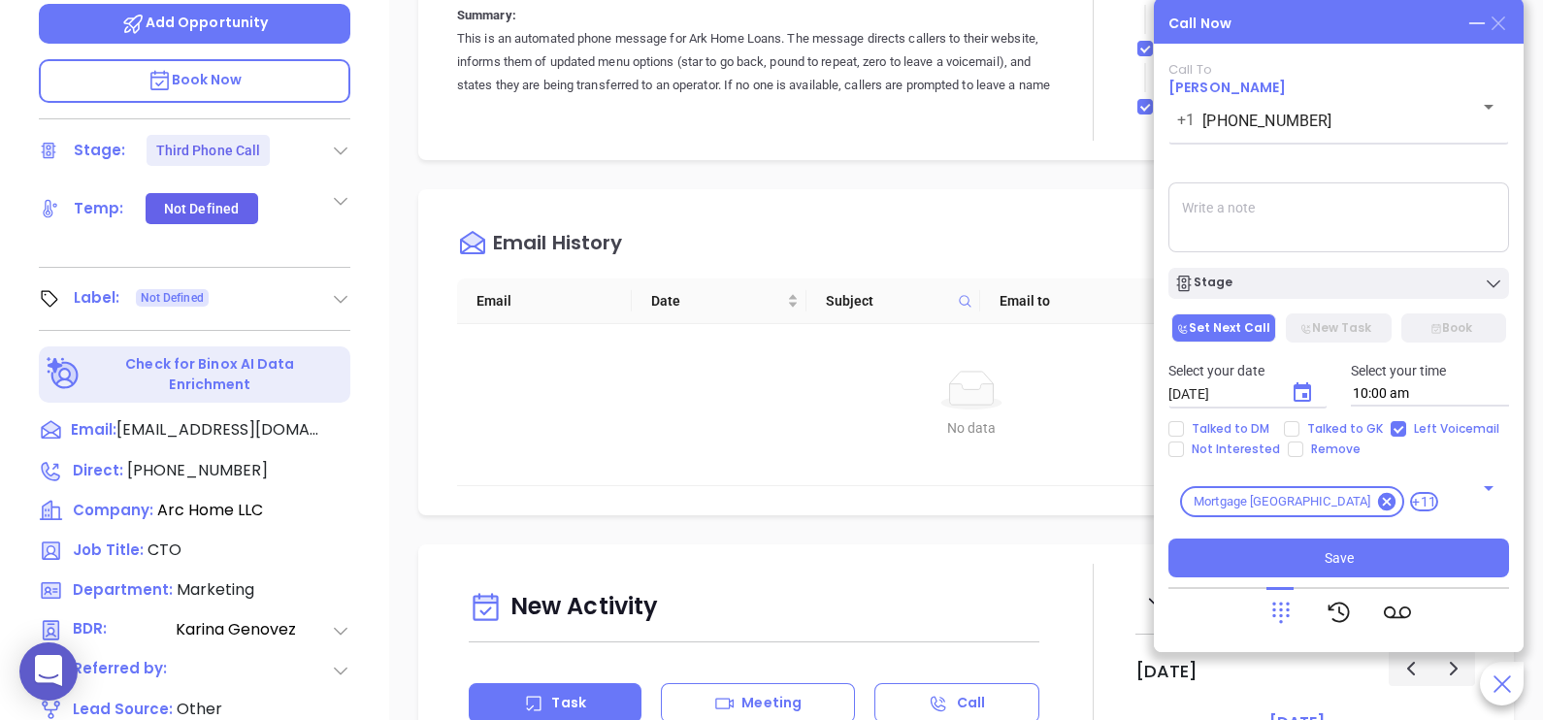
click at [1494, 26] on icon at bounding box center [1498, 23] width 14 height 14
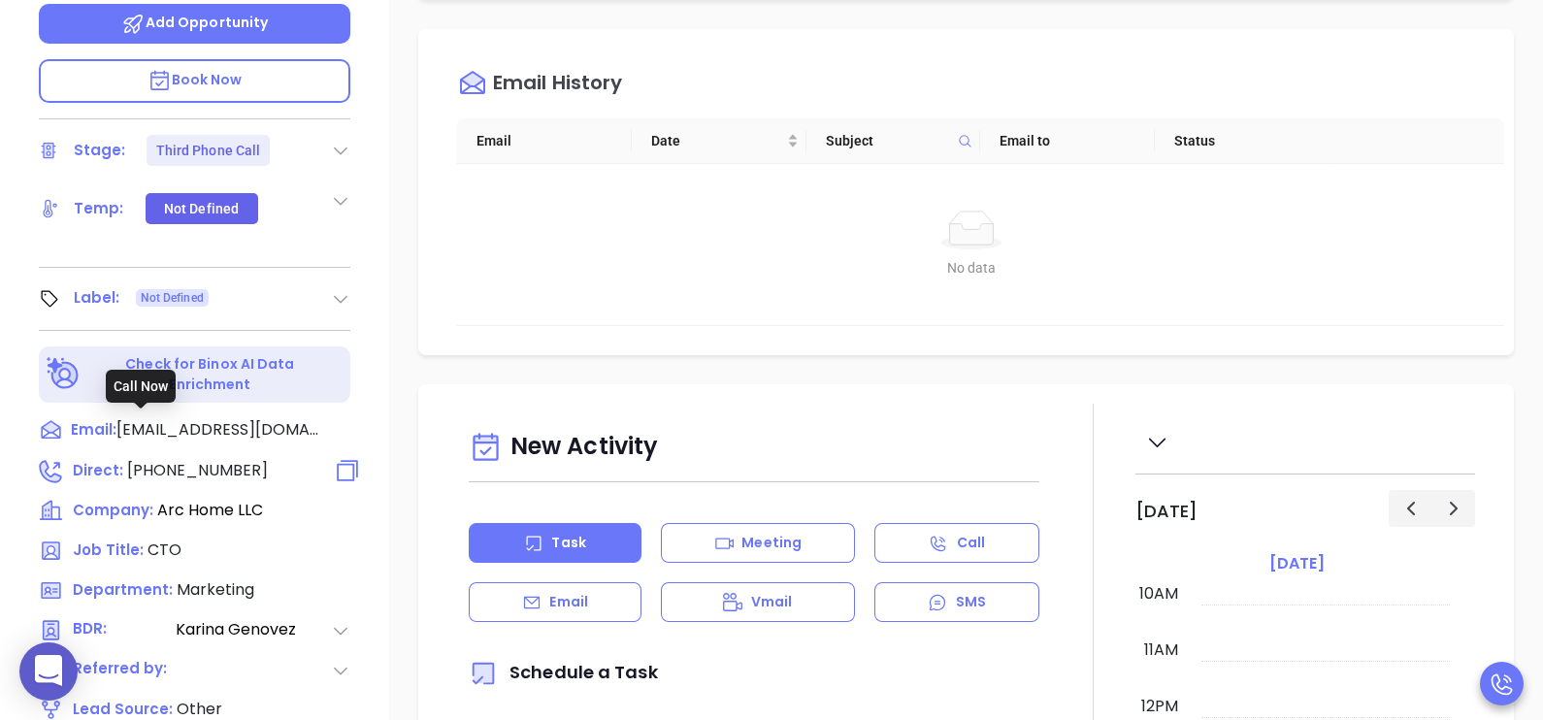
click at [223, 459] on span "(844) 851-3600" at bounding box center [197, 470] width 141 height 22
type input "(844) 851-3600"
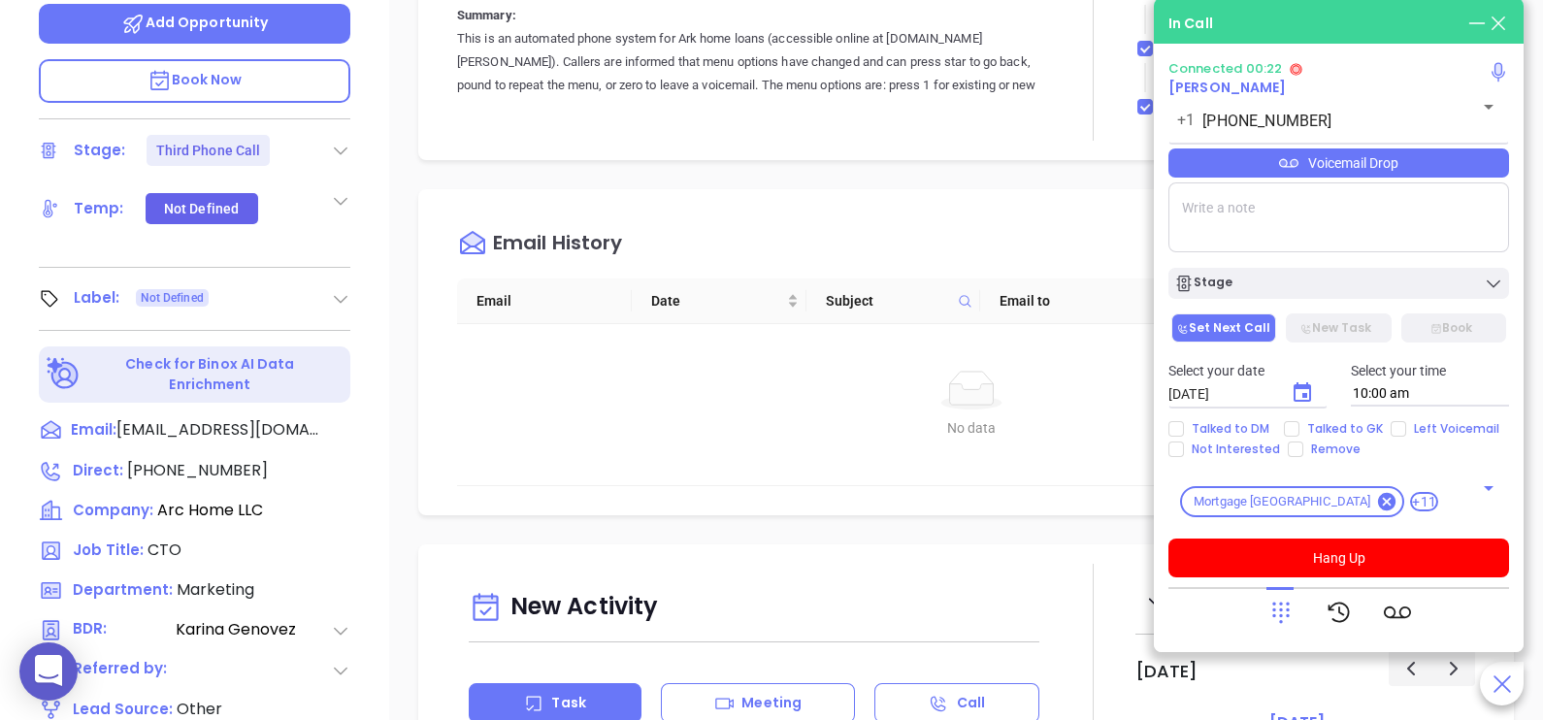
click at [1252, 615] on div at bounding box center [1338, 612] width 341 height 50
click at [1268, 616] on icon at bounding box center [1280, 612] width 27 height 27
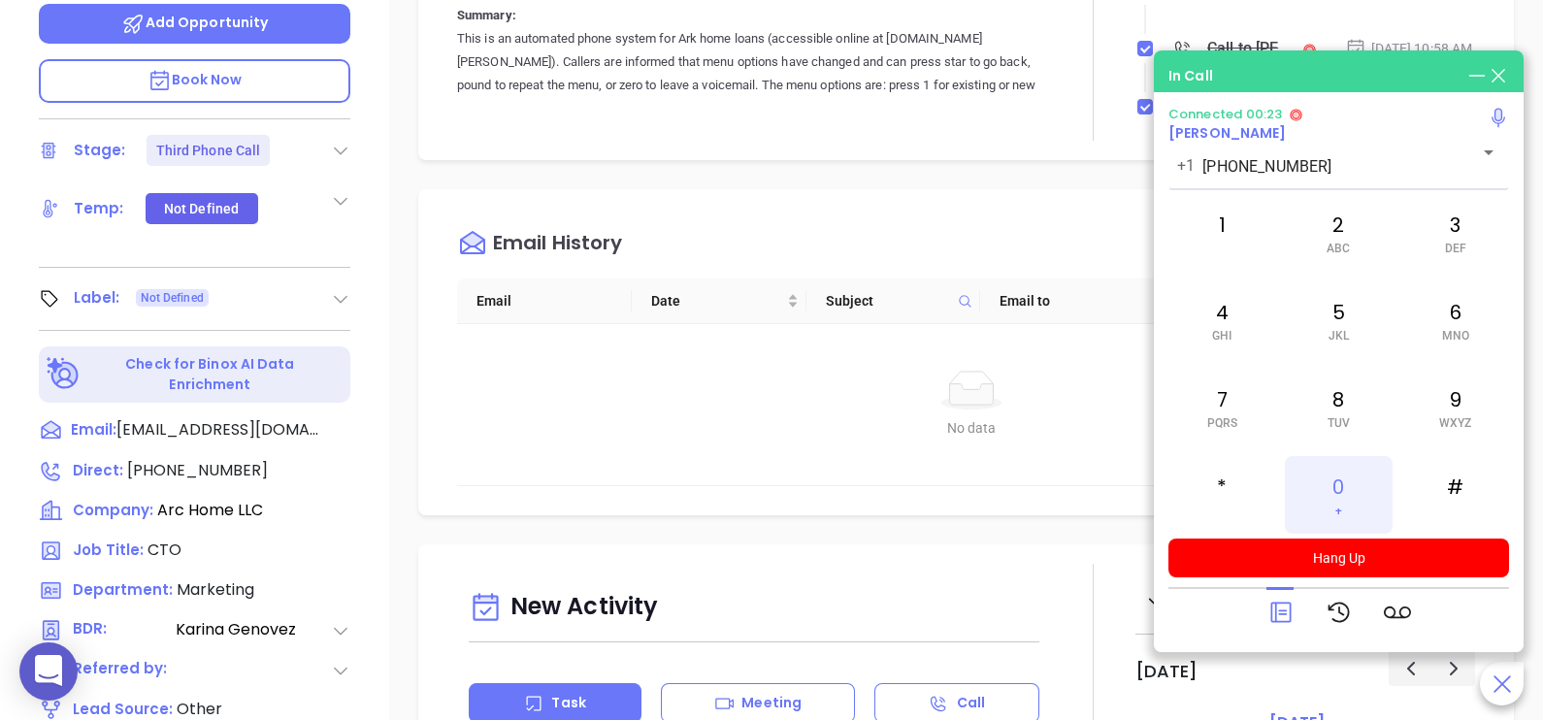
click at [1332, 491] on div "0 +" at bounding box center [1338, 495] width 107 height 78
click at [1269, 614] on icon at bounding box center [1280, 612] width 27 height 27
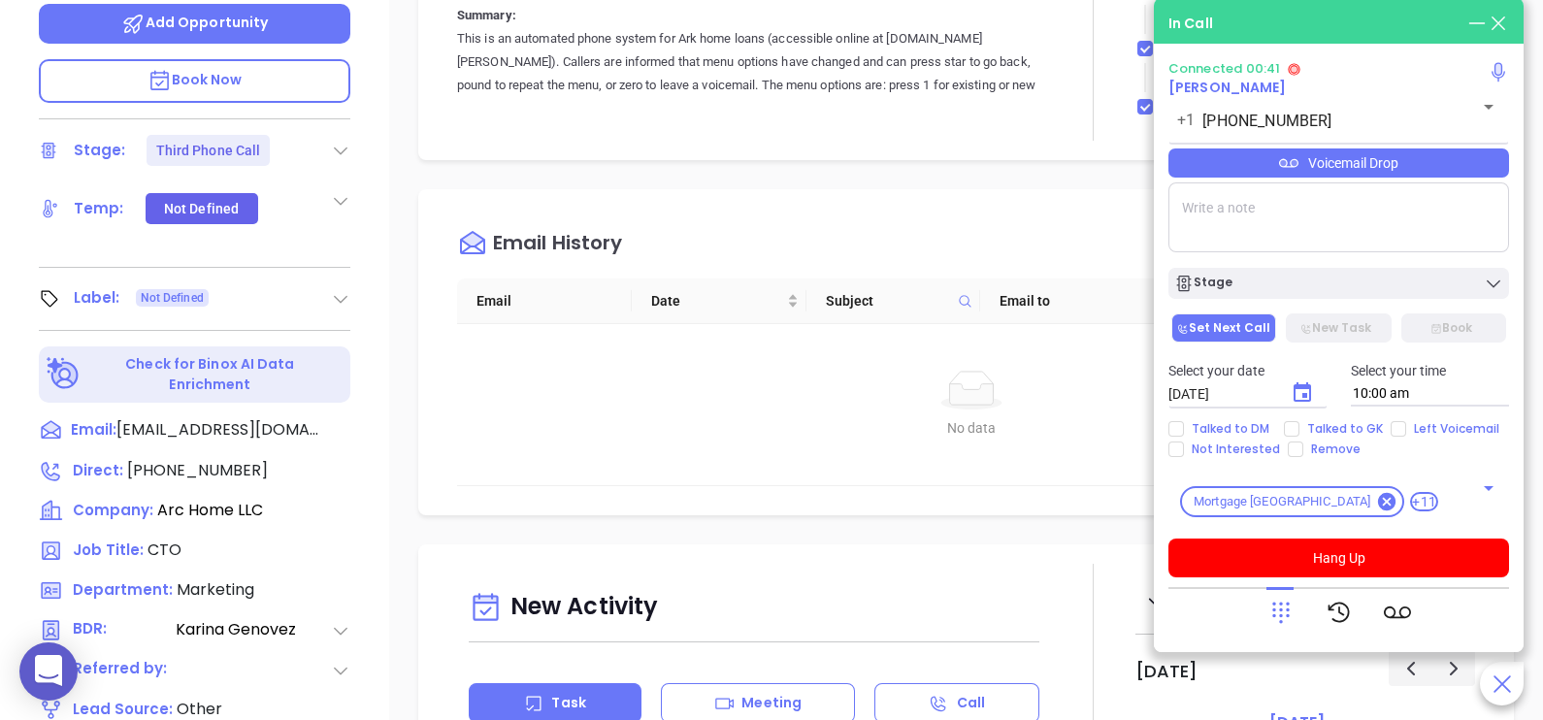
click at [1469, 163] on div "Voicemail Drop" at bounding box center [1338, 162] width 341 height 29
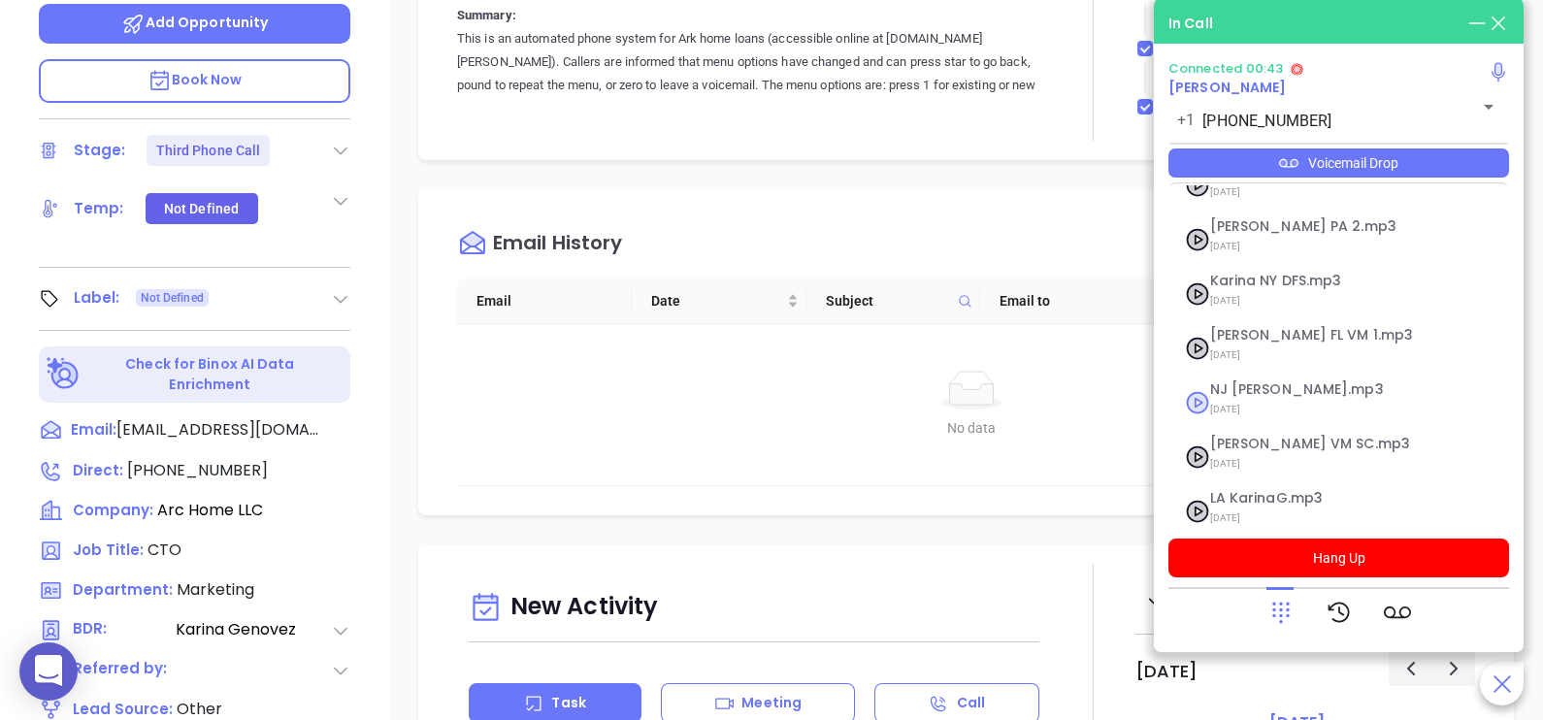
click at [1283, 382] on span "NJ [PERSON_NAME].mp3" at bounding box center [1315, 389] width 210 height 15
checkbox input "true"
click at [1283, 370] on p "Select your date" at bounding box center [1247, 370] width 159 height 21
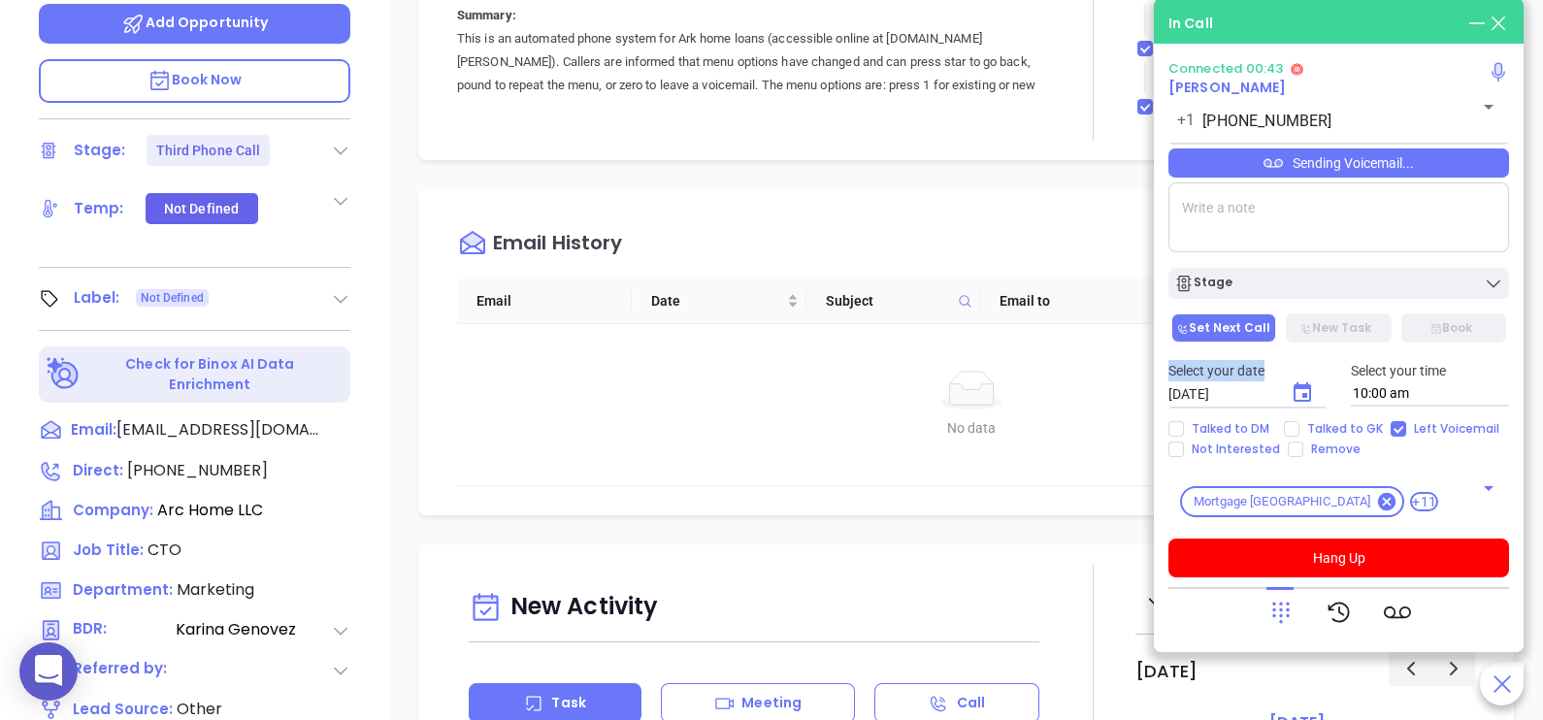
click at [1283, 370] on p "Select your date" at bounding box center [1247, 370] width 159 height 21
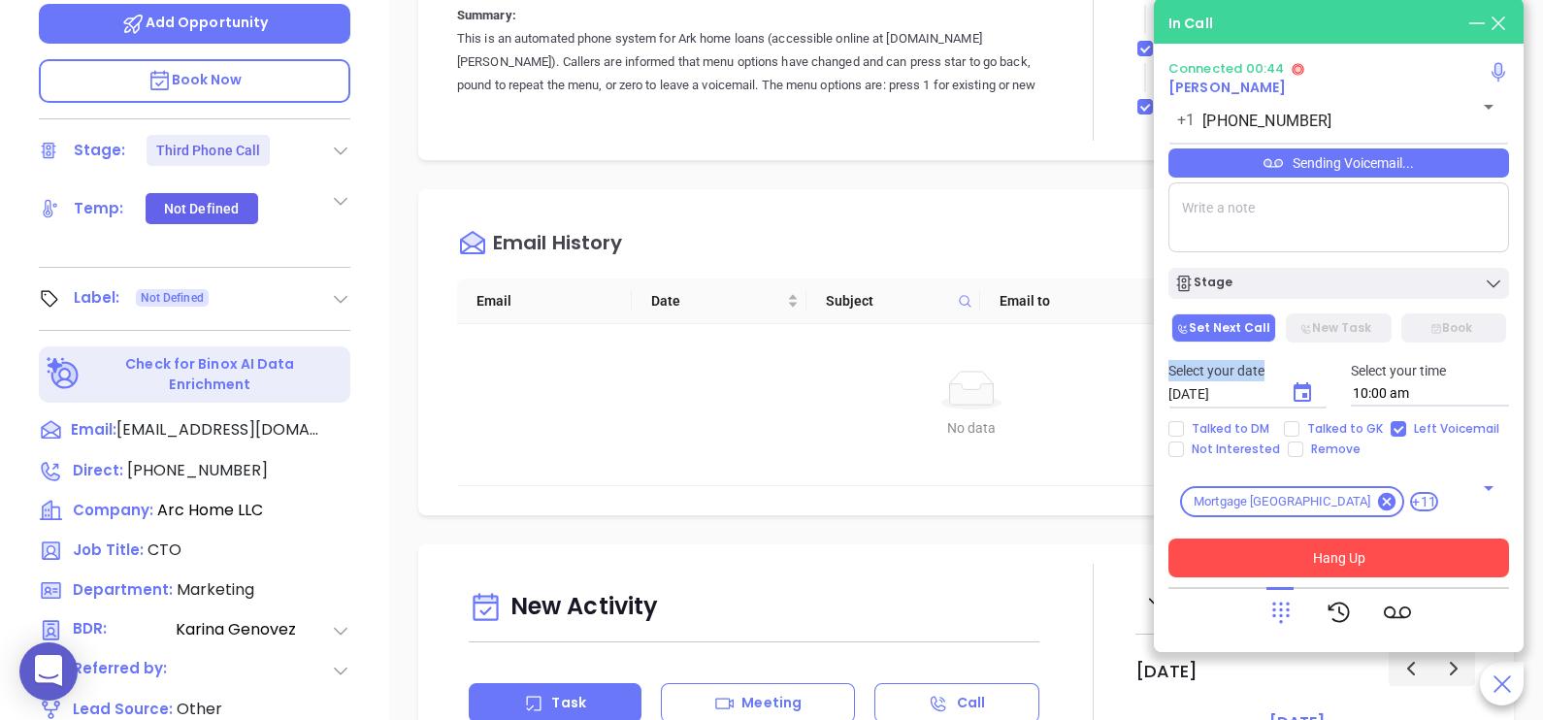
drag, startPoint x: 1283, startPoint y: 370, endPoint x: 1361, endPoint y: 563, distance: 208.5
click at [1361, 563] on button "Hang Up" at bounding box center [1338, 558] width 341 height 39
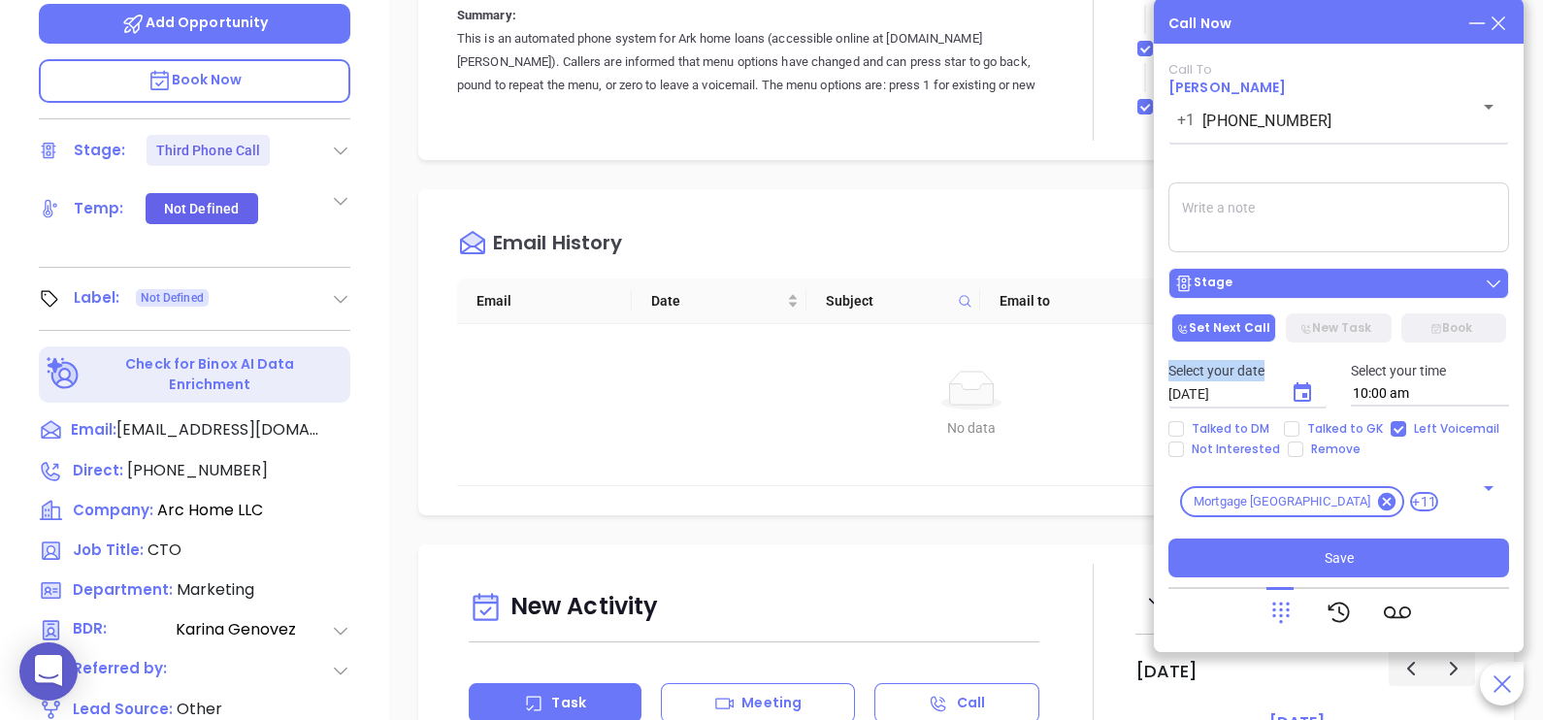
click at [1417, 293] on div "Stage" at bounding box center [1338, 283] width 329 height 19
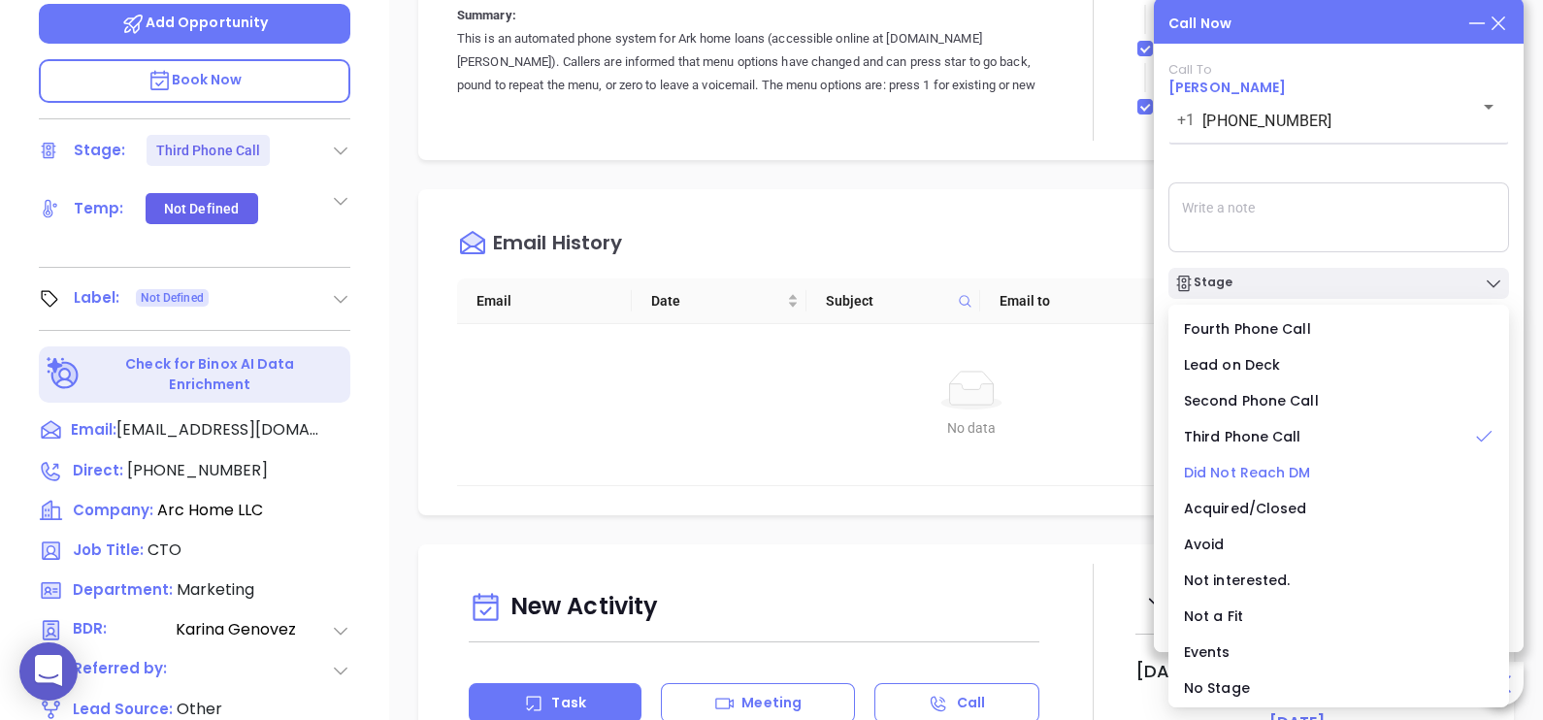
click at [1289, 473] on span "Did Not Reach DM" at bounding box center [1247, 472] width 127 height 19
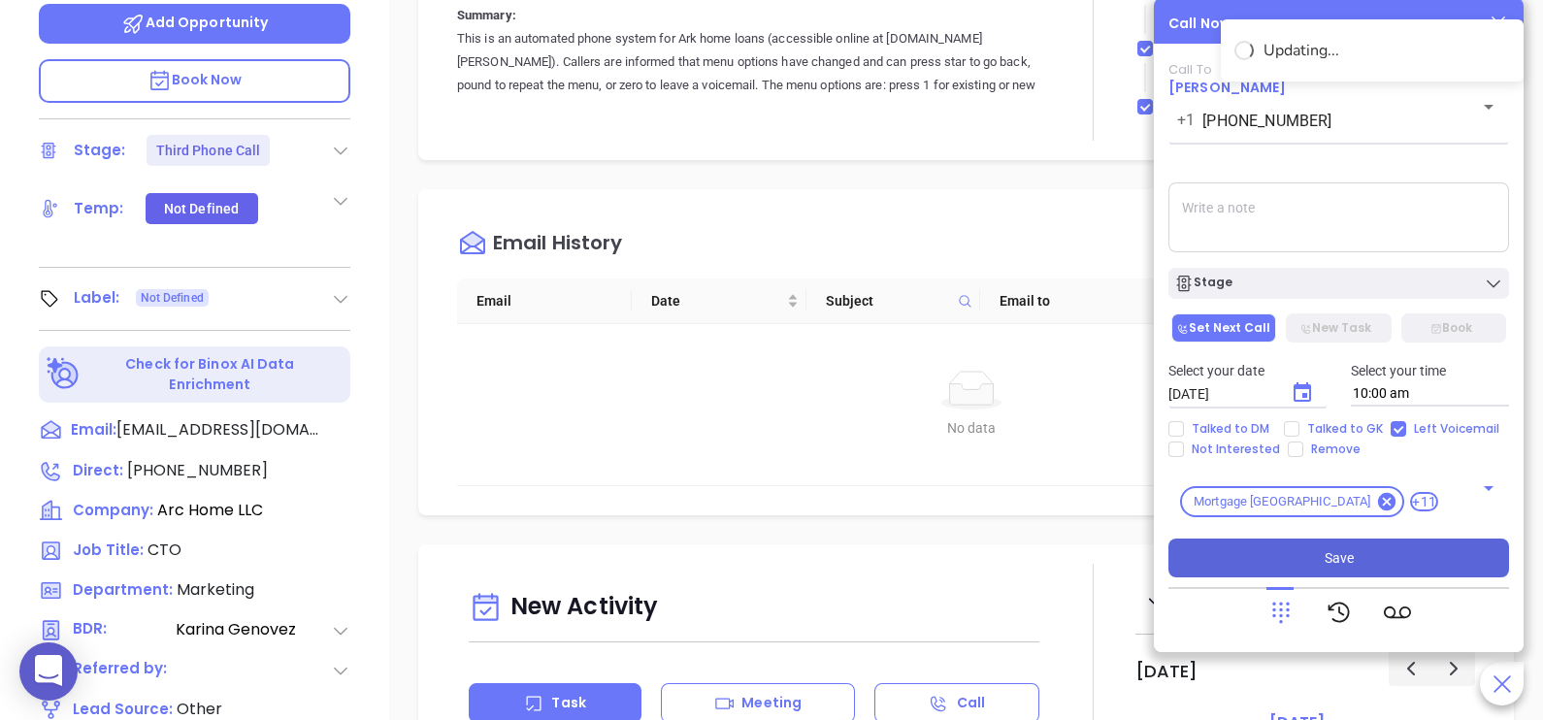
click at [1359, 553] on button "Save" at bounding box center [1338, 558] width 341 height 39
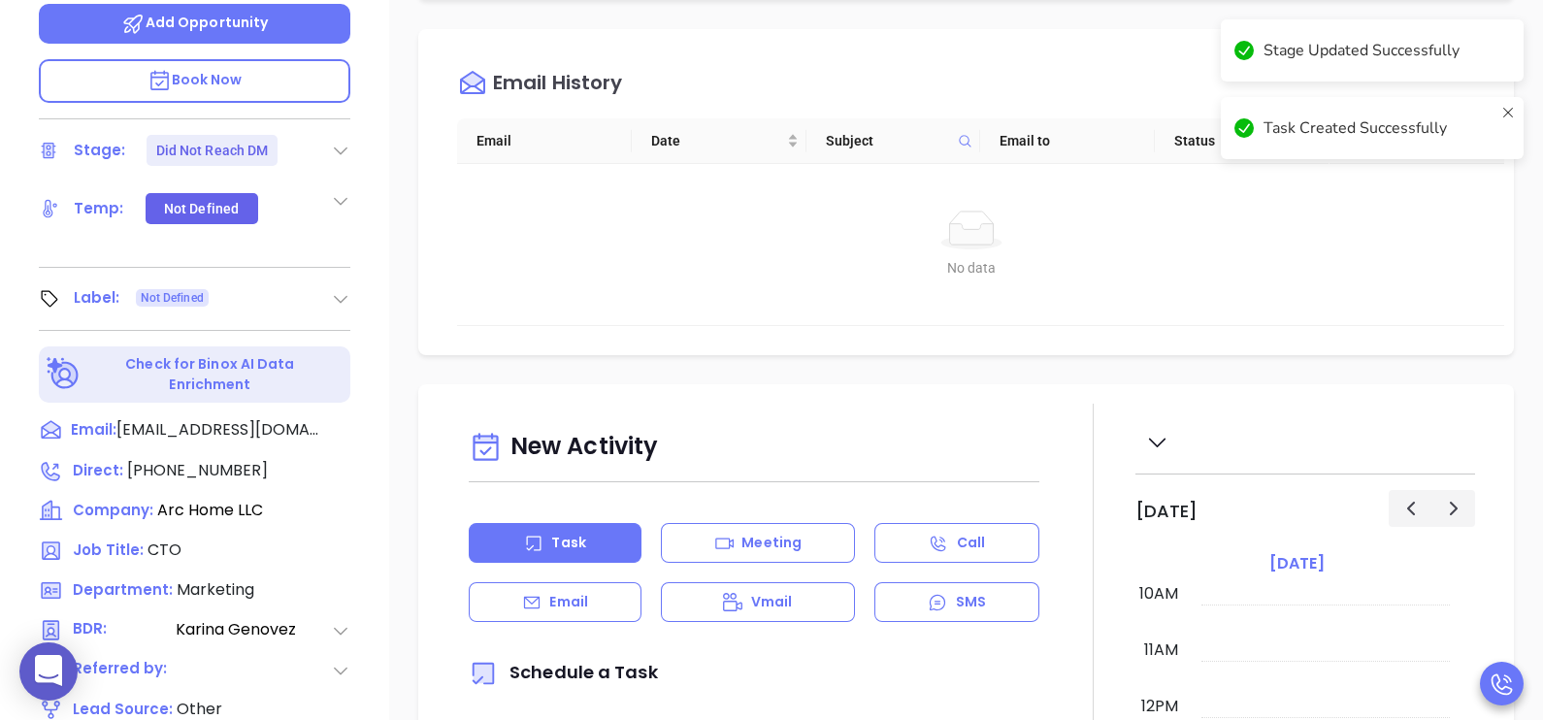
click at [1359, 553] on div "[DATE]" at bounding box center [1325, 563] width 248 height 27
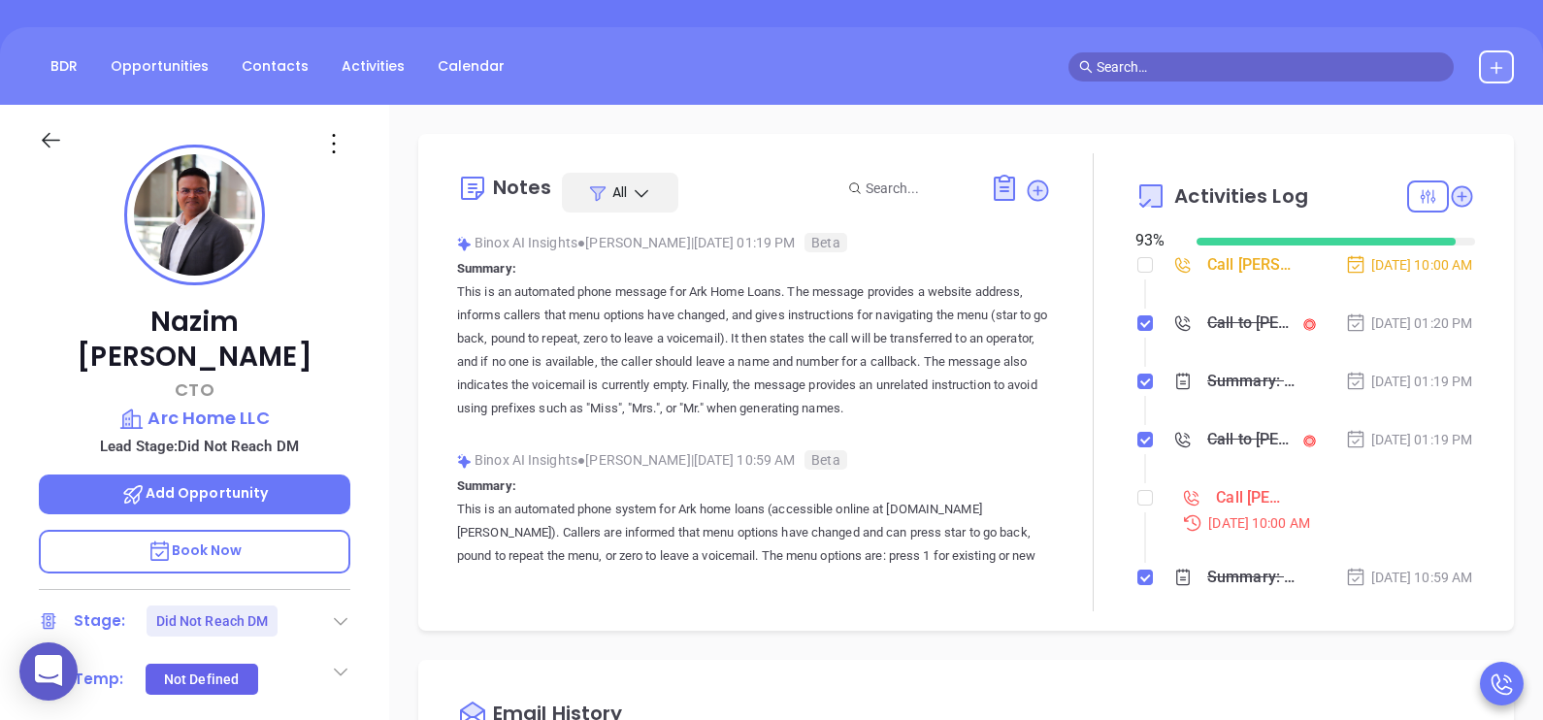
scroll to position [146, 0]
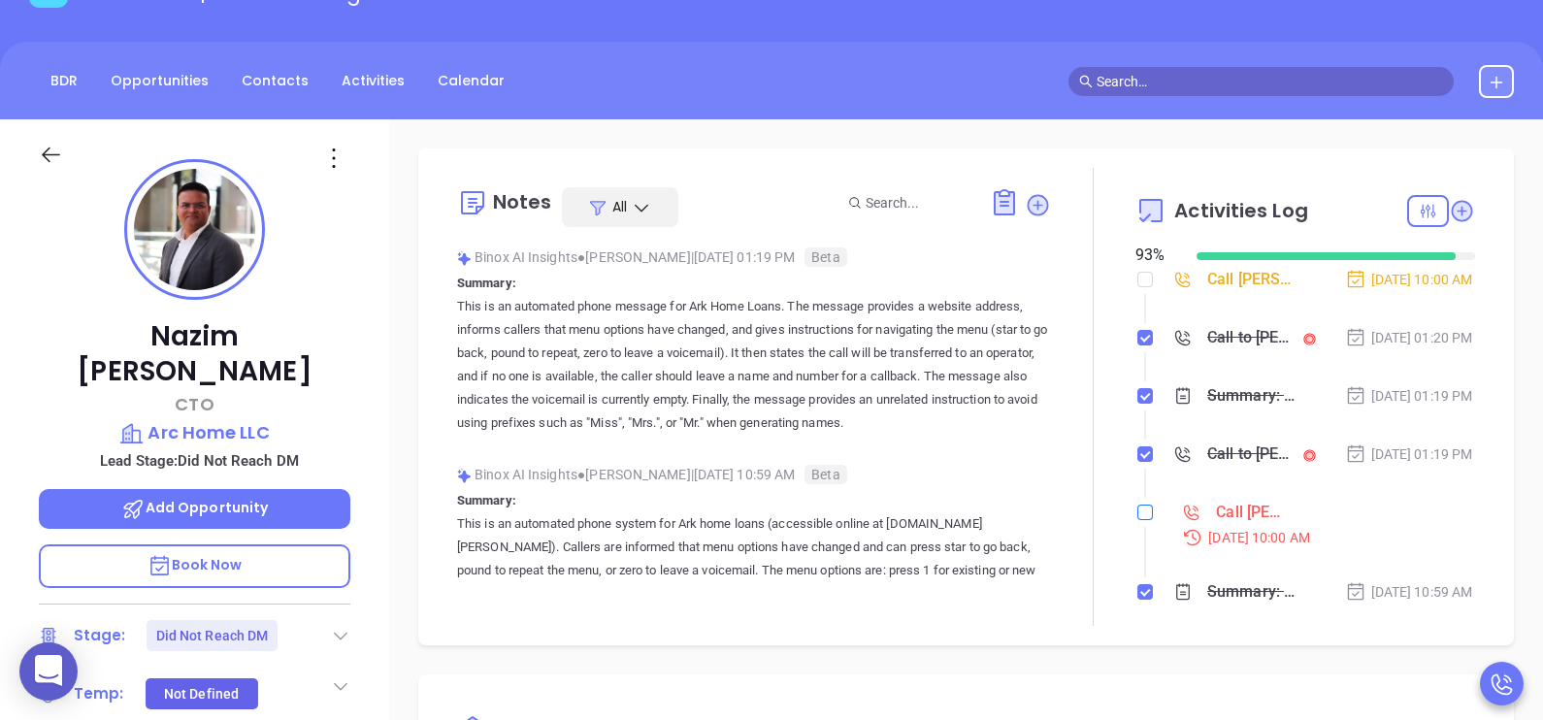
click at [1137, 520] on input "checkbox" at bounding box center [1145, 513] width 16 height 16
checkbox input "true"
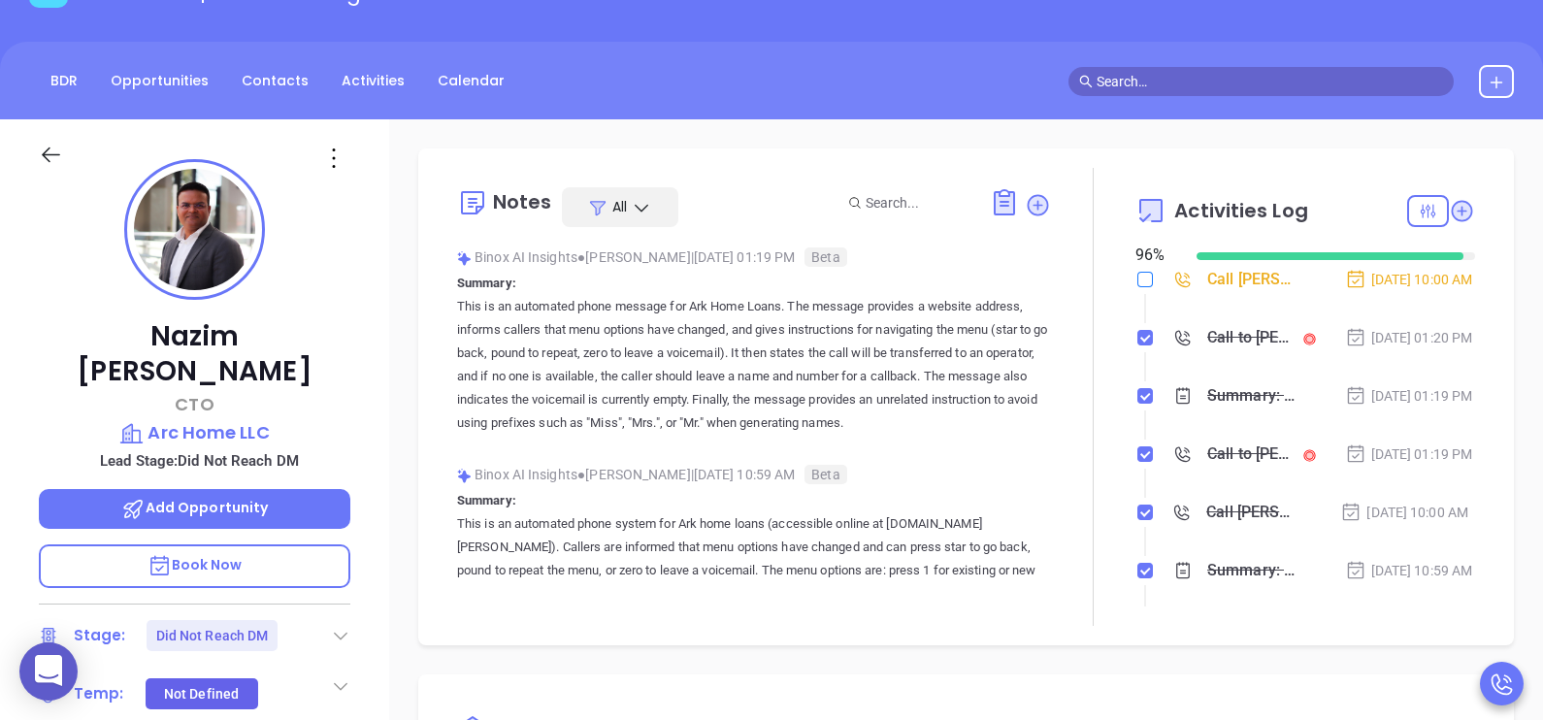
click at [1137, 287] on label at bounding box center [1145, 279] width 16 height 21
click at [1137, 287] on input "checkbox" at bounding box center [1145, 280] width 16 height 16
checkbox input "true"
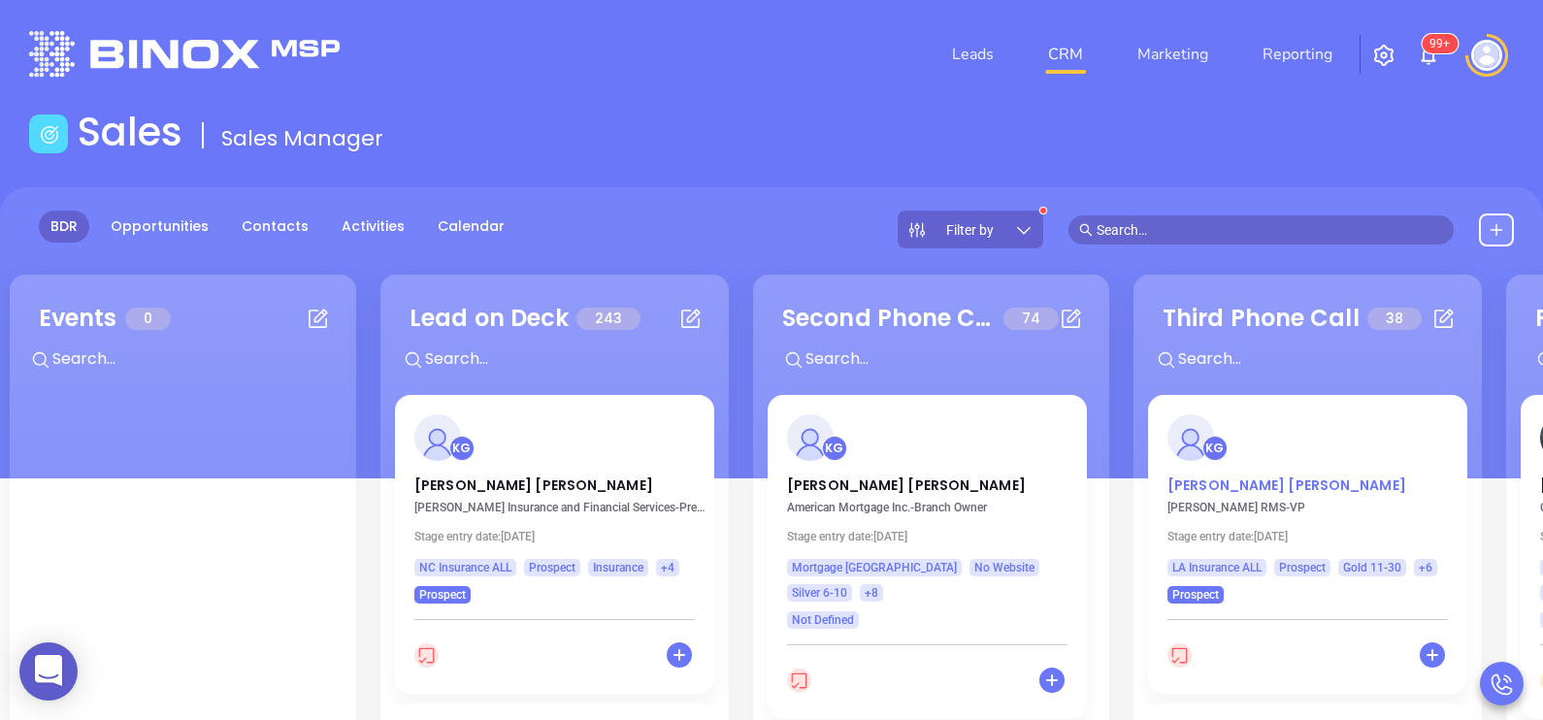
click at [1218, 481] on p "David Perry" at bounding box center [1307, 480] width 280 height 10
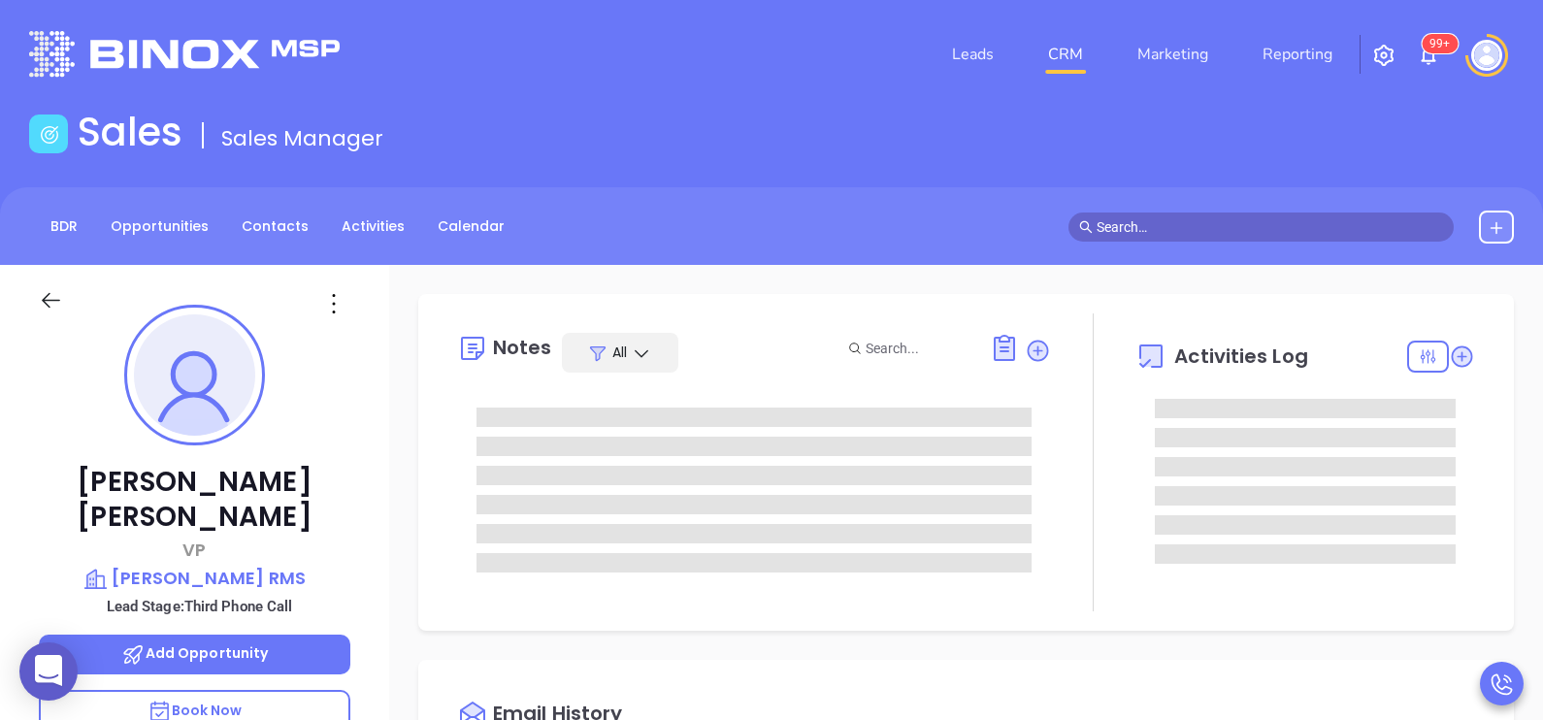
scroll to position [563, 0]
type input "[PERSON_NAME]"
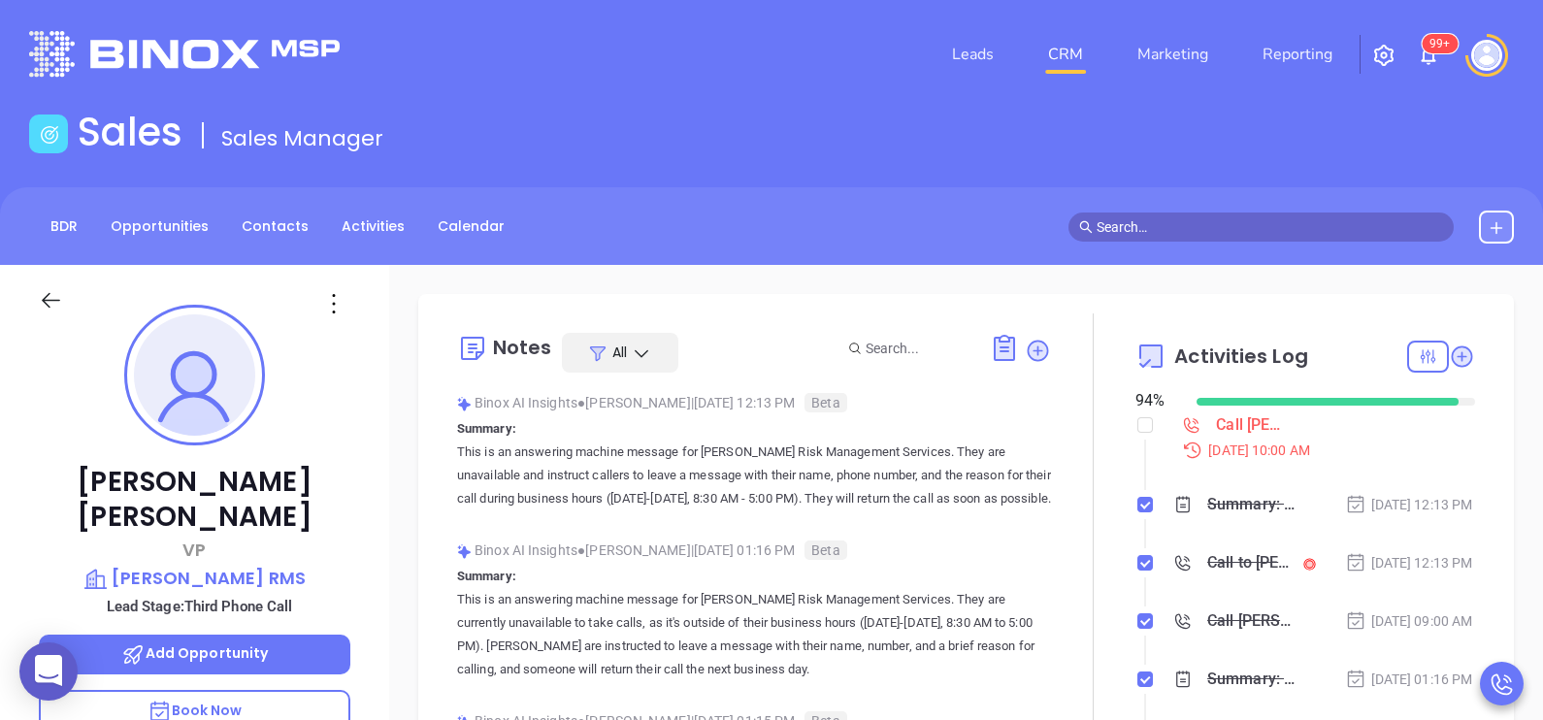
click at [353, 495] on div "David Perry VP Arthur J. Gallagher RMS Lead Stage: Third Phone Call Add Opportu…" at bounding box center [194, 715] width 389 height 901
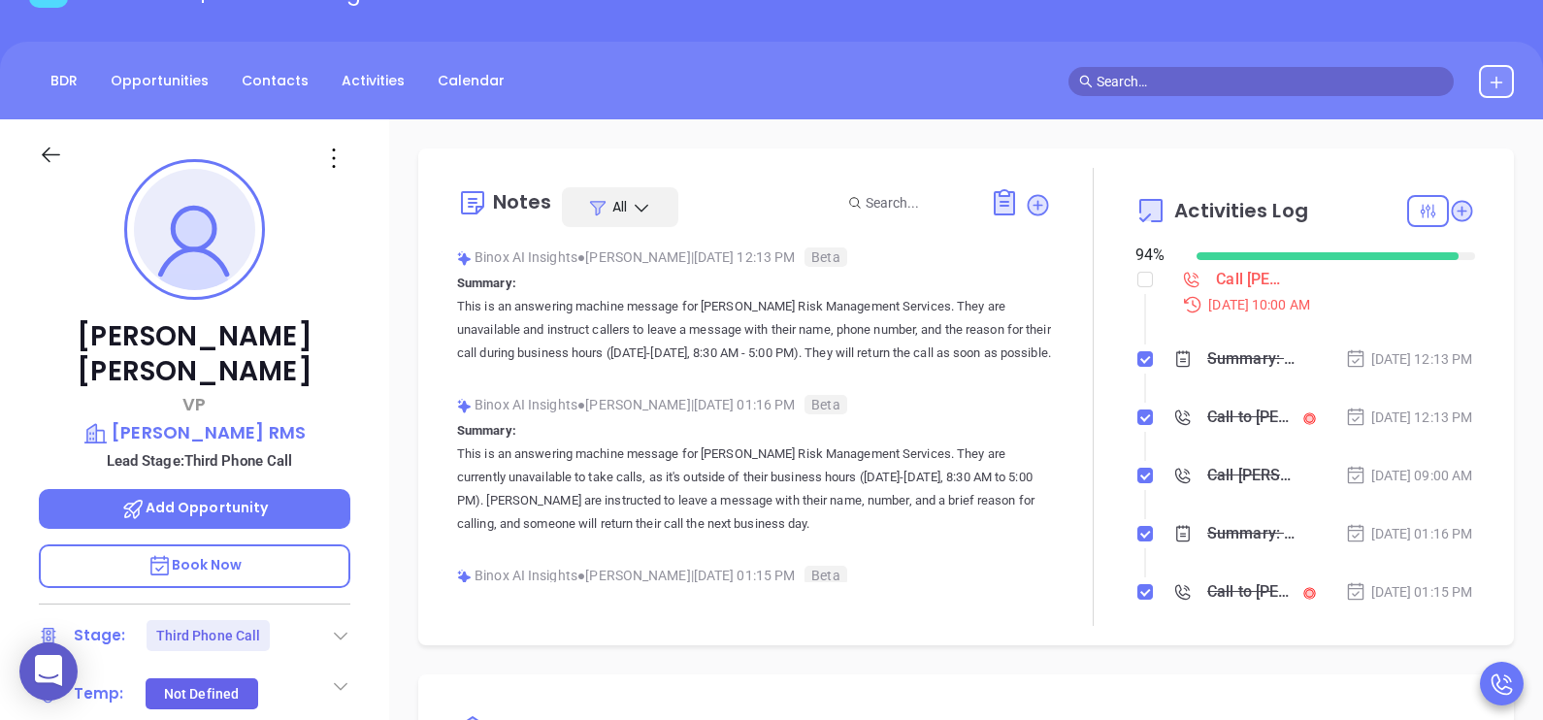
scroll to position [436, 0]
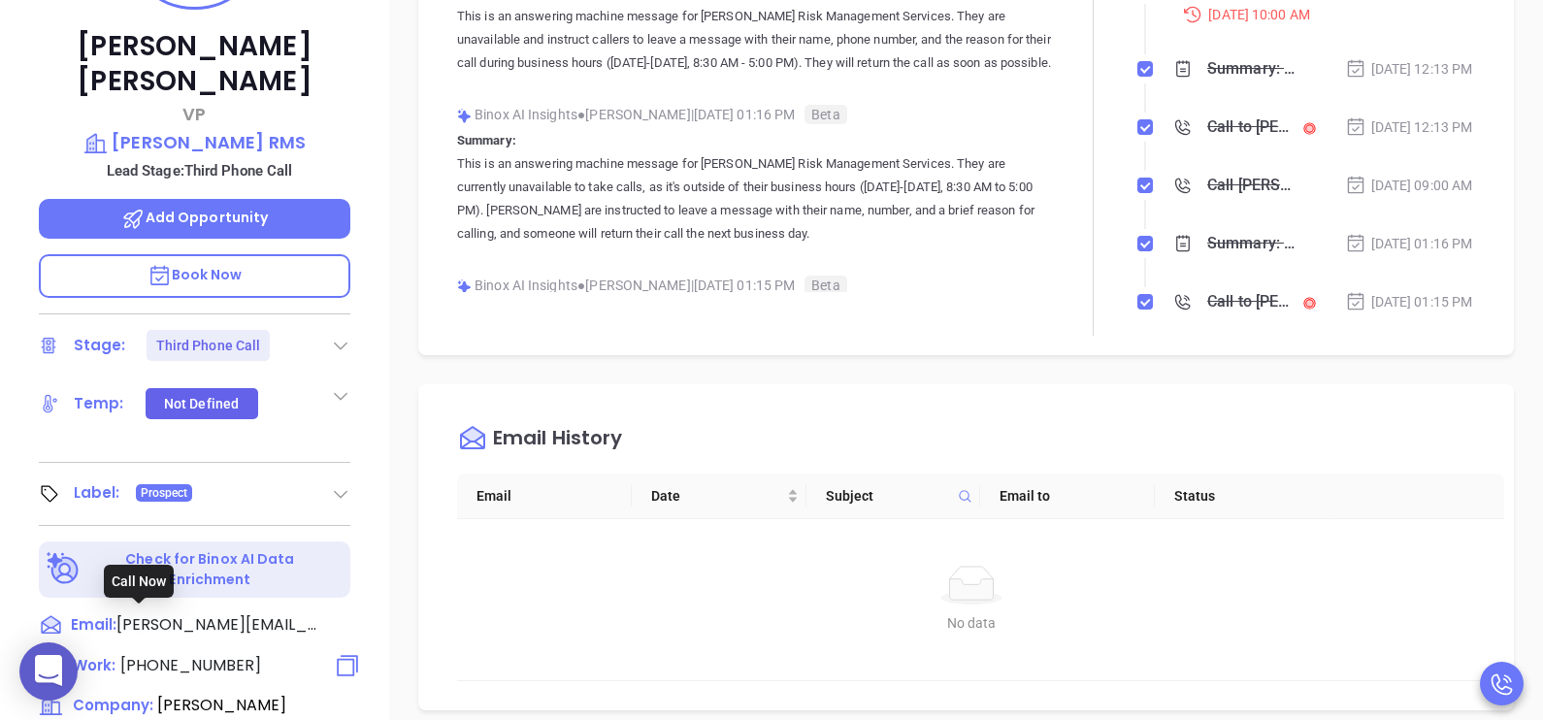
click at [200, 654] on span "(225) 292-3515" at bounding box center [190, 665] width 141 height 22
type input "(225) 292-3515"
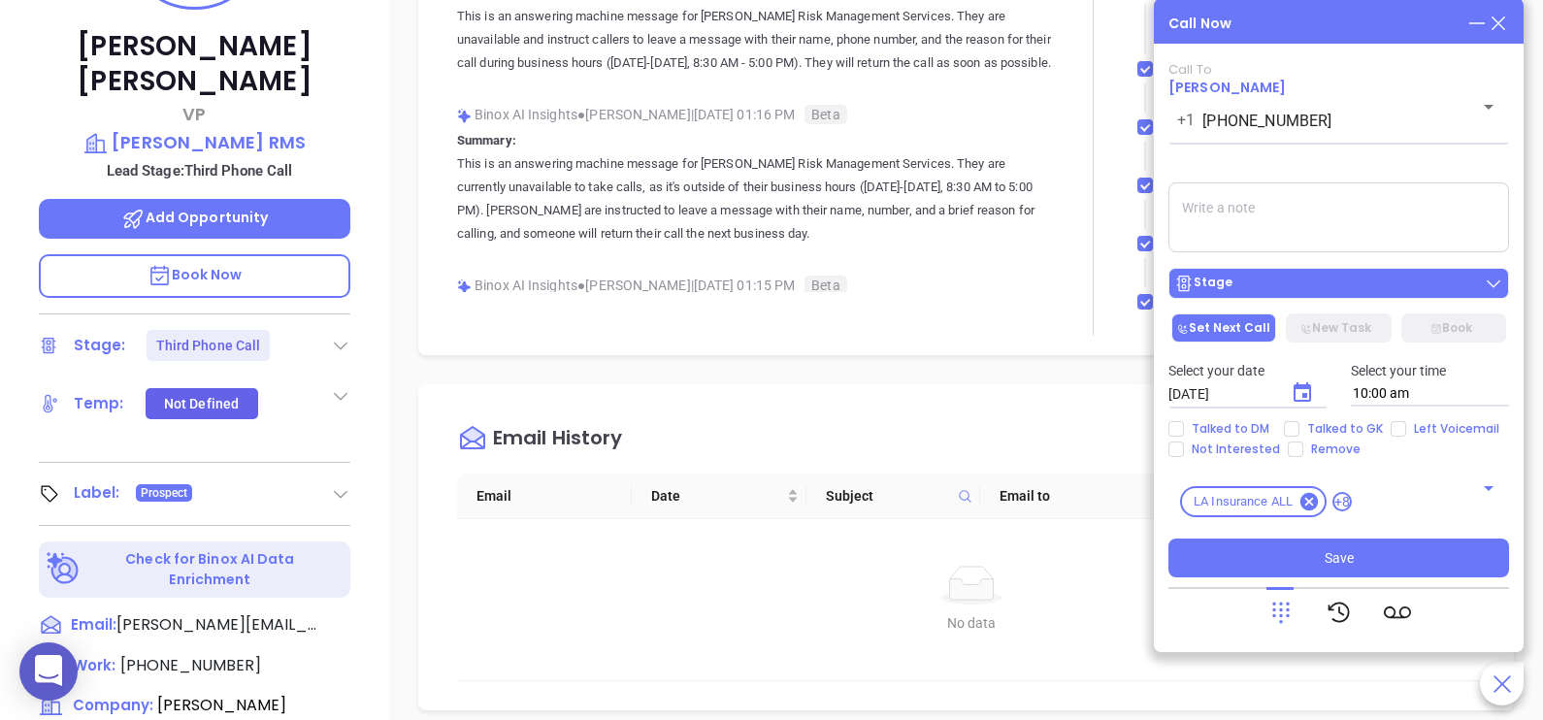
click at [1293, 283] on div "Stage" at bounding box center [1338, 283] width 329 height 19
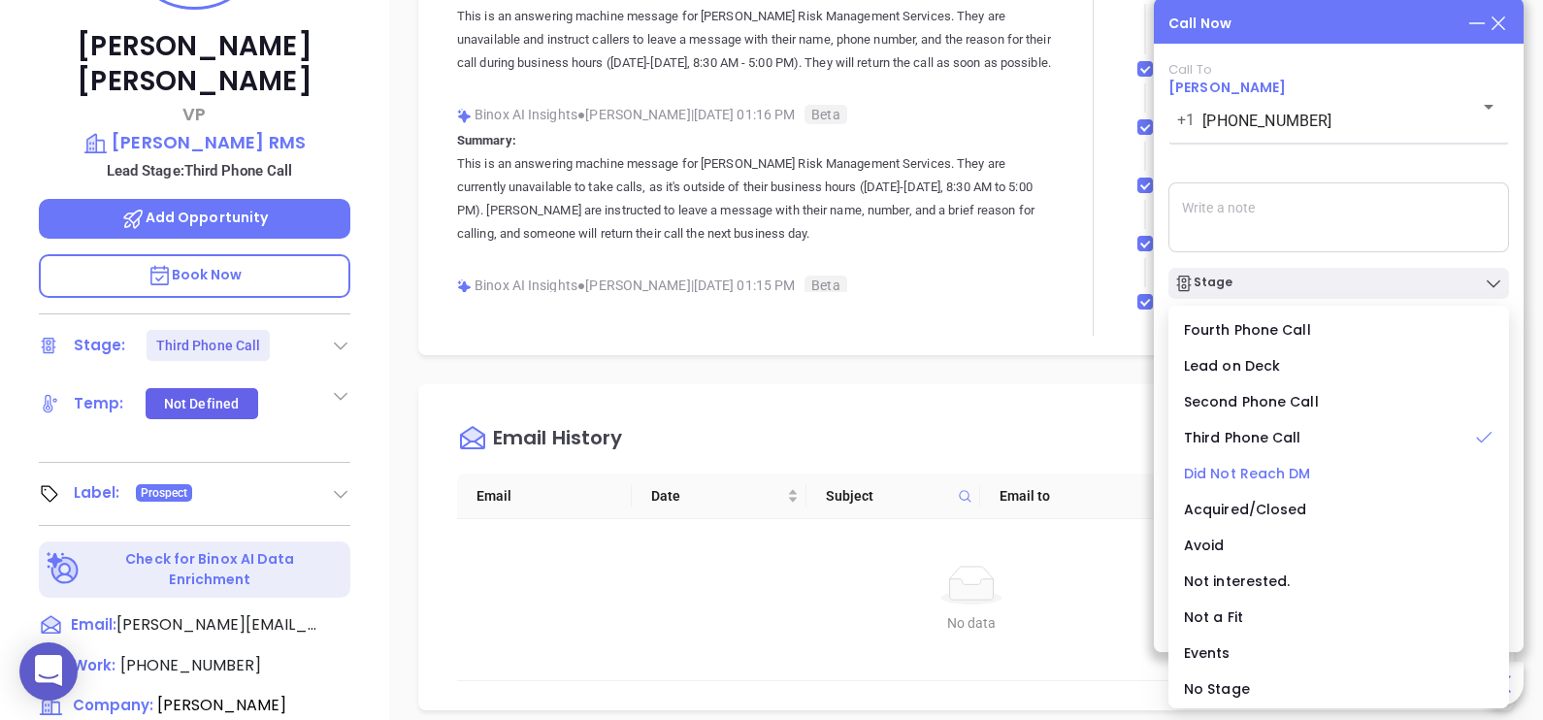
click at [1239, 474] on span "Did Not Reach DM" at bounding box center [1247, 473] width 127 height 19
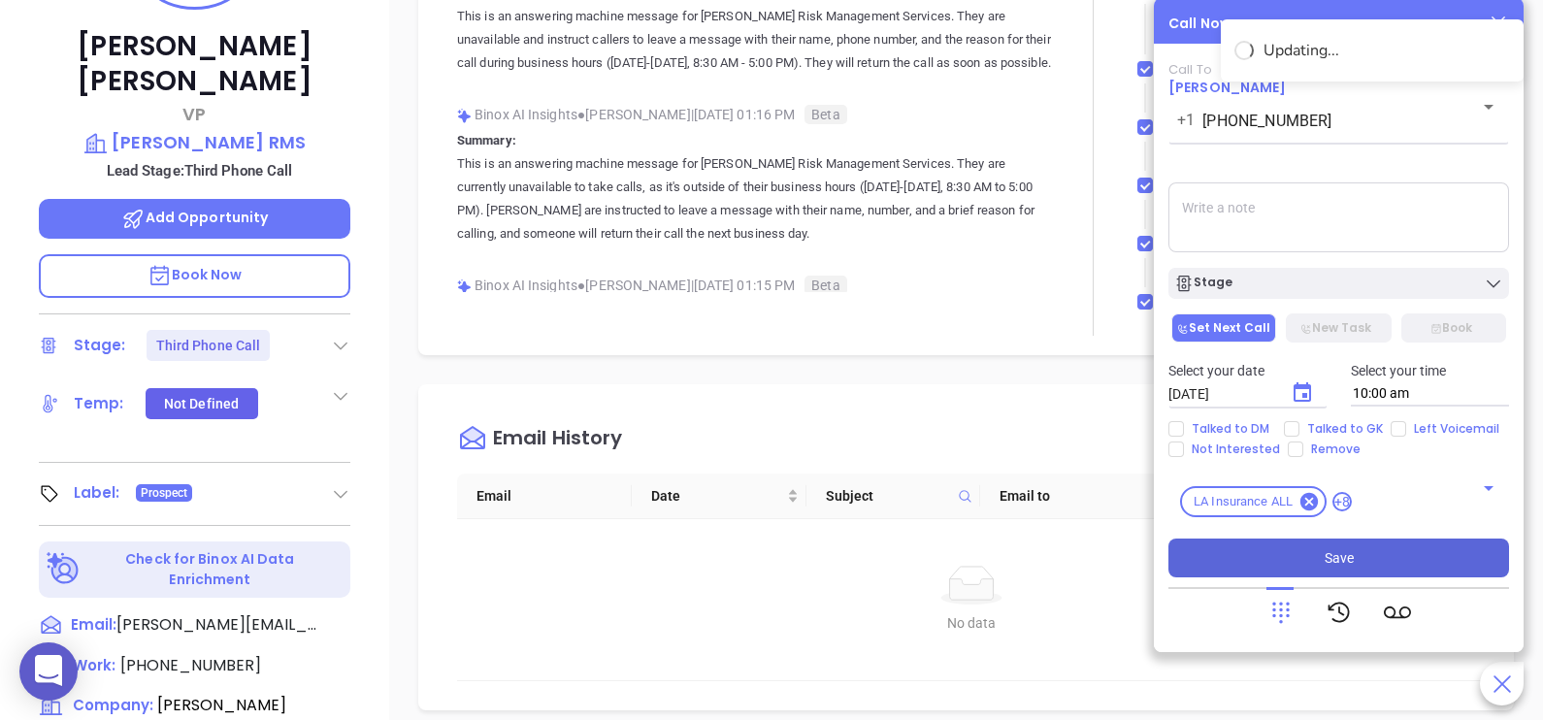
click at [1372, 543] on button "Save" at bounding box center [1338, 558] width 341 height 39
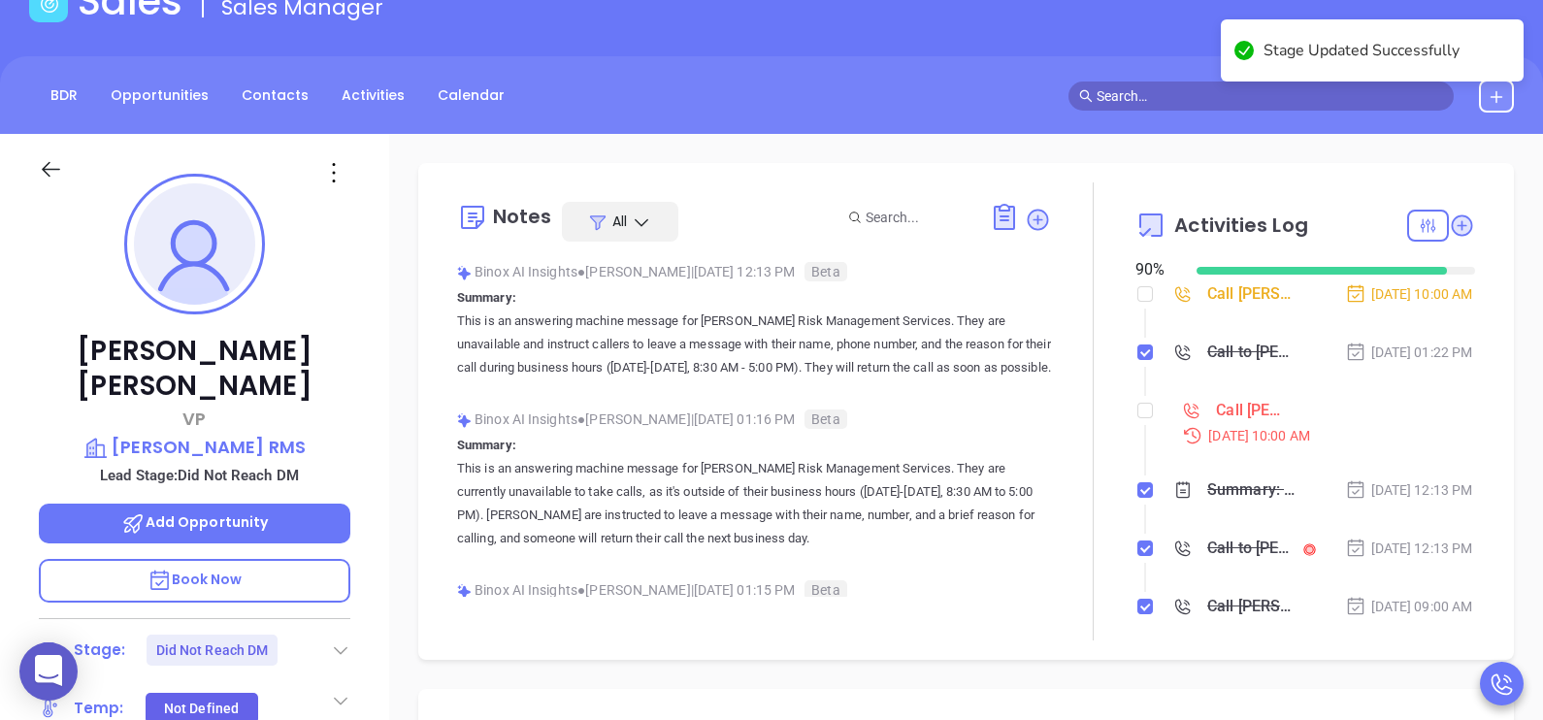
scroll to position [96, 0]
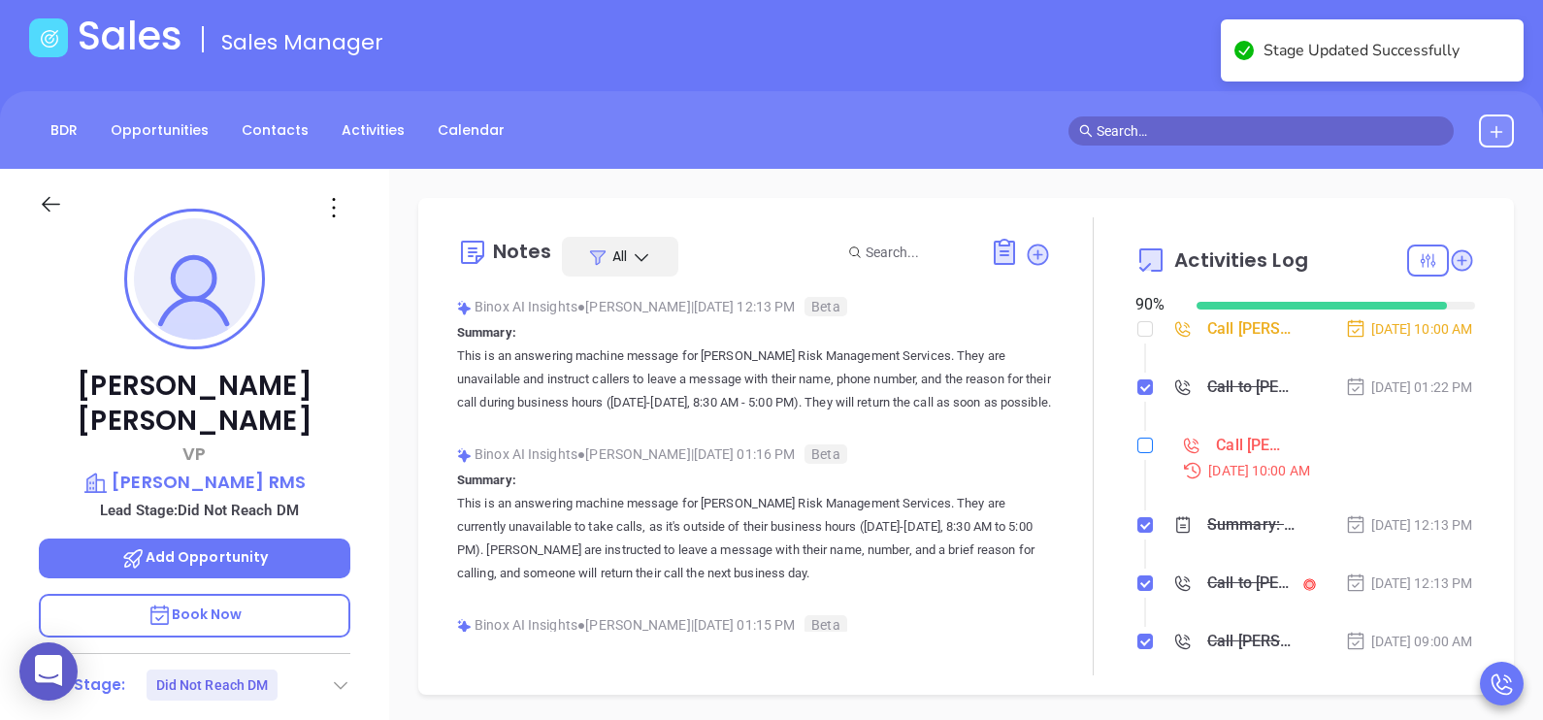
click at [1137, 453] on input "checkbox" at bounding box center [1145, 446] width 16 height 16
checkbox input "true"
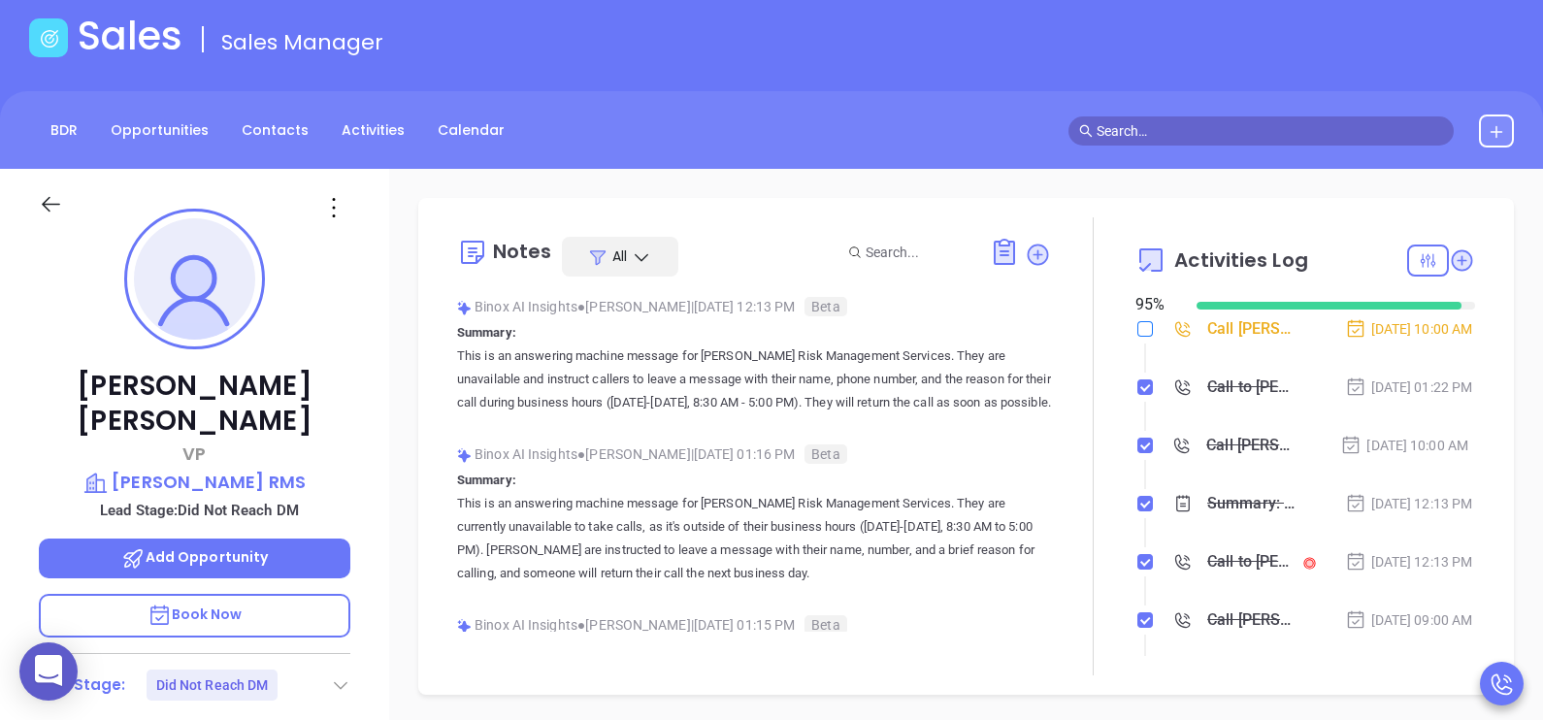
click at [1137, 325] on input "checkbox" at bounding box center [1145, 329] width 16 height 16
checkbox input "true"
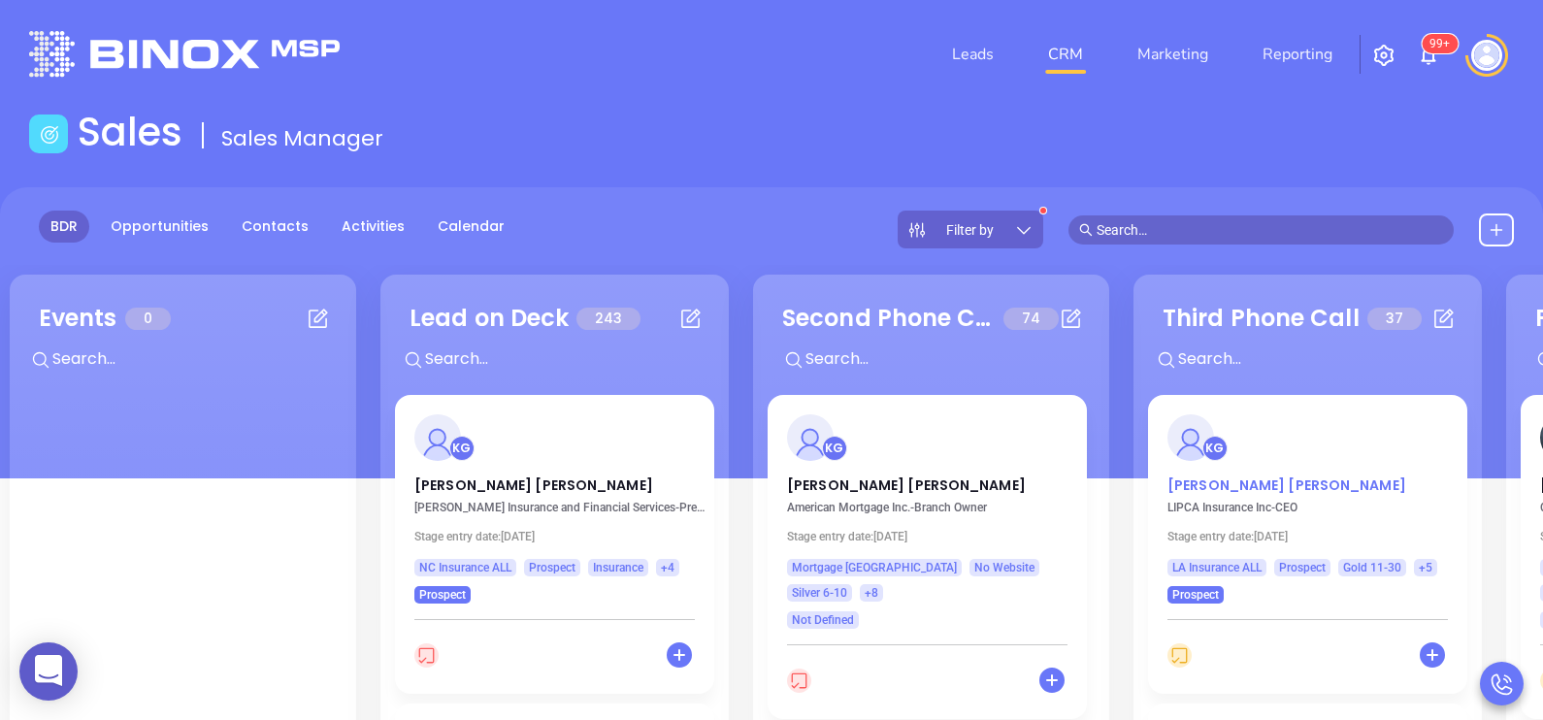
click at [1242, 485] on p "Andy McGinty" at bounding box center [1307, 480] width 280 height 10
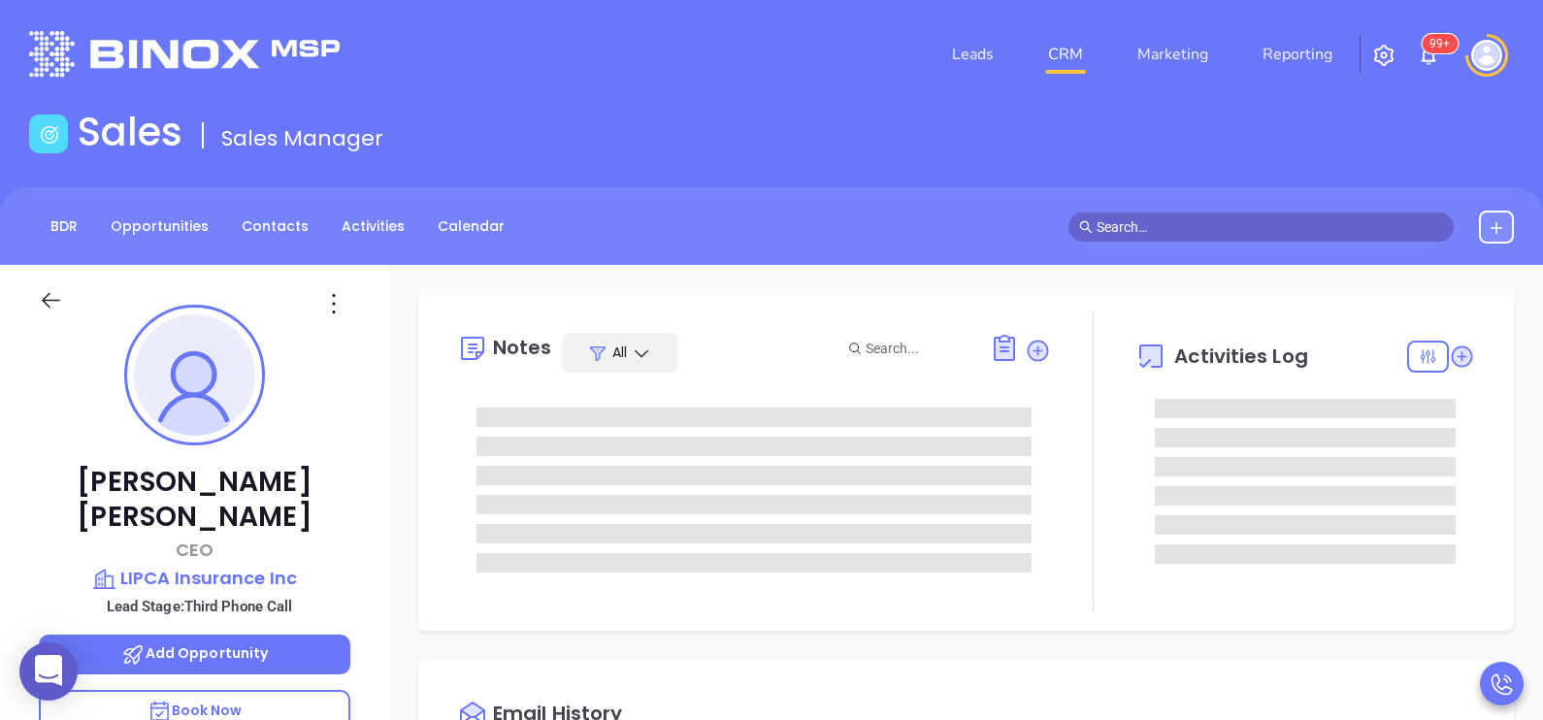
scroll to position [563, 0]
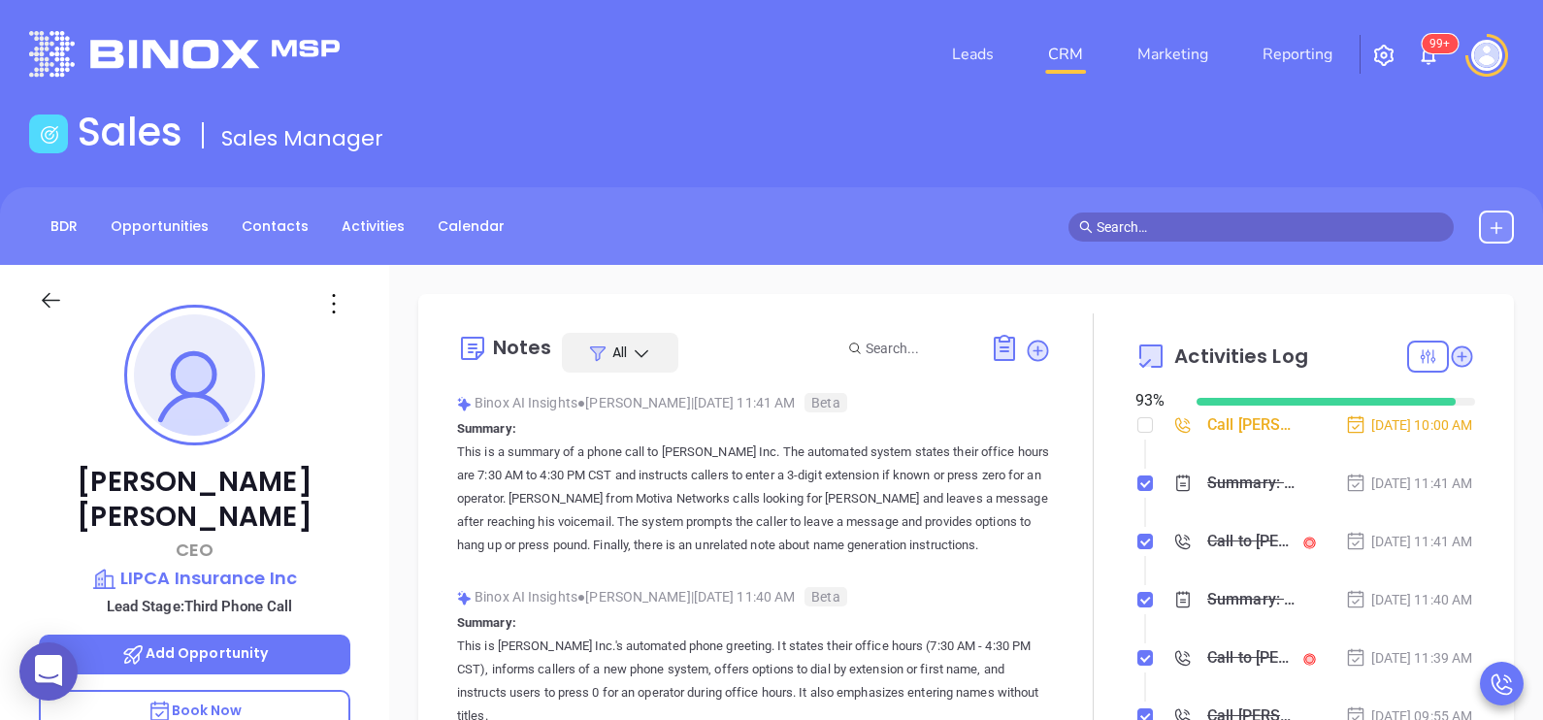
type input "[PERSON_NAME]"
click at [377, 543] on div "Andy McGinty CEO LIPCA Insurance Inc Lead Stage: Third Phone Call Add Opportuni…" at bounding box center [194, 715] width 389 height 901
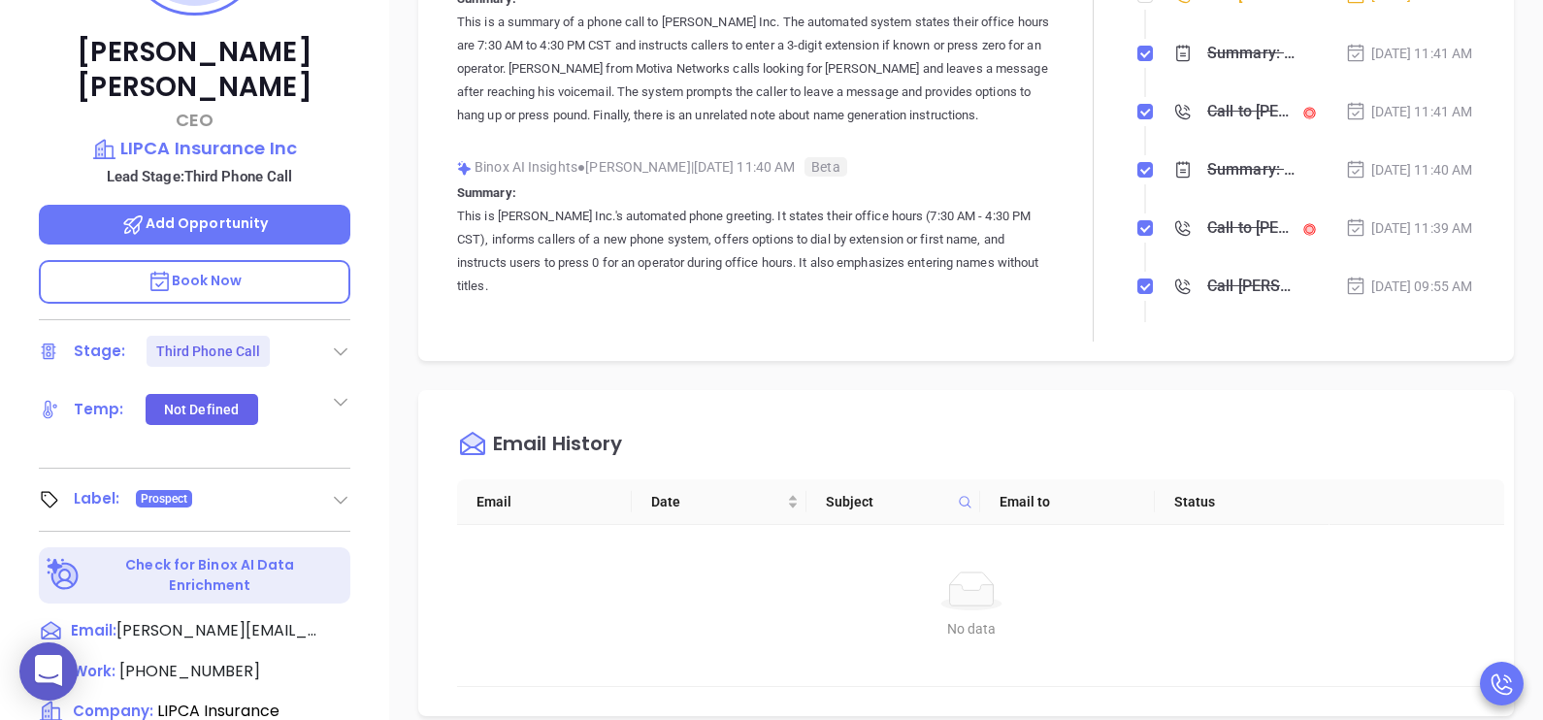
scroll to position [436, 0]
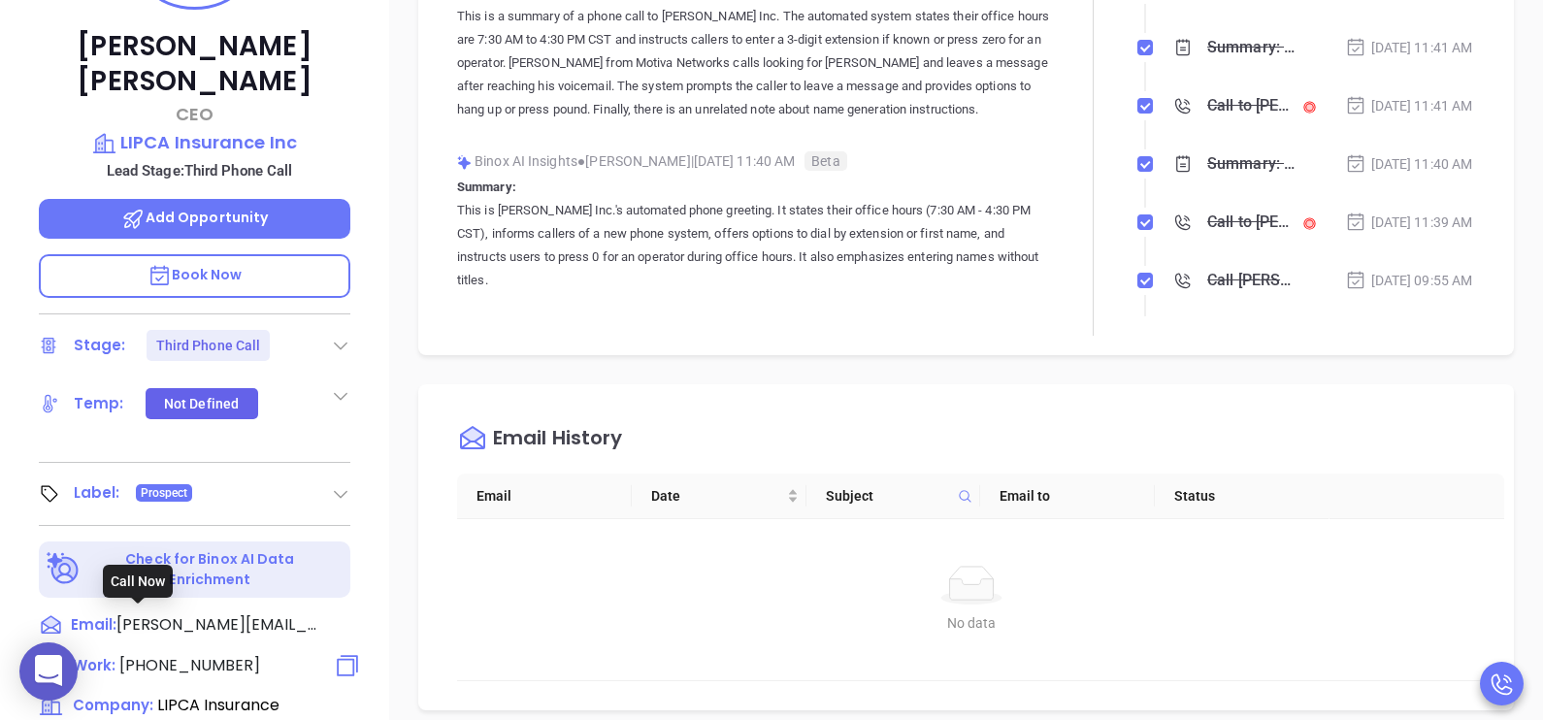
click at [184, 654] on span "(225) 927-3283" at bounding box center [189, 665] width 141 height 22
type input "(225) 927-3283"
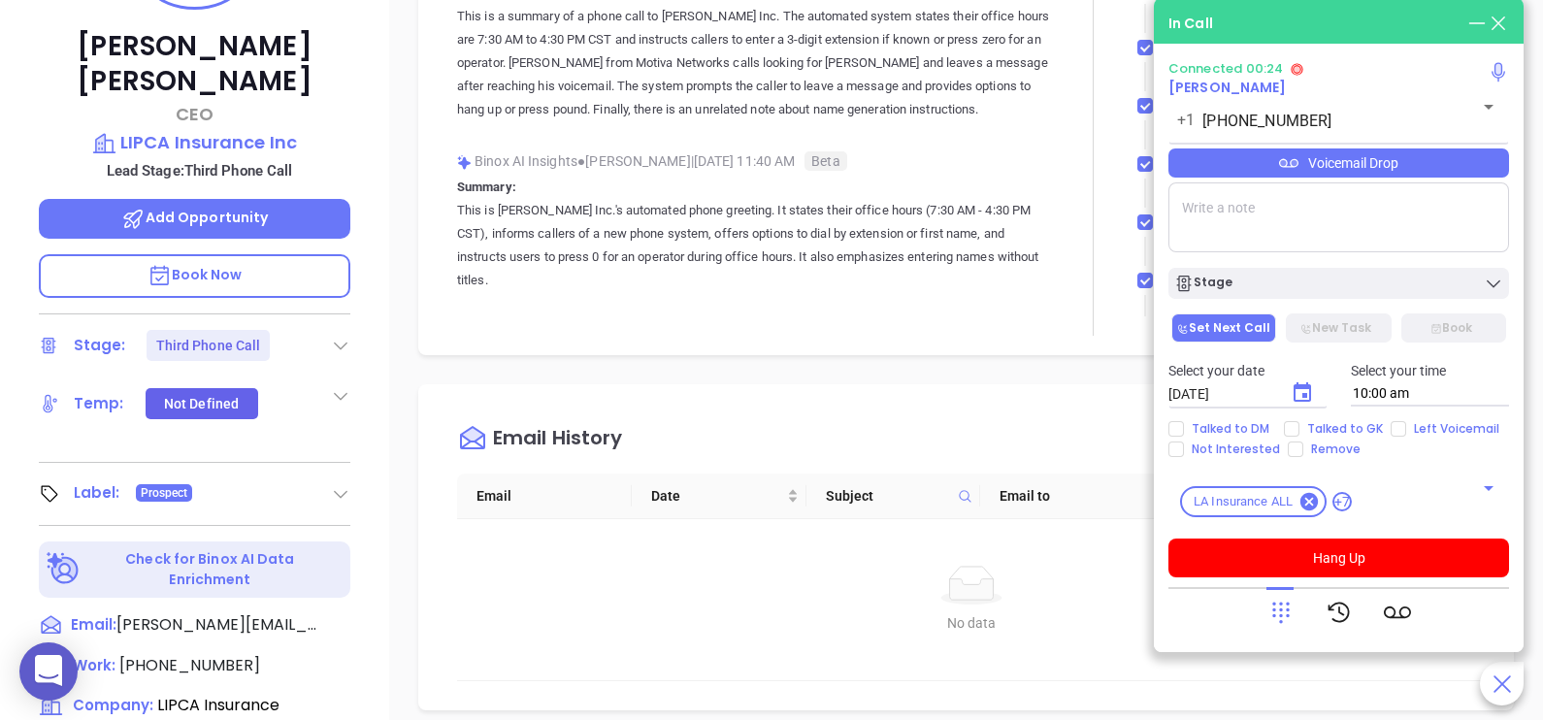
click at [1273, 613] on icon at bounding box center [1280, 612] width 27 height 27
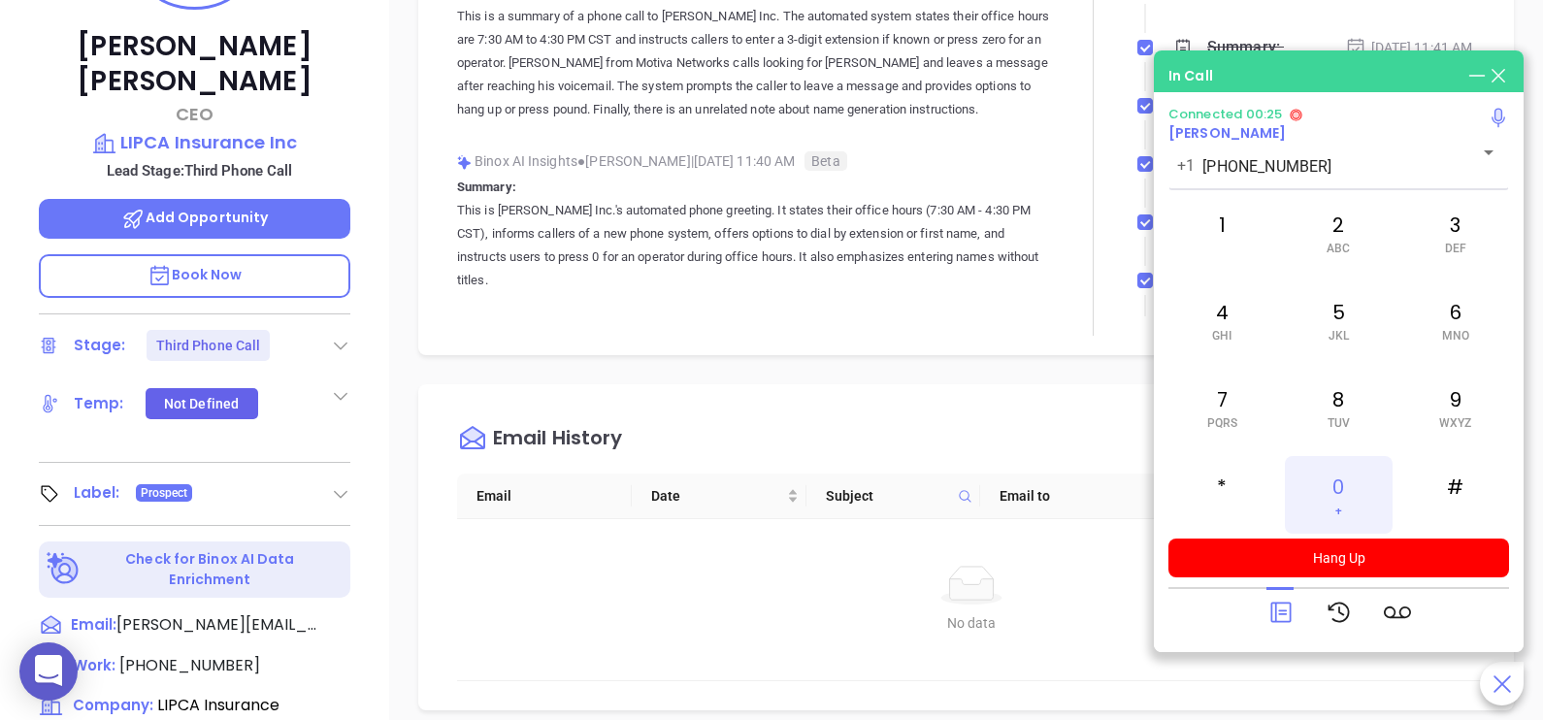
click at [1344, 481] on div "0 +" at bounding box center [1338, 495] width 107 height 78
click at [1276, 617] on icon at bounding box center [1280, 612] width 27 height 27
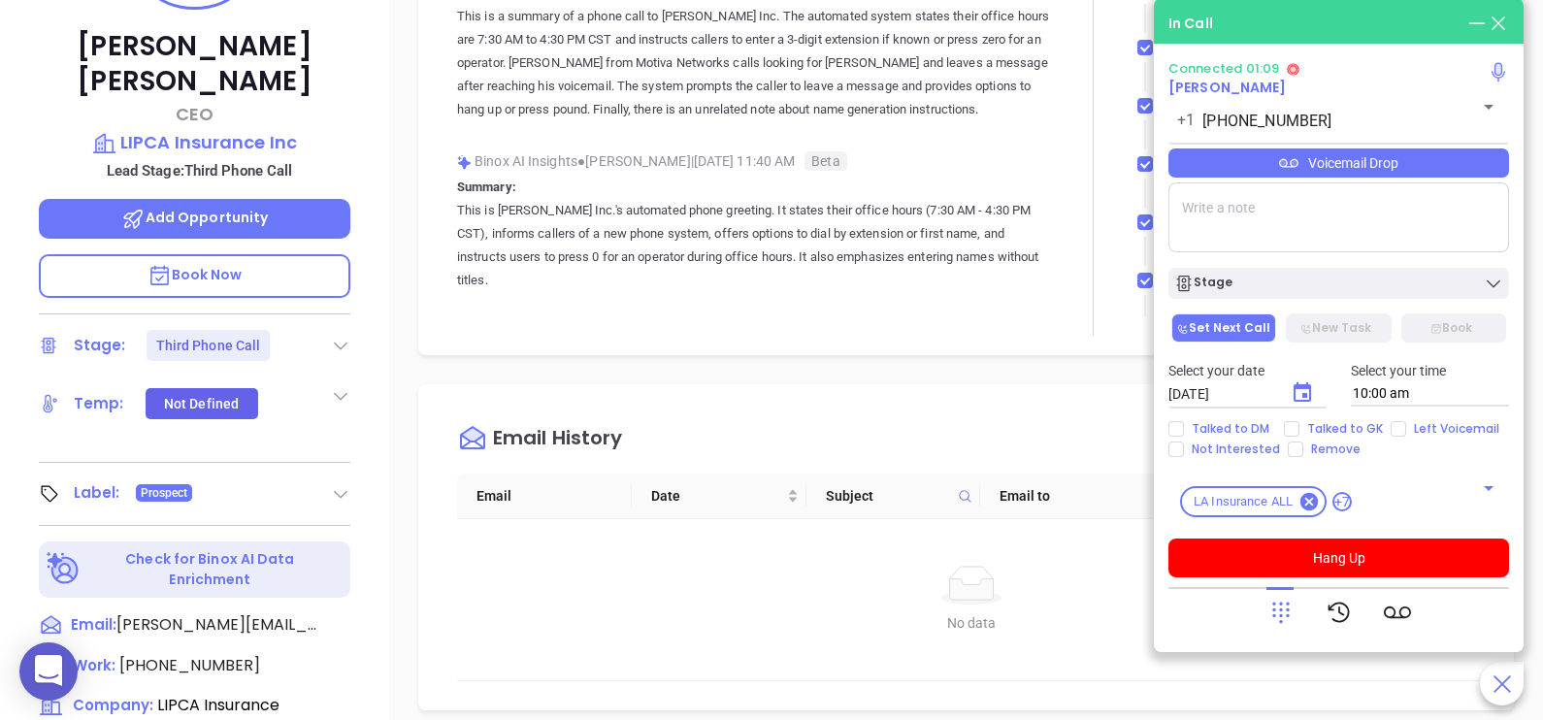
click at [1470, 172] on div "Voicemail Drop" at bounding box center [1338, 162] width 341 height 29
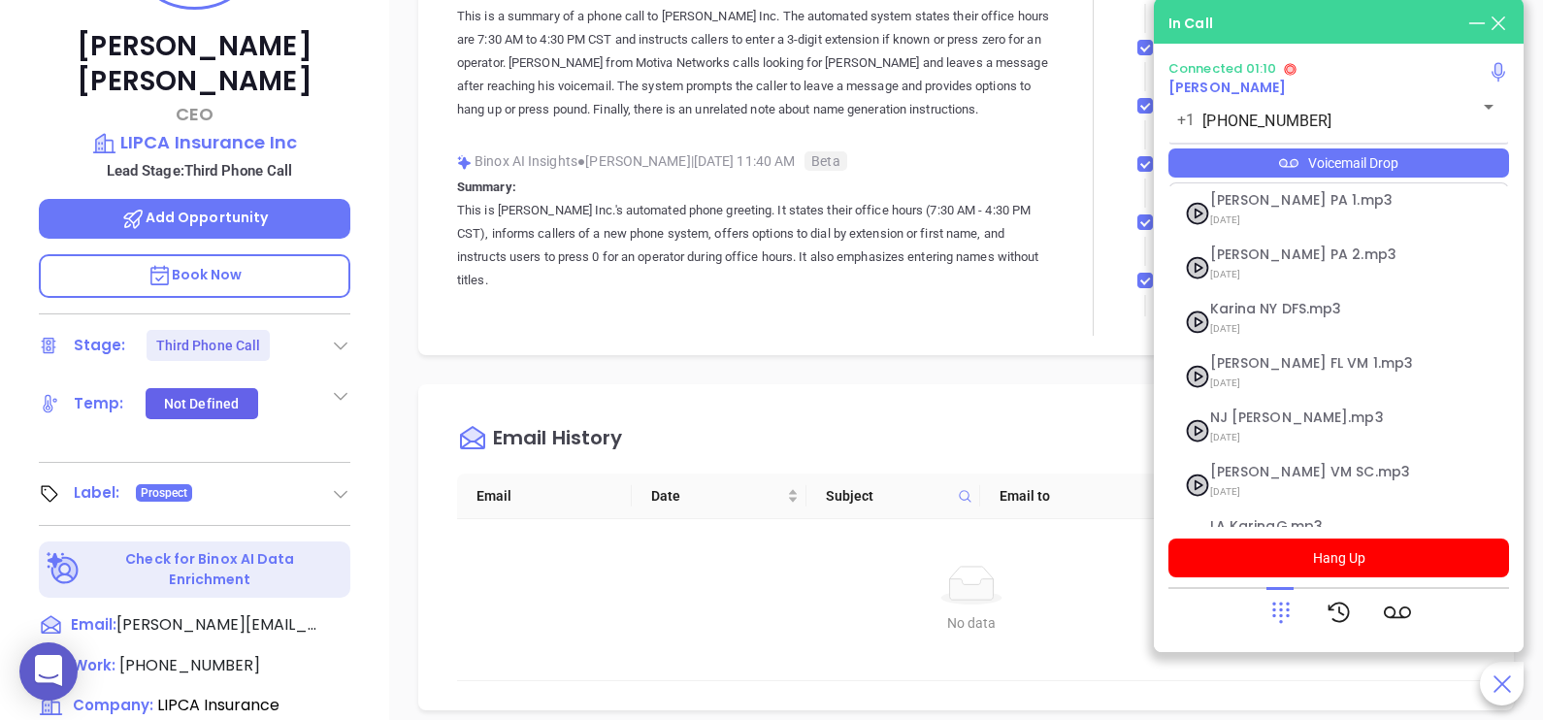
scroll to position [266, 0]
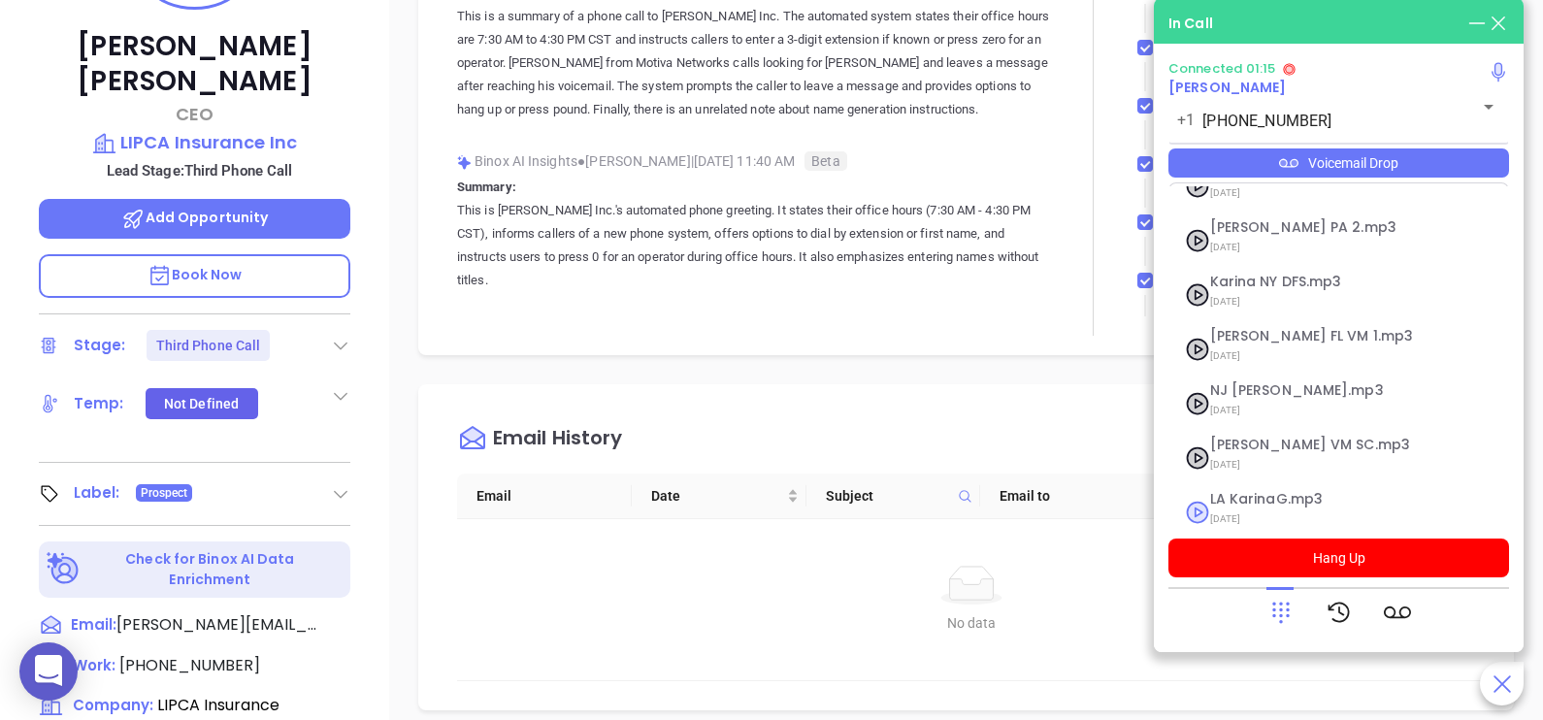
click at [1280, 492] on span "LA KarinaG.mp3" at bounding box center [1315, 499] width 210 height 15
checkbox input "true"
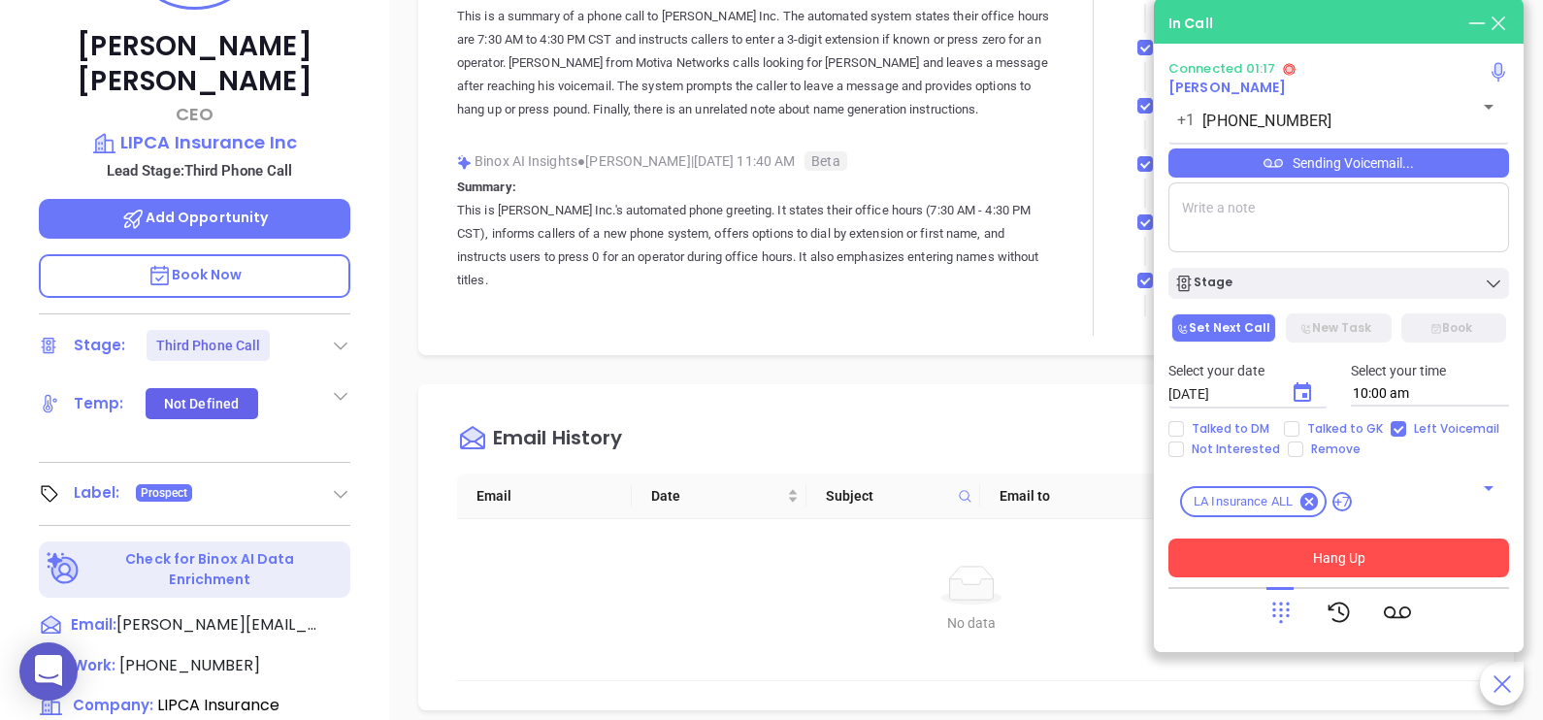
click at [1392, 568] on button "Hang Up" at bounding box center [1338, 558] width 341 height 39
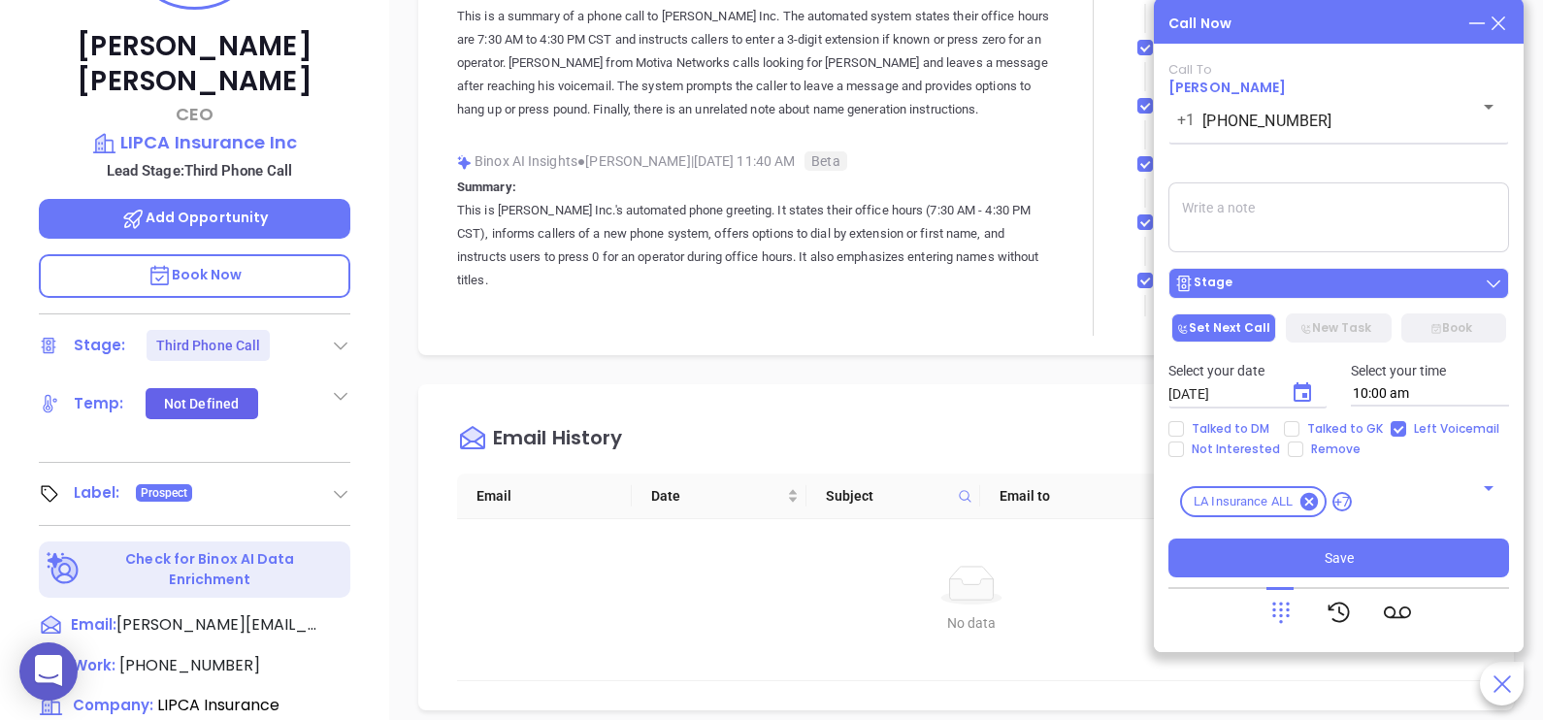
click at [1379, 277] on div "Stage" at bounding box center [1338, 283] width 329 height 19
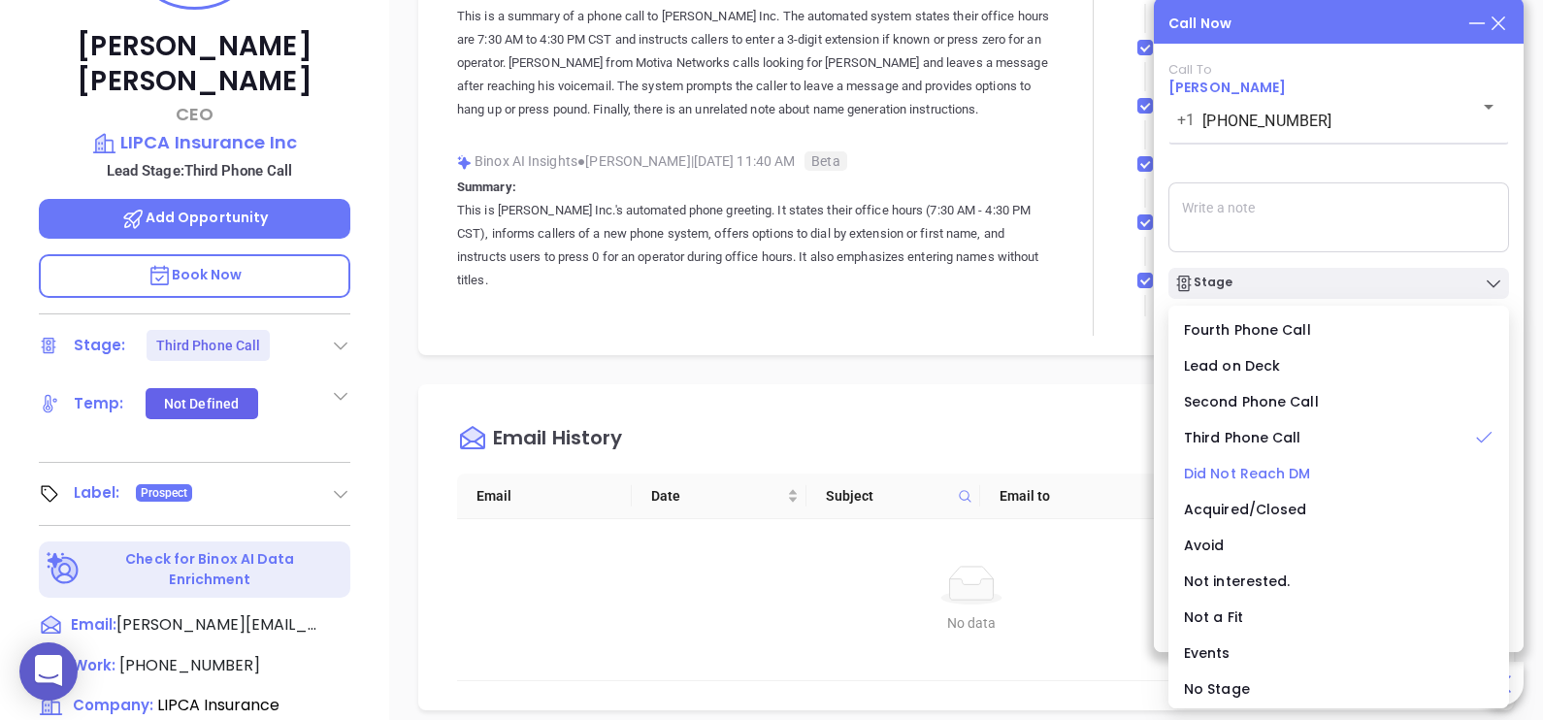
click at [1276, 473] on span "Did Not Reach DM" at bounding box center [1247, 473] width 127 height 19
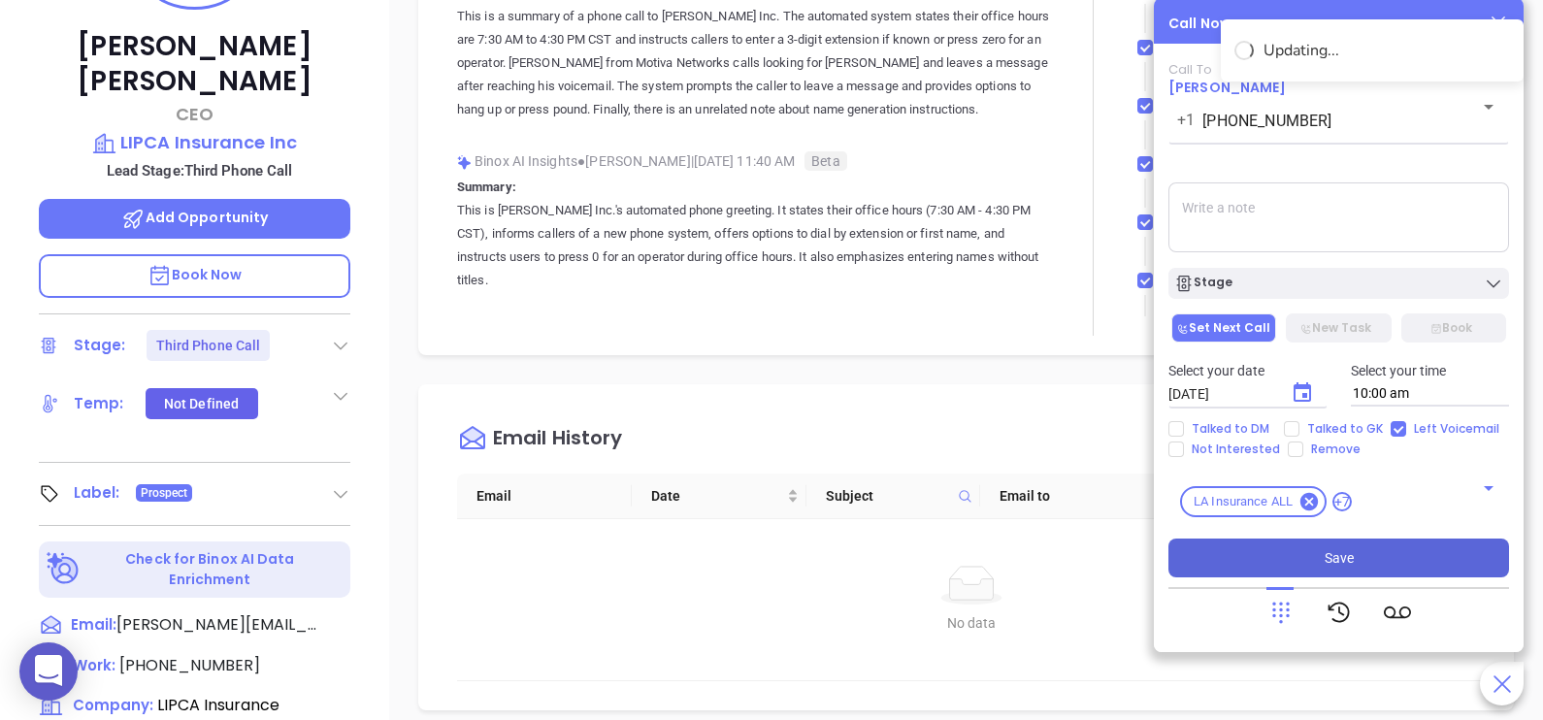
click at [1363, 564] on button "Save" at bounding box center [1338, 558] width 341 height 39
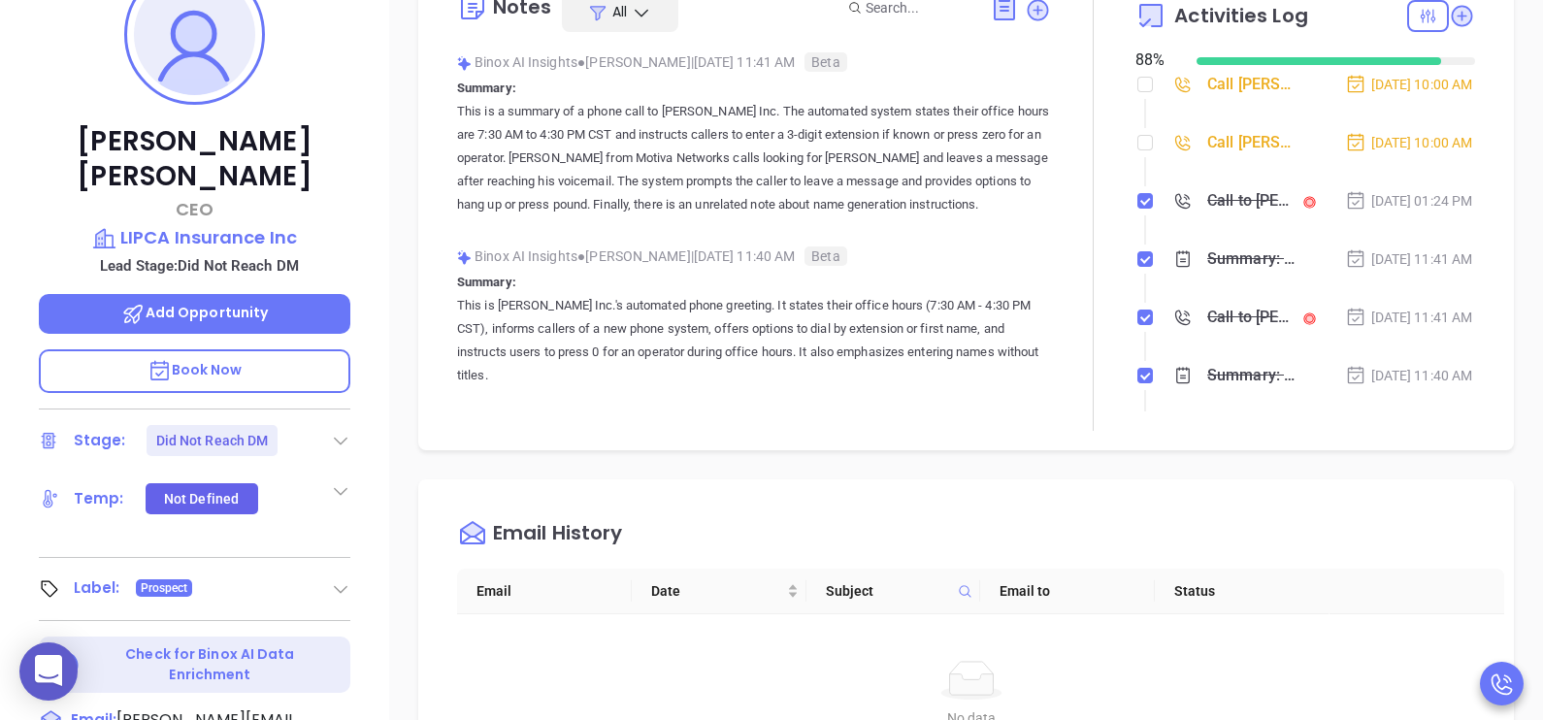
scroll to position [340, 0]
click at [1137, 150] on input "checkbox" at bounding box center [1145, 144] width 16 height 16
checkbox input "true"
click at [1137, 85] on input "checkbox" at bounding box center [1145, 86] width 16 height 16
checkbox input "true"
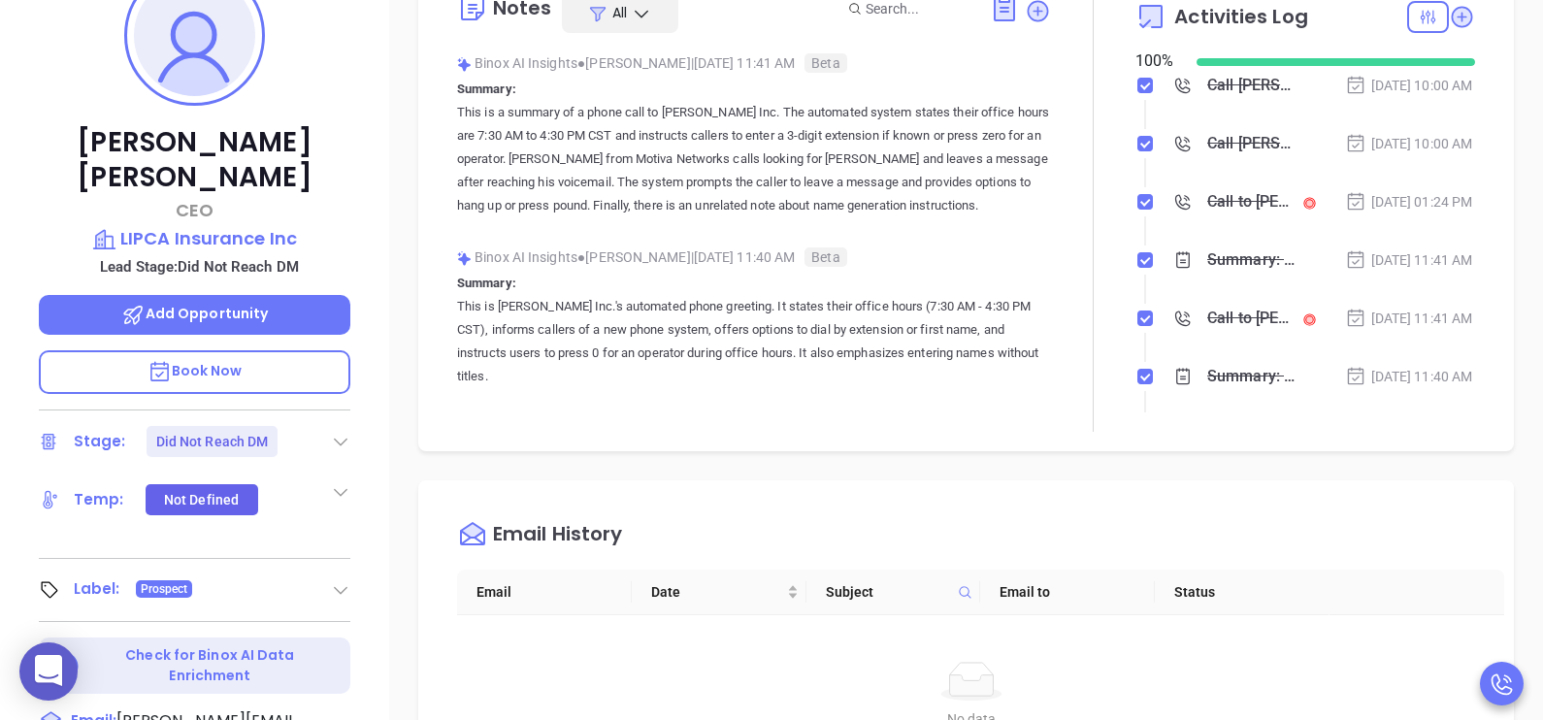
click at [1384, 213] on div "Sep 9, 2025 | 01:24 PM" at bounding box center [1409, 201] width 128 height 21
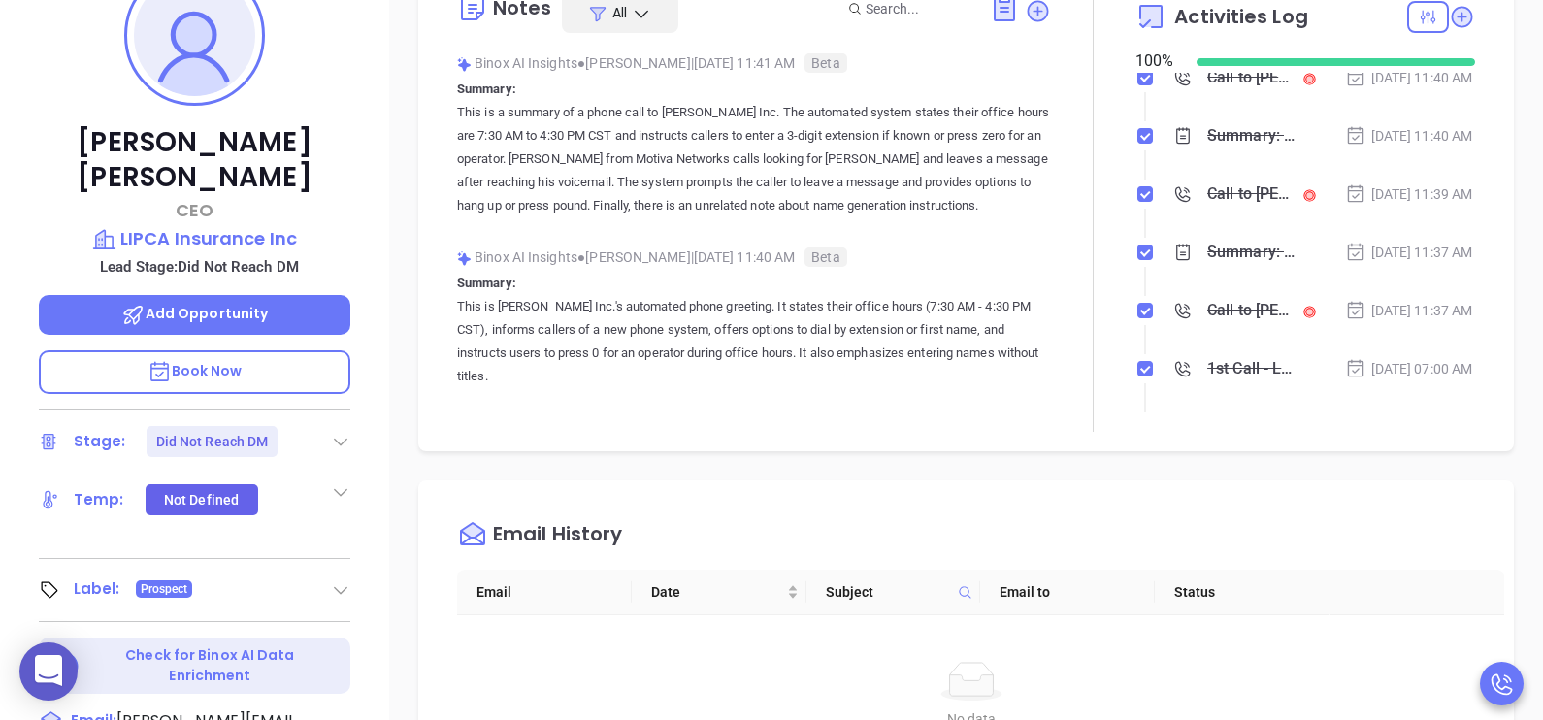
scroll to position [534, 0]
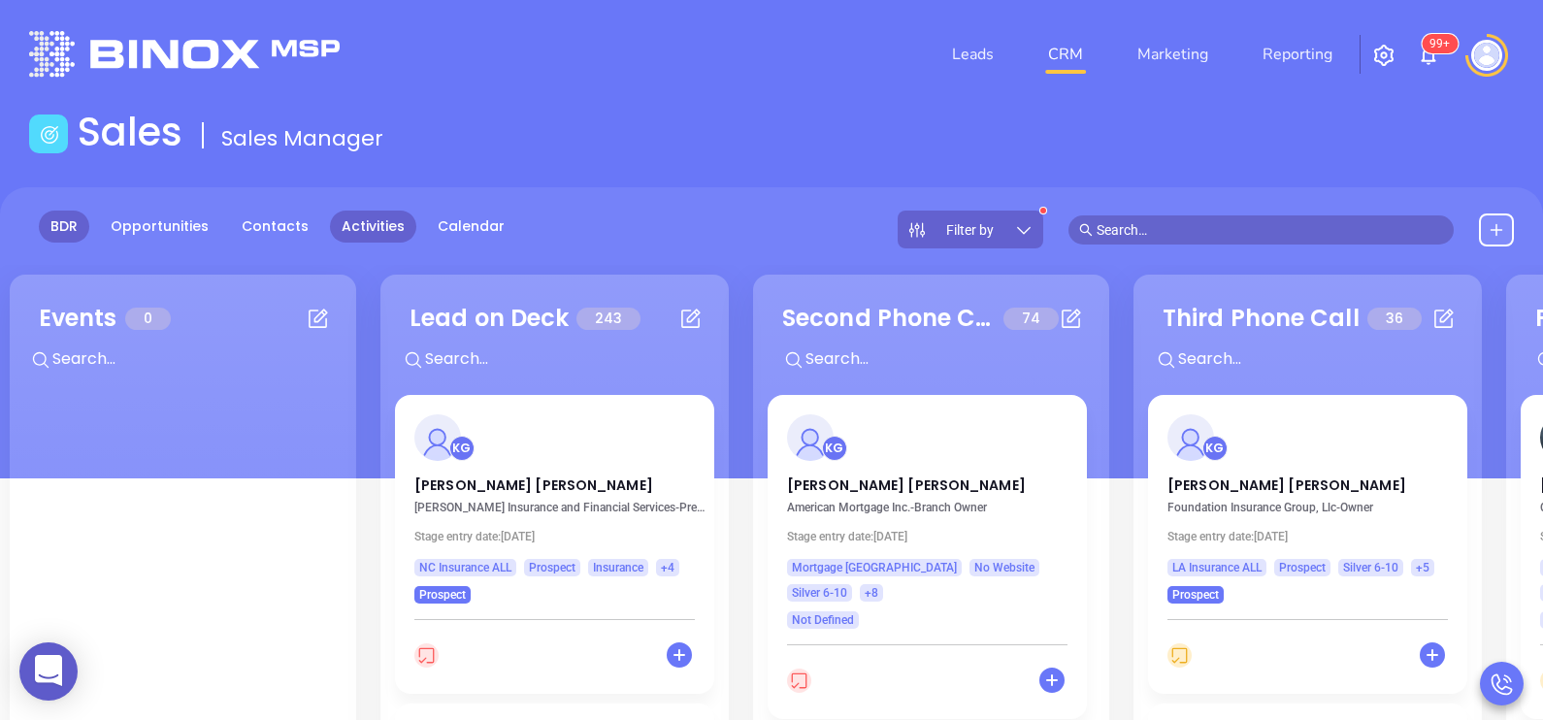
click at [398, 223] on link "Activities" at bounding box center [373, 227] width 86 height 32
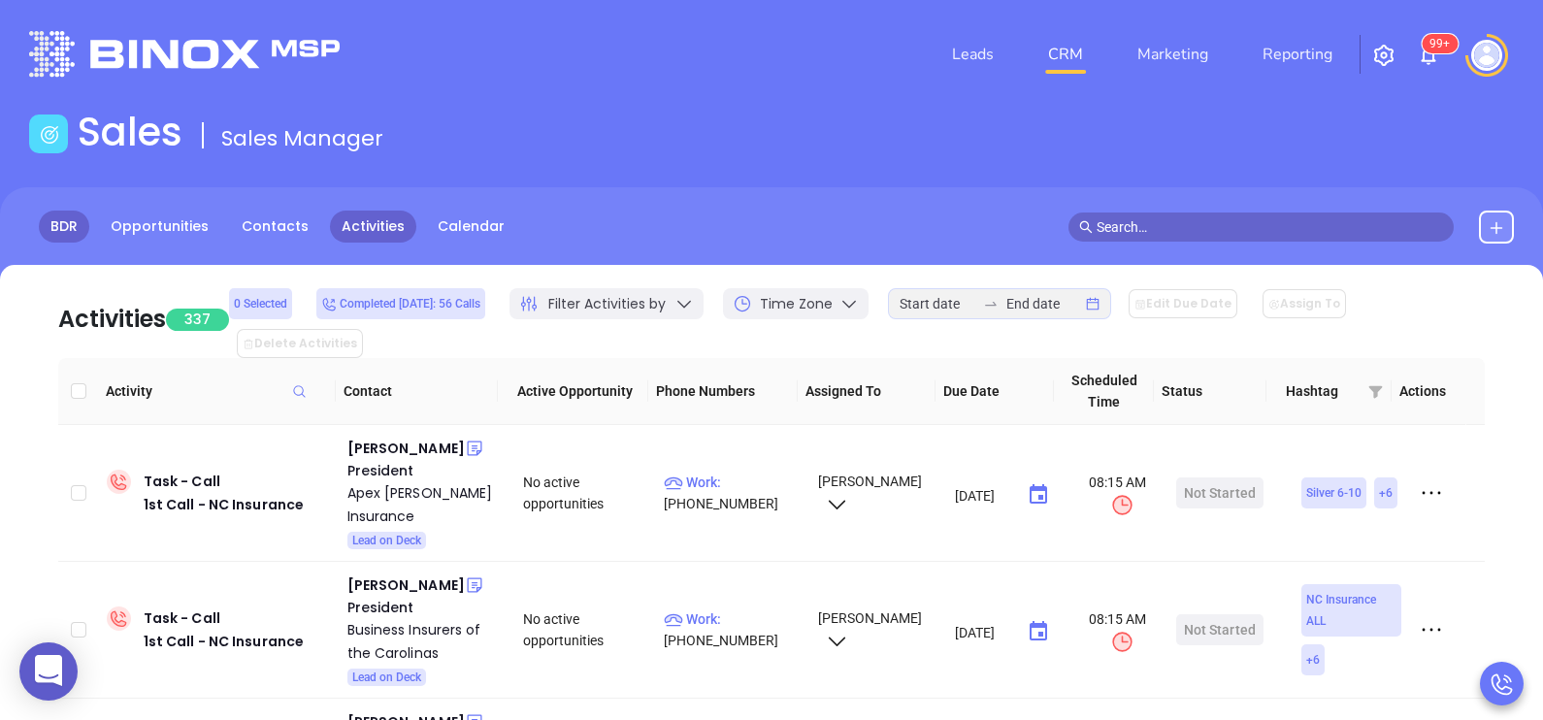
click at [81, 227] on link "BDR" at bounding box center [64, 227] width 50 height 32
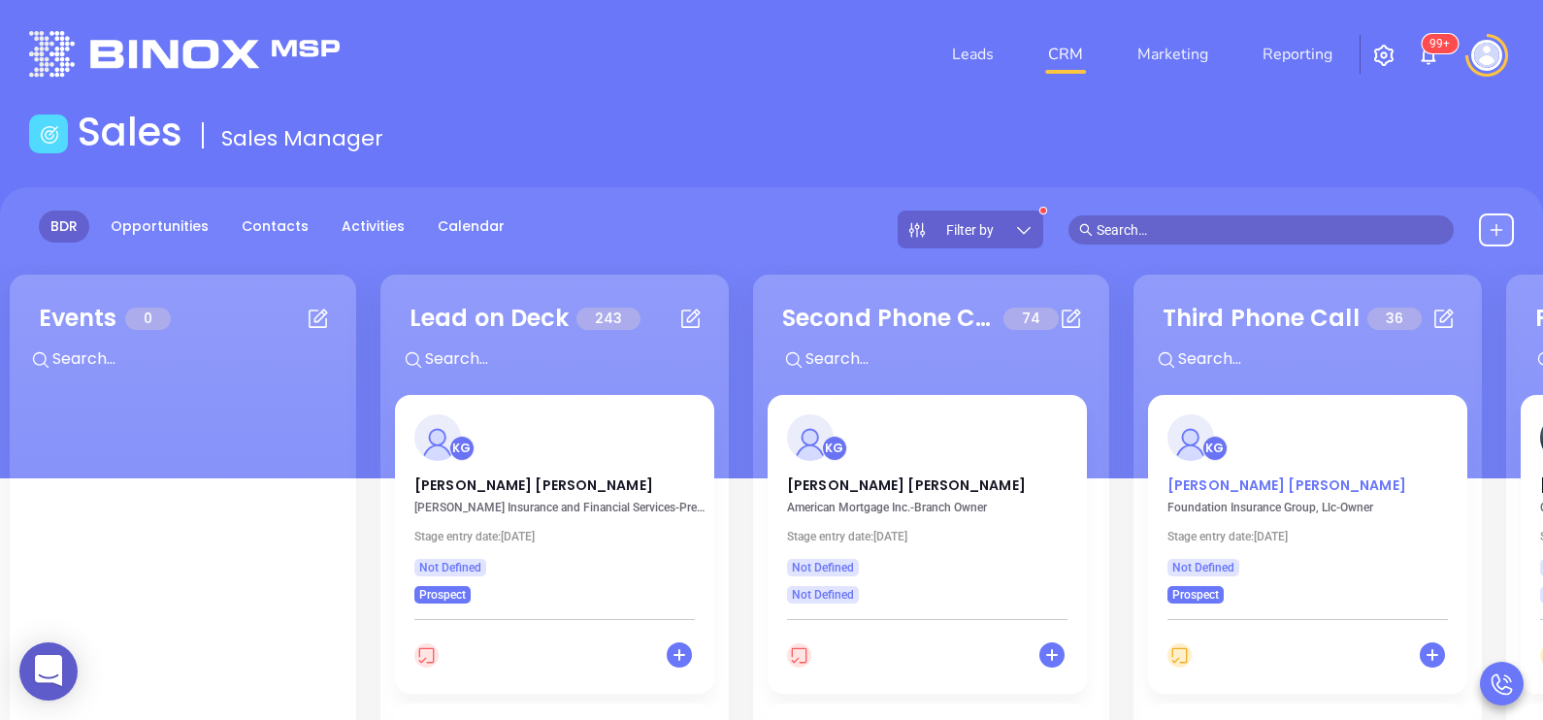
click at [1248, 484] on p "[PERSON_NAME]" at bounding box center [1307, 480] width 280 height 10
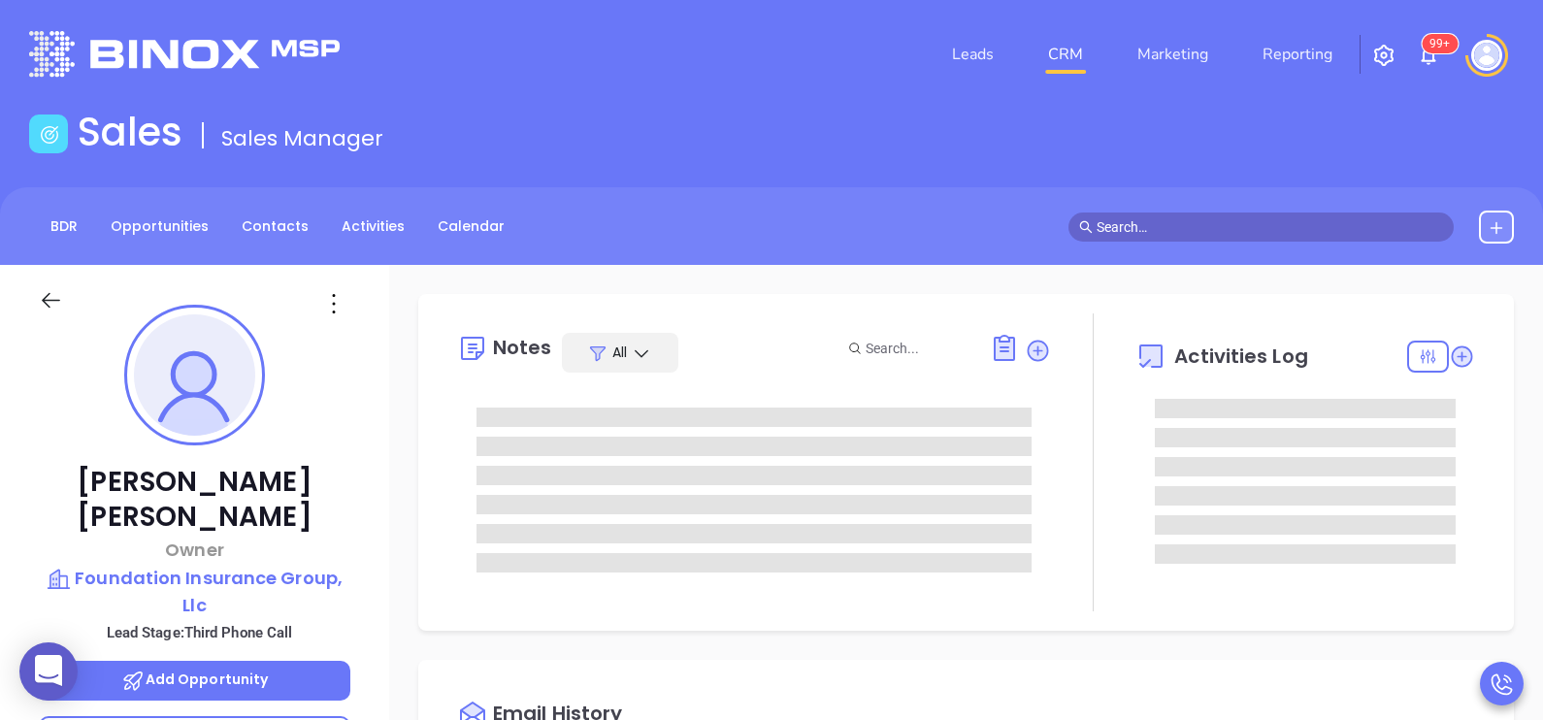
type input "10:00 am"
type input "[DATE]"
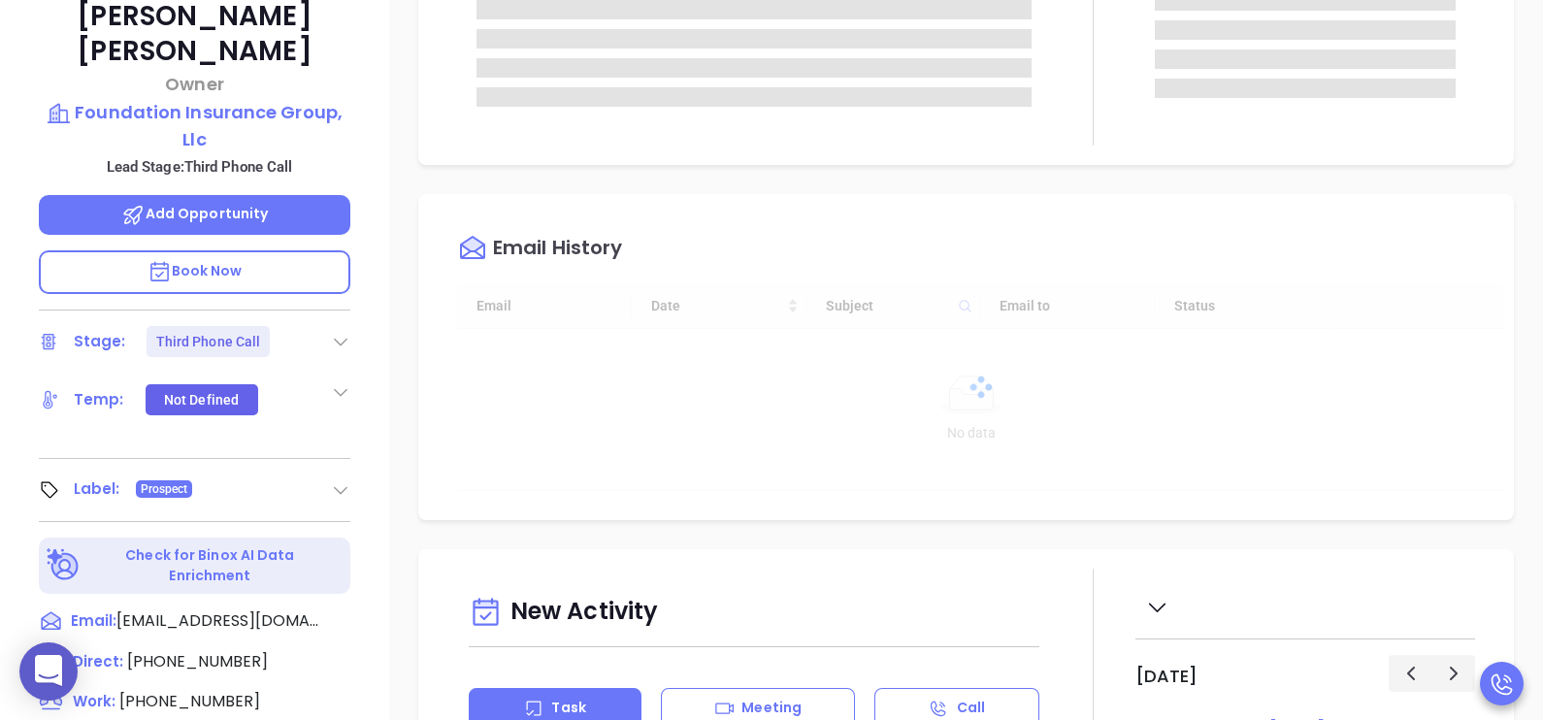
type input "[PERSON_NAME]"
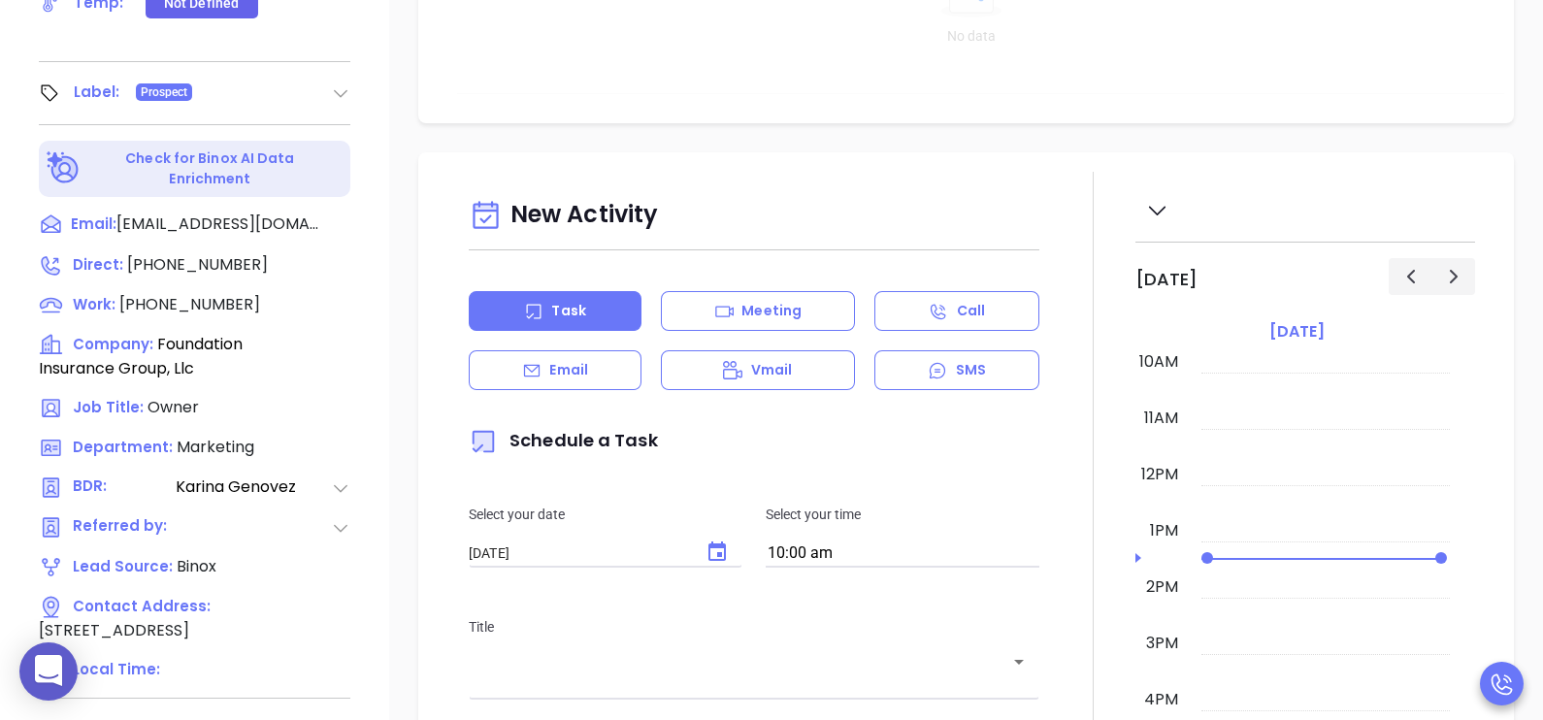
scroll to position [872, 0]
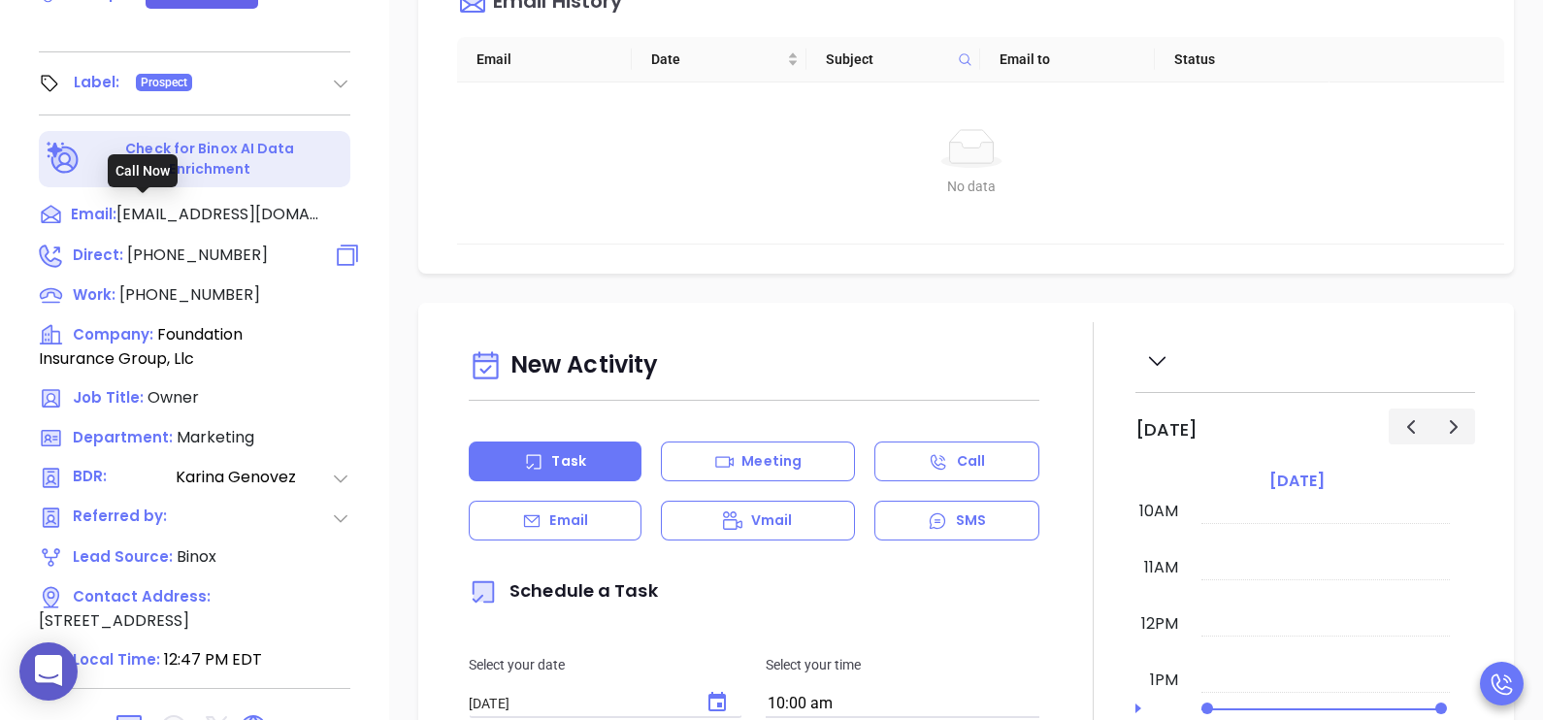
click at [204, 244] on span "[PHONE_NUMBER]" at bounding box center [197, 255] width 141 height 22
type input "[PHONE_NUMBER]"
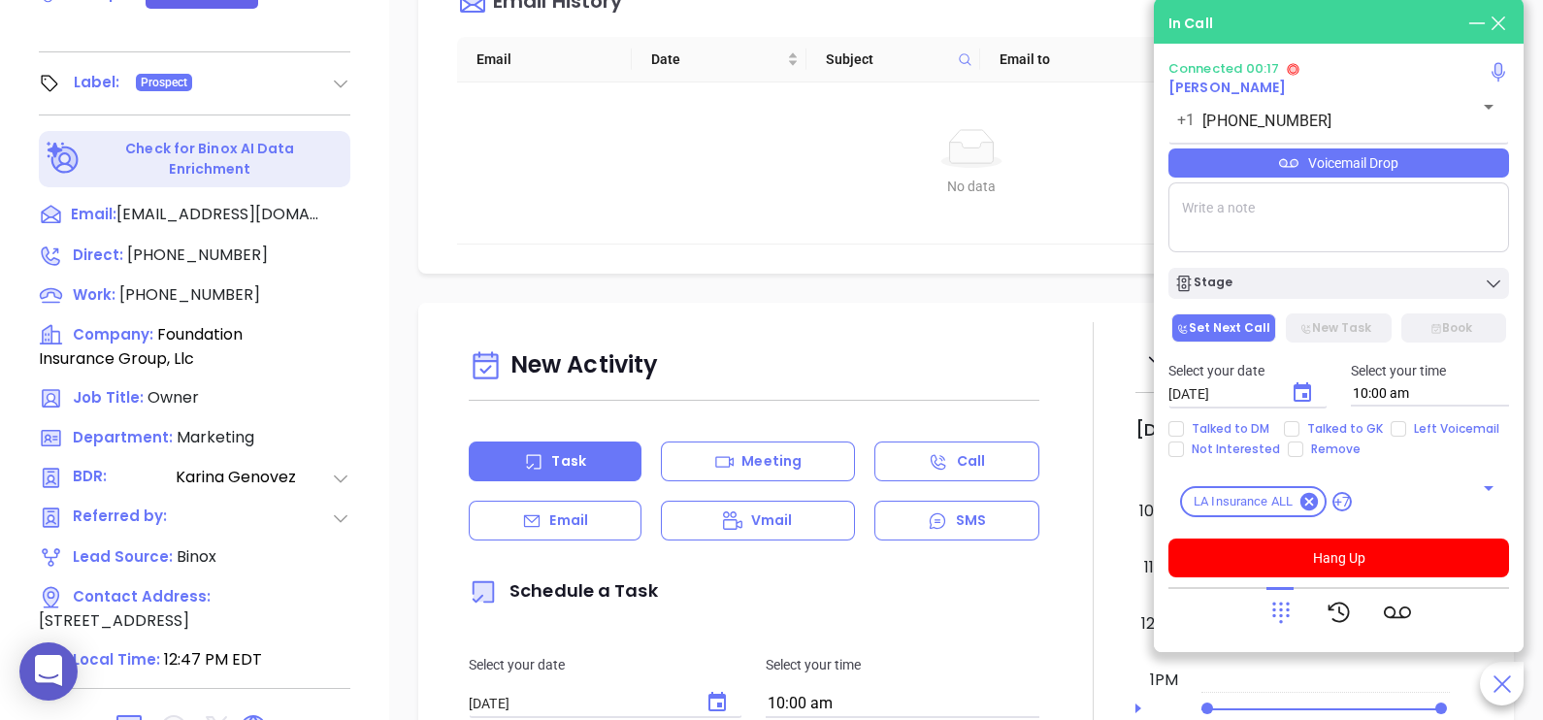
click at [1280, 606] on icon at bounding box center [1280, 612] width 27 height 27
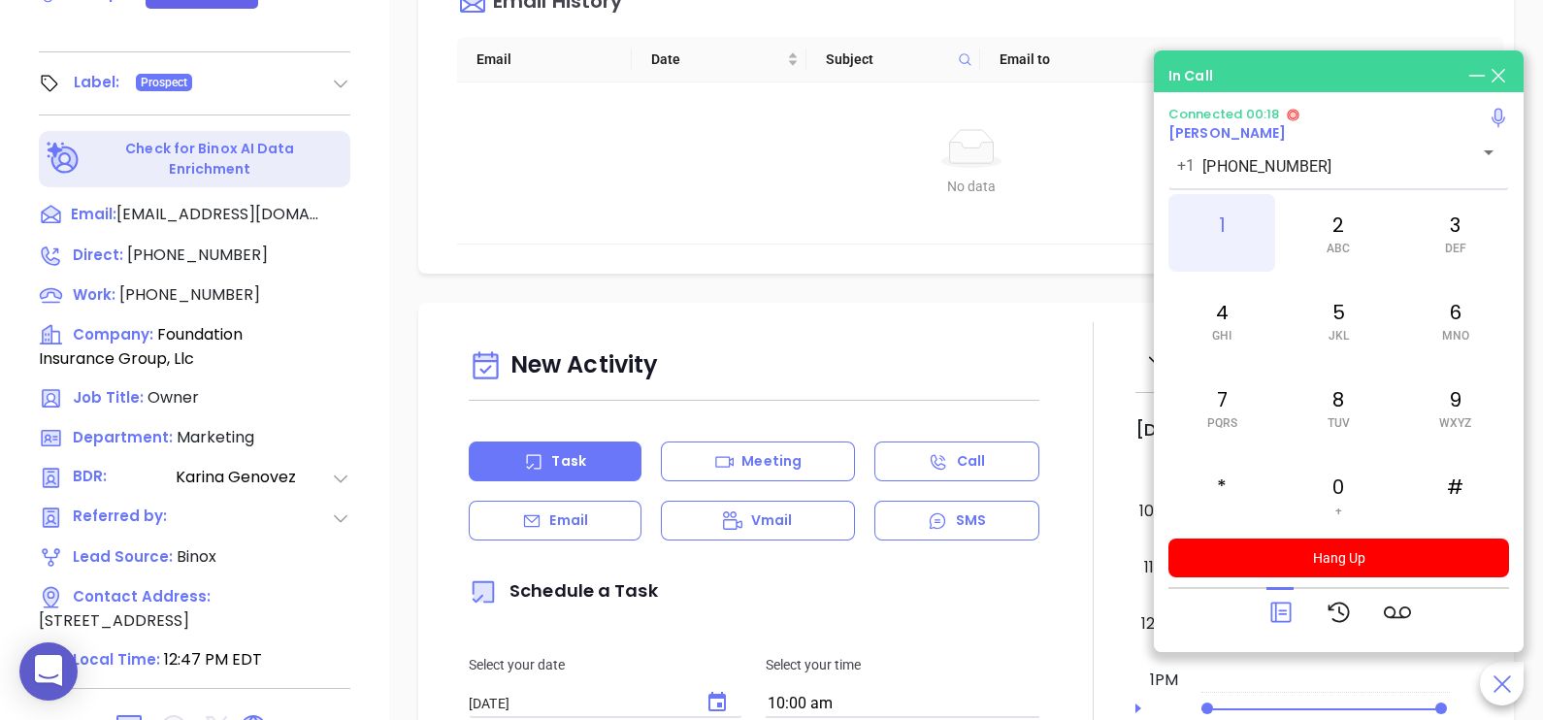
click at [1239, 213] on div "1" at bounding box center [1221, 233] width 107 height 78
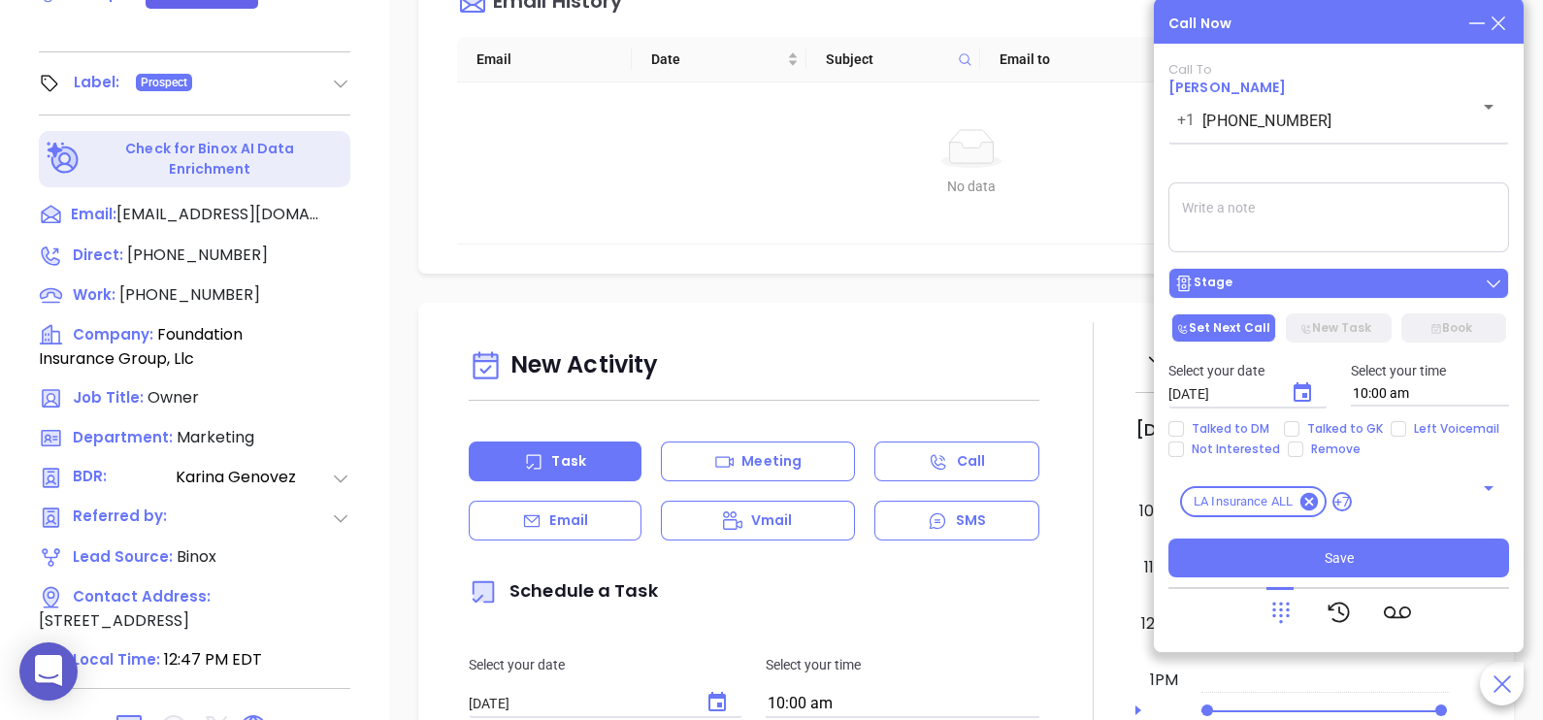
click at [1355, 277] on div "Stage" at bounding box center [1338, 283] width 329 height 19
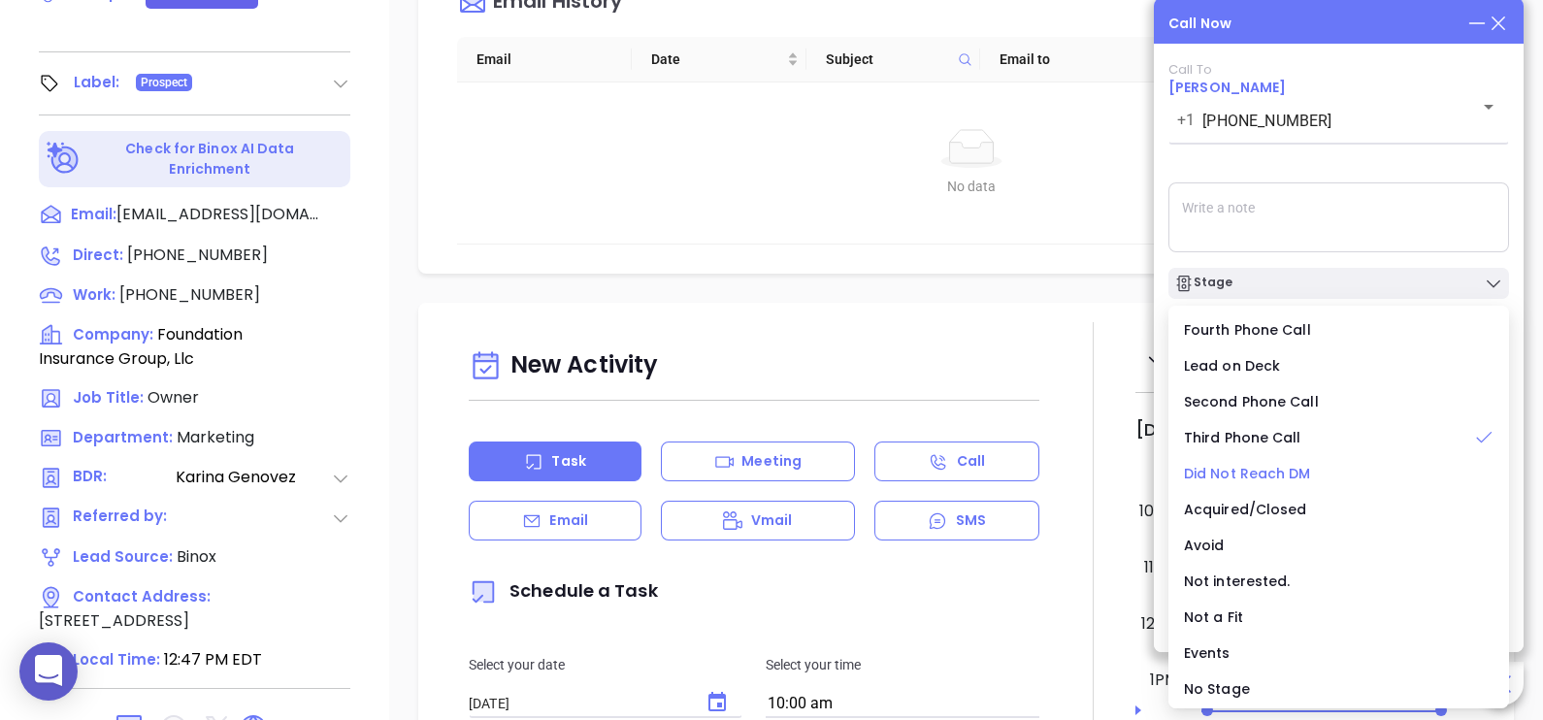
click at [1263, 476] on span "Did Not Reach DM" at bounding box center [1247, 473] width 127 height 19
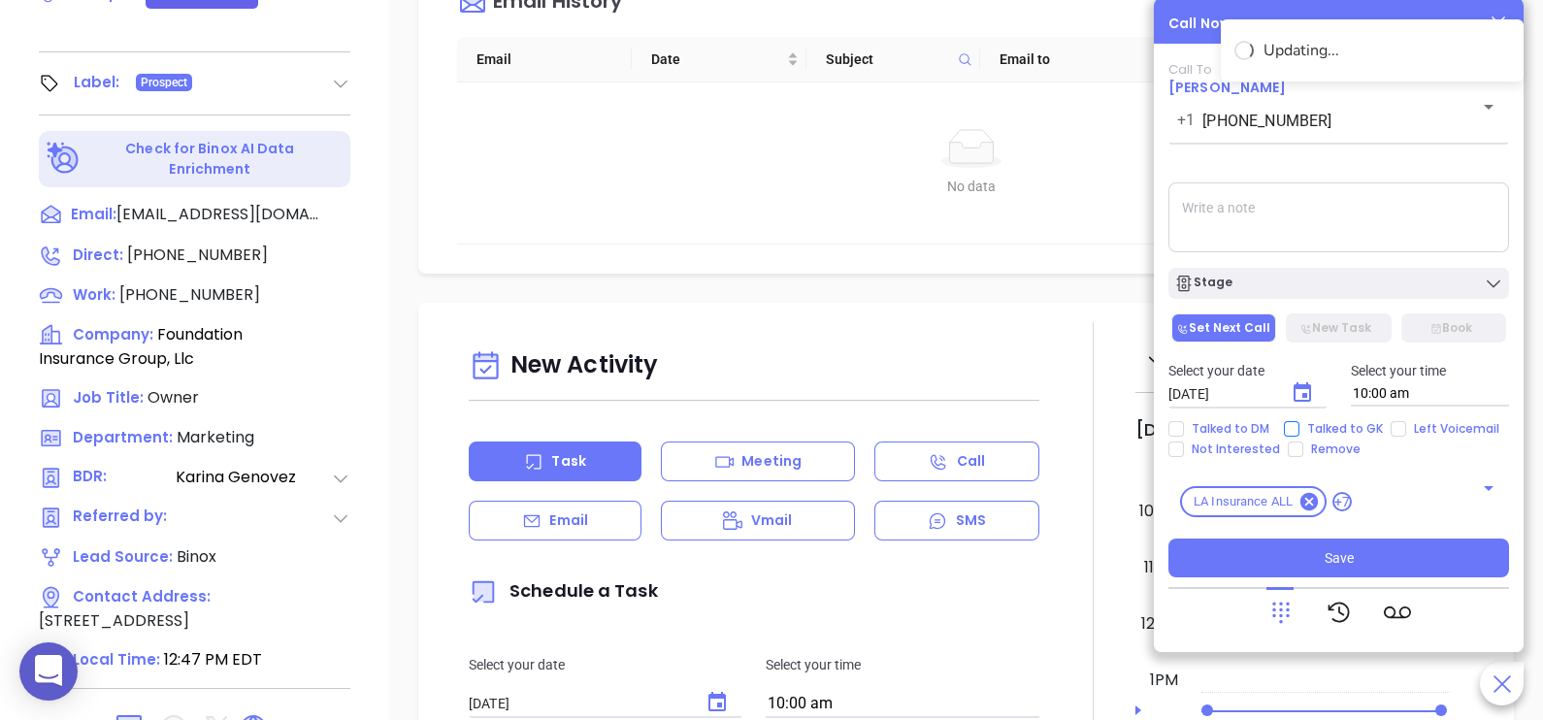
click at [1327, 429] on span "Talked to GK" at bounding box center [1344, 429] width 91 height 16
click at [1299, 429] on input "Talked to GK" at bounding box center [1292, 429] width 16 height 16
checkbox input "true"
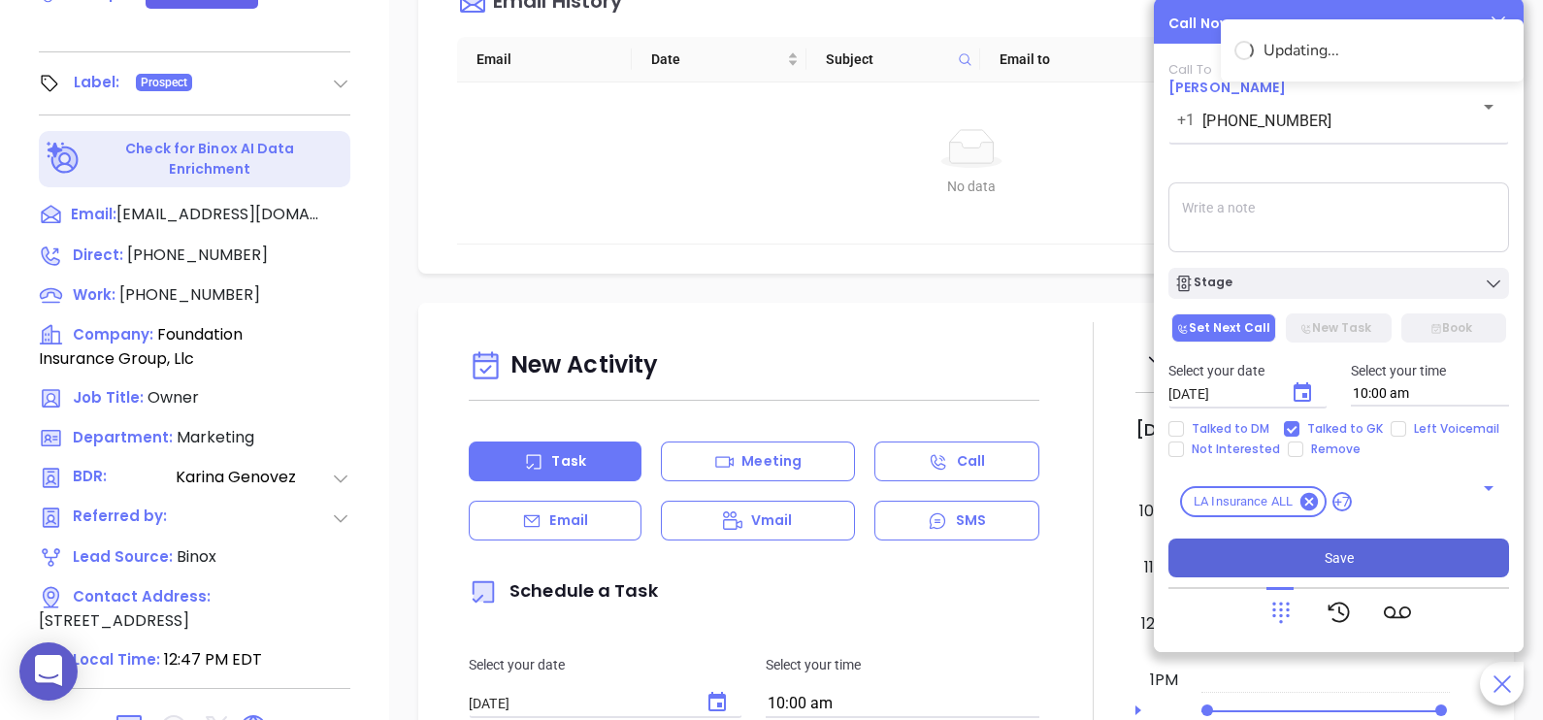
click at [1371, 558] on button "Save" at bounding box center [1338, 558] width 341 height 39
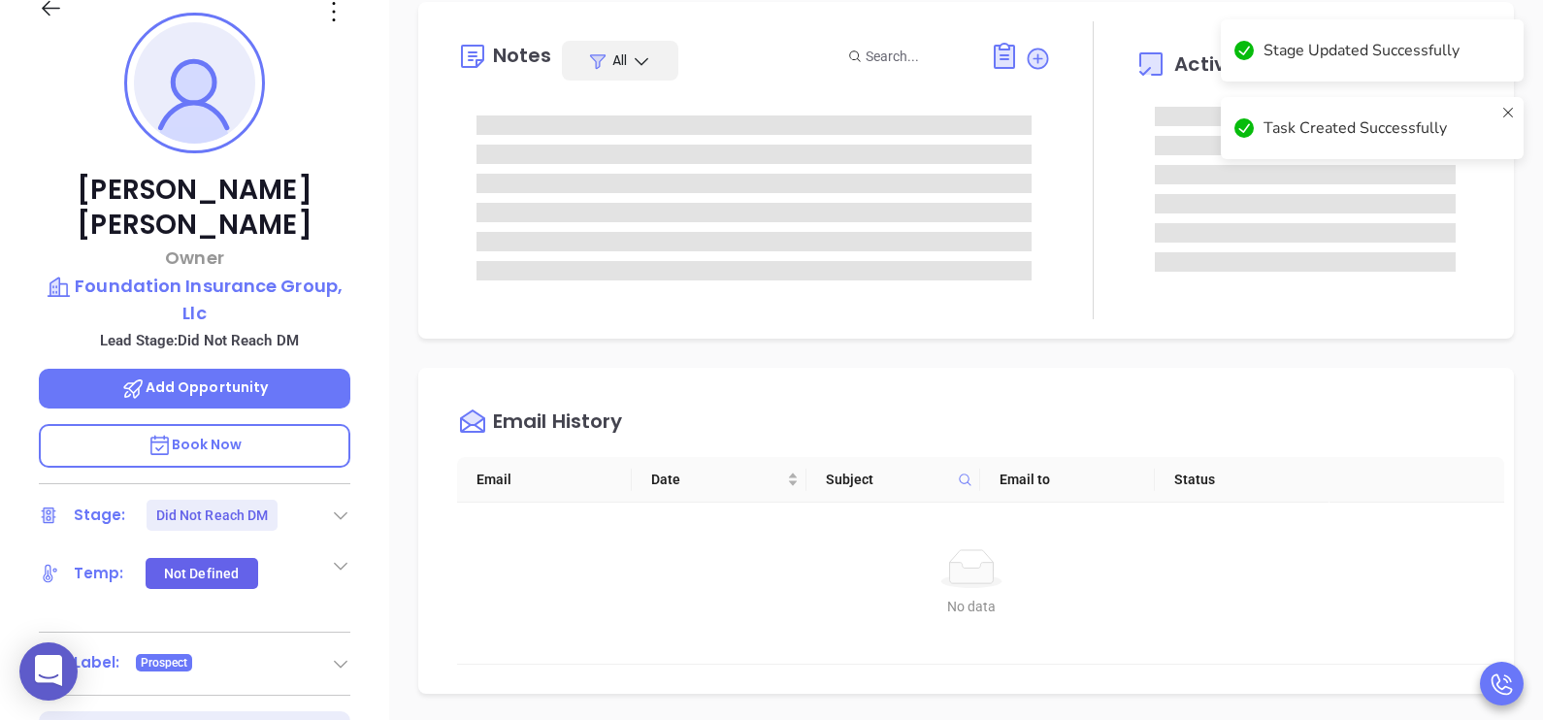
scroll to position [291, 0]
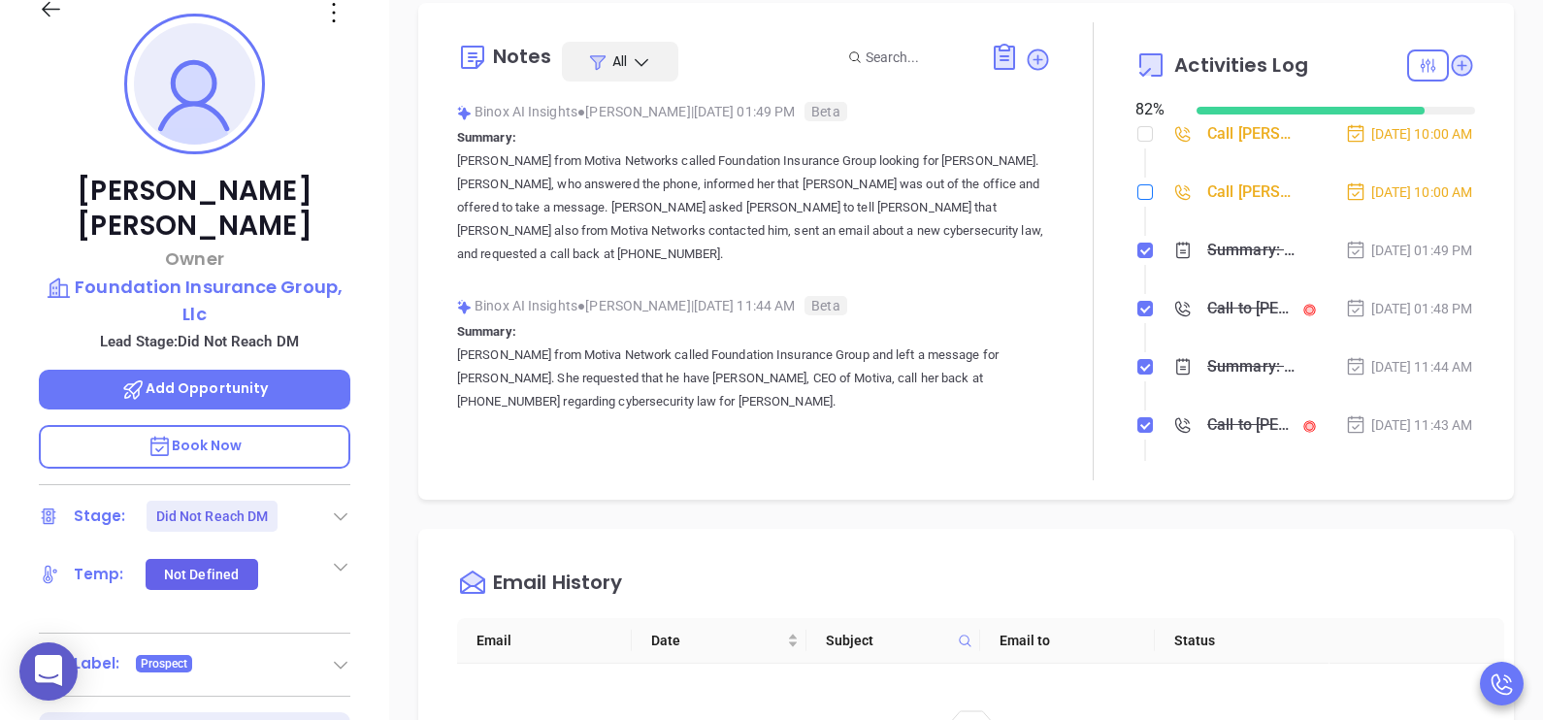
click at [1137, 200] on input "checkbox" at bounding box center [1145, 192] width 16 height 16
checkbox input "true"
click at [1138, 137] on input "checkbox" at bounding box center [1145, 134] width 16 height 16
checkbox input "true"
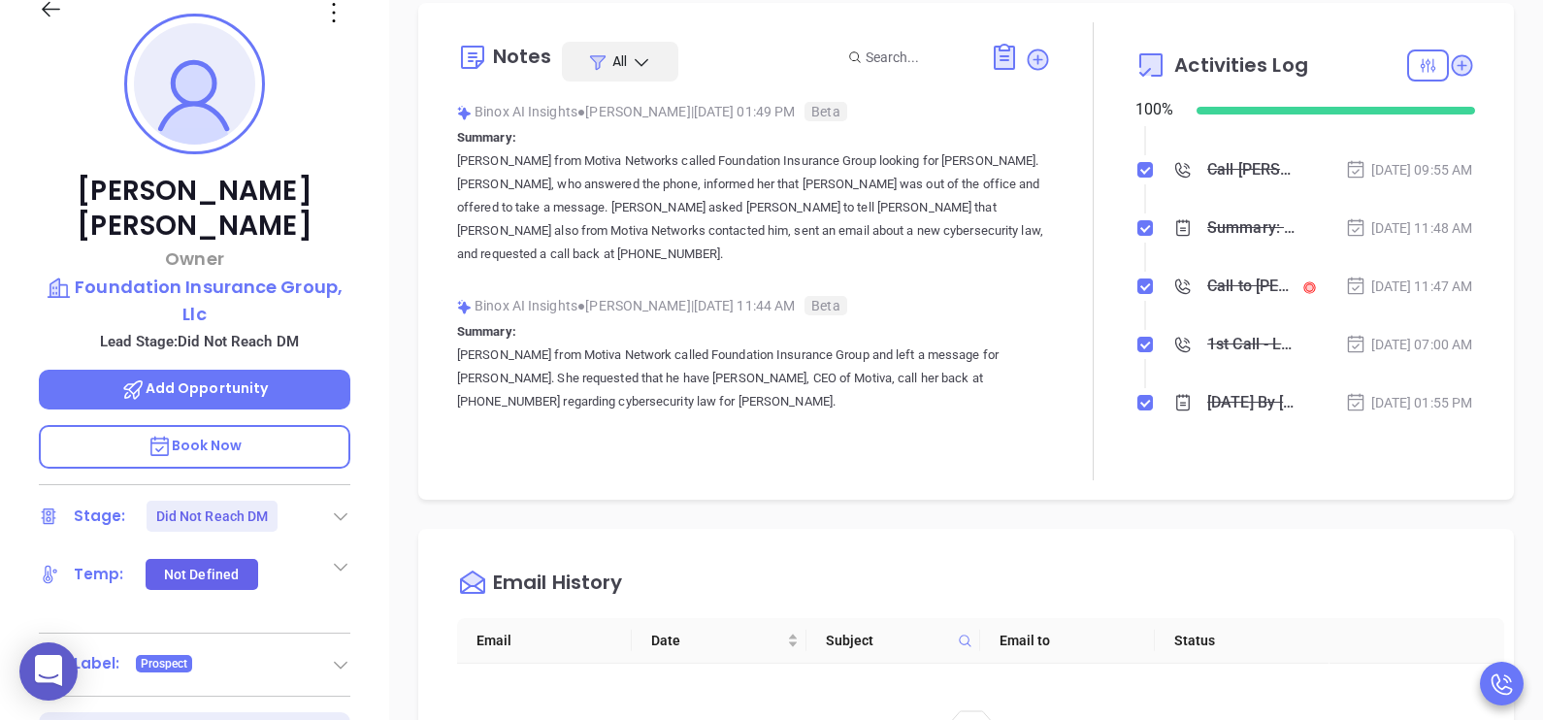
scroll to position [436, 0]
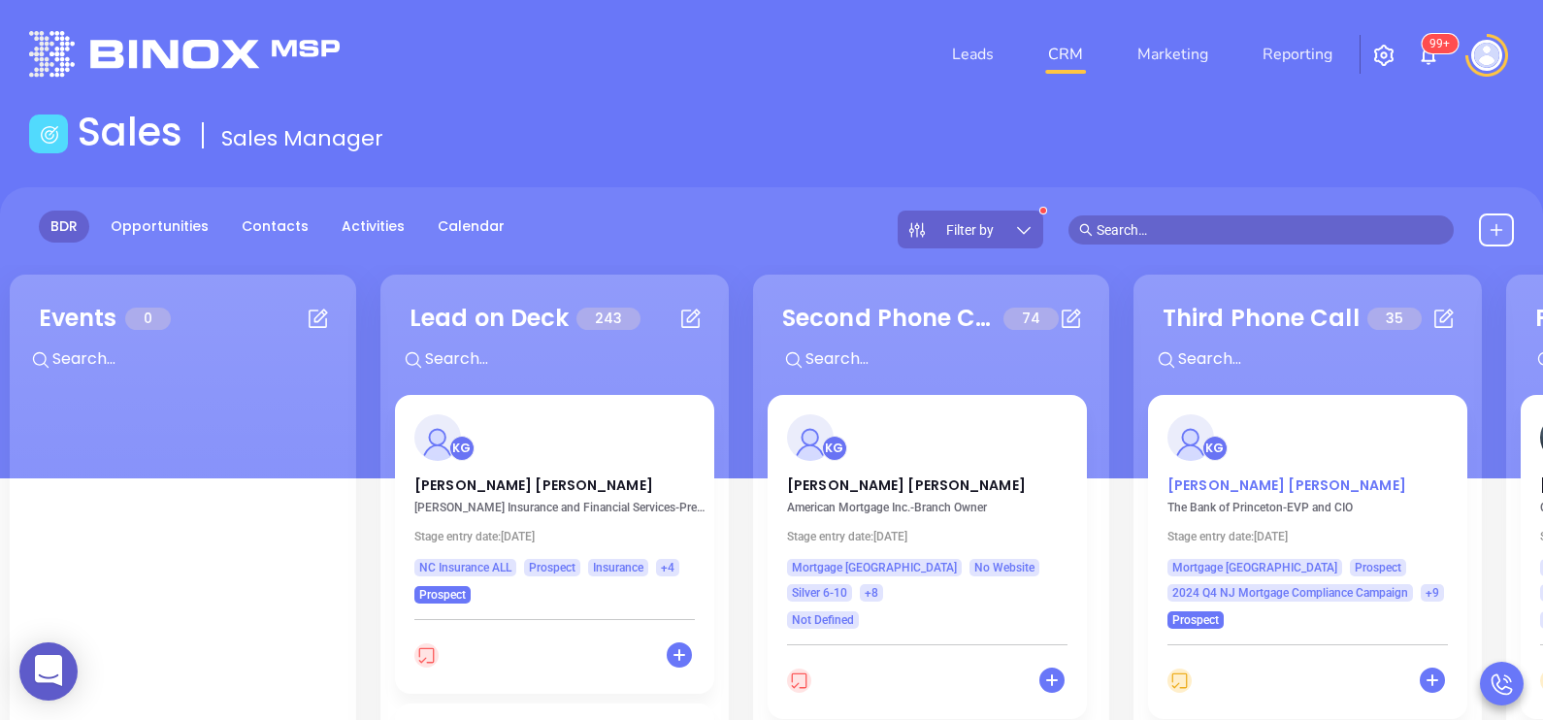
click at [1196, 483] on p "[PERSON_NAME]" at bounding box center [1307, 480] width 280 height 10
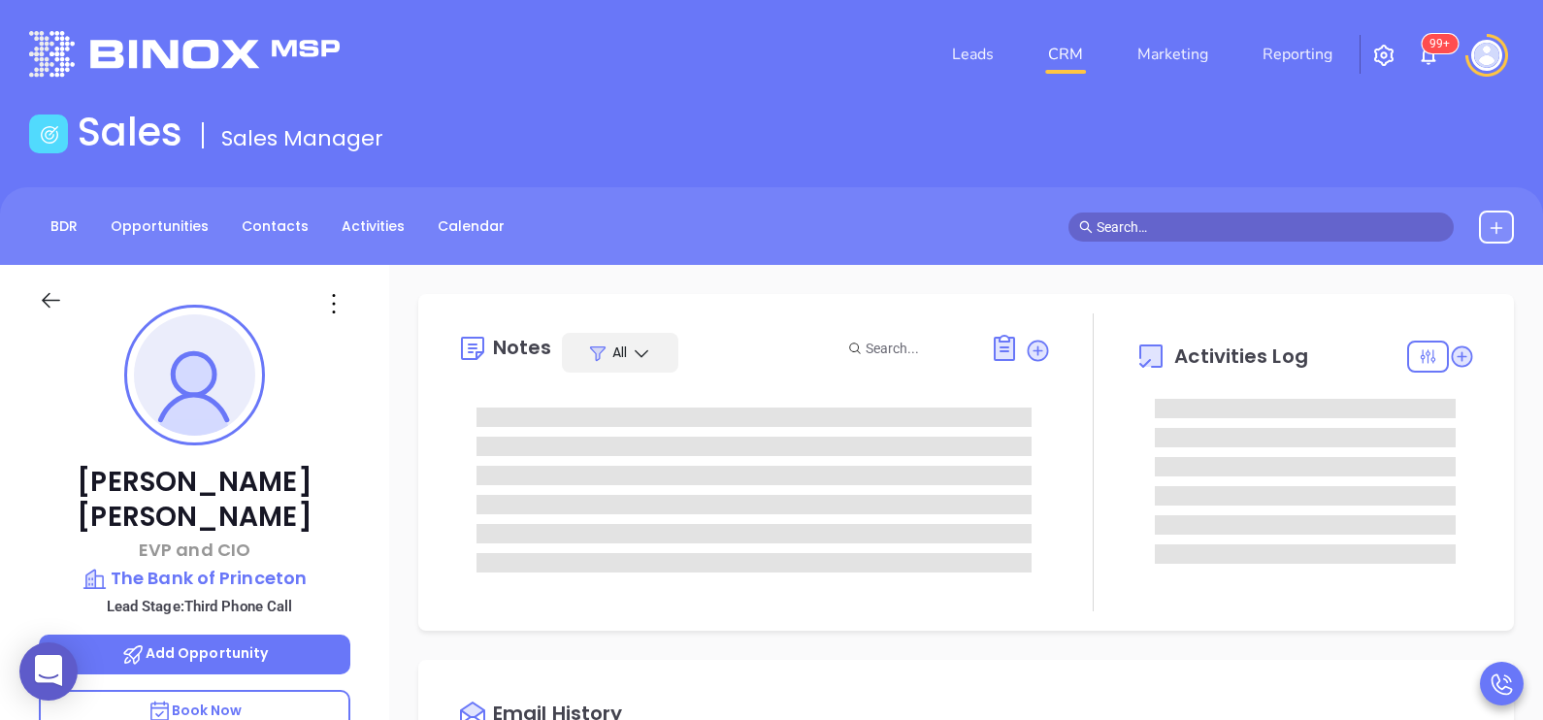
type input "[DATE]"
type input "[PERSON_NAME]"
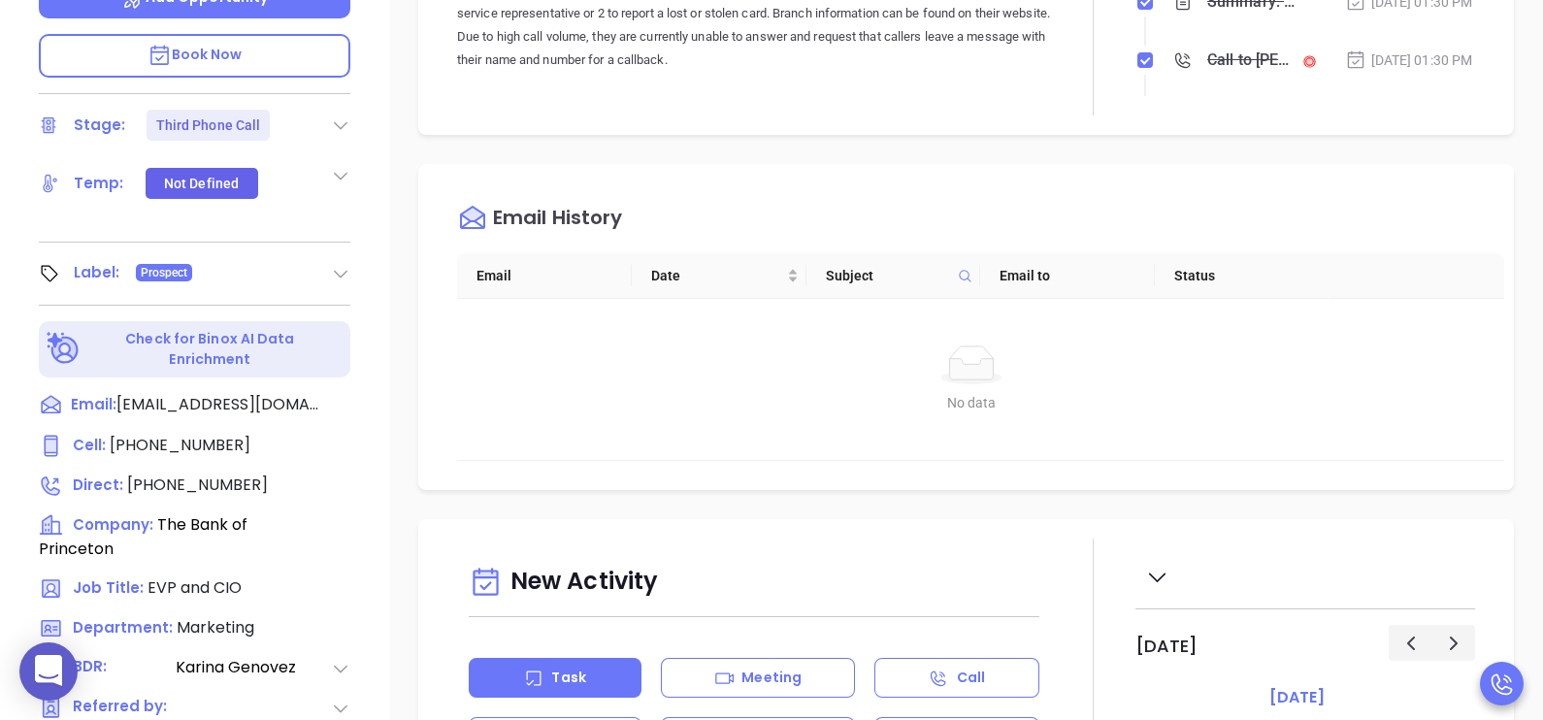
scroll to position [728, 0]
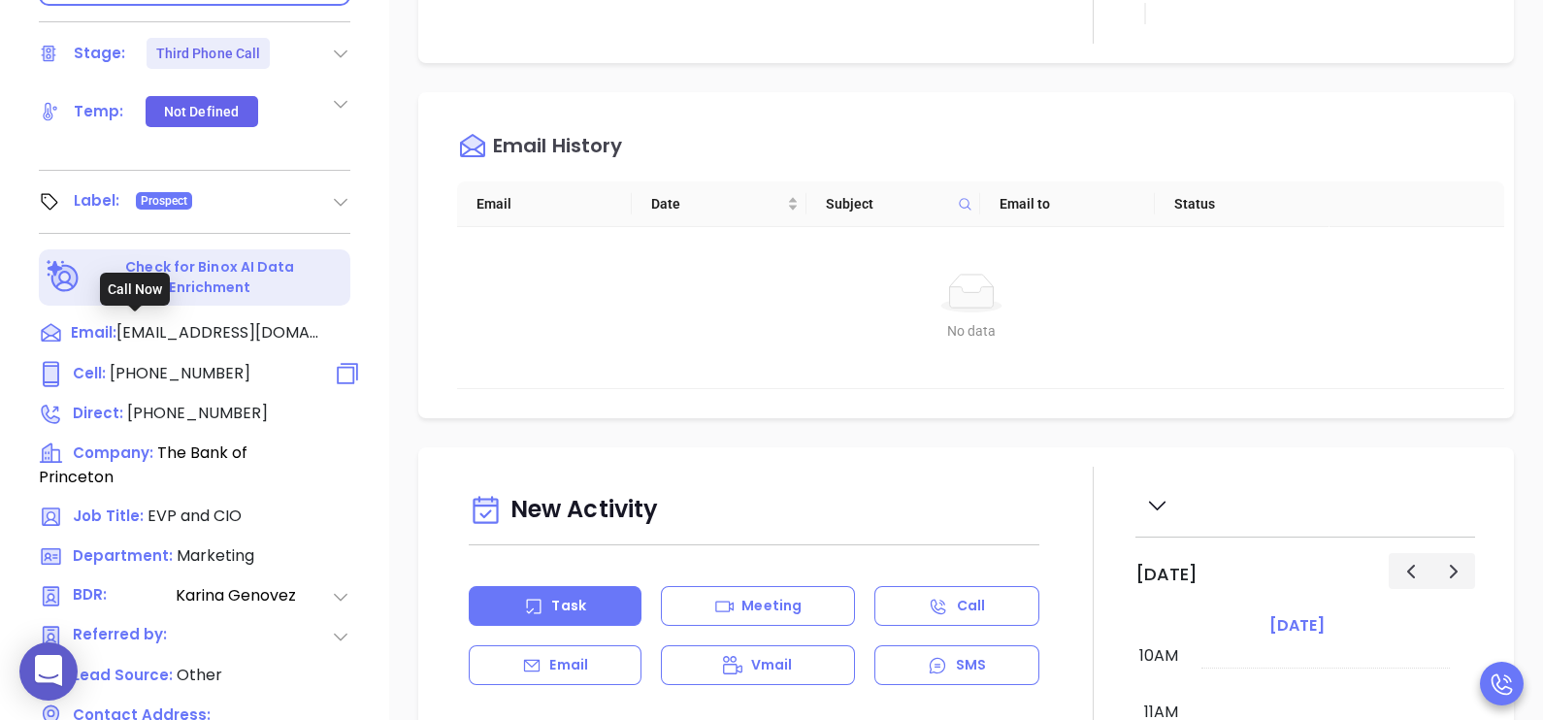
click at [180, 362] on span "[PHONE_NUMBER]" at bounding box center [180, 373] width 141 height 22
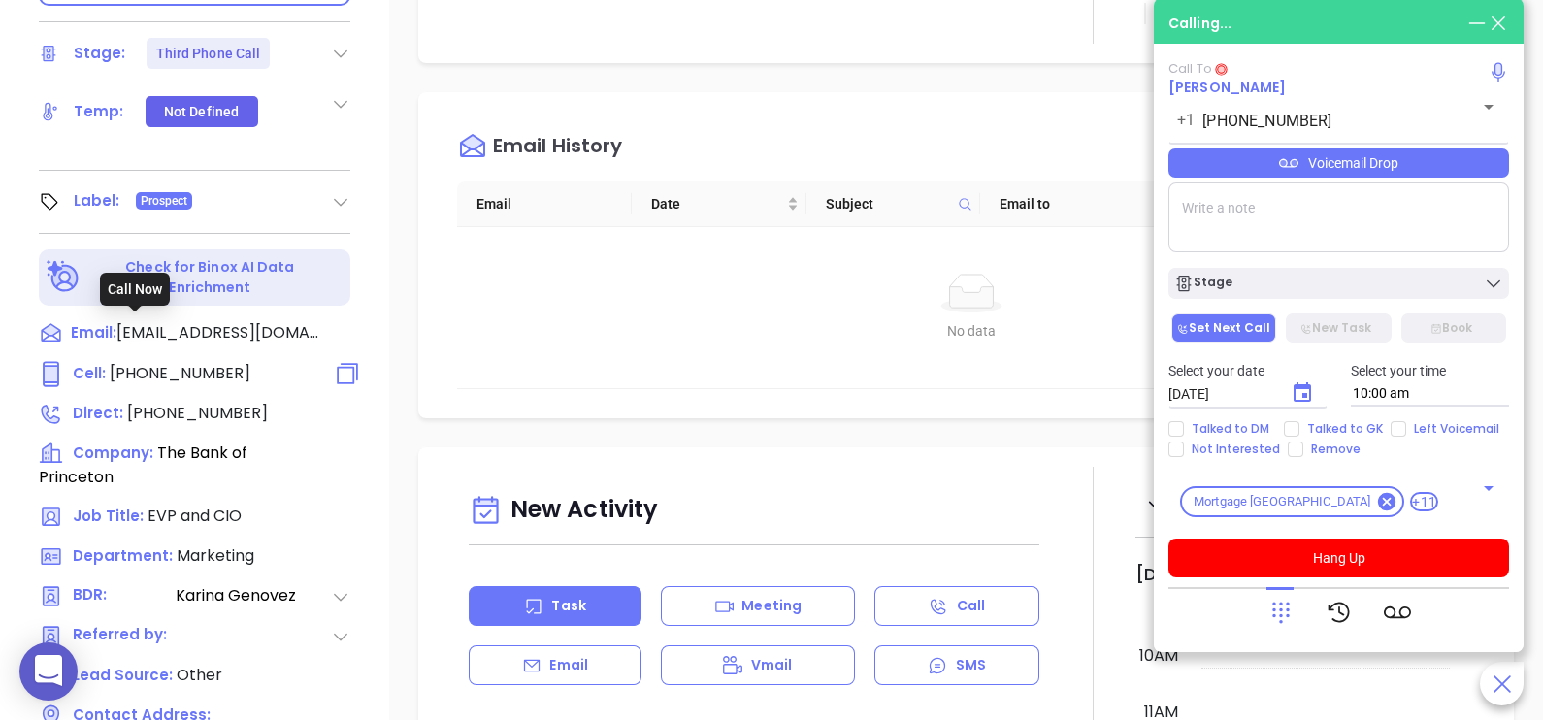
type input "[PHONE_NUMBER]"
click at [1426, 160] on div "Voicemail Drop" at bounding box center [1338, 162] width 341 height 29
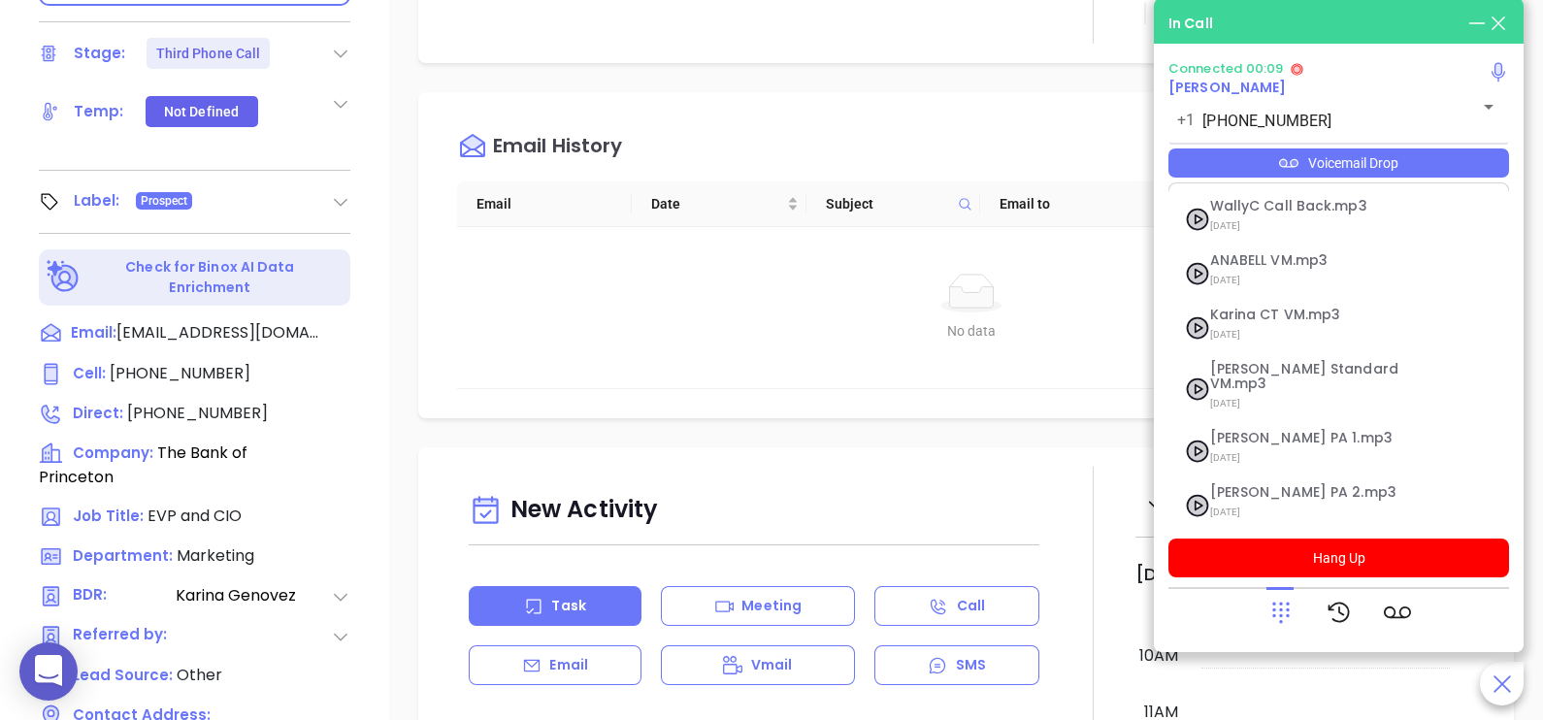
scroll to position [266, 0]
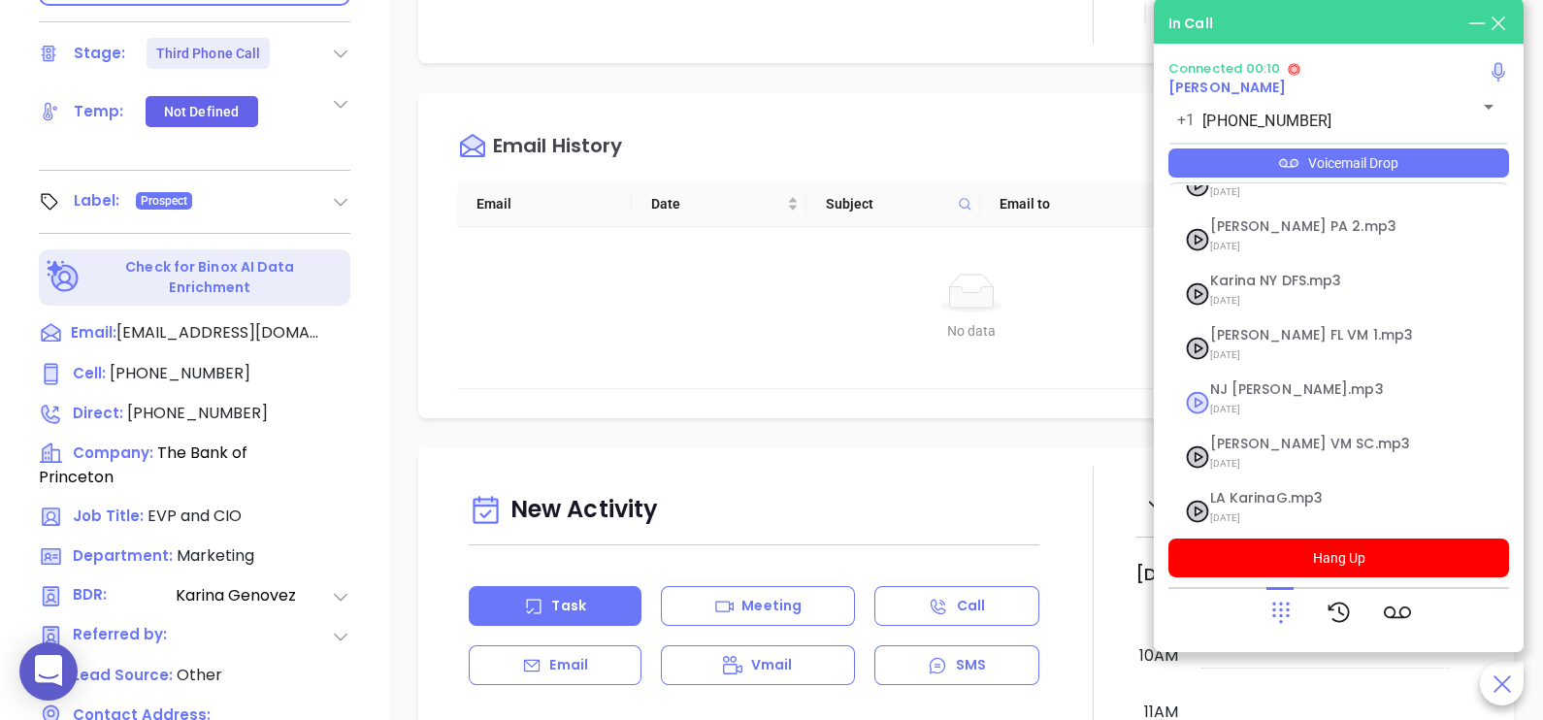
click at [1252, 397] on span "[DATE]" at bounding box center [1315, 409] width 210 height 25
checkbox input "true"
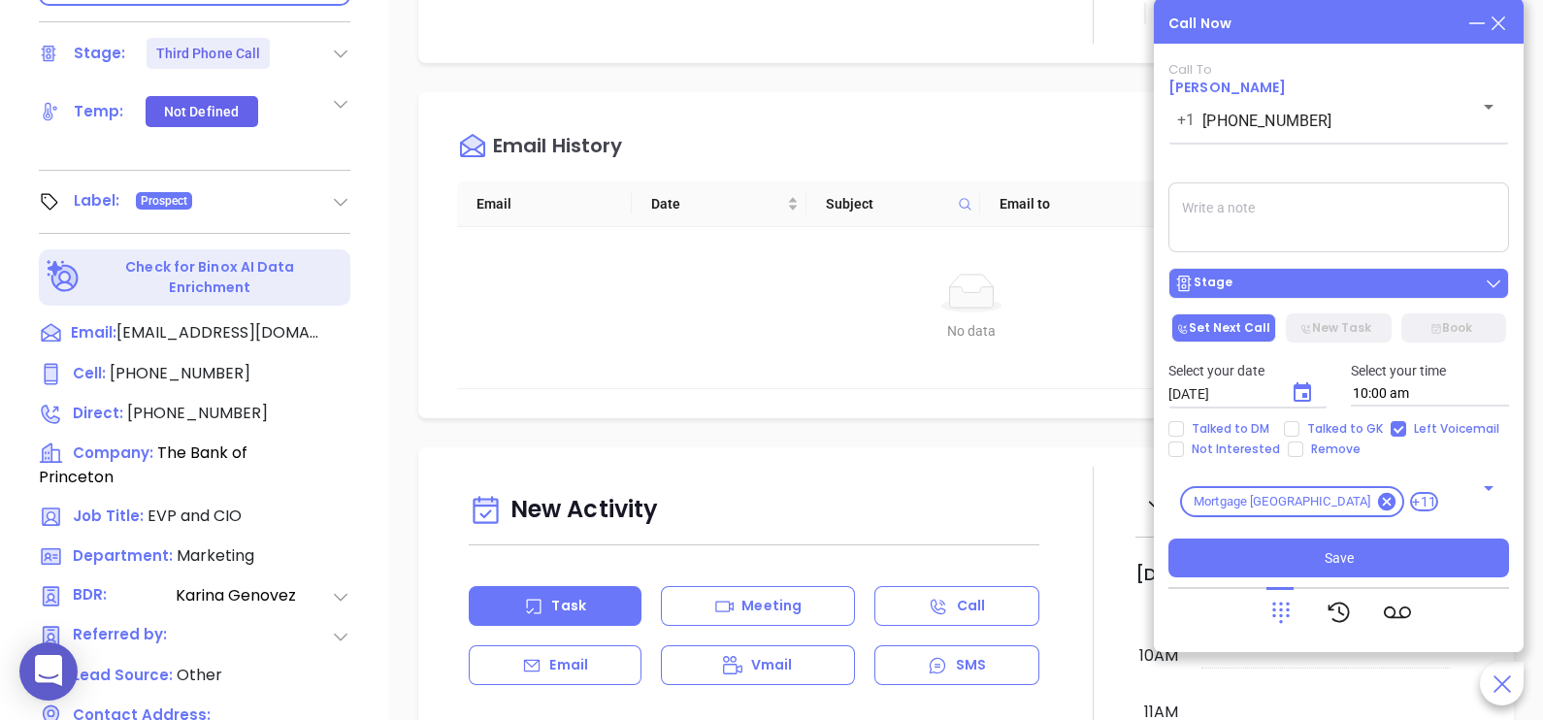
click at [1329, 288] on div "Stage" at bounding box center [1338, 283] width 329 height 19
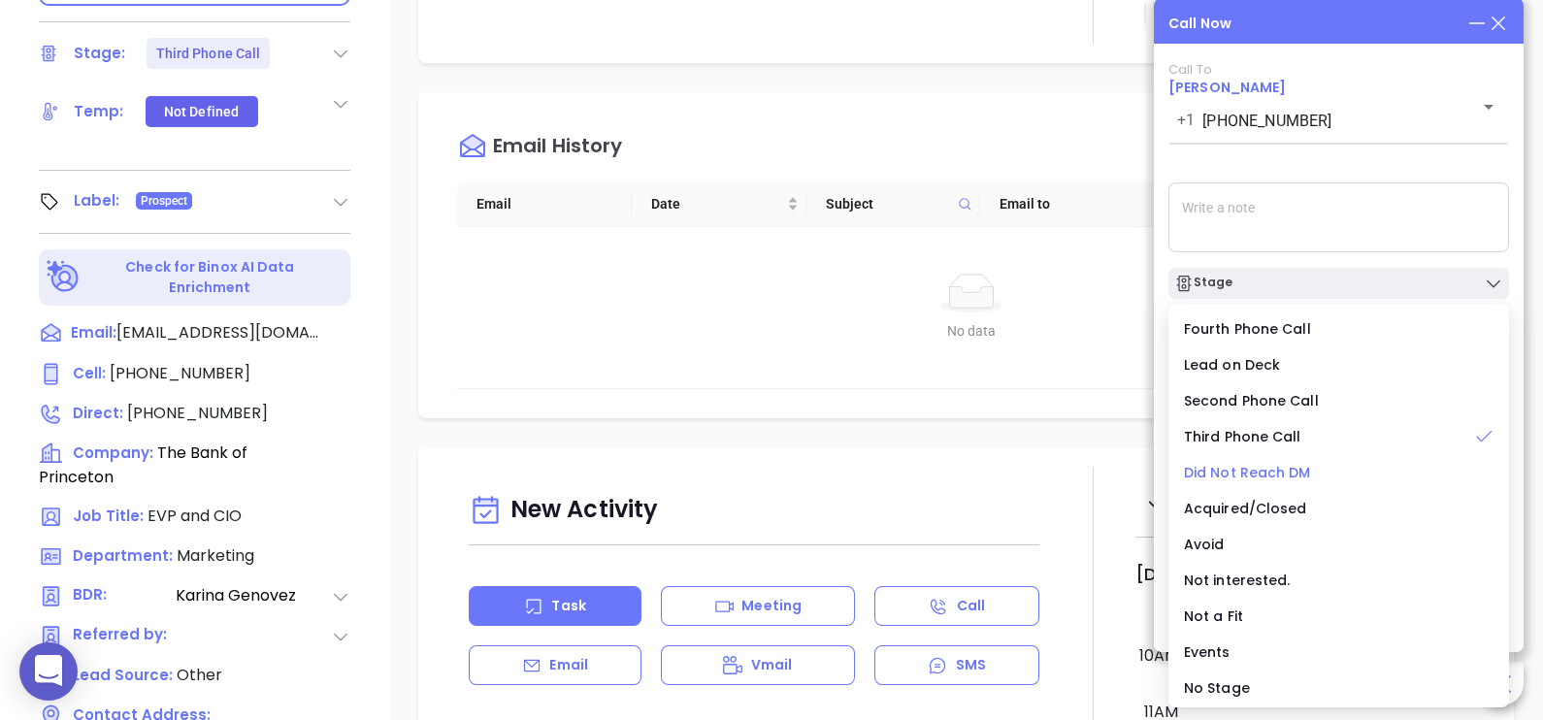
click at [1279, 473] on span "Did Not Reach DM" at bounding box center [1247, 472] width 127 height 19
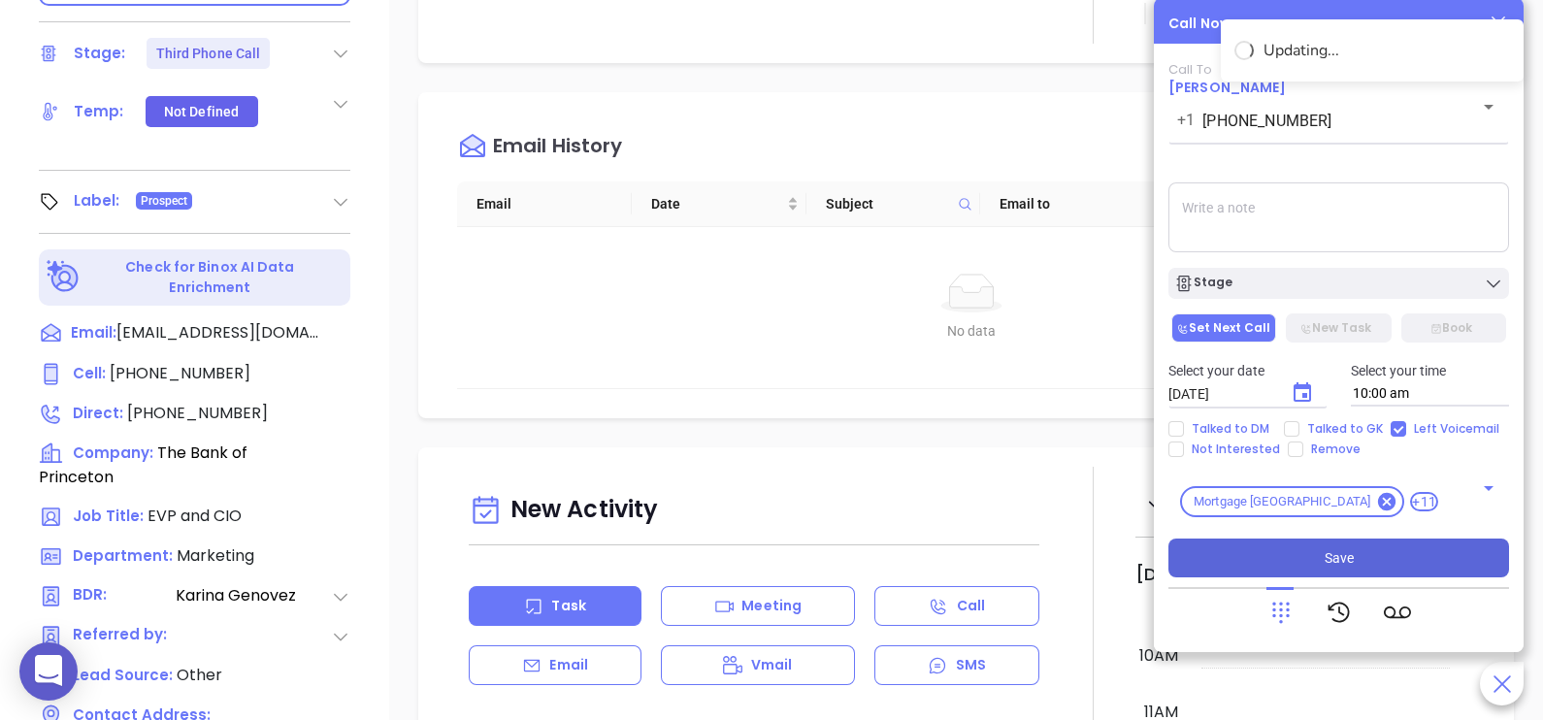
click at [1362, 551] on button "Save" at bounding box center [1338, 558] width 341 height 39
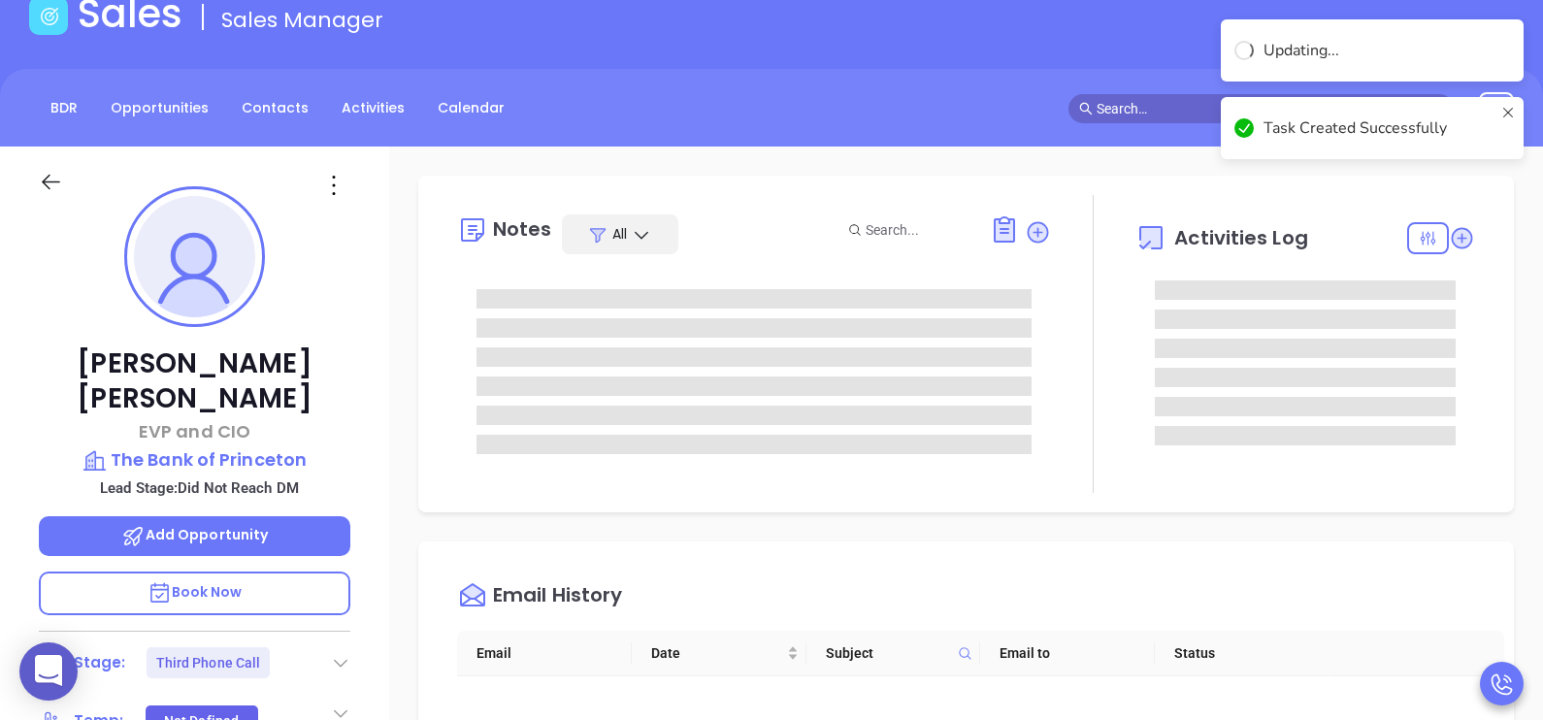
scroll to position [96, 0]
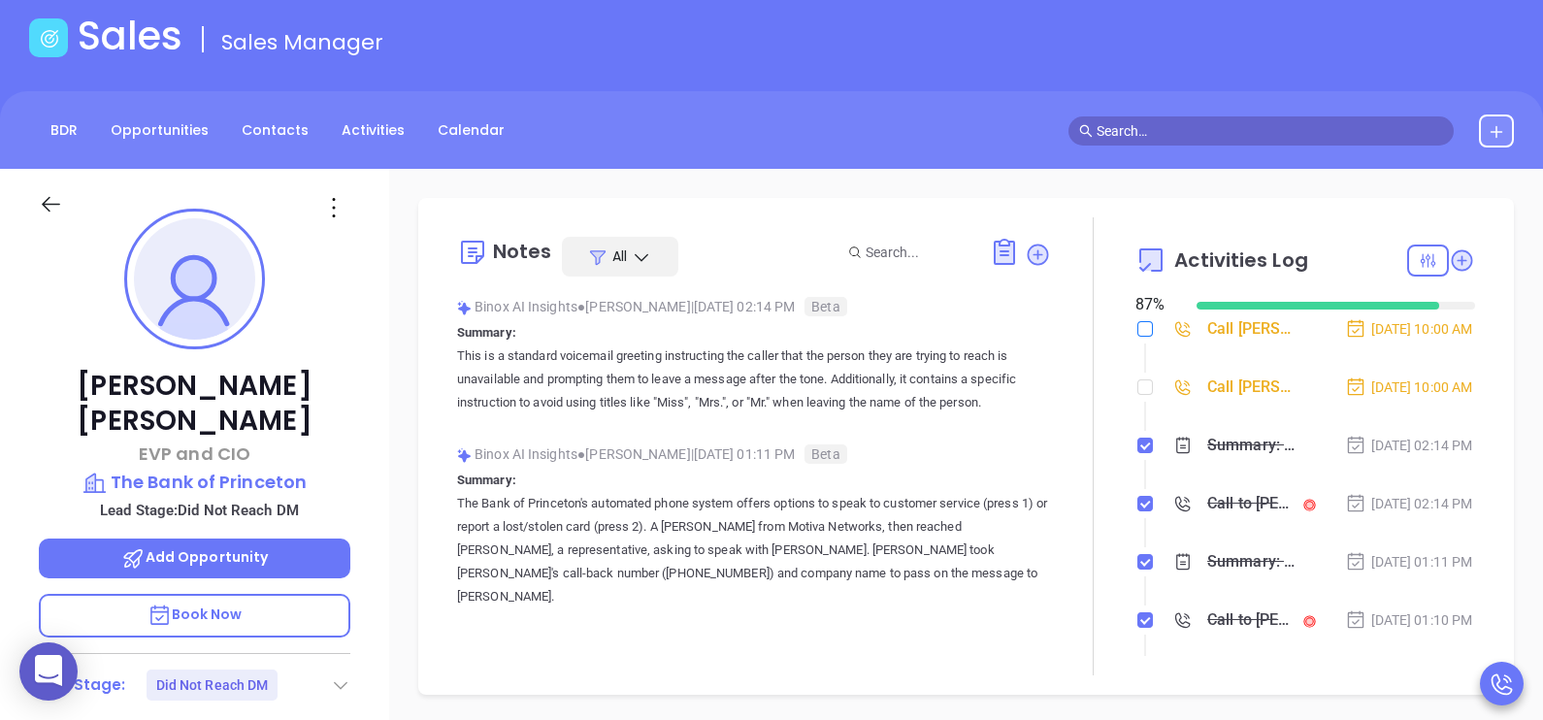
drag, startPoint x: 1126, startPoint y: 406, endPoint x: 1137, endPoint y: 331, distance: 75.6
click at [1137, 331] on input "checkbox" at bounding box center [1145, 329] width 16 height 16
checkbox input "true"
click at [1137, 395] on input "checkbox" at bounding box center [1145, 387] width 16 height 16
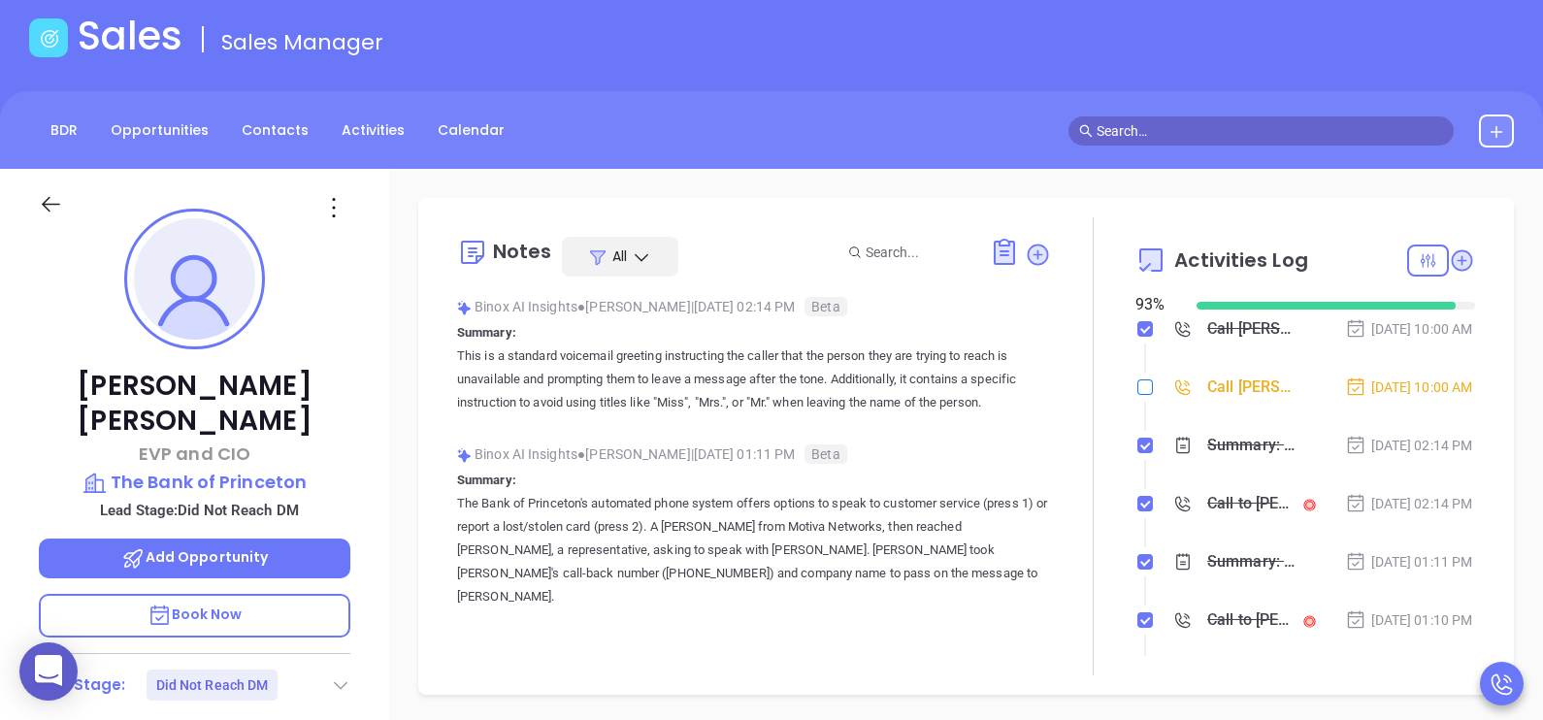
checkbox input "true"
click at [1436, 398] on div "[DATE] 10:00 AM" at bounding box center [1409, 387] width 128 height 21
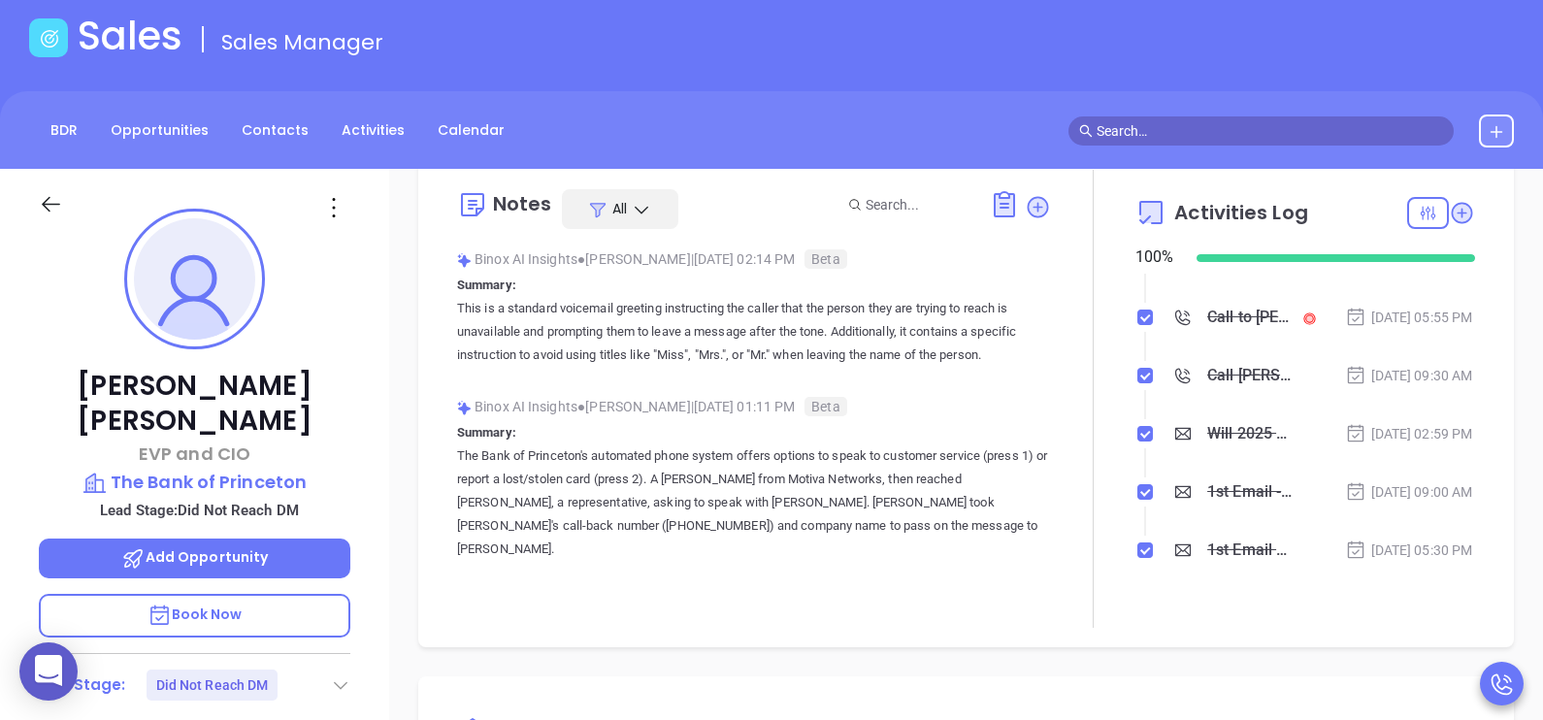
scroll to position [687, 0]
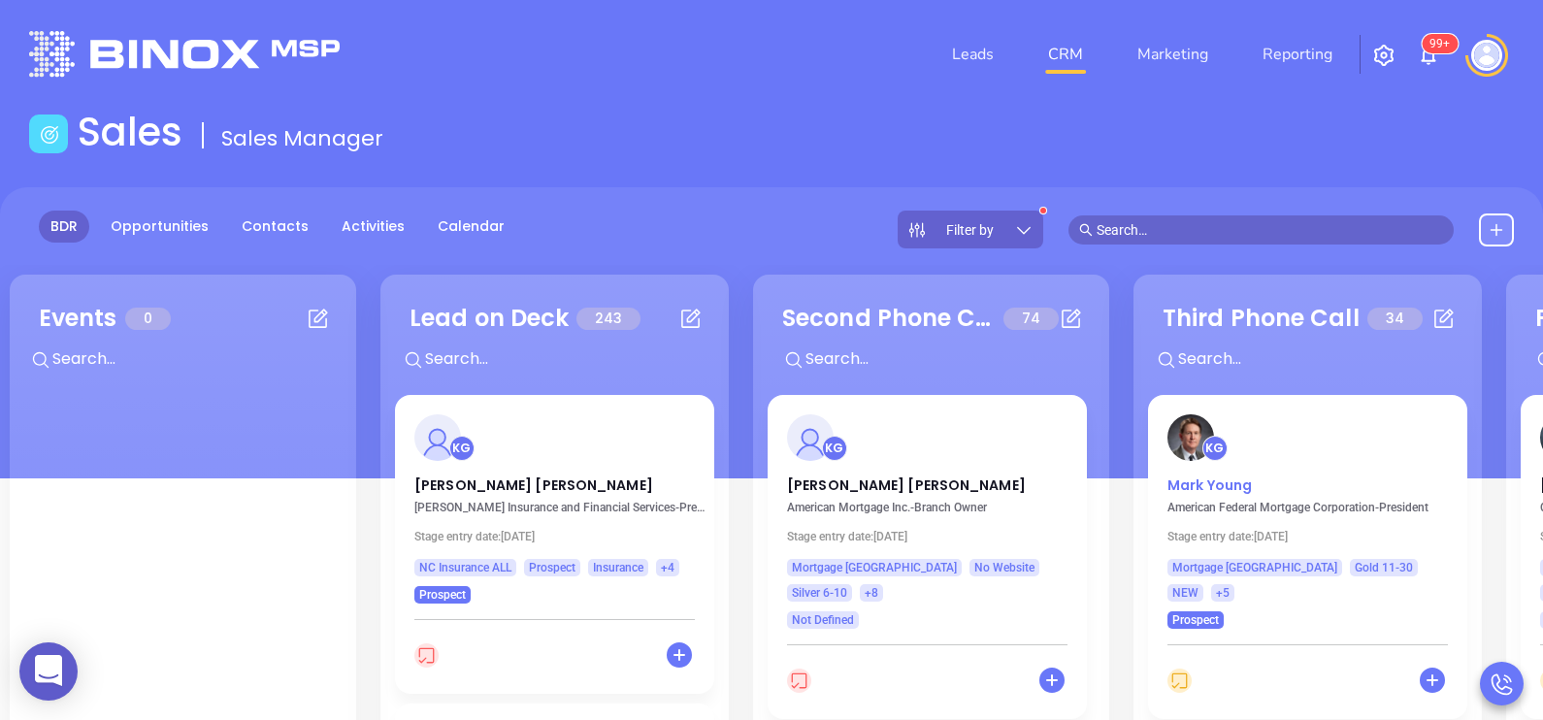
click at [1211, 485] on p "[PERSON_NAME]" at bounding box center [1307, 480] width 280 height 10
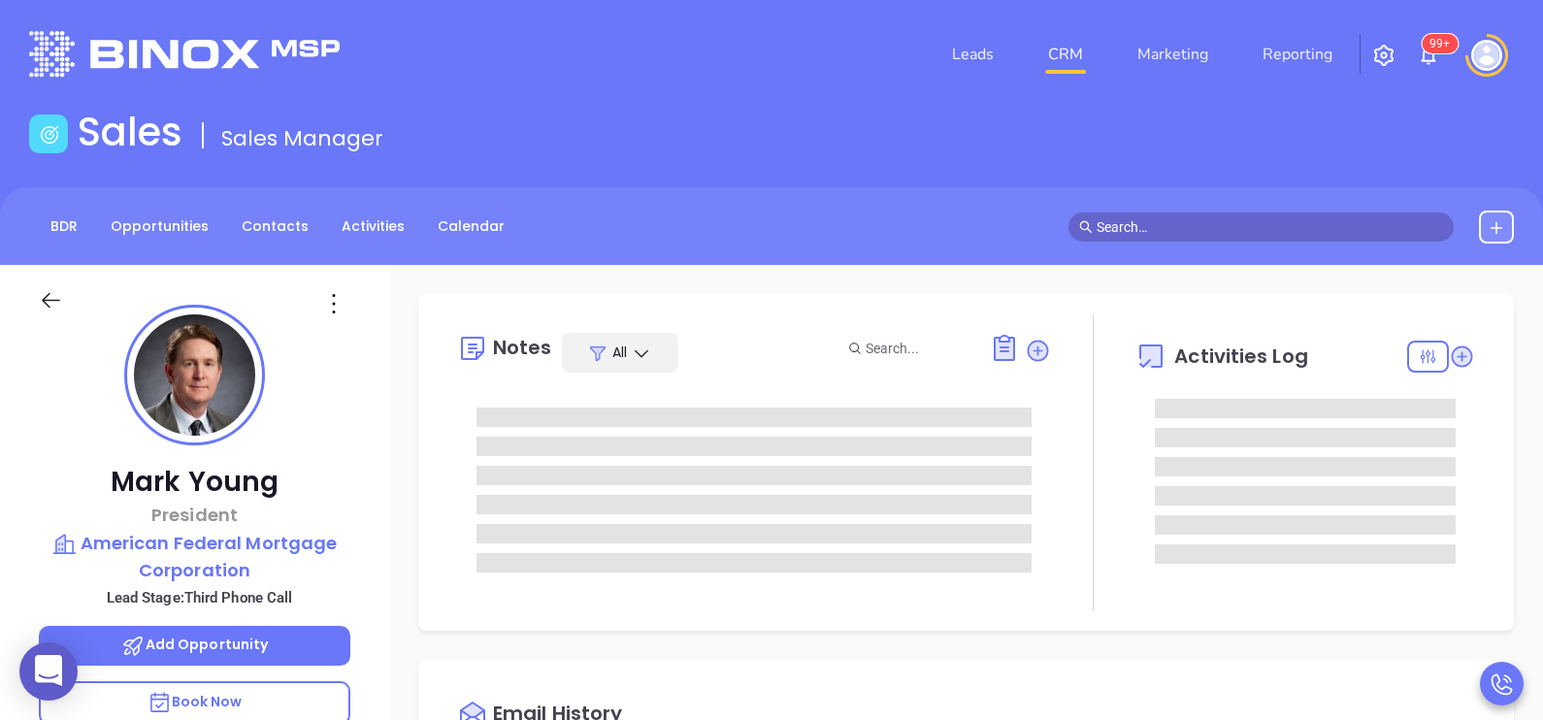
type input "[DATE]"
type input "[PERSON_NAME]"
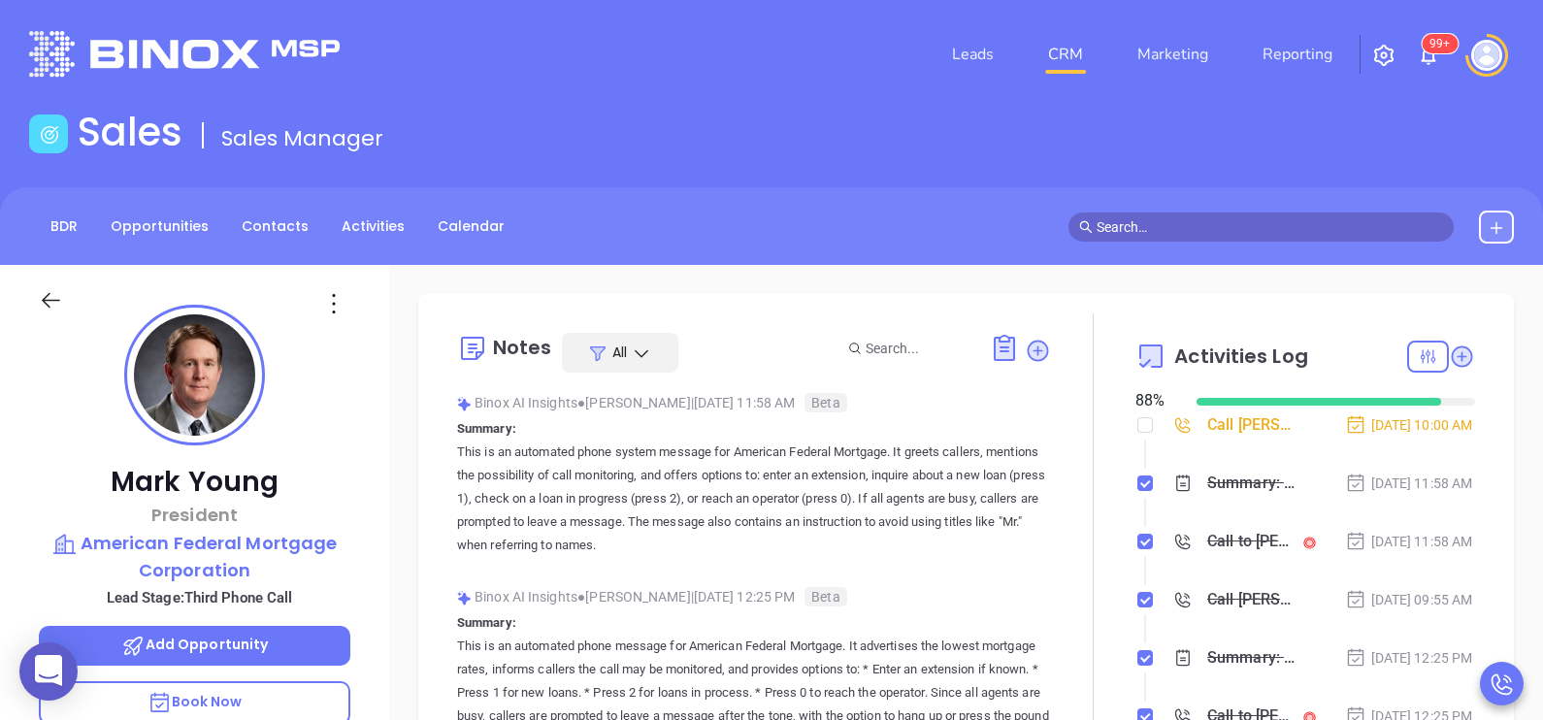
click at [378, 494] on div "[PERSON_NAME] President American Federal Mortgage Corporation Lead Stage: Third…" at bounding box center [194, 715] width 389 height 901
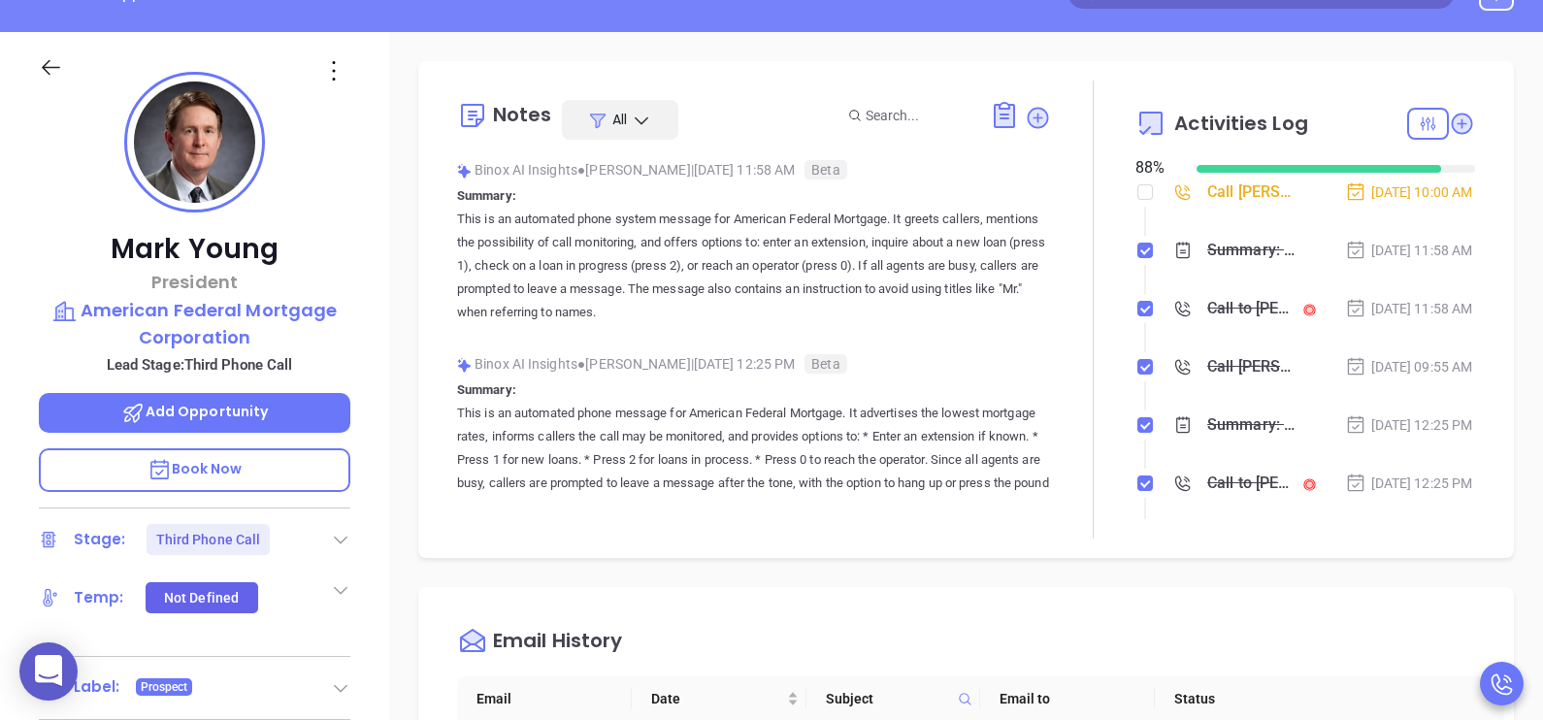
scroll to position [534, 0]
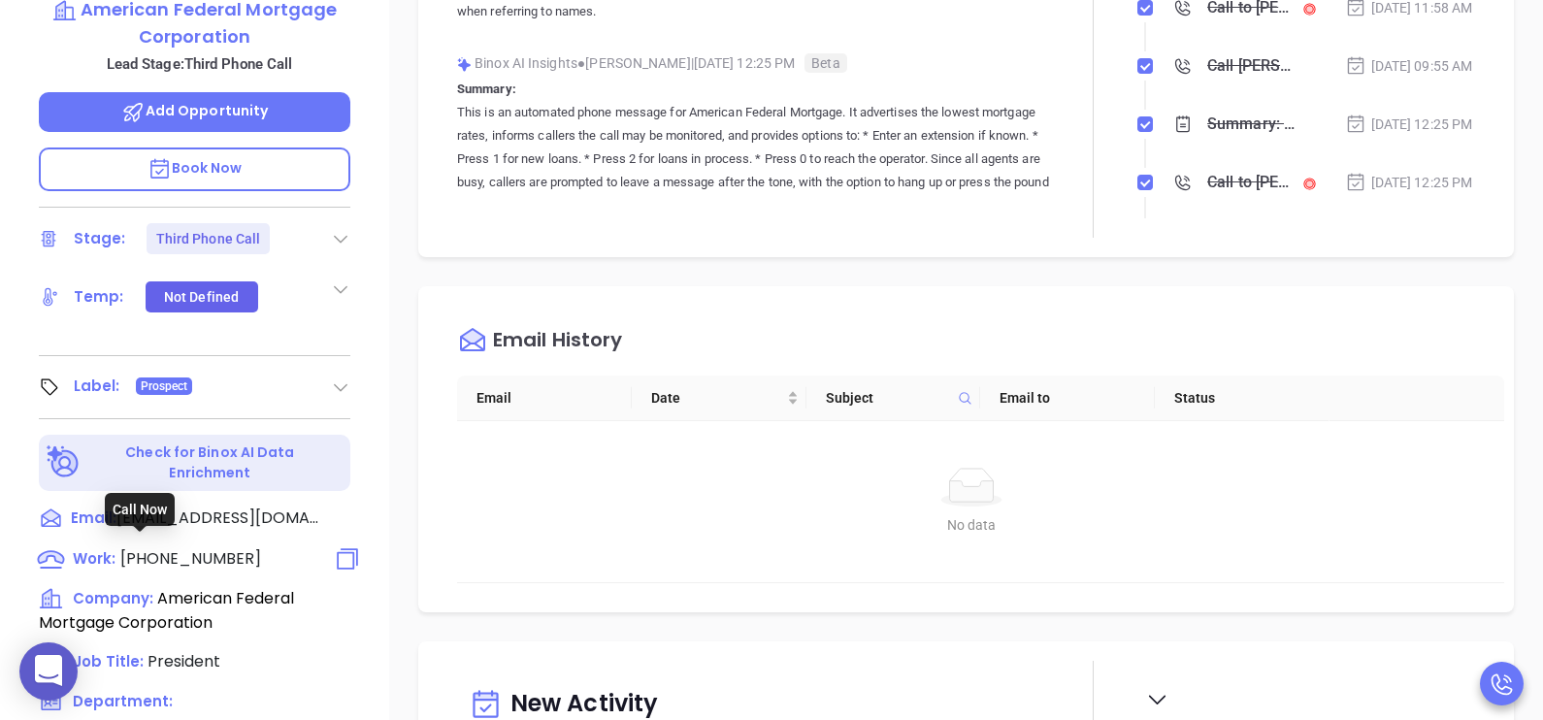
click at [152, 547] on span "[PHONE_NUMBER]" at bounding box center [190, 558] width 141 height 22
type input "[PHONE_NUMBER]"
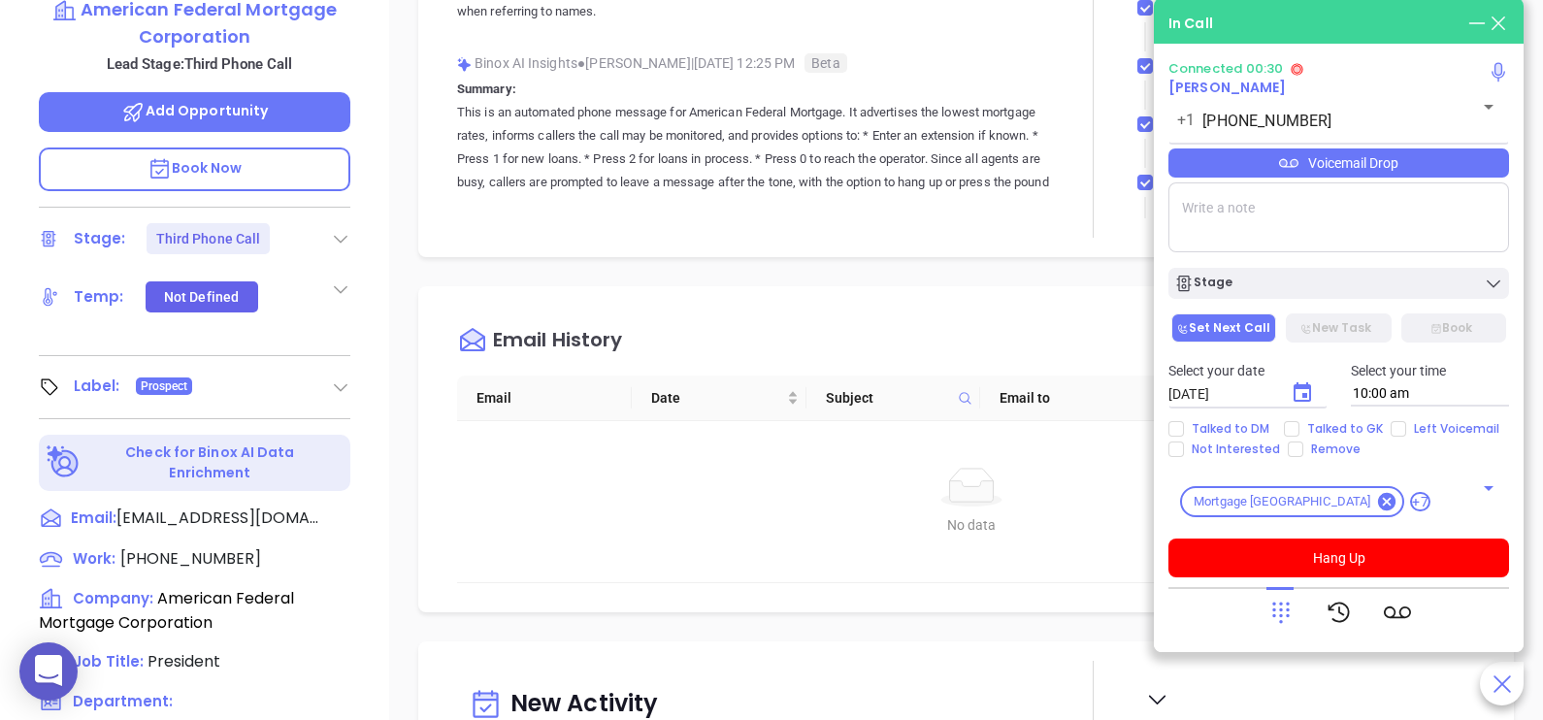
click at [1286, 617] on icon at bounding box center [1280, 612] width 27 height 27
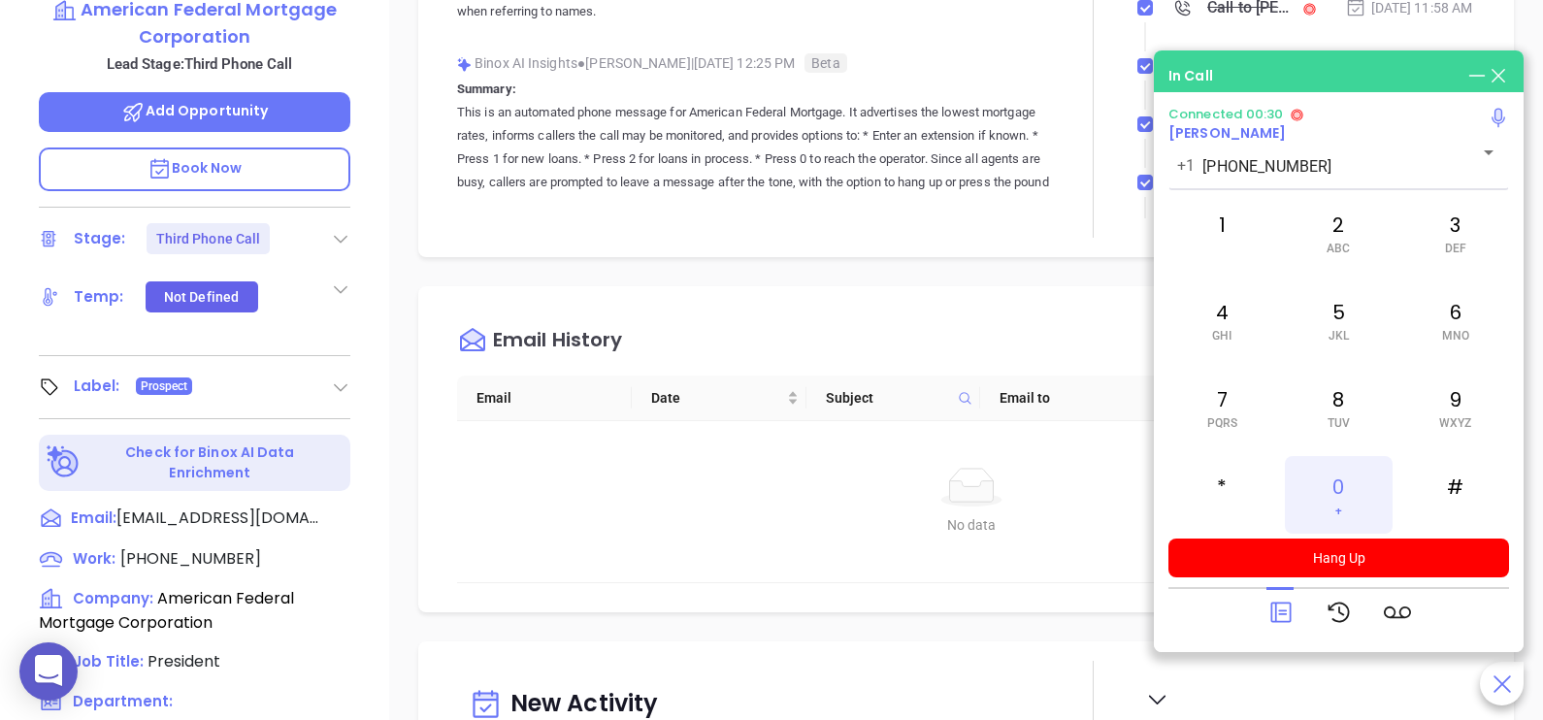
click at [1346, 492] on div "0 +" at bounding box center [1338, 495] width 107 height 78
click at [1288, 622] on icon at bounding box center [1280, 613] width 20 height 20
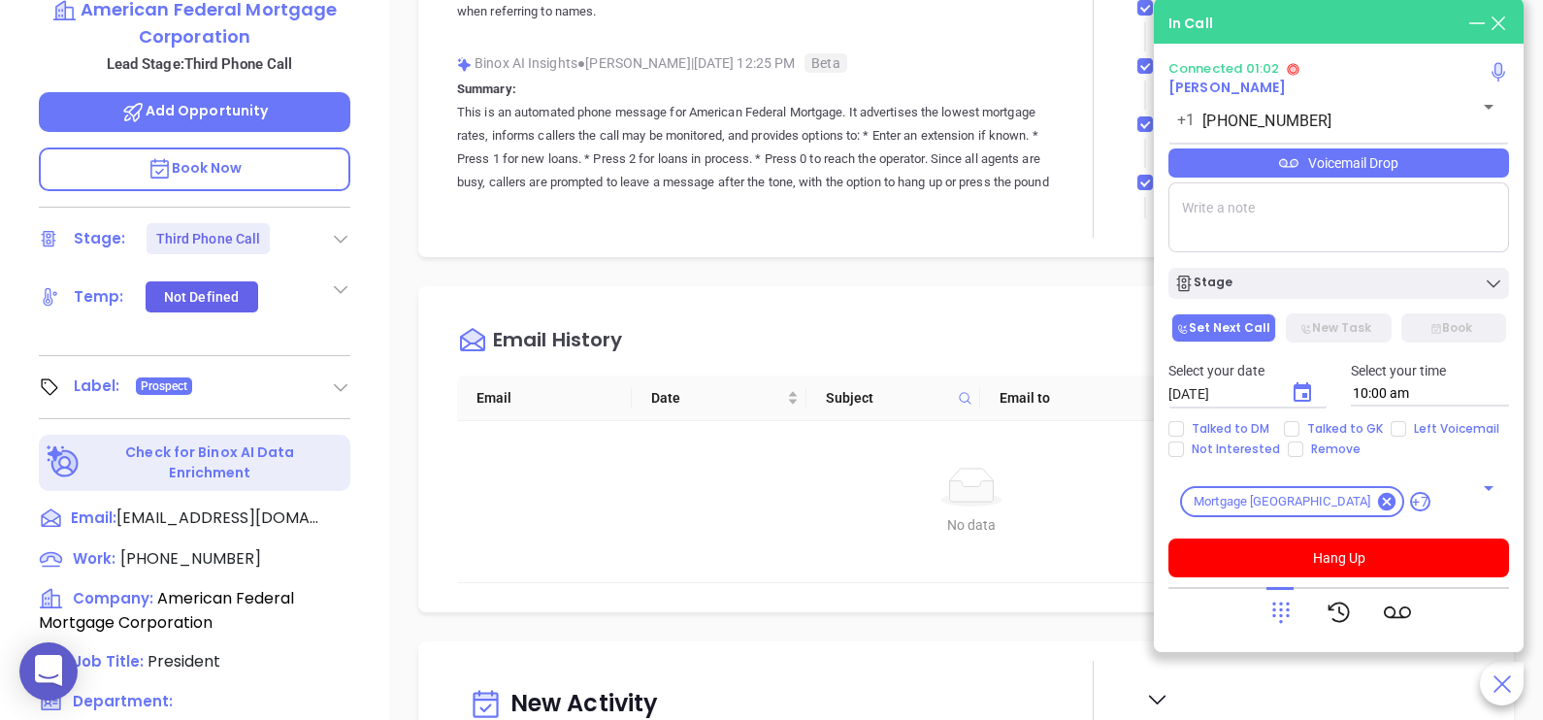
click at [1428, 178] on div "Voicemail Drop" at bounding box center [1338, 162] width 341 height 29
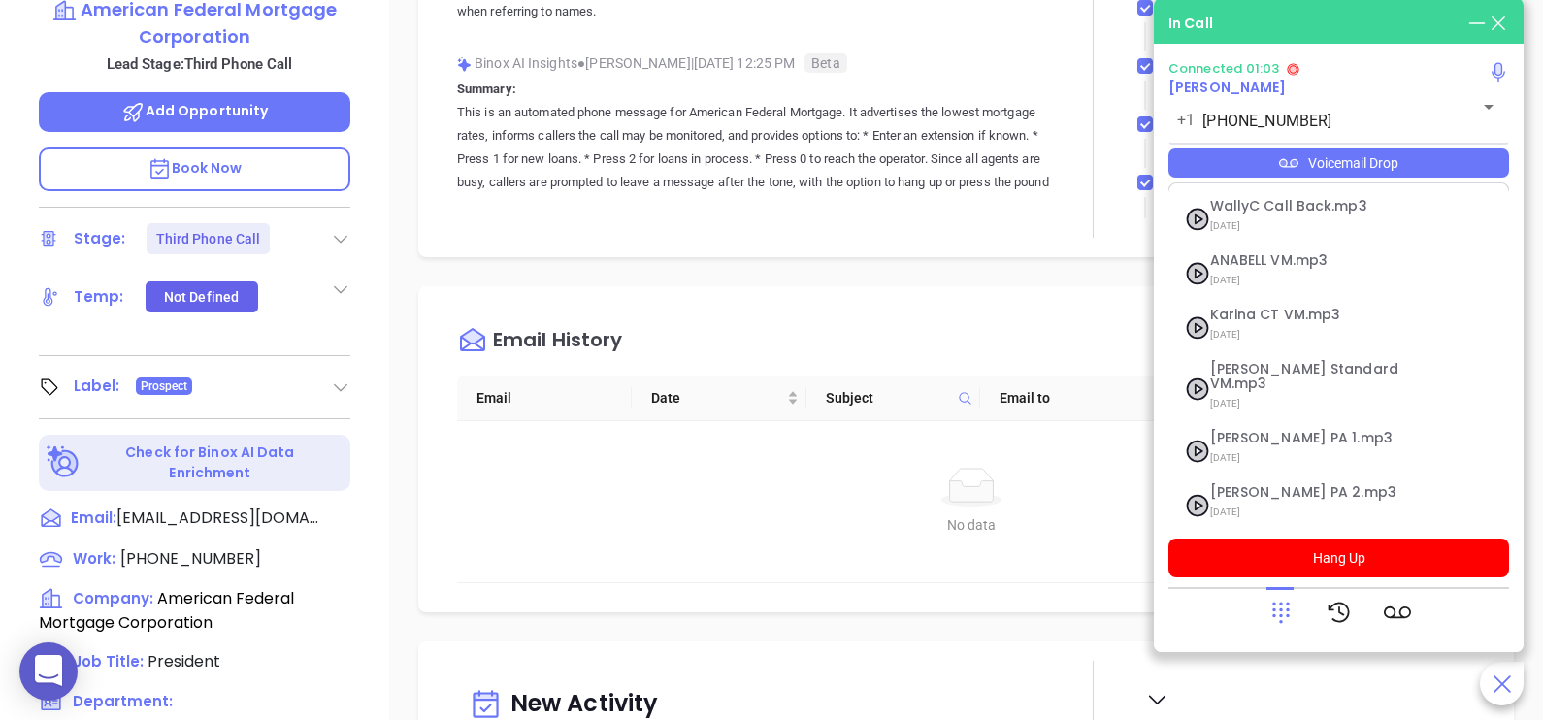
scroll to position [266, 0]
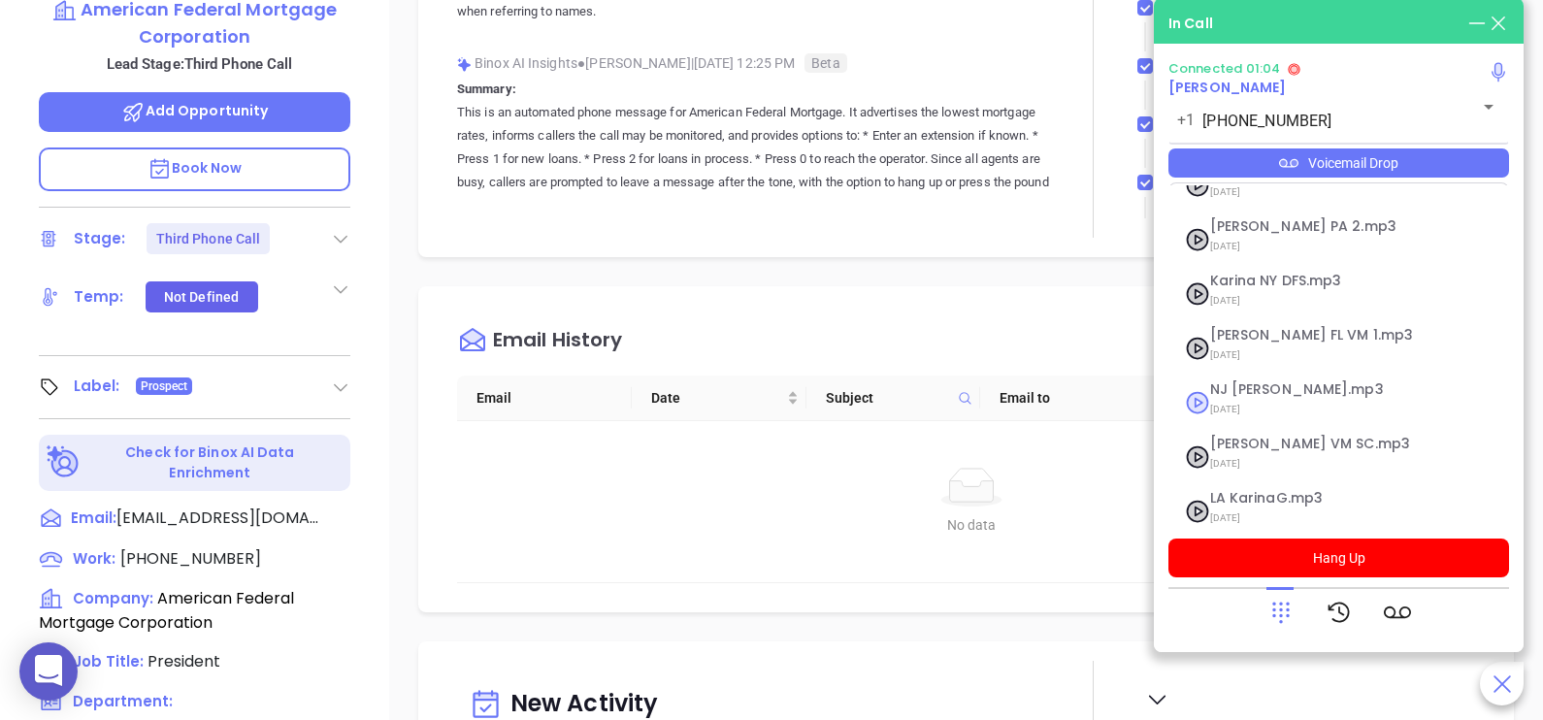
click at [1295, 397] on span "[DATE]" at bounding box center [1315, 409] width 210 height 25
checkbox input "true"
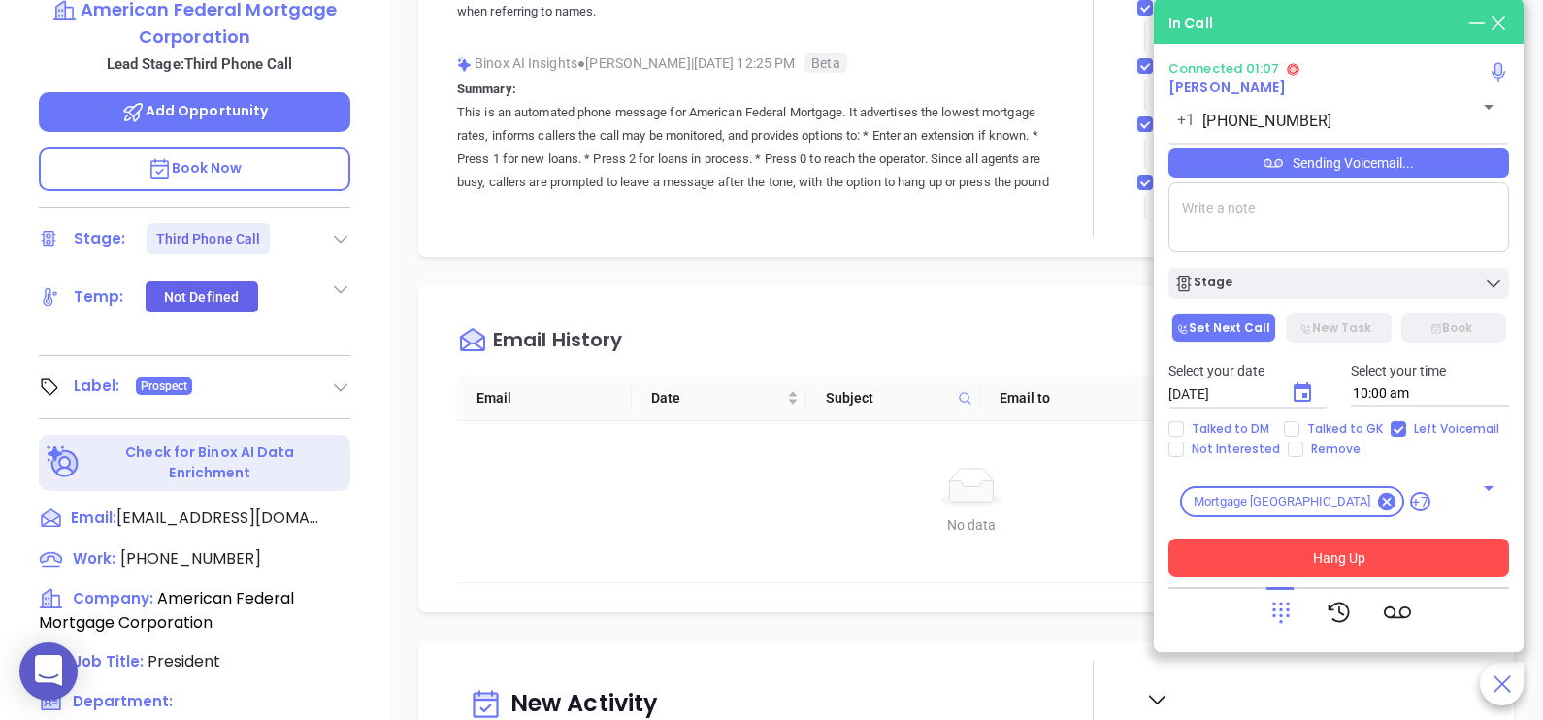
click at [1368, 566] on button "Hang Up" at bounding box center [1338, 558] width 341 height 39
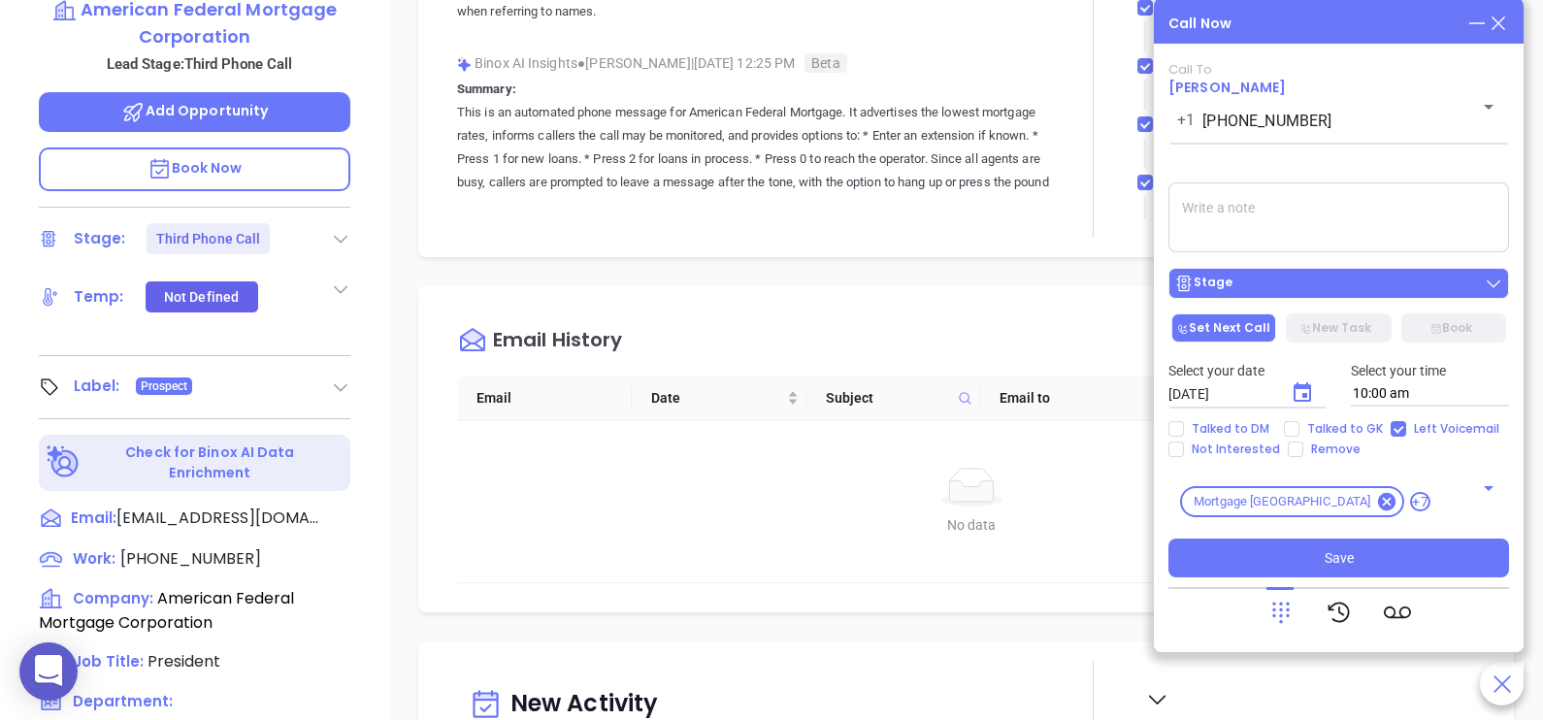
click at [1302, 292] on div "Stage" at bounding box center [1338, 283] width 329 height 19
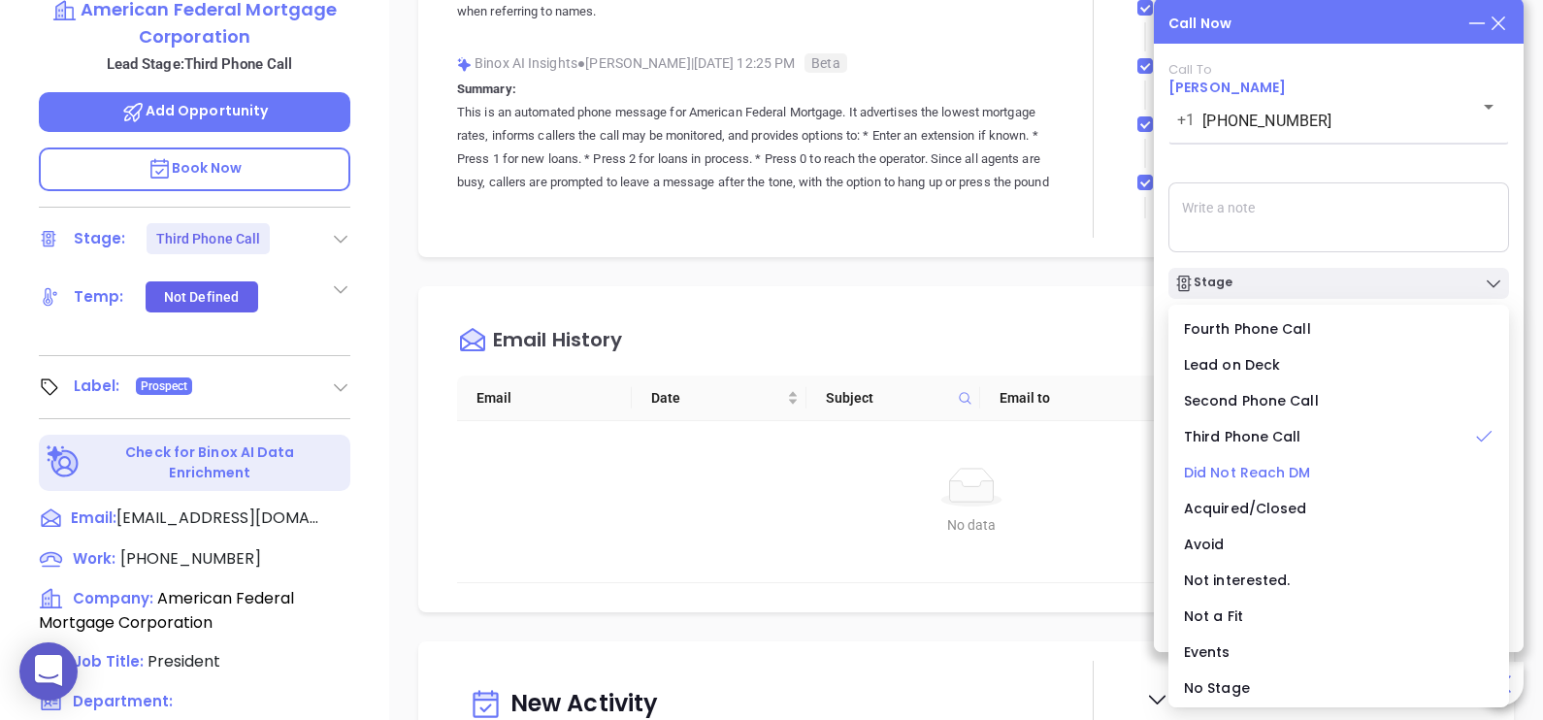
click at [1267, 477] on span "Did Not Reach DM" at bounding box center [1247, 472] width 127 height 19
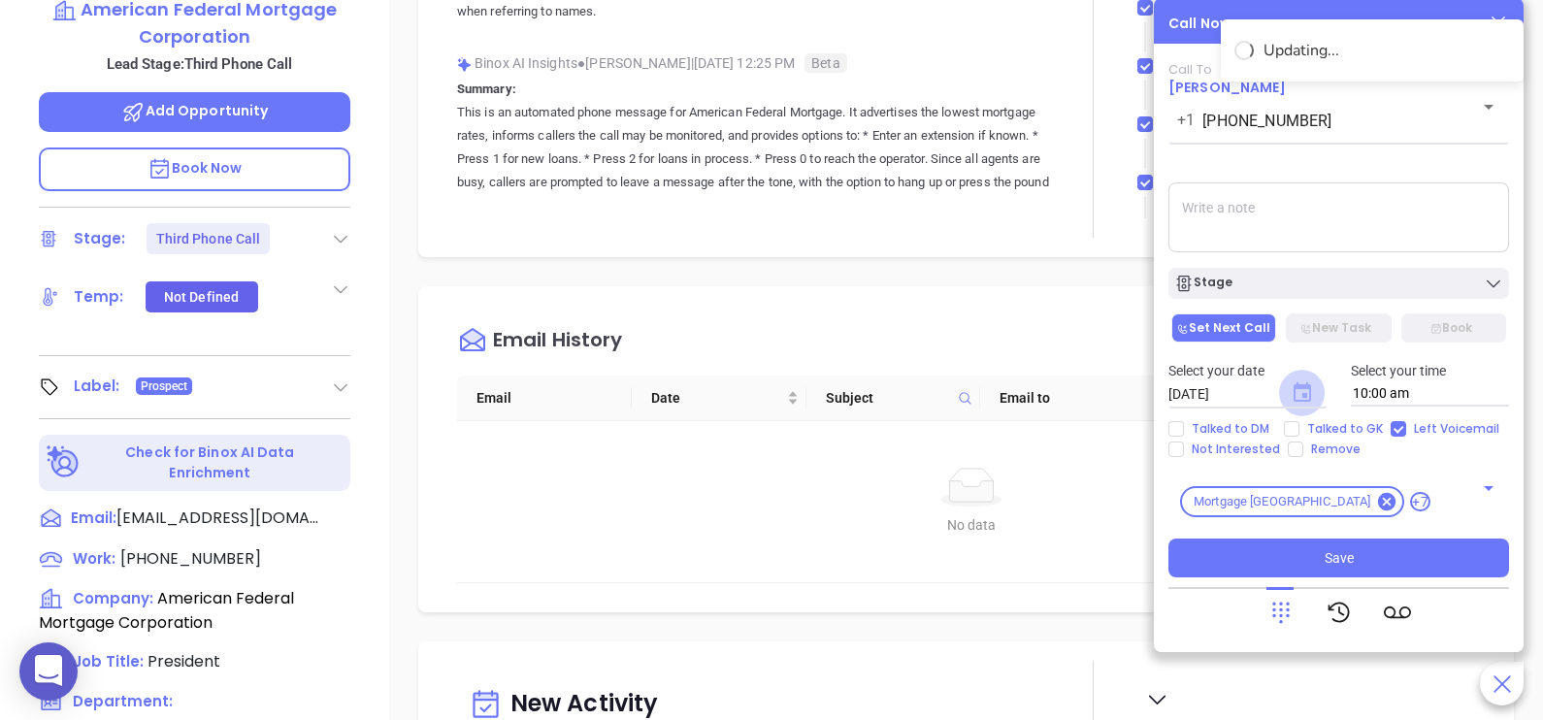
click at [1305, 399] on icon "Choose date, selected date is Sep 10, 2025" at bounding box center [1302, 391] width 17 height 19
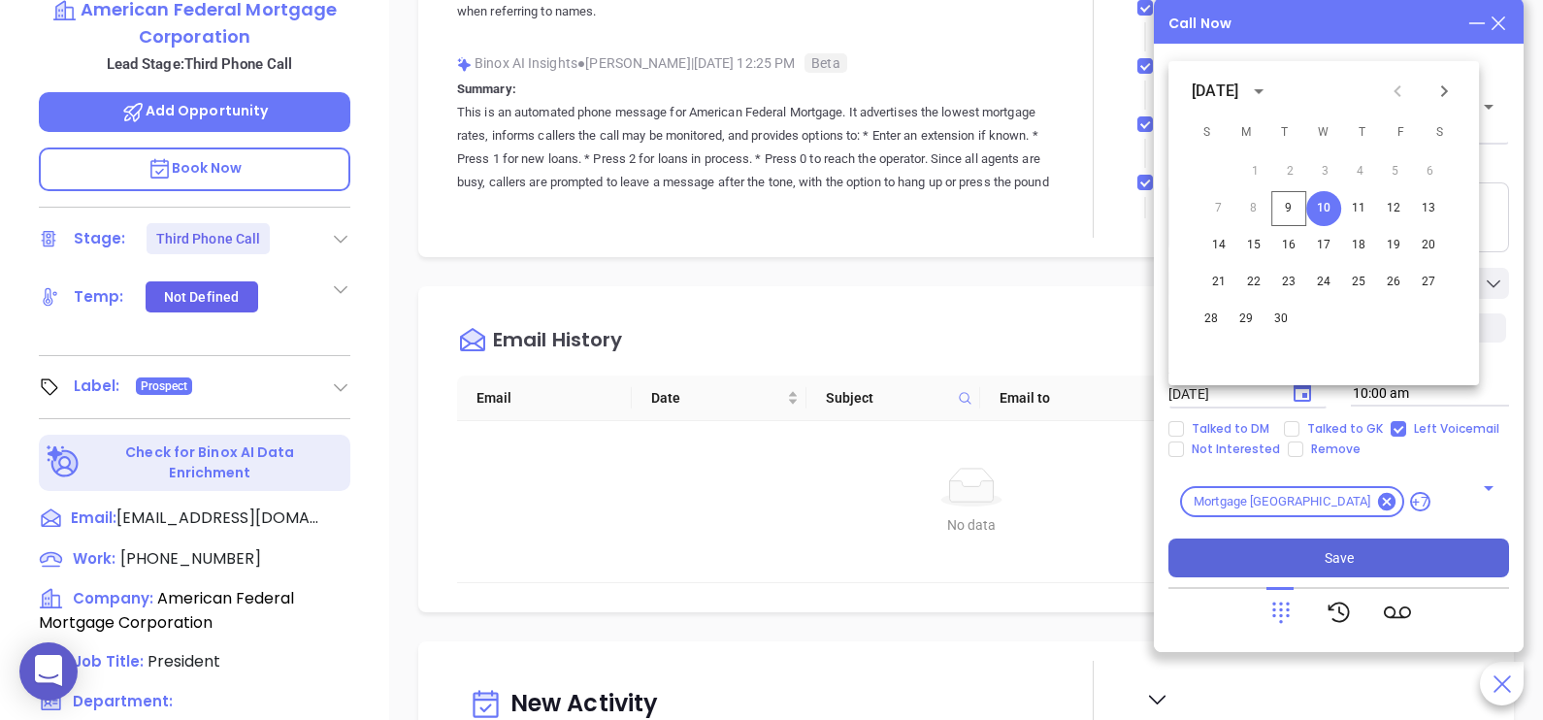
click at [1352, 547] on span "Save" at bounding box center [1339, 557] width 29 height 21
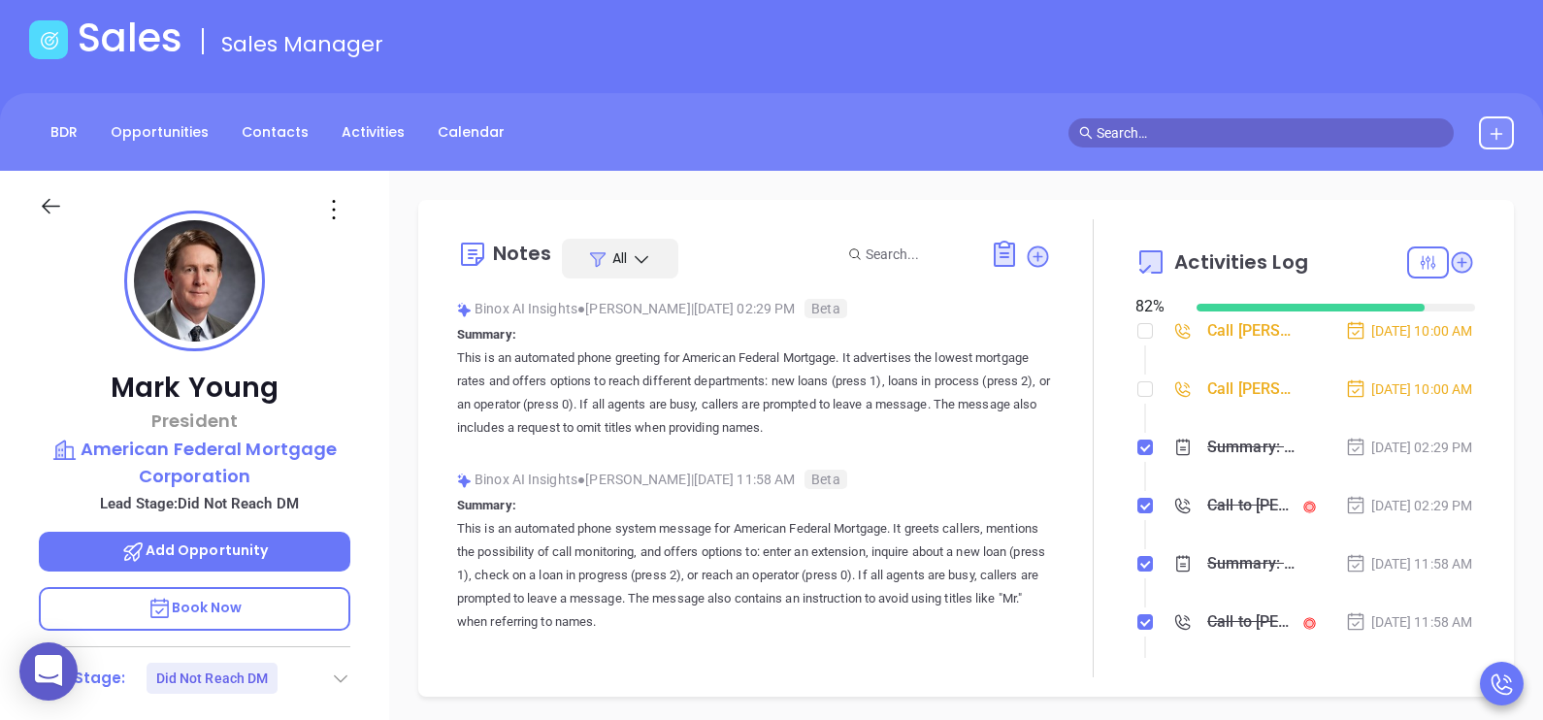
scroll to position [0, 0]
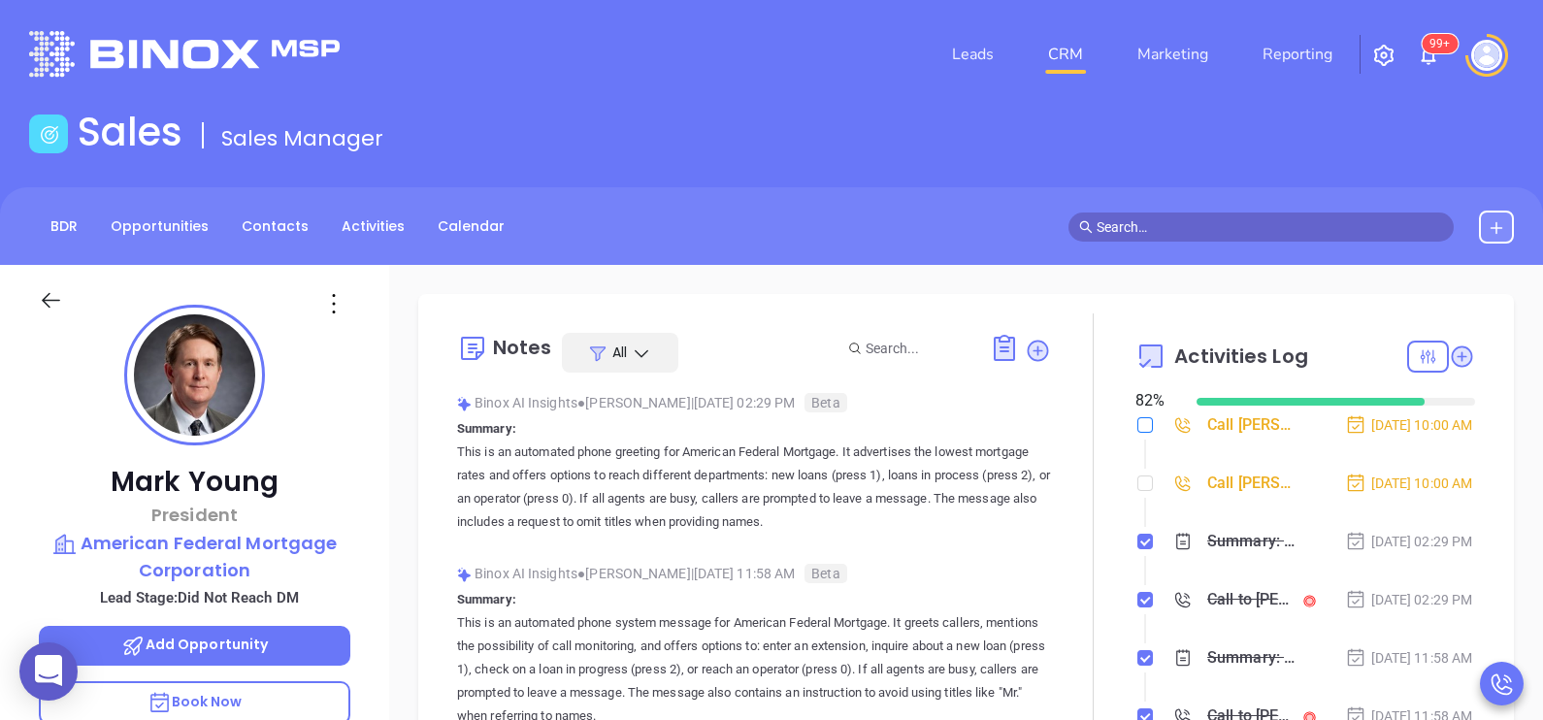
drag, startPoint x: 1130, startPoint y: 500, endPoint x: 1133, endPoint y: 425, distance: 74.8
click at [1137, 425] on input "checkbox" at bounding box center [1145, 425] width 16 height 16
checkbox input "true"
click at [1137, 491] on input "checkbox" at bounding box center [1145, 483] width 16 height 16
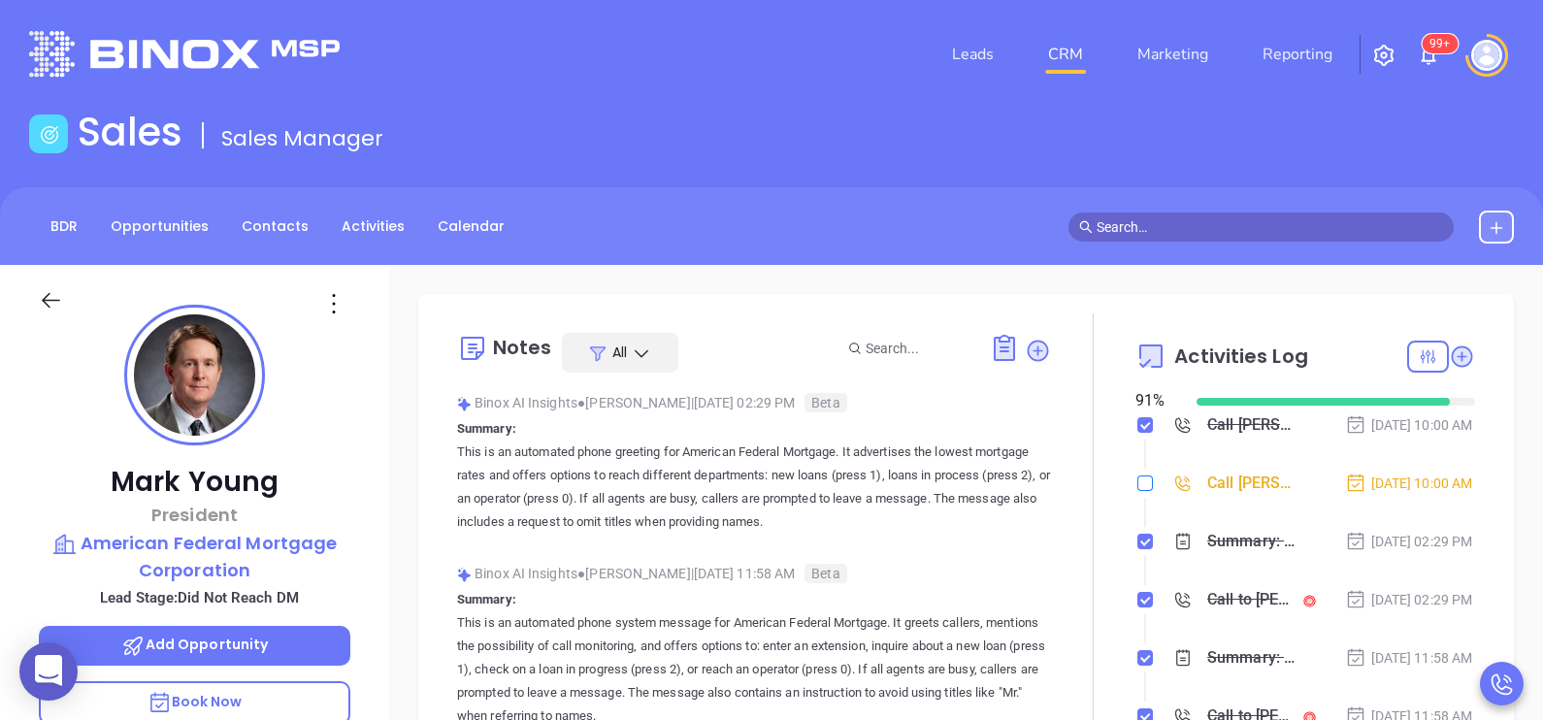
checkbox input "true"
click at [1436, 526] on li "Call [PERSON_NAME] to follow up [DATE] 10:00 AM" at bounding box center [1307, 501] width 335 height 53
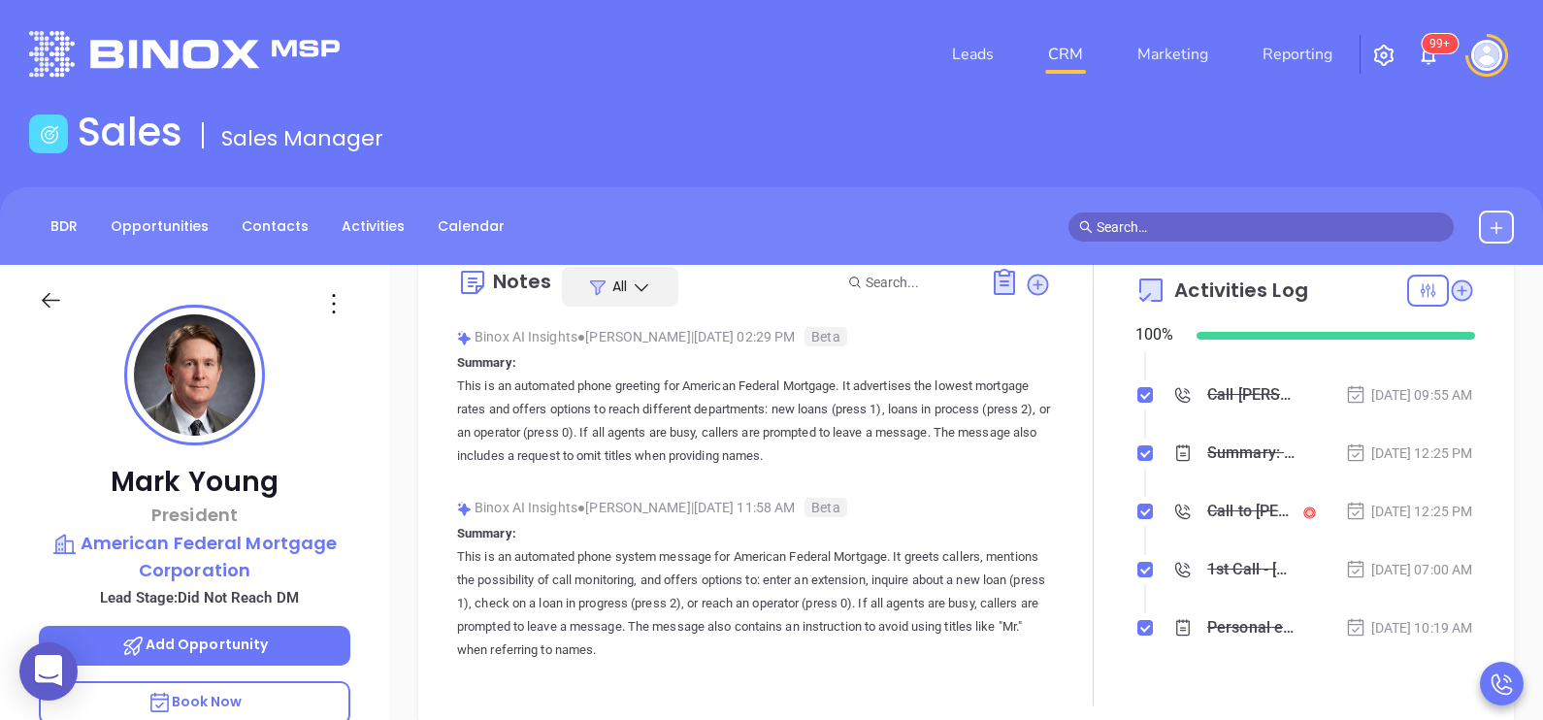
scroll to position [146, 0]
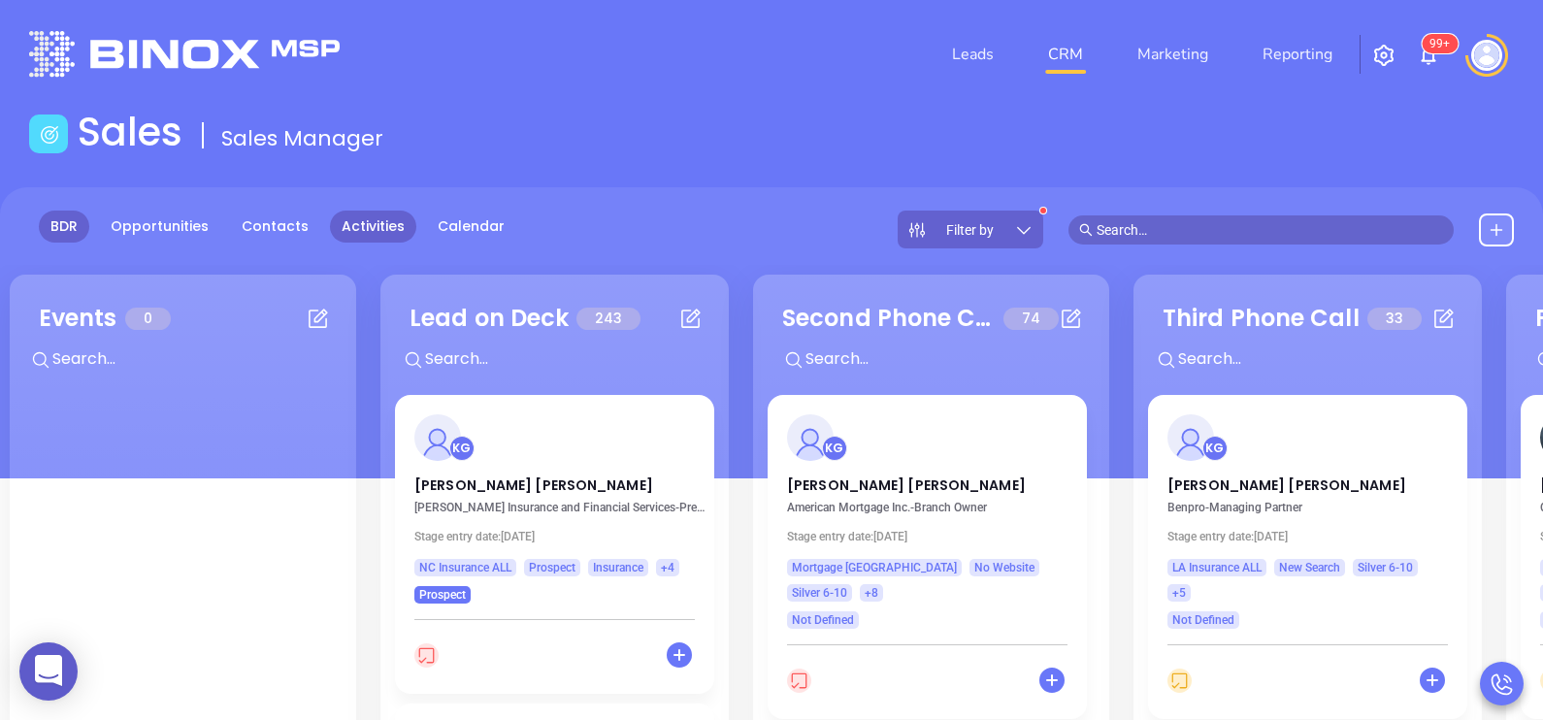
click at [376, 225] on link "Activities" at bounding box center [373, 227] width 86 height 32
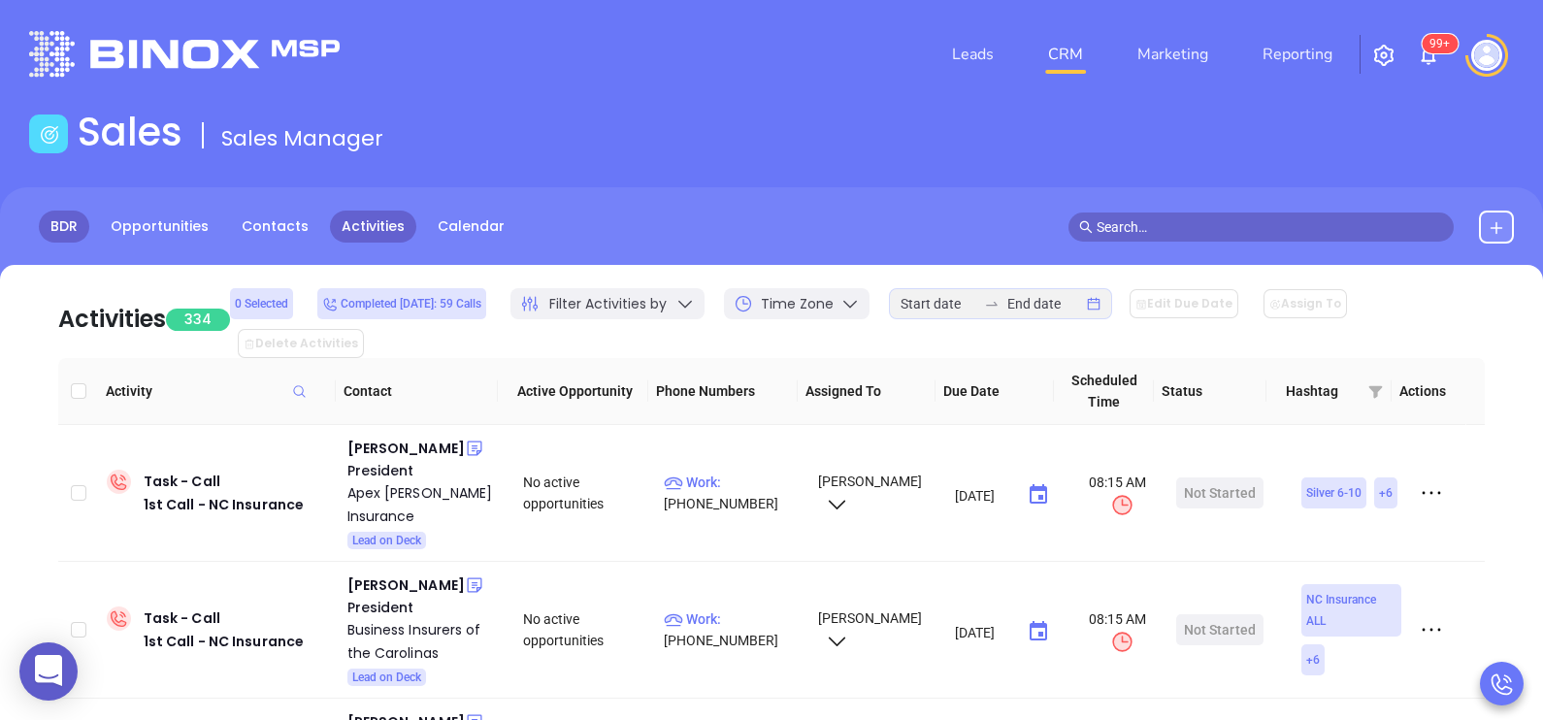
click at [63, 227] on link "BDR" at bounding box center [64, 227] width 50 height 32
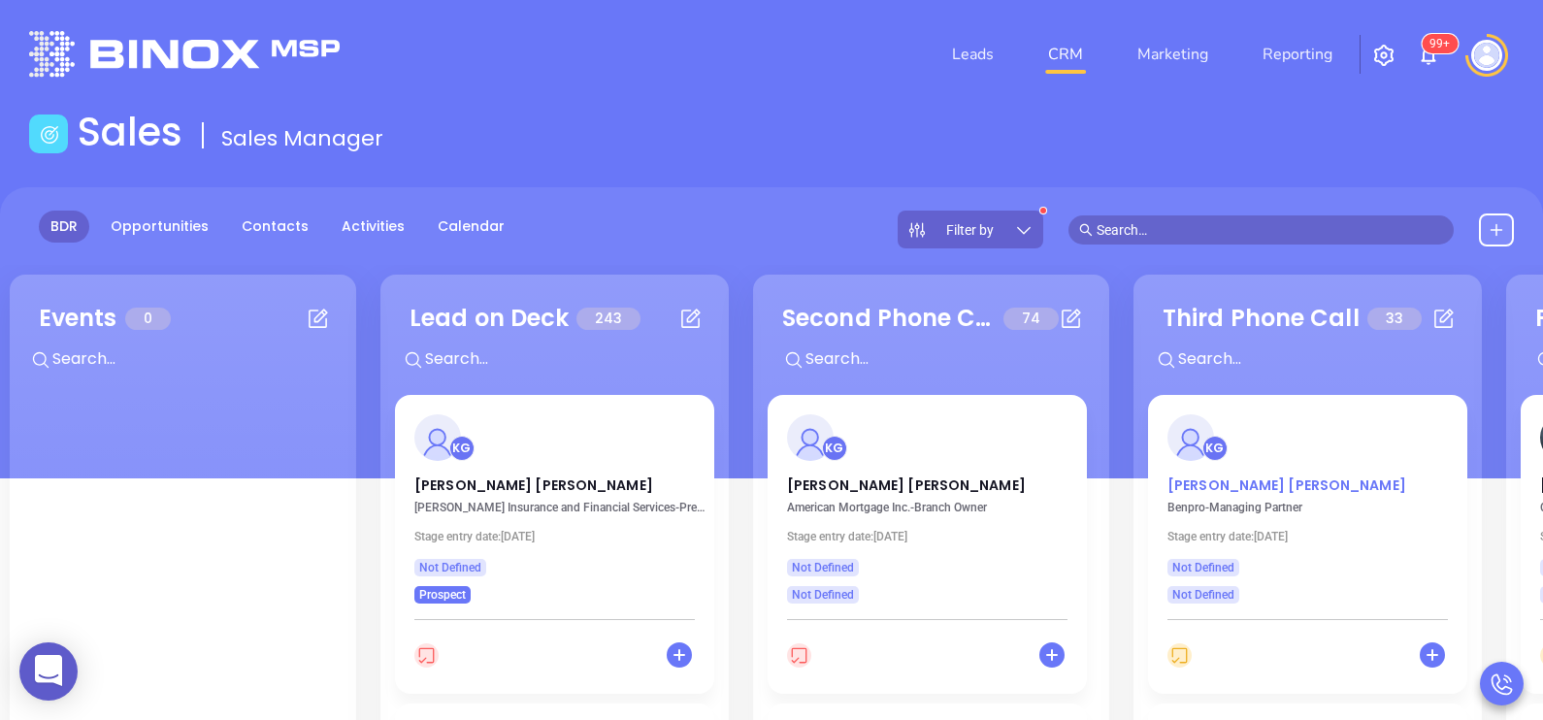
click at [1226, 485] on p "[PERSON_NAME]" at bounding box center [1307, 480] width 280 height 10
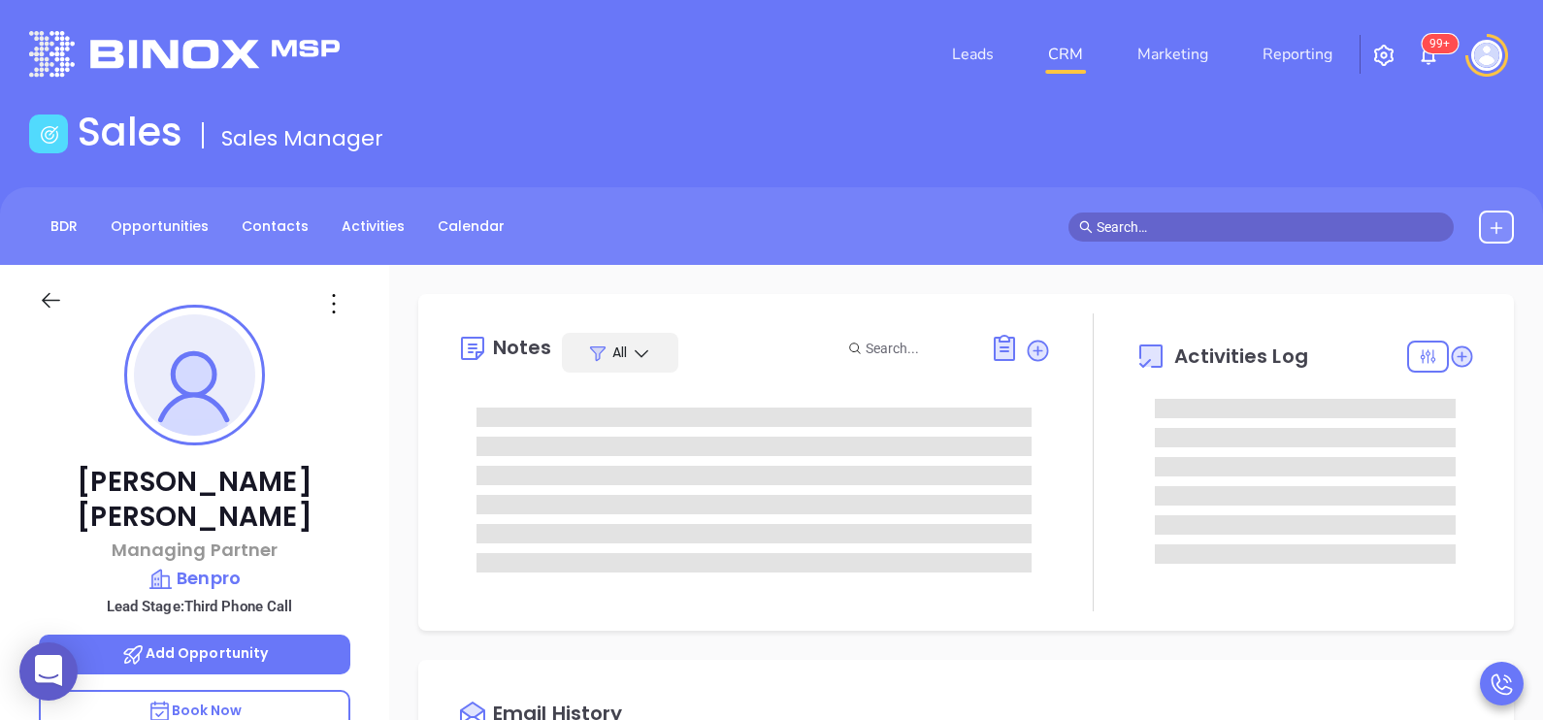
scroll to position [563, 0]
type input "[PERSON_NAME]"
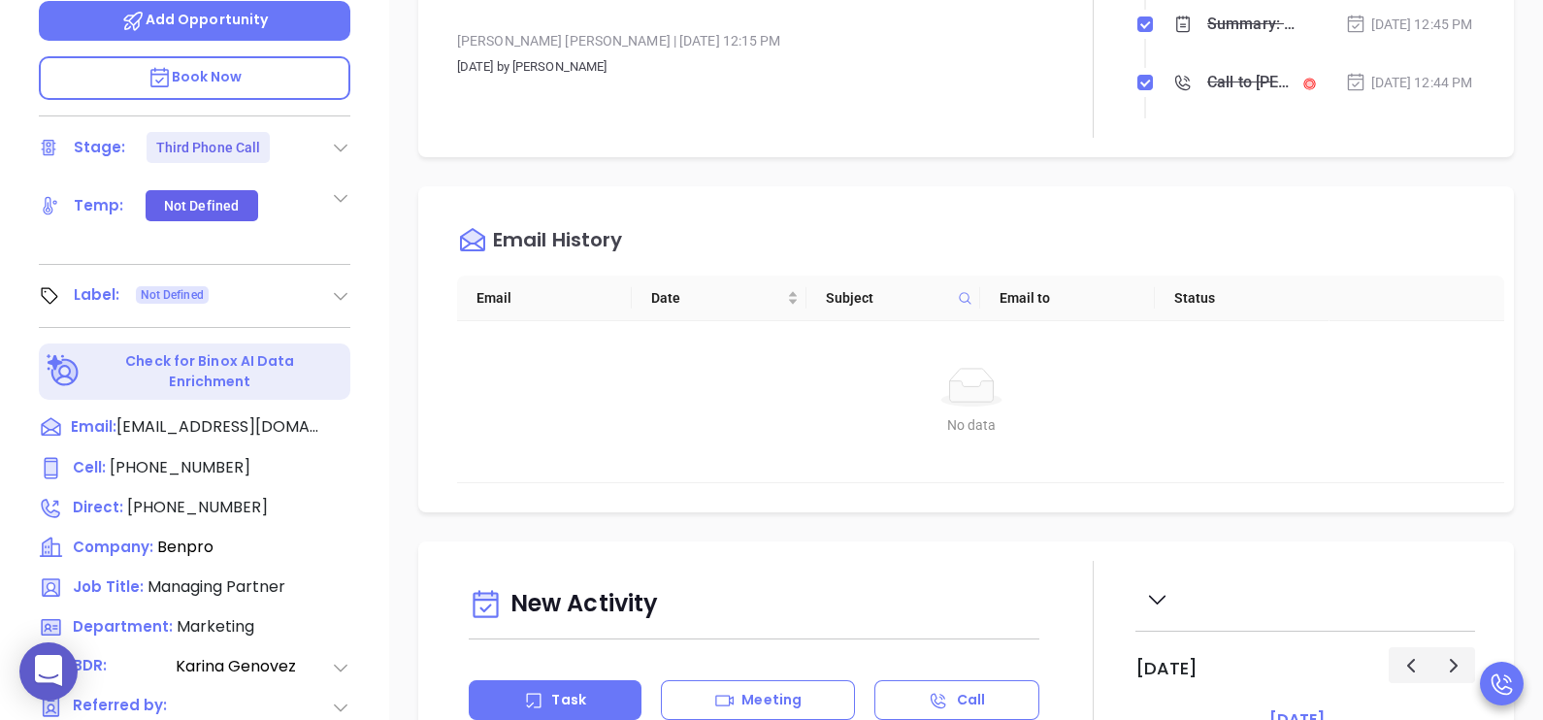
scroll to position [902, 0]
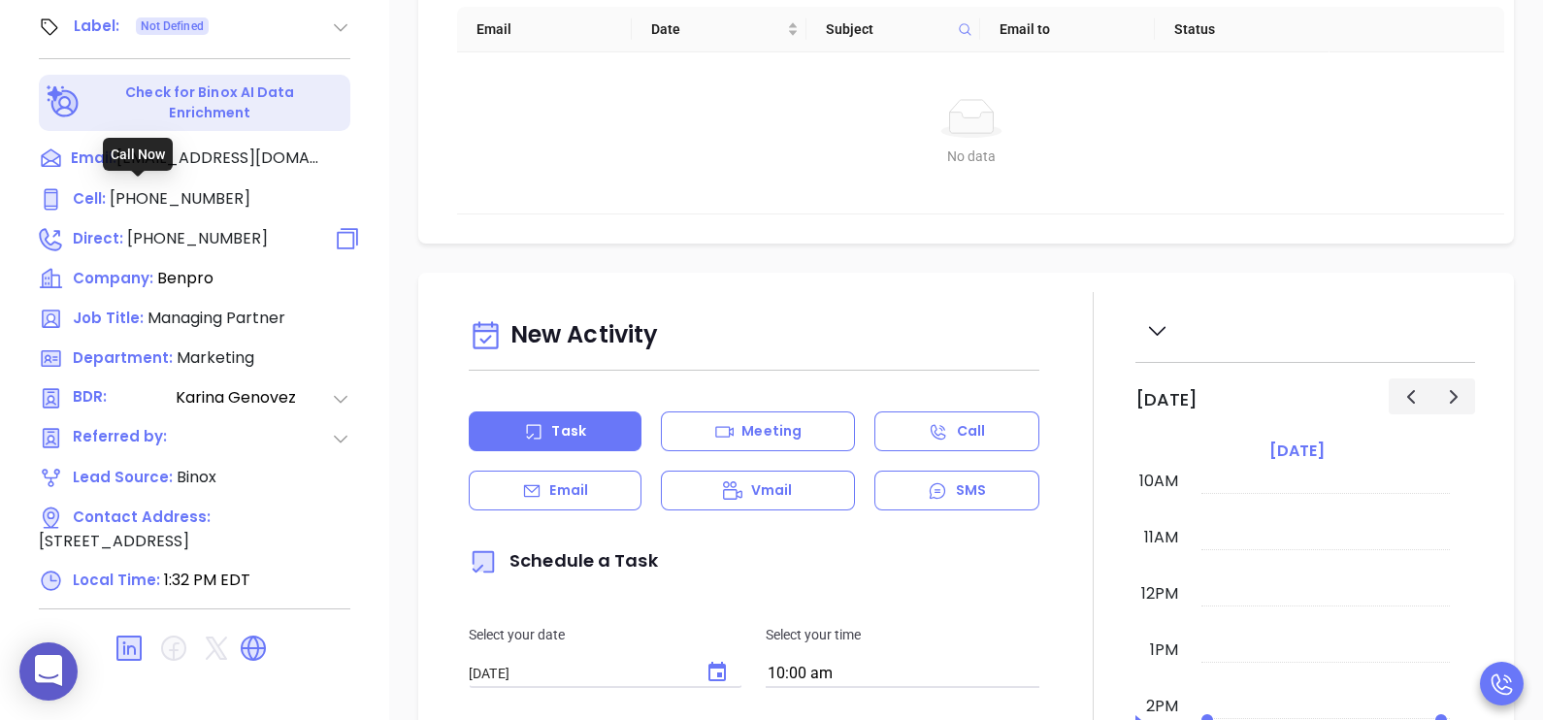
click at [194, 227] on span "[PHONE_NUMBER]" at bounding box center [197, 238] width 141 height 22
type input "[PHONE_NUMBER]"
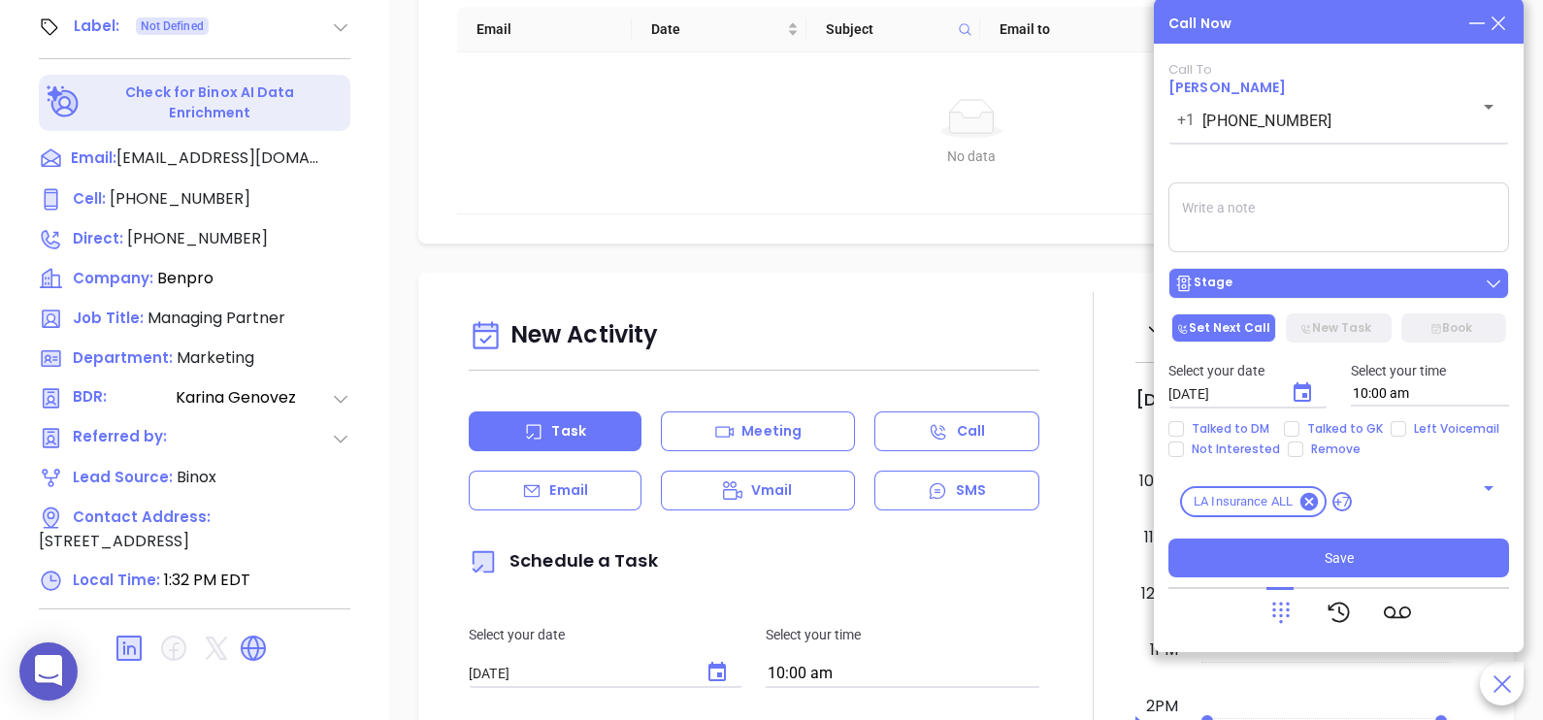
click at [1301, 283] on div "Stage" at bounding box center [1338, 283] width 329 height 19
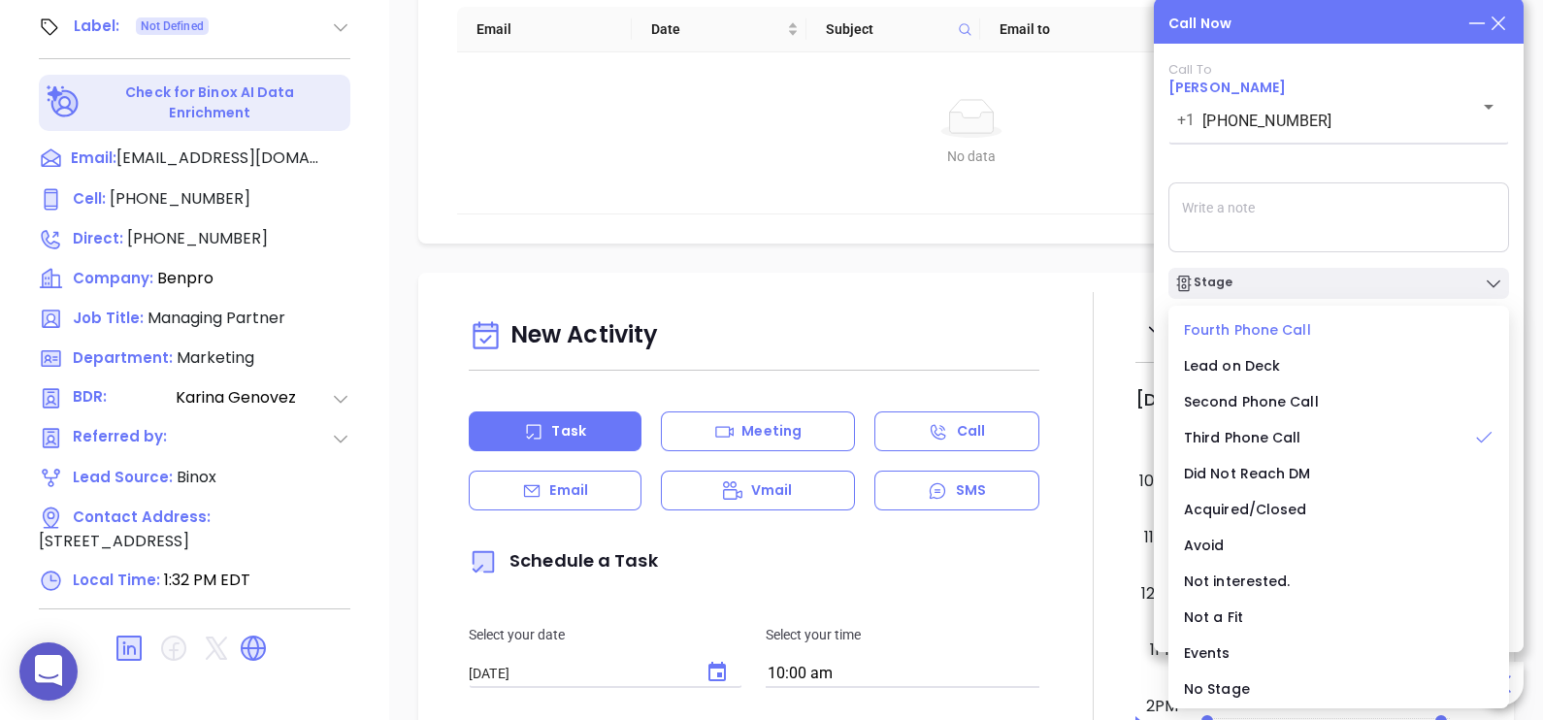
click at [1256, 328] on span "Fourth Phone Call" at bounding box center [1247, 329] width 127 height 19
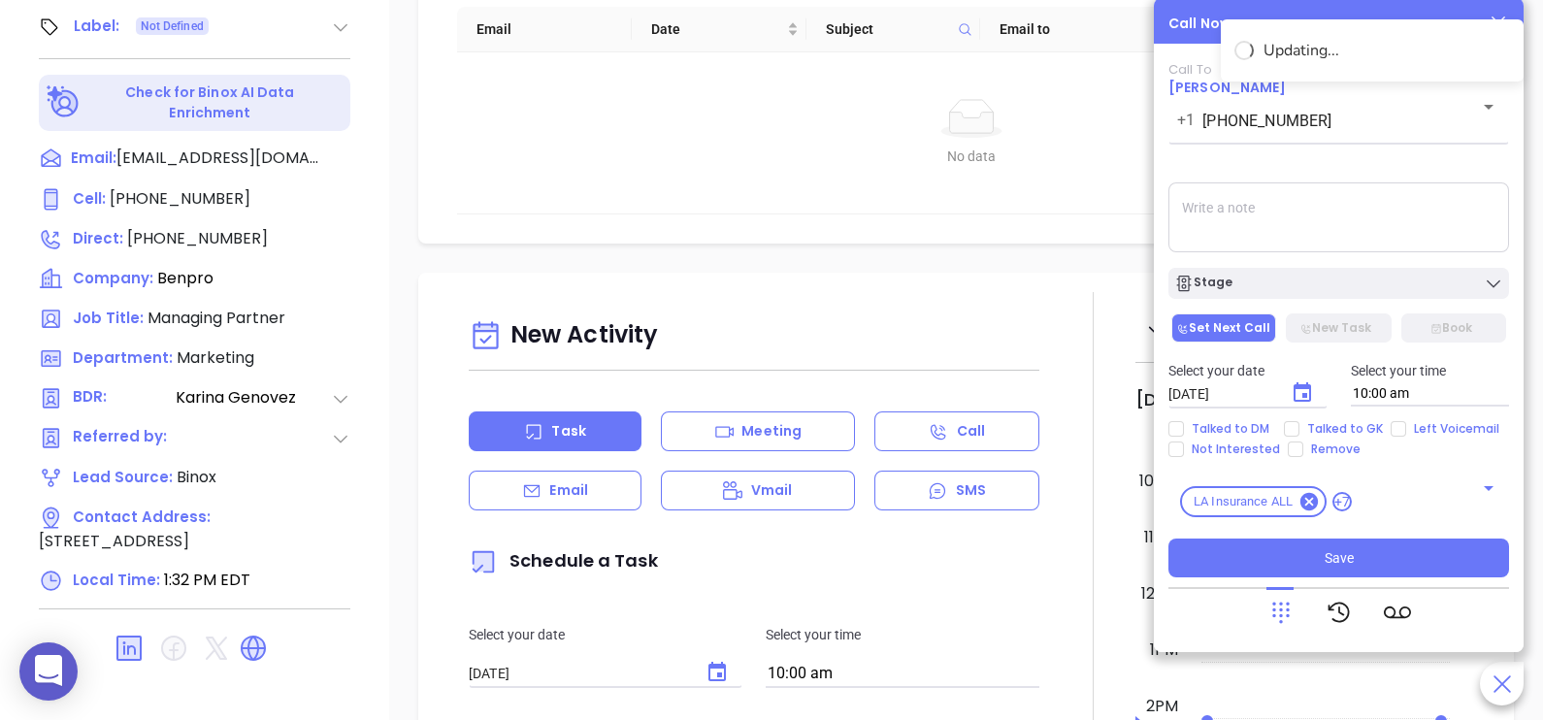
click at [1256, 228] on textarea at bounding box center [1338, 217] width 341 height 70
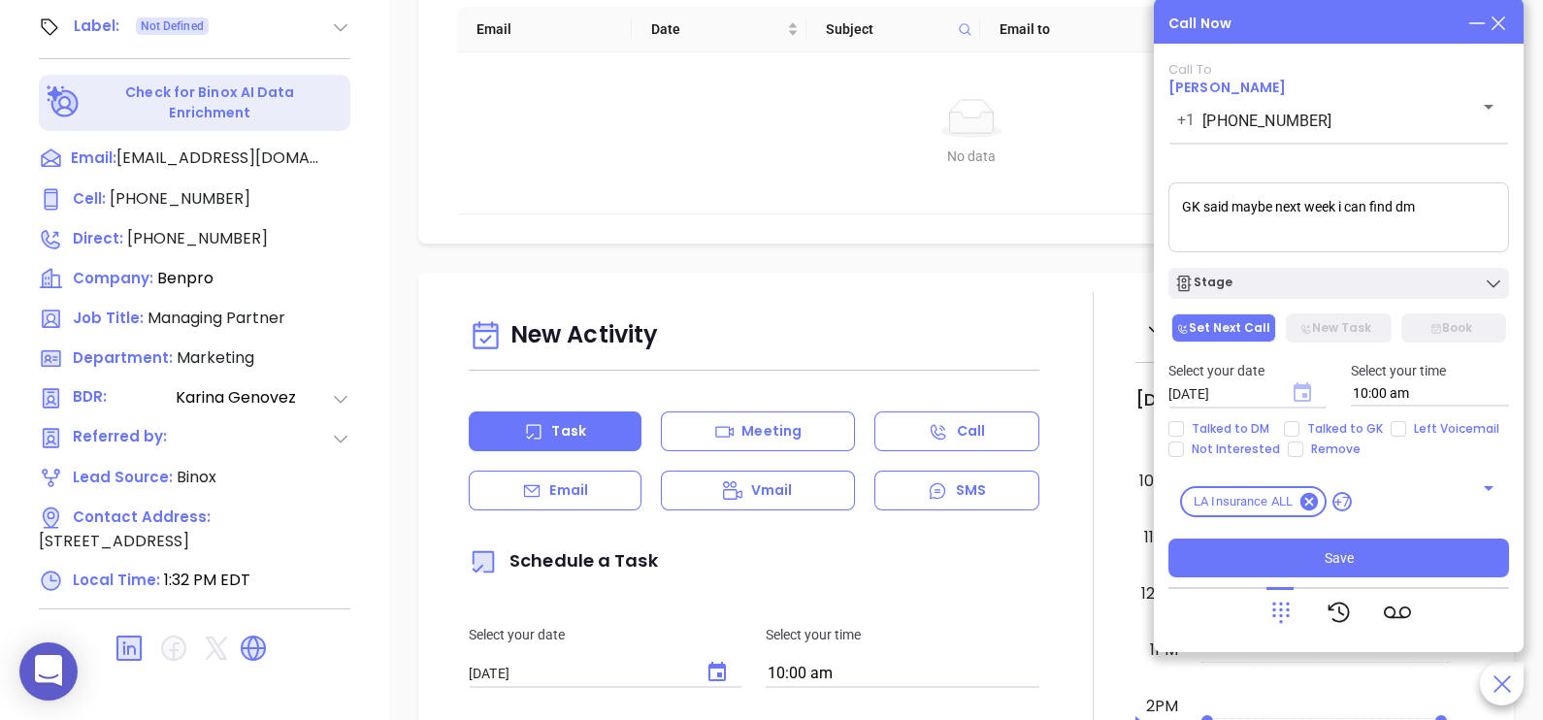
type textarea "GK said maybe next week i can find dm"
click at [1297, 402] on icon "Choose date, selected date is Sep 10, 2025" at bounding box center [1302, 391] width 17 height 19
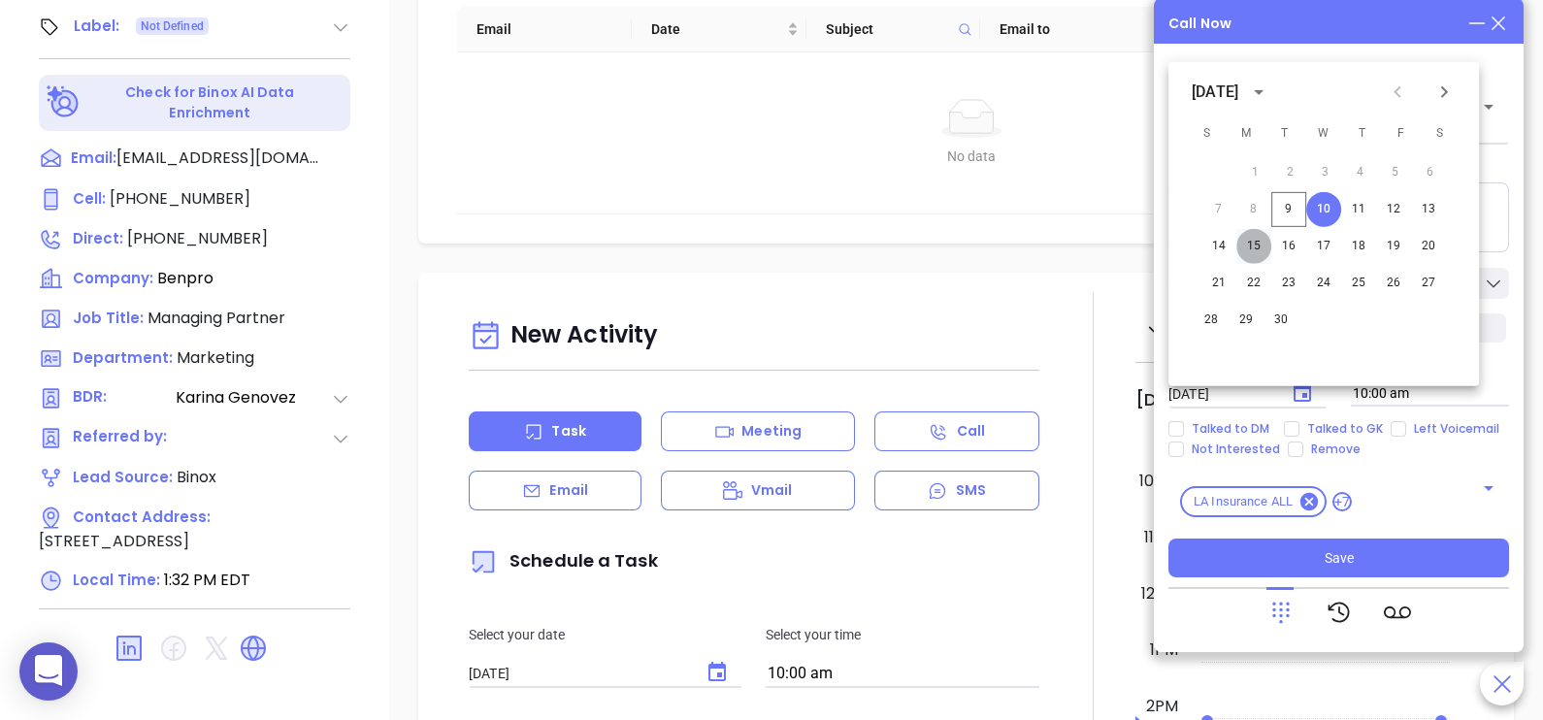
click at [1249, 243] on button "15" at bounding box center [1253, 246] width 35 height 35
type input "[DATE]"
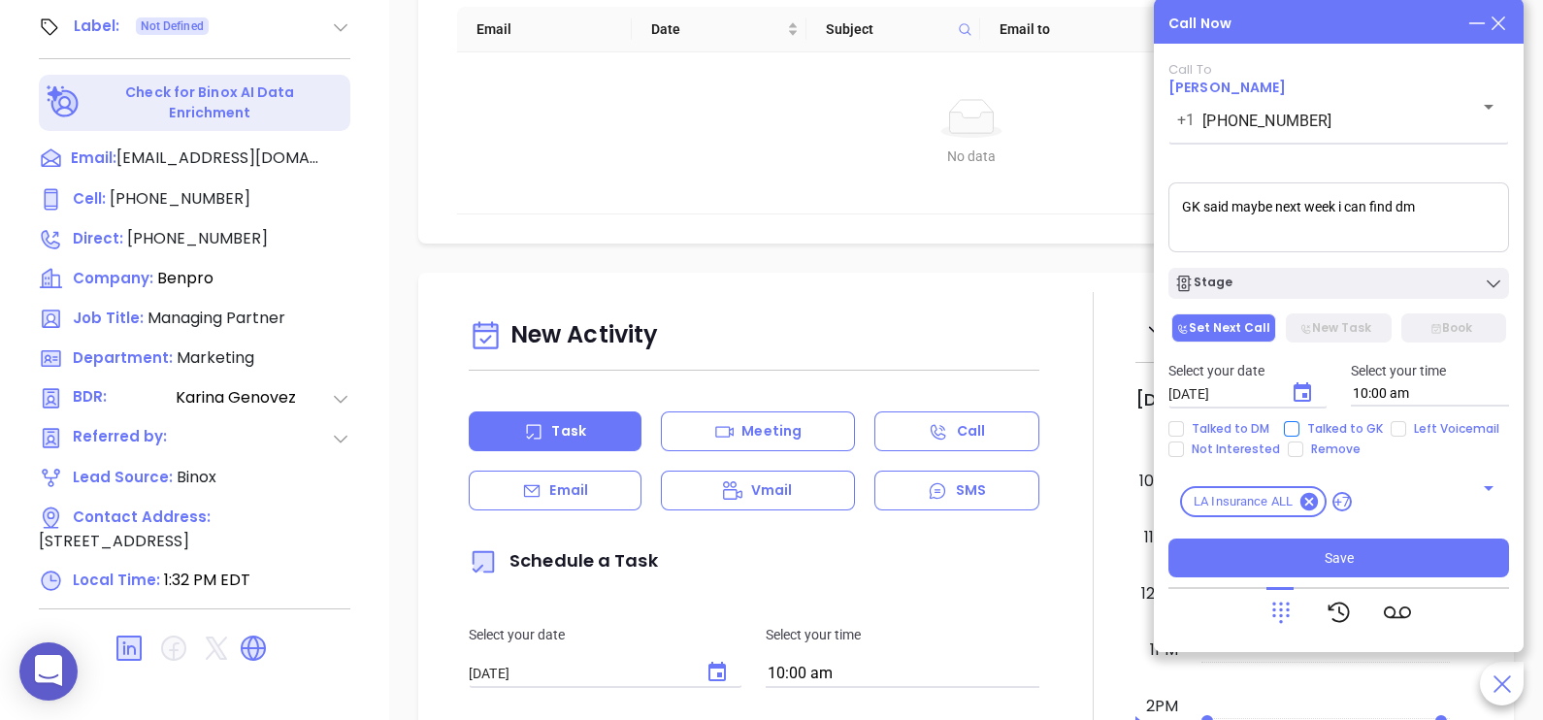
click at [1355, 426] on span "Talked to GK" at bounding box center [1344, 429] width 91 height 16
click at [1299, 426] on input "Talked to GK" at bounding box center [1292, 429] width 16 height 16
checkbox input "true"
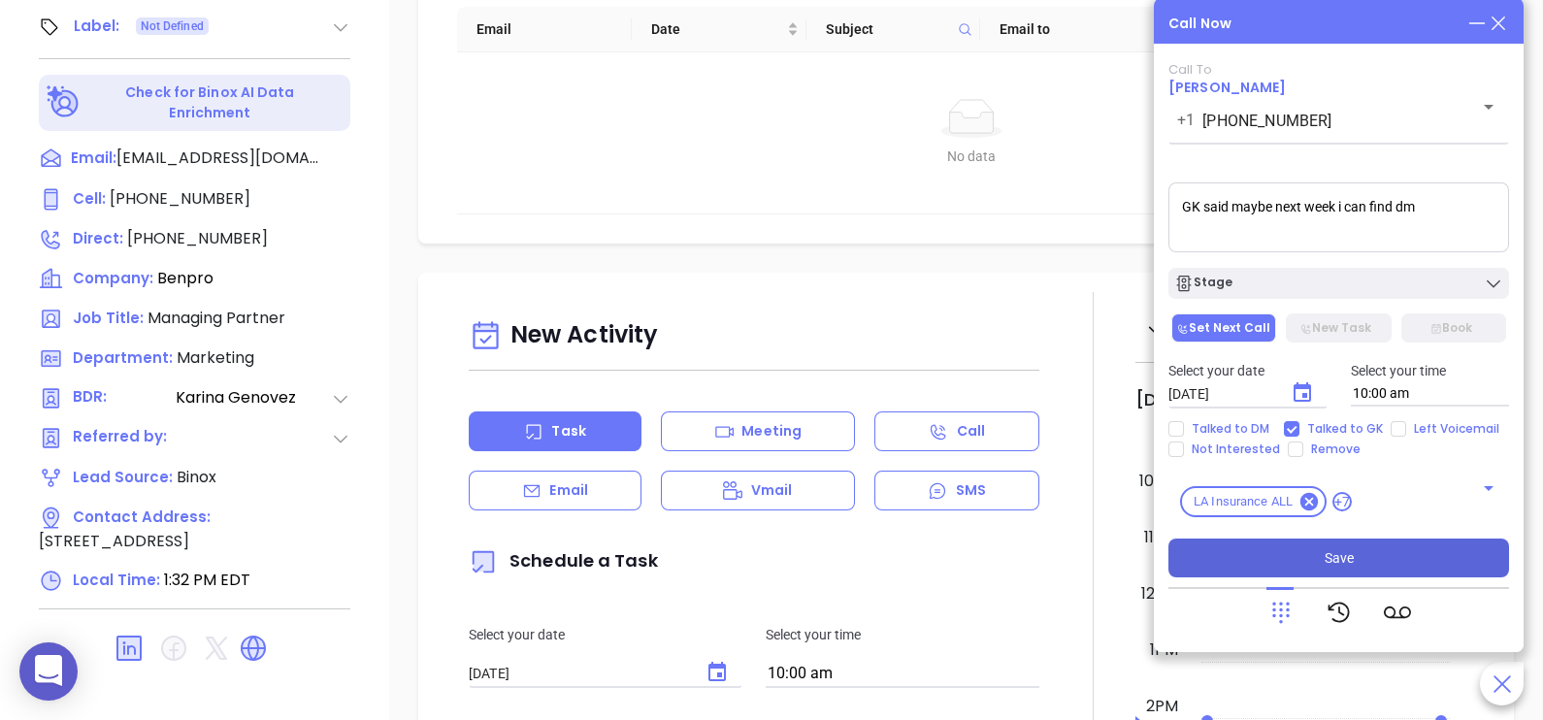
click at [1339, 571] on button "Save" at bounding box center [1338, 558] width 341 height 39
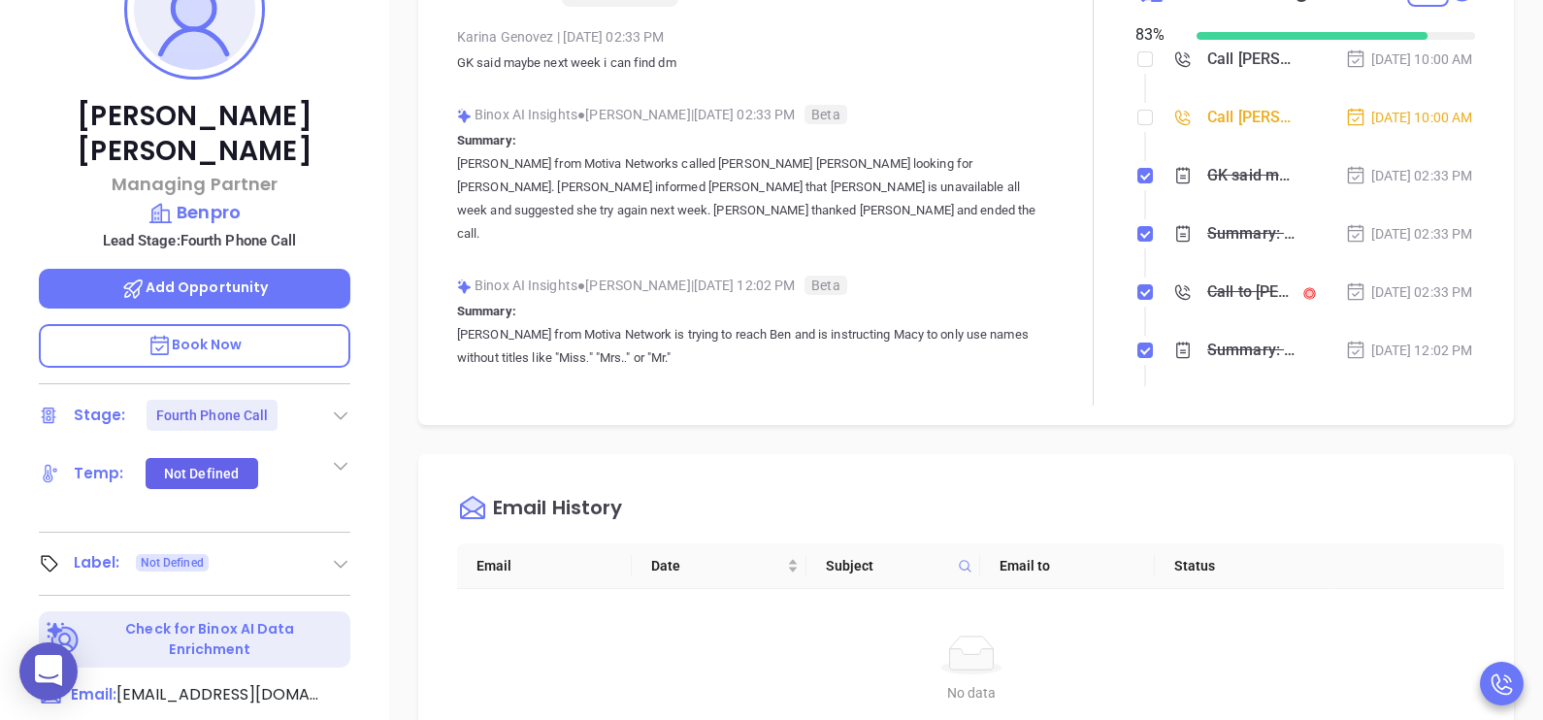
scroll to position [223, 0]
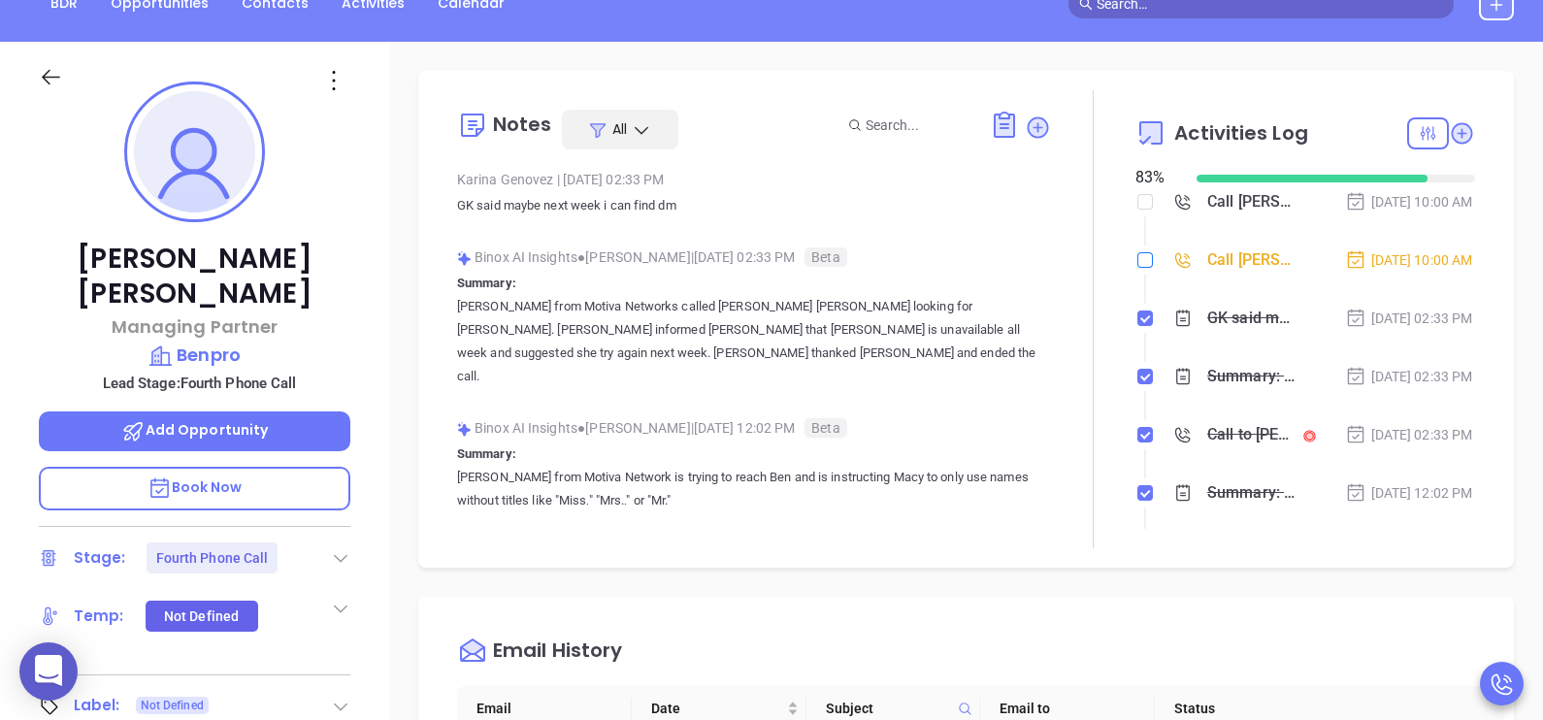
click at [1137, 268] on input "checkbox" at bounding box center [1145, 260] width 16 height 16
checkbox input "true"
click at [1406, 301] on li "Call [PERSON_NAME] to follow up [DATE] 10:00 AM" at bounding box center [1307, 278] width 335 height 53
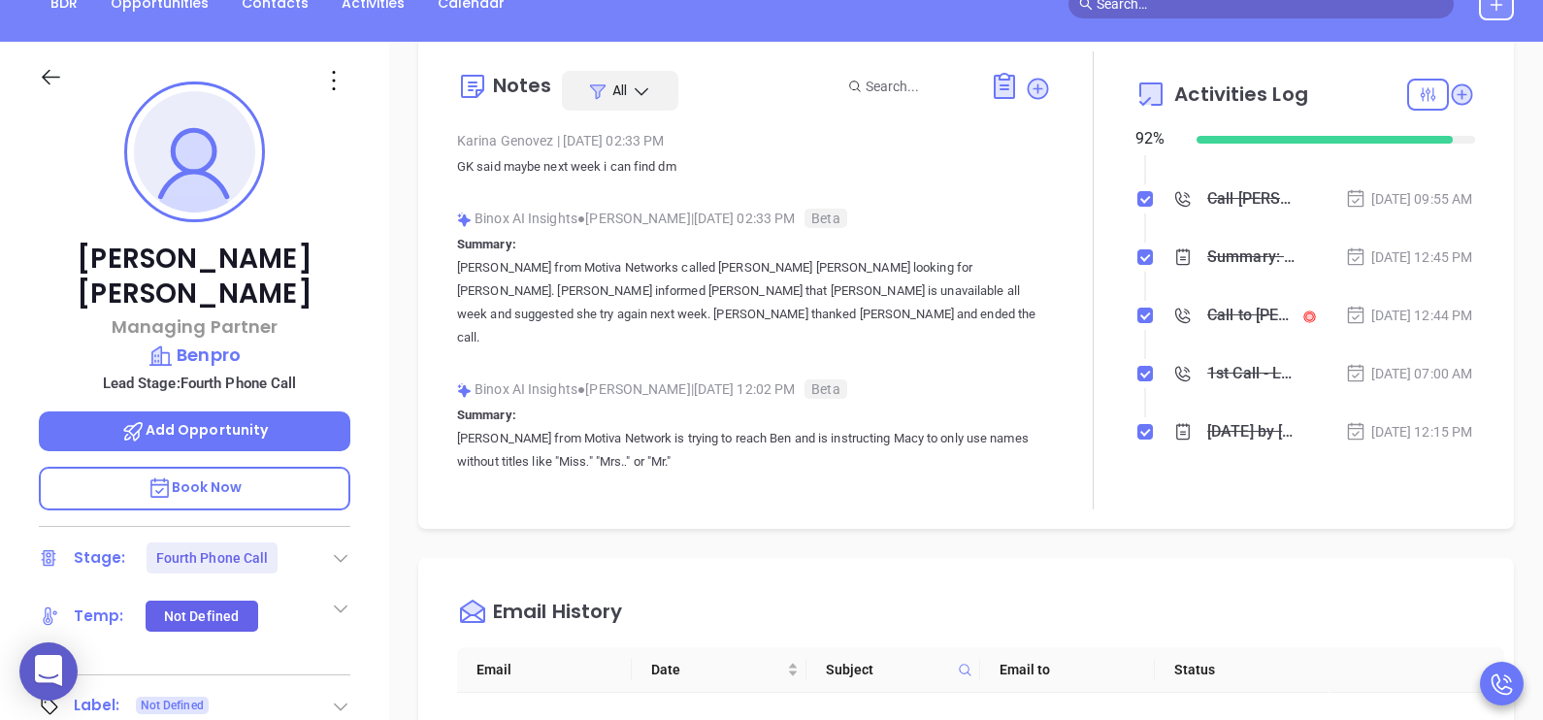
scroll to position [520, 0]
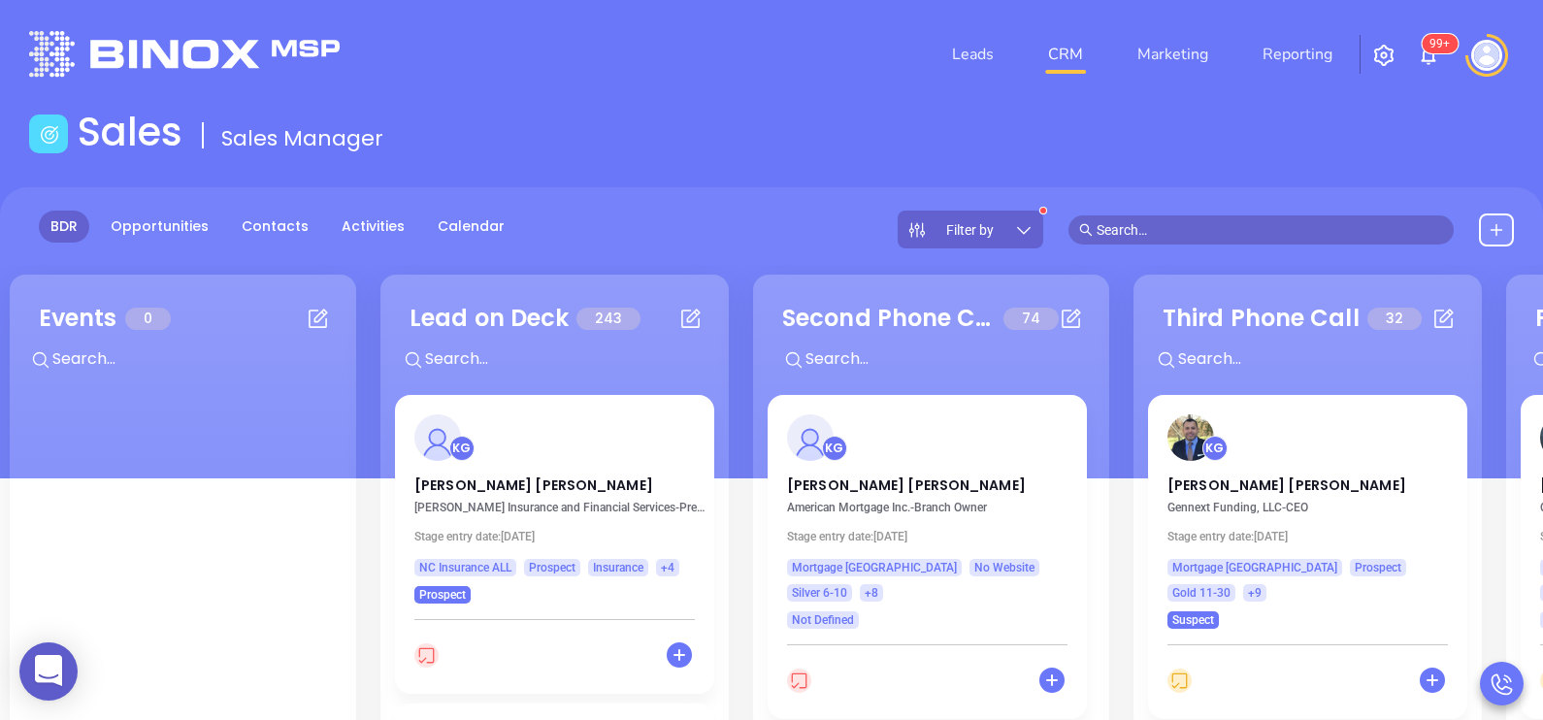
click at [1238, 485] on p "[PERSON_NAME]" at bounding box center [1307, 480] width 280 height 10
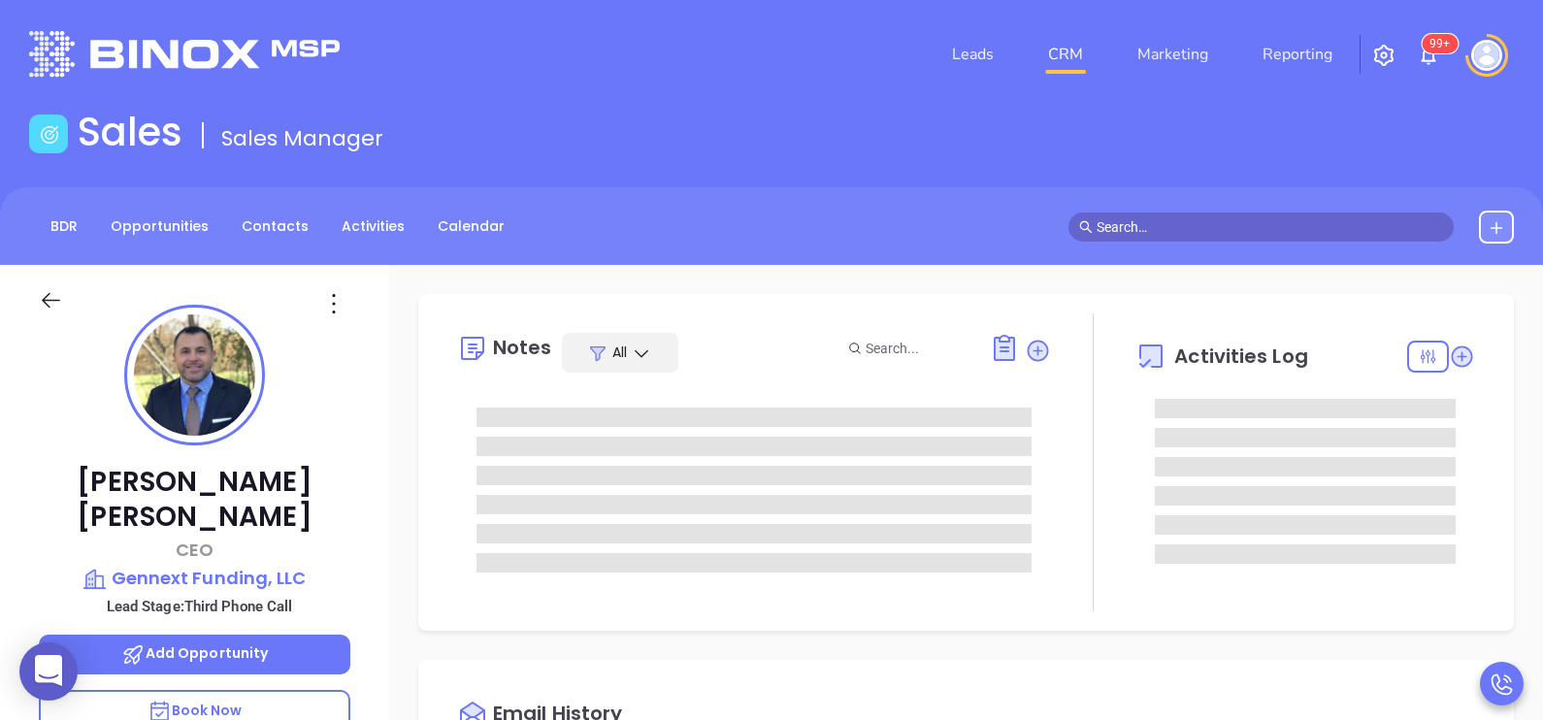
scroll to position [563, 0]
type input "[PERSON_NAME]"
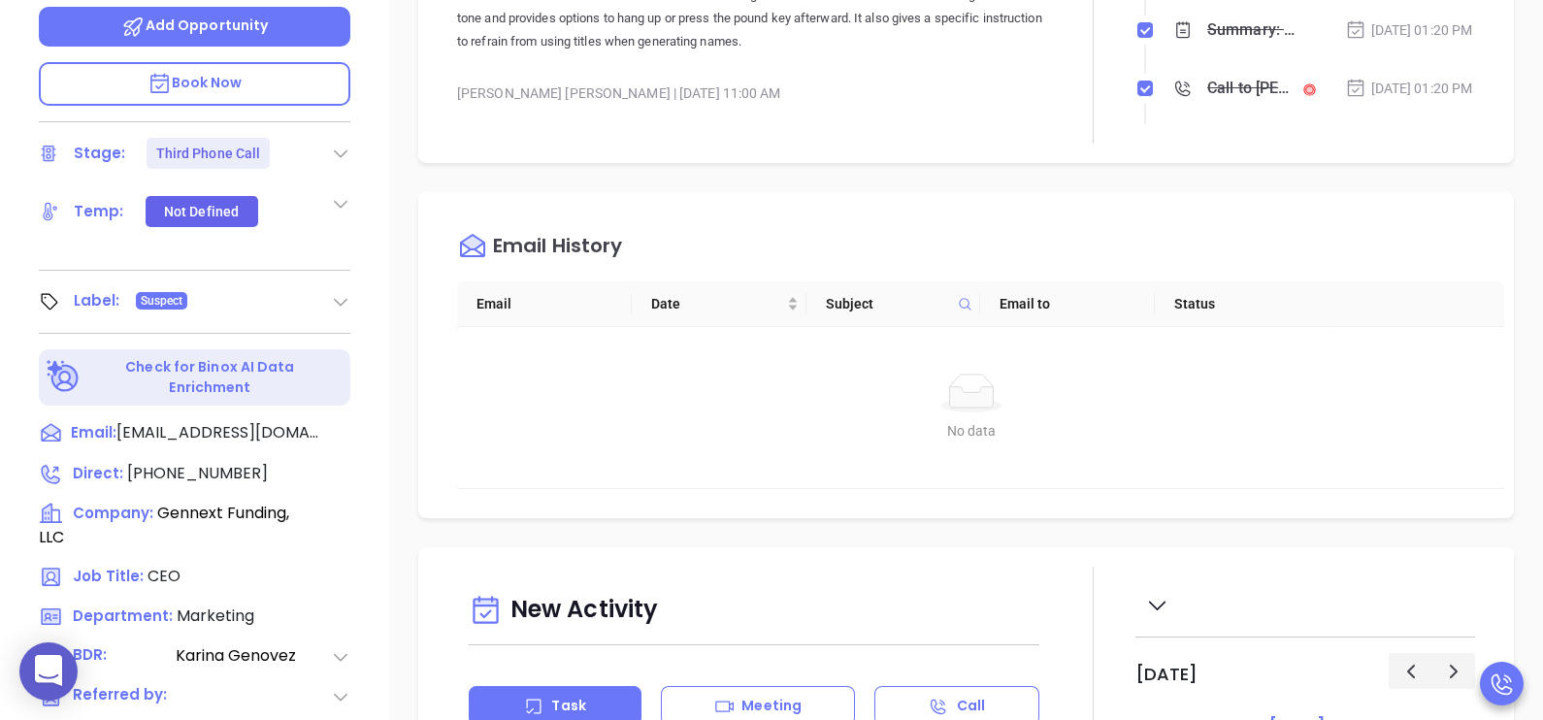
scroll to position [631, 0]
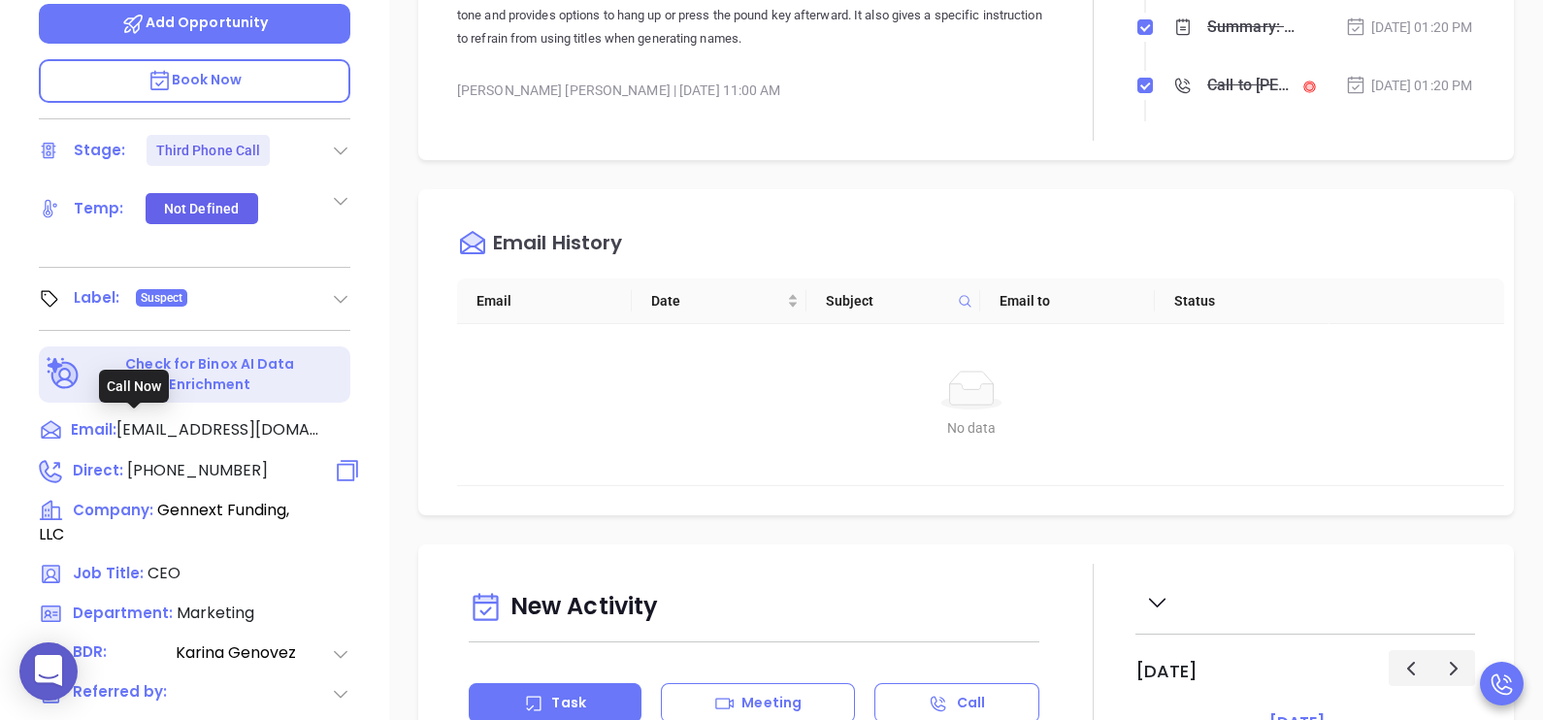
click at [199, 459] on span "[PHONE_NUMBER]" at bounding box center [197, 470] width 141 height 22
type input "[PHONE_NUMBER]"
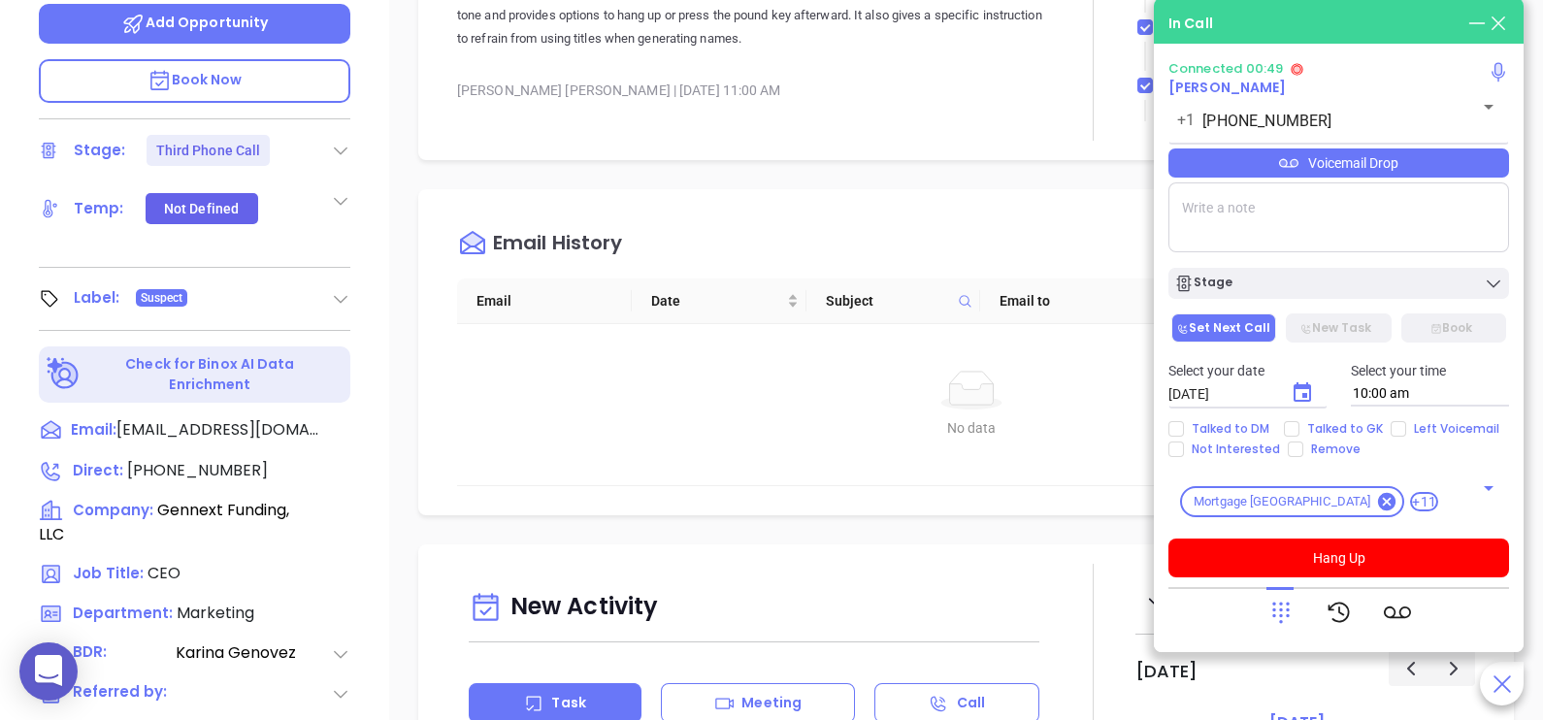
click at [1397, 161] on div "Voicemail Drop" at bounding box center [1338, 162] width 341 height 29
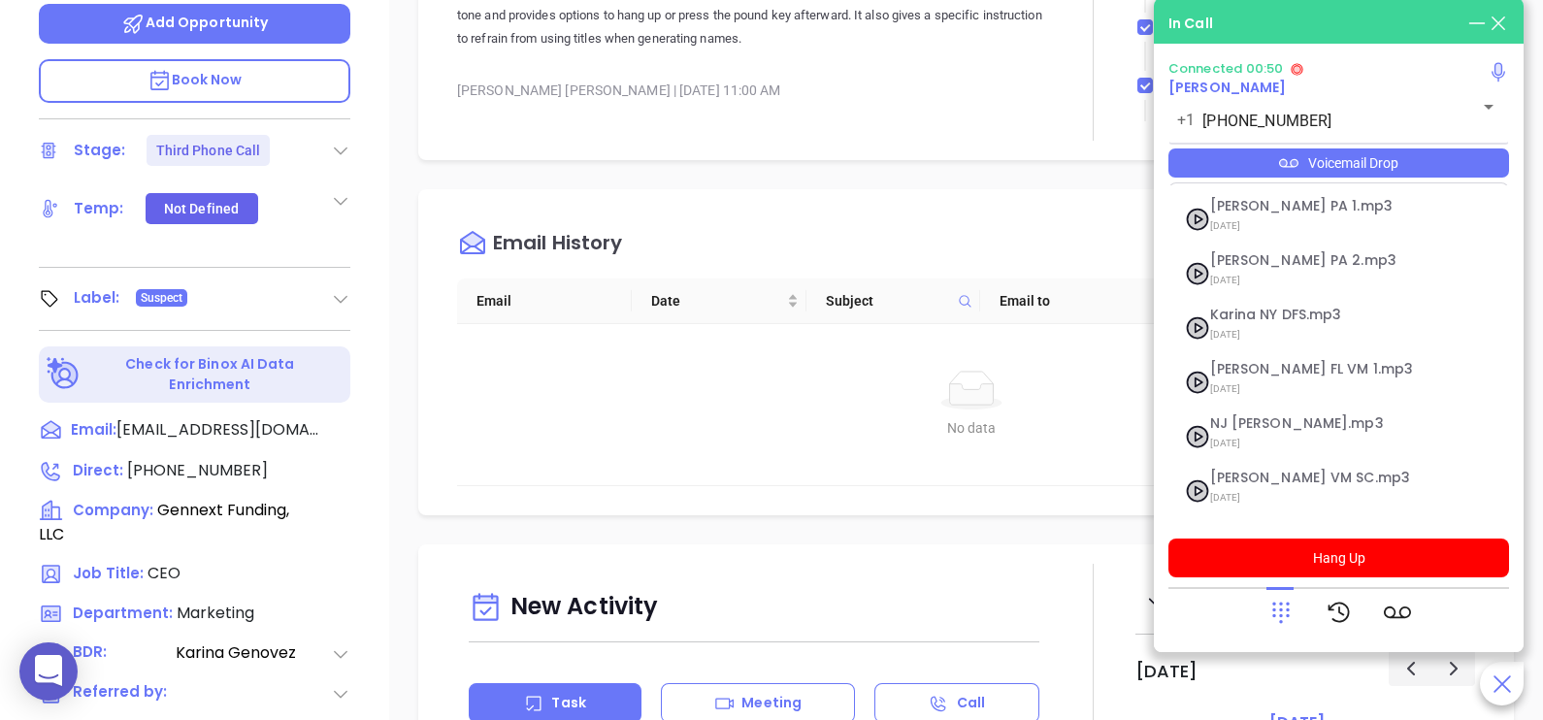
scroll to position [266, 0]
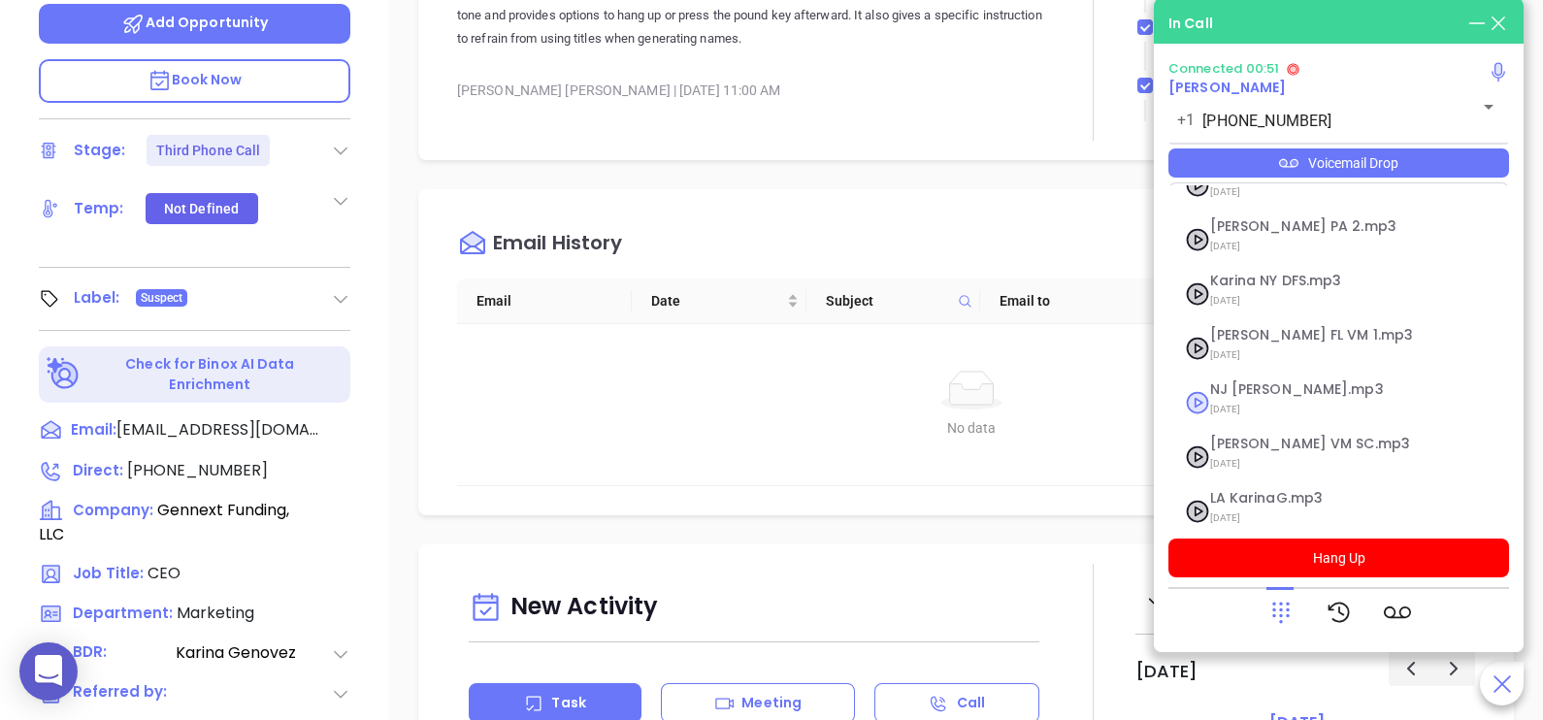
click at [1296, 397] on span "[DATE]" at bounding box center [1315, 409] width 210 height 25
checkbox input "true"
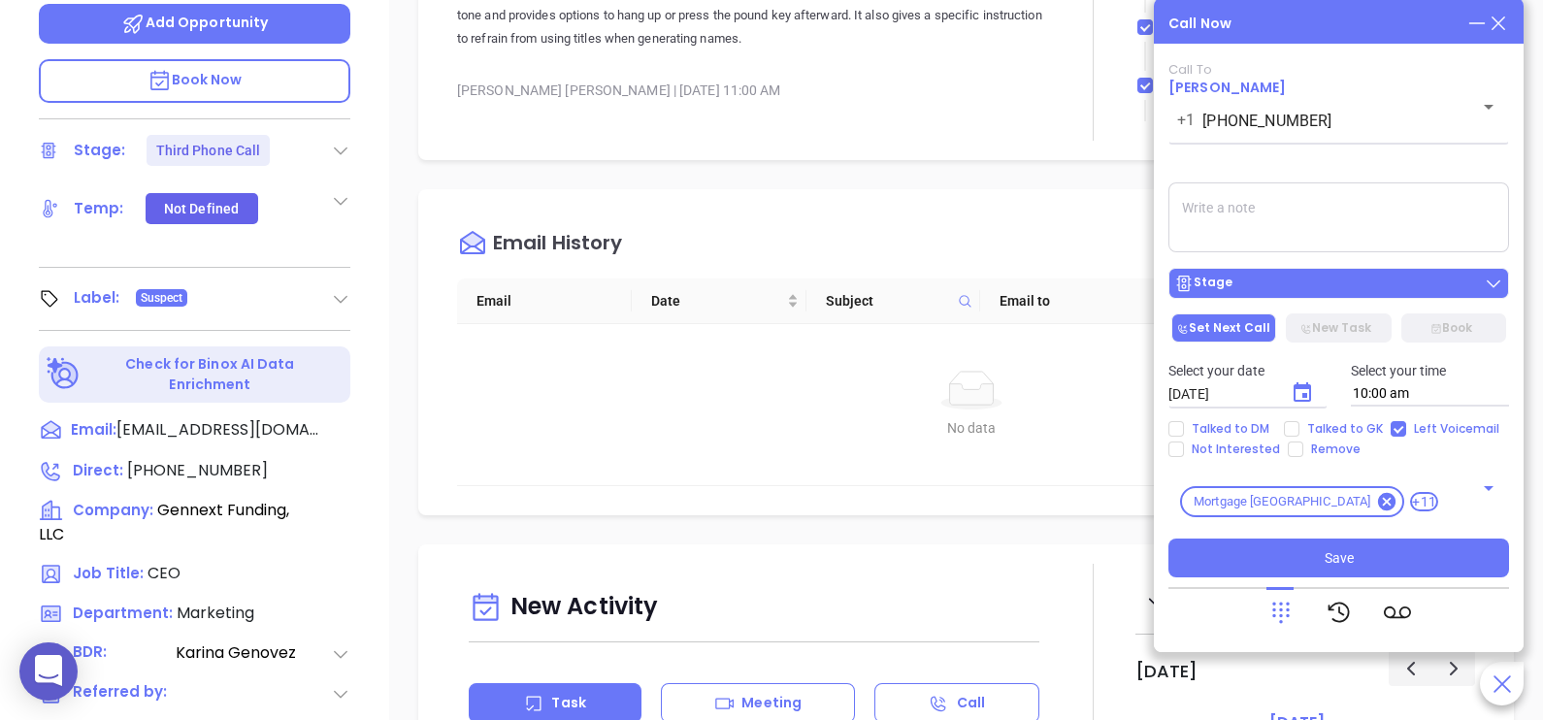
click at [1375, 292] on div "Stage" at bounding box center [1338, 283] width 329 height 19
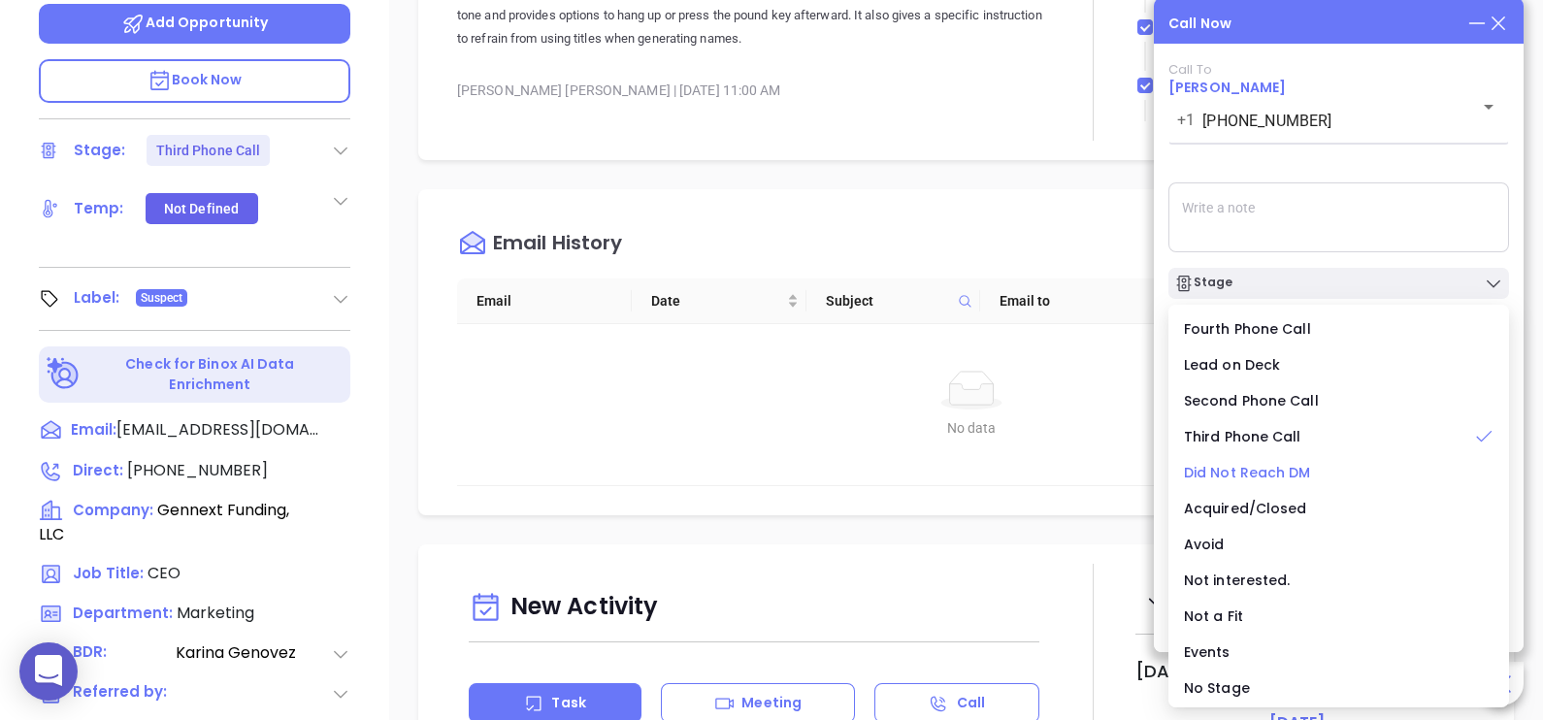
click at [1263, 474] on span "Did Not Reach DM" at bounding box center [1247, 472] width 127 height 19
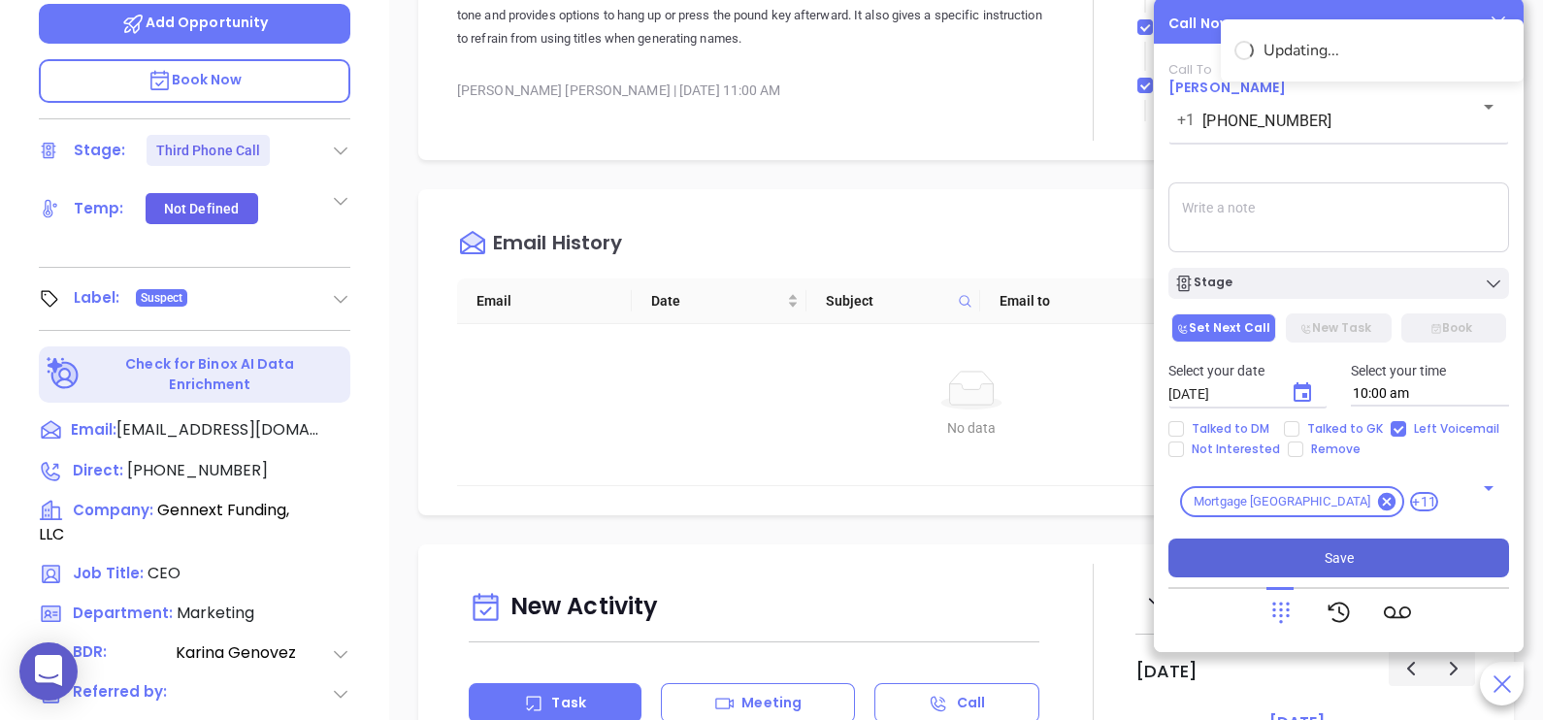
click at [1359, 555] on button "Save" at bounding box center [1338, 558] width 341 height 39
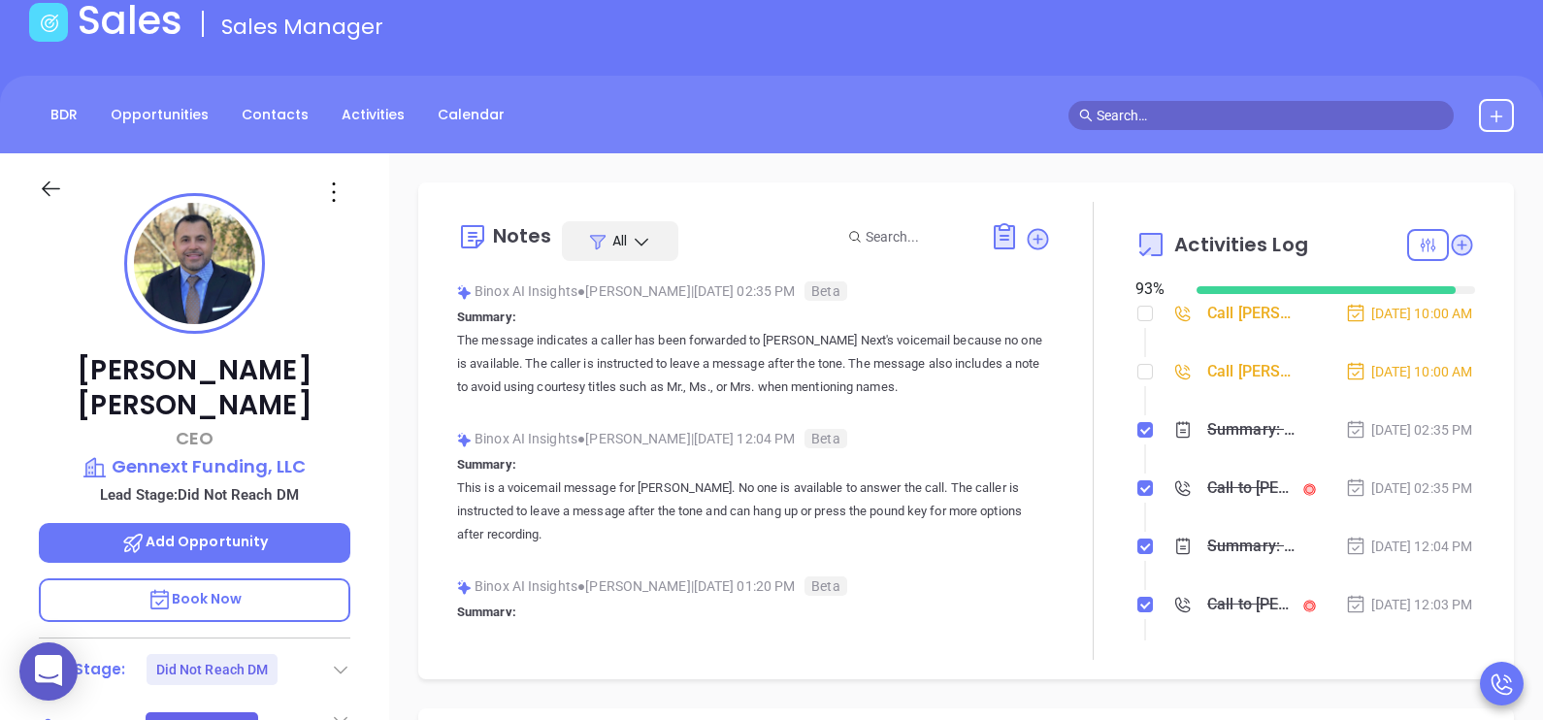
scroll to position [96, 0]
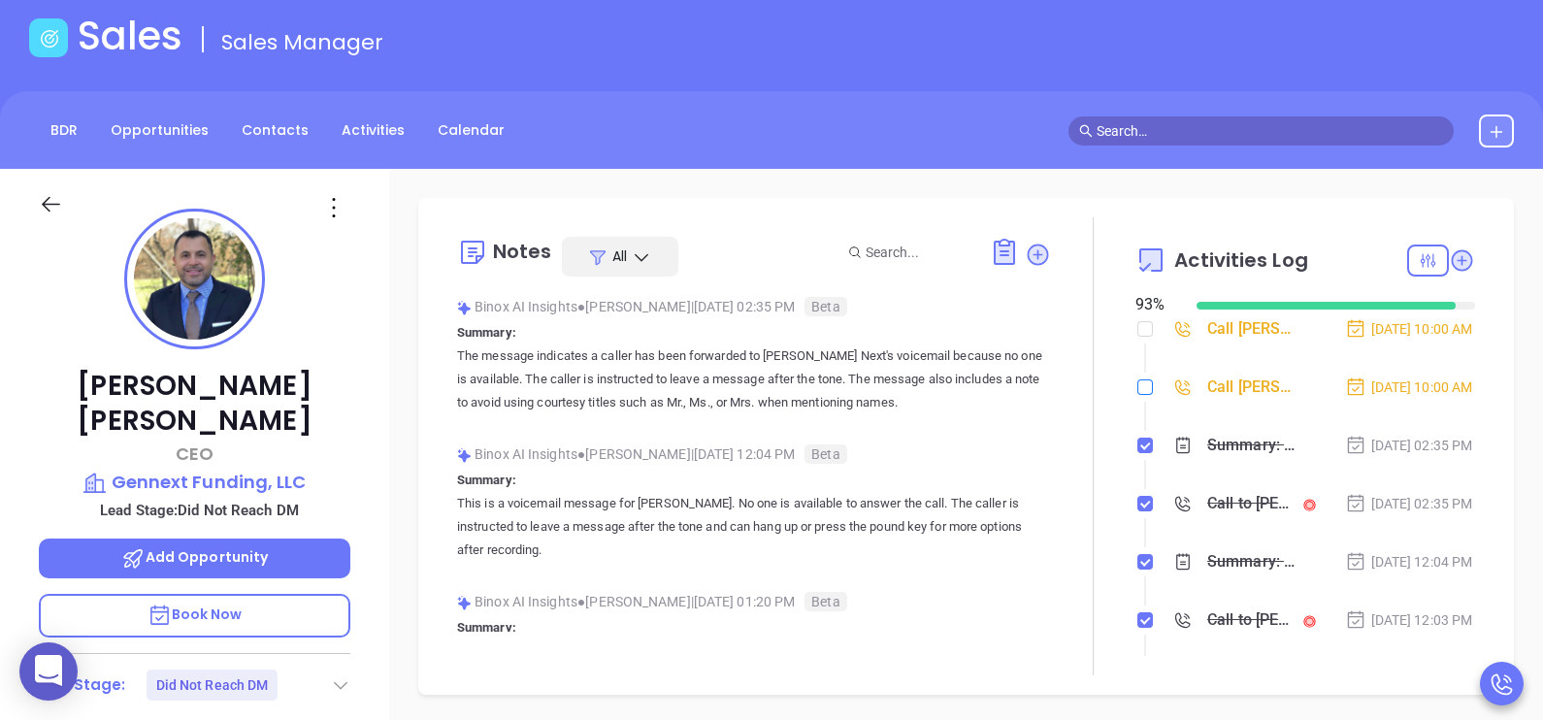
click at [1137, 395] on input "checkbox" at bounding box center [1145, 387] width 16 height 16
checkbox input "true"
click at [1432, 456] on div "[DATE] 02:35 PM" at bounding box center [1409, 445] width 128 height 21
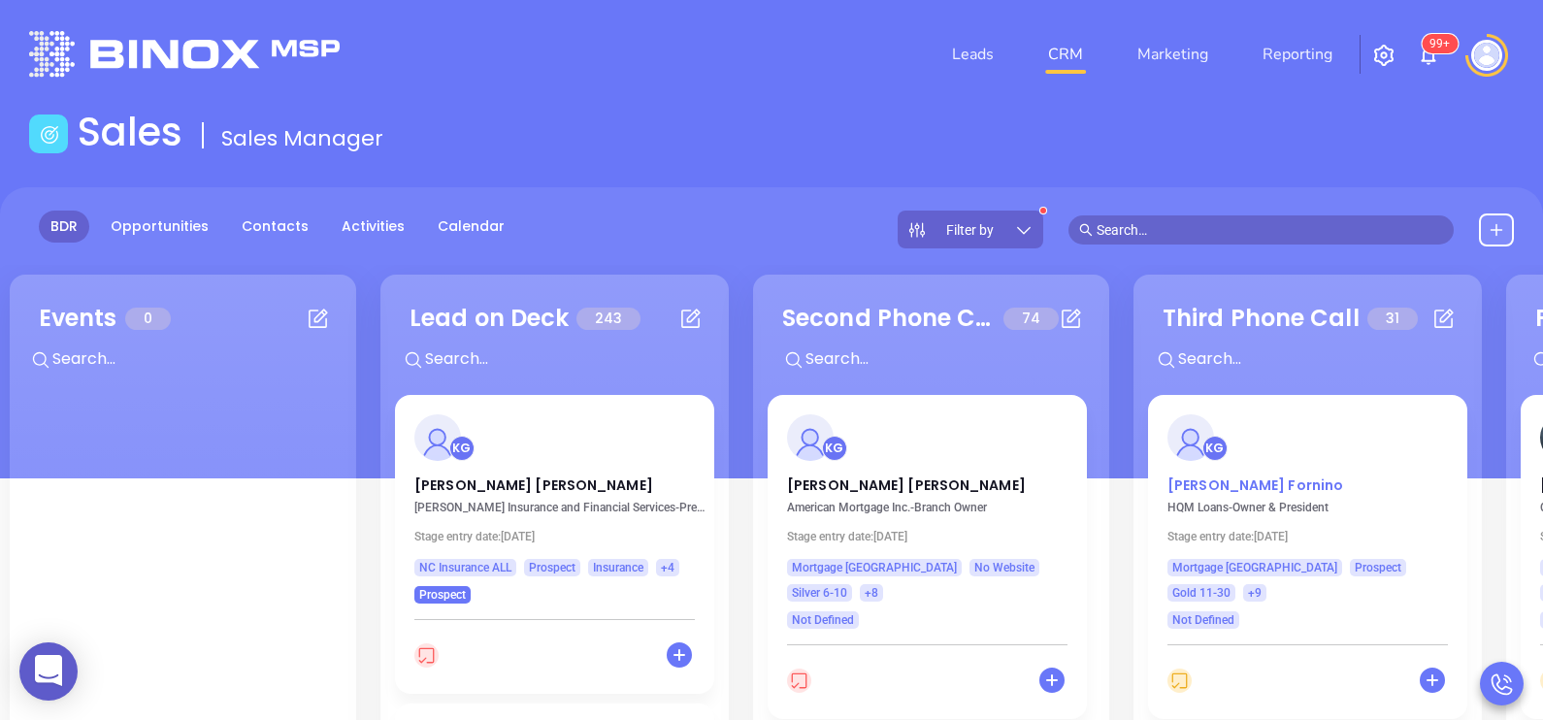
click at [1240, 482] on p "[PERSON_NAME]" at bounding box center [1307, 480] width 280 height 10
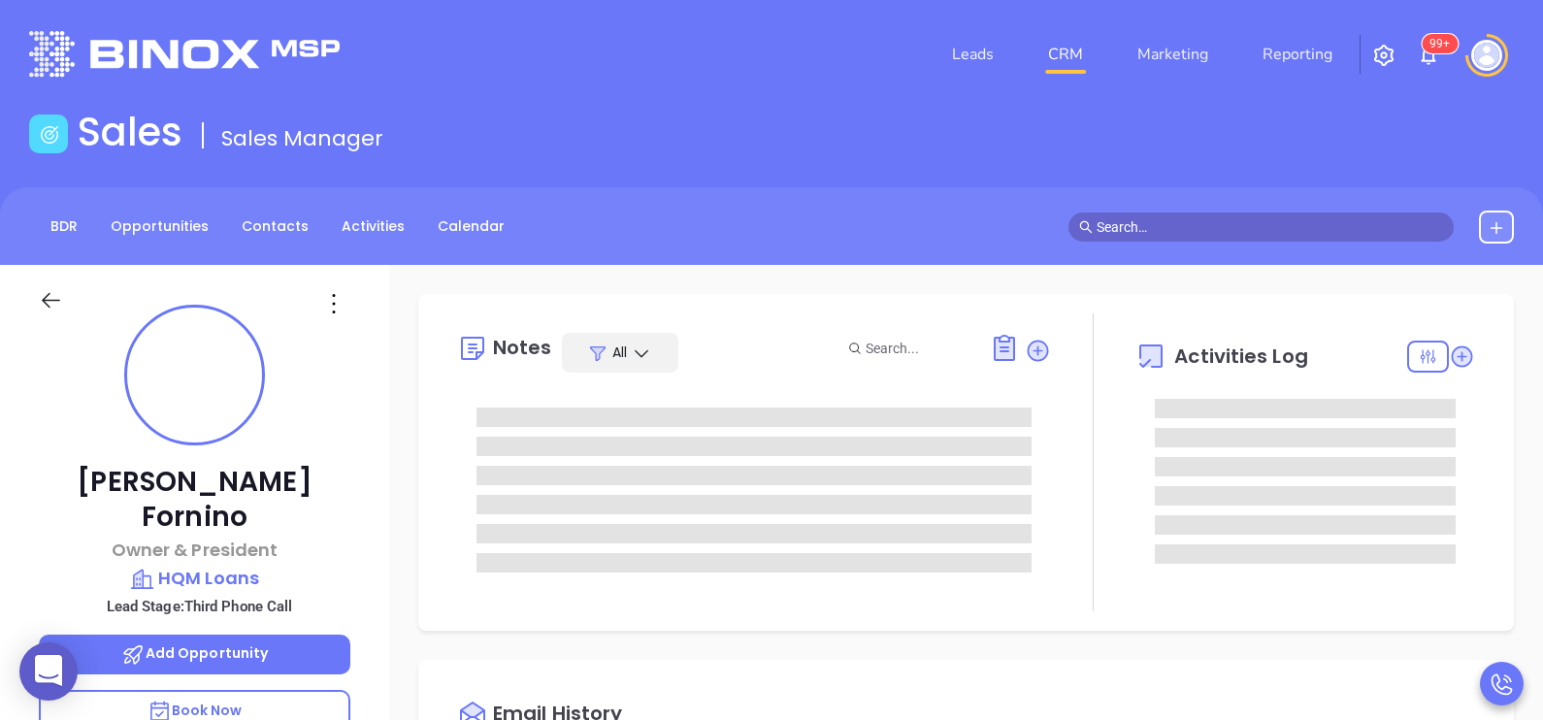
type input "[DATE]"
type input "[PERSON_NAME]"
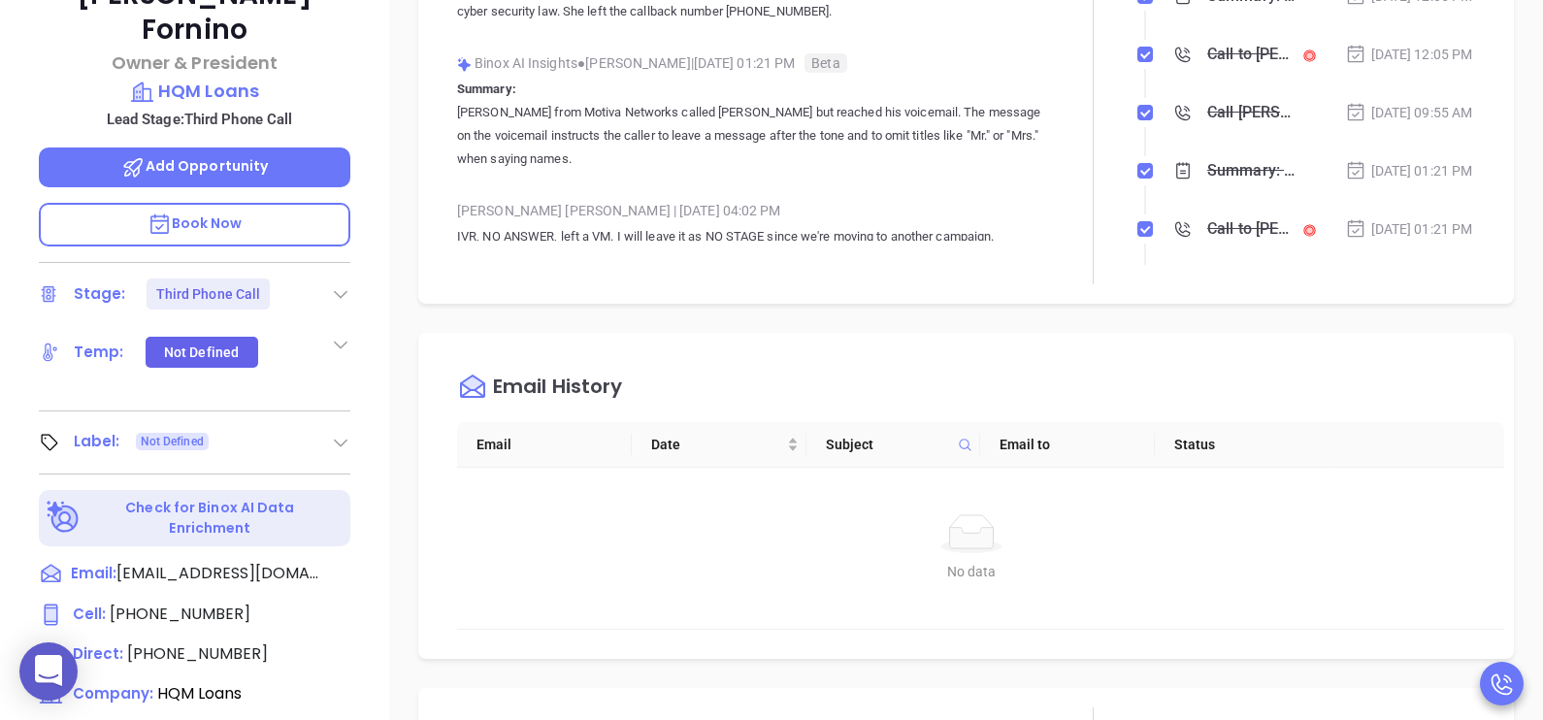
scroll to position [775, 0]
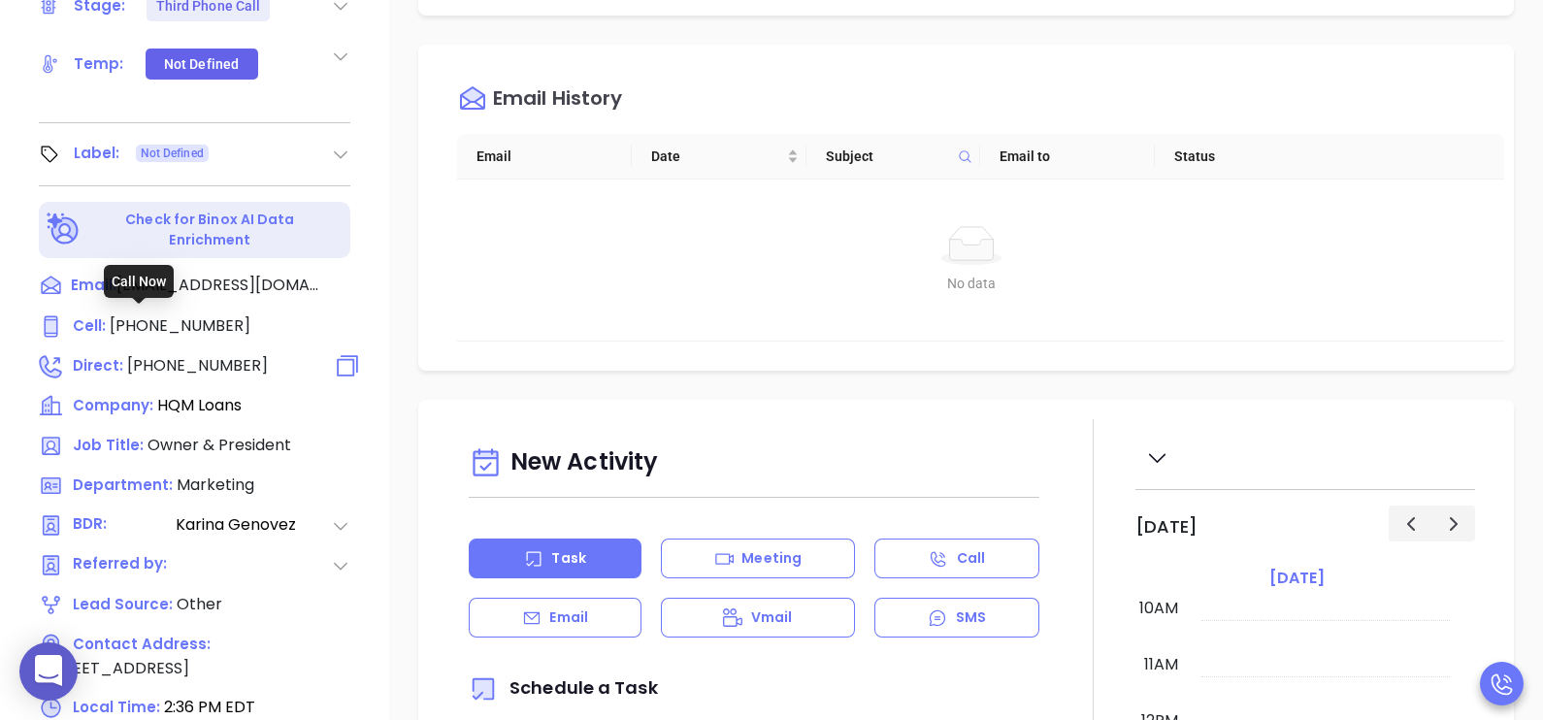
click at [136, 354] on span "[PHONE_NUMBER]" at bounding box center [197, 365] width 141 height 22
type input "[PHONE_NUMBER]"
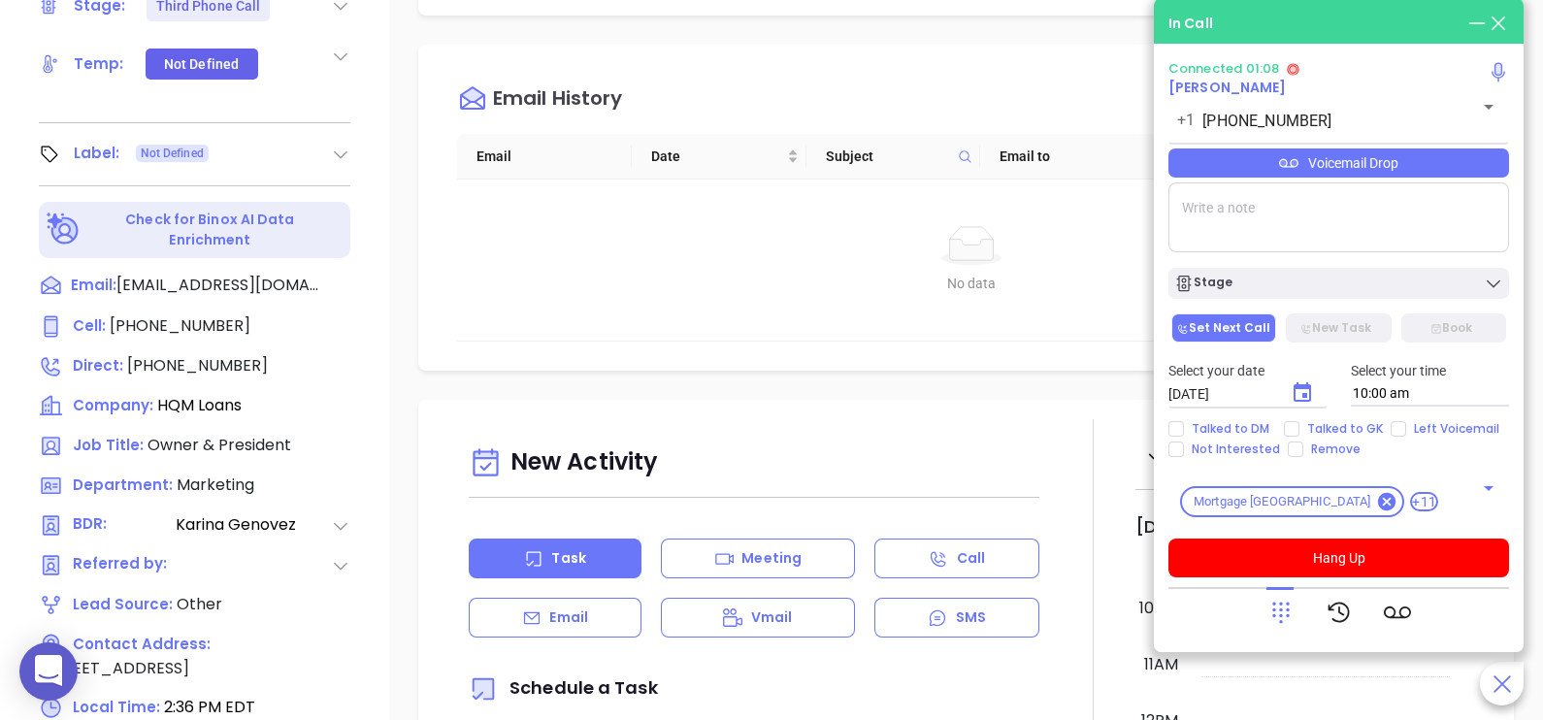
click at [1276, 211] on textarea at bounding box center [1338, 217] width 341 height 70
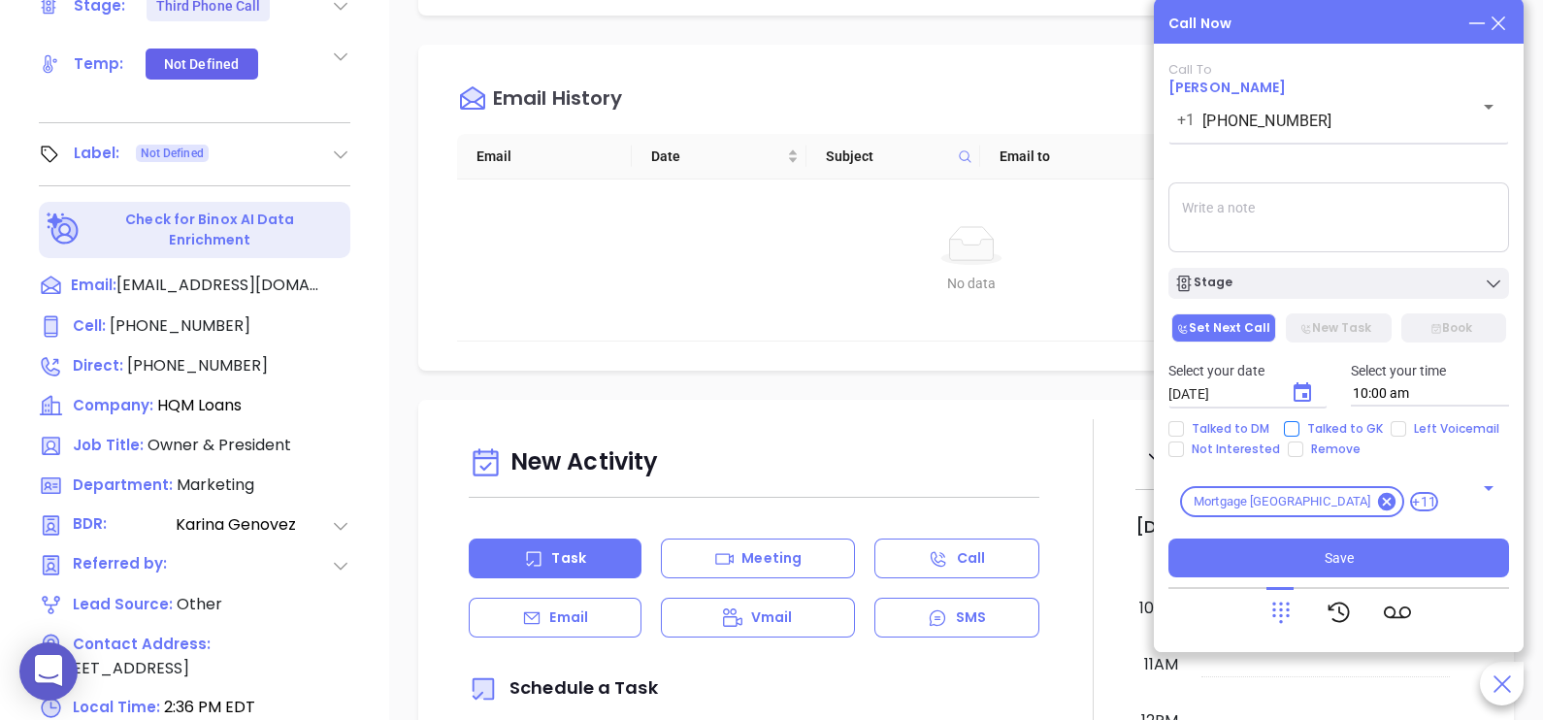
click at [1341, 422] on span "Talked to GK" at bounding box center [1344, 429] width 91 height 16
click at [1299, 422] on input "Talked to GK" at bounding box center [1292, 429] width 16 height 16
checkbox input "true"
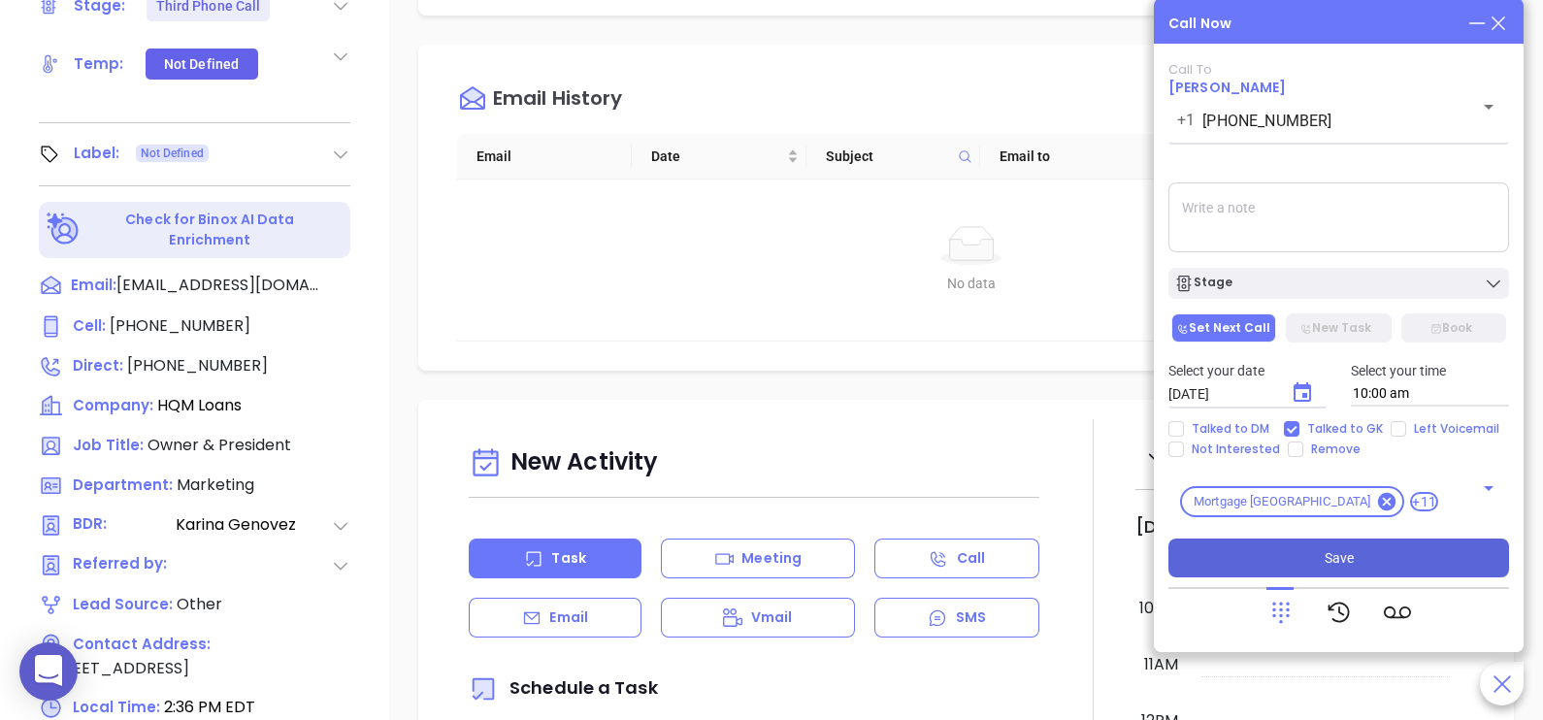
click at [1373, 553] on button "Save" at bounding box center [1338, 558] width 341 height 39
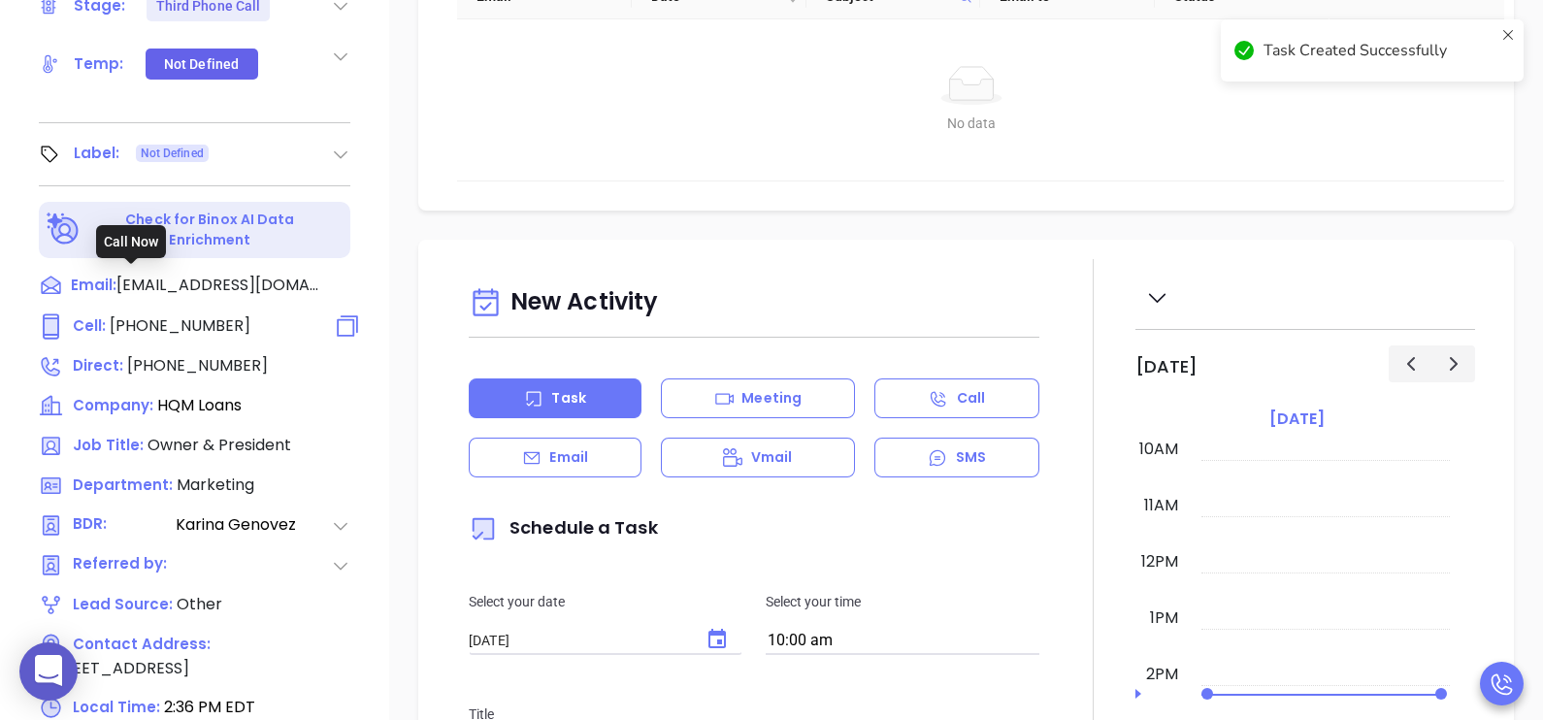
click at [168, 314] on span "[PHONE_NUMBER]" at bounding box center [180, 325] width 141 height 22
type input "[PHONE_NUMBER]"
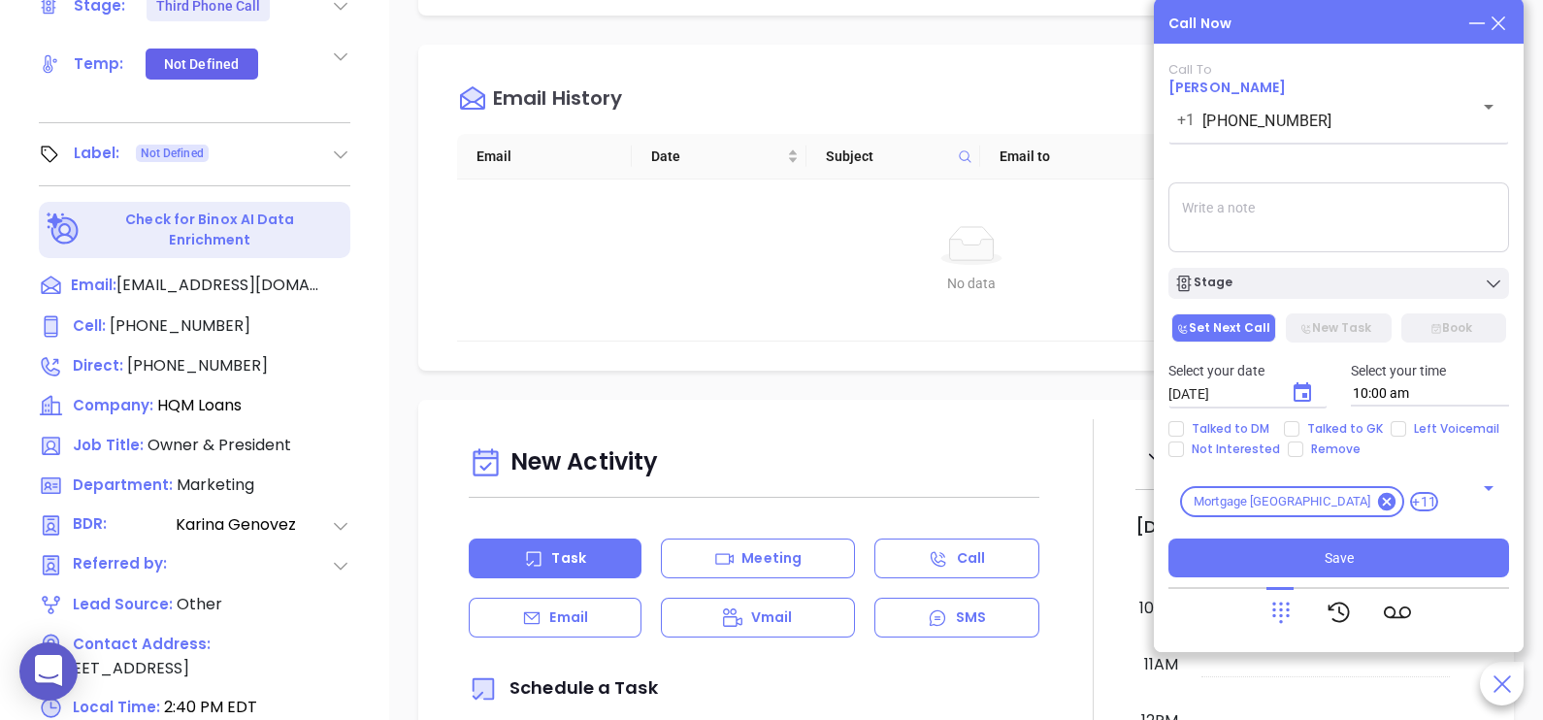
click at [1503, 22] on icon at bounding box center [1498, 23] width 21 height 21
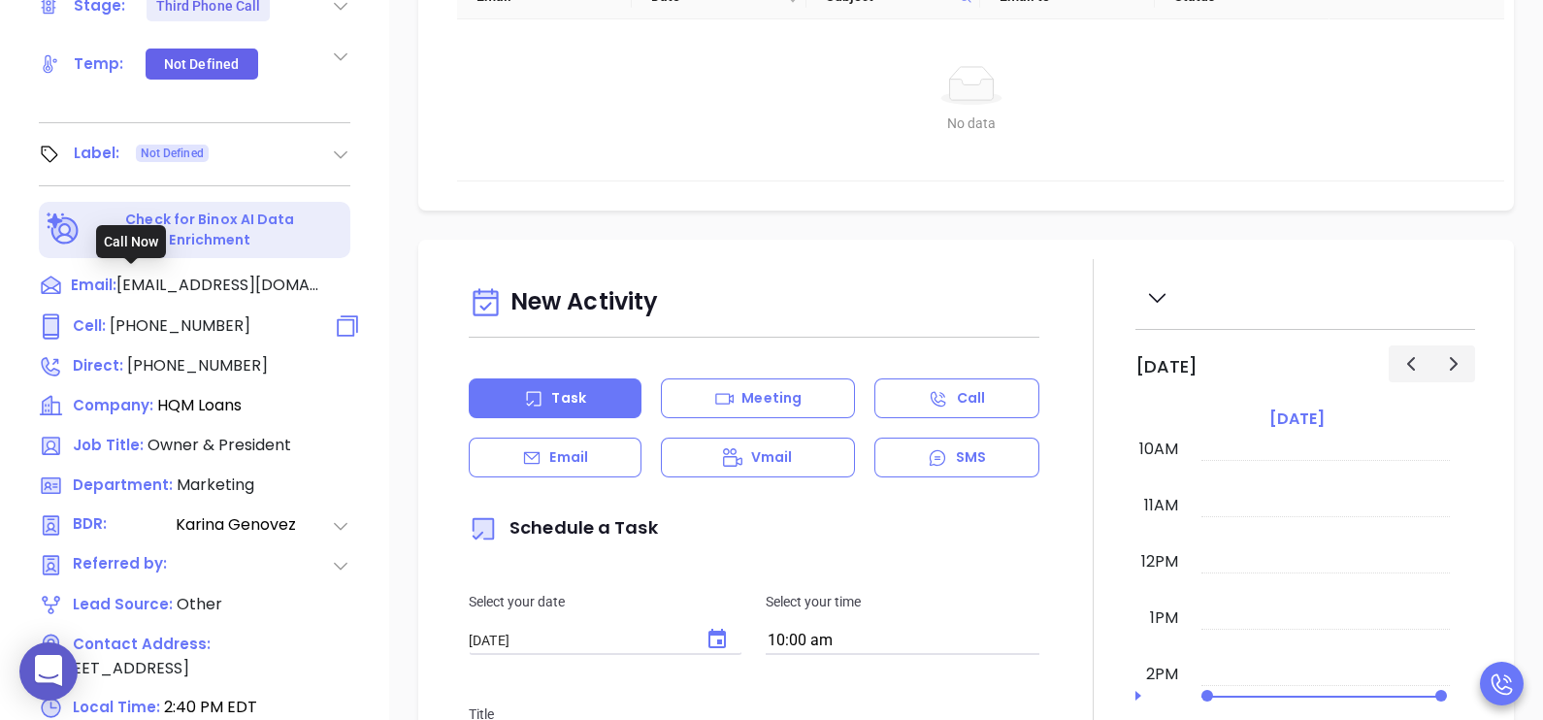
click at [157, 314] on span "[PHONE_NUMBER]" at bounding box center [180, 325] width 141 height 22
type input "[PHONE_NUMBER]"
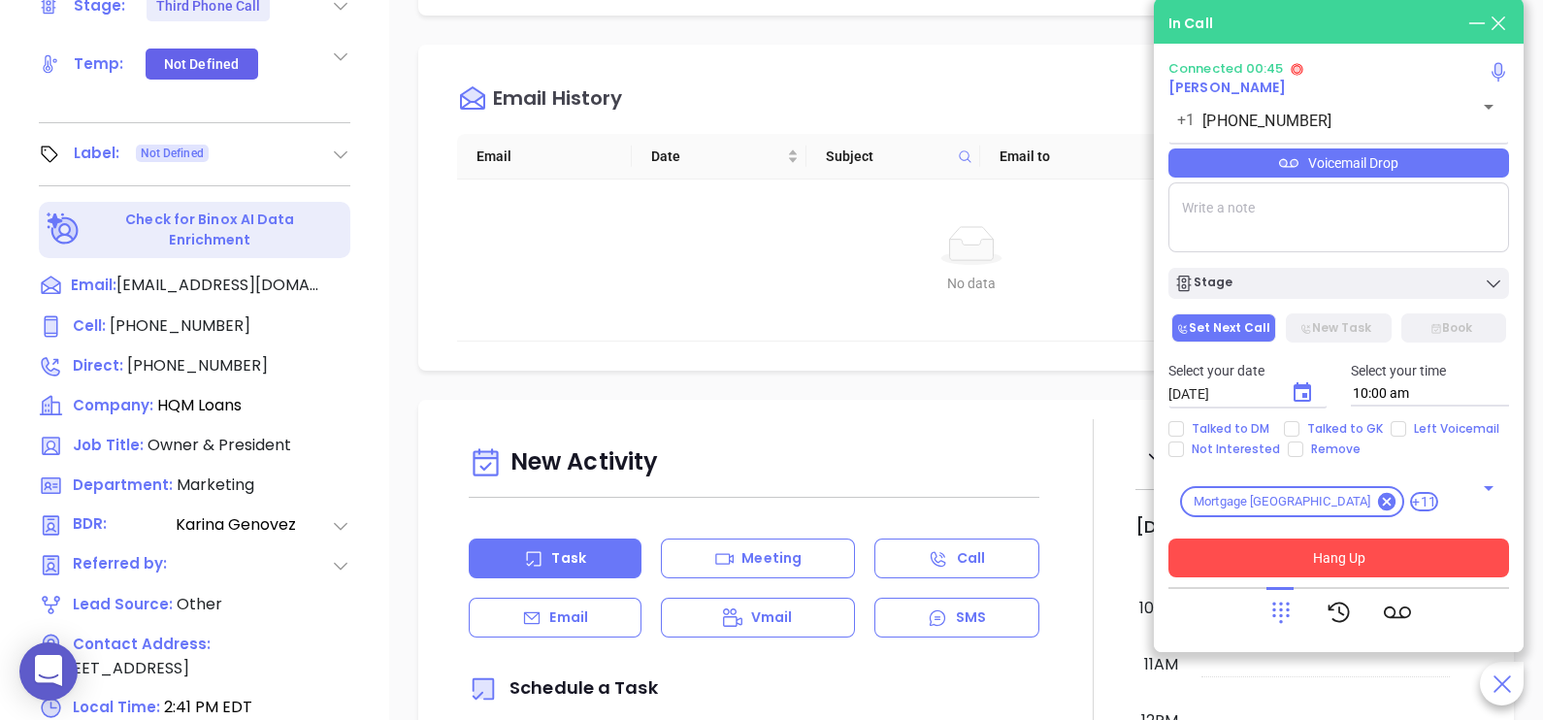
click at [1386, 570] on button "Hang Up" at bounding box center [1338, 558] width 341 height 39
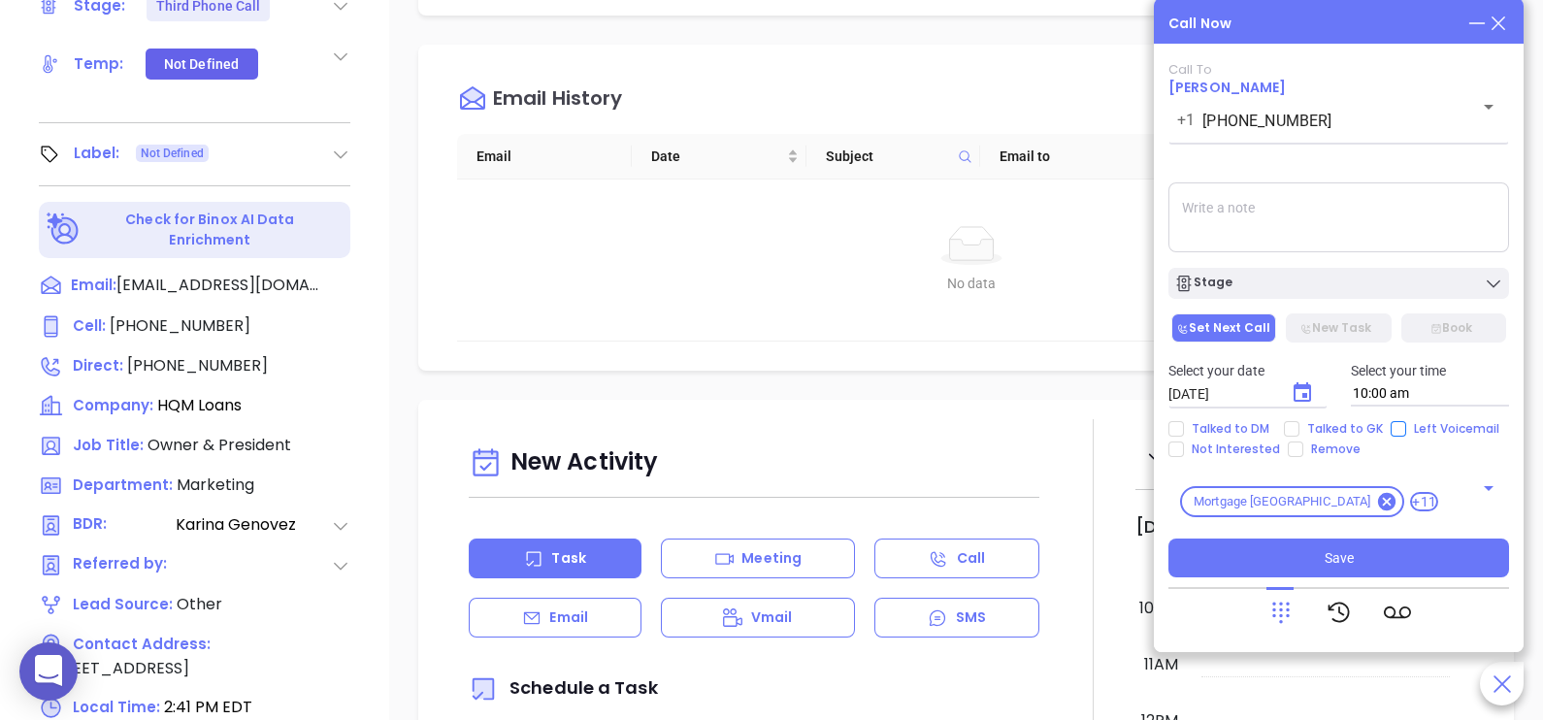
click at [1391, 428] on input "Left Voicemail" at bounding box center [1399, 429] width 16 height 16
checkbox input "true"
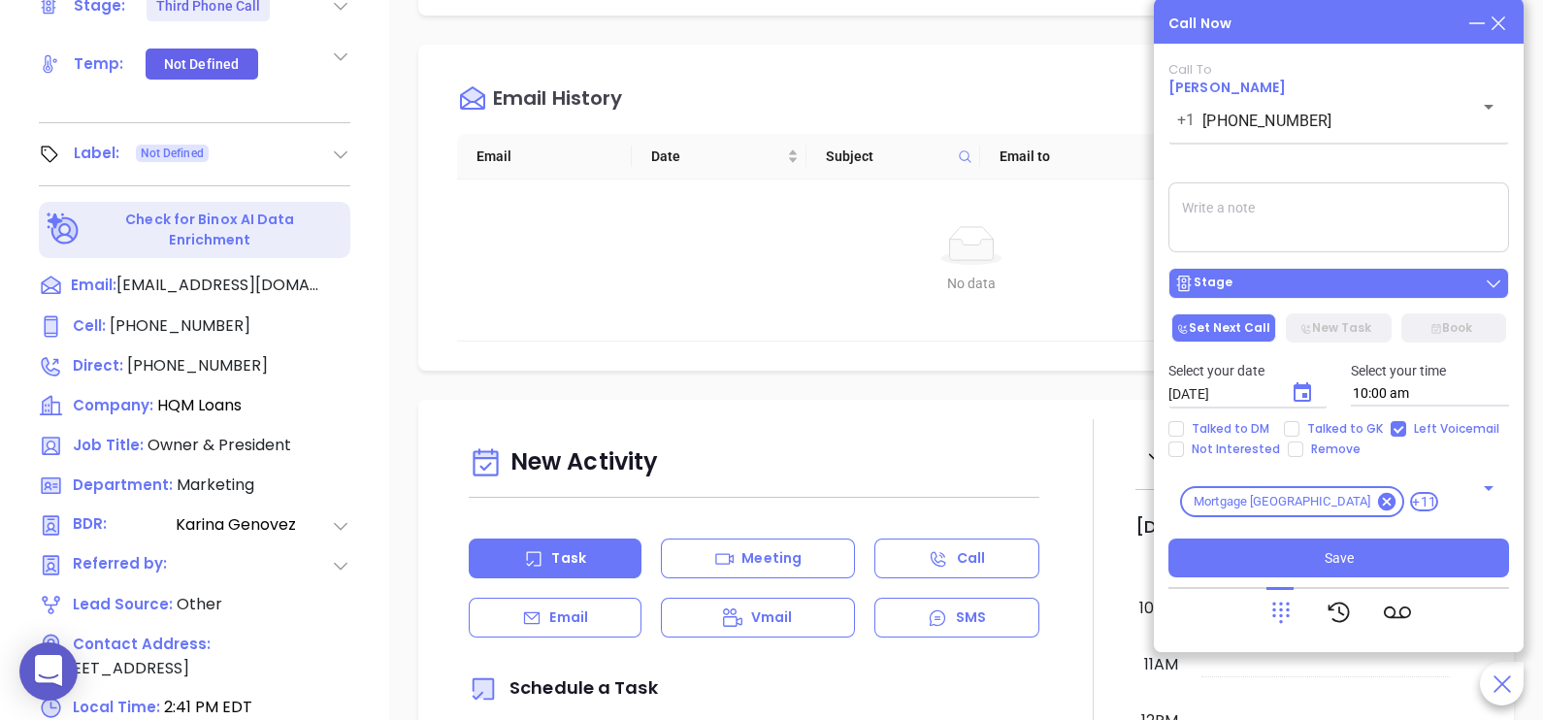
click at [1365, 296] on button "Stage" at bounding box center [1338, 283] width 341 height 31
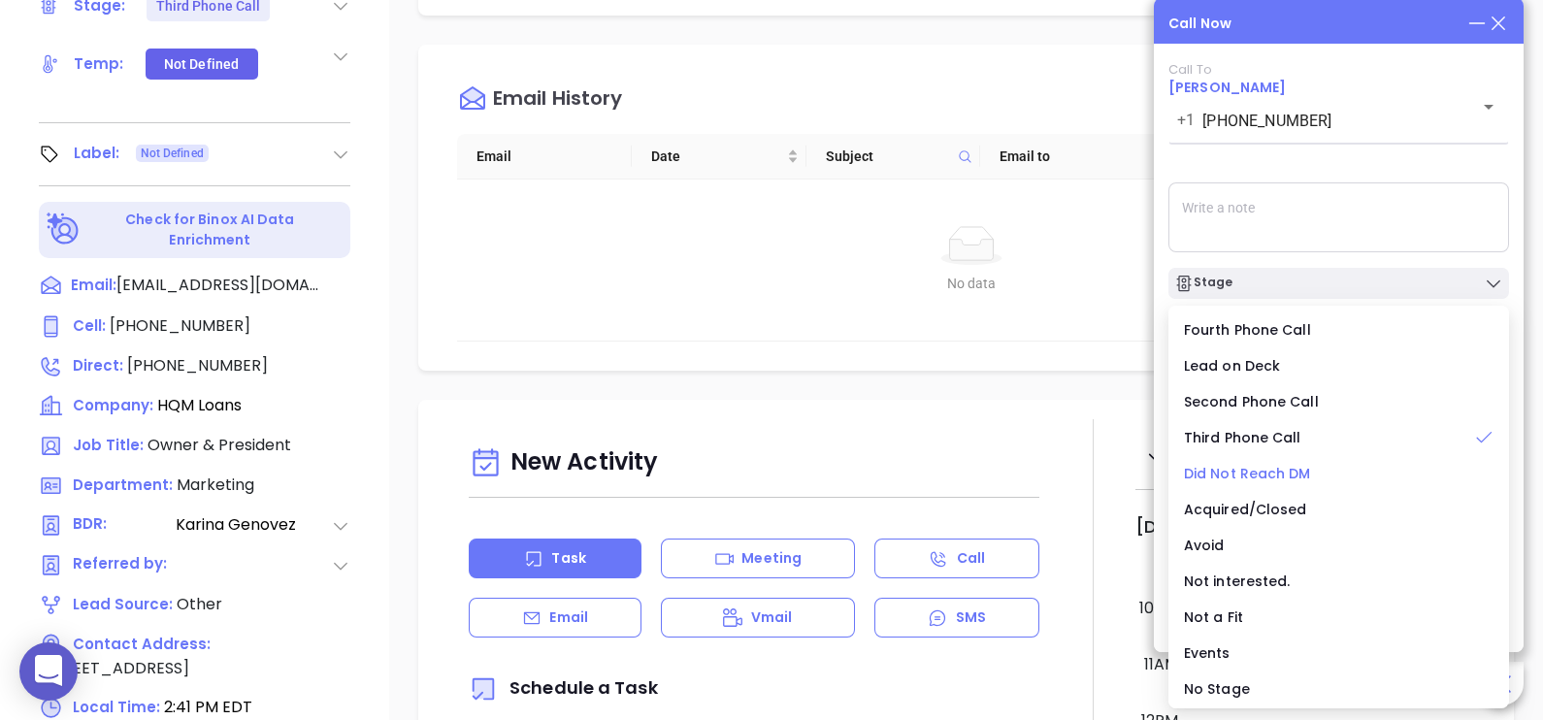
click at [1292, 479] on span "Did Not Reach DM" at bounding box center [1247, 473] width 127 height 19
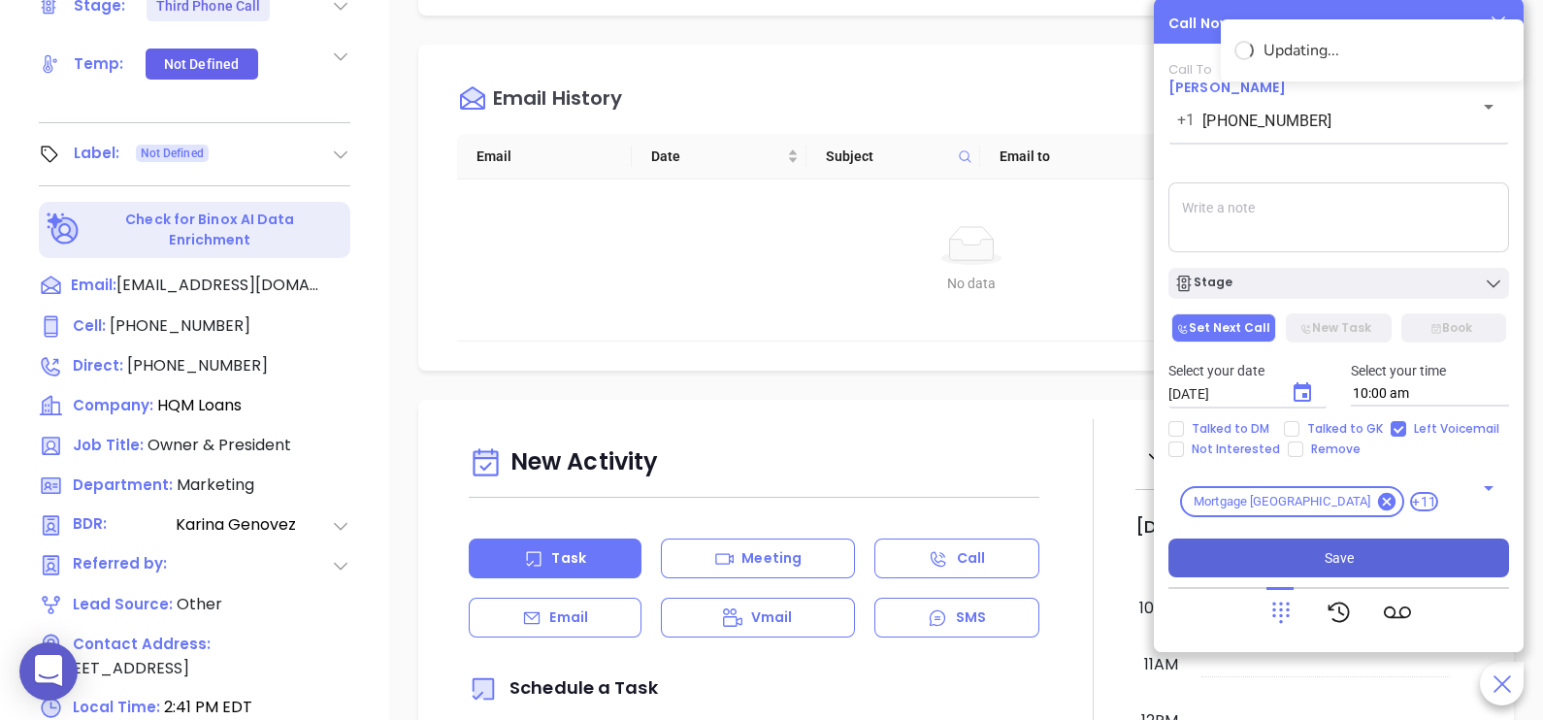
click at [1327, 563] on span "Save" at bounding box center [1339, 557] width 29 height 21
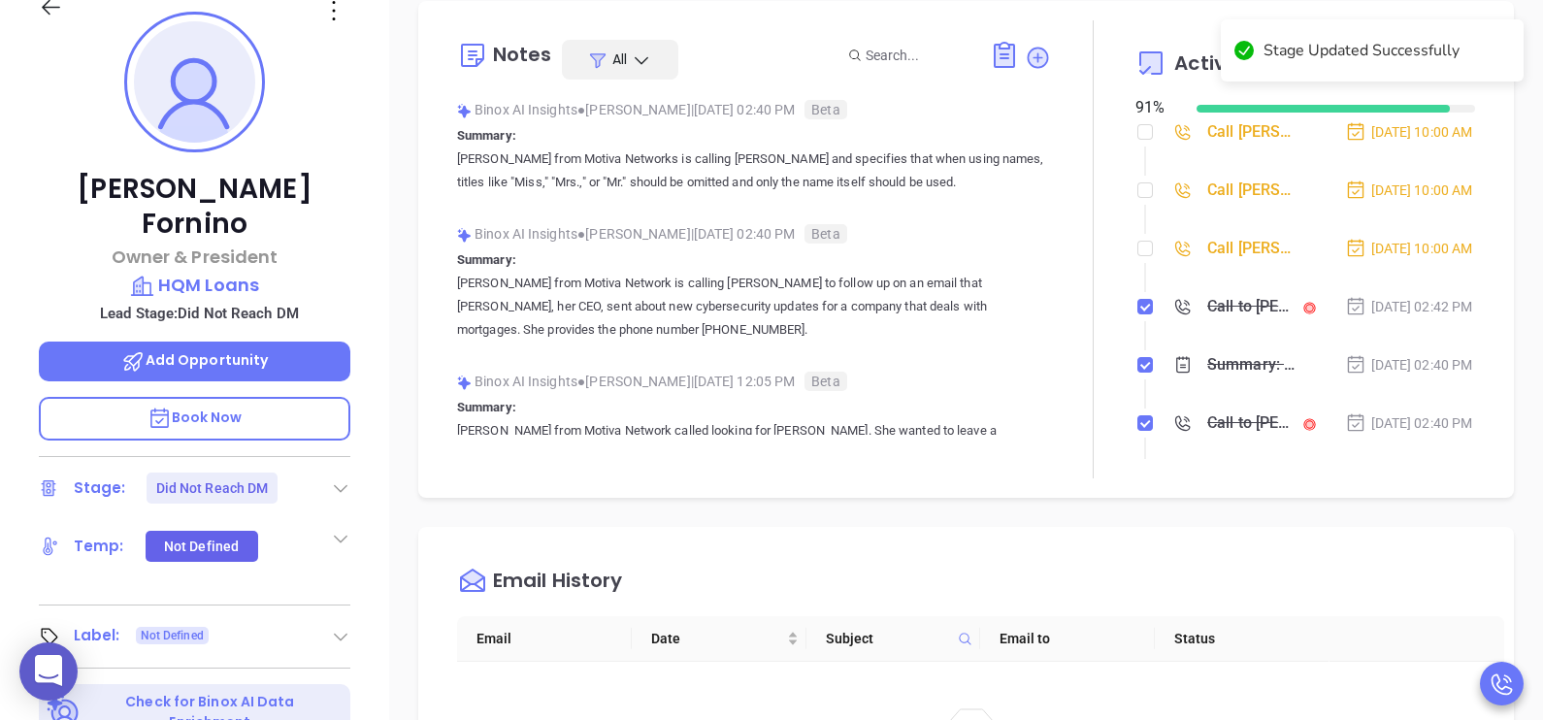
scroll to position [291, 0]
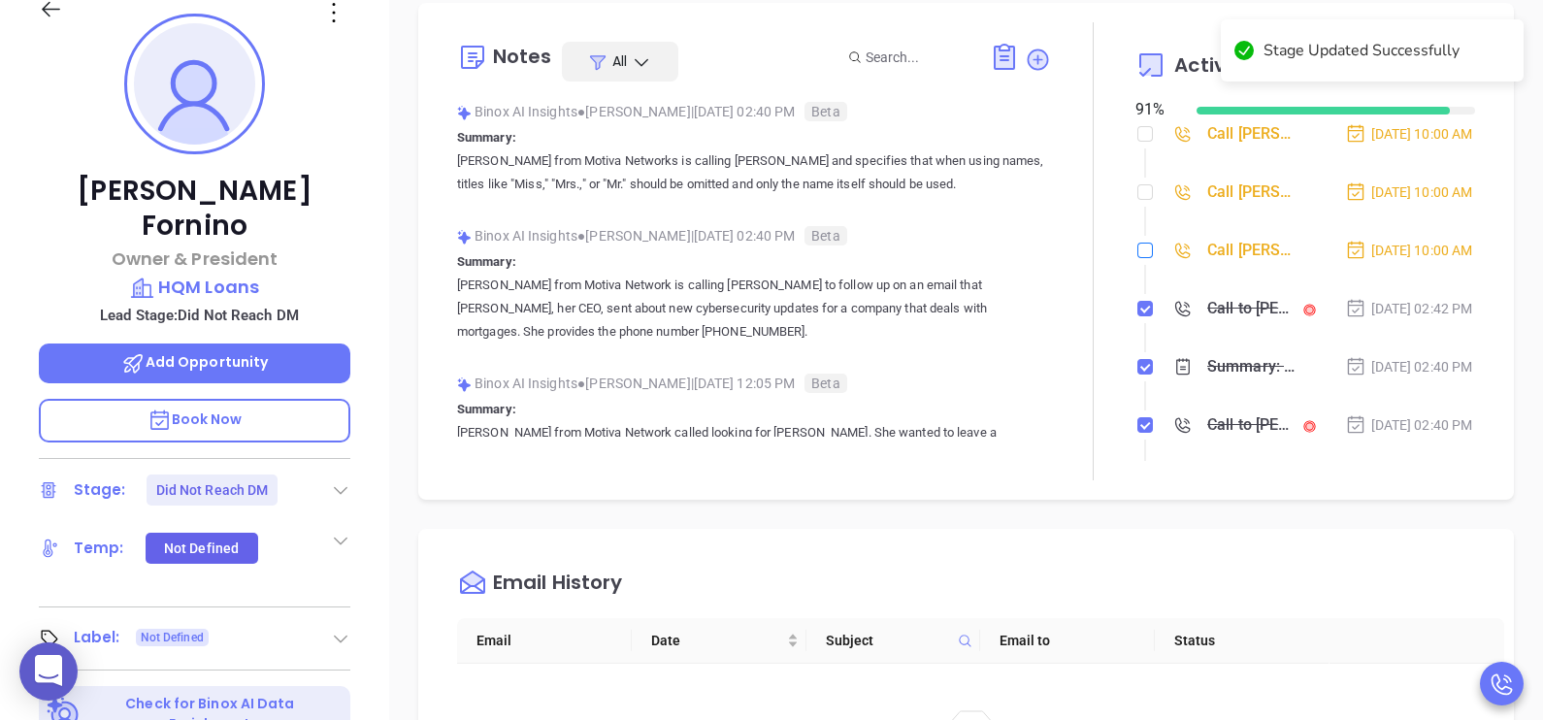
click at [1137, 258] on input "checkbox" at bounding box center [1145, 251] width 16 height 16
checkbox input "true"
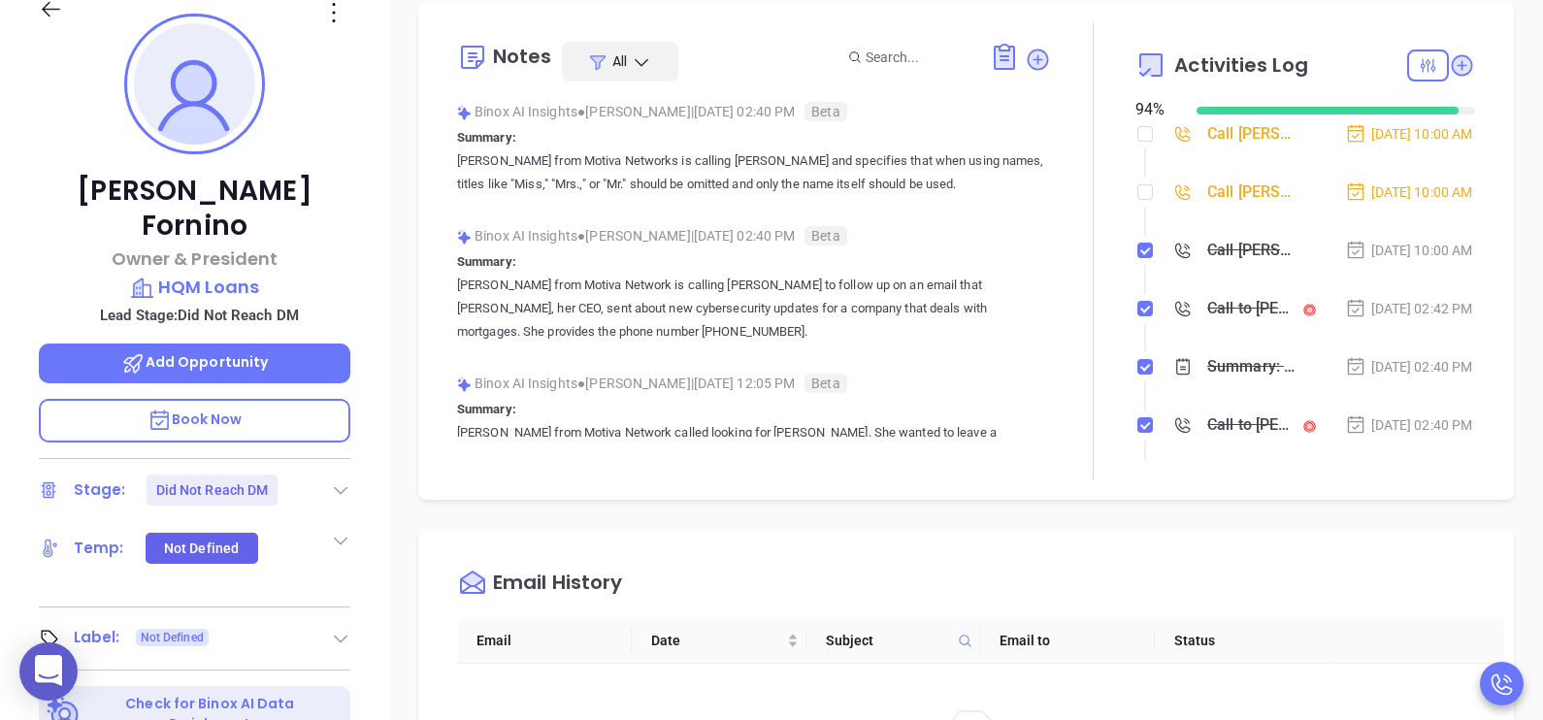
drag, startPoint x: 1132, startPoint y: 201, endPoint x: 1137, endPoint y: 133, distance: 68.1
drag, startPoint x: 1137, startPoint y: 133, endPoint x: 1132, endPoint y: 205, distance: 72.0
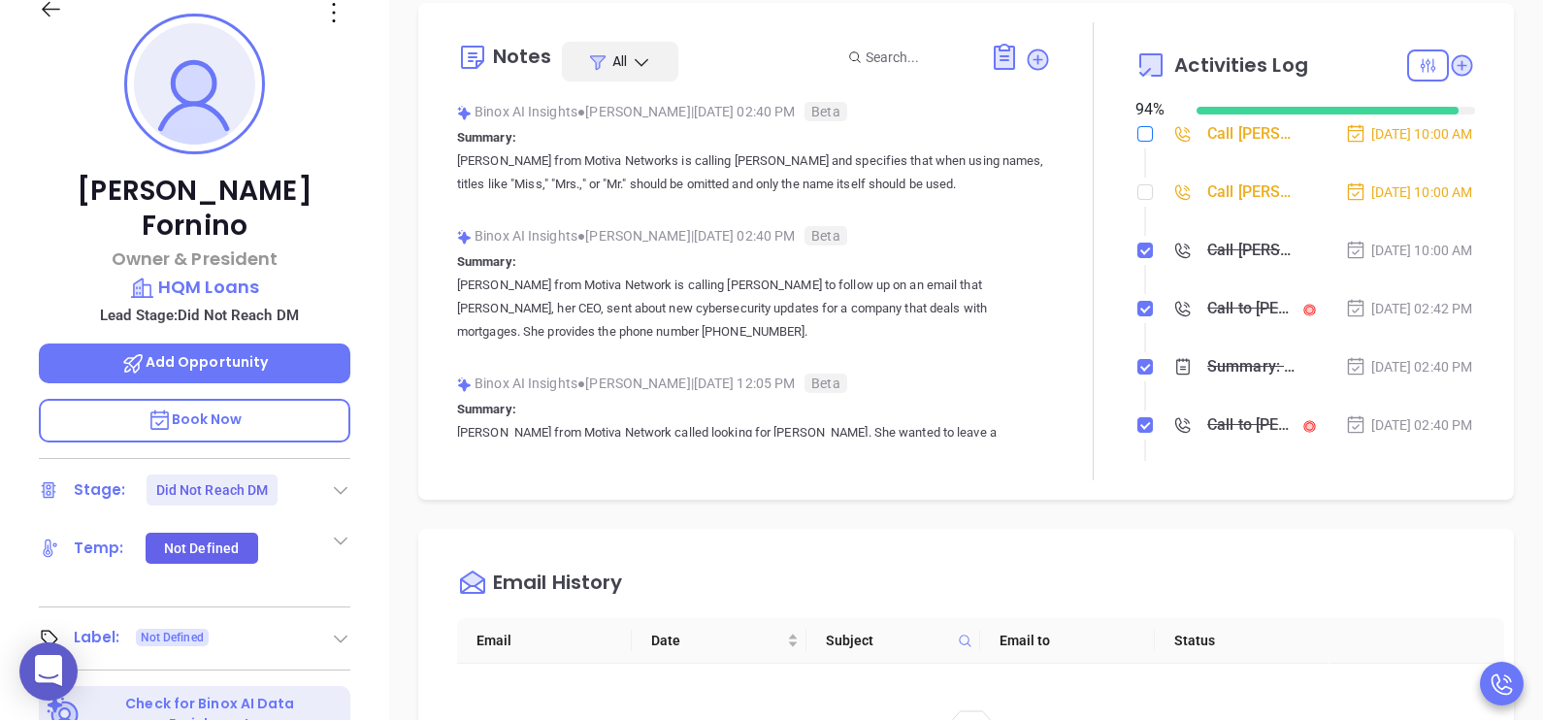
drag, startPoint x: 1132, startPoint y: 205, endPoint x: 1138, endPoint y: 128, distance: 76.9
click at [1138, 128] on input "checkbox" at bounding box center [1145, 134] width 16 height 16
checkbox input "true"
click at [1137, 200] on input "checkbox" at bounding box center [1145, 192] width 16 height 16
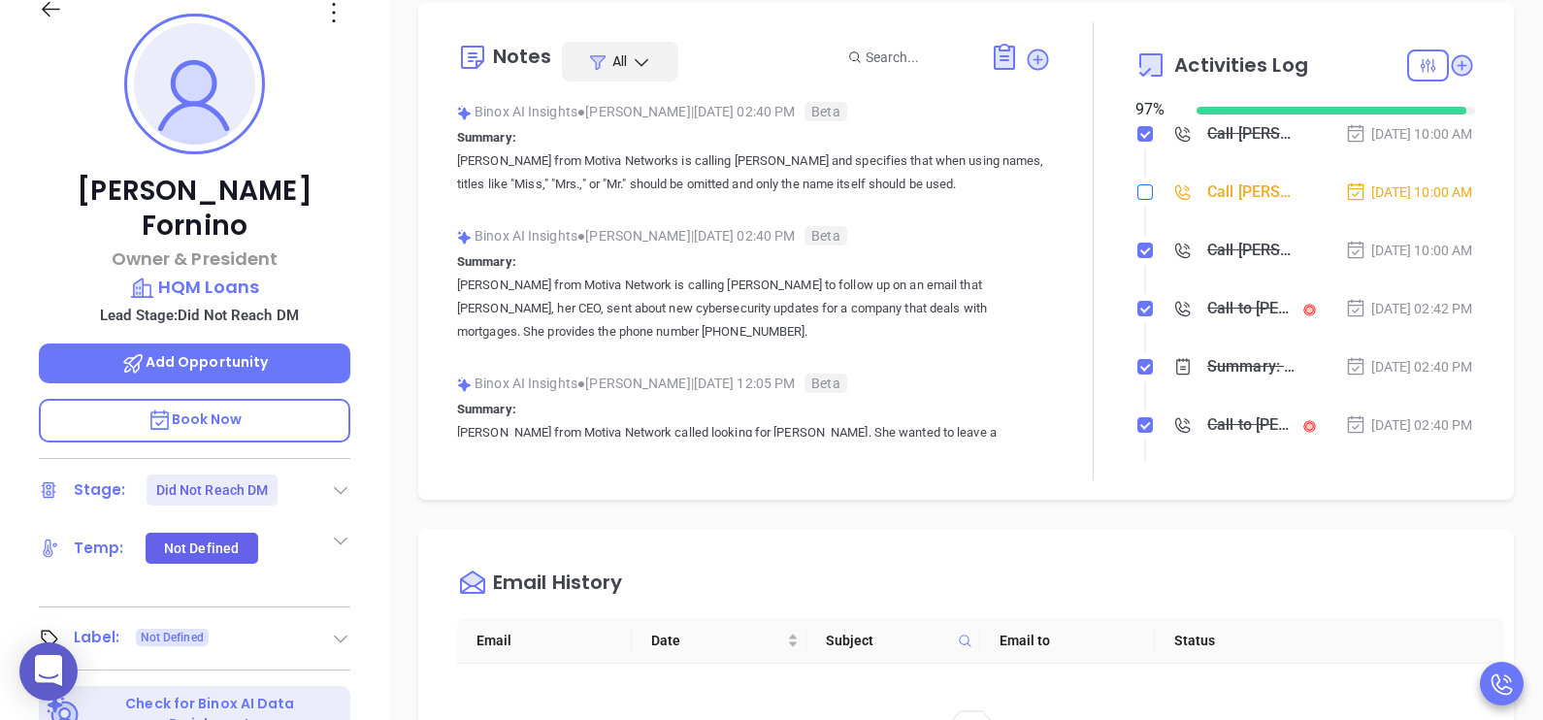
checkbox input "true"
click at [1408, 237] on li "Call [PERSON_NAME] to follow up [DATE] 10:00 AM" at bounding box center [1307, 210] width 335 height 53
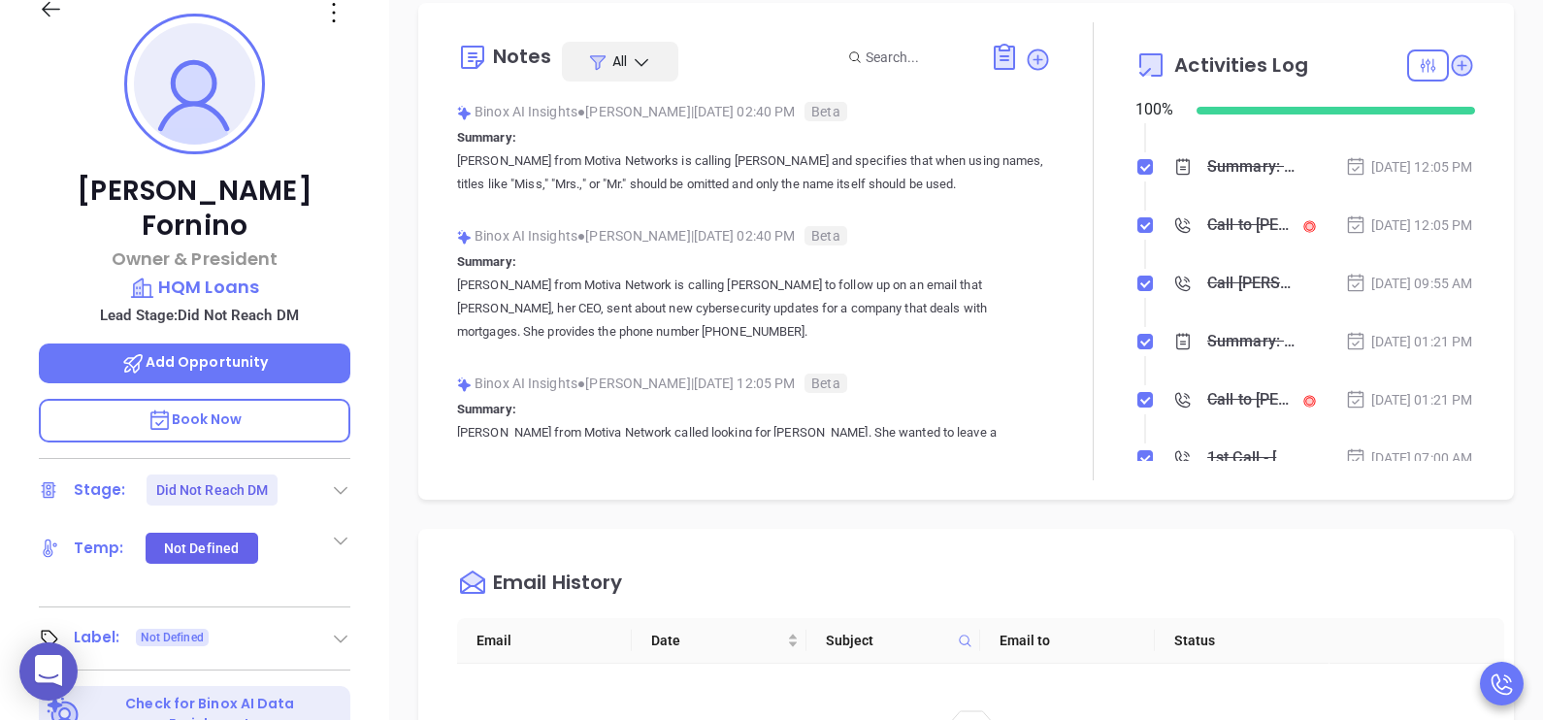
scroll to position [436, 0]
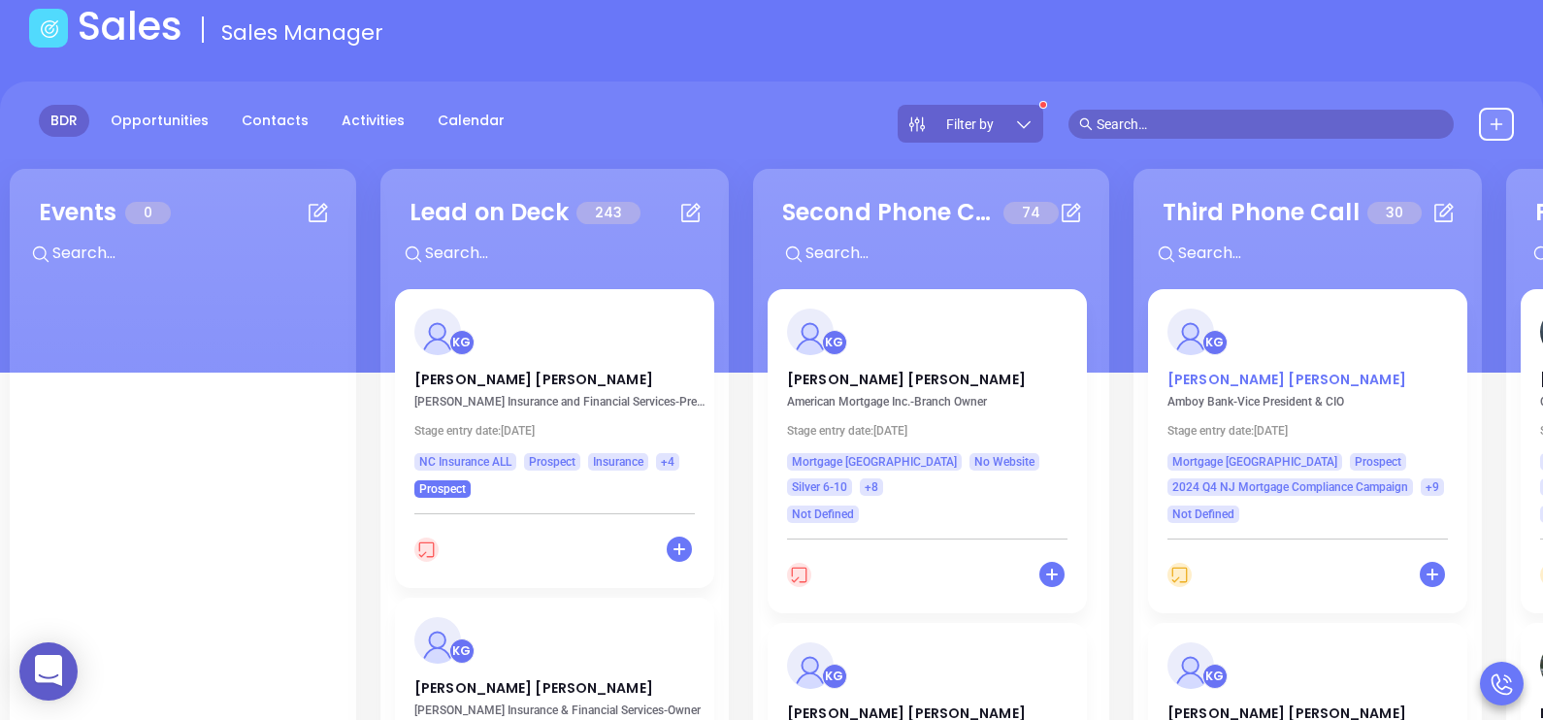
scroll to position [146, 0]
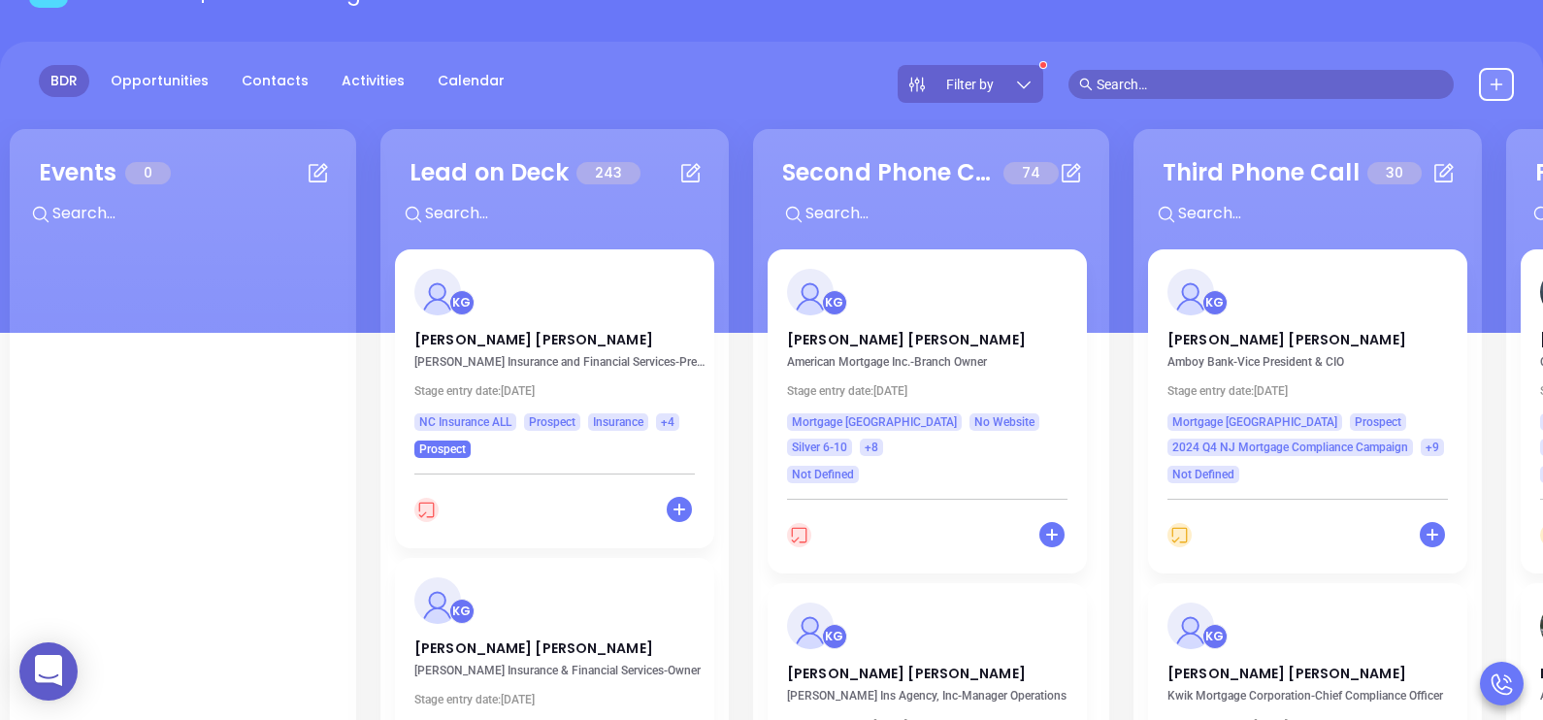
click at [1473, 403] on div "Third Phone Call 30 + KG [PERSON_NAME] Amboy Bank - Vice President & CIO Stage …" at bounding box center [1307, 474] width 348 height 691
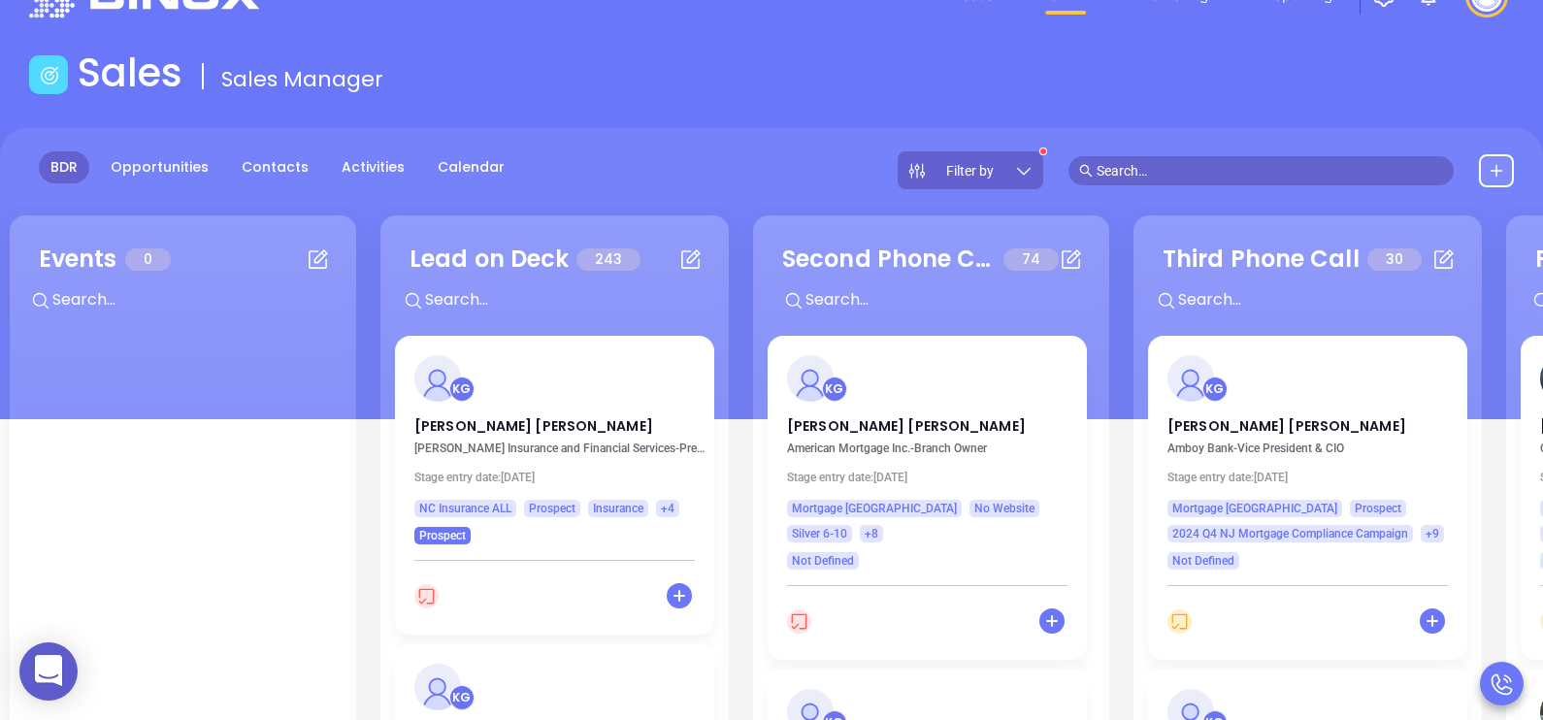
scroll to position [0, 0]
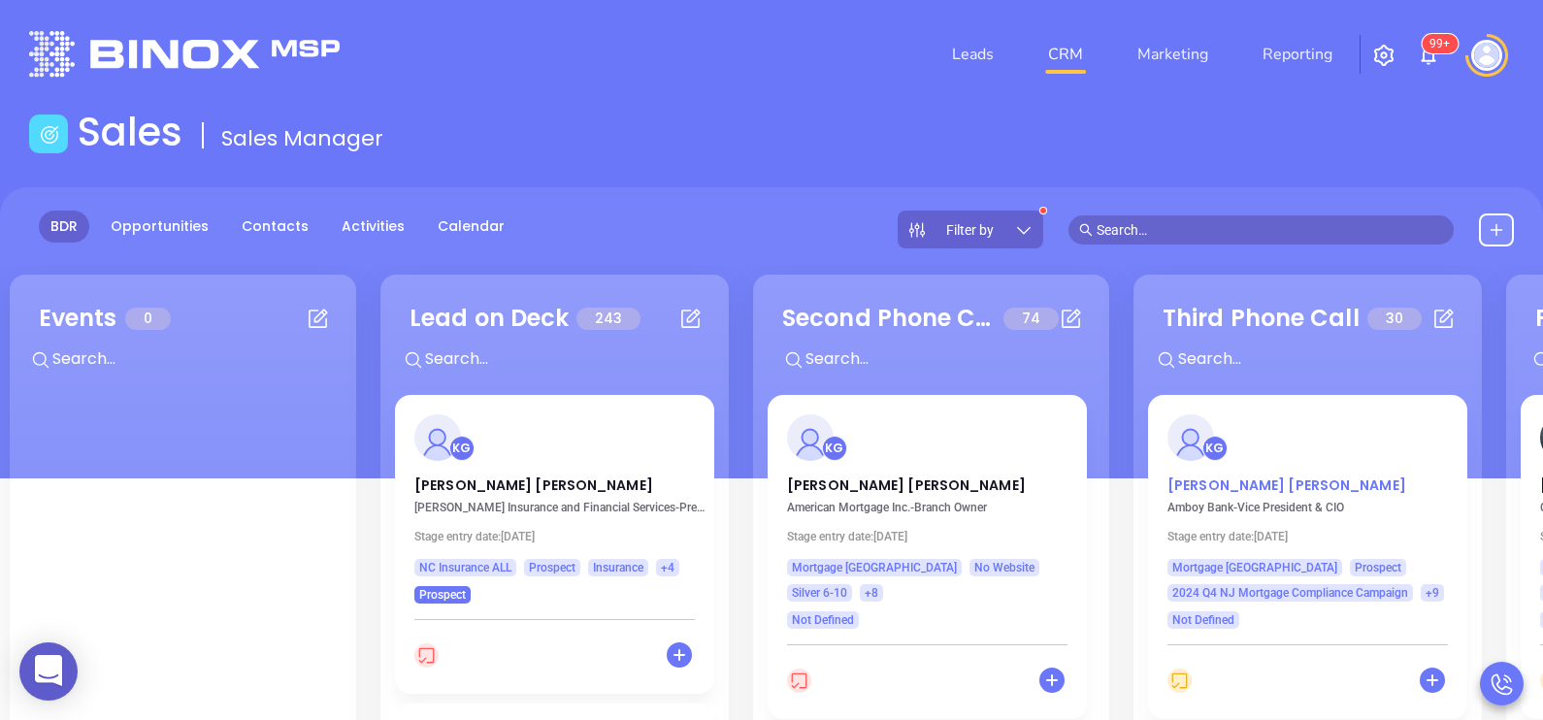
click at [1237, 485] on p "[PERSON_NAME]" at bounding box center [1307, 480] width 280 height 10
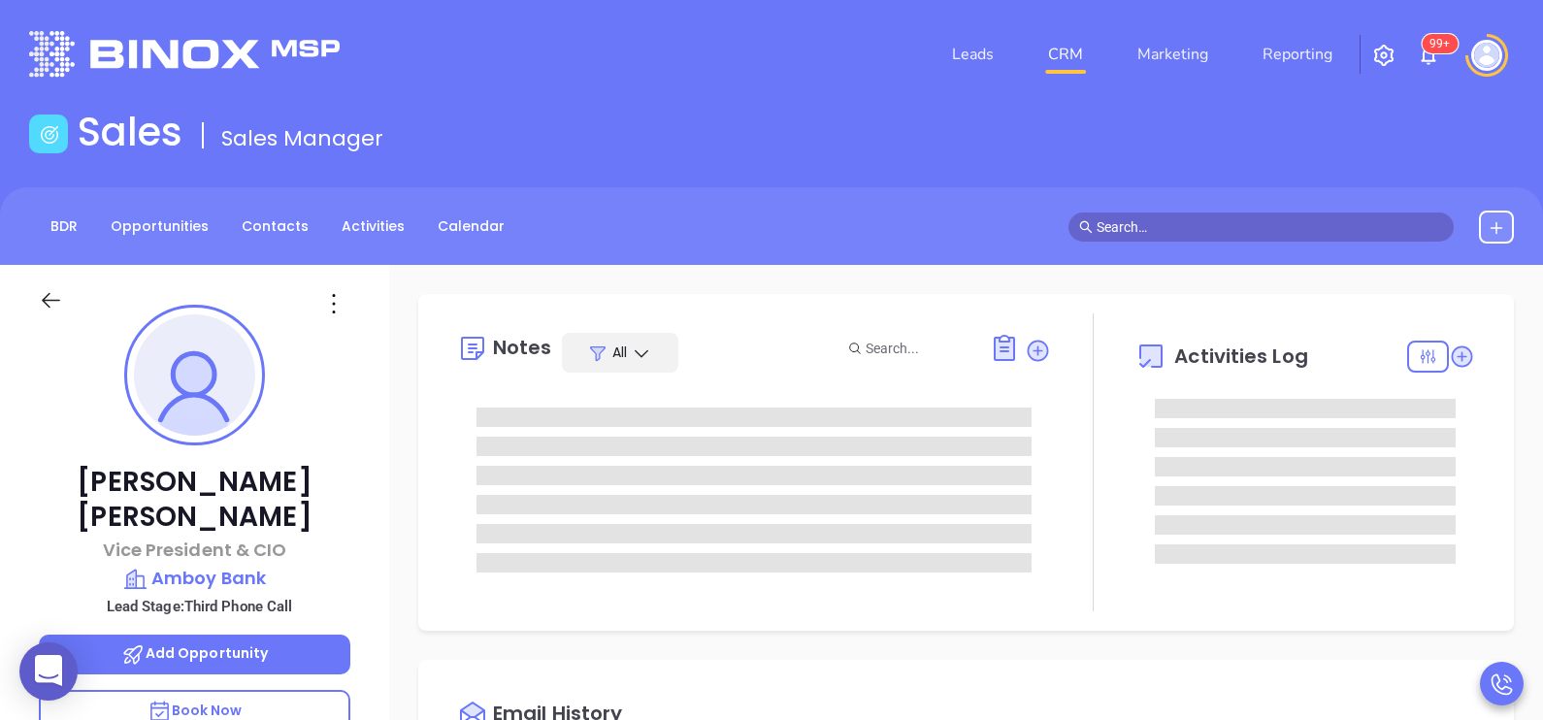
type input "[DATE]"
type input "[PERSON_NAME]"
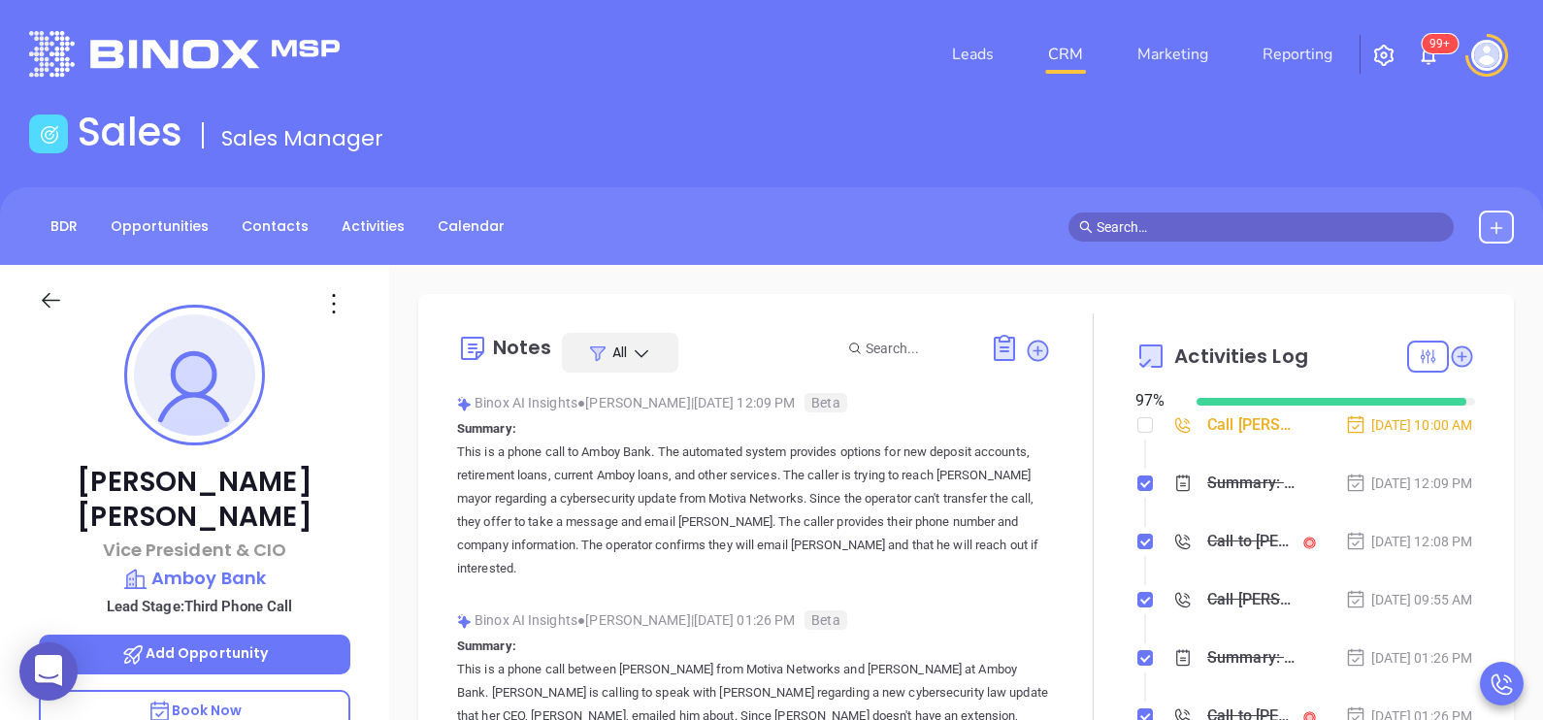
click at [359, 443] on div "[PERSON_NAME] Vice President & CIO Amboy Bank Lead Stage: Third Phone Call Add …" at bounding box center [194, 715] width 389 height 901
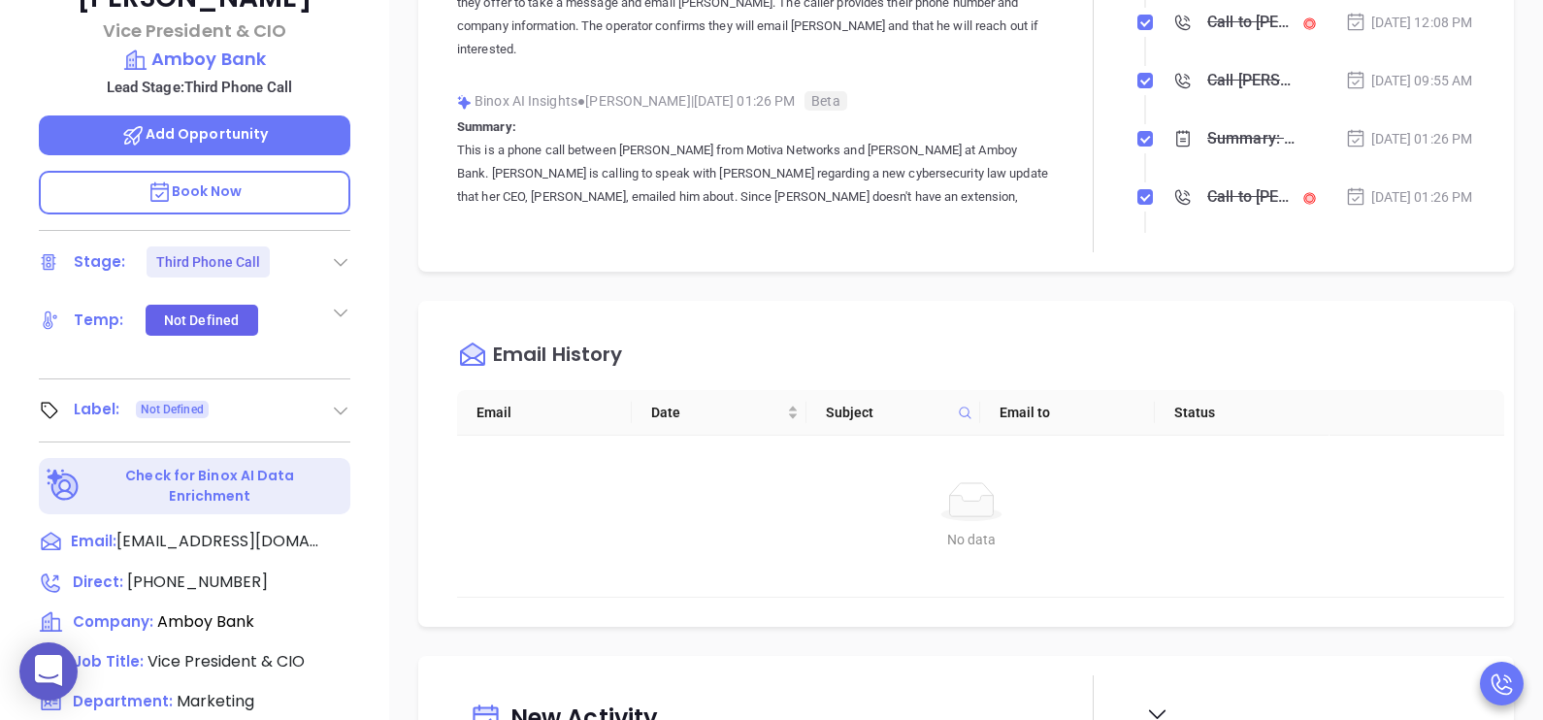
scroll to position [631, 0]
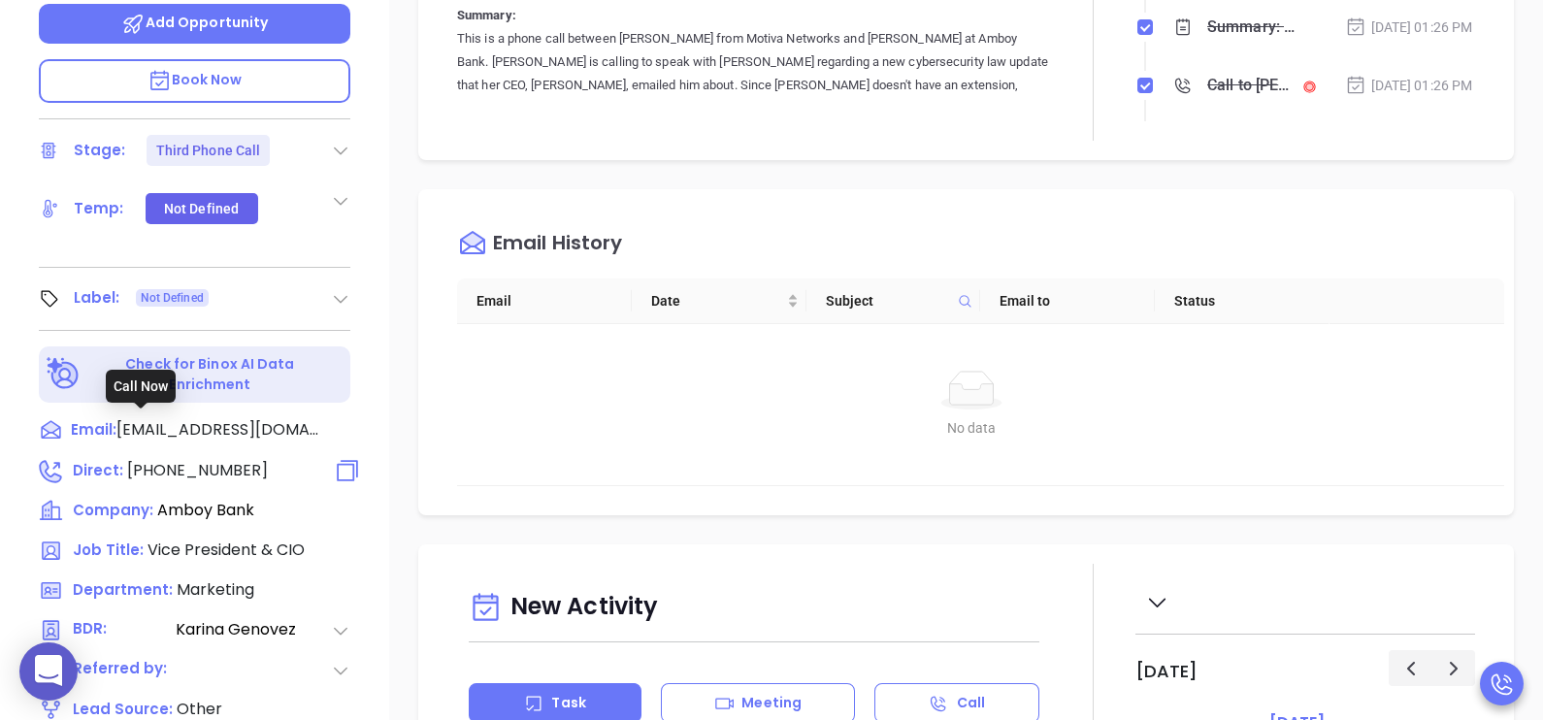
click at [214, 459] on span "[PHONE_NUMBER]" at bounding box center [197, 470] width 141 height 22
type input "[PHONE_NUMBER]"
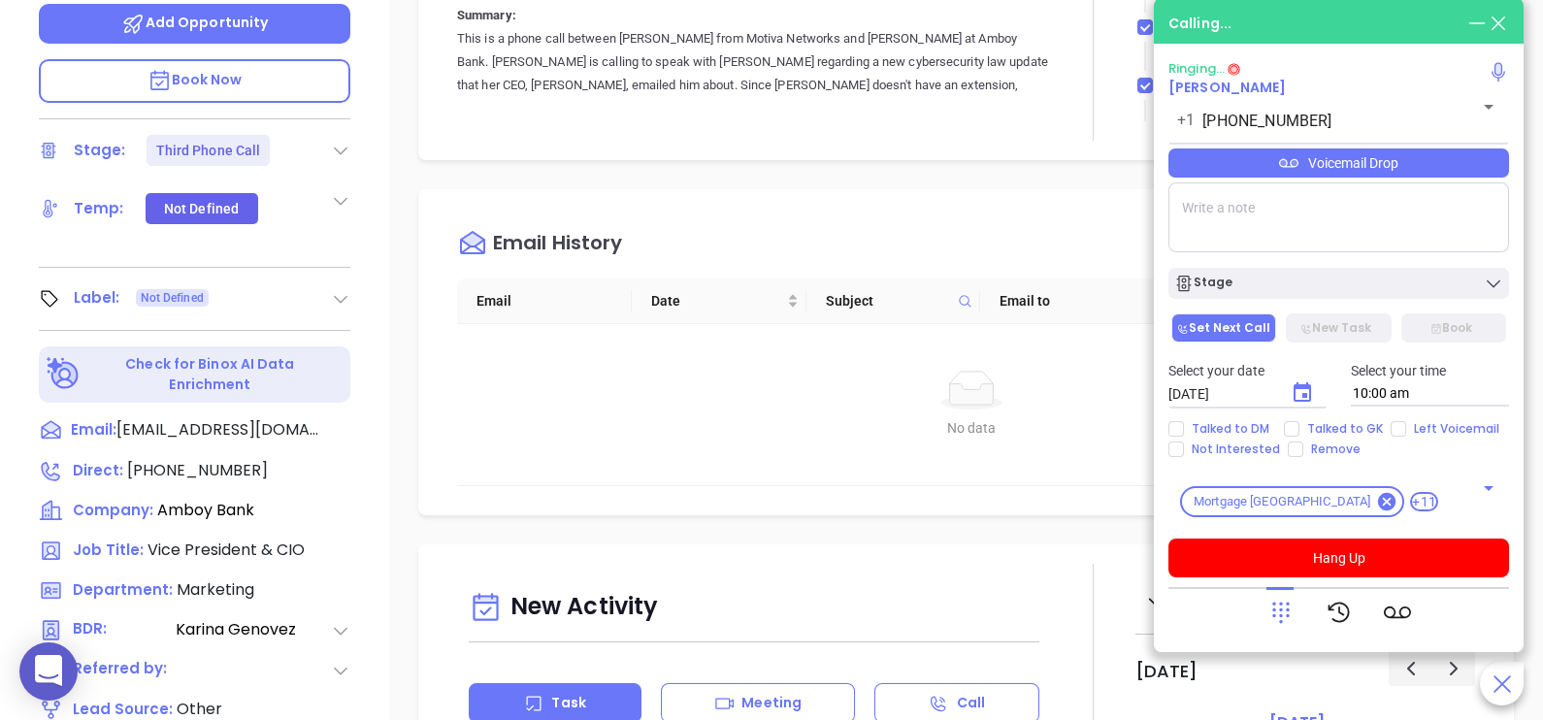
click at [377, 472] on div "[PERSON_NAME] Vice President & CIO Amboy Bank Lead Stage: Third Phone Call Add …" at bounding box center [194, 84] width 389 height 901
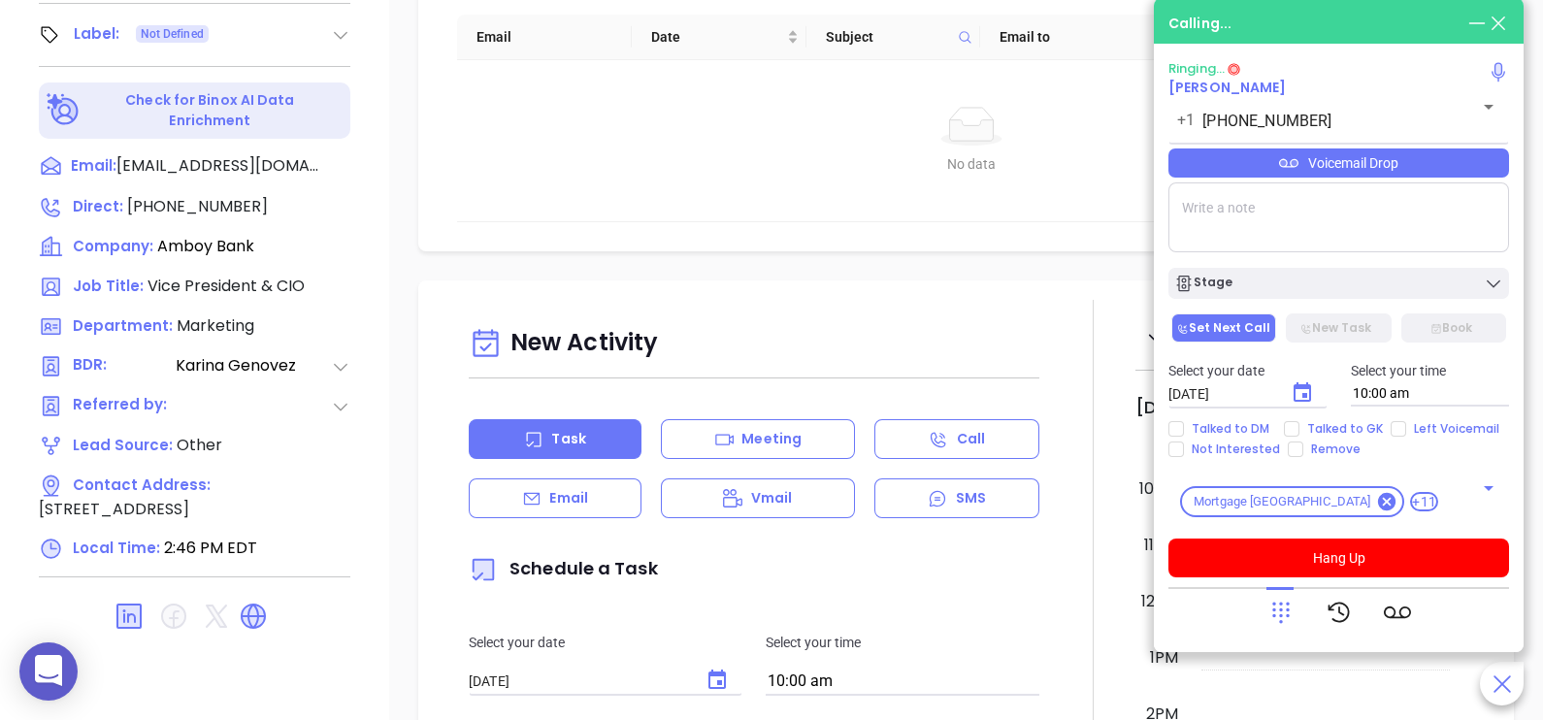
scroll to position [902, 0]
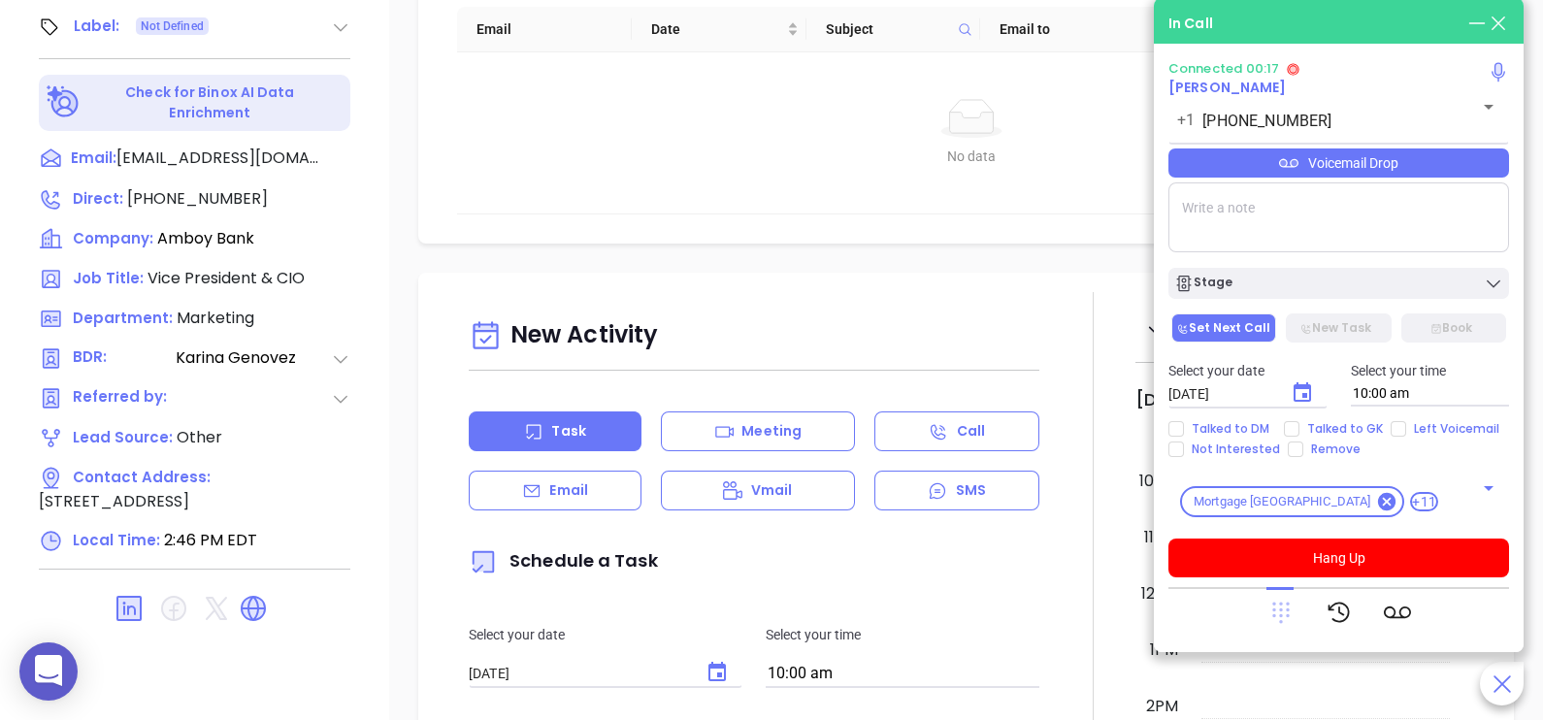
click at [1280, 616] on icon at bounding box center [1280, 613] width 17 height 21
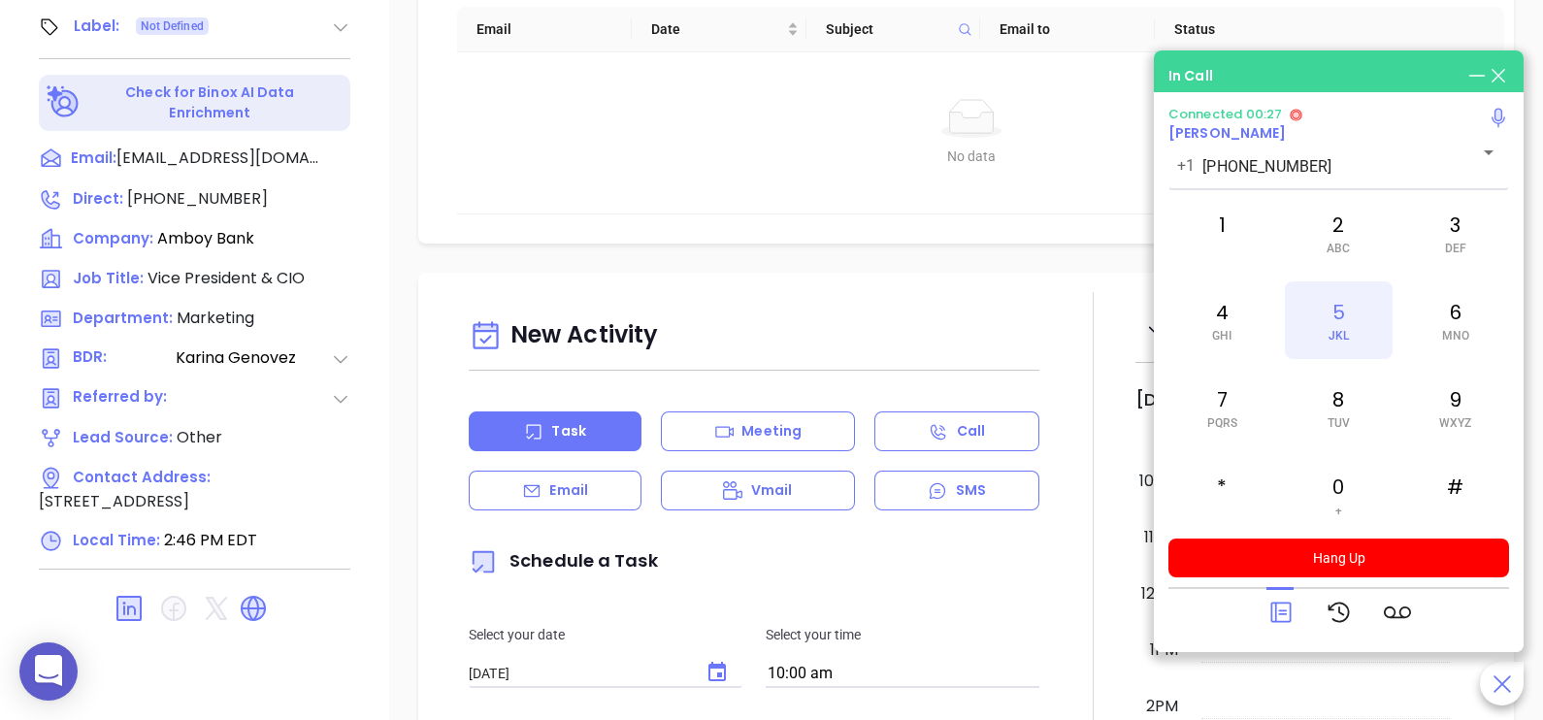
click at [1333, 337] on span "JKL" at bounding box center [1338, 336] width 20 height 14
drag, startPoint x: 1320, startPoint y: 558, endPoint x: 1305, endPoint y: 457, distance: 102.0
click at [1305, 457] on div "Connected 00:50 [PERSON_NAME] [PHONE_NUMBER] ​ 1 2 ABC 3 DEF 4 GHI 5 JKL 6 MNO …" at bounding box center [1338, 342] width 341 height 471
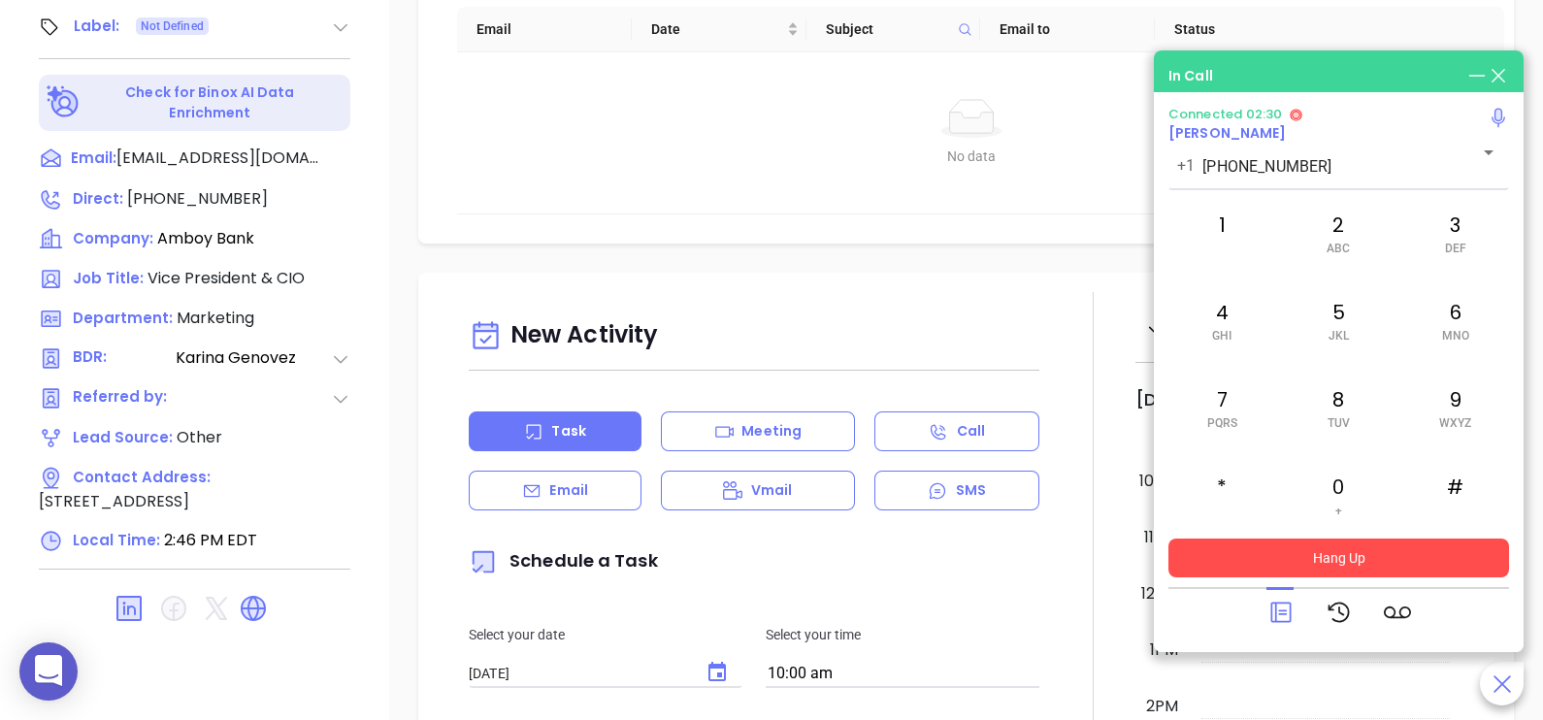
click at [1436, 546] on button "Hang Up" at bounding box center [1338, 558] width 341 height 39
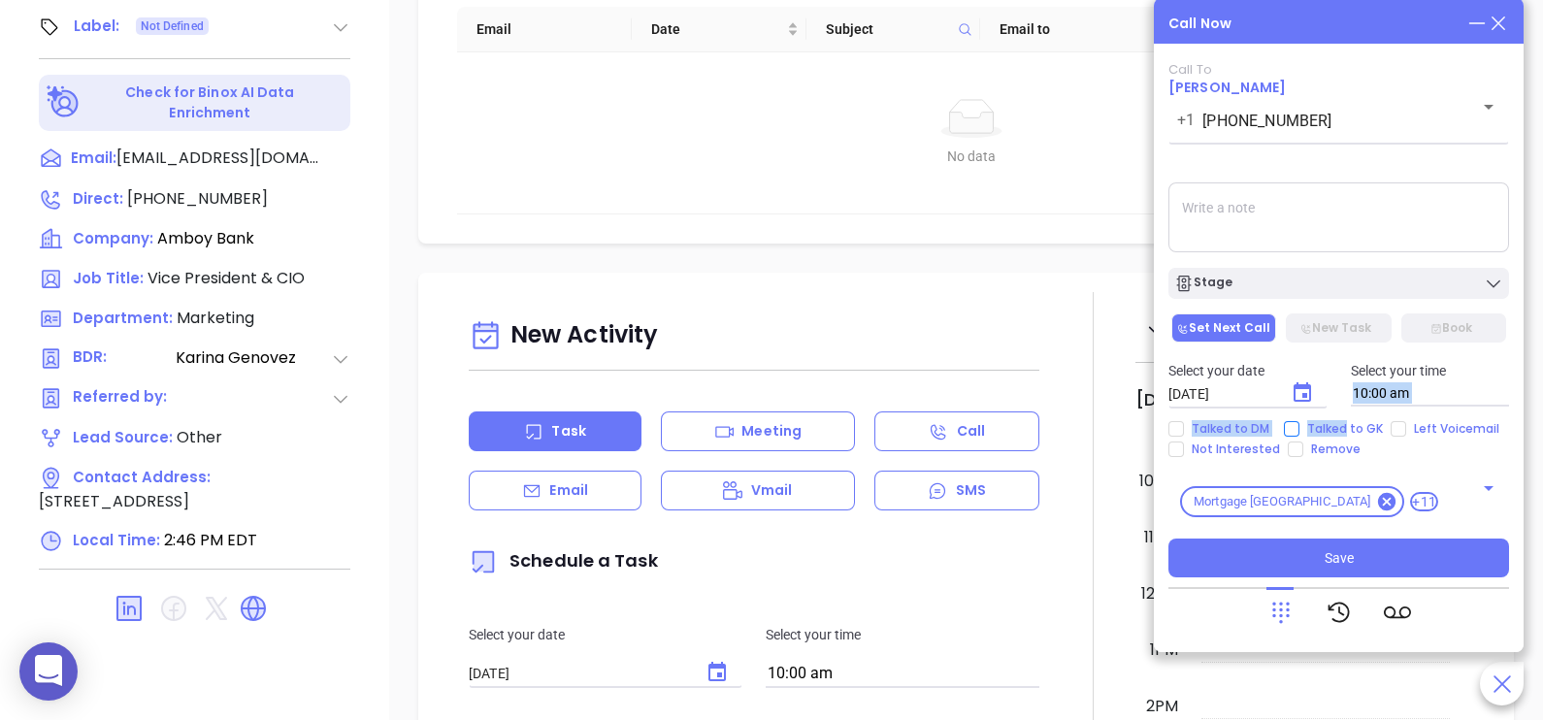
click at [1344, 420] on div "Call To [PERSON_NAME] [PHONE_NUMBER] ​ Voicemail Drop Stage Set Next Call New T…" at bounding box center [1338, 319] width 341 height 515
click at [1299, 424] on span "Talked to GK" at bounding box center [1344, 429] width 91 height 16
click at [1298, 424] on input "Talked to GK" at bounding box center [1292, 429] width 16 height 16
checkbox input "true"
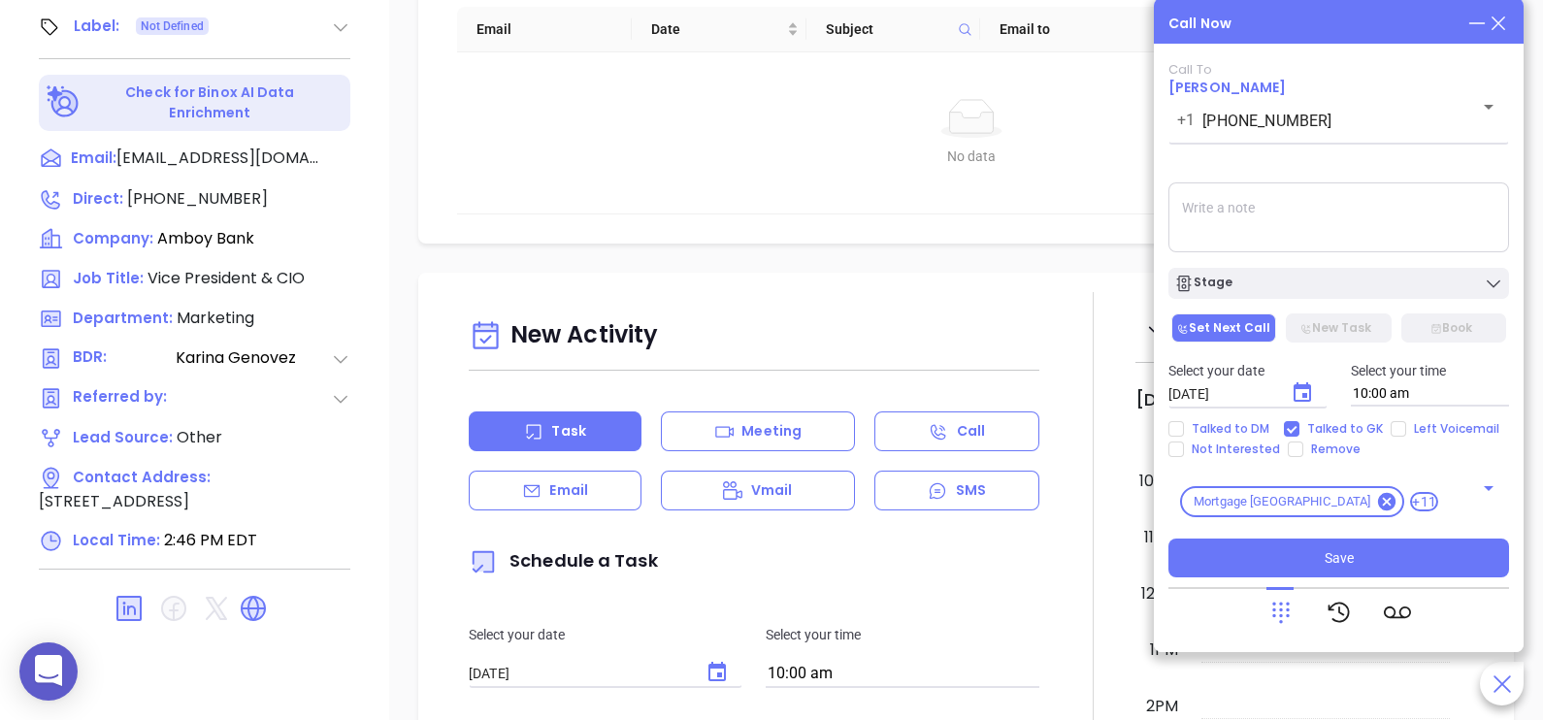
click at [1349, 302] on div "Call To [PERSON_NAME] [PHONE_NUMBER] ​ Voicemail Drop Stage Set Next Call New T…" at bounding box center [1338, 319] width 341 height 515
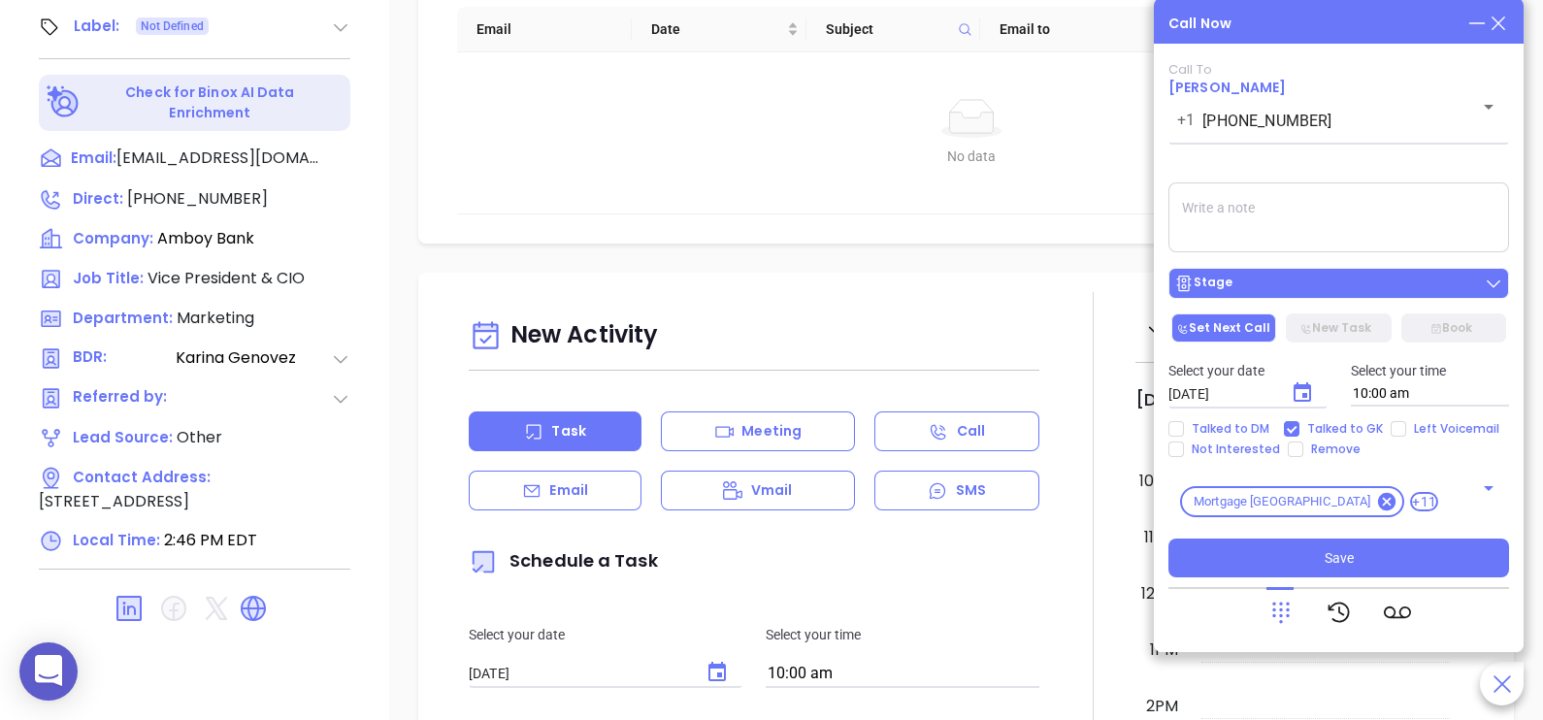
click at [1360, 296] on button "Stage" at bounding box center [1338, 283] width 341 height 31
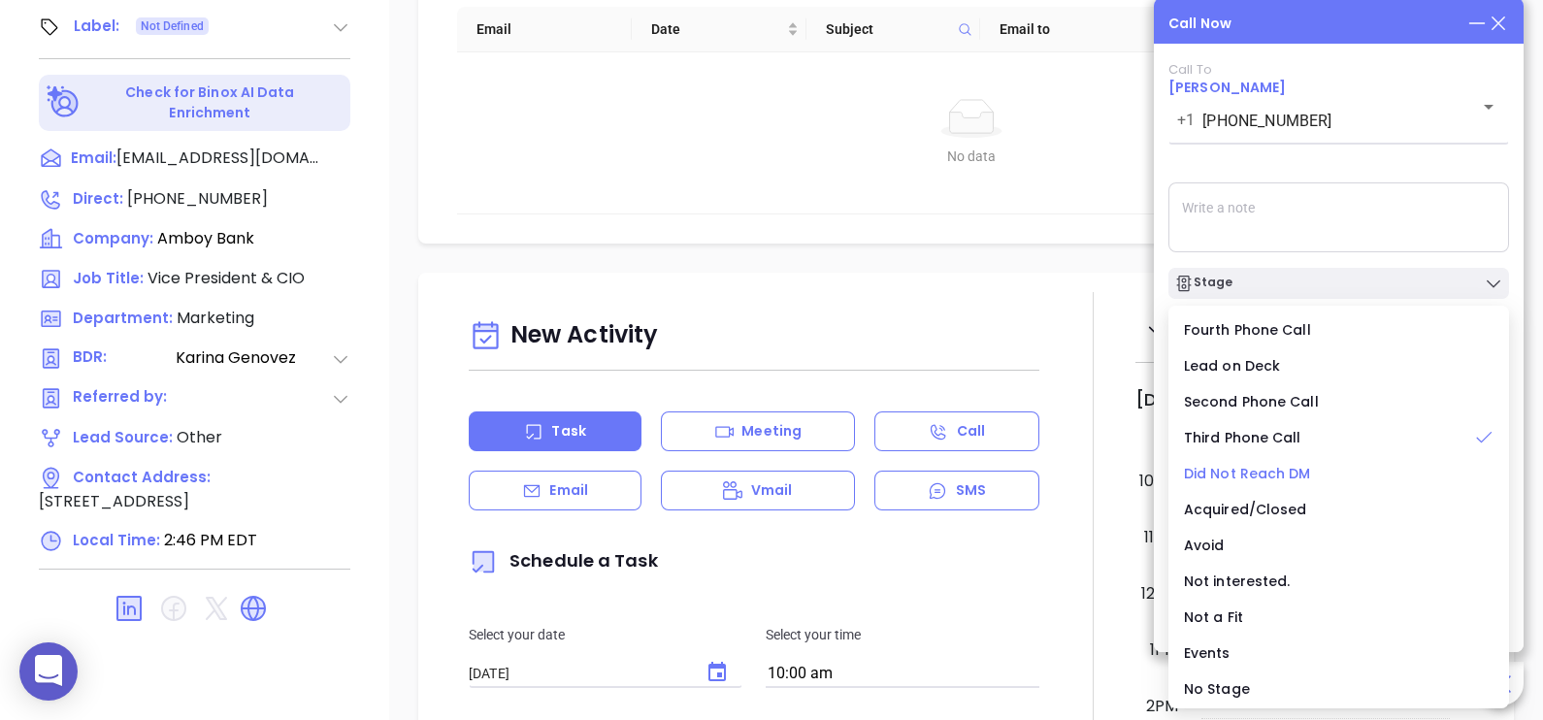
click at [1293, 471] on span "Did Not Reach DM" at bounding box center [1247, 473] width 127 height 19
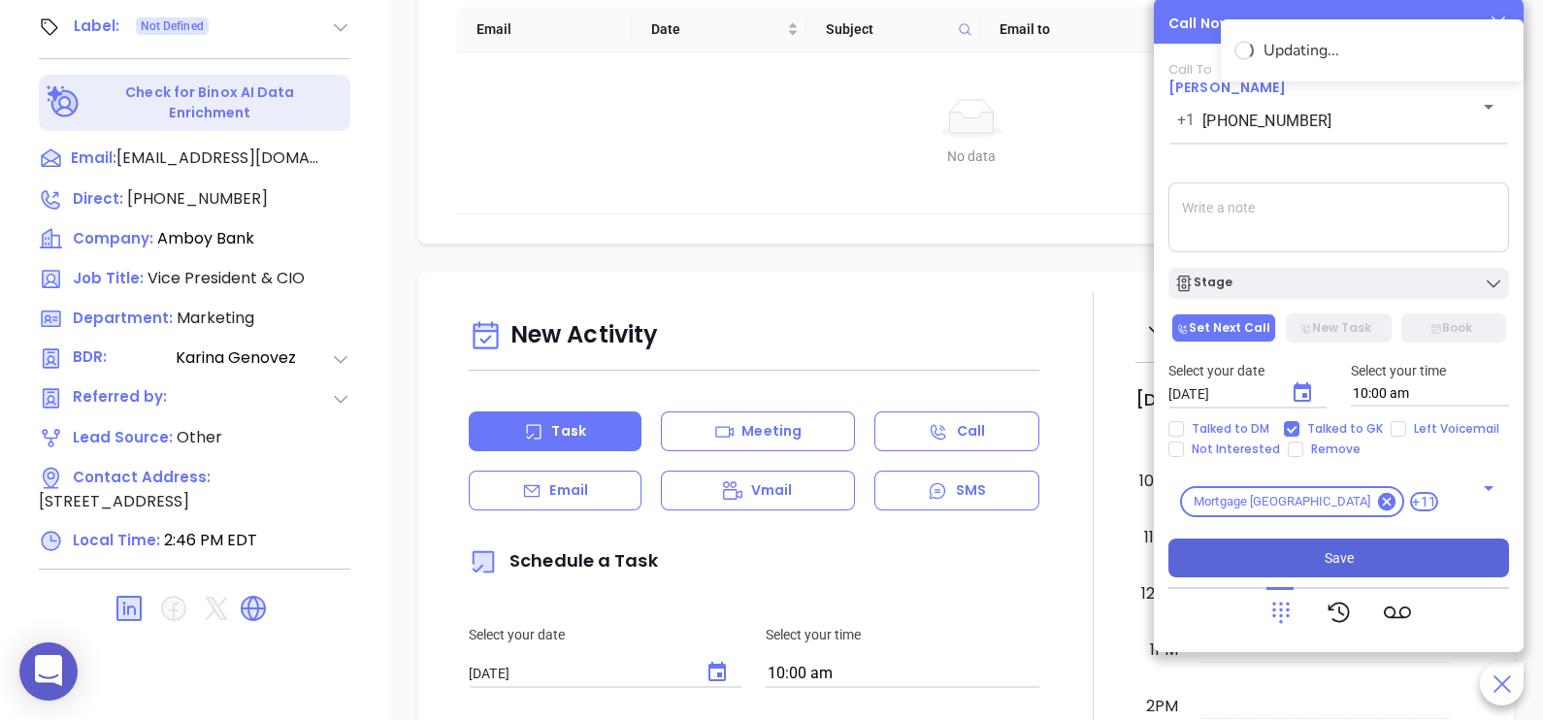
click at [1379, 558] on button "Save" at bounding box center [1338, 558] width 341 height 39
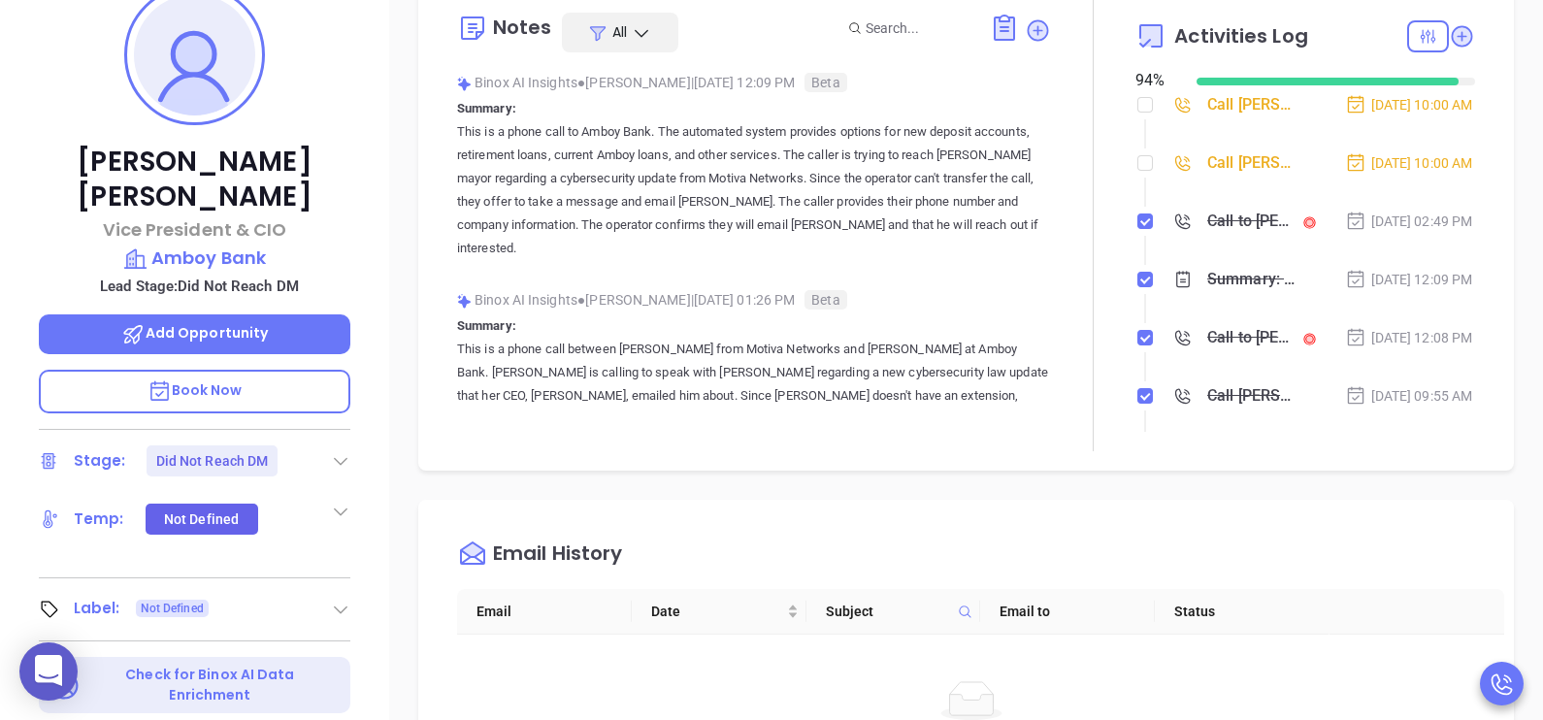
scroll to position [272, 0]
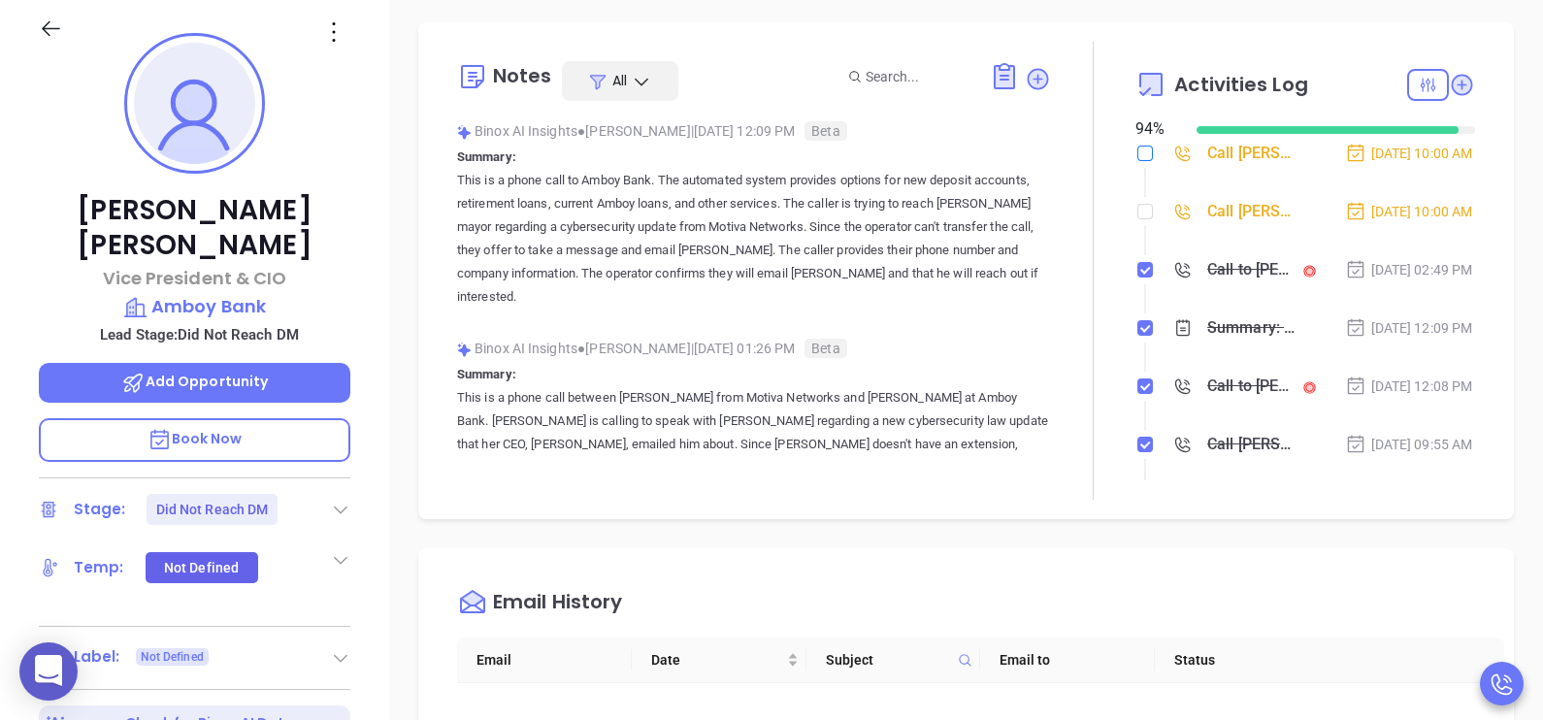
drag, startPoint x: 1131, startPoint y: 217, endPoint x: 1132, endPoint y: 150, distance: 67.0
click at [1137, 150] on input "checkbox" at bounding box center [1145, 154] width 16 height 16
checkbox input "true"
click at [1137, 219] on input "checkbox" at bounding box center [1145, 212] width 16 height 16
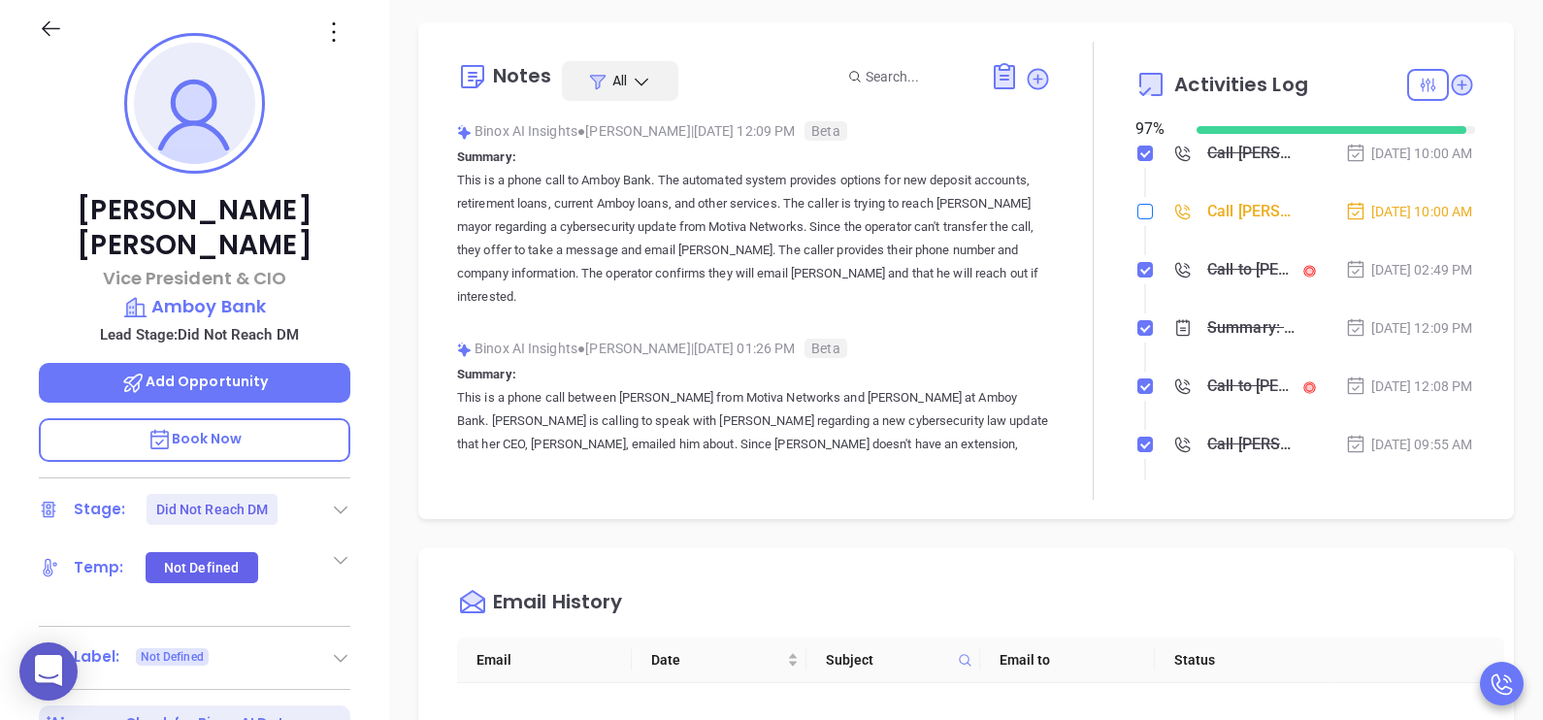
checkbox input "true"
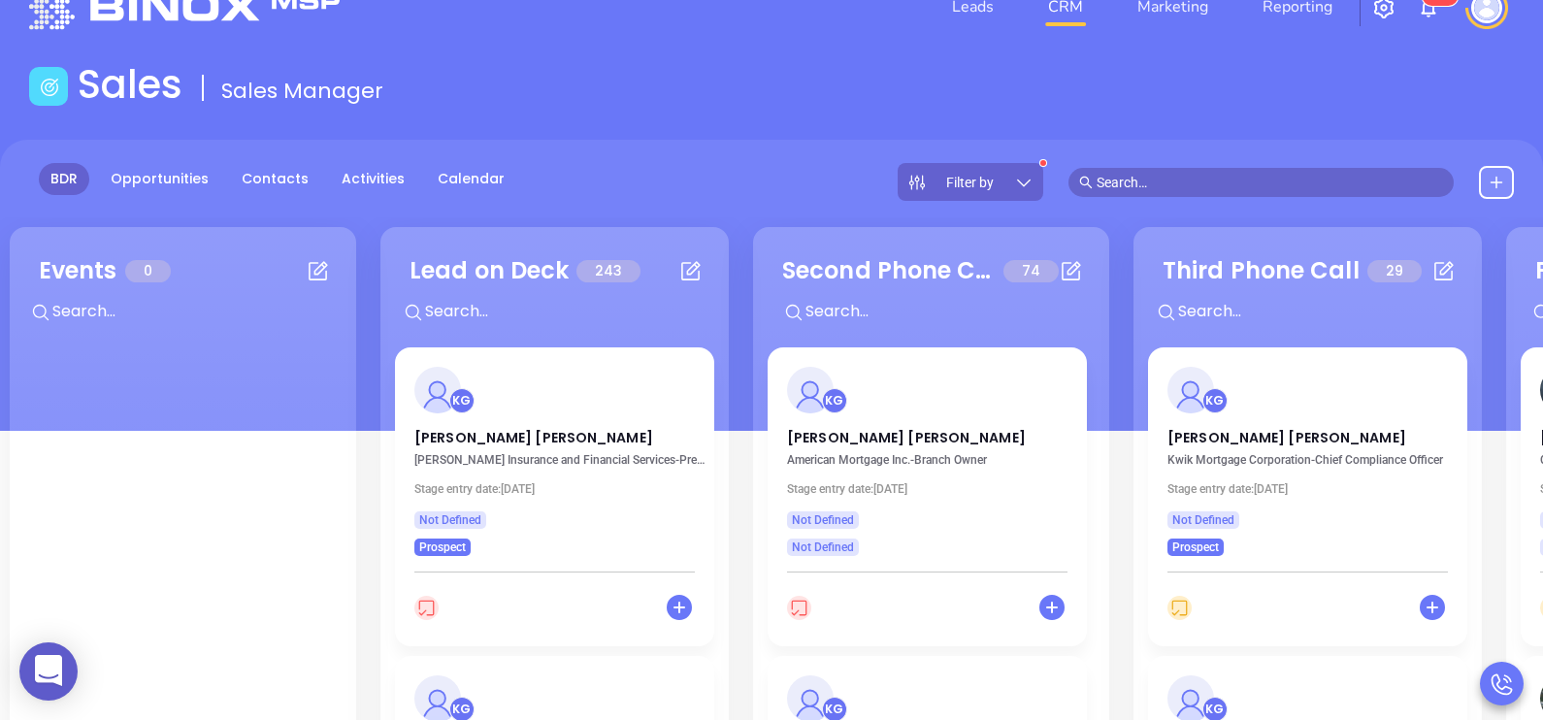
scroll to position [96, 0]
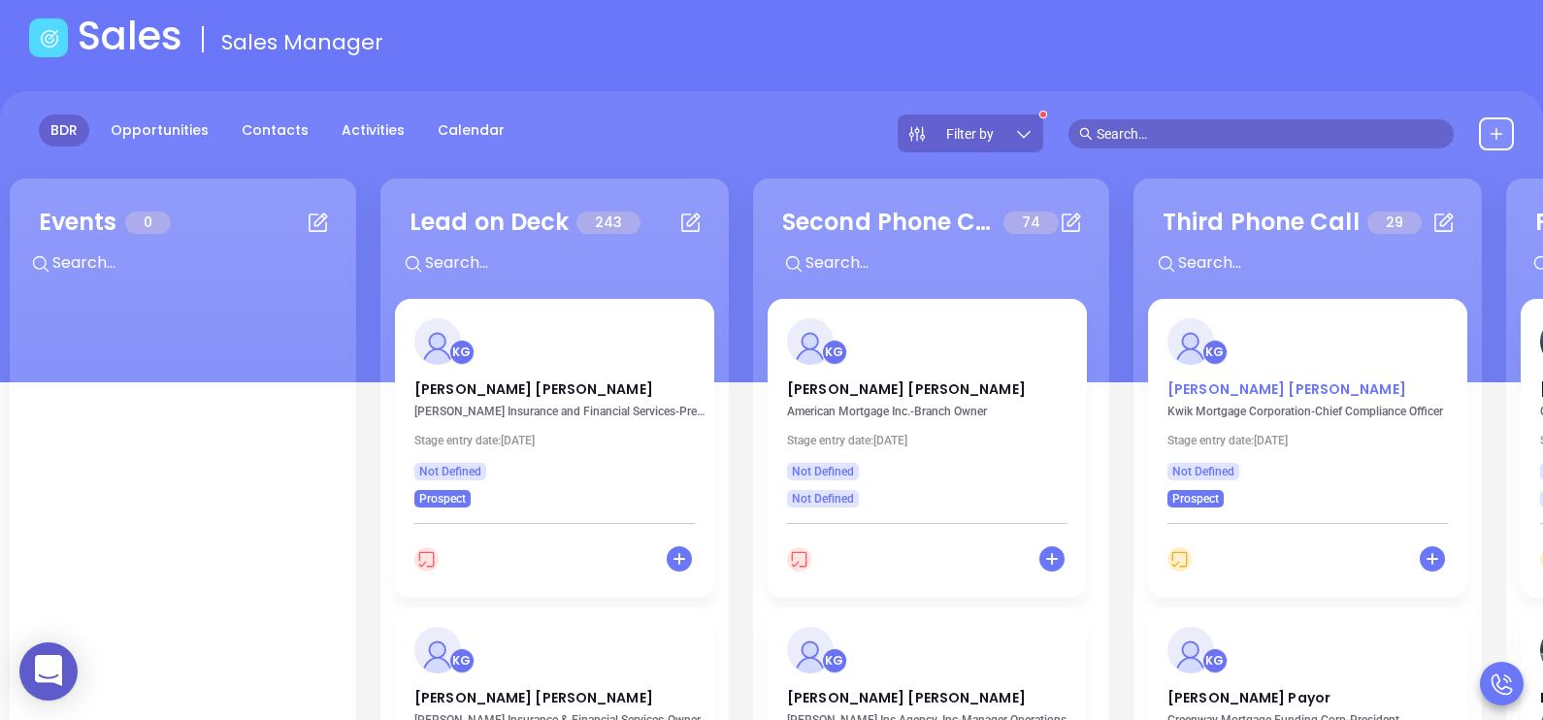
click at [1209, 389] on p "[PERSON_NAME]" at bounding box center [1307, 384] width 280 height 10
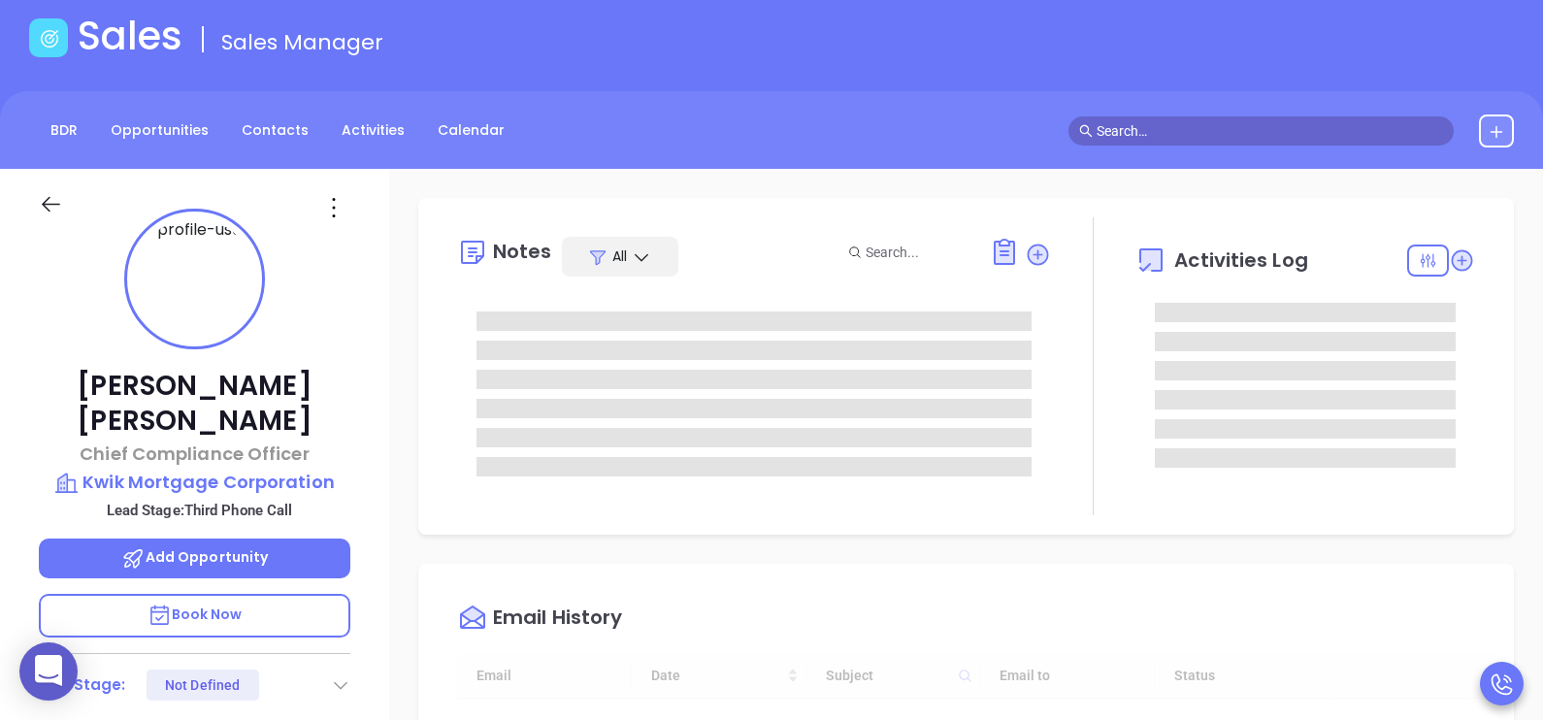
type input "[DATE]"
type input "[PERSON_NAME]"
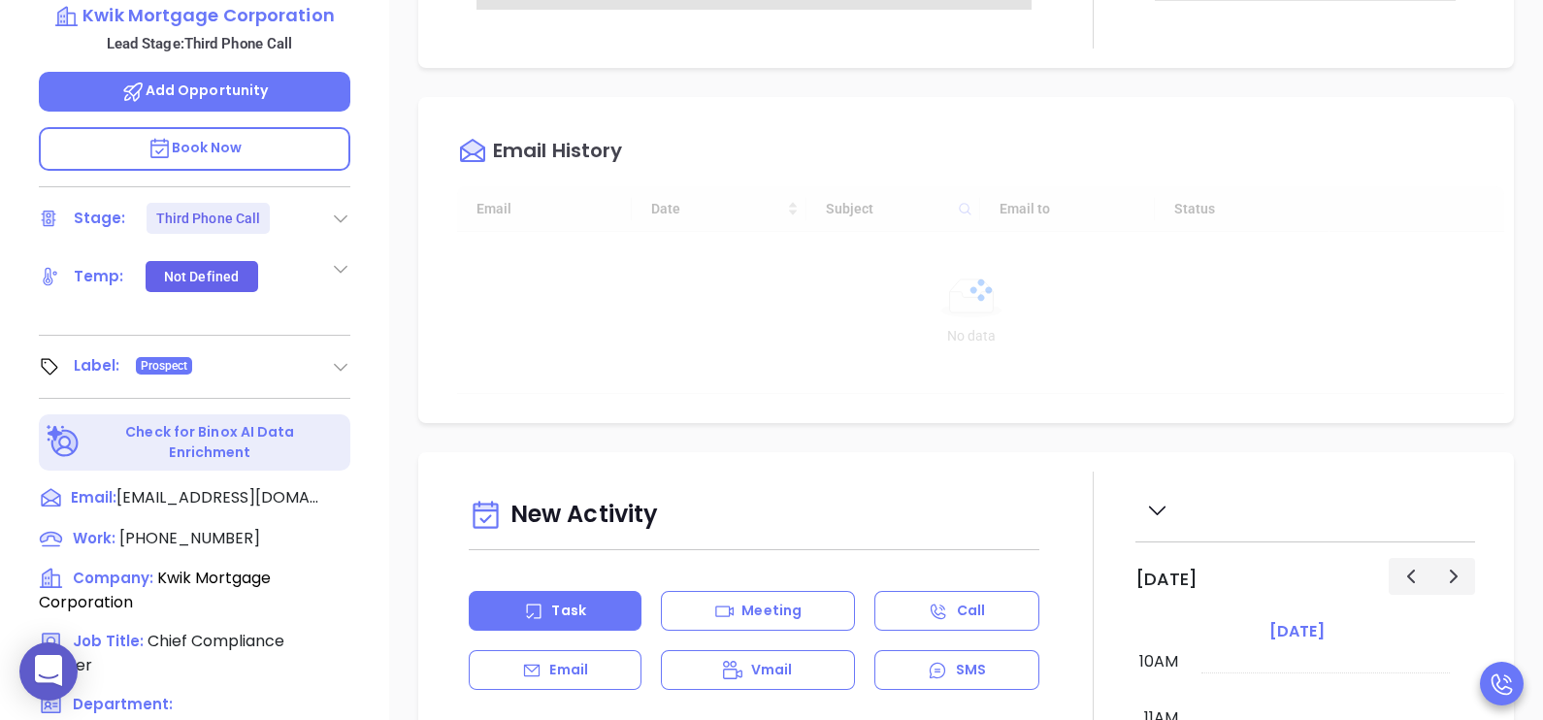
scroll to position [631, 0]
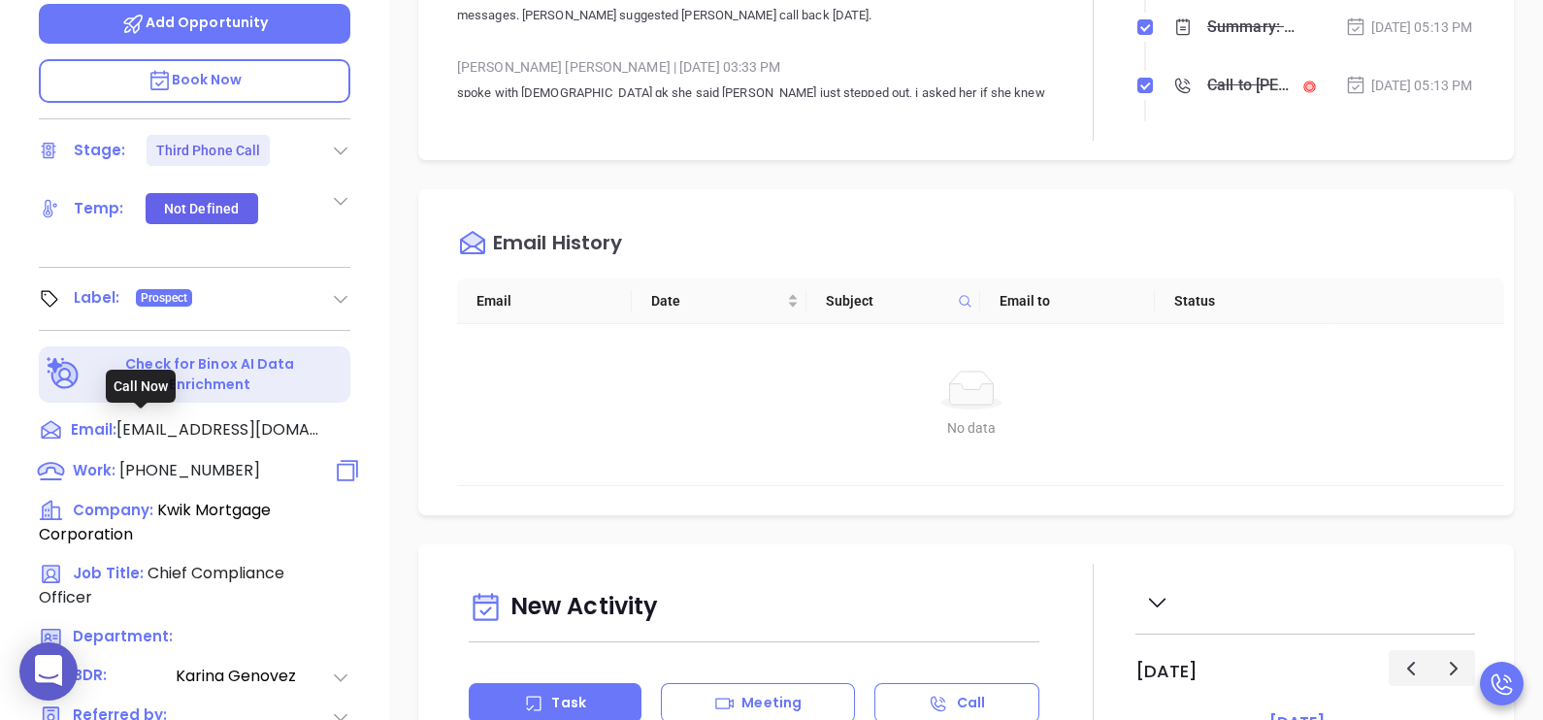
click at [213, 459] on span "[PHONE_NUMBER]" at bounding box center [189, 470] width 141 height 22
type input "[PHONE_NUMBER]"
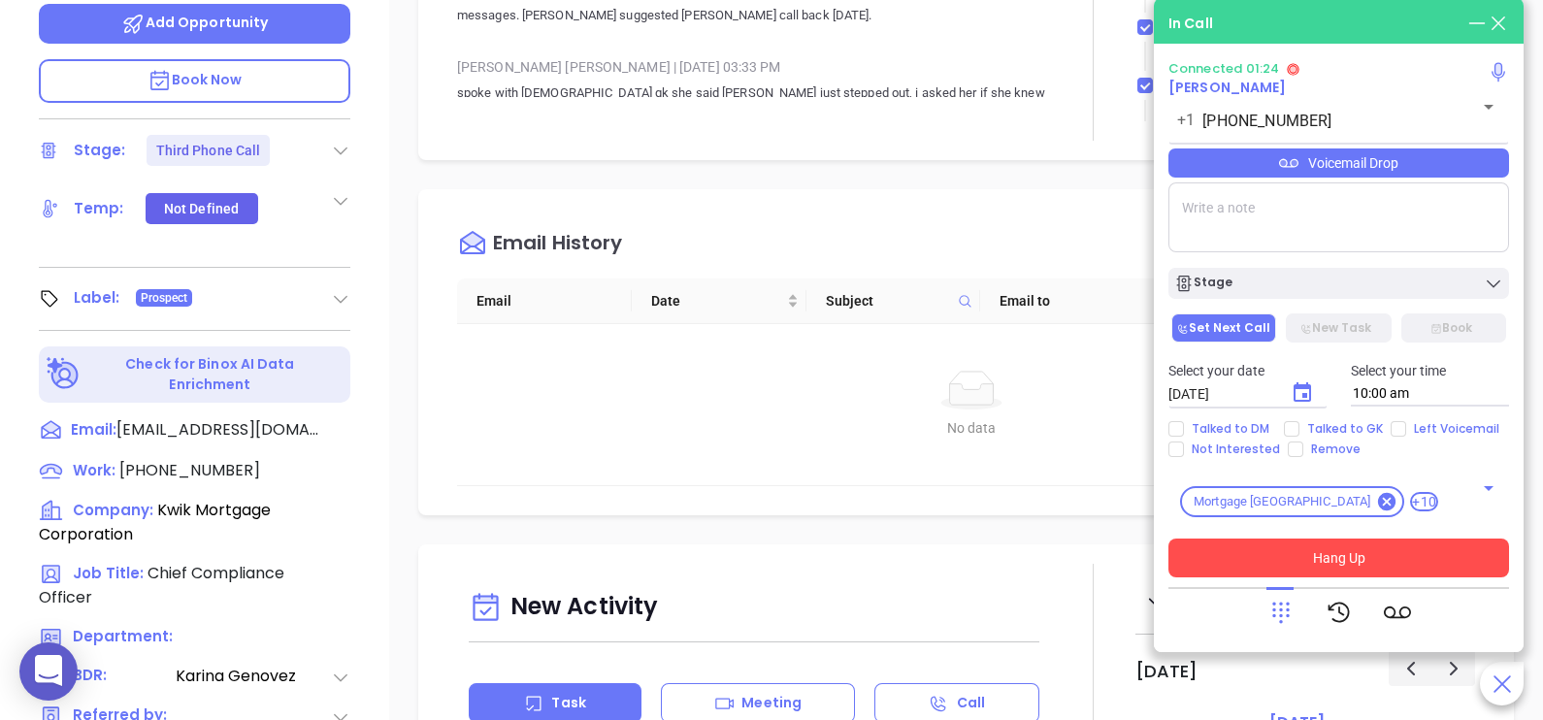
click at [1448, 568] on button "Hang Up" at bounding box center [1338, 558] width 341 height 39
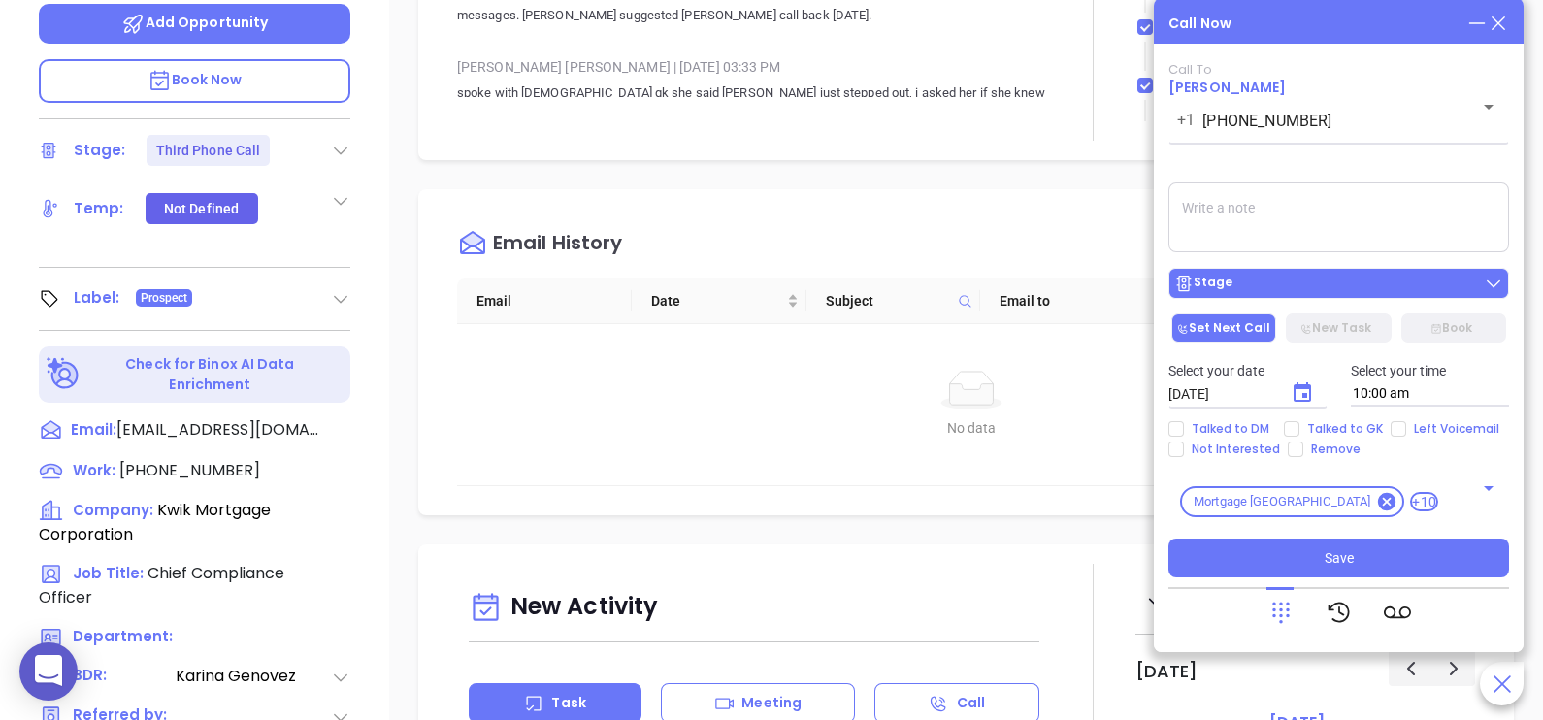
click at [1398, 282] on div "Stage" at bounding box center [1338, 283] width 329 height 19
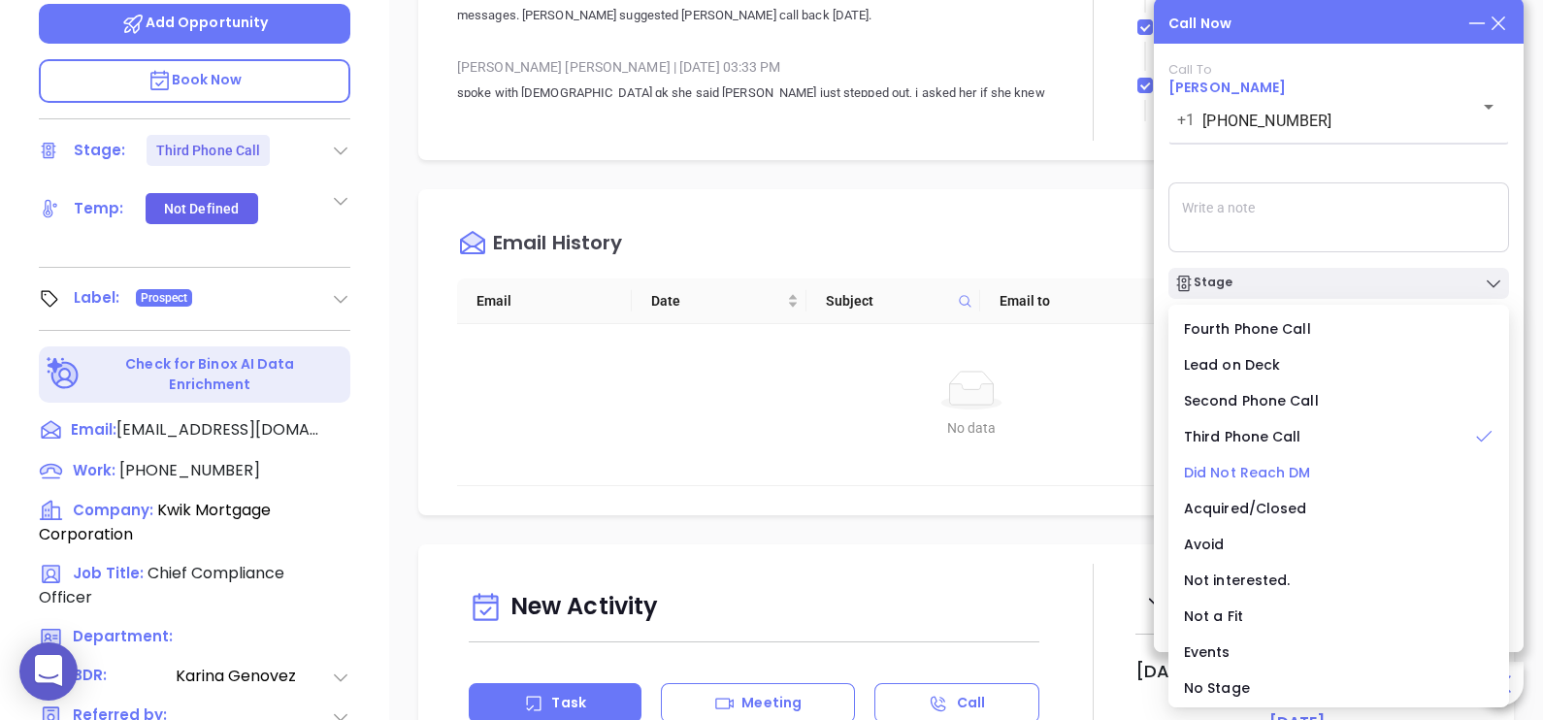
click at [1294, 467] on span "Did Not Reach DM" at bounding box center [1247, 472] width 127 height 19
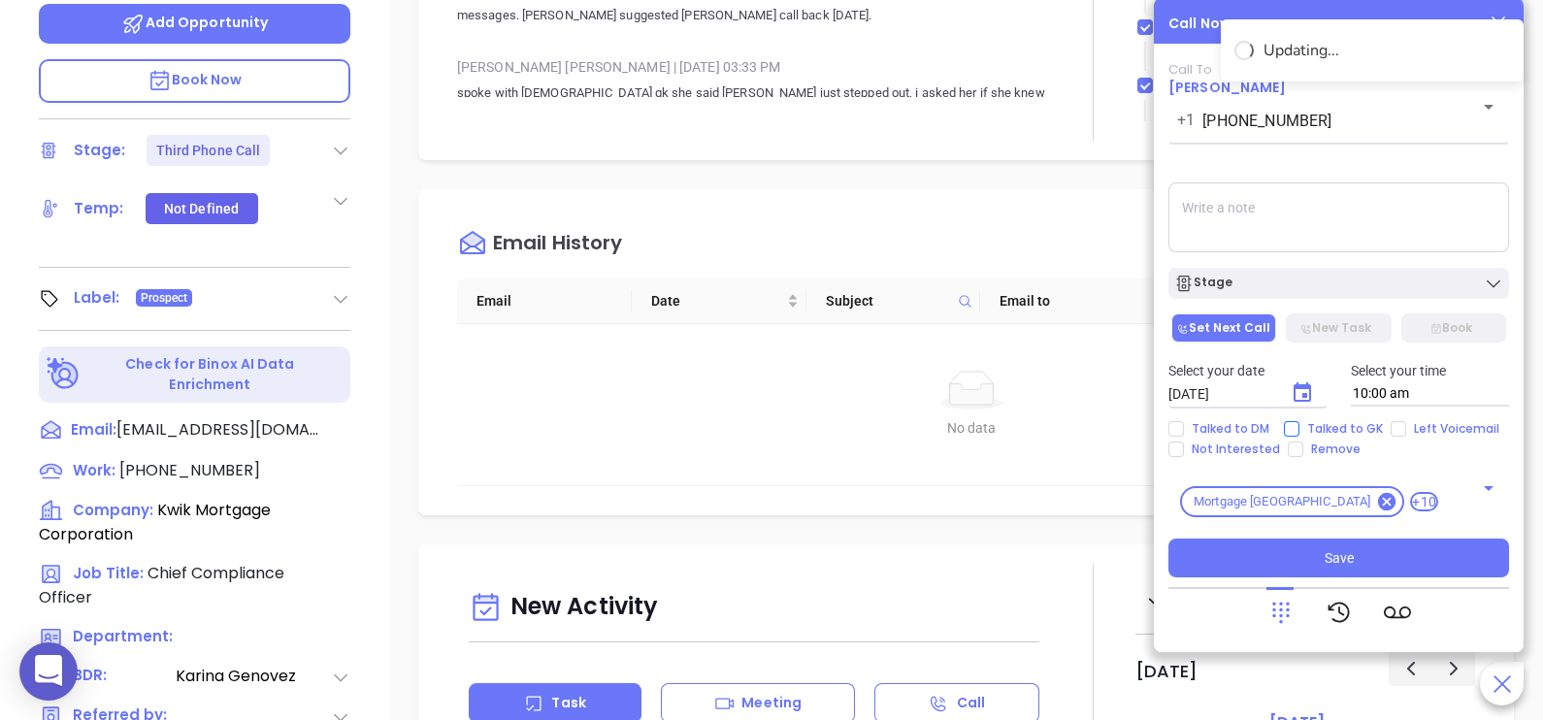
click at [1287, 432] on input "Talked to GK" at bounding box center [1292, 429] width 16 height 16
checkbox input "true"
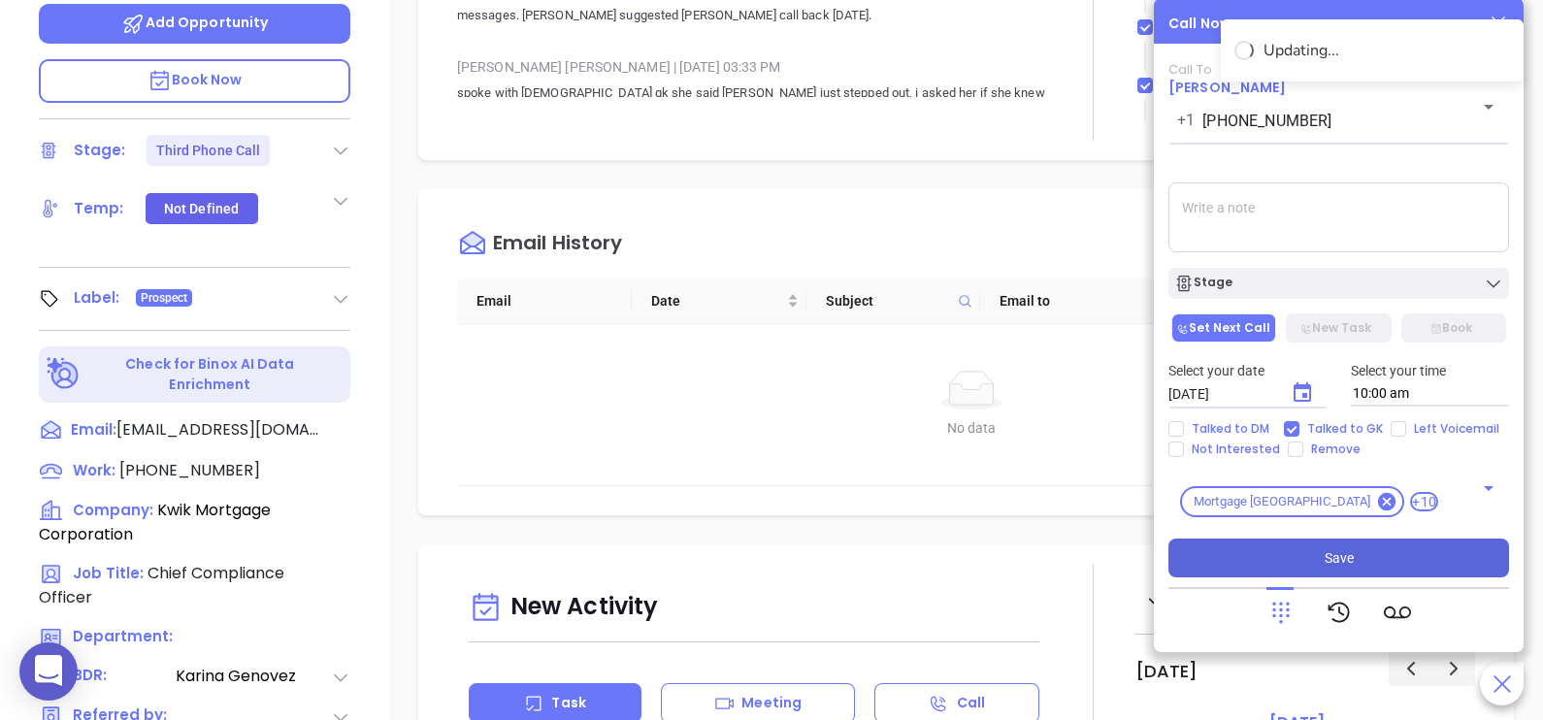
click at [1349, 562] on span "Save" at bounding box center [1339, 557] width 29 height 21
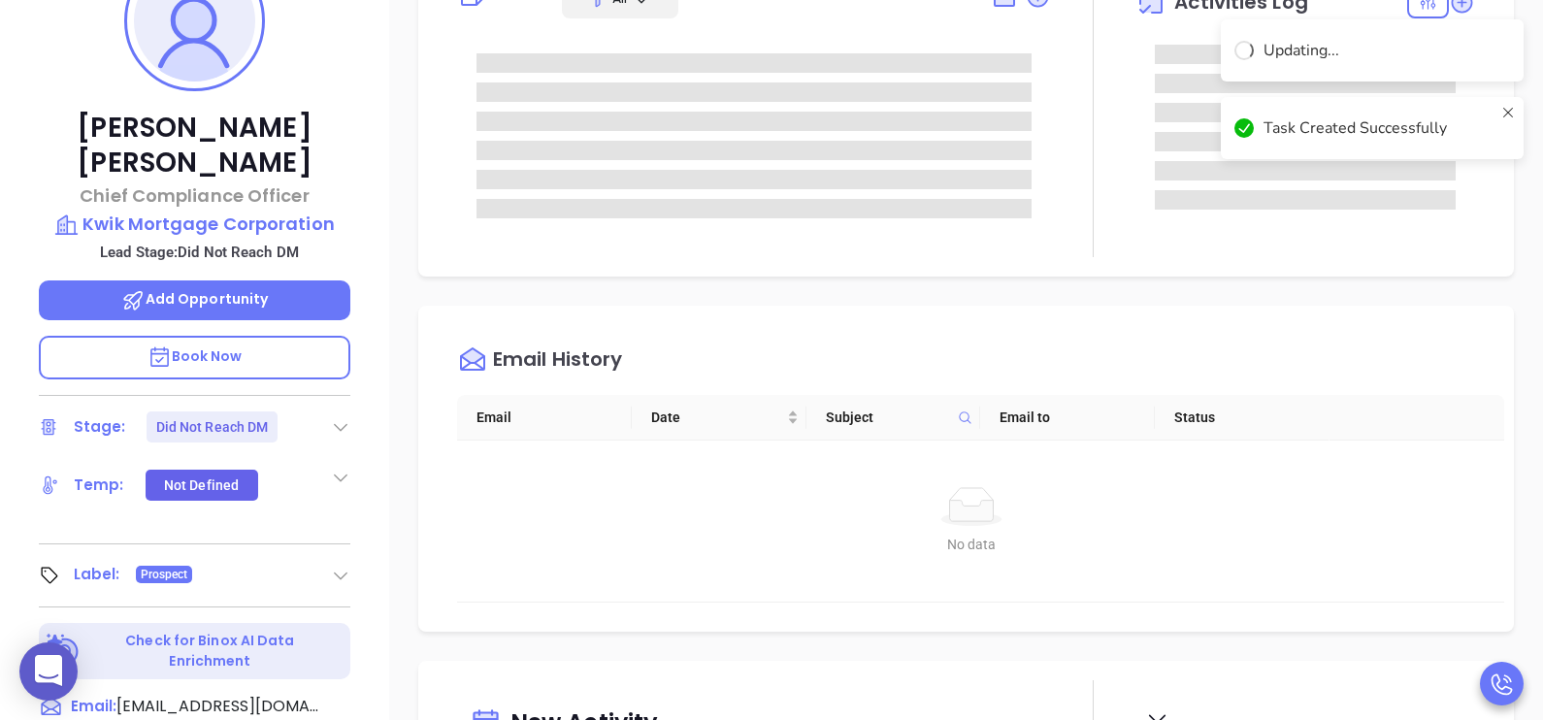
scroll to position [146, 0]
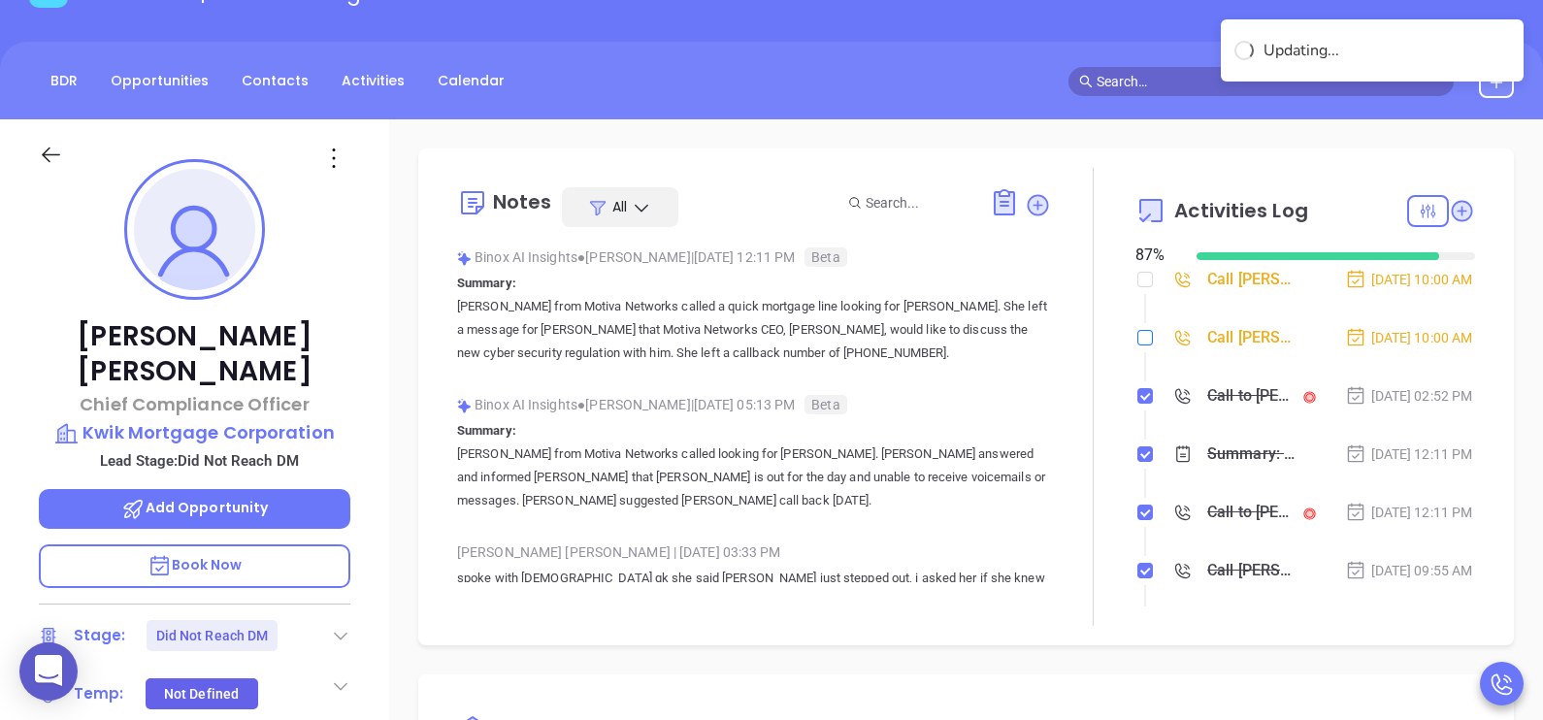
click at [1137, 345] on input "checkbox" at bounding box center [1145, 338] width 16 height 16
checkbox input "true"
click at [1138, 280] on input "checkbox" at bounding box center [1145, 280] width 16 height 16
checkbox input "true"
click at [56, 135] on div at bounding box center [194, 153] width 335 height 69
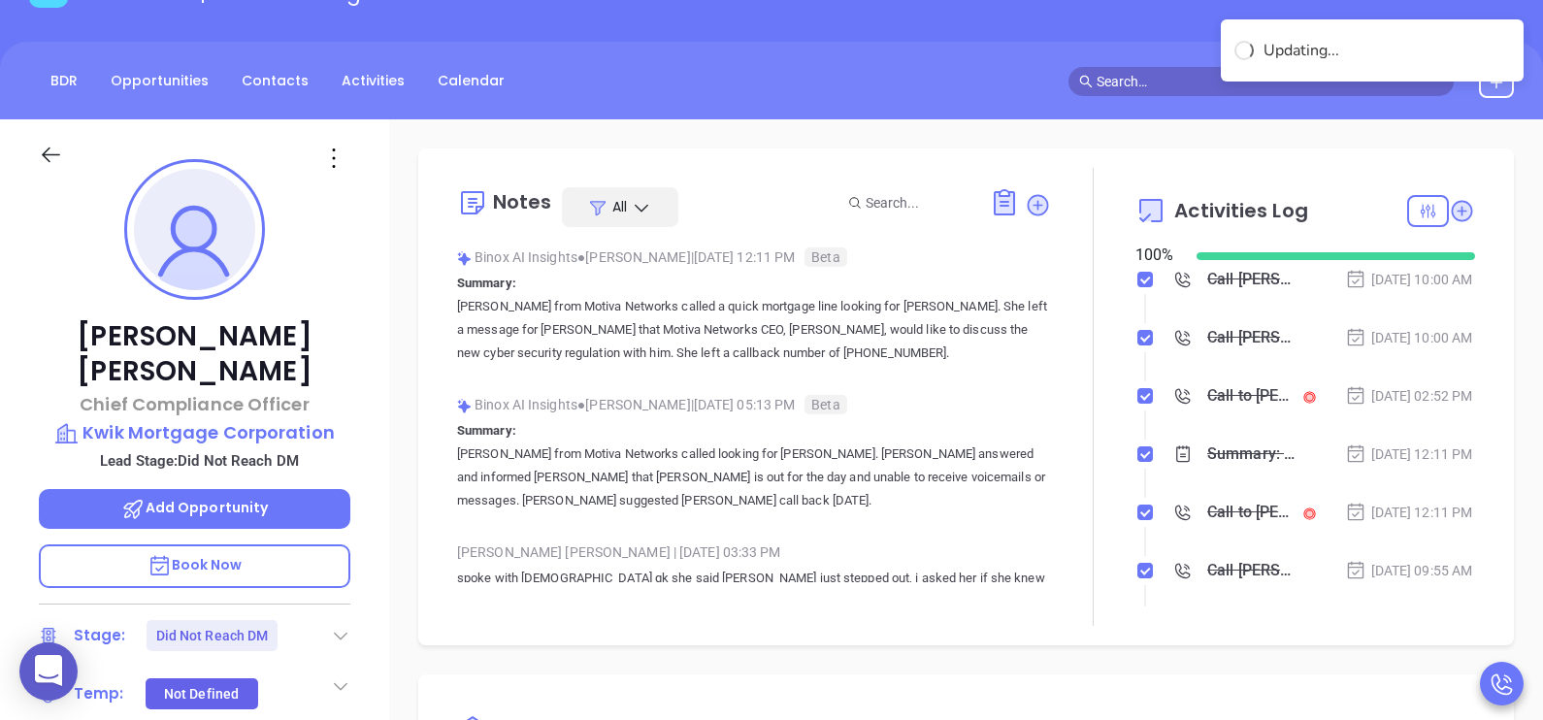
click at [53, 146] on icon at bounding box center [51, 155] width 24 height 24
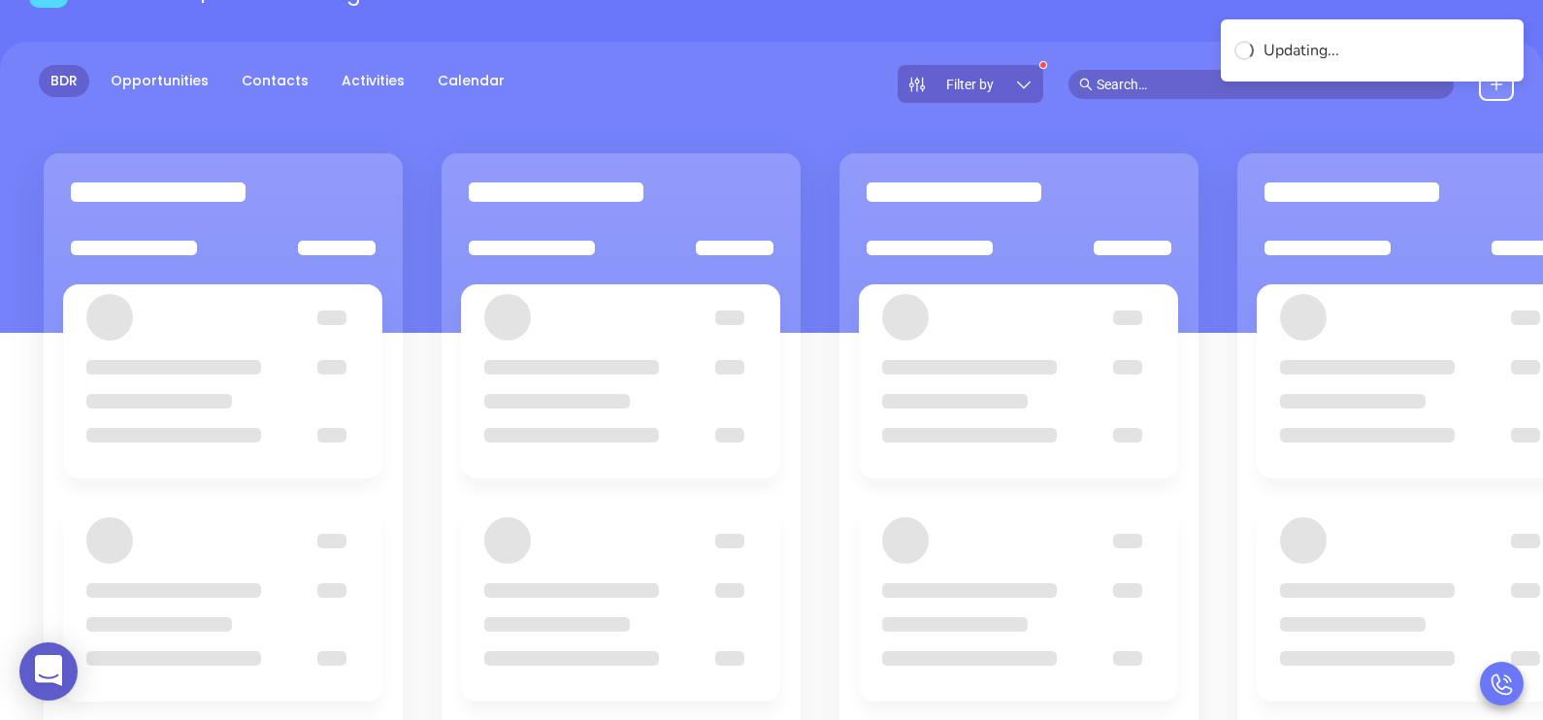
scroll to position [96, 0]
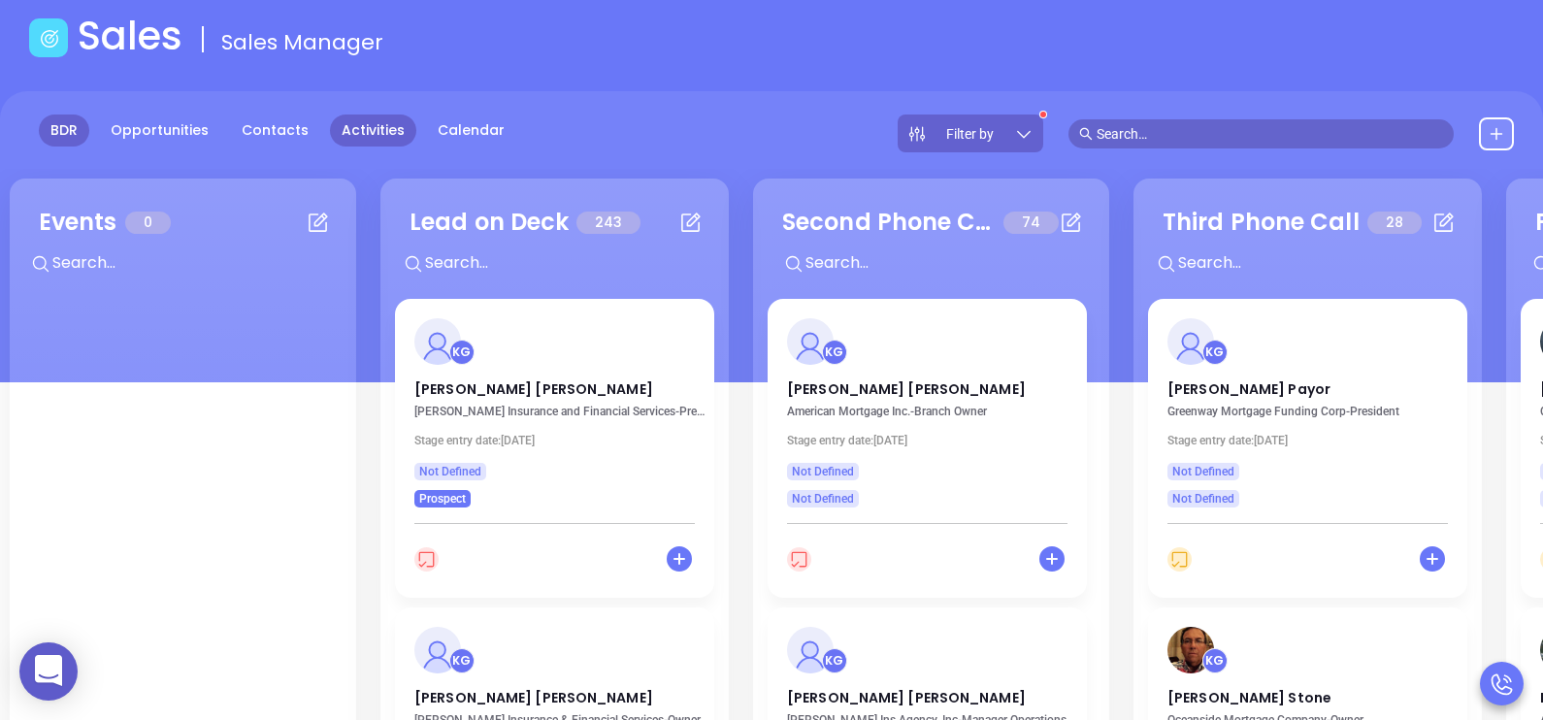
click at [378, 141] on link "Activities" at bounding box center [373, 131] width 86 height 32
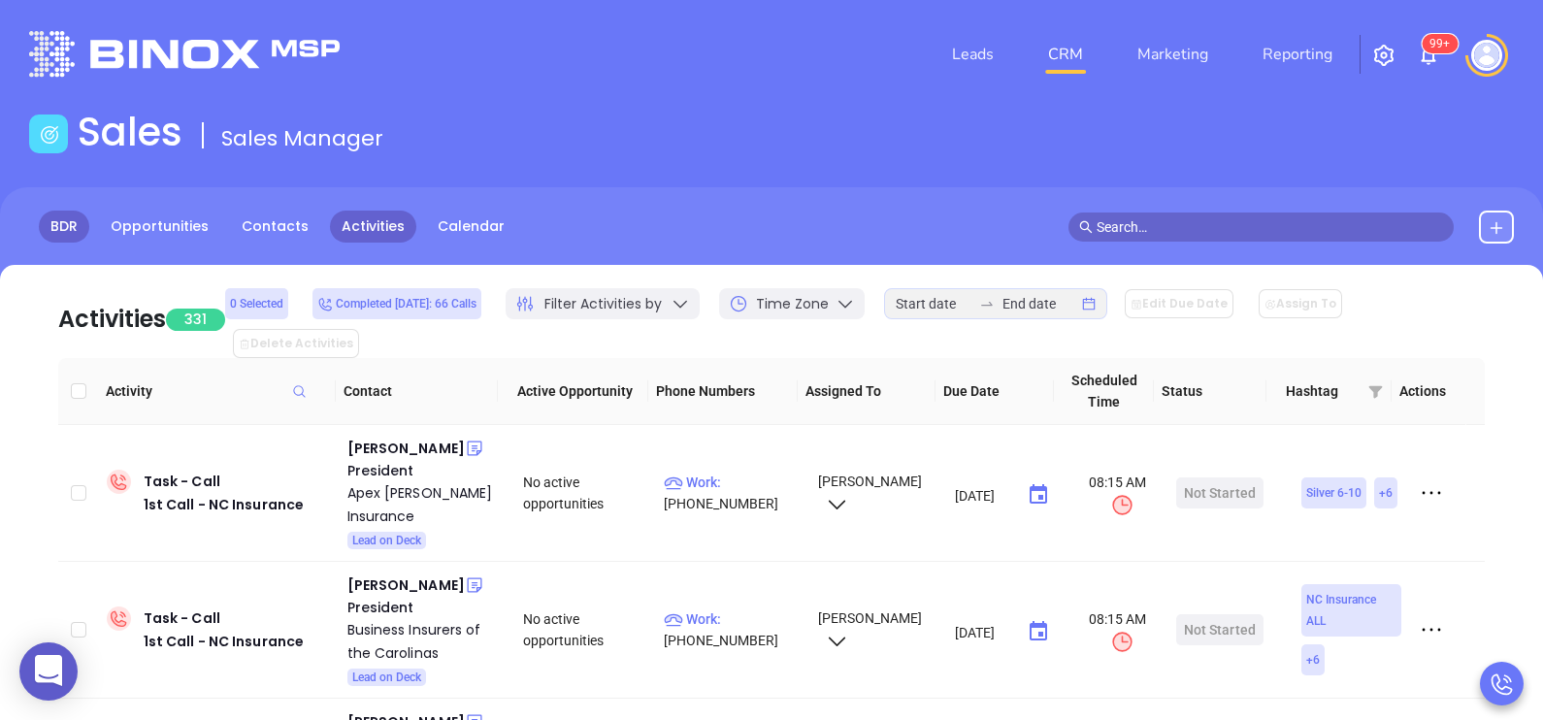
click at [49, 228] on link "BDR" at bounding box center [64, 227] width 50 height 32
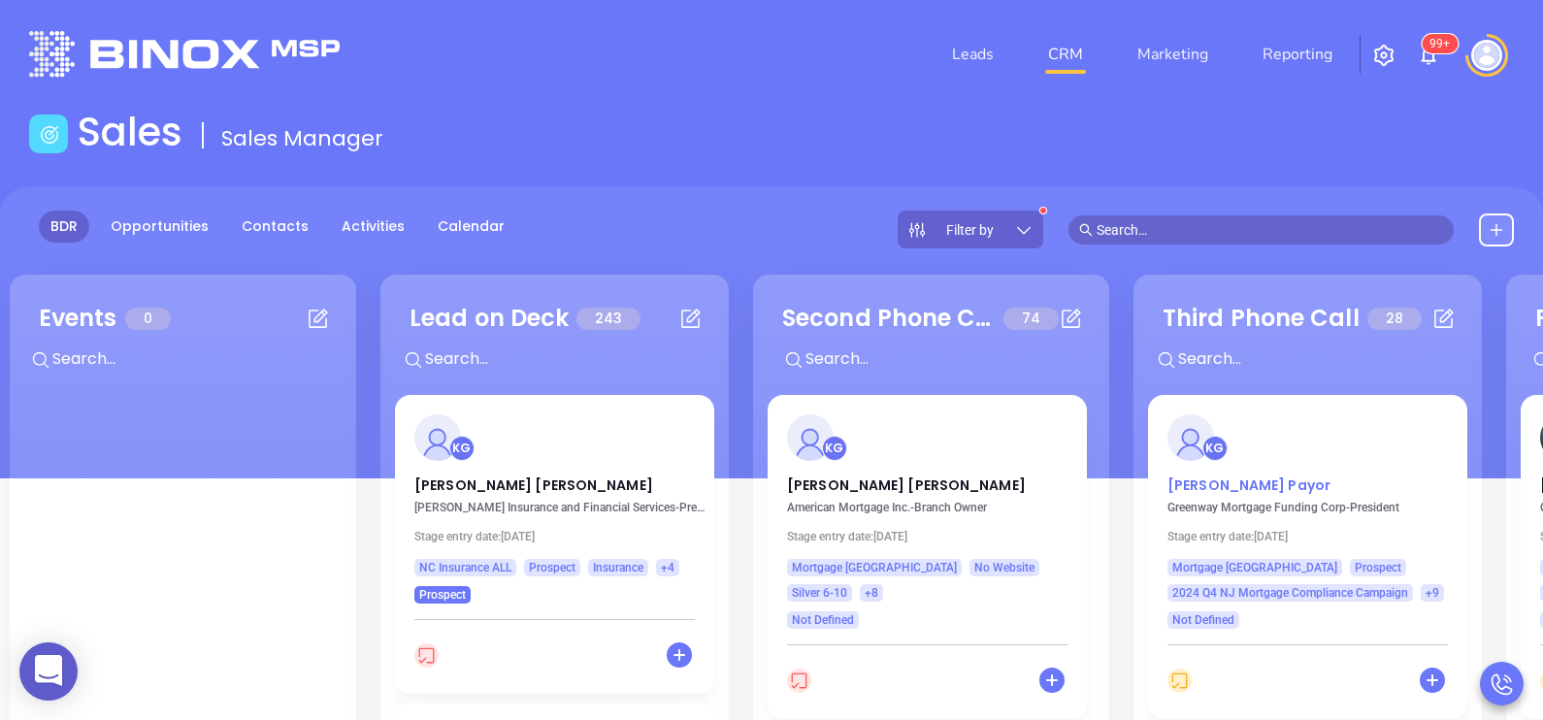
click at [1258, 484] on p "[PERSON_NAME]" at bounding box center [1307, 480] width 280 height 10
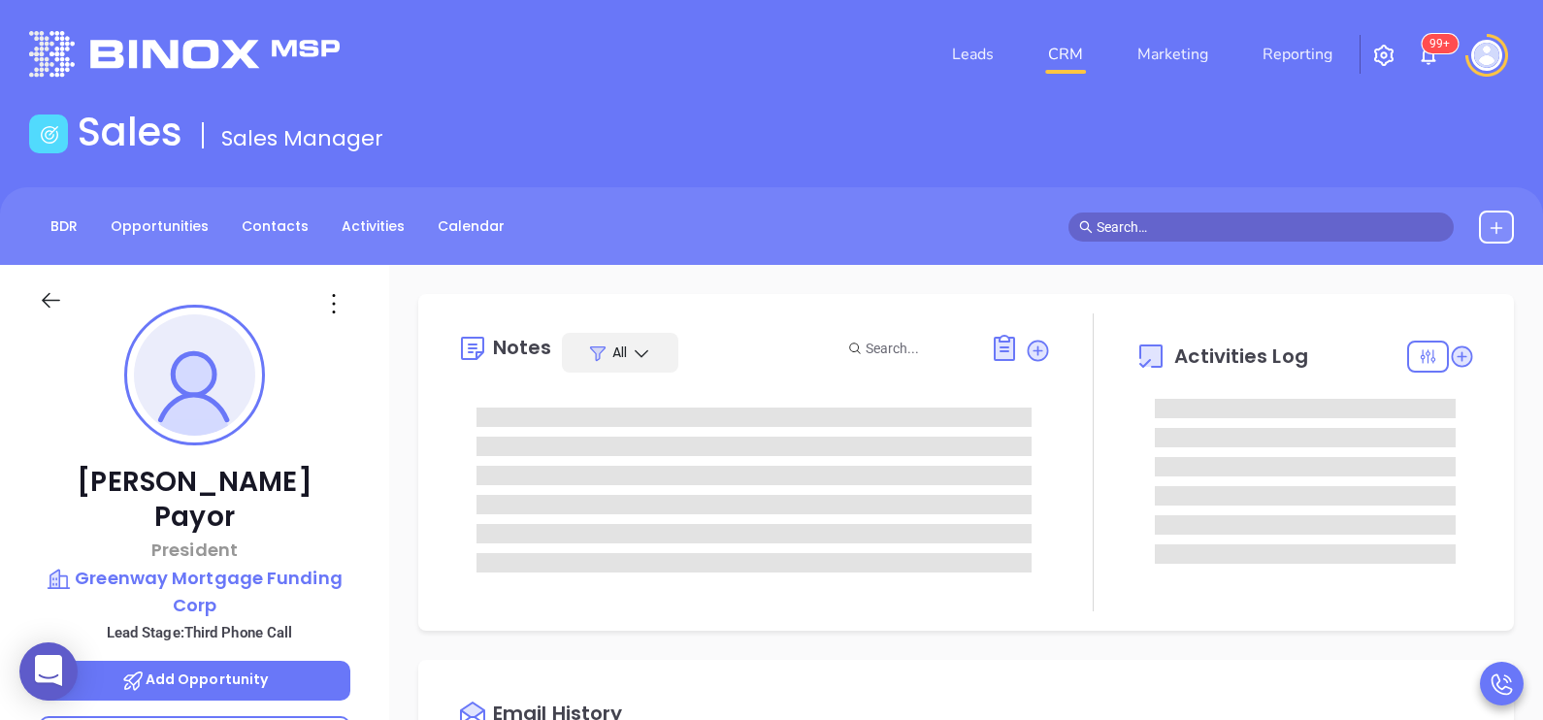
type input "[DATE]"
type input "[PERSON_NAME]"
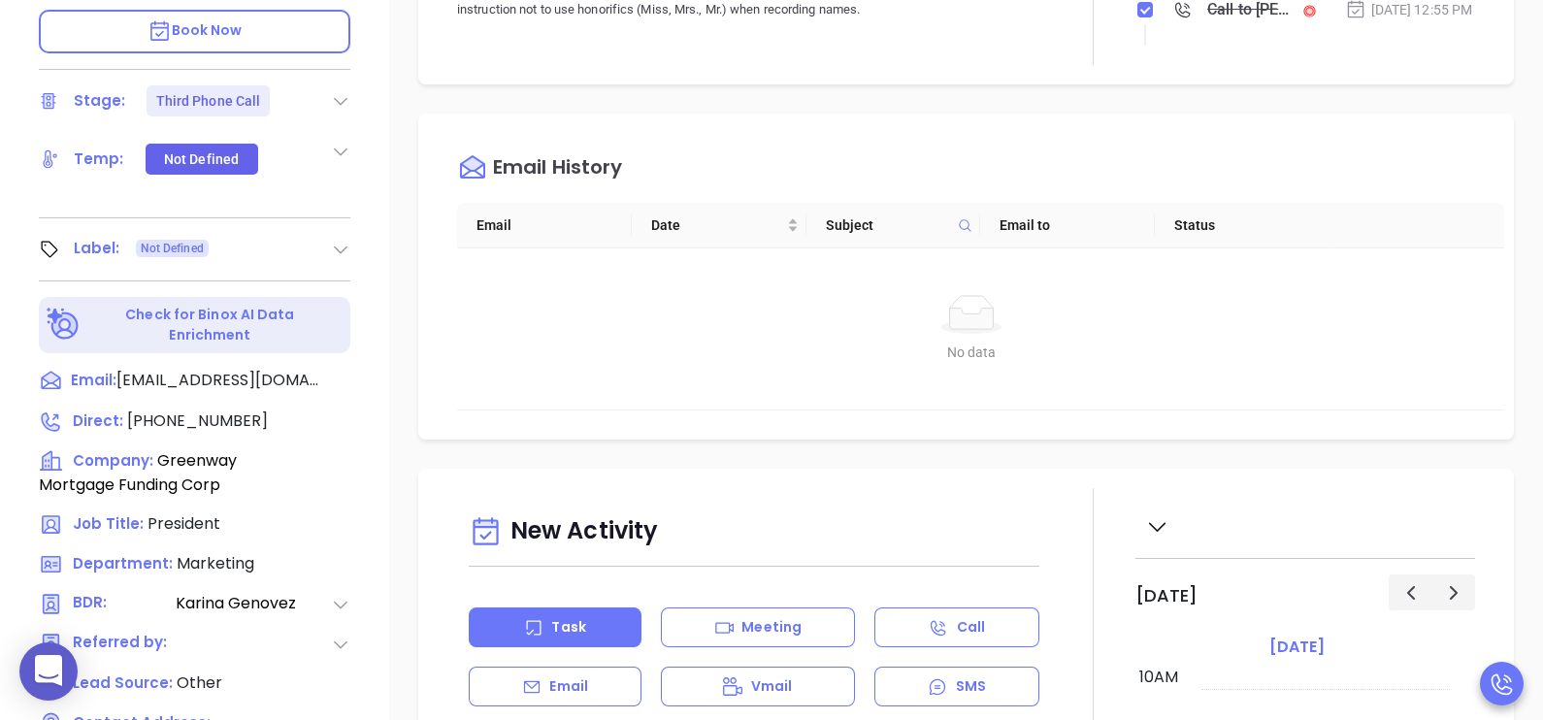
scroll to position [824, 0]
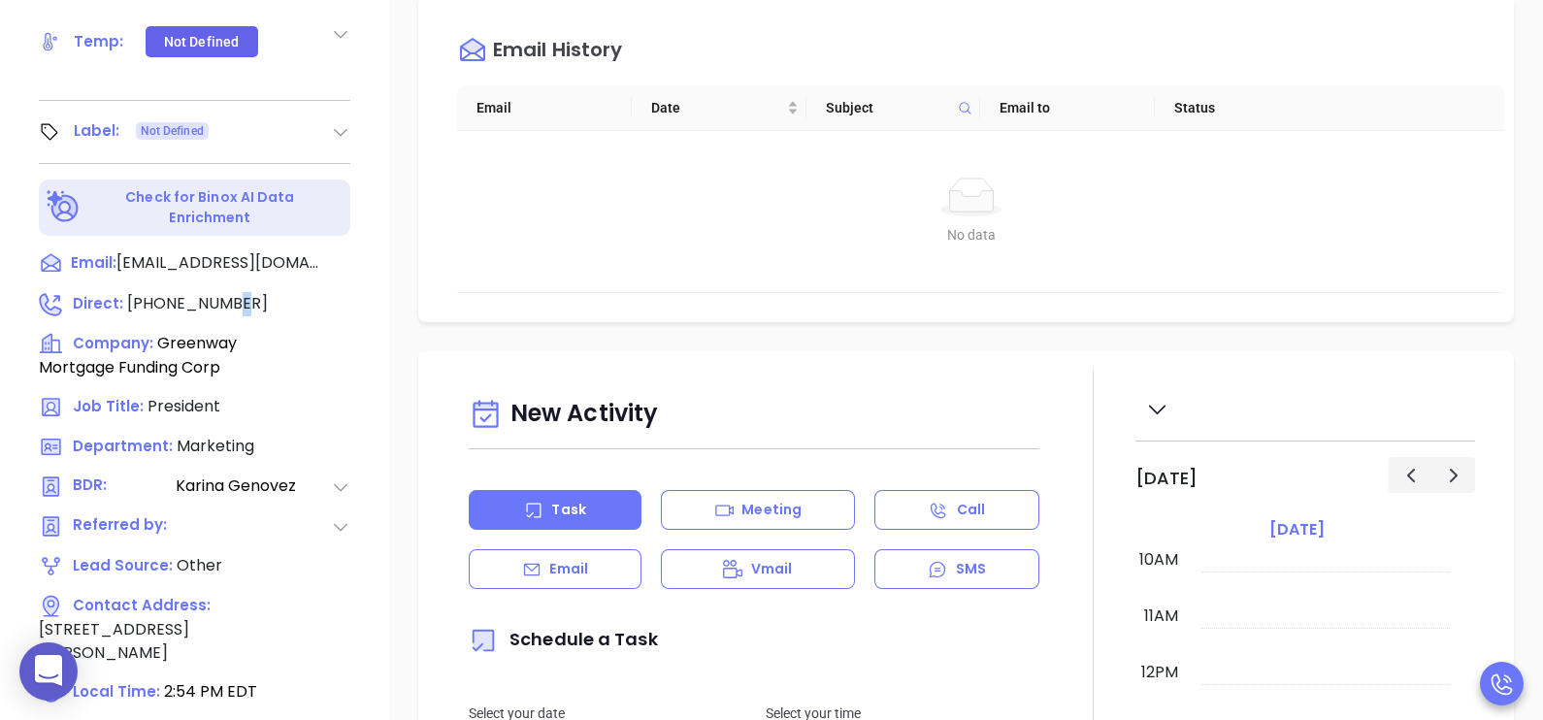
click at [219, 292] on span "[PHONE_NUMBER]" at bounding box center [197, 303] width 141 height 22
type input "[PHONE_NUMBER]"
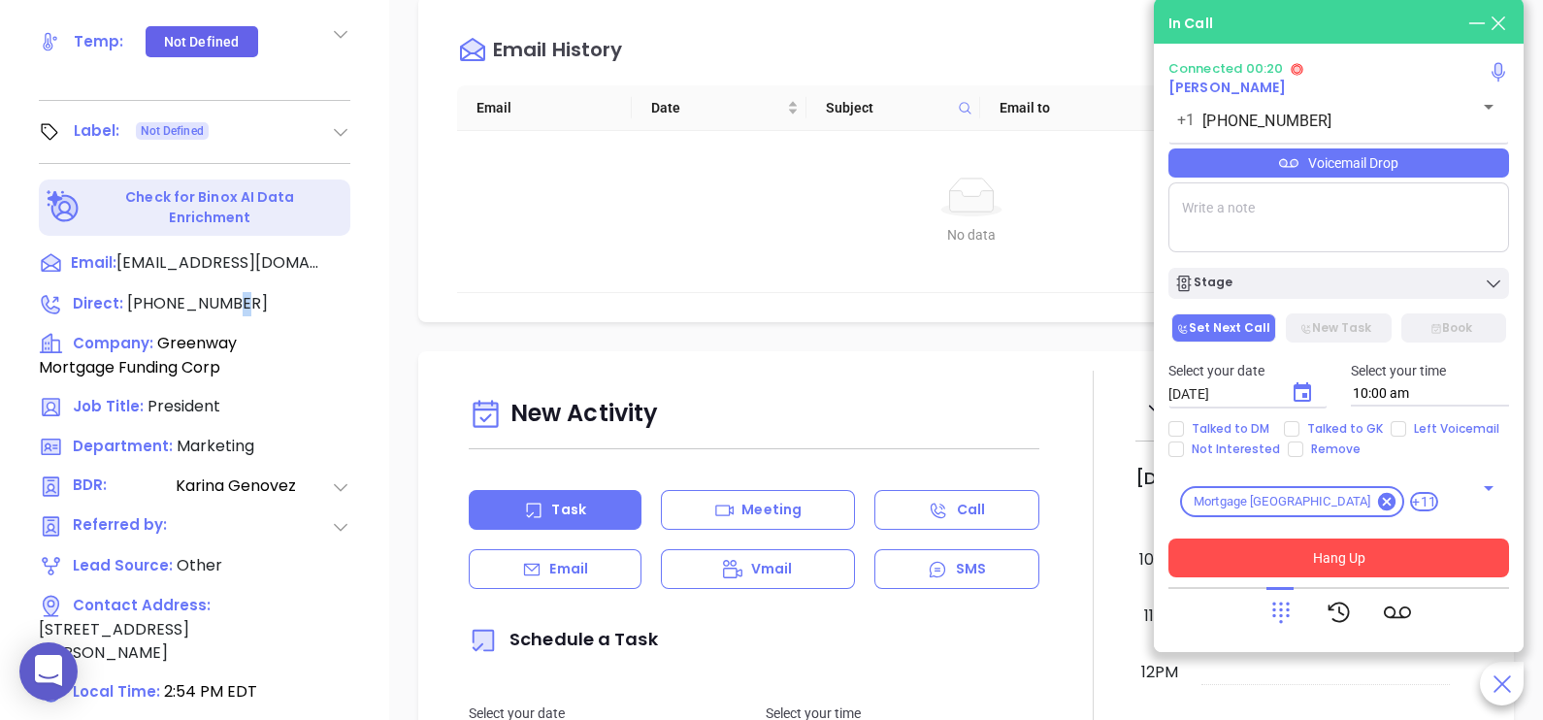
click at [1291, 562] on button "Hang Up" at bounding box center [1338, 558] width 341 height 39
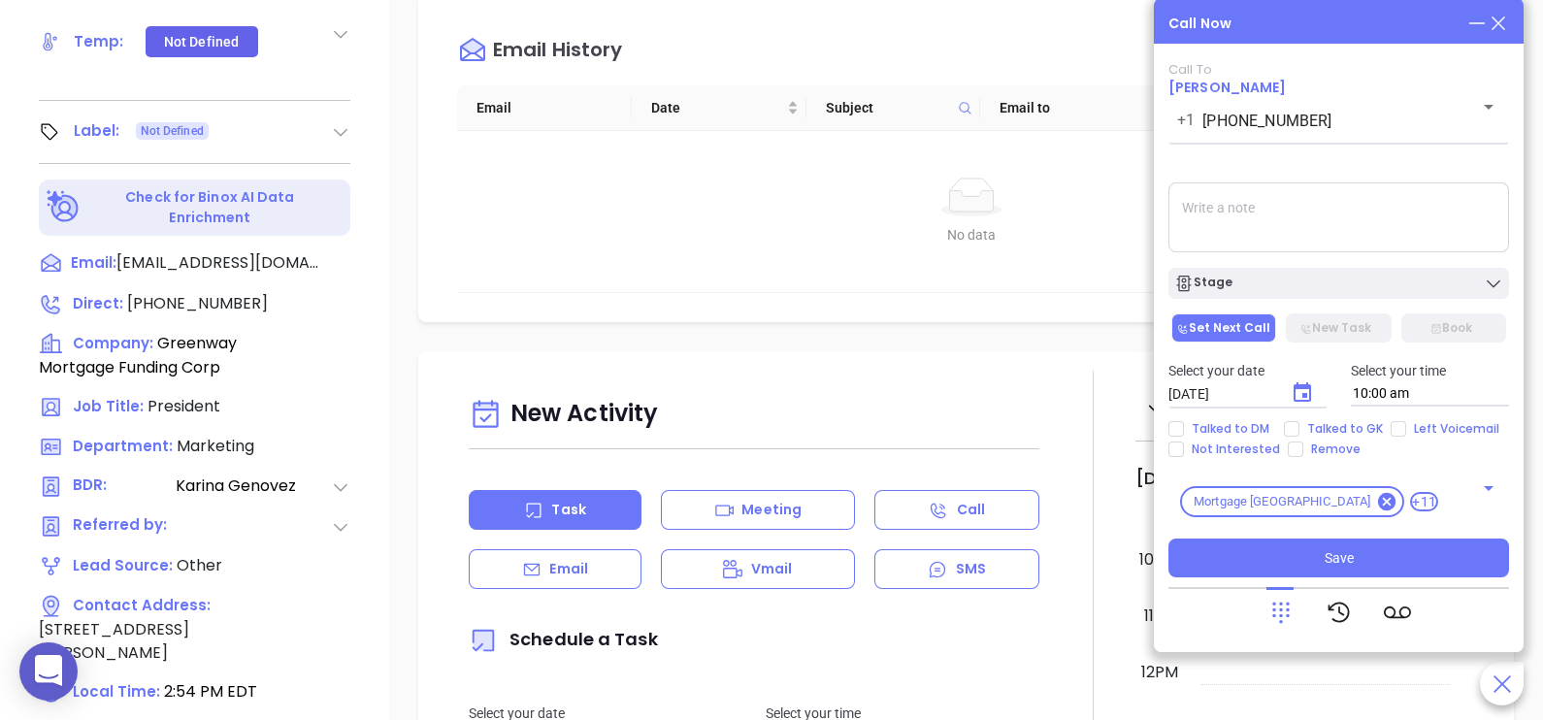
click at [1504, 22] on div "Call Now Call To [PERSON_NAME] [PHONE_NUMBER] ​ Voicemail Drop Stage Set Next C…" at bounding box center [1339, 325] width 370 height 654
click at [1504, 22] on icon at bounding box center [1498, 23] width 21 height 21
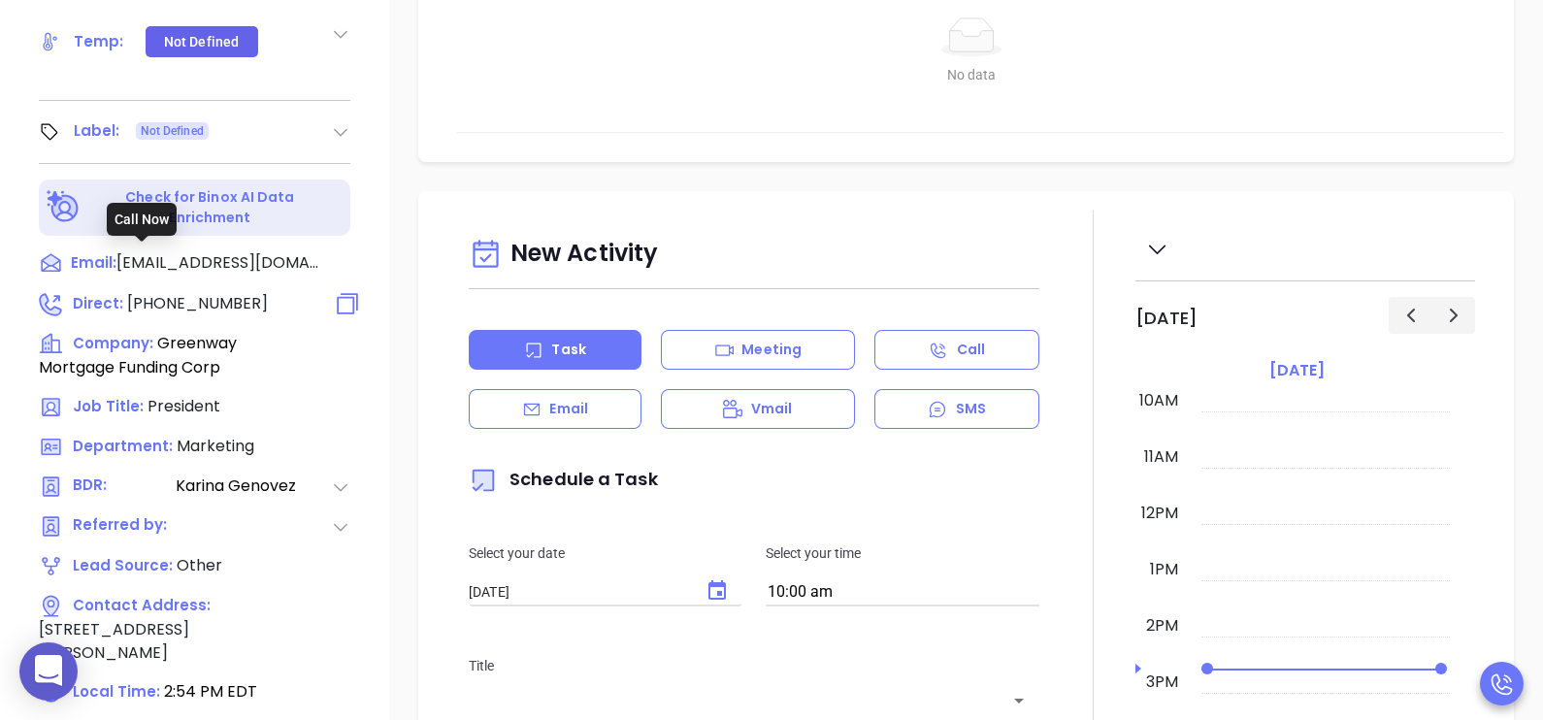
click at [192, 292] on span "[PHONE_NUMBER]" at bounding box center [197, 303] width 141 height 22
type input "[PHONE_NUMBER]"
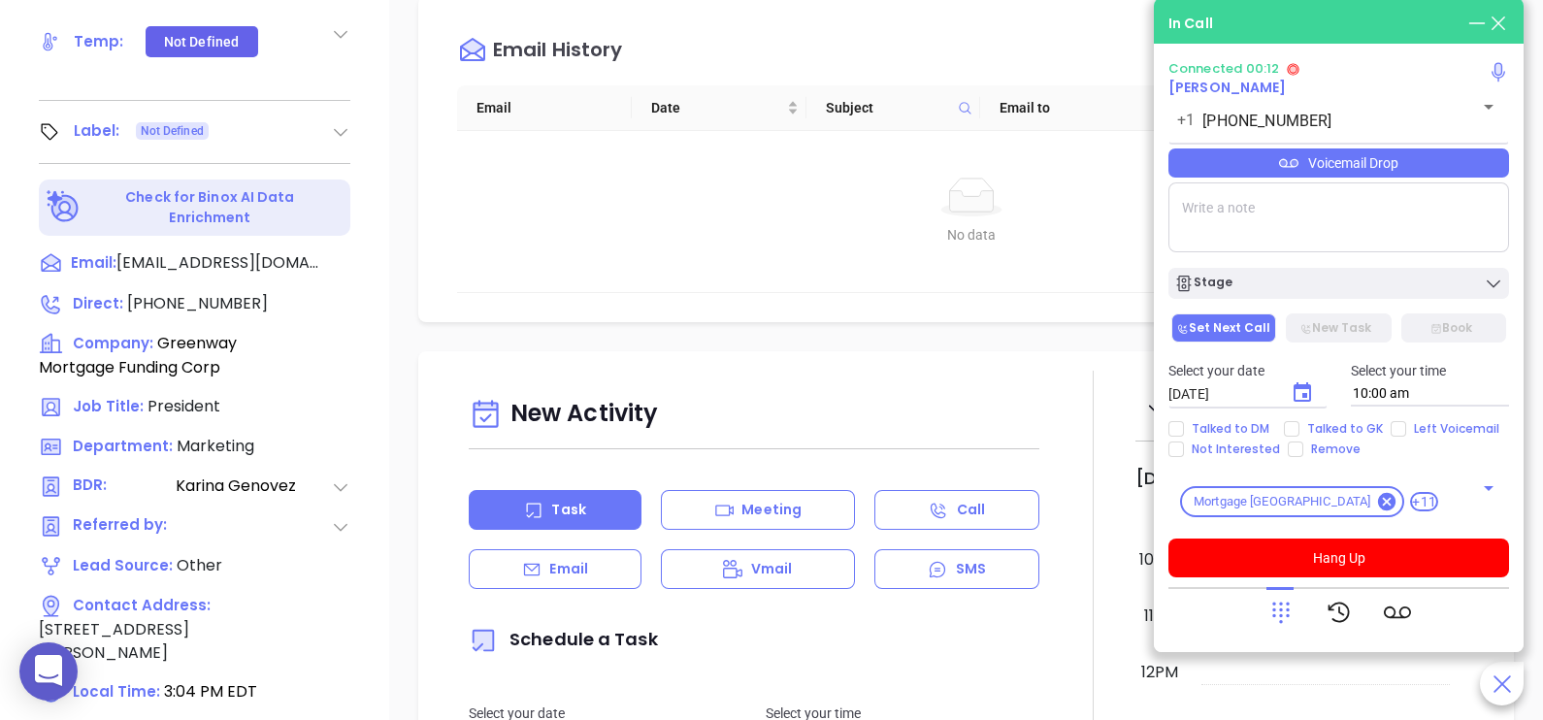
click at [1275, 606] on icon at bounding box center [1280, 612] width 27 height 27
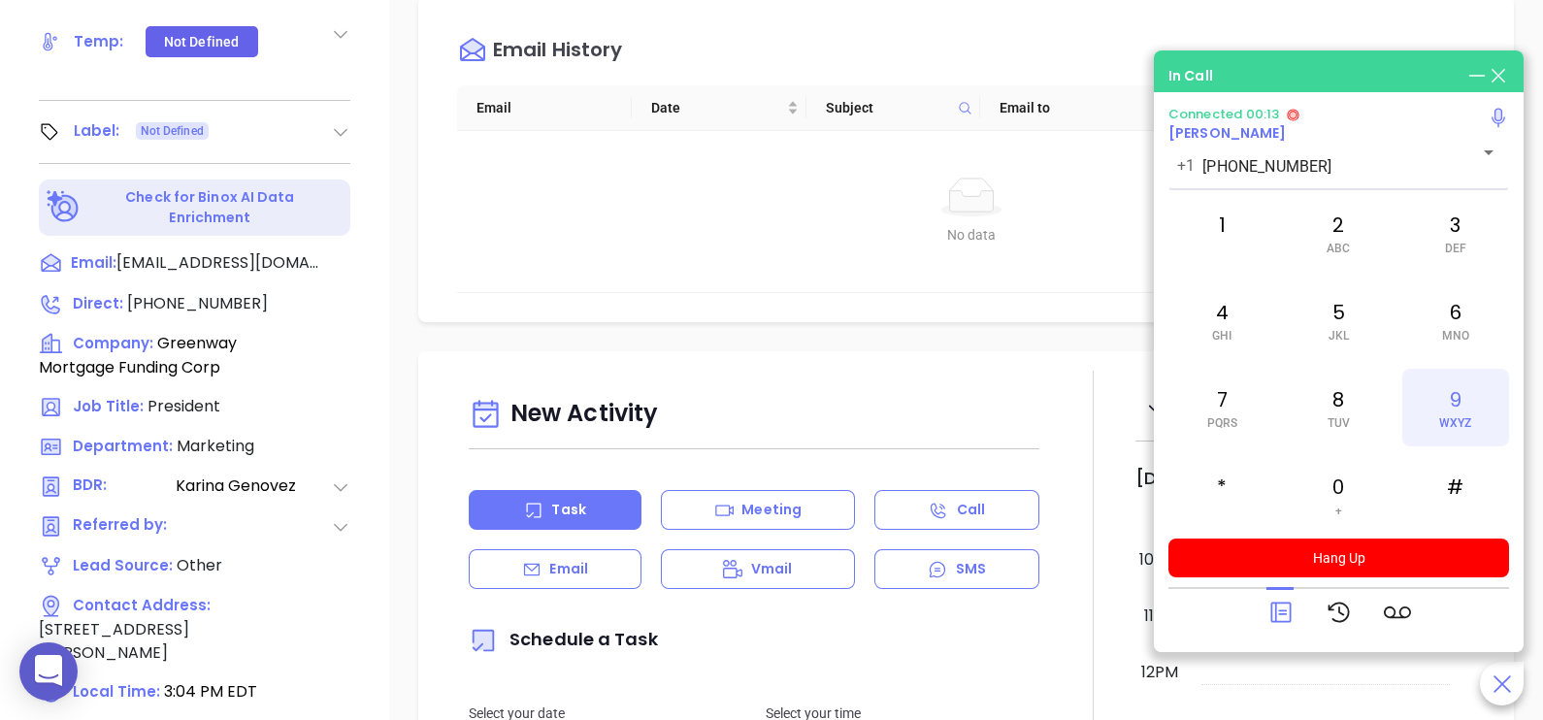
click at [1456, 408] on div "9 WXYZ" at bounding box center [1455, 408] width 107 height 78
click at [1235, 422] on span "PQRS" at bounding box center [1222, 423] width 30 height 14
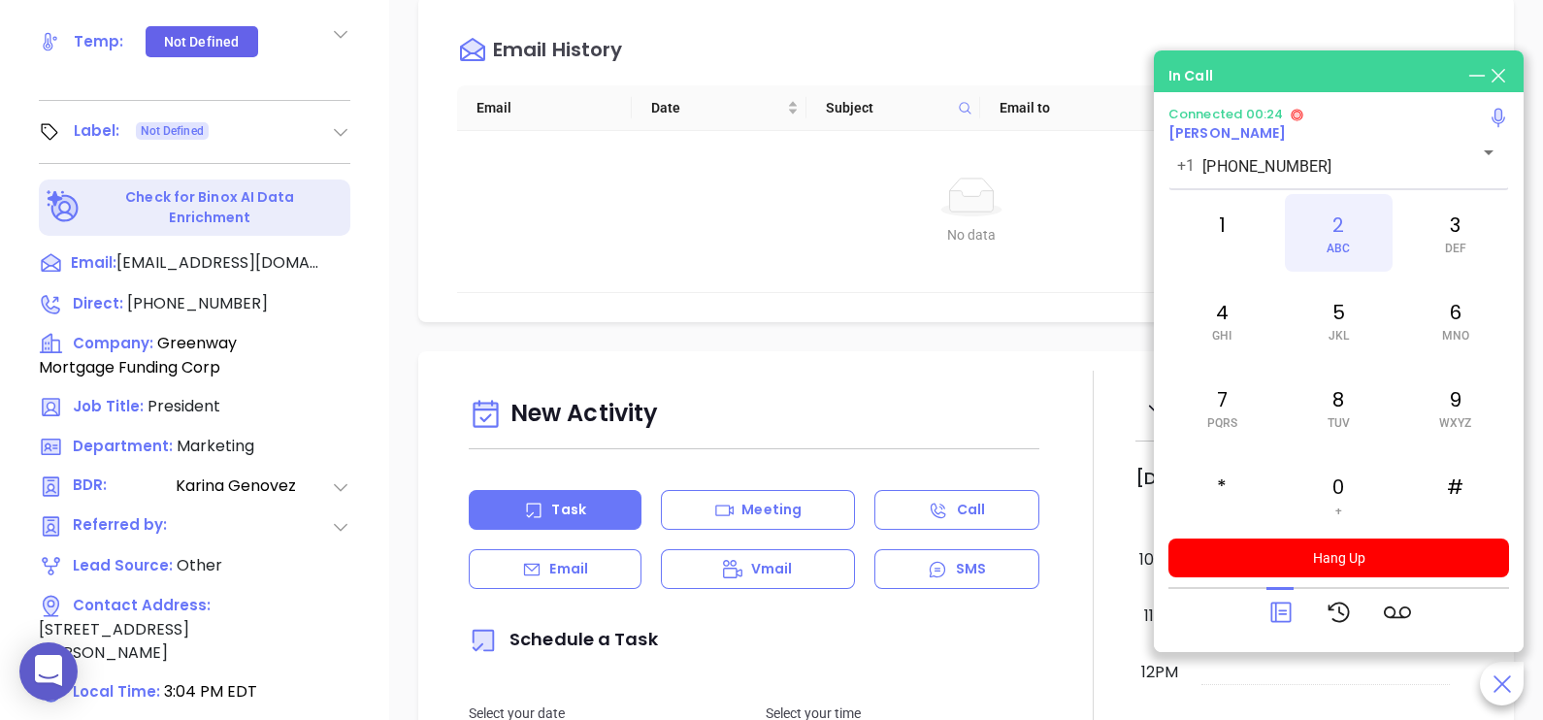
click at [1349, 254] on span "ABC" at bounding box center [1338, 249] width 23 height 14
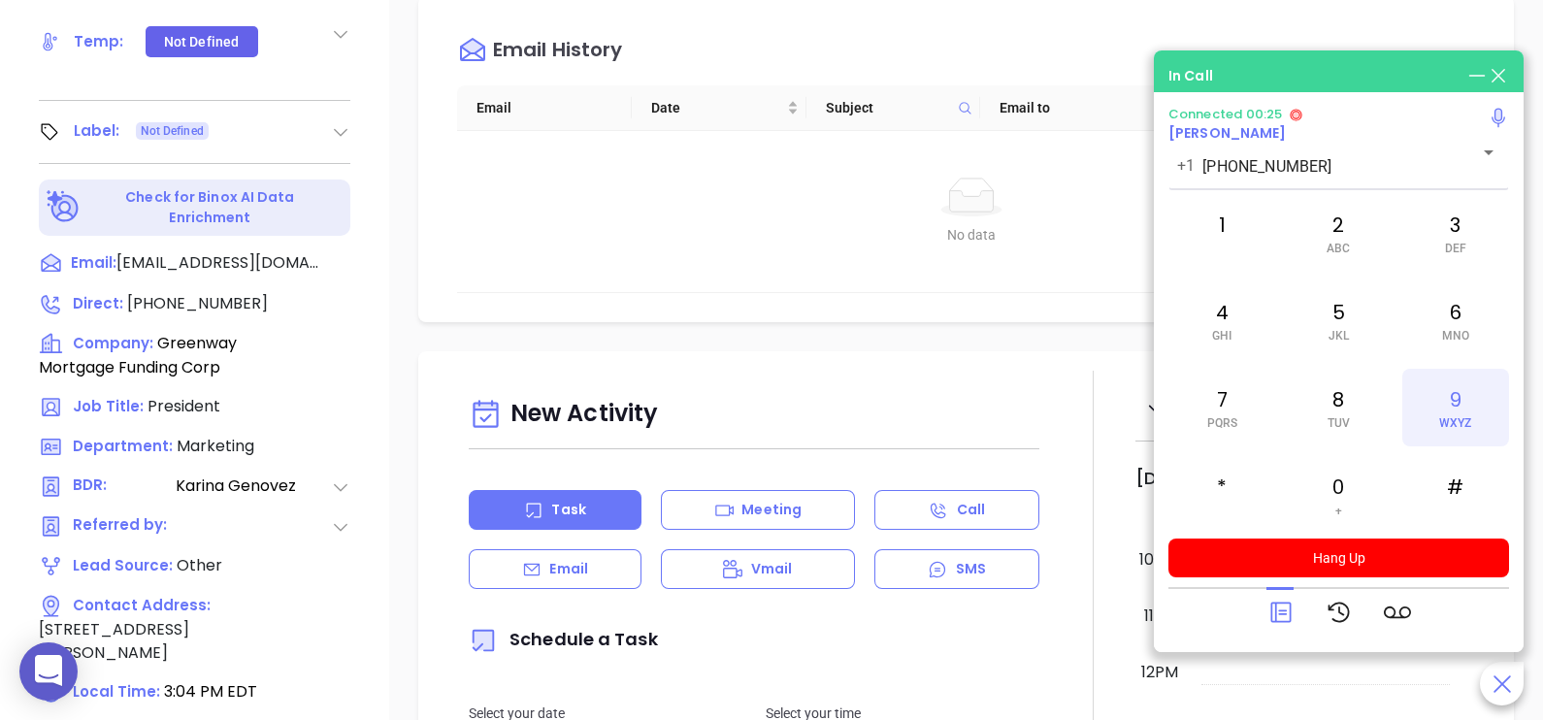
click at [1435, 422] on div "9 WXYZ" at bounding box center [1455, 408] width 107 height 78
click at [1244, 237] on div "1" at bounding box center [1221, 233] width 107 height 78
click at [1280, 625] on icon at bounding box center [1280, 612] width 27 height 27
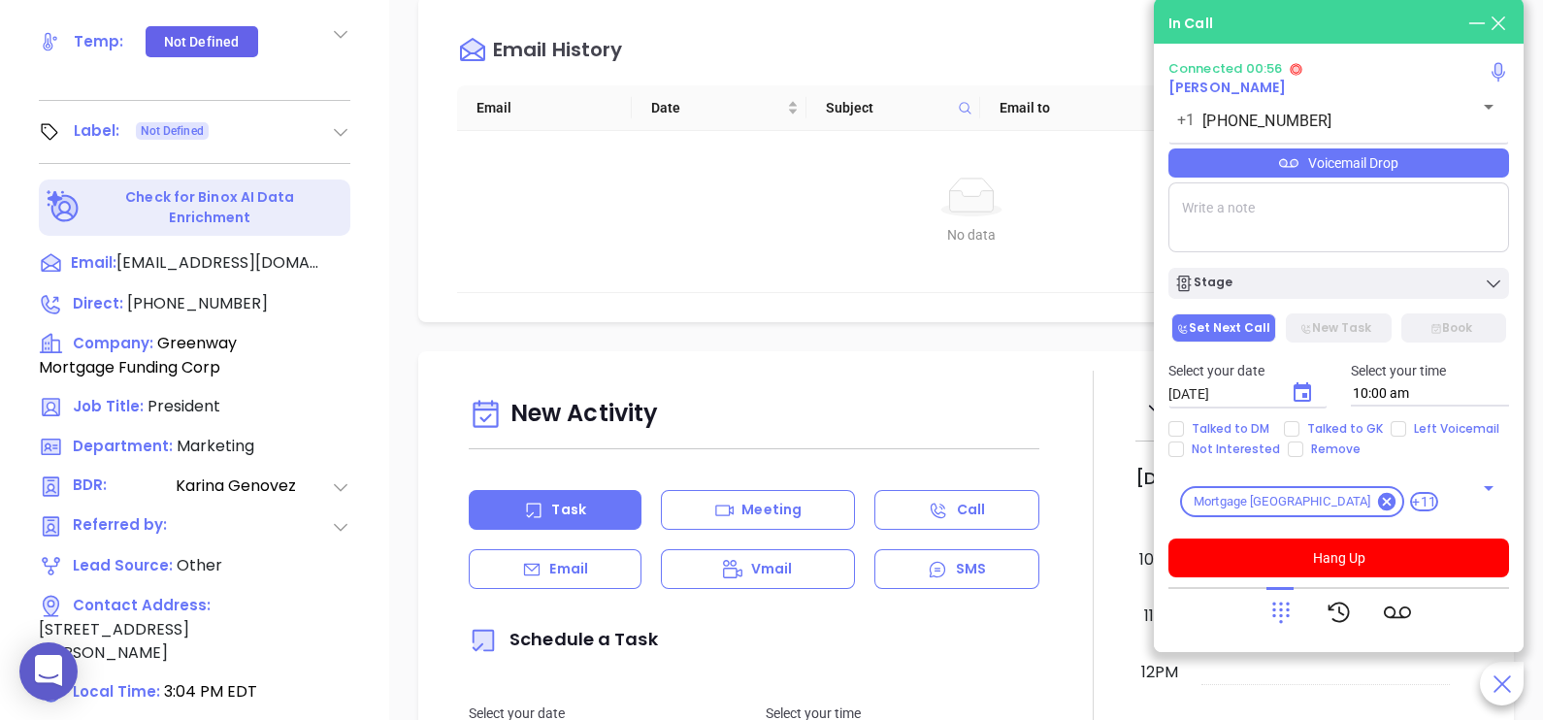
click at [1441, 152] on div "Voicemail Drop" at bounding box center [1338, 162] width 341 height 29
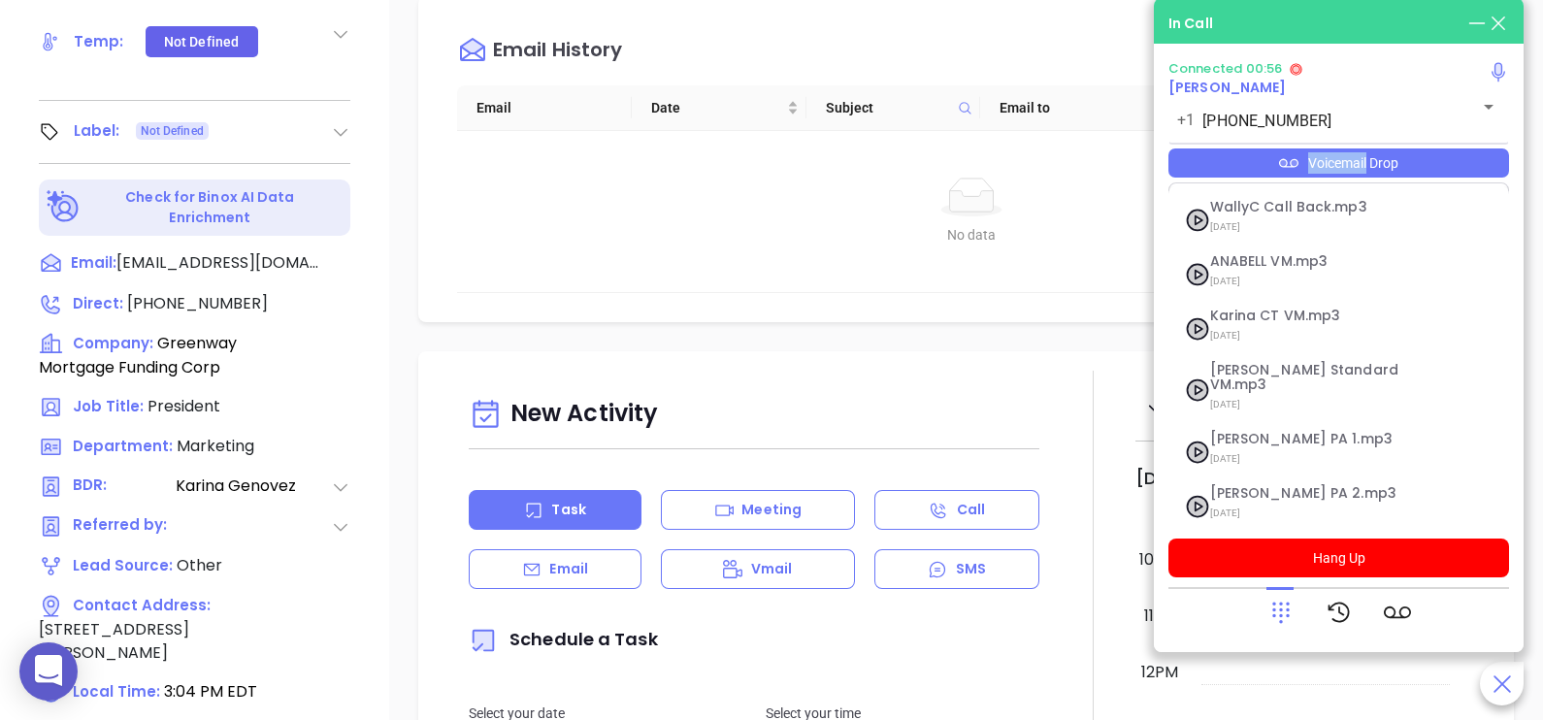
click at [1441, 152] on div "Voicemail Drop" at bounding box center [1338, 162] width 341 height 29
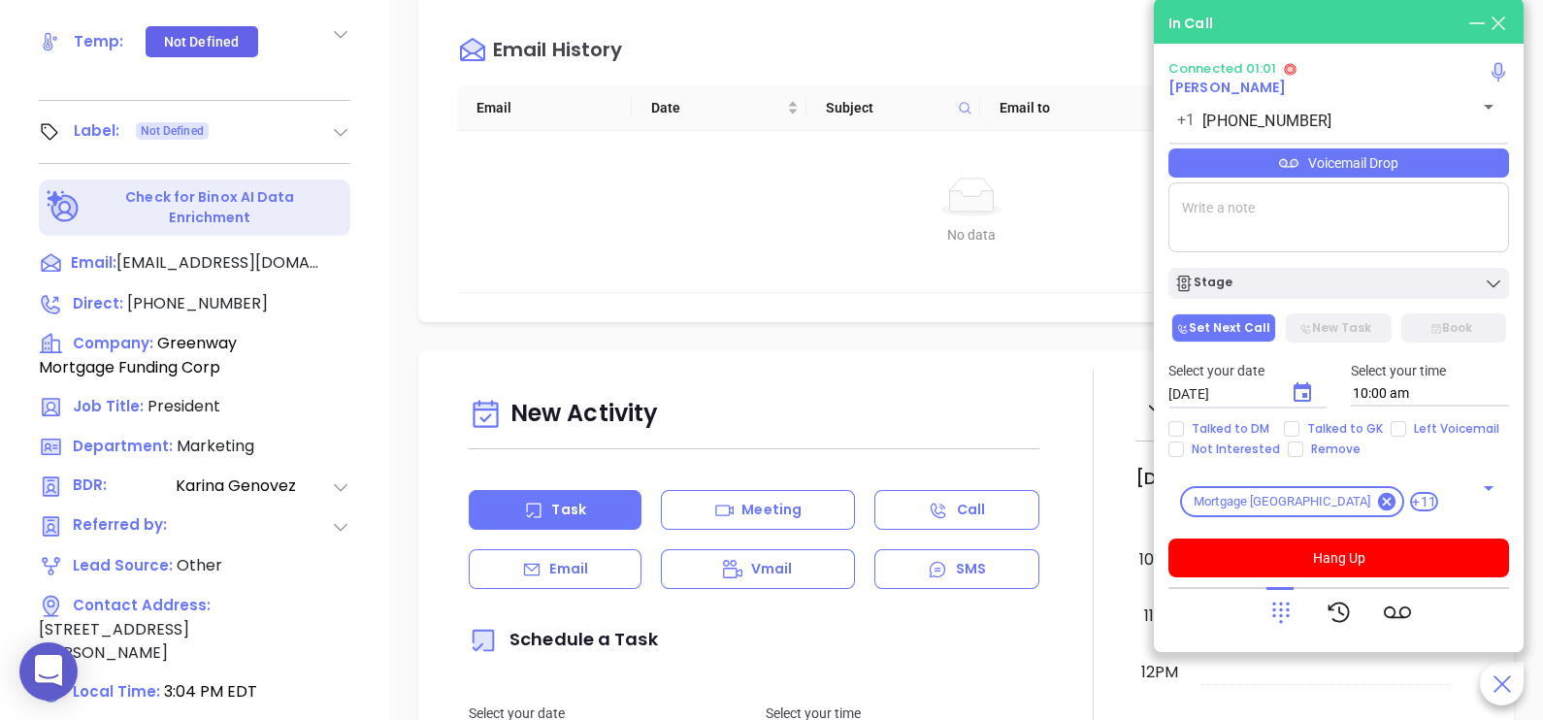
click at [1461, 178] on div "Voicemail Drop" at bounding box center [1338, 162] width 341 height 29
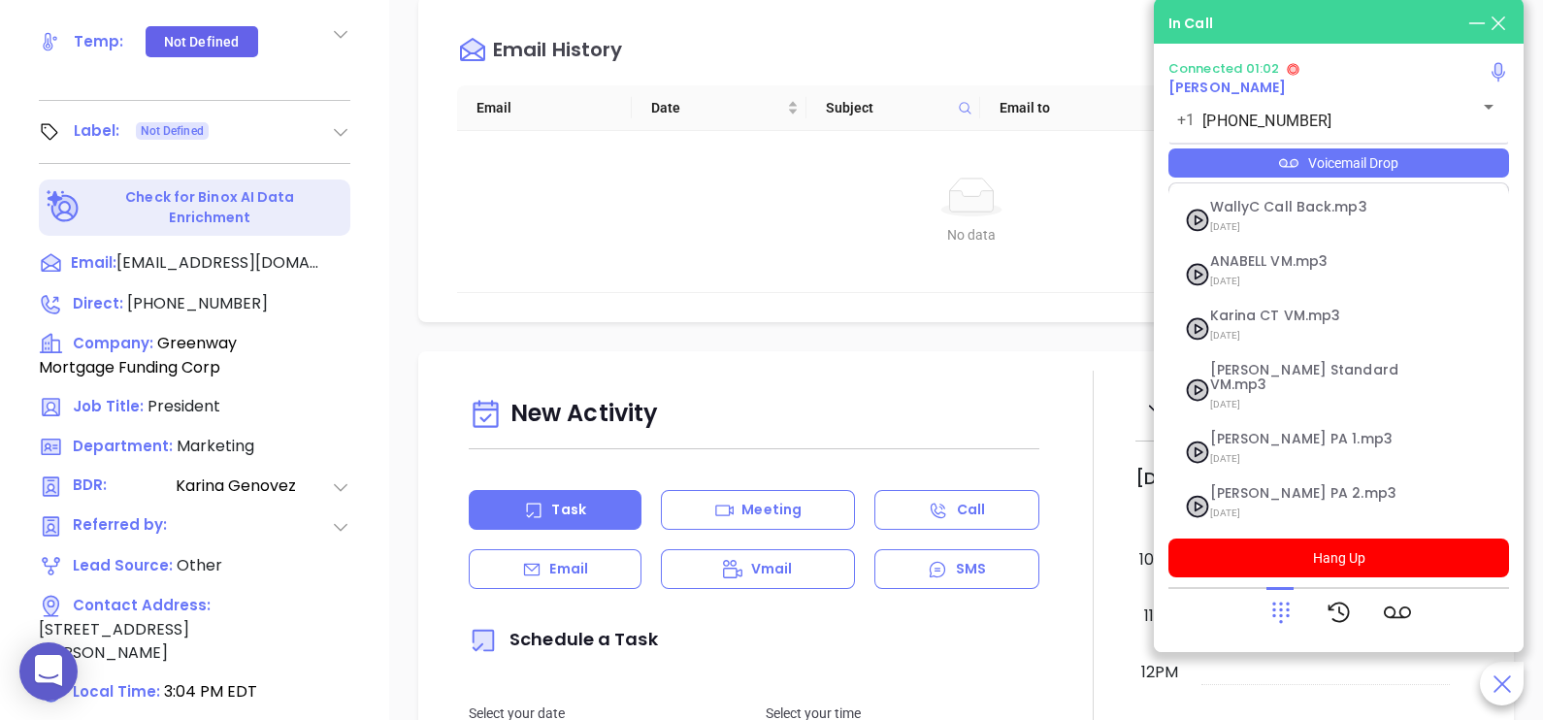
scroll to position [266, 0]
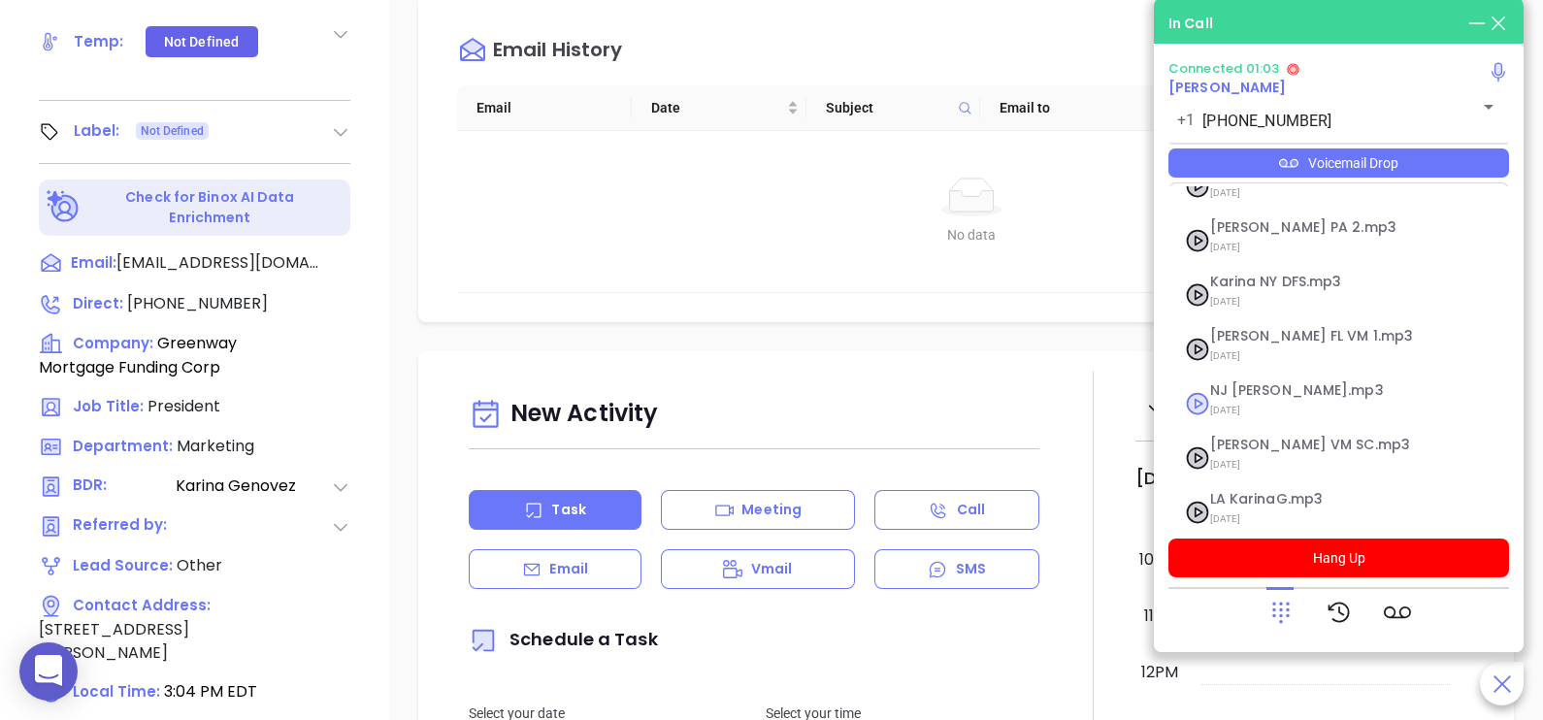
click at [1270, 398] on span "[DATE]" at bounding box center [1315, 410] width 210 height 25
checkbox input "true"
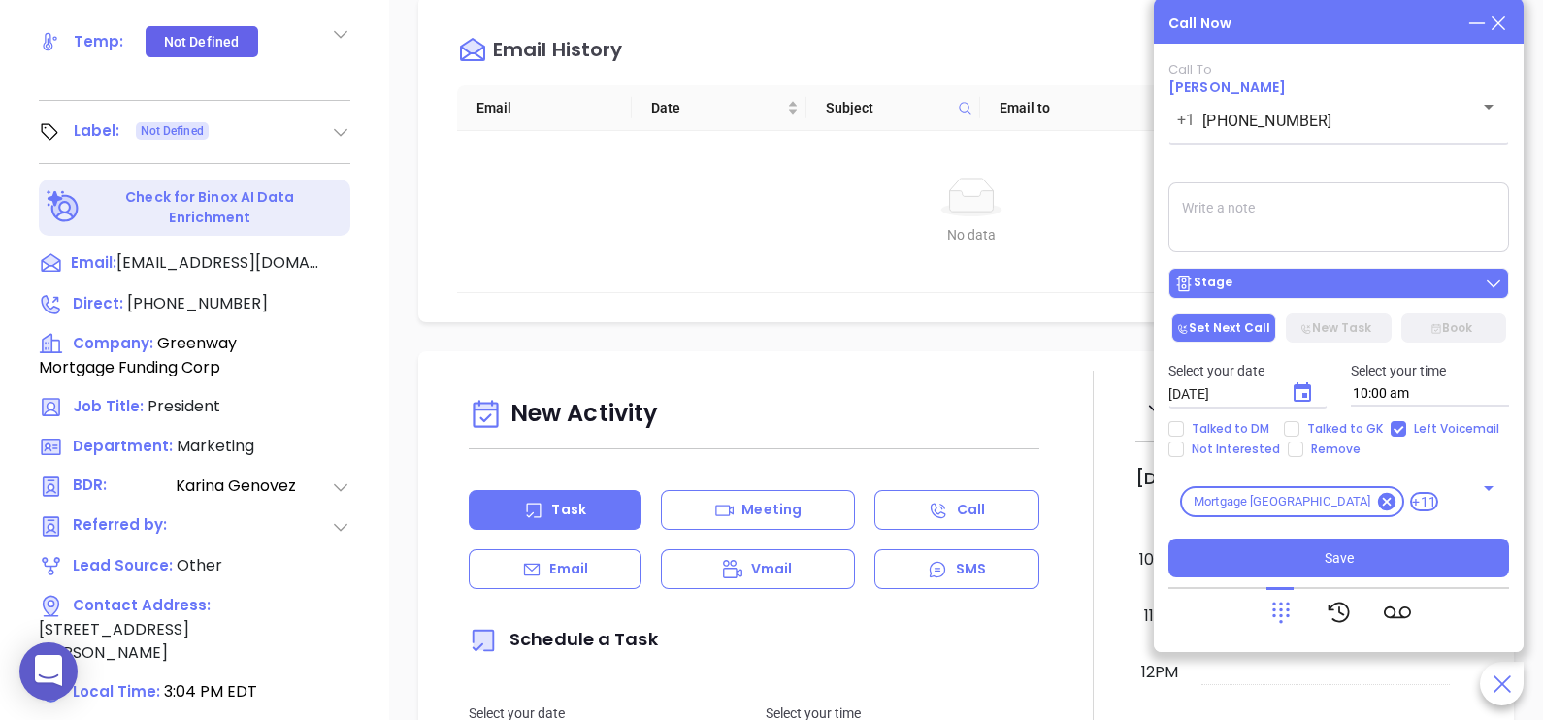
click at [1408, 291] on div "Stage" at bounding box center [1338, 283] width 329 height 19
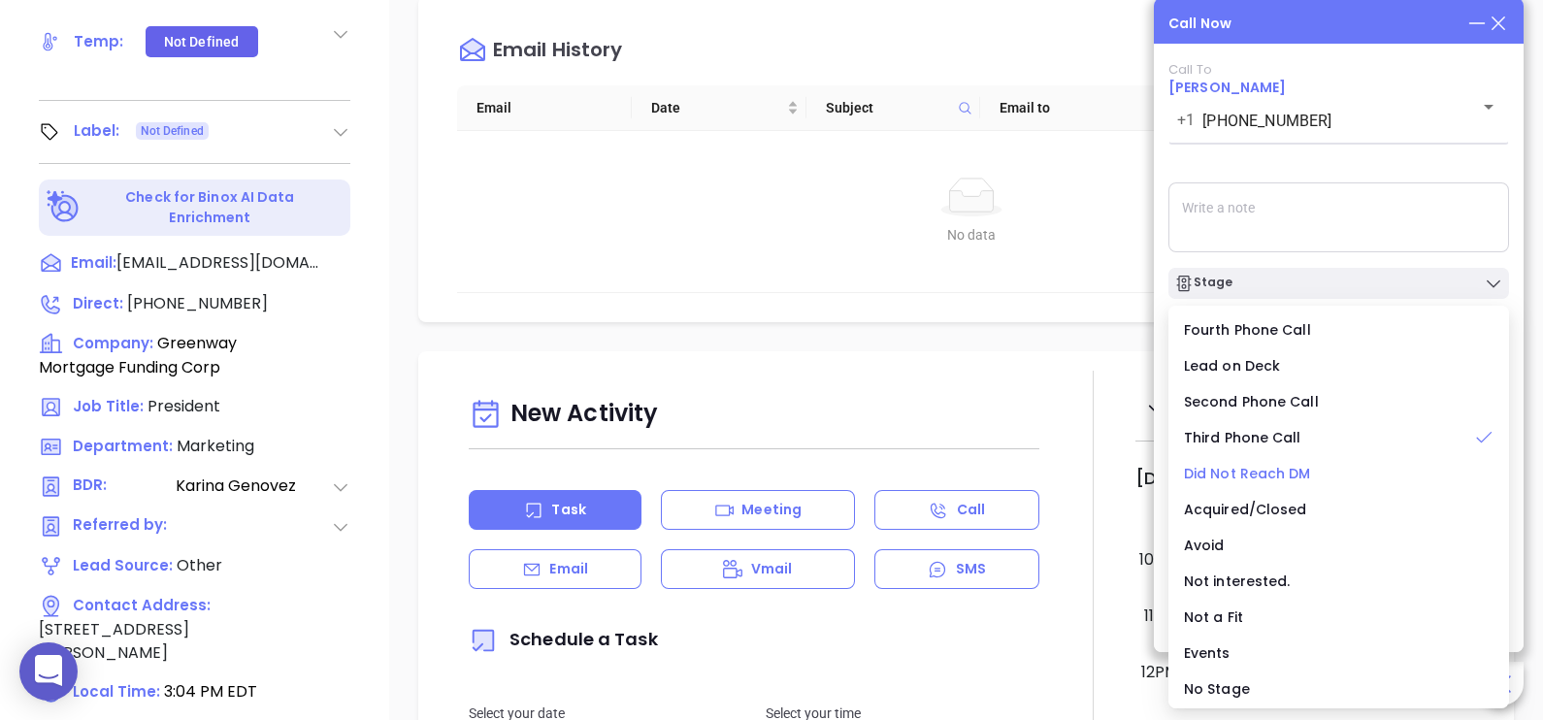
click at [1247, 474] on span "Did Not Reach DM" at bounding box center [1247, 473] width 127 height 19
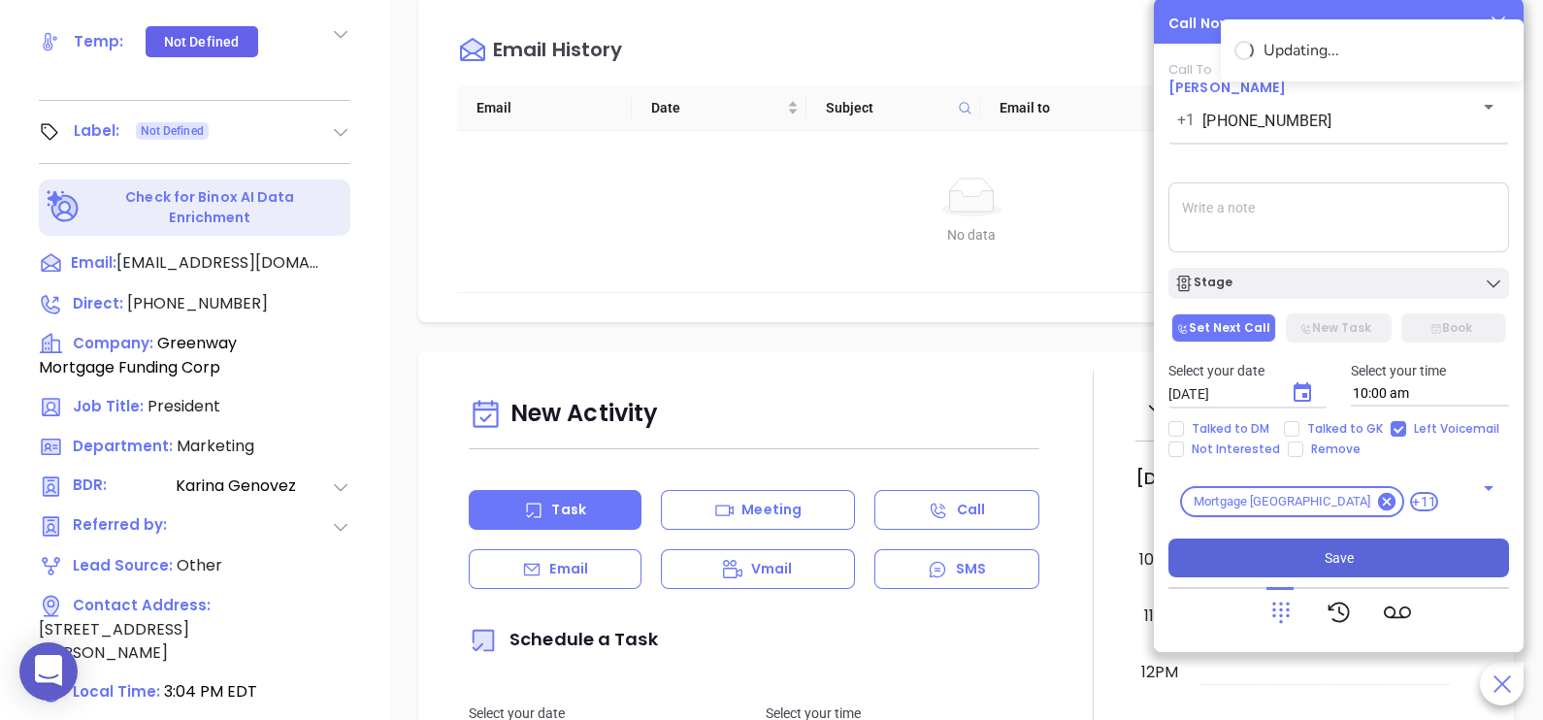
click at [1329, 558] on span "Save" at bounding box center [1339, 557] width 29 height 21
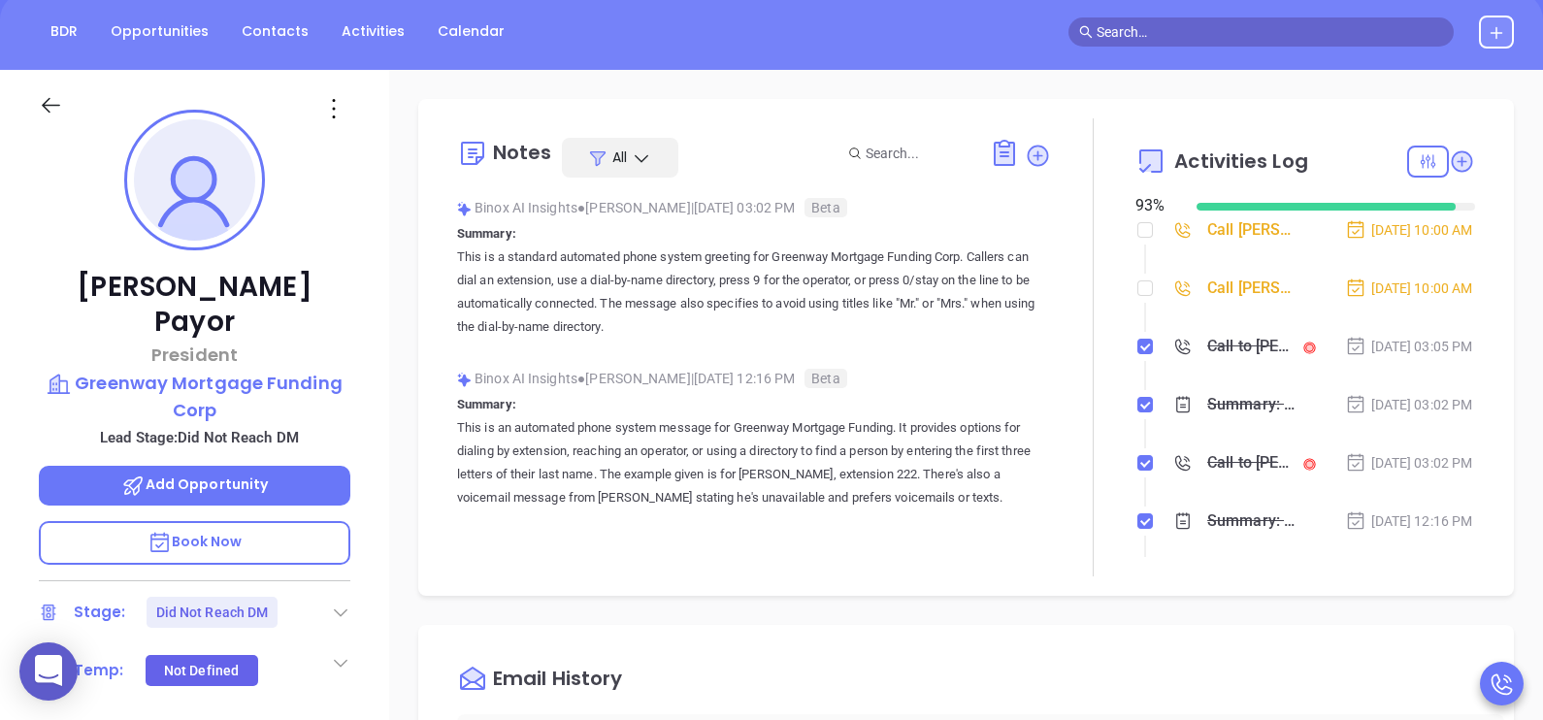
scroll to position [193, 0]
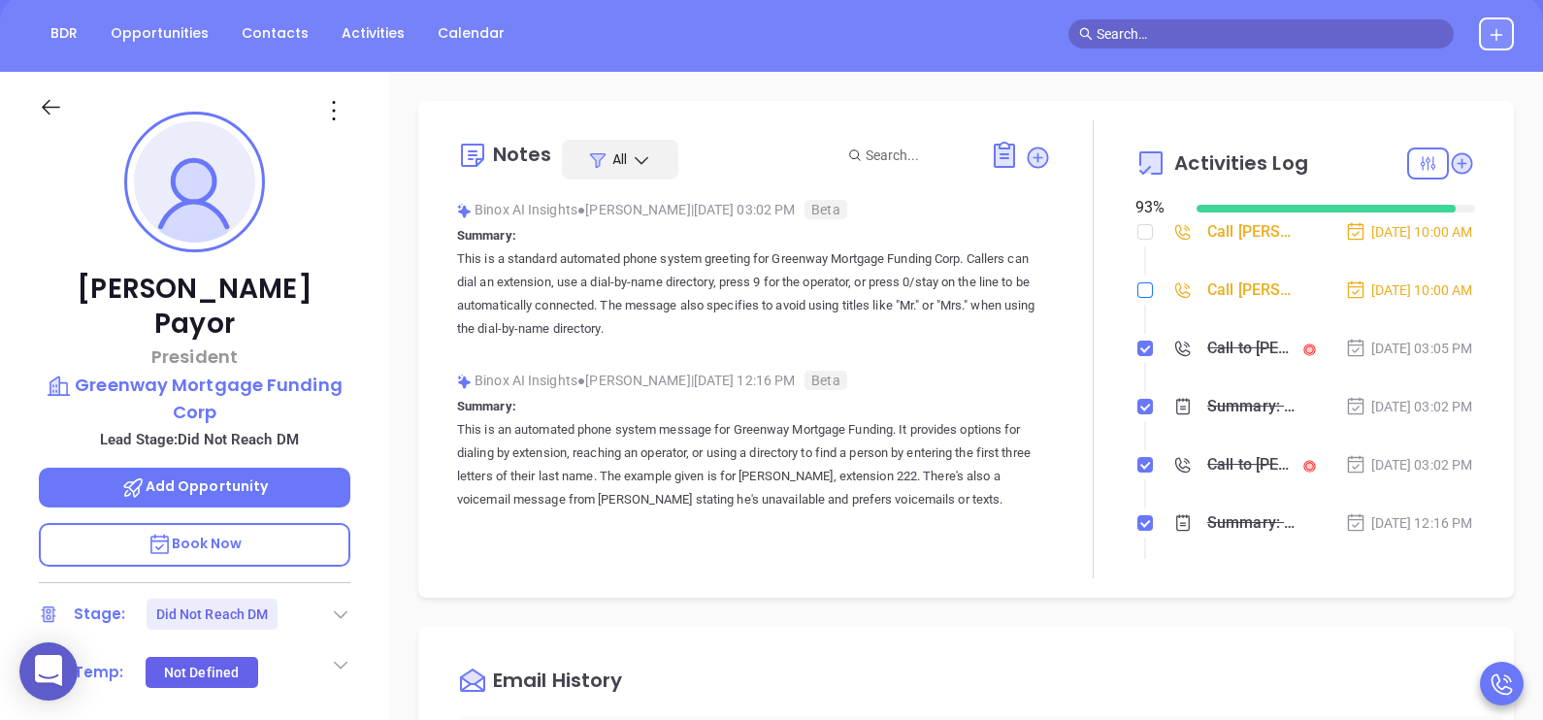
click at [1137, 298] on input "checkbox" at bounding box center [1145, 290] width 16 height 16
checkbox input "true"
click at [1137, 233] on input "checkbox" at bounding box center [1145, 232] width 16 height 16
checkbox input "false"
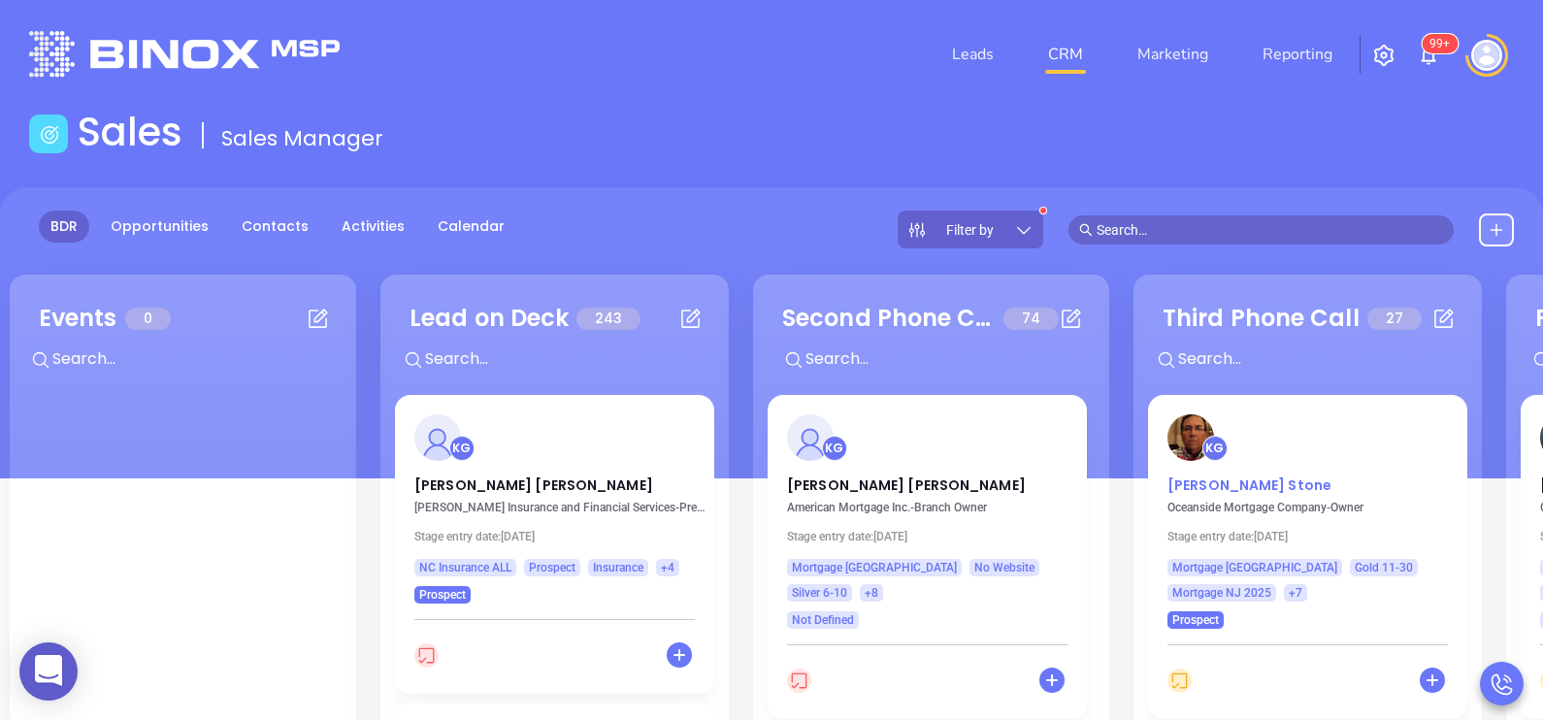
click at [1233, 485] on p "[PERSON_NAME]" at bounding box center [1307, 480] width 280 height 10
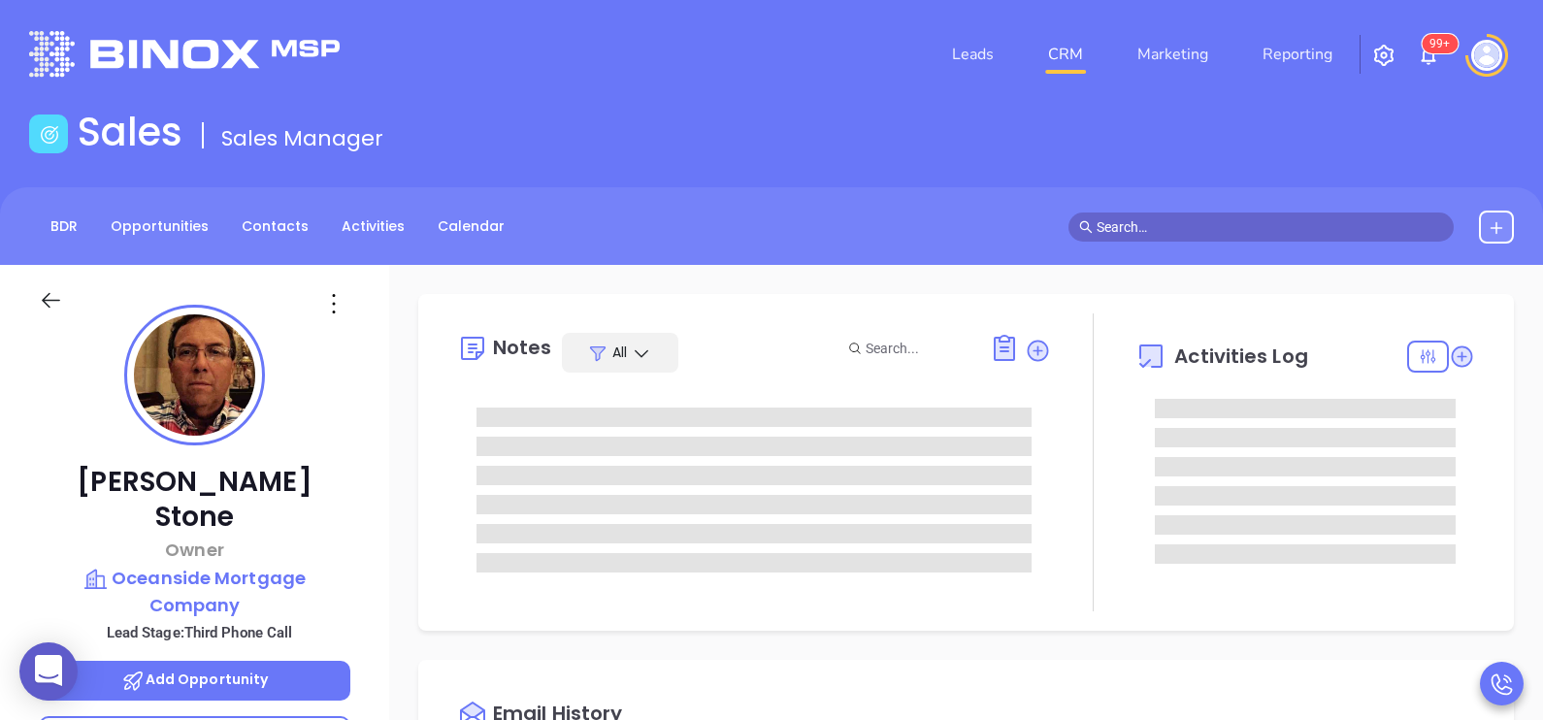
type input "[DATE]"
type input "[PERSON_NAME]"
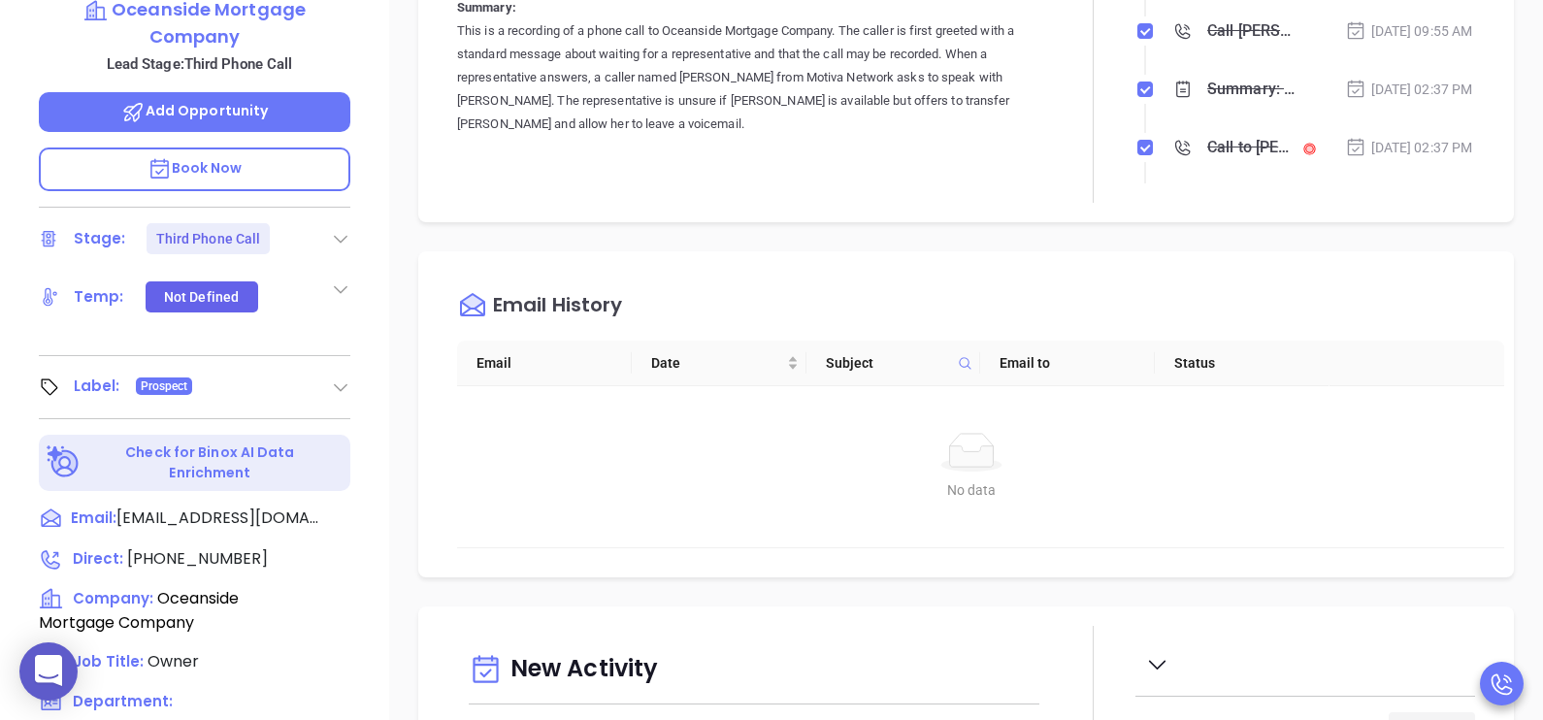
scroll to position [582, 0]
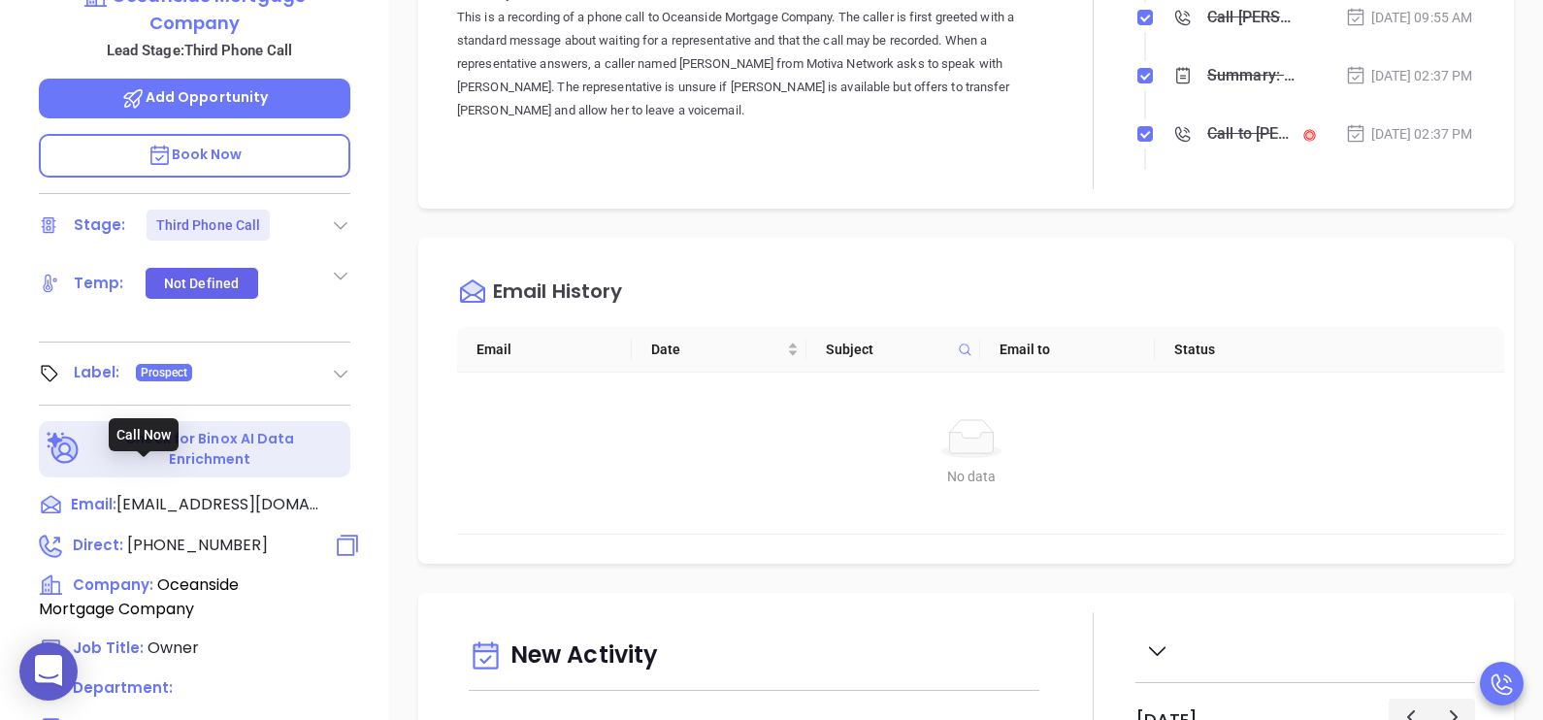
click at [178, 534] on span "[PHONE_NUMBER]" at bounding box center [197, 545] width 141 height 22
type input "[PHONE_NUMBER]"
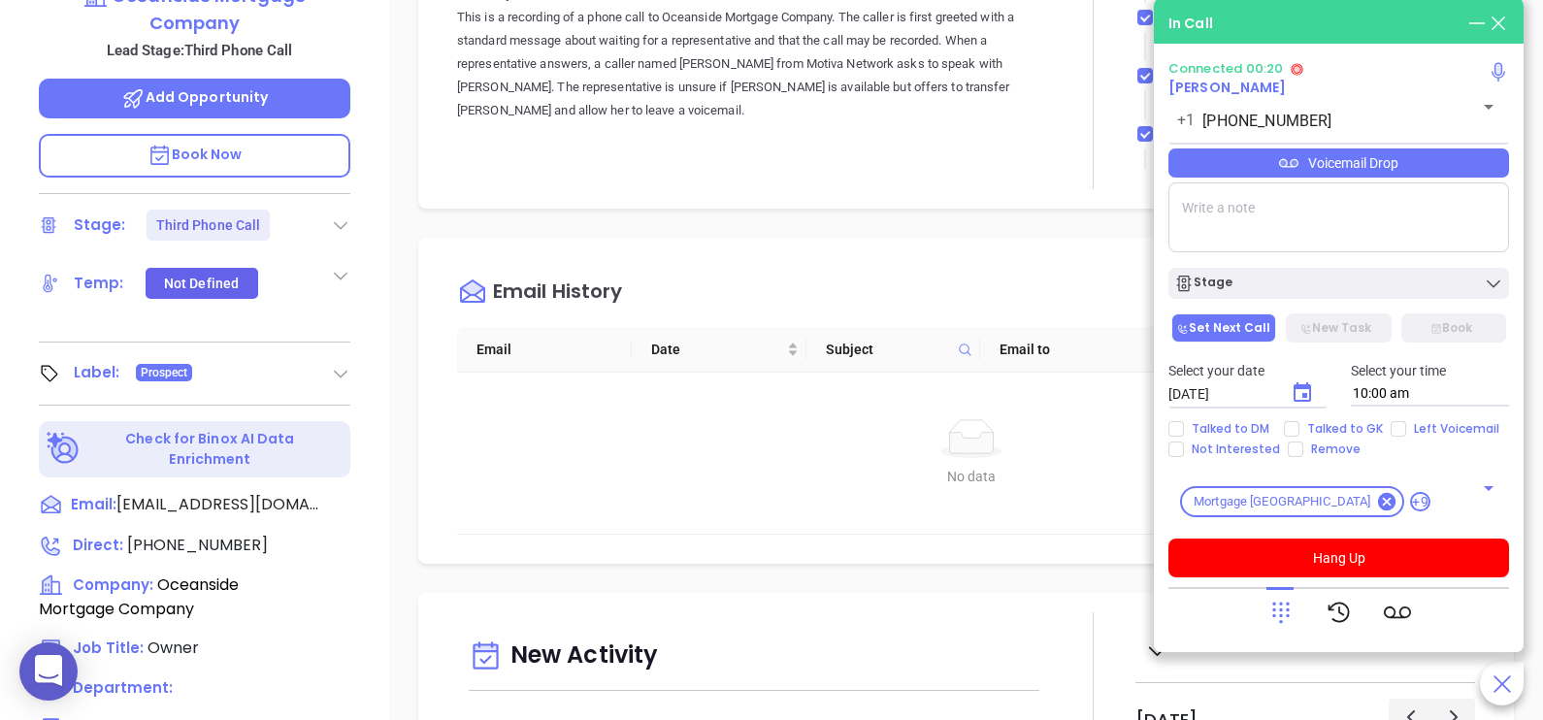
click at [1284, 616] on icon at bounding box center [1280, 612] width 27 height 27
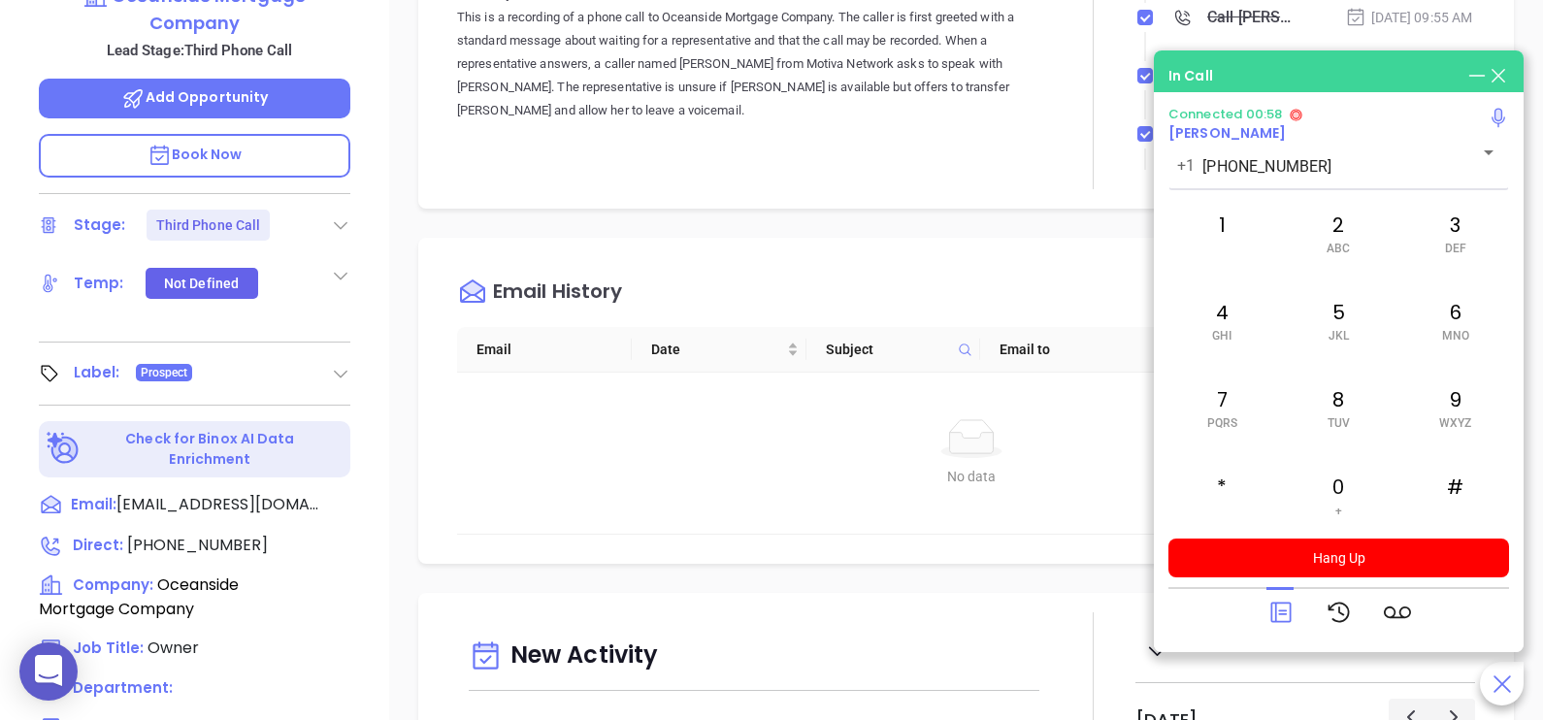
click at [1267, 613] on icon at bounding box center [1280, 612] width 27 height 27
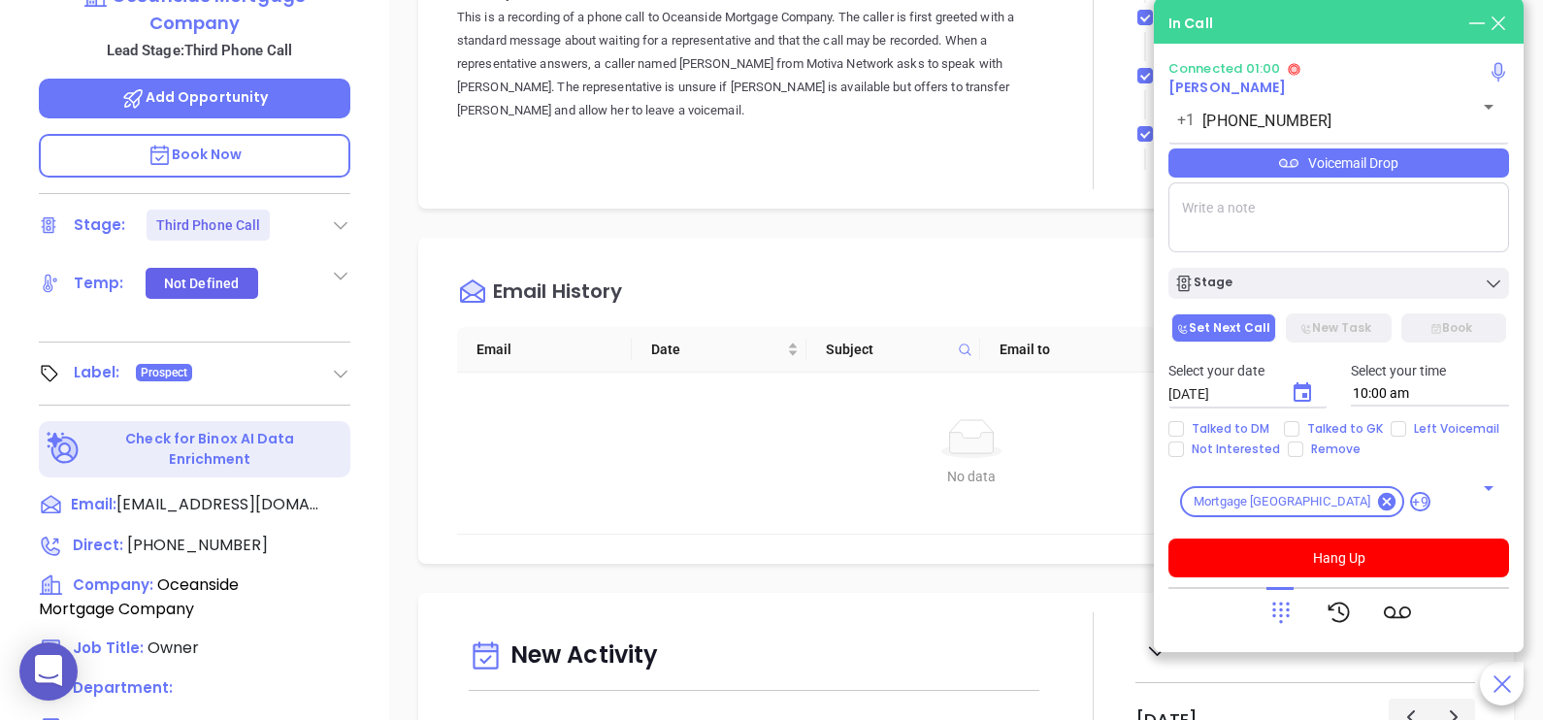
click at [1452, 177] on div "Voicemail Drop" at bounding box center [1338, 162] width 341 height 29
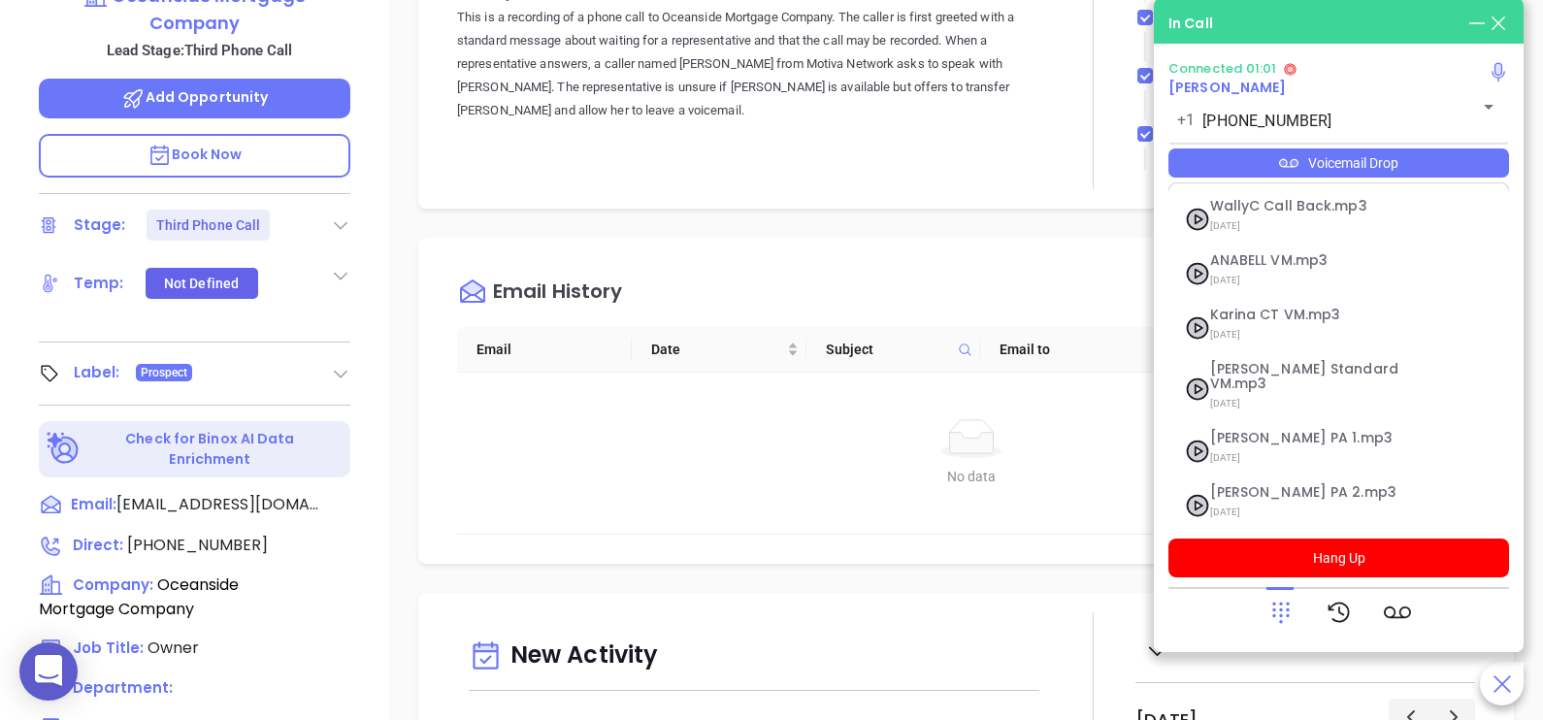
scroll to position [266, 0]
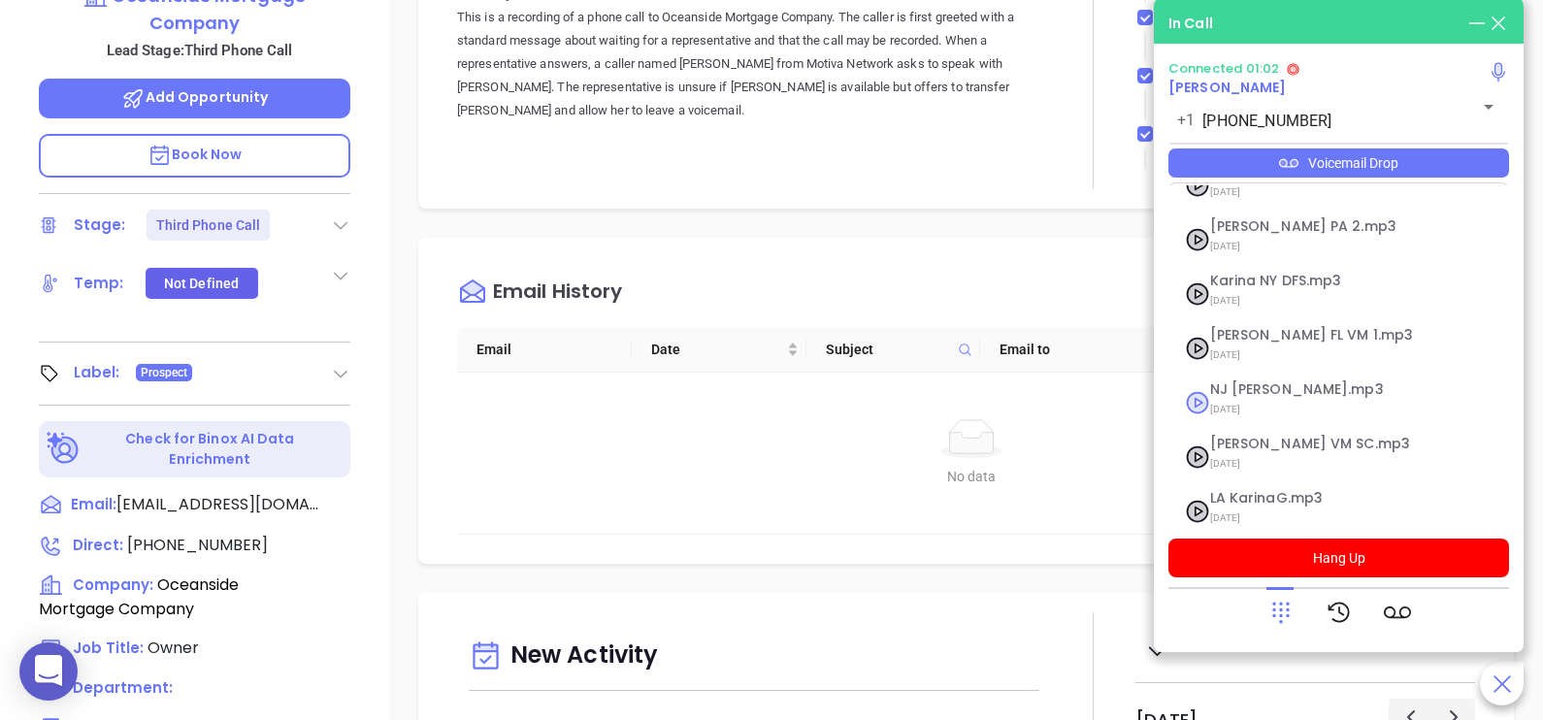
click at [1302, 397] on span "[DATE]" at bounding box center [1315, 409] width 210 height 25
checkbox input "true"
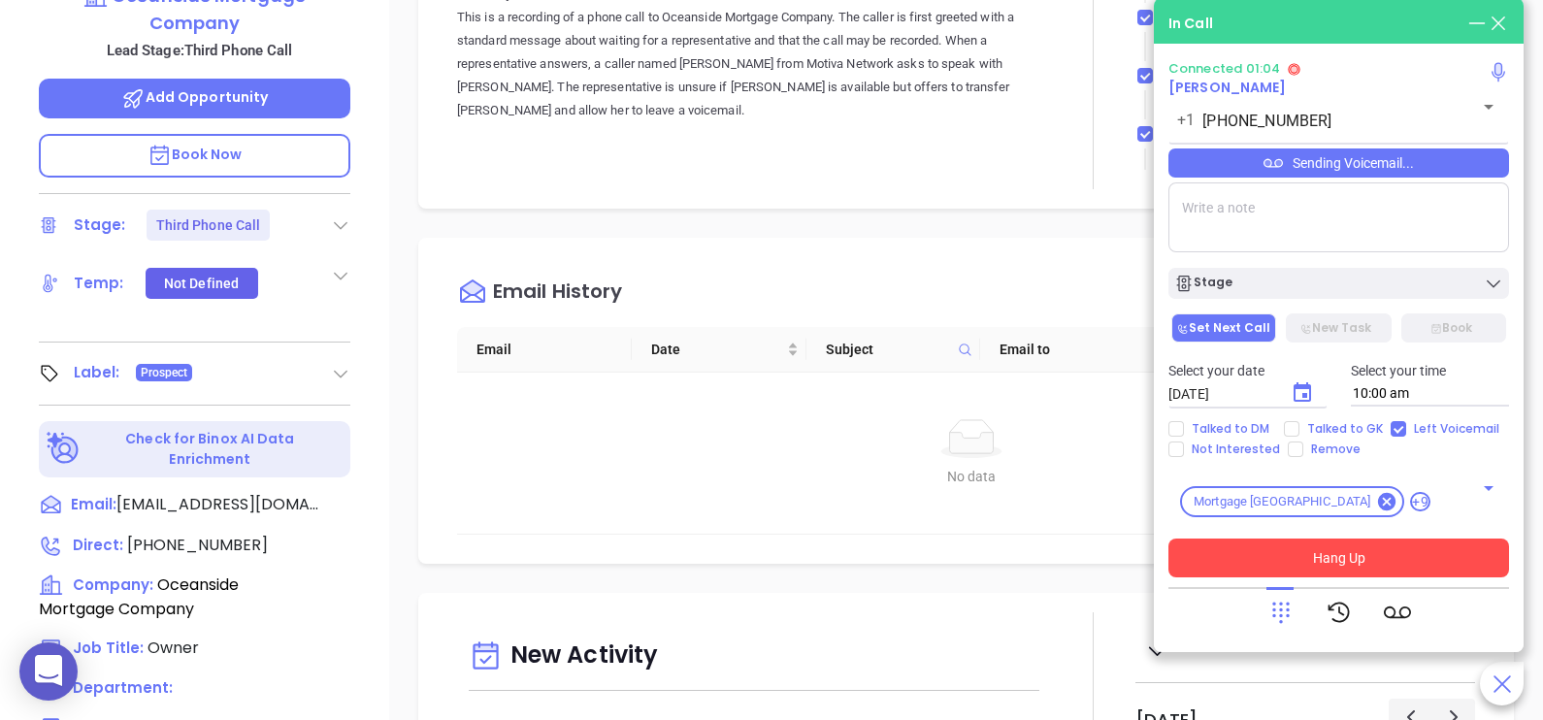
click at [1318, 555] on button "Hang Up" at bounding box center [1338, 558] width 341 height 39
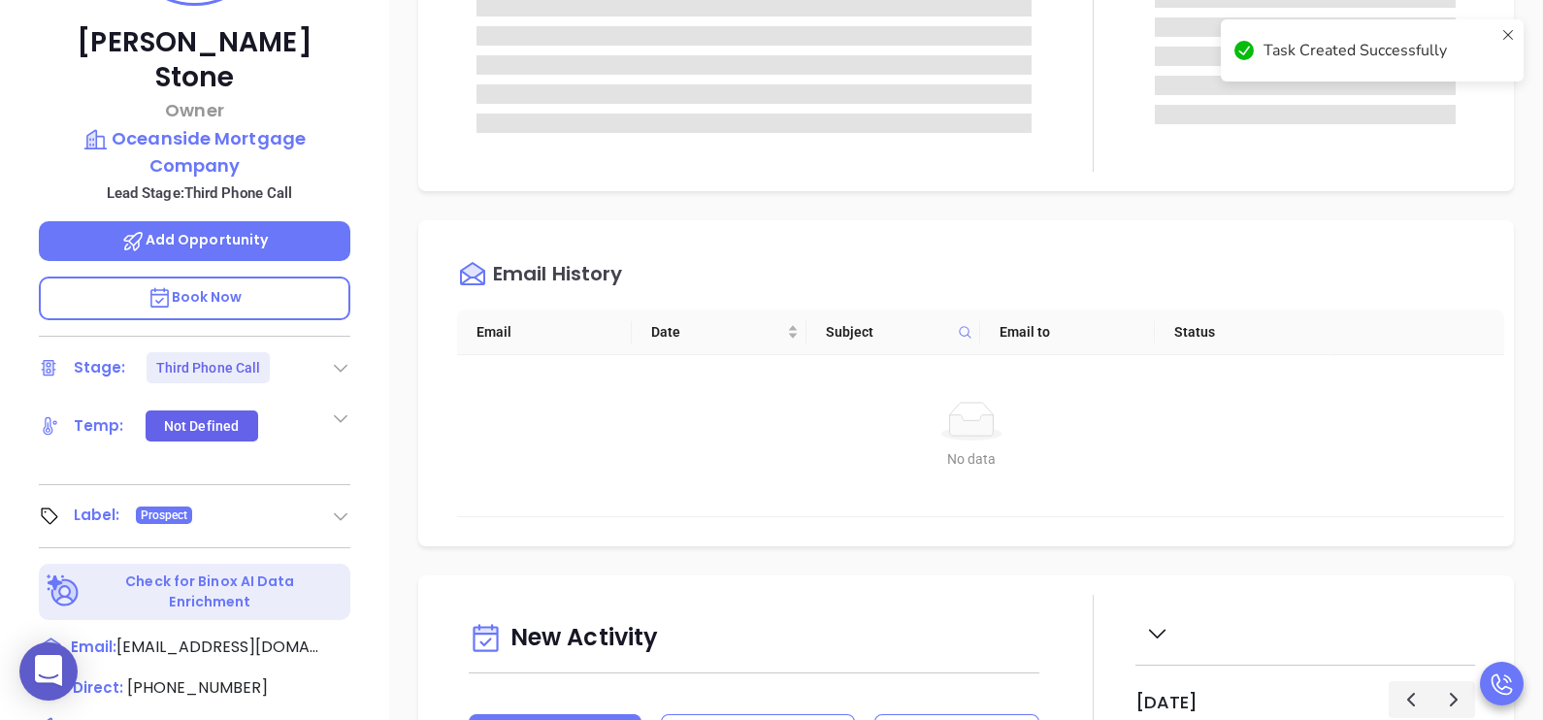
scroll to position [146, 0]
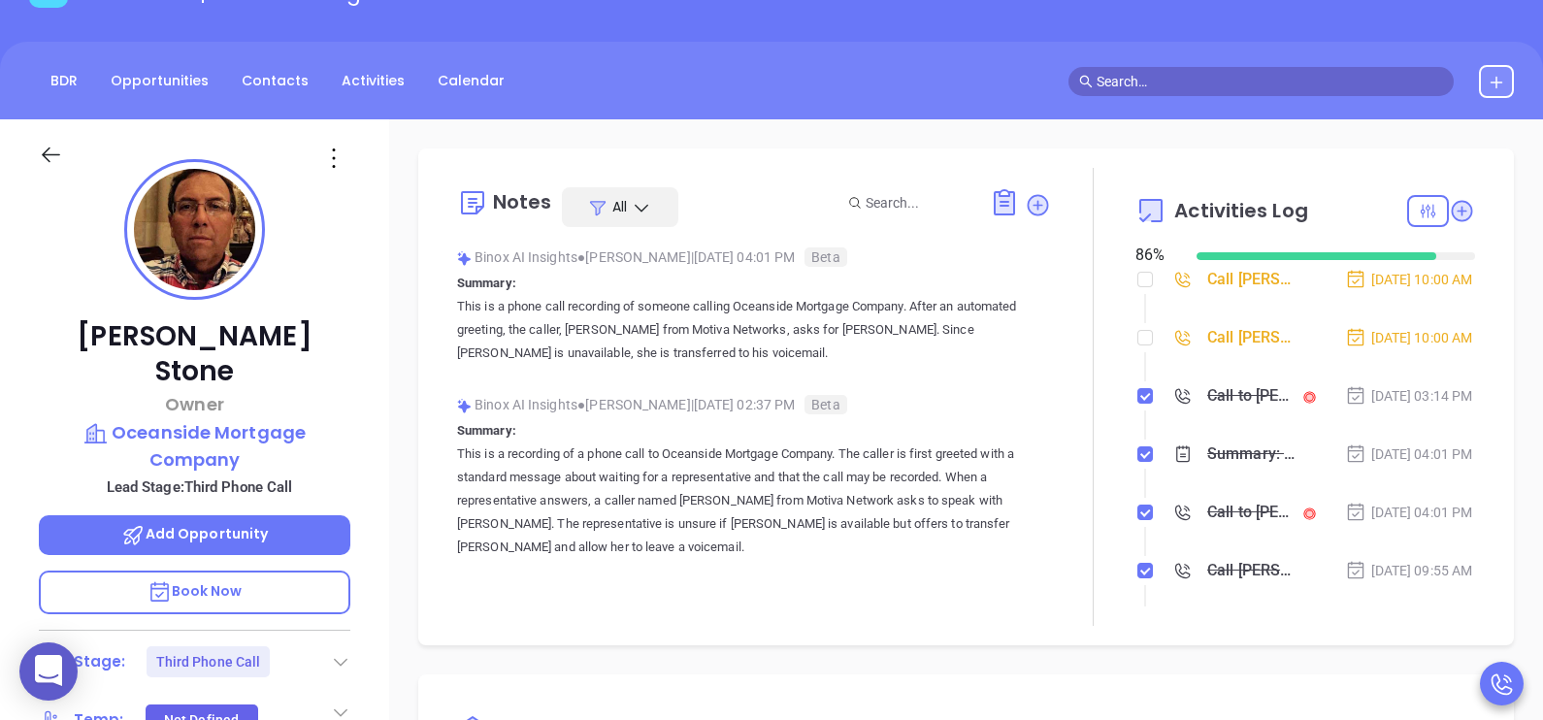
drag, startPoint x: 329, startPoint y: 590, endPoint x: 344, endPoint y: 605, distance: 21.3
click at [344, 646] on div "Stage: Third Phone Call" at bounding box center [194, 661] width 311 height 31
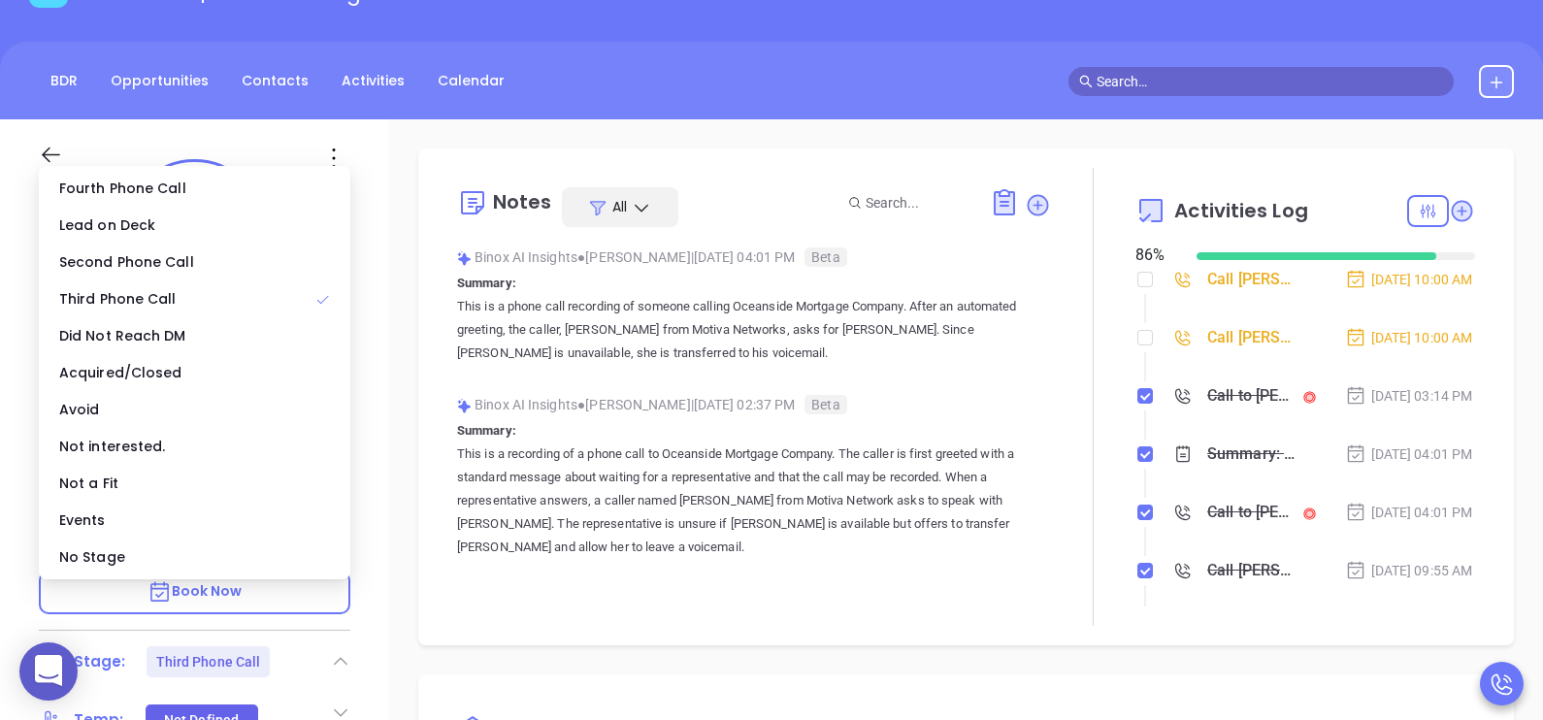
click at [344, 652] on icon at bounding box center [340, 661] width 19 height 19
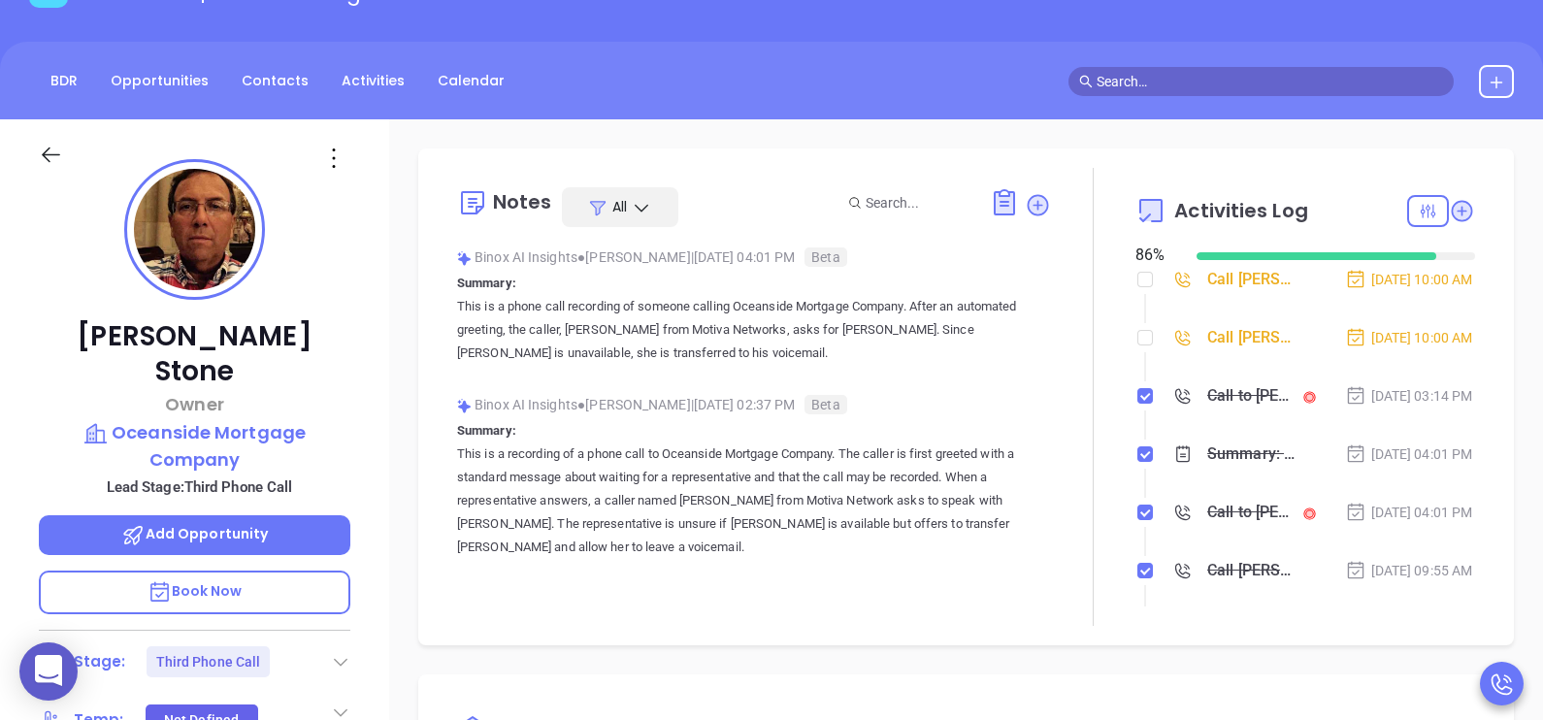
click at [344, 652] on icon at bounding box center [340, 661] width 19 height 19
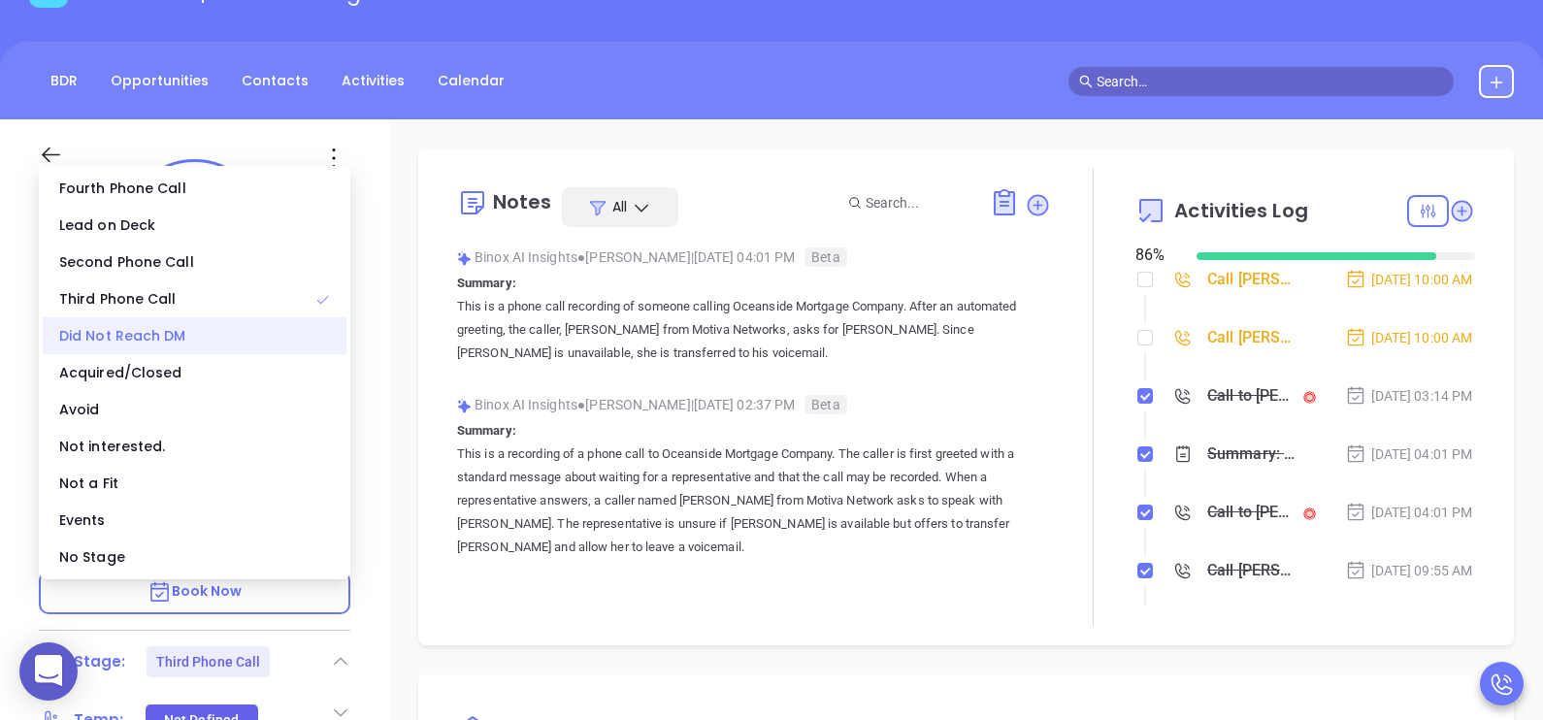
click at [195, 327] on div "Did Not Reach DM" at bounding box center [195, 335] width 304 height 37
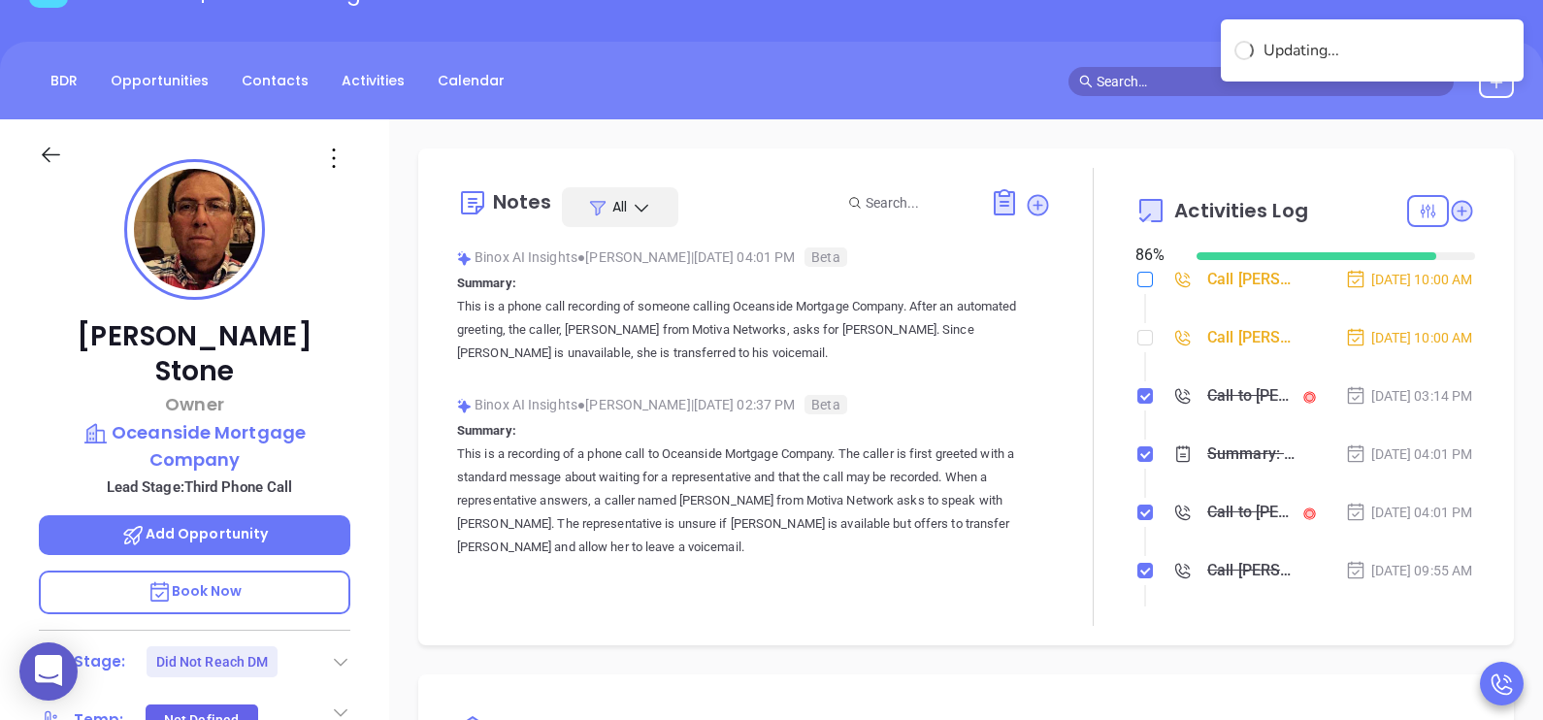
drag, startPoint x: 1134, startPoint y: 349, endPoint x: 1130, endPoint y: 274, distance: 75.8
click at [1135, 274] on ol "Call [PERSON_NAME] to follow up [DATE] 10:00 AM Call [PERSON_NAME] to follow up…" at bounding box center [1305, 683] width 340 height 823
click at [1137, 274] on input "checkbox" at bounding box center [1145, 280] width 16 height 16
checkbox input "true"
click at [1137, 345] on input "checkbox" at bounding box center [1145, 338] width 16 height 16
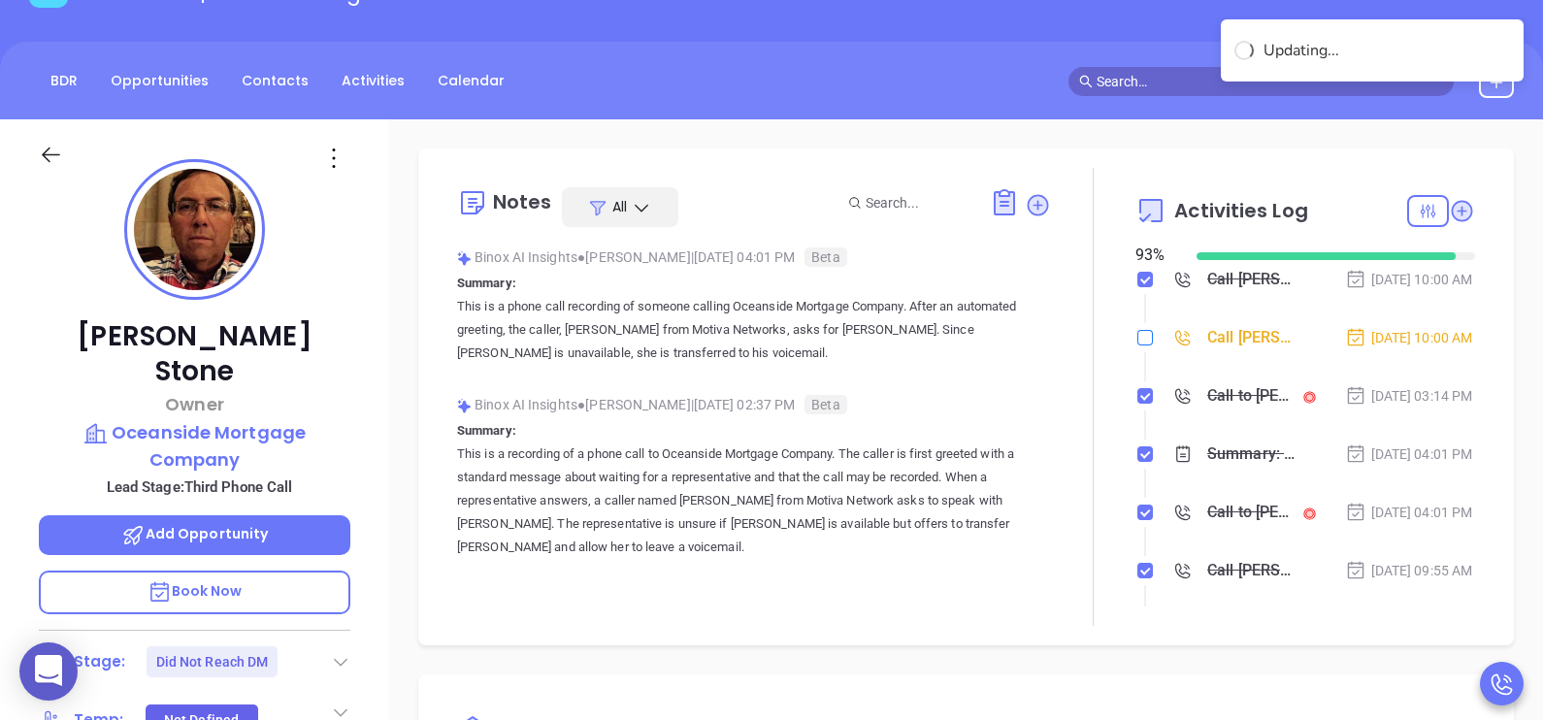
checkbox input "true"
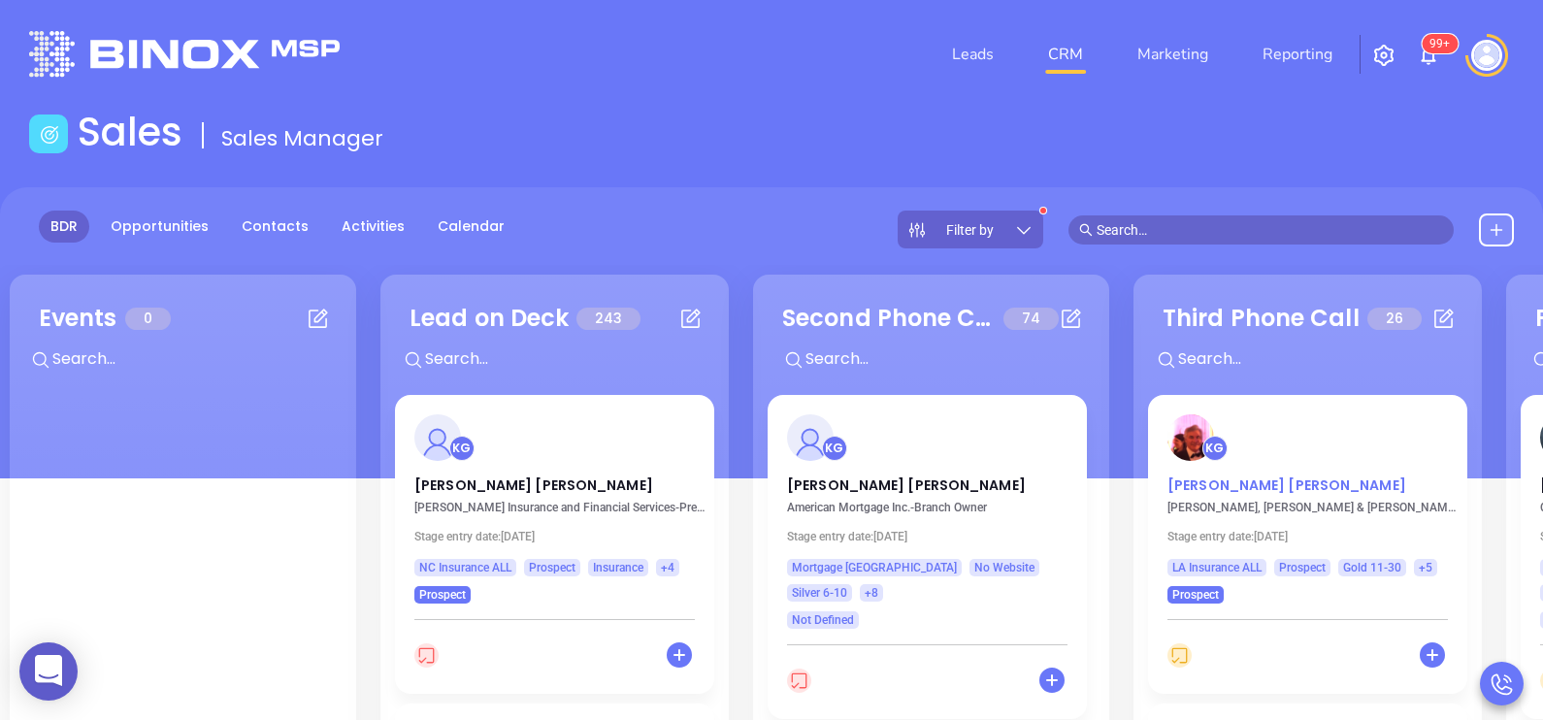
click at [1212, 485] on p "[PERSON_NAME]" at bounding box center [1307, 480] width 280 height 10
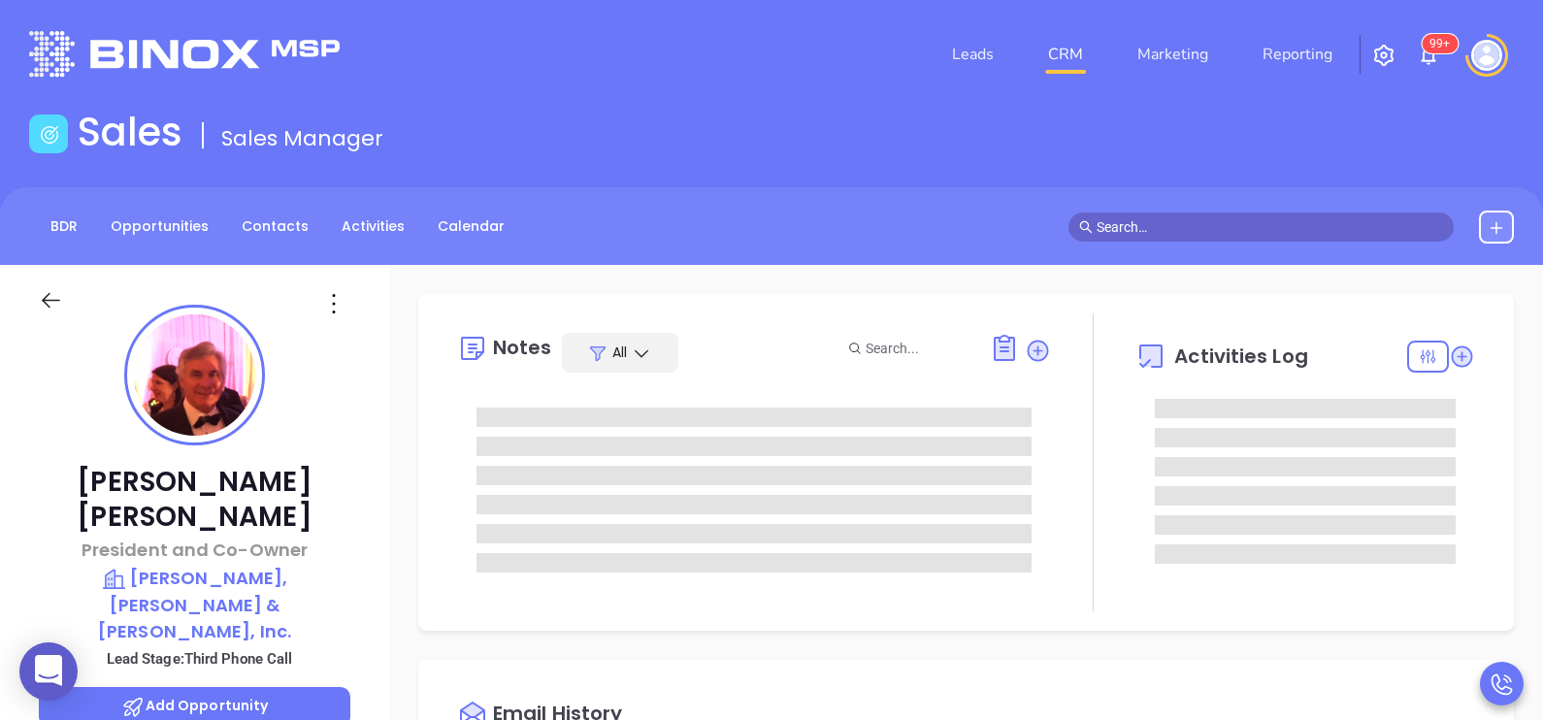
type input "[DATE]"
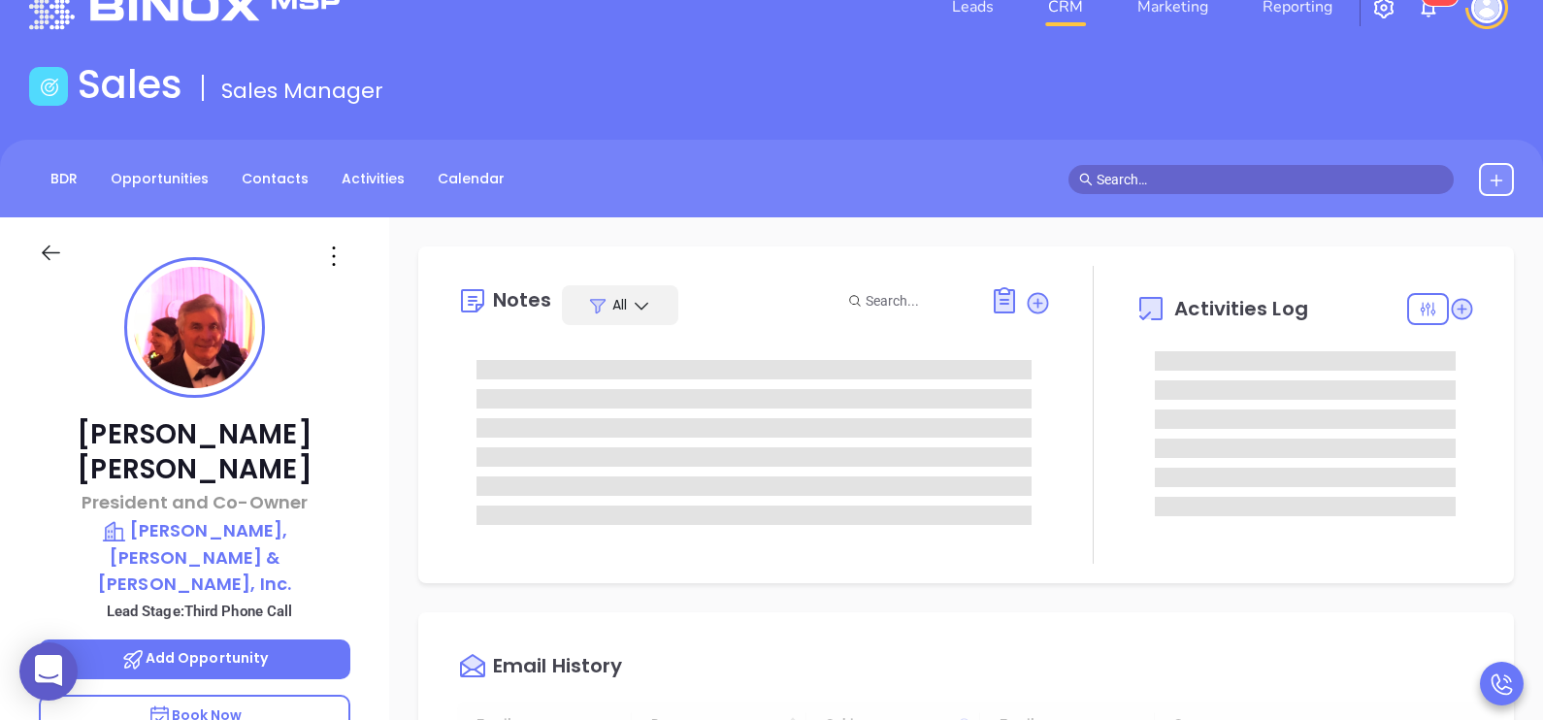
type input "[PERSON_NAME]"
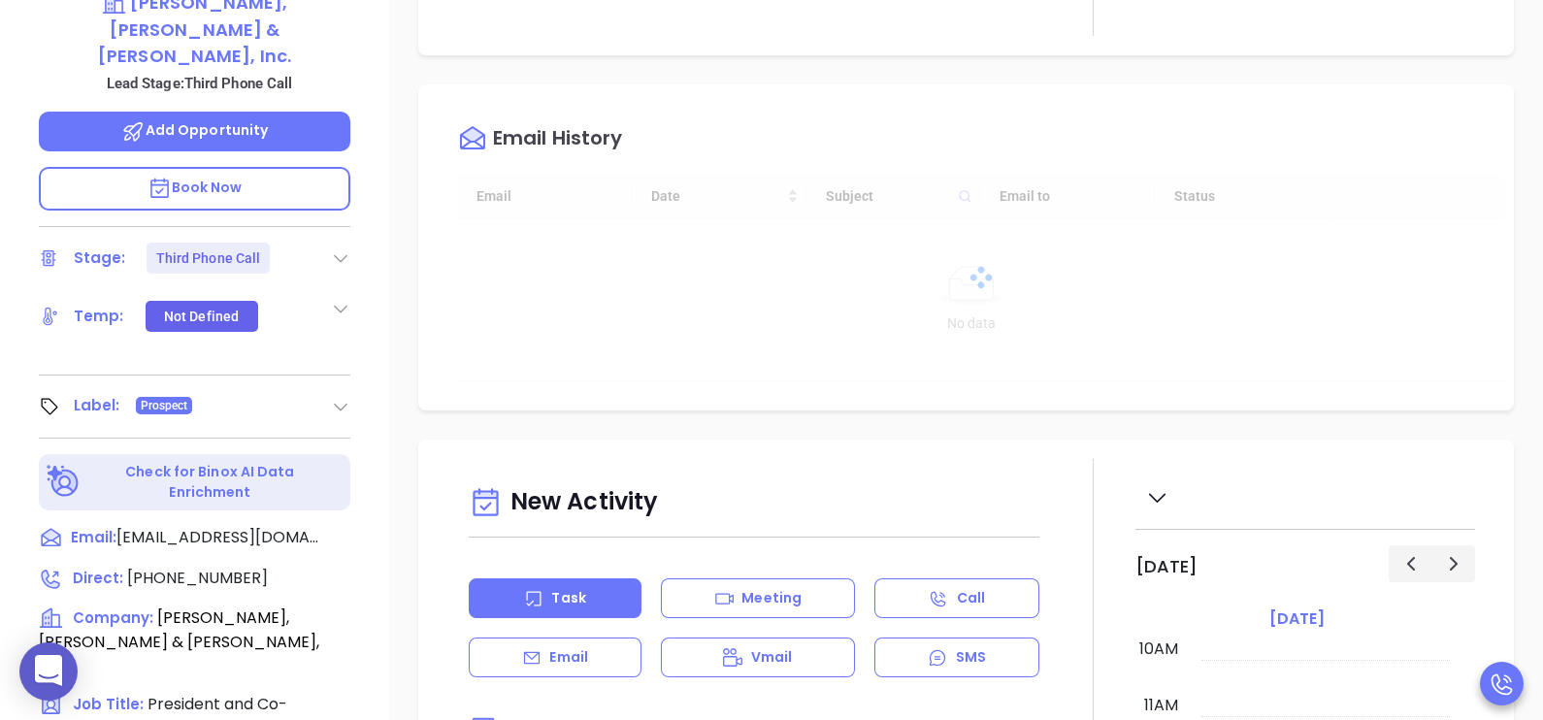
scroll to position [582, 0]
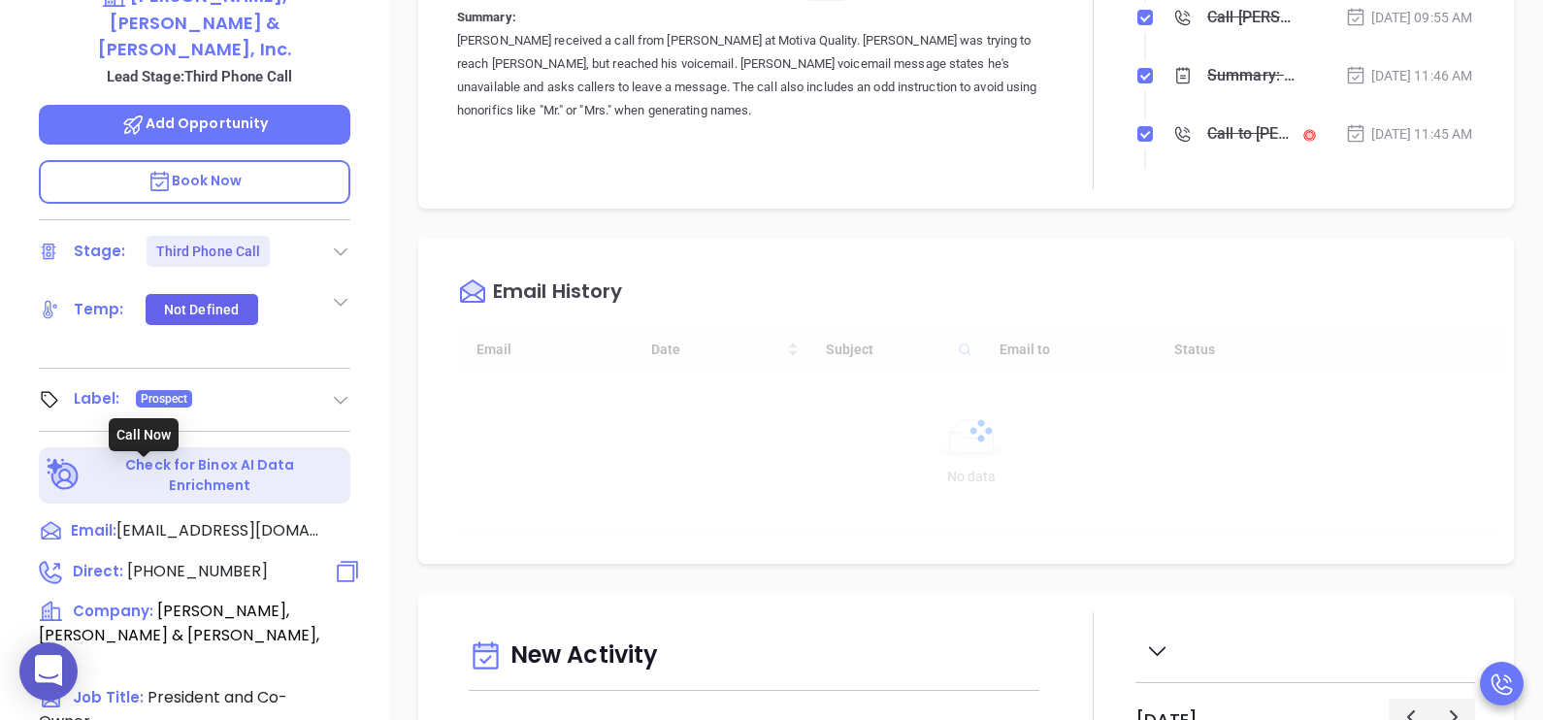
click at [185, 560] on span "[PHONE_NUMBER]" at bounding box center [197, 571] width 141 height 22
type input "[PHONE_NUMBER]"
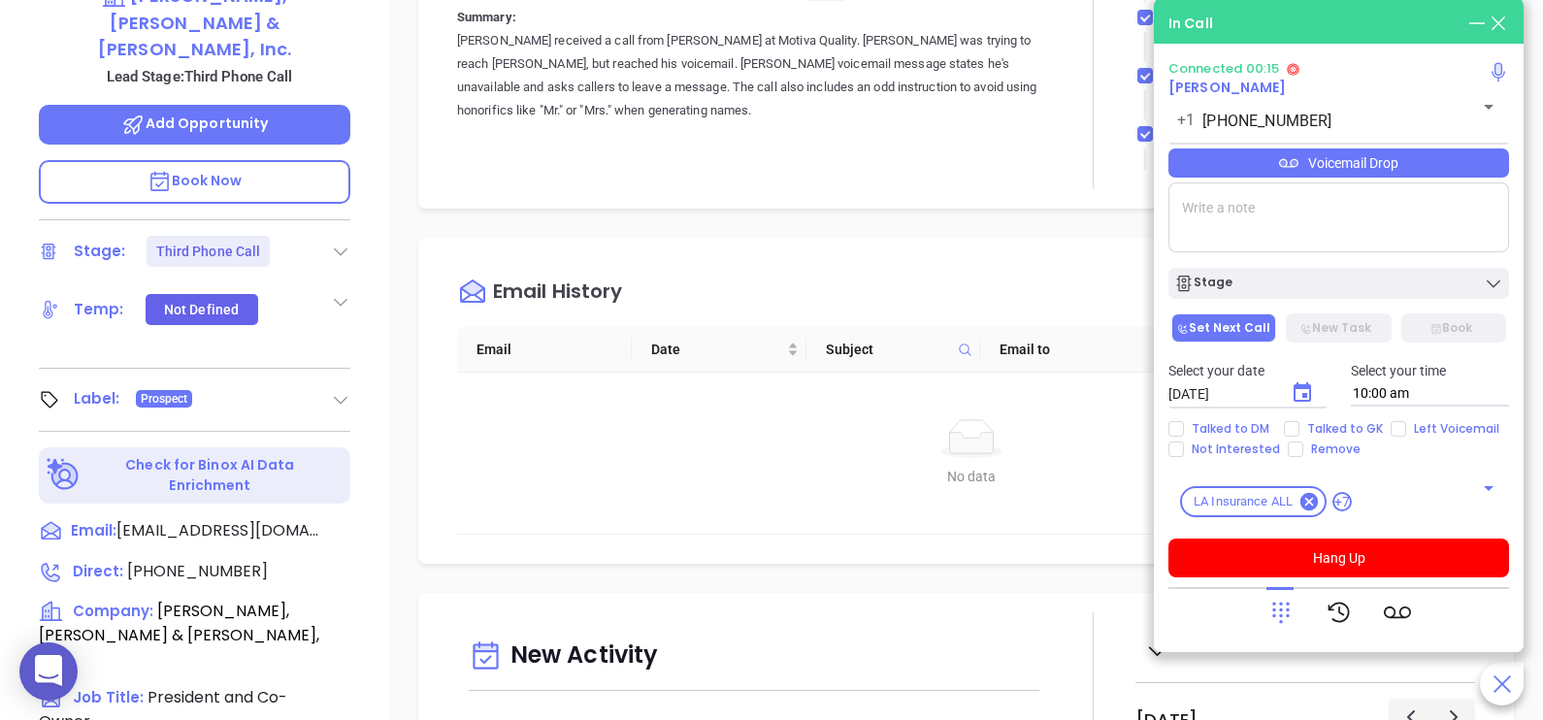
click at [1390, 170] on div "Voicemail Drop" at bounding box center [1338, 162] width 341 height 29
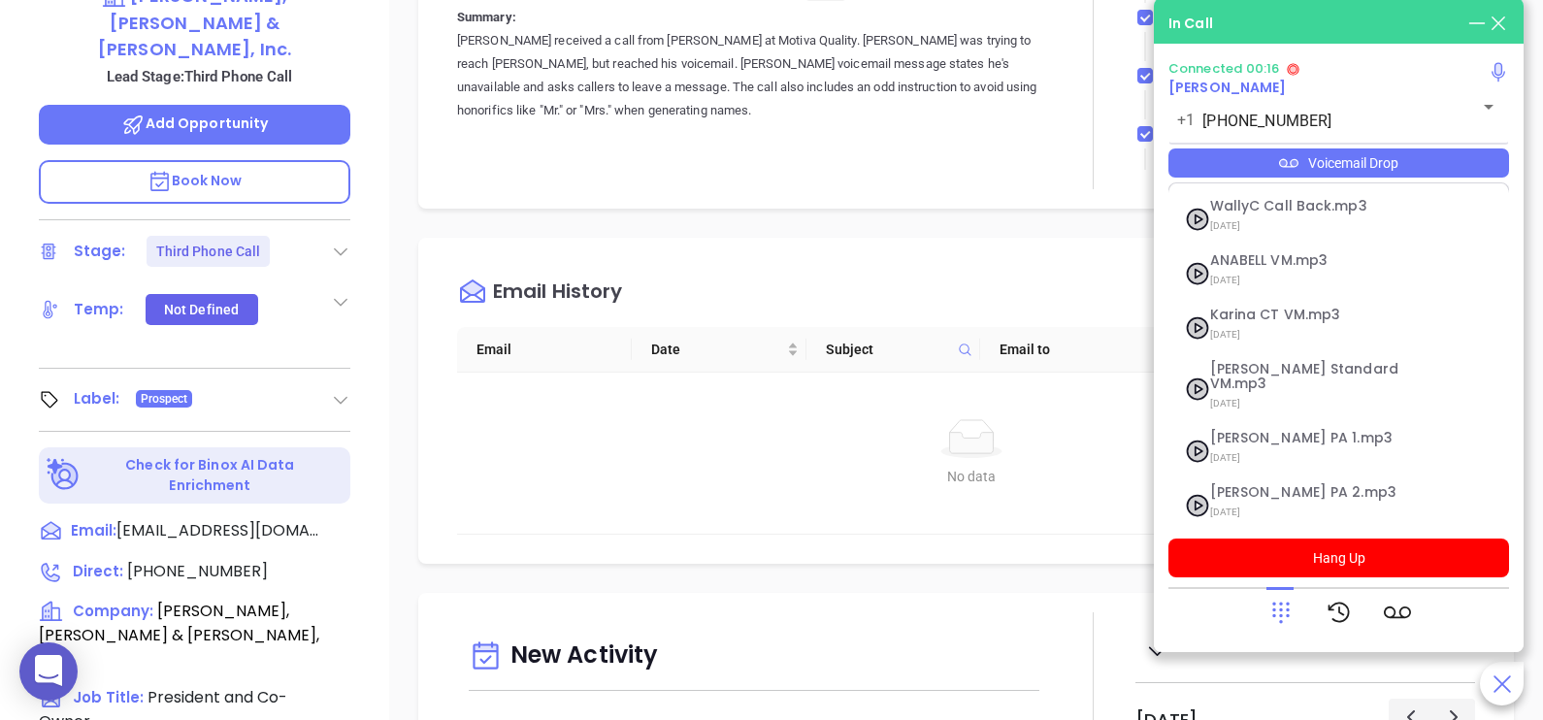
scroll to position [266, 0]
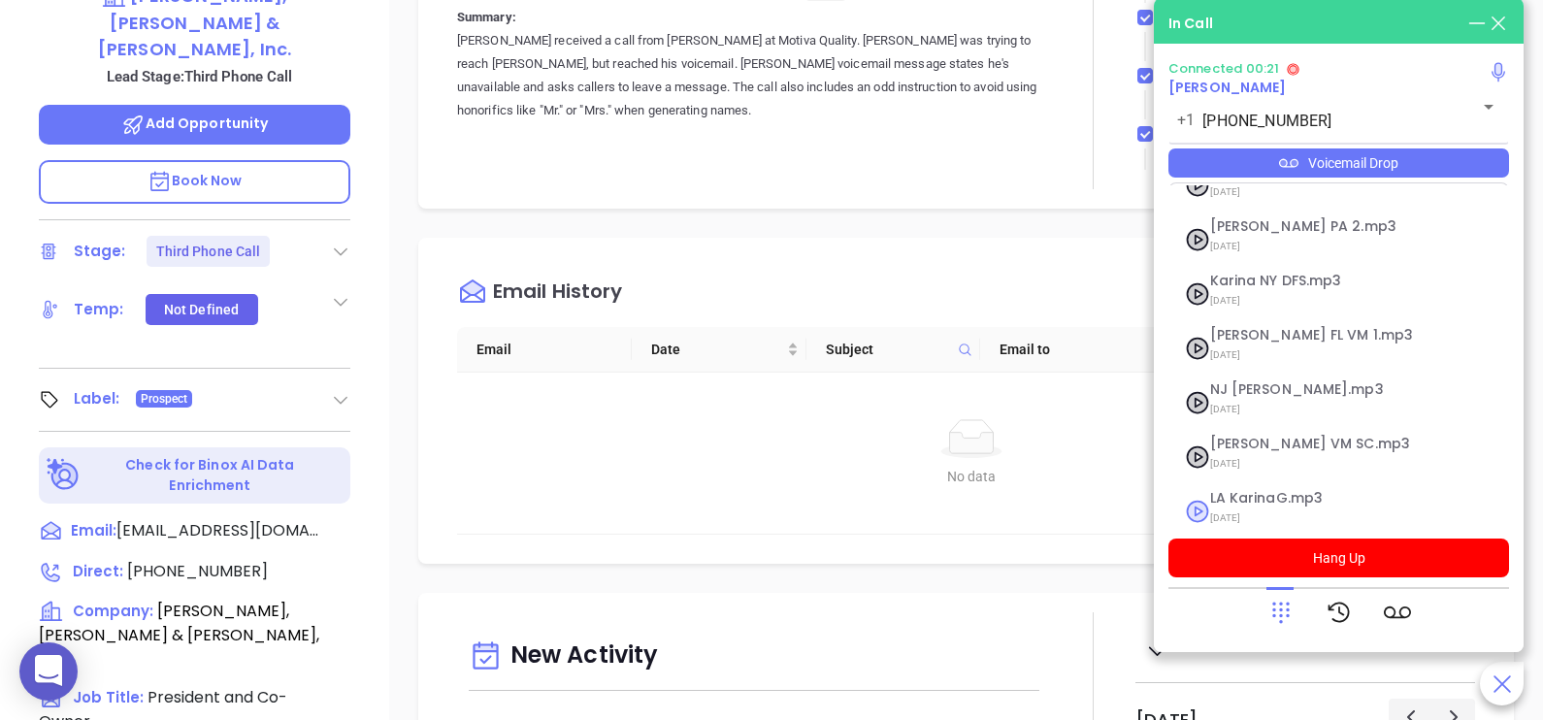
click at [1285, 491] on span "LA KarinaG.mp3" at bounding box center [1315, 498] width 210 height 15
checkbox input "true"
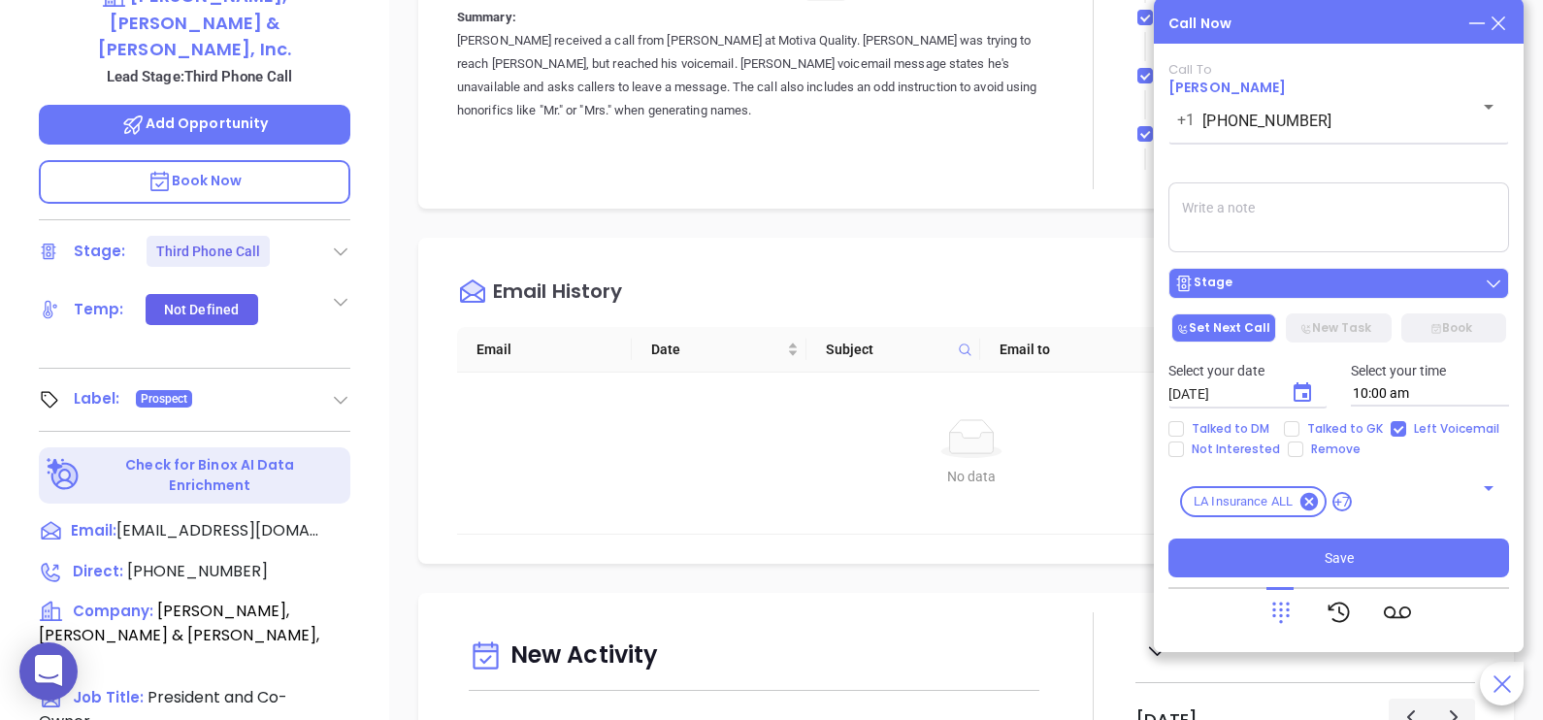
click at [1351, 291] on div "Stage" at bounding box center [1338, 283] width 329 height 19
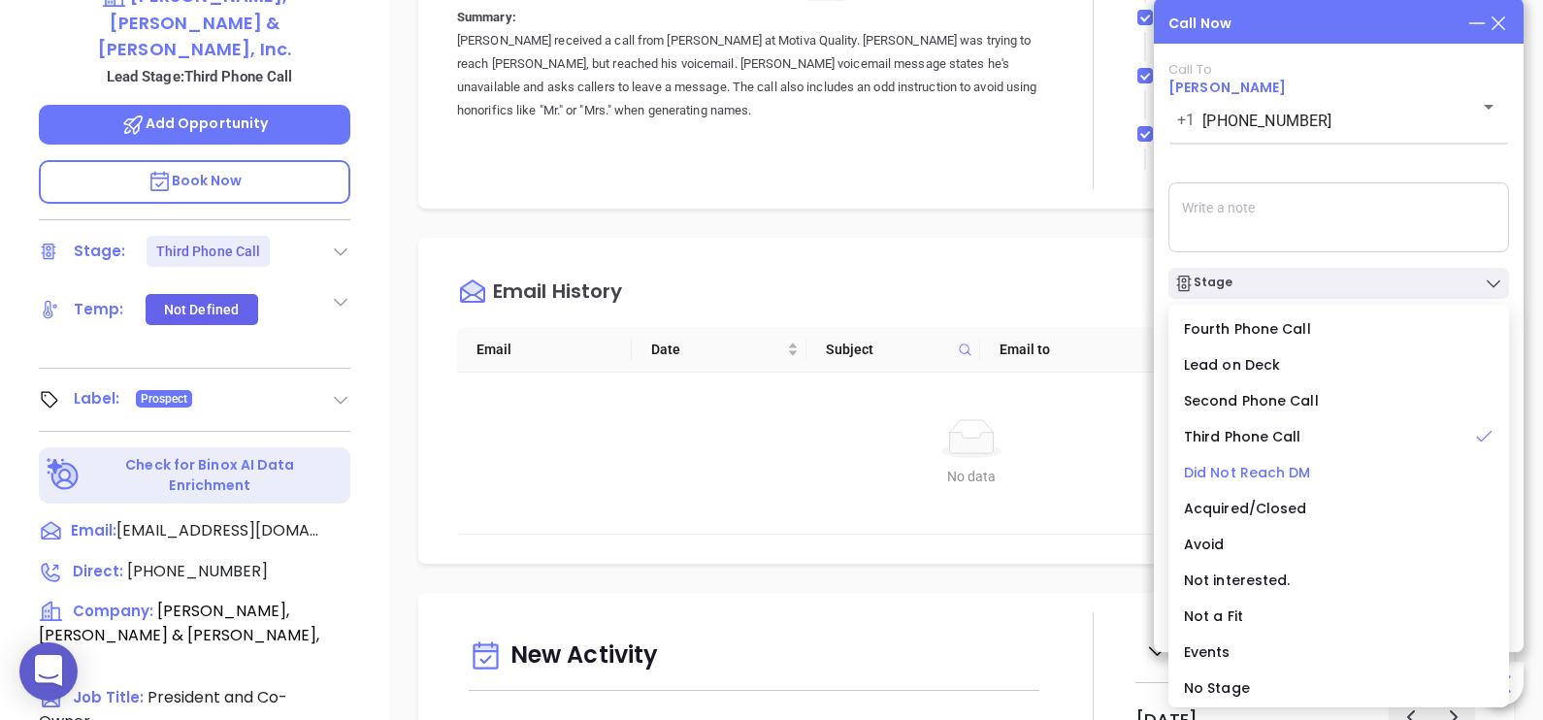
click at [1259, 470] on span "Did Not Reach DM" at bounding box center [1247, 472] width 127 height 19
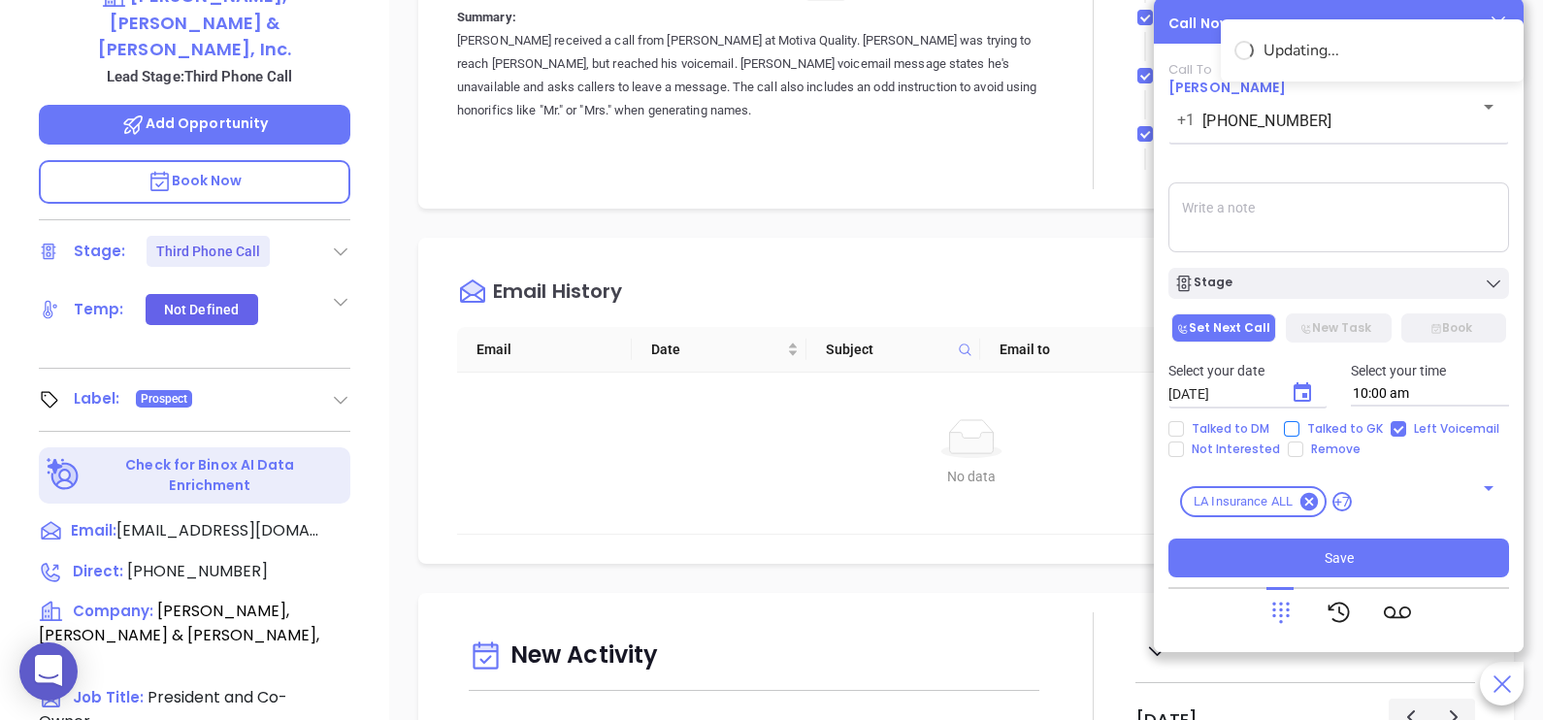
click at [1305, 431] on span "Talked to GK" at bounding box center [1344, 429] width 91 height 16
click at [1299, 431] on input "Talked to GK" at bounding box center [1292, 429] width 16 height 16
checkbox input "true"
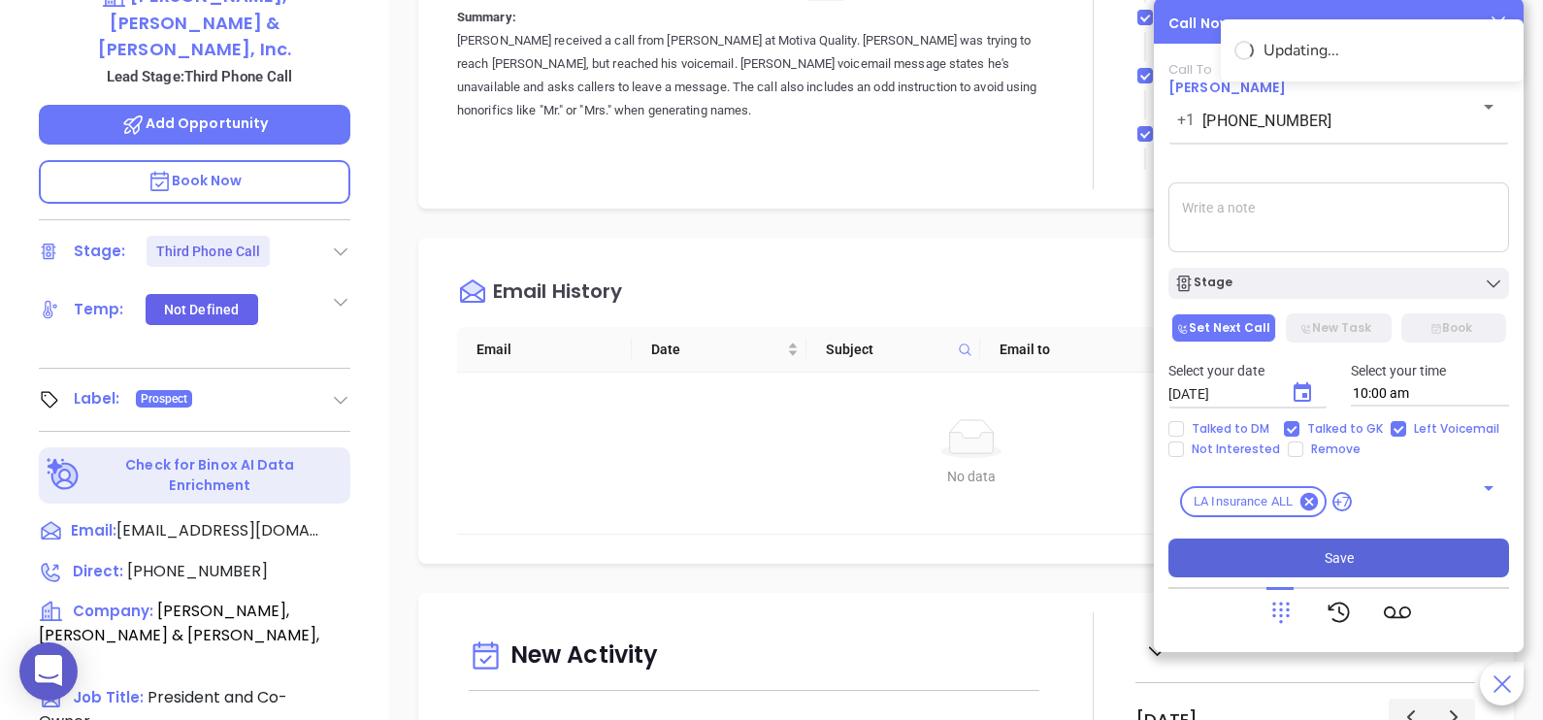
click at [1338, 548] on span "Save" at bounding box center [1339, 557] width 29 height 21
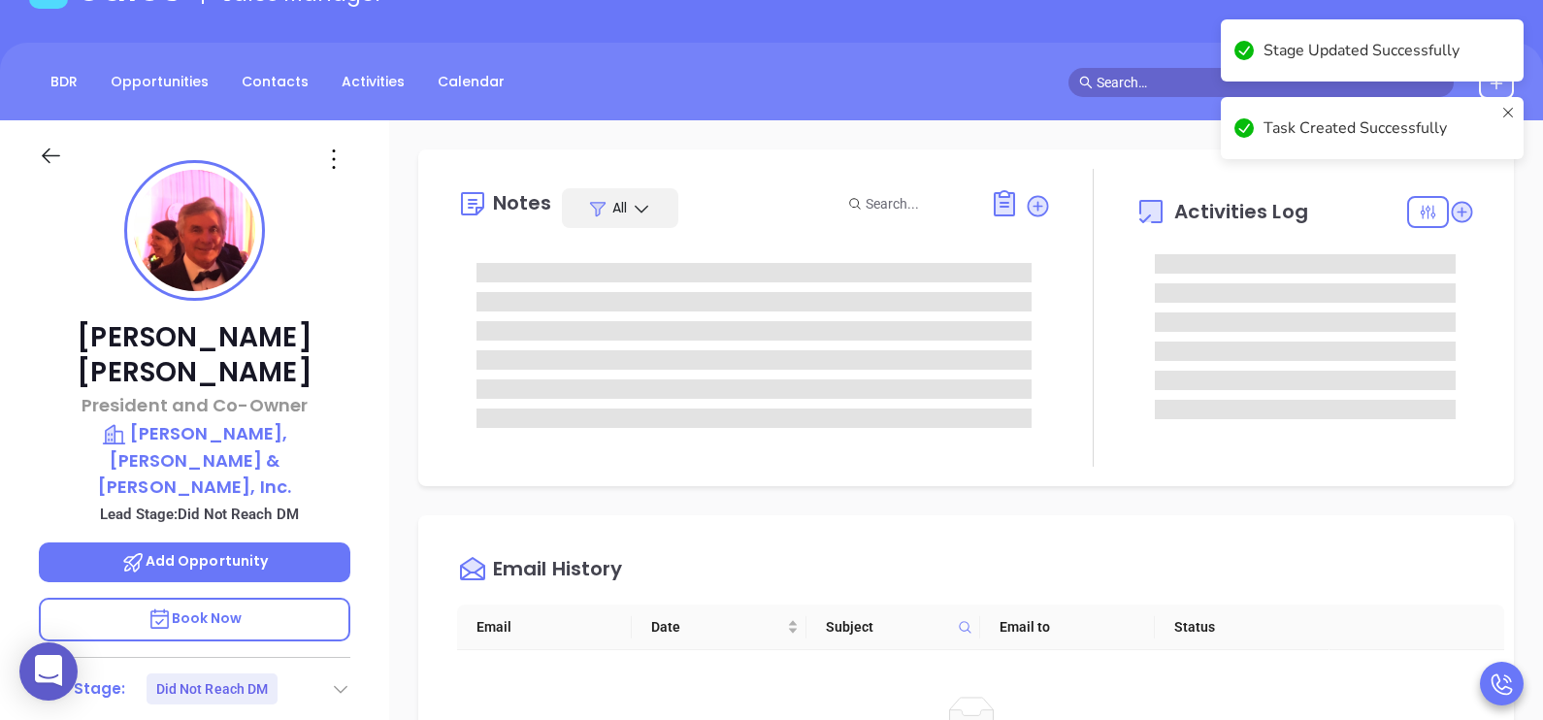
scroll to position [0, 0]
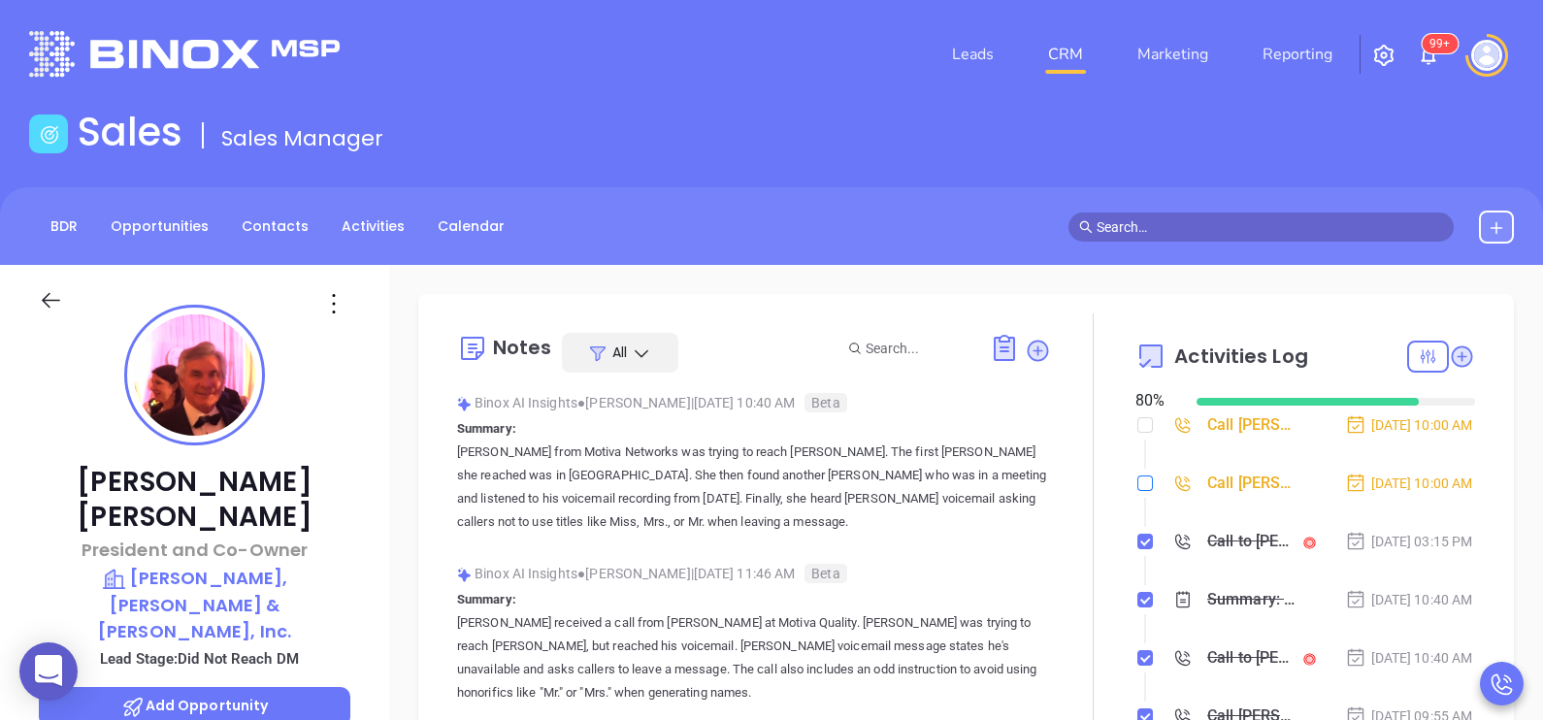
click at [1139, 491] on input "checkbox" at bounding box center [1145, 483] width 16 height 16
checkbox input "true"
click at [1137, 427] on input "checkbox" at bounding box center [1145, 425] width 16 height 16
checkbox input "true"
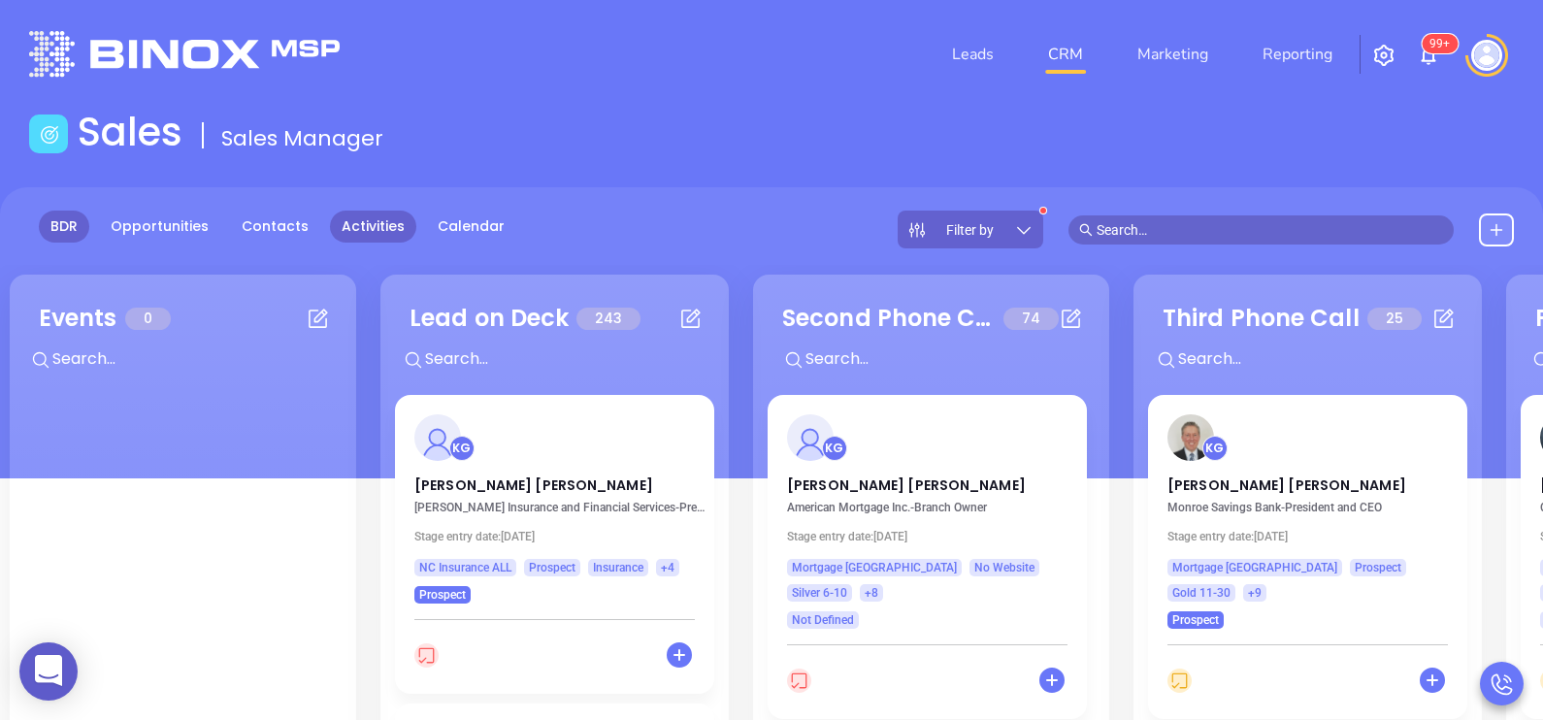
click at [385, 227] on link "Activities" at bounding box center [373, 227] width 86 height 32
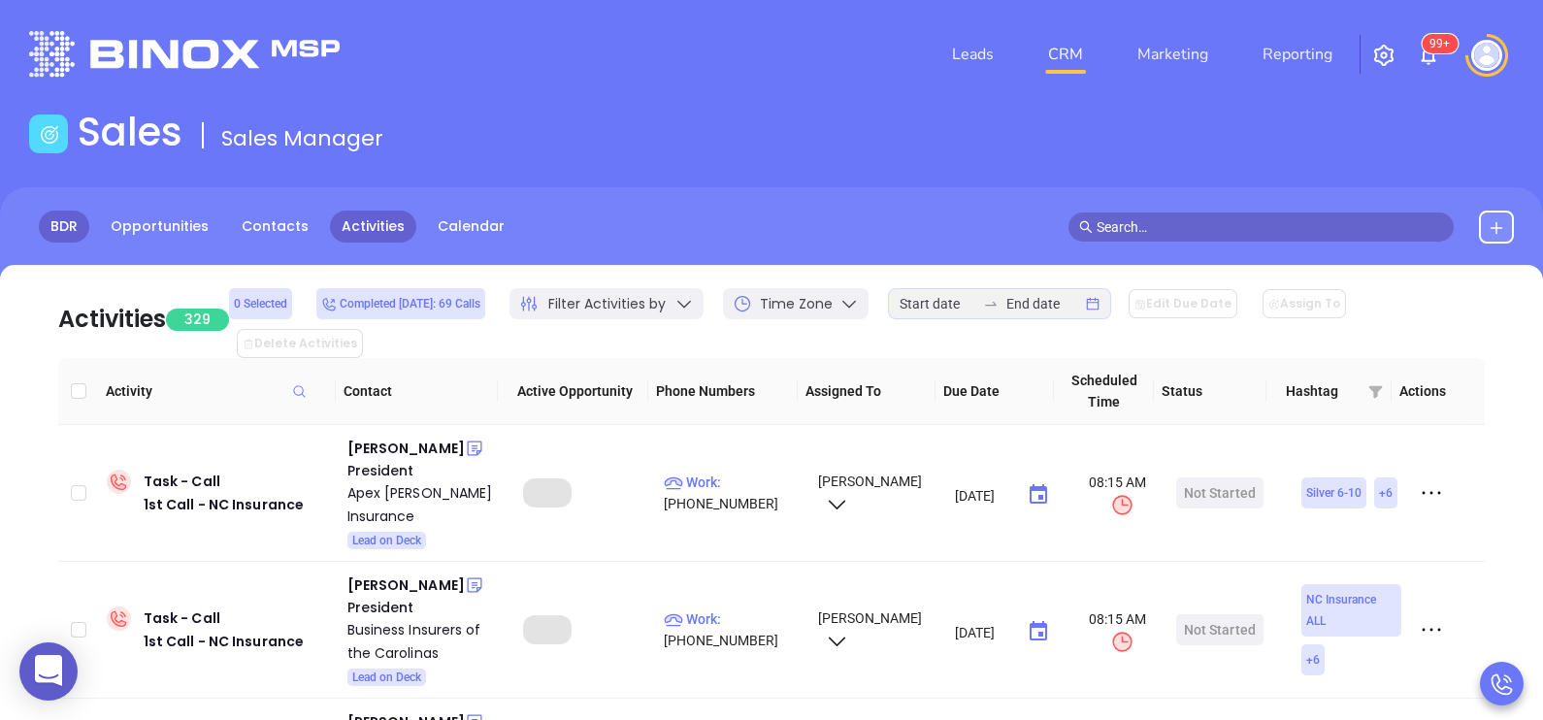
click at [50, 228] on link "BDR" at bounding box center [64, 227] width 50 height 32
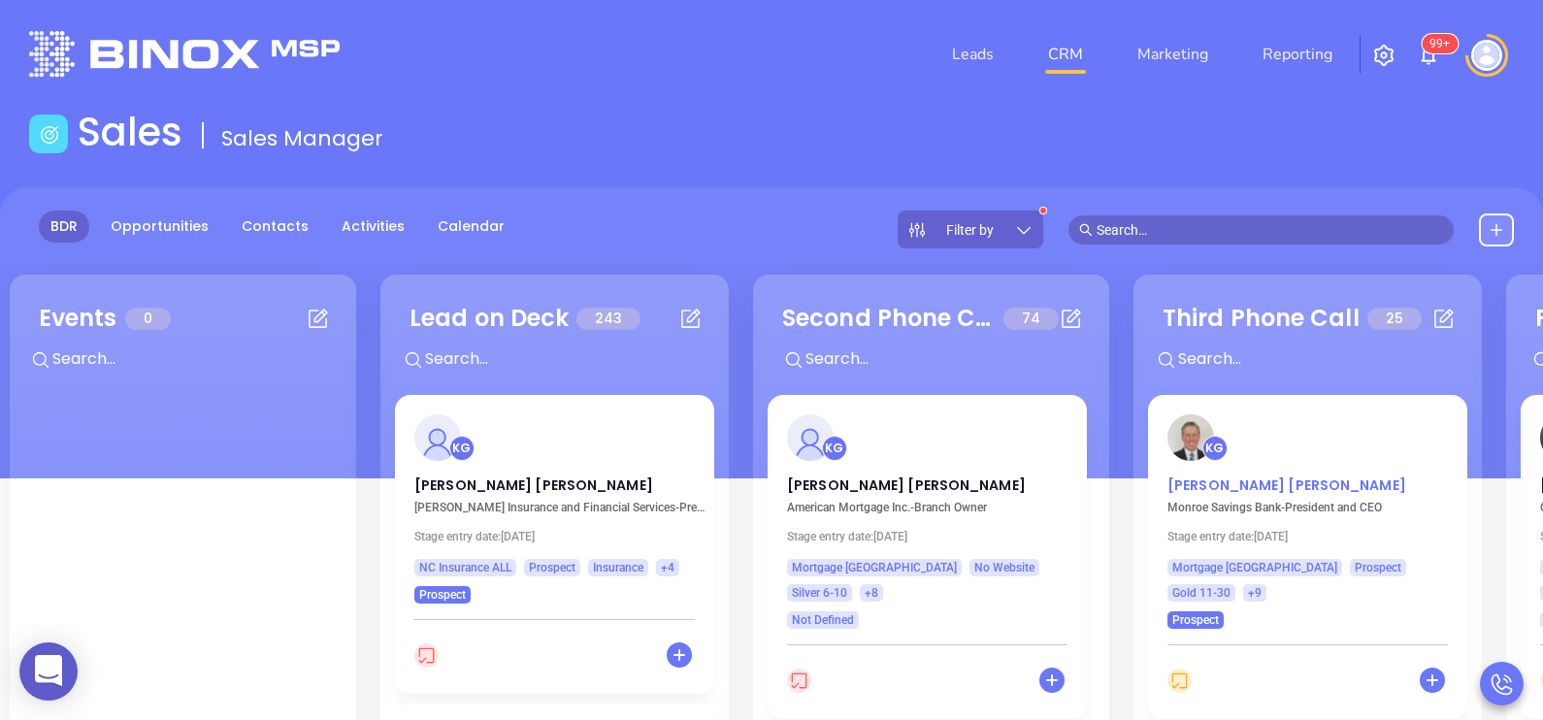
click at [1224, 485] on p "[PERSON_NAME]" at bounding box center [1307, 480] width 280 height 10
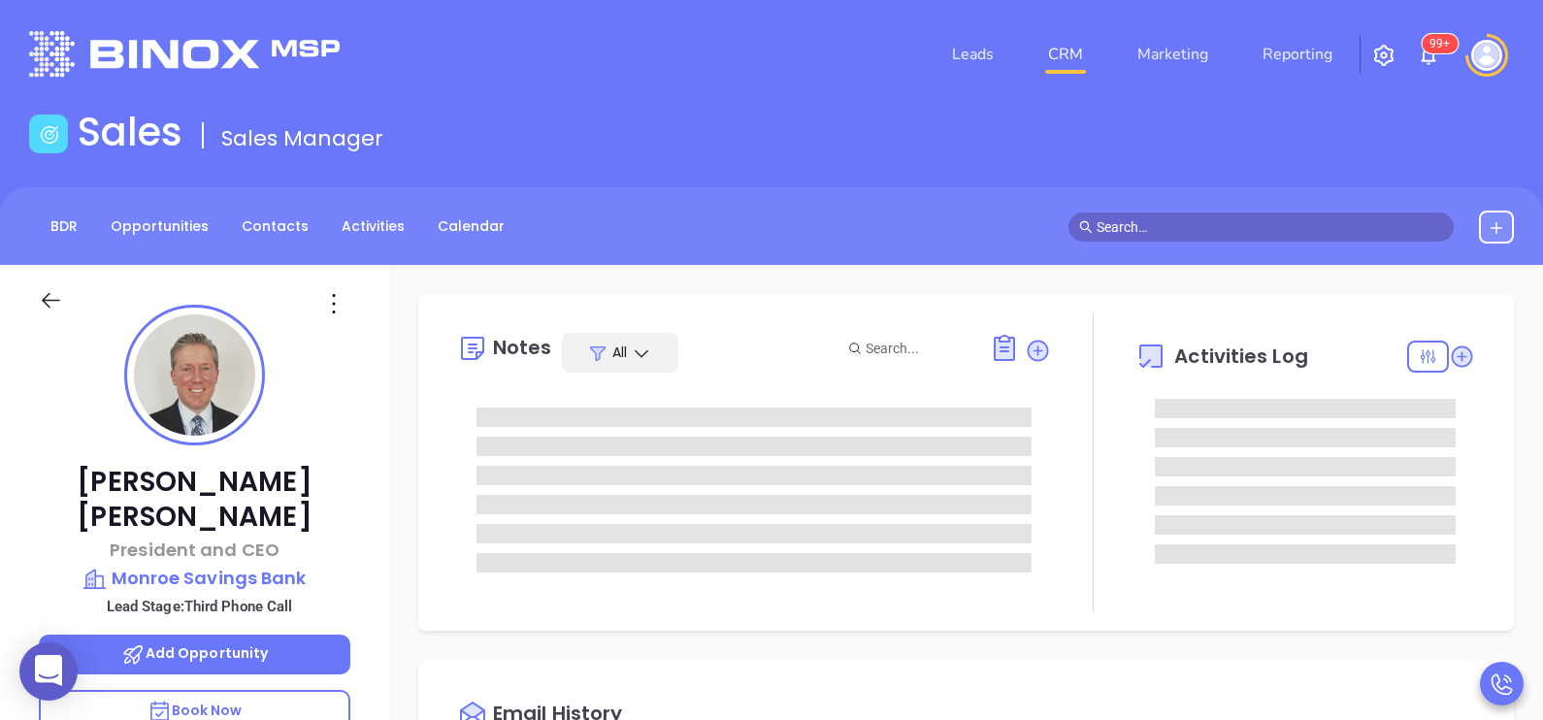
type input "[DATE]"
type input "[PERSON_NAME]"
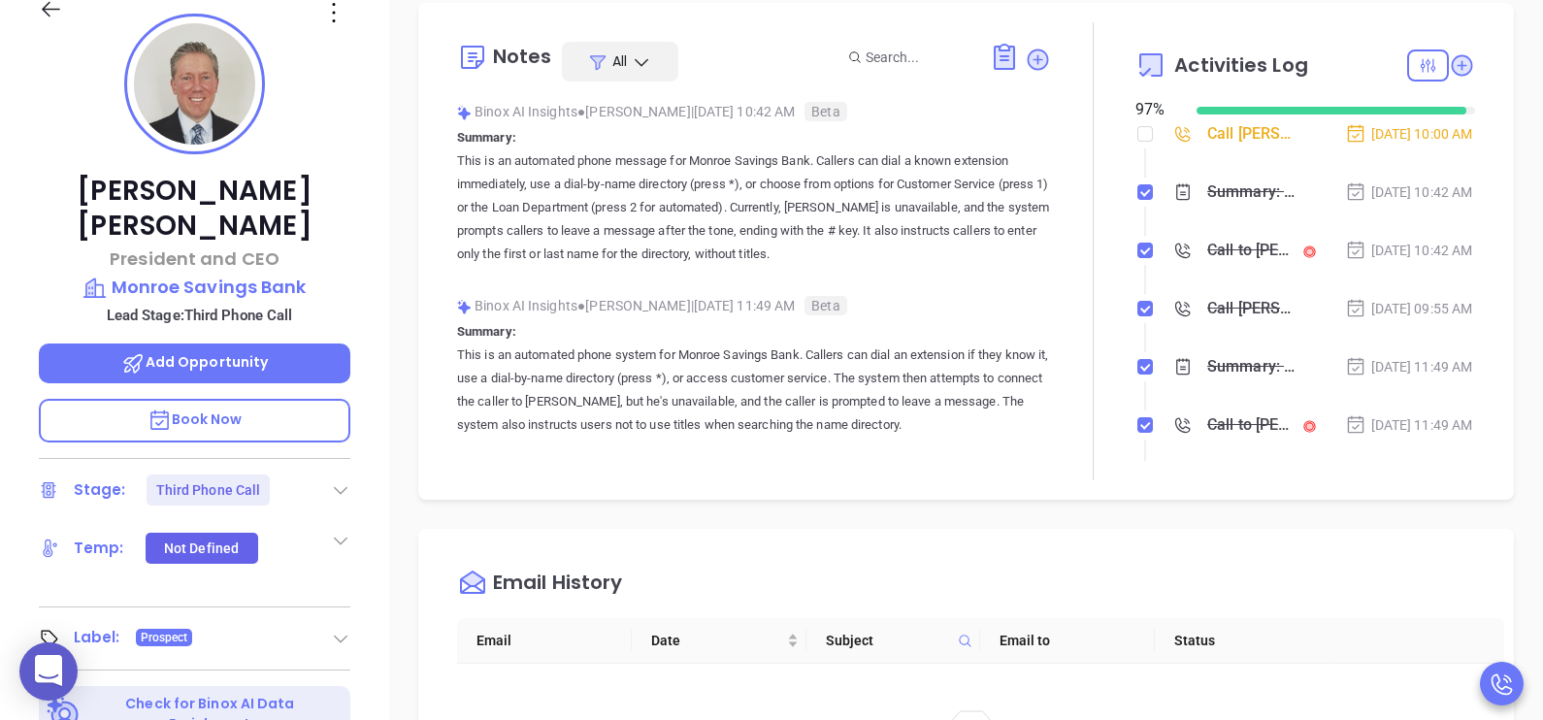
scroll to position [534, 0]
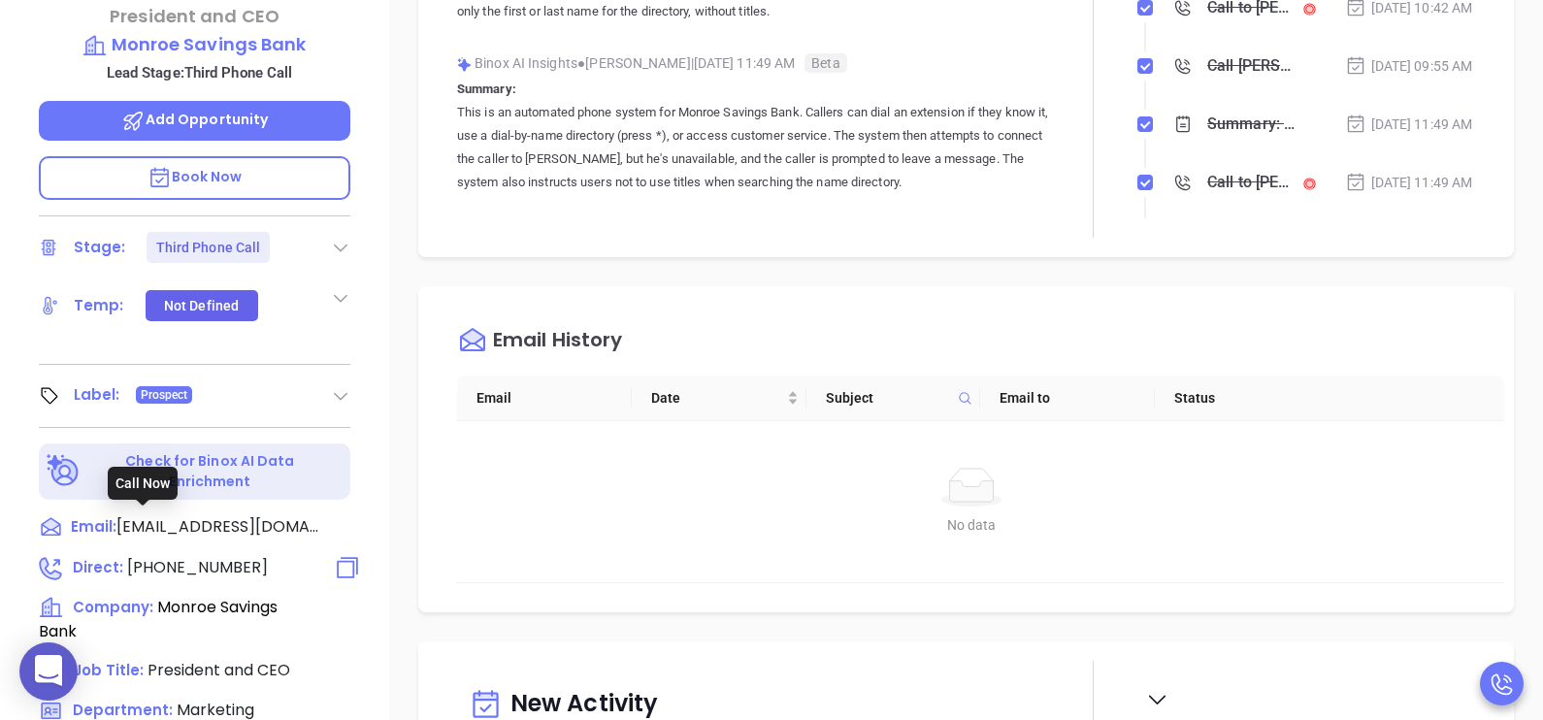
click at [218, 556] on span "[PHONE_NUMBER]" at bounding box center [197, 567] width 141 height 22
type input "[PHONE_NUMBER]"
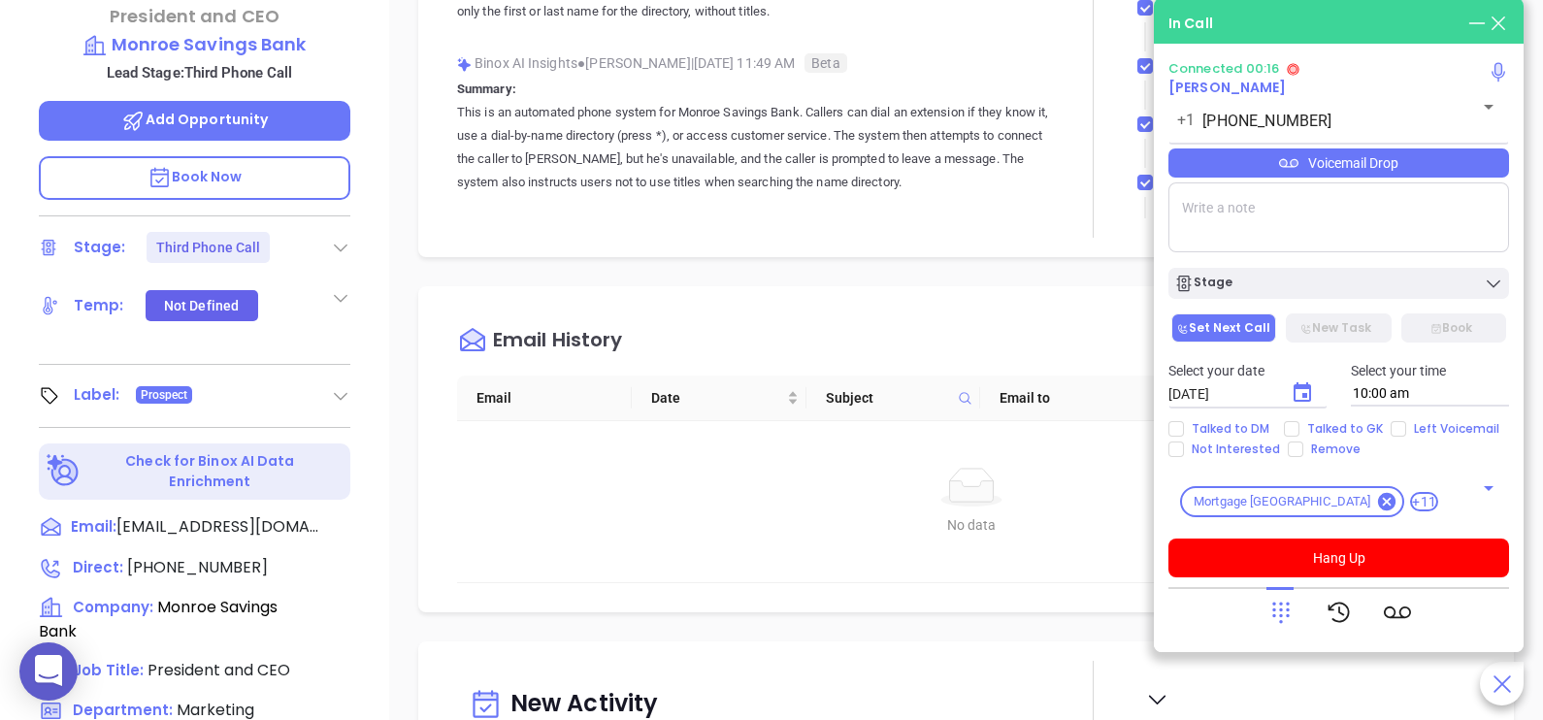
click at [1277, 606] on icon at bounding box center [1280, 612] width 27 height 27
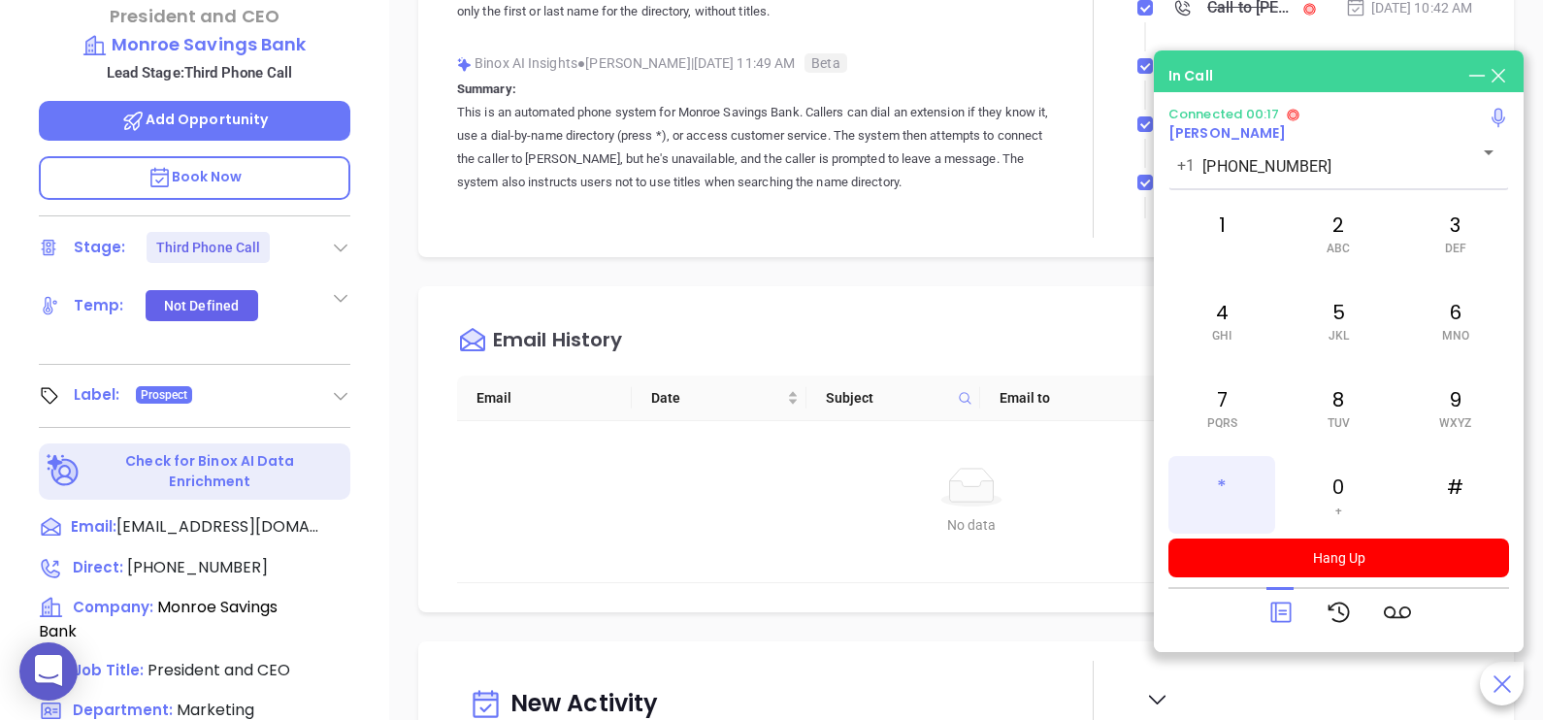
click at [1231, 486] on div "*" at bounding box center [1221, 495] width 107 height 78
click at [1444, 345] on div "6 MNO" at bounding box center [1455, 320] width 107 height 78
click at [1452, 431] on div "9 WXYZ" at bounding box center [1455, 408] width 107 height 78
click at [1471, 236] on div "3 DEF" at bounding box center [1455, 233] width 107 height 78
click at [1288, 616] on icon at bounding box center [1280, 612] width 27 height 27
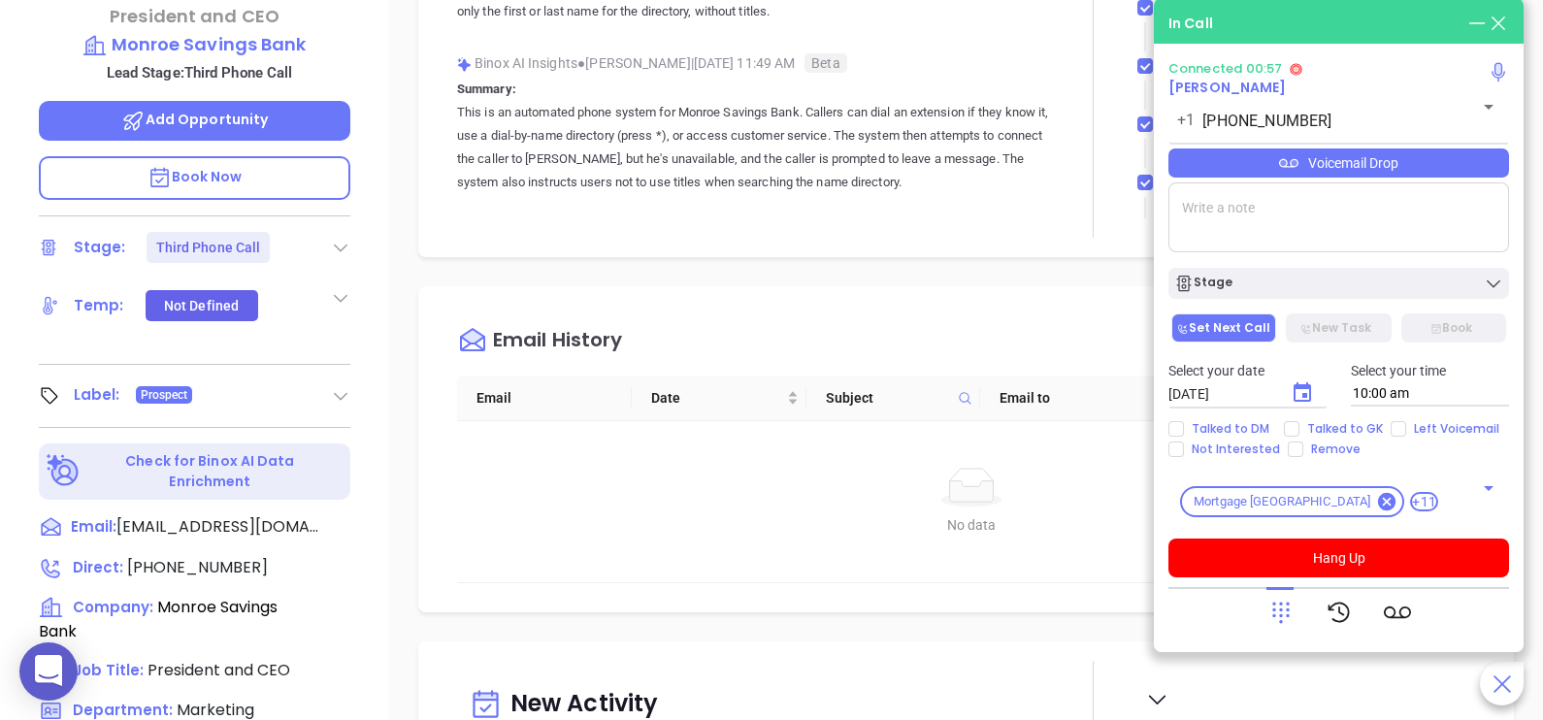
click at [1460, 175] on div "Voicemail Drop" at bounding box center [1338, 162] width 341 height 29
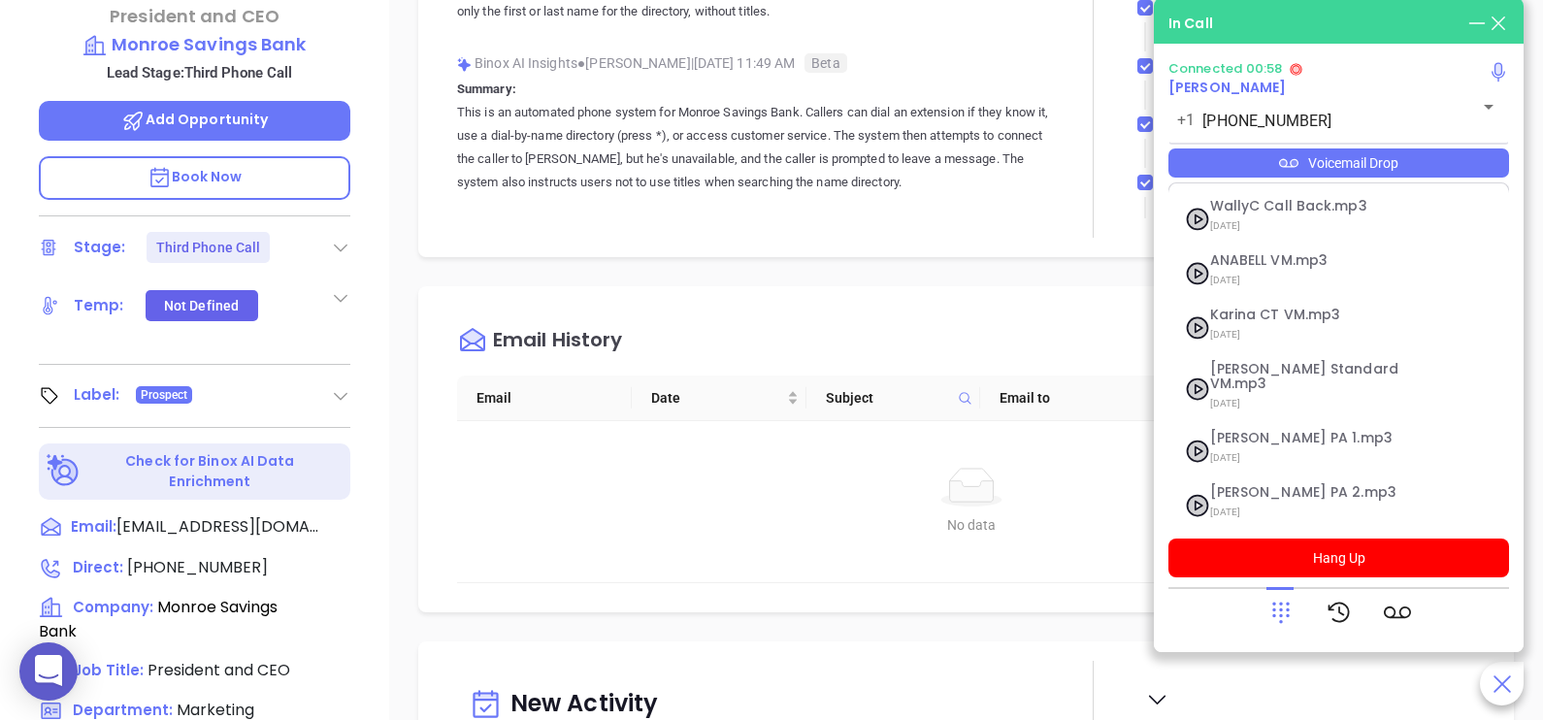
scroll to position [266, 0]
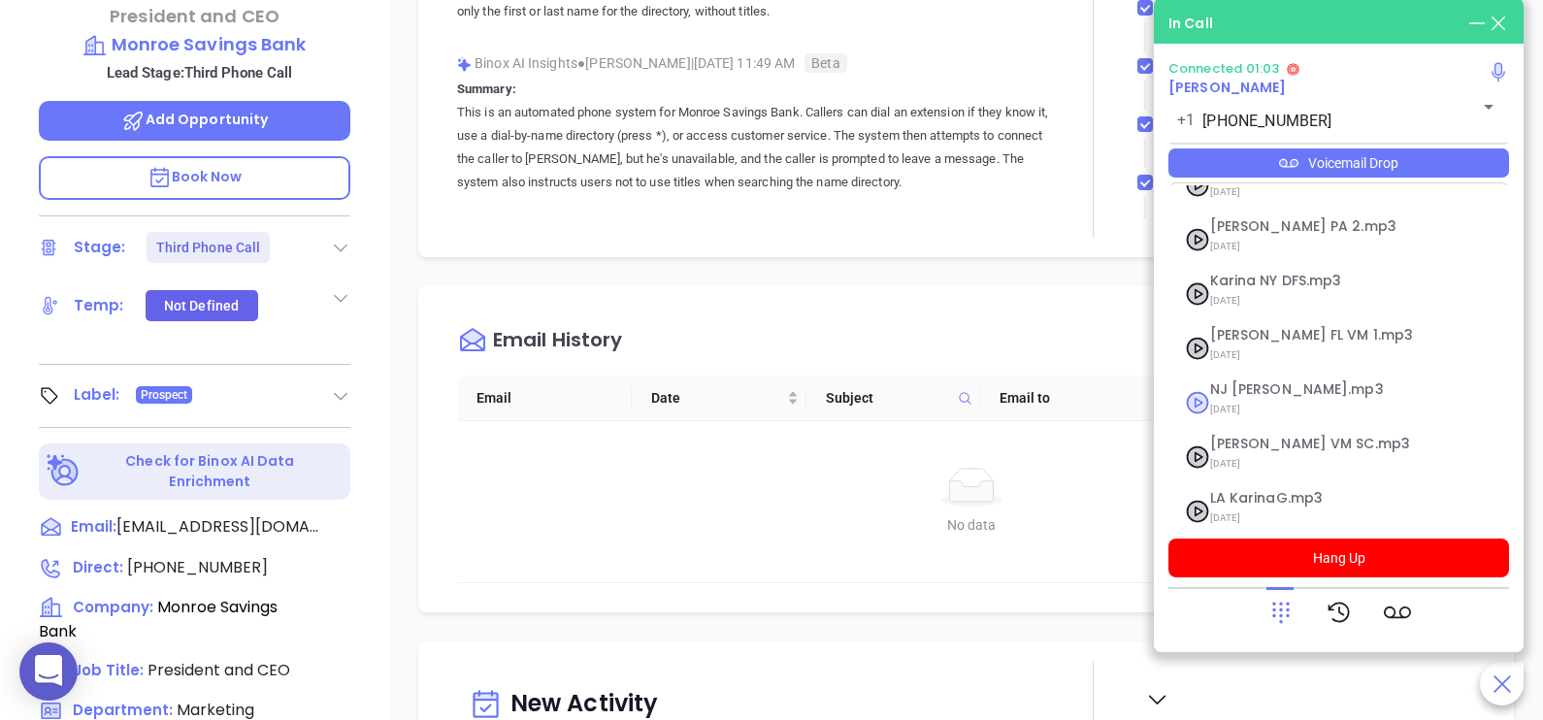
click at [1262, 397] on span "[DATE]" at bounding box center [1315, 409] width 210 height 25
checkbox input "true"
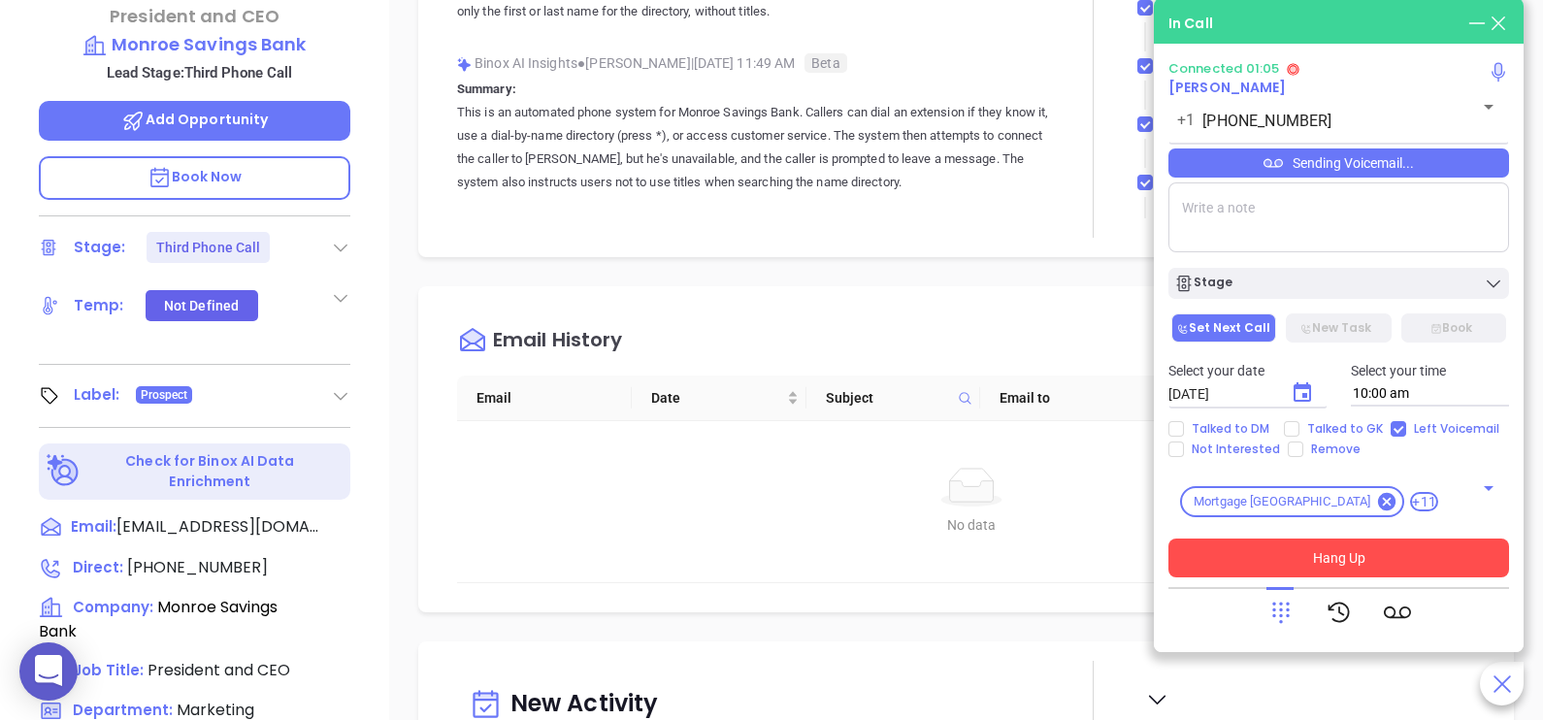
click at [1358, 564] on button "Hang Up" at bounding box center [1338, 558] width 341 height 39
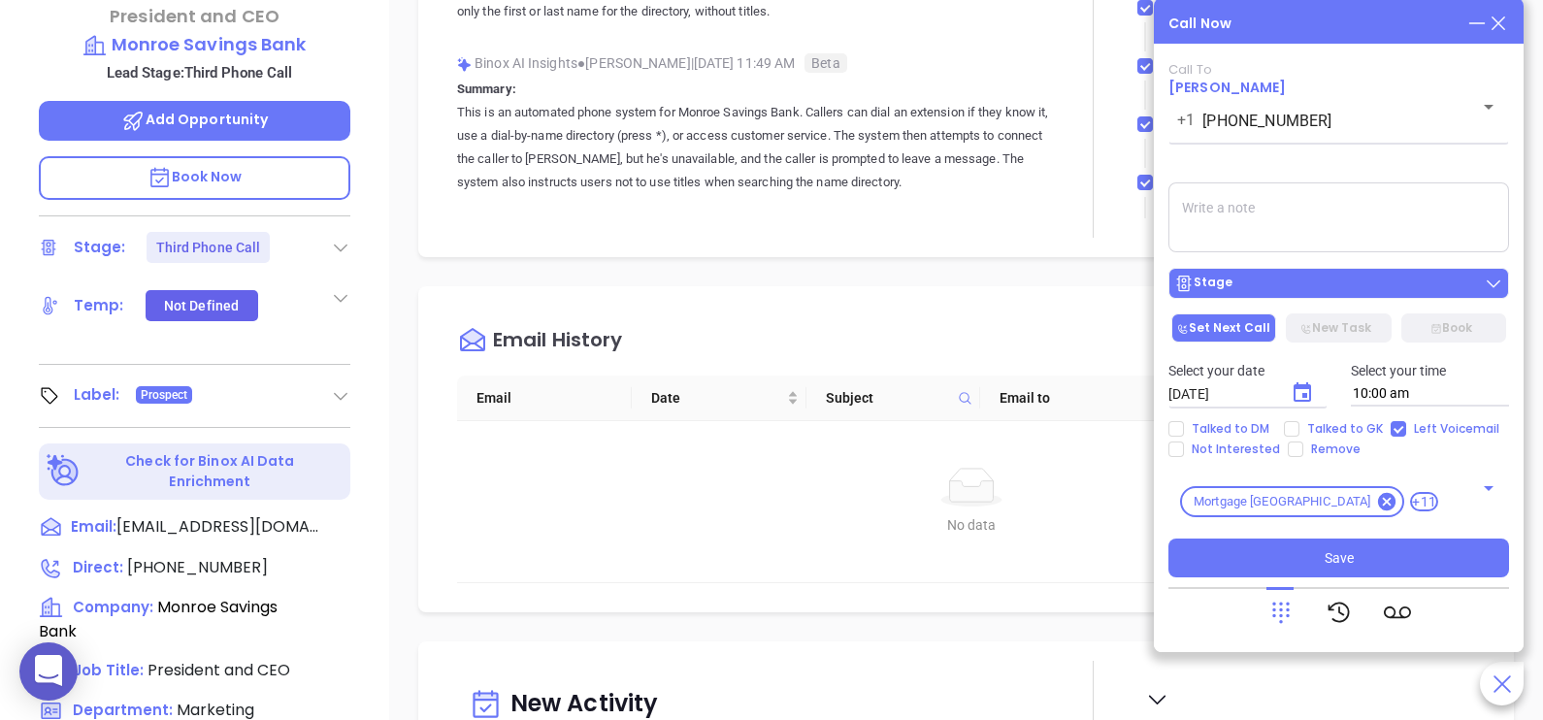
click at [1400, 286] on div "Stage" at bounding box center [1338, 283] width 329 height 19
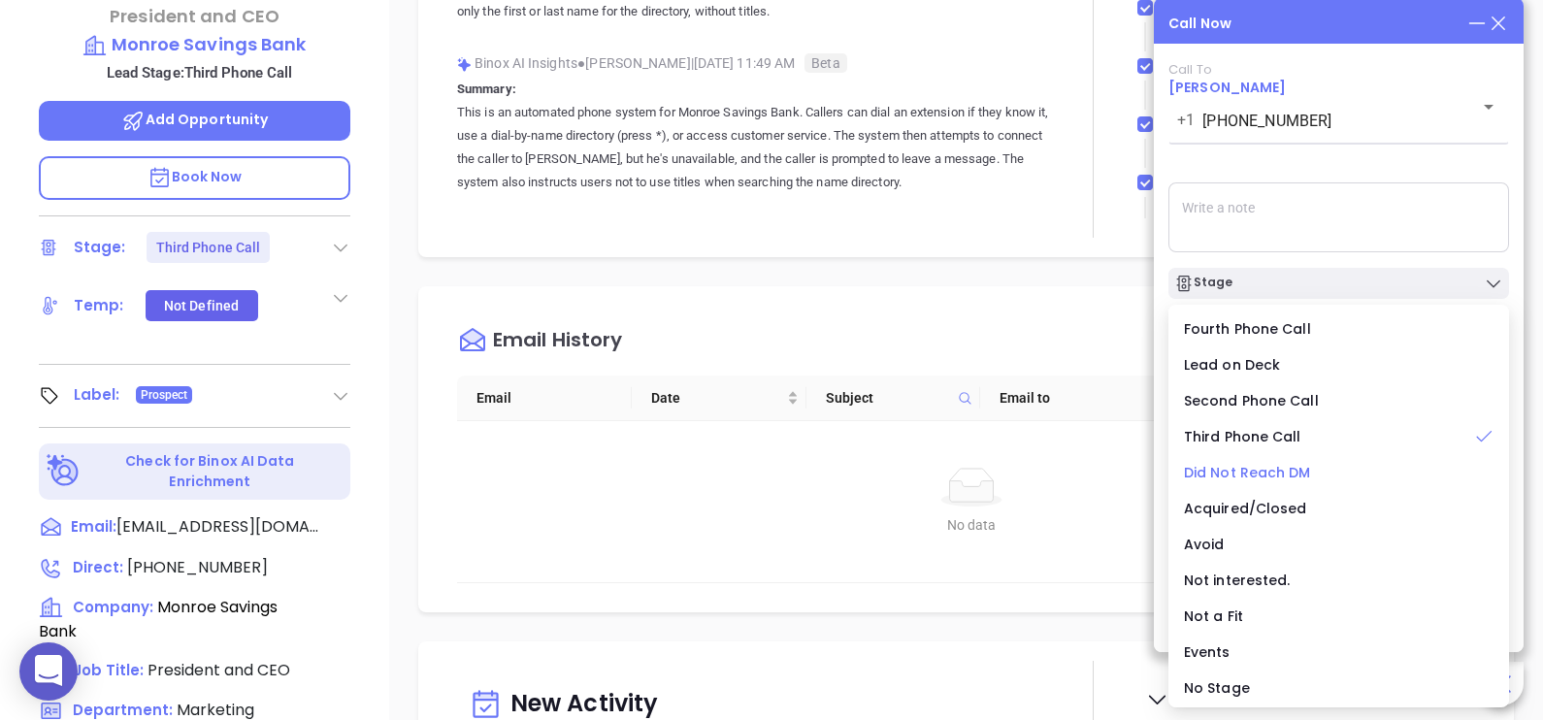
click at [1263, 472] on span "Did Not Reach DM" at bounding box center [1247, 472] width 127 height 19
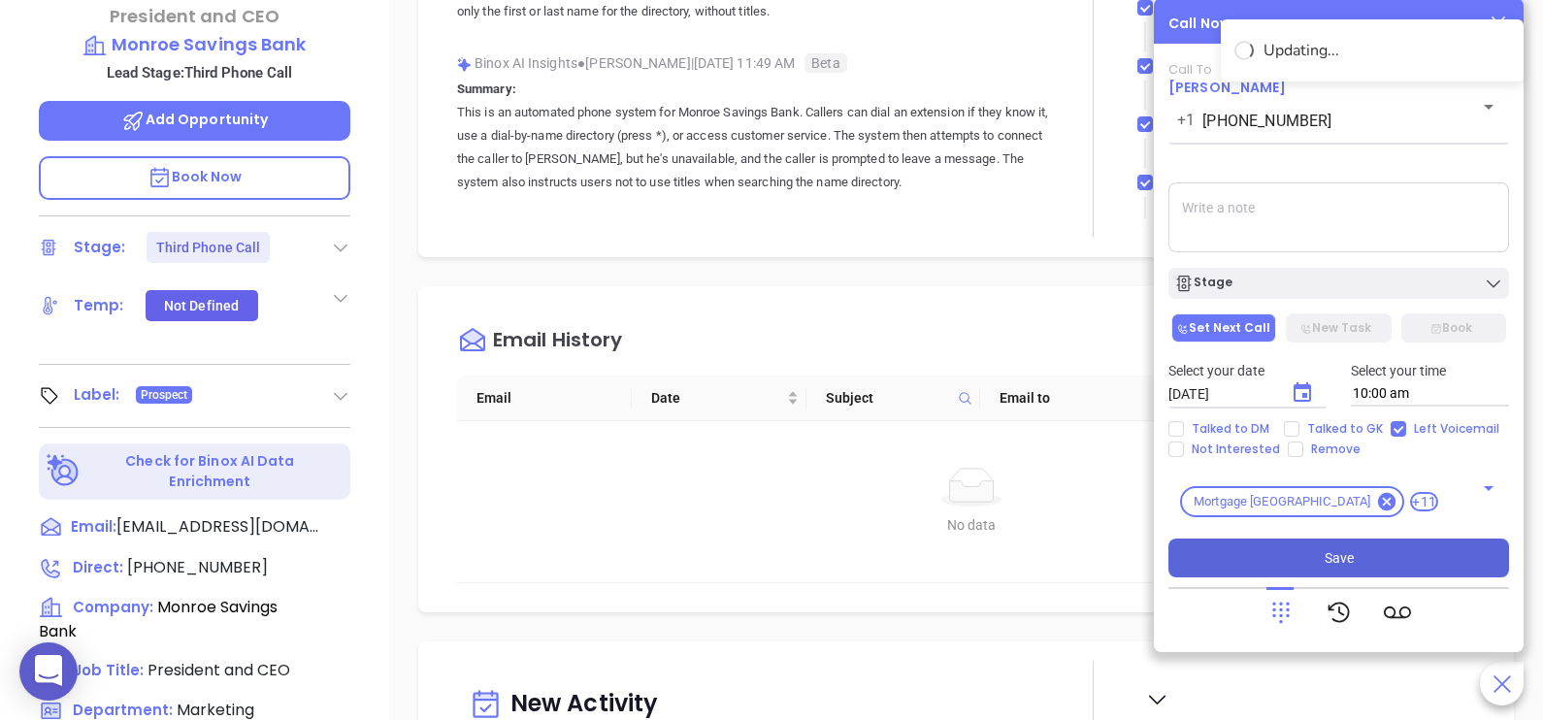
click at [1383, 554] on button "Save" at bounding box center [1338, 558] width 341 height 39
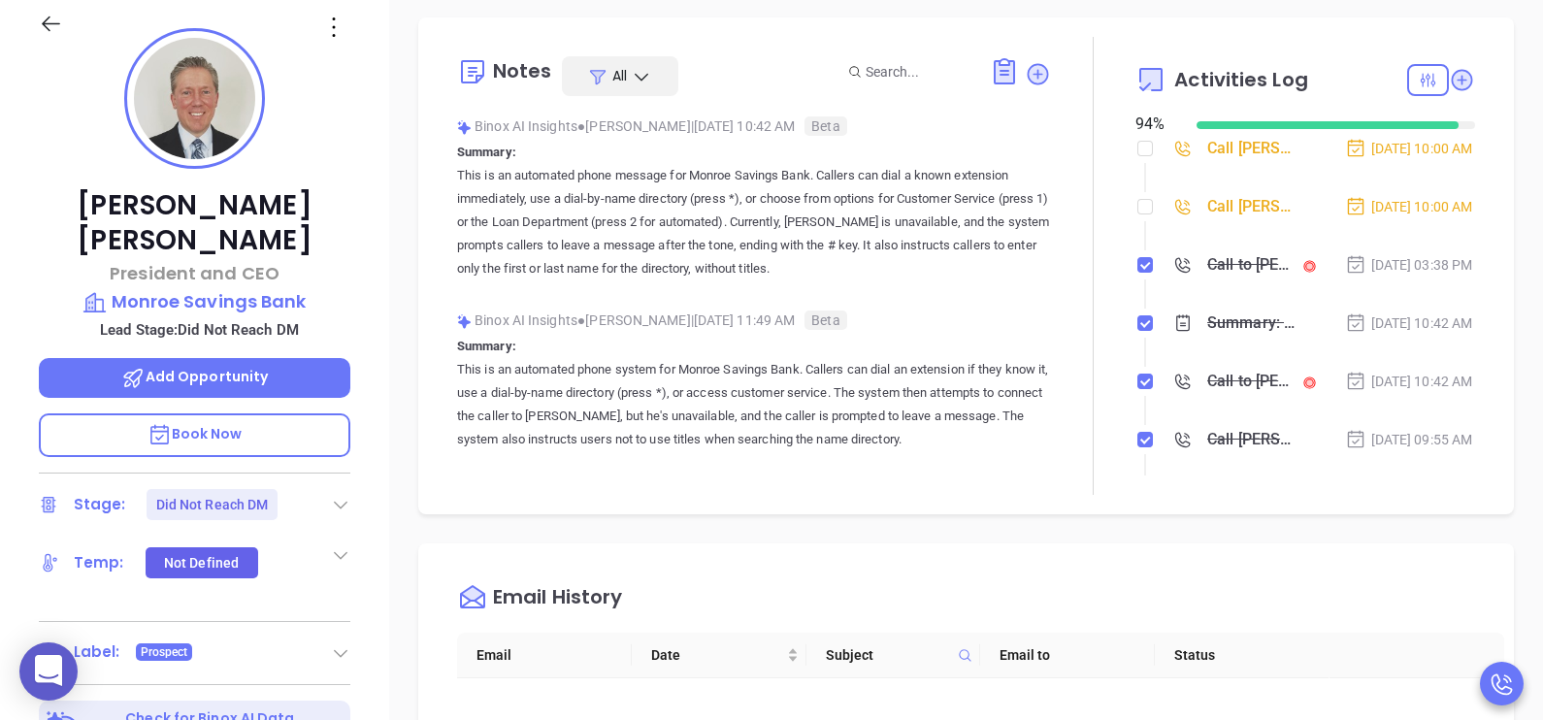
scroll to position [193, 0]
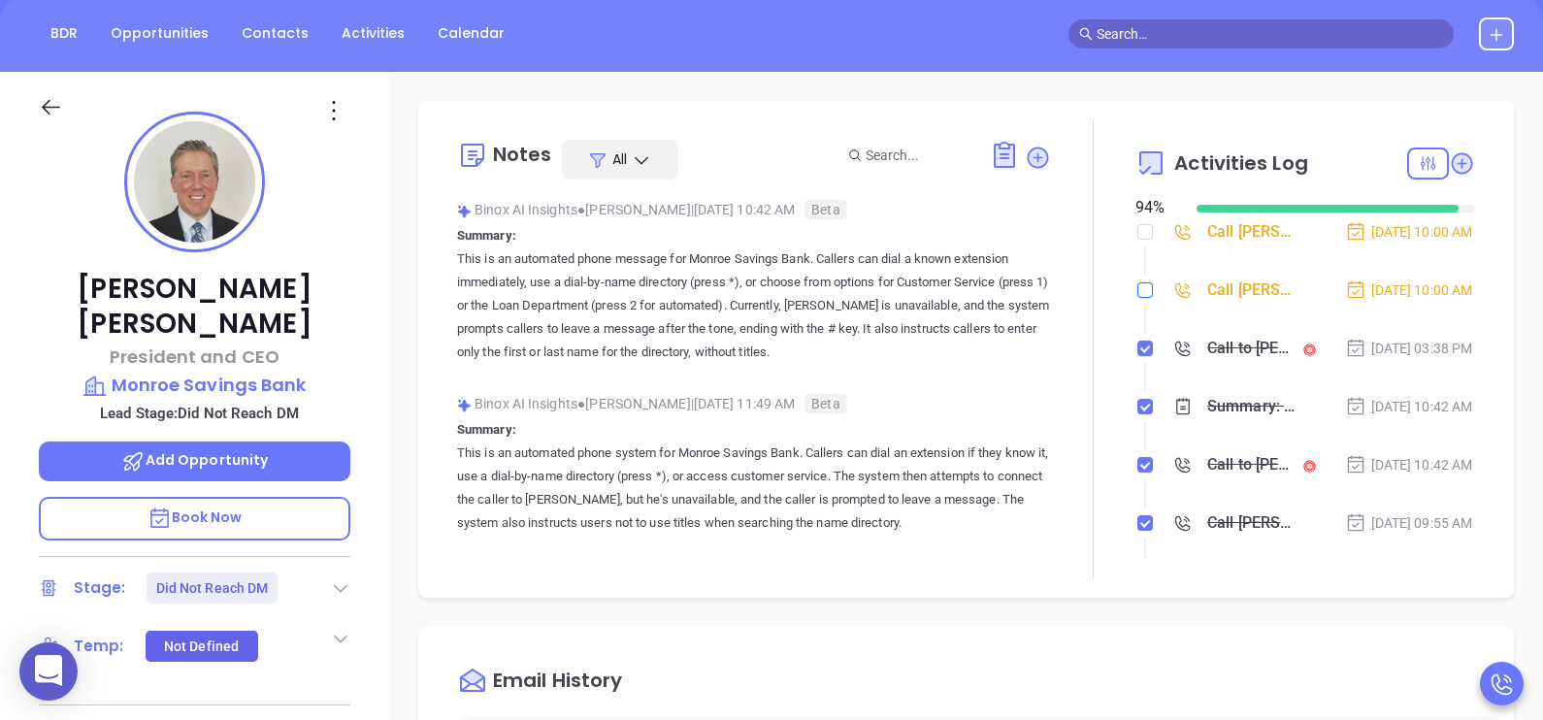
click at [1137, 298] on input "checkbox" at bounding box center [1145, 290] width 16 height 16
checkbox input "true"
click at [1137, 238] on input "checkbox" at bounding box center [1145, 232] width 16 height 16
checkbox input "true"
click at [1429, 336] on li "Call [PERSON_NAME] to follow up [DATE] 10:00 AM" at bounding box center [1307, 308] width 335 height 53
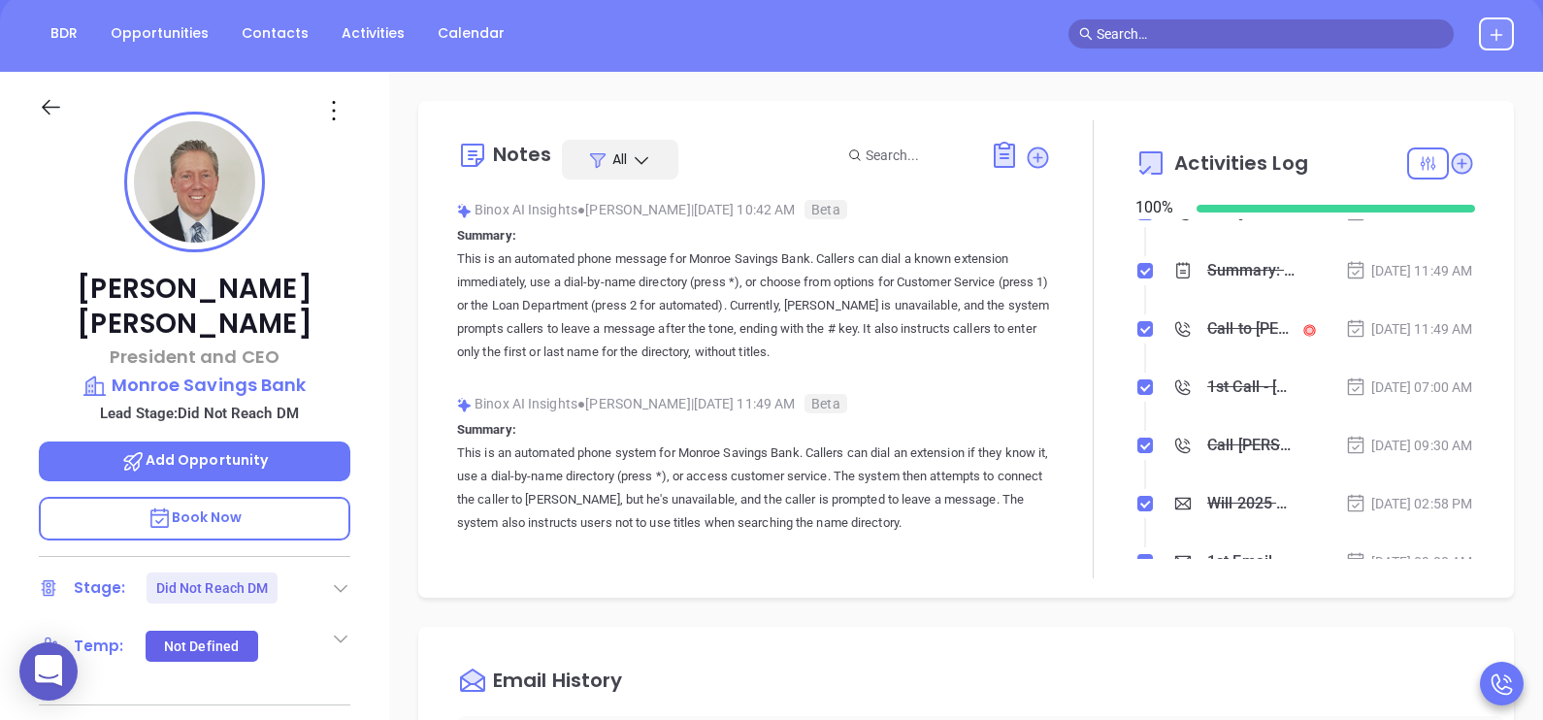
scroll to position [484, 0]
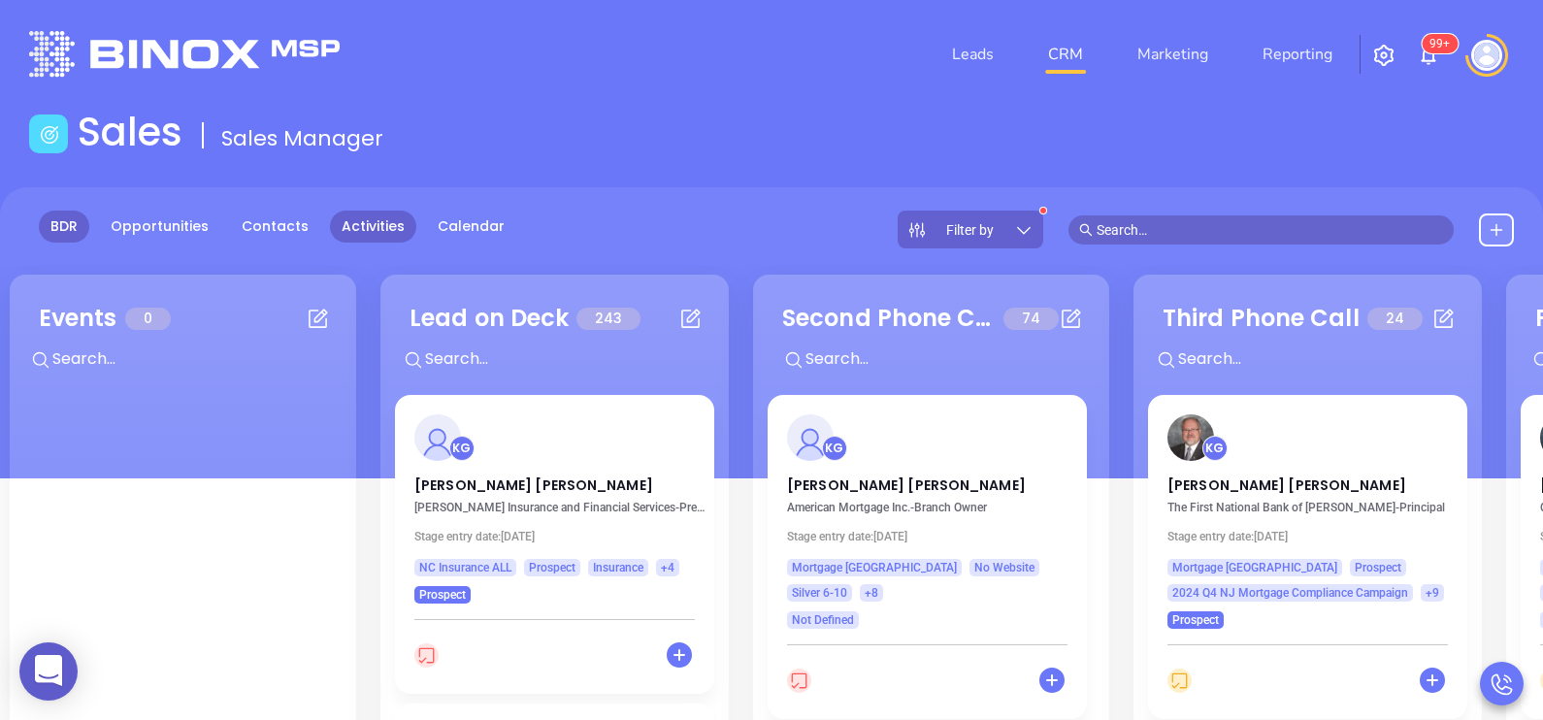
click at [347, 218] on link "Activities" at bounding box center [373, 227] width 86 height 32
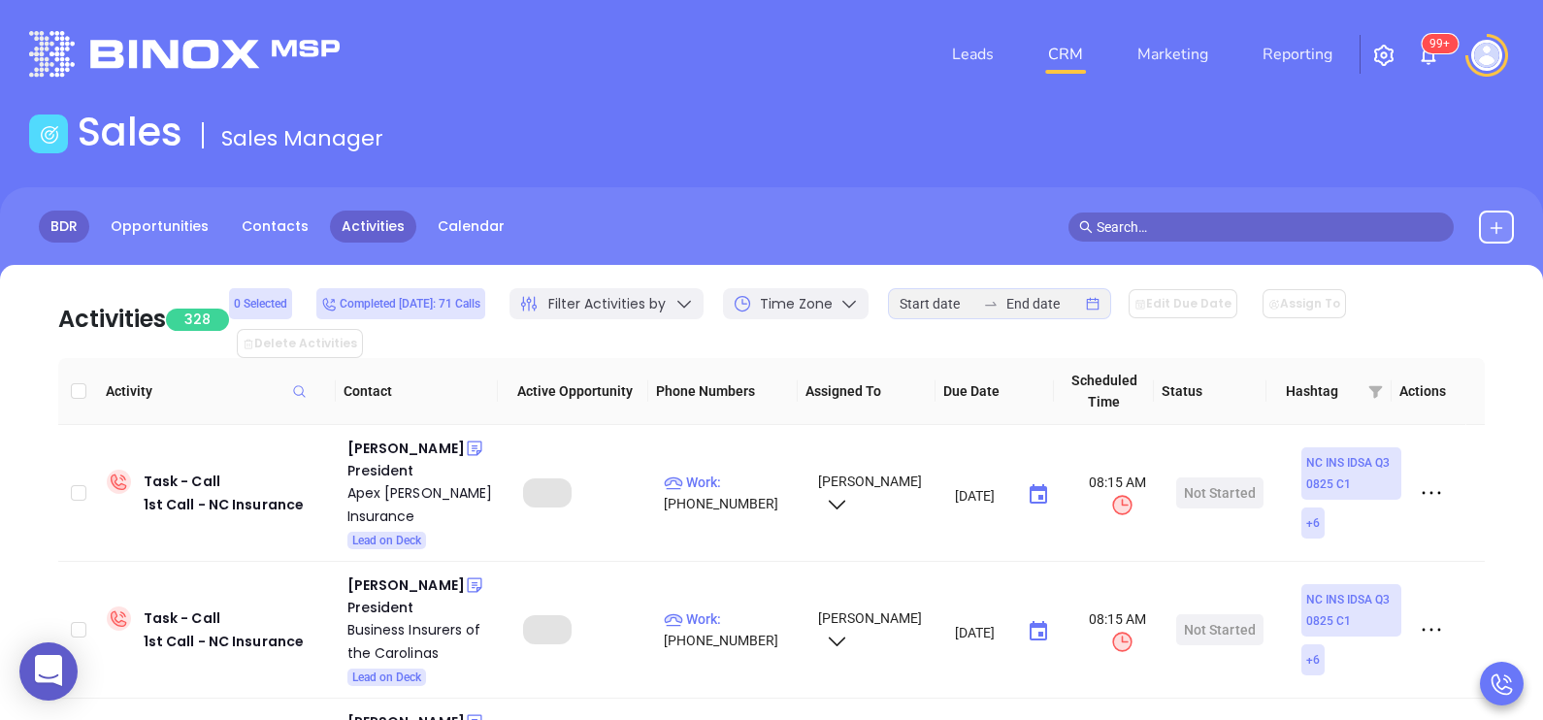
click at [58, 236] on link "BDR" at bounding box center [64, 227] width 50 height 32
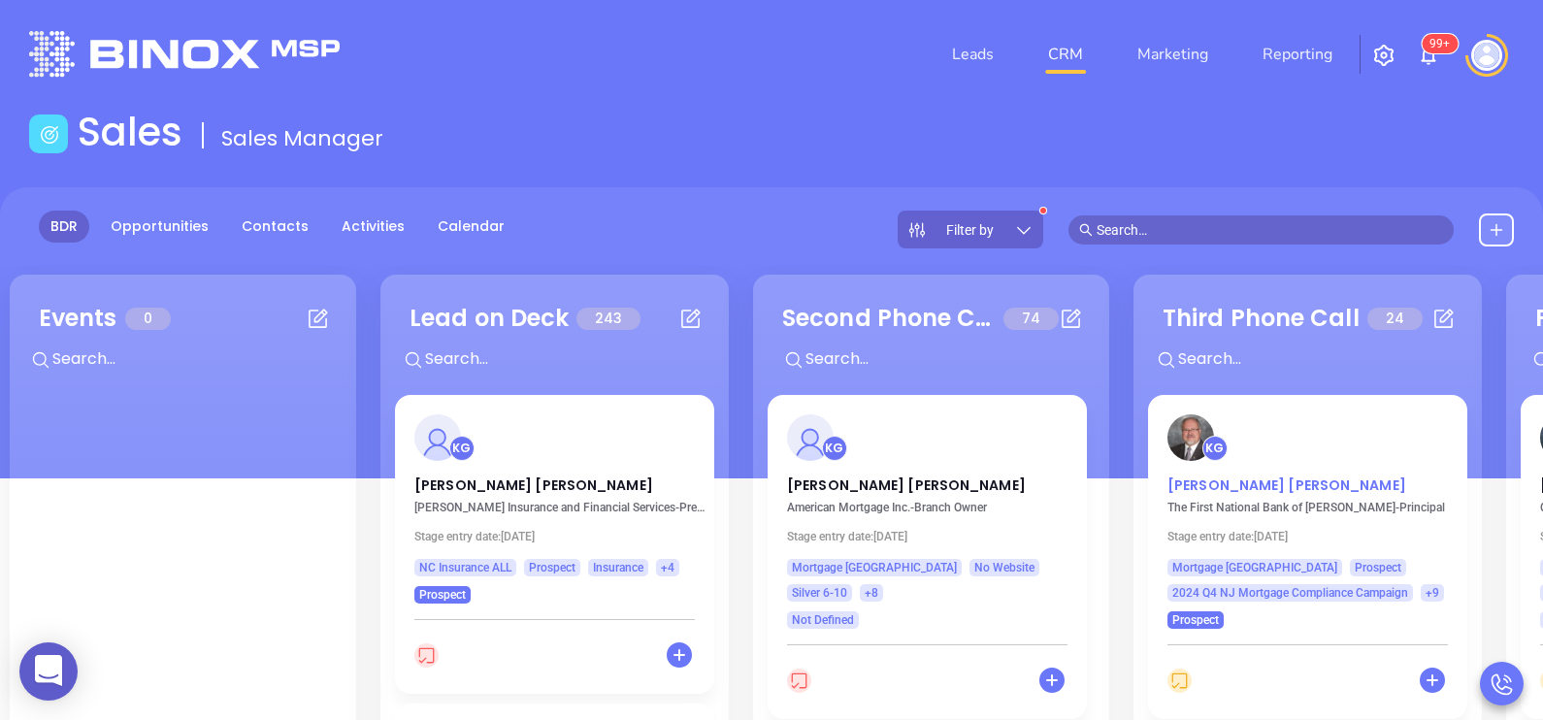
click at [1232, 485] on p "[PERSON_NAME]" at bounding box center [1307, 480] width 280 height 10
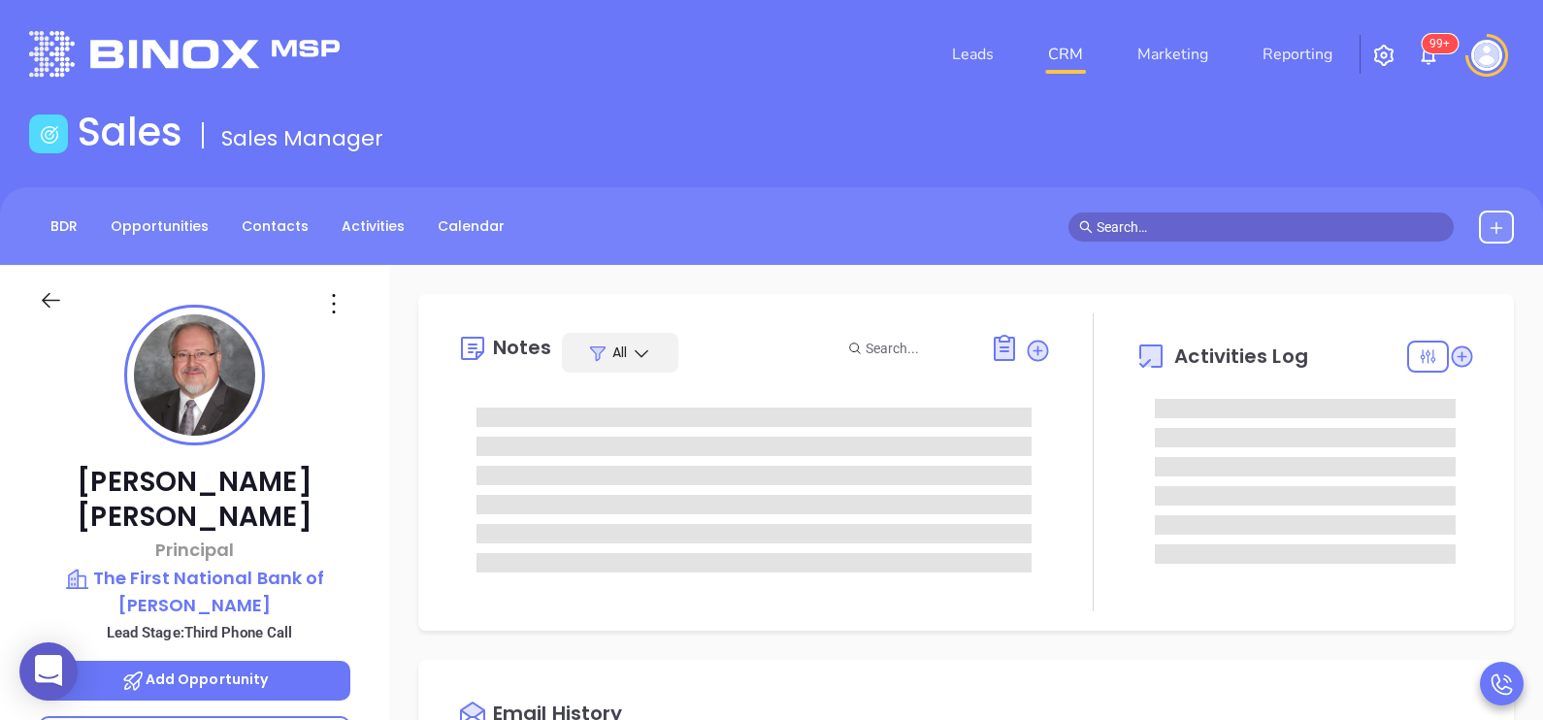
scroll to position [563, 0]
type input "[PERSON_NAME]"
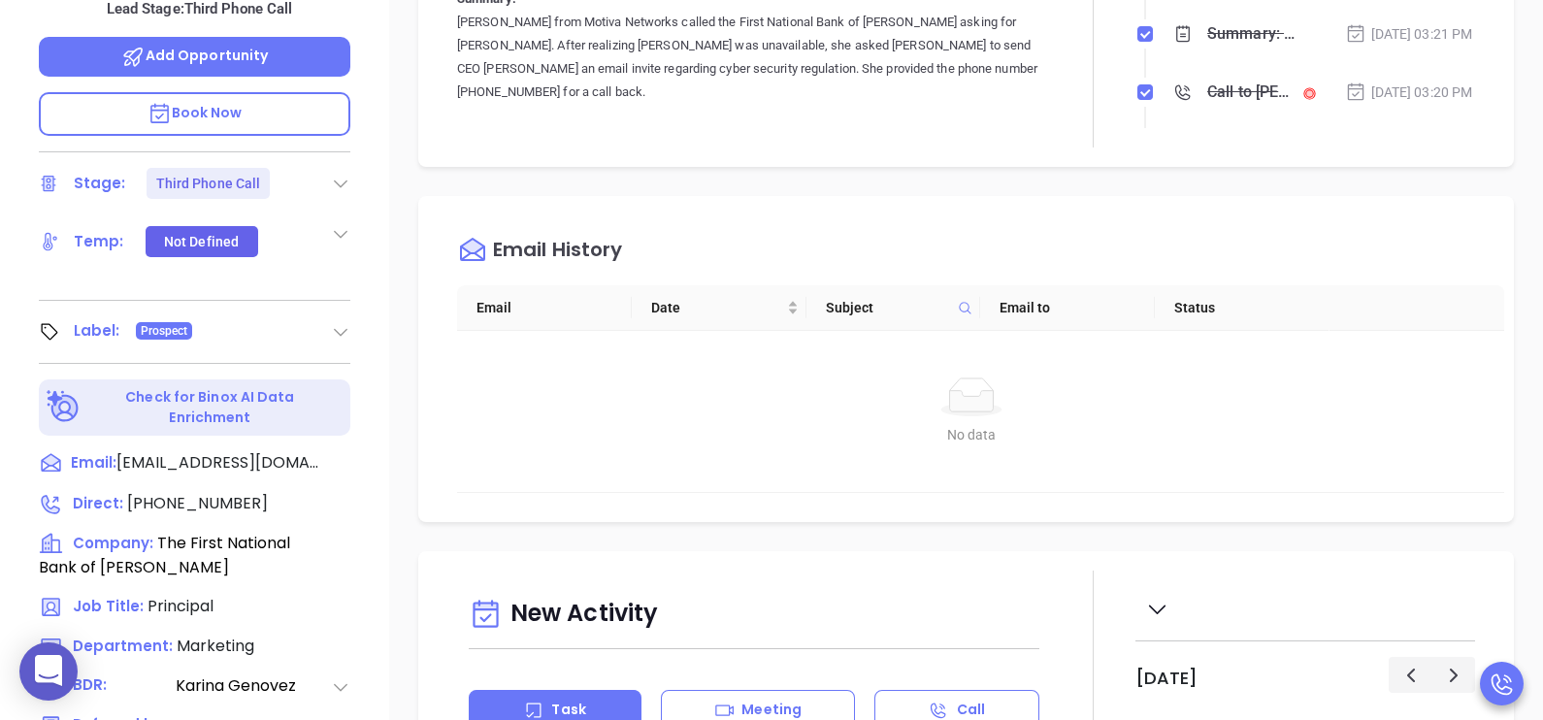
scroll to position [631, 0]
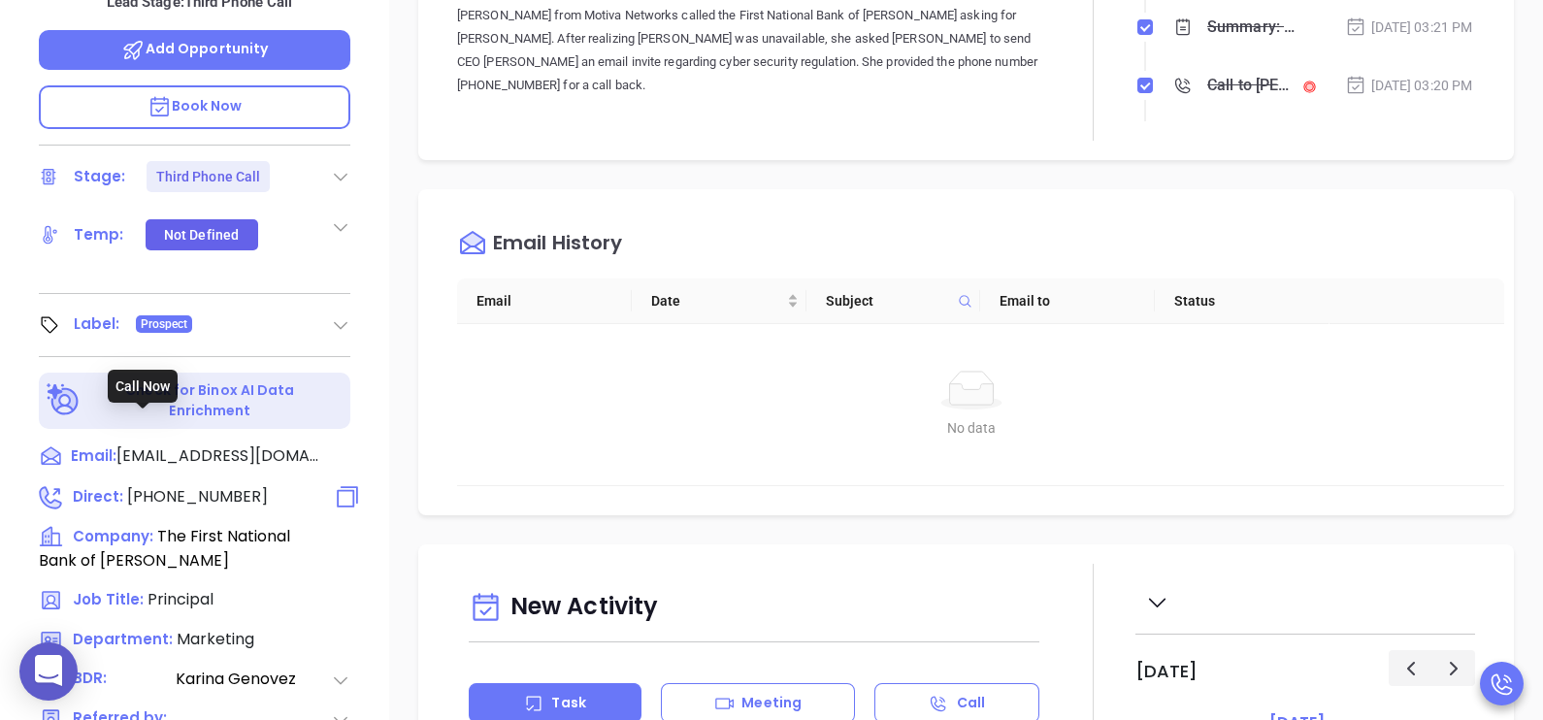
click at [172, 485] on span "[PHONE_NUMBER]" at bounding box center [197, 496] width 141 height 22
type input "[PHONE_NUMBER]"
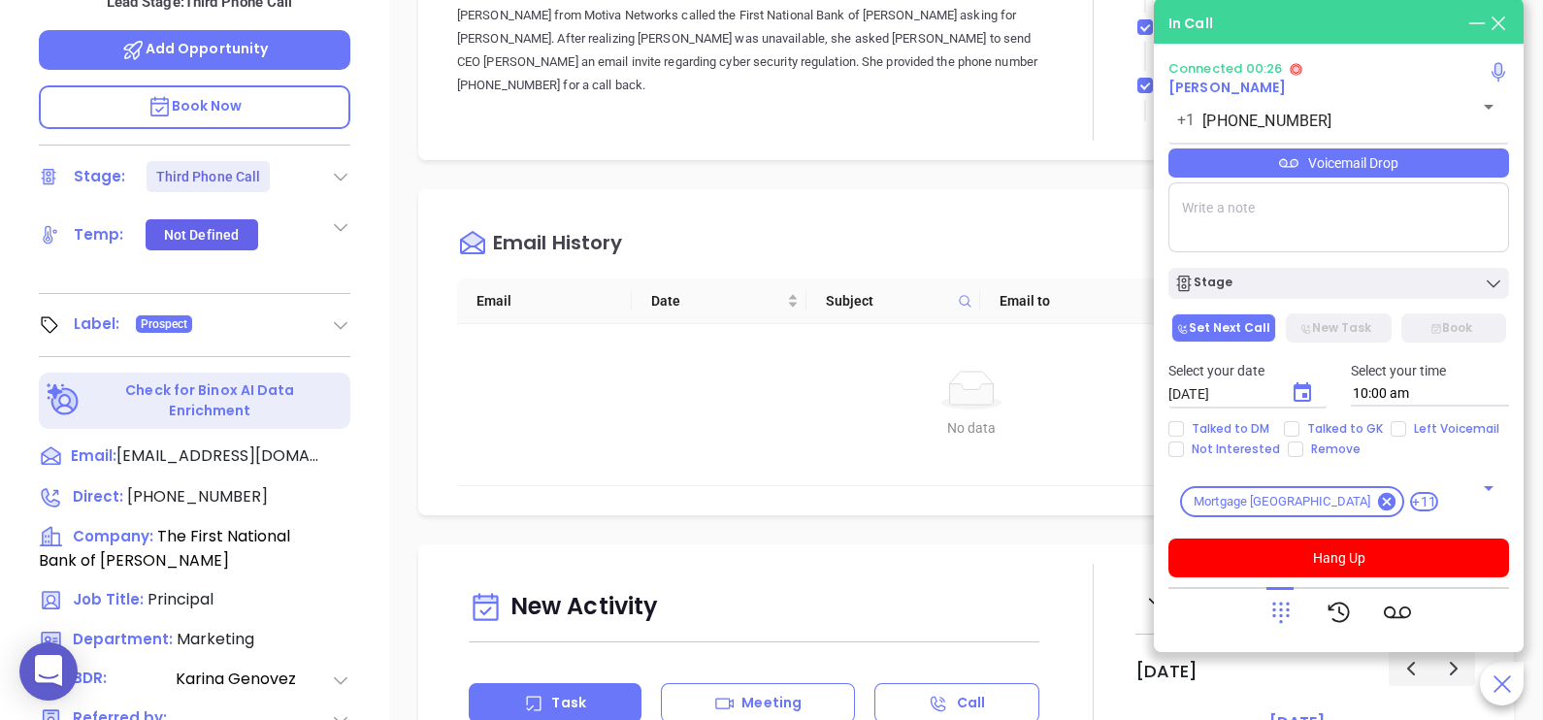
click at [1284, 609] on icon at bounding box center [1280, 612] width 27 height 27
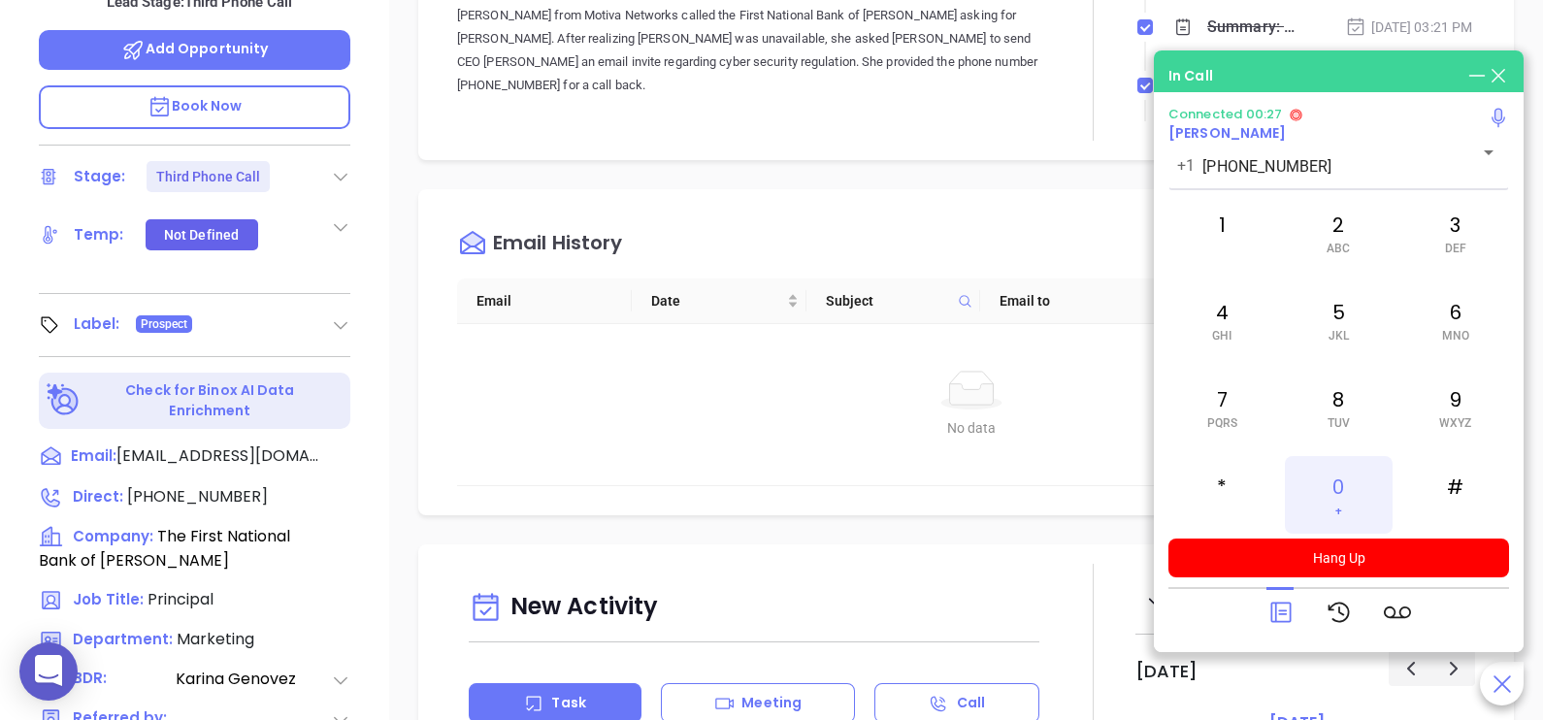
click at [1342, 509] on div "0 +" at bounding box center [1338, 495] width 107 height 78
click at [393, 331] on div "Notes All Binox AI Insights ● [PERSON_NAME] | [DATE] 04:05 PM Beta Summary: The…" at bounding box center [966, 313] width 1154 height 1359
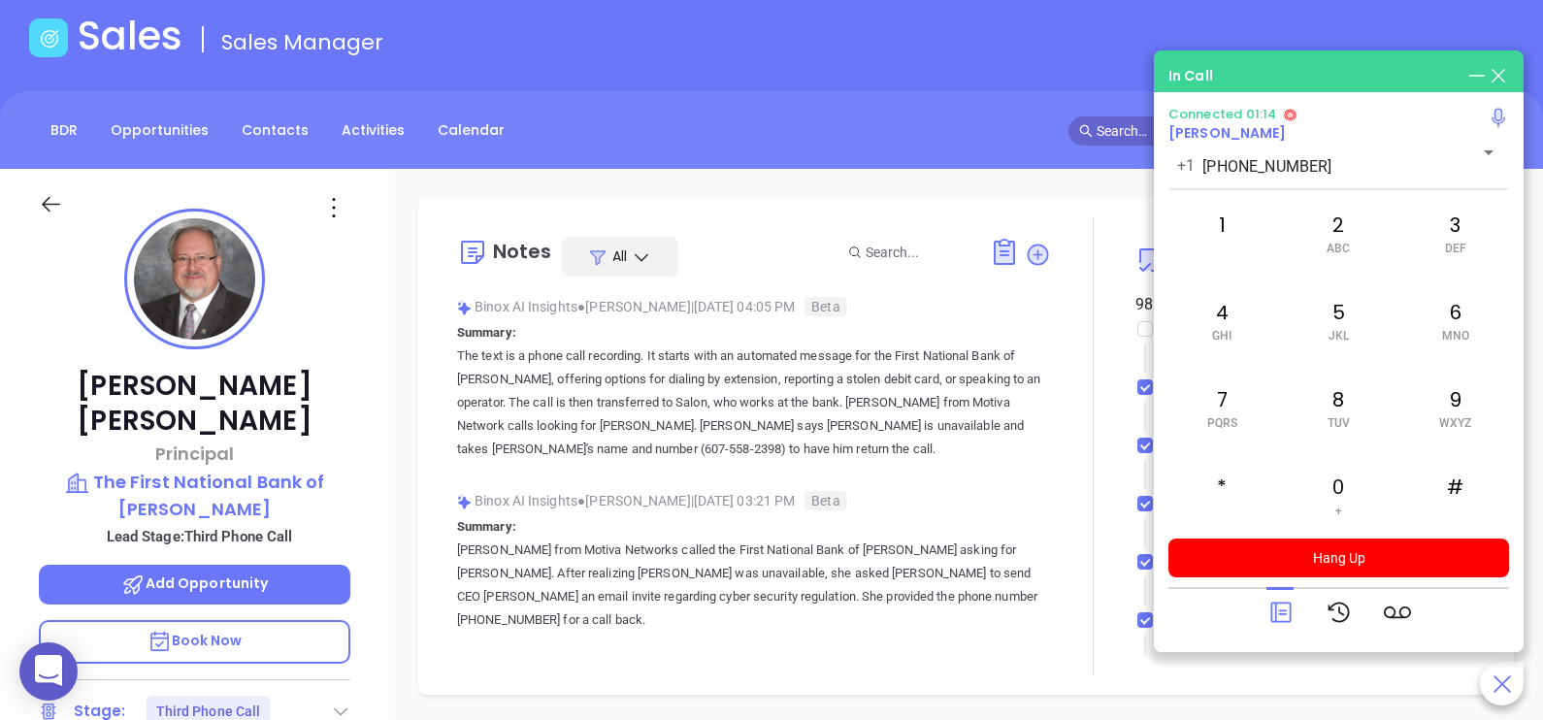
scroll to position [48, 0]
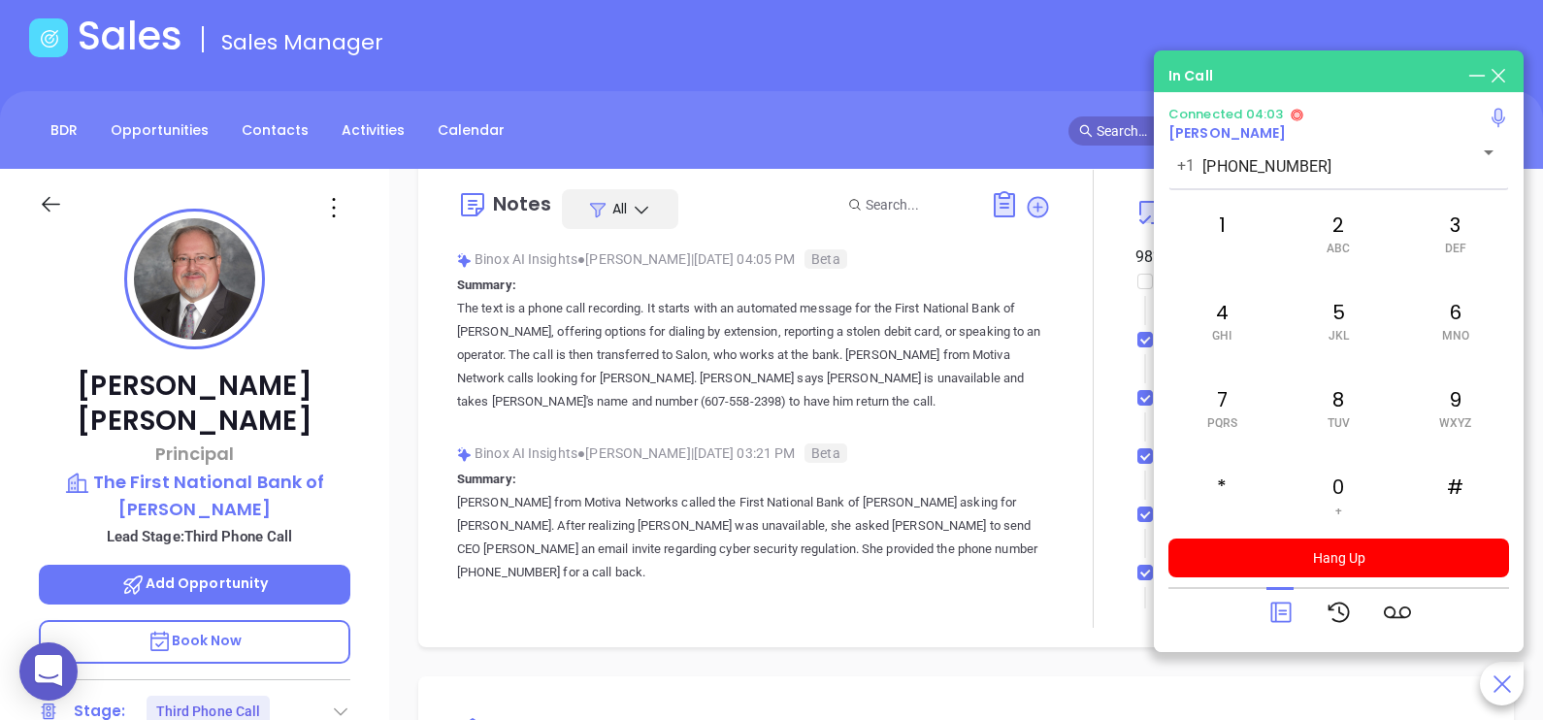
click at [1262, 611] on div at bounding box center [1338, 612] width 341 height 50
click at [1273, 612] on icon at bounding box center [1280, 612] width 27 height 27
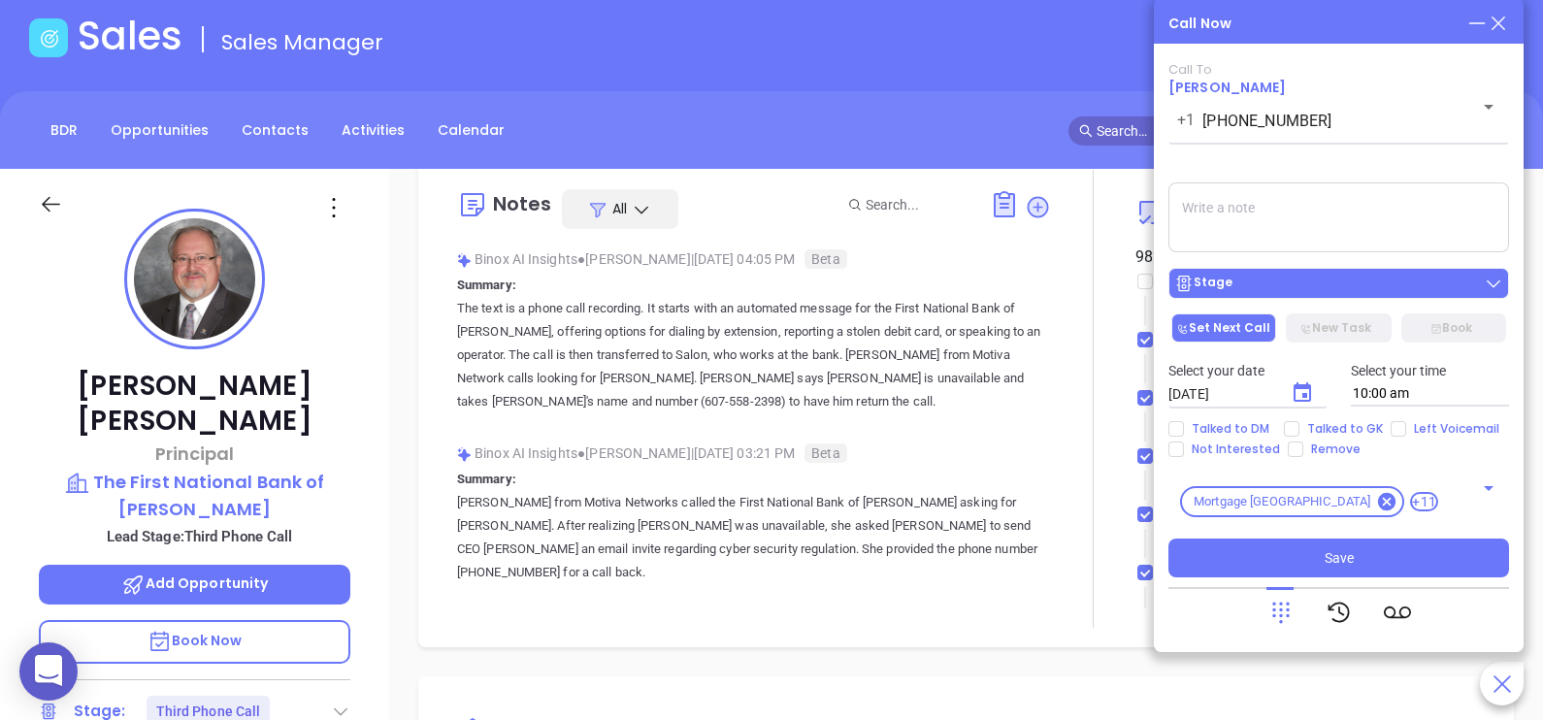
click at [1387, 296] on button "Stage" at bounding box center [1338, 283] width 341 height 31
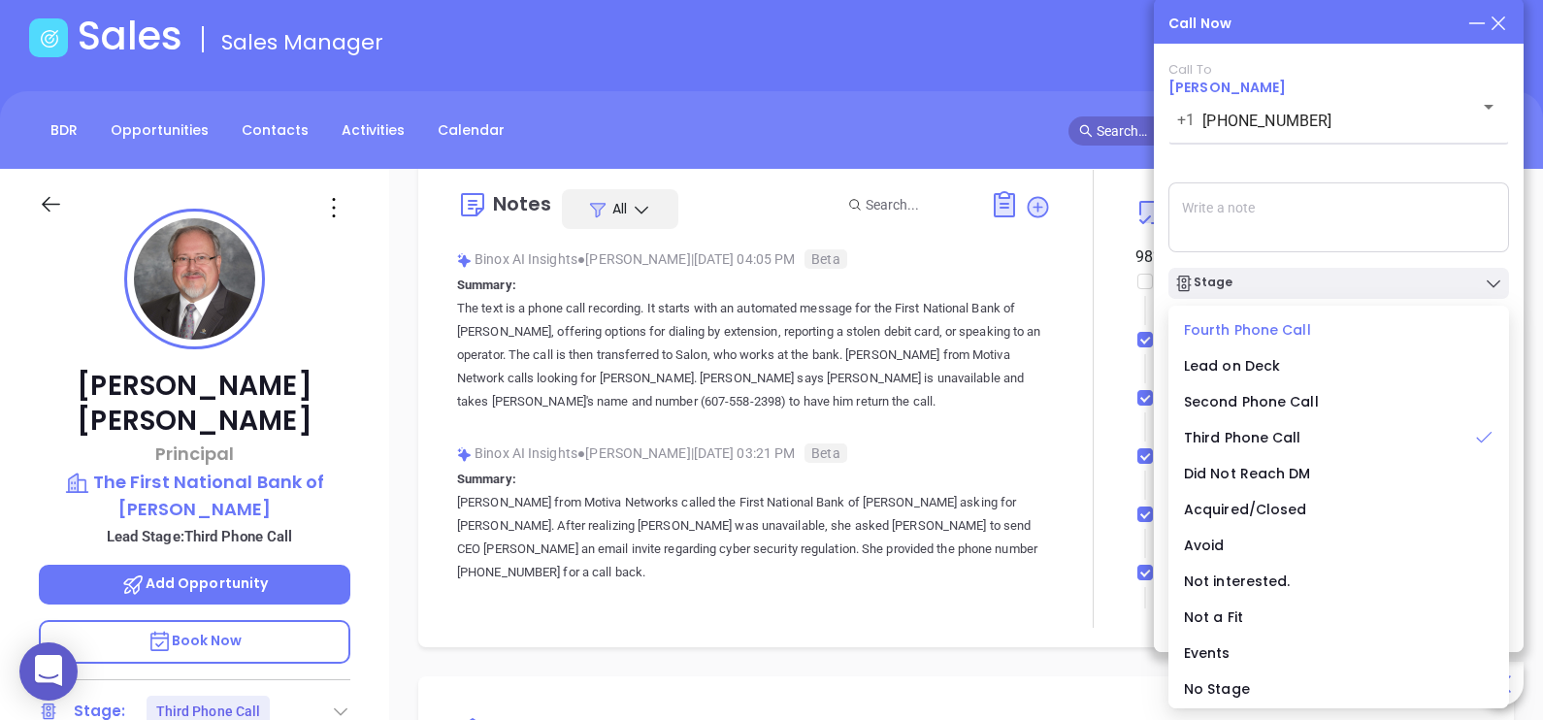
click at [1288, 338] on span "Fourth Phone Call" at bounding box center [1247, 329] width 127 height 19
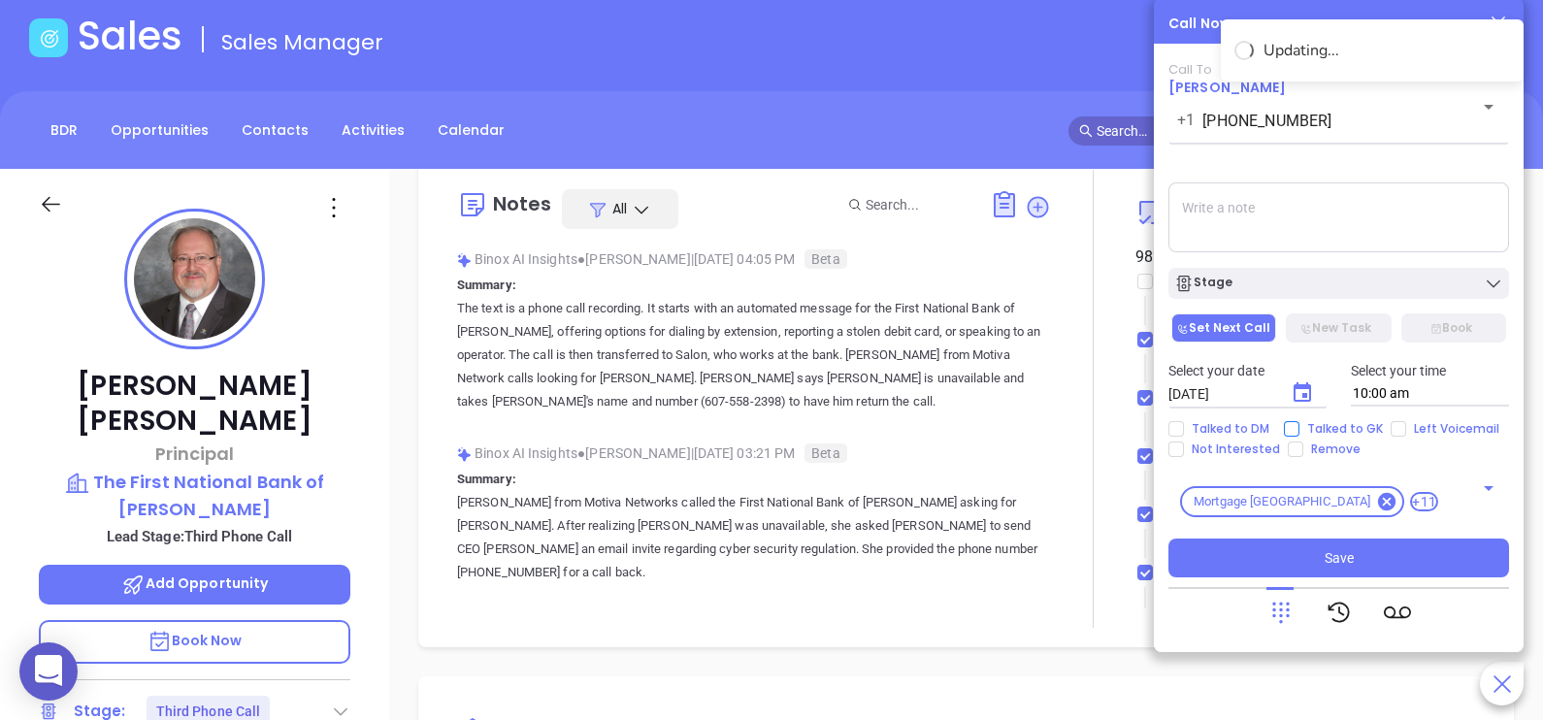
click at [1323, 427] on span "Talked to GK" at bounding box center [1344, 429] width 91 height 16
click at [1299, 427] on input "Talked to GK" at bounding box center [1292, 429] width 16 height 16
checkbox input "true"
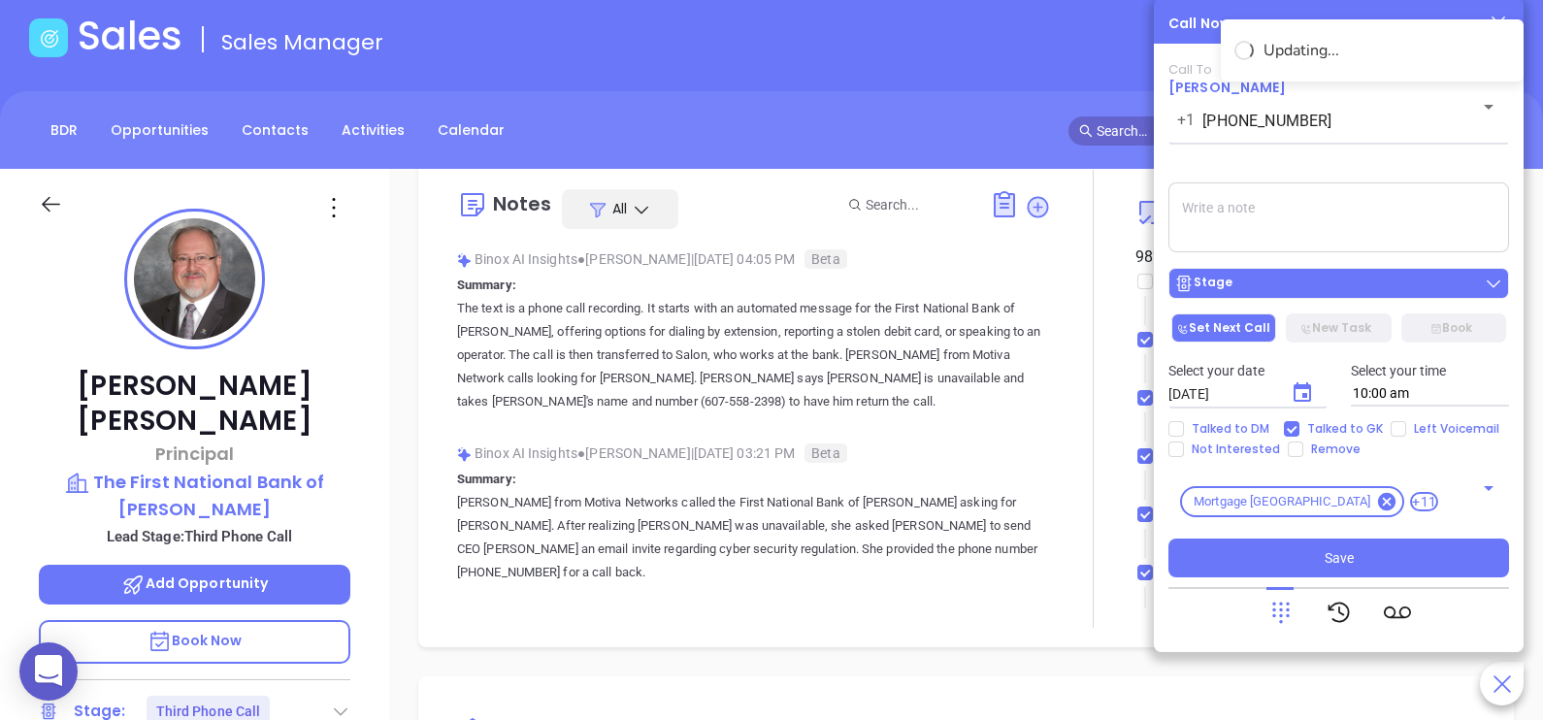
click at [1411, 283] on div "Stage" at bounding box center [1338, 283] width 329 height 19
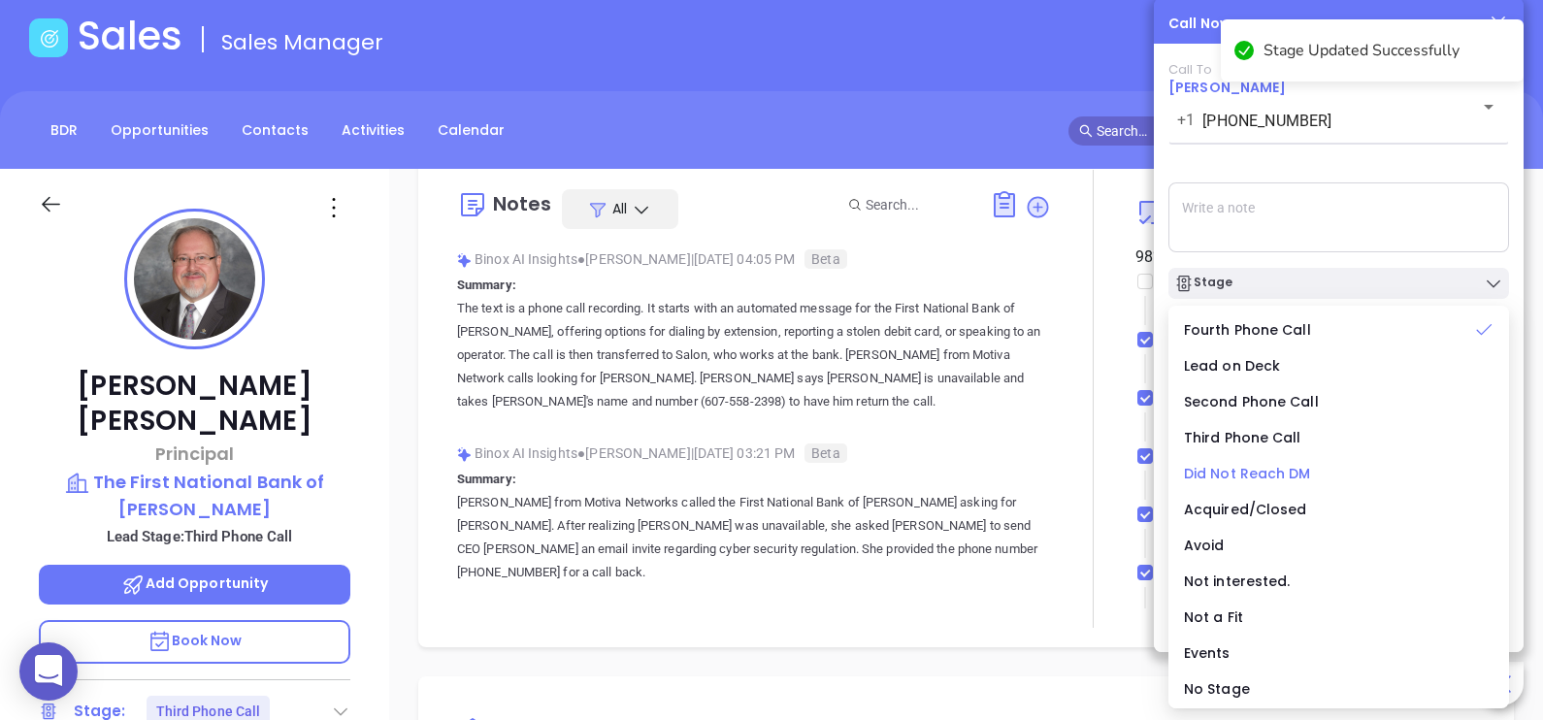
click at [1252, 476] on span "Did Not Reach DM" at bounding box center [1247, 473] width 127 height 19
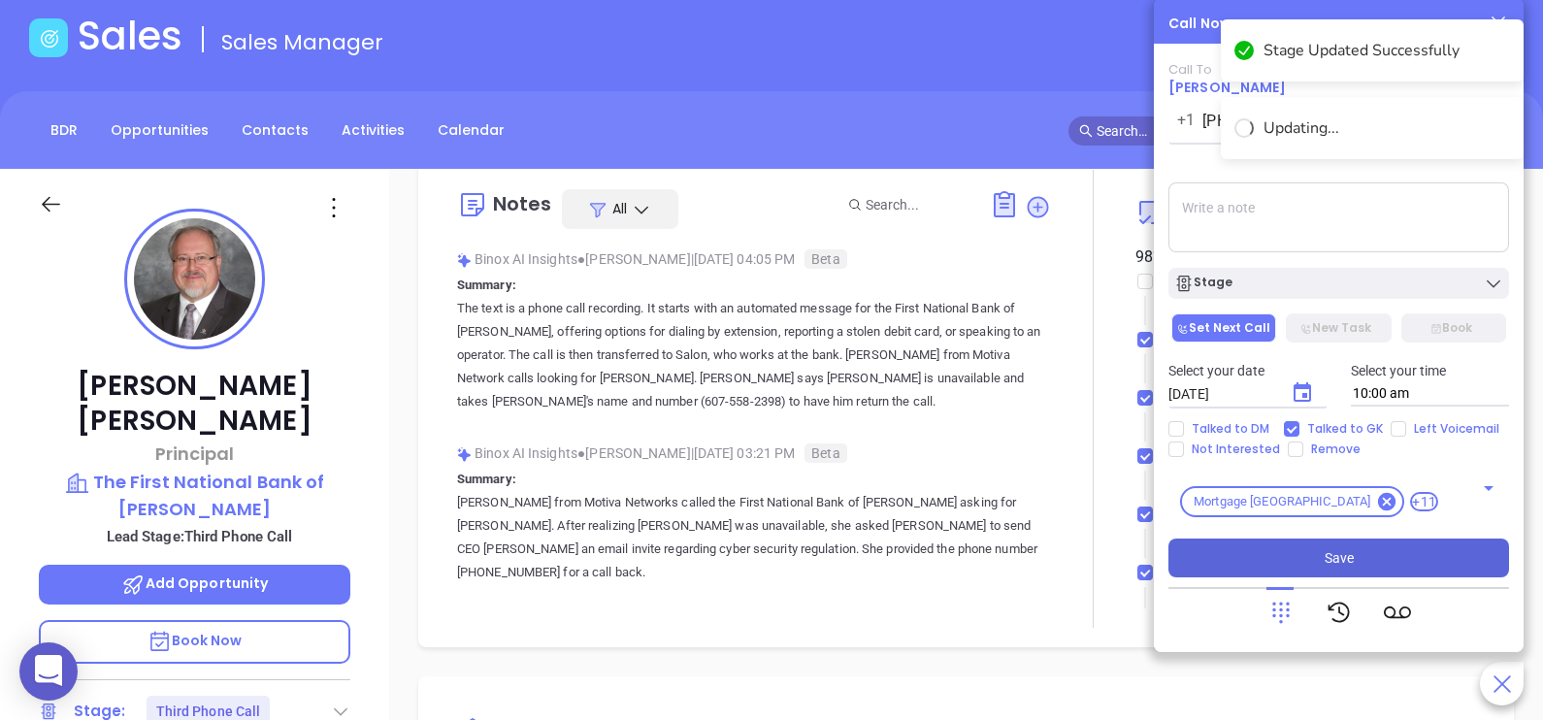
click at [1305, 571] on button "Save" at bounding box center [1338, 558] width 341 height 39
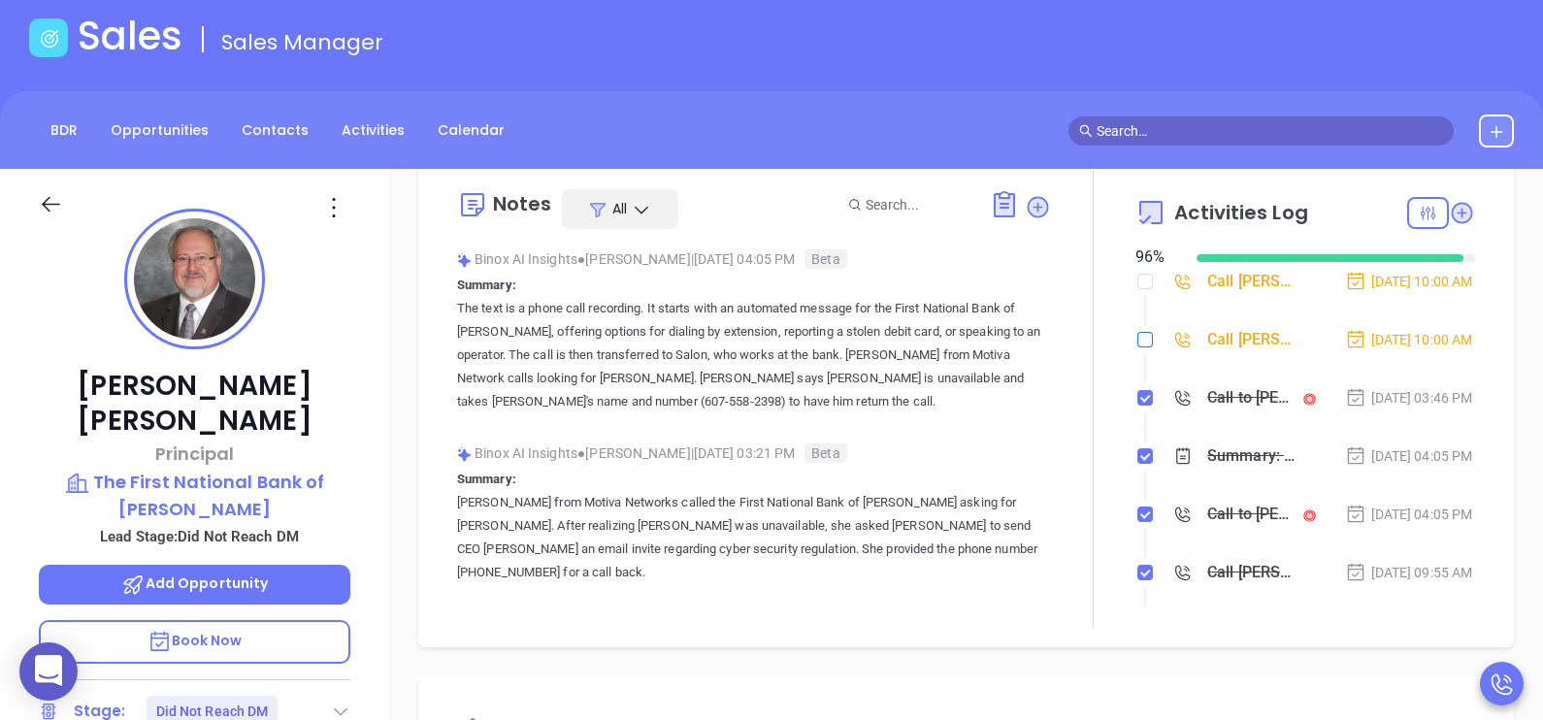
click at [1137, 347] on input "checkbox" at bounding box center [1145, 340] width 16 height 16
checkbox input "true"
click at [1137, 280] on input "checkbox" at bounding box center [1145, 282] width 16 height 16
checkbox input "true"
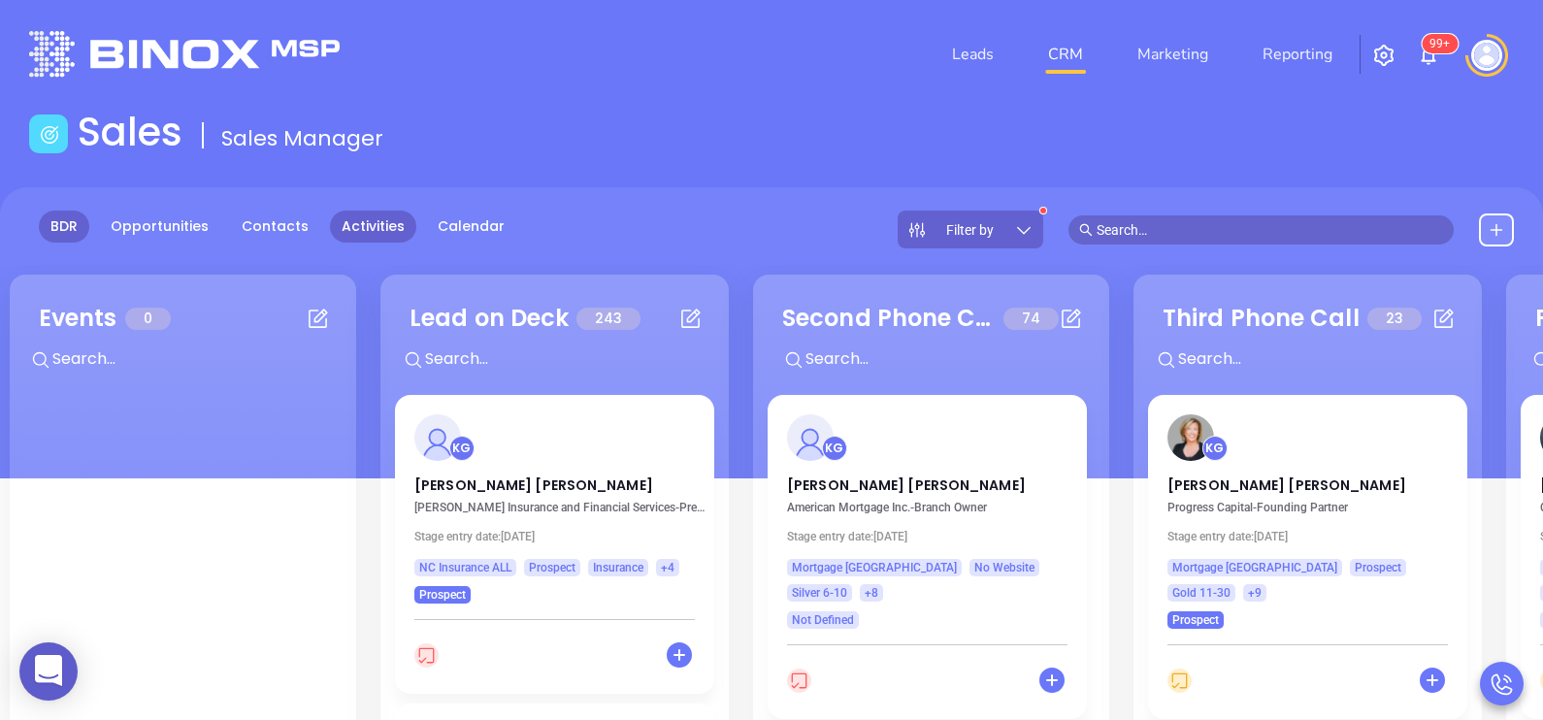
click at [382, 223] on link "Activities" at bounding box center [373, 227] width 86 height 32
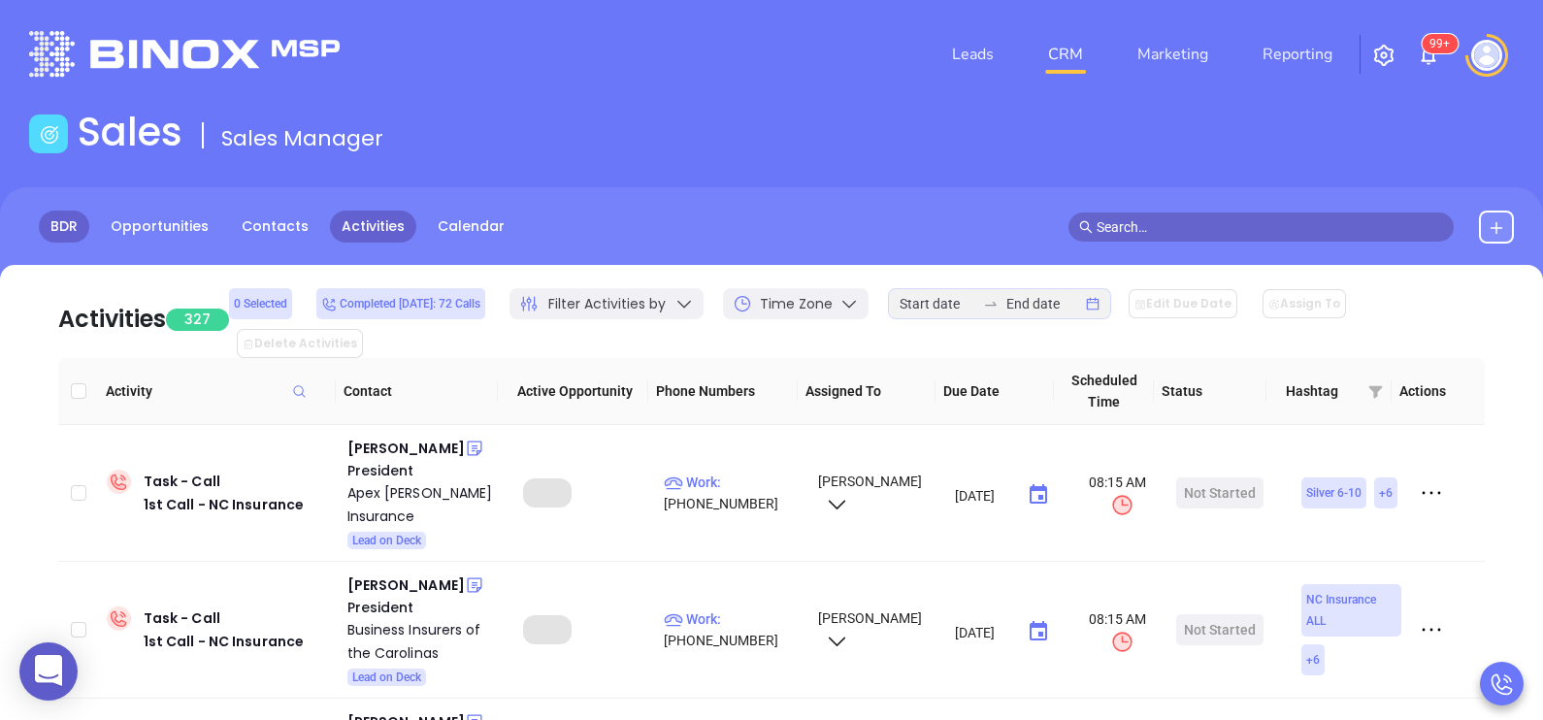
click at [54, 223] on link "BDR" at bounding box center [64, 227] width 50 height 32
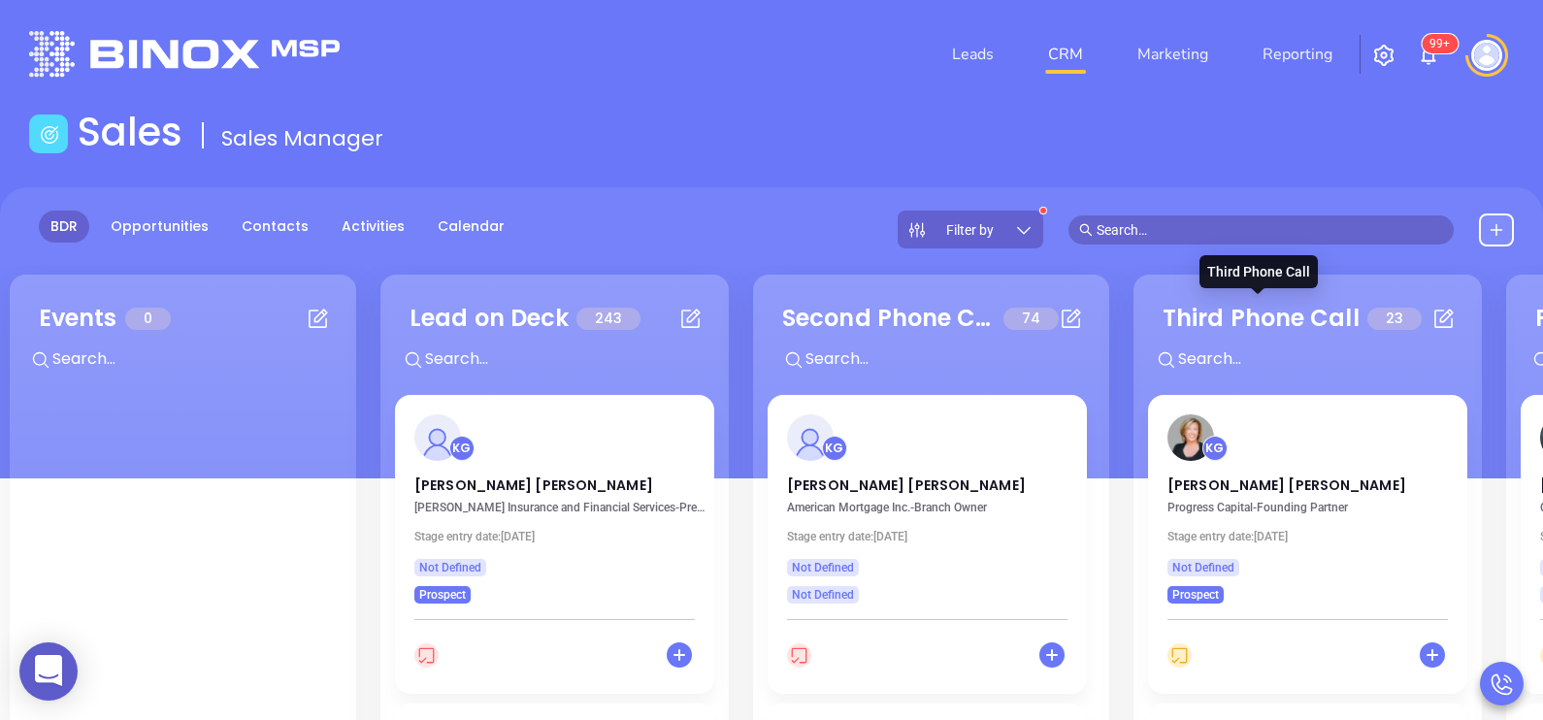
click at [1278, 329] on div "Third Phone Call" at bounding box center [1261, 318] width 197 height 35
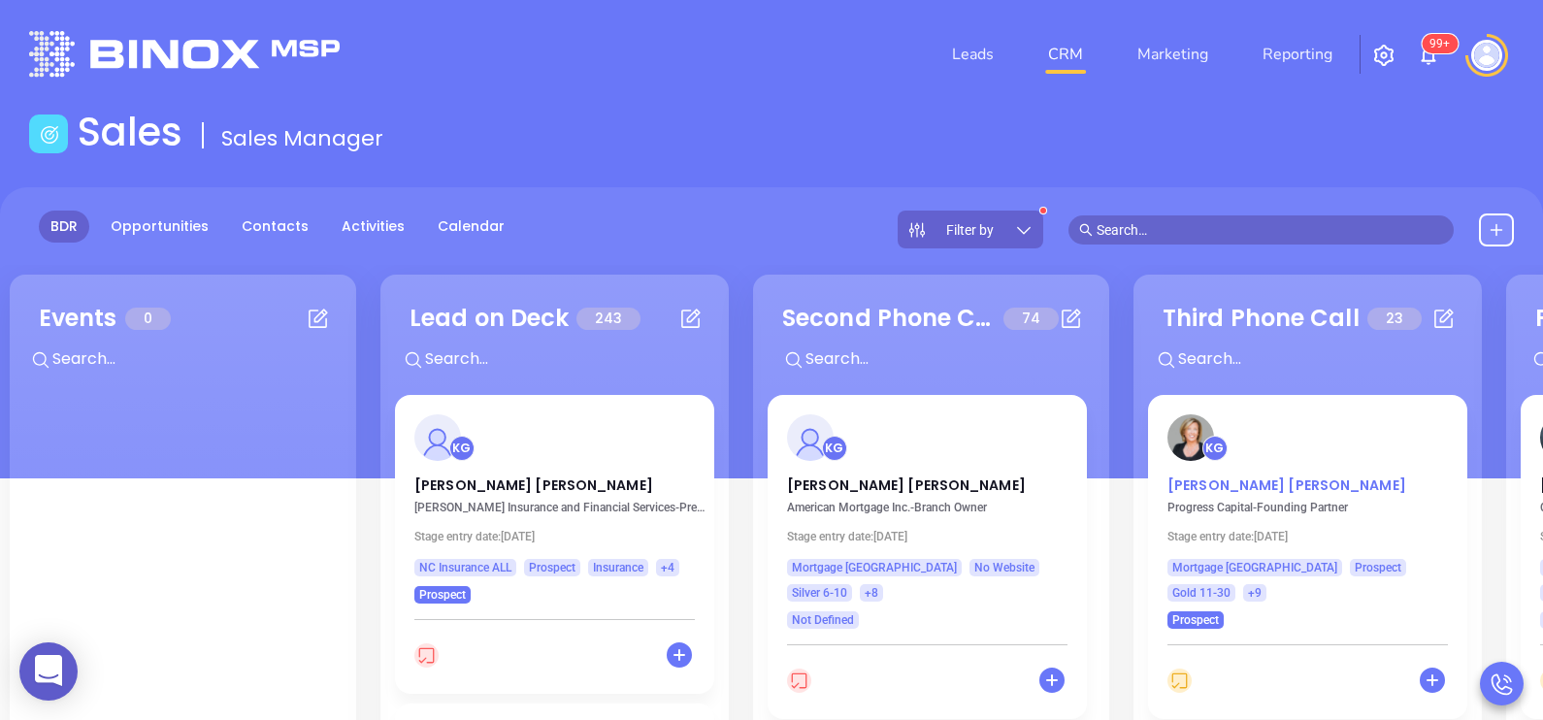
click at [1260, 484] on p "Kathy Anderson" at bounding box center [1307, 480] width 280 height 10
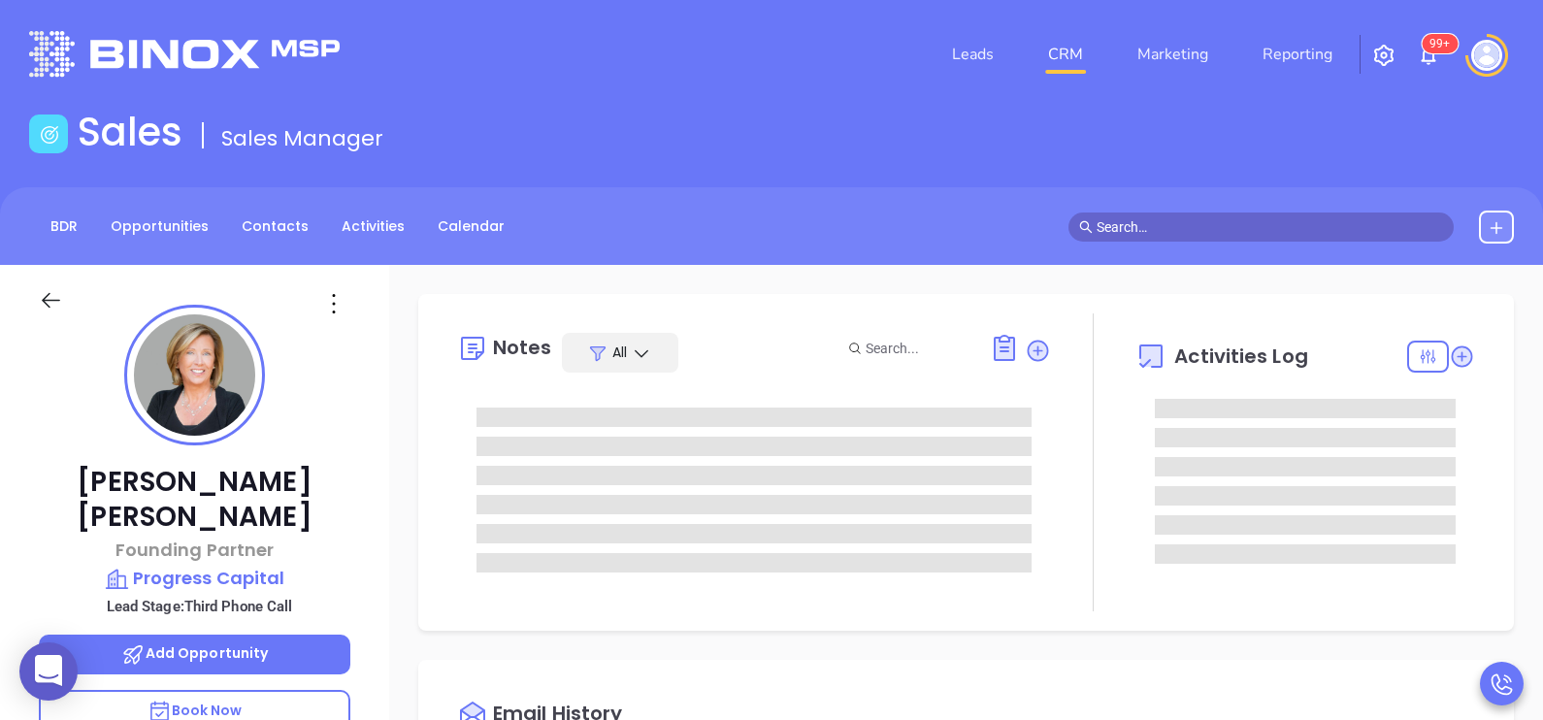
type input "[DATE]"
type input "[PERSON_NAME]"
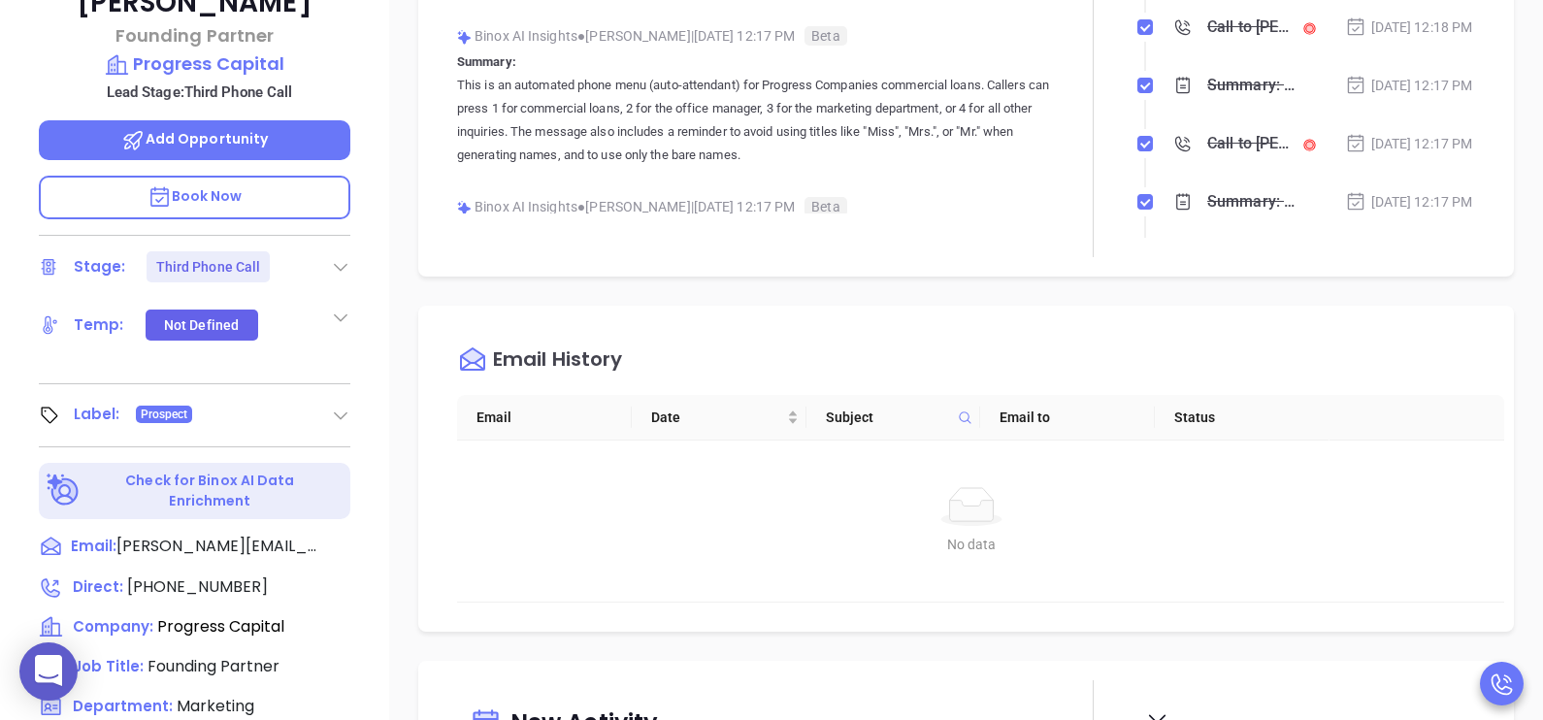
scroll to position [582, 0]
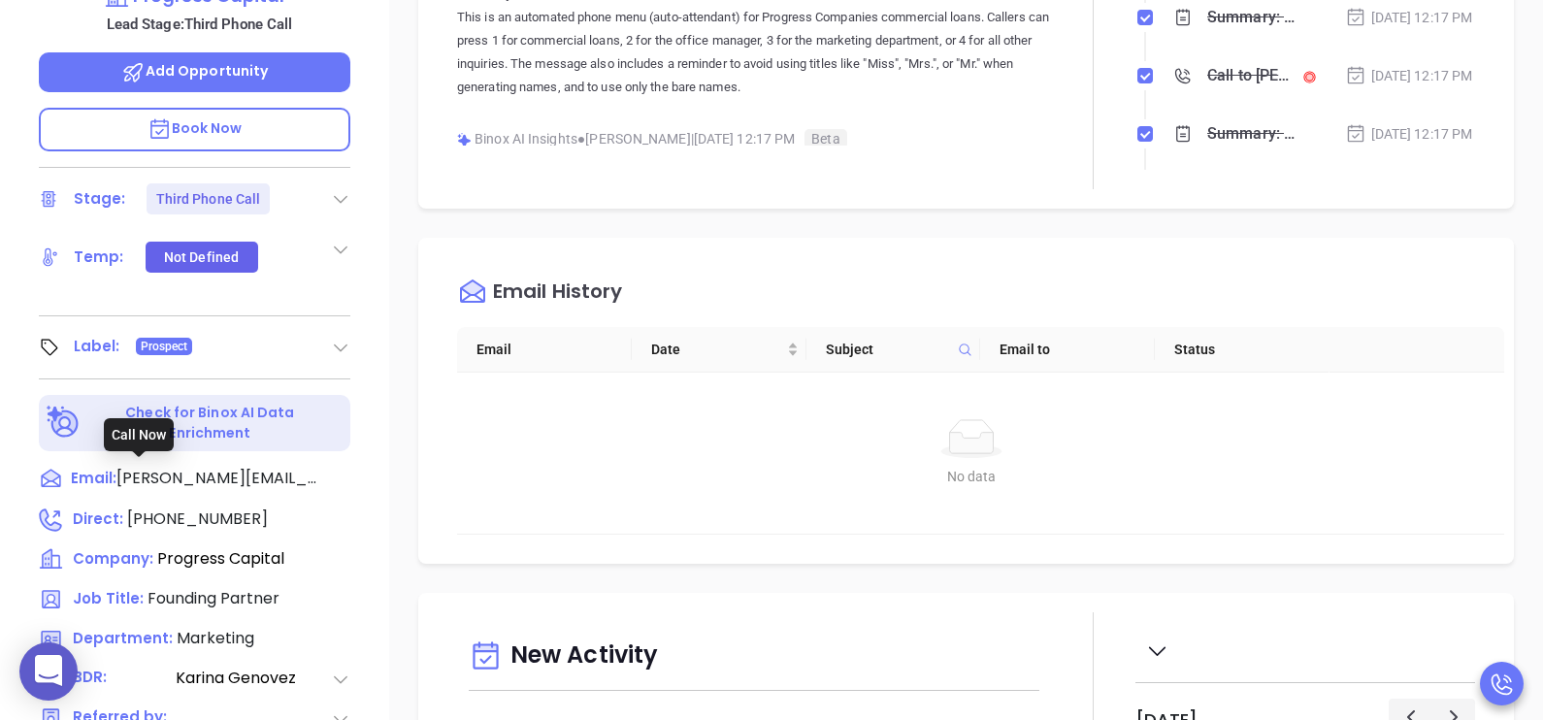
click at [194, 508] on span "(732) 389-9701" at bounding box center [197, 519] width 141 height 22
type input "(732) 389-9701"
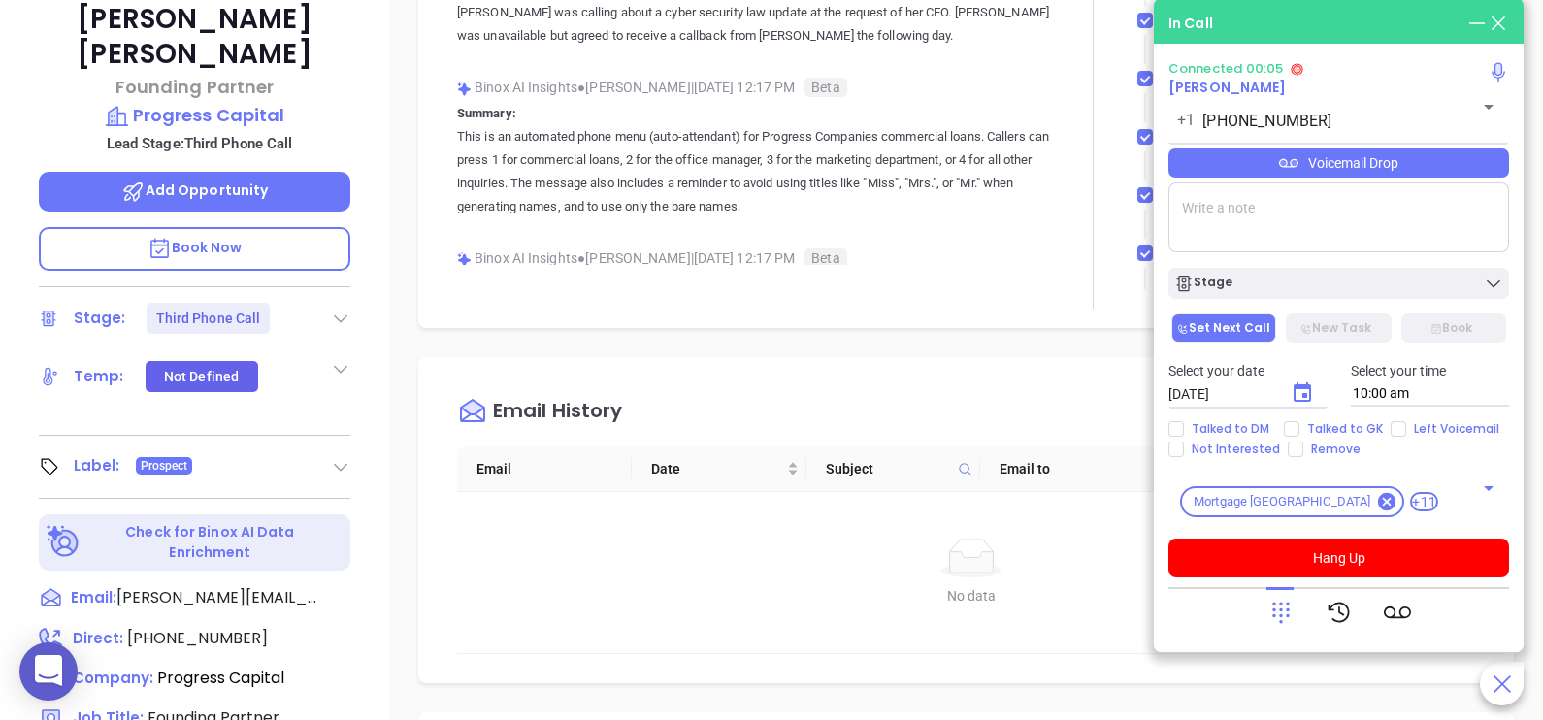
scroll to position [534, 0]
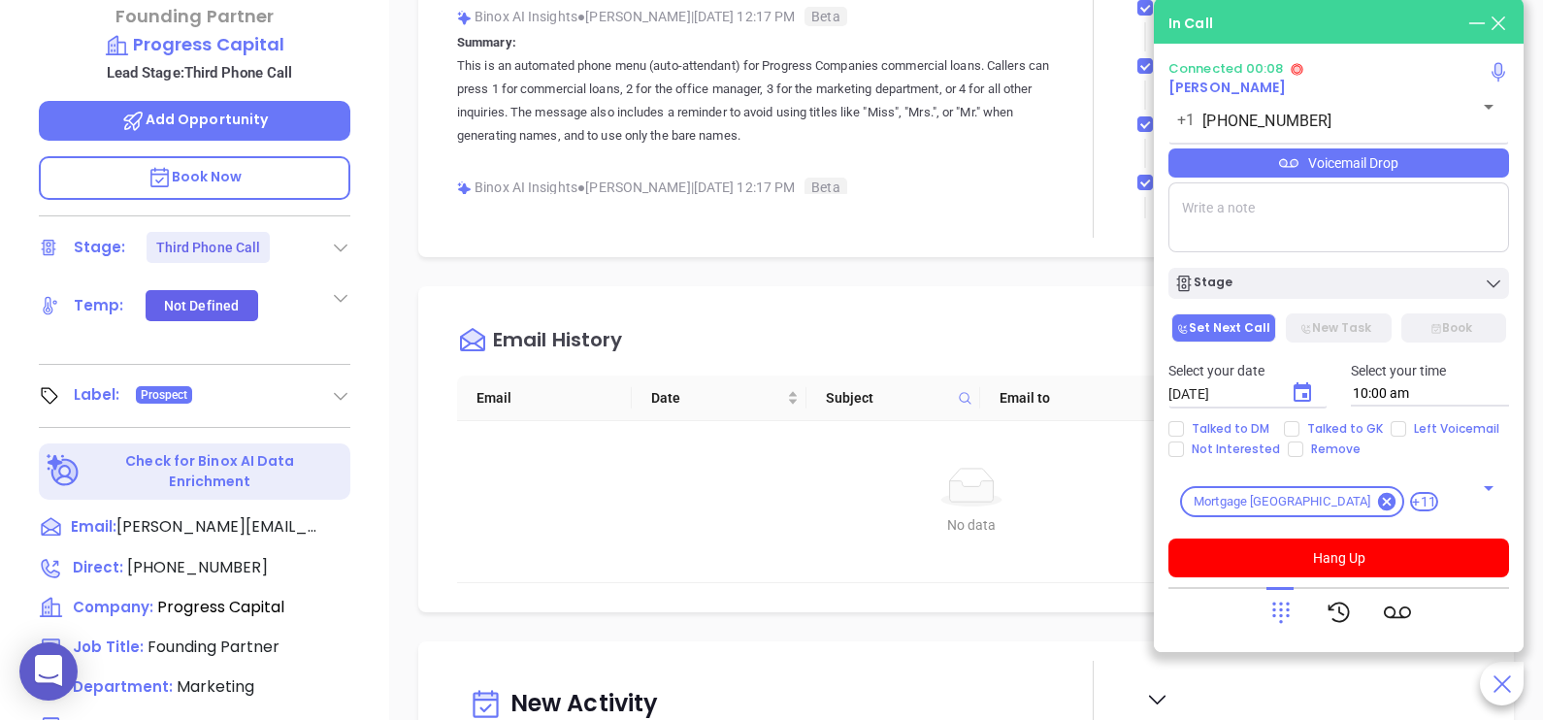
click at [1295, 609] on div at bounding box center [1339, 612] width 144 height 50
click at [1292, 606] on icon at bounding box center [1280, 612] width 27 height 27
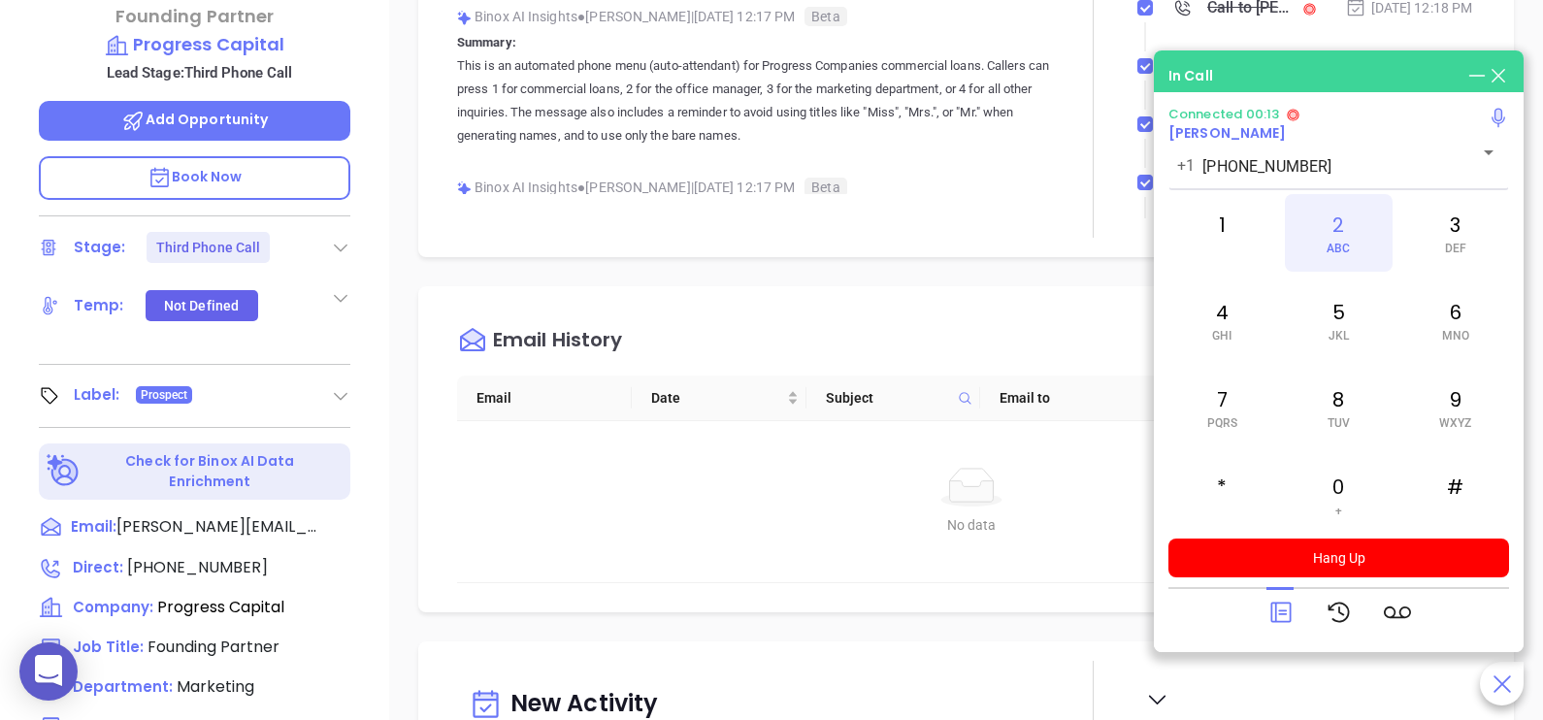
click at [1337, 243] on span "ABC" at bounding box center [1338, 249] width 23 height 14
drag, startPoint x: 1295, startPoint y: 620, endPoint x: 1280, endPoint y: 611, distance: 17.8
click at [1280, 611] on div at bounding box center [1339, 612] width 144 height 50
click at [1280, 611] on icon at bounding box center [1280, 612] width 27 height 27
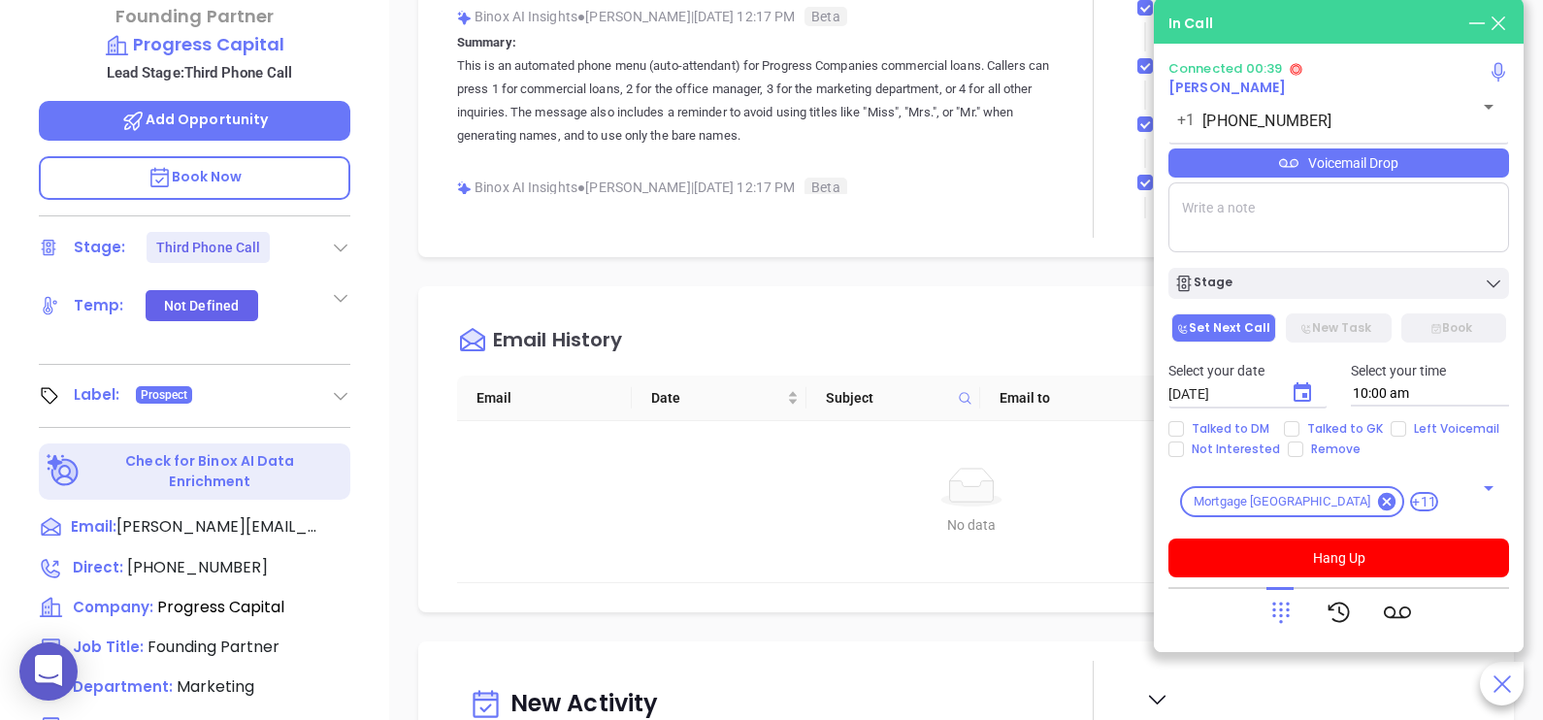
click at [1461, 176] on div "Voicemail Drop" at bounding box center [1338, 162] width 341 height 29
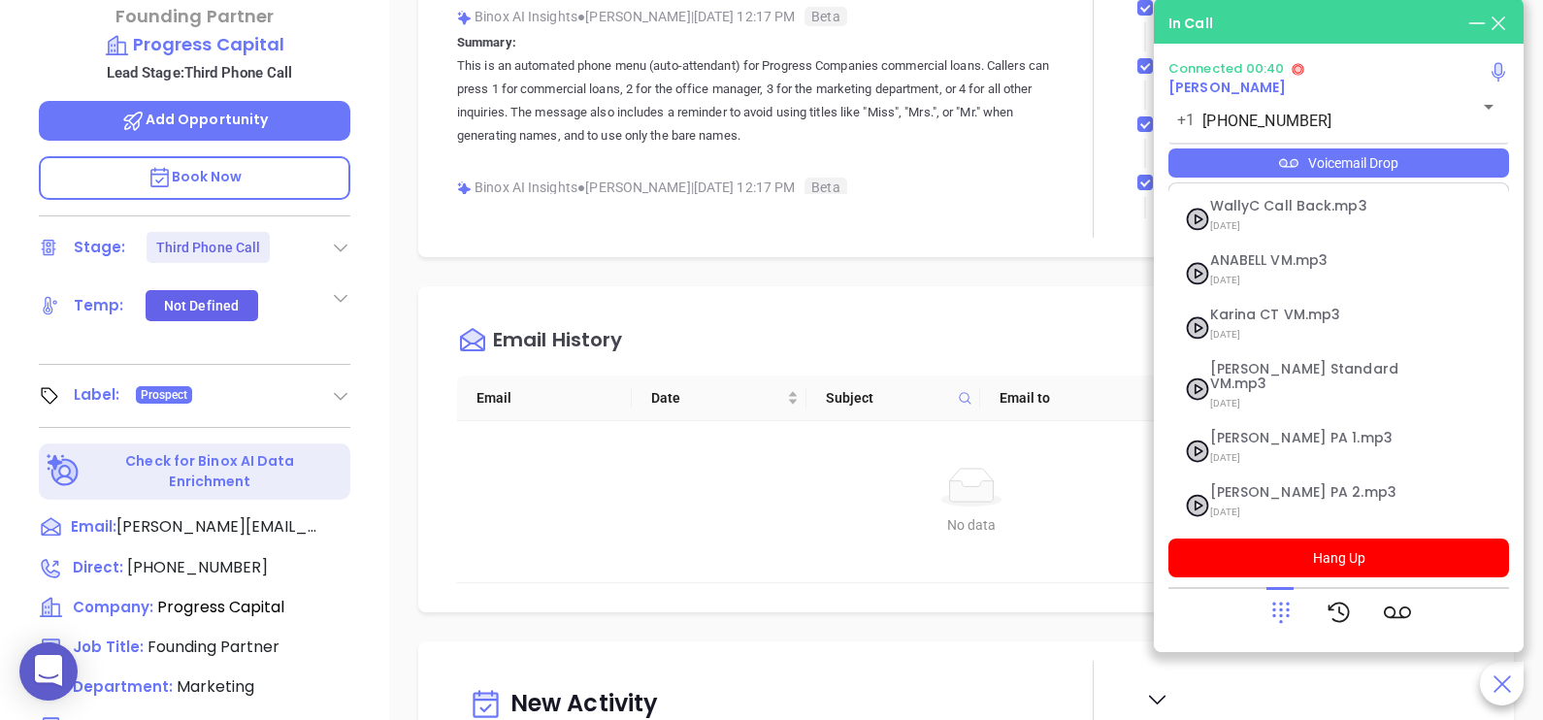
scroll to position [266, 0]
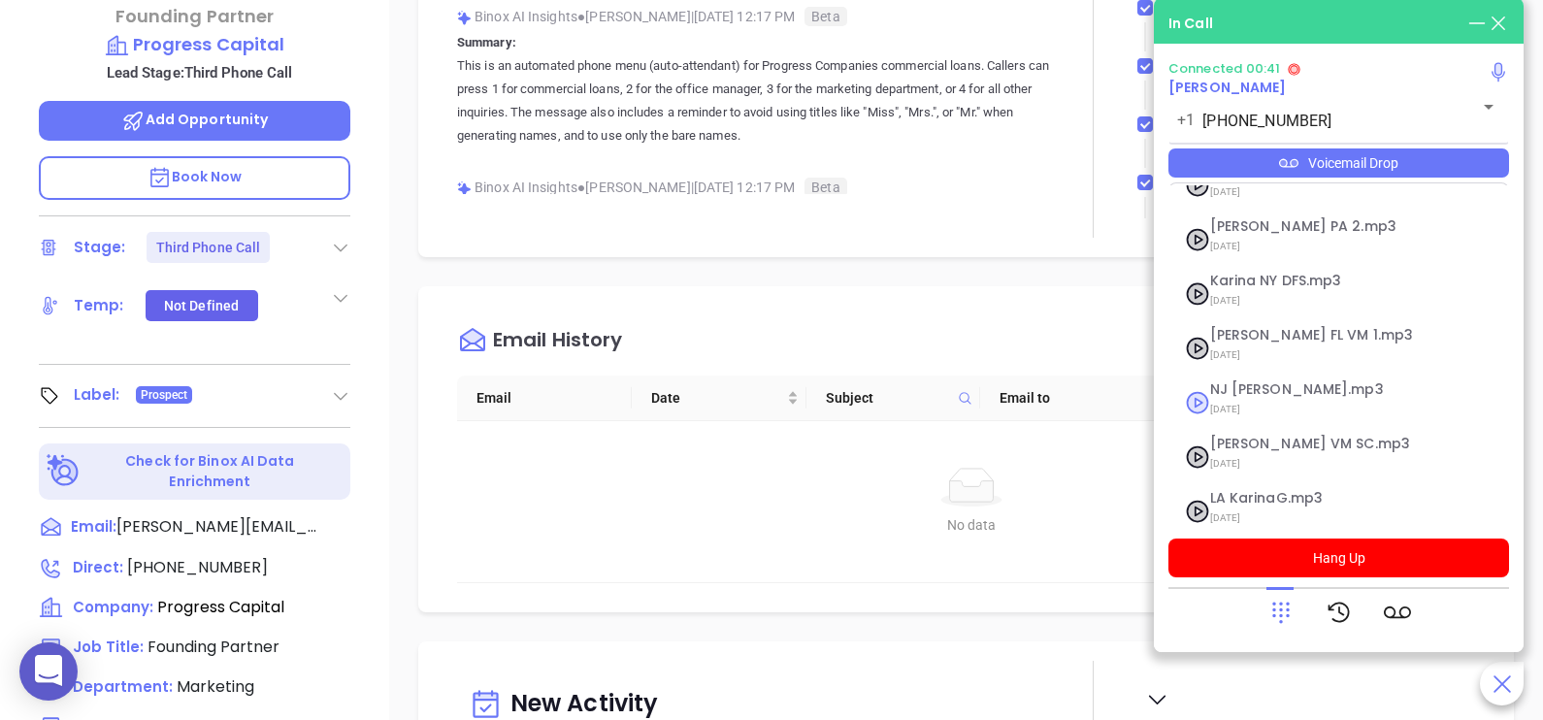
click at [1302, 397] on span "[DATE]" at bounding box center [1315, 409] width 210 height 25
checkbox input "true"
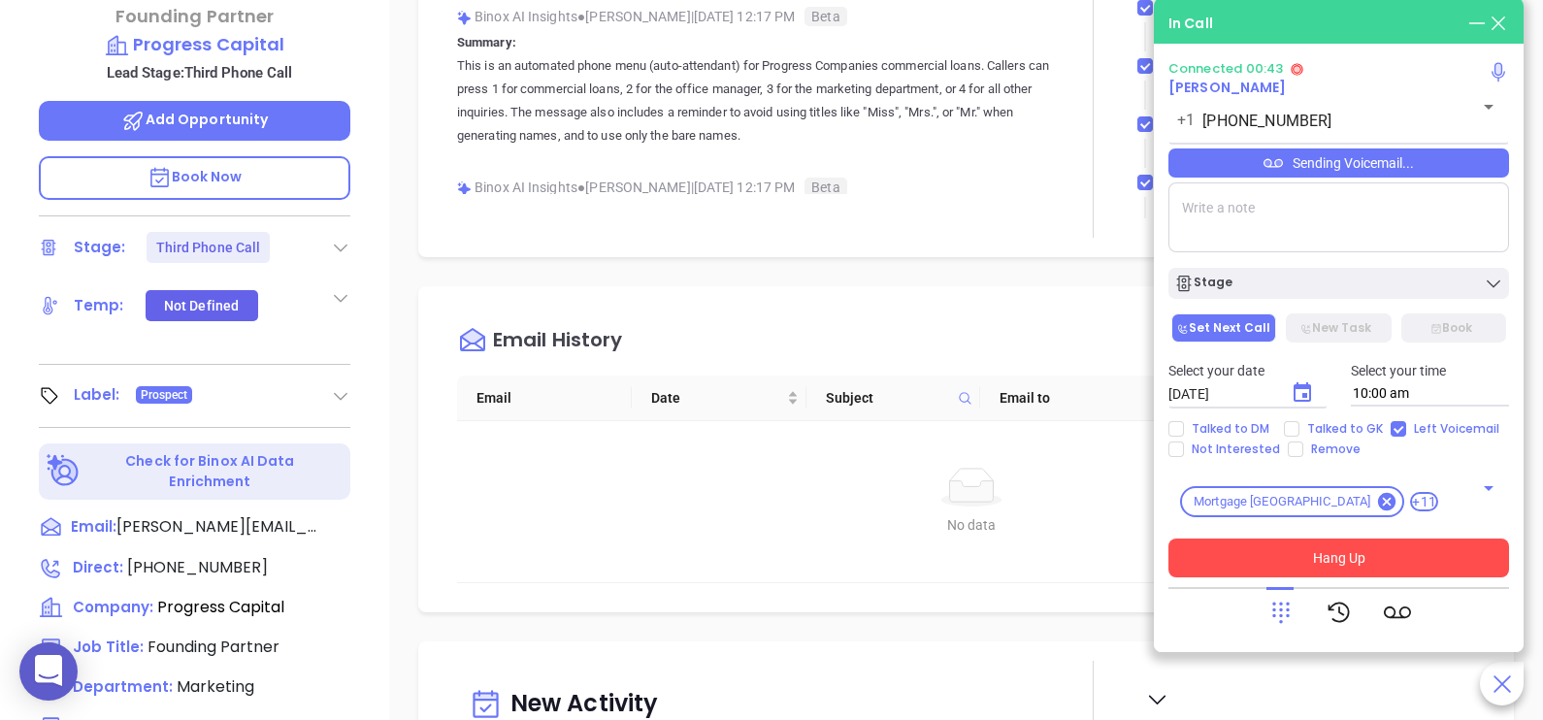
click at [1260, 559] on button "Hang Up" at bounding box center [1338, 558] width 341 height 39
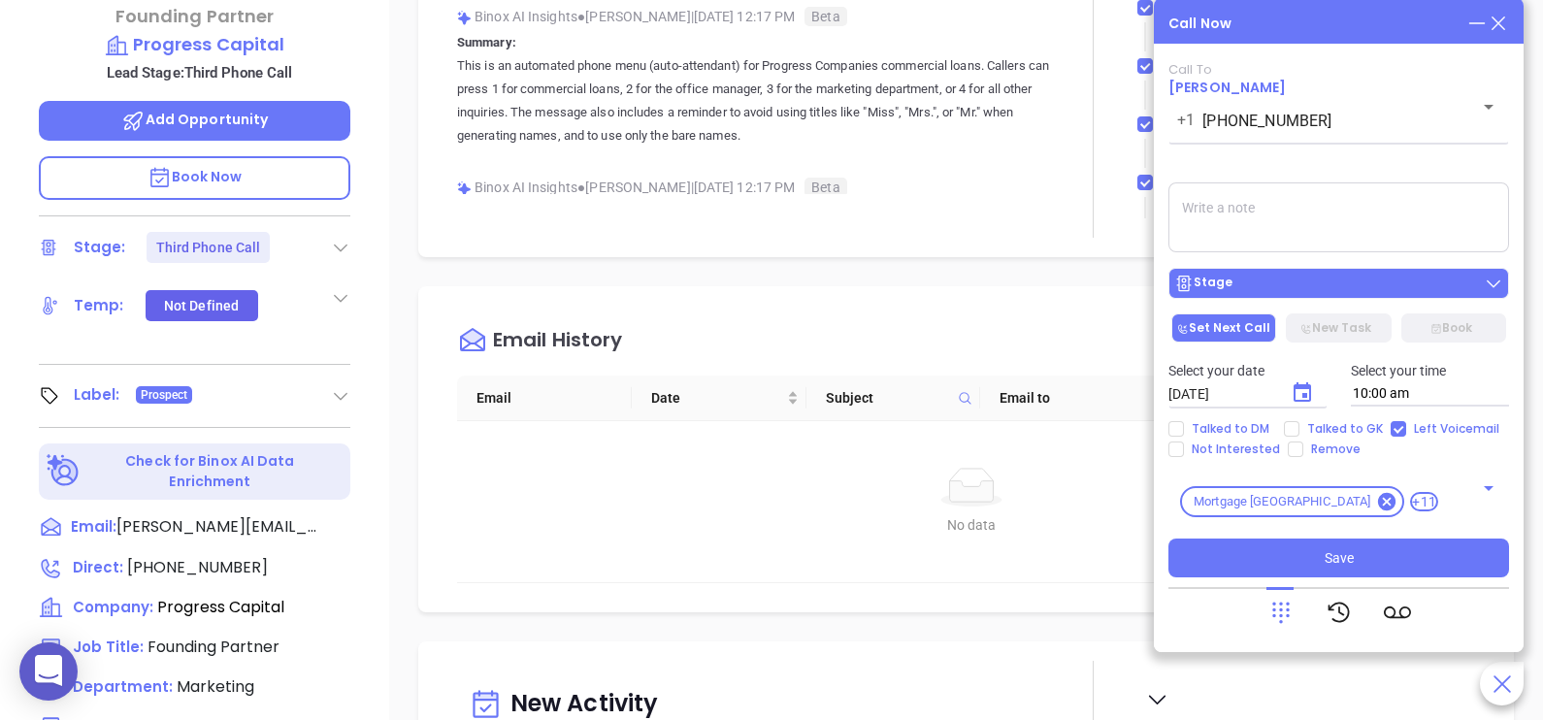
click at [1327, 286] on div "Stage" at bounding box center [1338, 283] width 329 height 19
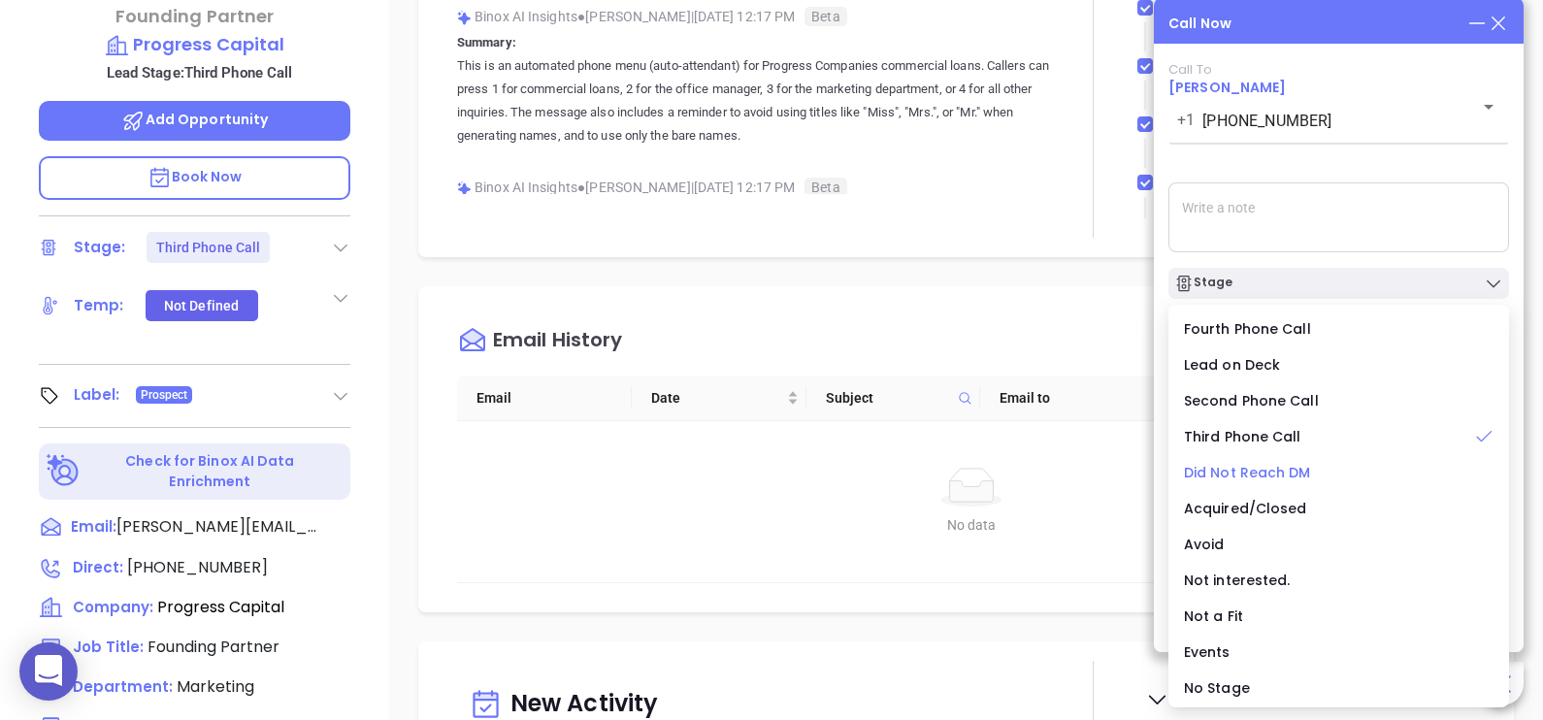
click at [1265, 475] on span "Did Not Reach DM" at bounding box center [1247, 472] width 127 height 19
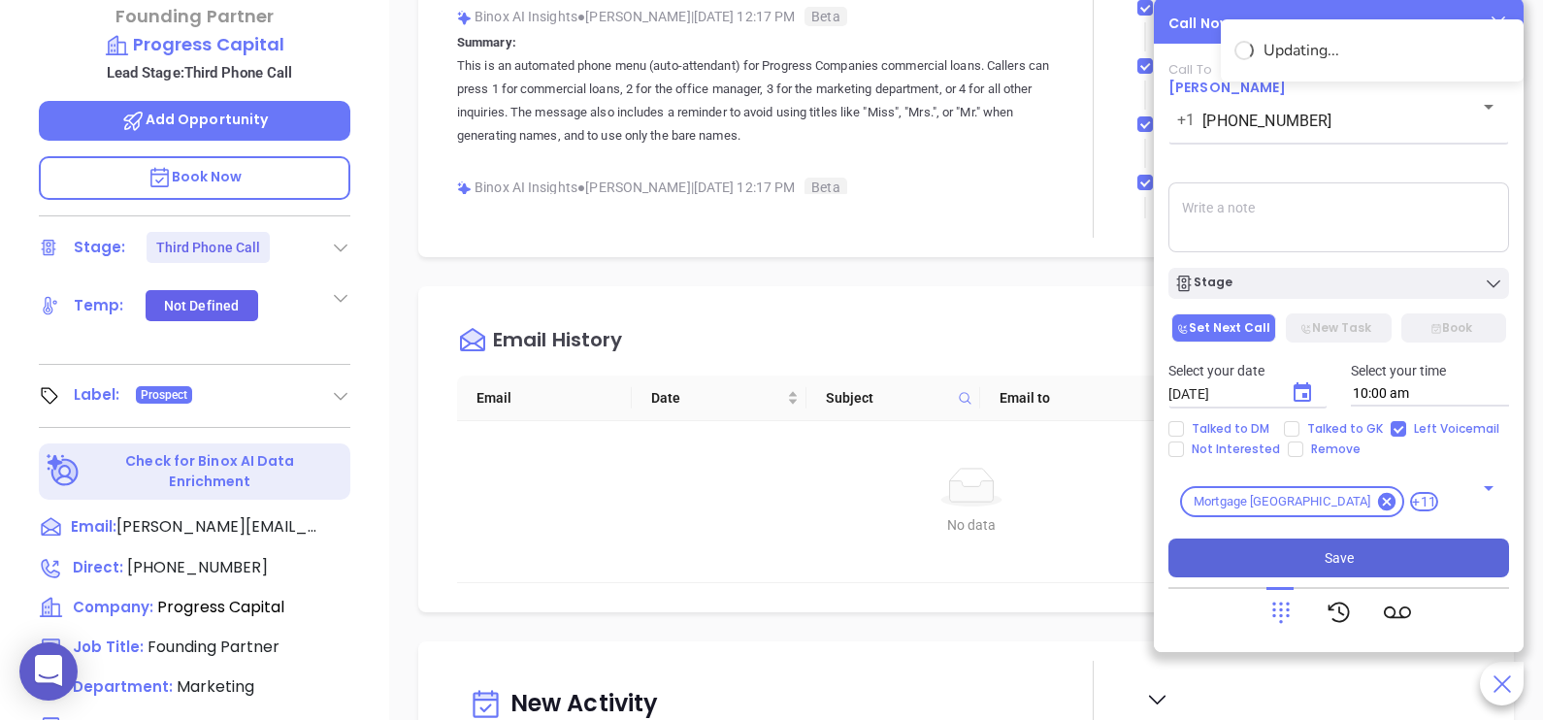
click at [1348, 557] on span "Save" at bounding box center [1339, 557] width 29 height 21
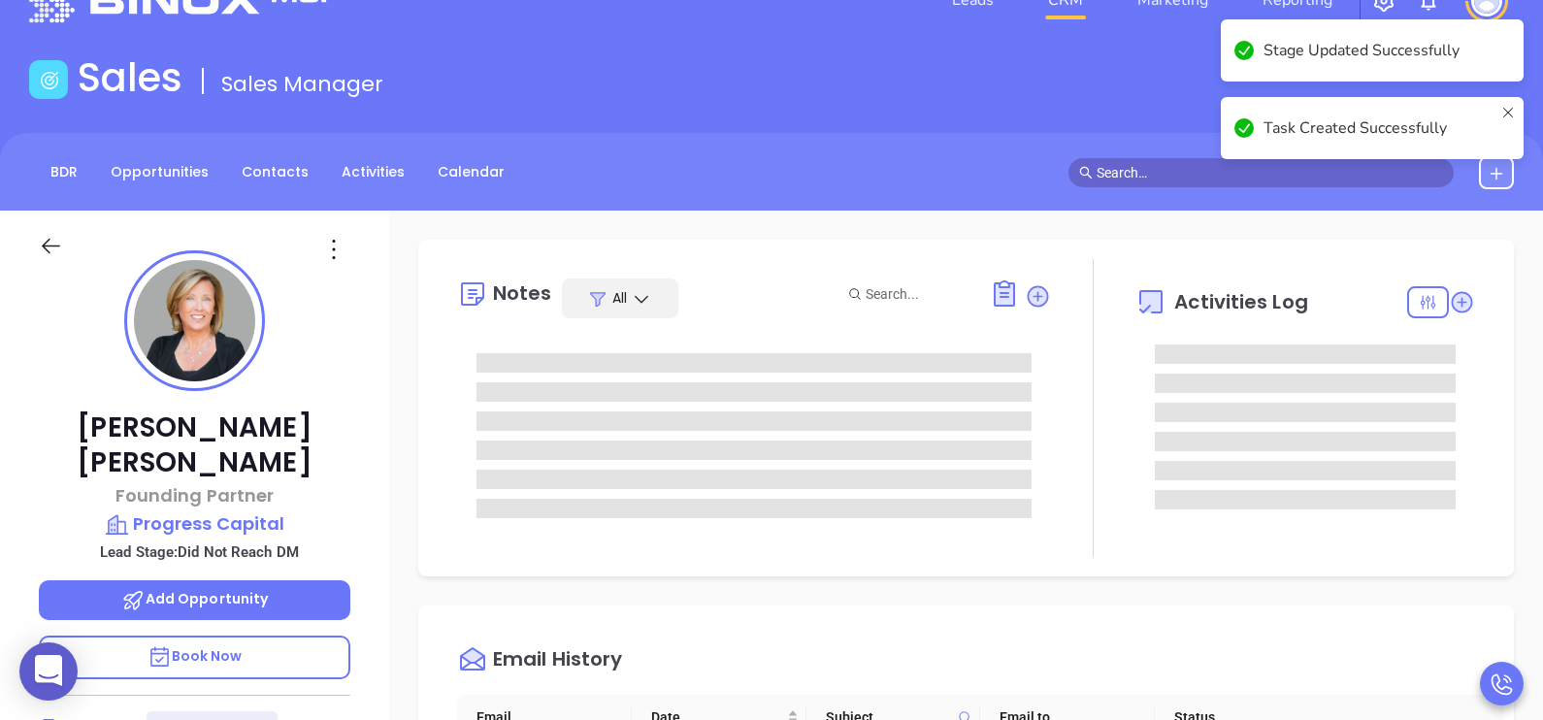
scroll to position [0, 0]
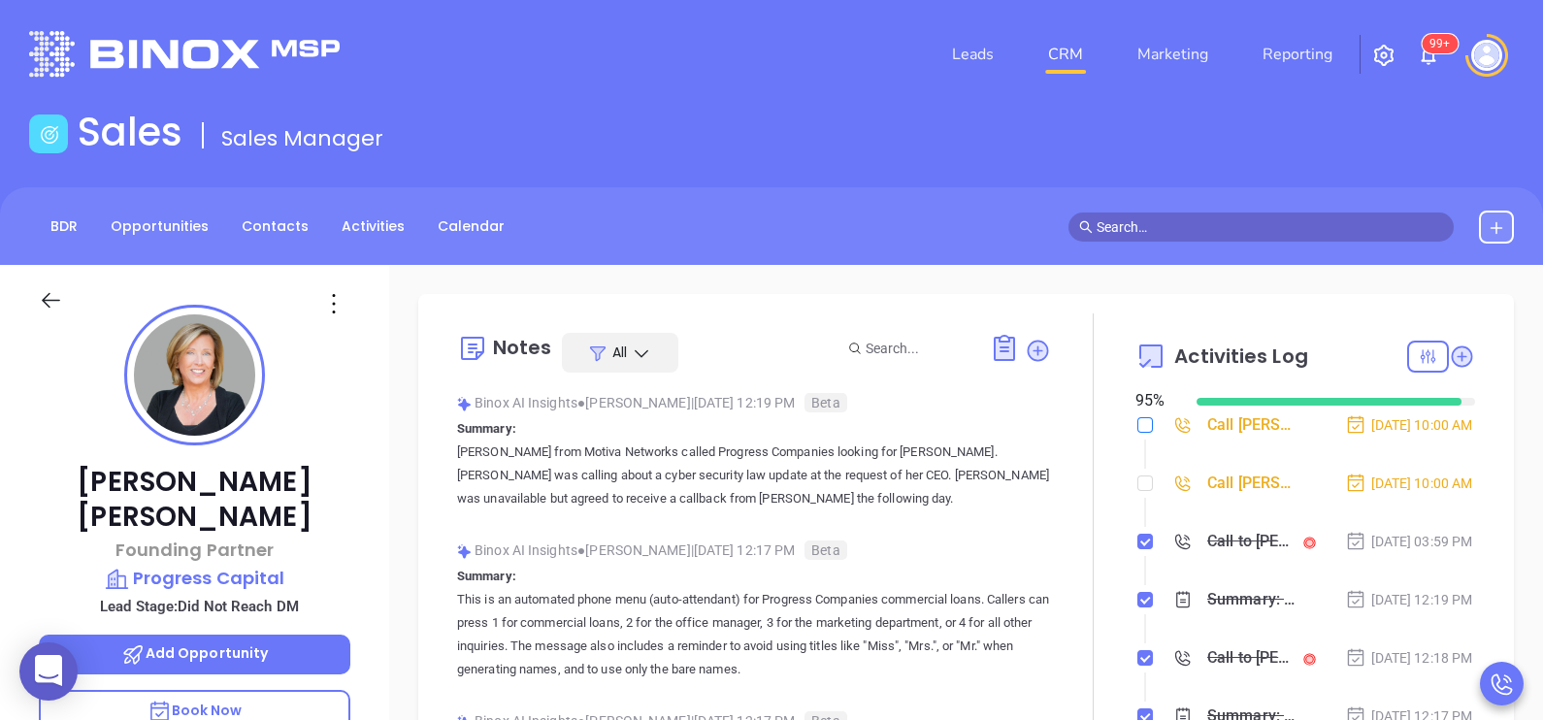
click at [1139, 422] on input "checkbox" at bounding box center [1145, 425] width 16 height 16
checkbox input "true"
click at [1137, 491] on input "checkbox" at bounding box center [1145, 483] width 16 height 16
checkbox input "true"
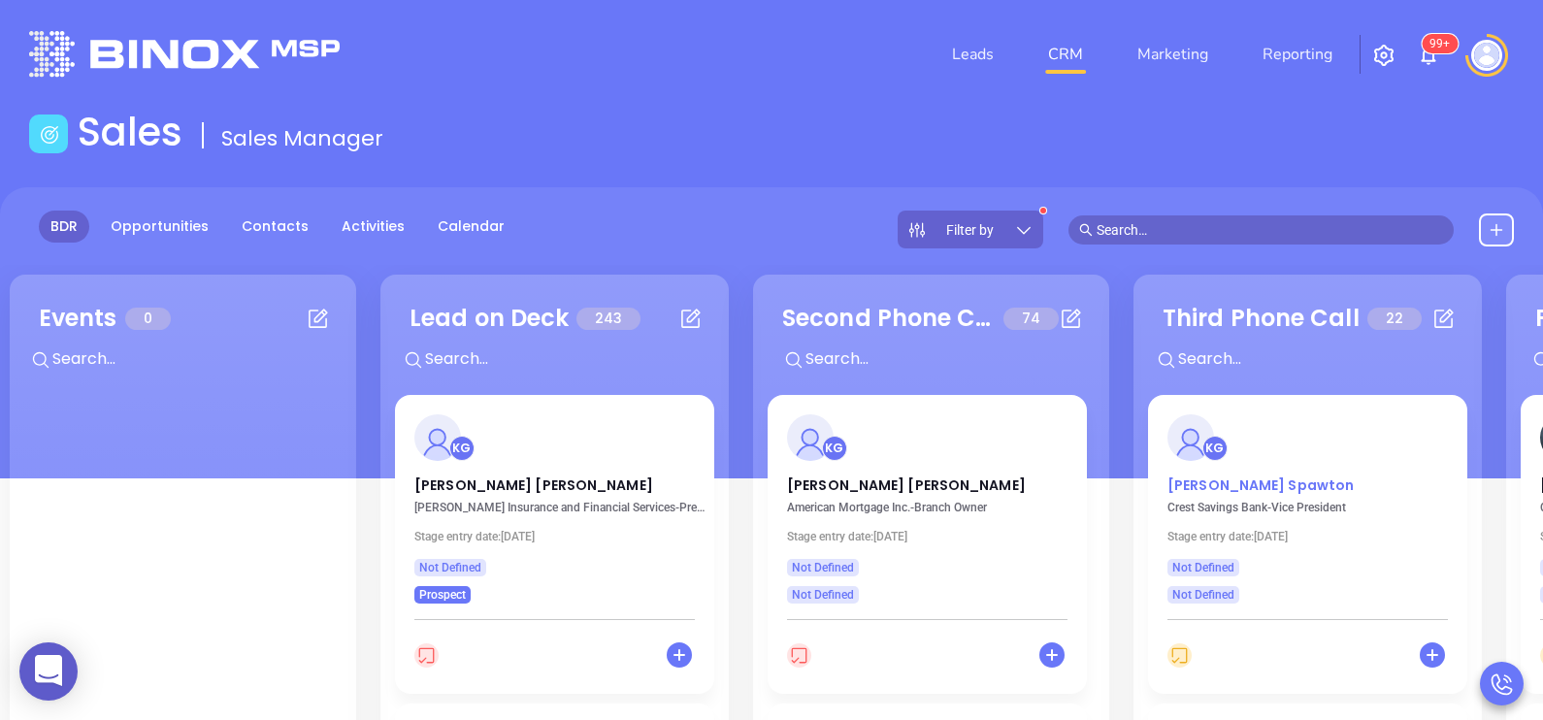
click at [1232, 485] on p "Ken Spawton" at bounding box center [1307, 480] width 280 height 10
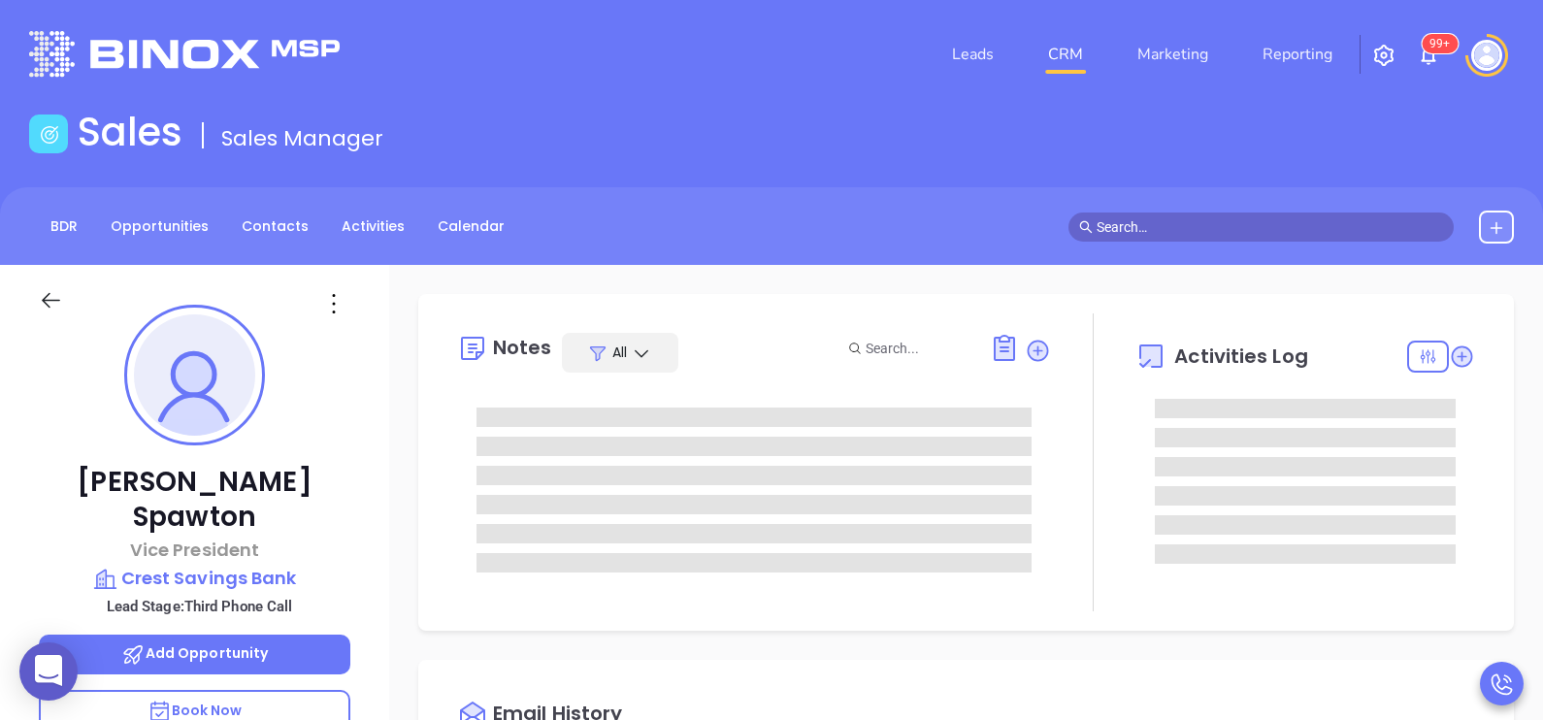
scroll to position [563, 0]
type input "[PERSON_NAME]"
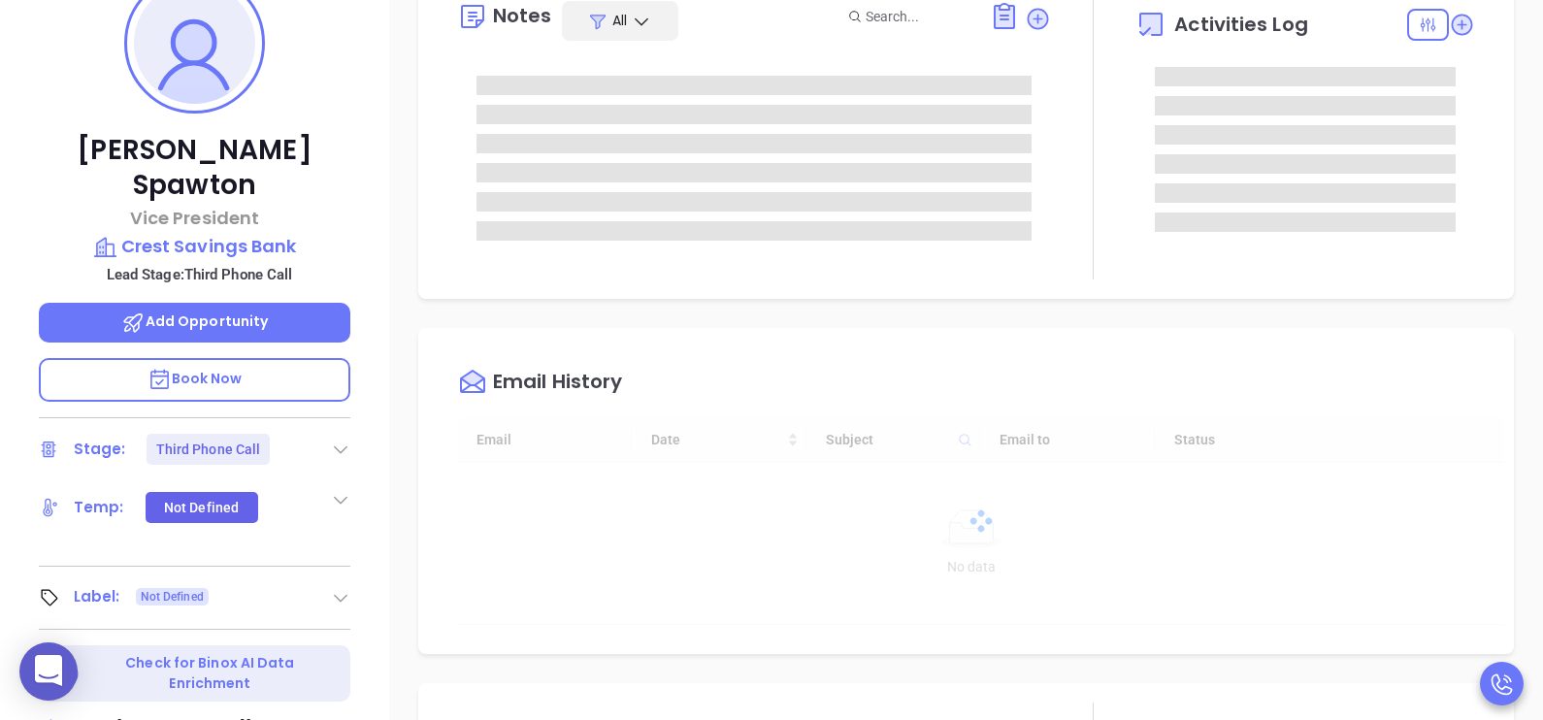
scroll to position [582, 0]
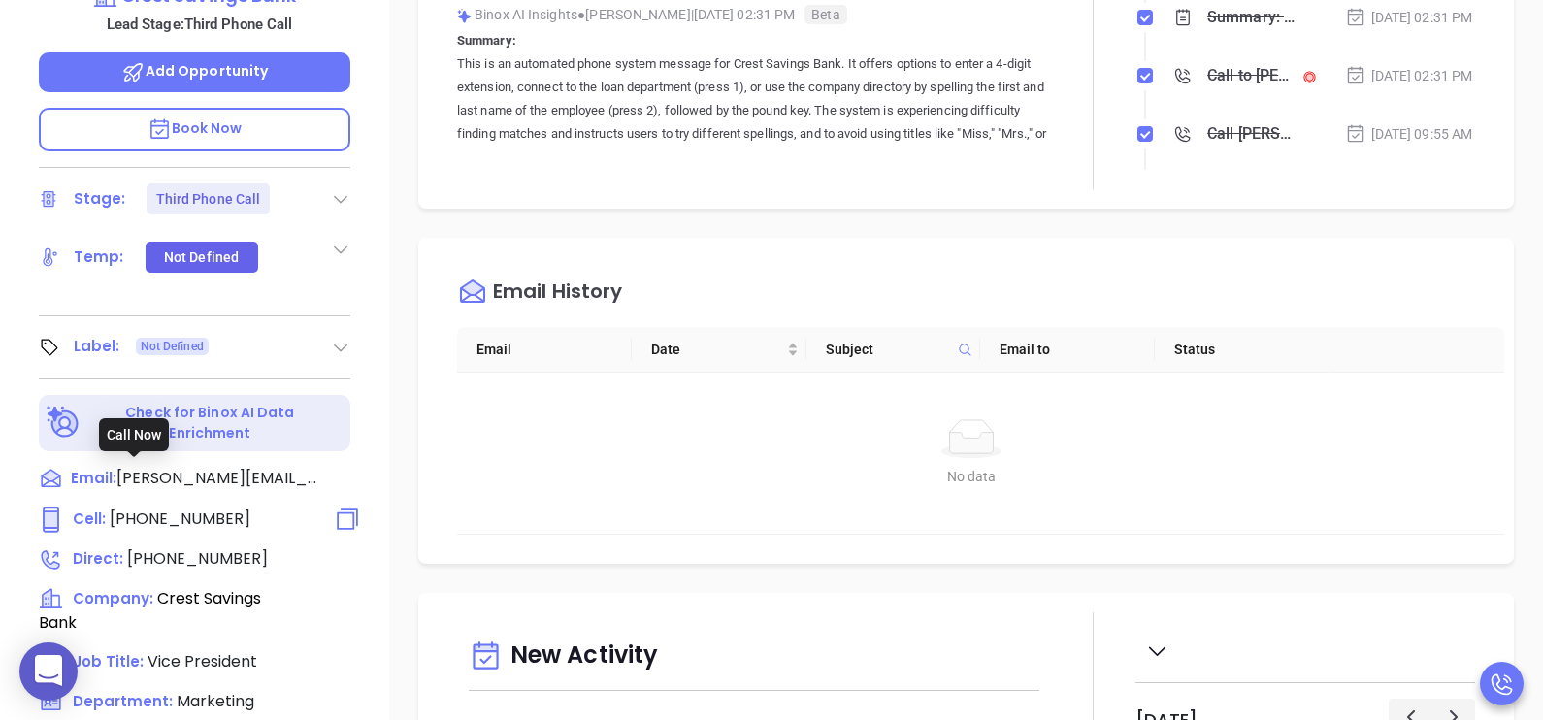
click at [155, 508] on span "(800) 647-9247" at bounding box center [180, 519] width 141 height 22
type input "(800) 647-9247"
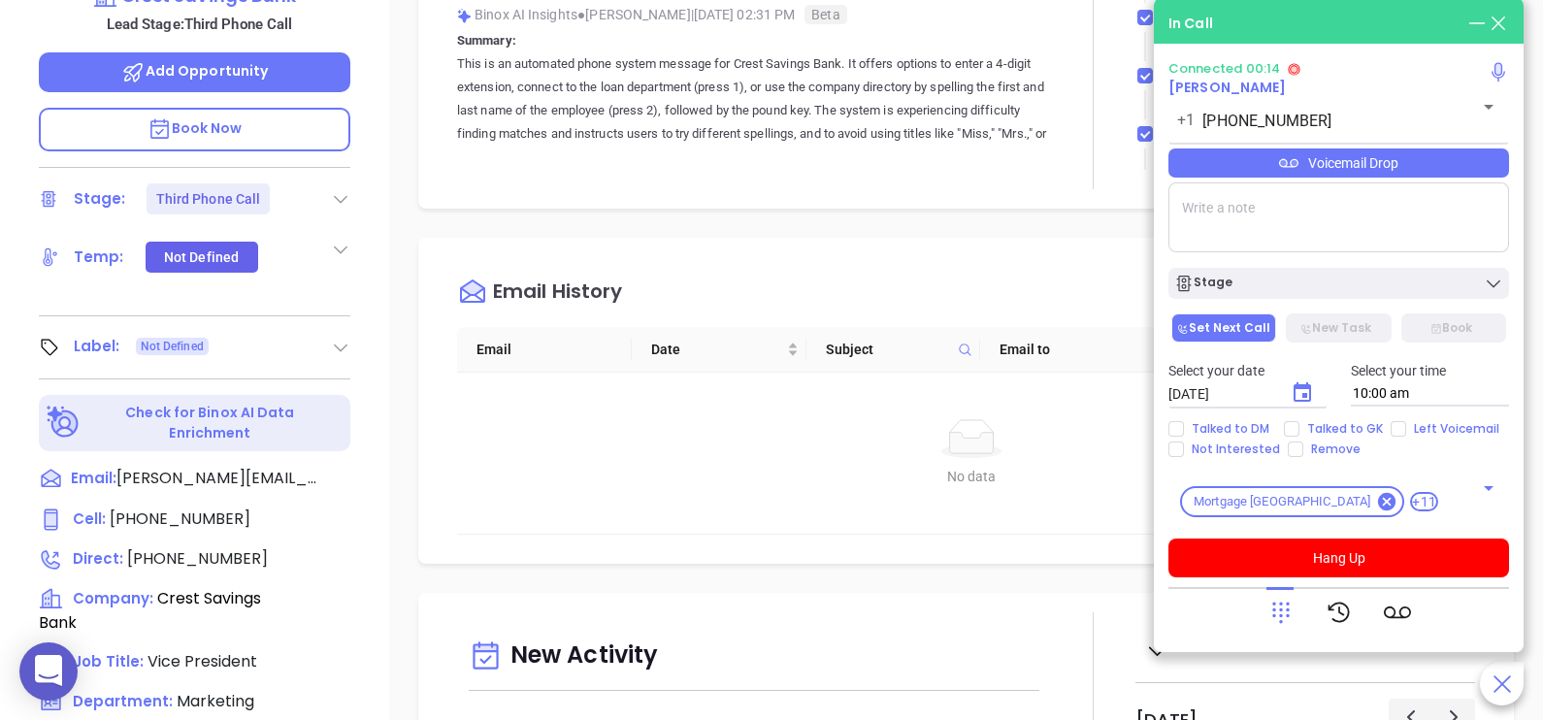
drag, startPoint x: 1259, startPoint y: 599, endPoint x: 1273, endPoint y: 622, distance: 27.5
click at [1273, 622] on div at bounding box center [1338, 612] width 341 height 50
click at [1273, 622] on icon at bounding box center [1280, 612] width 27 height 27
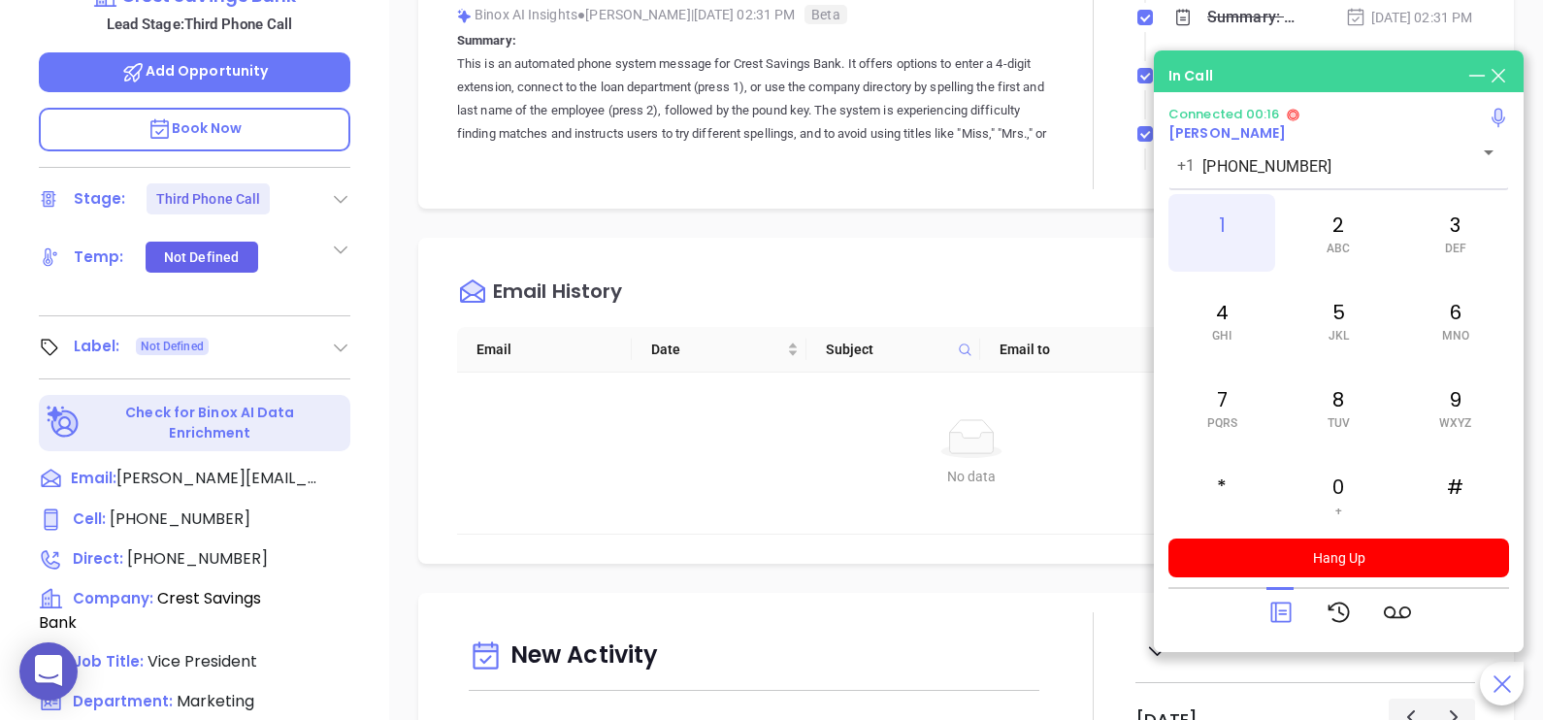
click at [1218, 211] on div "1" at bounding box center [1221, 233] width 107 height 78
click at [1325, 340] on div "5 JKL" at bounding box center [1338, 320] width 107 height 78
click at [1465, 262] on div "3 DEF" at bounding box center [1455, 233] width 107 height 78
click at [1456, 311] on div "6 MNO" at bounding box center [1455, 320] width 107 height 78
click at [1250, 399] on div "7 PQRS" at bounding box center [1221, 408] width 107 height 78
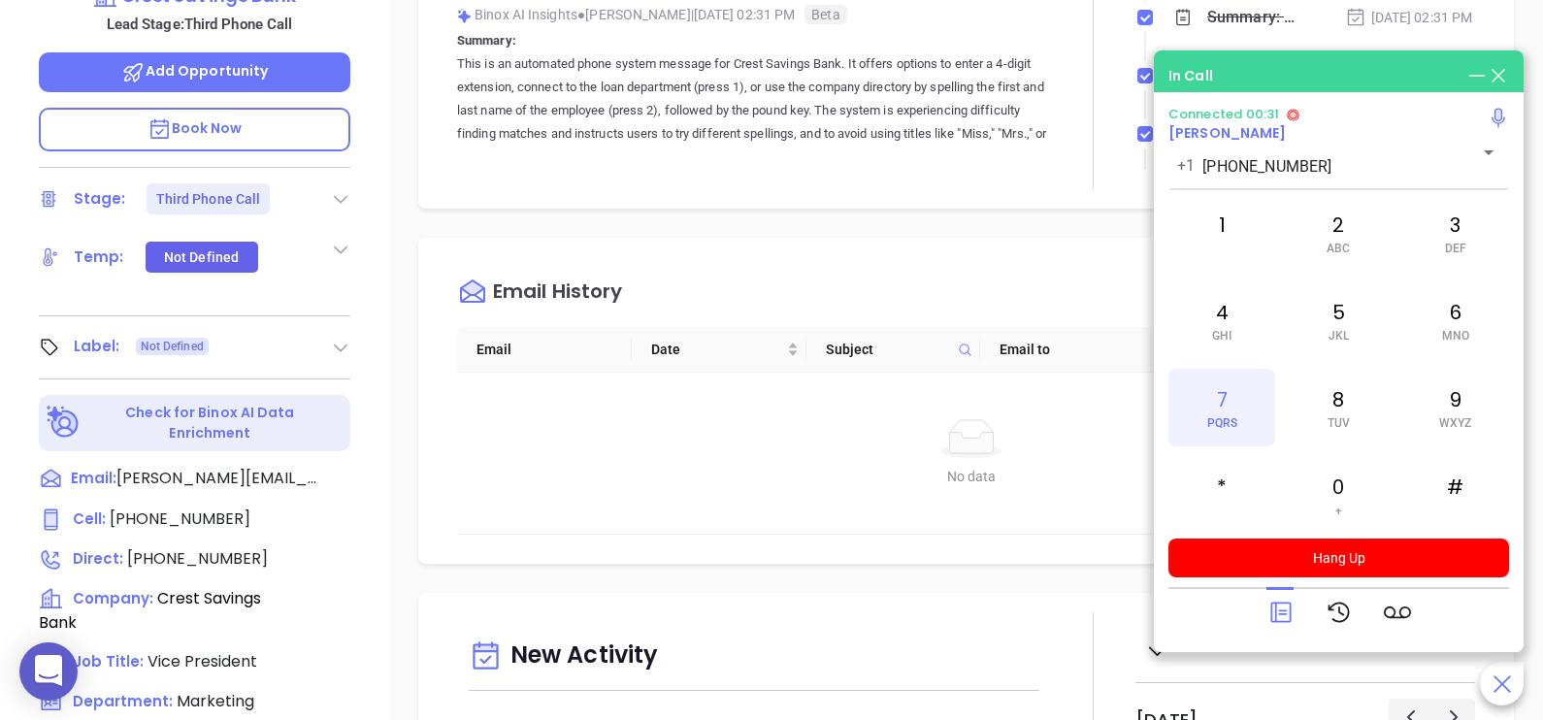
click at [1250, 399] on div "7 PQRS" at bounding box center [1221, 408] width 107 height 78
click at [1345, 265] on div "2 ABC" at bounding box center [1338, 233] width 107 height 78
click at [1410, 415] on div "9 WXYZ" at bounding box center [1455, 408] width 107 height 78
click at [1442, 412] on div "9 WXYZ" at bounding box center [1455, 408] width 107 height 78
click at [1481, 321] on div "6 MNO" at bounding box center [1455, 320] width 107 height 78
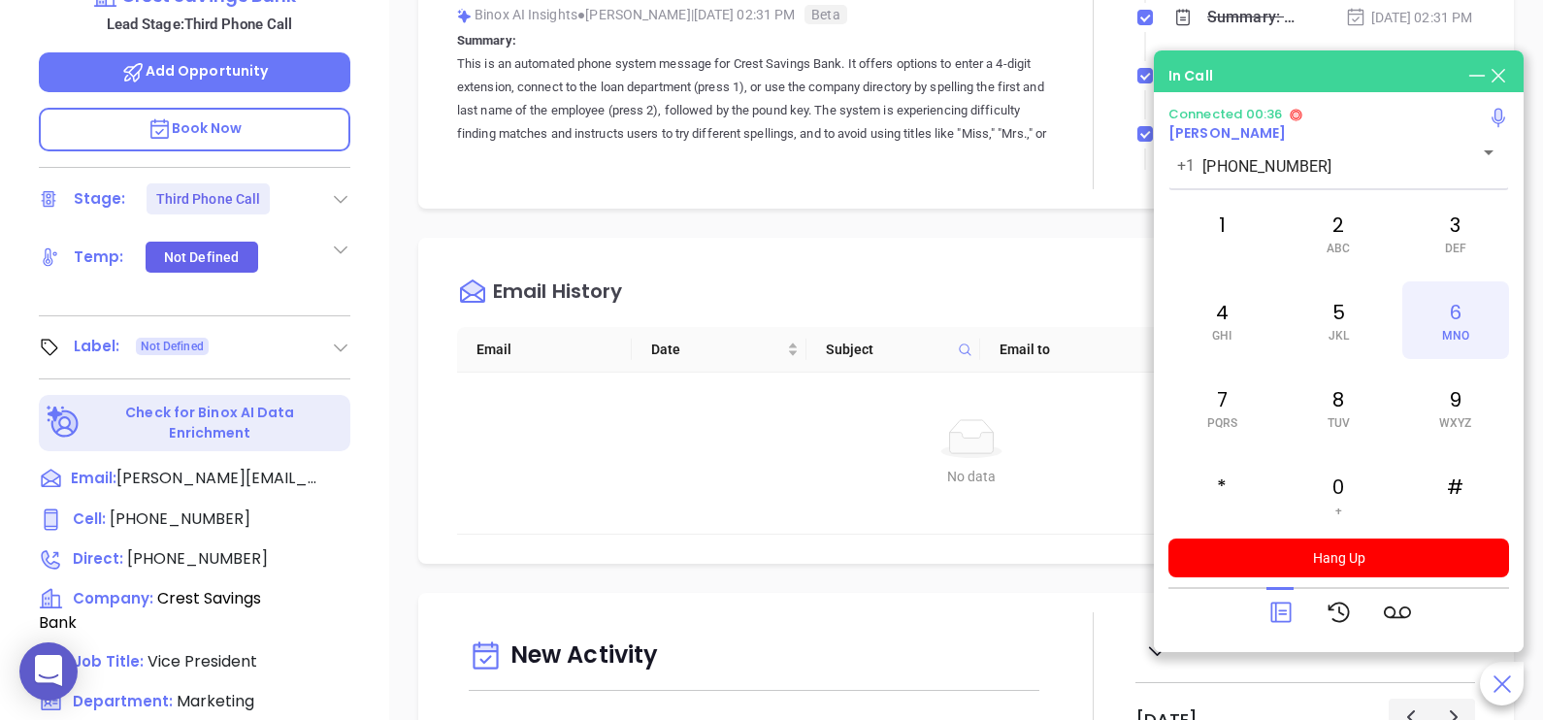
click at [1481, 321] on div "6 MNO" at bounding box center [1455, 320] width 107 height 78
click at [1442, 492] on div "#" at bounding box center [1455, 495] width 107 height 78
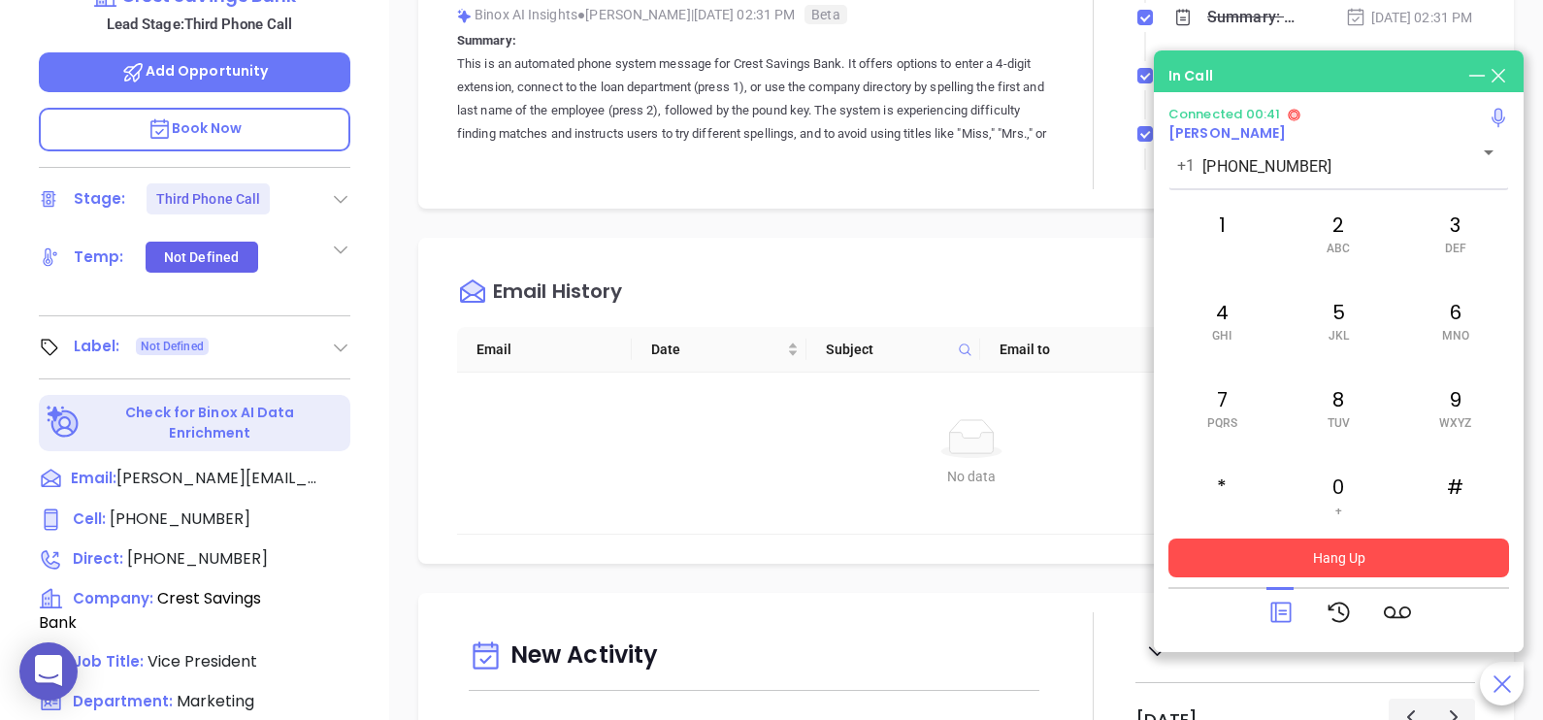
click at [1383, 540] on button "Hang Up" at bounding box center [1338, 558] width 341 height 39
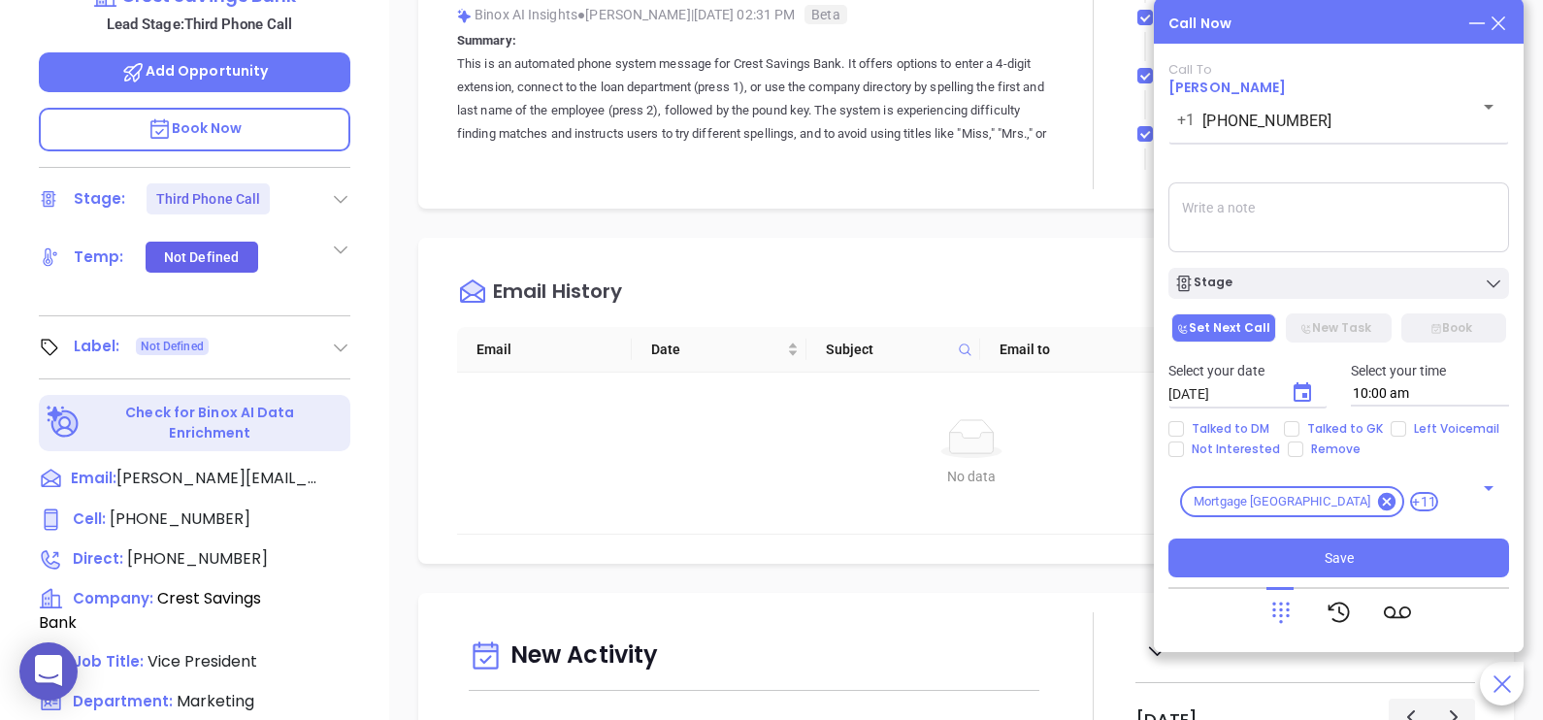
click at [1503, 24] on icon at bounding box center [1498, 23] width 21 height 21
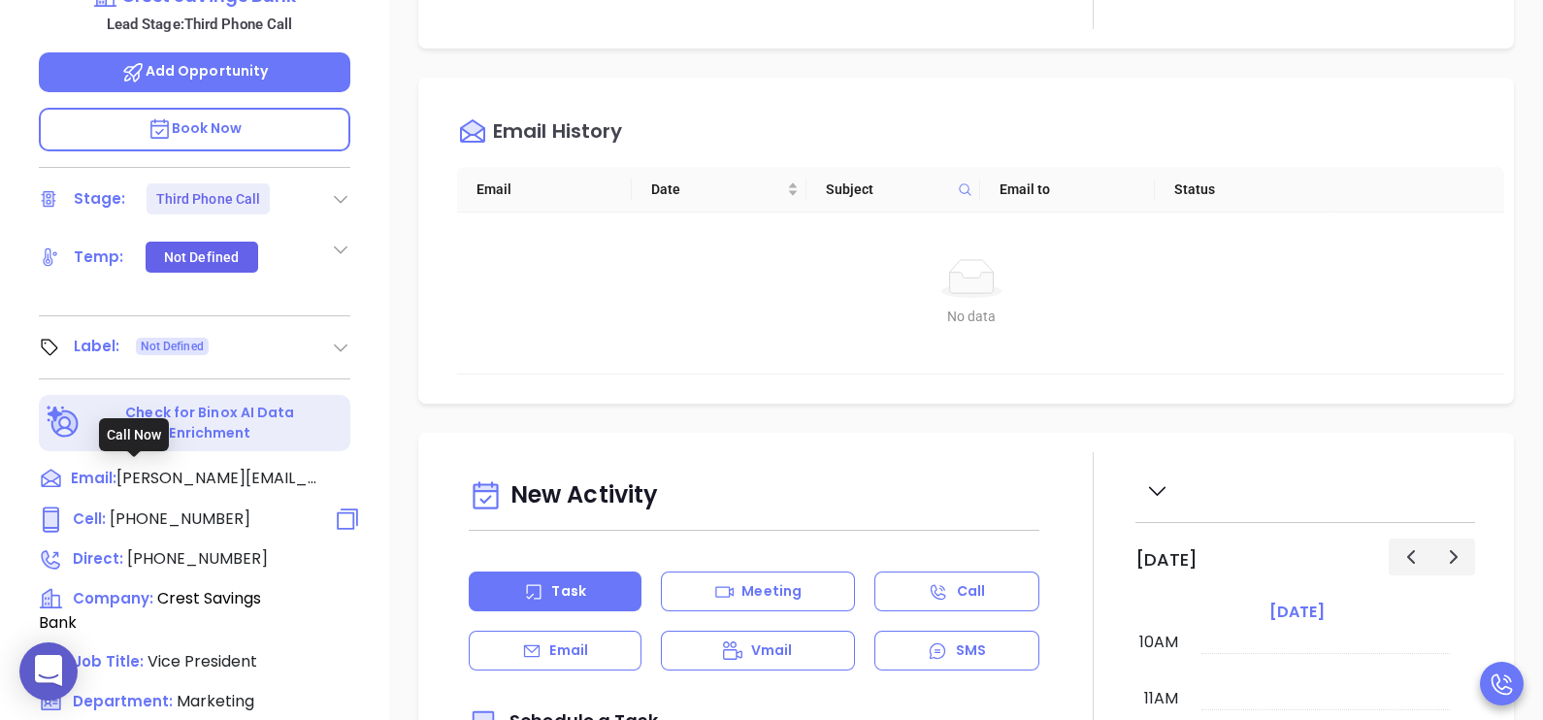
click at [200, 508] on span "(800) 647-9247" at bounding box center [180, 519] width 141 height 22
type input "(800) 647-9247"
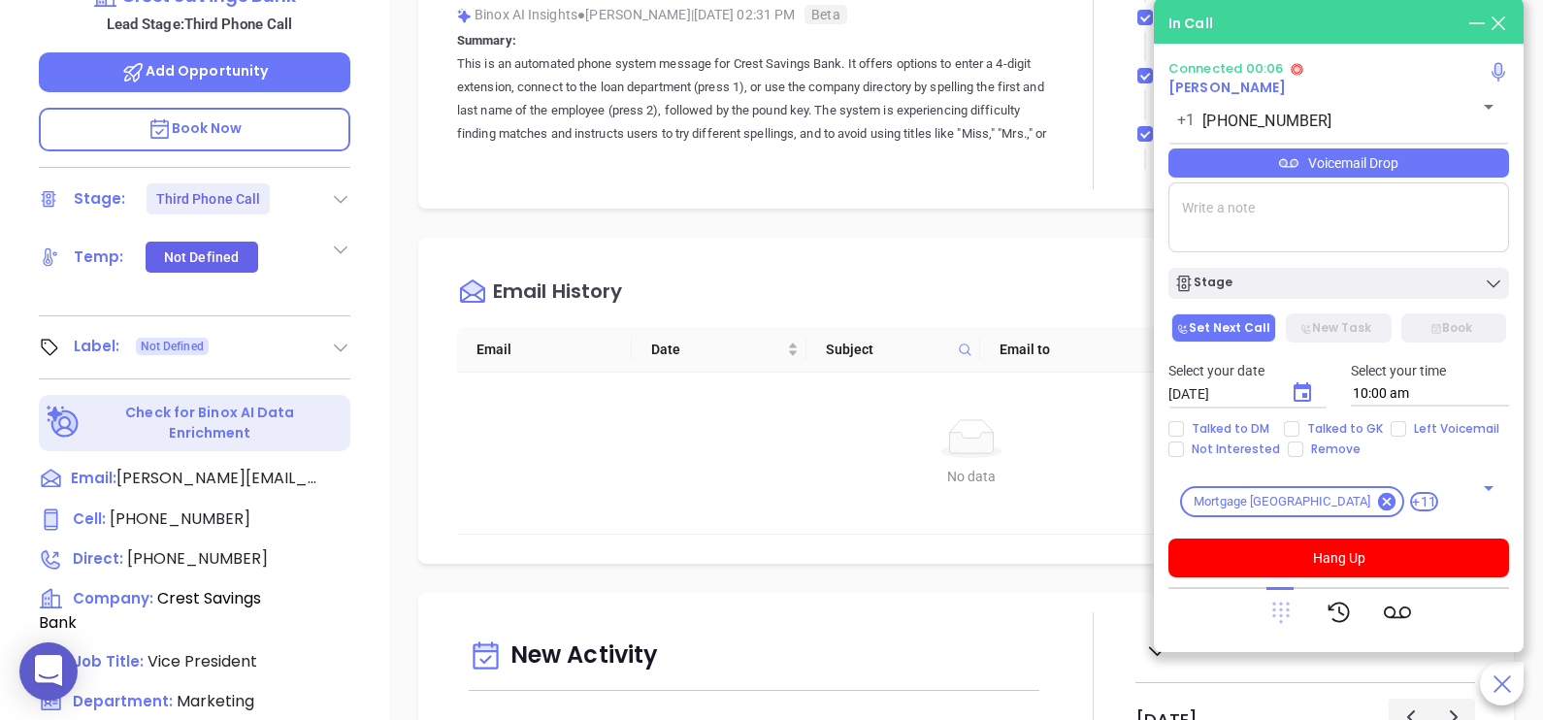
click at [1280, 621] on icon at bounding box center [1280, 613] width 17 height 21
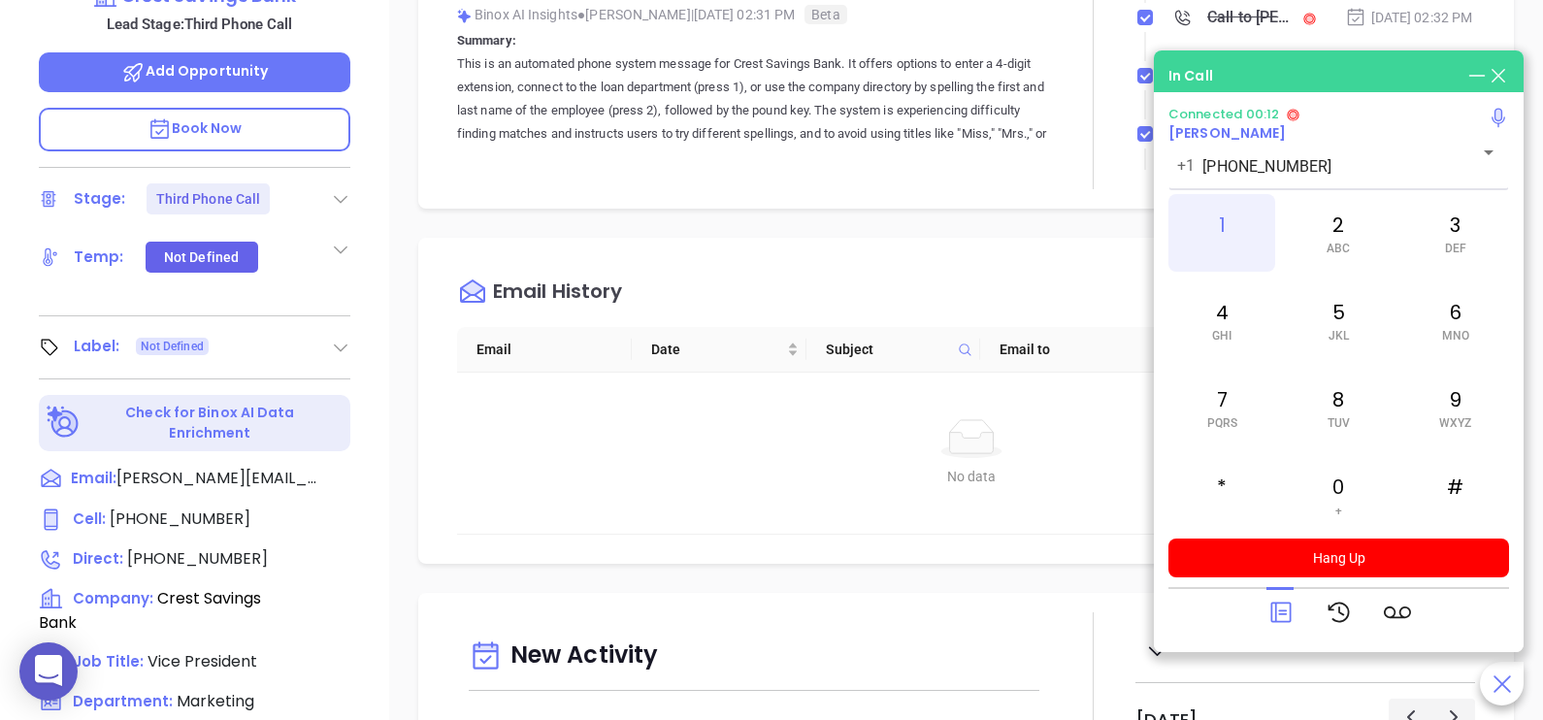
click at [1218, 250] on span at bounding box center [1222, 249] width 9 height 14
click at [1337, 341] on span "JKL" at bounding box center [1338, 336] width 20 height 14
click at [1422, 266] on div "3 DEF" at bounding box center [1455, 233] width 107 height 78
click at [1432, 311] on div "6 MNO" at bounding box center [1455, 320] width 107 height 78
click at [1442, 482] on div "#" at bounding box center [1455, 495] width 107 height 78
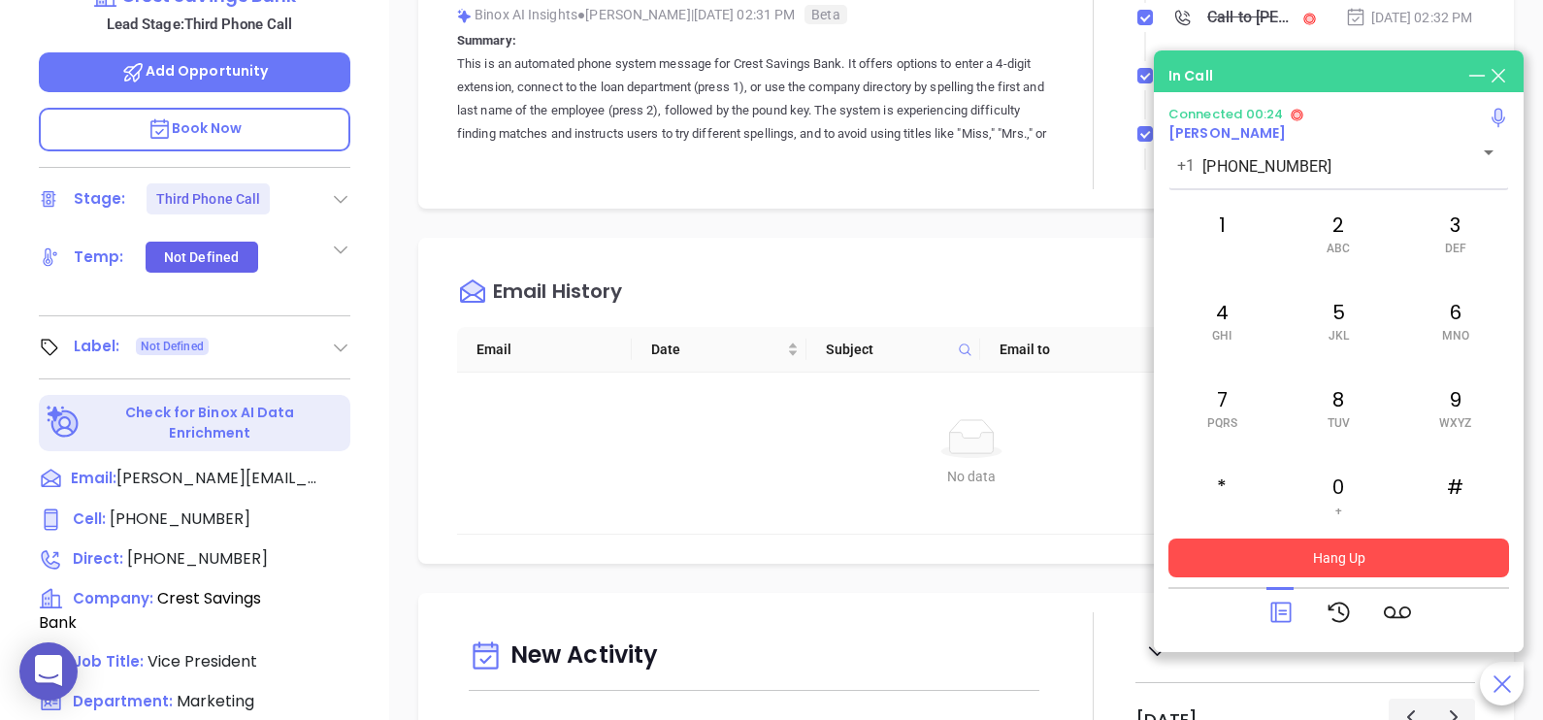
click at [1402, 553] on button "Hang Up" at bounding box center [1338, 558] width 341 height 39
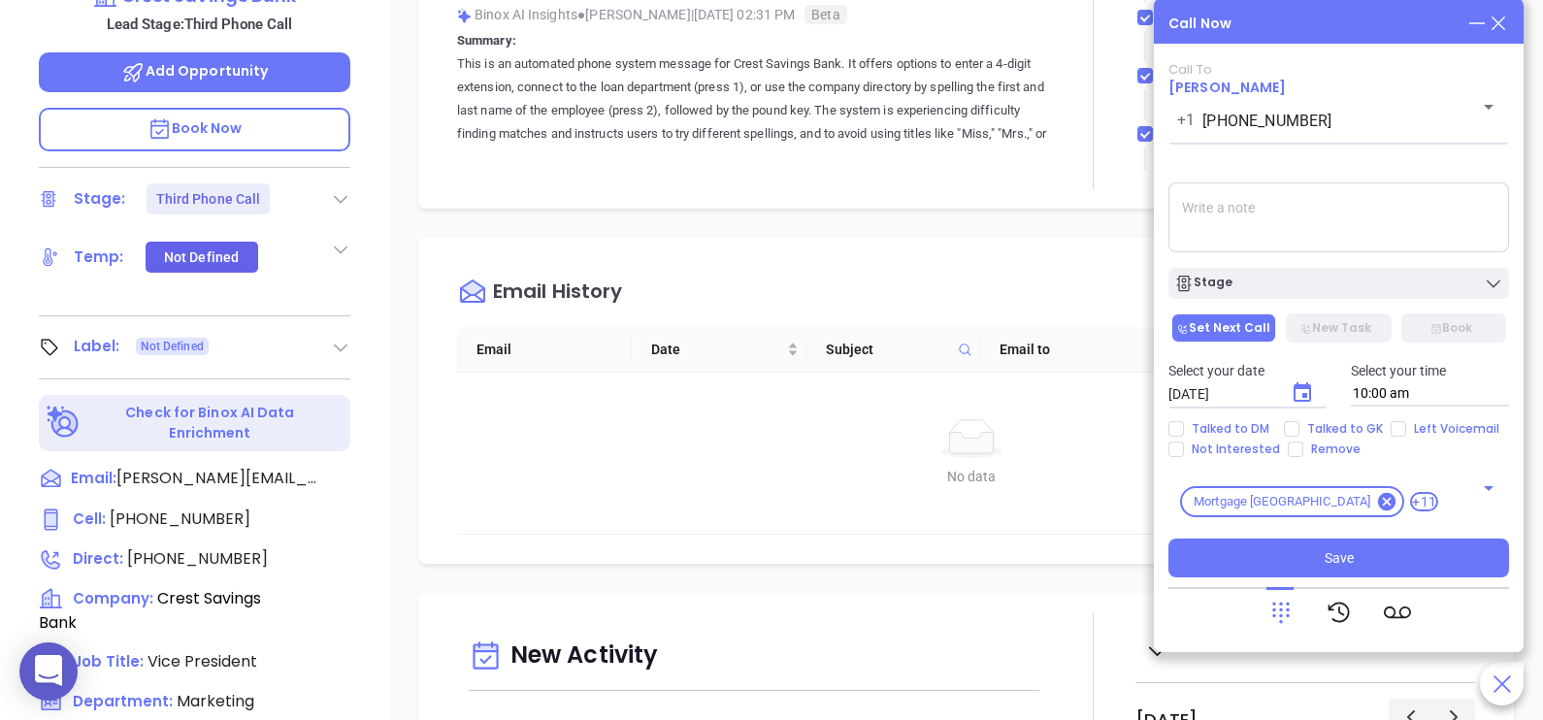
click at [1503, 21] on icon at bounding box center [1498, 23] width 21 height 21
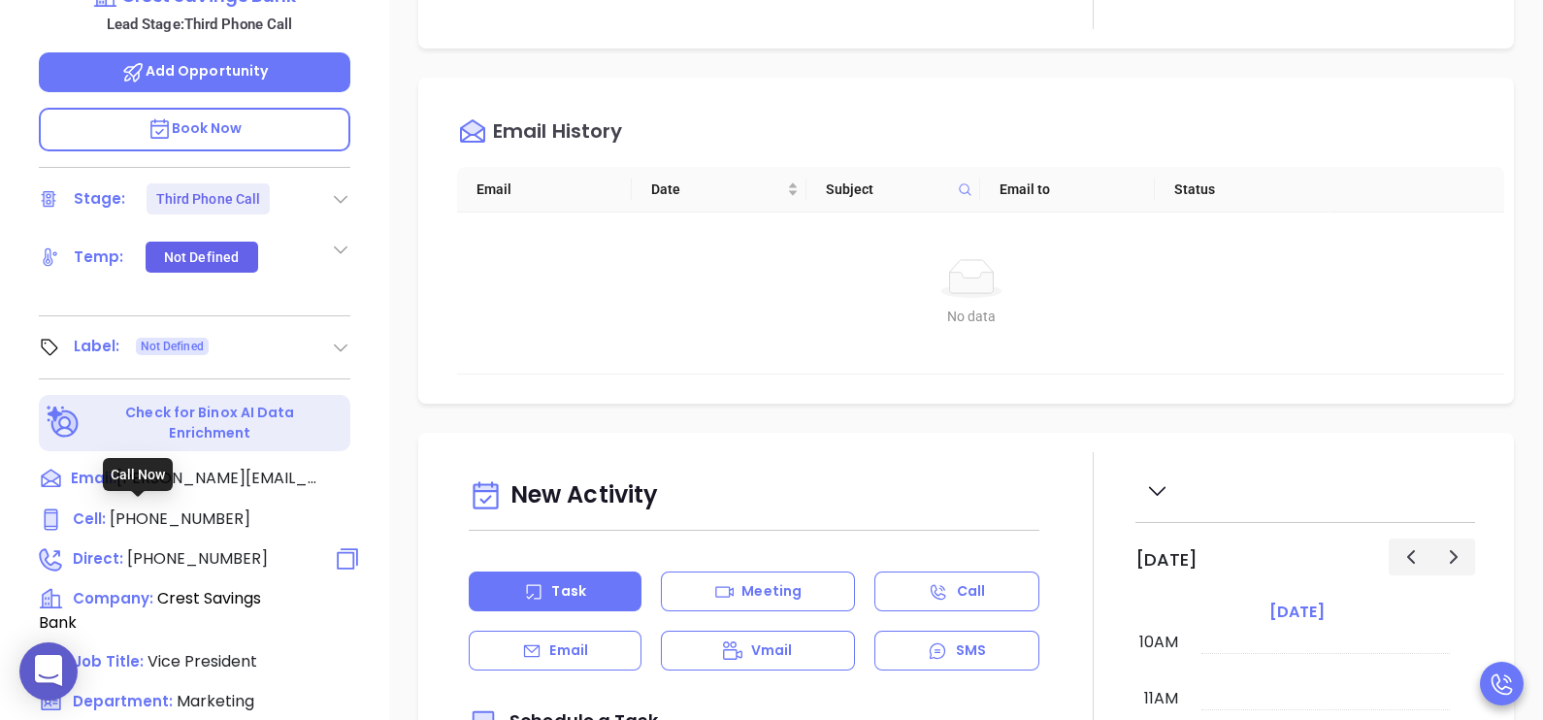
click at [170, 547] on span "(609) 522-5115" at bounding box center [197, 558] width 141 height 22
type input "(609) 522-5115"
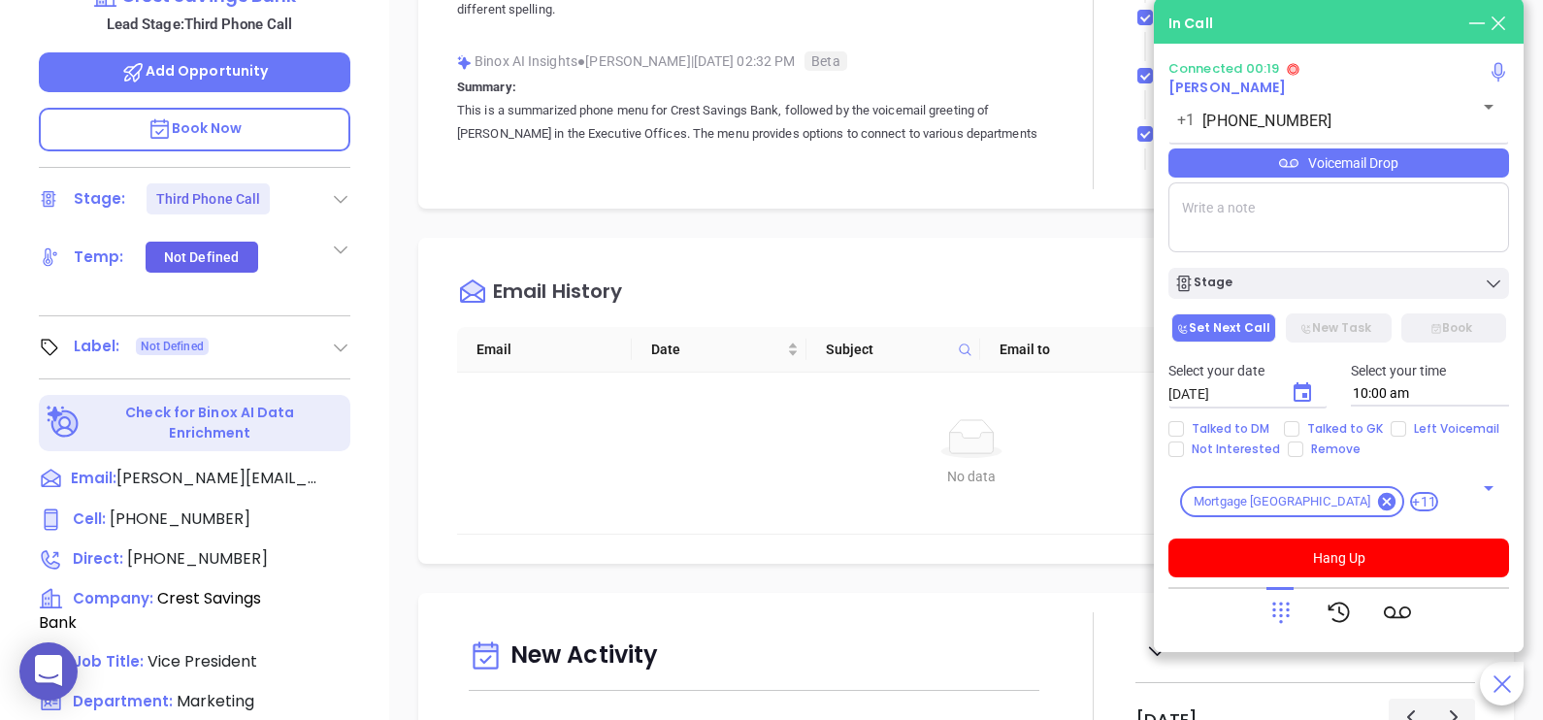
click at [1279, 601] on icon at bounding box center [1280, 612] width 27 height 27
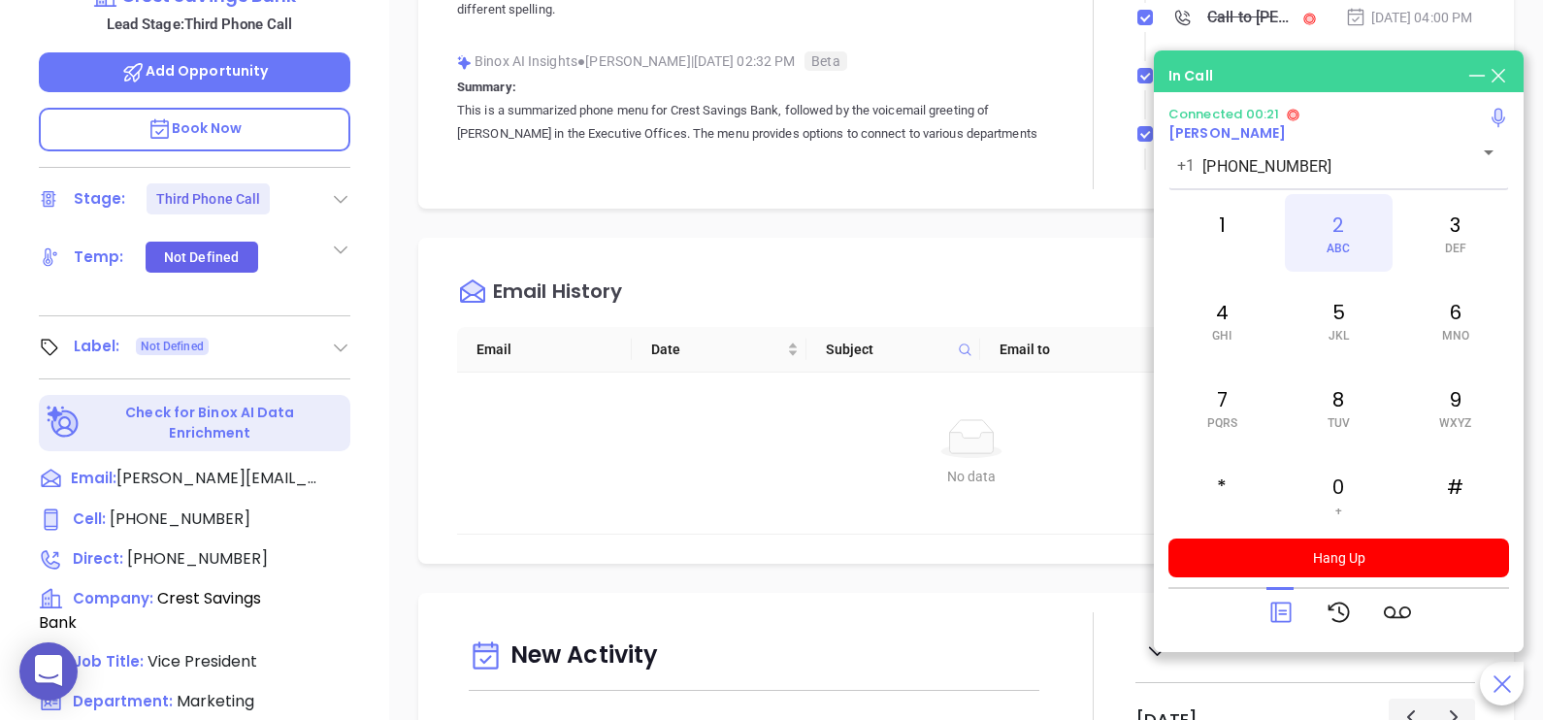
click at [1341, 253] on span "ABC" at bounding box center [1338, 249] width 23 height 14
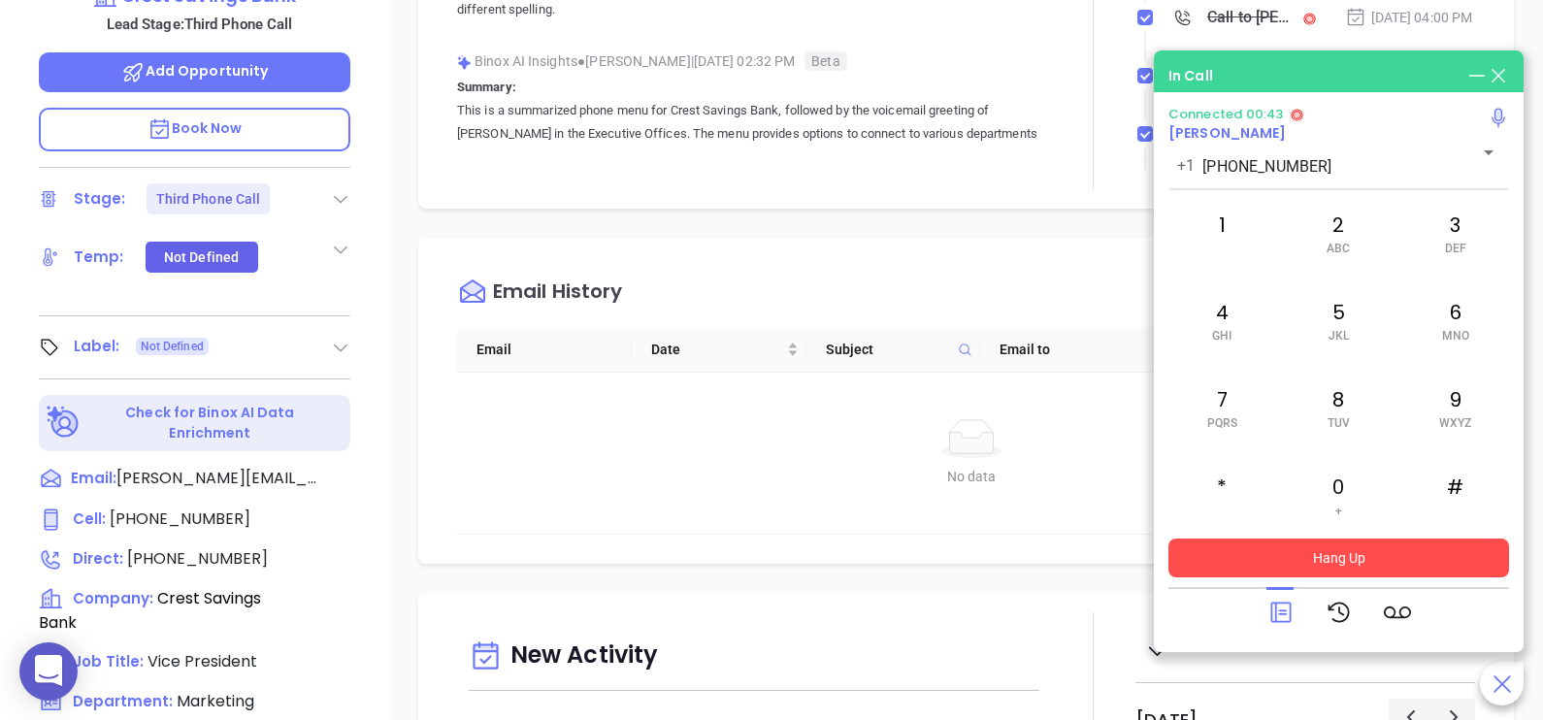
click at [1356, 558] on button "Hang Up" at bounding box center [1338, 558] width 341 height 39
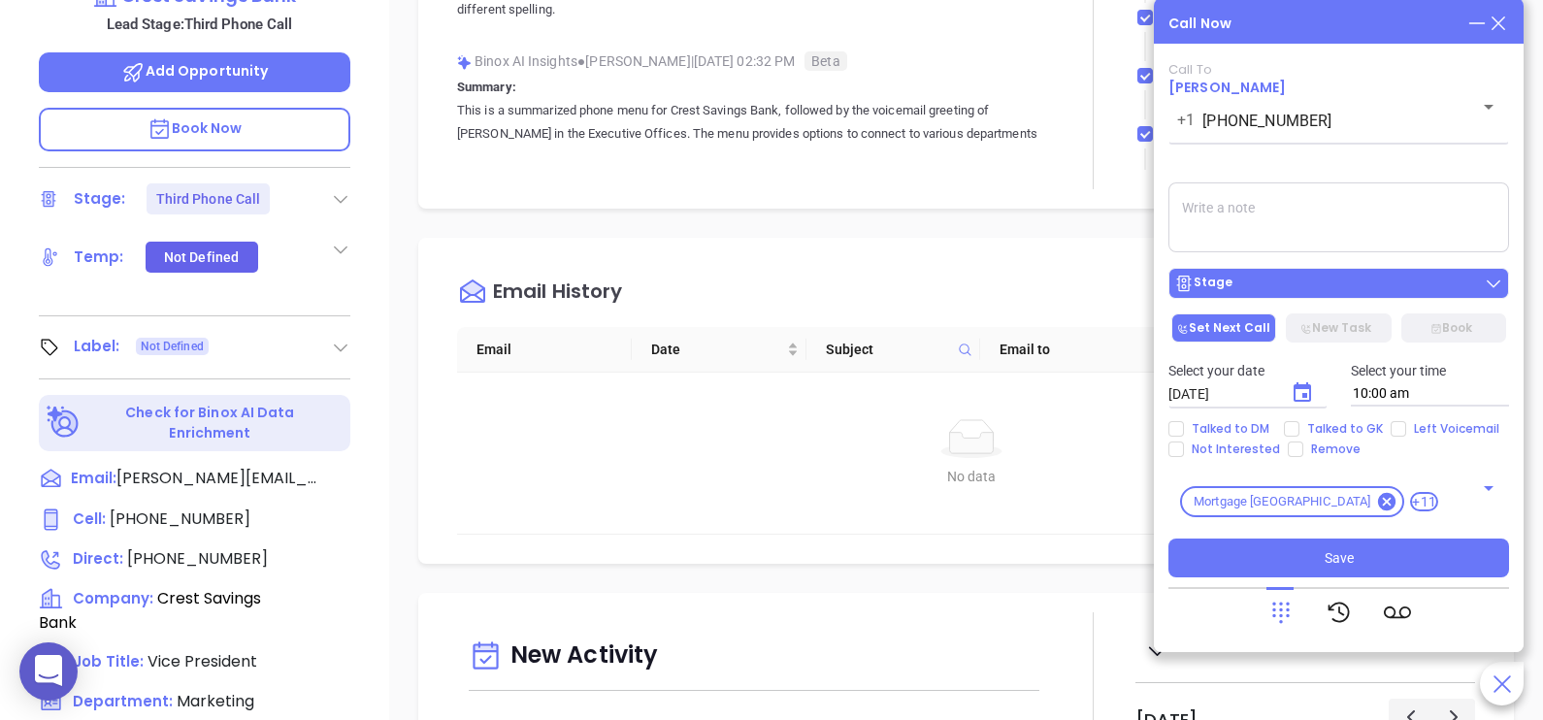
click at [1456, 281] on div "Stage" at bounding box center [1338, 283] width 329 height 19
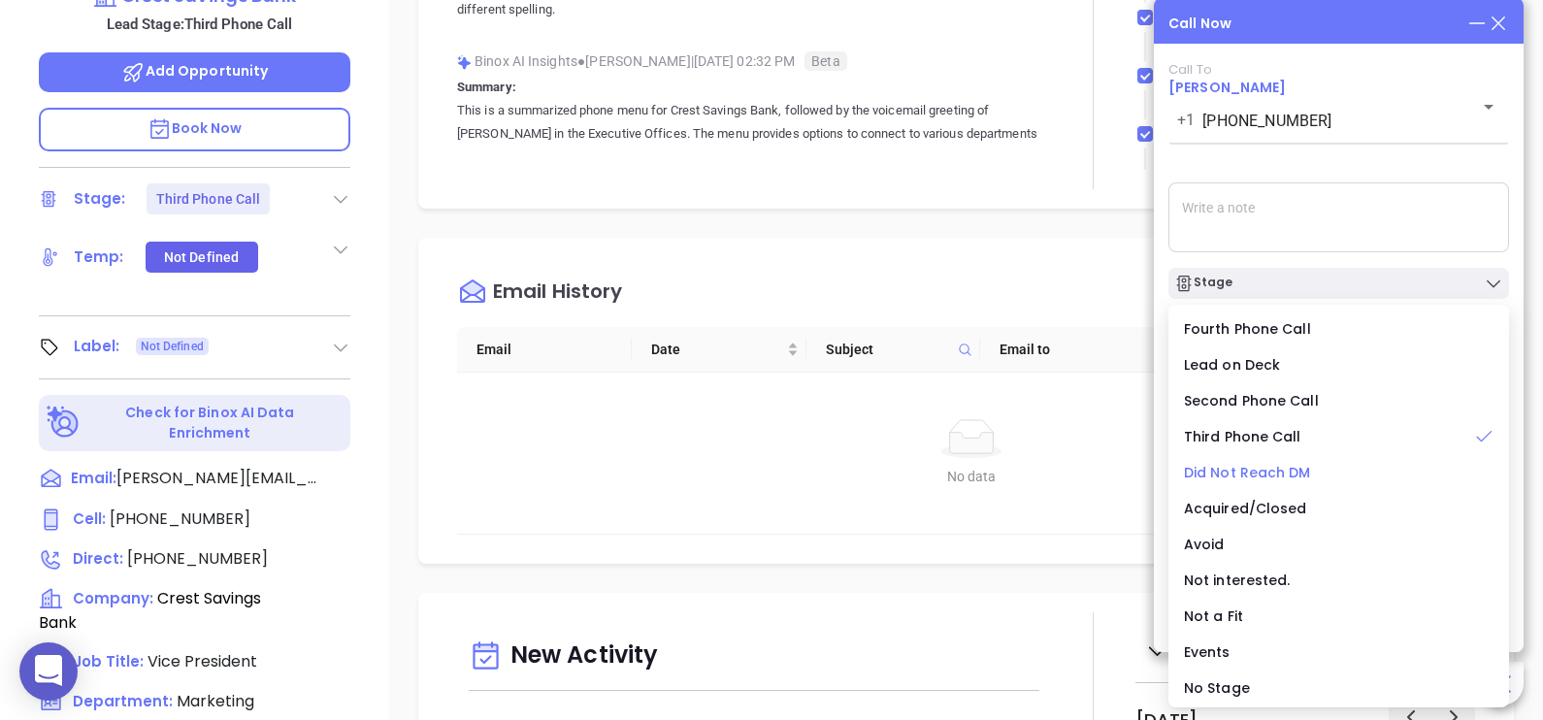
click at [1271, 476] on span "Did Not Reach DM" at bounding box center [1247, 472] width 127 height 19
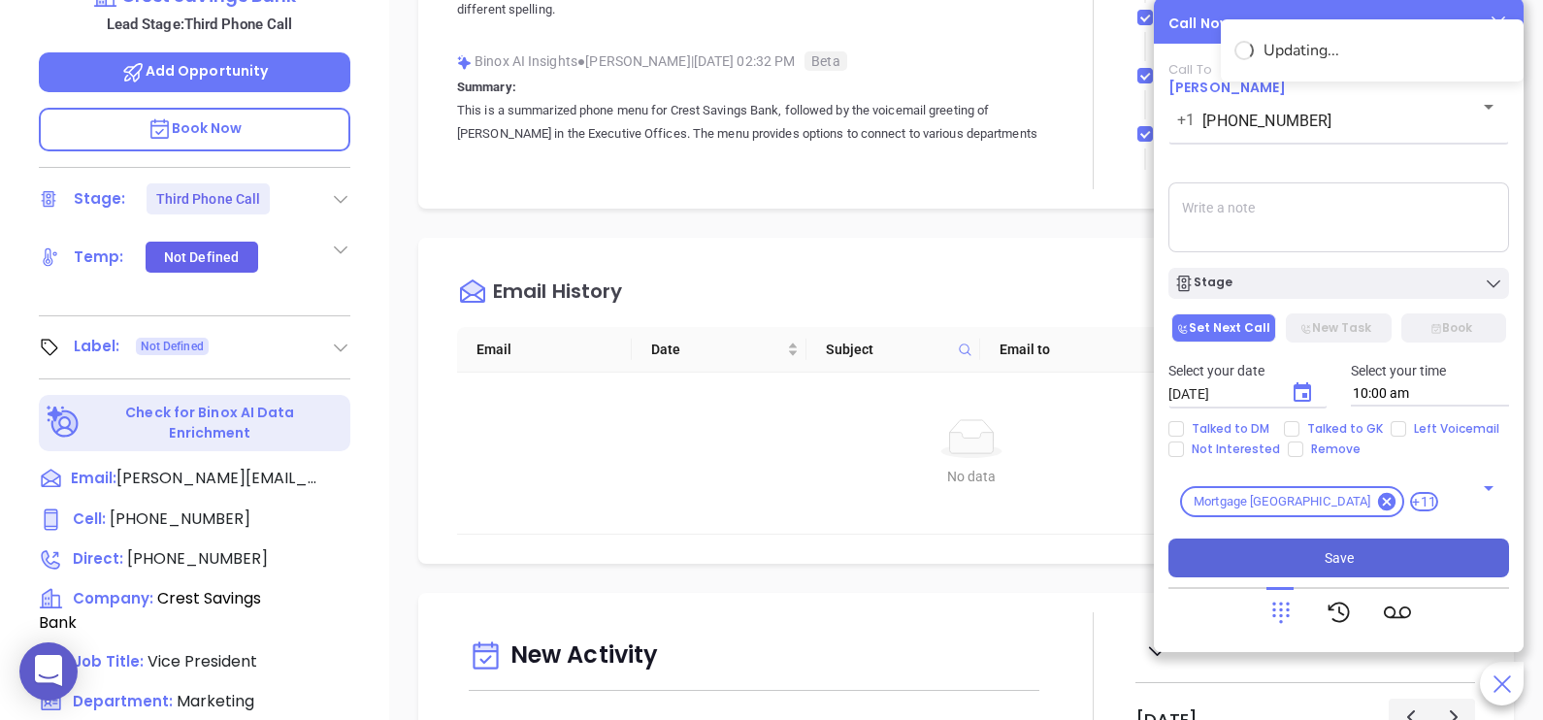
click at [1365, 552] on button "Save" at bounding box center [1338, 558] width 341 height 39
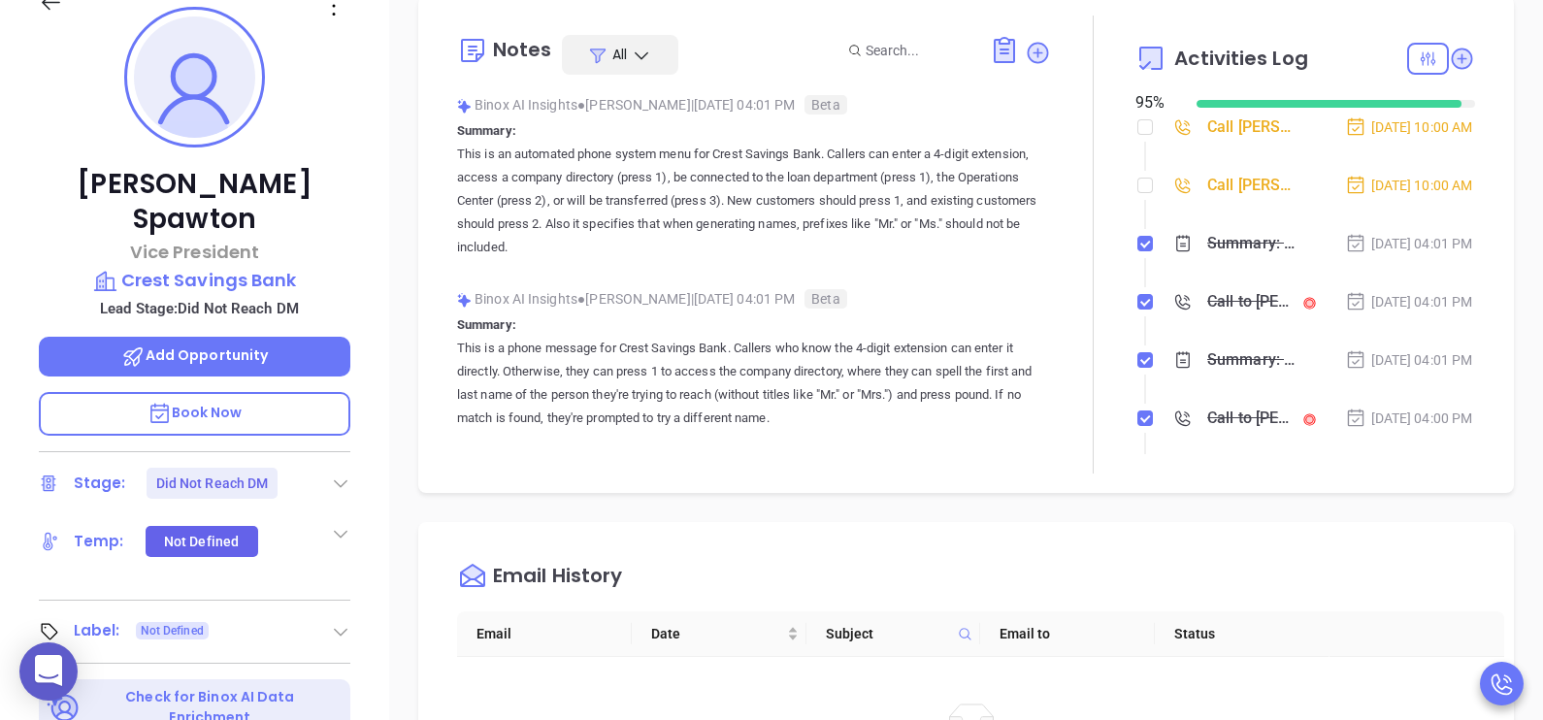
scroll to position [96, 0]
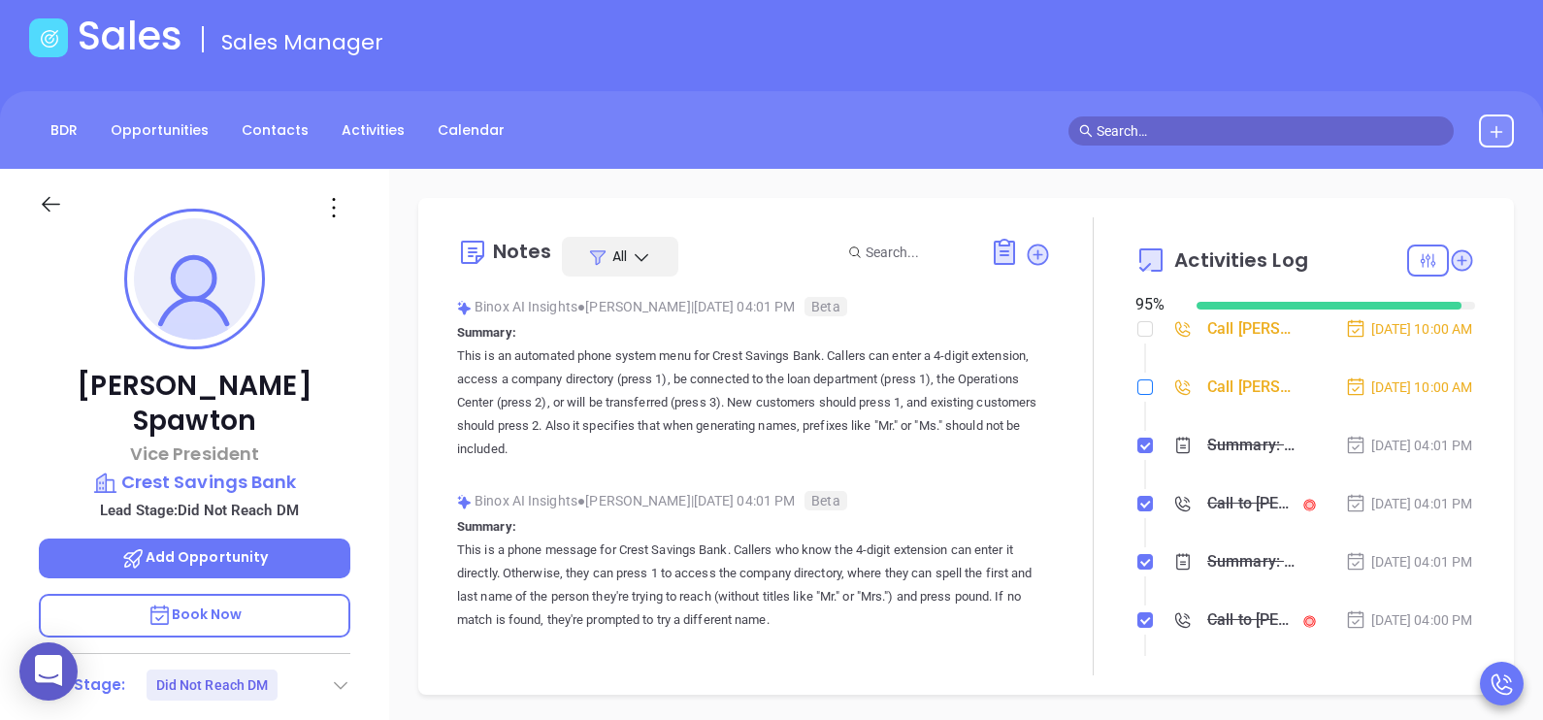
click at [1137, 395] on input "checkbox" at bounding box center [1145, 387] width 16 height 16
checkbox input "true"
click at [1137, 327] on input "checkbox" at bounding box center [1145, 329] width 16 height 16
checkbox input "true"
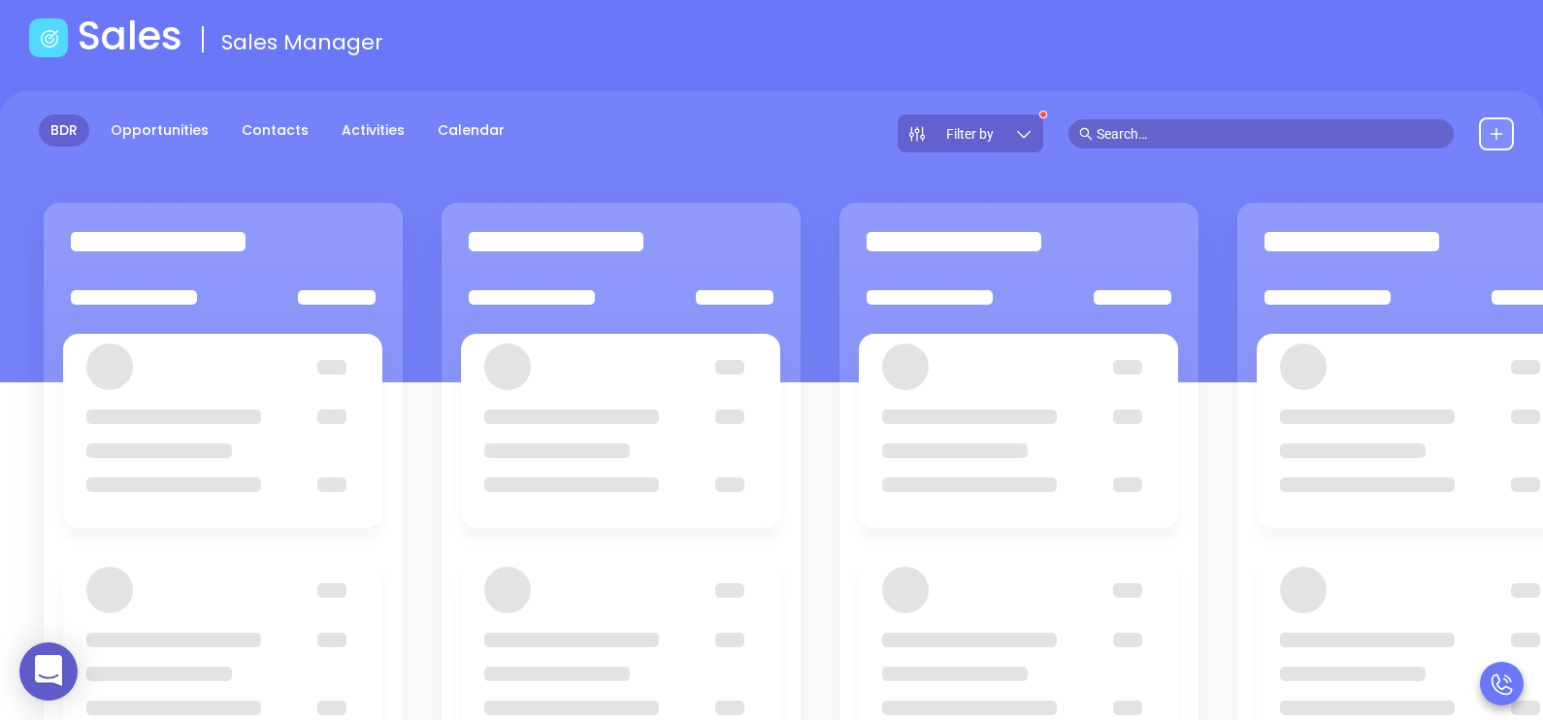
scroll to position [6, 0]
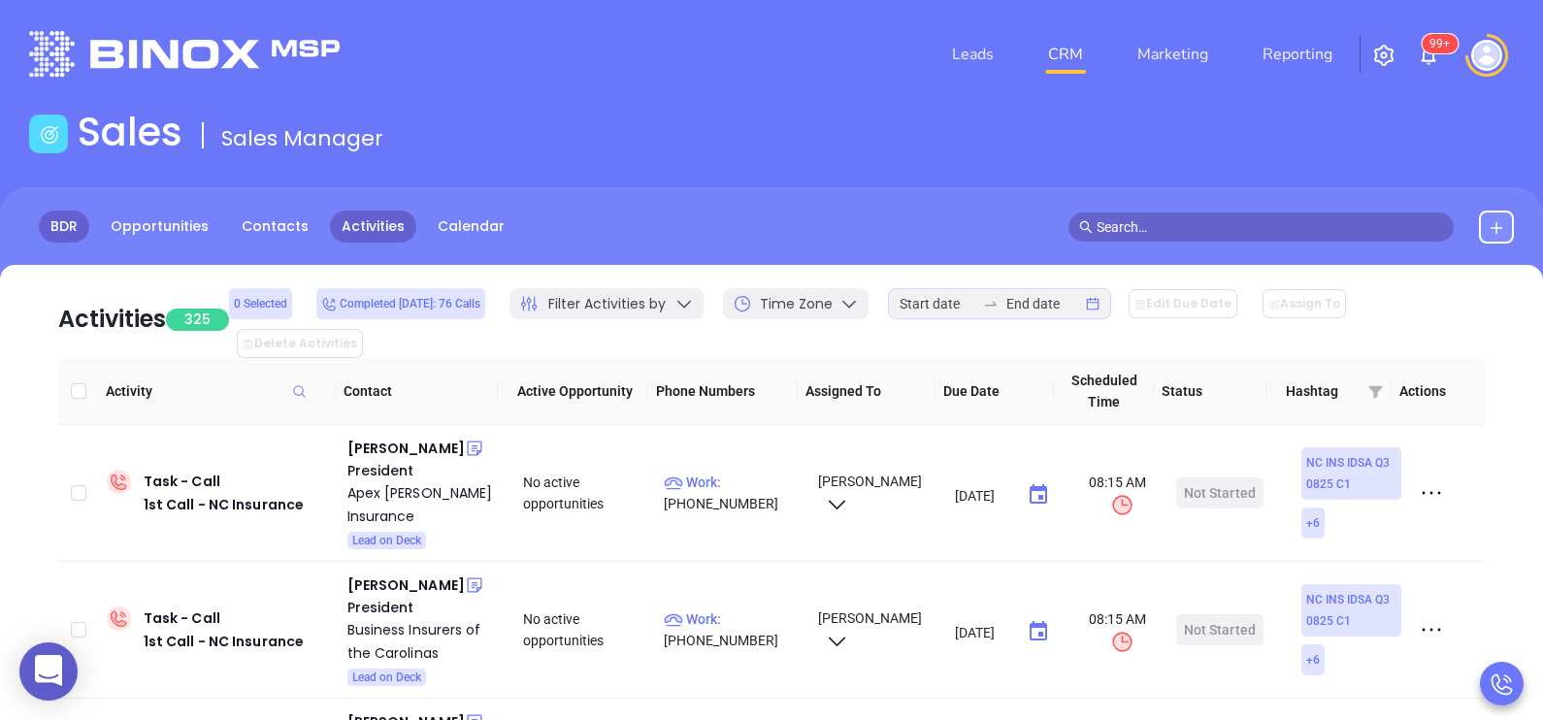
click at [70, 223] on link "BDR" at bounding box center [64, 227] width 50 height 32
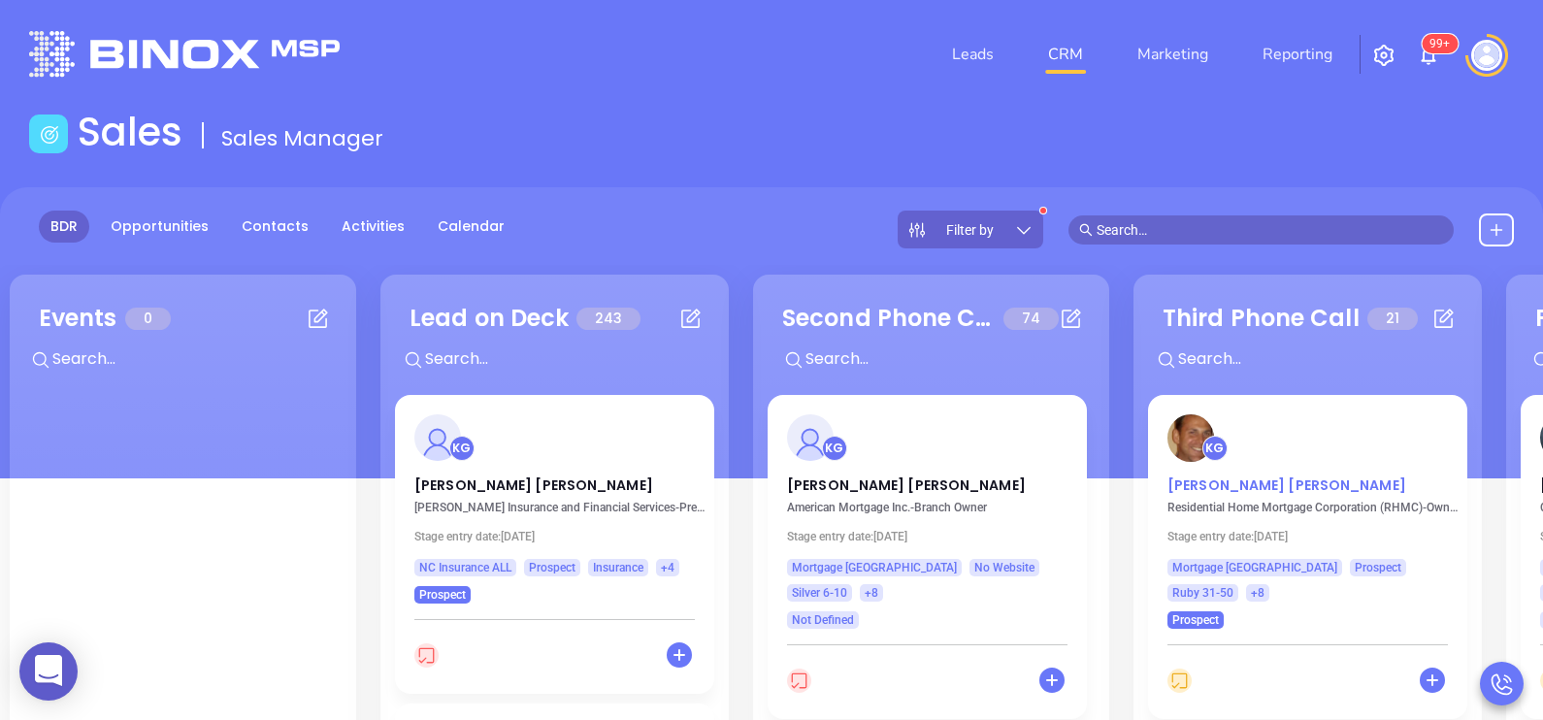
click at [1215, 481] on p "John Rooney" at bounding box center [1307, 480] width 280 height 10
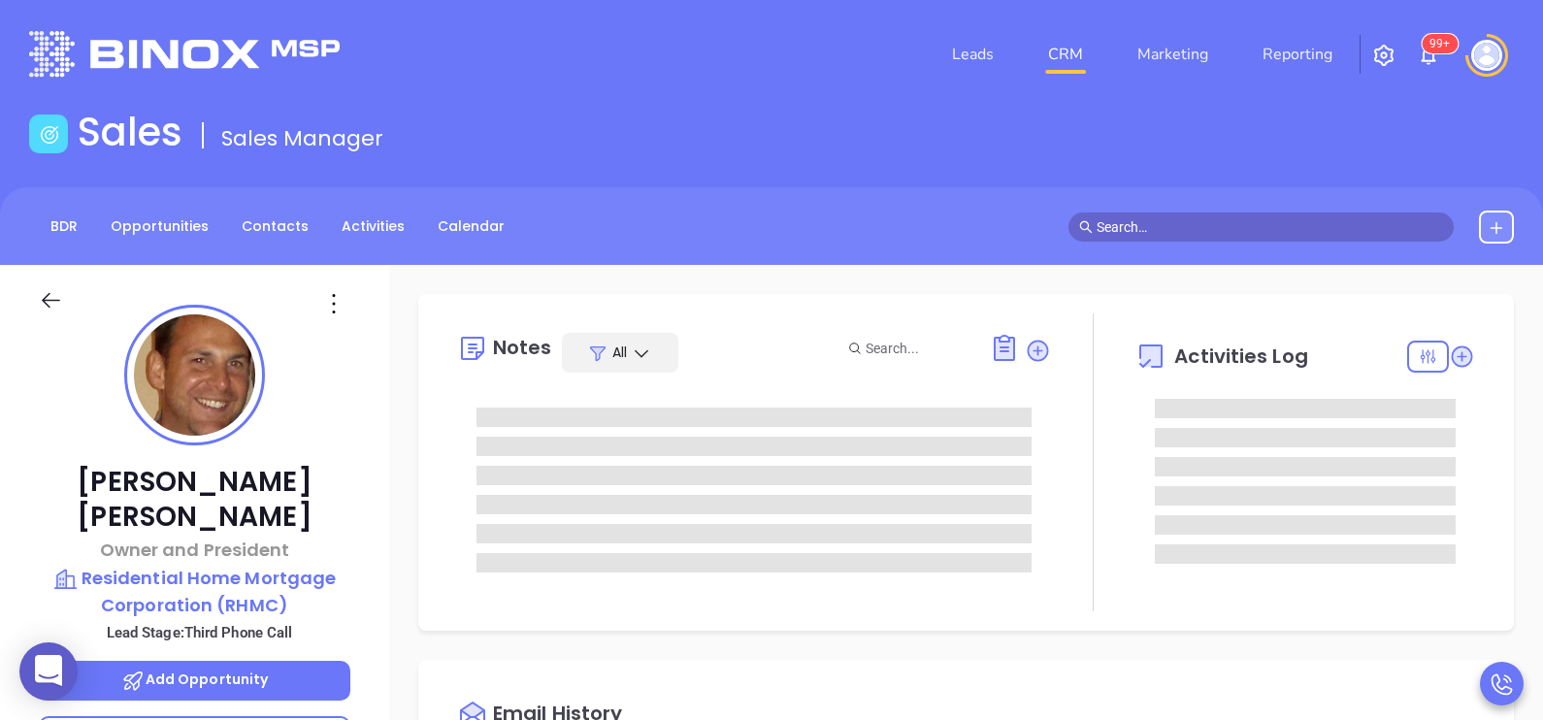
type input "[DATE]"
type input "[PERSON_NAME]"
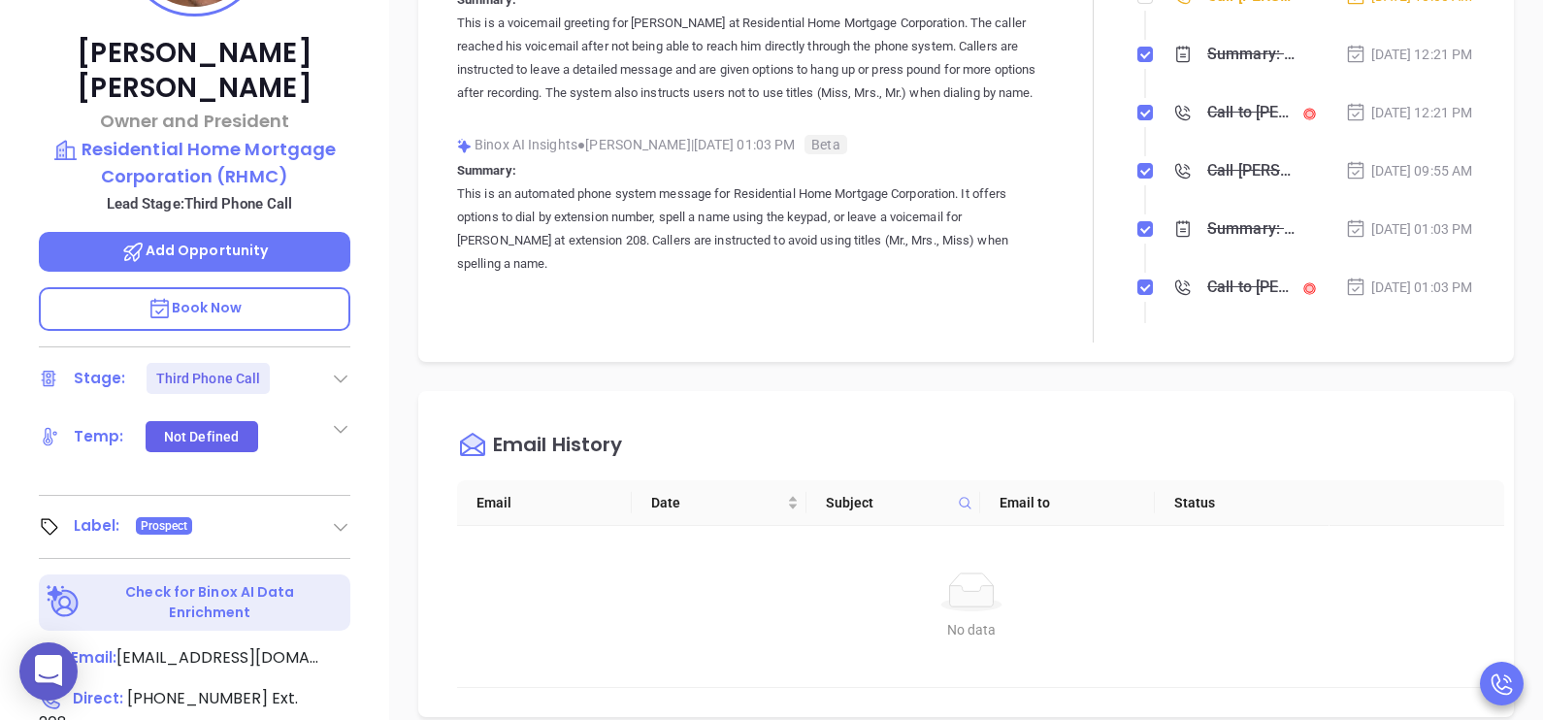
scroll to position [436, 0]
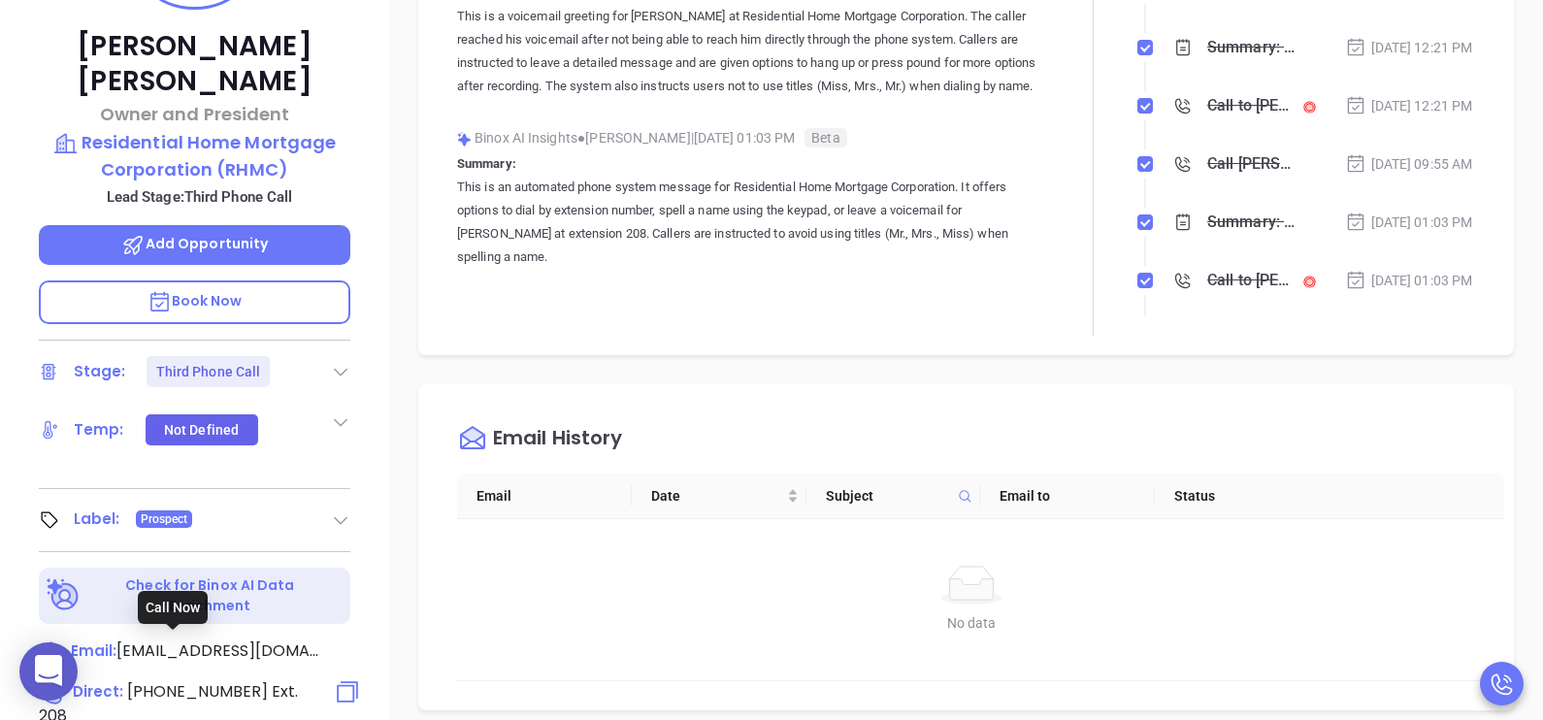
click at [245, 680] on span "[PHONE_NUMBER]" at bounding box center [197, 691] width 141 height 22
type input "[PHONE_NUMBER]"
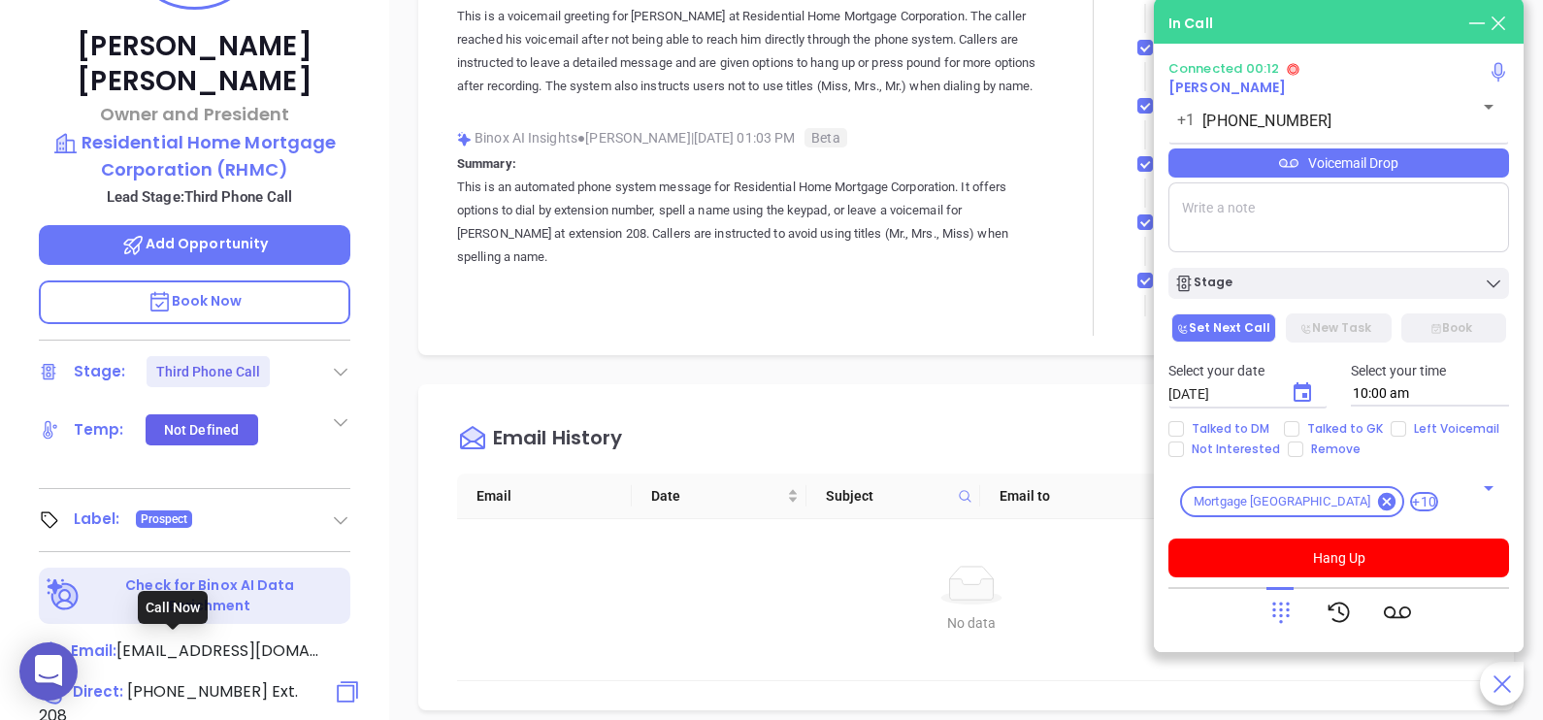
click at [245, 680] on span "[PHONE_NUMBER]" at bounding box center [197, 691] width 141 height 22
click at [1286, 606] on icon at bounding box center [1280, 613] width 17 height 21
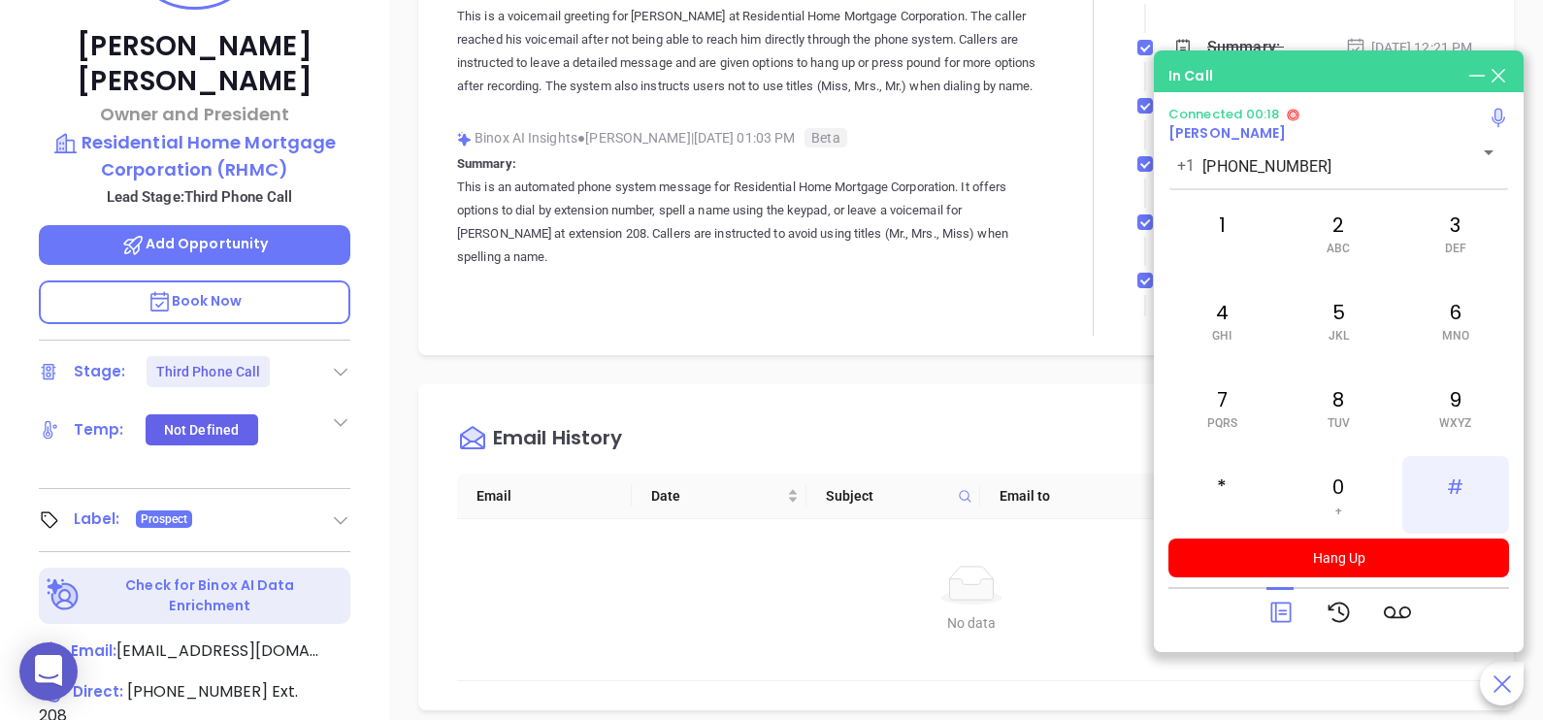
click at [1467, 483] on div "#" at bounding box center [1455, 495] width 107 height 78
click at [1235, 223] on div "1" at bounding box center [1221, 233] width 107 height 78
click at [1247, 404] on div "7 PQRS" at bounding box center [1221, 408] width 107 height 78
click at [1445, 333] on span "MNO" at bounding box center [1455, 336] width 27 height 14
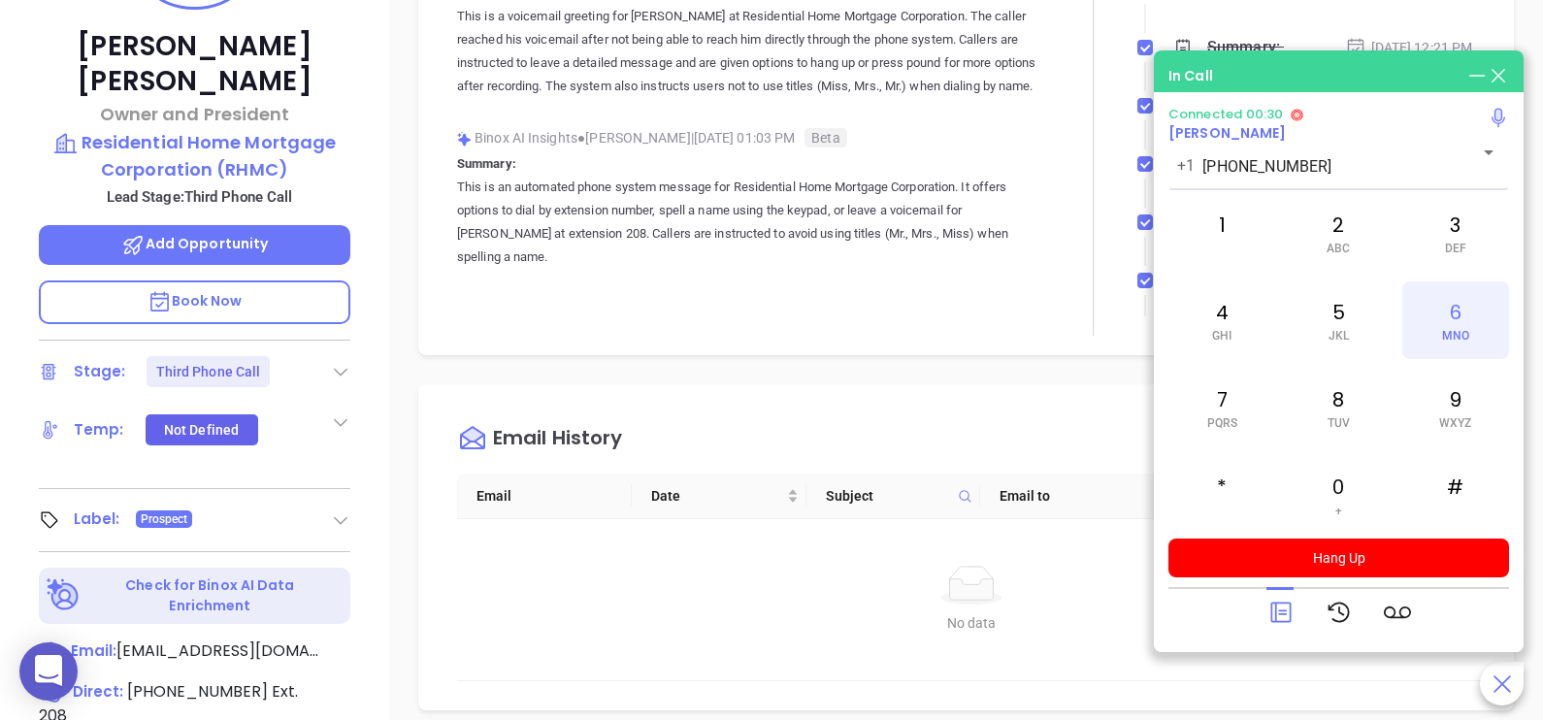
click at [1445, 333] on span "MNO" at bounding box center [1455, 336] width 27 height 14
click at [1265, 616] on div at bounding box center [1338, 612] width 341 height 50
click at [1292, 611] on icon at bounding box center [1280, 612] width 27 height 27
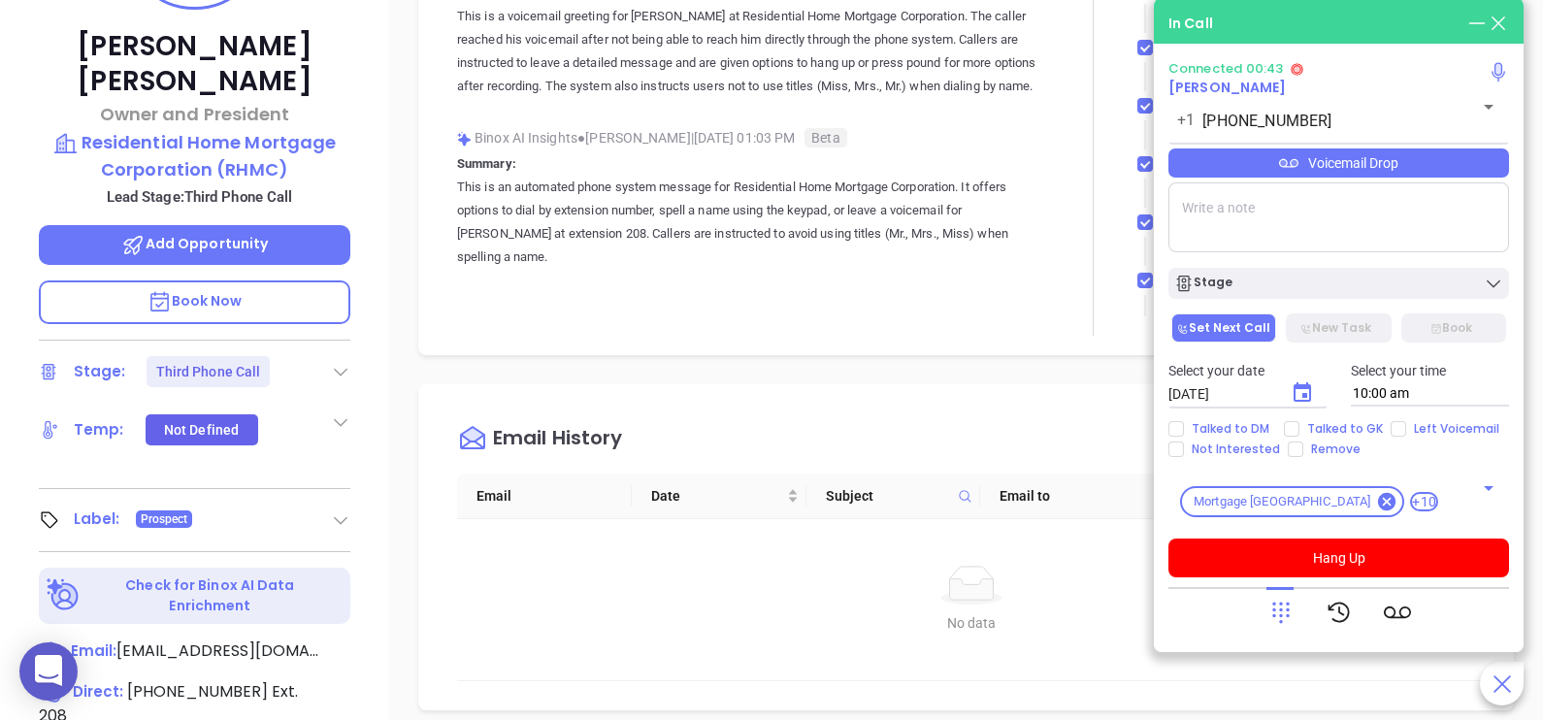
scroll to position [563, 0]
click at [1432, 172] on div "Voicemail Drop" at bounding box center [1338, 162] width 341 height 29
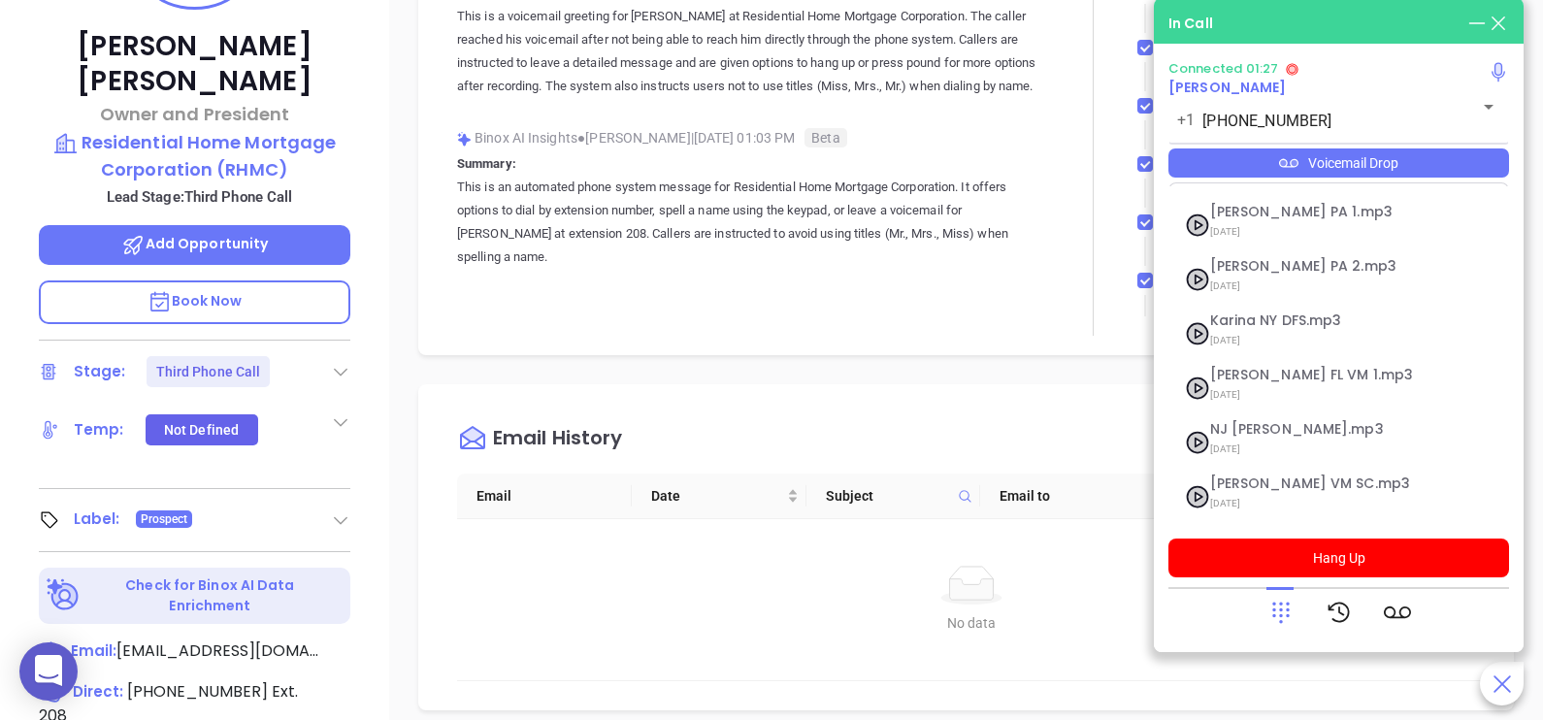
scroll to position [266, 0]
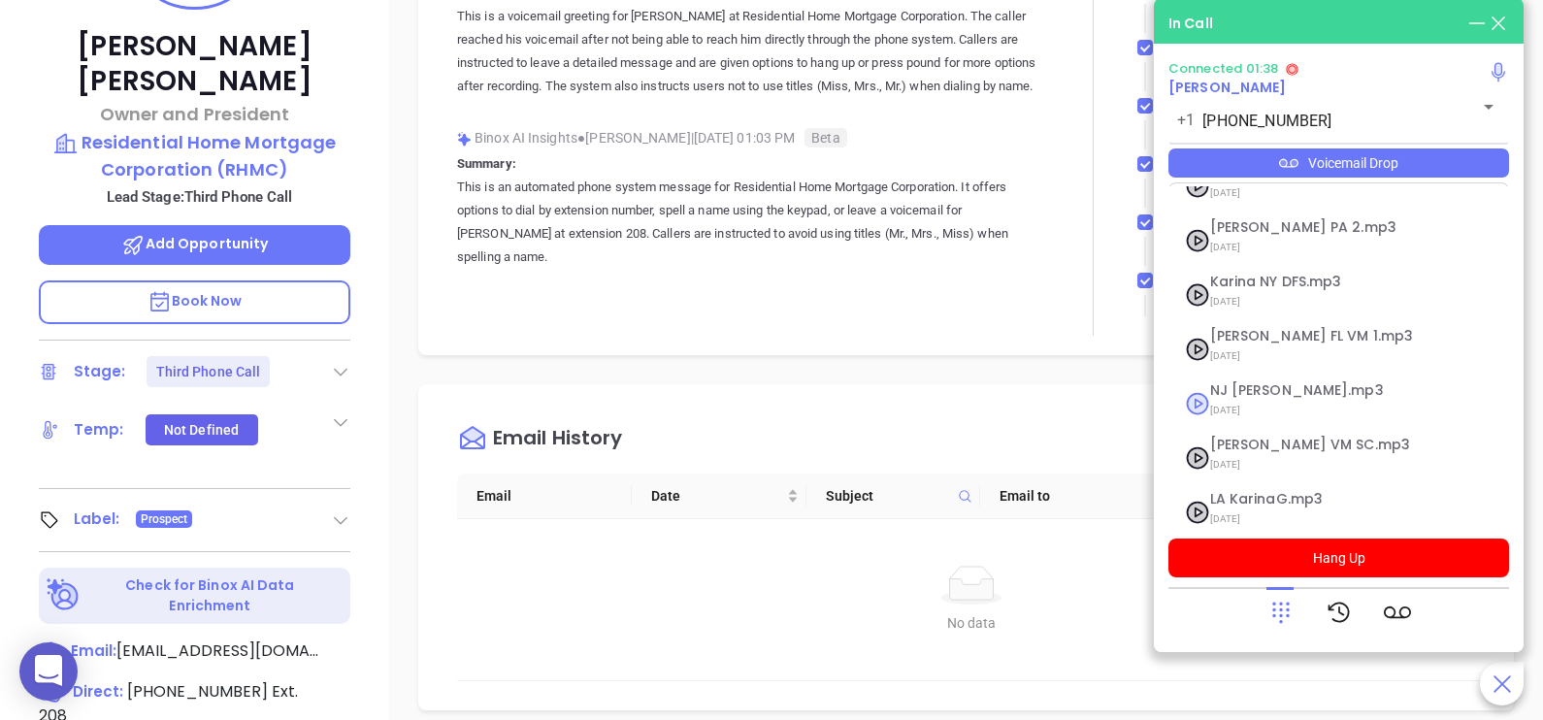
click at [1280, 383] on span "NJ [PERSON_NAME].mp3" at bounding box center [1315, 390] width 210 height 15
checkbox input "true"
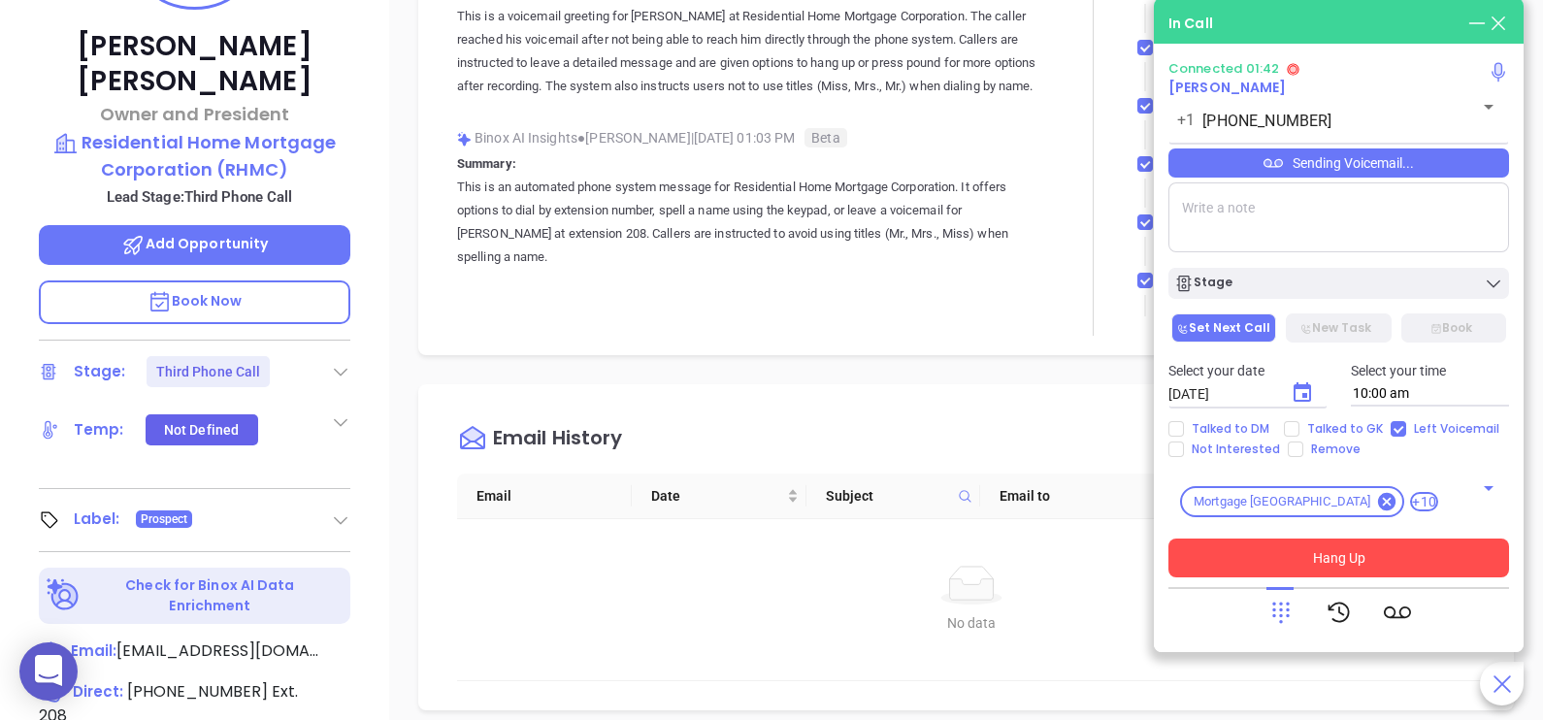
click at [1295, 556] on button "Hang Up" at bounding box center [1338, 558] width 341 height 39
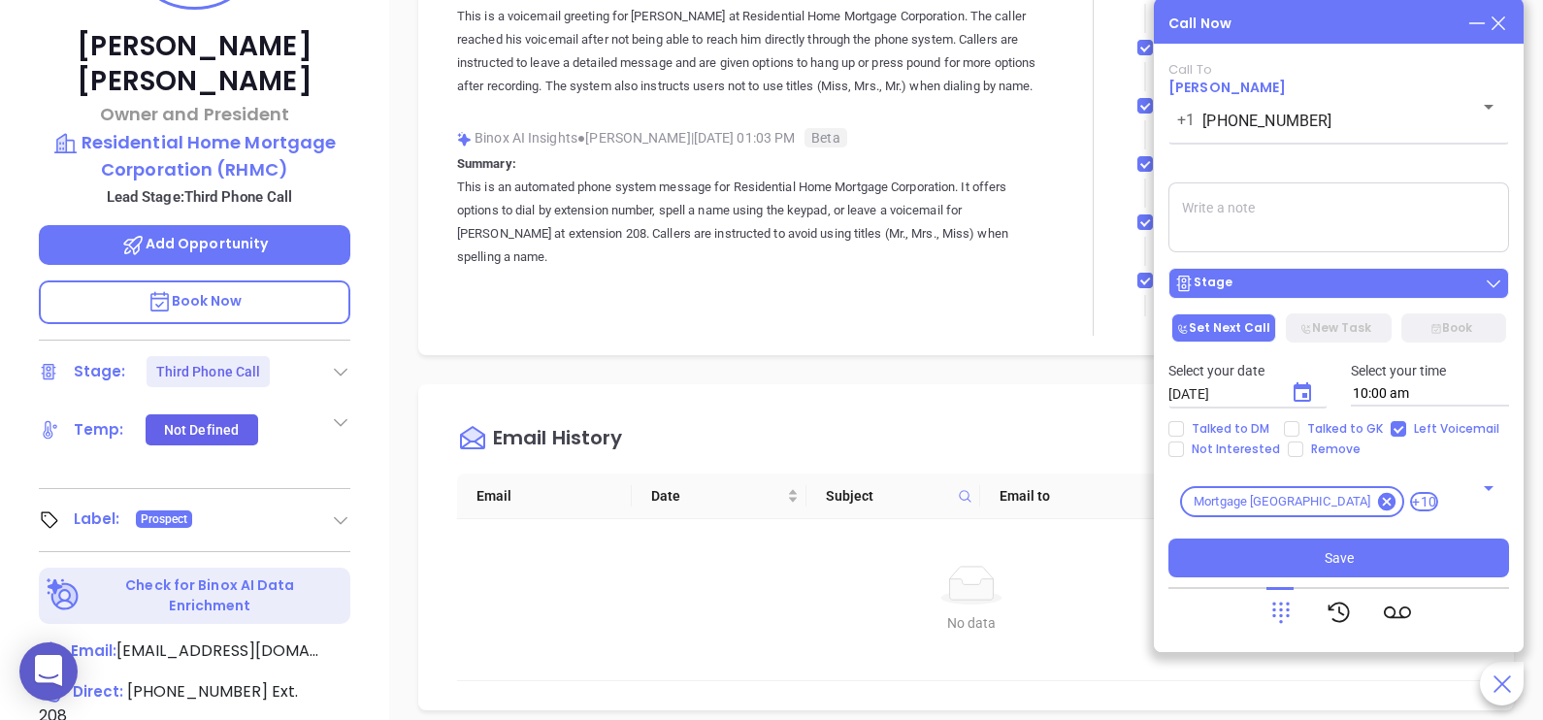
click at [1357, 293] on div "Stage" at bounding box center [1338, 283] width 329 height 19
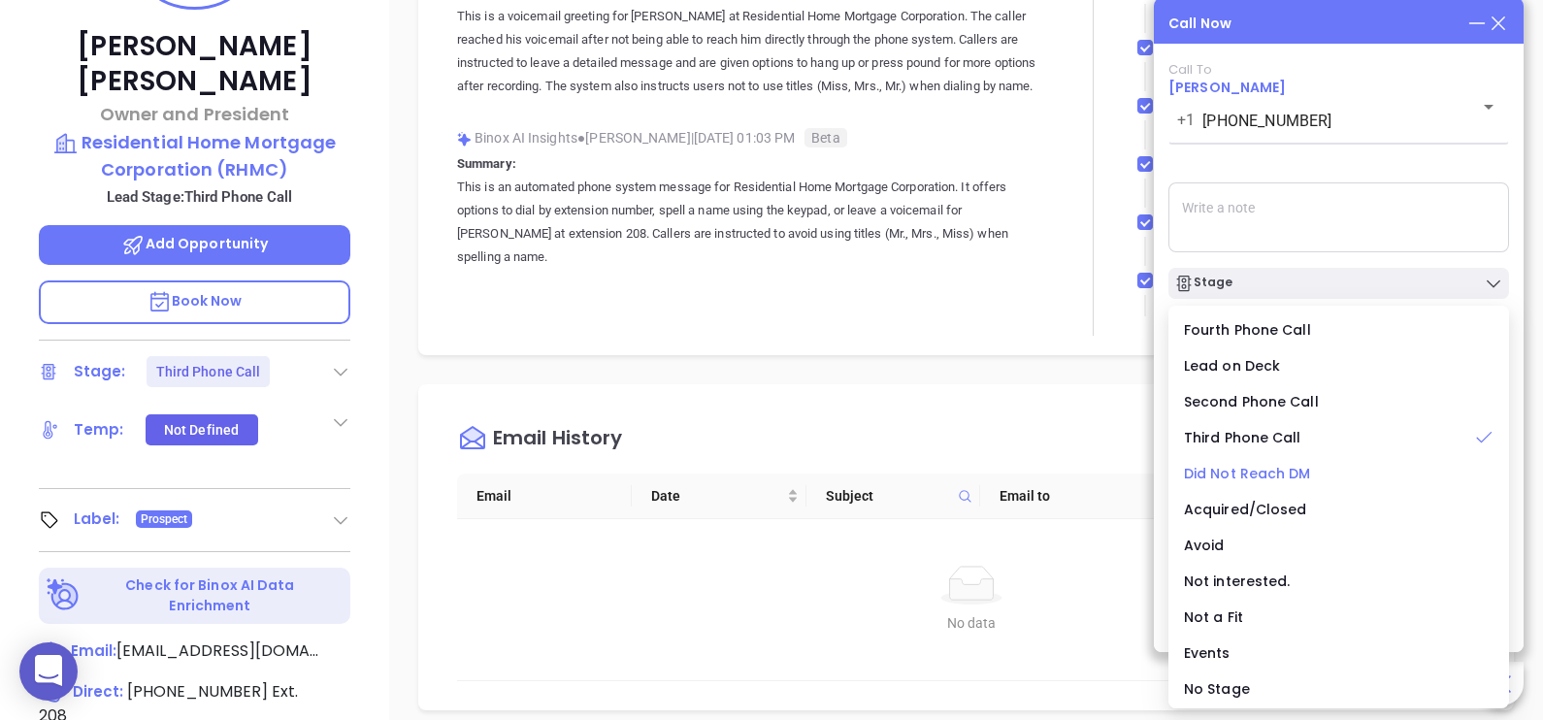
click at [1272, 475] on span "Did Not Reach DM" at bounding box center [1247, 473] width 127 height 19
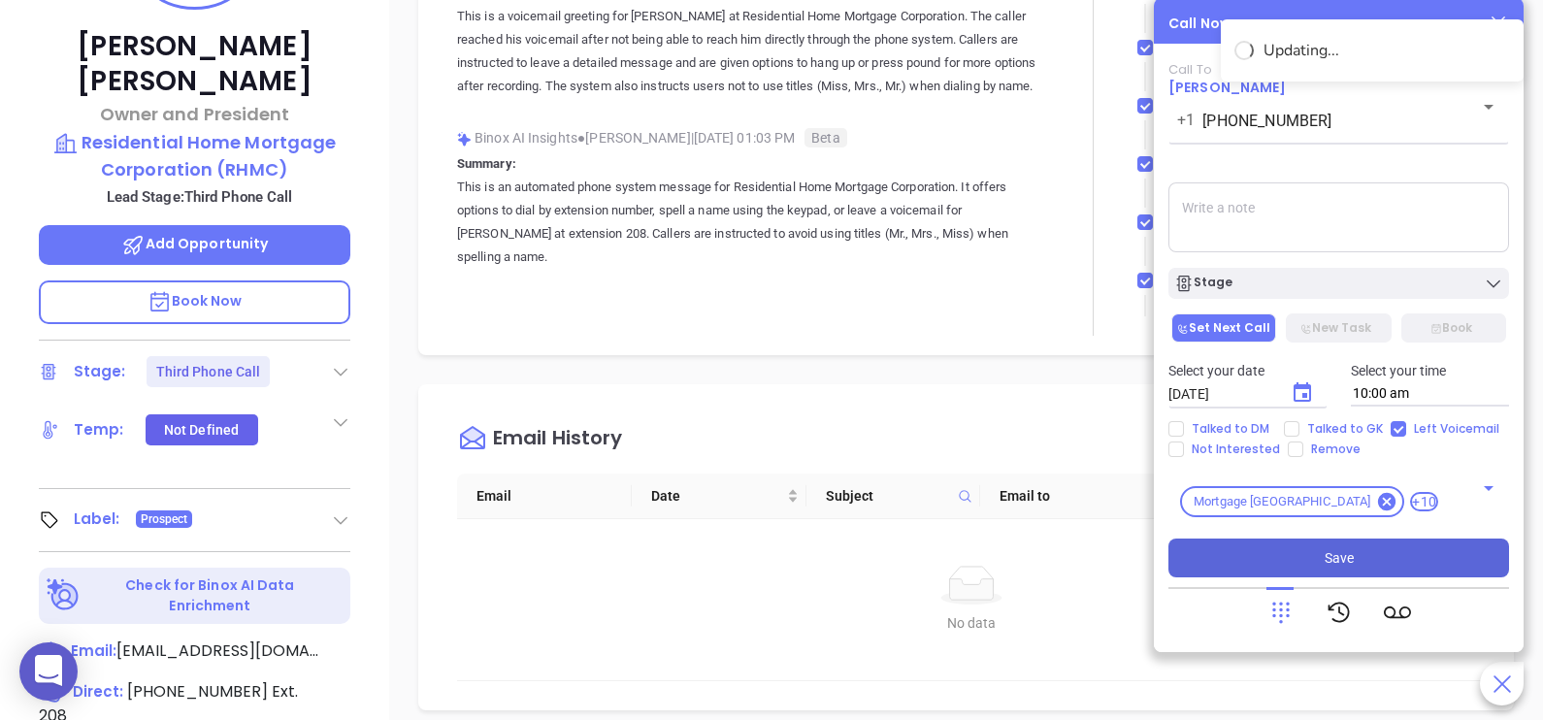
click at [1314, 562] on button "Save" at bounding box center [1338, 558] width 341 height 39
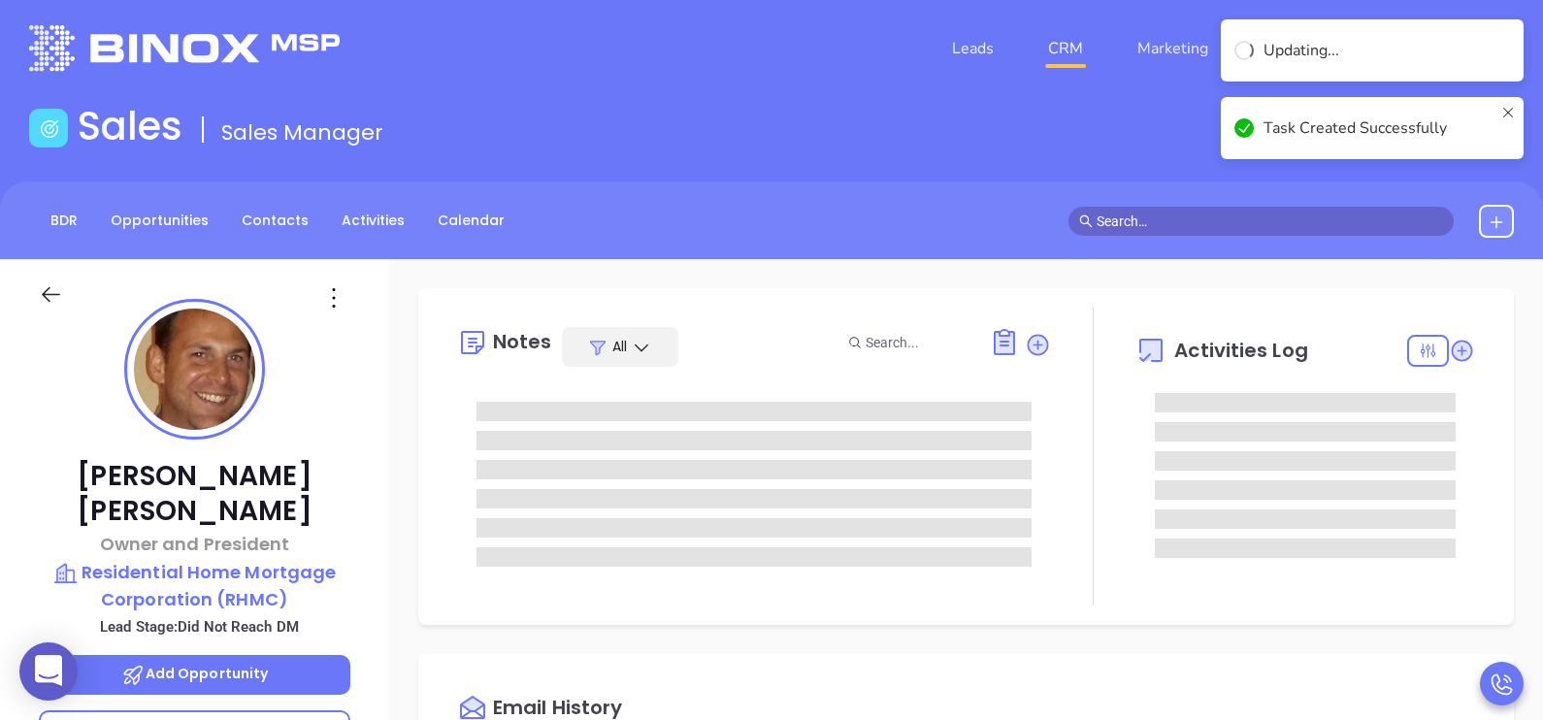
scroll to position [0, 0]
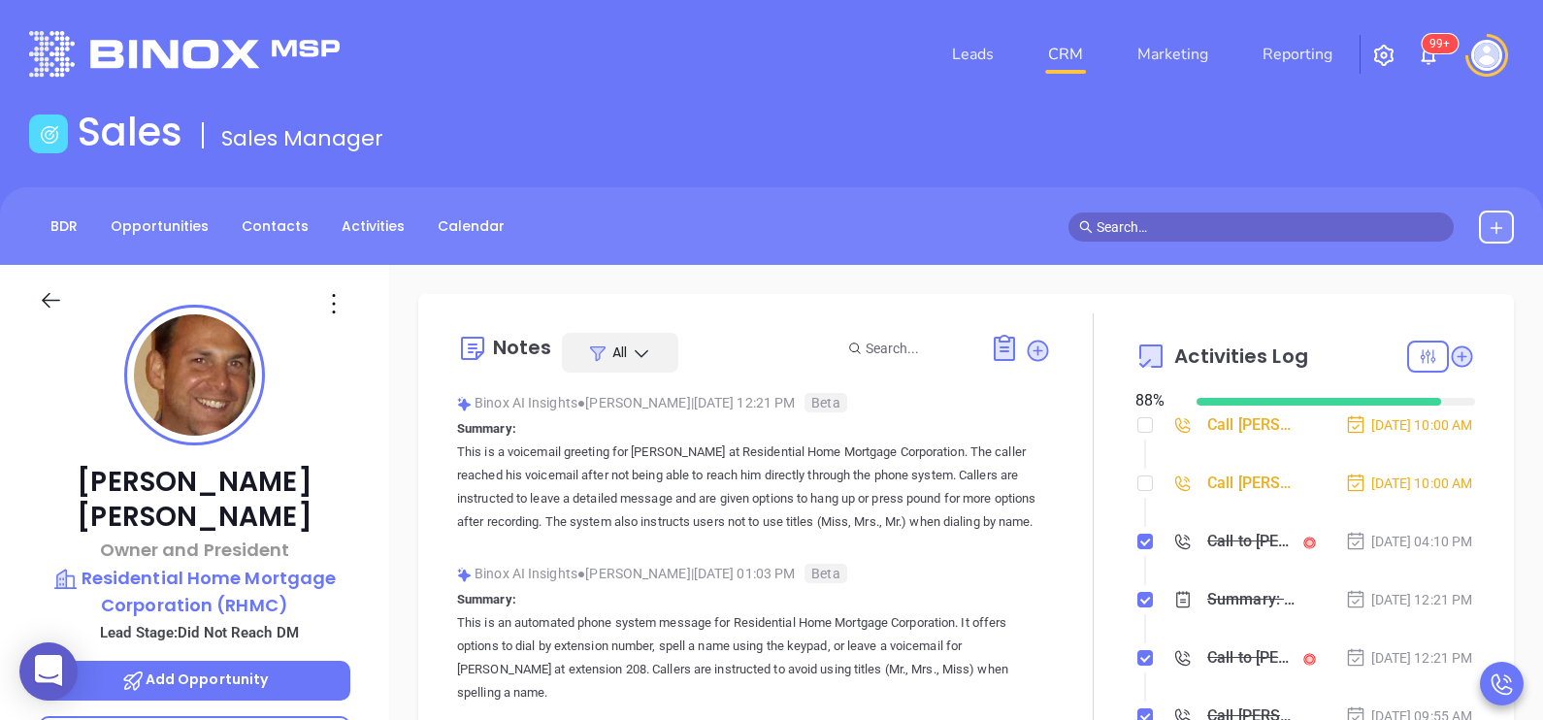
click at [1121, 500] on div at bounding box center [1093, 542] width 84 height 458
click at [1137, 491] on input "checkbox" at bounding box center [1145, 483] width 16 height 16
checkbox input "true"
click at [1140, 424] on li "Call [PERSON_NAME] to follow up [DATE] 10:00 AM" at bounding box center [1307, 443] width 335 height 53
click at [1139, 427] on input "checkbox" at bounding box center [1145, 425] width 16 height 16
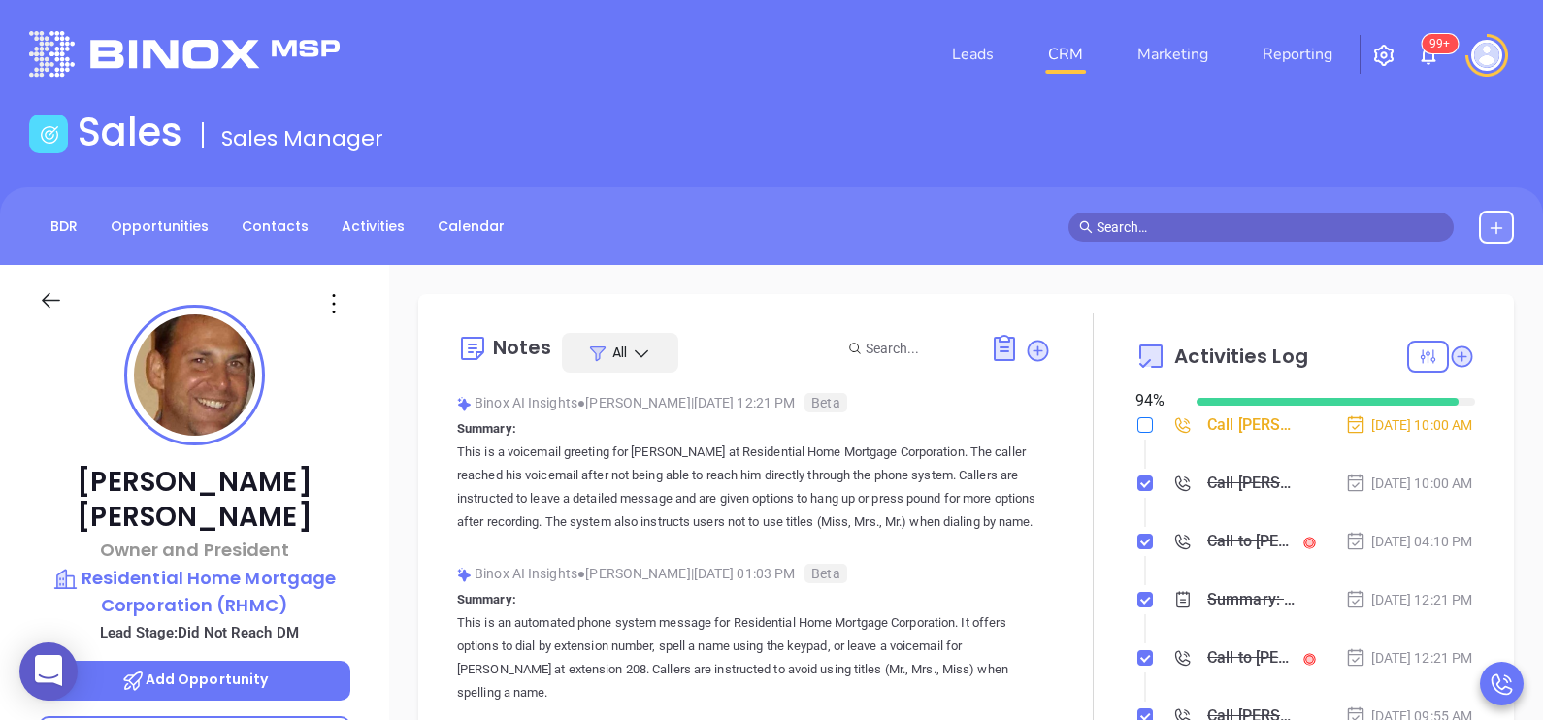
checkbox input "true"
